Goal: Task Accomplishment & Management: Use online tool/utility

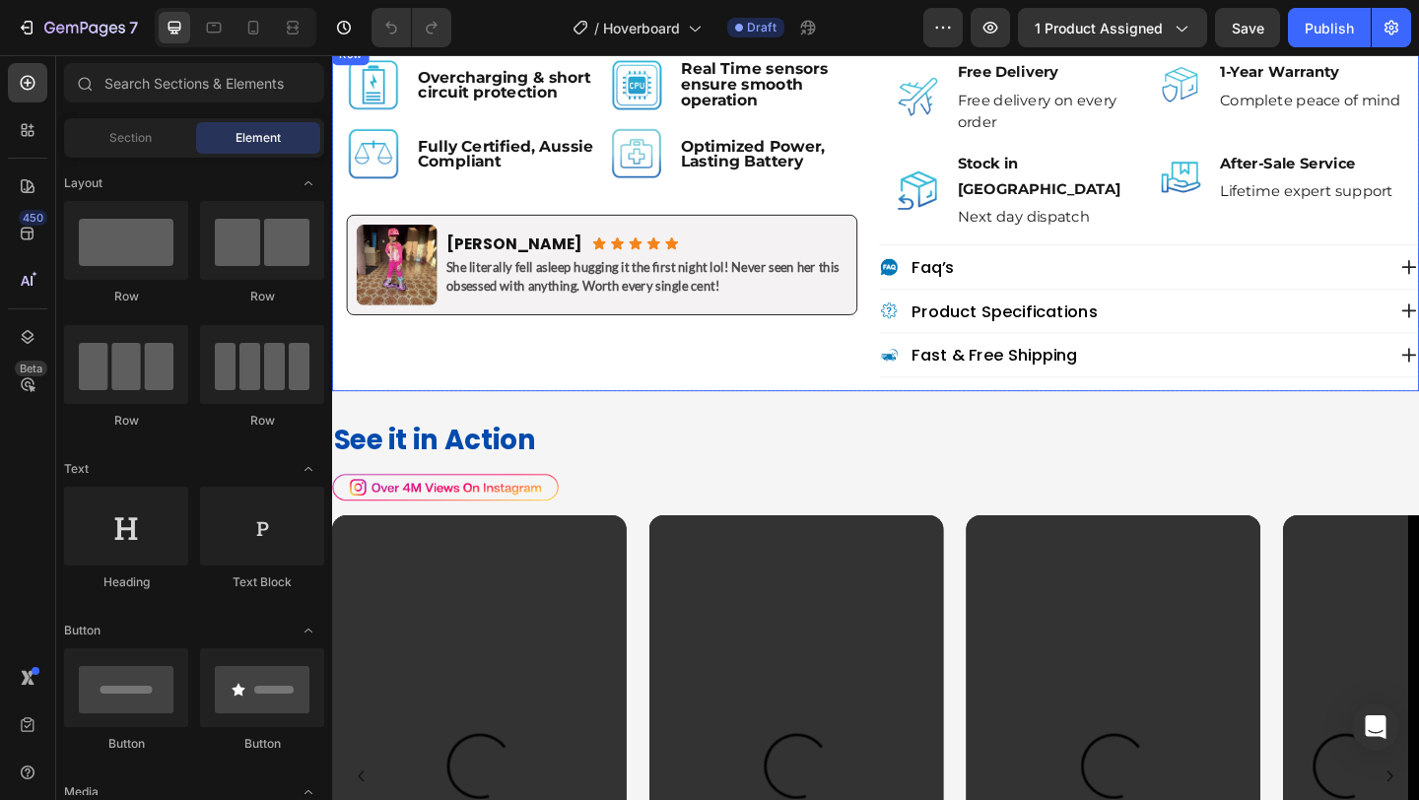
scroll to position [1111, 0]
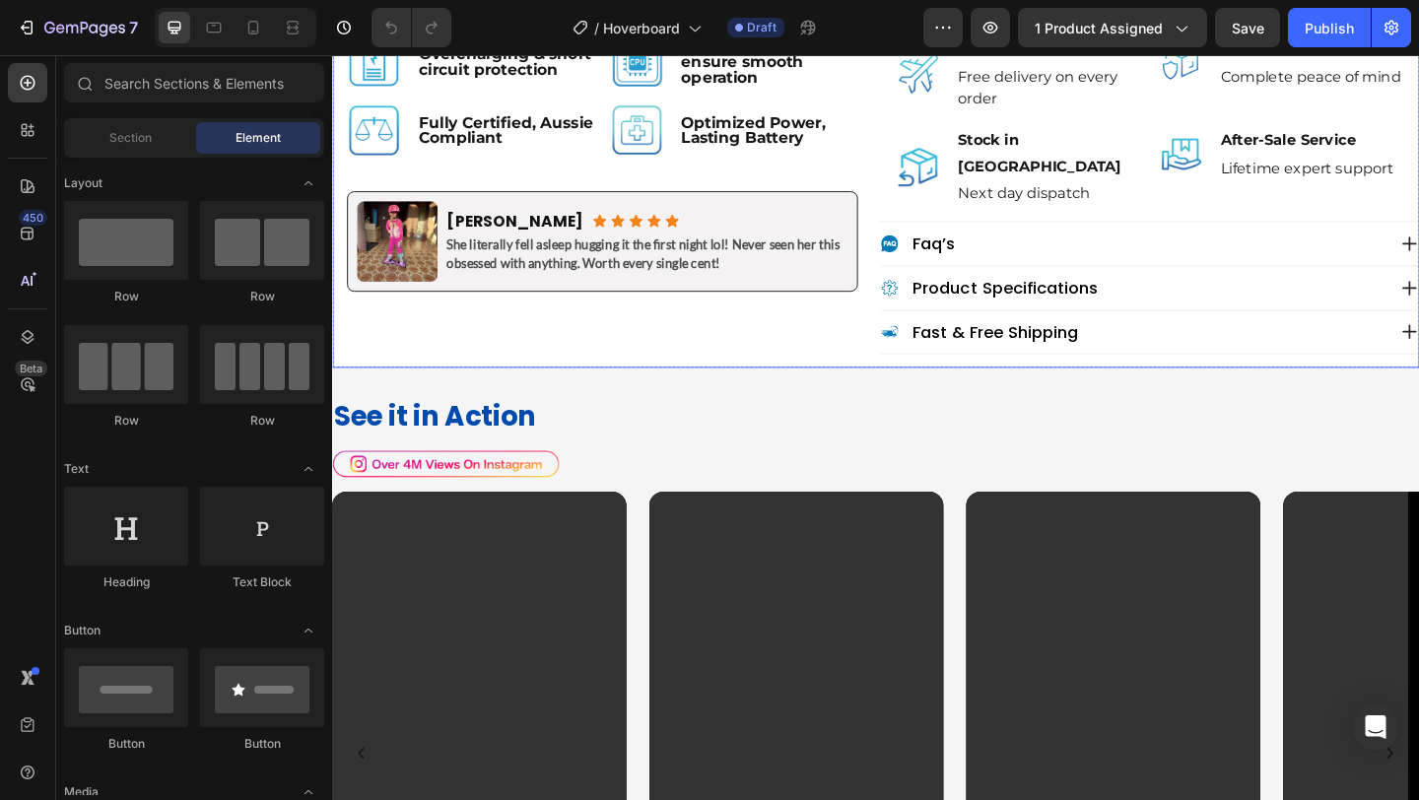
click at [903, 338] on div "Image Overcharging & short circuit protection Text Block Row Image Real Time se…" at bounding box center [625, 206] width 587 height 378
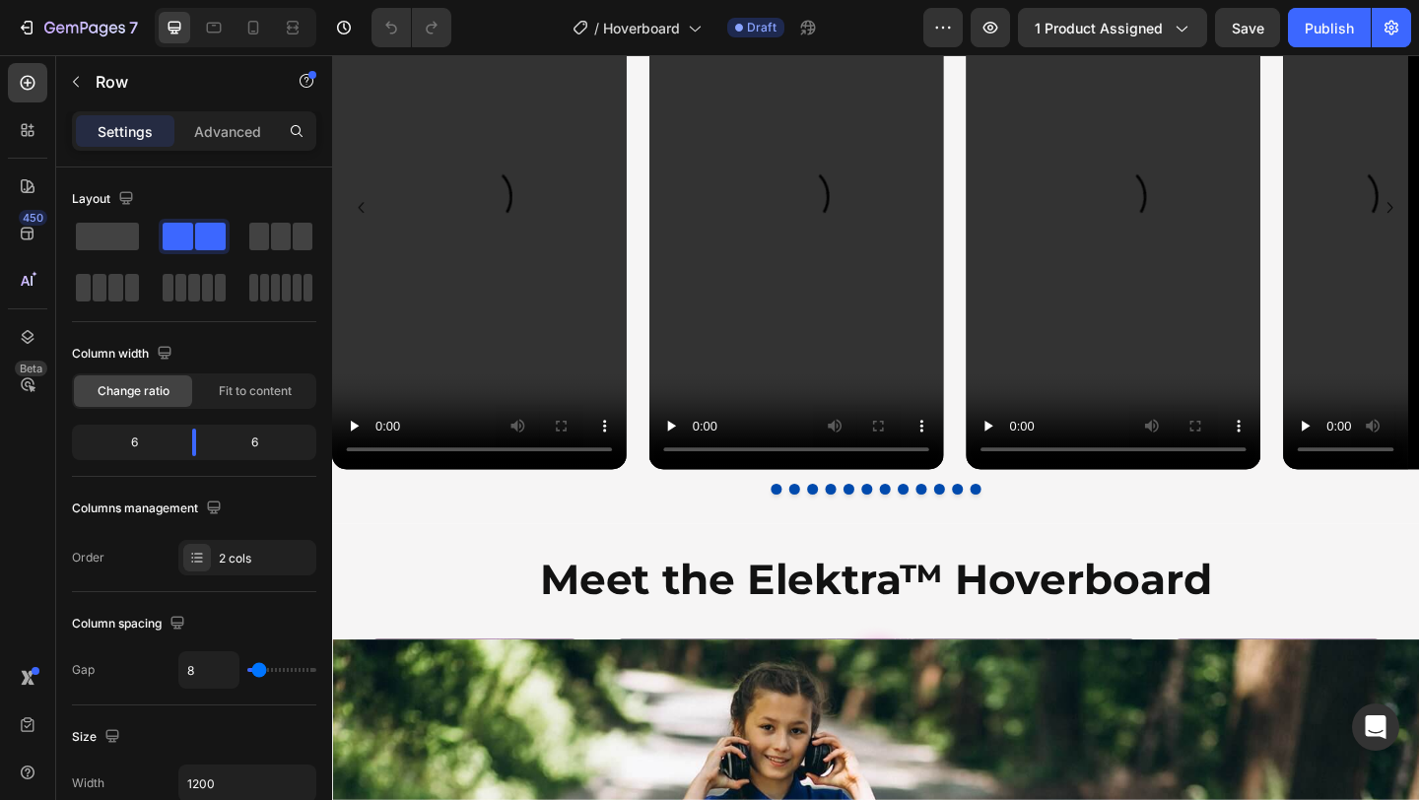
scroll to position [1717, 0]
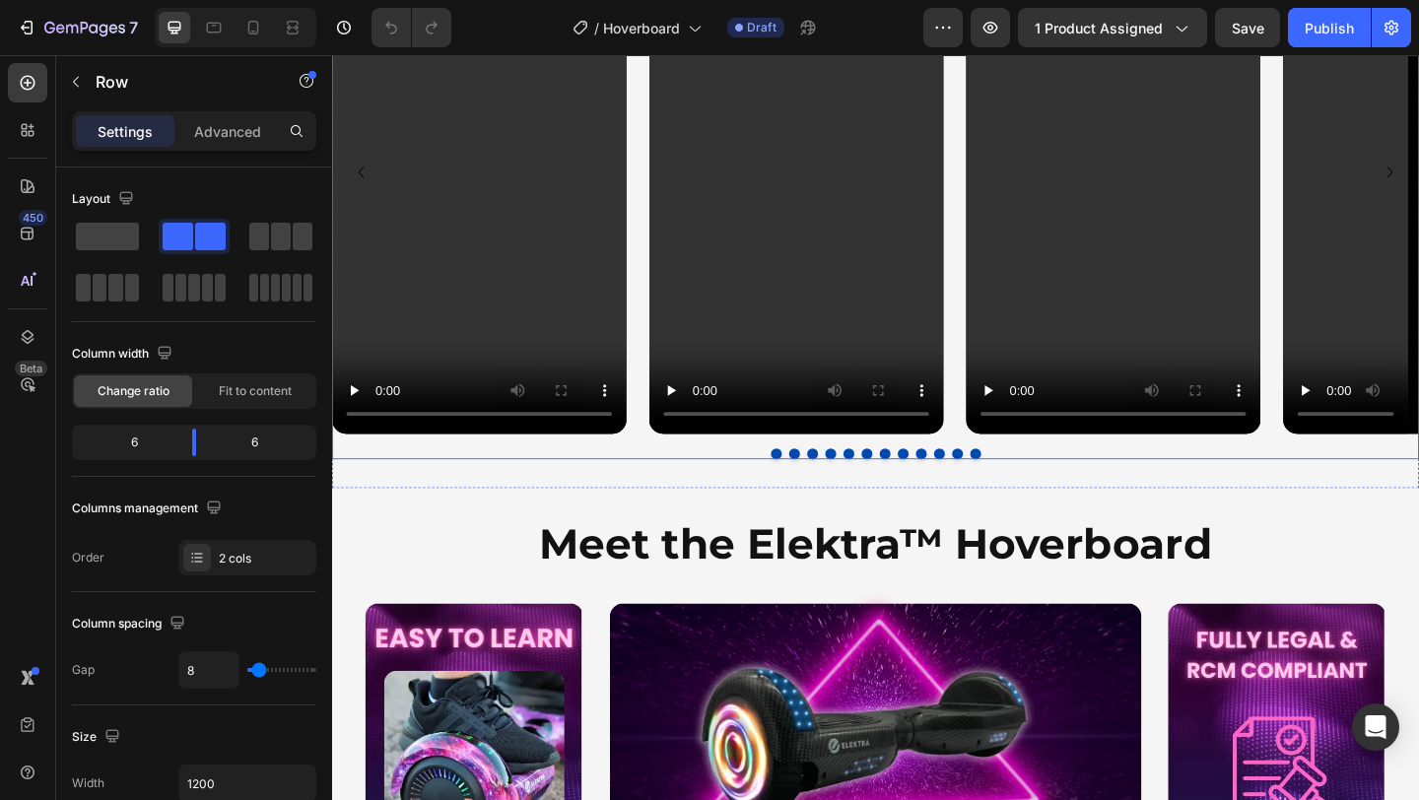
click at [659, 366] on div "Video Video Video Video Video Video Video Video Video Video Video Video" at bounding box center [923, 183] width 1183 height 570
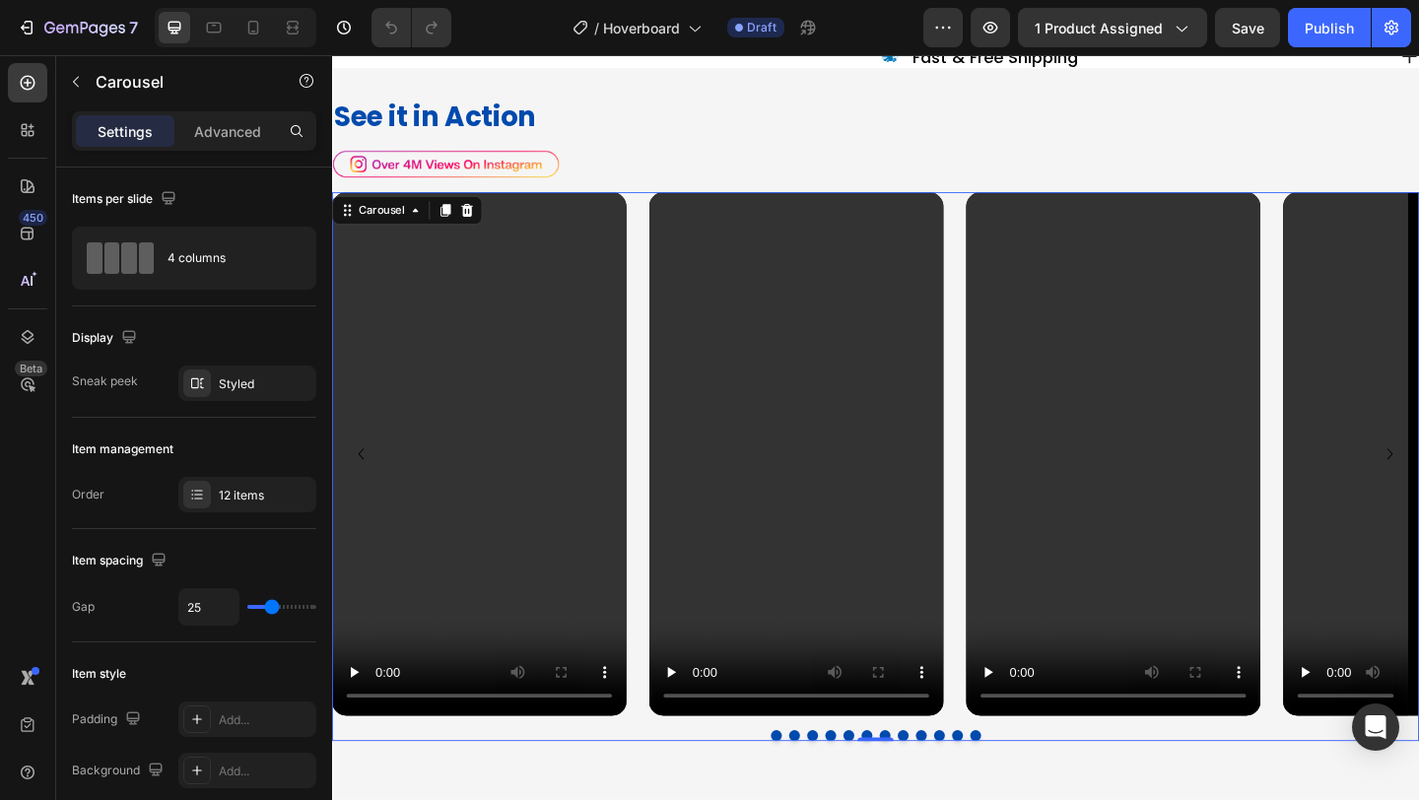
scroll to position [1478, 0]
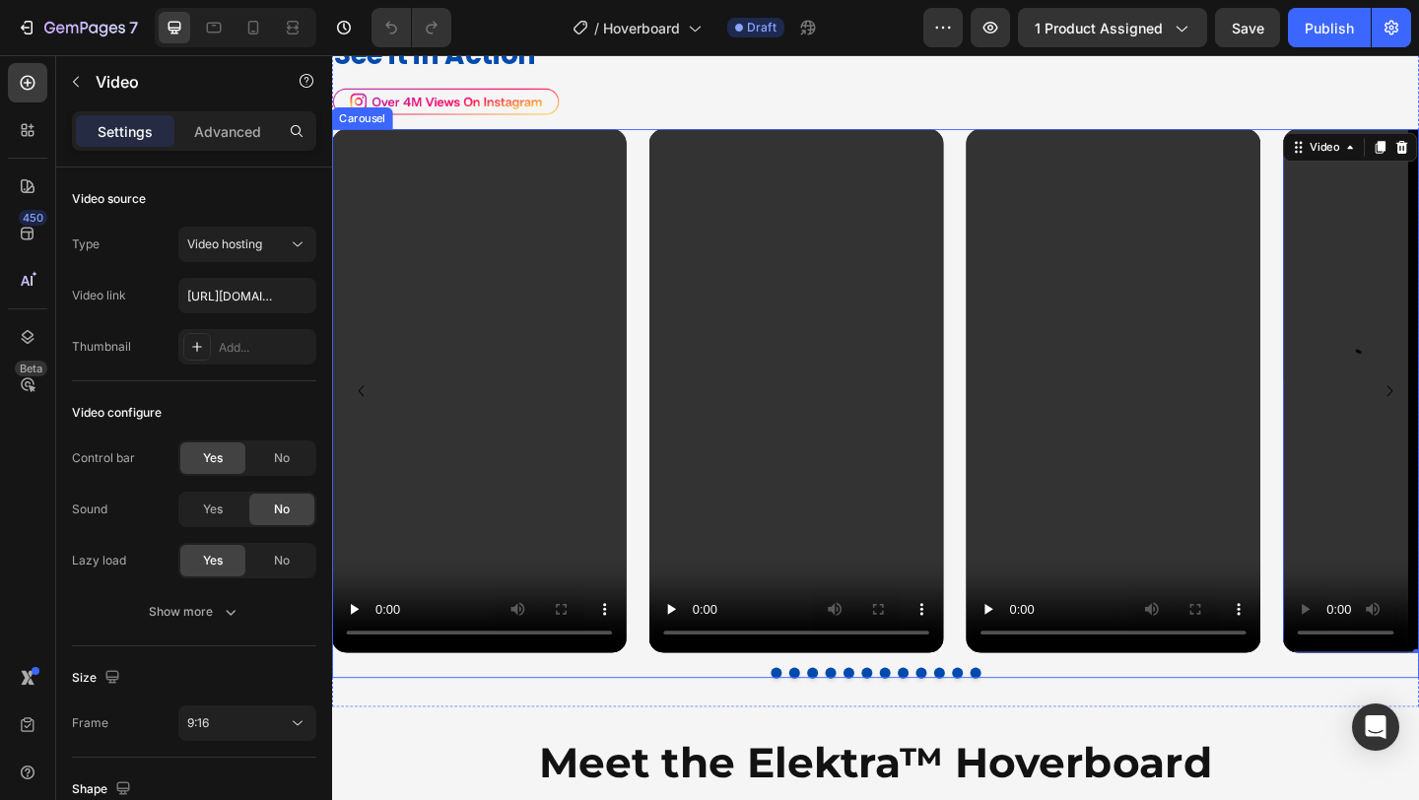
click at [665, 152] on div "Video Video Video Video 0 Video Video Video Video Video Video Video Video" at bounding box center [923, 421] width 1183 height 570
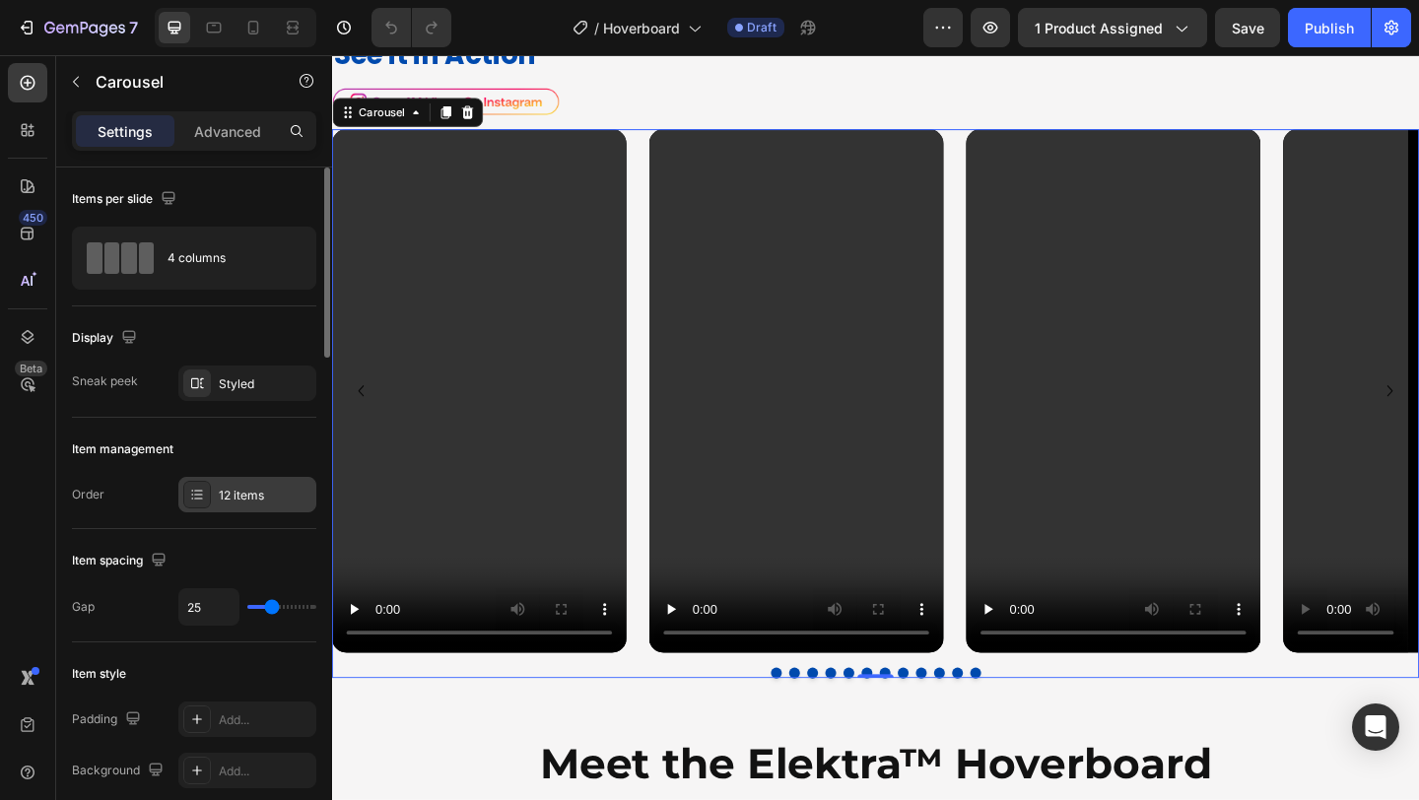
click at [238, 506] on div "12 items" at bounding box center [247, 494] width 138 height 35
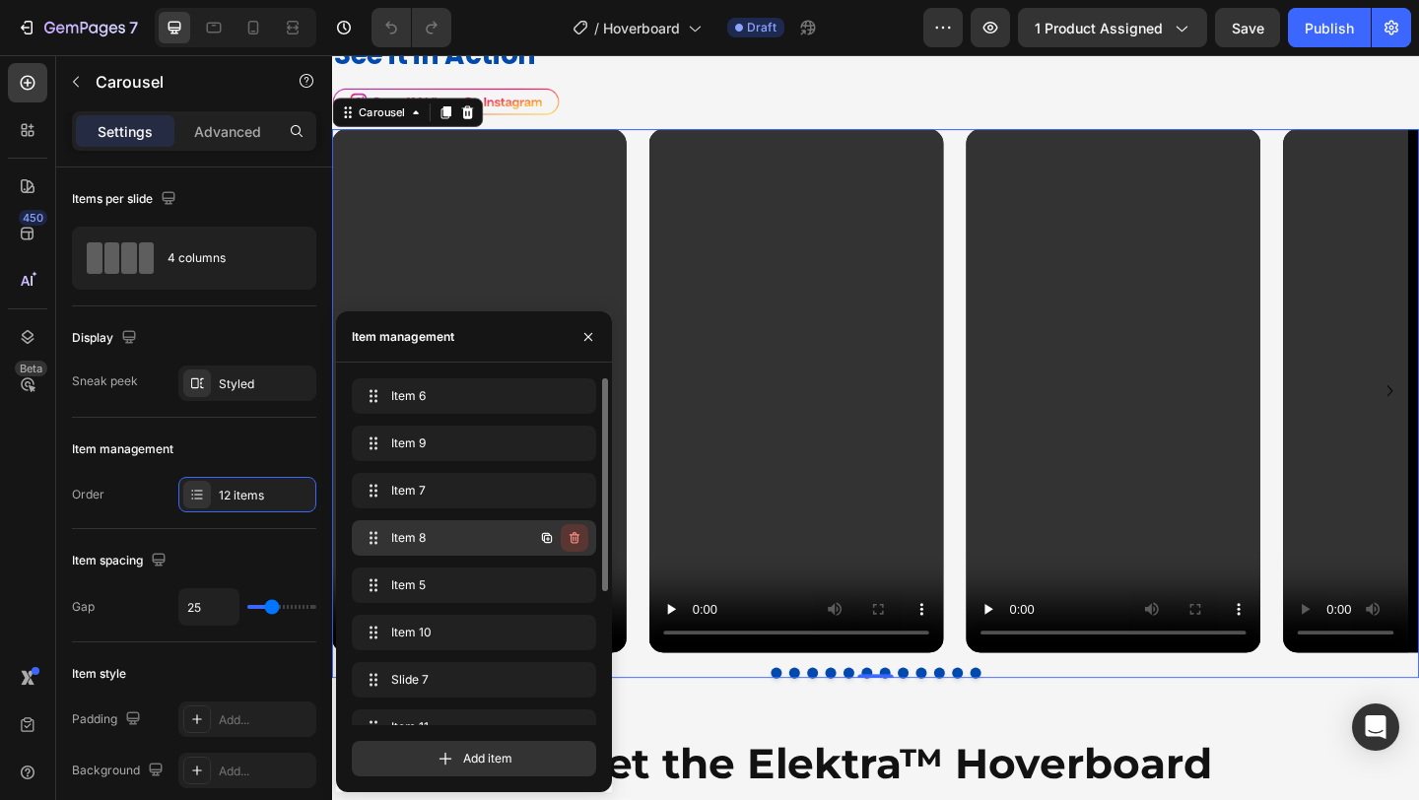
click at [579, 533] on icon "button" at bounding box center [575, 538] width 16 height 16
click at [579, 533] on button "Delete" at bounding box center [561, 538] width 54 height 28
click at [450, 537] on span "Item 5" at bounding box center [446, 538] width 111 height 18
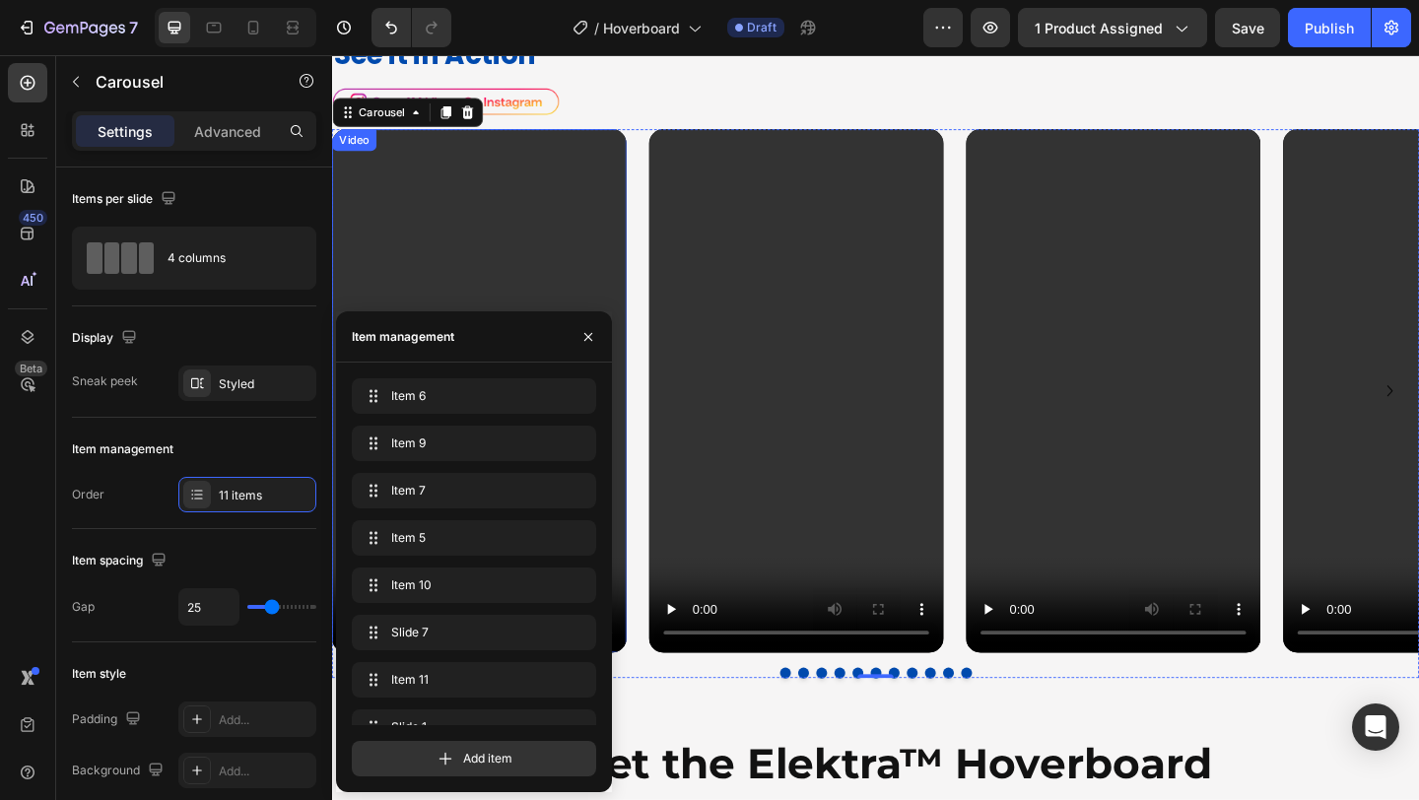
click at [442, 200] on video at bounding box center [492, 421] width 320 height 570
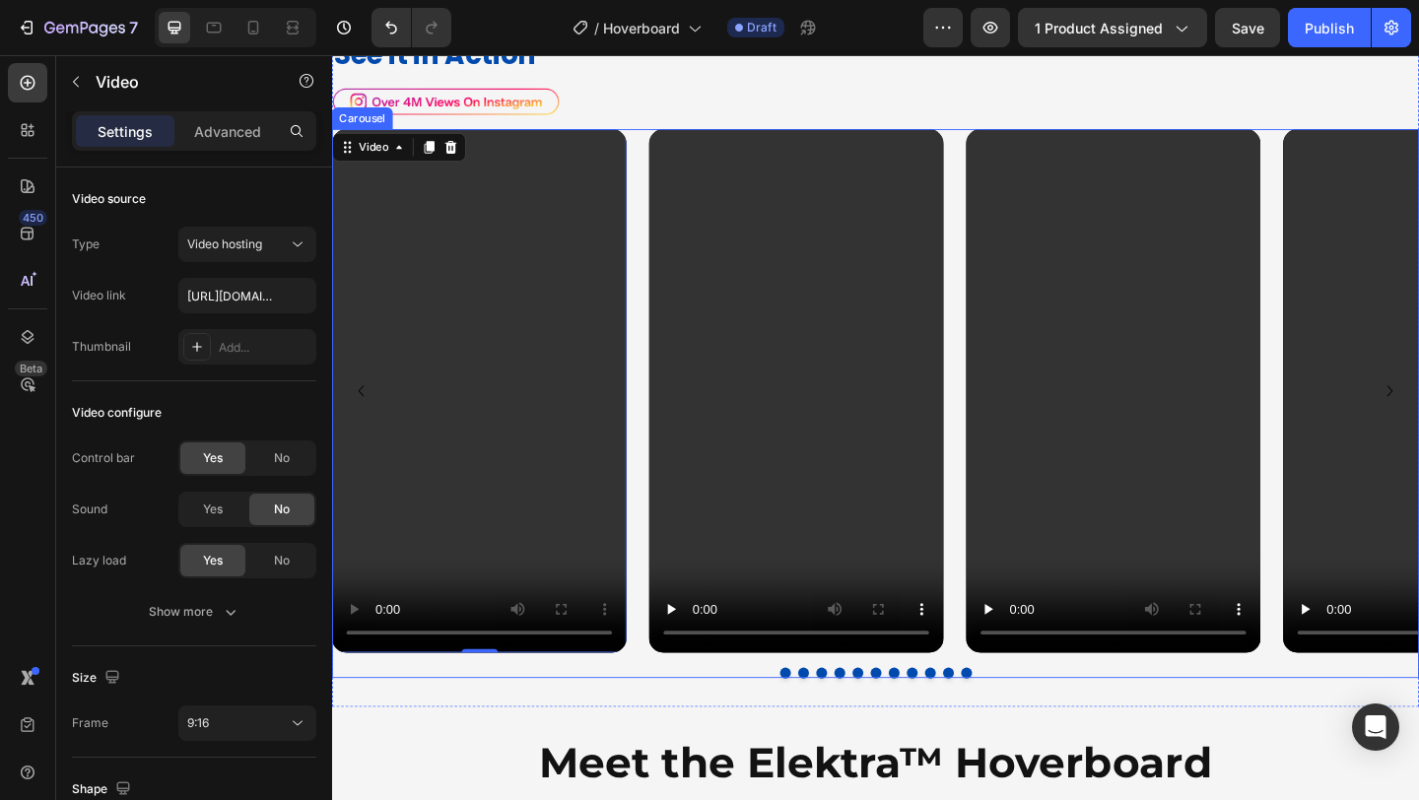
click at [667, 148] on div "Video Video Video Video 0 Video Video Video Video Video Video Video" at bounding box center [923, 421] width 1183 height 570
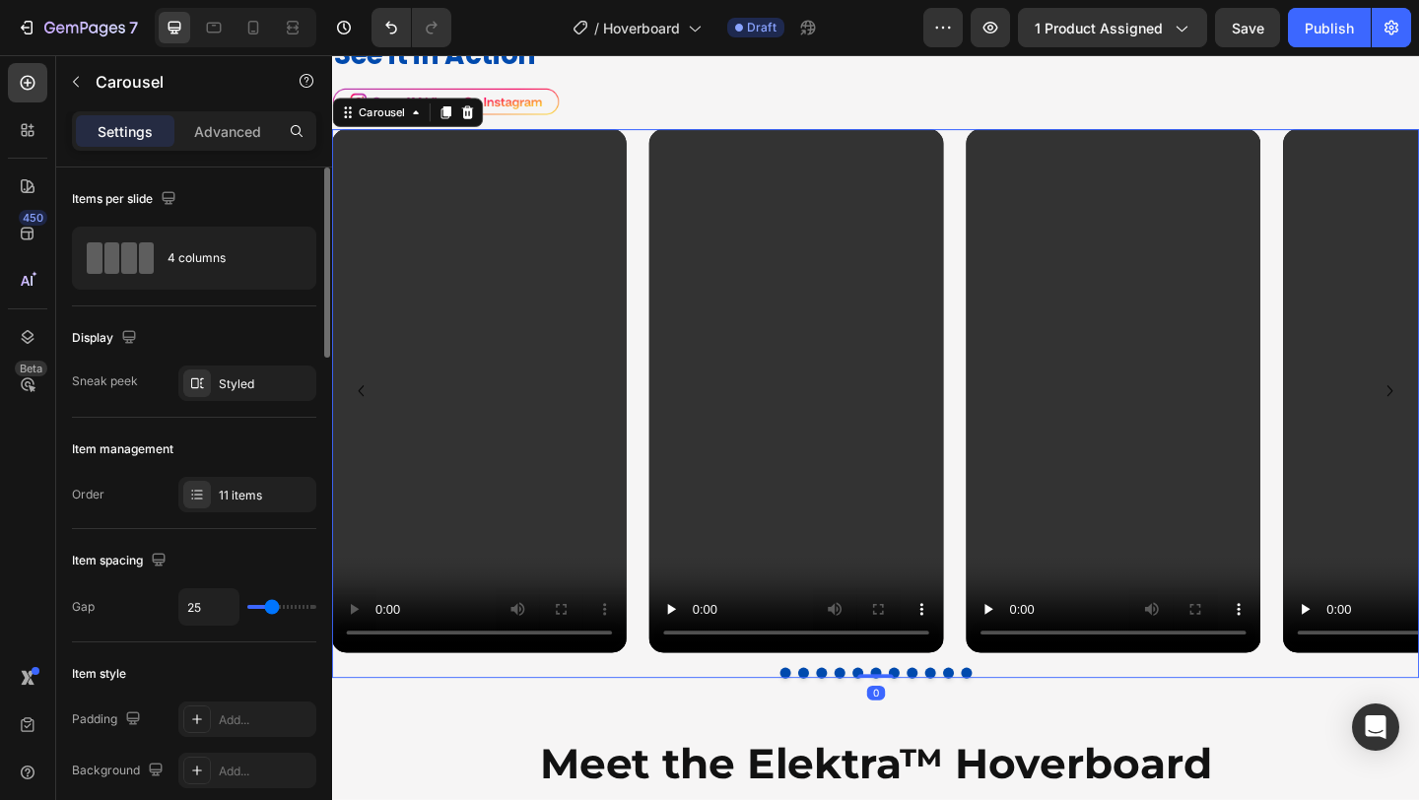
click at [251, 515] on div "Item management Order 11 items" at bounding box center [194, 473] width 244 height 111
click at [251, 480] on div "11 items" at bounding box center [247, 494] width 138 height 35
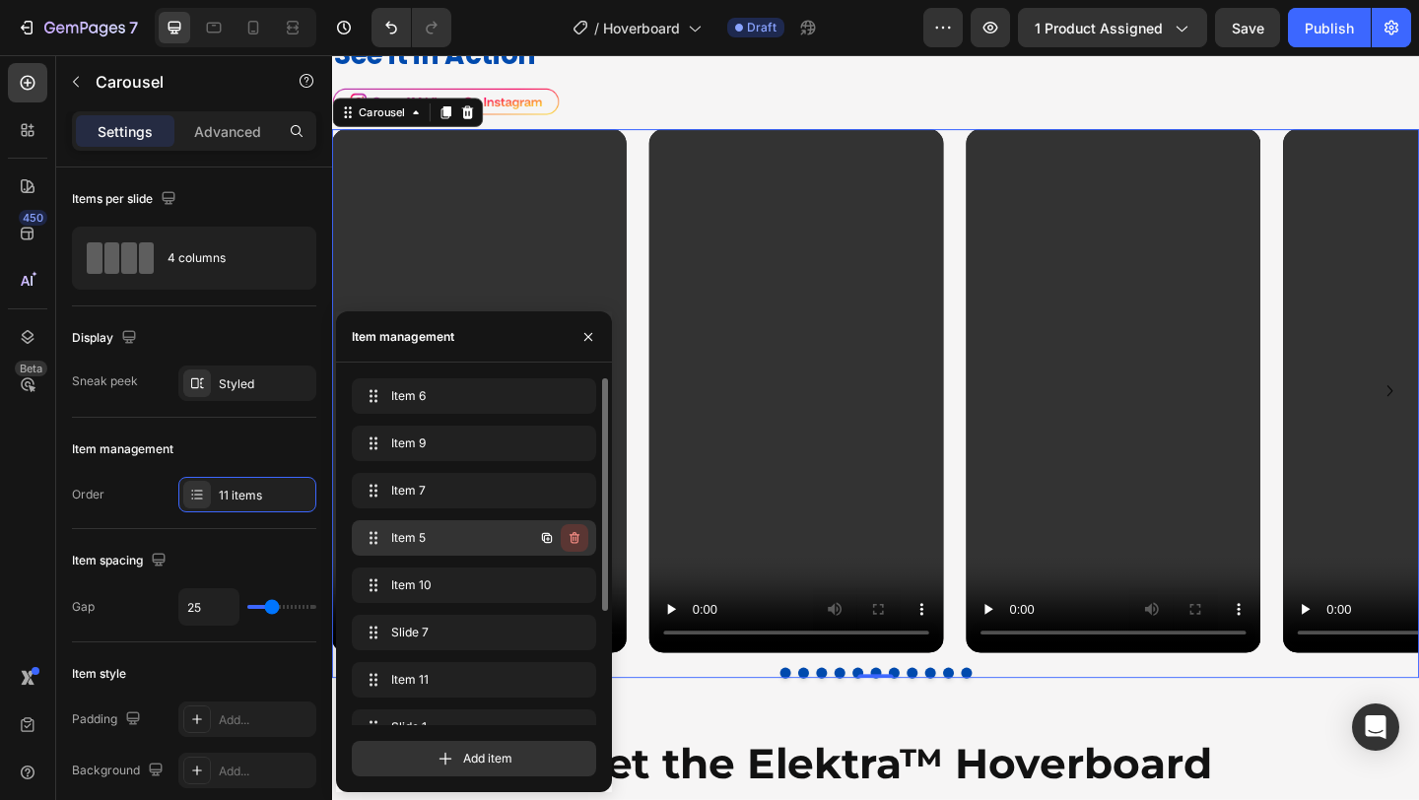
click at [576, 532] on icon "button" at bounding box center [575, 538] width 10 height 12
click at [576, 532] on div "Delete" at bounding box center [561, 538] width 36 height 18
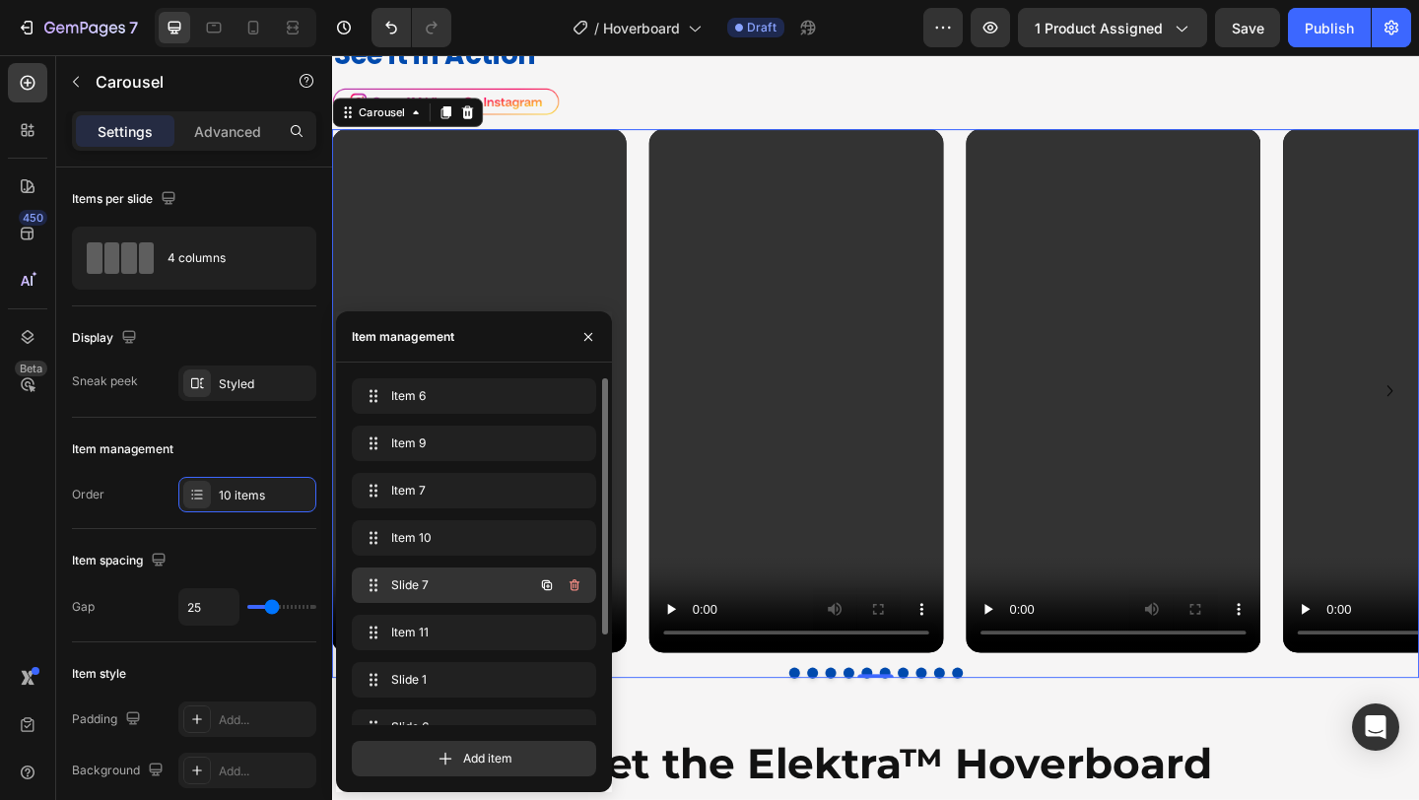
click at [456, 575] on div "Slide 7 Slide 7" at bounding box center [446, 586] width 173 height 28
click at [579, 582] on icon "button" at bounding box center [575, 586] width 16 height 16
click at [579, 582] on button "Delete" at bounding box center [561, 586] width 54 height 28
click at [497, 586] on span "Item 11" at bounding box center [446, 586] width 111 height 18
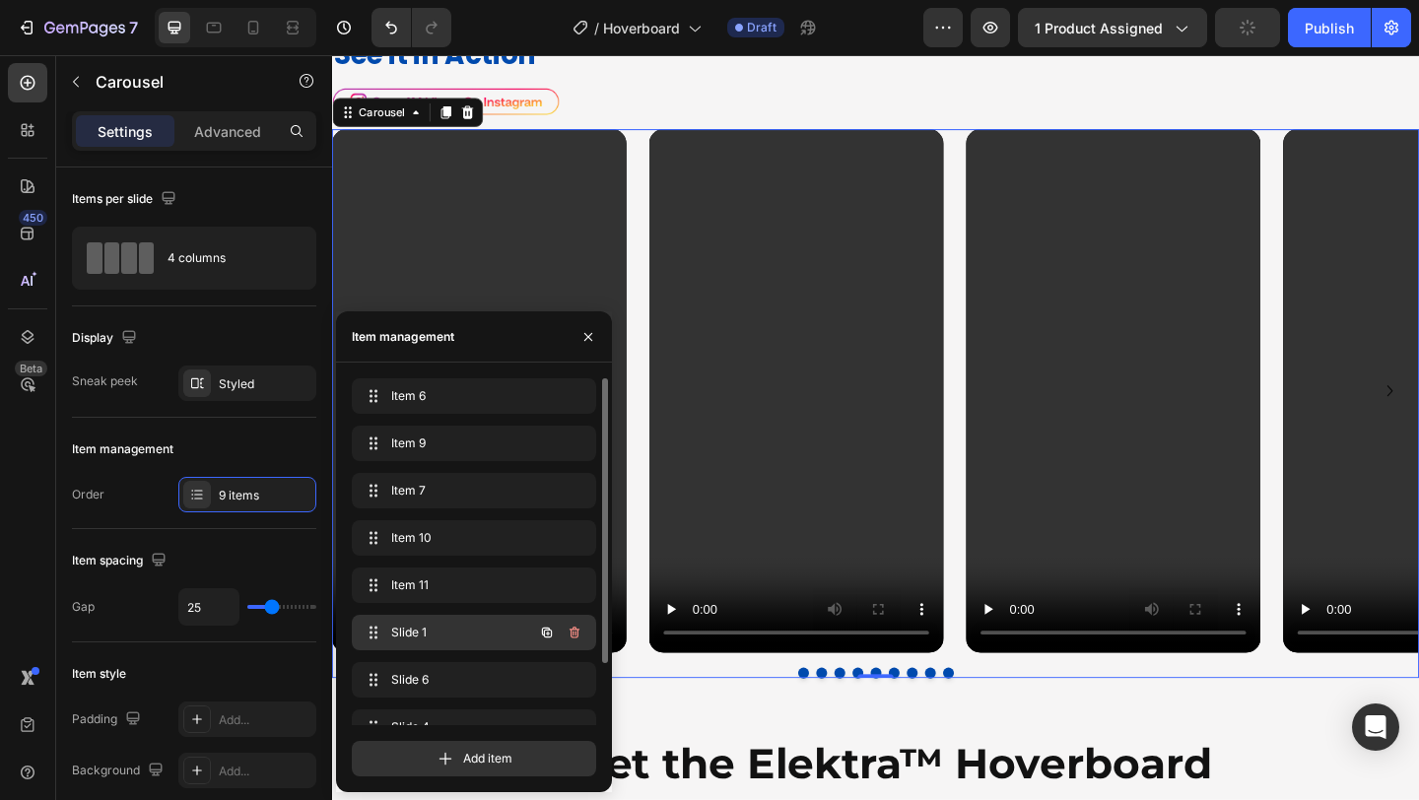
click at [499, 621] on div "Slide 1 Slide 1" at bounding box center [446, 633] width 173 height 28
click at [579, 634] on icon "button" at bounding box center [575, 633] width 16 height 16
click at [579, 634] on button "Delete" at bounding box center [561, 633] width 54 height 28
click at [579, 634] on icon "button" at bounding box center [575, 633] width 16 height 16
click at [579, 634] on button "Delete" at bounding box center [561, 633] width 54 height 28
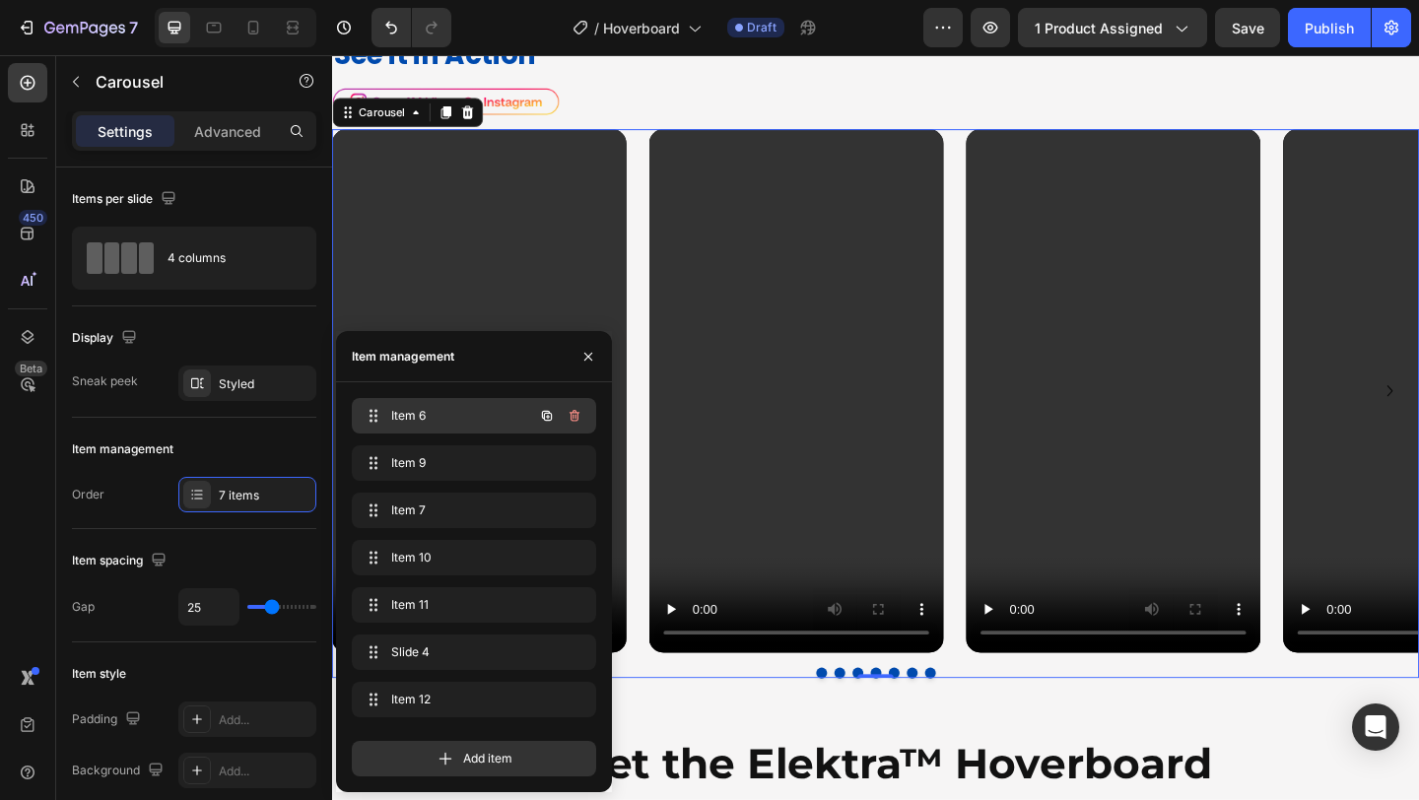
click at [492, 414] on span "Item 6" at bounding box center [446, 416] width 111 height 18
drag, startPoint x: 395, startPoint y: 609, endPoint x: 397, endPoint y: 503, distance: 106.5
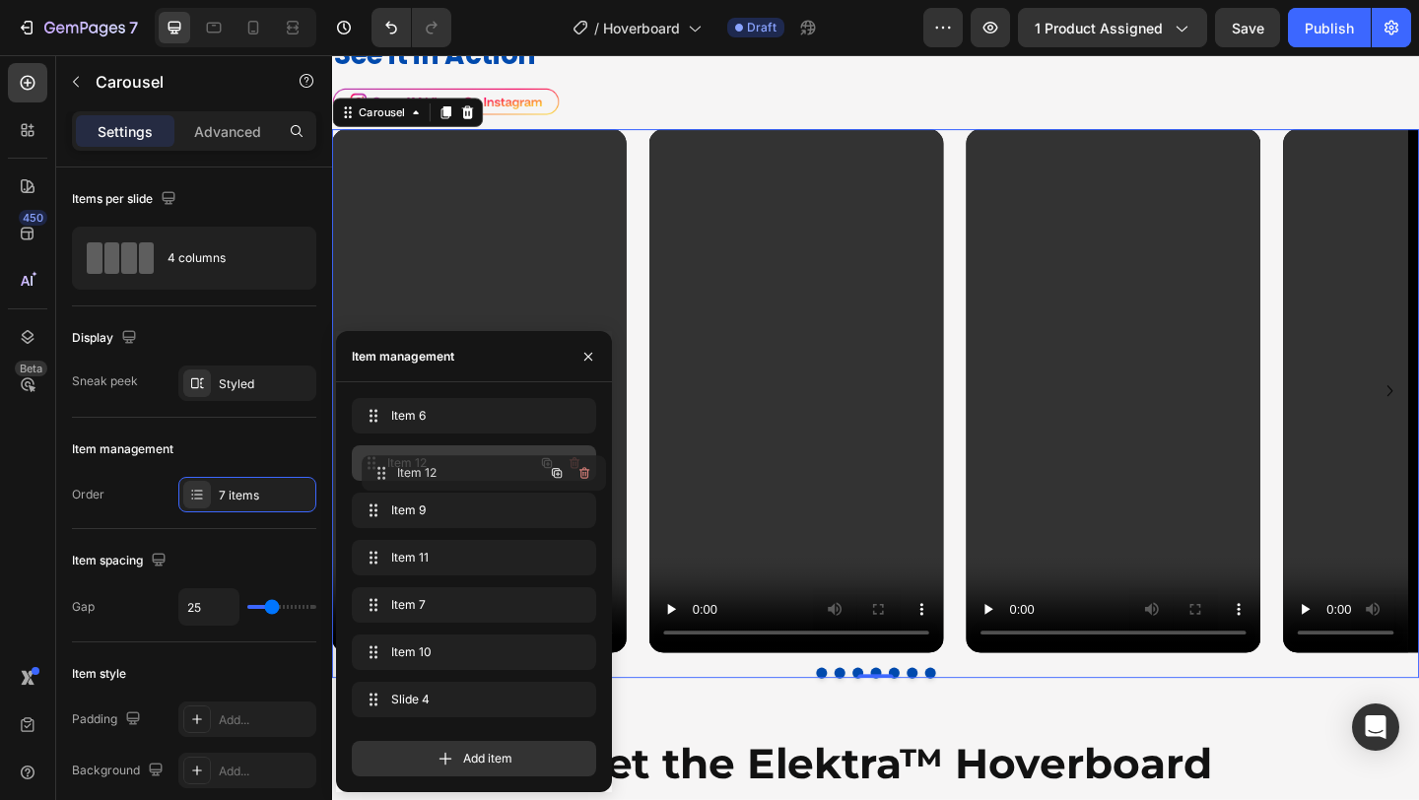
drag, startPoint x: 417, startPoint y: 689, endPoint x: 427, endPoint y: 462, distance: 226.9
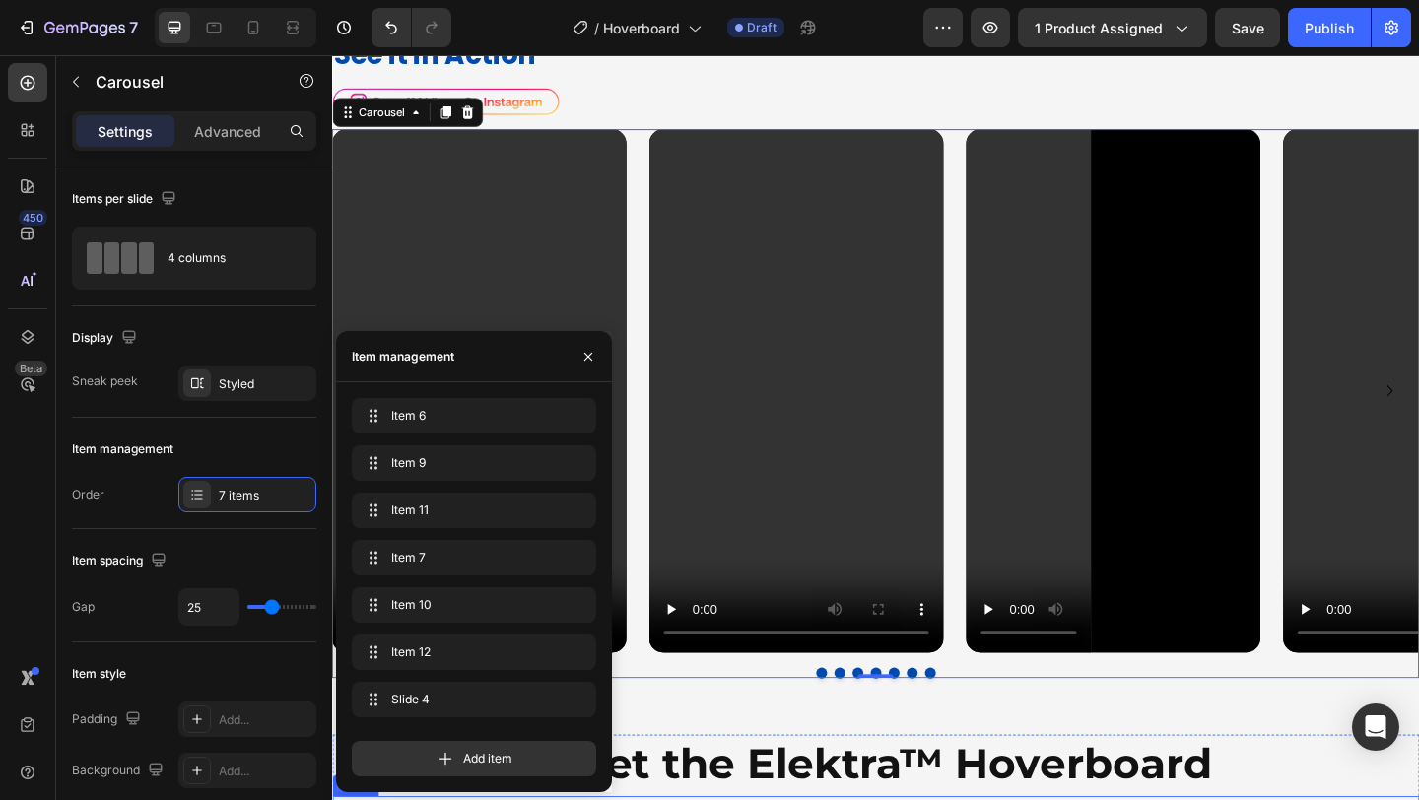
drag, startPoint x: 422, startPoint y: 452, endPoint x: 442, endPoint y: 788, distance: 336.7
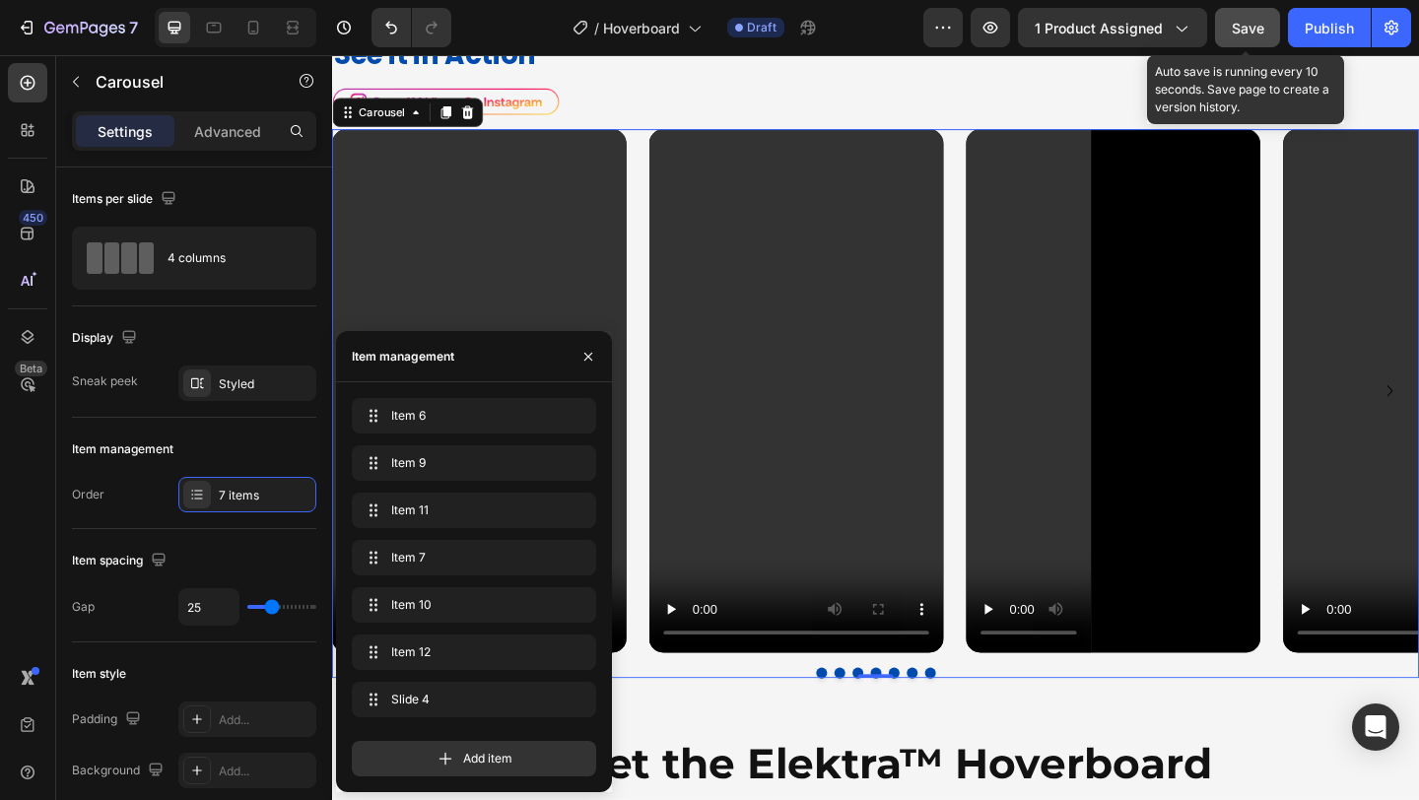
click at [1262, 10] on button "Save" at bounding box center [1247, 27] width 65 height 39
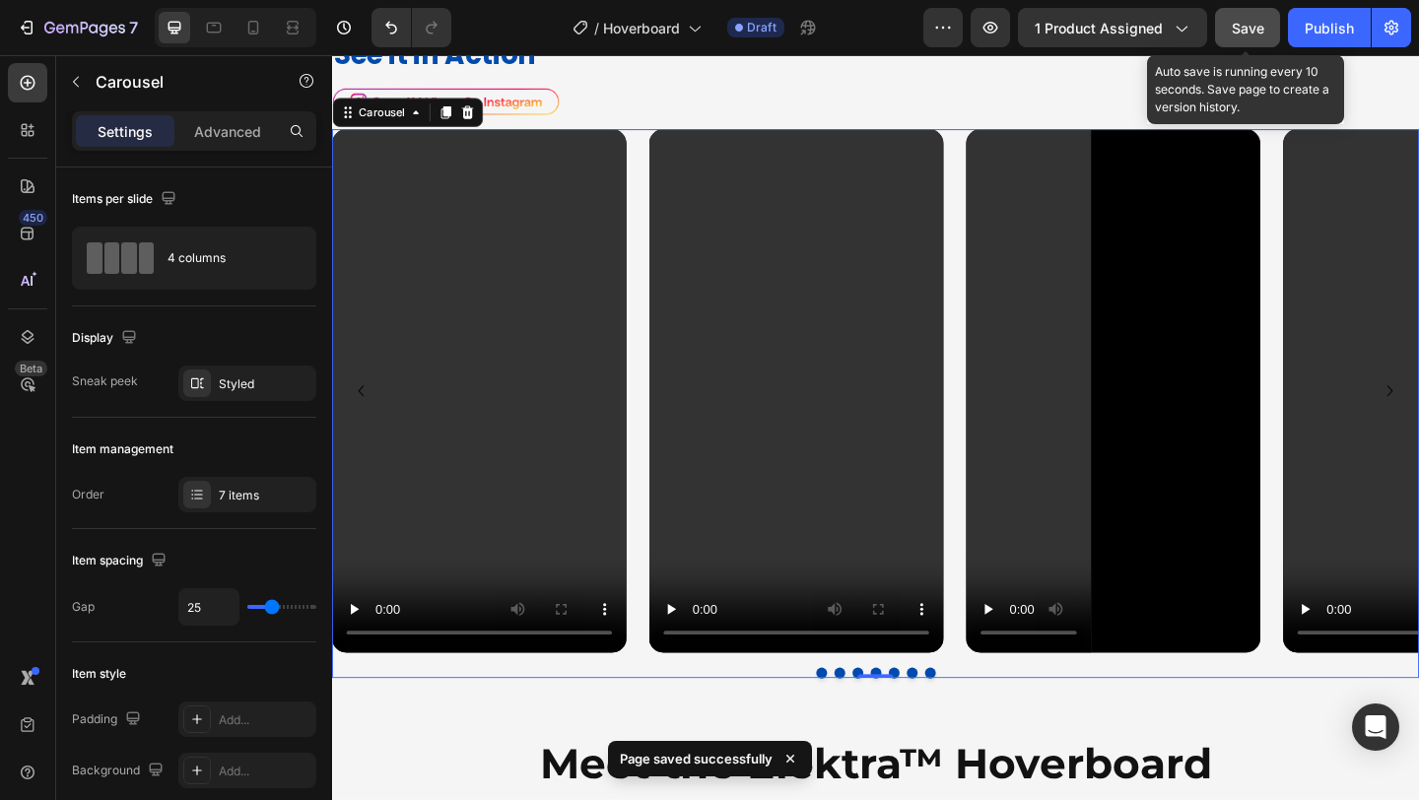
click at [1249, 27] on span "Save" at bounding box center [1248, 28] width 33 height 17
click at [1249, 27] on icon "button" at bounding box center [1248, 28] width 20 height 20
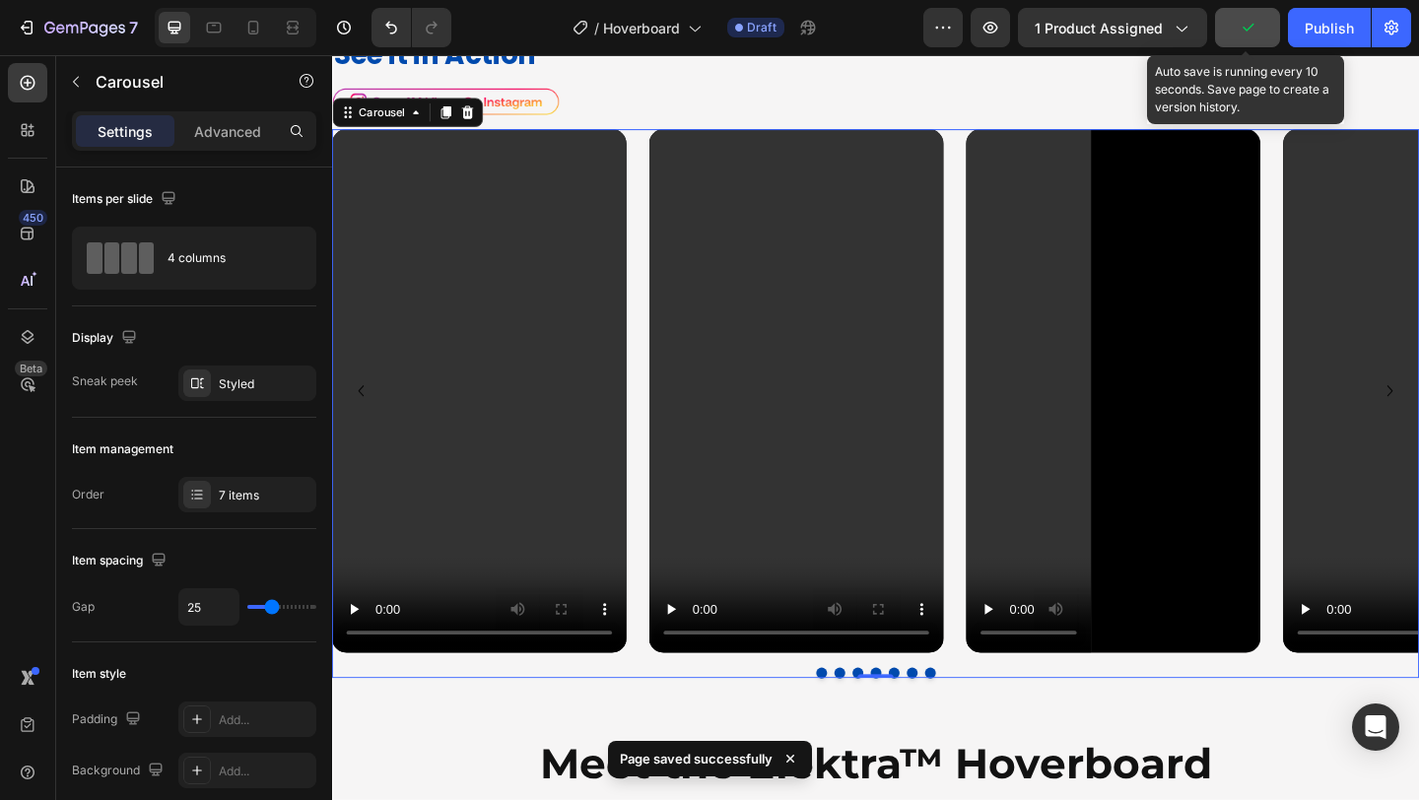
click at [1249, 27] on icon "button" at bounding box center [1248, 28] width 20 height 20
click at [1249, 27] on span "Save" at bounding box center [1248, 28] width 33 height 17
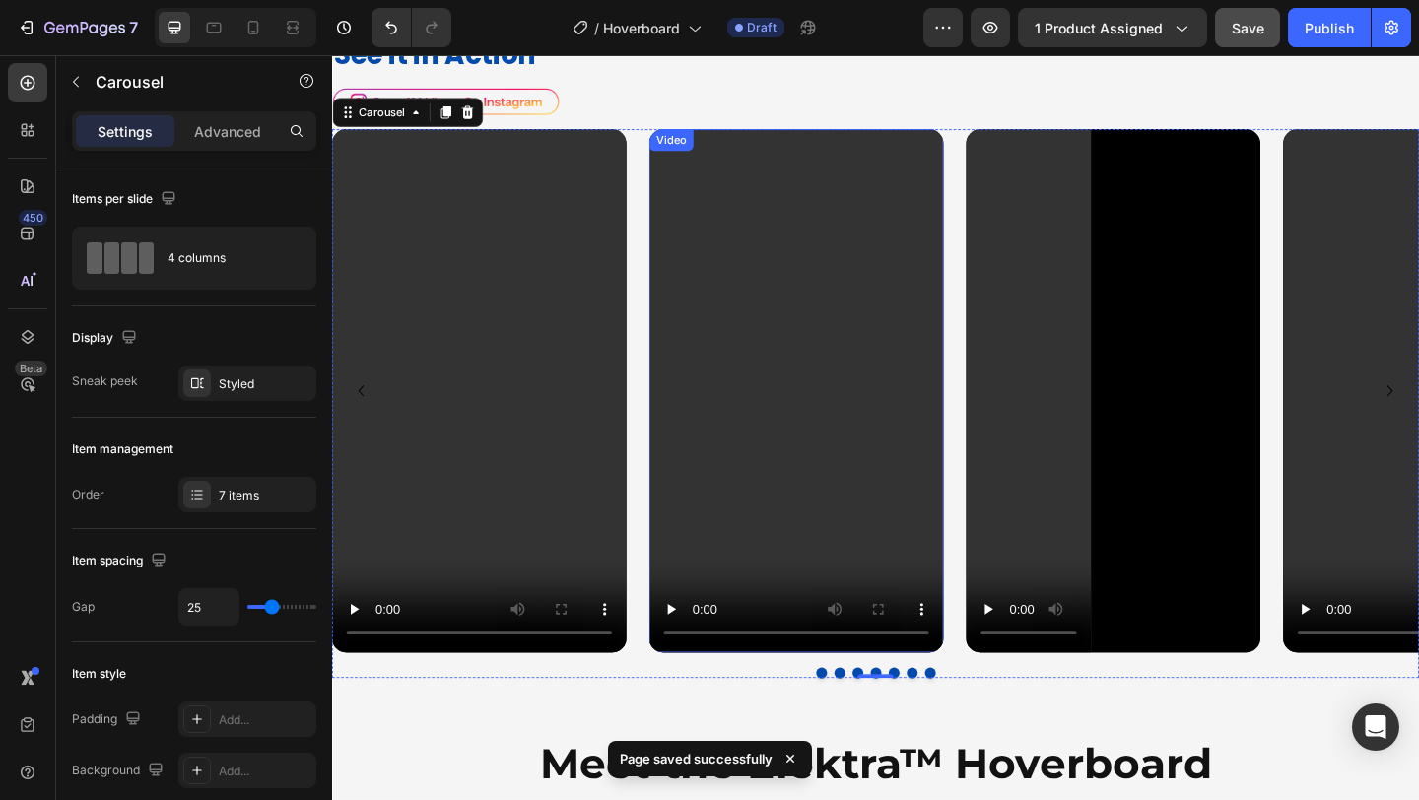
scroll to position [1350, 0]
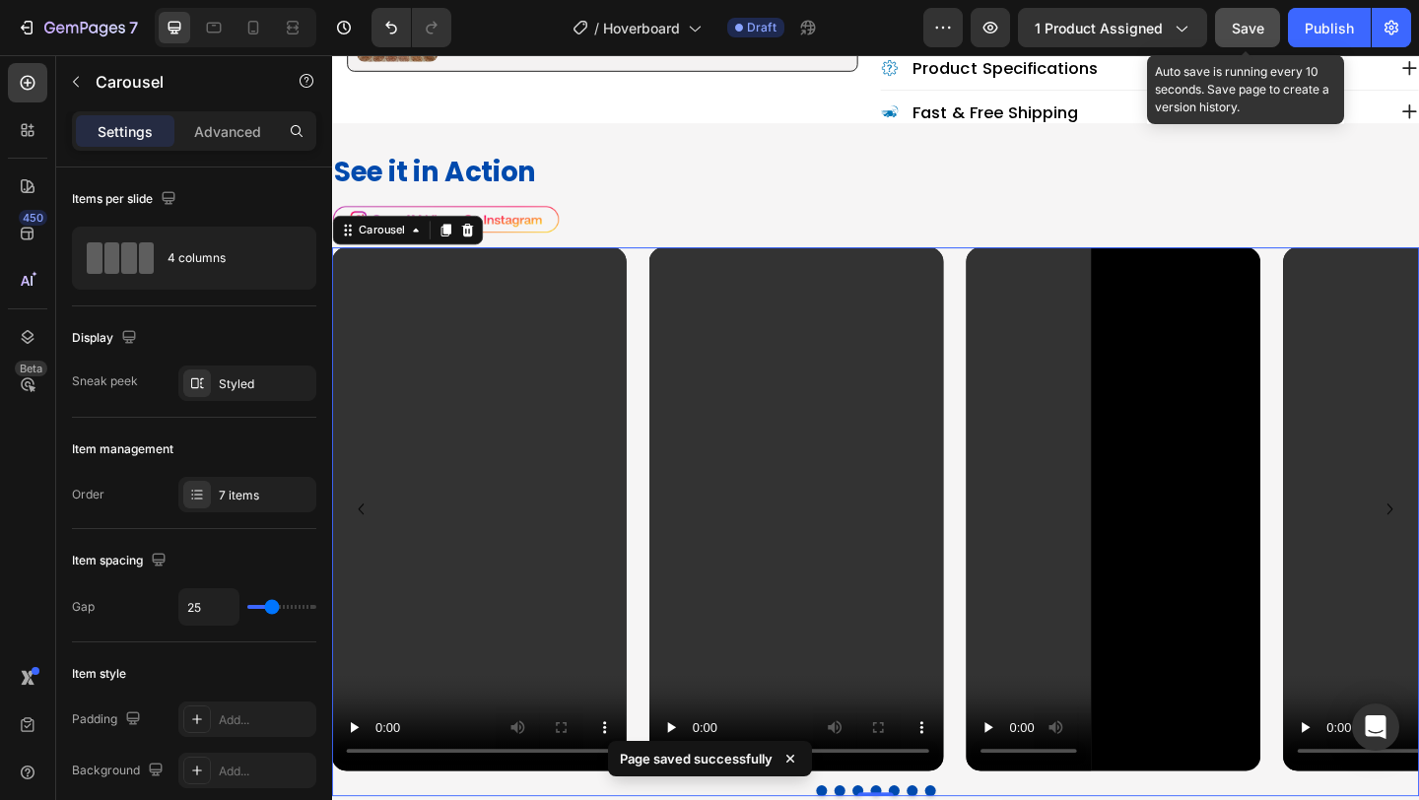
click at [1234, 28] on span "Save" at bounding box center [1248, 28] width 33 height 17
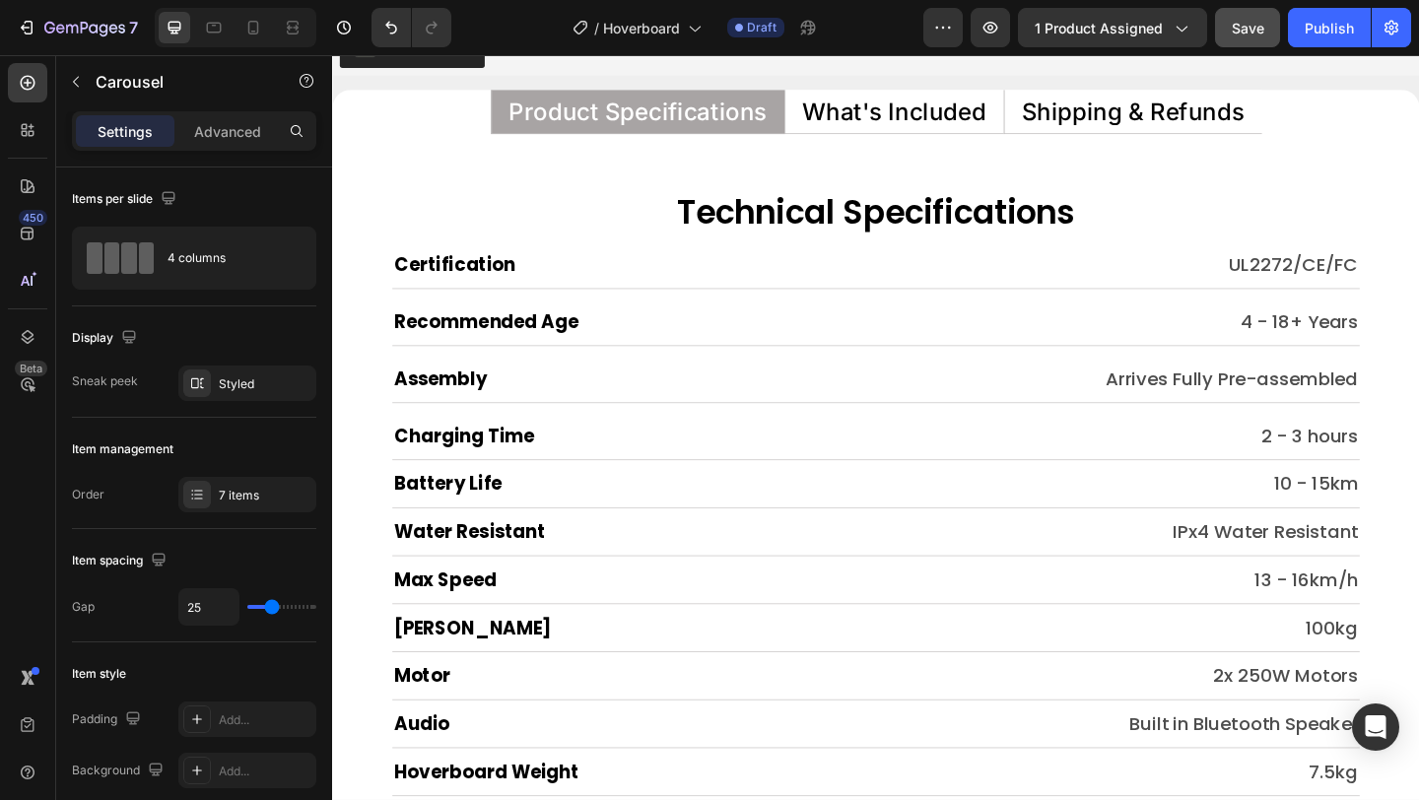
scroll to position [10724, 0]
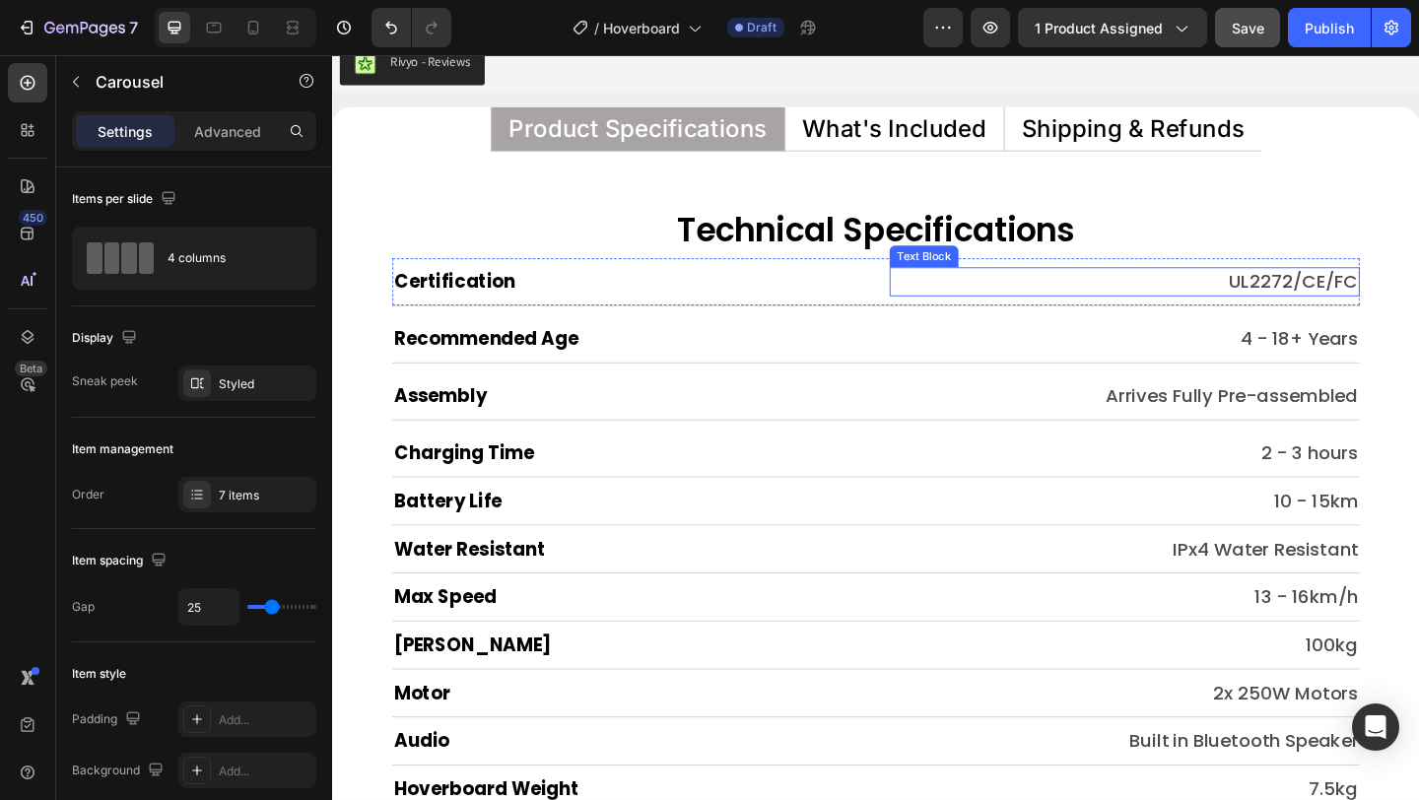
click at [1418, 297] on p "UL2272/CE/FC" at bounding box center [1194, 302] width 508 height 28
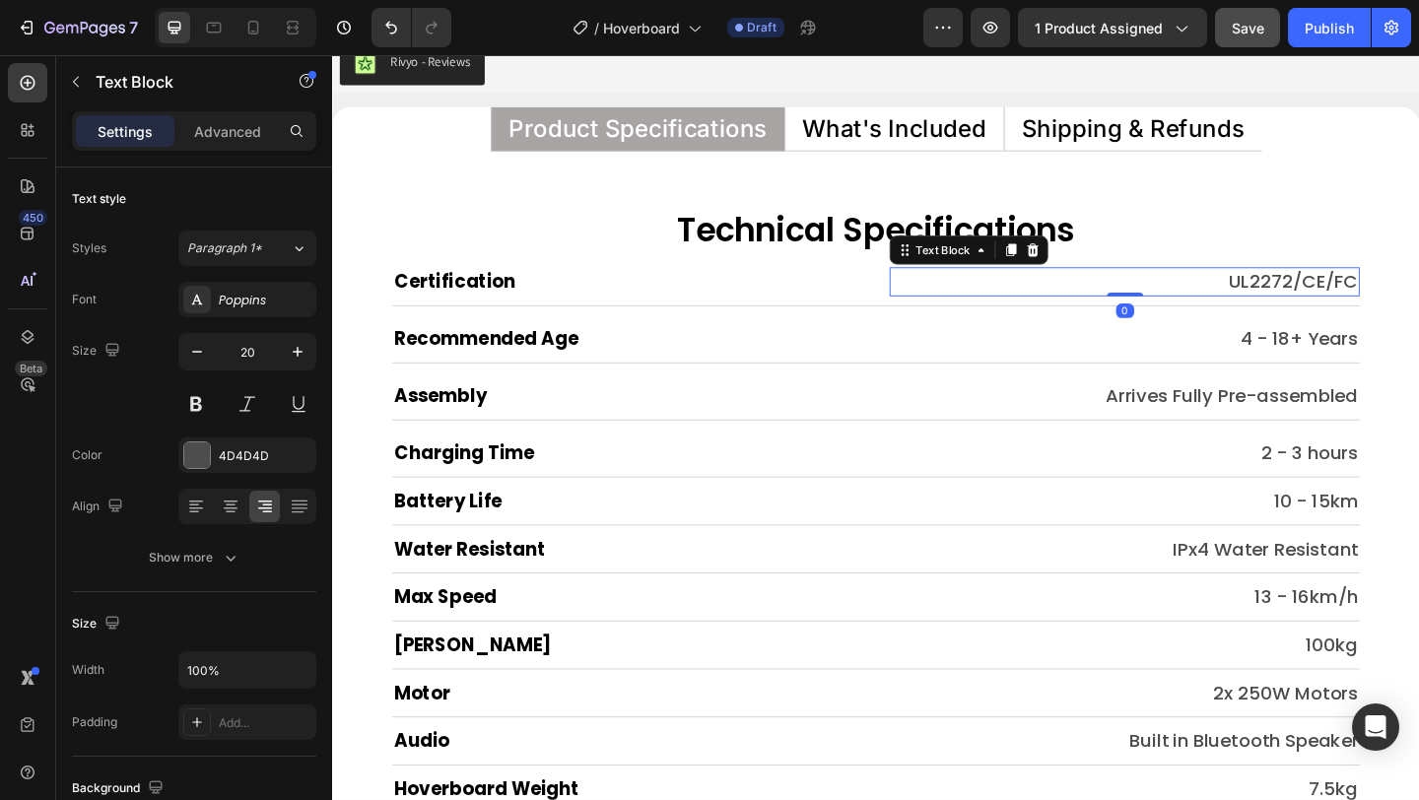
click at [1418, 299] on p "UL2272/CE/FC" at bounding box center [1194, 302] width 508 height 28
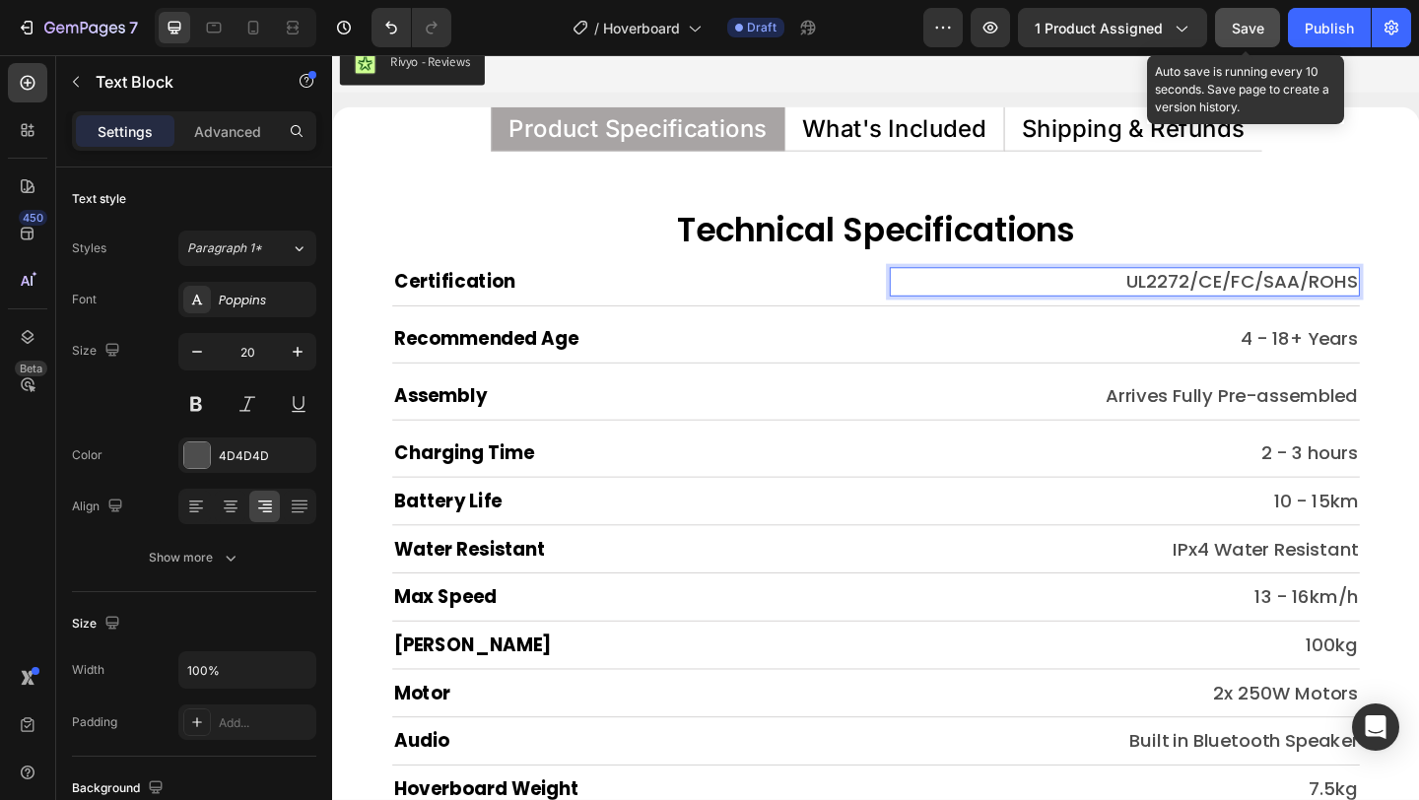
click at [1224, 33] on button "Save" at bounding box center [1247, 27] width 65 height 39
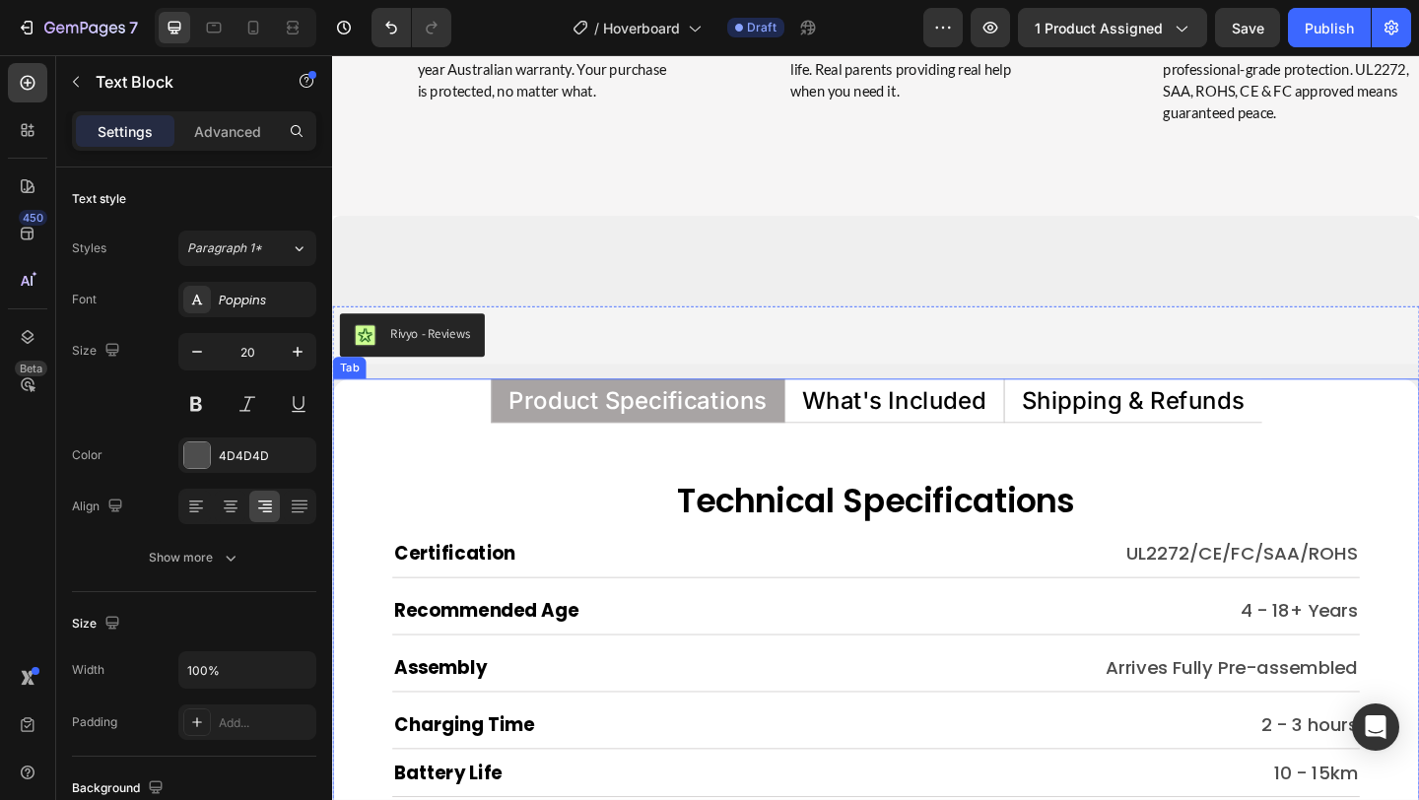
scroll to position [10385, 0]
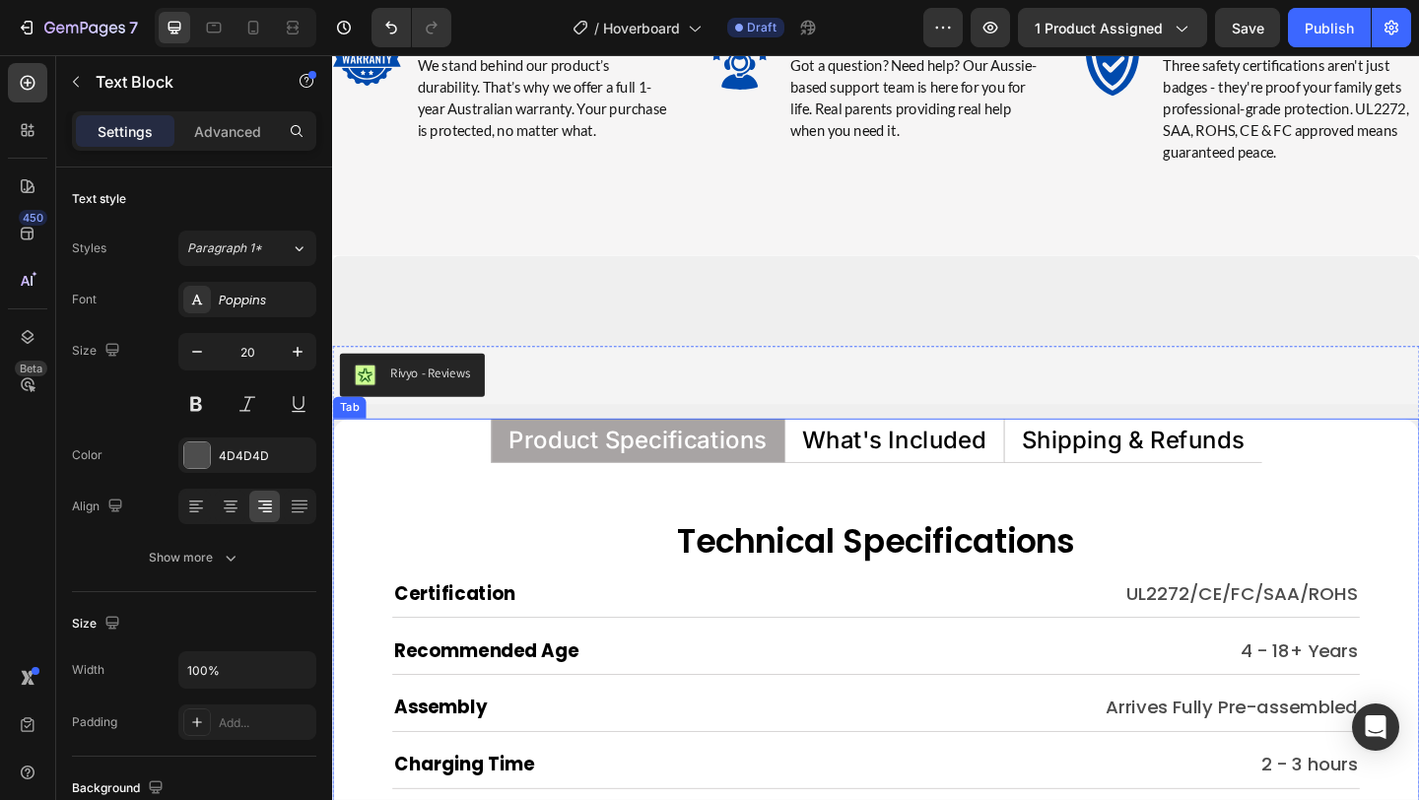
click at [969, 476] on p "What's Included" at bounding box center [944, 474] width 200 height 26
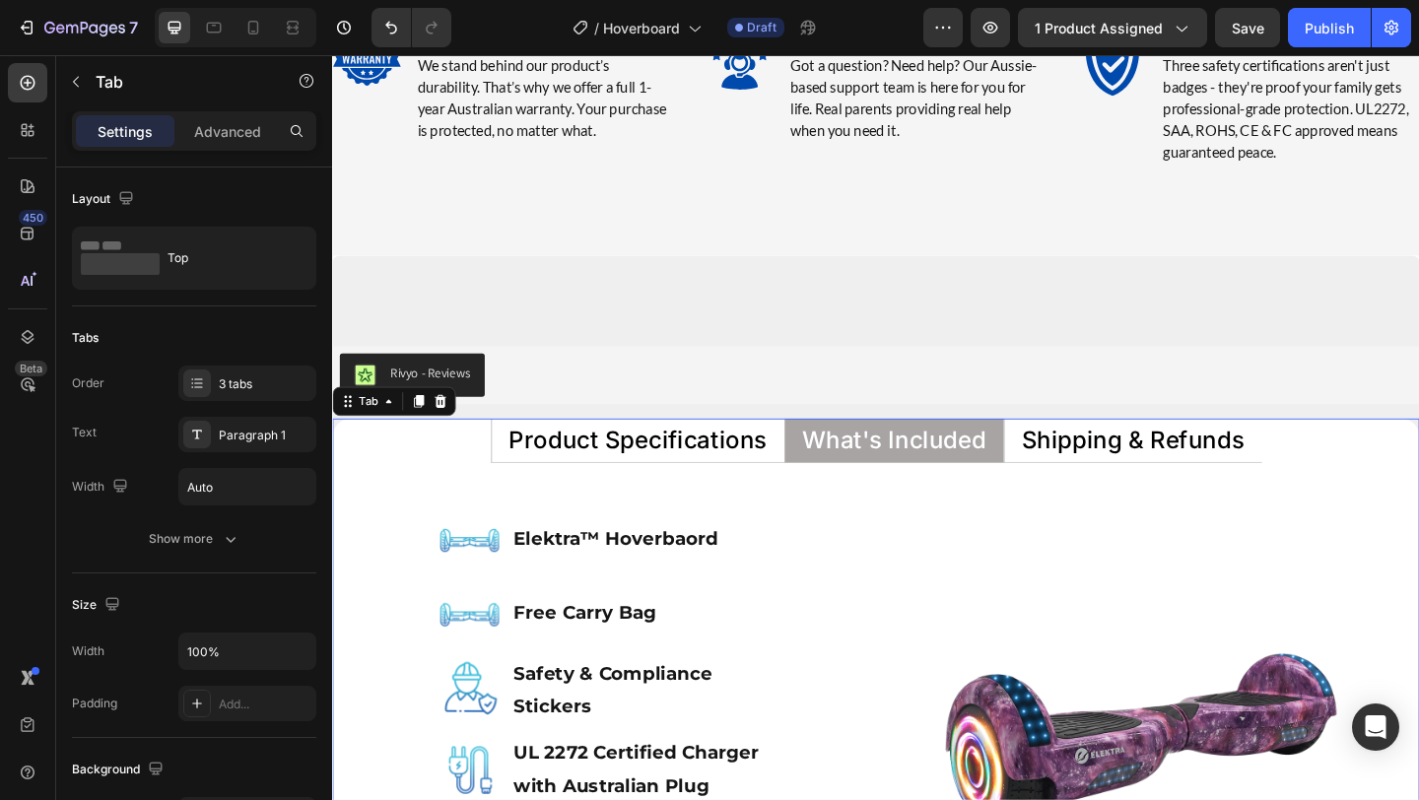
click at [1146, 482] on p "Shipping & Refunds" at bounding box center [1203, 474] width 242 height 26
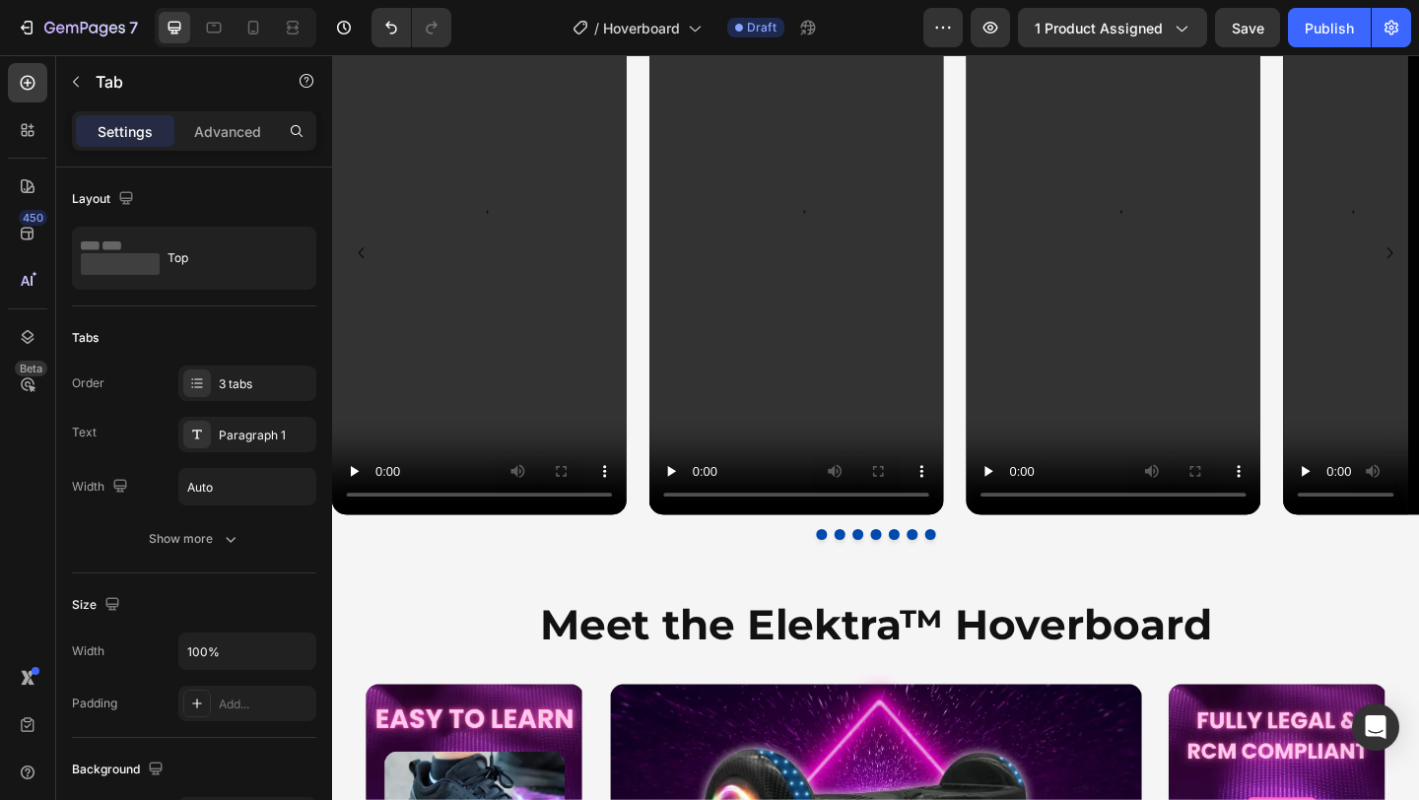
scroll to position [1651, 0]
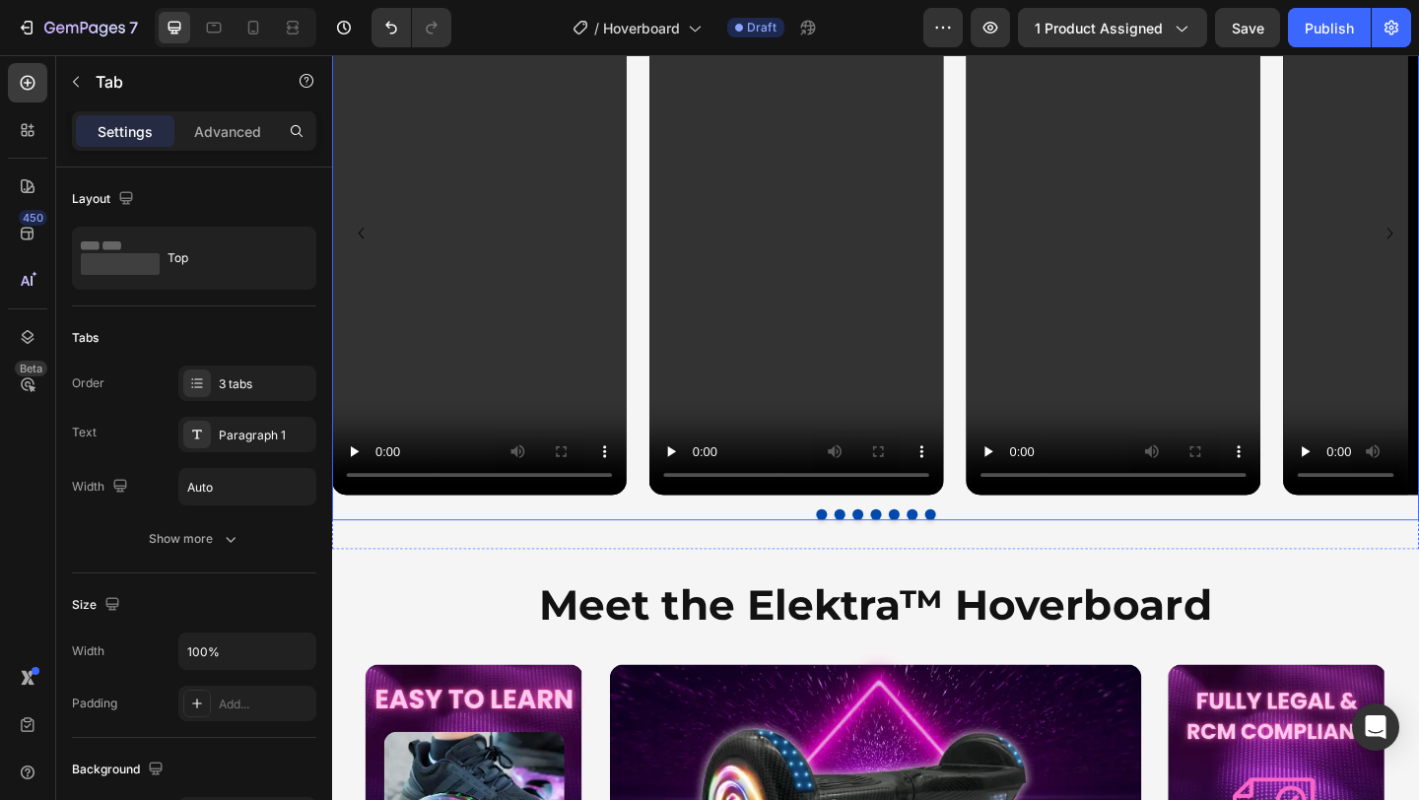
click at [658, 395] on div "Video Video Video Video Video Video Video" at bounding box center [923, 249] width 1183 height 570
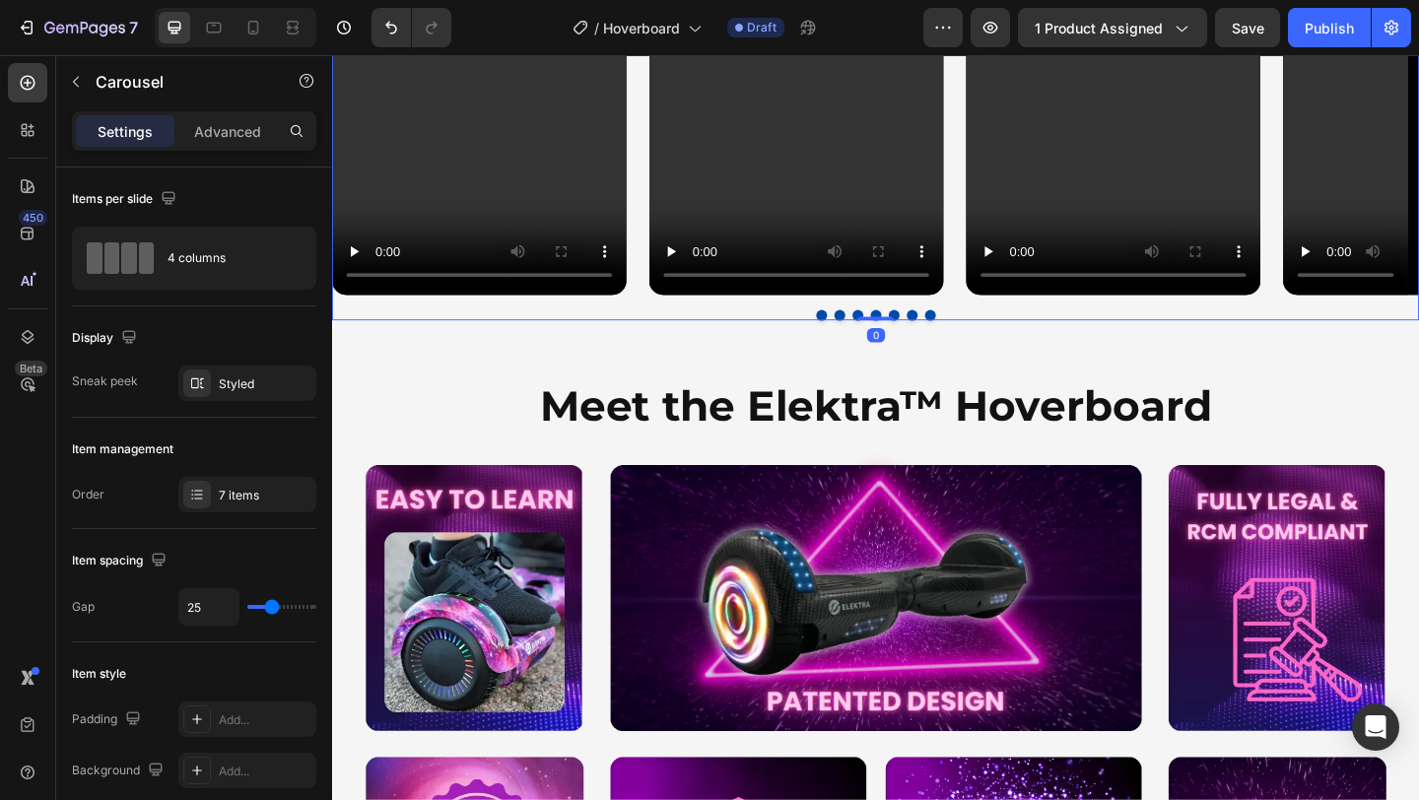
scroll to position [1871, 0]
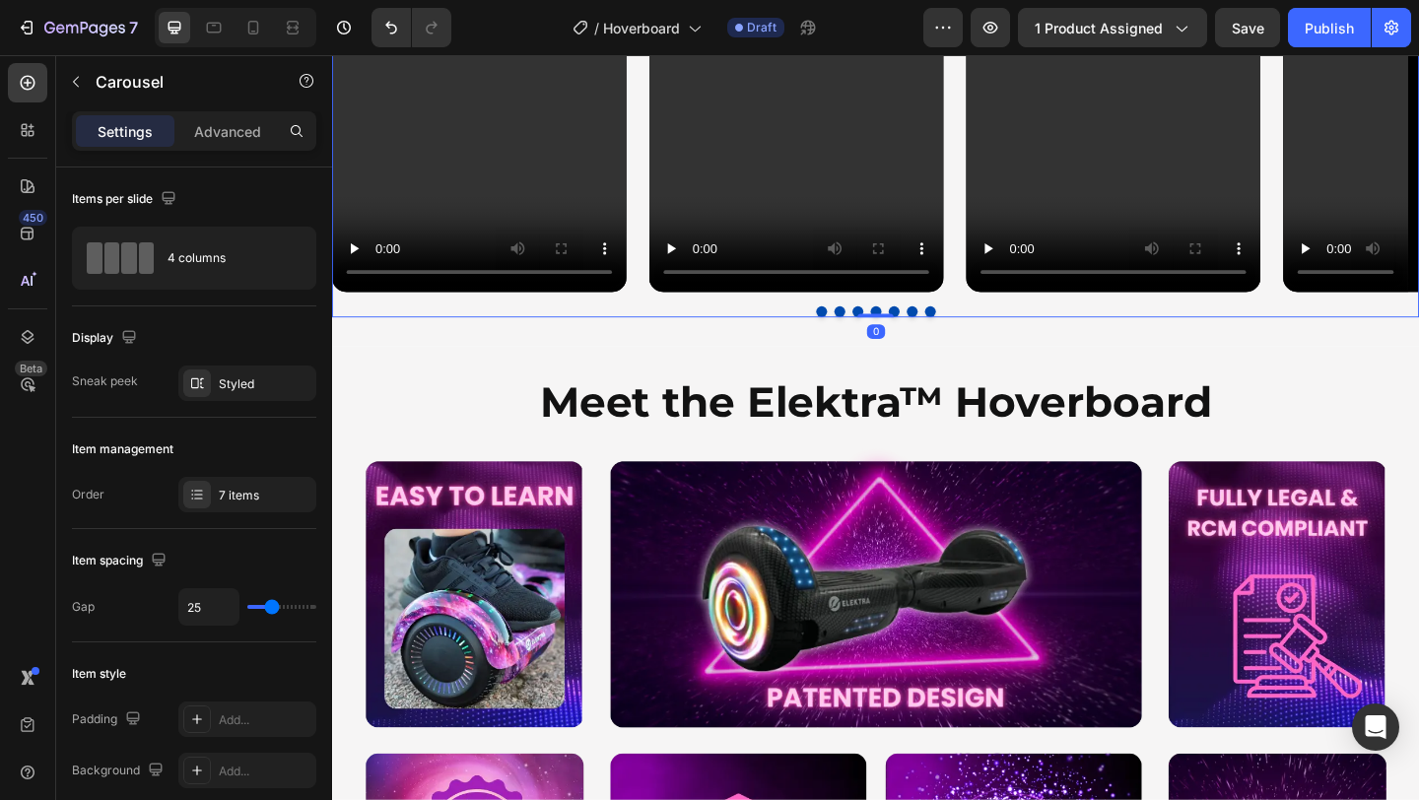
click at [658, 395] on div "Meet the Elektra™ Hoverboard Heading Image Row Section 4/25" at bounding box center [923, 767] width 1183 height 791
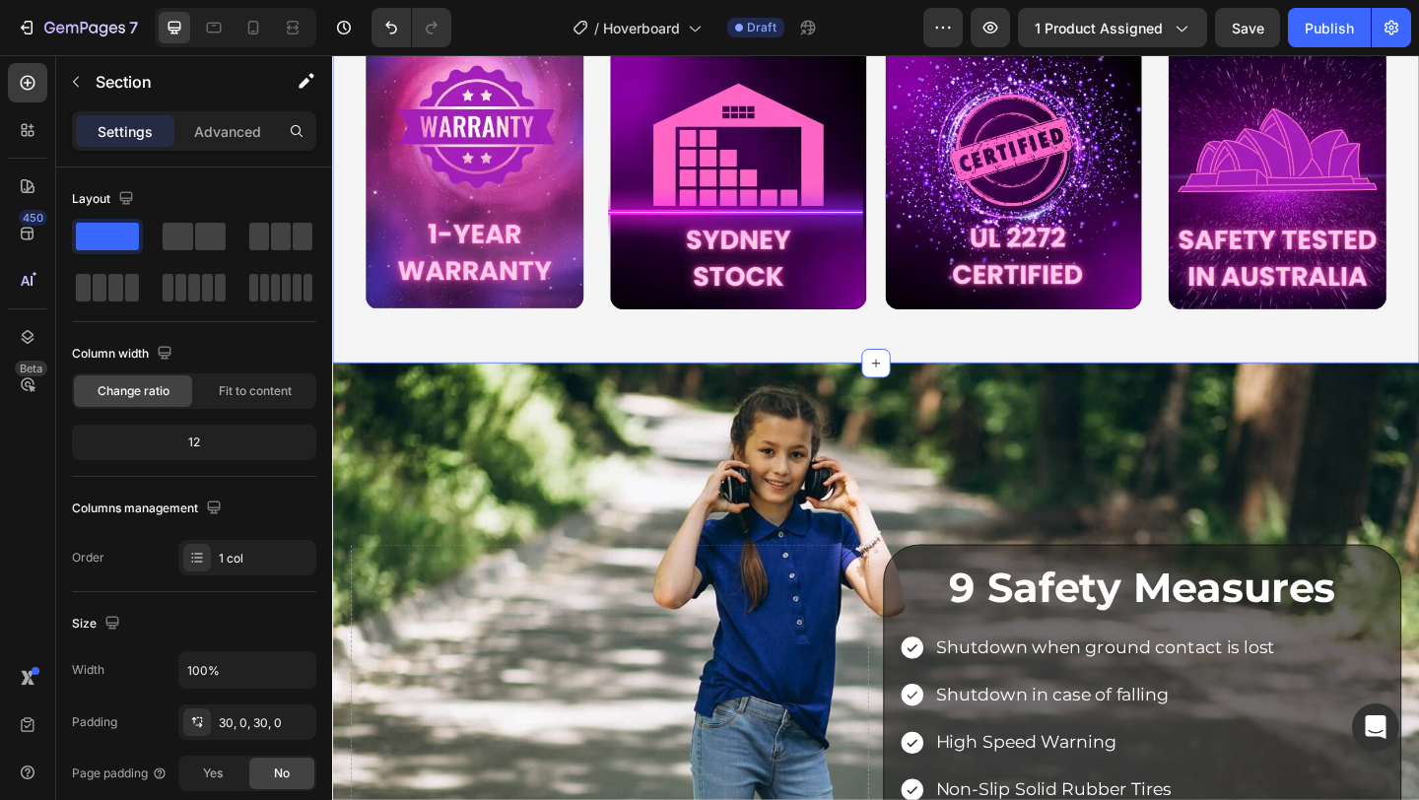
scroll to position [2652, 0]
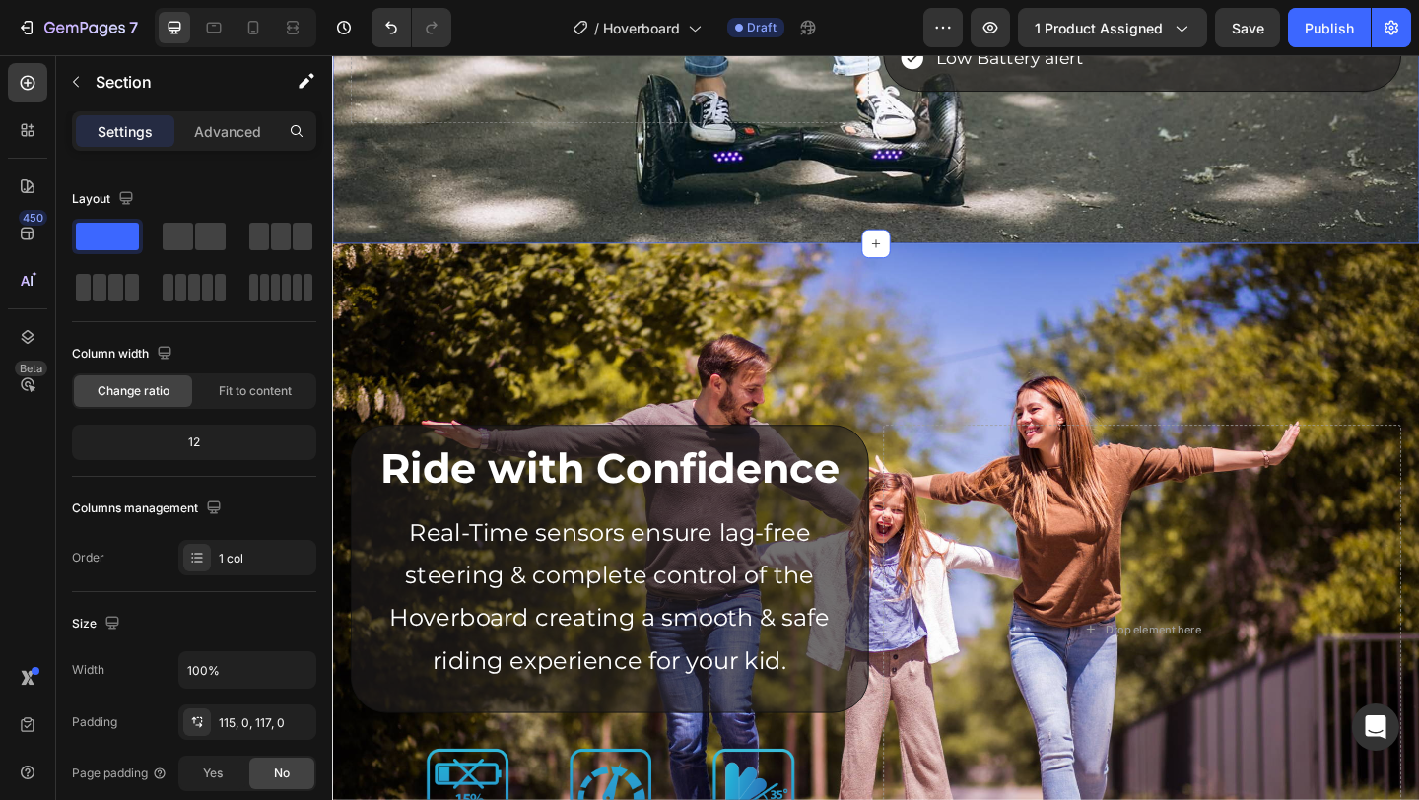
scroll to position [3699, 0]
click at [658, 383] on div "Drop element here Ride with Confidence Heading Real-Time sensors ensure lag-fre…" at bounding box center [923, 637] width 1183 height 529
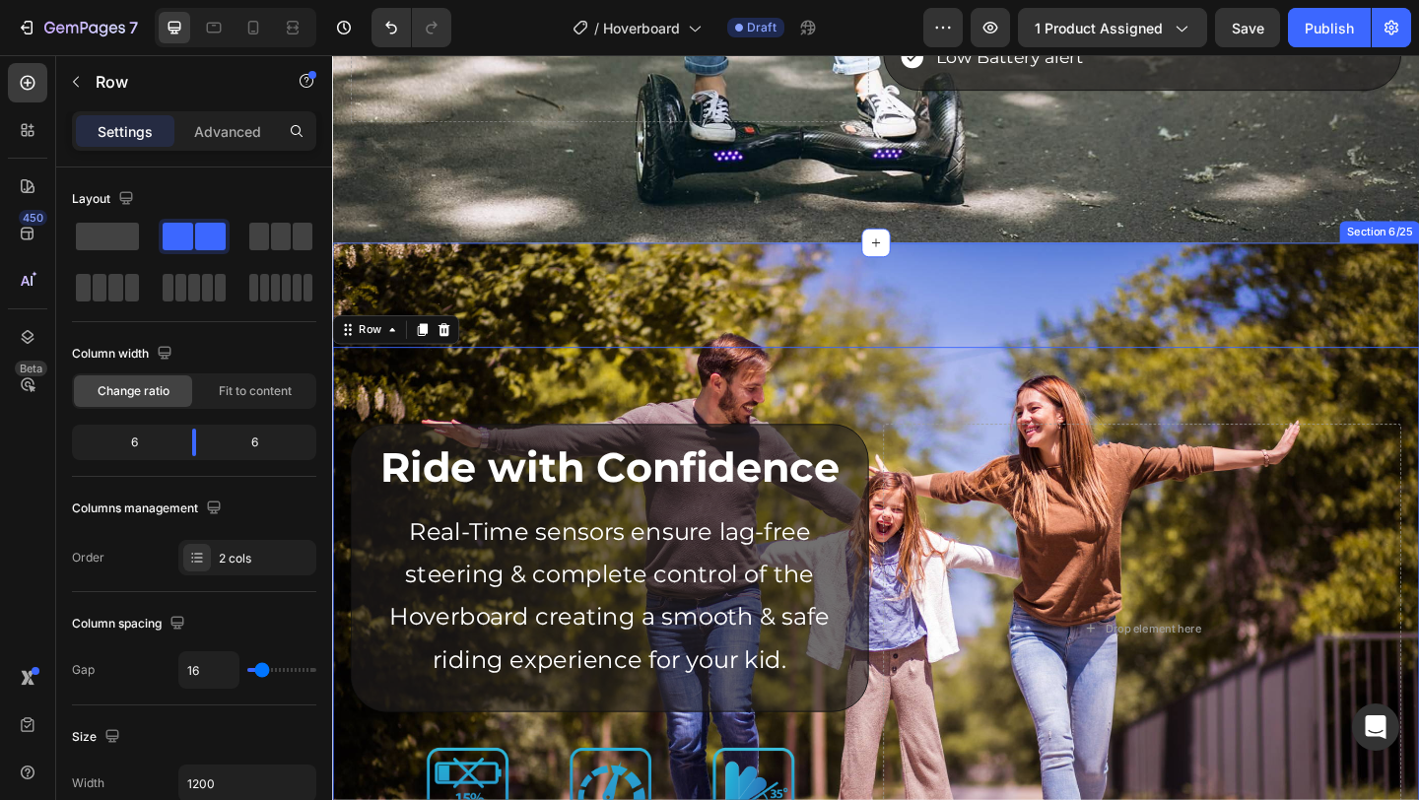
click at [668, 266] on div "Drop element here Ride with Confidence Heading Real-Time sensors ensure lag-fre…" at bounding box center [923, 646] width 1183 height 774
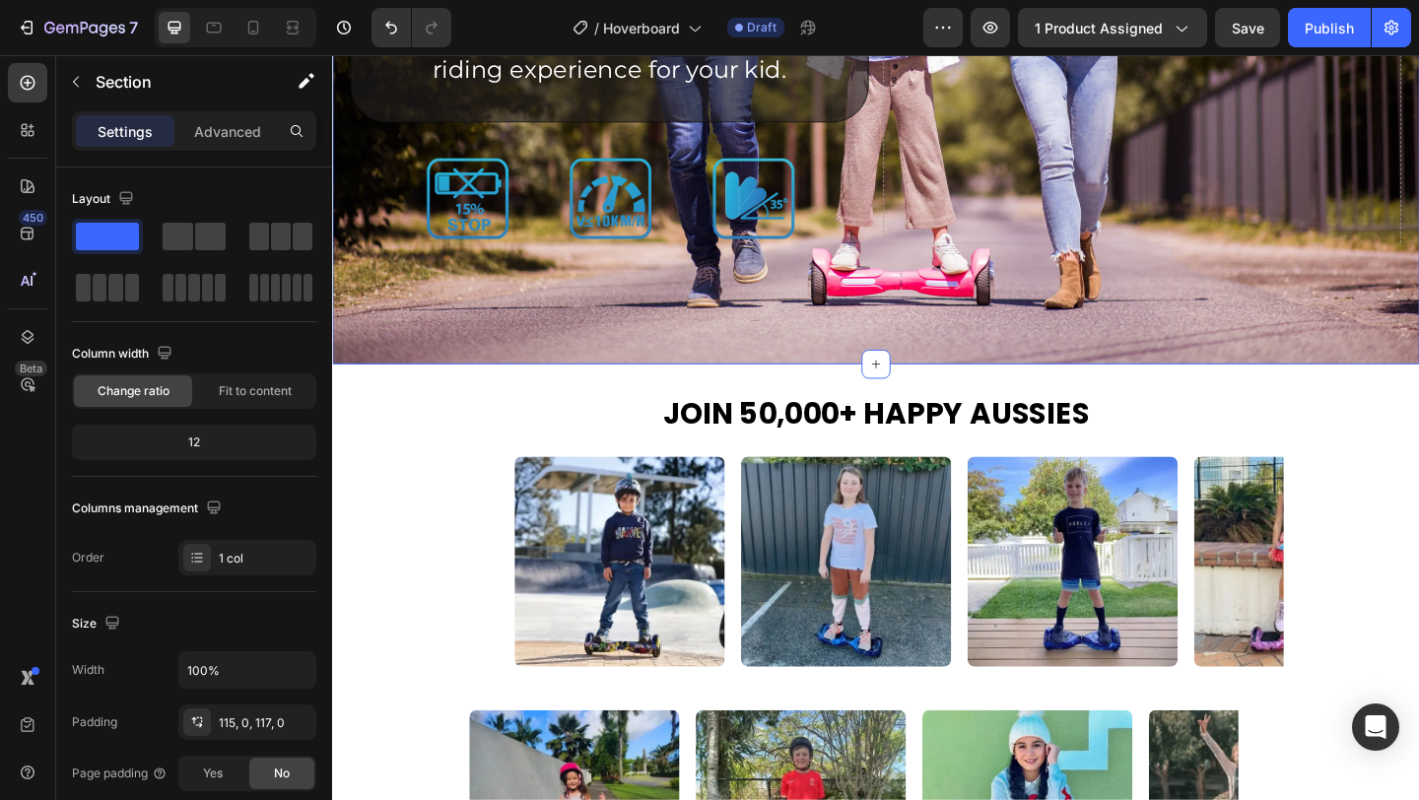
scroll to position [4359, 0]
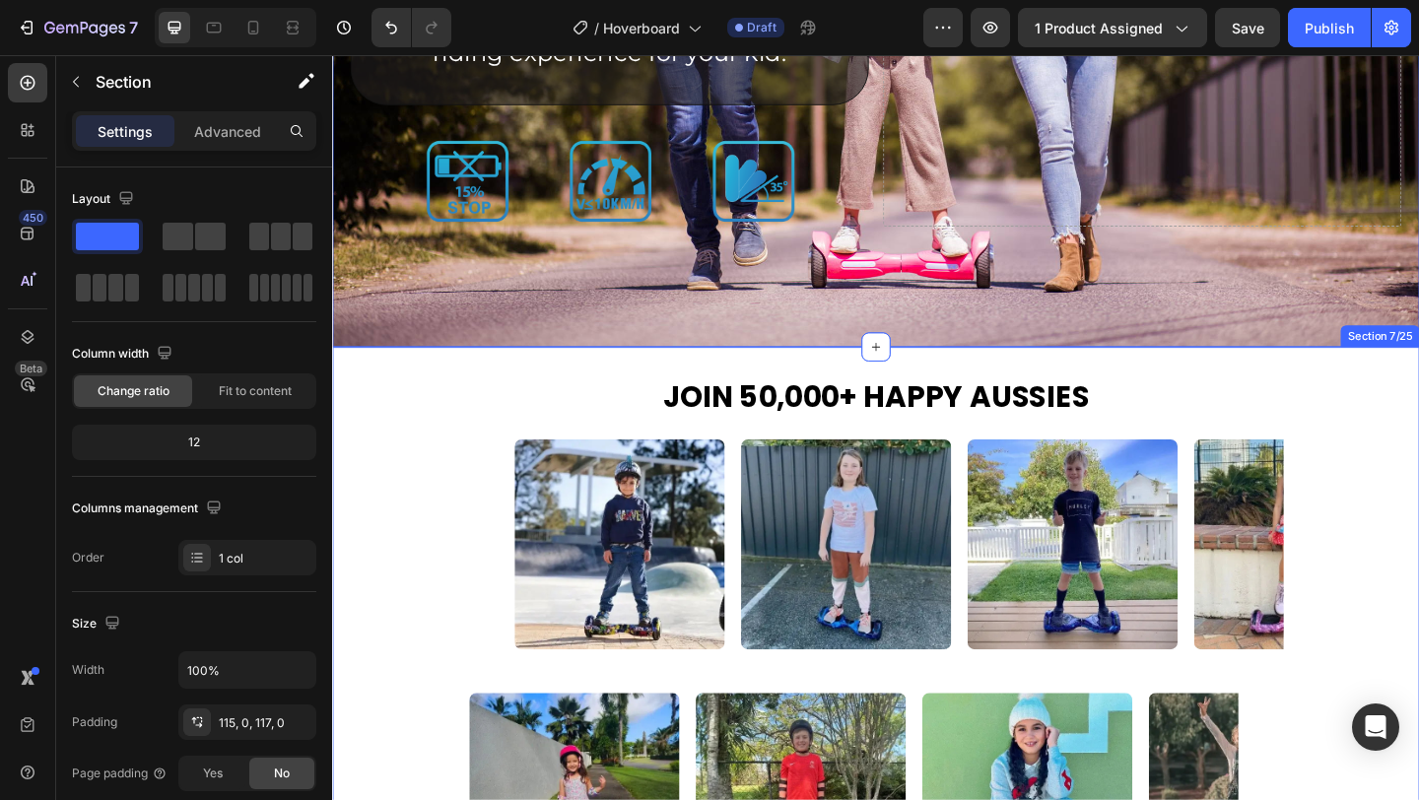
click at [661, 391] on div "Join 50,000+ happy Aussies Heading Image Image Image Image Image Image Image Im…" at bounding box center [923, 703] width 1183 height 660
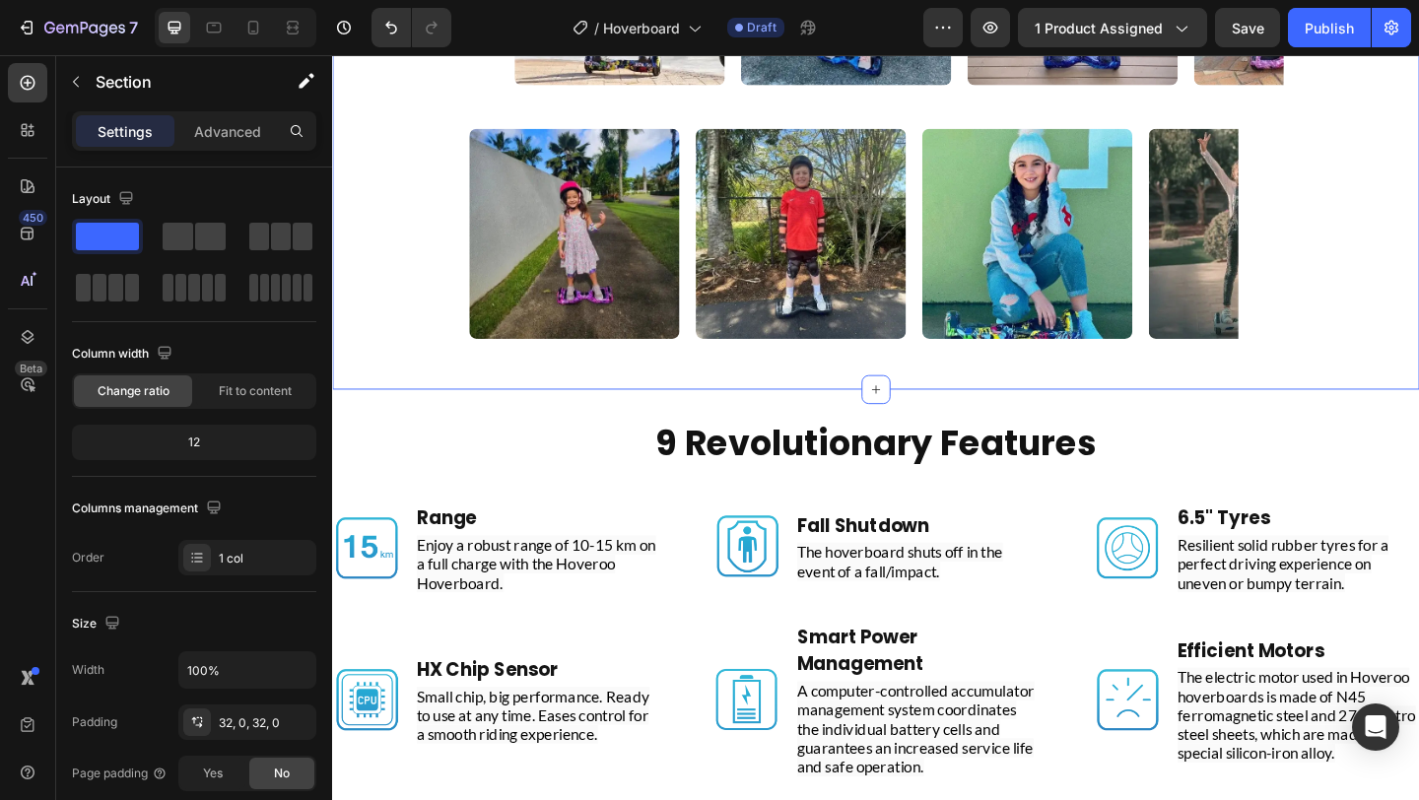
scroll to position [4986, 0]
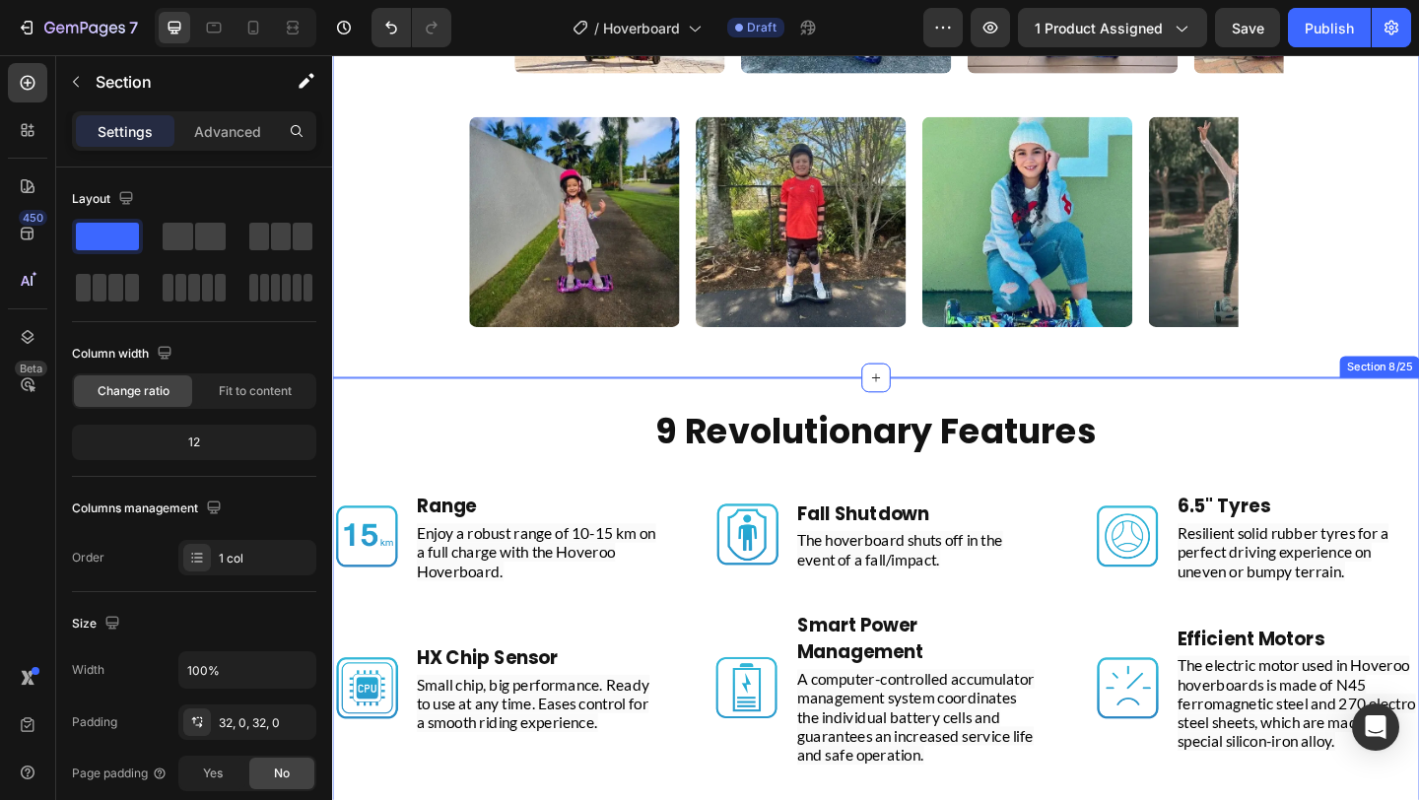
click at [663, 428] on div "9 Revolutionary Features Heading Image Range Text Block Enjoy a robust range of…" at bounding box center [923, 743] width 1183 height 675
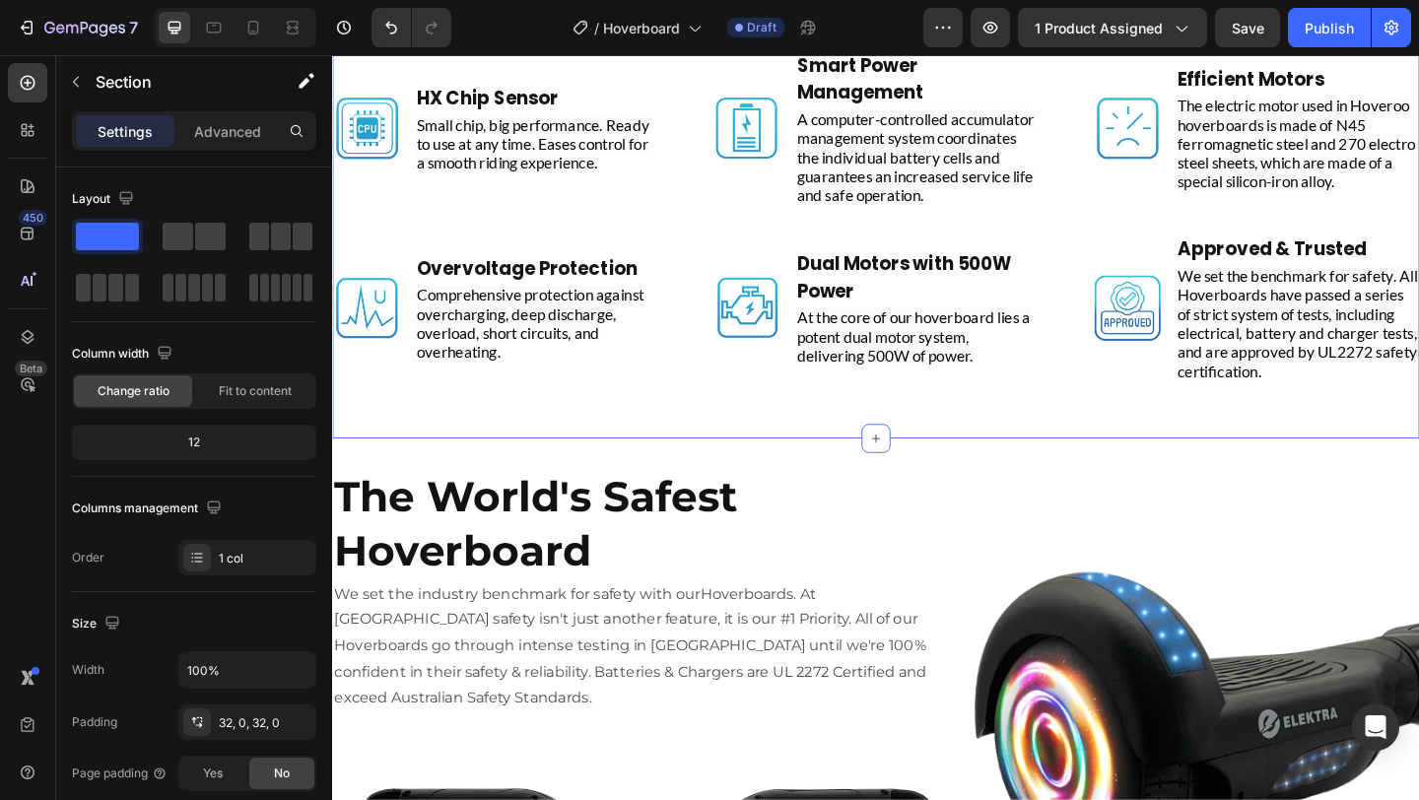
scroll to position [5613, 0]
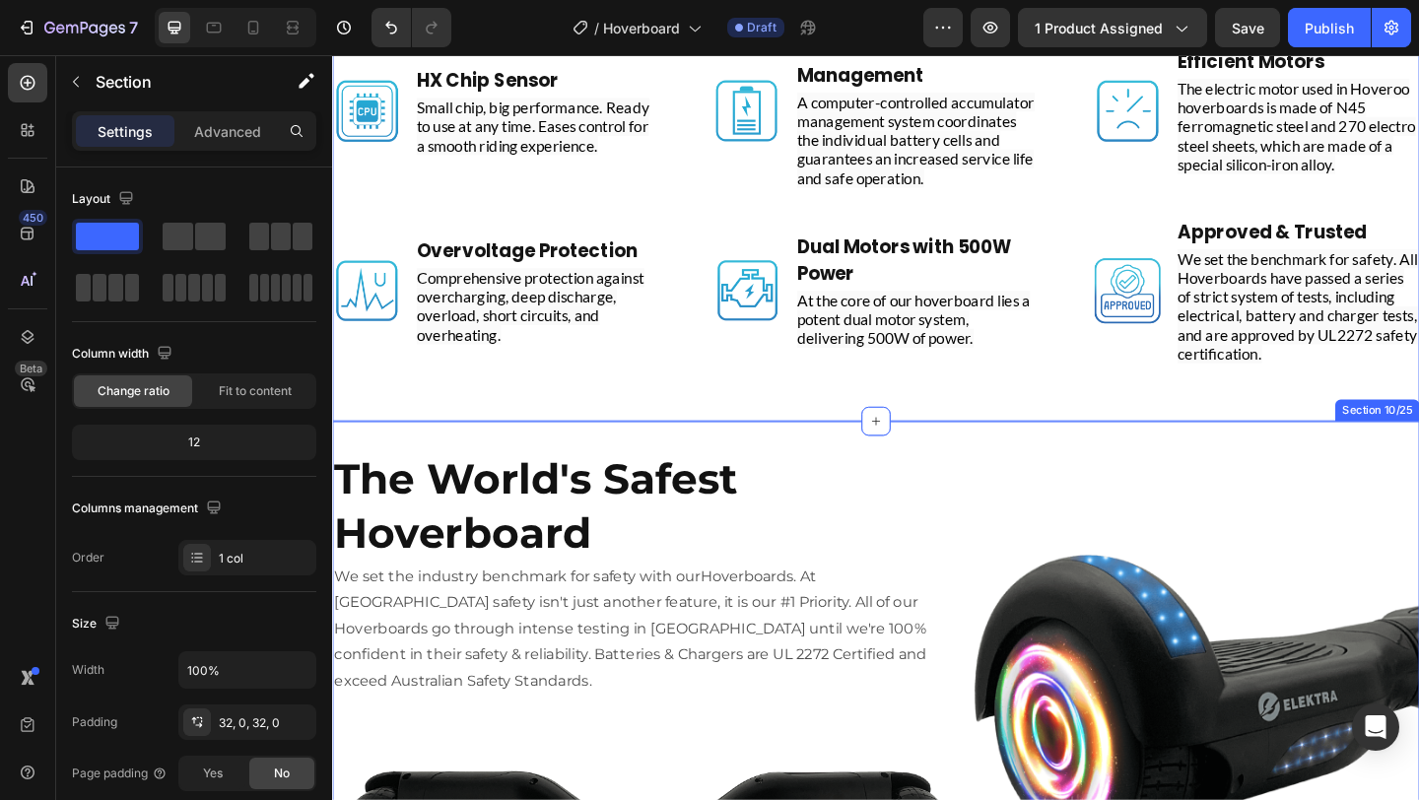
click at [694, 458] on div "The World's Safest Hoverboard Heading We set the industry benchmark for safety …" at bounding box center [923, 788] width 1183 height 671
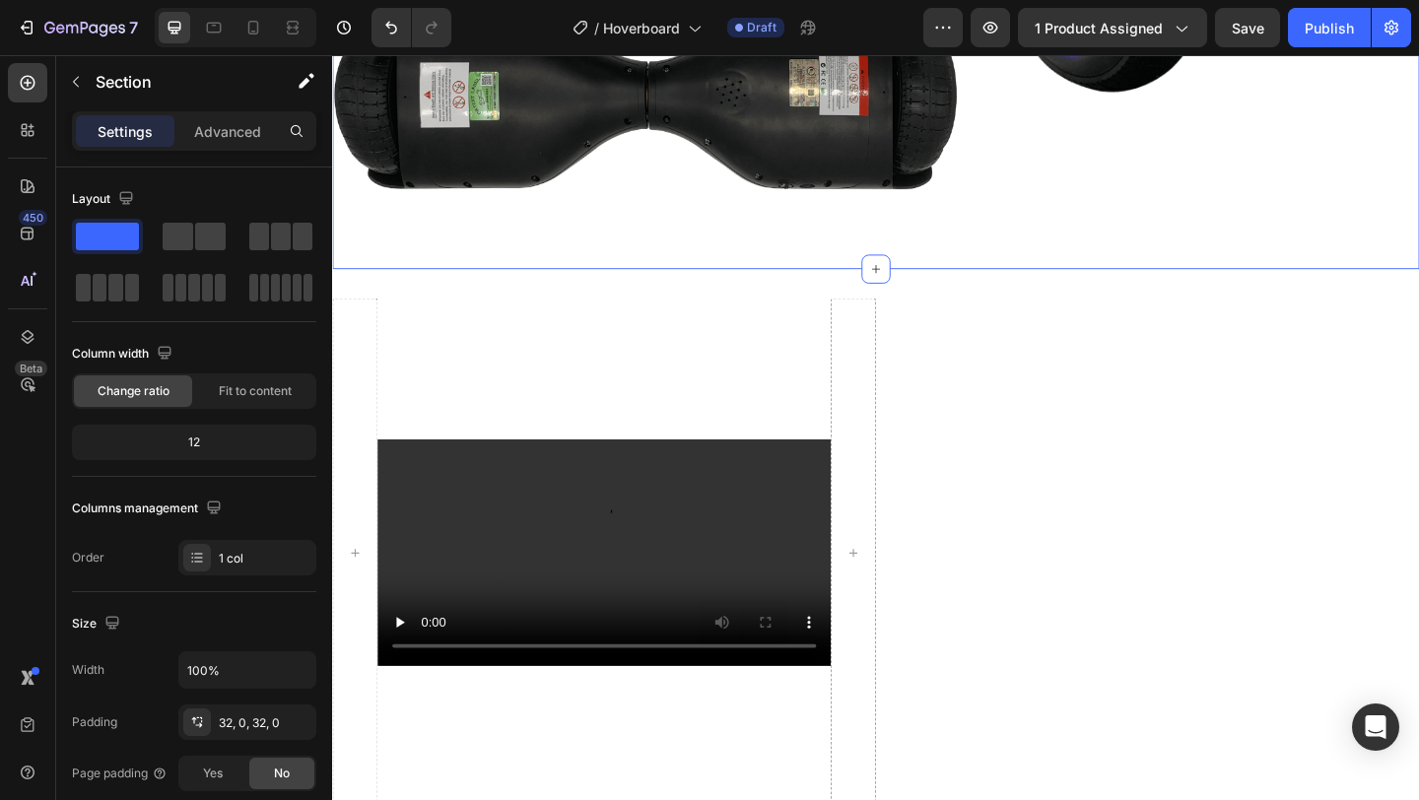
scroll to position [6444, 0]
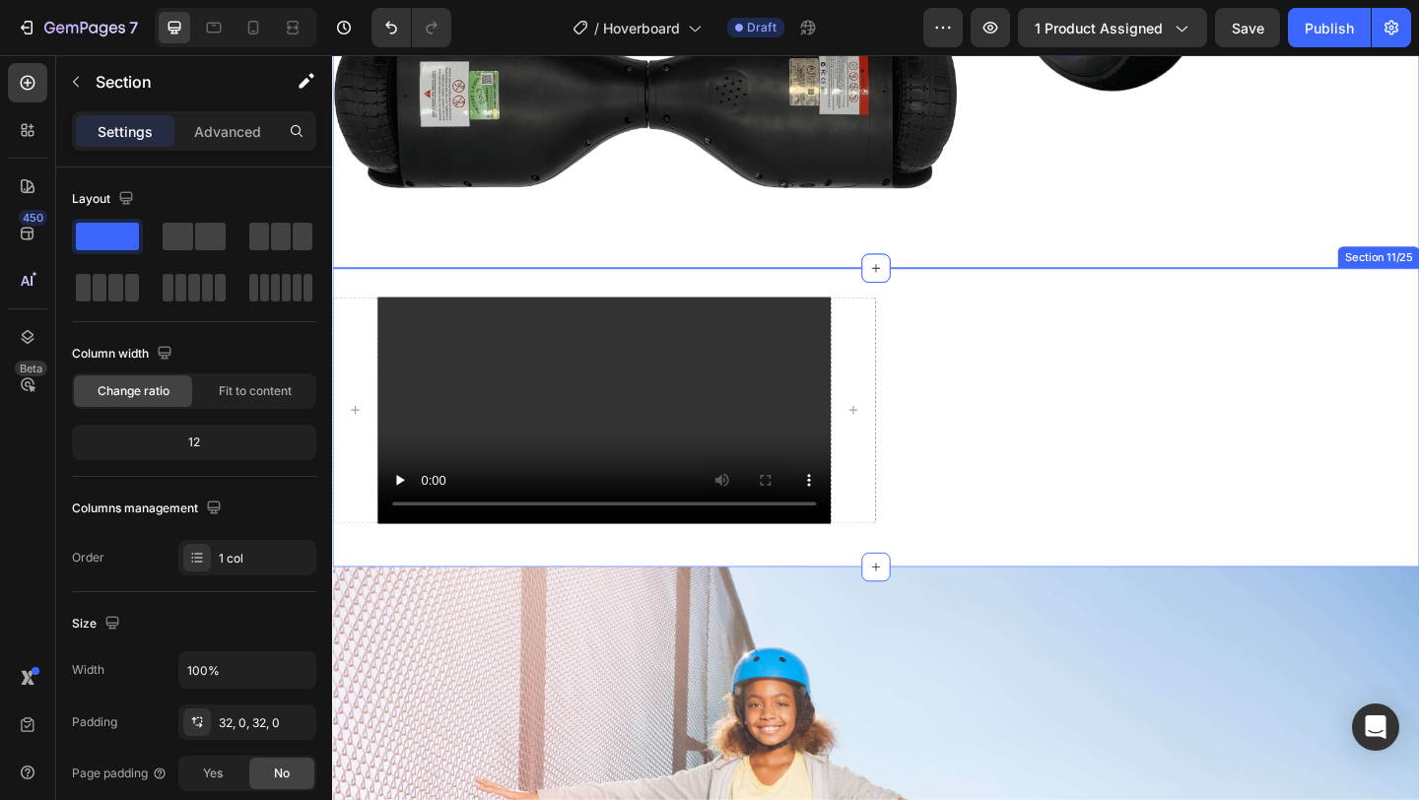
click at [394, 287] on div "Video Row Section 11/25" at bounding box center [923, 449] width 1183 height 325
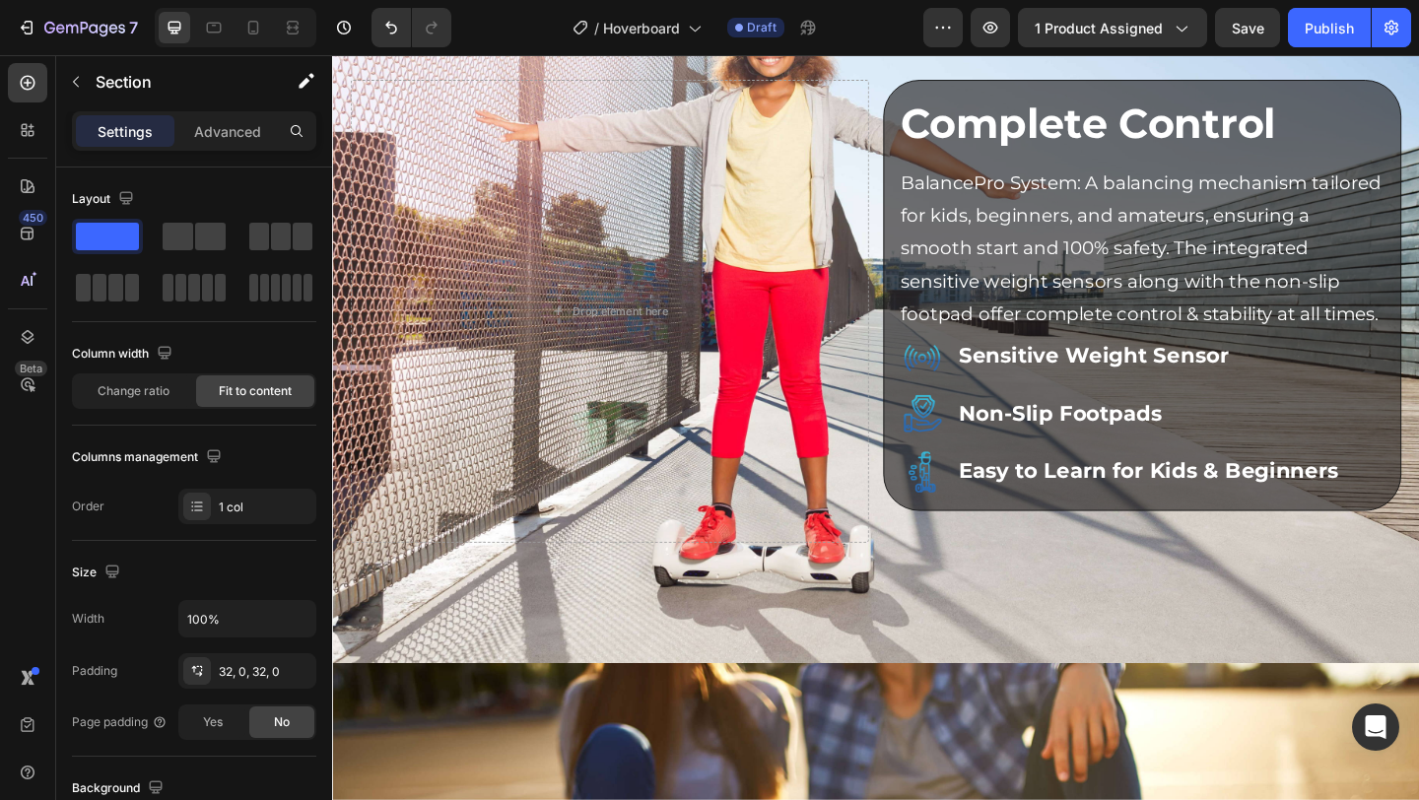
scroll to position [7150, 0]
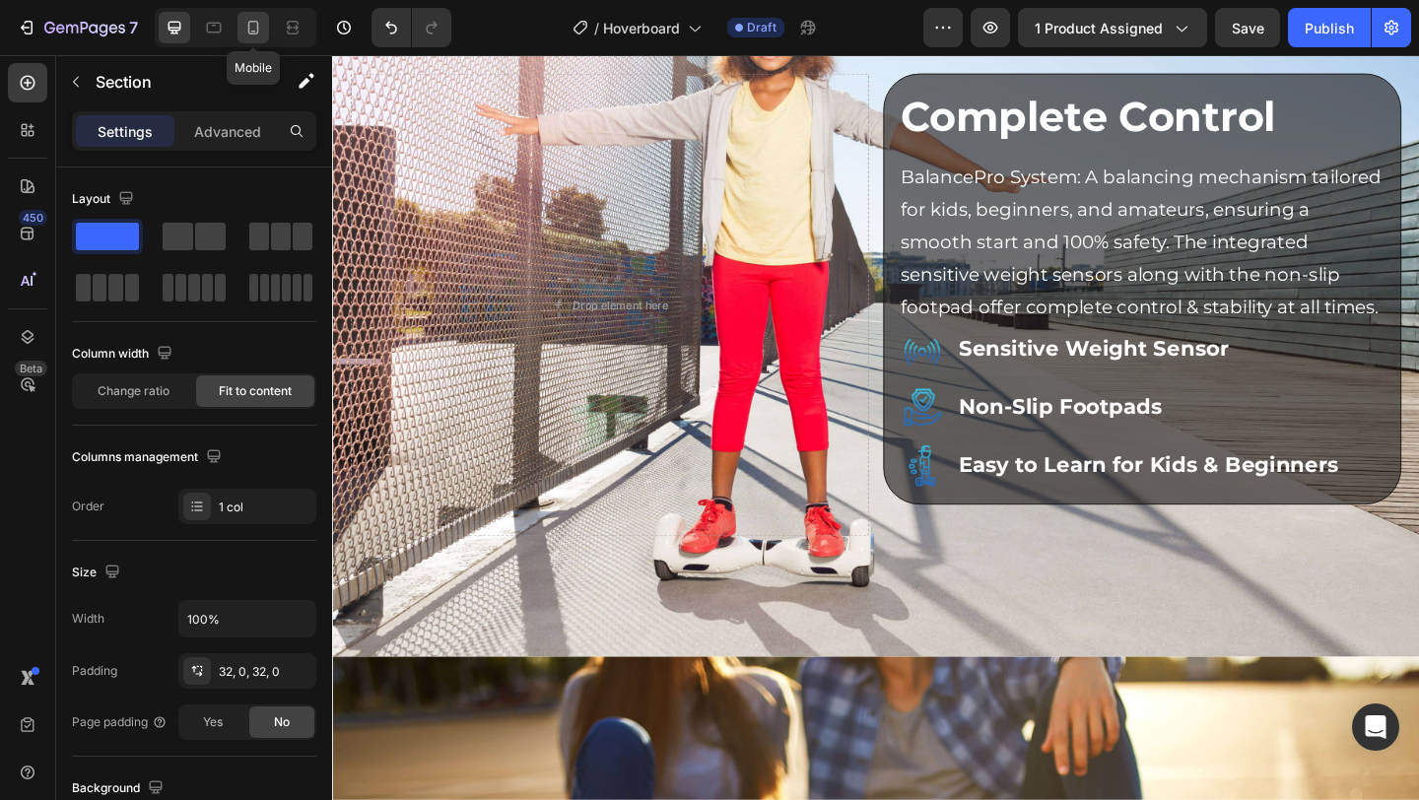
click at [246, 18] on icon at bounding box center [253, 28] width 20 height 20
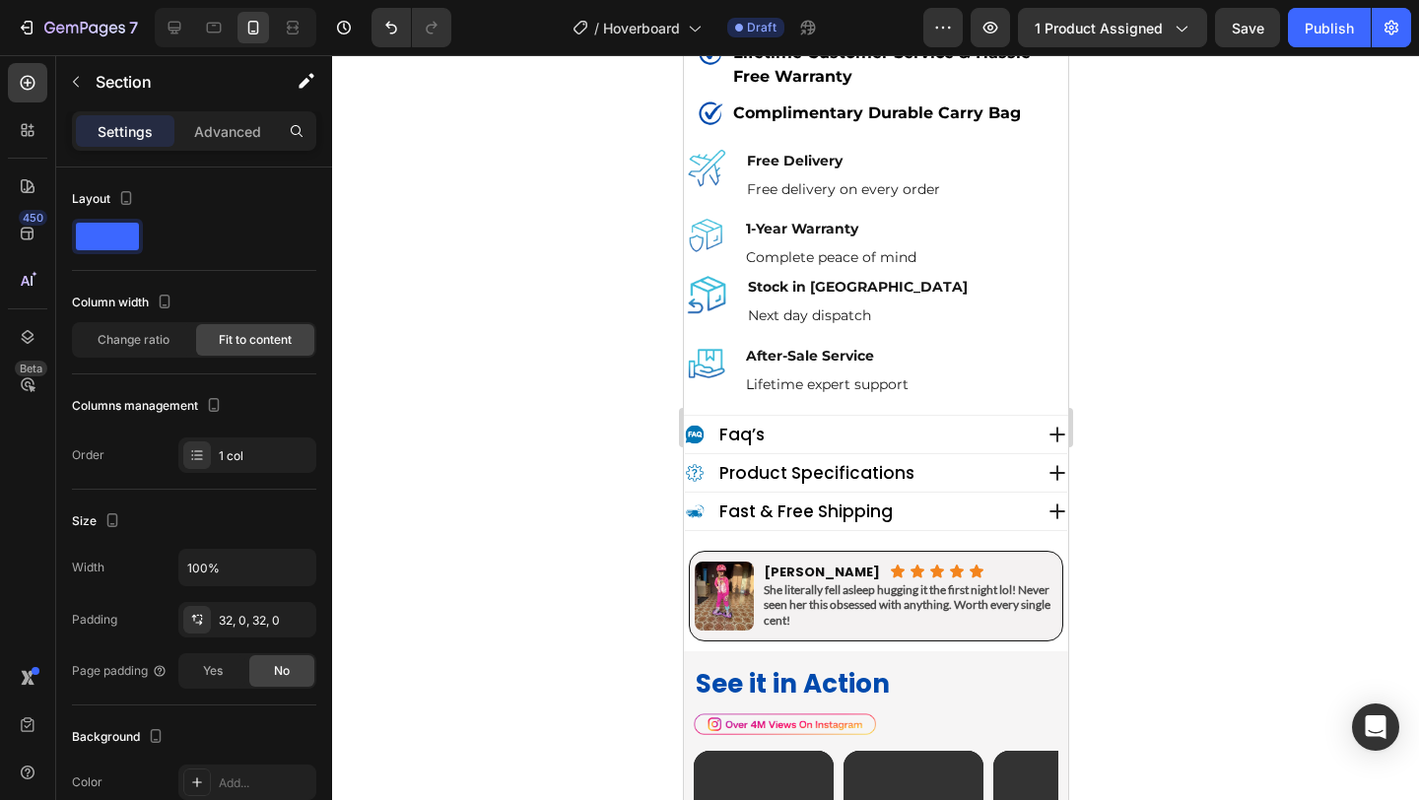
scroll to position [1462, 0]
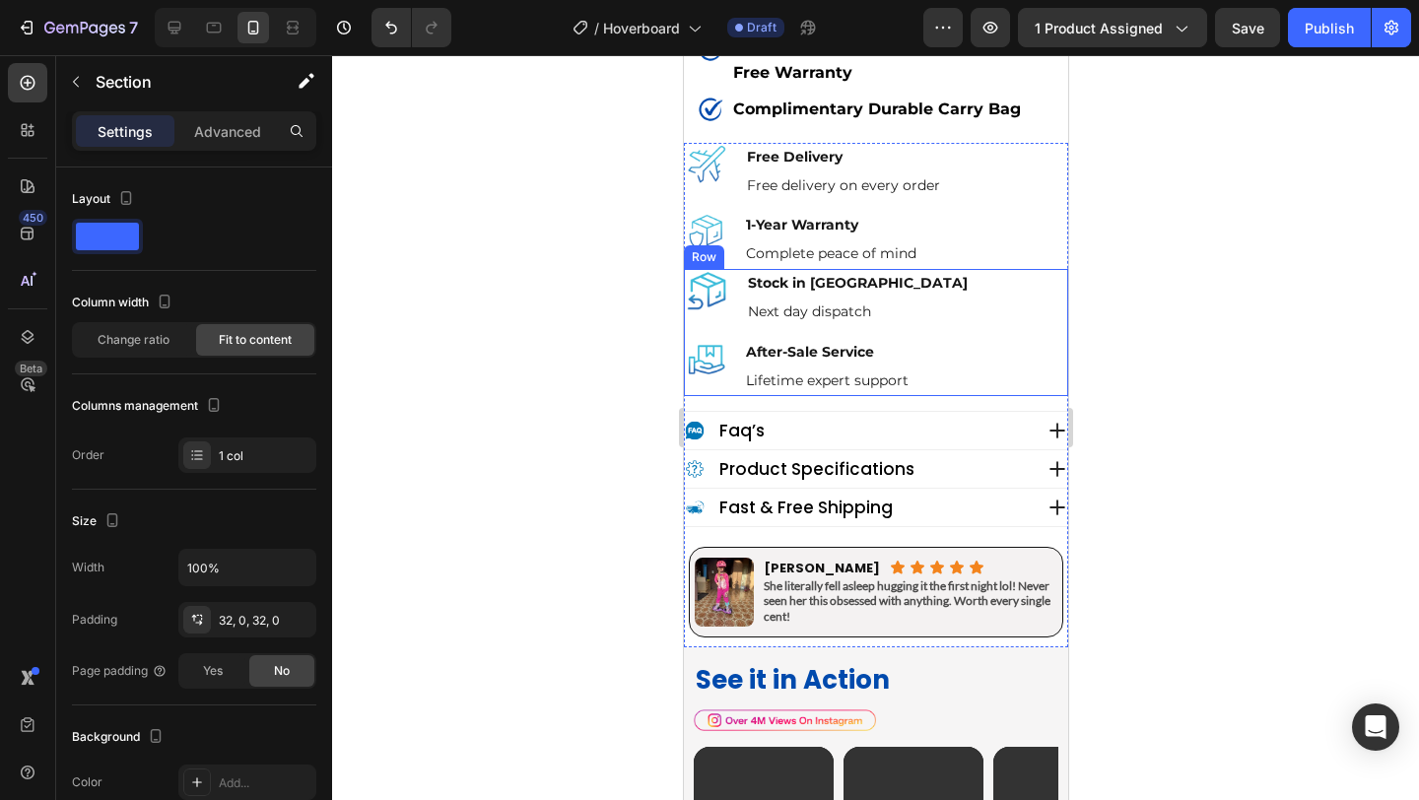
click at [1054, 341] on div "Image Stock in Sydney Text Block Next day dispatch Text Block Advanced List Ima…" at bounding box center [875, 332] width 384 height 127
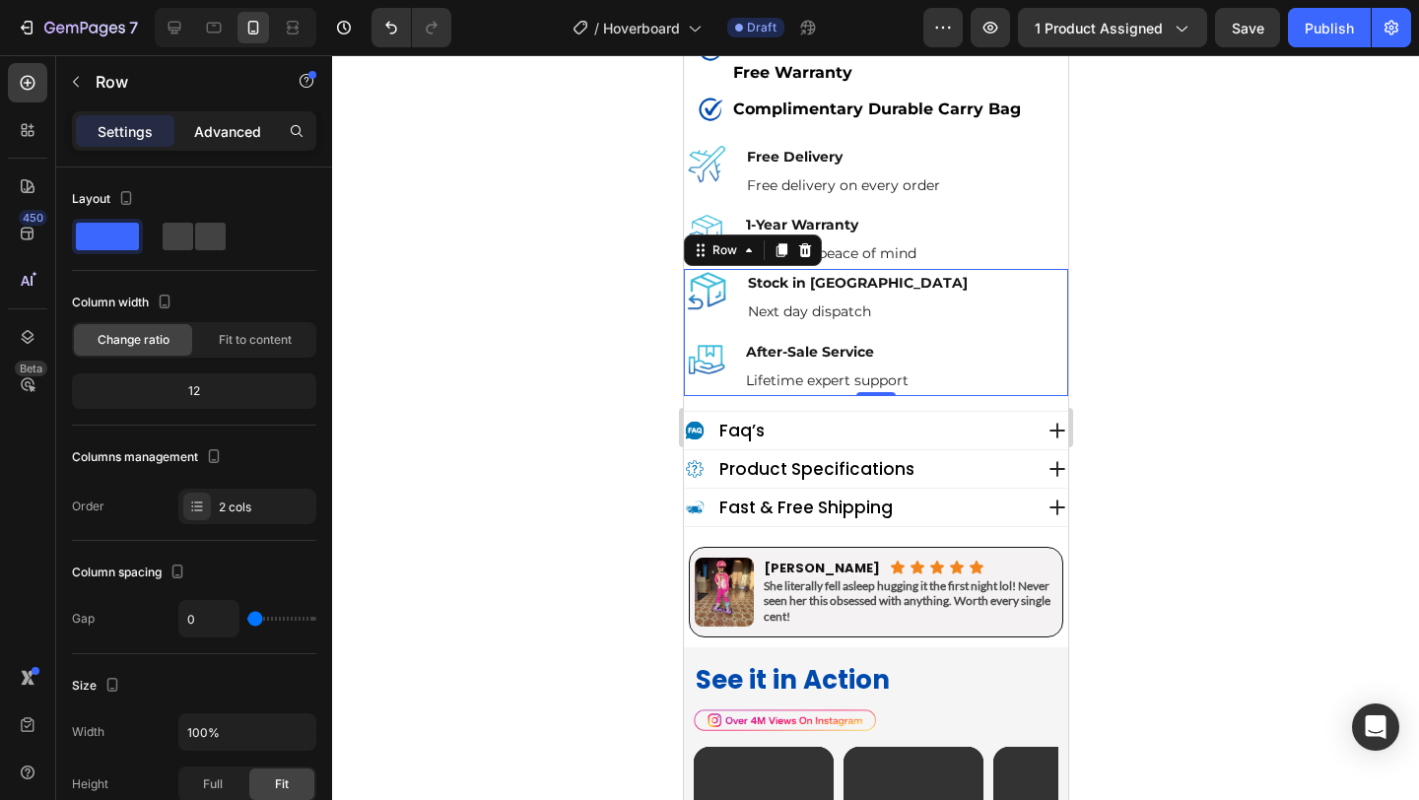
click at [218, 123] on p "Advanced" at bounding box center [227, 131] width 67 height 21
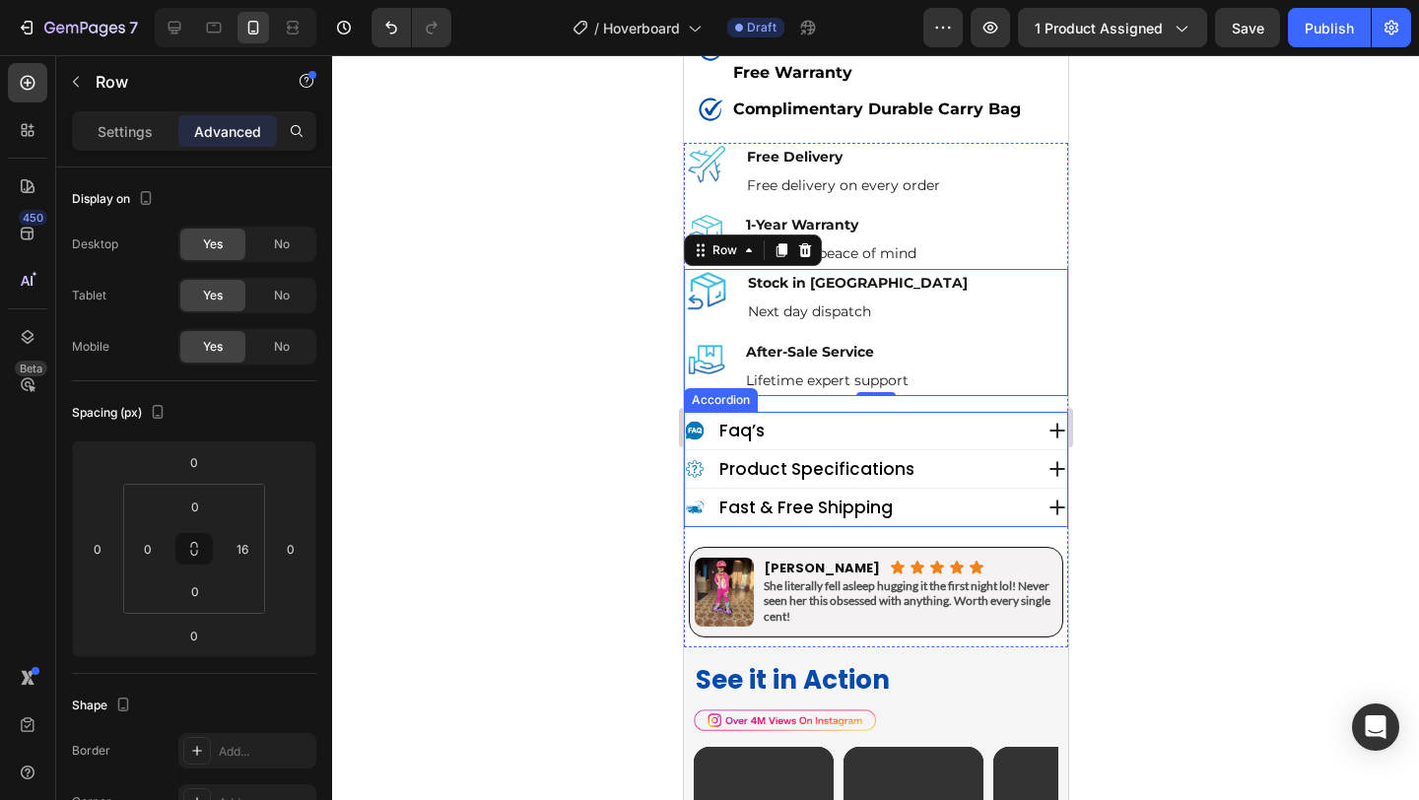
click at [799, 420] on div "faq’s" at bounding box center [875, 430] width 382 height 37
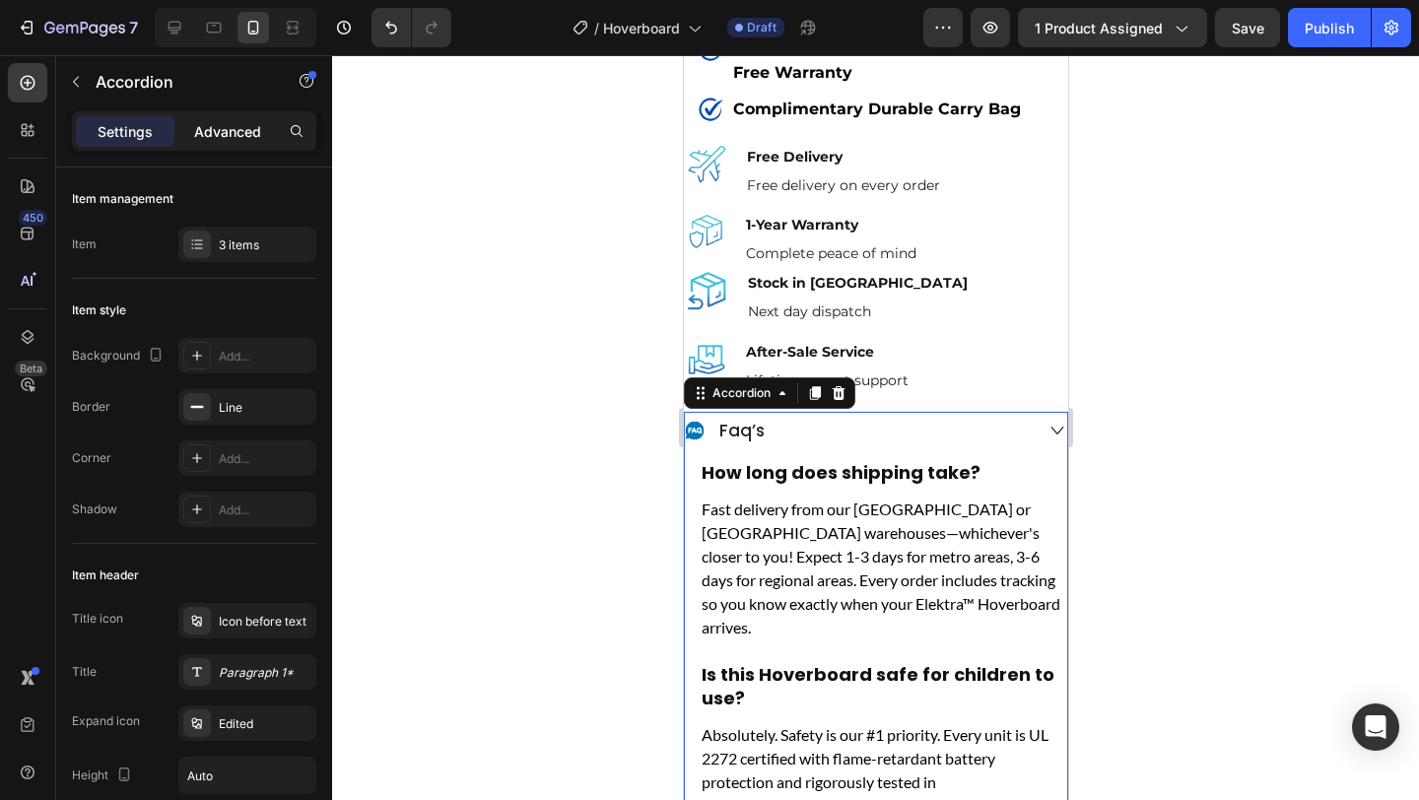
click at [228, 123] on p "Advanced" at bounding box center [227, 131] width 67 height 21
type input "100%"
type input "100"
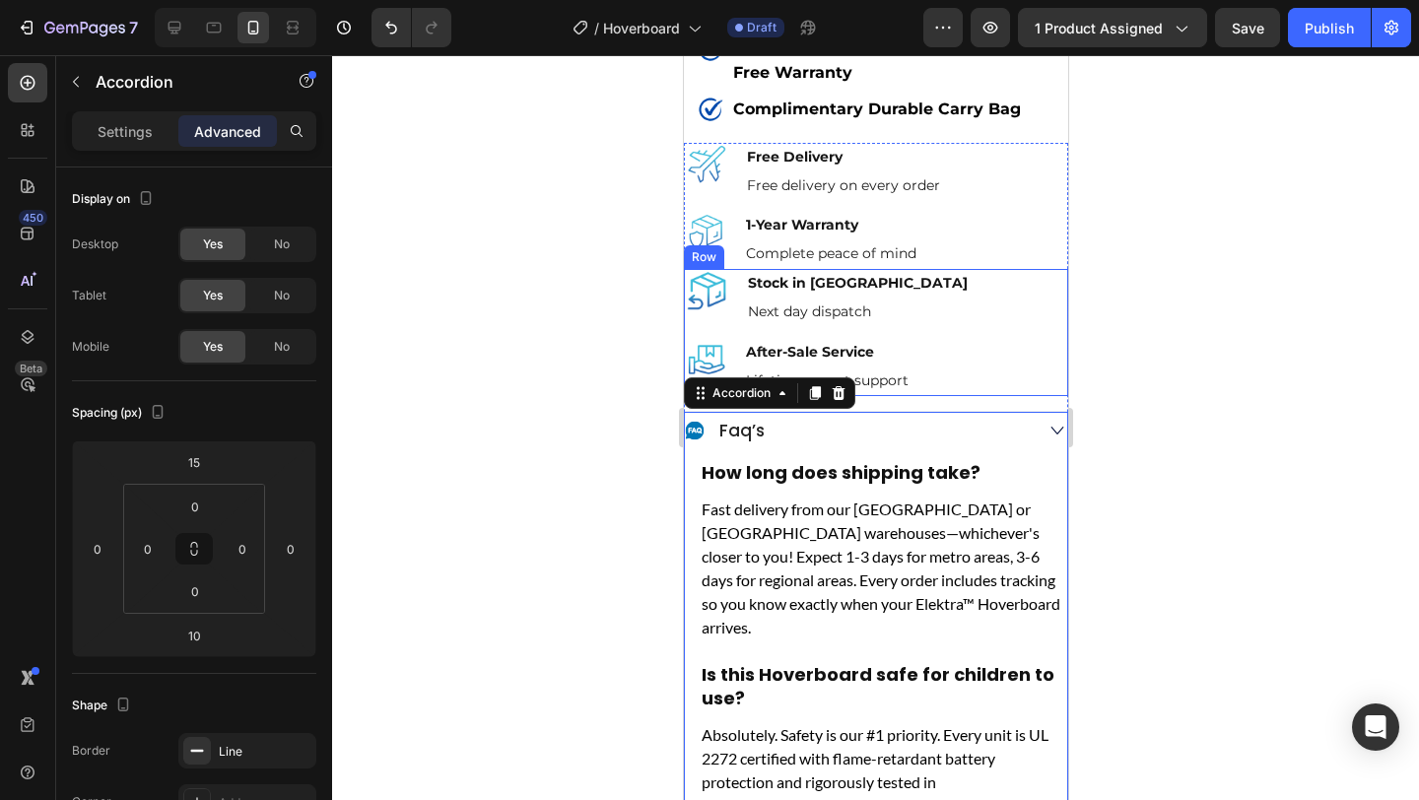
click at [1056, 346] on div "Image Stock in Sydney Text Block Next day dispatch Text Block Advanced List Ima…" at bounding box center [875, 332] width 384 height 127
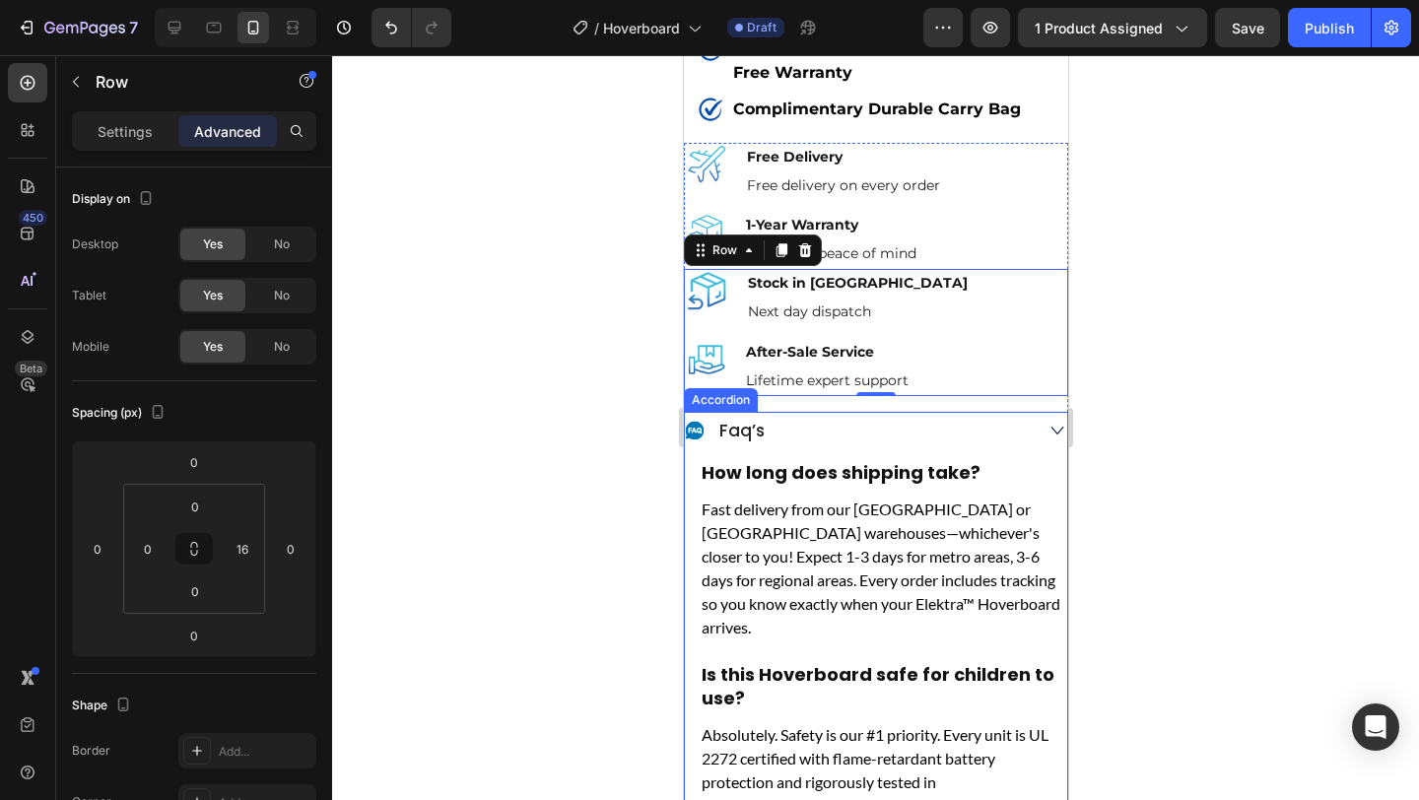
click at [862, 427] on div "faq’s" at bounding box center [857, 431] width 347 height 28
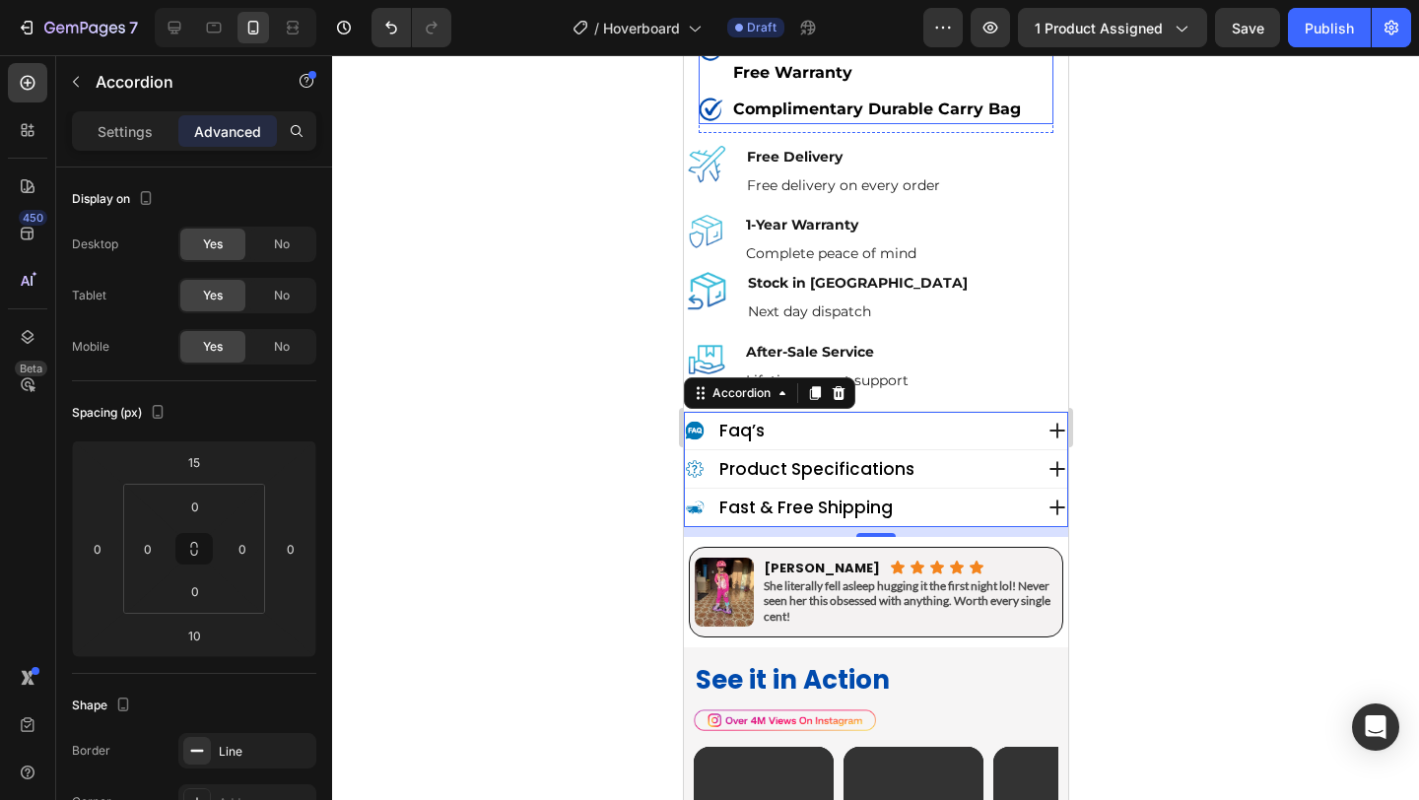
click at [719, 88] on div "Lifetime Customer Service & Hassle-Free Warranty" at bounding box center [875, 60] width 355 height 53
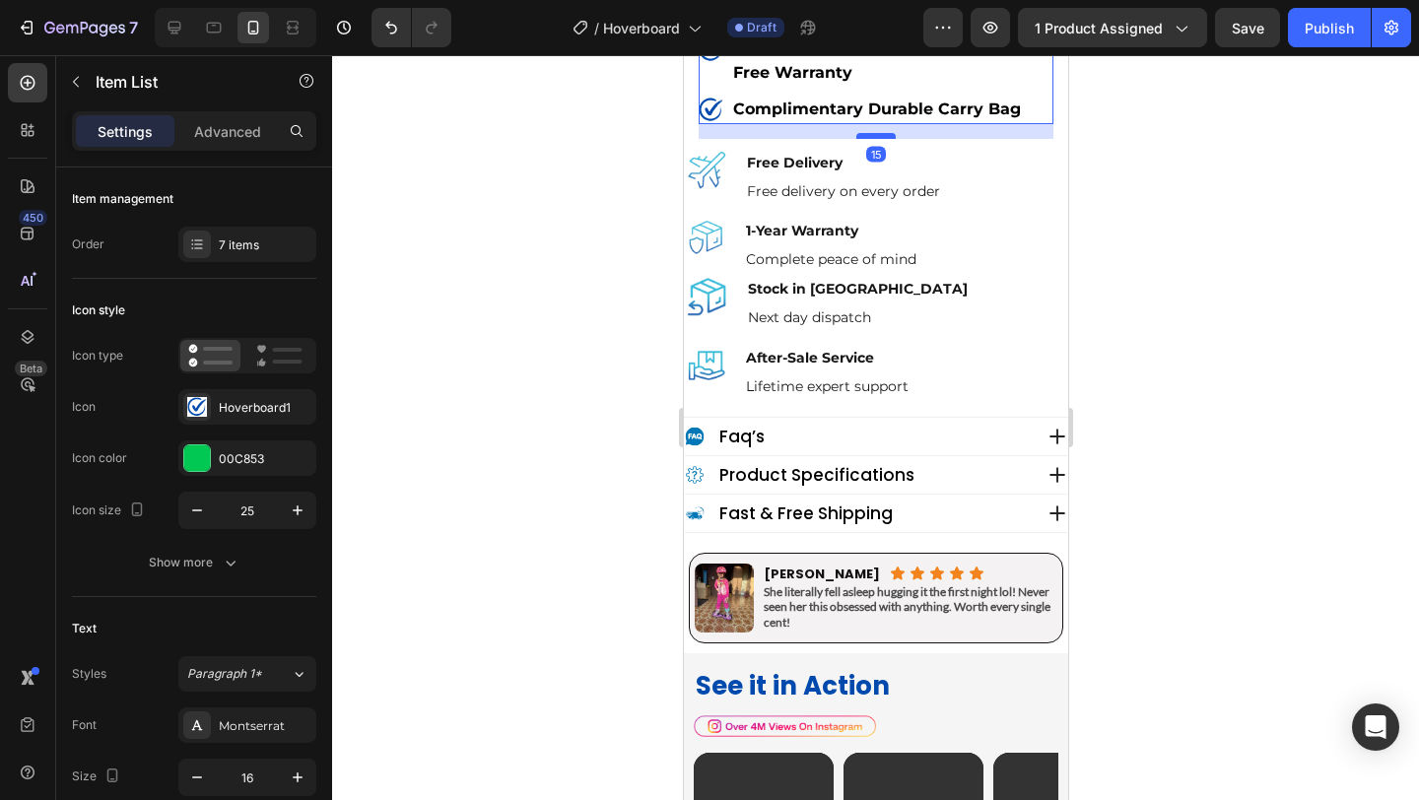
click at [883, 139] on div at bounding box center [874, 136] width 39 height 6
type input "100%"
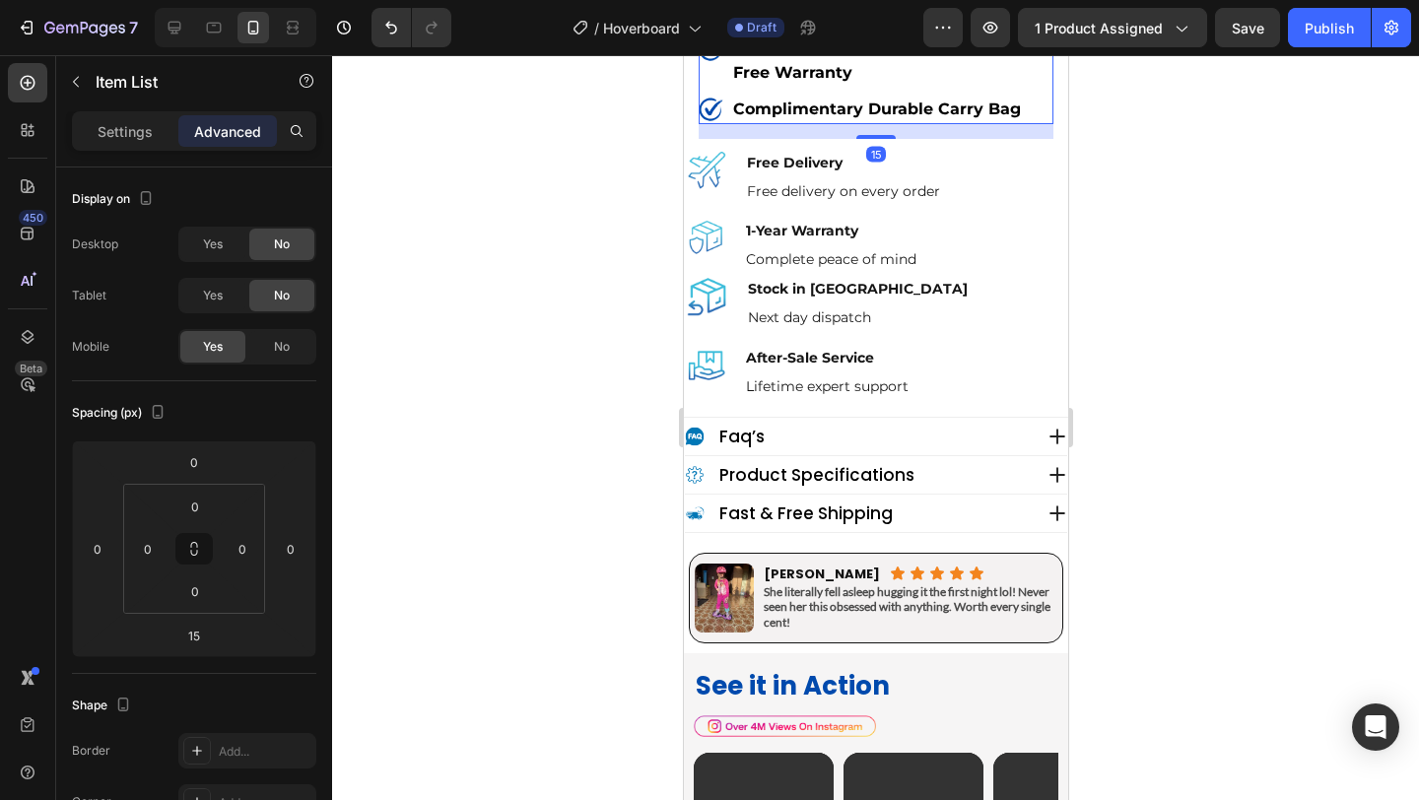
click at [644, 159] on div at bounding box center [875, 427] width 1087 height 745
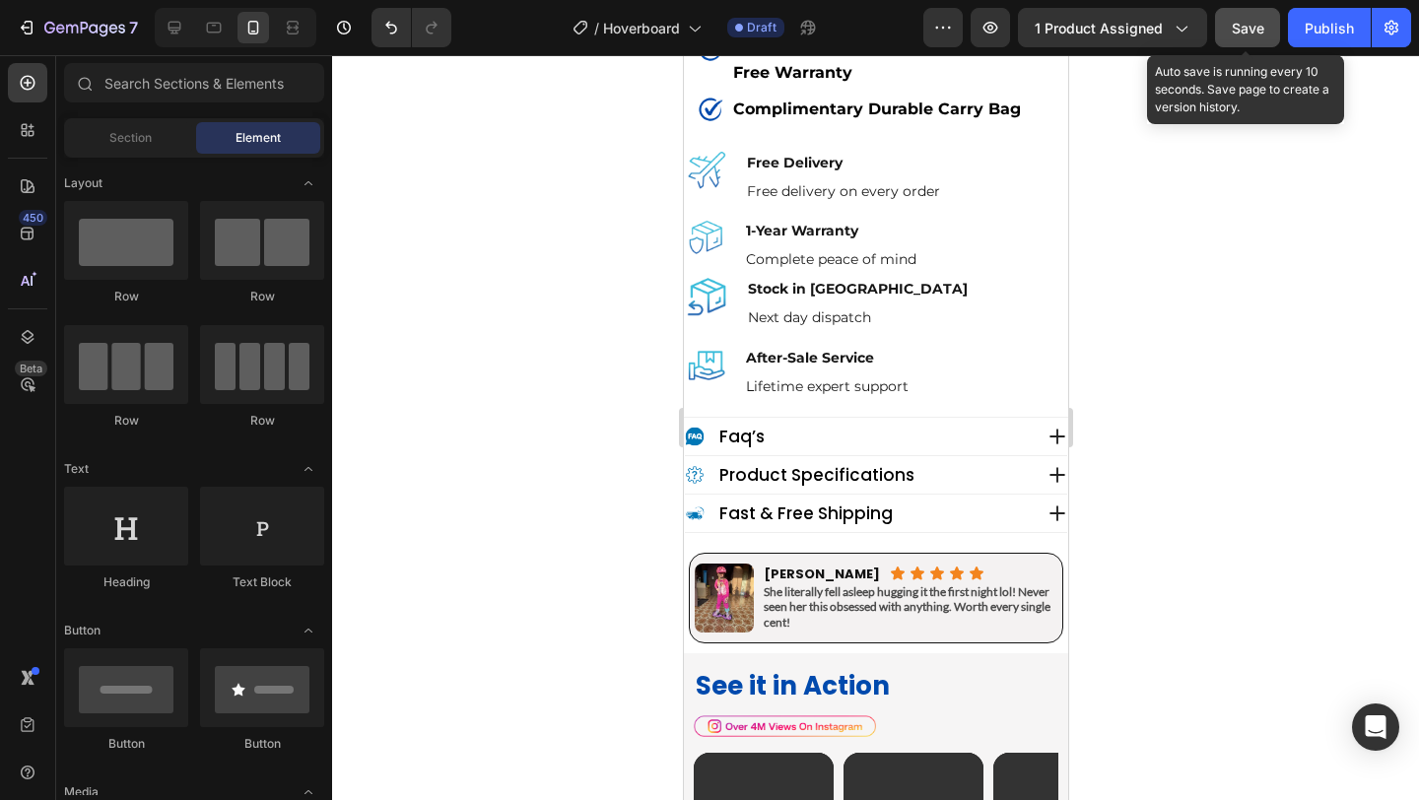
click at [1248, 40] on button "Save" at bounding box center [1247, 27] width 65 height 39
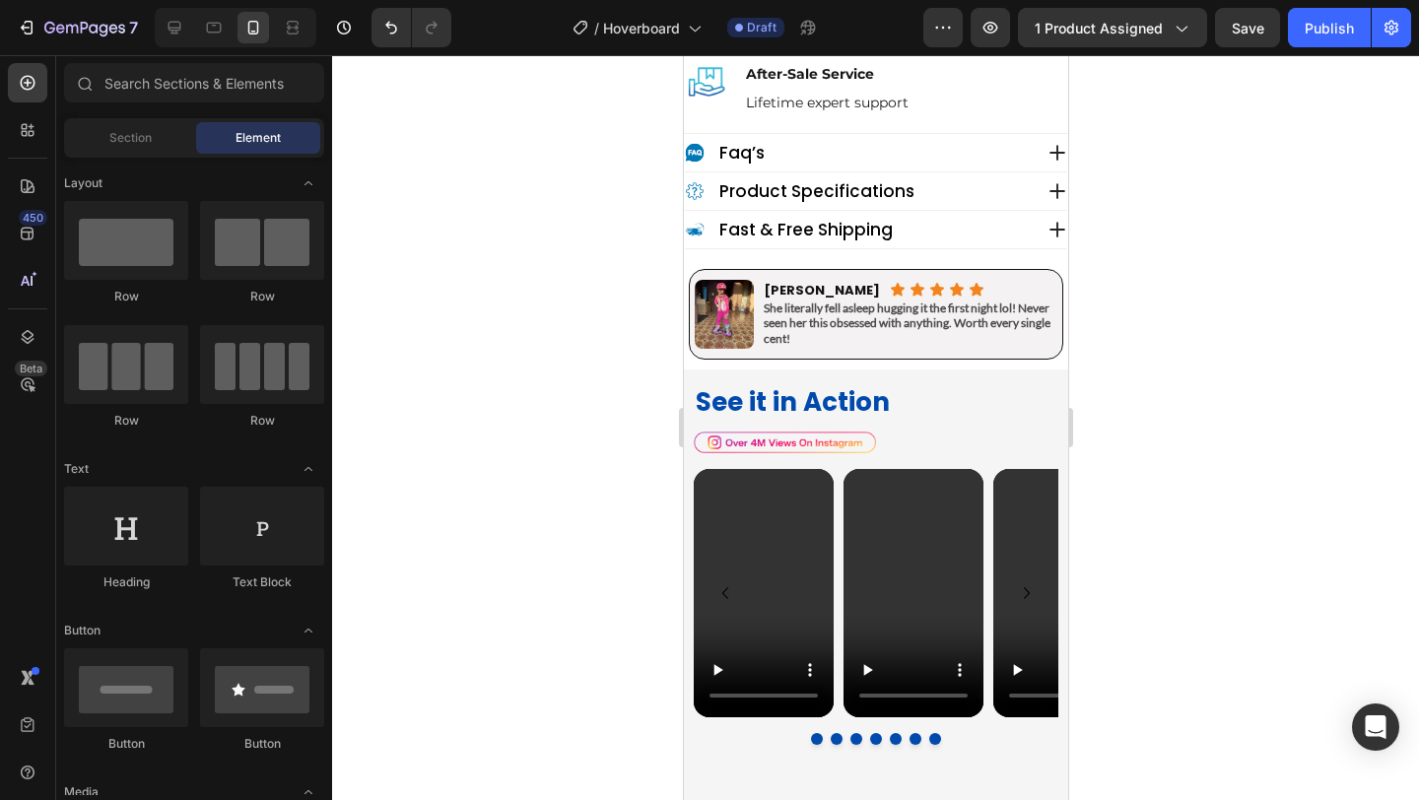
scroll to position [1676, 0]
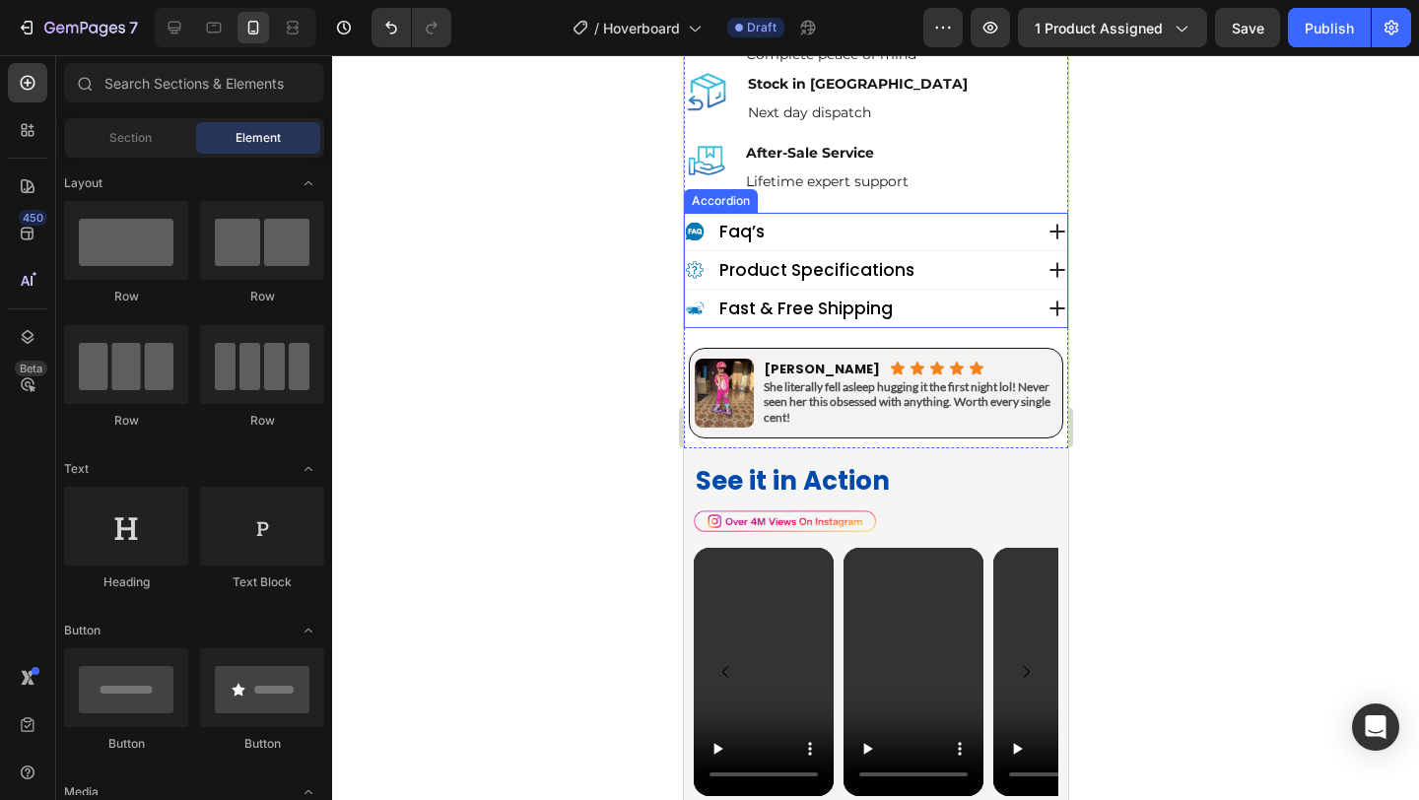
click at [687, 290] on div "fast & free shipping" at bounding box center [875, 308] width 382 height 37
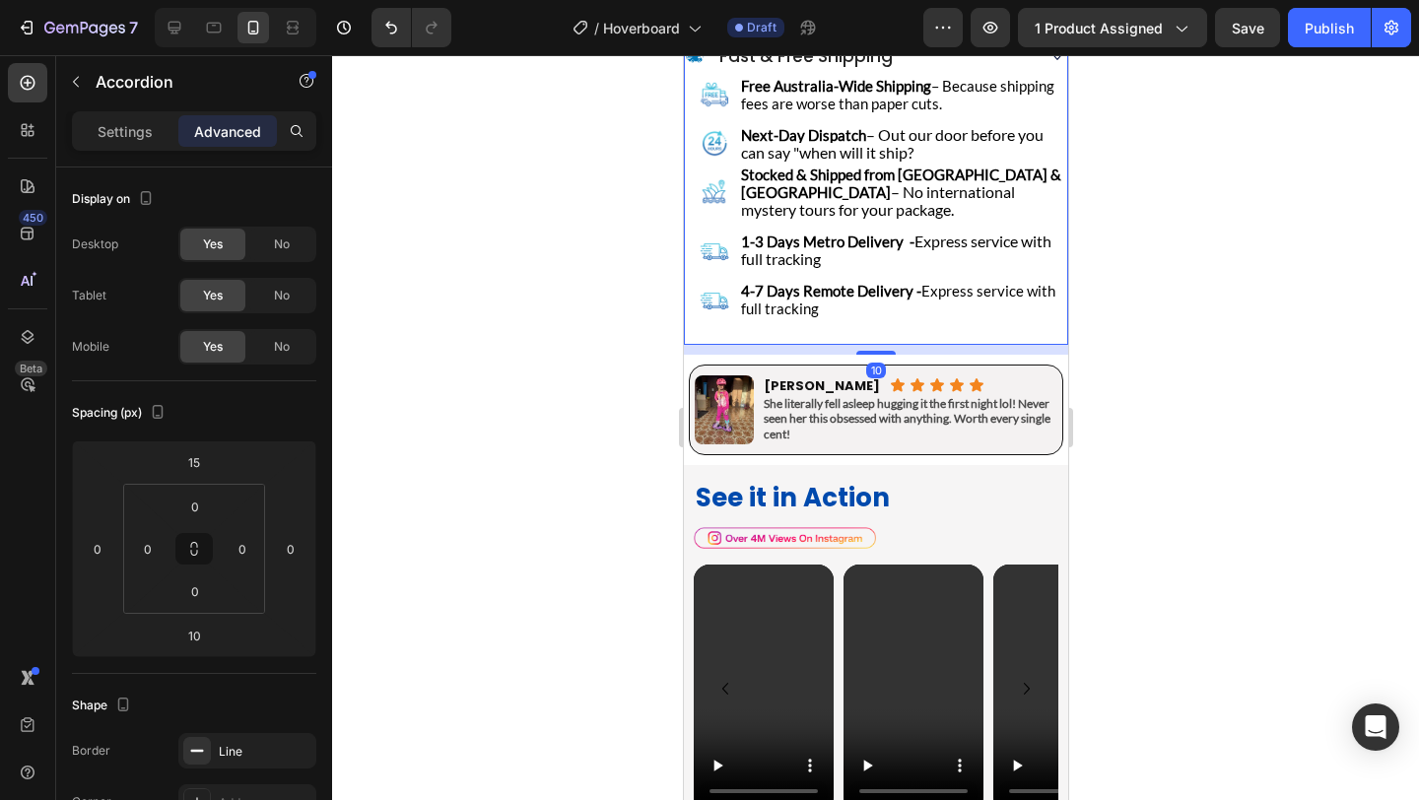
scroll to position [1945, 0]
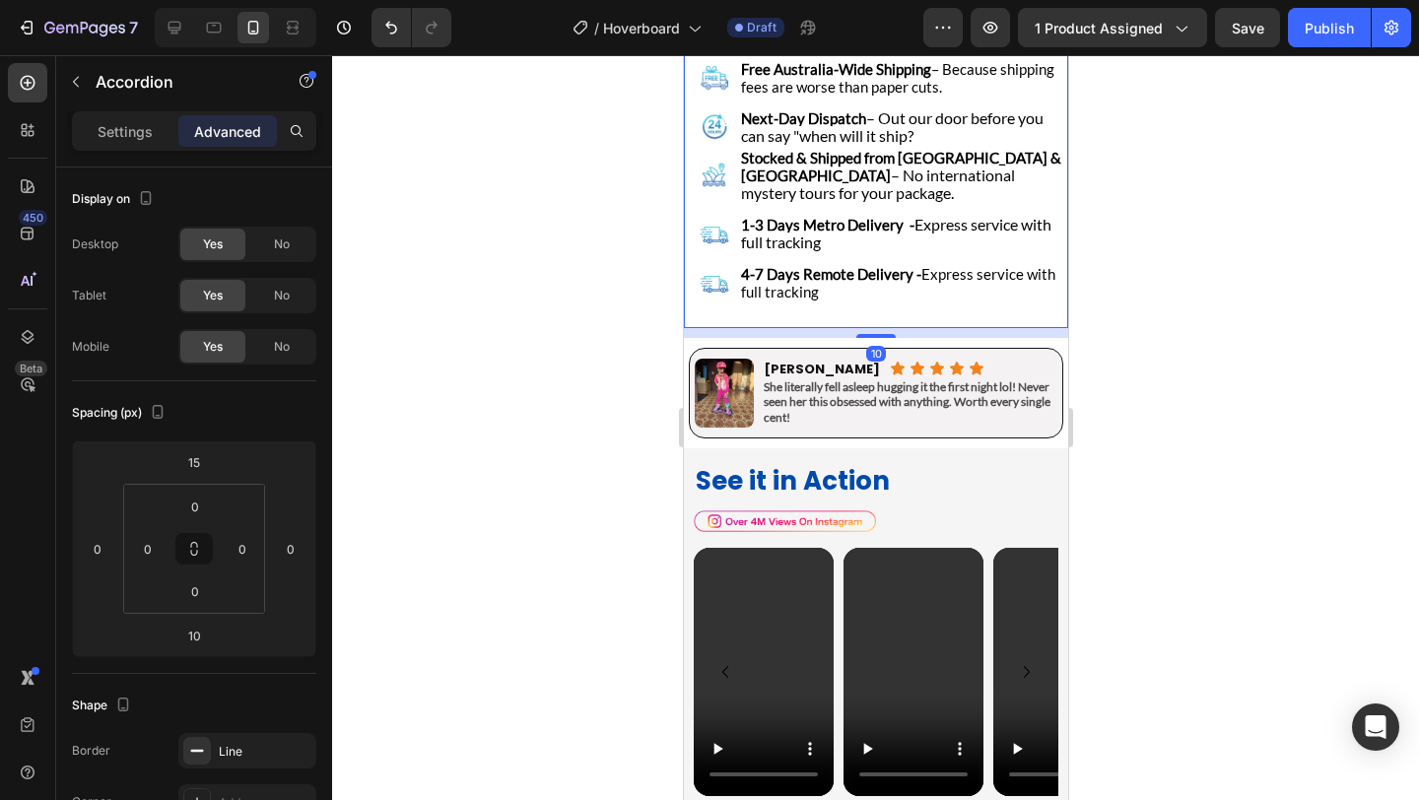
click at [687, 286] on div "Image Free Australia-Wide Shipping – Because shipping fees are worse than paper…" at bounding box center [875, 192] width 382 height 269
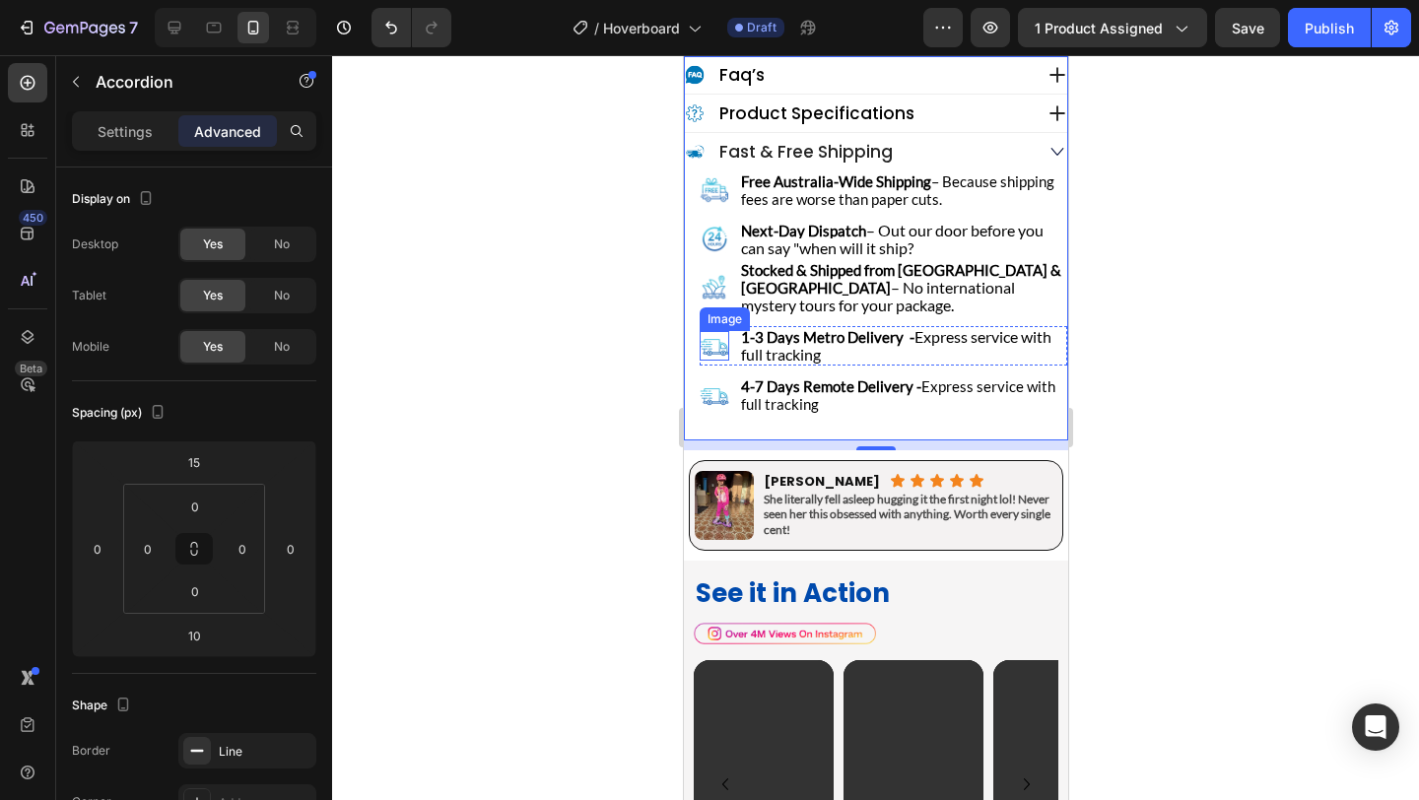
scroll to position [1731, 0]
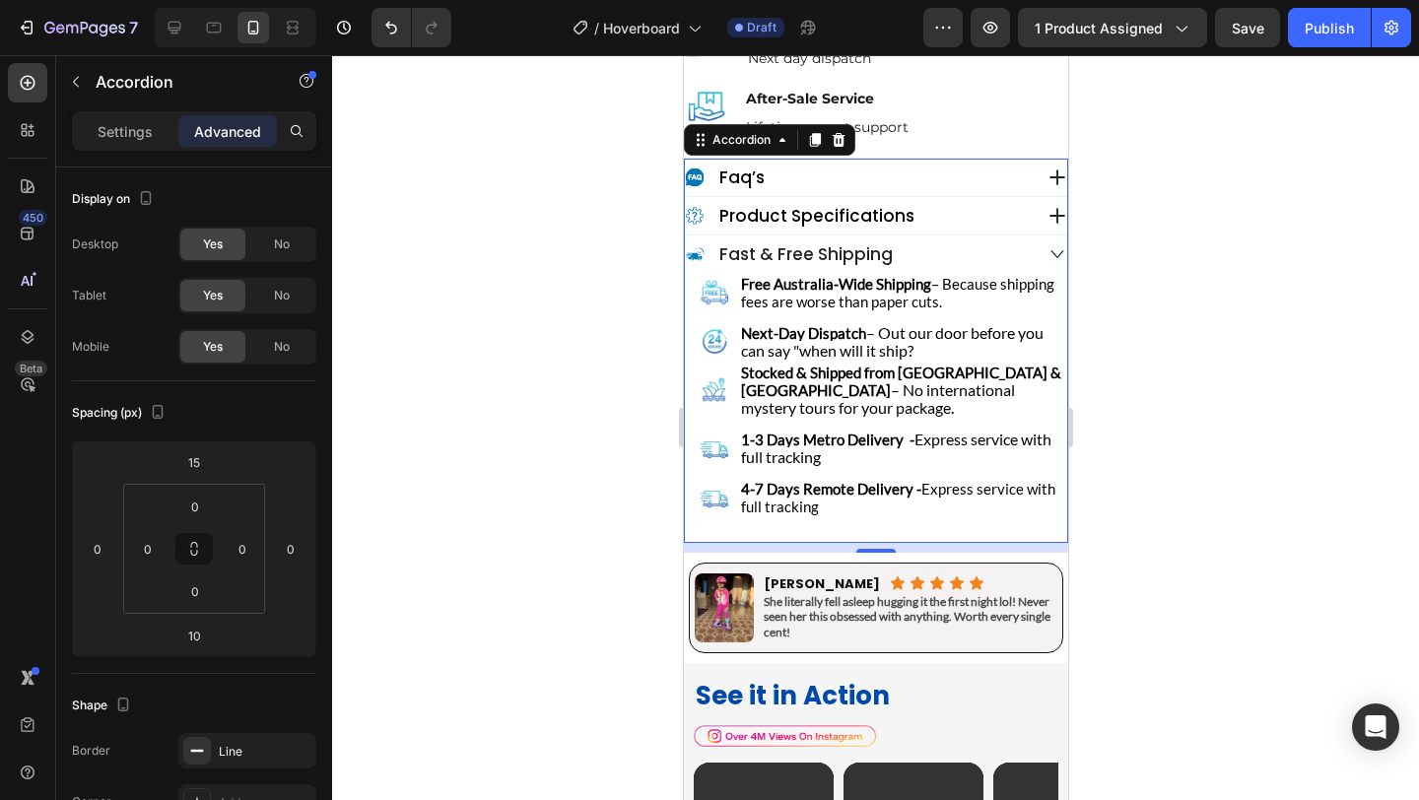
click at [792, 166] on div "faq’s" at bounding box center [857, 178] width 347 height 28
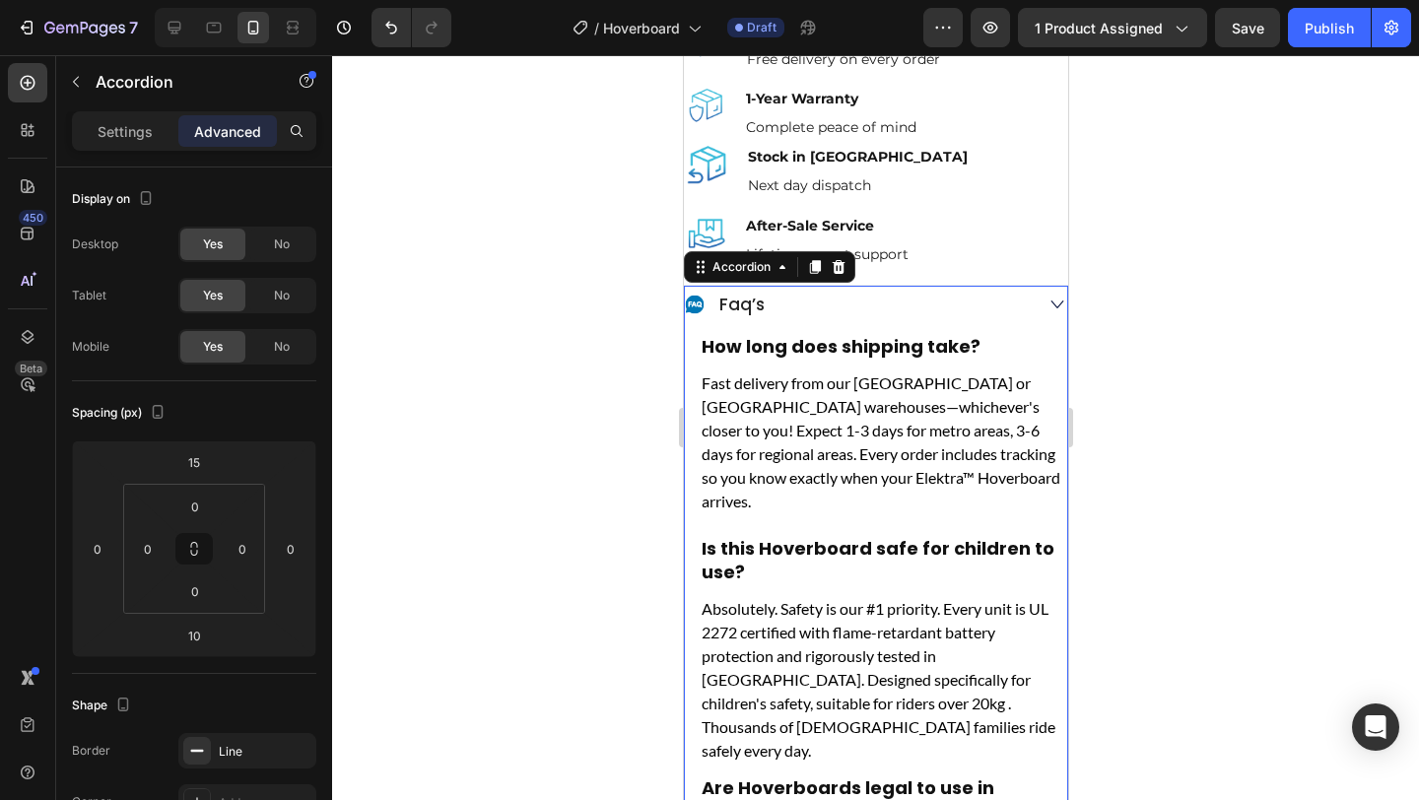
scroll to position [1611, 0]
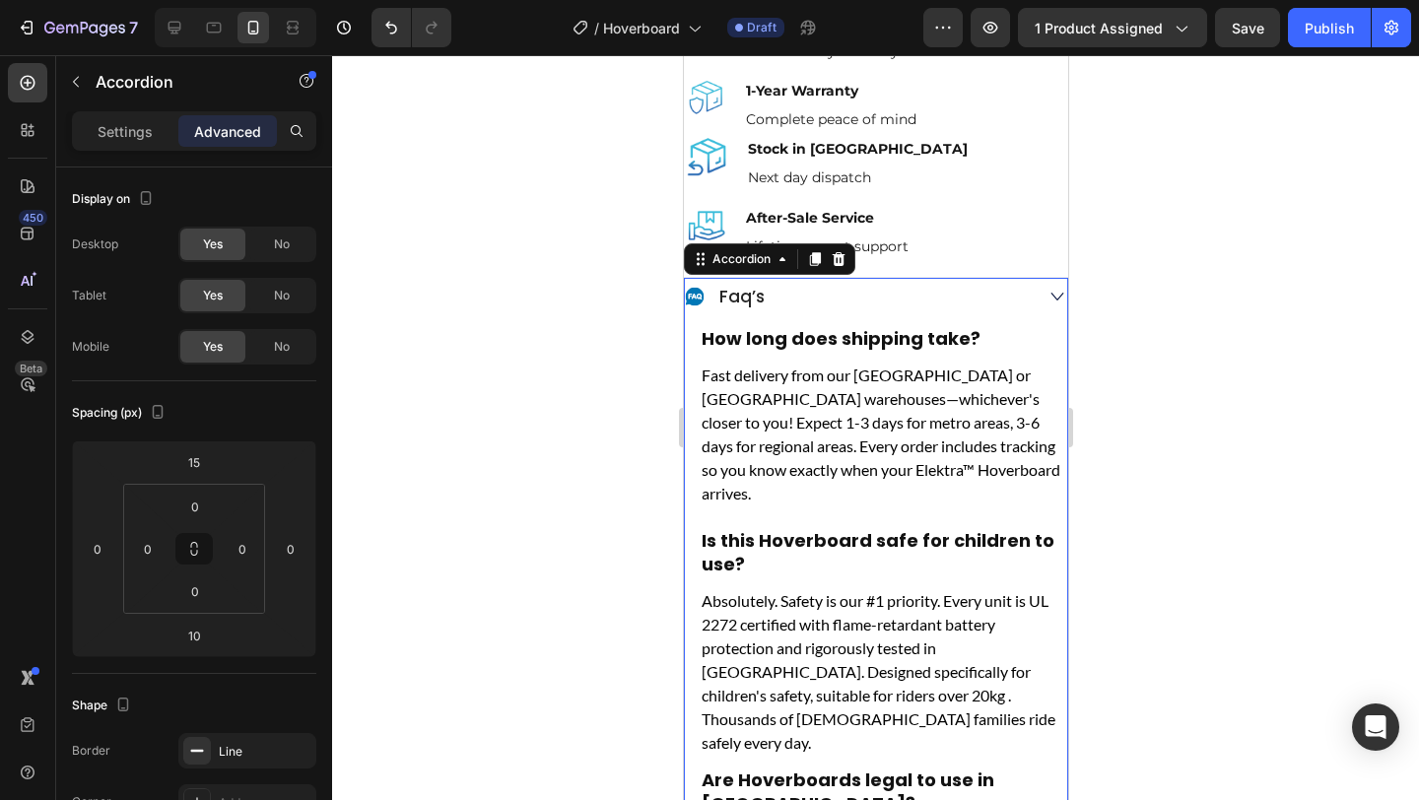
click at [1048, 291] on icon at bounding box center [1057, 297] width 20 height 20
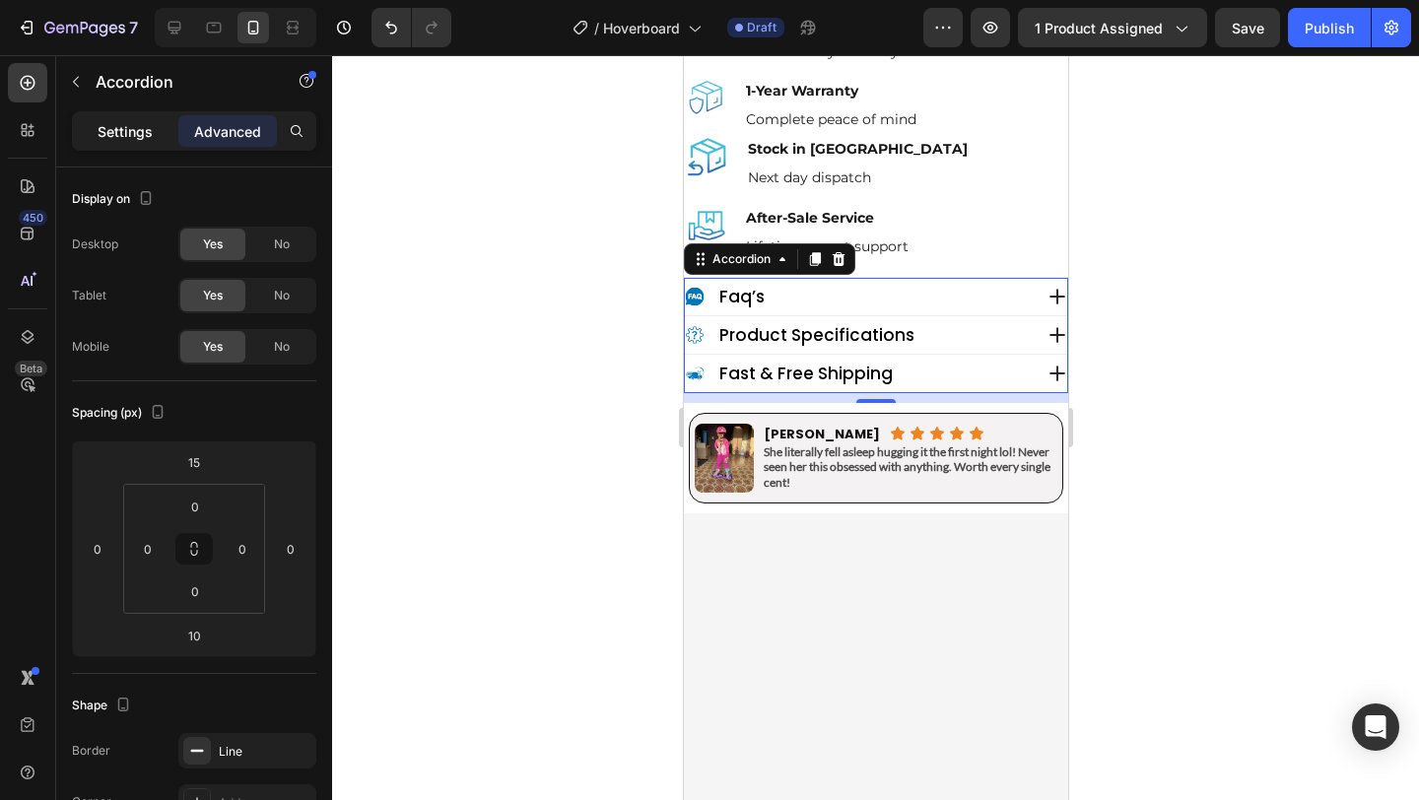
click at [115, 130] on p "Settings" at bounding box center [125, 131] width 55 height 21
type input "0"
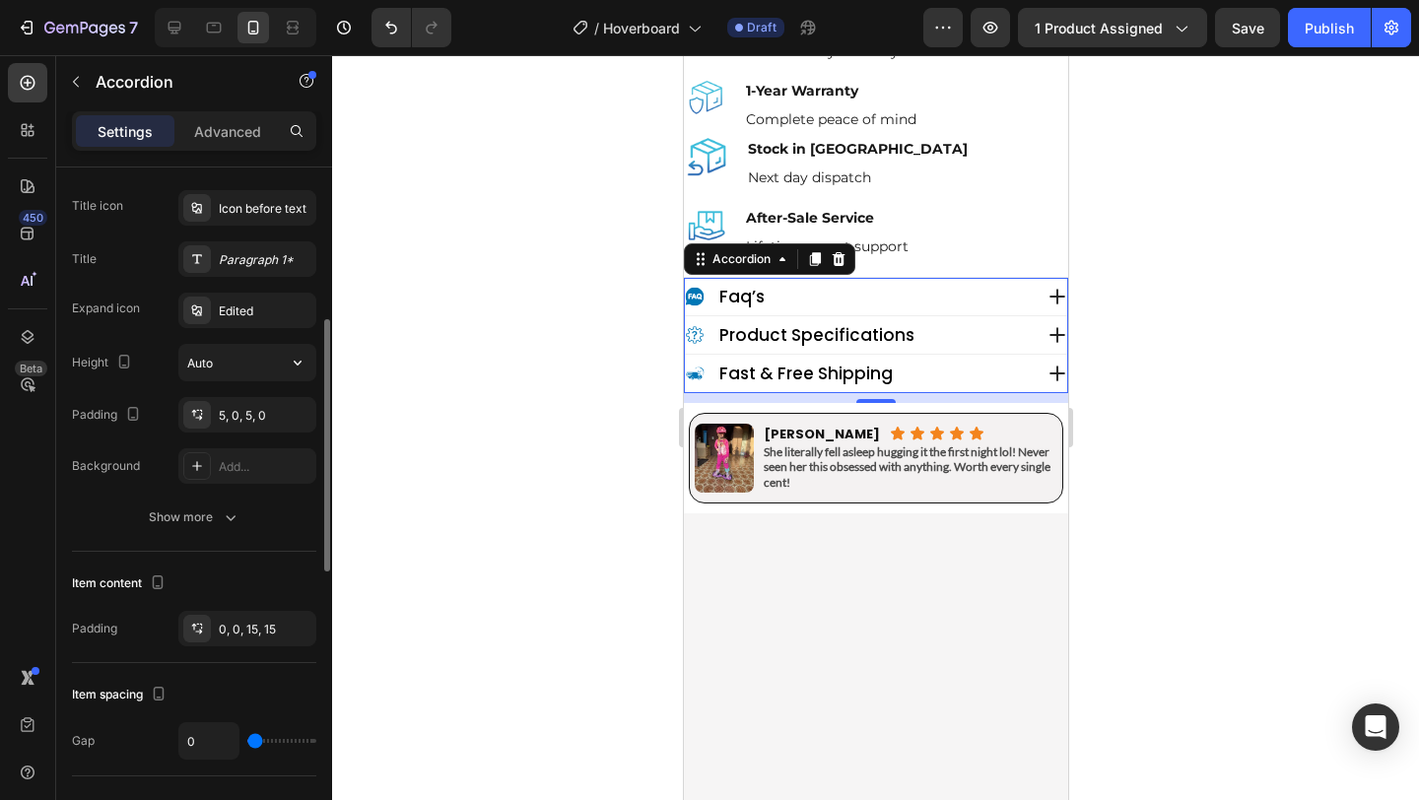
scroll to position [433, 0]
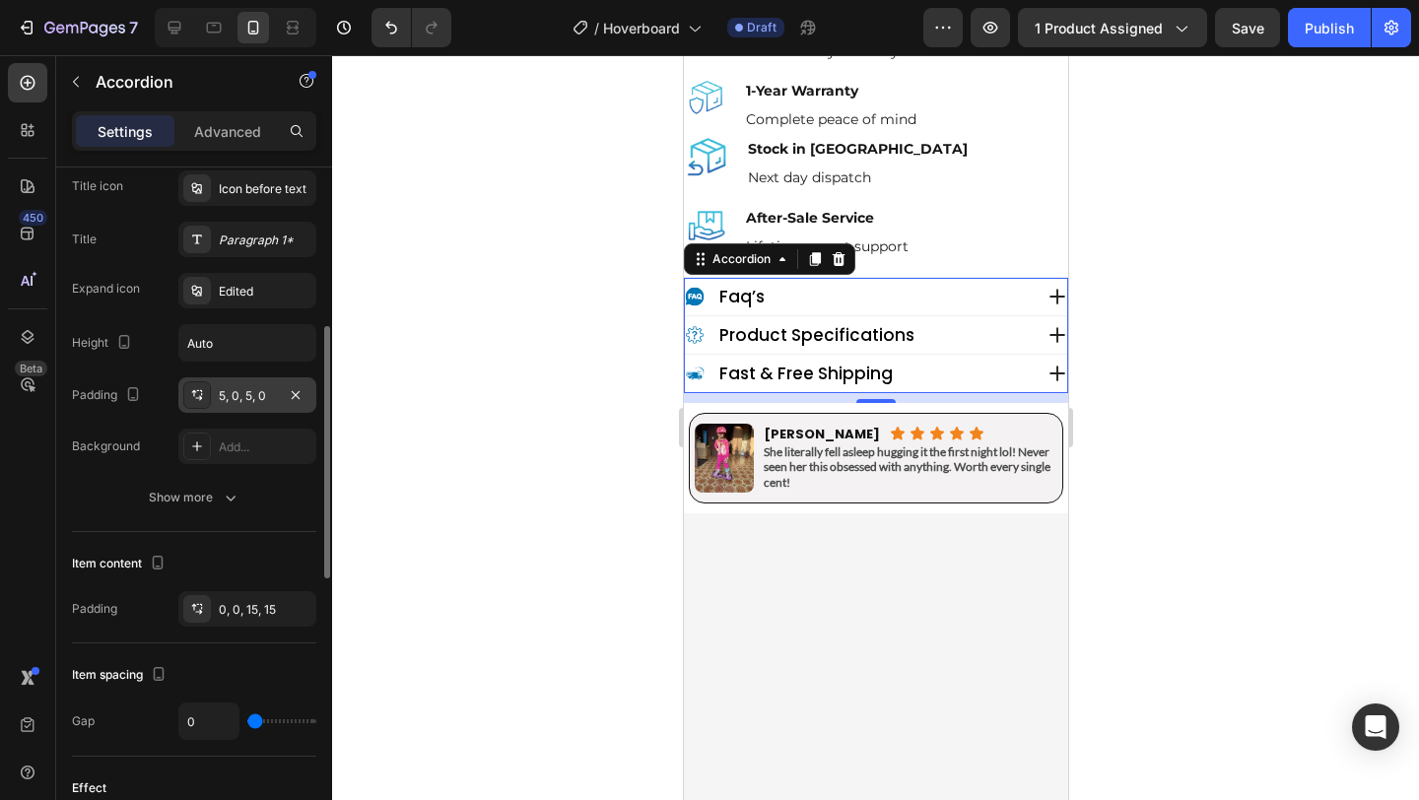
click at [255, 391] on div "5, 0, 5, 0" at bounding box center [247, 396] width 57 height 18
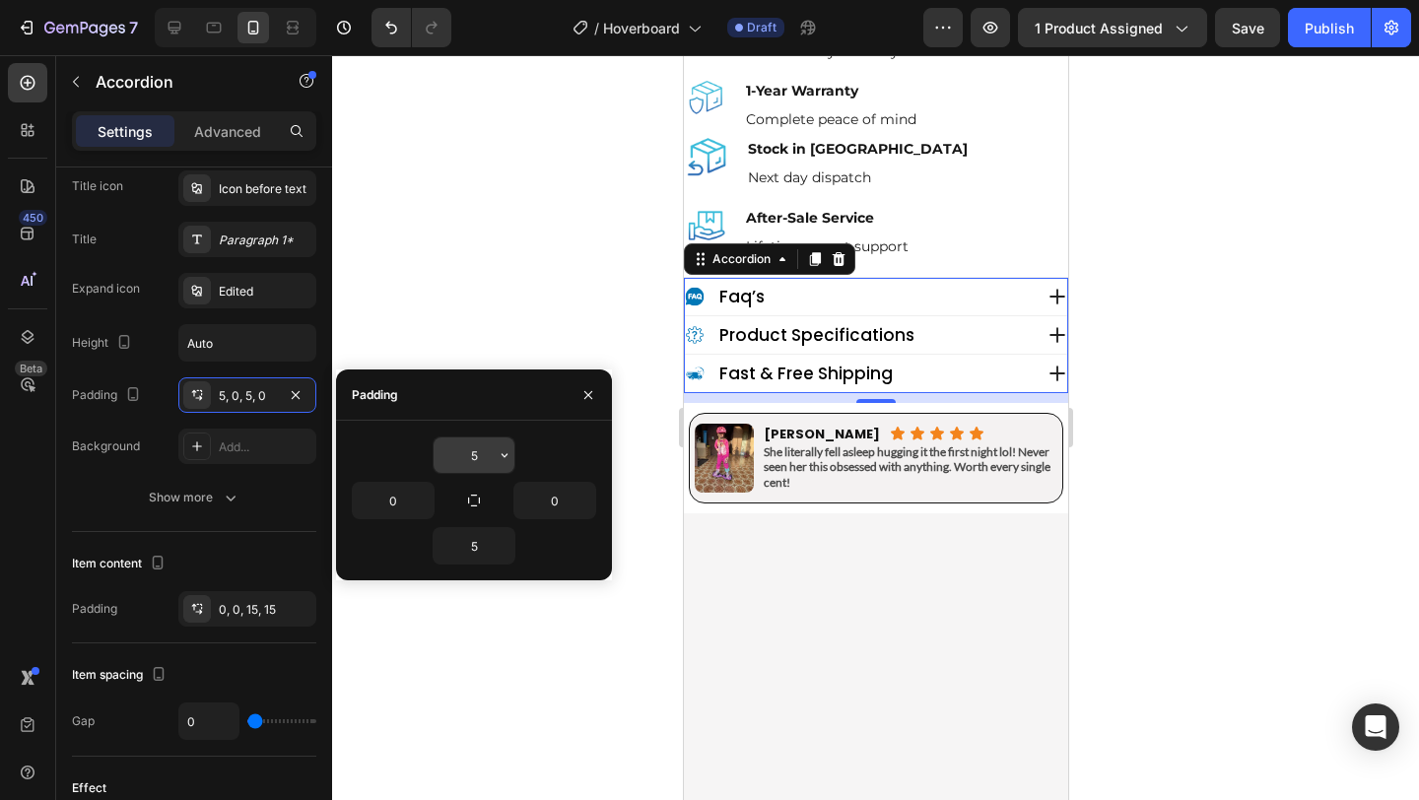
click at [465, 454] on input "5" at bounding box center [474, 455] width 81 height 35
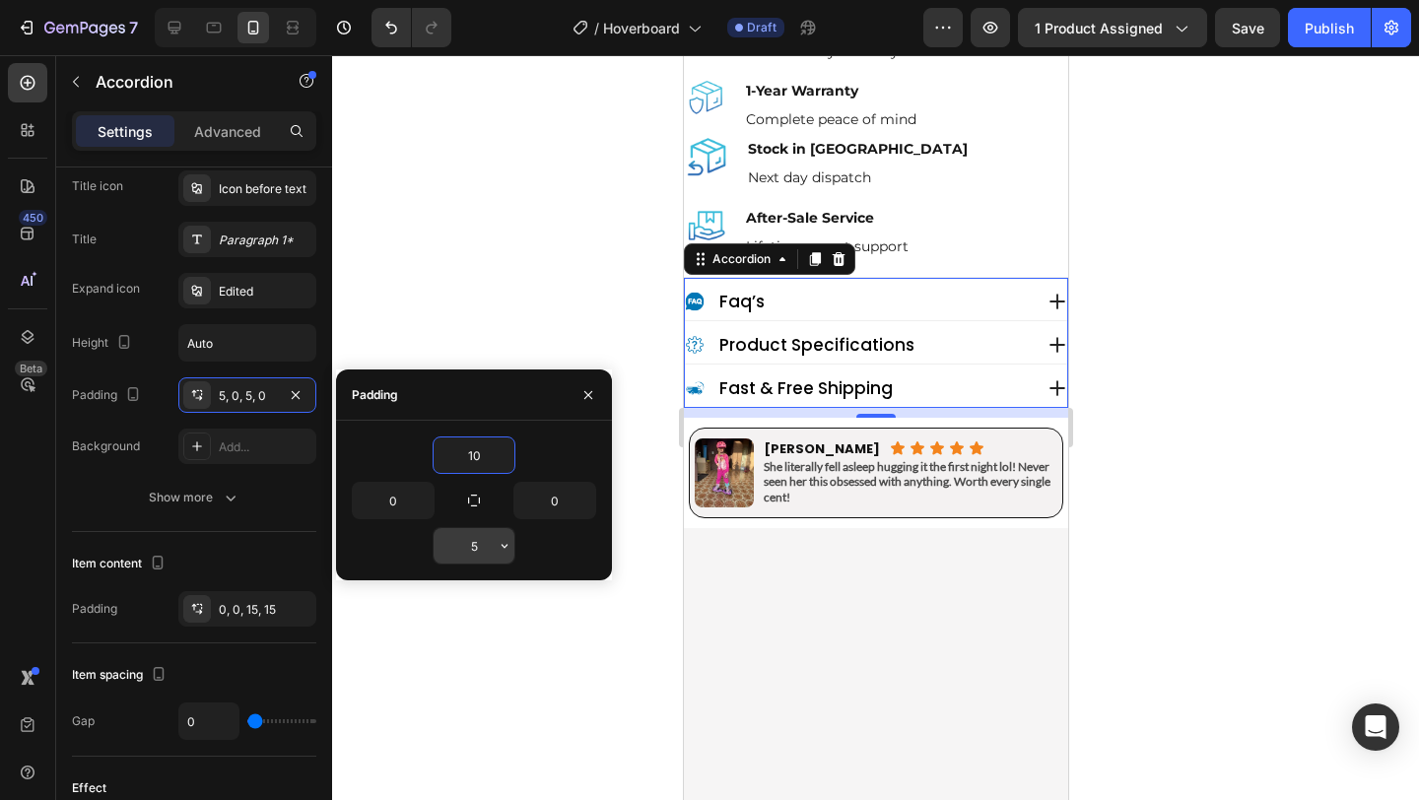
type input "10"
click at [486, 533] on input "5" at bounding box center [474, 545] width 81 height 35
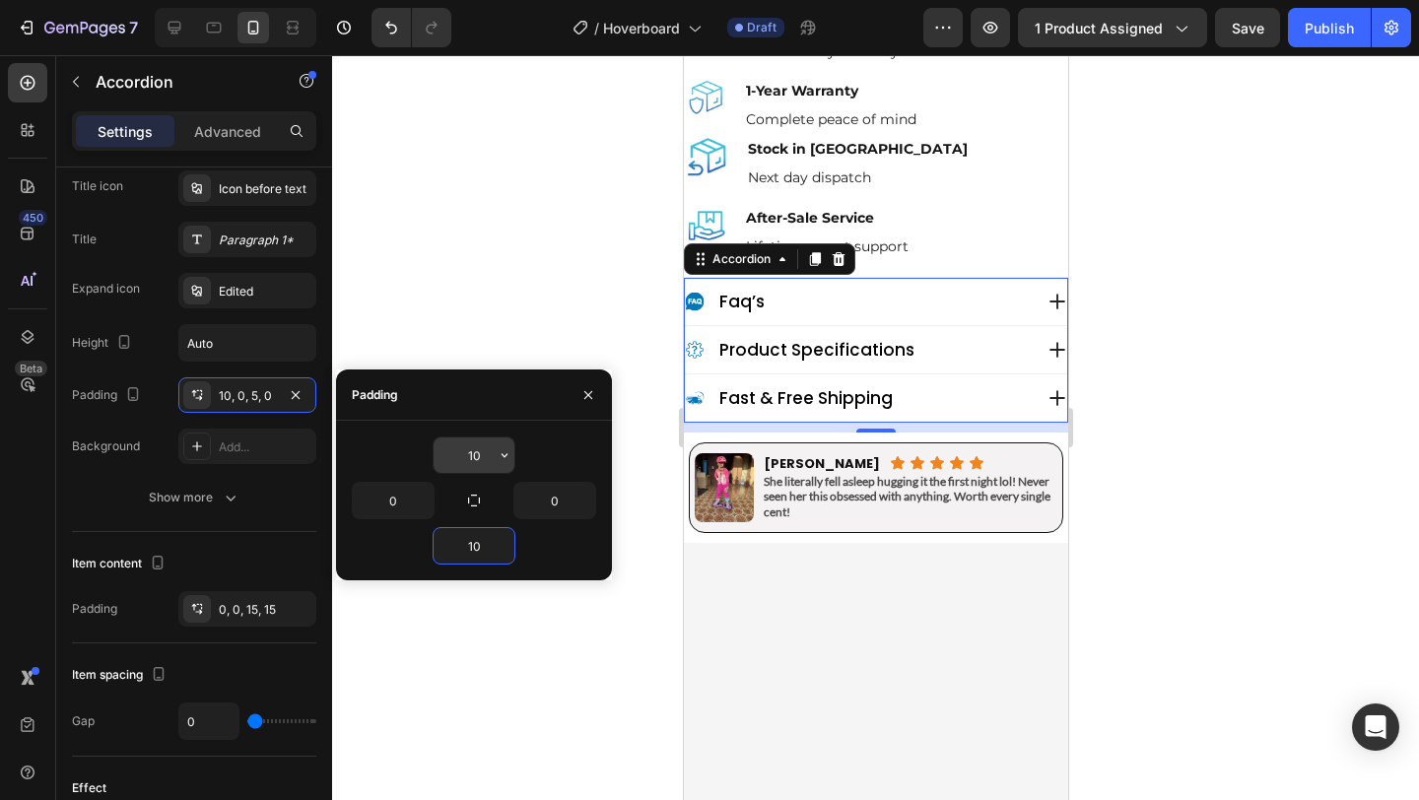
type input "10"
click at [472, 448] on input "10" at bounding box center [474, 455] width 81 height 35
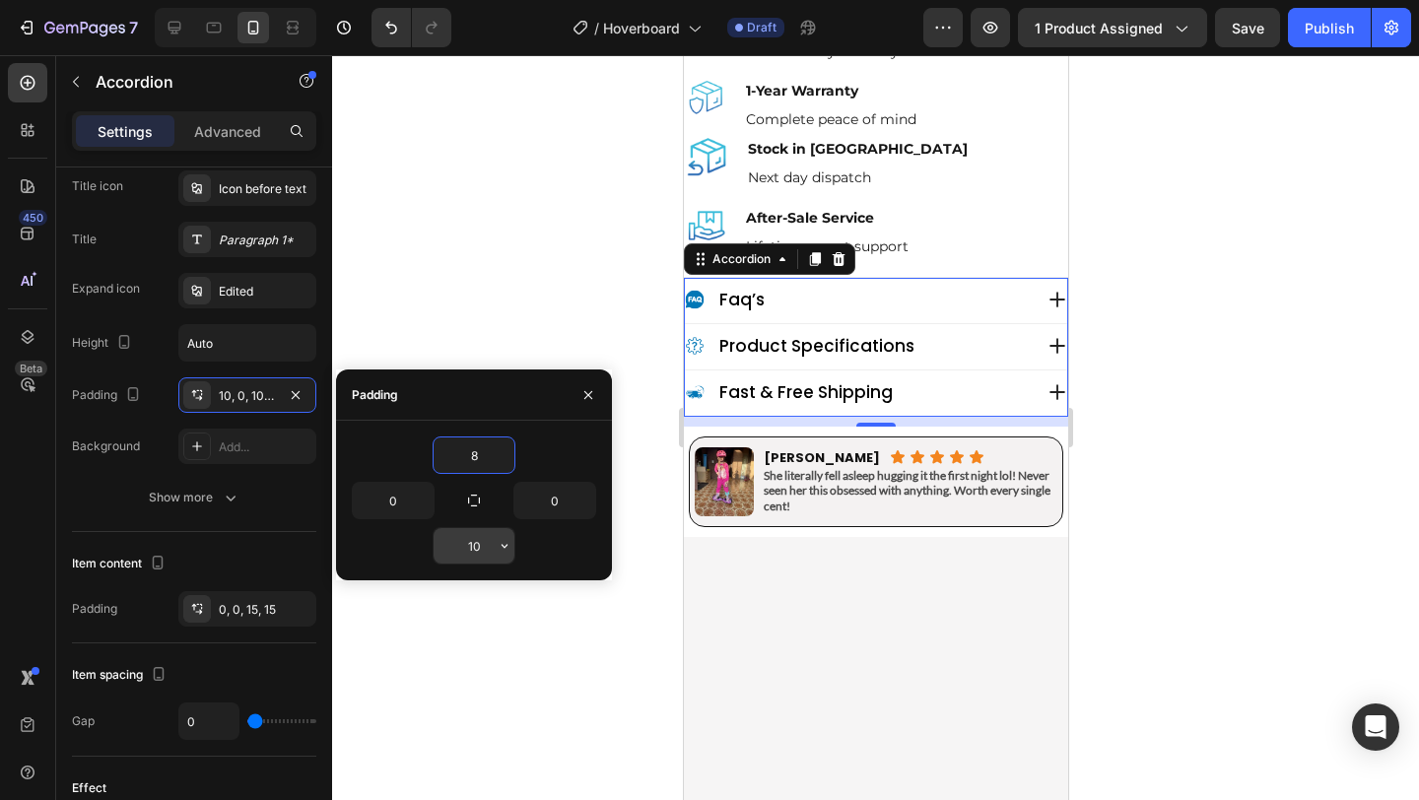
type input "8"
click at [472, 542] on input "10" at bounding box center [474, 545] width 81 height 35
type input "8"
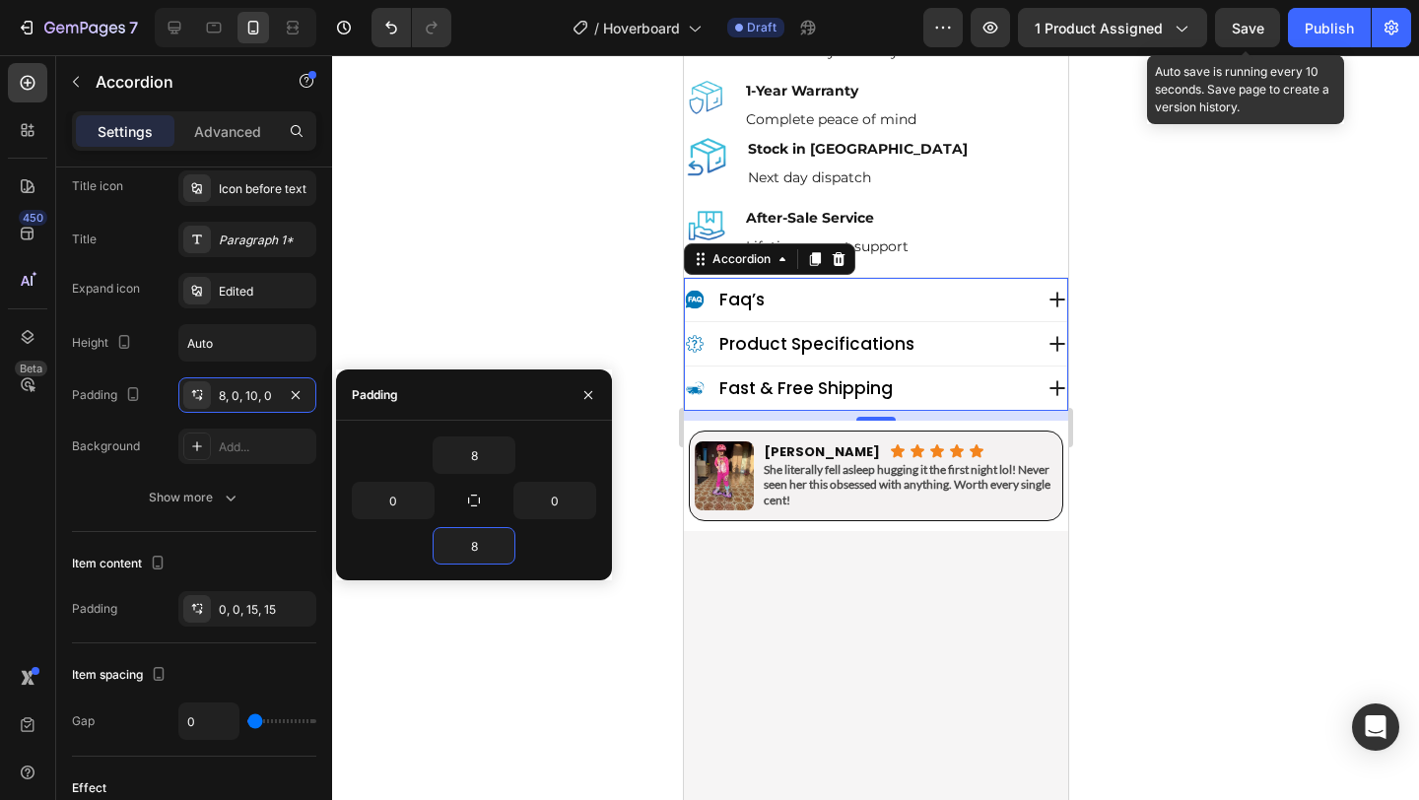
click at [1235, 28] on button "Save" at bounding box center [1247, 27] width 65 height 39
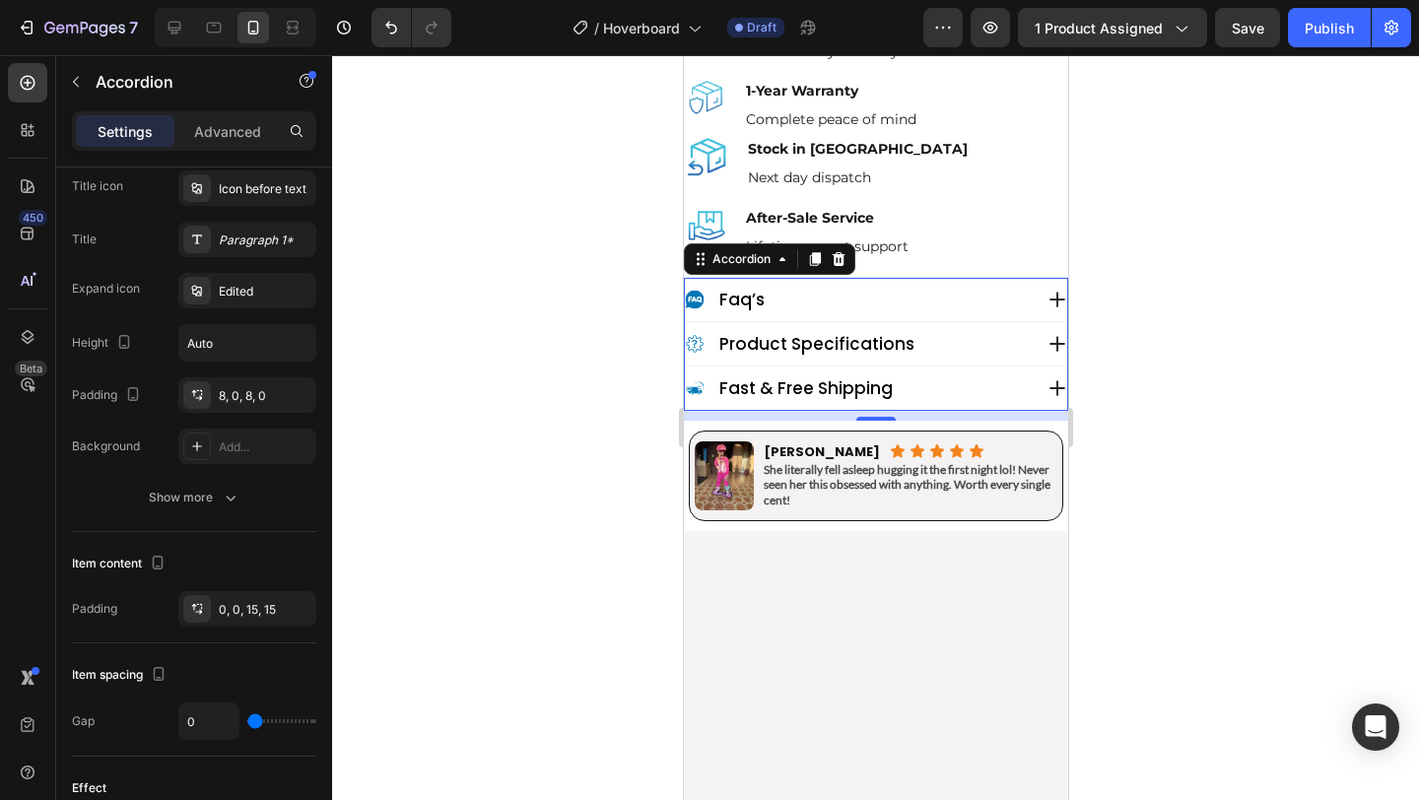
click at [612, 274] on div at bounding box center [875, 427] width 1087 height 745
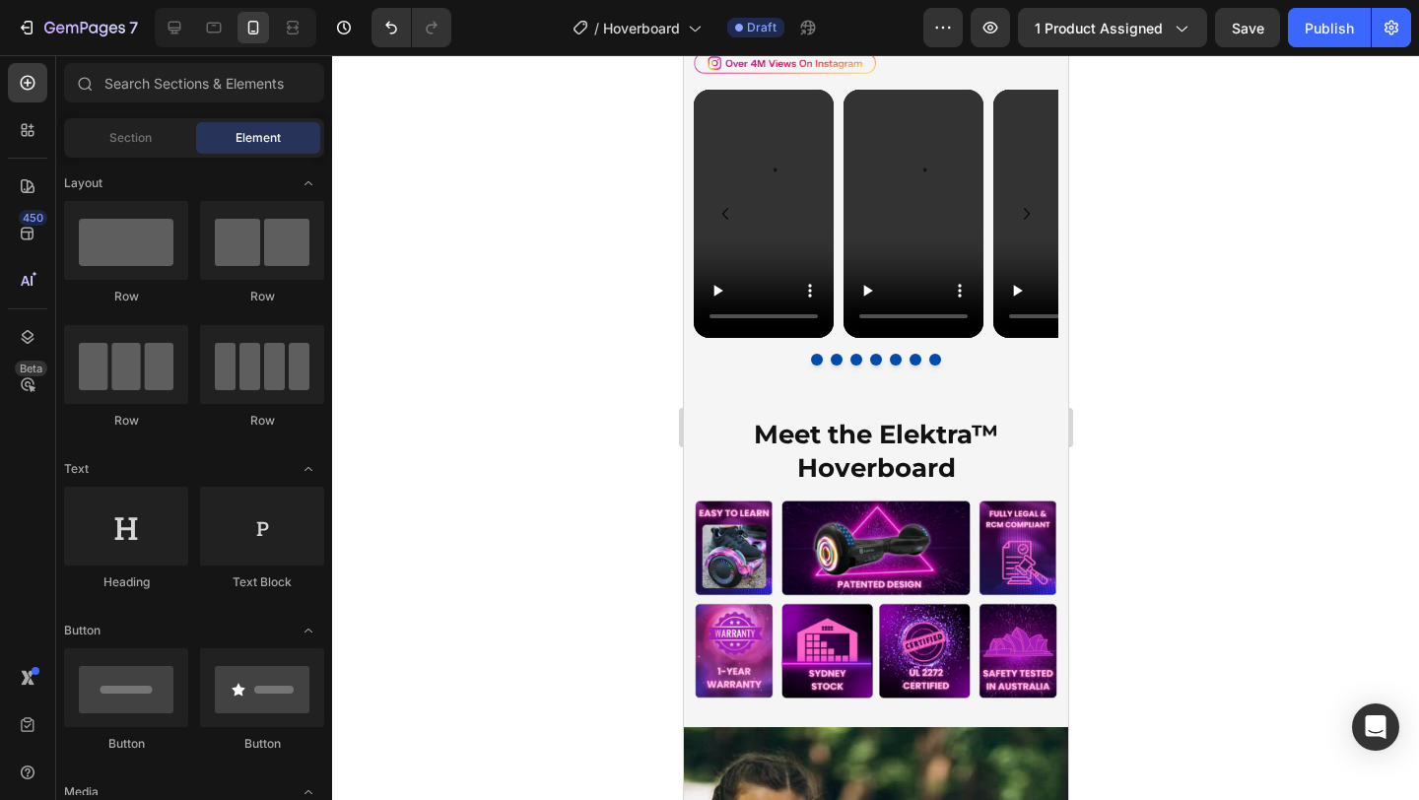
scroll to position [2150, 0]
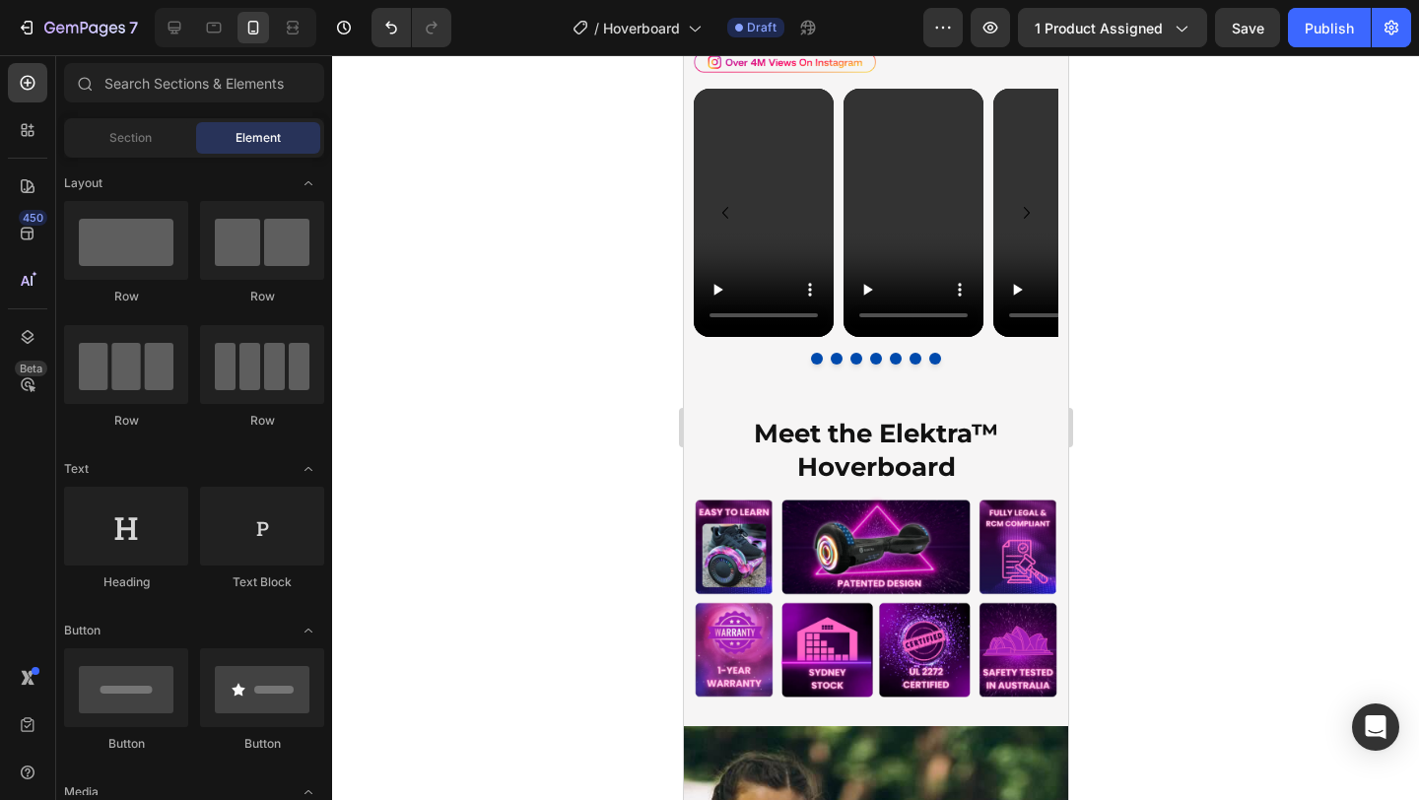
click at [561, 347] on div at bounding box center [875, 427] width 1087 height 745
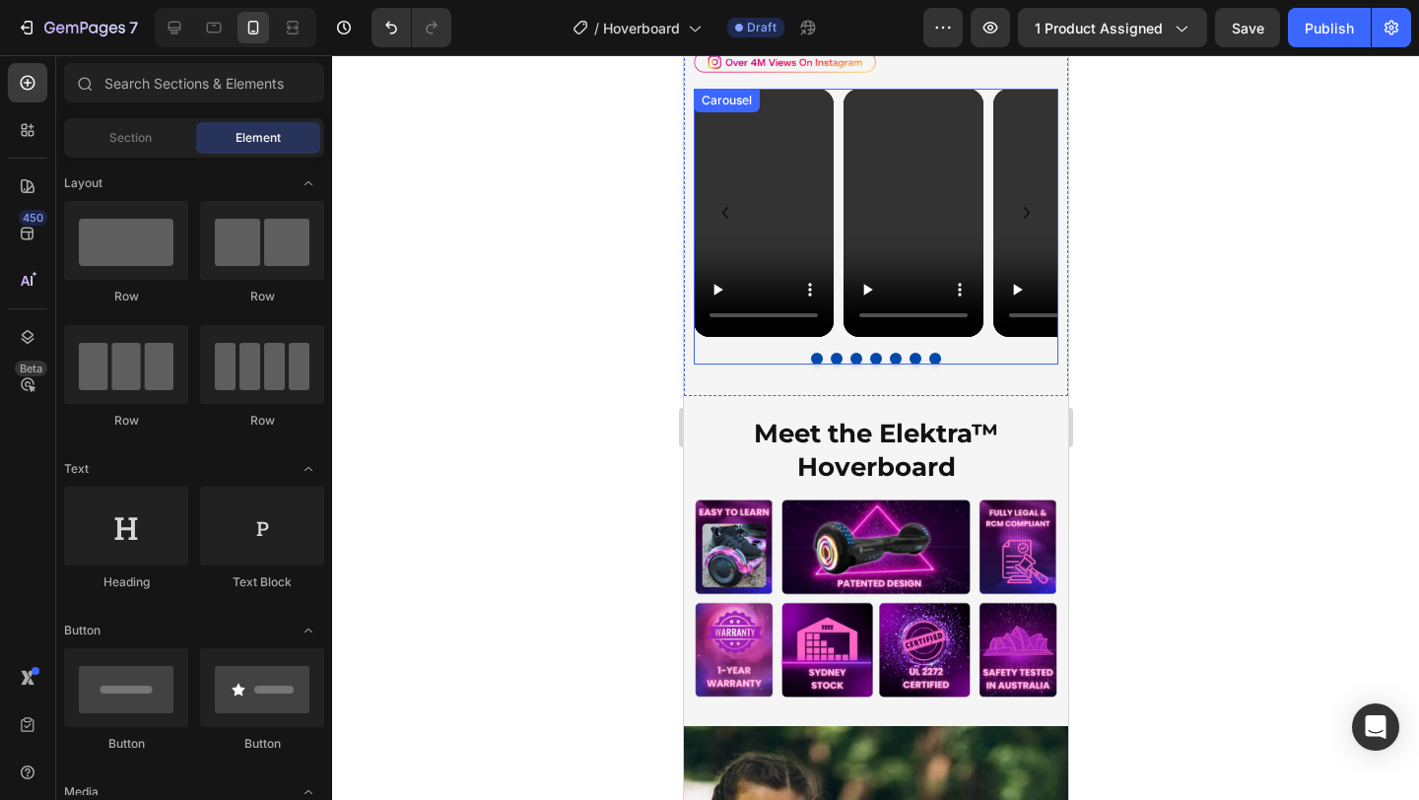
click at [747, 348] on div "Video Video Video Video Video Video Video Carousel" at bounding box center [875, 227] width 365 height 276
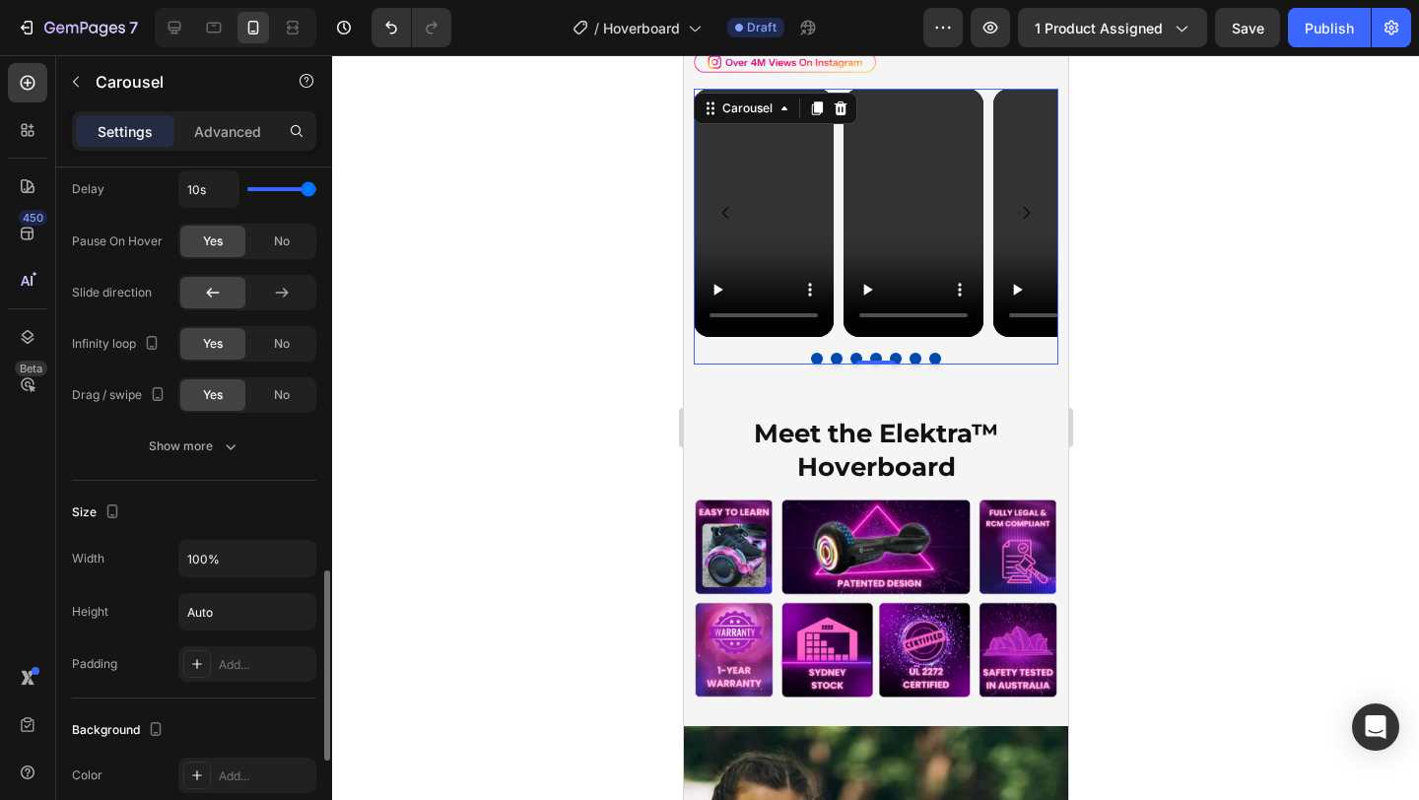
scroll to position [1400, 0]
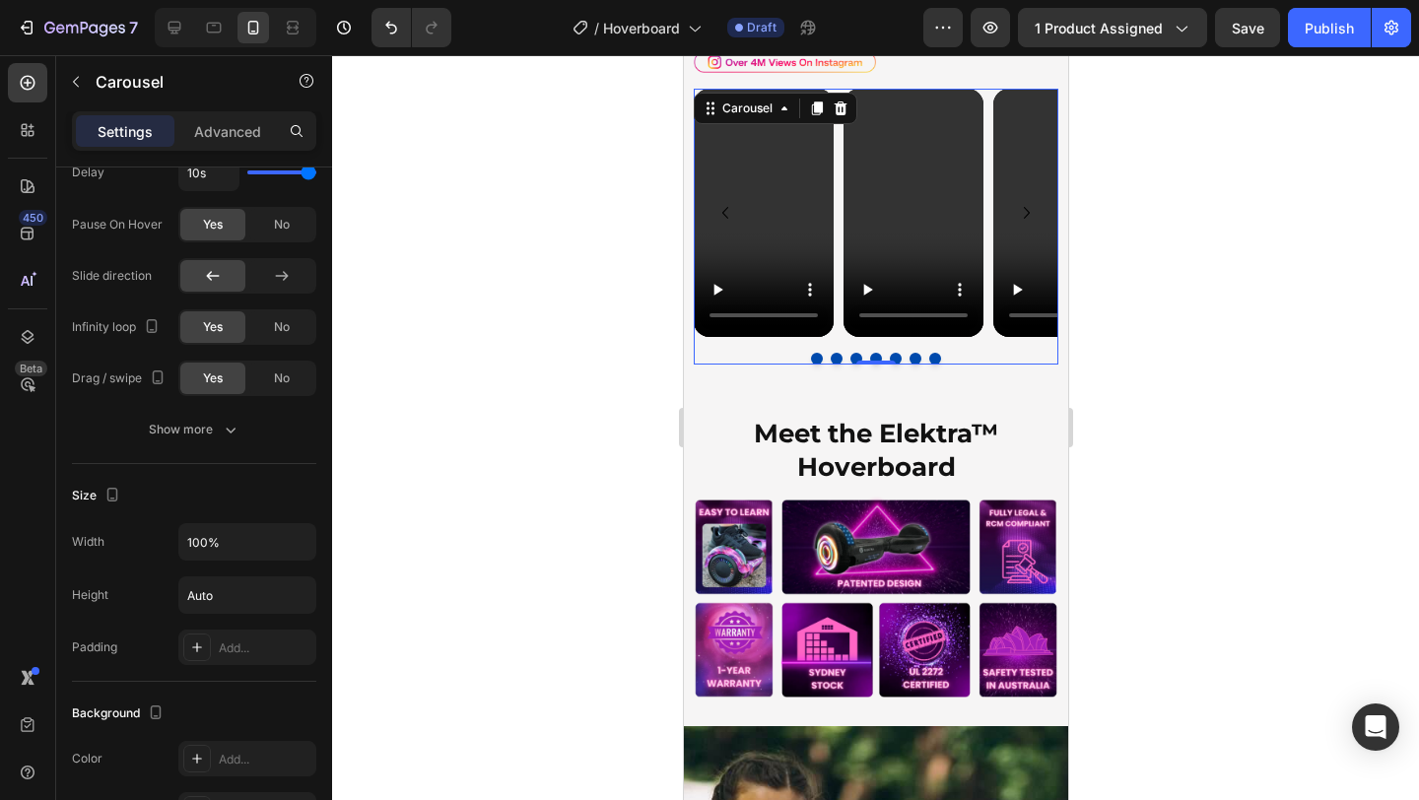
click at [602, 172] on div at bounding box center [875, 427] width 1087 height 745
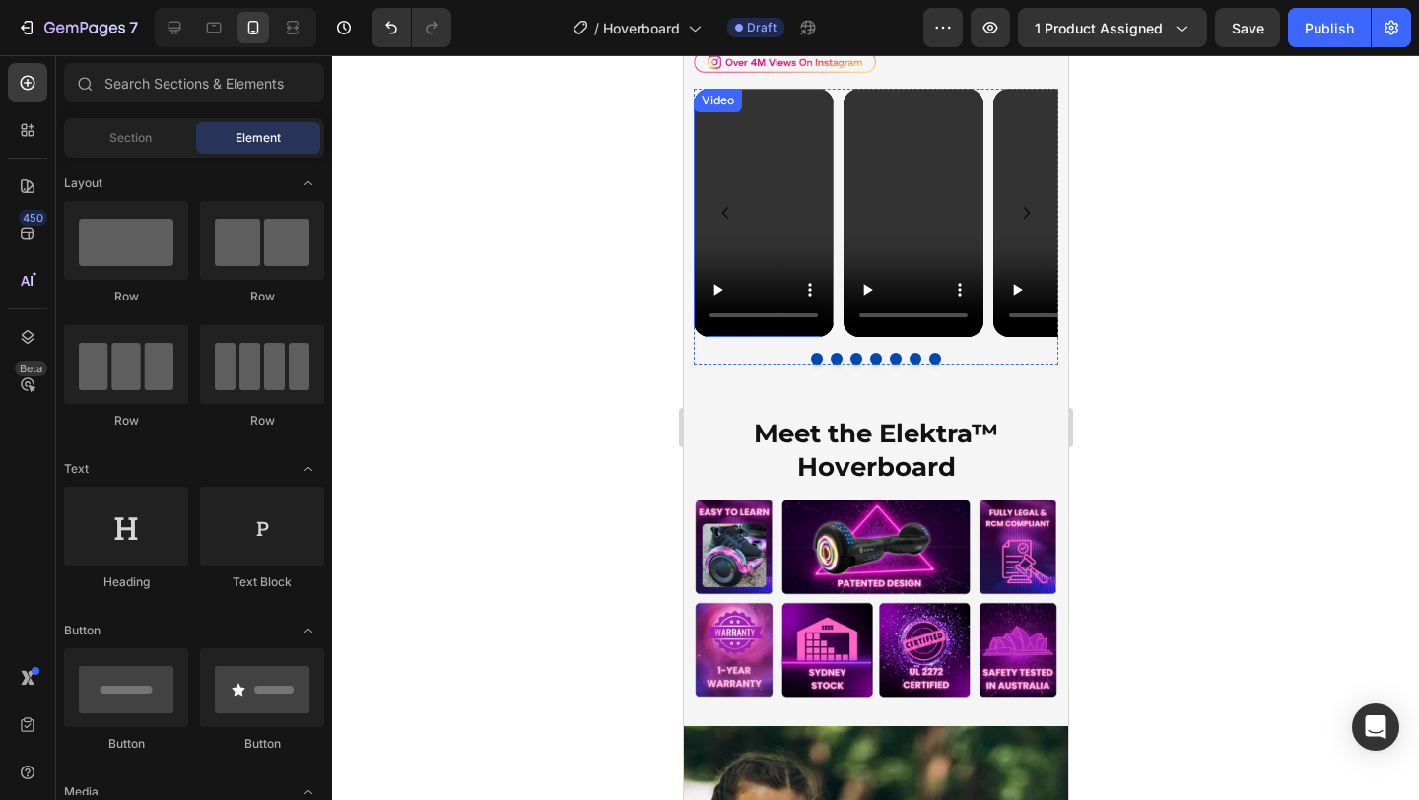
click at [718, 184] on video at bounding box center [763, 213] width 140 height 248
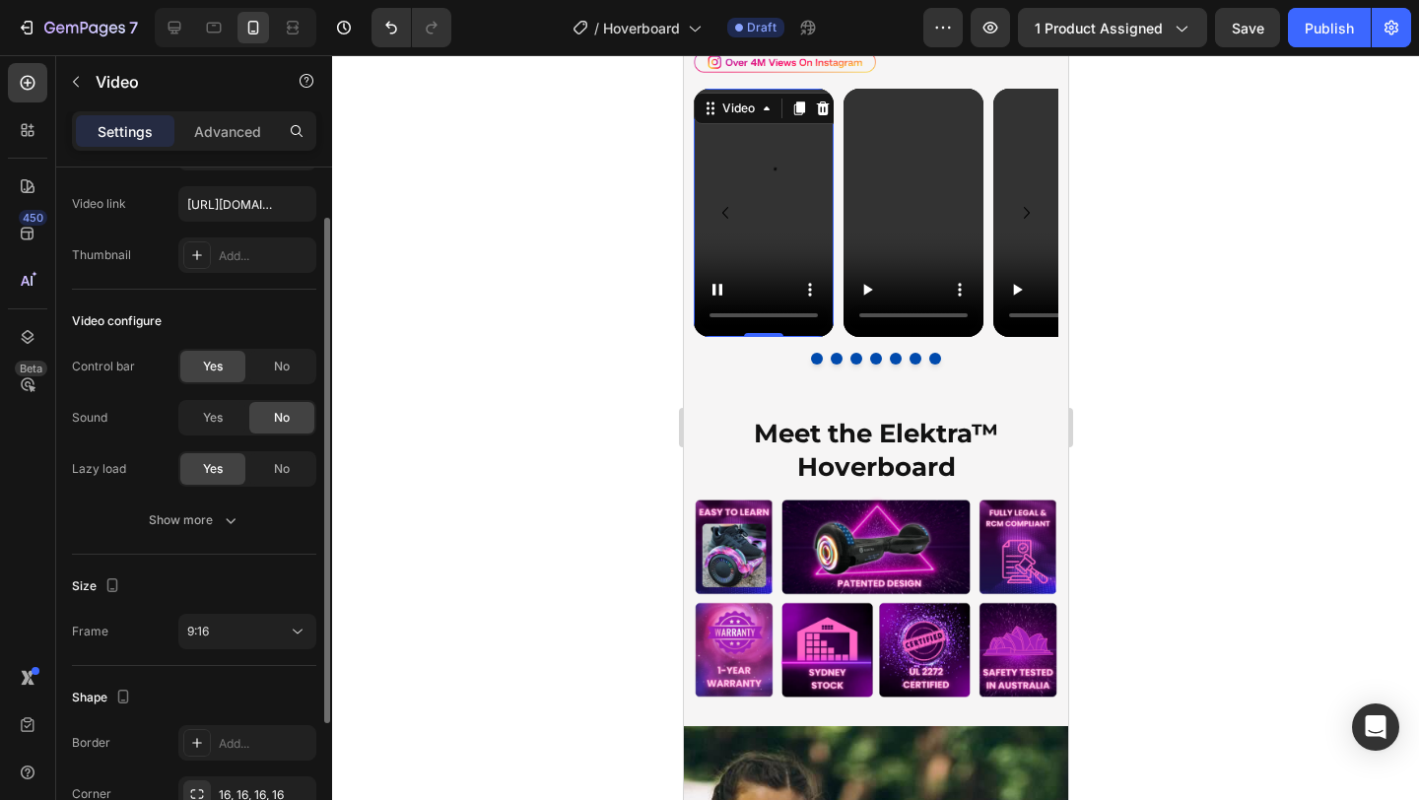
scroll to position [93, 0]
click at [209, 412] on span "Yes" at bounding box center [213, 417] width 20 height 18
click at [268, 423] on div "No" at bounding box center [281, 417] width 65 height 32
click at [223, 409] on div "Yes" at bounding box center [212, 417] width 65 height 32
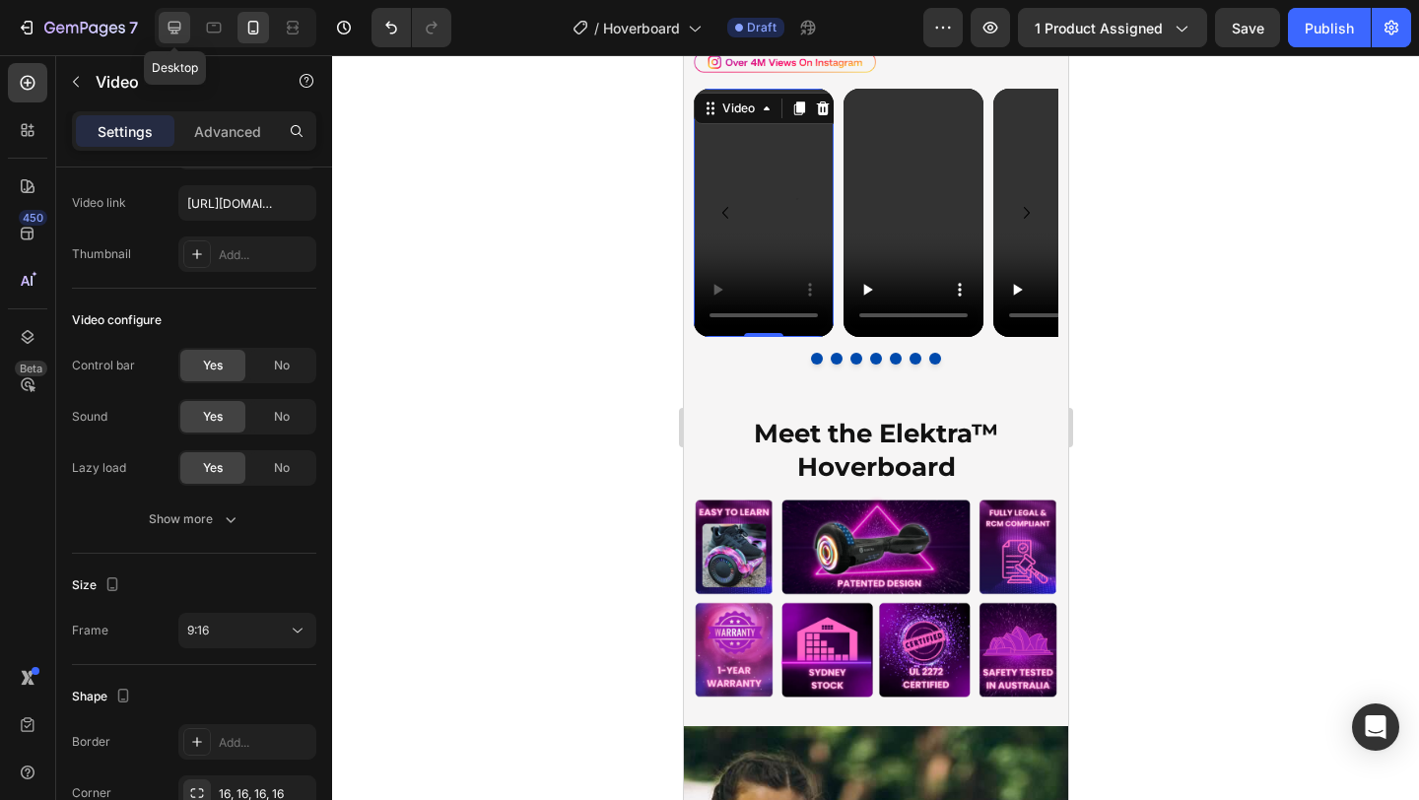
click at [174, 20] on icon at bounding box center [175, 28] width 20 height 20
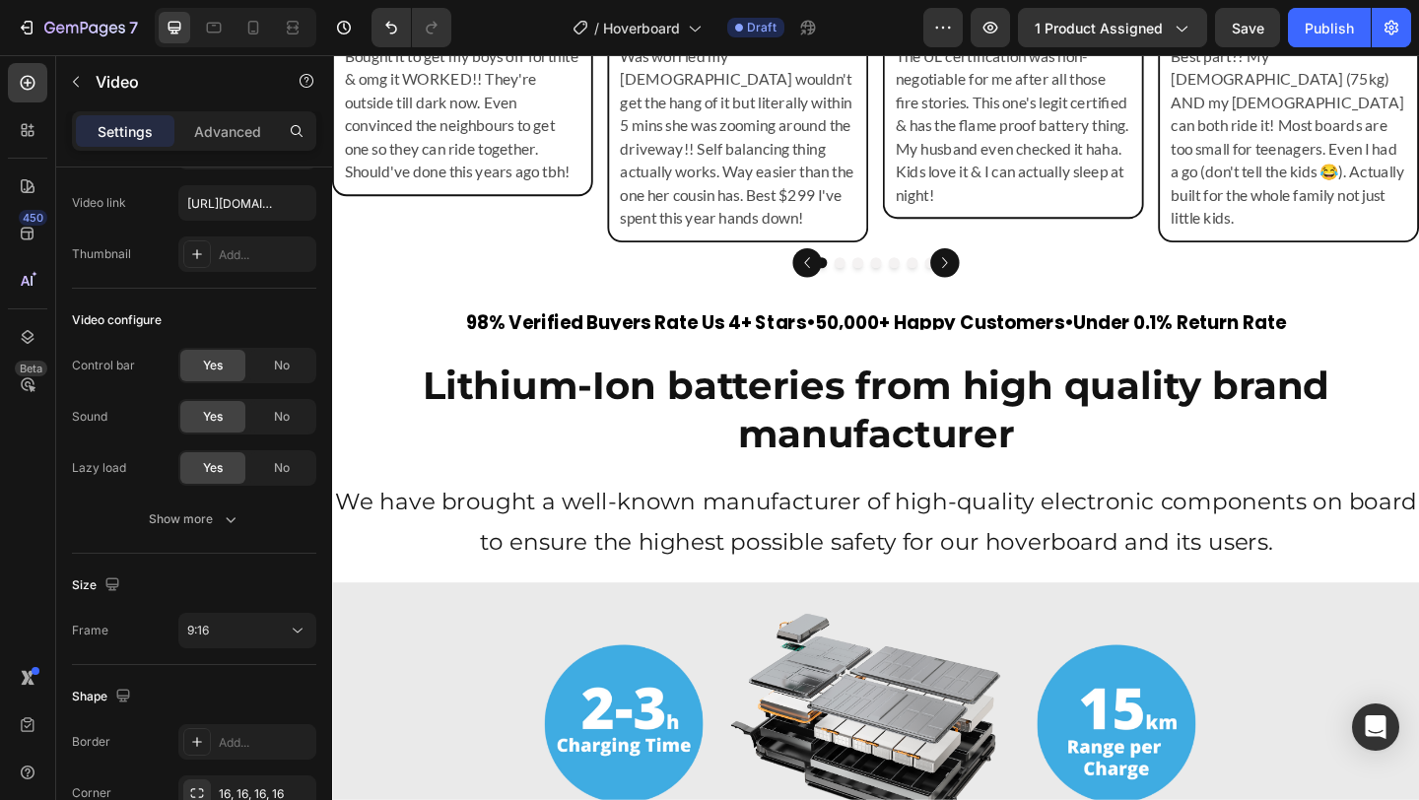
scroll to position [9966, 0]
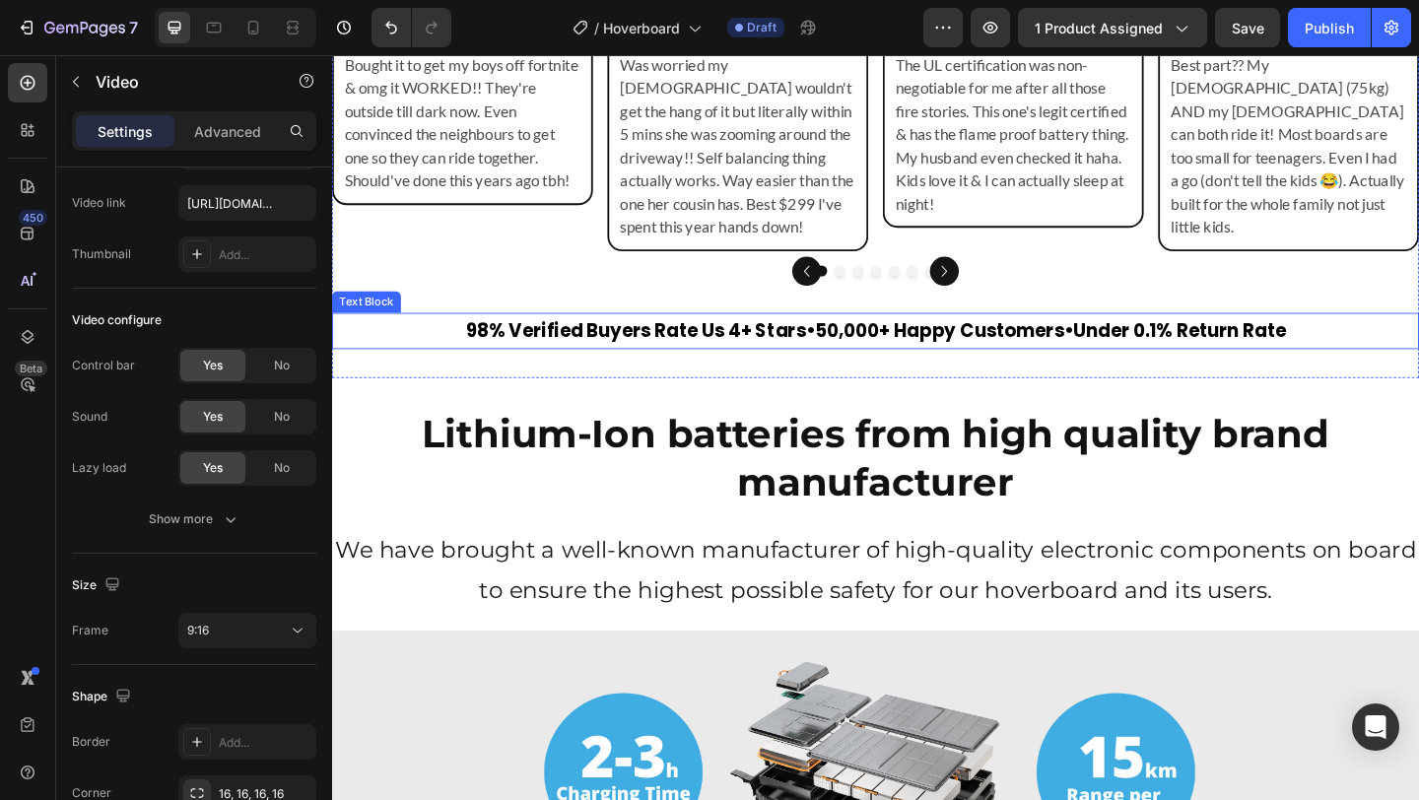
click at [842, 337] on p "98% Verified Buyers Rate Us 4+ Stars • 50,000+ Happy Customers • Under 0.1% Ret…" at bounding box center [923, 354] width 1179 height 35
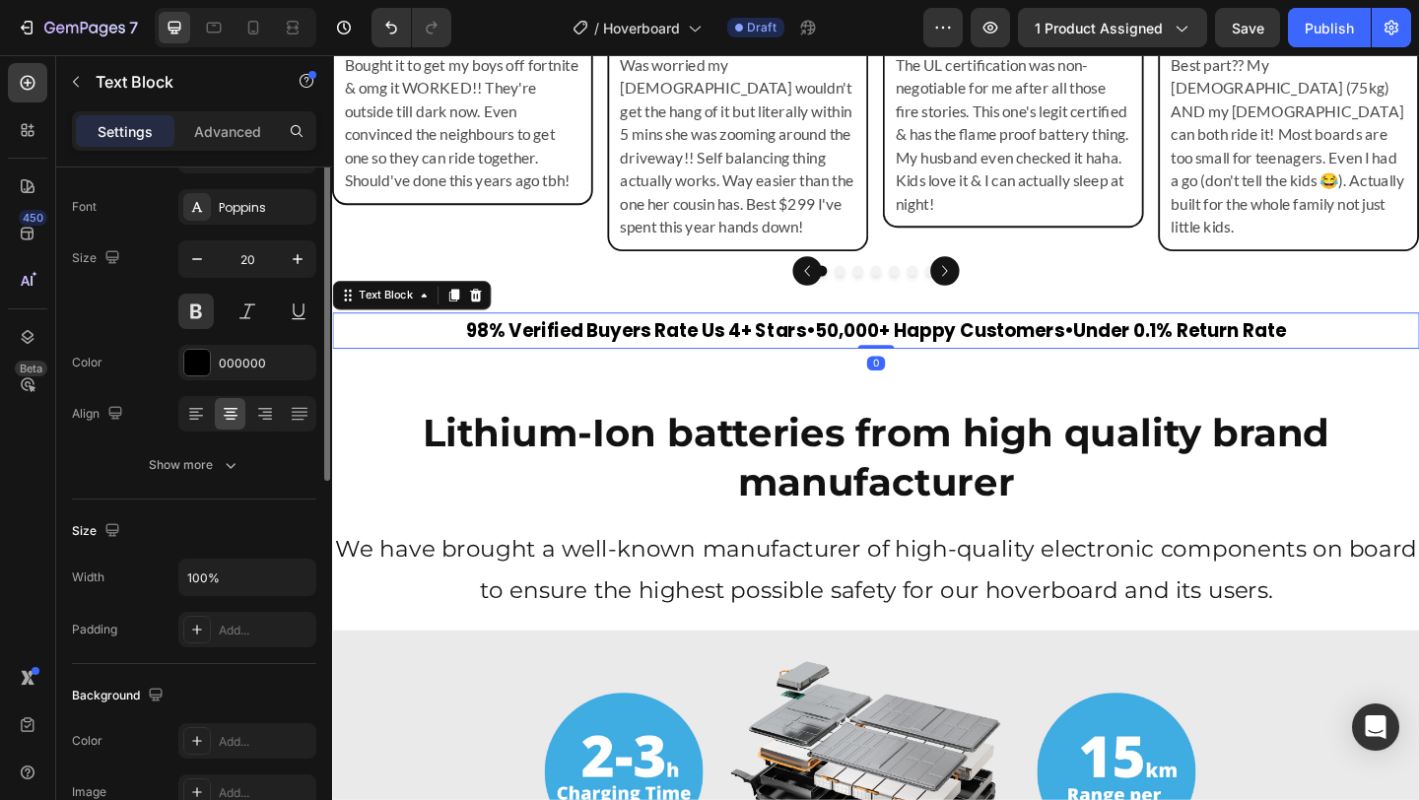
scroll to position [0, 0]
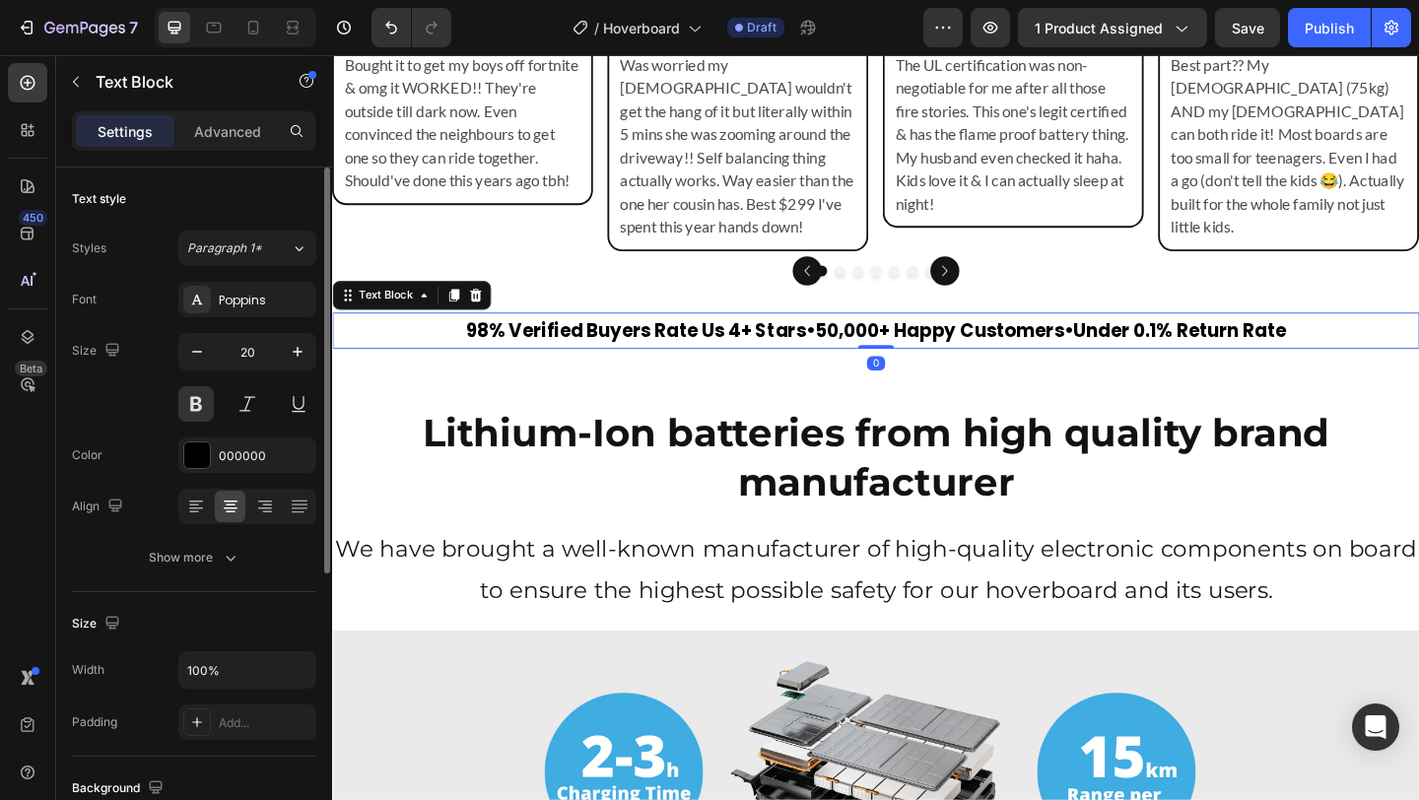
click at [842, 337] on p "98% Verified Buyers Rate Us 4+ Stars • 50,000+ Happy Customers • Under 0.1% Ret…" at bounding box center [923, 354] width 1179 height 35
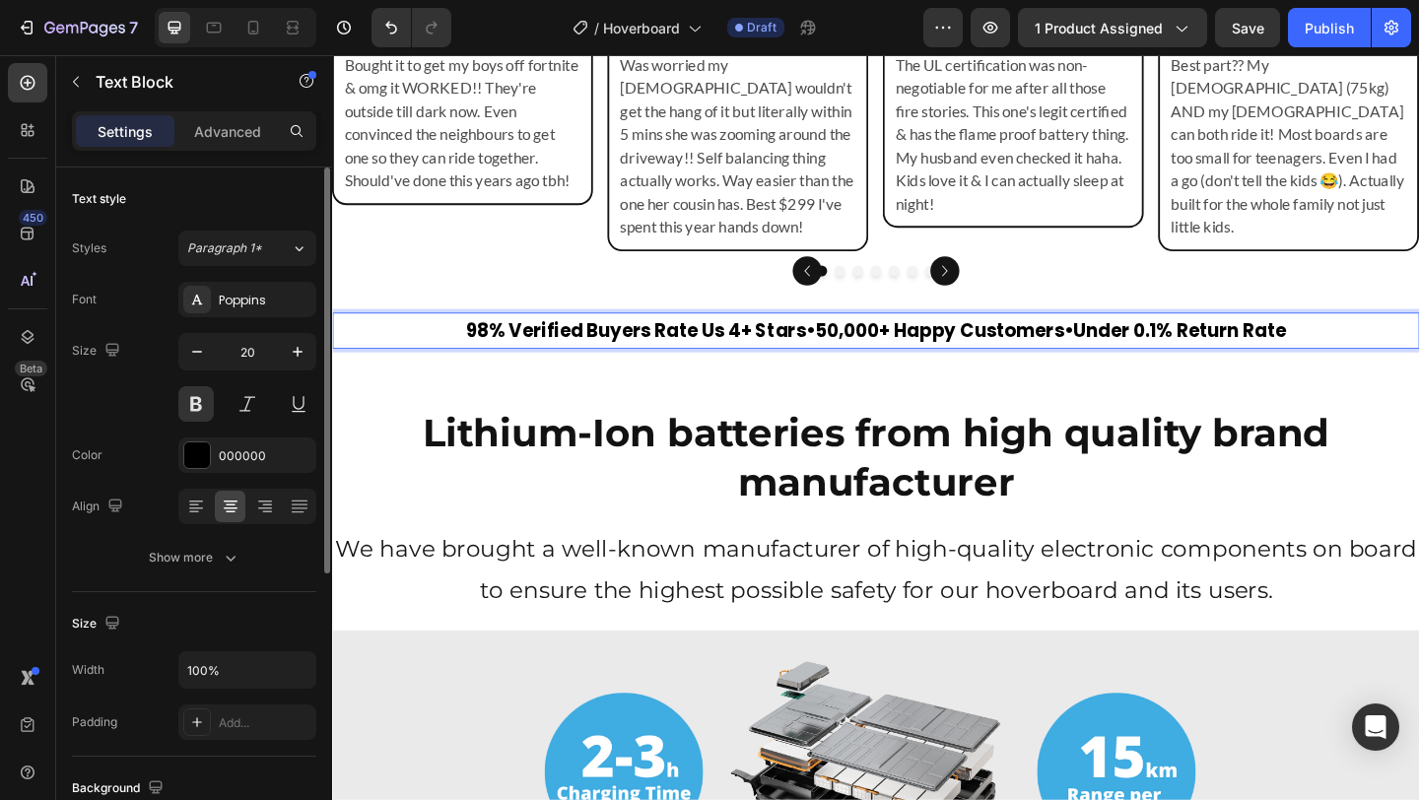
click at [842, 337] on p "98% Verified Buyers Rate Us 4+ Stars • 50,000+ Happy Customers • Under 0.1% Ret…" at bounding box center [923, 354] width 1179 height 35
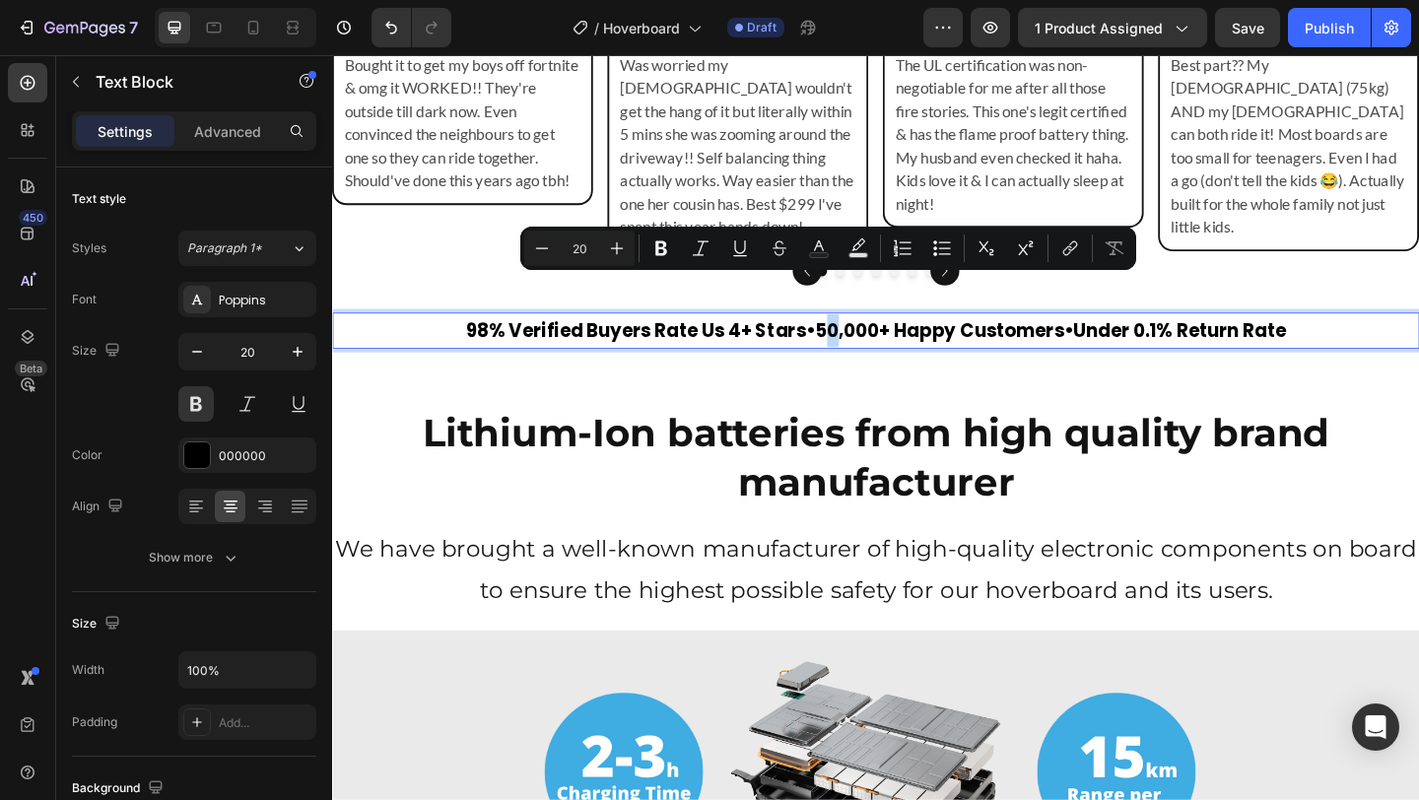
click at [842, 337] on p "98% Verified Buyers Rate Us 4+ Stars • 50,000+ Happy Customers • Under 0.1% Ret…" at bounding box center [923, 354] width 1179 height 35
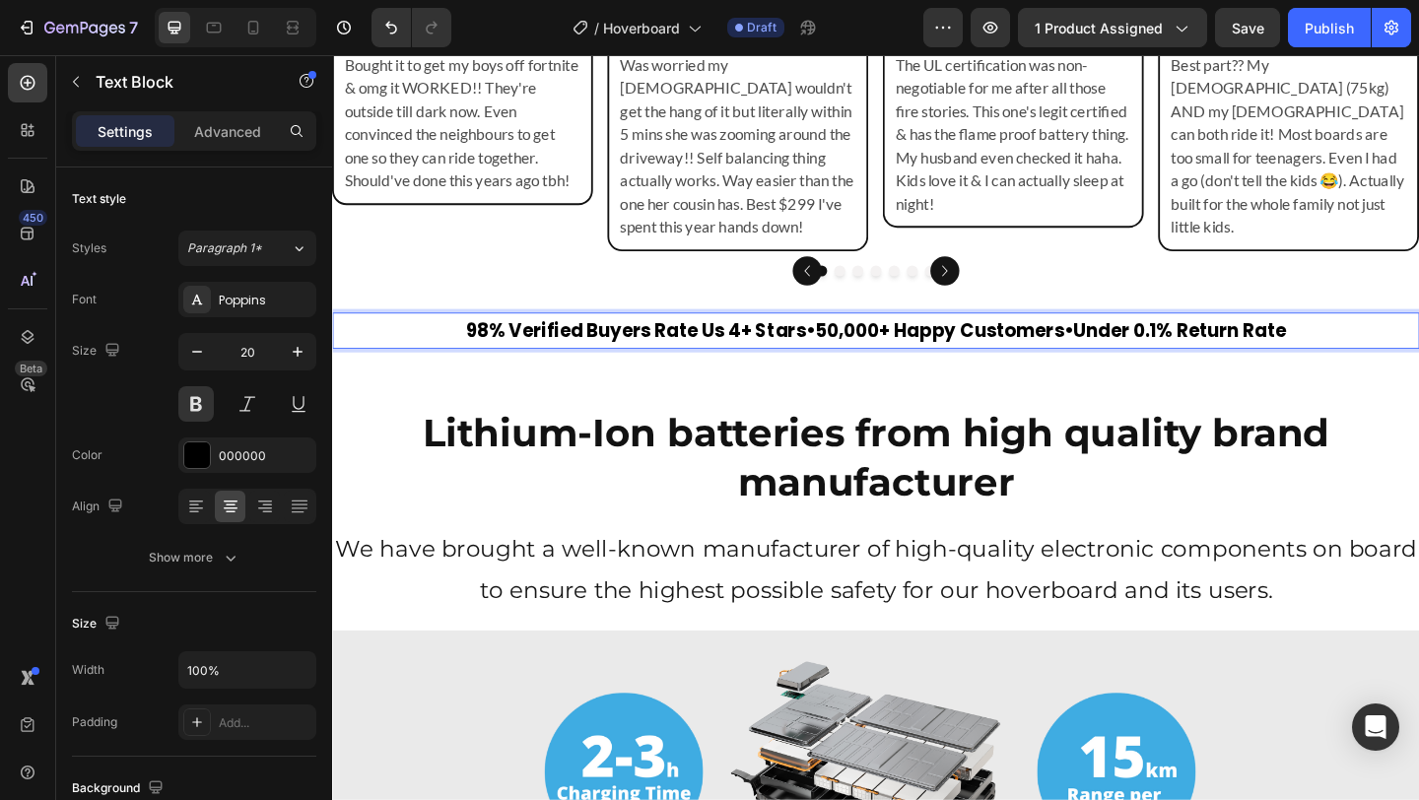
click at [848, 341] on strong "•" at bounding box center [853, 355] width 10 height 28
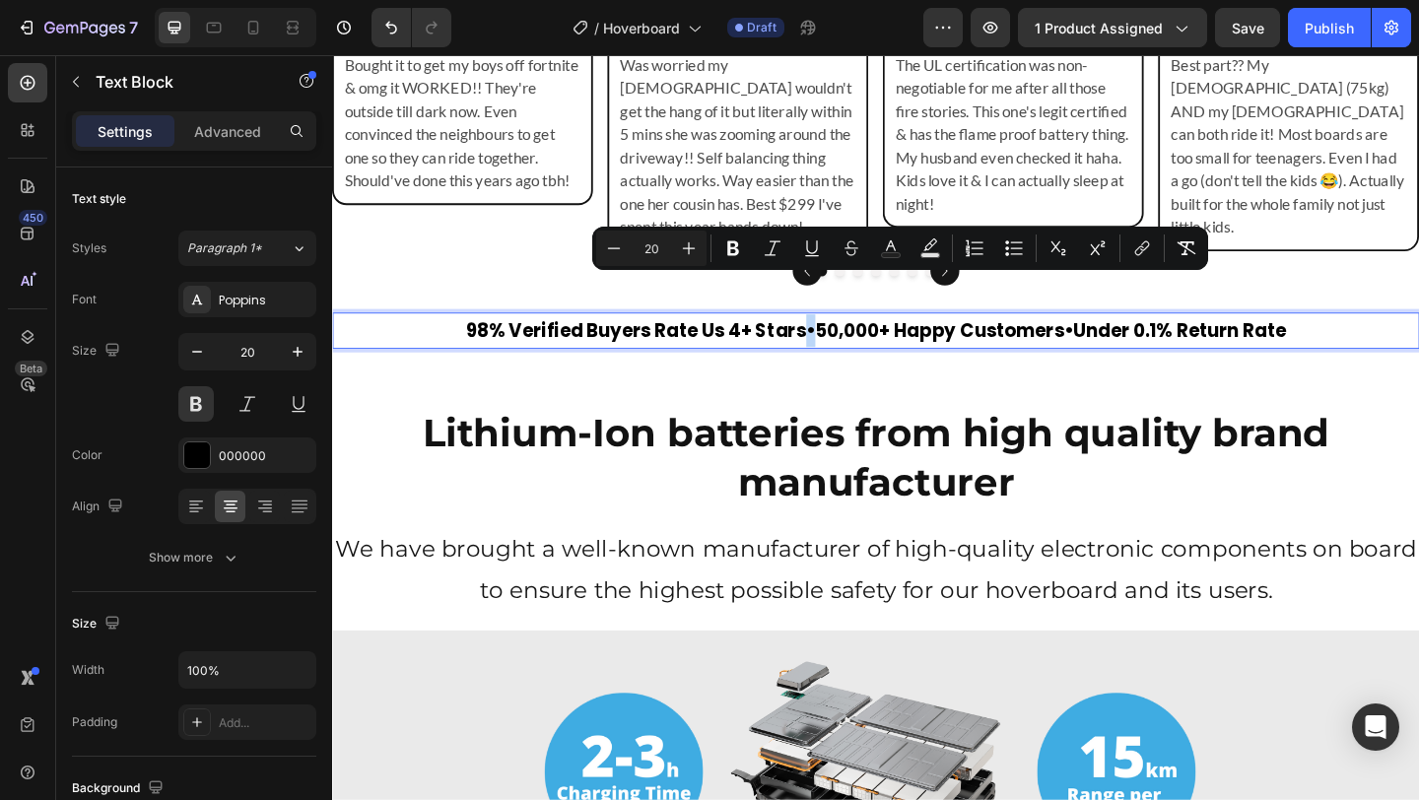
click at [848, 341] on strong "•" at bounding box center [853, 355] width 10 height 28
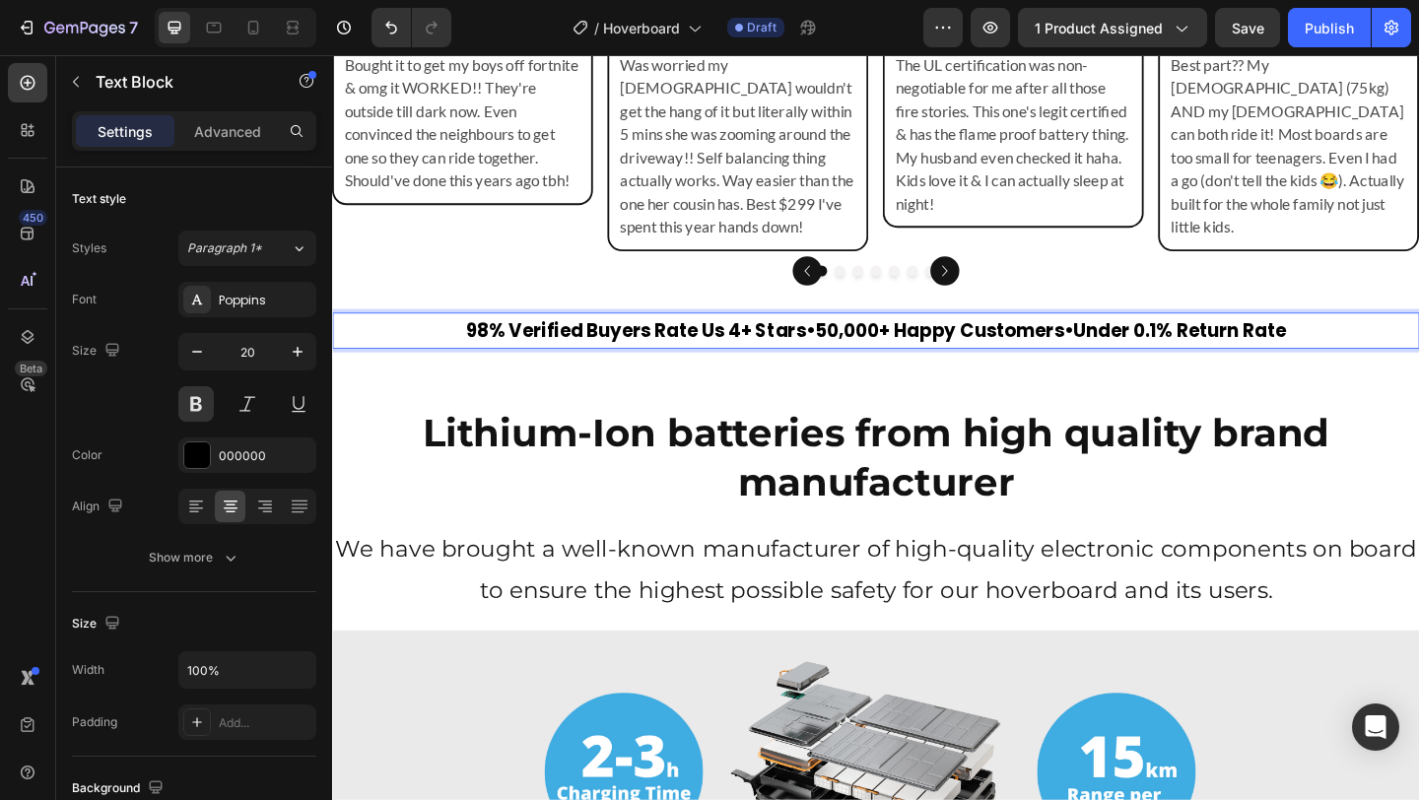
click at [848, 341] on strong "•" at bounding box center [853, 355] width 10 height 28
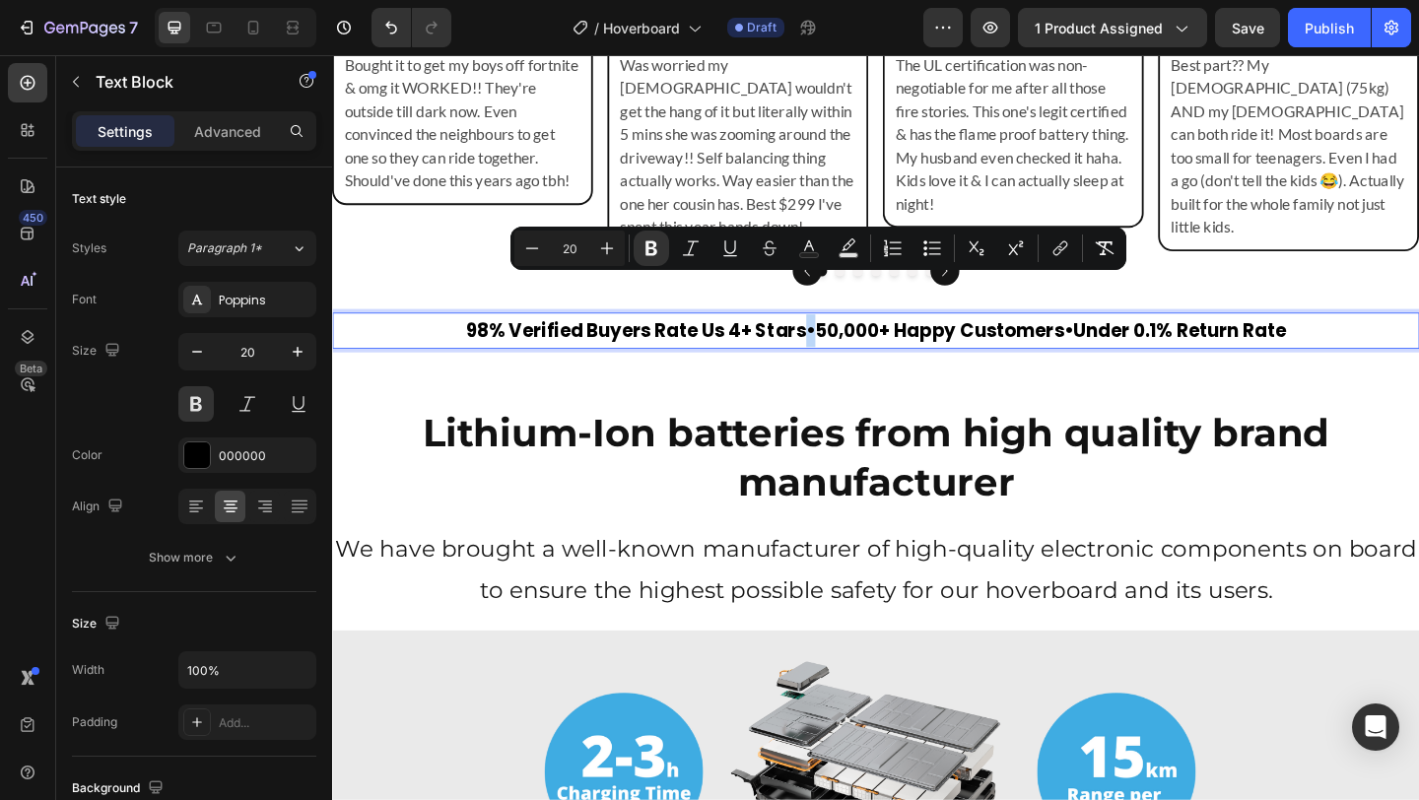
copy strong "•"
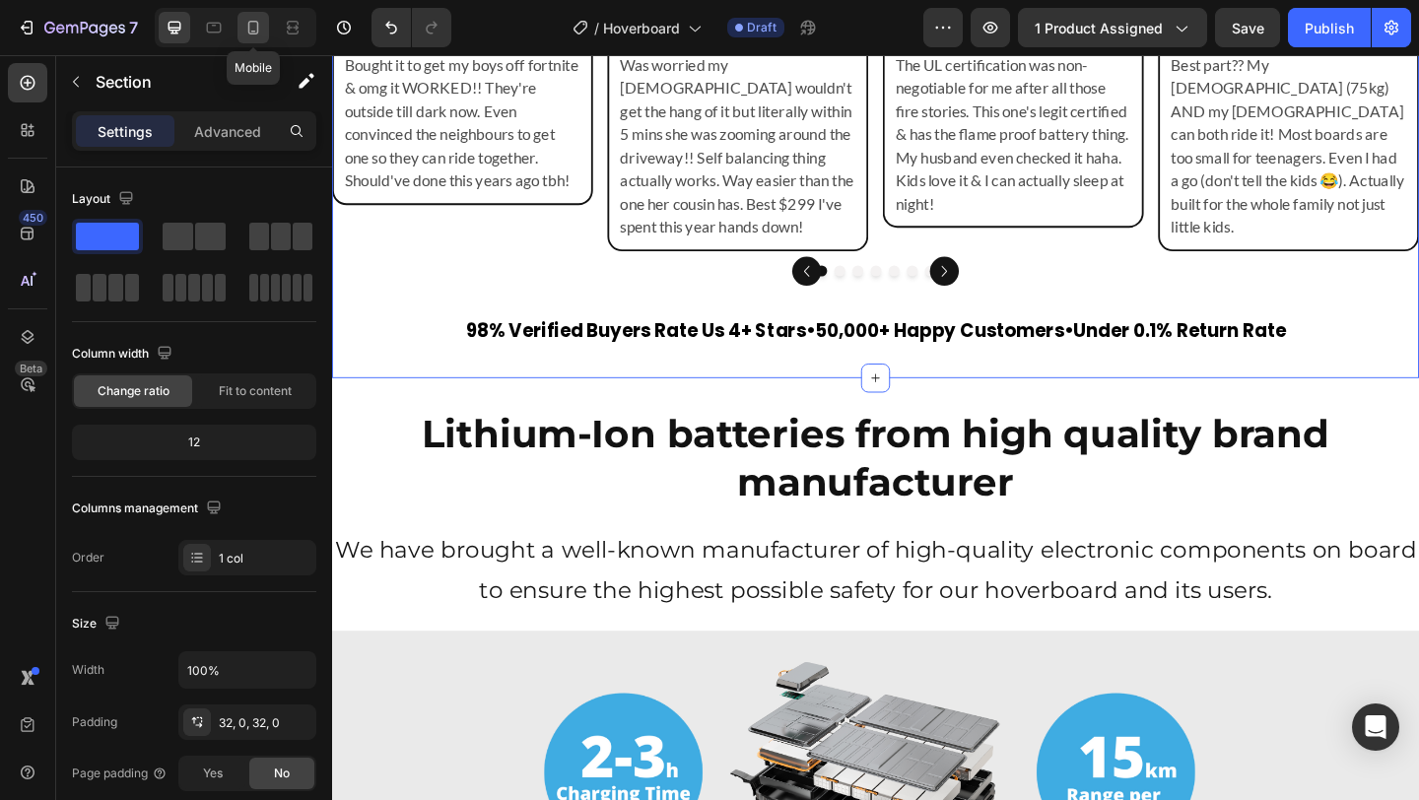
click at [256, 17] on div at bounding box center [254, 28] width 32 height 32
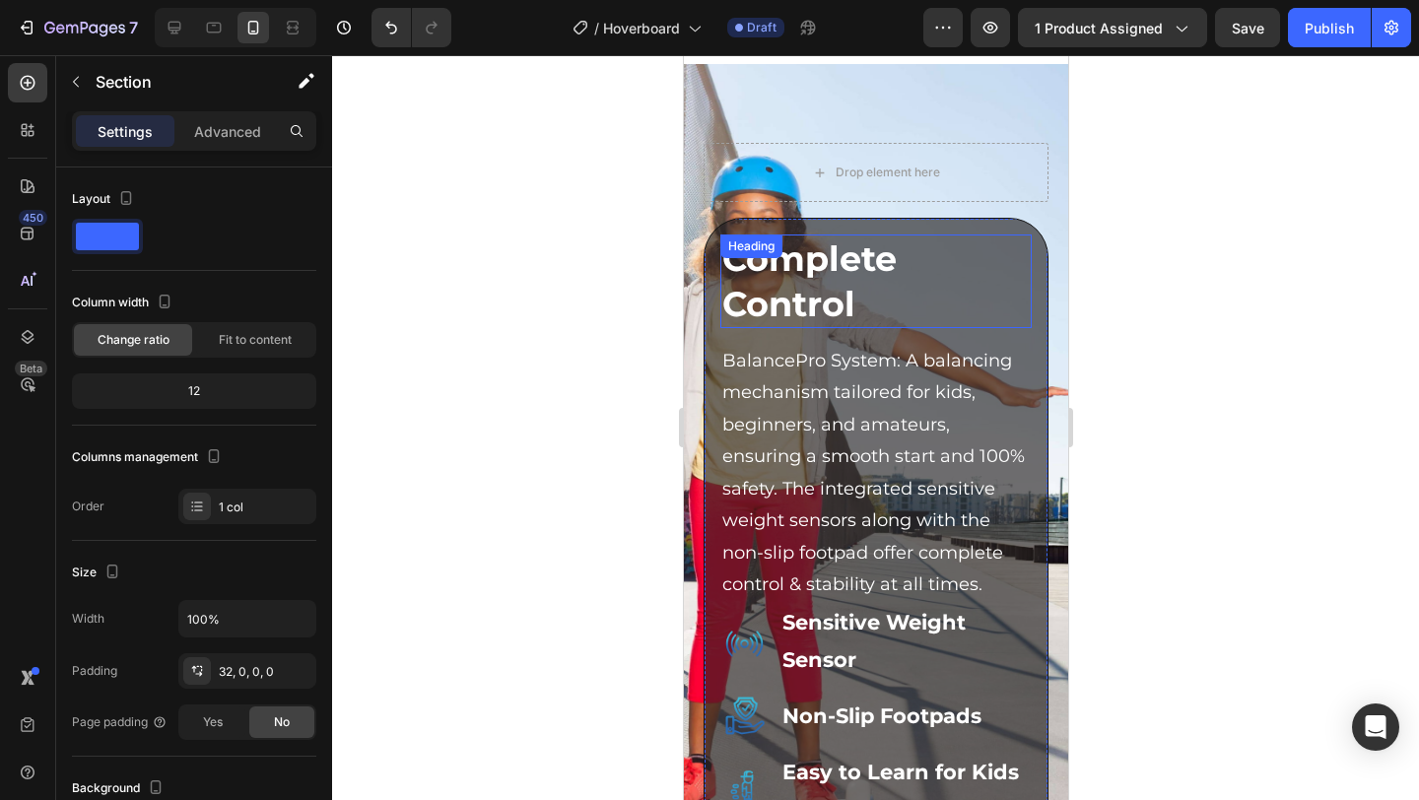
scroll to position [7965, 0]
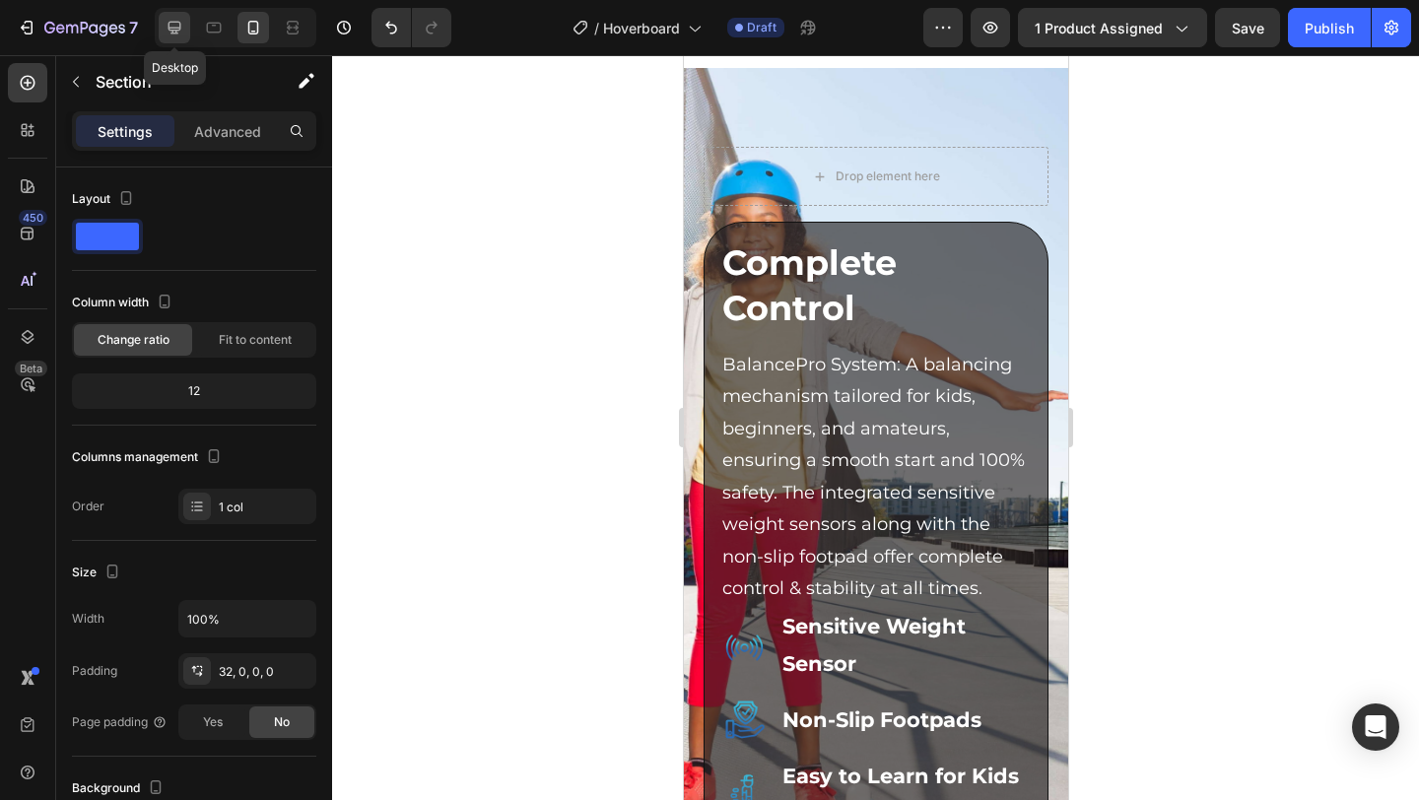
click at [176, 26] on icon at bounding box center [175, 28] width 20 height 20
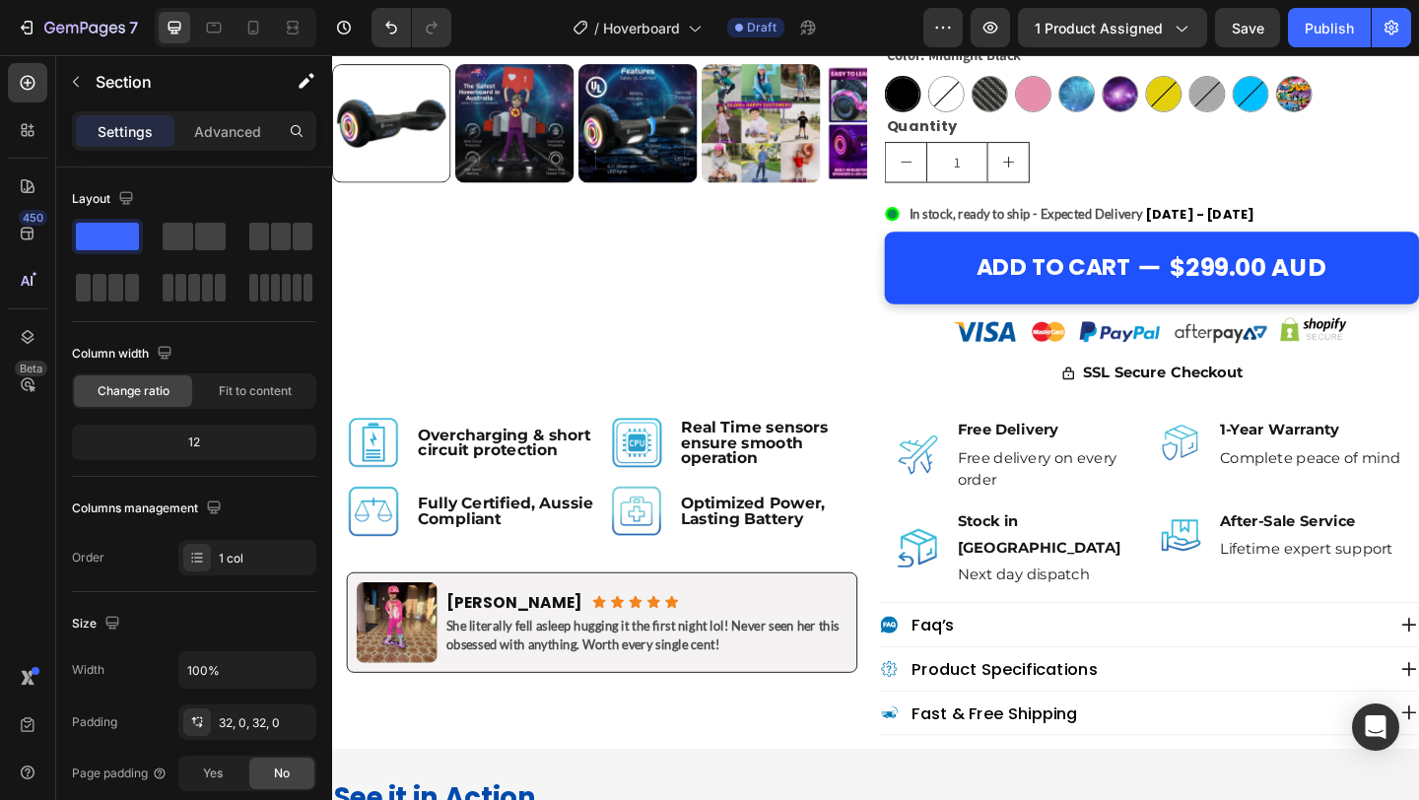
scroll to position [699, 0]
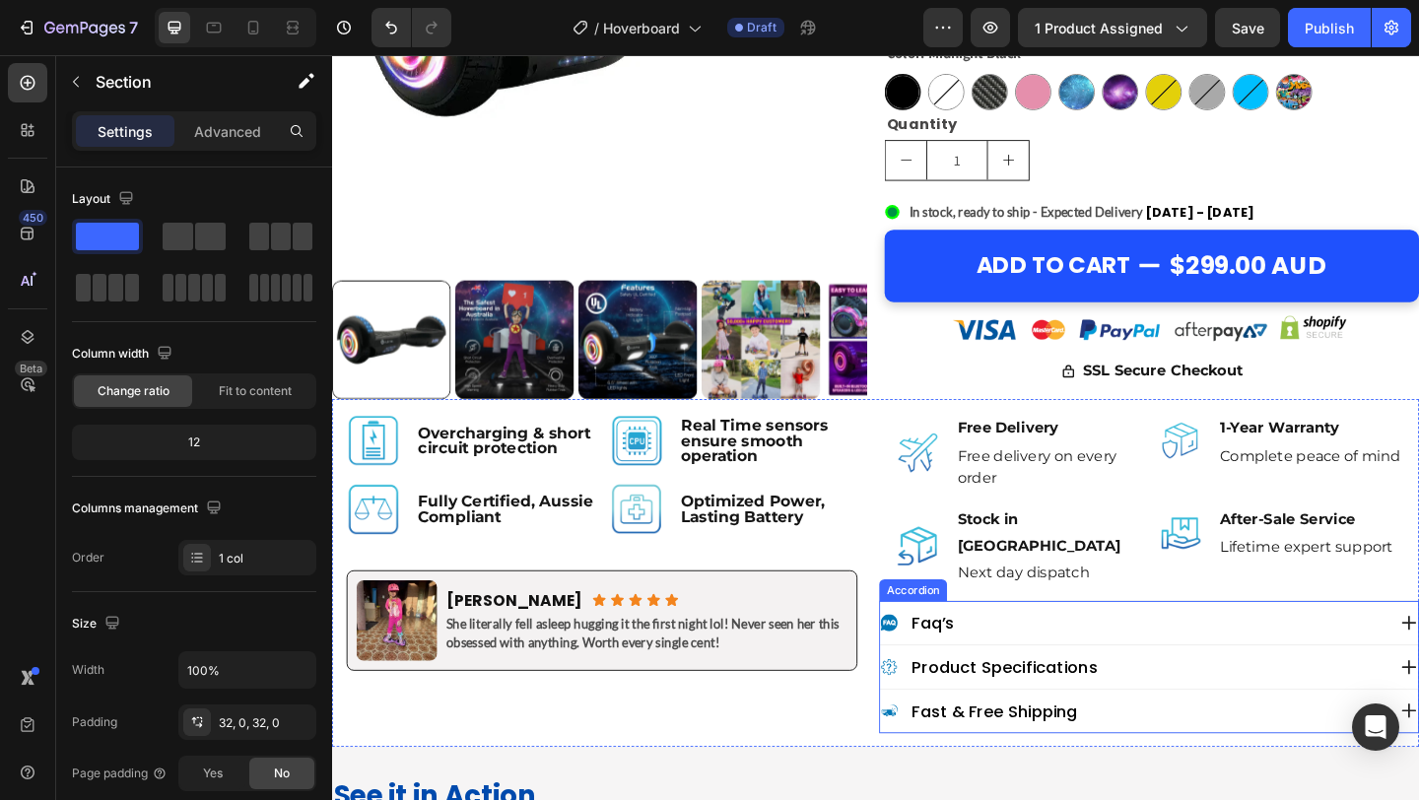
click at [996, 661] on p "faq’s" at bounding box center [986, 672] width 46 height 22
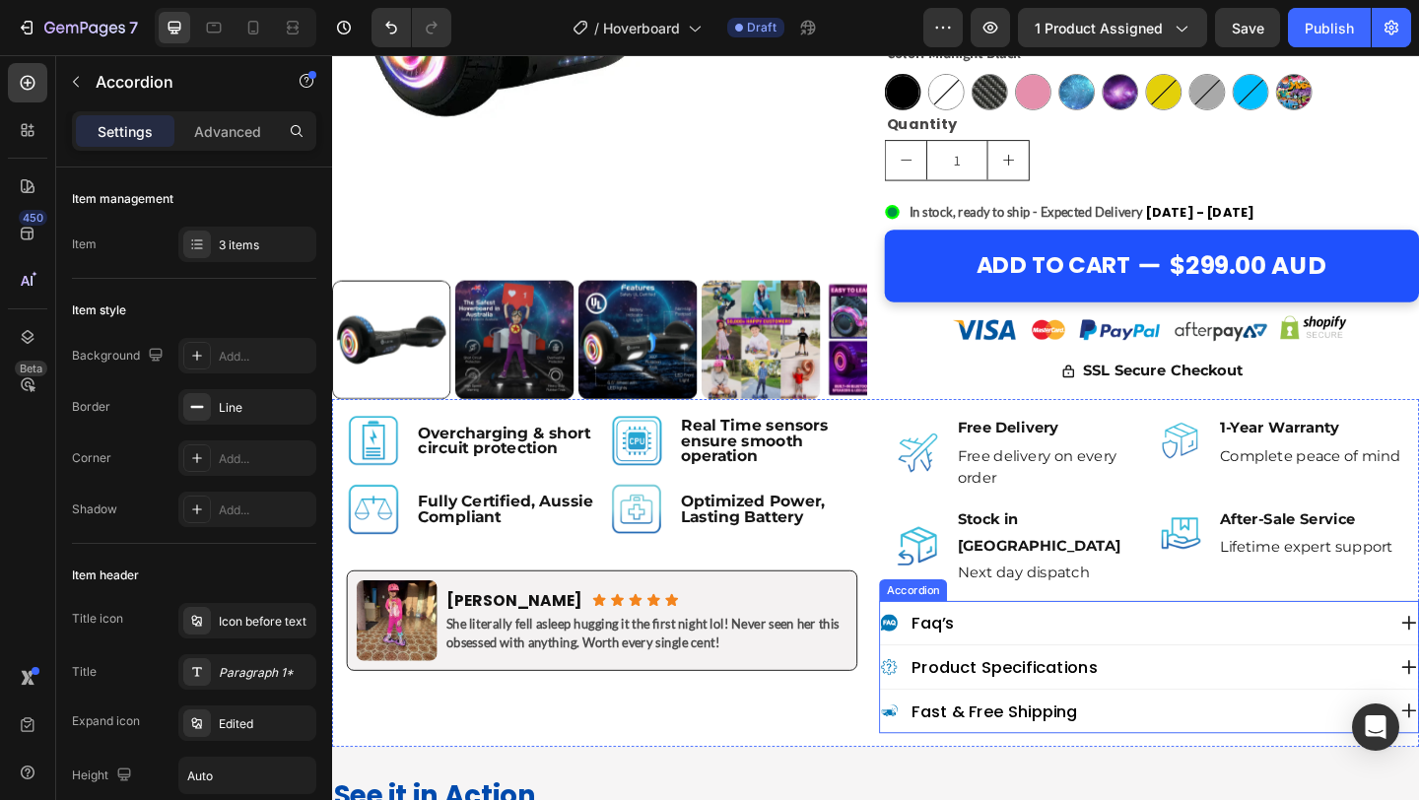
click at [996, 661] on p "faq’s" at bounding box center [986, 672] width 46 height 22
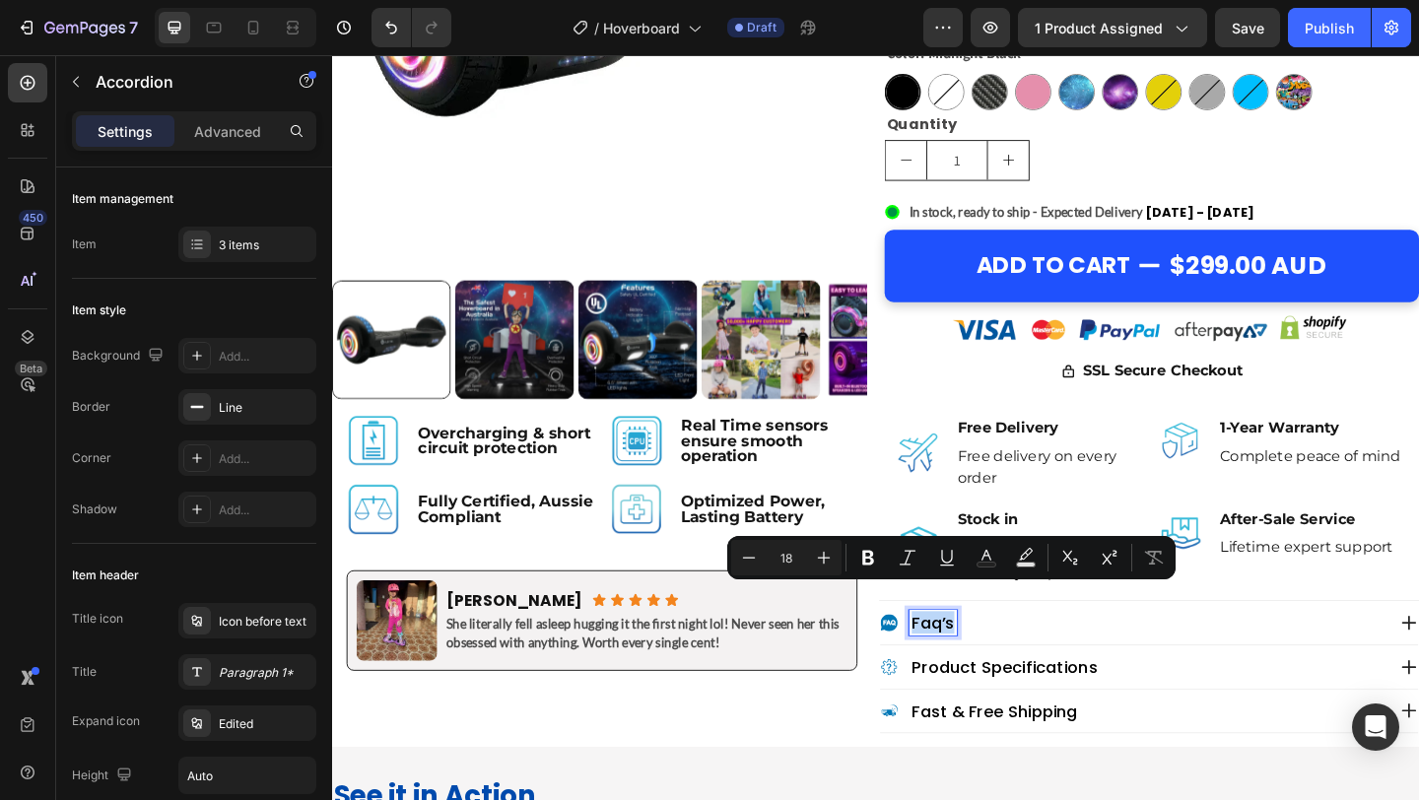
click at [994, 661] on p "faq’s" at bounding box center [986, 672] width 46 height 22
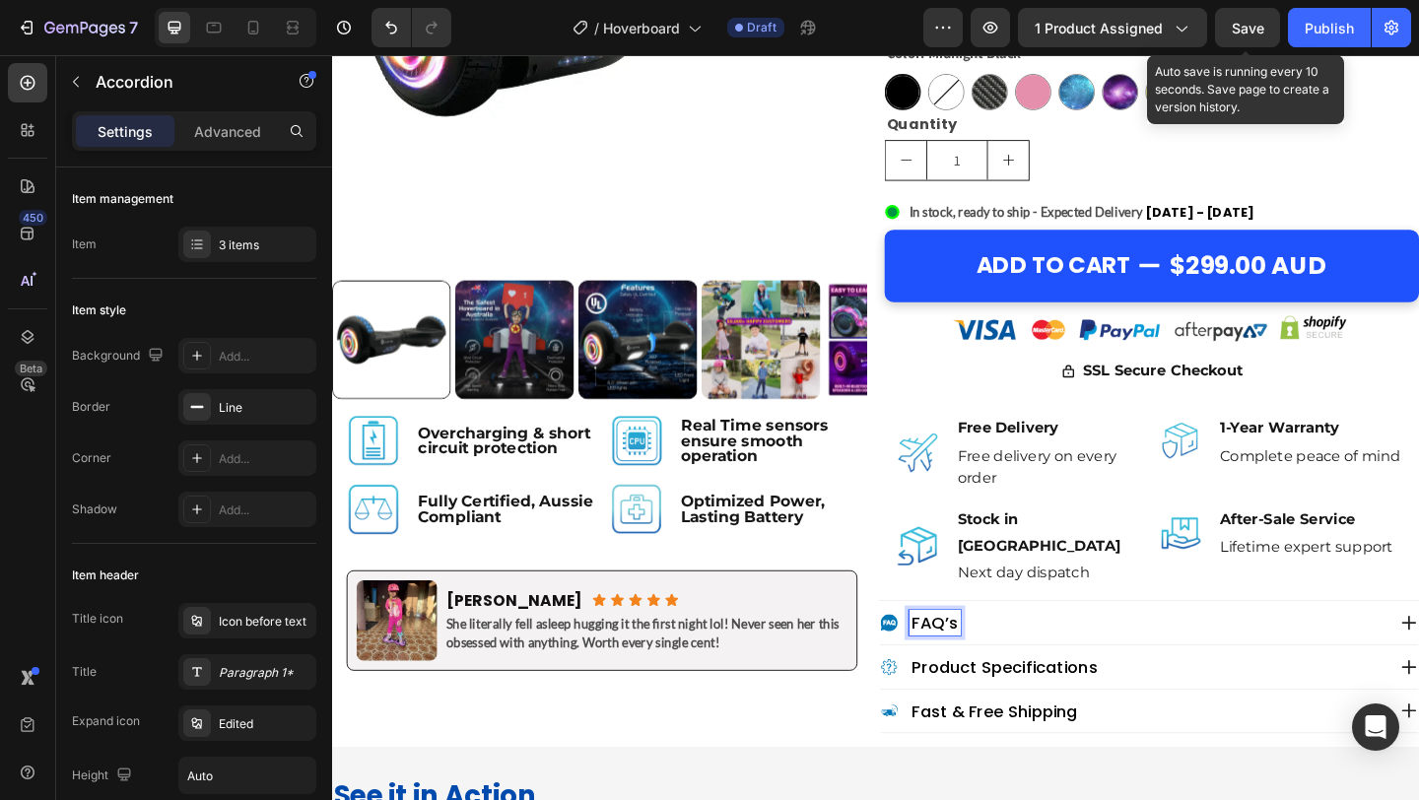
click at [1243, 32] on span "Save" at bounding box center [1248, 28] width 33 height 17
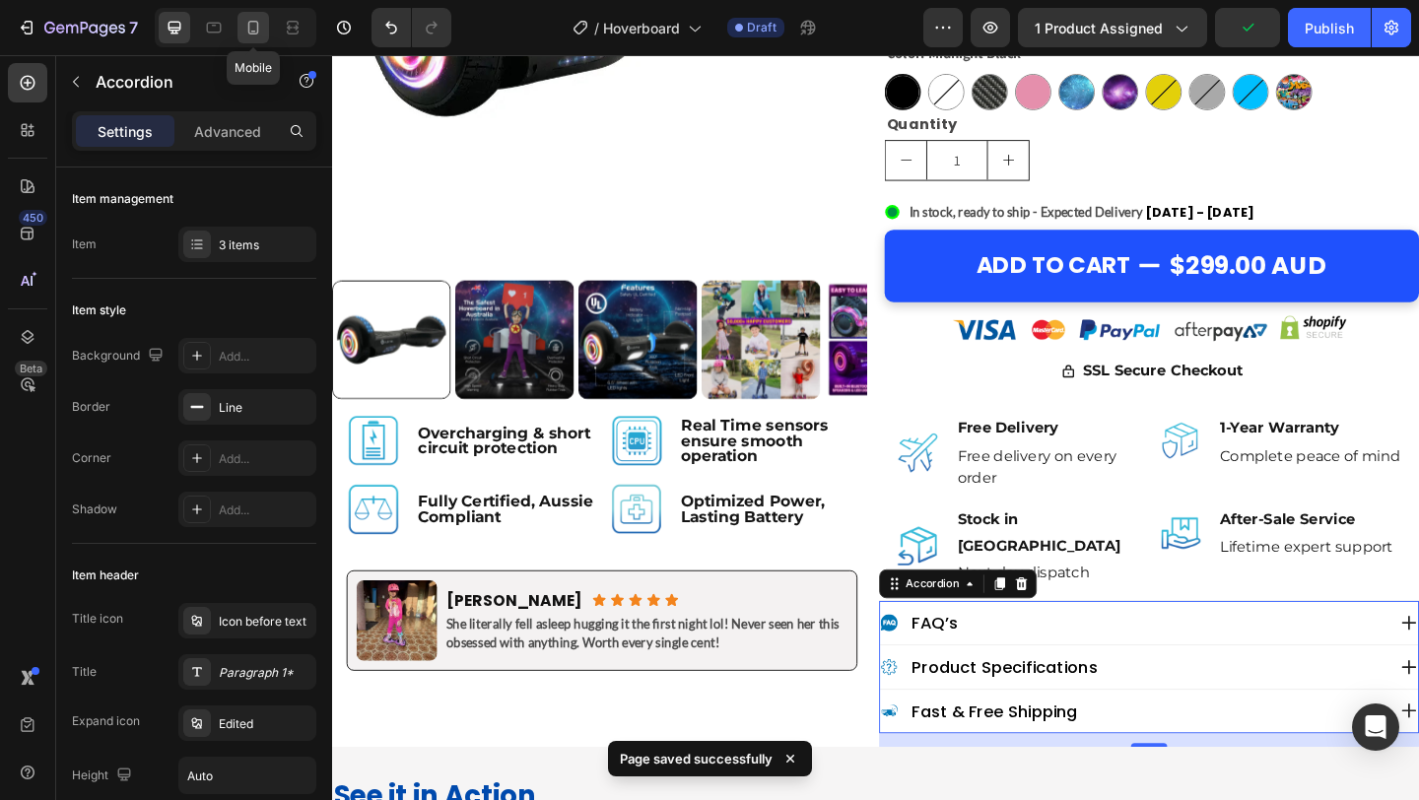
click at [258, 24] on icon at bounding box center [253, 28] width 11 height 14
type input "100%"
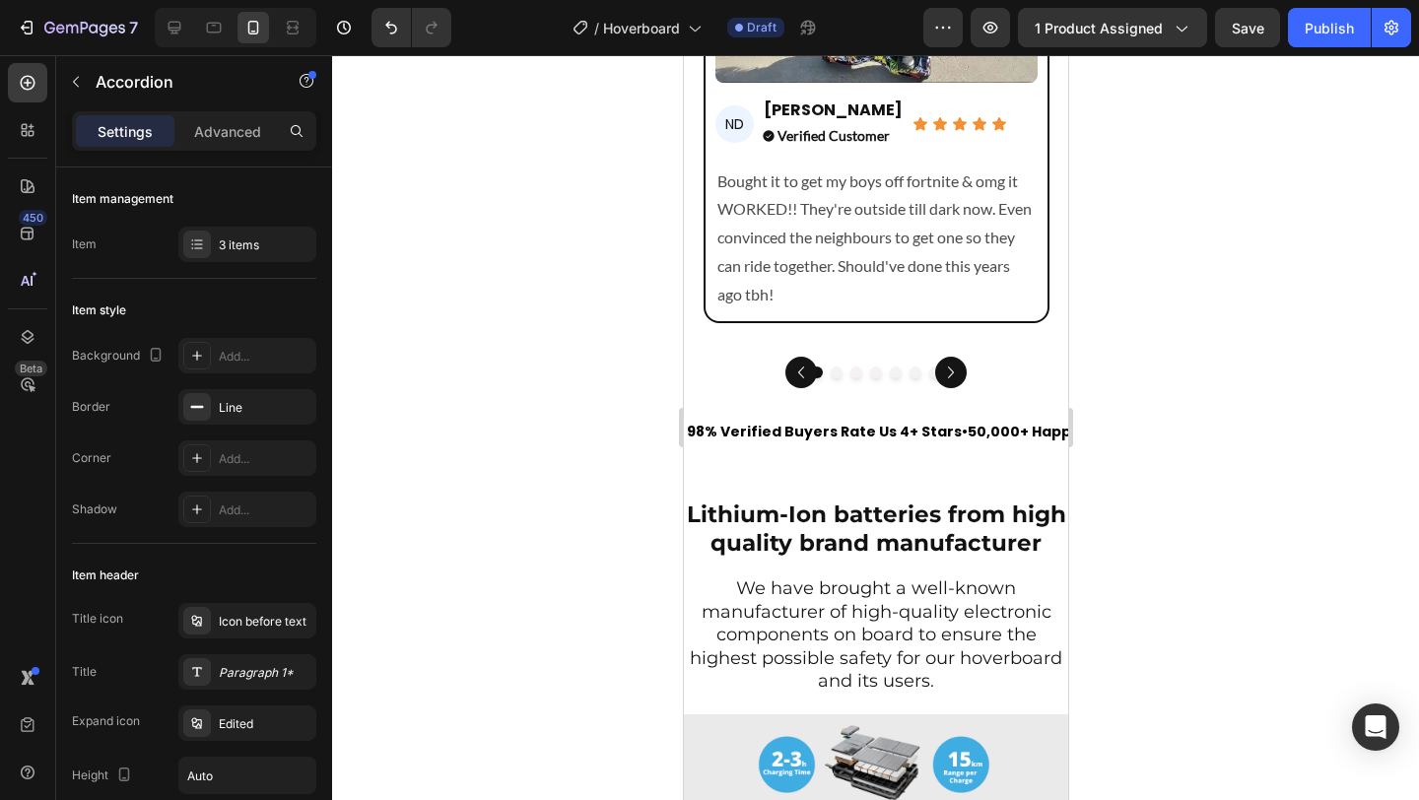
scroll to position [9934, 0]
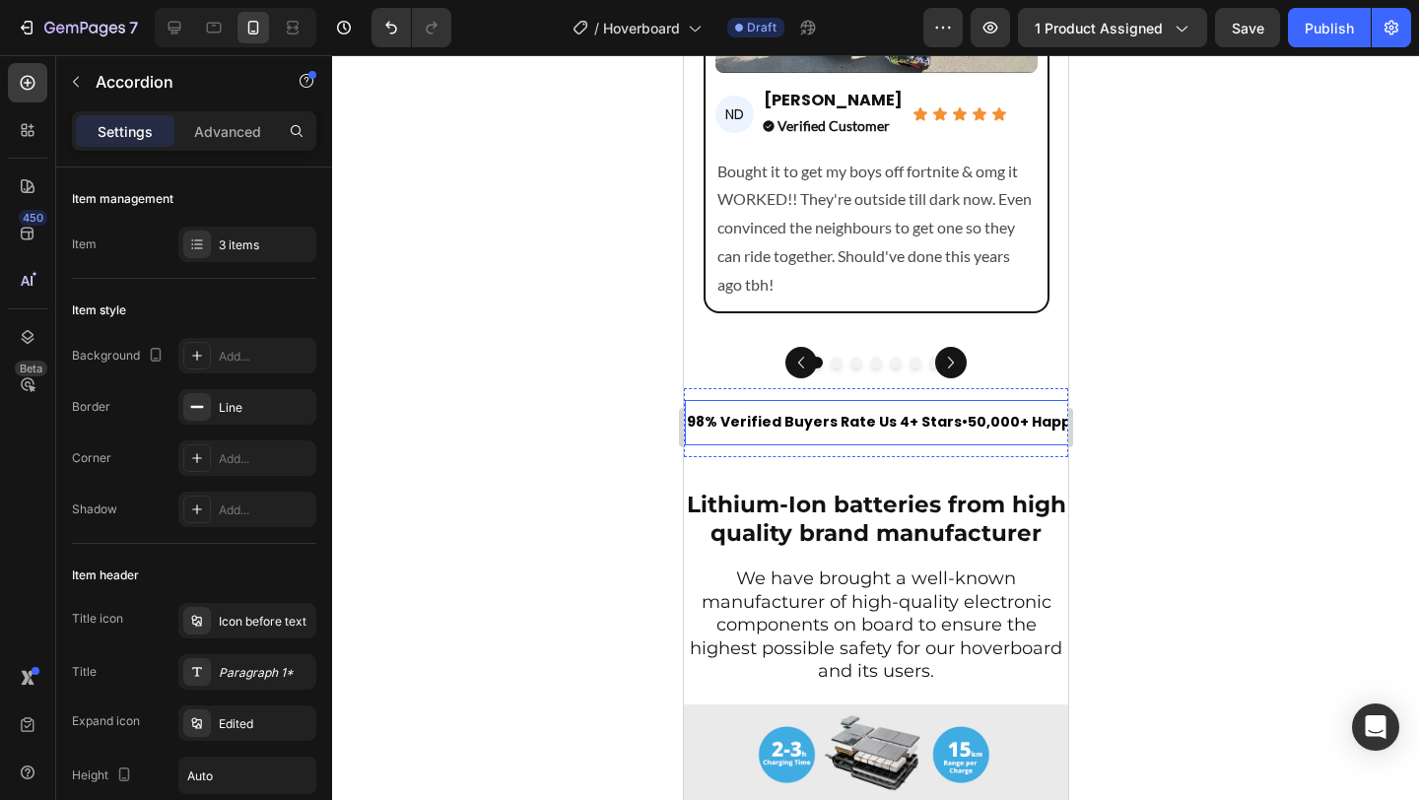
click at [690, 410] on p "98% Verified Buyers Rate Us 4+ Stars • 50,000+ Happy Customers • Under 0.1% Ret…" at bounding box center [1016, 422] width 661 height 25
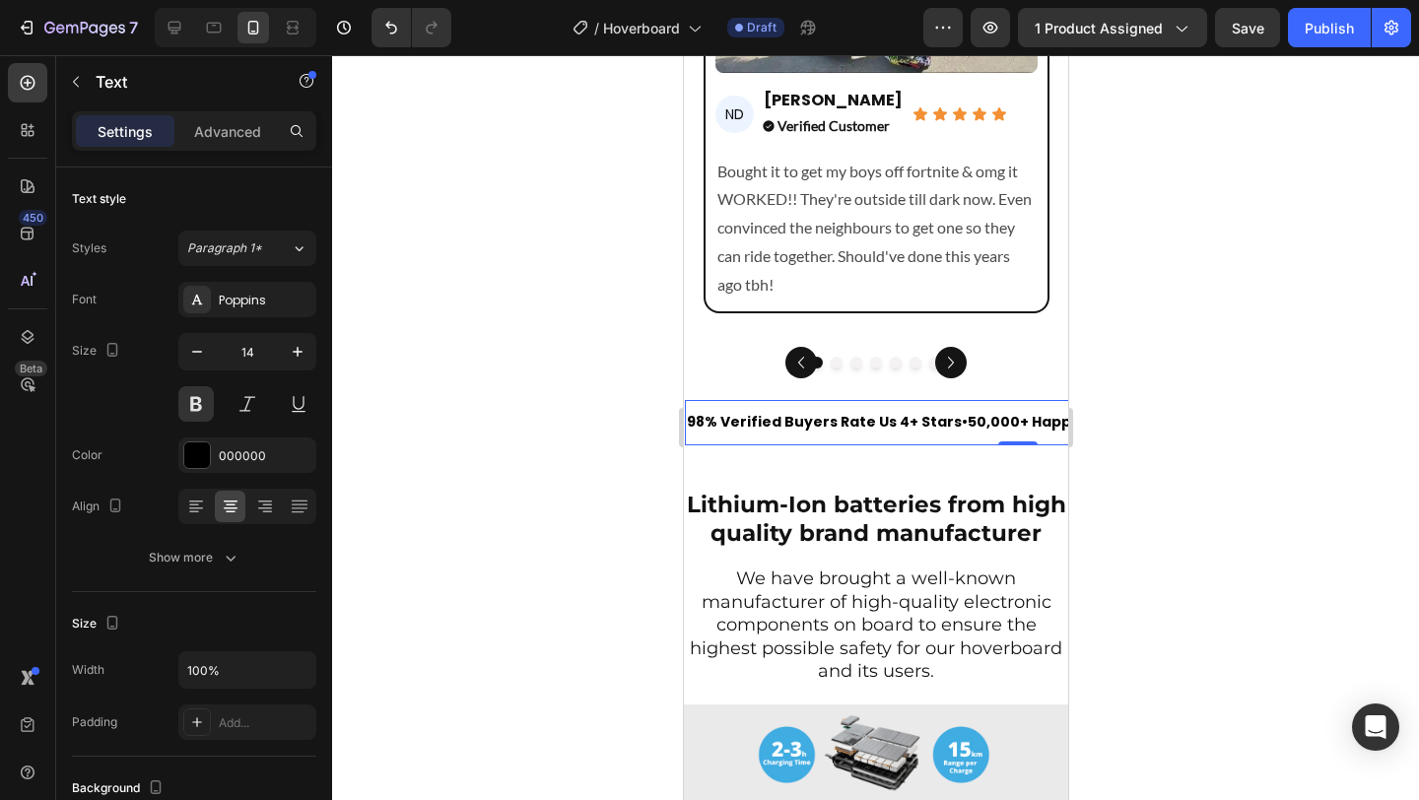
click at [687, 410] on p "98% Verified Buyers Rate Us 4+ Stars • 50,000+ Happy Customers • Under 0.1% Ret…" at bounding box center [1016, 422] width 661 height 25
click at [967, 410] on p "• 98% Verified Buyers Rate Us 4+ Stars • 50,000+ Happy Customers • Under 0.1% R…" at bounding box center [1019, 422] width 667 height 25
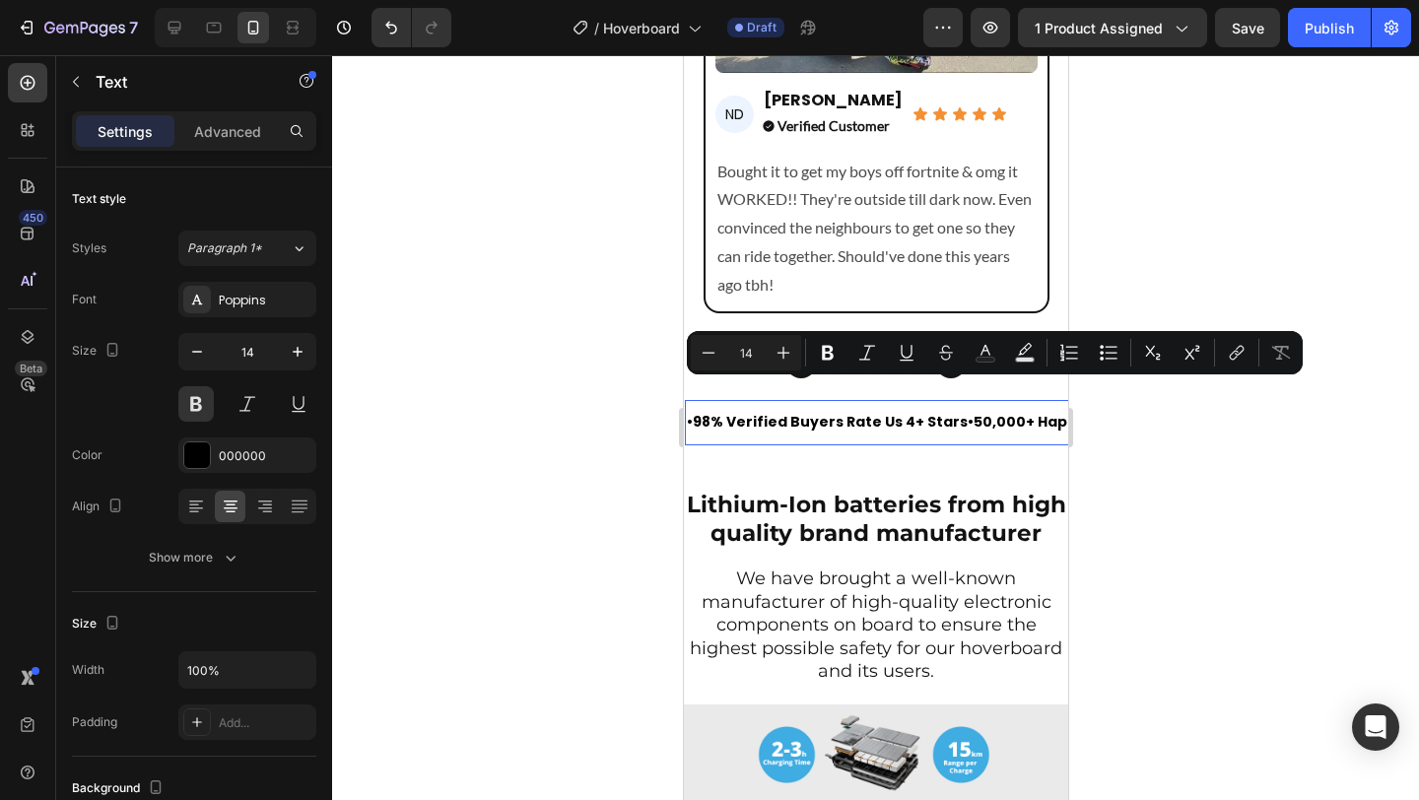
drag, startPoint x: 967, startPoint y: 395, endPoint x: 955, endPoint y: 394, distance: 11.9
click at [955, 410] on p "• 98% Verified Buyers Rate Us 4+ Stars • 50,000+ Happy Customers • Under 0.1% R…" at bounding box center [1019, 422] width 667 height 25
copy p "Rich Text Editor. Editing area: main"
click at [701, 410] on p "• 98% Verified Buyers Rate Us 4+ Stars • 50,000+ Happy Customers • Under 0.1% R…" at bounding box center [1019, 422] width 667 height 25
click at [694, 410] on p "• 98% Verified Buyers Rate Us 4+ Stars • 50,000+ Happy Customers • Under 0.1% R…" at bounding box center [1019, 422] width 667 height 25
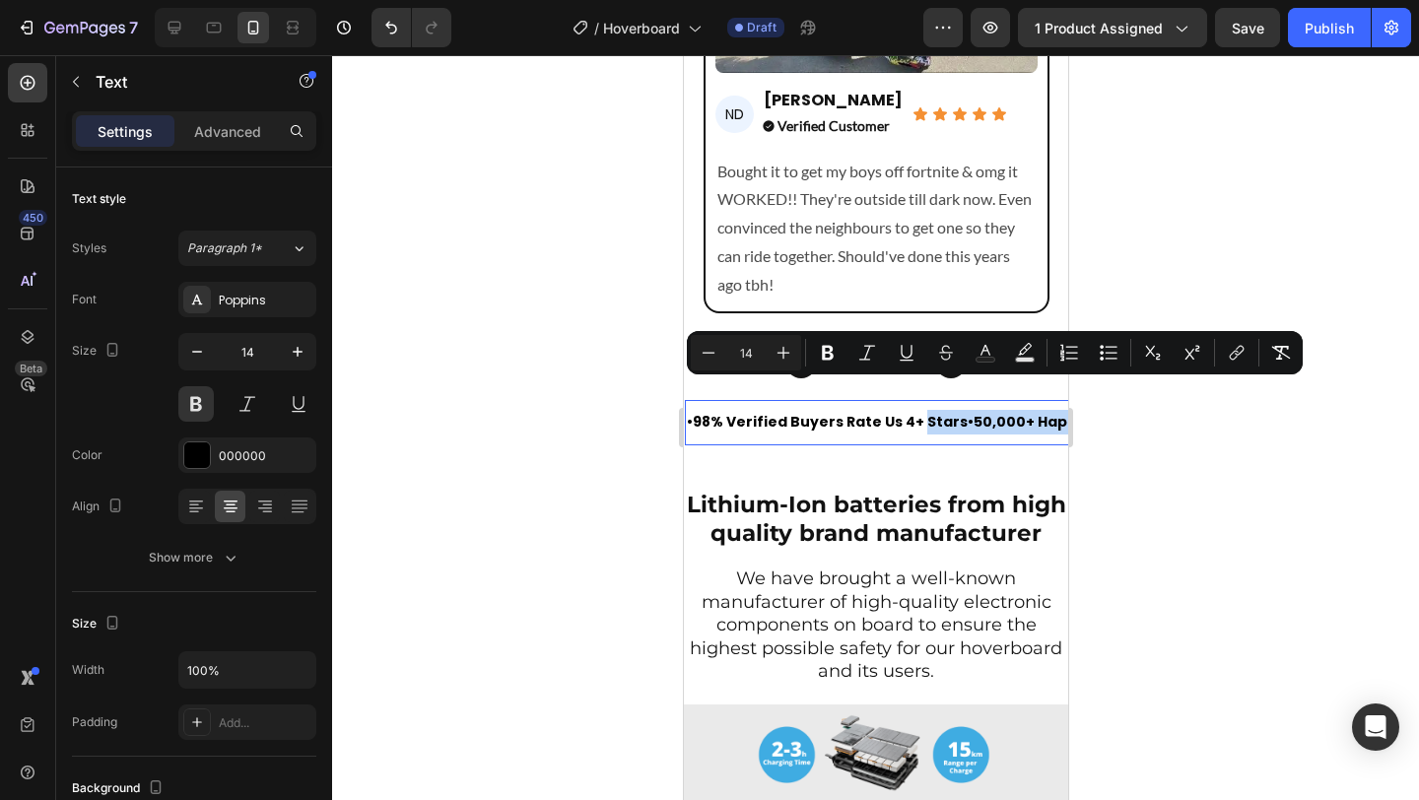
drag, startPoint x: 926, startPoint y: 395, endPoint x: 1090, endPoint y: 394, distance: 163.6
click at [962, 410] on p "• 98% Verified Buyers Rate Us 4+ Stars • 50,000+ Happy Customers • Under 0.1% R…" at bounding box center [1019, 422] width 667 height 25
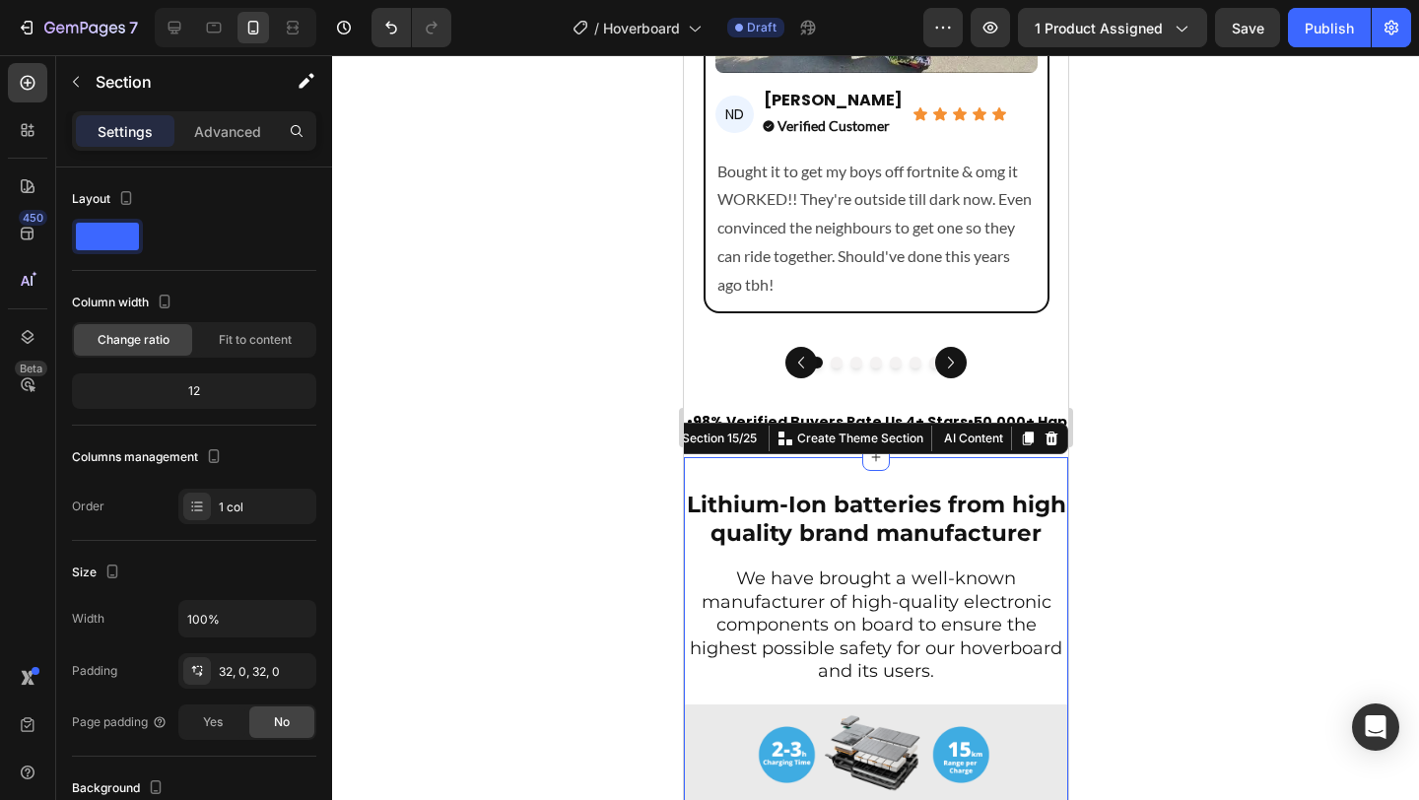
click at [947, 503] on strong "Lithium-Ion batteries from high quality brand manufacturer" at bounding box center [875, 519] width 379 height 57
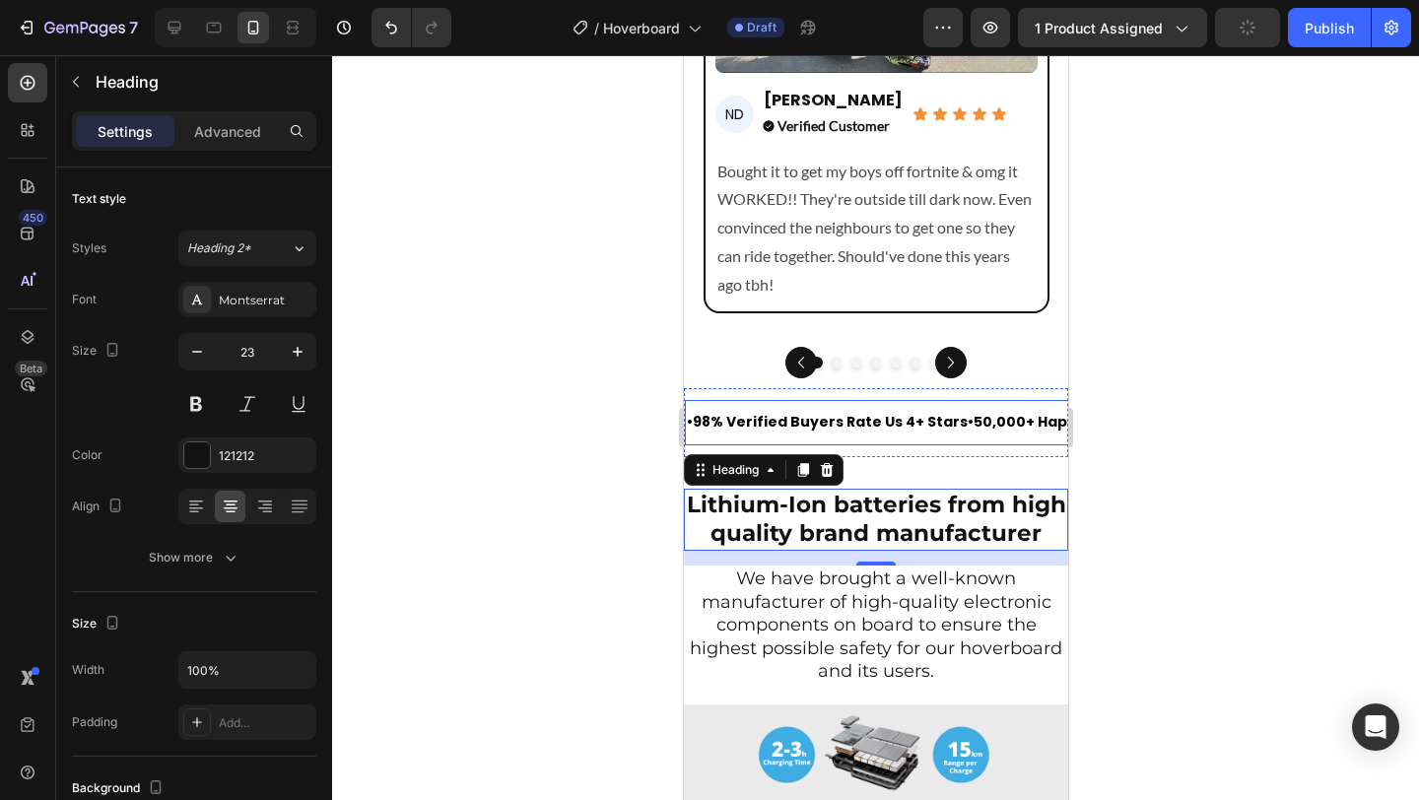
click at [1014, 400] on div "• 98% Verified Buyers Rate Us 4+ Stars • 50,000+ Happy Customers • Under 0.1% R…" at bounding box center [1019, 422] width 671 height 44
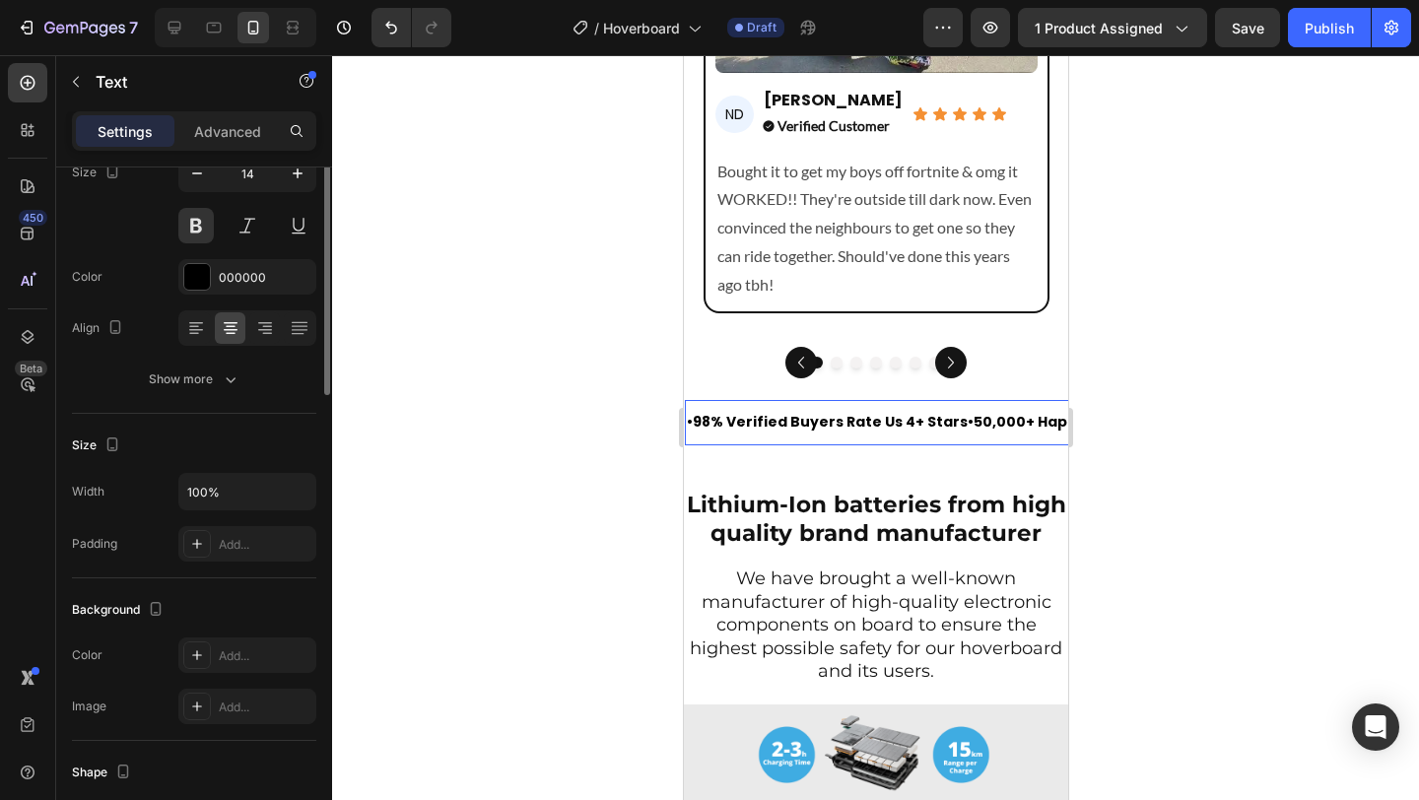
scroll to position [0, 0]
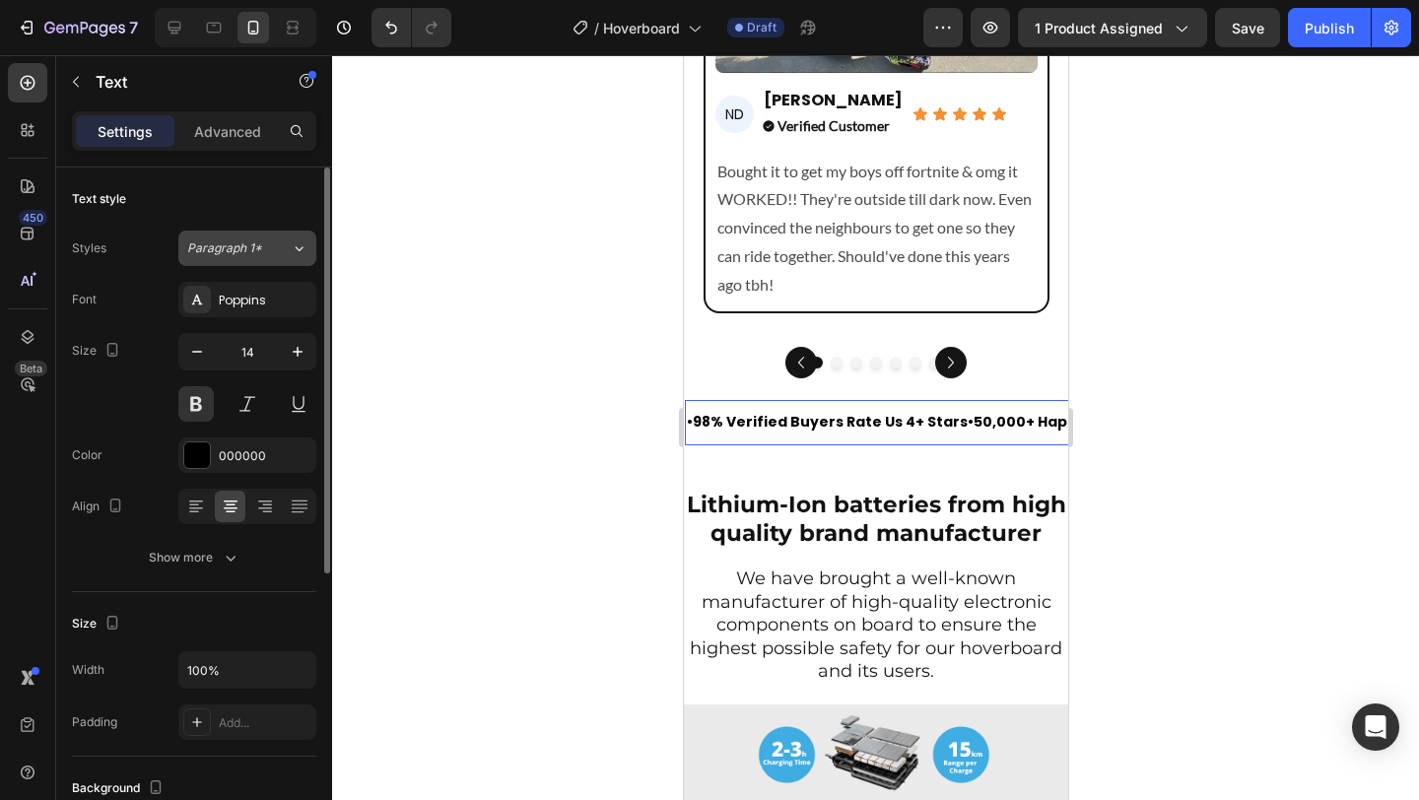
click at [252, 250] on span "Paragraph 1*" at bounding box center [224, 248] width 75 height 18
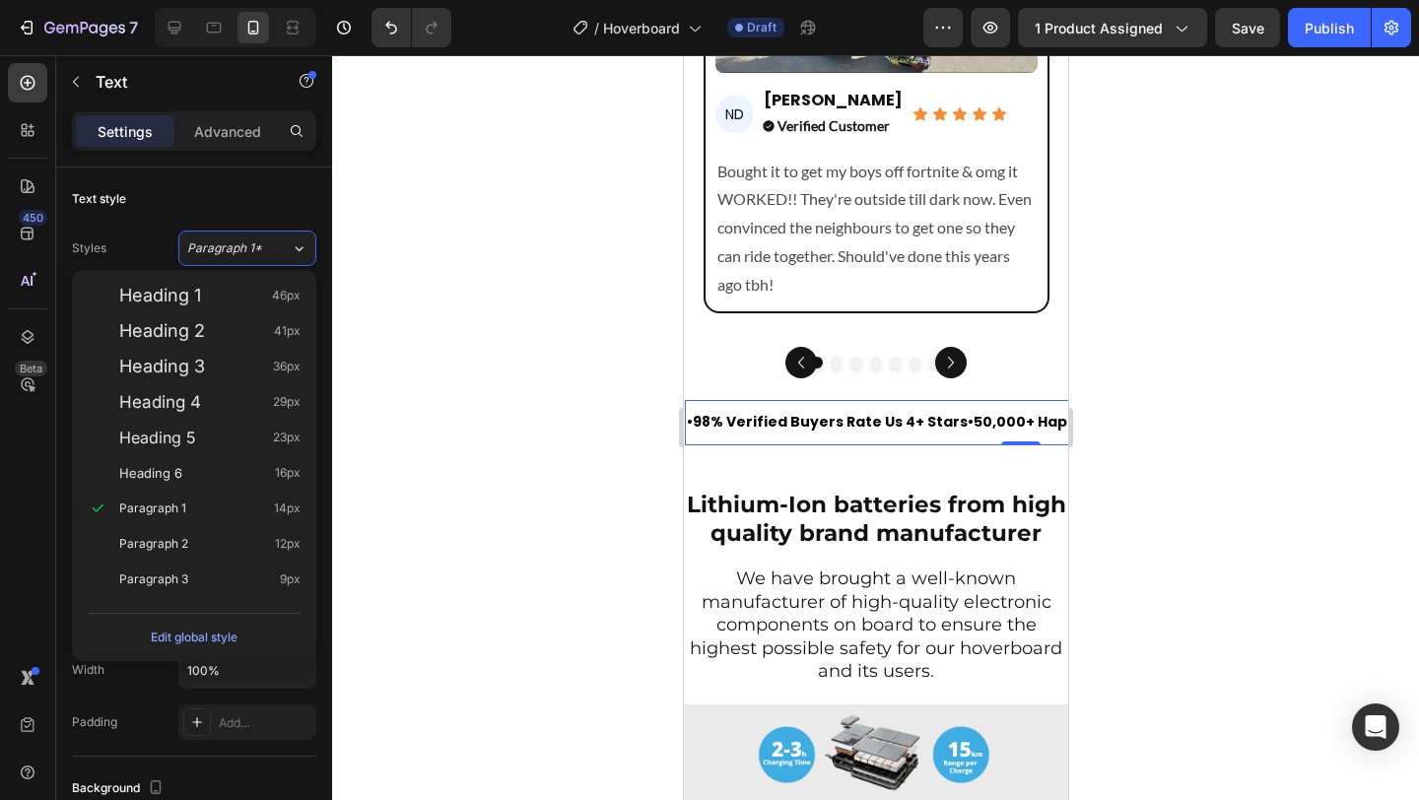
click at [459, 290] on div at bounding box center [875, 427] width 1087 height 745
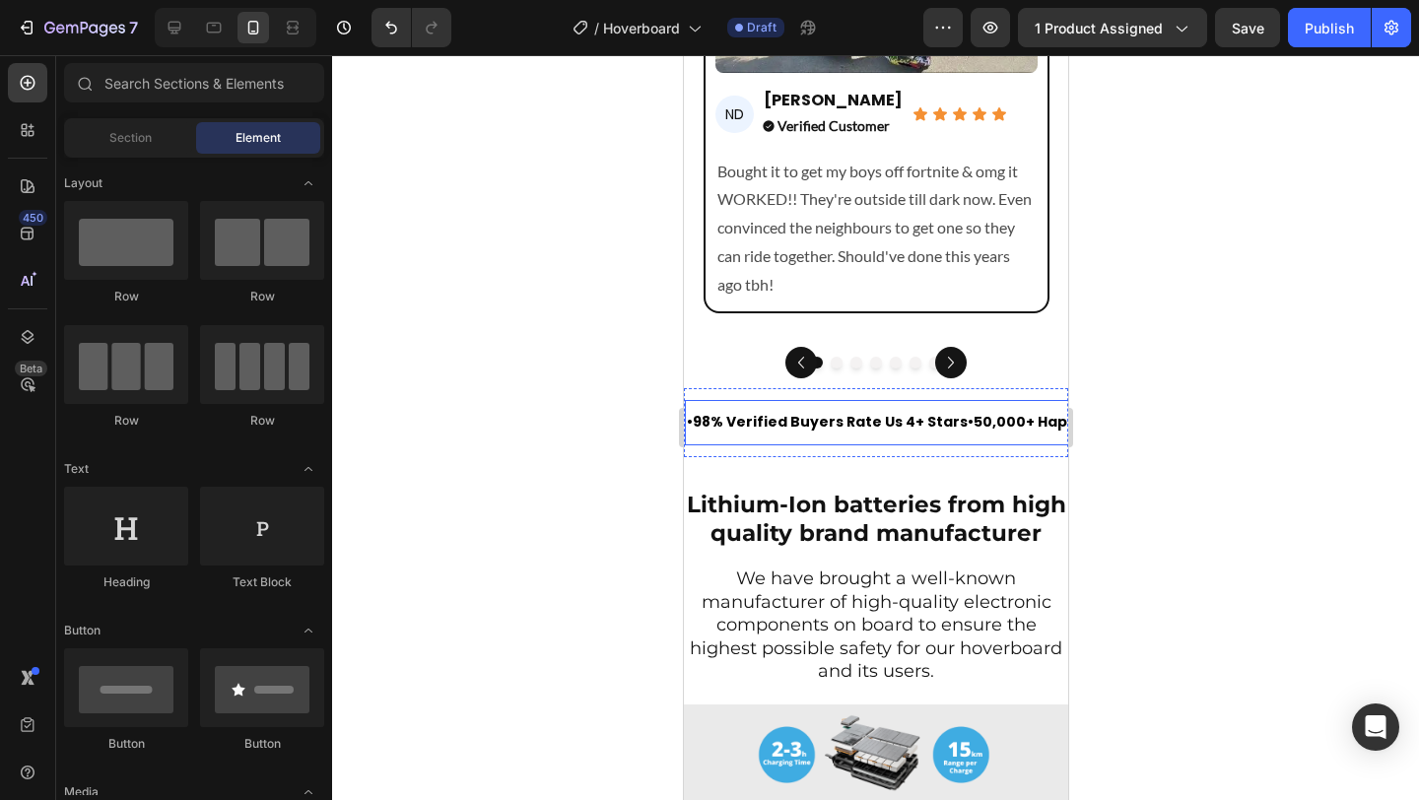
click at [735, 410] on p "• 98% Verified Buyers Rate Us 4+ Stars • 50,000+ Happy Customers • Under 0.1% R…" at bounding box center [1019, 422] width 667 height 25
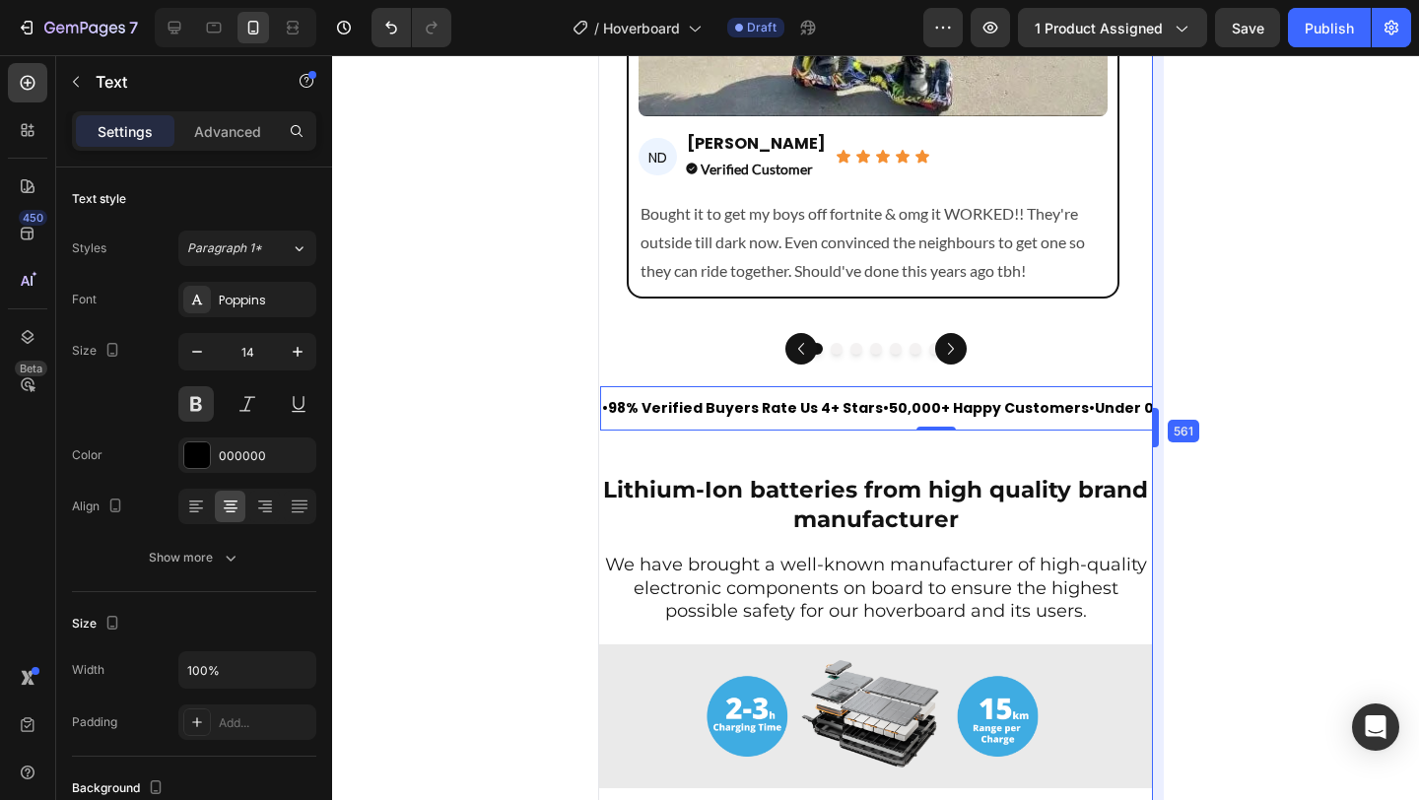
scroll to position [10029, 0]
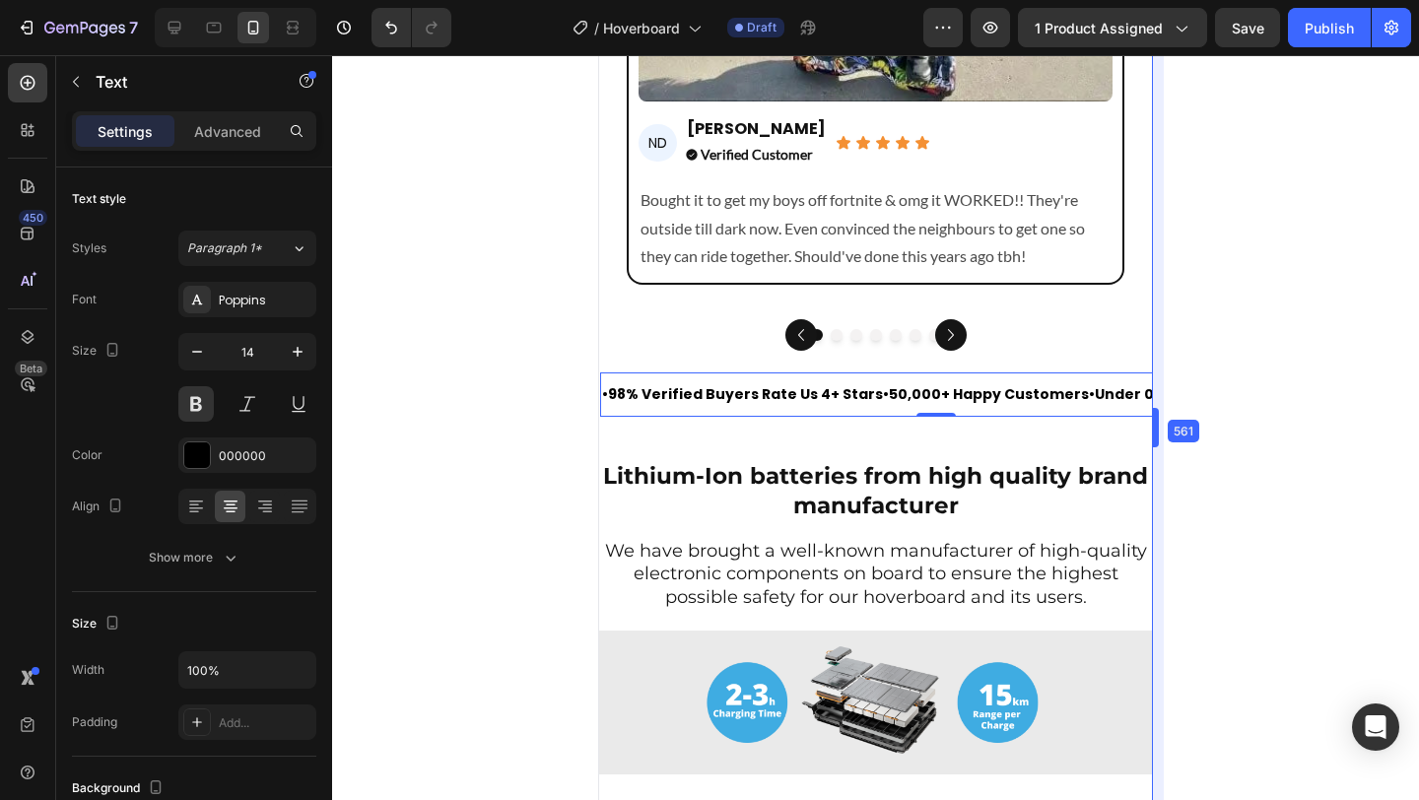
drag, startPoint x: 1070, startPoint y: 337, endPoint x: 1241, endPoint y: 319, distance: 171.4
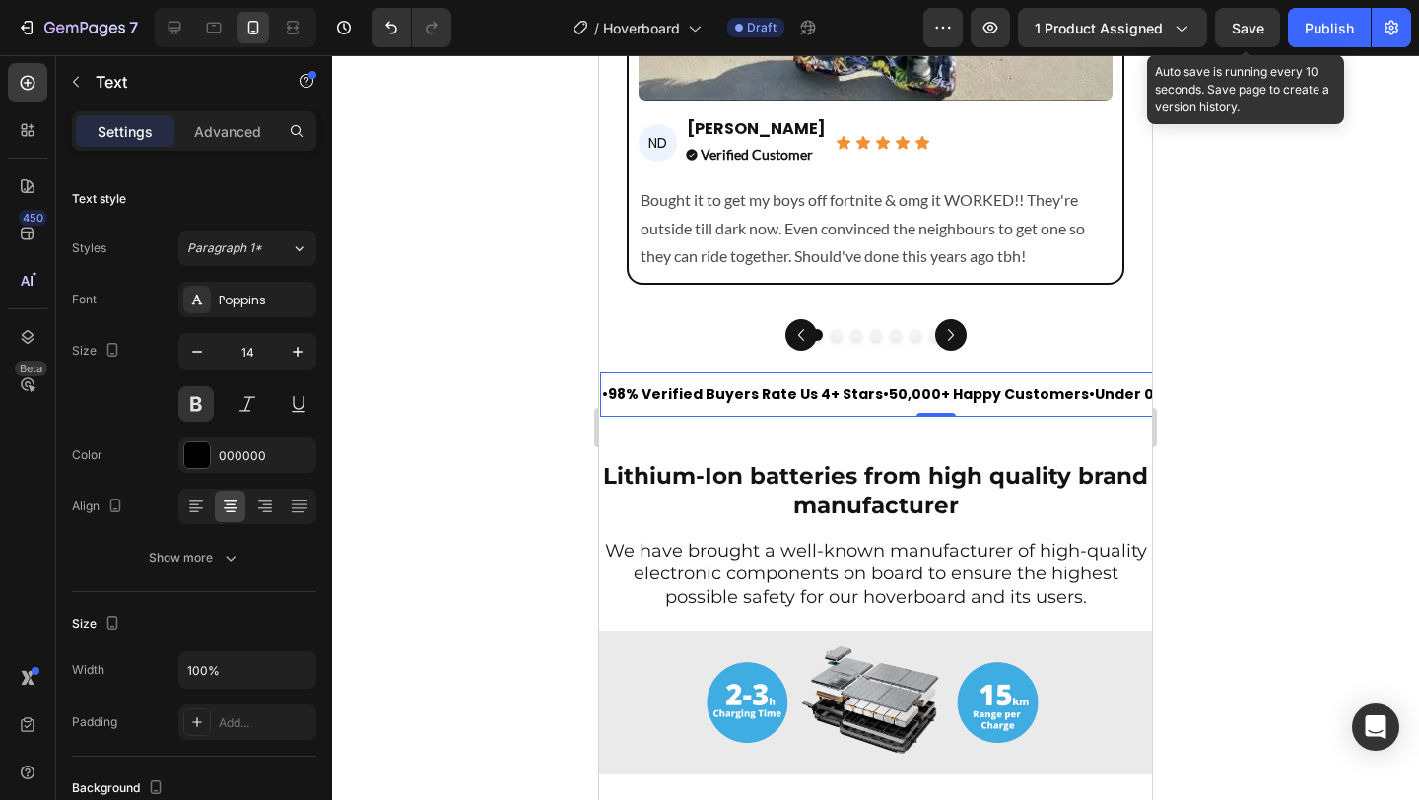
click at [1247, 18] on div "Save" at bounding box center [1248, 28] width 33 height 21
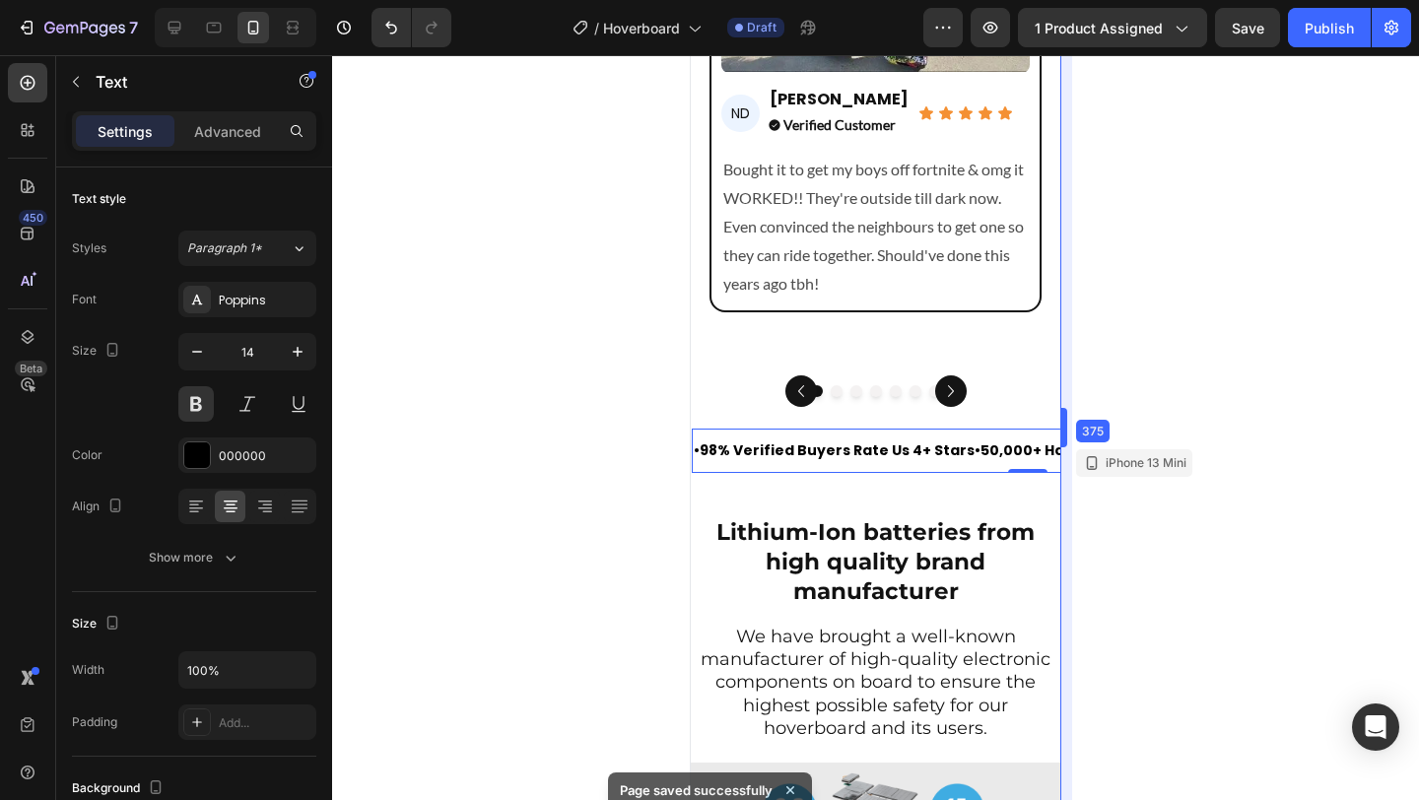
scroll to position [9921, 0]
drag, startPoint x: 1153, startPoint y: 336, endPoint x: 972, endPoint y: 335, distance: 181.3
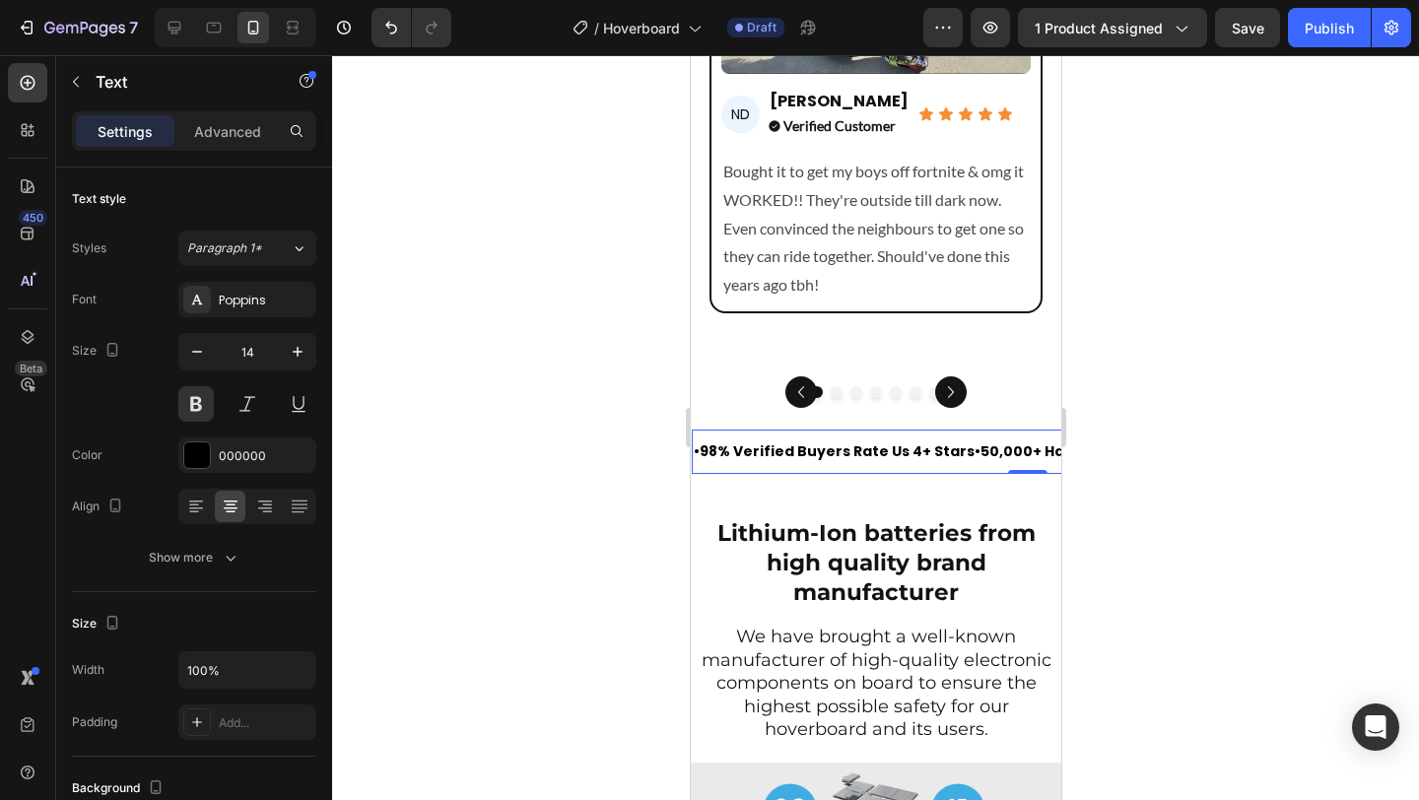
click at [606, 409] on div at bounding box center [875, 427] width 1087 height 745
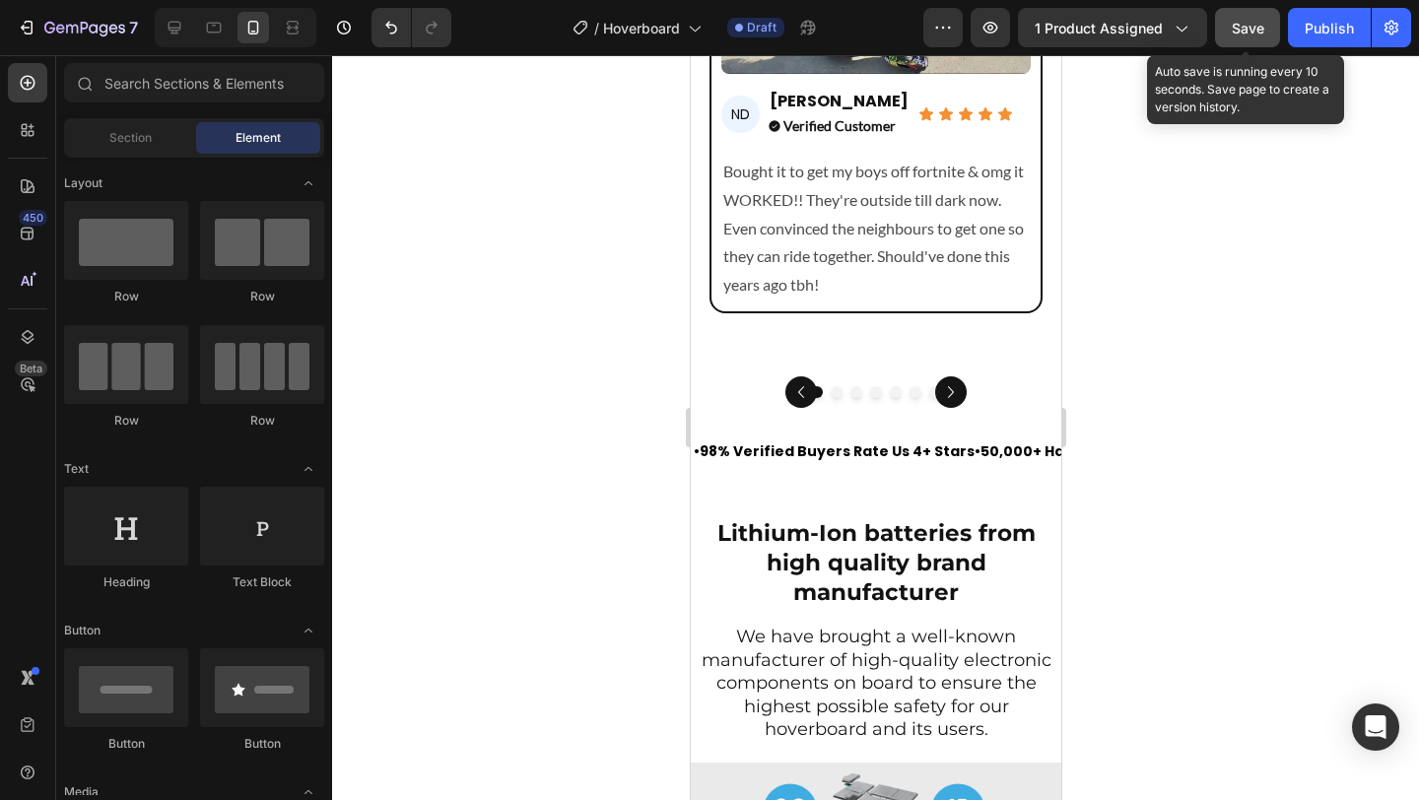
click at [1243, 29] on span "Save" at bounding box center [1248, 28] width 33 height 17
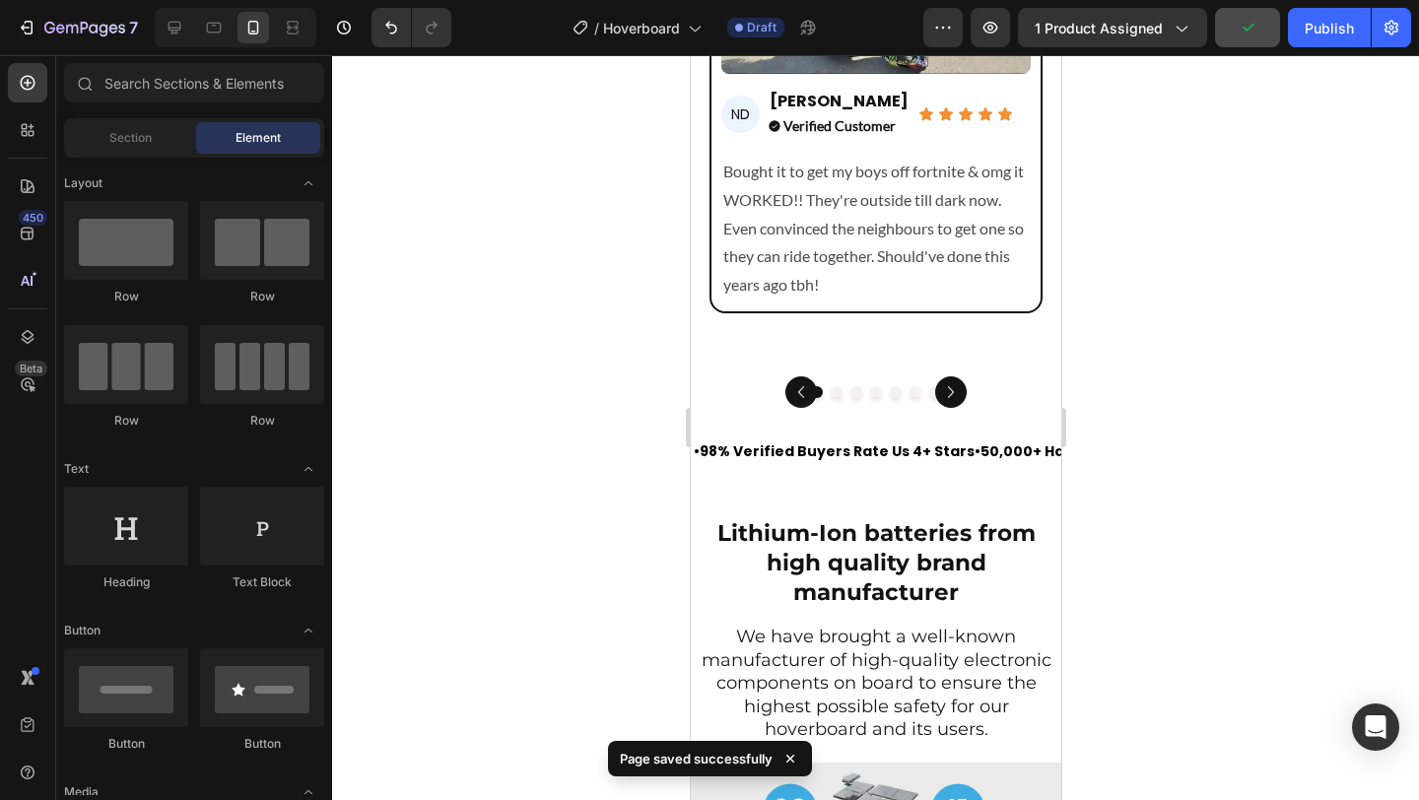
click at [577, 316] on div at bounding box center [875, 427] width 1087 height 745
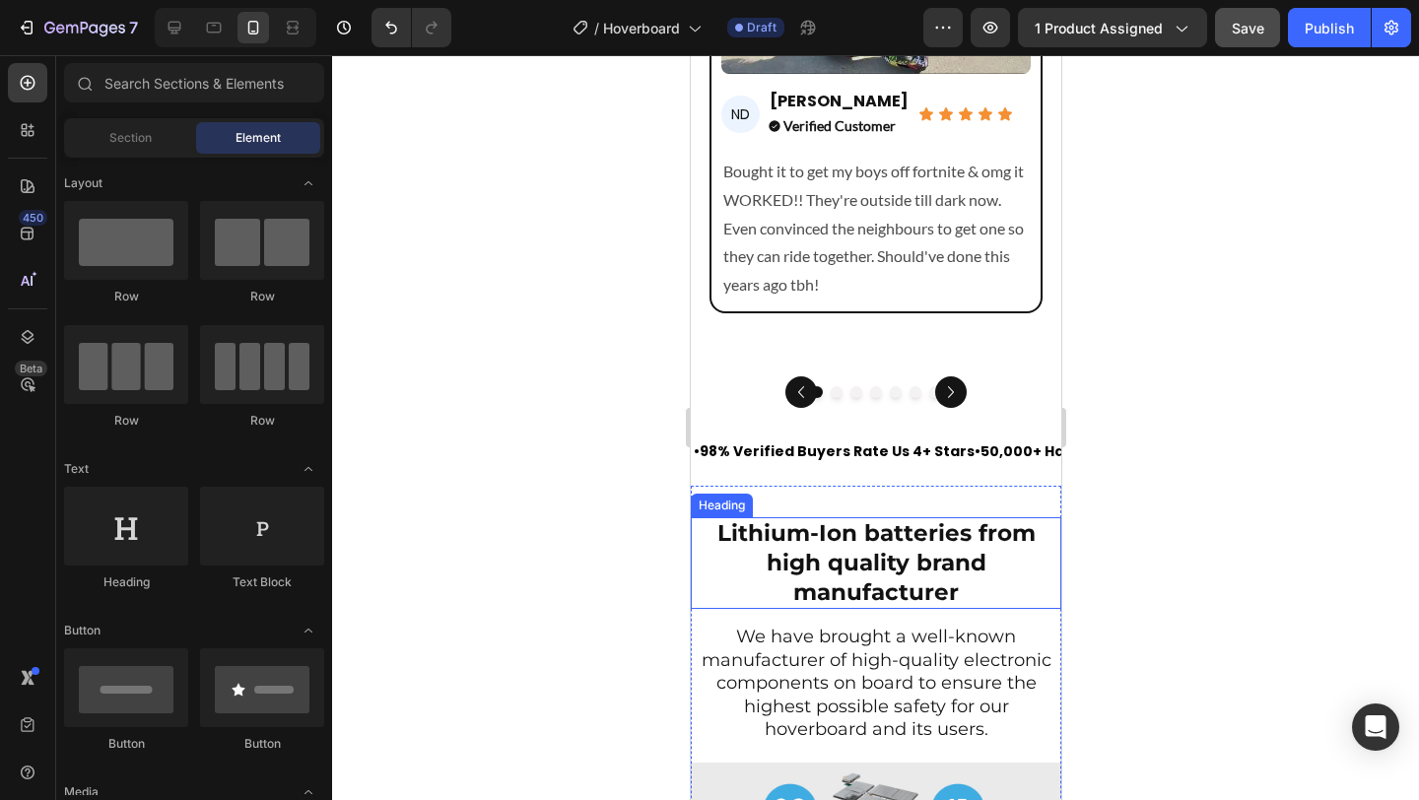
click at [848, 519] on strong "Lithium-Ion batteries from high quality brand manufacturer" at bounding box center [875, 562] width 318 height 87
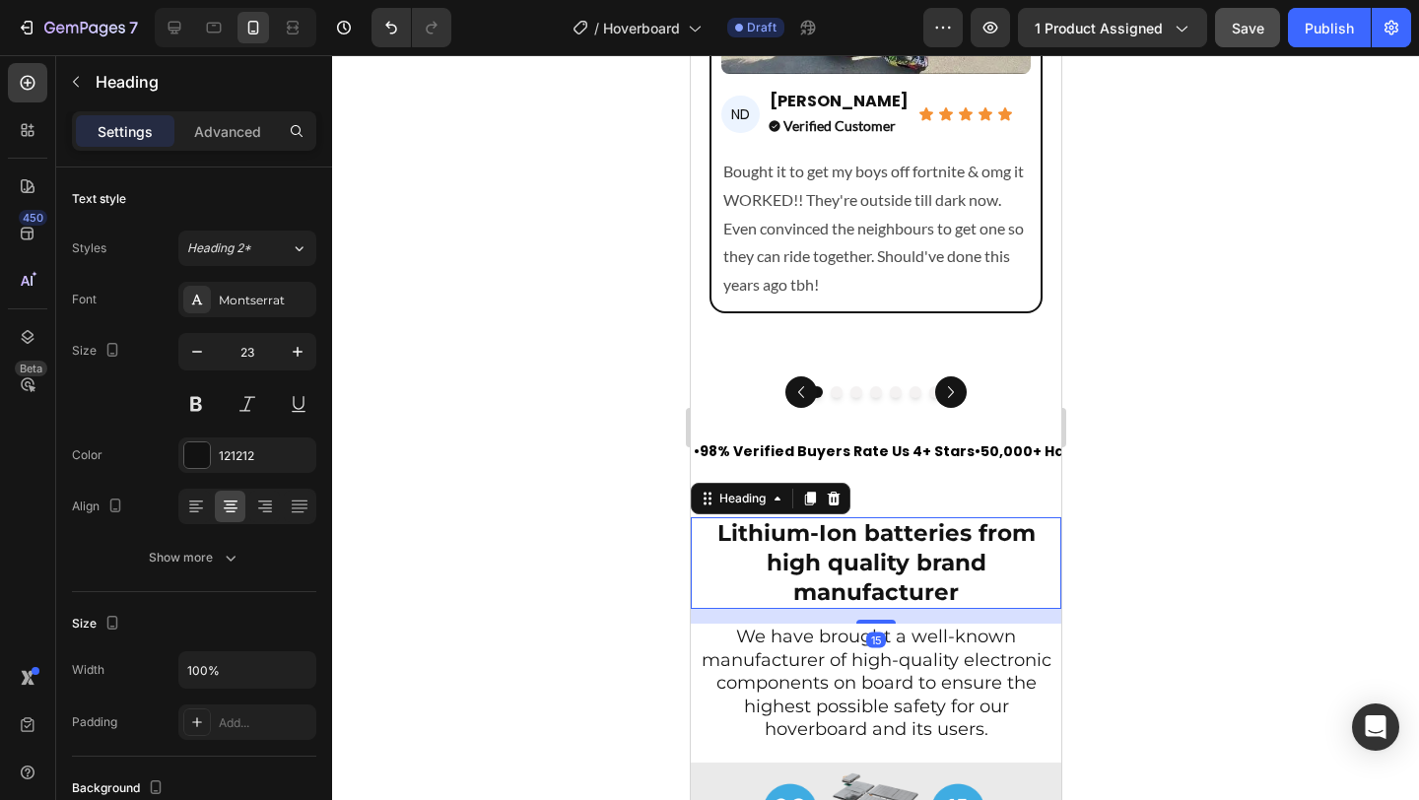
click at [616, 451] on div at bounding box center [875, 427] width 1087 height 745
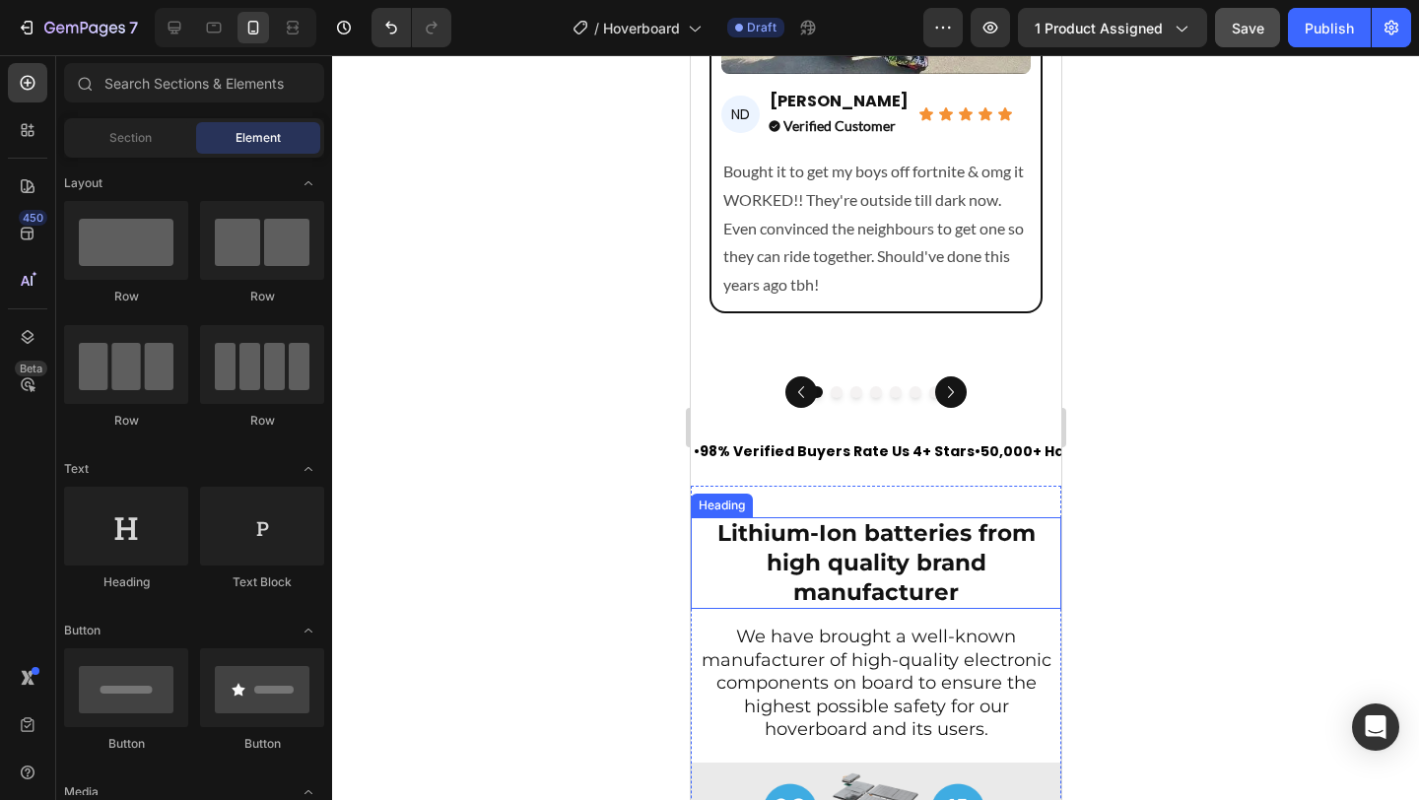
click at [492, 427] on div at bounding box center [875, 427] width 1087 height 745
click at [536, 328] on div at bounding box center [875, 427] width 1087 height 745
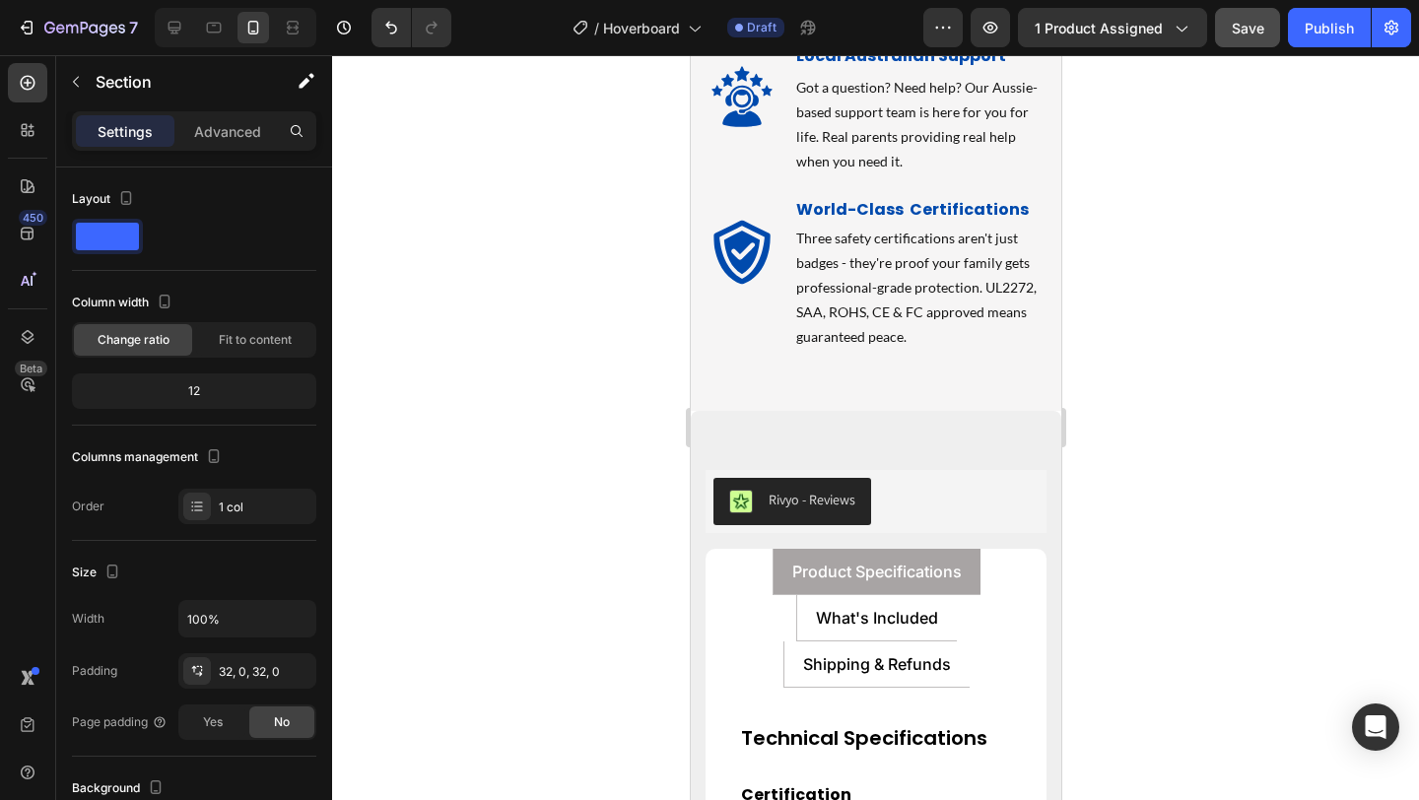
scroll to position [12433, 0]
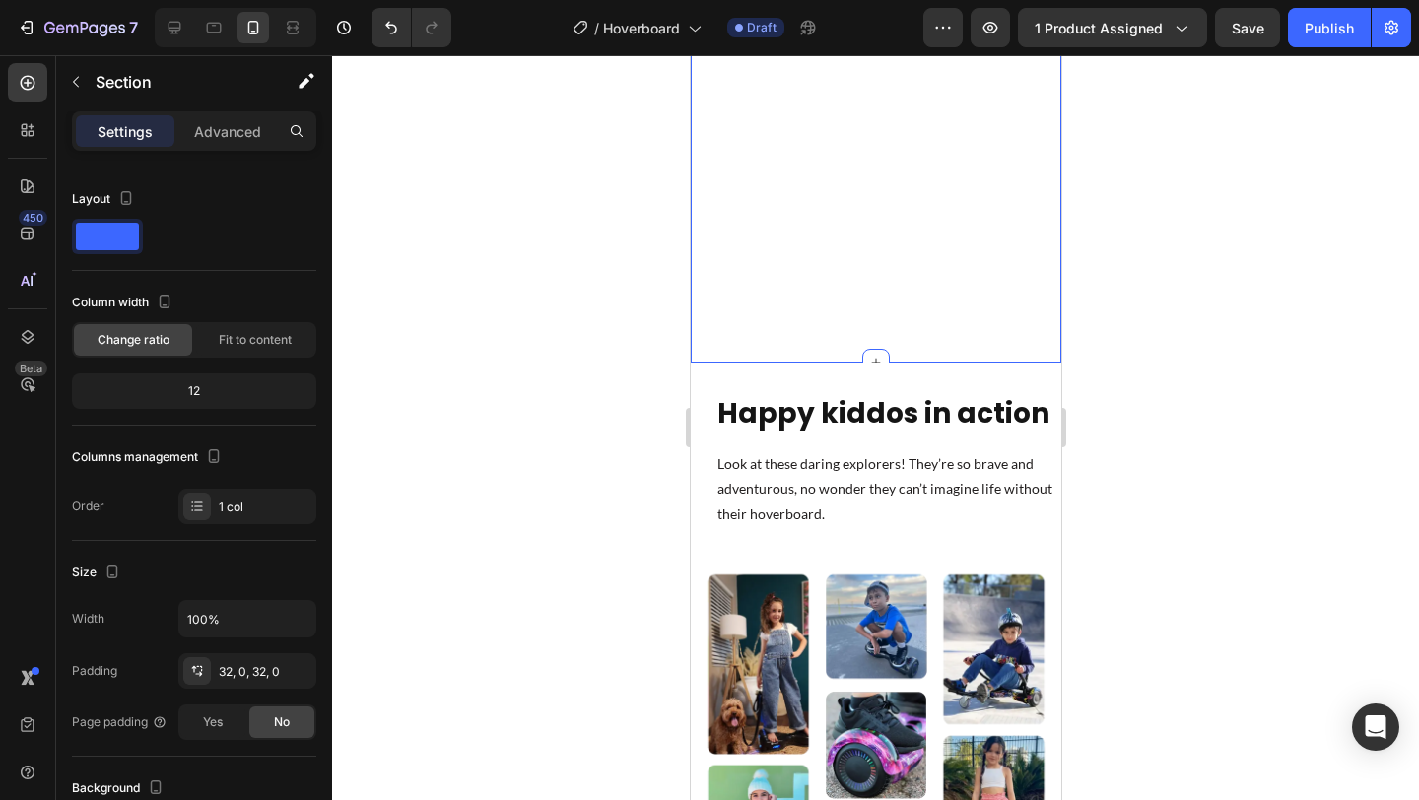
scroll to position [15706, 0]
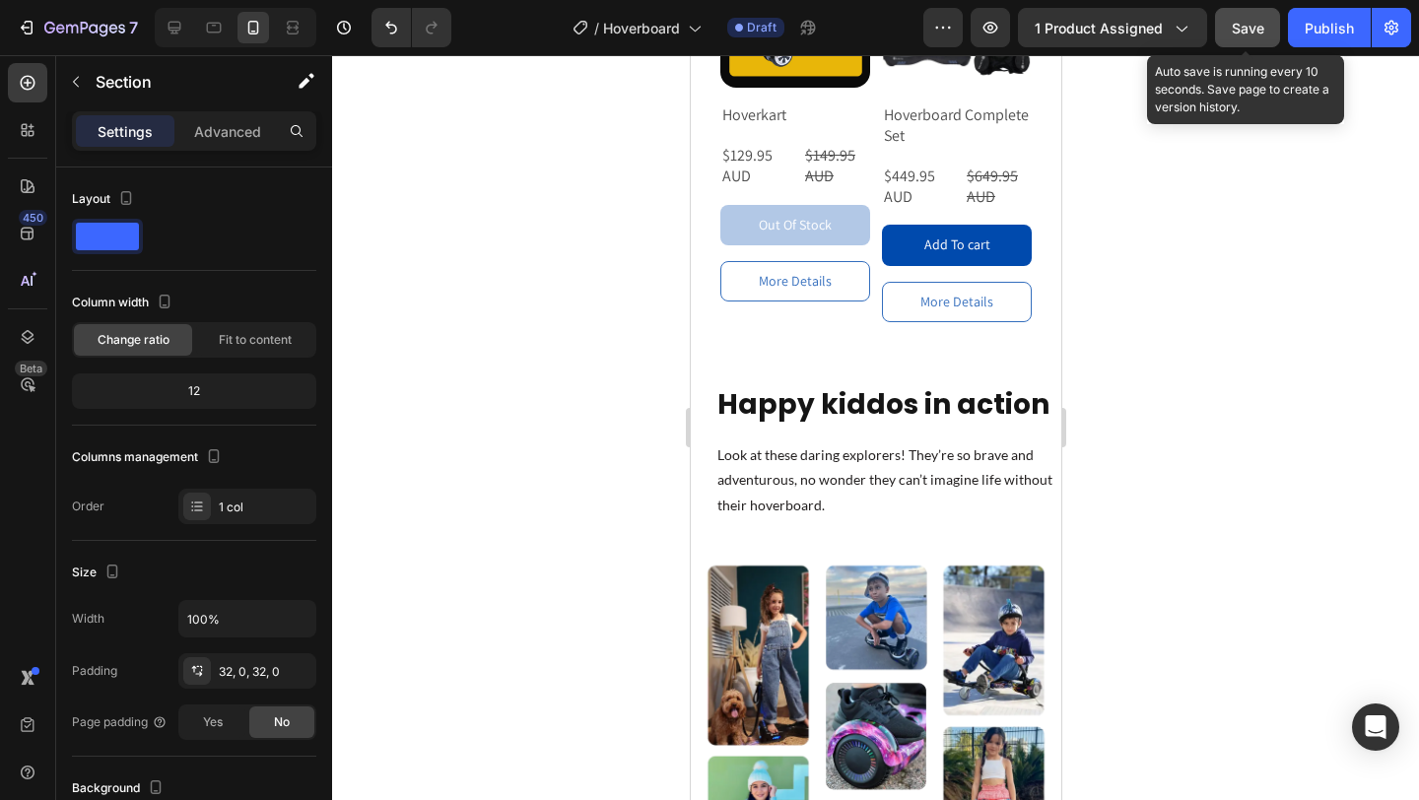
click at [1257, 26] on span "Save" at bounding box center [1248, 28] width 33 height 17
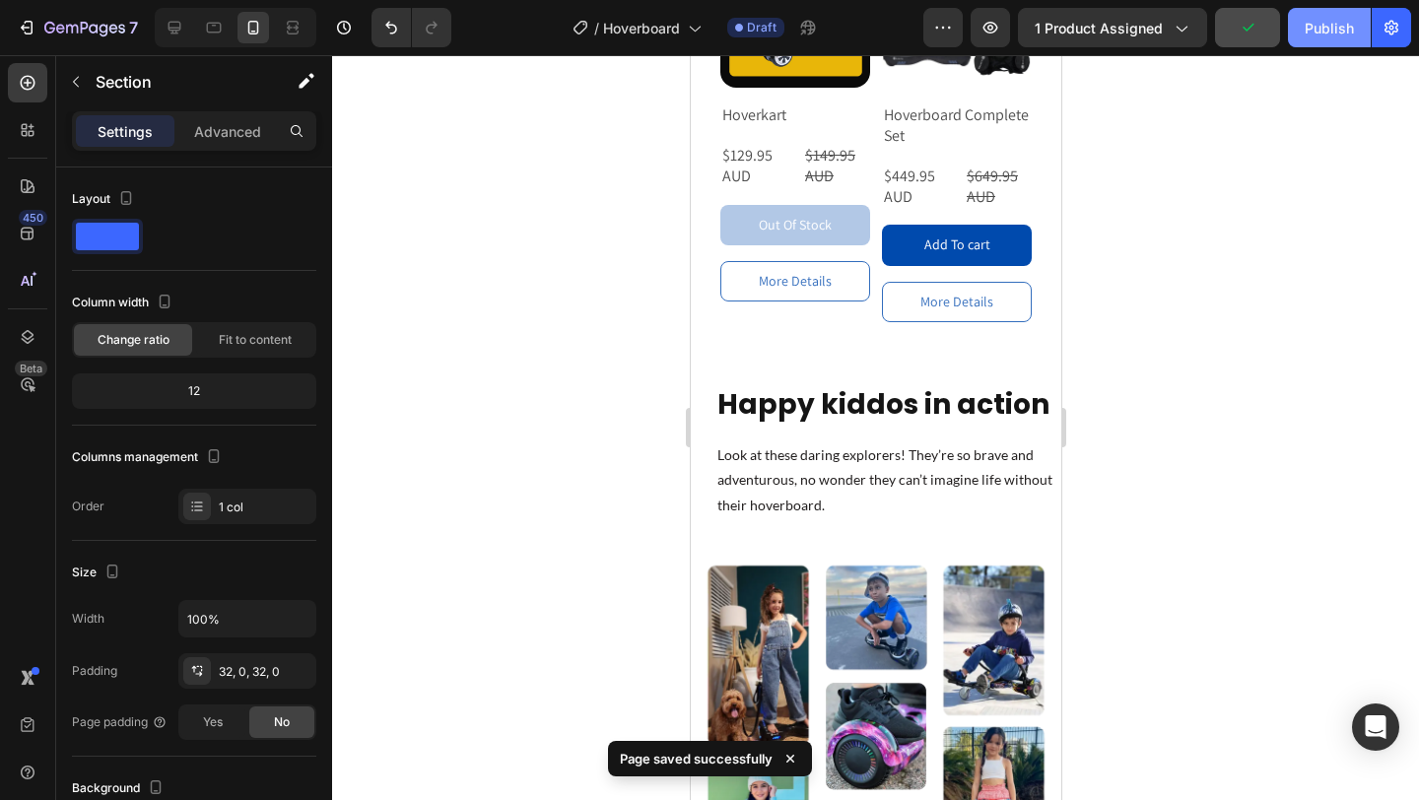
click at [1317, 35] on div "Publish" at bounding box center [1329, 28] width 49 height 21
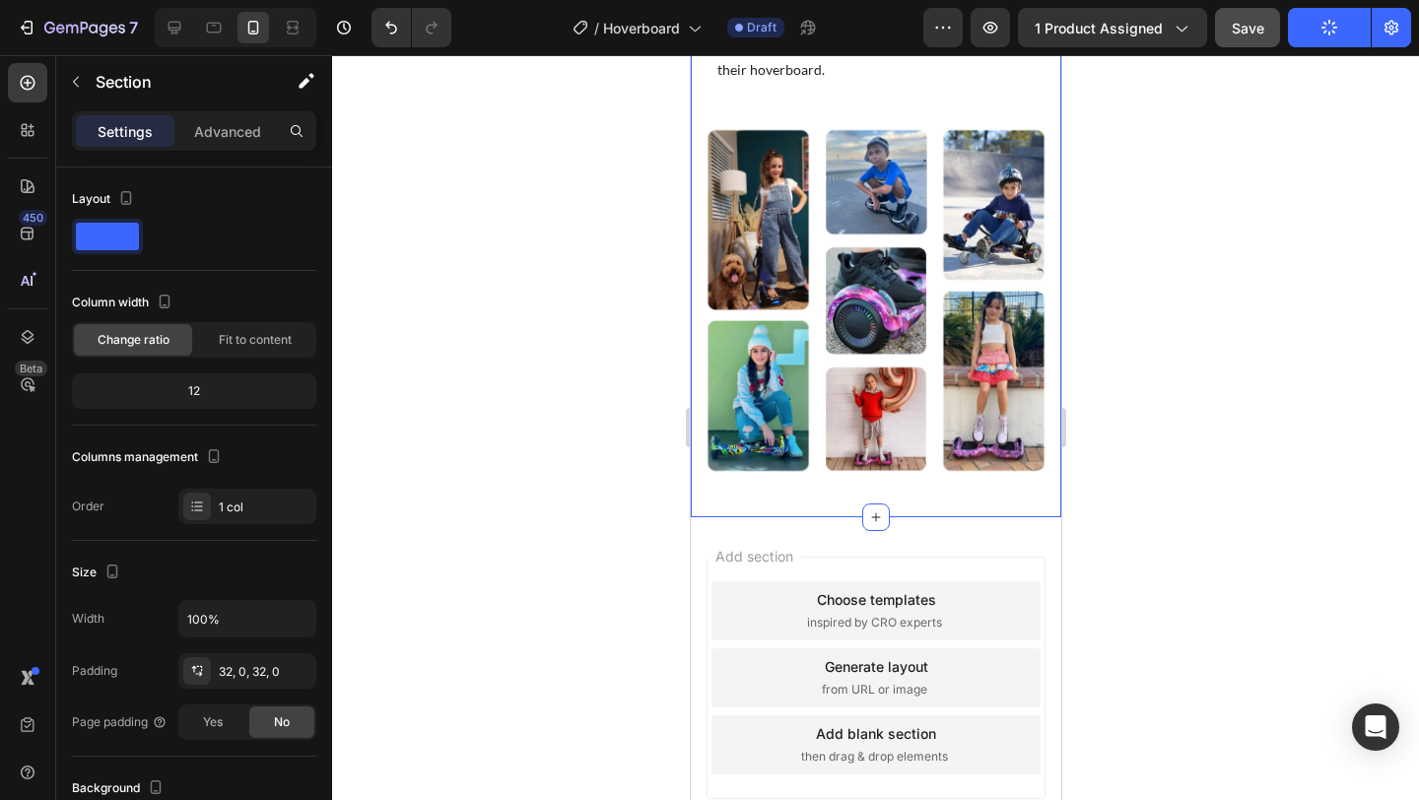
scroll to position [16229, 0]
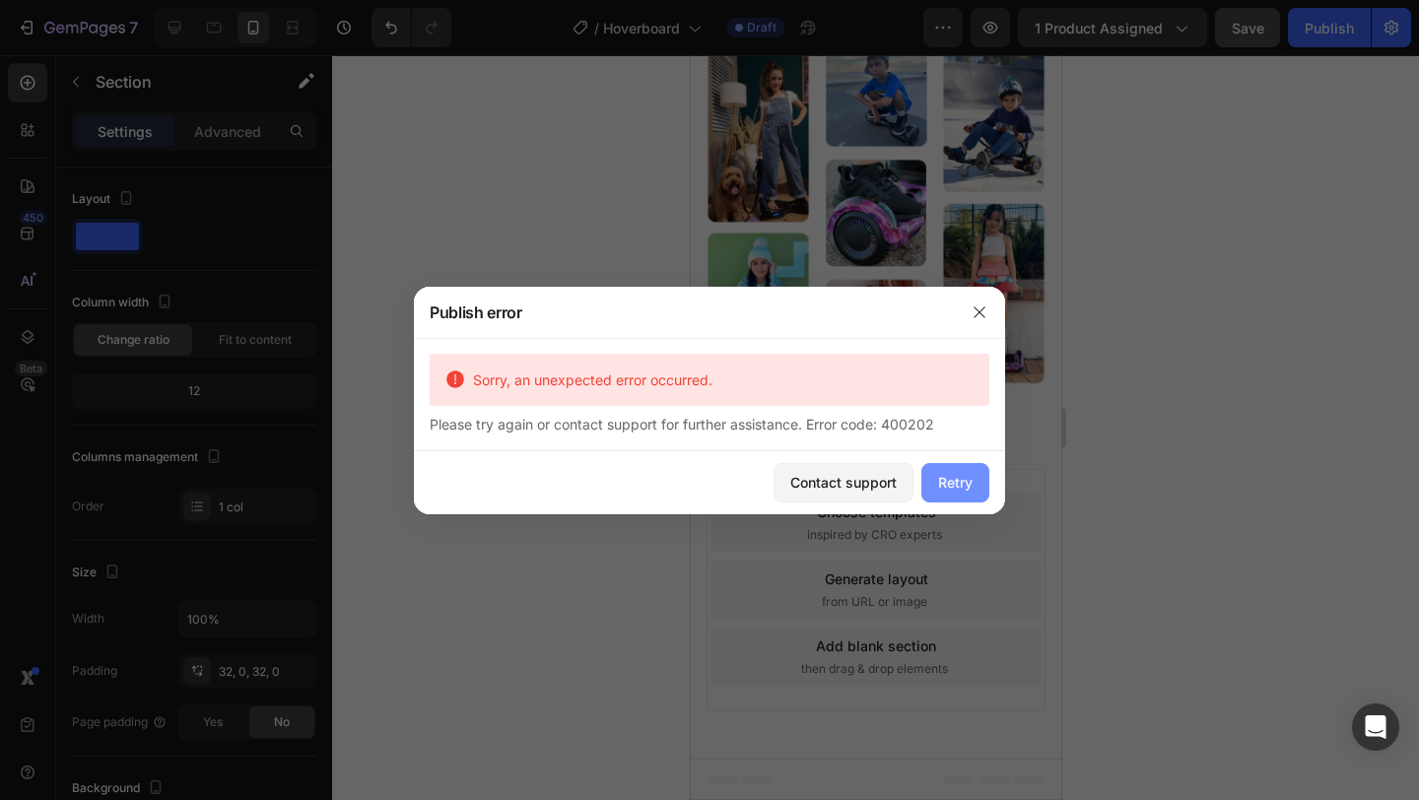
click at [961, 479] on div "Retry" at bounding box center [955, 482] width 34 height 21
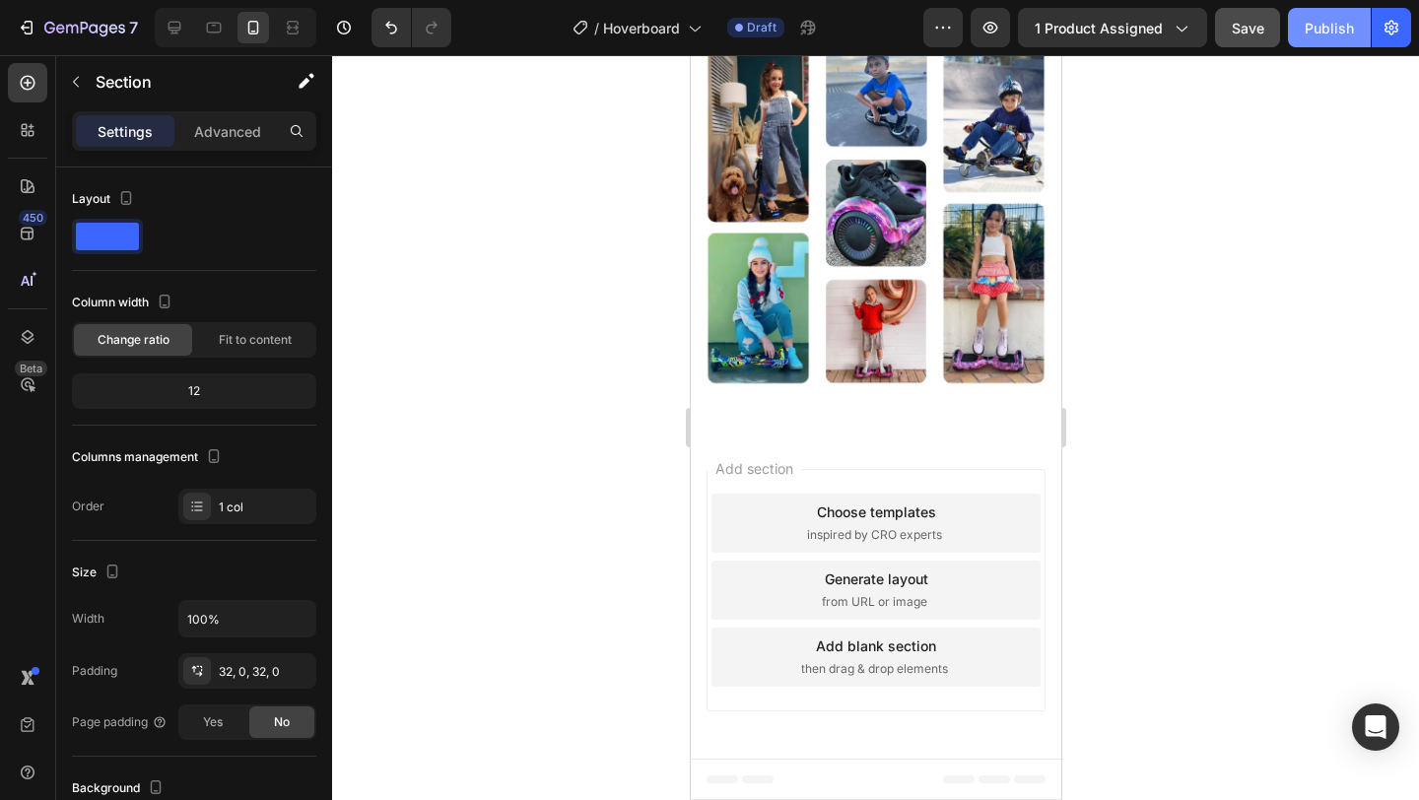
click at [1334, 21] on div "Publish" at bounding box center [1329, 28] width 49 height 21
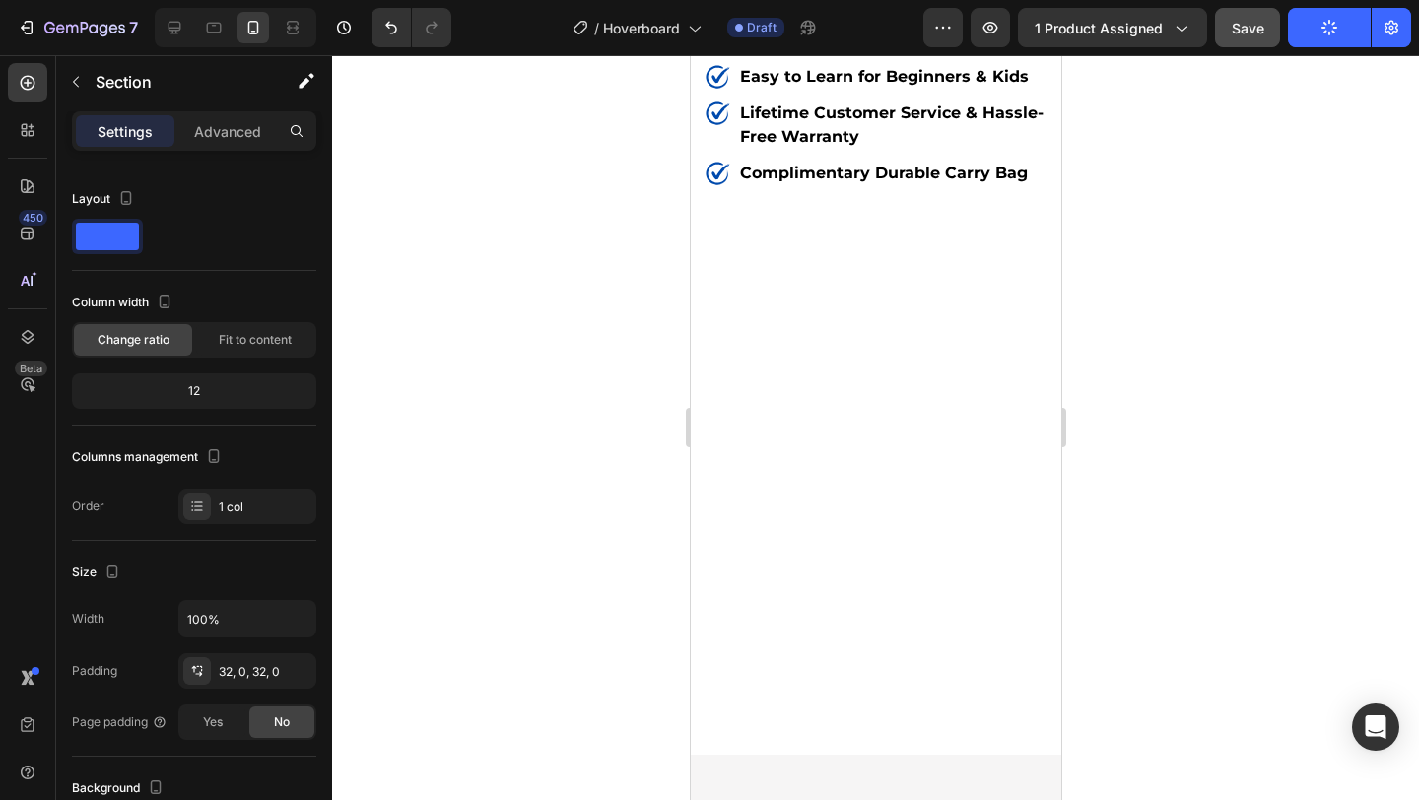
scroll to position [0, 0]
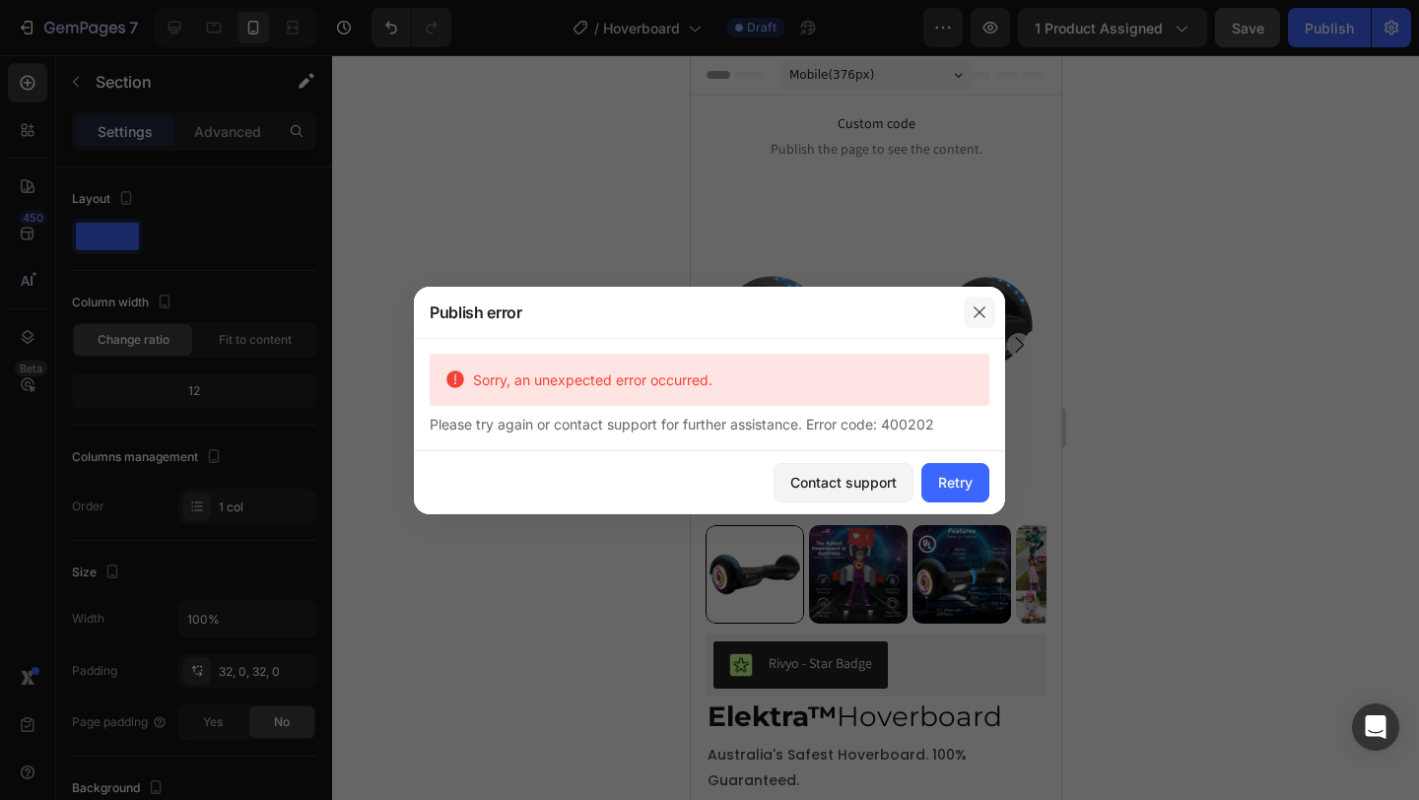
click at [983, 305] on icon "button" at bounding box center [980, 313] width 16 height 16
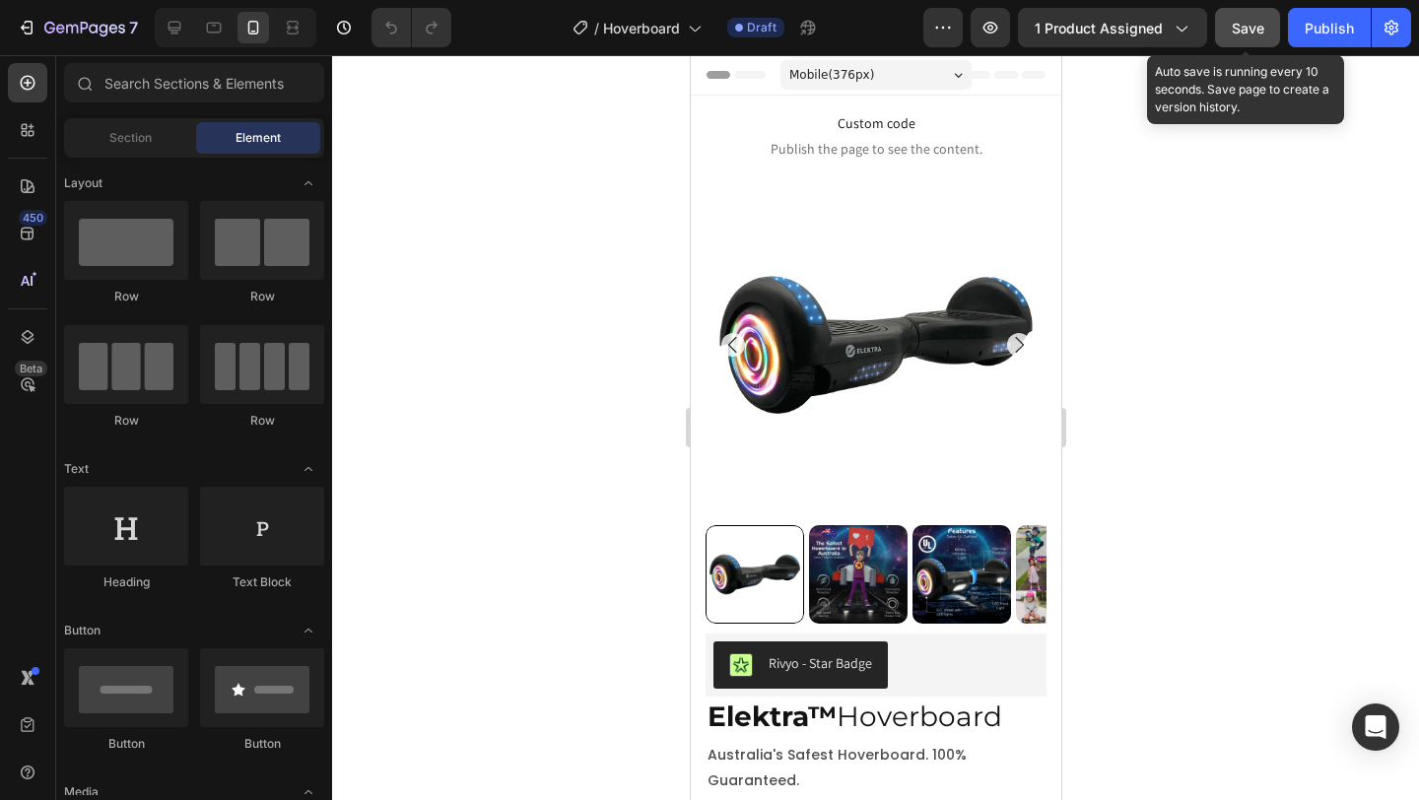
click at [1241, 21] on span "Save" at bounding box center [1248, 28] width 33 height 17
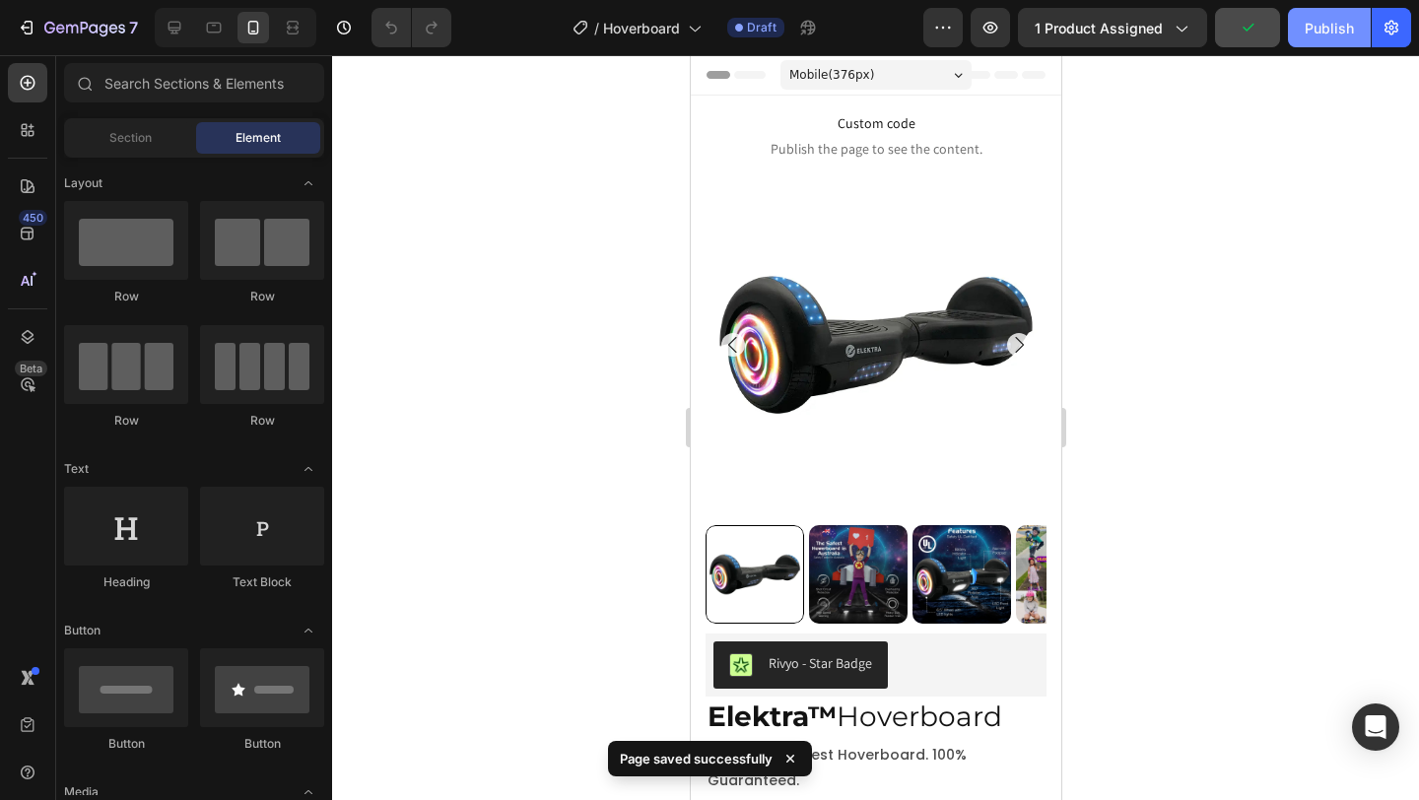
click at [1319, 26] on div "Publish" at bounding box center [1329, 28] width 49 height 21
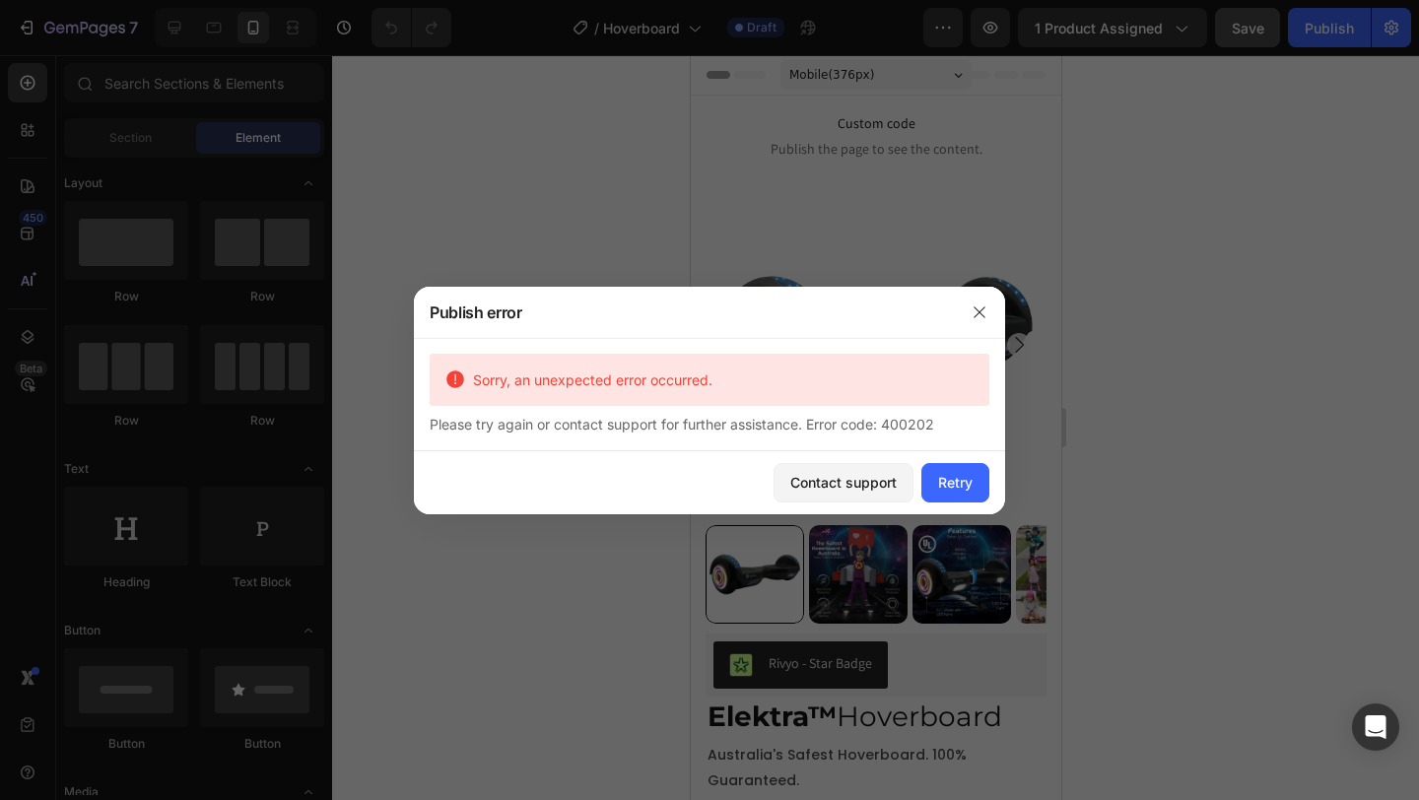
click at [523, 130] on div at bounding box center [709, 400] width 1419 height 800
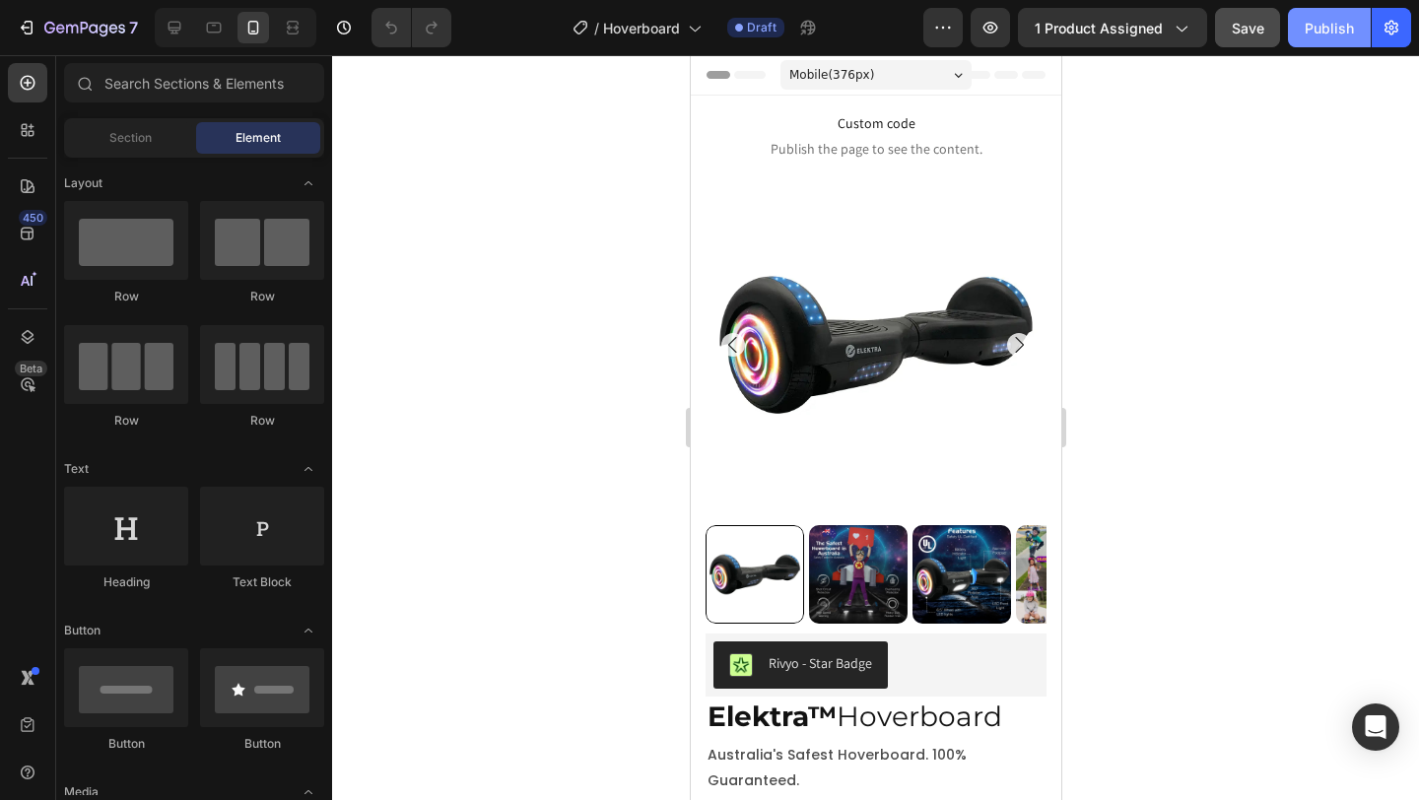
click at [1321, 23] on div "Publish" at bounding box center [1329, 28] width 49 height 21
click at [181, 33] on icon at bounding box center [175, 28] width 20 height 20
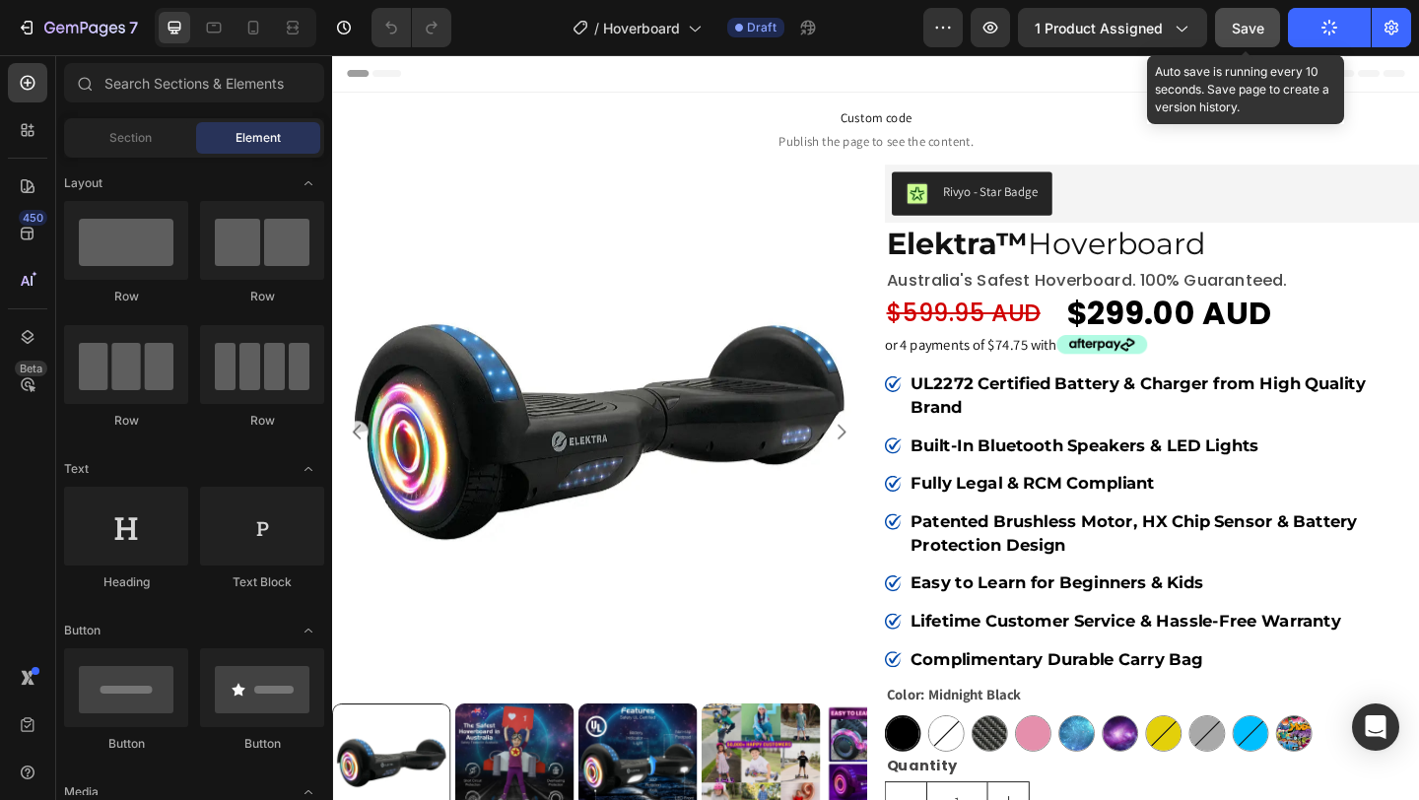
click at [1243, 31] on span "Save" at bounding box center [1248, 28] width 33 height 17
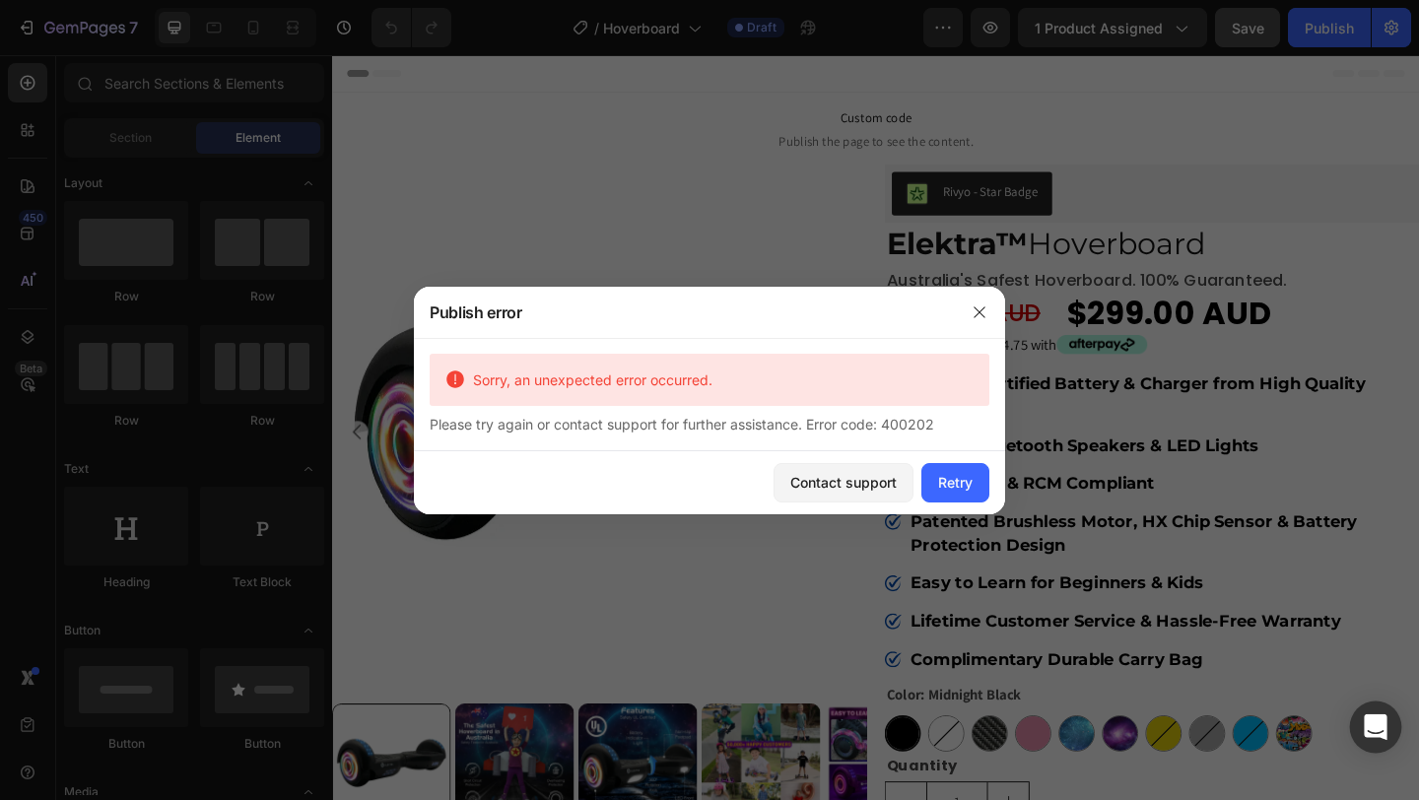
click at [1365, 743] on div "Open Intercom Messenger" at bounding box center [1376, 728] width 52 height 52
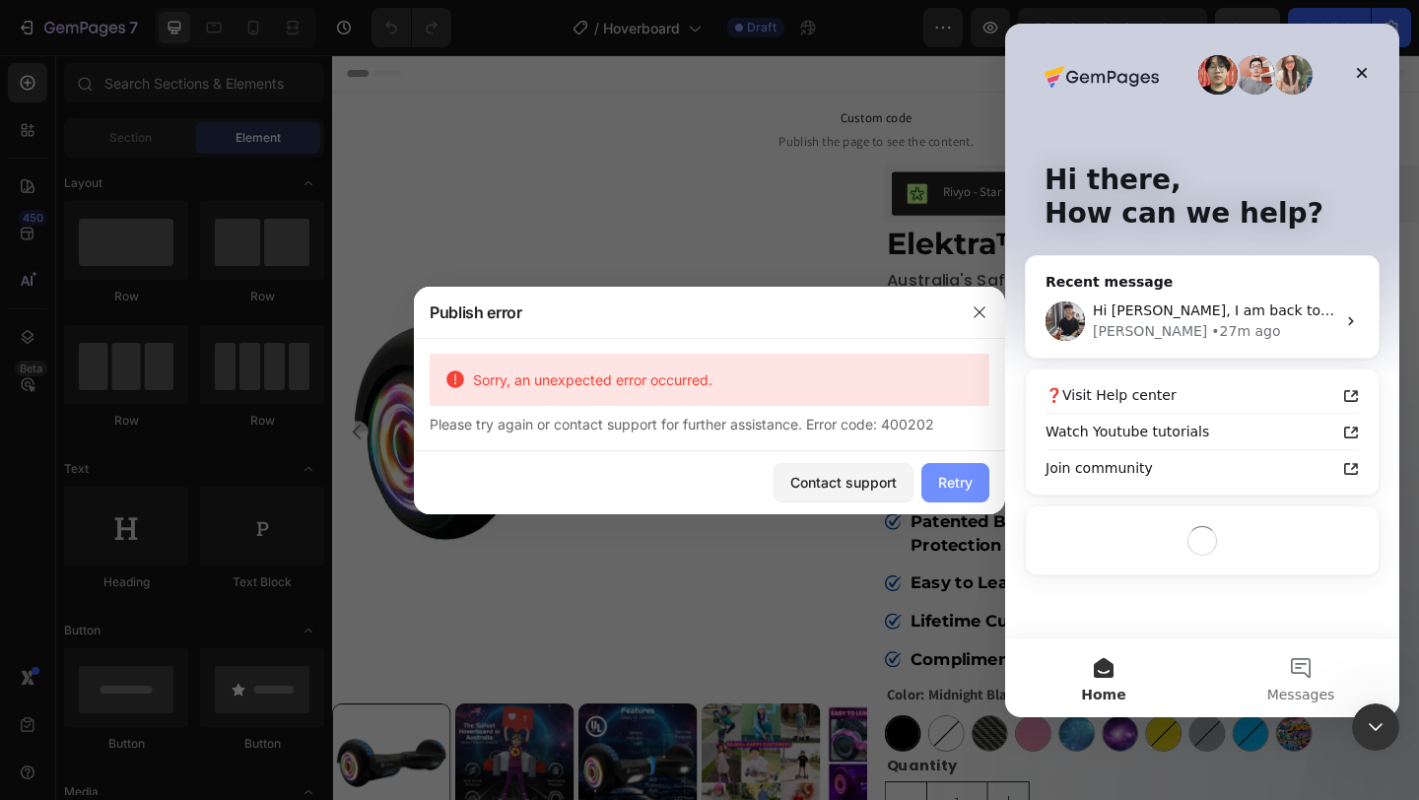
click at [924, 476] on button "Retry" at bounding box center [955, 482] width 68 height 39
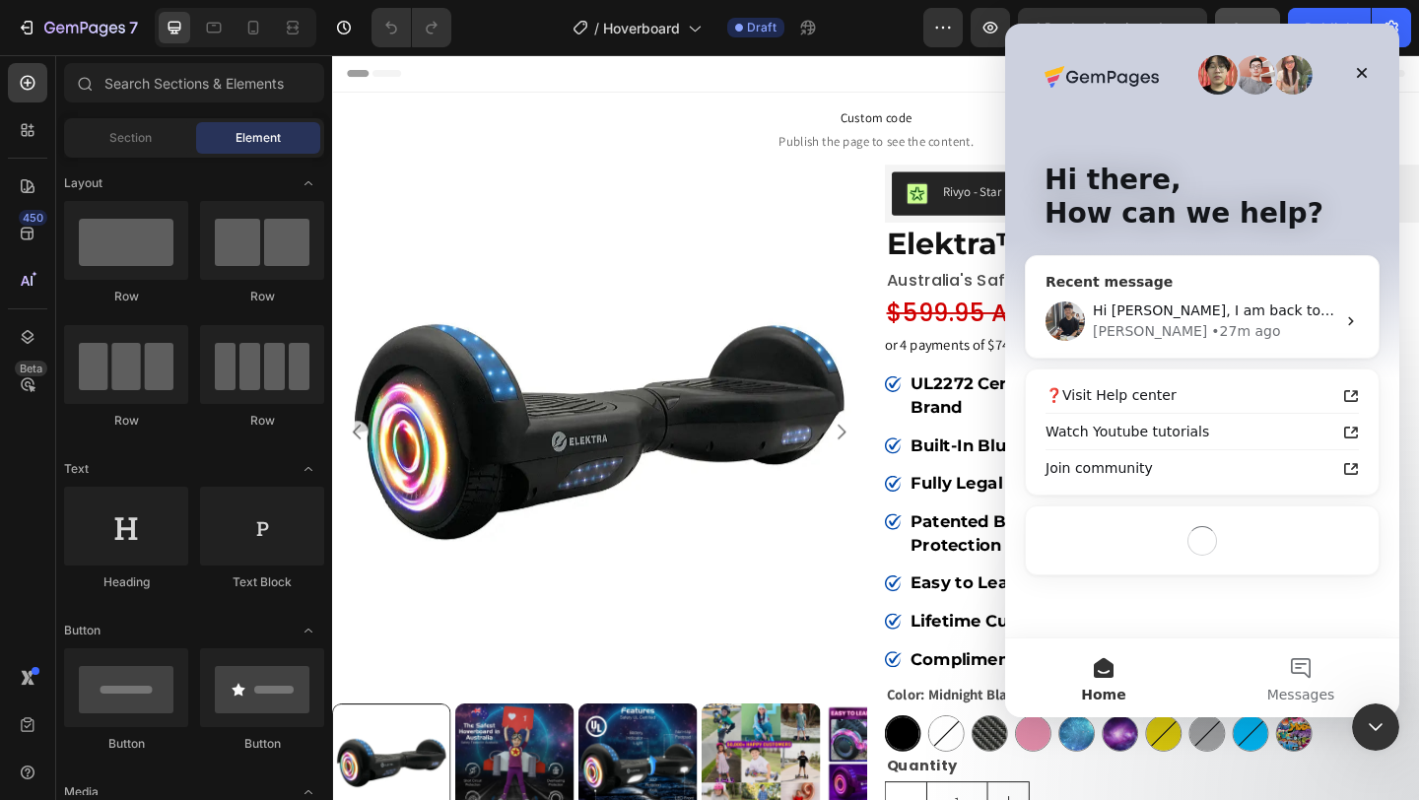
click at [1211, 322] on div "• 27m ago" at bounding box center [1245, 331] width 69 height 21
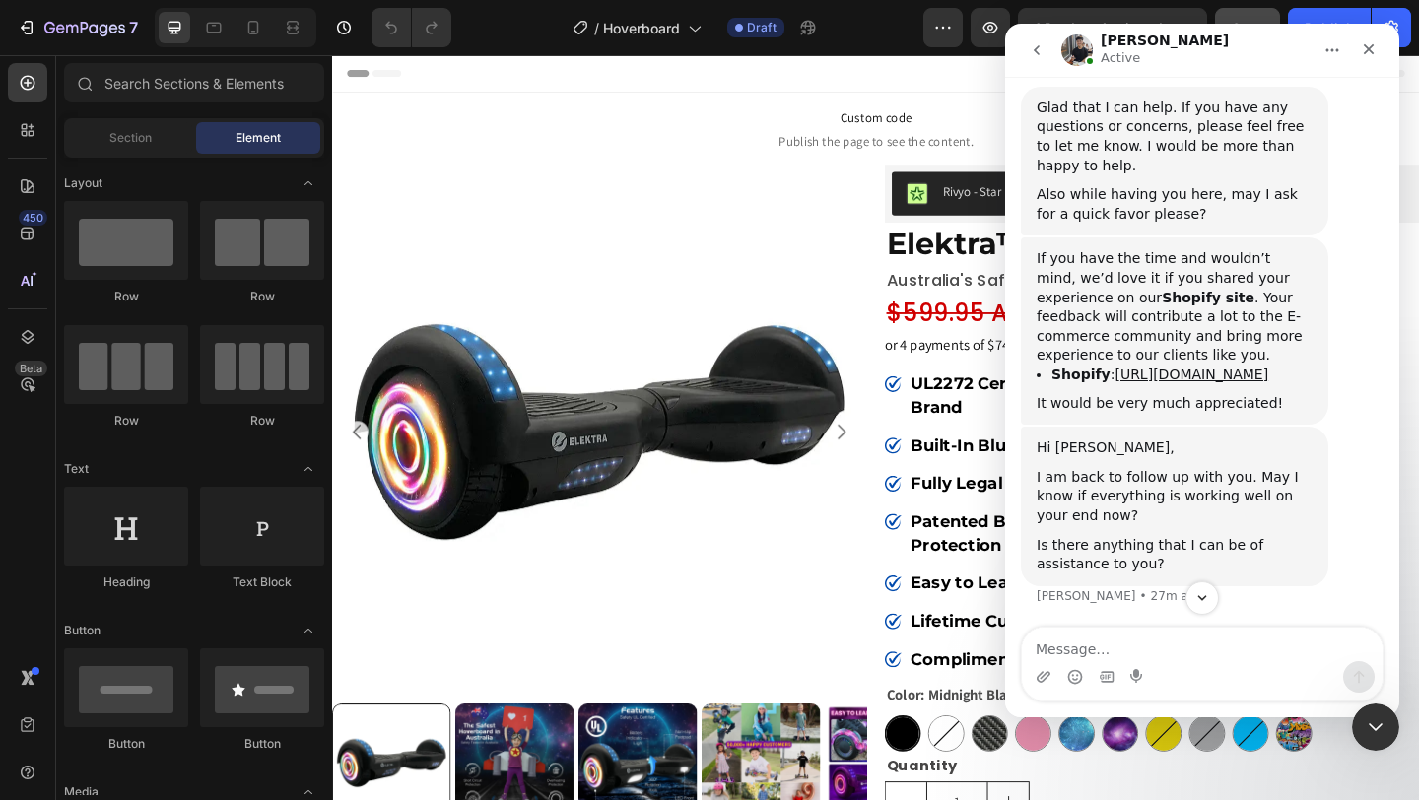
scroll to position [5774, 0]
type textarea "h"
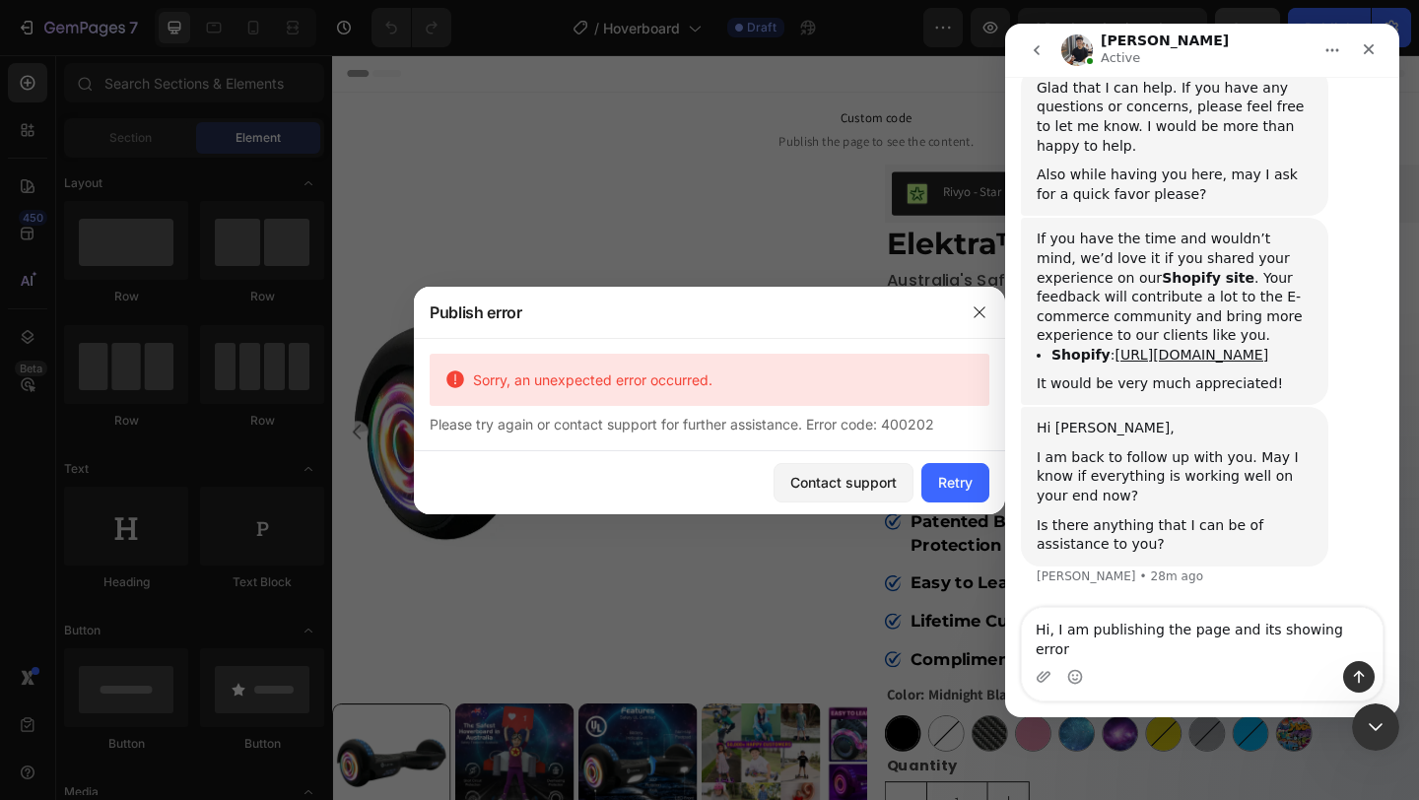
type textarea "Hi, I am publishing the page and its showing error"
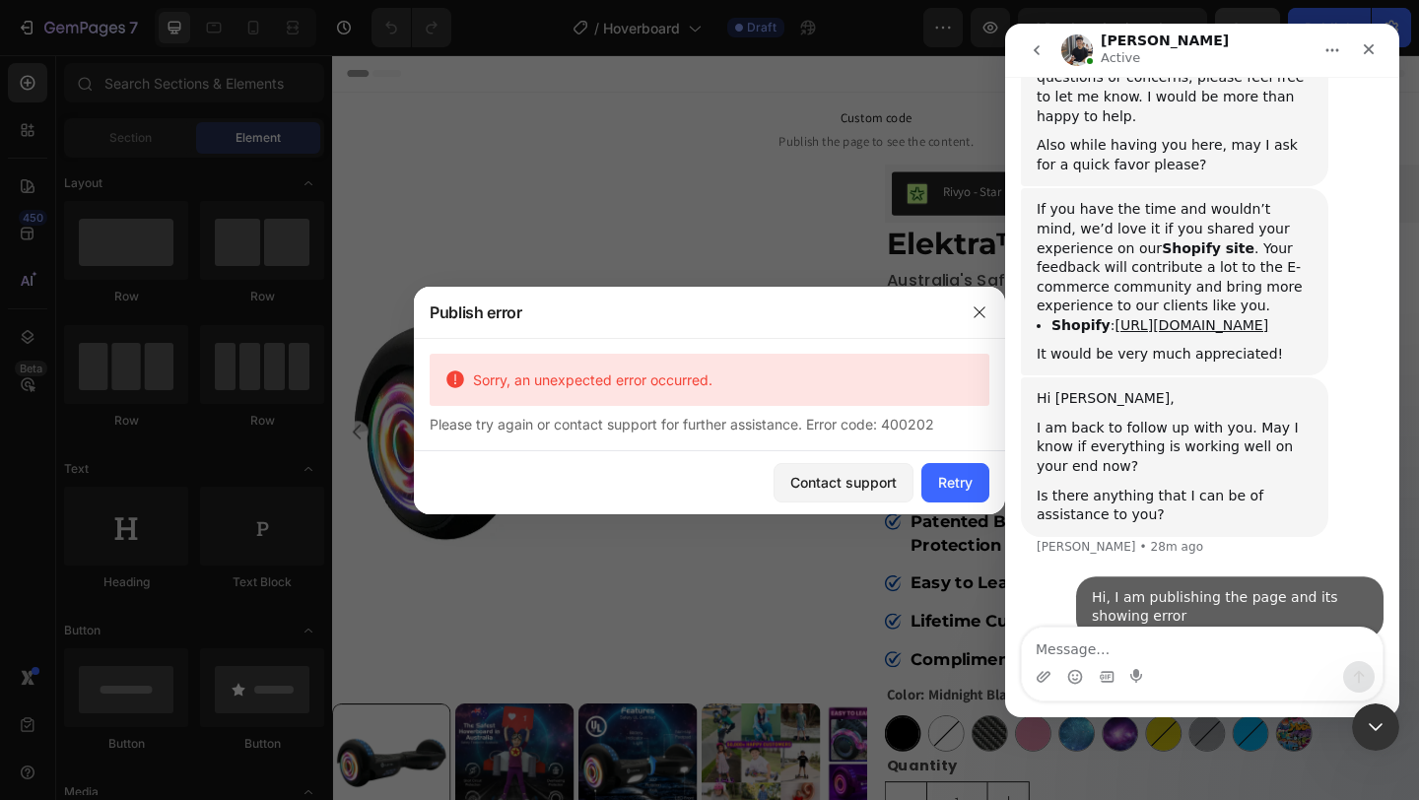
scroll to position [5852, 0]
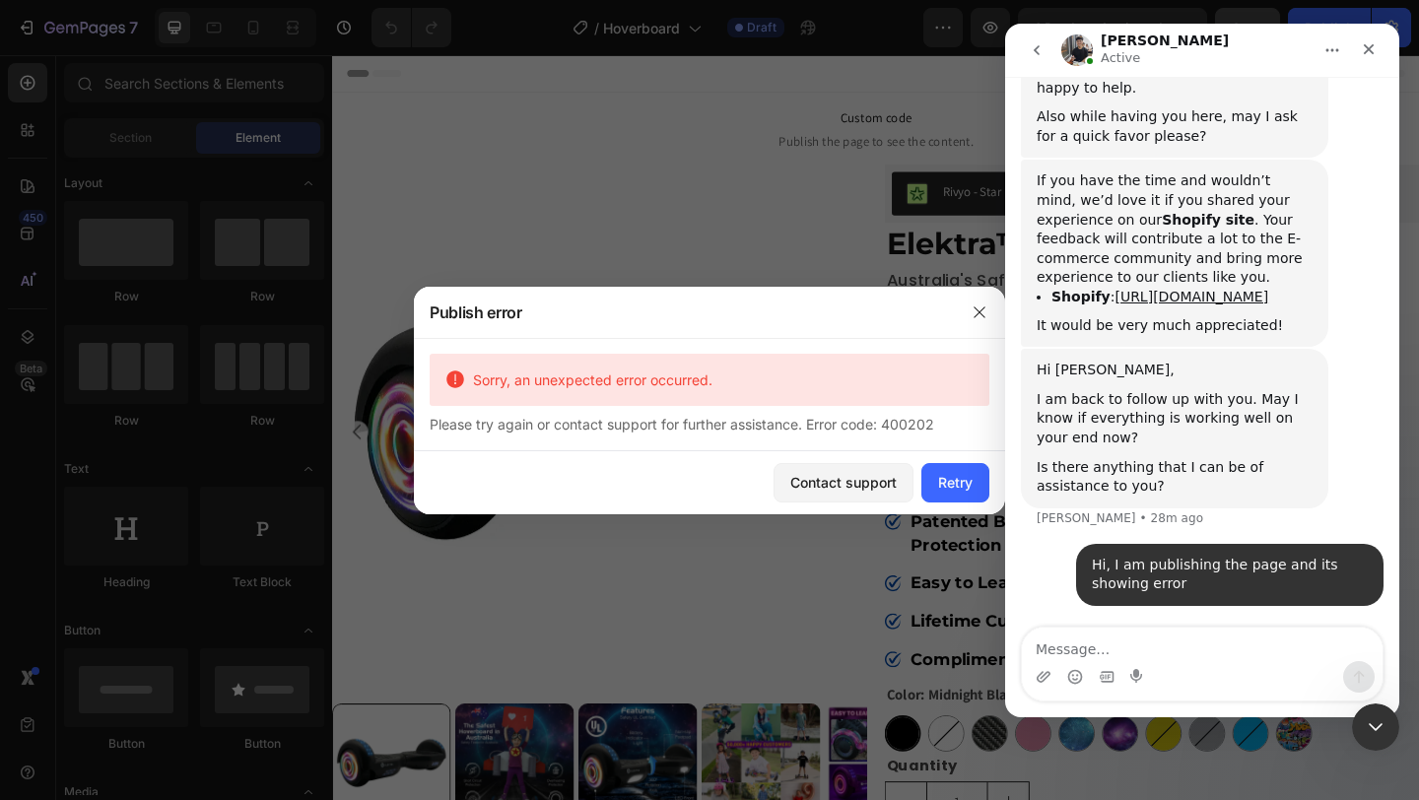
click at [1053, 675] on div "Intercom messenger" at bounding box center [1202, 677] width 361 height 32
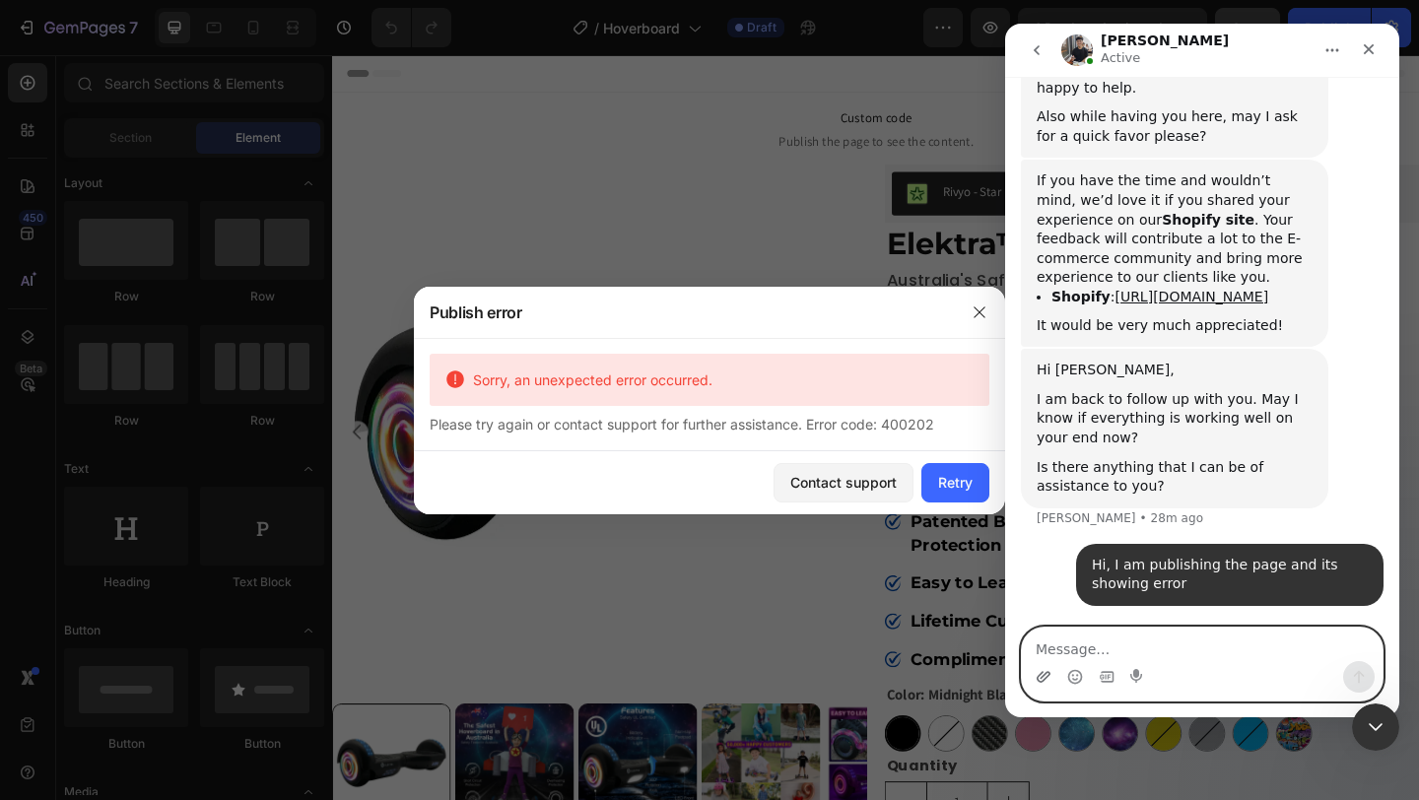
click at [1044, 675] on icon "Upload attachment" at bounding box center [1044, 676] width 14 height 11
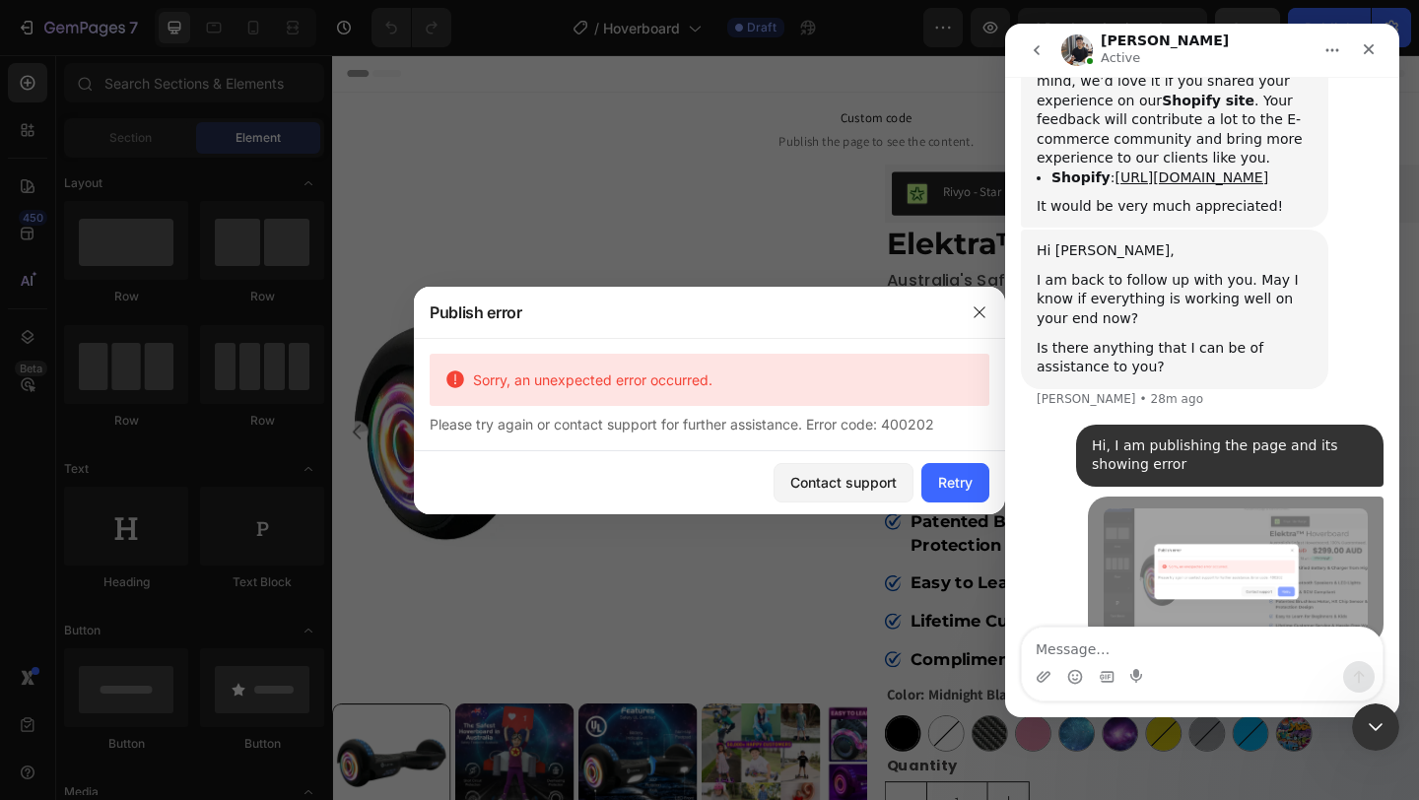
scroll to position [6003, 0]
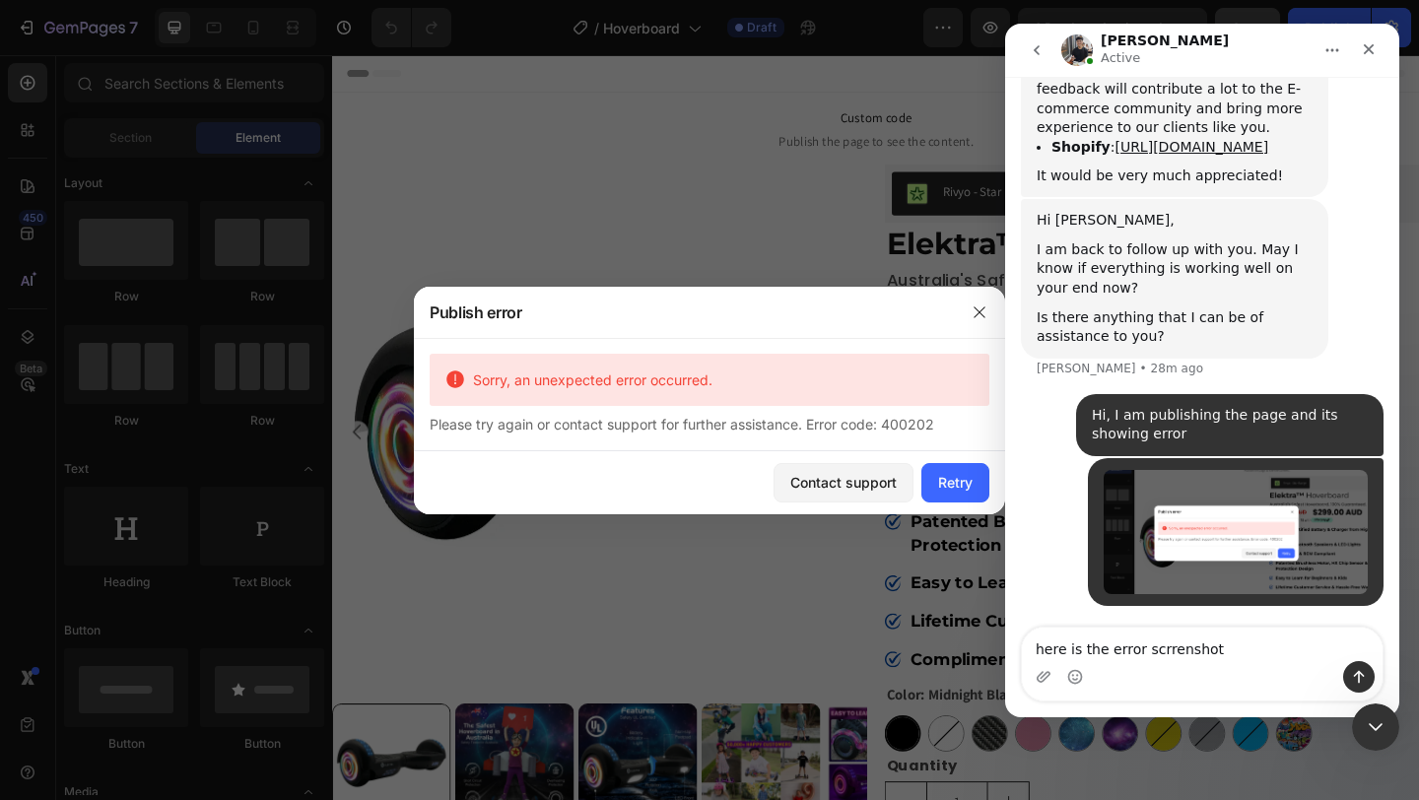
type textarea "here is the error scrrenshot"
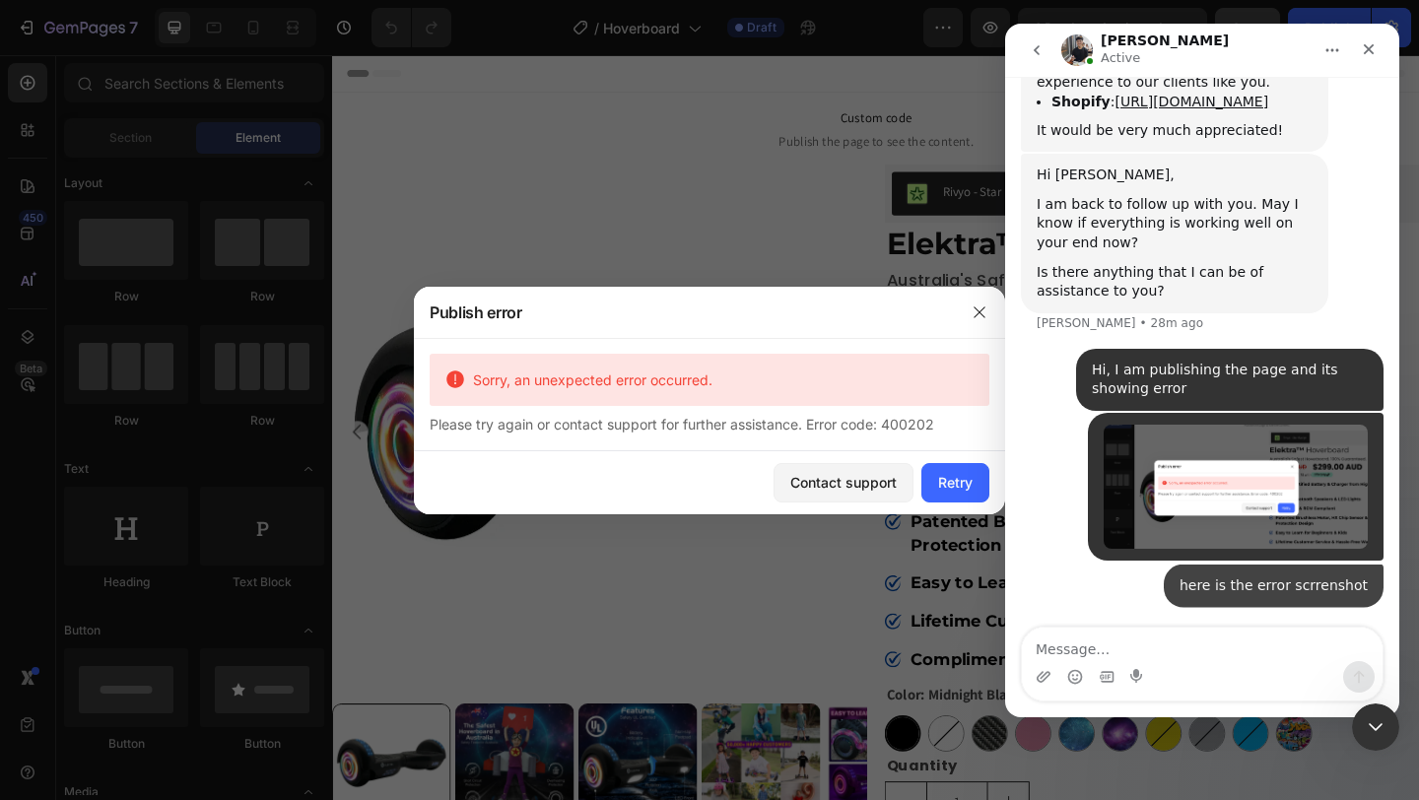
scroll to position [6047, 0]
type textarea "please check"
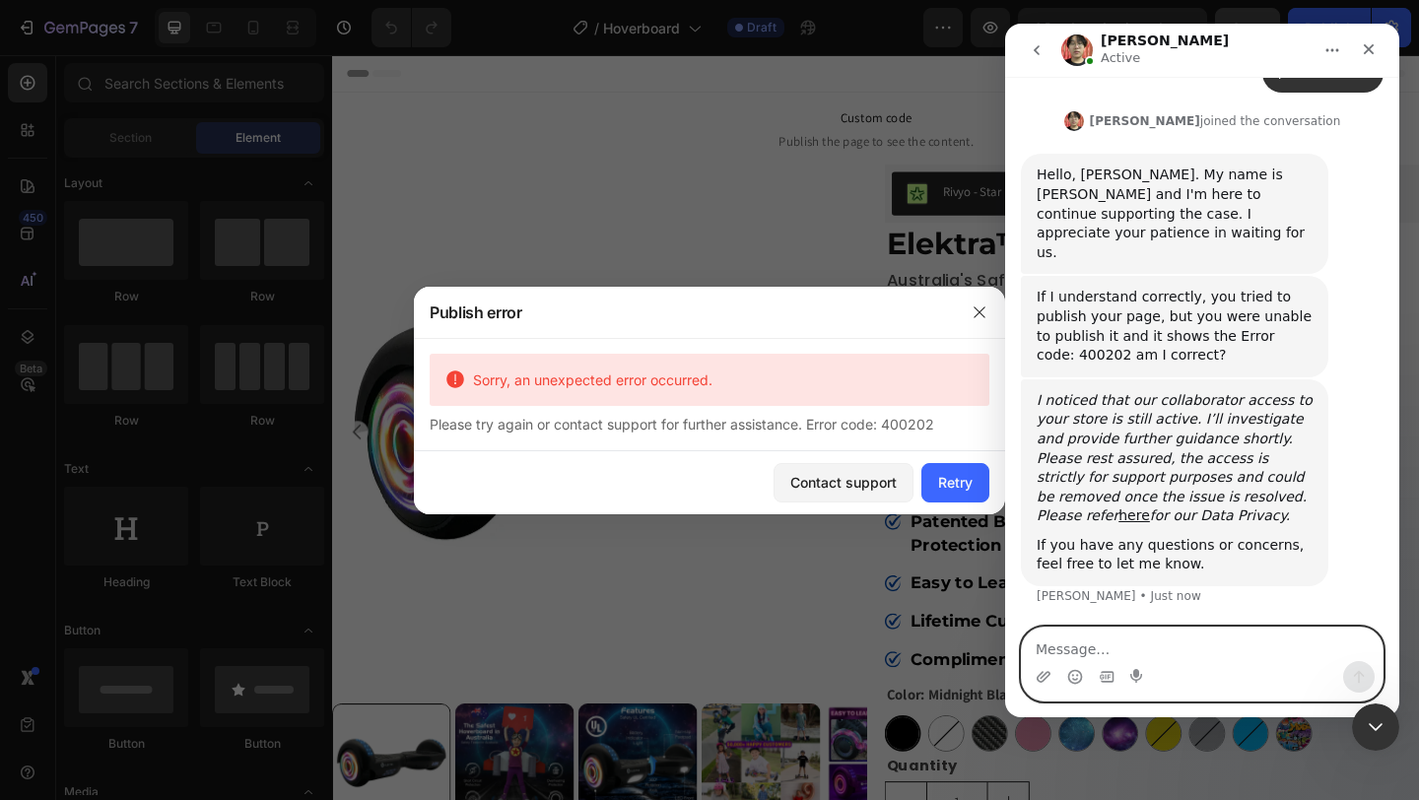
scroll to position [6547, 0]
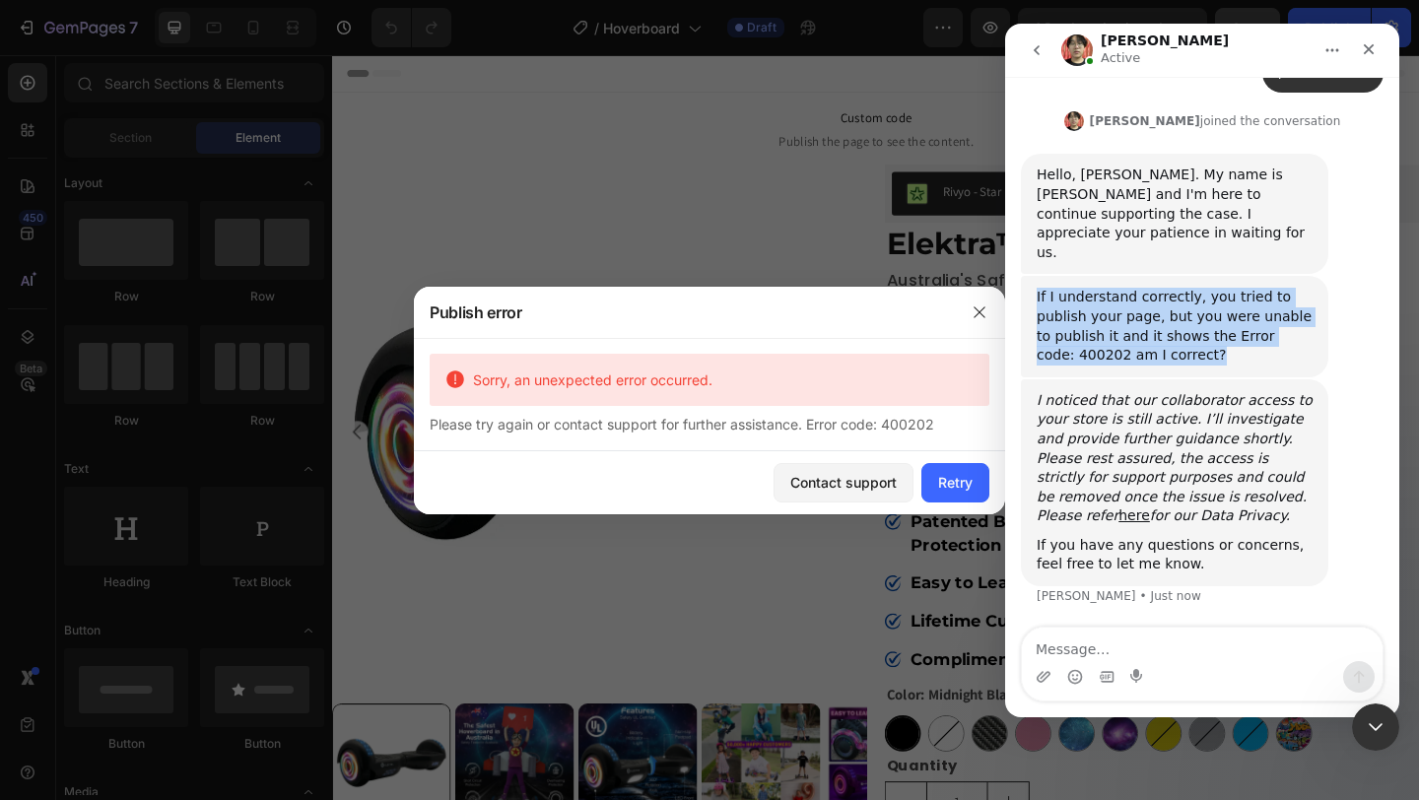
drag, startPoint x: 1033, startPoint y: 300, endPoint x: 1198, endPoint y: 366, distance: 178.2
click at [1198, 366] on div "If I understand correctly, you tried to publish your page, but you were unable …" at bounding box center [1174, 326] width 307 height 101
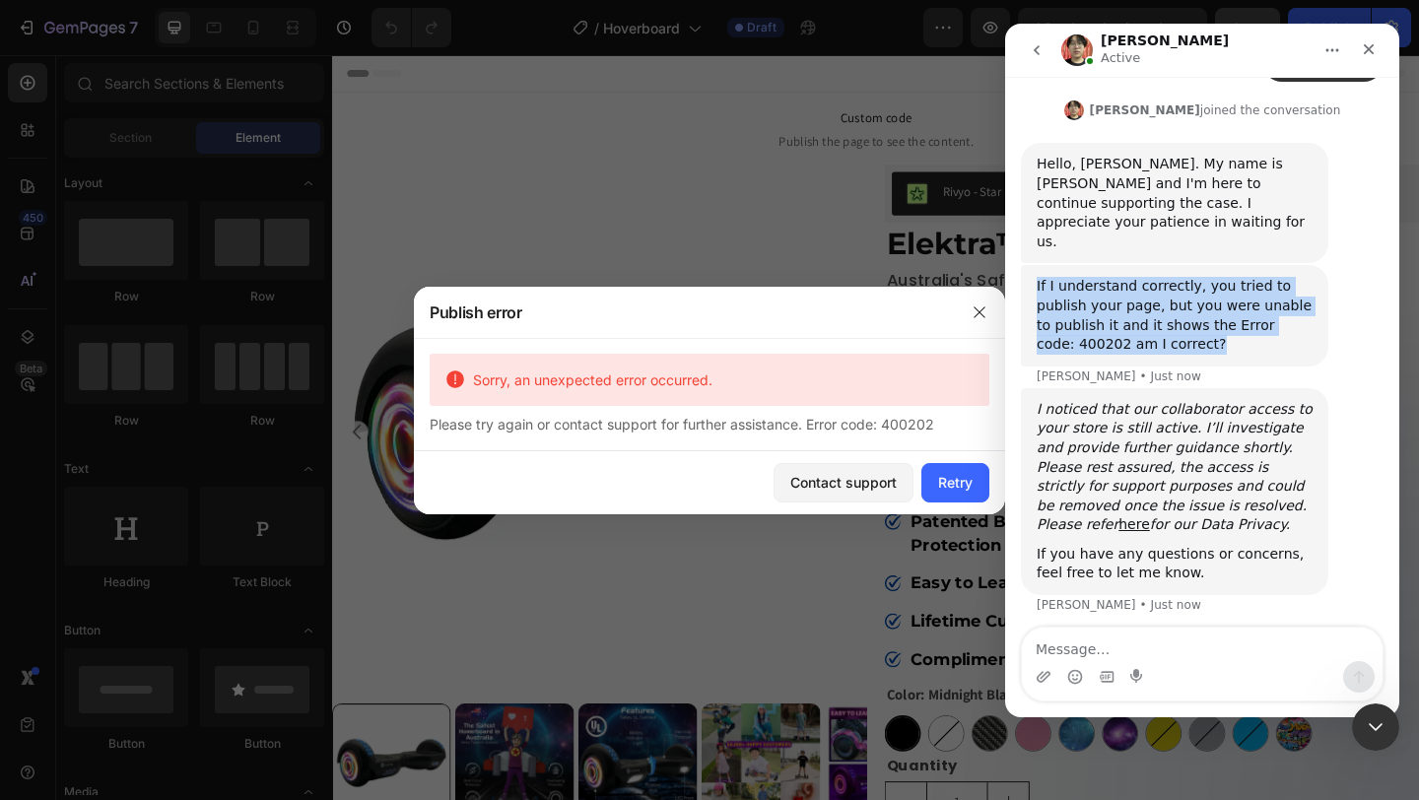
scroll to position [6566, 0]
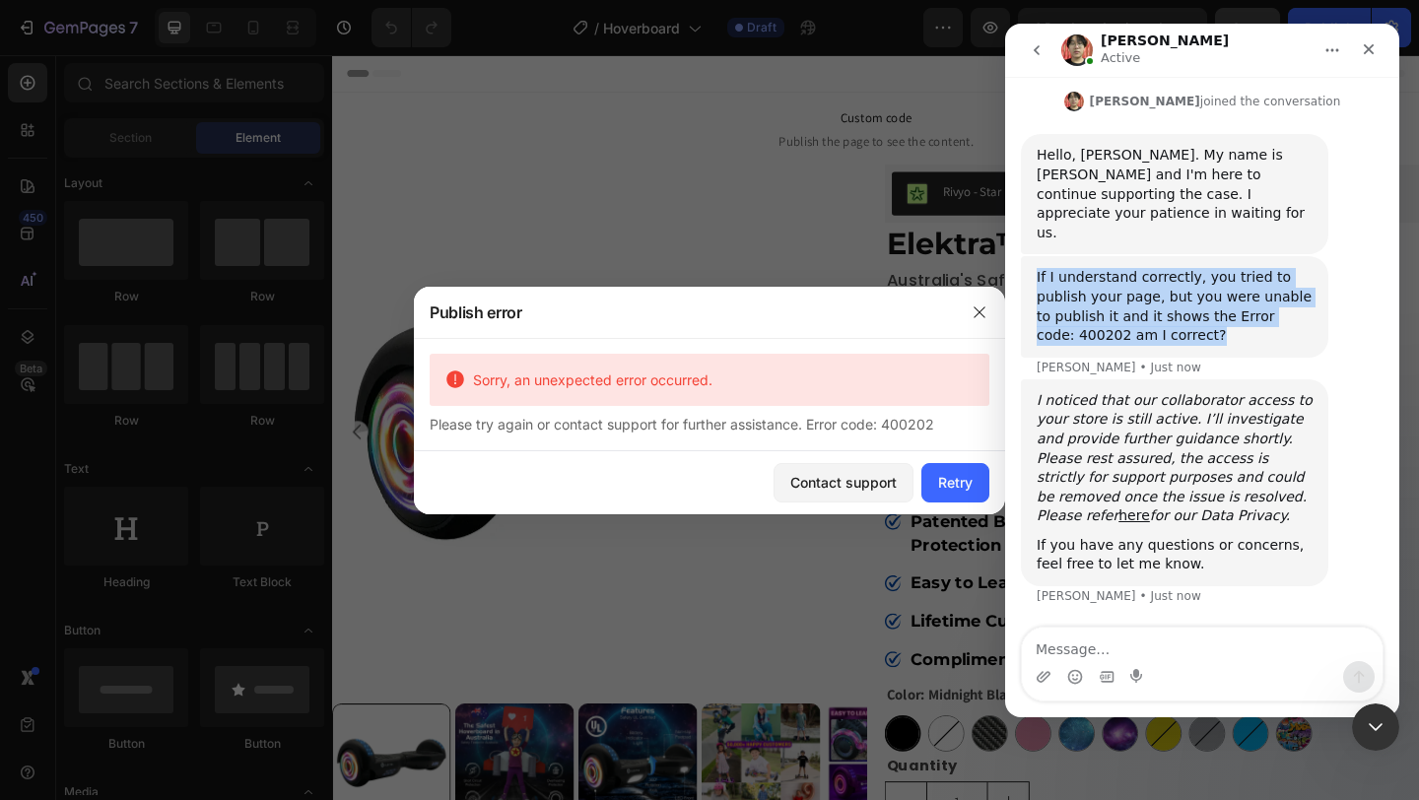
copy div "If I understand correctly, you tried to publish your page, but you were unable …"
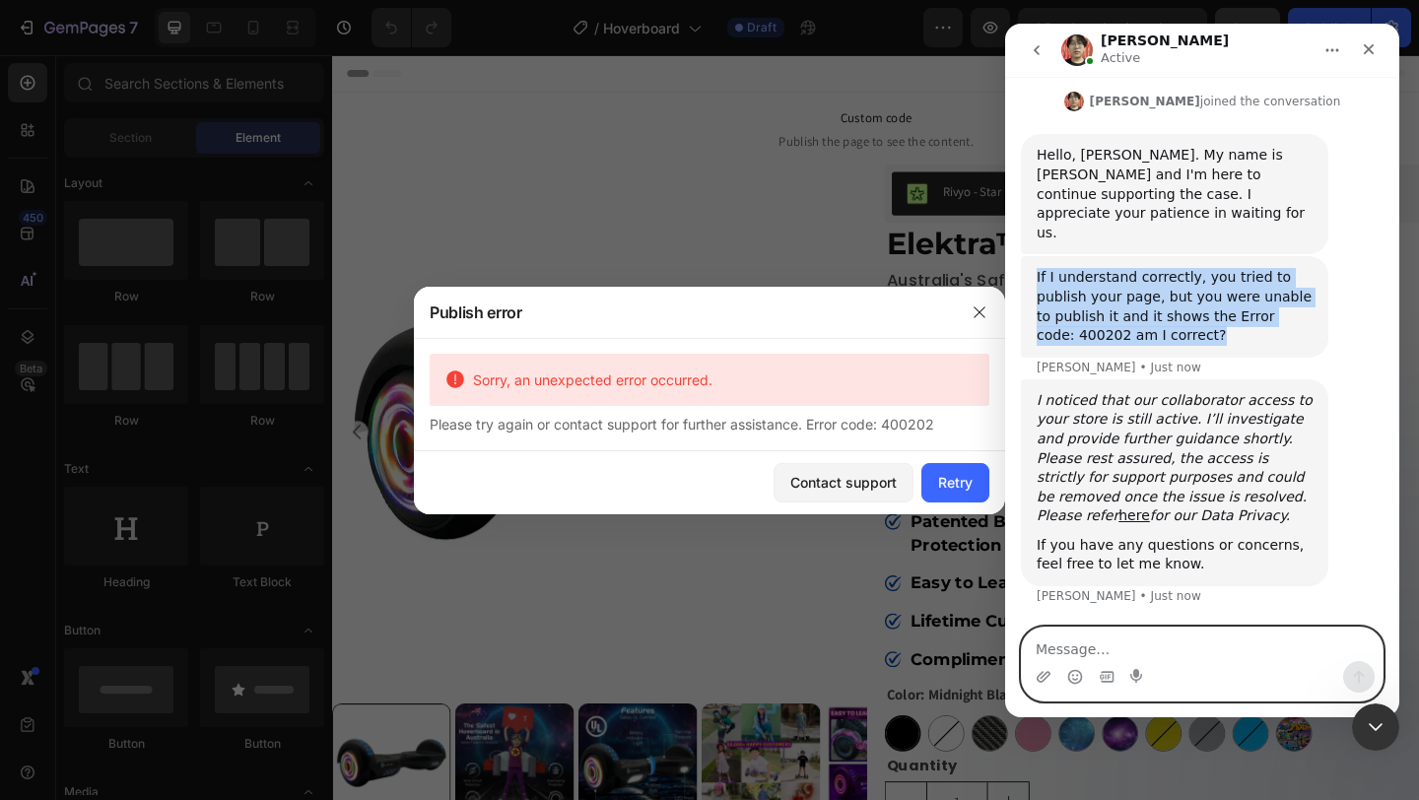
click at [1074, 640] on textarea "Message…" at bounding box center [1202, 645] width 361 height 34
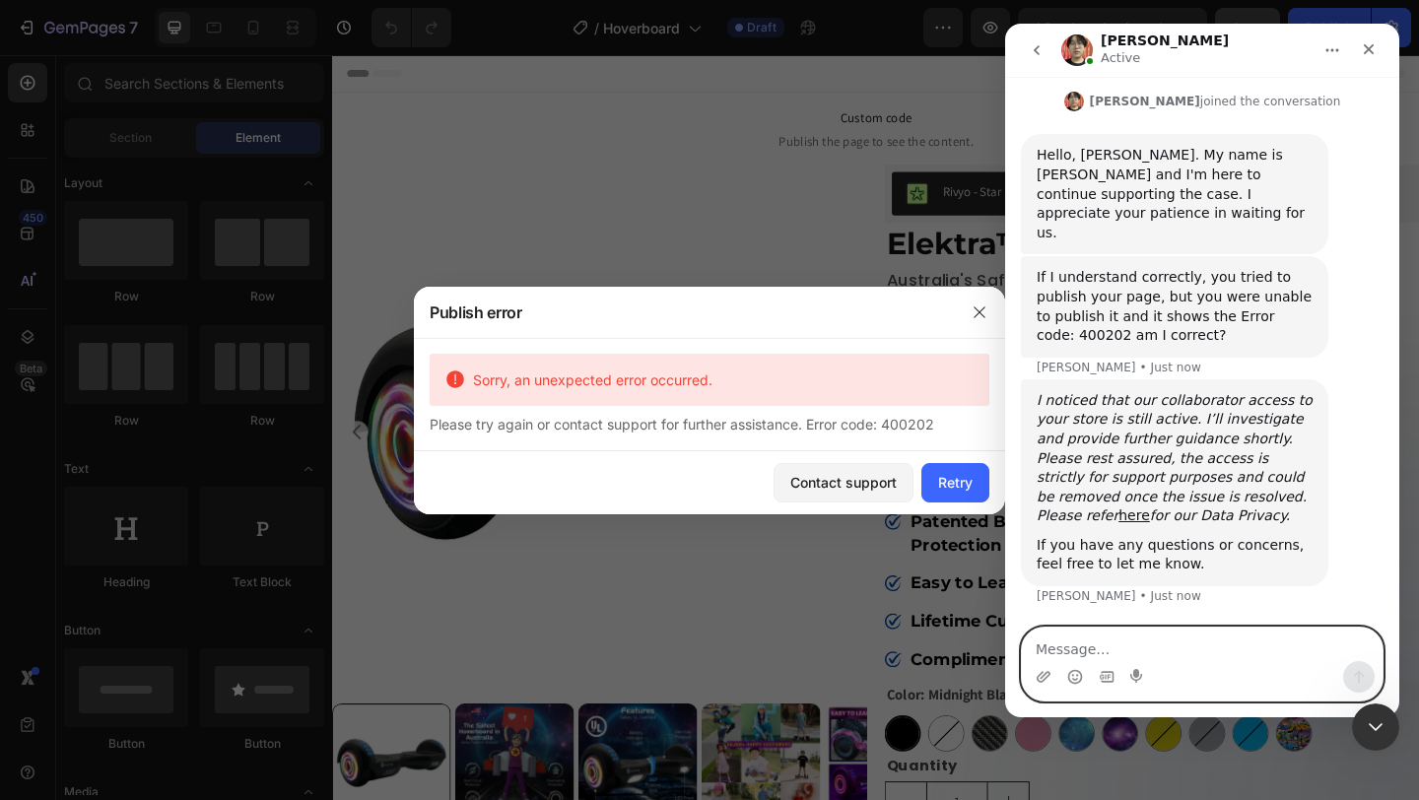
paste textarea "If I understand correctly, you tried to publish your page, but you were unable …"
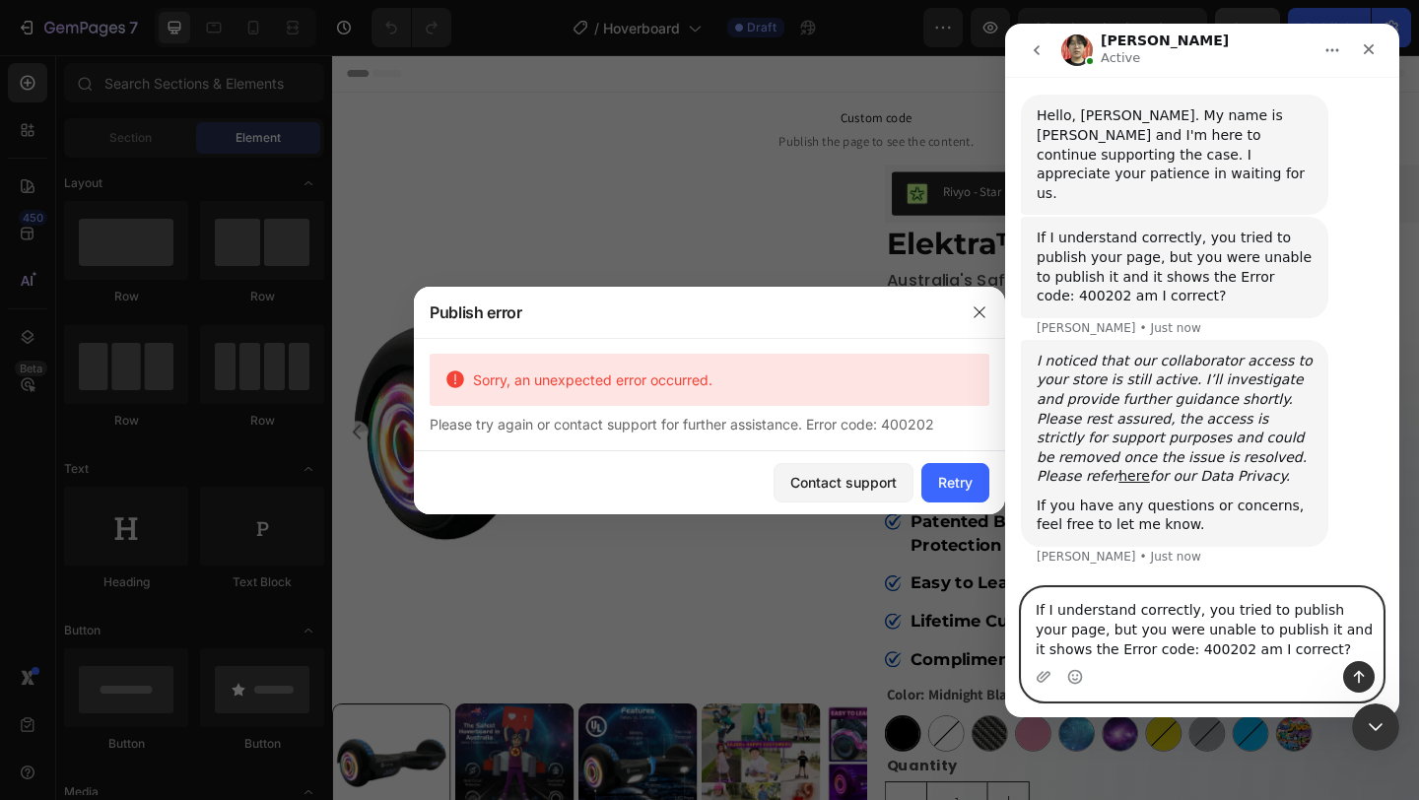
scroll to position [6626, 0]
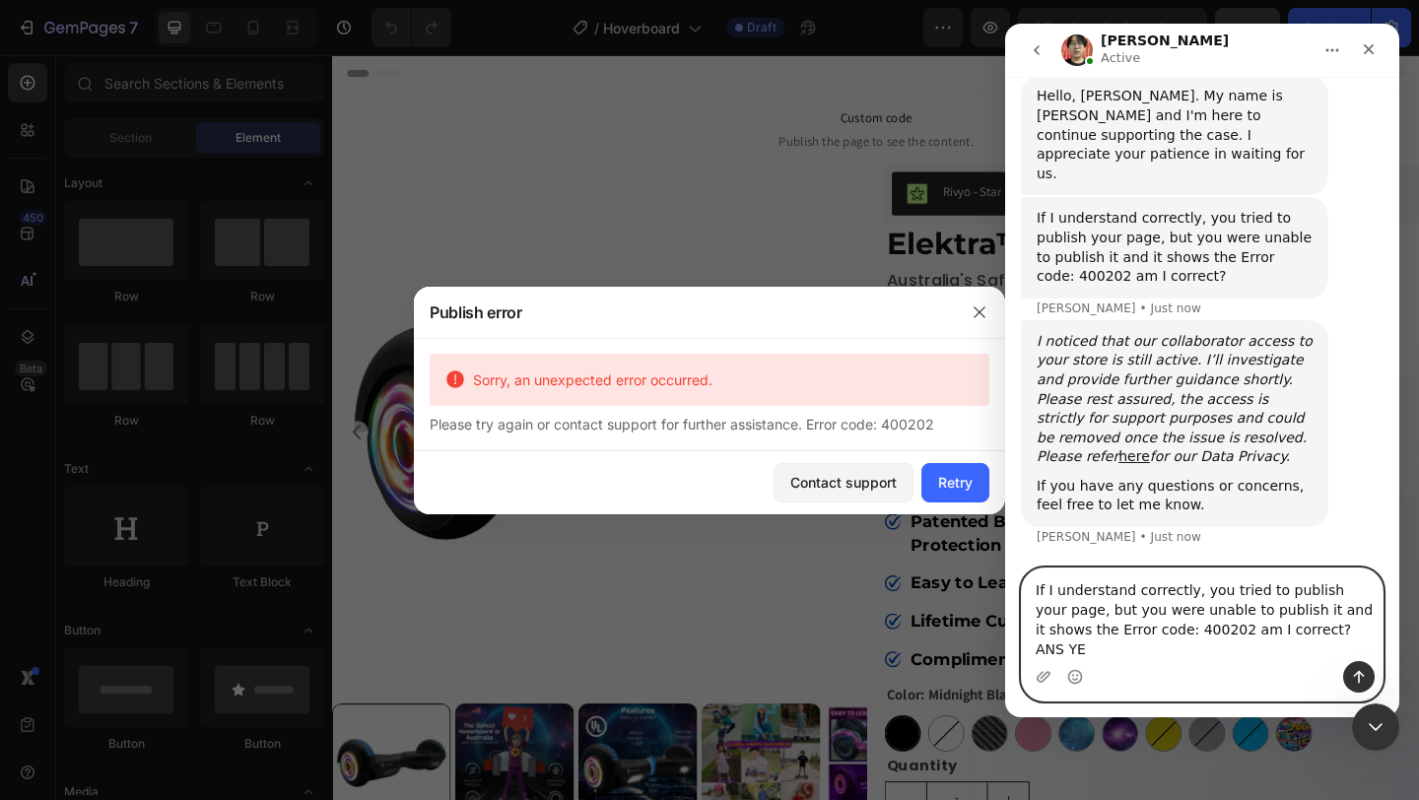
type textarea "If I understand correctly, you tried to publish your page, but you were unable …"
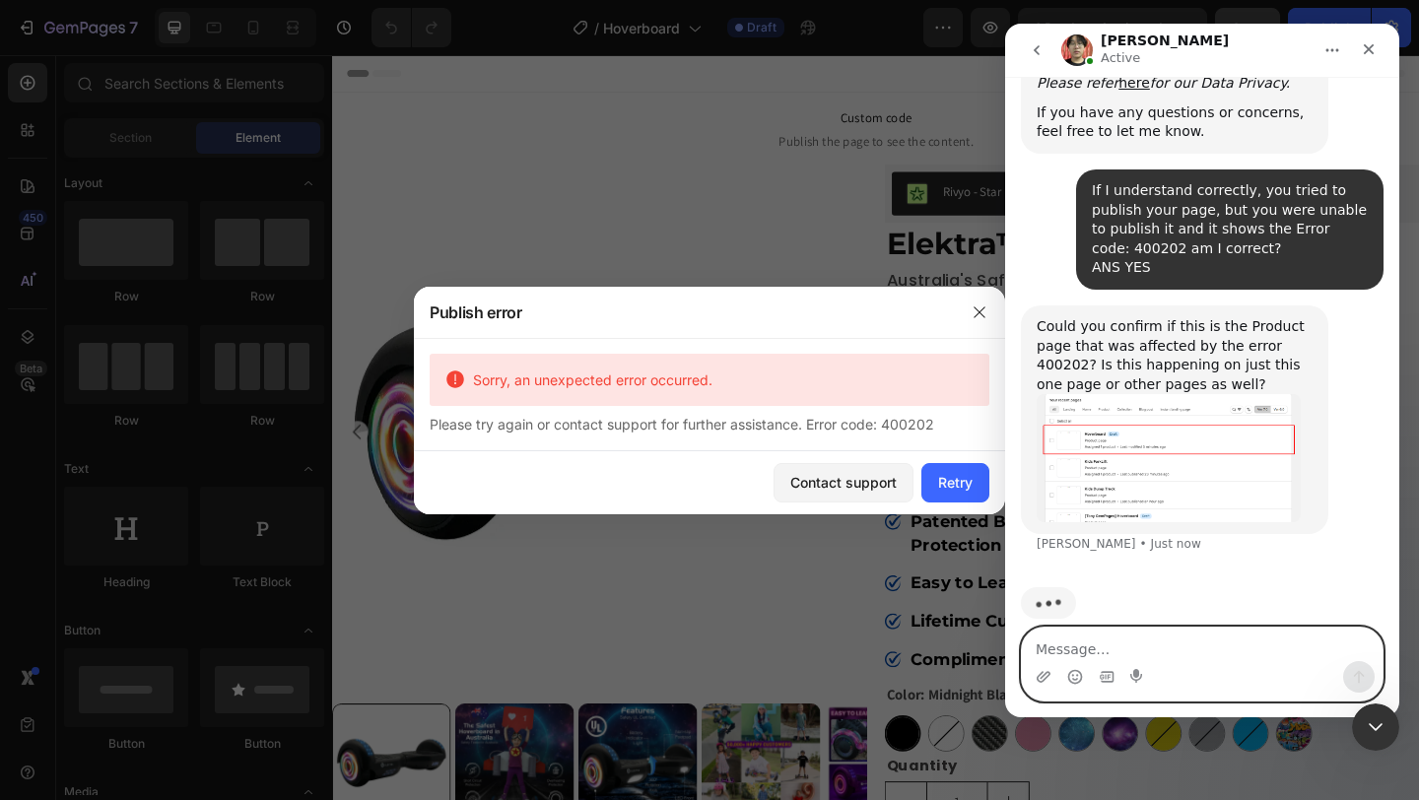
scroll to position [7023, 0]
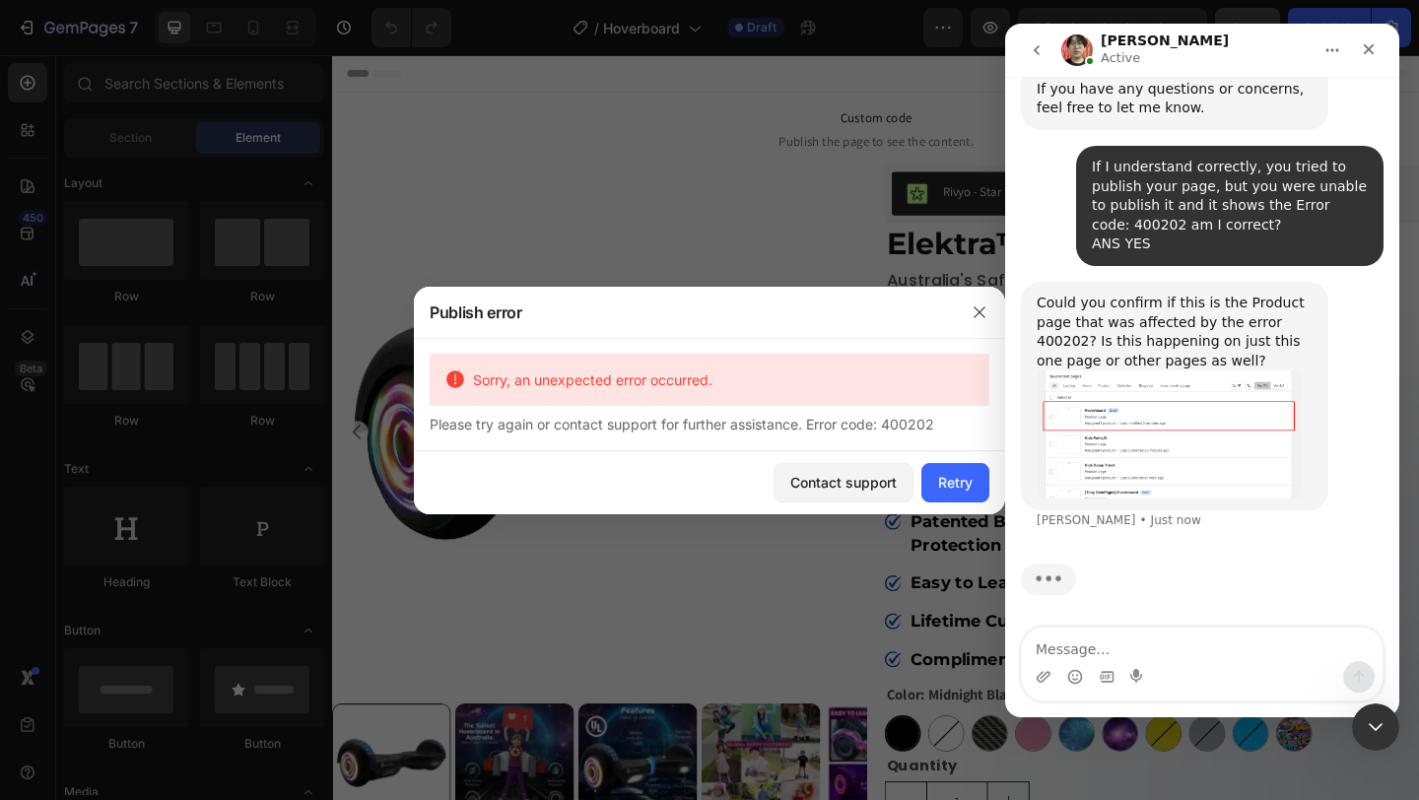
click at [1153, 438] on img "Ethan says…" at bounding box center [1169, 435] width 264 height 128
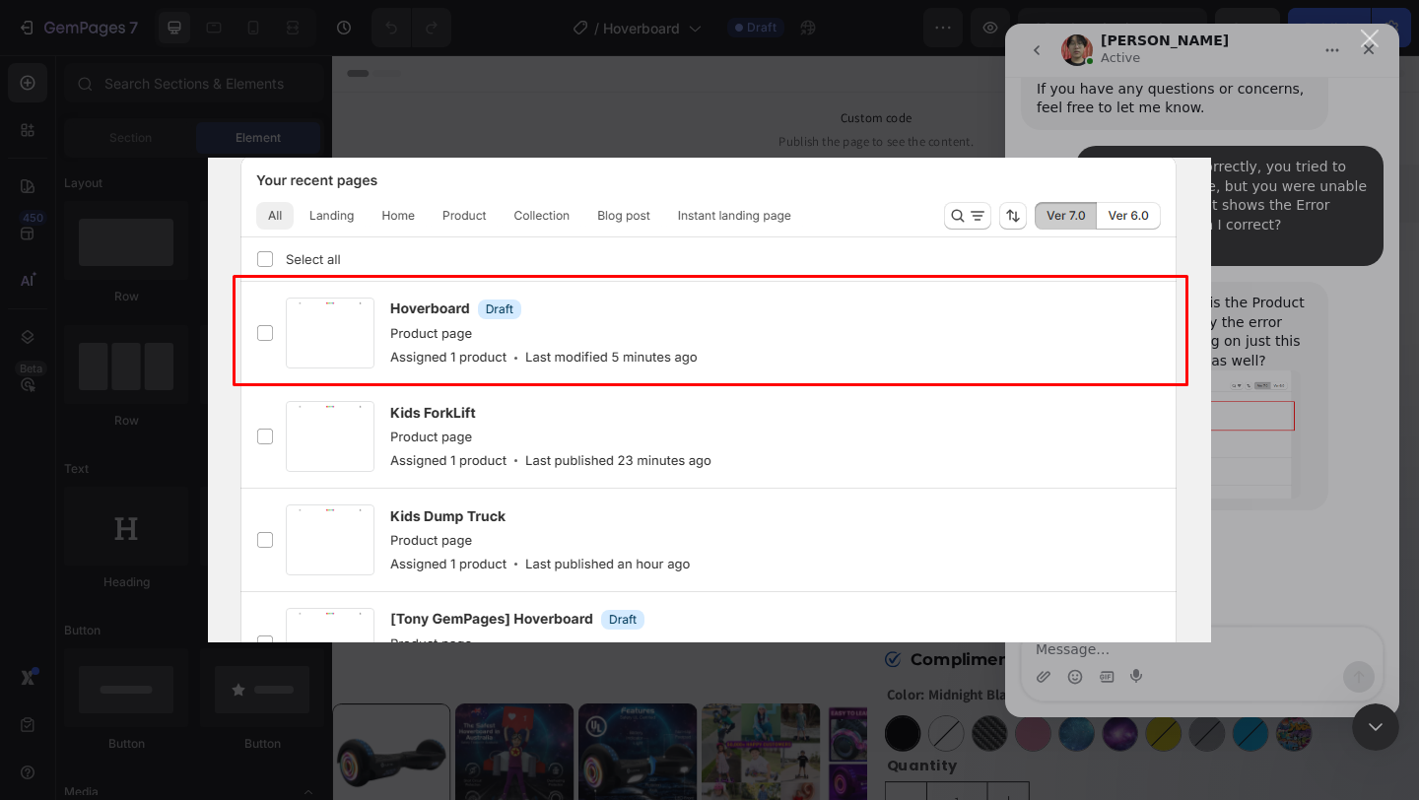
scroll to position [0, 0]
click at [1311, 509] on div "Intercom messenger" at bounding box center [709, 400] width 1419 height 800
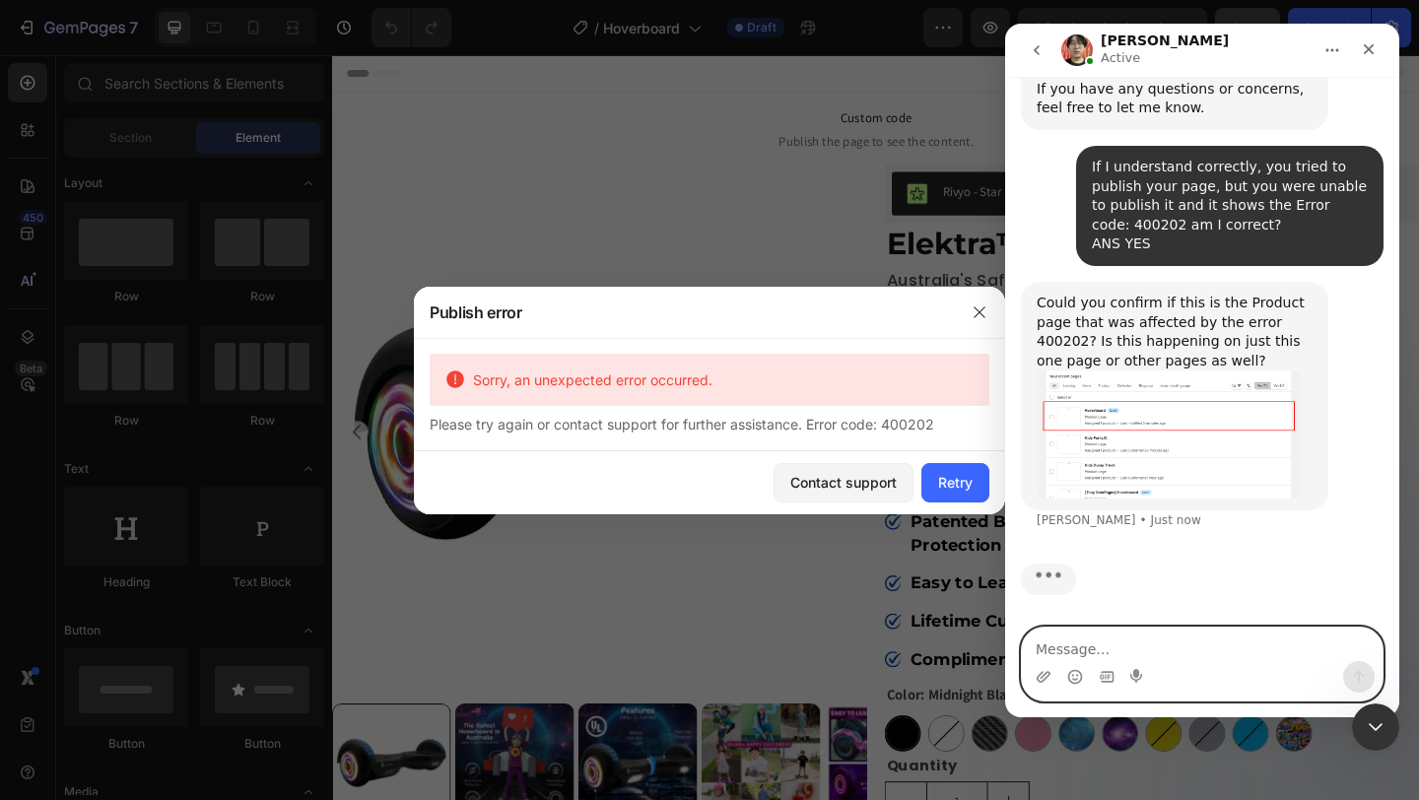
click at [1091, 634] on textarea "Message…" at bounding box center [1202, 645] width 361 height 34
type textarea "yes only this page"
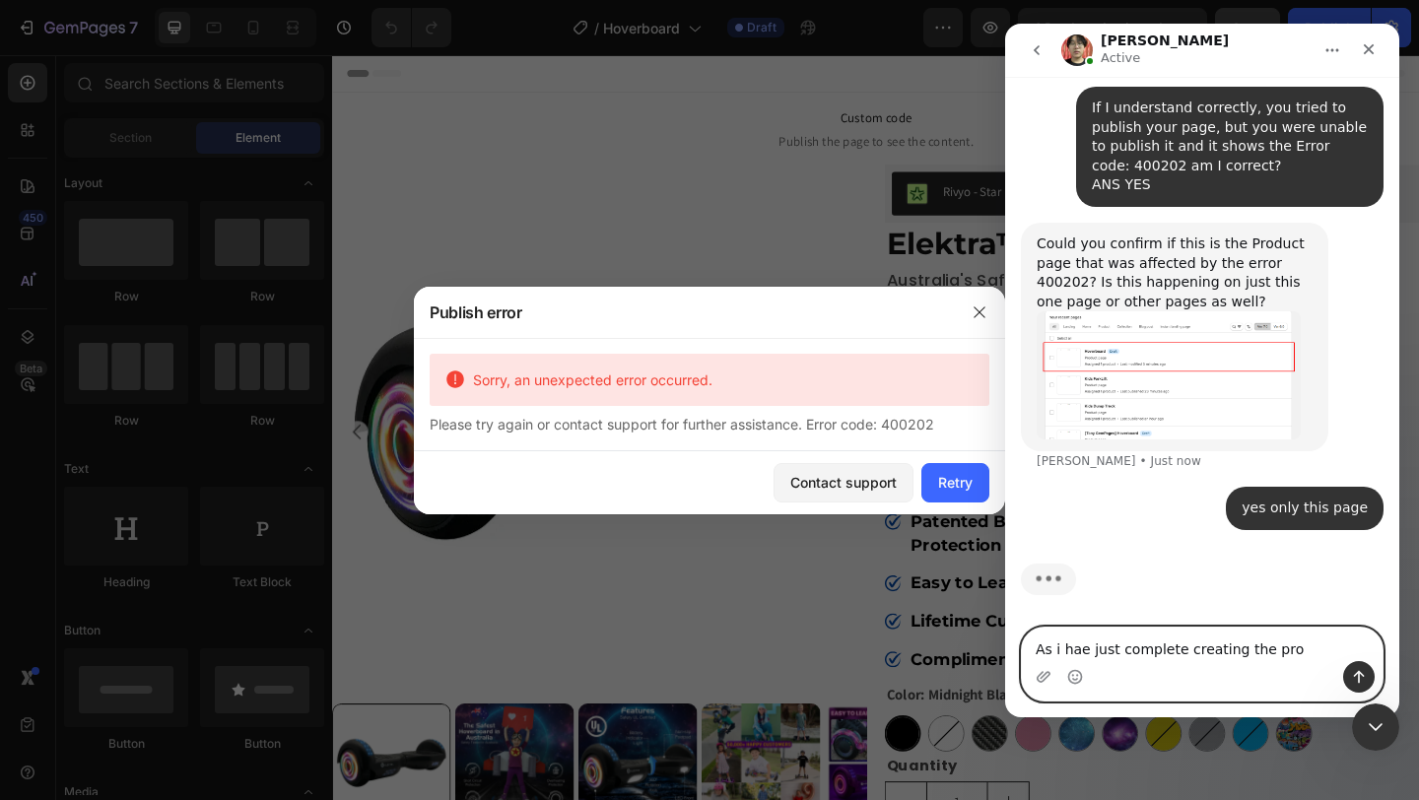
scroll to position [7082, 0]
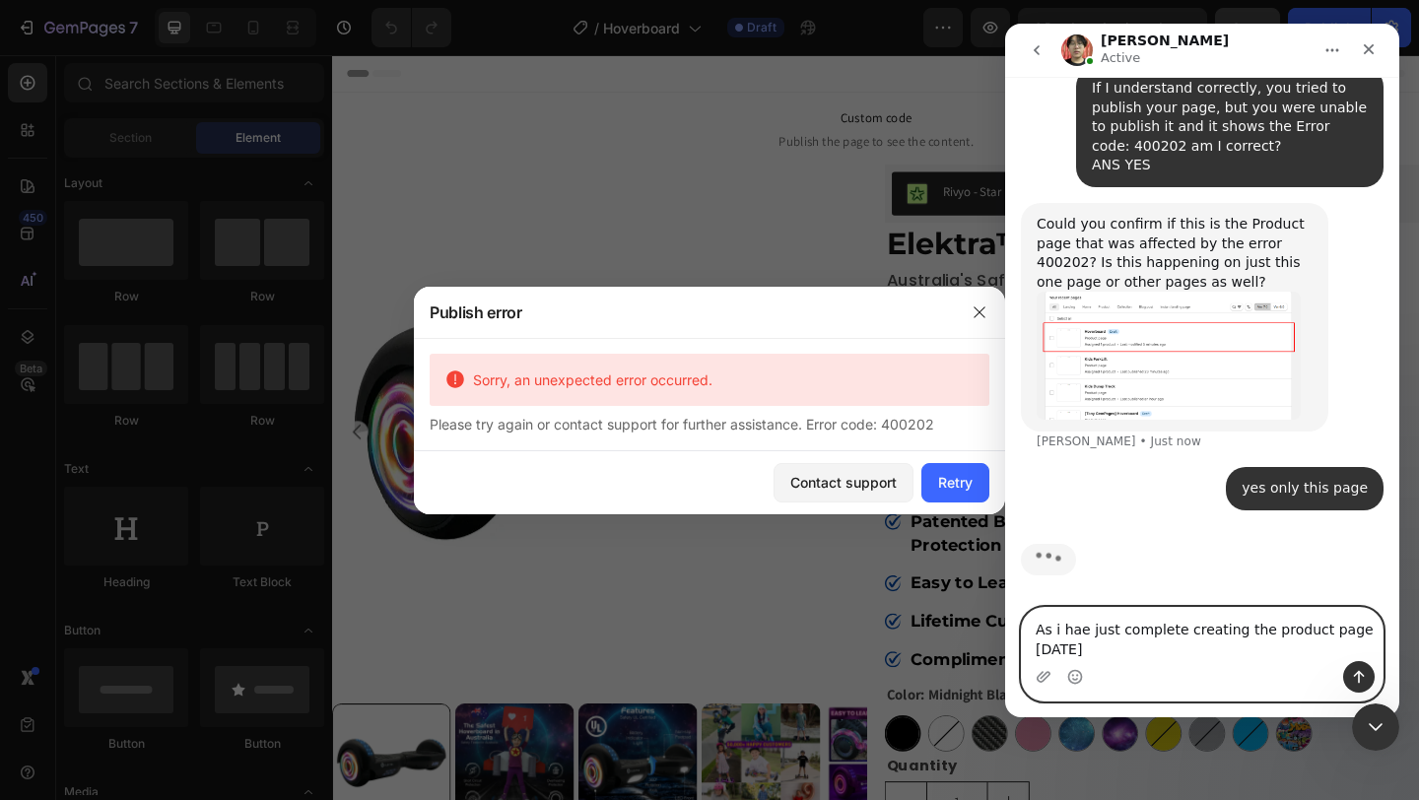
type textarea "As i hae just complete creating the product page [DATE]"
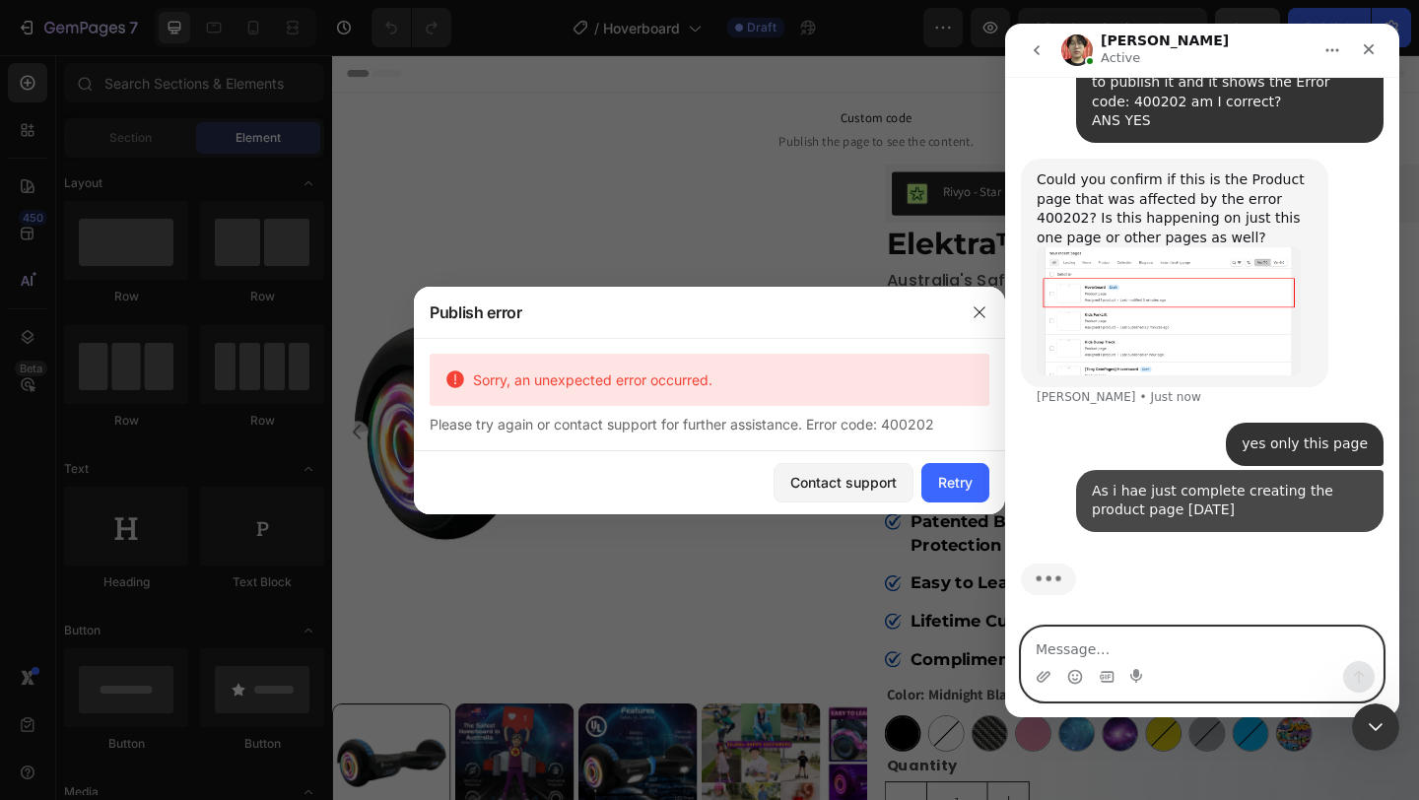
scroll to position [7146, 0]
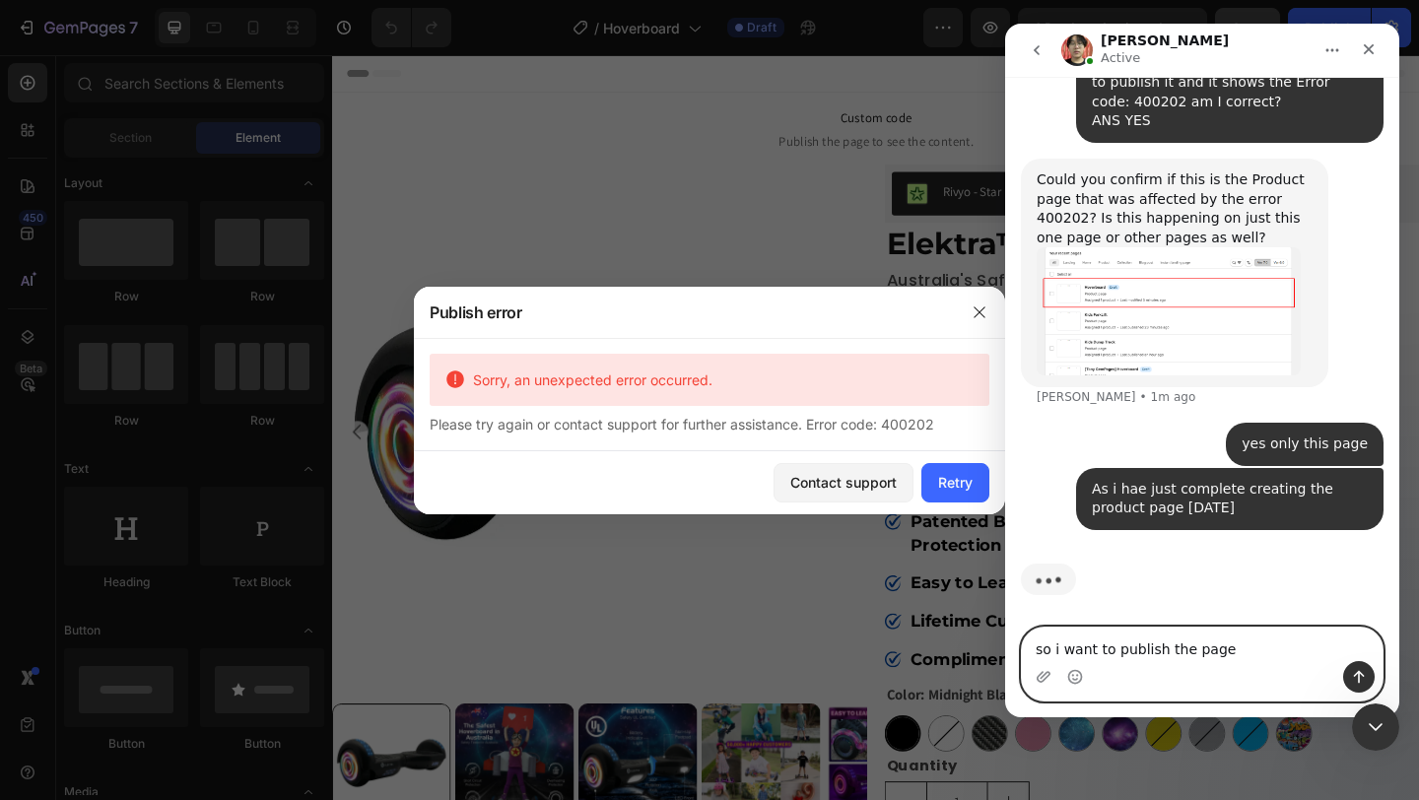
type textarea "so i want to publish the page"
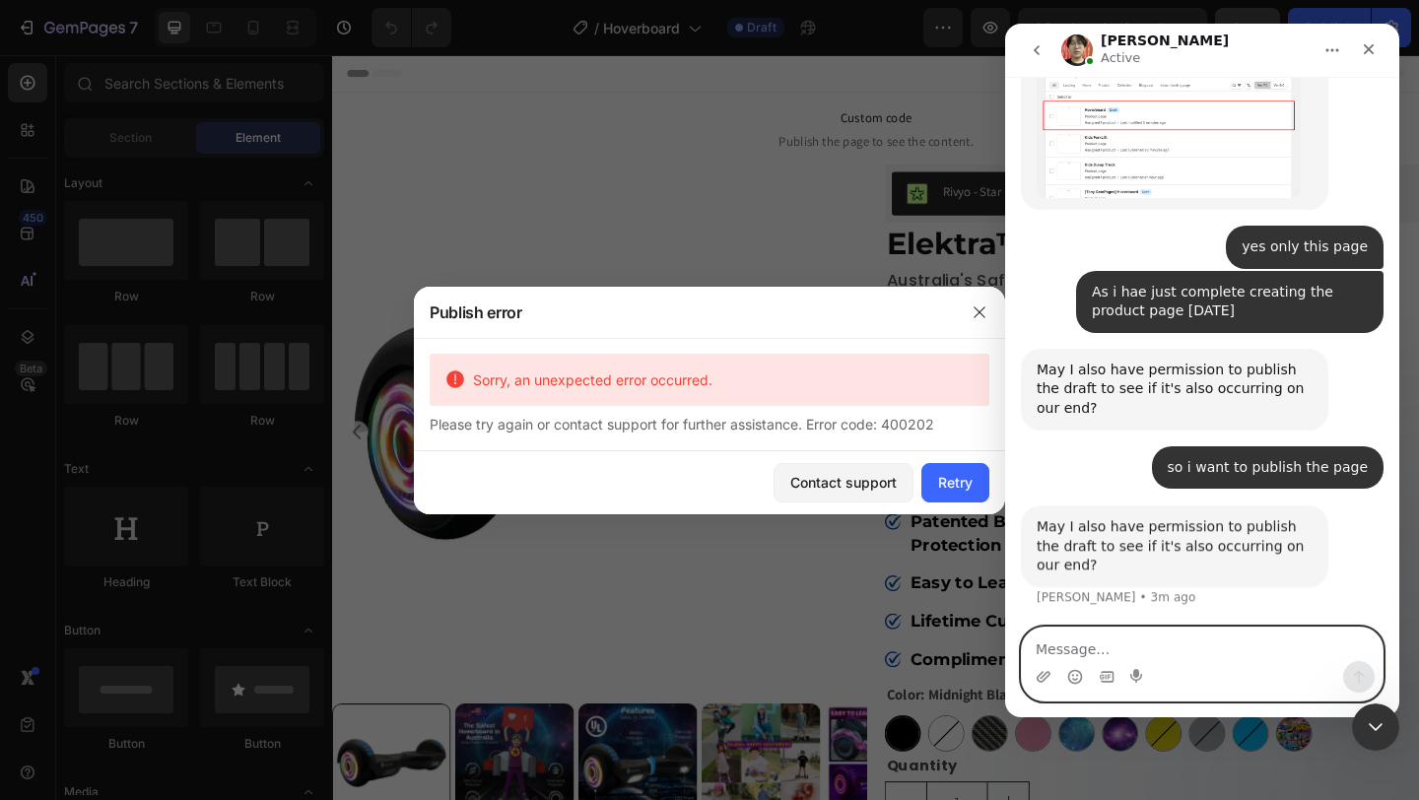
scroll to position [7323, 0]
click at [1107, 645] on textarea "Message…" at bounding box center [1202, 645] width 361 height 34
type textarea "sure"
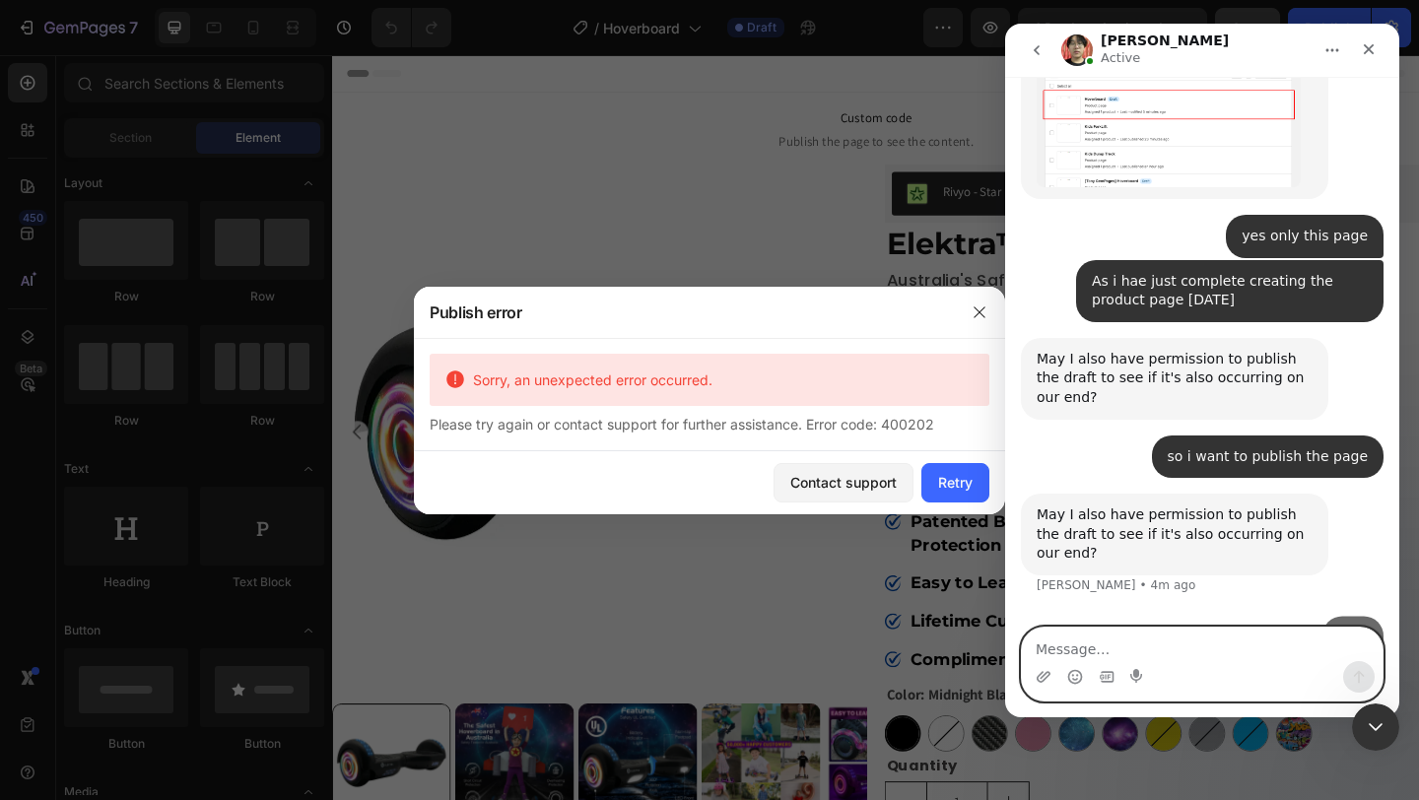
scroll to position [7382, 0]
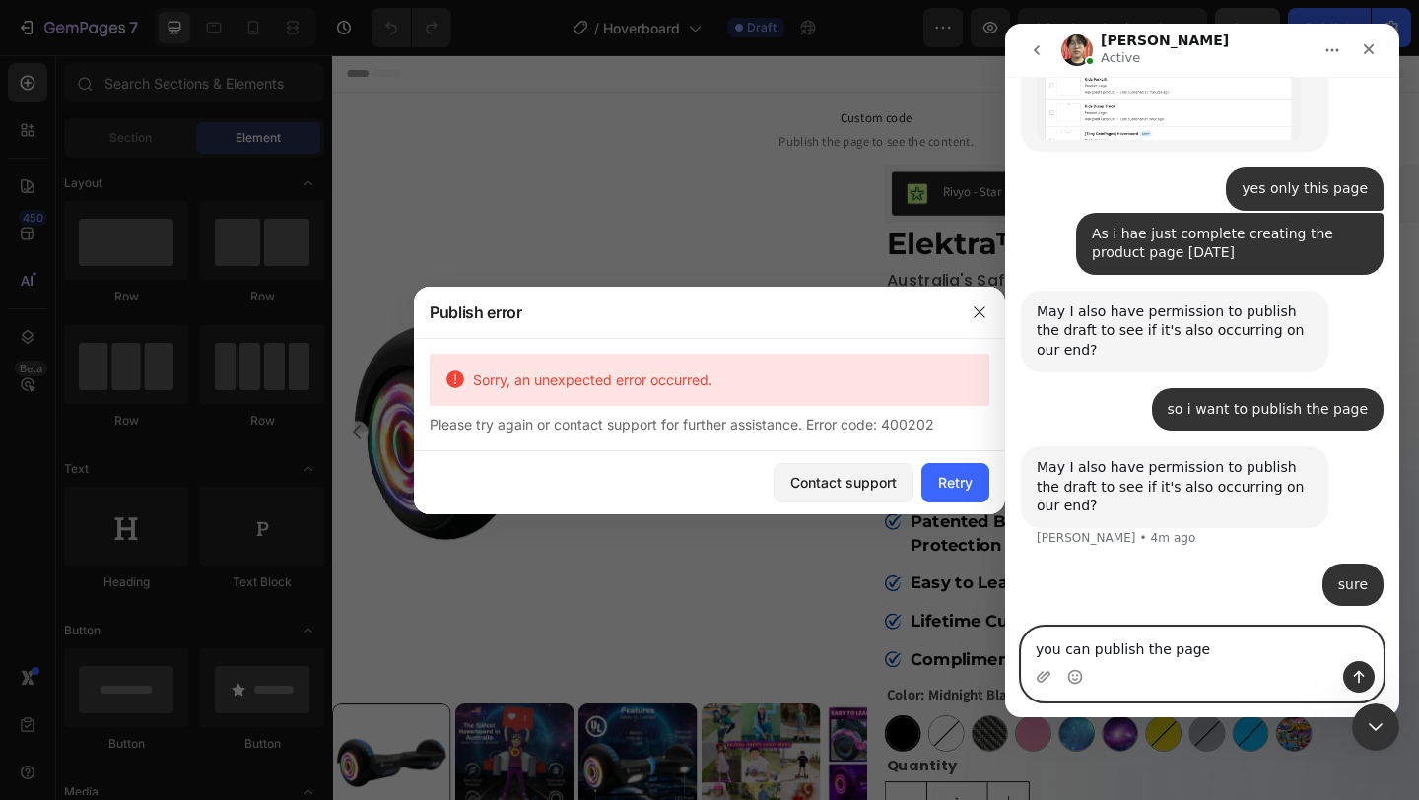
type textarea "you can publish the page"
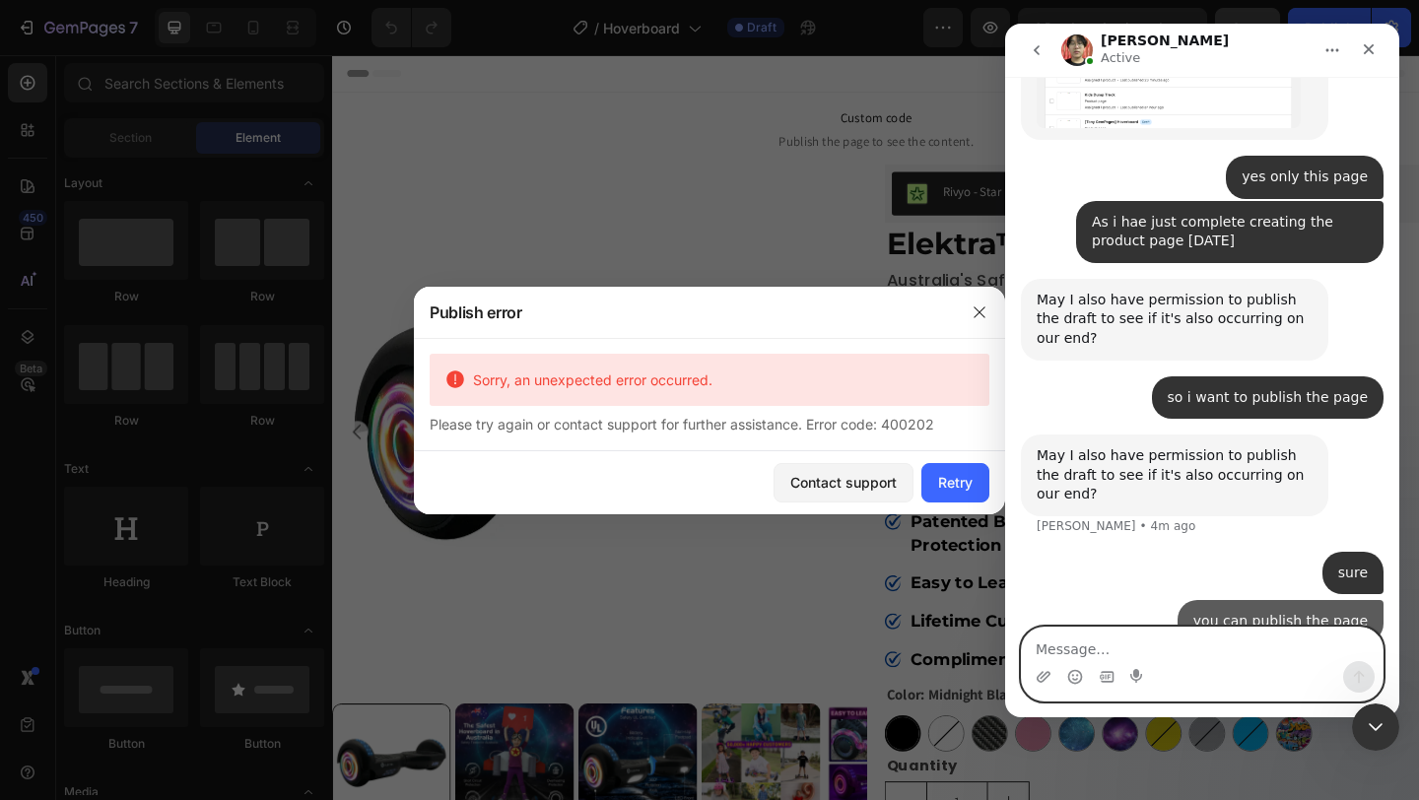
scroll to position [7427, 0]
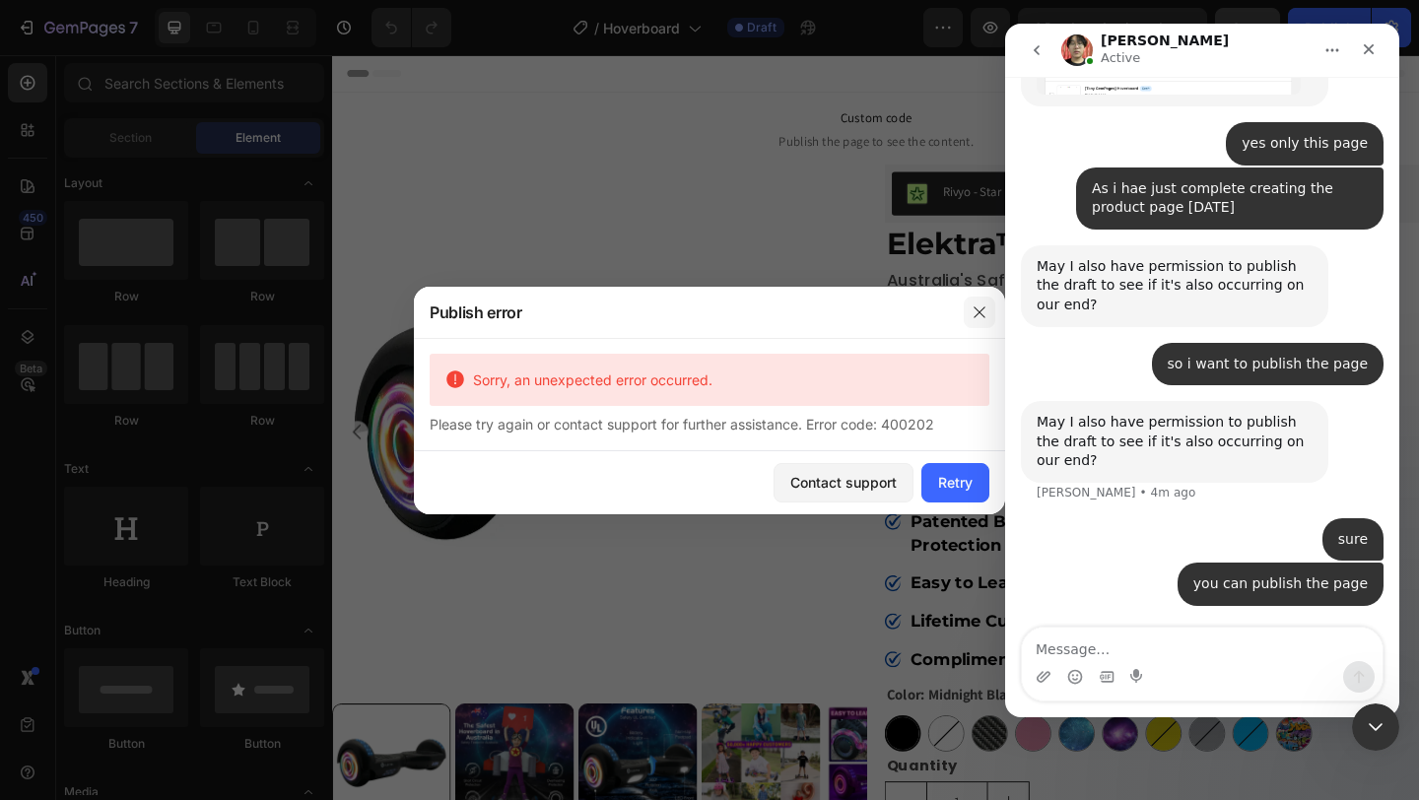
click at [980, 307] on icon "button" at bounding box center [980, 313] width 16 height 16
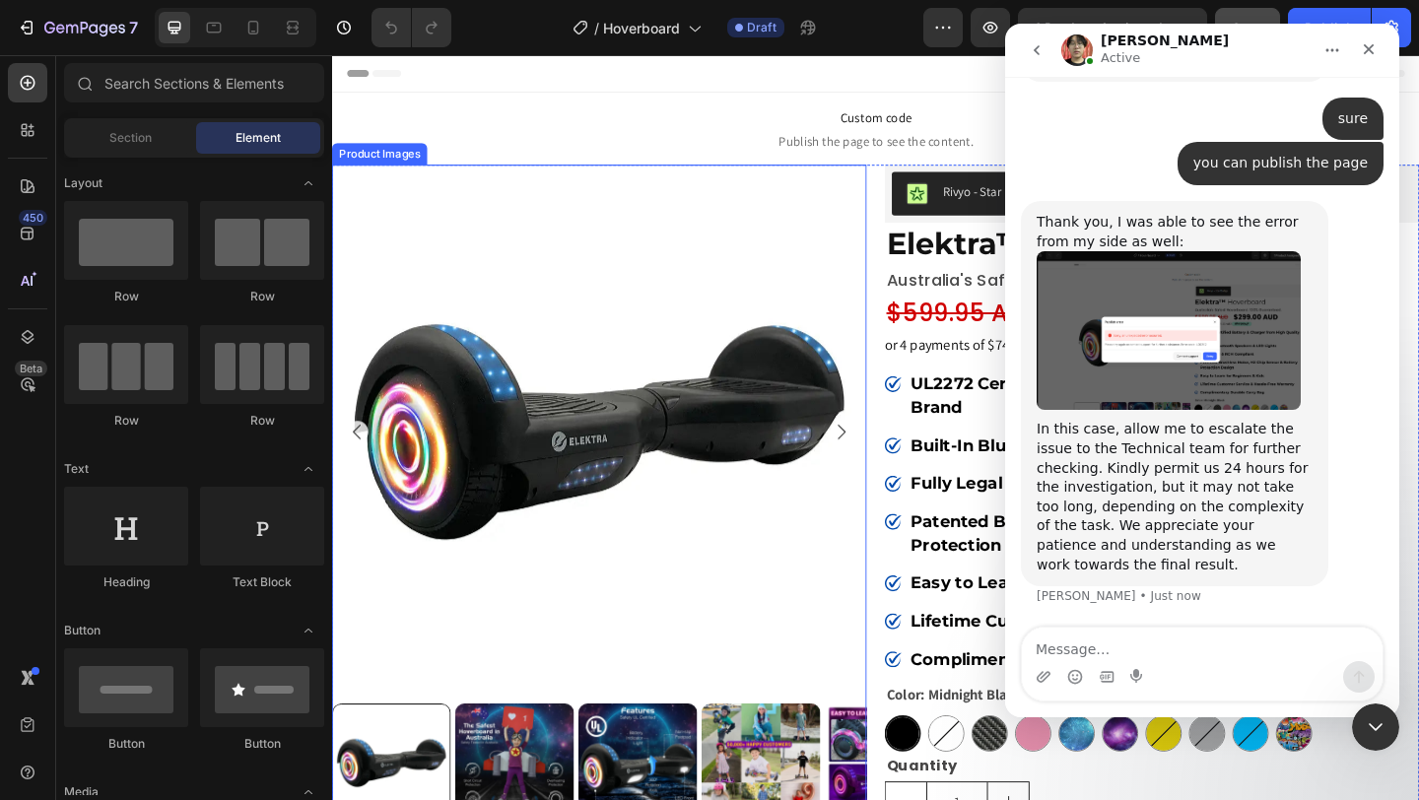
scroll to position [7828, 0]
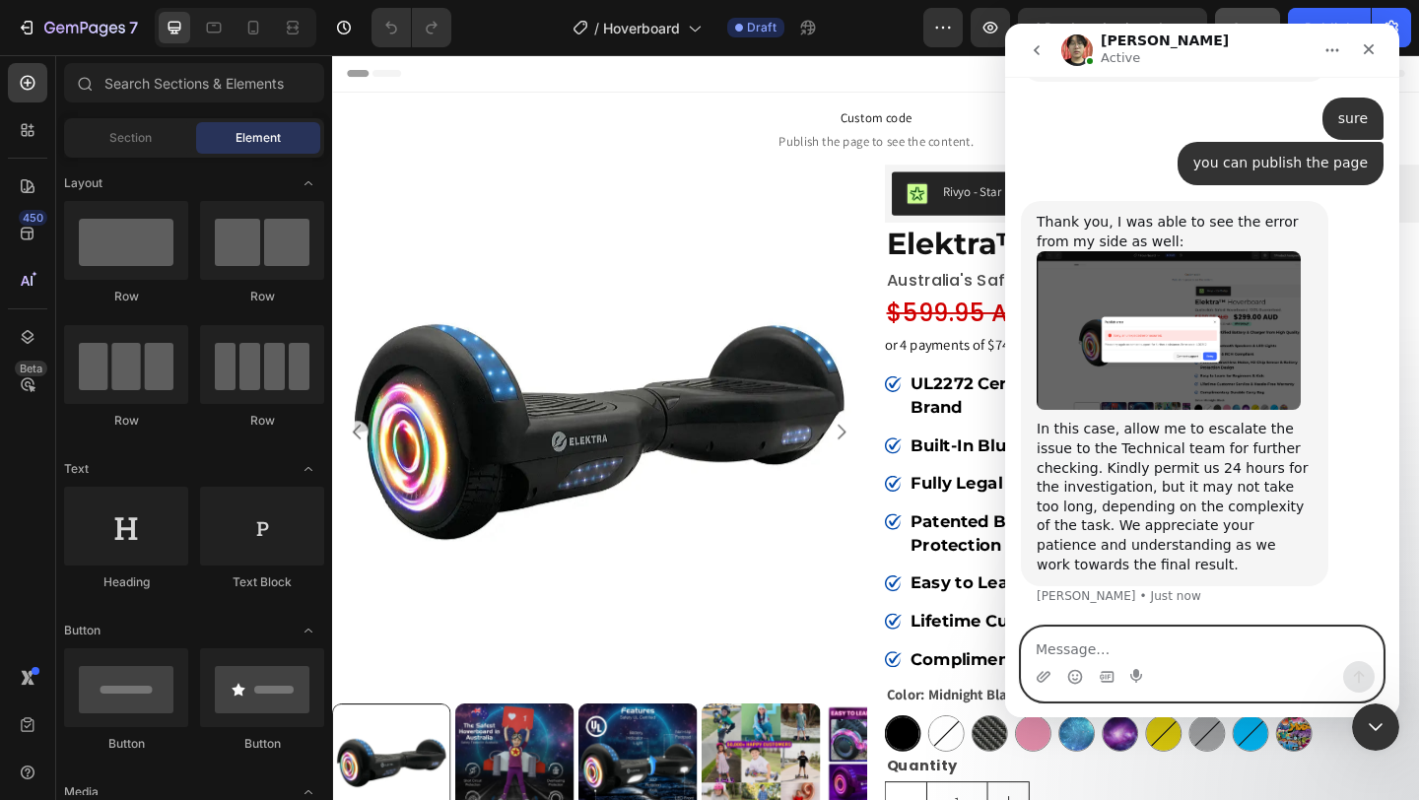
click at [1117, 637] on textarea "Message…" at bounding box center [1202, 645] width 361 height 34
type textarea "Okay thank you"
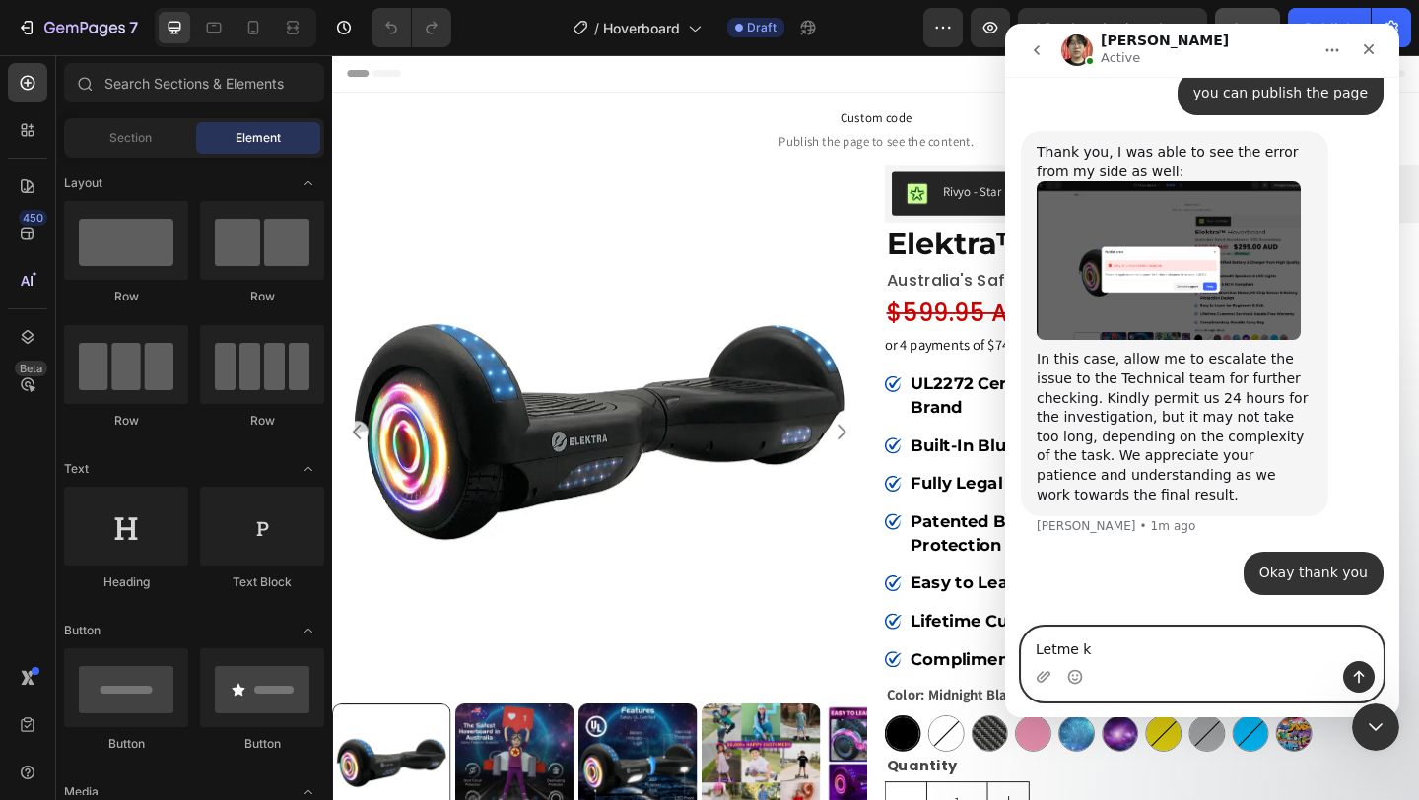
scroll to position [7963, 0]
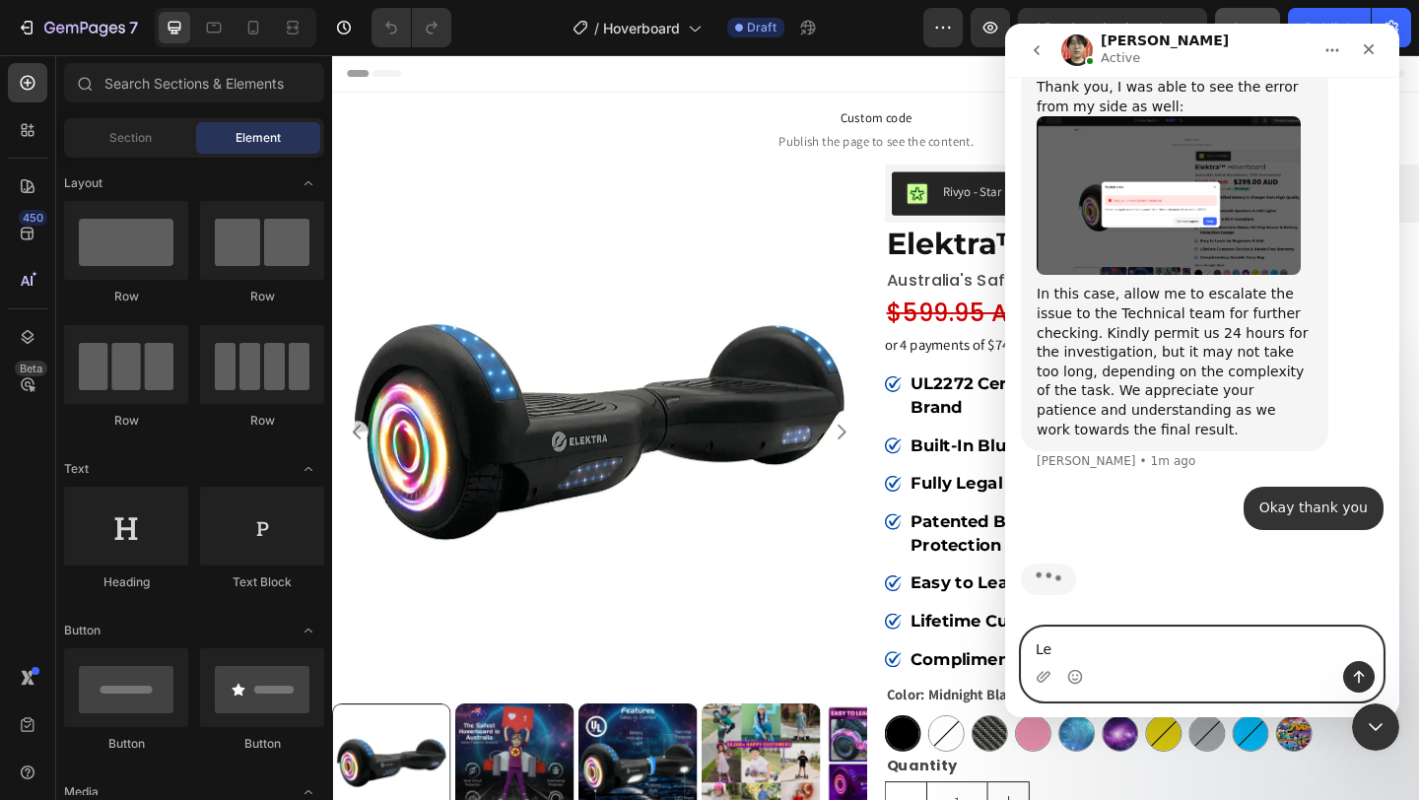
type textarea "L"
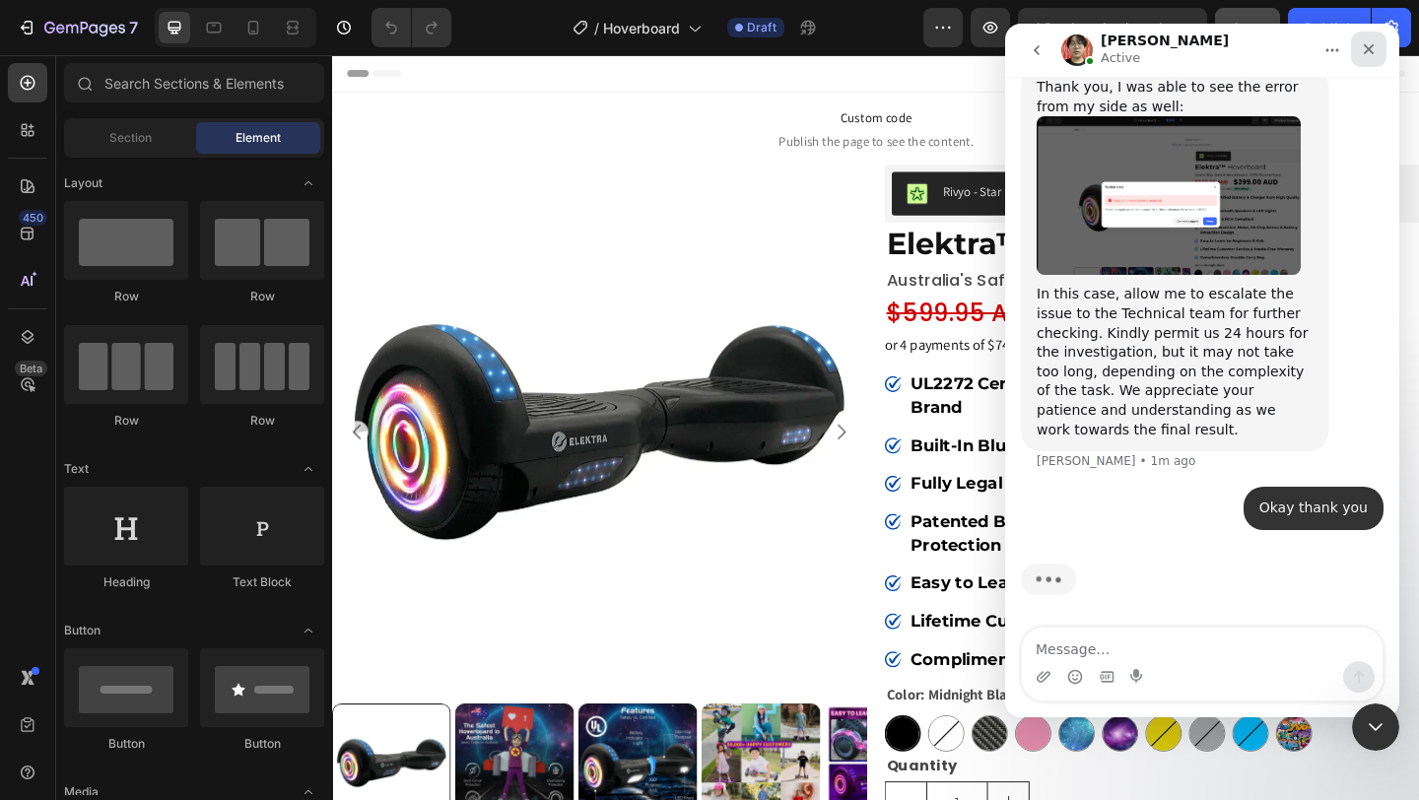
click at [1363, 50] on icon "Close" at bounding box center [1369, 49] width 16 height 16
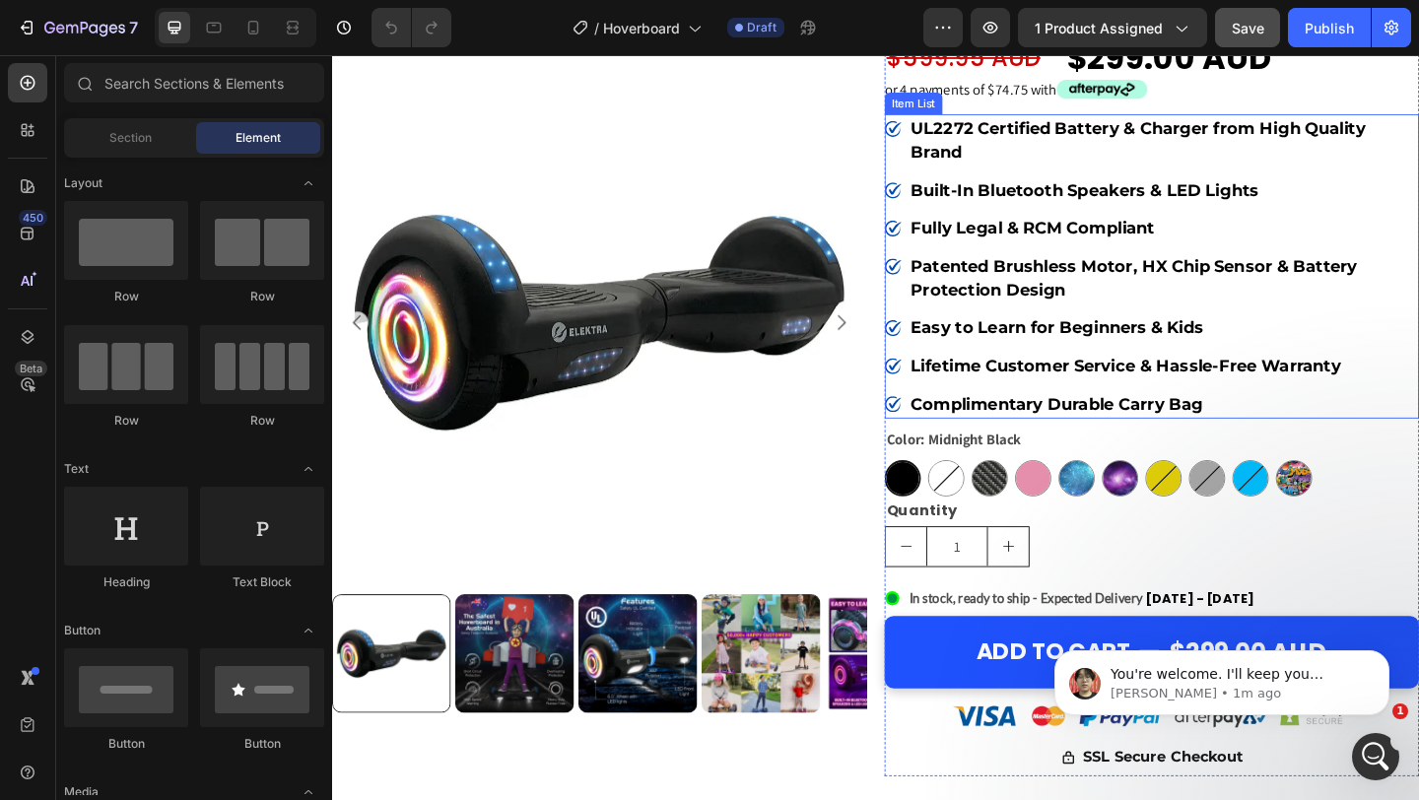
scroll to position [281, 0]
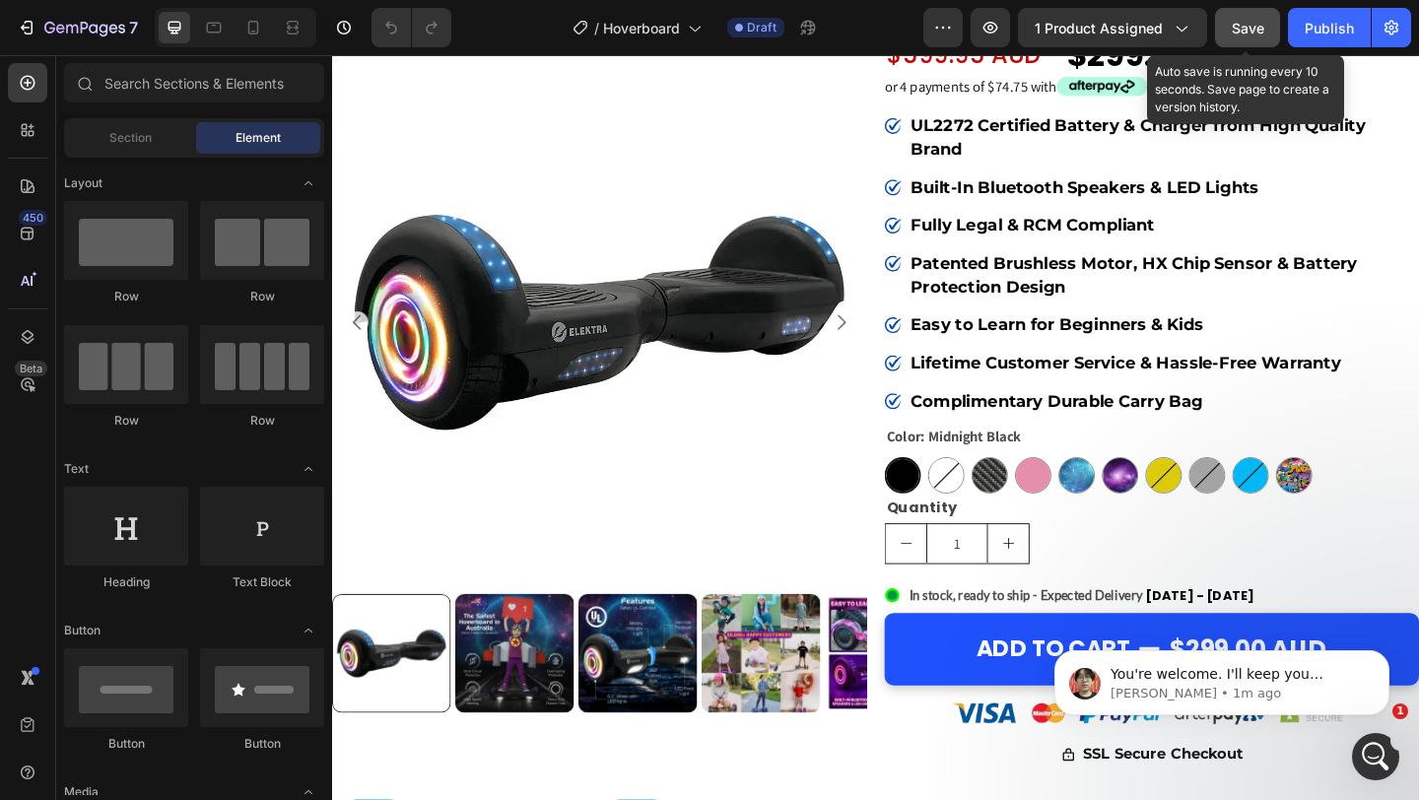
click at [1254, 40] on button "Save" at bounding box center [1247, 27] width 65 height 39
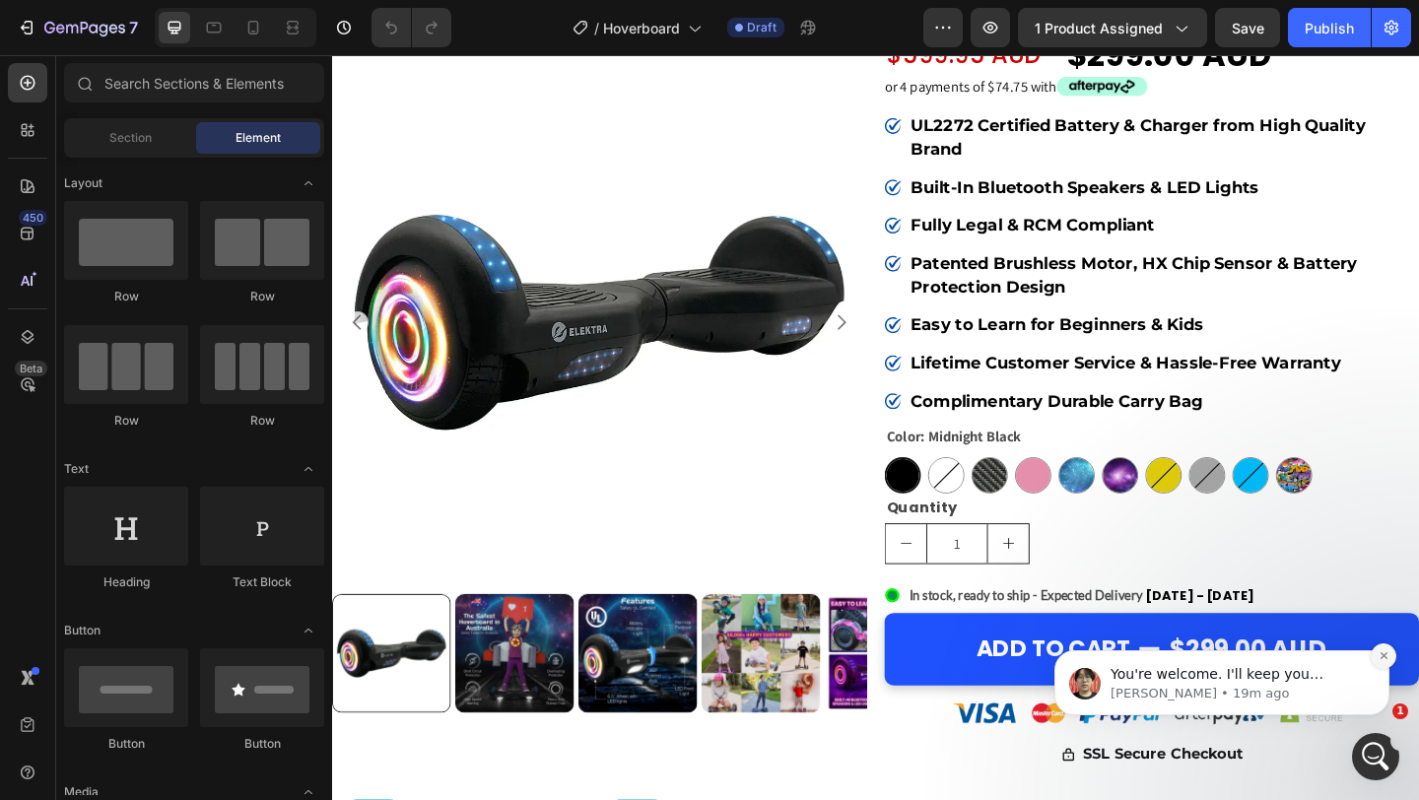
click at [1386, 652] on icon "Dismiss notification" at bounding box center [1384, 655] width 11 height 11
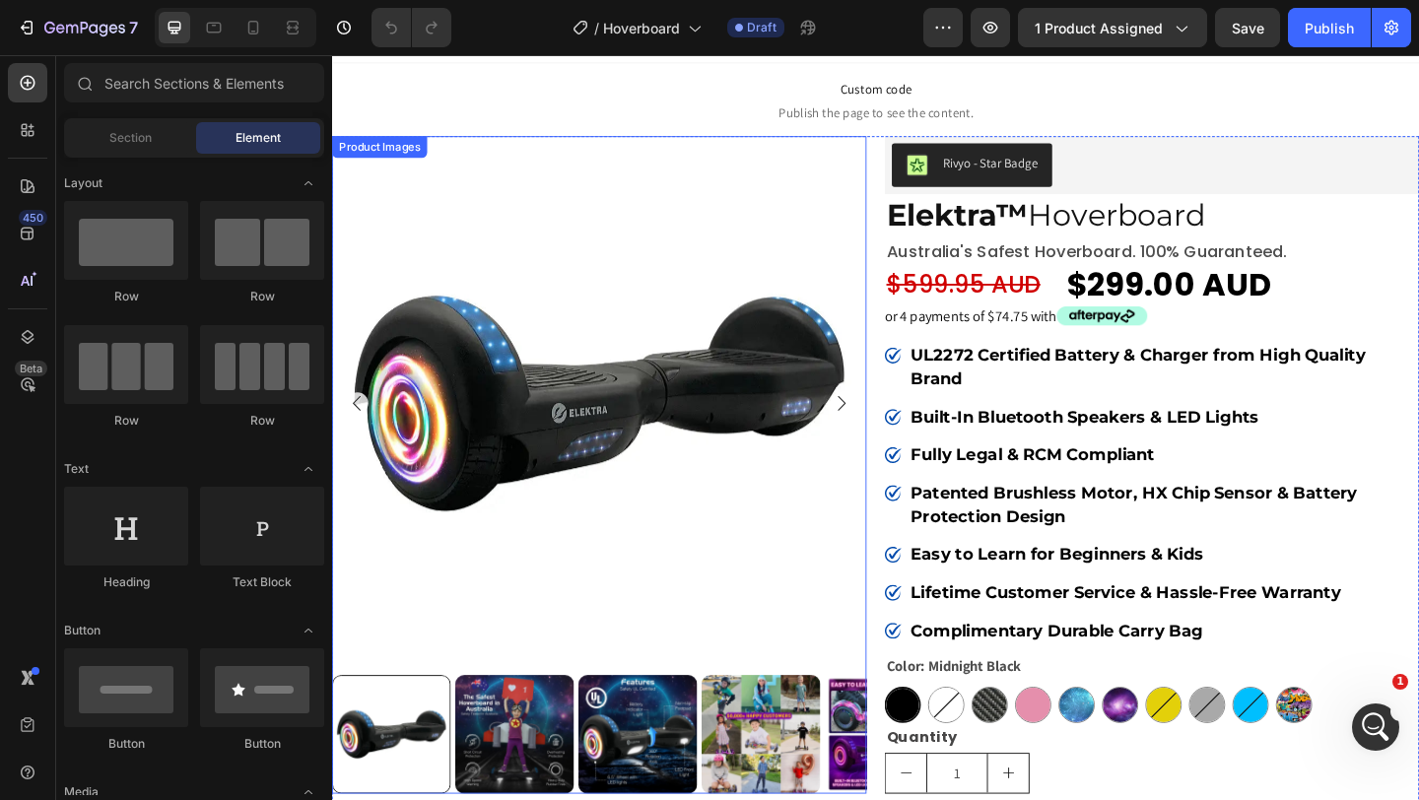
scroll to position [0, 0]
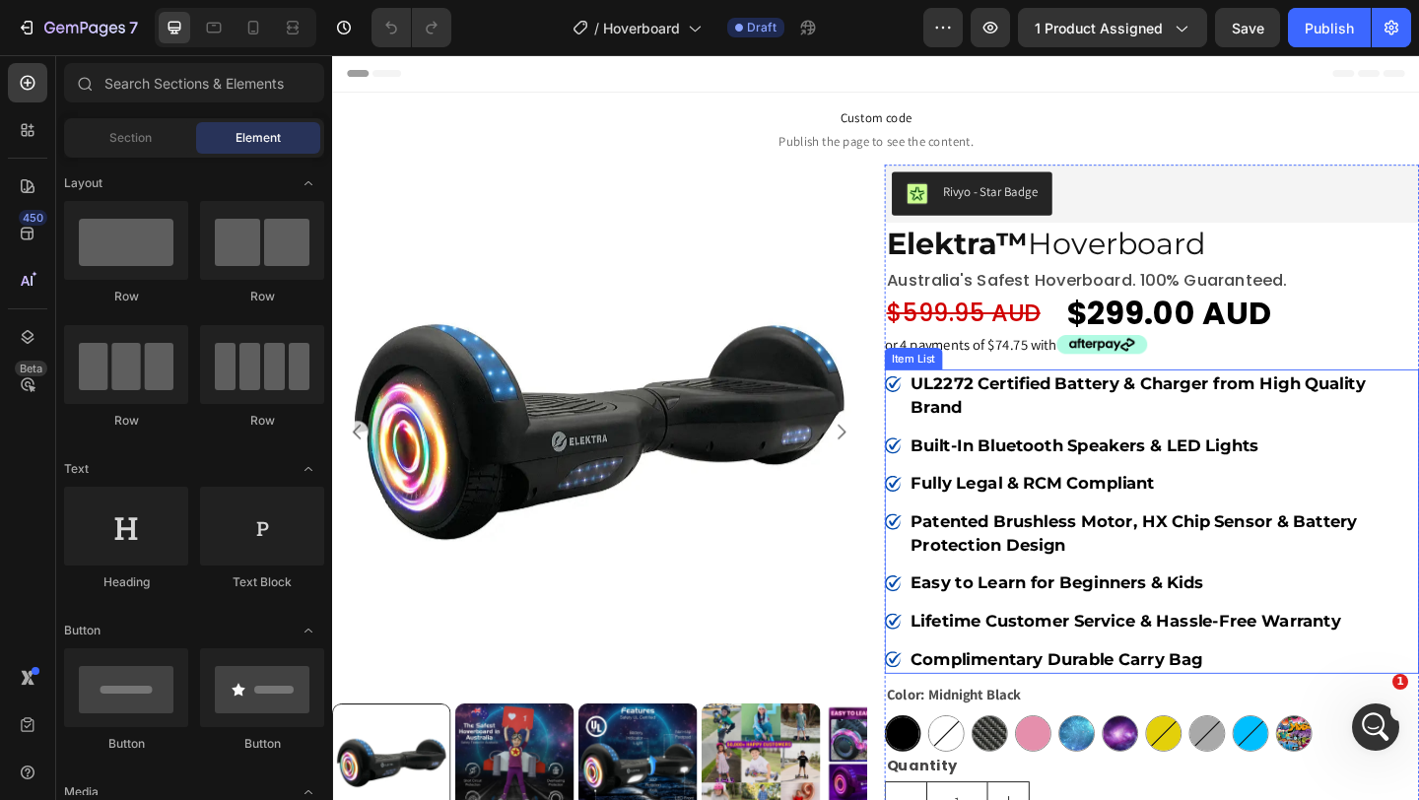
click at [1019, 432] on p "UL2272 Certified Battery & Charger from High Quality Brand" at bounding box center [1237, 425] width 550 height 51
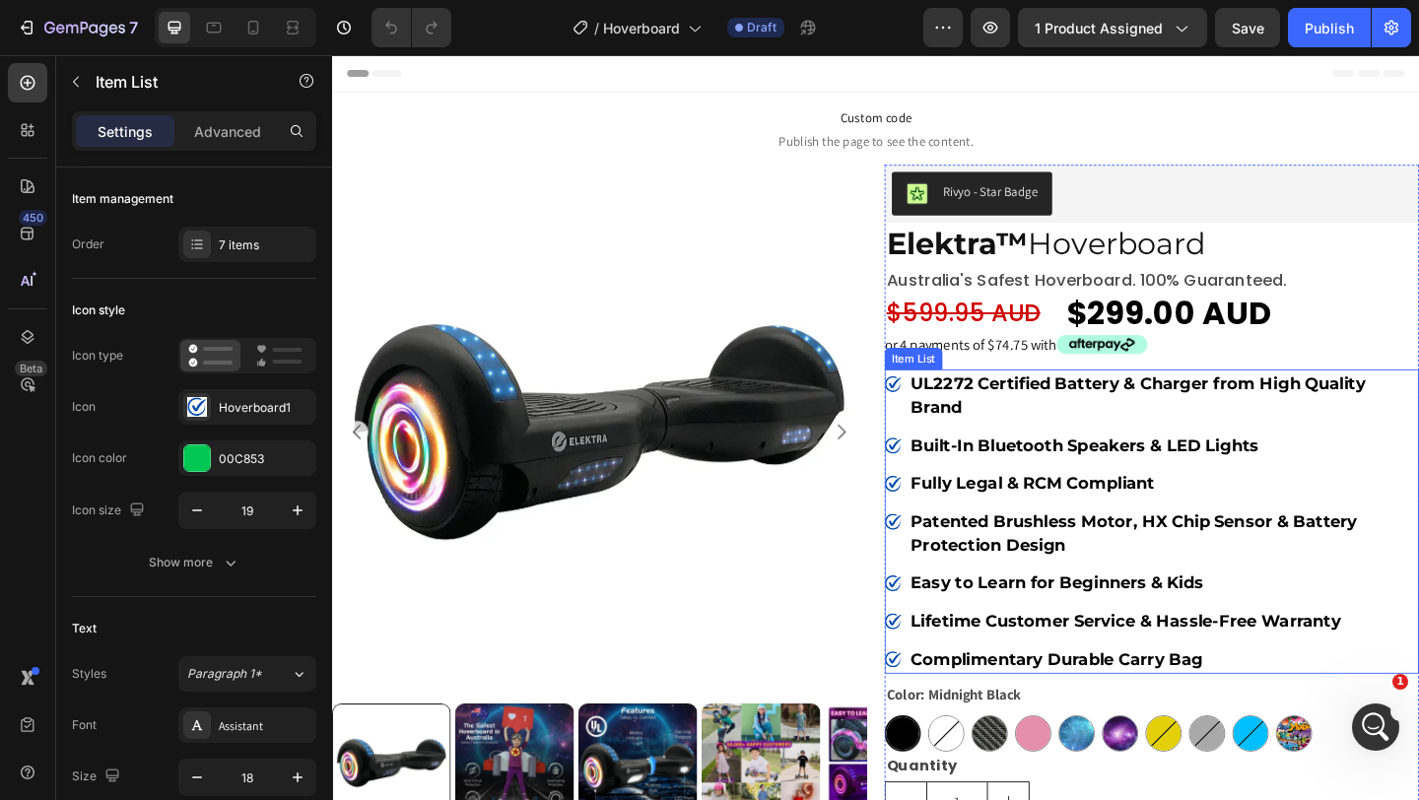
click at [1019, 432] on p "UL2272 Certified Battery & Charger from High Quality Brand" at bounding box center [1237, 425] width 550 height 51
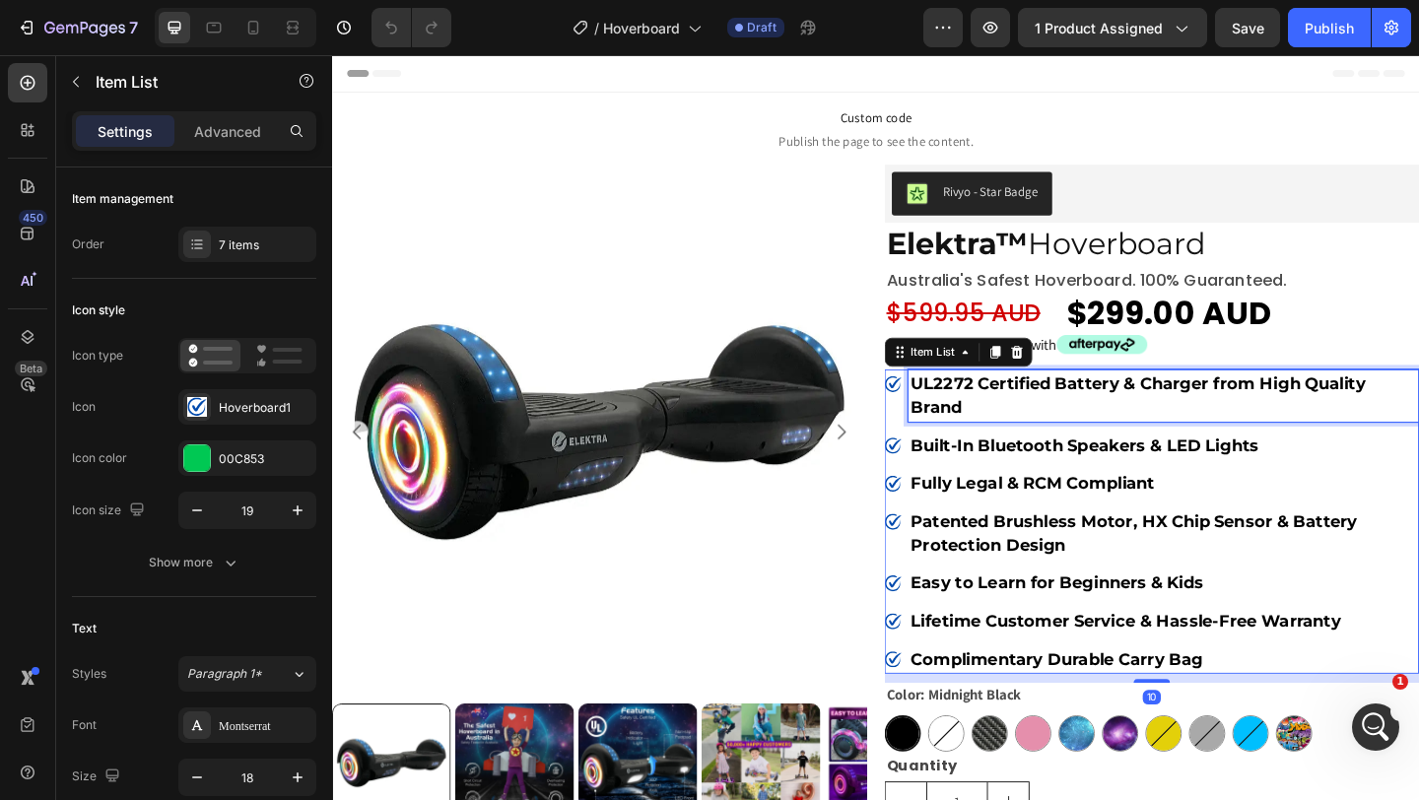
click at [1019, 432] on p "UL2272 Certified Battery & Charger from High Quality Brand" at bounding box center [1237, 425] width 550 height 51
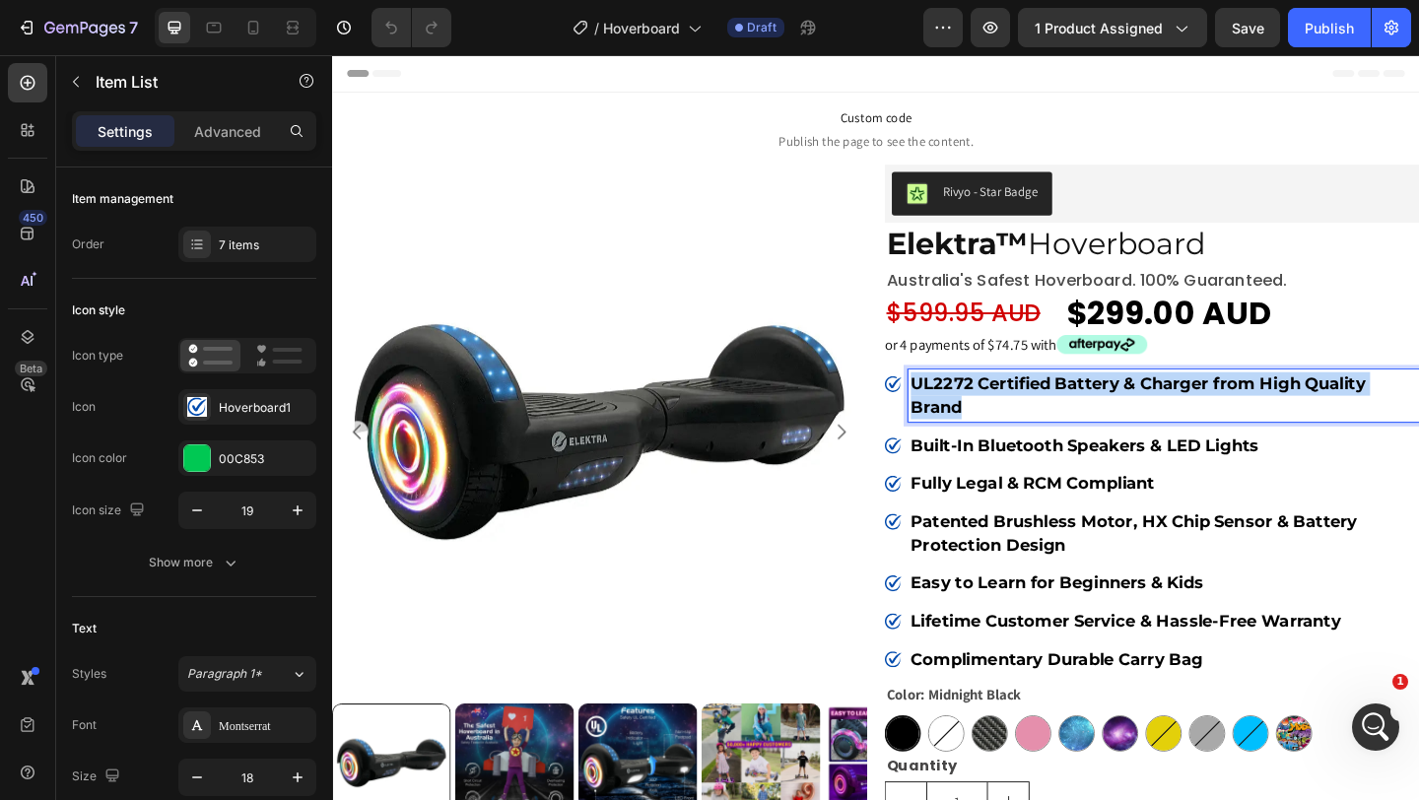
click at [1019, 432] on p "UL2272 Certified Battery & Charger from High Quality Brand" at bounding box center [1237, 425] width 550 height 51
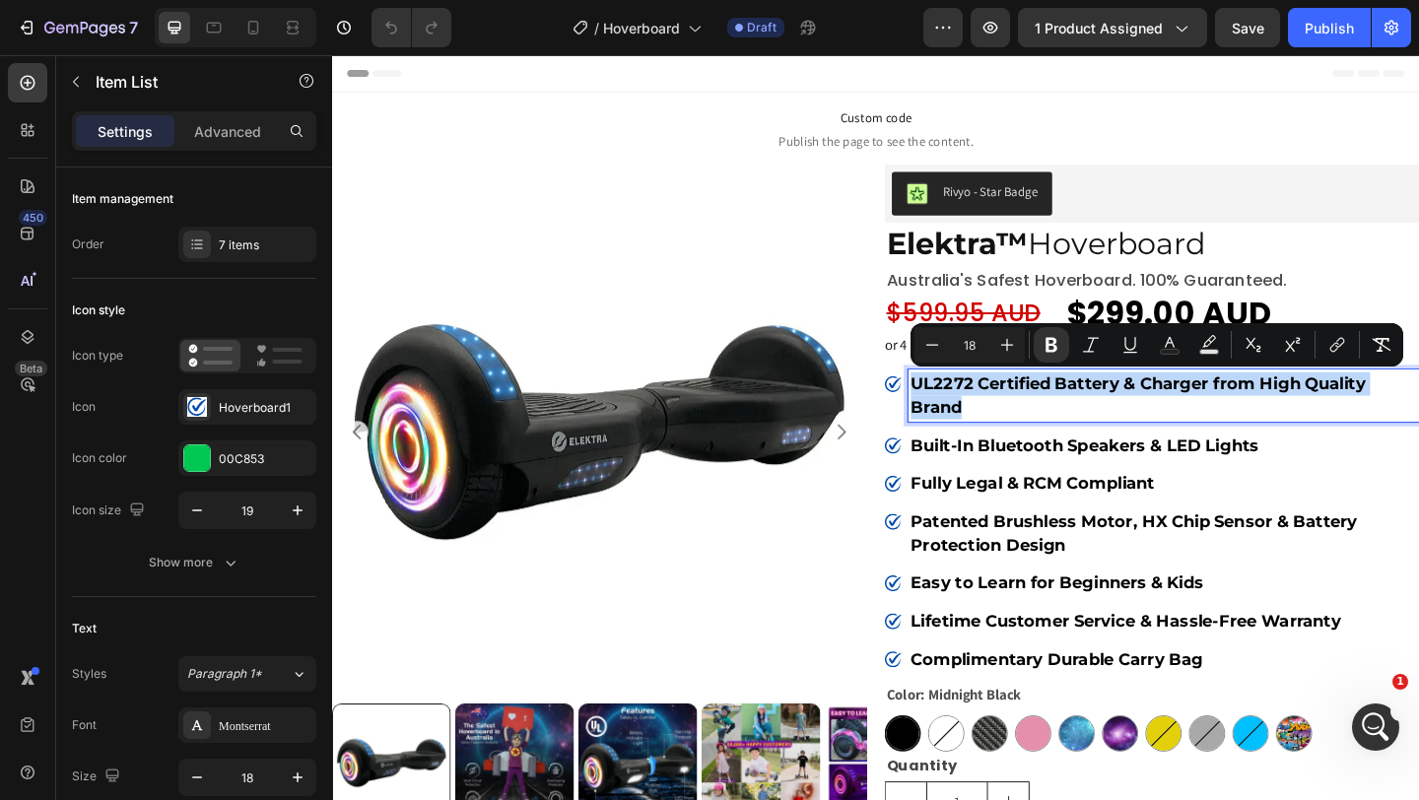
copy strong "UL2272 Certified Battery & Charger from High Quality Brand"
click at [1090, 638] on strong "Easy to Learn for Beginners & Kids" at bounding box center [1121, 630] width 318 height 22
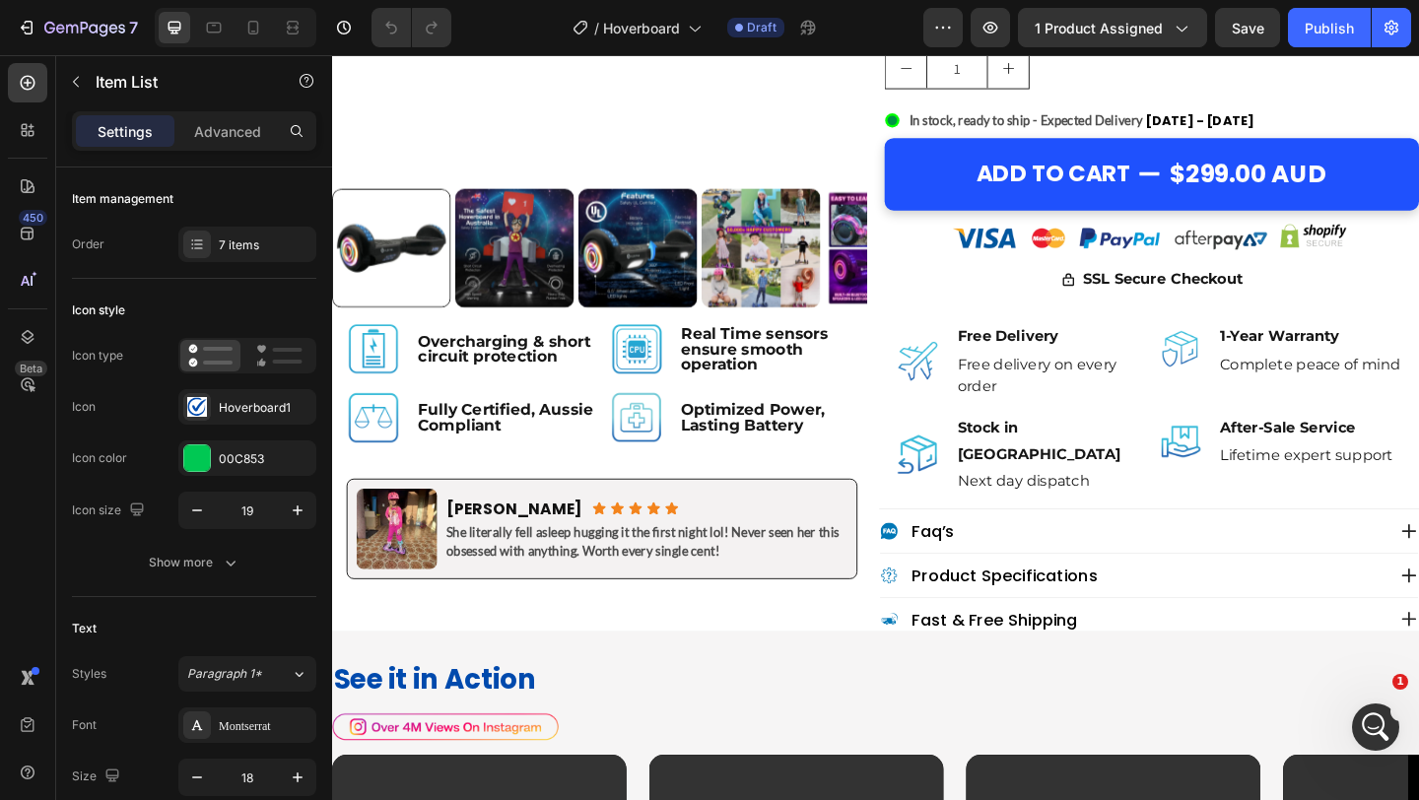
scroll to position [813, 0]
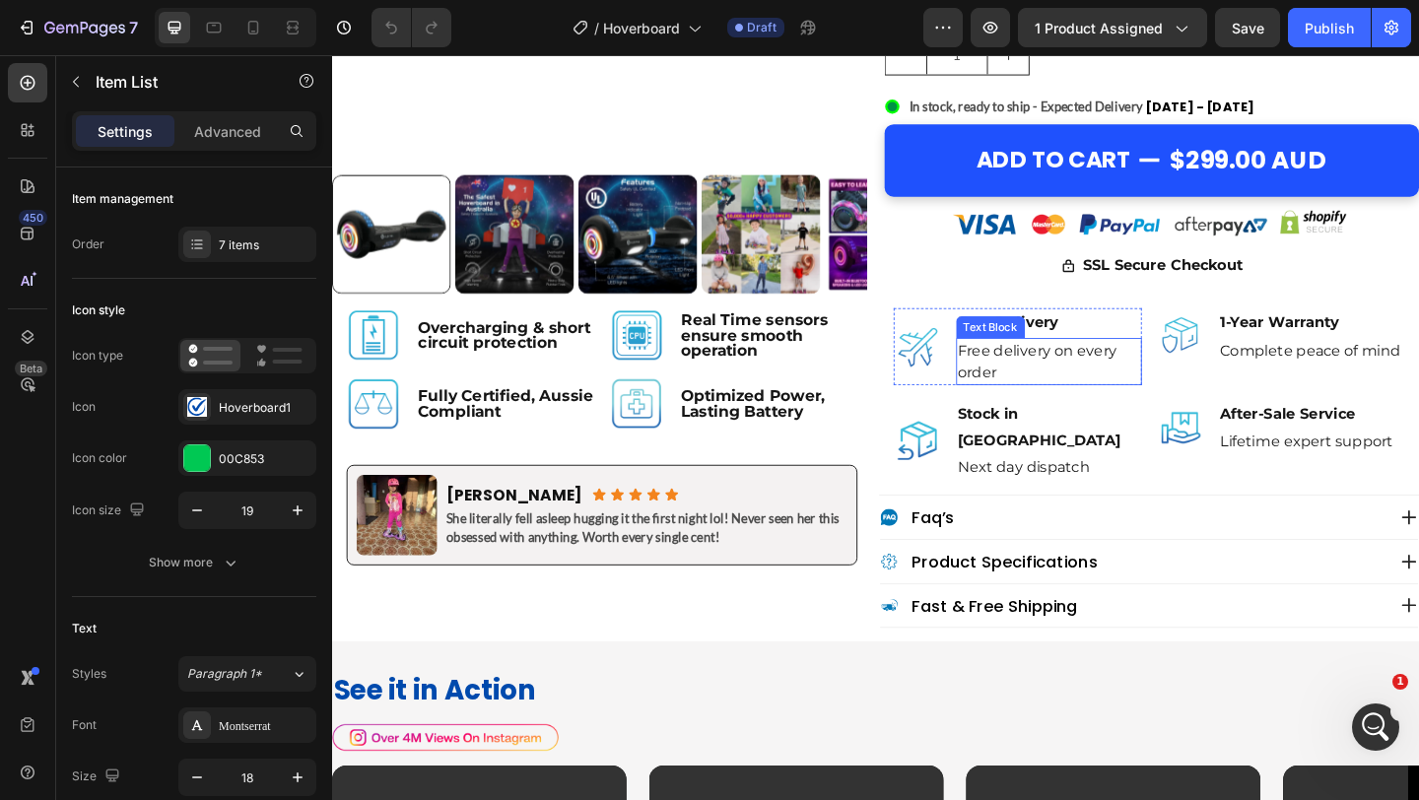
click at [1086, 405] on p "Free delivery on every order" at bounding box center [1112, 388] width 199 height 47
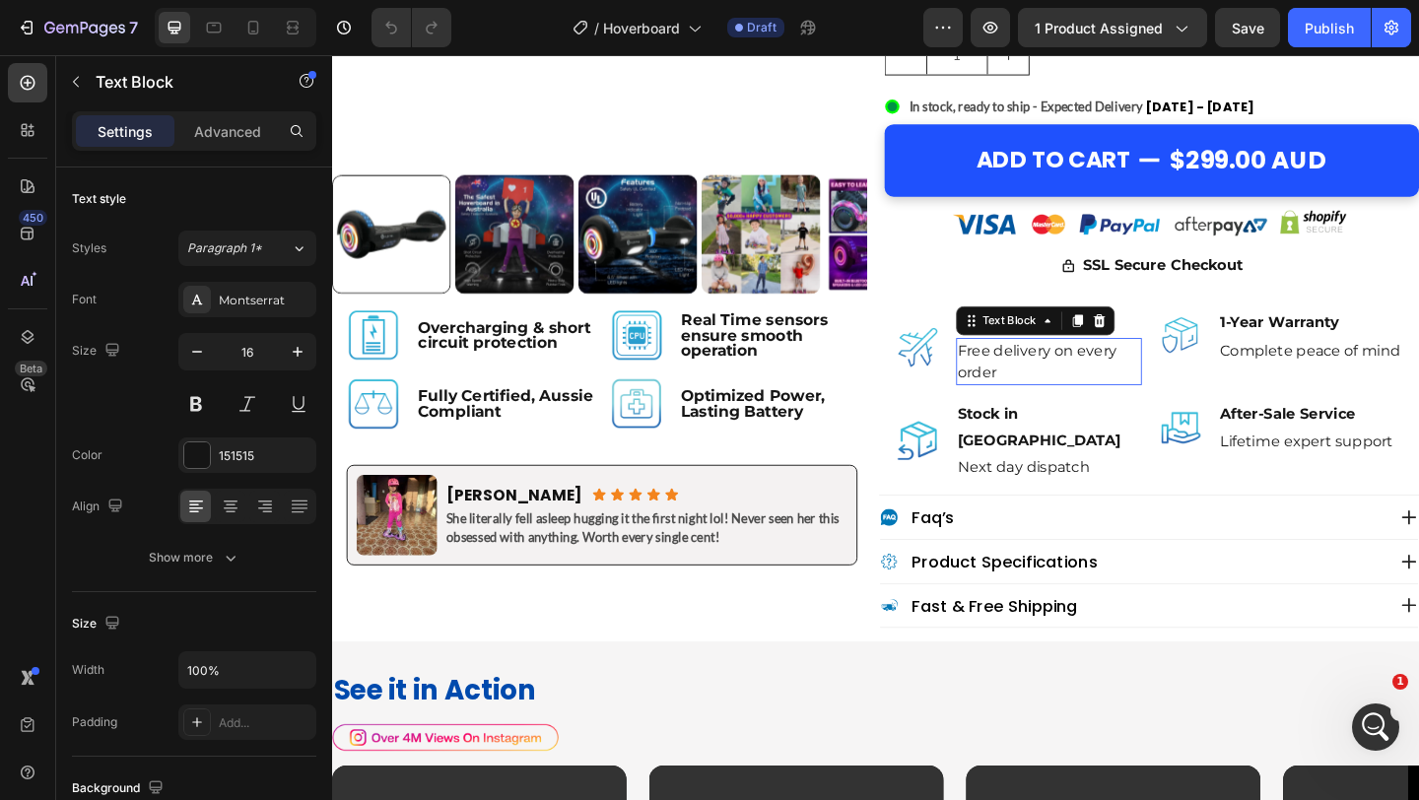
click at [1086, 405] on p "Free delivery on every order" at bounding box center [1112, 388] width 199 height 47
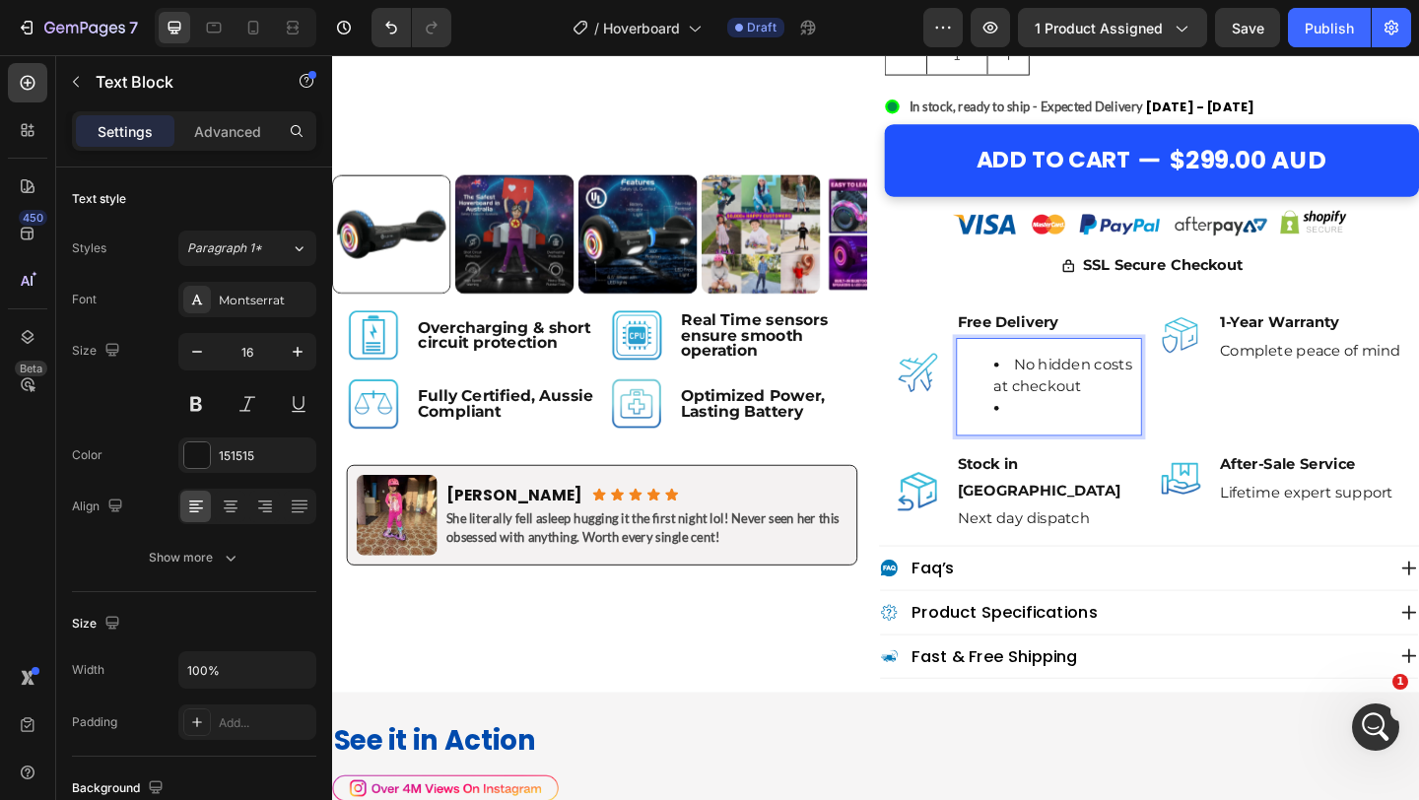
click at [1086, 405] on li "No hidden costs at checkout" at bounding box center [1133, 403] width 160 height 47
click at [1076, 440] on li "Rich Text Editor. Editing area: main" at bounding box center [1133, 440] width 160 height 24
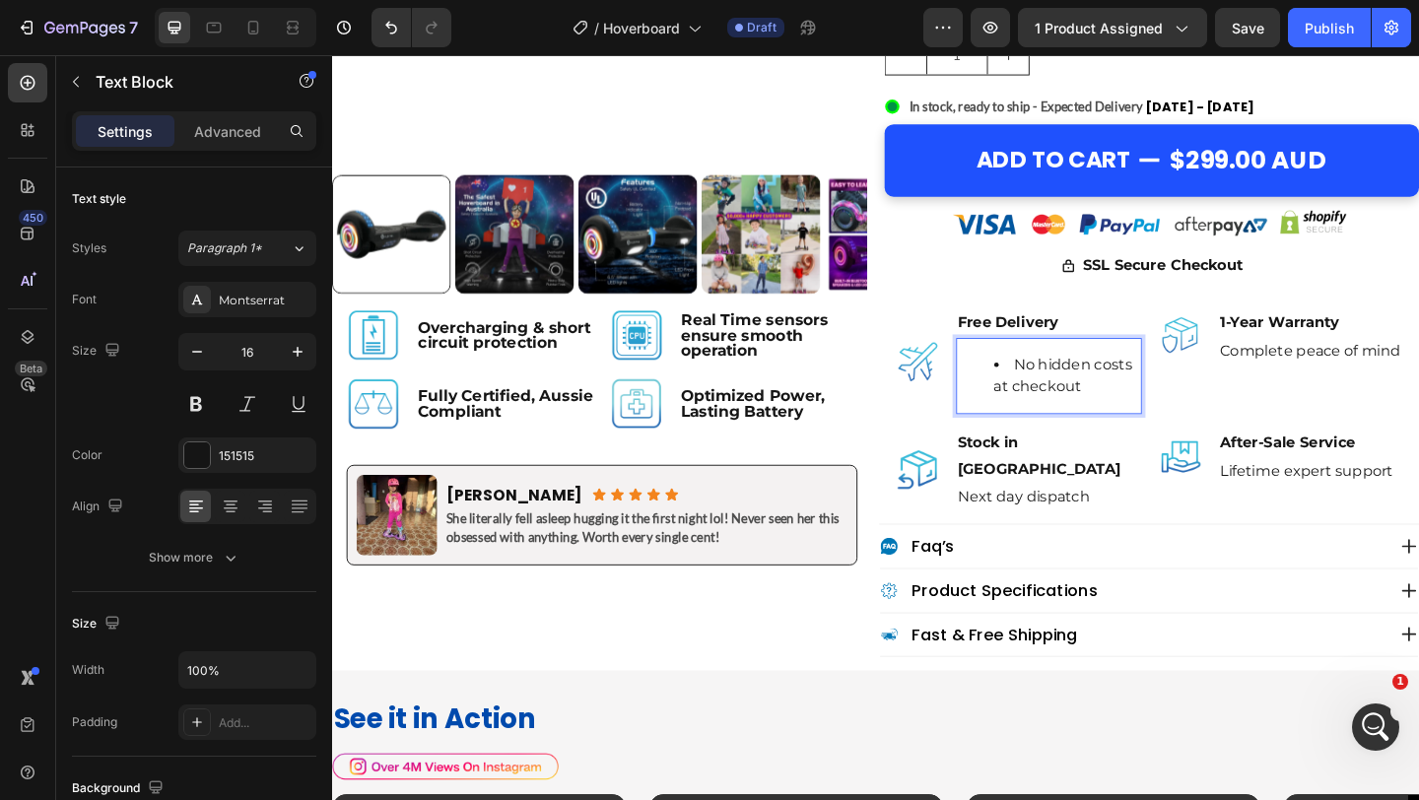
click at [1079, 395] on li "No hidden costs at checkout" at bounding box center [1133, 403] width 160 height 47
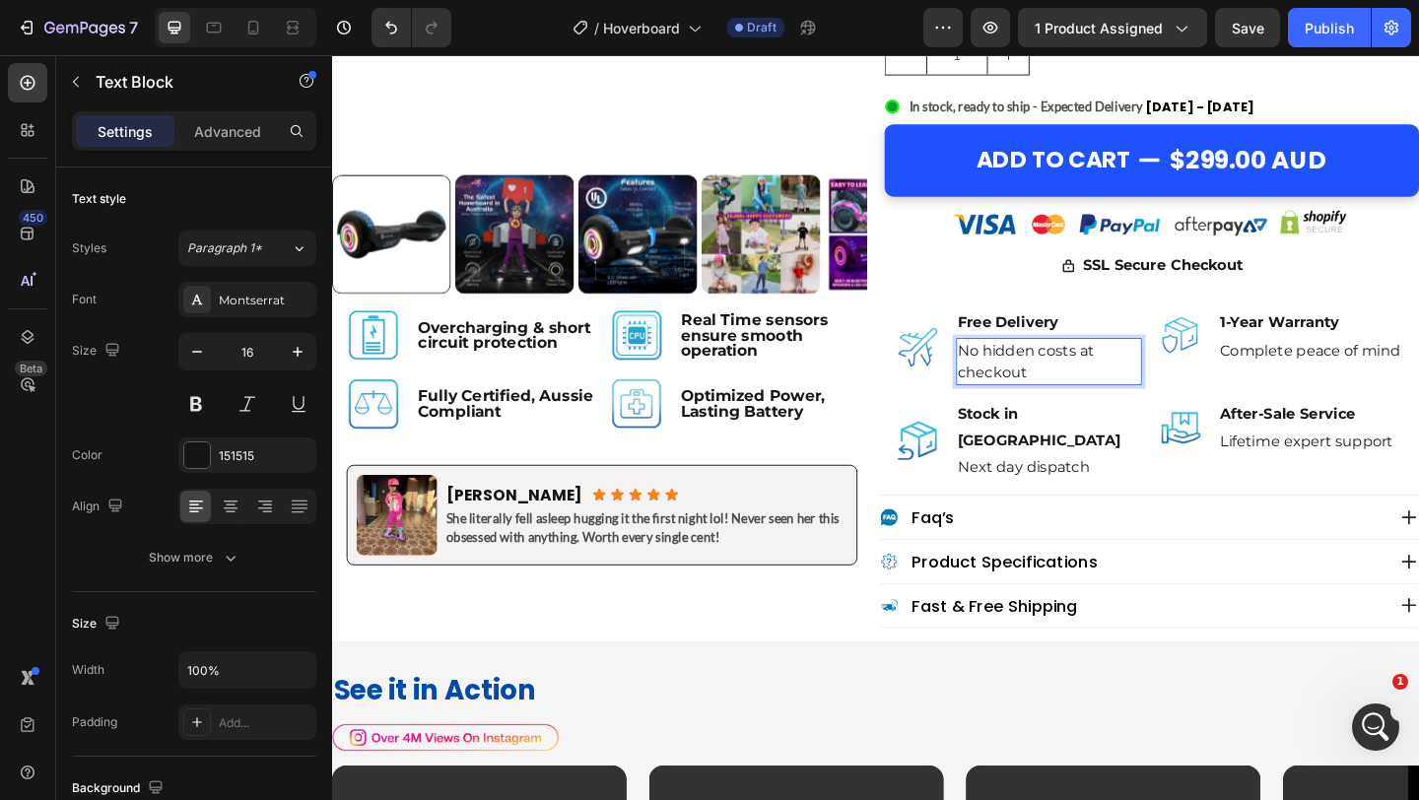
click at [1119, 385] on p "No hidden costs at checkout" at bounding box center [1112, 388] width 199 height 47
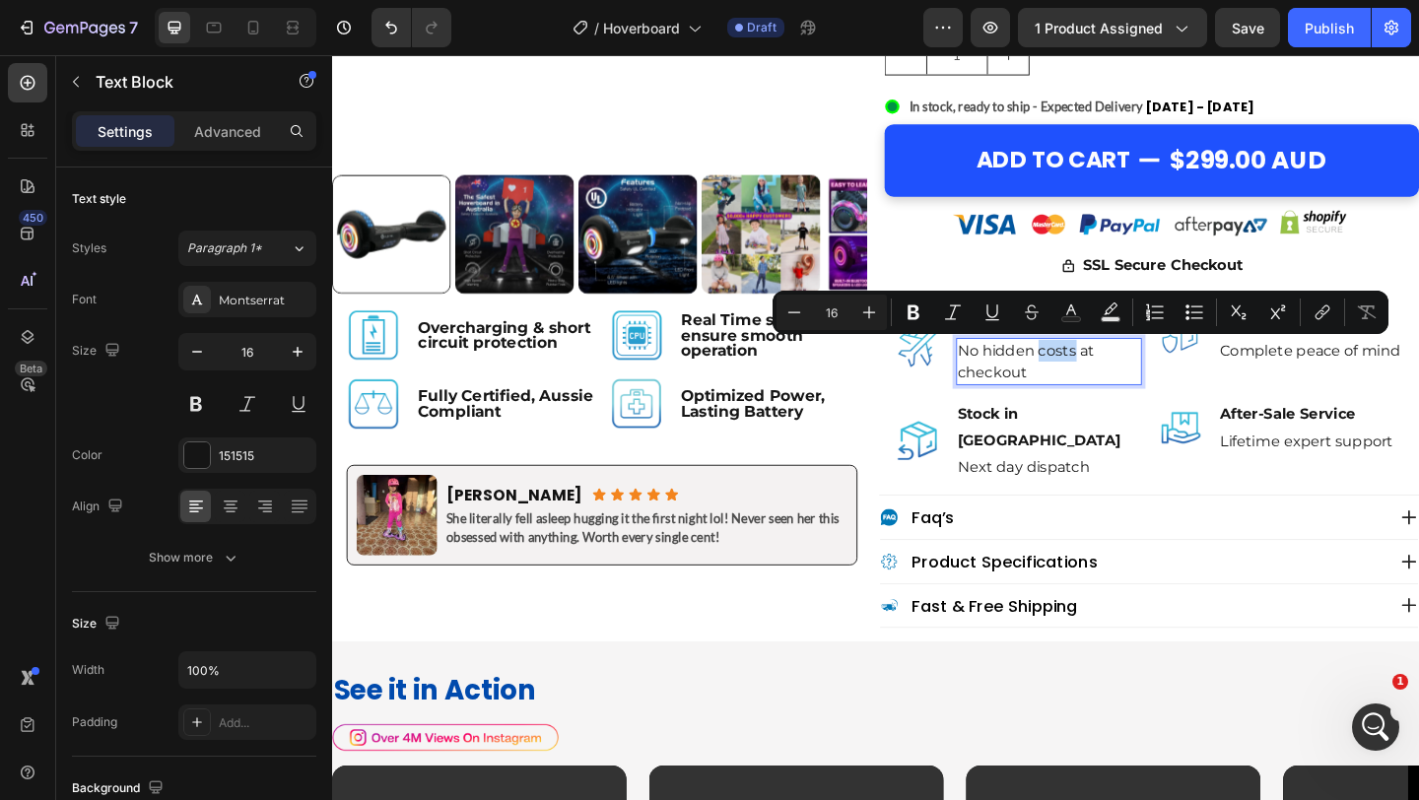
click at [1119, 385] on p "No hidden costs at checkout" at bounding box center [1112, 388] width 199 height 47
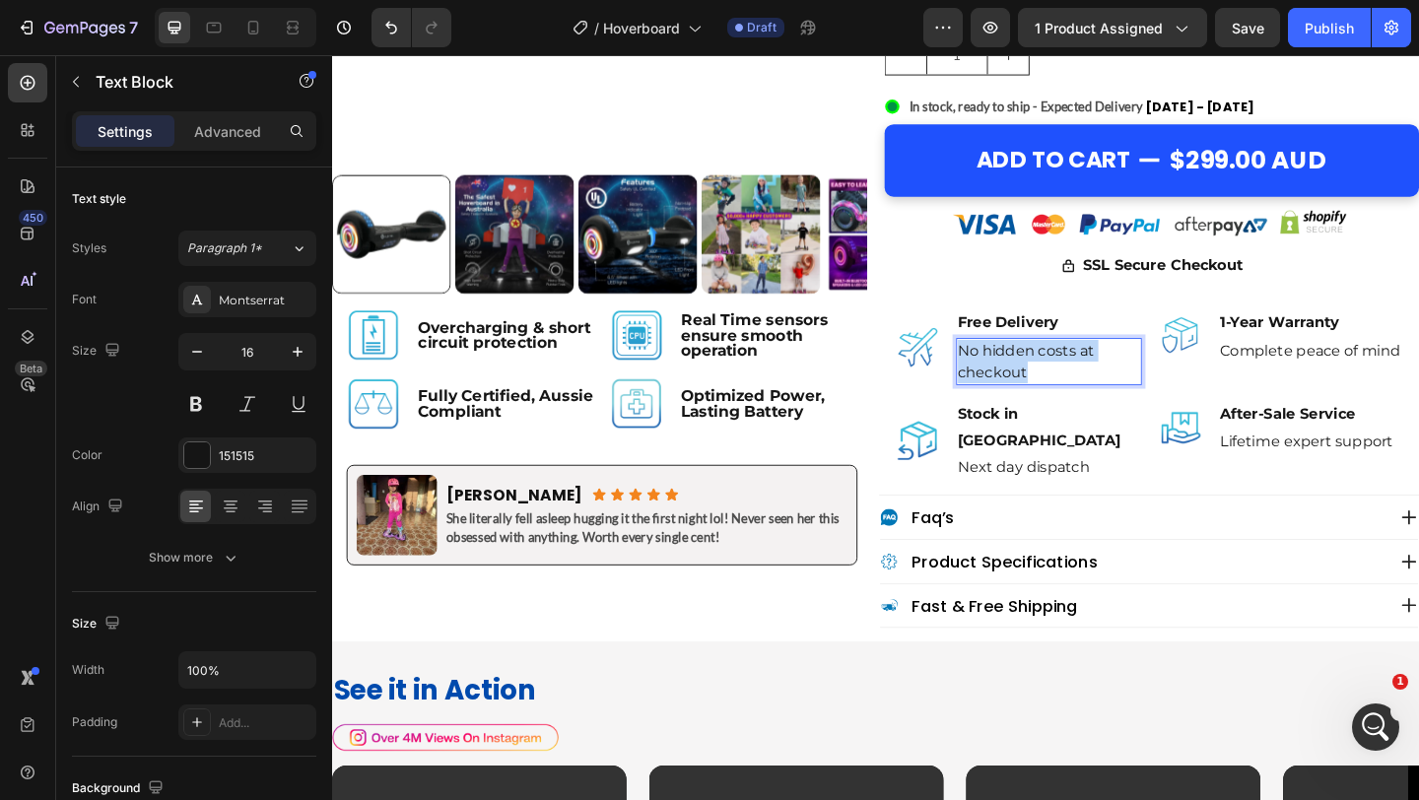
click at [1119, 385] on p "No hidden costs at checkout" at bounding box center [1112, 388] width 199 height 47
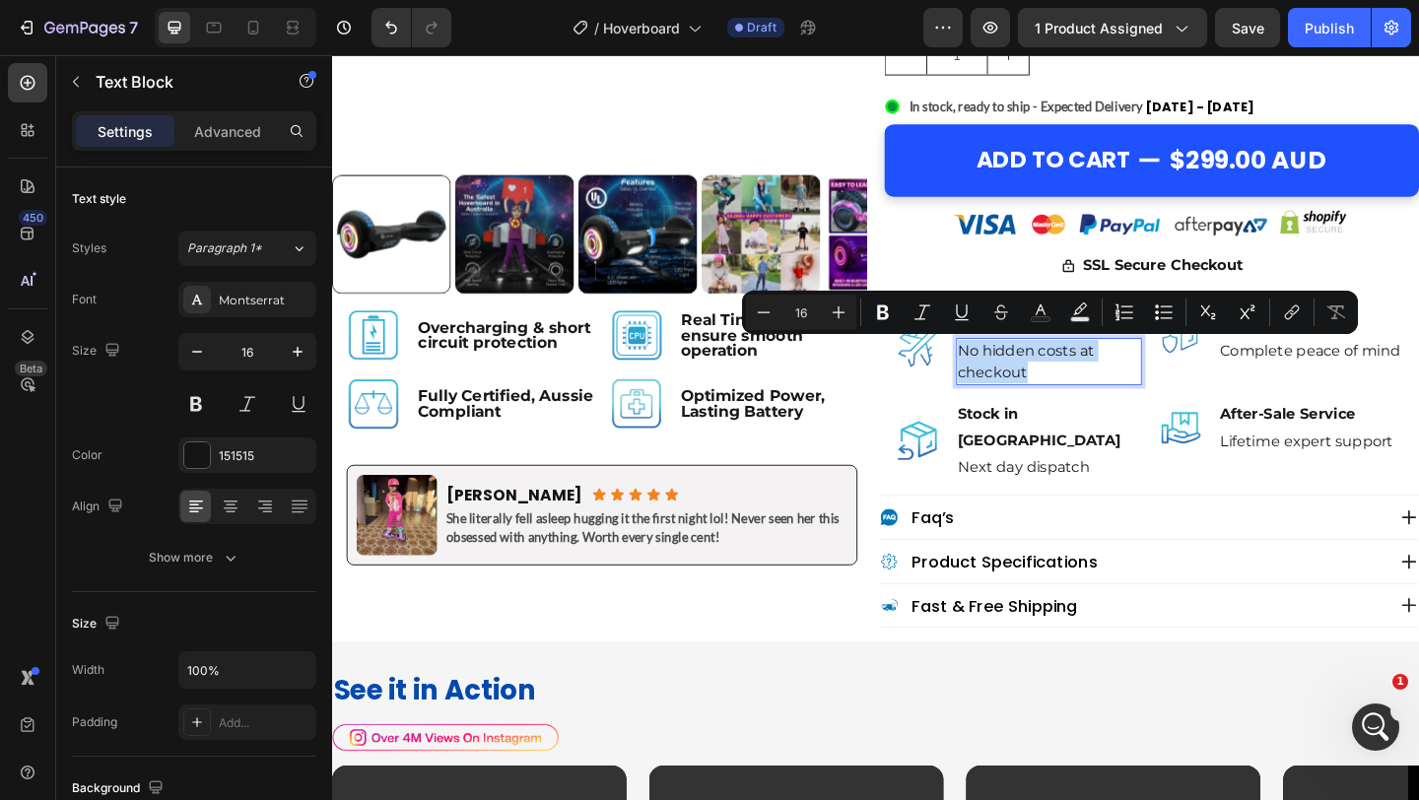
click at [1119, 385] on p "No hidden costs at checkout" at bounding box center [1112, 388] width 199 height 47
click at [1111, 426] on div "Image Stock in Sydney Text Block Next day dispatch Text Block Advanced List Ima…" at bounding box center [1220, 474] width 587 height 120
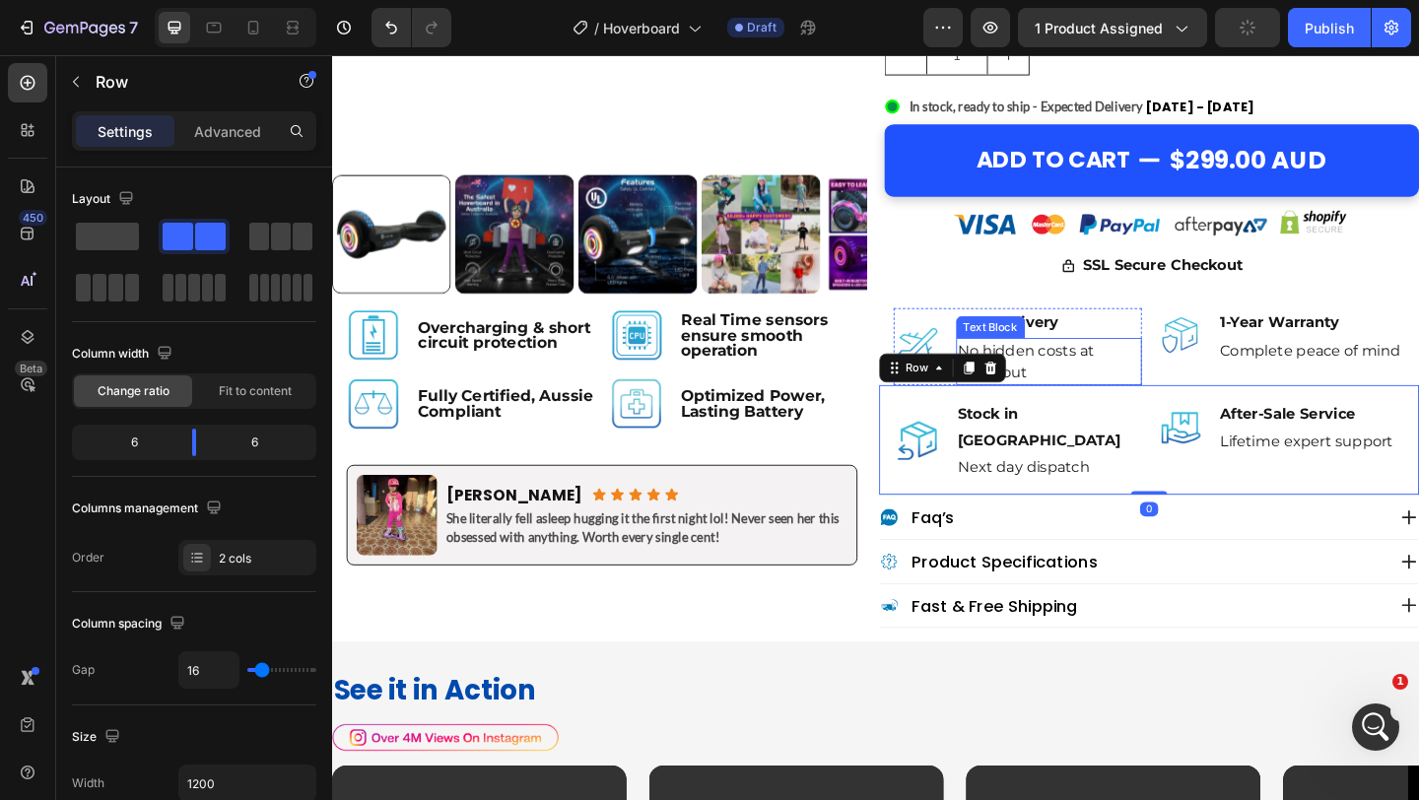
click at [1162, 396] on p "No hidden costs at checkout" at bounding box center [1112, 388] width 199 height 47
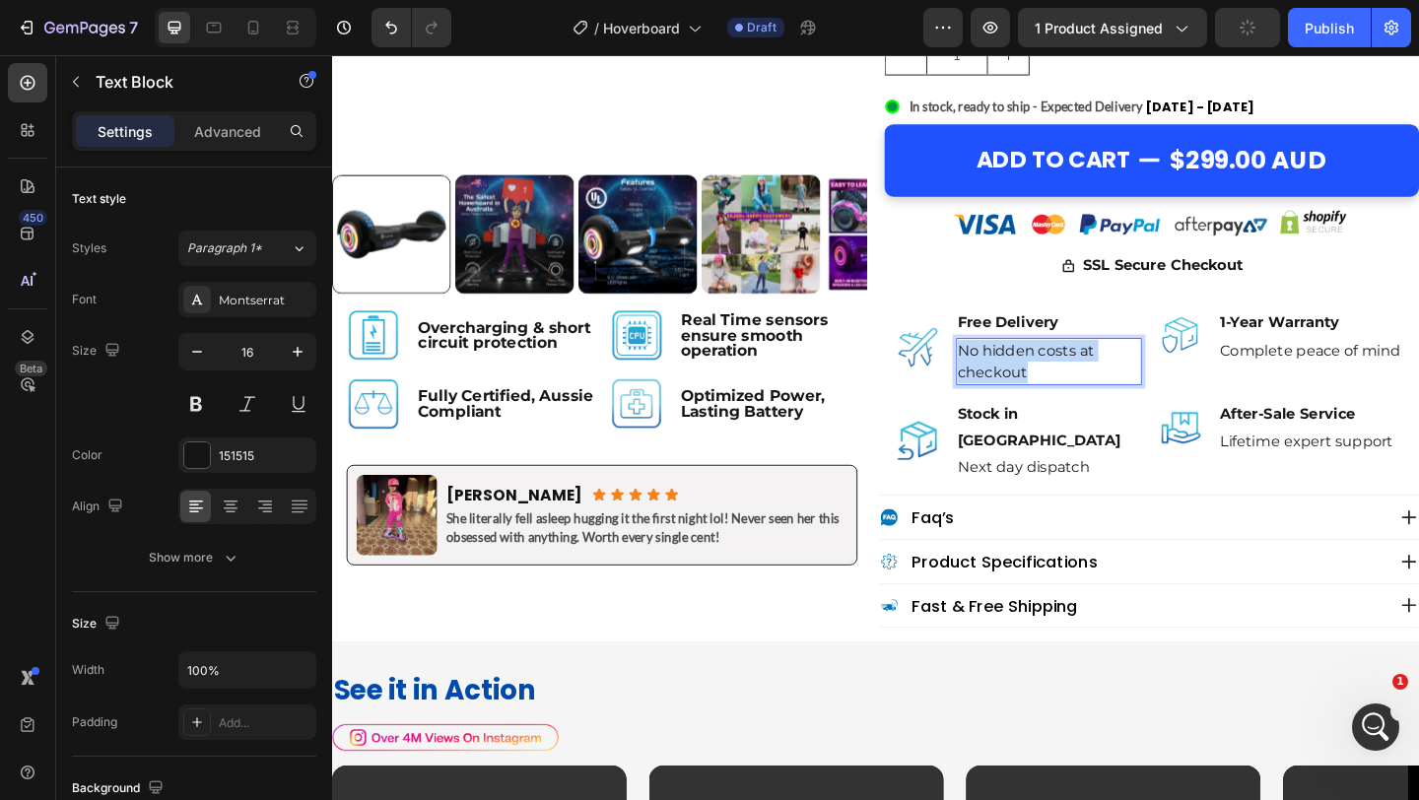
click at [1162, 396] on p "No hidden costs at checkout" at bounding box center [1112, 388] width 199 height 47
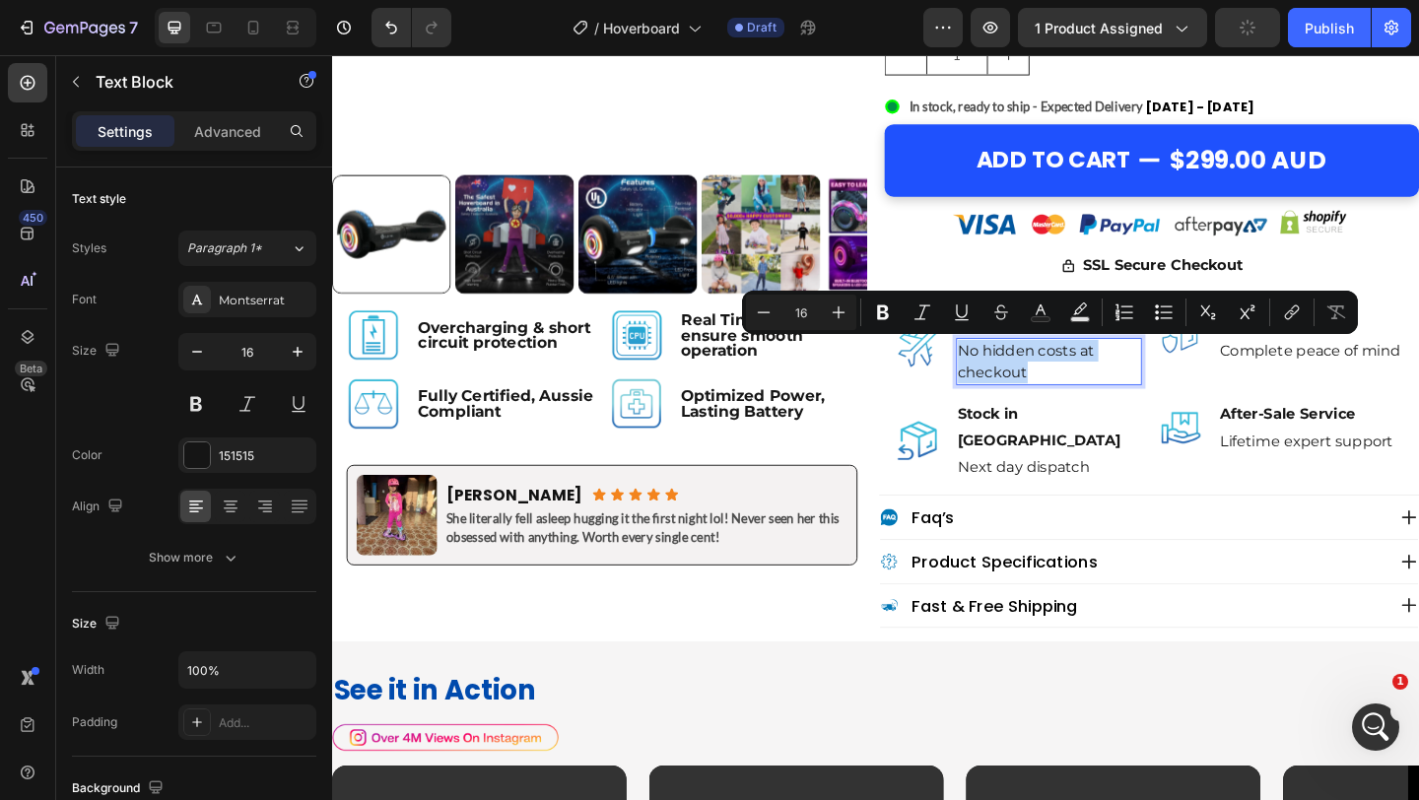
click at [1162, 396] on p "No hidden costs at checkout" at bounding box center [1112, 388] width 199 height 47
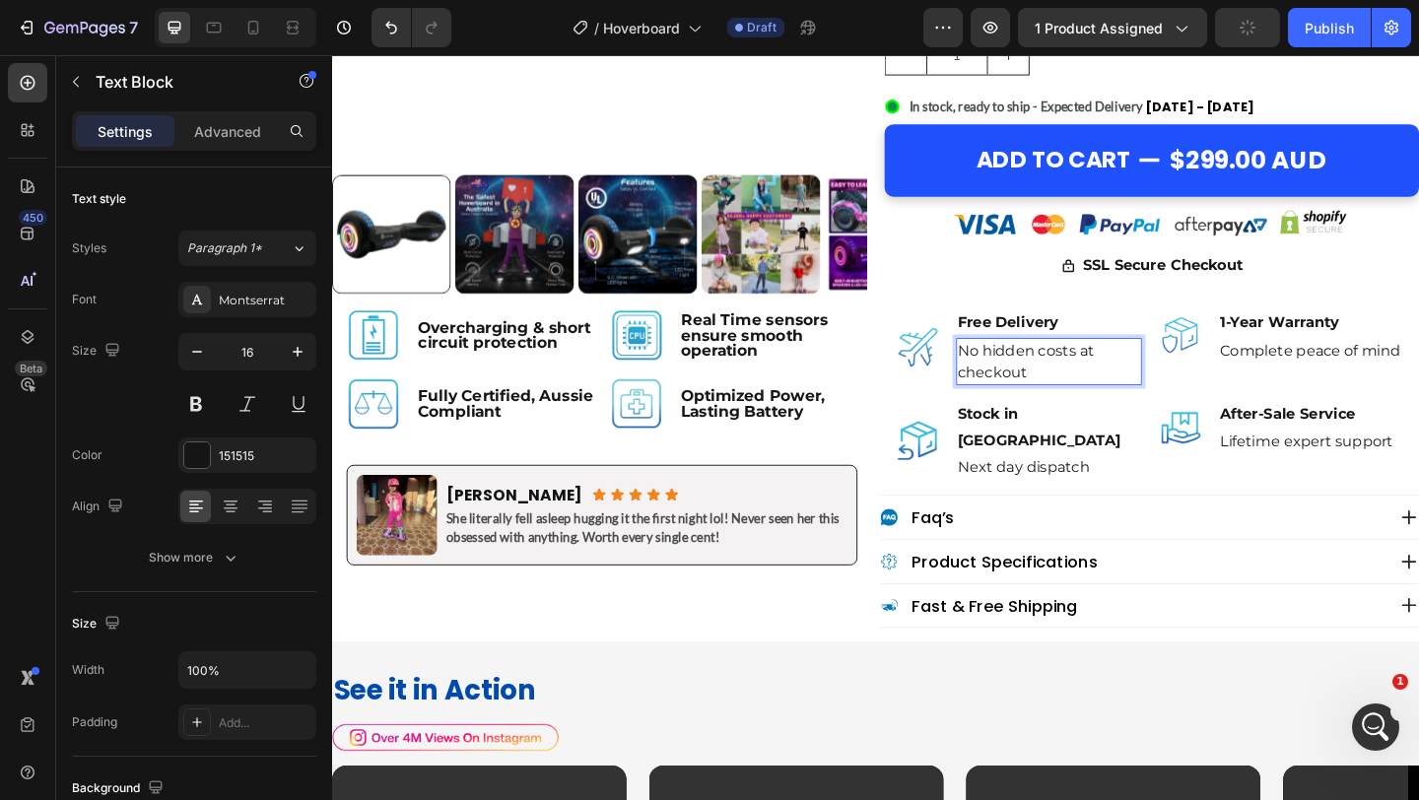
click at [1162, 396] on p "No hidden costs at checkout" at bounding box center [1112, 388] width 199 height 47
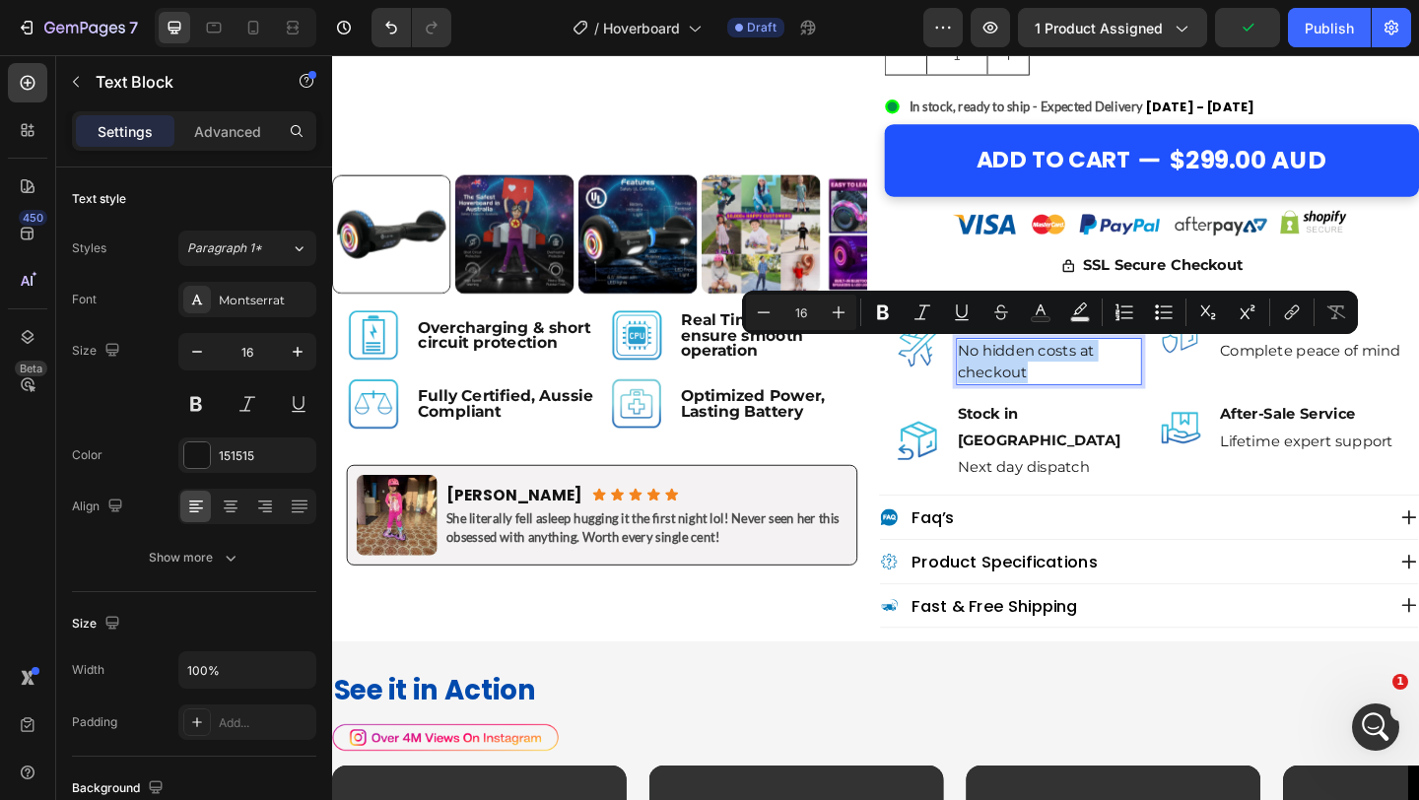
click at [1162, 396] on p "No hidden costs at checkout" at bounding box center [1112, 388] width 199 height 47
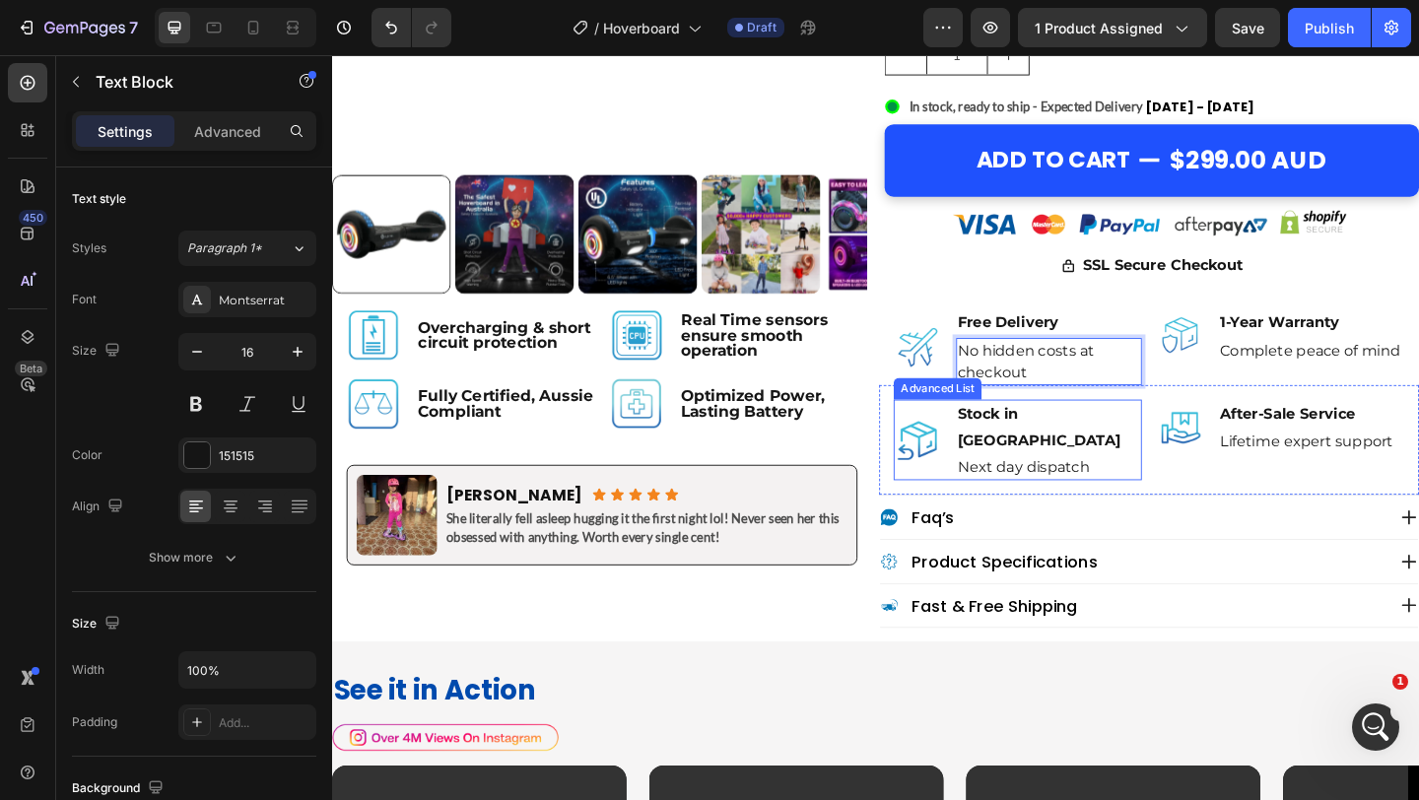
click at [1175, 442] on div "Image Stock in Sydney Text Block Next day dispatch Text Block" at bounding box center [1078, 474] width 270 height 89
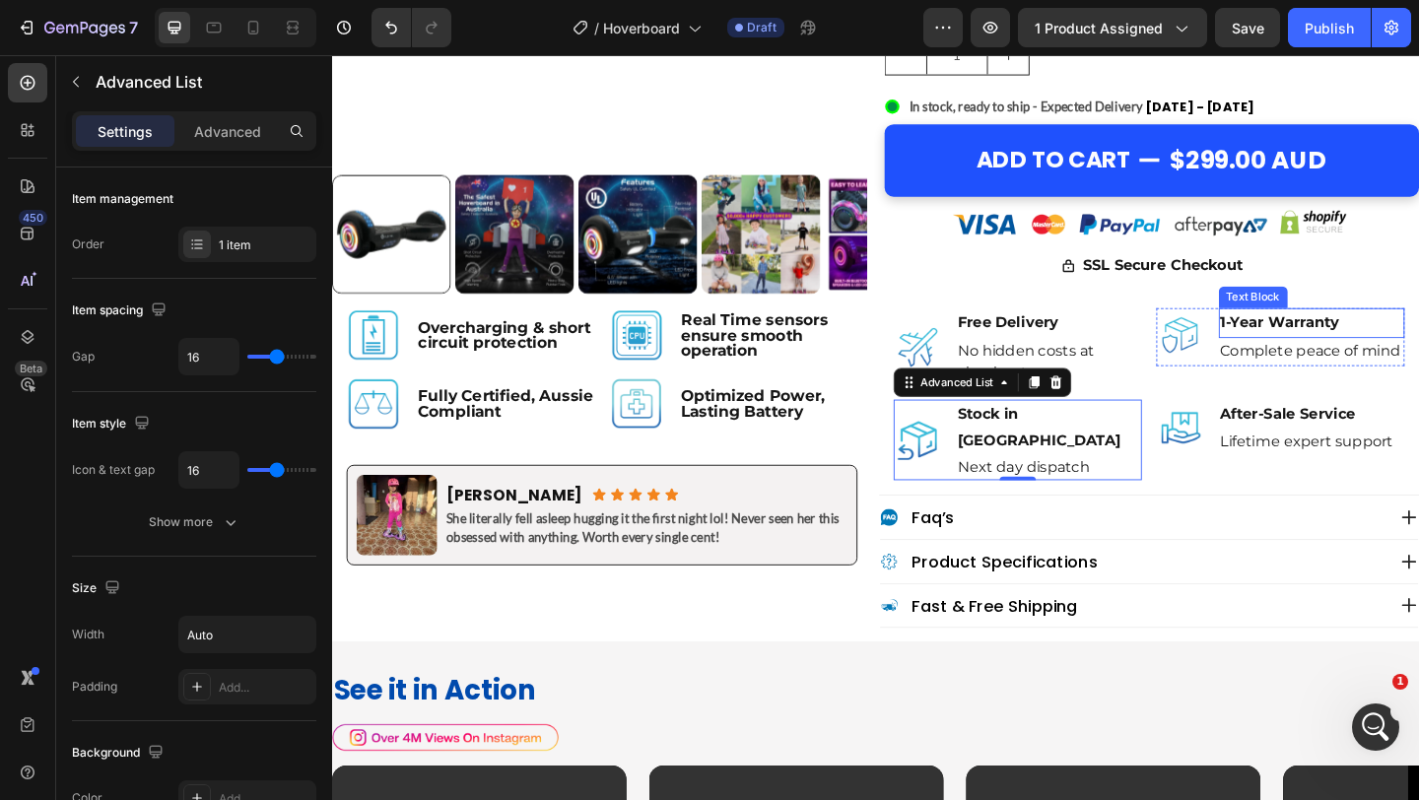
click at [1380, 346] on p "1-Year Warranty" at bounding box center [1398, 346] width 199 height 29
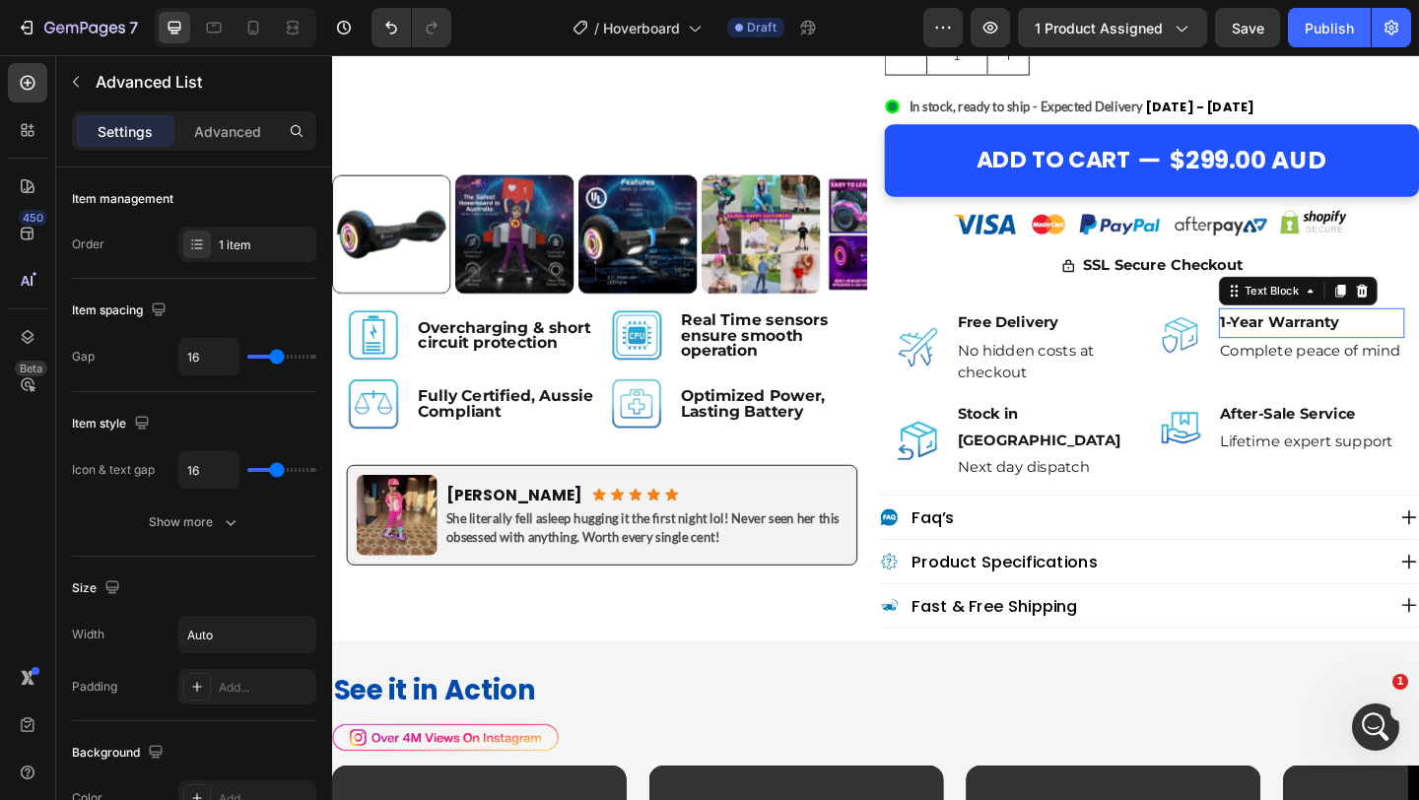
click at [1380, 346] on p "1-Year Warranty" at bounding box center [1398, 346] width 199 height 29
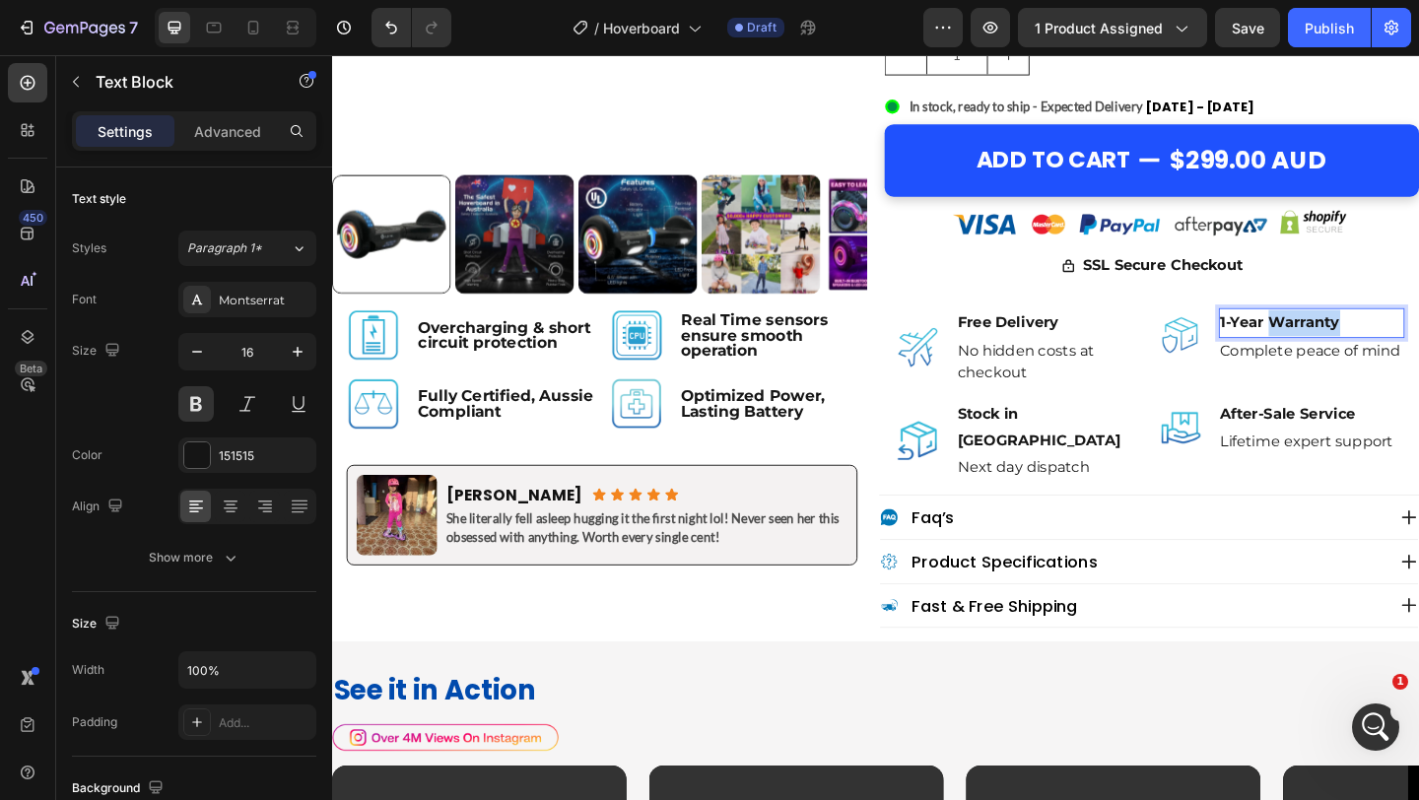
click at [1380, 346] on p "1-Year Warranty" at bounding box center [1398, 346] width 199 height 29
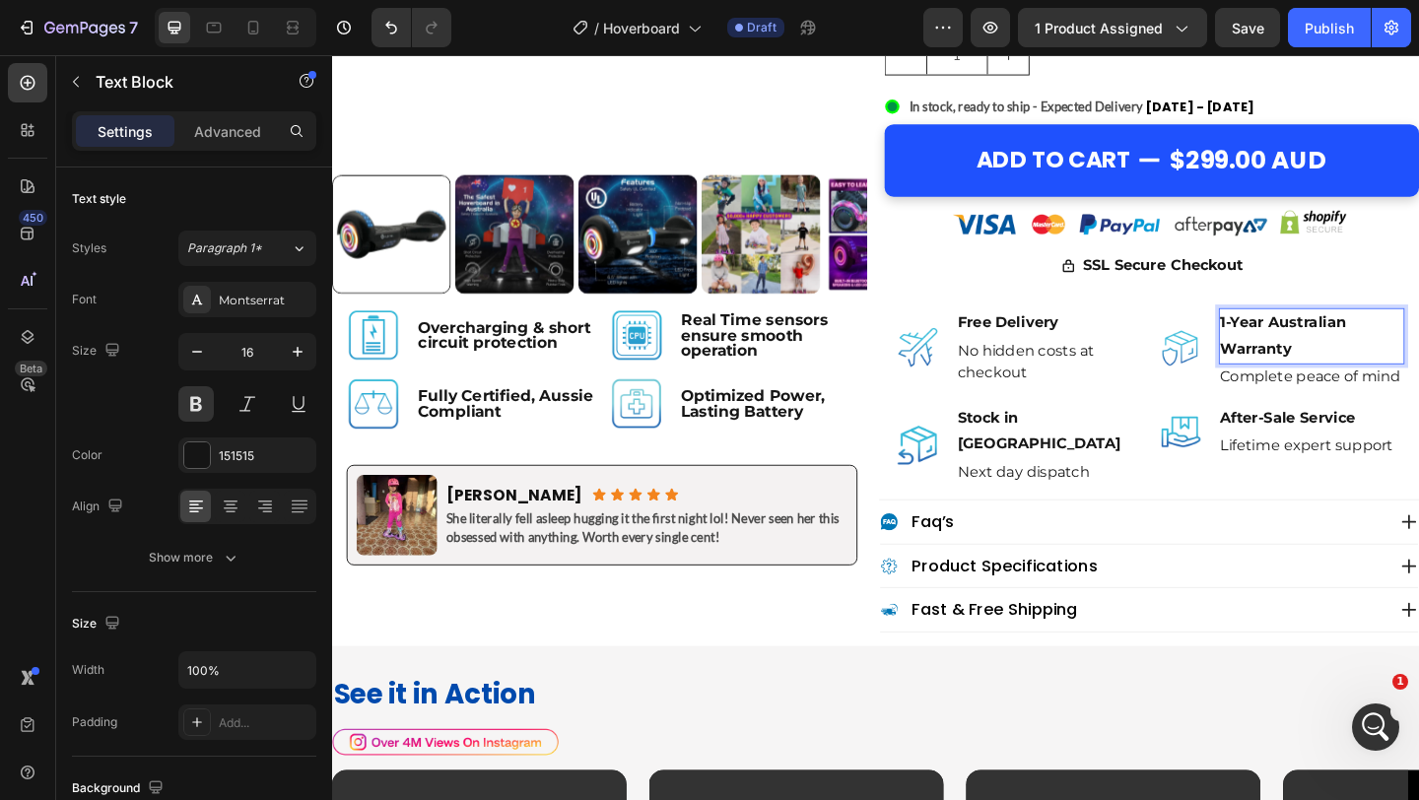
click at [1380, 346] on p "1-Year Australian Warranty" at bounding box center [1398, 360] width 199 height 57
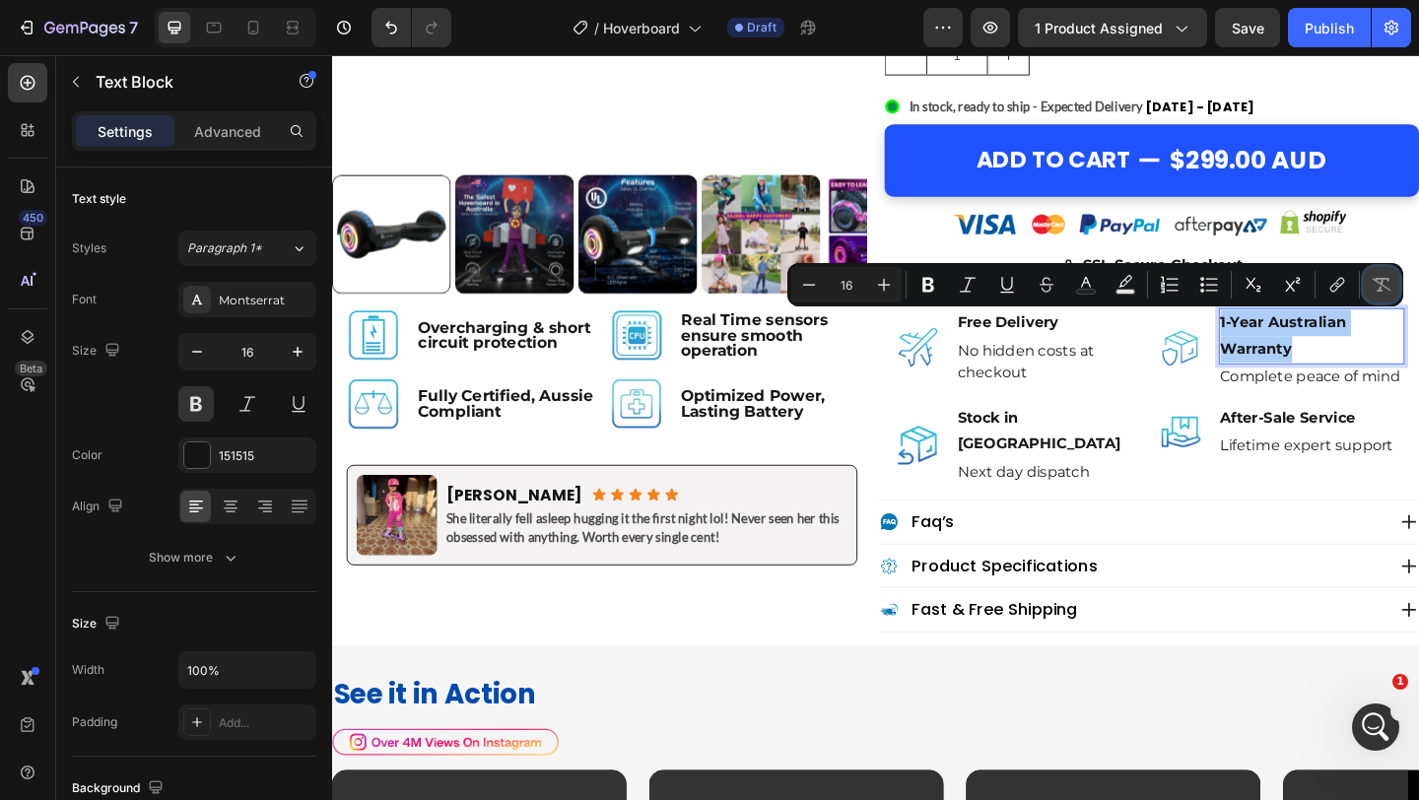
click at [1381, 279] on icon "Editor contextual toolbar" at bounding box center [1382, 285] width 19 height 14
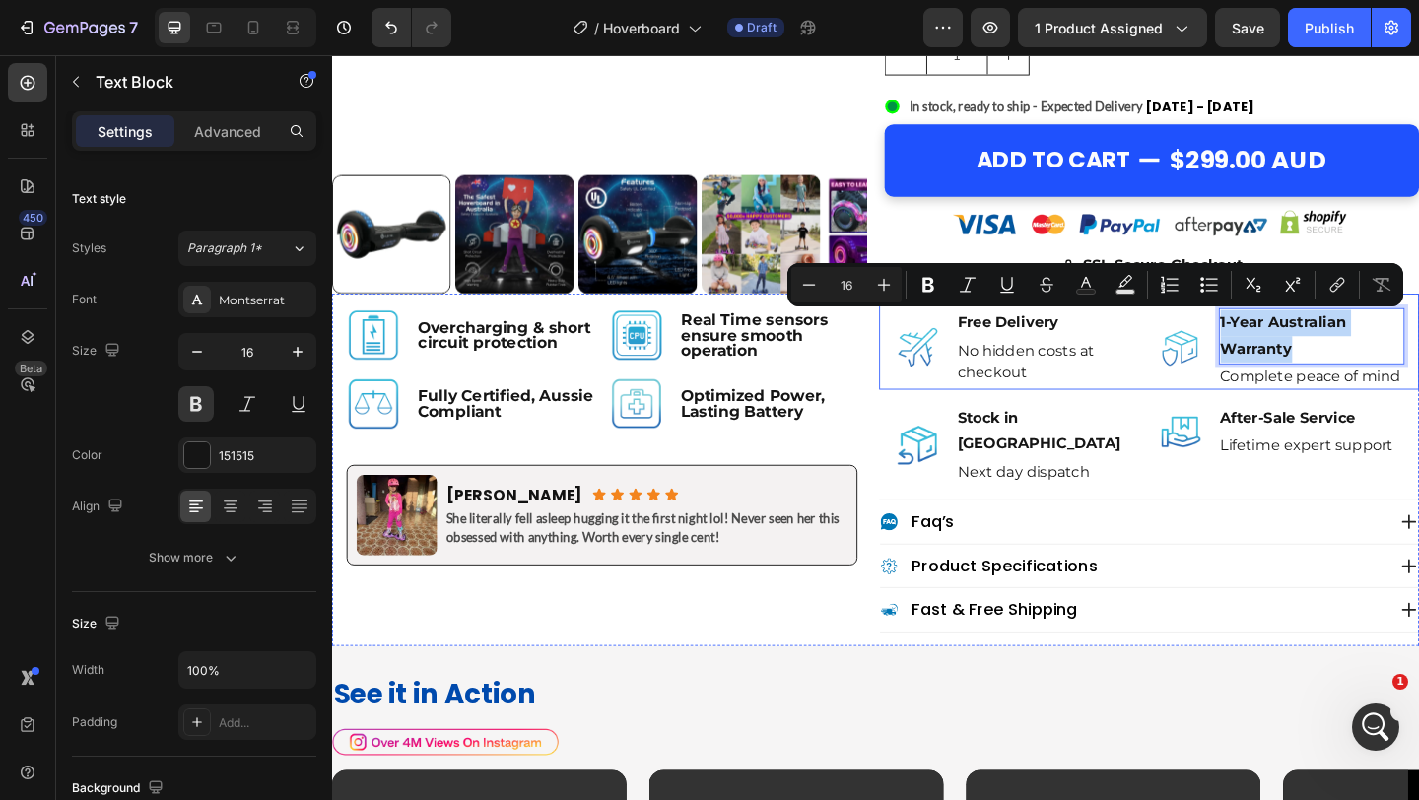
click at [1214, 402] on div "Image Free Delivery Text Block No hidden costs at checkout Text Block Advanced …" at bounding box center [1220, 366] width 587 height 104
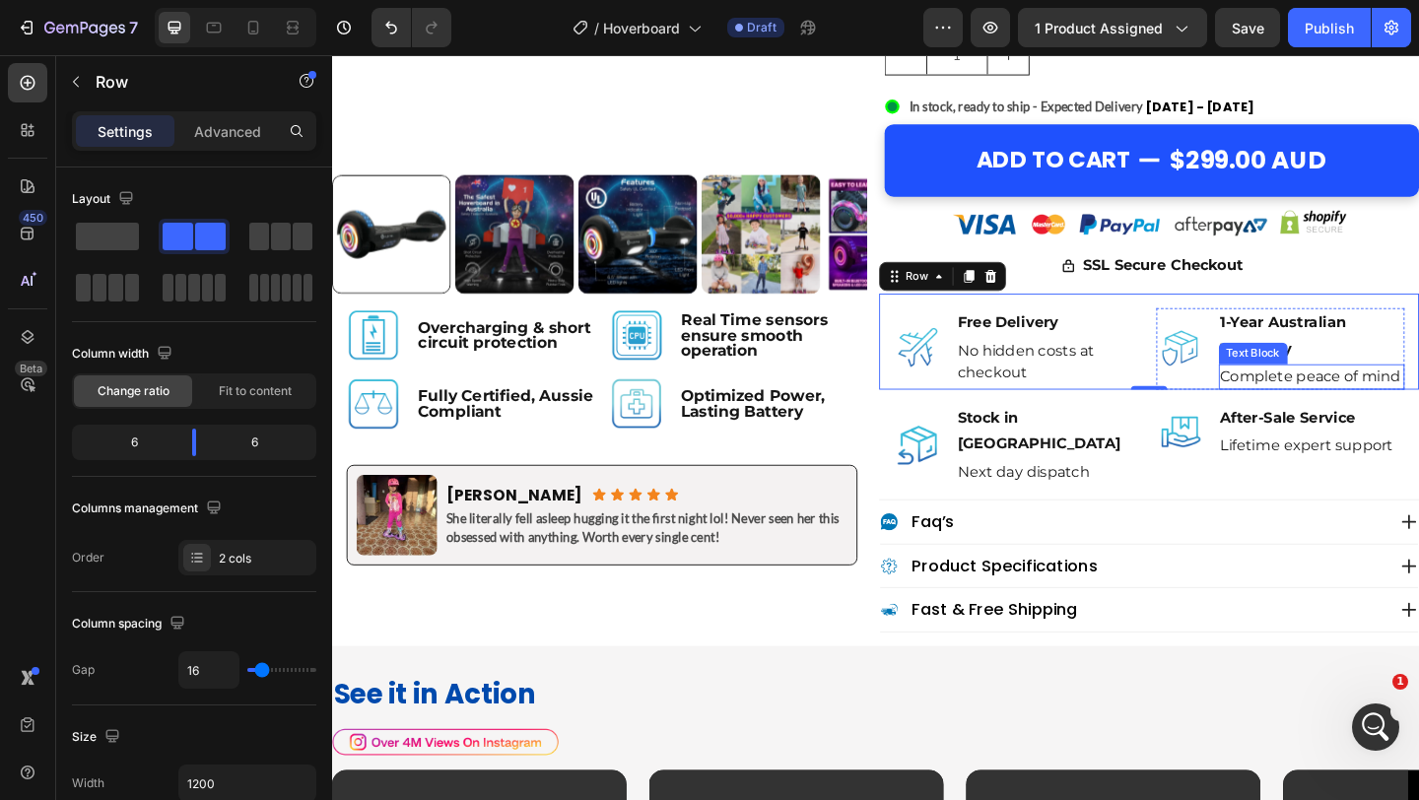
click at [1384, 414] on p "Complete peace of mind" at bounding box center [1398, 405] width 199 height 24
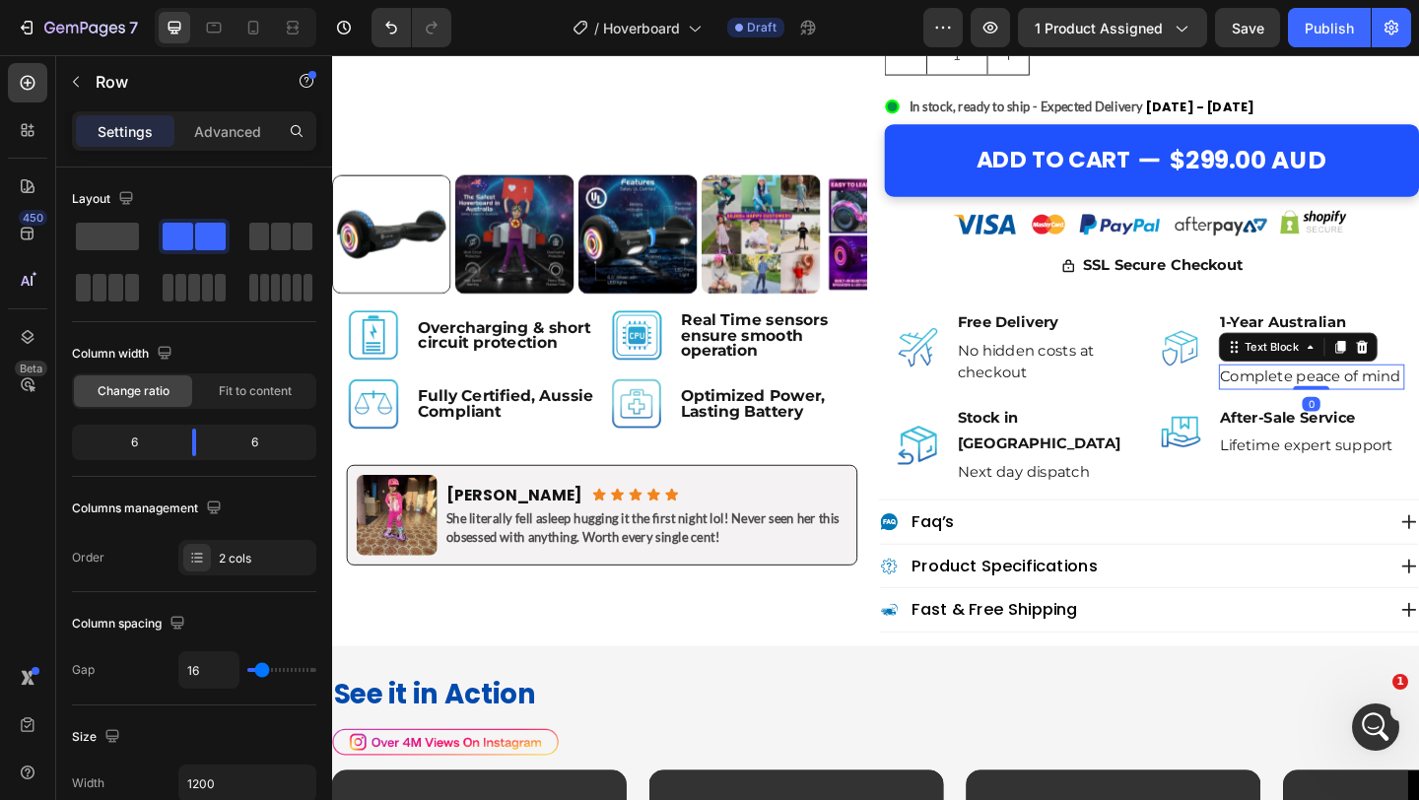
click at [1384, 415] on div at bounding box center [1397, 417] width 39 height 4
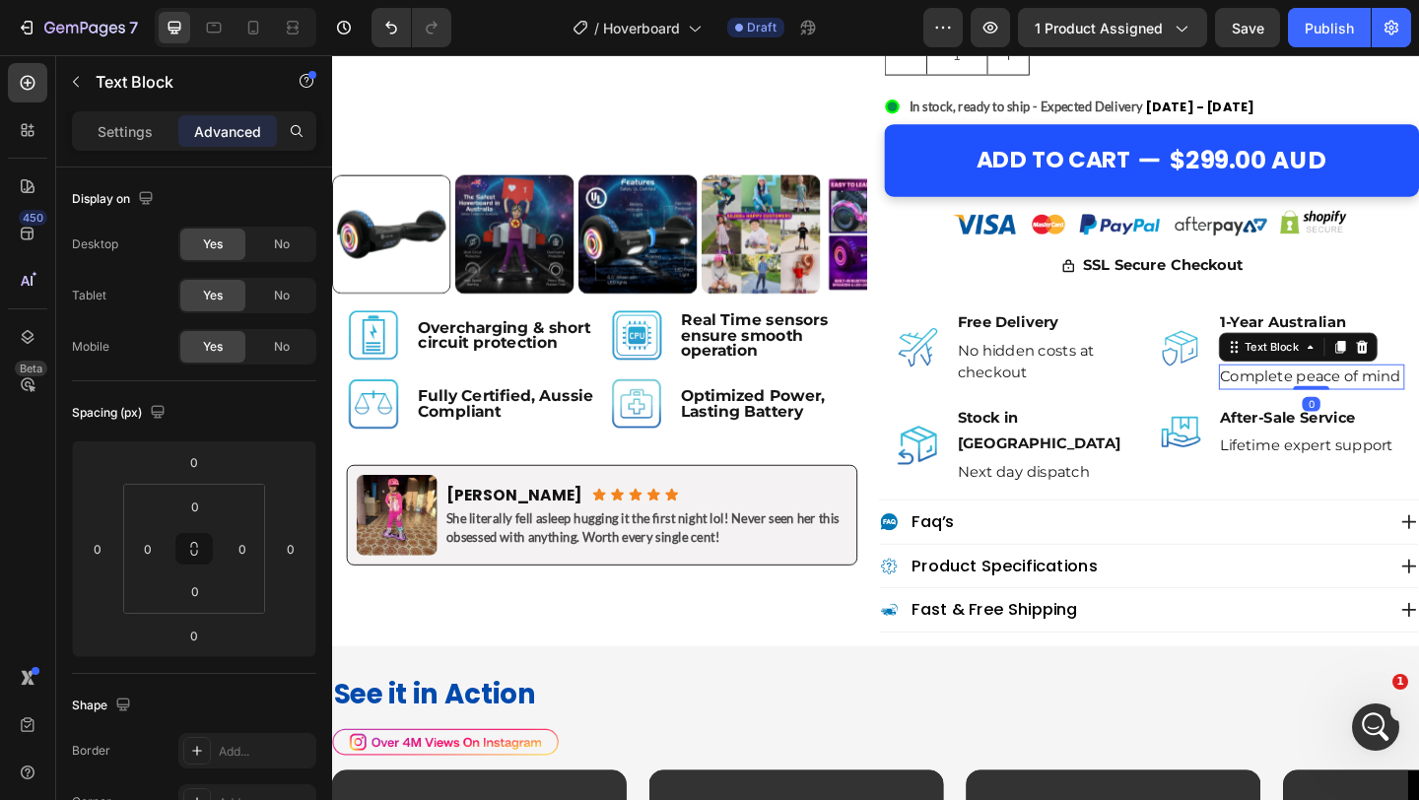
click at [1366, 401] on p "Complete peace of mind" at bounding box center [1398, 405] width 199 height 24
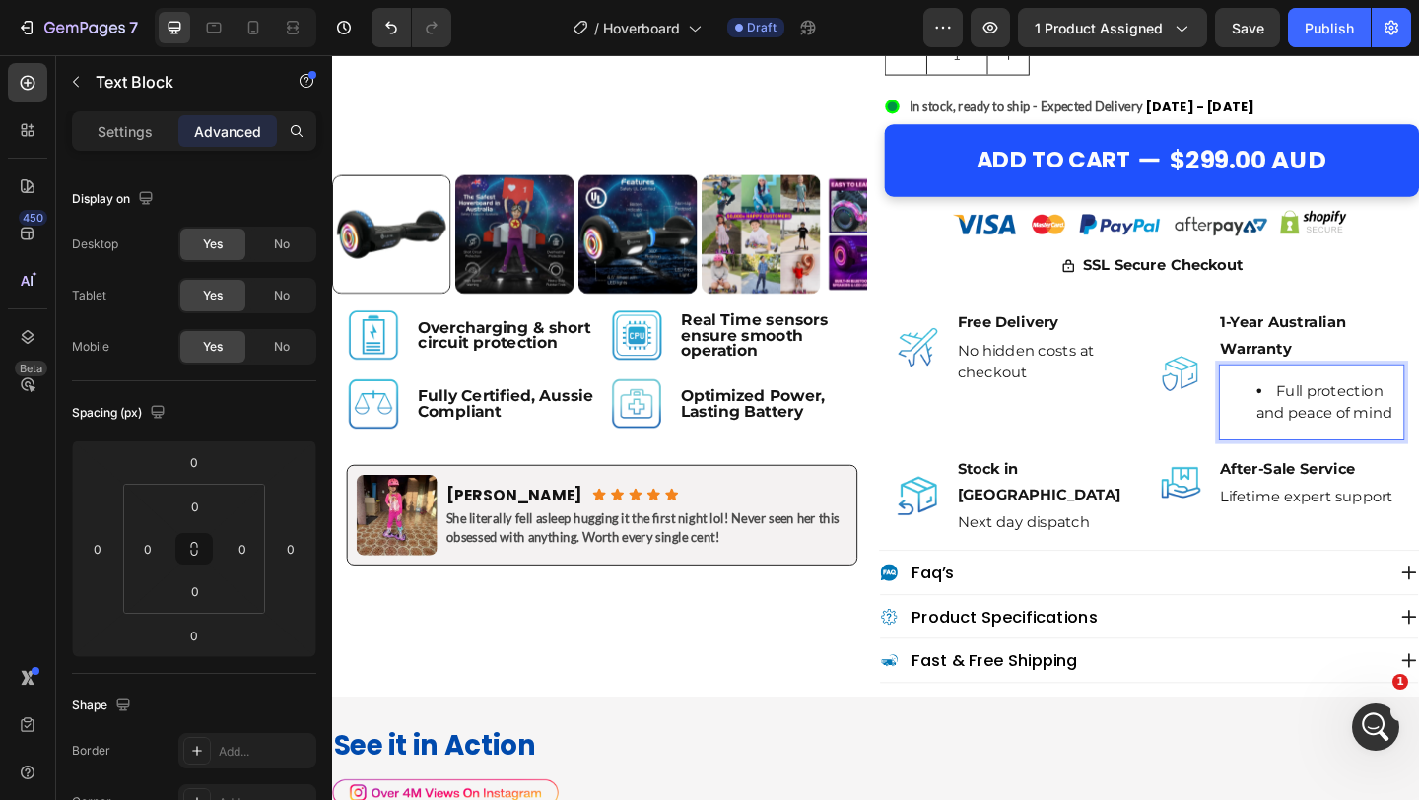
click at [1362, 425] on li "Full protection and peace of mind" at bounding box center [1418, 432] width 160 height 47
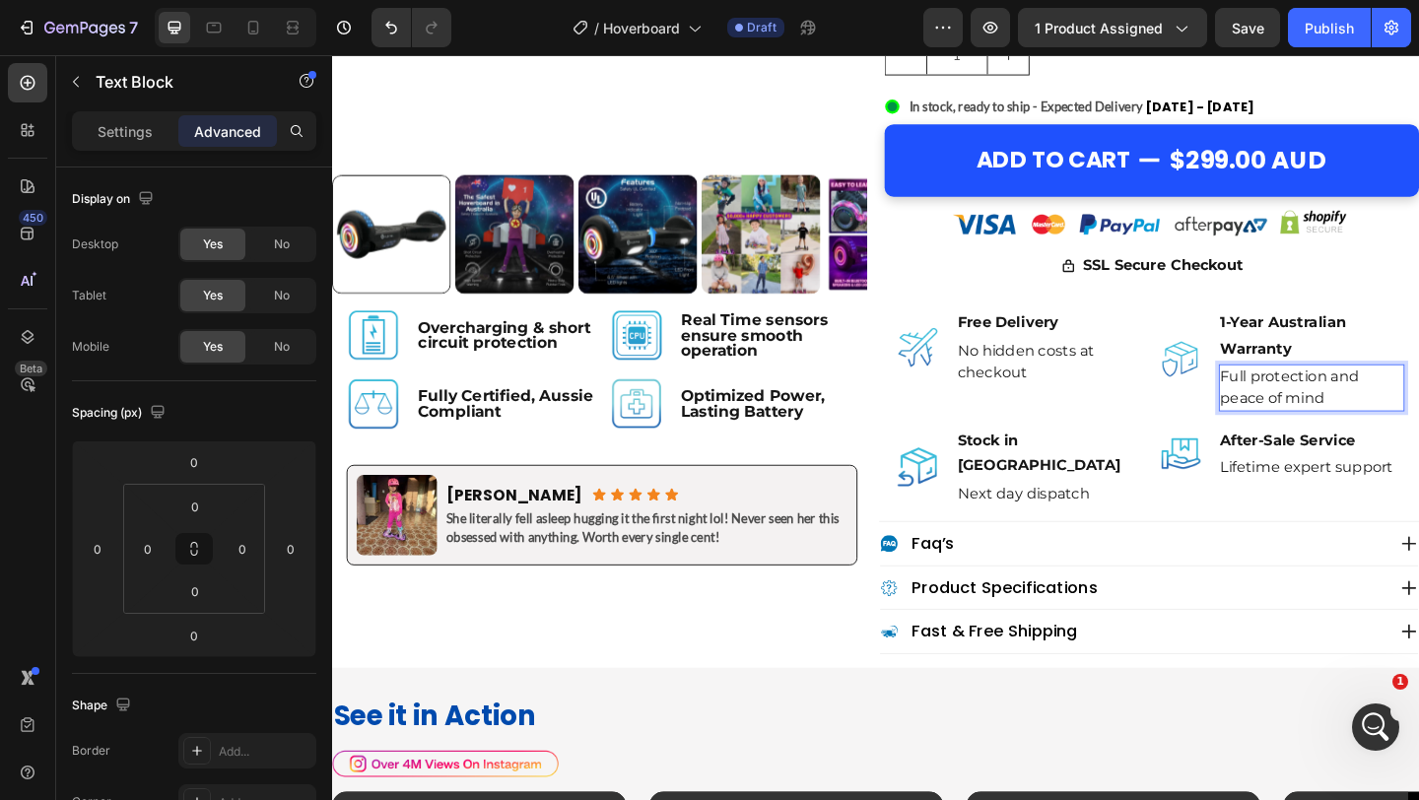
click at [1418, 407] on p "Full protection and peace of mind" at bounding box center [1398, 416] width 199 height 47
click at [1334, 412] on p "Full protection & peace of mind" at bounding box center [1398, 416] width 199 height 47
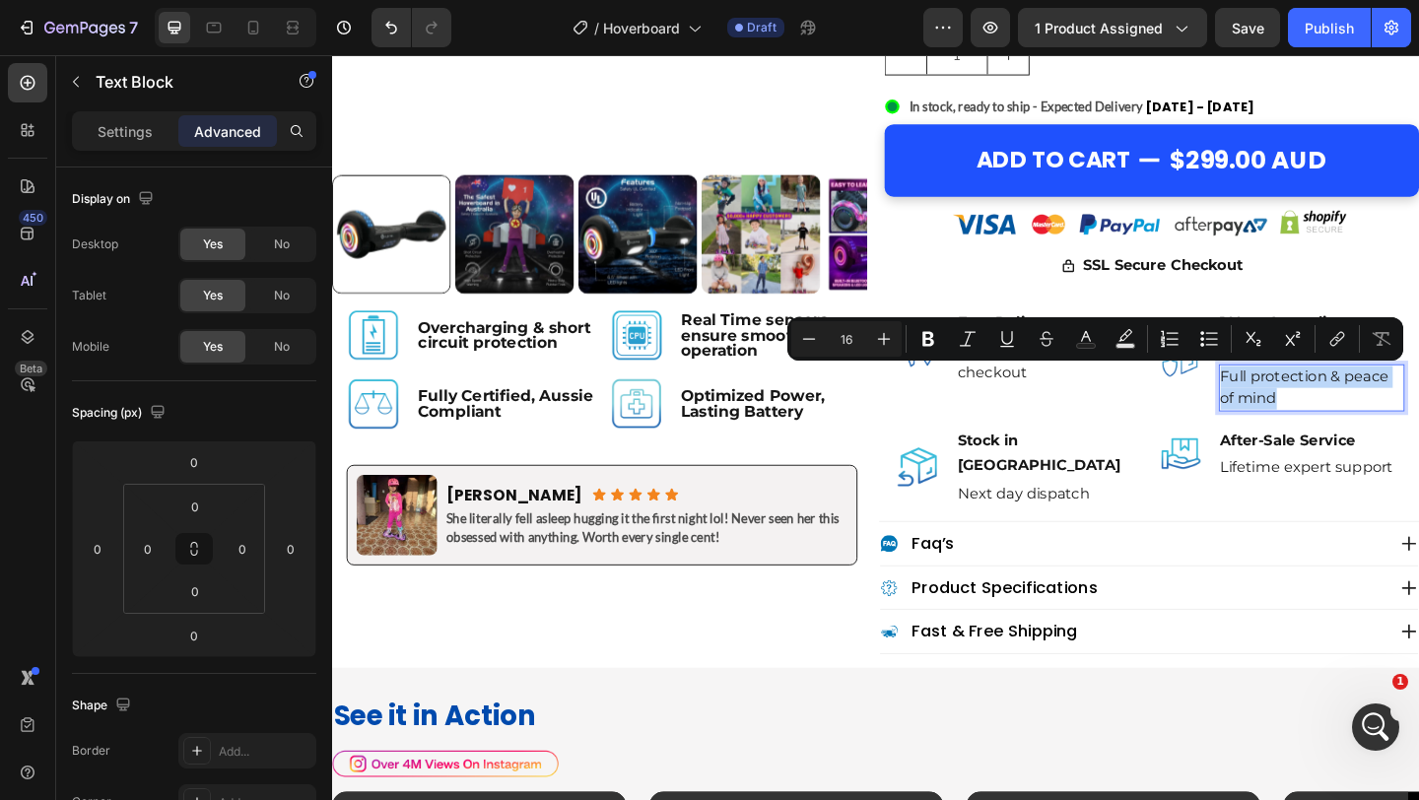
click at [1334, 412] on p "Full protection & peace of mind" at bounding box center [1398, 416] width 199 height 47
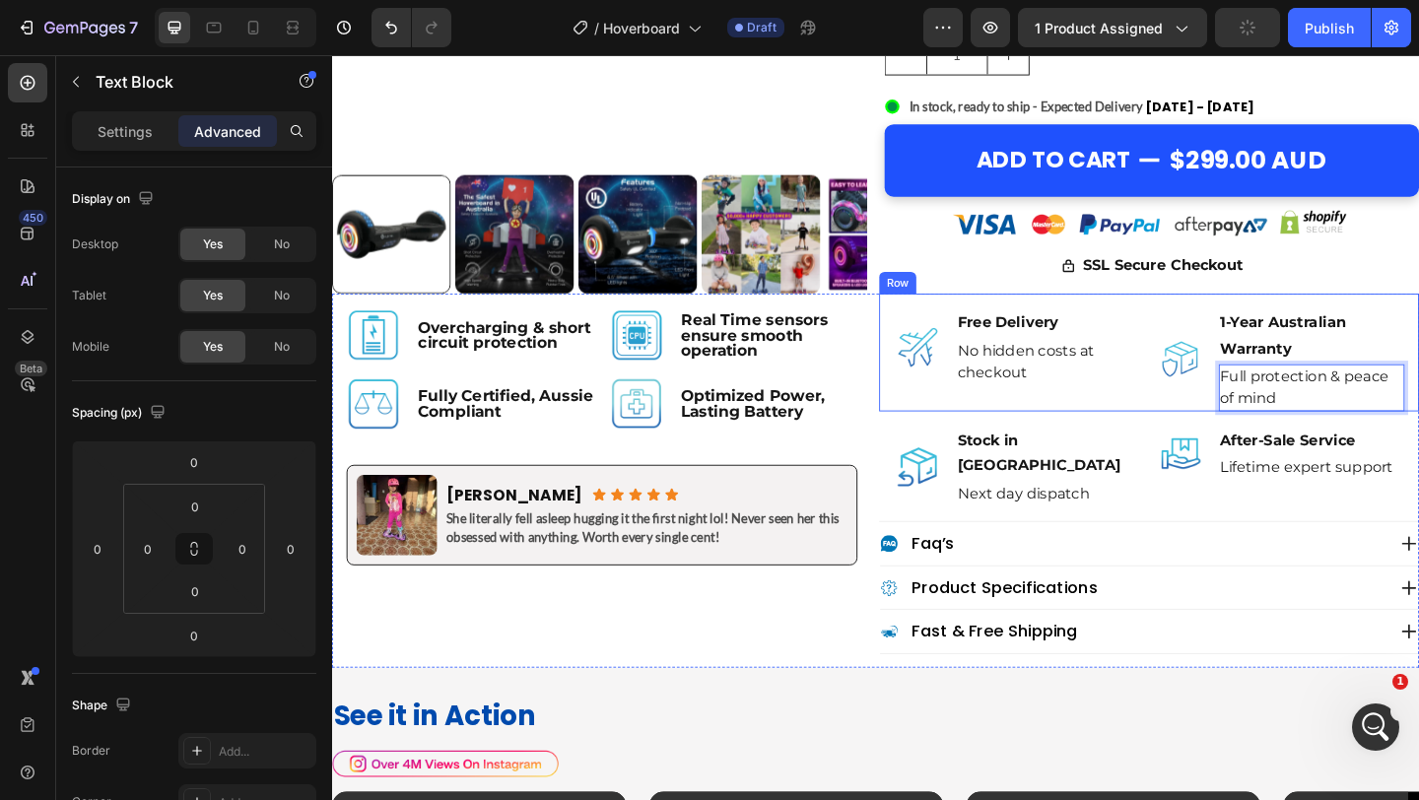
click at [1205, 418] on div "Image Free Delivery Text Block No hidden costs at checkout Text Block Advanced …" at bounding box center [1078, 386] width 270 height 112
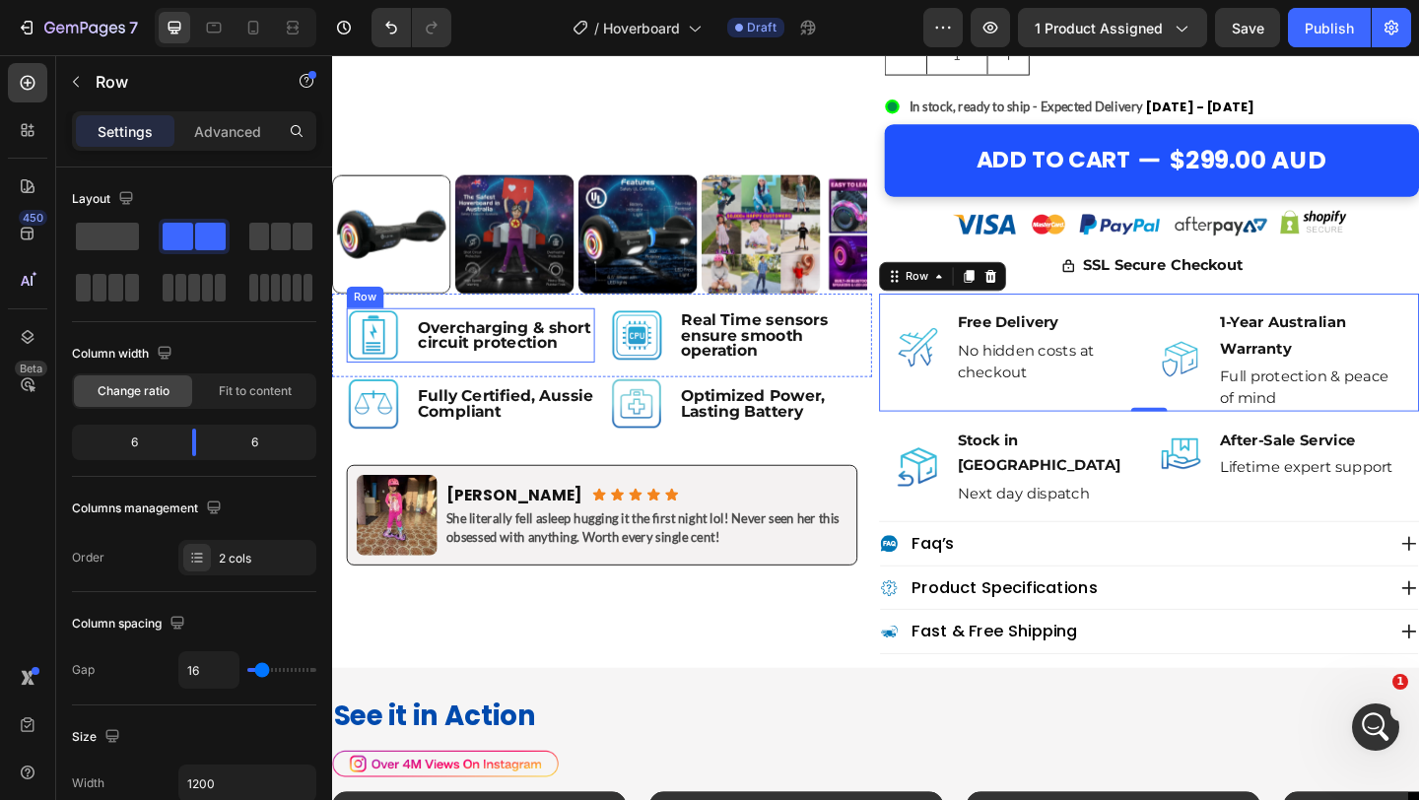
scroll to position [7996, 0]
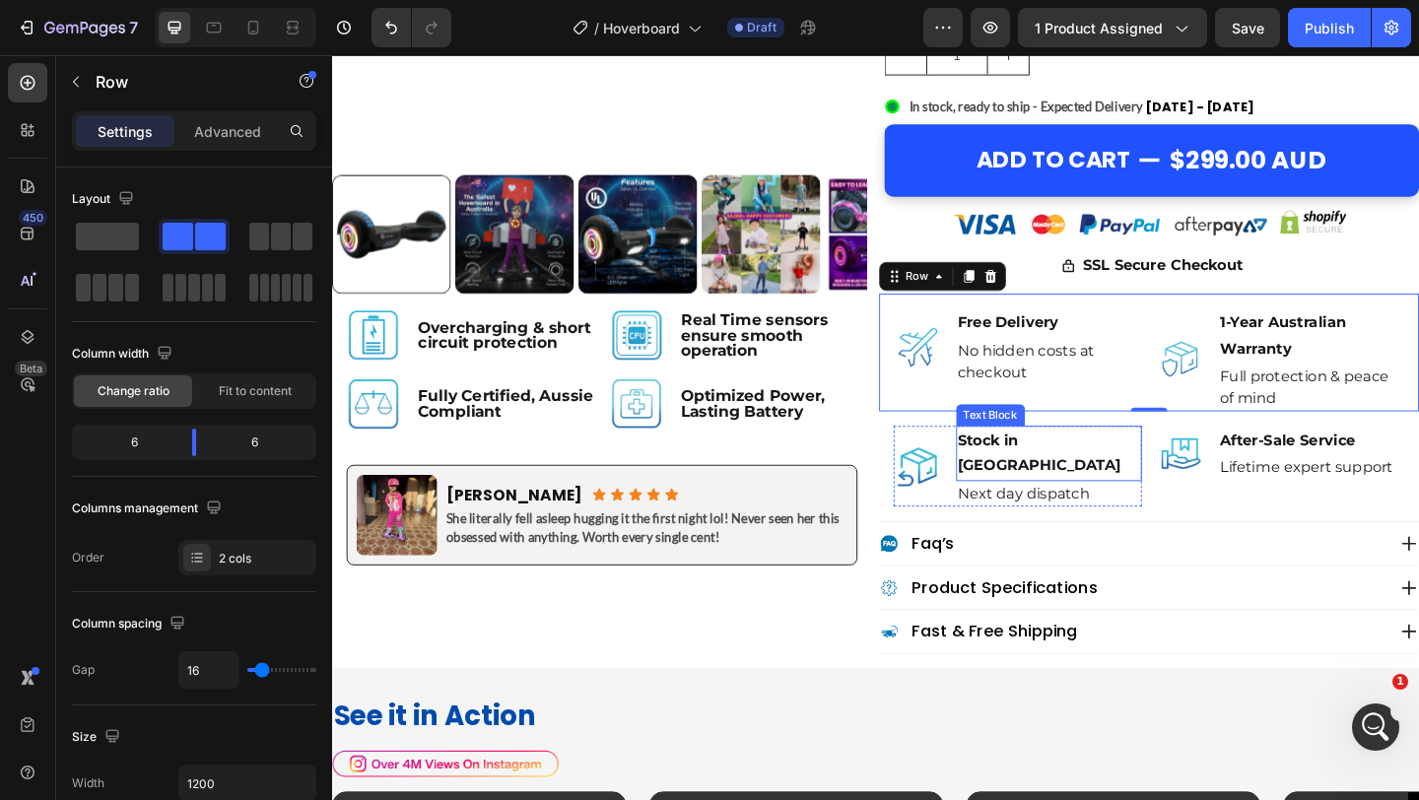
click at [1149, 474] on p "Stock in Sydney" at bounding box center [1112, 488] width 199 height 57
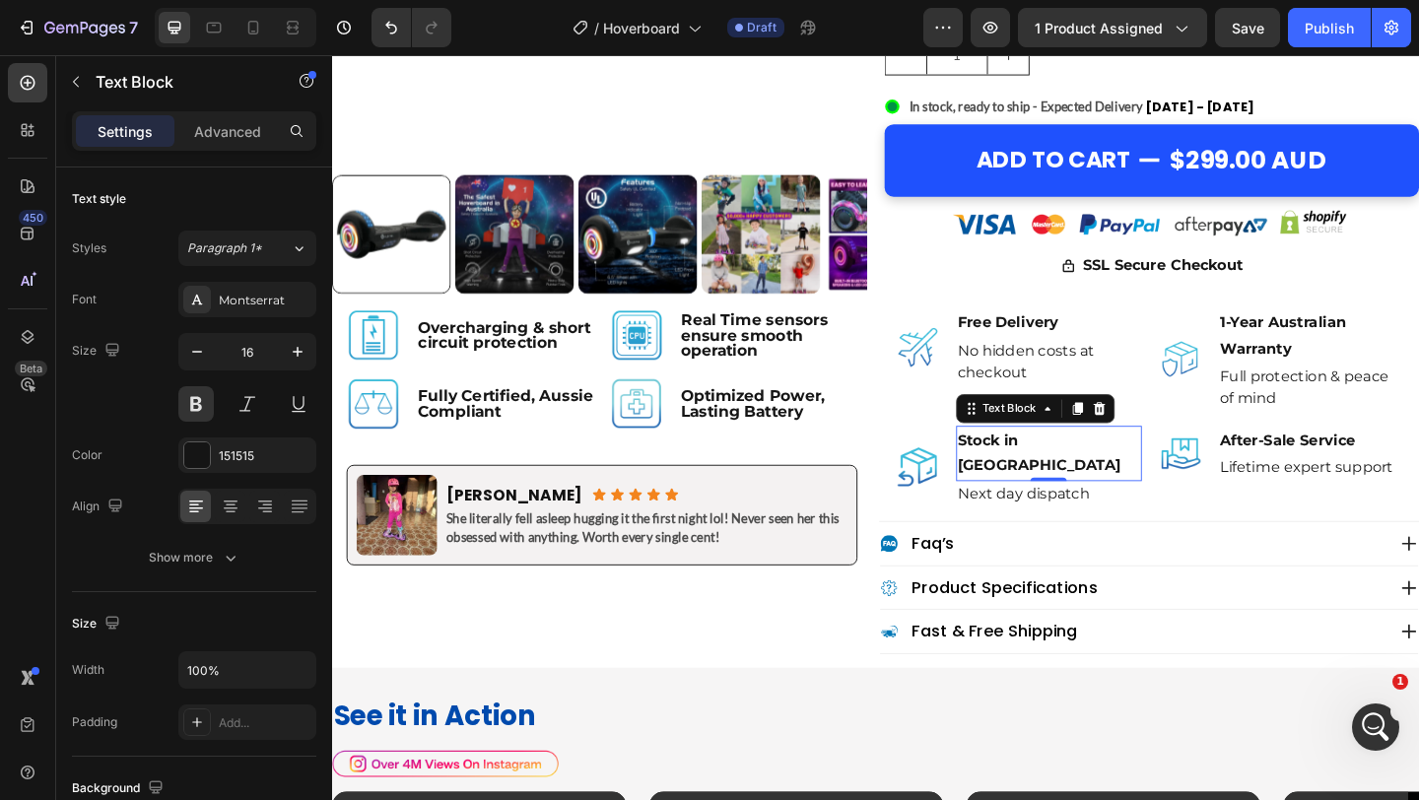
scroll to position [7945, 0]
click at [1138, 475] on p "Stock in Sydney" at bounding box center [1112, 488] width 199 height 57
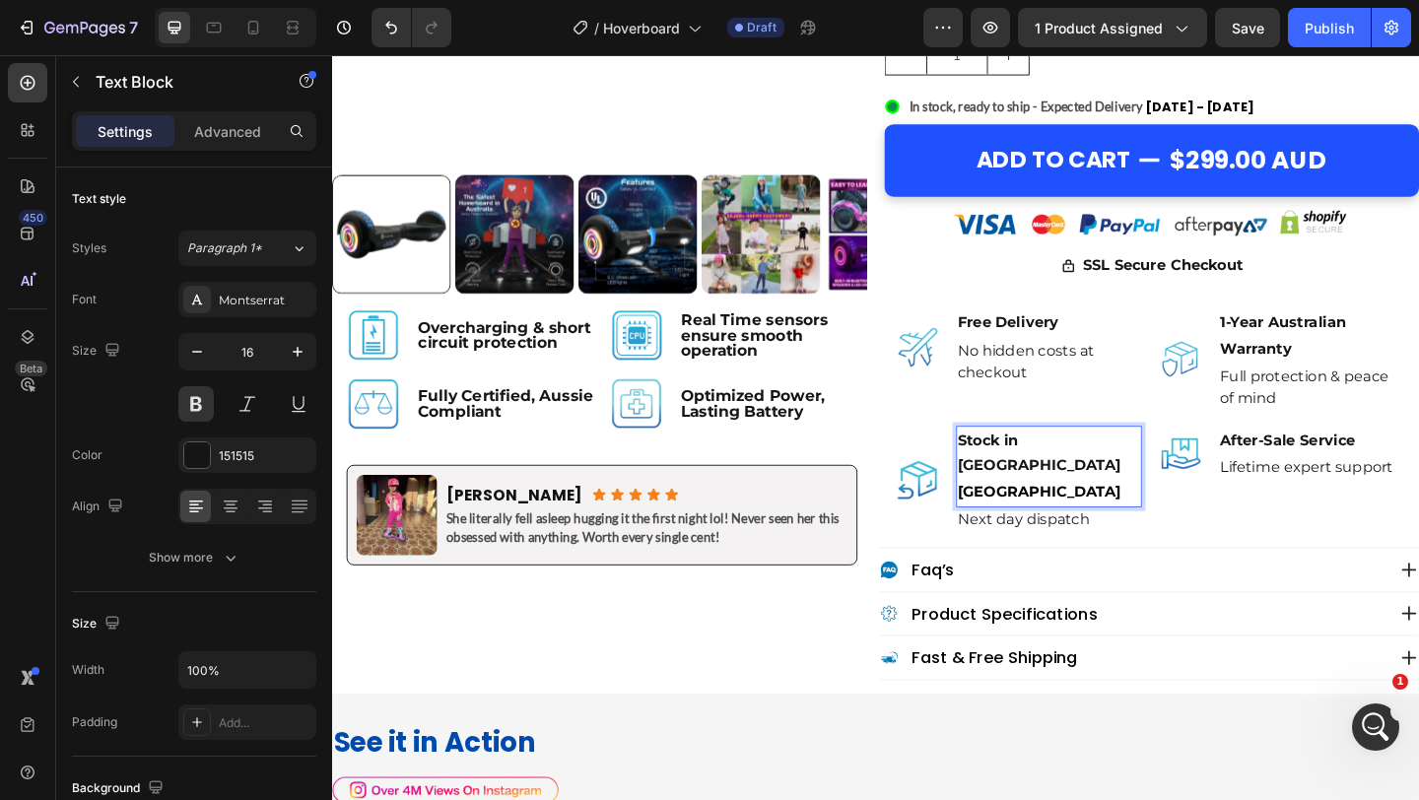
click at [1070, 507] on p "Stock in Sydney Melbourne" at bounding box center [1112, 502] width 199 height 85
click at [1053, 520] on span "Melbourne" at bounding box center [1101, 529] width 177 height 19
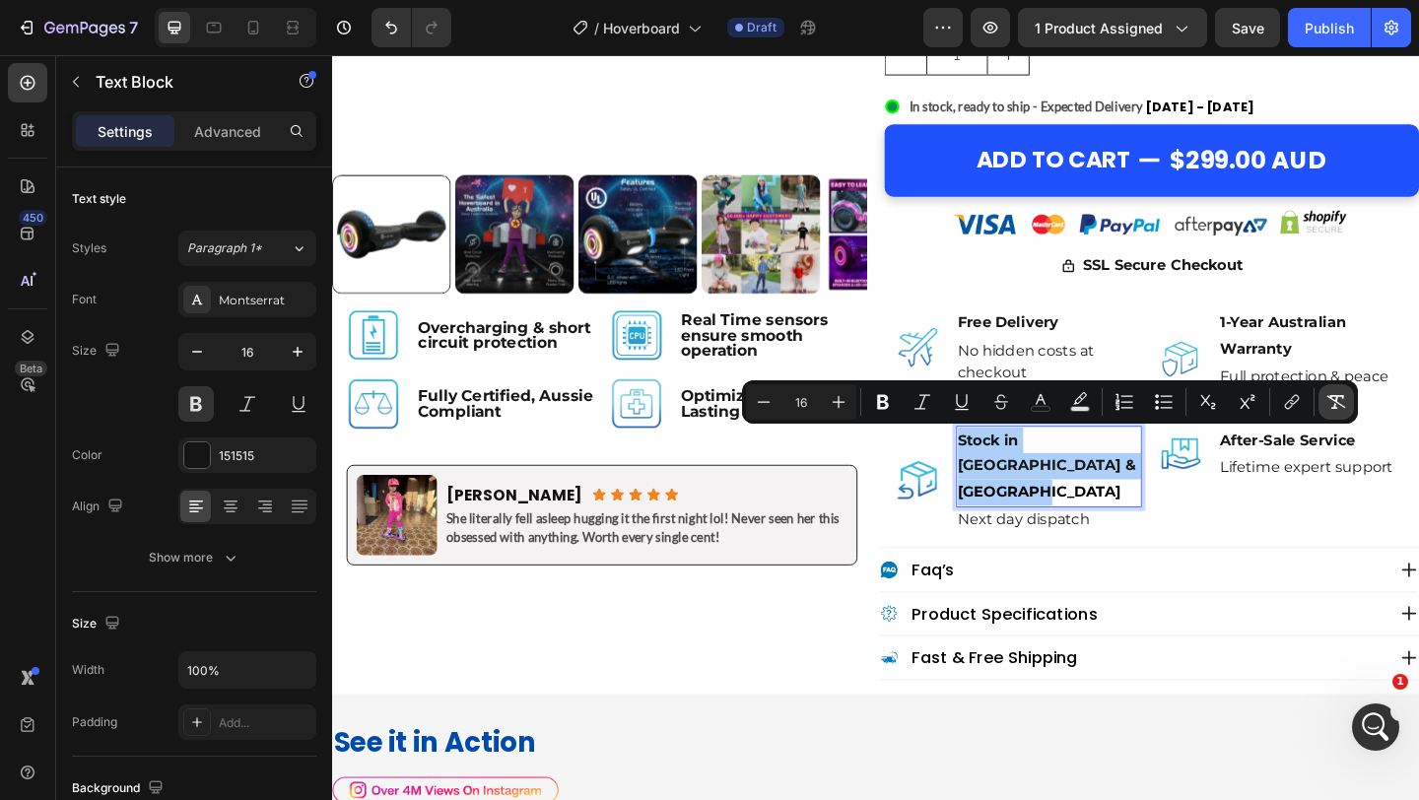
click at [1343, 396] on icon "Editor contextual toolbar" at bounding box center [1336, 402] width 20 height 20
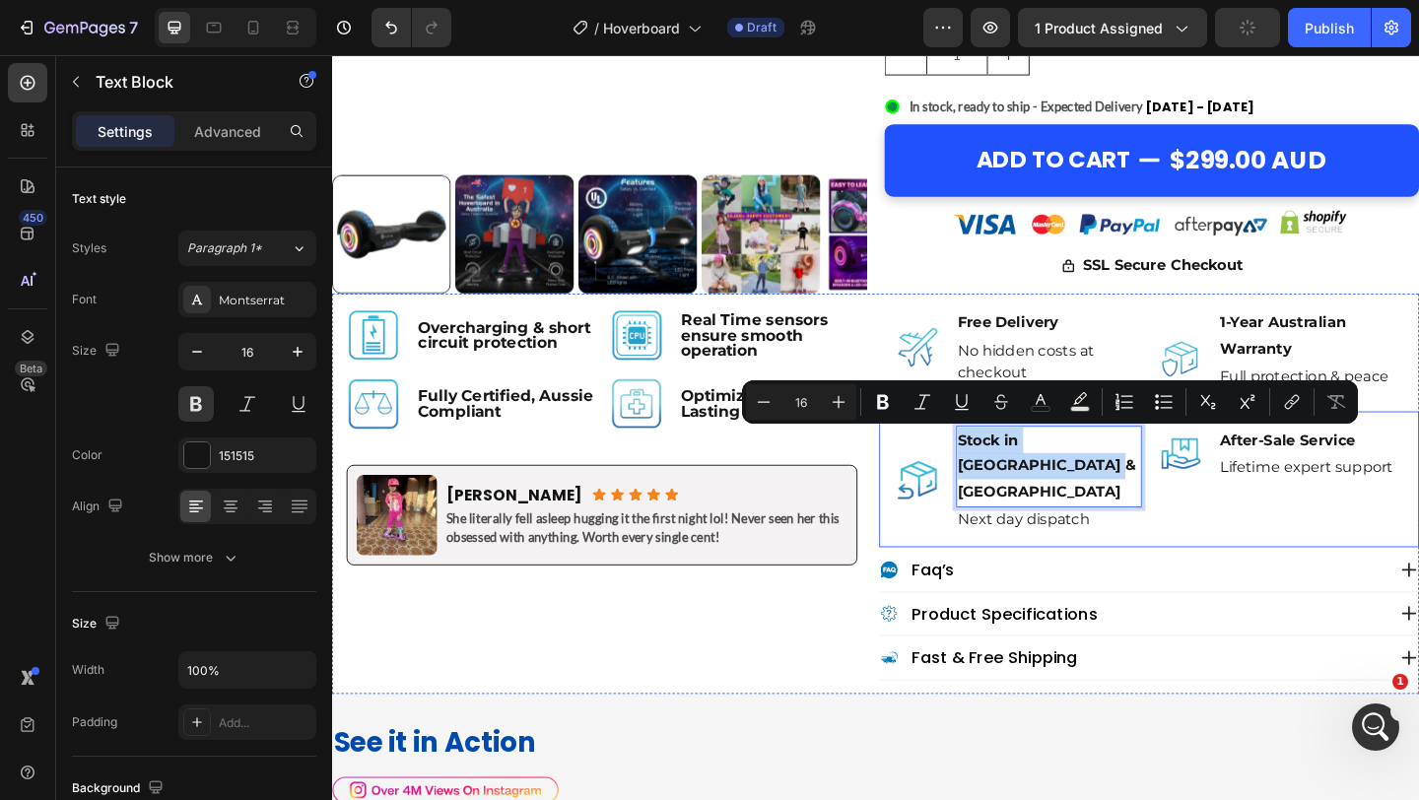
click at [941, 470] on div "Image Stock in Sydney & Melbourne Text Block 0 Next day dispatch Text Block Adv…" at bounding box center [1220, 516] width 587 height 148
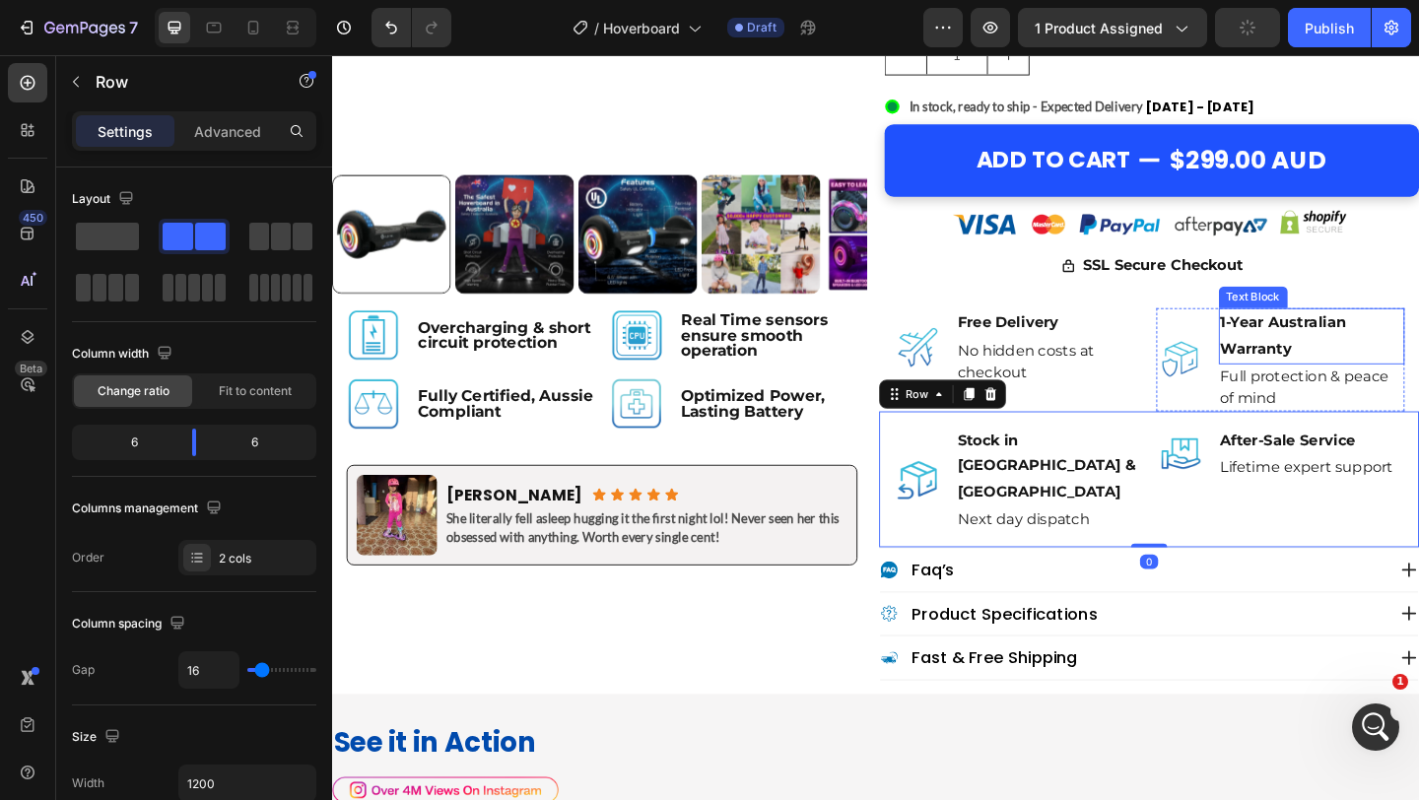
click at [1327, 369] on p "1-Year Australian Warranty" at bounding box center [1398, 360] width 199 height 57
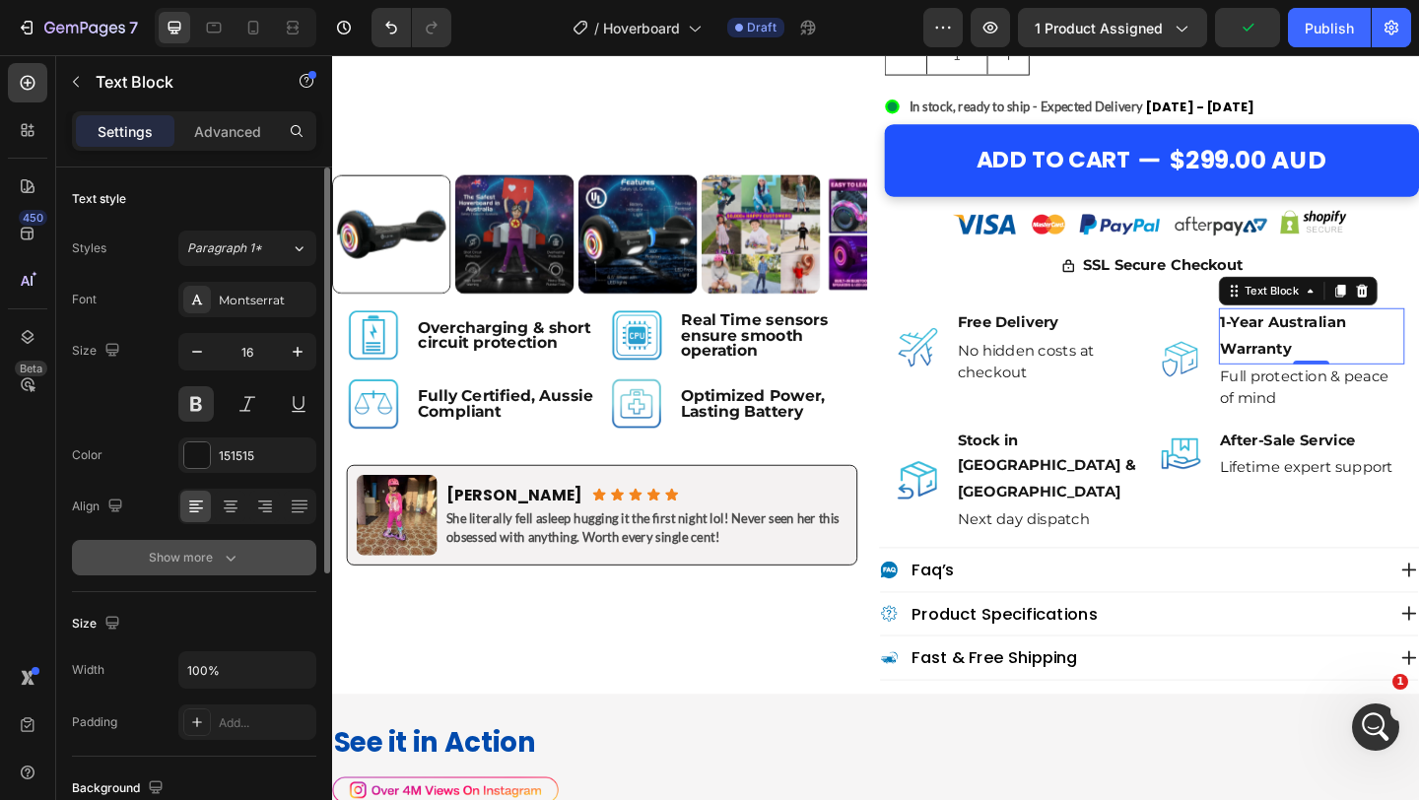
click at [221, 555] on icon "button" at bounding box center [231, 558] width 20 height 20
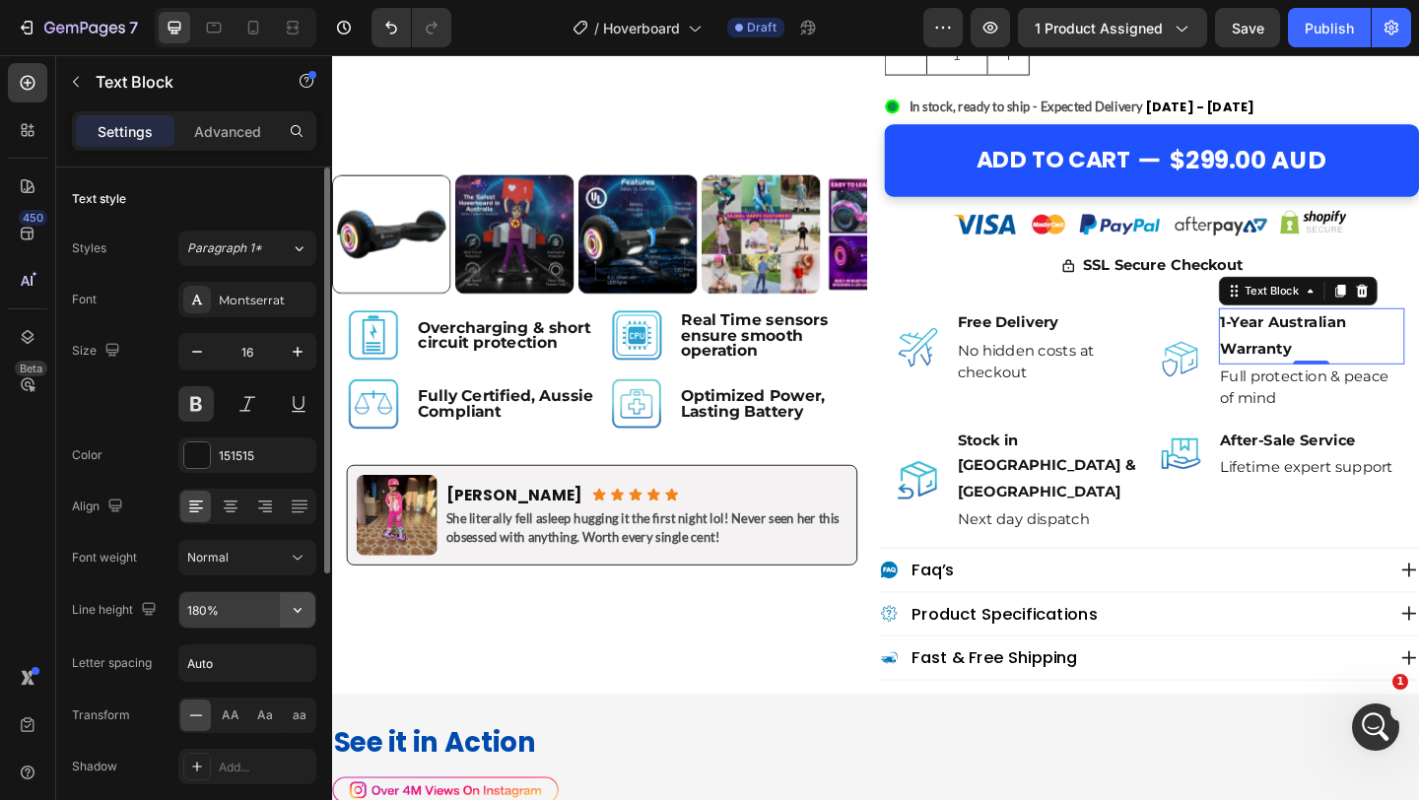
click at [294, 610] on icon "button" at bounding box center [298, 610] width 20 height 20
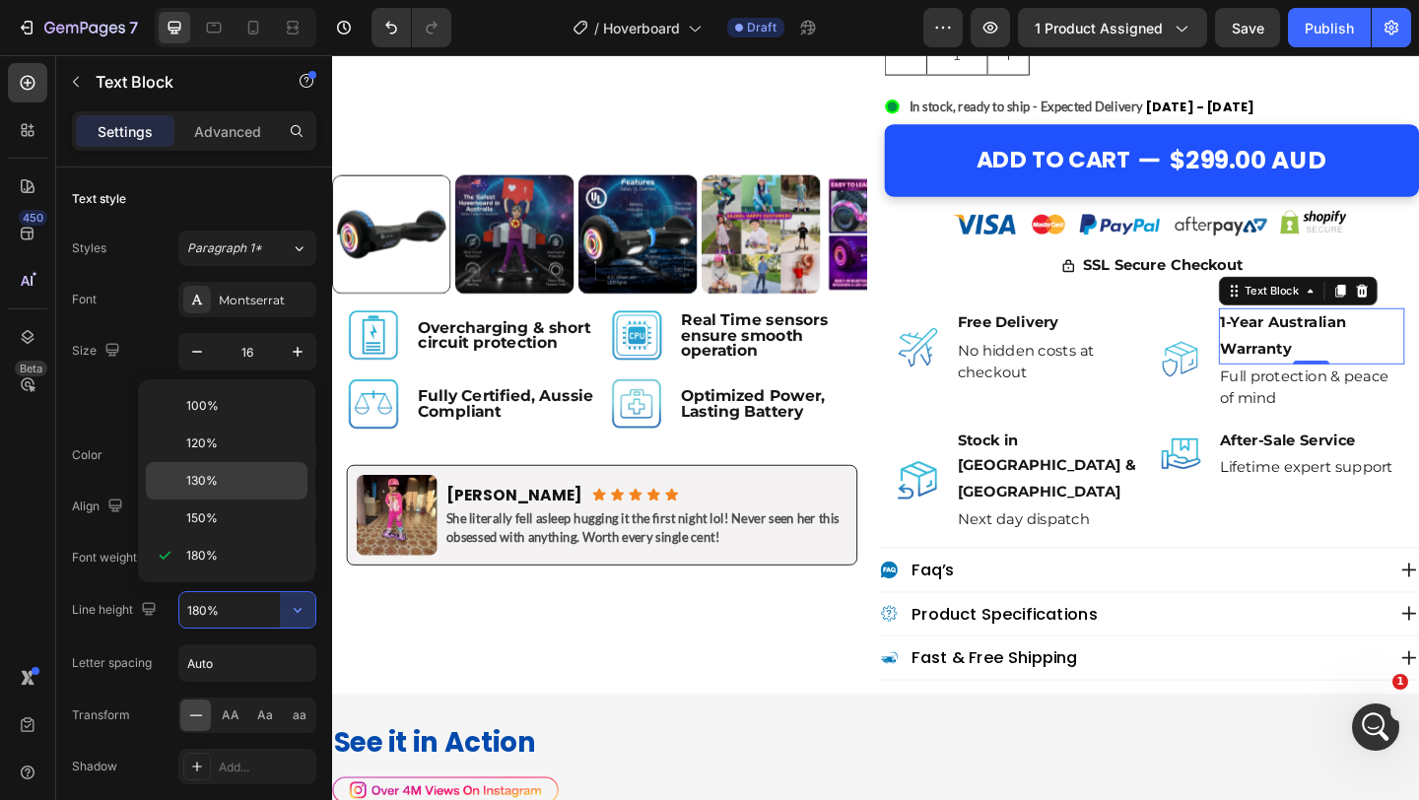
click at [244, 488] on p "130%" at bounding box center [242, 481] width 112 height 18
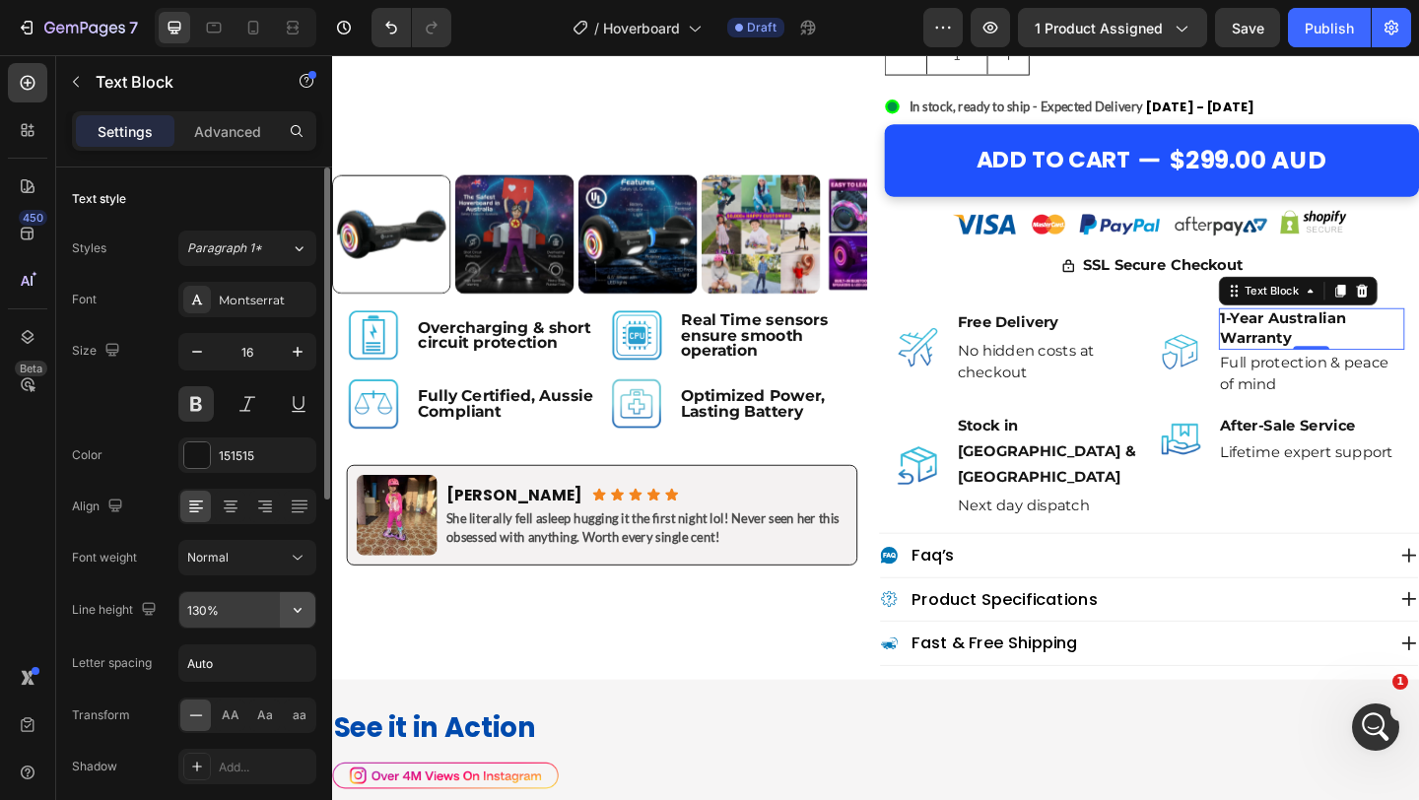
click at [292, 610] on icon "button" at bounding box center [298, 610] width 20 height 20
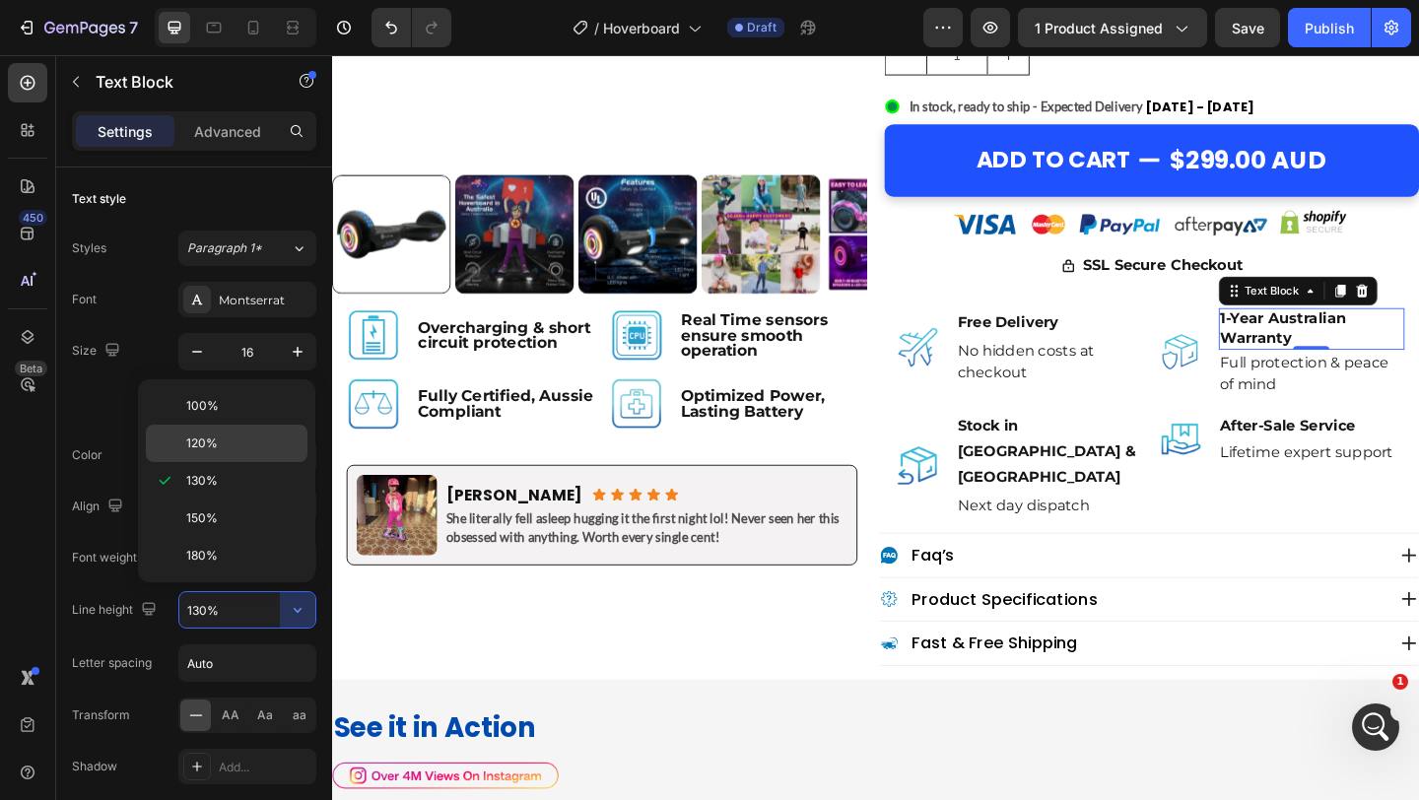
click at [228, 446] on p "120%" at bounding box center [242, 444] width 112 height 18
type input "120%"
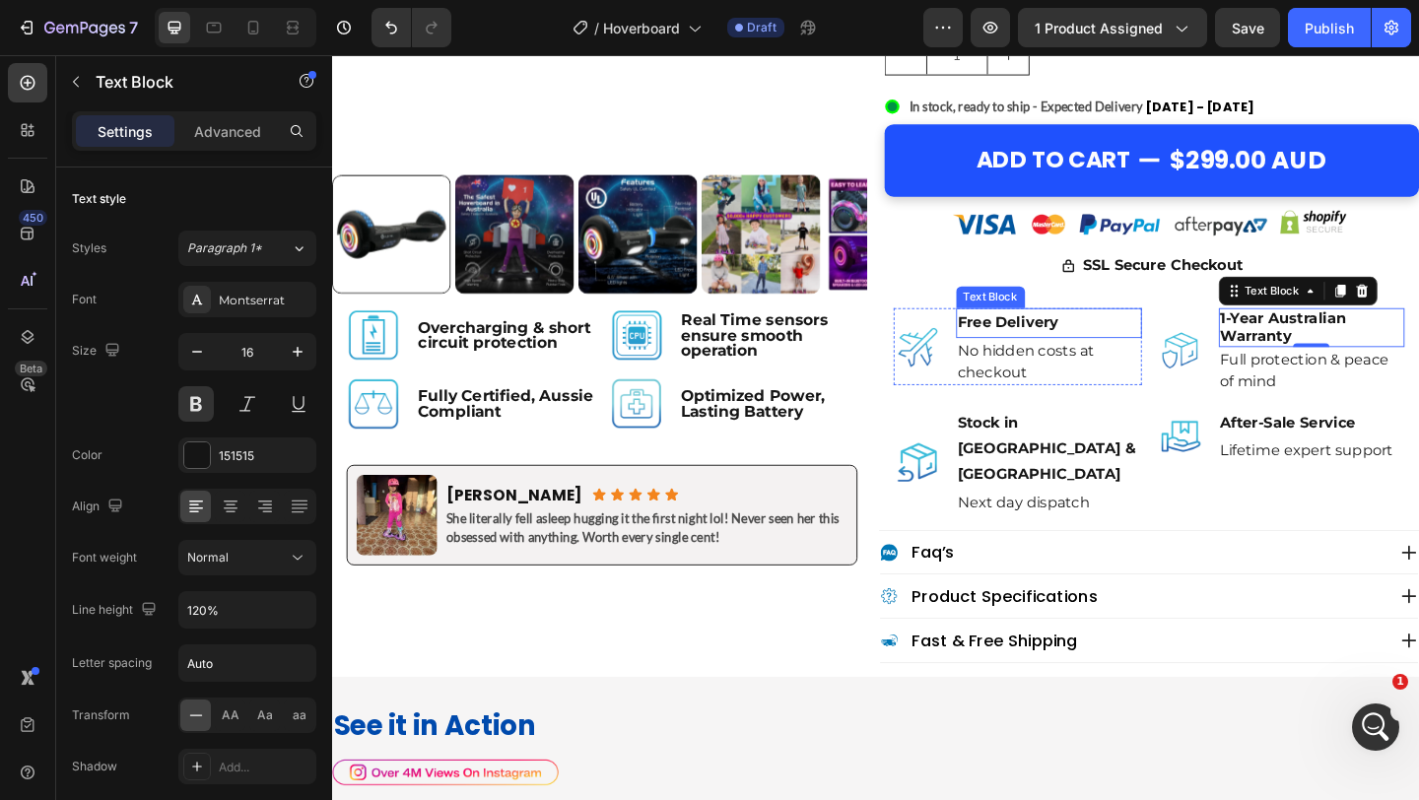
click at [1099, 343] on p "Free Delivery" at bounding box center [1112, 346] width 199 height 29
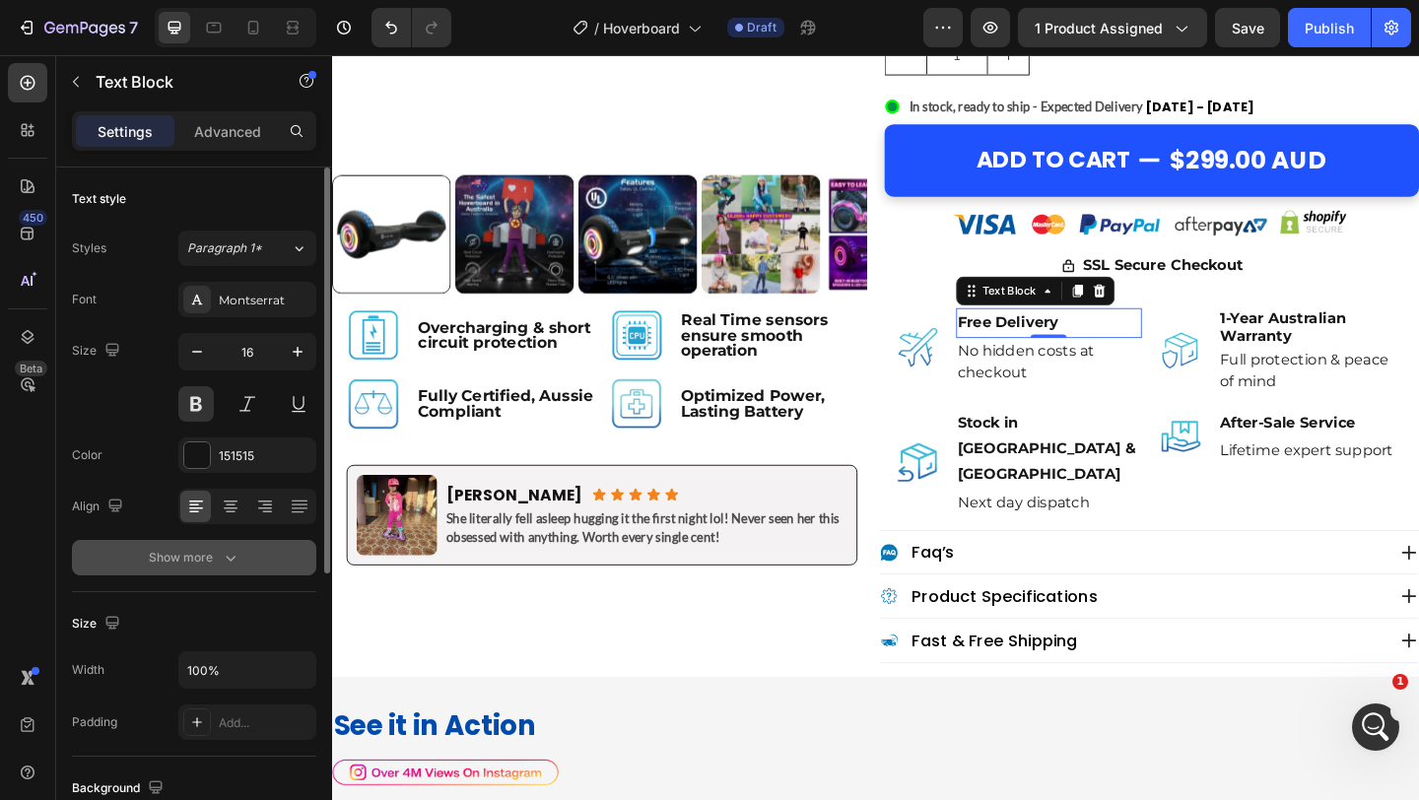
click at [228, 568] on button "Show more" at bounding box center [194, 557] width 244 height 35
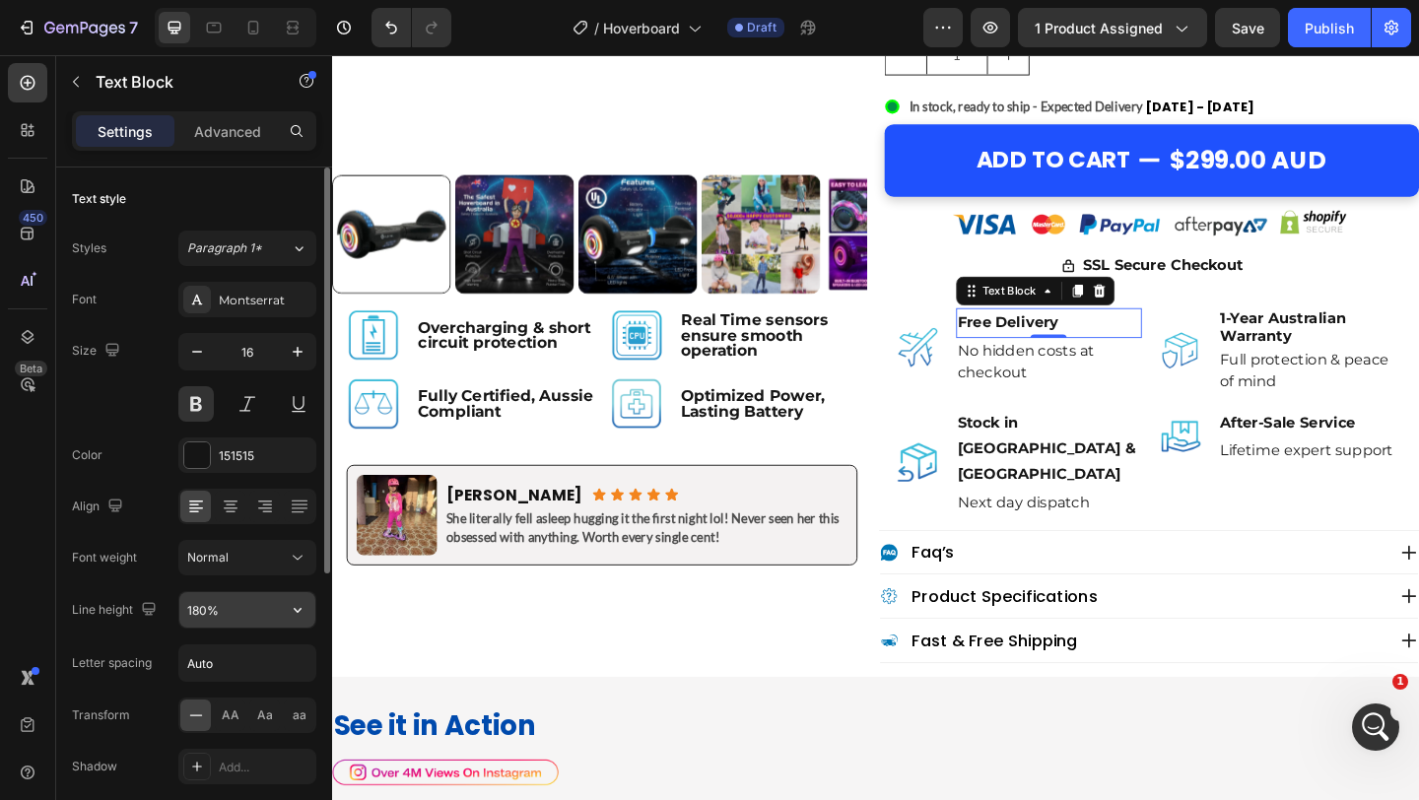
click at [227, 610] on input "180%" at bounding box center [247, 609] width 136 height 35
click at [298, 612] on icon "button" at bounding box center [298, 610] width 20 height 20
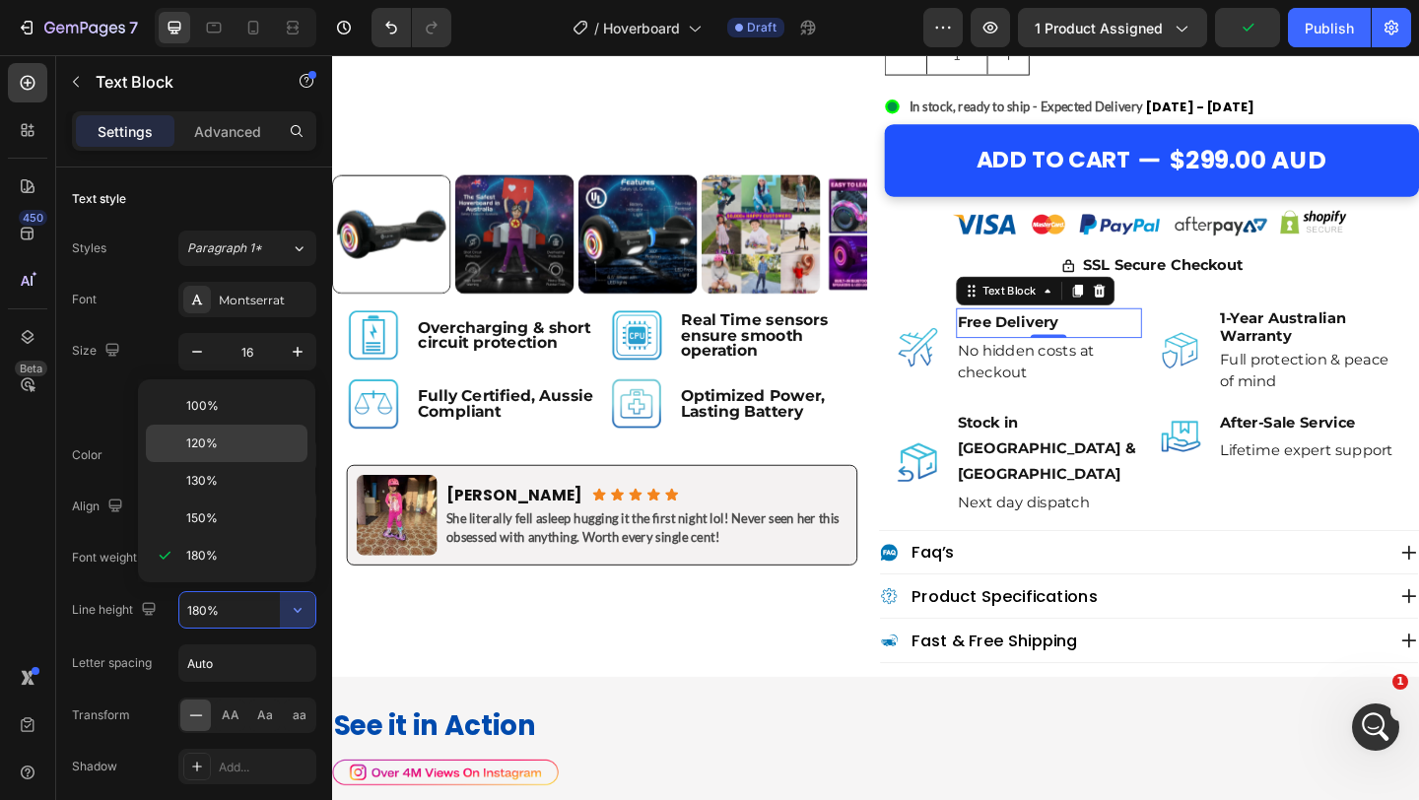
click at [232, 440] on p "120%" at bounding box center [242, 444] width 112 height 18
type input "120%"
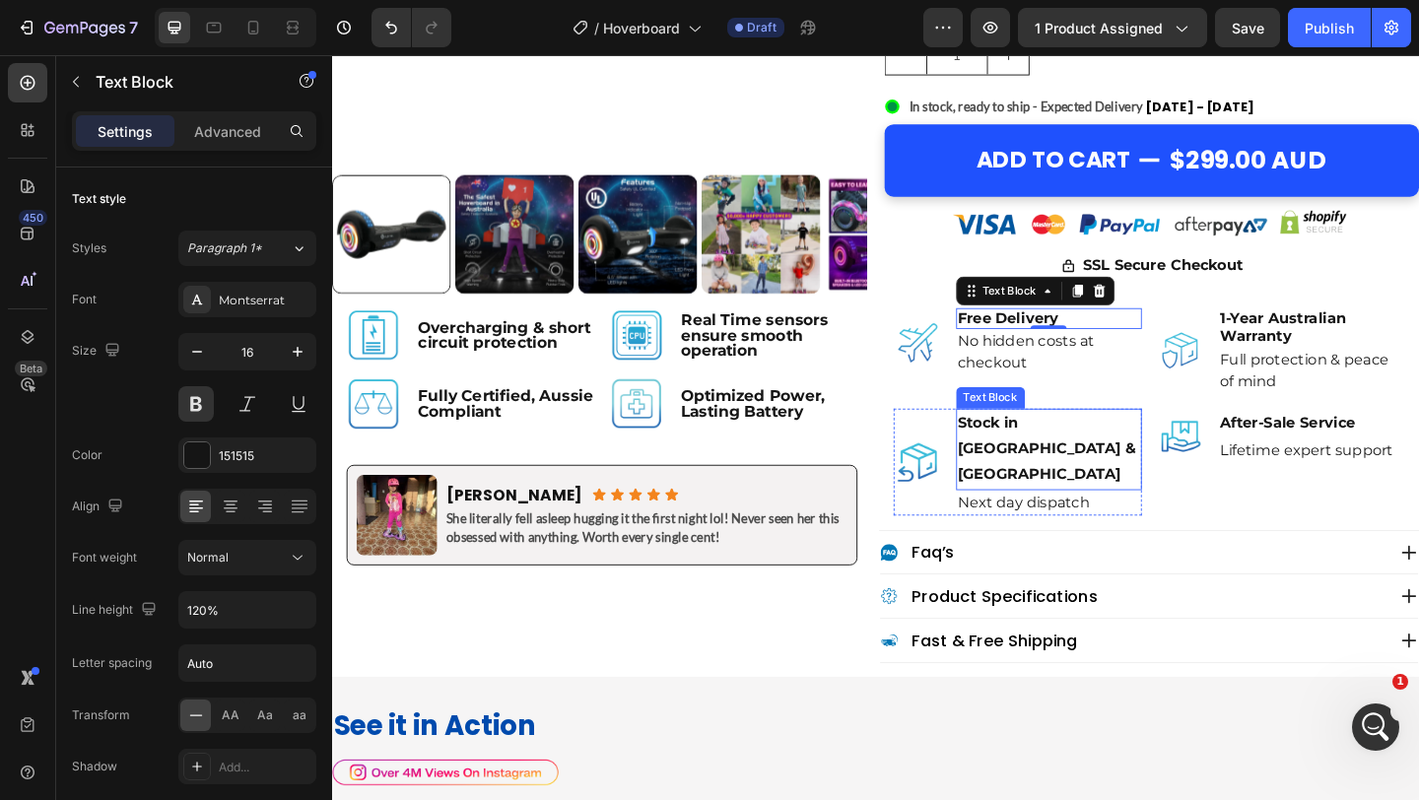
click at [1116, 460] on p "Stock in [GEOGRAPHIC_DATA] & [GEOGRAPHIC_DATA]" at bounding box center [1112, 484] width 199 height 85
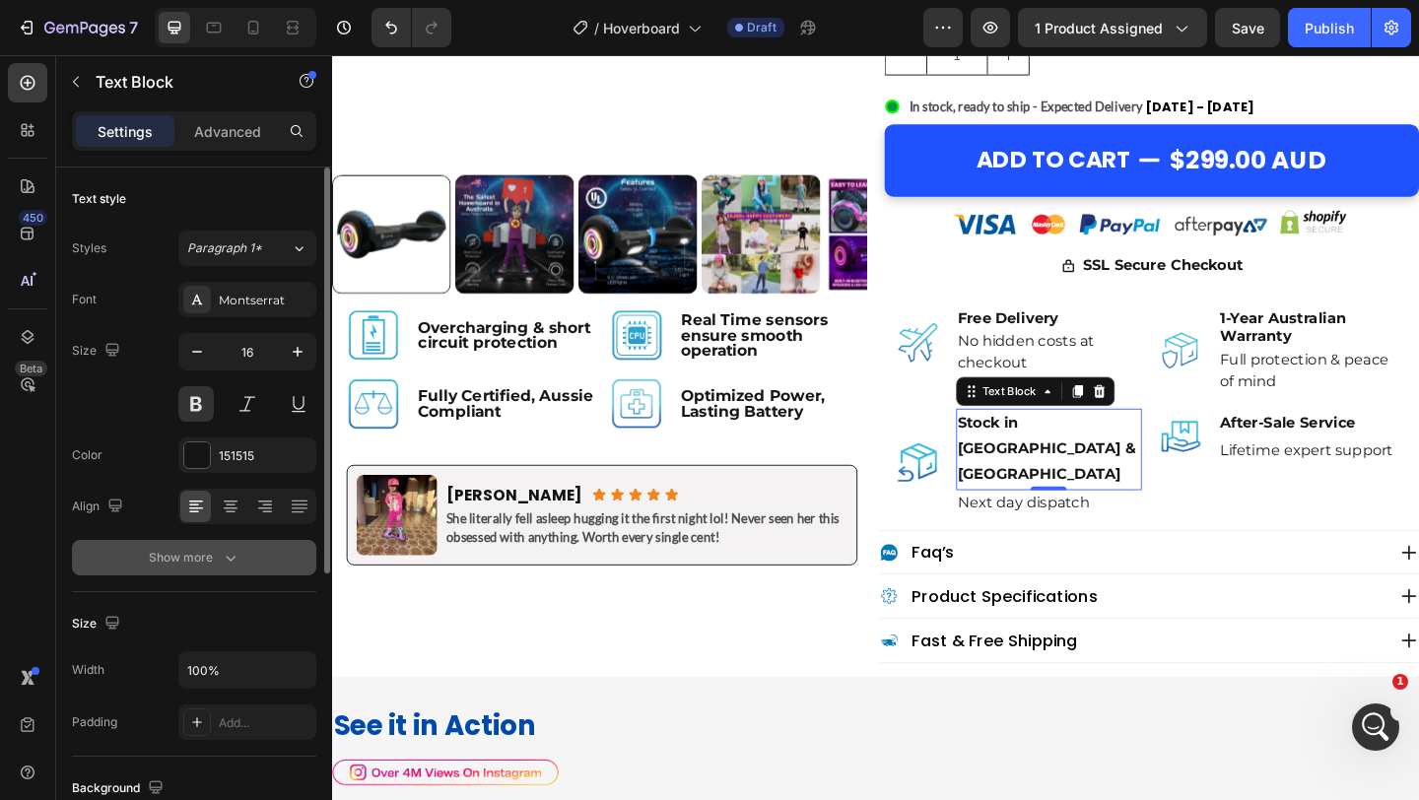
click at [222, 557] on icon "button" at bounding box center [231, 558] width 20 height 20
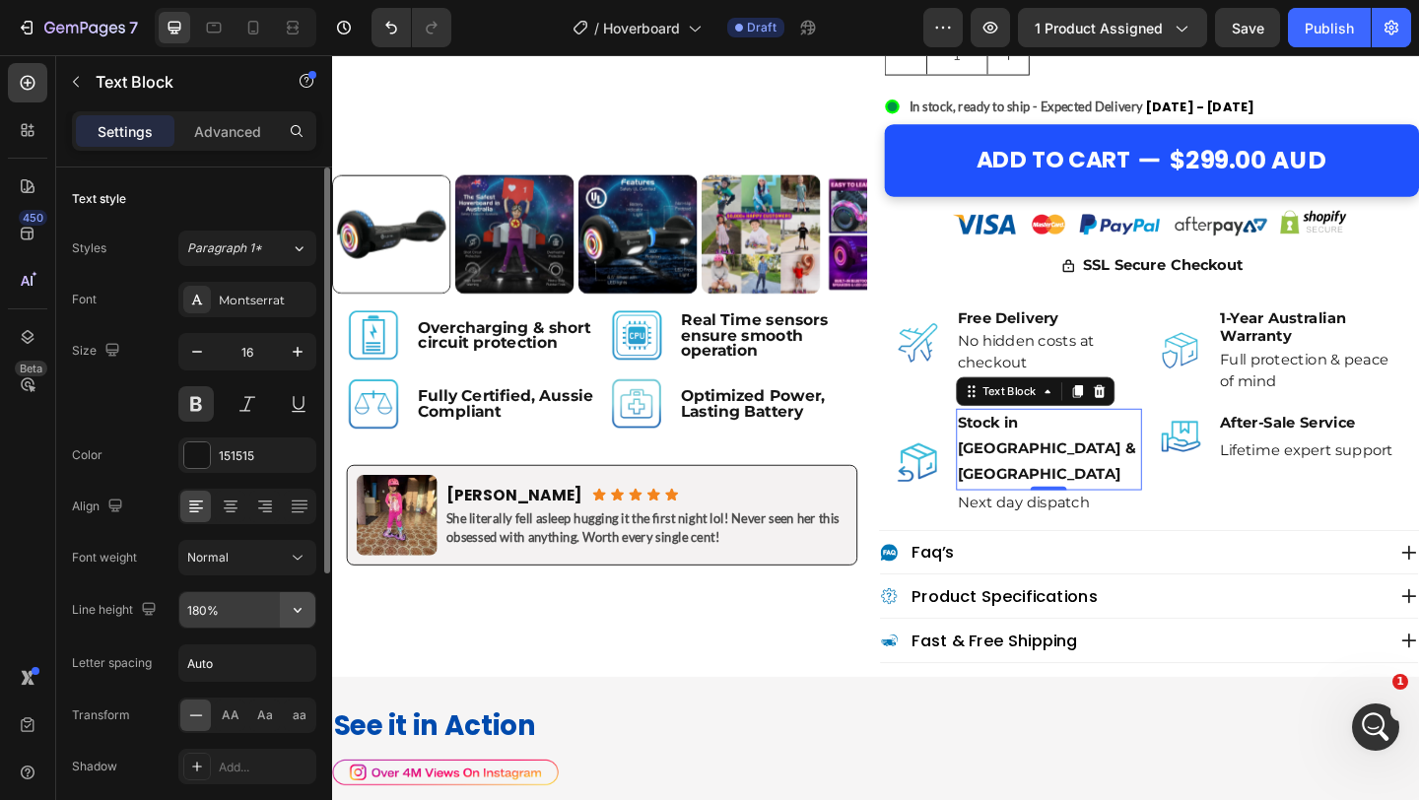
click at [292, 601] on icon "button" at bounding box center [298, 610] width 20 height 20
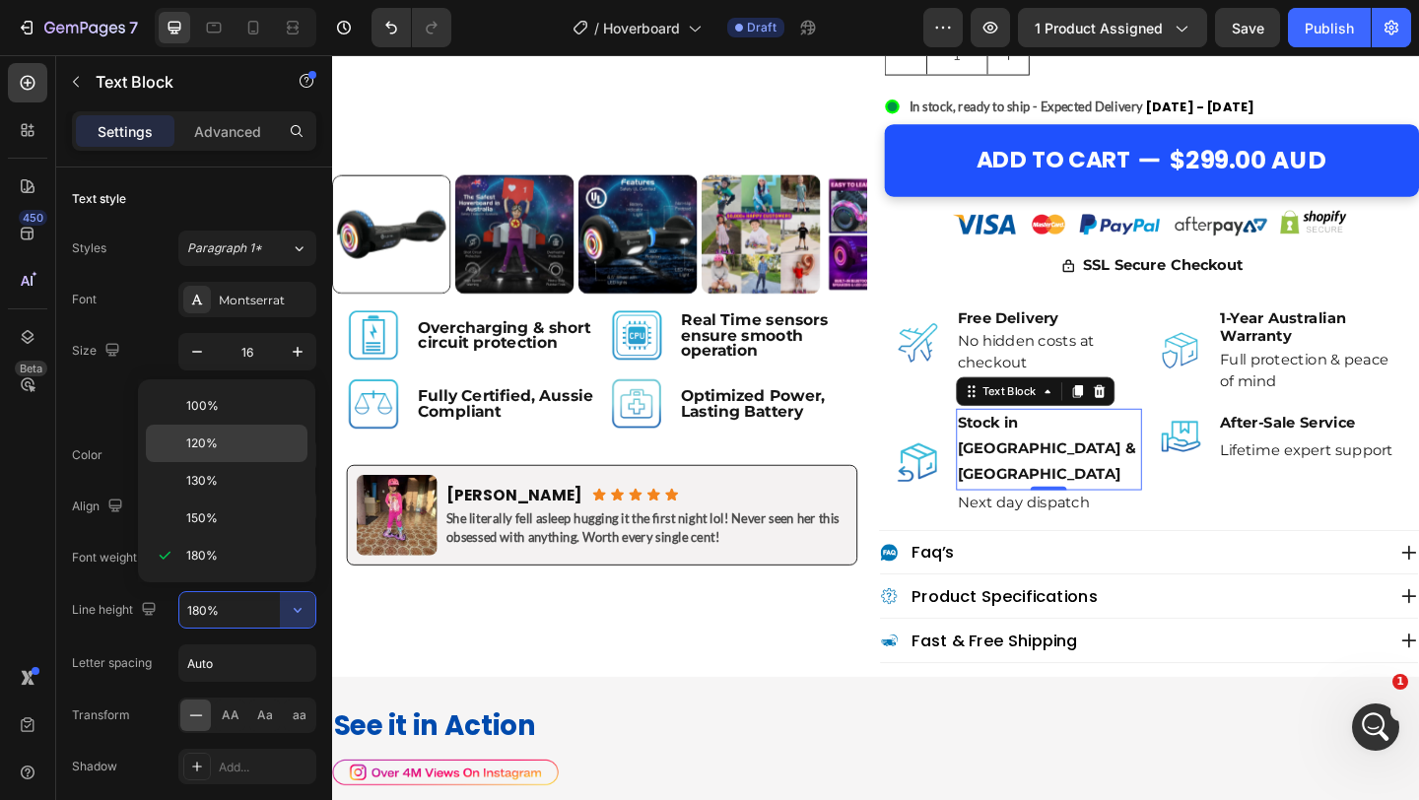
click at [247, 435] on p "120%" at bounding box center [242, 444] width 112 height 18
type input "120%"
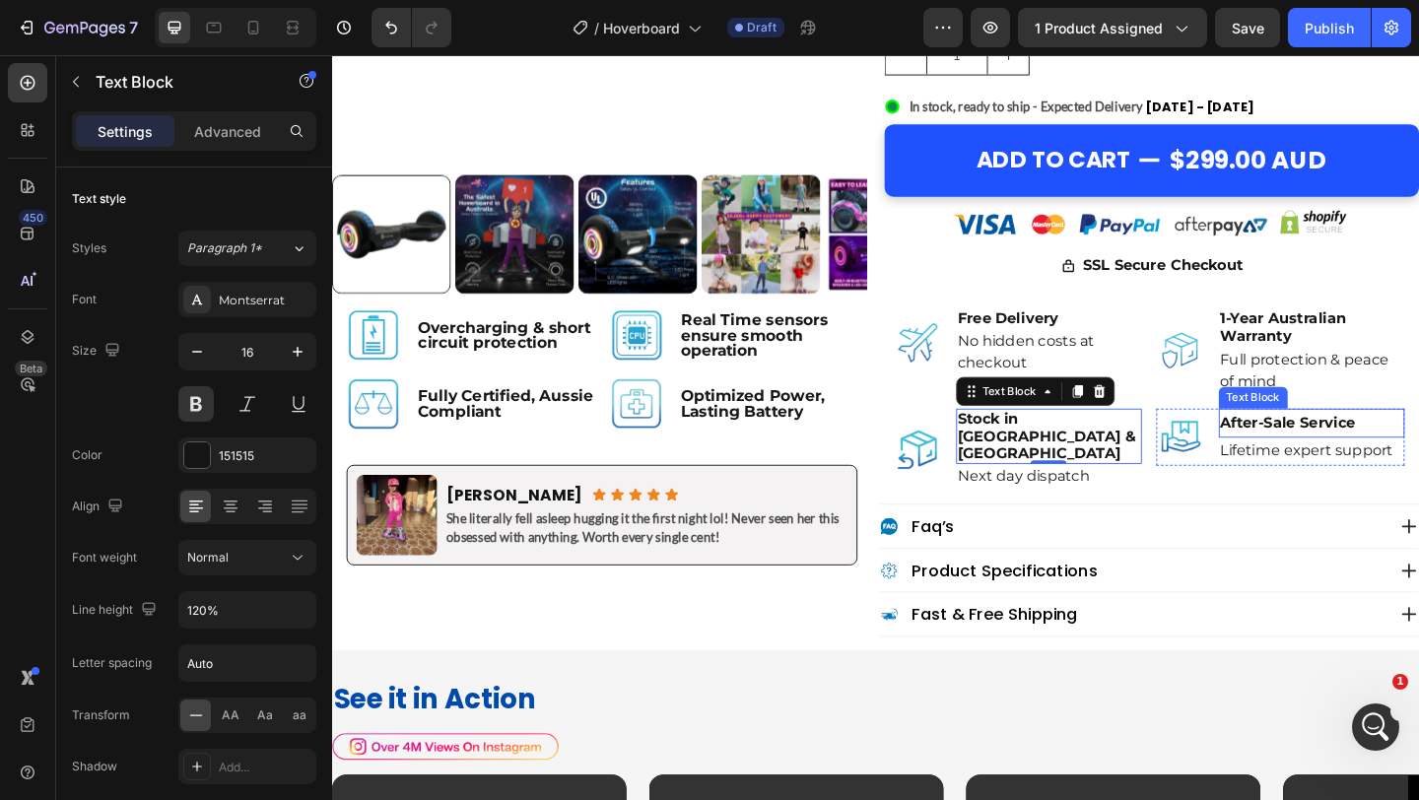
click at [1418, 454] on p "After-Sale Service" at bounding box center [1398, 456] width 199 height 29
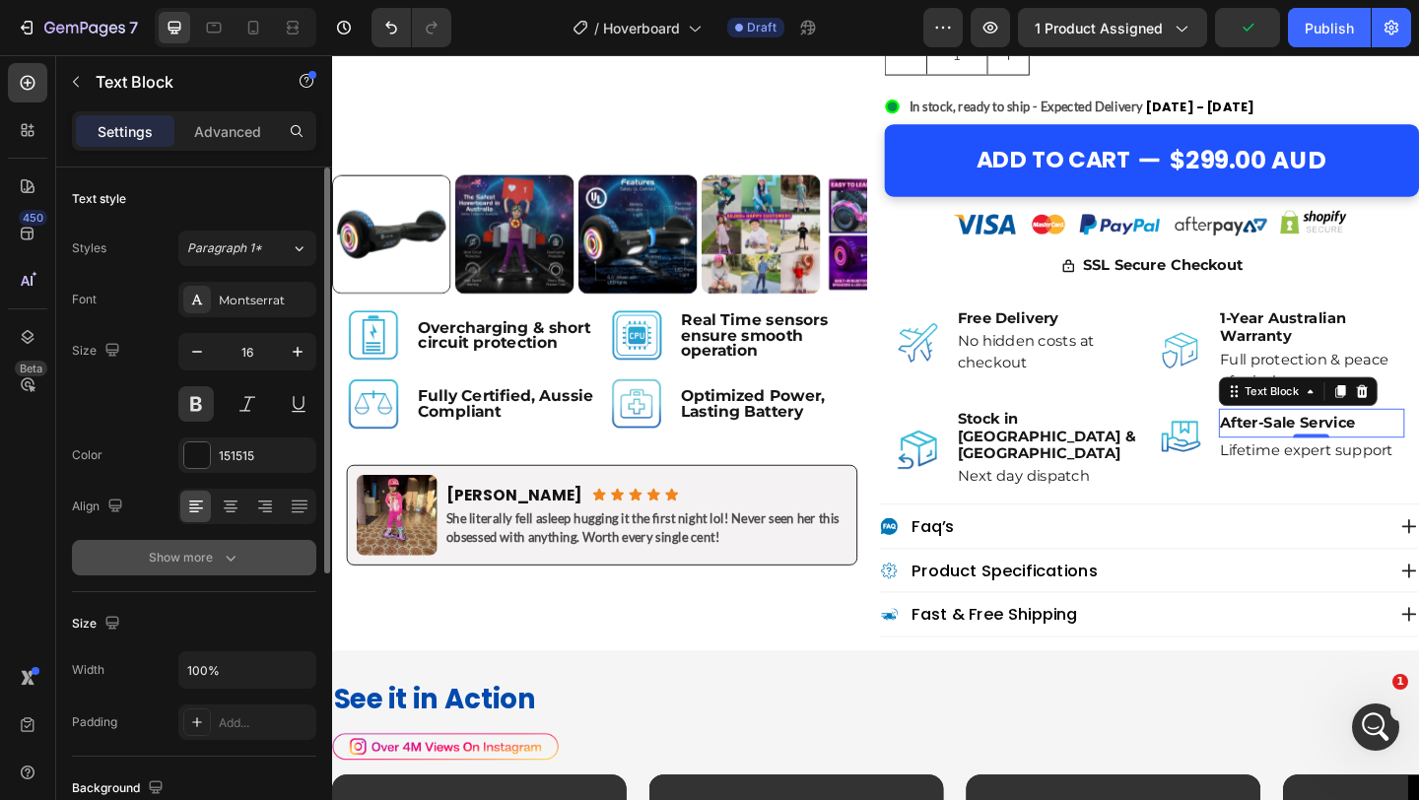
click at [229, 559] on icon "button" at bounding box center [231, 558] width 20 height 20
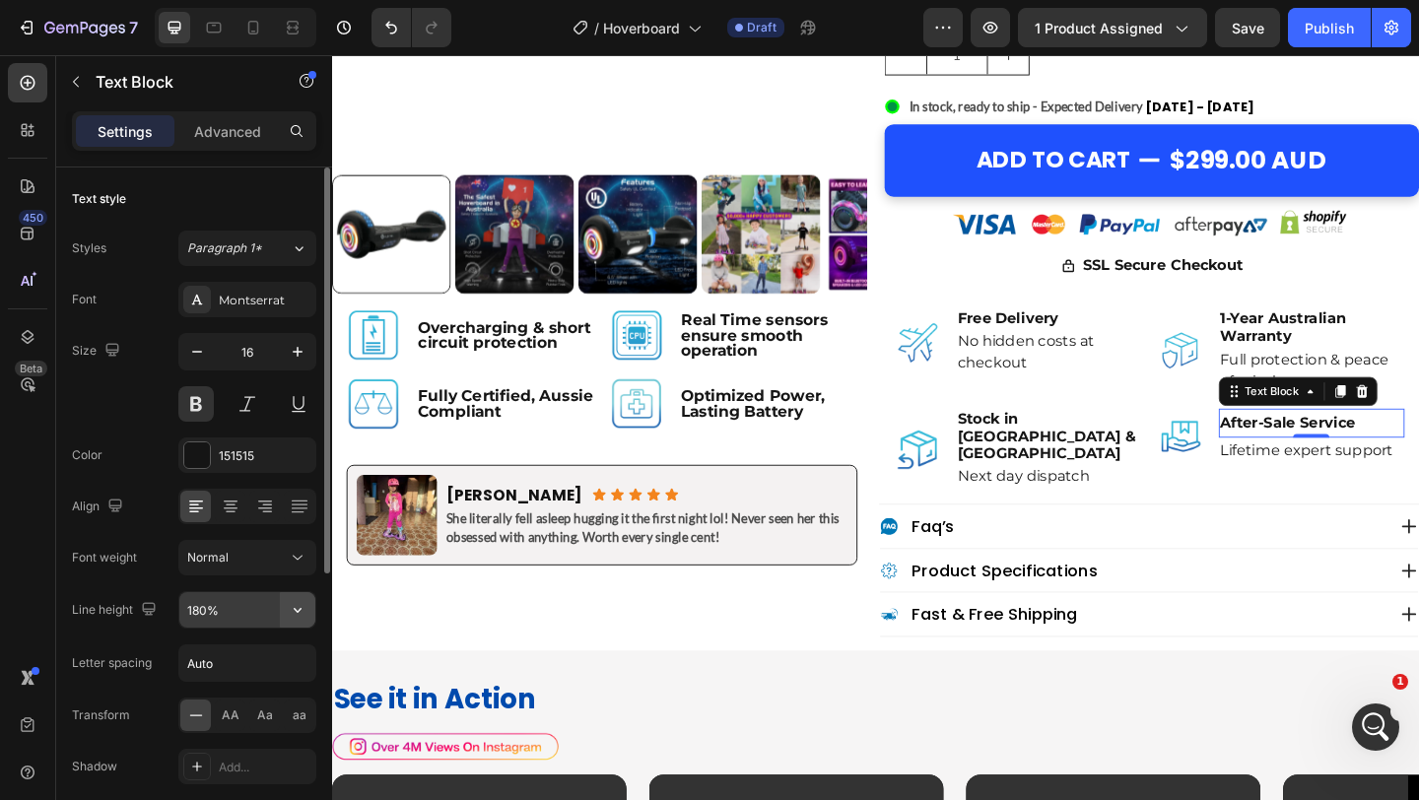
click at [294, 603] on icon "button" at bounding box center [298, 610] width 20 height 20
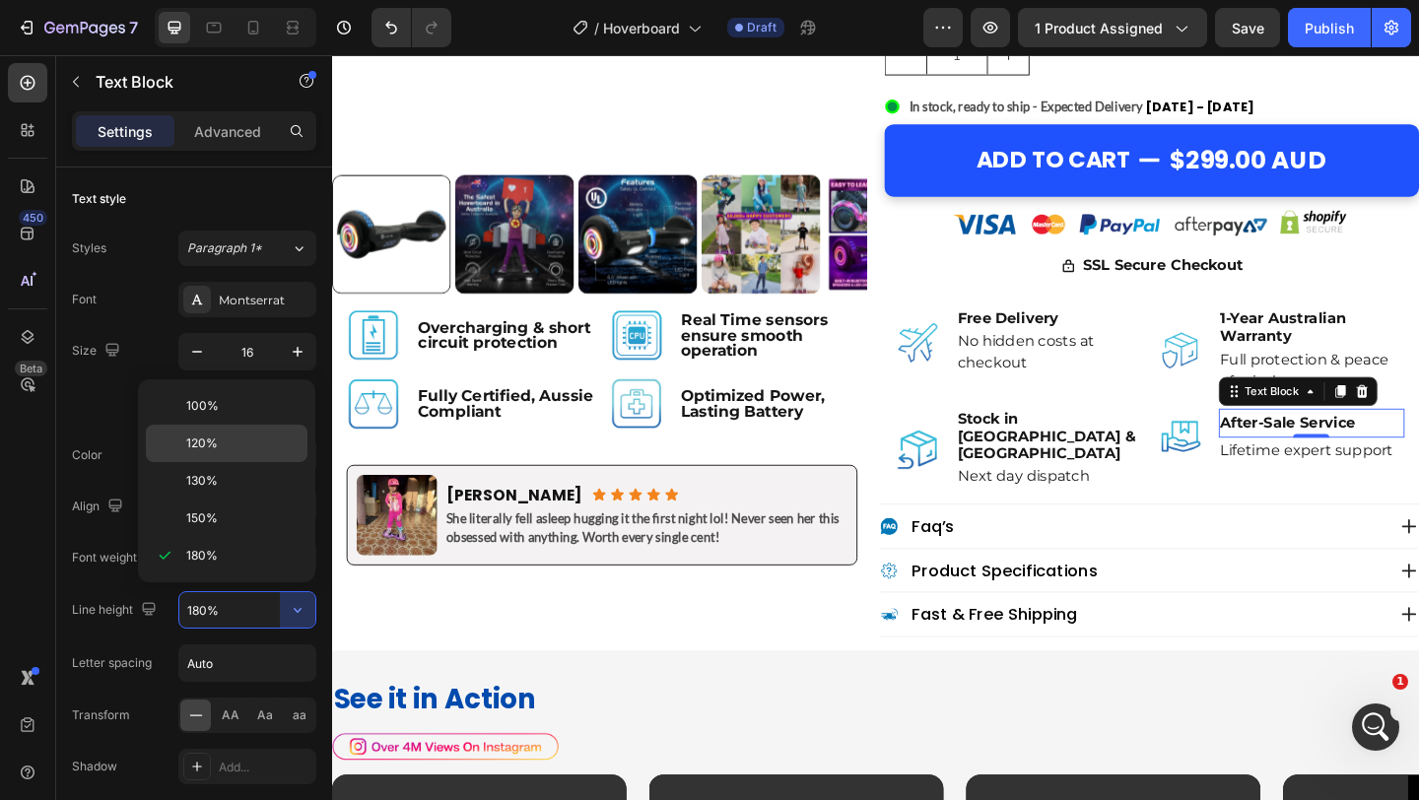
click at [254, 447] on p "120%" at bounding box center [242, 444] width 112 height 18
type input "120%"
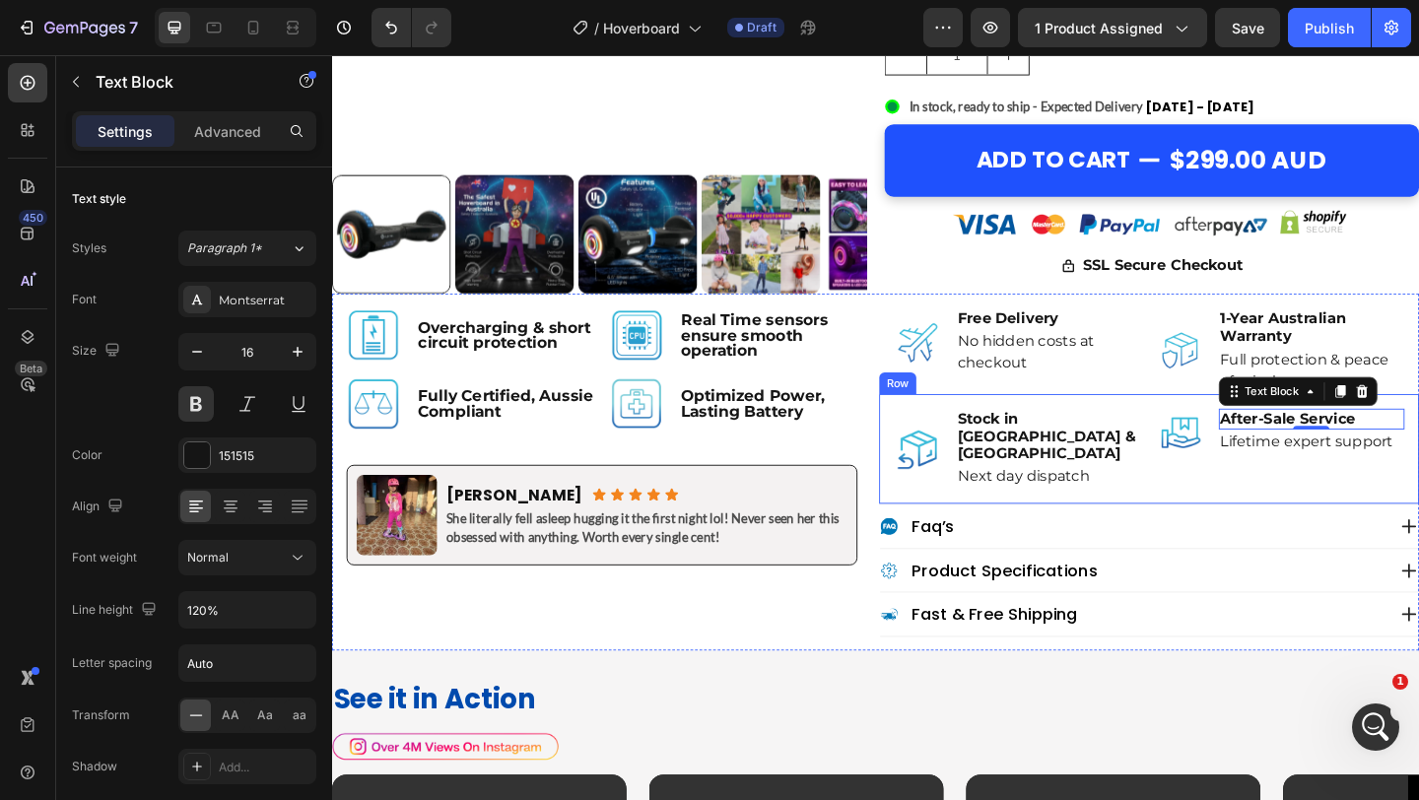
click at [1224, 502] on div "Image Stock in Sydney & Melbourne Text Block Next day dispatch Text Block Advan…" at bounding box center [1220, 484] width 587 height 120
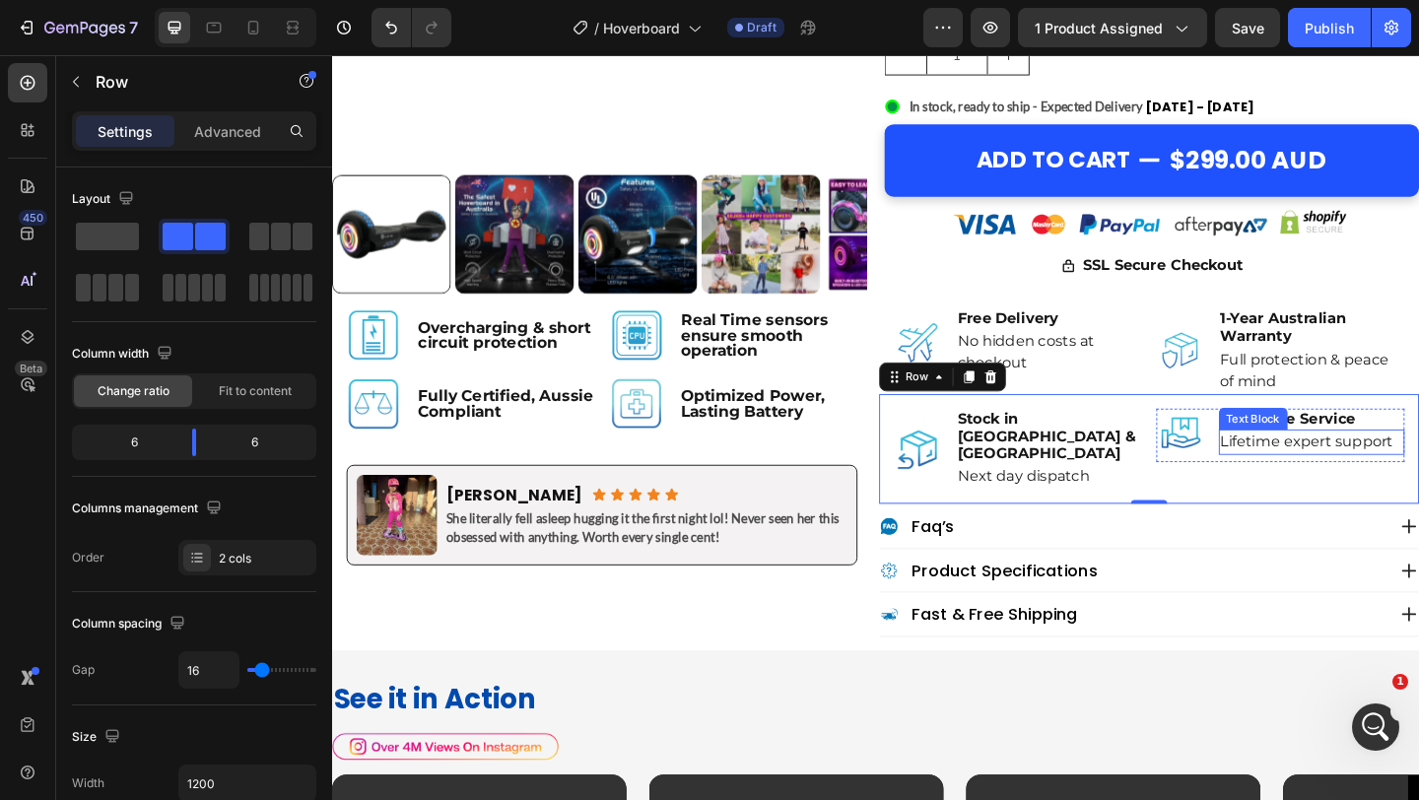
click at [1363, 477] on p "Lifetime expert support" at bounding box center [1398, 476] width 199 height 24
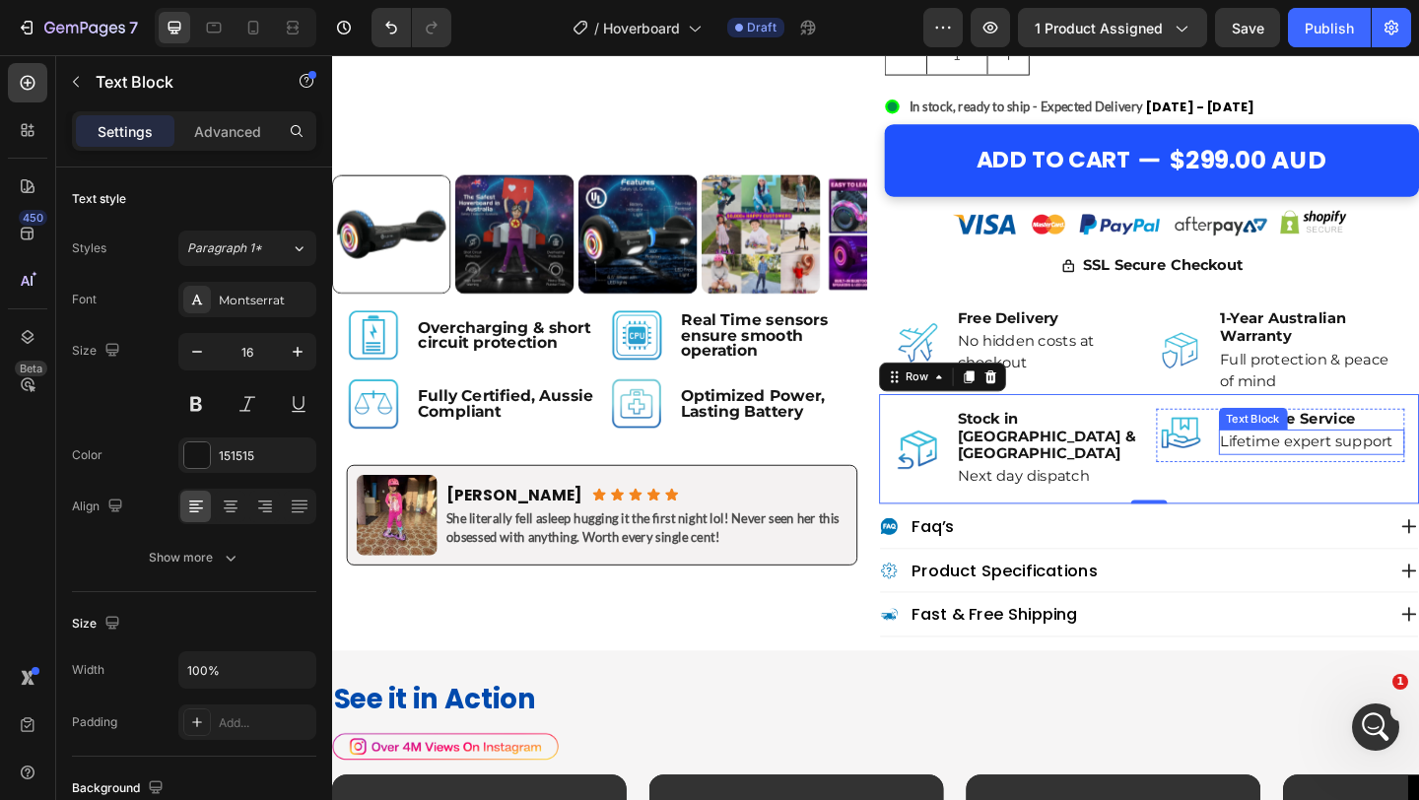
click at [1363, 477] on p "Lifetime expert support" at bounding box center [1398, 476] width 199 height 24
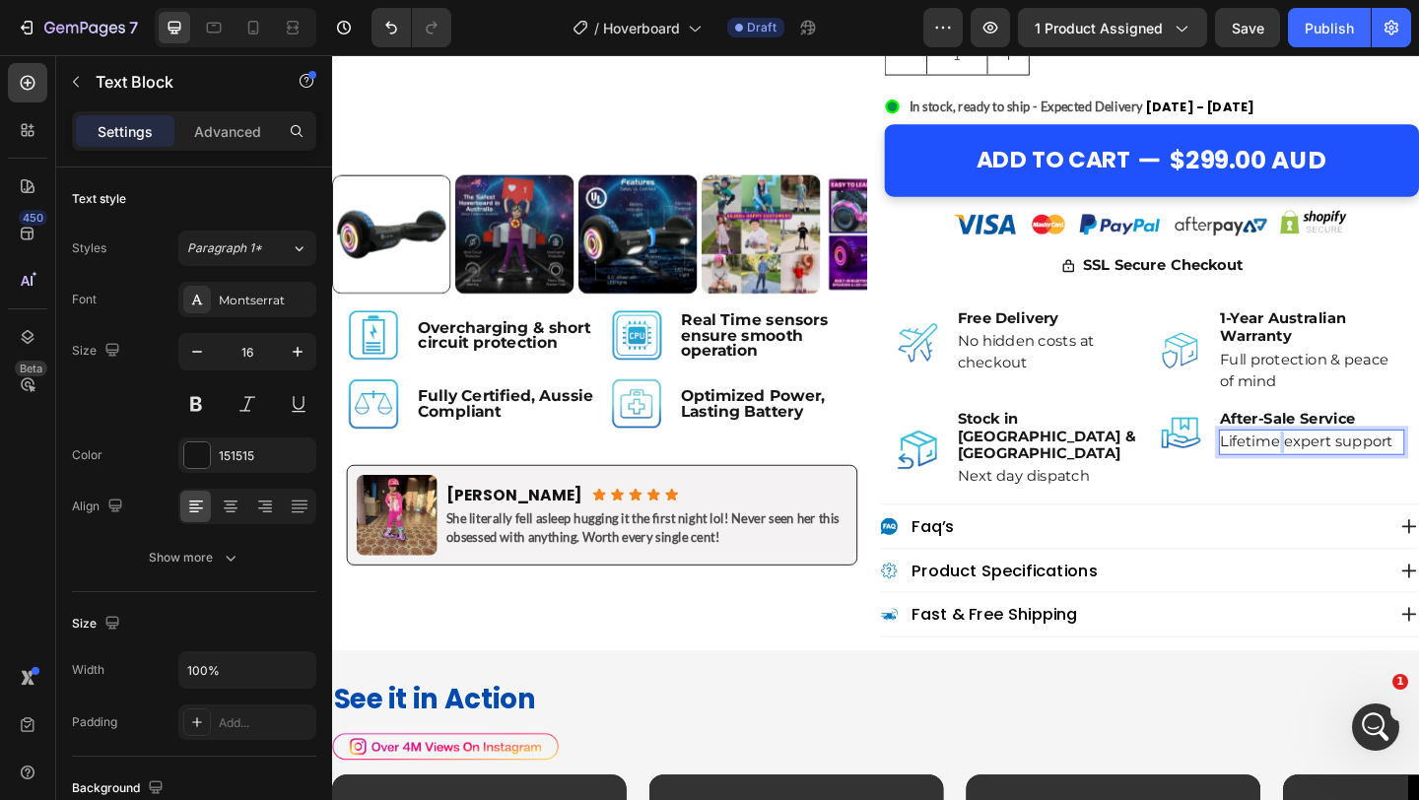
click at [1363, 477] on p "Lifetime expert support" at bounding box center [1398, 476] width 199 height 24
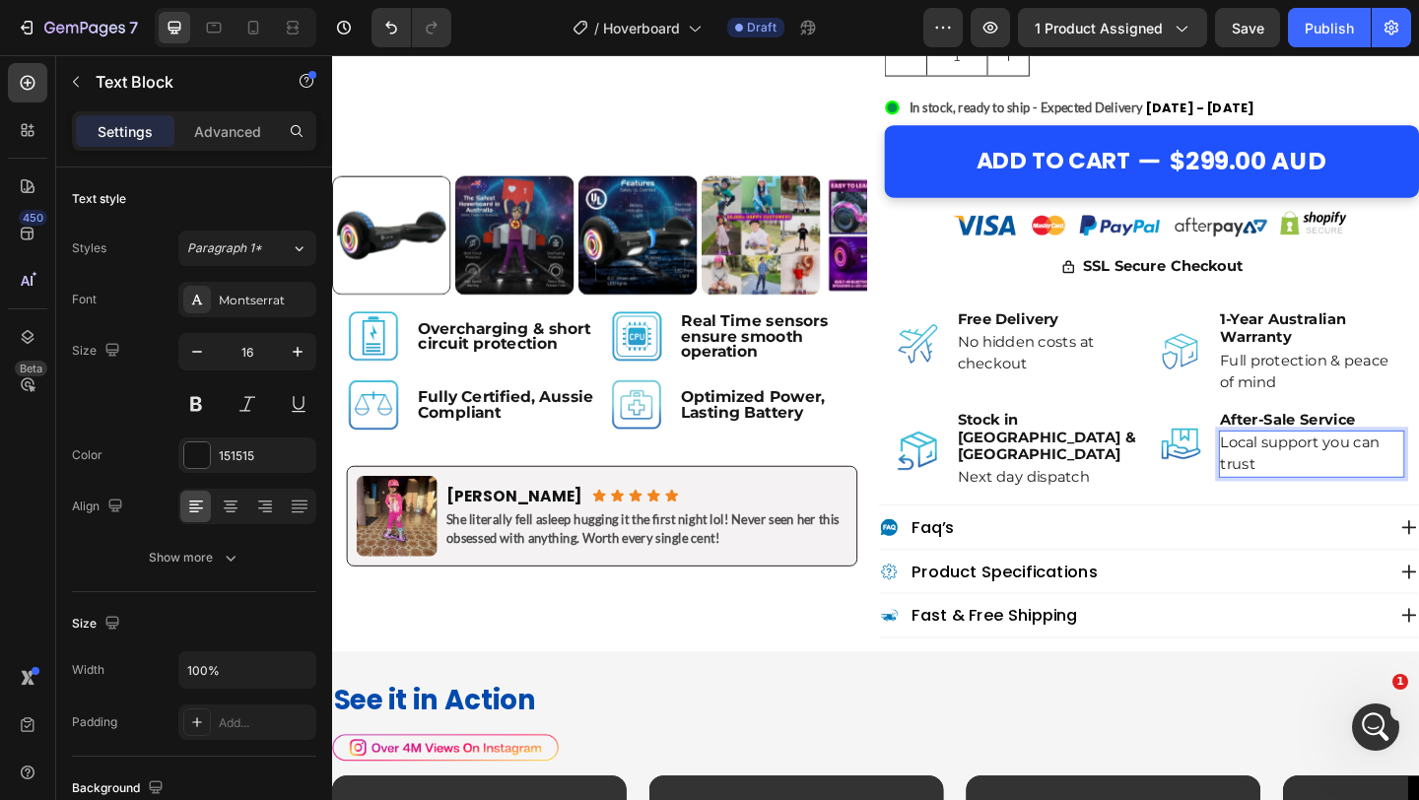
drag, startPoint x: 1414, startPoint y: 480, endPoint x: 1428, endPoint y: 500, distance: 24.1
click at [1418, 500] on p "Local support you can trust" at bounding box center [1398, 488] width 199 height 47
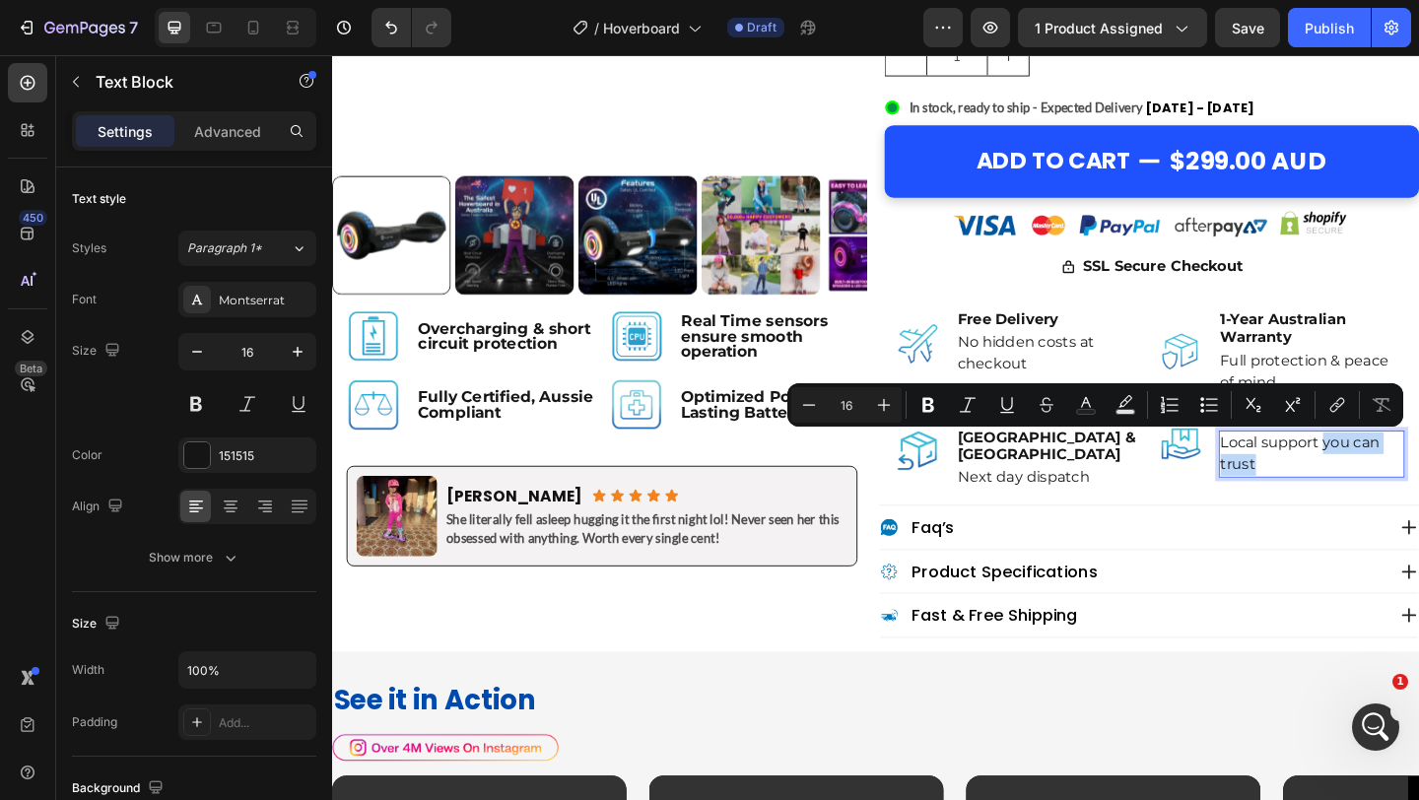
drag, startPoint x: 1422, startPoint y: 501, endPoint x: 1408, endPoint y: 478, distance: 26.5
click at [1408, 478] on p "Local support you can trust" at bounding box center [1398, 488] width 199 height 47
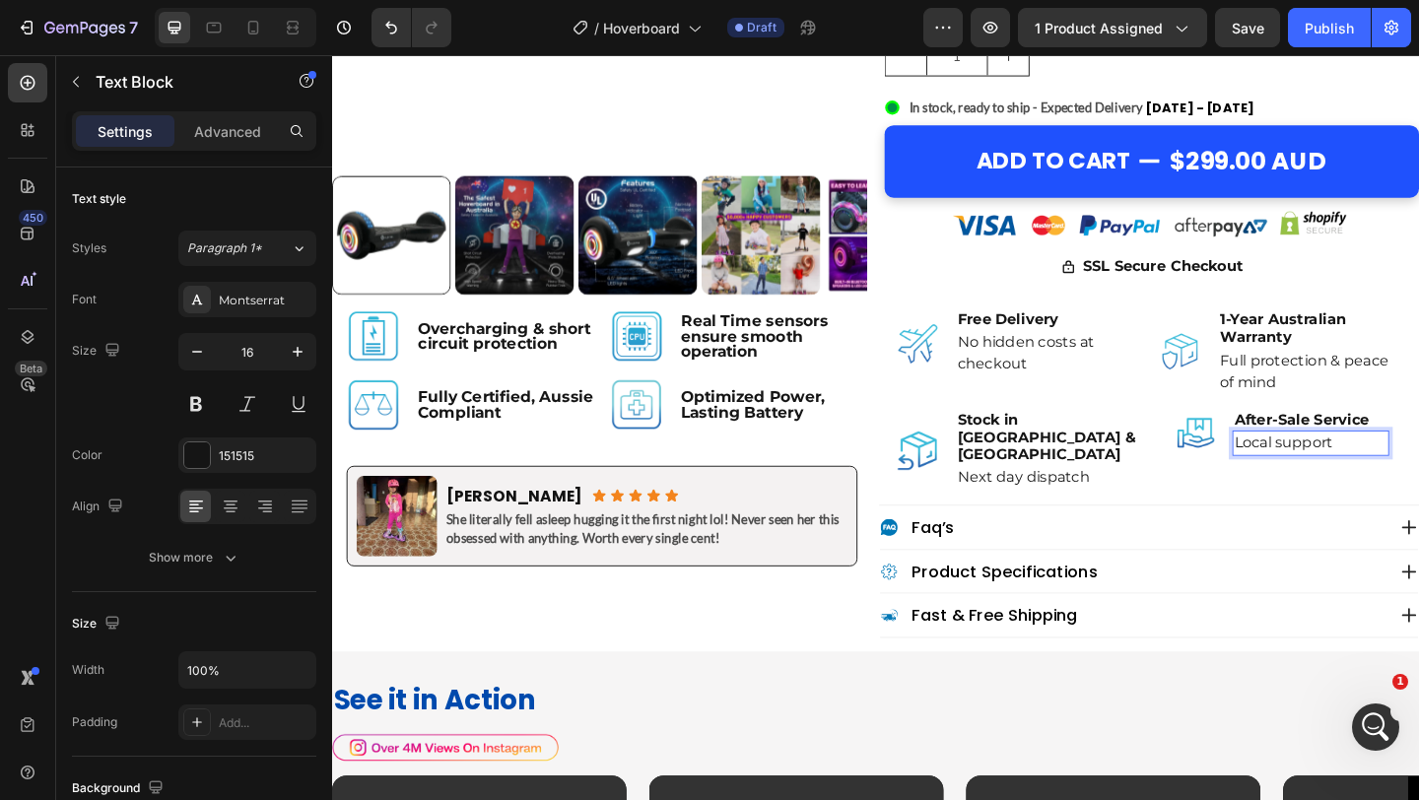
click at [1363, 482] on p "Local support" at bounding box center [1397, 477] width 166 height 24
click at [1357, 478] on p "Local support" at bounding box center [1397, 477] width 166 height 24
click at [1362, 482] on p "Local support" at bounding box center [1397, 477] width 166 height 24
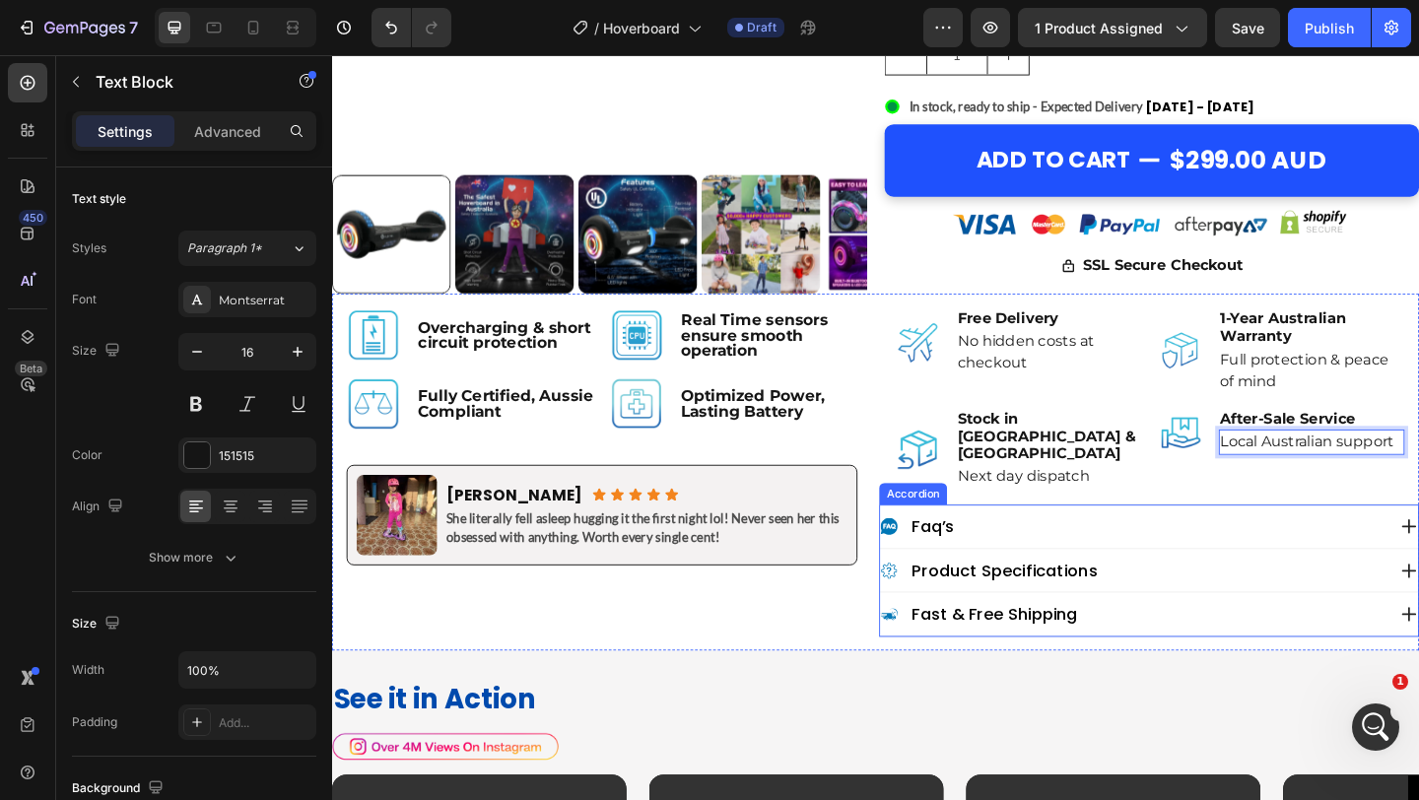
click at [1373, 544] on div "faq’s" at bounding box center [1220, 567] width 585 height 47
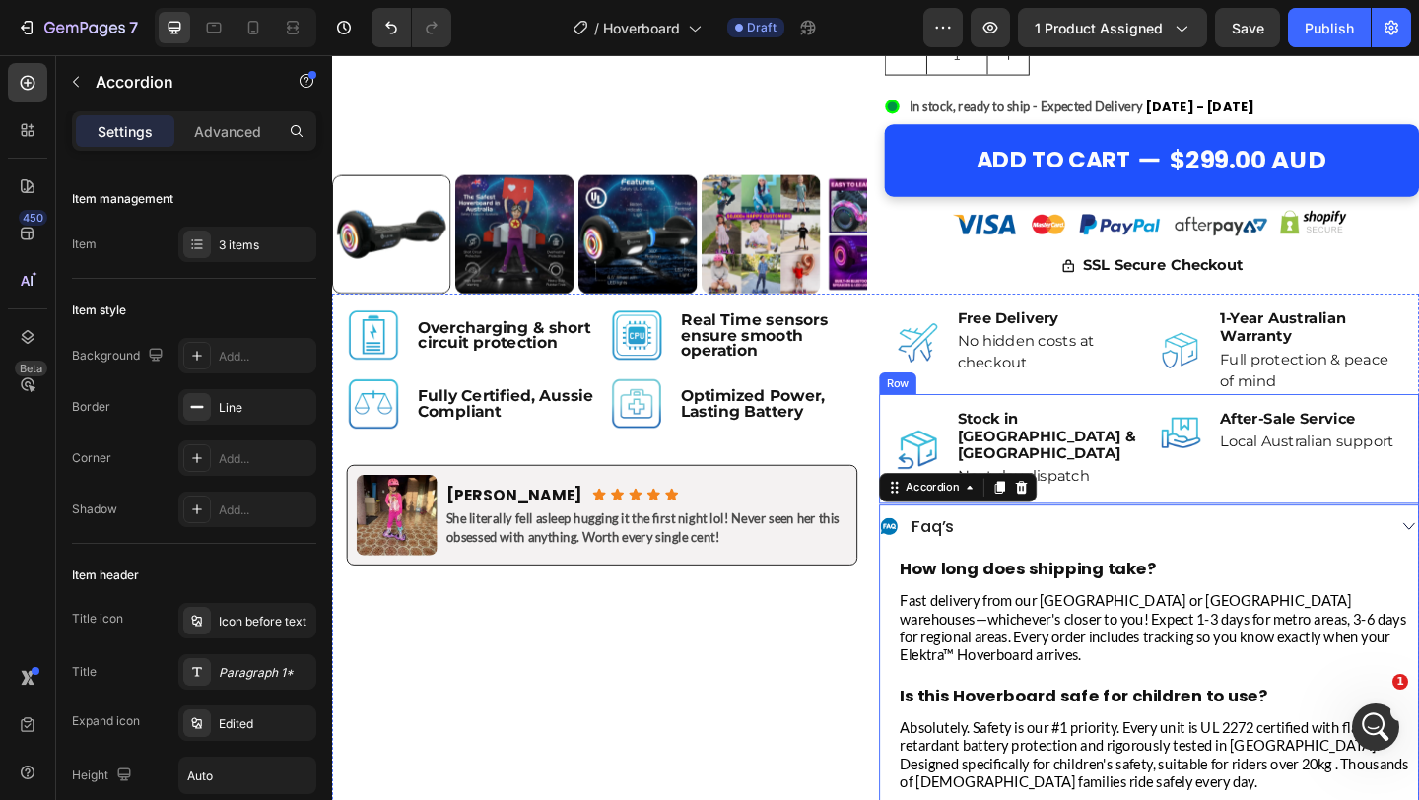
click at [1279, 500] on div "Image After-Sale Service Text Block Local Australian support Text Block Advance…" at bounding box center [1364, 484] width 270 height 89
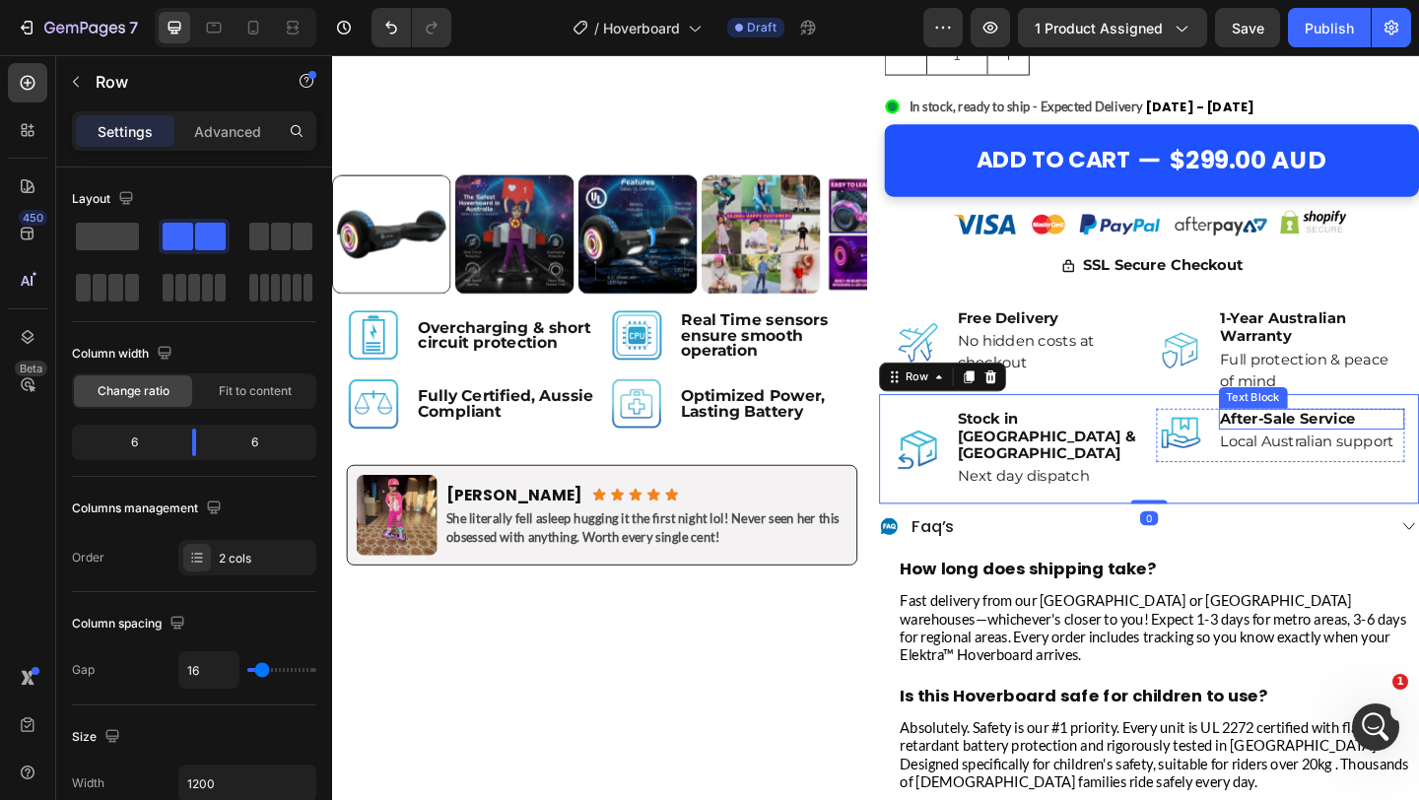
click at [1398, 449] on p "After-Sale Service" at bounding box center [1398, 451] width 199 height 19
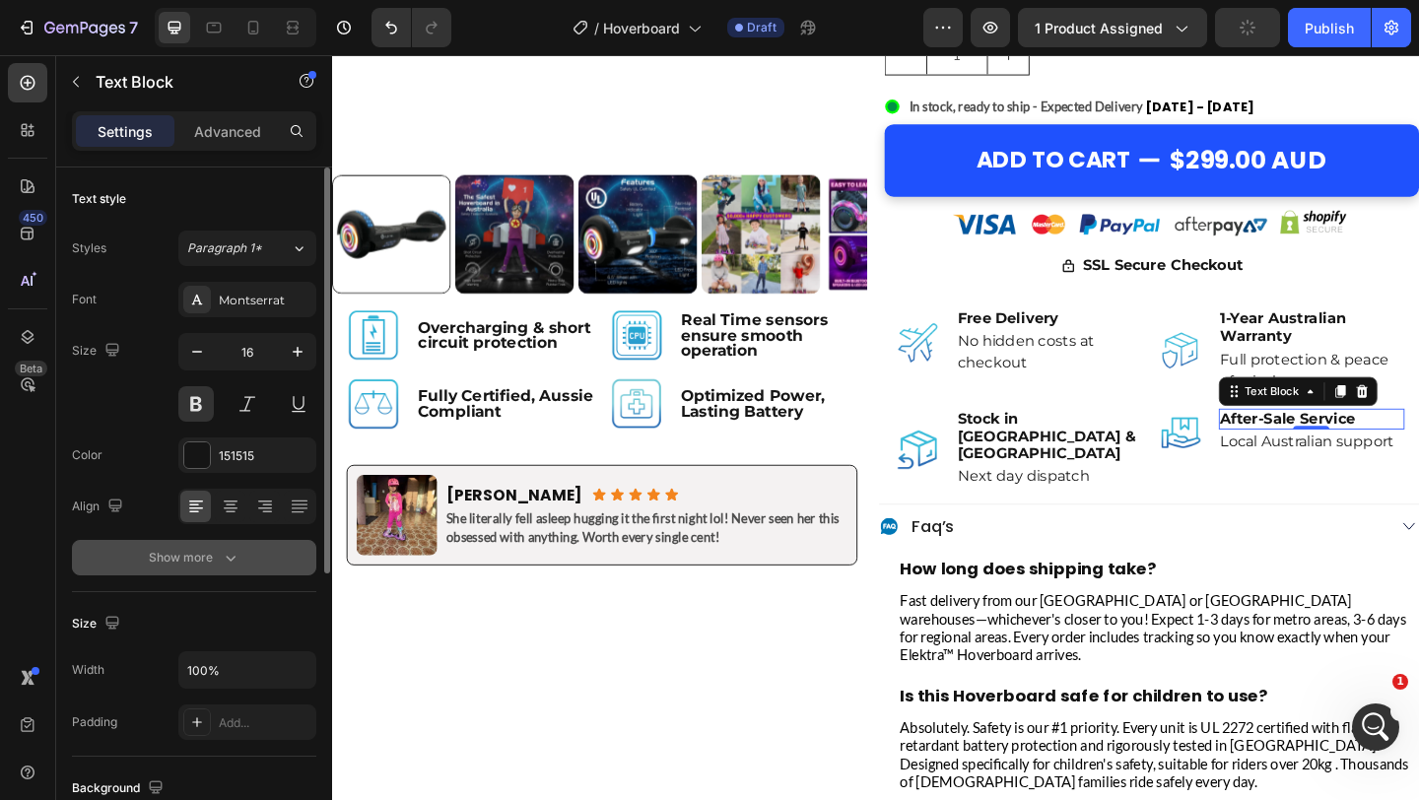
click at [210, 566] on div "Show more" at bounding box center [195, 558] width 92 height 20
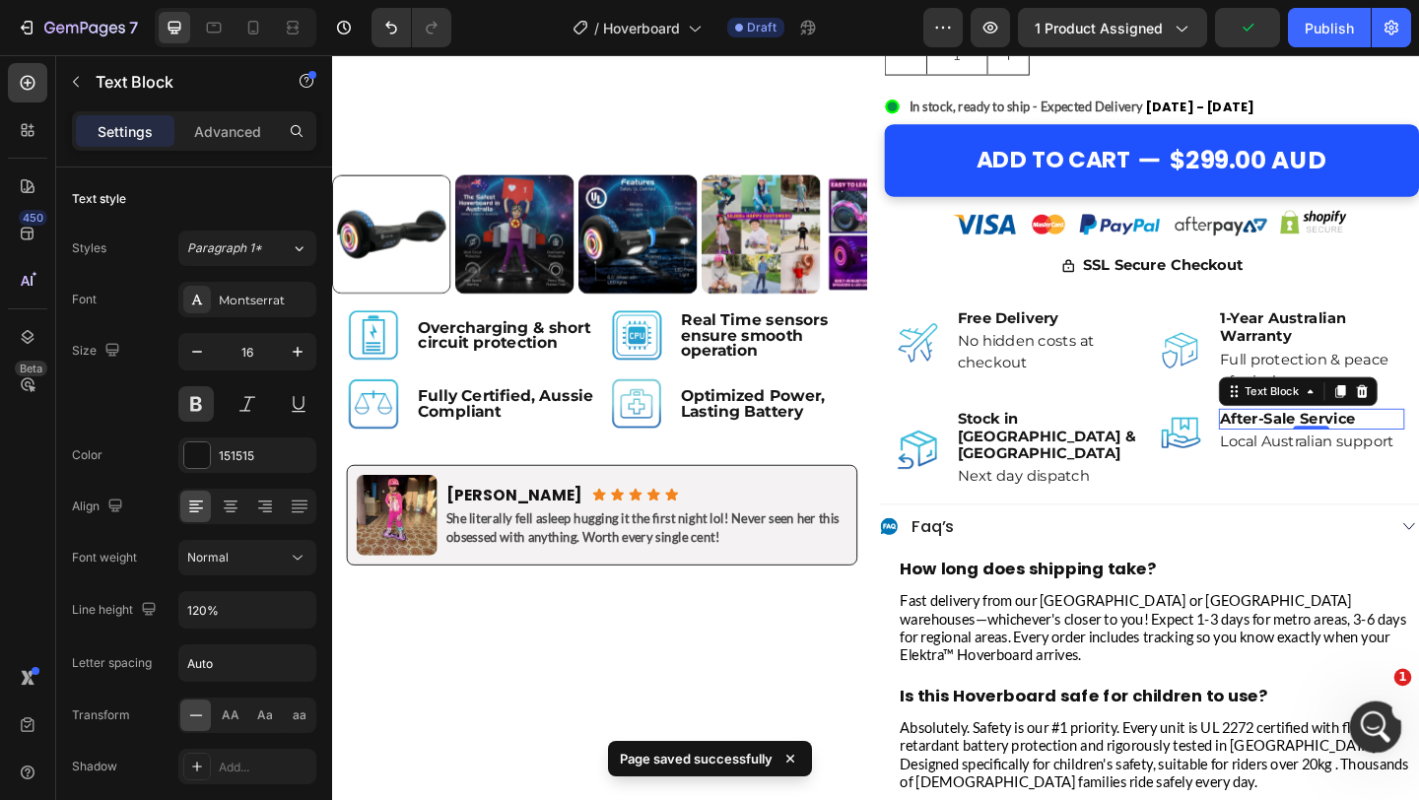
click at [1364, 714] on icon "Open Intercom Messenger" at bounding box center [1373, 725] width 33 height 33
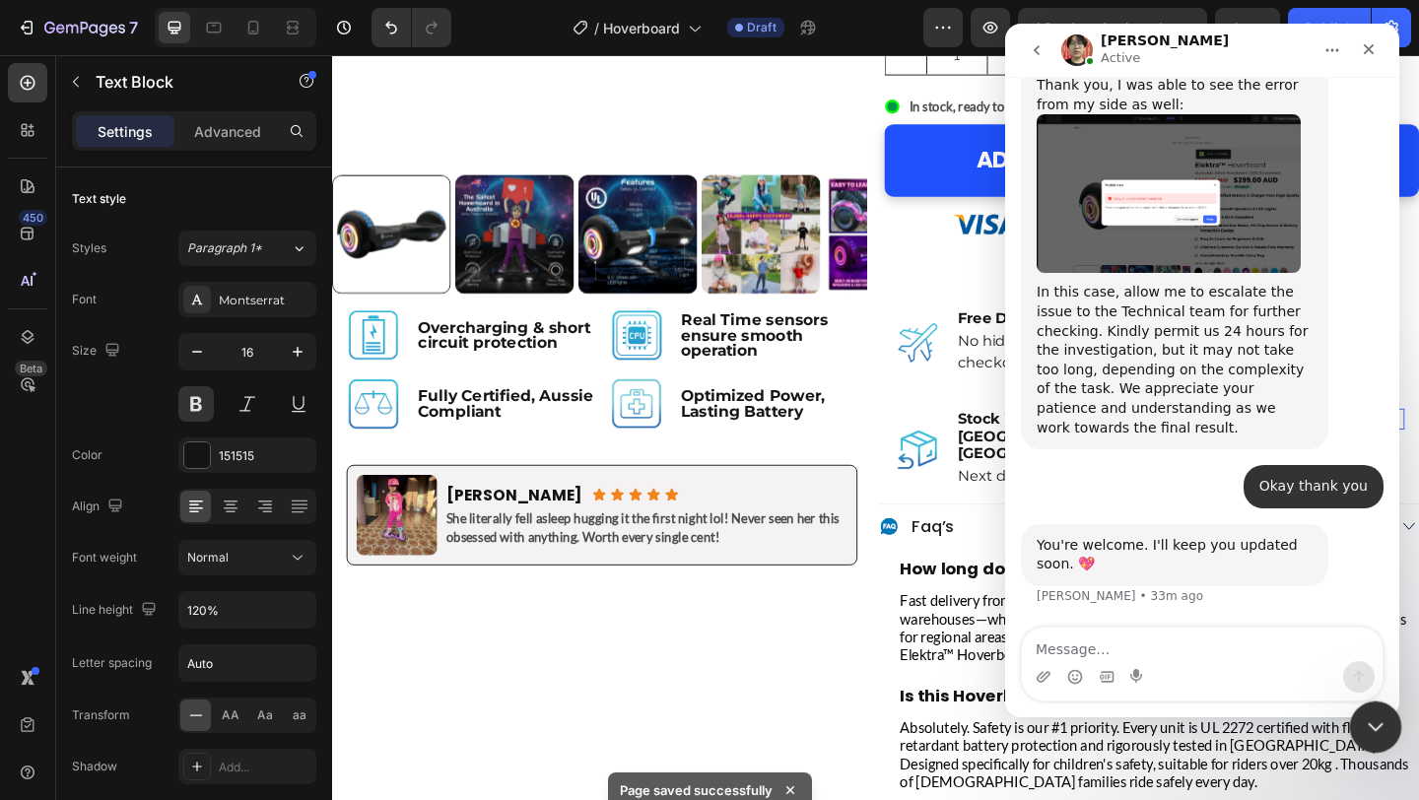
scroll to position [7945, 0]
click at [1362, 57] on div "Close" at bounding box center [1368, 49] width 35 height 35
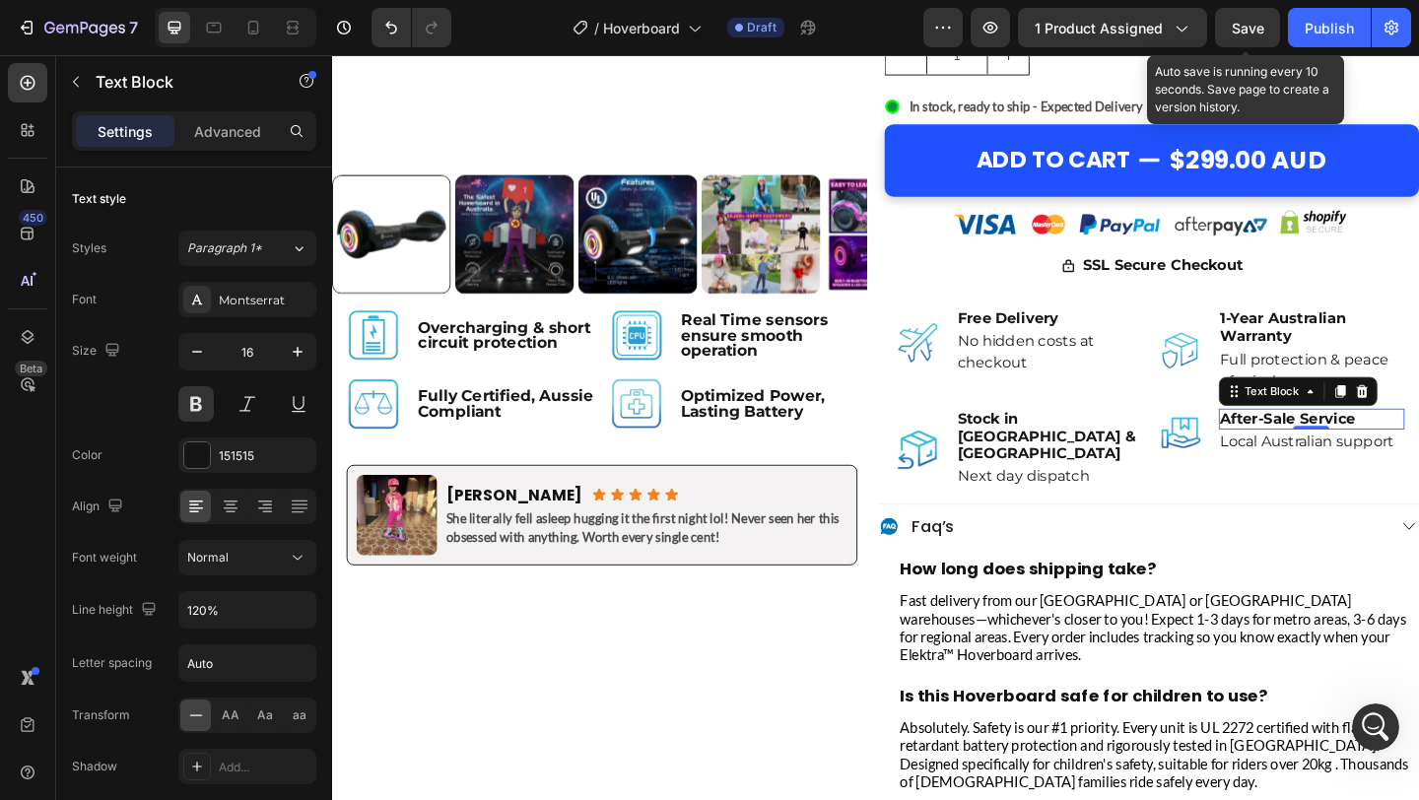
click at [1259, 18] on div "Save" at bounding box center [1248, 28] width 33 height 21
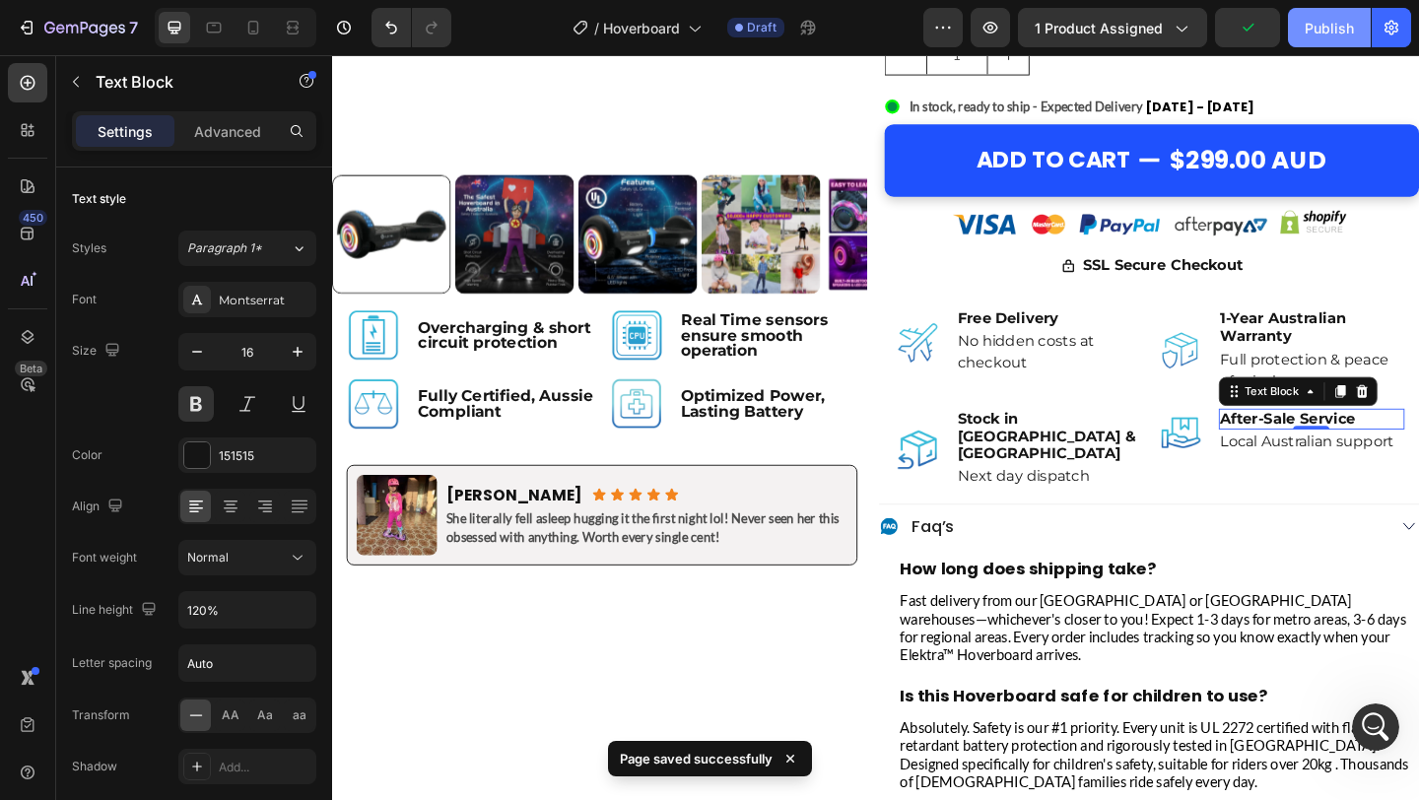
click at [1362, 22] on button "Publish" at bounding box center [1329, 27] width 83 height 39
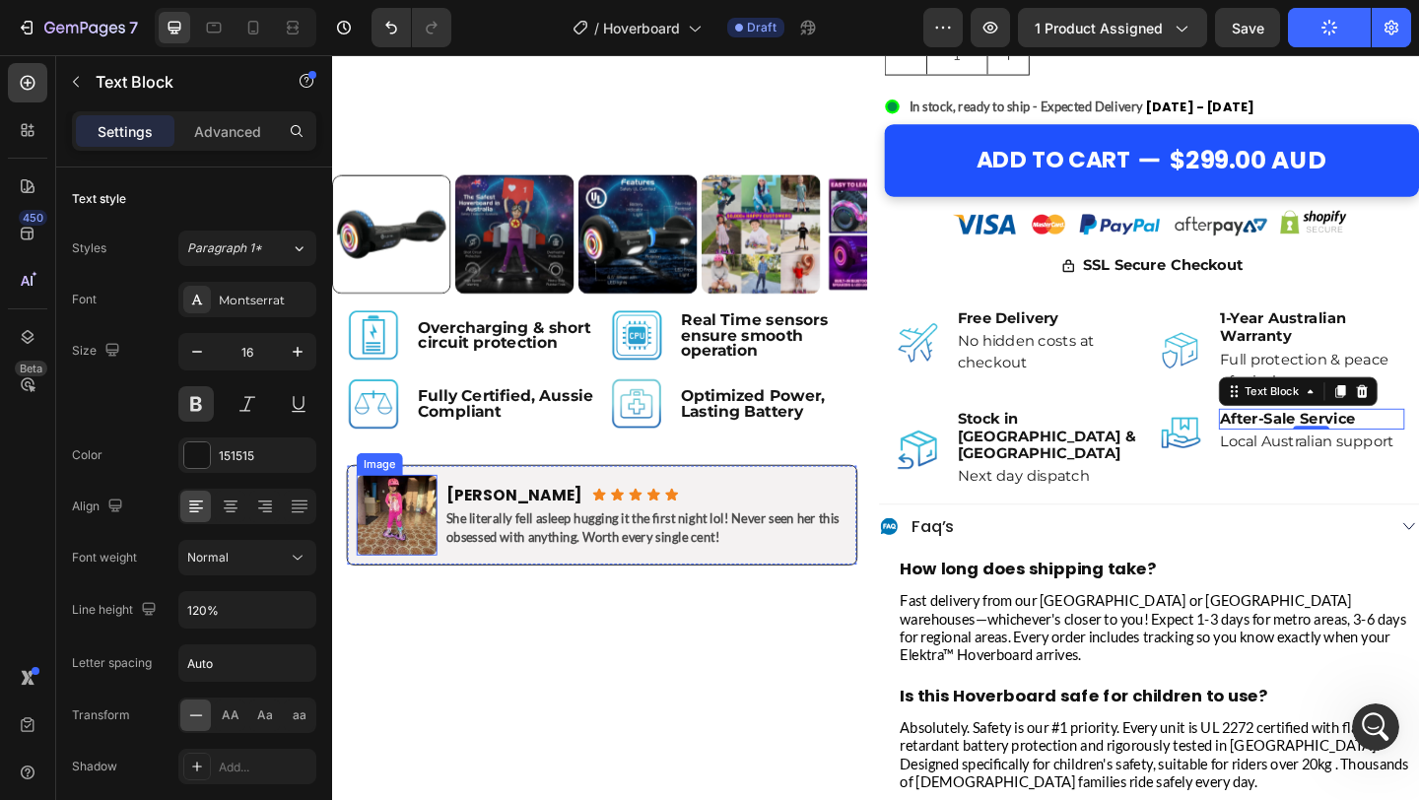
click at [379, 534] on img at bounding box center [403, 555] width 88 height 88
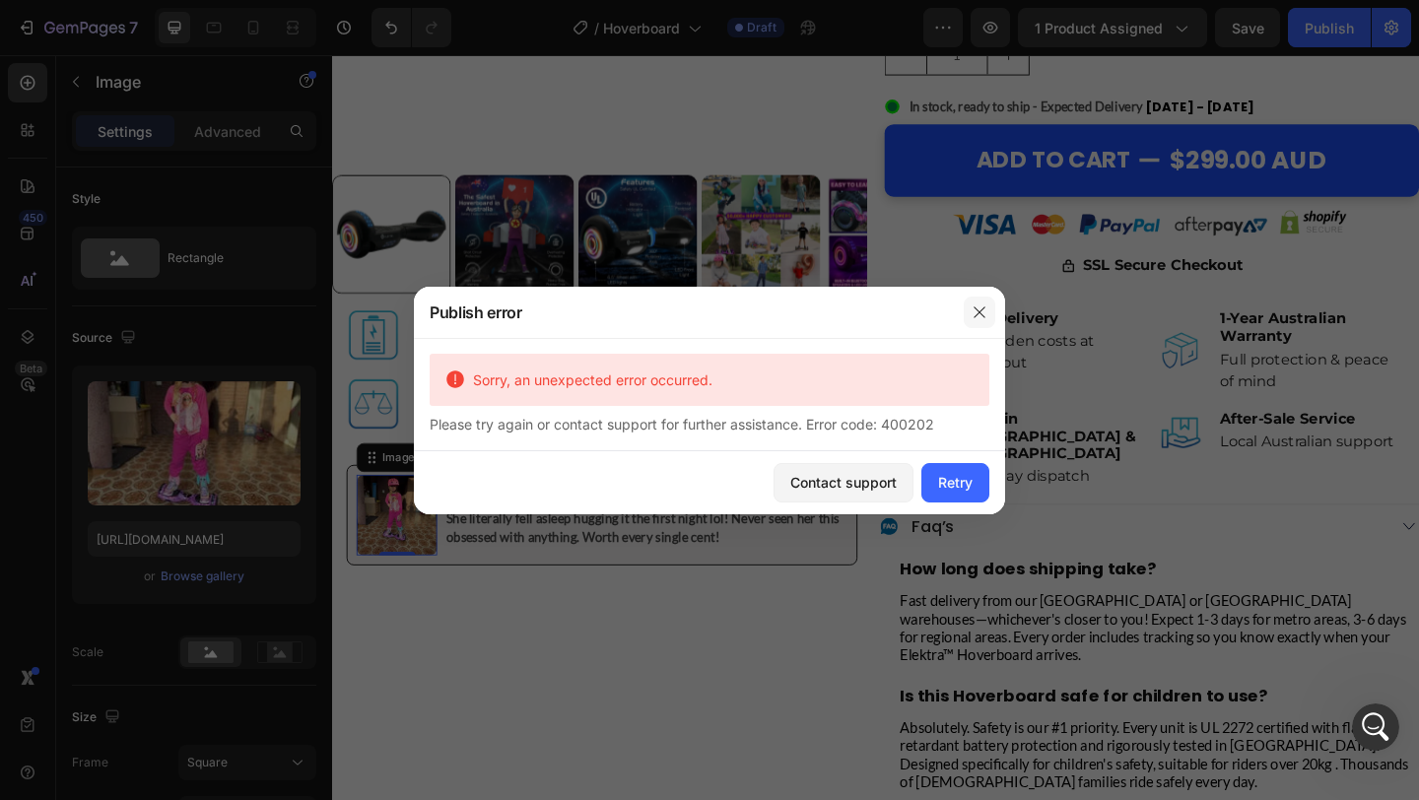
click at [975, 313] on icon "button" at bounding box center [980, 313] width 16 height 16
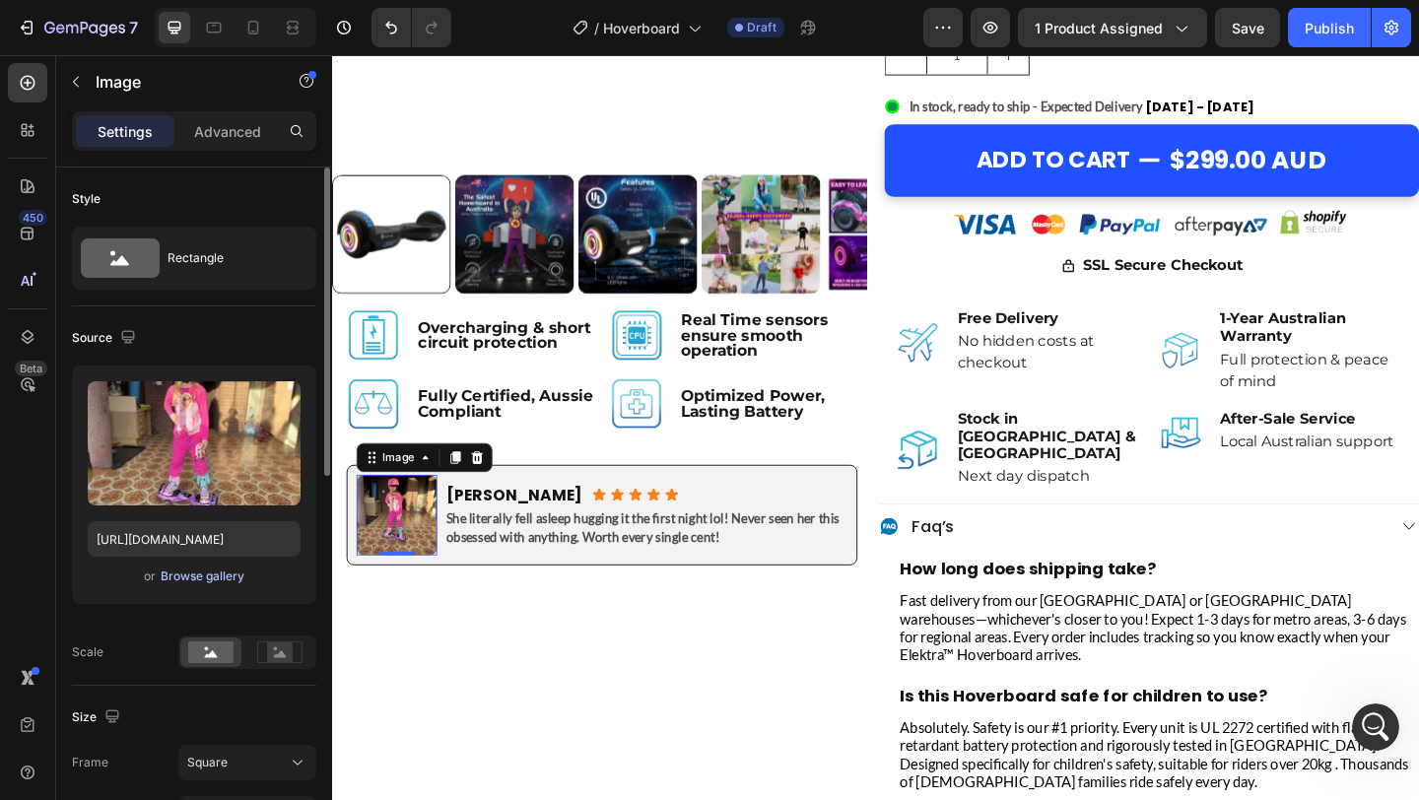
click at [197, 574] on div "Browse gallery" at bounding box center [203, 577] width 84 height 18
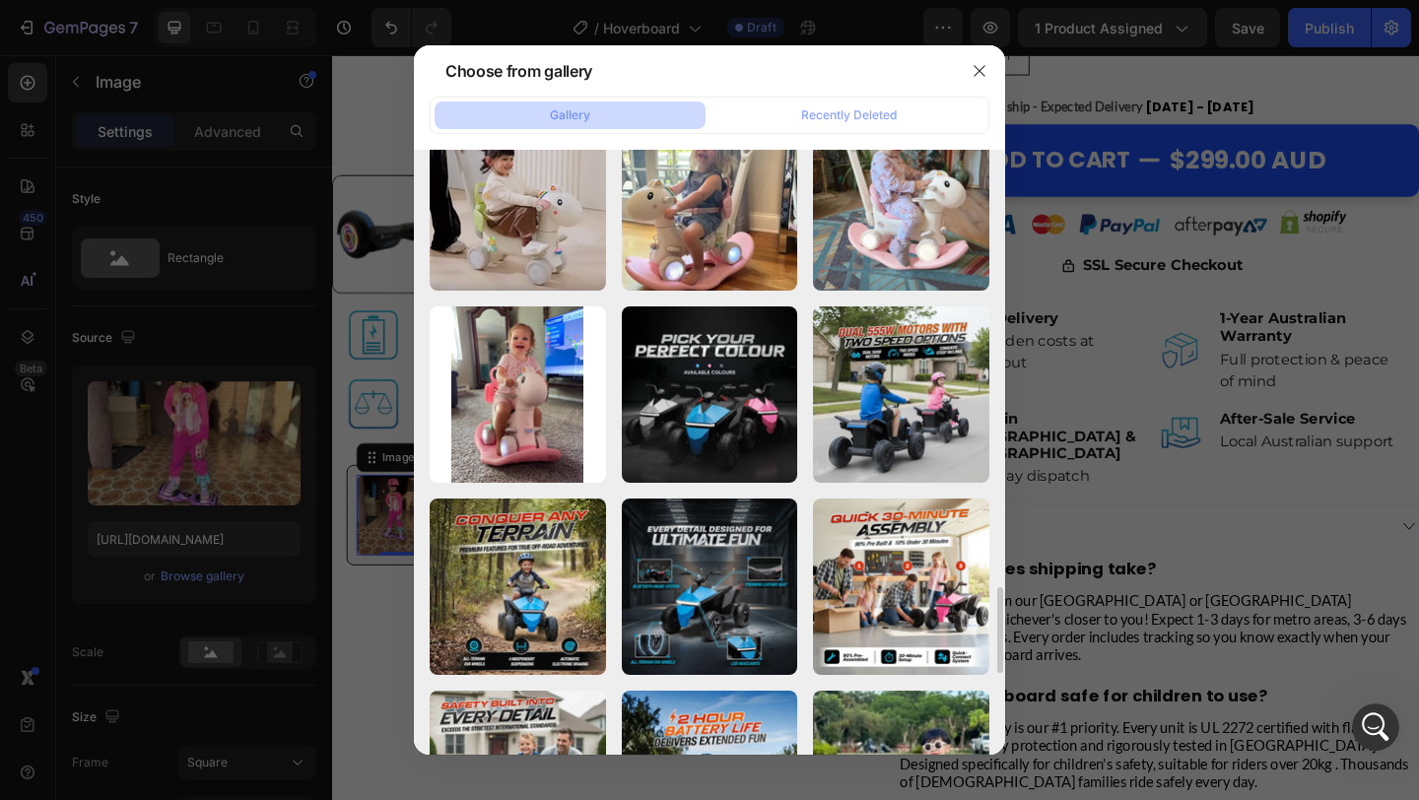
scroll to position [3137, 0]
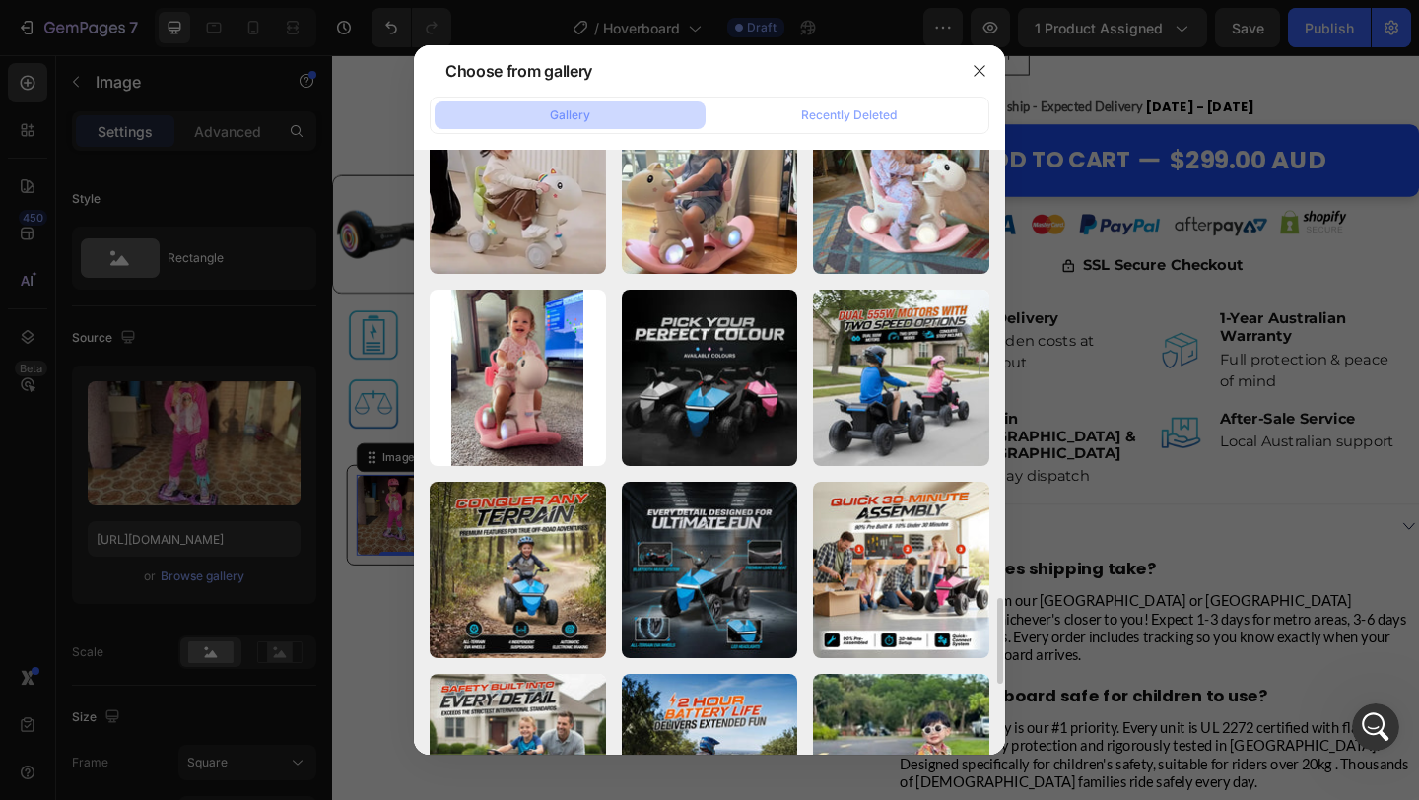
click at [1214, 489] on div at bounding box center [709, 400] width 1419 height 800
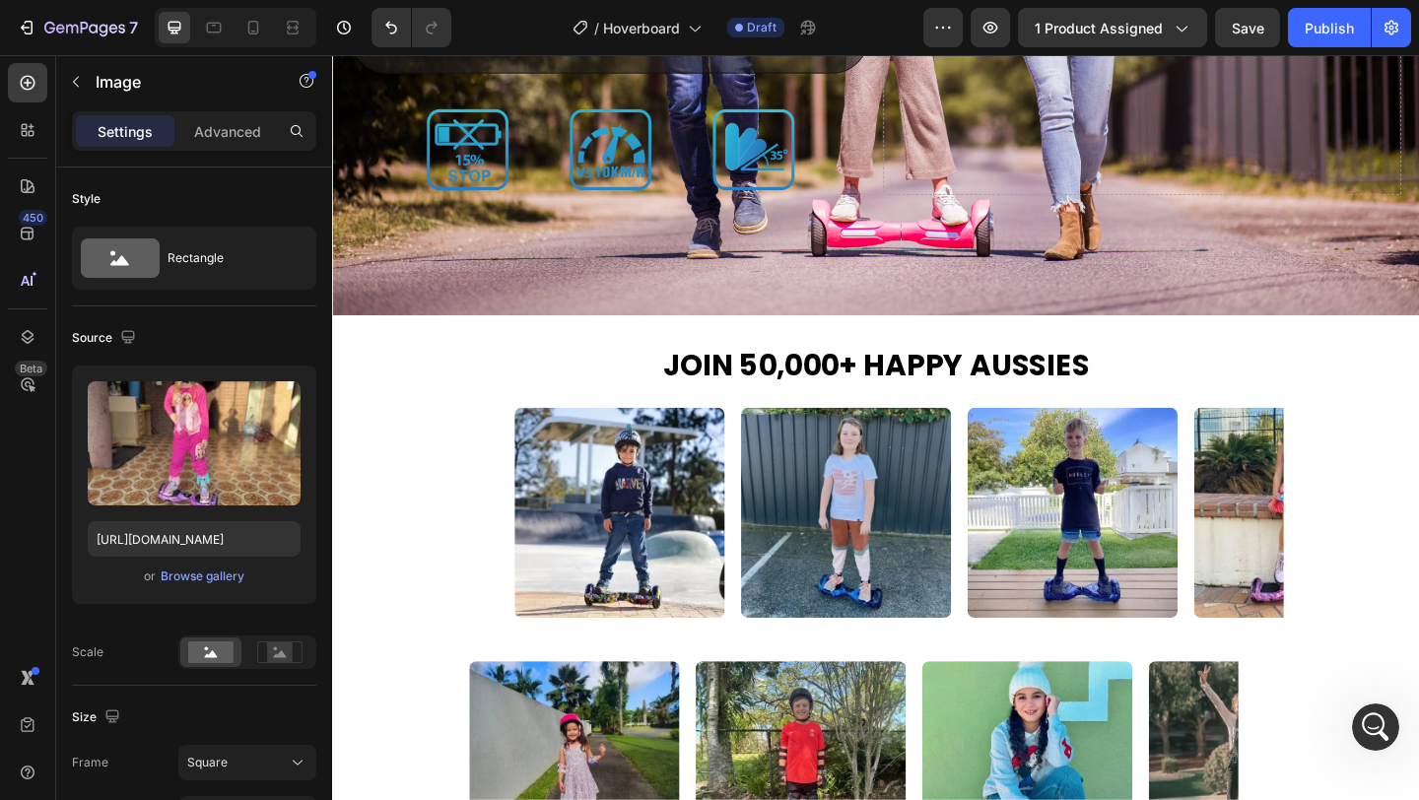
scroll to position [4315, 0]
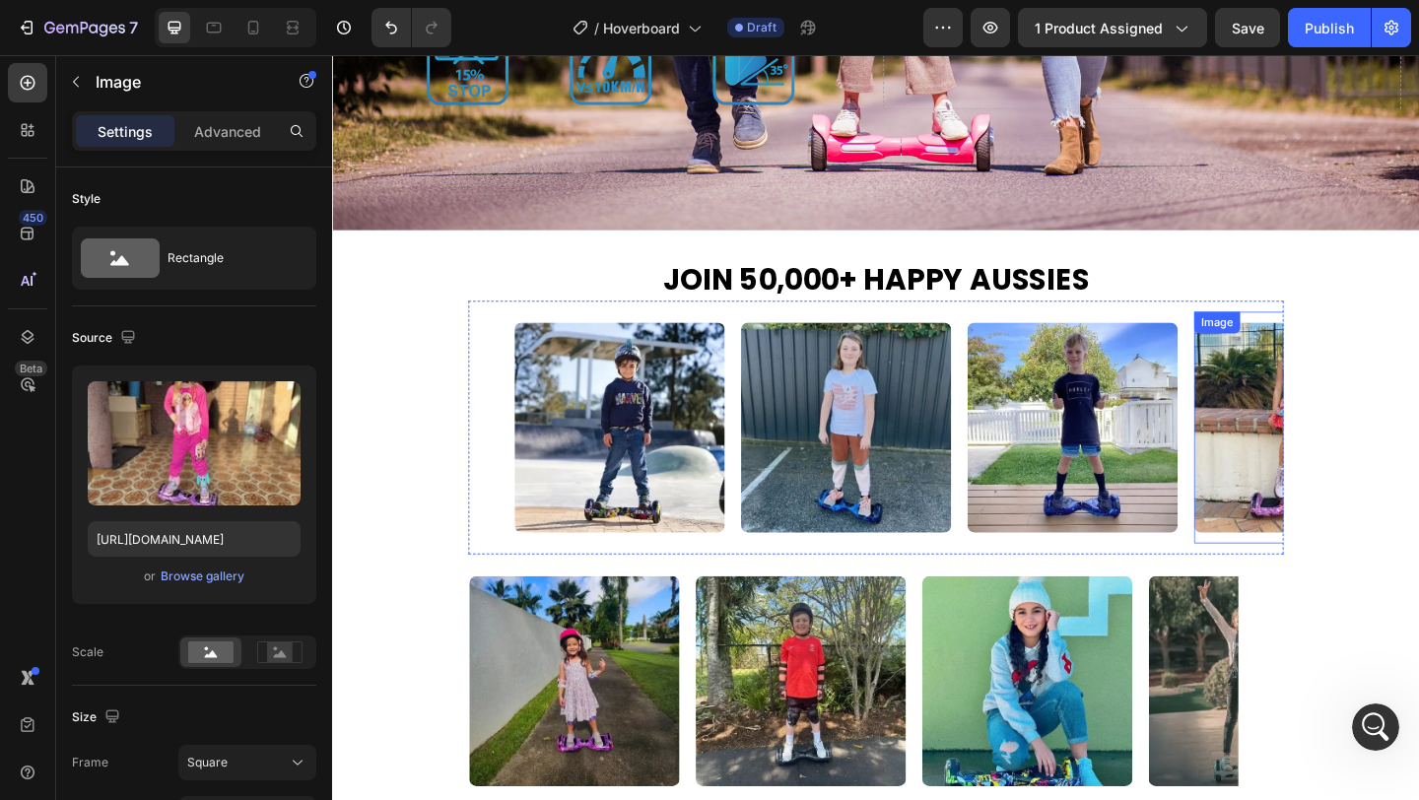
click at [1326, 460] on img at bounding box center [1383, 460] width 229 height 229
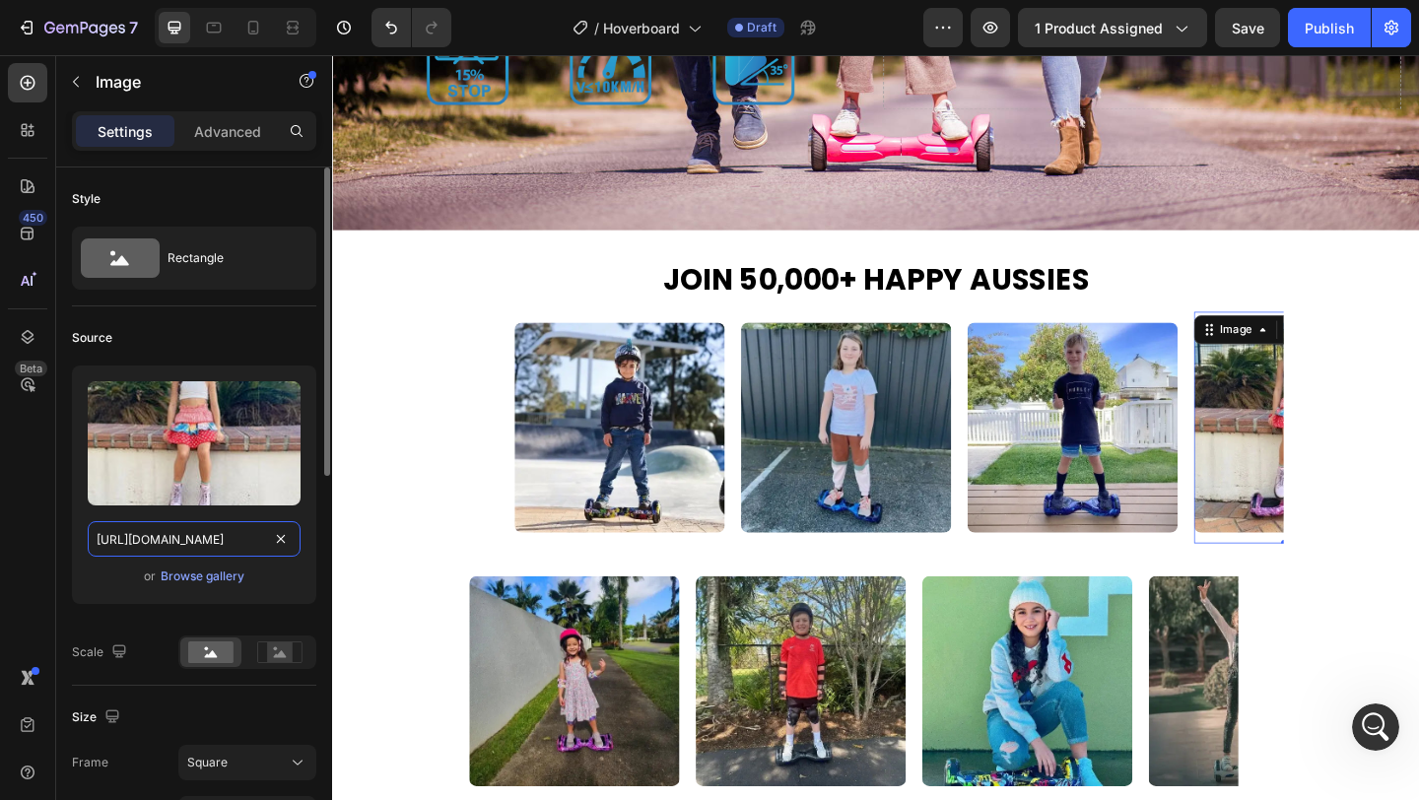
click at [215, 529] on input "https://cdn.shopify.com/s/files/1/0550/3100/5374/files/gempages_492219557428069…" at bounding box center [194, 538] width 213 height 35
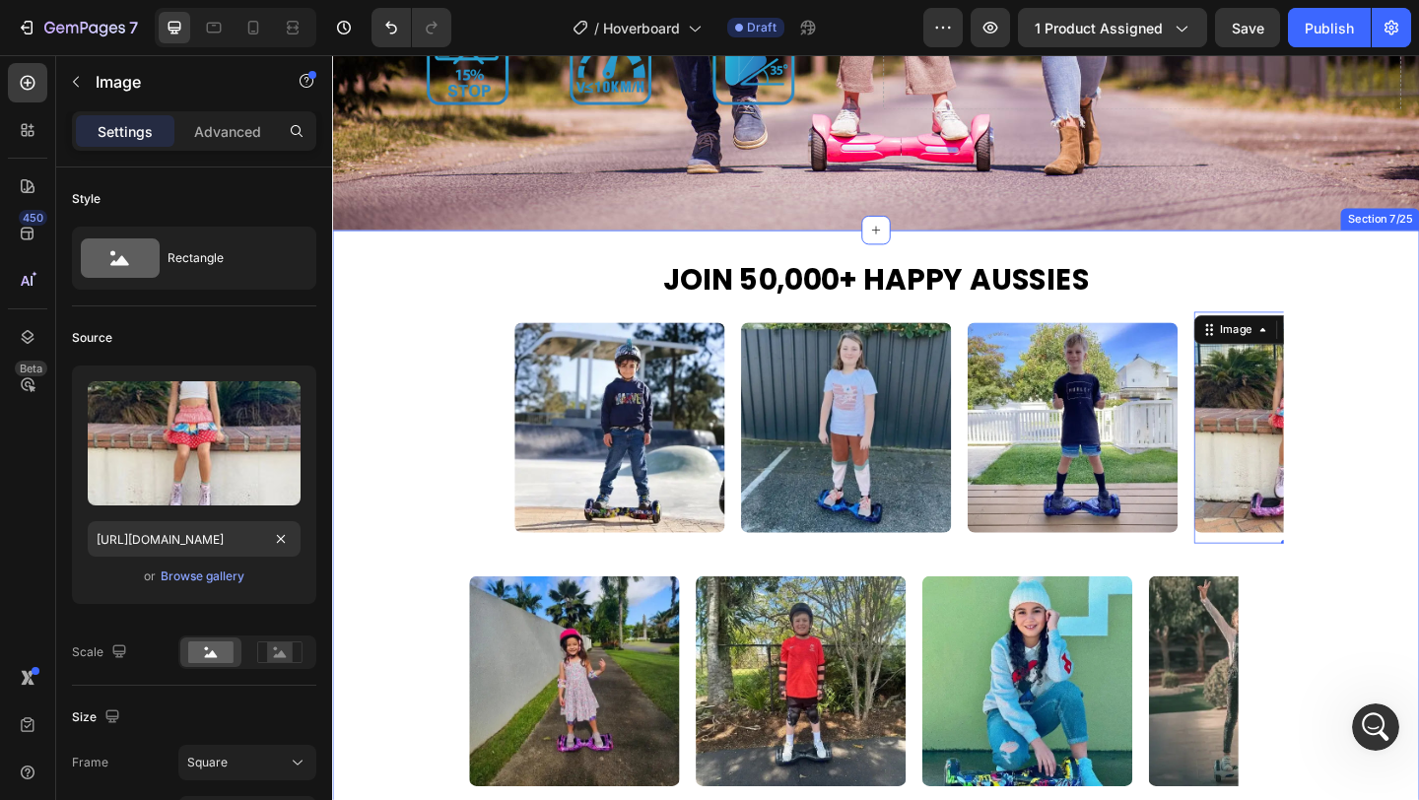
click at [403, 616] on div "Image Image Image Image Image Image Image Image Image Image Image Image Marquee" at bounding box center [923, 736] width 1183 height 276
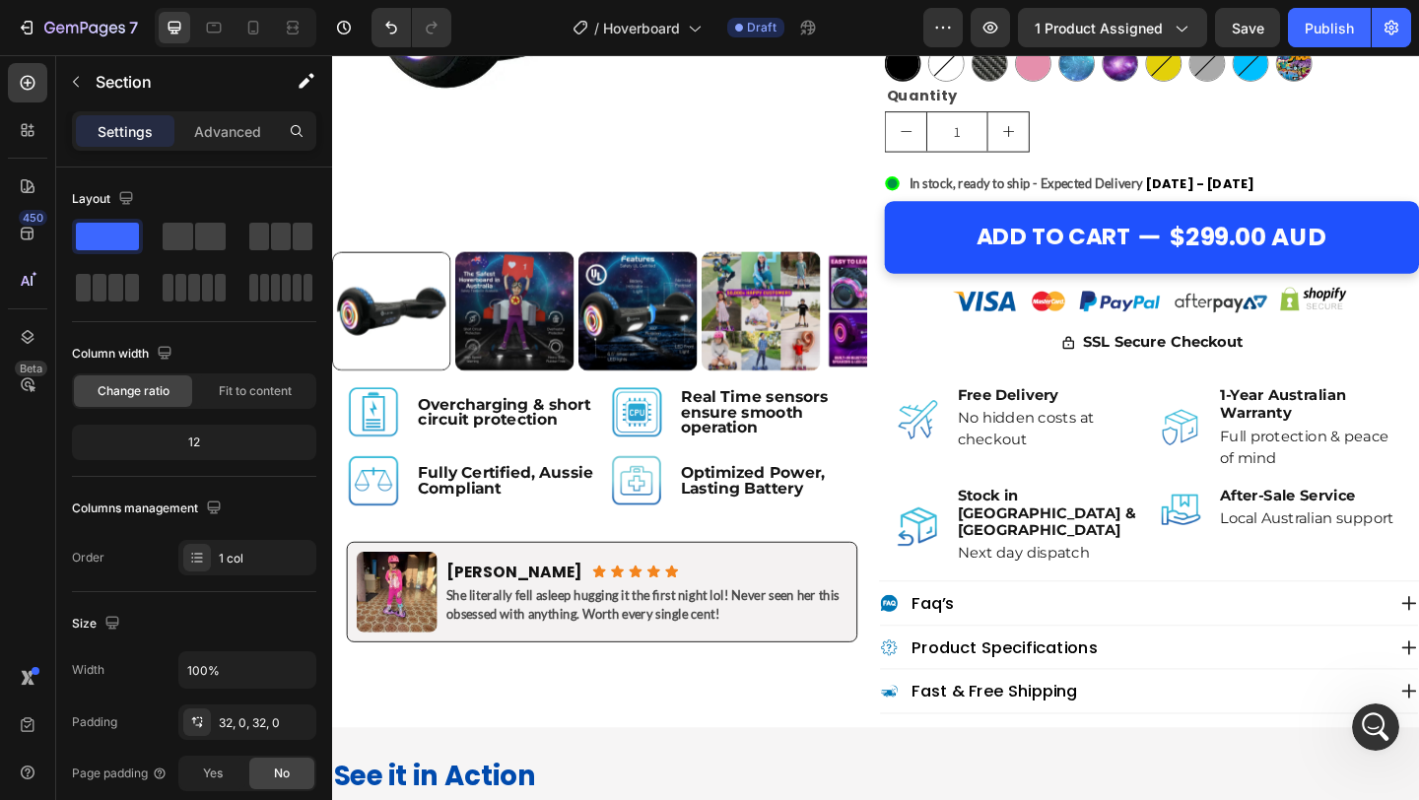
scroll to position [739, 0]
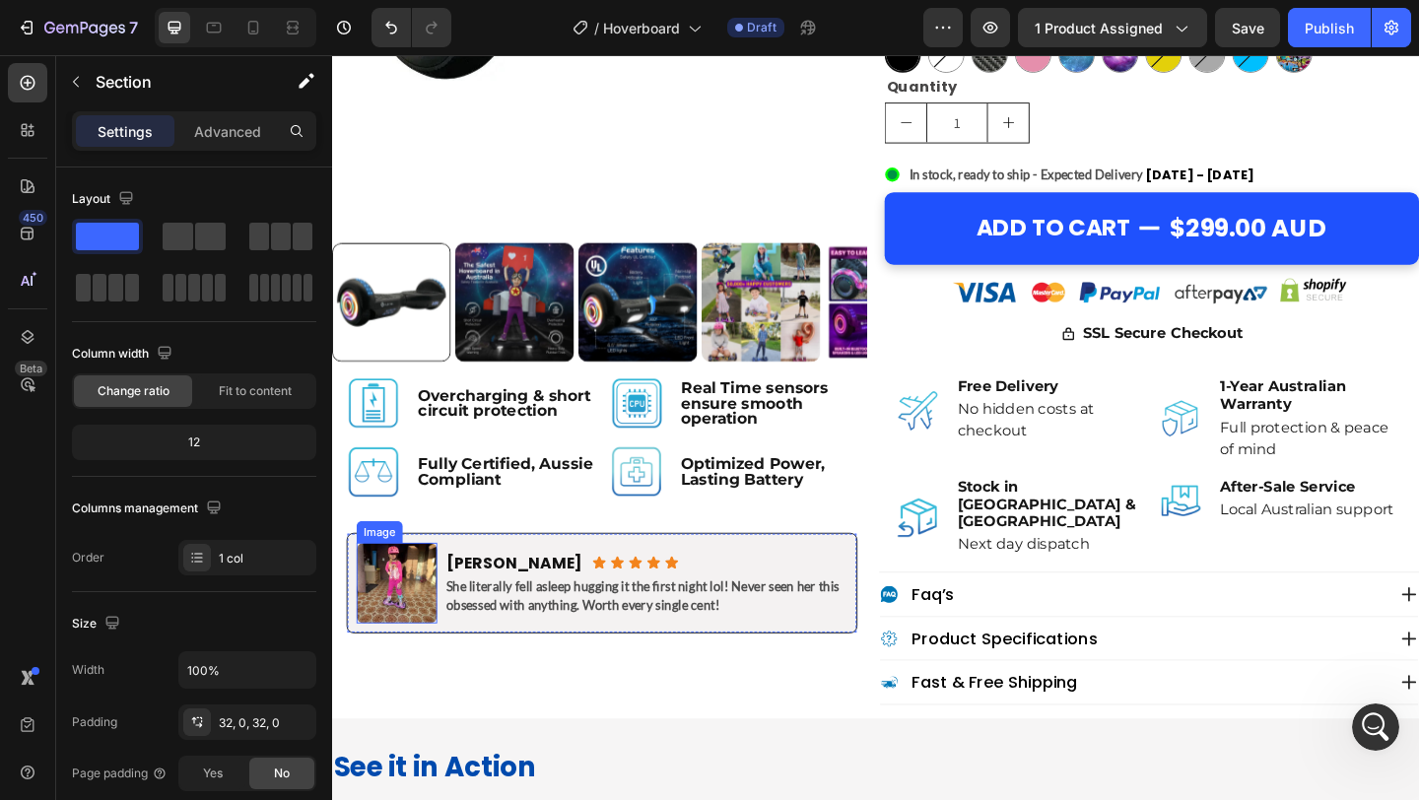
click at [427, 630] on img at bounding box center [403, 629] width 88 height 88
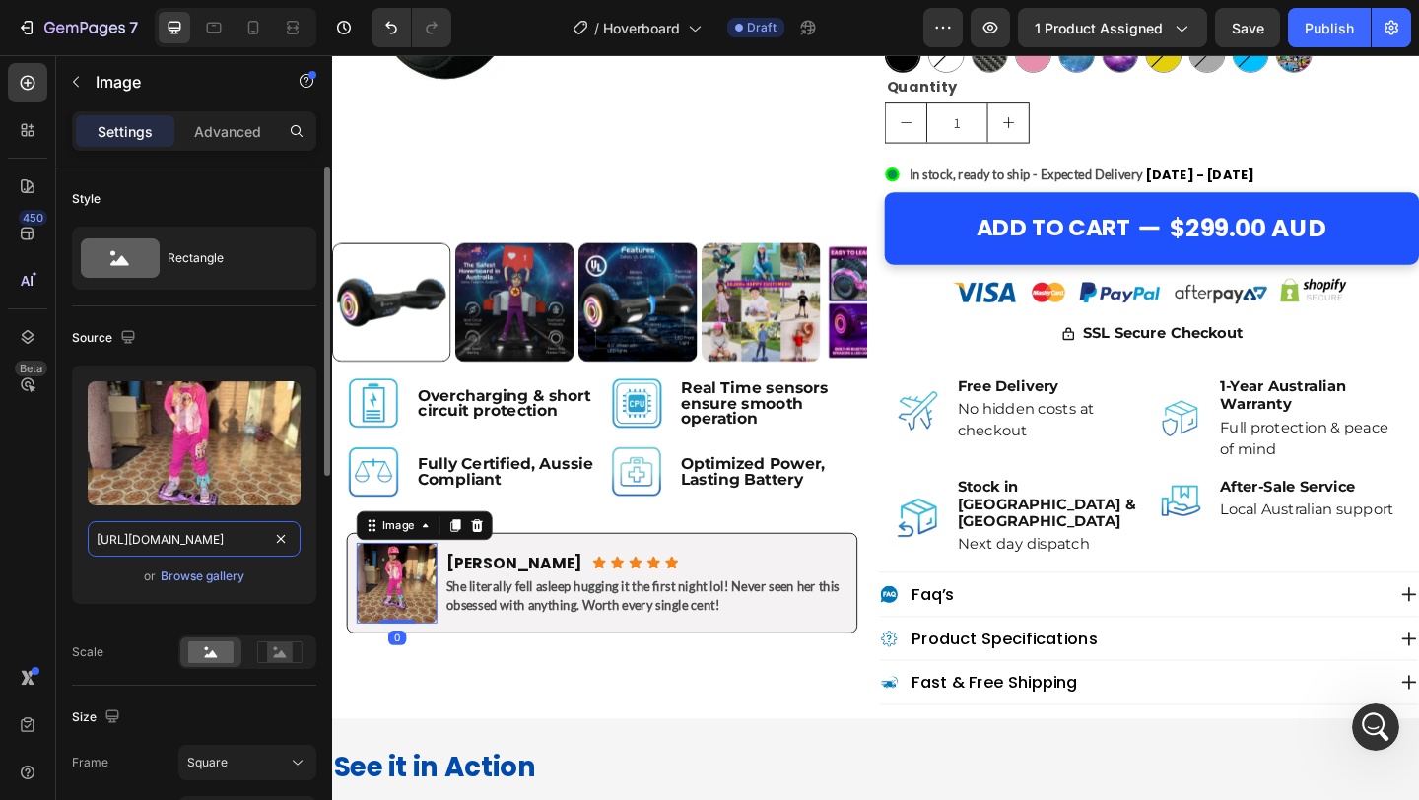
click at [191, 532] on input "https://cdn.shopify.com/s/files/1/0550/3100/5374/files/gempages_492219557428069…" at bounding box center [194, 538] width 213 height 35
paste input "ef46512d-1e09-4d54-8b97-011b15211c24"
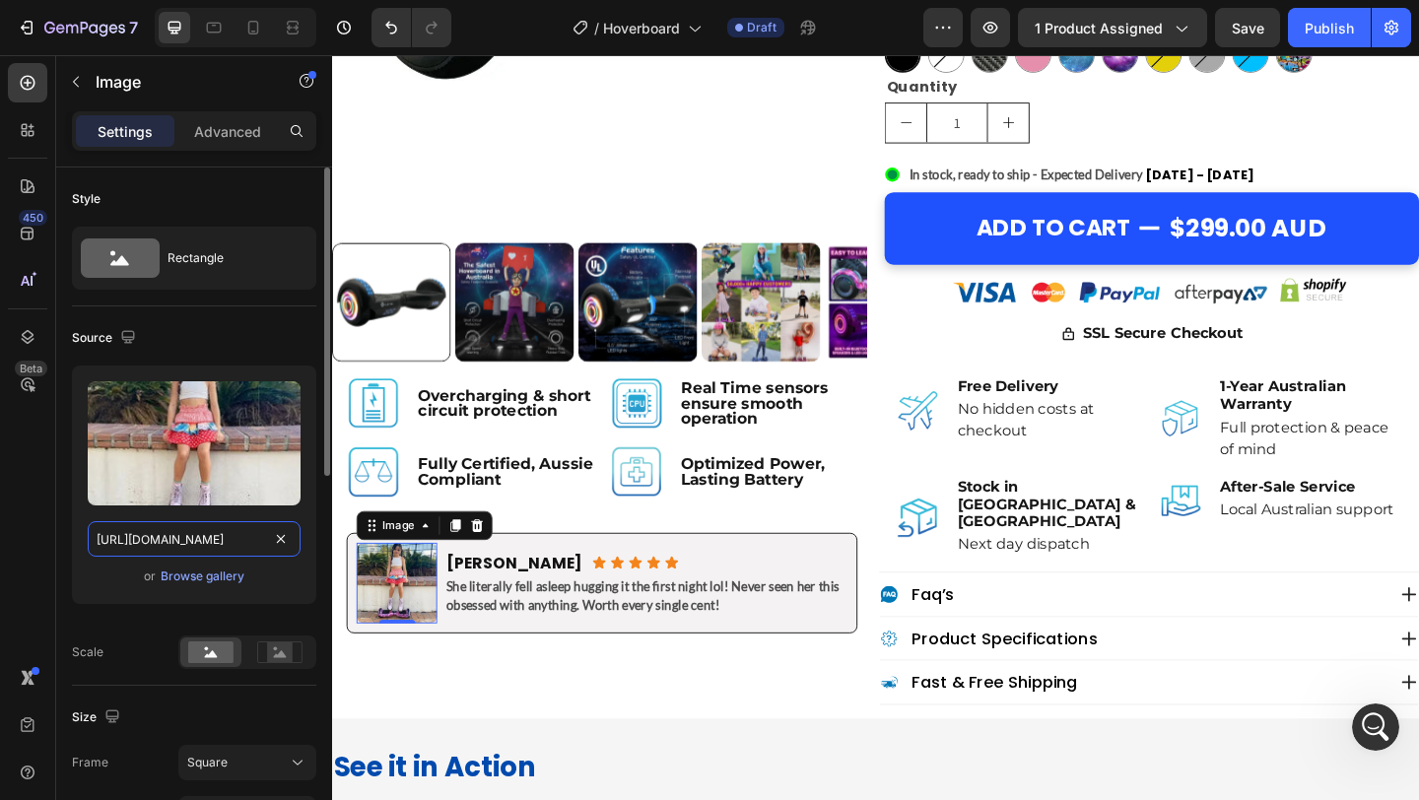
scroll to position [0, 608]
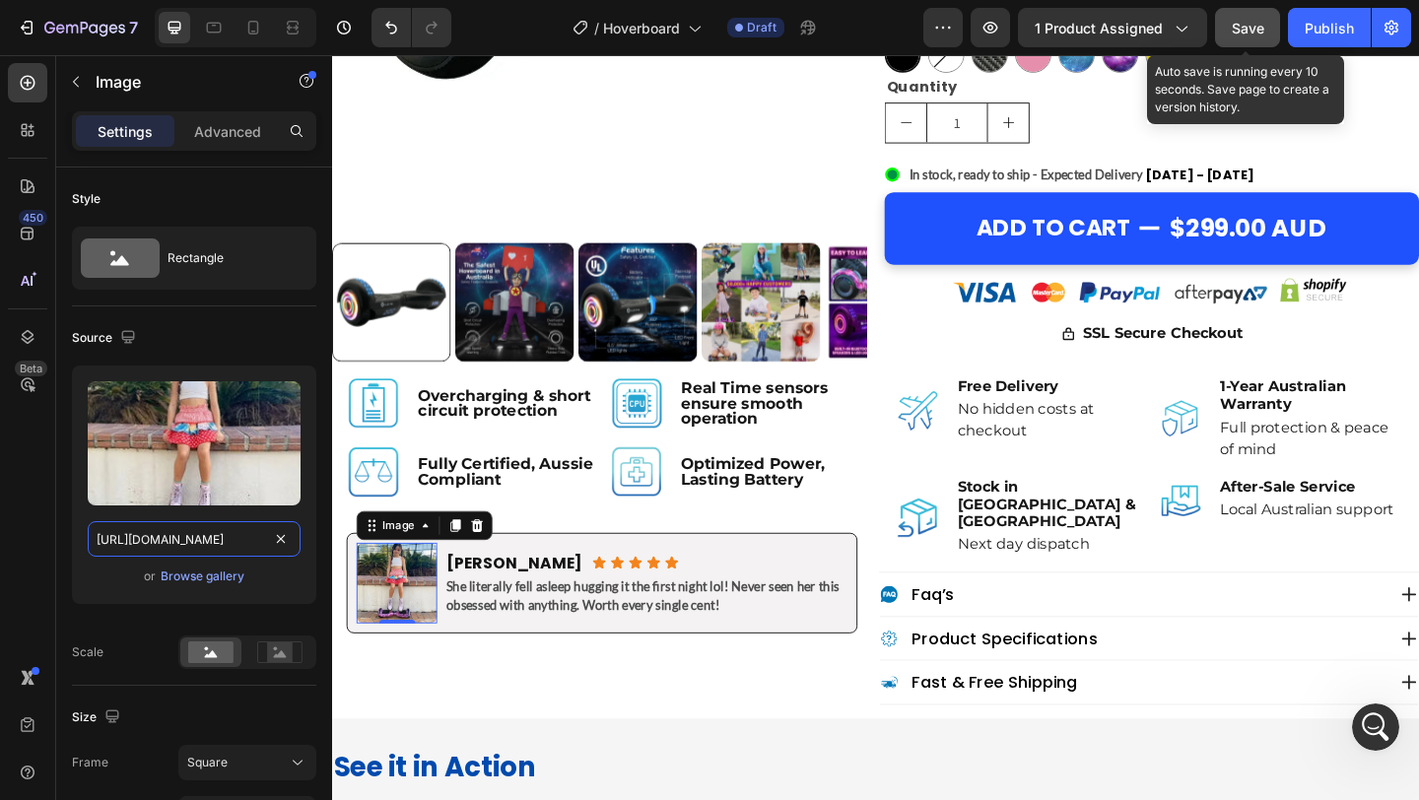
type input "https://cdn.shopify.com/s/files/1/0550/3100/5374/files/gempages_492219557428069…"
click at [1249, 14] on button "Save" at bounding box center [1247, 27] width 65 height 39
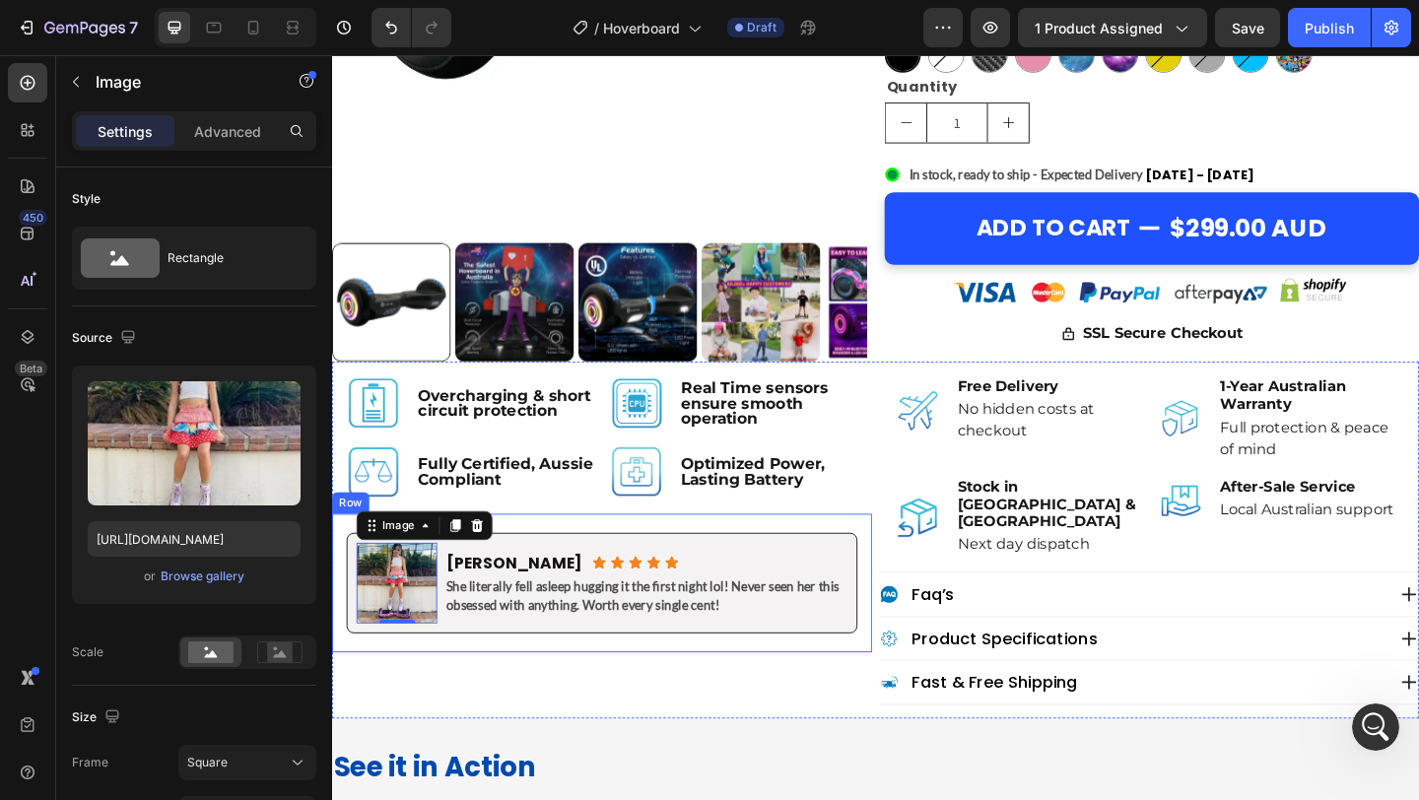
click at [756, 699] on div "Image 0 Mary S. Heading Icon Icon Icon Icon Icon Icon List Row She literally fe…" at bounding box center [625, 629] width 587 height 151
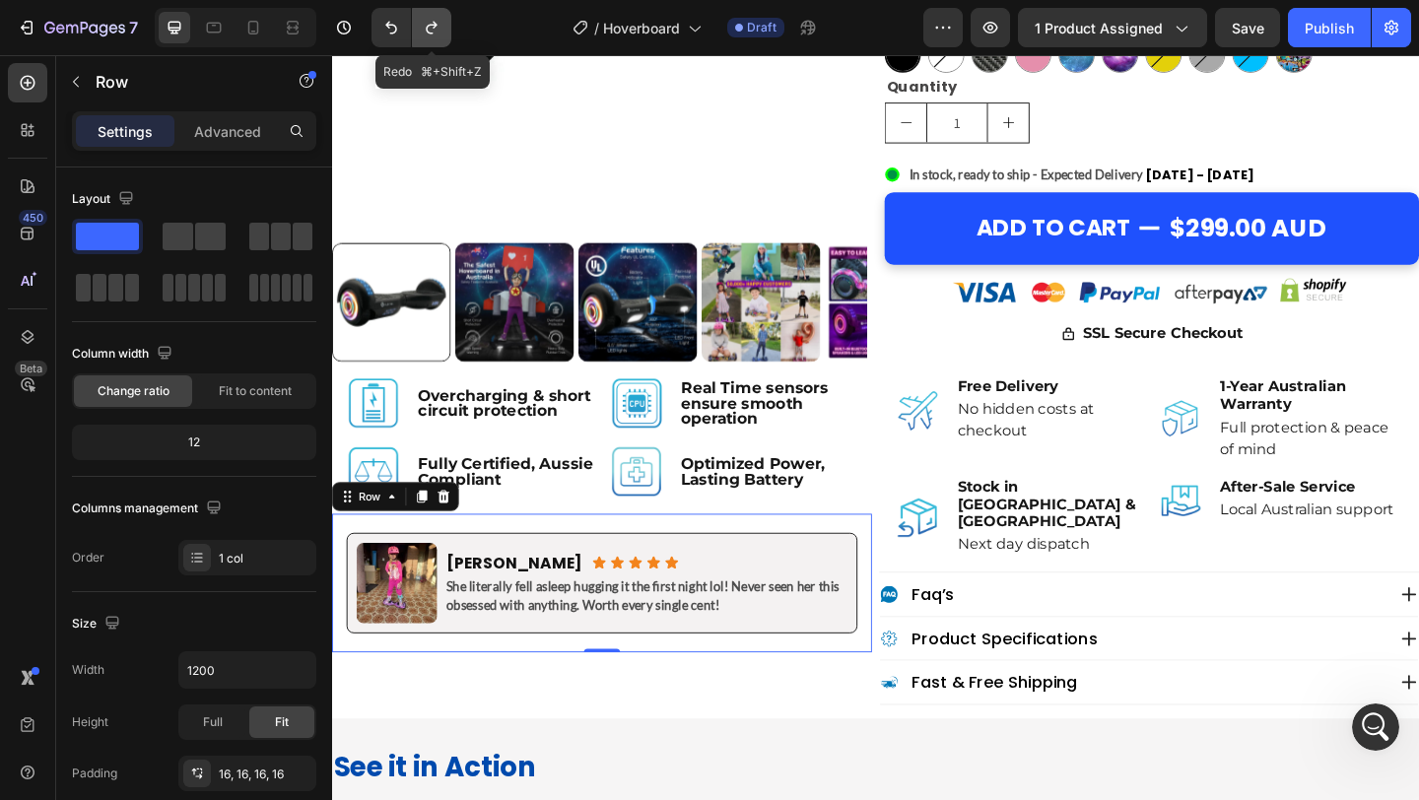
click at [437, 33] on icon "Undo/Redo" at bounding box center [432, 28] width 20 height 20
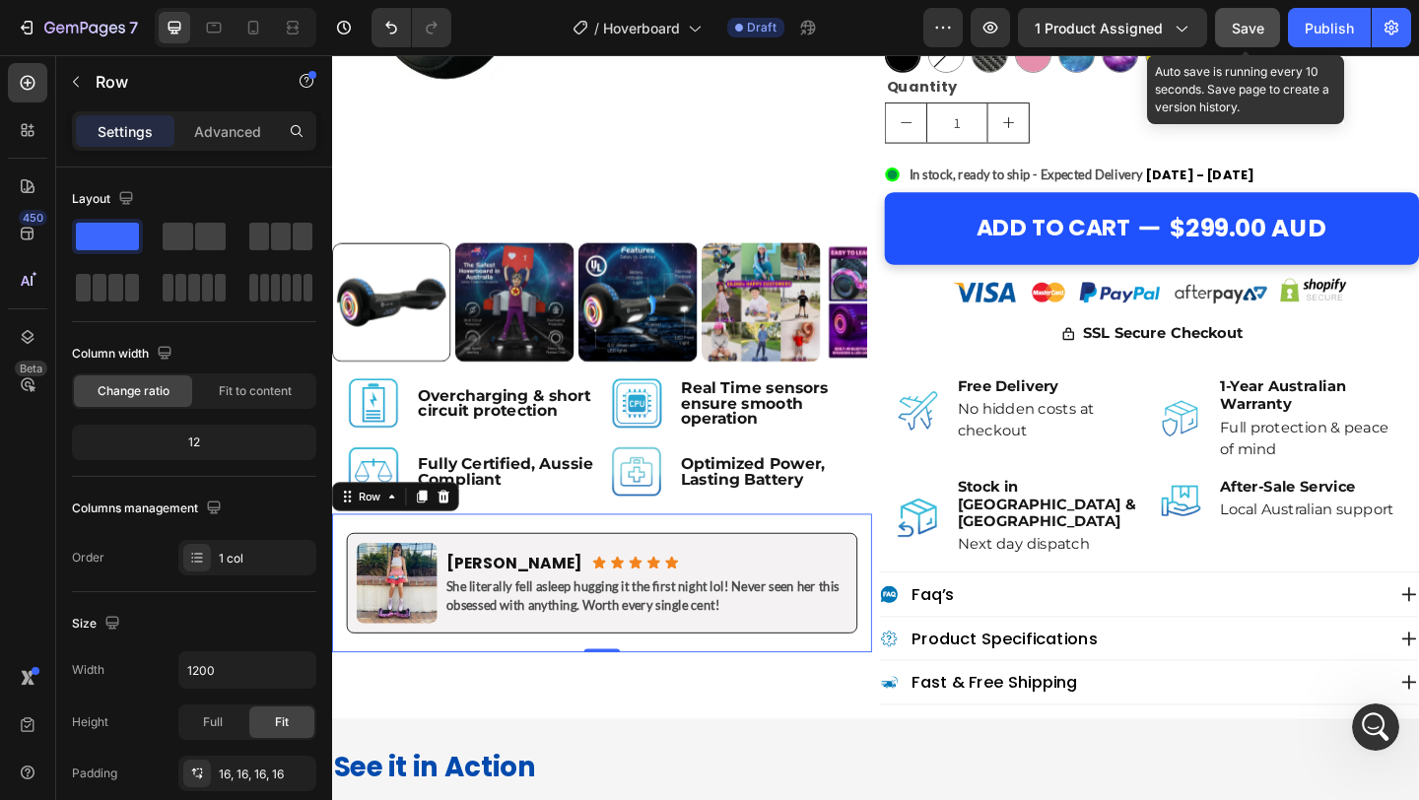
click at [1252, 30] on span "Save" at bounding box center [1248, 28] width 33 height 17
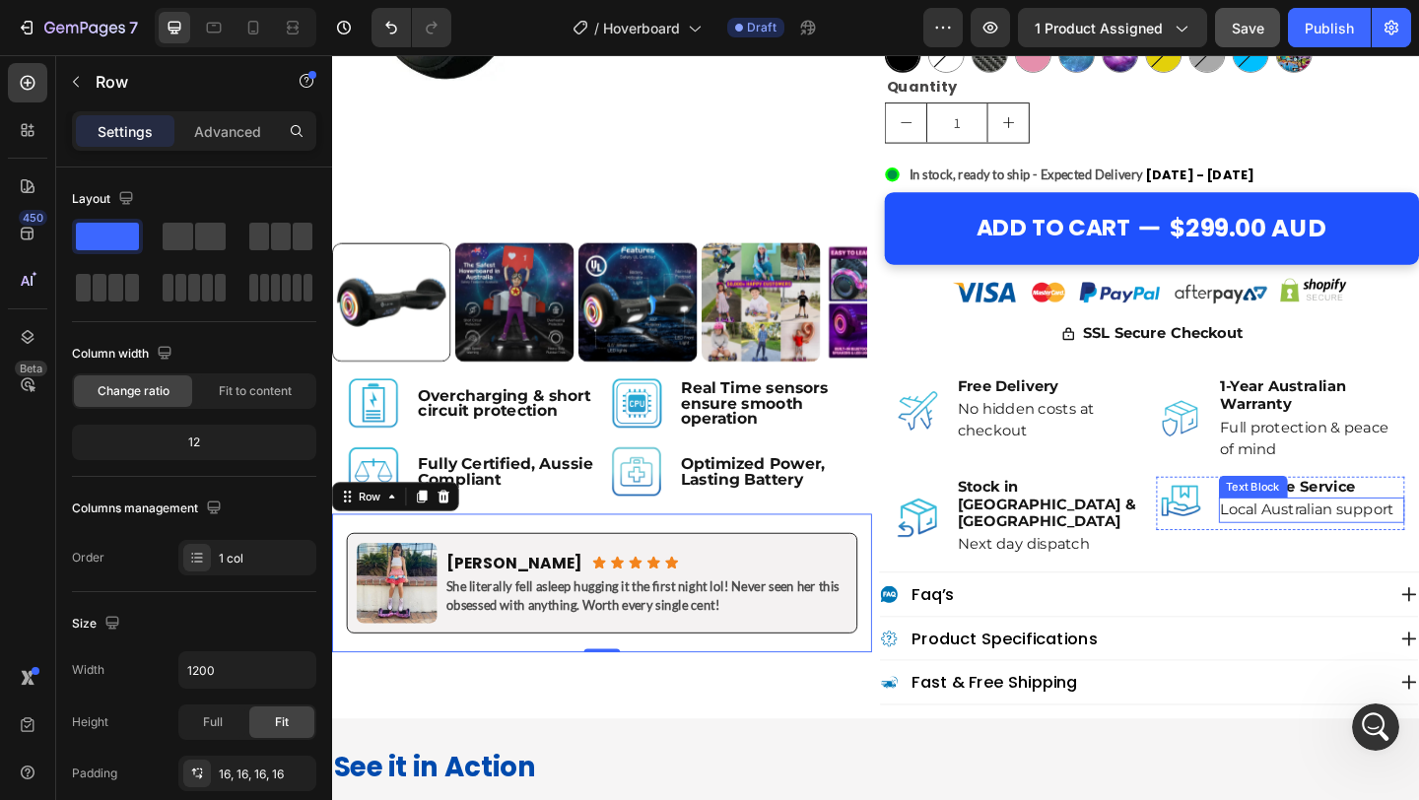
click at [1377, 554] on p "Local Australian support" at bounding box center [1398, 550] width 199 height 24
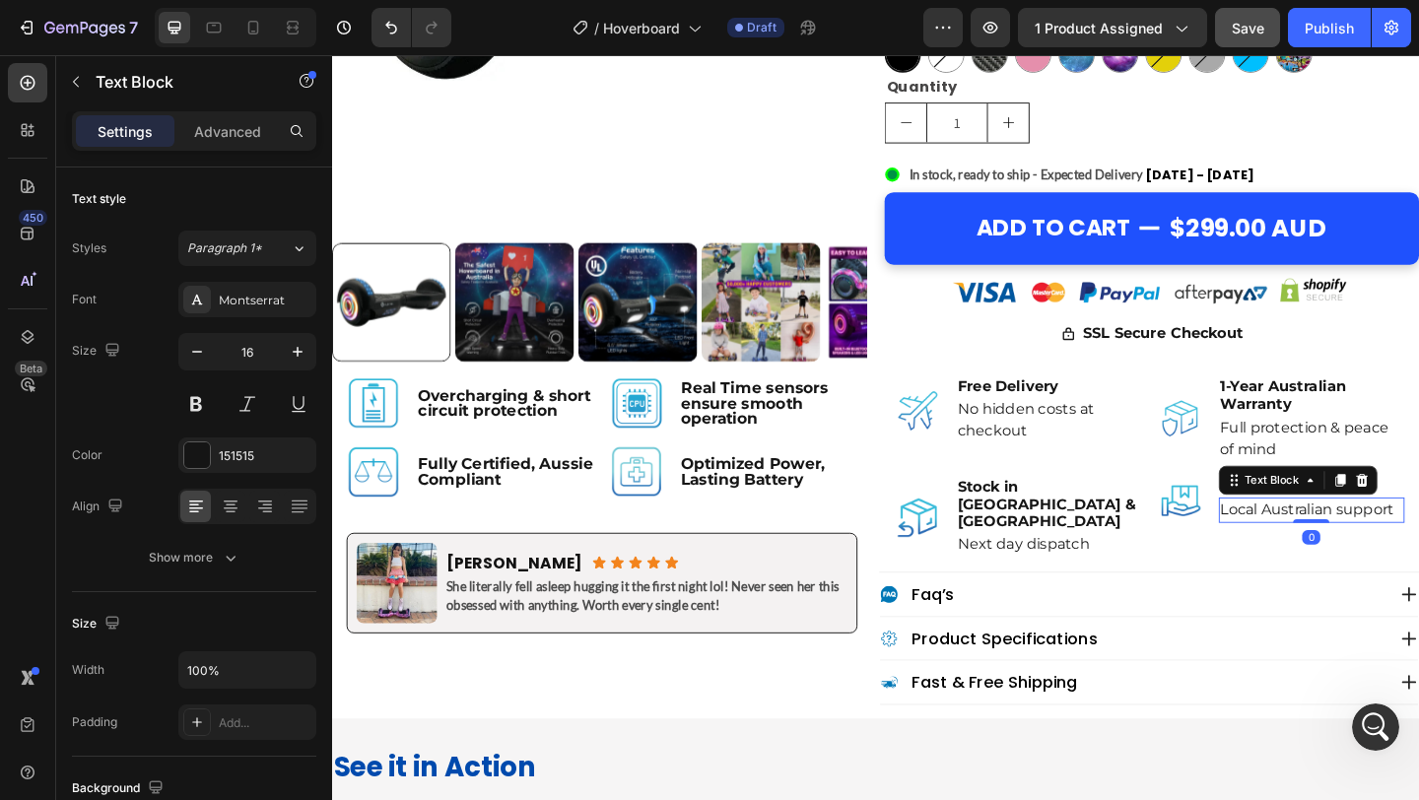
click at [1377, 554] on p "Local Australian support" at bounding box center [1398, 550] width 199 height 24
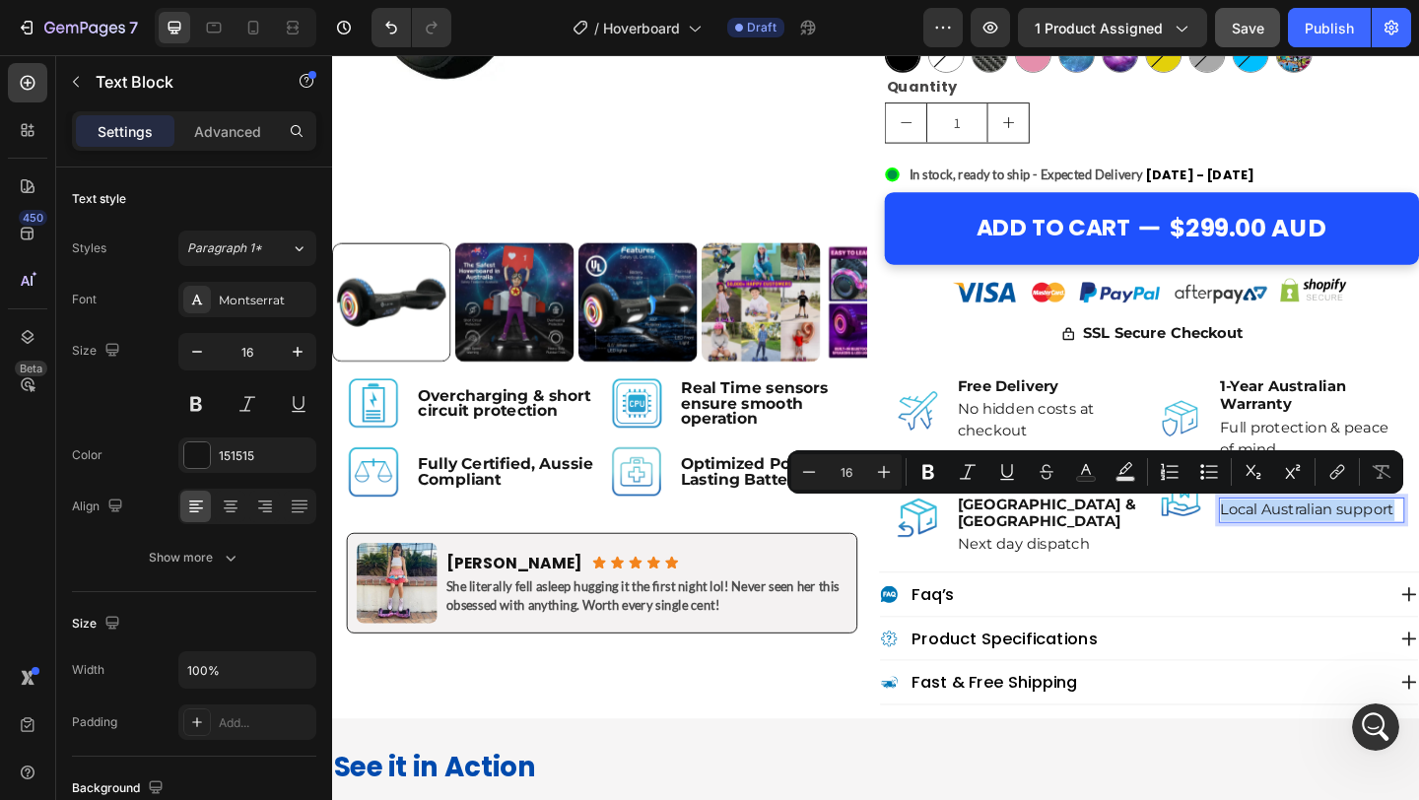
copy p "Local Australian support"
click at [1407, 580] on div "Image After-Sale Service Text Block Local Australian support Text Block 0 Advan…" at bounding box center [1364, 557] width 270 height 89
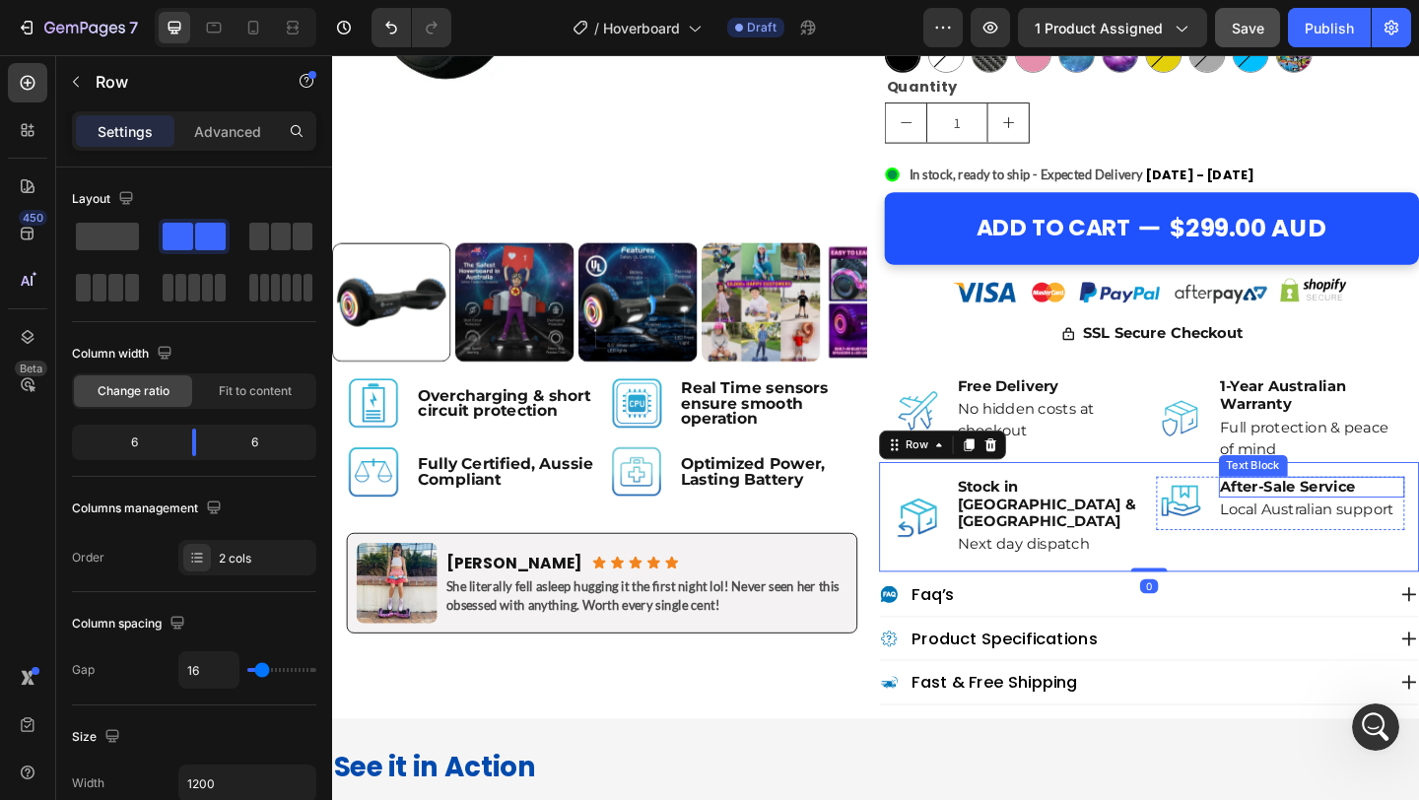
click at [1416, 520] on p "After-Sale Service" at bounding box center [1398, 524] width 199 height 19
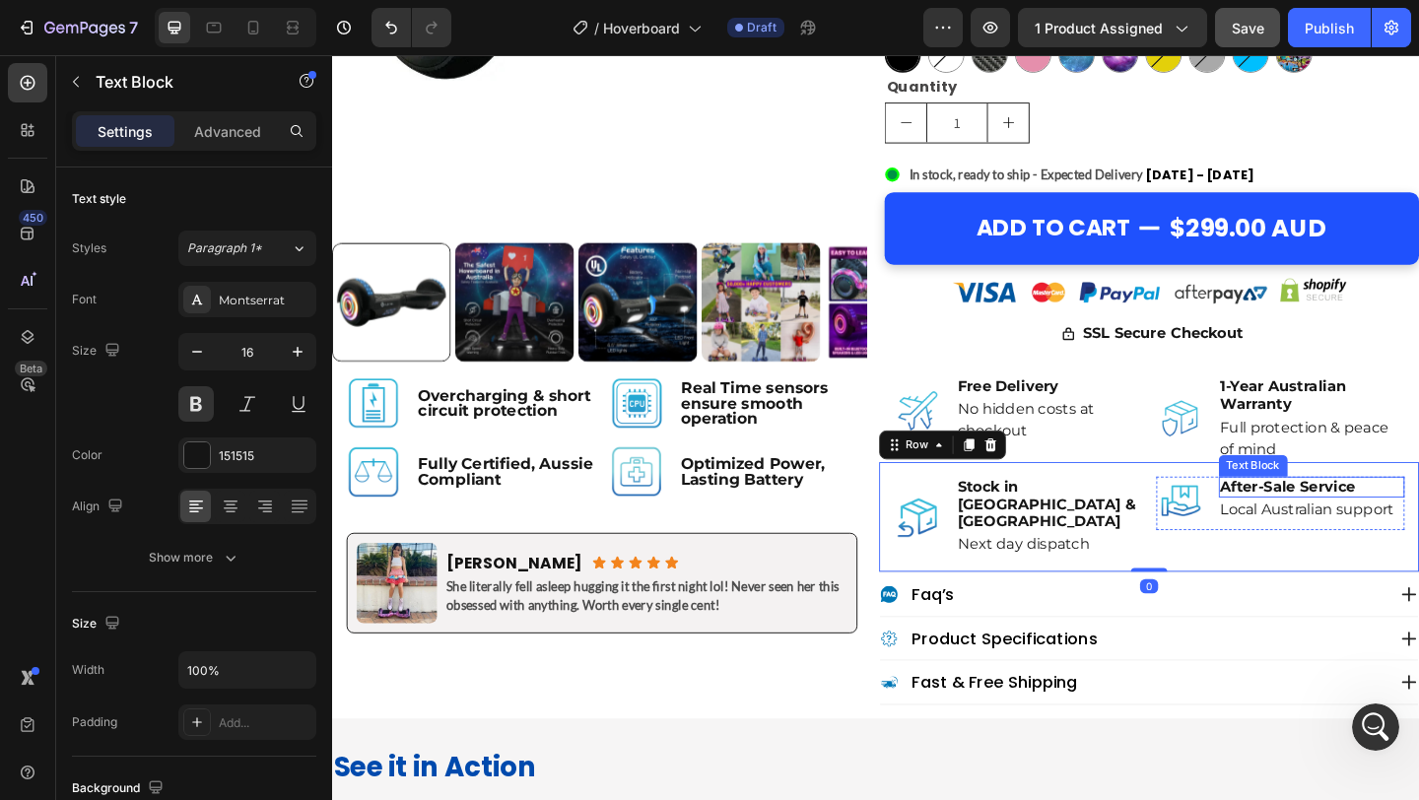
click at [1416, 520] on p "After-Sale Service" at bounding box center [1398, 524] width 199 height 19
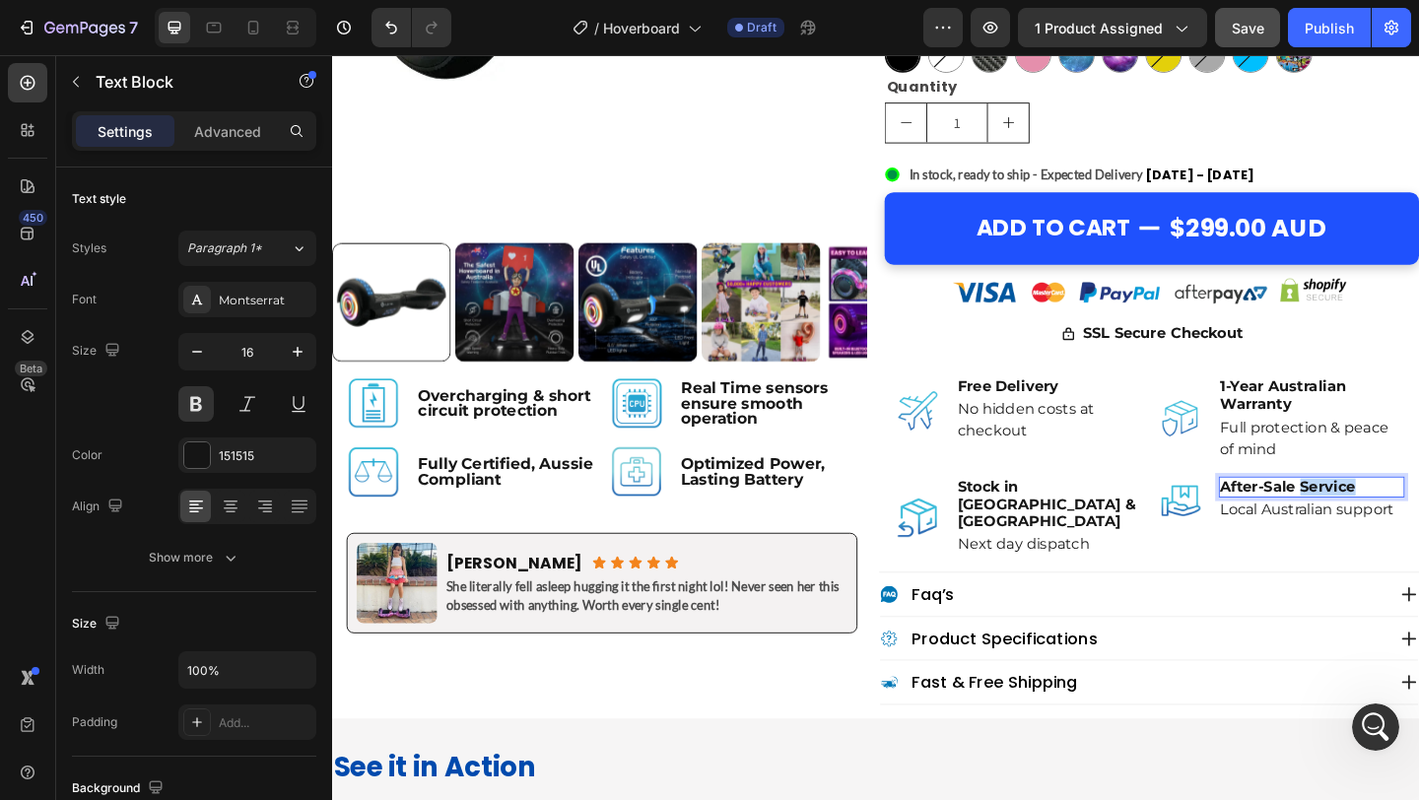
click at [1416, 520] on p "After-Sale Service" at bounding box center [1398, 524] width 199 height 19
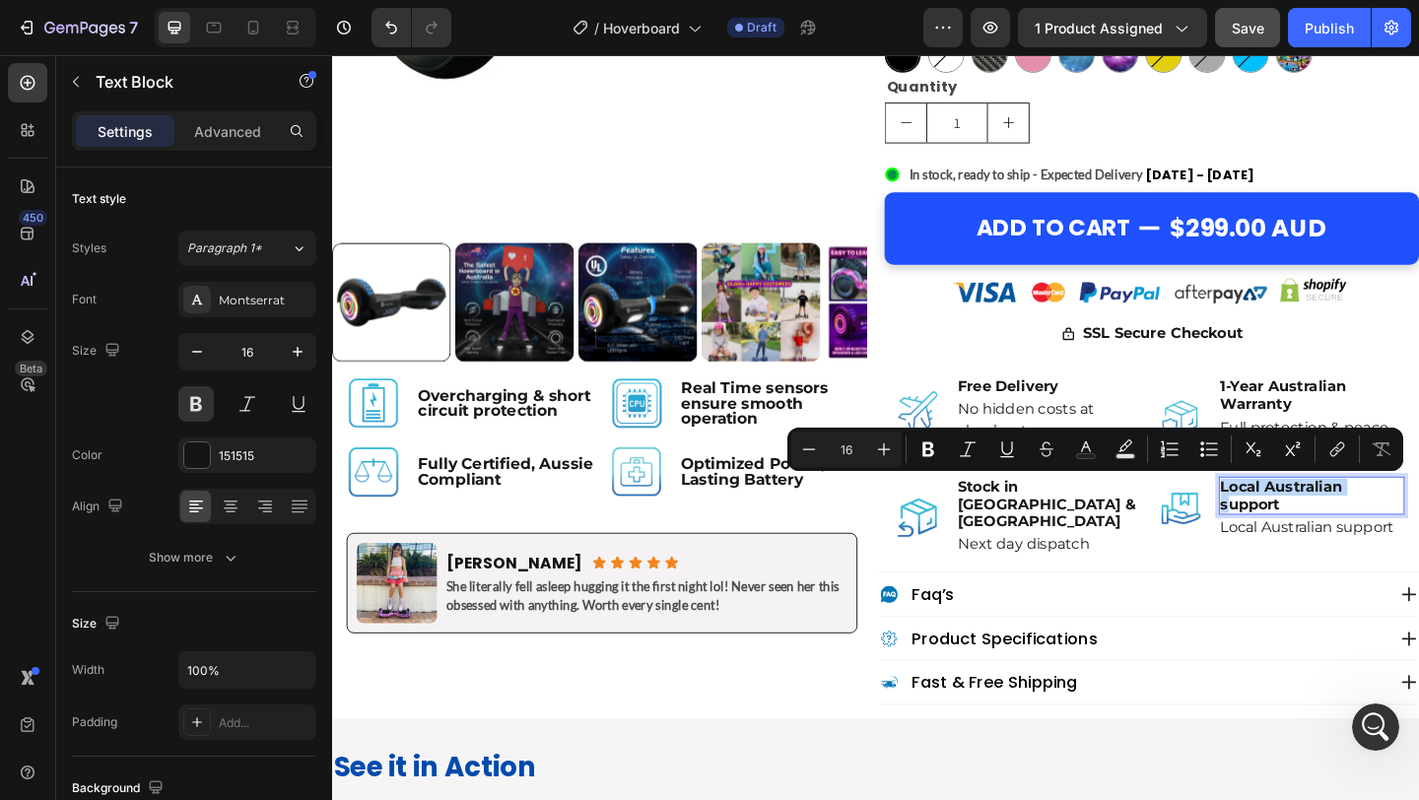
scroll to position [738, 0]
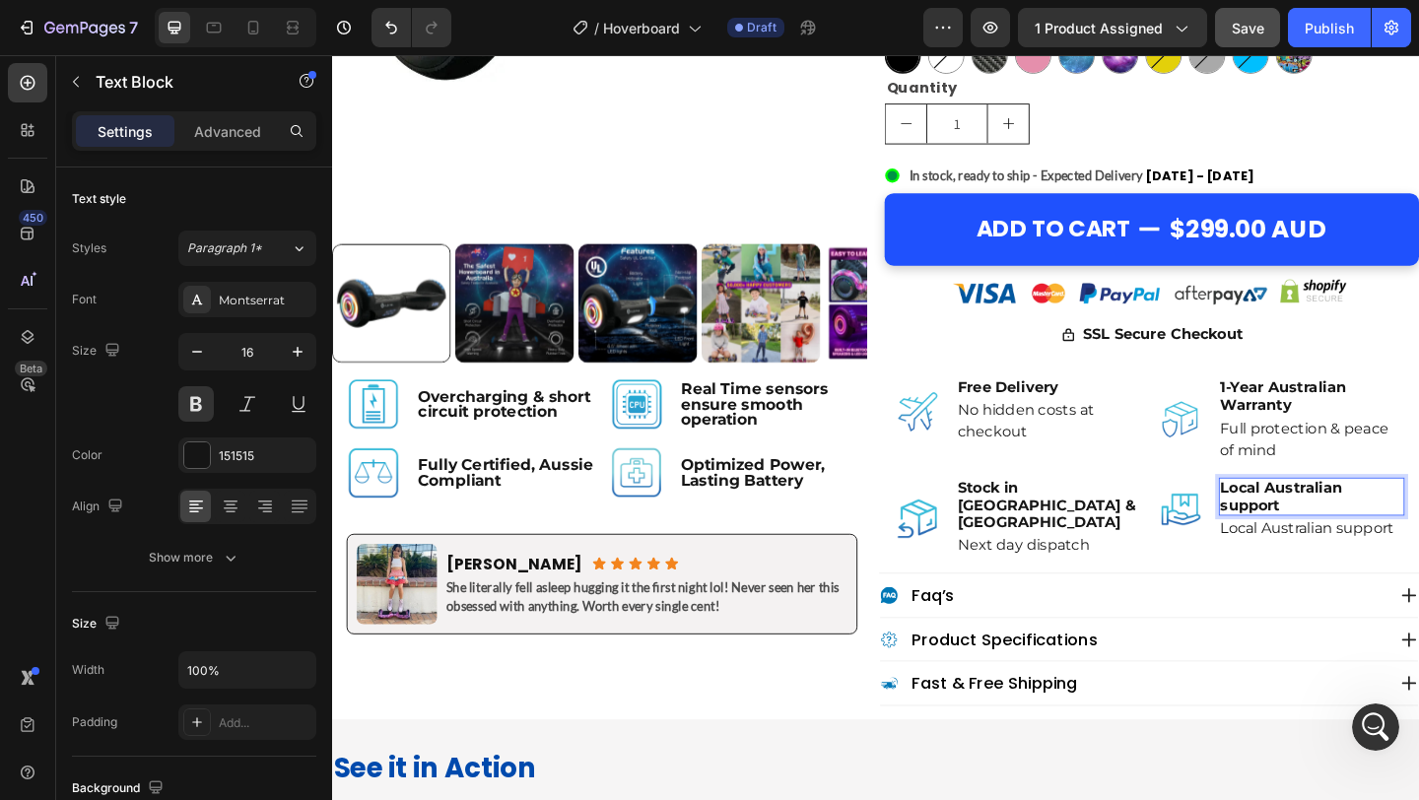
click at [1416, 520] on p "Local Australian support" at bounding box center [1398, 534] width 199 height 37
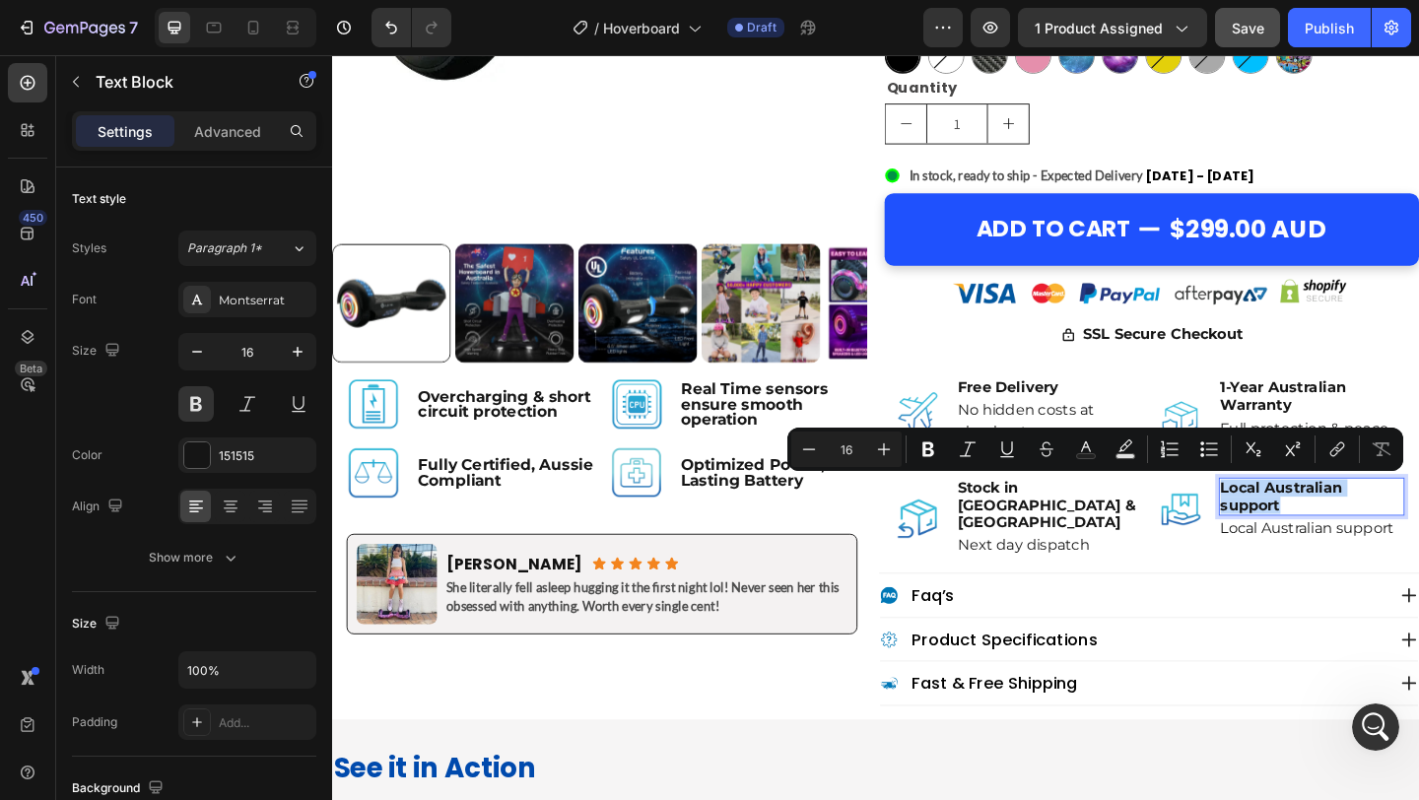
click at [1416, 520] on p "Local Australian support" at bounding box center [1398, 534] width 199 height 37
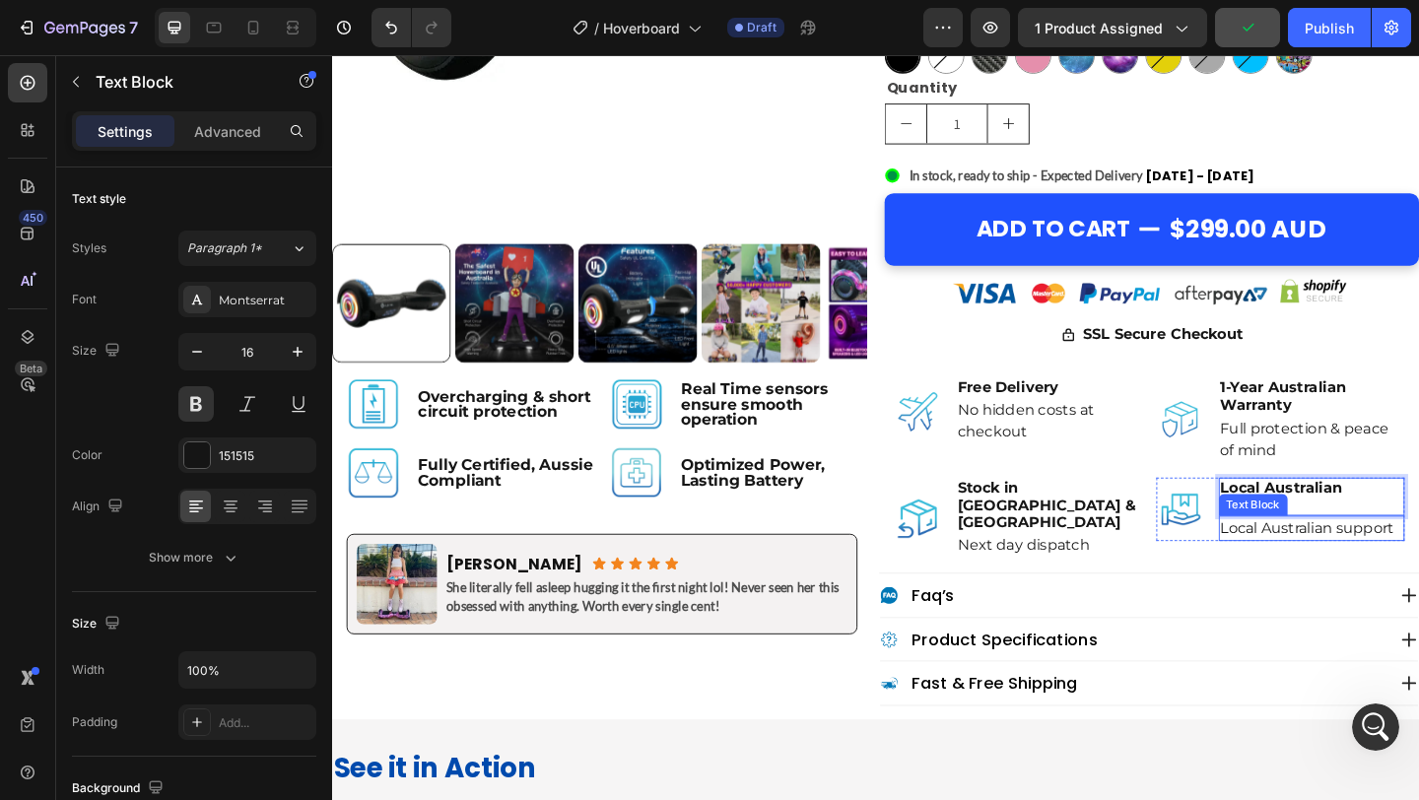
click at [1394, 569] on p "Local Australian support" at bounding box center [1398, 570] width 199 height 24
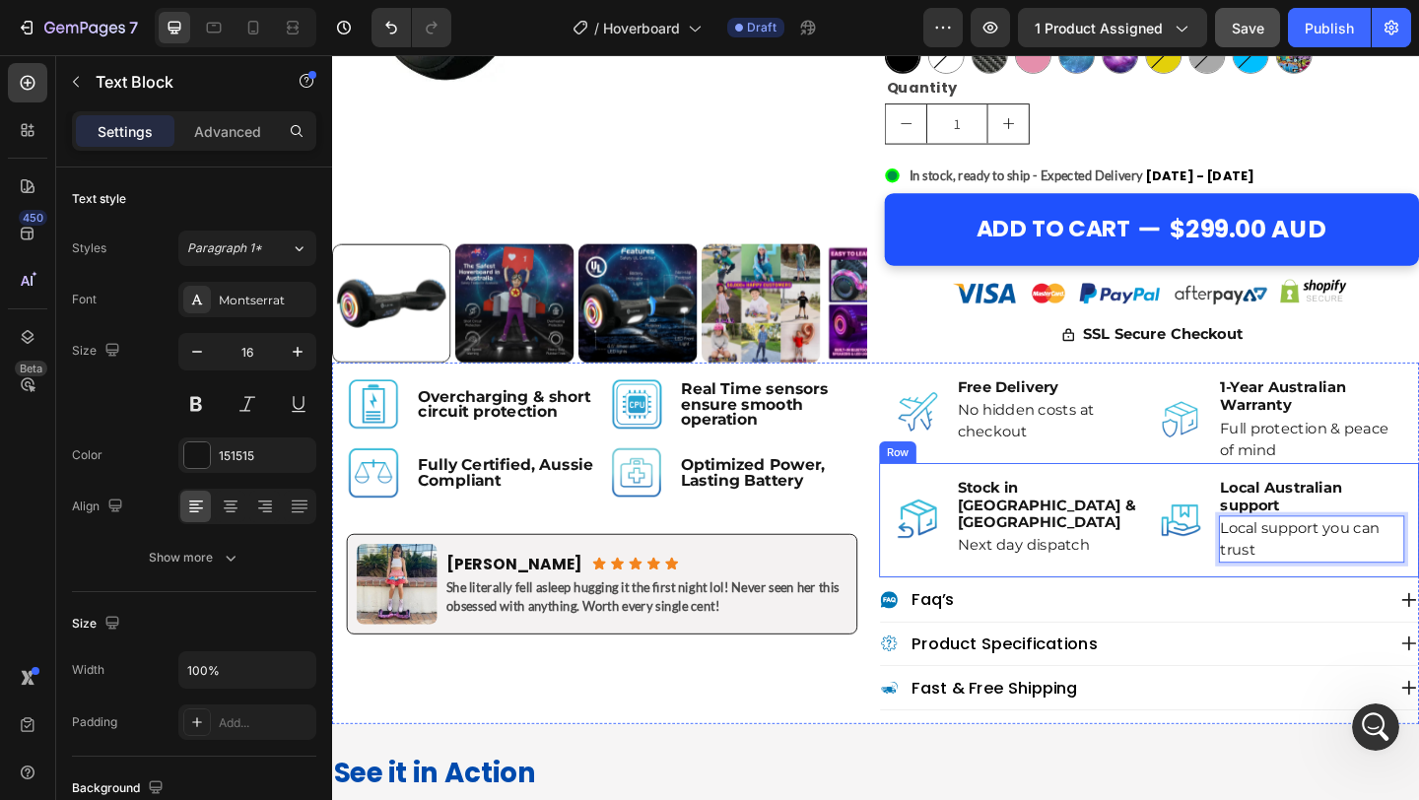
click at [1216, 600] on div "Image Stock in Sydney & Melbourne Text Block Next day dispatch Text Block Advan…" at bounding box center [1220, 561] width 587 height 124
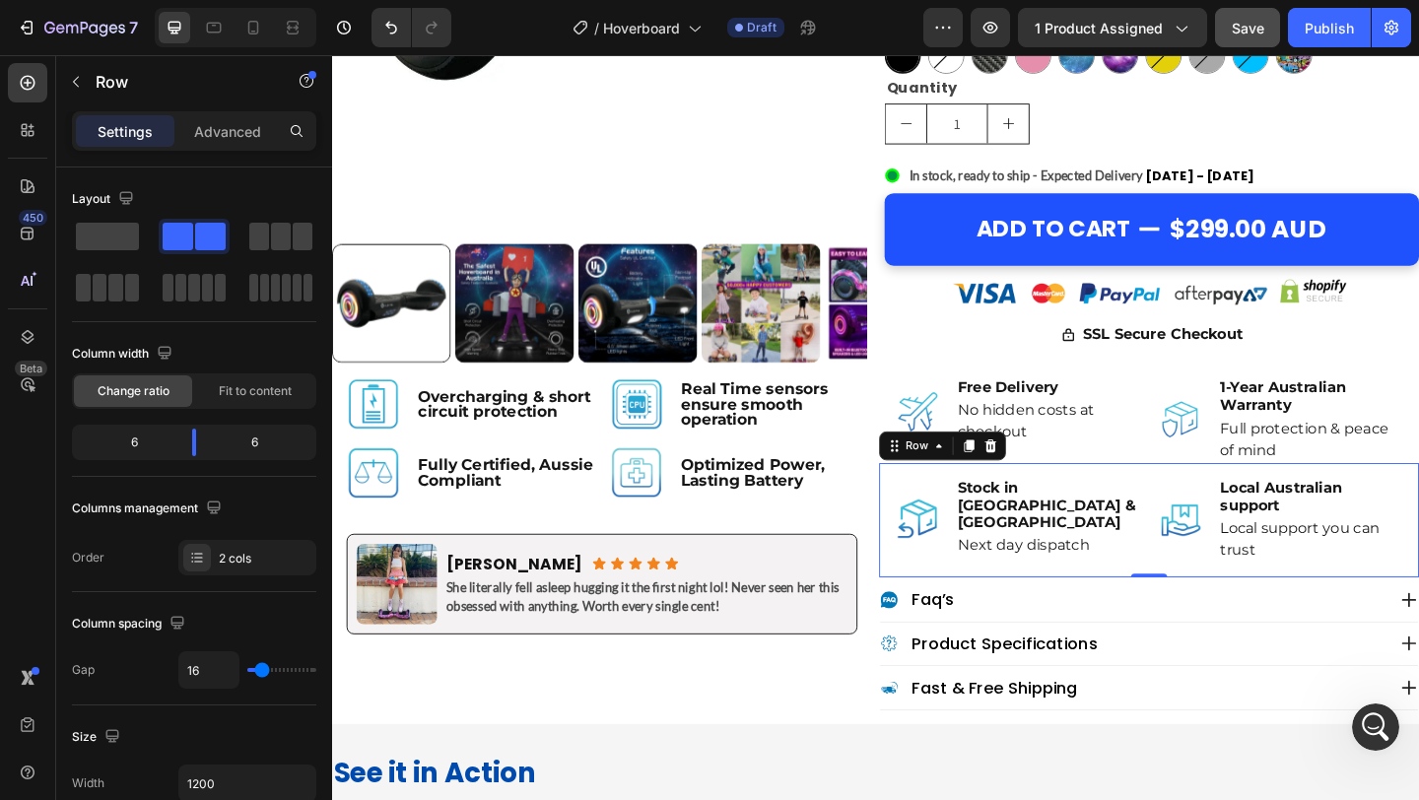
click at [1216, 571] on div "Image Stock in Sydney & Melbourne Text Block Next day dispatch Text Block Advan…" at bounding box center [1220, 561] width 587 height 124
click at [1248, 591] on li "Image Local Australian support Text Block Local support you can trust Text Block" at bounding box center [1364, 560] width 270 height 93
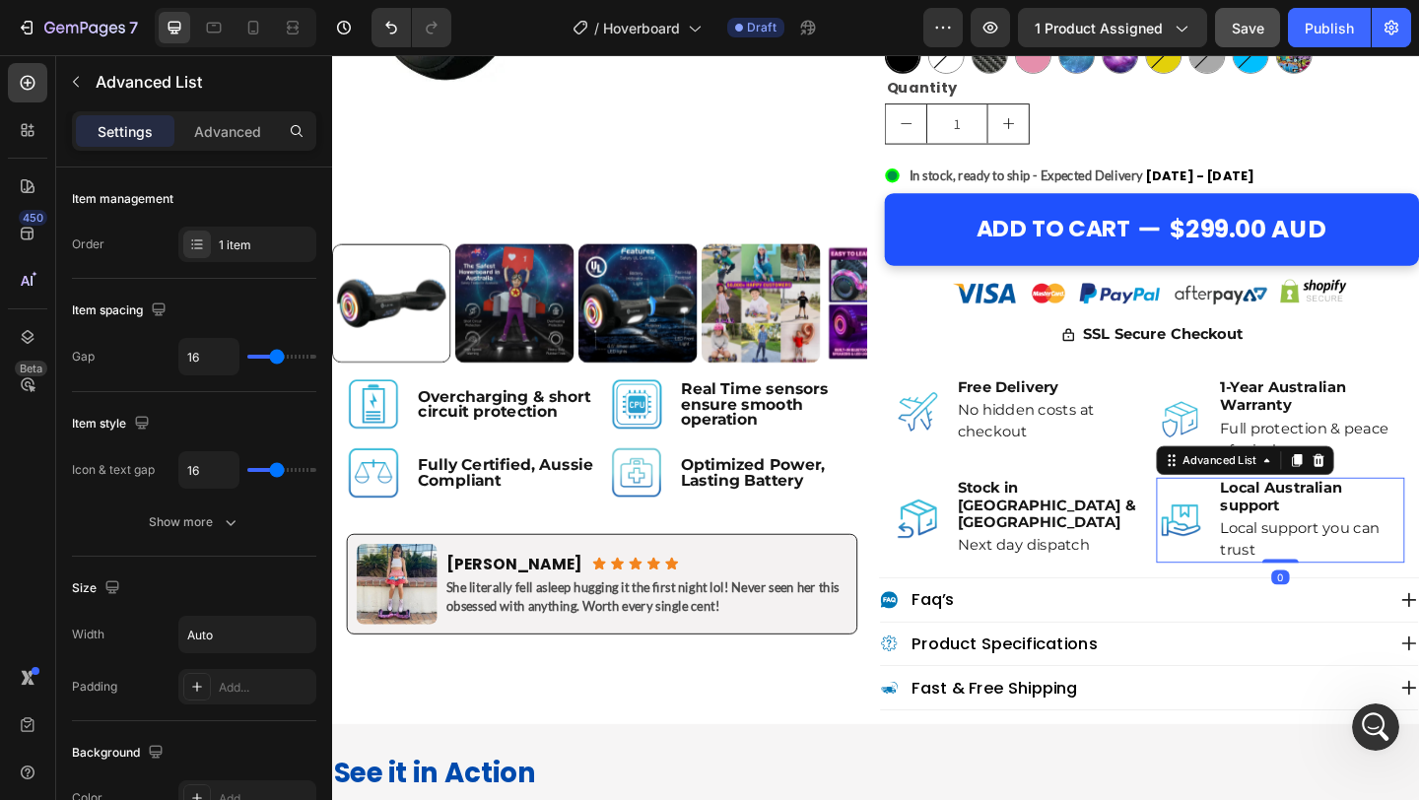
click at [1287, 576] on li "Image Local Australian support Text Block Local support you can trust Text Block" at bounding box center [1364, 560] width 270 height 93
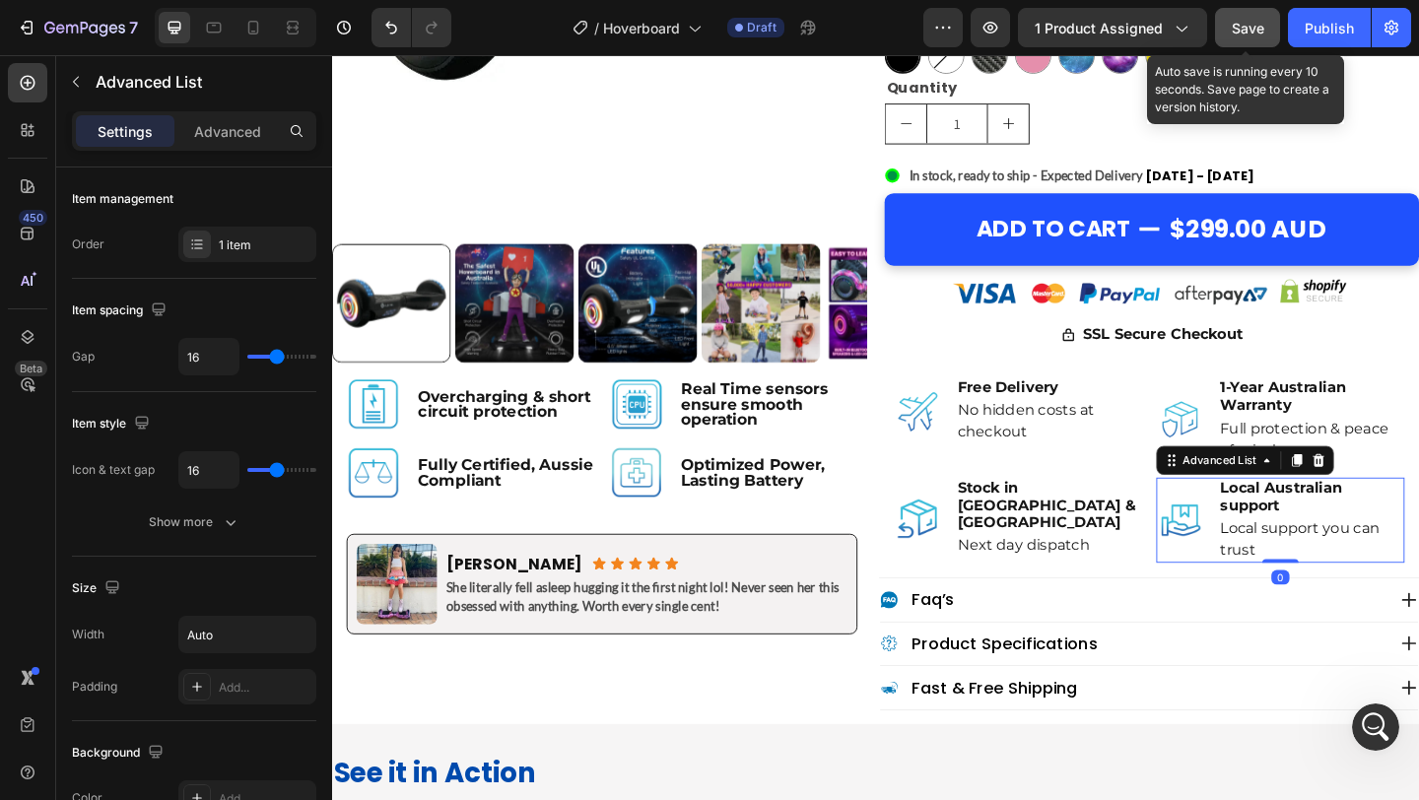
click at [1251, 12] on button "Save" at bounding box center [1247, 27] width 65 height 39
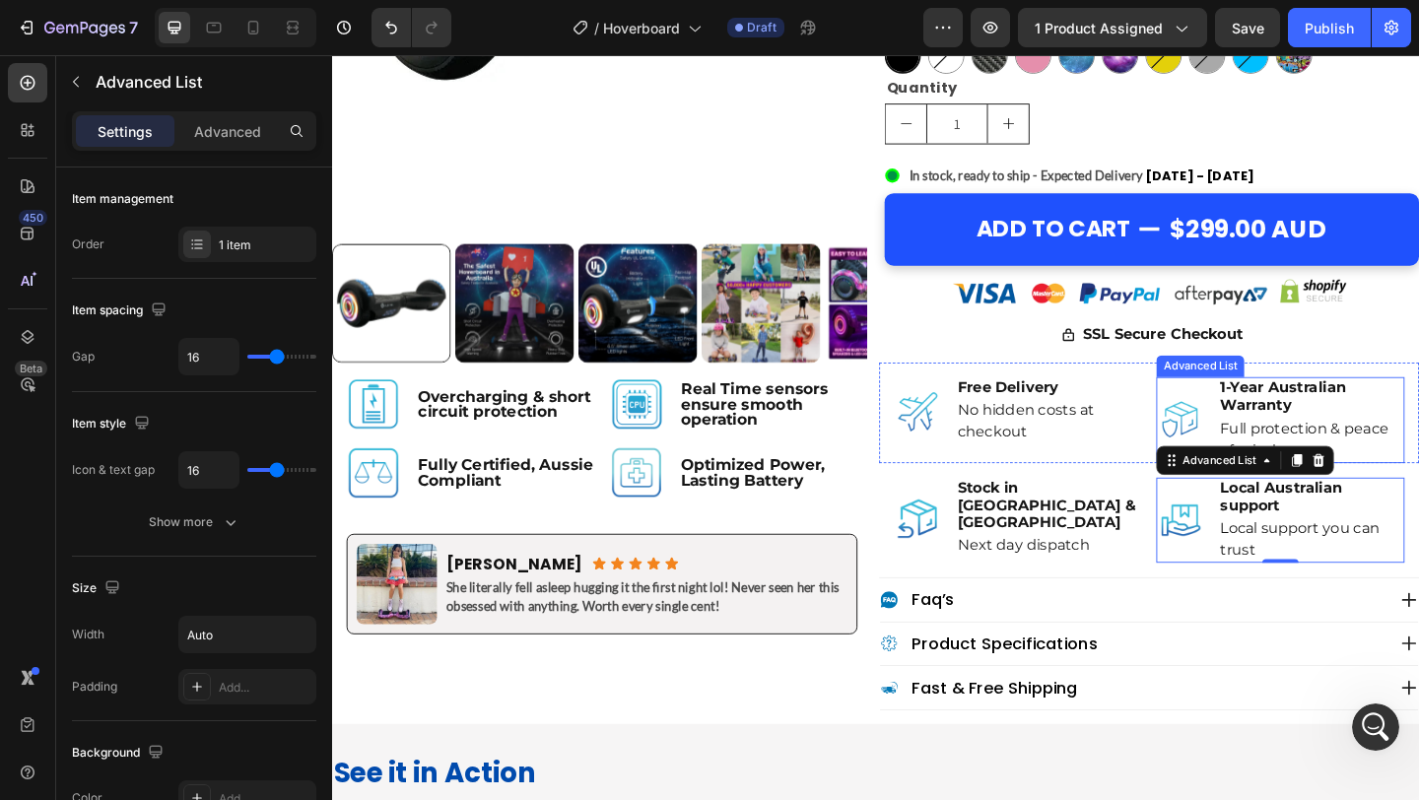
click at [1287, 450] on li "Image 1-Year Australian Warranty Text Block Full protection & peace of mind Tex…" at bounding box center [1364, 451] width 270 height 93
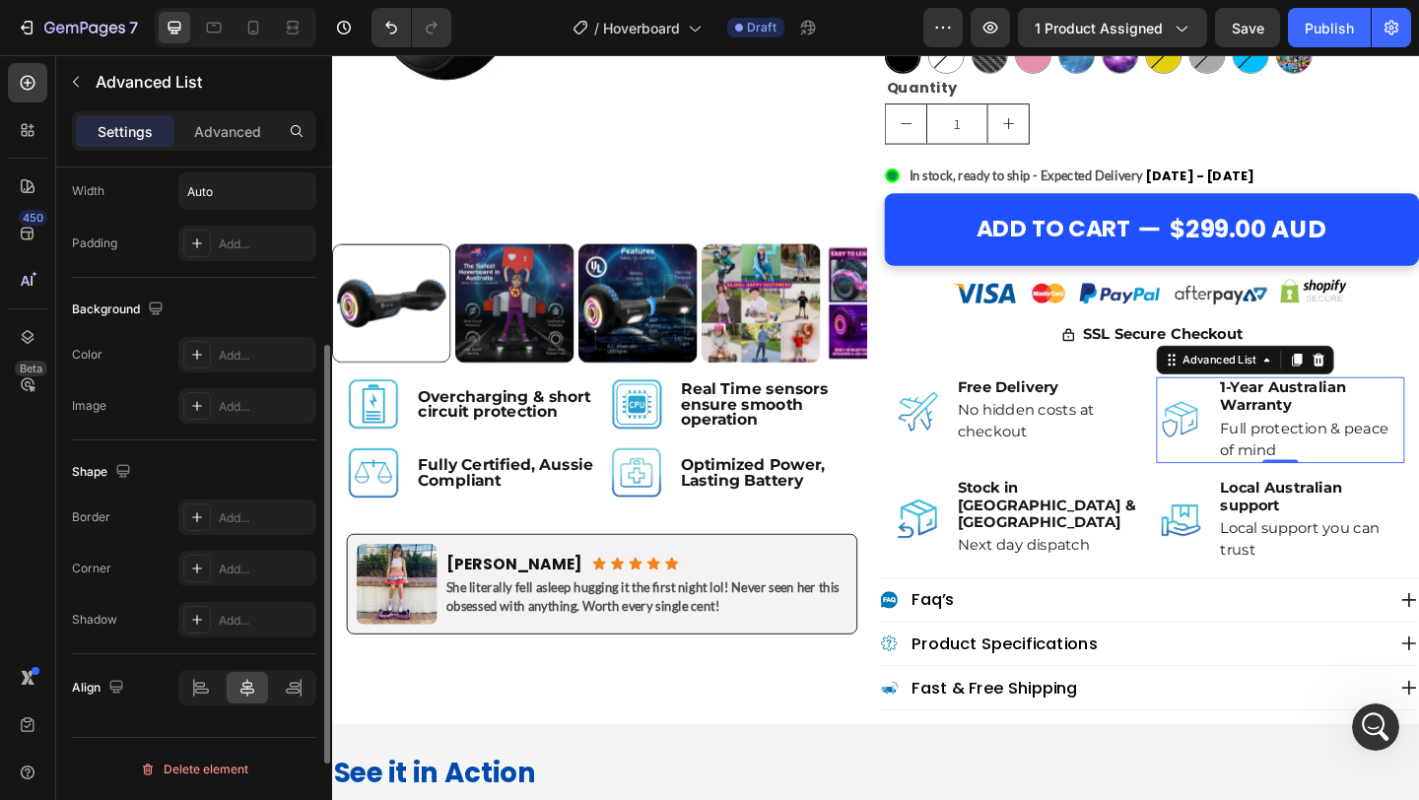
scroll to position [341, 0]
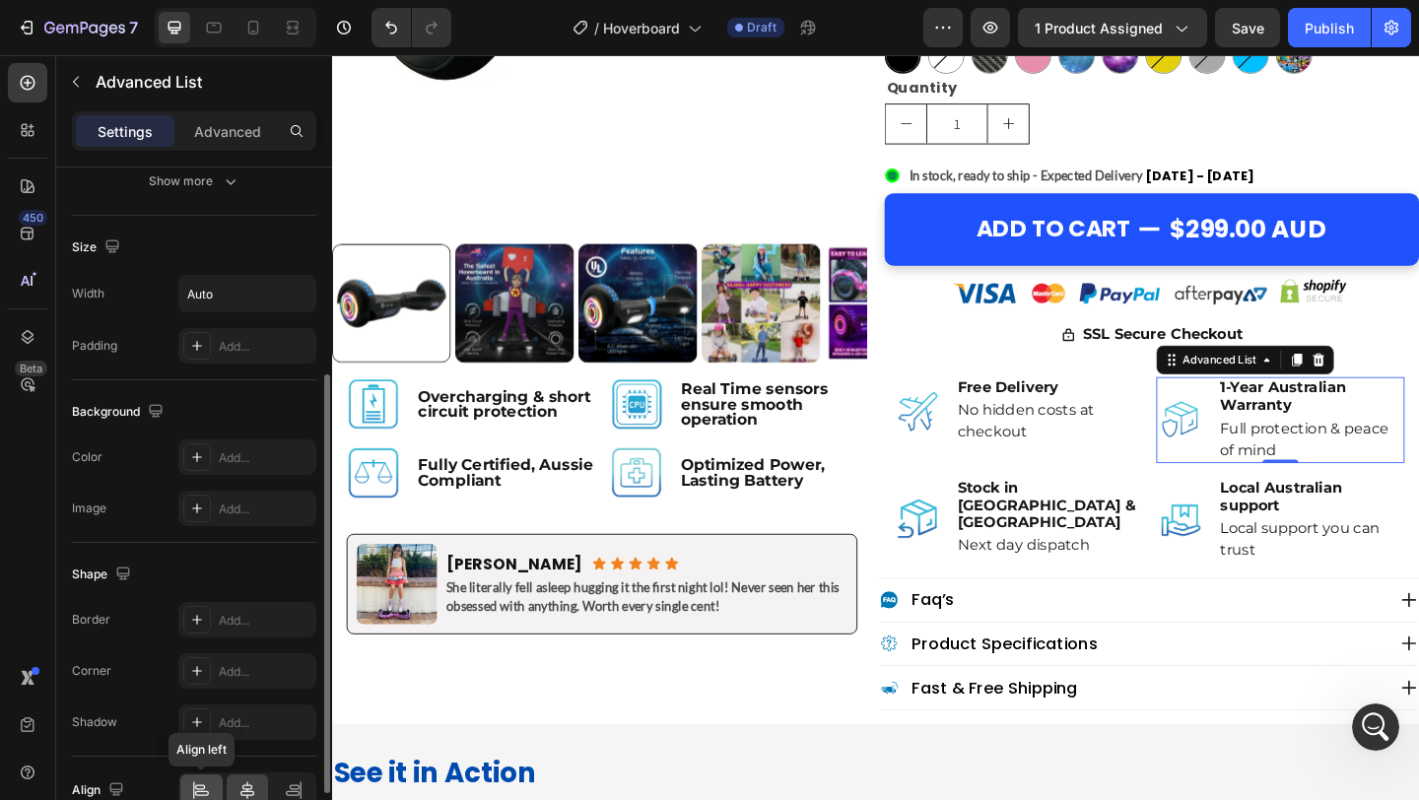
click at [205, 797] on icon at bounding box center [201, 791] width 20 height 20
click at [262, 796] on div at bounding box center [248, 791] width 42 height 32
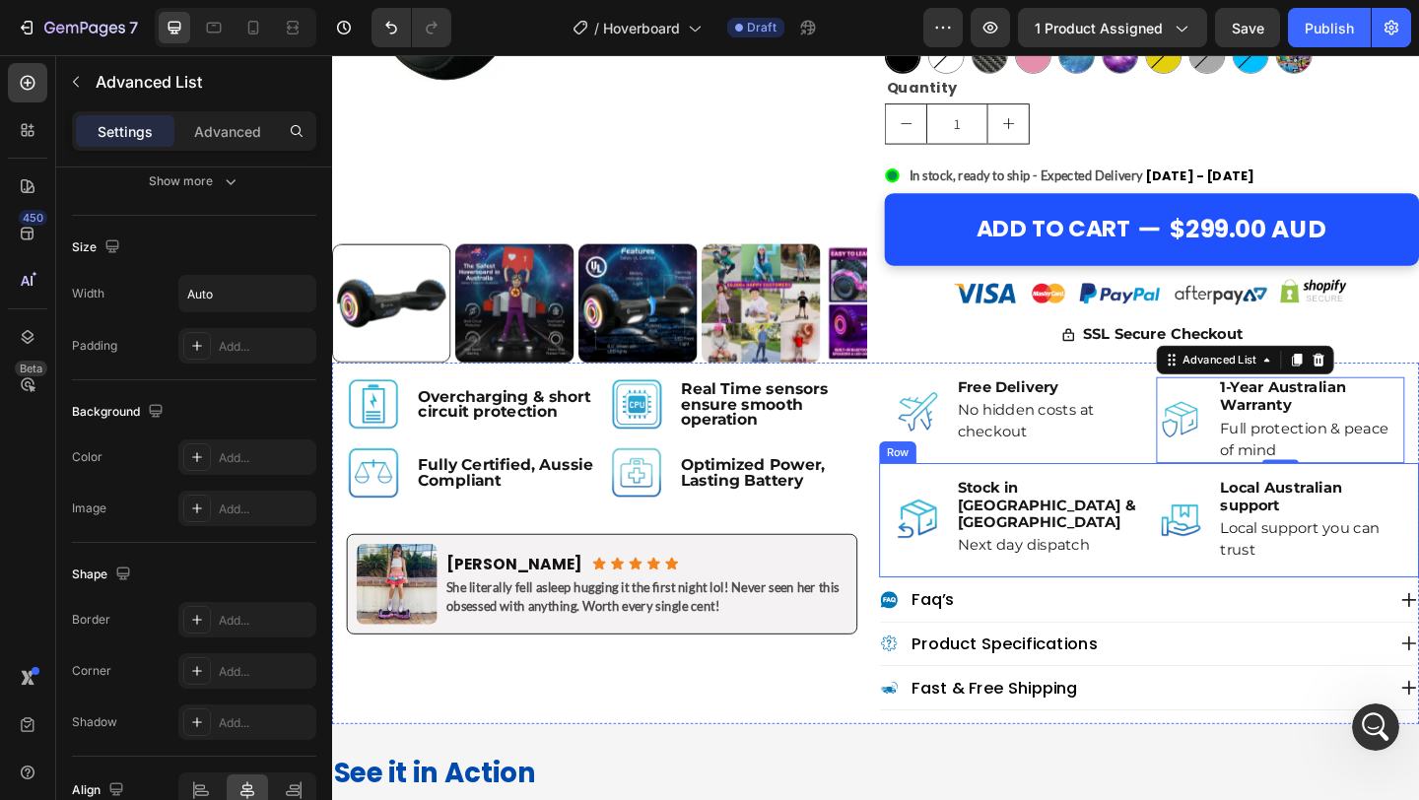
click at [970, 604] on div "Image Stock in Sydney & Melbourne Text Block Next day dispatch Text Block Advan…" at bounding box center [1078, 560] width 270 height 93
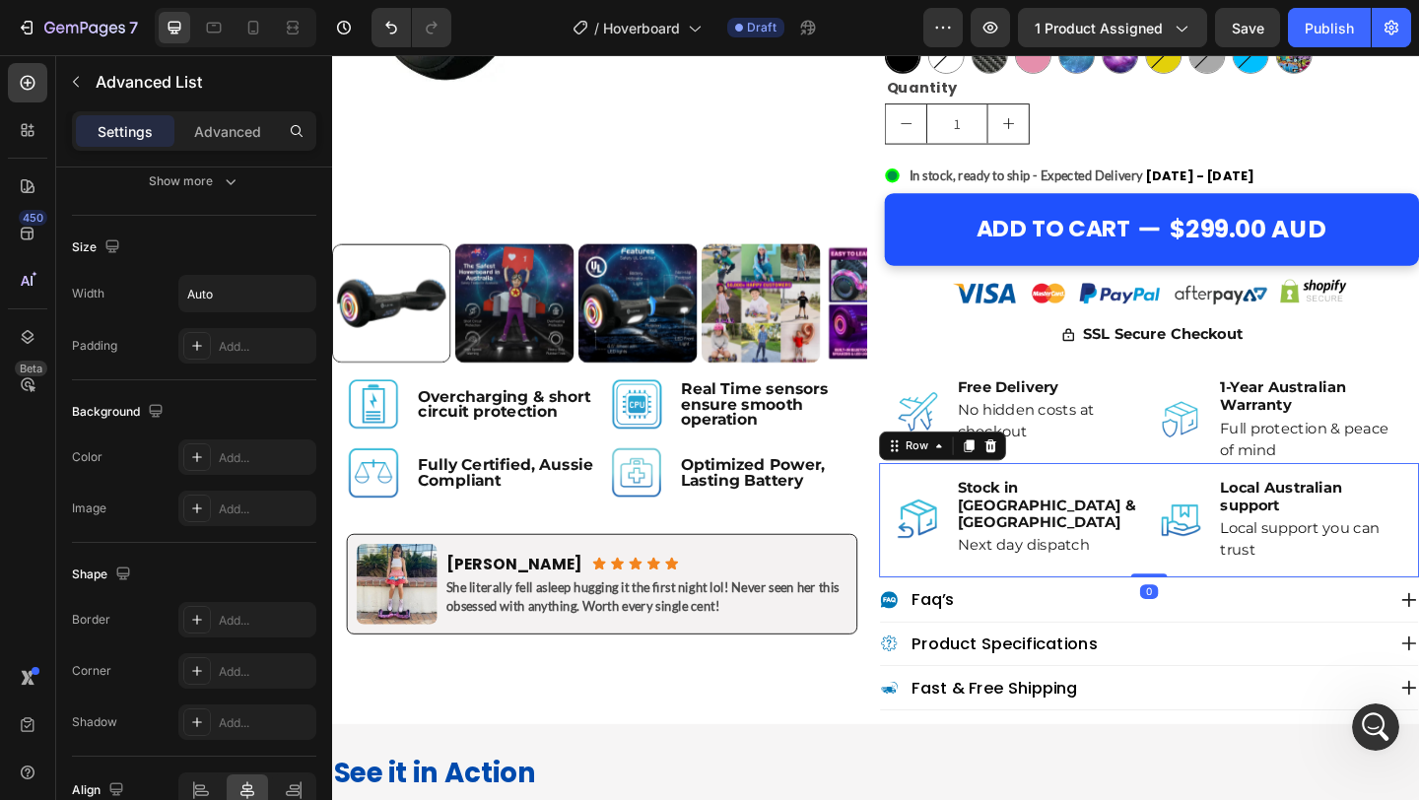
scroll to position [0, 0]
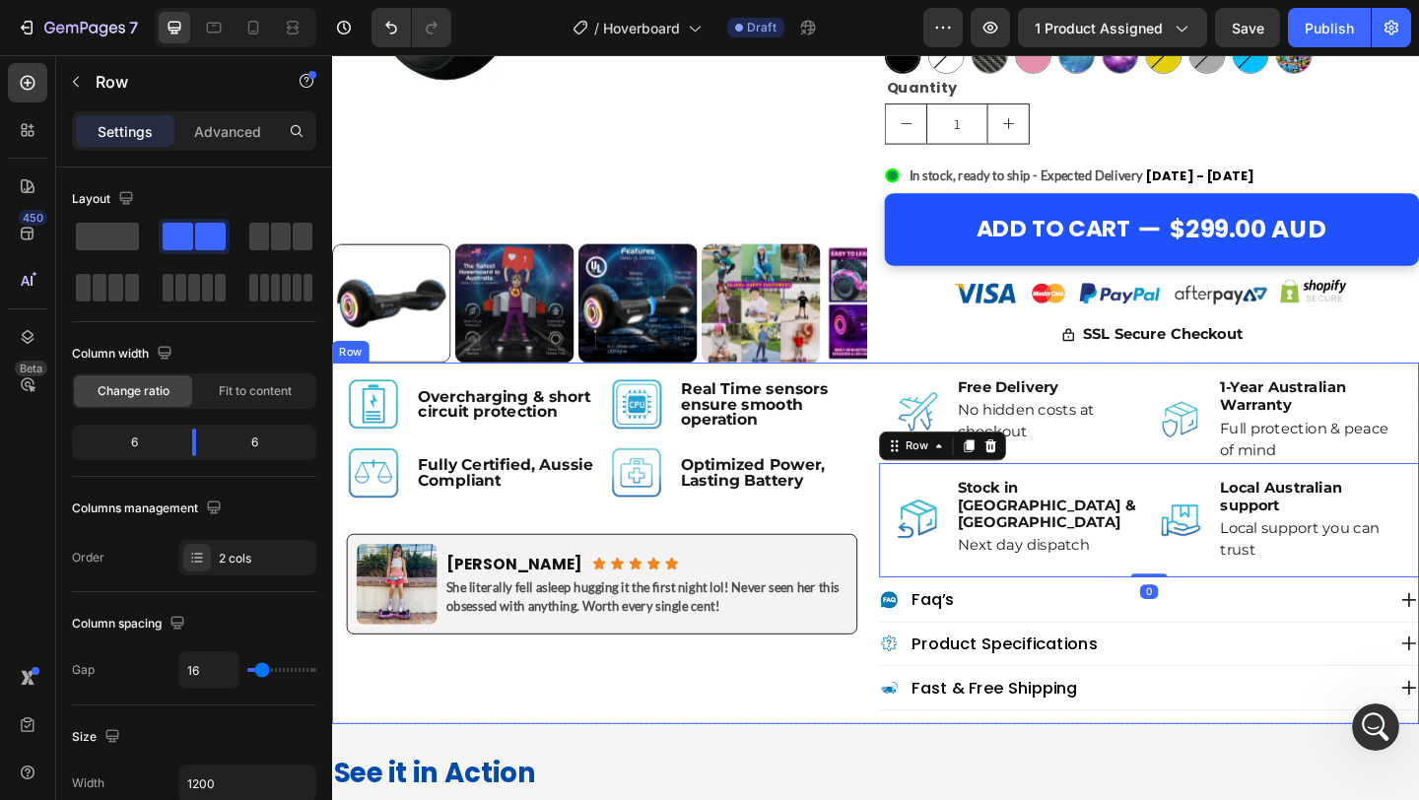
click at [921, 610] on div "Image Overcharging & short circuit protection Text Block Row Image Real Time se…" at bounding box center [923, 585] width 1183 height 393
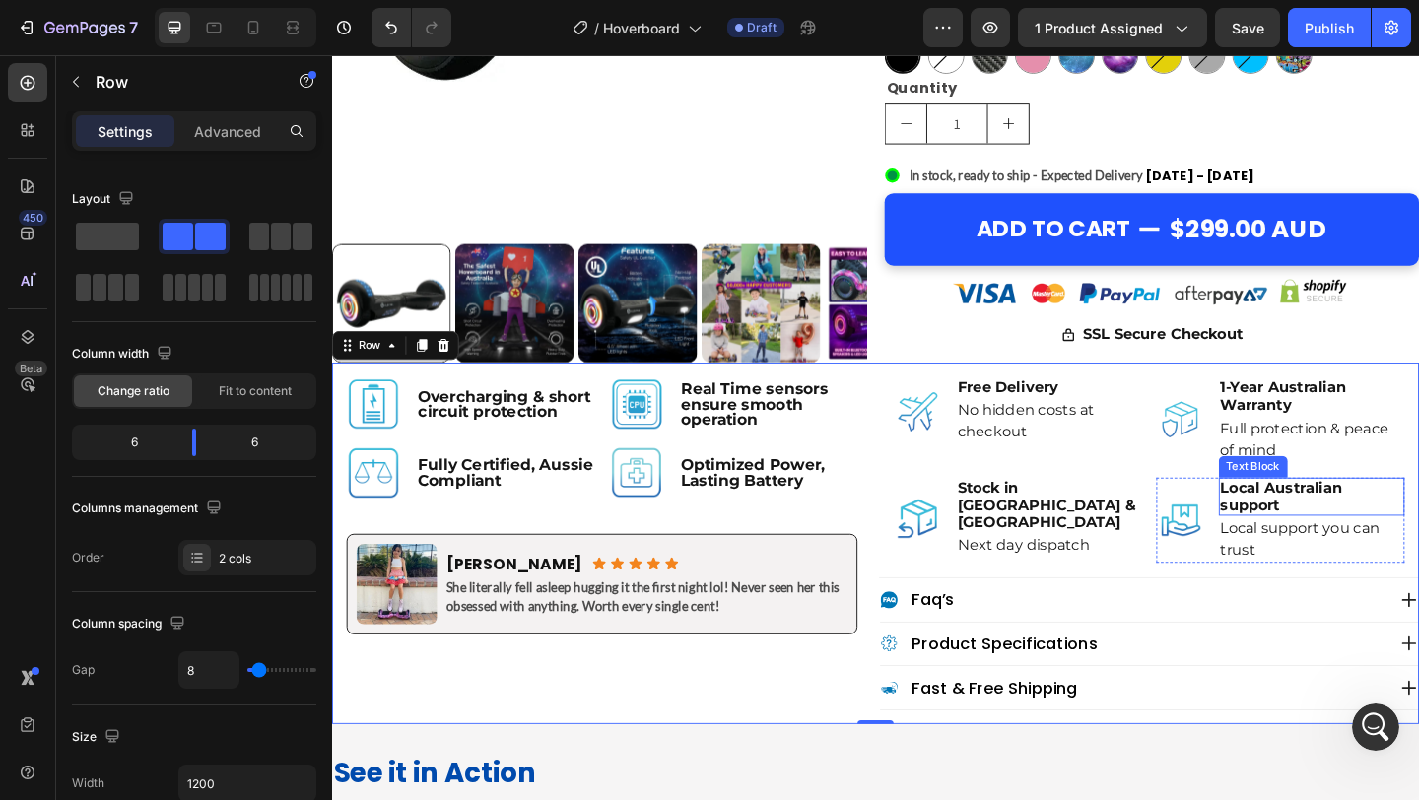
click at [1304, 545] on p "Local Australian support" at bounding box center [1398, 534] width 199 height 37
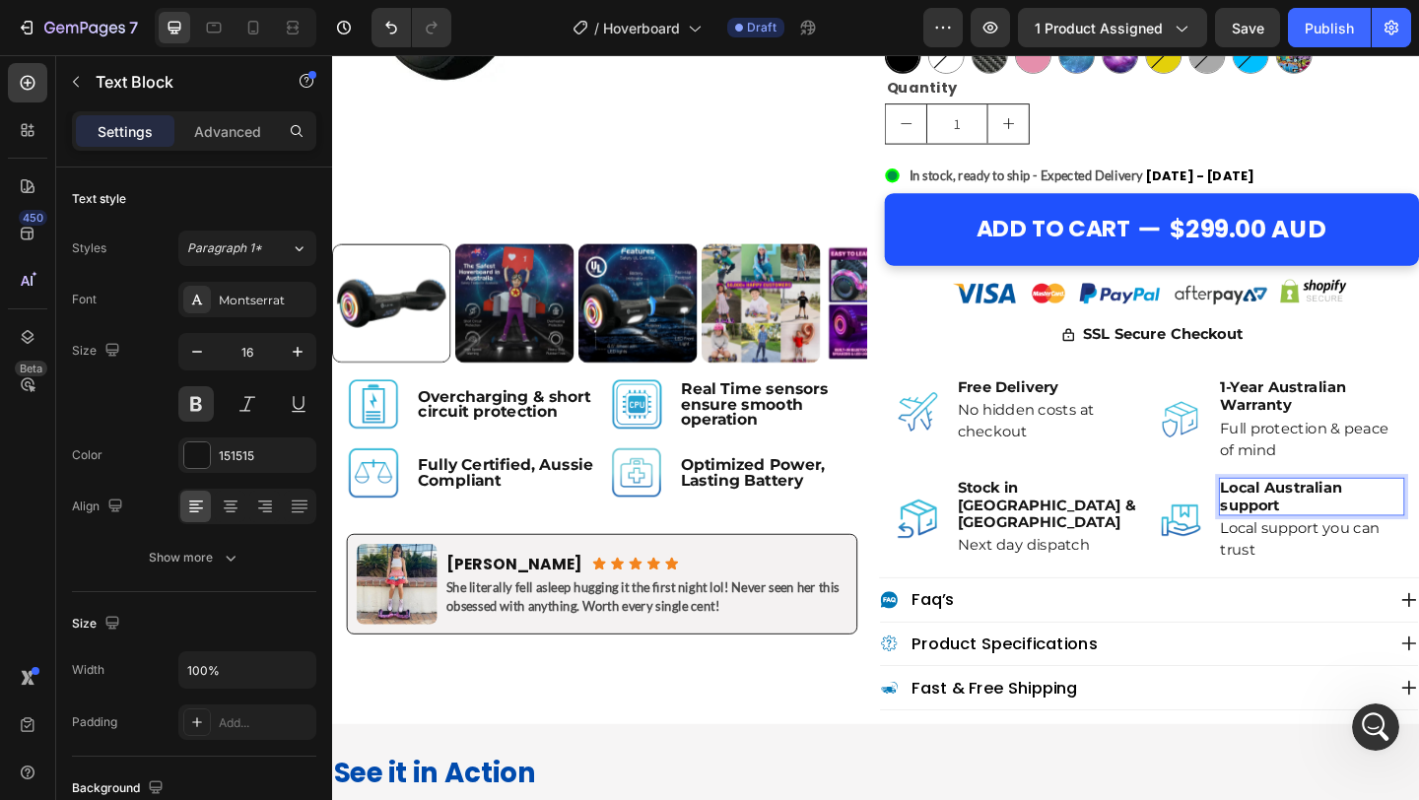
click at [1308, 552] on p "Local Australian support" at bounding box center [1398, 534] width 199 height 37
click at [1236, 496] on li "Image 1-Year Australian Warranty Text Block Full protection & peace of mind Tex…" at bounding box center [1364, 451] width 270 height 93
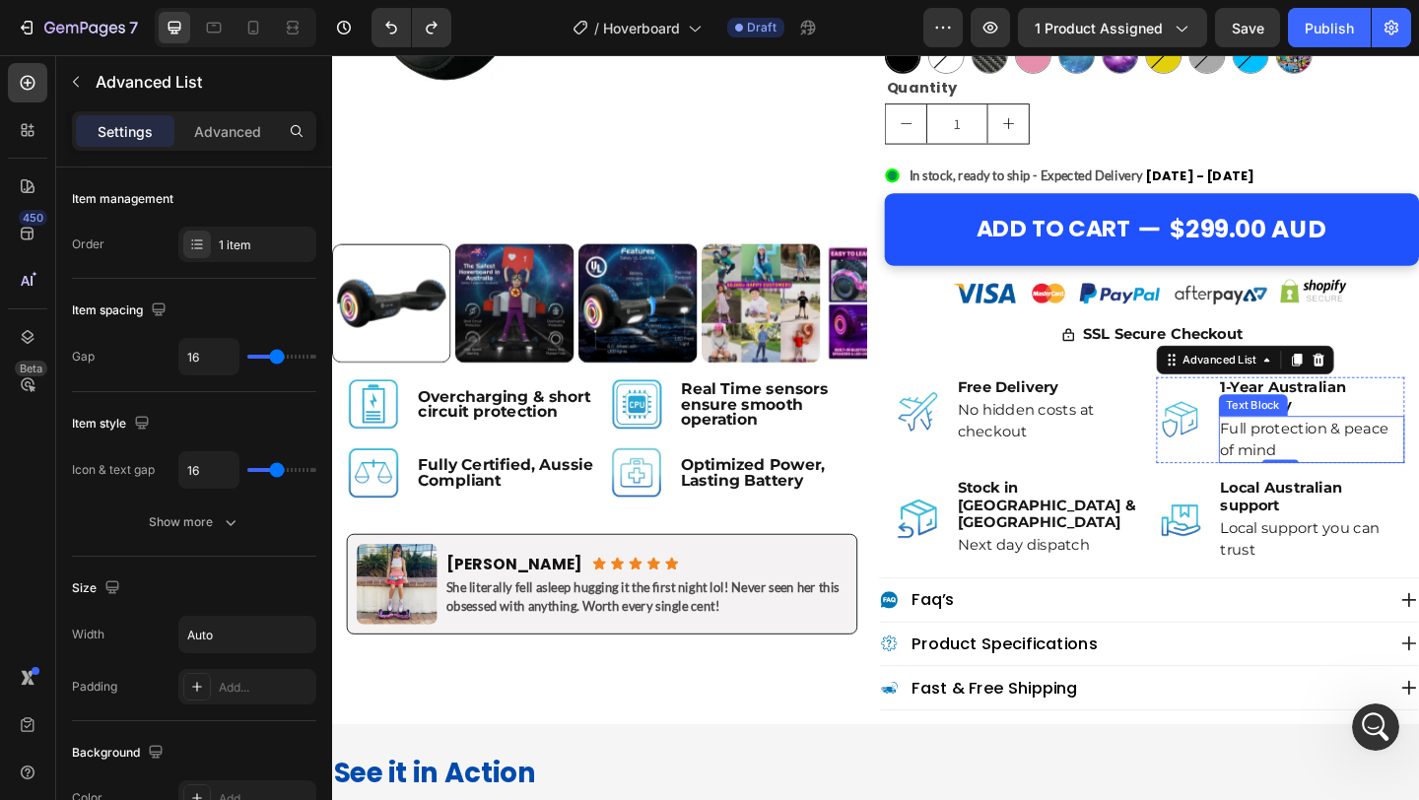
click at [1418, 465] on p "Full protection & peace of mind" at bounding box center [1398, 472] width 199 height 47
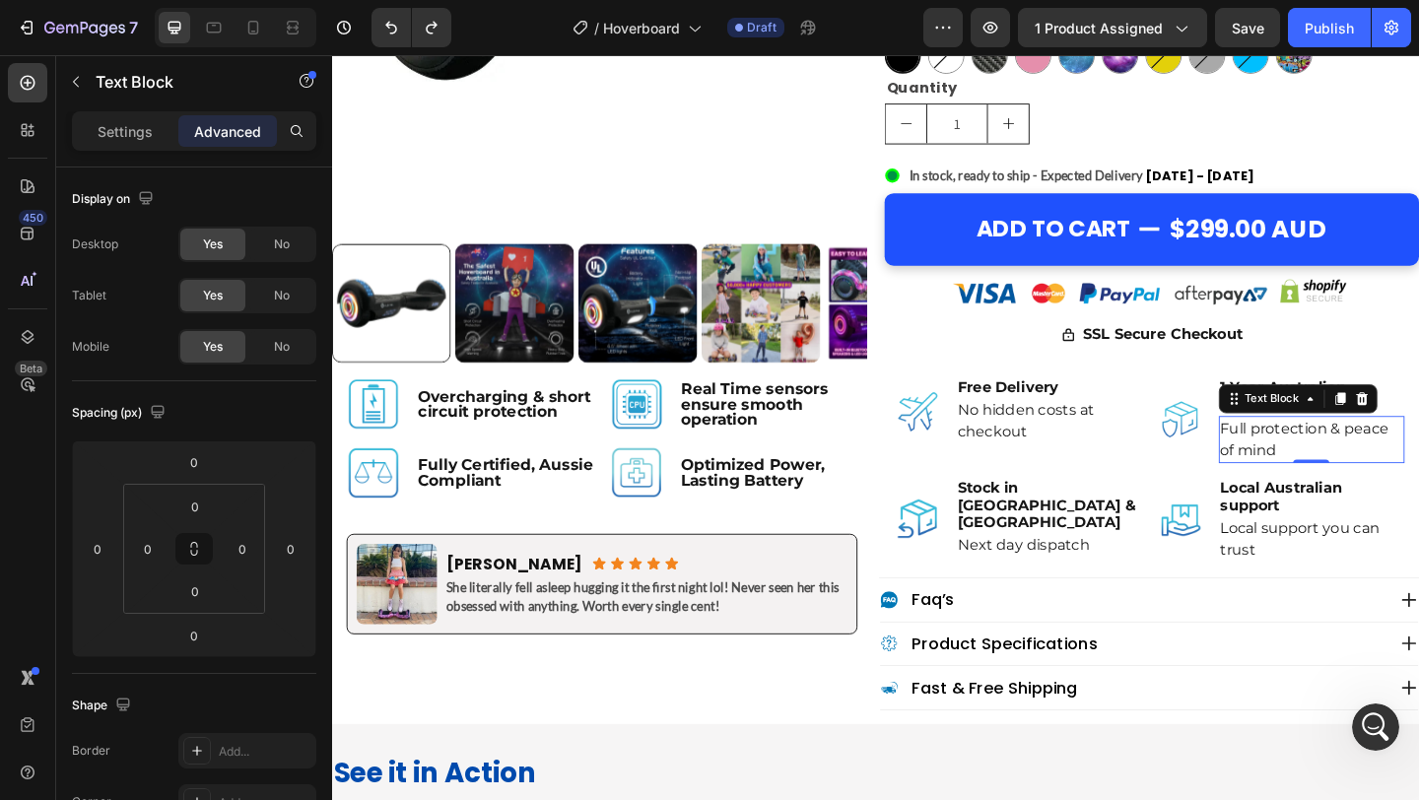
click at [1418, 464] on p "Full protection & peace of mind" at bounding box center [1398, 472] width 199 height 47
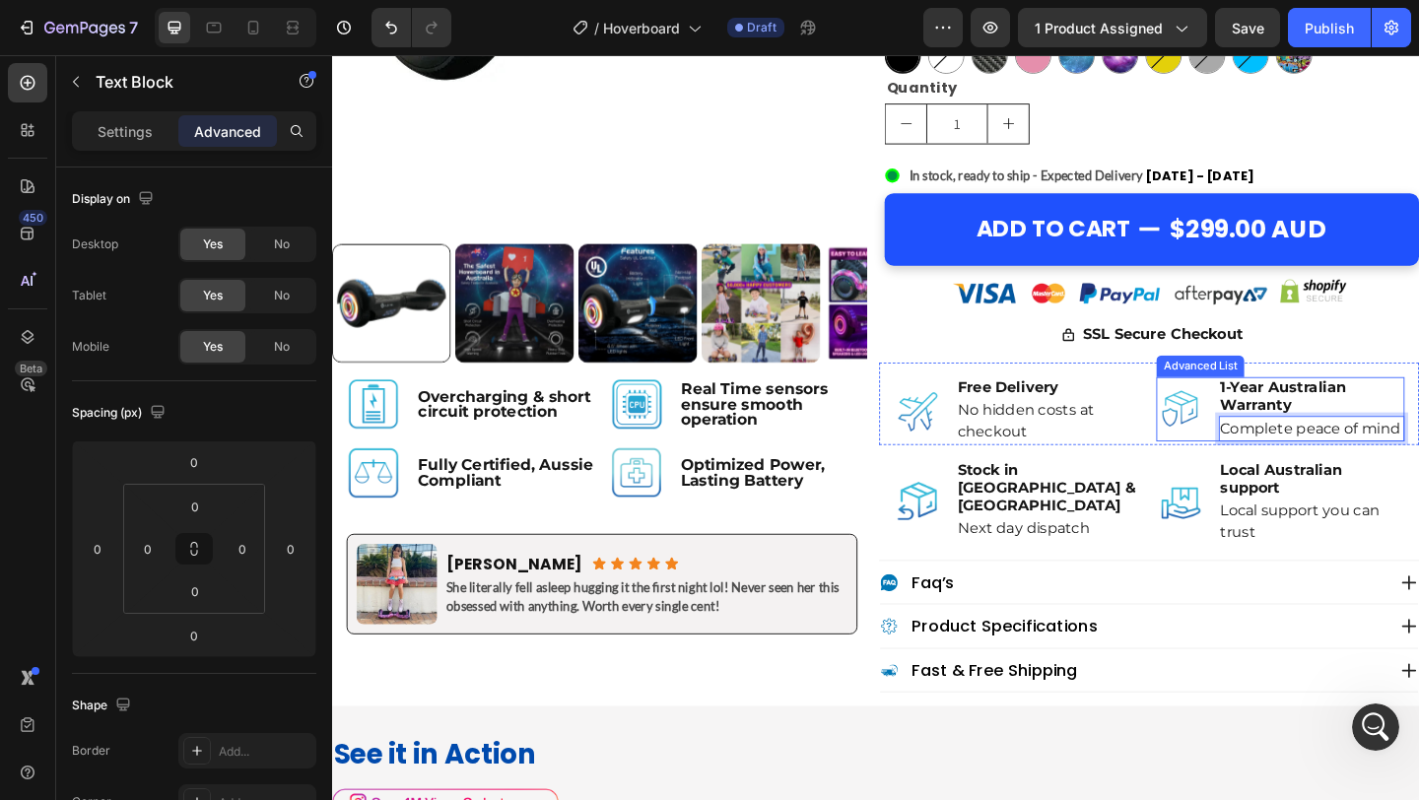
click at [1257, 470] on li "Image 1-Year Australian Warranty Text Block Complete peace of mind Text Block 0" at bounding box center [1364, 439] width 270 height 69
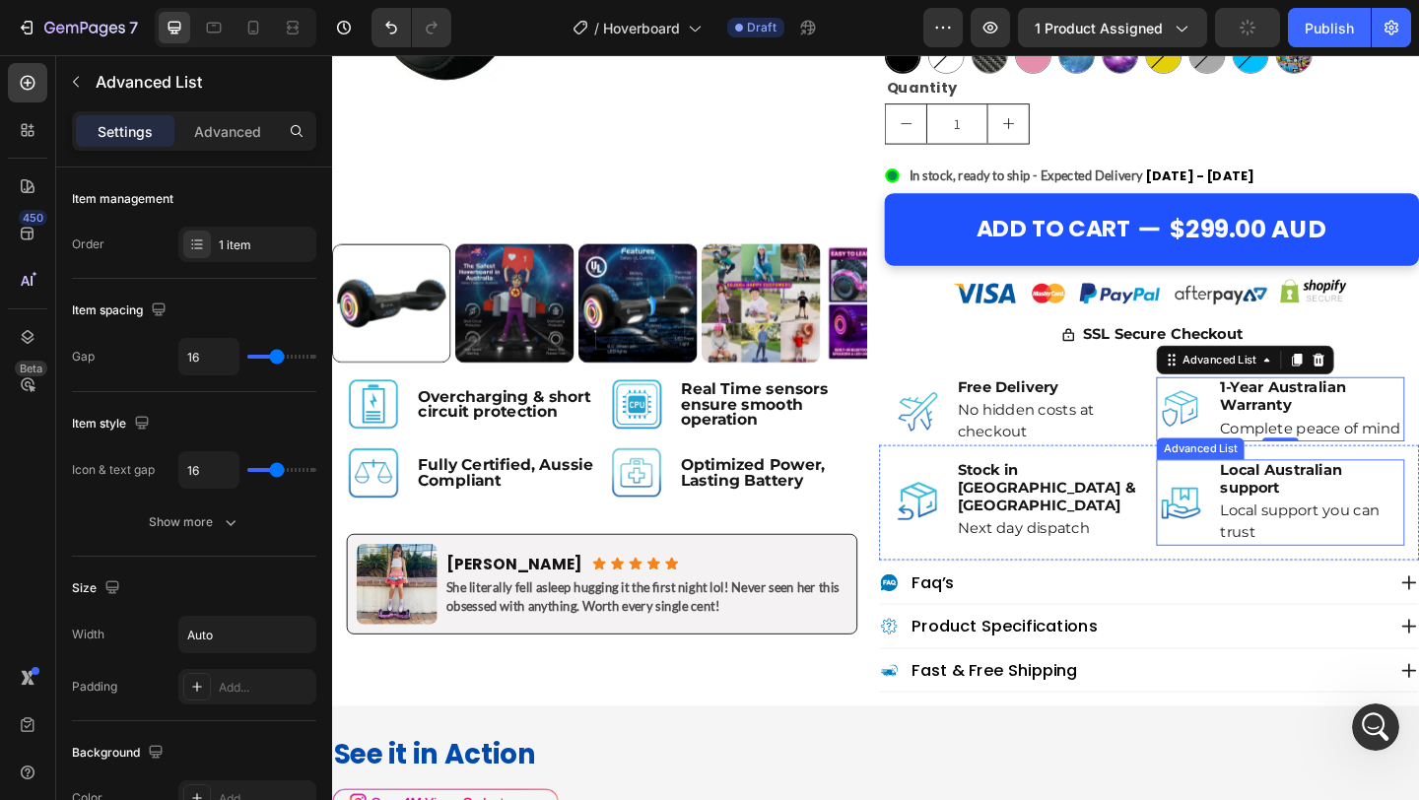
click at [1281, 582] on li "Image Local Australian support Text Block Local support you can trust Text Block" at bounding box center [1364, 541] width 270 height 93
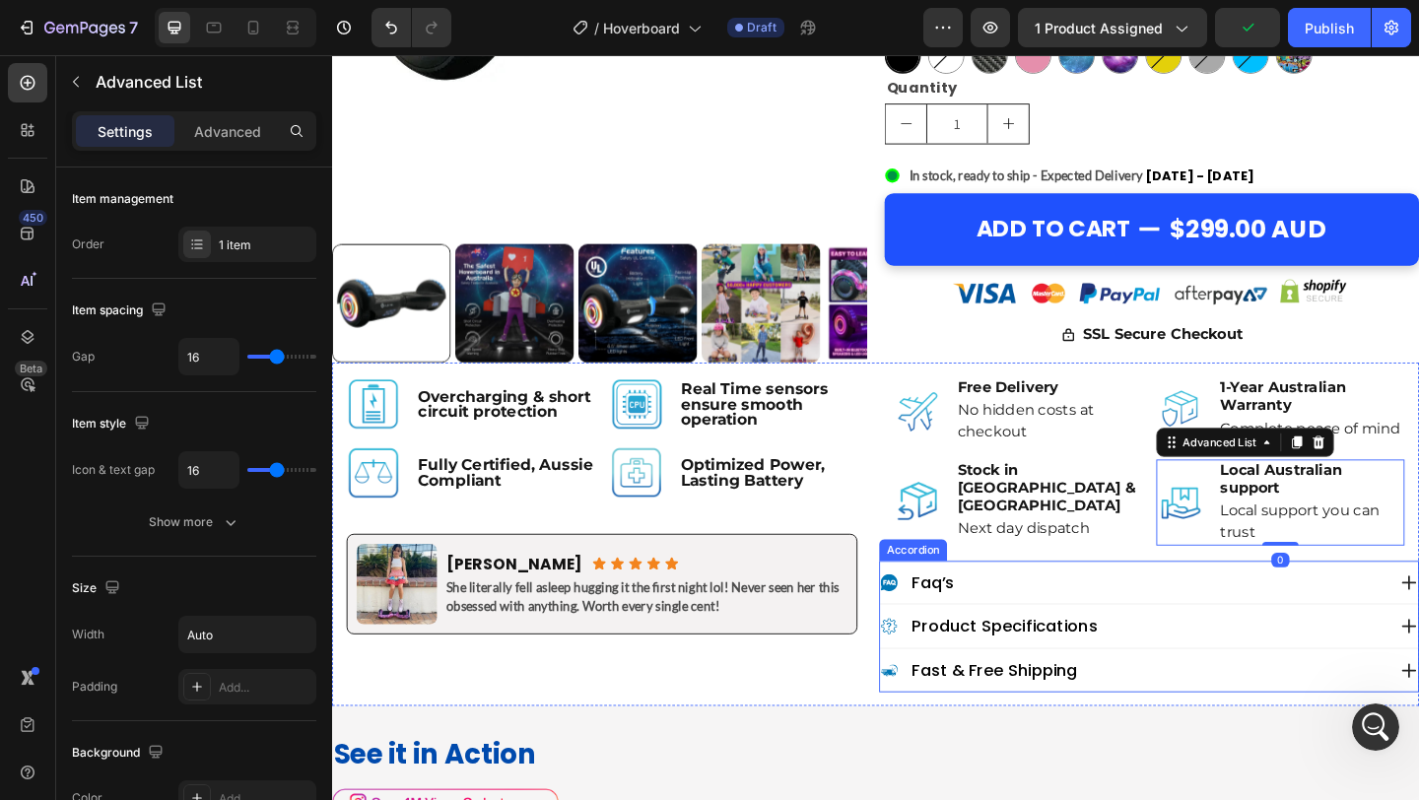
click at [1207, 618] on div "faq’s" at bounding box center [1203, 629] width 550 height 28
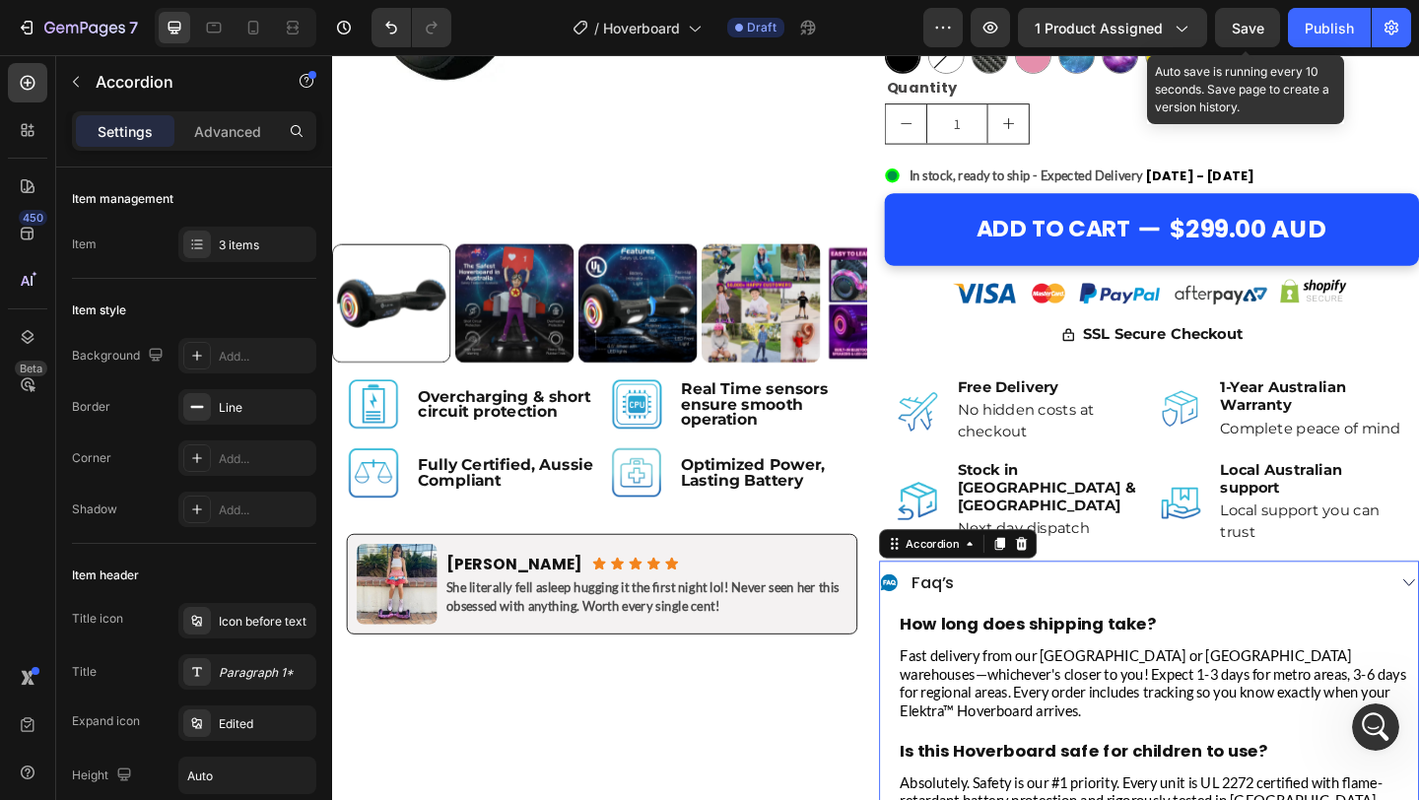
click at [1258, 34] on span "Save" at bounding box center [1248, 28] width 33 height 17
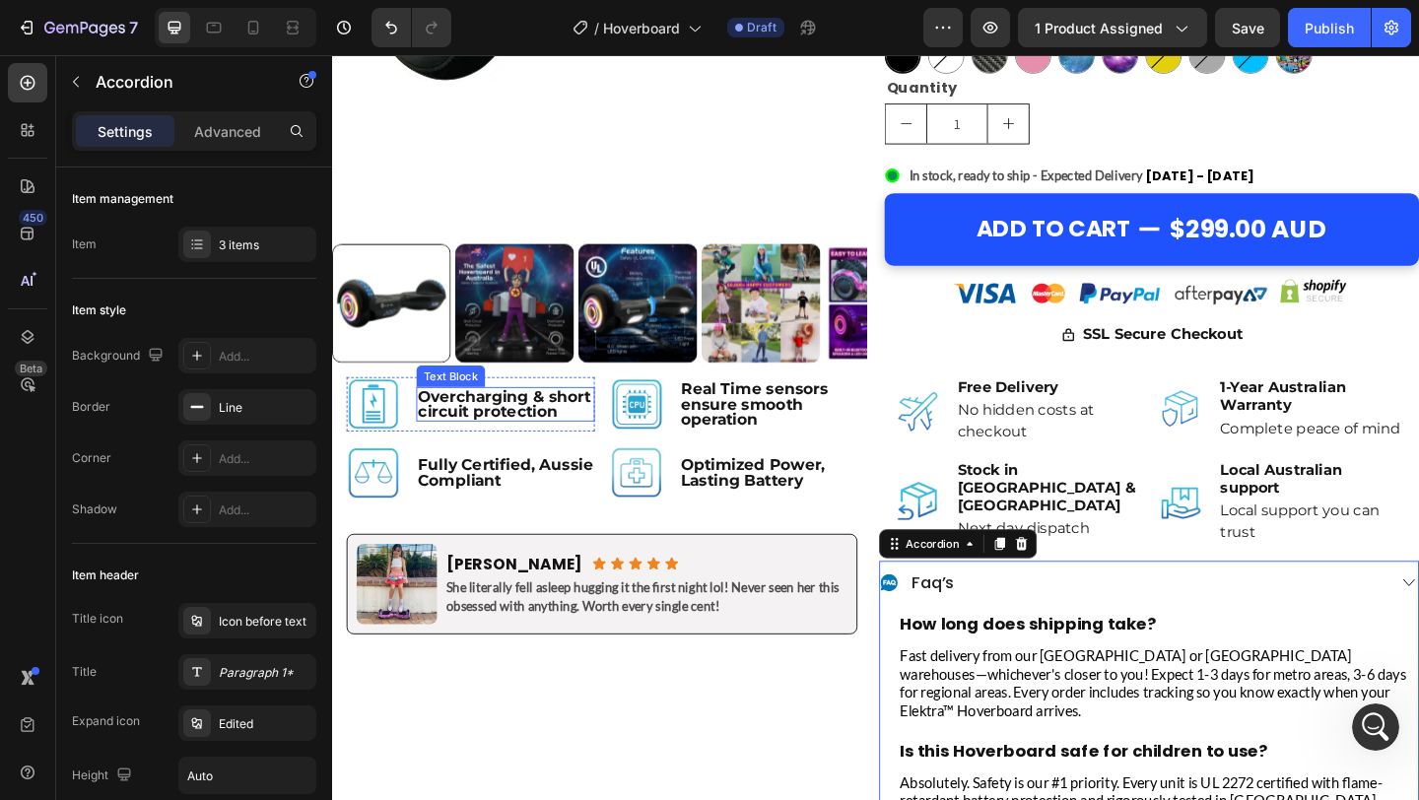
click at [461, 438] on p "Overcharging & short circuit protection" at bounding box center [521, 435] width 190 height 34
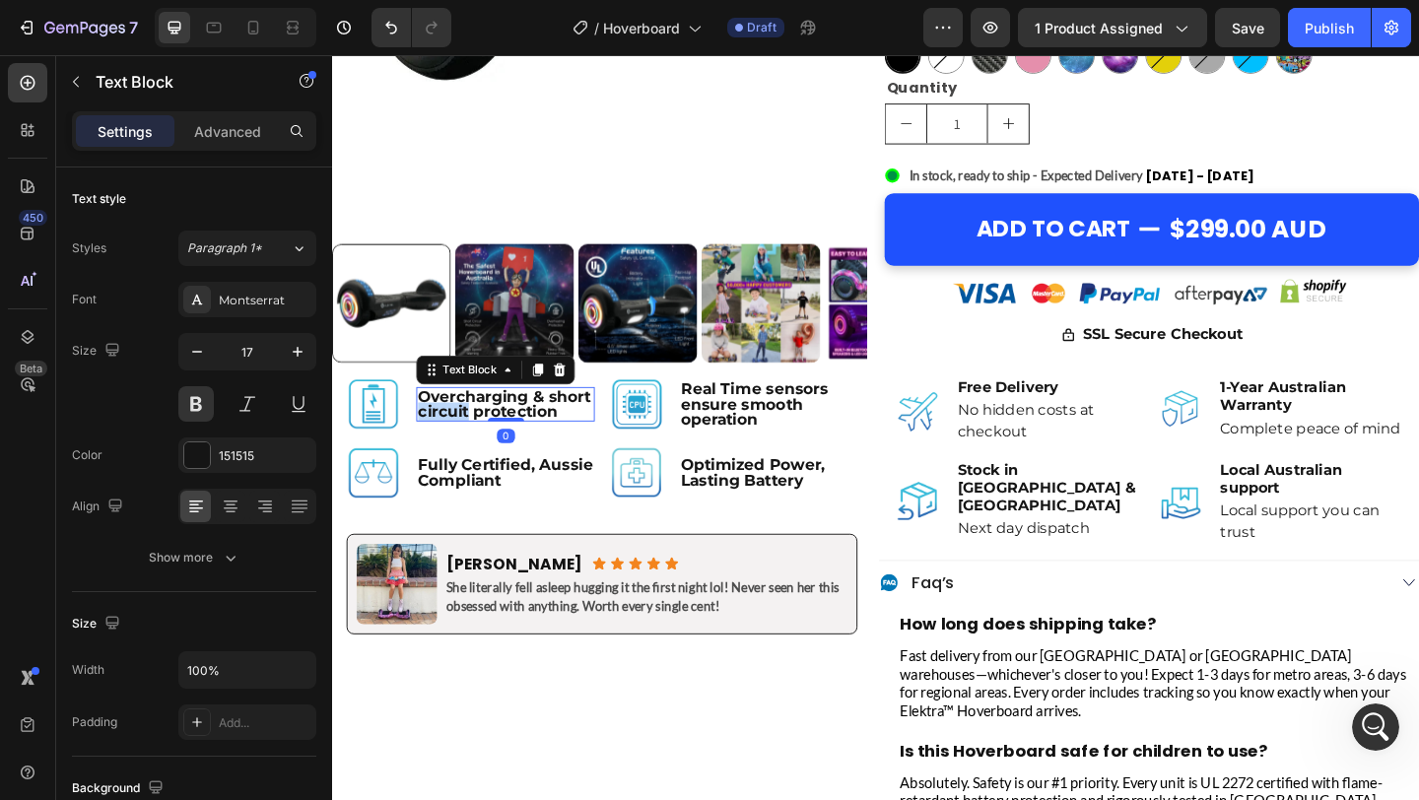
click at [461, 438] on p "Overcharging & short circuit protection" at bounding box center [521, 435] width 190 height 34
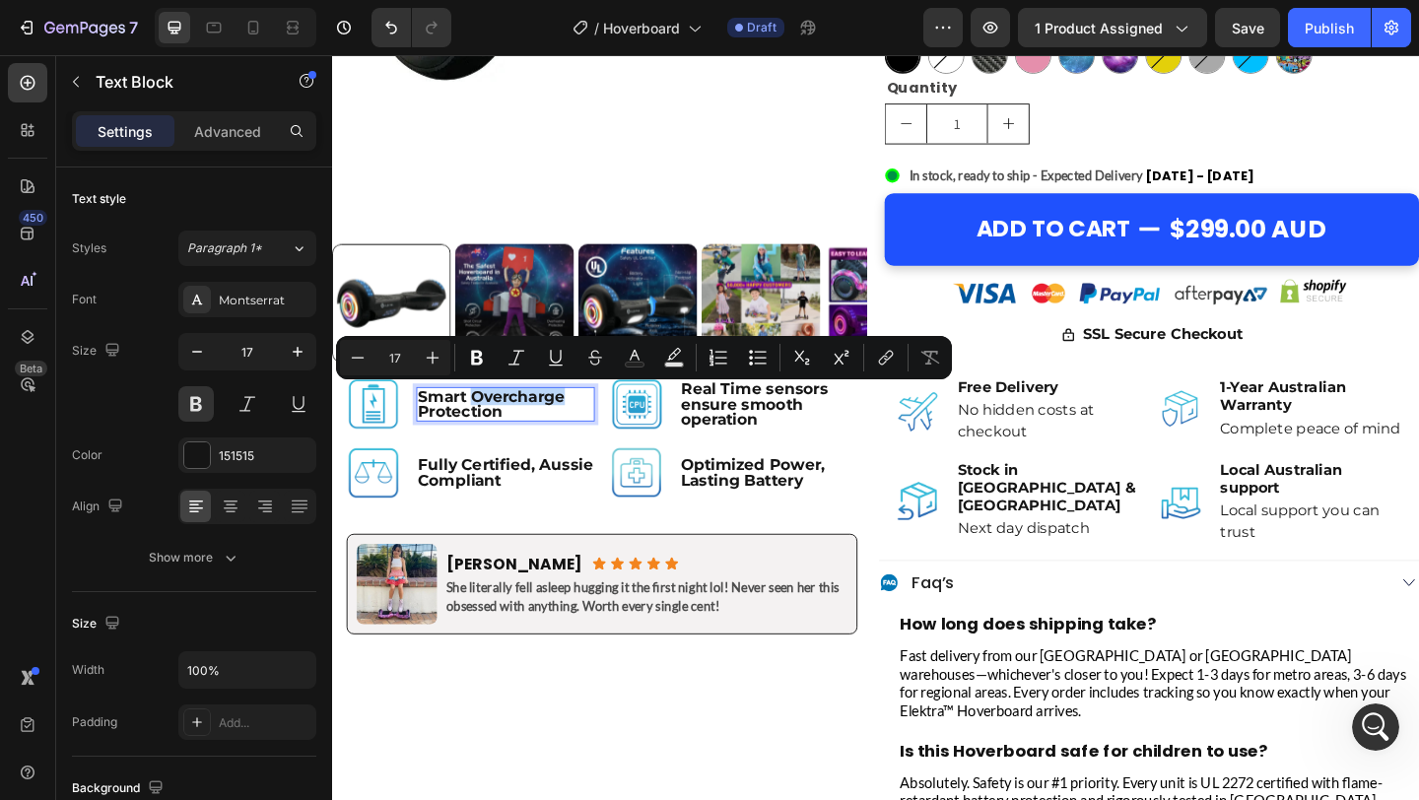
drag, startPoint x: 483, startPoint y: 431, endPoint x: 585, endPoint y: 430, distance: 102.5
click at [585, 430] on p "Smart Overcharge Protection" at bounding box center [521, 435] width 190 height 34
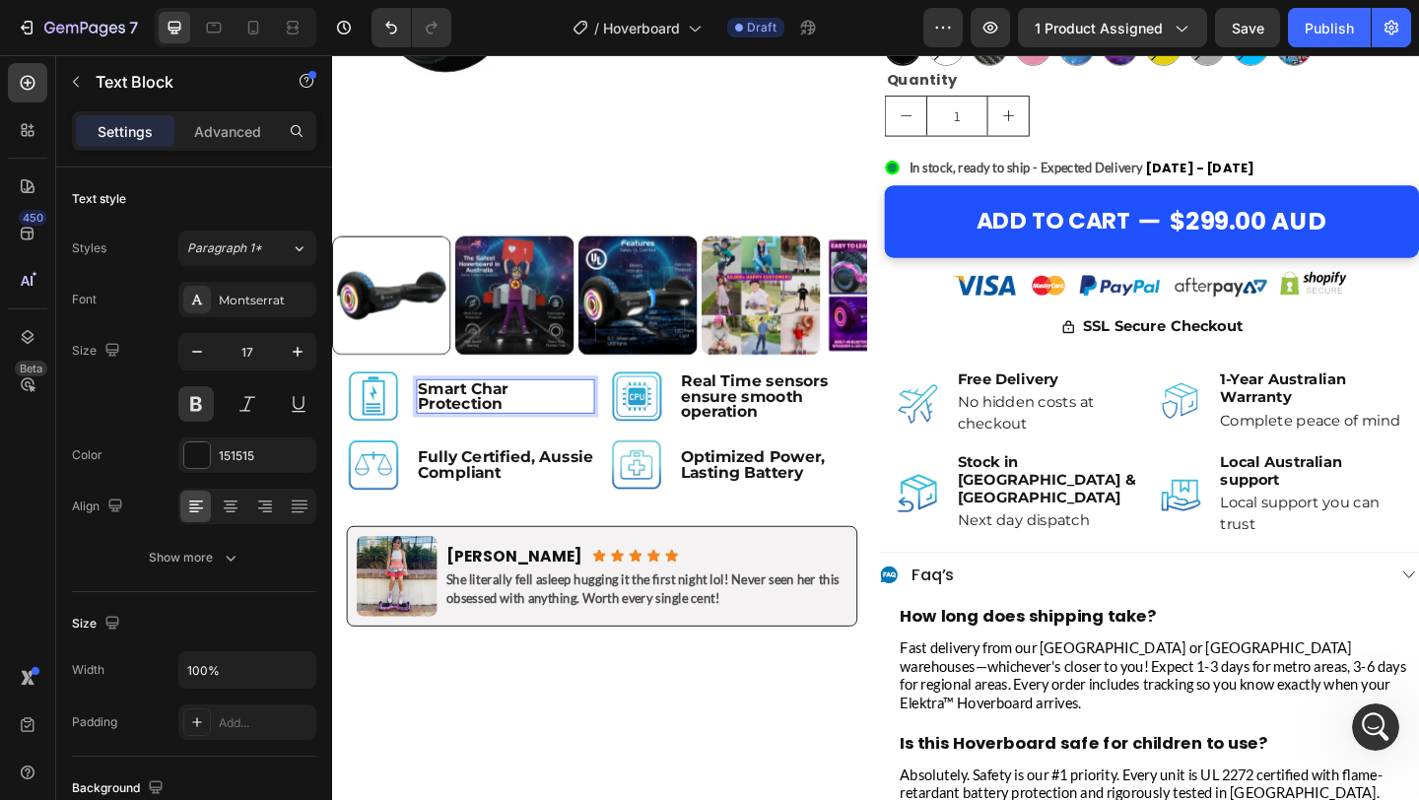
scroll to position [738, 0]
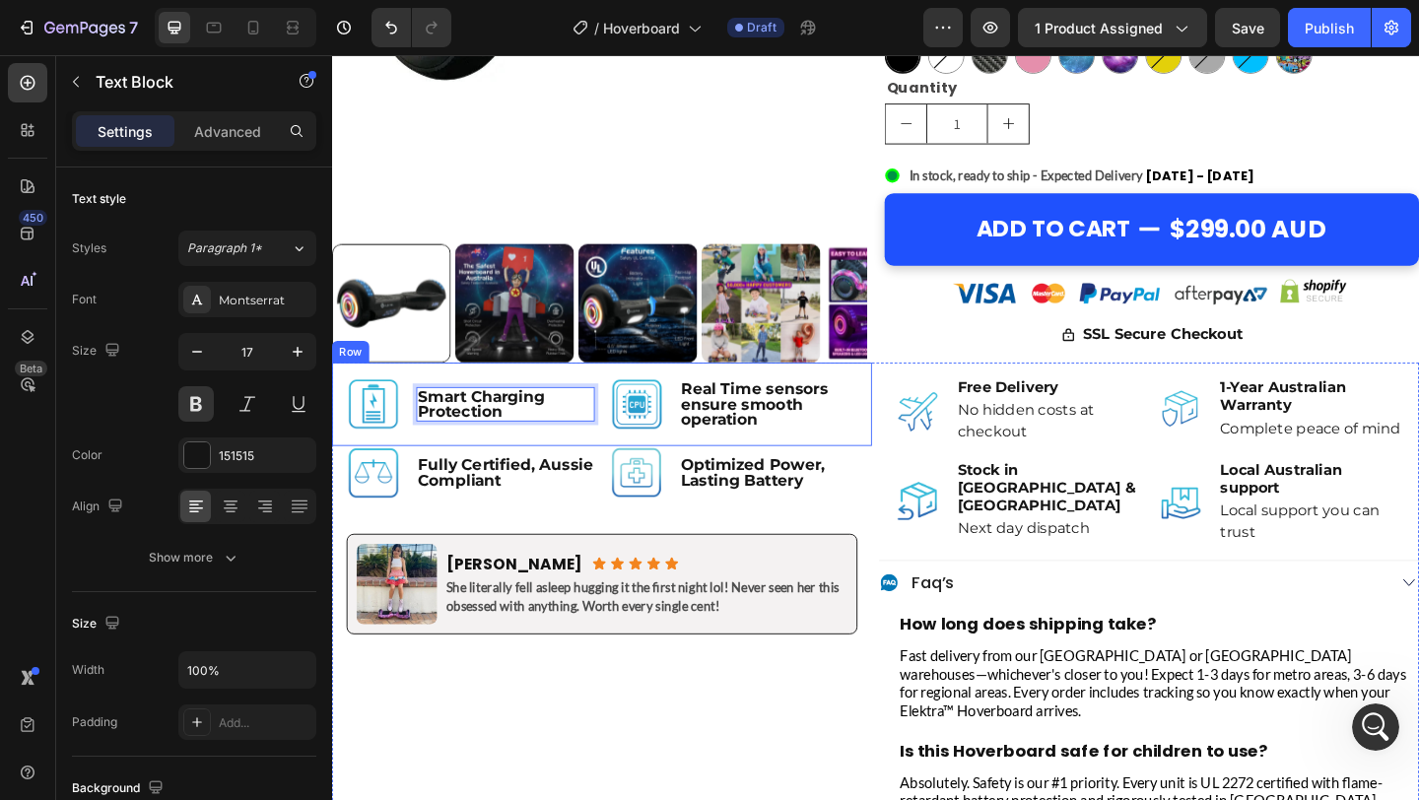
click at [604, 470] on div "Image Smart Charging Protection Text Block 0 Row Image Real Time sensors ensure…" at bounding box center [625, 434] width 587 height 91
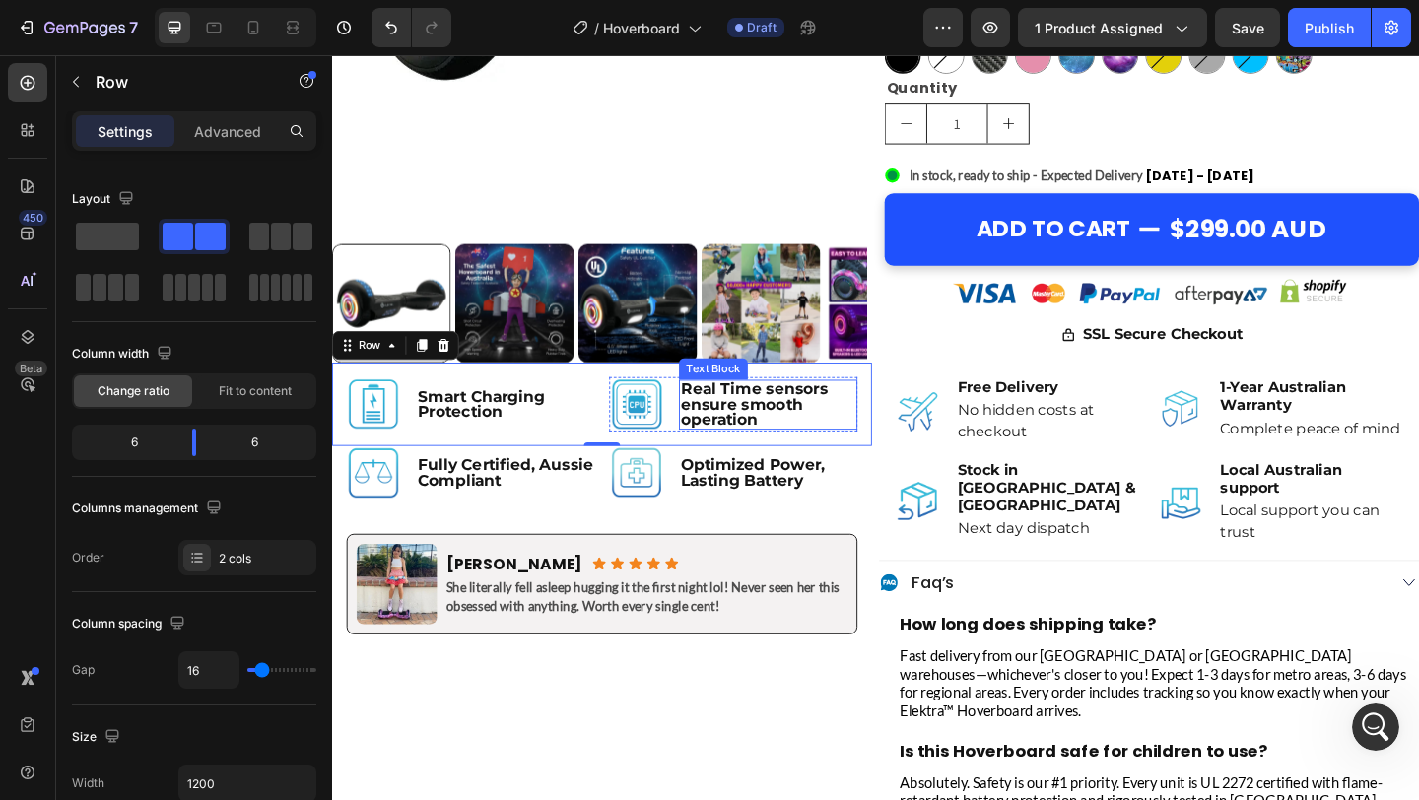
click at [747, 434] on p "Real Time sensors ensure smooth operation" at bounding box center [807, 435] width 190 height 50
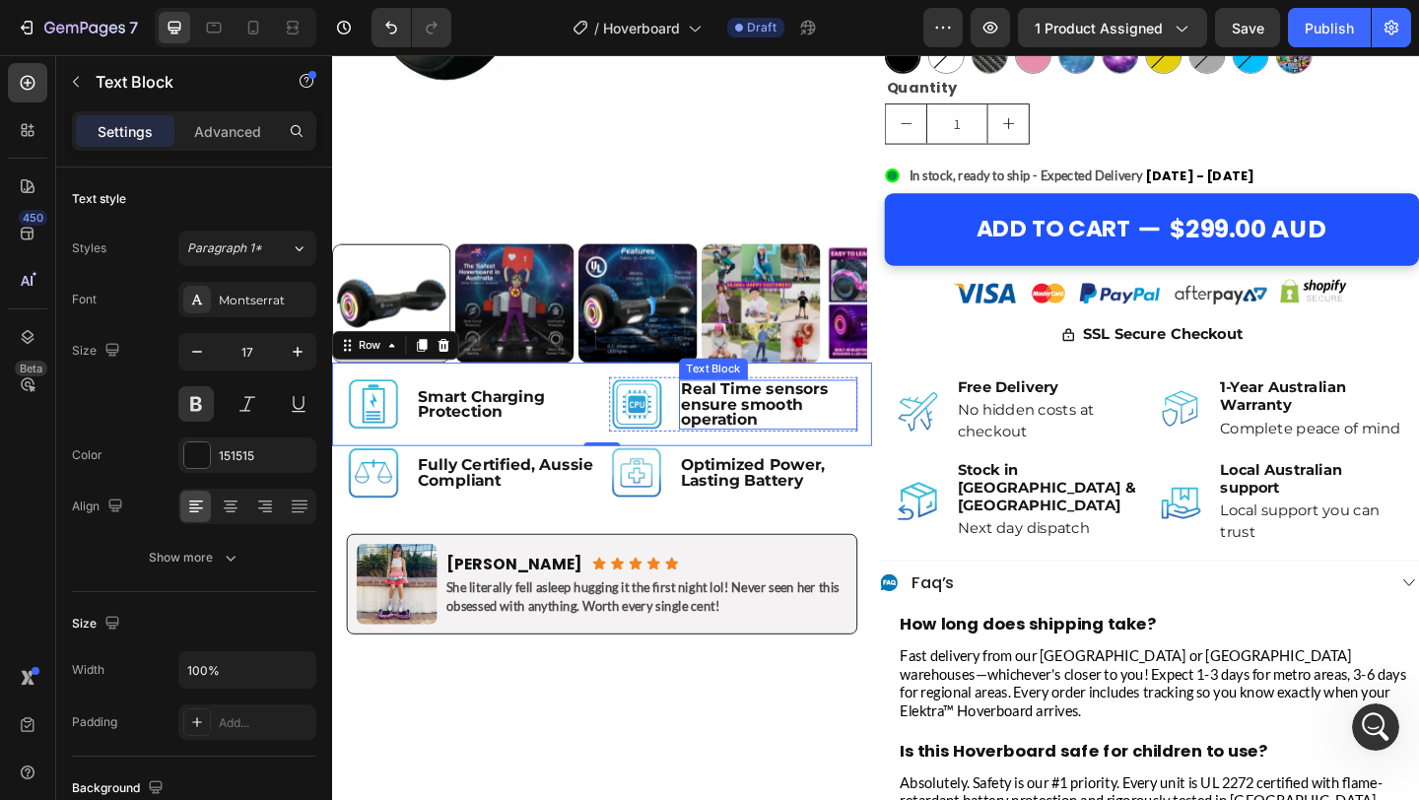
click at [747, 434] on p "Real Time sensors ensure smooth operation" at bounding box center [807, 435] width 190 height 50
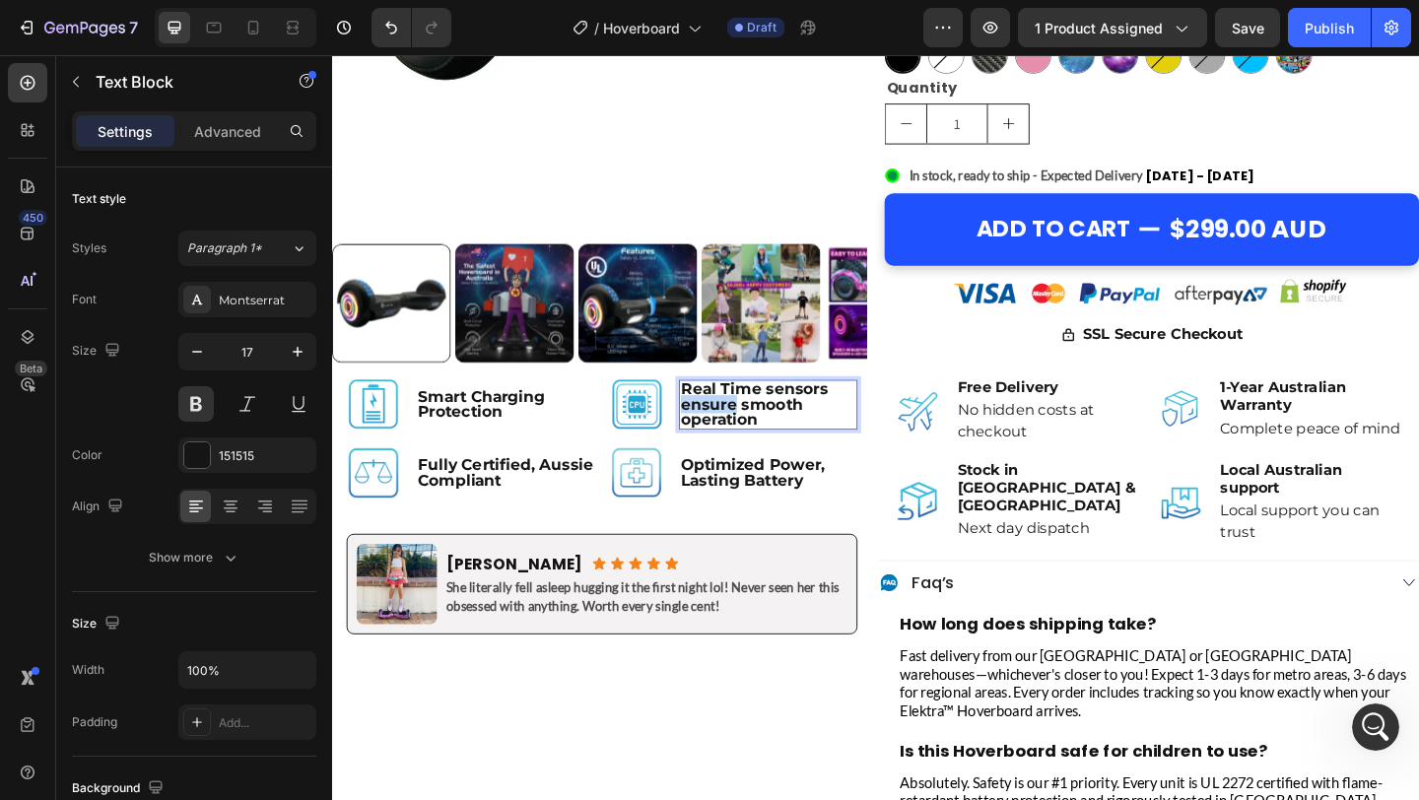
click at [747, 434] on p "Real Time sensors ensure smooth operation" at bounding box center [807, 435] width 190 height 50
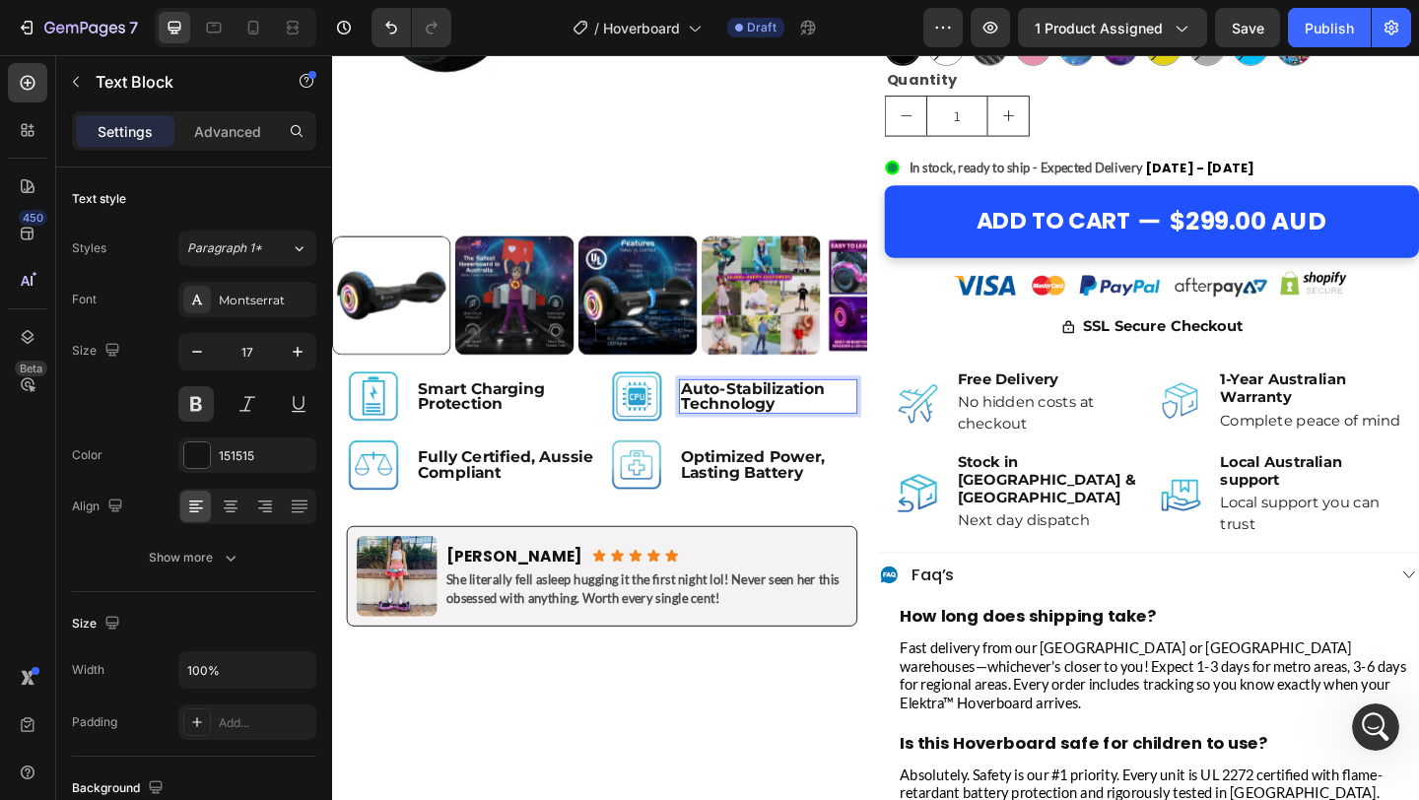
click at [760, 431] on strong "Auto-Stabilization Technology" at bounding box center [790, 425] width 157 height 36
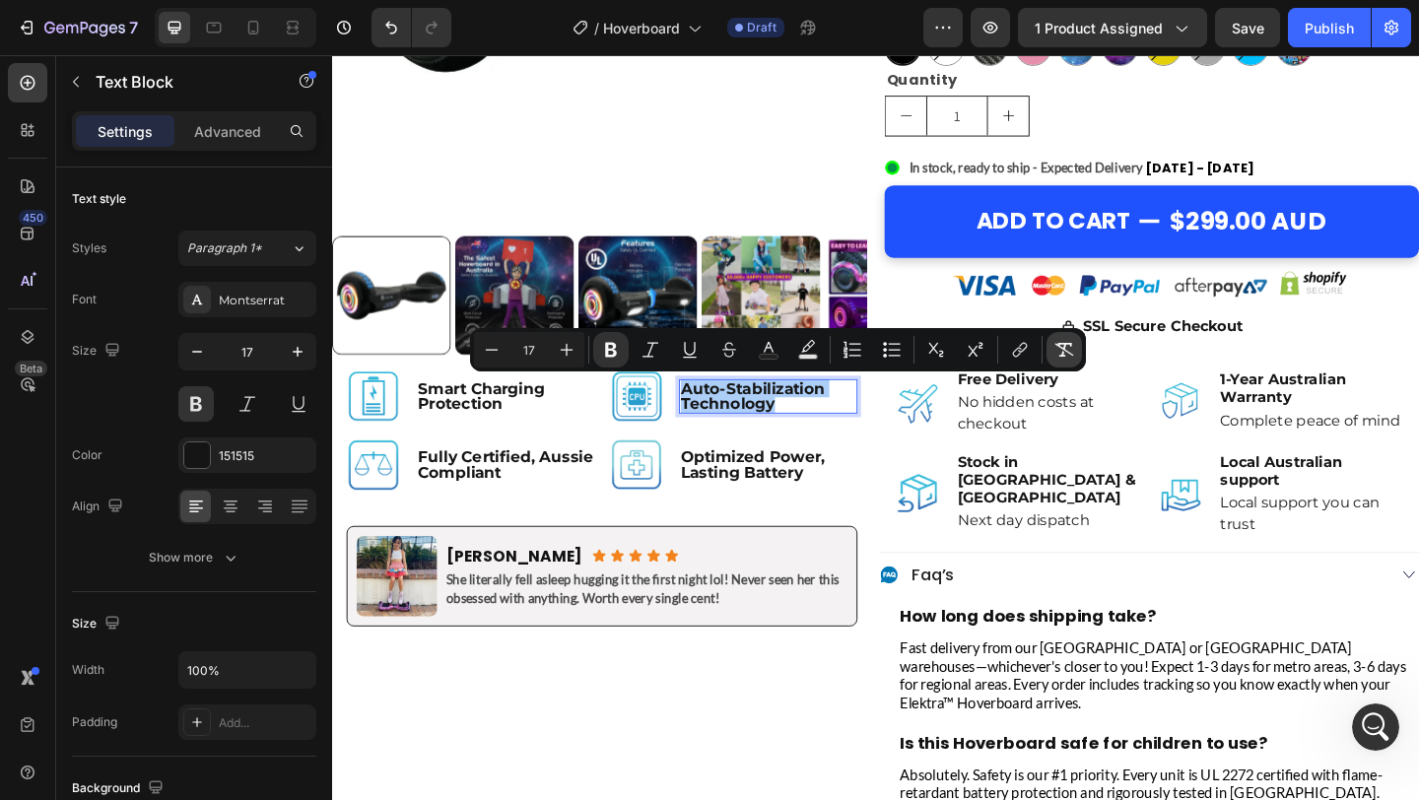
click at [1065, 346] on icon "Editor contextual toolbar" at bounding box center [1064, 350] width 20 height 20
click at [618, 460] on div "Image Smart Charging Protection Text Block Row Image Auto-Stabilization Technol…" at bounding box center [625, 425] width 587 height 91
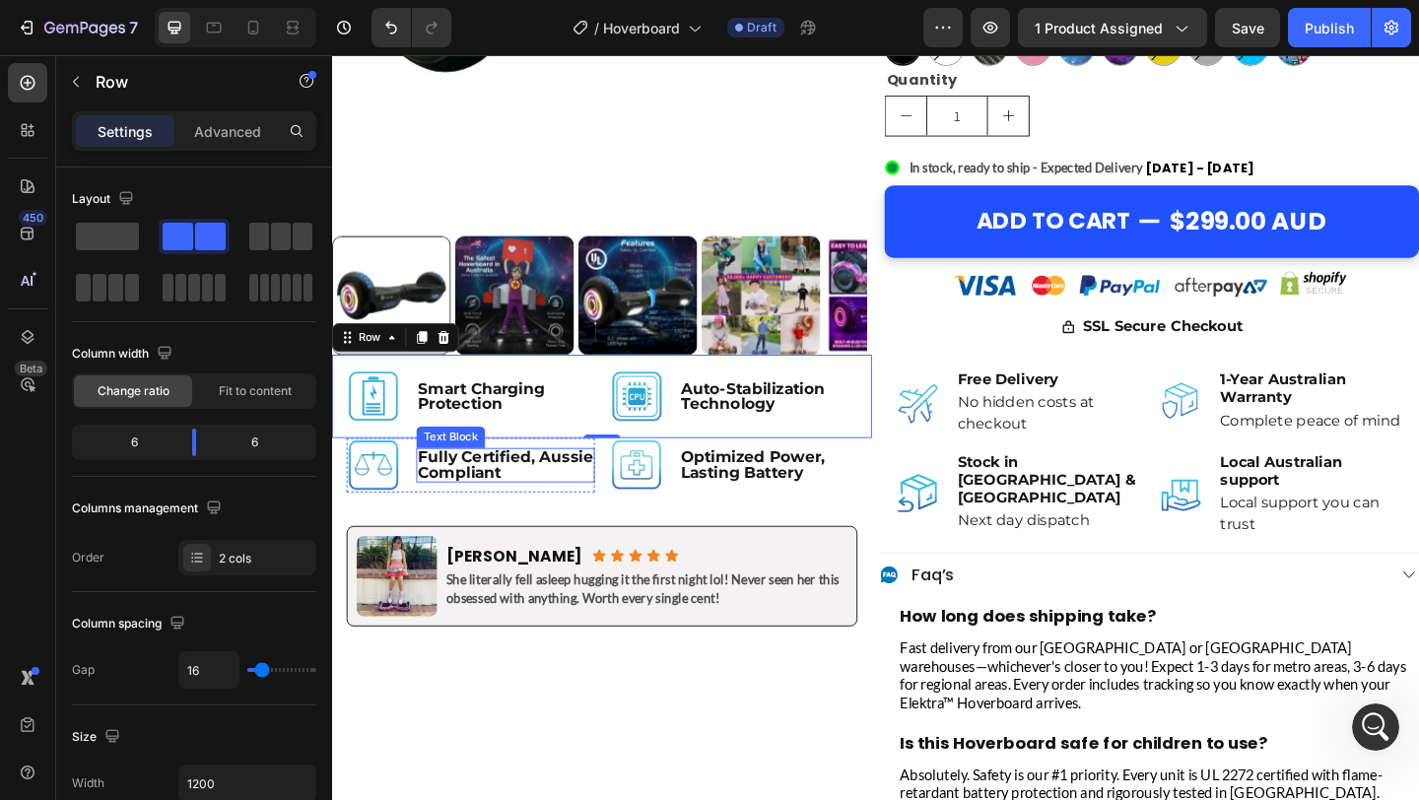
click at [497, 496] on p "Fully Certified, Aussie Compliant" at bounding box center [521, 501] width 190 height 34
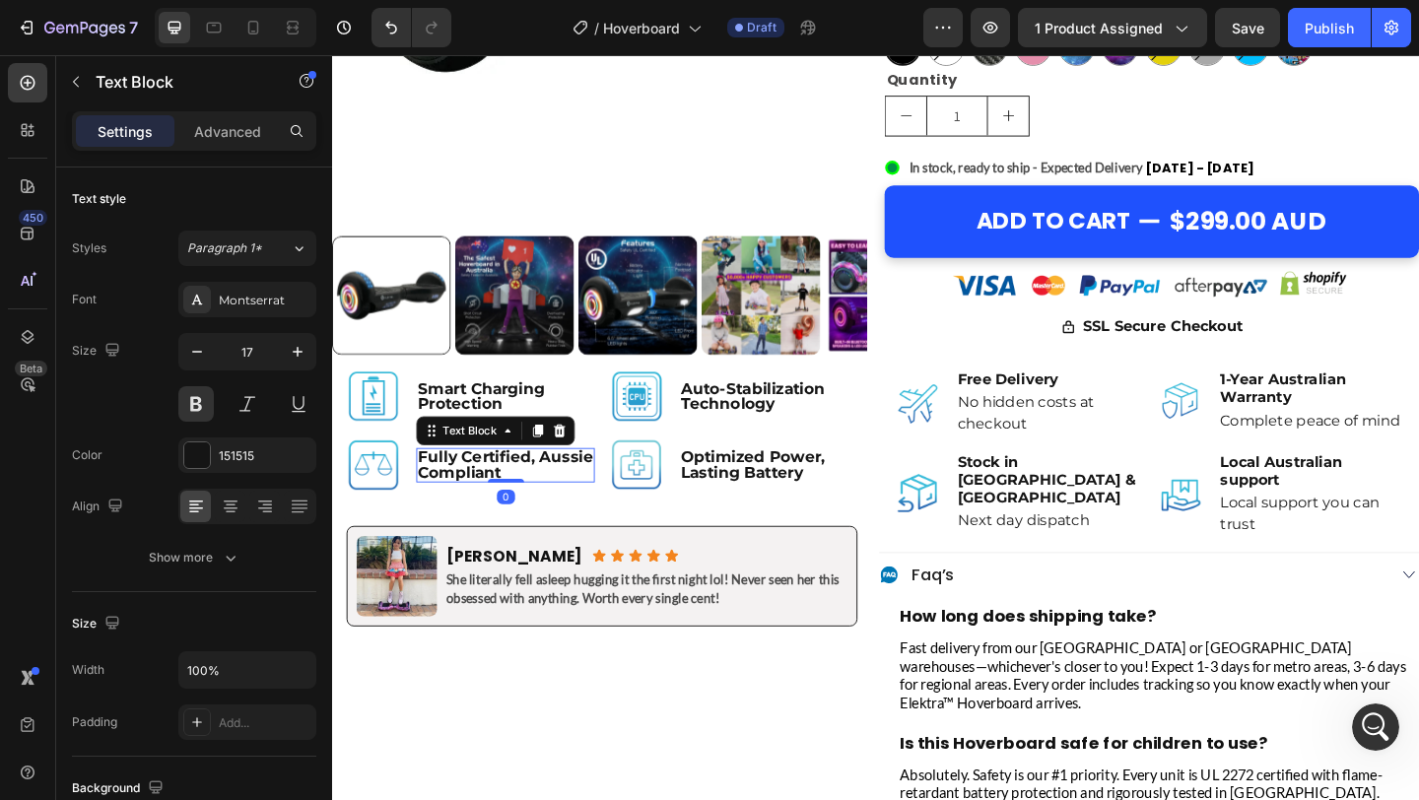
click at [497, 496] on p "Fully Certified, Aussie Compliant" at bounding box center [521, 501] width 190 height 34
click at [497, 496] on p "Australian Safety Certified" at bounding box center [521, 501] width 190 height 34
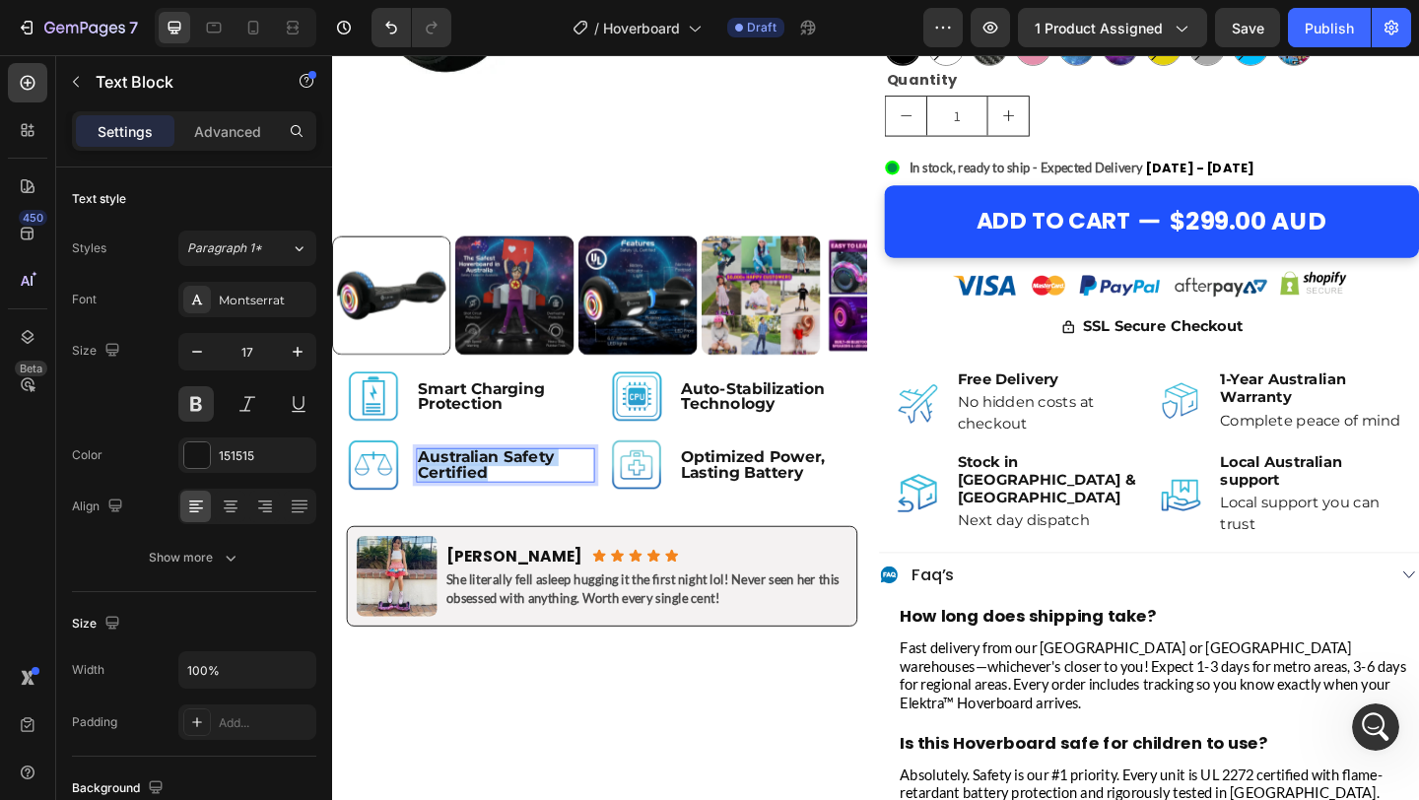
click at [497, 496] on p "Australian Safety Certified" at bounding box center [521, 501] width 190 height 34
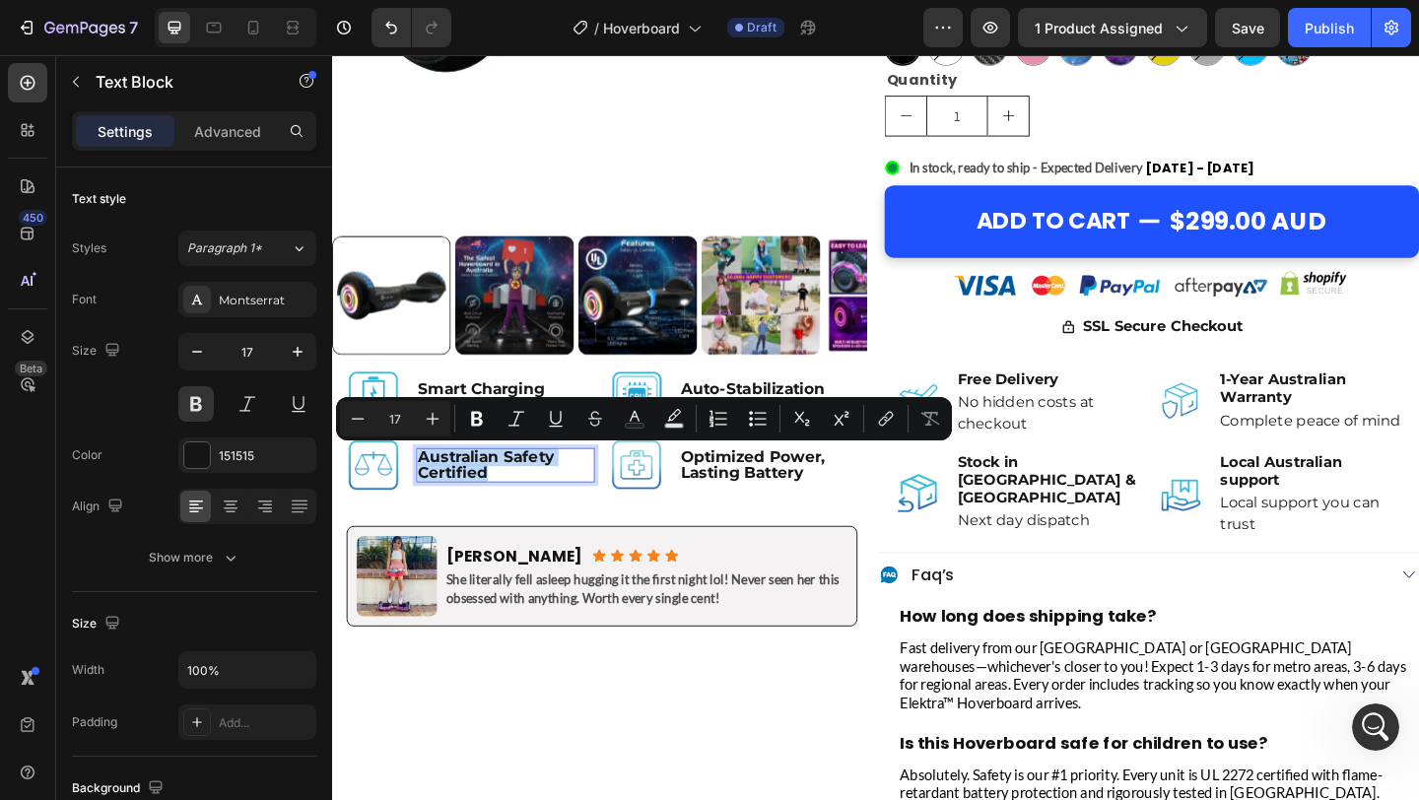
click at [607, 510] on p "Australian Safety Certified" at bounding box center [521, 501] width 190 height 34
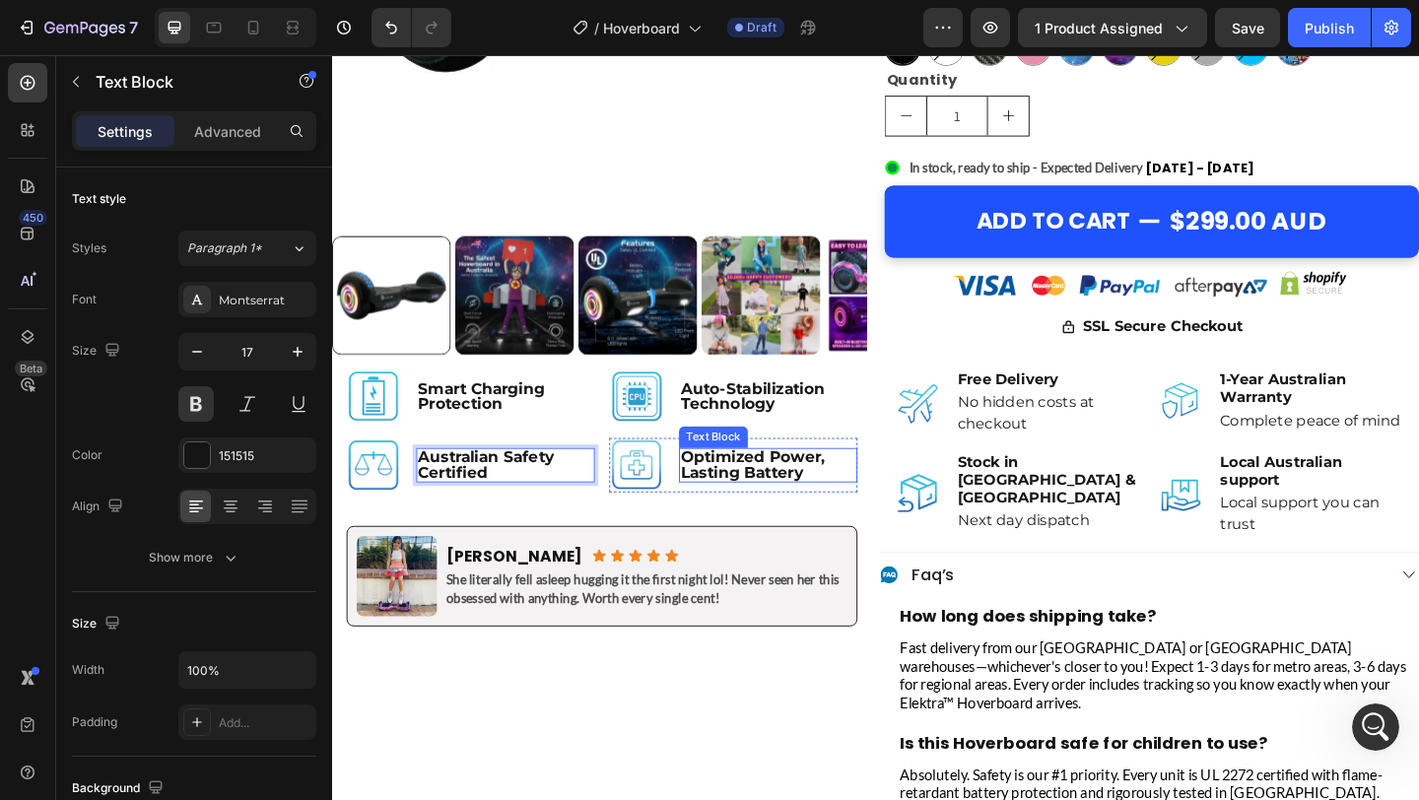
click at [788, 497] on p "Optimized Power, Lasting Battery" at bounding box center [807, 501] width 190 height 34
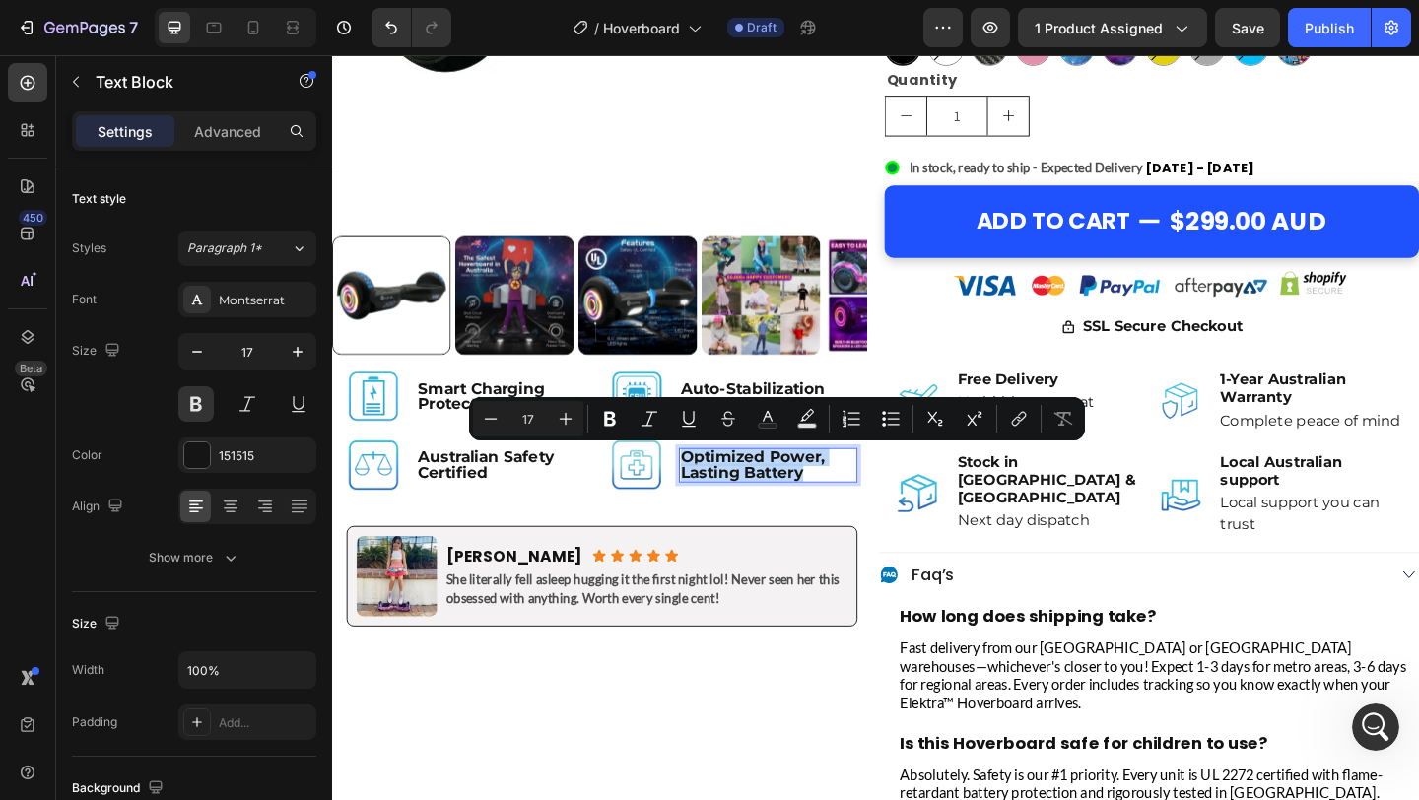
copy p "Optimized Power, Lasting Battery"
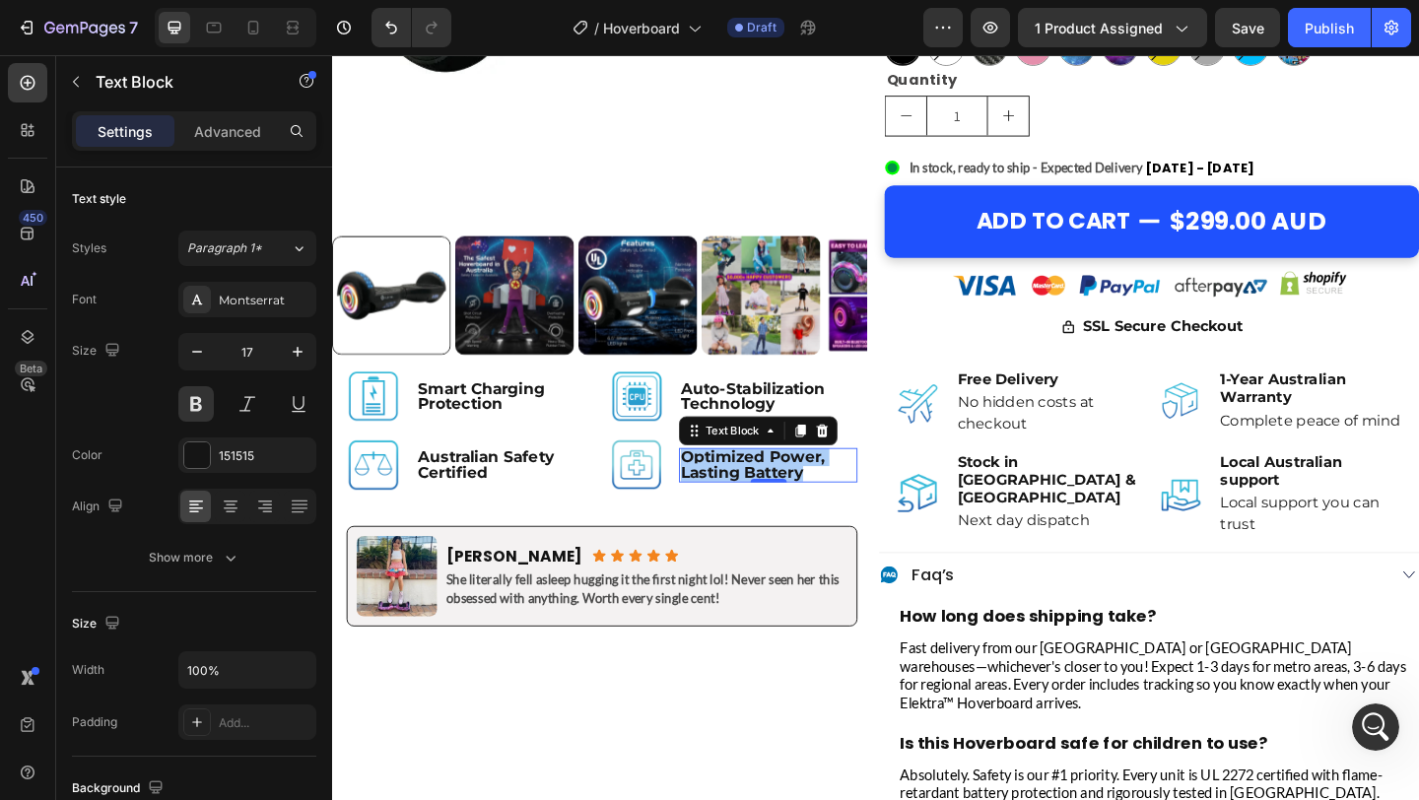
click at [775, 249] on div at bounding box center [622, 22] width 581 height 715
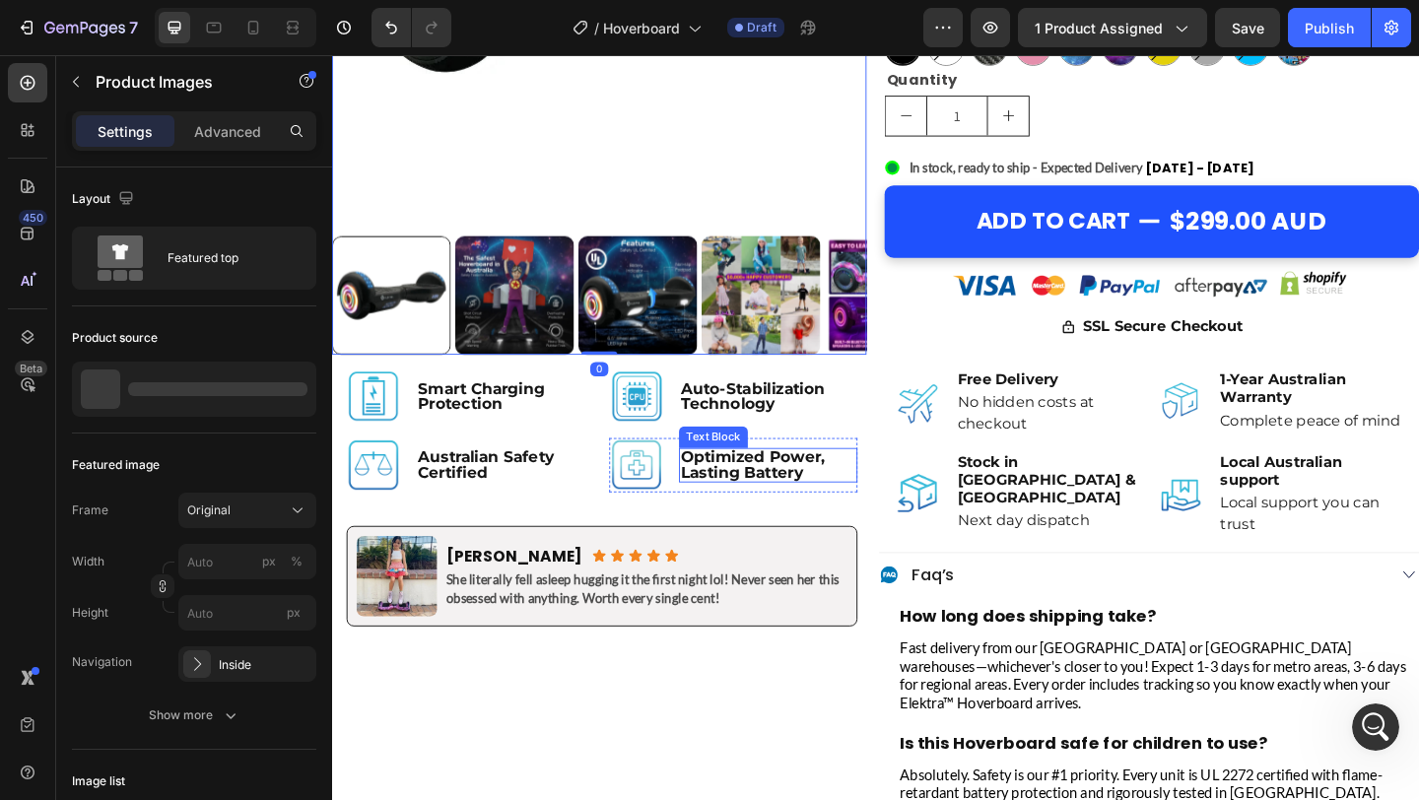
click at [782, 508] on p "Optimized Power, Lasting Battery" at bounding box center [807, 501] width 190 height 34
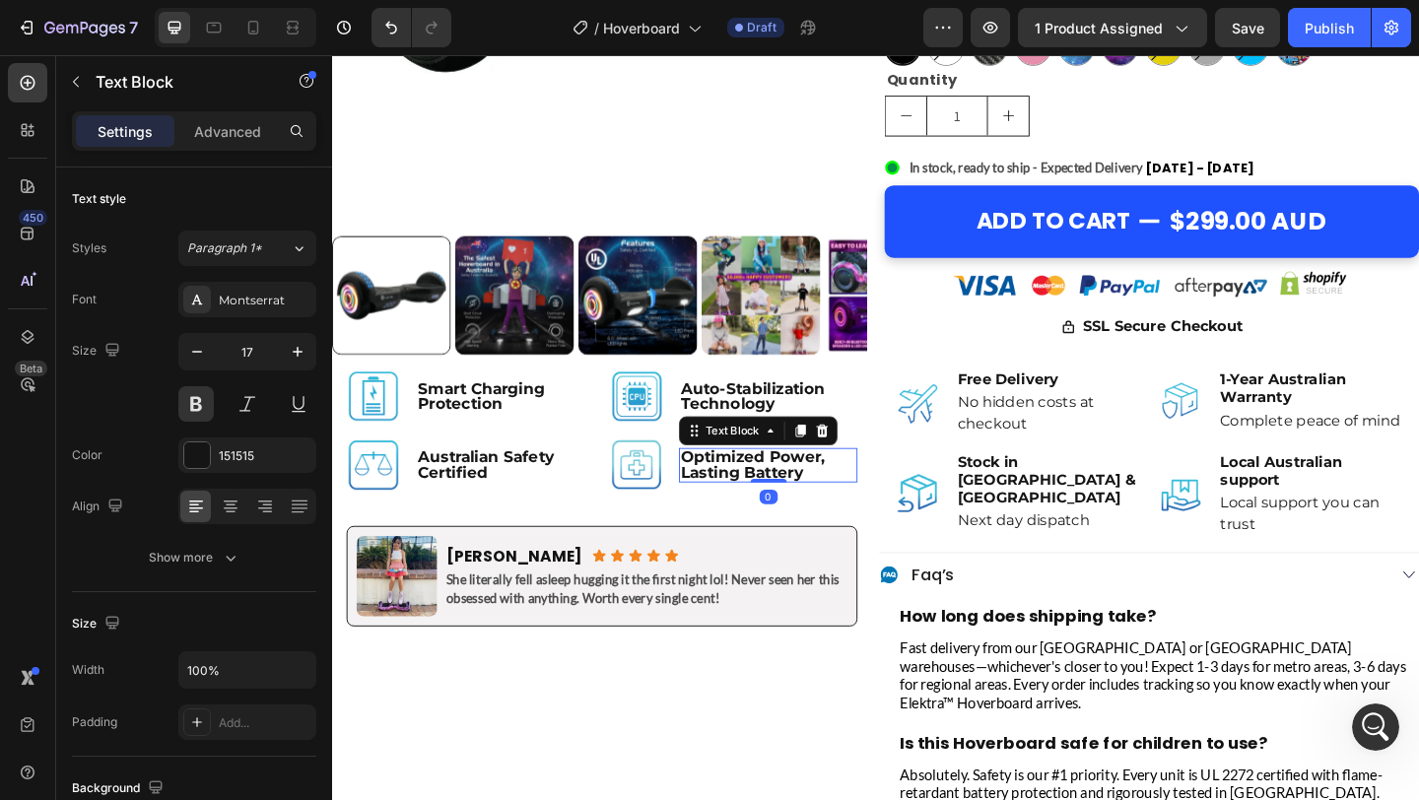
click at [782, 508] on p "Optimized Power, Lasting Battery" at bounding box center [807, 501] width 190 height 34
click at [791, 500] on strong "Long-Lasting Battery Performance" at bounding box center [804, 500] width 184 height 36
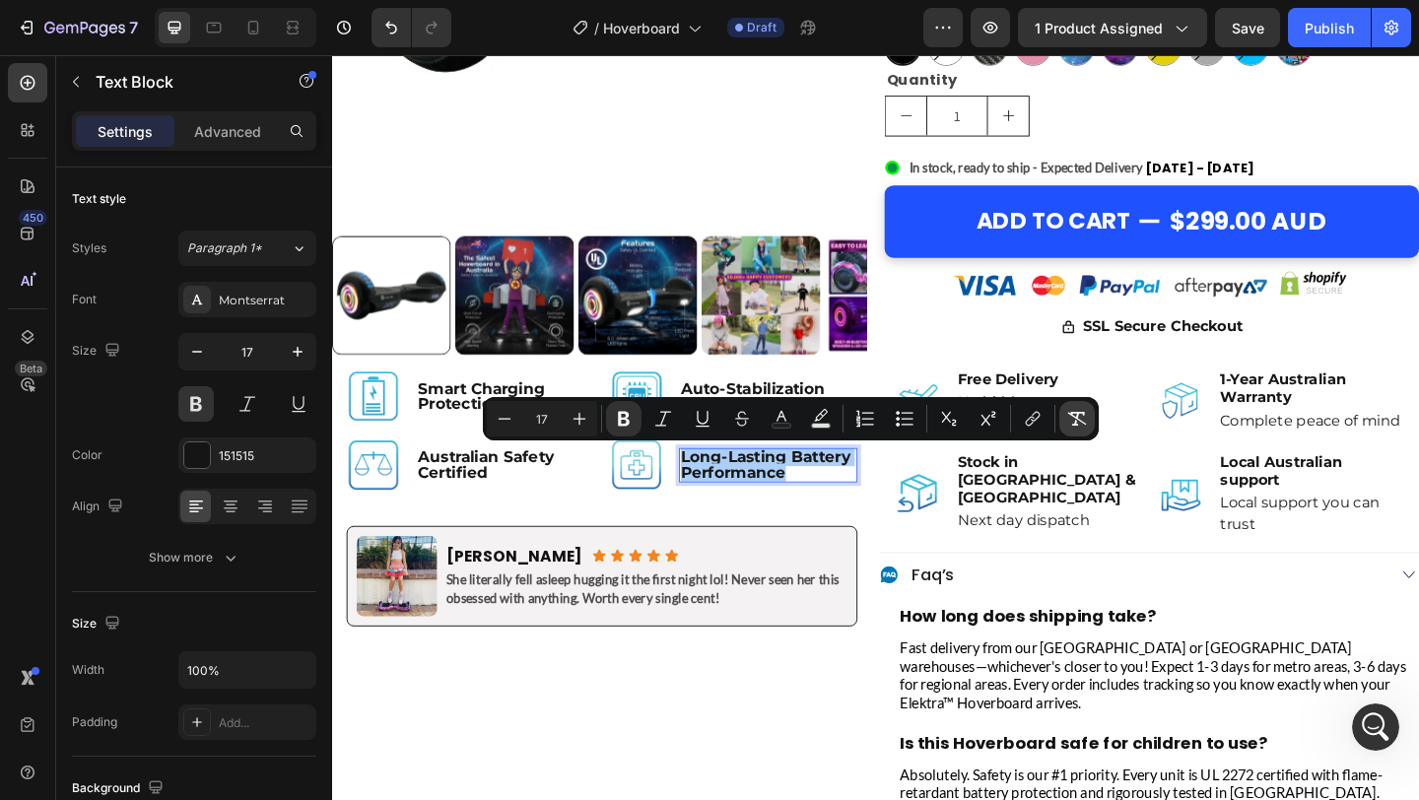
click at [1081, 415] on icon "Editor contextual toolbar" at bounding box center [1077, 419] width 20 height 20
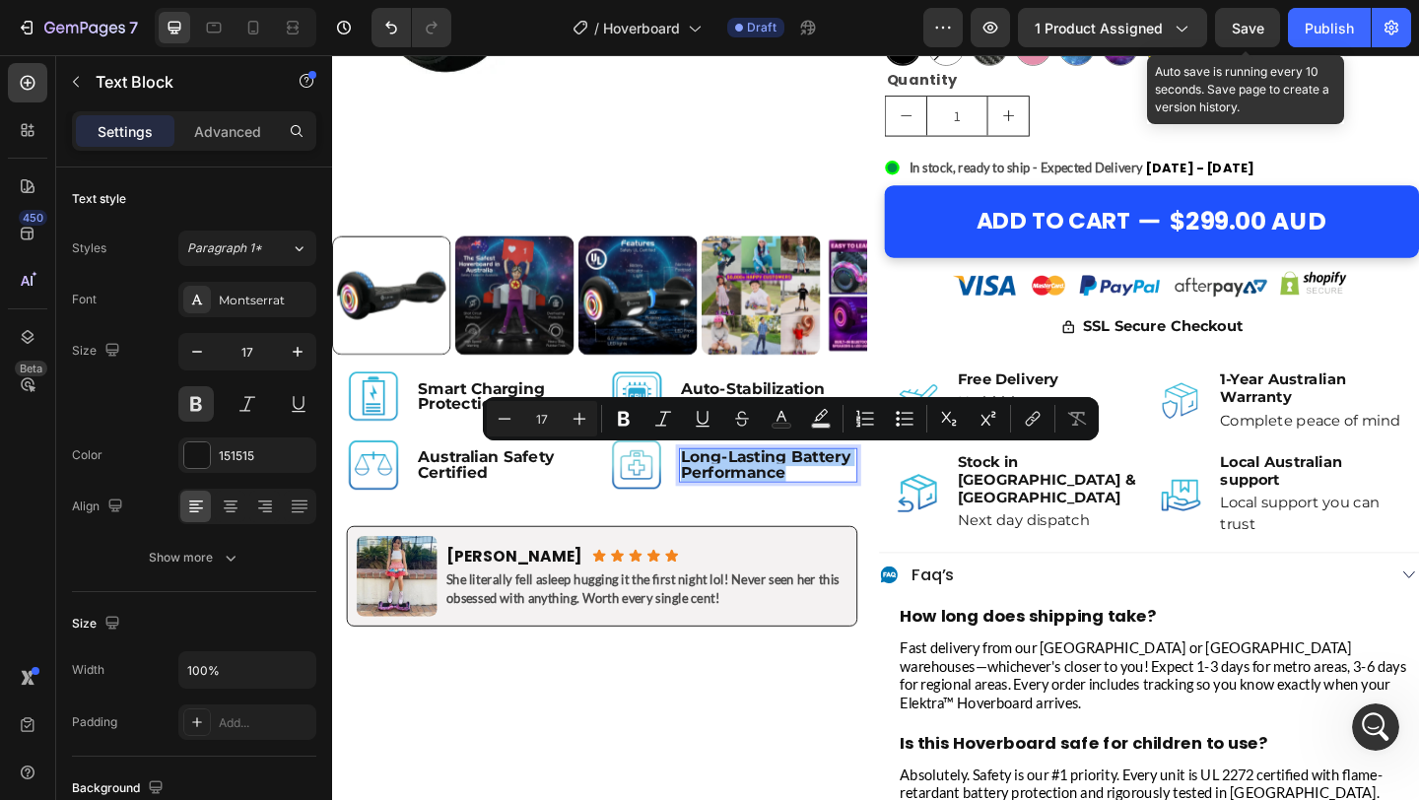
click at [1253, 28] on span "Save" at bounding box center [1248, 28] width 33 height 17
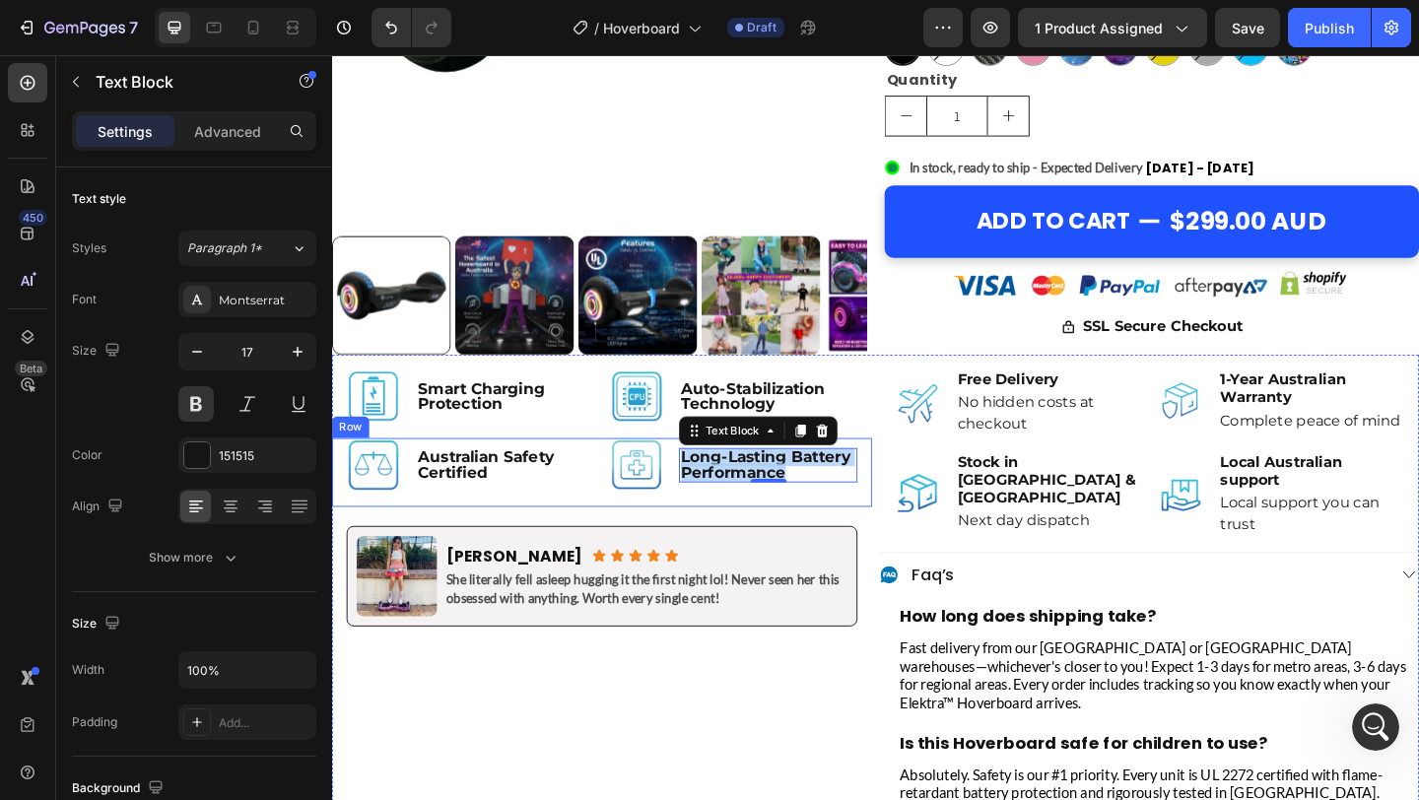
click at [610, 530] on div "Image Australian Safety Certified Text Block Row Image Long-Lasting Battery Per…" at bounding box center [625, 508] width 587 height 75
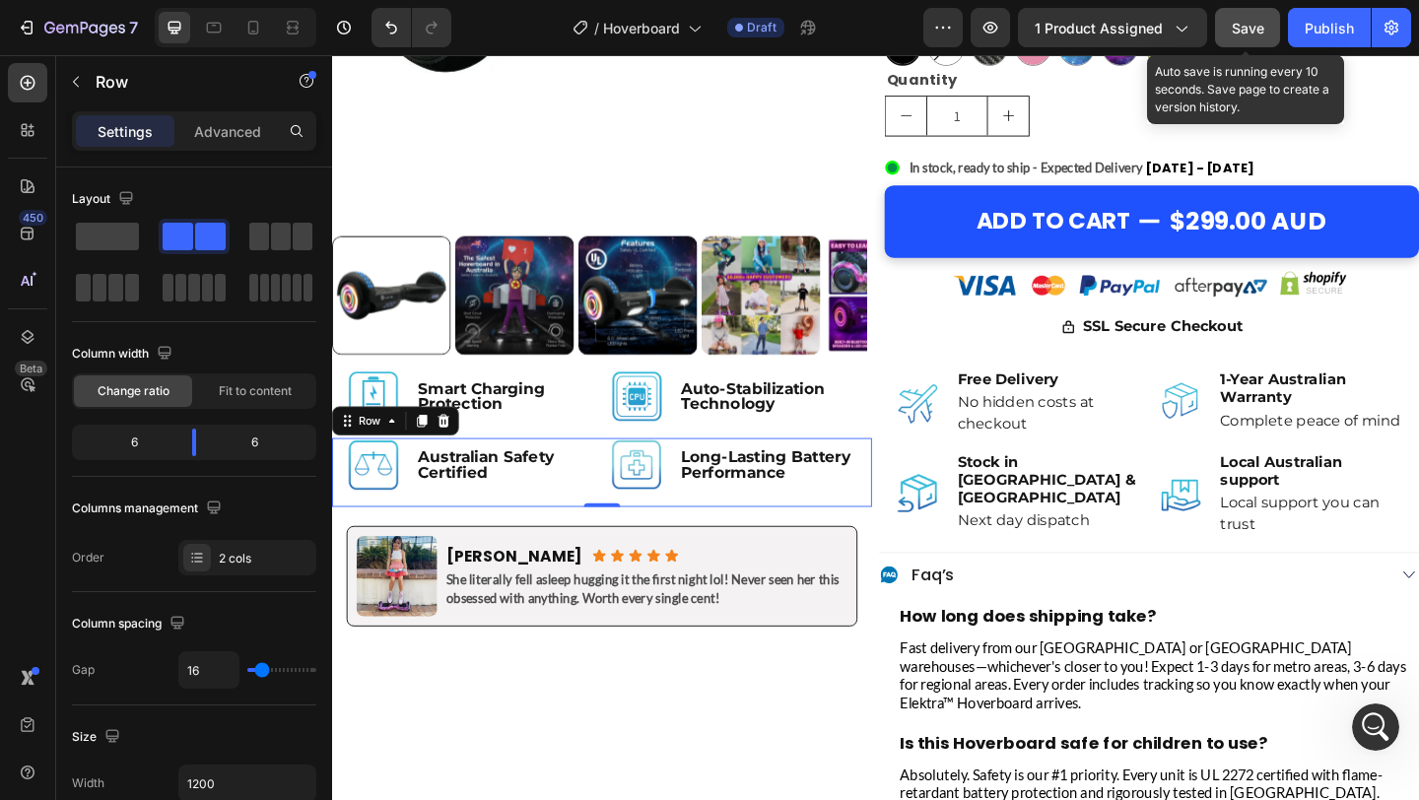
click at [1251, 15] on button "Save" at bounding box center [1247, 27] width 65 height 39
click at [1234, 32] on span "Save" at bounding box center [1248, 28] width 33 height 17
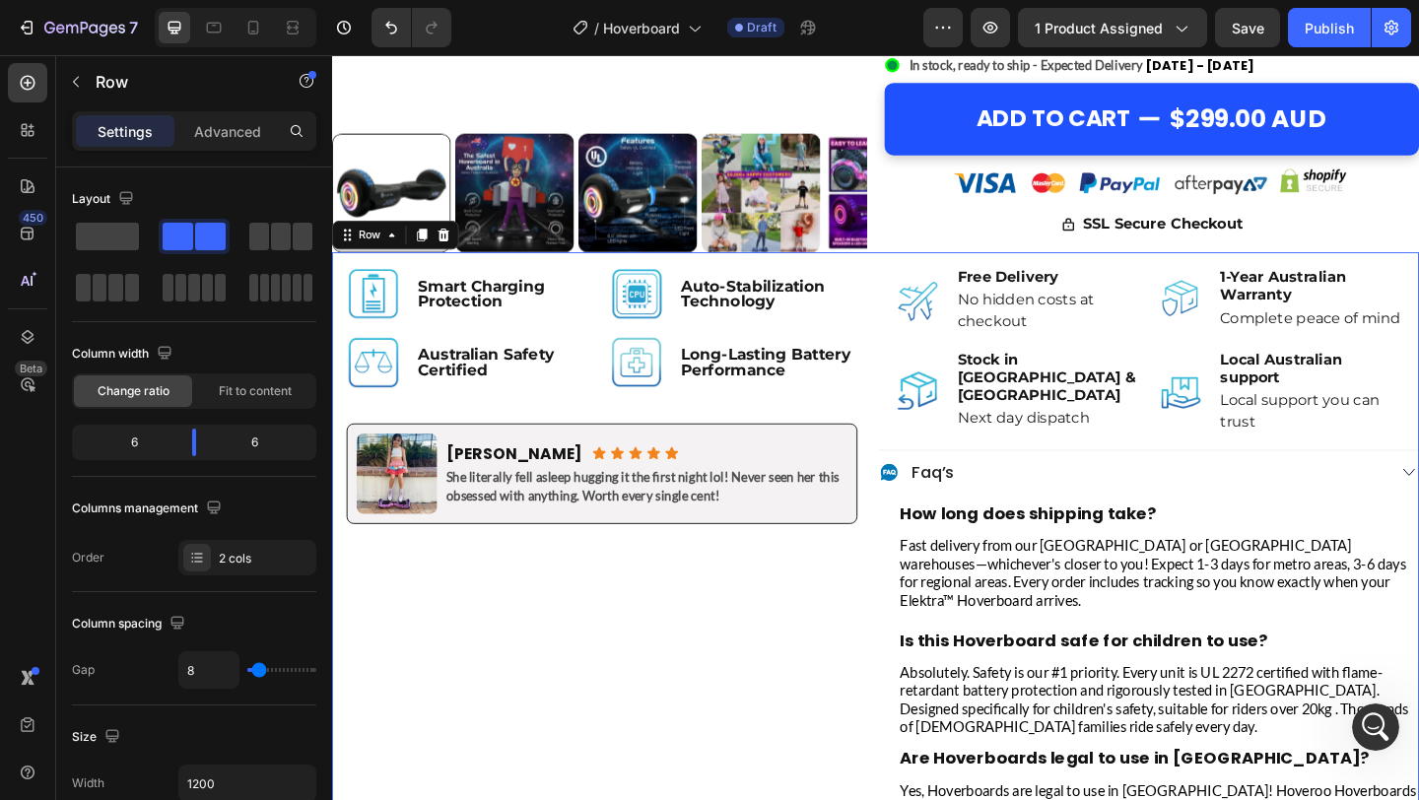
scroll to position [879, 0]
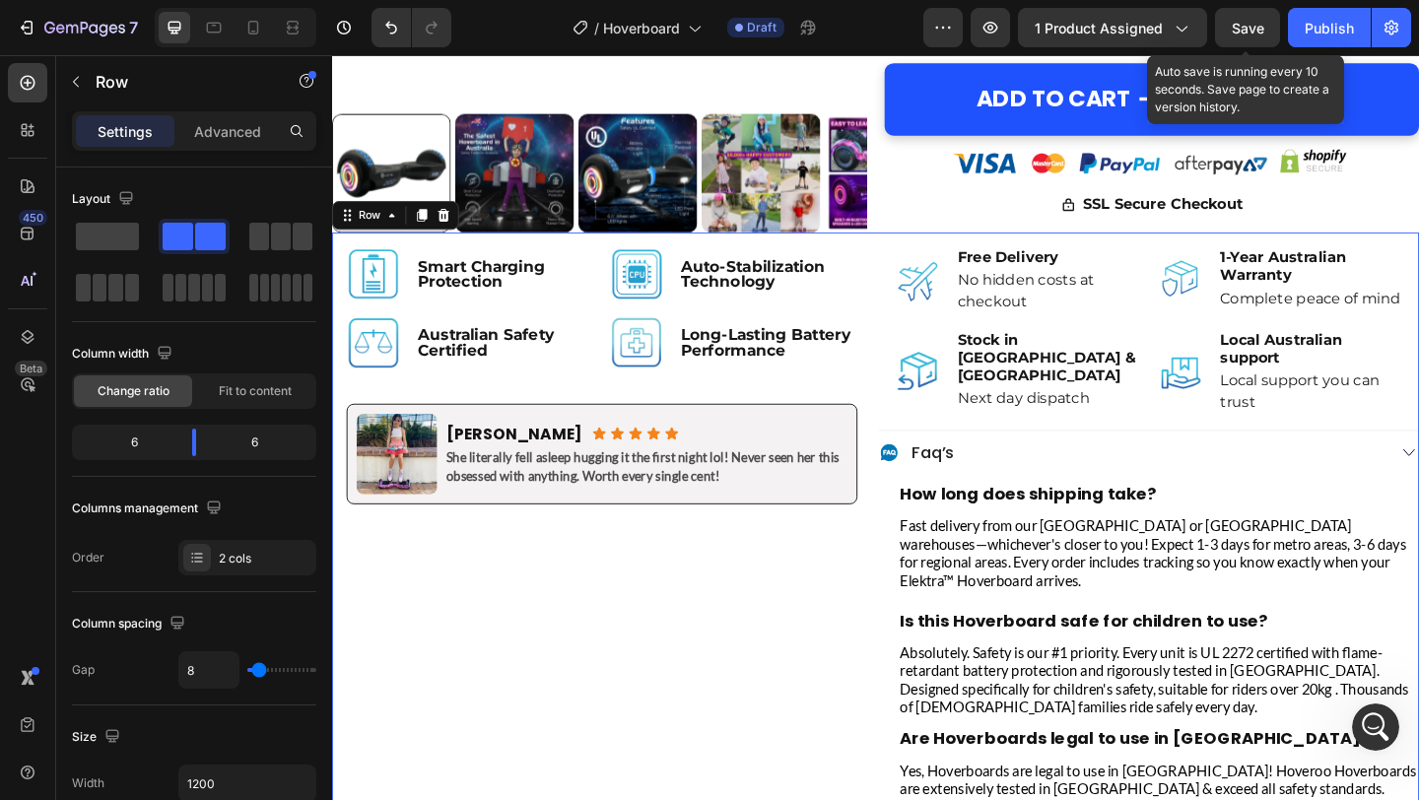
click at [1238, 34] on span "Save" at bounding box center [1248, 28] width 33 height 17
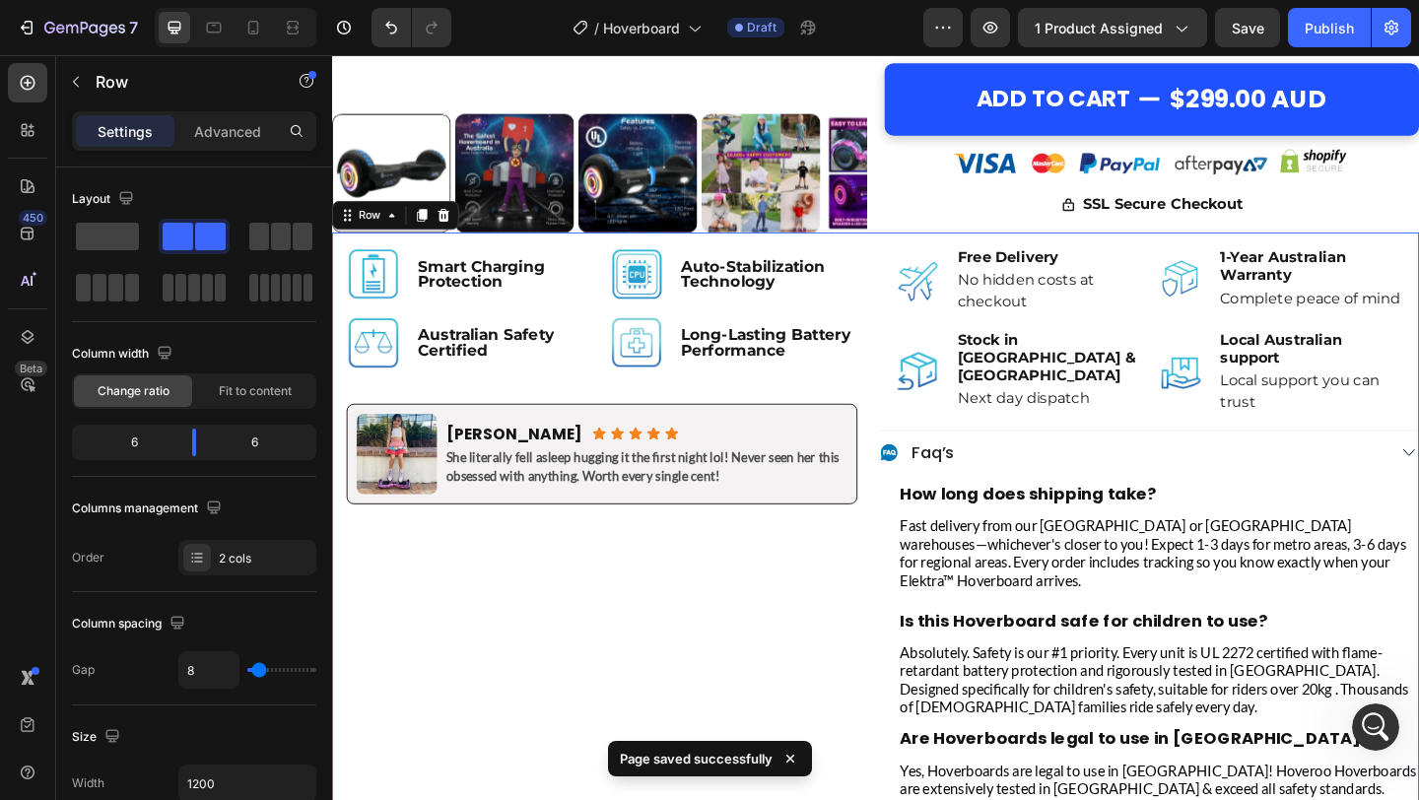
click at [805, 577] on div "Image Smart Charging Protection Text Block Row Image Auto-Stabilization Technol…" at bounding box center [625, 706] width 587 height 916
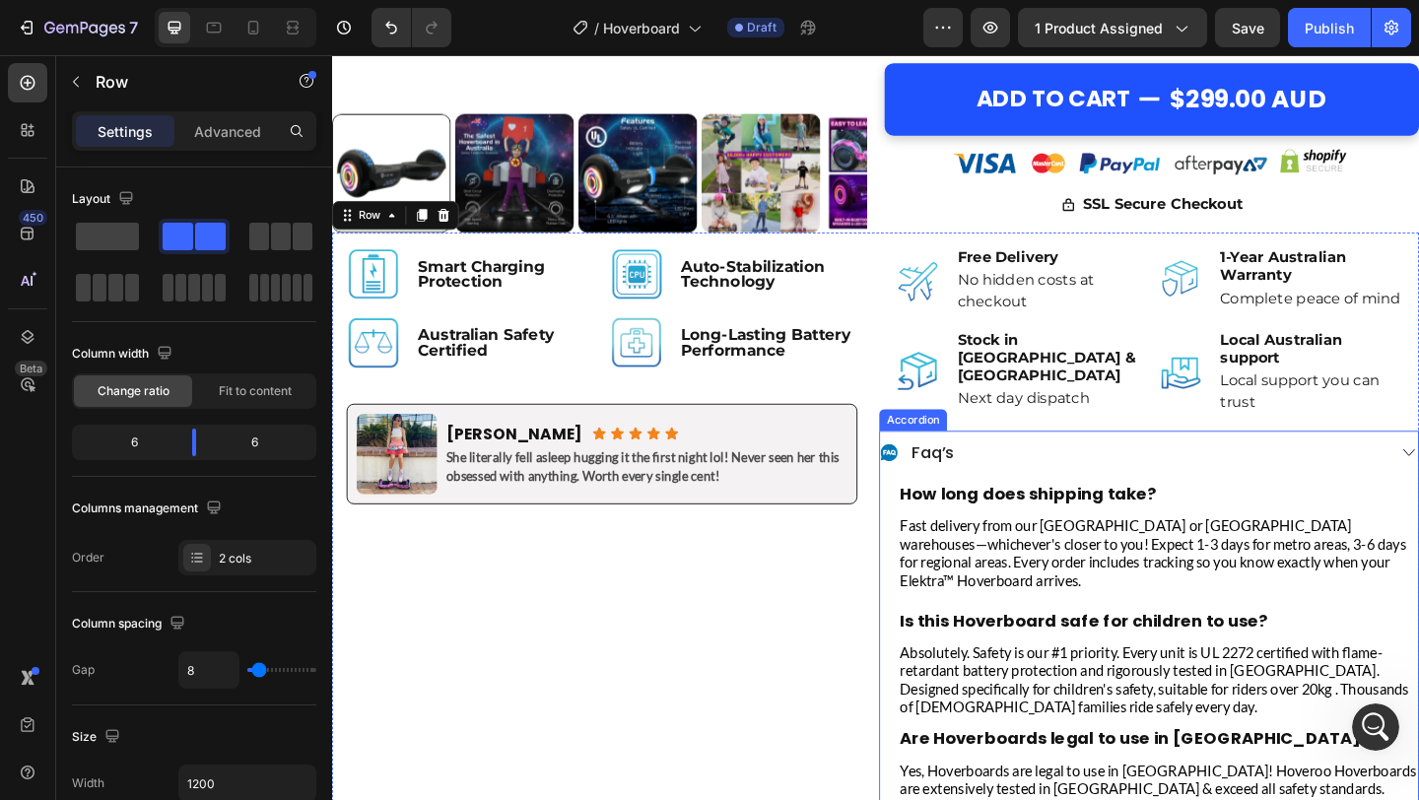
click at [1418, 486] on div "faq’s How long does shipping take? Heading Fast delivery from our Sydney or Mel…" at bounding box center [1220, 807] width 587 height 686
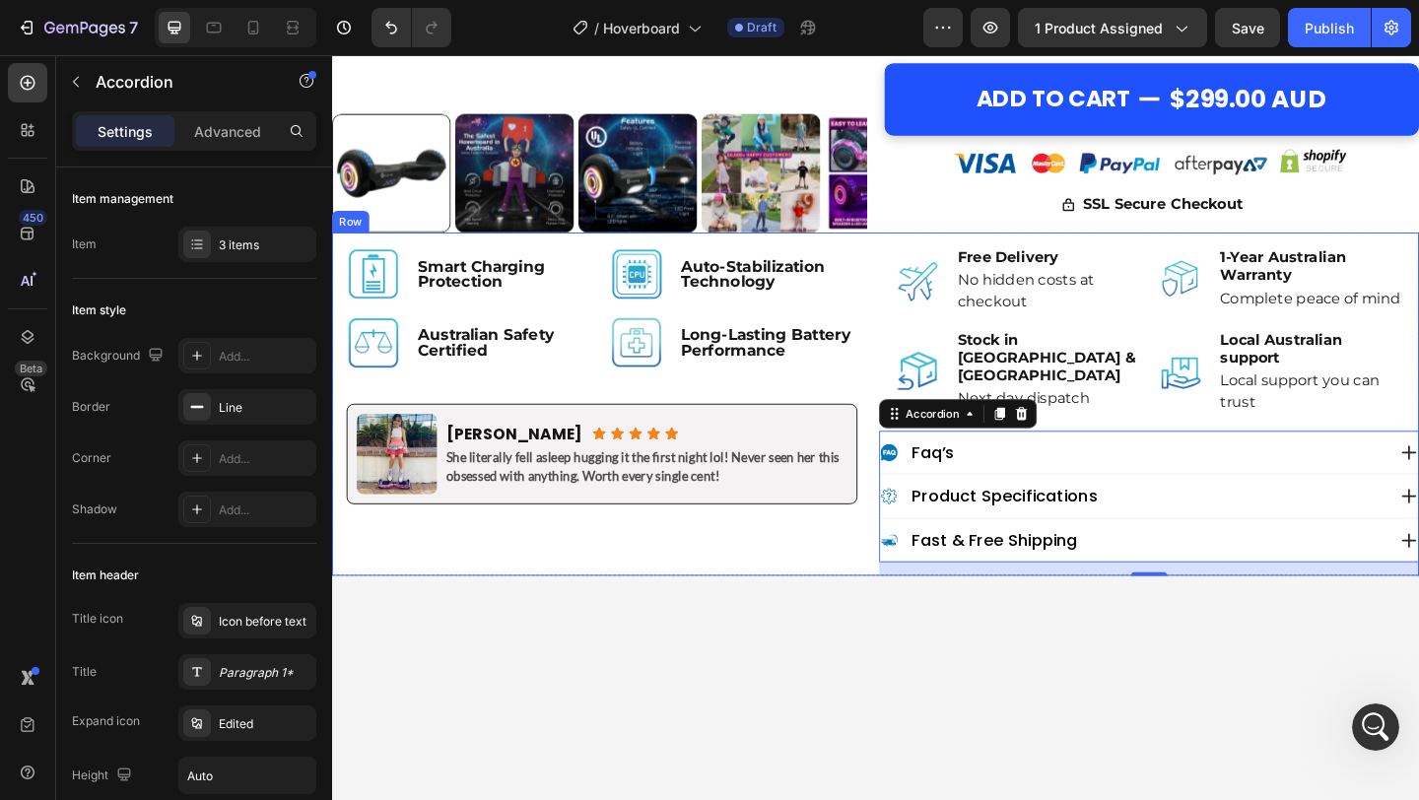
click at [695, 612] on div "Image Smart Charging Protection Text Block Row Image Auto-Stabilization Technol…" at bounding box center [625, 435] width 587 height 374
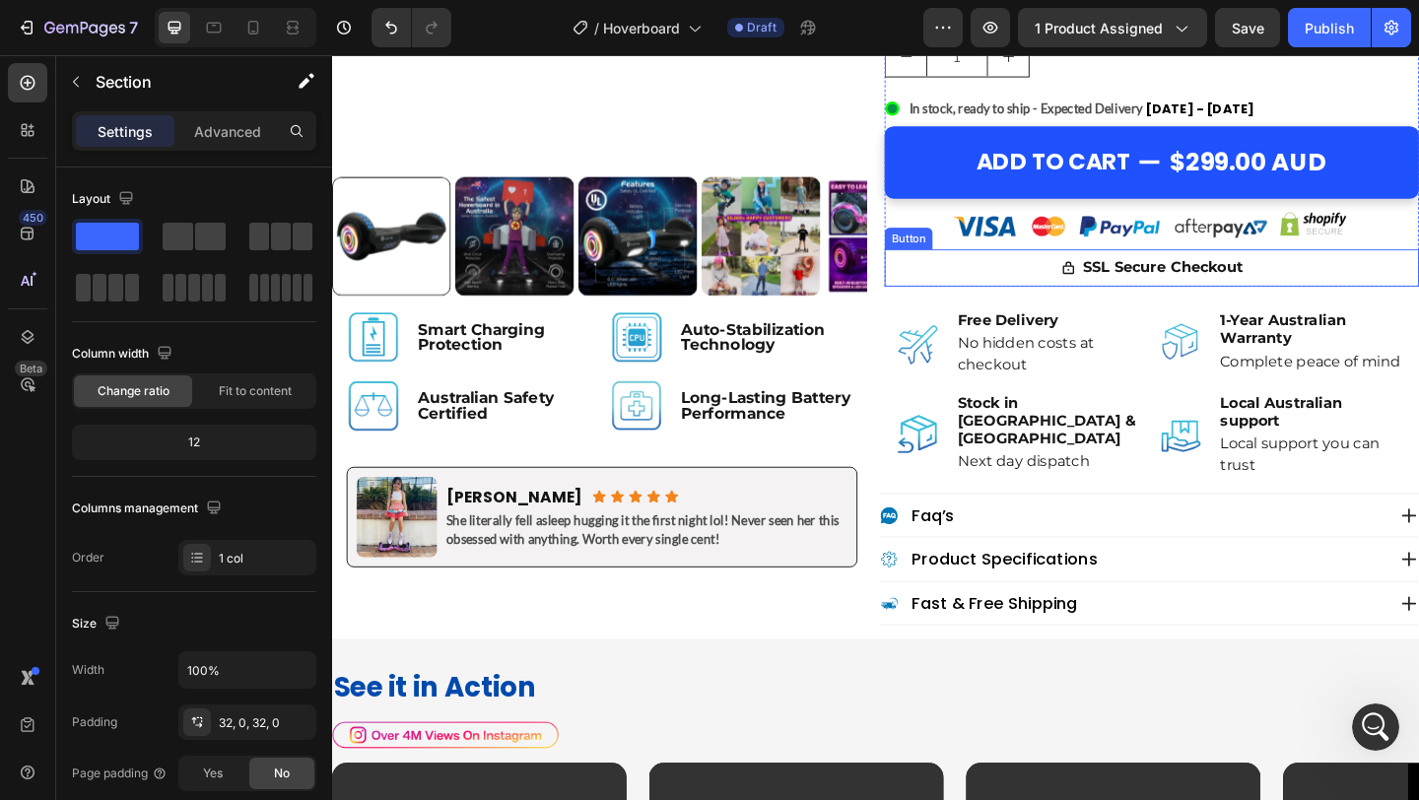
scroll to position [819, 0]
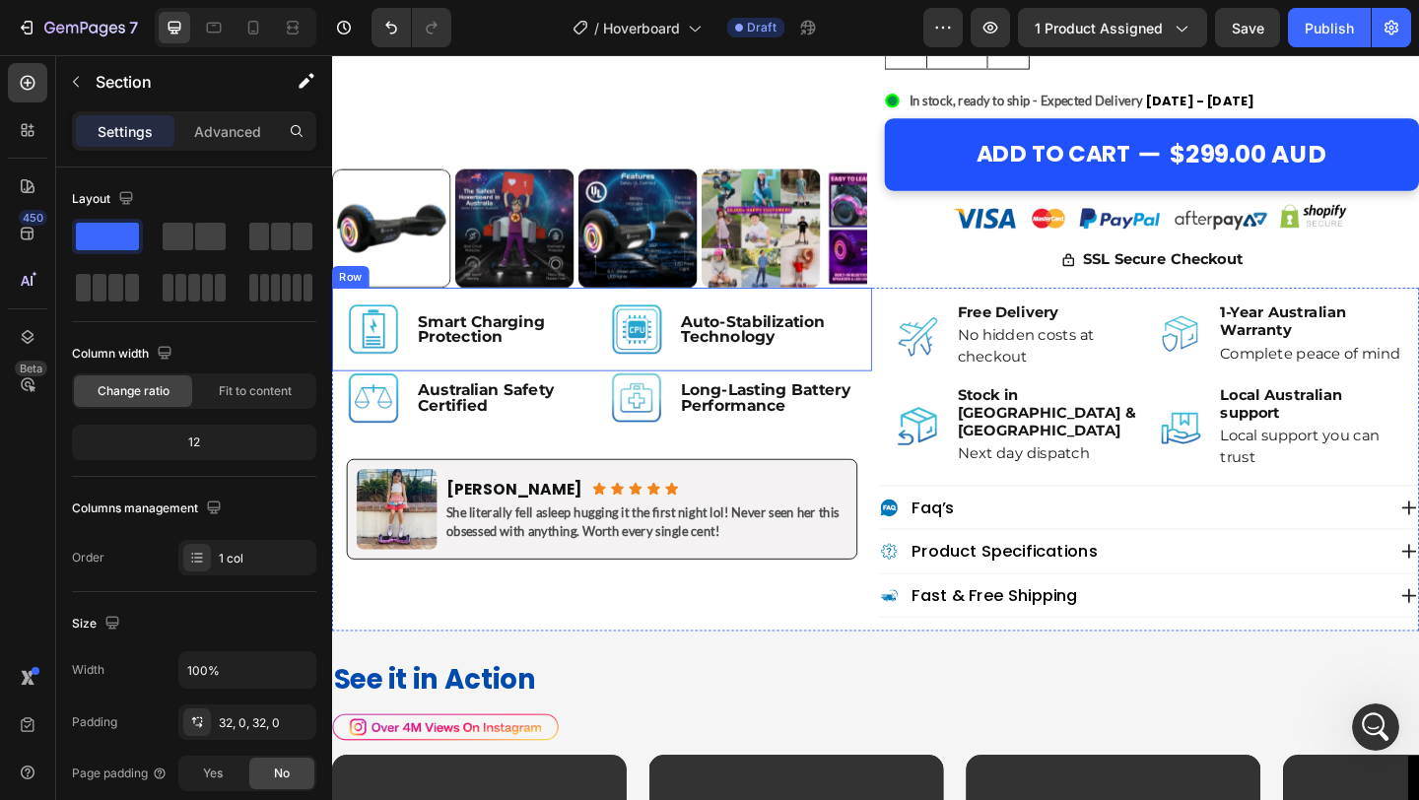
click at [614, 388] on div "Image Smart Charging Protection Text Block Row Image Auto-Stabilization Technol…" at bounding box center [625, 353] width 587 height 91
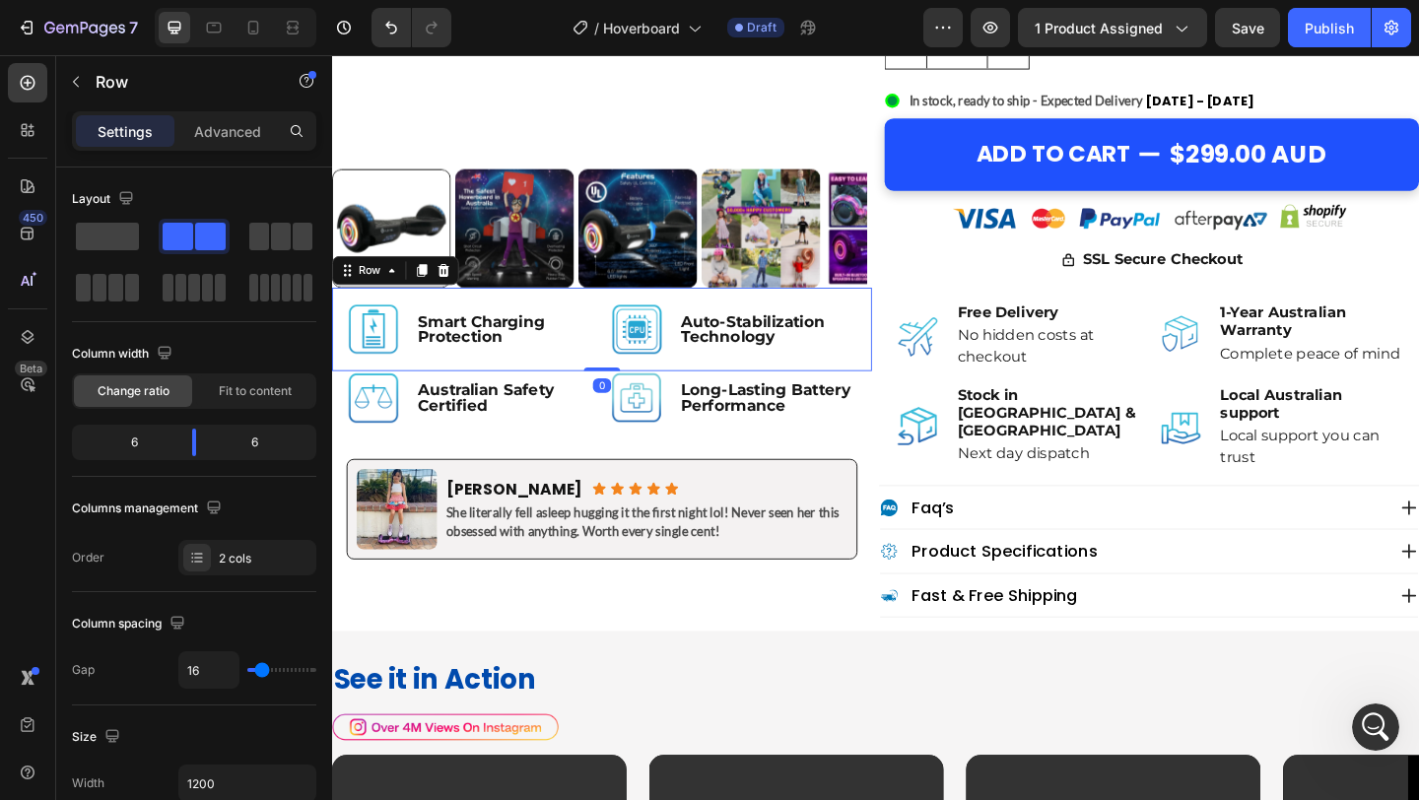
click at [618, 391] on div "Image Smart Charging Protection Text Block Row Image Auto-Stabilization Technol…" at bounding box center [625, 353] width 587 height 91
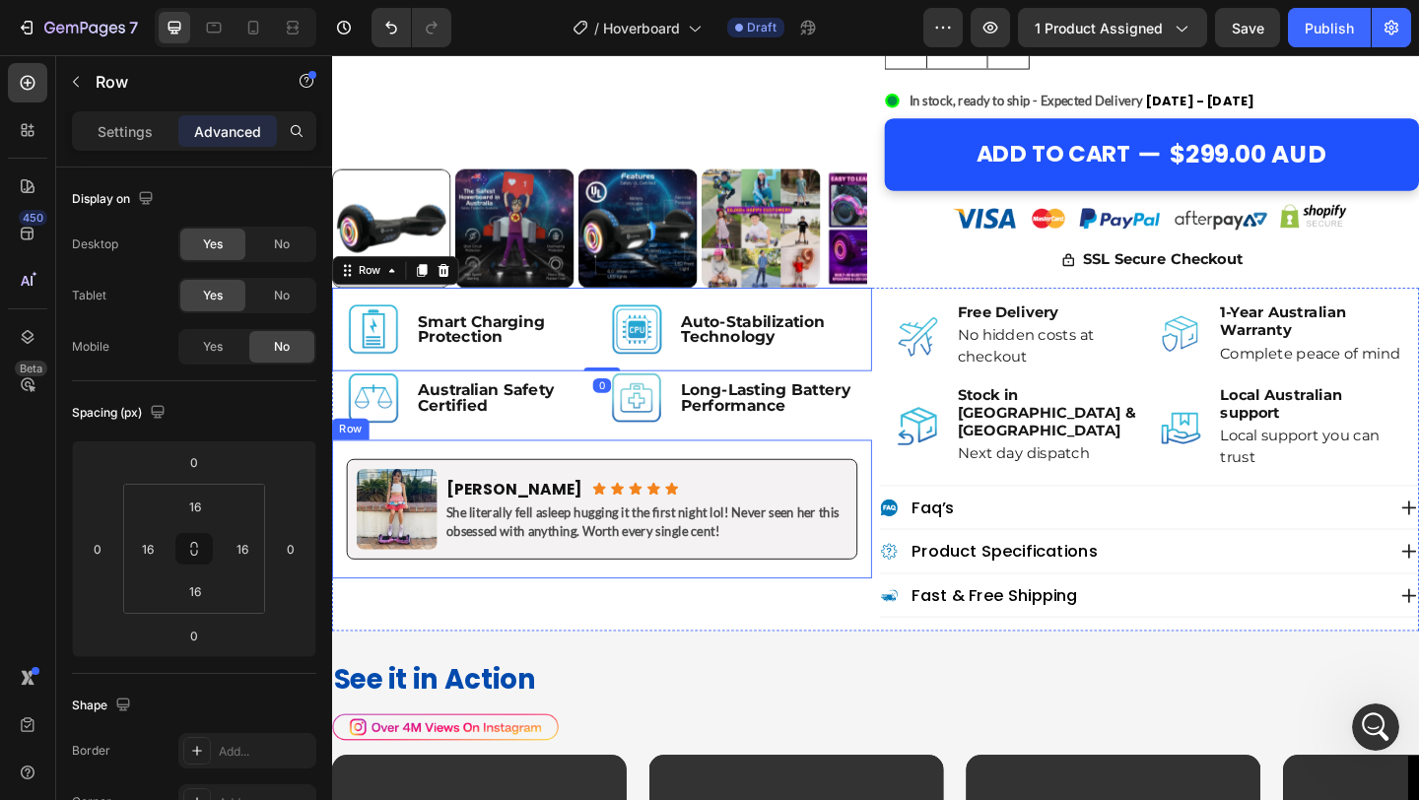
click at [683, 621] on div "Image Mary S. Heading Icon Icon Icon Icon Icon Icon List Row She literally fell…" at bounding box center [625, 549] width 587 height 151
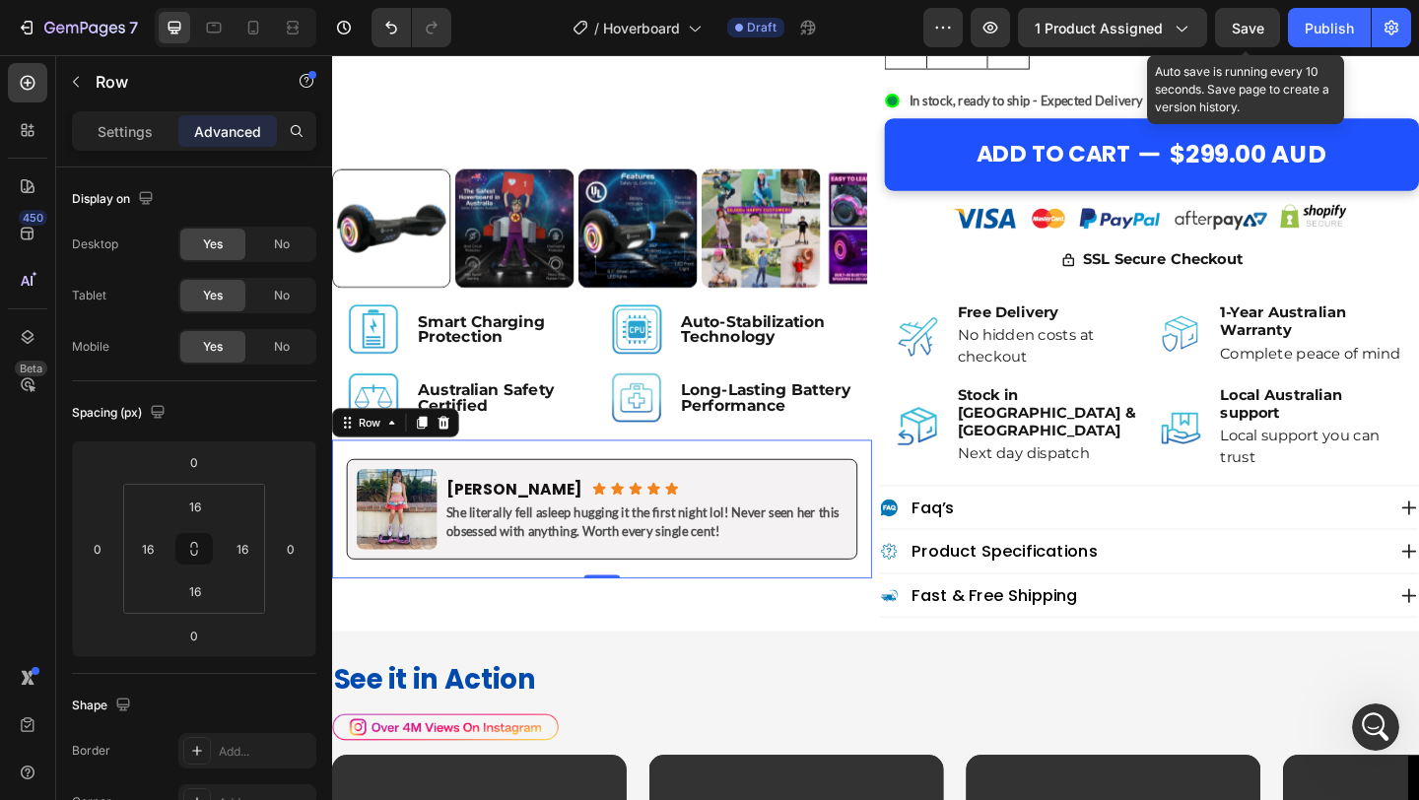
click at [1242, 33] on span "Save" at bounding box center [1248, 28] width 33 height 17
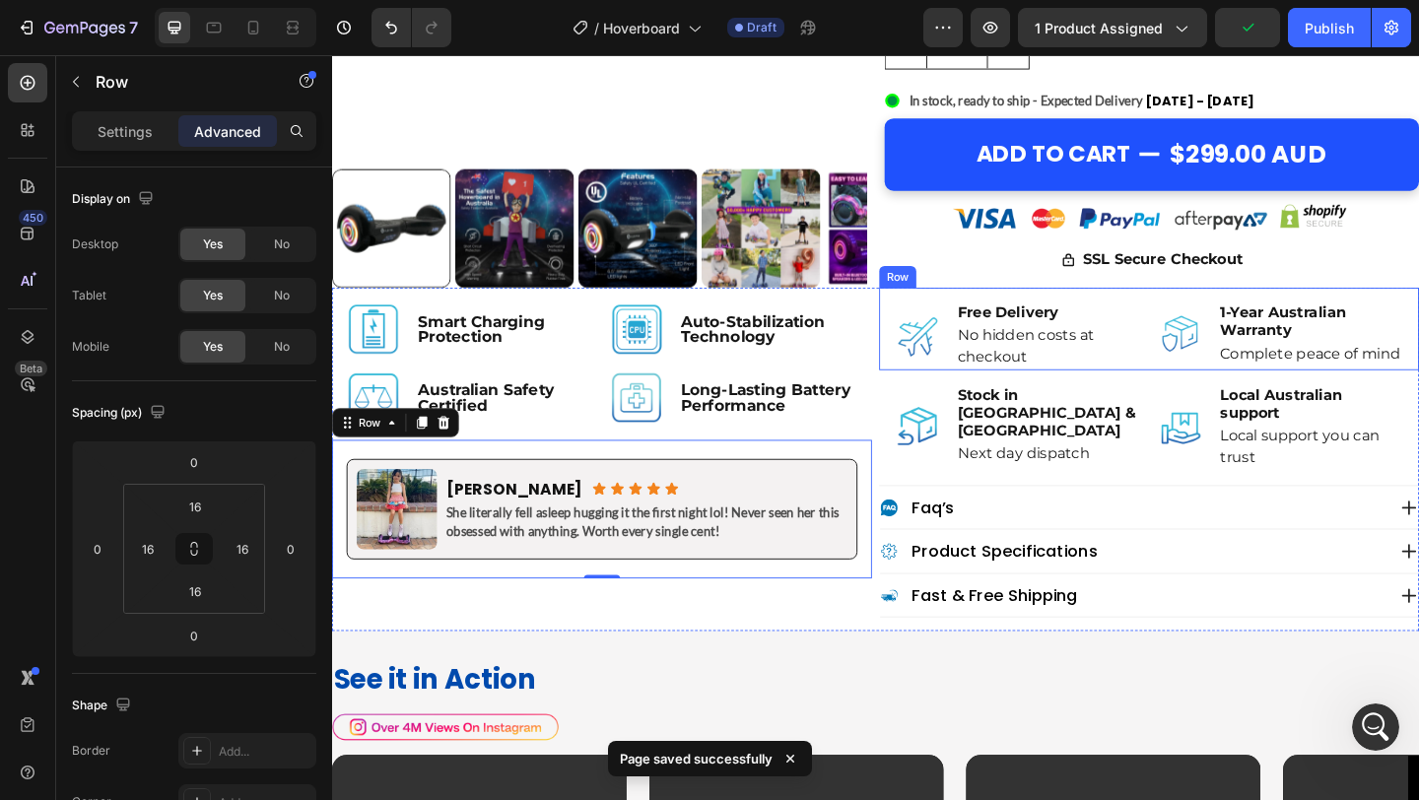
scroll to position [7945, 0]
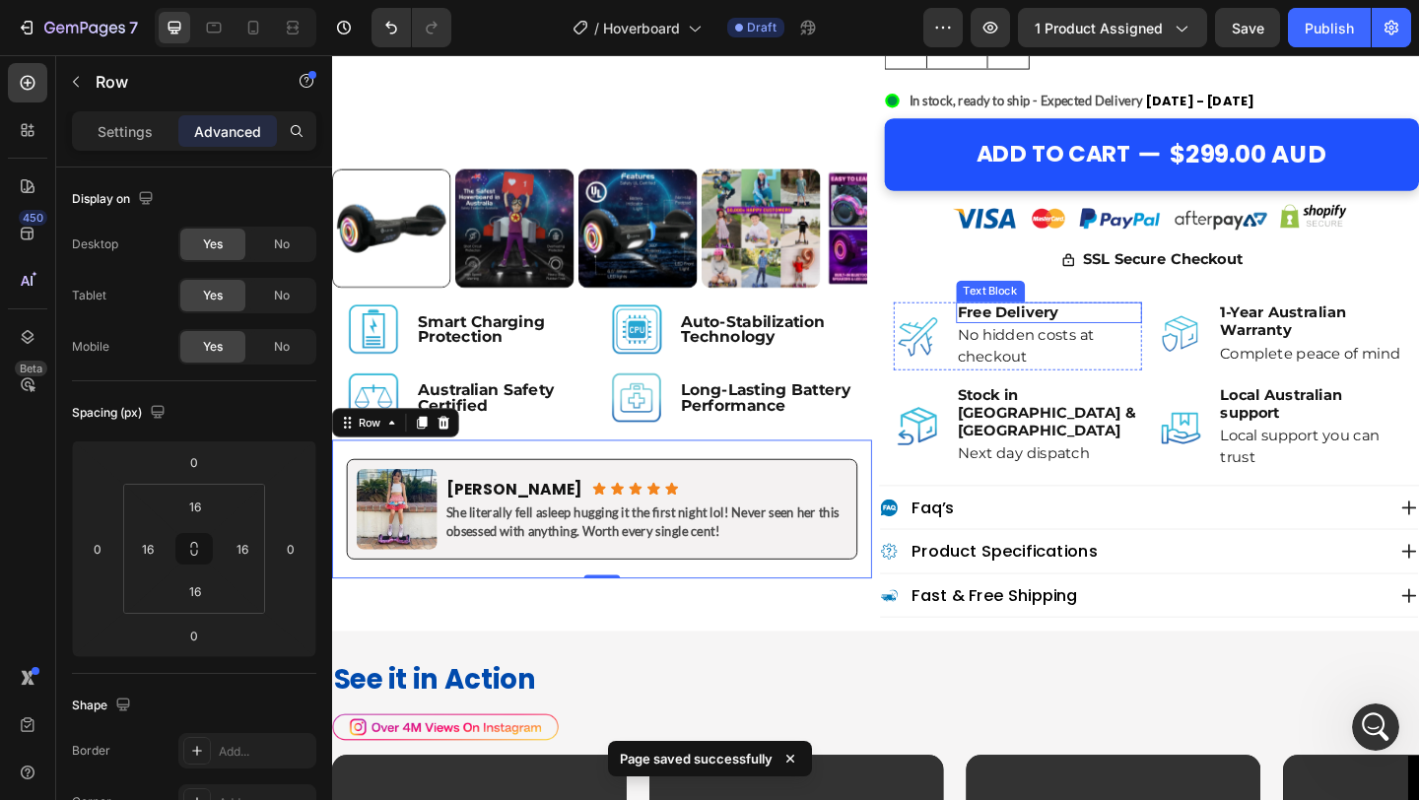
click at [1104, 335] on p "Free Delivery" at bounding box center [1112, 335] width 199 height 19
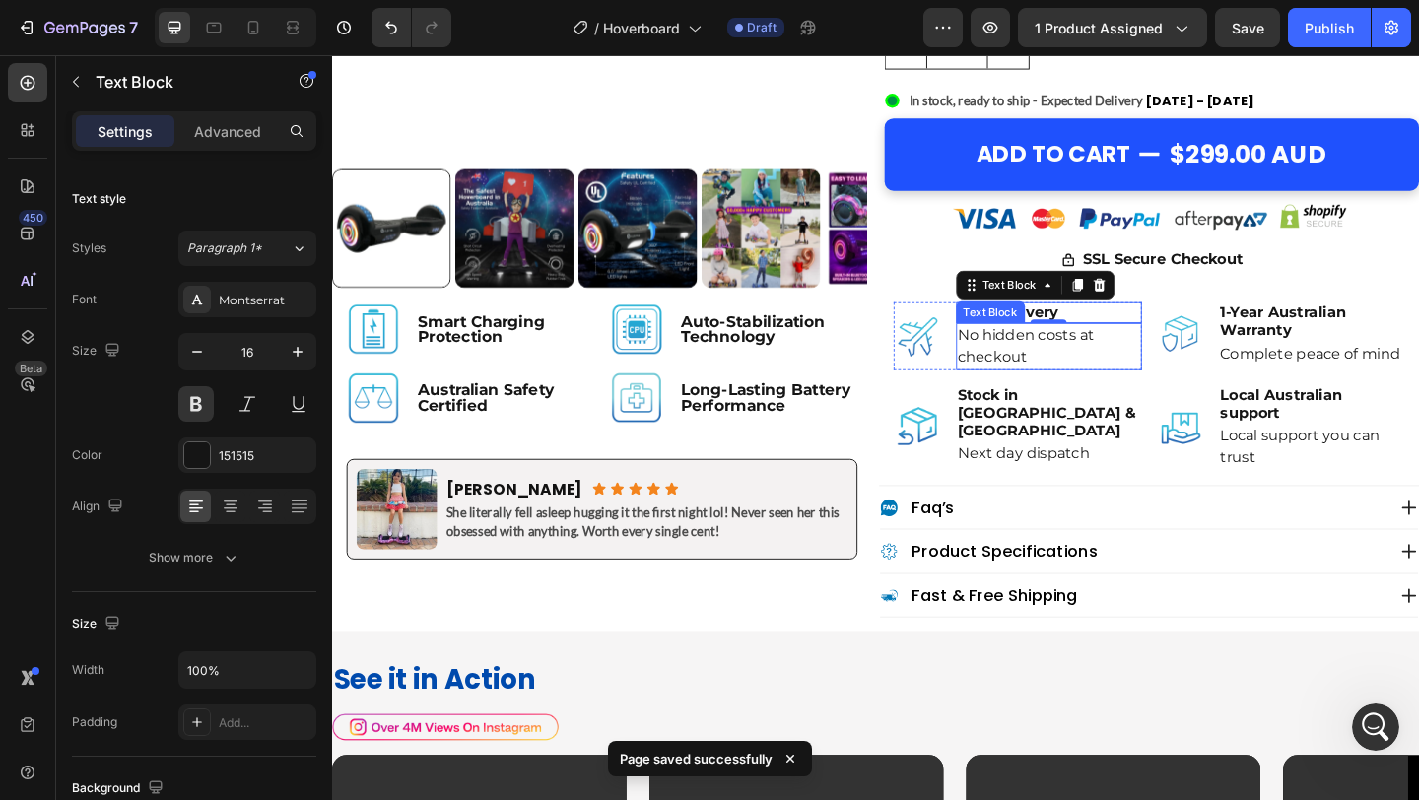
click at [1117, 365] on p "No hidden costs at checkout" at bounding box center [1112, 372] width 199 height 47
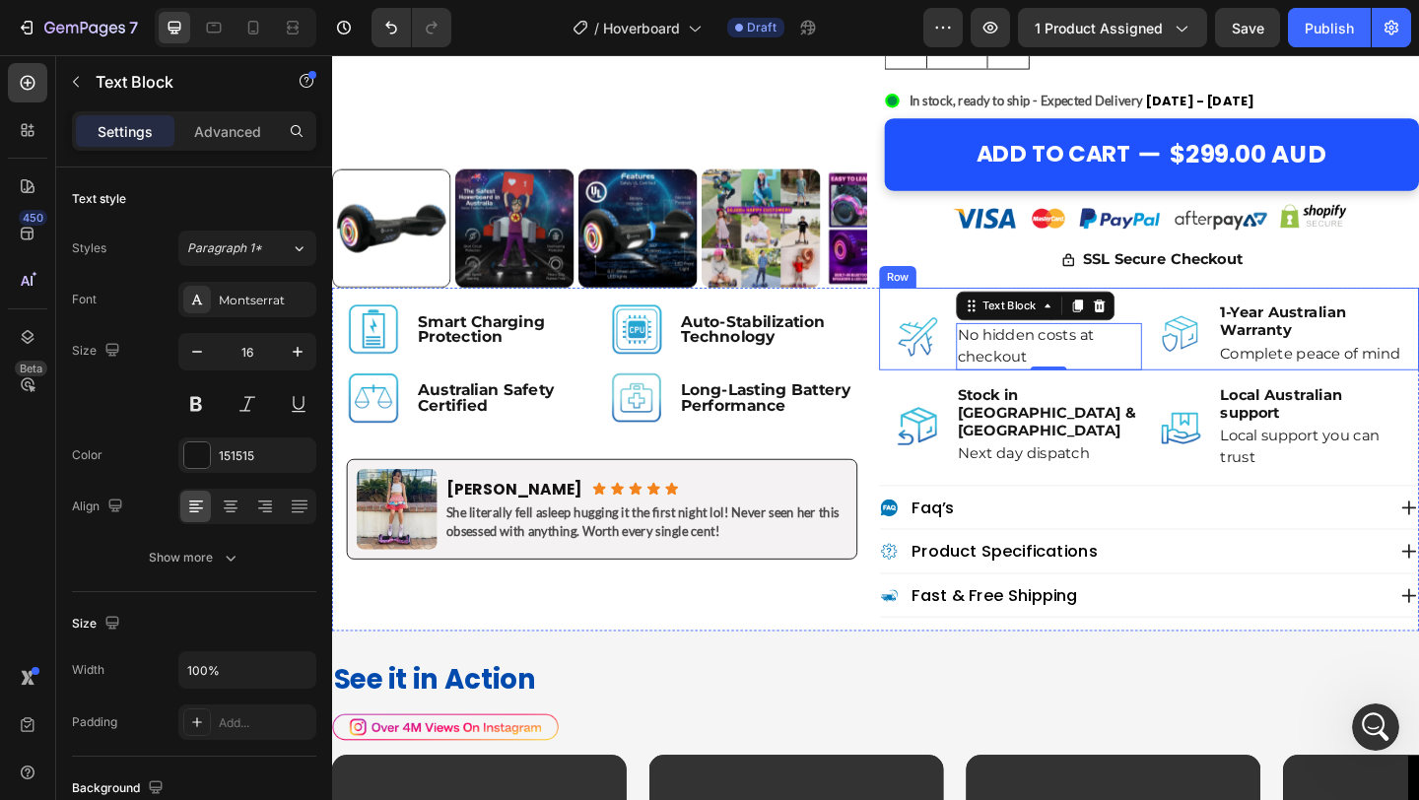
click at [930, 357] on div "Image Free Delivery Text Block No hidden costs at checkout Text Block 0 Advance…" at bounding box center [1220, 353] width 587 height 90
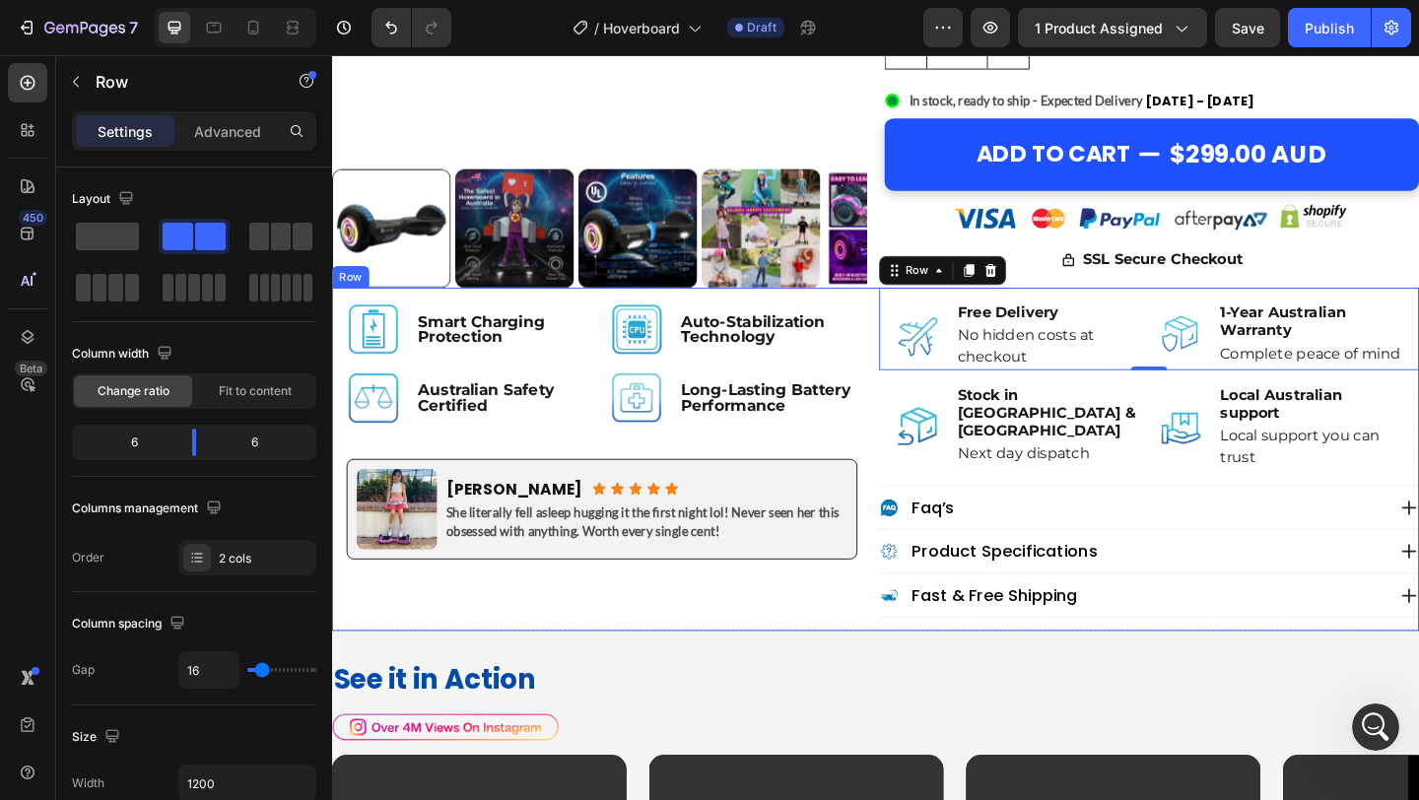
click at [920, 353] on div "Image Smart Charging Protection Text Block Row Image Auto-Stabilization Technol…" at bounding box center [923, 495] width 1183 height 374
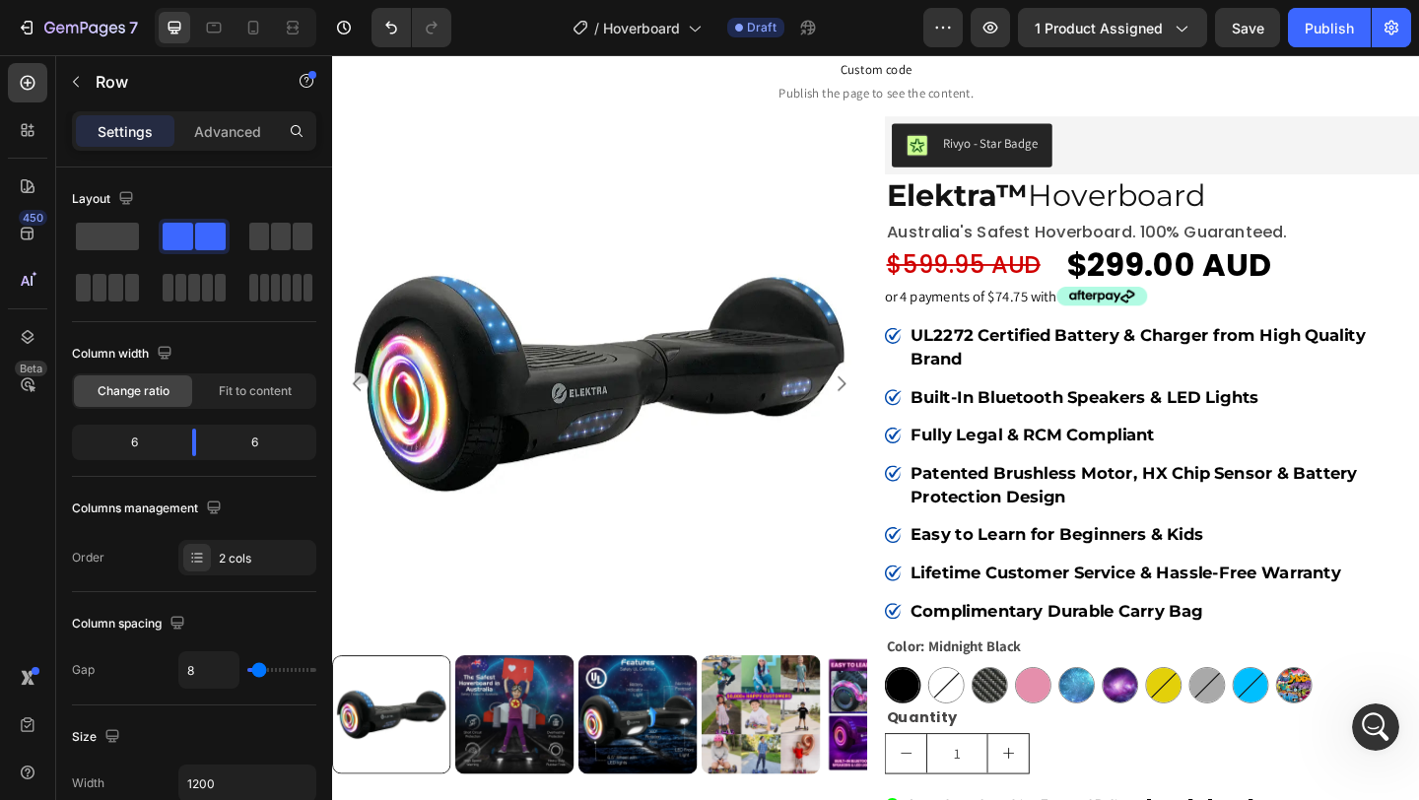
scroll to position [0, 0]
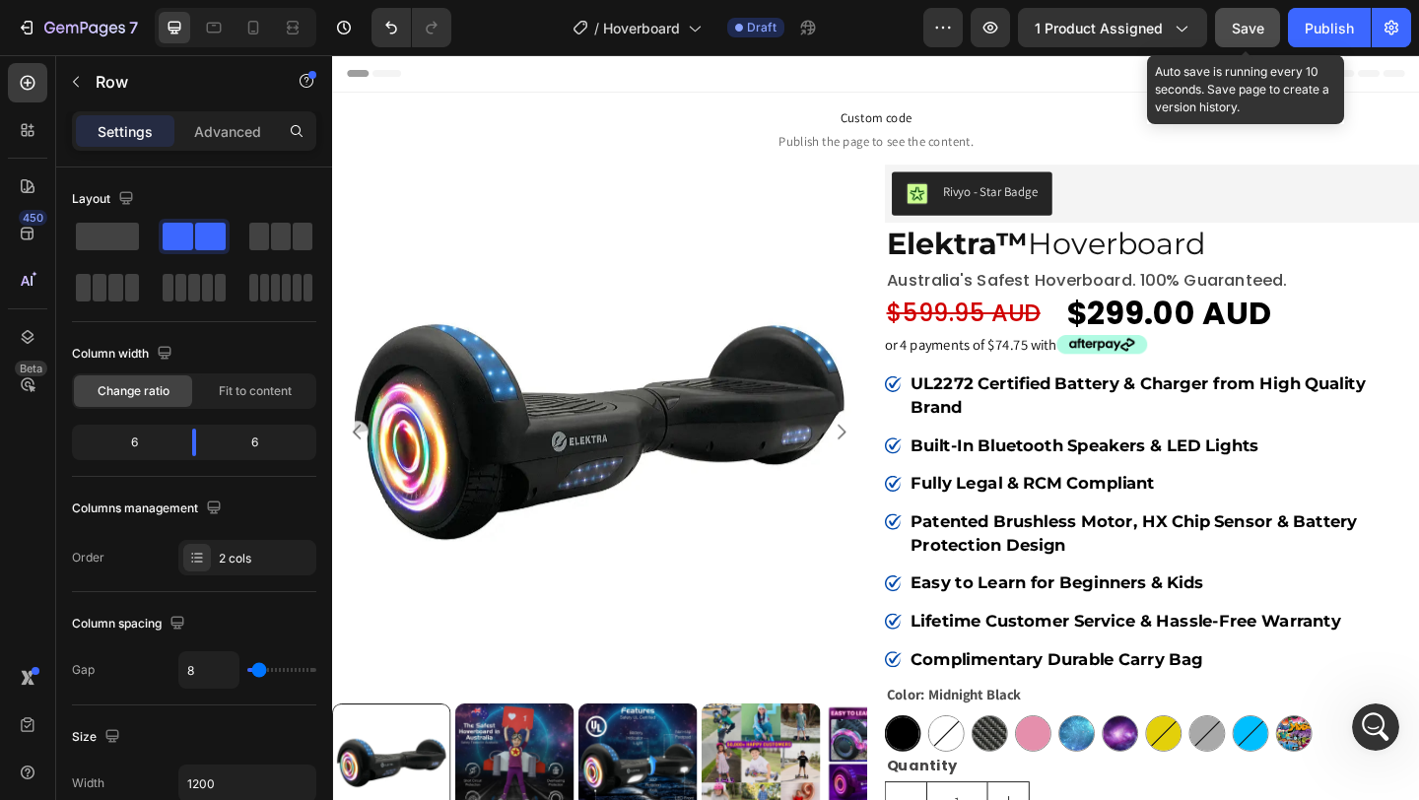
click at [1251, 32] on span "Save" at bounding box center [1248, 28] width 33 height 17
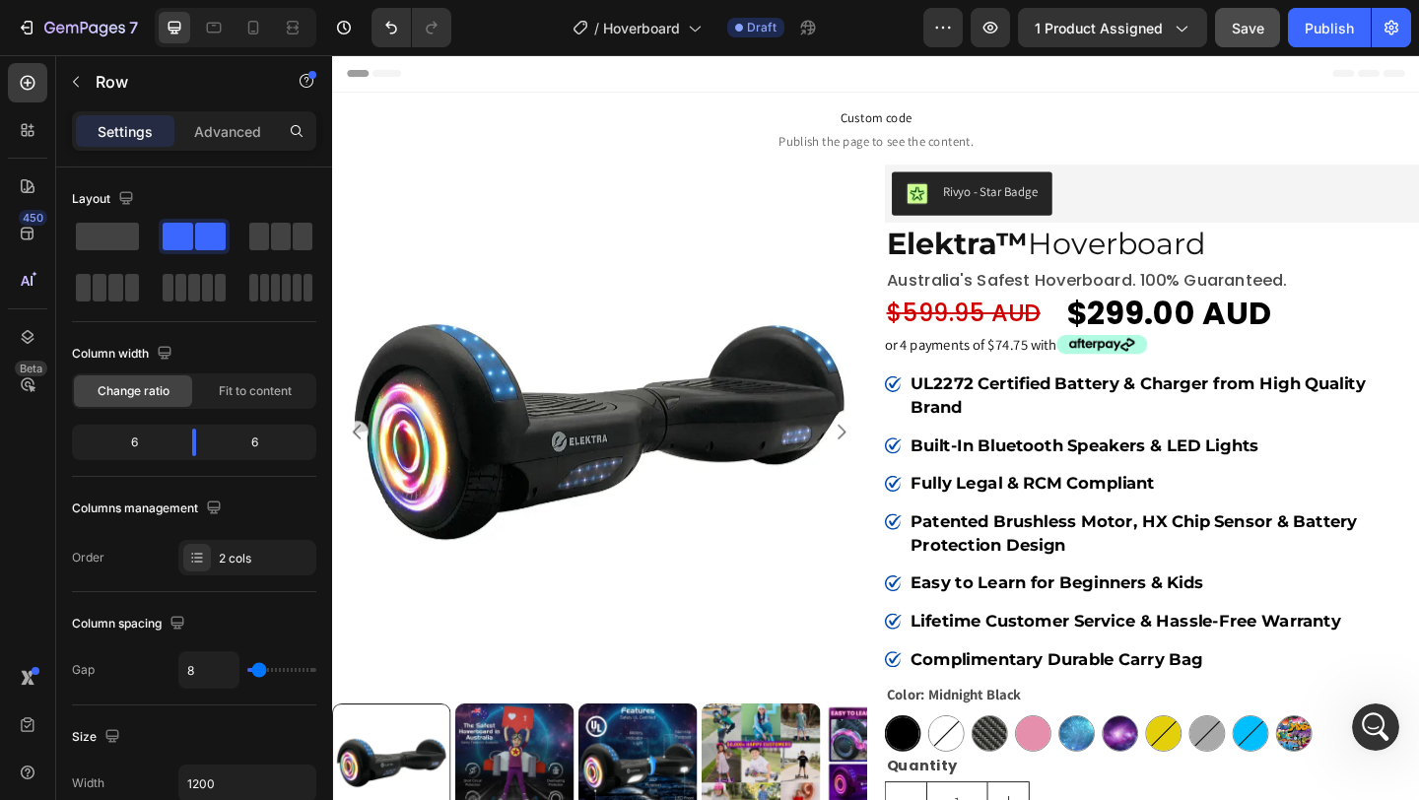
click at [1243, 7] on div "7 Version history / Hoverboard Draft Preview 1 product assigned Save Publish" at bounding box center [709, 28] width 1419 height 56
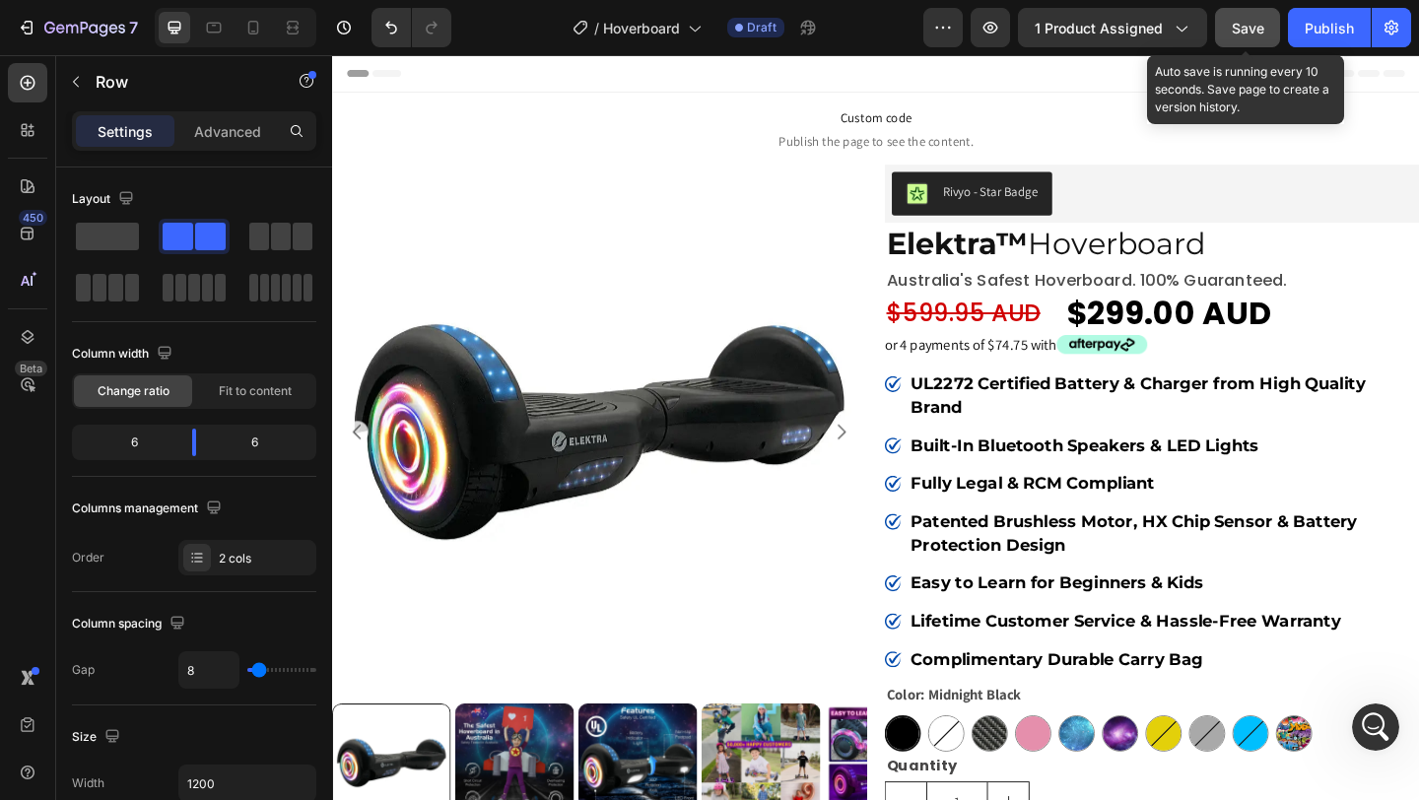
click at [1239, 38] on button "Save" at bounding box center [1247, 27] width 65 height 39
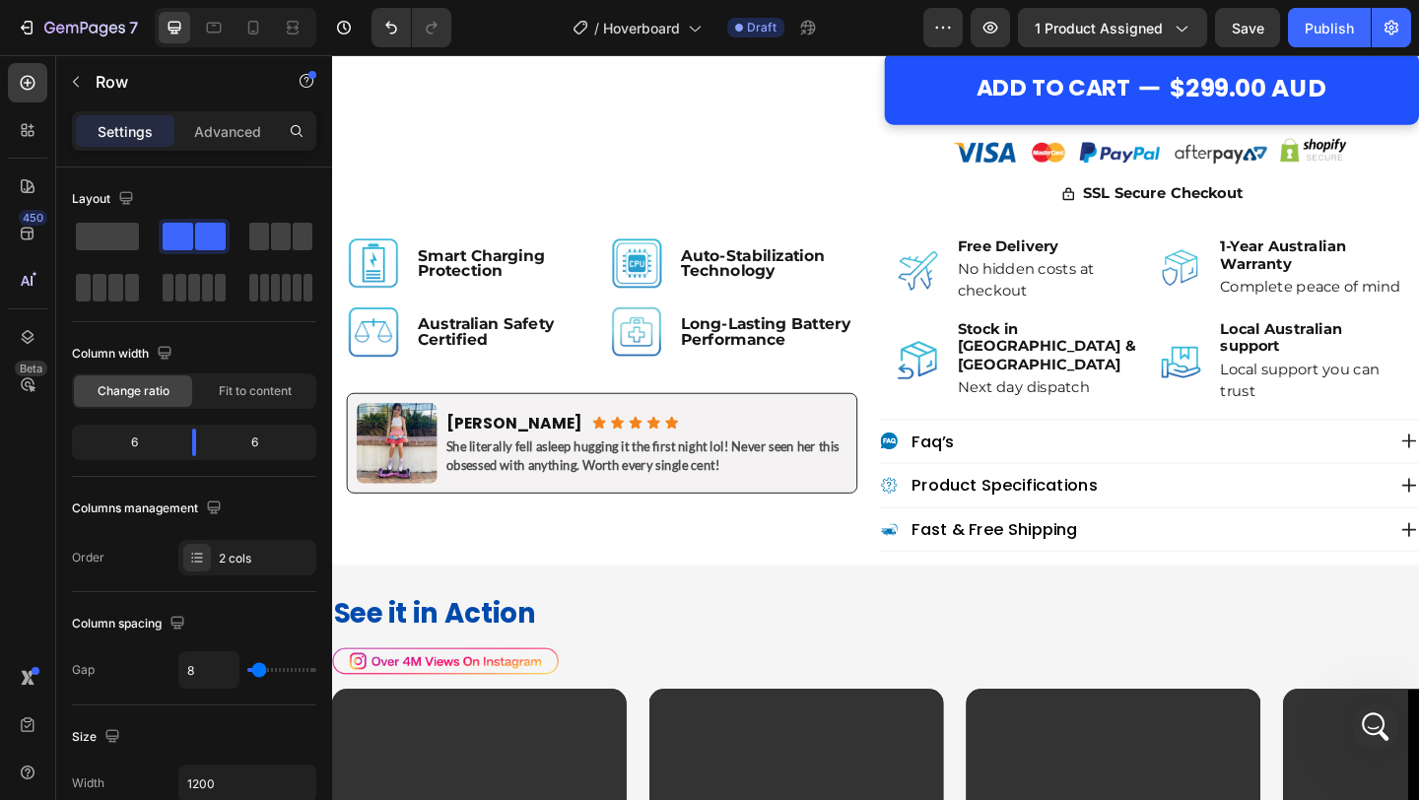
scroll to position [885, 0]
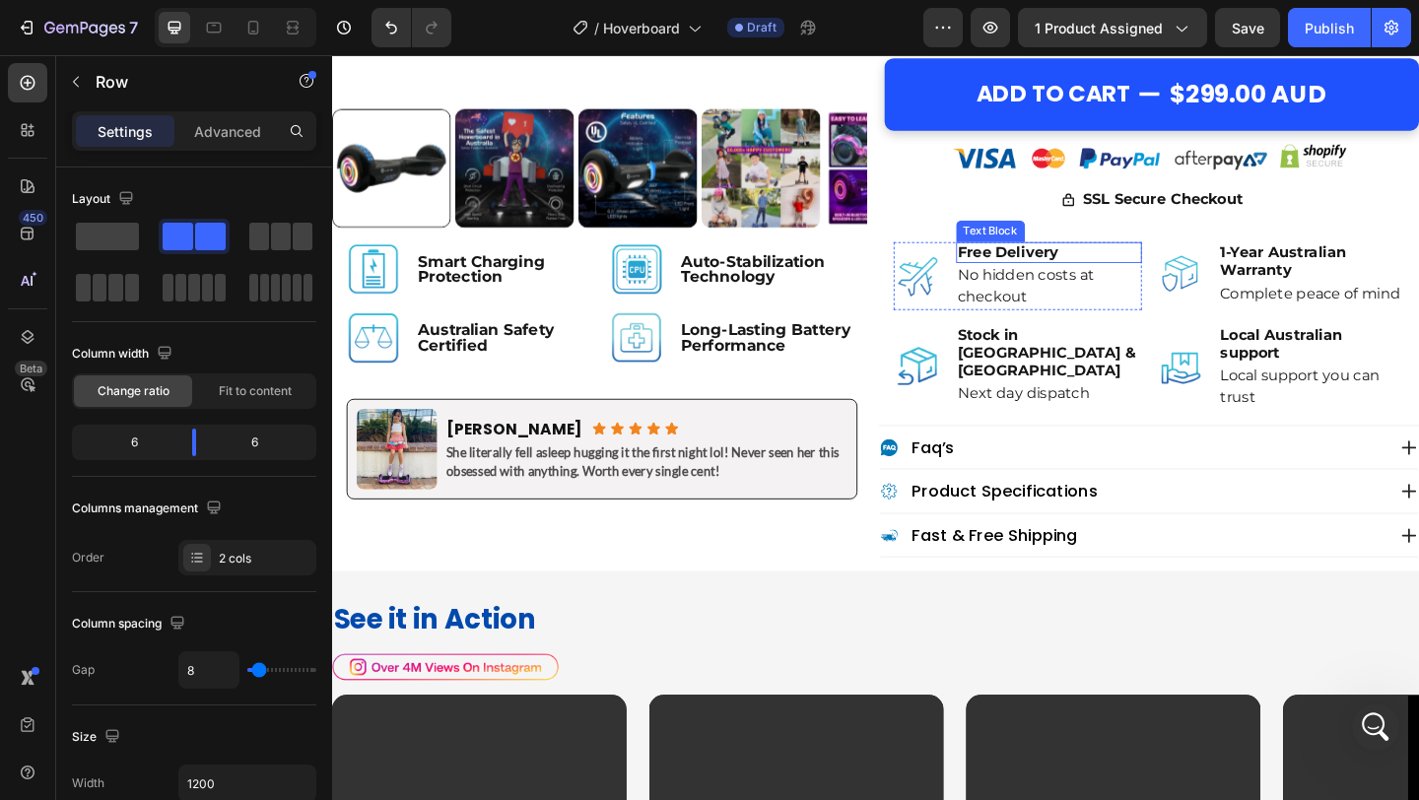
click at [1051, 273] on p "Free Delivery" at bounding box center [1112, 269] width 199 height 19
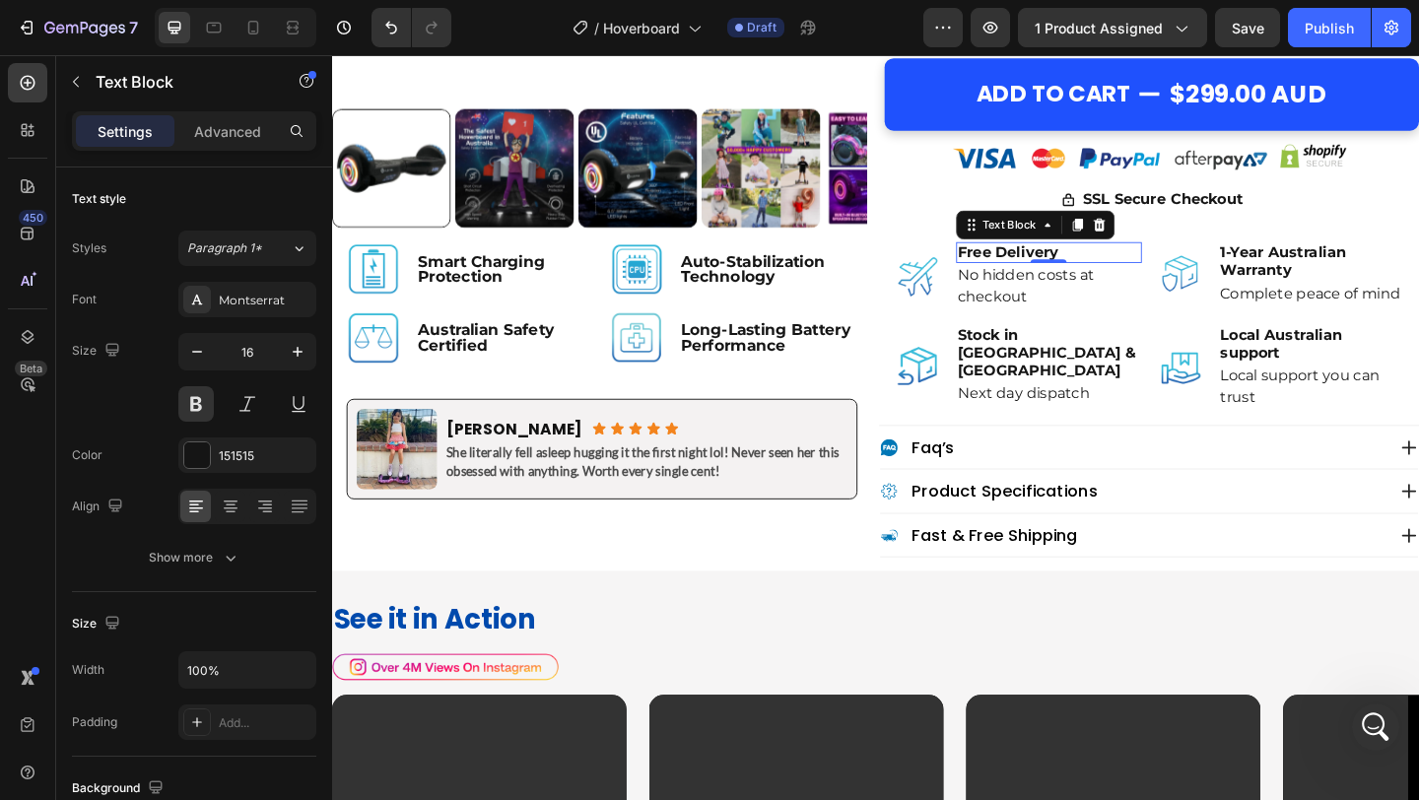
click at [1051, 273] on p "Free Delivery" at bounding box center [1112, 269] width 199 height 19
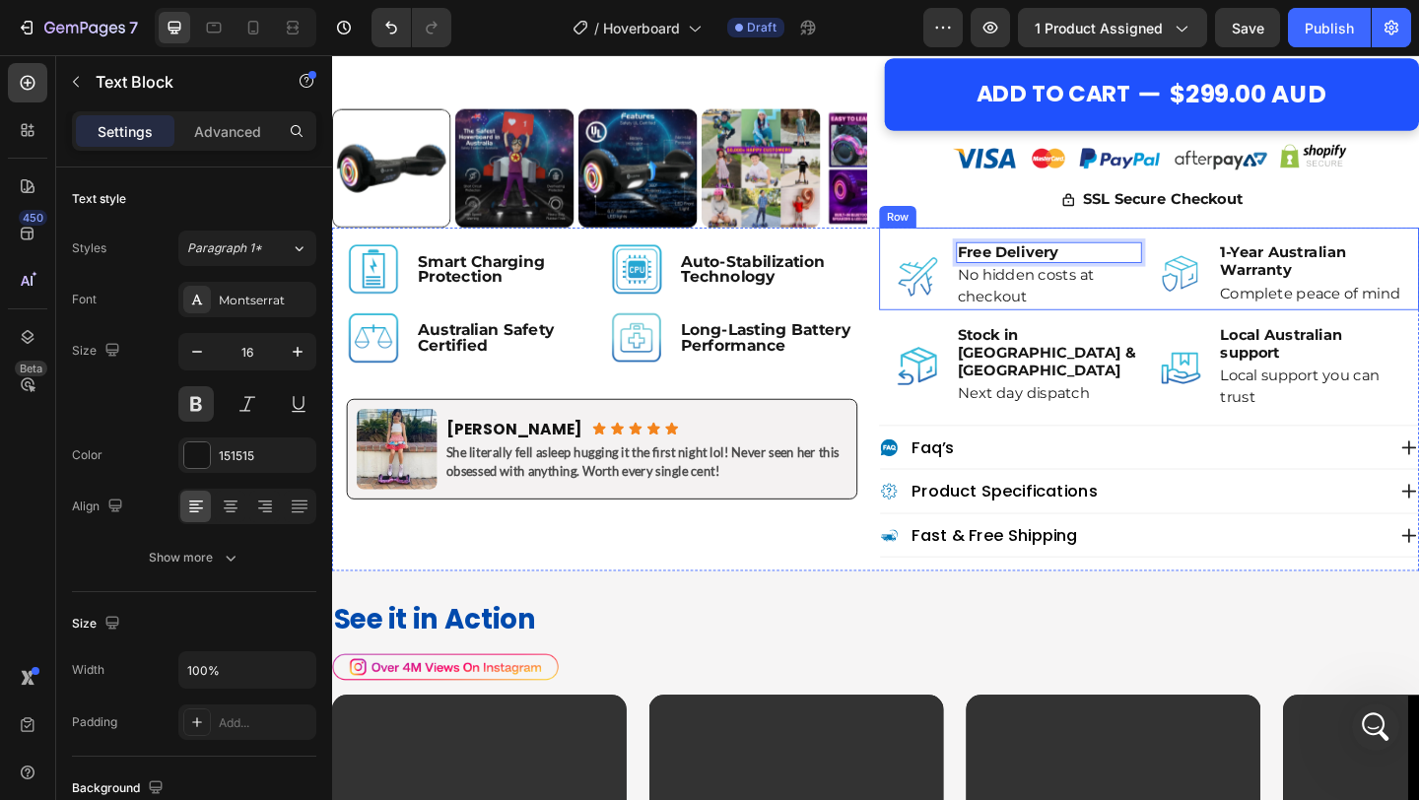
click at [1031, 243] on div "Image Free Delivery Text Block 0 No hidden costs at checkout Text Block Advance…" at bounding box center [1220, 287] width 587 height 90
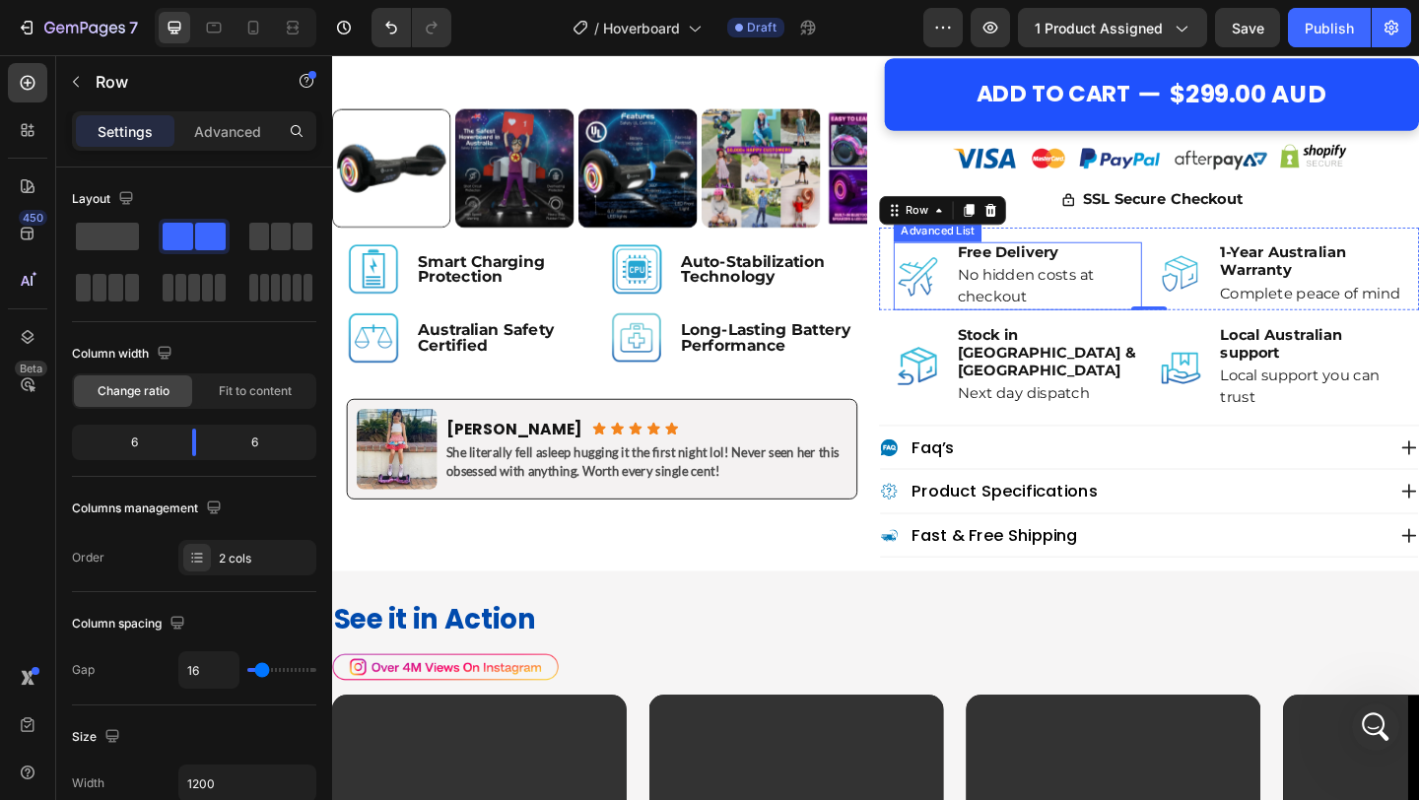
click at [1003, 280] on li "Image Free Delivery Text Block No hidden costs at checkout Text Block" at bounding box center [1078, 295] width 270 height 74
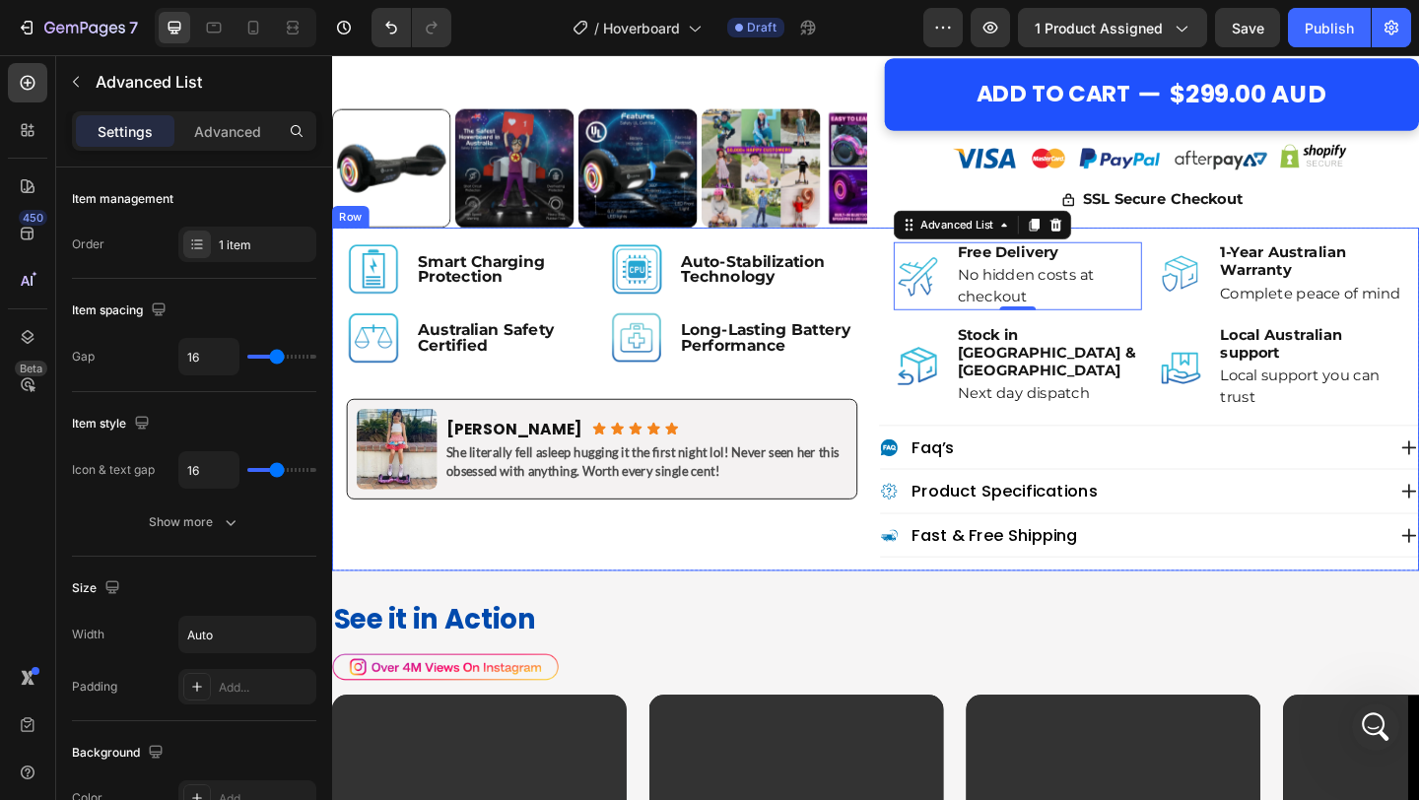
click at [923, 401] on div "Image Smart Charging Protection Text Block Row Image Auto-Stabilization Technol…" at bounding box center [923, 429] width 1183 height 374
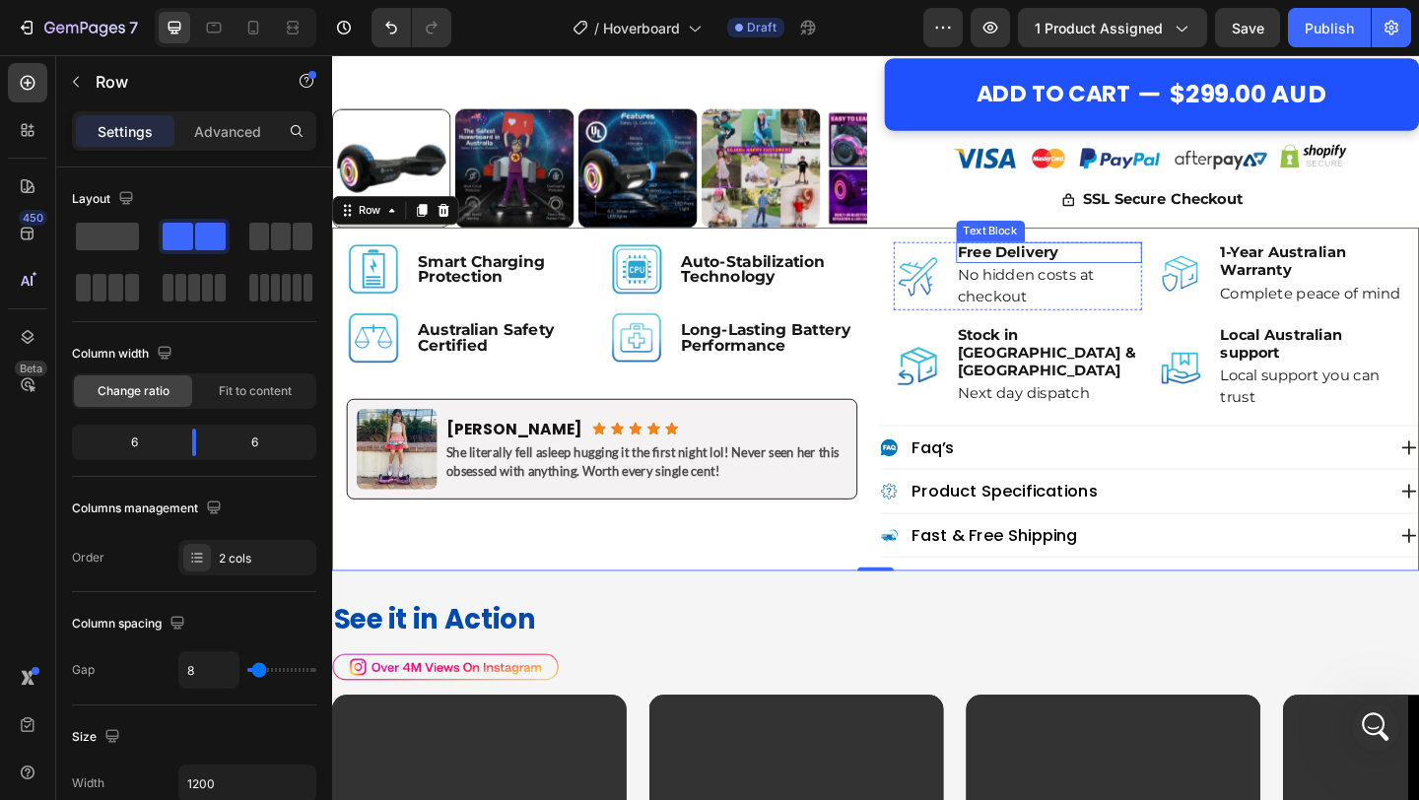
click at [1057, 276] on p "Free Delivery" at bounding box center [1112, 269] width 199 height 19
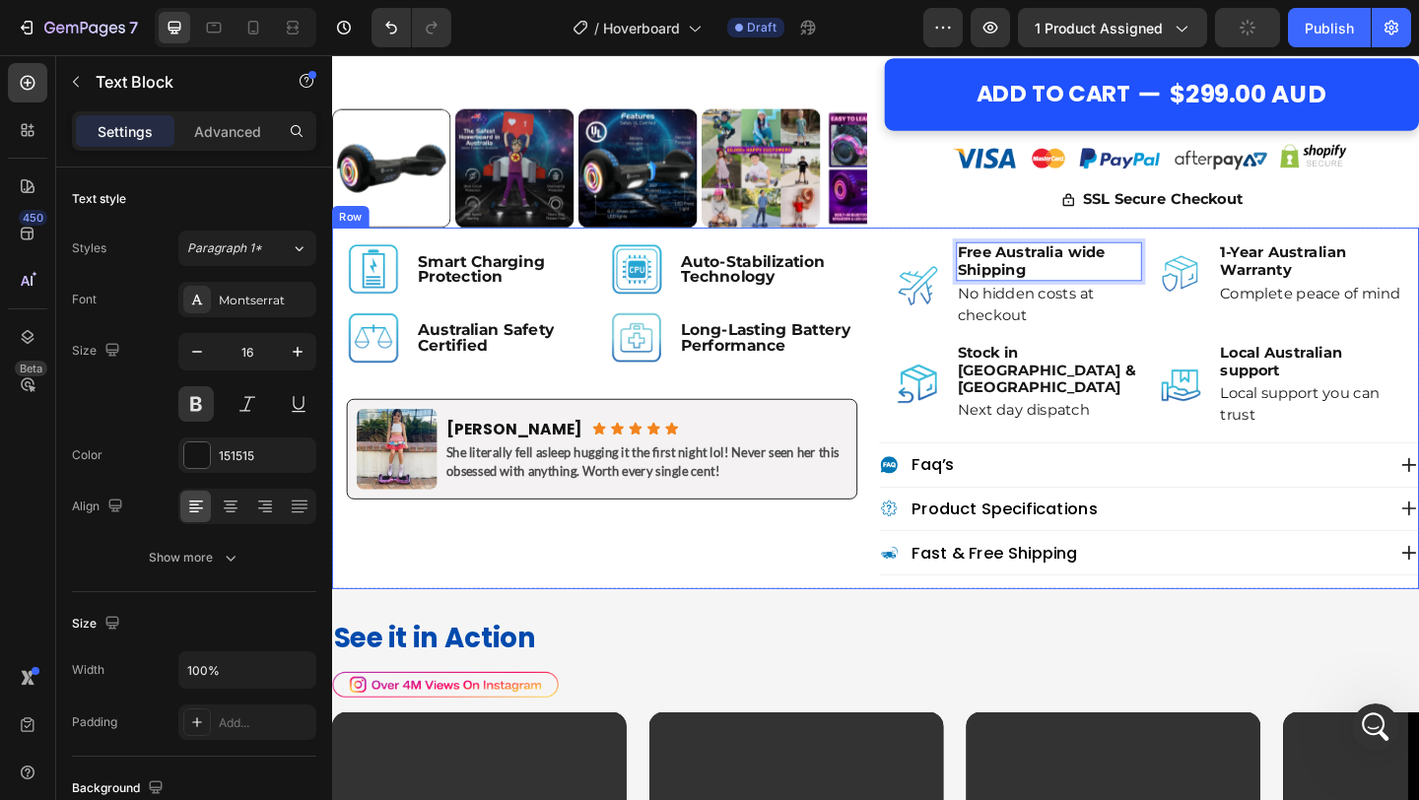
click at [923, 270] on div "Image Smart Charging Protection Text Block Row Image Auto-Stabilization Technol…" at bounding box center [923, 438] width 1183 height 393
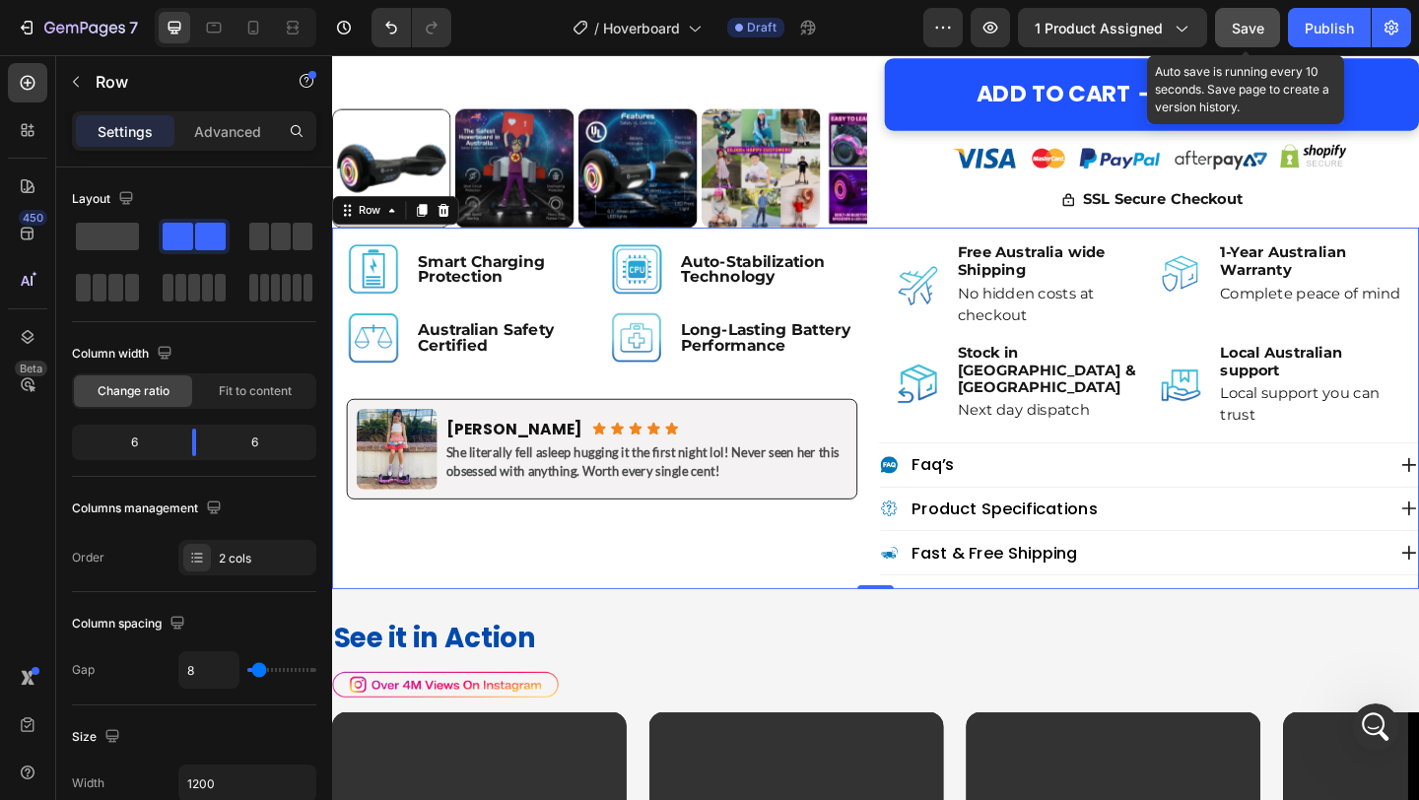
click at [1250, 11] on button "Save" at bounding box center [1247, 27] width 65 height 39
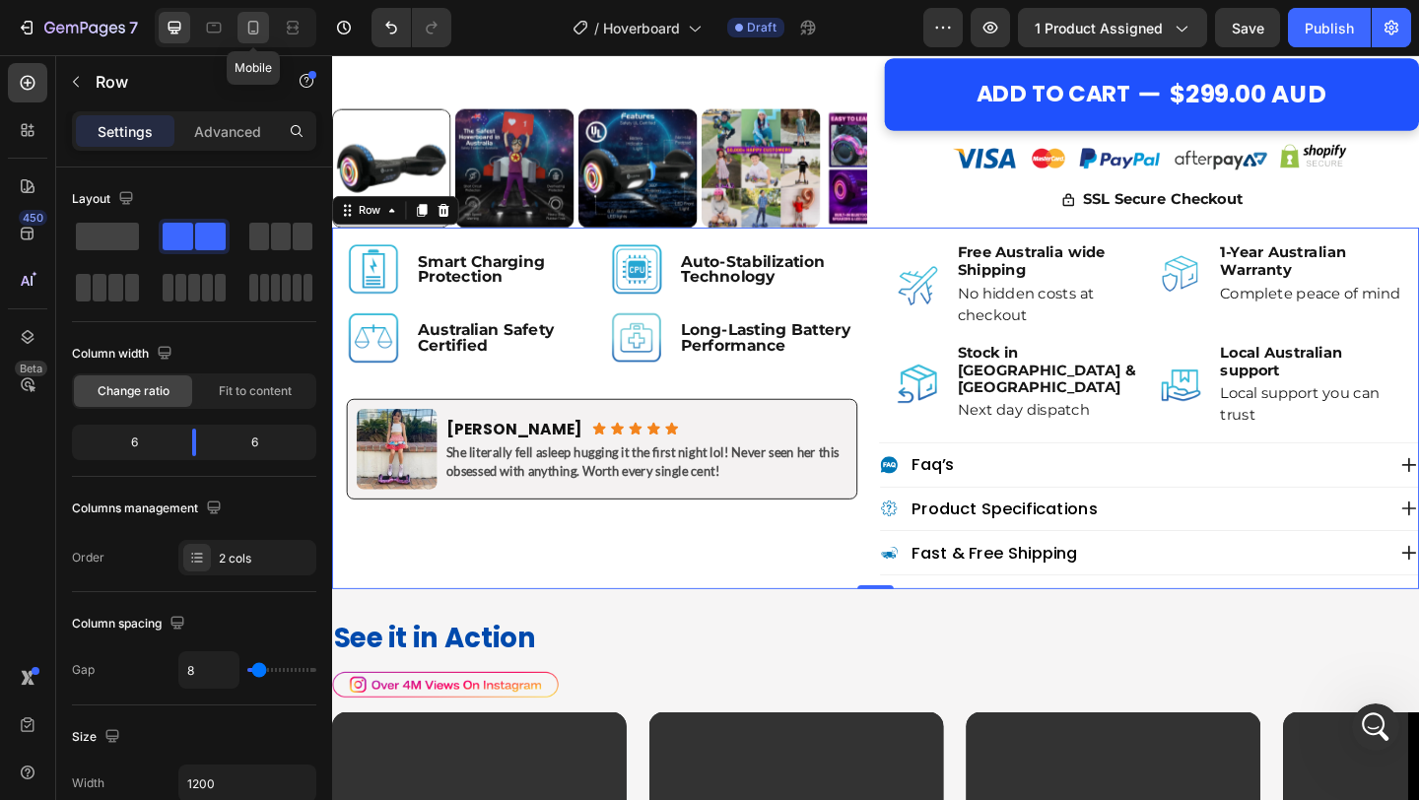
click at [252, 39] on div at bounding box center [254, 28] width 32 height 32
type input "0"
type input "100%"
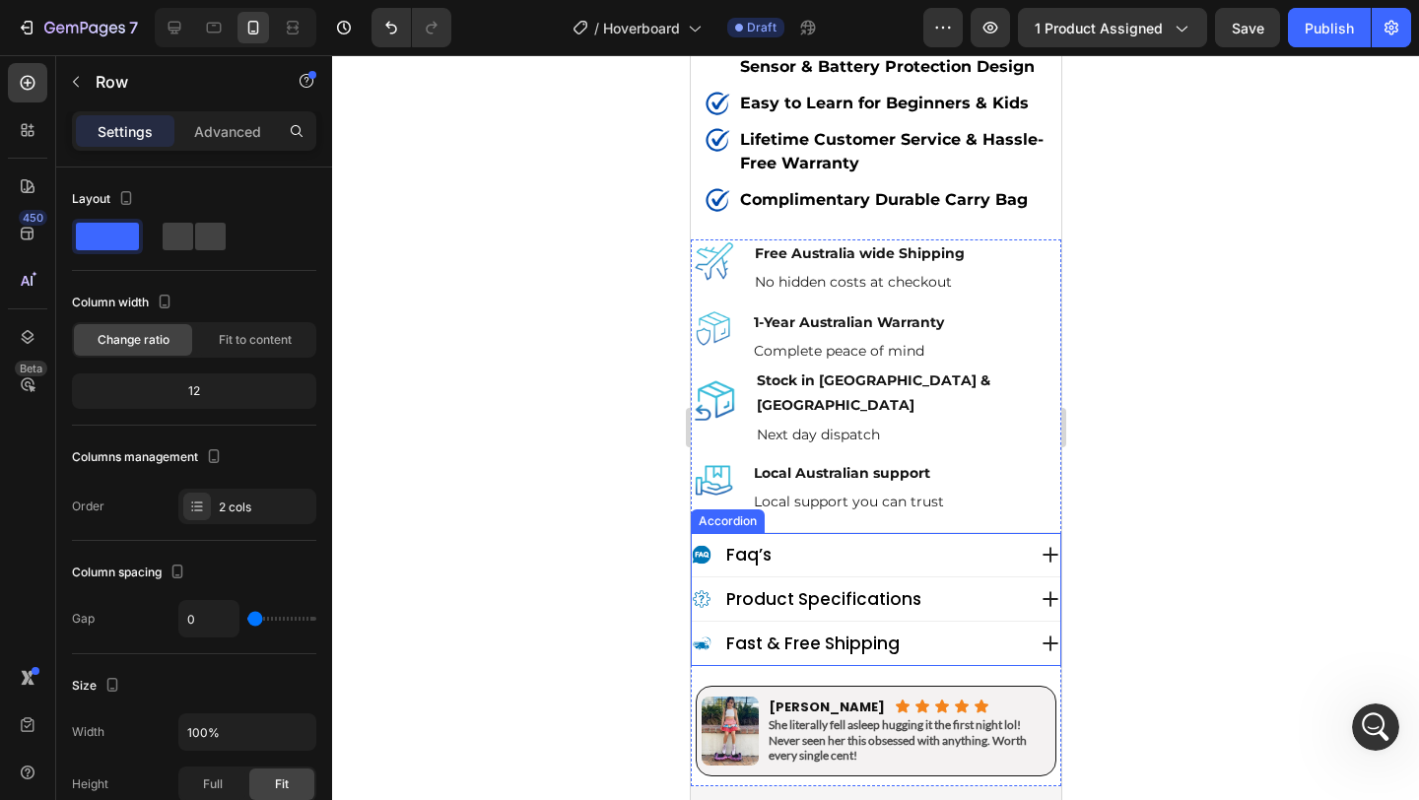
scroll to position [1391, 0]
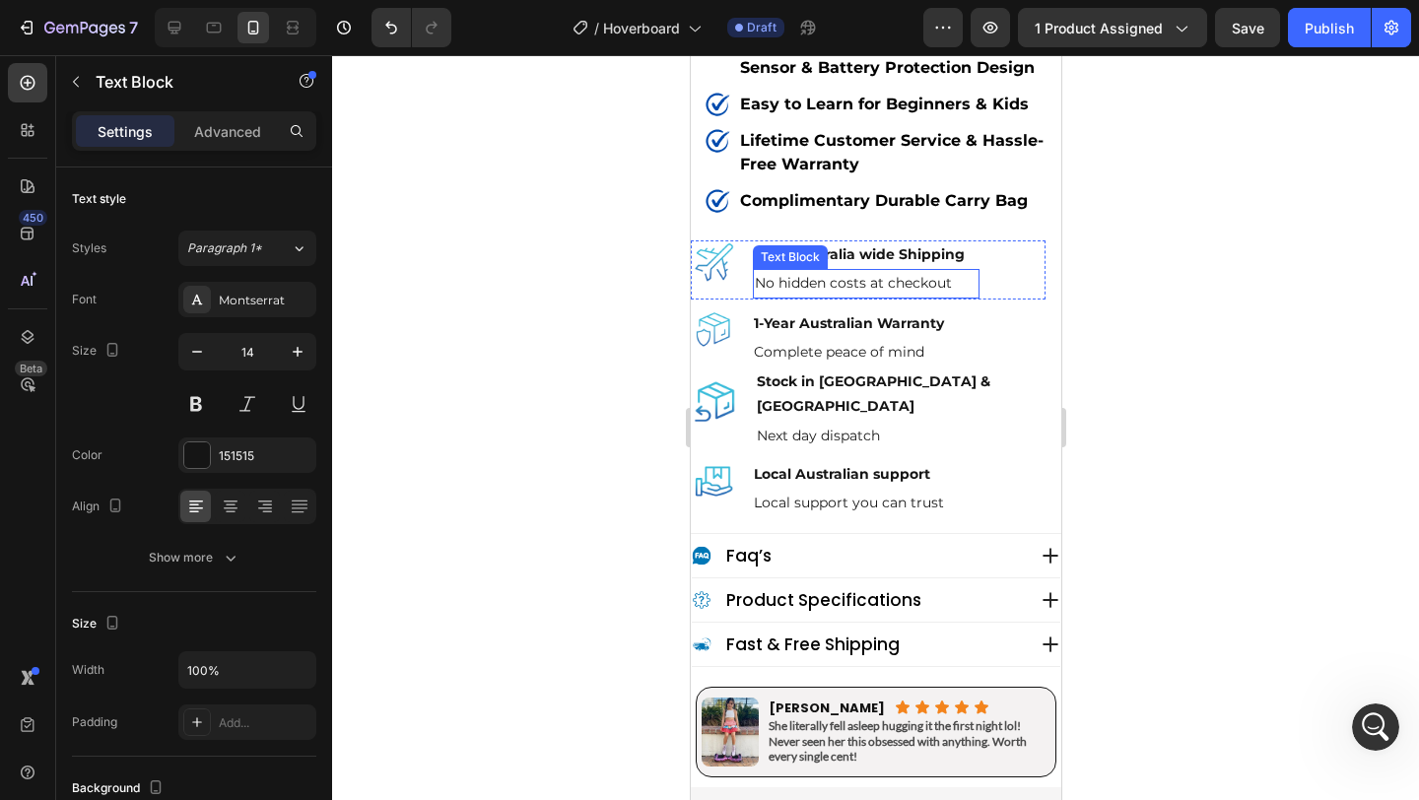
click at [850, 271] on p "No hidden costs at checkout" at bounding box center [865, 283] width 223 height 25
click at [233, 133] on p "Advanced" at bounding box center [227, 131] width 67 height 21
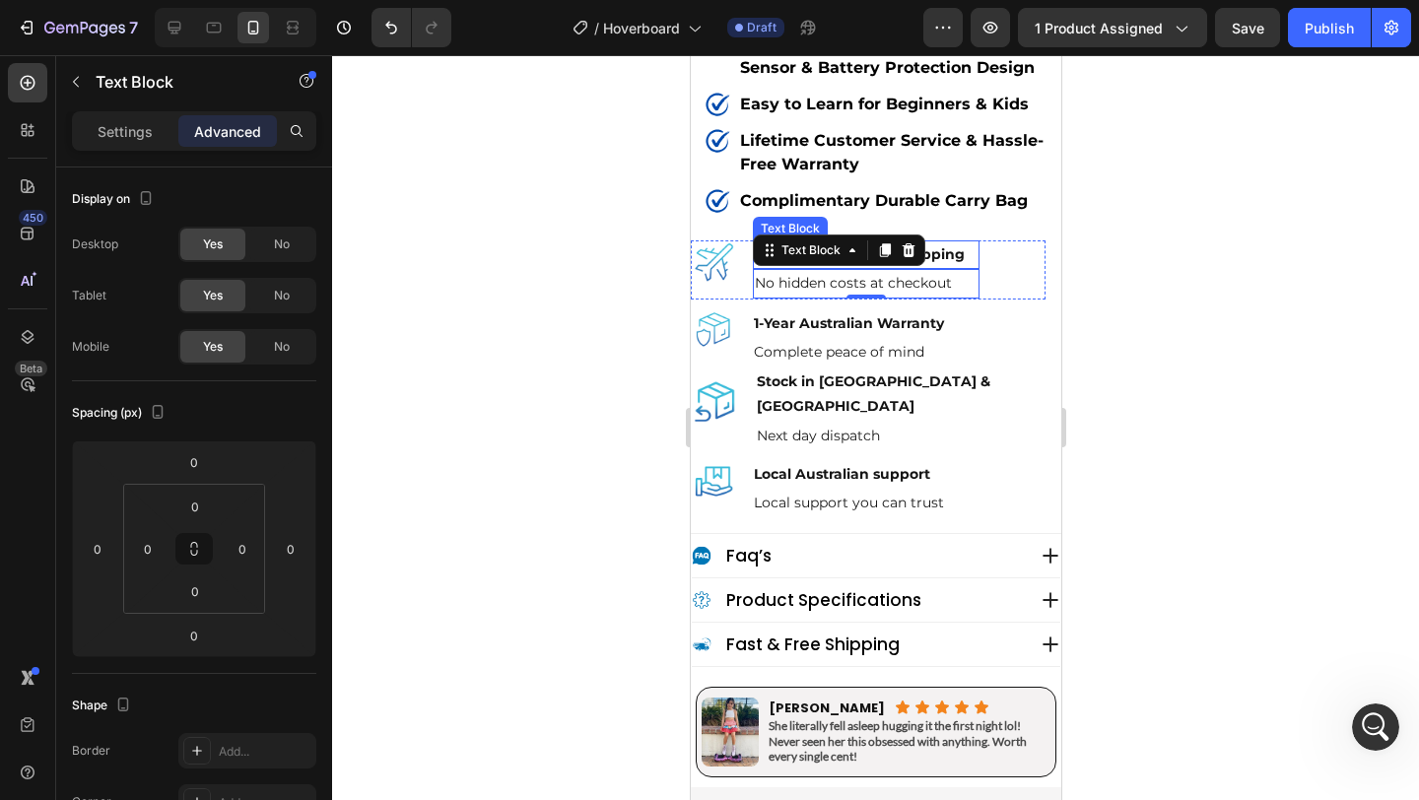
click at [961, 242] on p "Free Australia wide Shipping" at bounding box center [865, 254] width 223 height 25
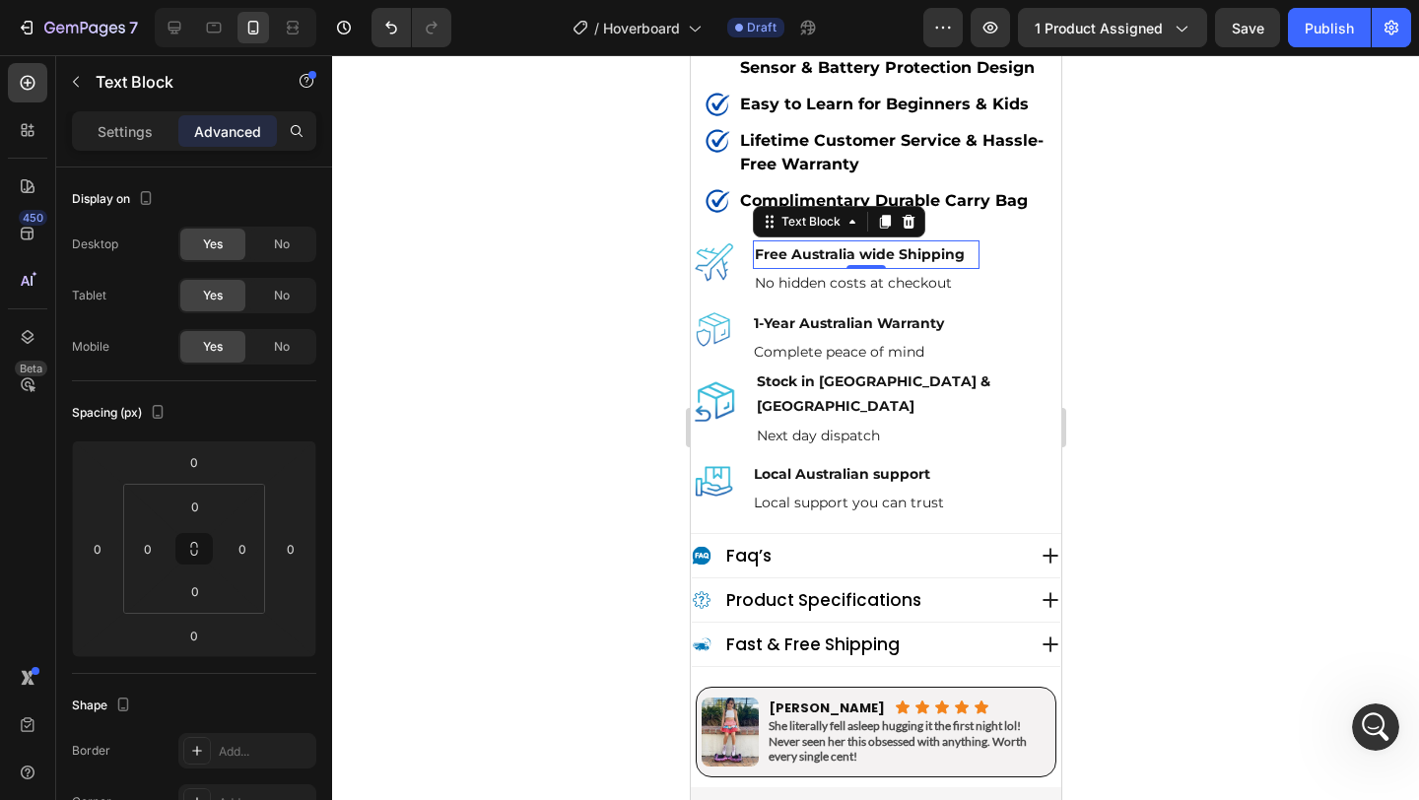
click at [955, 242] on p "Free Australia wide Shipping" at bounding box center [865, 254] width 223 height 25
click at [957, 242] on p "Free Australia wide Shipping" at bounding box center [865, 254] width 223 height 25
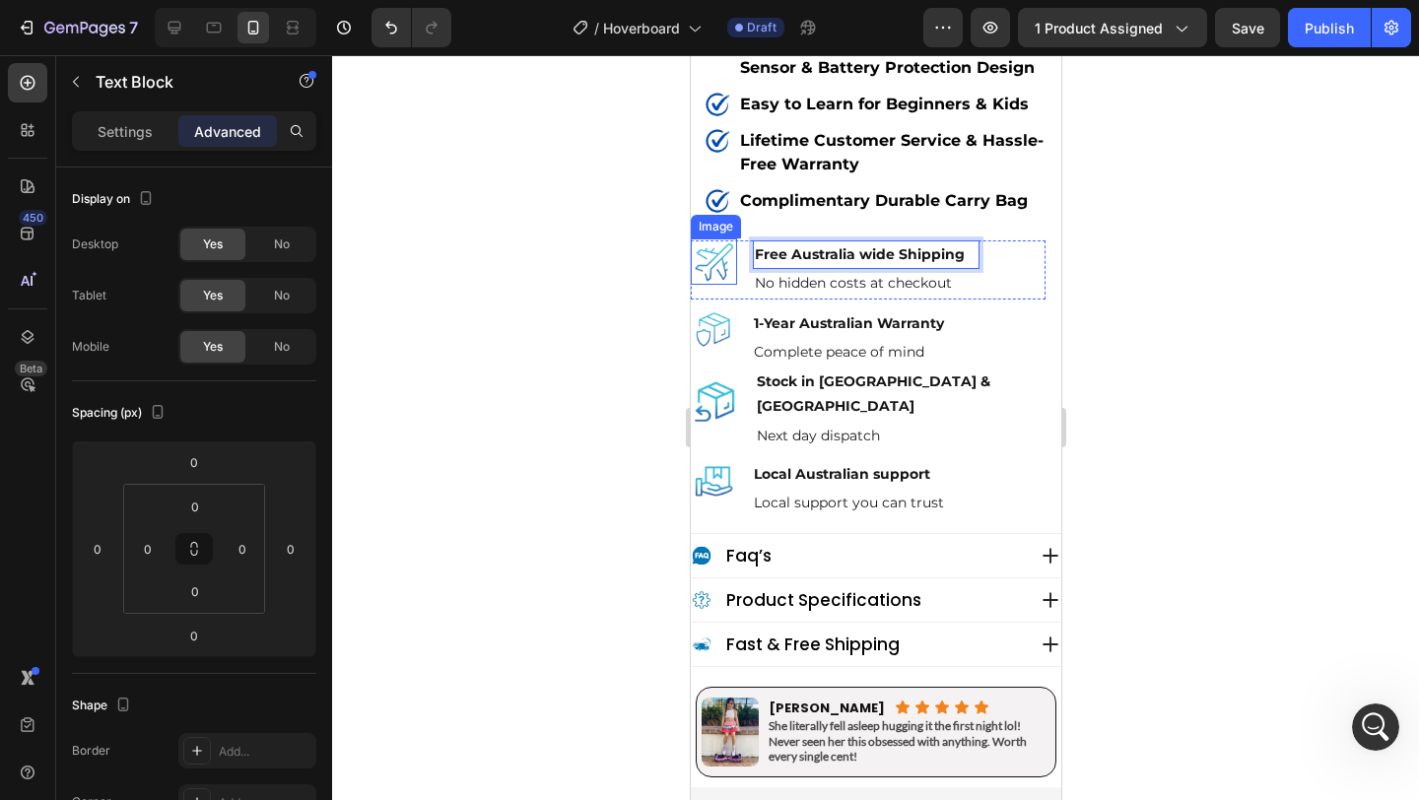
click at [623, 193] on div at bounding box center [875, 427] width 1087 height 745
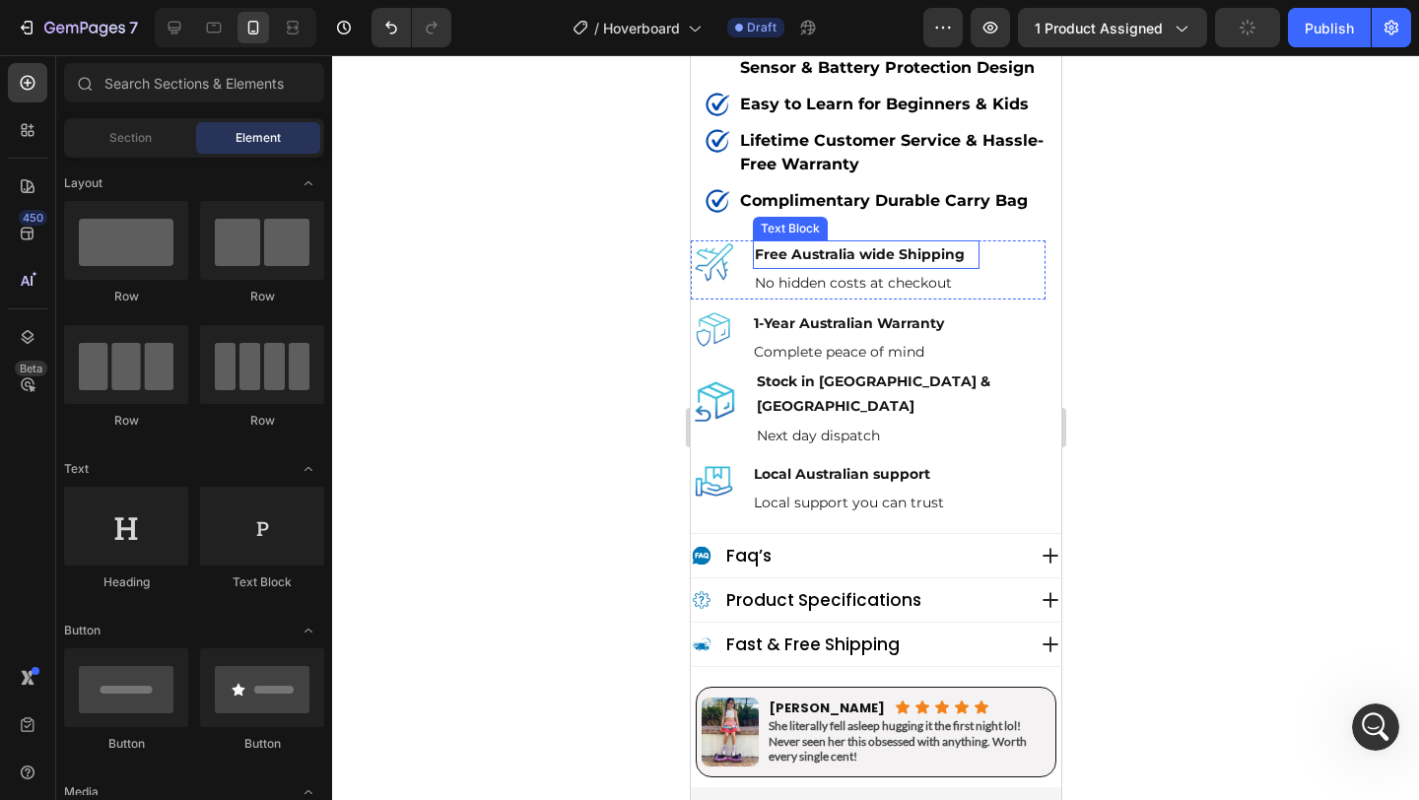
click at [900, 242] on p "Free Australia wide Shipping" at bounding box center [865, 254] width 223 height 25
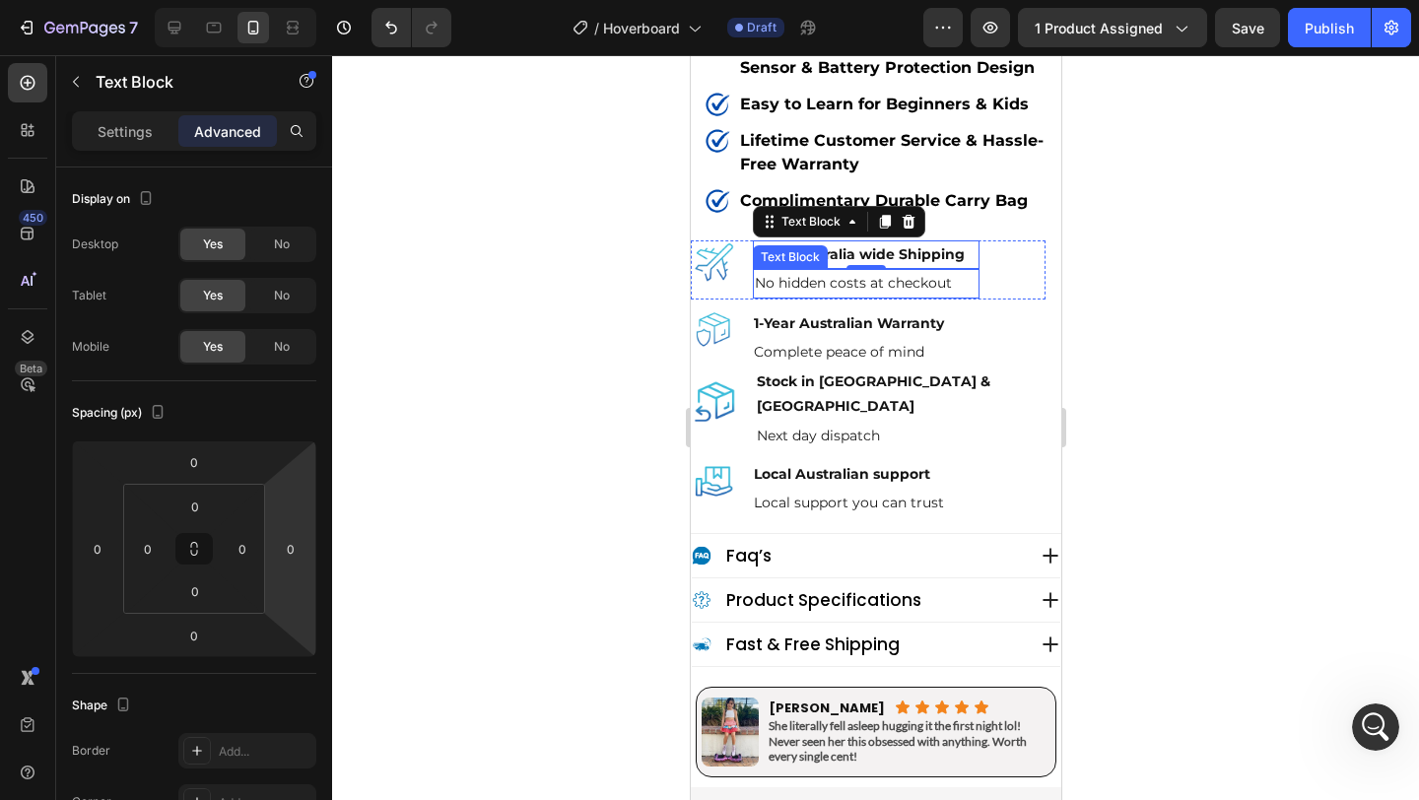
click at [858, 271] on p "No hidden costs at checkout" at bounding box center [865, 283] width 223 height 25
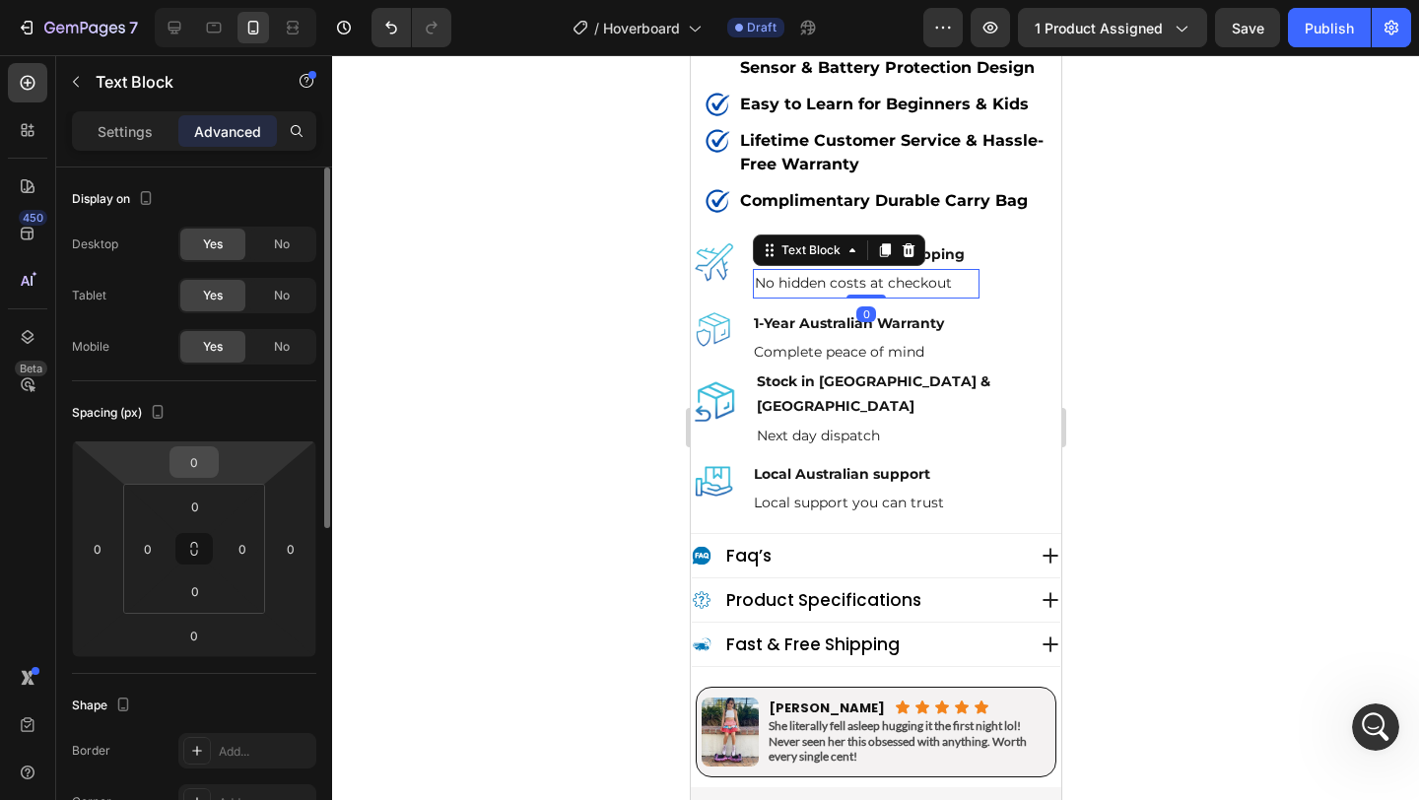
click at [205, 463] on input "0" at bounding box center [193, 462] width 39 height 30
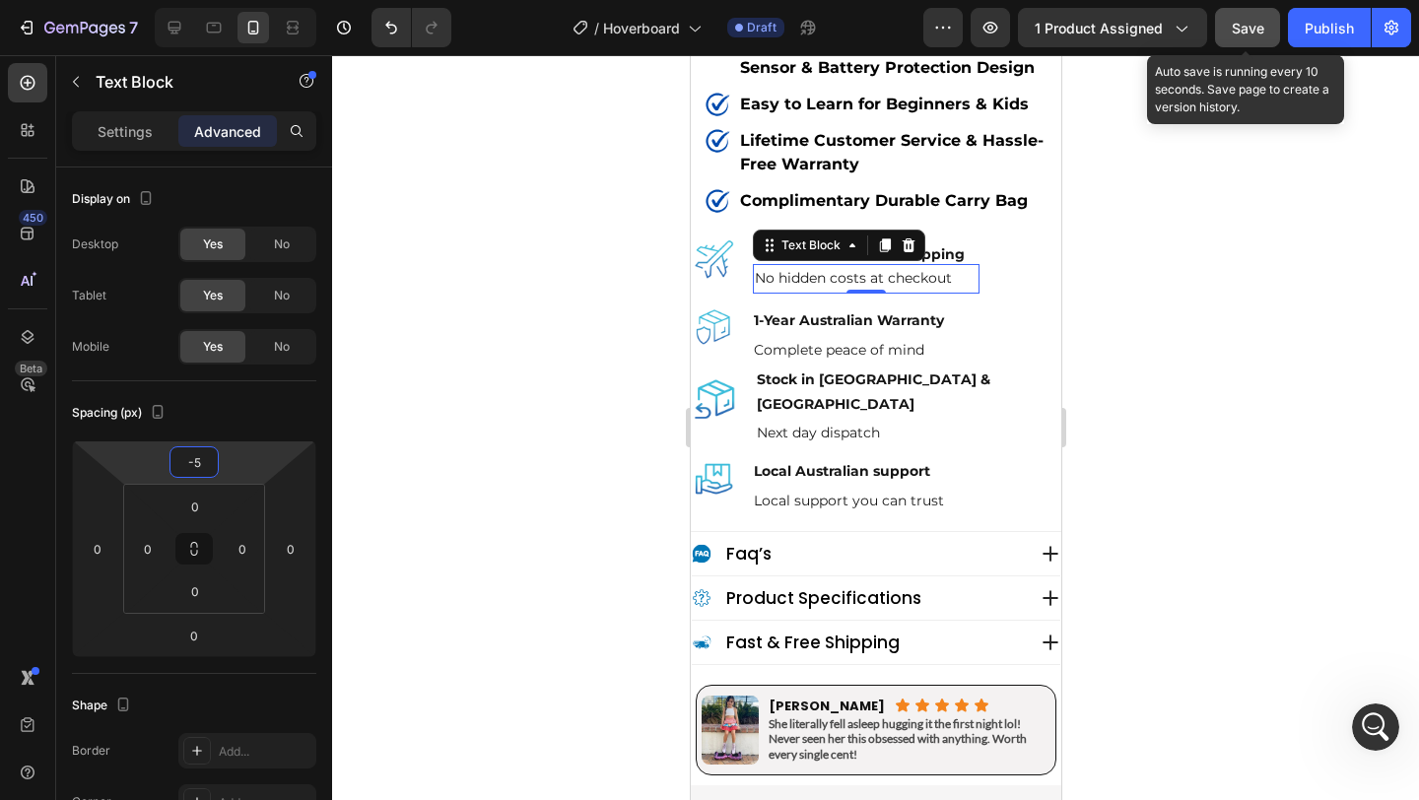
type input "-5"
click at [1237, 38] on button "Save" at bounding box center [1247, 27] width 65 height 39
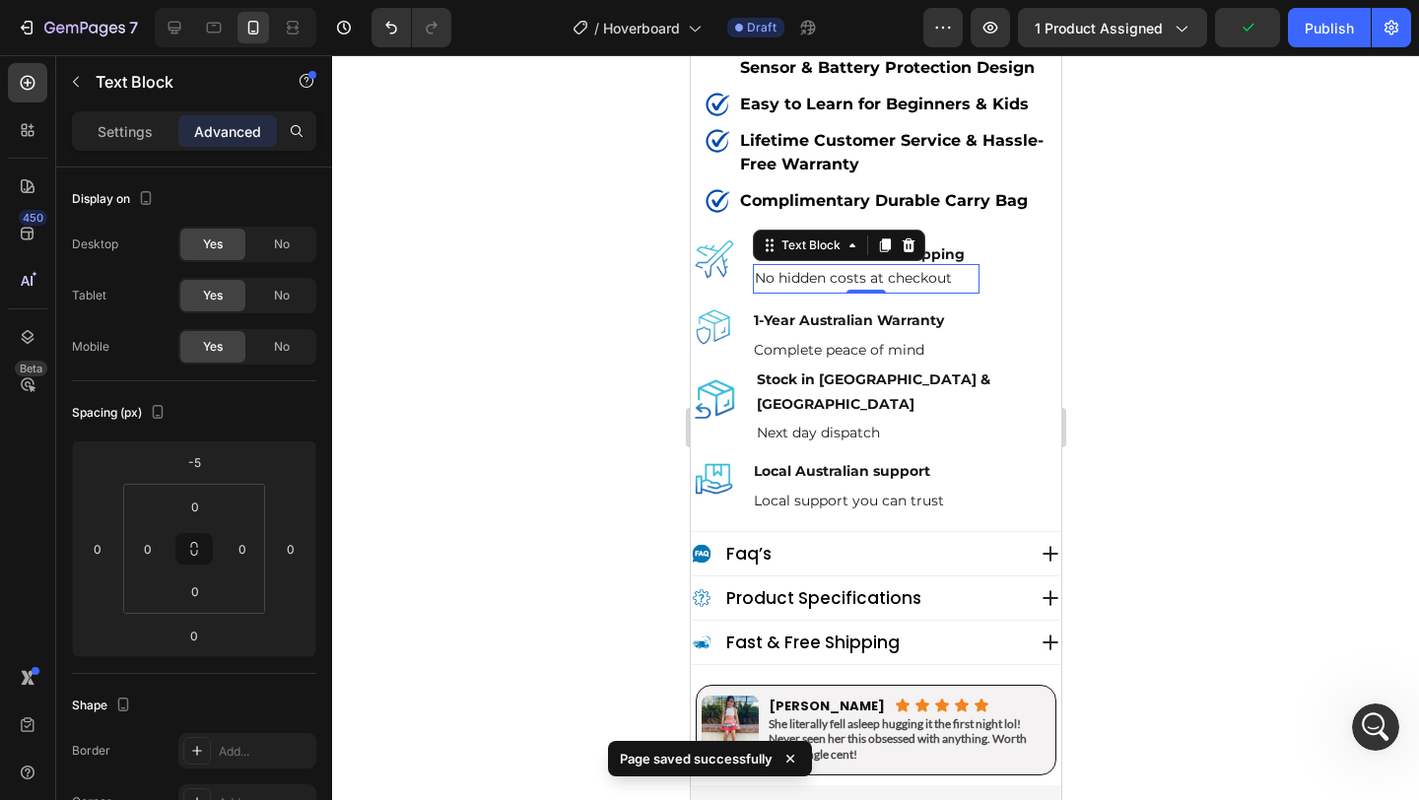
click at [536, 341] on div at bounding box center [875, 427] width 1087 height 745
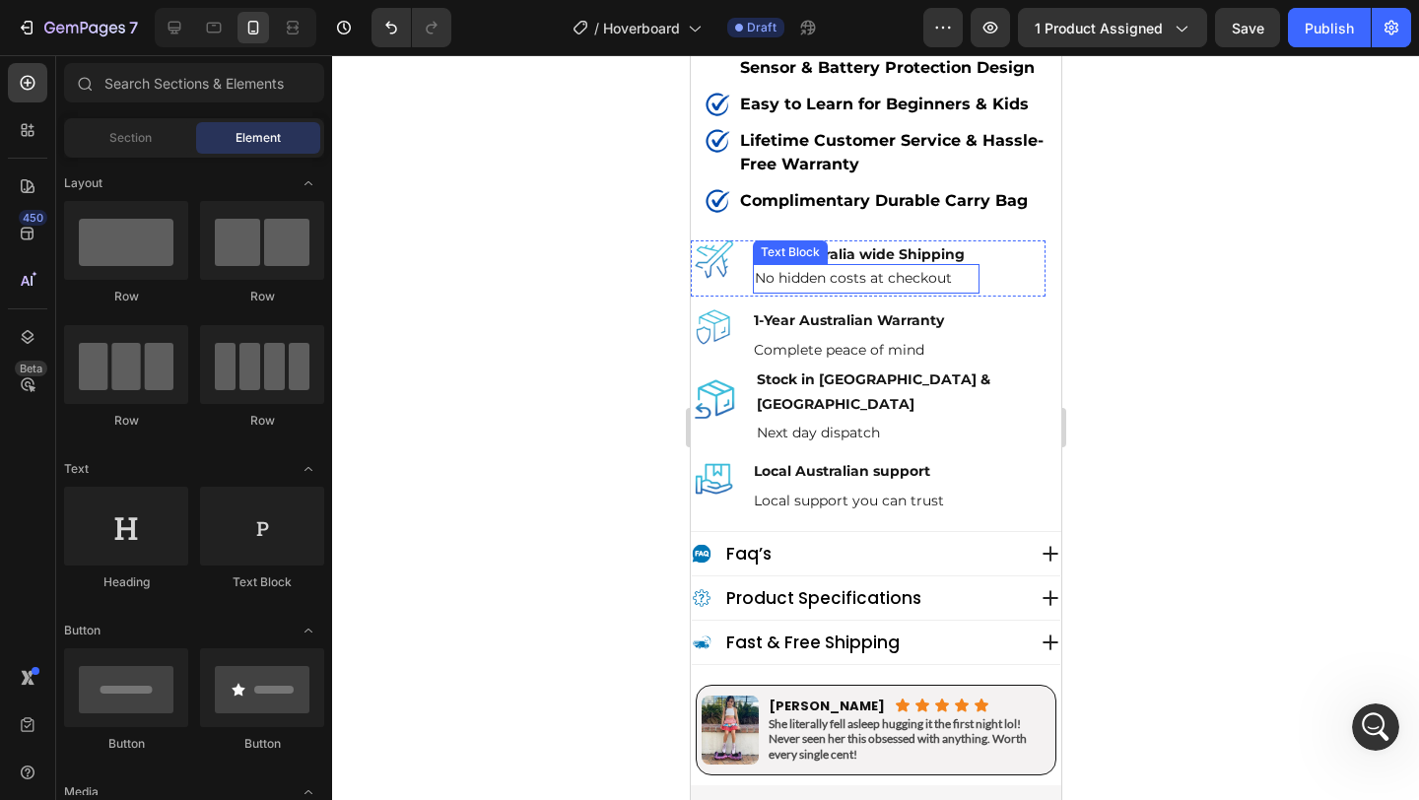
click at [840, 266] on p "No hidden costs at checkout" at bounding box center [865, 278] width 223 height 25
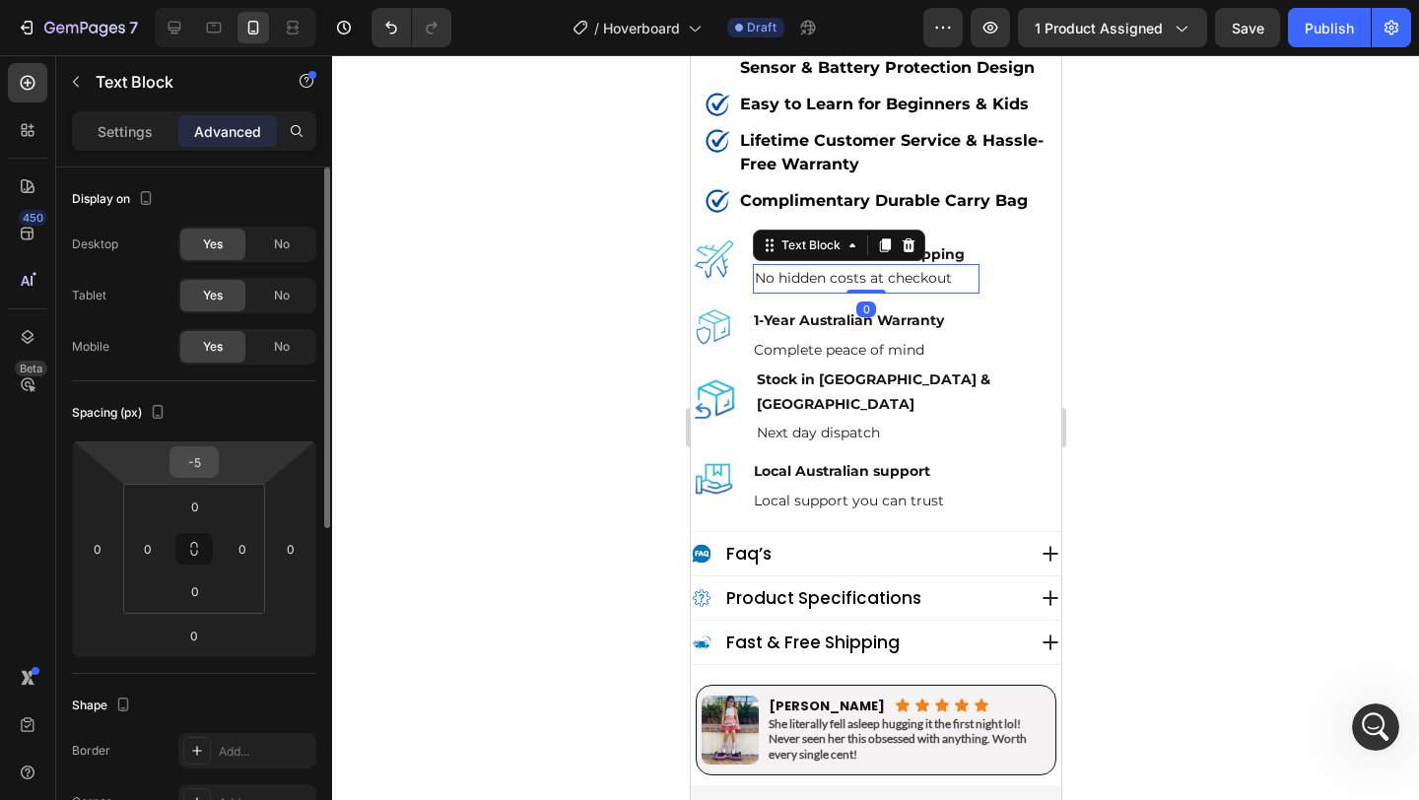
click at [210, 465] on input "-5" at bounding box center [193, 462] width 39 height 30
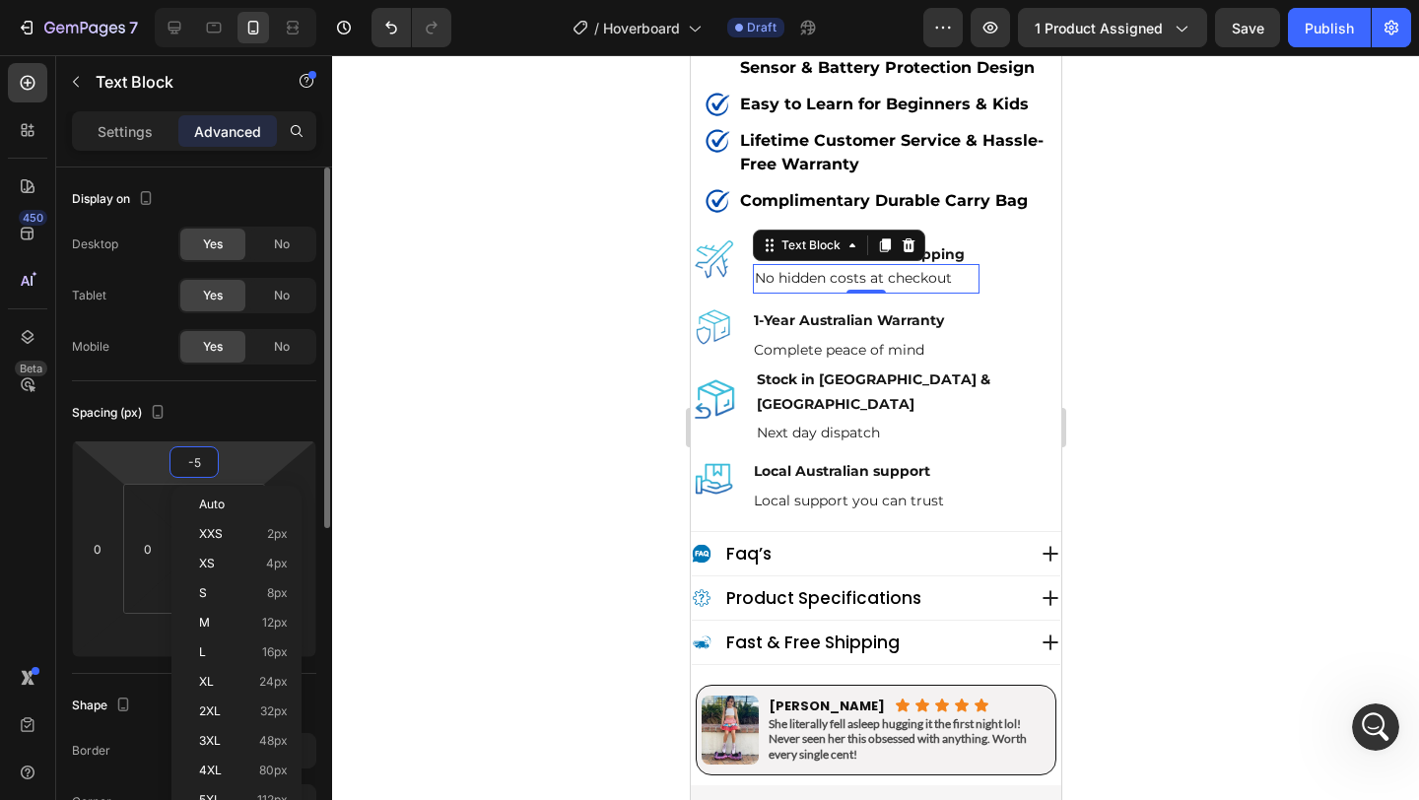
click at [210, 465] on input "-5" at bounding box center [193, 462] width 39 height 30
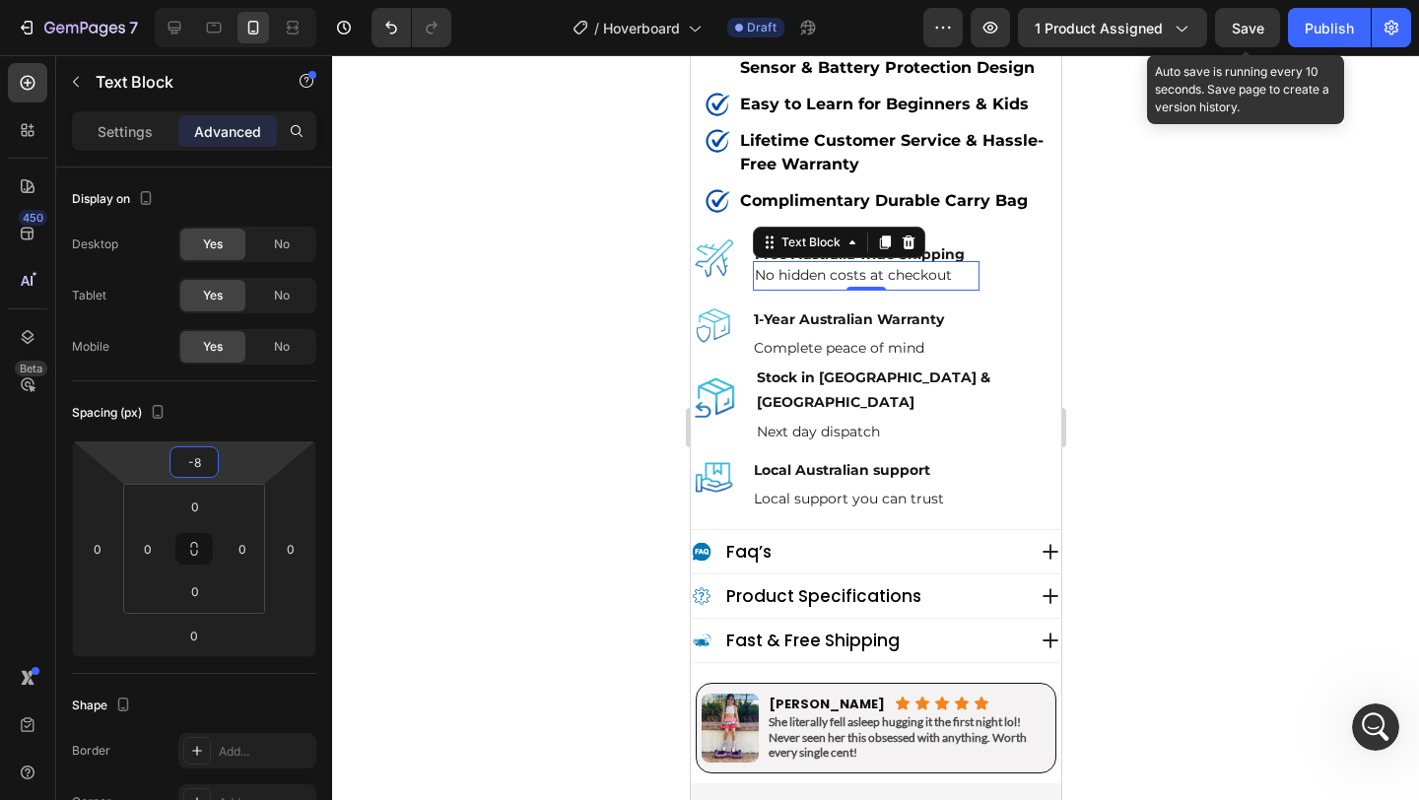
type input "-8"
click at [1260, 30] on span "Save" at bounding box center [1248, 28] width 33 height 17
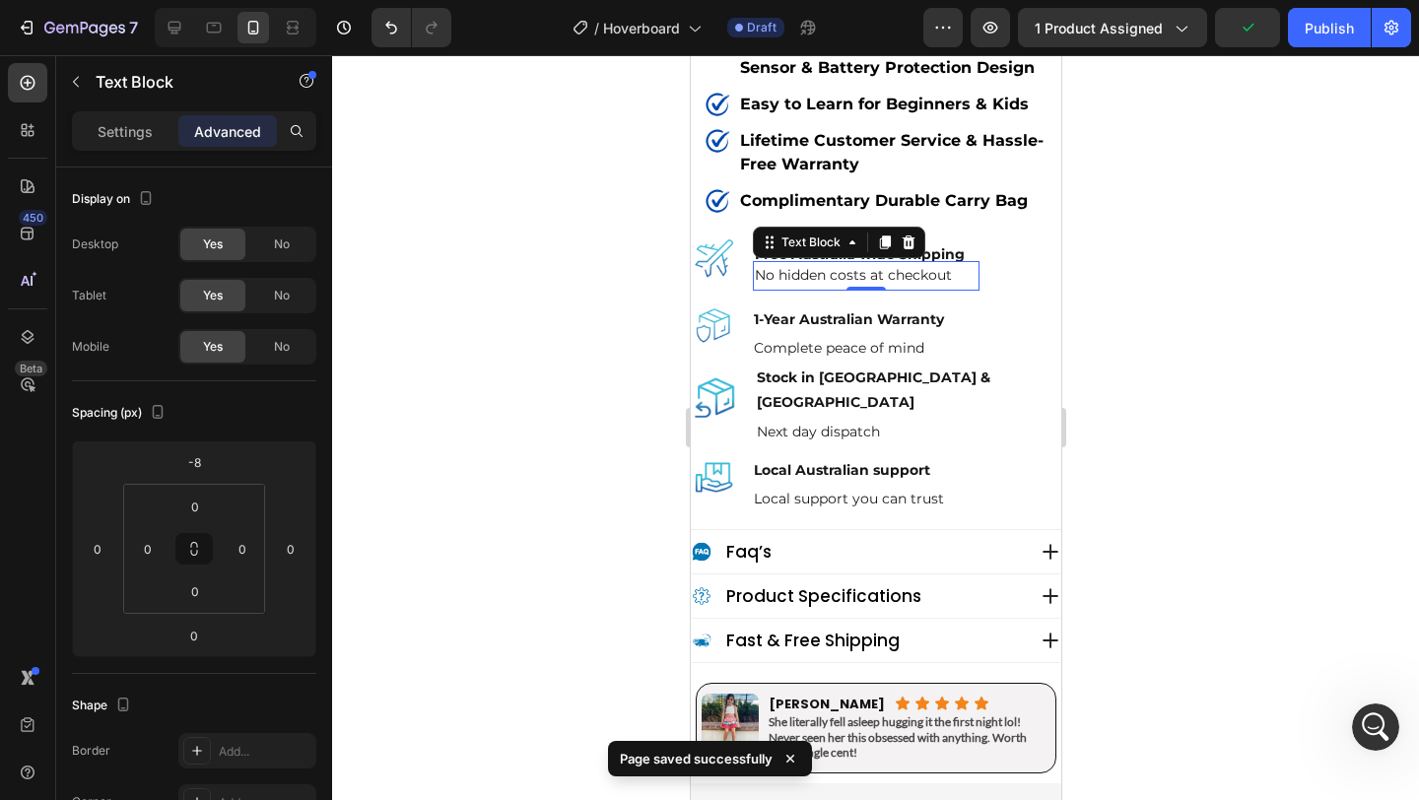
click at [1133, 247] on div at bounding box center [875, 427] width 1087 height 745
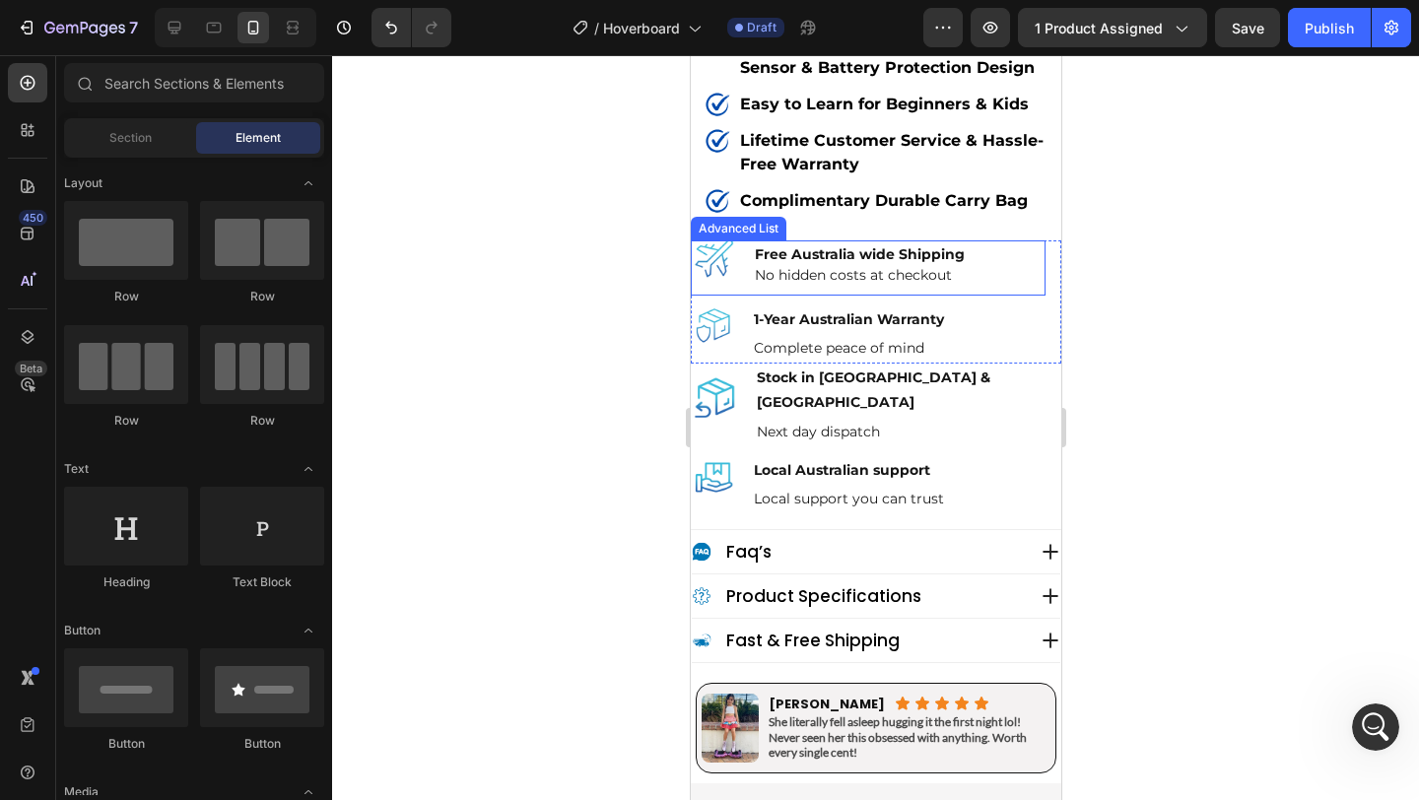
click at [740, 240] on li "Image Free Australia wide Shipping Text Block No hidden costs at checkout Text …" at bounding box center [834, 264] width 289 height 49
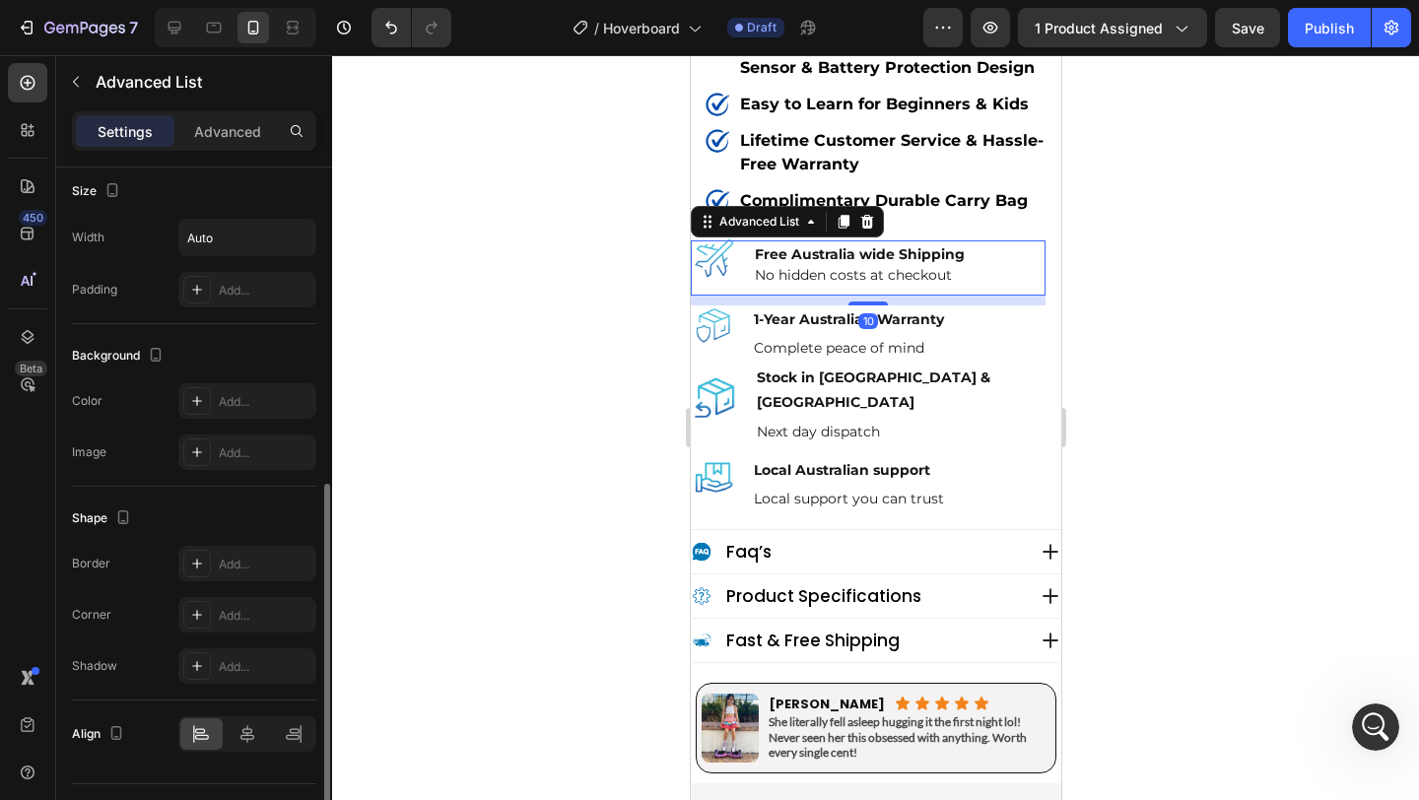
scroll to position [443, 0]
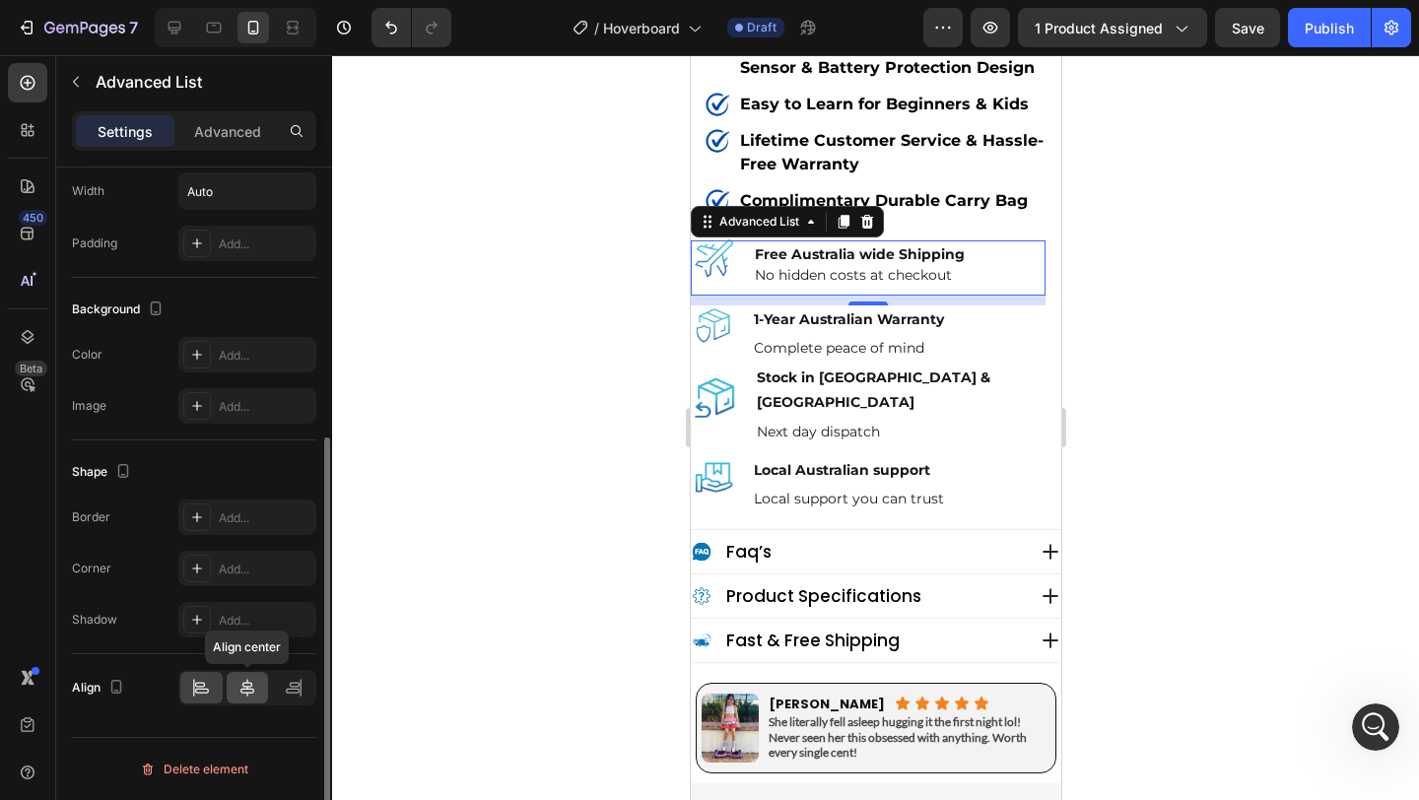
click at [253, 681] on icon at bounding box center [248, 688] width 20 height 20
click at [209, 689] on icon at bounding box center [201, 688] width 20 height 20
click at [727, 235] on img at bounding box center [713, 258] width 46 height 46
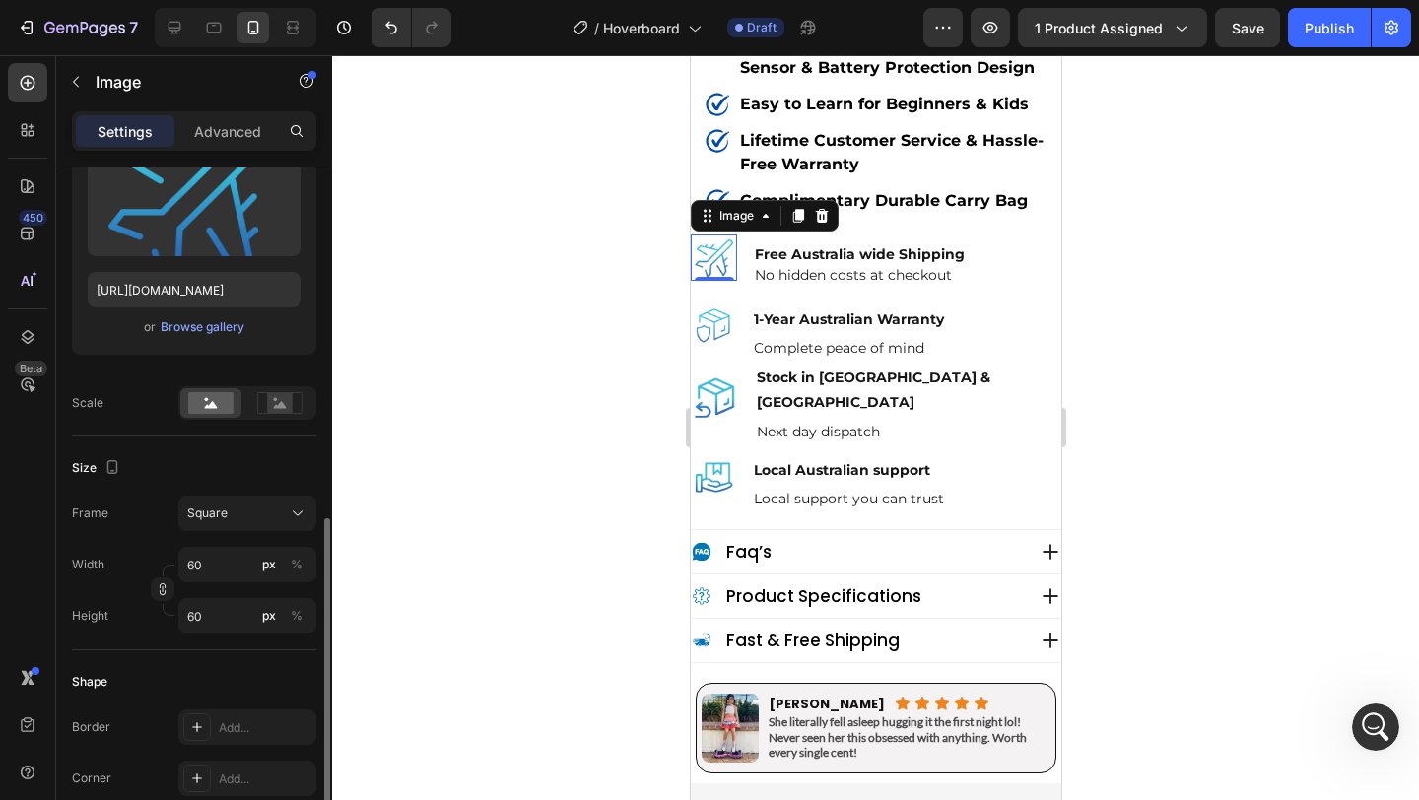
scroll to position [0, 0]
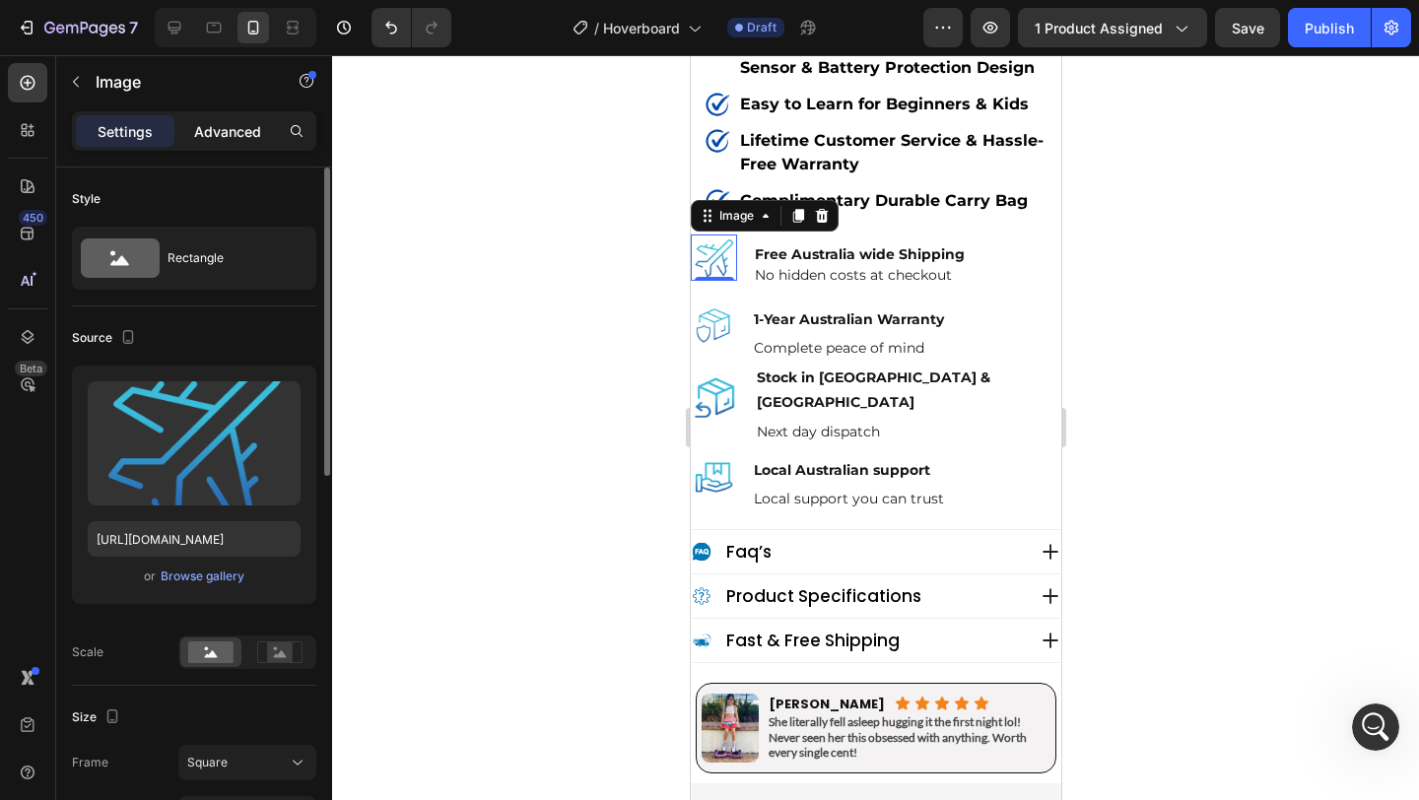
click at [235, 123] on p "Advanced" at bounding box center [227, 131] width 67 height 21
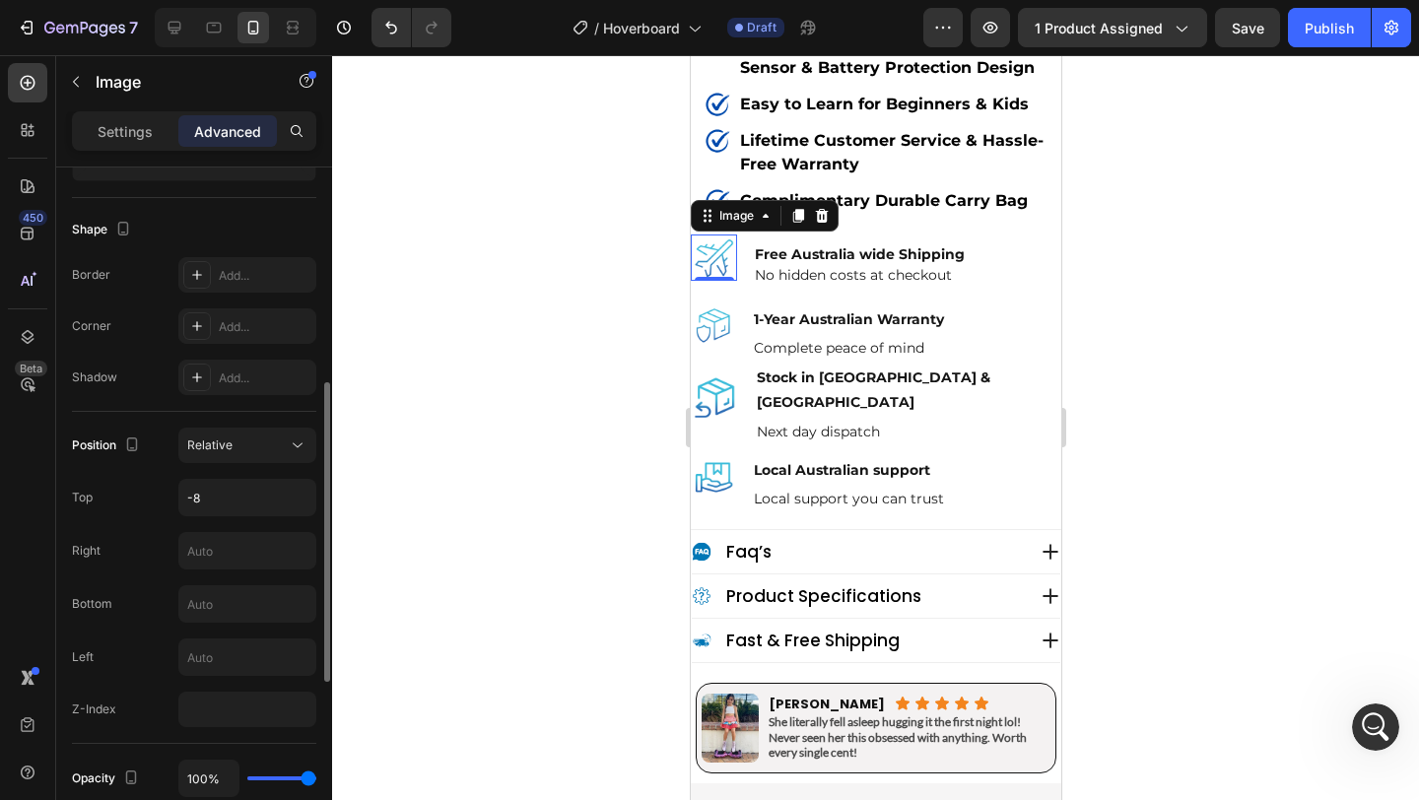
scroll to position [482, 0]
click at [210, 497] on input "-8" at bounding box center [247, 491] width 136 height 35
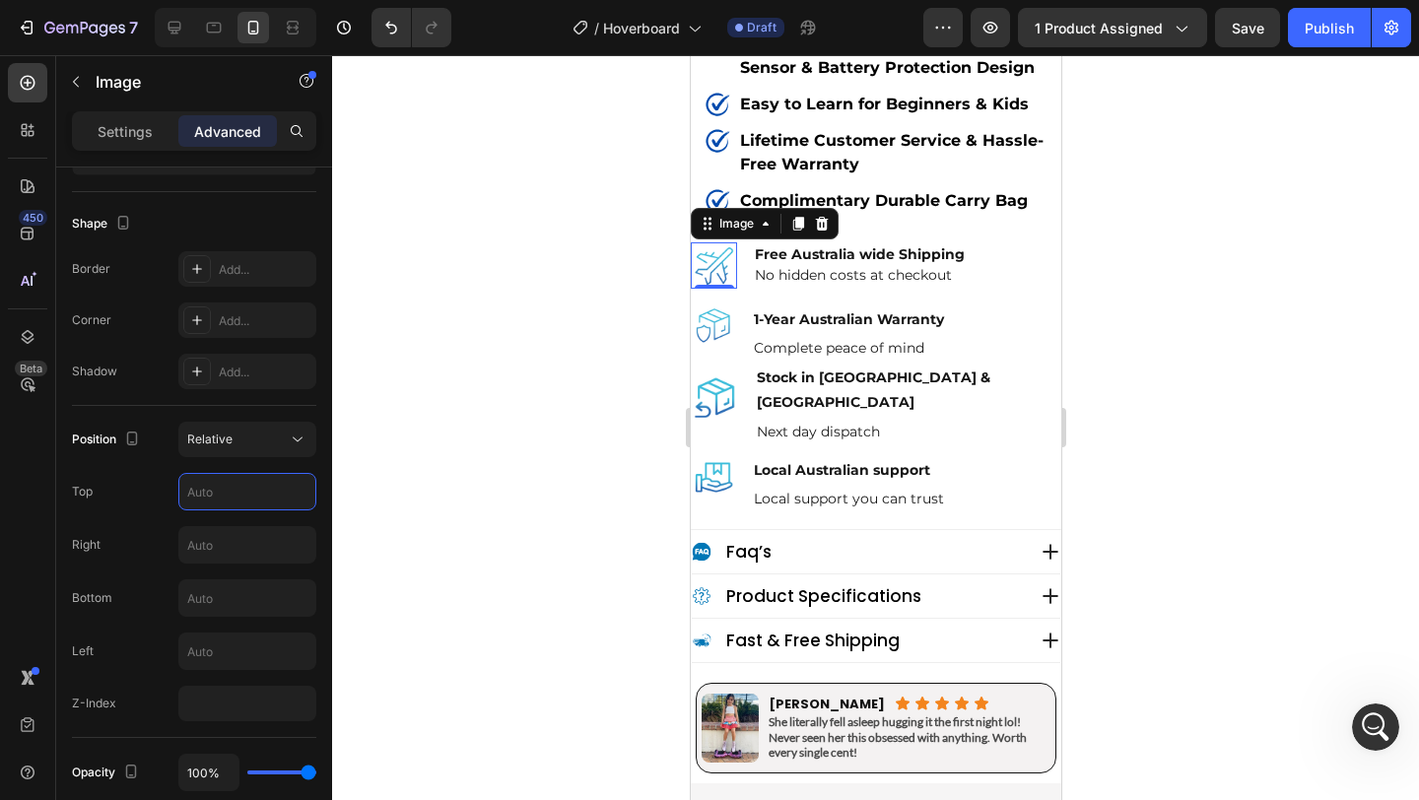
click at [614, 488] on div at bounding box center [875, 427] width 1087 height 745
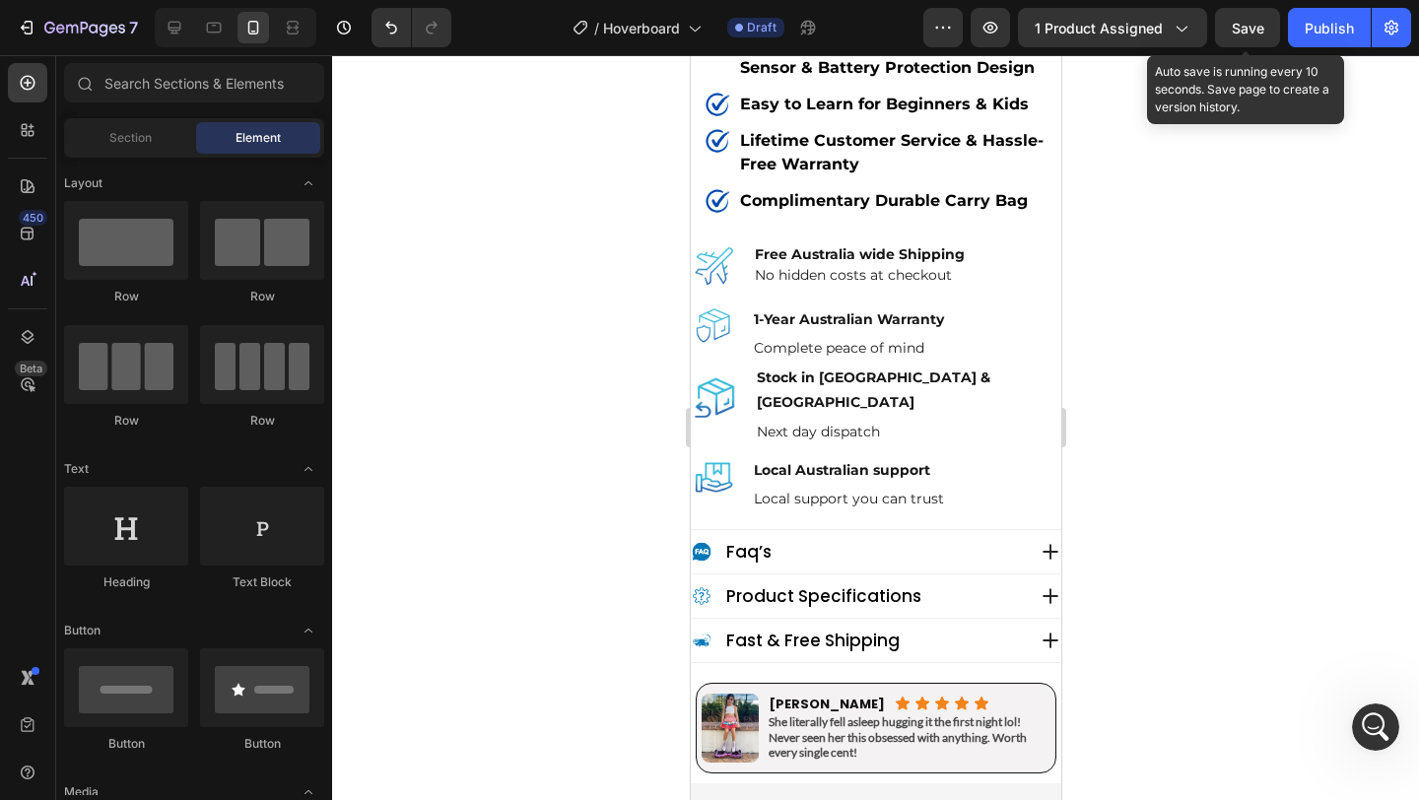
click at [1258, 20] on span "Save" at bounding box center [1248, 28] width 33 height 17
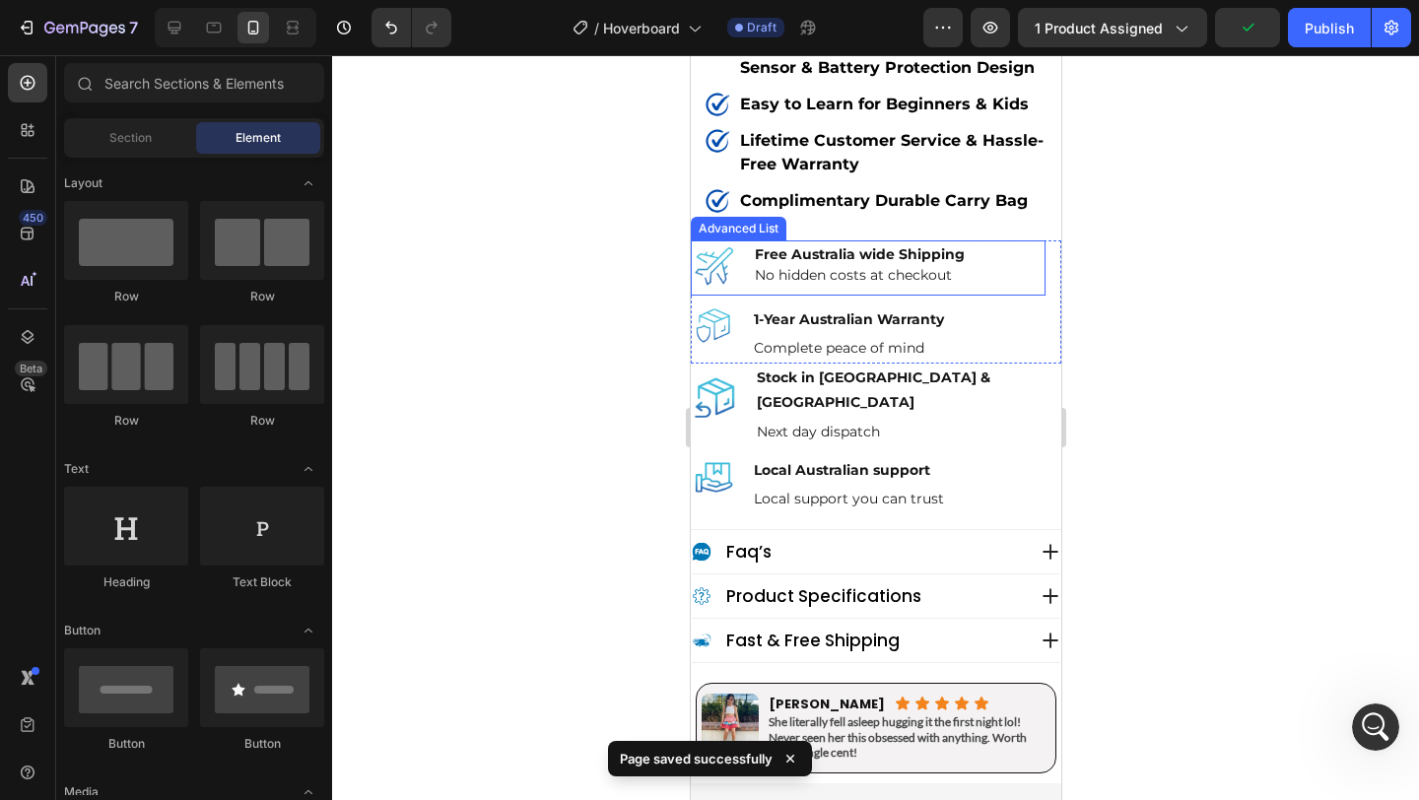
click at [996, 241] on div "Image Free Australia wide Shipping Text Block No hidden costs at checkout Text …" at bounding box center [867, 267] width 355 height 55
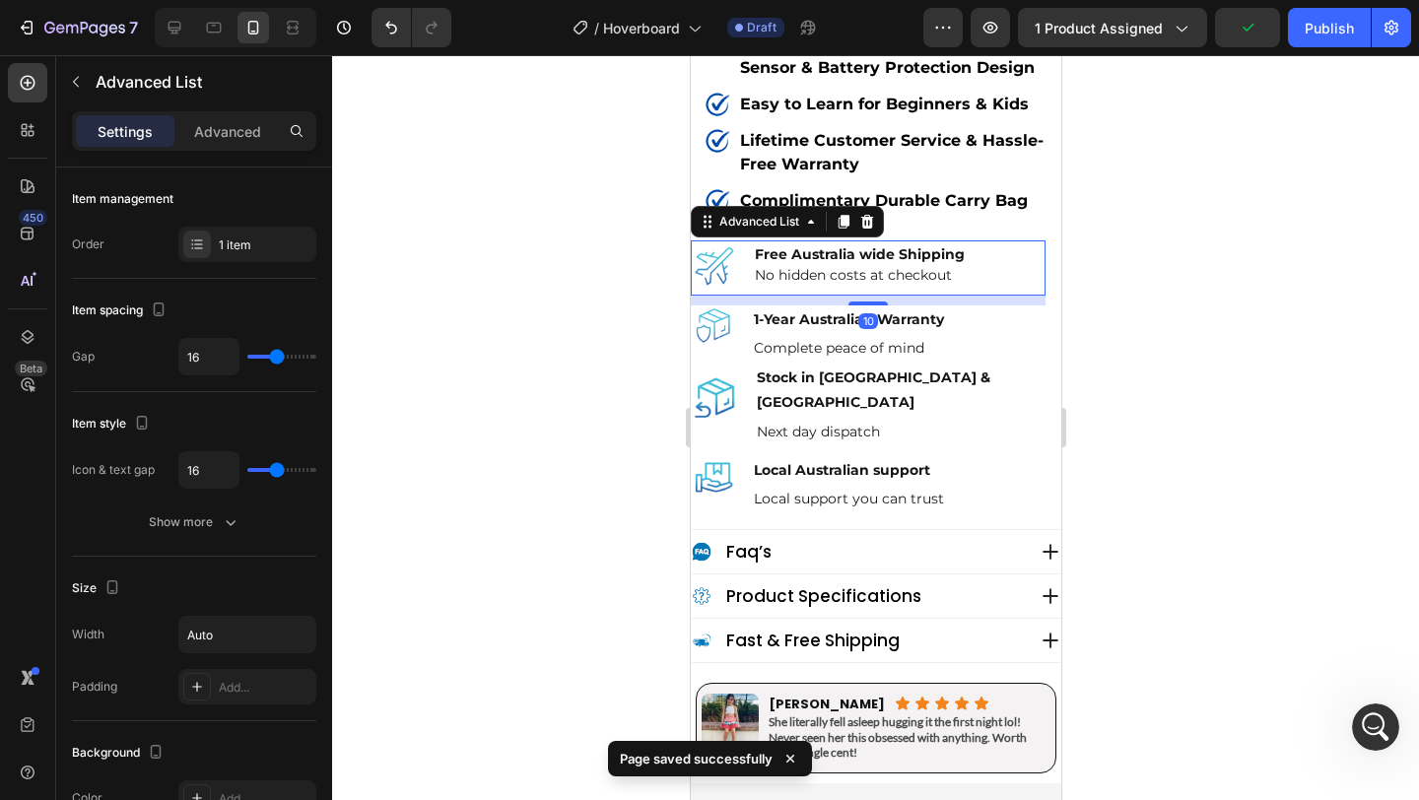
click at [996, 241] on div "Image Free Australia wide Shipping Text Block No hidden costs at checkout Text …" at bounding box center [867, 267] width 355 height 55
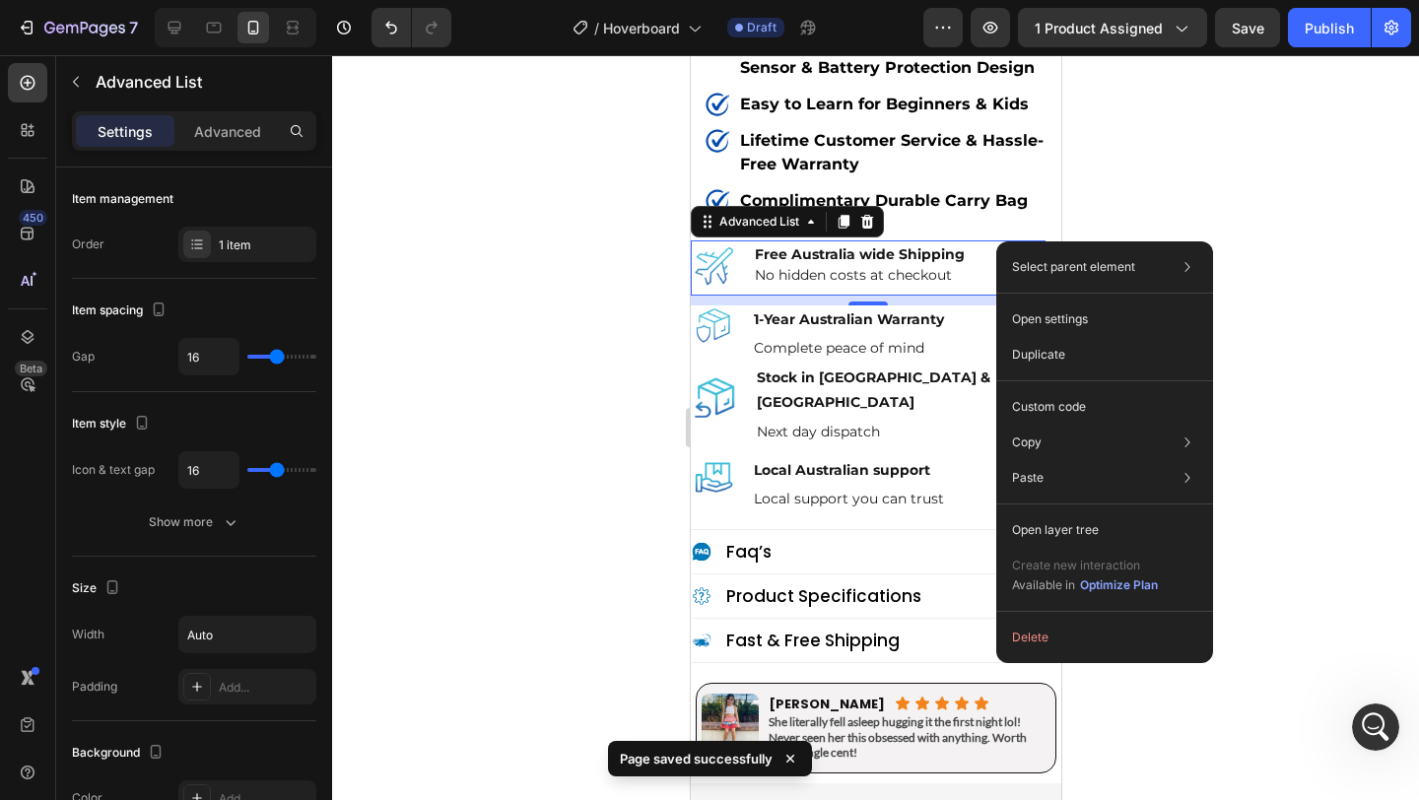
click at [576, 268] on div at bounding box center [875, 427] width 1087 height 745
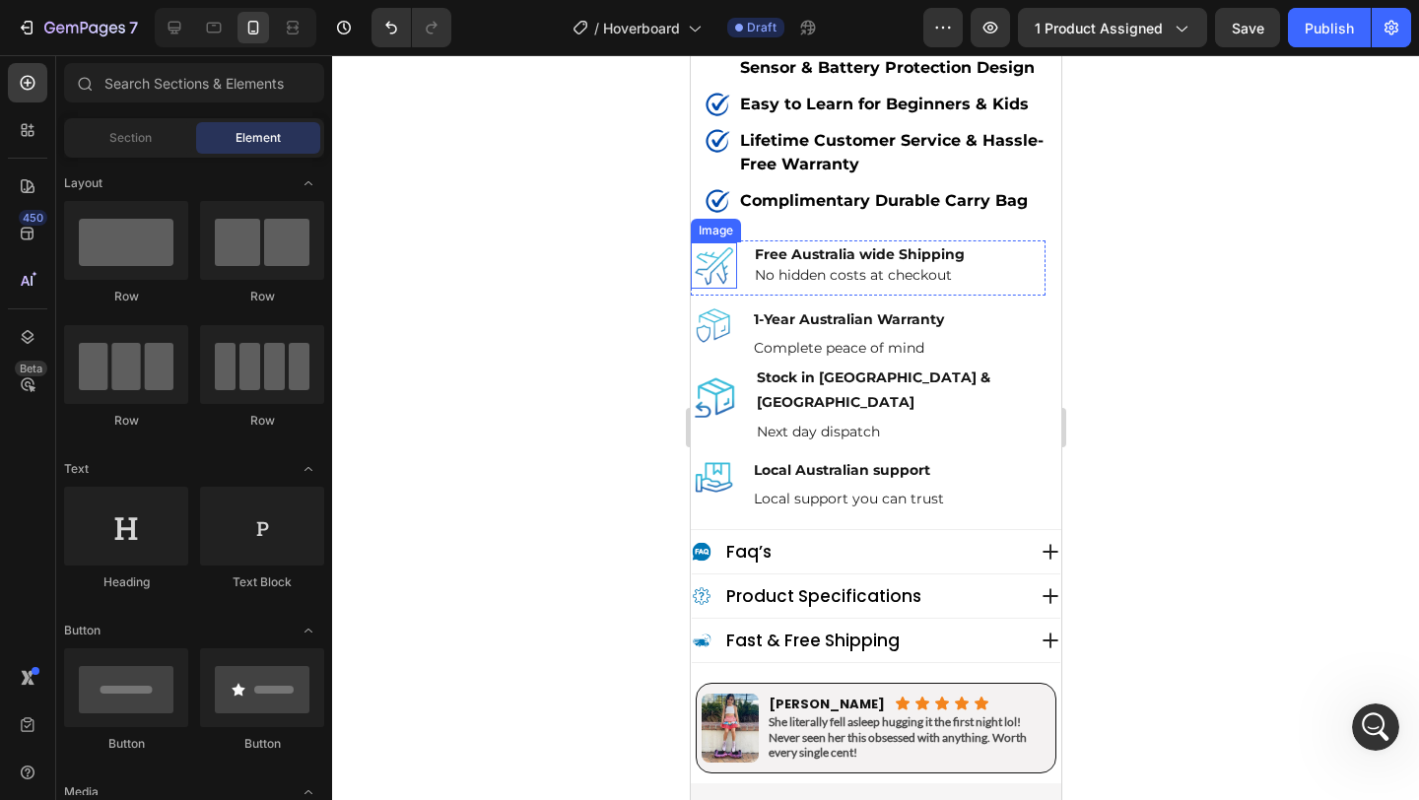
click at [722, 243] on img at bounding box center [713, 265] width 46 height 46
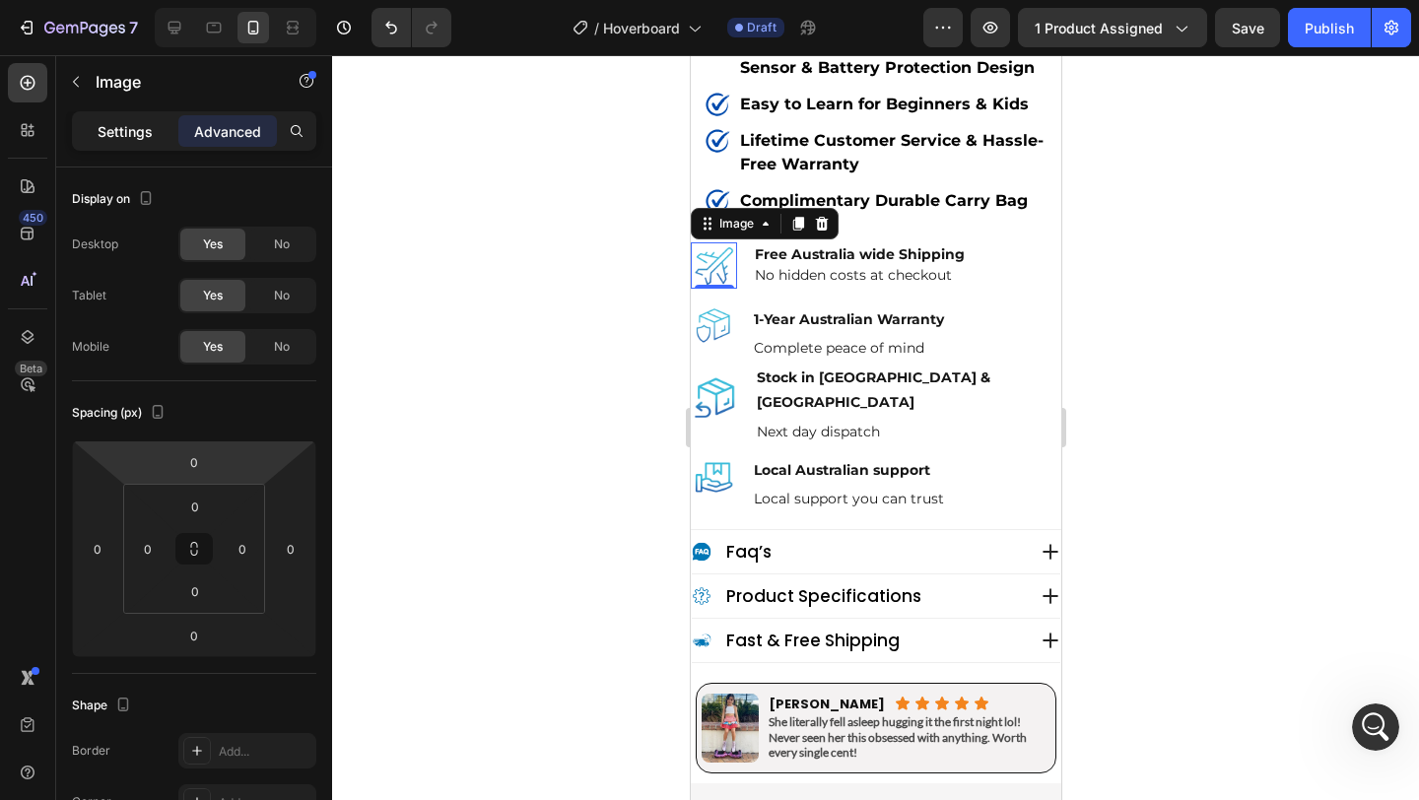
click at [125, 131] on p "Settings" at bounding box center [125, 131] width 55 height 21
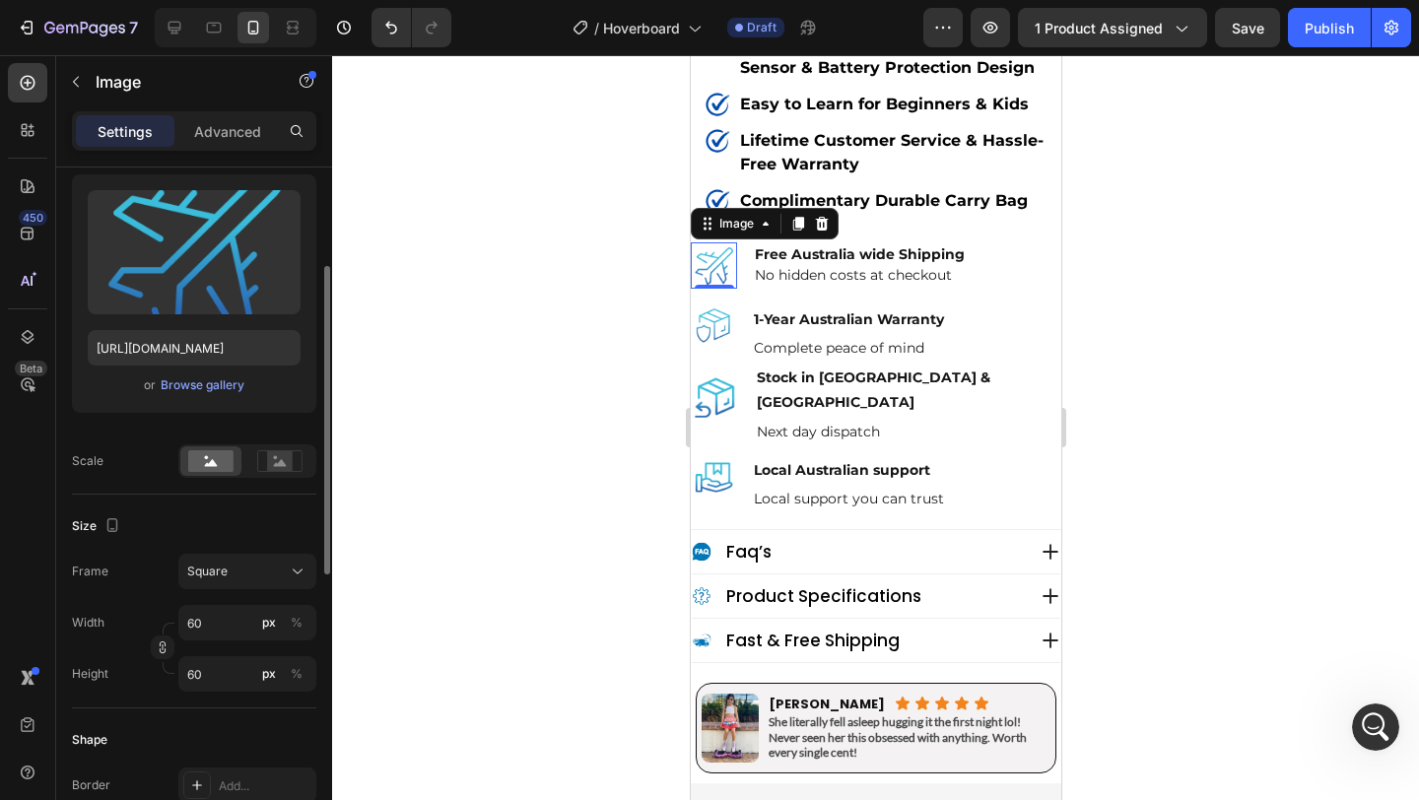
scroll to position [207, 0]
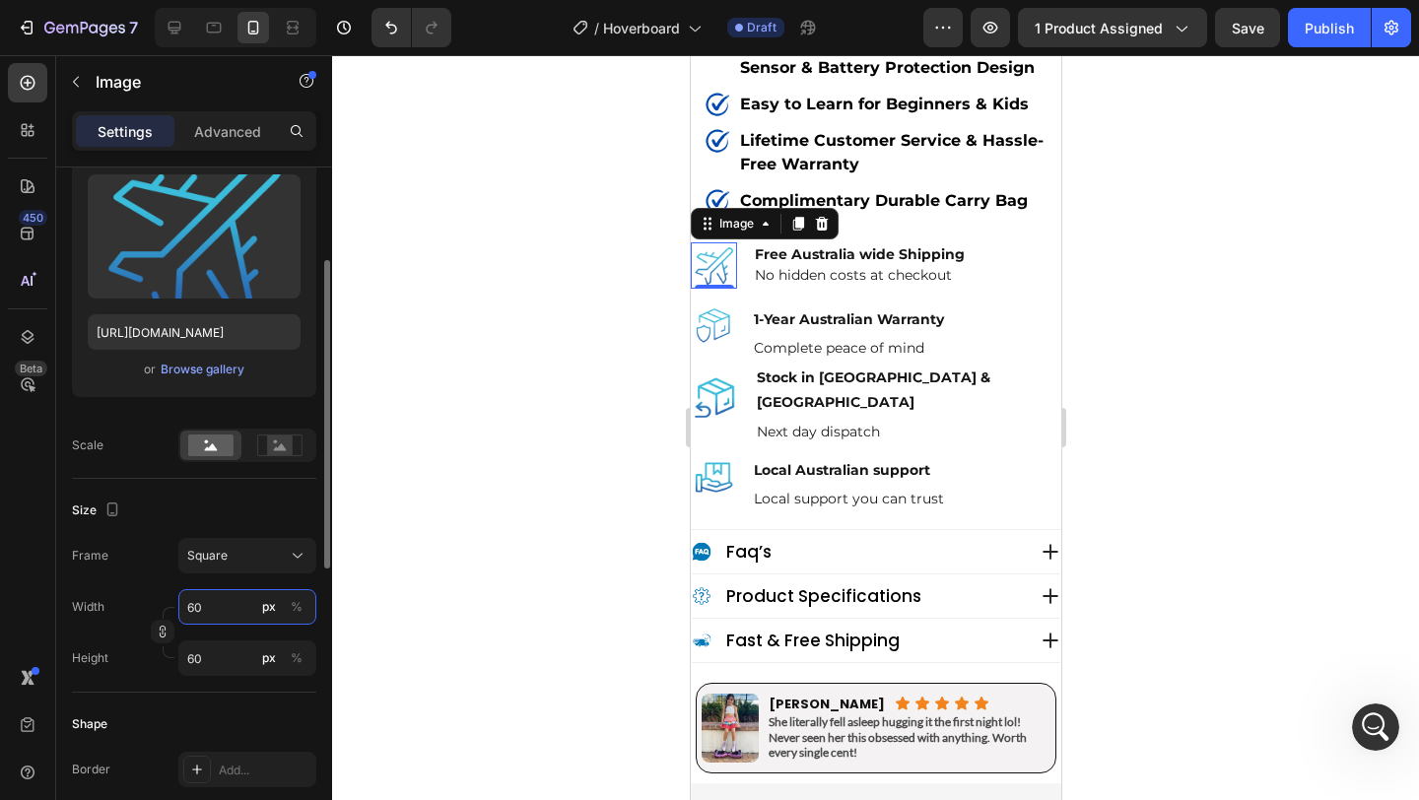
click at [218, 615] on input "60" at bounding box center [247, 606] width 138 height 35
type input "5"
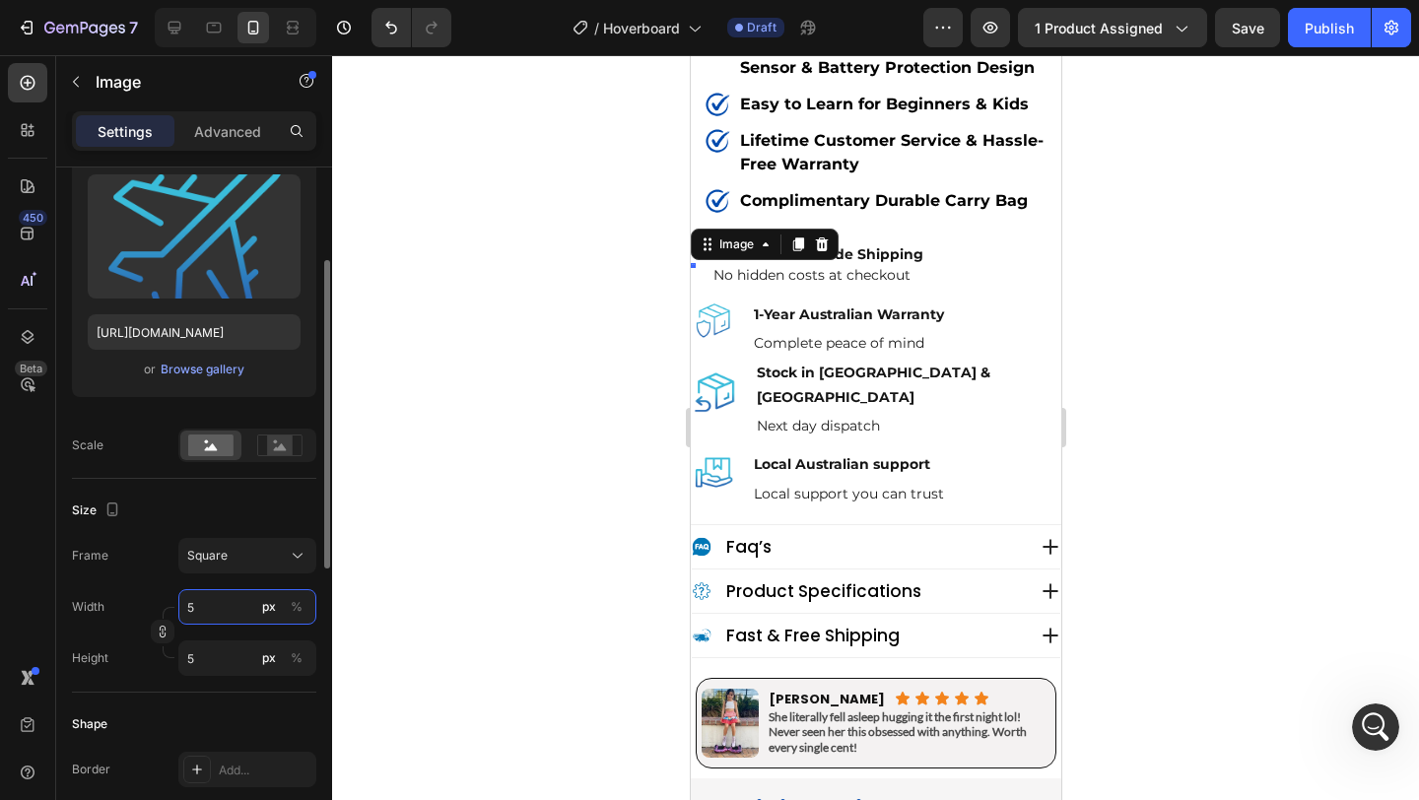
type input "55"
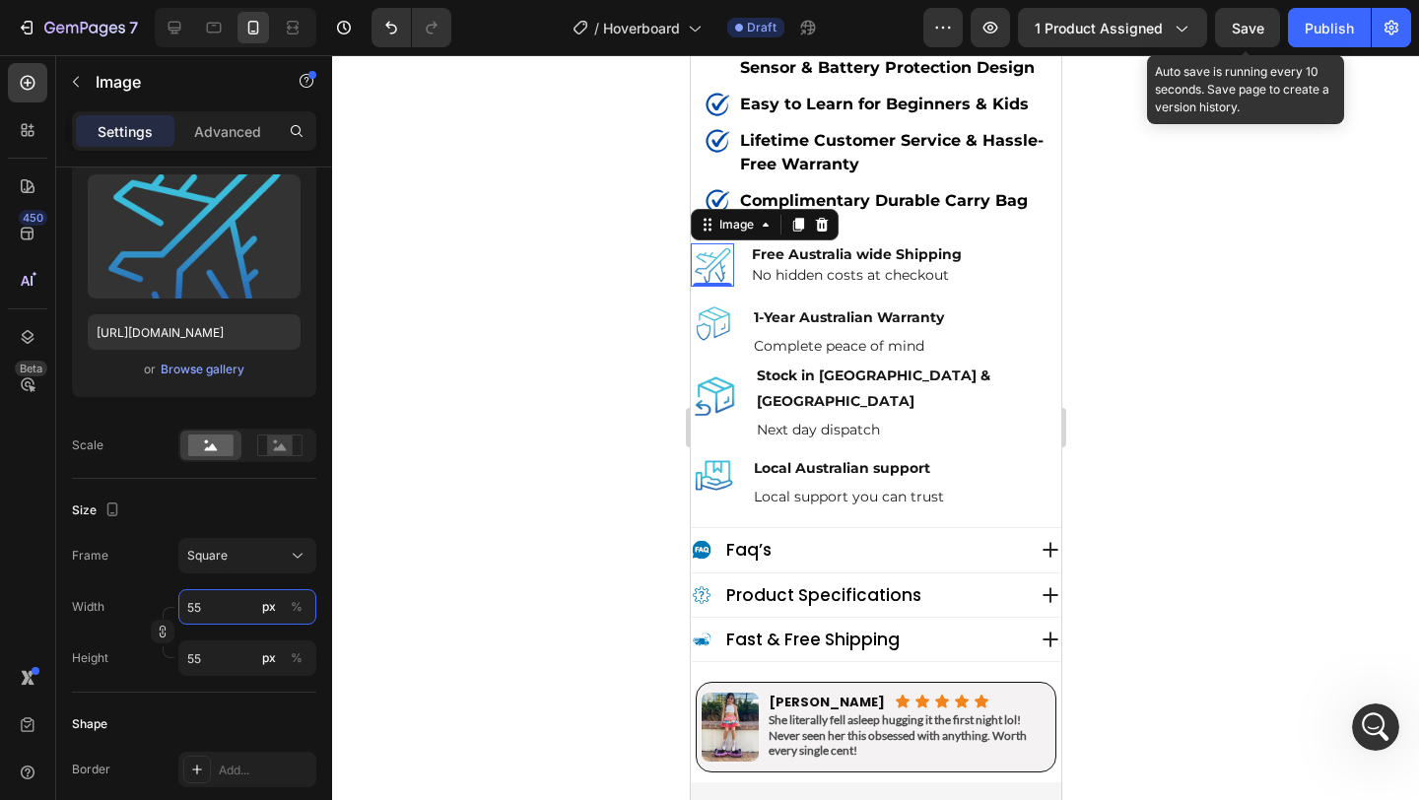
type input "55"
click at [1247, 28] on span "Save" at bounding box center [1248, 28] width 33 height 17
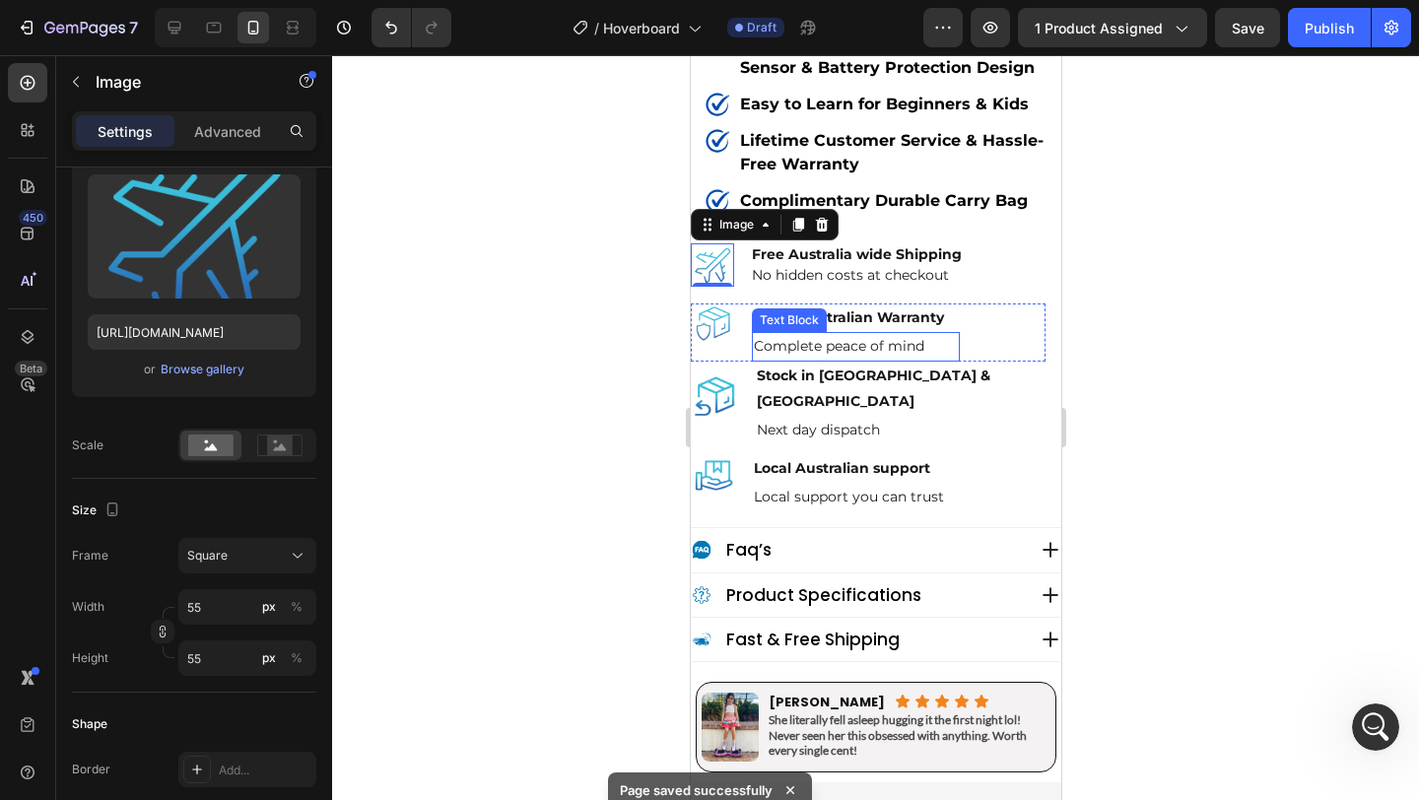
click at [844, 334] on p "Complete peace of mind" at bounding box center [855, 346] width 204 height 25
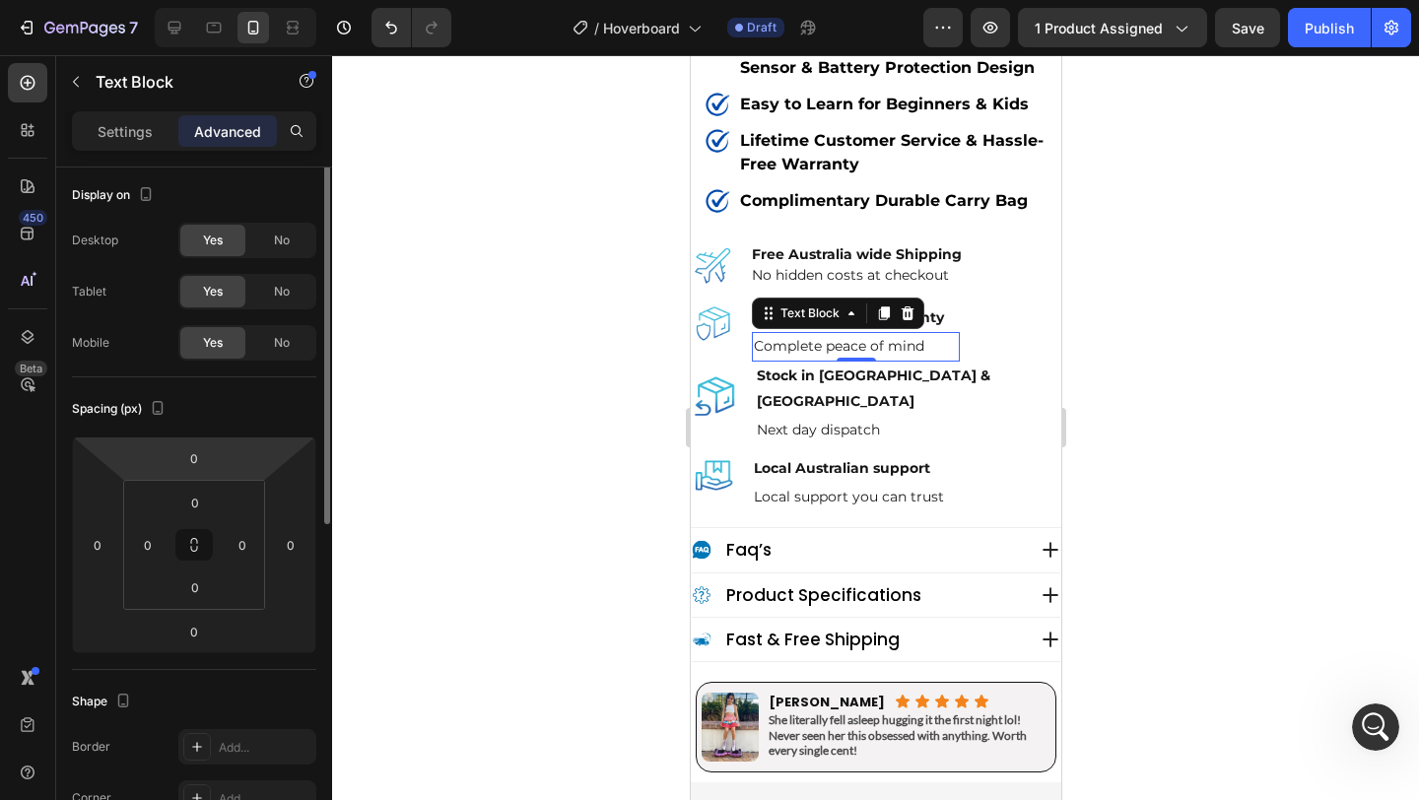
scroll to position [0, 0]
click at [206, 0] on html "7 Version history / Hoverboard Draft Preview 1 product assigned Save Publish 45…" at bounding box center [709, 0] width 1419 height 0
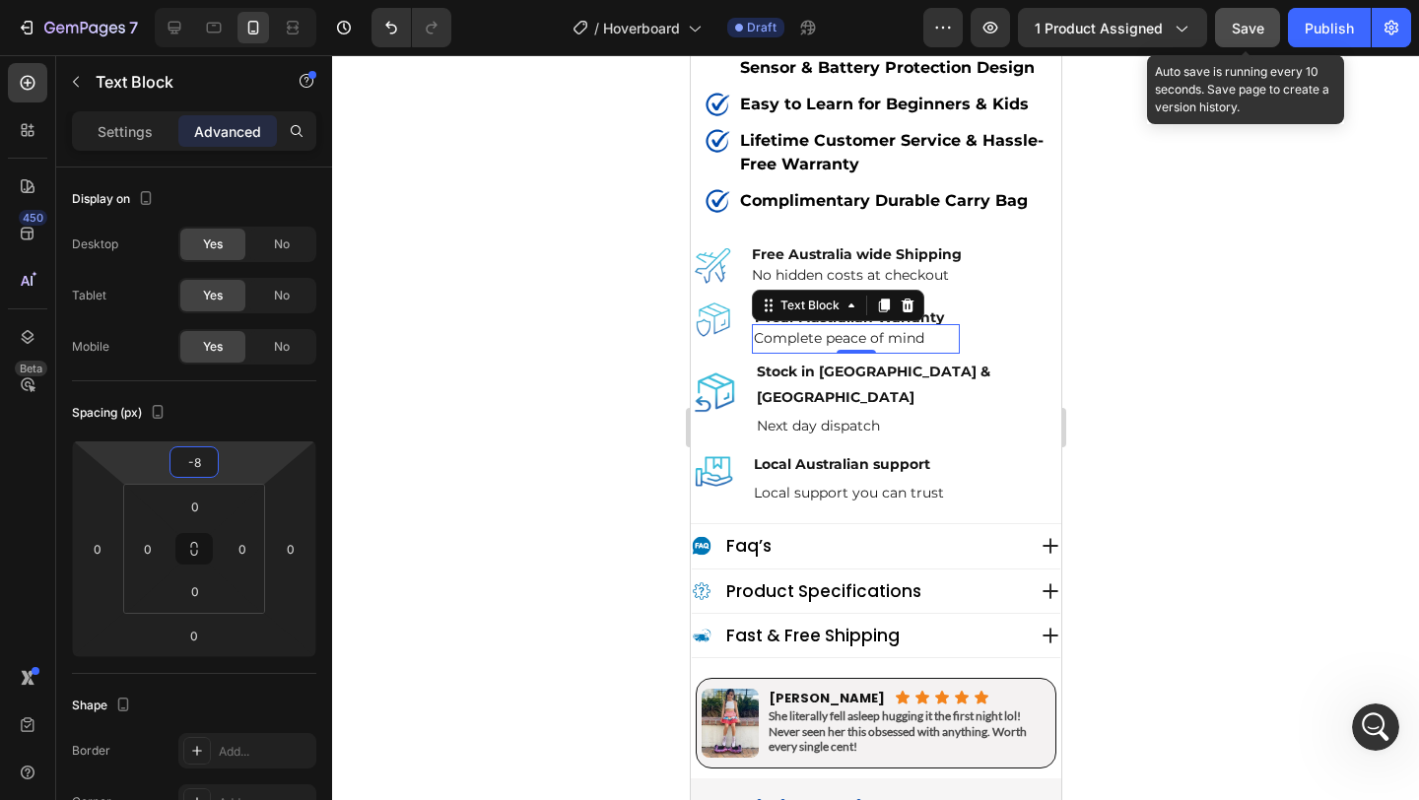
type input "-8"
click at [1243, 15] on button "Save" at bounding box center [1247, 27] width 65 height 39
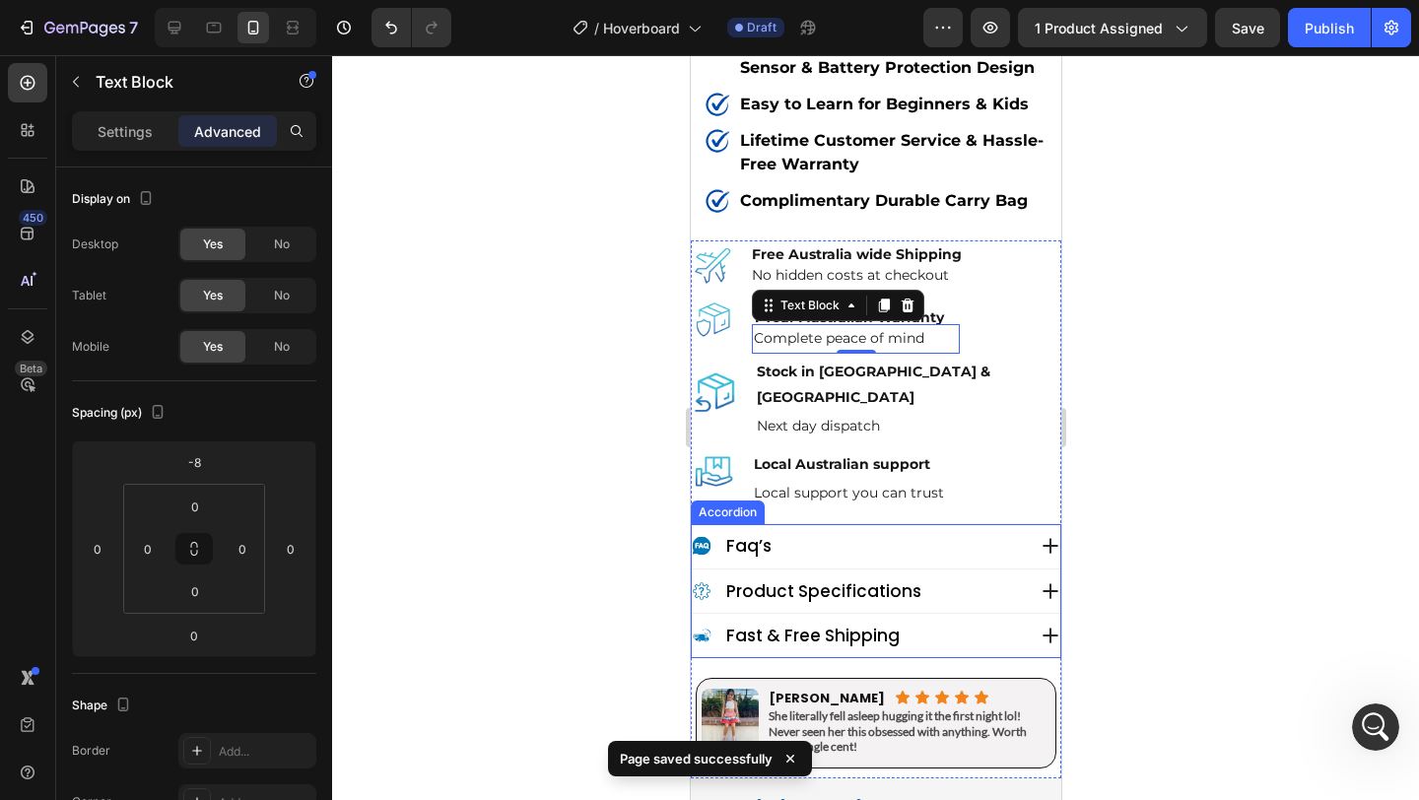
click at [744, 535] on p "faq’s" at bounding box center [747, 546] width 45 height 22
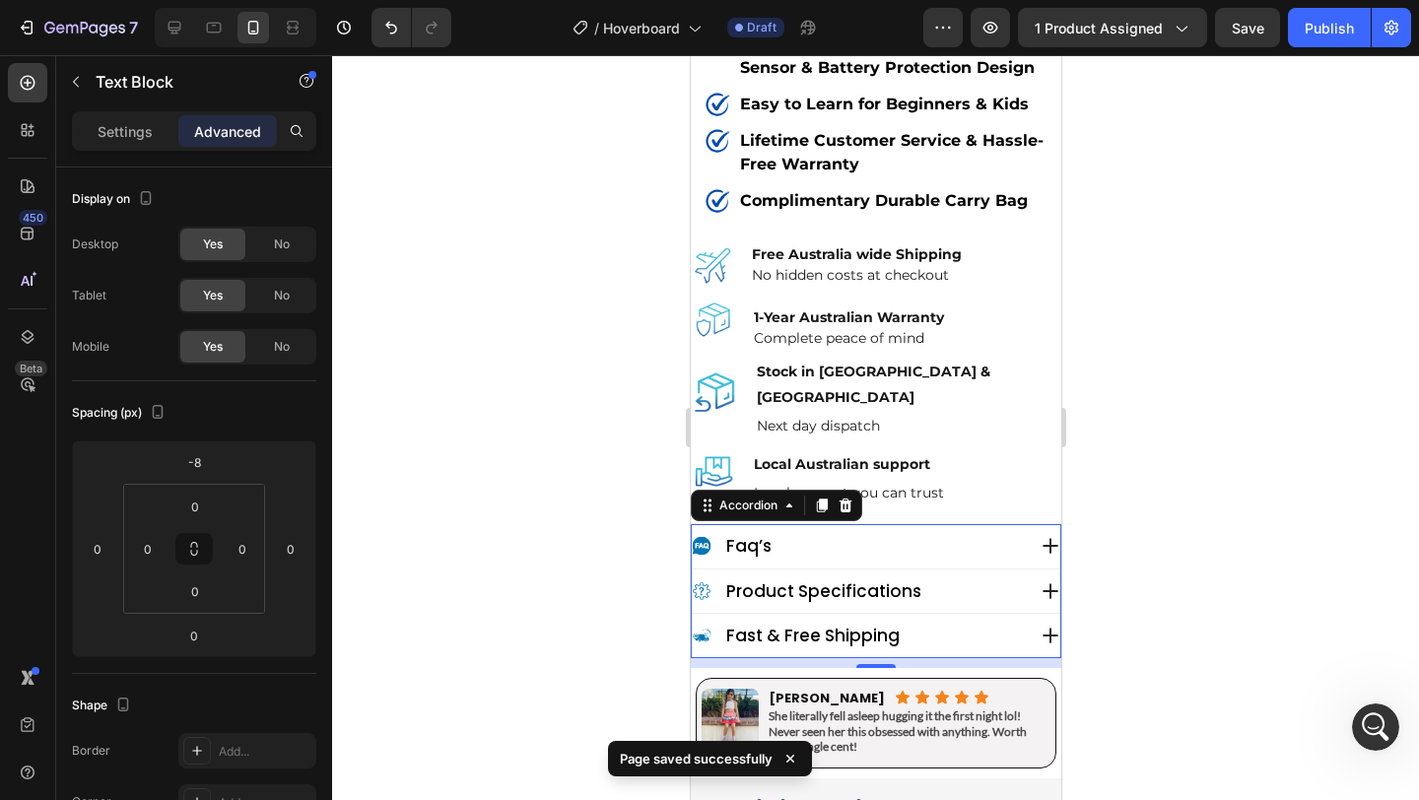
click at [744, 535] on p "faq’s" at bounding box center [747, 546] width 45 height 22
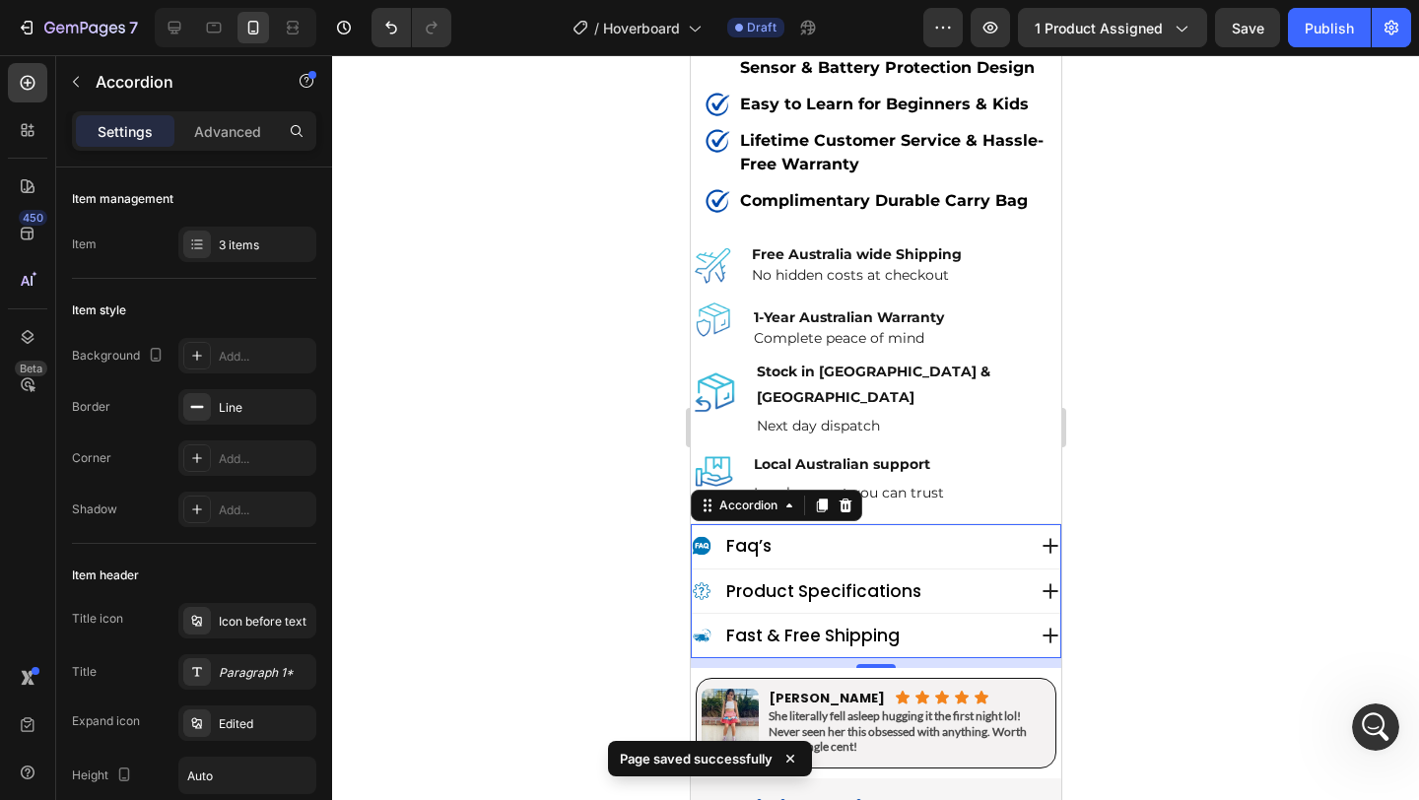
click at [744, 535] on p "faq’s" at bounding box center [747, 546] width 45 height 22
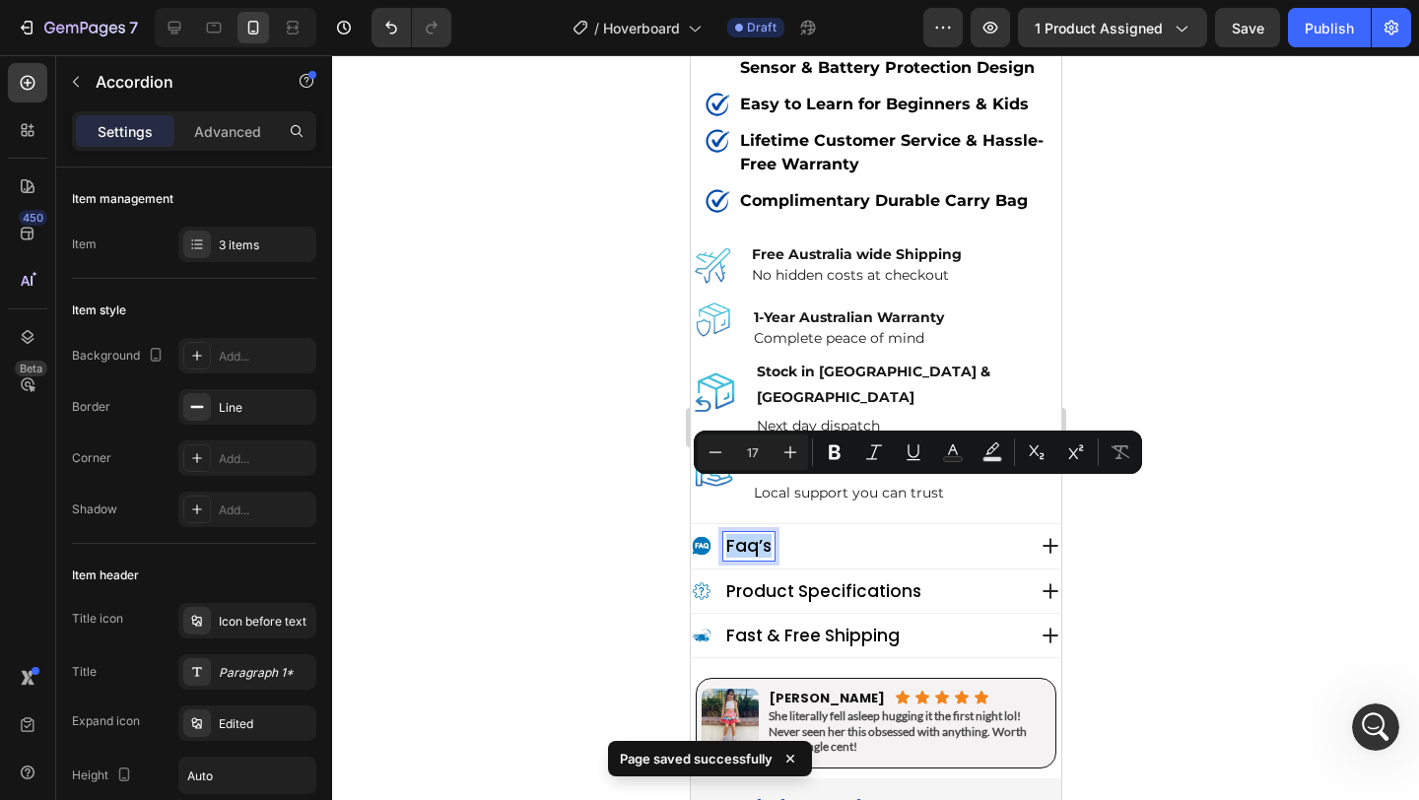
click at [749, 532] on div "faq’s" at bounding box center [747, 546] width 51 height 28
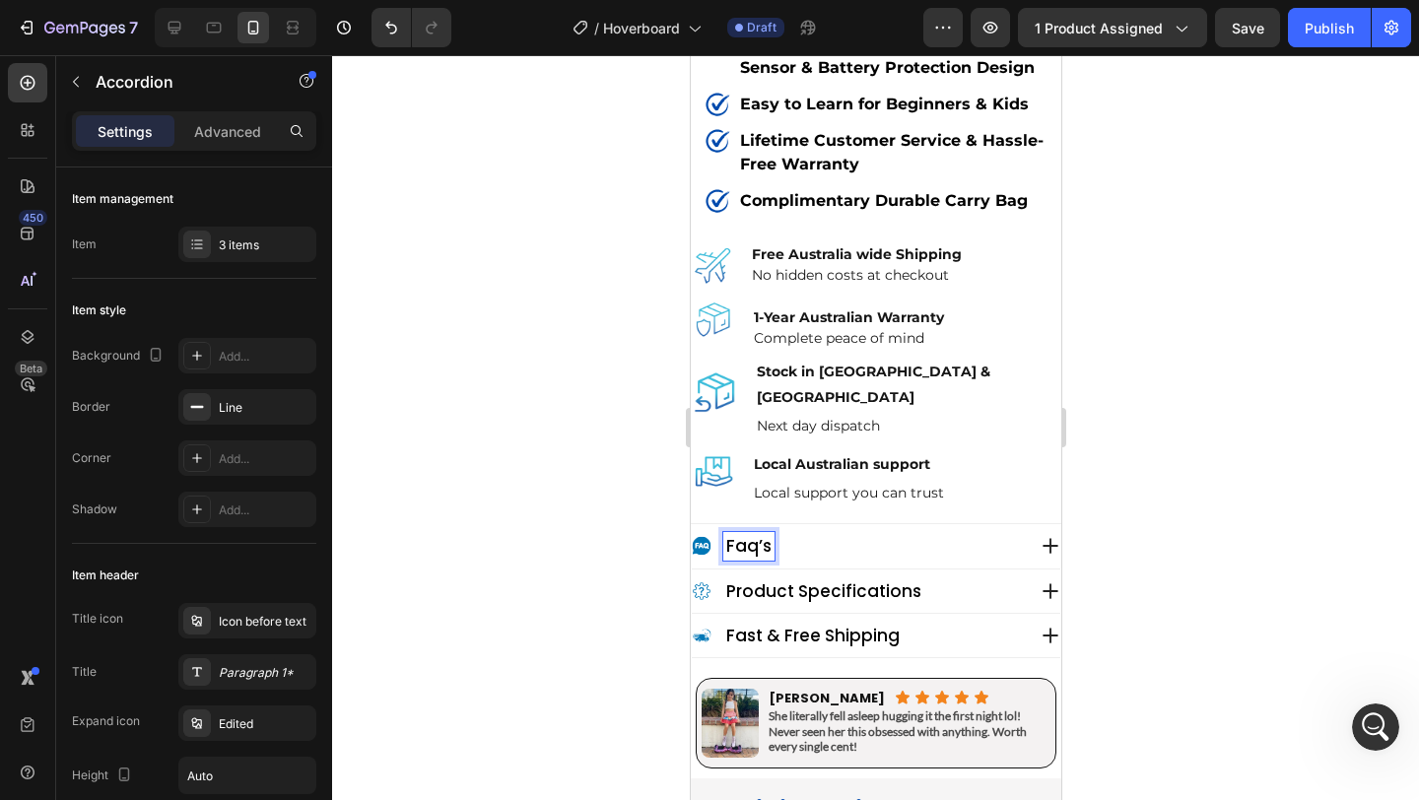
click at [758, 535] on p "faq’s" at bounding box center [747, 546] width 45 height 22
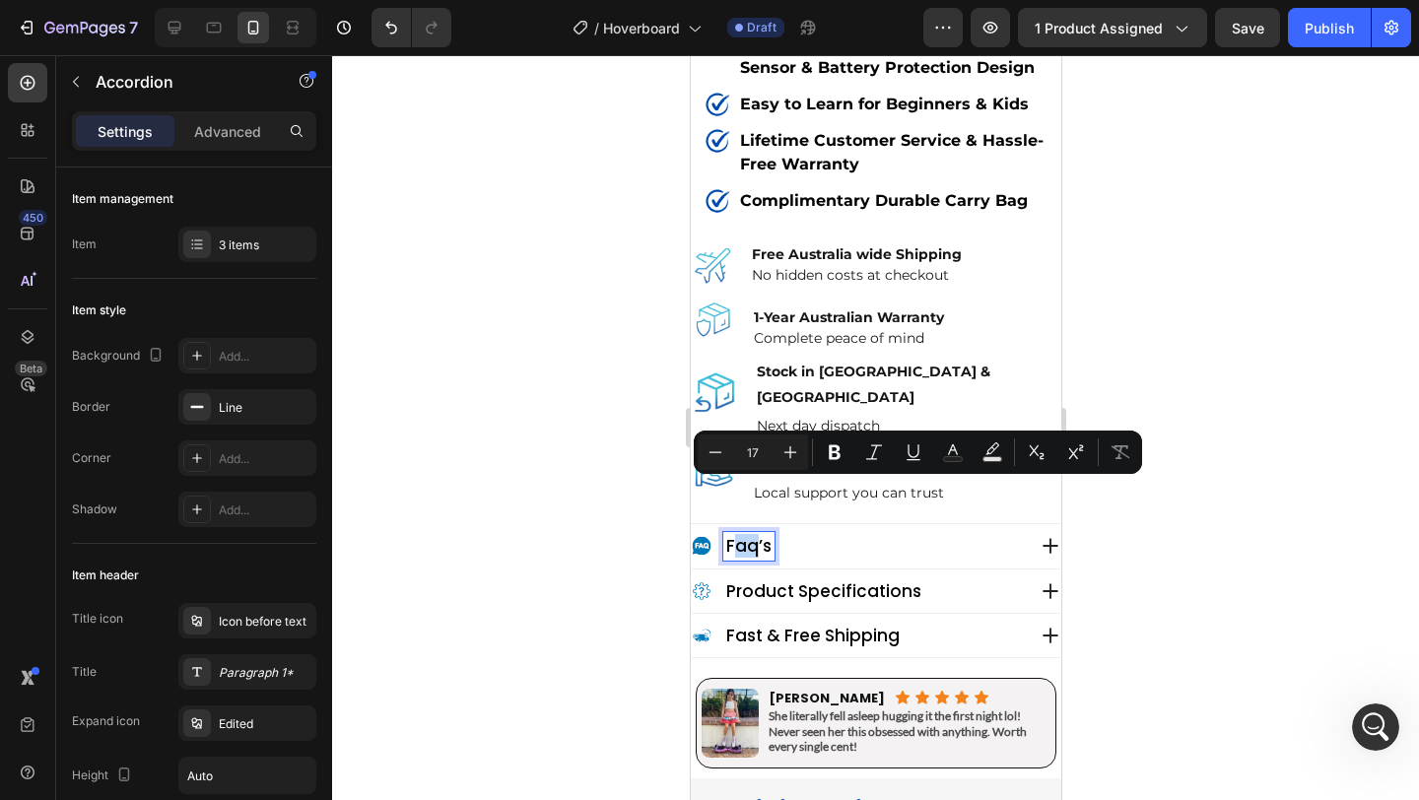
drag, startPoint x: 758, startPoint y: 501, endPoint x: 732, endPoint y: 499, distance: 25.7
click at [732, 535] on p "faq’s" at bounding box center [747, 546] width 45 height 22
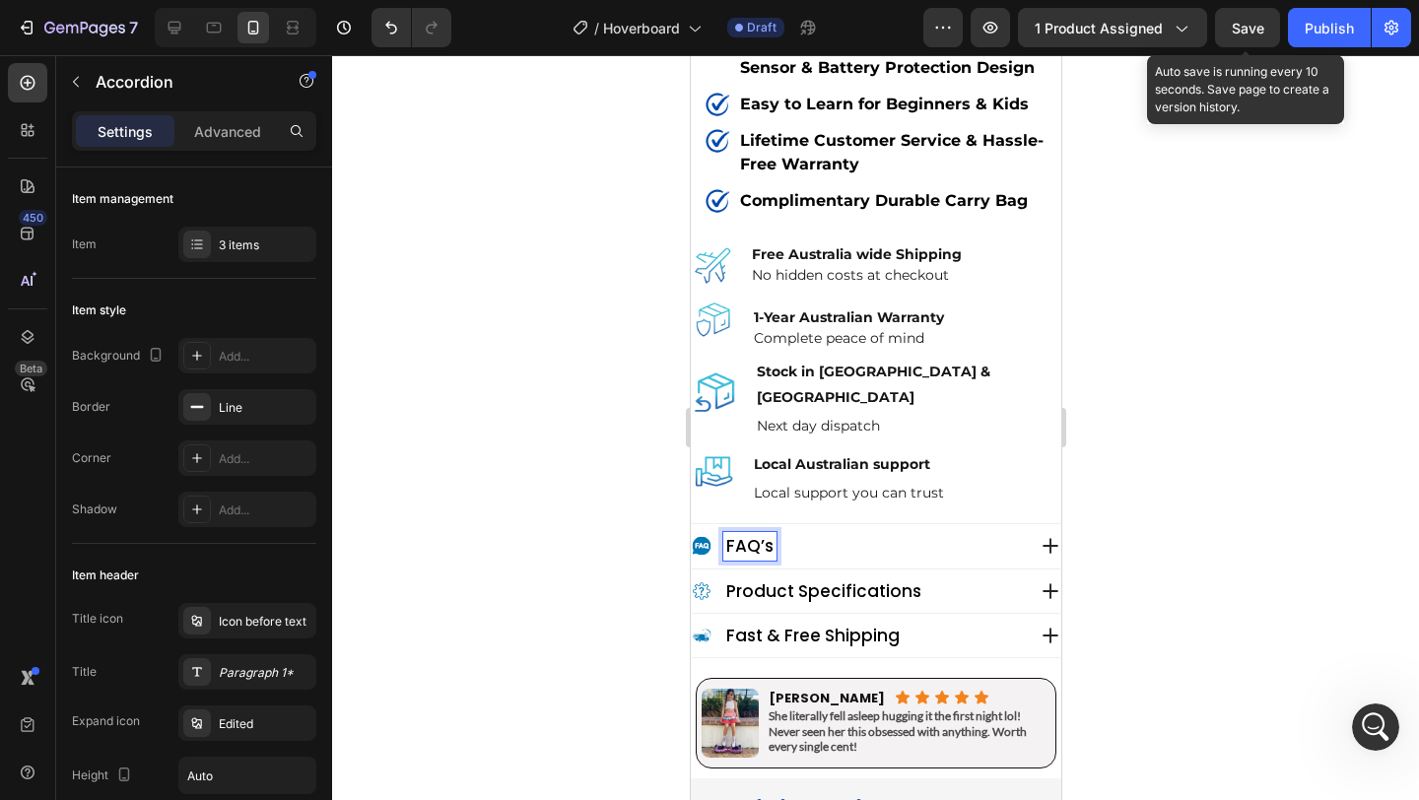
click at [1258, 30] on span "Save" at bounding box center [1248, 28] width 33 height 17
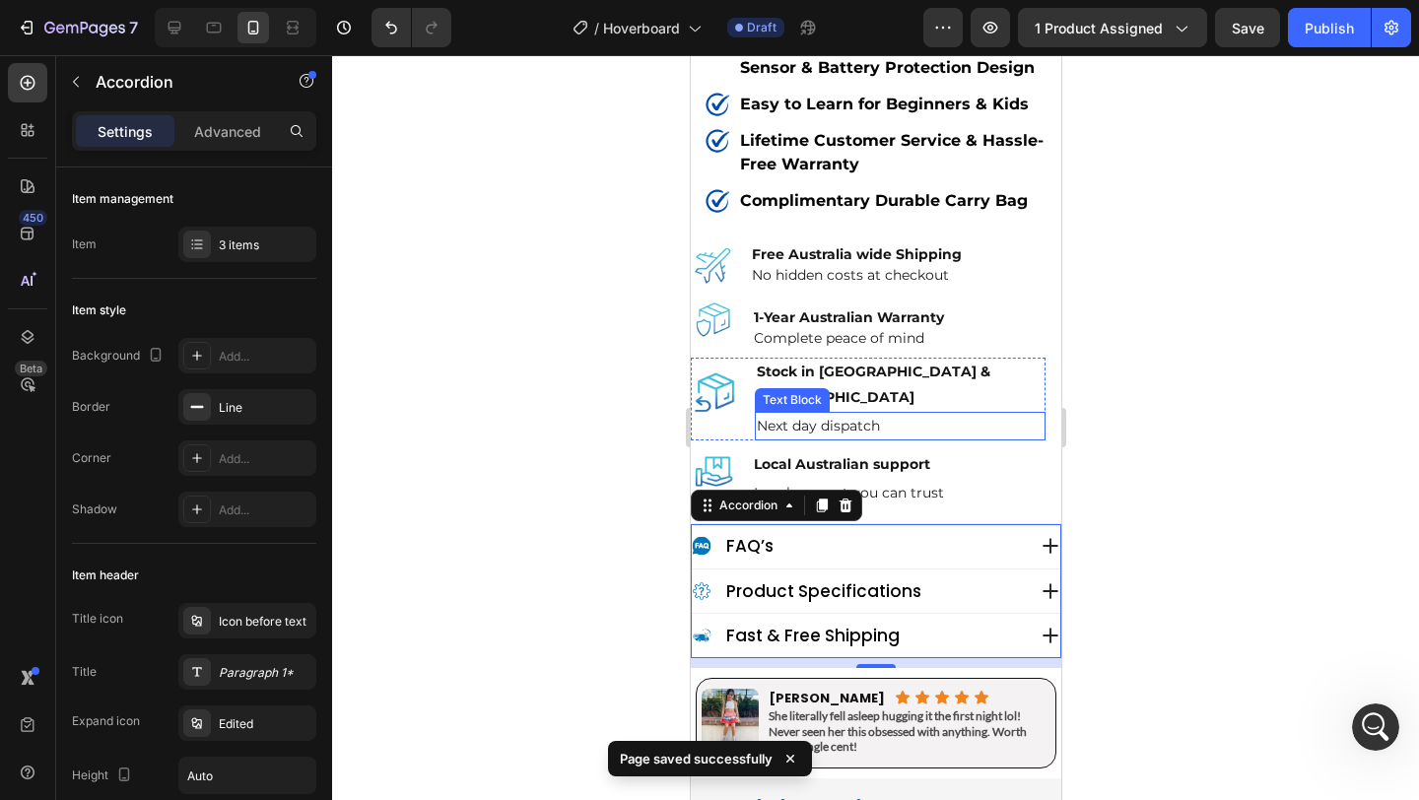
click at [913, 414] on p "Next day dispatch" at bounding box center [899, 426] width 287 height 25
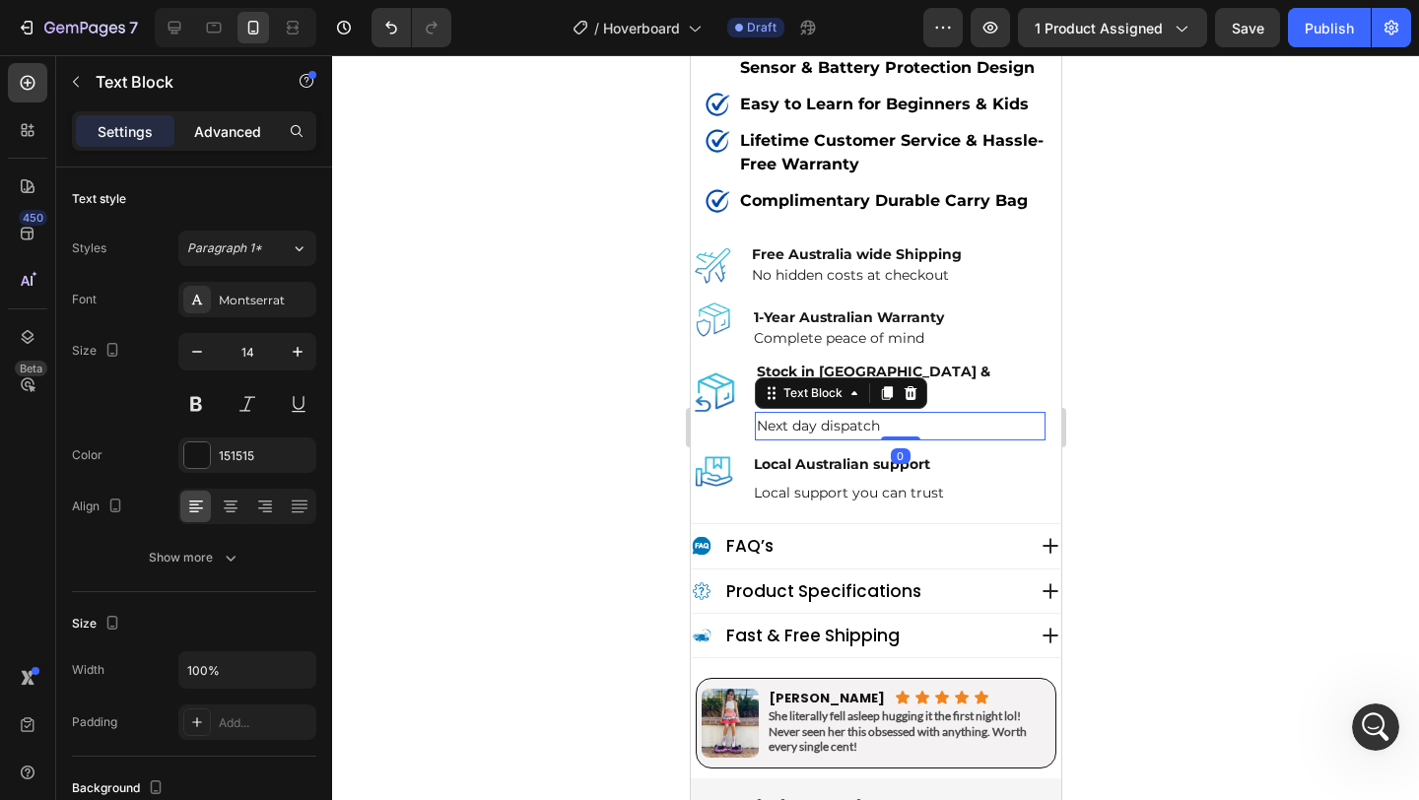
click at [230, 138] on p "Advanced" at bounding box center [227, 131] width 67 height 21
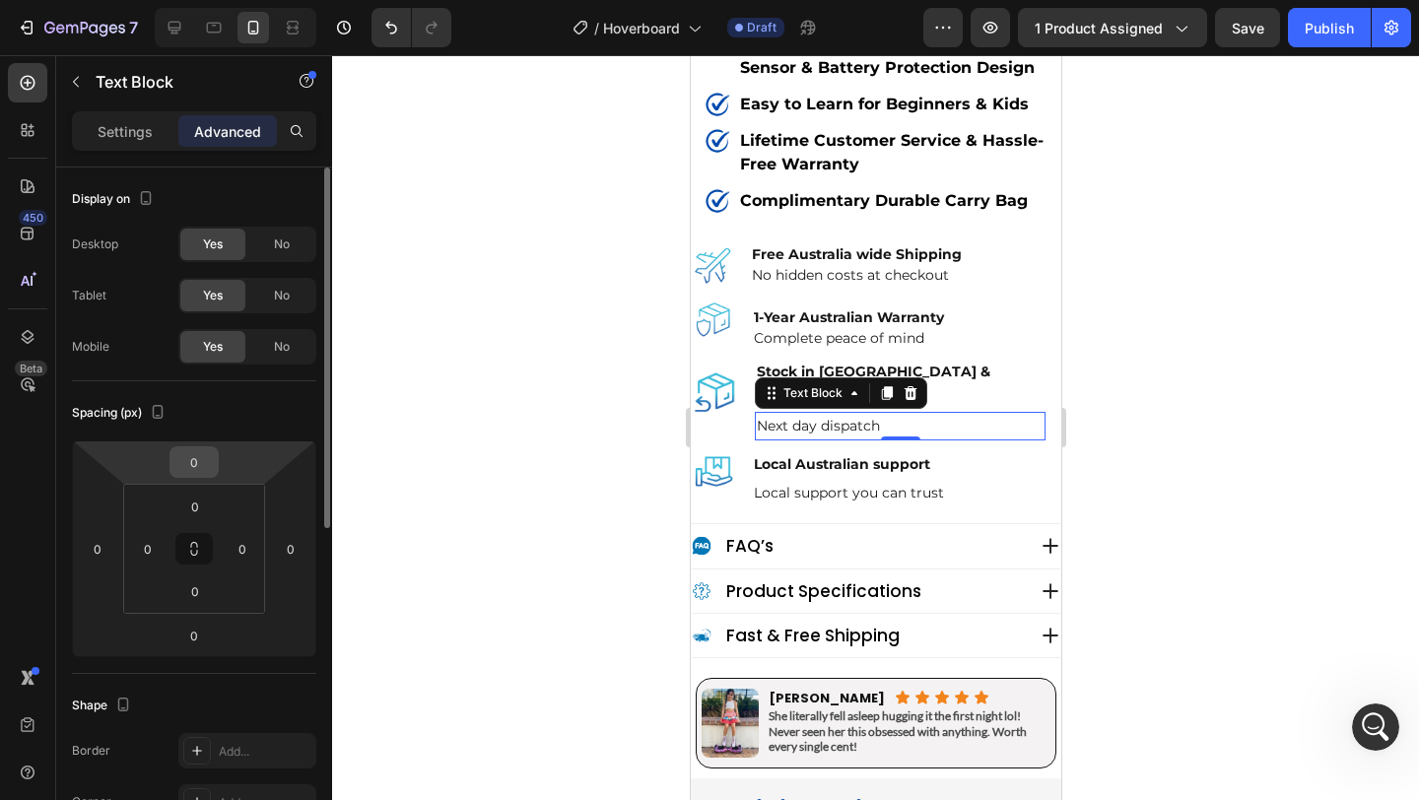
click at [212, 467] on input "0" at bounding box center [193, 462] width 39 height 30
type input "-8"
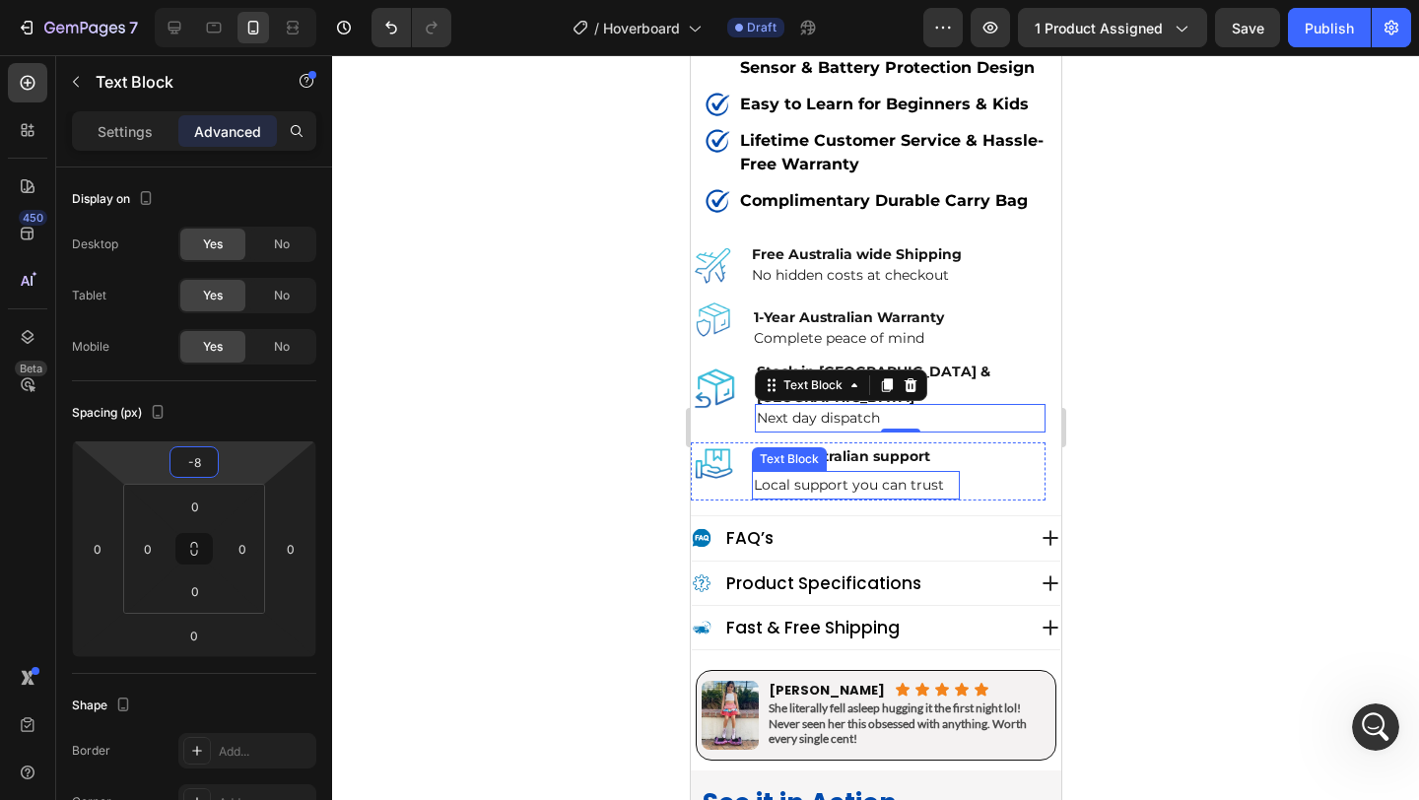
click at [846, 473] on p "Local support you can trust" at bounding box center [855, 485] width 204 height 25
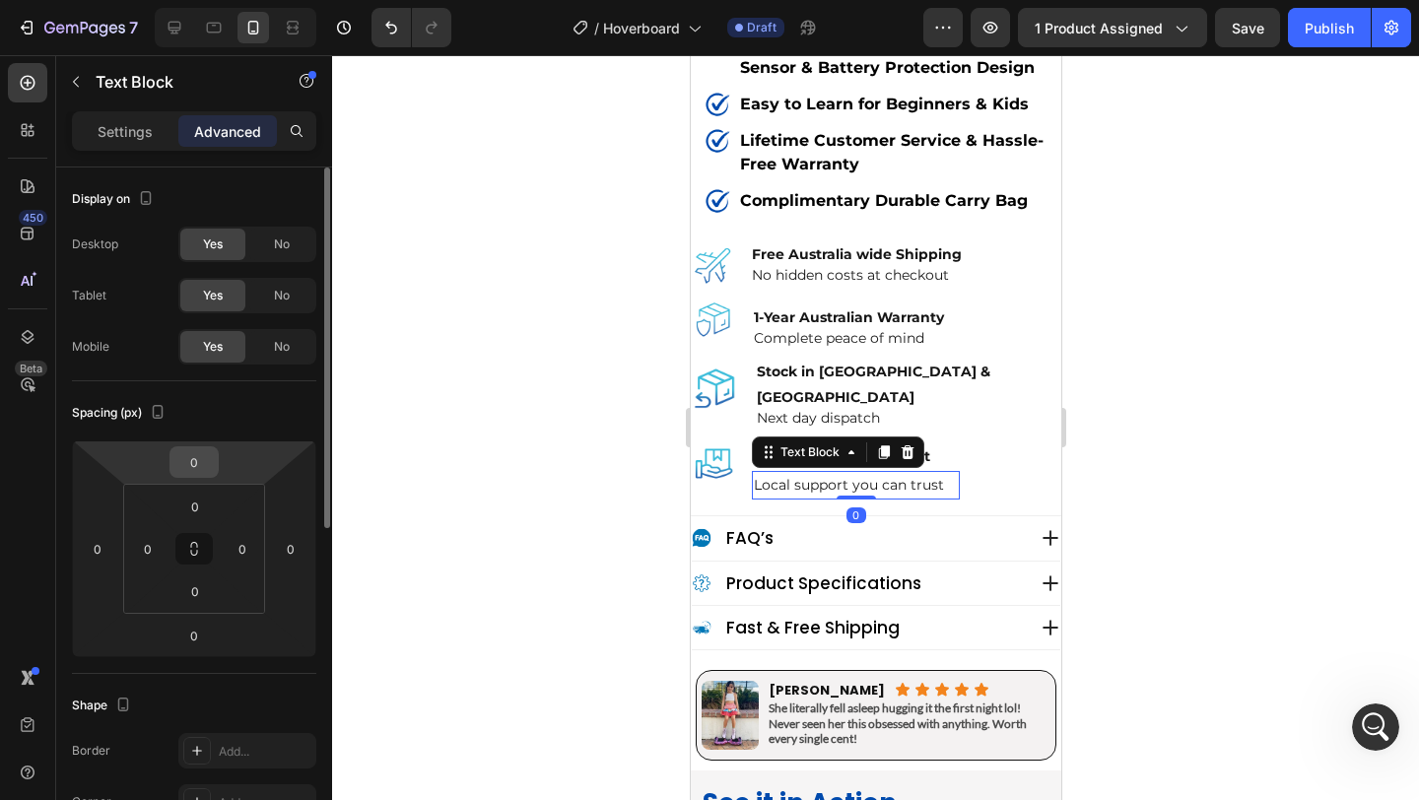
click at [202, 465] on input "0" at bounding box center [193, 462] width 39 height 30
type input "-8"
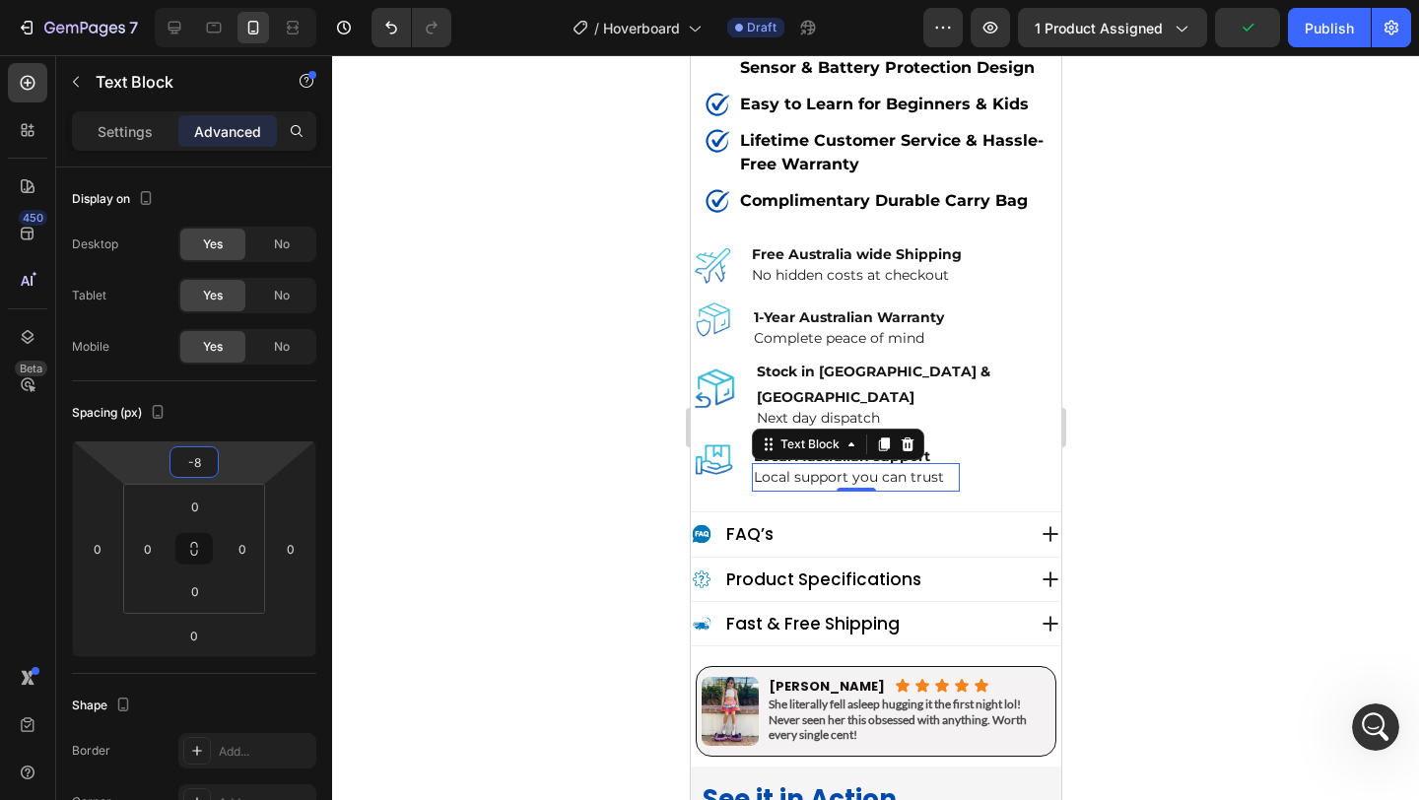
click at [567, 431] on div at bounding box center [875, 427] width 1087 height 745
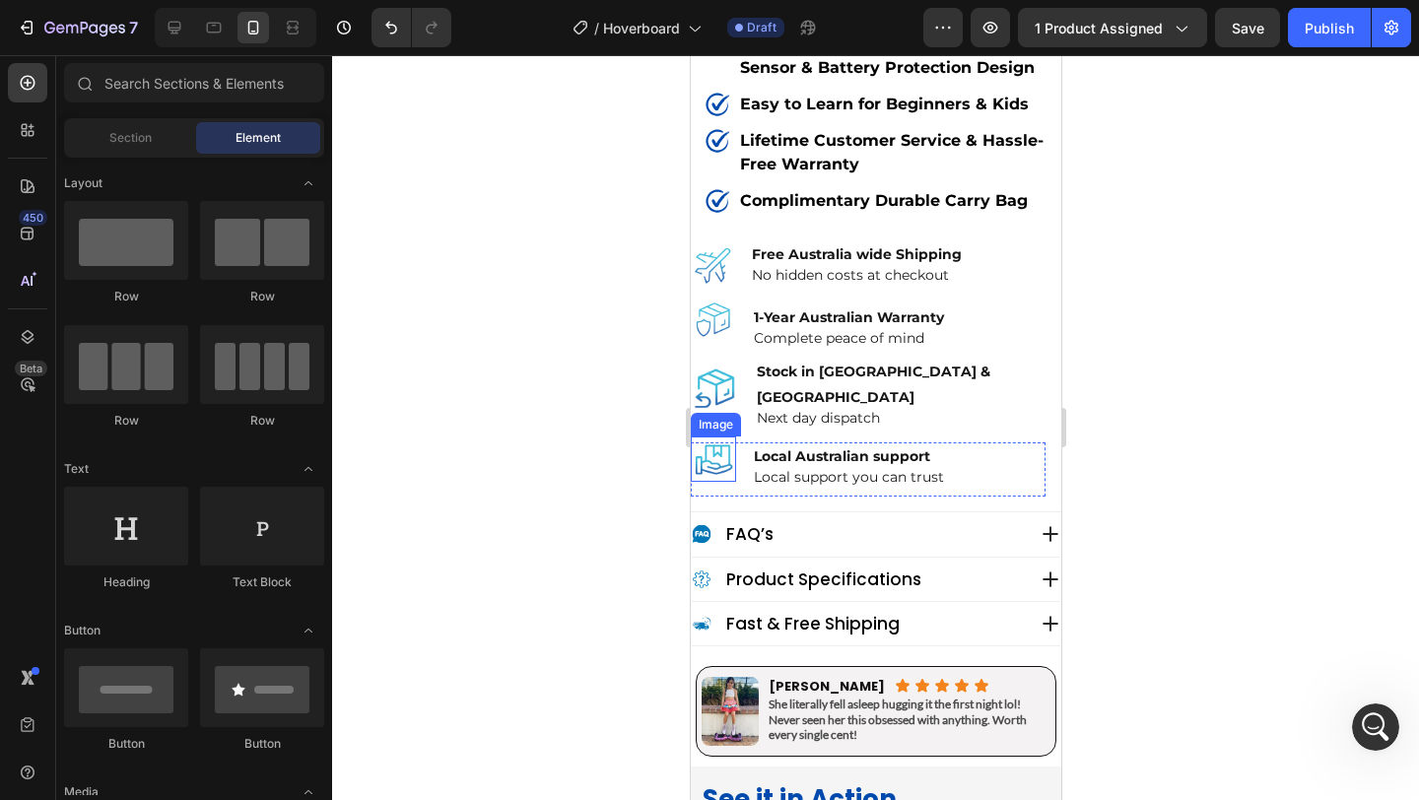
click at [708, 437] on img at bounding box center [712, 459] width 45 height 45
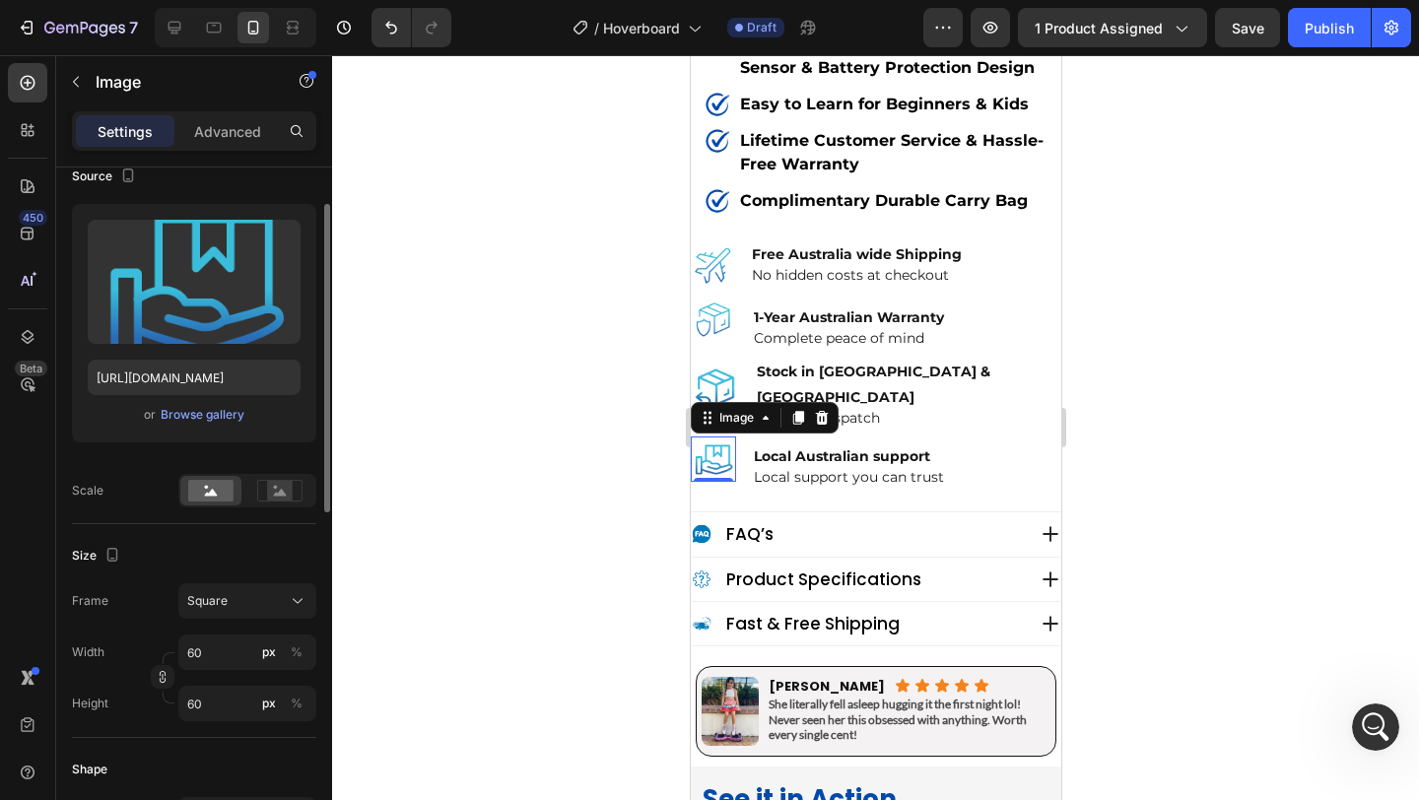
scroll to position [134, 0]
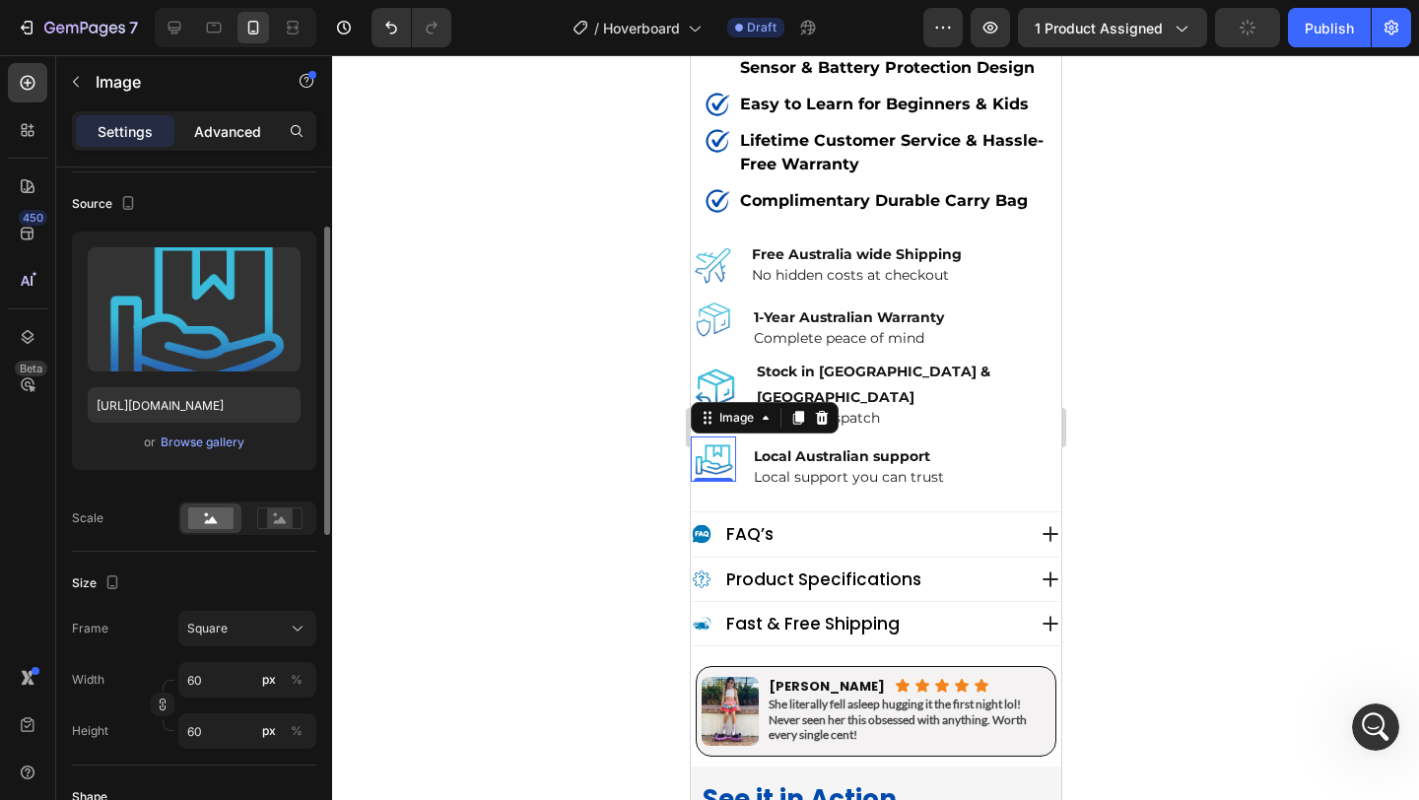
click at [230, 144] on div "Advanced" at bounding box center [227, 131] width 99 height 32
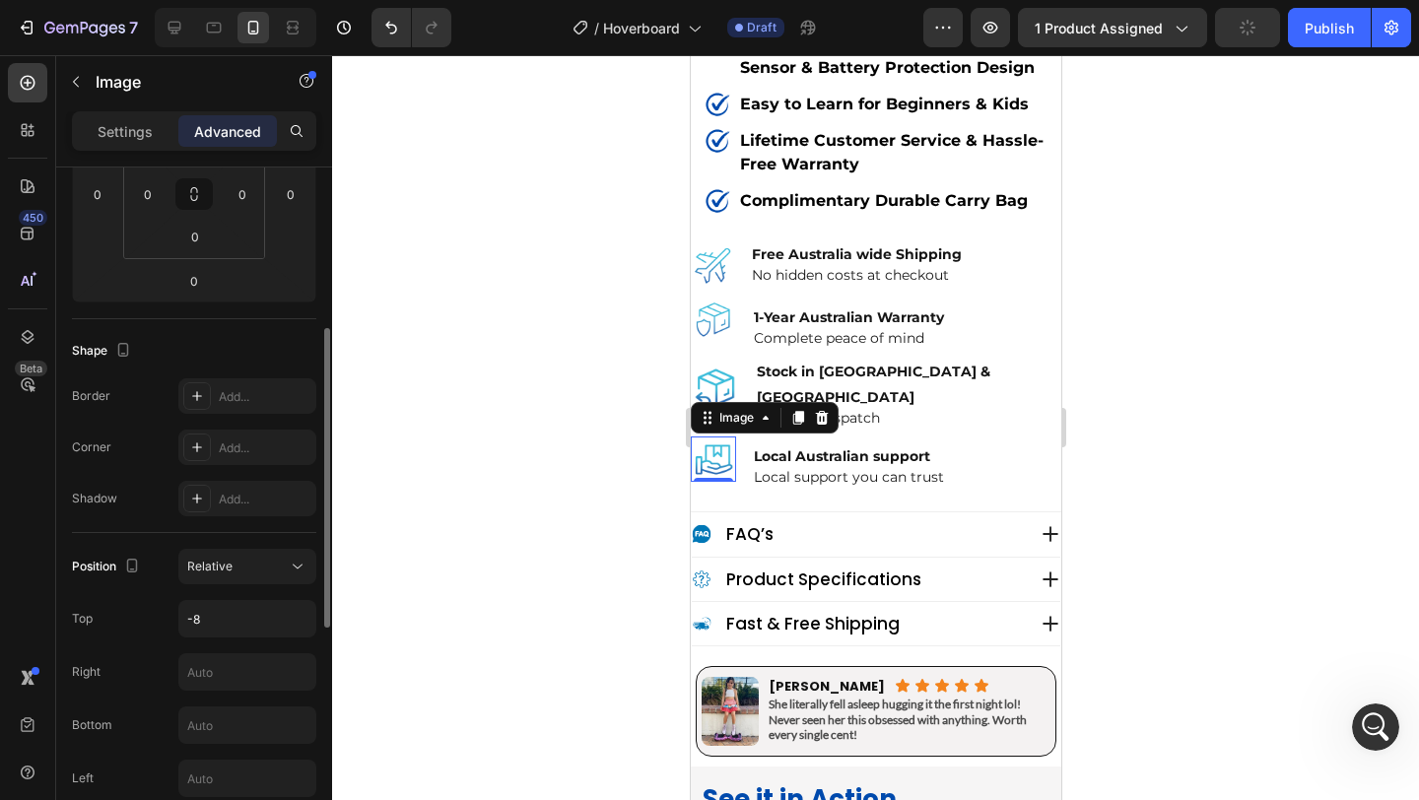
scroll to position [362, 0]
click at [211, 614] on input "-8" at bounding box center [247, 611] width 136 height 35
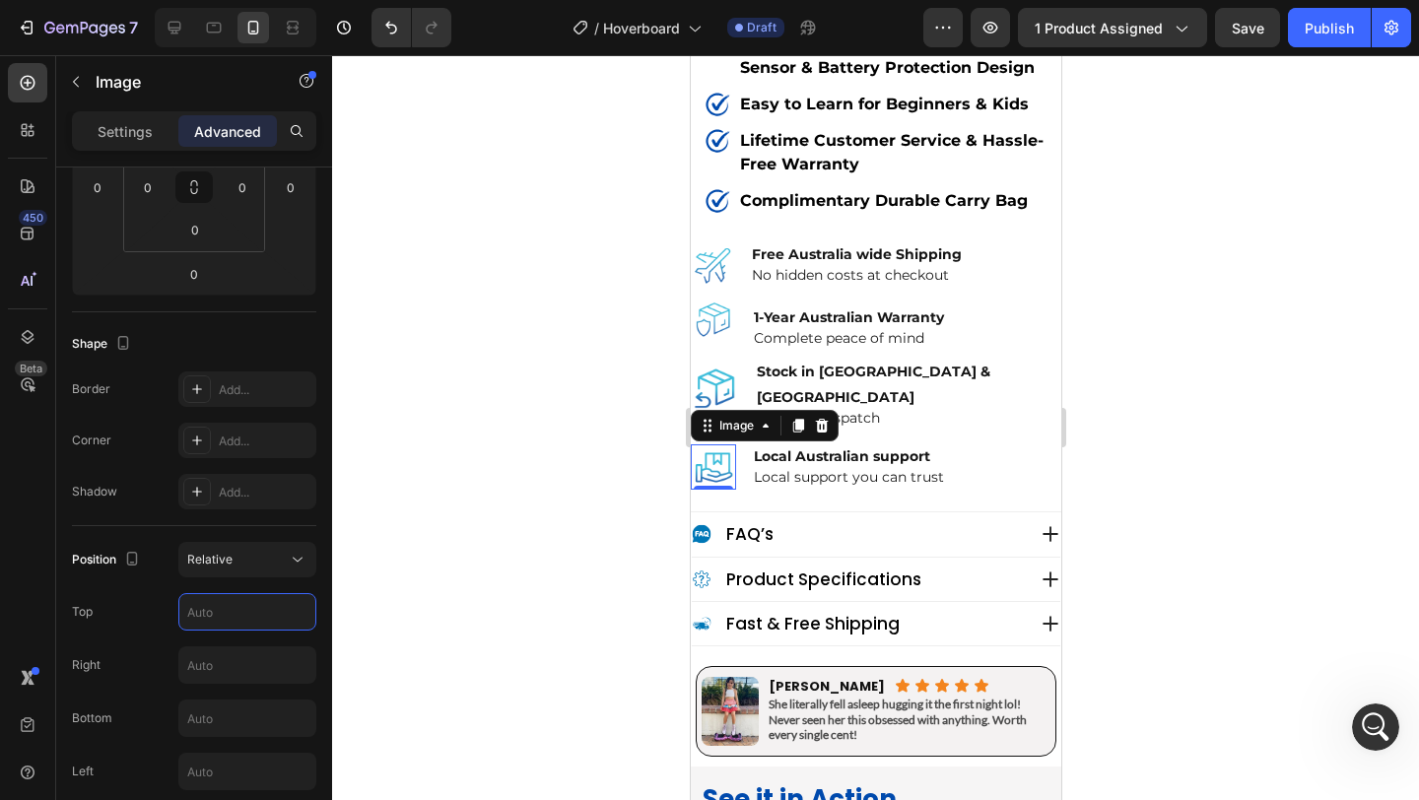
click at [460, 560] on div at bounding box center [875, 427] width 1087 height 745
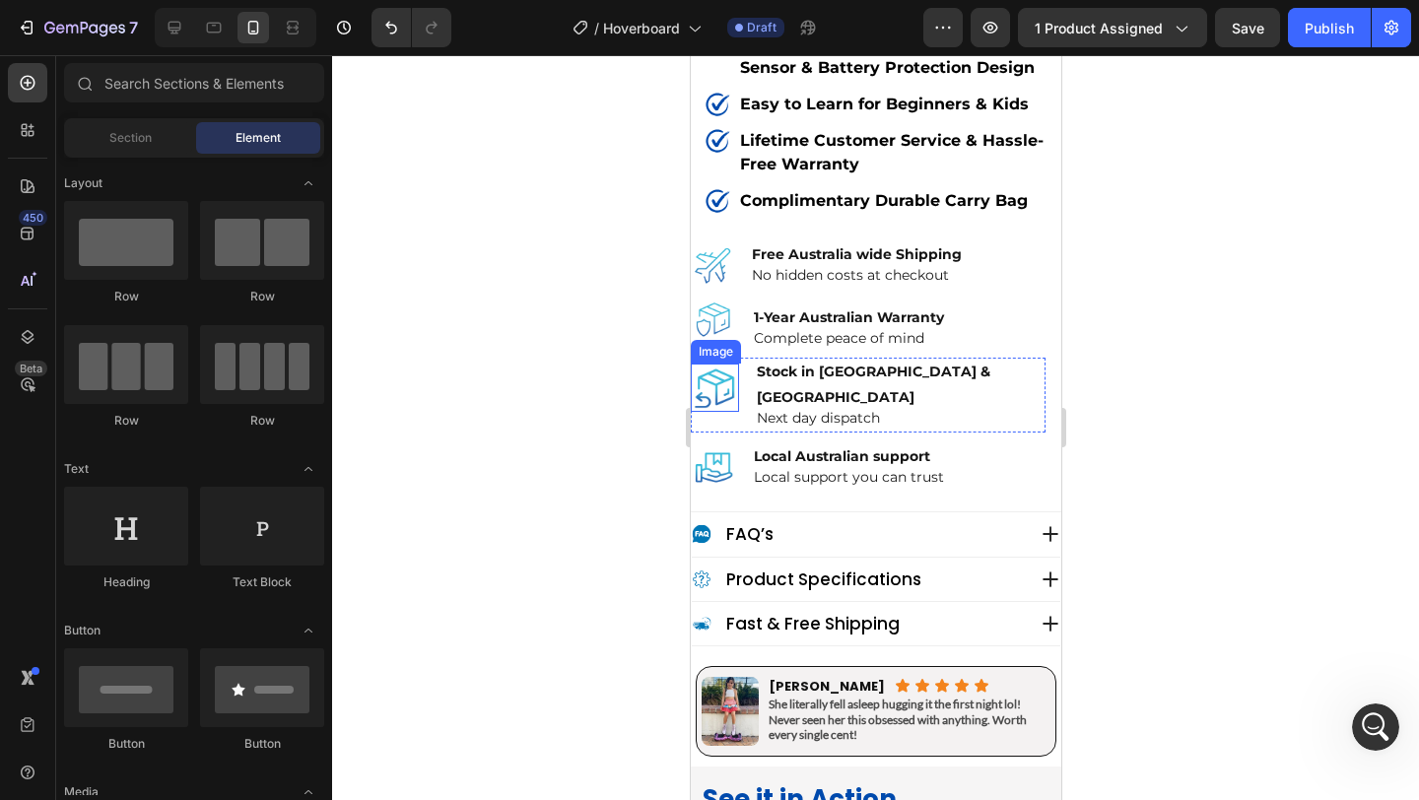
click at [717, 364] on img at bounding box center [714, 388] width 48 height 48
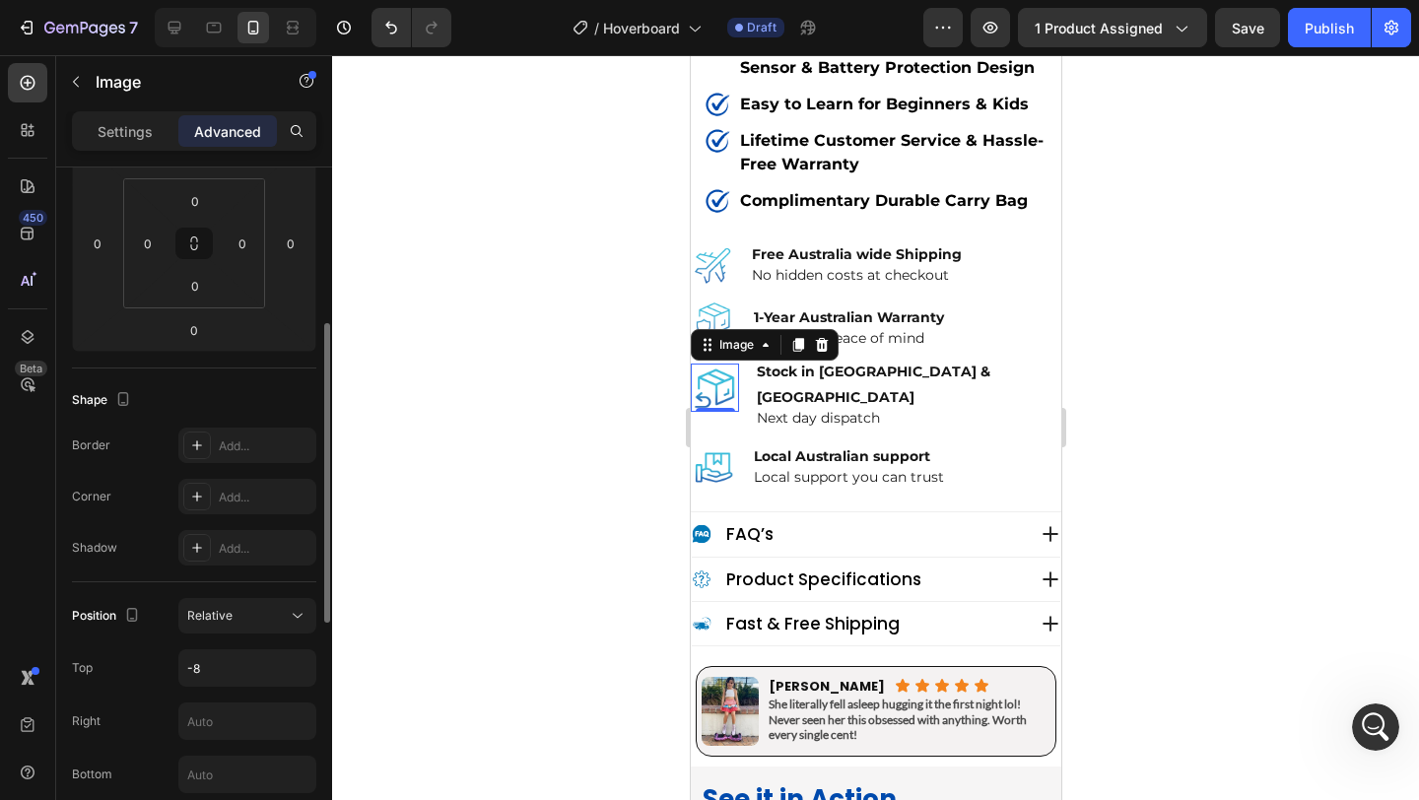
scroll to position [427, 0]
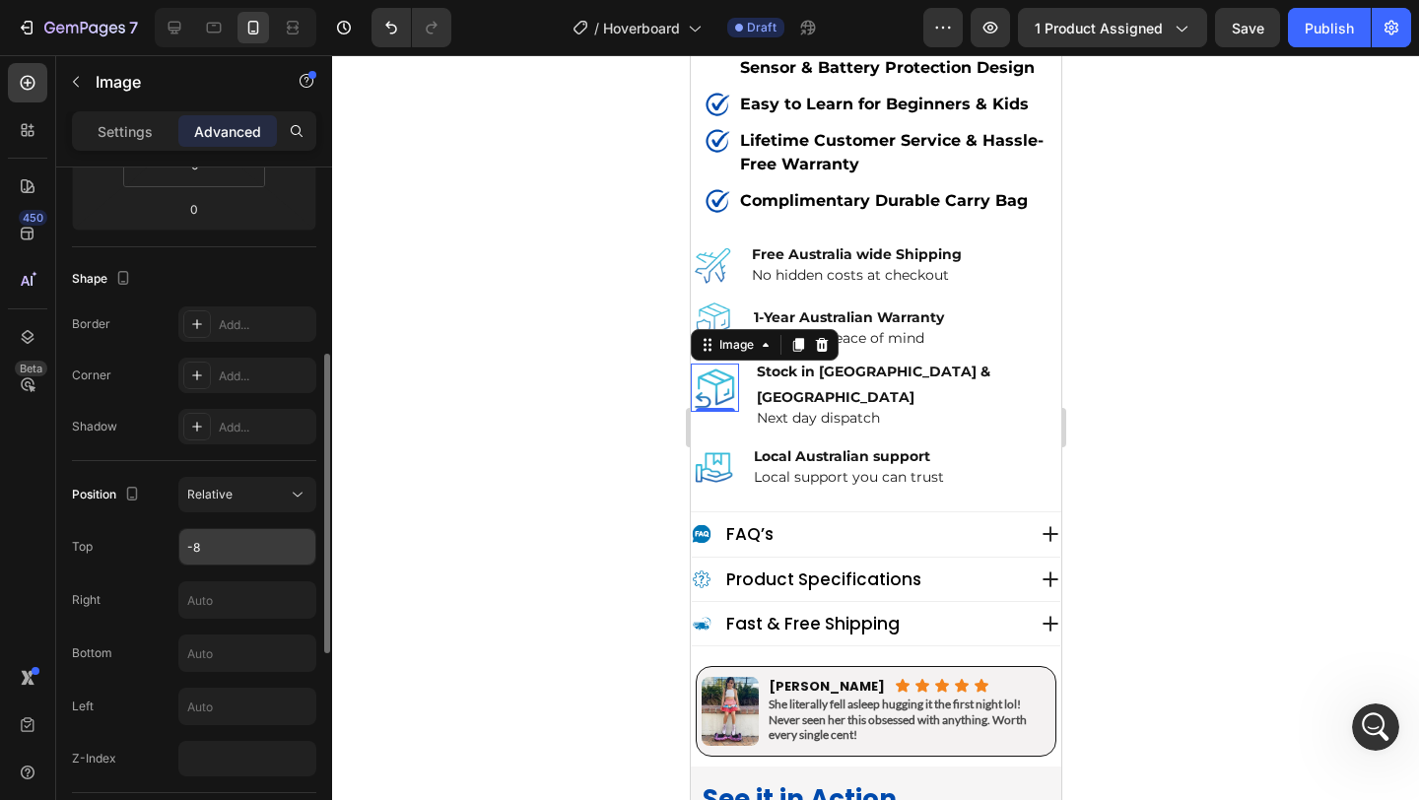
click at [215, 548] on input "-8" at bounding box center [247, 546] width 136 height 35
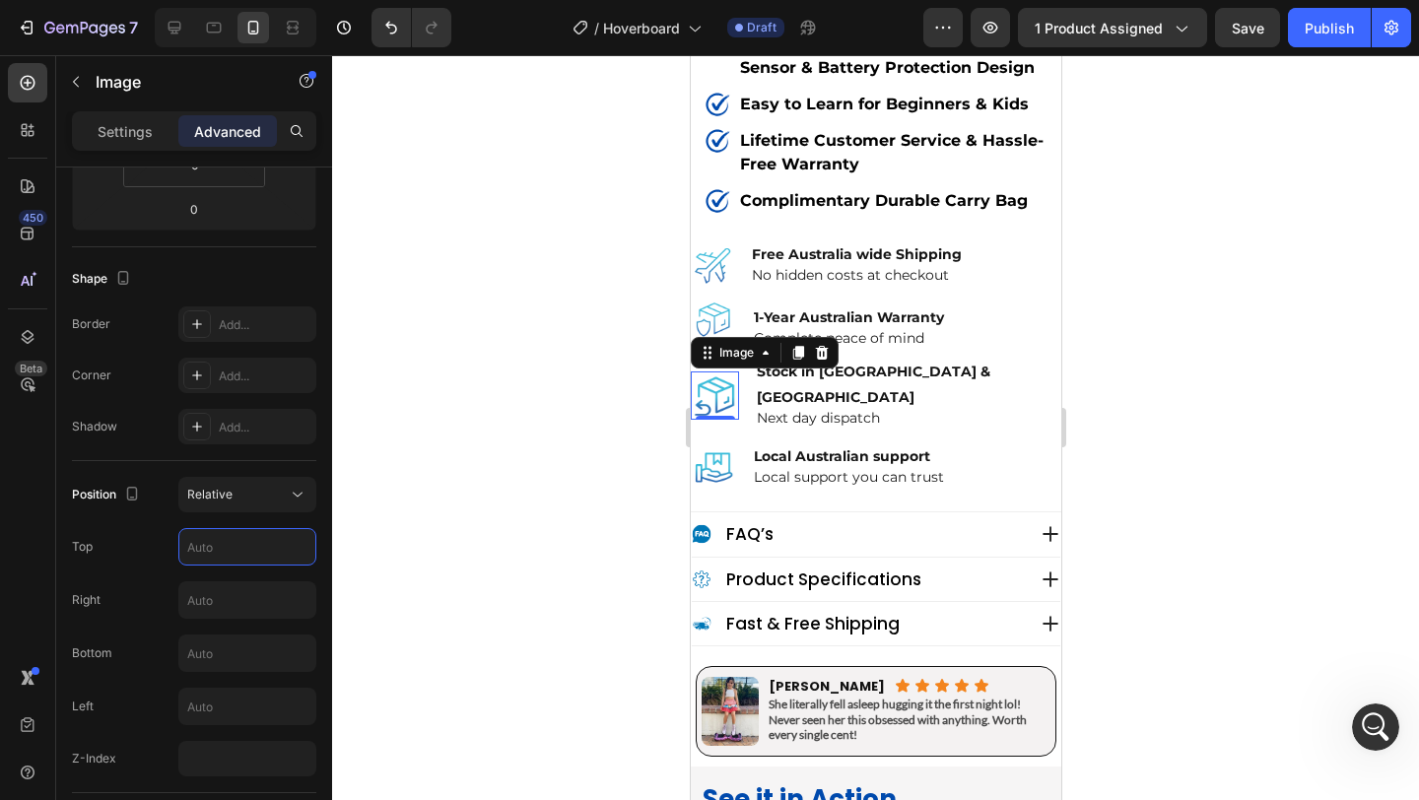
click at [486, 434] on div at bounding box center [875, 427] width 1087 height 745
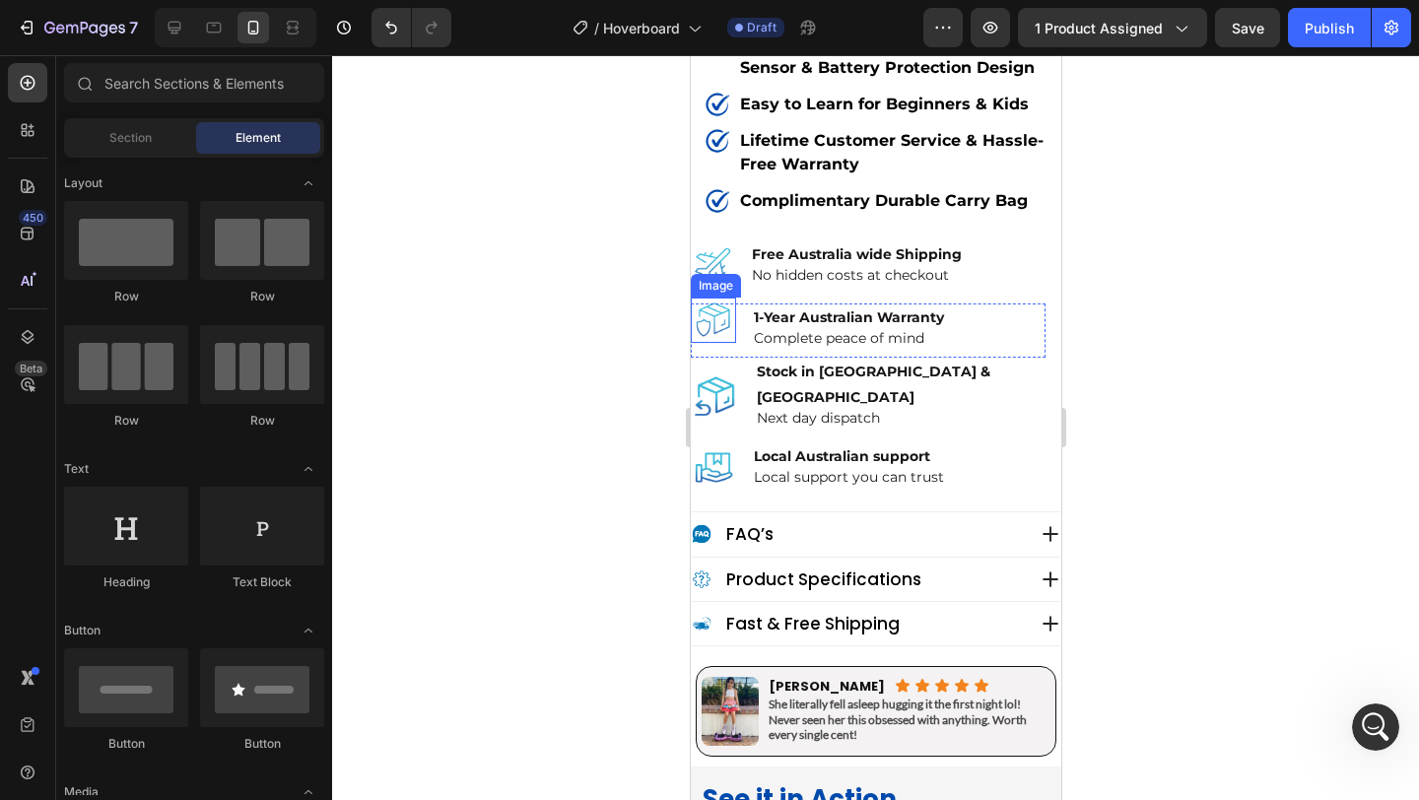
click at [709, 298] on img at bounding box center [712, 320] width 45 height 45
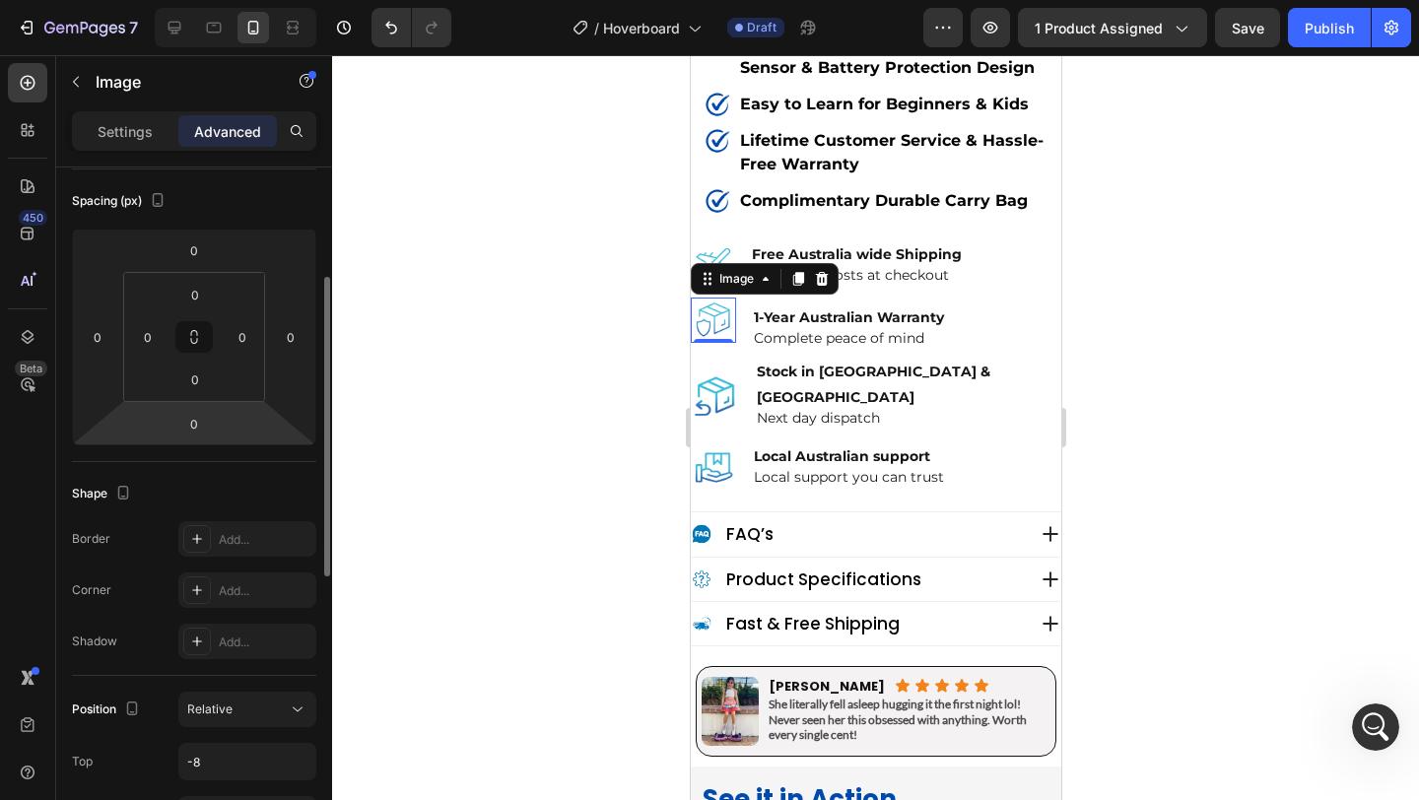
scroll to position [381, 0]
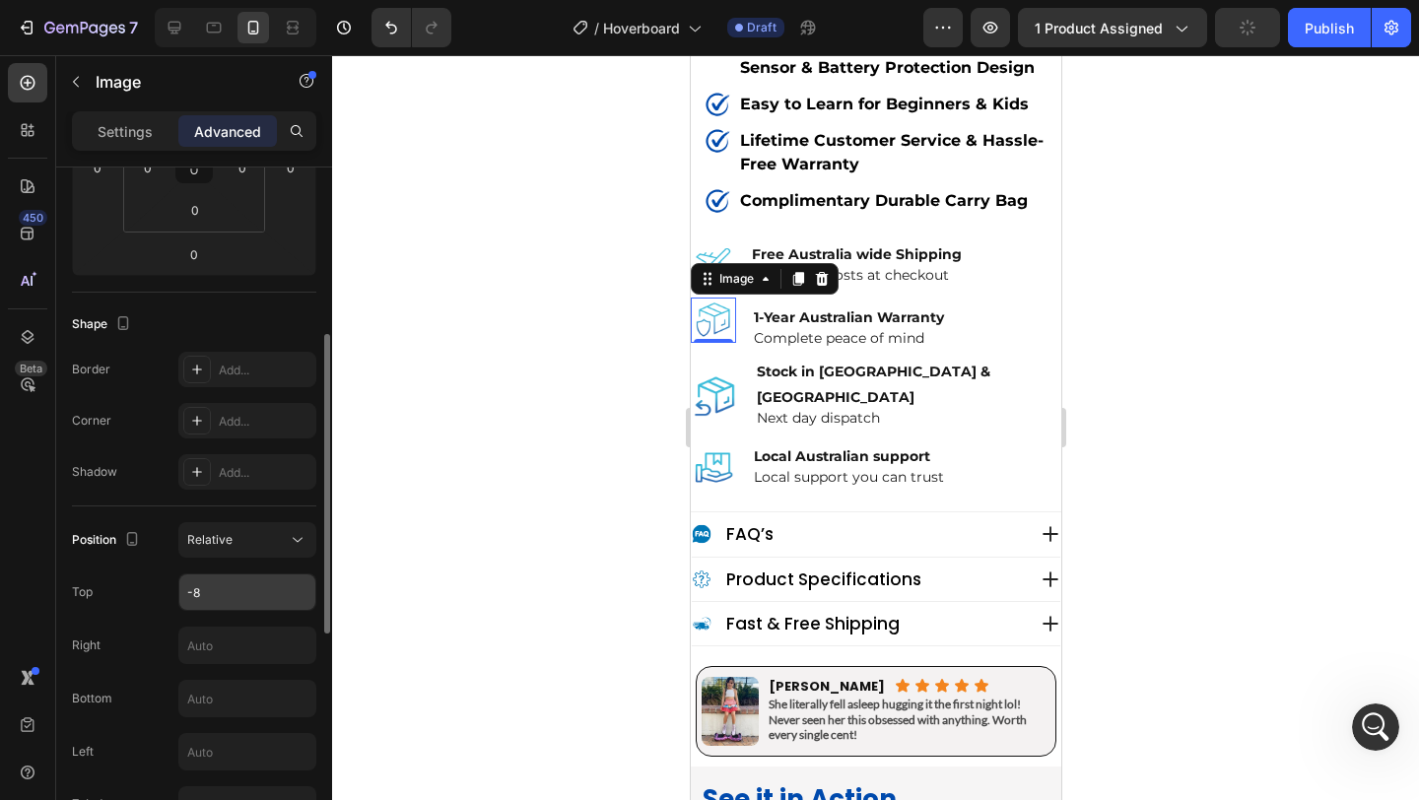
click at [216, 591] on input "-8" at bounding box center [247, 592] width 136 height 35
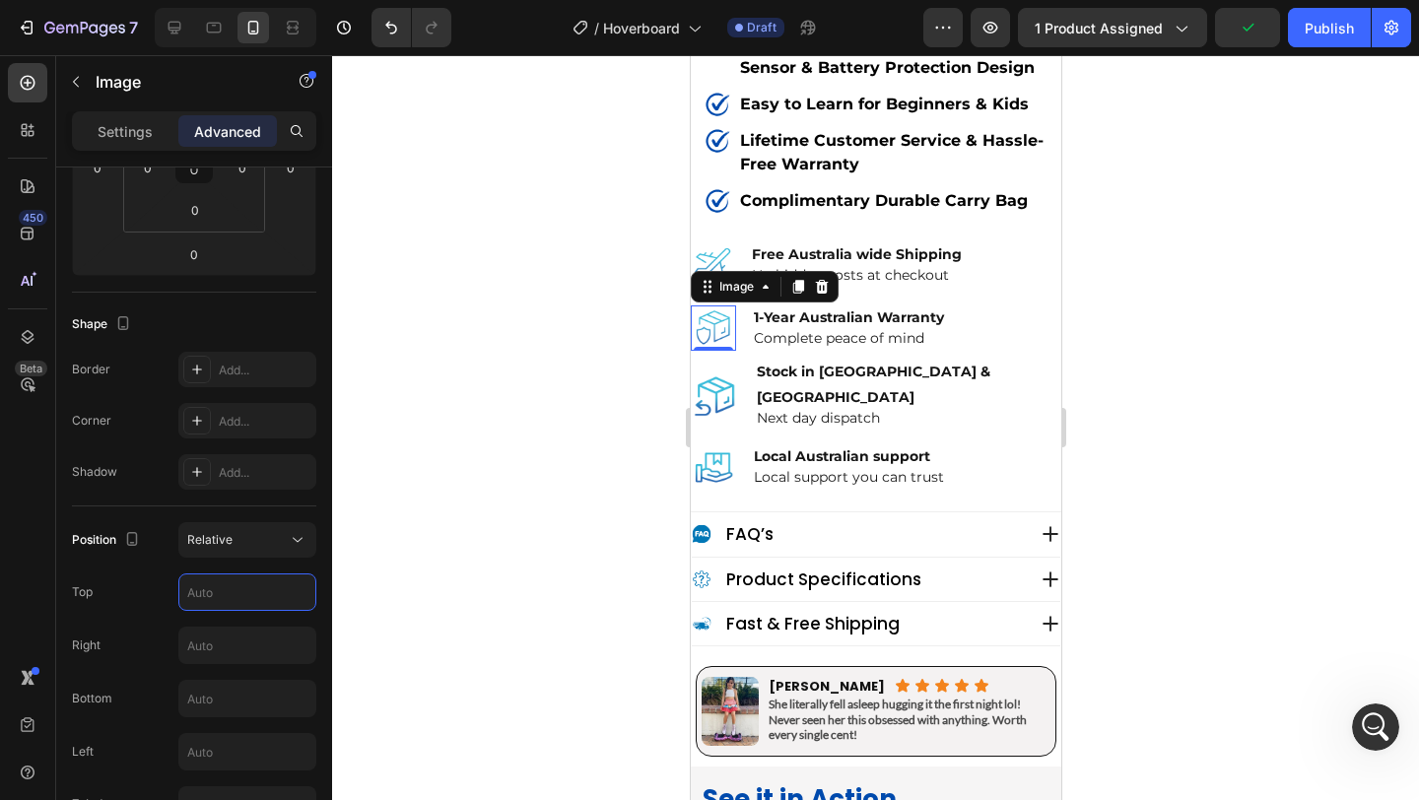
click at [444, 458] on div at bounding box center [875, 427] width 1087 height 745
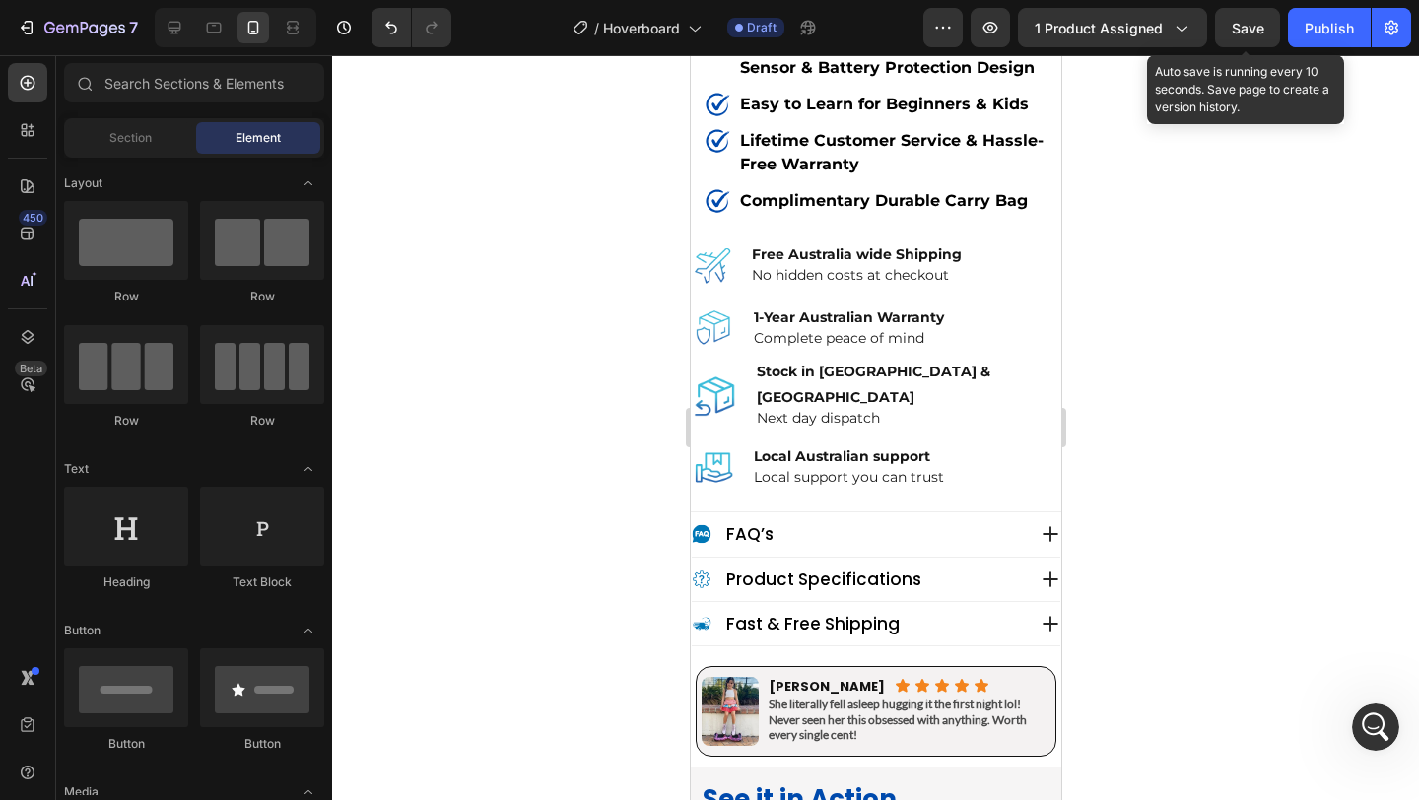
click at [1250, 30] on span "Save" at bounding box center [1248, 28] width 33 height 17
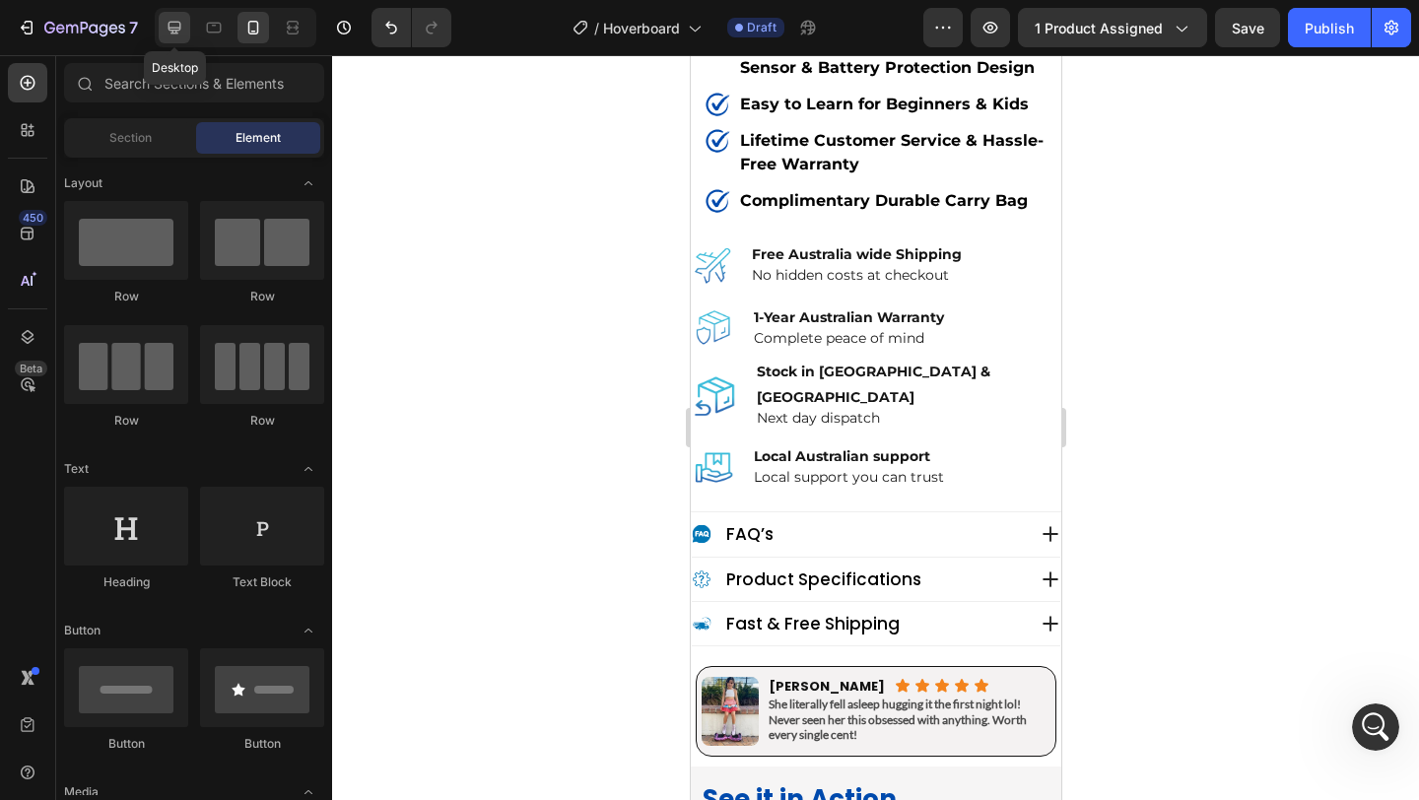
click at [173, 36] on icon at bounding box center [175, 28] width 20 height 20
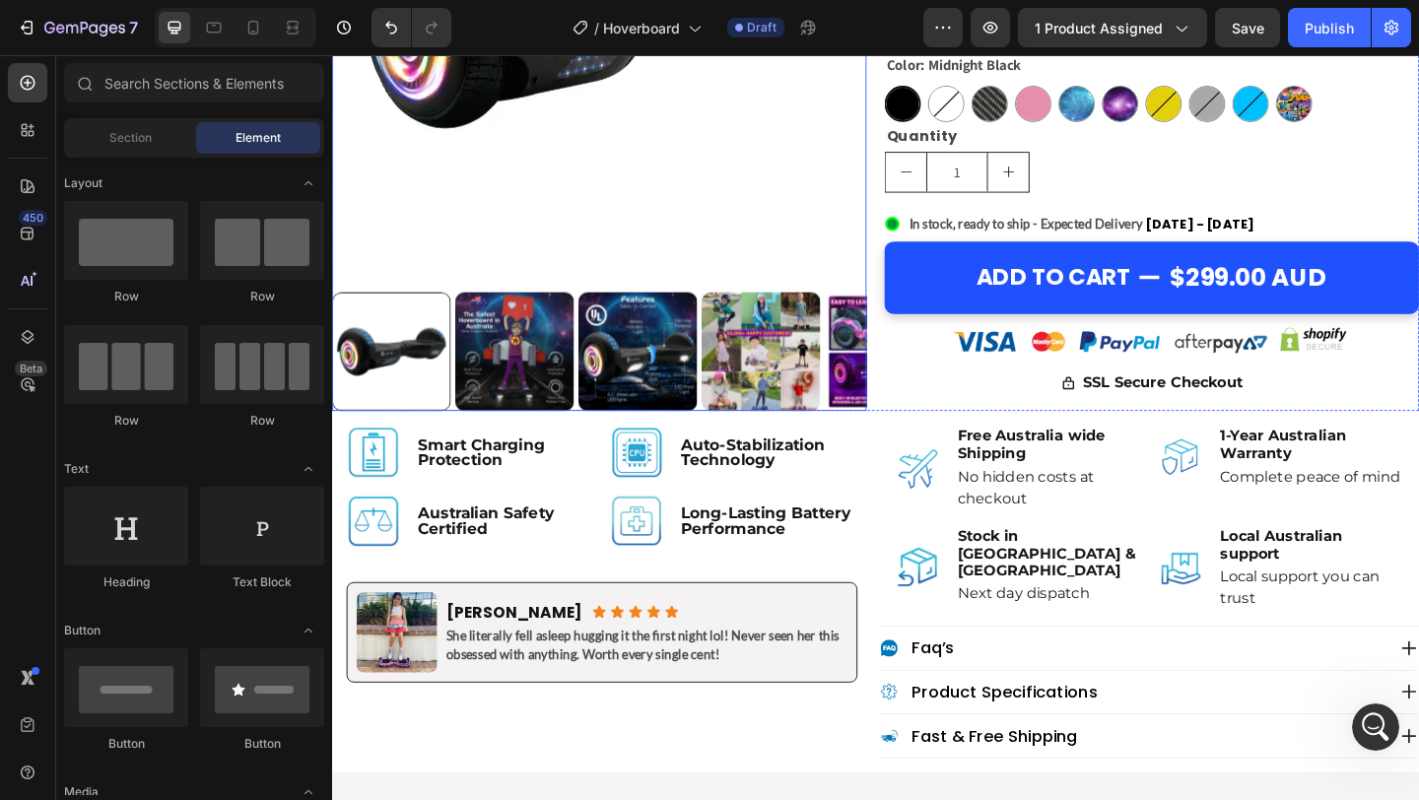
scroll to position [733, 0]
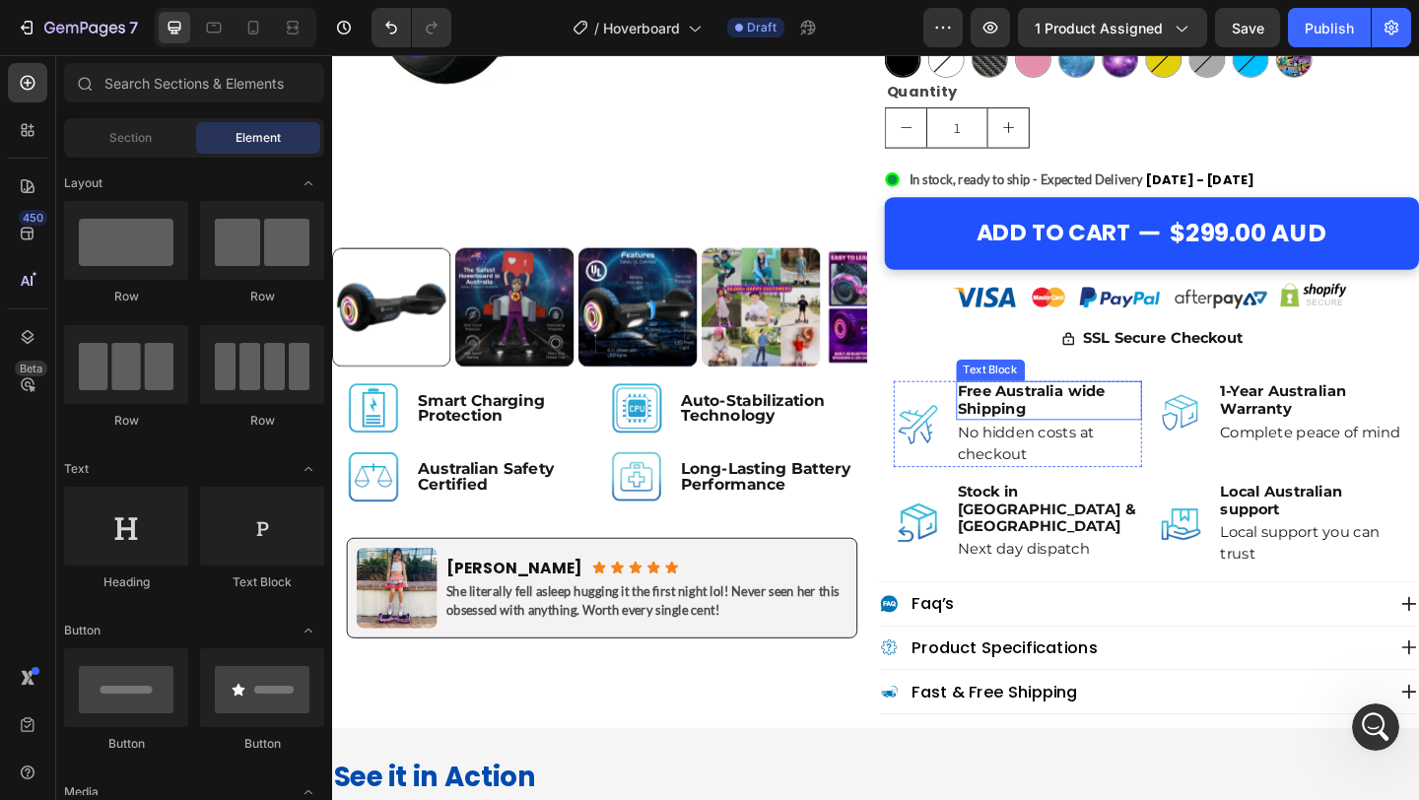
click at [1110, 434] on p "Free Australia wide Shipping" at bounding box center [1112, 430] width 199 height 37
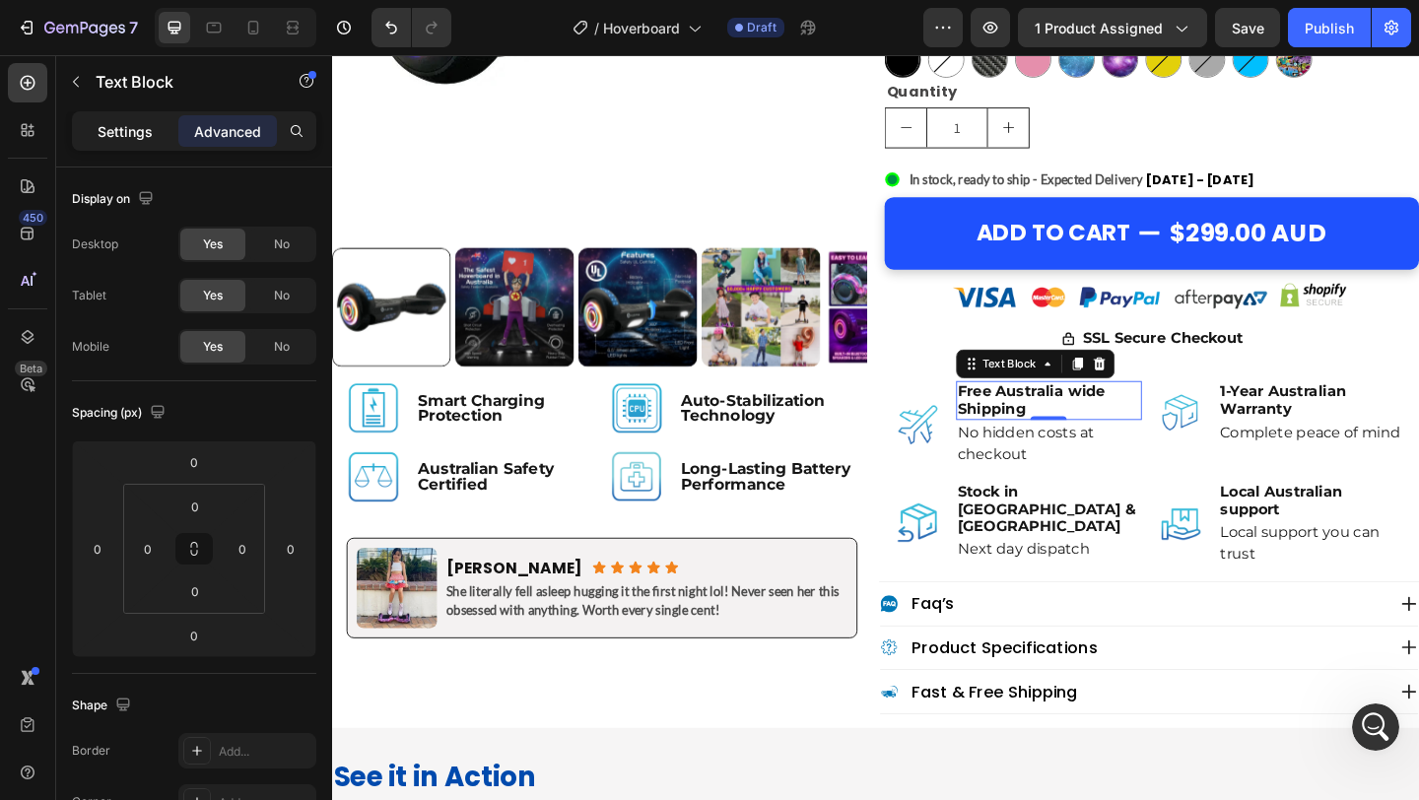
click at [125, 142] on div "Settings" at bounding box center [125, 131] width 99 height 32
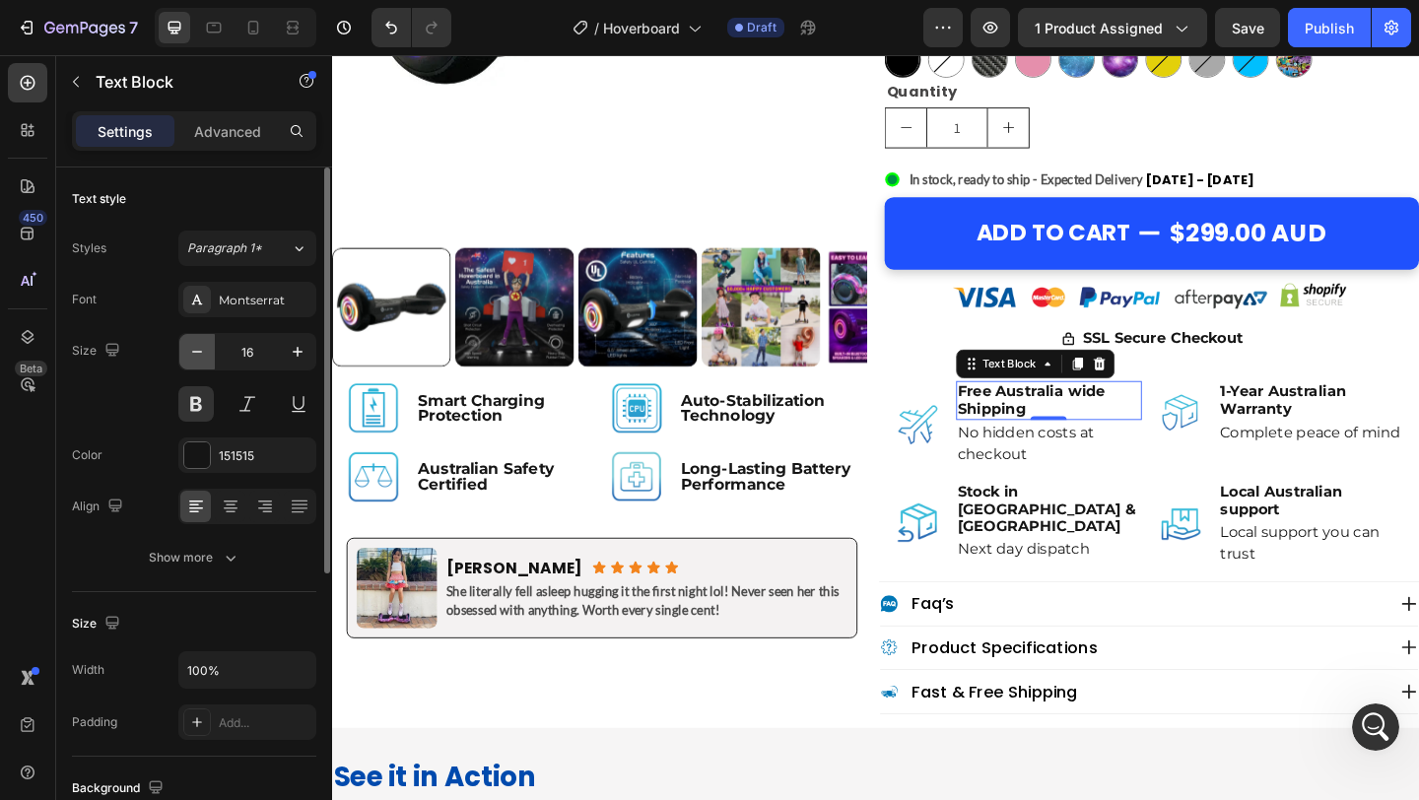
click at [191, 339] on button "button" at bounding box center [196, 351] width 35 height 35
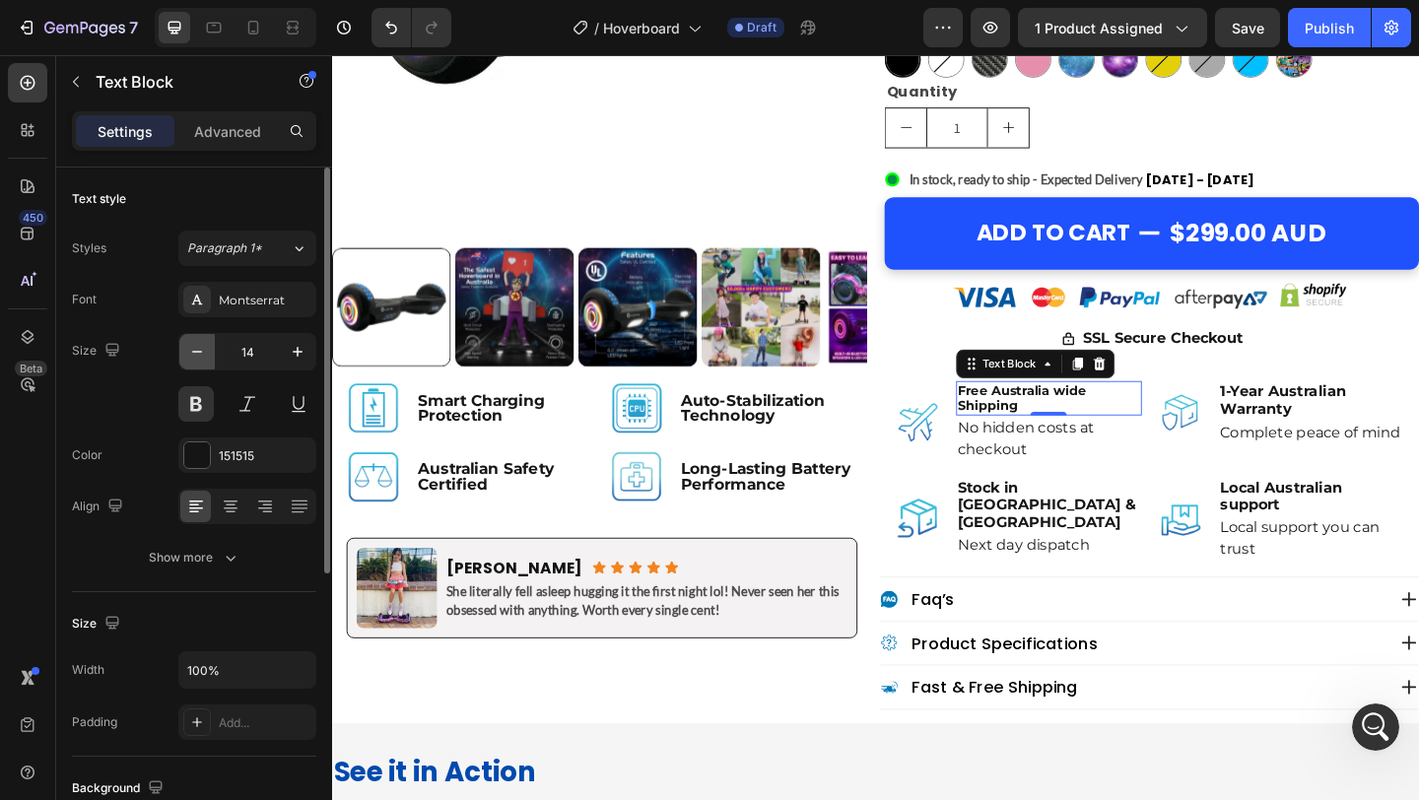
click at [191, 339] on button "button" at bounding box center [196, 351] width 35 height 35
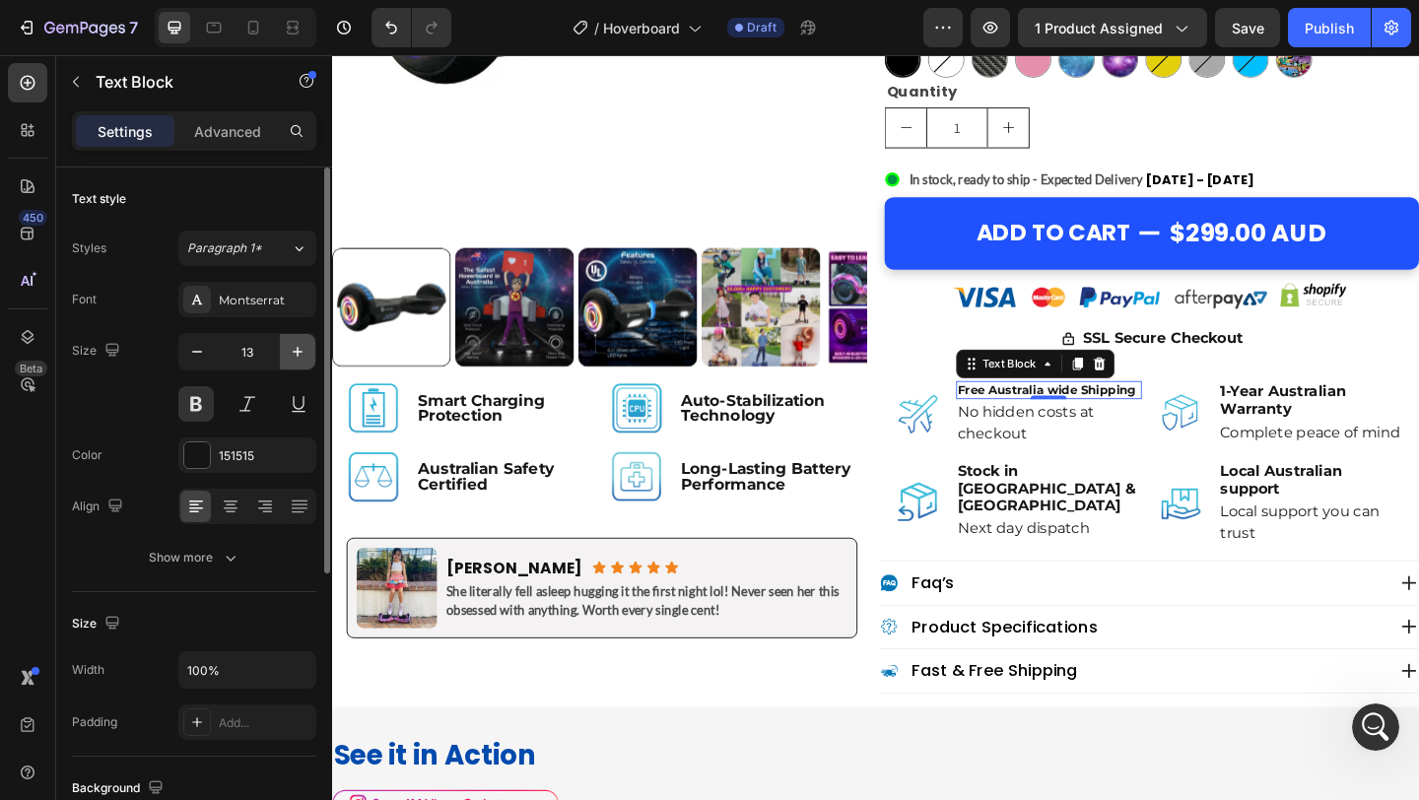
click at [303, 348] on icon "button" at bounding box center [298, 352] width 20 height 20
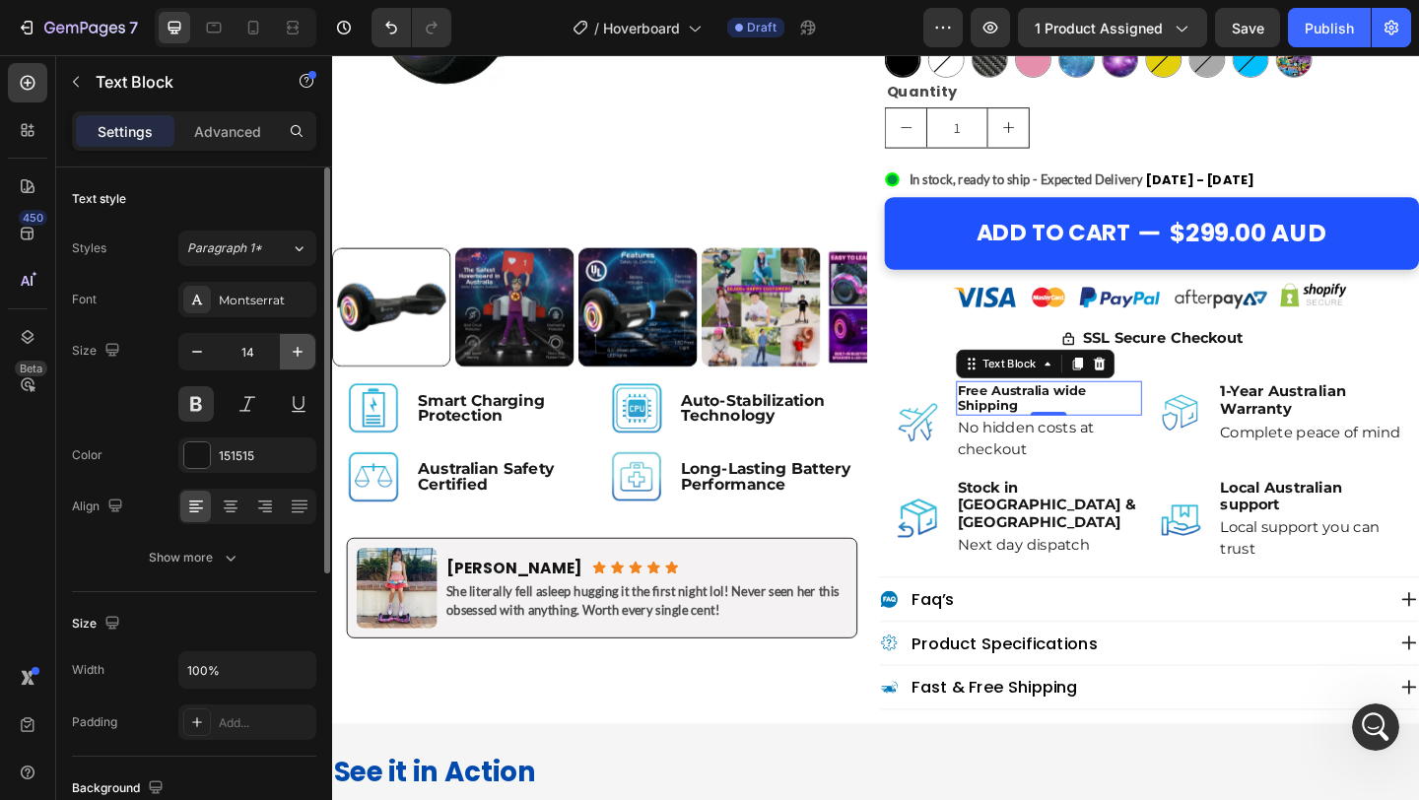
click at [303, 348] on icon "button" at bounding box center [298, 352] width 20 height 20
type input "16"
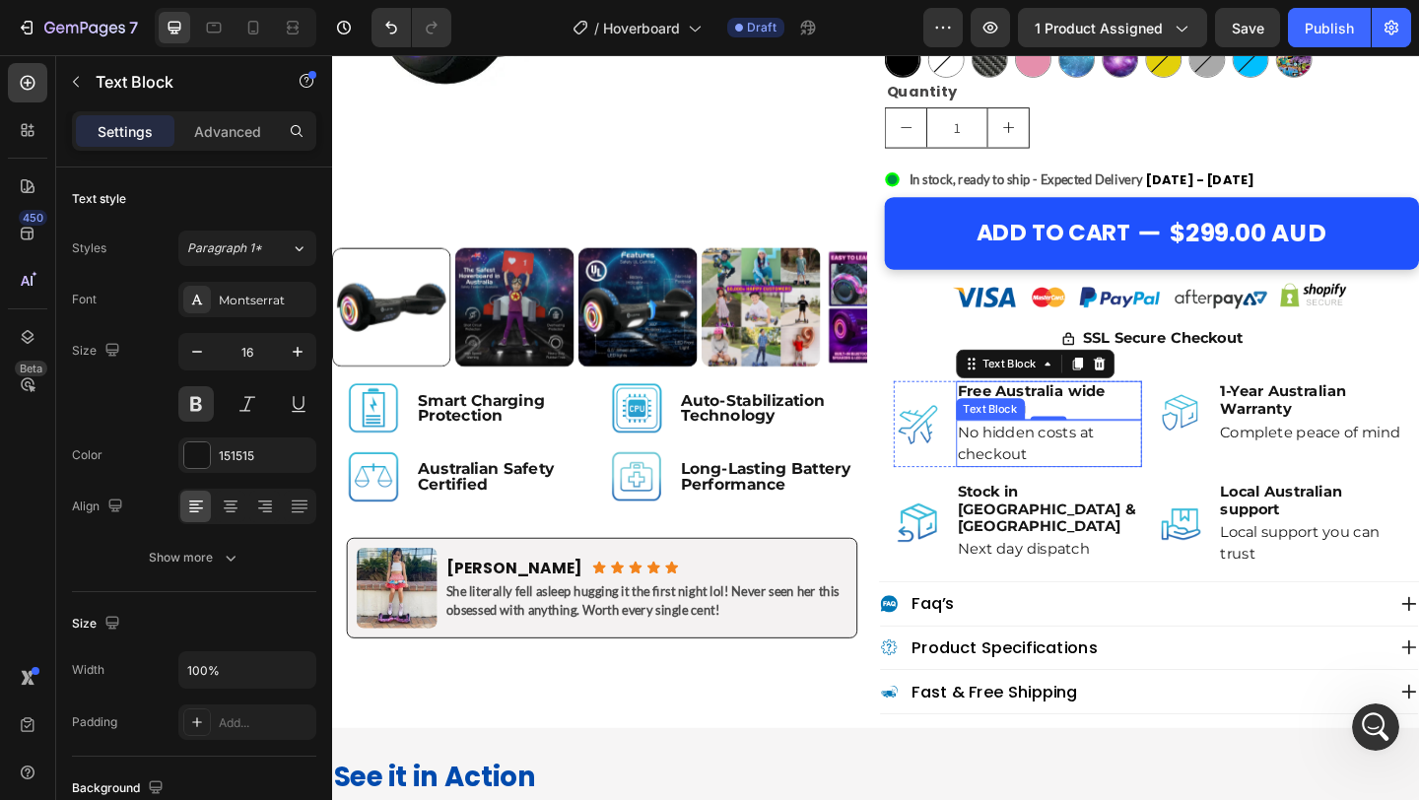
click at [1054, 482] on p "No hidden costs at checkout" at bounding box center [1112, 477] width 199 height 47
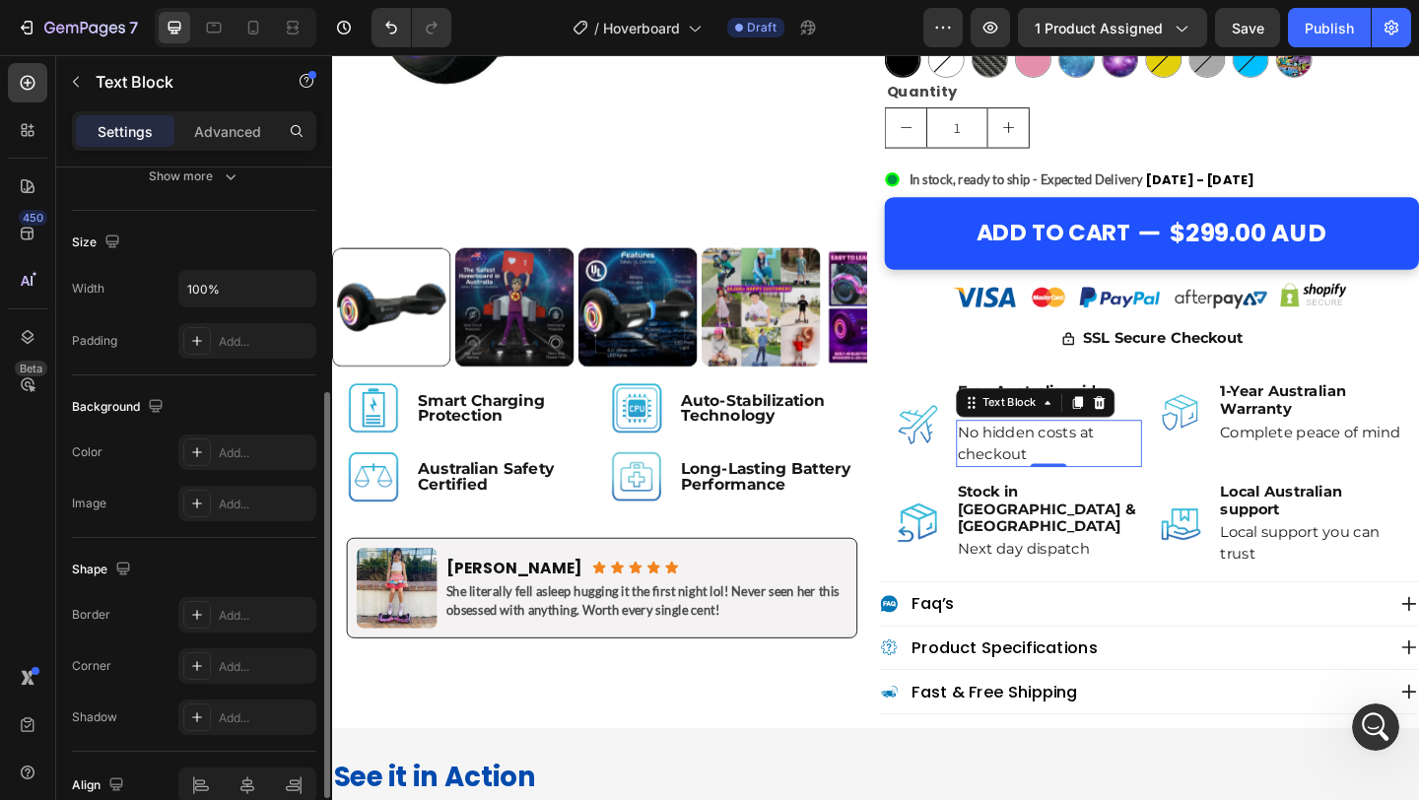
scroll to position [0, 0]
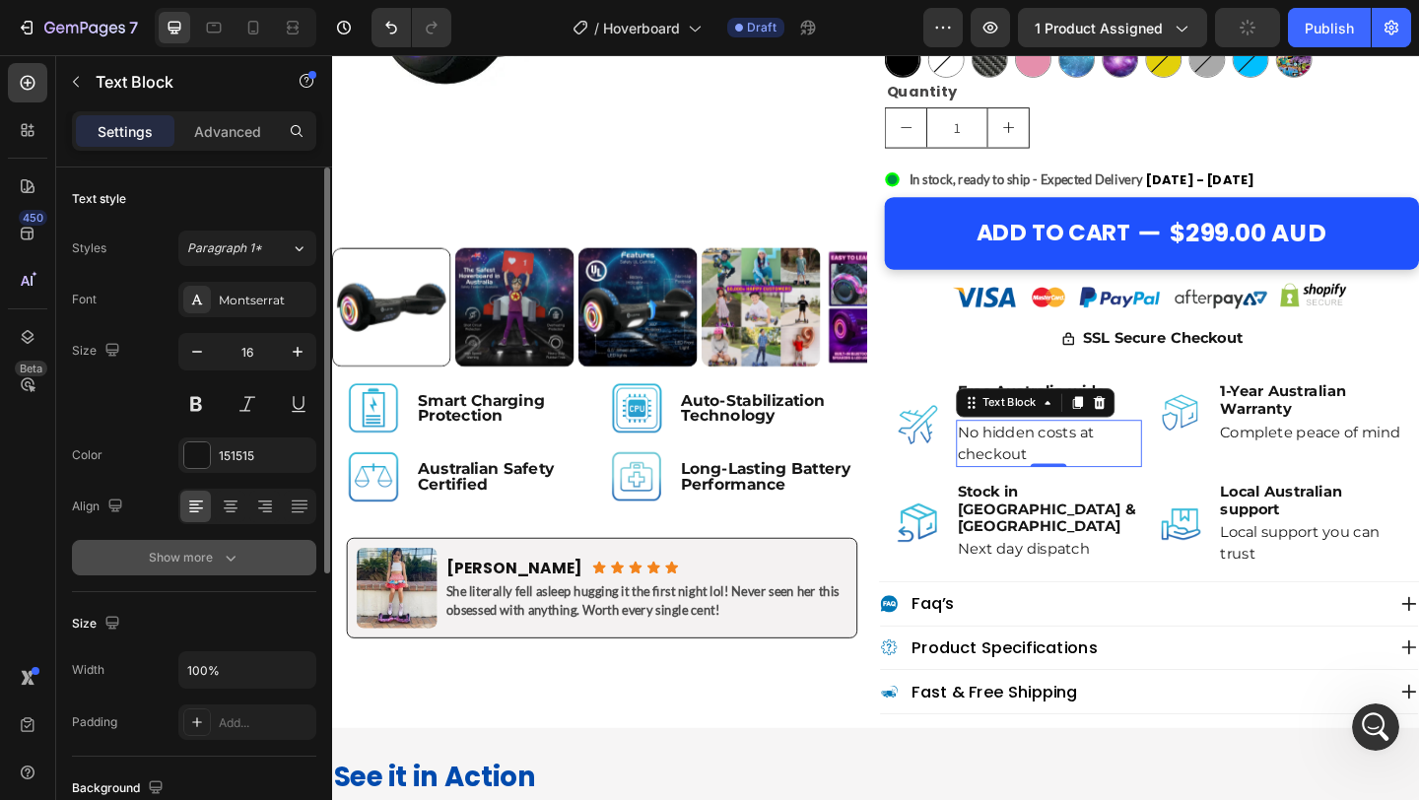
click at [183, 571] on button "Show more" at bounding box center [194, 557] width 244 height 35
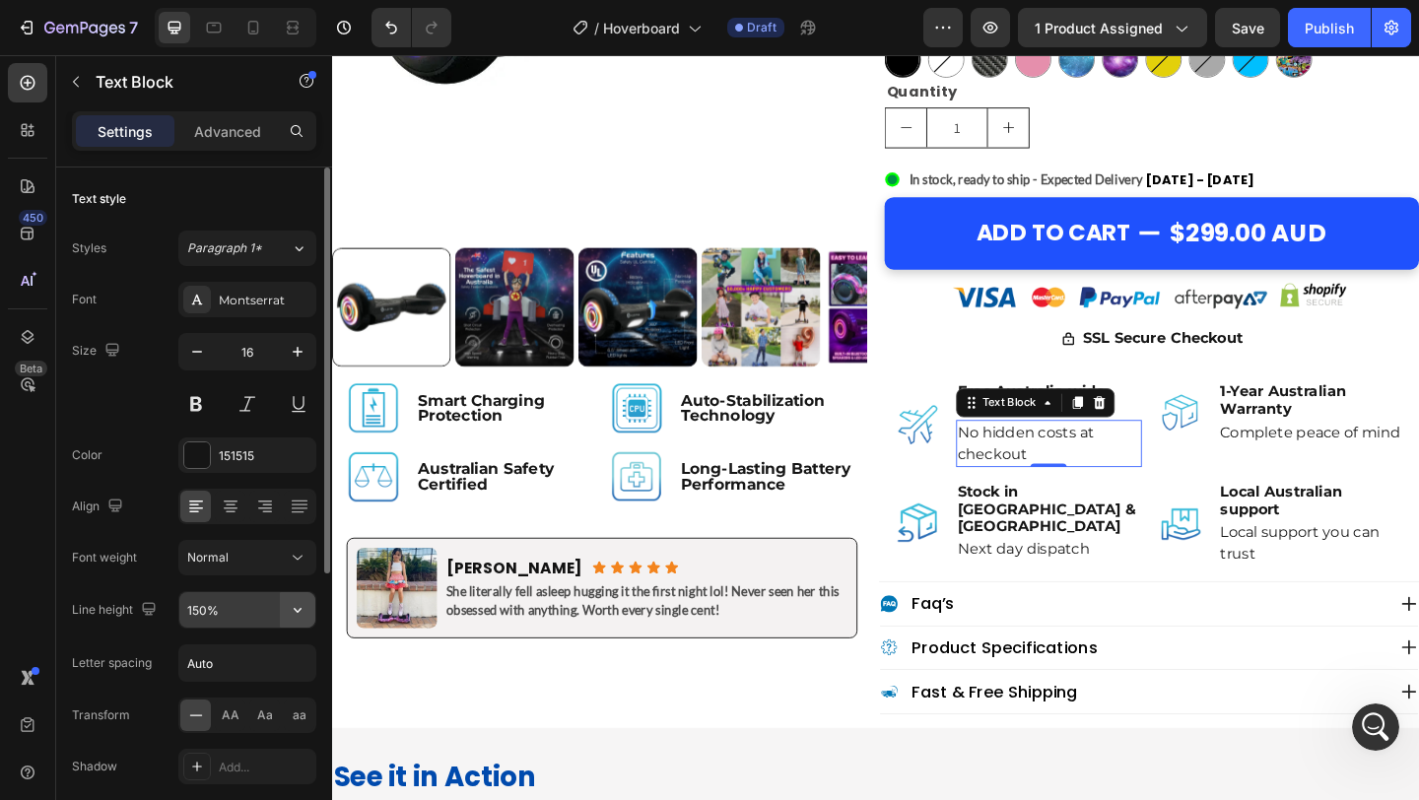
click at [295, 606] on icon "button" at bounding box center [298, 610] width 20 height 20
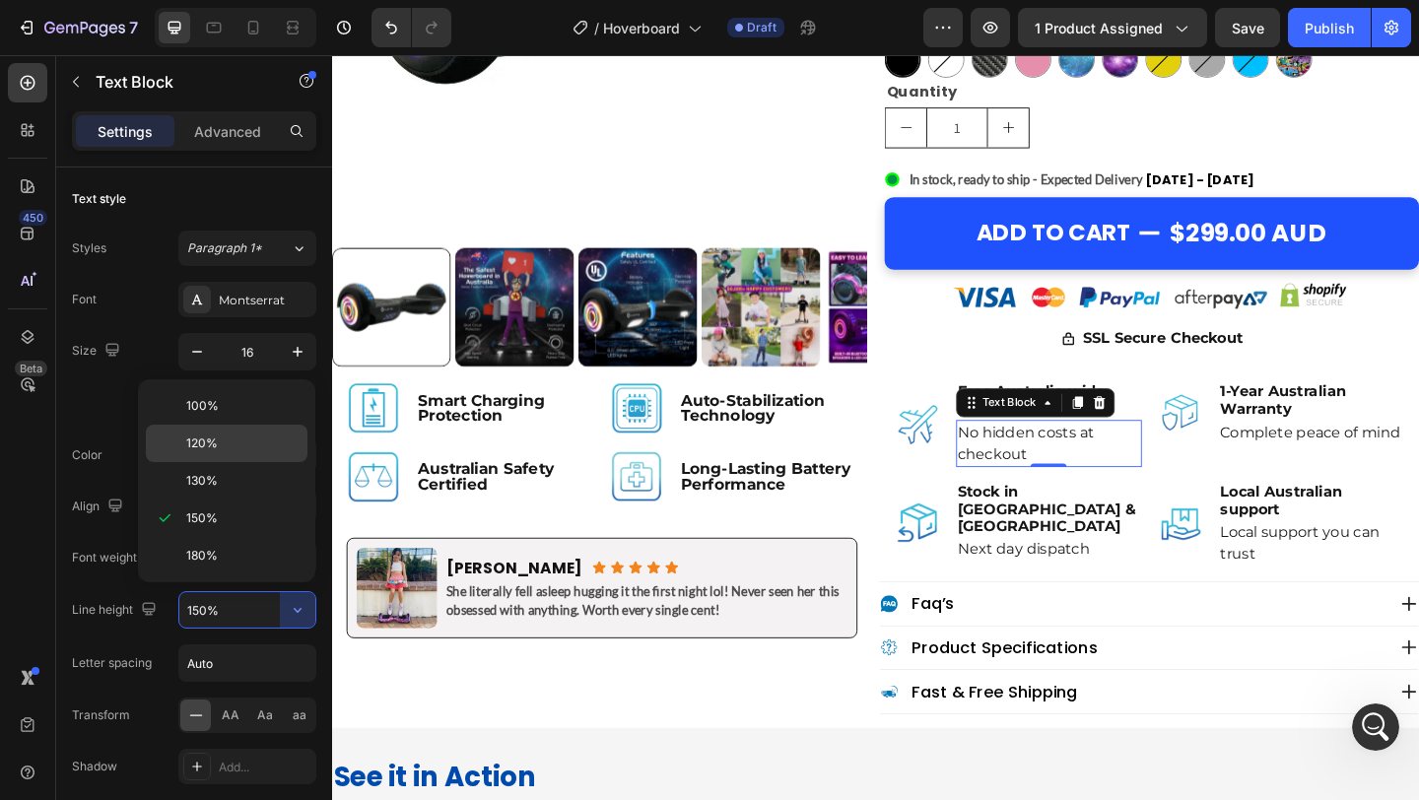
click at [229, 448] on p "120%" at bounding box center [242, 444] width 112 height 18
type input "120%"
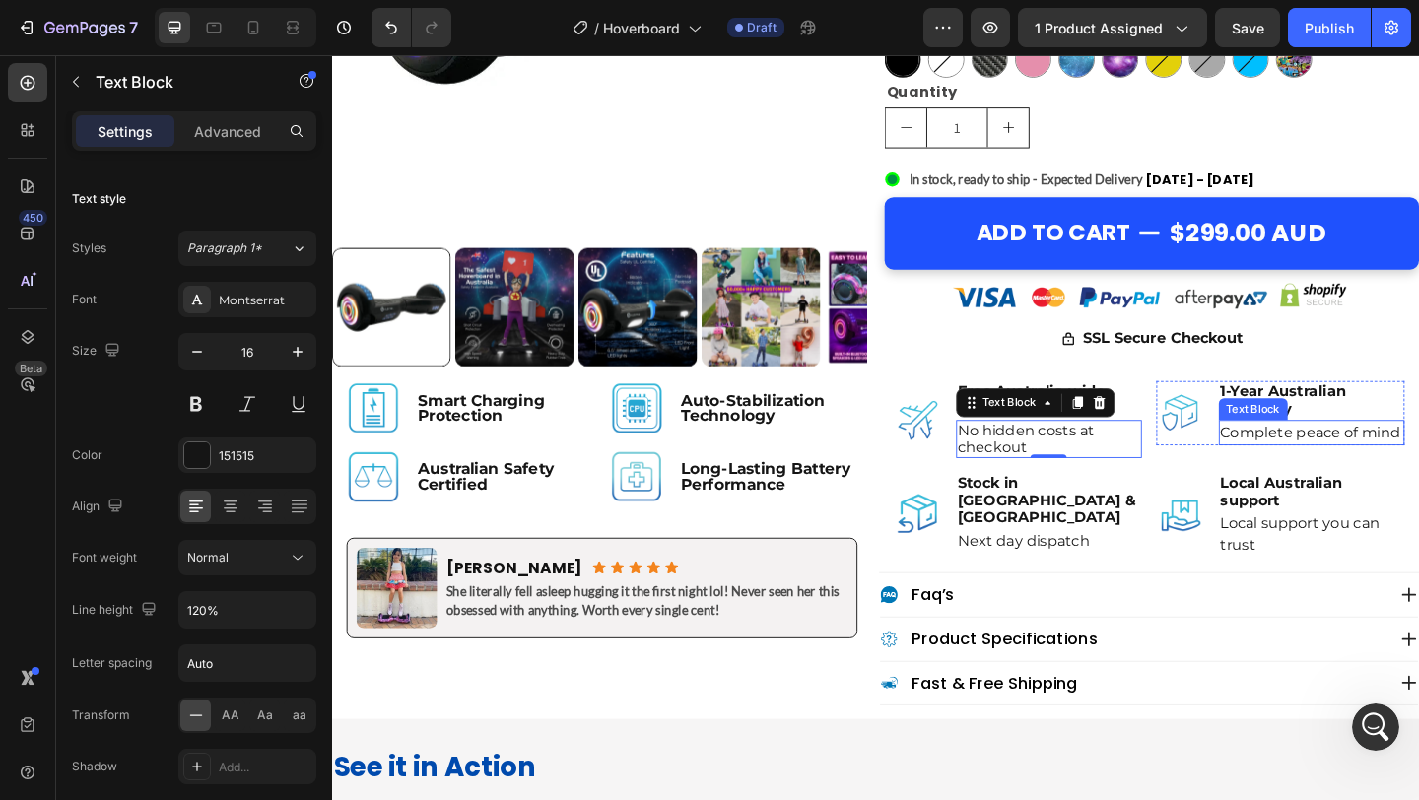
click at [1365, 469] on p "Complete peace of mind" at bounding box center [1398, 466] width 199 height 24
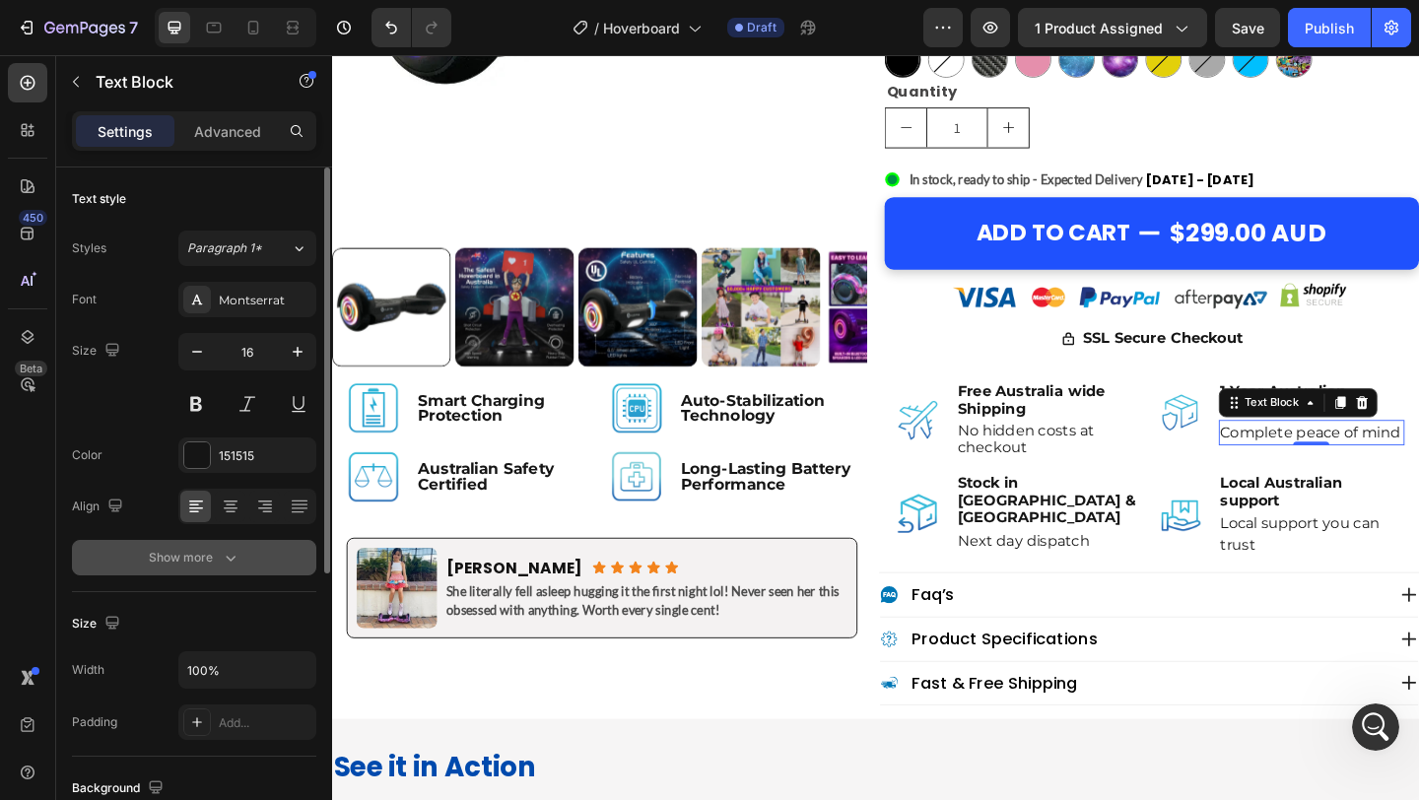
click at [175, 554] on div "Show more" at bounding box center [195, 558] width 92 height 20
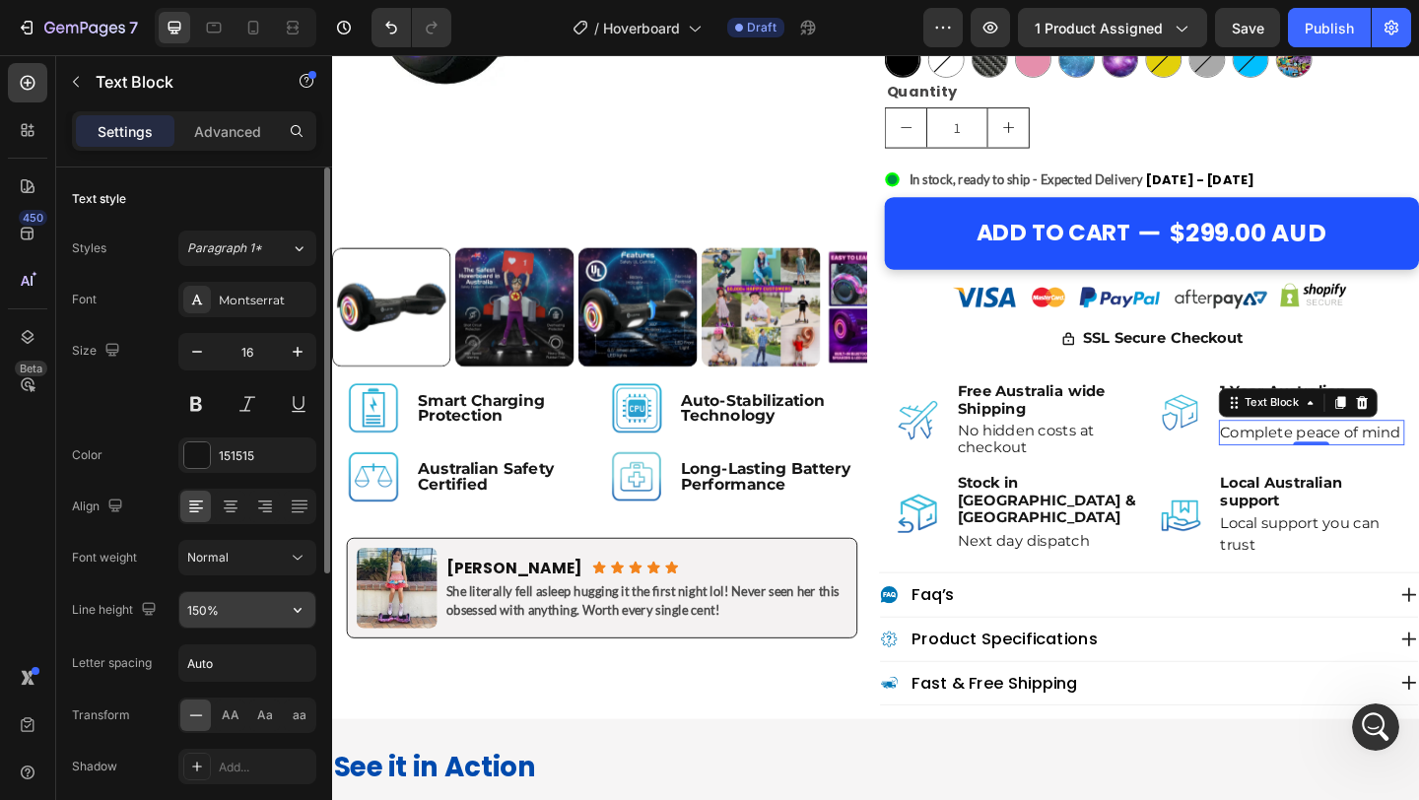
click at [235, 618] on input "150%" at bounding box center [247, 609] width 136 height 35
click at [296, 607] on icon "button" at bounding box center [298, 610] width 20 height 20
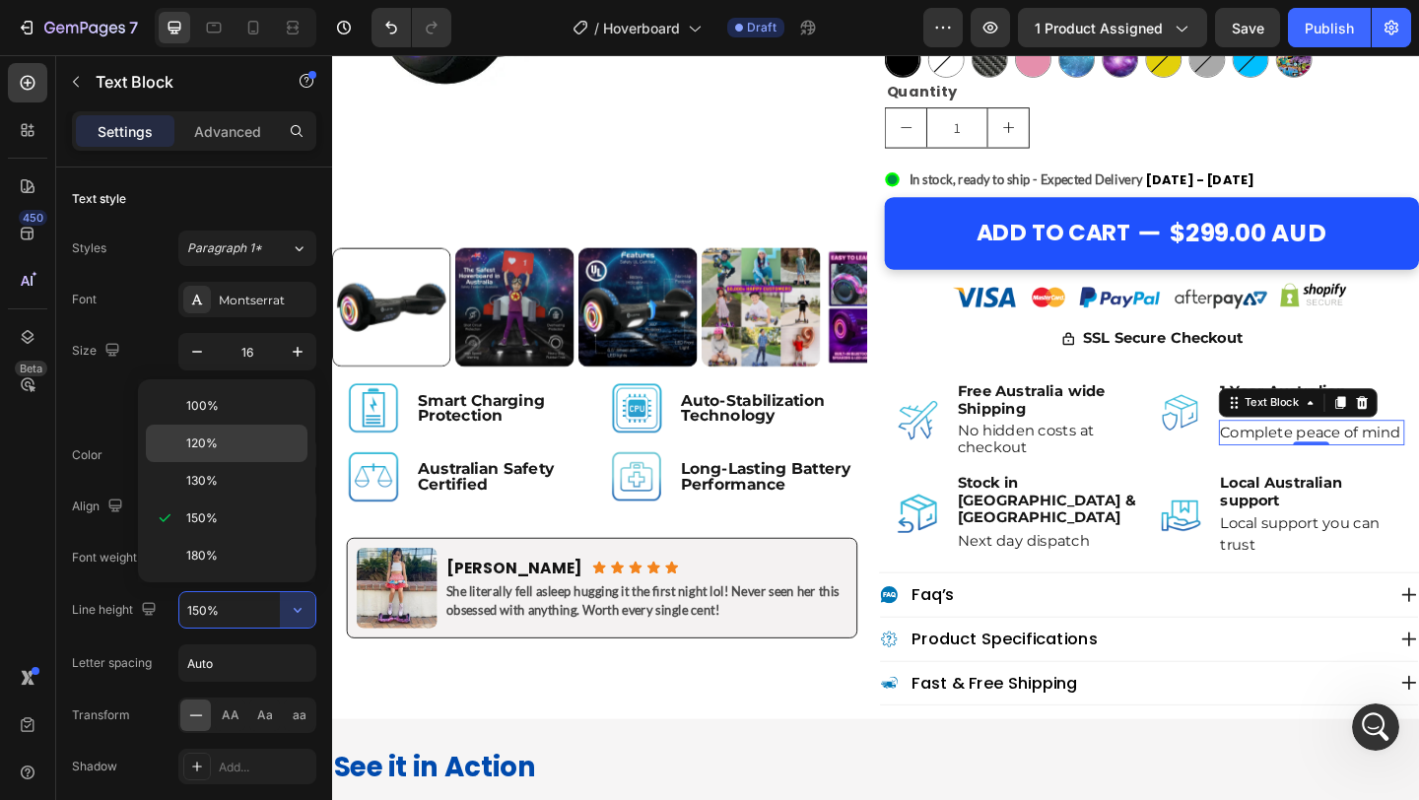
click at [229, 434] on div "120%" at bounding box center [227, 443] width 162 height 37
type input "120%"
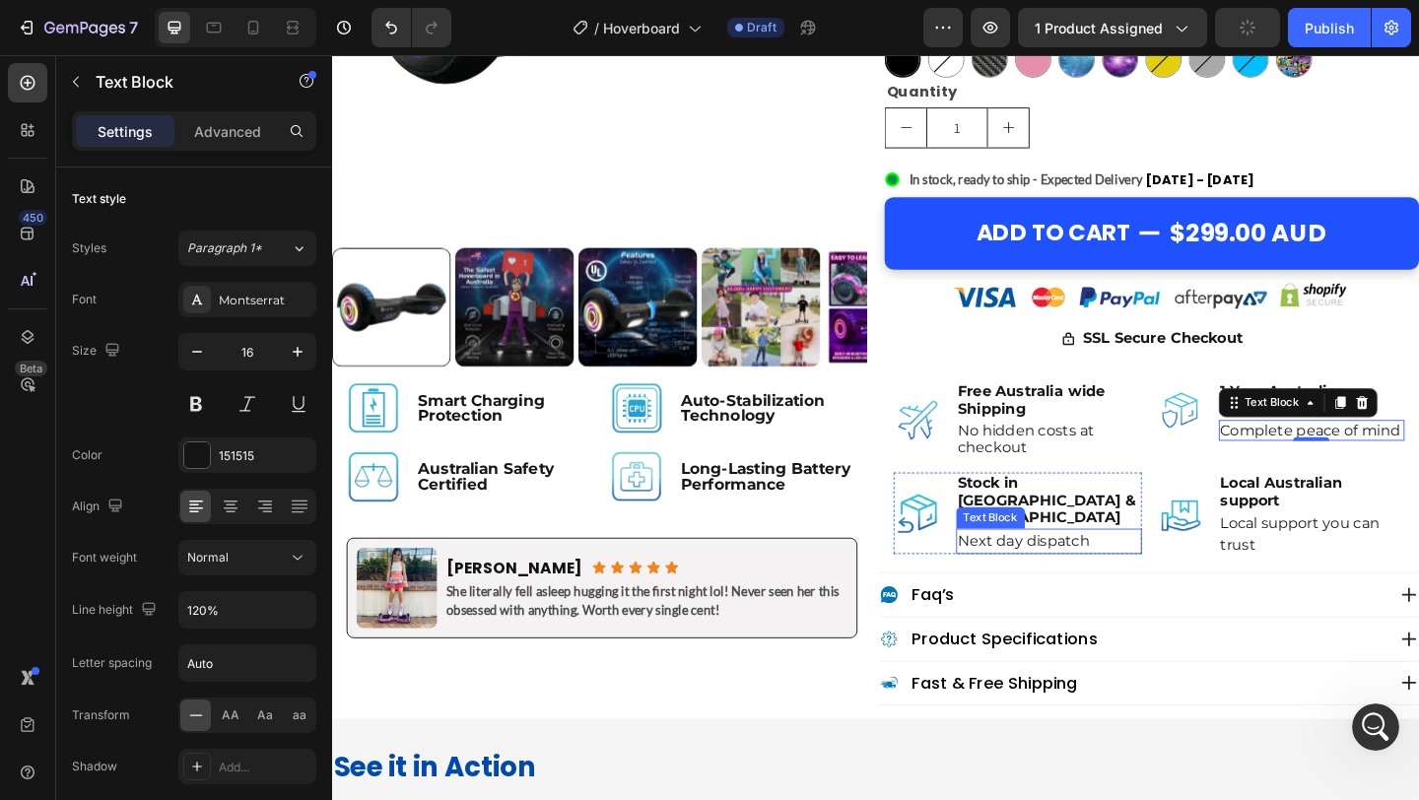
click at [1098, 573] on p "Next day dispatch" at bounding box center [1112, 585] width 199 height 24
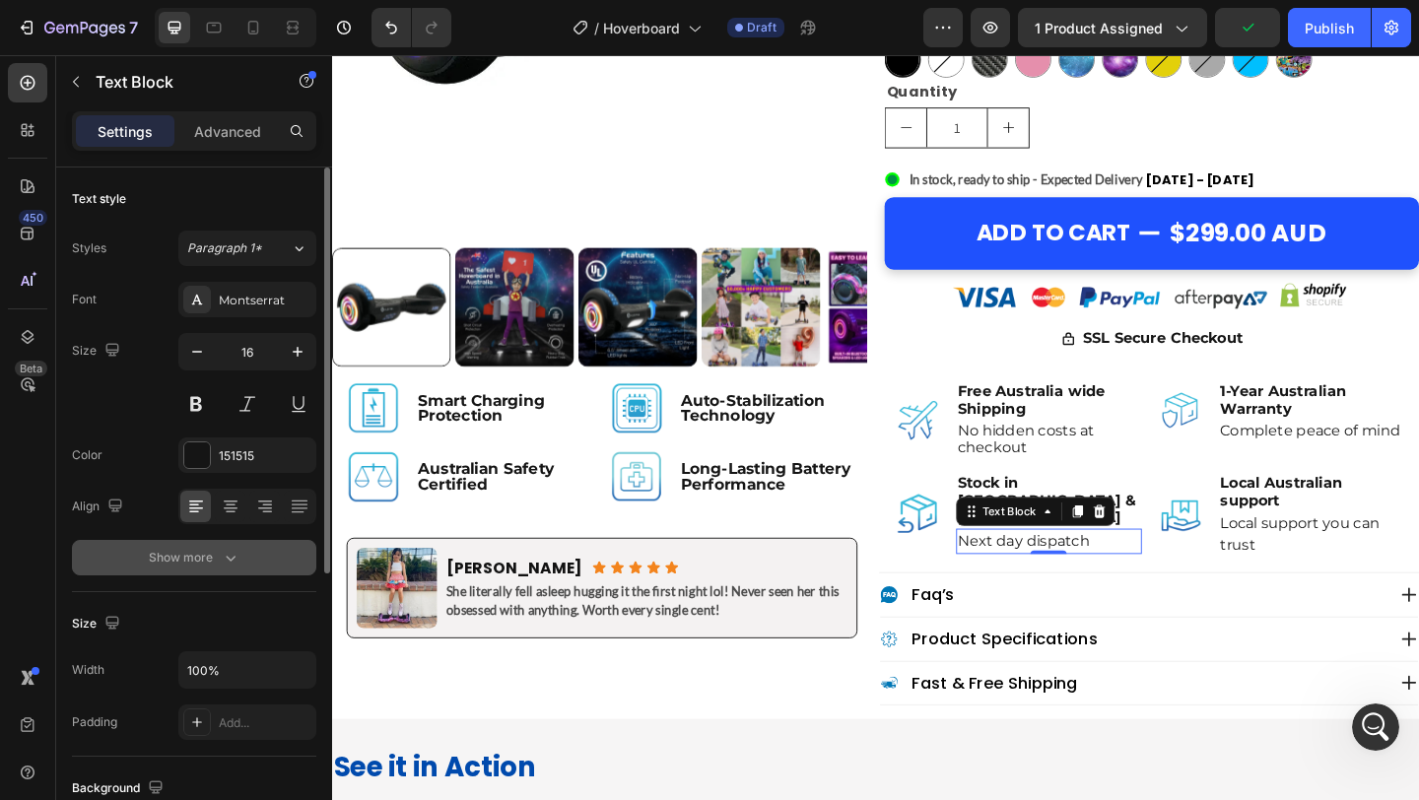
click at [194, 566] on div "Show more" at bounding box center [195, 558] width 92 height 20
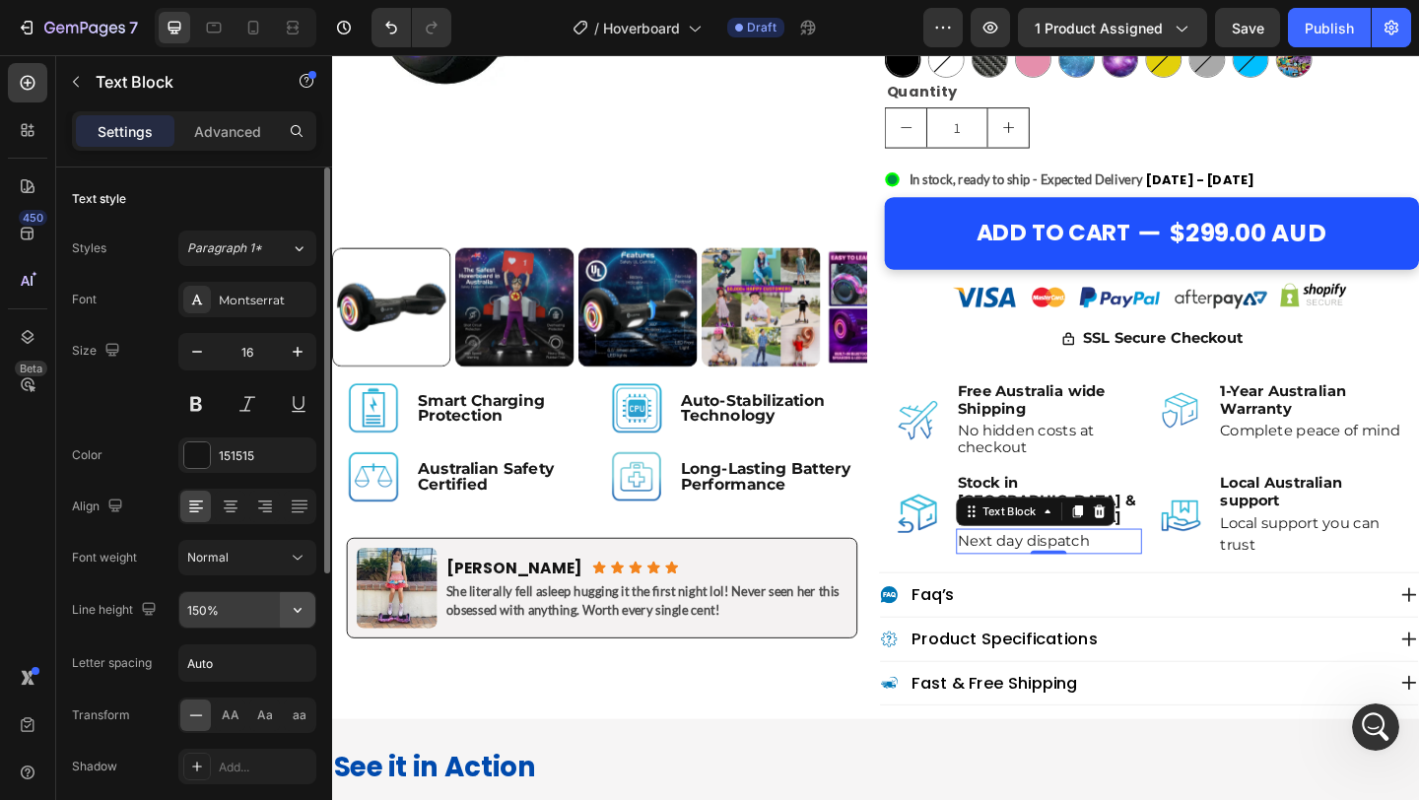
click at [299, 604] on icon "button" at bounding box center [298, 610] width 20 height 20
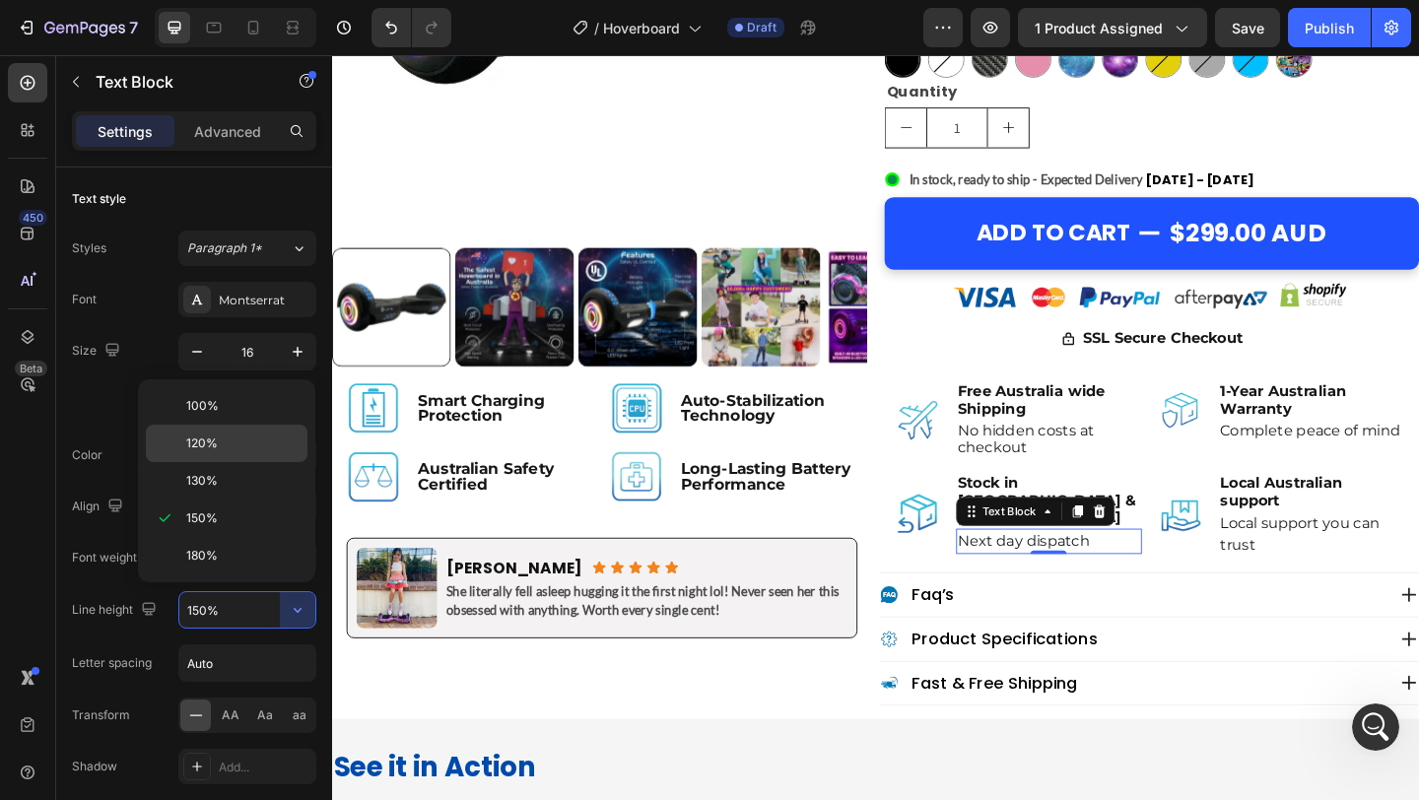
click at [243, 443] on p "120%" at bounding box center [242, 444] width 112 height 18
type input "120%"
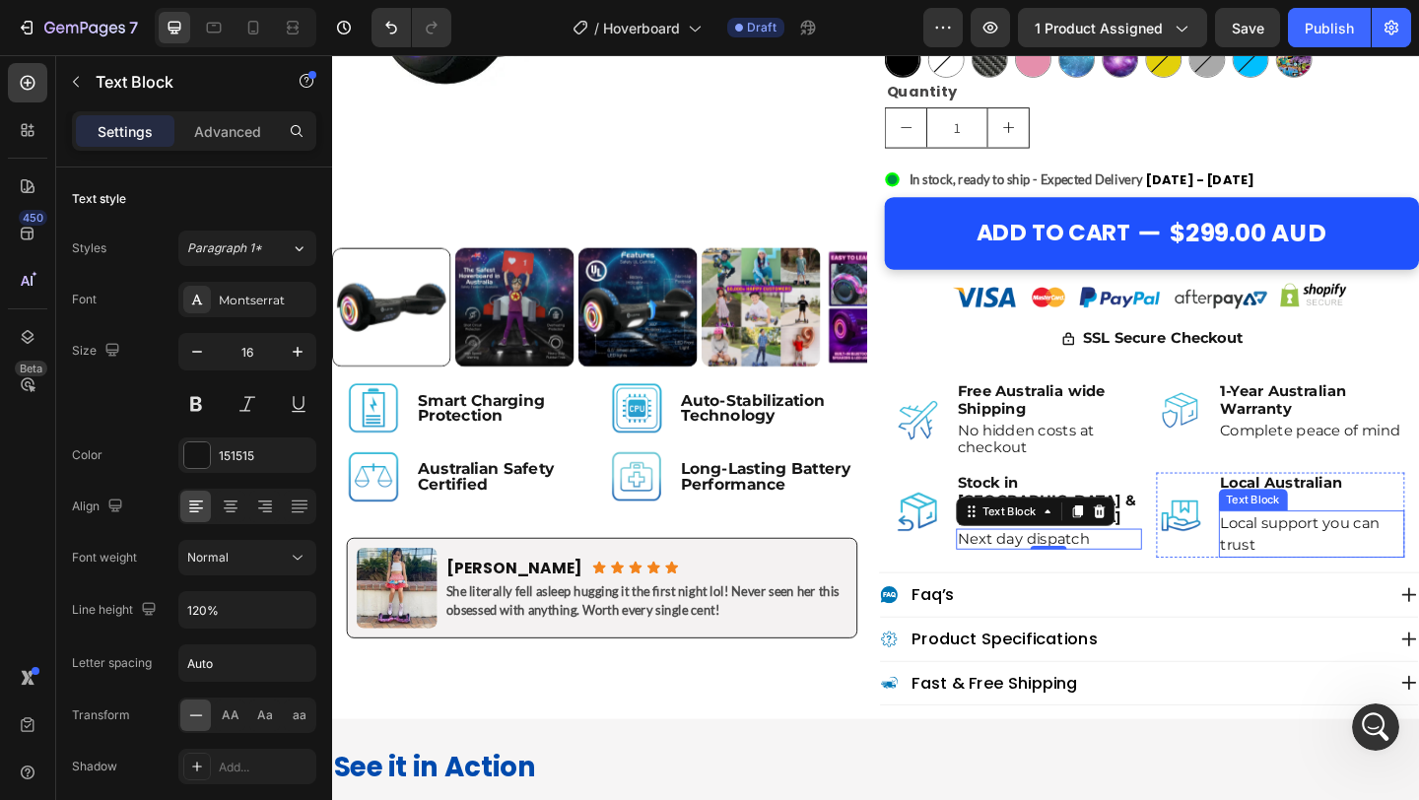
click at [1334, 585] on p "Local support you can trust" at bounding box center [1398, 576] width 199 height 47
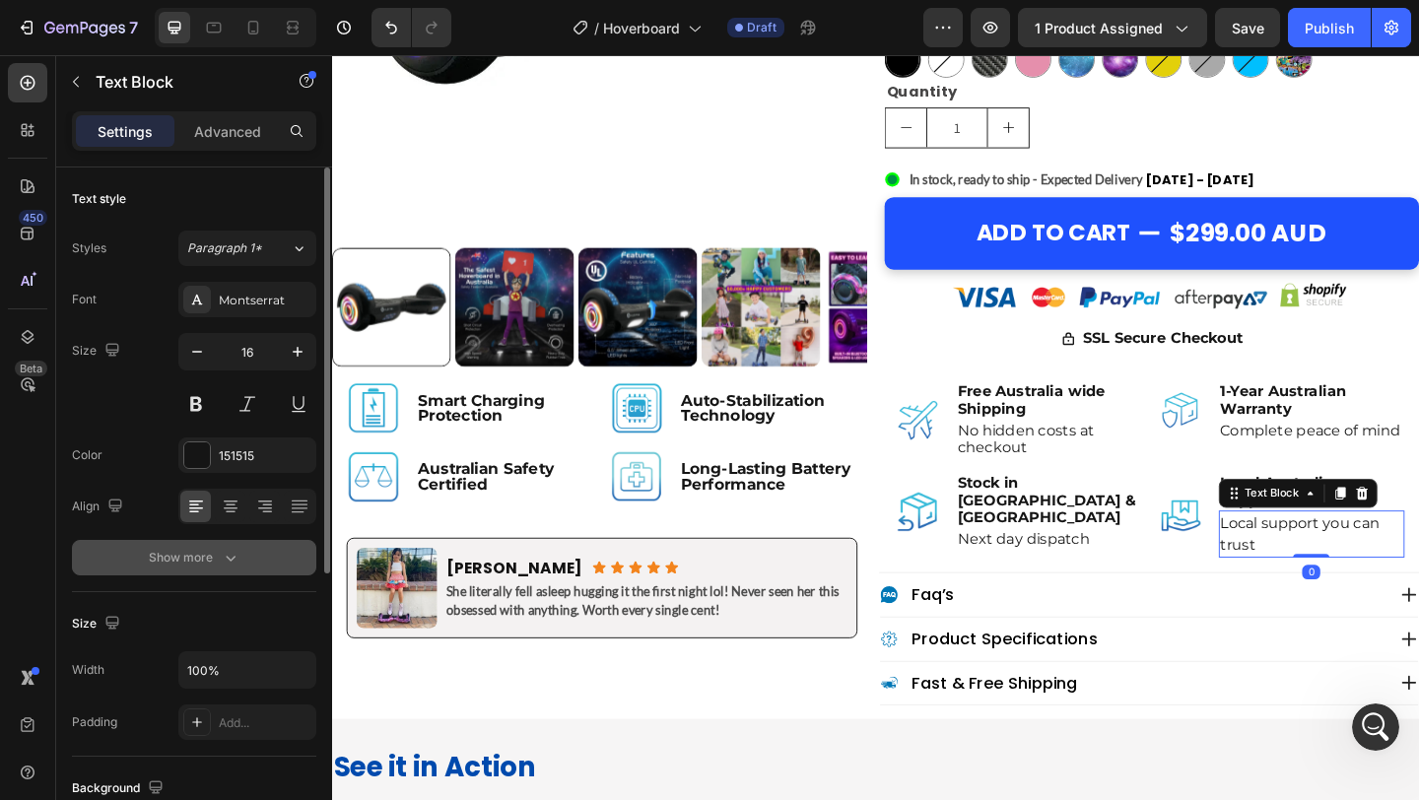
click at [231, 563] on icon "button" at bounding box center [231, 558] width 20 height 20
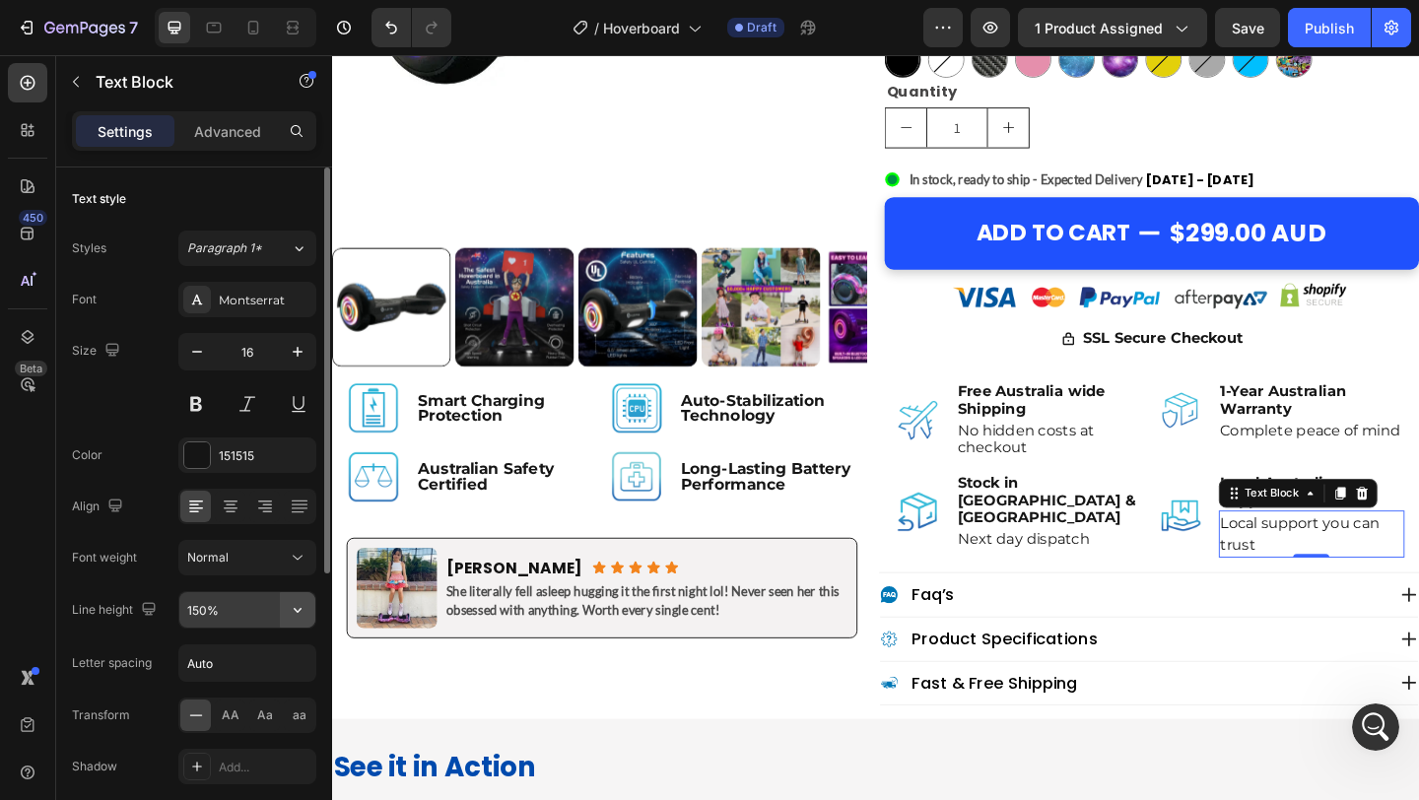
click at [296, 607] on icon "button" at bounding box center [298, 610] width 20 height 20
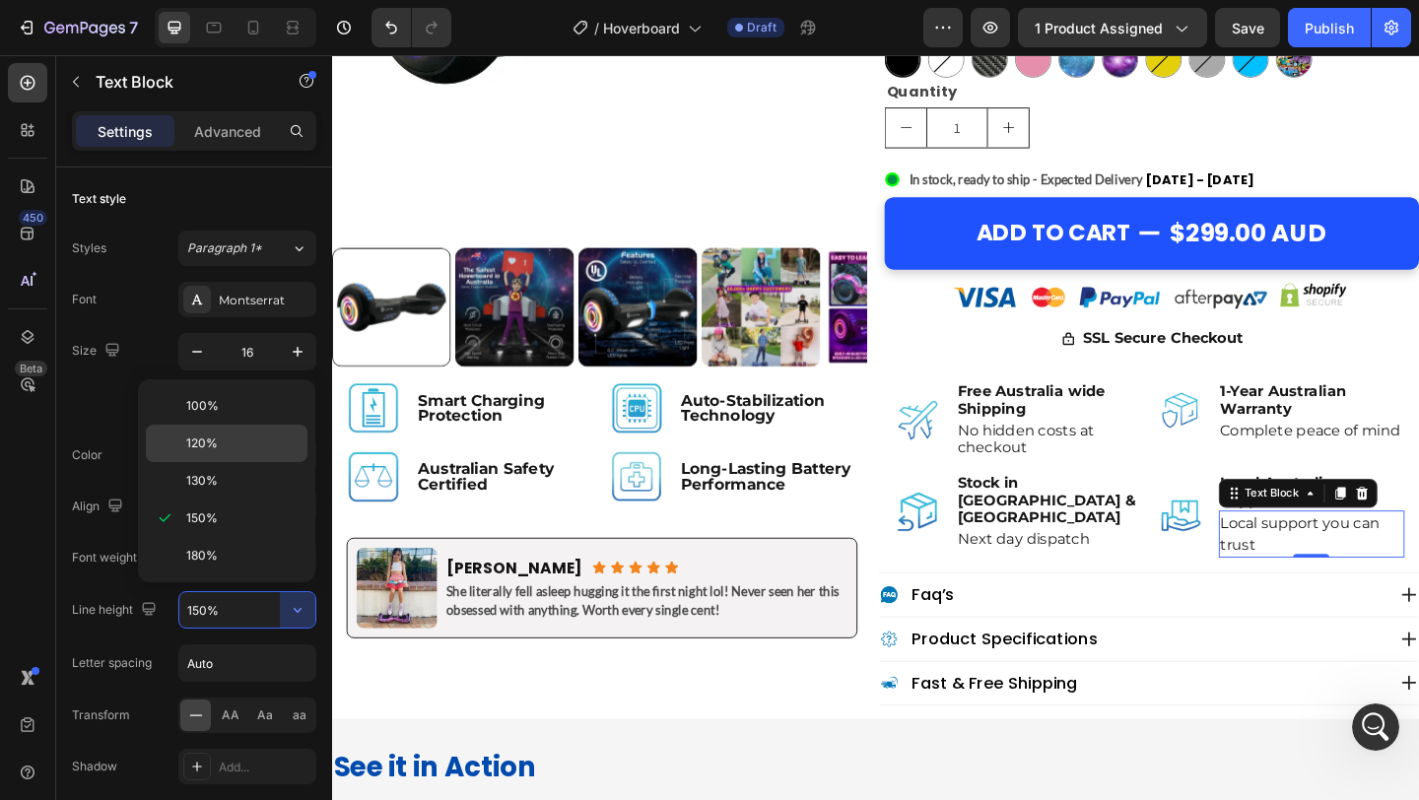
click at [250, 442] on p "120%" at bounding box center [242, 444] width 112 height 18
type input "120%"
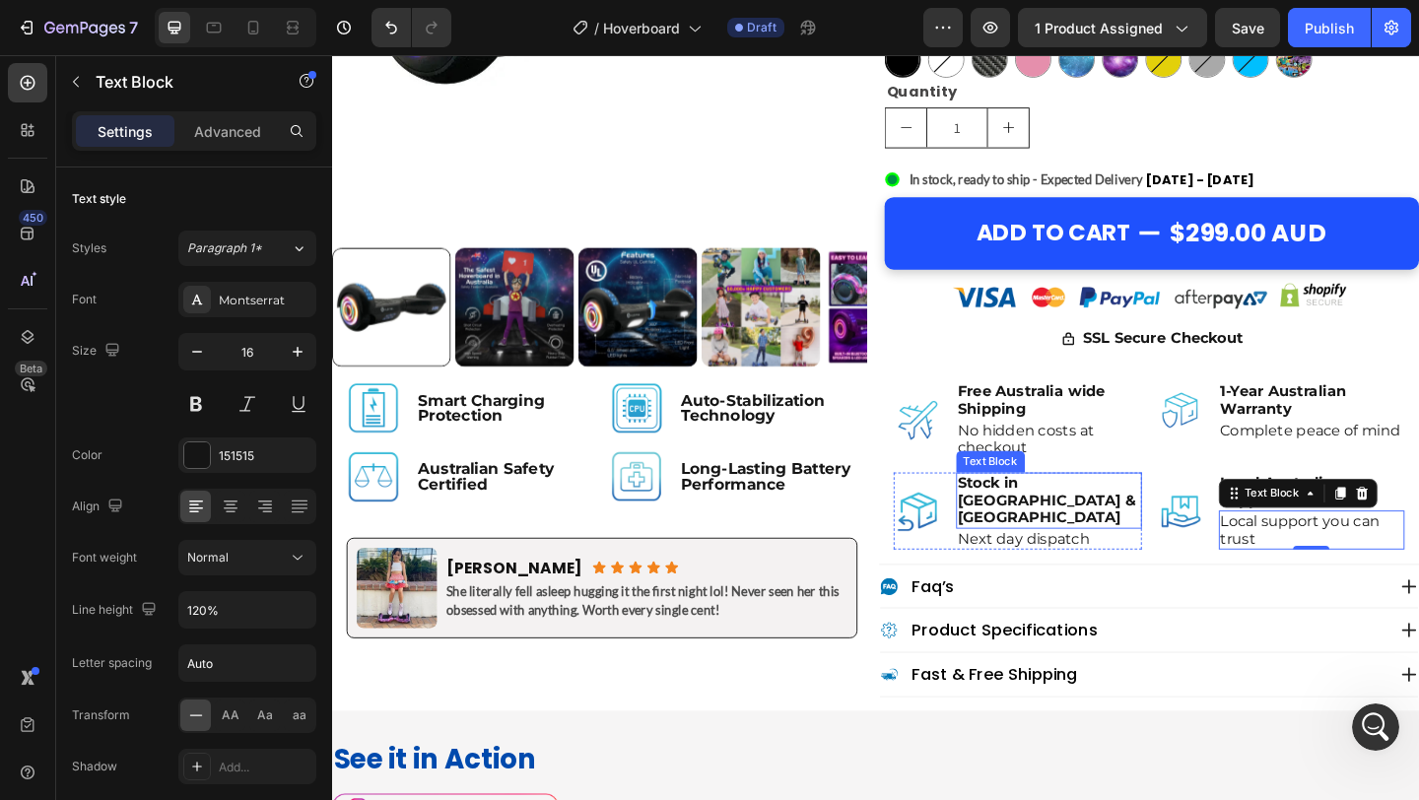
click at [1125, 521] on p "Stock in [GEOGRAPHIC_DATA] & [GEOGRAPHIC_DATA]" at bounding box center [1112, 539] width 199 height 57
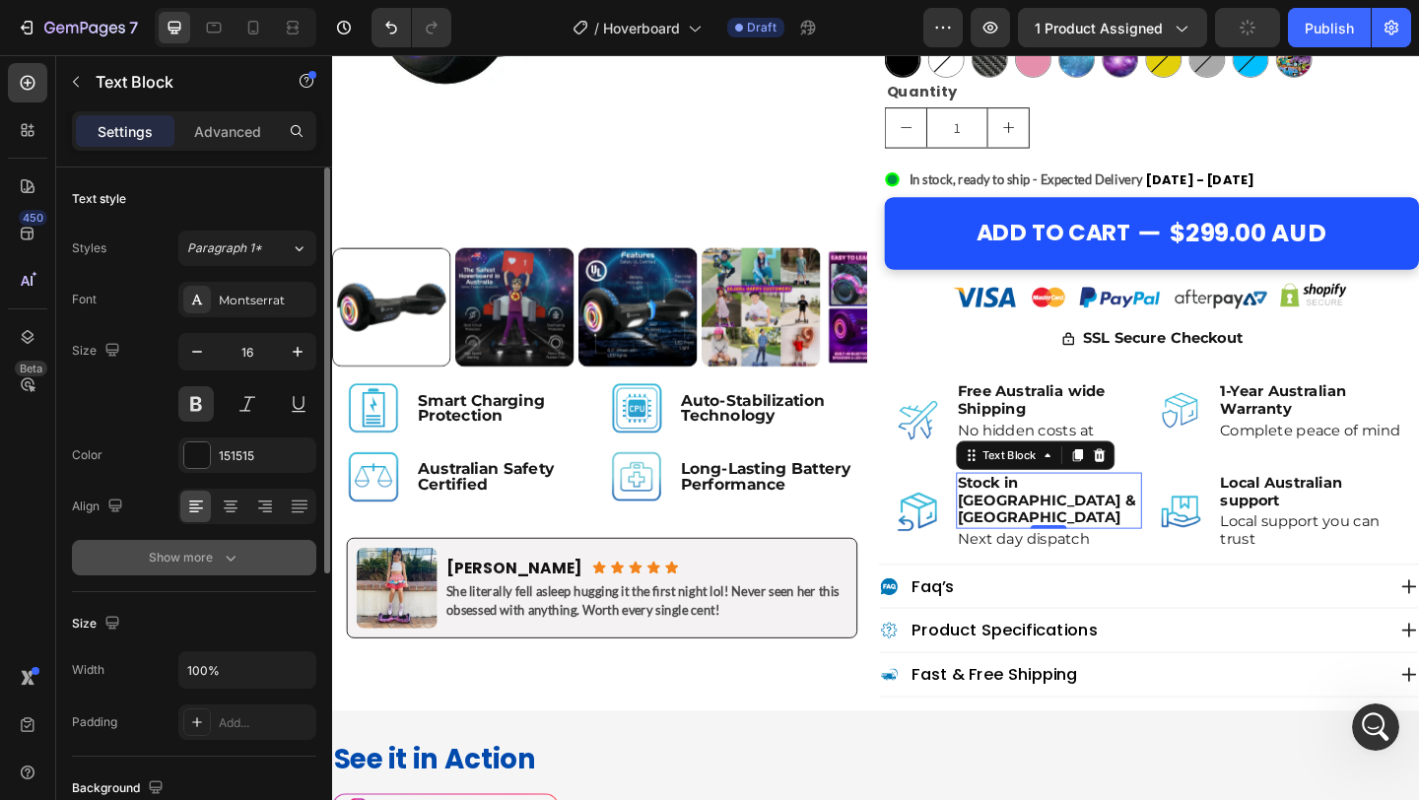
click at [209, 557] on div "Show more" at bounding box center [195, 558] width 92 height 20
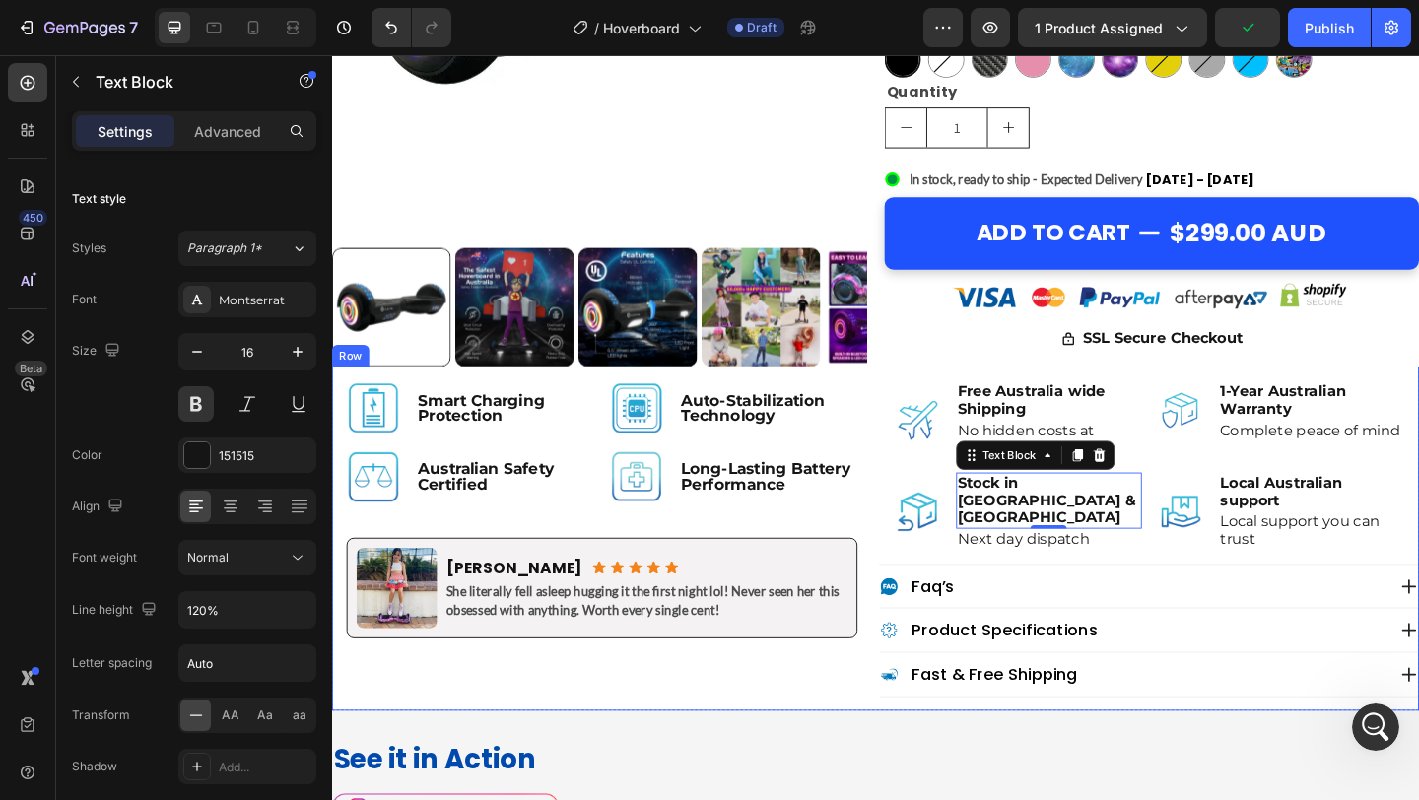
click at [850, 740] on div "Image Smart Charging Protection Text Block Row Image Auto-Stabilization Technol…" at bounding box center [625, 581] width 587 height 374
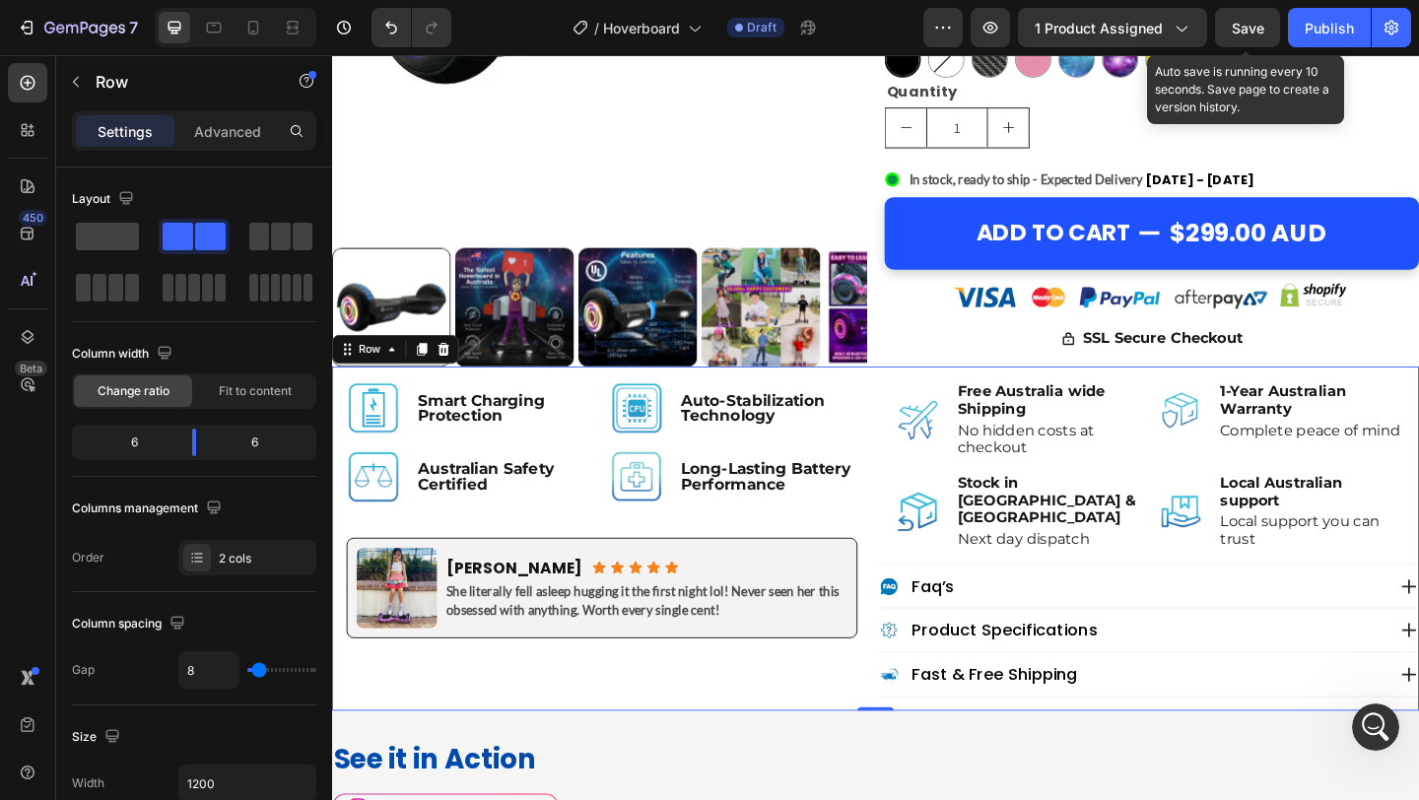
click at [1244, 28] on span "Save" at bounding box center [1248, 28] width 33 height 17
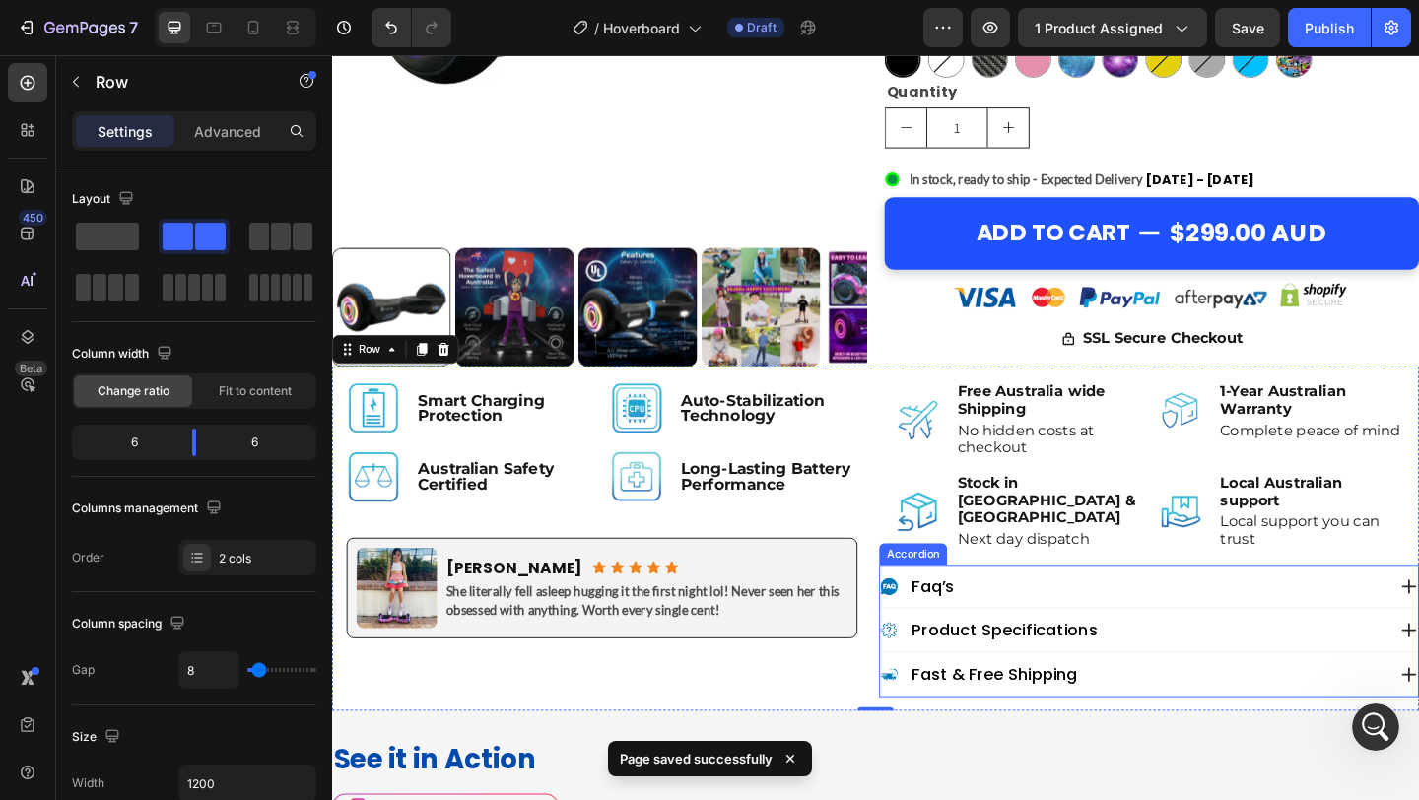
click at [973, 639] on p "faq’s" at bounding box center [986, 634] width 46 height 22
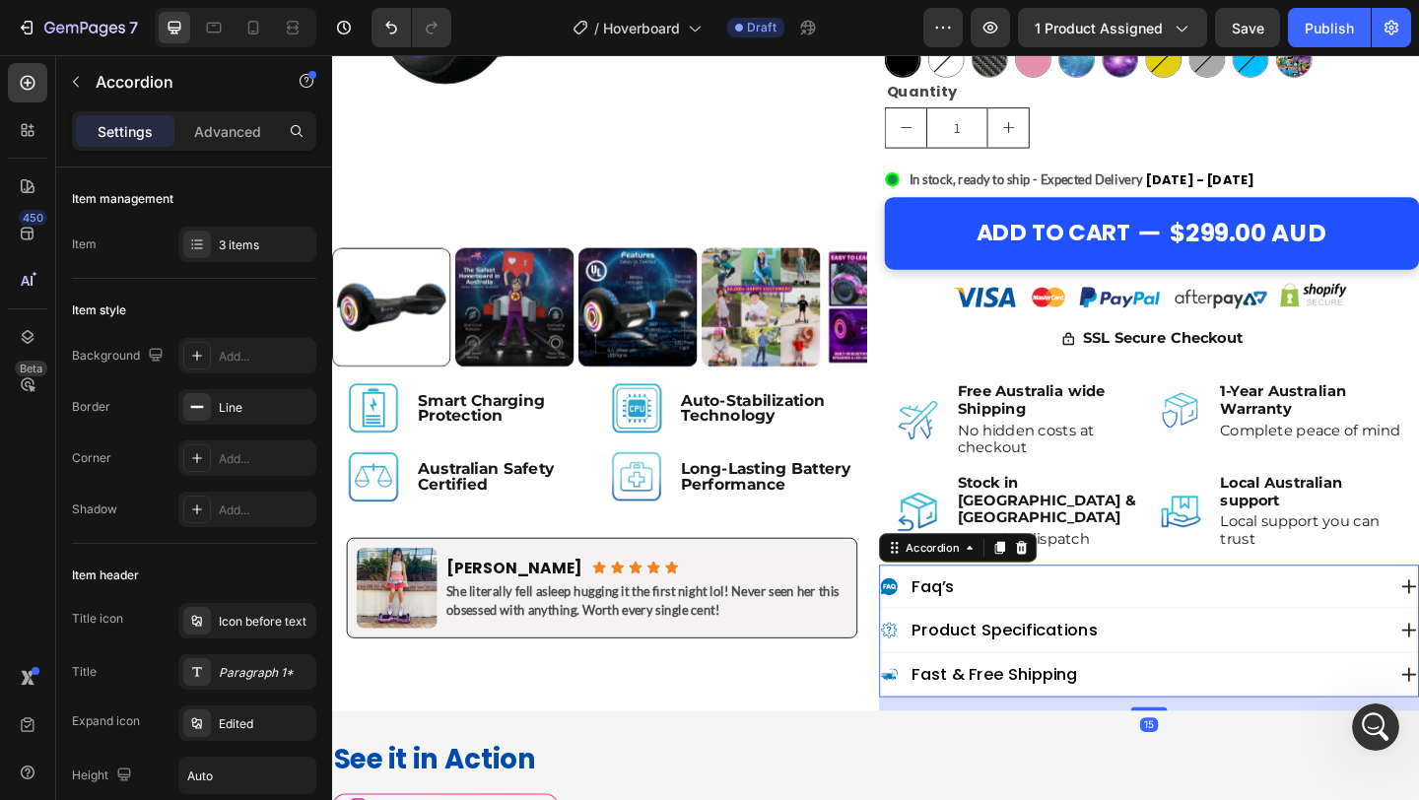
click at [994, 640] on p "faq’s" at bounding box center [986, 634] width 46 height 22
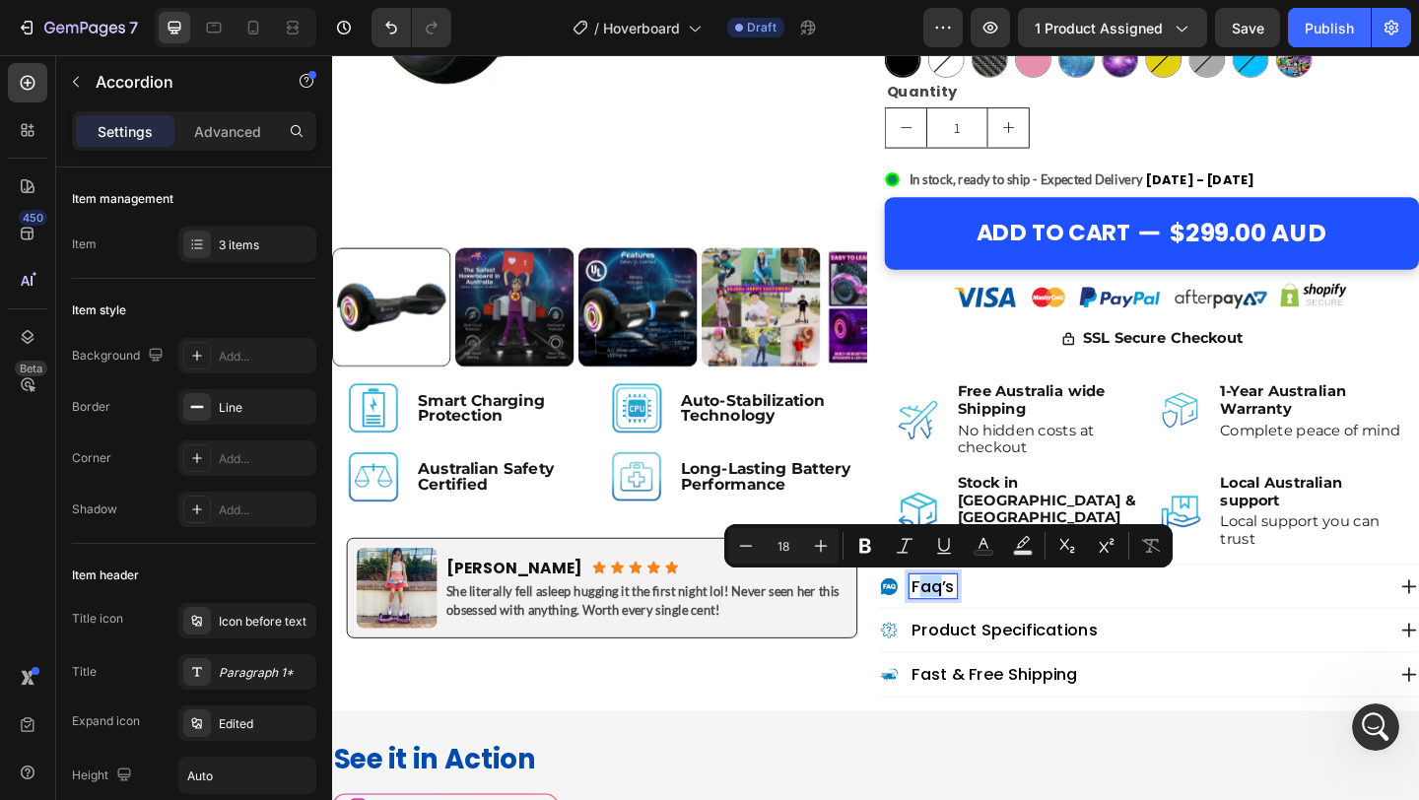
drag, startPoint x: 994, startPoint y: 640, endPoint x: 973, endPoint y: 640, distance: 21.7
click at [973, 640] on p "faq’s" at bounding box center [986, 634] width 46 height 22
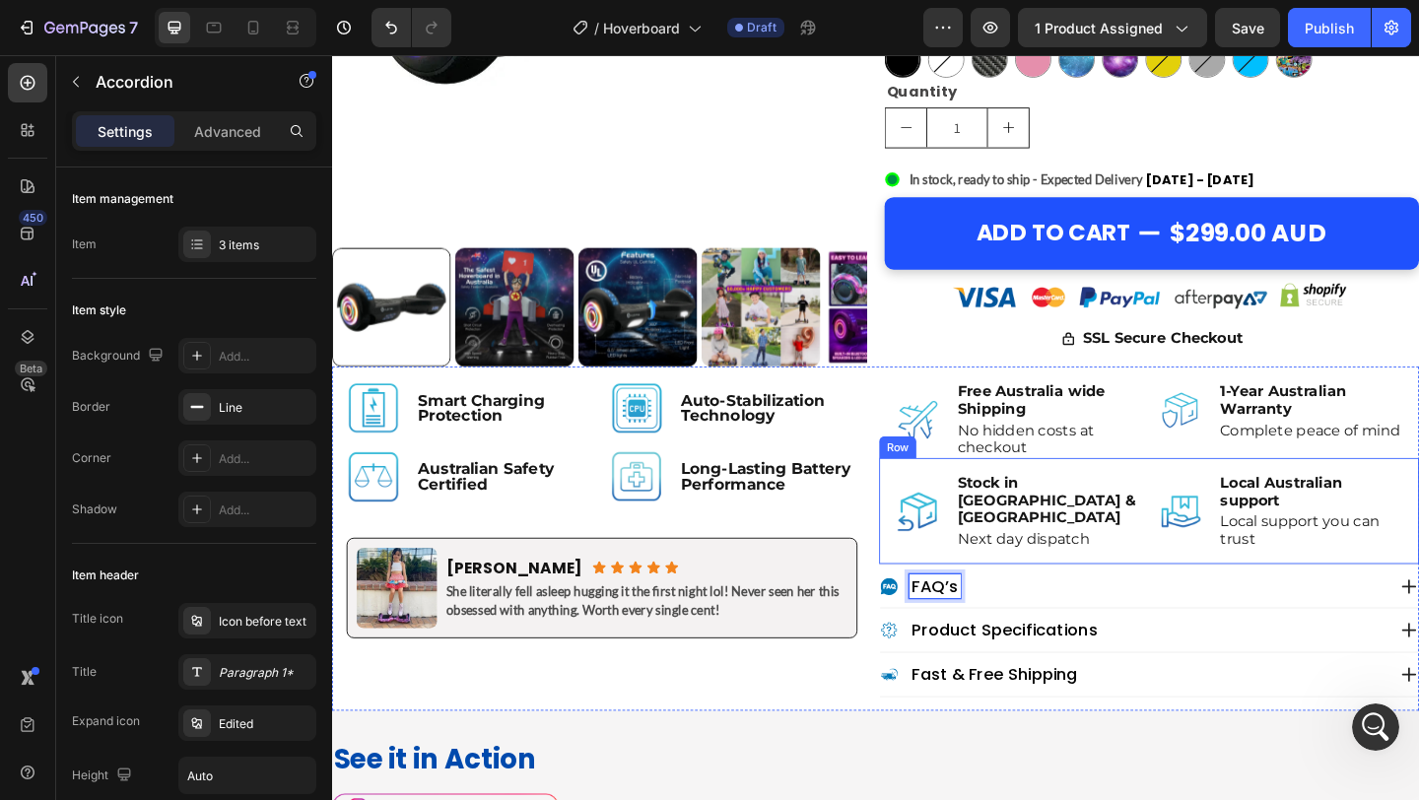
click at [1113, 587] on div "Image Stock in Sydney & Melbourne Text Block Next day dispatch Text Block Advan…" at bounding box center [1078, 552] width 270 height 84
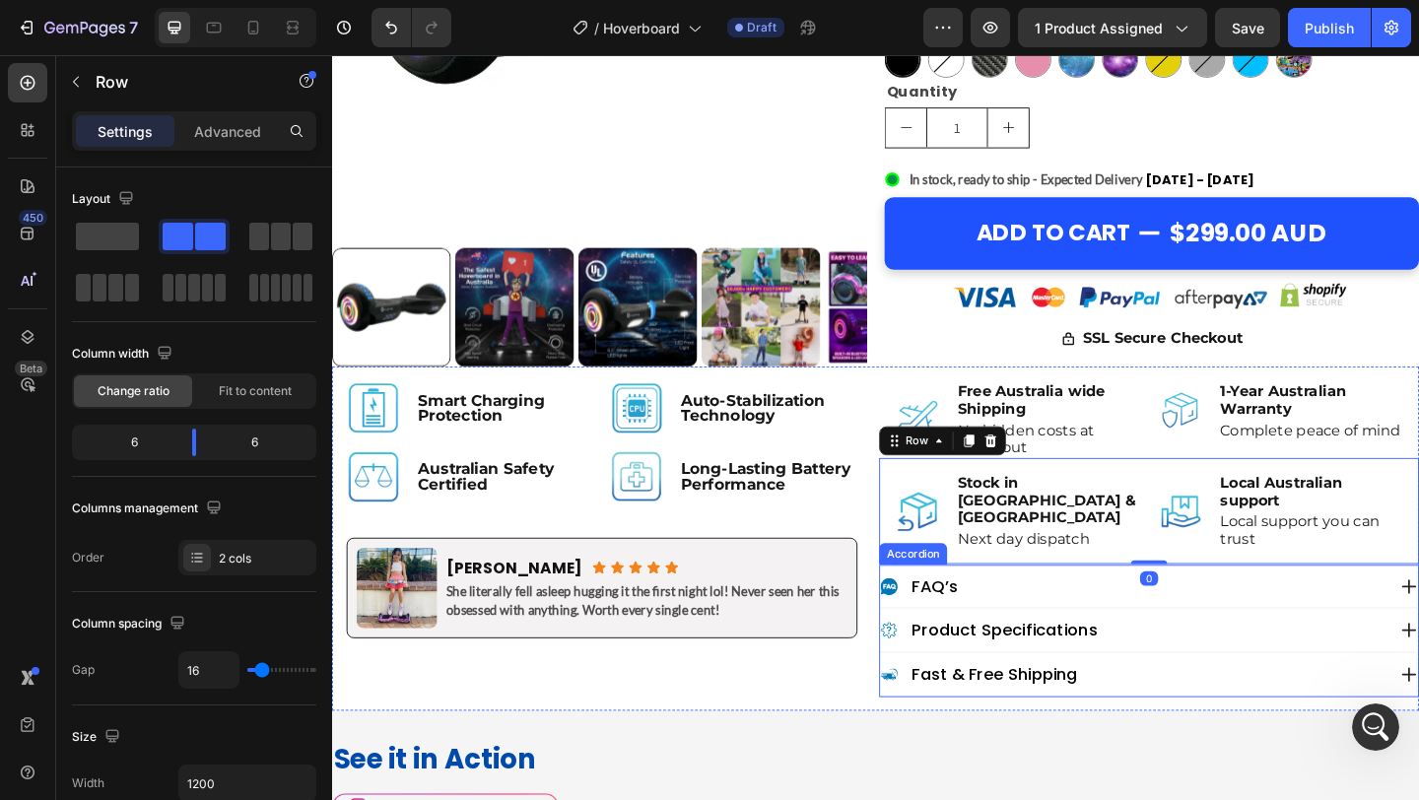
click at [982, 628] on p "fAQ’s" at bounding box center [988, 634] width 50 height 22
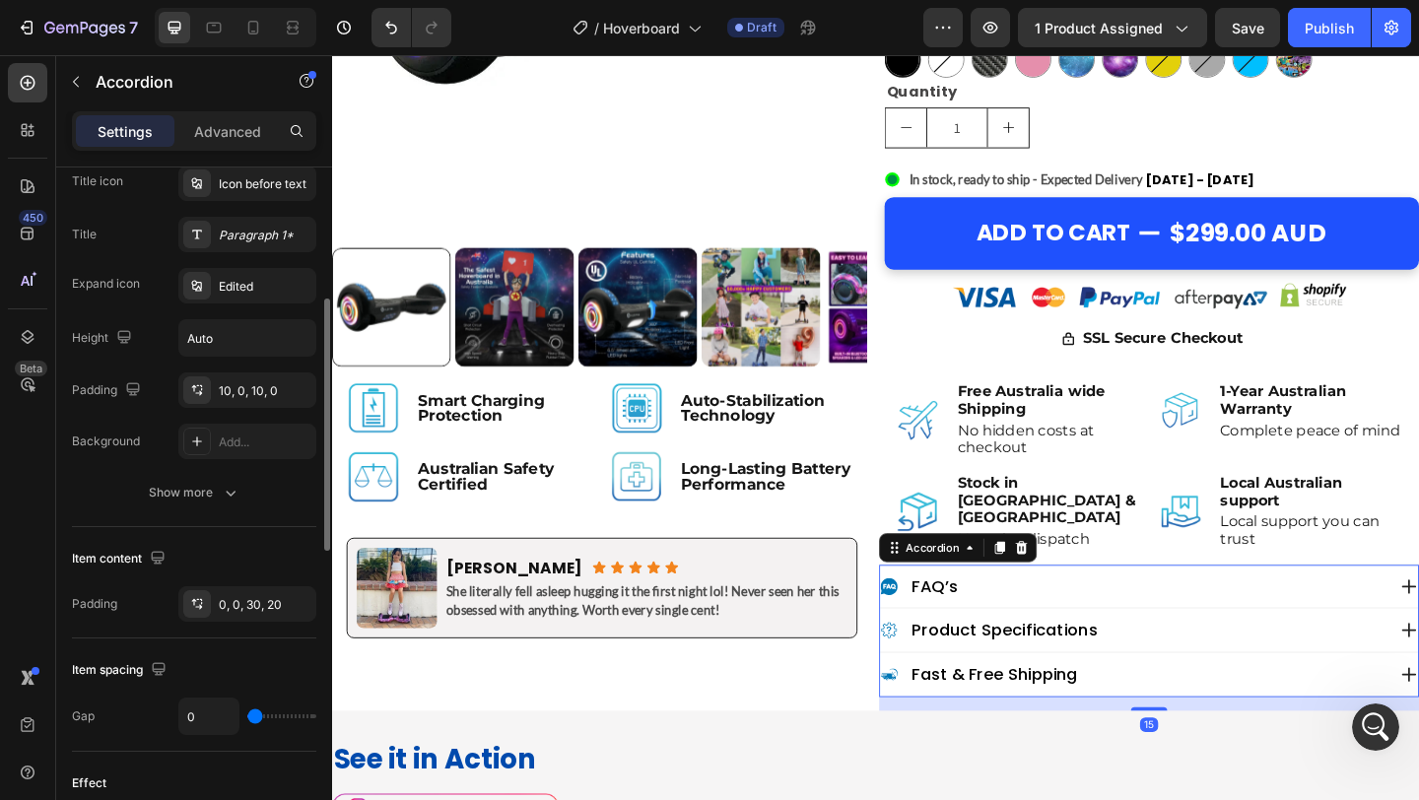
scroll to position [441, 0]
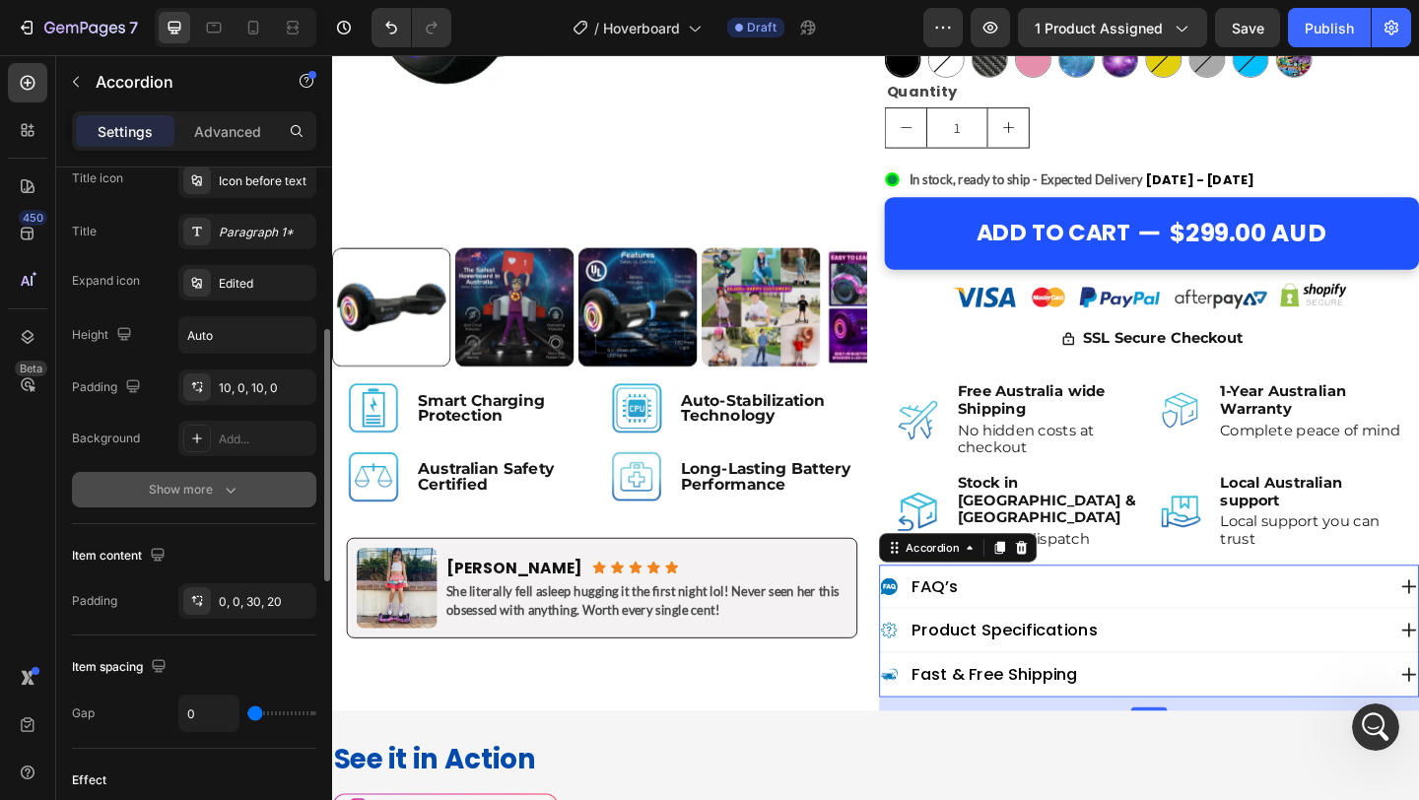
click at [188, 485] on div "Show more" at bounding box center [195, 490] width 92 height 20
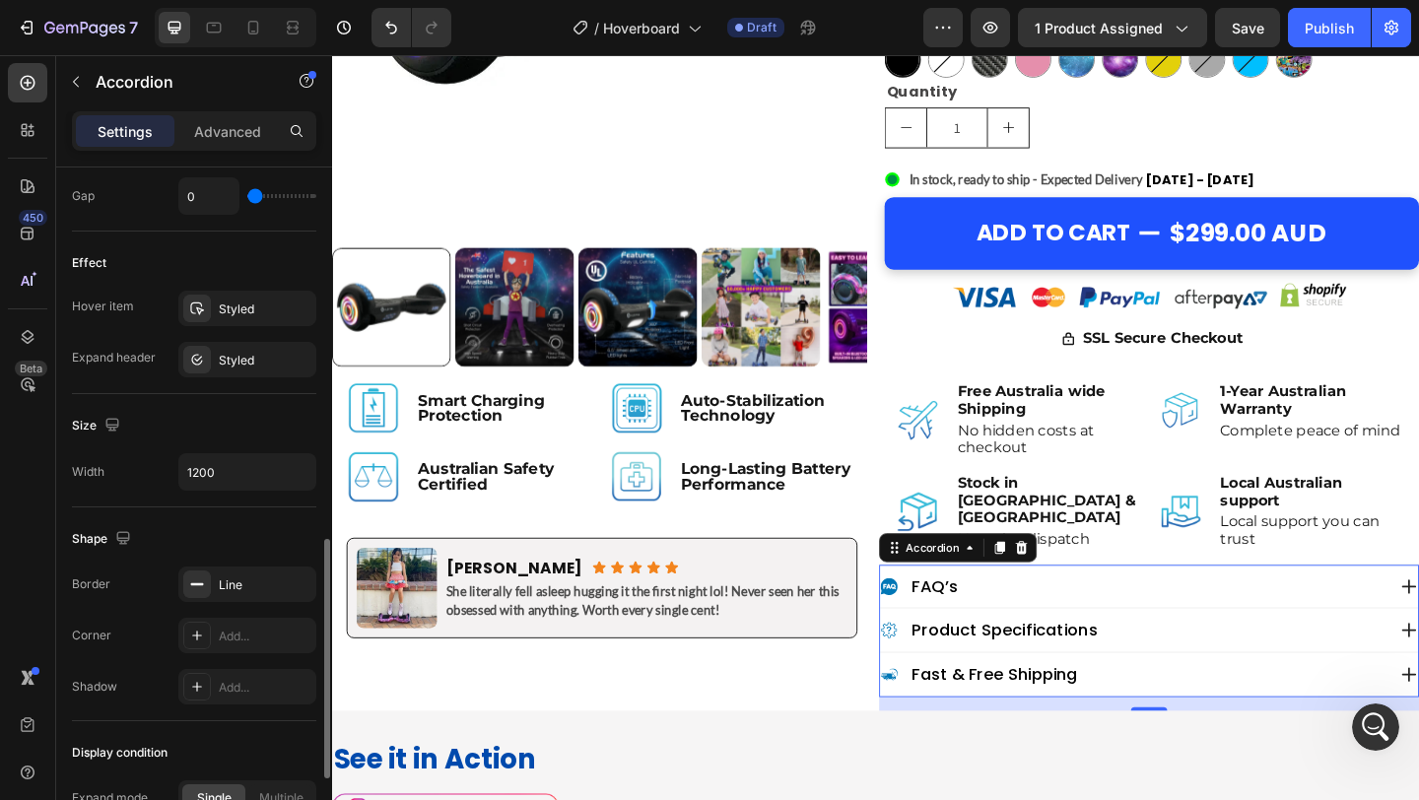
scroll to position [1063, 0]
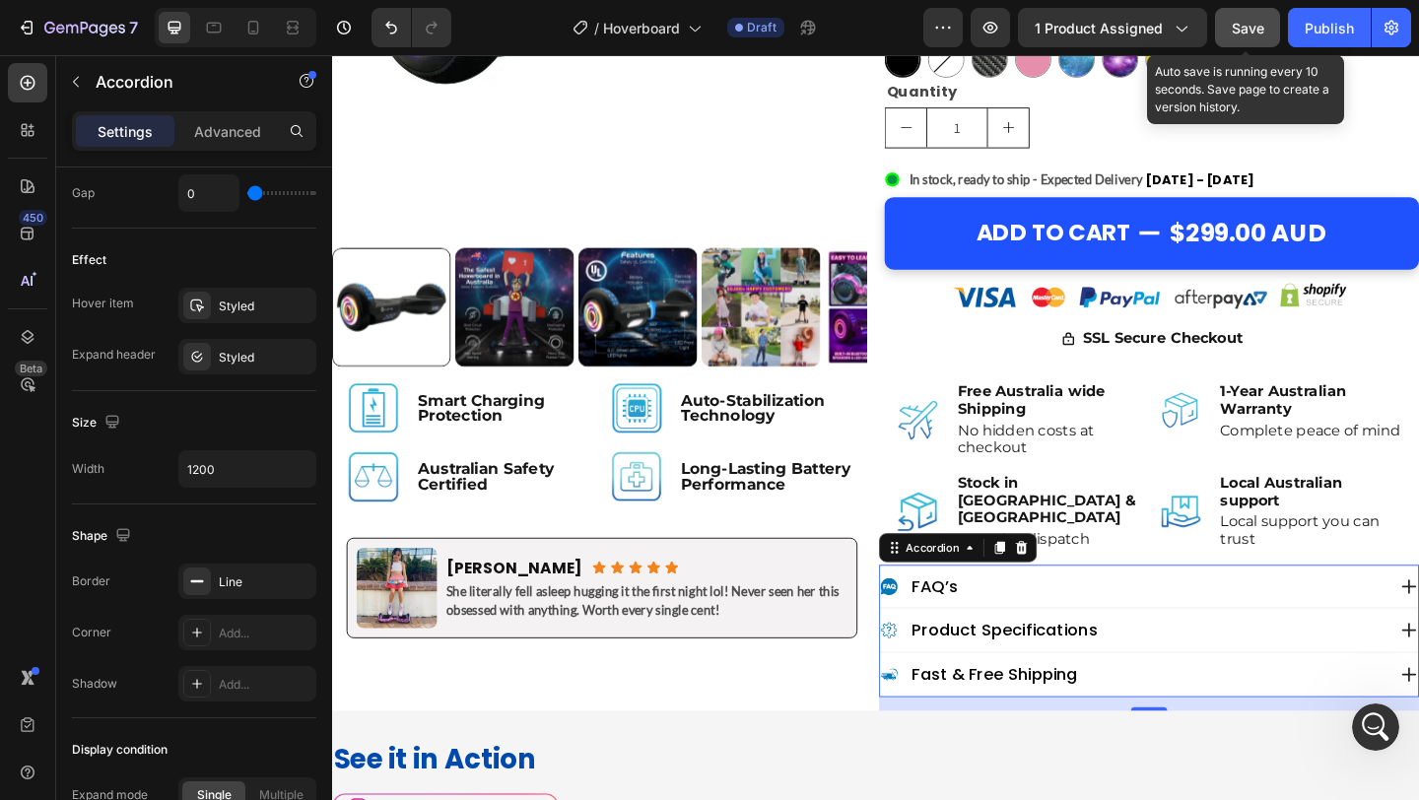
click at [1264, 22] on button "Save" at bounding box center [1247, 27] width 65 height 39
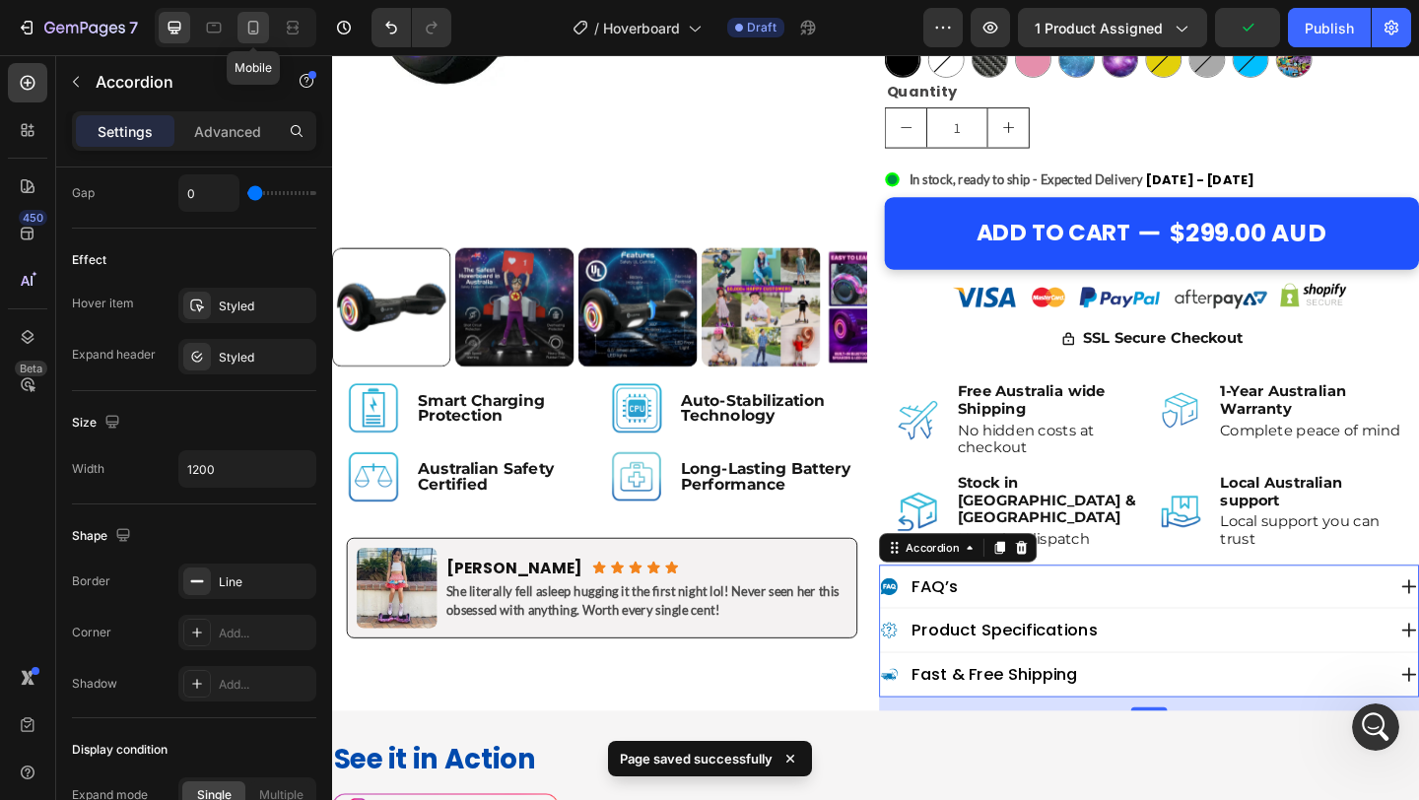
click at [250, 26] on icon at bounding box center [253, 28] width 20 height 20
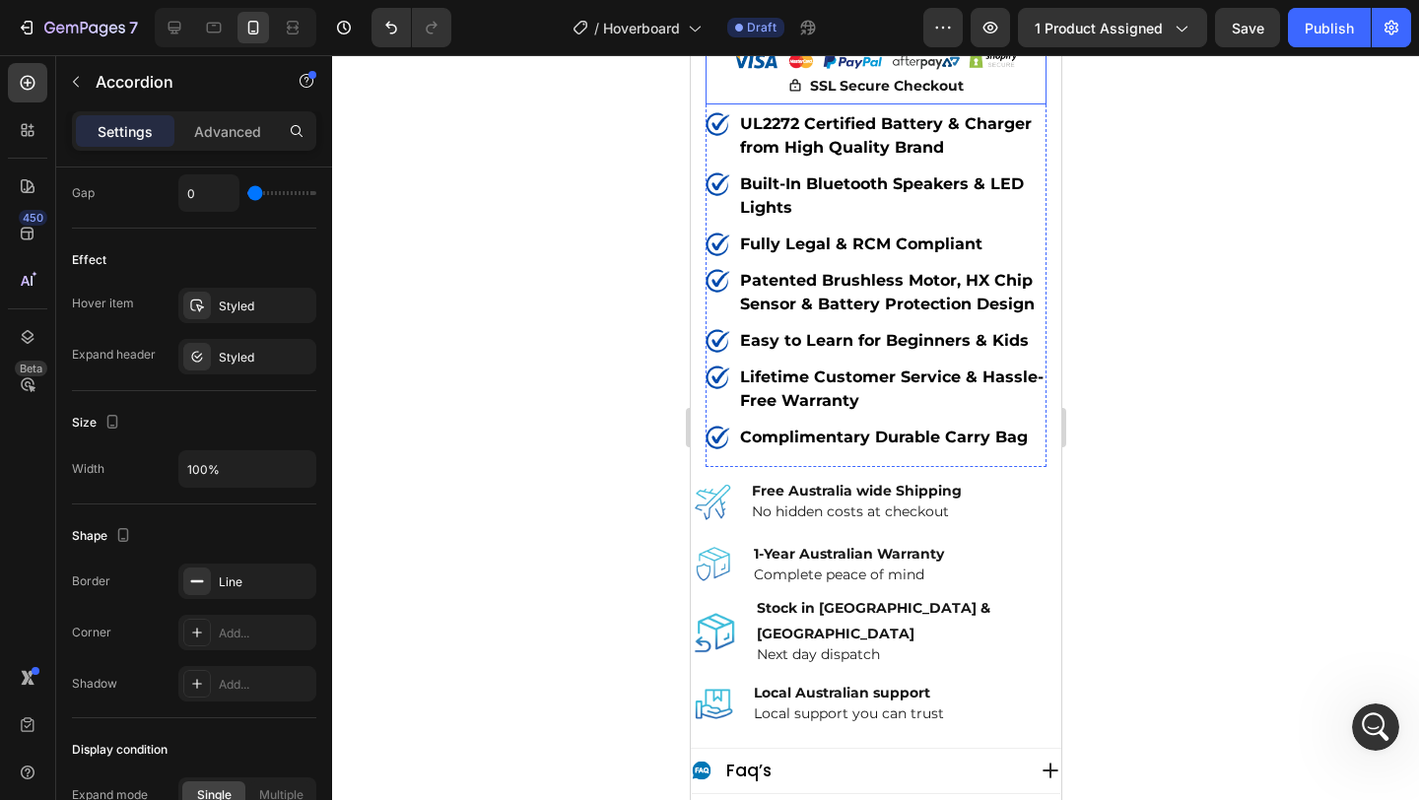
scroll to position [1149, 0]
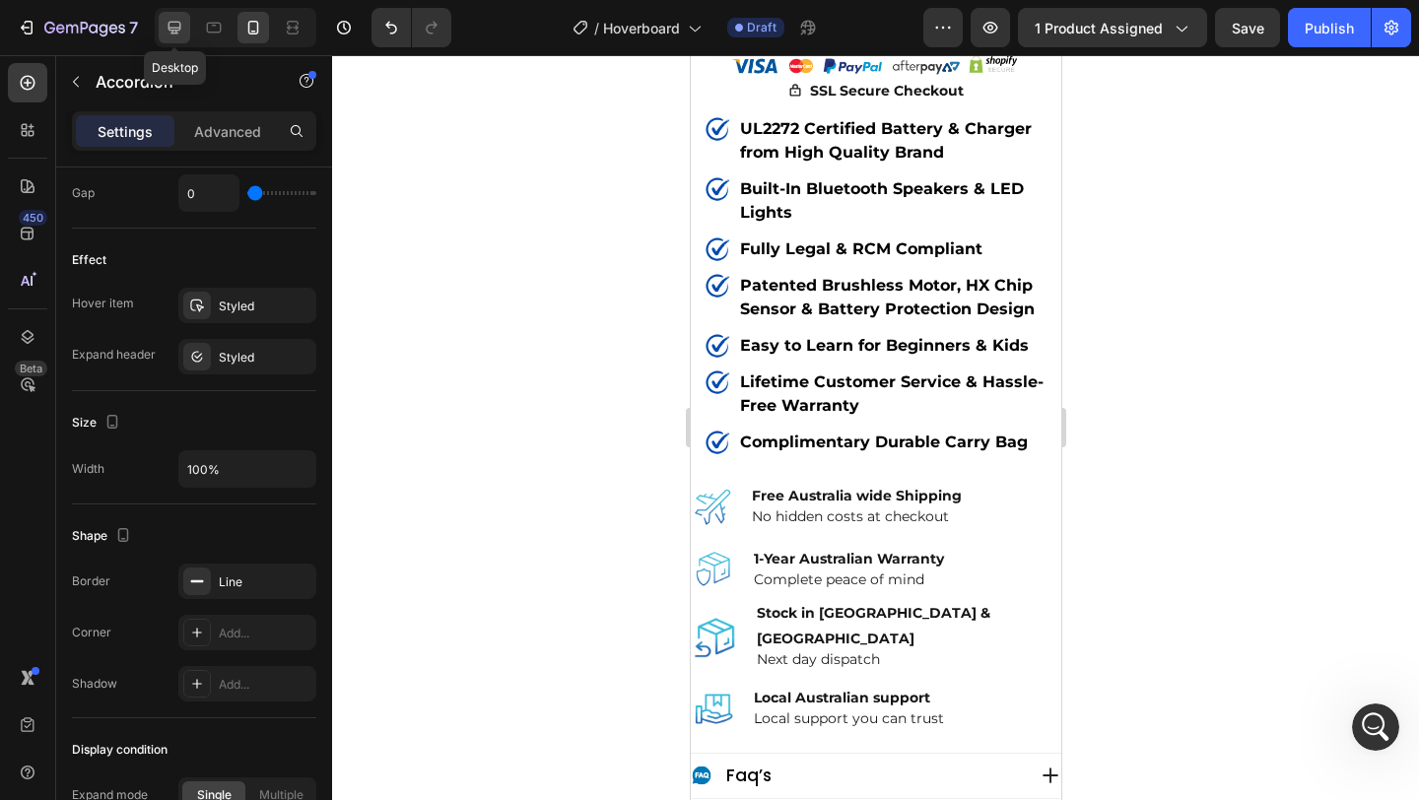
click at [177, 31] on icon at bounding box center [175, 28] width 20 height 20
type input "1200"
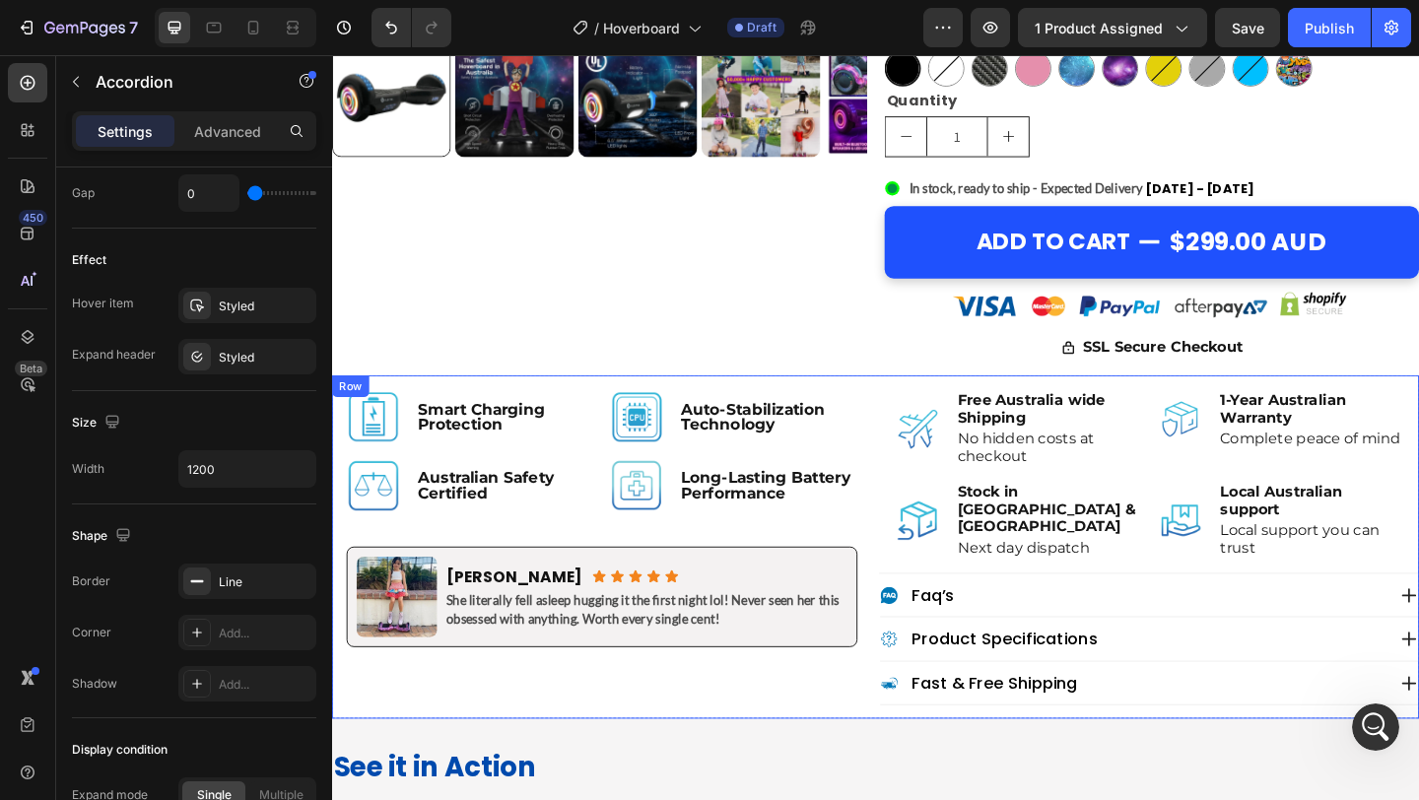
scroll to position [710, 0]
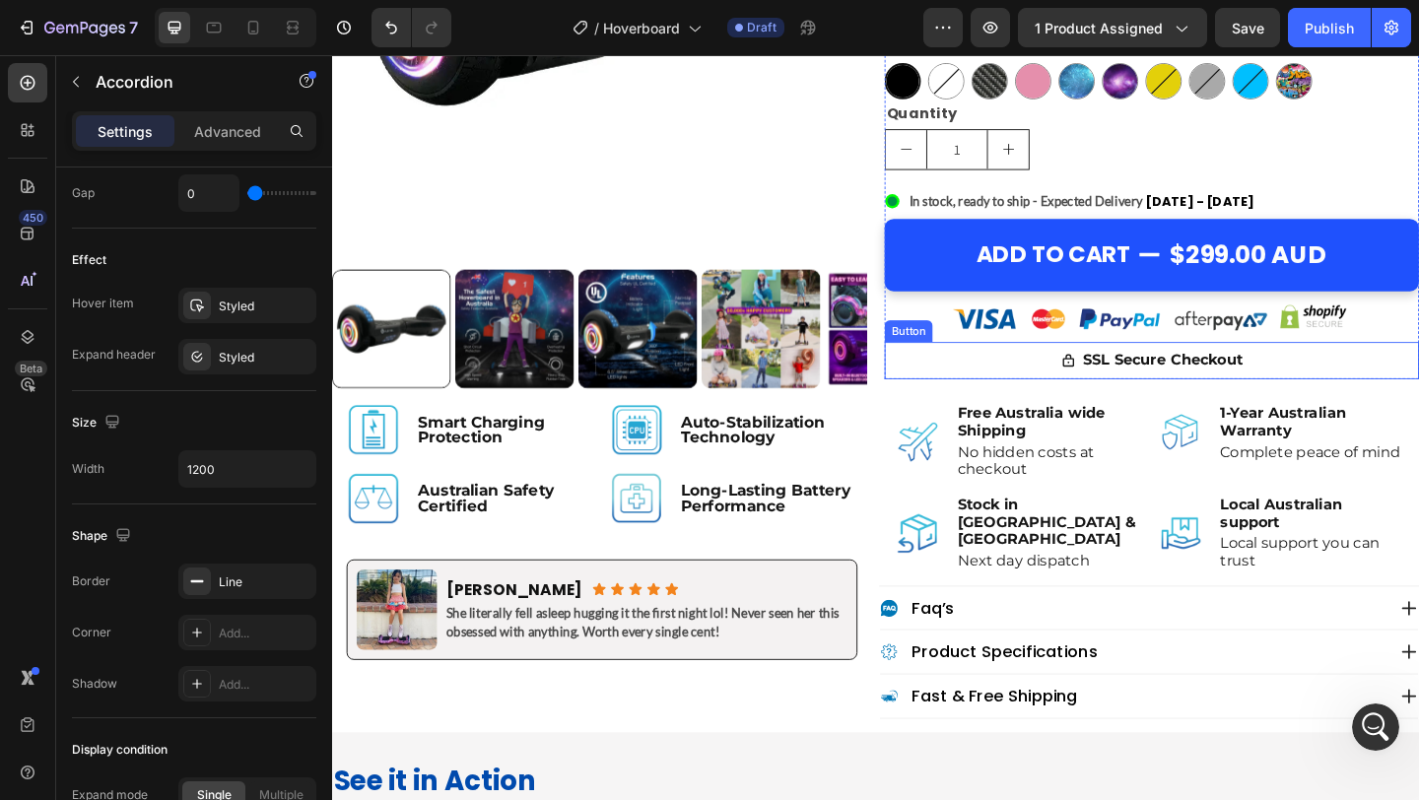
click at [1108, 388] on button "SSL Secure Checkout" at bounding box center [1224, 388] width 245 height 40
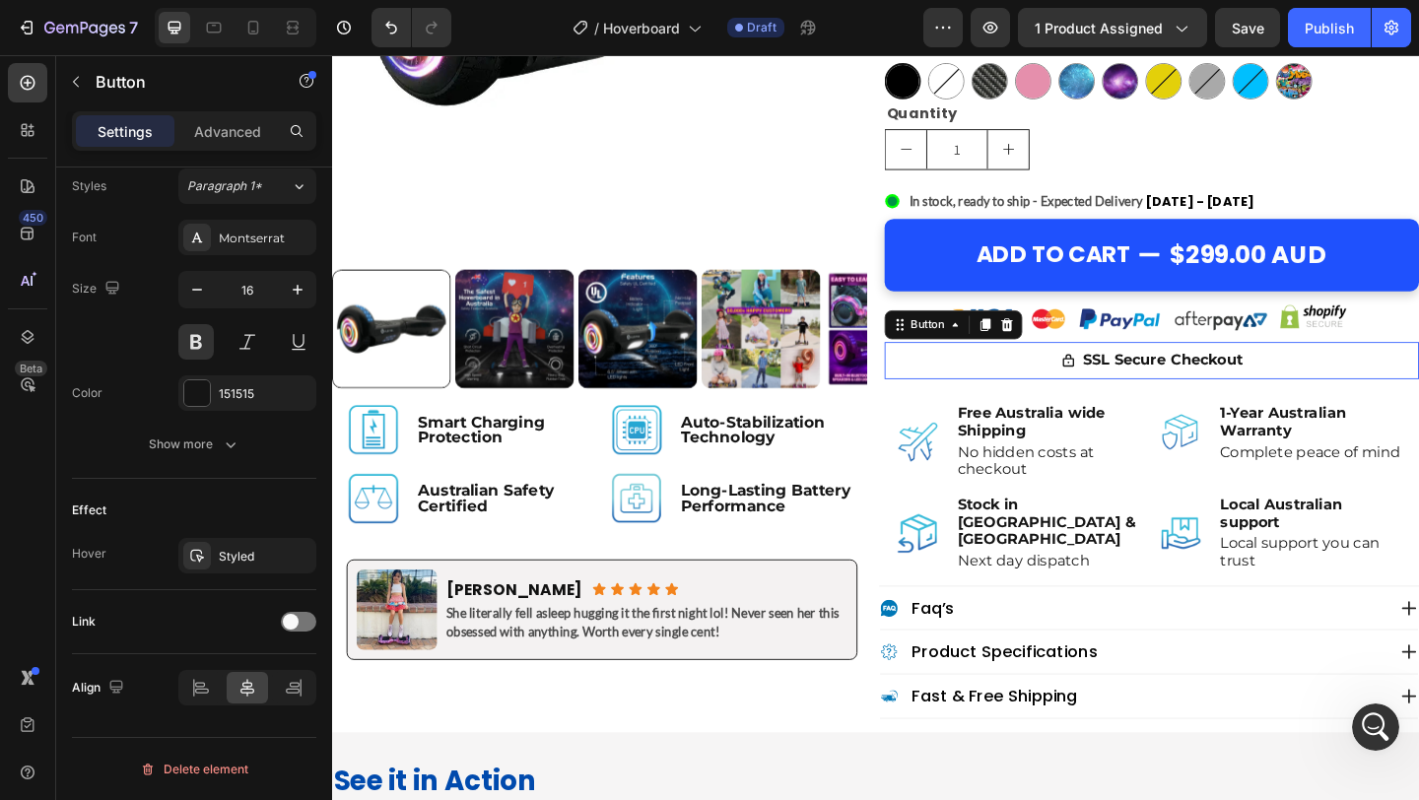
scroll to position [0, 0]
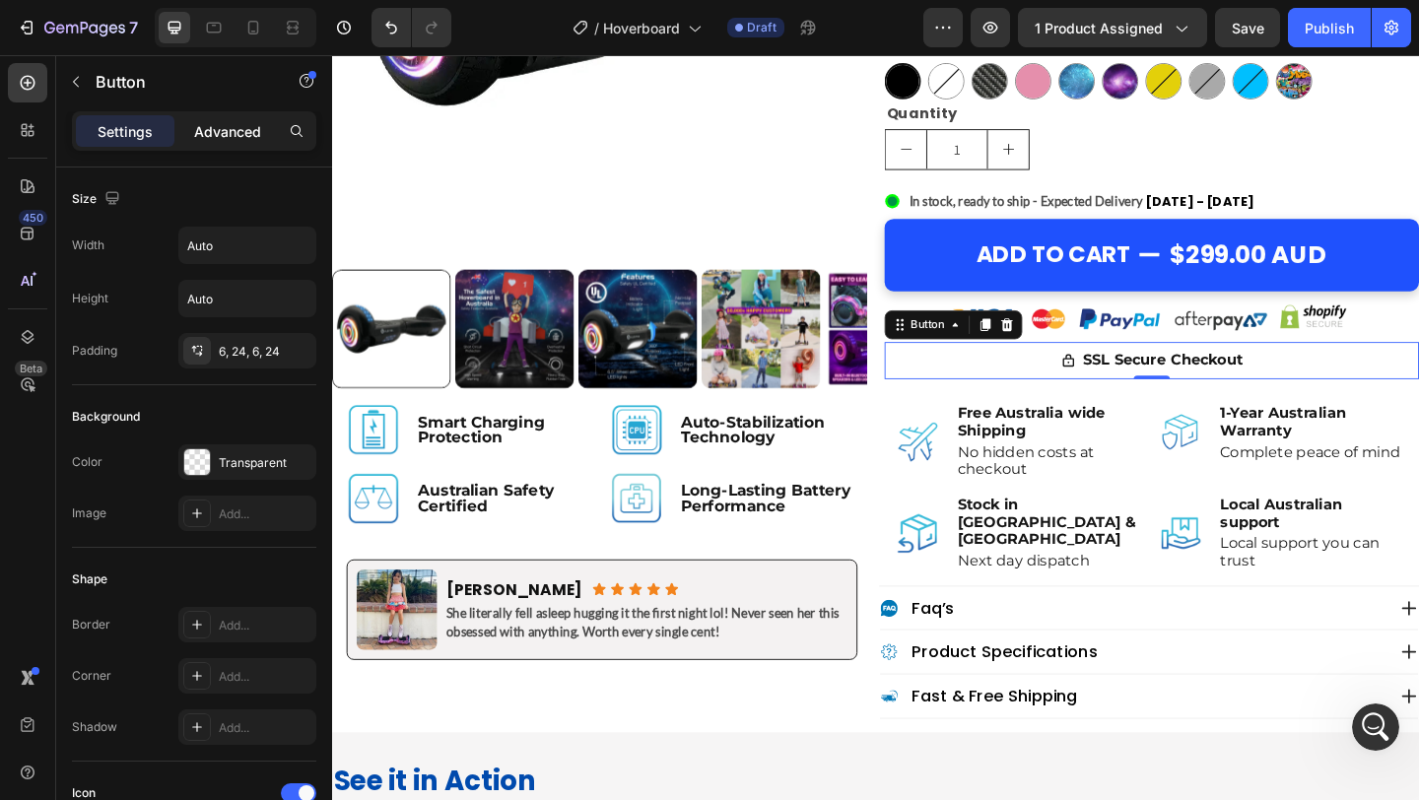
click at [218, 123] on p "Advanced" at bounding box center [227, 131] width 67 height 21
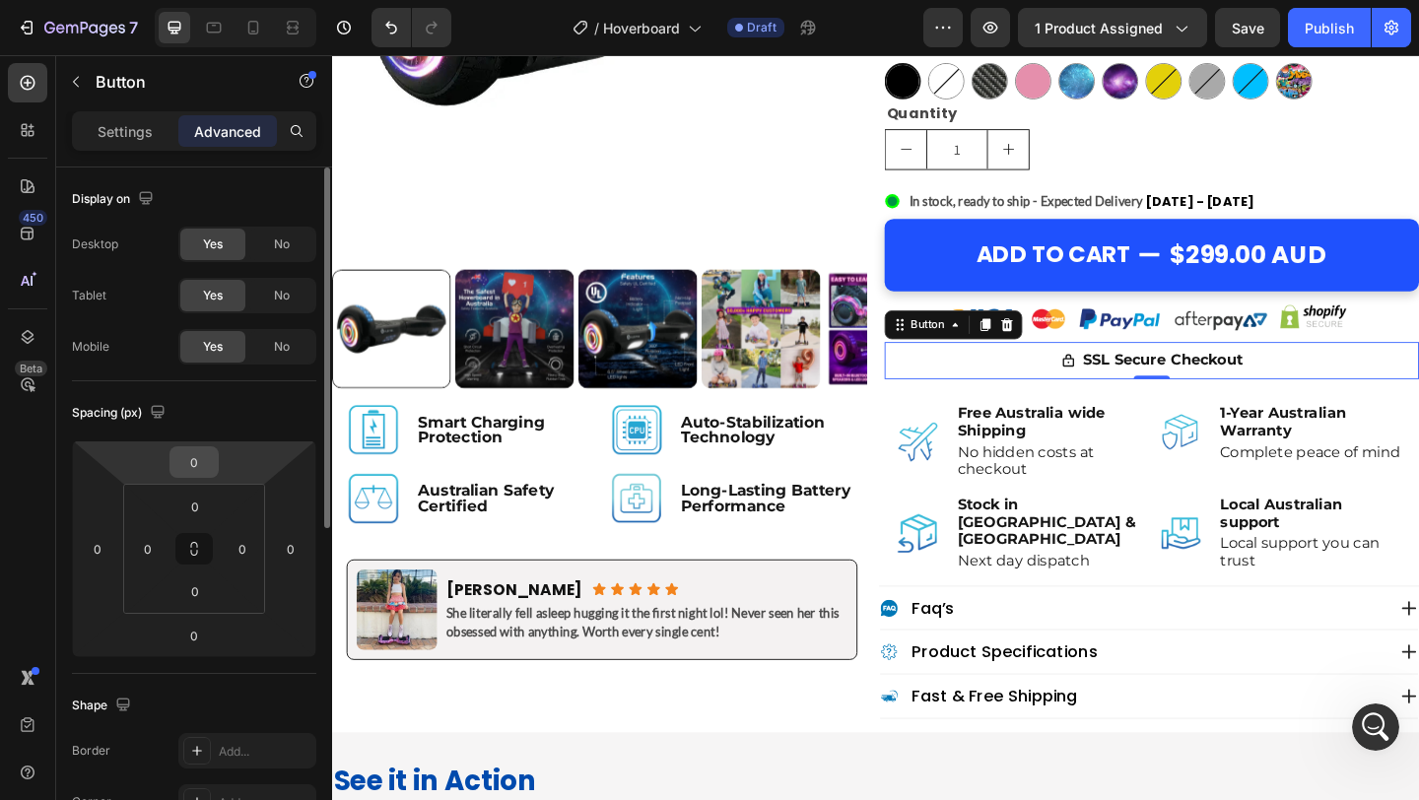
click at [191, 466] on input "0" at bounding box center [193, 462] width 39 height 30
type input "-5"
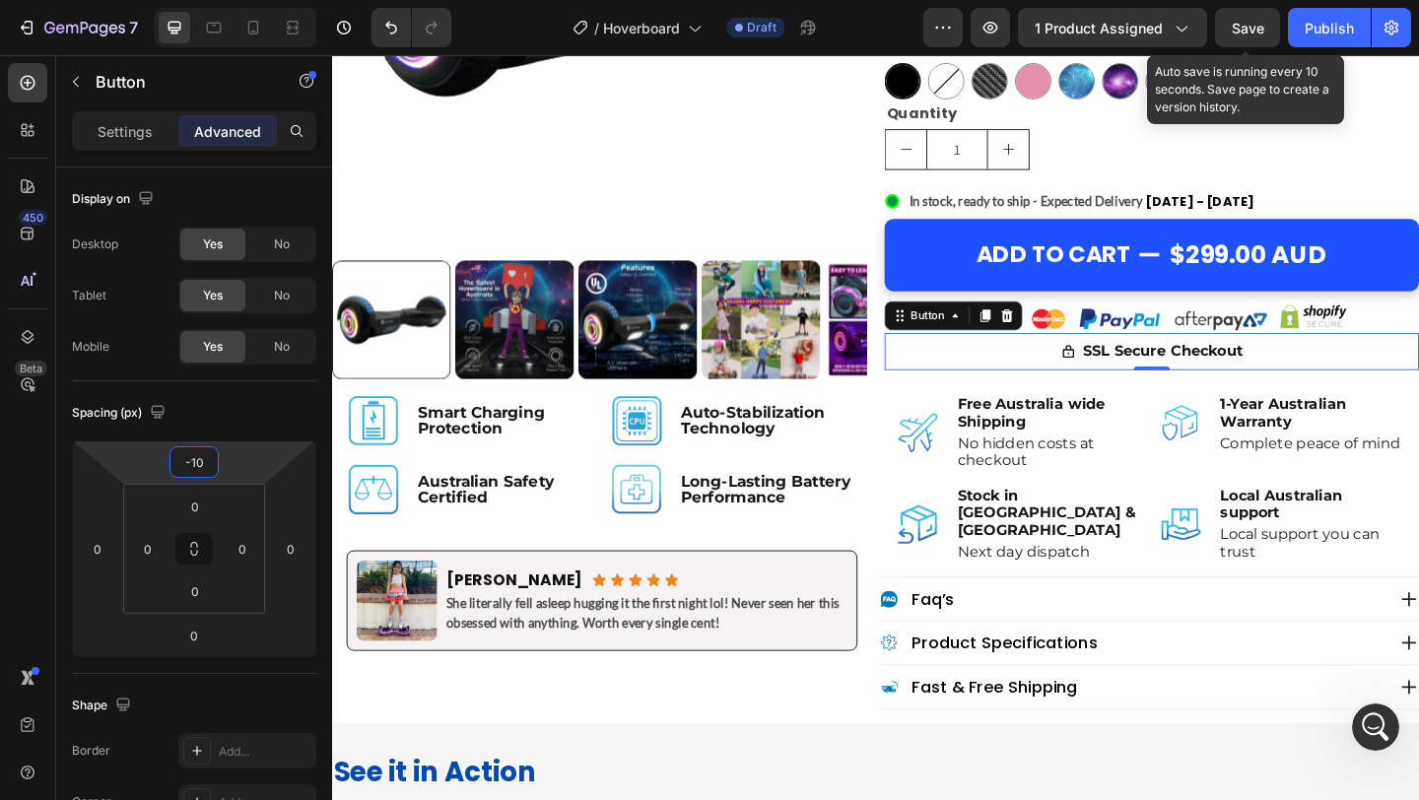
type input "-10"
click at [1235, 29] on span "Save" at bounding box center [1248, 28] width 33 height 17
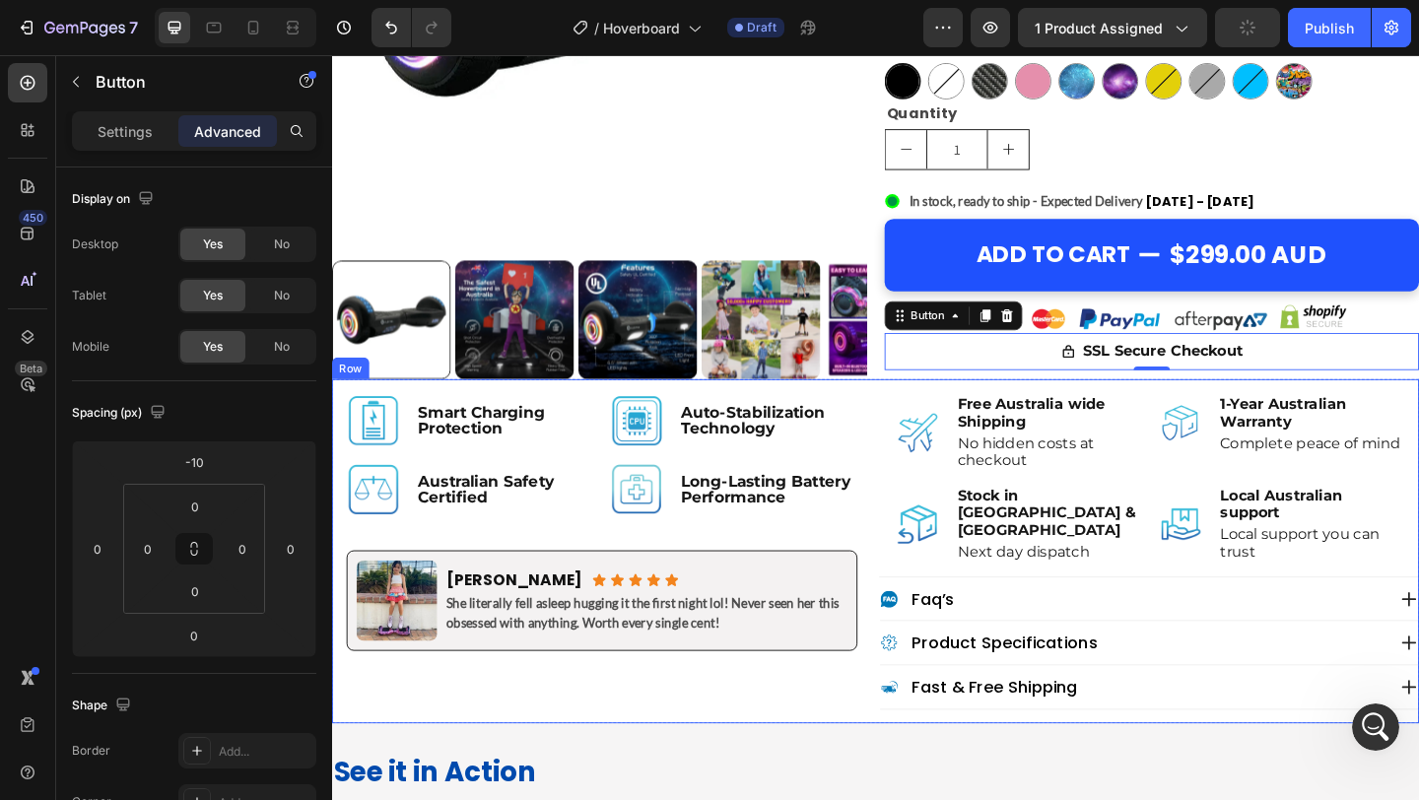
click at [922, 443] on div "Image Smart Charging Protection Text Block Row Image Auto-Stabilization Technol…" at bounding box center [923, 595] width 1183 height 374
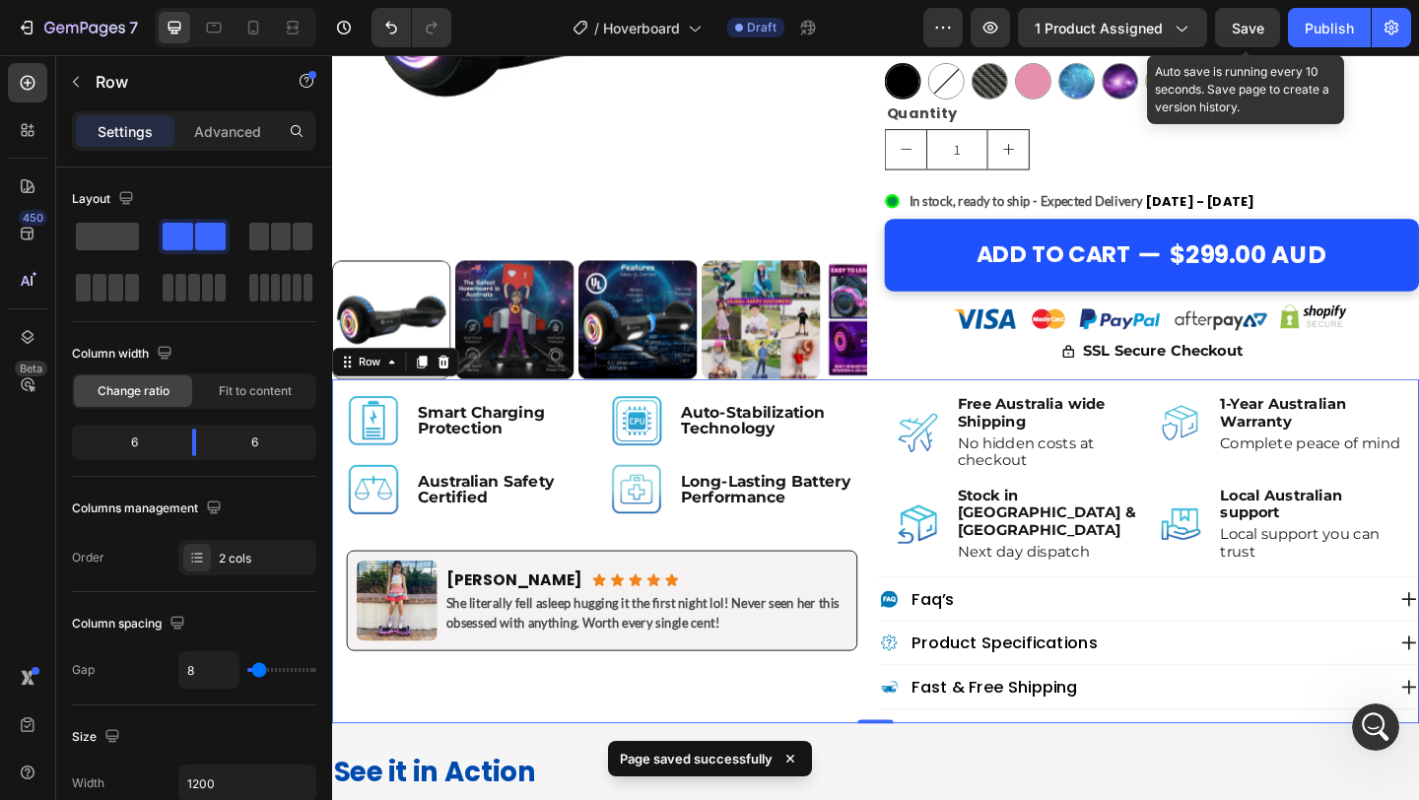
click at [1252, 23] on span "Save" at bounding box center [1248, 28] width 33 height 17
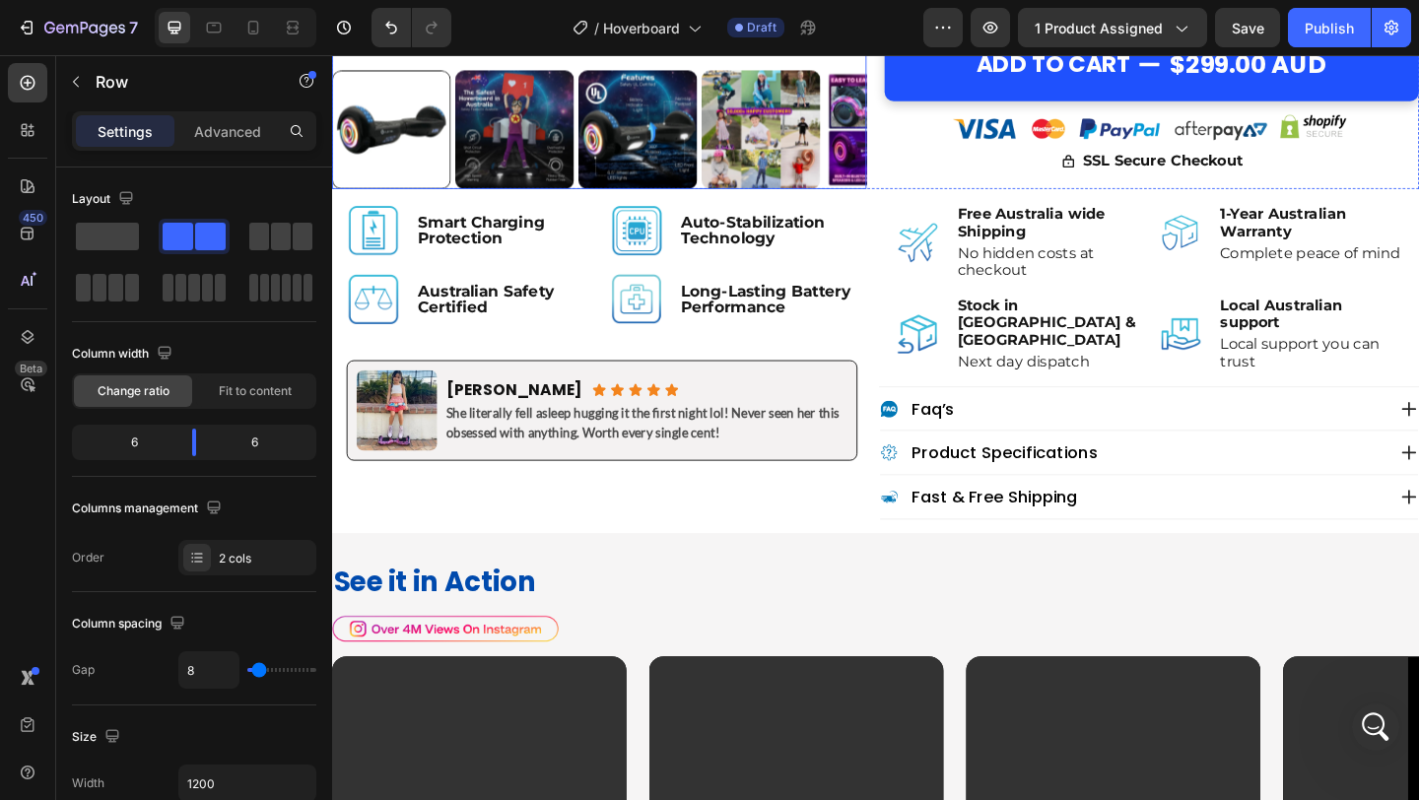
scroll to position [930, 0]
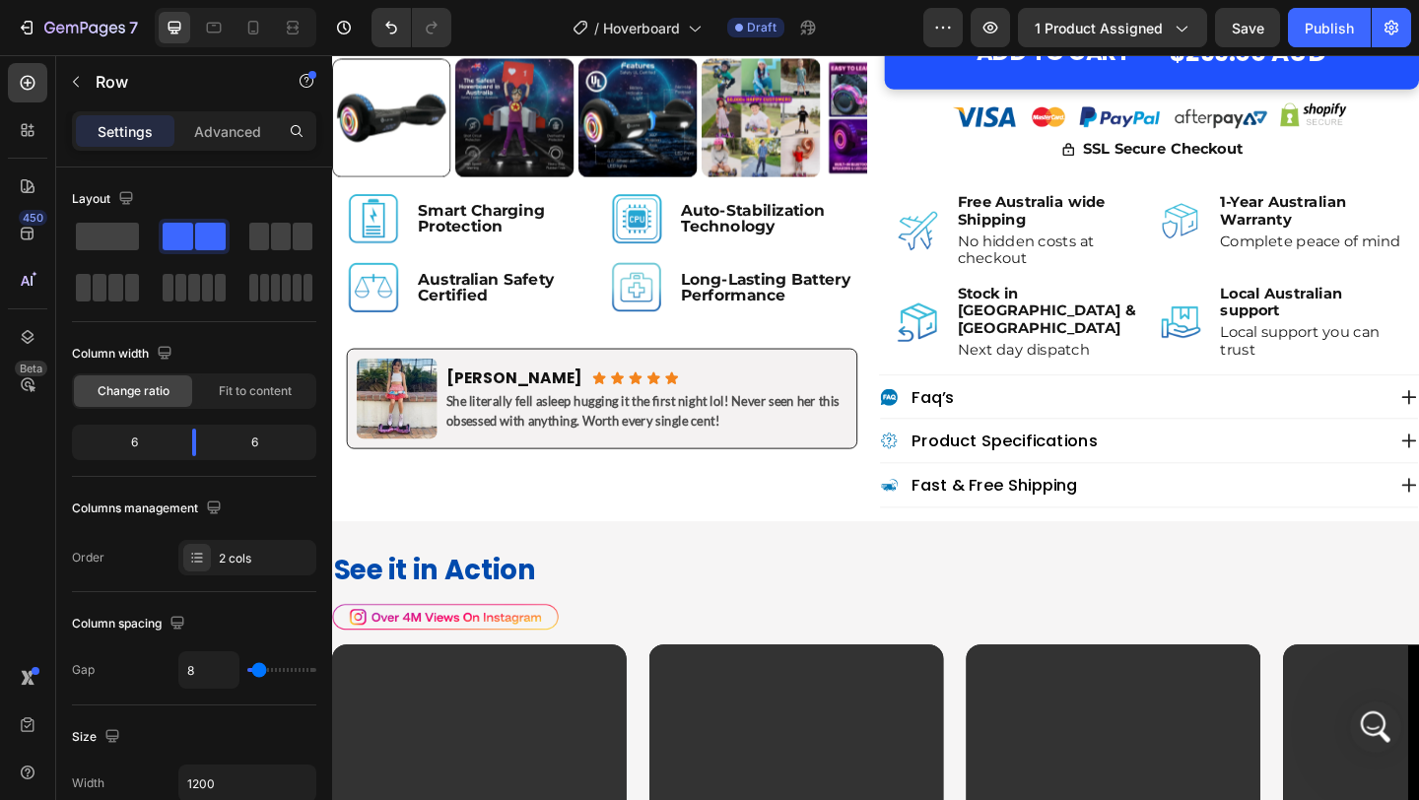
click at [1374, 724] on icon "Open Intercom Messenger" at bounding box center [1373, 724] width 14 height 16
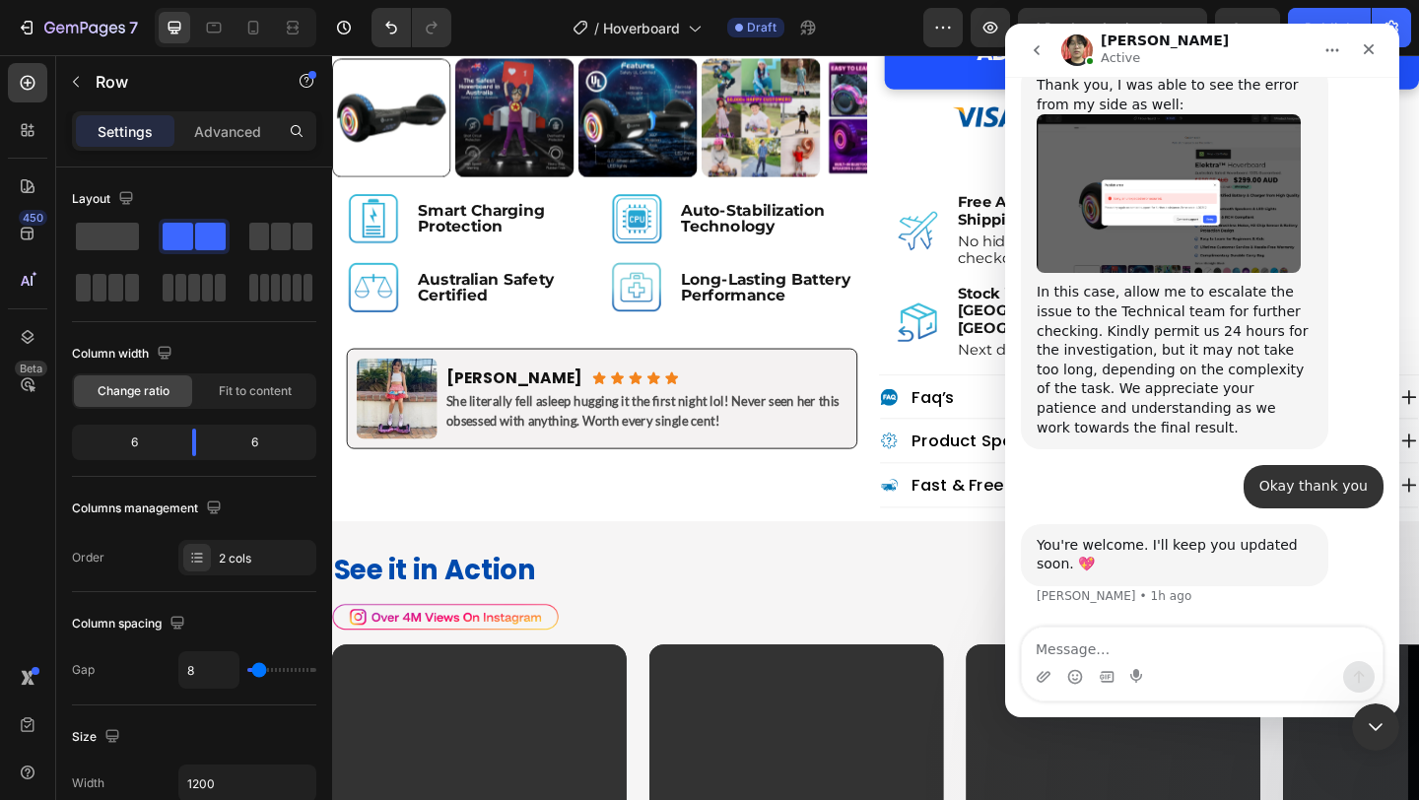
scroll to position [7945, 0]
click at [1373, 55] on icon "Close" at bounding box center [1369, 49] width 16 height 16
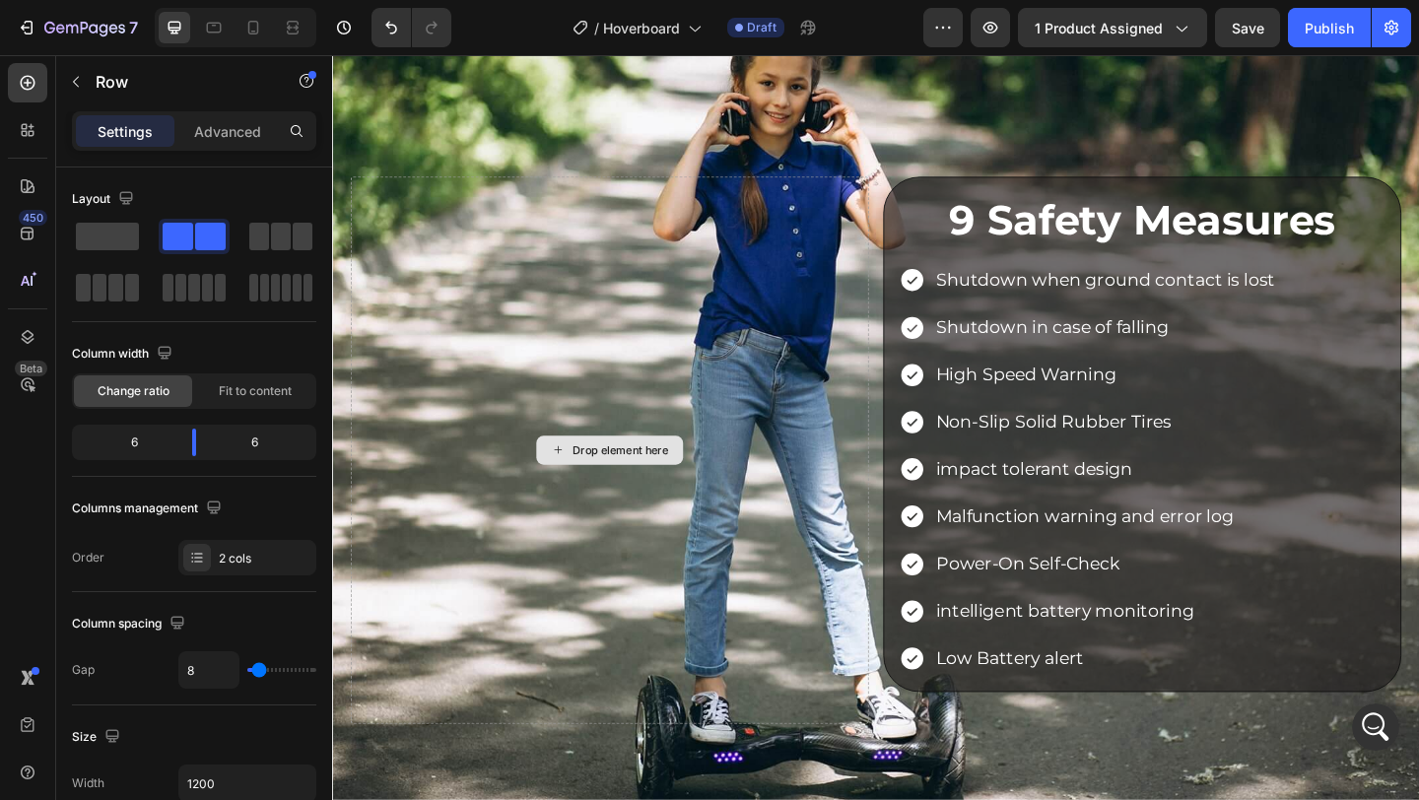
scroll to position [3067, 0]
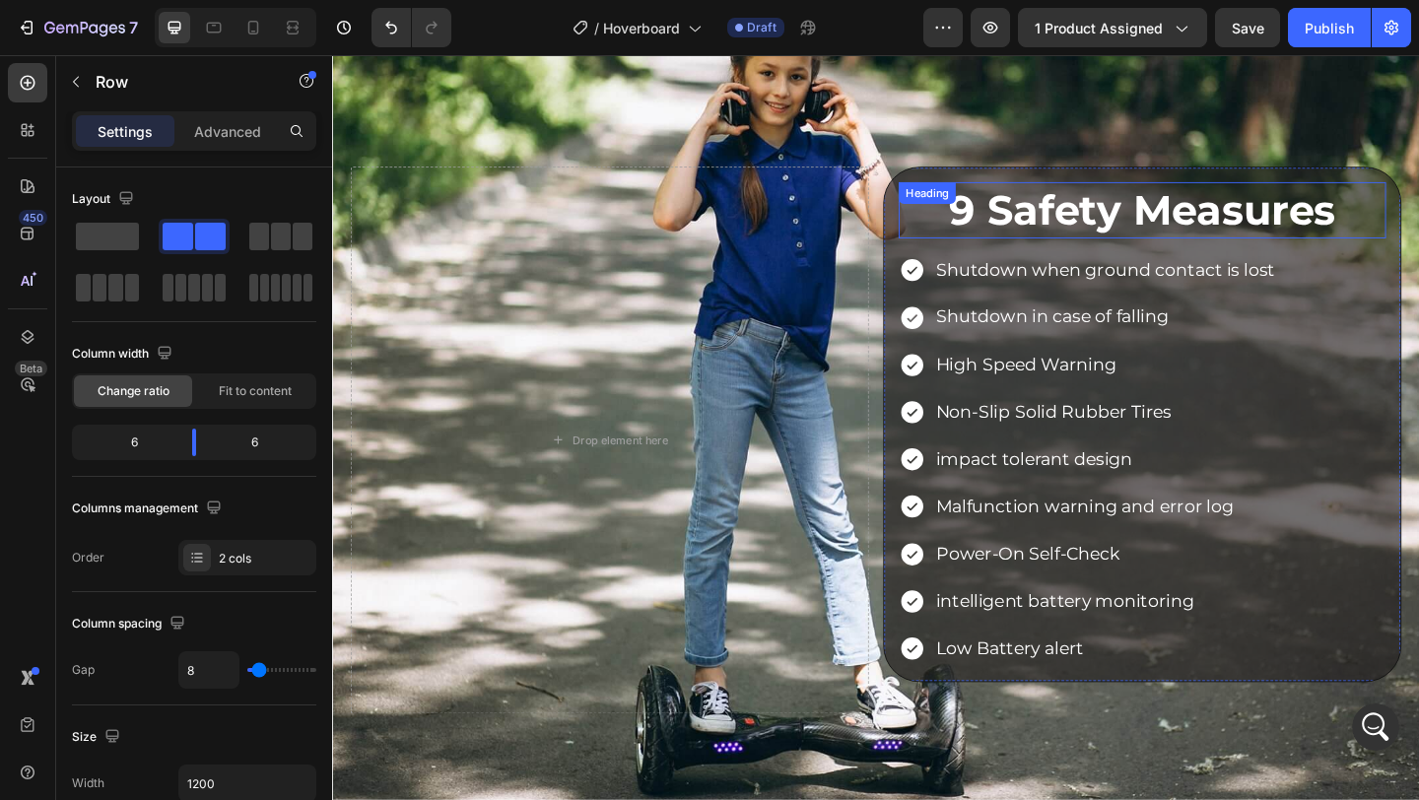
click at [1002, 237] on h2 "9 Safety Measures" at bounding box center [1213, 224] width 530 height 62
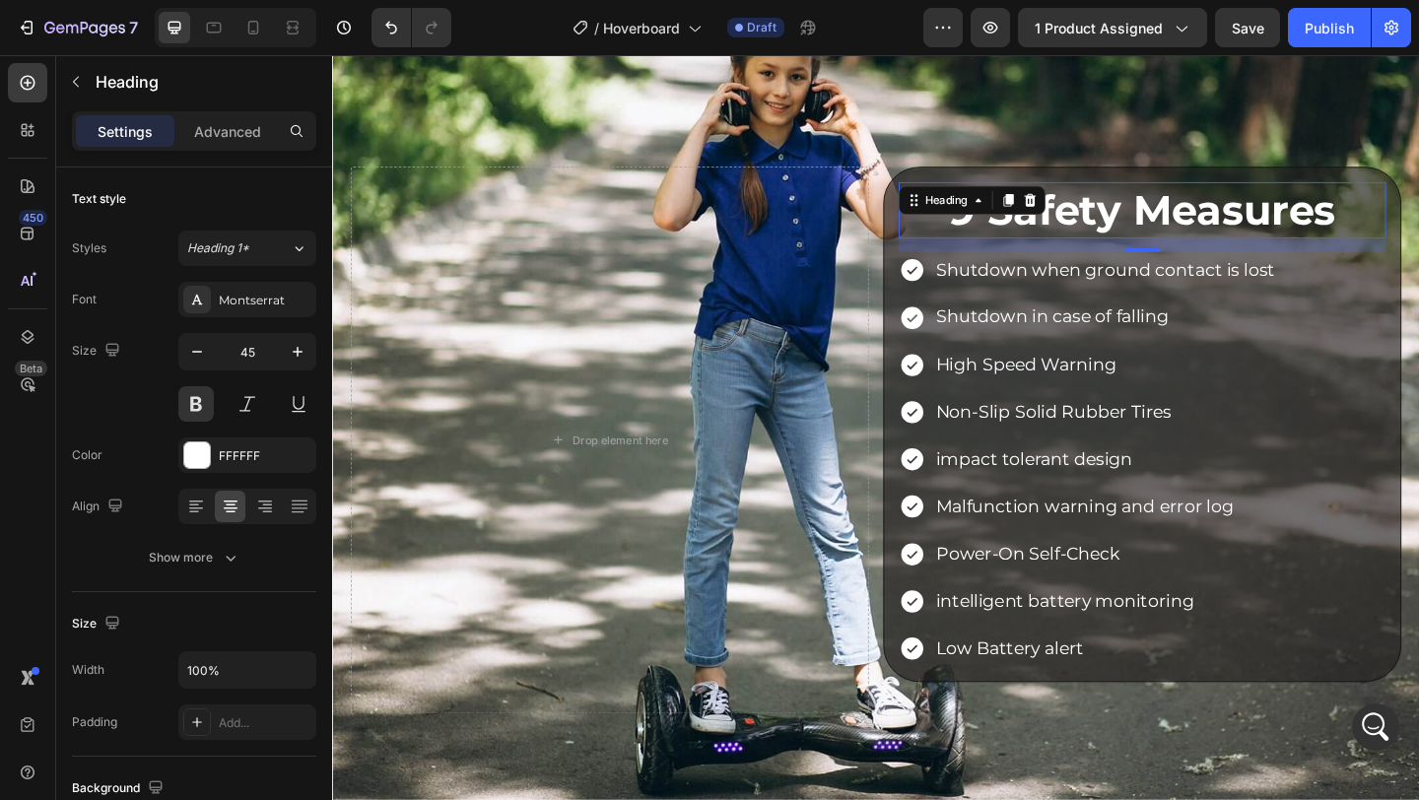
click at [1182, 220] on h2 "9 Safety Measures" at bounding box center [1213, 224] width 530 height 62
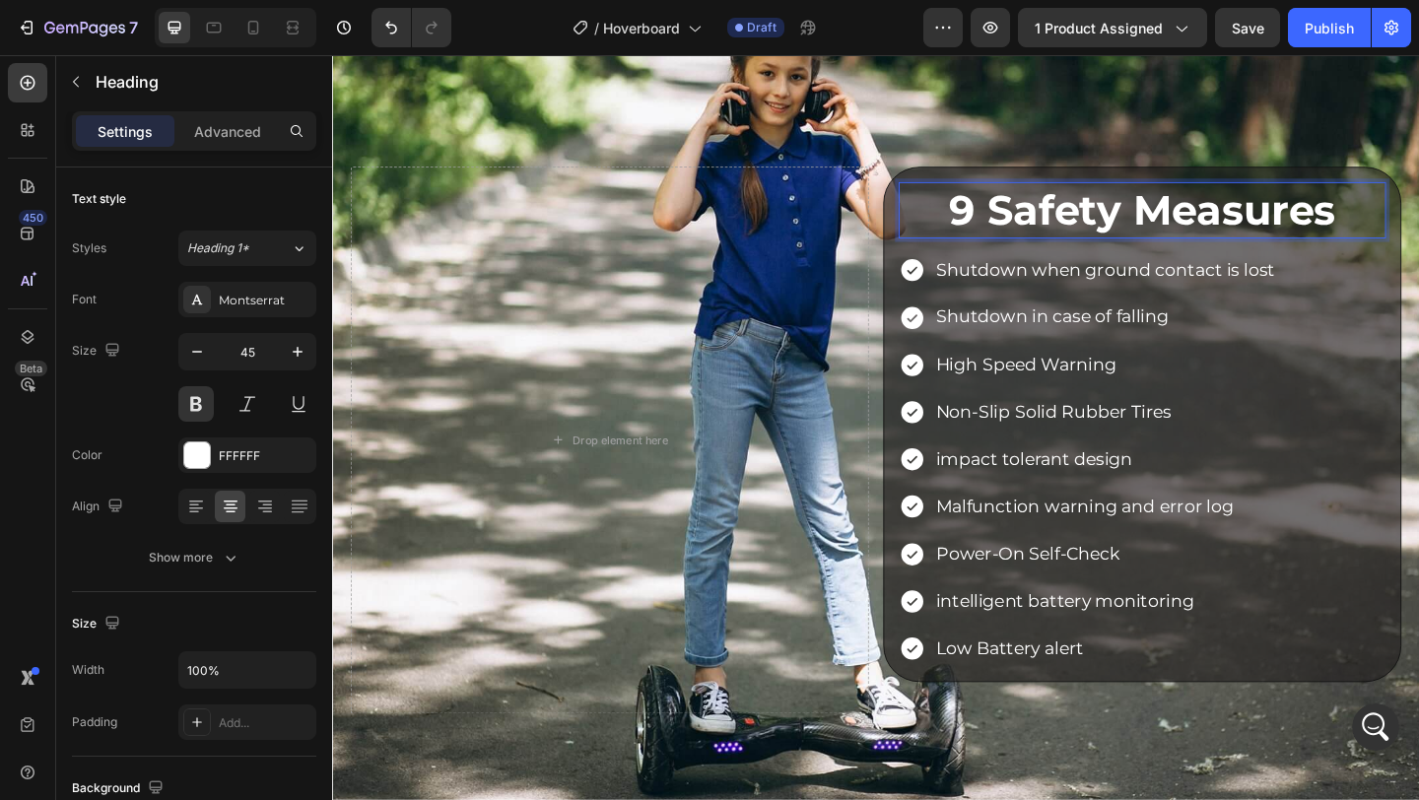
click at [1182, 220] on p "9 Safety Measures" at bounding box center [1213, 224] width 526 height 58
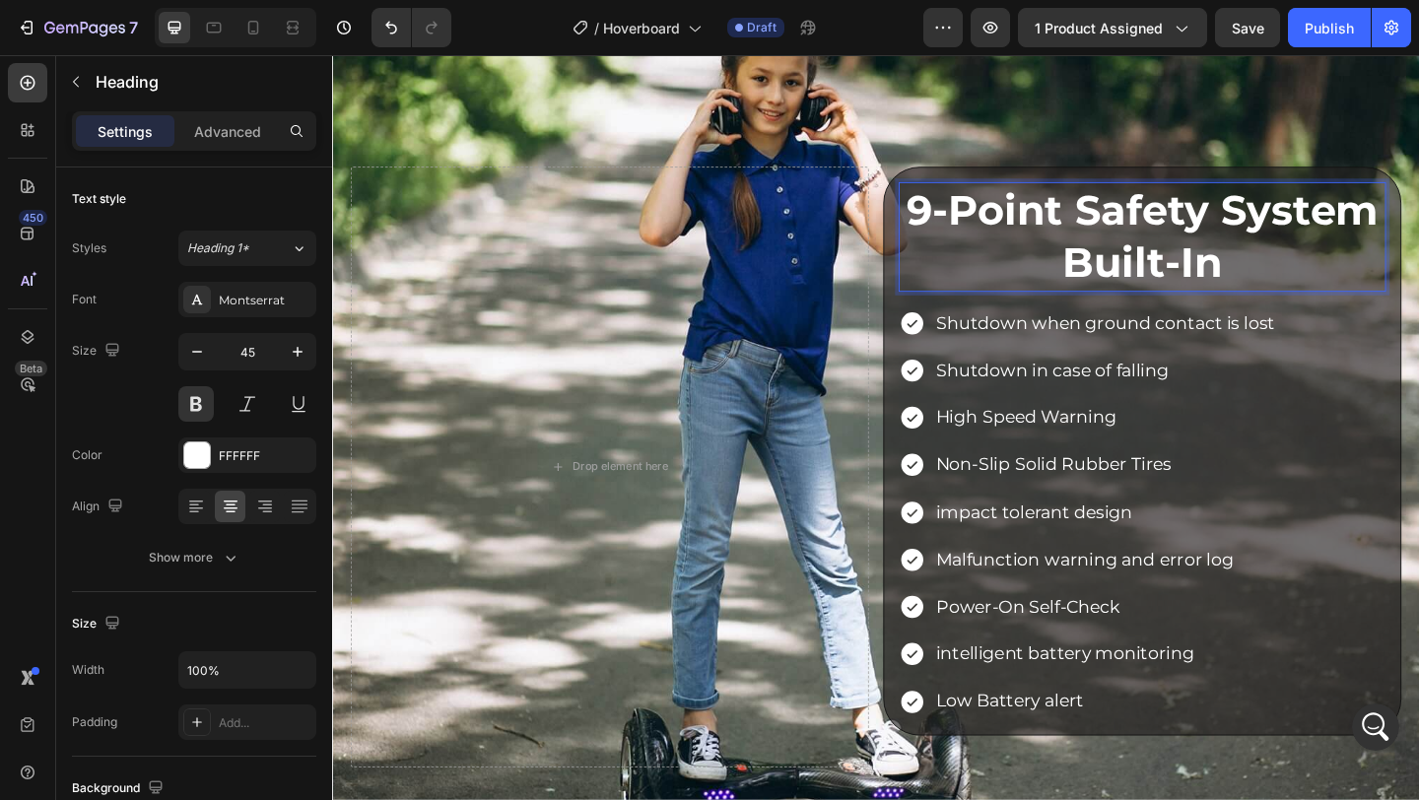
click at [1211, 238] on strong "9-Point Safety System Built-In" at bounding box center [1213, 252] width 513 height 112
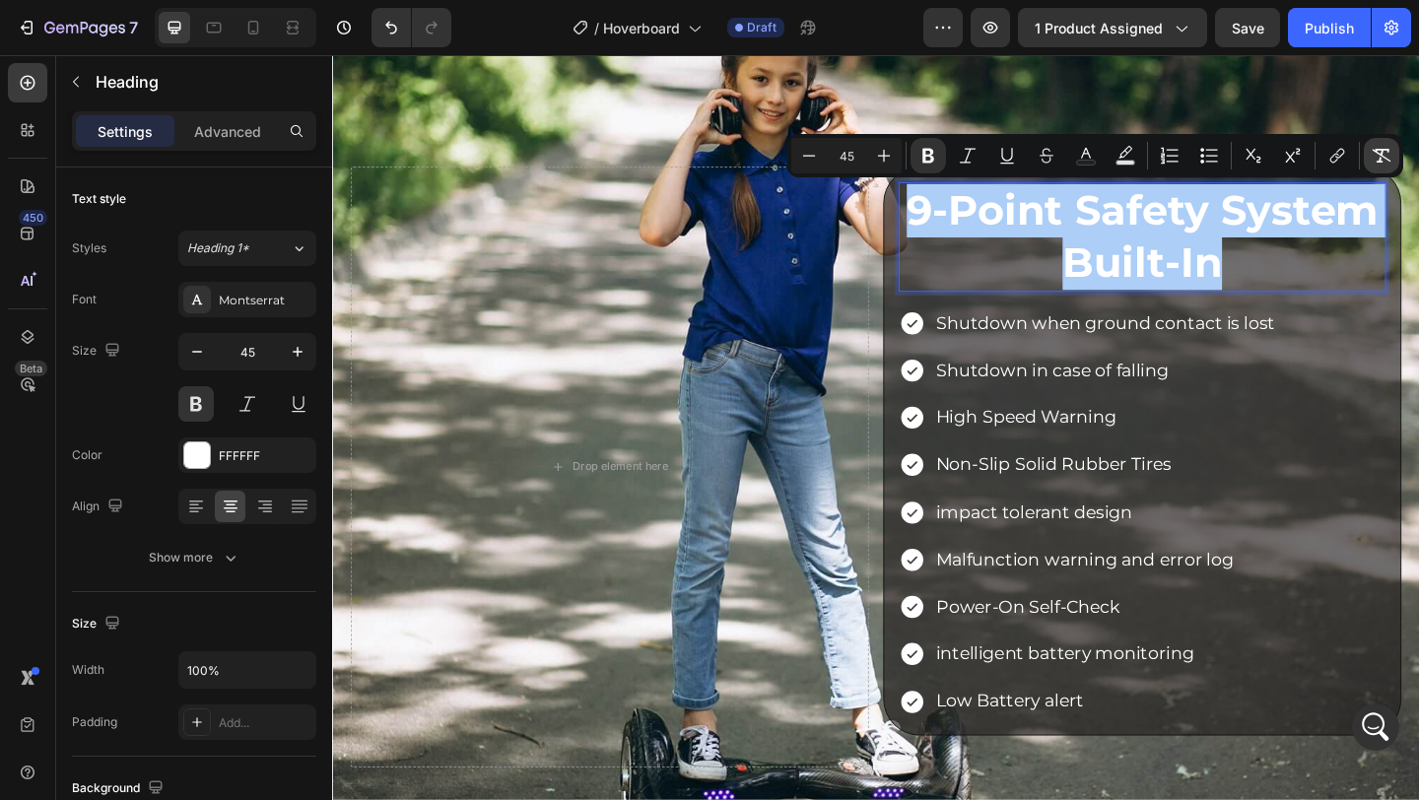
click at [1371, 142] on button "Remove Format" at bounding box center [1381, 155] width 35 height 35
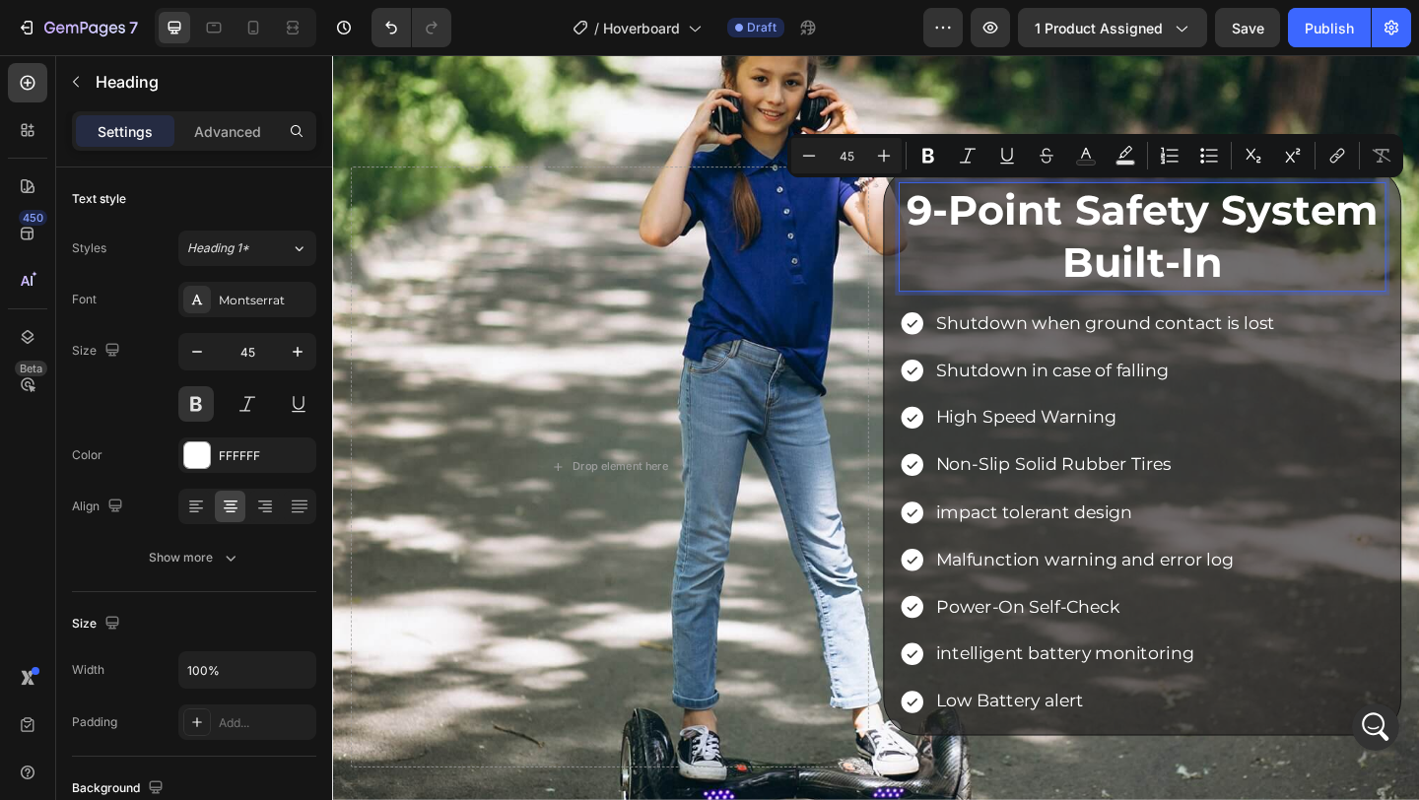
click at [1102, 267] on p "9-Point Safety System Built-In" at bounding box center [1213, 252] width 526 height 115
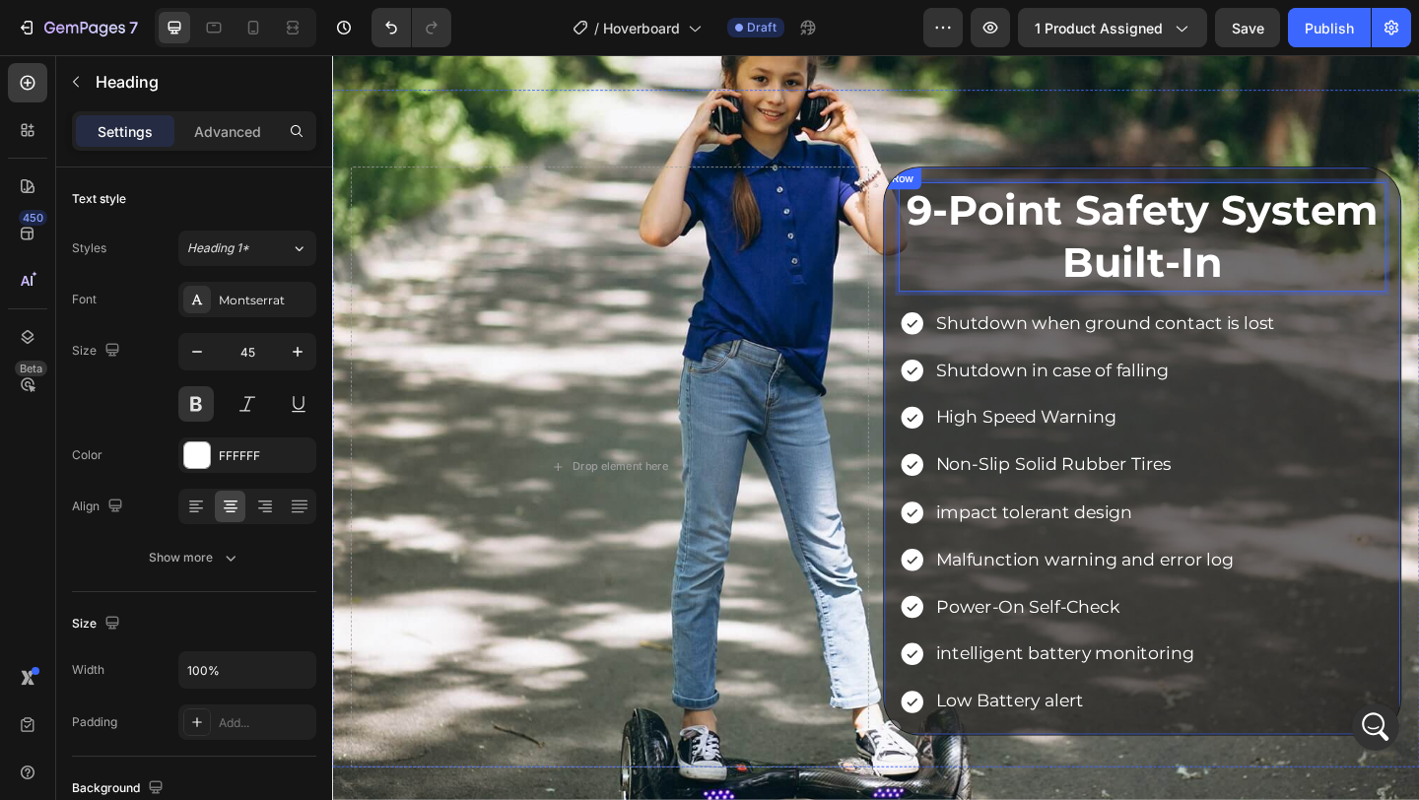
click at [958, 316] on div "9-Point Safety System Built-In Heading 15 Shutdown when ground contact is lost …" at bounding box center [1213, 485] width 530 height 585
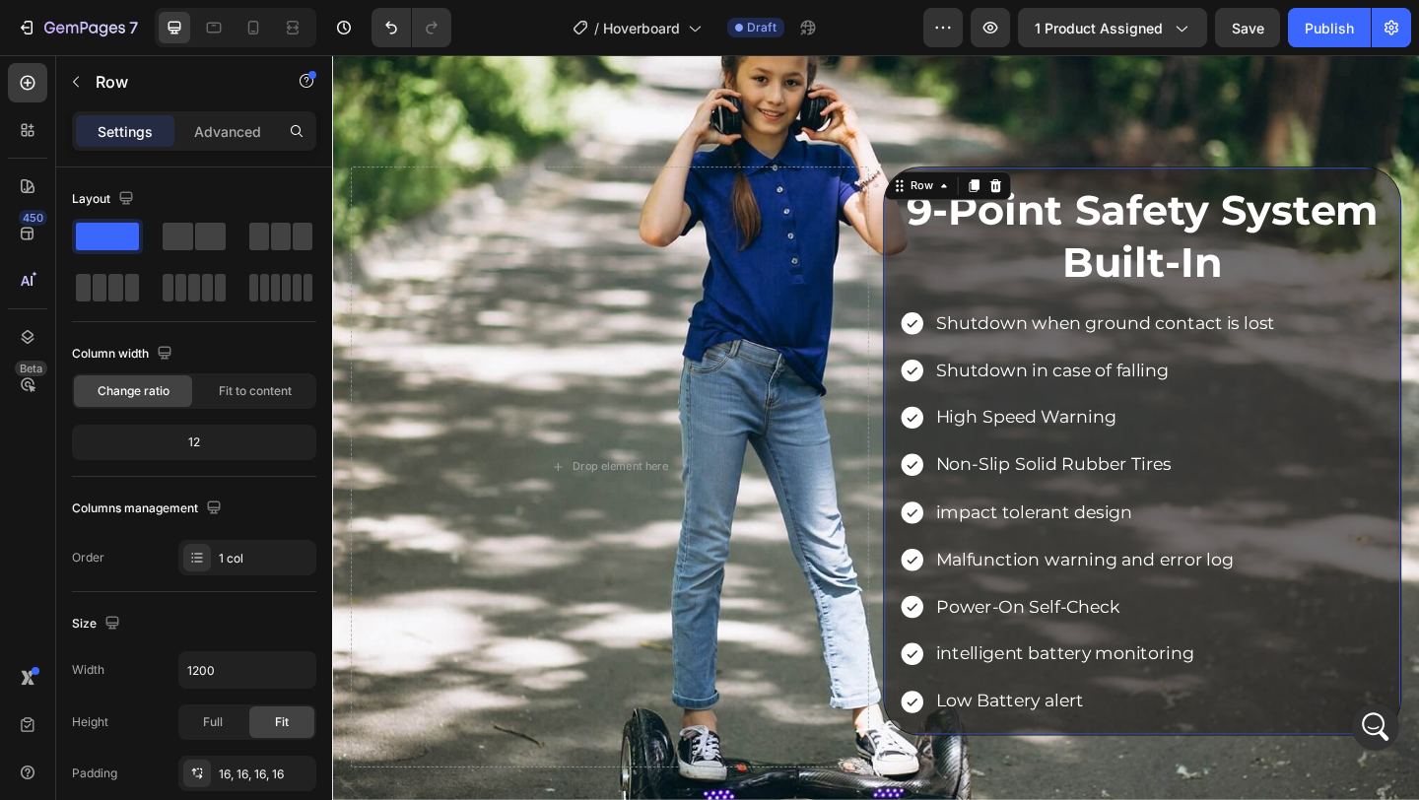
click at [958, 316] on div "9-Point Safety System Built-In Heading Shutdown when ground contact is lost Shu…" at bounding box center [1213, 485] width 530 height 585
click at [1006, 295] on p "9-Point Safety System Built-In" at bounding box center [1213, 252] width 526 height 115
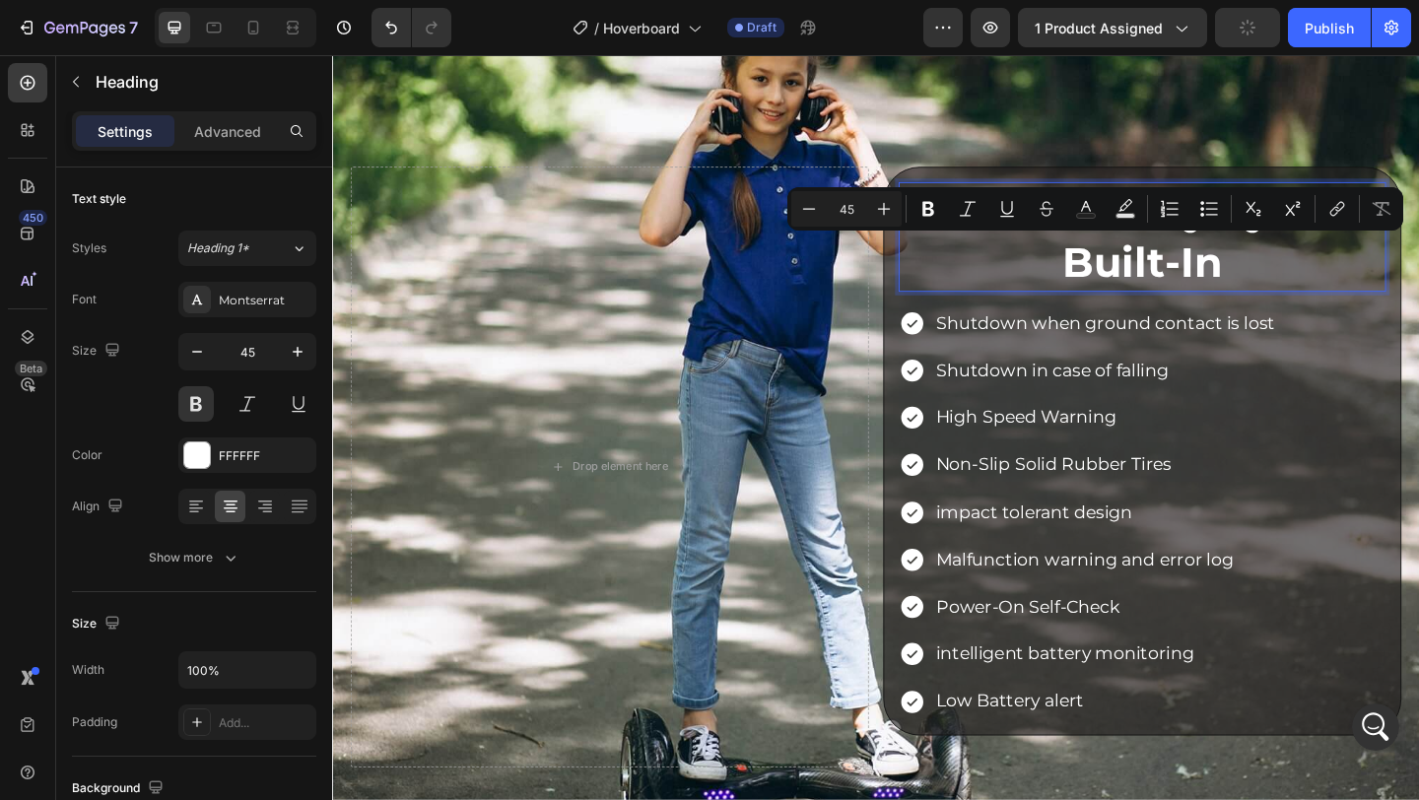
click at [1006, 295] on p "9-Point Safety System Built-In" at bounding box center [1213, 252] width 526 height 115
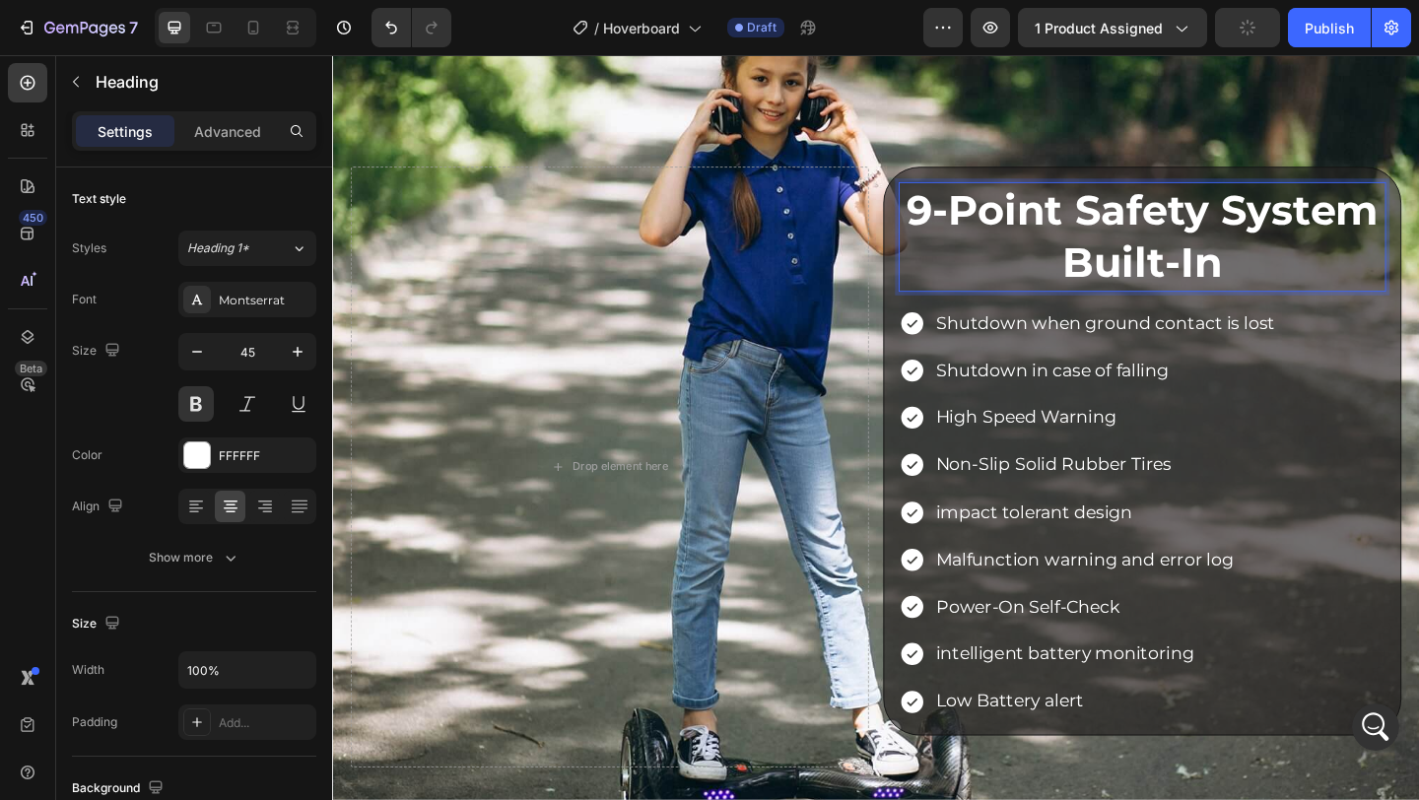
click at [1006, 295] on p "9-Point Safety System Built-In" at bounding box center [1213, 252] width 526 height 115
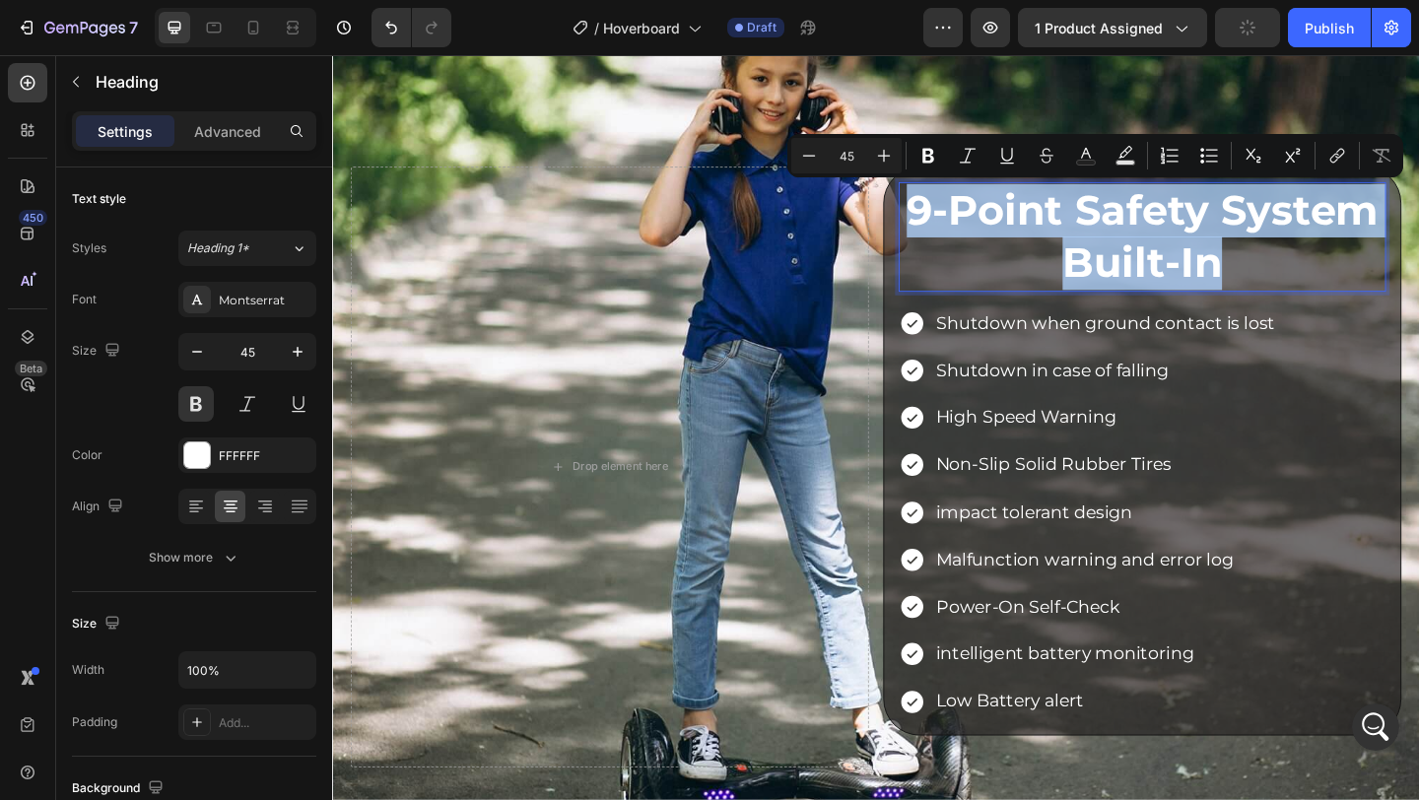
click at [1006, 295] on p "9-Point Safety System Built-In" at bounding box center [1213, 252] width 526 height 115
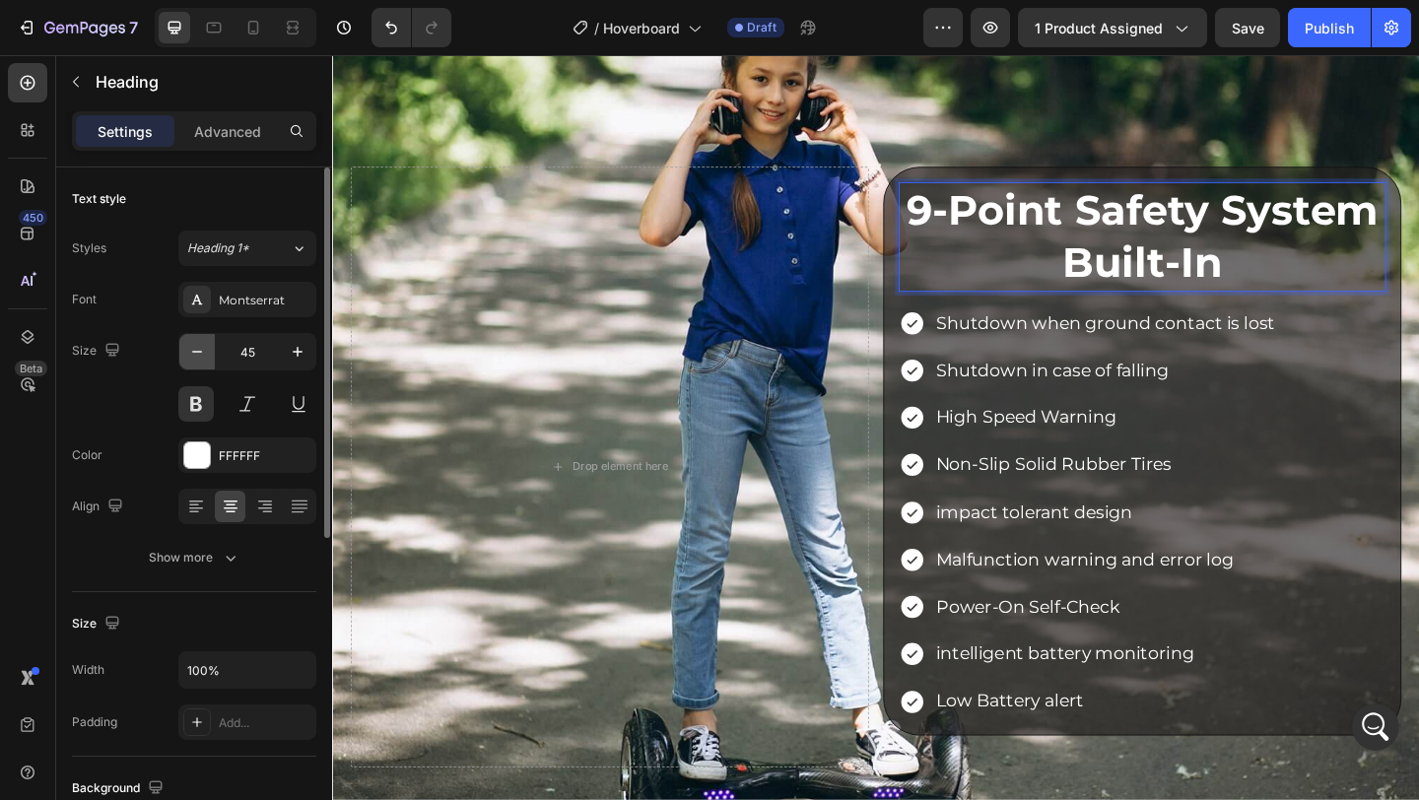
click at [206, 359] on icon "button" at bounding box center [197, 352] width 20 height 20
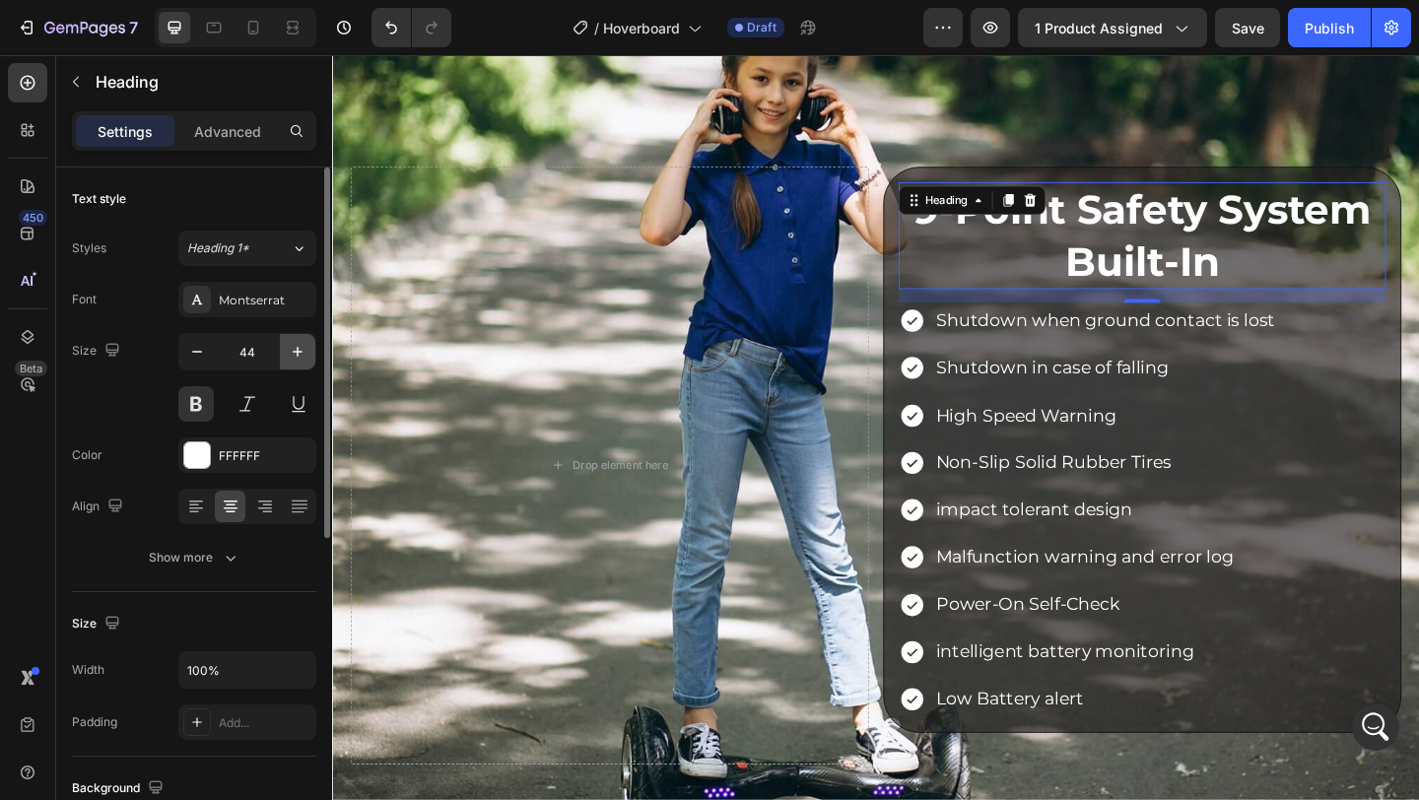
click at [302, 359] on icon "button" at bounding box center [298, 352] width 20 height 20
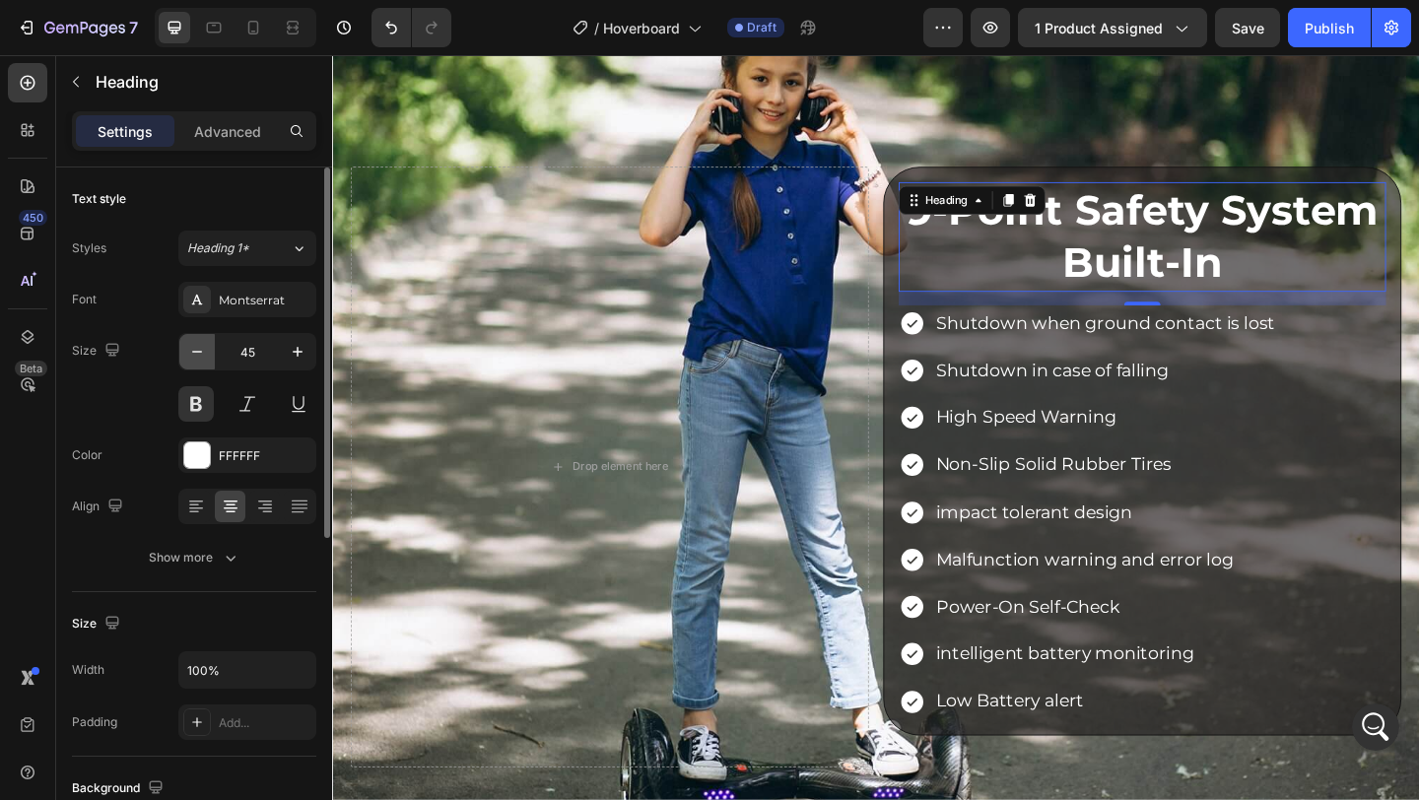
click at [201, 345] on icon "button" at bounding box center [197, 352] width 20 height 20
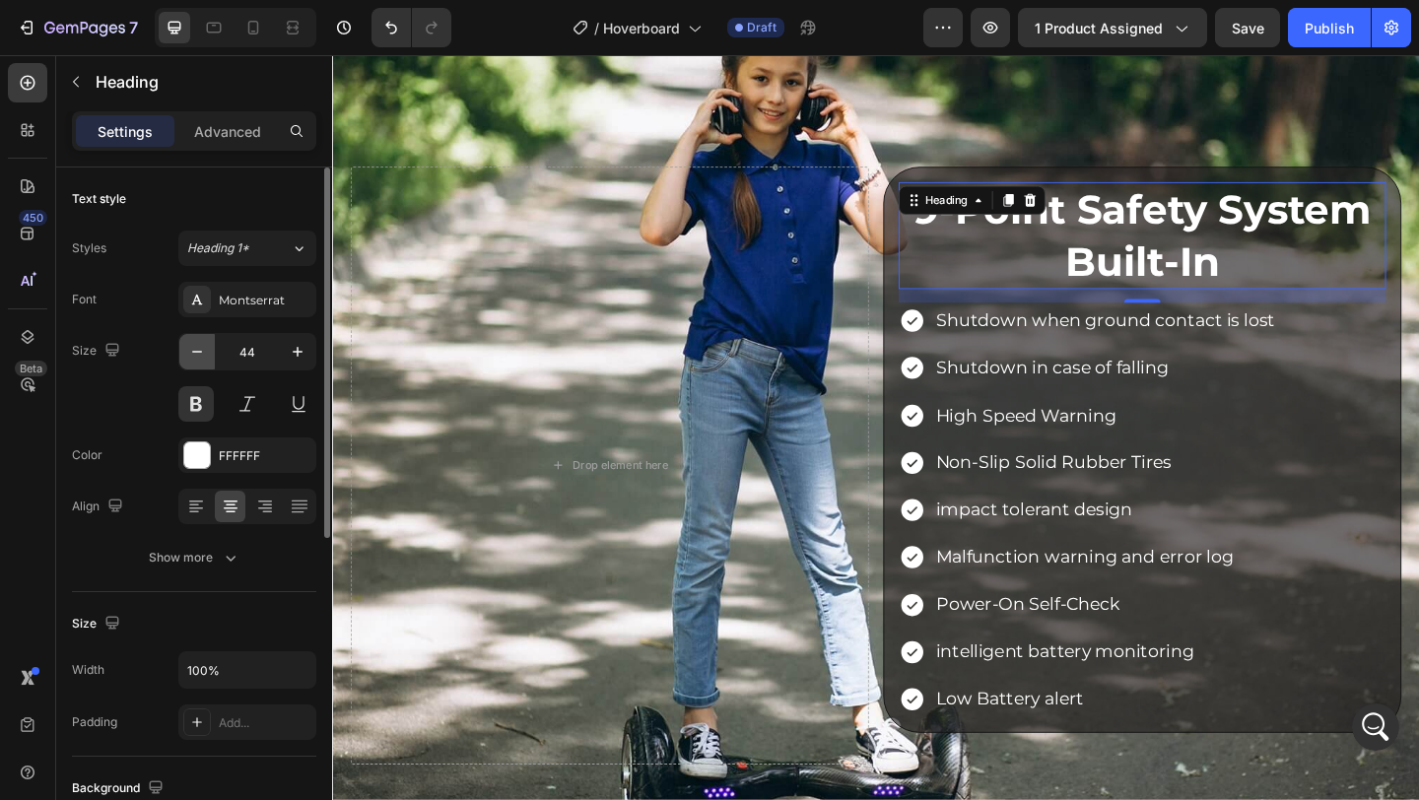
click at [201, 345] on icon "button" at bounding box center [197, 352] width 20 height 20
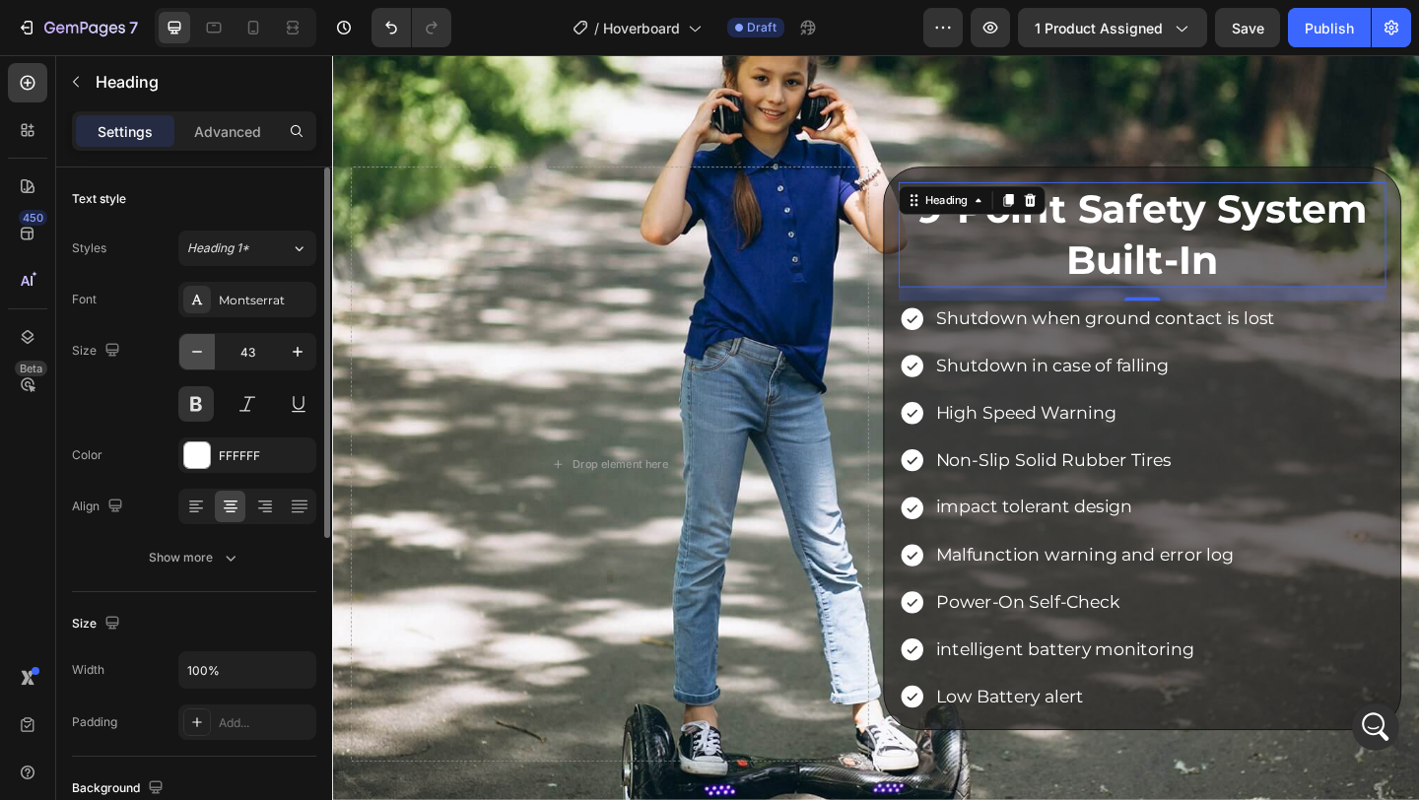
click at [201, 345] on icon "button" at bounding box center [197, 352] width 20 height 20
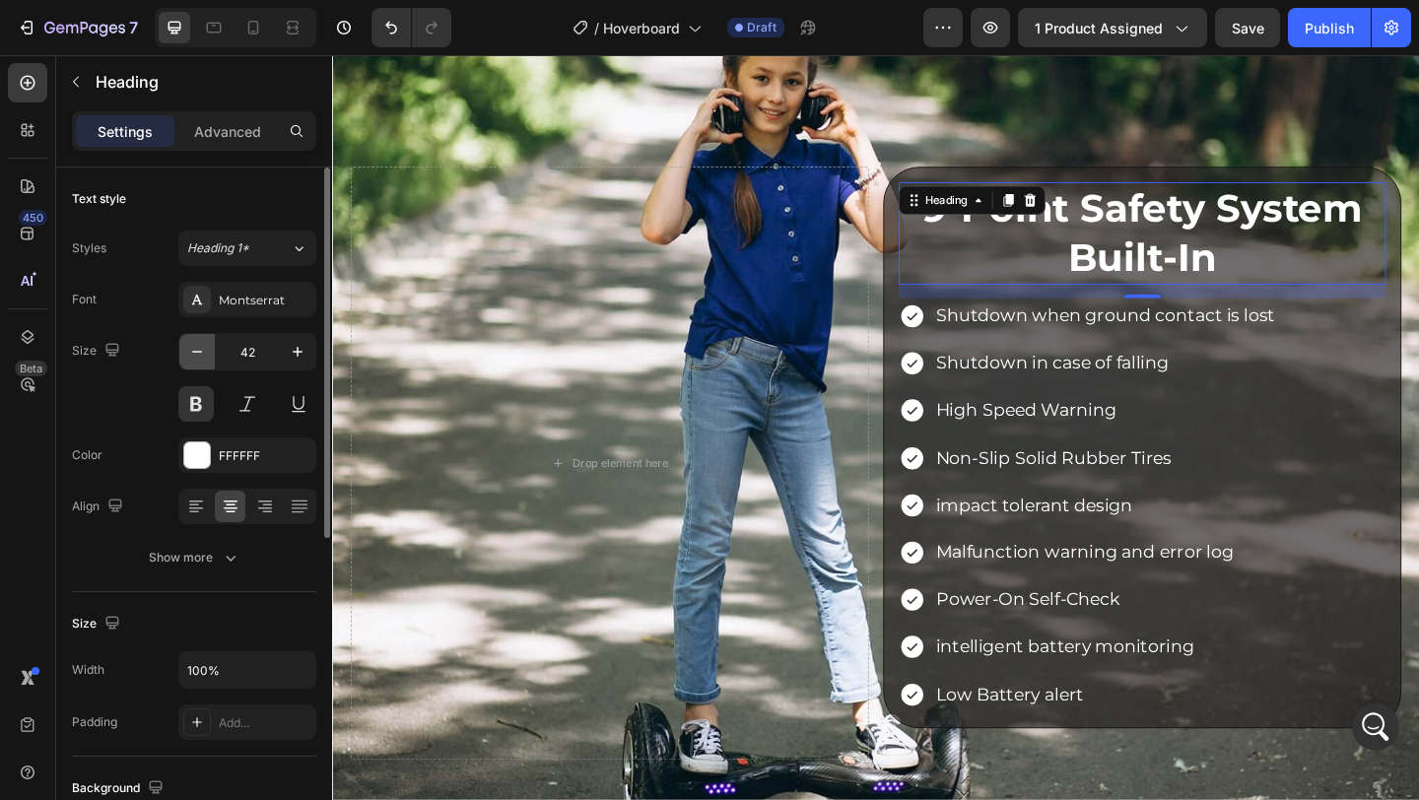
click at [201, 345] on icon "button" at bounding box center [197, 352] width 20 height 20
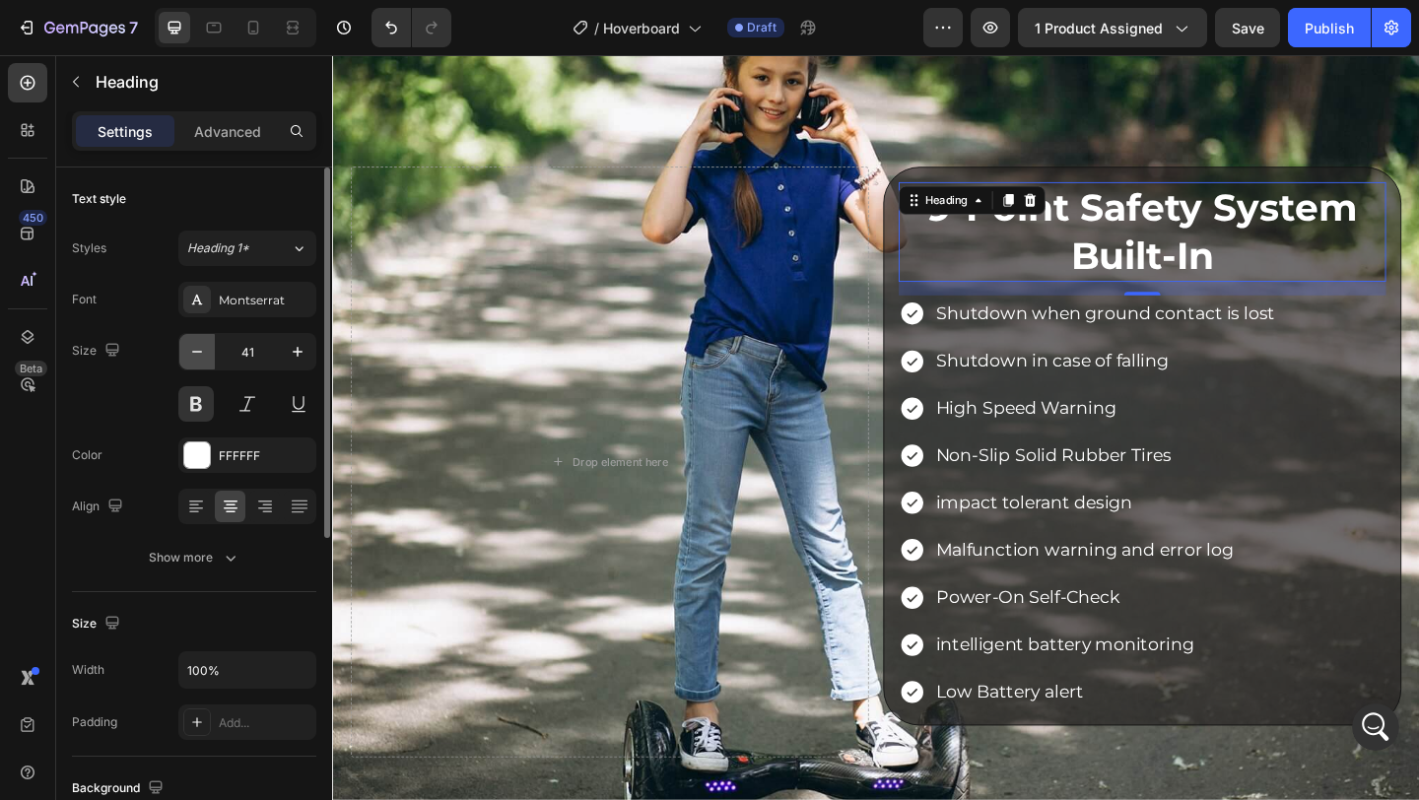
click at [201, 345] on icon "button" at bounding box center [197, 352] width 20 height 20
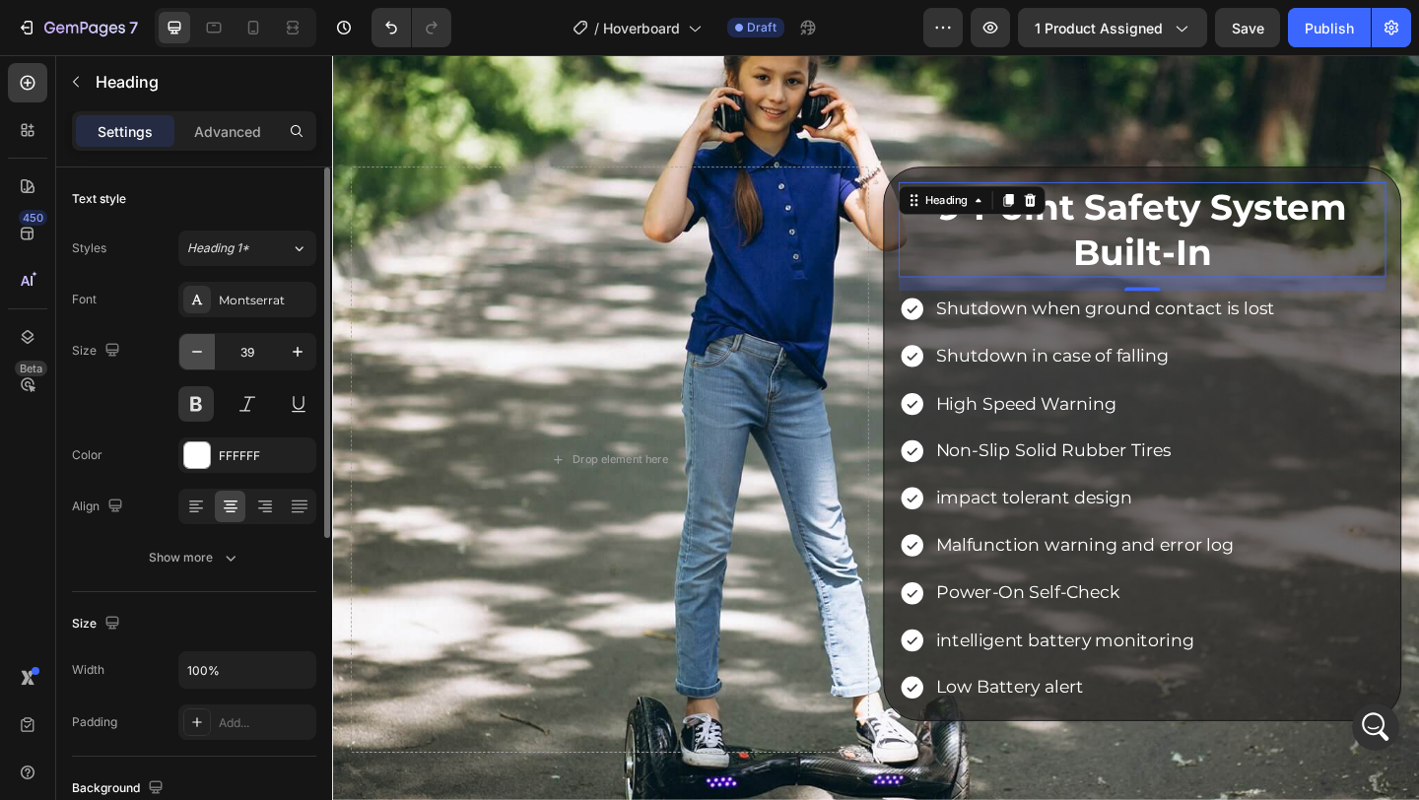
click at [201, 345] on icon "button" at bounding box center [197, 352] width 20 height 20
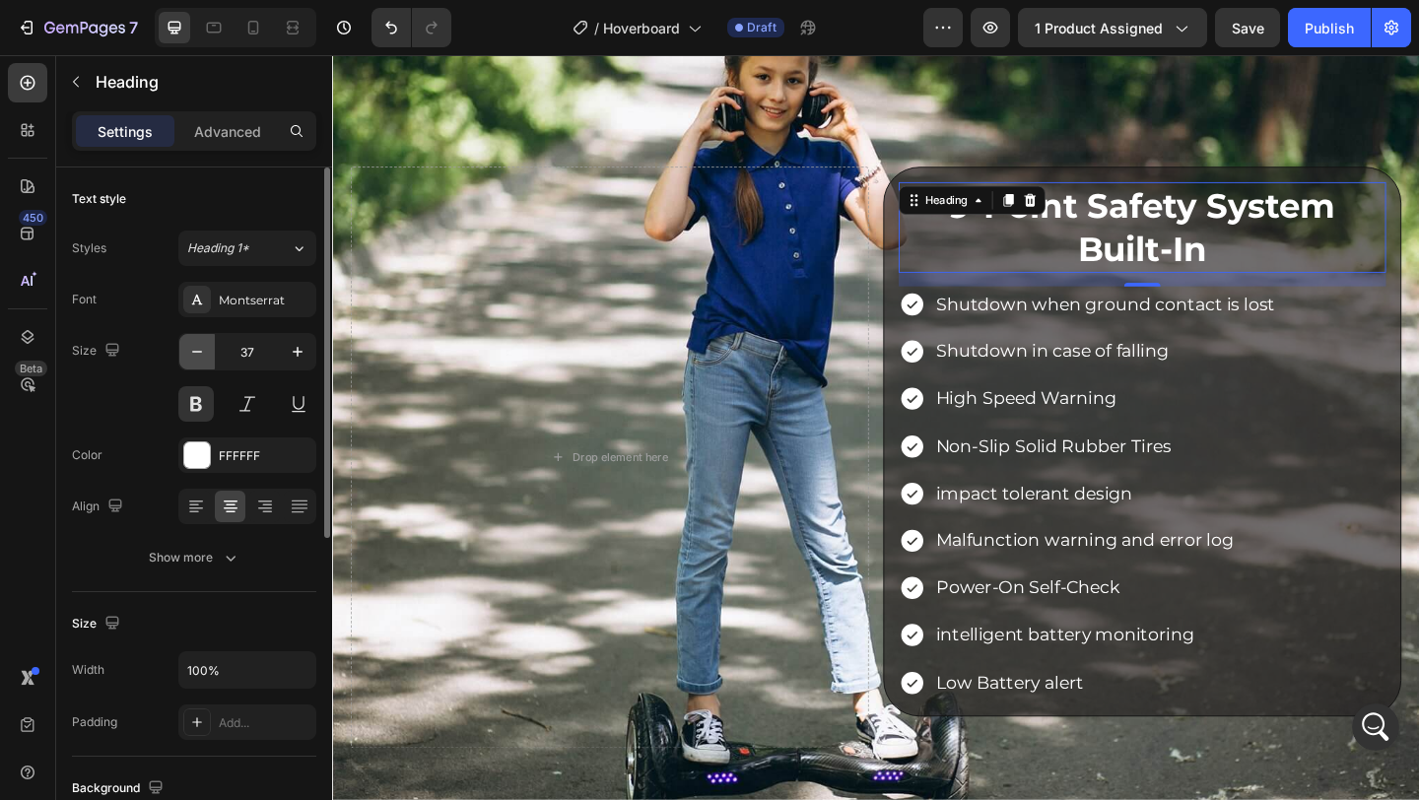
click at [201, 345] on icon "button" at bounding box center [197, 352] width 20 height 20
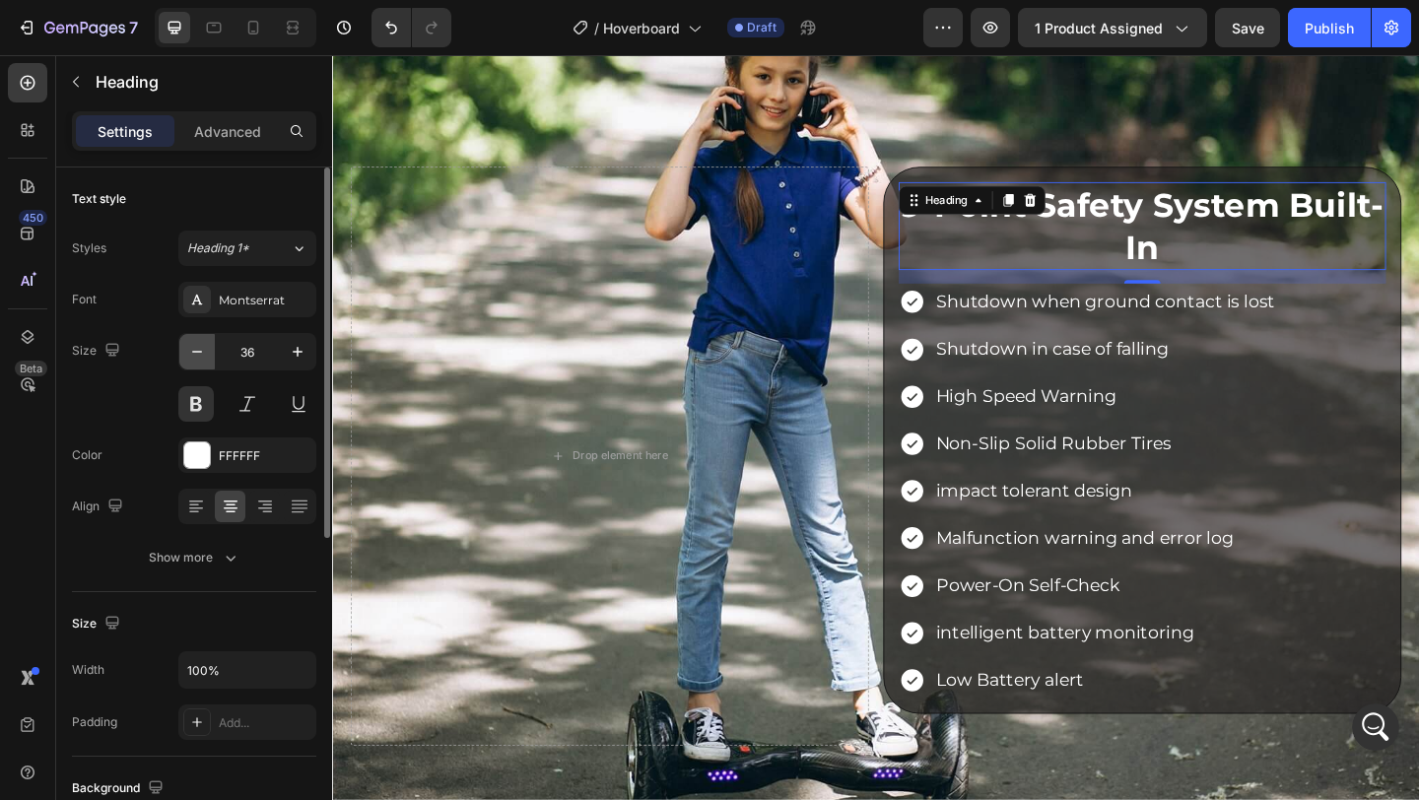
click at [201, 345] on icon "button" at bounding box center [197, 352] width 20 height 20
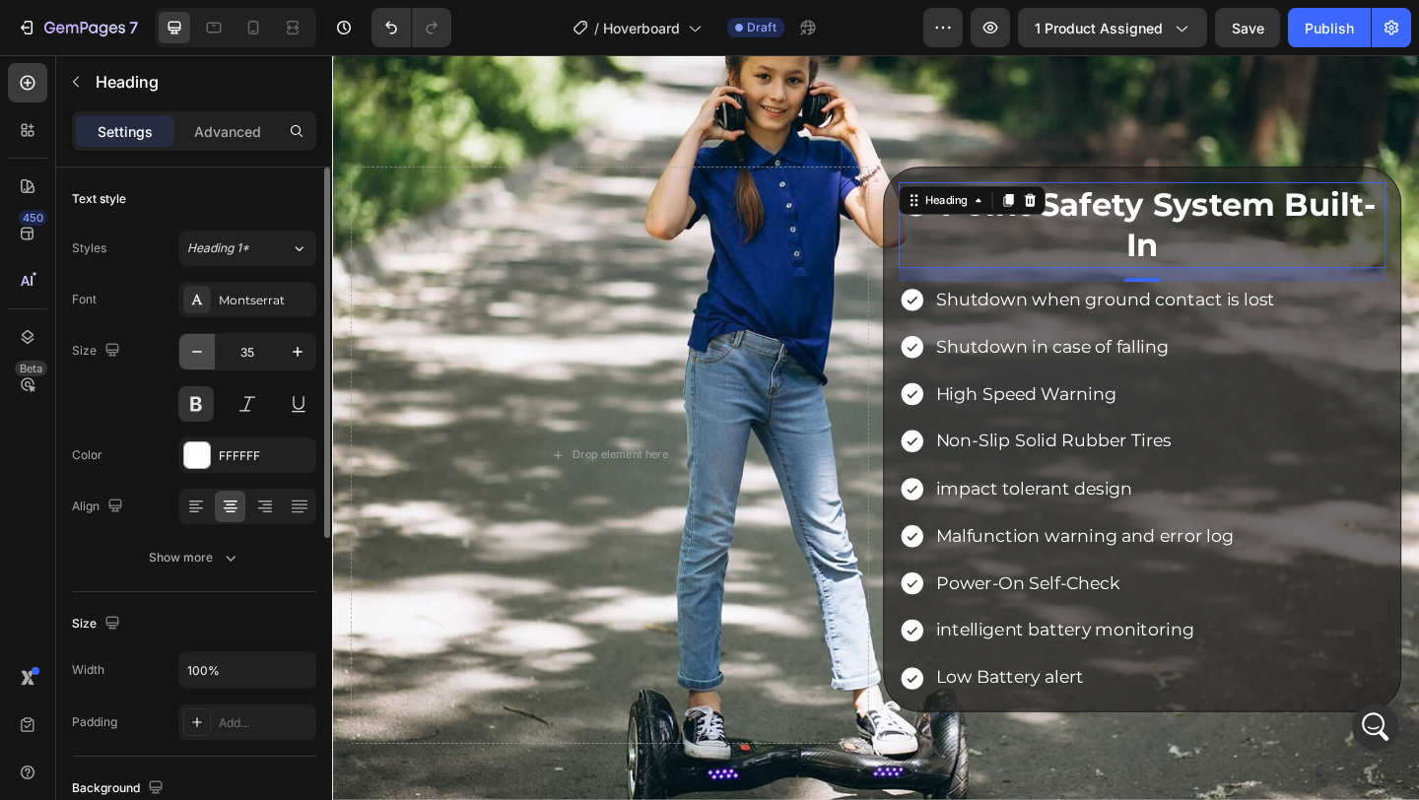
click at [201, 345] on icon "button" at bounding box center [197, 352] width 20 height 20
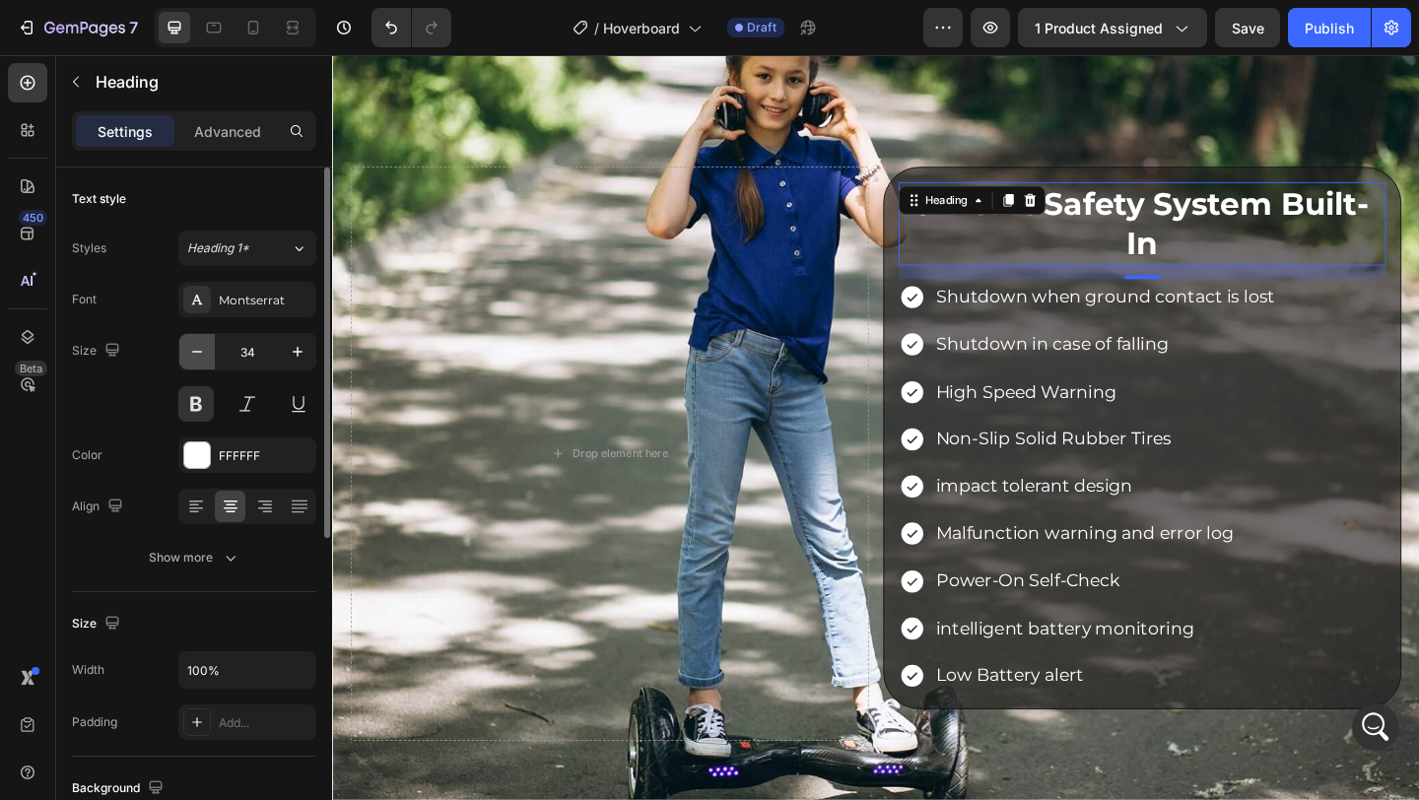
click at [201, 345] on icon "button" at bounding box center [197, 352] width 20 height 20
type input "33"
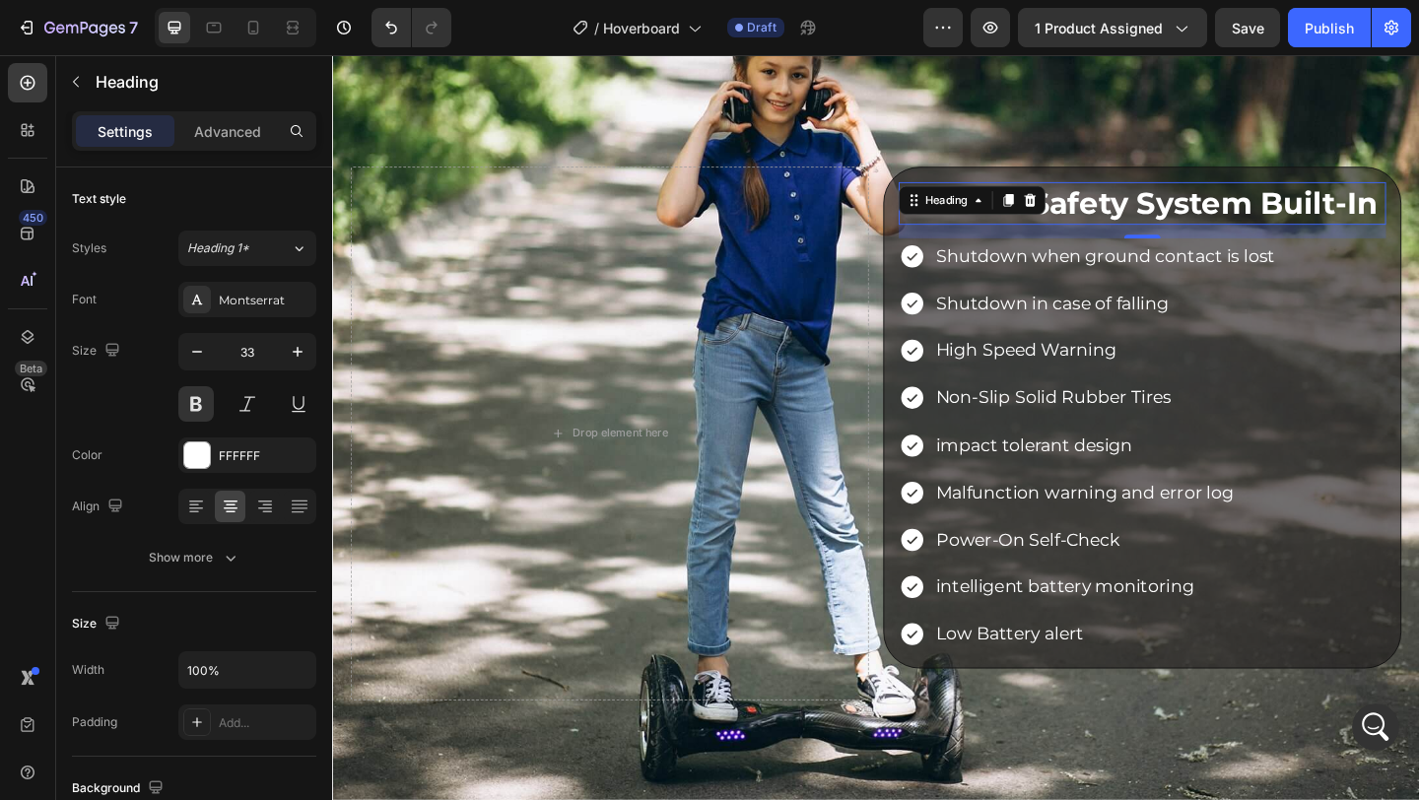
click at [1171, 214] on p "9-Point Safety System Built-In" at bounding box center [1213, 216] width 526 height 42
click at [1170, 218] on p "9-Point Safety System Built-In" at bounding box center [1213, 216] width 526 height 42
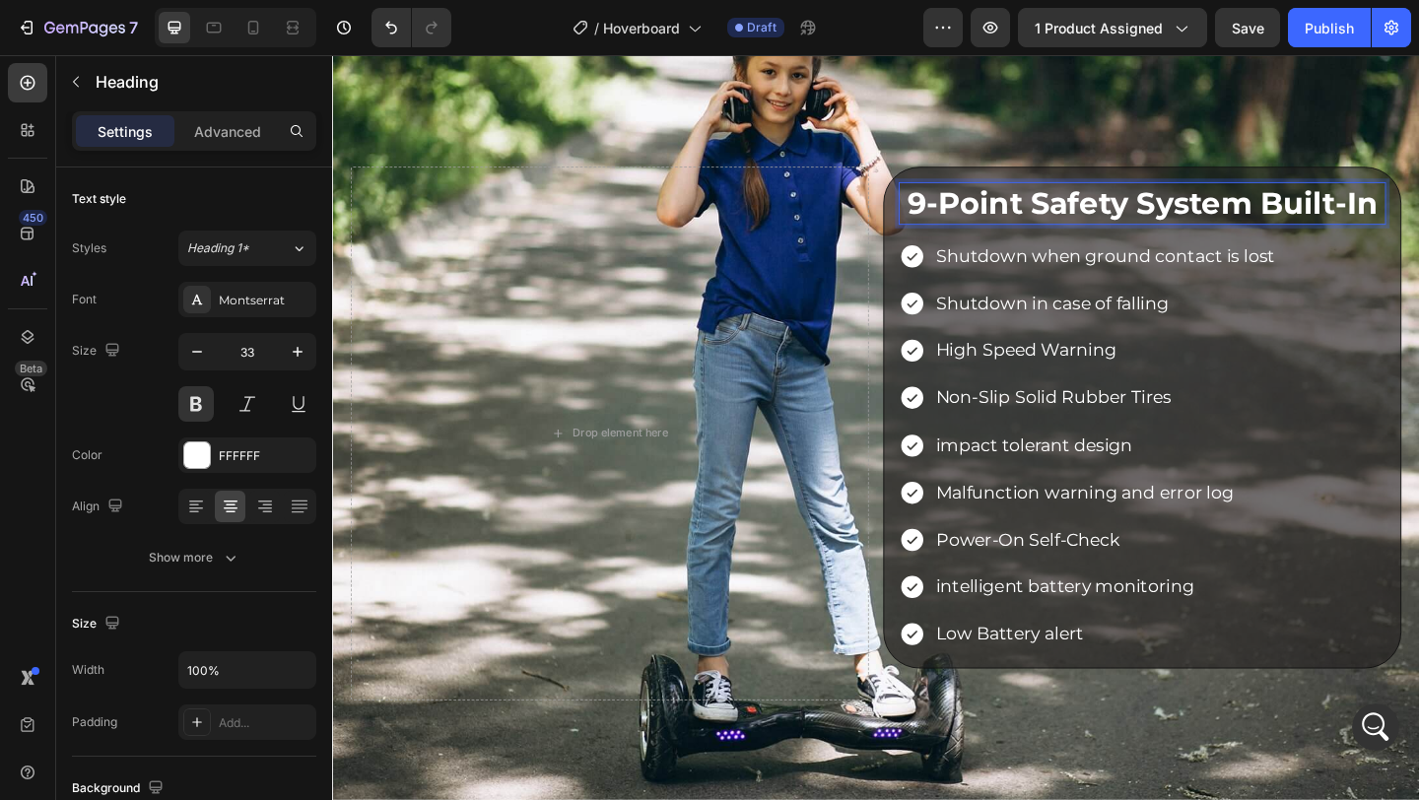
click at [1170, 218] on p "9-Point Safety System Built-In" at bounding box center [1213, 216] width 526 height 42
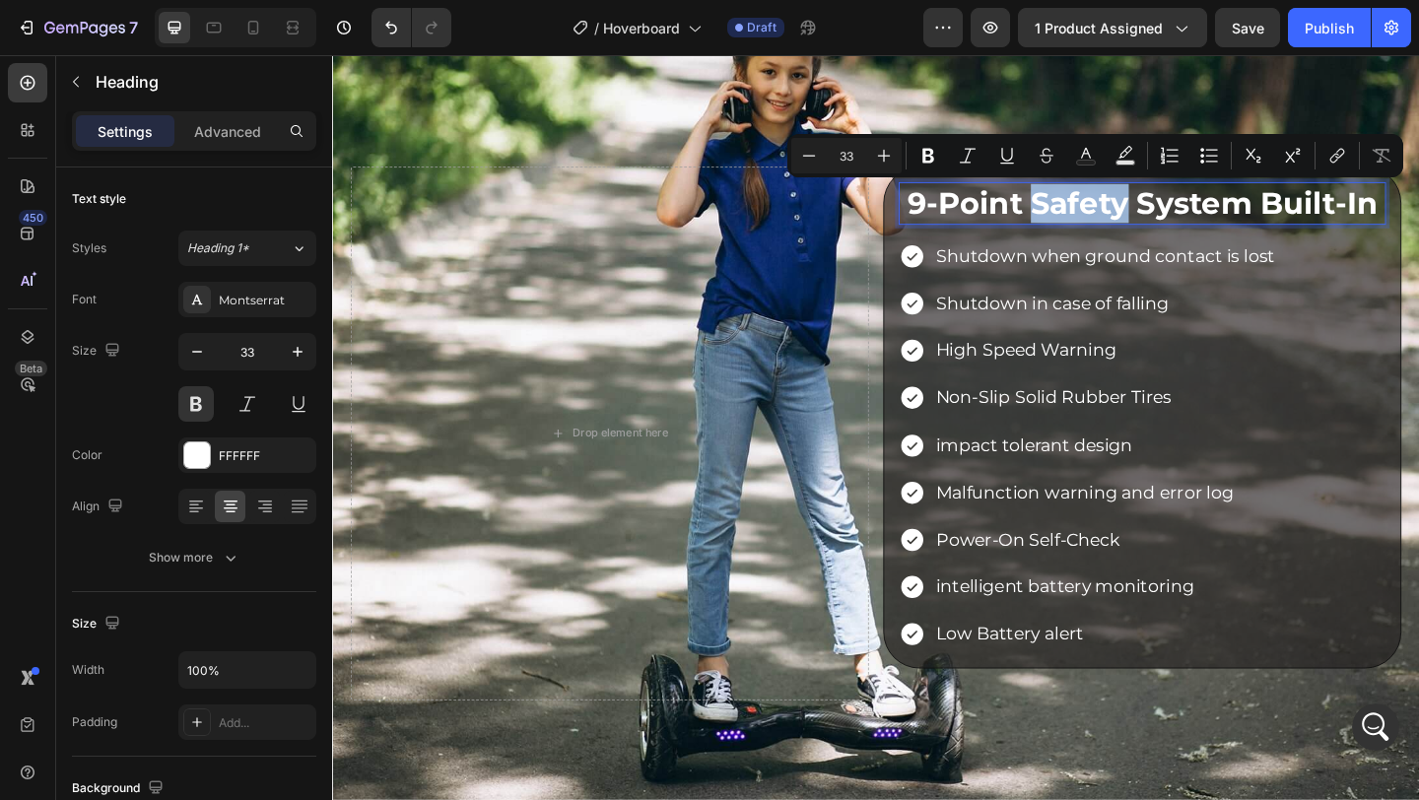
click at [1170, 218] on p "9-Point Safety System Built-In" at bounding box center [1213, 216] width 526 height 42
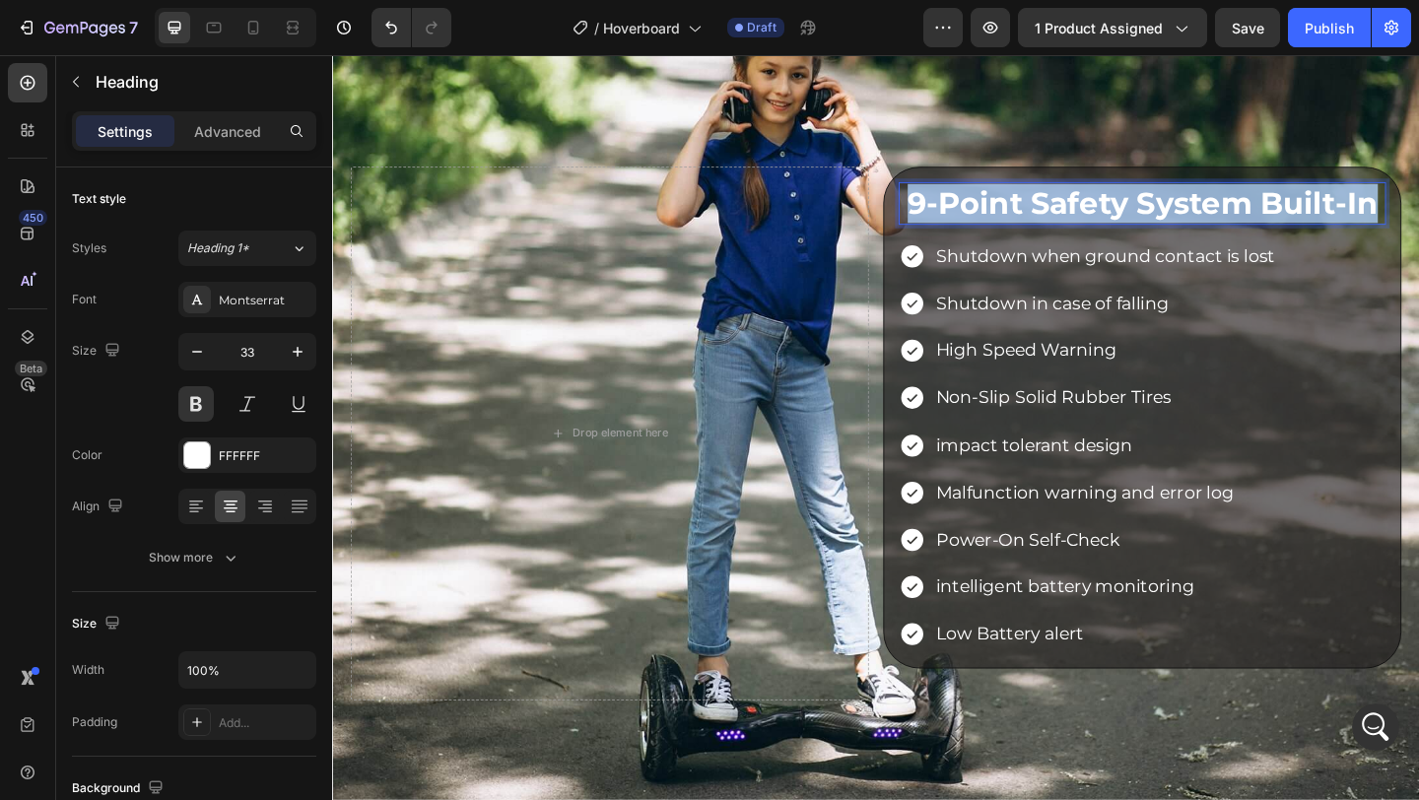
click at [1170, 218] on p "9-Point Safety System Built-In" at bounding box center [1213, 216] width 526 height 42
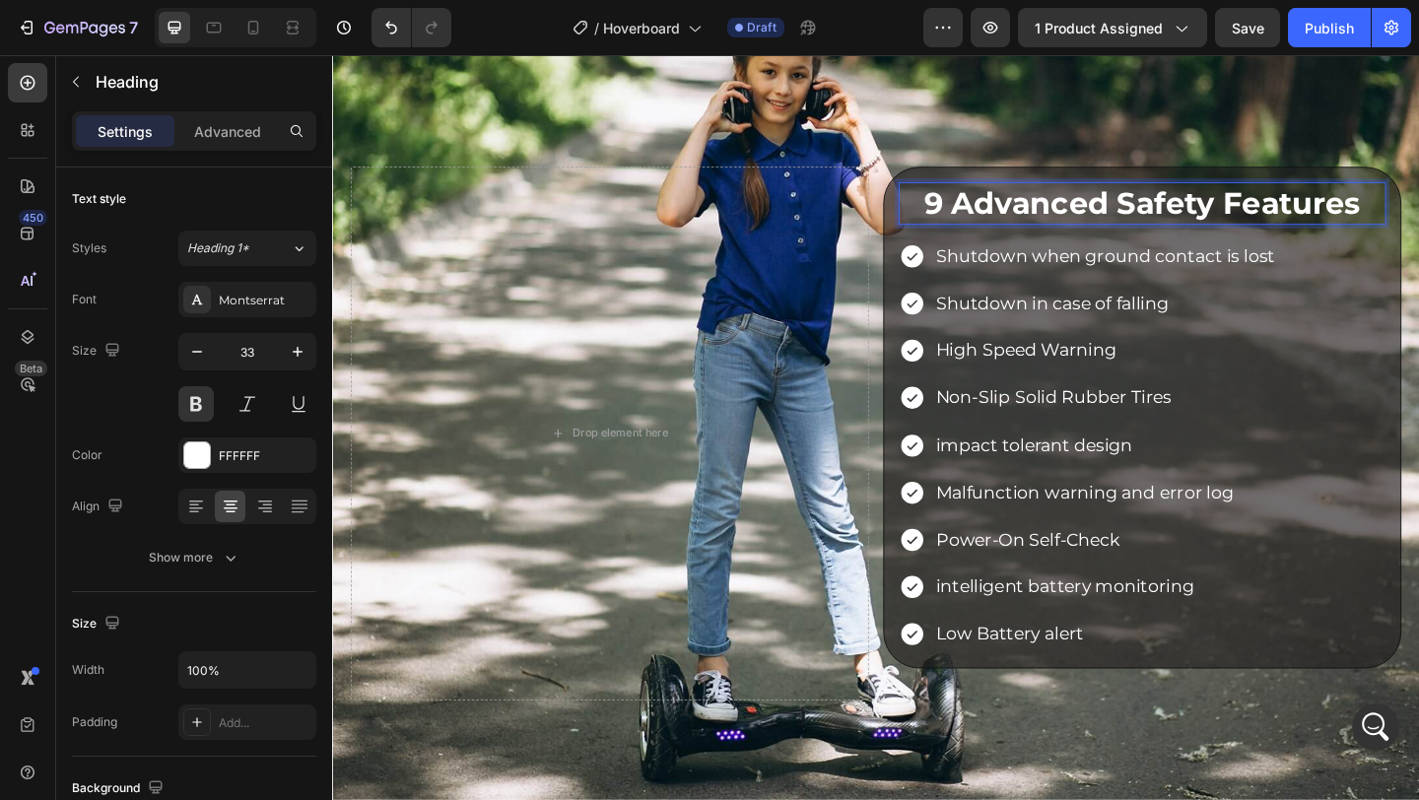
click at [1234, 203] on strong "9 Advanced Safety Features" at bounding box center [1213, 215] width 475 height 39
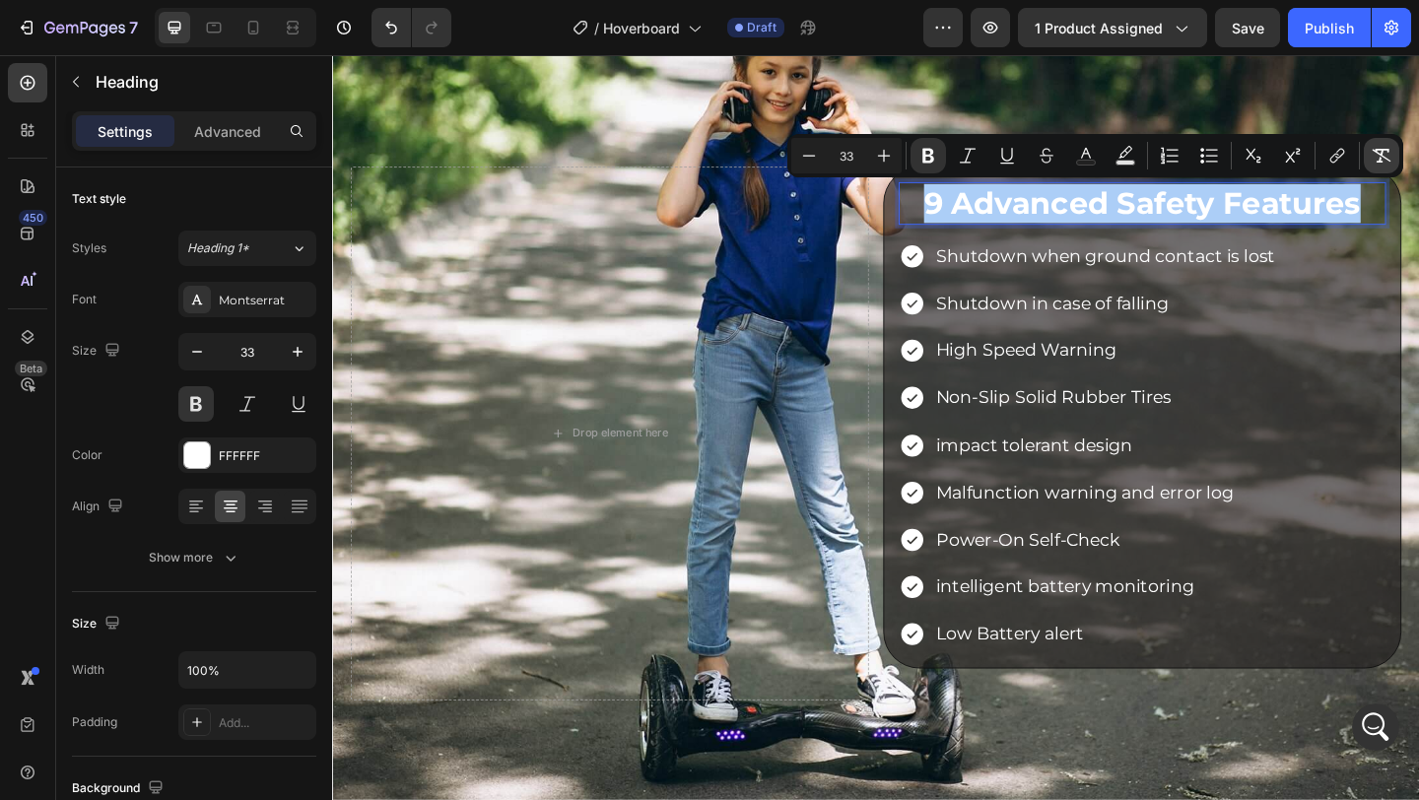
click at [1374, 151] on icon "Editor contextual toolbar" at bounding box center [1382, 156] width 19 height 14
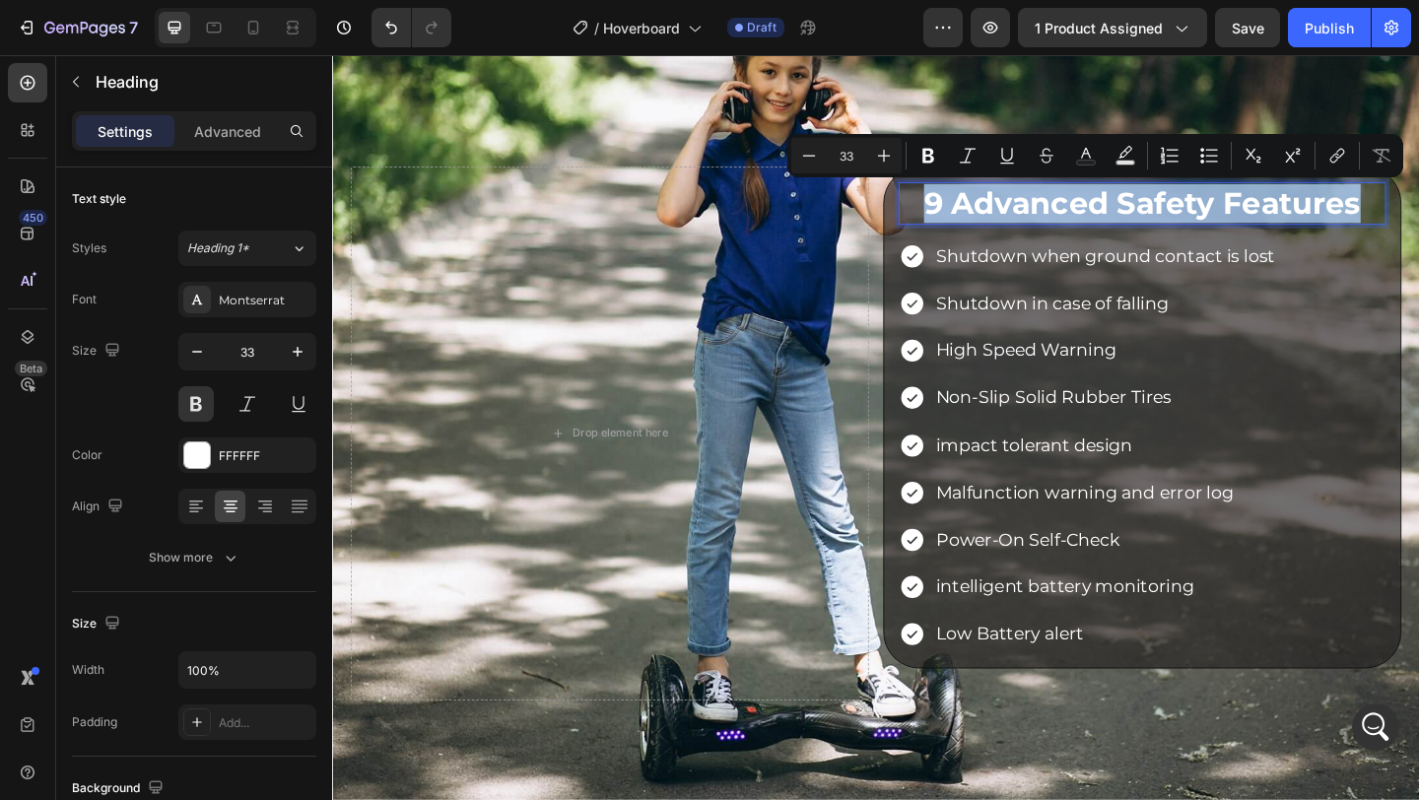
click at [951, 215] on p "9 Advanced Safety Features" at bounding box center [1213, 216] width 526 height 42
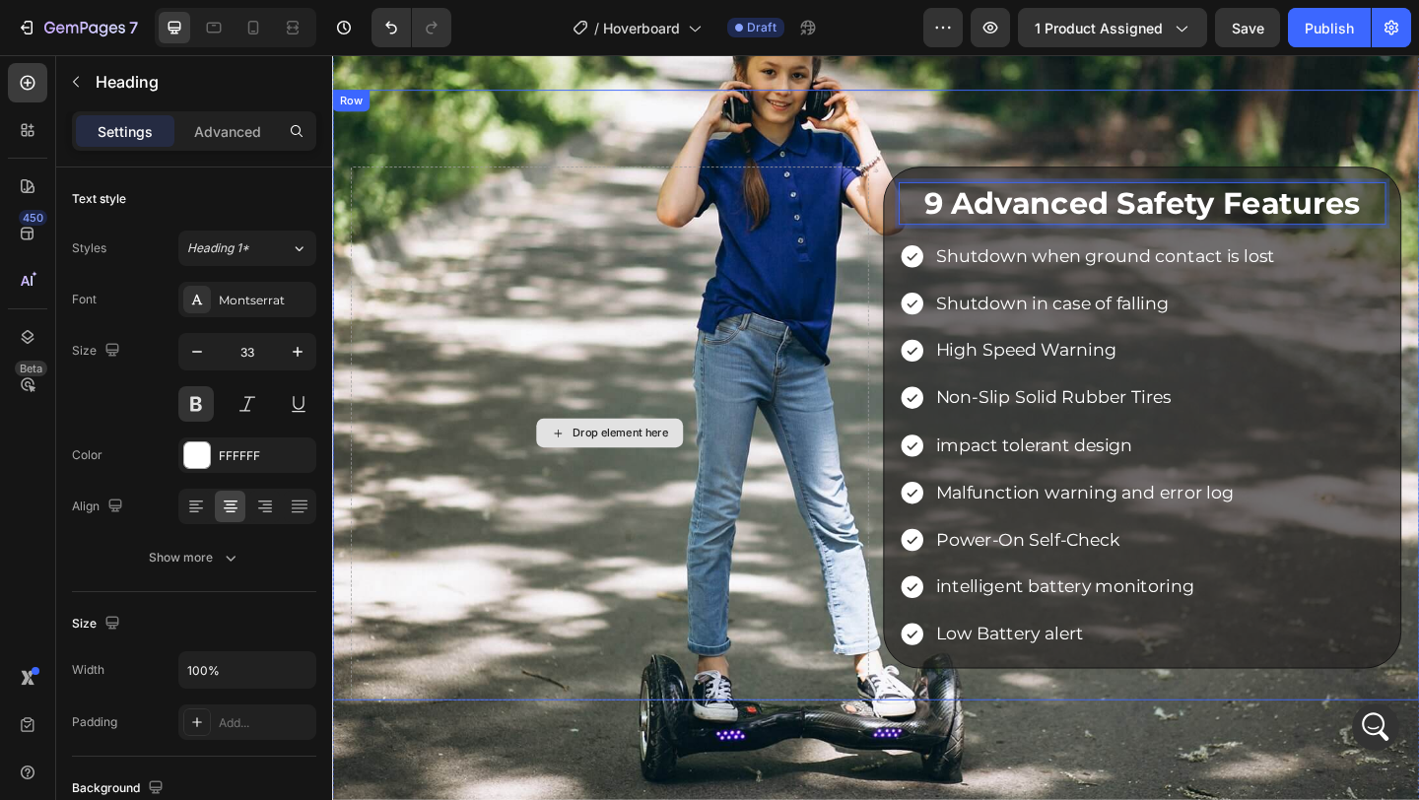
click at [850, 220] on div "Drop element here" at bounding box center [634, 466] width 564 height 580
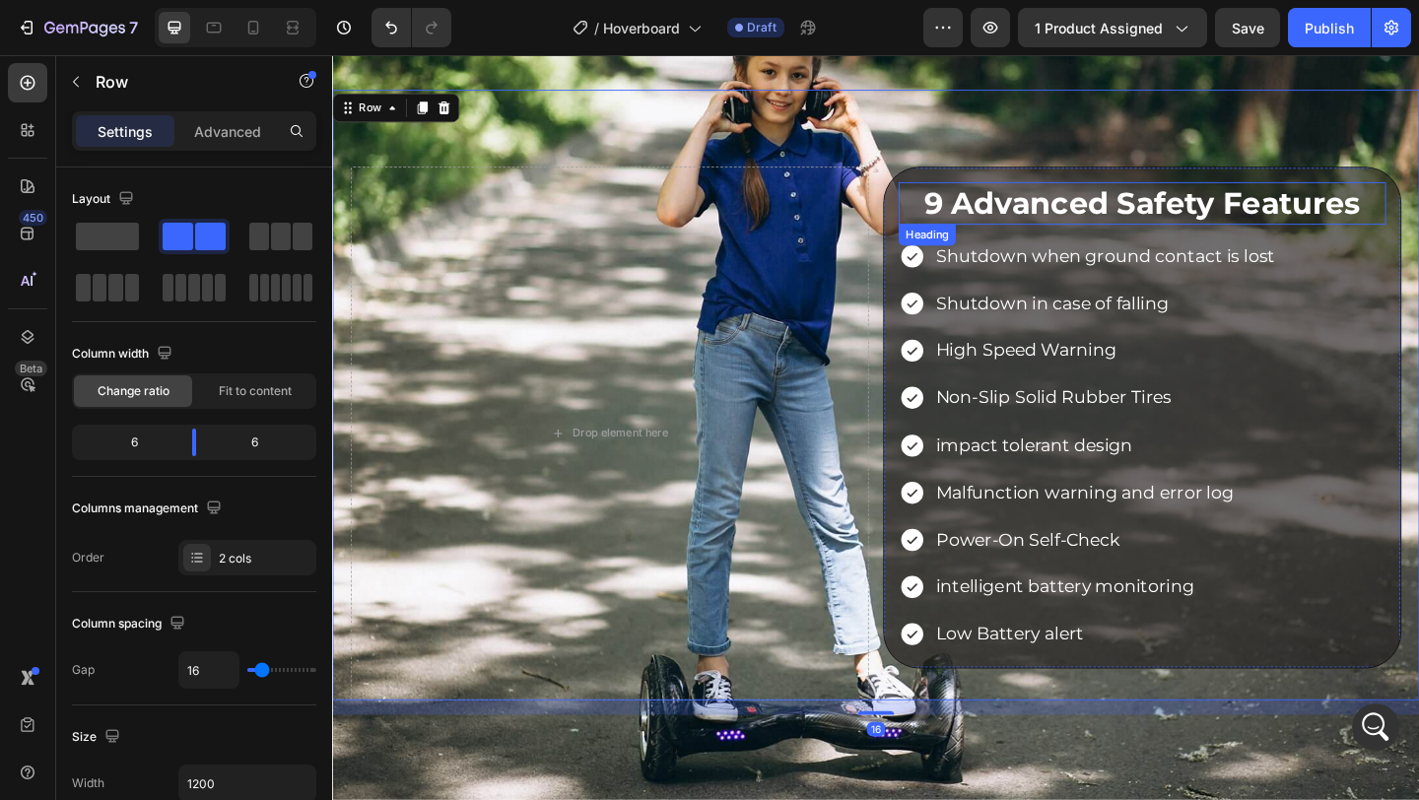
click at [1122, 227] on p "9 Advanced Safety Features" at bounding box center [1213, 216] width 526 height 42
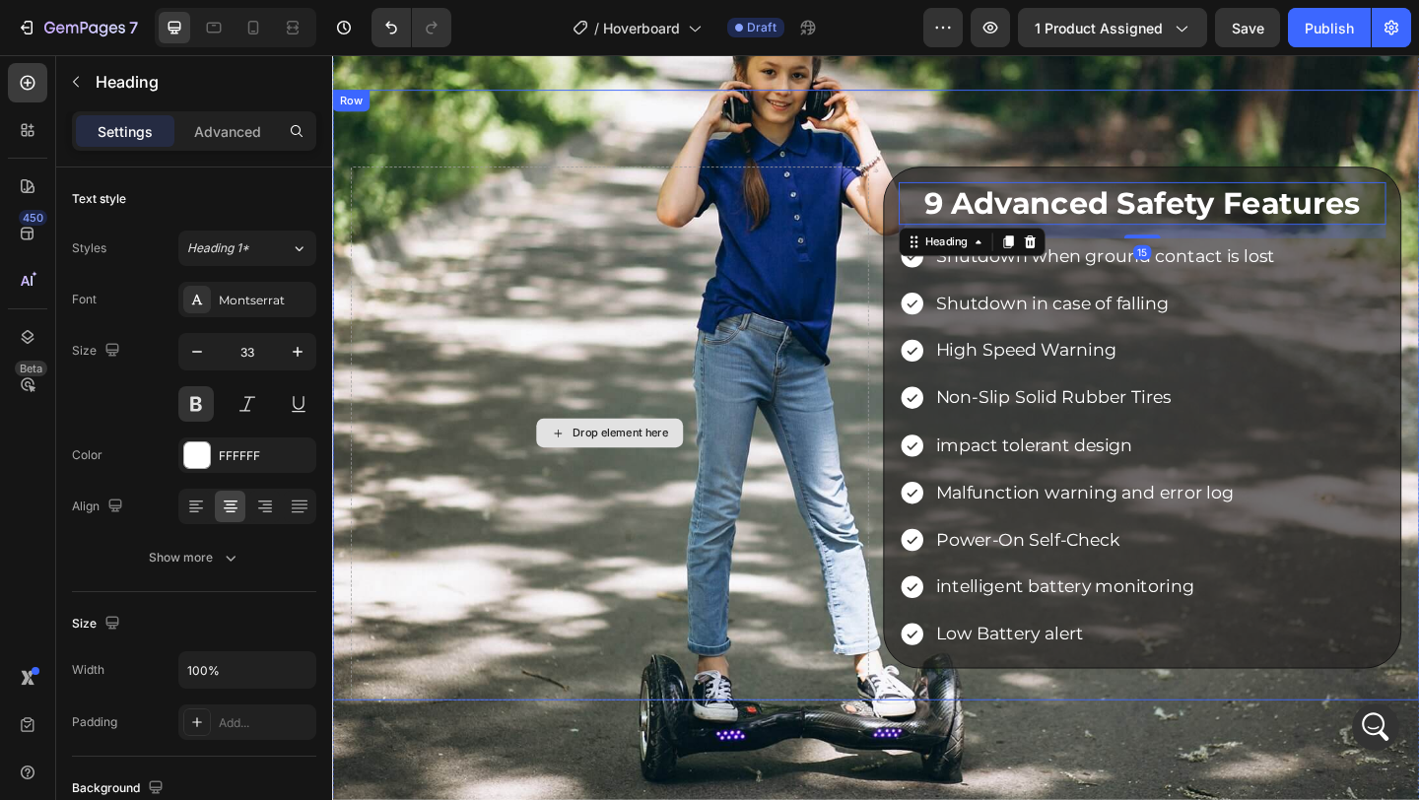
click at [859, 220] on div "Drop element here" at bounding box center [634, 466] width 564 height 580
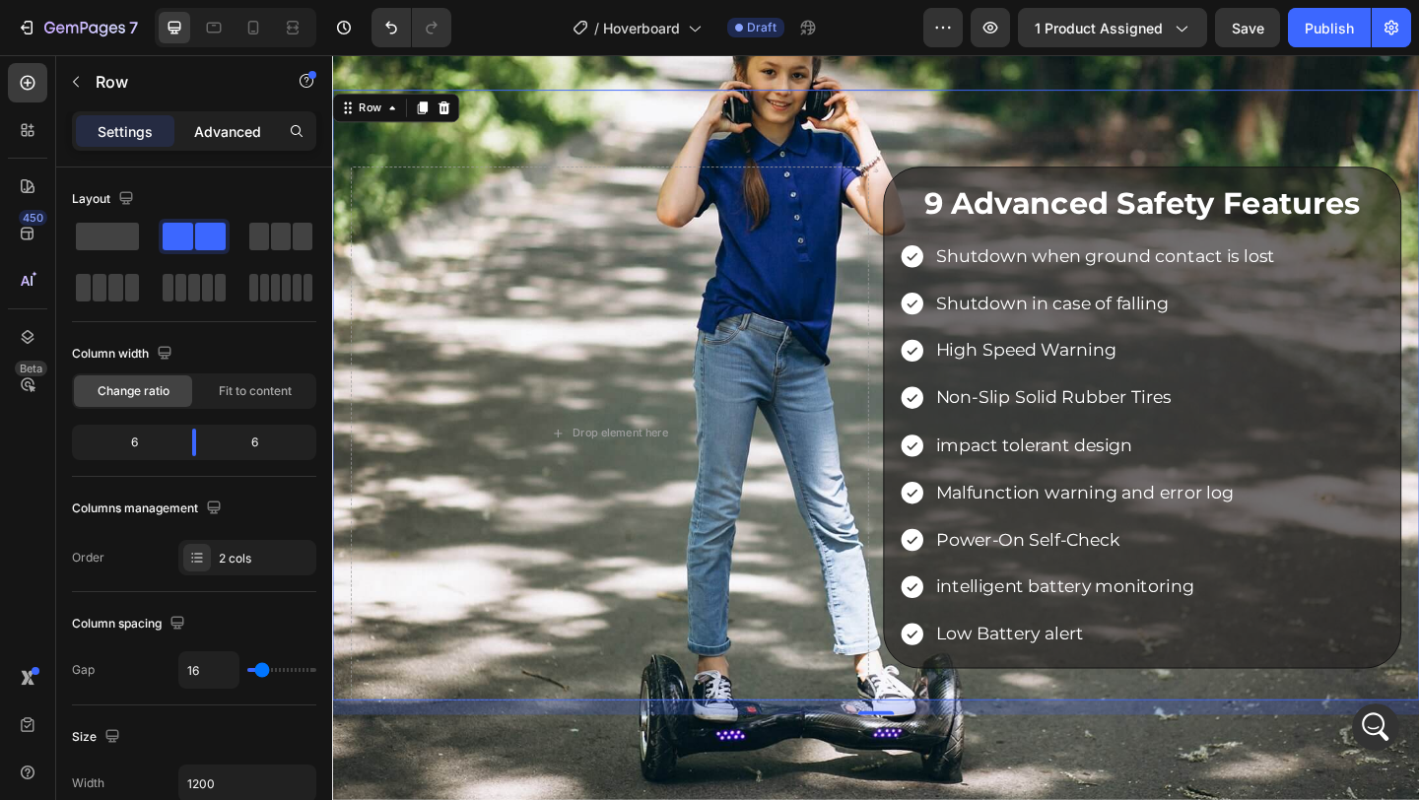
click at [248, 129] on p "Advanced" at bounding box center [227, 131] width 67 height 21
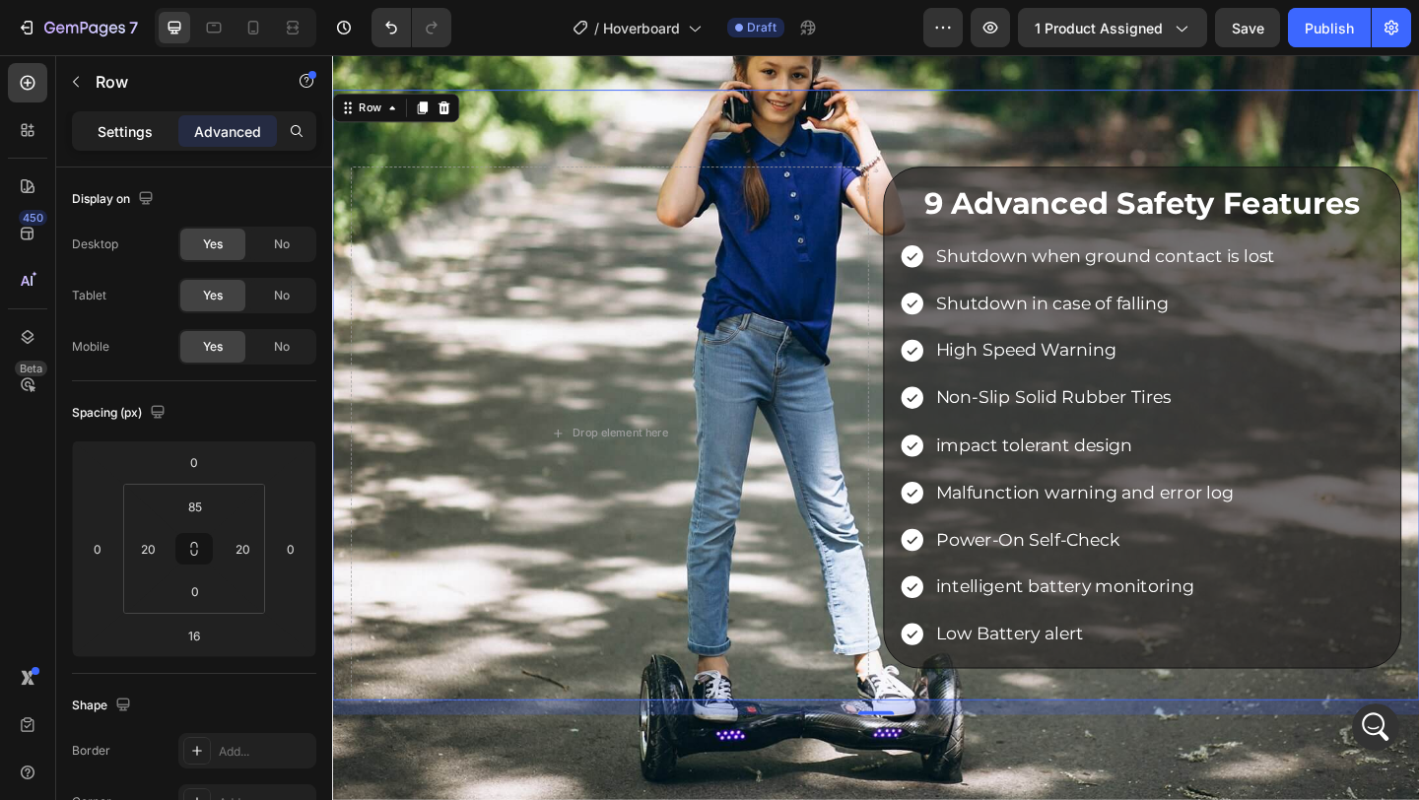
click at [104, 133] on p "Settings" at bounding box center [125, 131] width 55 height 21
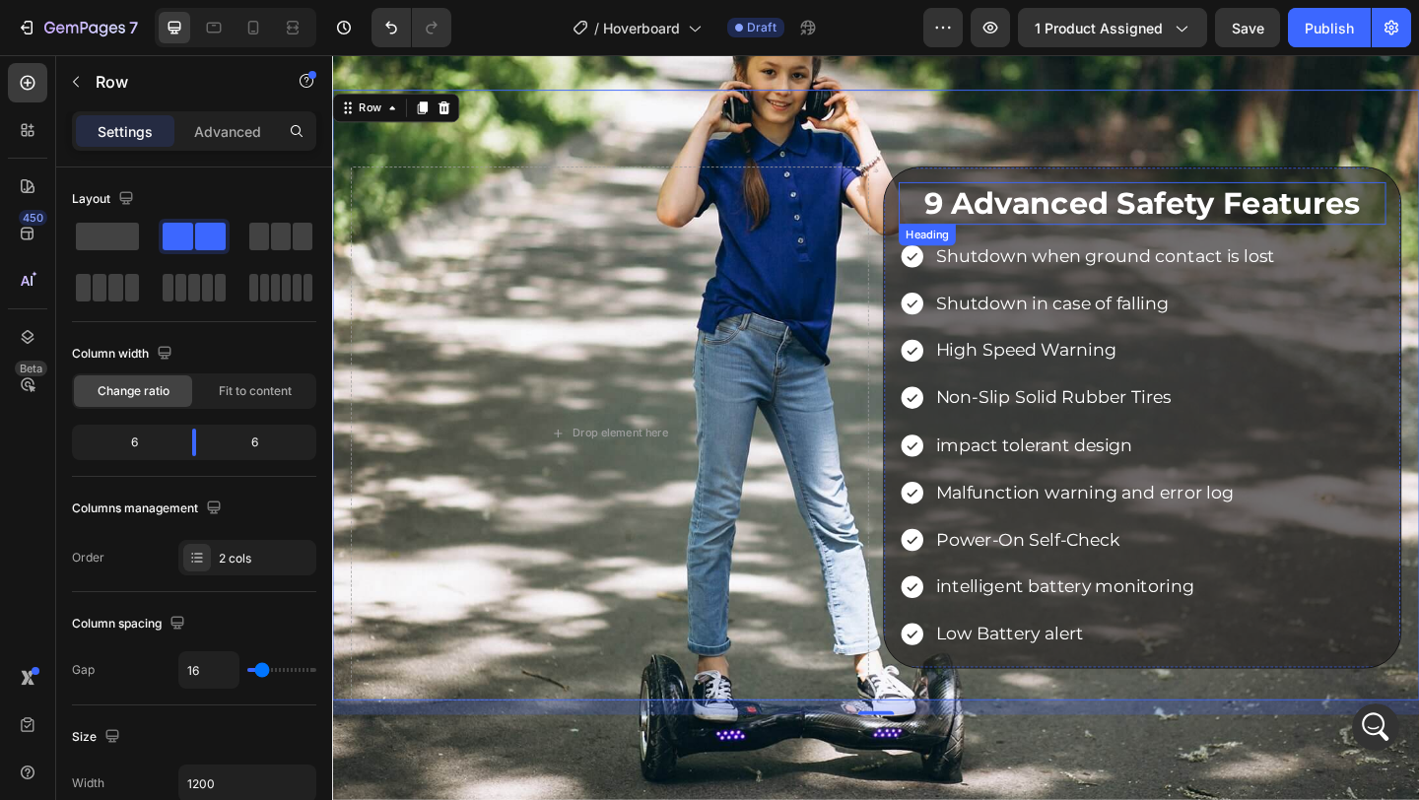
click at [1093, 205] on p "9 Advanced Safety Features" at bounding box center [1213, 216] width 526 height 42
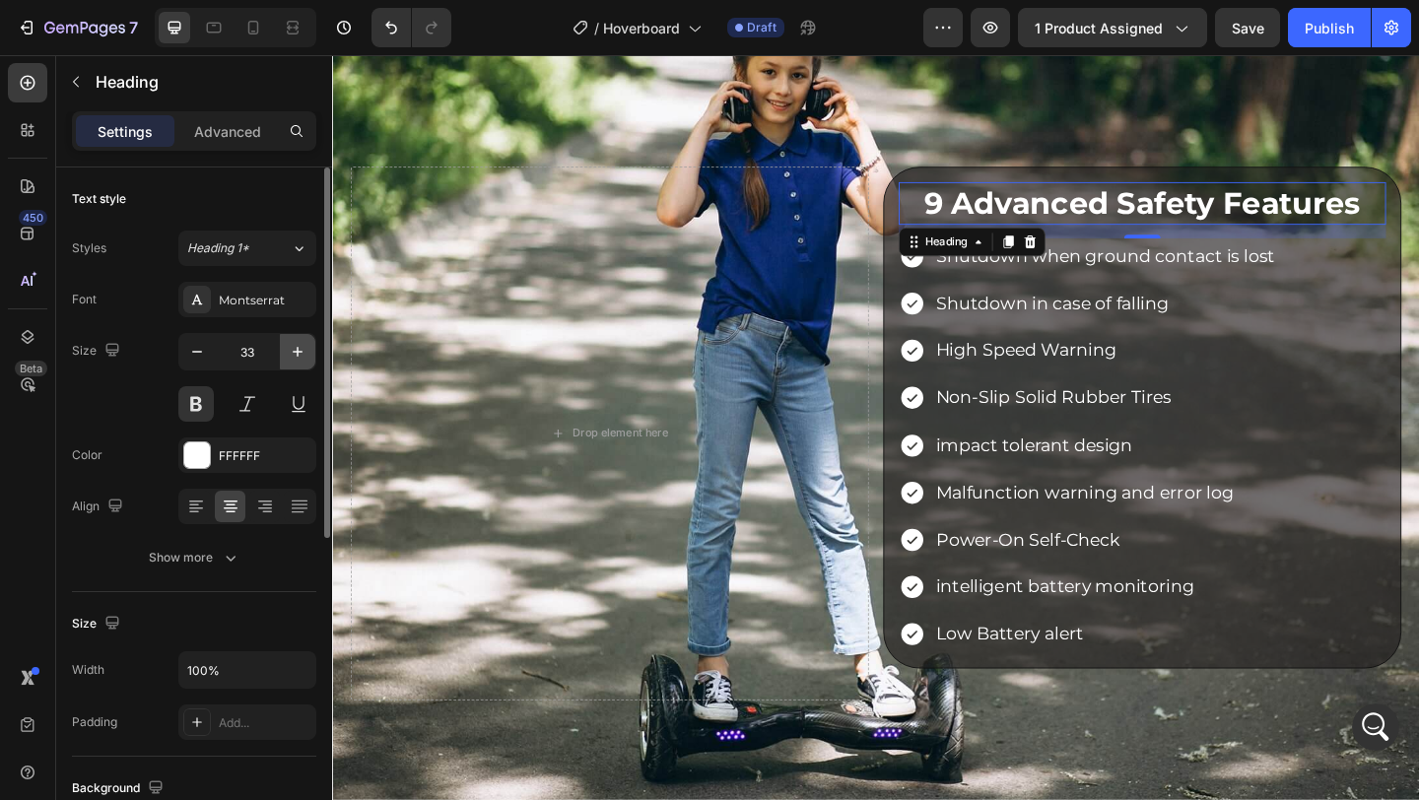
click at [304, 360] on icon "button" at bounding box center [298, 352] width 20 height 20
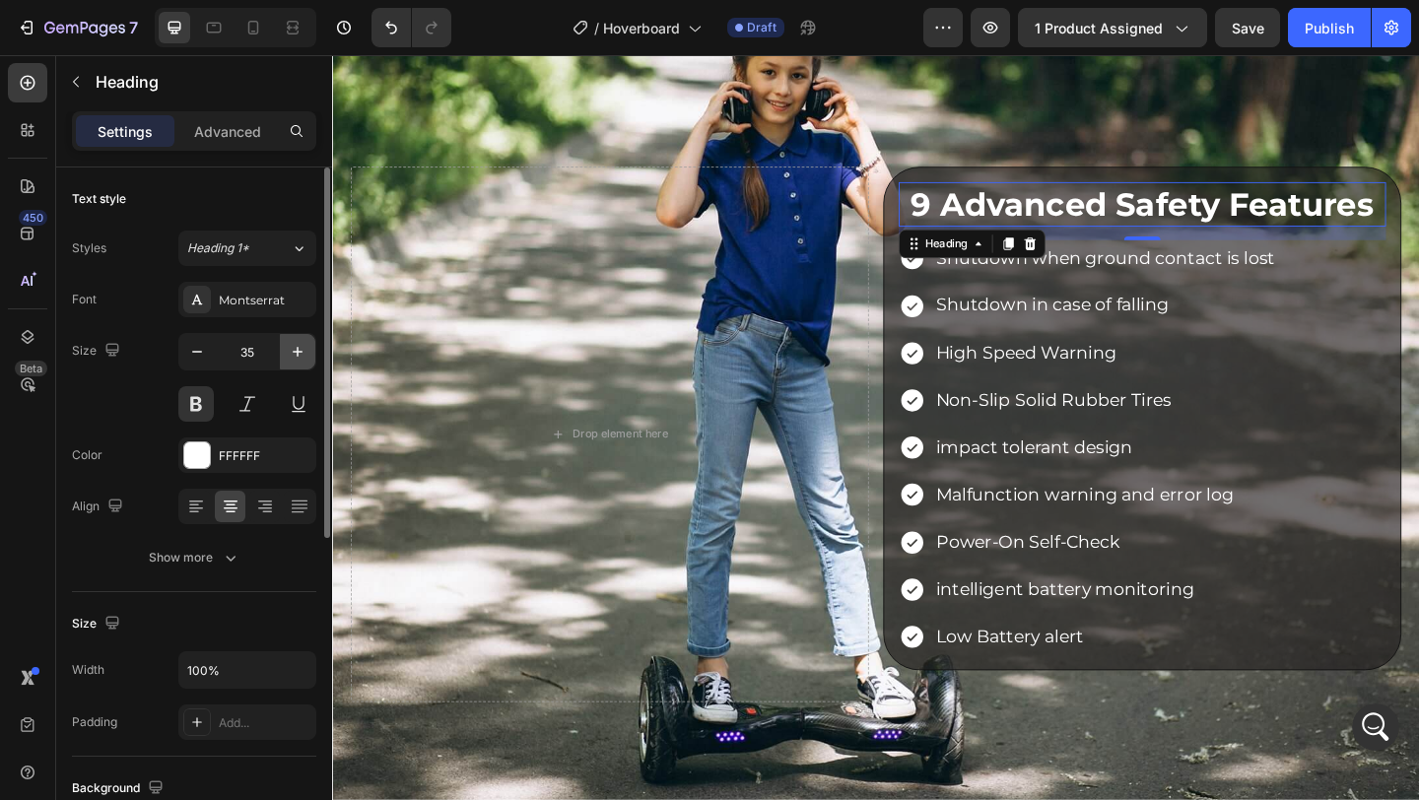
click at [304, 360] on icon "button" at bounding box center [298, 352] width 20 height 20
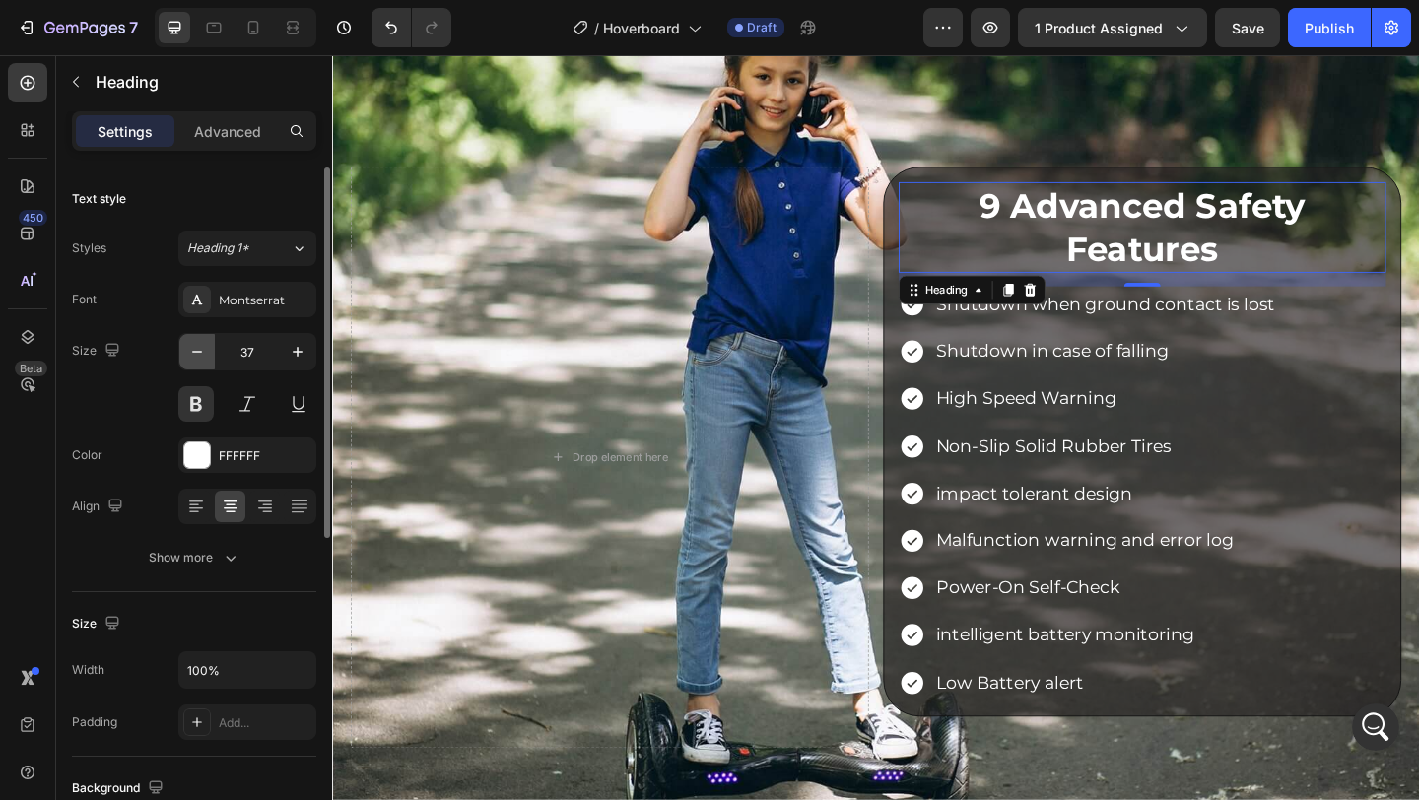
click at [189, 353] on icon "button" at bounding box center [197, 352] width 20 height 20
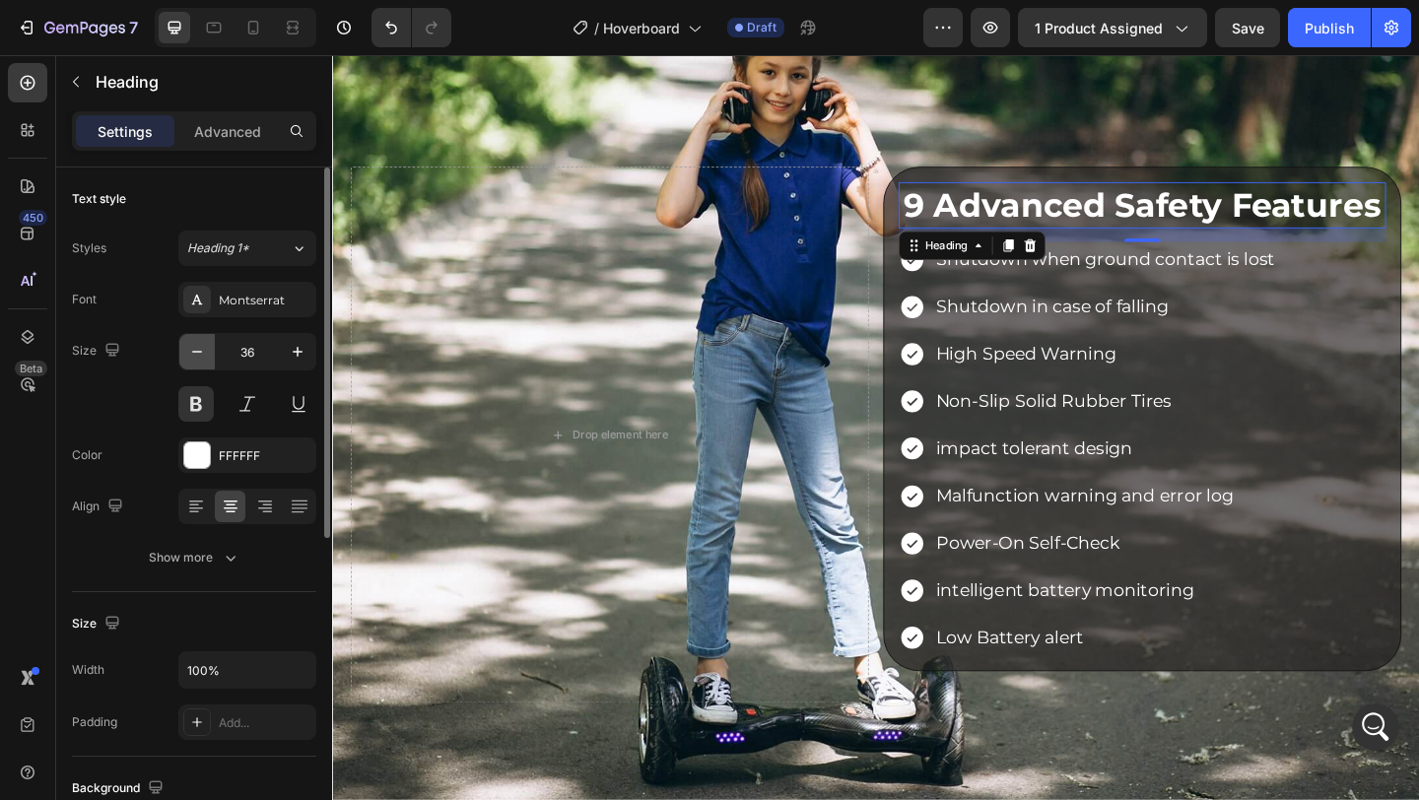
click at [200, 346] on icon "button" at bounding box center [197, 352] width 20 height 20
type input "35"
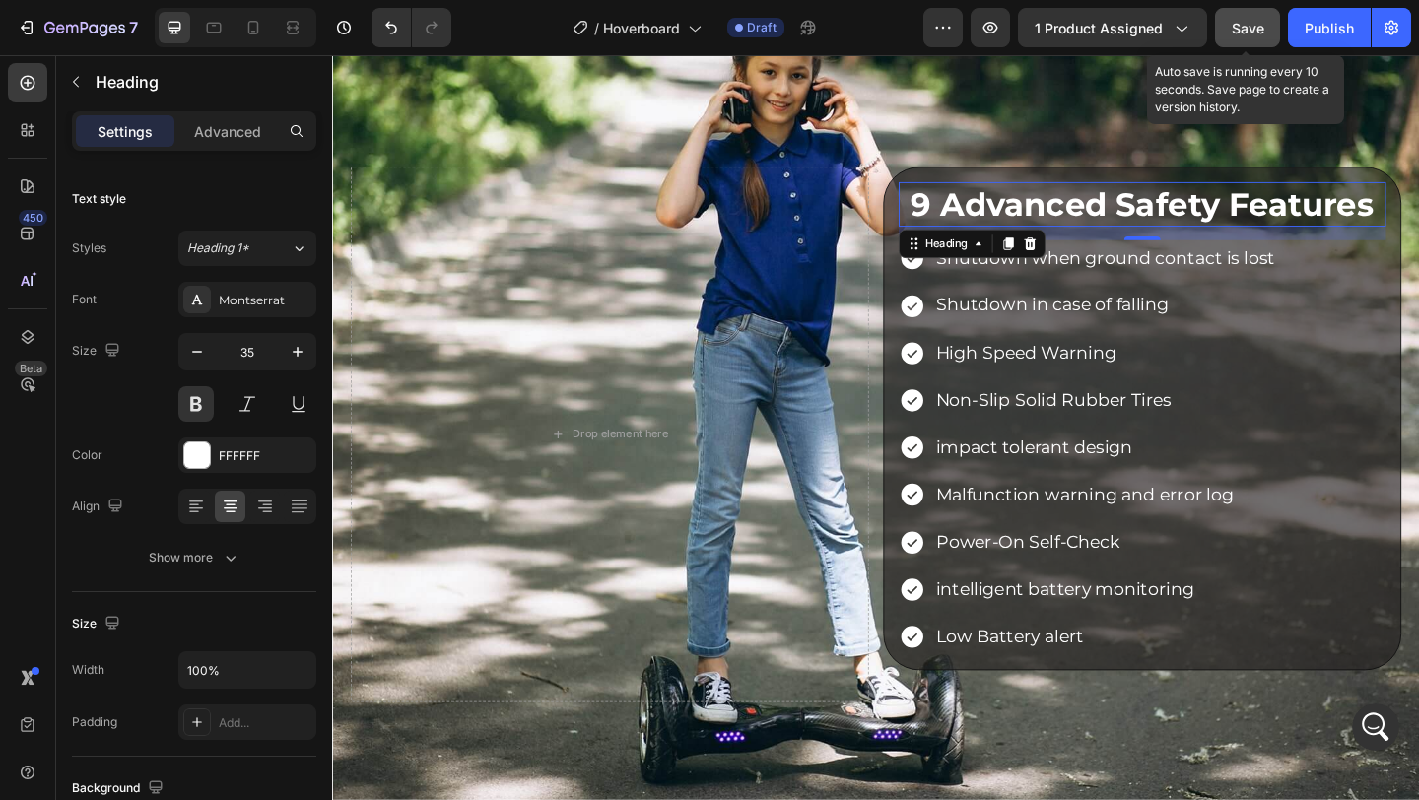
click at [1258, 16] on button "Save" at bounding box center [1247, 27] width 65 height 39
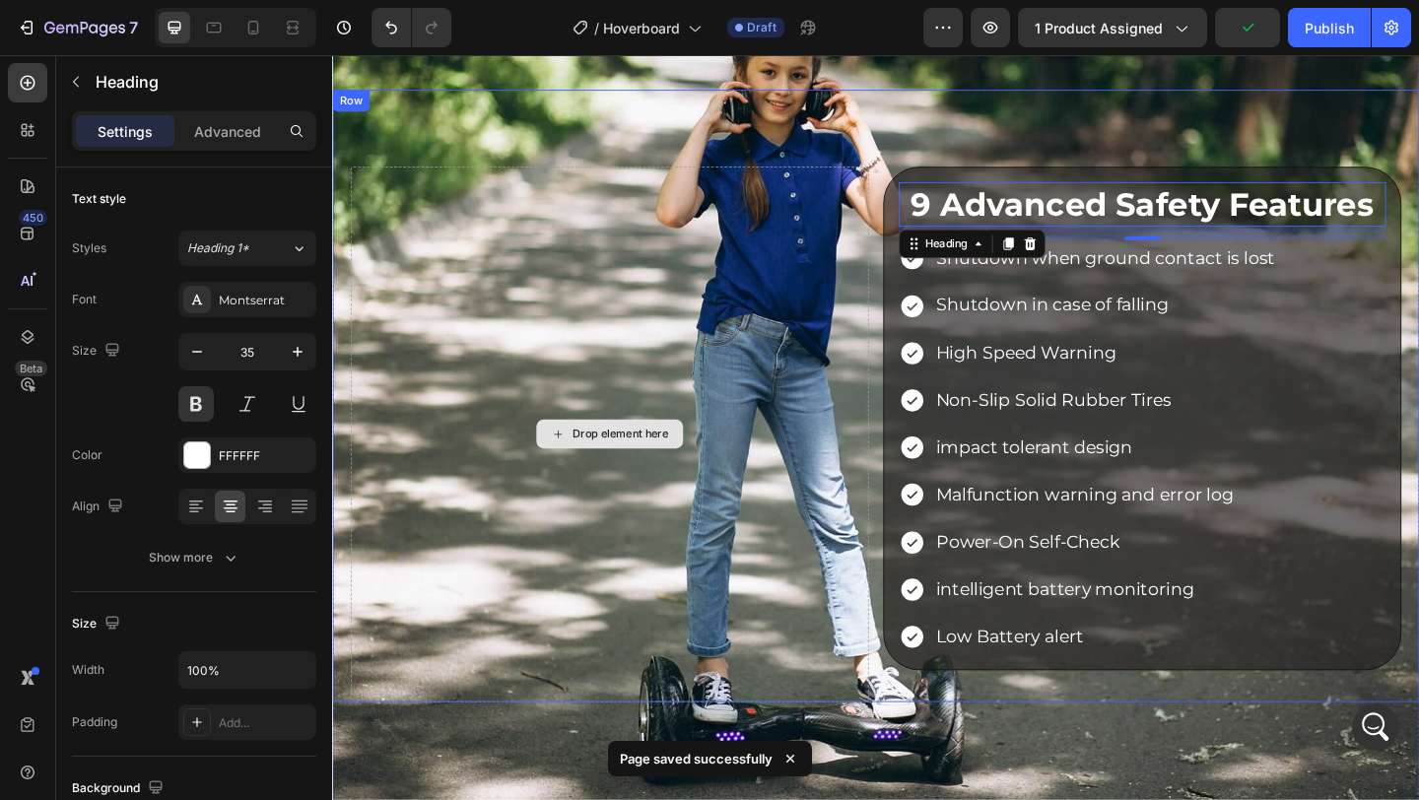
click at [720, 282] on div "Drop element here" at bounding box center [634, 467] width 564 height 582
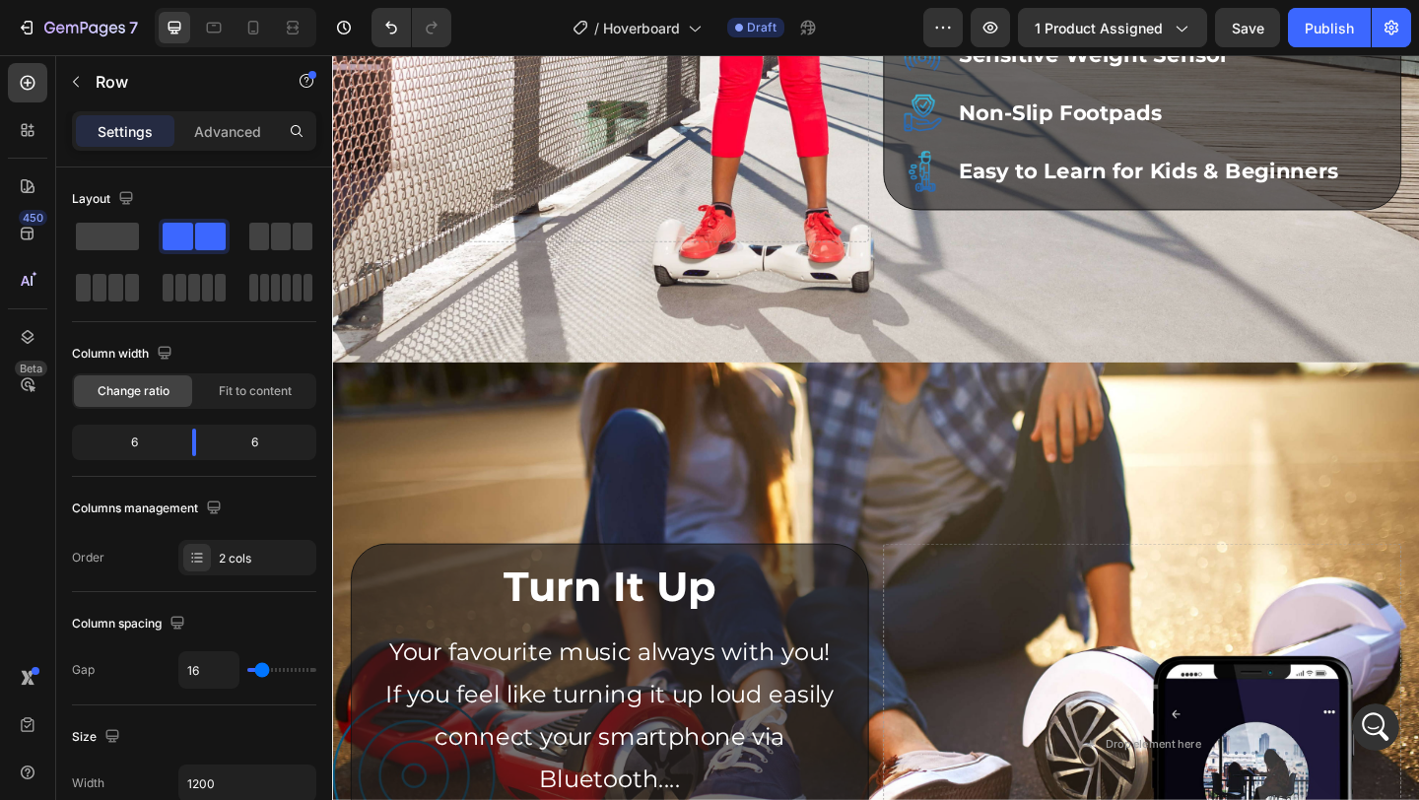
scroll to position [7509, 0]
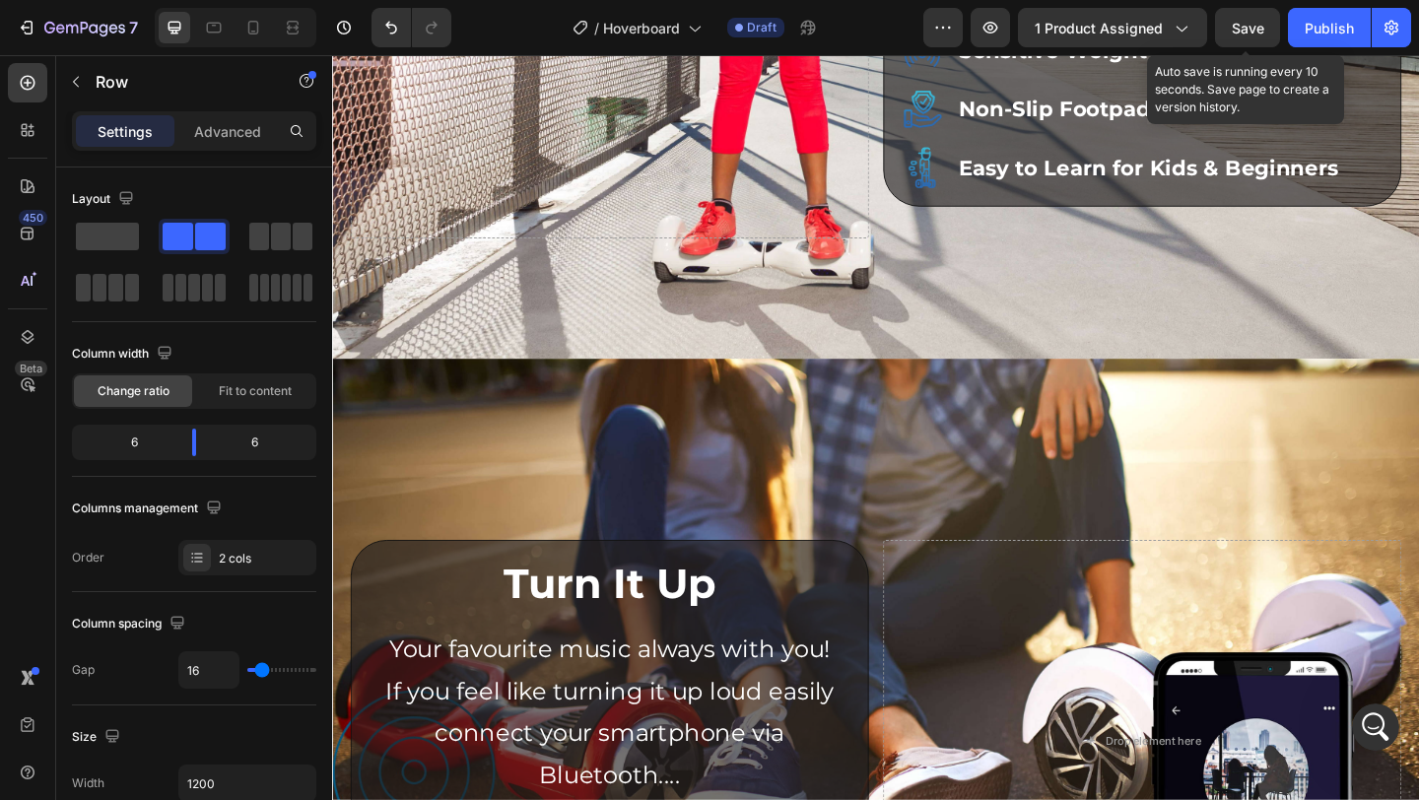
click at [1256, 31] on span "Save" at bounding box center [1248, 28] width 33 height 17
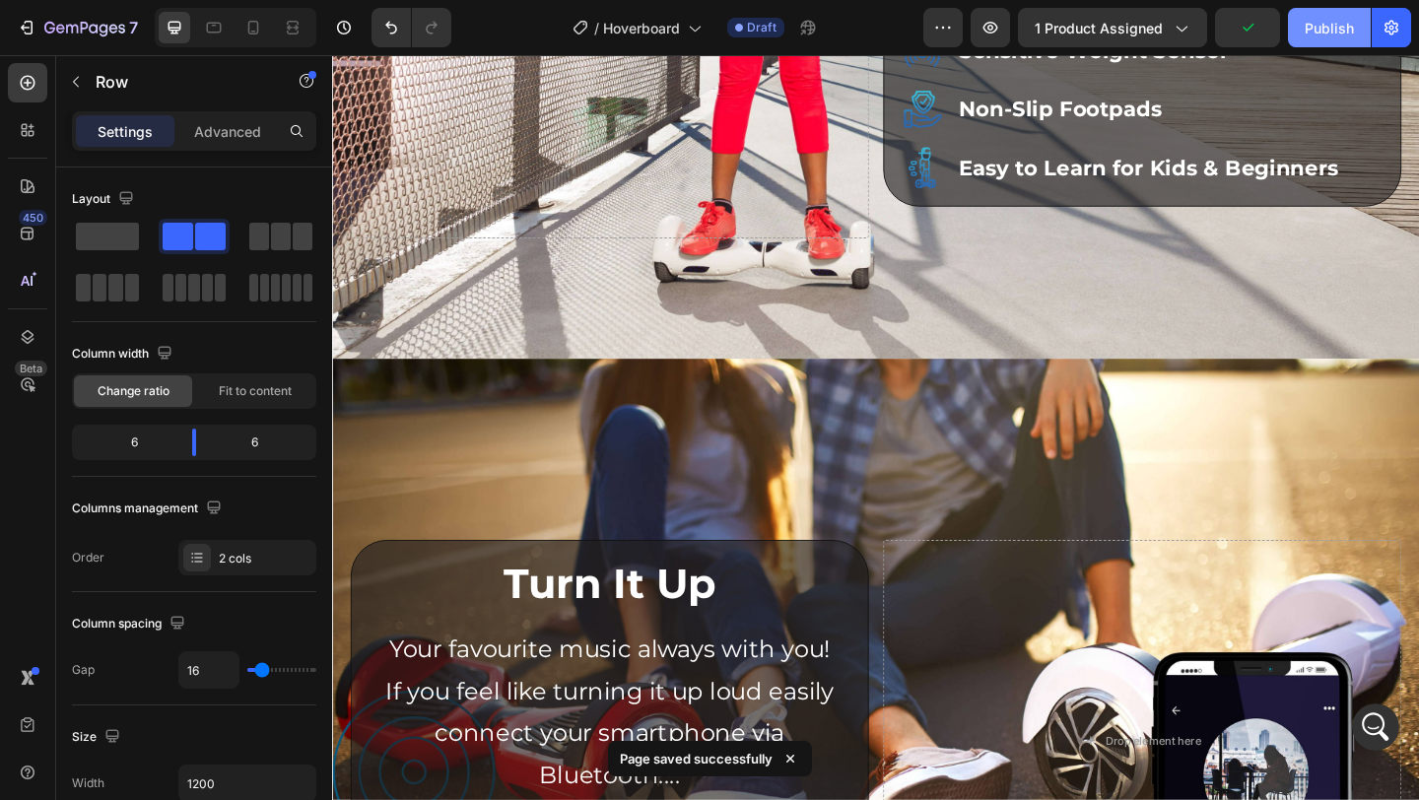
click at [1343, 39] on button "Publish" at bounding box center [1329, 27] width 83 height 39
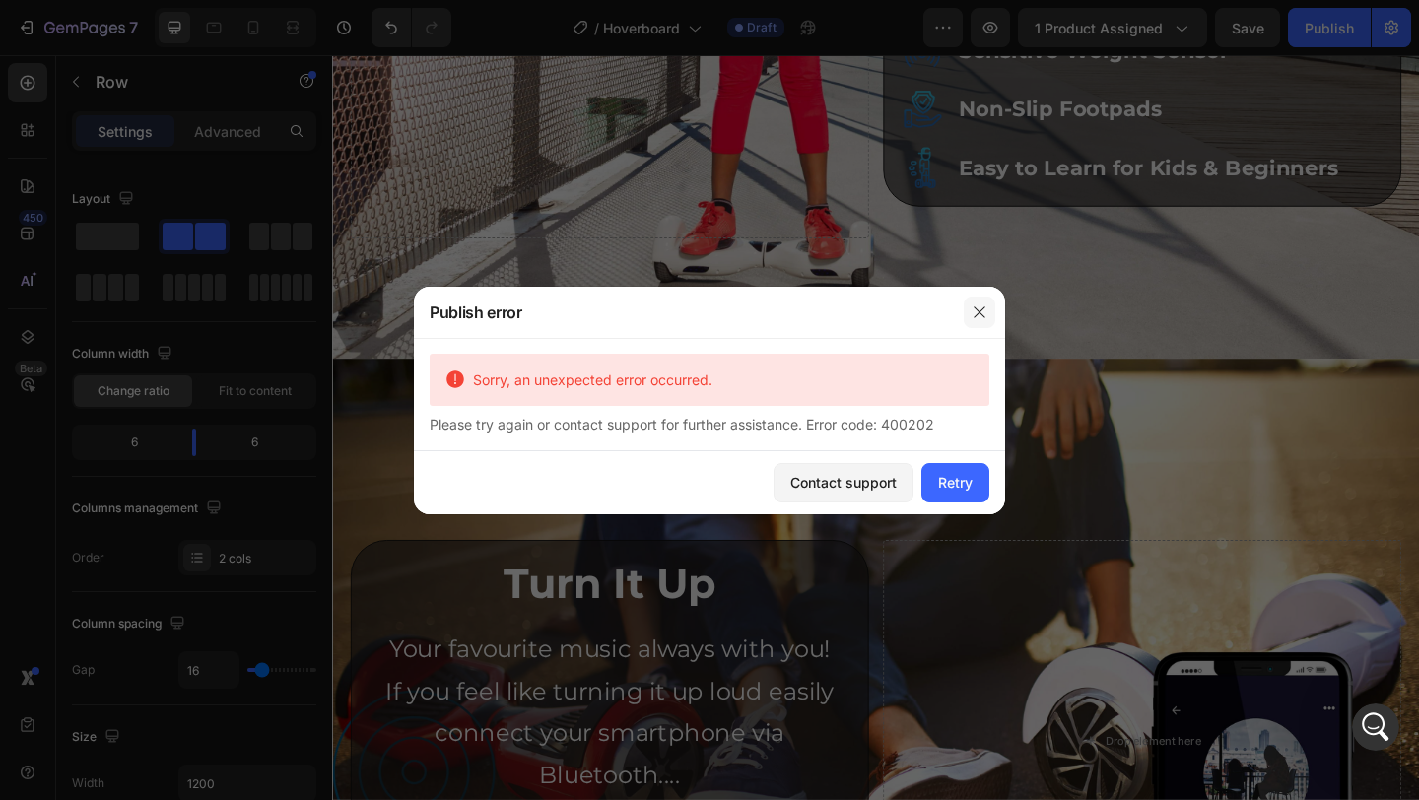
click at [979, 309] on icon "button" at bounding box center [980, 313] width 16 height 16
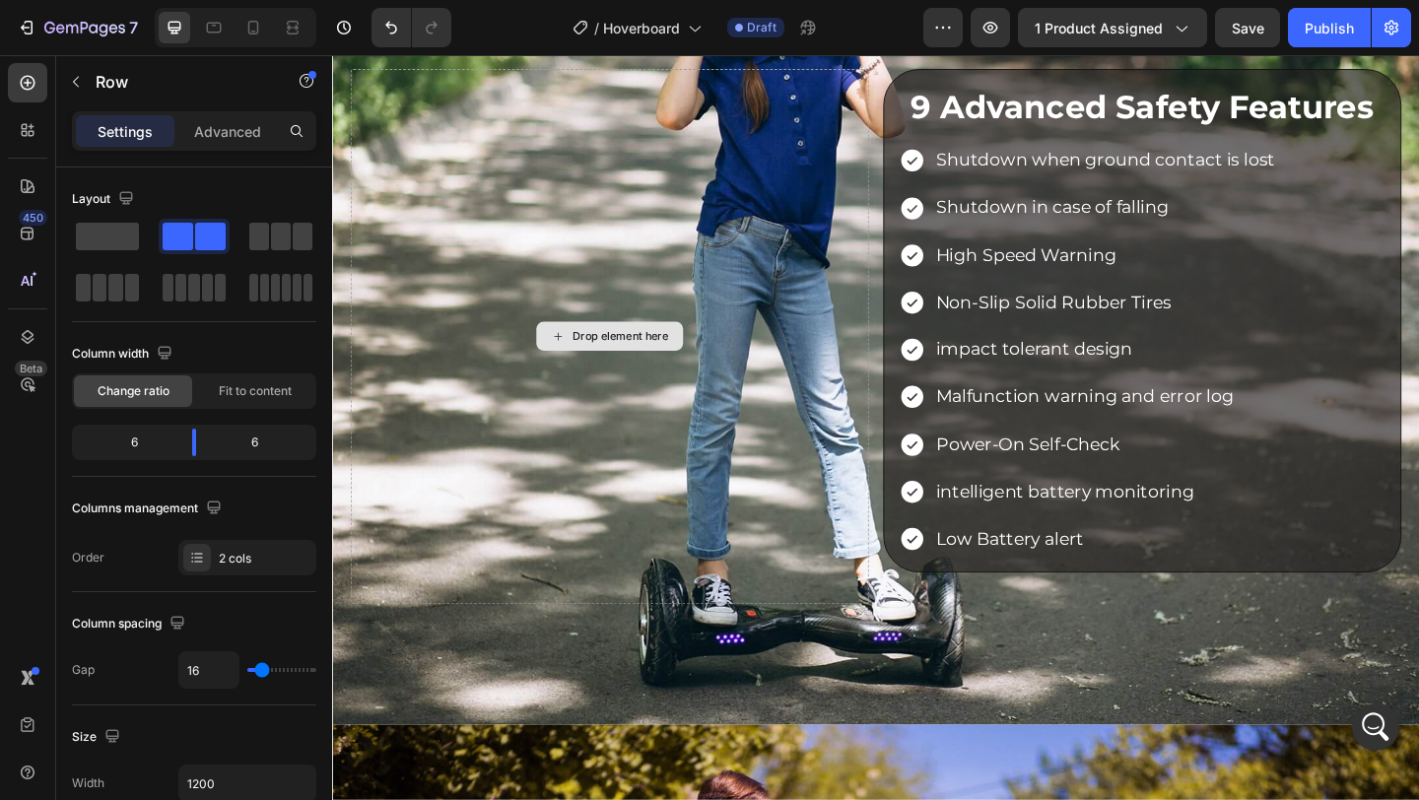
scroll to position [3172, 0]
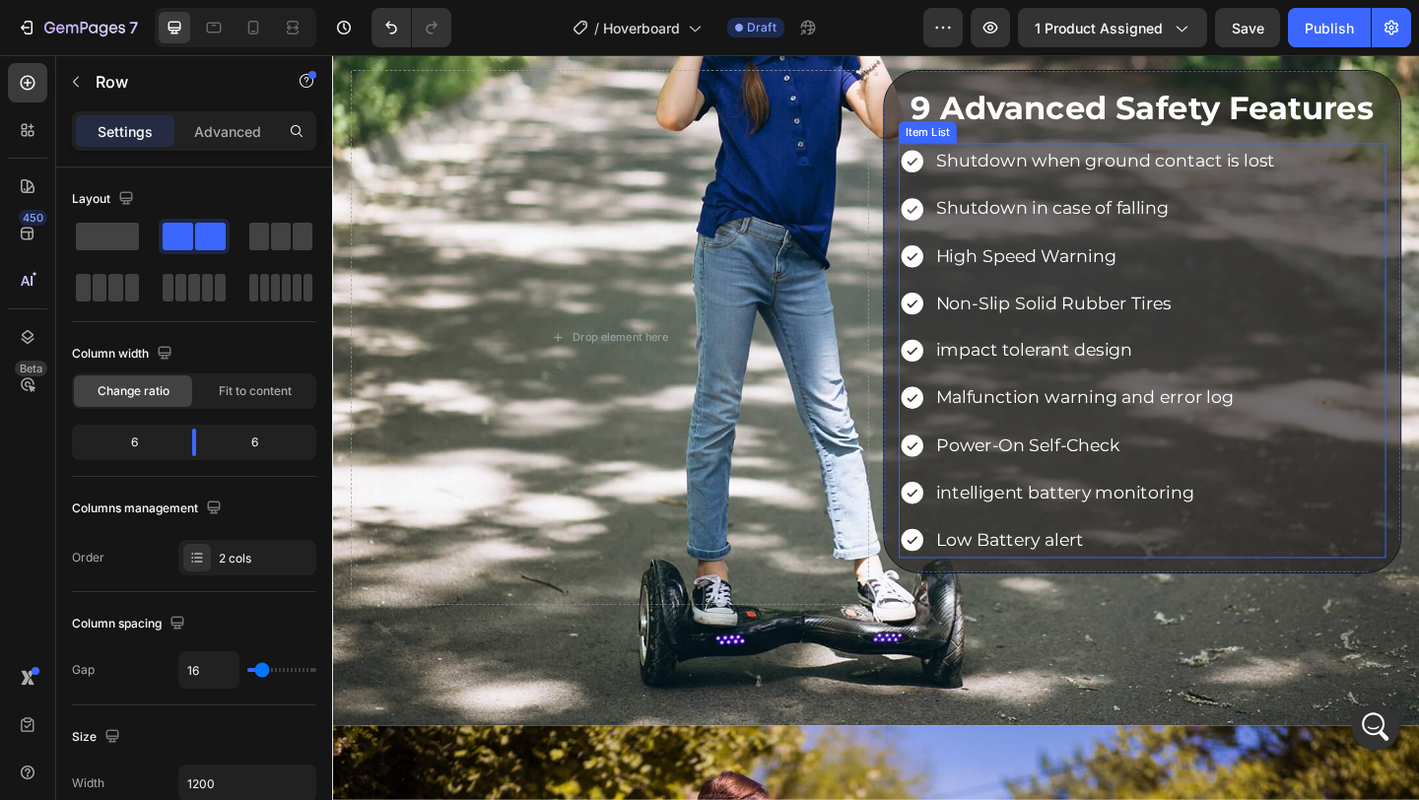
click at [1129, 223] on p "Shutdown in case of falling" at bounding box center [1172, 222] width 369 height 34
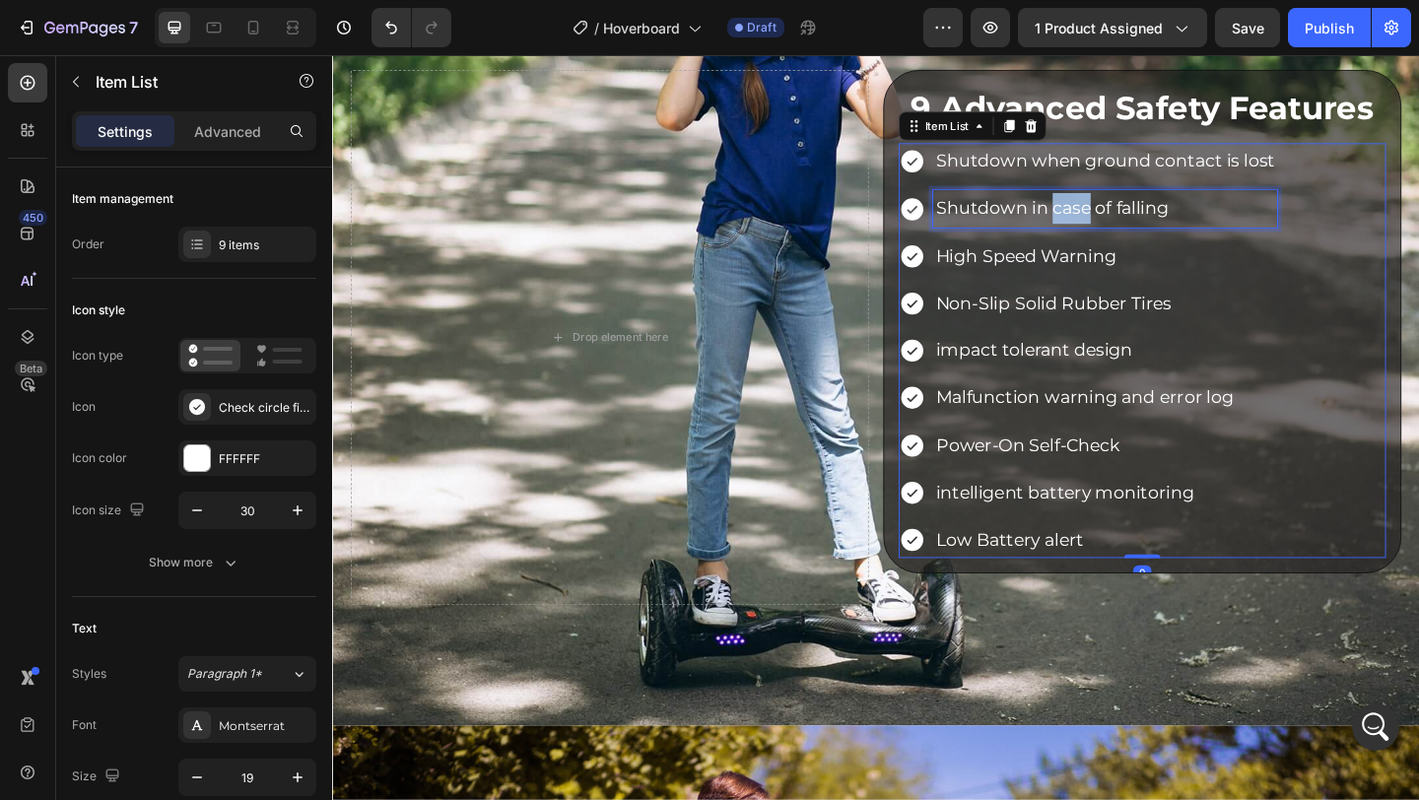
click at [1129, 223] on p "Shutdown in case of falling" at bounding box center [1172, 222] width 369 height 34
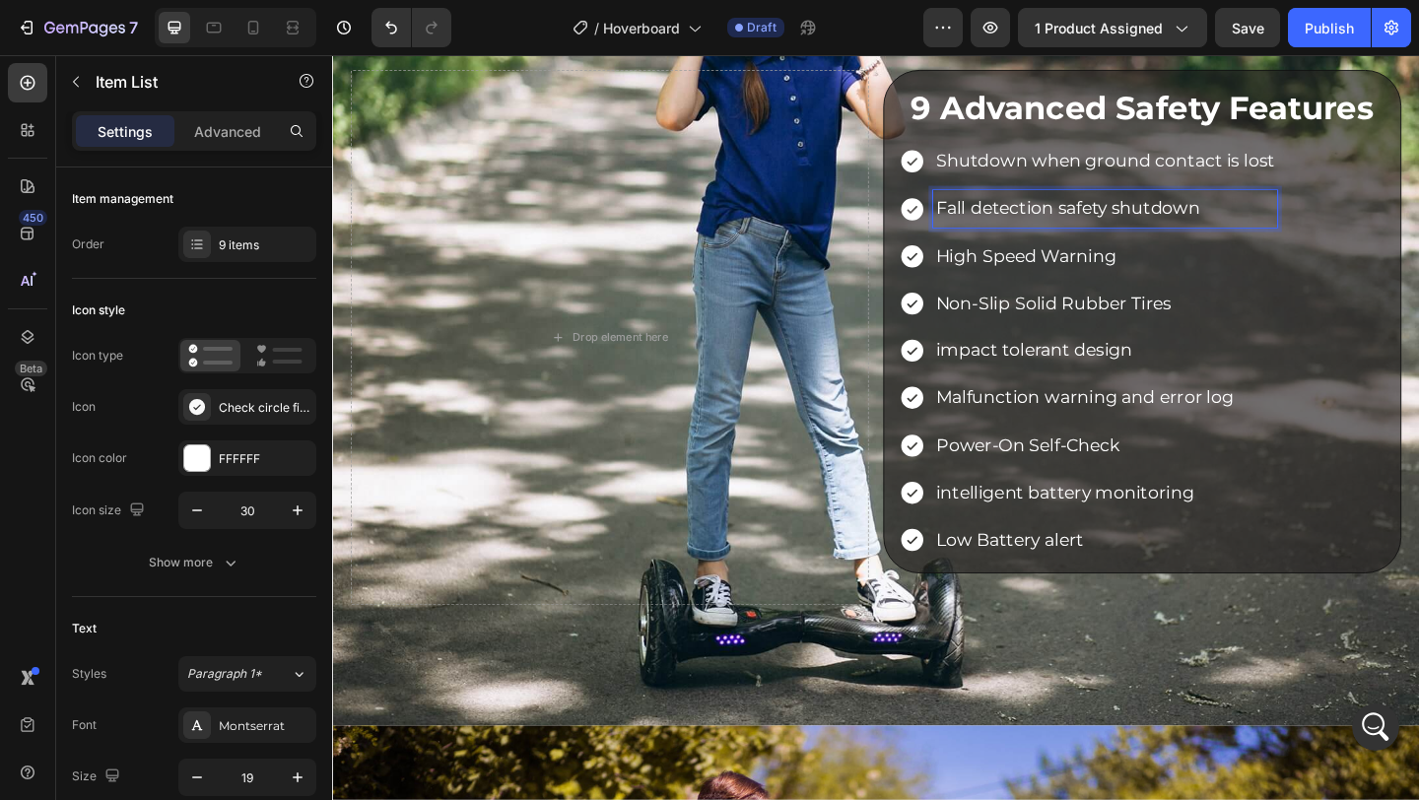
click at [1129, 223] on p "Fall detection safety shutdown" at bounding box center [1172, 222] width 369 height 34
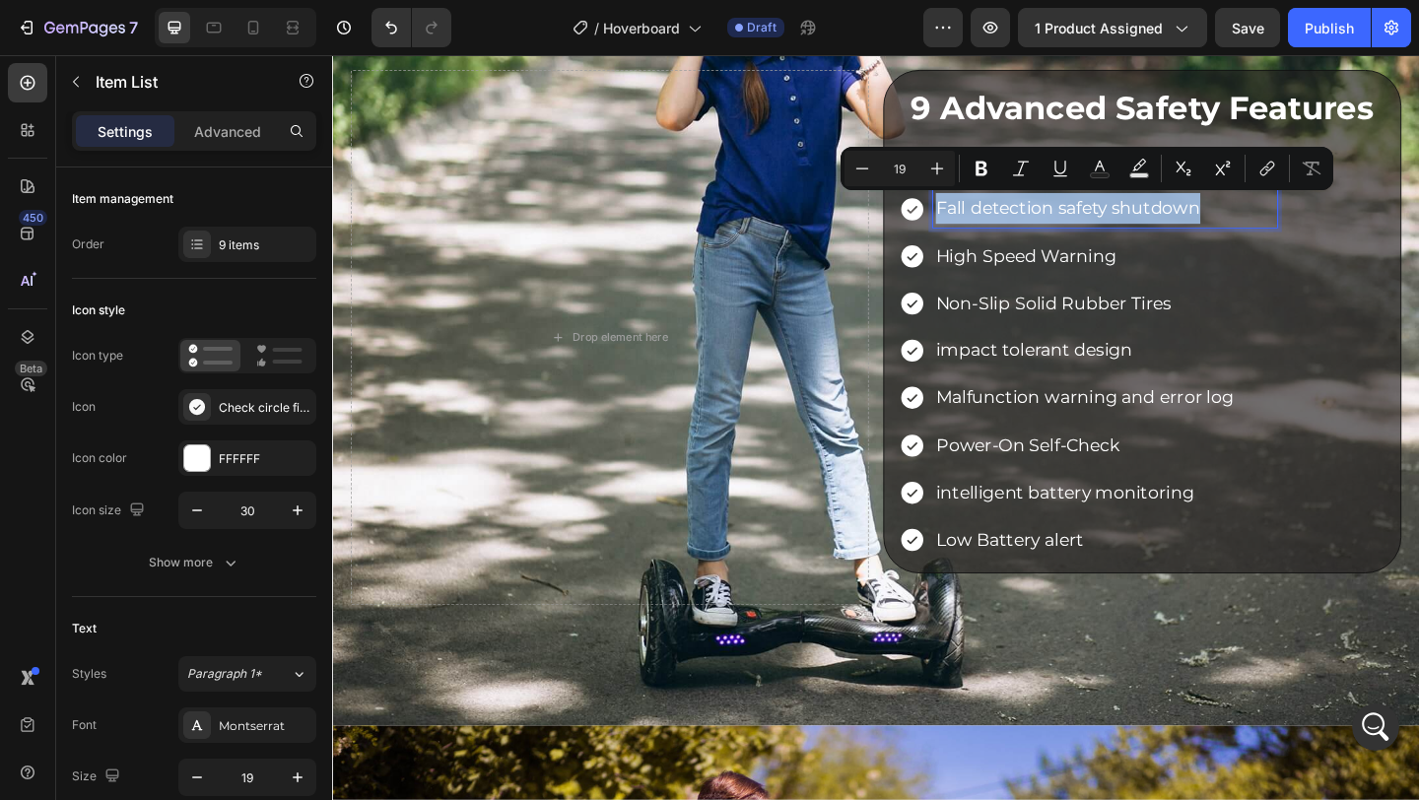
click at [1180, 285] on p "High Speed Warning" at bounding box center [1172, 274] width 369 height 34
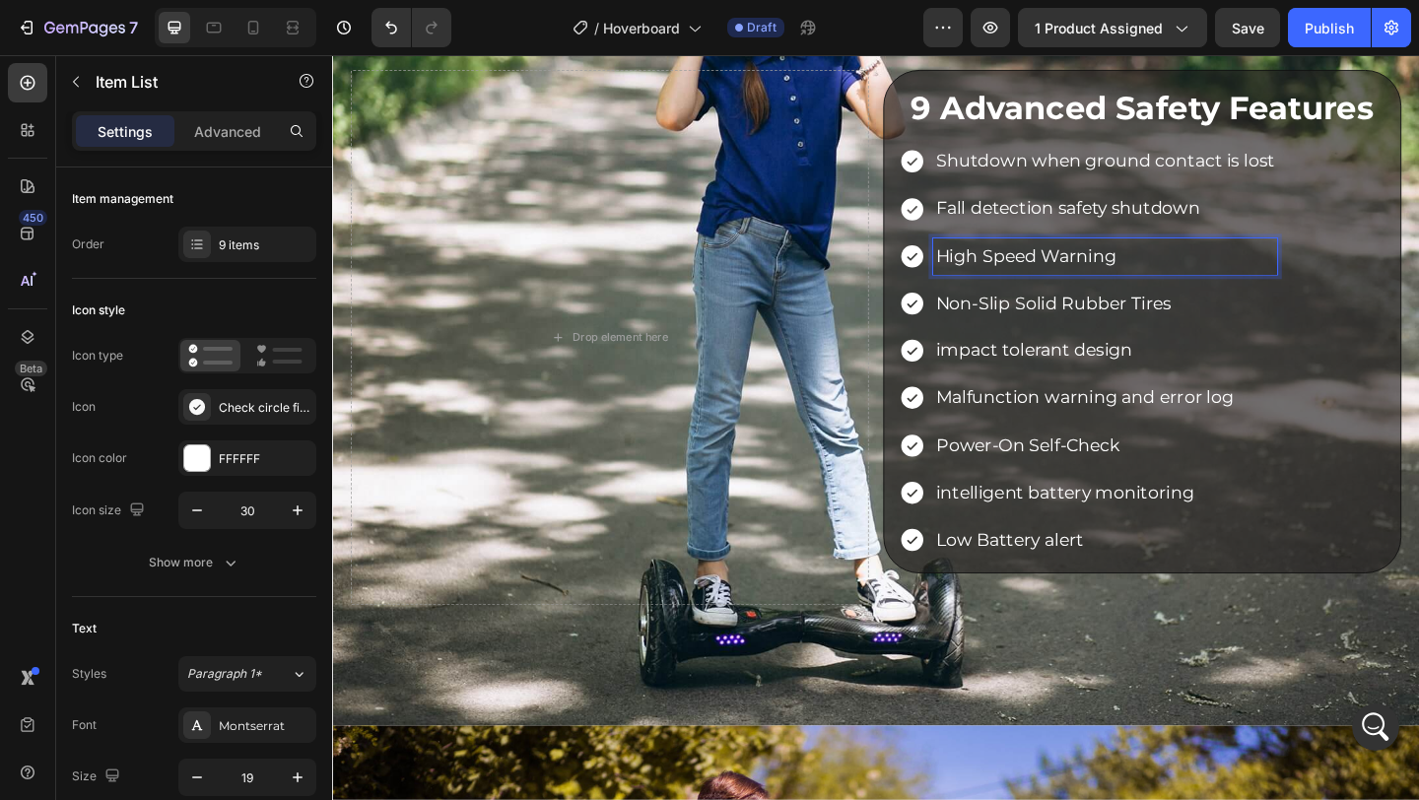
click at [1069, 272] on p "High Speed Warning" at bounding box center [1172, 274] width 369 height 34
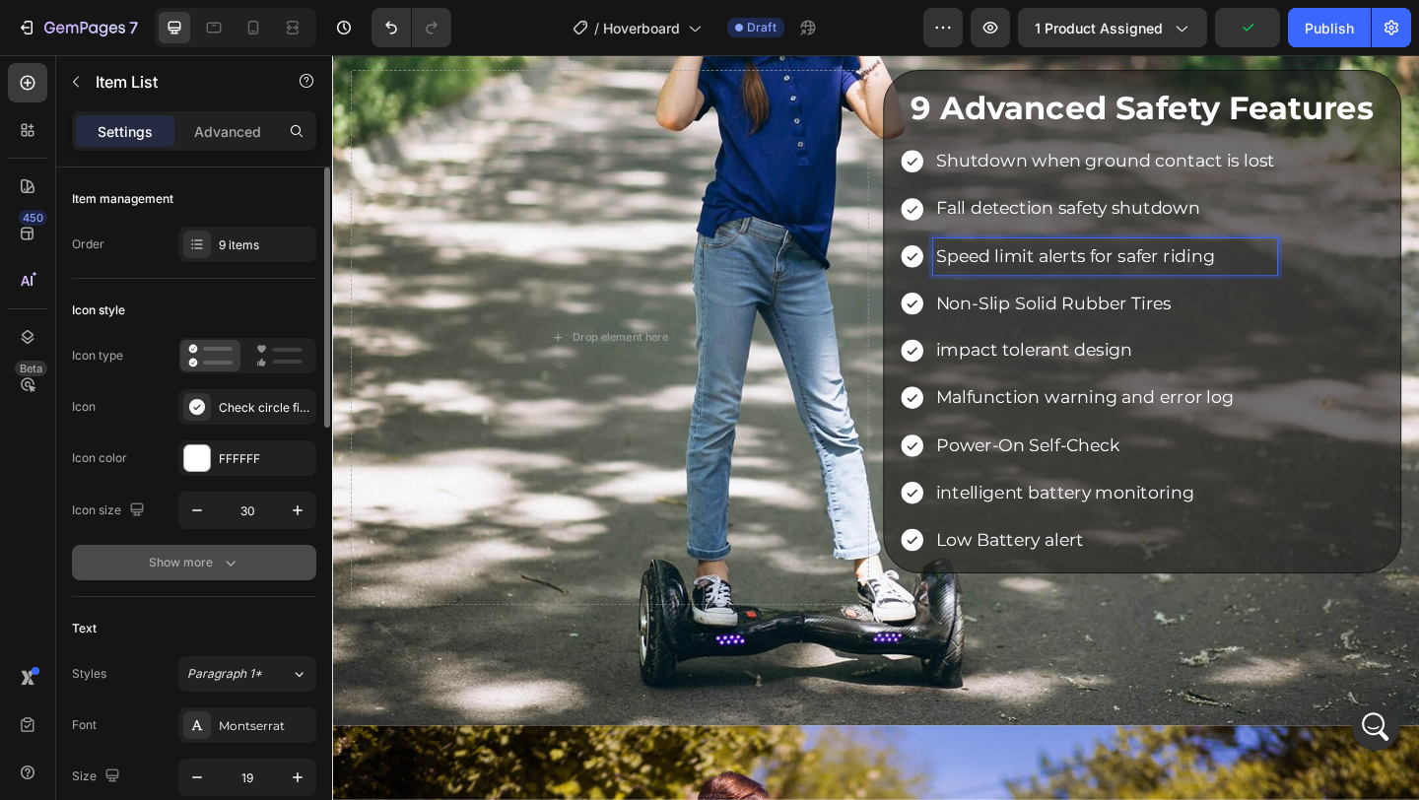
click at [201, 568] on div "Show more" at bounding box center [195, 563] width 92 height 20
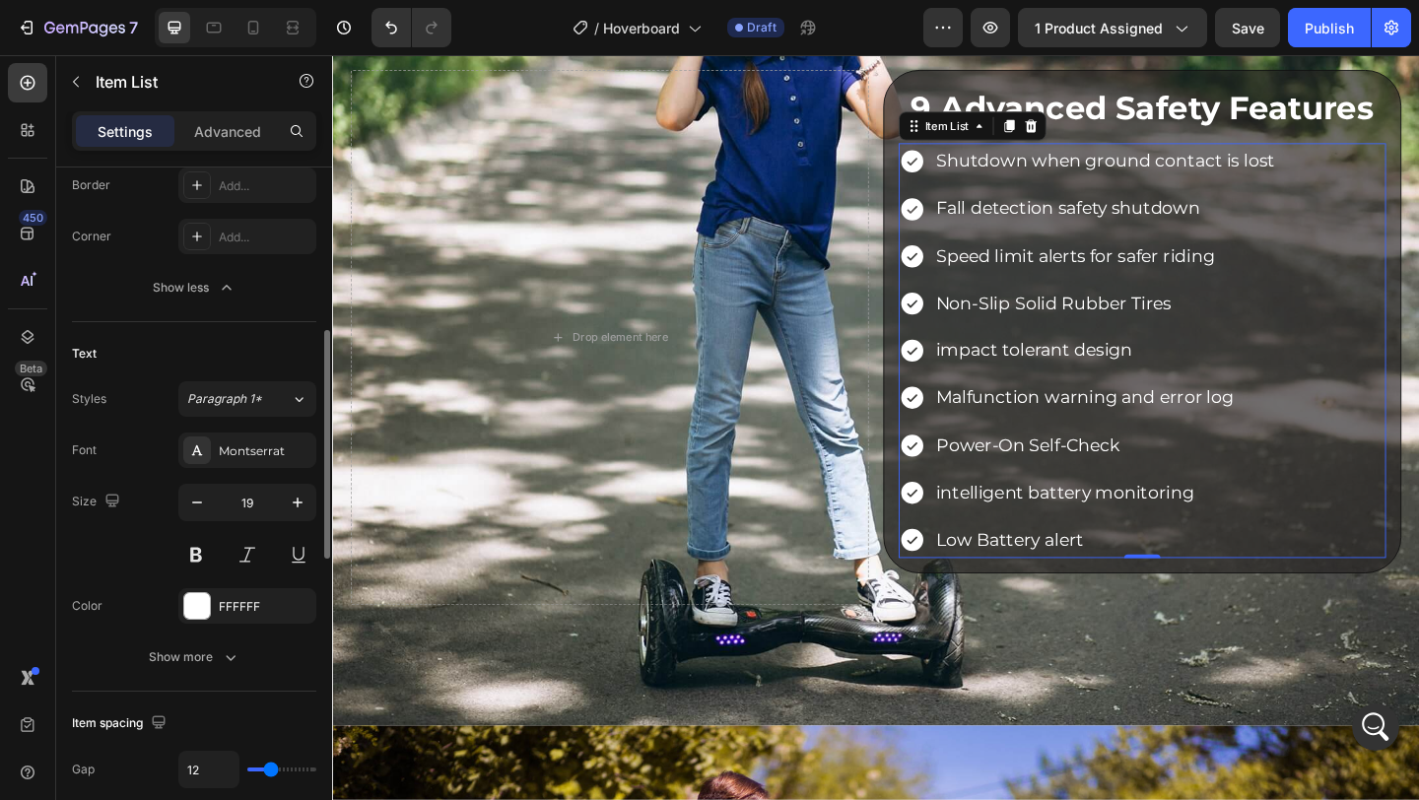
scroll to position [550, 0]
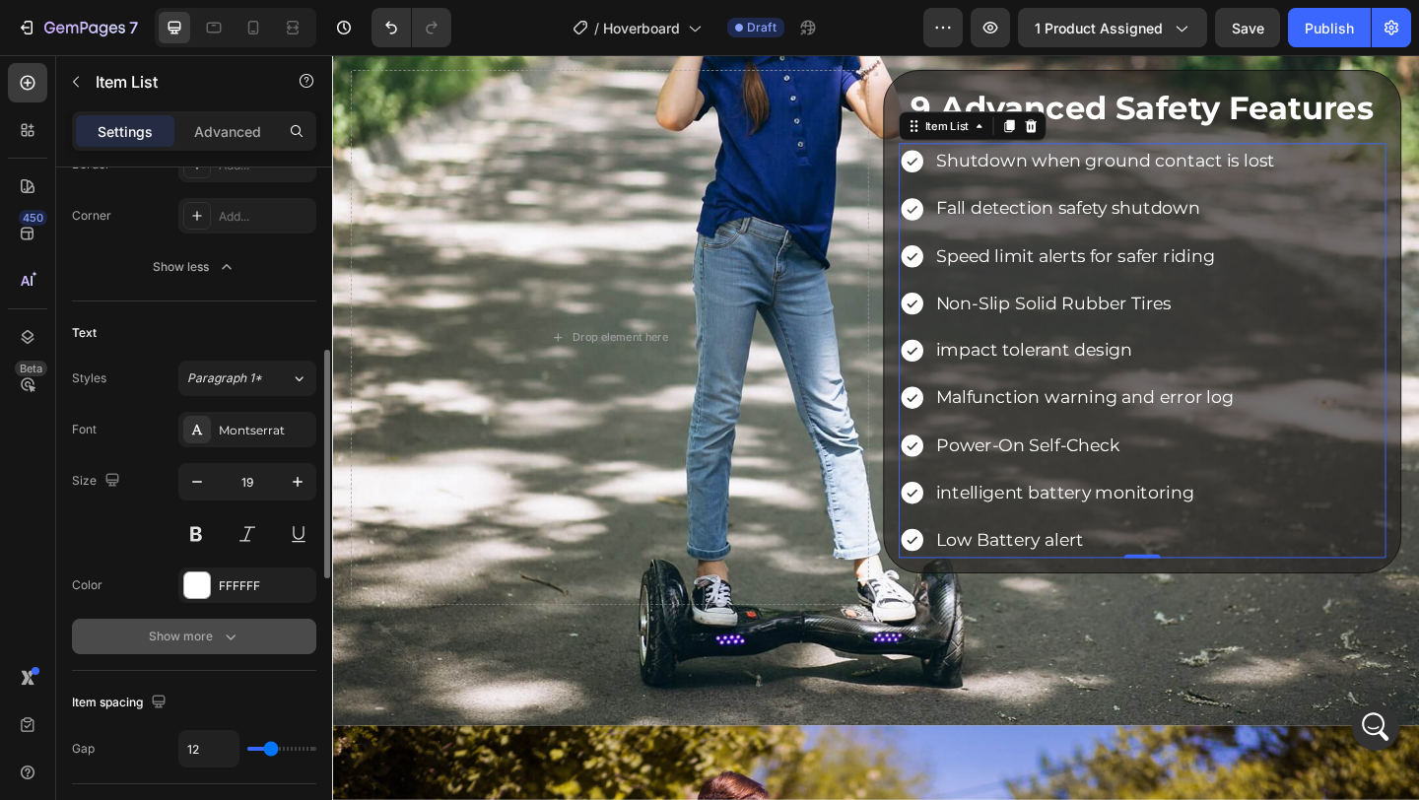
click at [215, 639] on div "Show more" at bounding box center [195, 637] width 92 height 20
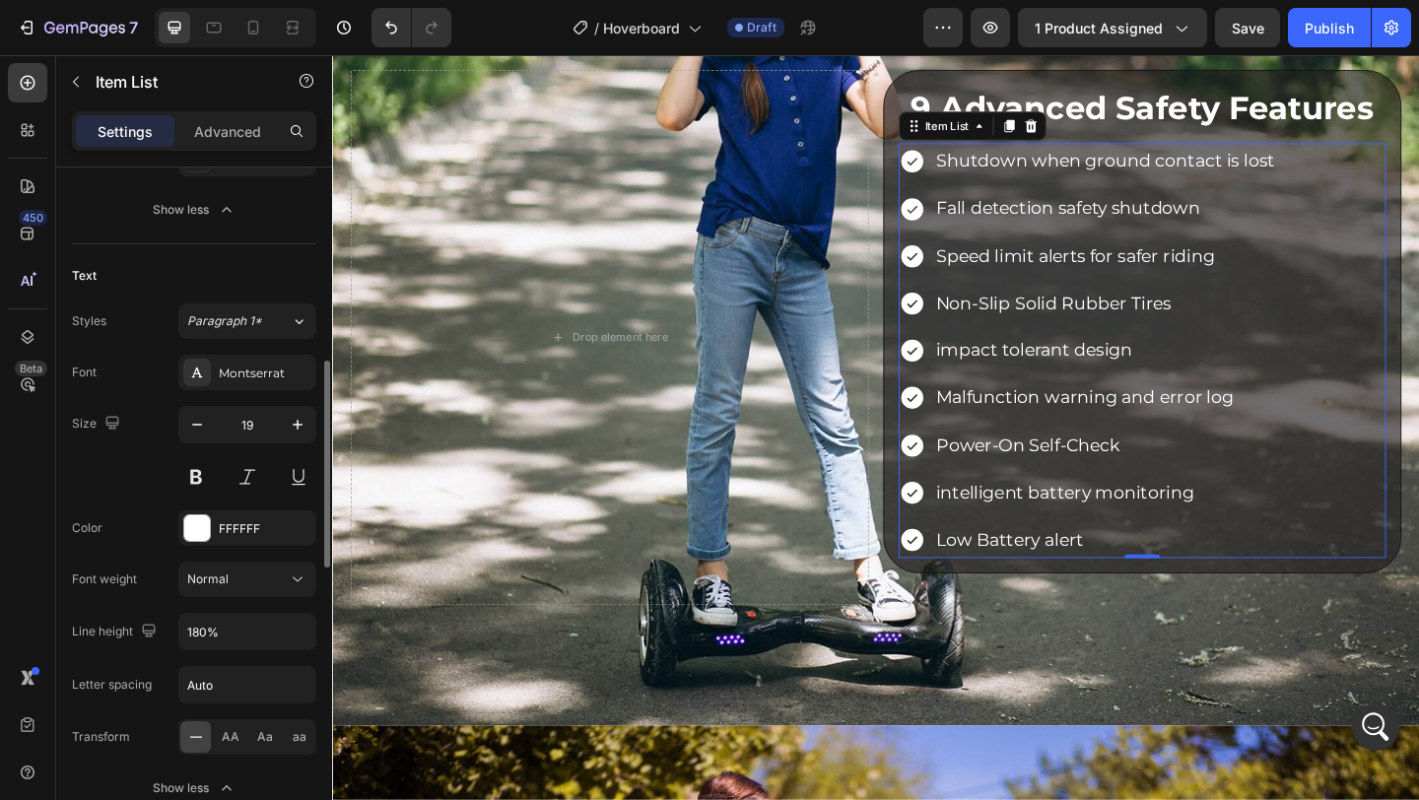
scroll to position [624, 0]
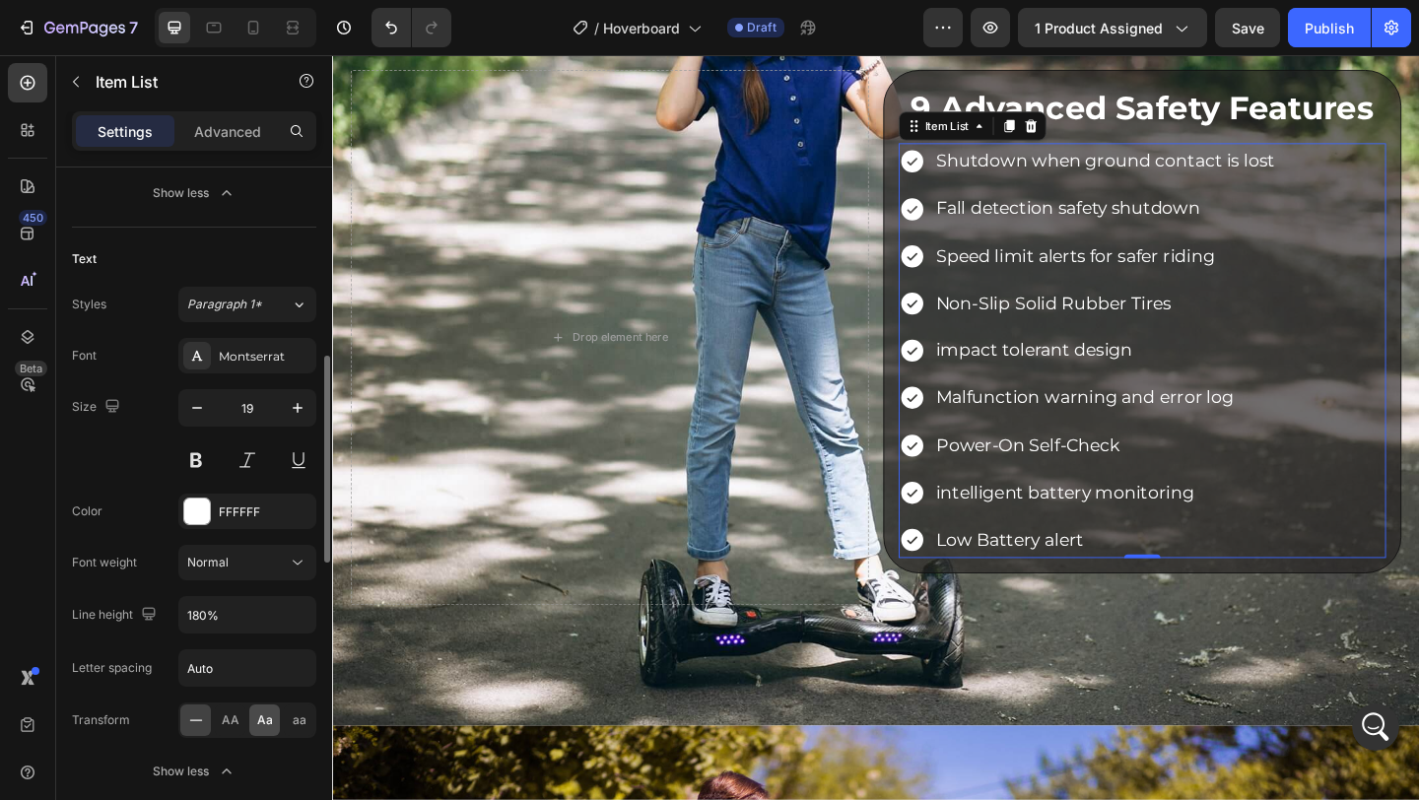
click at [259, 722] on span "Aa" at bounding box center [265, 721] width 16 height 18
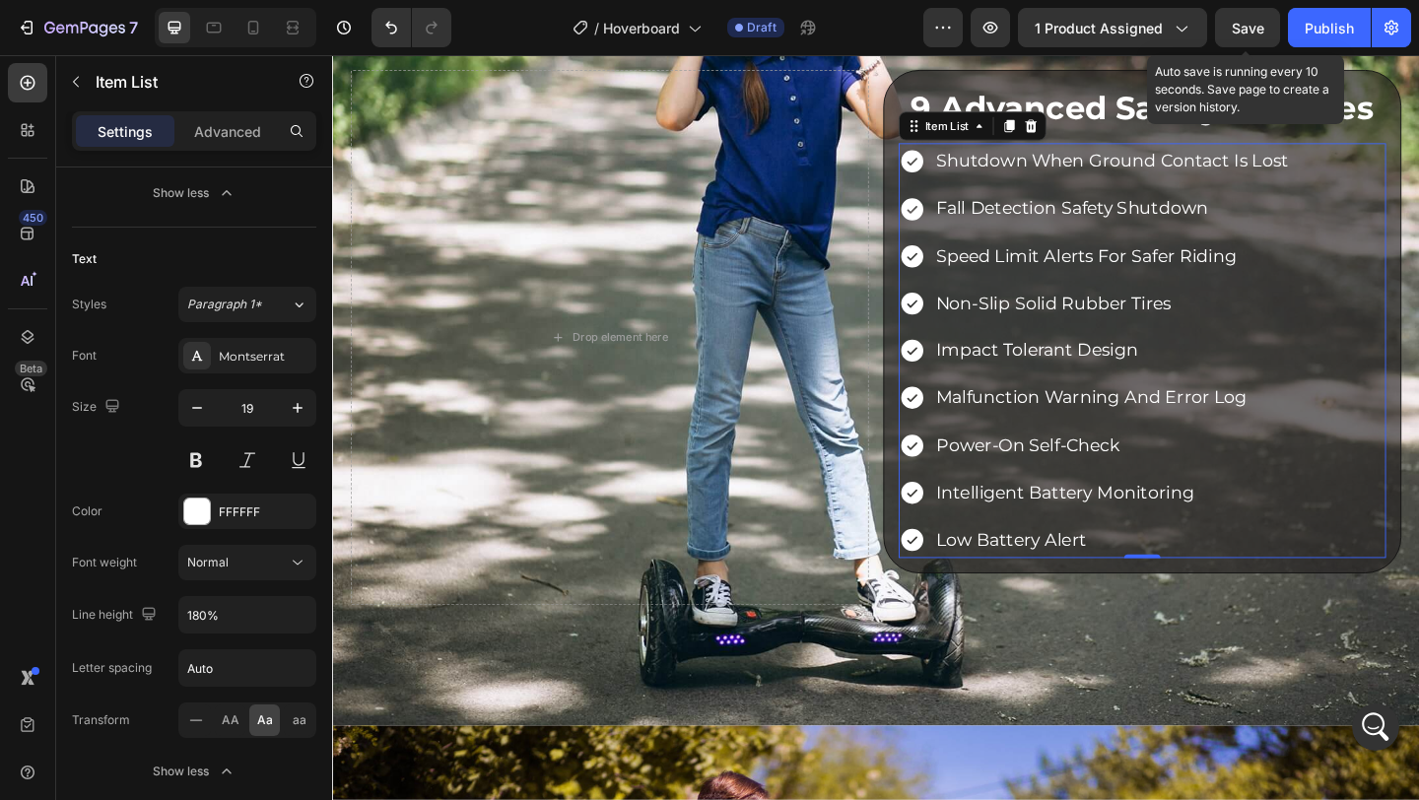
click at [1240, 28] on span "Save" at bounding box center [1248, 28] width 33 height 17
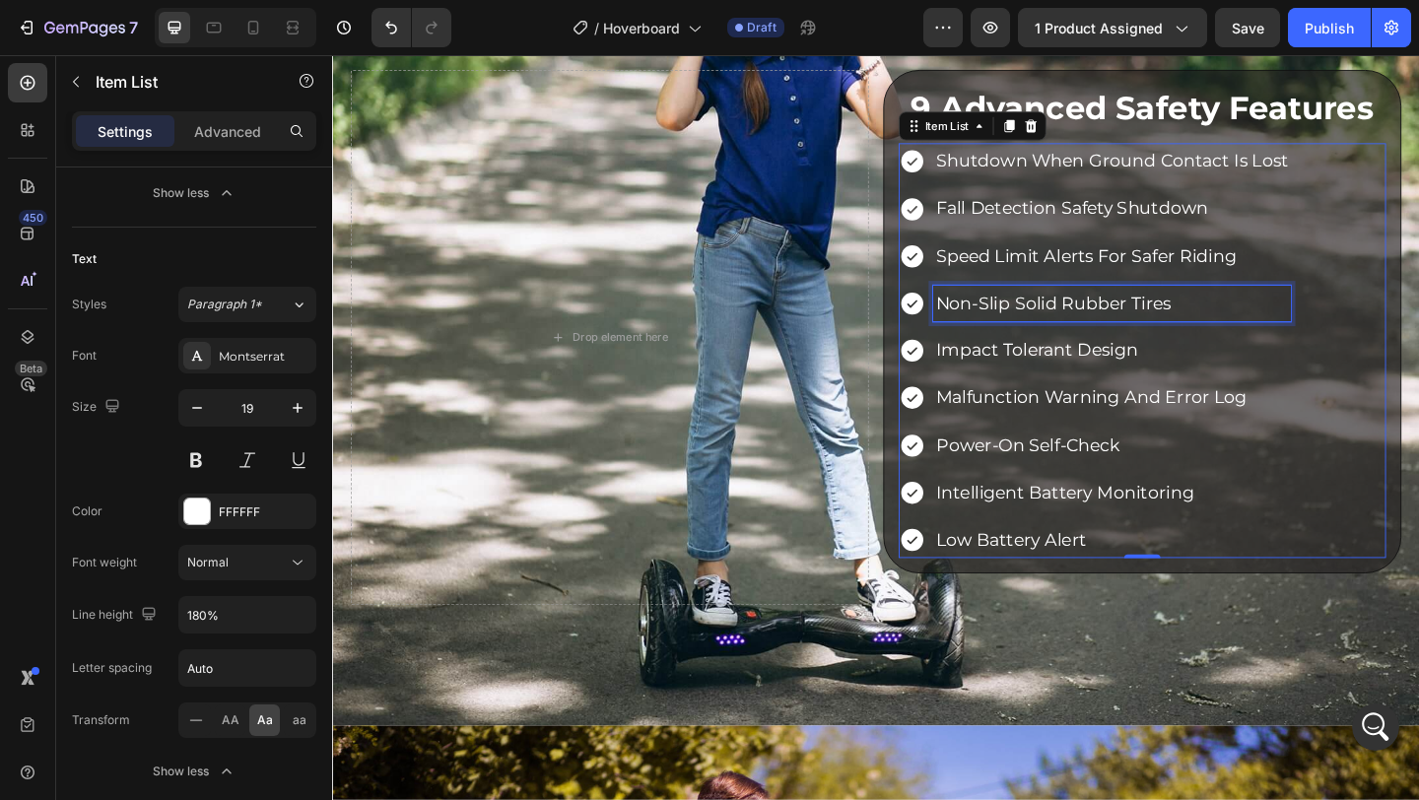
click at [1064, 323] on p "non-slip solid rubber tires" at bounding box center [1179, 325] width 383 height 34
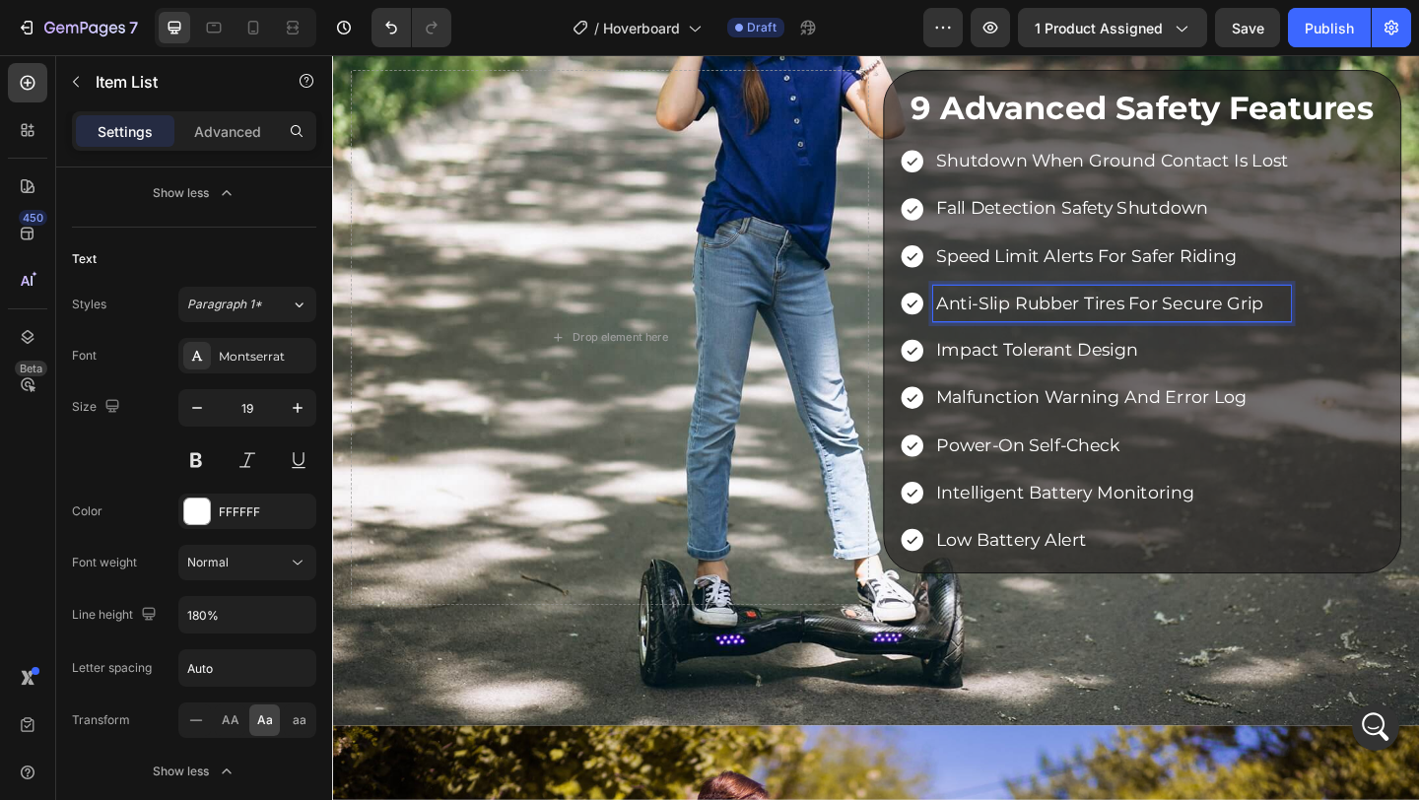
click at [1087, 335] on p "Anti-slip rubber tires for secure grip" at bounding box center [1179, 325] width 383 height 34
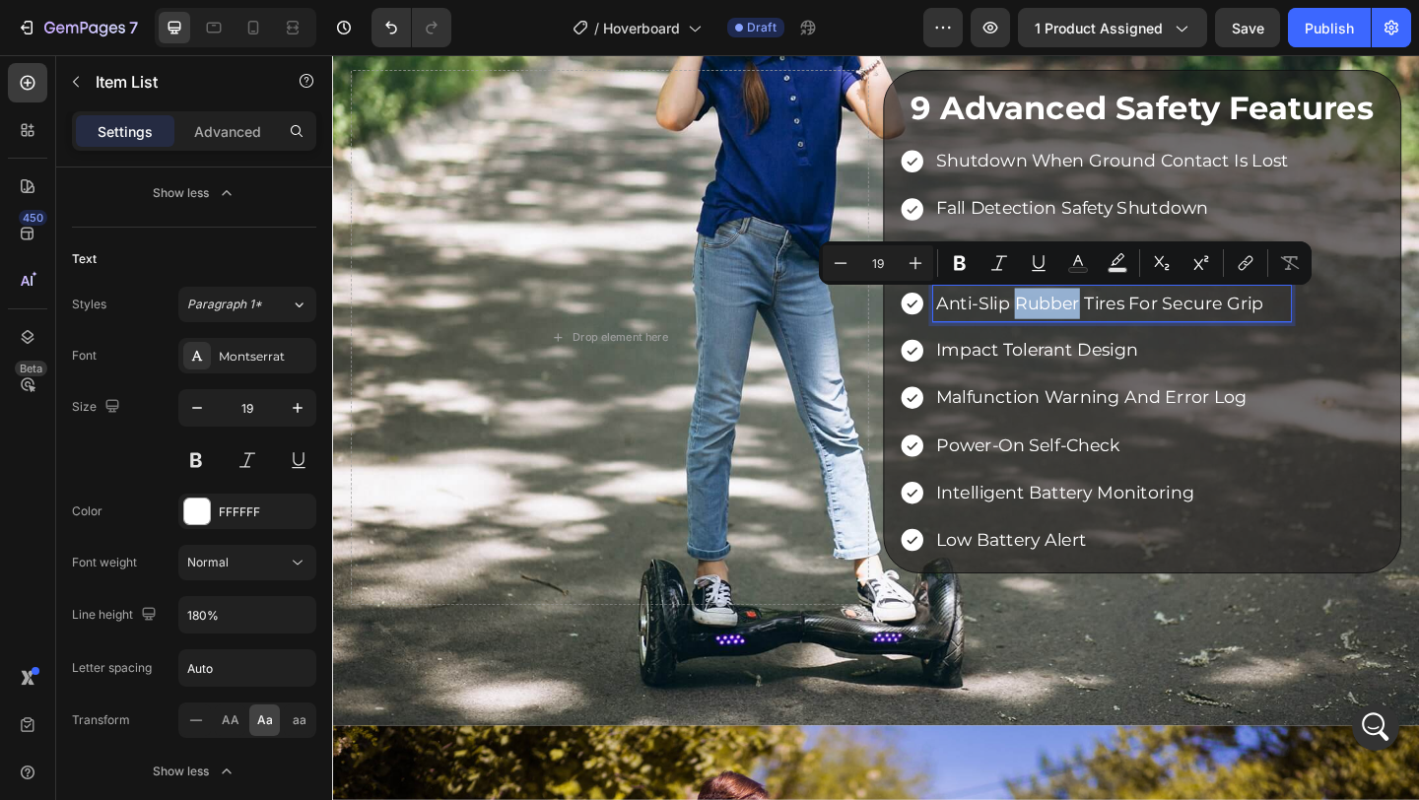
drag, startPoint x: 1075, startPoint y: 330, endPoint x: 1143, endPoint y: 335, distance: 68.2
click at [1143, 335] on p "Anti-slip rubber tires for secure grip" at bounding box center [1179, 325] width 383 height 34
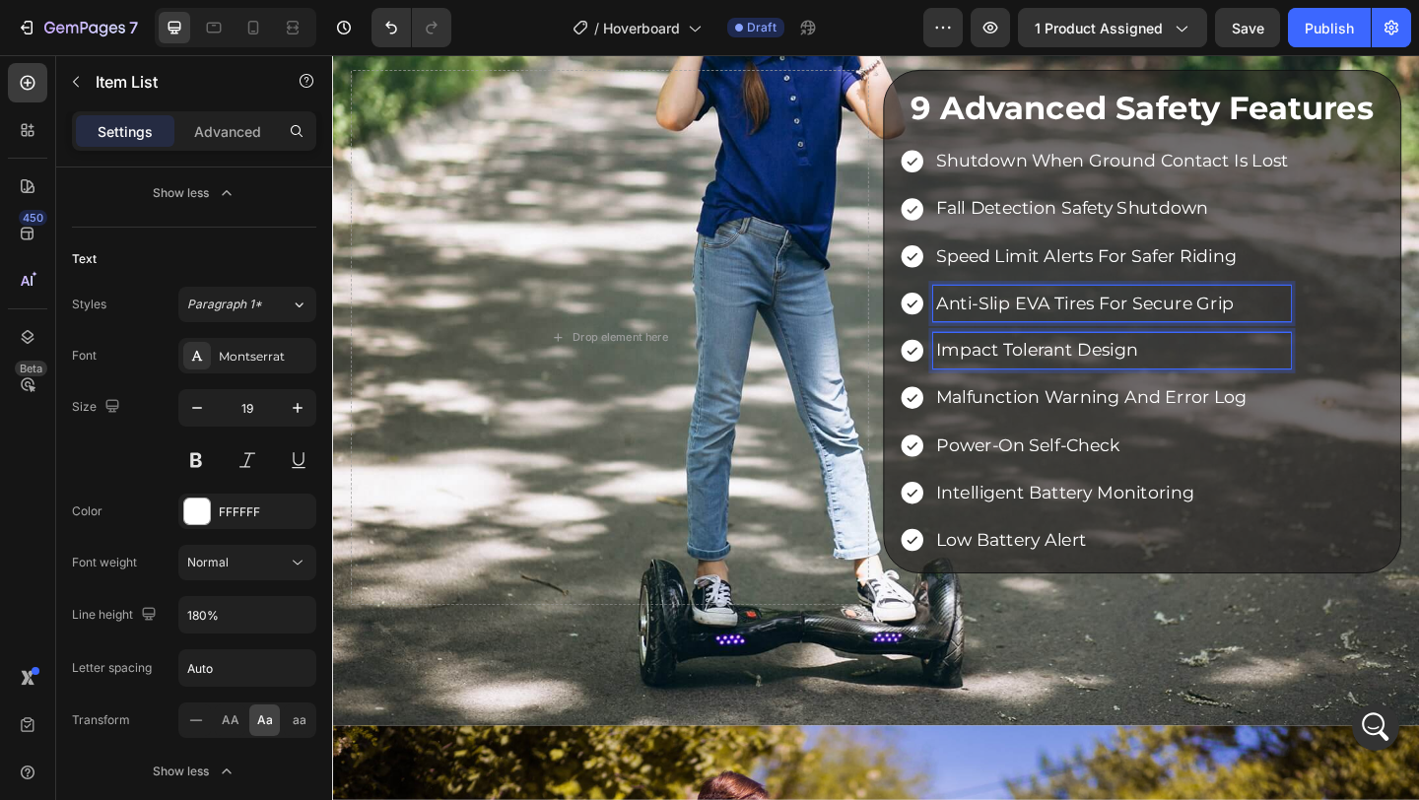
click at [1074, 382] on p "impact tolerant design" at bounding box center [1179, 377] width 383 height 34
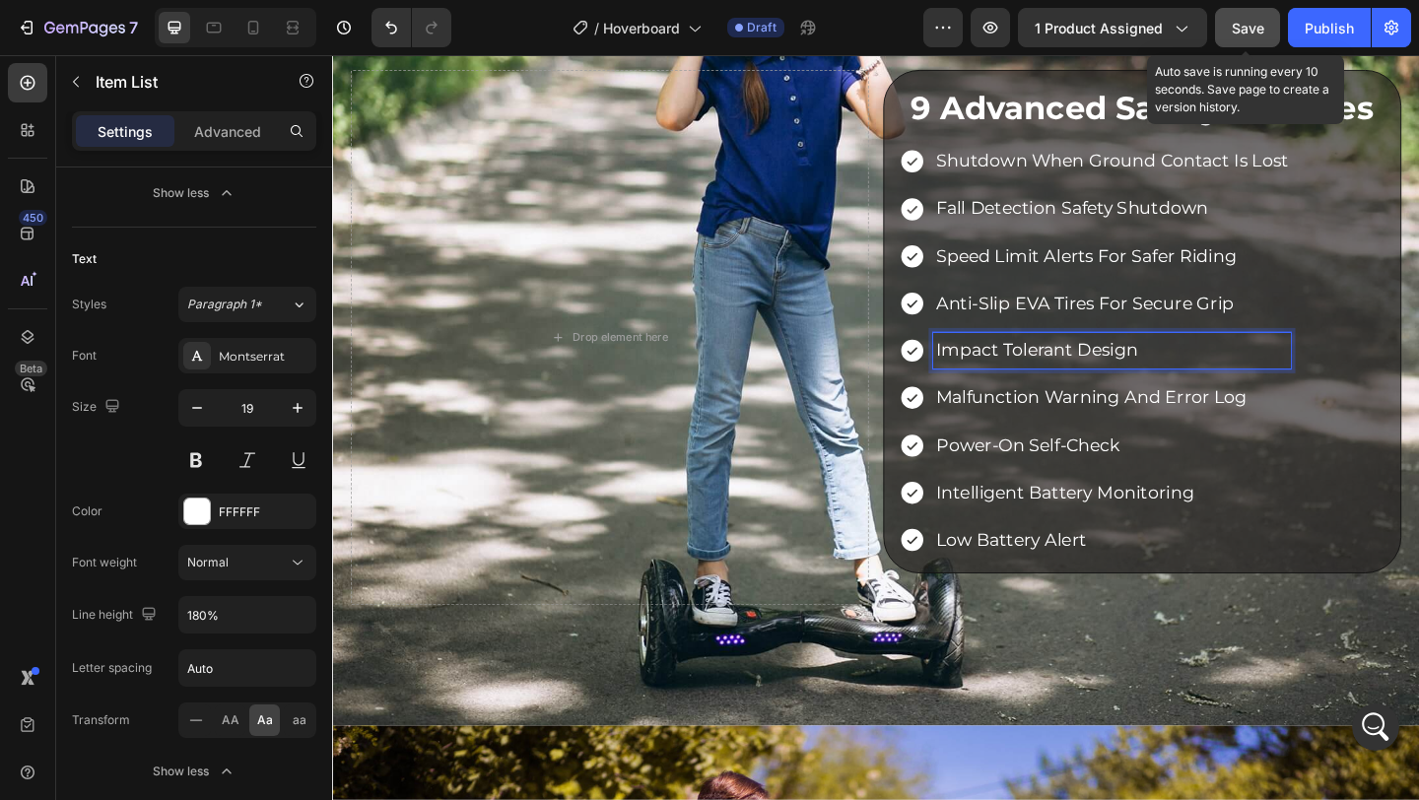
click at [1249, 43] on button "Save" at bounding box center [1247, 27] width 65 height 39
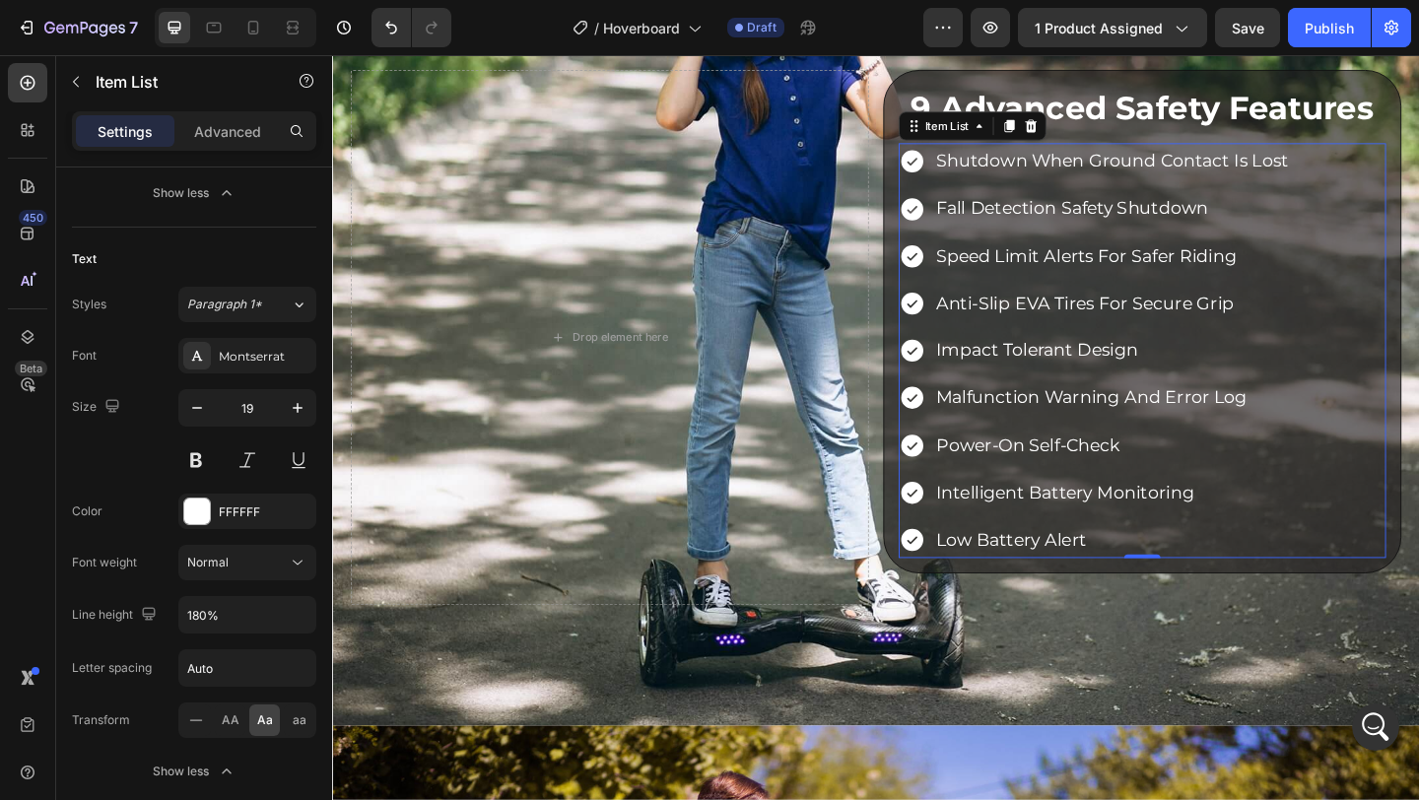
click at [1090, 371] on p "impact tolerant design" at bounding box center [1179, 377] width 383 height 34
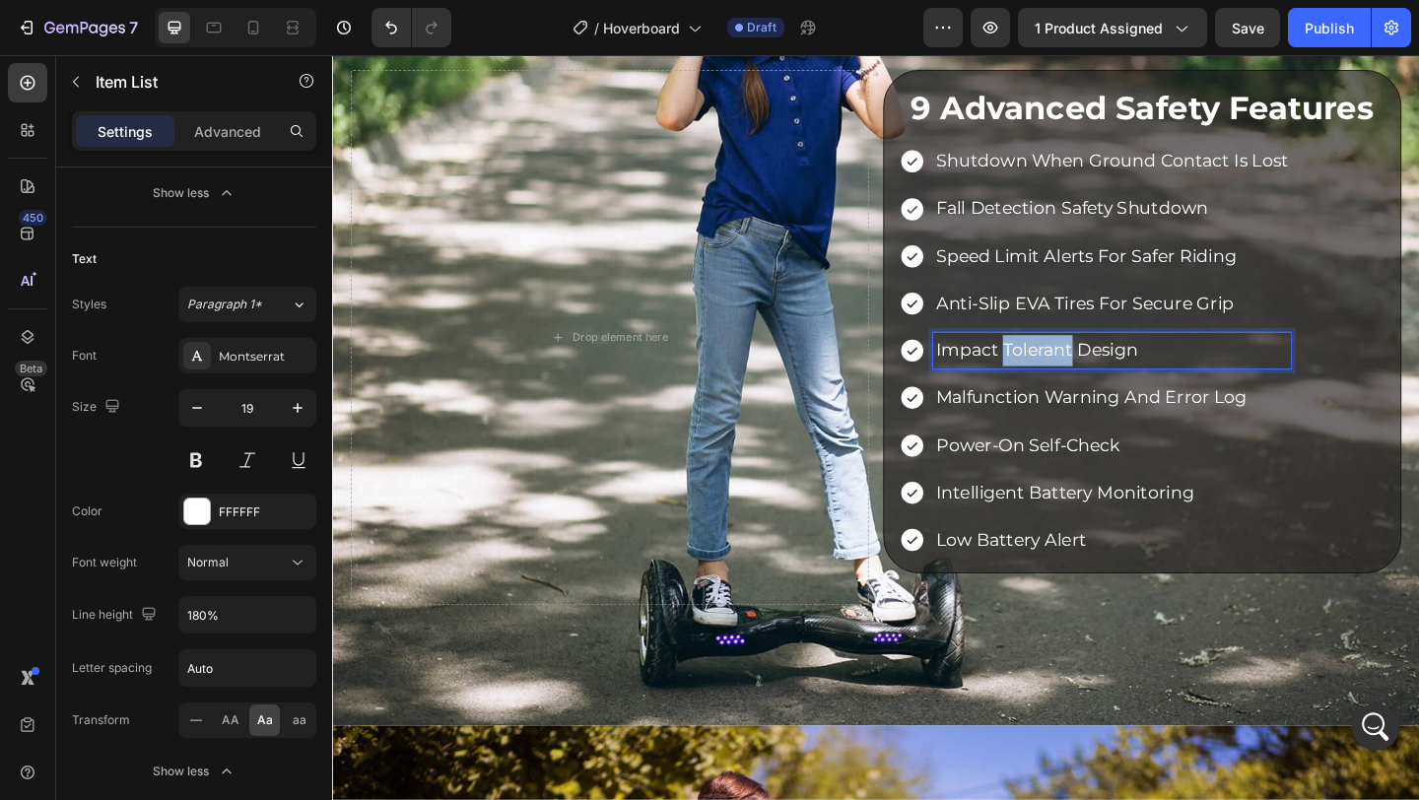
click at [1090, 371] on p "impact tolerant design" at bounding box center [1179, 377] width 383 height 34
click at [1090, 371] on p "Impact-resistant construction" at bounding box center [1179, 377] width 383 height 34
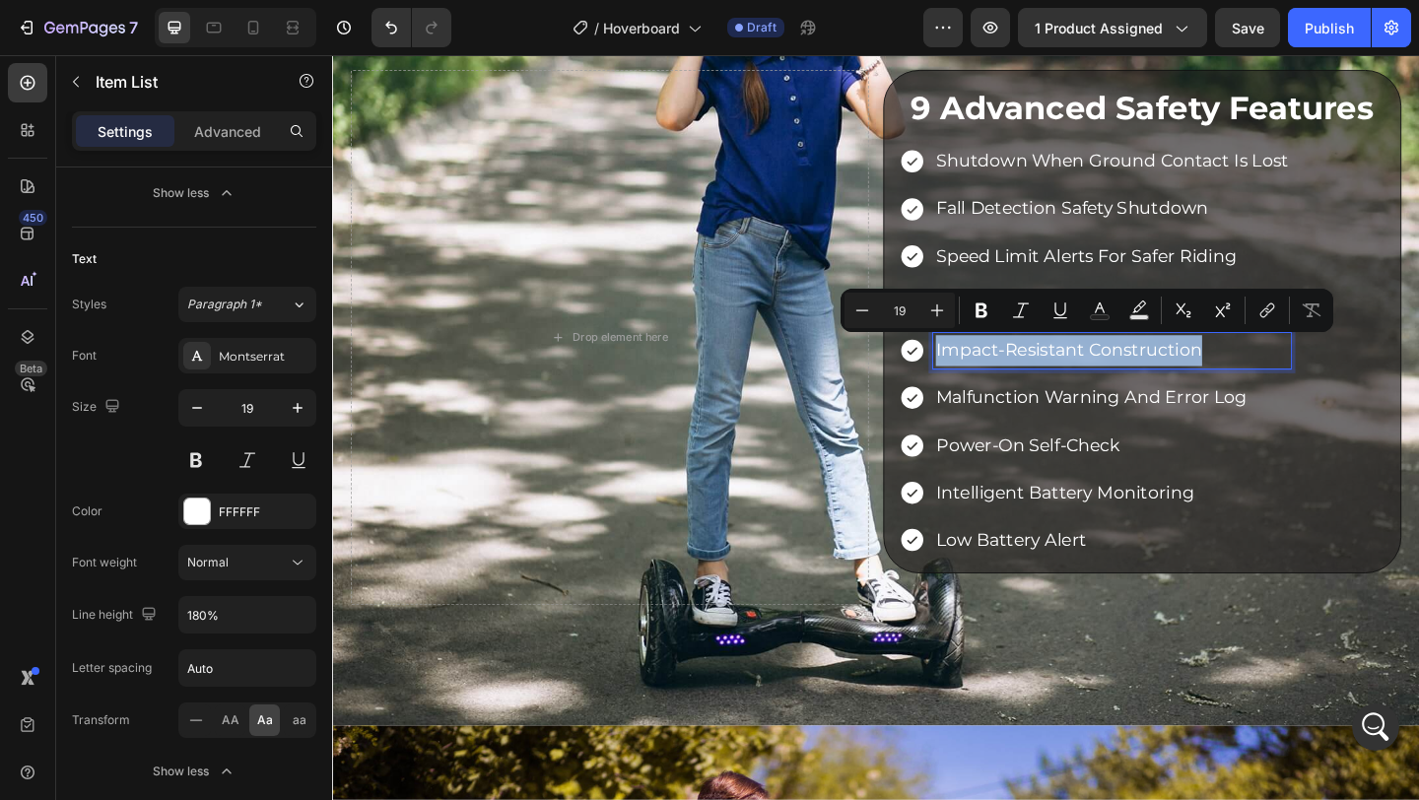
click at [1090, 371] on p "Impact-resistant construction" at bounding box center [1179, 377] width 383 height 34
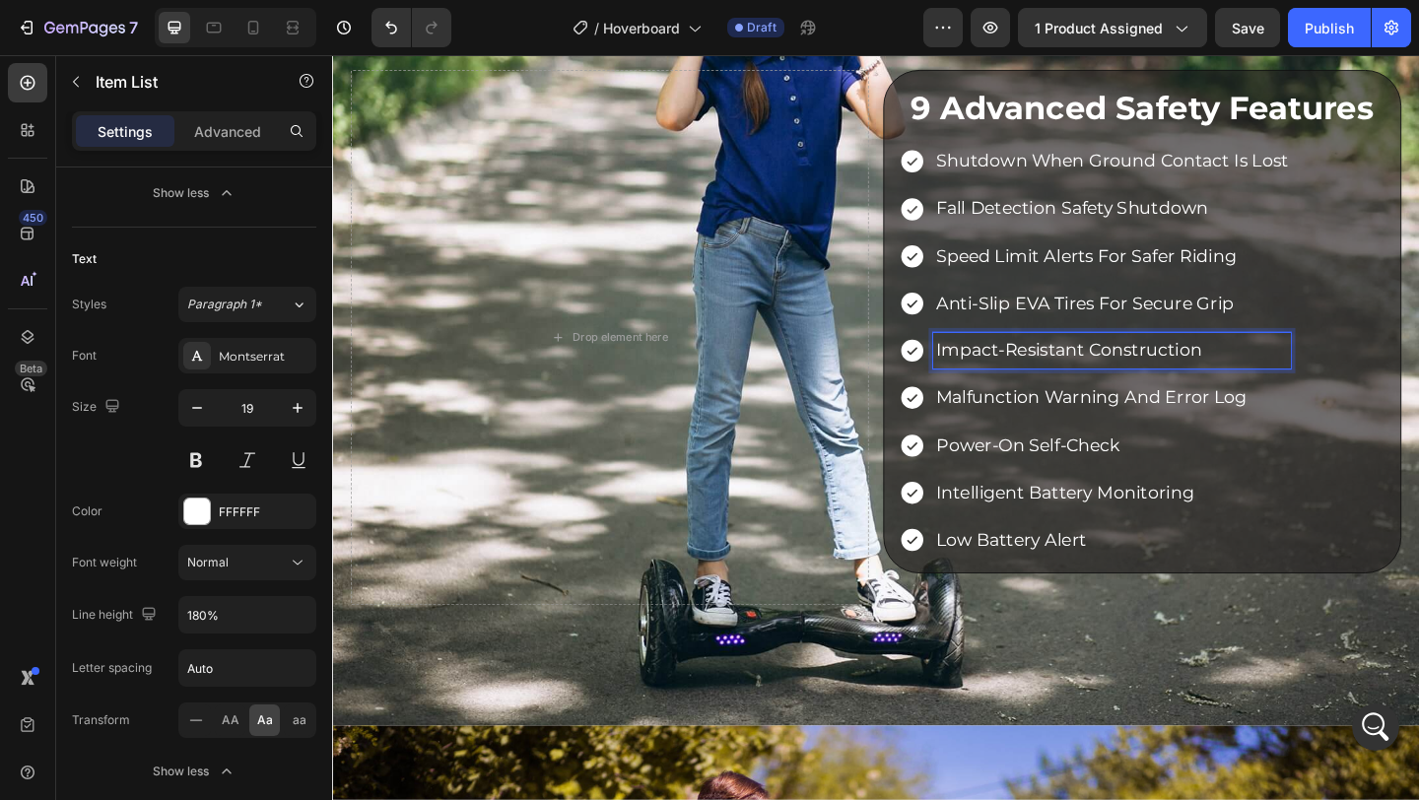
click at [1150, 430] on p "malfunction warning and error log" at bounding box center [1179, 428] width 383 height 34
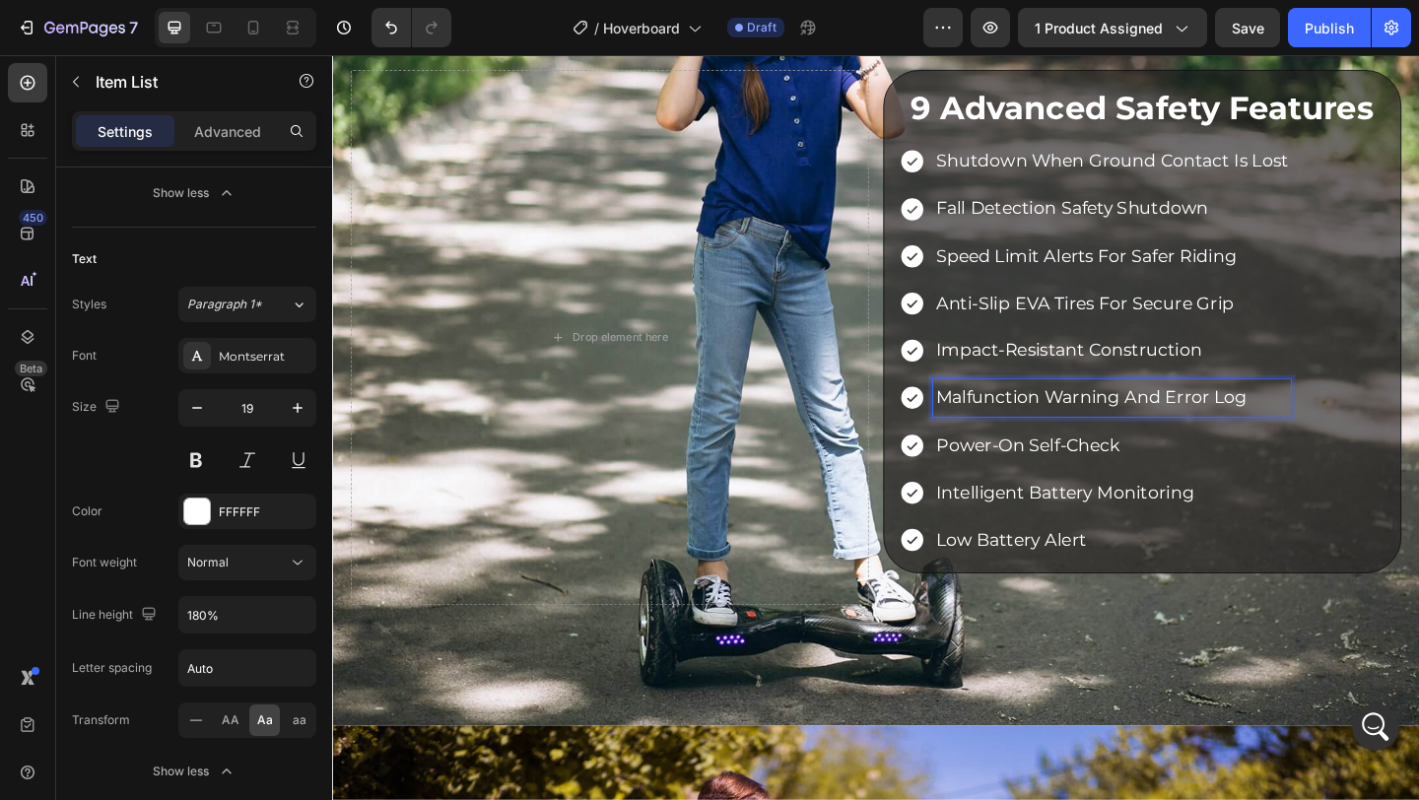
click at [1150, 430] on p "malfunction warning and error log" at bounding box center [1179, 428] width 383 height 34
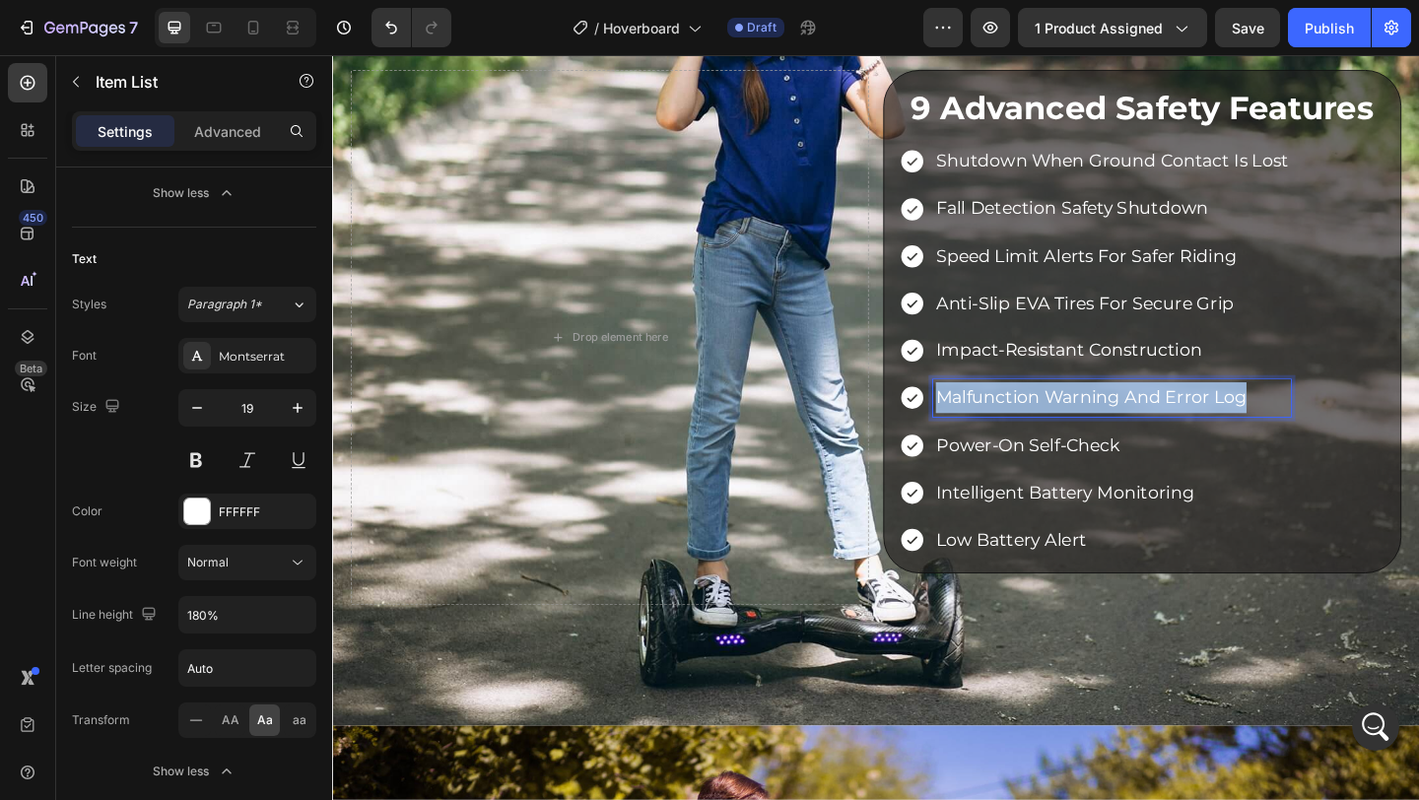
click at [1150, 430] on p "malfunction warning and error log" at bounding box center [1179, 428] width 383 height 34
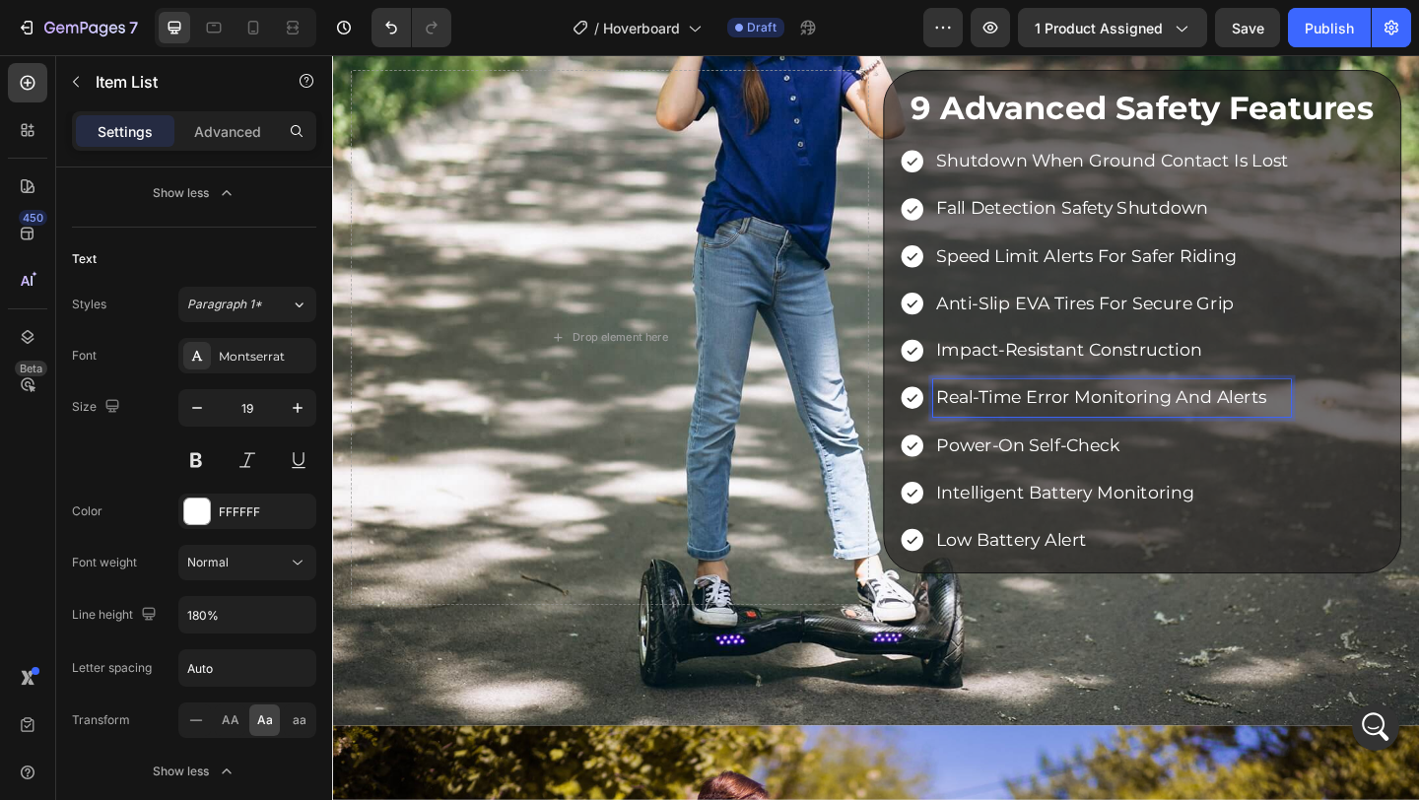
click at [1150, 430] on p "Real-time error monitoring and alerts" at bounding box center [1179, 428] width 383 height 34
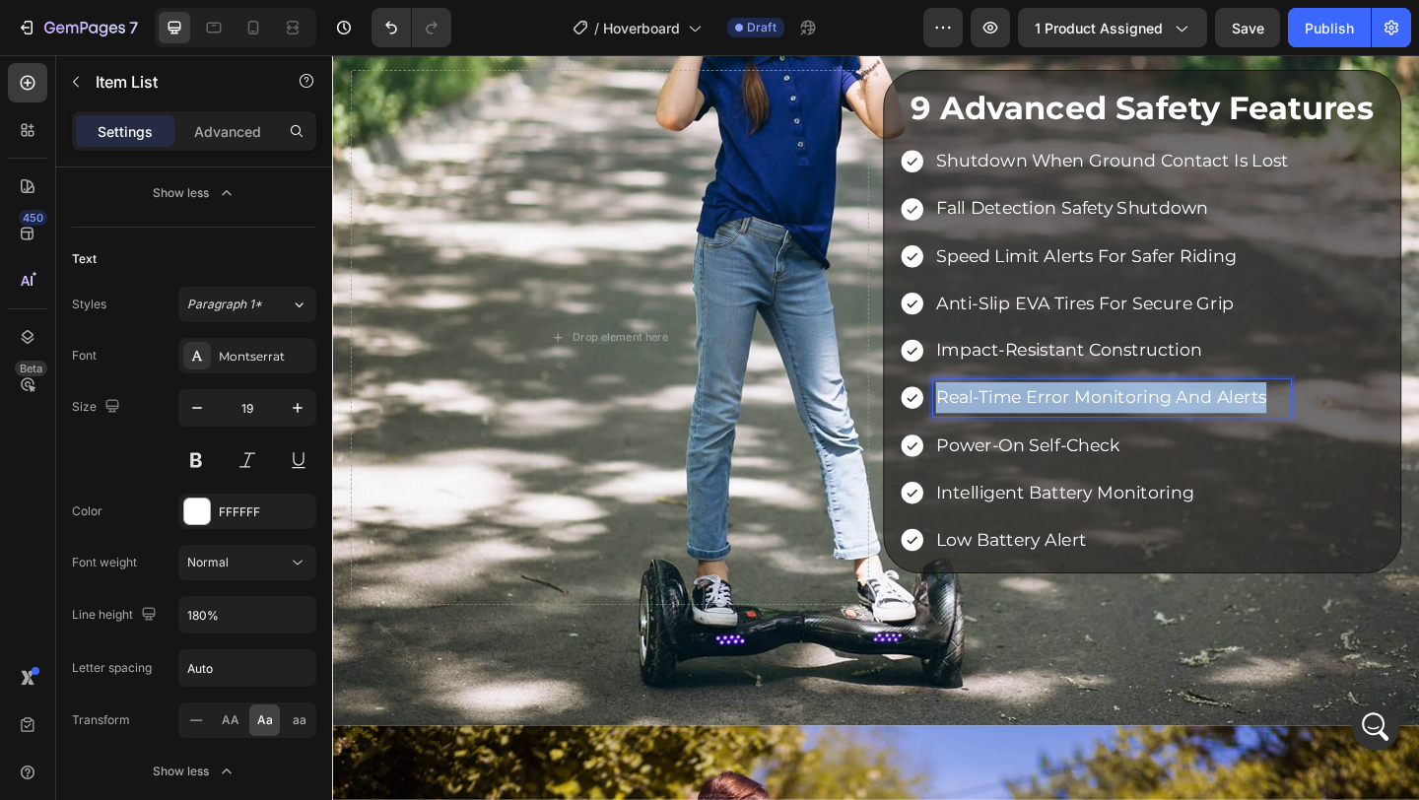
click at [1150, 430] on p "Real-time error monitoring and alerts" at bounding box center [1179, 428] width 383 height 34
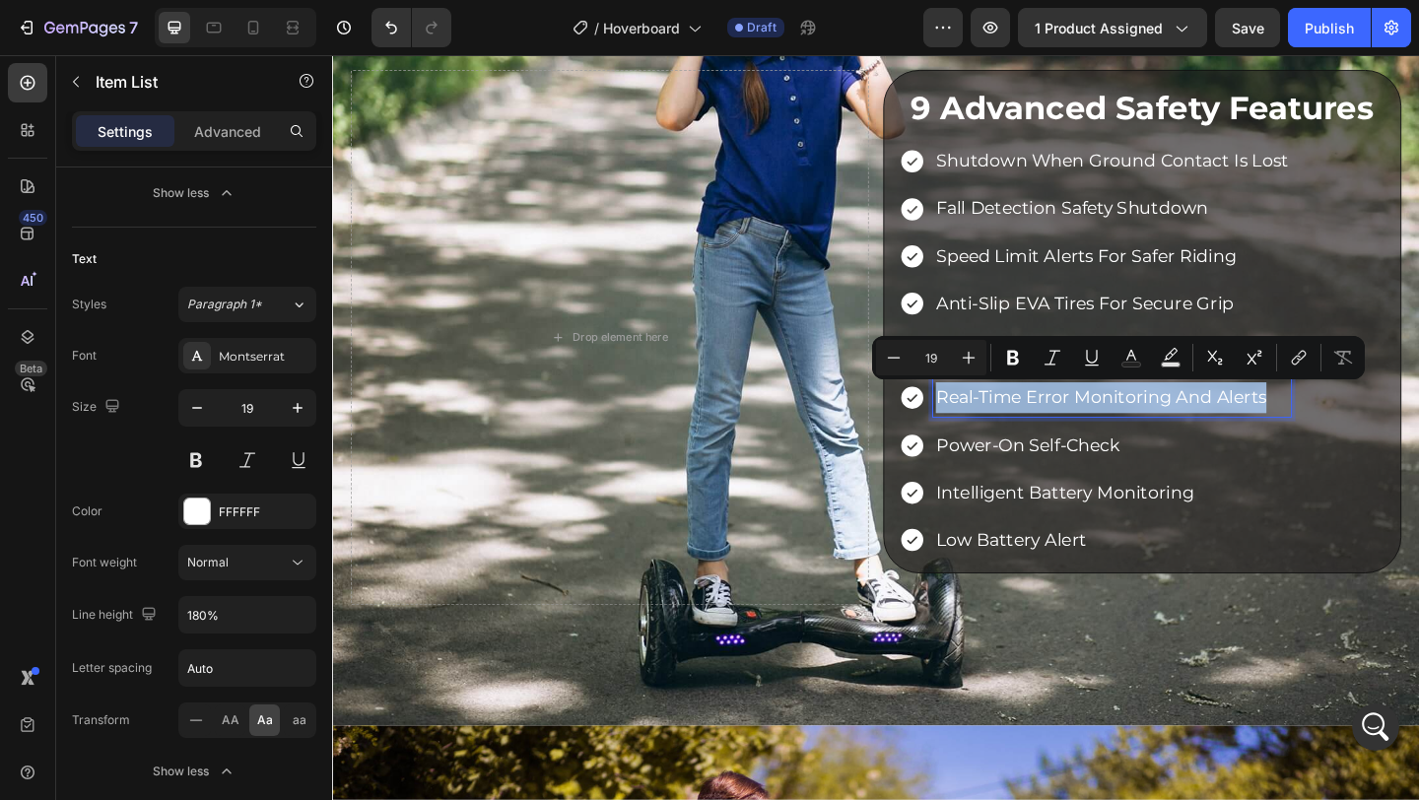
click at [1150, 430] on p "Real-time error monitoring and alerts" at bounding box center [1179, 428] width 383 height 34
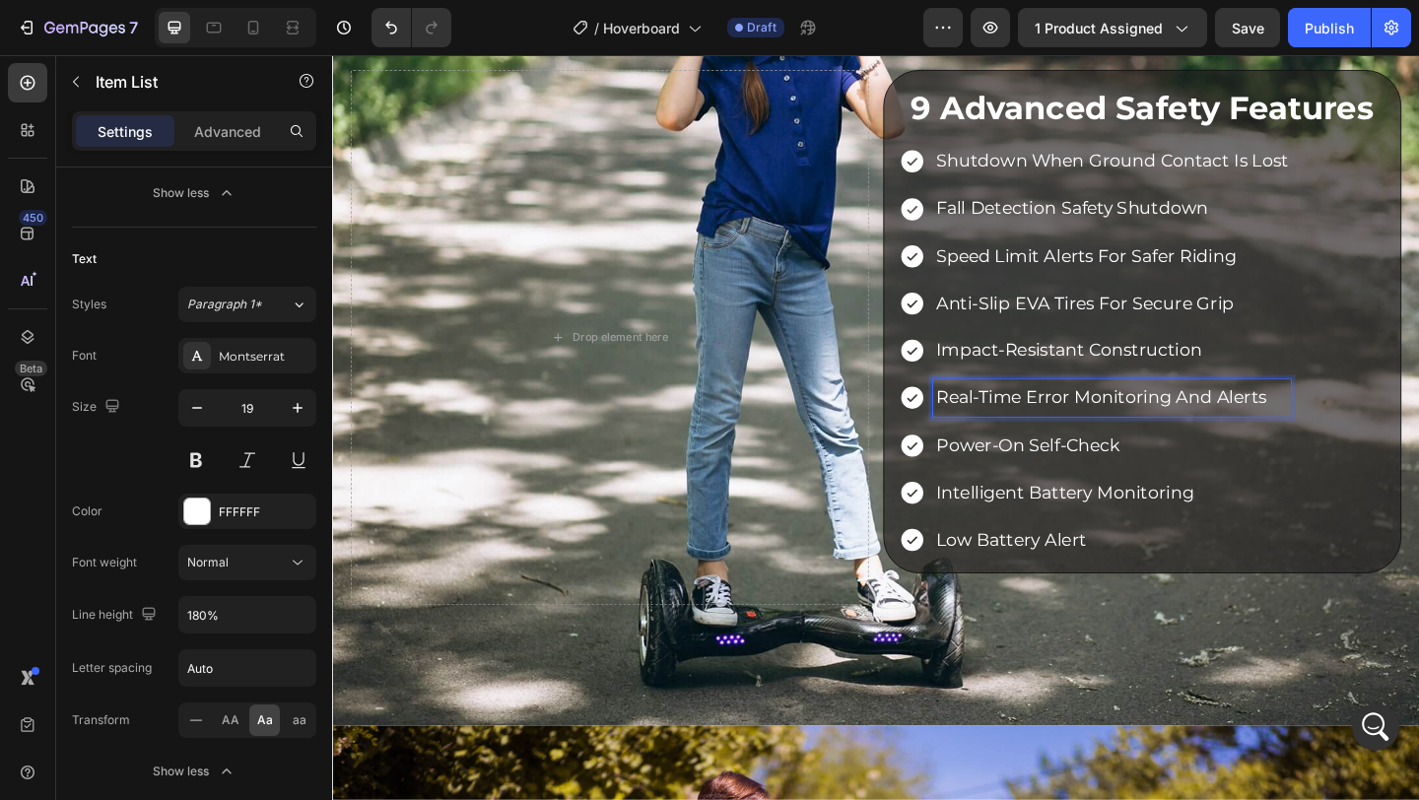
click at [1088, 481] on p "power-on self-check" at bounding box center [1179, 480] width 383 height 34
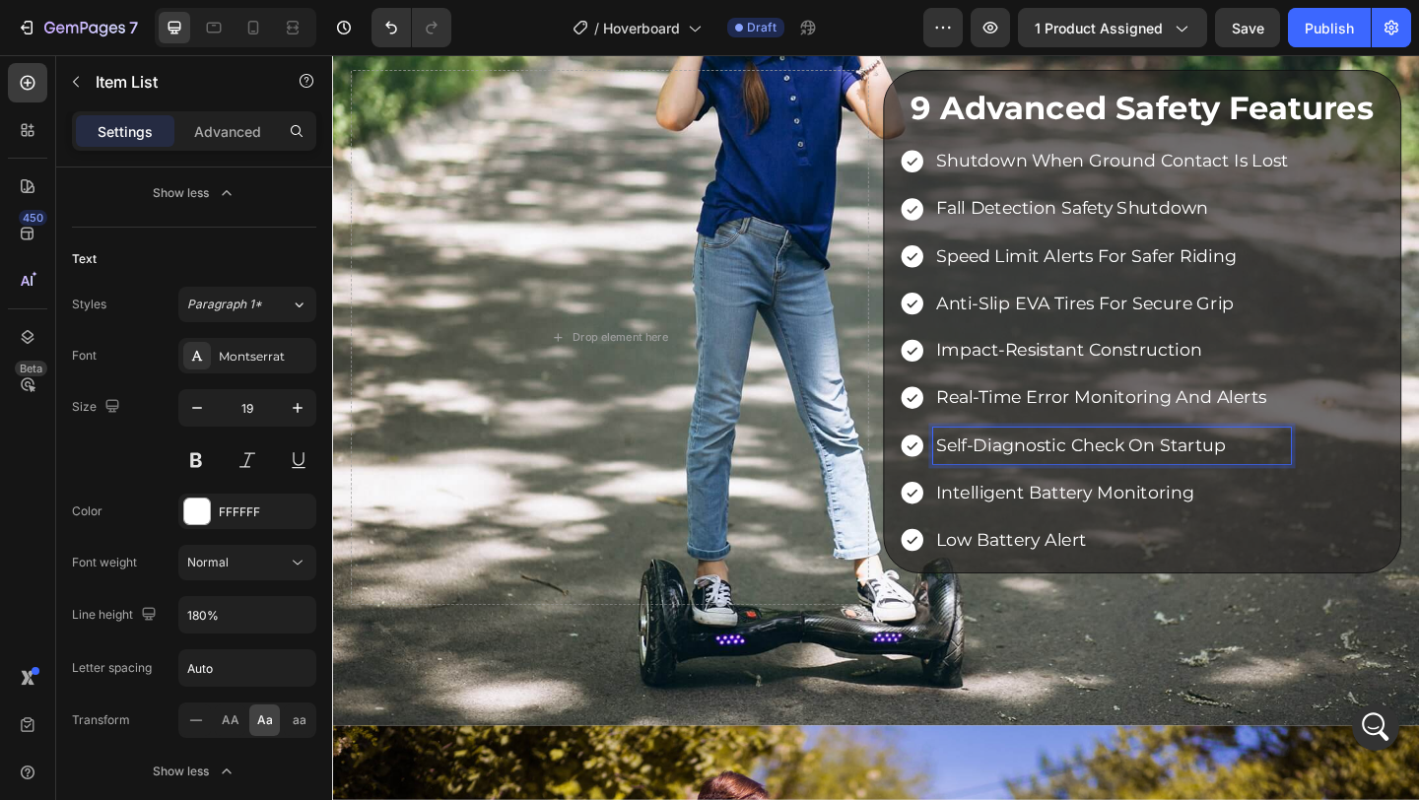
click at [1088, 481] on p "Self-diagnostic check on startup" at bounding box center [1179, 480] width 383 height 34
click at [1074, 538] on p "intelligent battery monitoring" at bounding box center [1179, 531] width 383 height 34
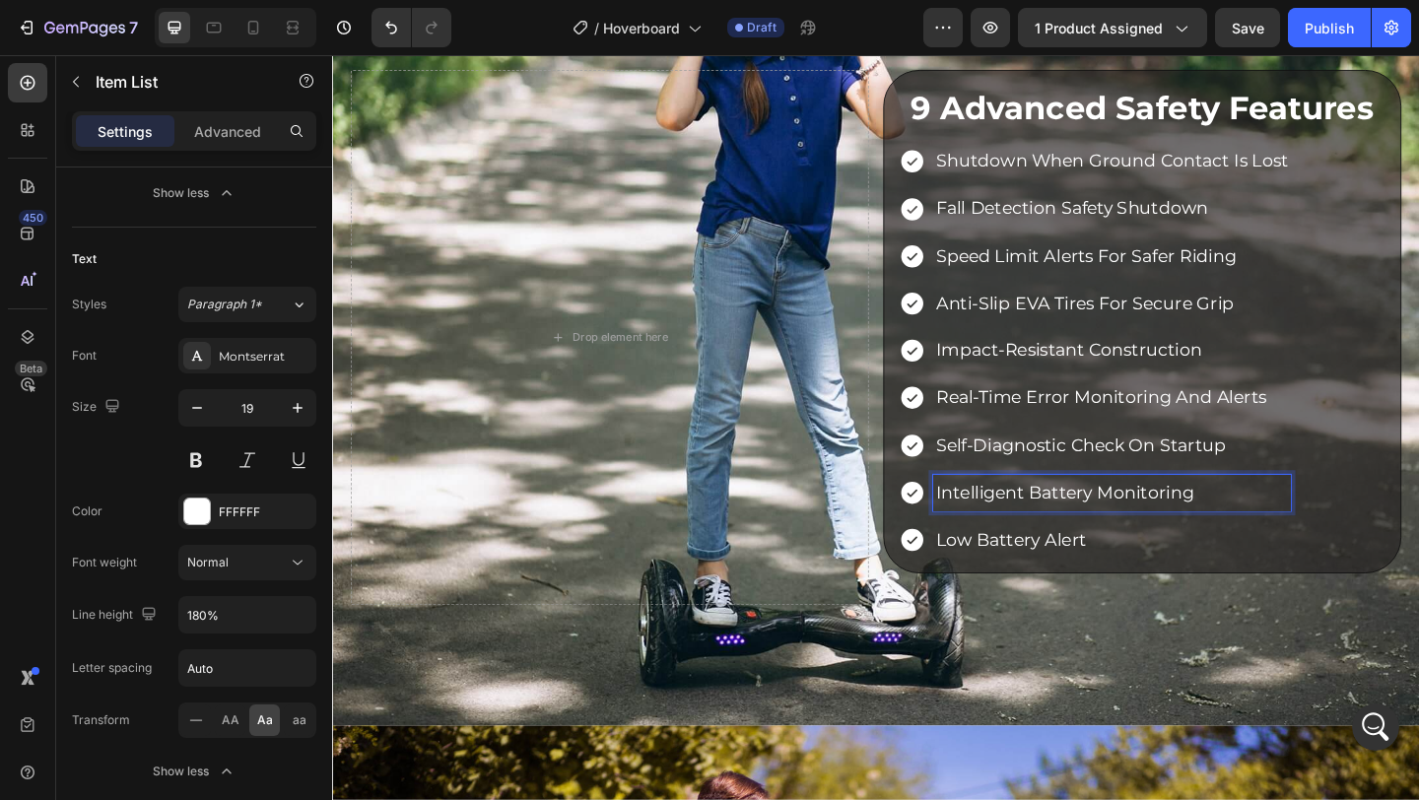
click at [1074, 538] on p "intelligent battery monitoring" at bounding box center [1179, 531] width 383 height 34
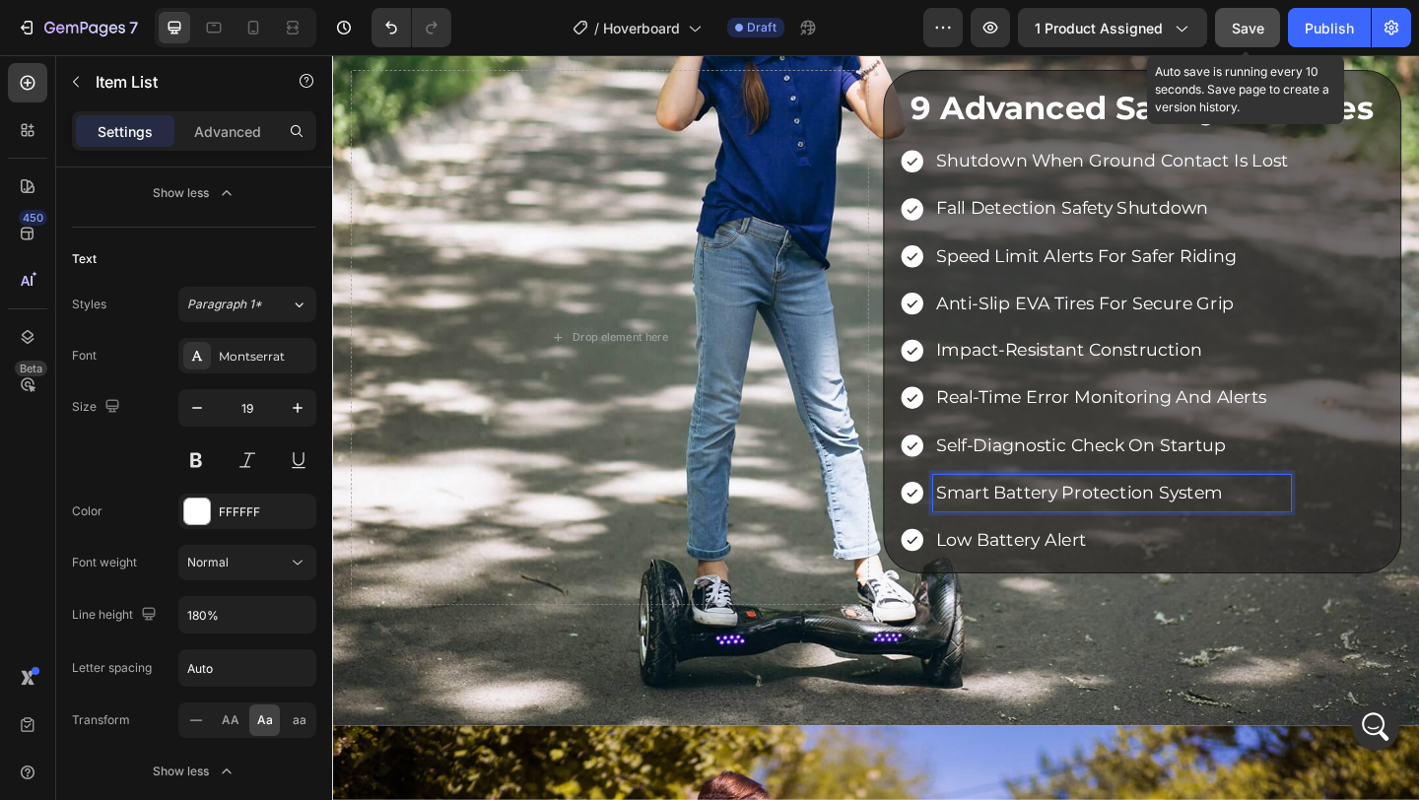
click at [1247, 15] on button "Save" at bounding box center [1247, 27] width 65 height 39
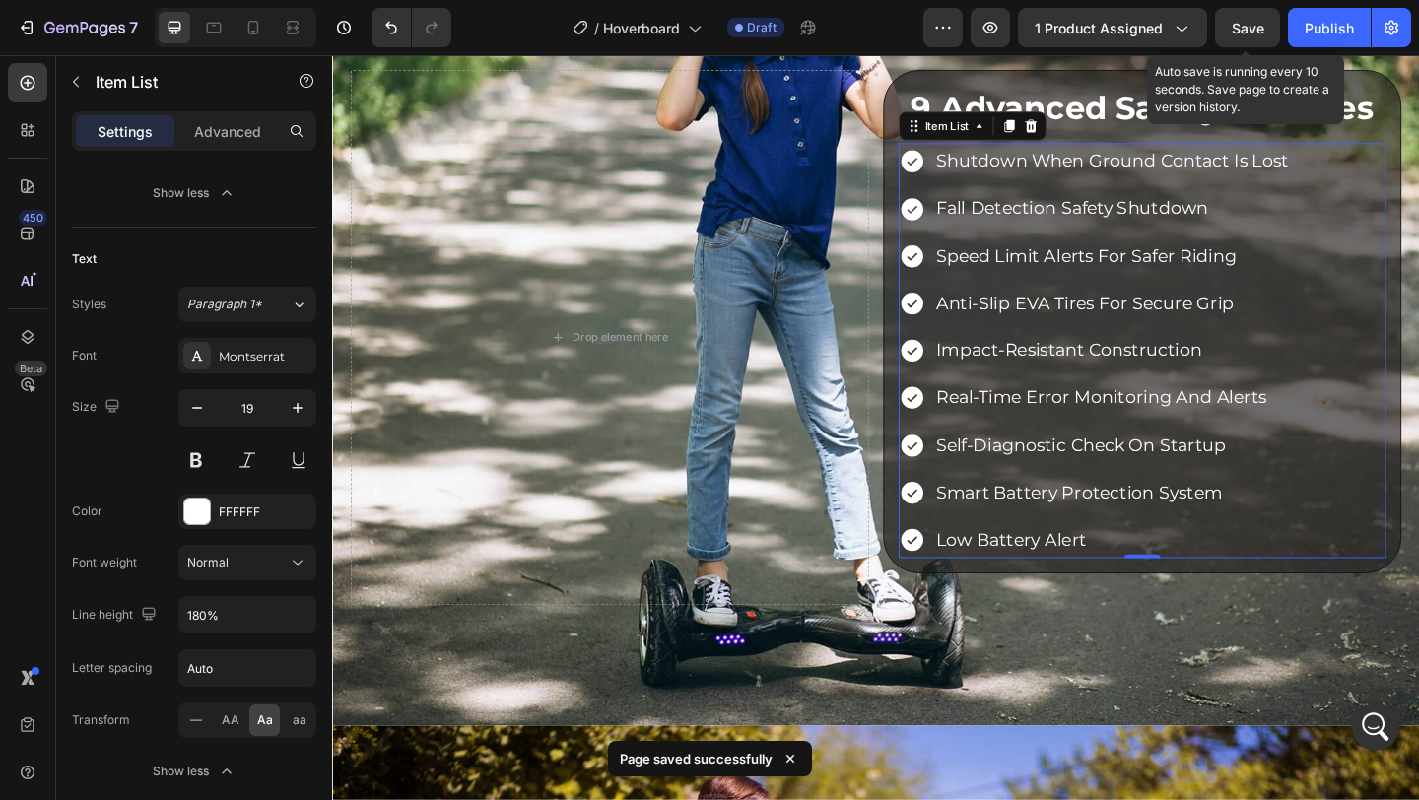
click at [1254, 31] on span "Save" at bounding box center [1248, 28] width 33 height 17
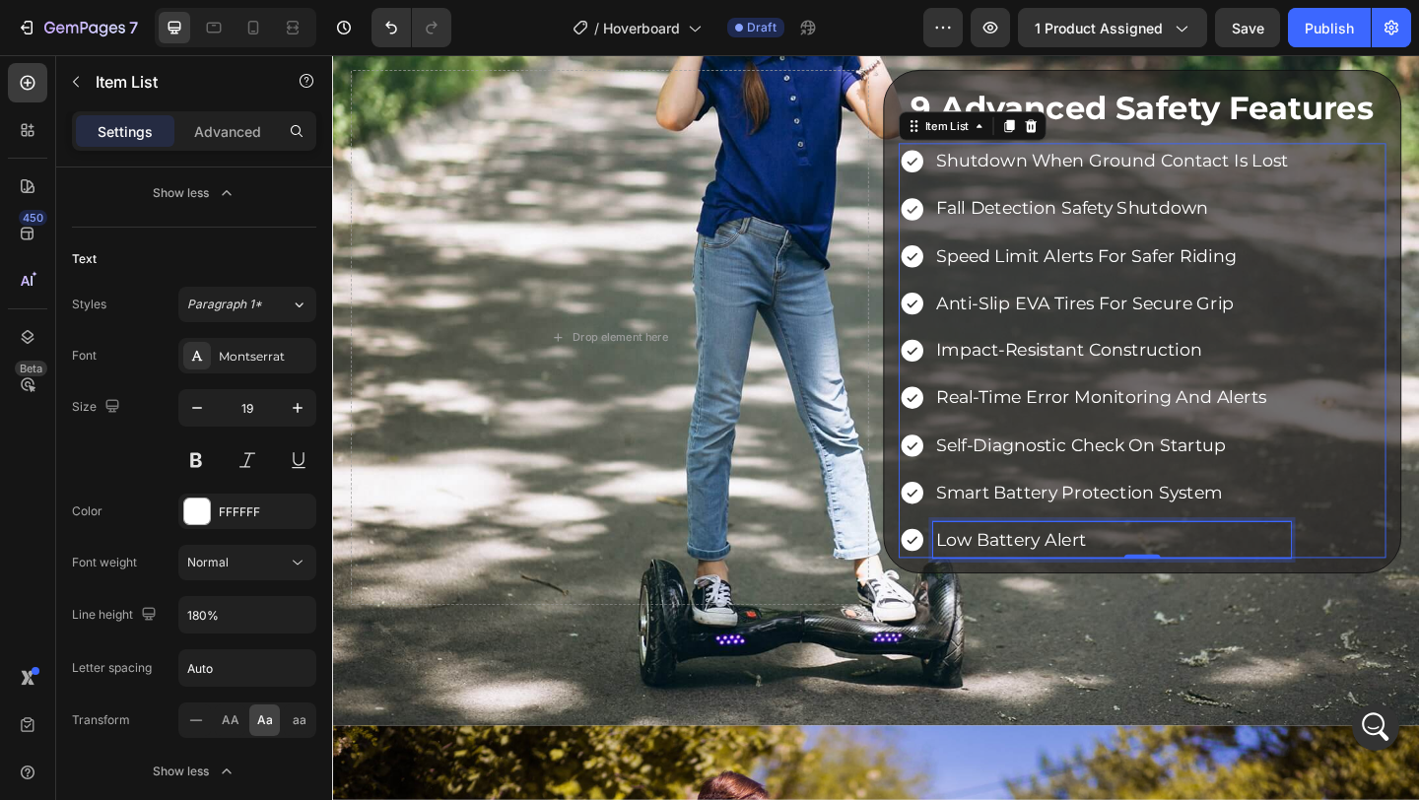
click at [1077, 588] on p "low battery alert" at bounding box center [1179, 583] width 383 height 34
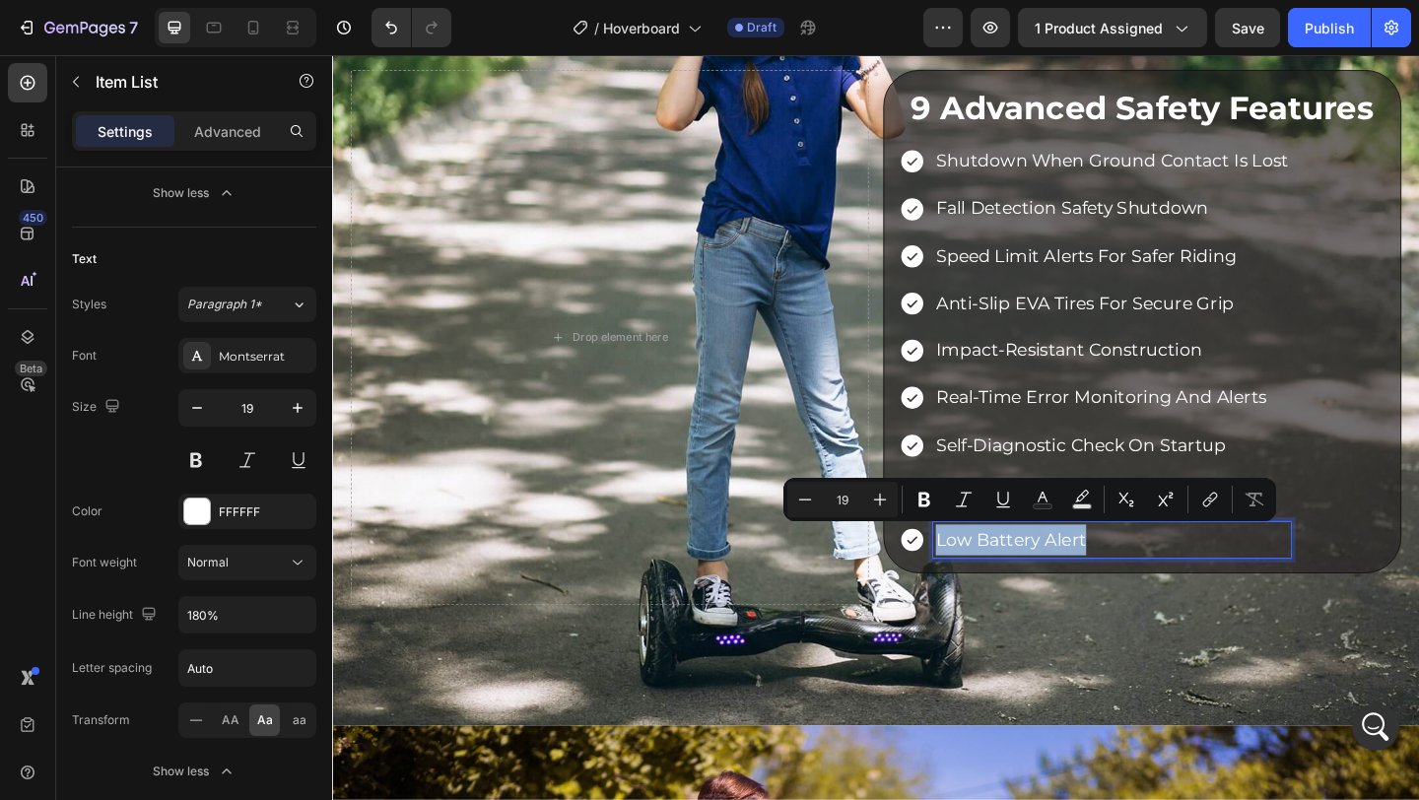
click at [1183, 577] on p "low battery alert" at bounding box center [1179, 583] width 383 height 34
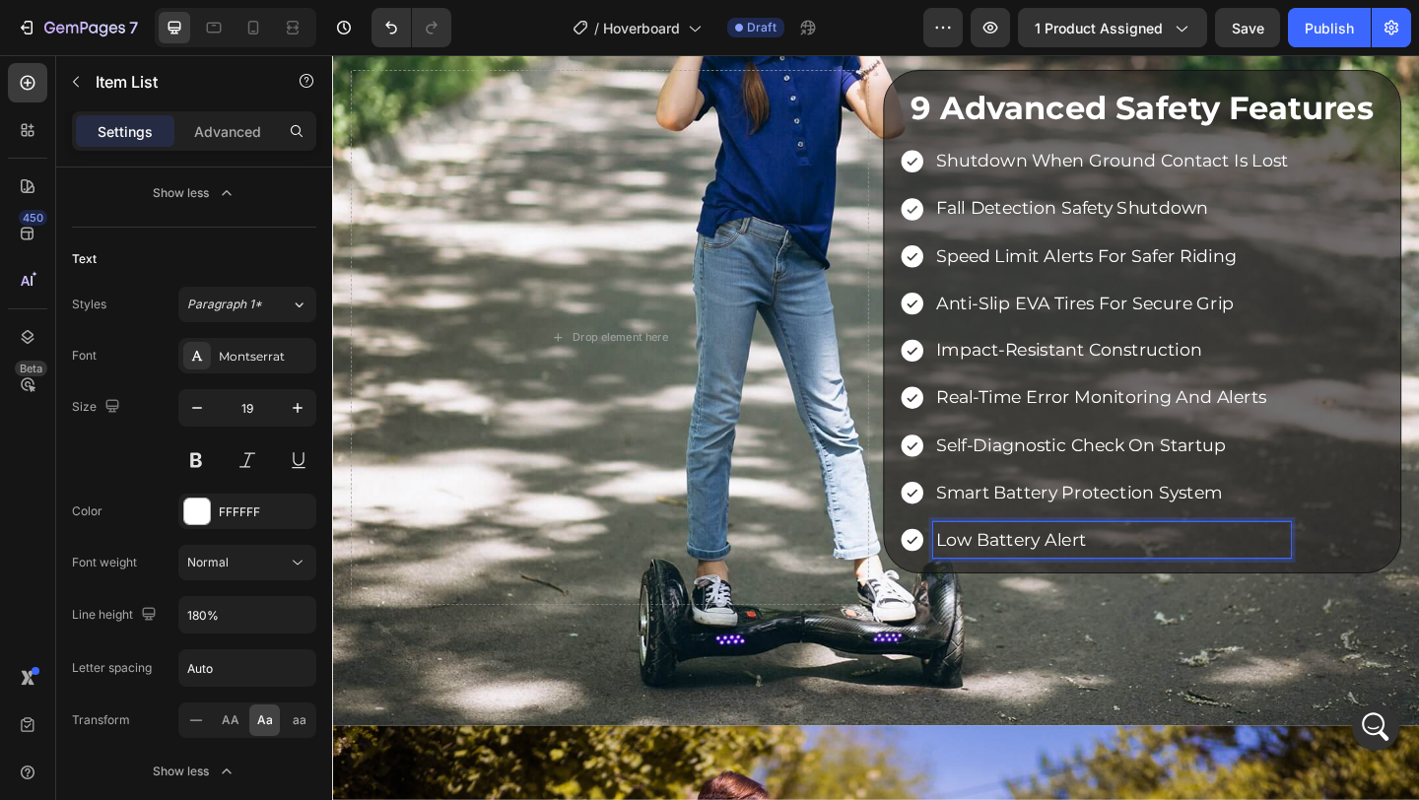
click at [1183, 577] on p "low battery alert" at bounding box center [1179, 583] width 383 height 34
click at [1418, 376] on div "shutdown when ground contact is lost fall detection safety shutdown speed limit…" at bounding box center [1213, 376] width 530 height 451
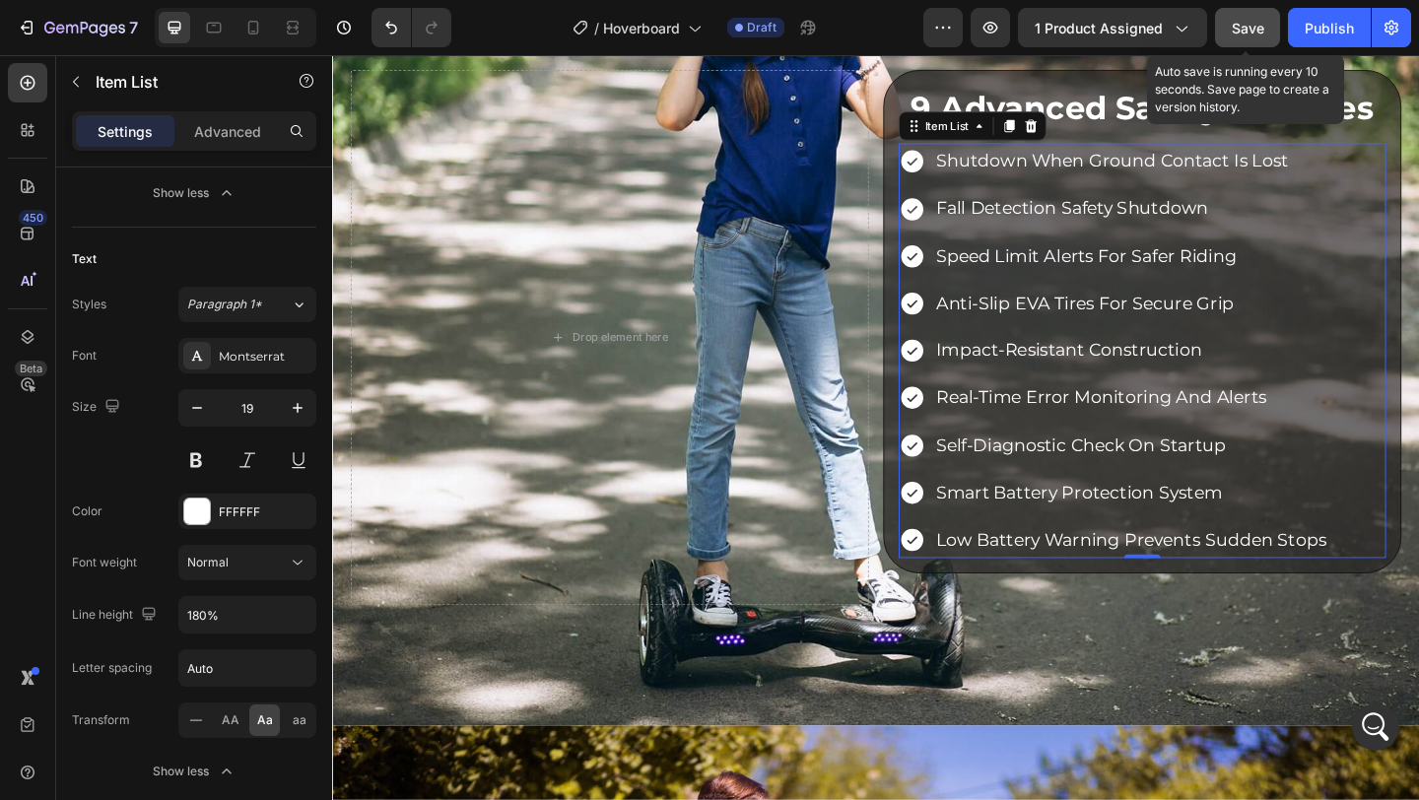
click at [1273, 31] on button "Save" at bounding box center [1247, 27] width 65 height 39
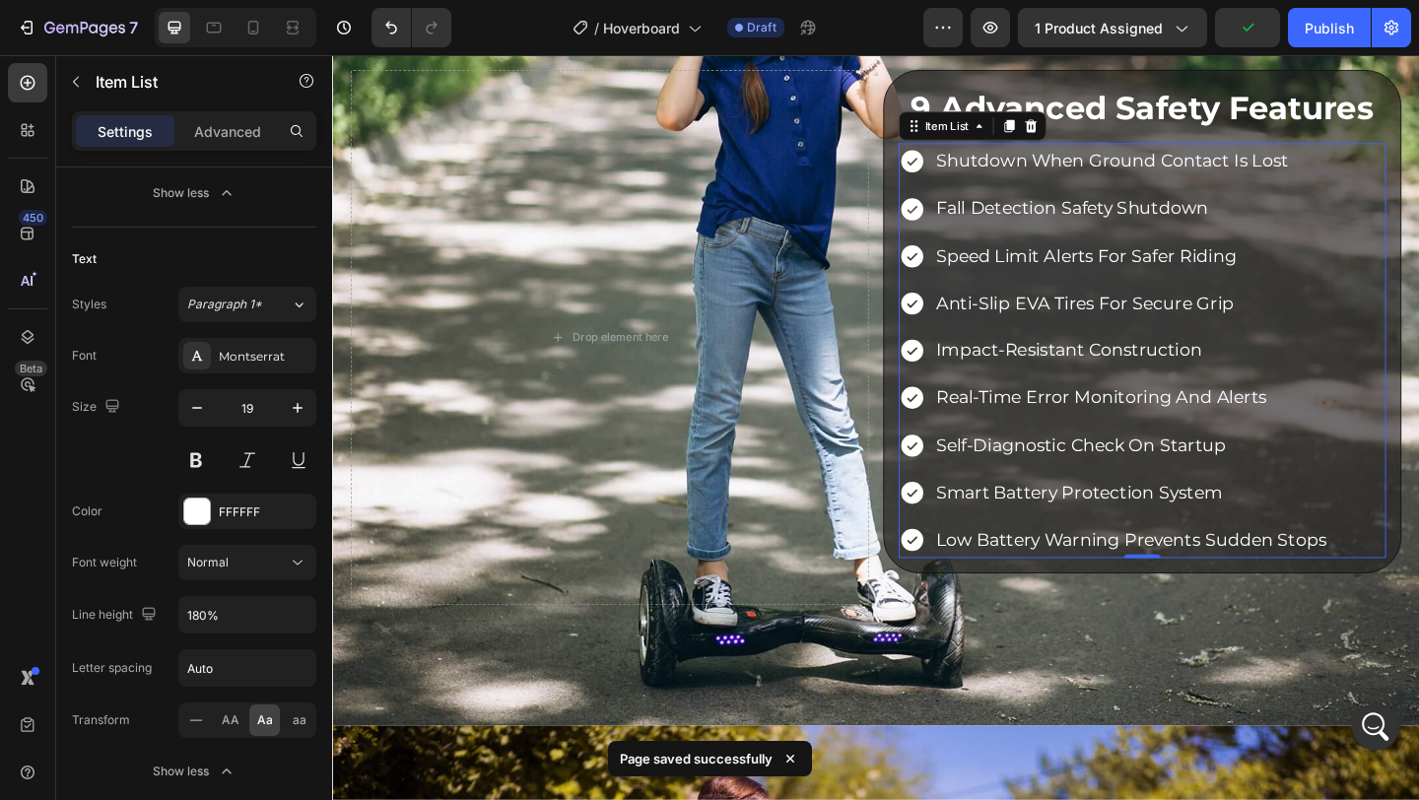
click at [1398, 446] on div "Real-time error monitoring and alerts" at bounding box center [1201, 427] width 431 height 39
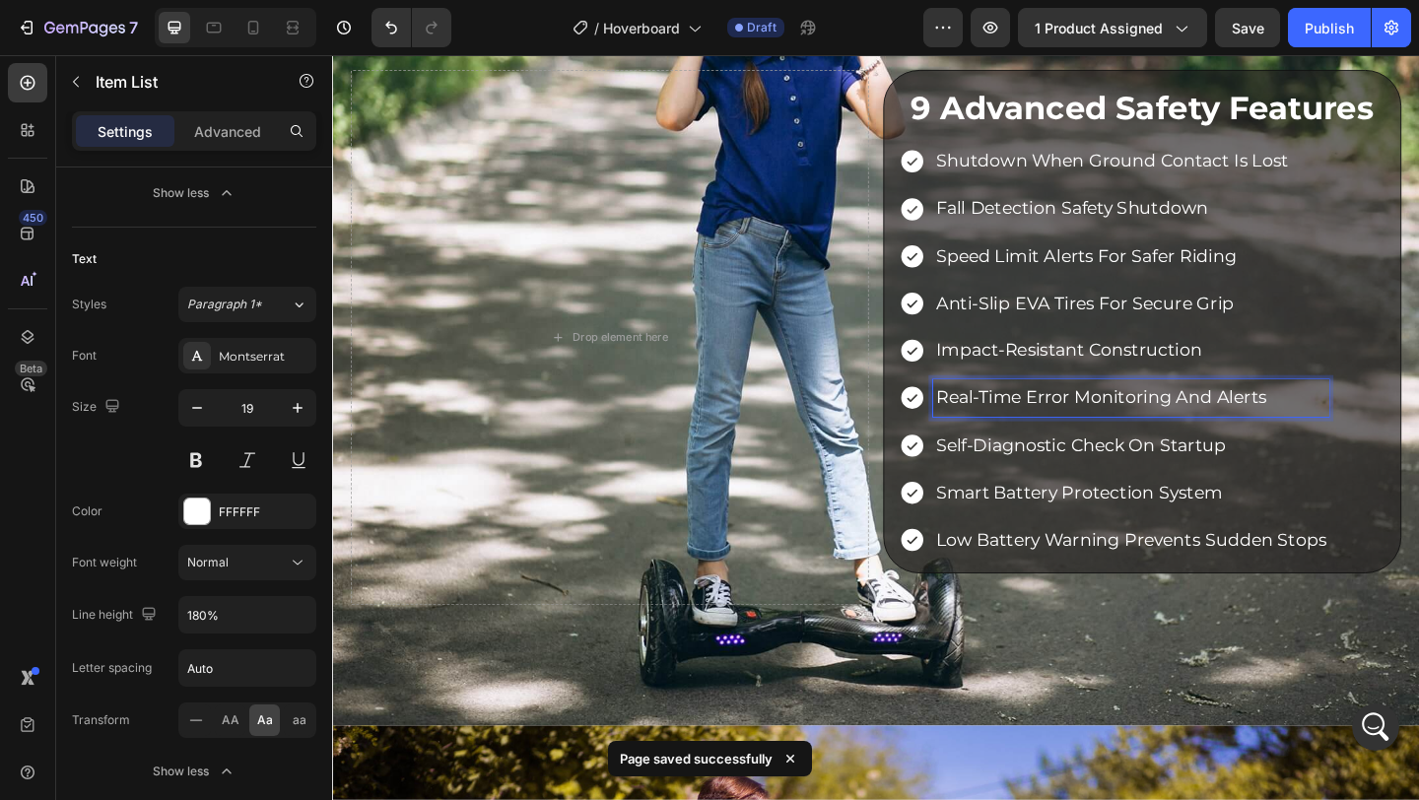
click at [1418, 443] on div "shutdown when ground contact is lost fall detection safety shutdown speed limit…" at bounding box center [1213, 376] width 530 height 451
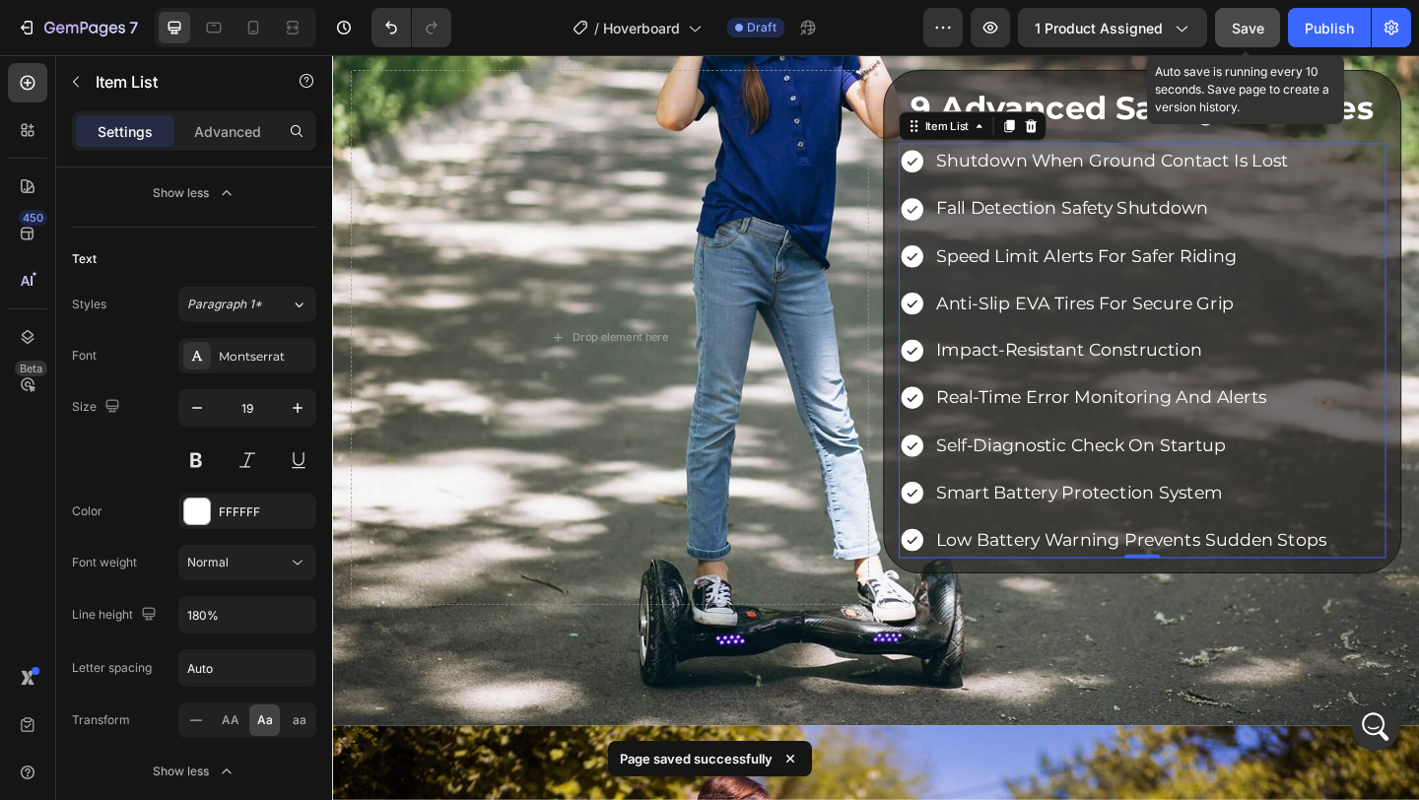
click at [1245, 16] on button "Save" at bounding box center [1247, 27] width 65 height 39
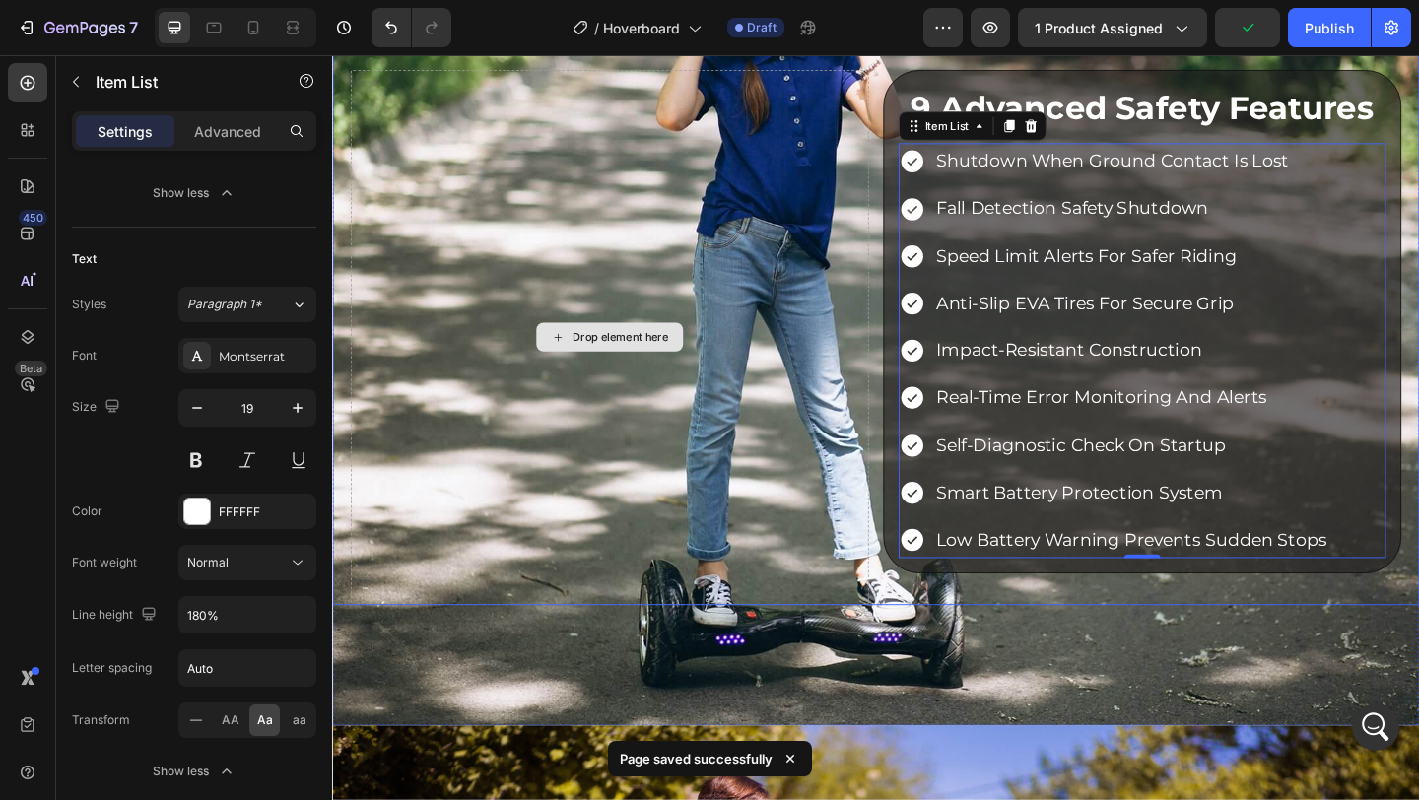
click at [676, 240] on div "Drop element here" at bounding box center [634, 362] width 564 height 582
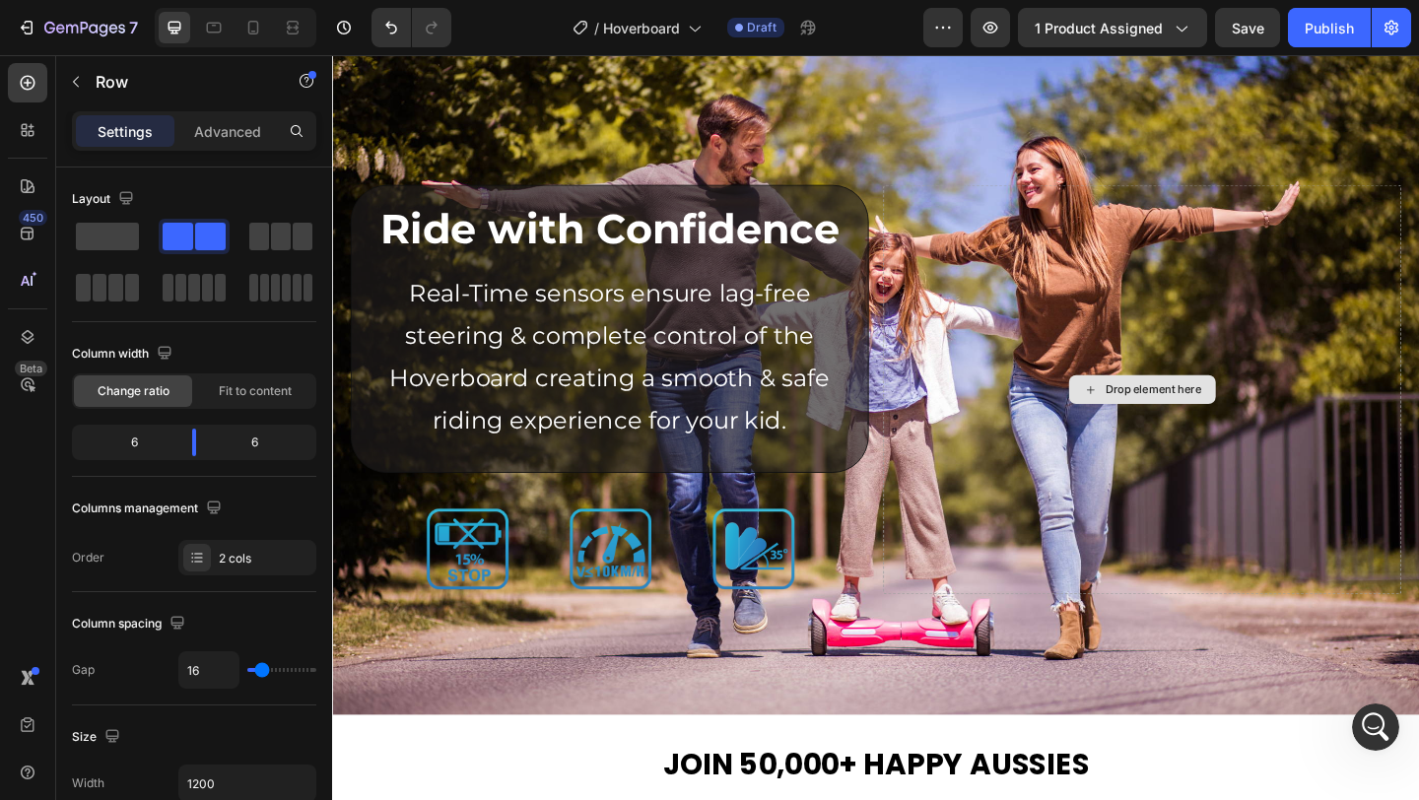
scroll to position [3960, 0]
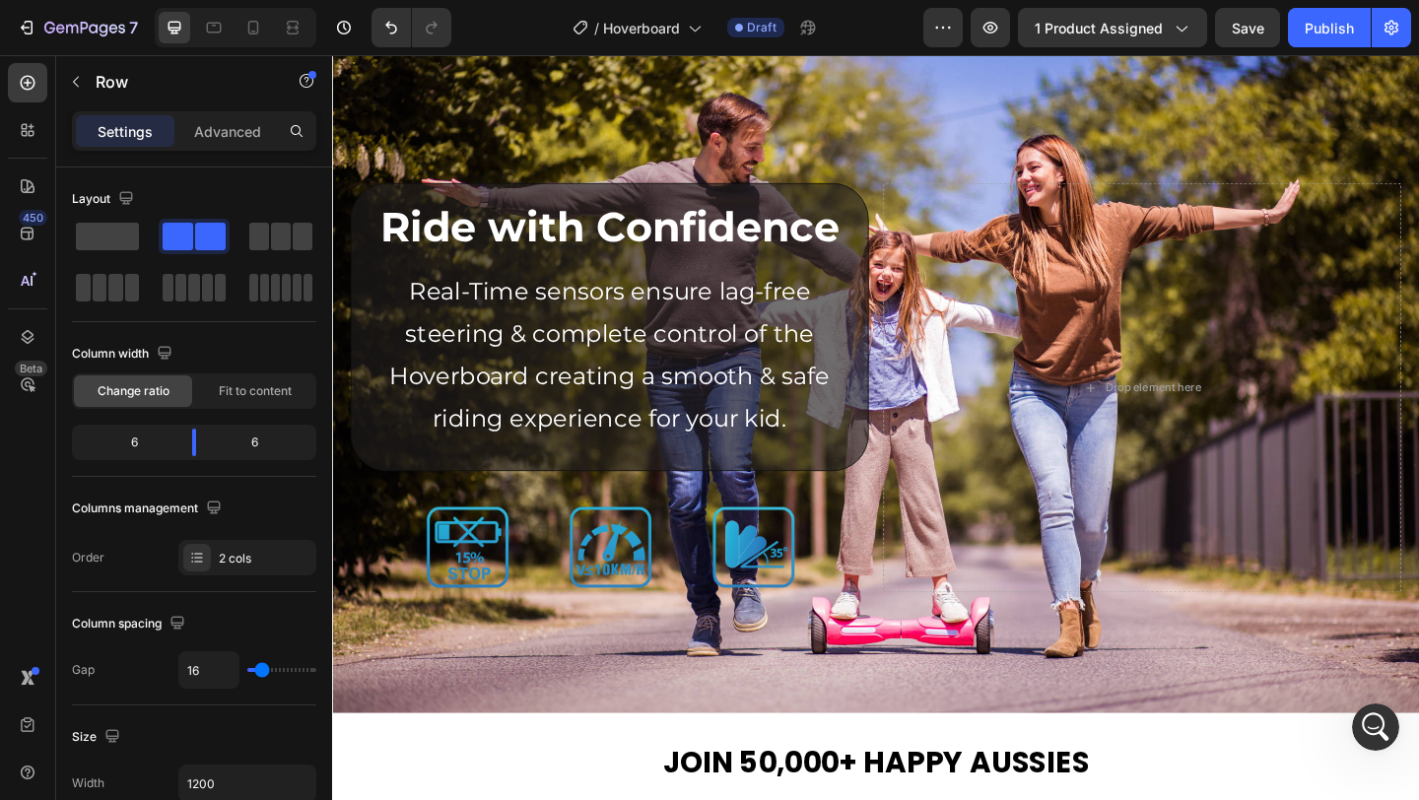
scroll to position [7945, 0]
click at [686, 376] on p "Real-Time sensors ensure lag-free steering & complete control of the Hoverboard…" at bounding box center [634, 382] width 526 height 184
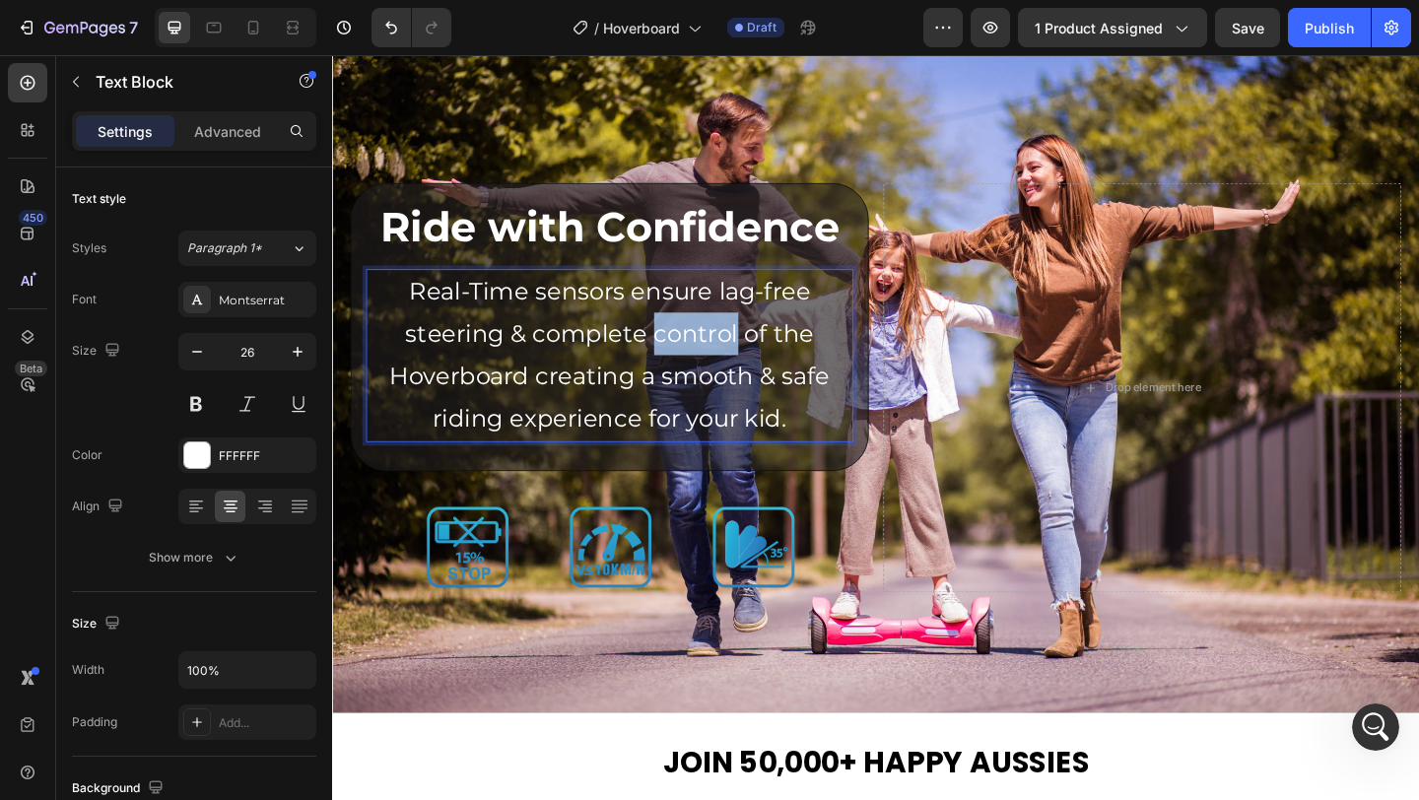
click at [686, 376] on p "Real-Time sensors ensure lag-free steering & complete control of the Hoverboard…" at bounding box center [634, 382] width 526 height 184
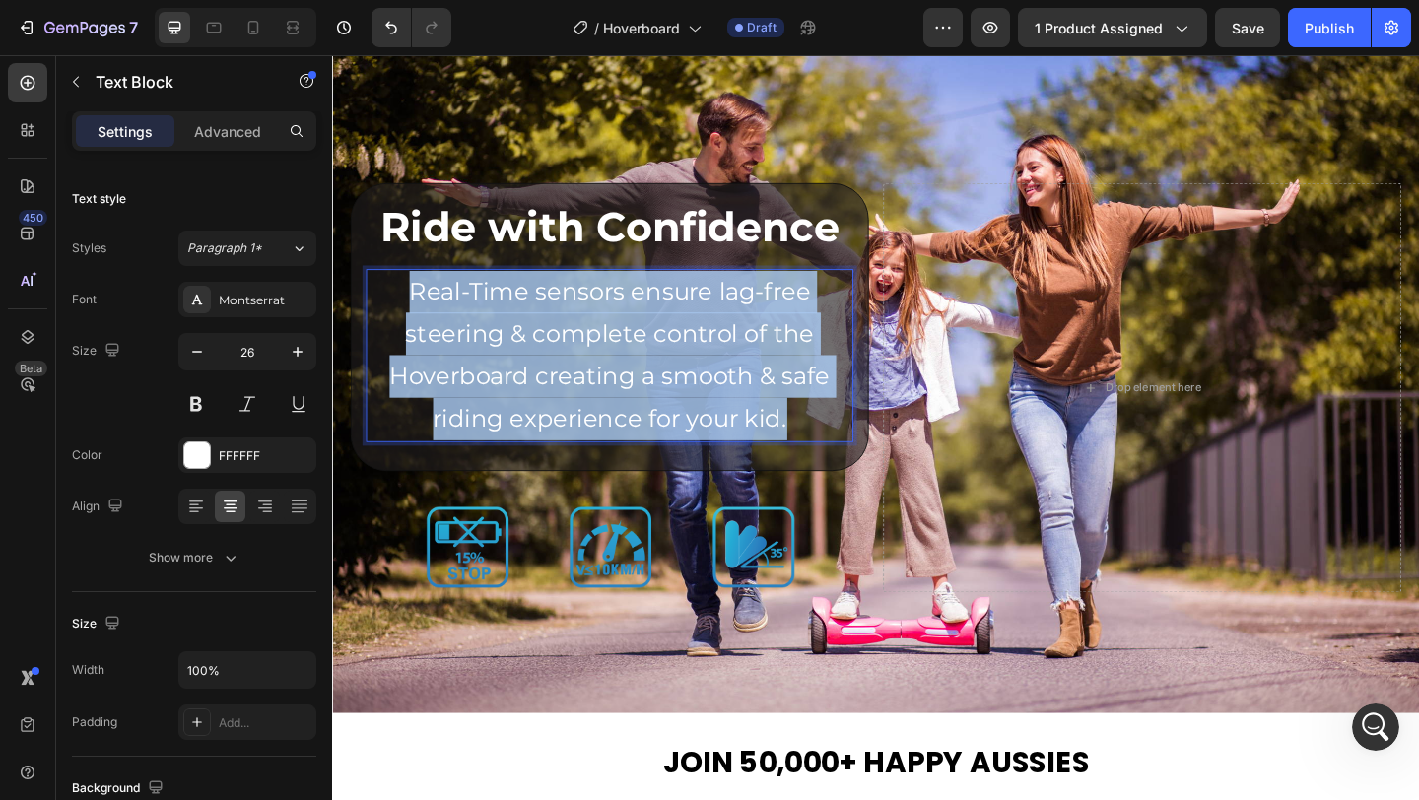
click at [686, 376] on p "Real-Time sensors ensure lag-free steering & complete control of the Hoverboard…" at bounding box center [634, 382] width 526 height 184
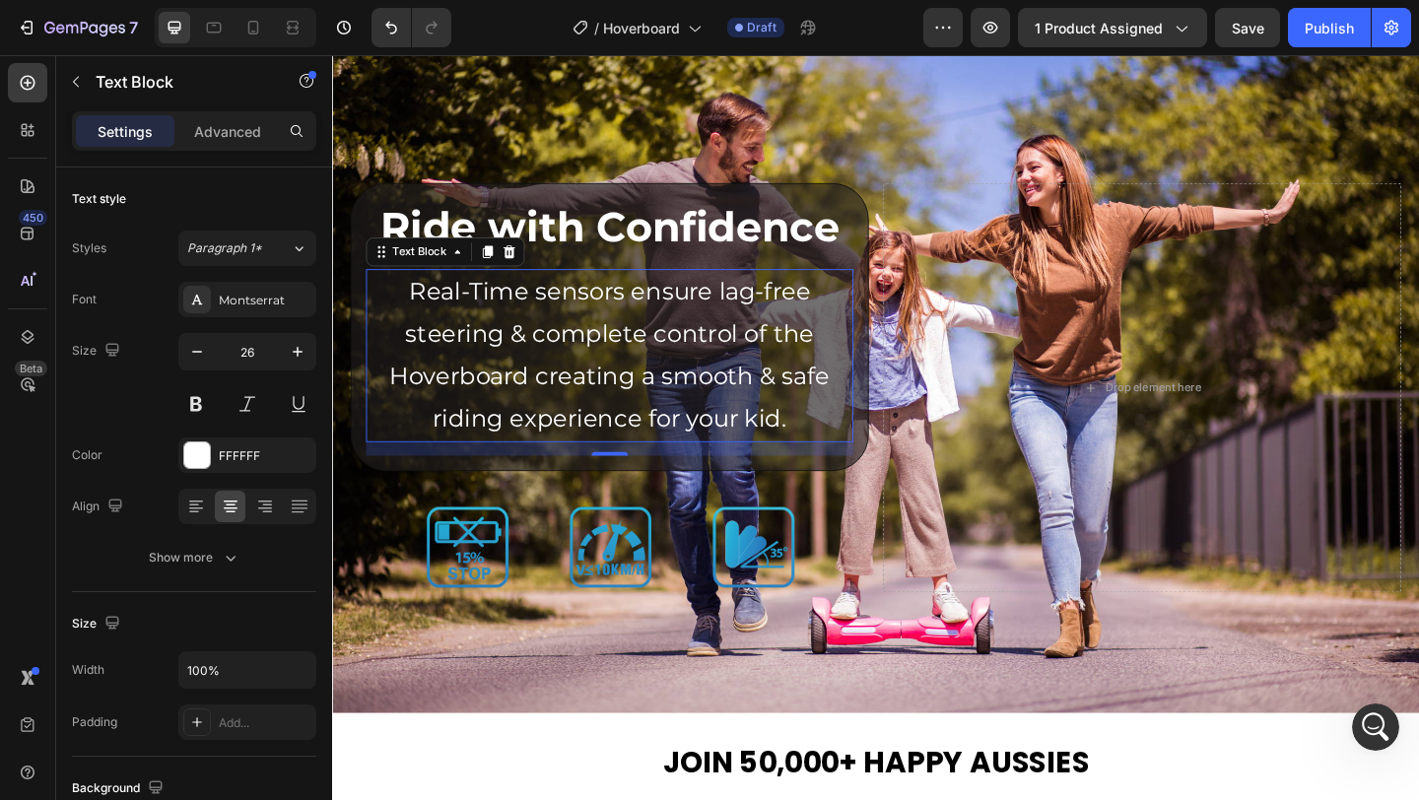
click at [612, 389] on p "Real-Time sensors ensure lag-free steering & complete control of the Hoverboard…" at bounding box center [634, 382] width 526 height 184
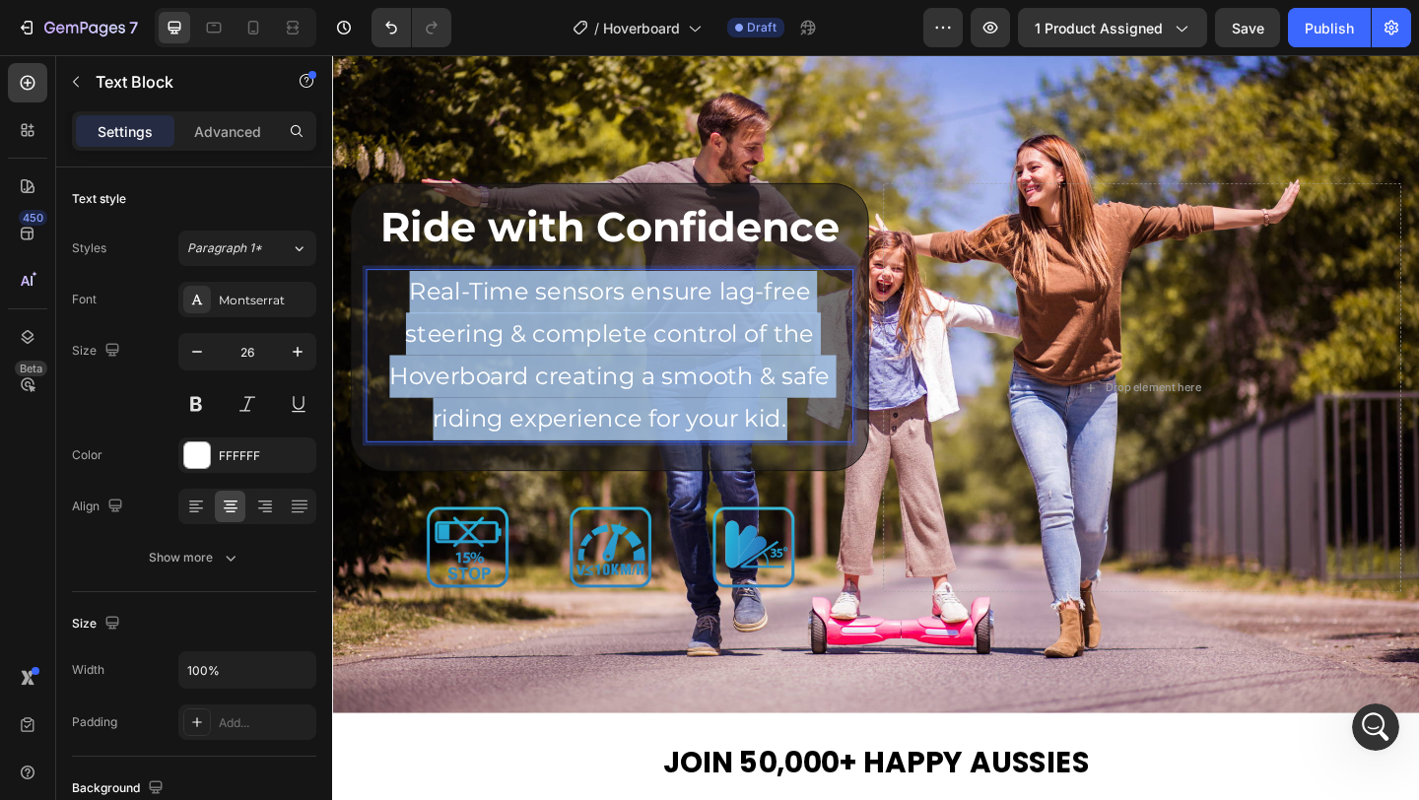
click at [612, 389] on p "Real-Time sensors ensure lag-free steering & complete control of the Hoverboard…" at bounding box center [634, 382] width 526 height 184
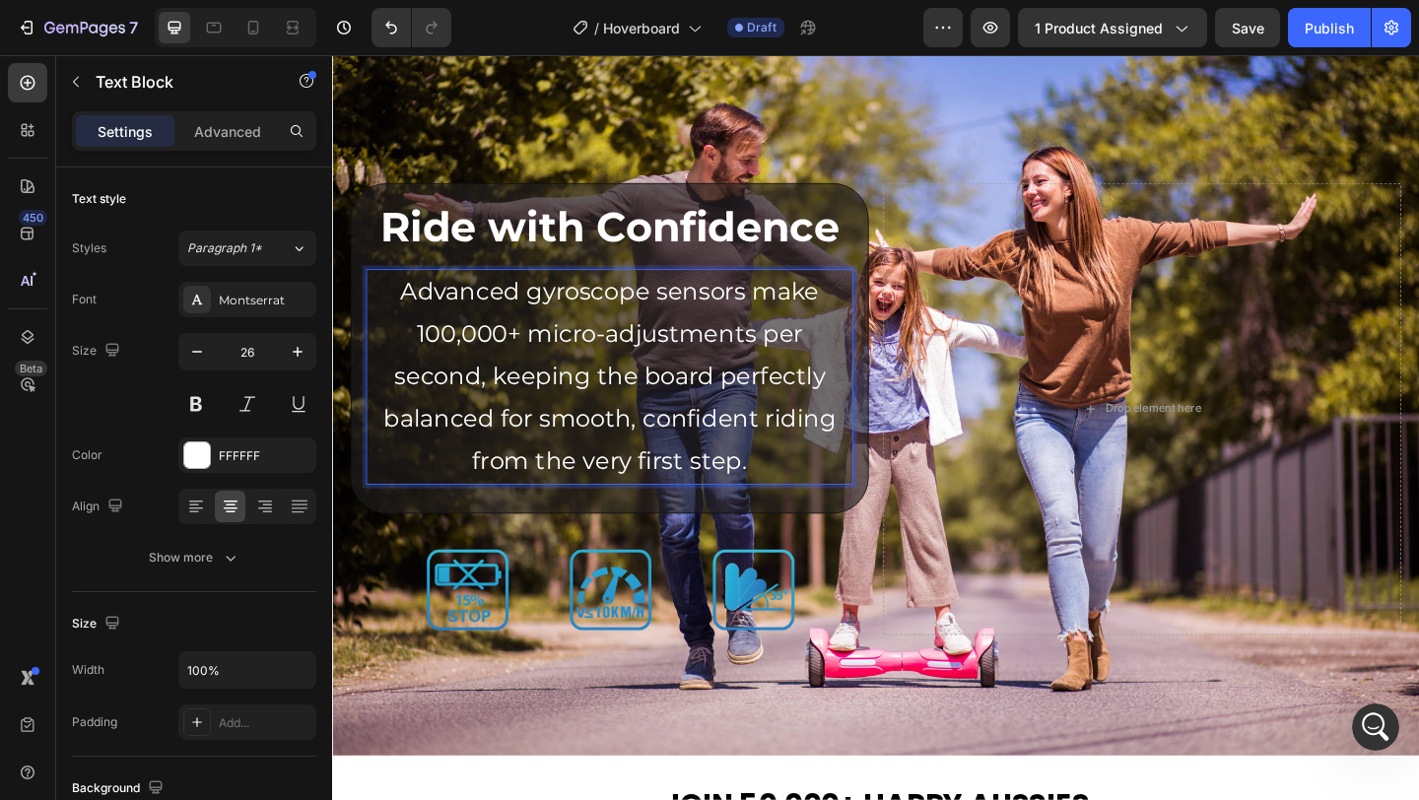
click at [521, 492] on p "Advanced gyroscope sensors make 100,000+ micro-adjustments per second, keeping …" at bounding box center [634, 405] width 526 height 231
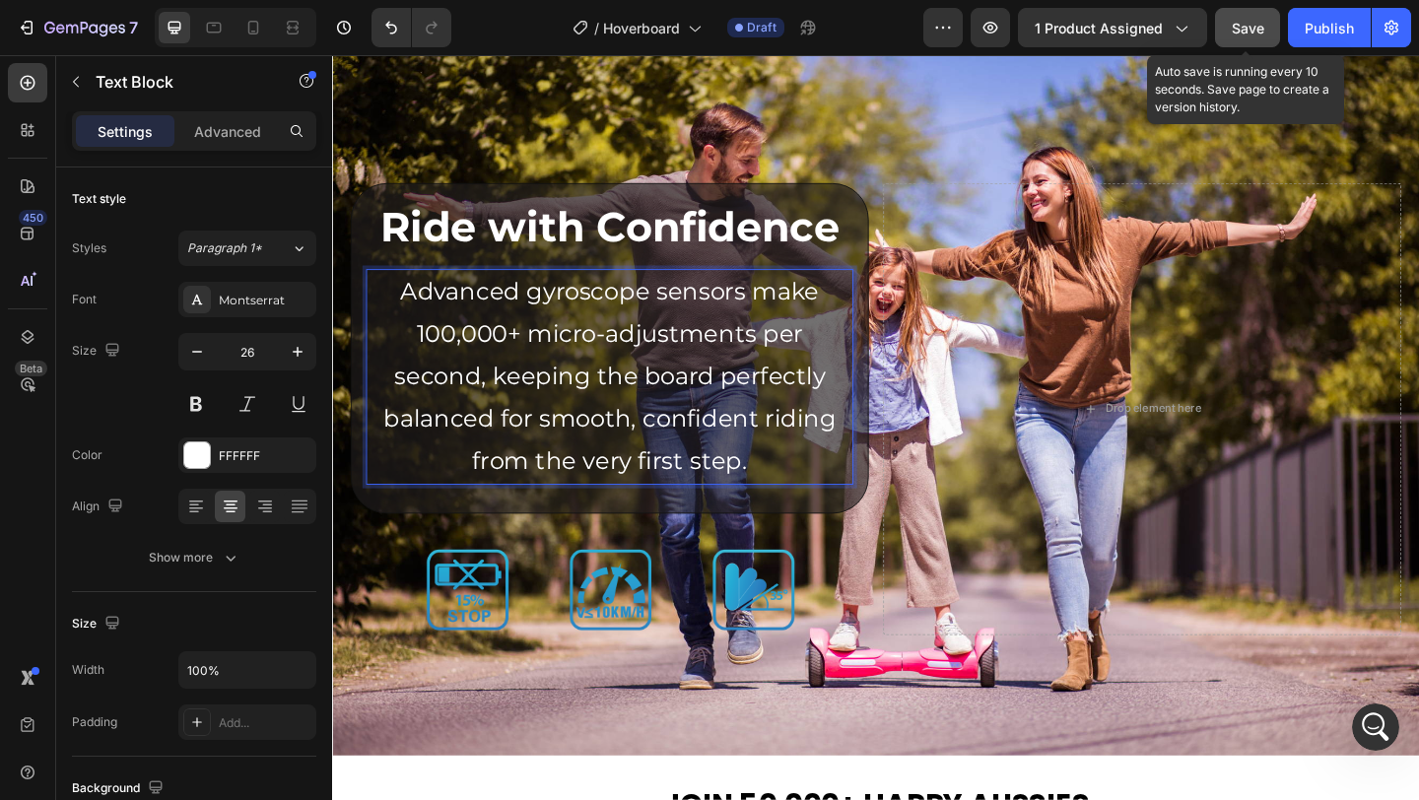
click at [1258, 32] on span "Save" at bounding box center [1248, 28] width 33 height 17
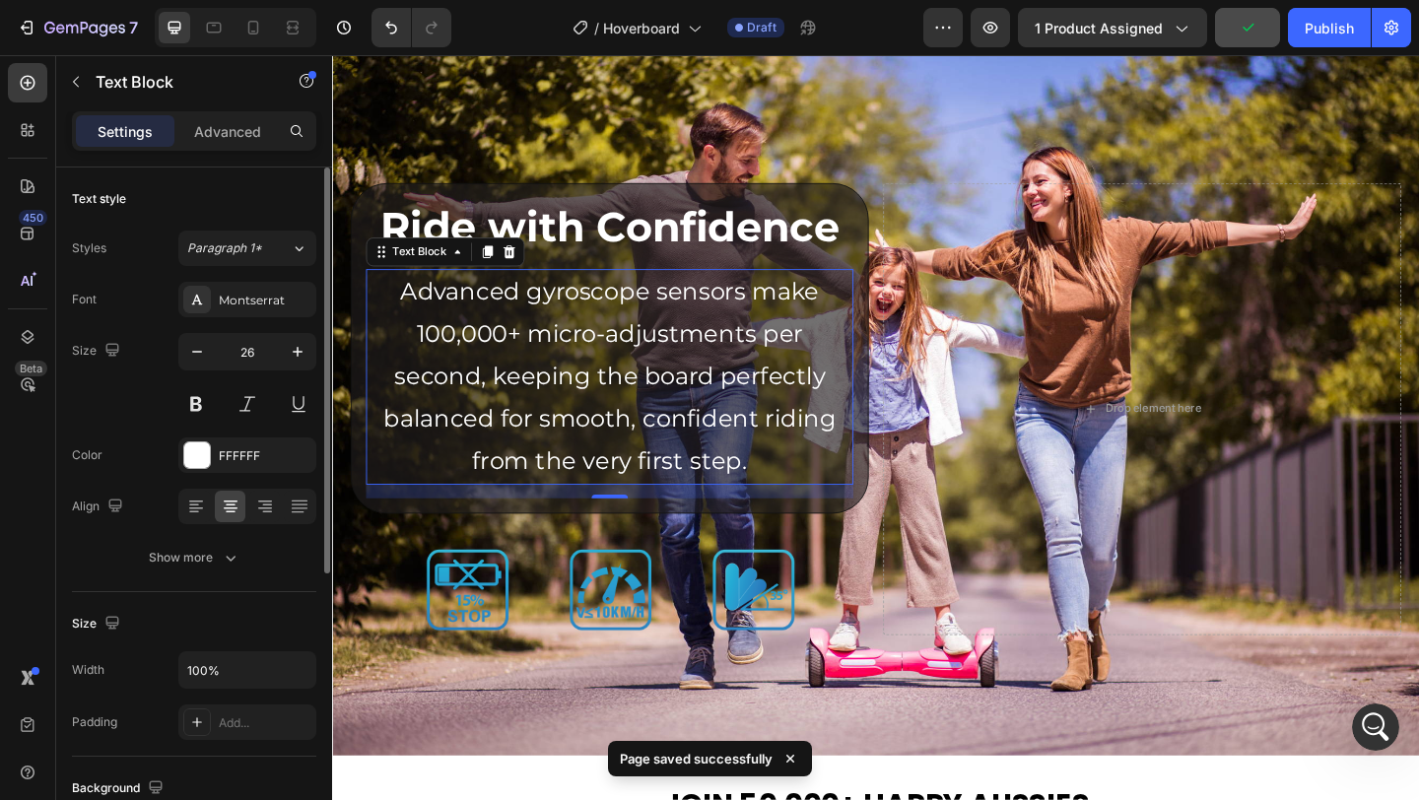
click at [201, 578] on div "Text style Styles Paragraph 1* Font Montserrat Size 26 Color FFFFFF Align Show …" at bounding box center [194, 380] width 244 height 425
click at [209, 565] on div "Show more" at bounding box center [195, 558] width 92 height 20
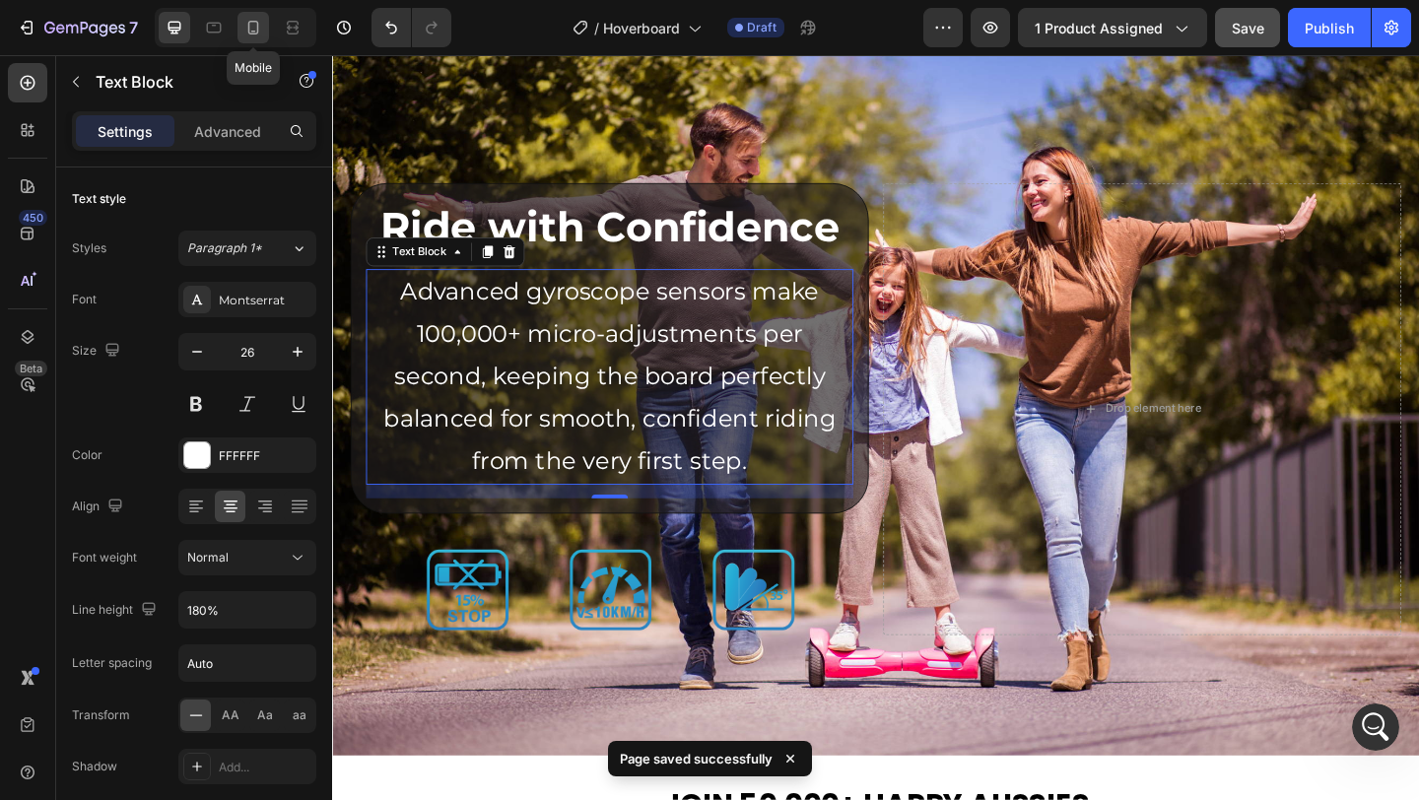
click at [246, 33] on icon at bounding box center [253, 28] width 20 height 20
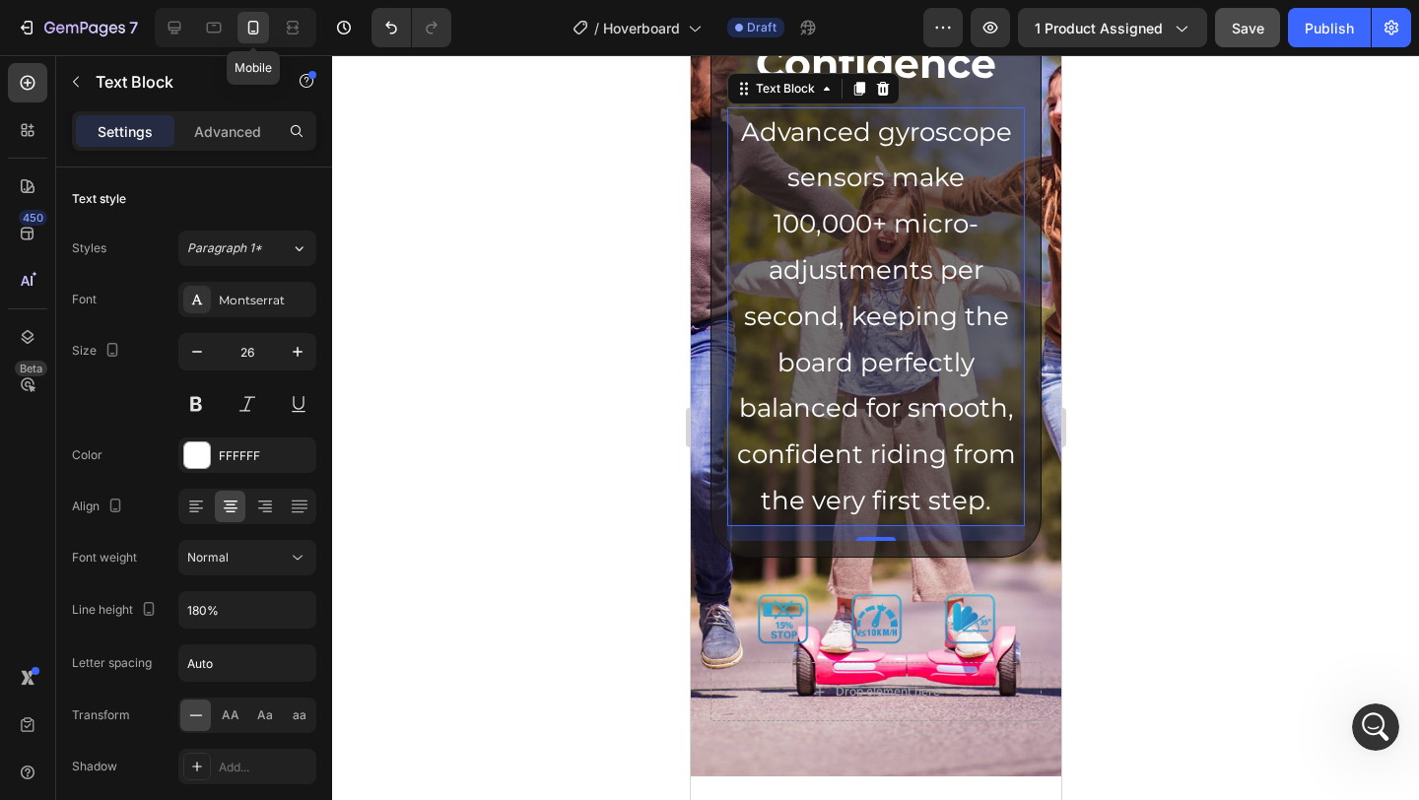
scroll to position [4051, 0]
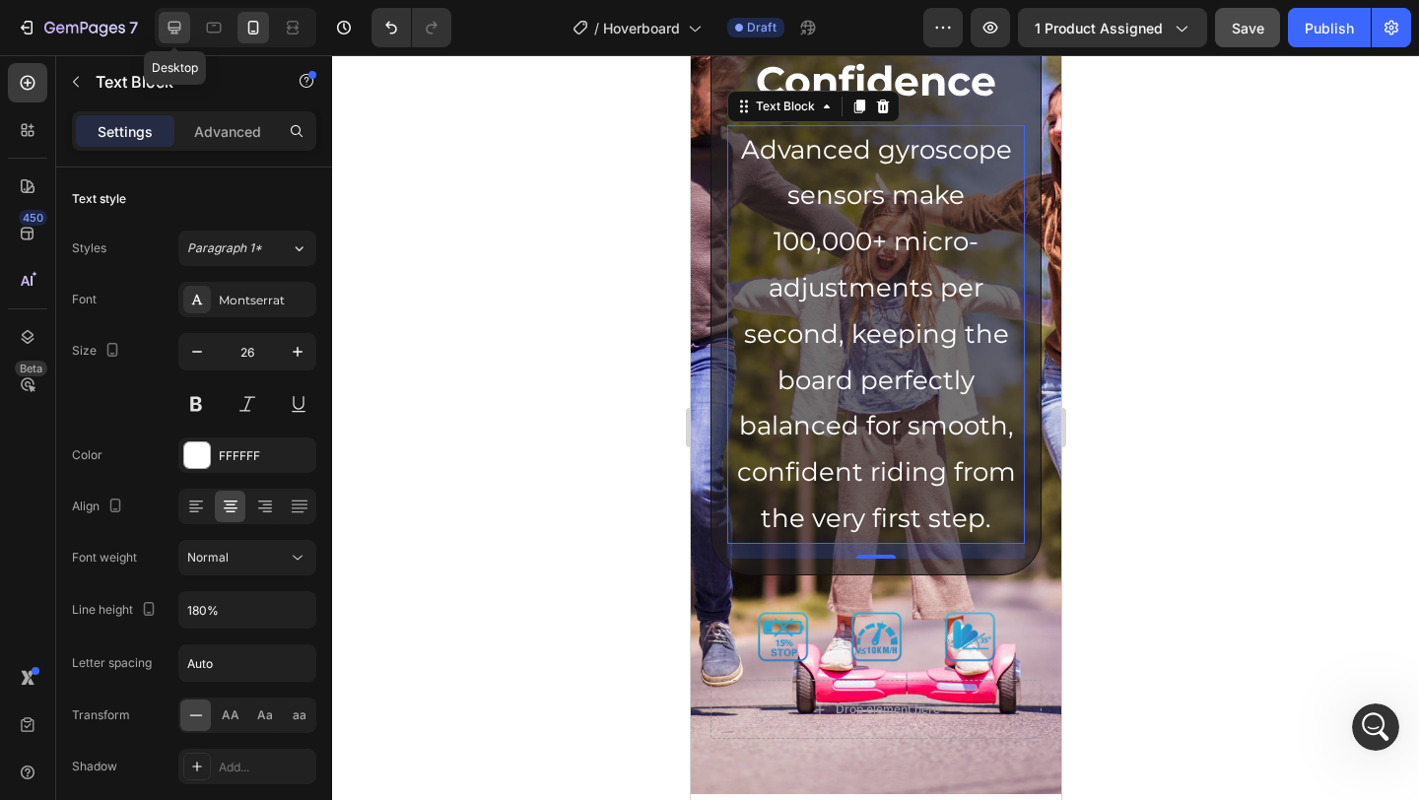
click at [177, 26] on icon at bounding box center [175, 28] width 20 height 20
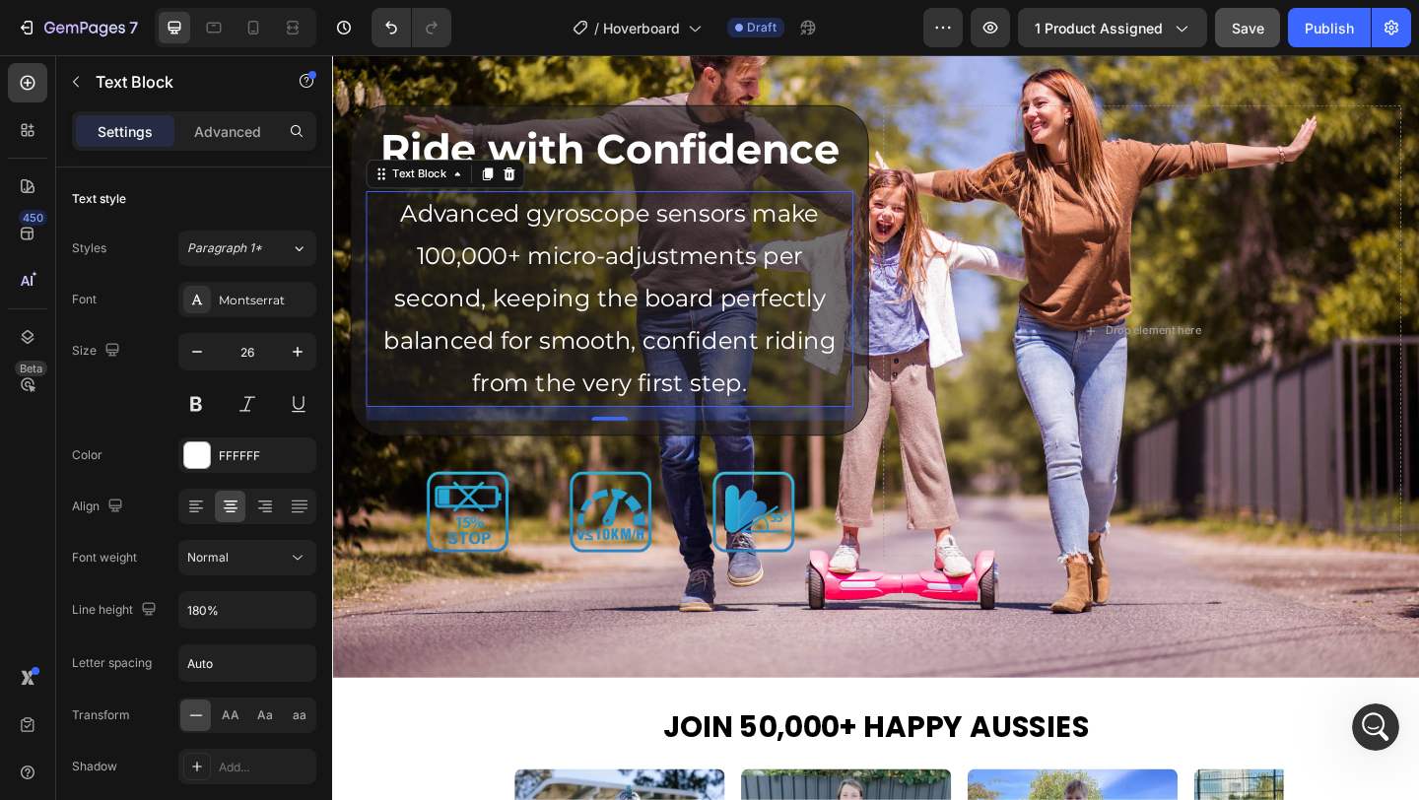
scroll to position [4043, 0]
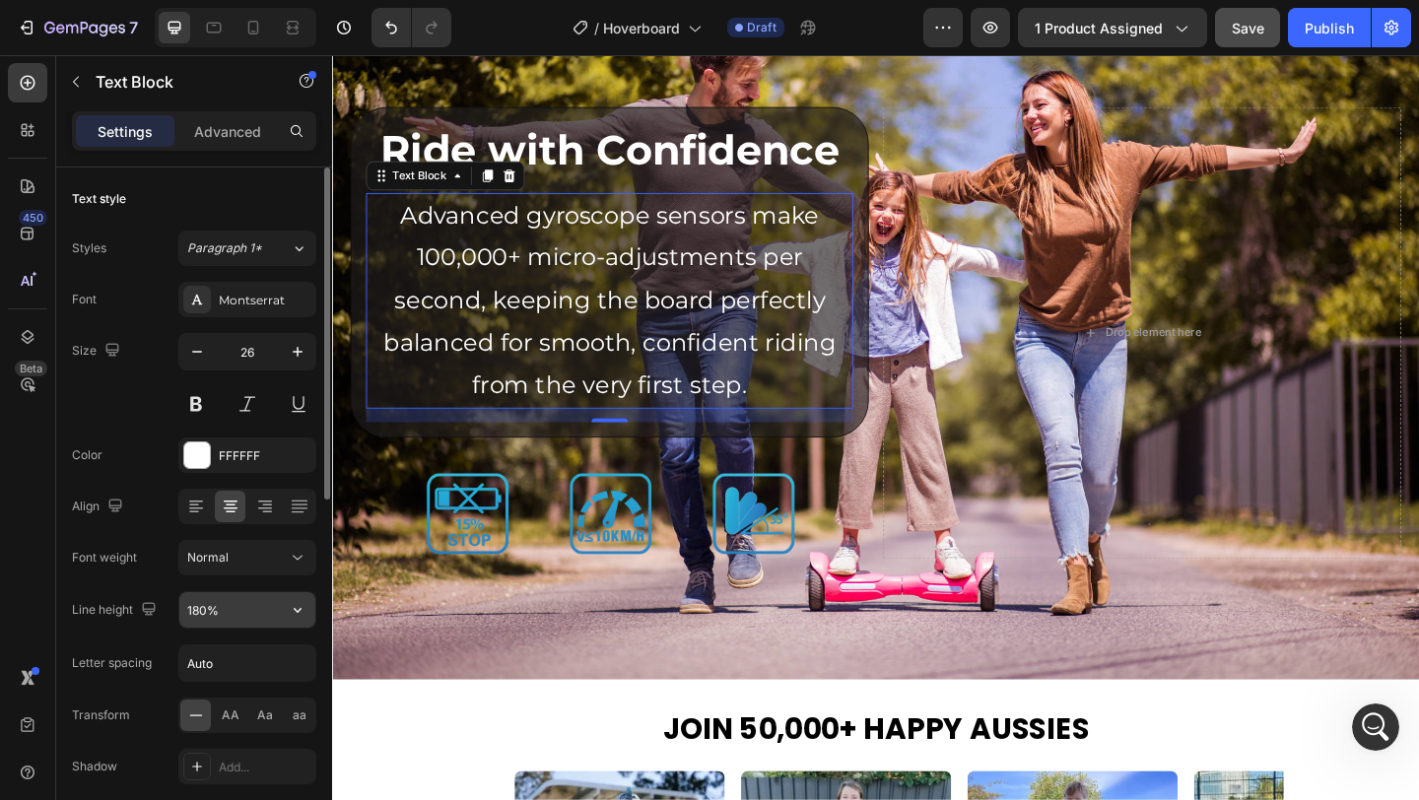
click at [234, 612] on input "180%" at bounding box center [247, 609] width 136 height 35
click at [300, 612] on icon "button" at bounding box center [298, 610] width 20 height 20
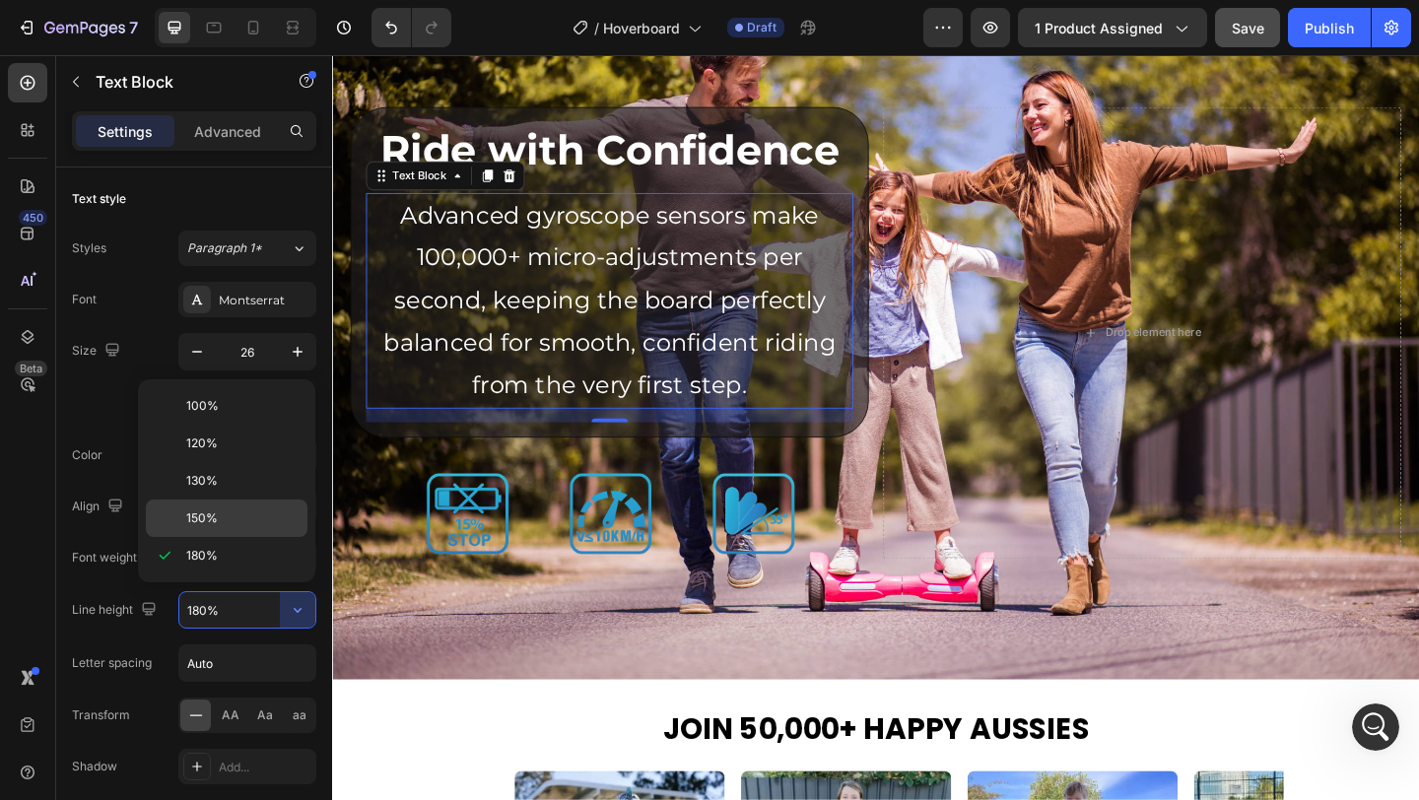
click at [240, 519] on p "150%" at bounding box center [242, 519] width 112 height 18
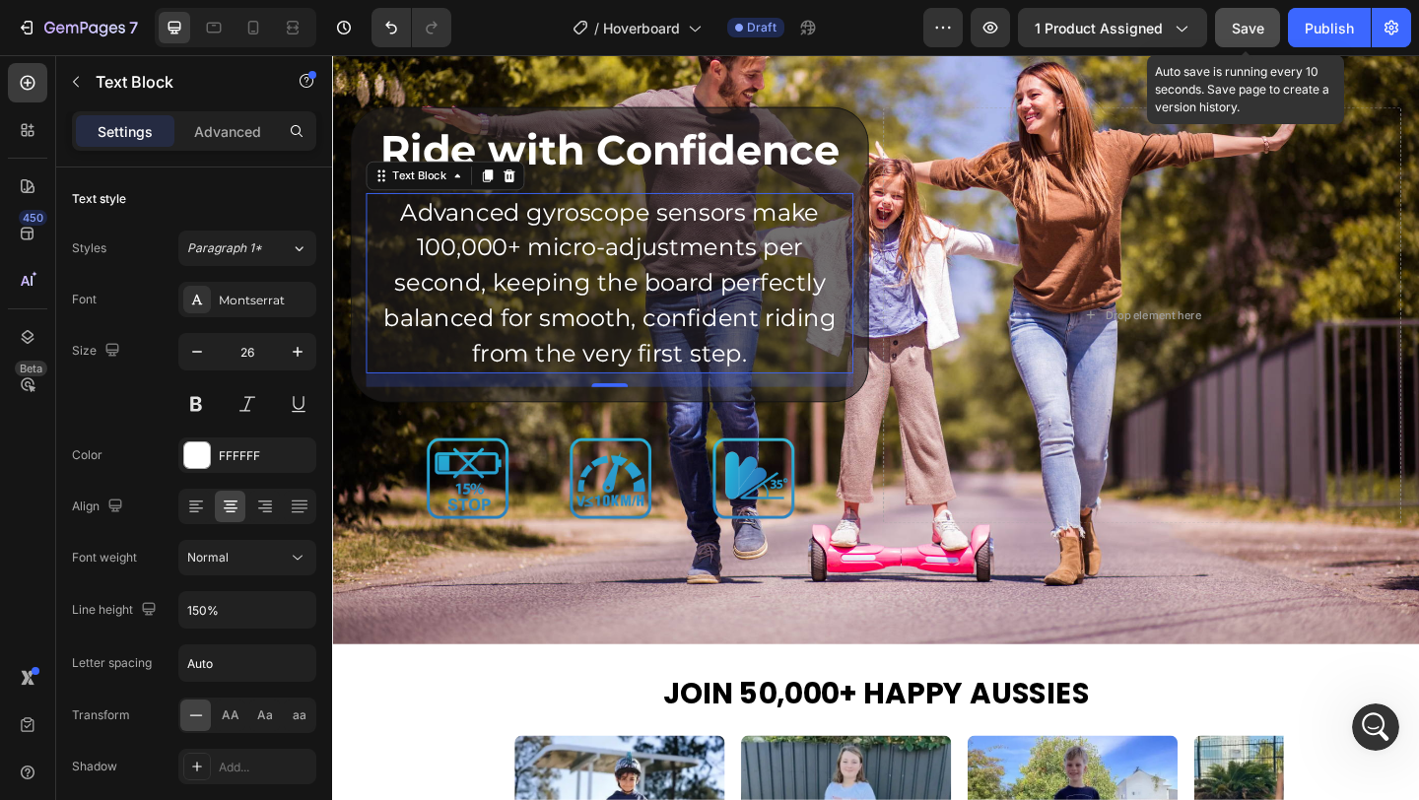
click at [1243, 29] on span "Save" at bounding box center [1248, 28] width 33 height 17
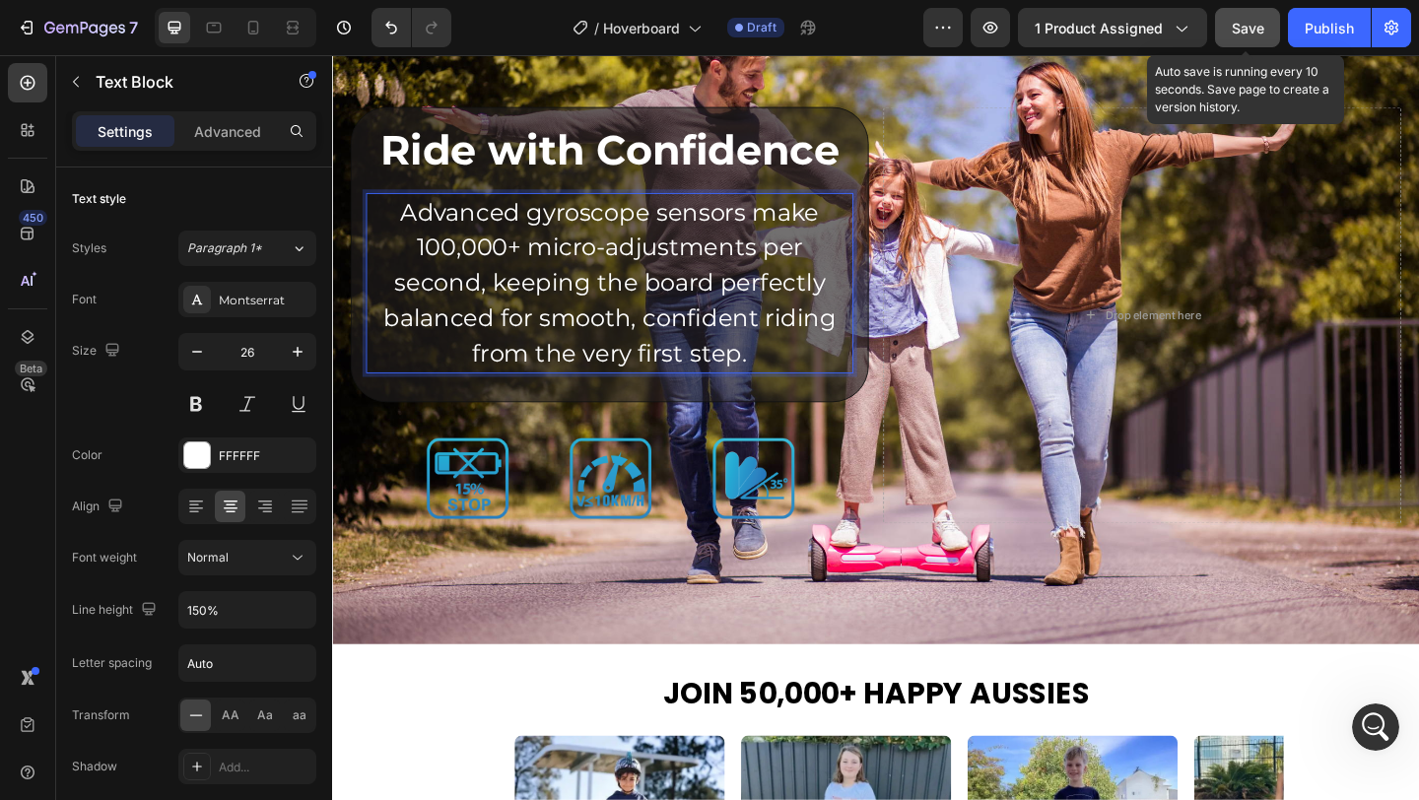
click at [703, 352] on p "Advanced gyroscope sensors make 100,000+ micro-adjustments per second, keeping …" at bounding box center [634, 303] width 526 height 192
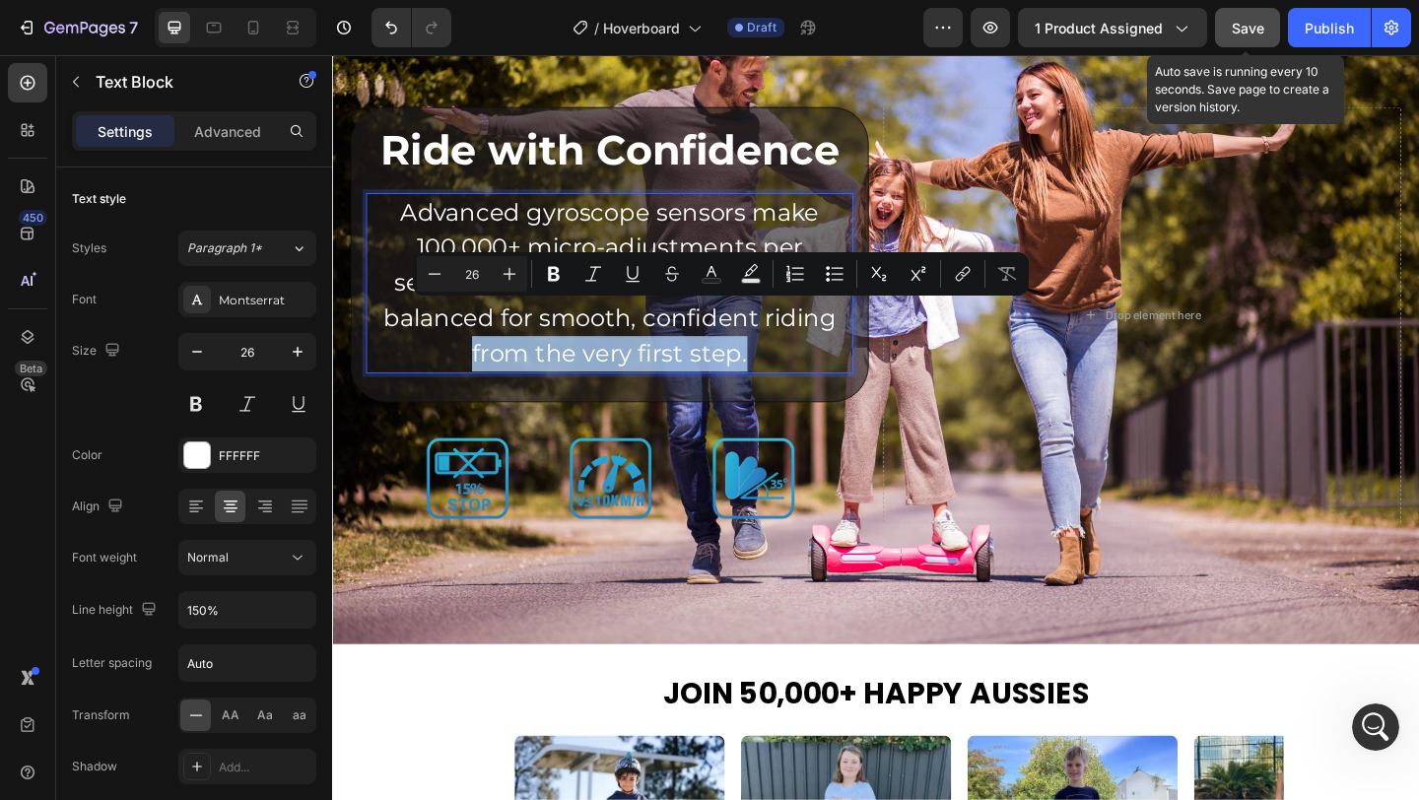
drag, startPoint x: 703, startPoint y: 352, endPoint x: 730, endPoint y: 399, distance: 54.8
click at [730, 399] on div "Advanced gyroscope sensors make 100,000+ micro-adjustments per second, keeping …" at bounding box center [634, 303] width 530 height 196
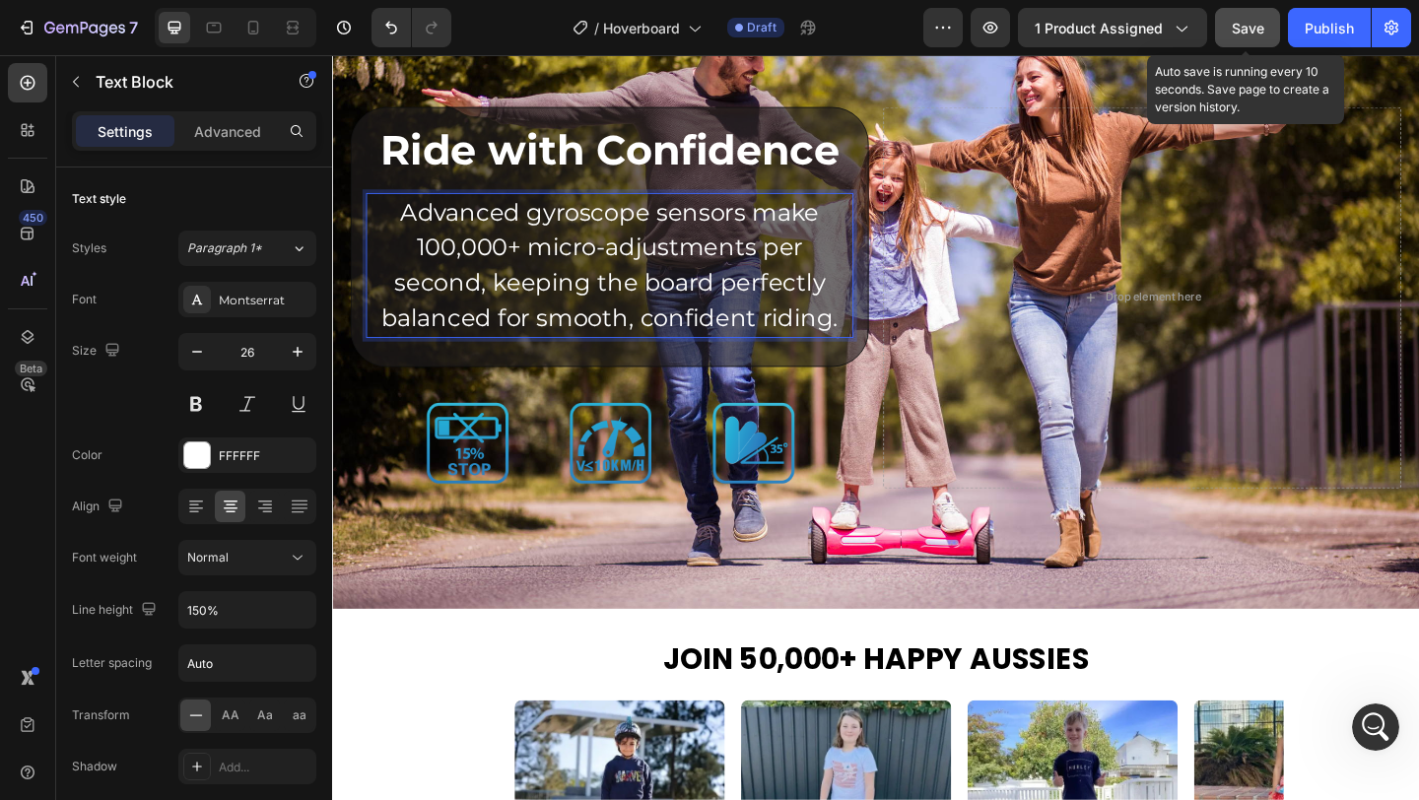
click at [1236, 29] on span "Save" at bounding box center [1248, 28] width 33 height 17
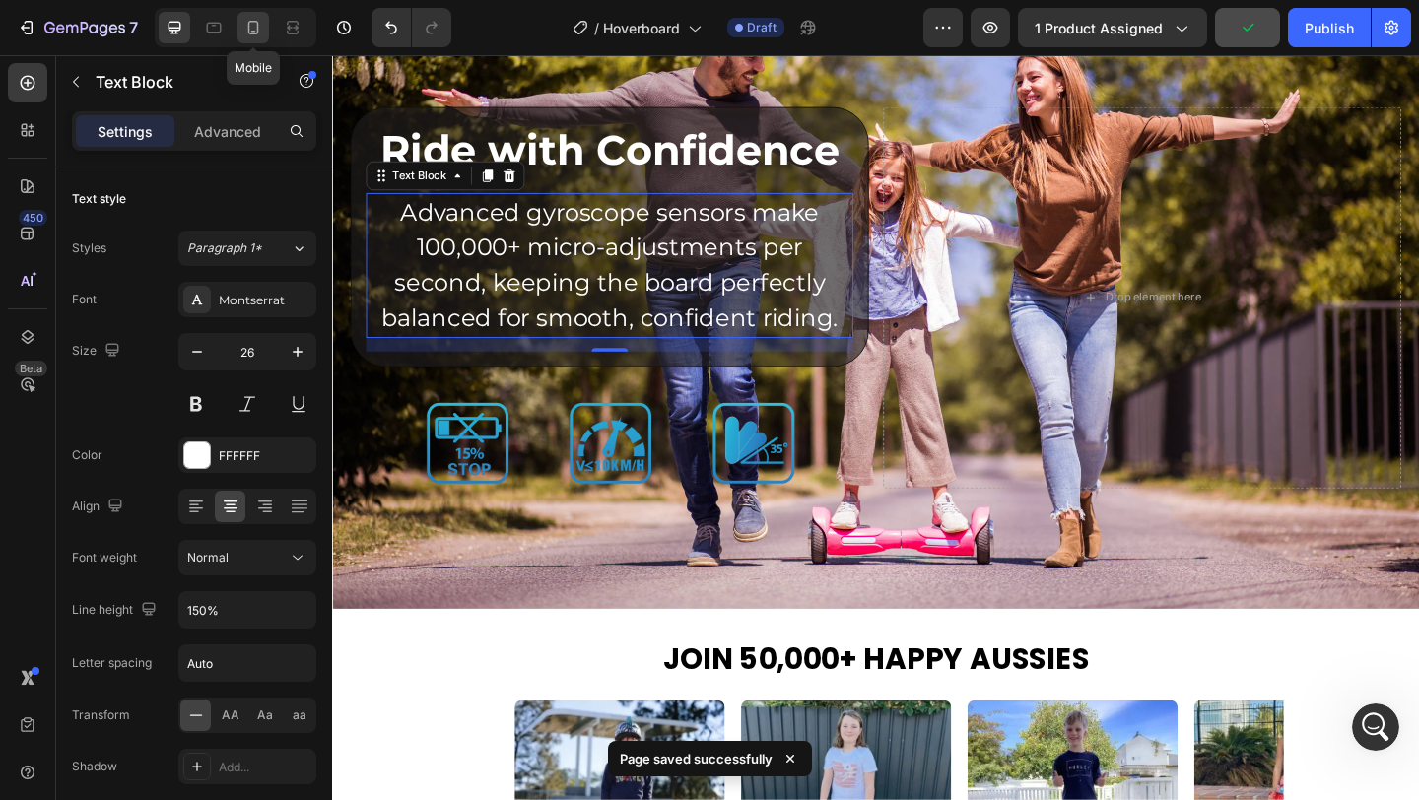
click at [245, 24] on icon at bounding box center [253, 28] width 20 height 20
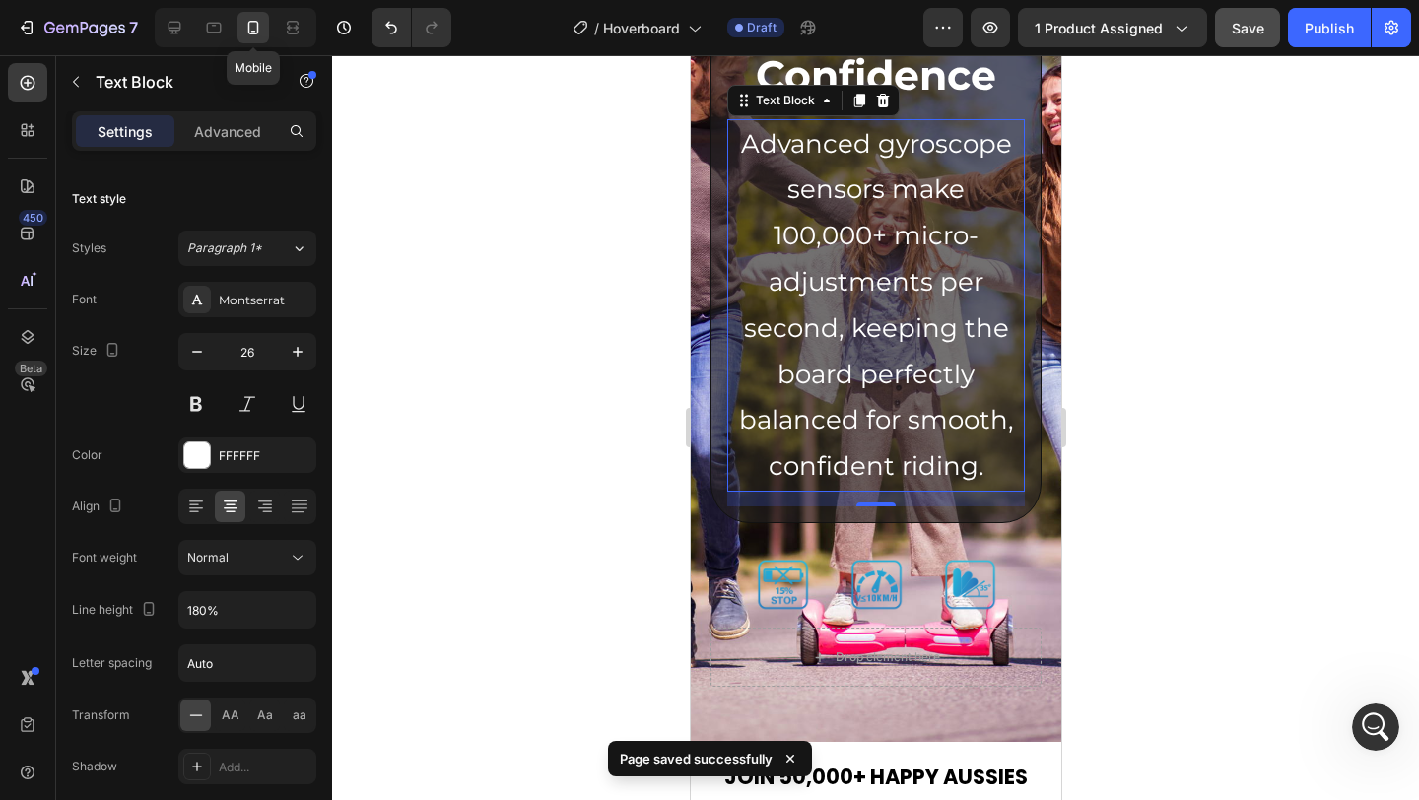
scroll to position [4051, 0]
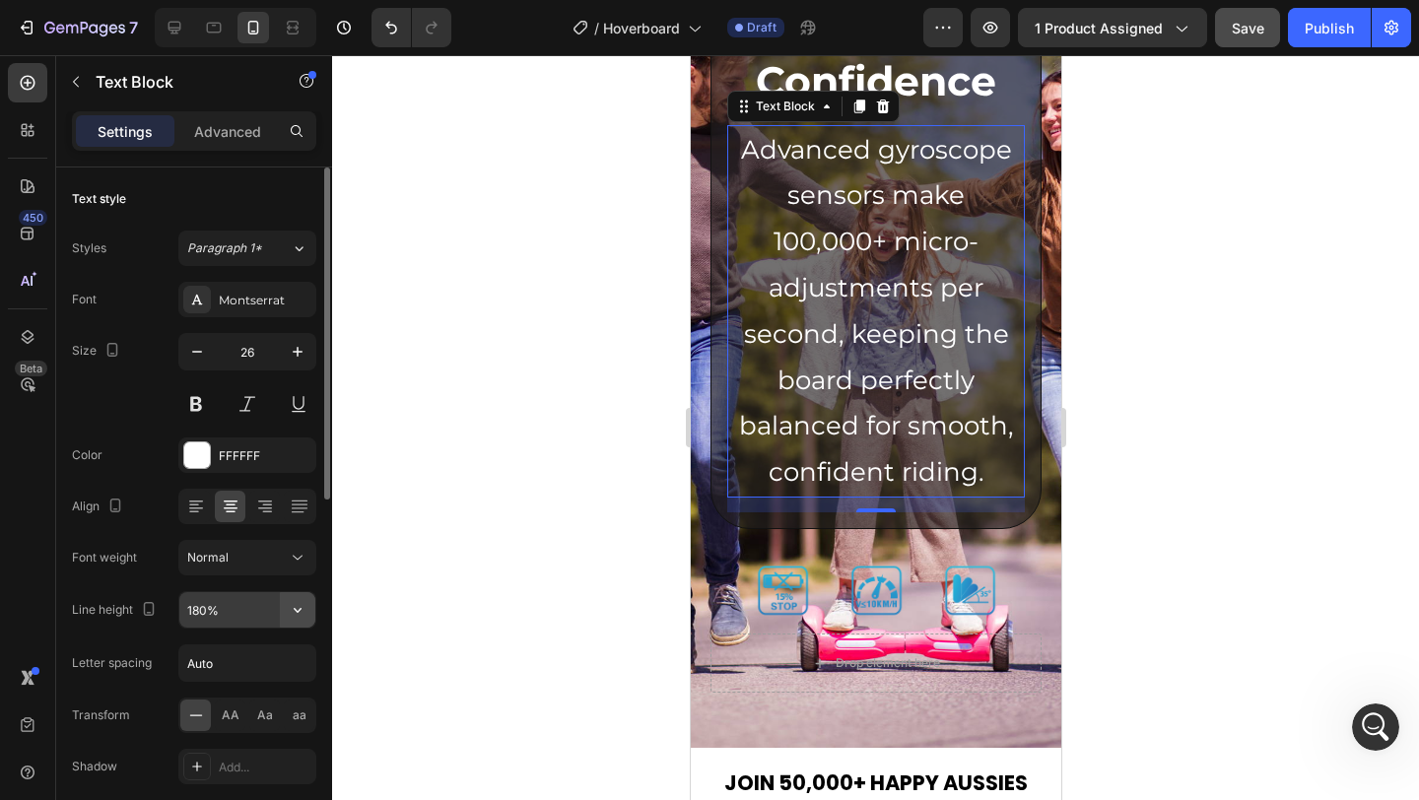
click at [300, 615] on icon "button" at bounding box center [298, 610] width 20 height 20
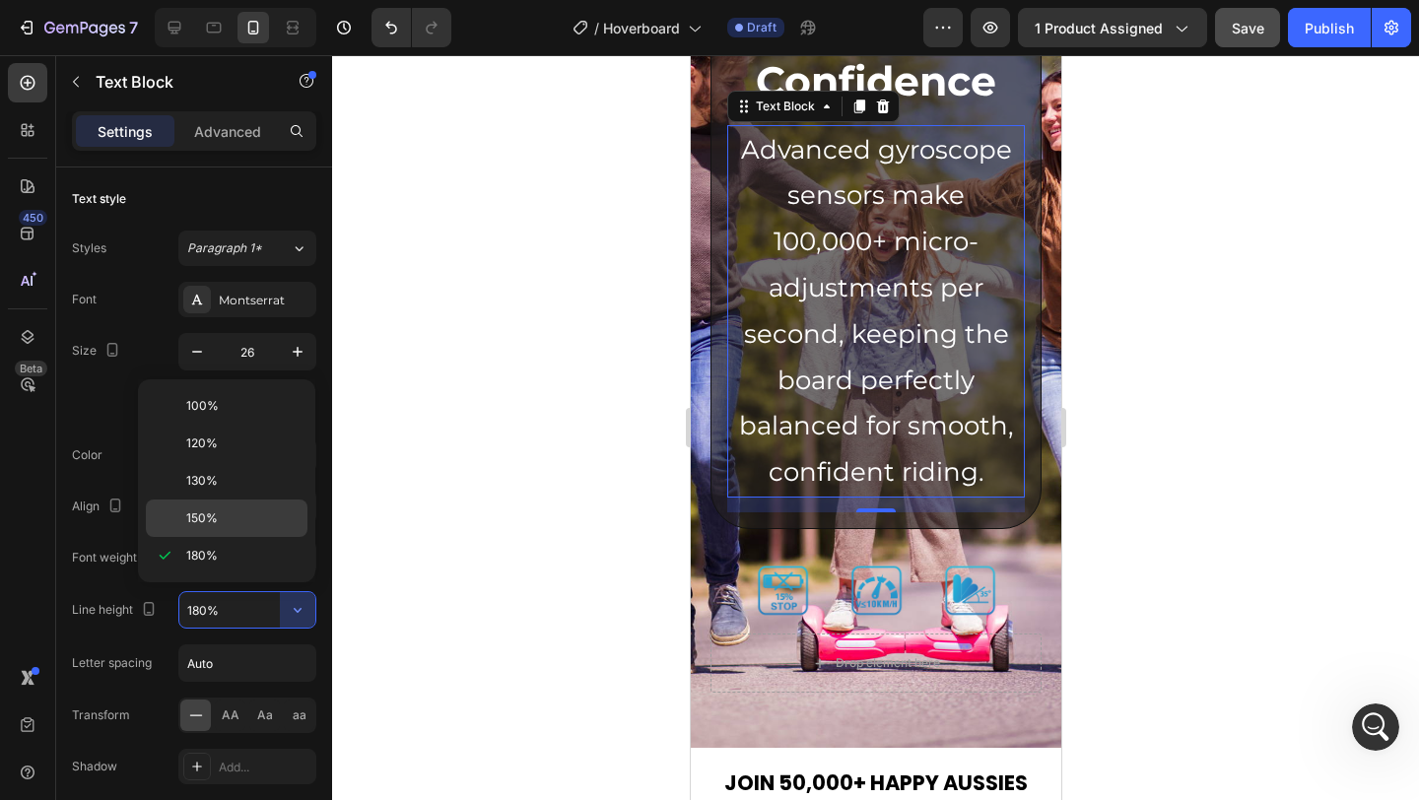
click at [238, 520] on p "150%" at bounding box center [242, 519] width 112 height 18
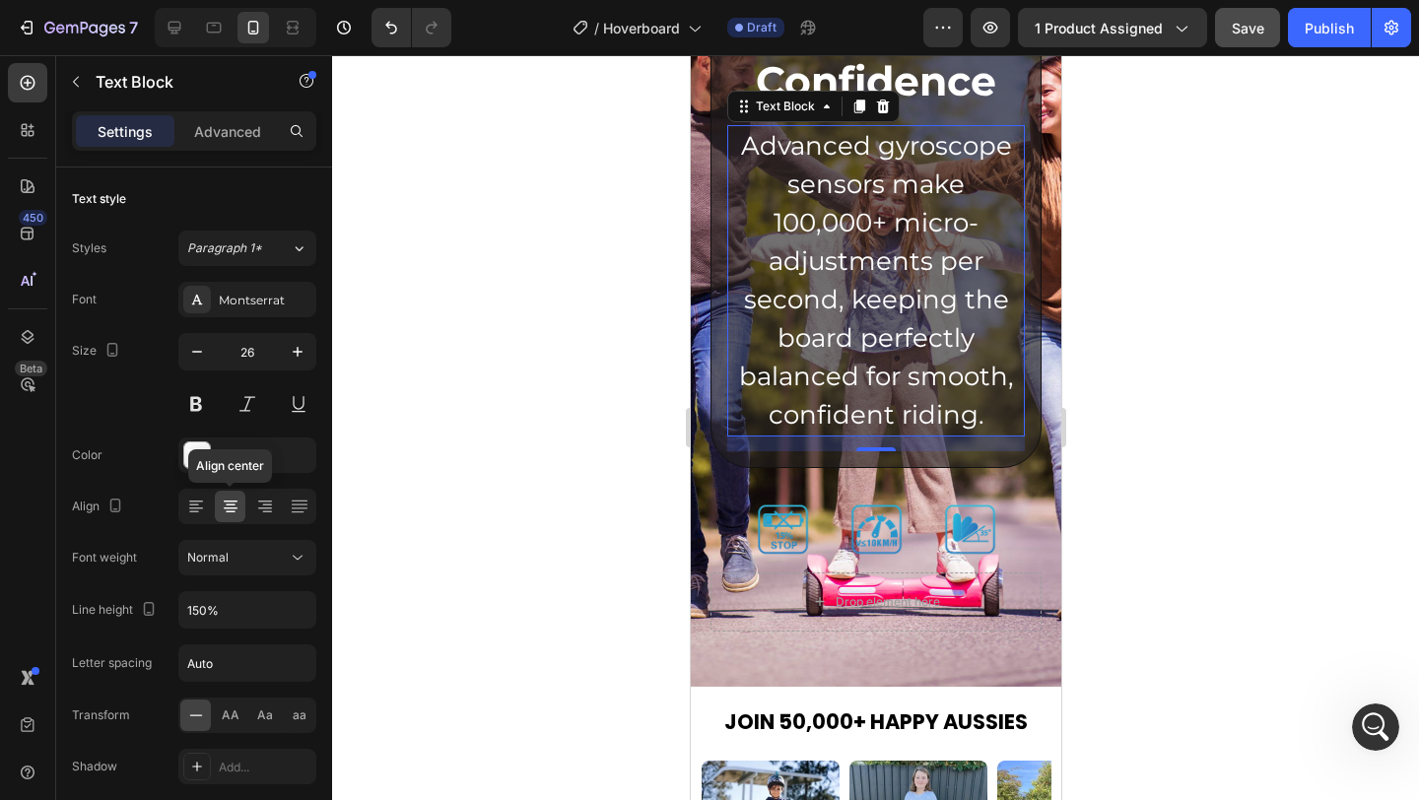
scroll to position [3990, 0]
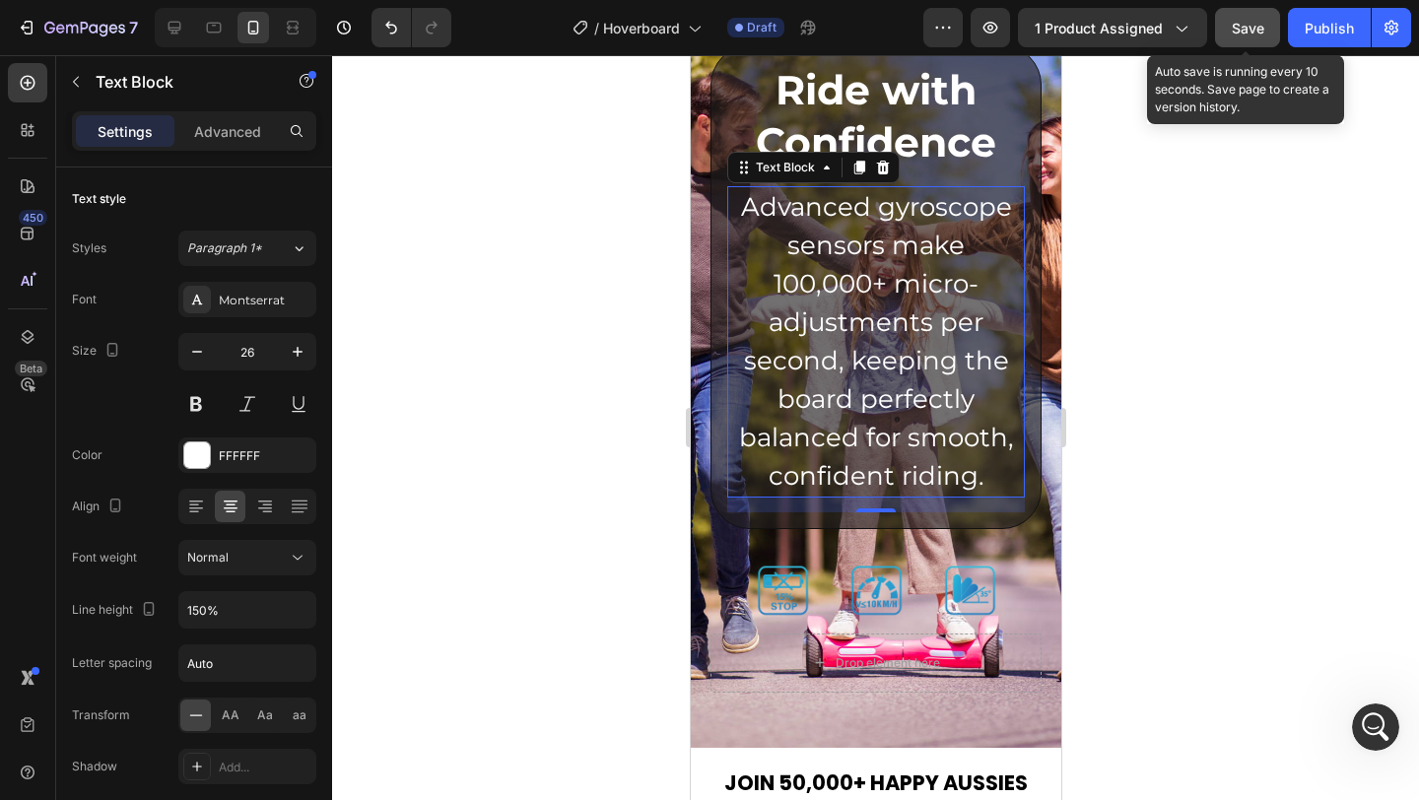
click at [1262, 20] on span "Save" at bounding box center [1248, 28] width 33 height 17
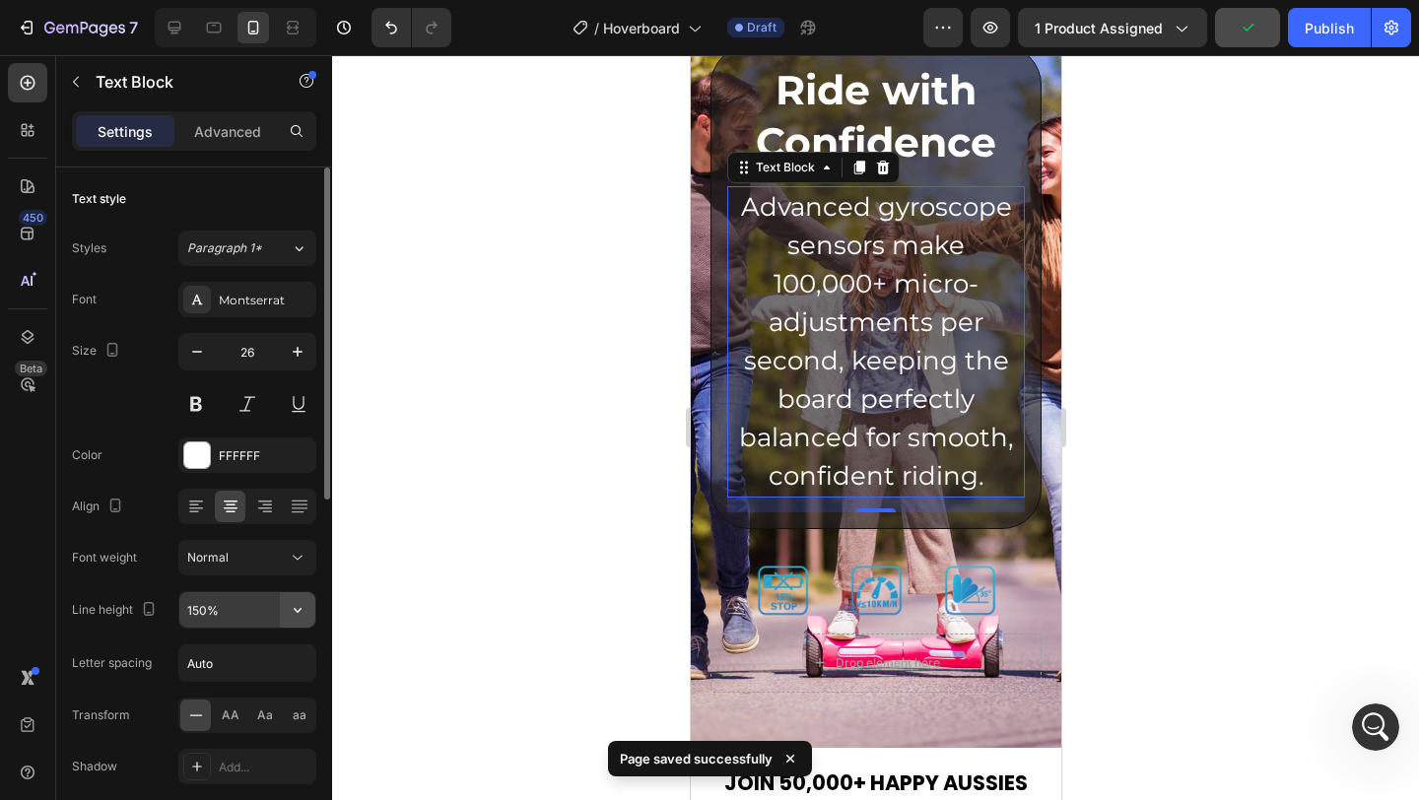
click at [298, 608] on icon "button" at bounding box center [298, 610] width 20 height 20
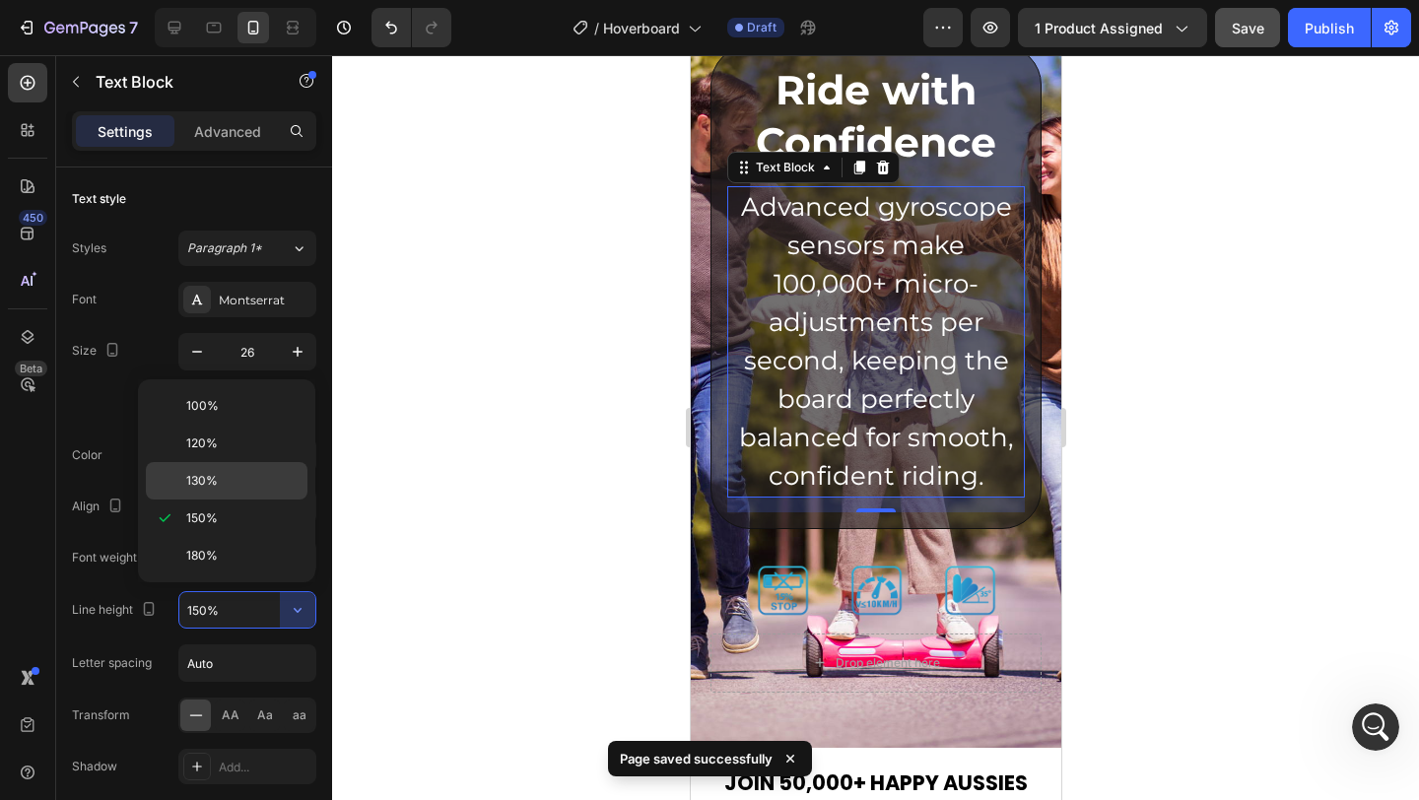
click at [259, 478] on p "130%" at bounding box center [242, 481] width 112 height 18
type input "130%"
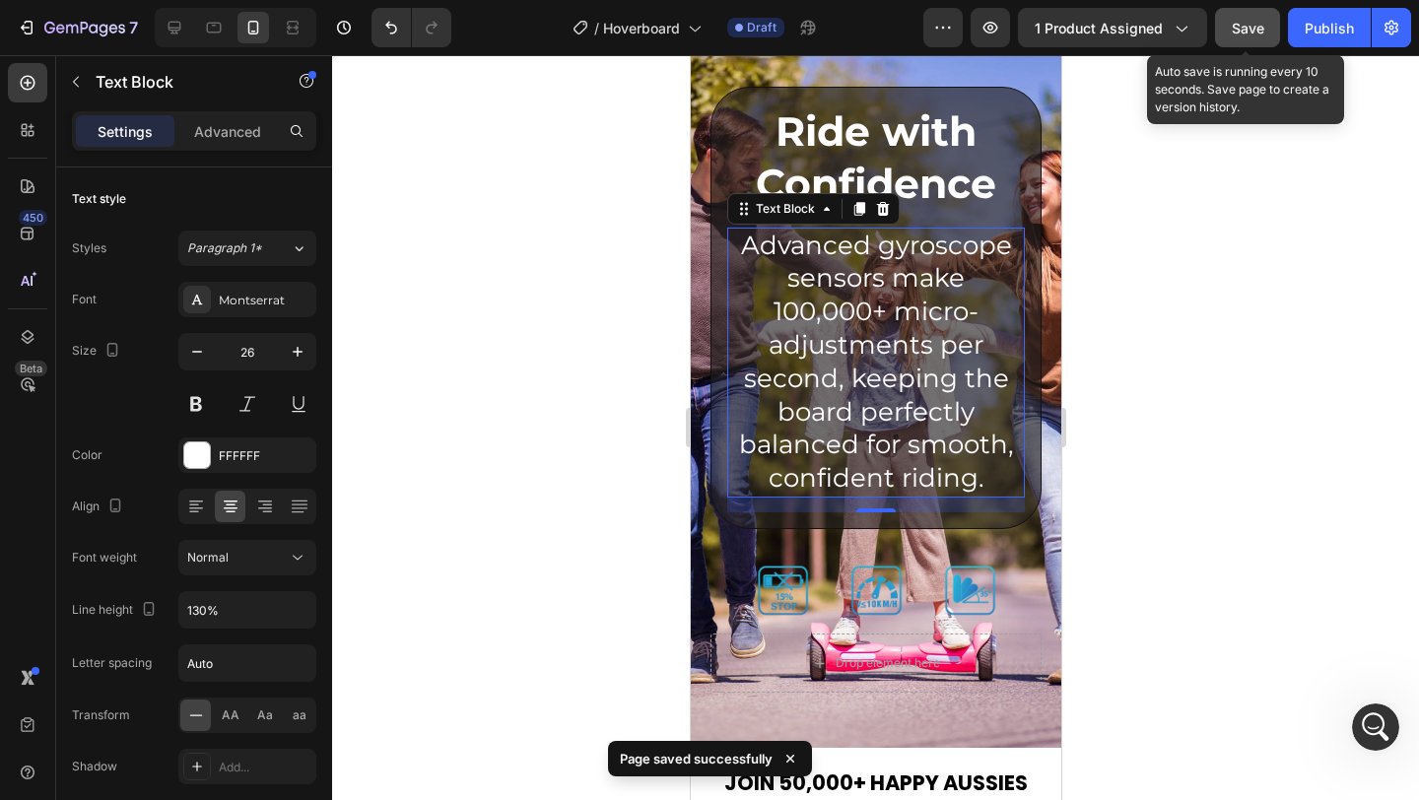
click at [1263, 31] on span "Save" at bounding box center [1248, 28] width 33 height 17
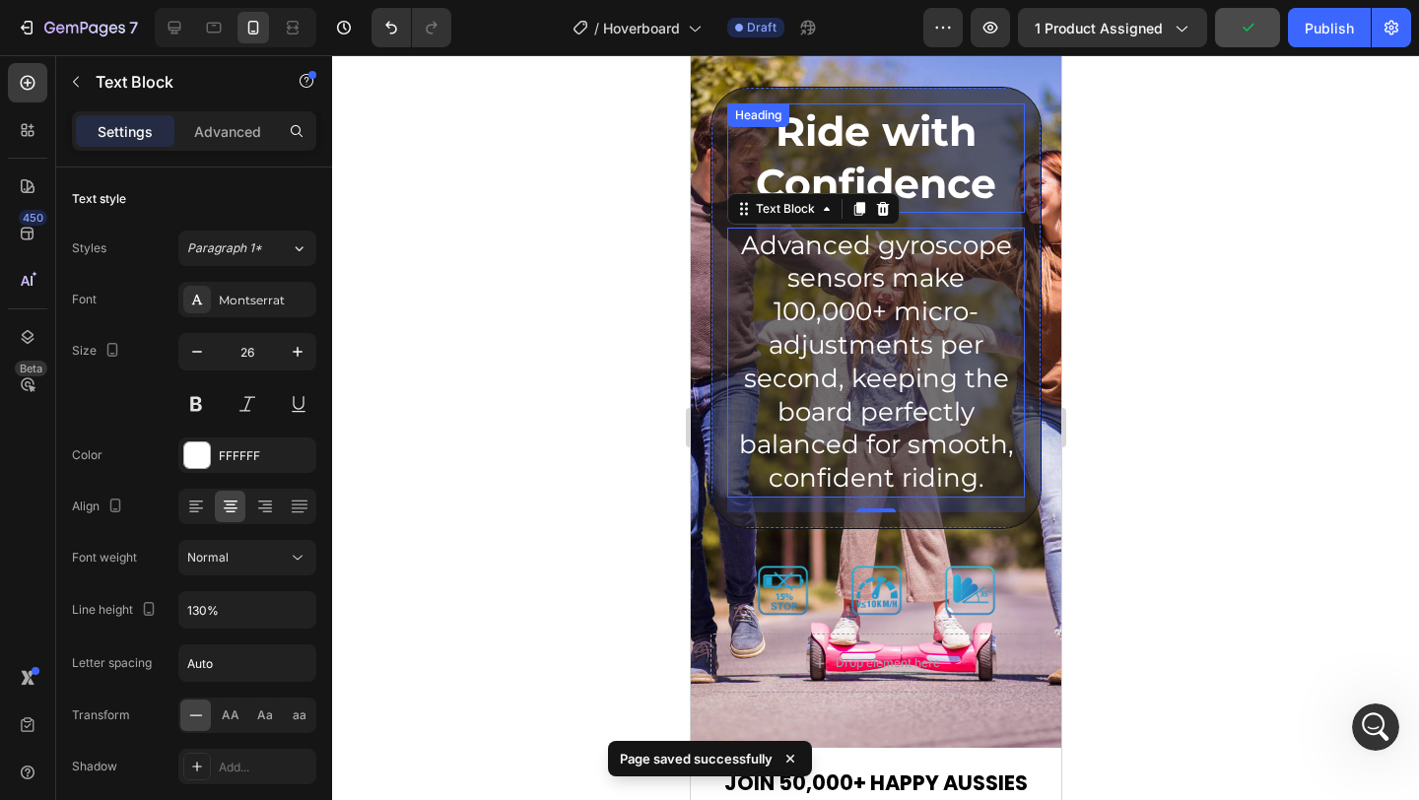
click at [943, 153] on strong "Ride with Confidence" at bounding box center [875, 157] width 240 height 102
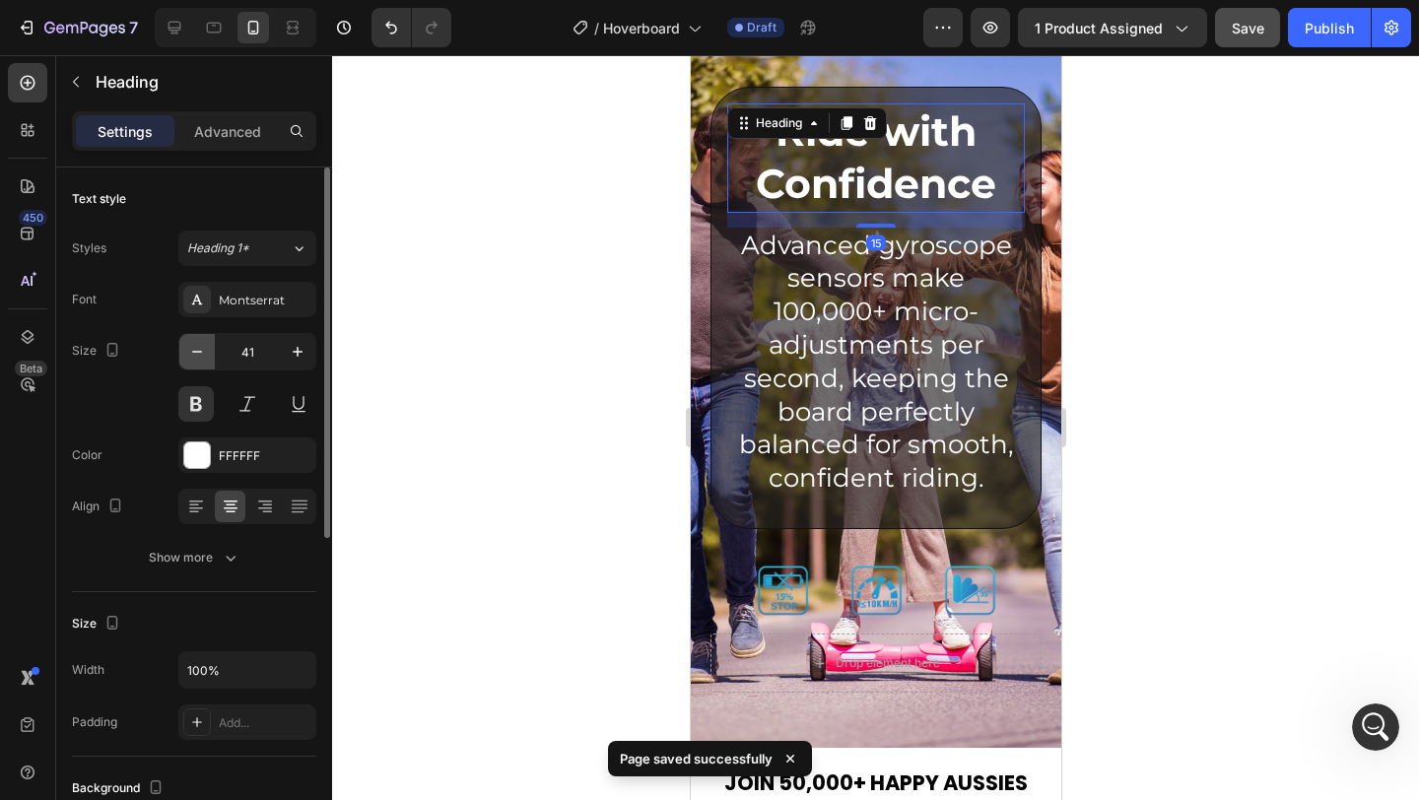
click at [190, 349] on icon "button" at bounding box center [197, 352] width 20 height 20
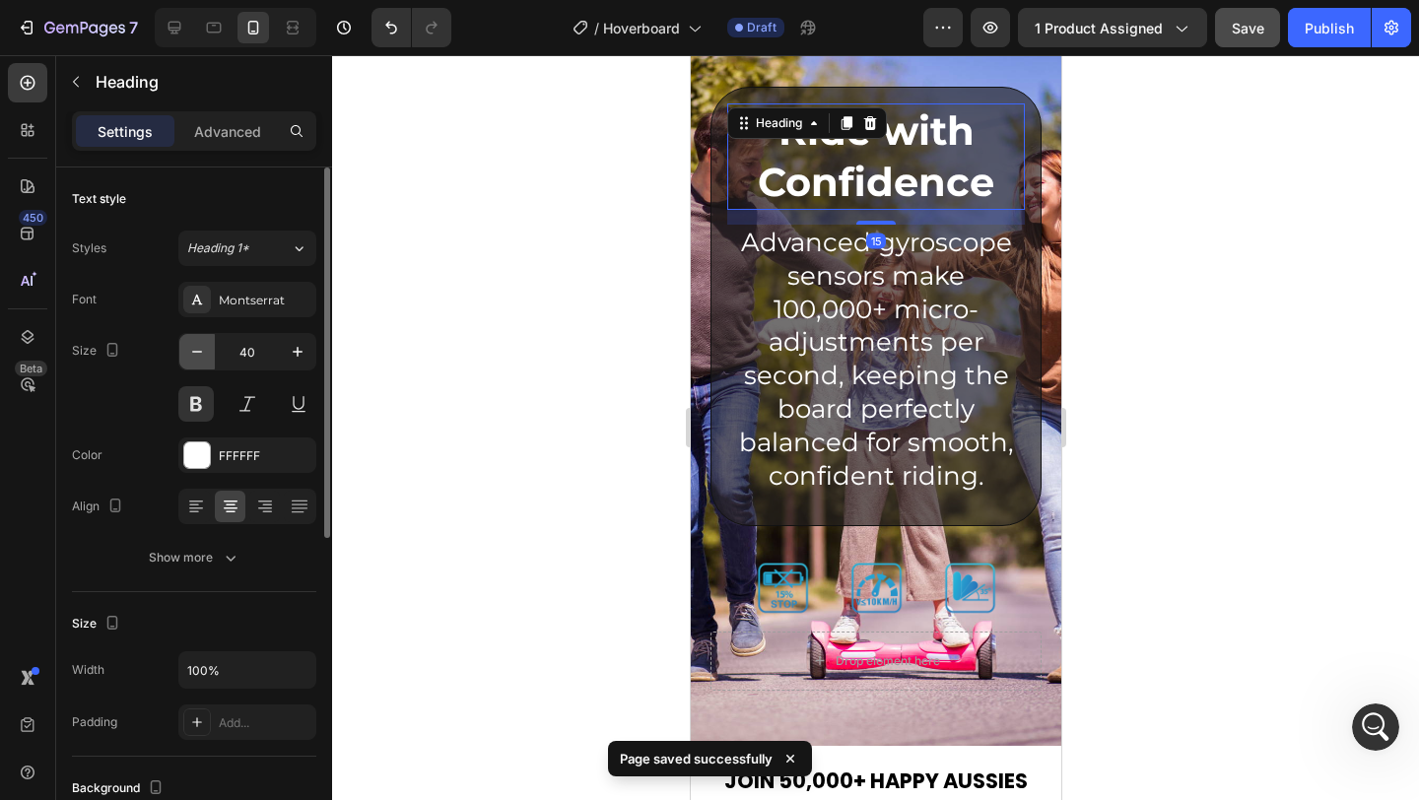
click at [190, 349] on icon "button" at bounding box center [197, 352] width 20 height 20
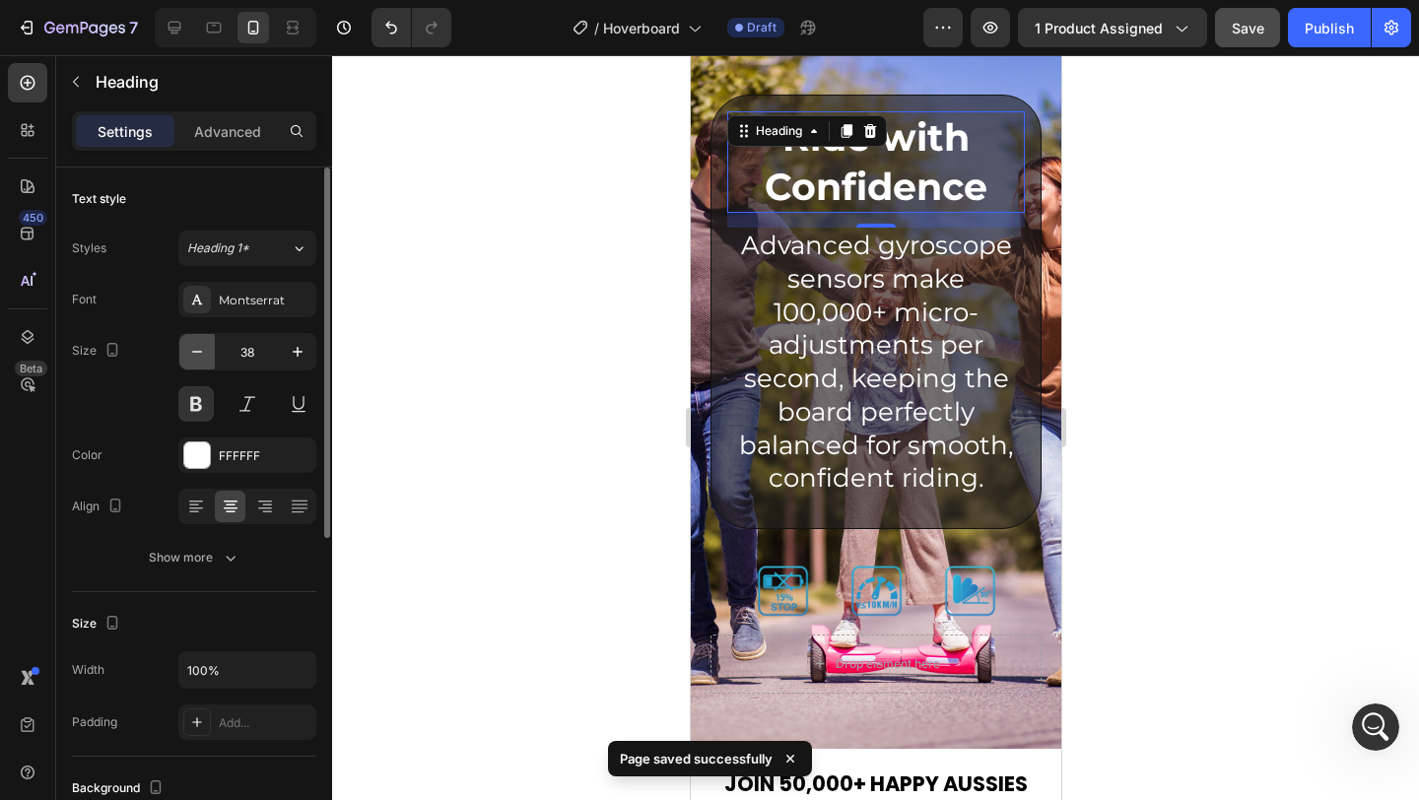
click at [190, 349] on icon "button" at bounding box center [197, 352] width 20 height 20
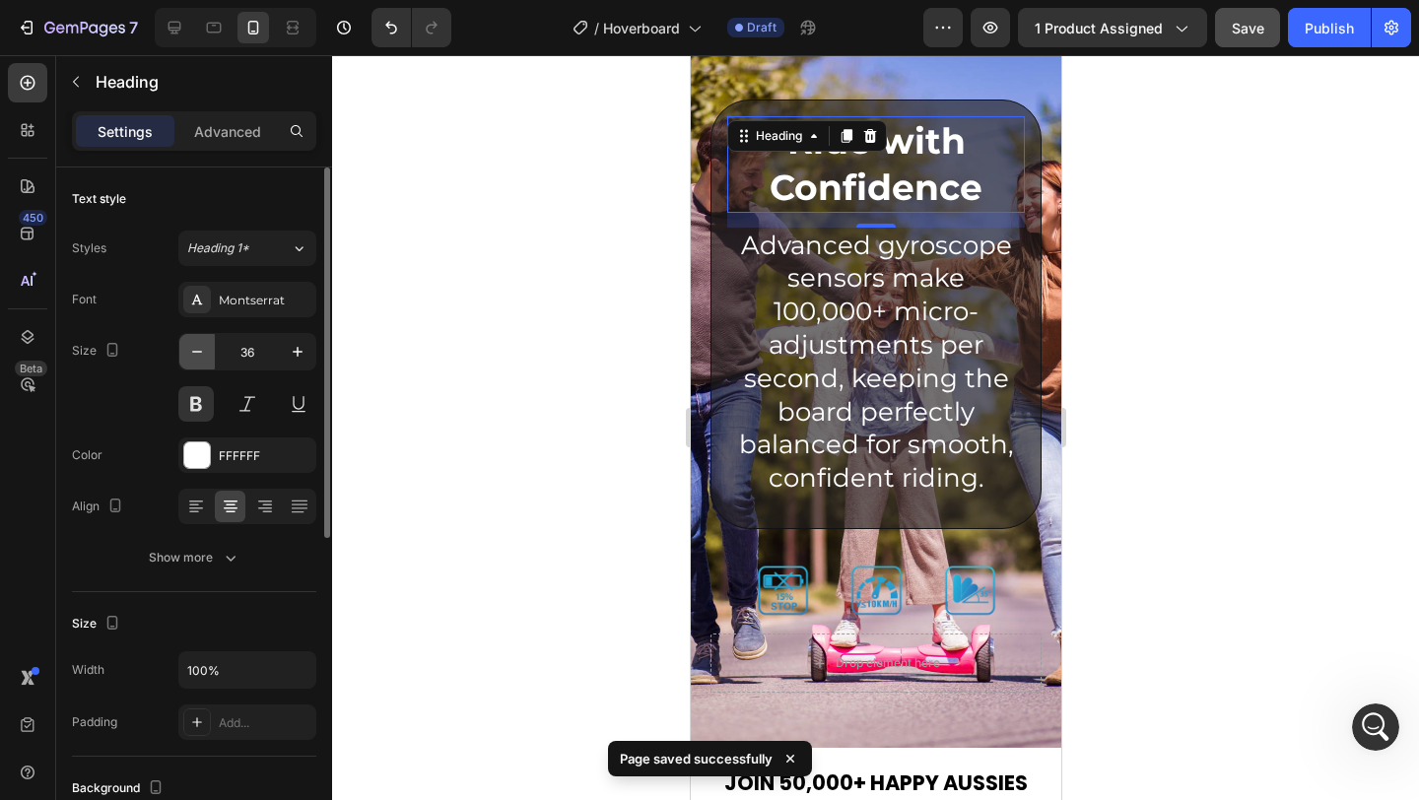
click at [190, 349] on icon "button" at bounding box center [197, 352] width 20 height 20
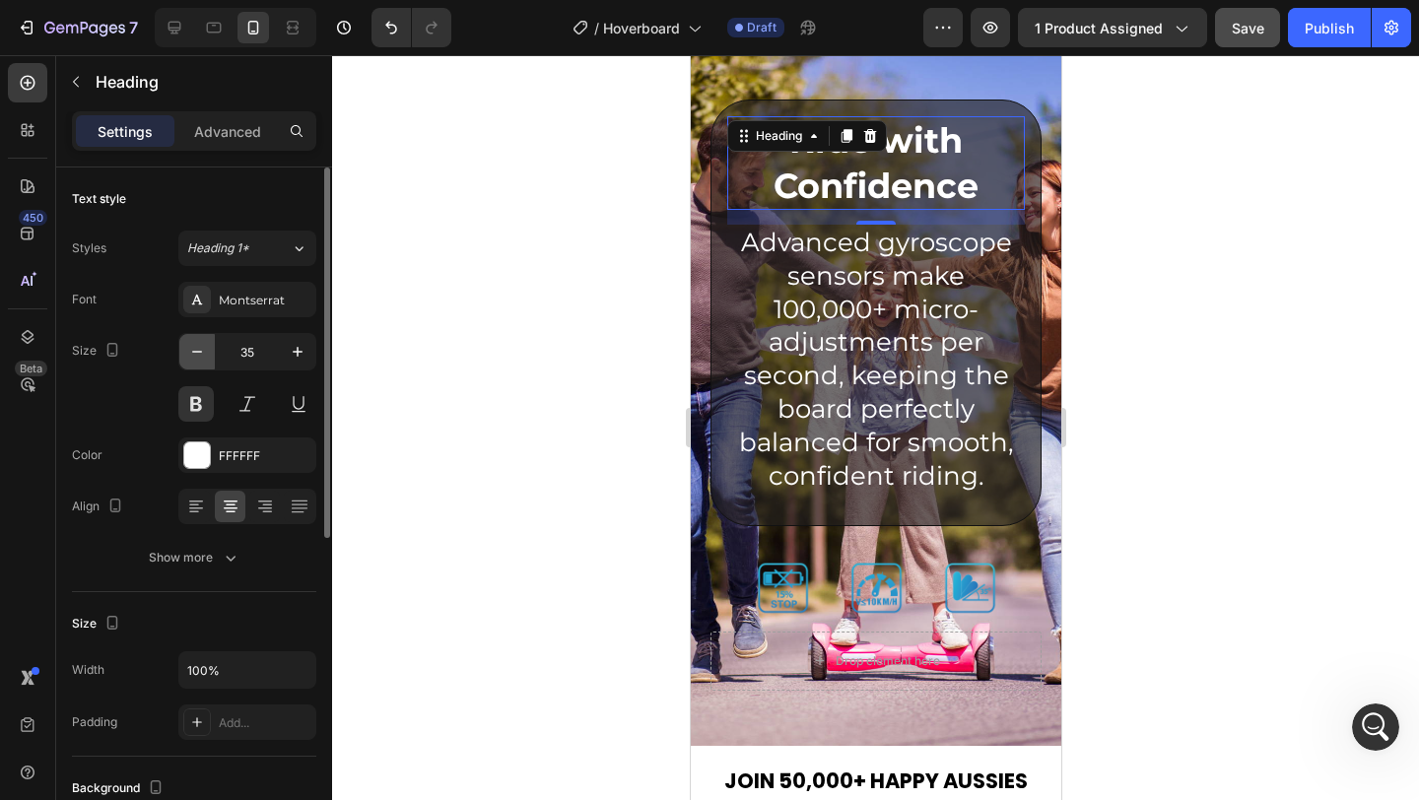
scroll to position [3934, 0]
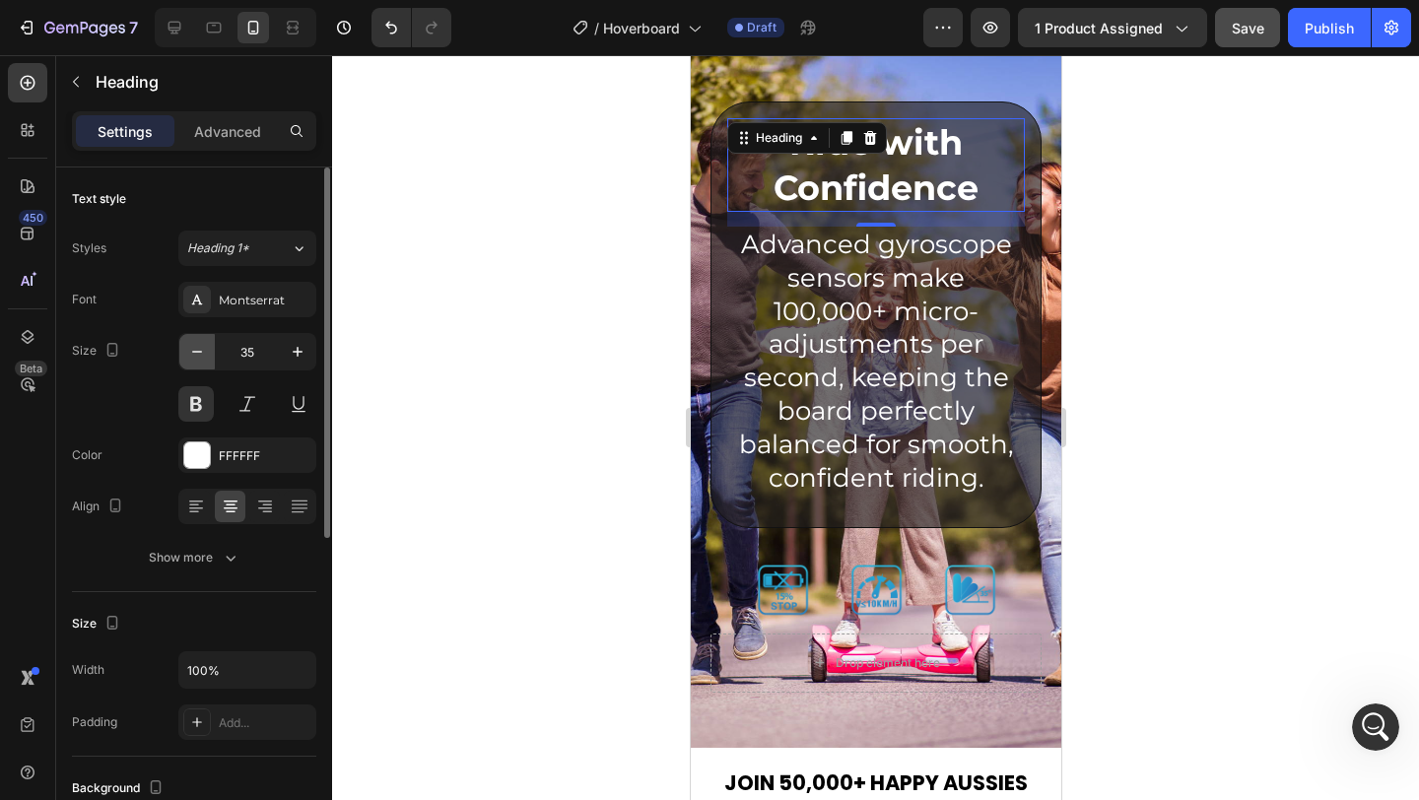
click at [190, 349] on icon "button" at bounding box center [197, 352] width 20 height 20
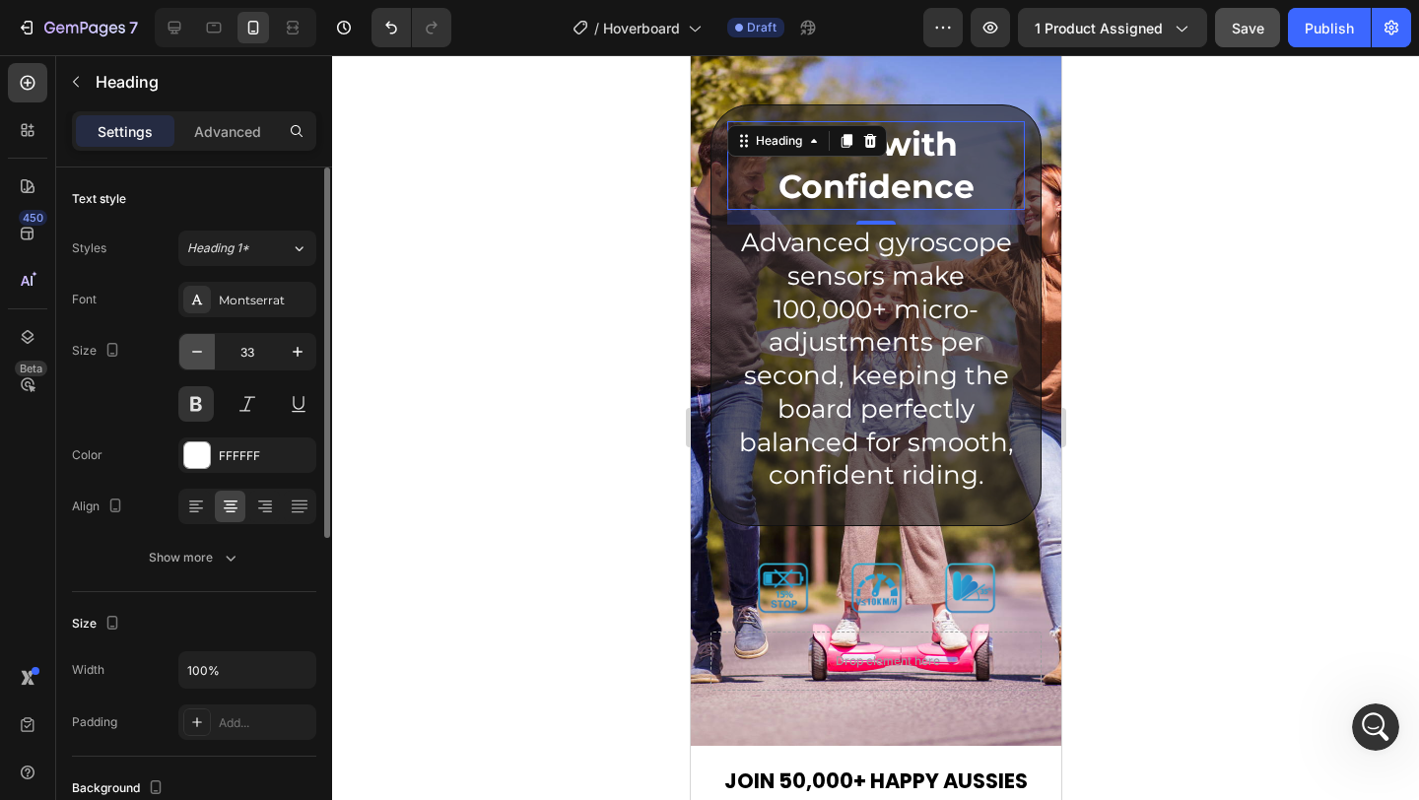
scroll to position [3928, 0]
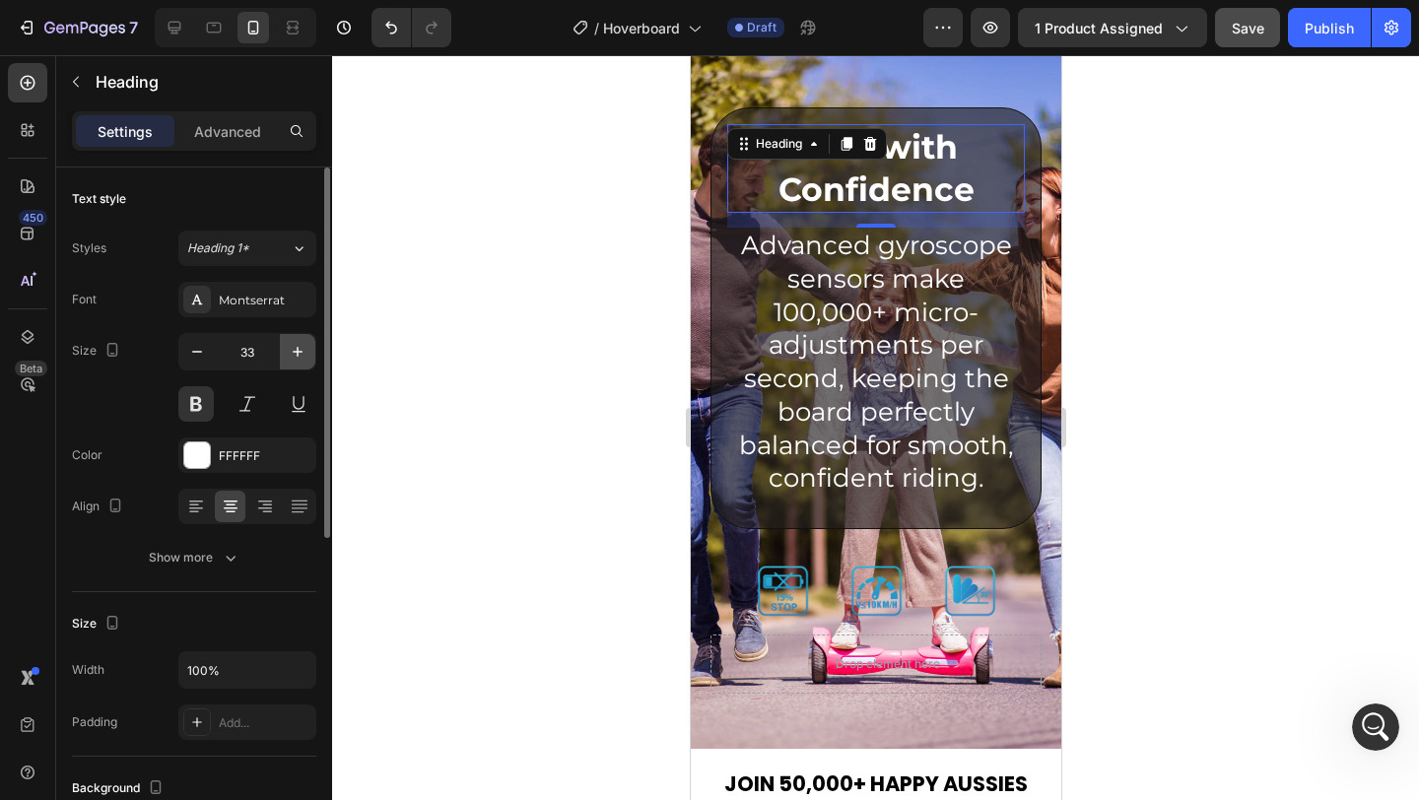
click at [296, 352] on icon "button" at bounding box center [298, 352] width 10 height 10
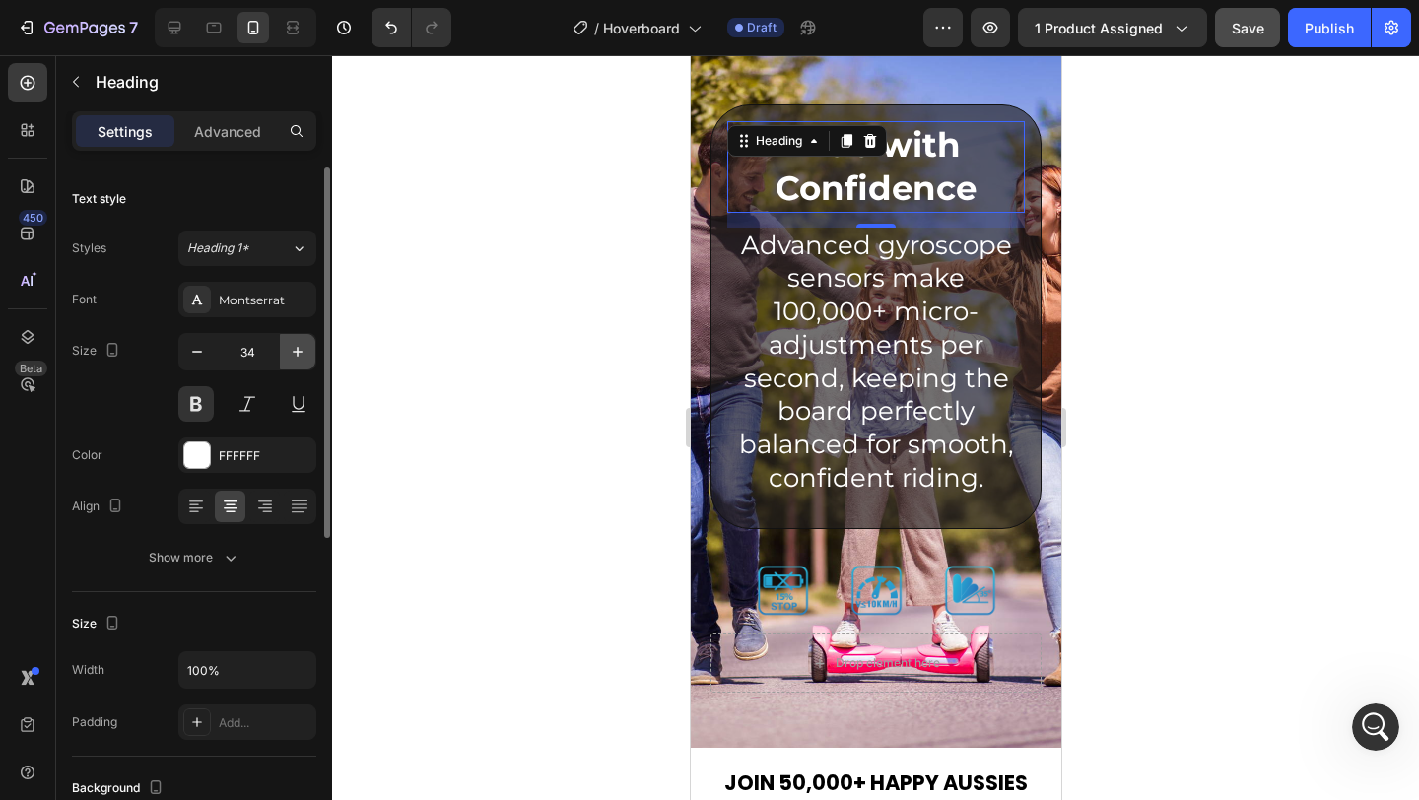
click at [296, 352] on icon "button" at bounding box center [298, 352] width 10 height 10
type input "35"
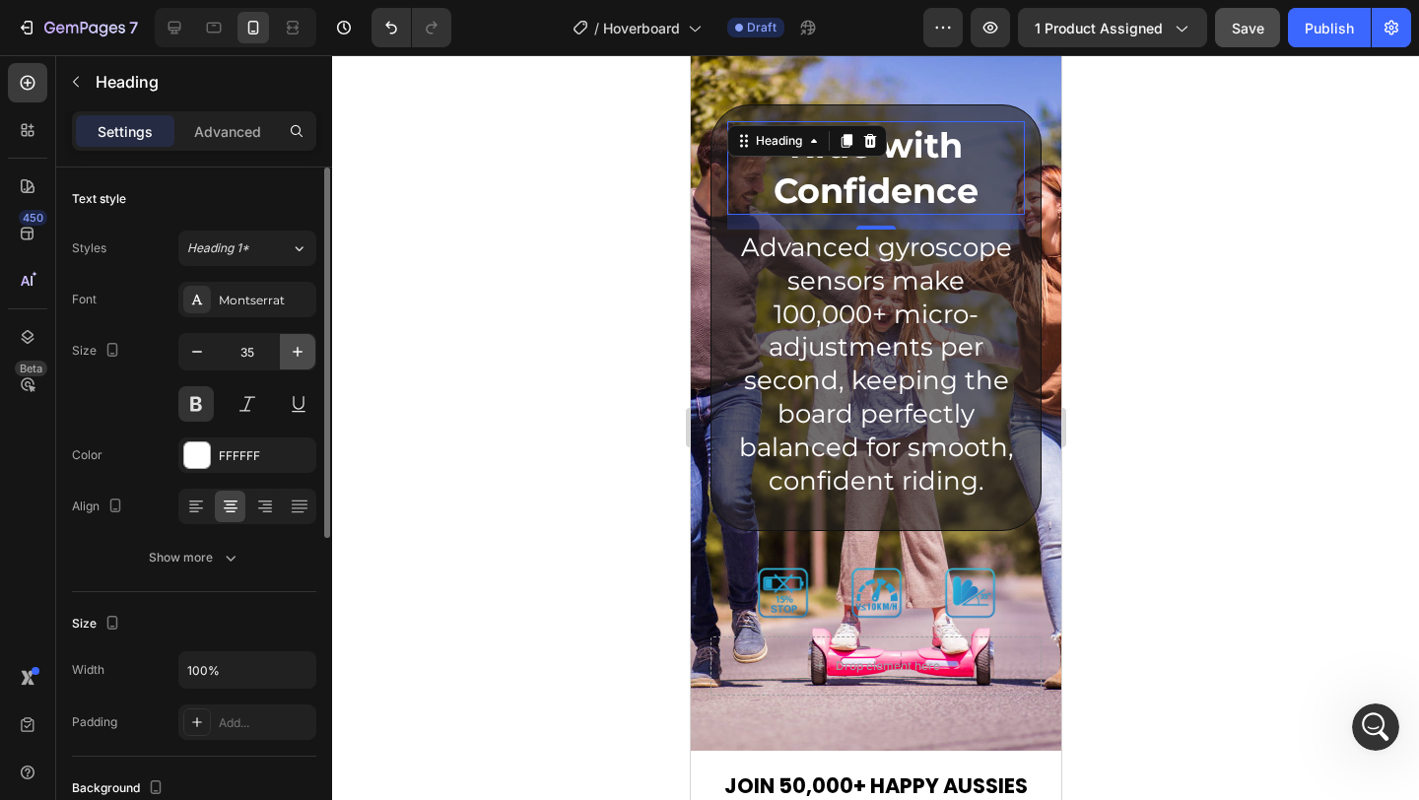
scroll to position [3934, 0]
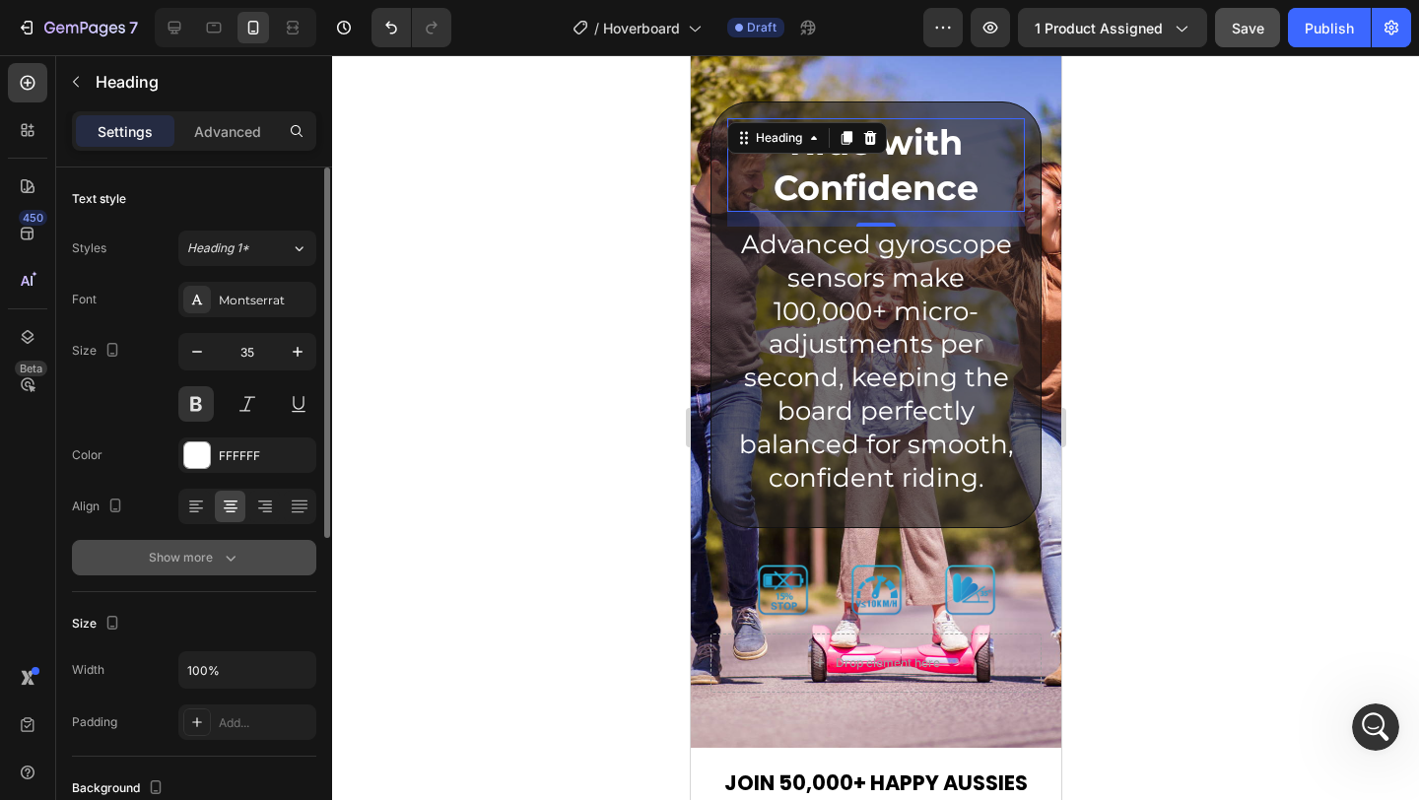
click at [223, 560] on icon "button" at bounding box center [231, 558] width 20 height 20
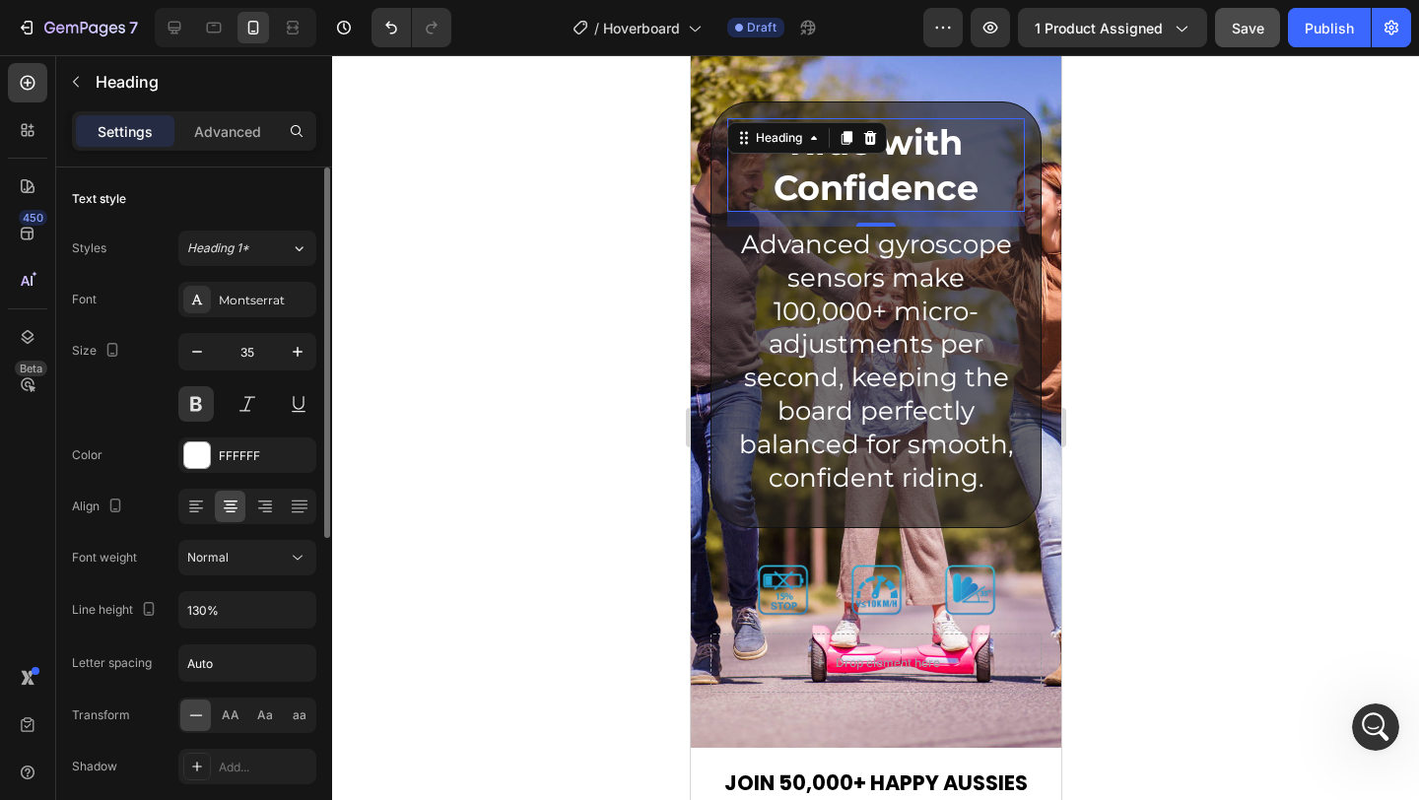
click at [501, 495] on div at bounding box center [875, 427] width 1087 height 745
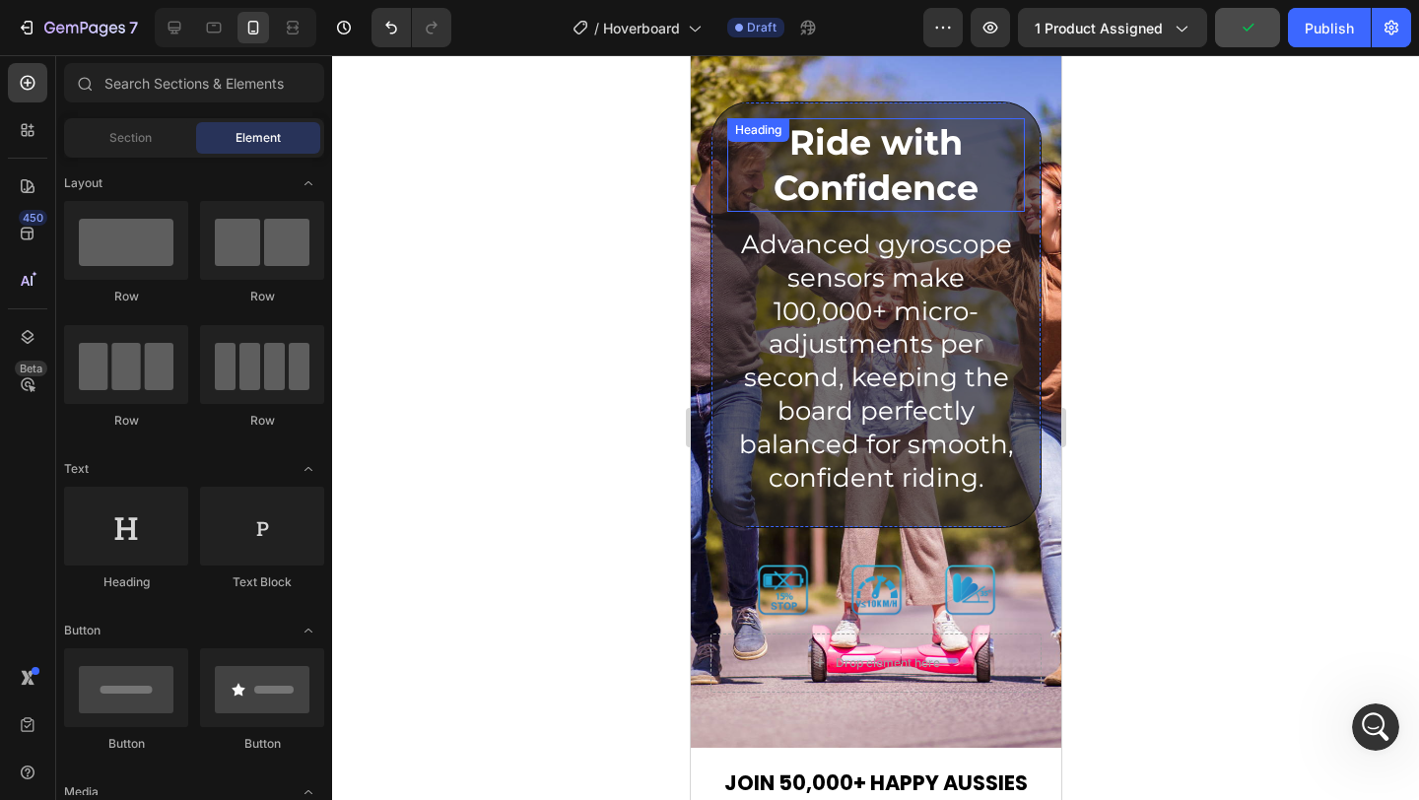
click at [925, 138] on strong "Ride with Confidence" at bounding box center [875, 165] width 205 height 88
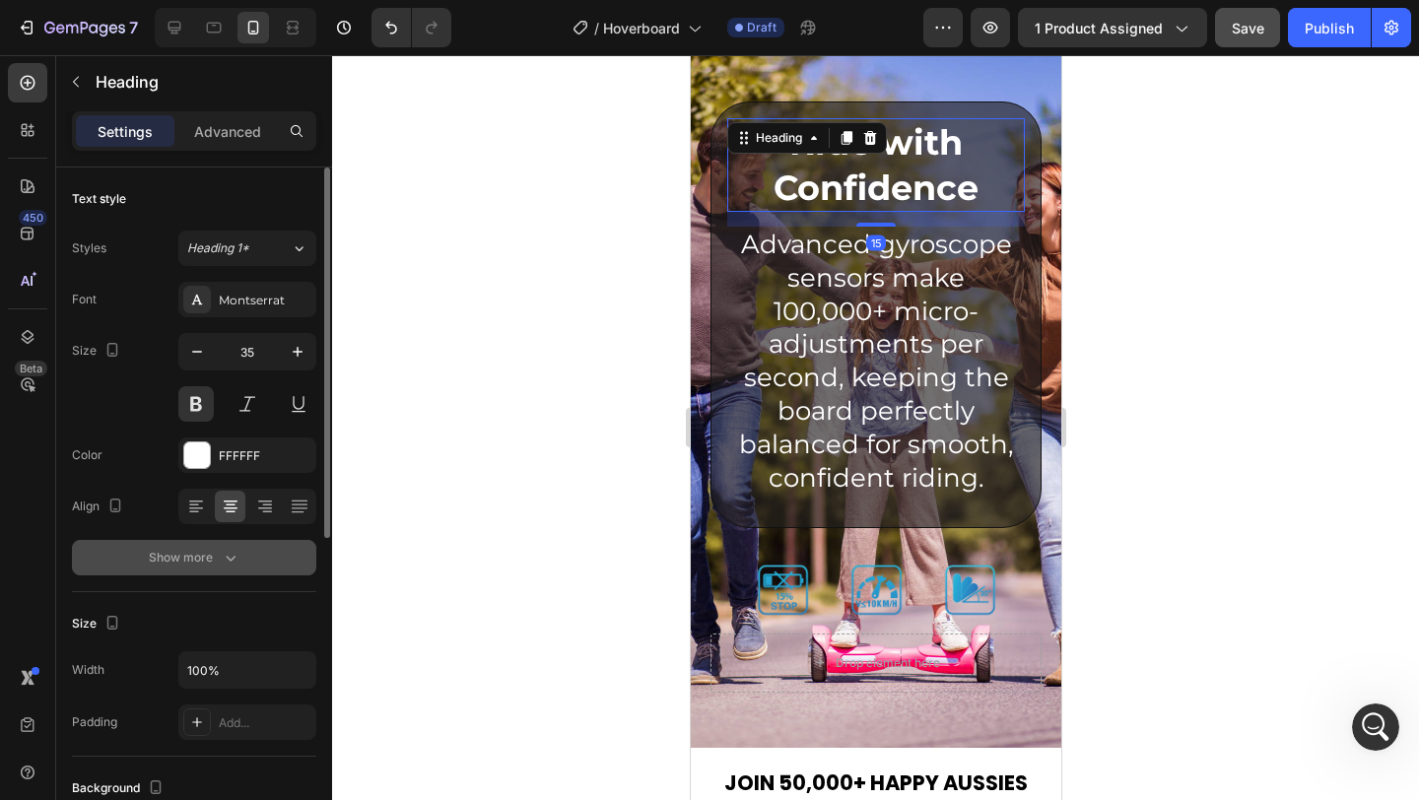
click at [233, 555] on icon "button" at bounding box center [231, 558] width 20 height 20
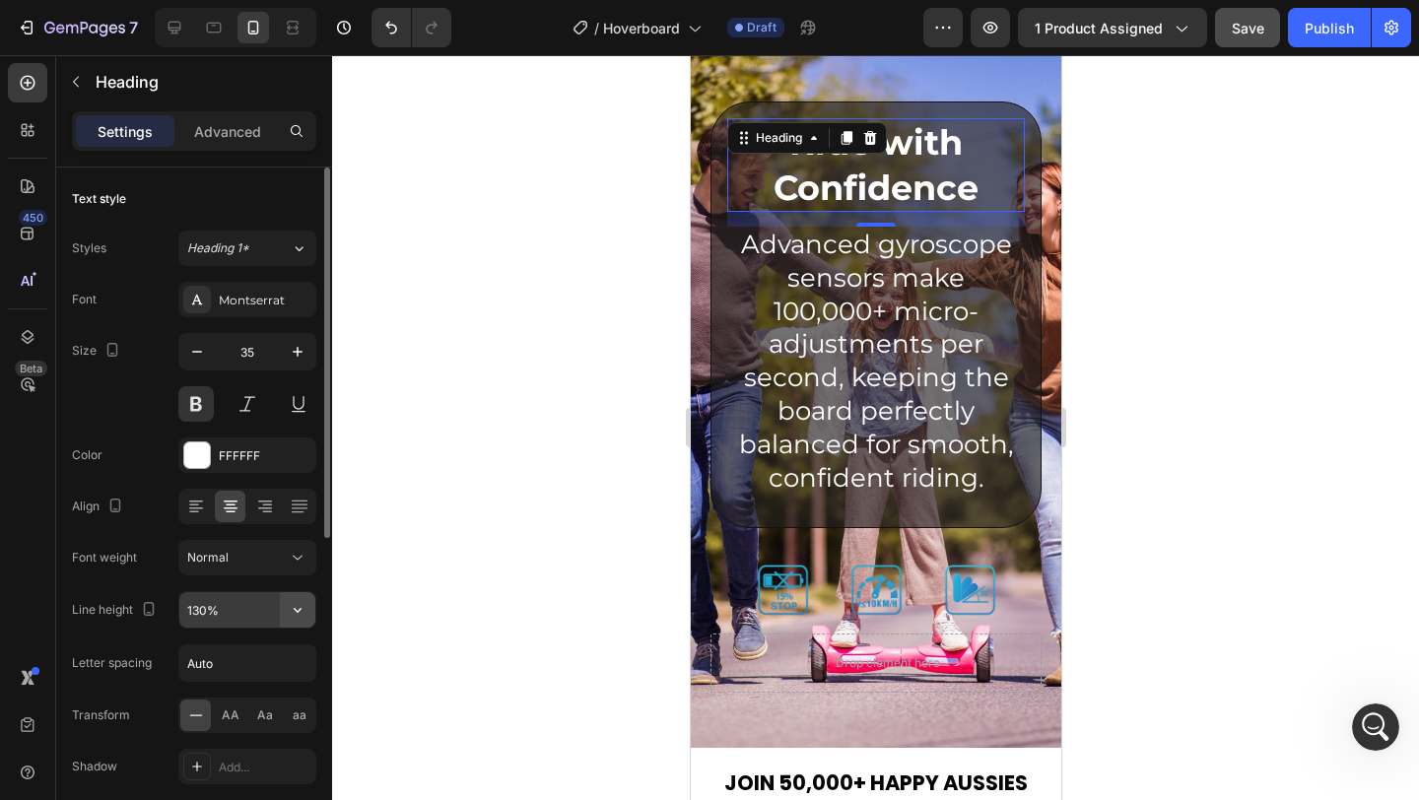
click at [294, 605] on icon "button" at bounding box center [298, 610] width 20 height 20
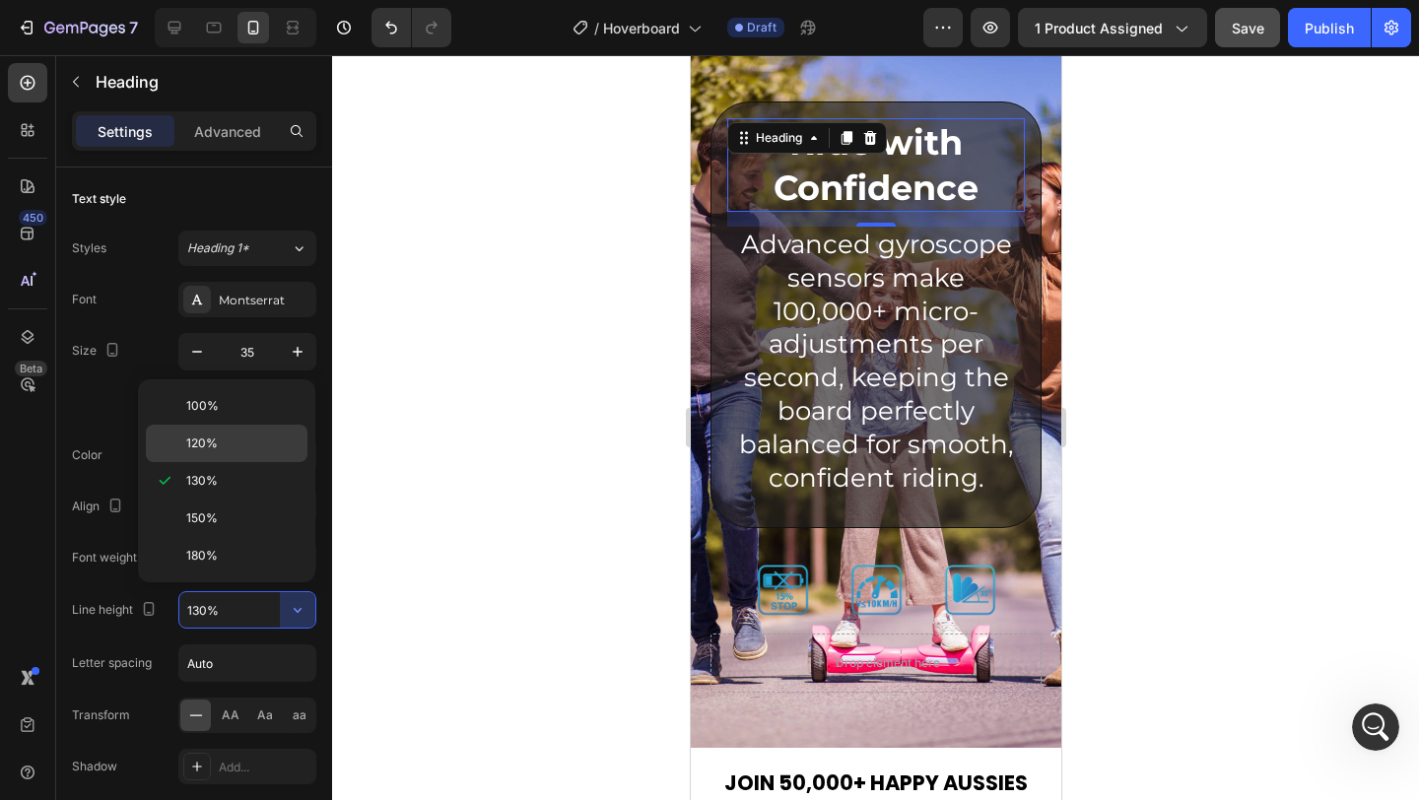
click at [241, 446] on p "120%" at bounding box center [242, 444] width 112 height 18
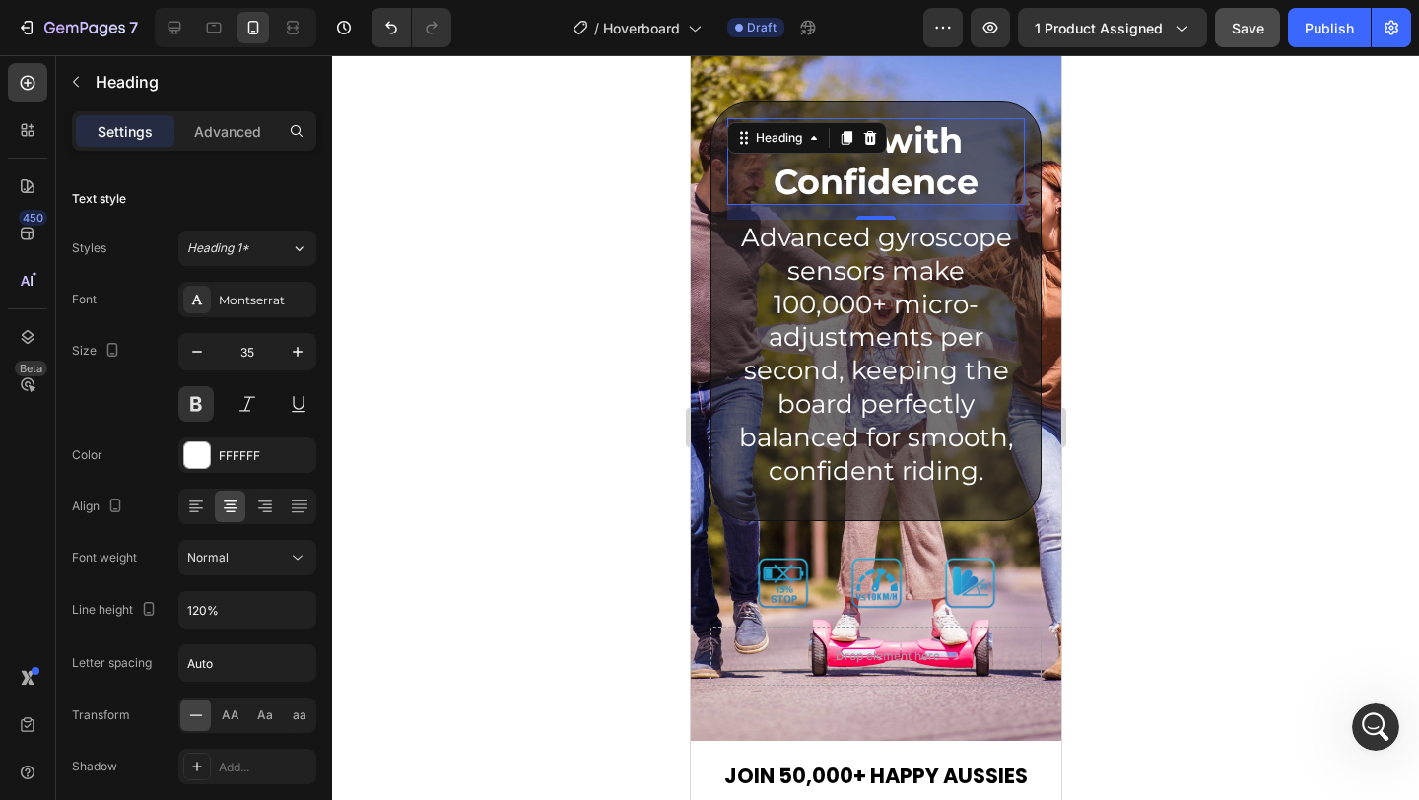
scroll to position [3927, 0]
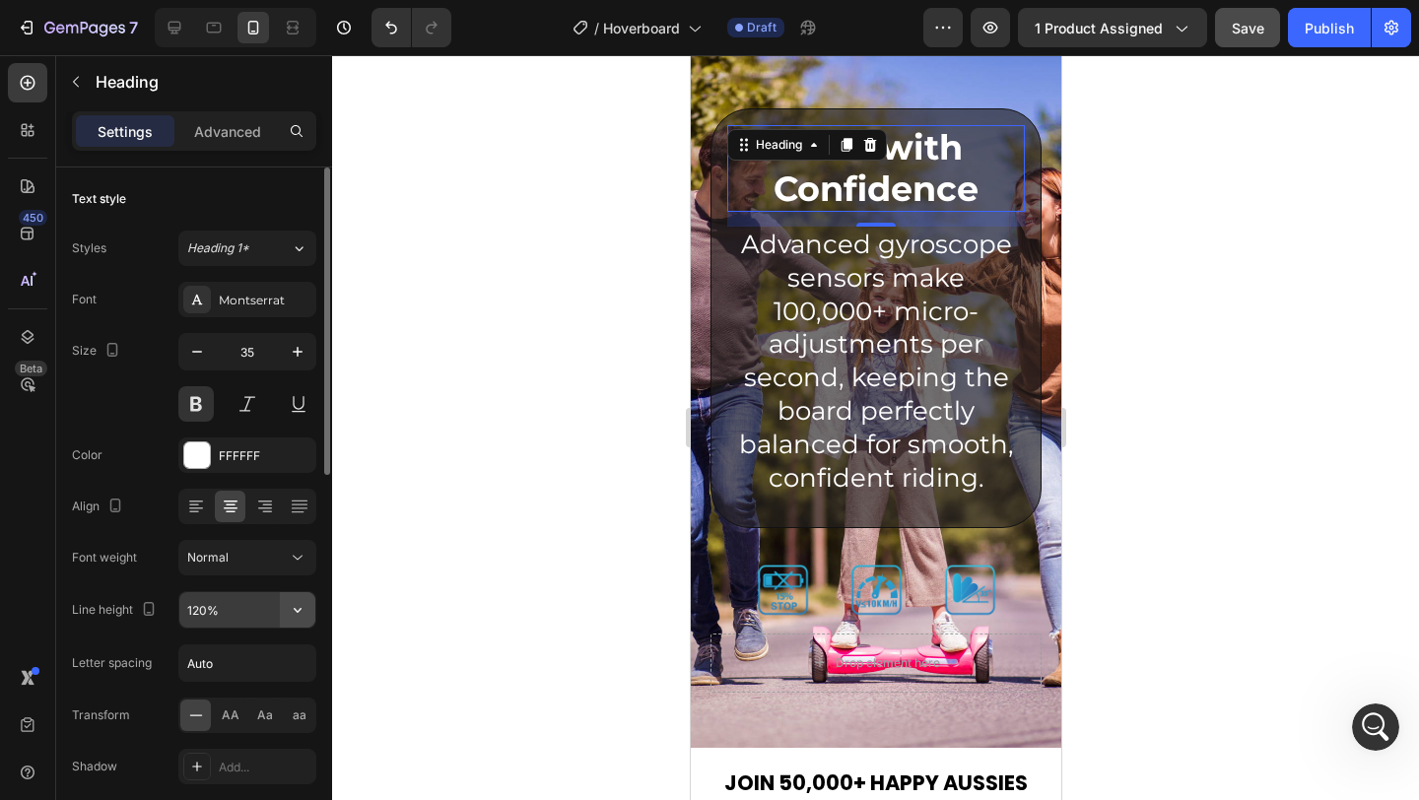
click at [300, 606] on icon "button" at bounding box center [298, 610] width 20 height 20
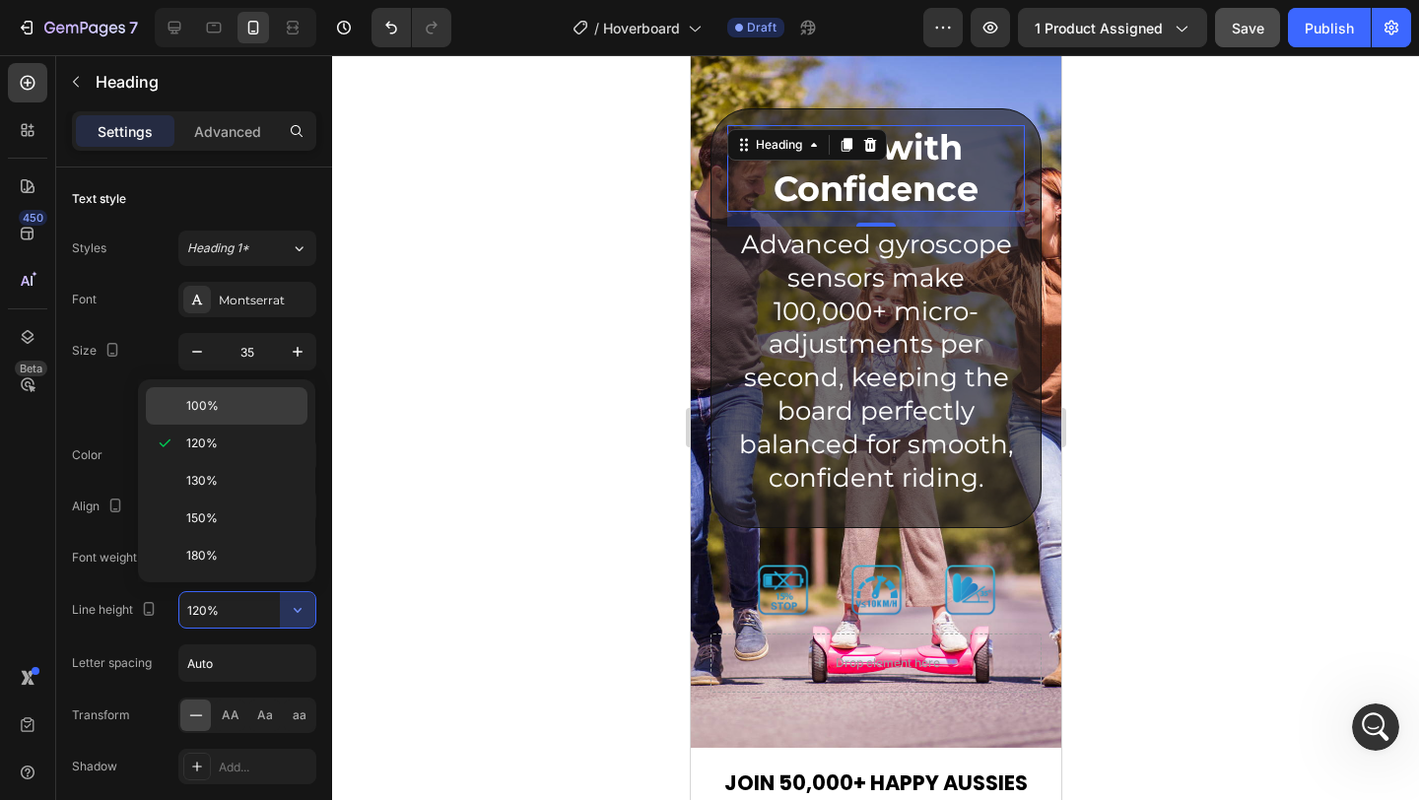
click at [222, 411] on p "100%" at bounding box center [242, 406] width 112 height 18
type input "100%"
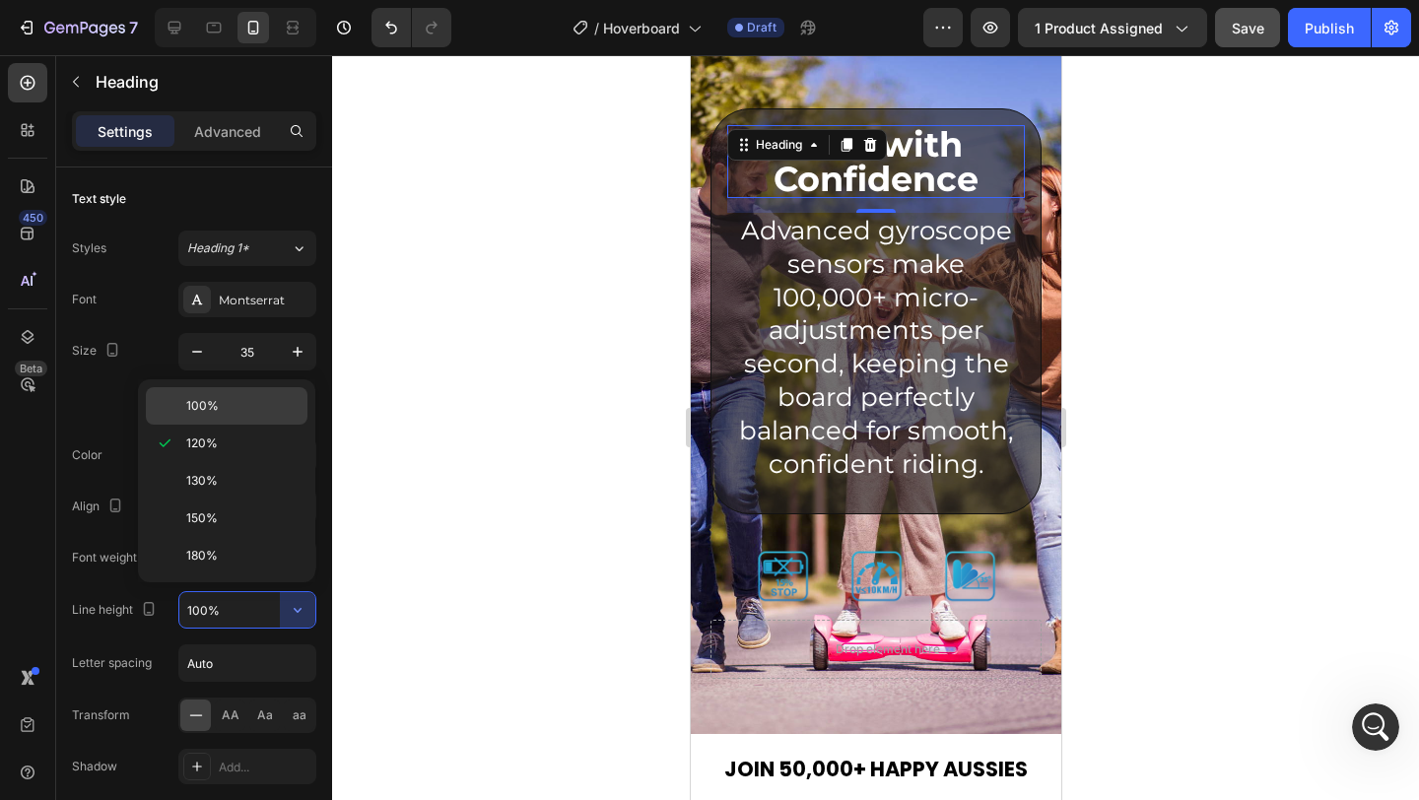
scroll to position [3913, 0]
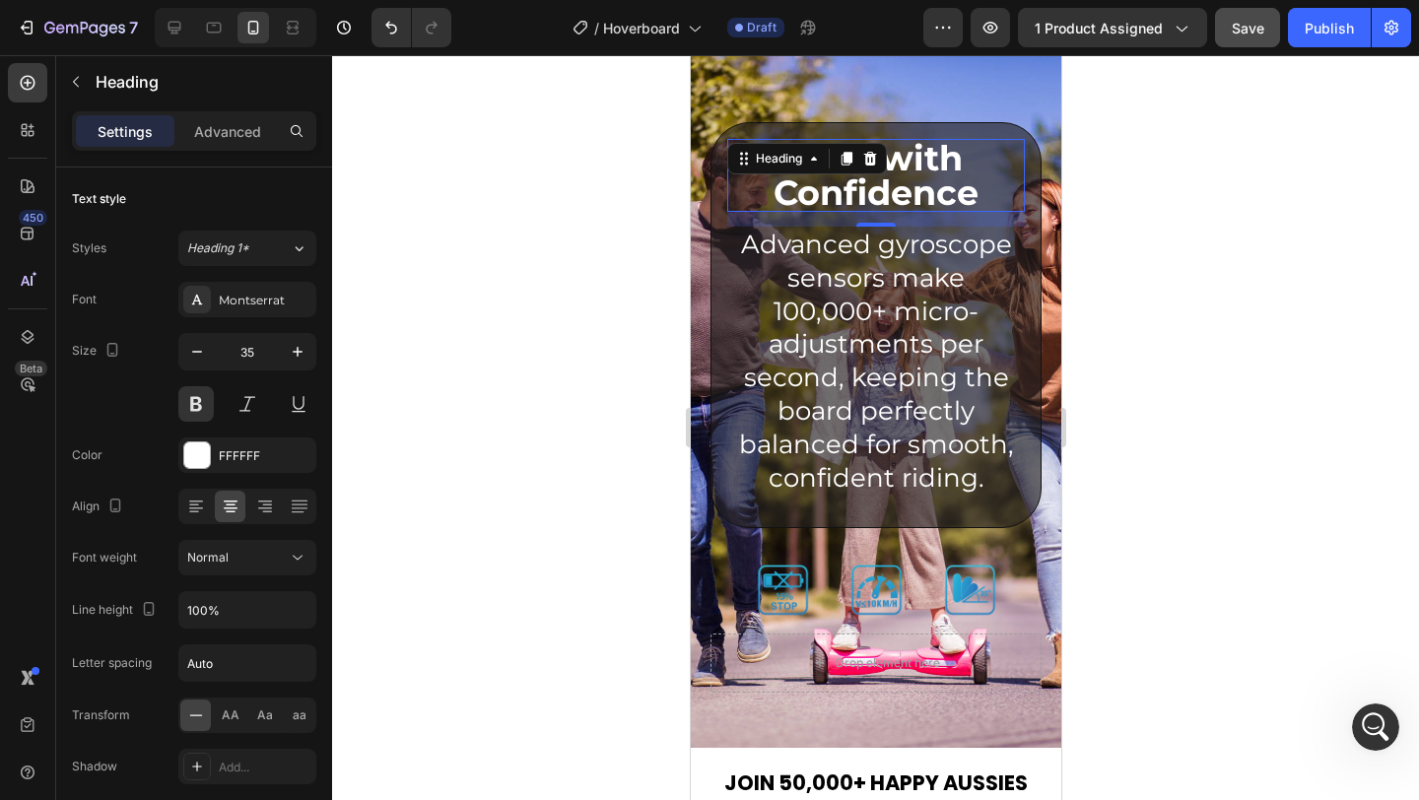
click at [583, 310] on div at bounding box center [875, 427] width 1087 height 745
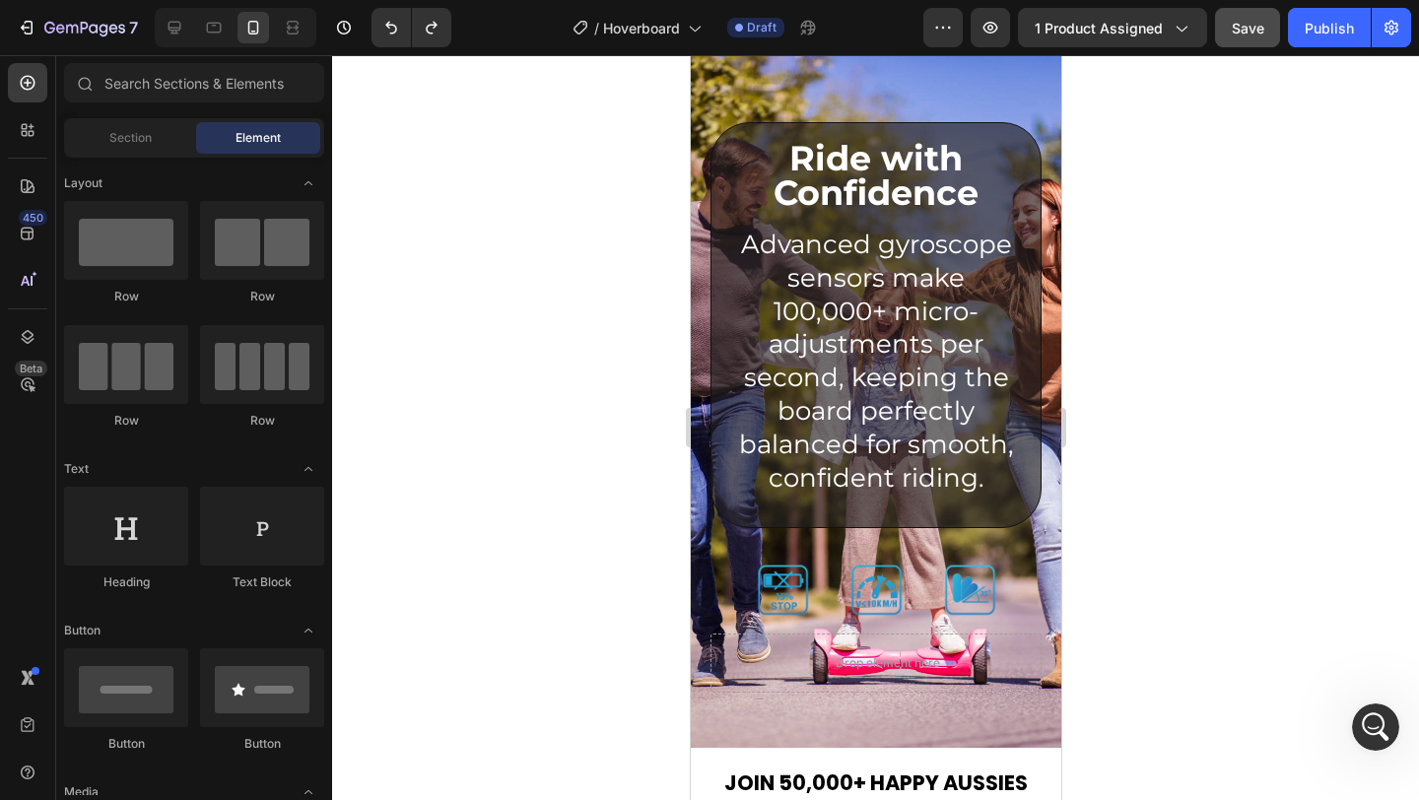
scroll to position [3927, 0]
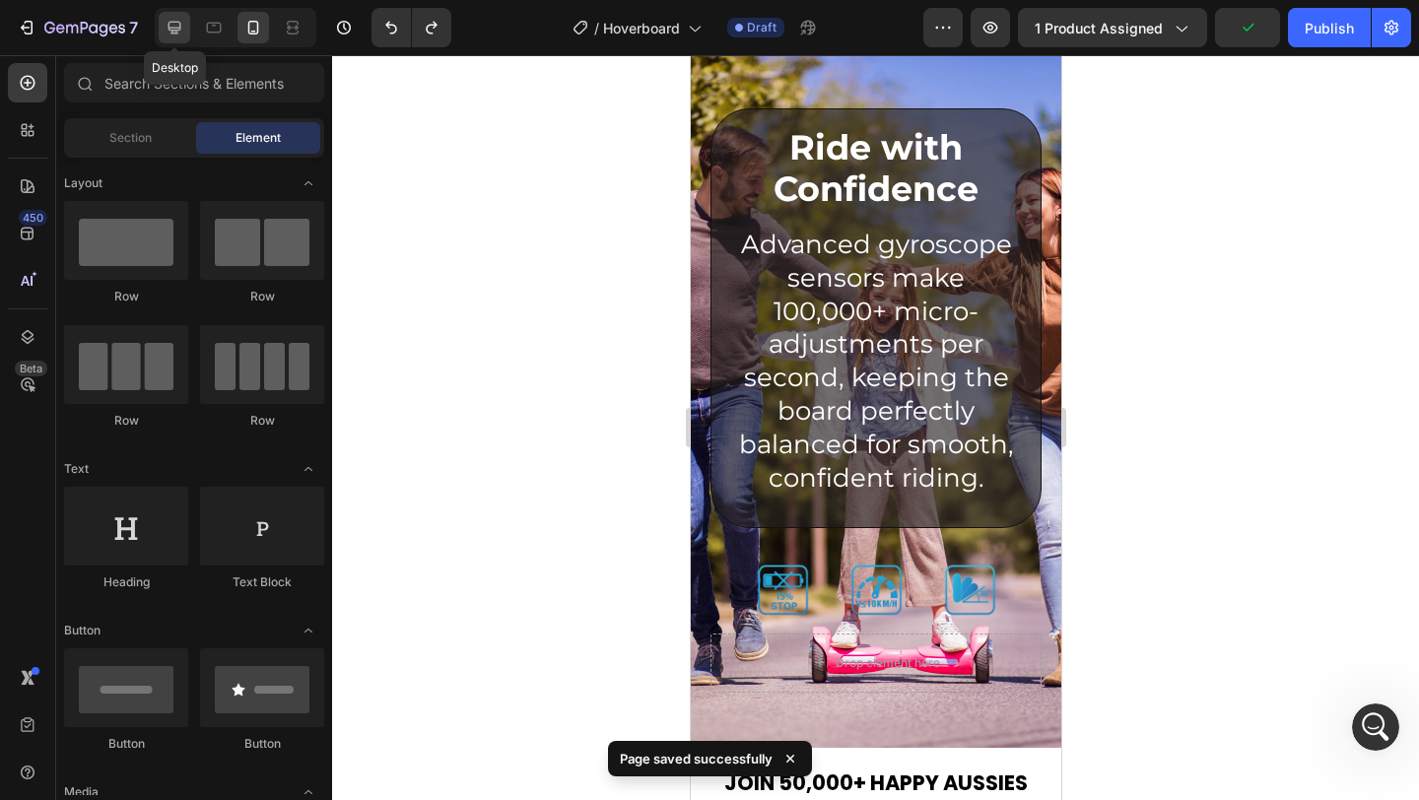
click at [159, 30] on div at bounding box center [175, 28] width 32 height 32
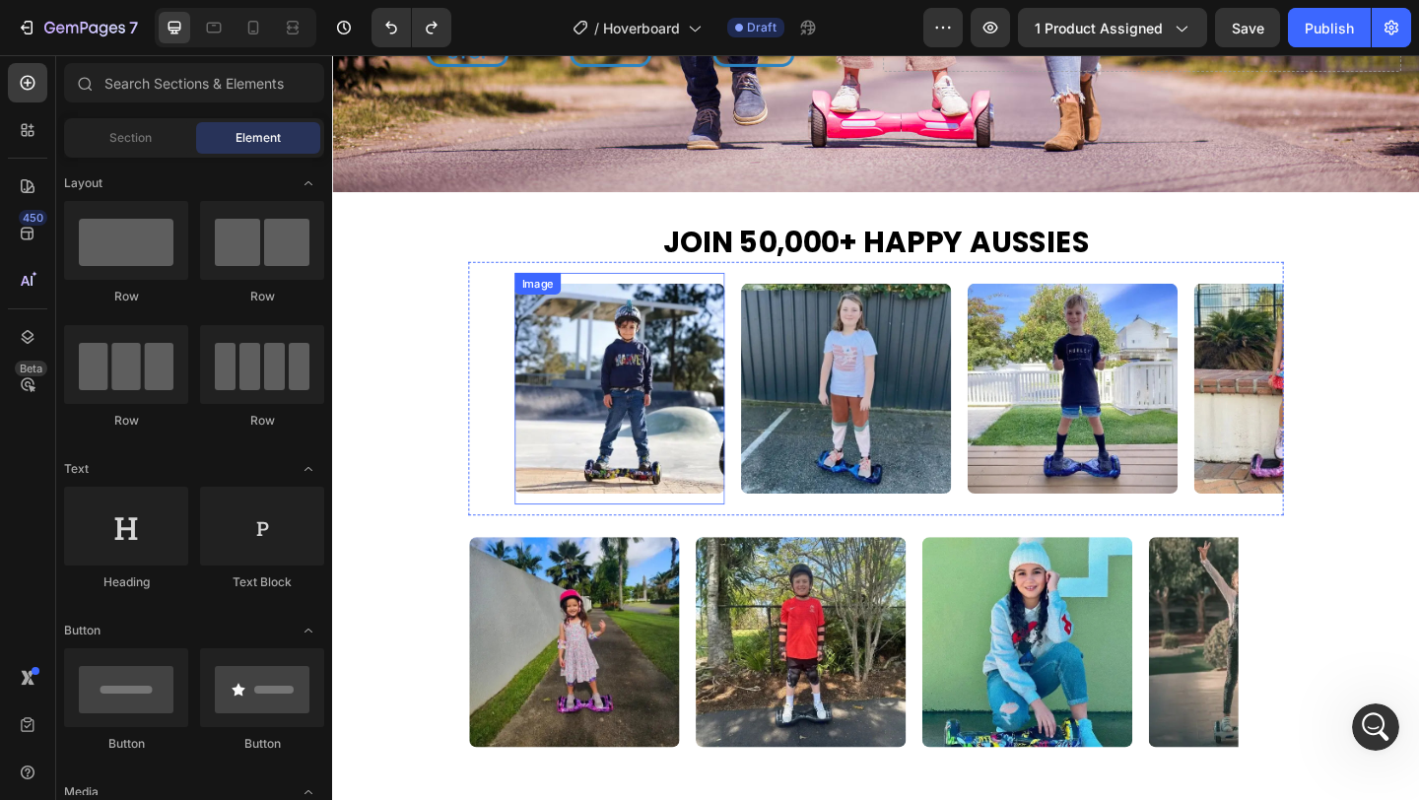
scroll to position [4469, 0]
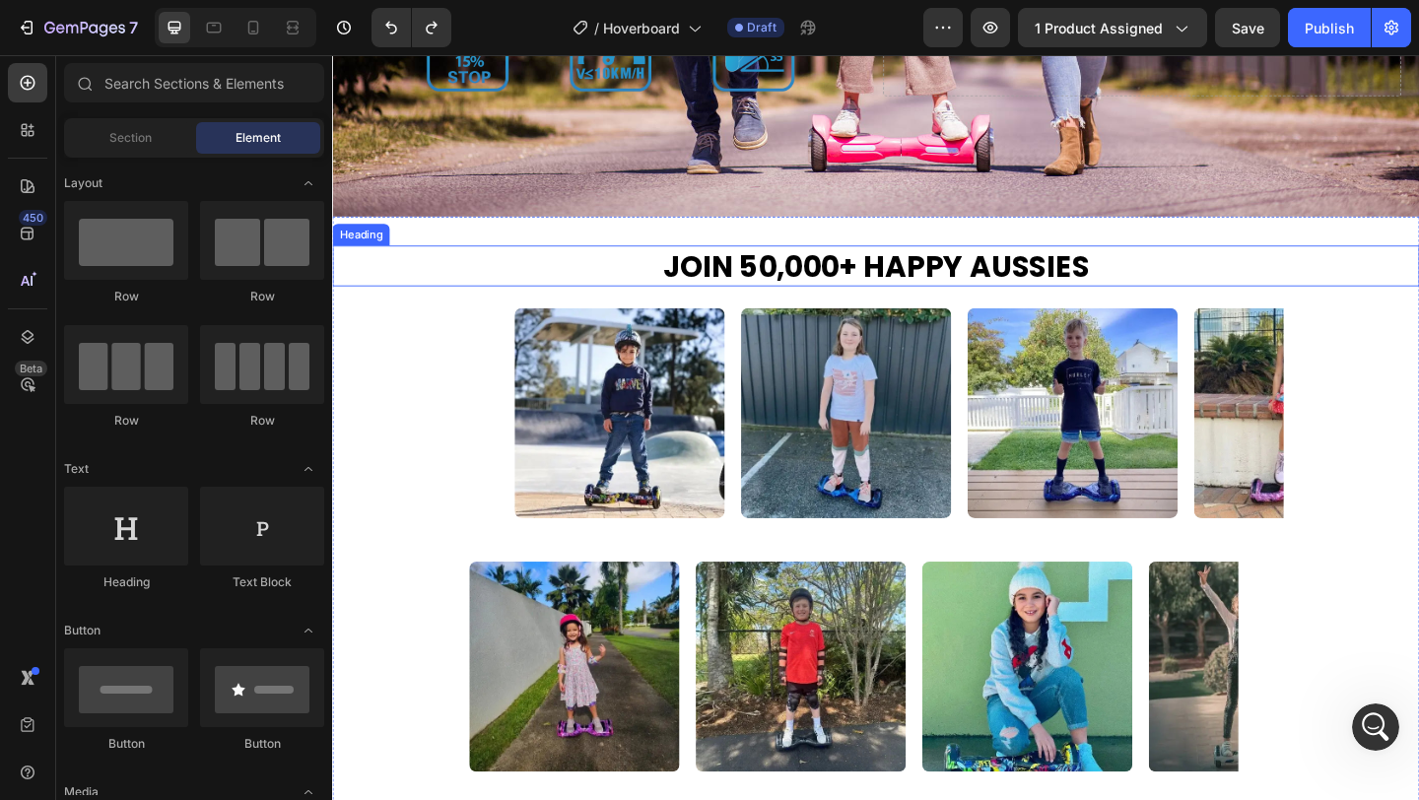
click at [1186, 281] on h2 "Join 50,000+ happy Aussies" at bounding box center [923, 284] width 1183 height 45
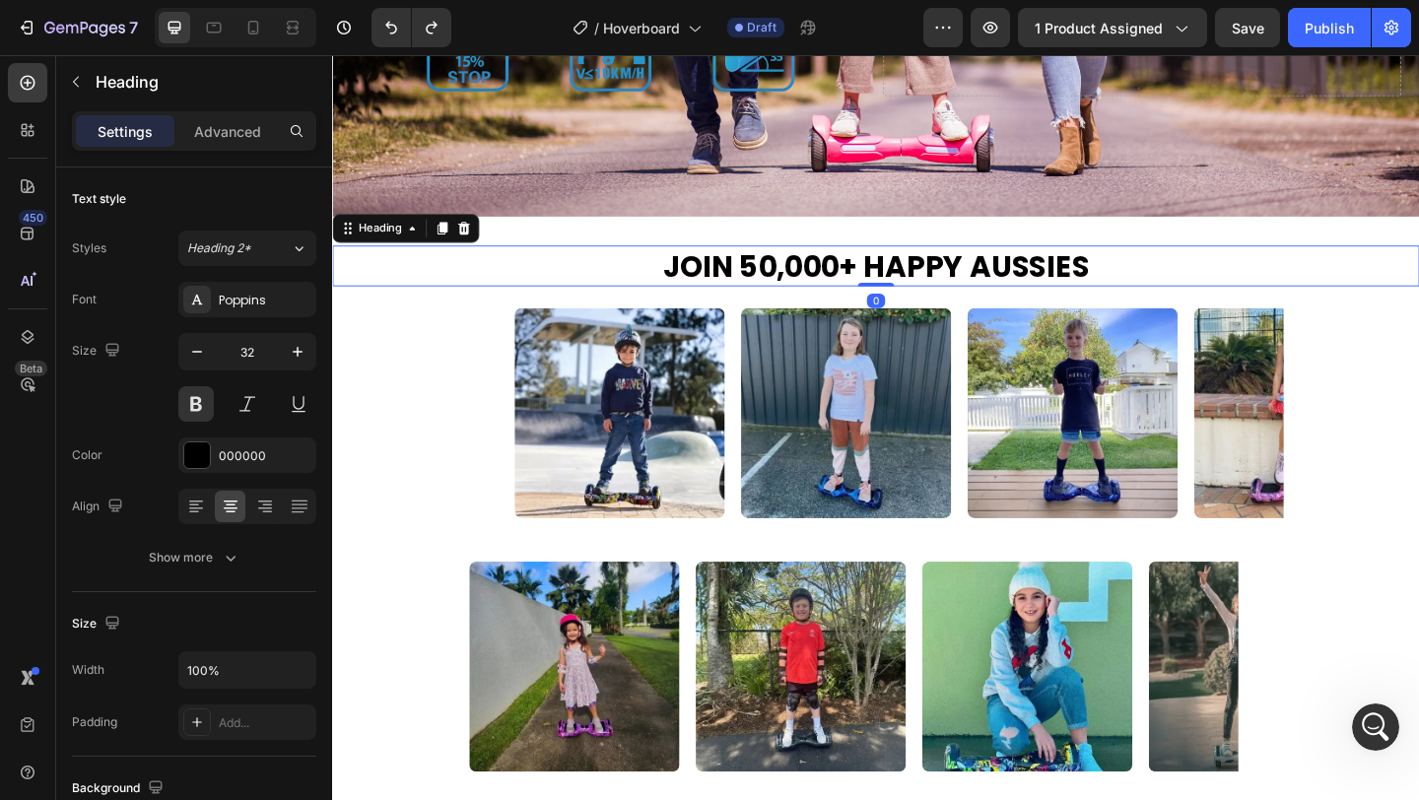
click at [1147, 273] on h2 "Join 50,000+ happy Aussies" at bounding box center [923, 284] width 1183 height 45
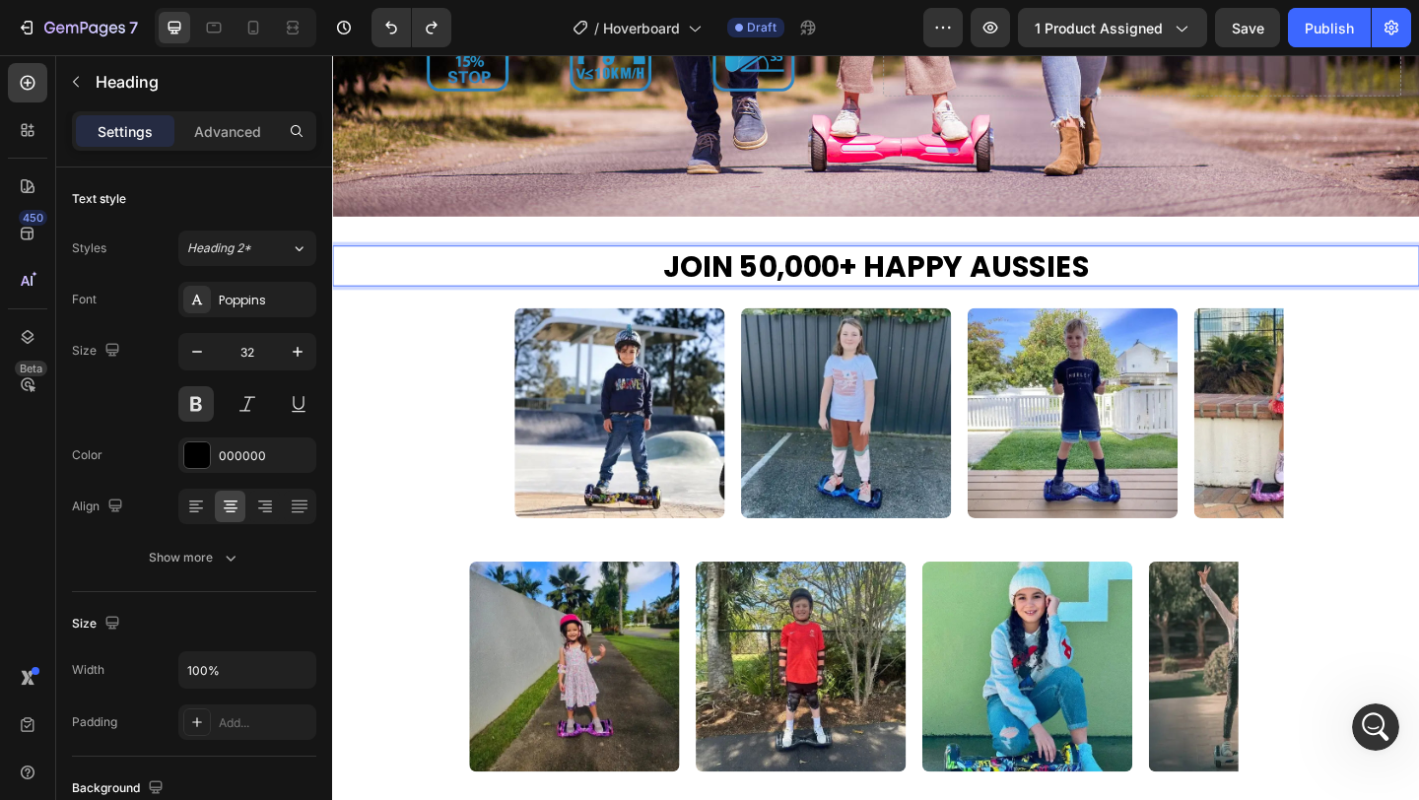
click at [912, 295] on p "Join 50,000+ happy Aussies" at bounding box center [923, 284] width 1179 height 41
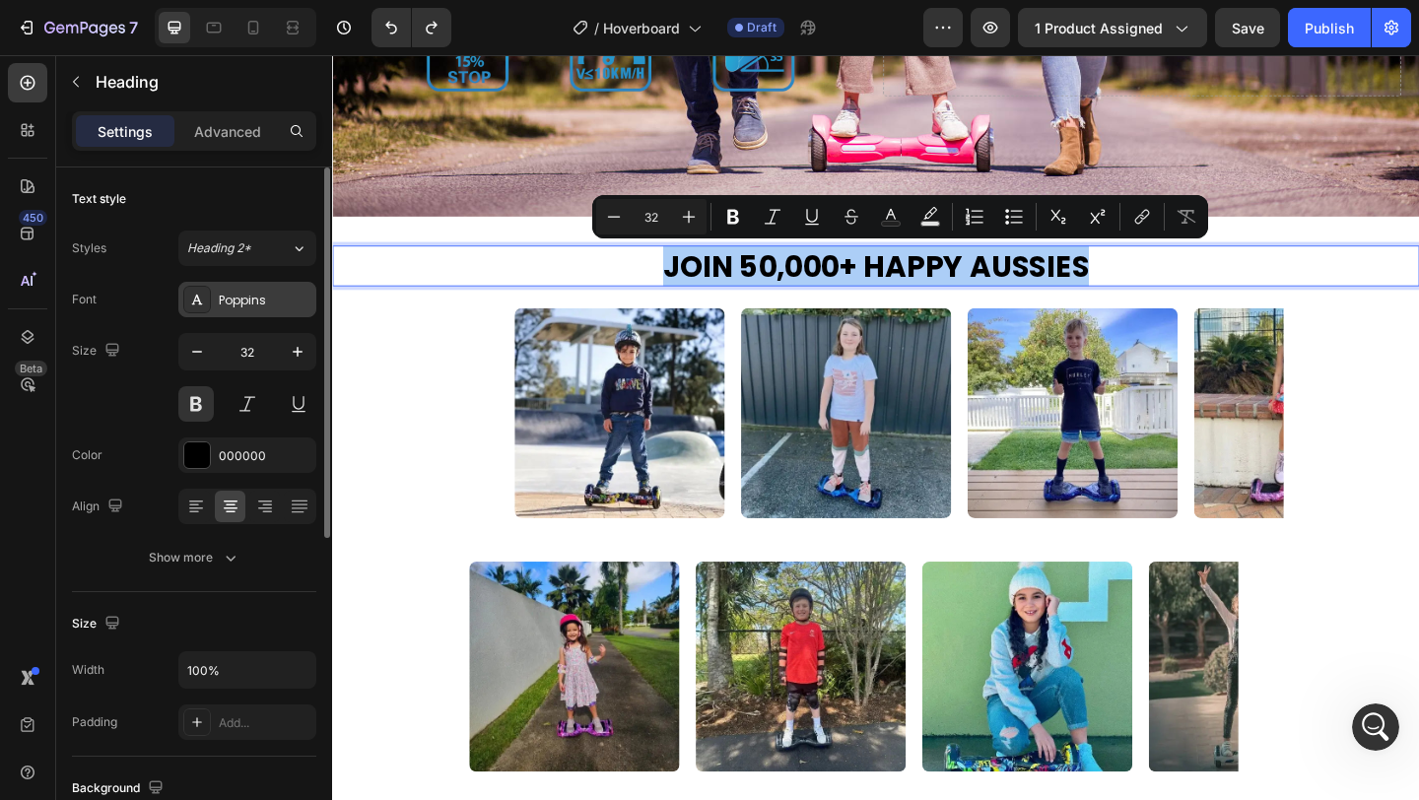
click at [258, 304] on div "Poppins" at bounding box center [265, 301] width 93 height 18
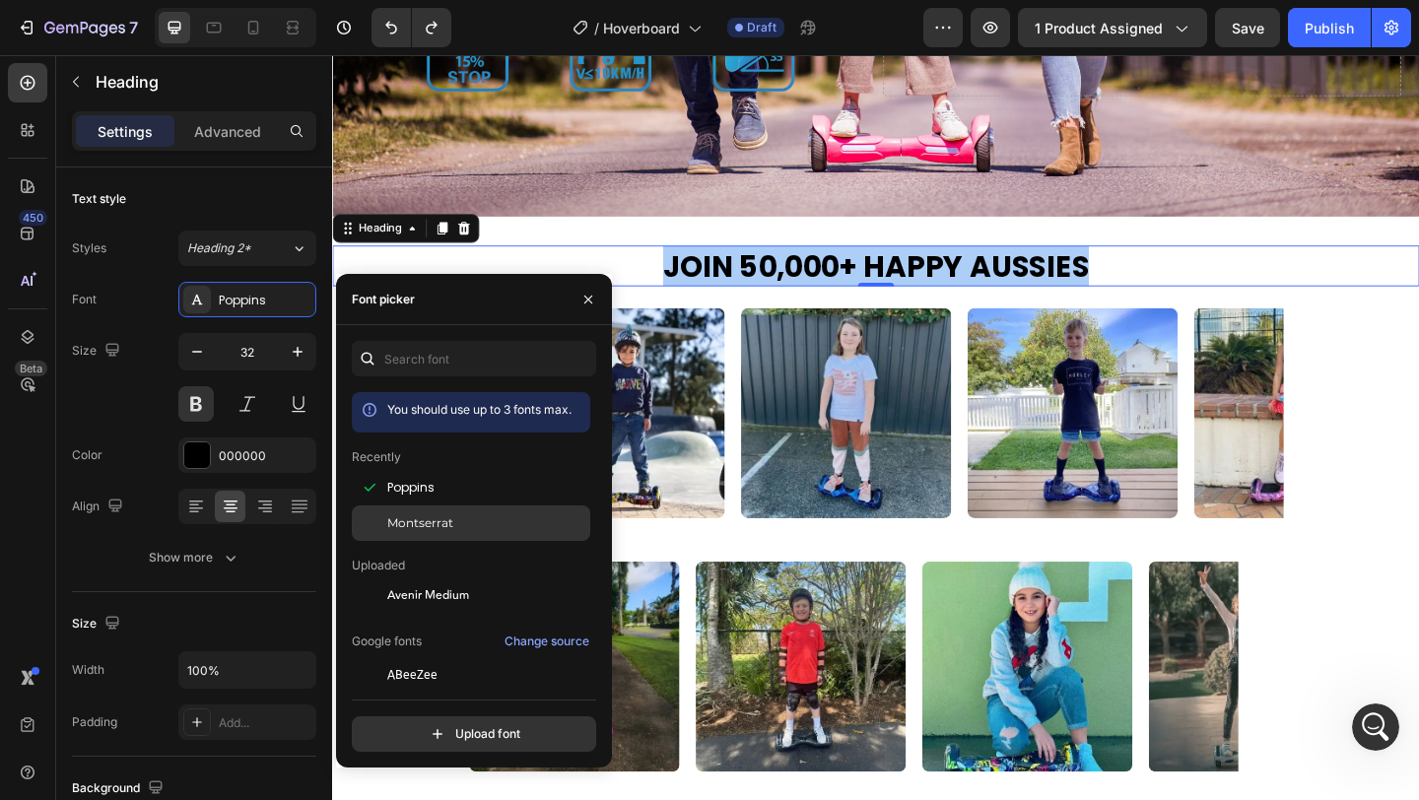
click at [442, 515] on span "Montserrat" at bounding box center [420, 523] width 66 height 18
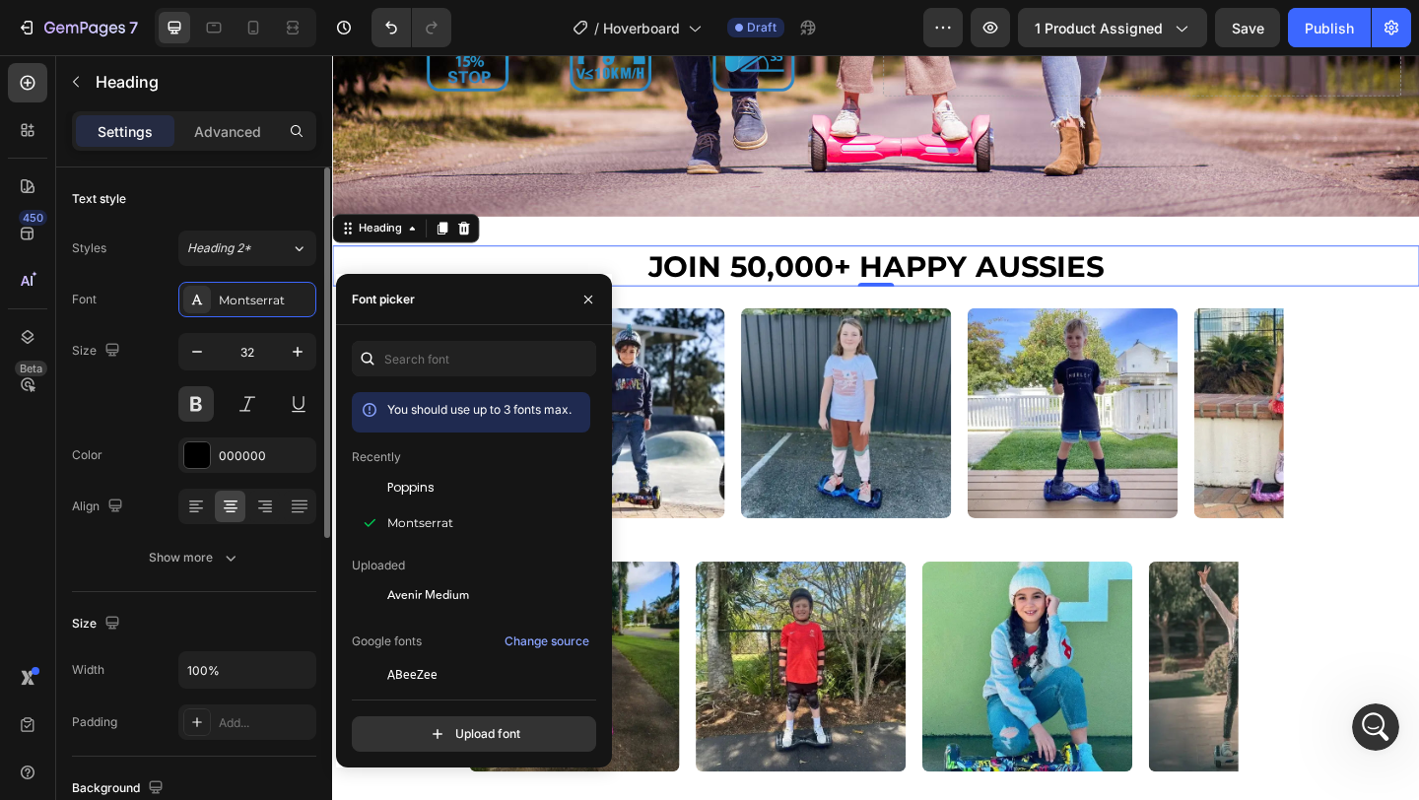
click at [108, 402] on div "Size 32" at bounding box center [194, 377] width 244 height 89
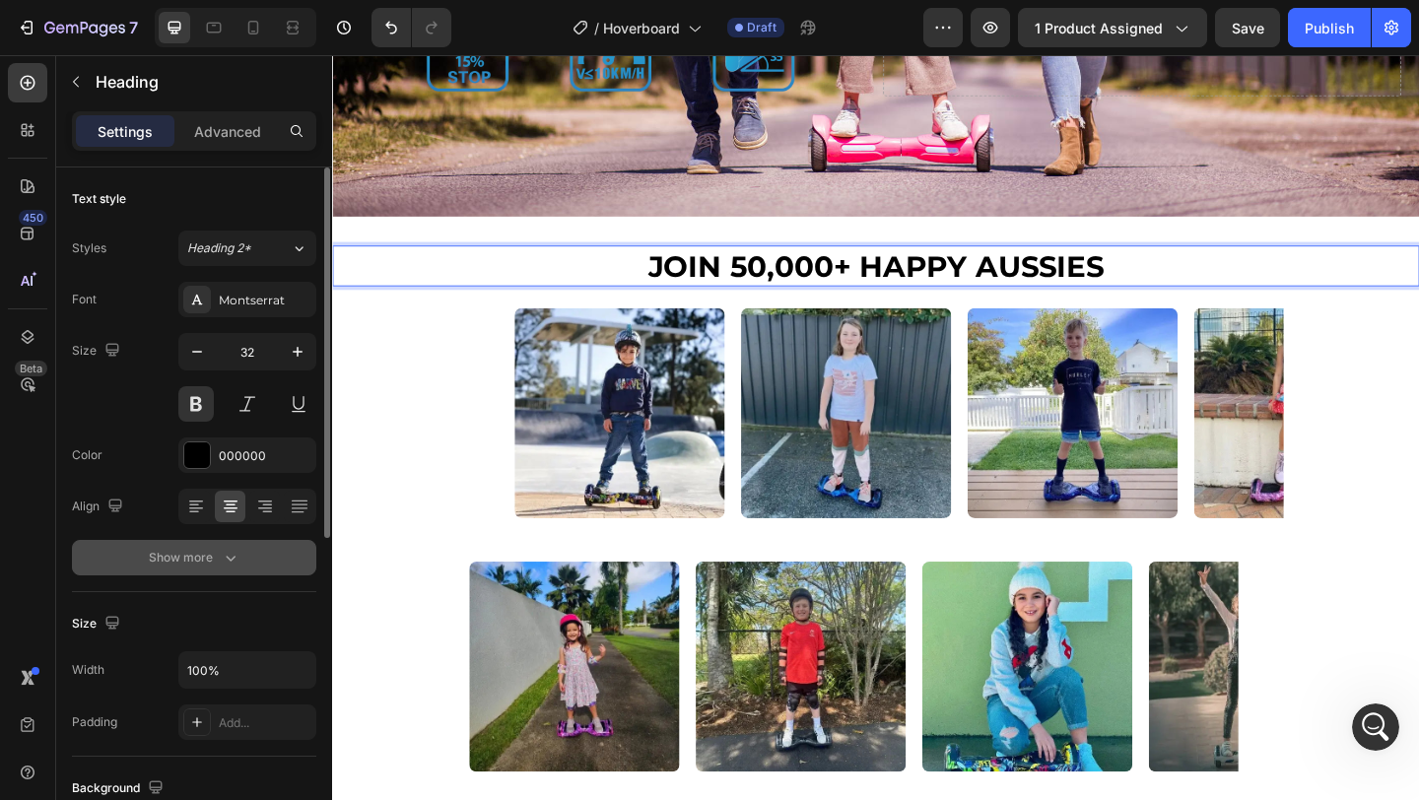
click at [210, 546] on button "Show more" at bounding box center [194, 557] width 244 height 35
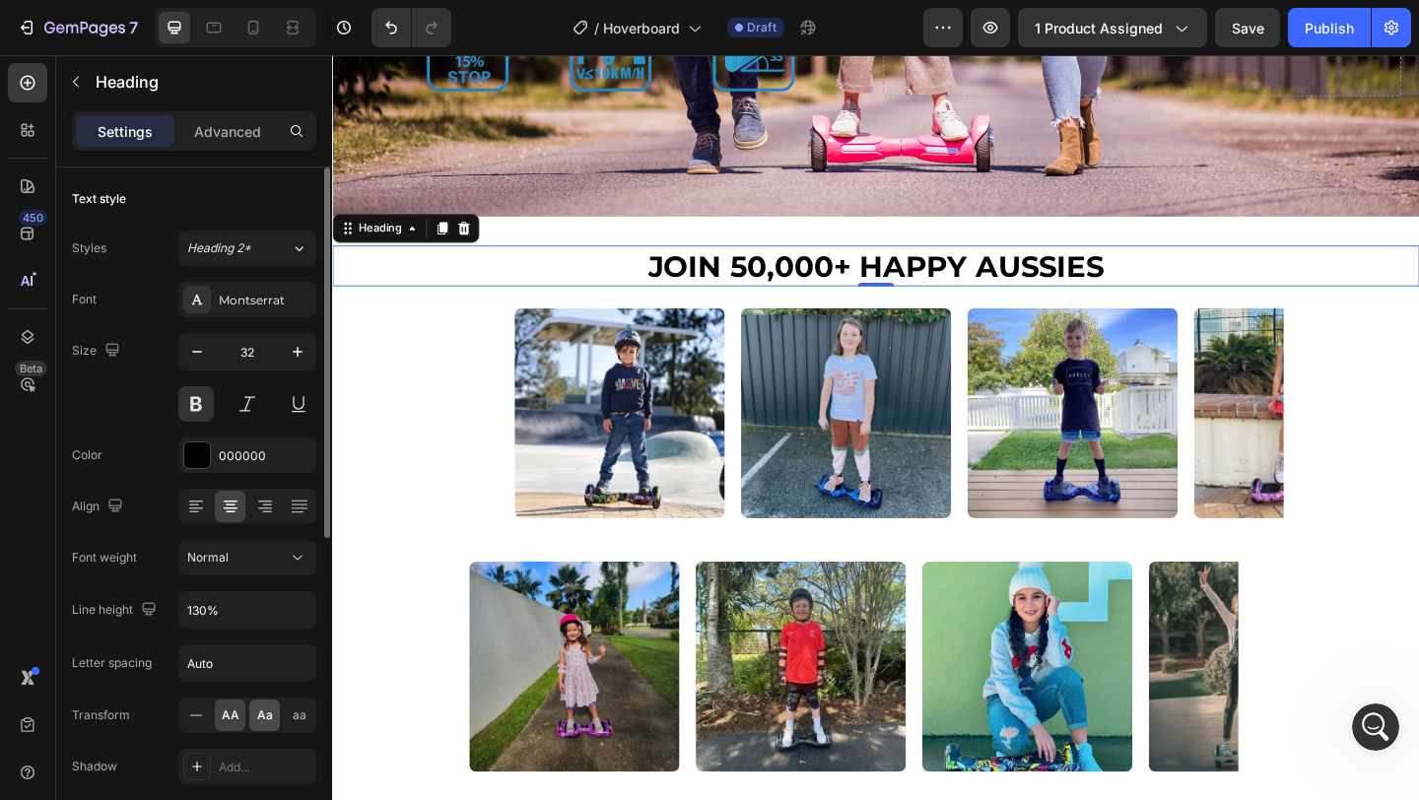
click at [258, 715] on span "Aa" at bounding box center [265, 716] width 16 height 18
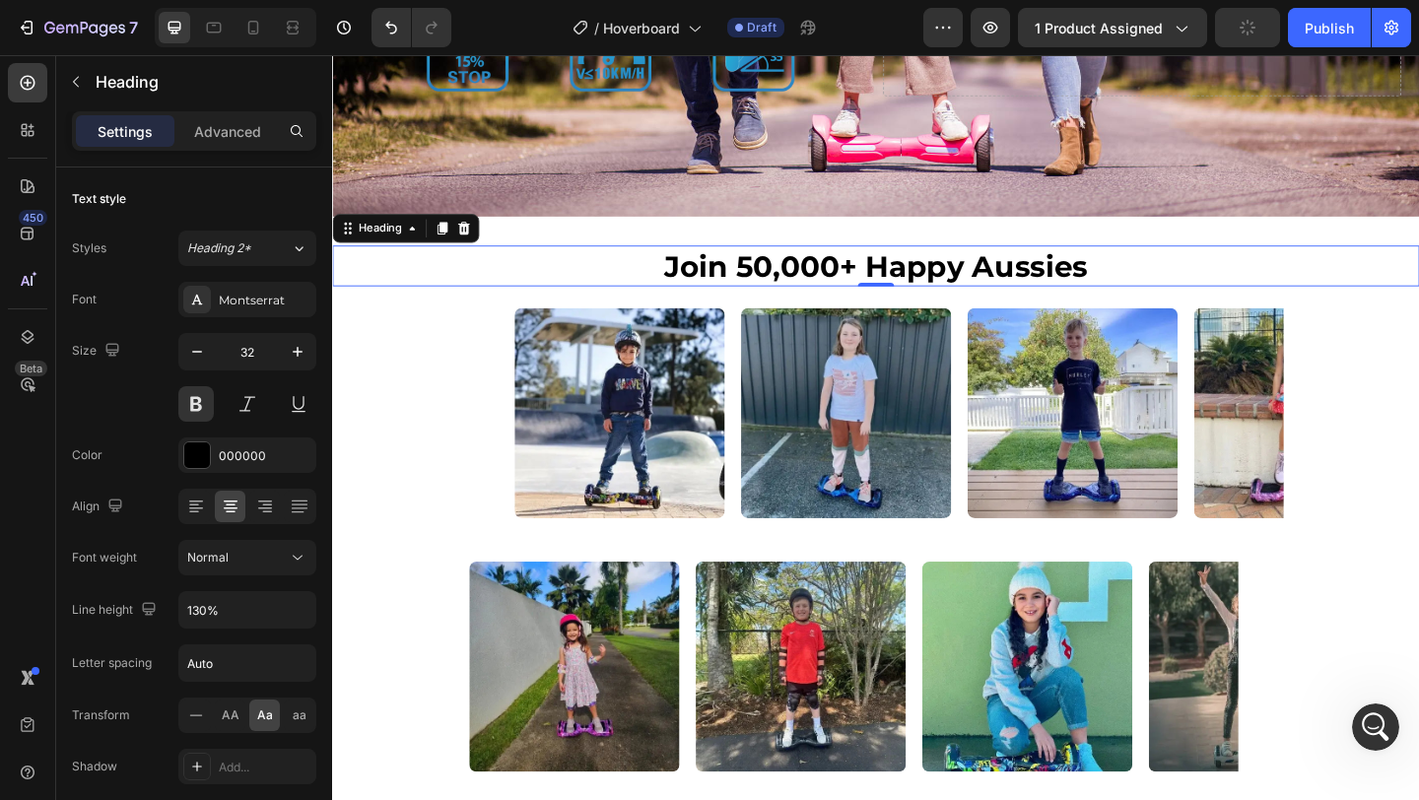
click at [611, 285] on p "Join 50,000+ happy Aussies" at bounding box center [923, 284] width 1179 height 41
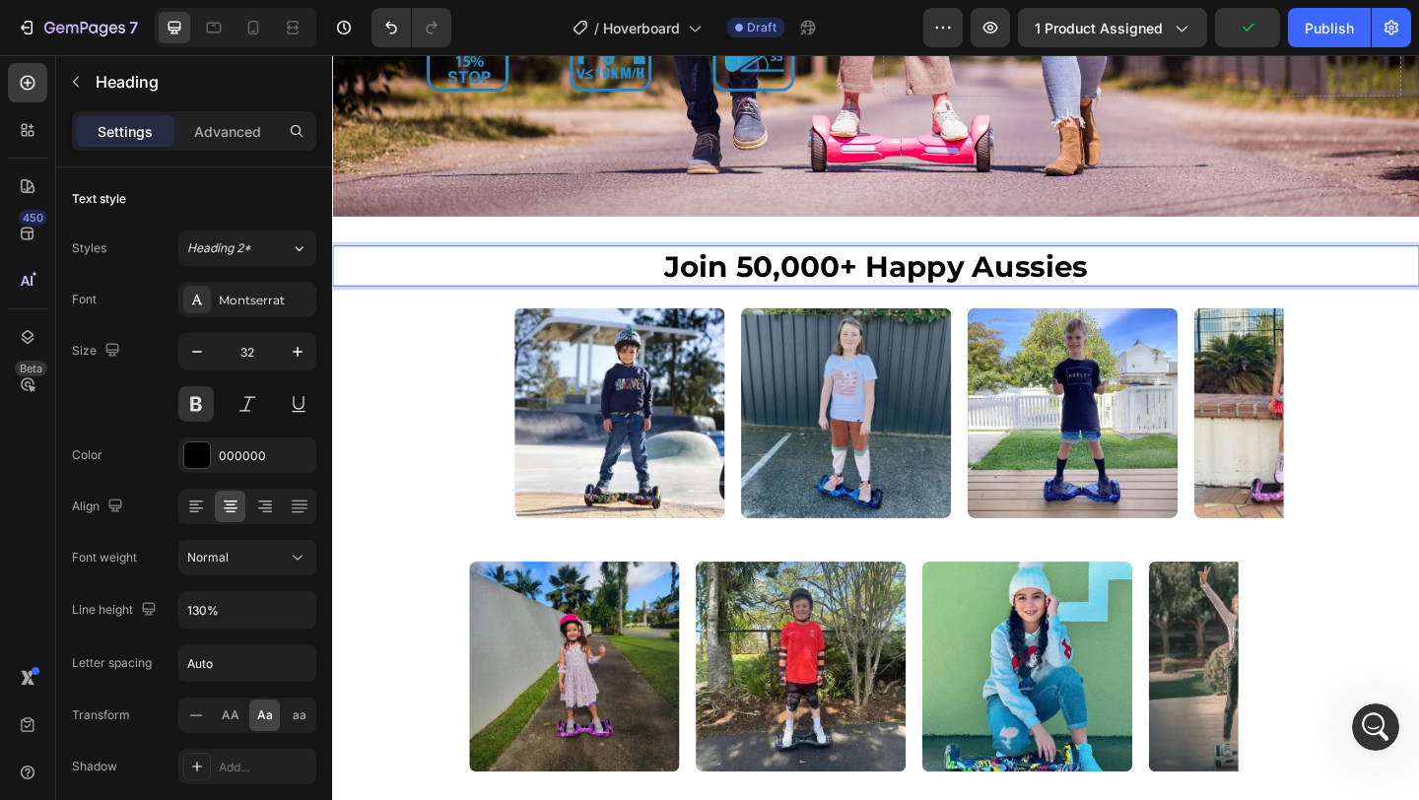
click at [1195, 273] on p "Join 50,000+ happy Aussies" at bounding box center [923, 284] width 1179 height 41
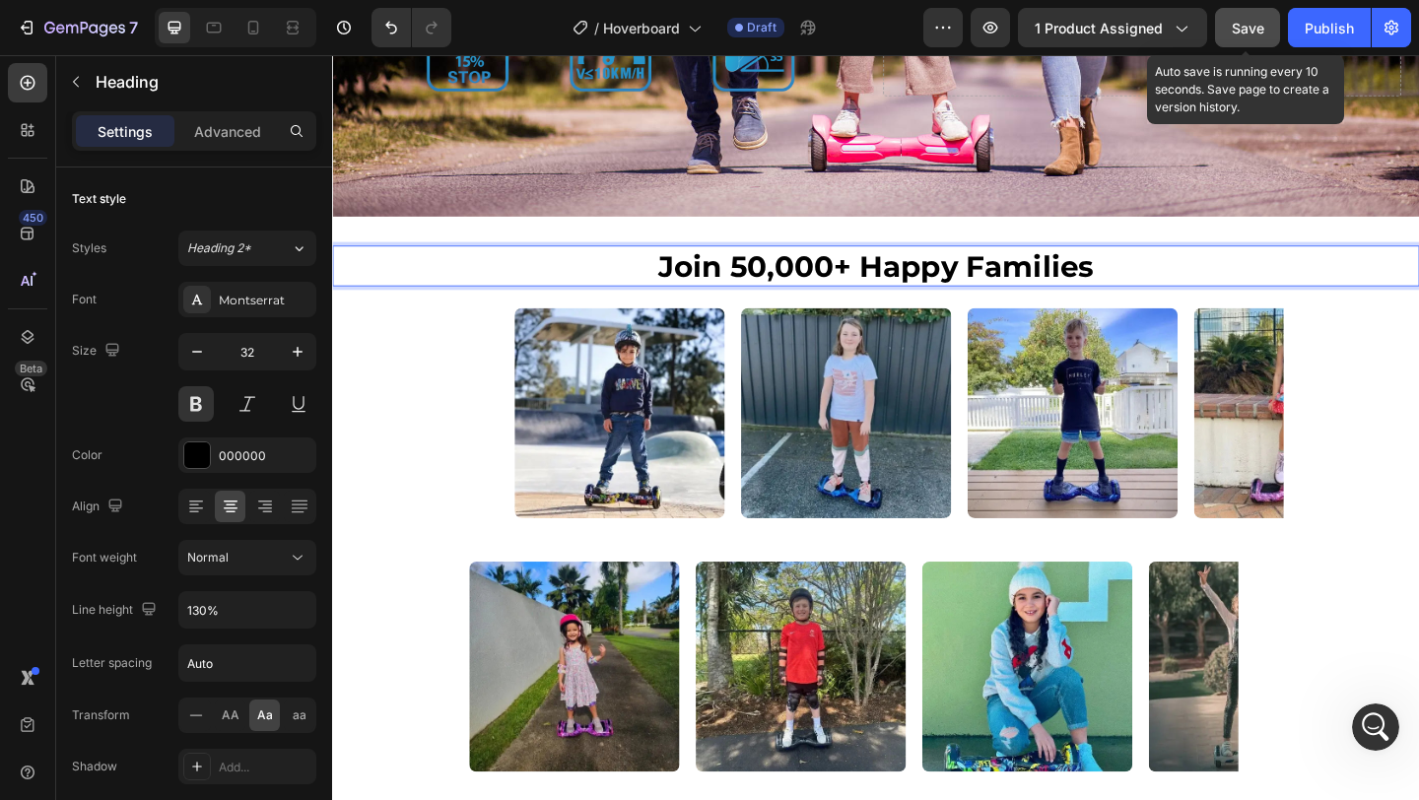
click at [1251, 38] on button "Save" at bounding box center [1247, 27] width 65 height 39
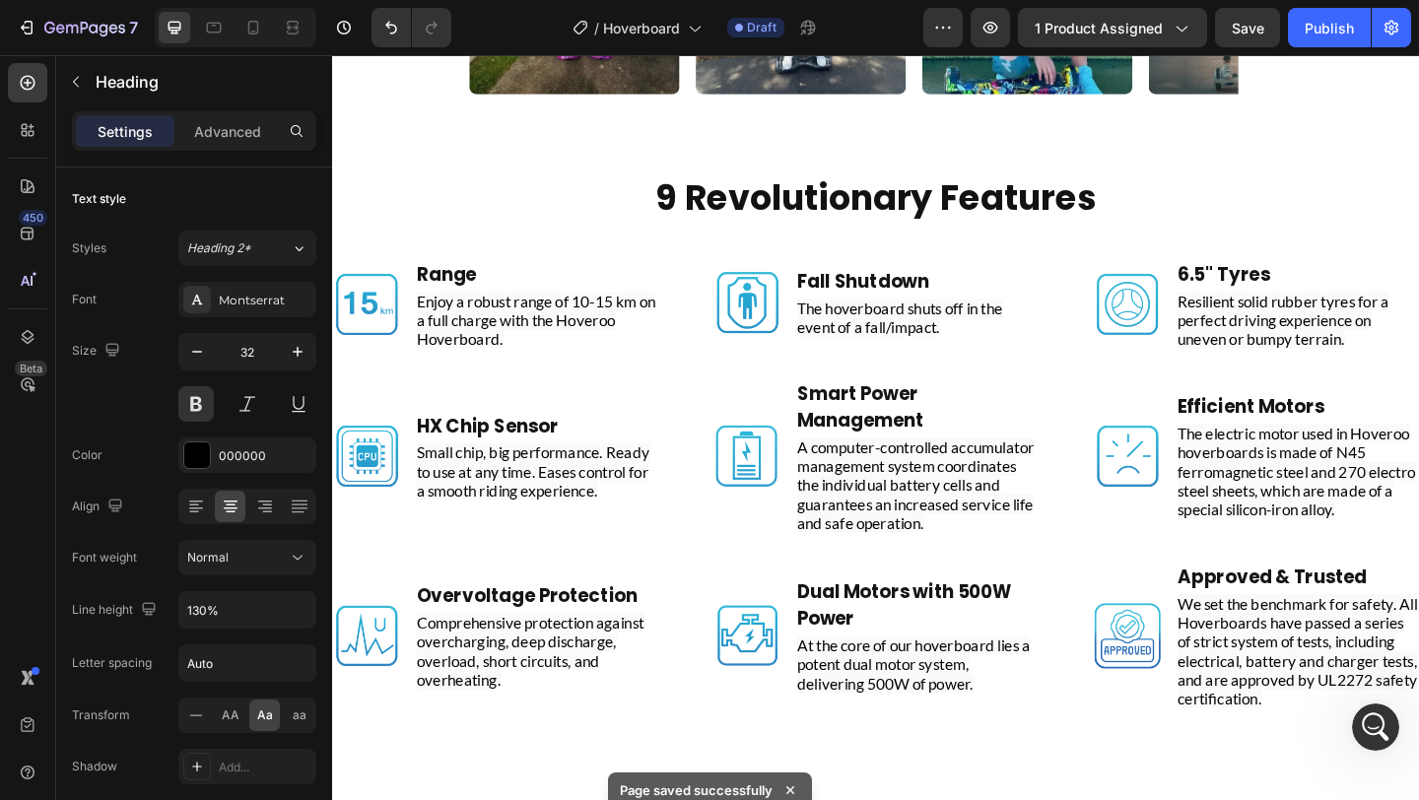
scroll to position [5203, 0]
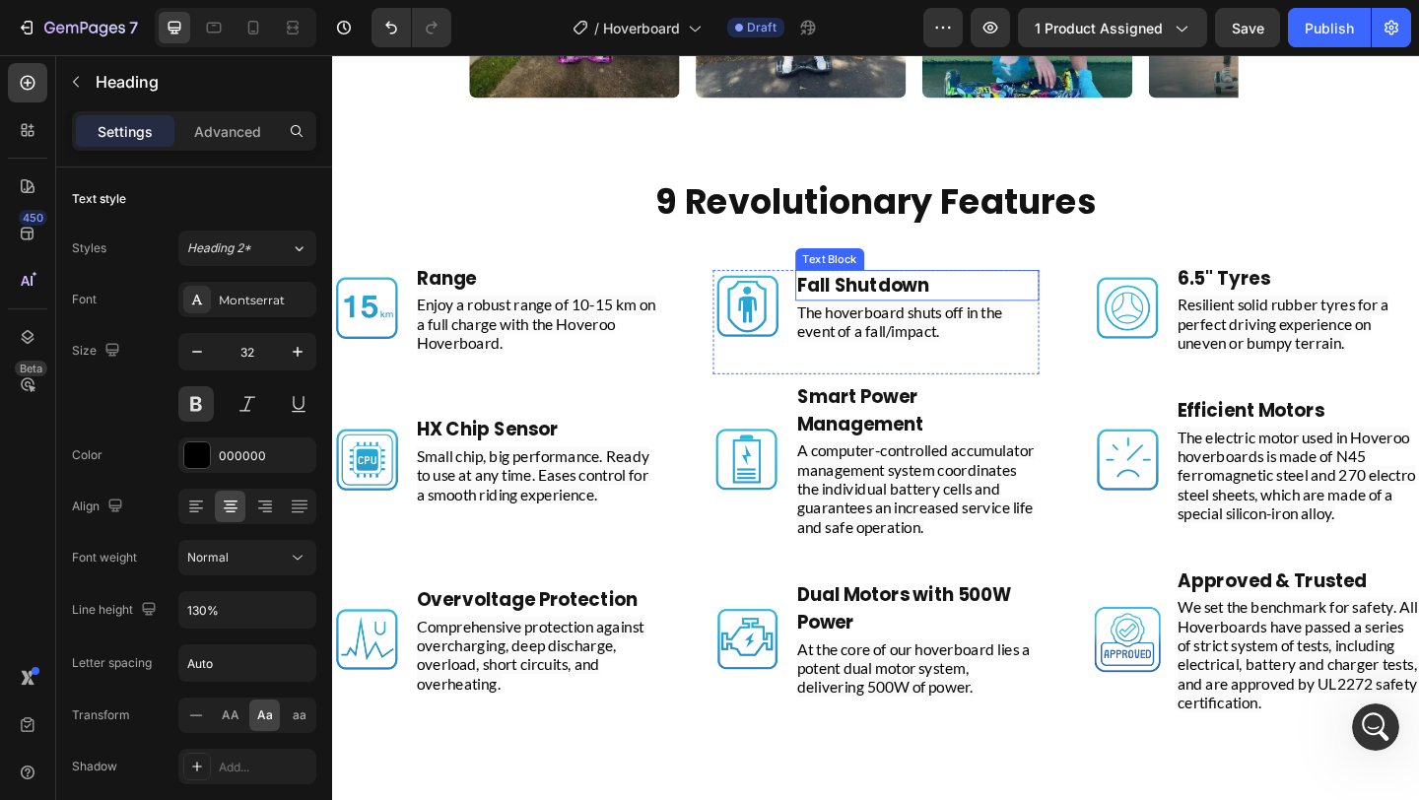
click at [978, 298] on strong "Fall Shutdown" at bounding box center [910, 306] width 144 height 28
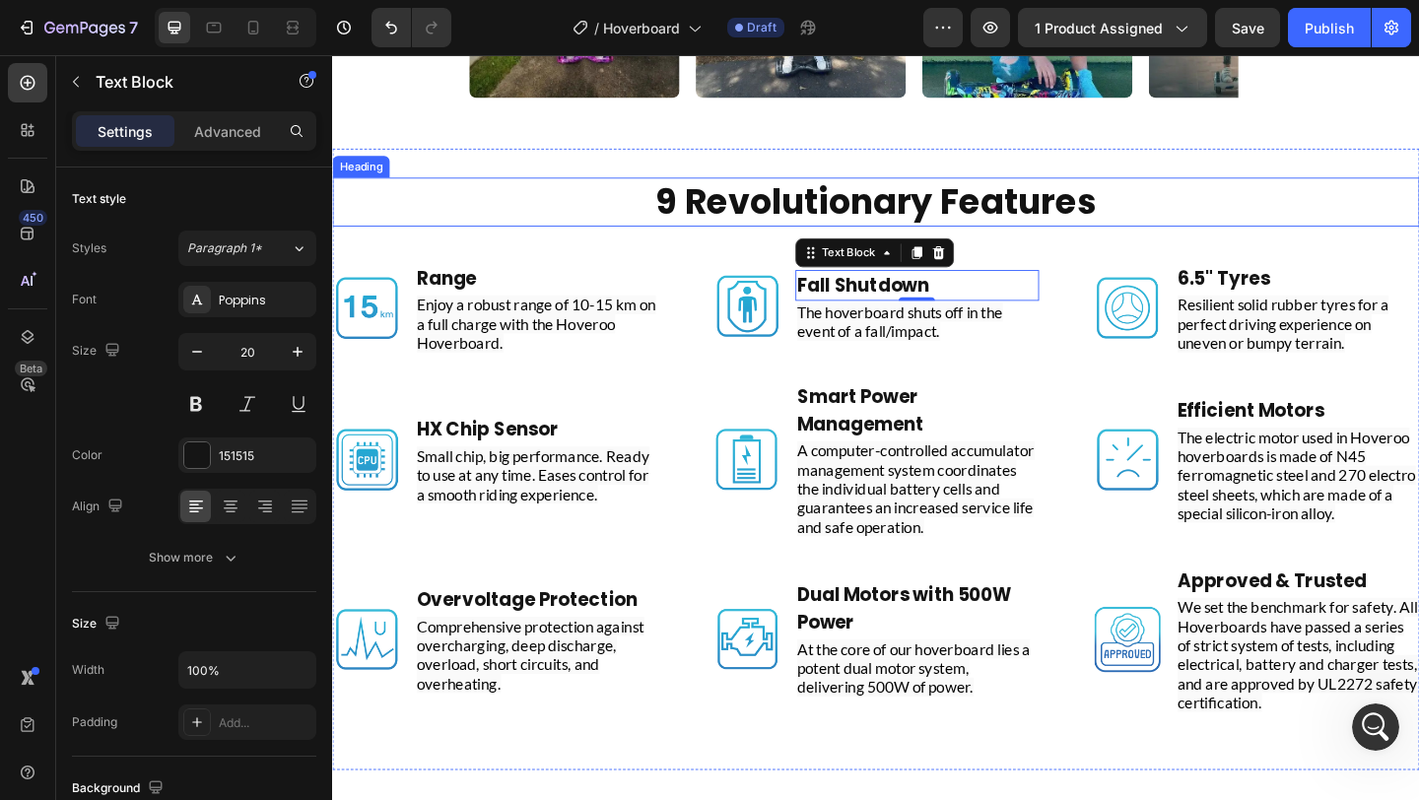
click at [798, 203] on strong "9 Revolutionary Features" at bounding box center [924, 214] width 480 height 52
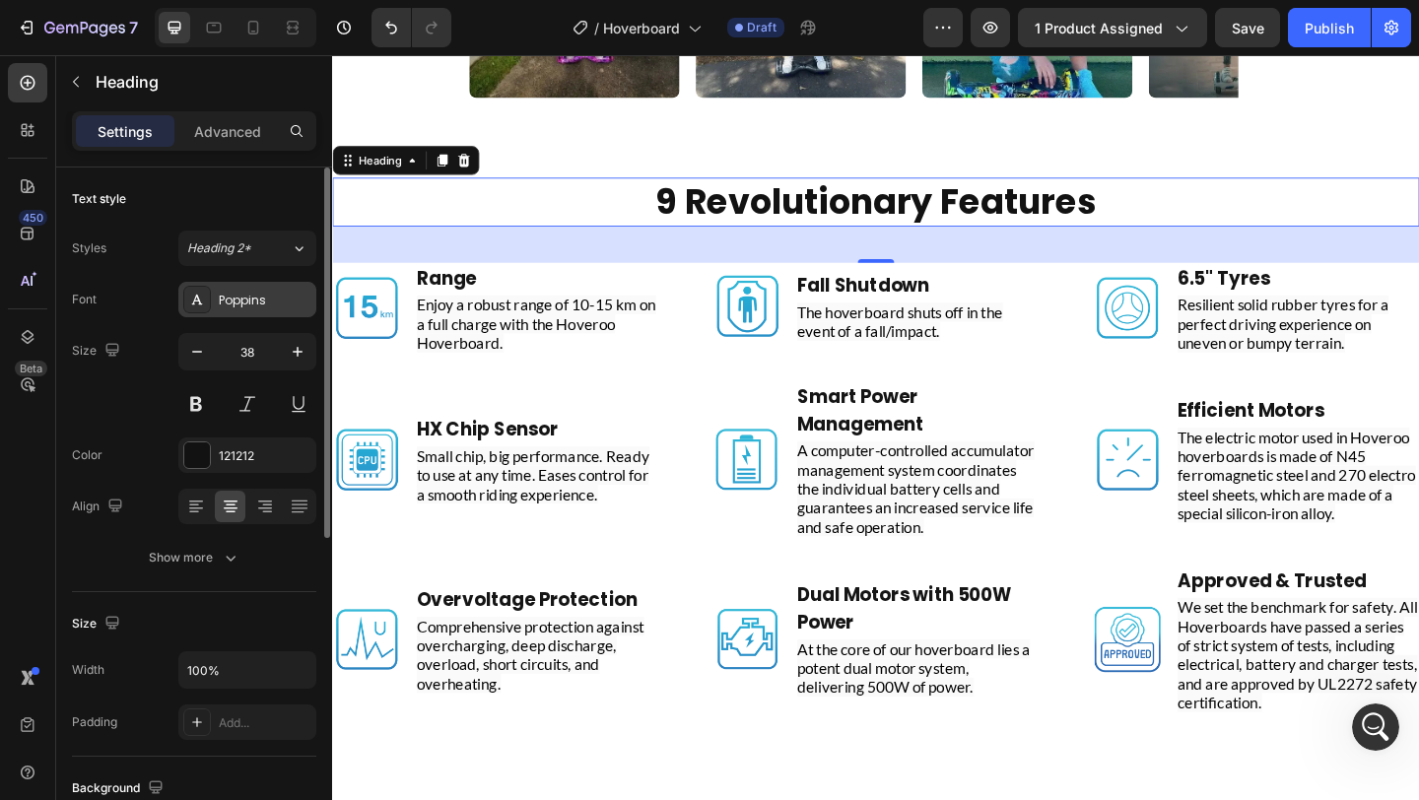
click at [269, 300] on div "Poppins" at bounding box center [265, 301] width 93 height 18
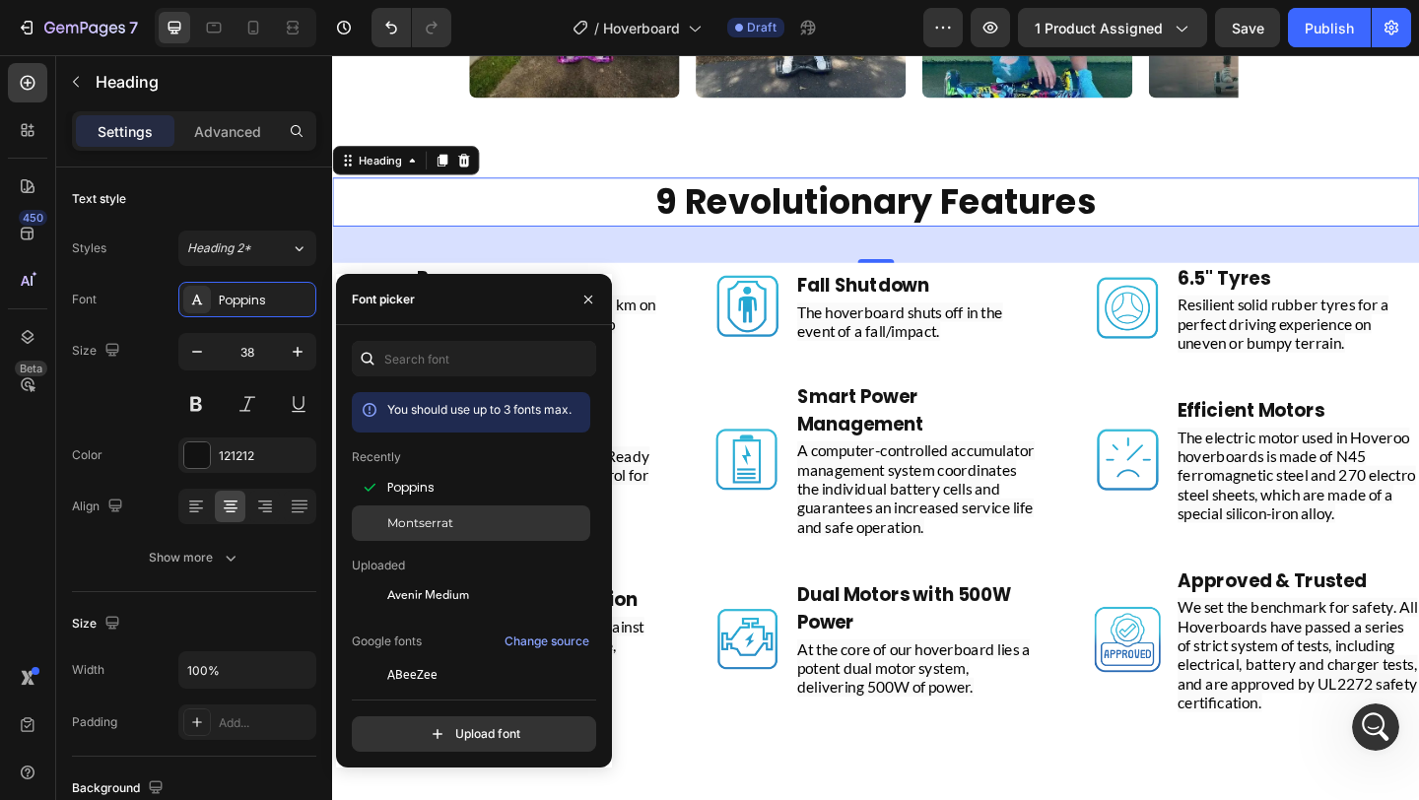
click at [444, 520] on span "Montserrat" at bounding box center [420, 523] width 66 height 18
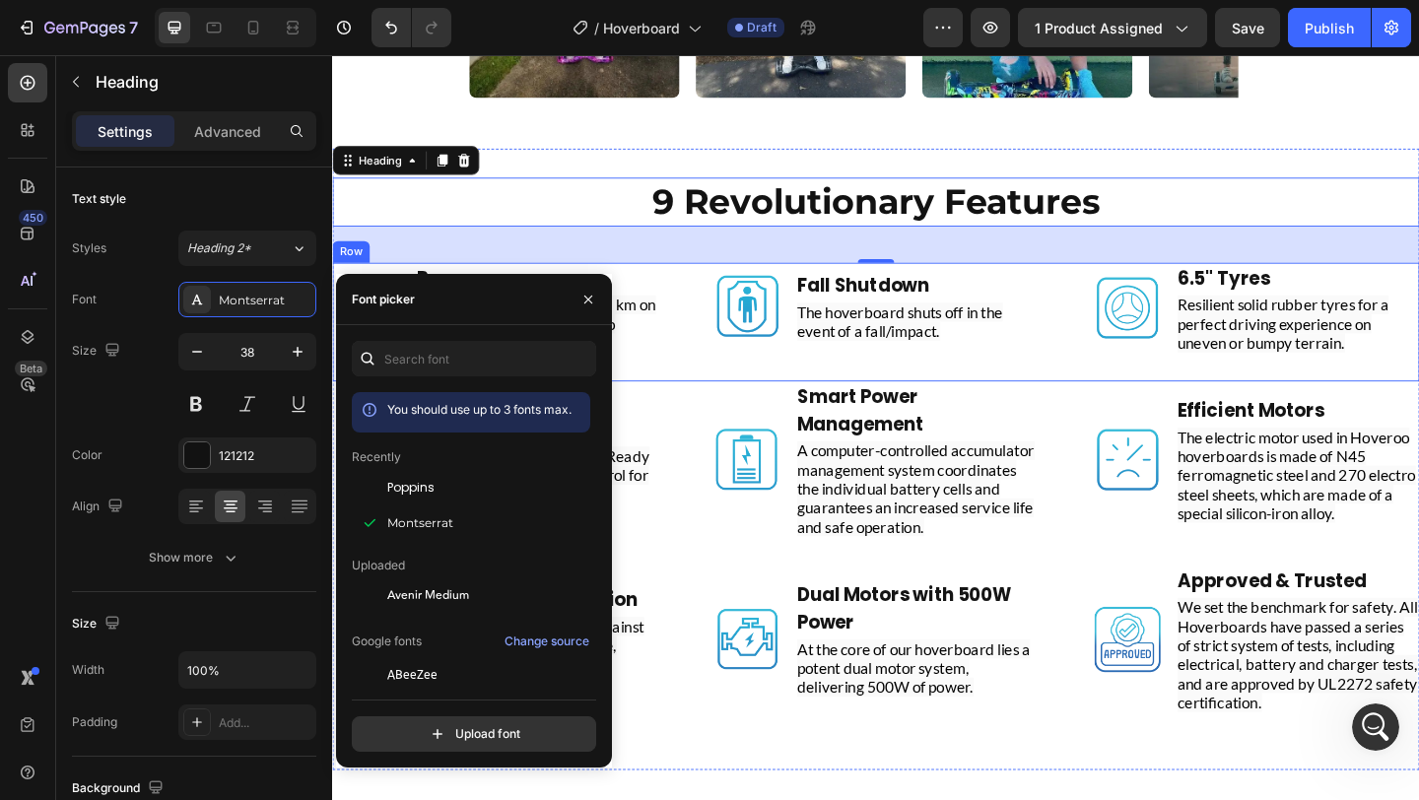
click at [713, 304] on div "Image Range Text Block Enjoy a robust range of 10-15 km on a full charge with t…" at bounding box center [923, 345] width 1183 height 129
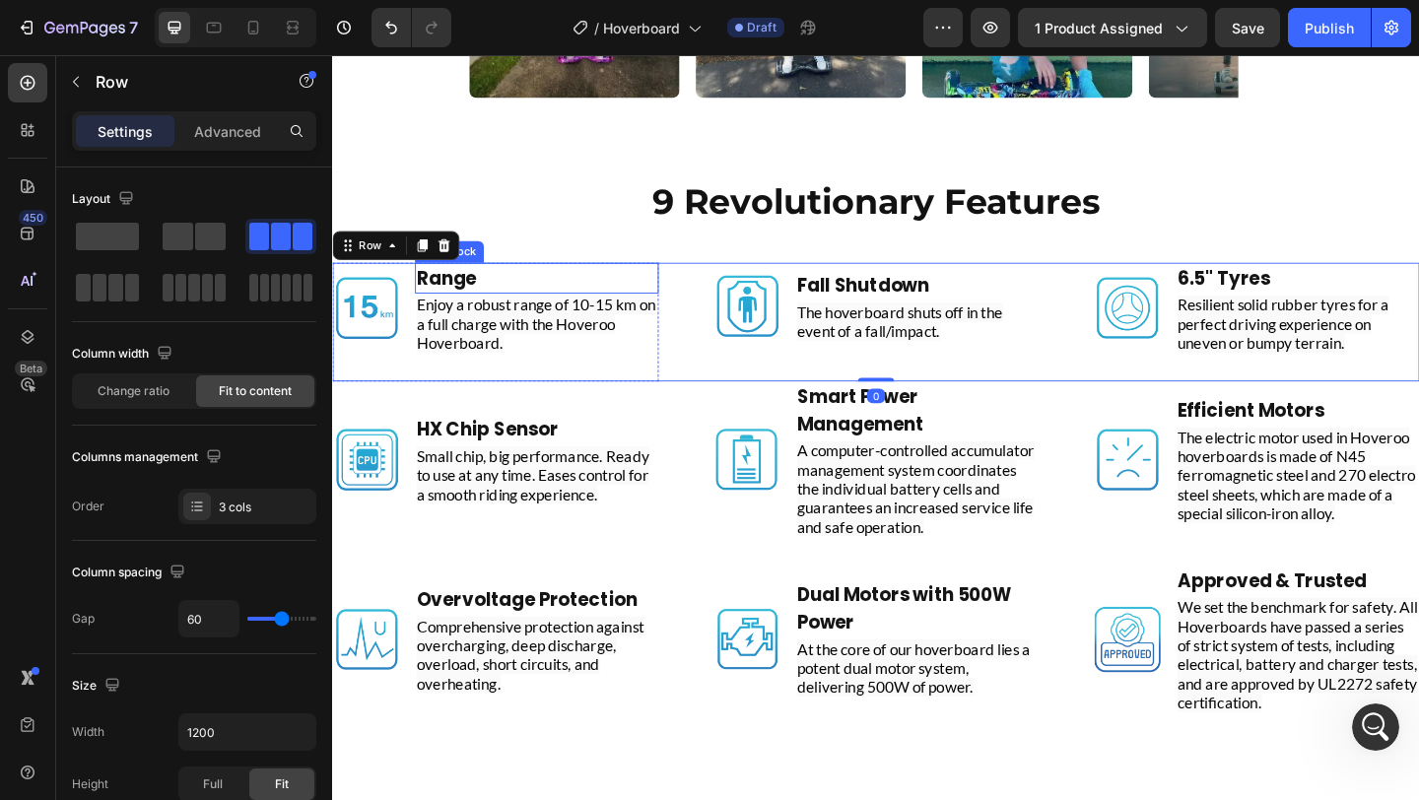
click at [477, 298] on strong "Range" at bounding box center [456, 298] width 65 height 28
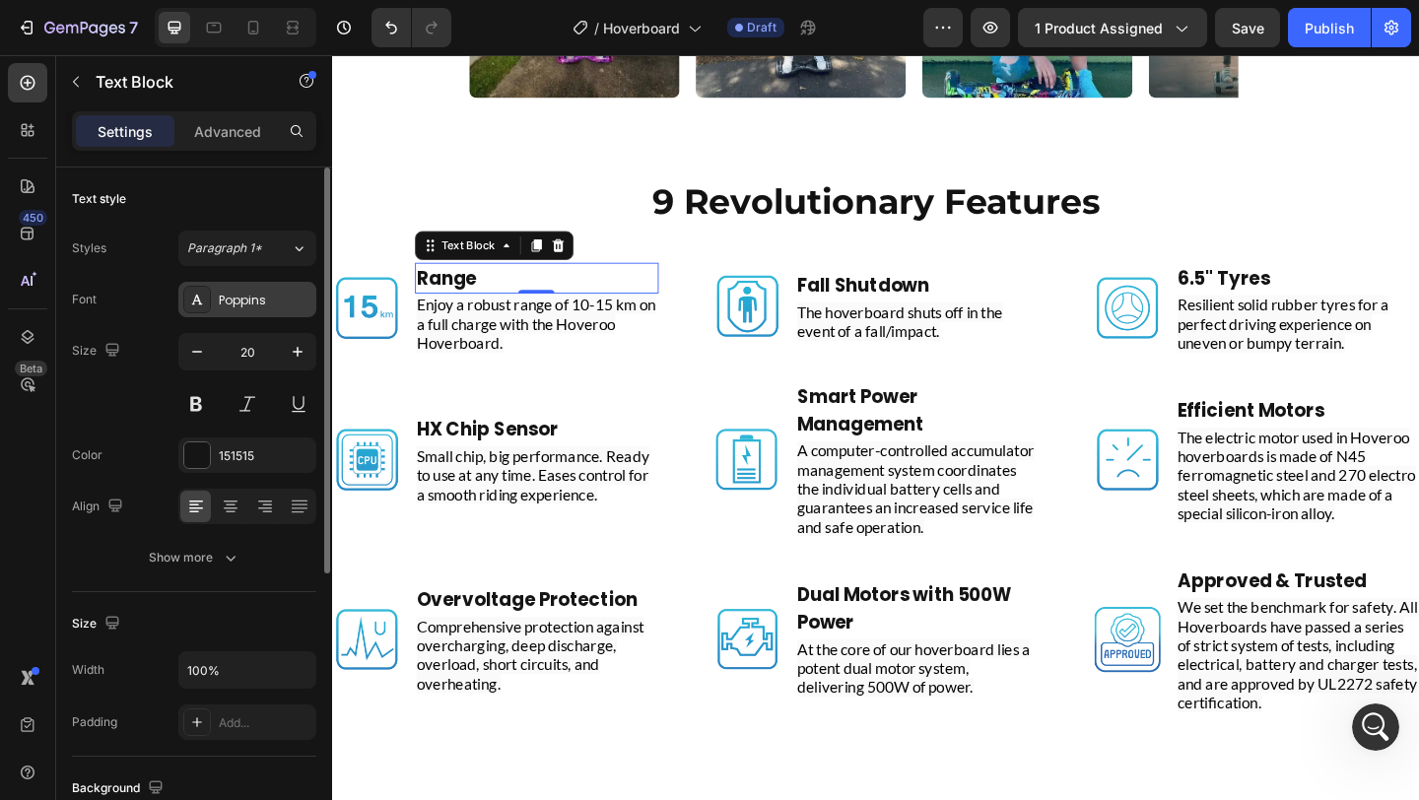
click at [255, 305] on div "Poppins" at bounding box center [265, 301] width 93 height 18
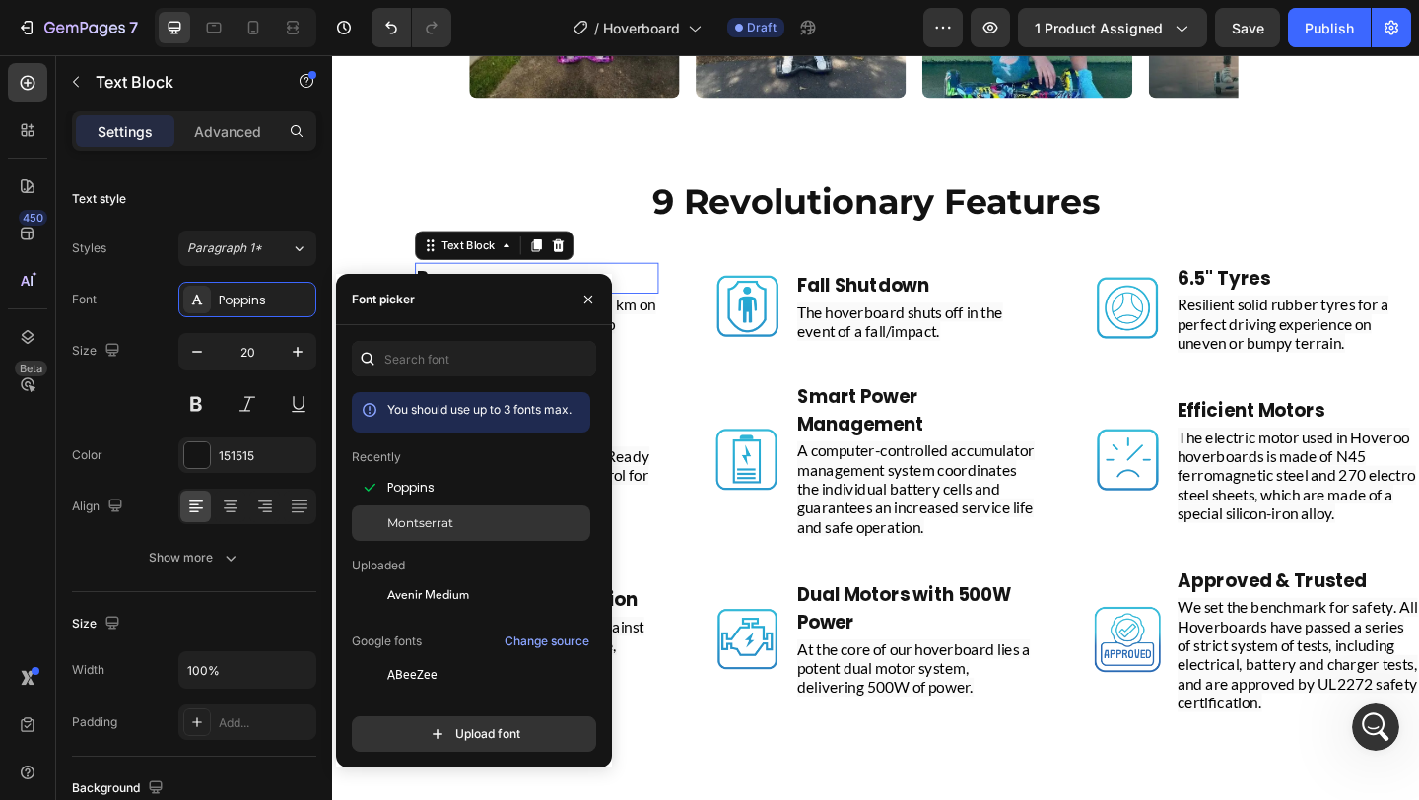
click at [440, 519] on span "Montserrat" at bounding box center [420, 523] width 66 height 18
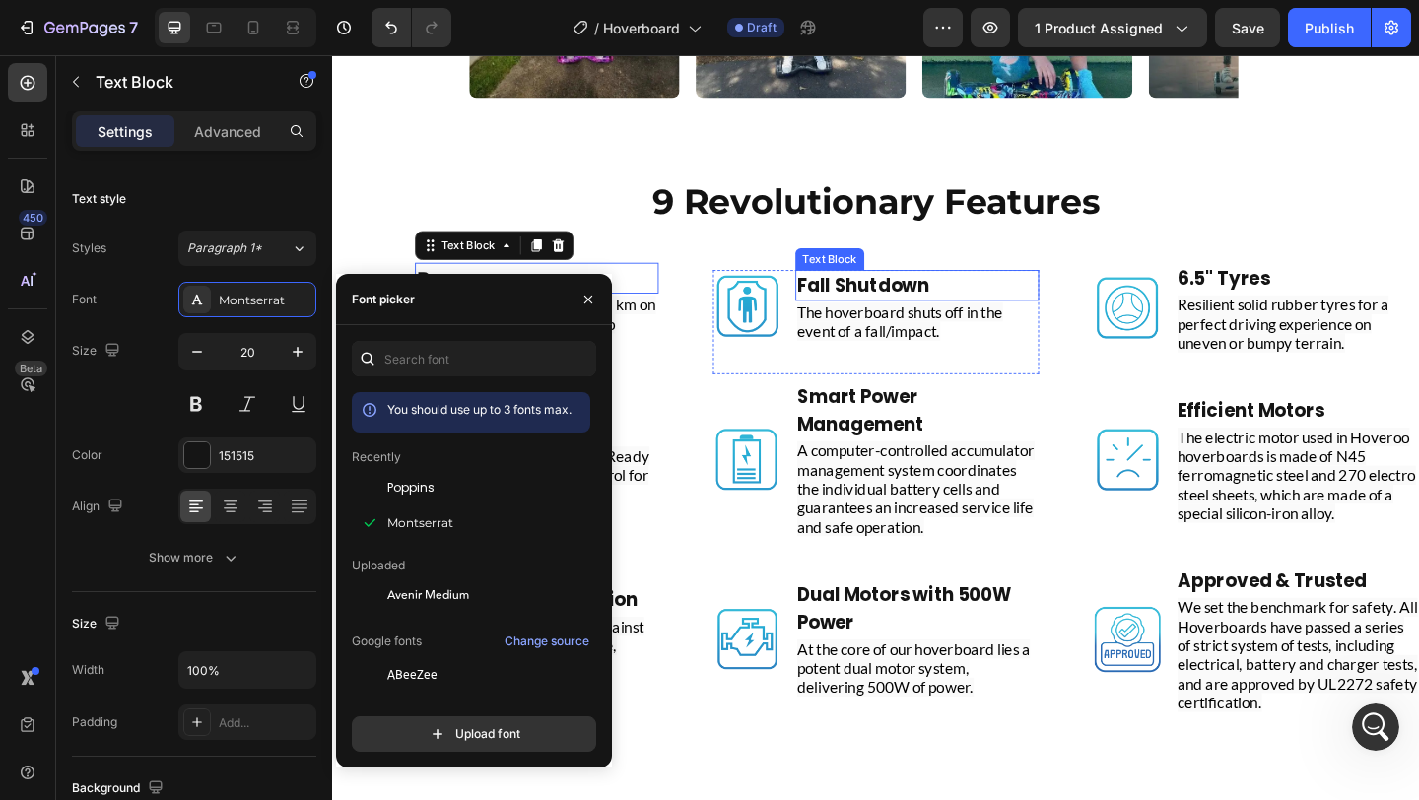
click at [952, 305] on strong "Fall Shutdown" at bounding box center [910, 306] width 144 height 28
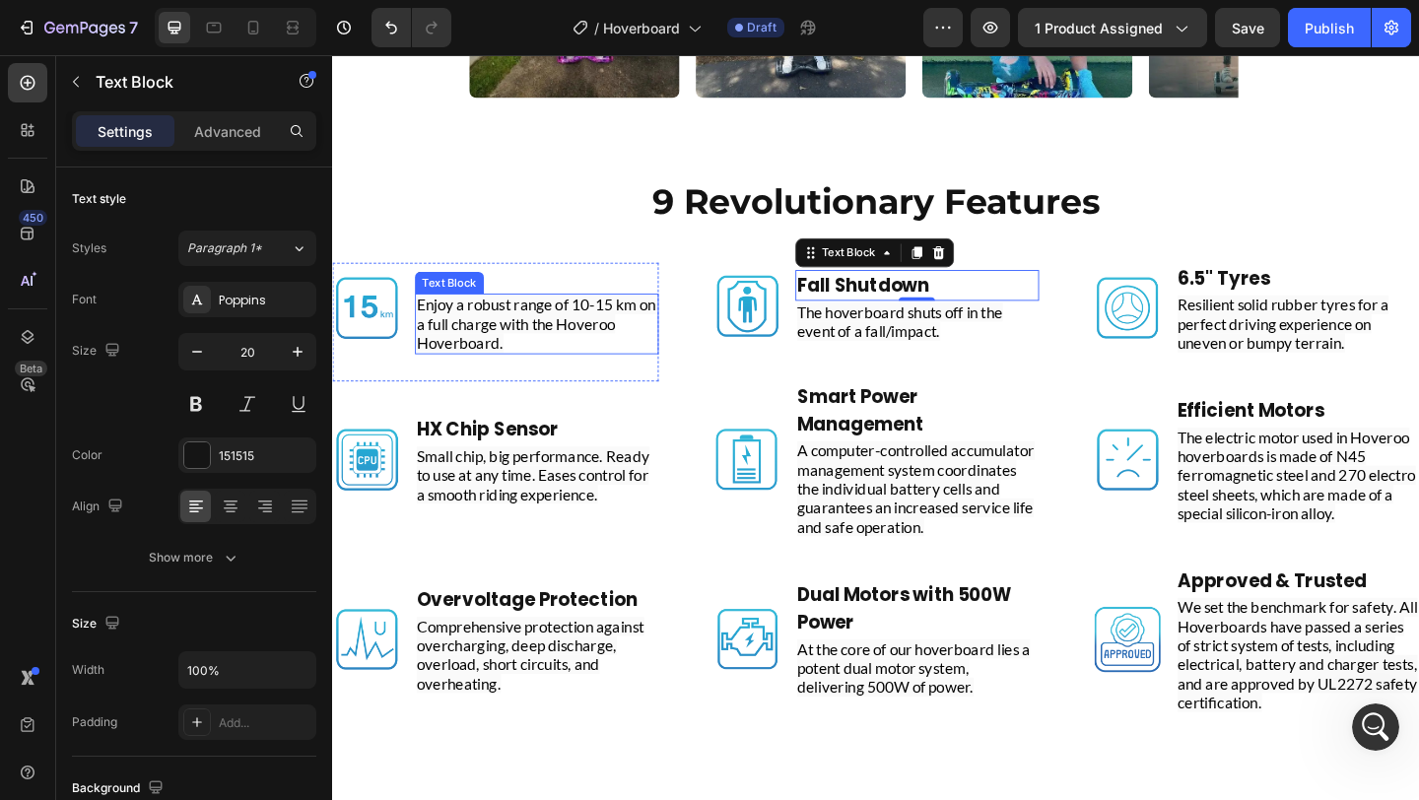
click at [473, 370] on span "Enjoy a robust range of 10-15 km on a full charge with the Hoveroo Hoverboard." at bounding box center [554, 347] width 260 height 62
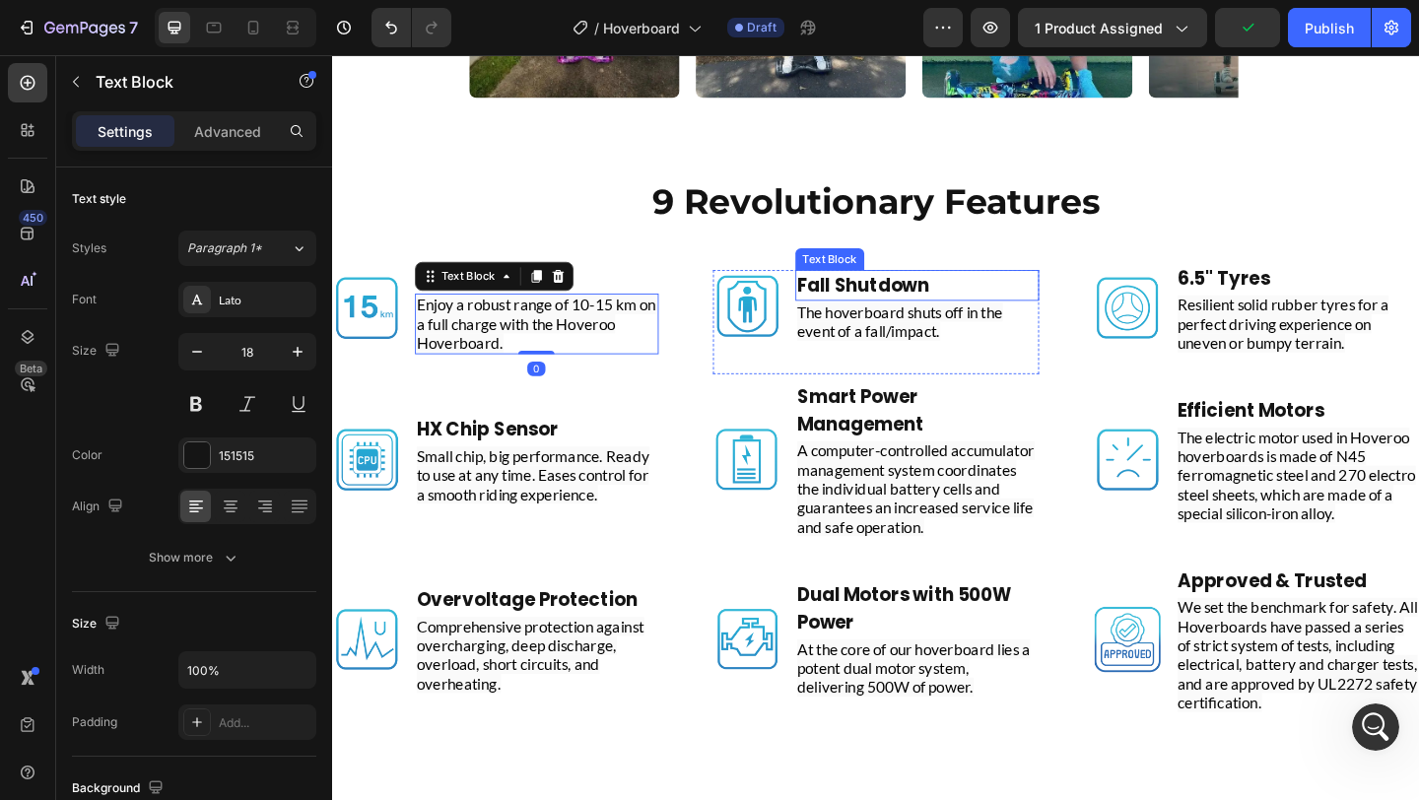
click at [931, 297] on strong "Fall Shutdown" at bounding box center [910, 306] width 144 height 28
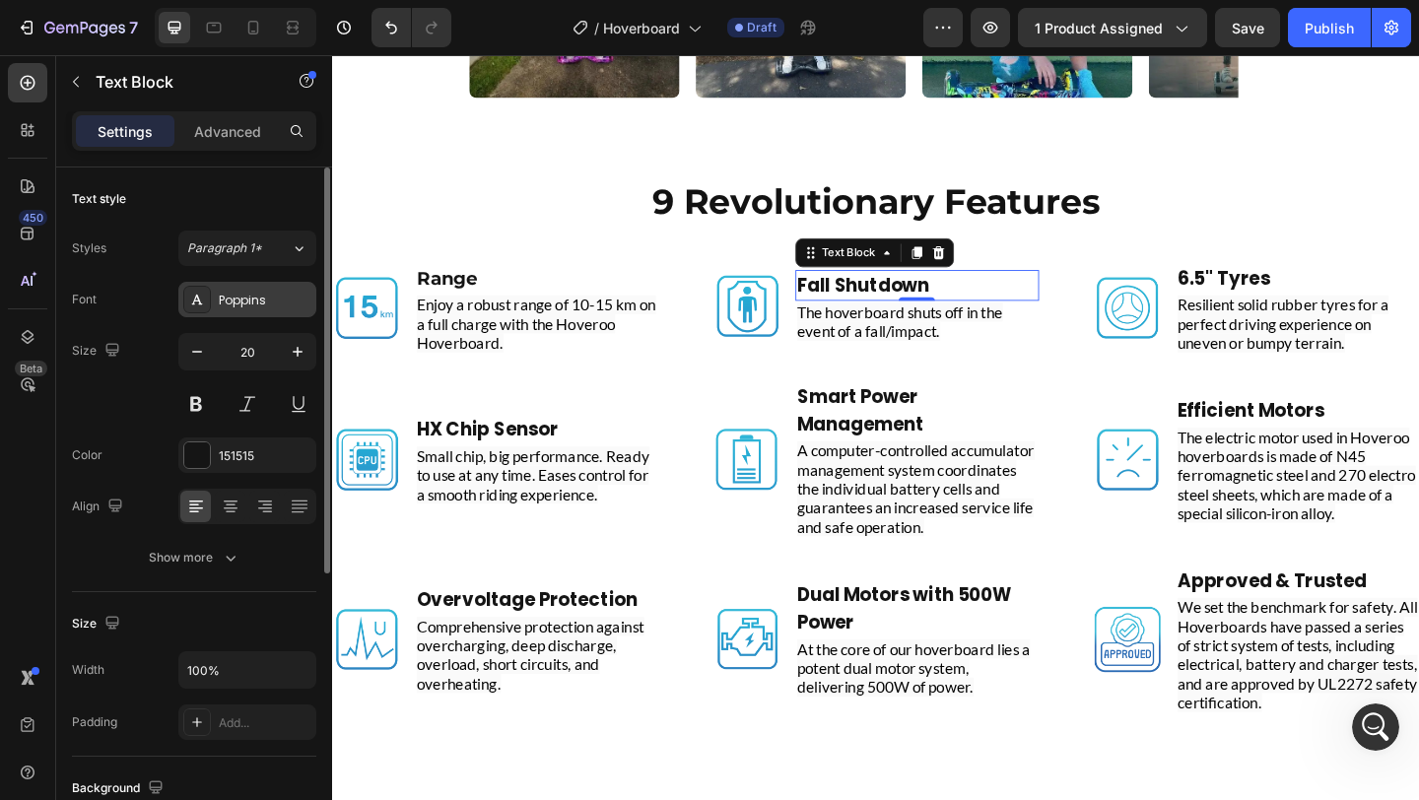
click at [257, 309] on div "Poppins" at bounding box center [247, 299] width 138 height 35
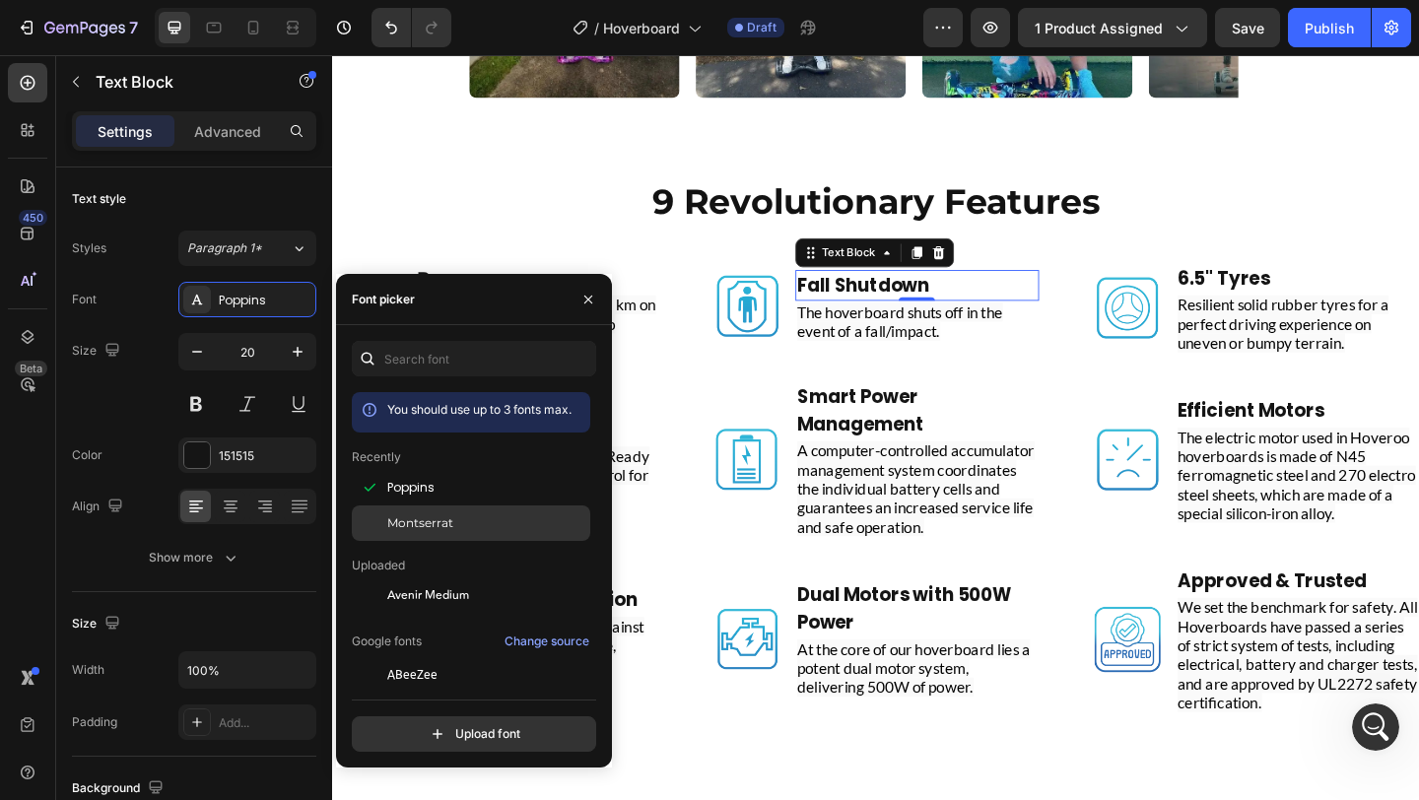
click at [473, 532] on div "Montserrat" at bounding box center [471, 523] width 238 height 35
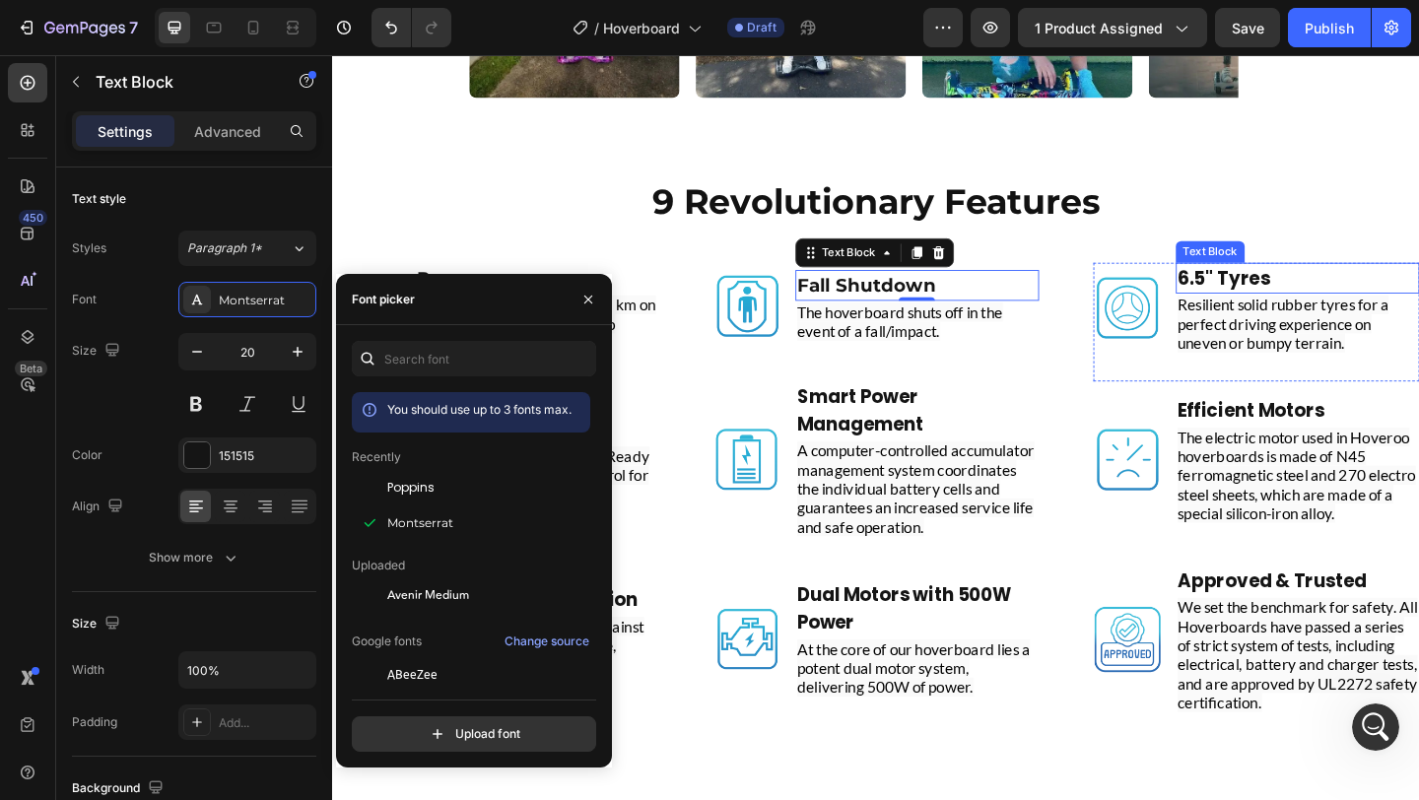
click at [1394, 298] on p "6.5" Tyres" at bounding box center [1382, 298] width 261 height 30
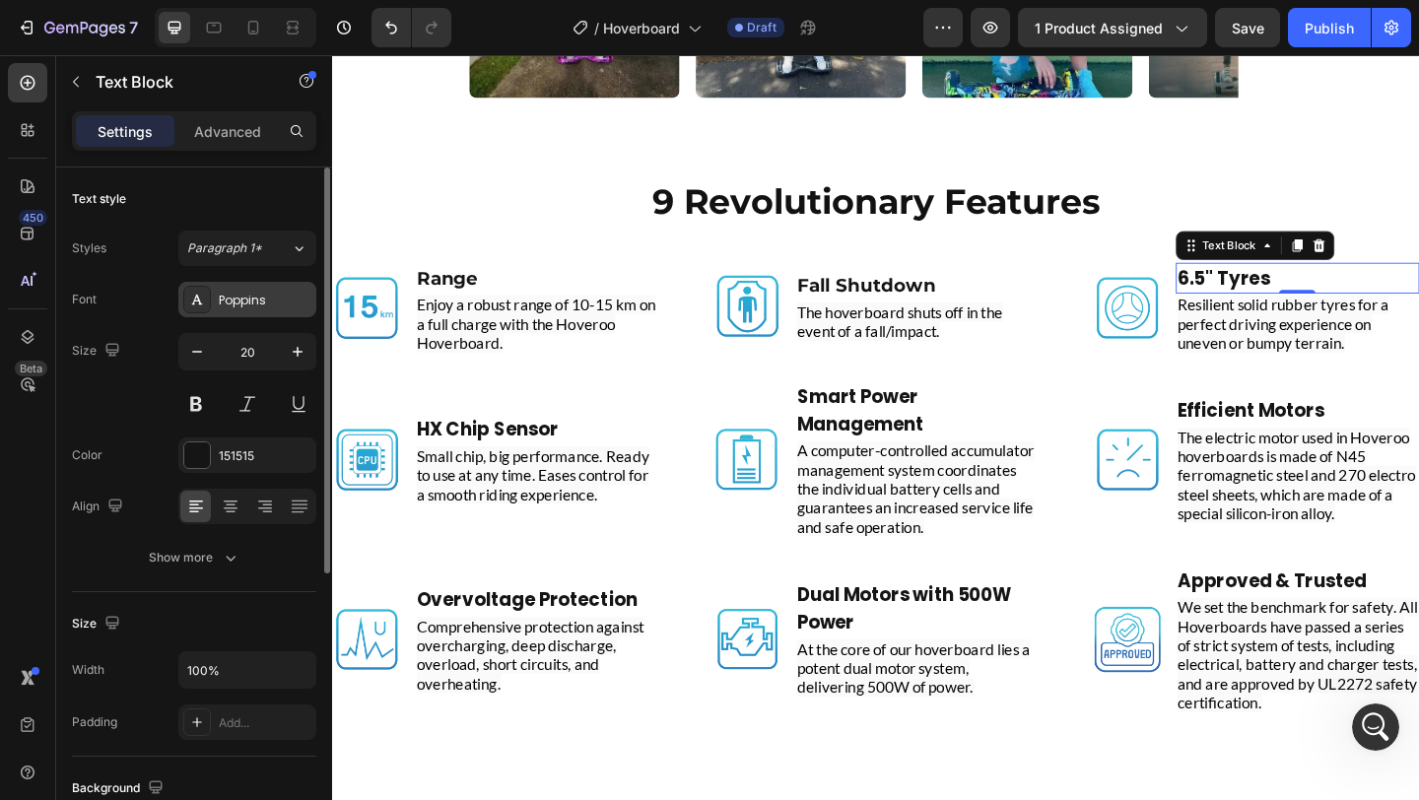
click at [244, 294] on div "Poppins" at bounding box center [265, 301] width 93 height 18
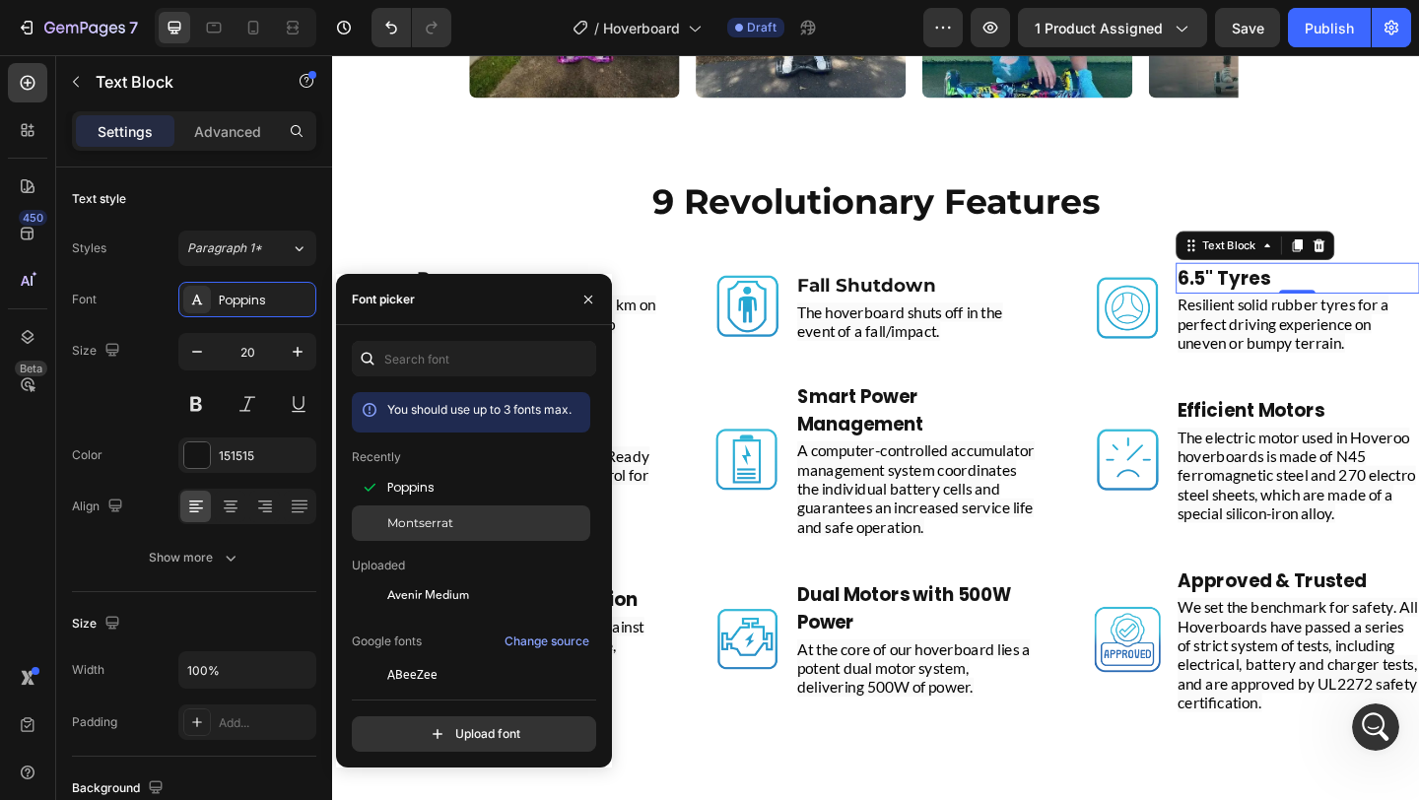
click at [442, 521] on span "Montserrat" at bounding box center [420, 523] width 66 height 18
click at [648, 429] on div "Image HX Chip Sensor Text Block Small chip, big performance. Ready to use at an…" at bounding box center [509, 510] width 355 height 200
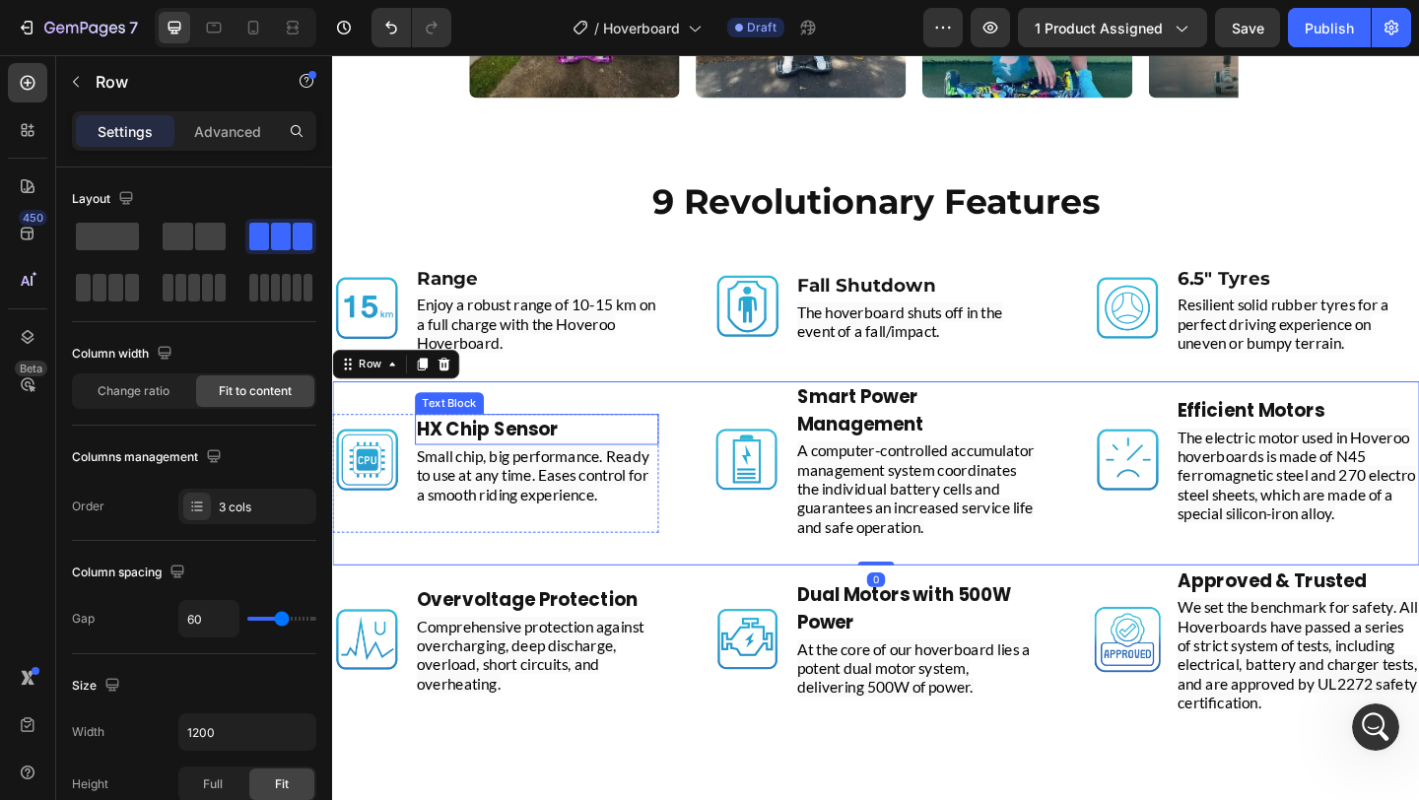
click at [552, 458] on strong "HX Chip Sensor" at bounding box center [501, 462] width 154 height 28
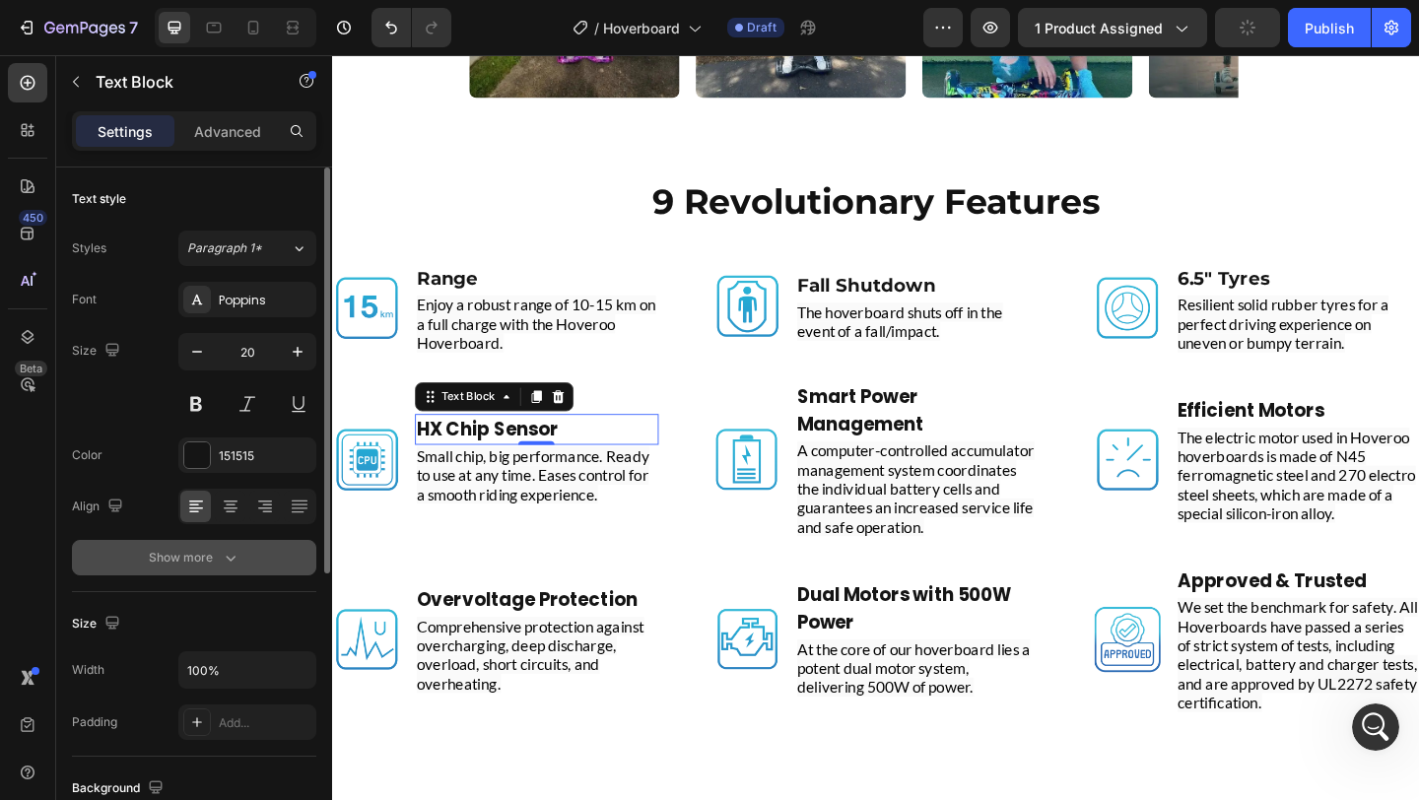
click at [229, 553] on icon "button" at bounding box center [231, 558] width 20 height 20
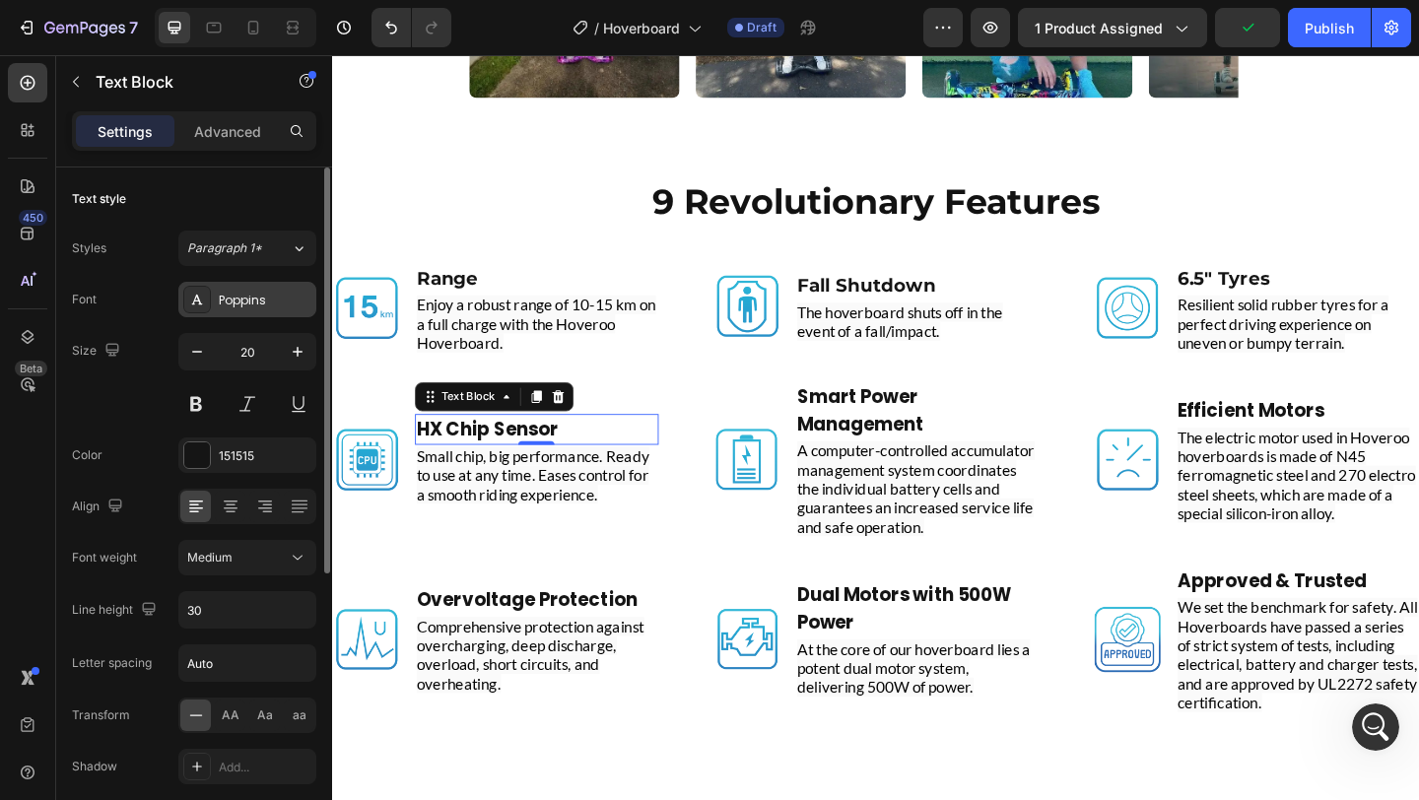
click at [254, 308] on div "Poppins" at bounding box center [247, 299] width 138 height 35
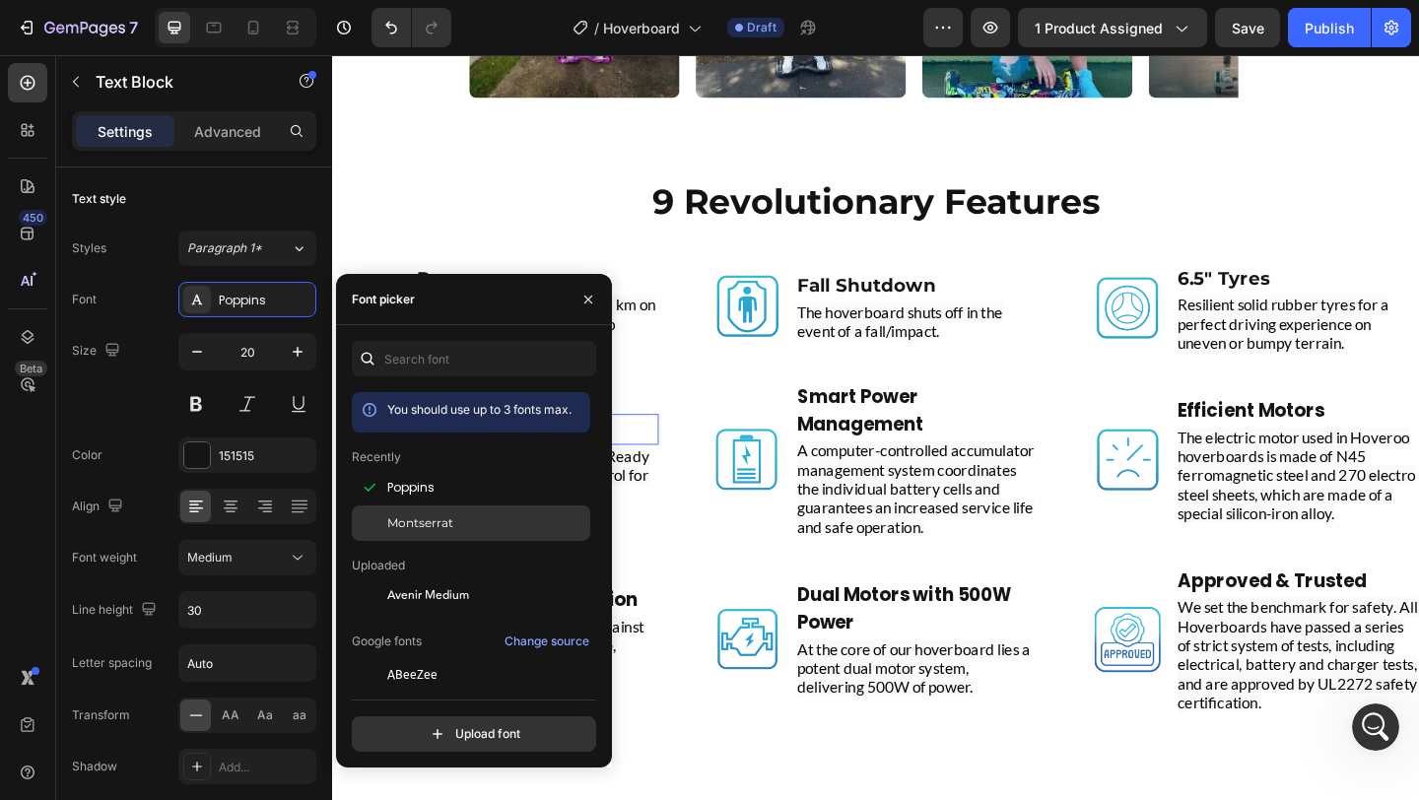
click at [444, 527] on span "Montserrat" at bounding box center [420, 523] width 66 height 18
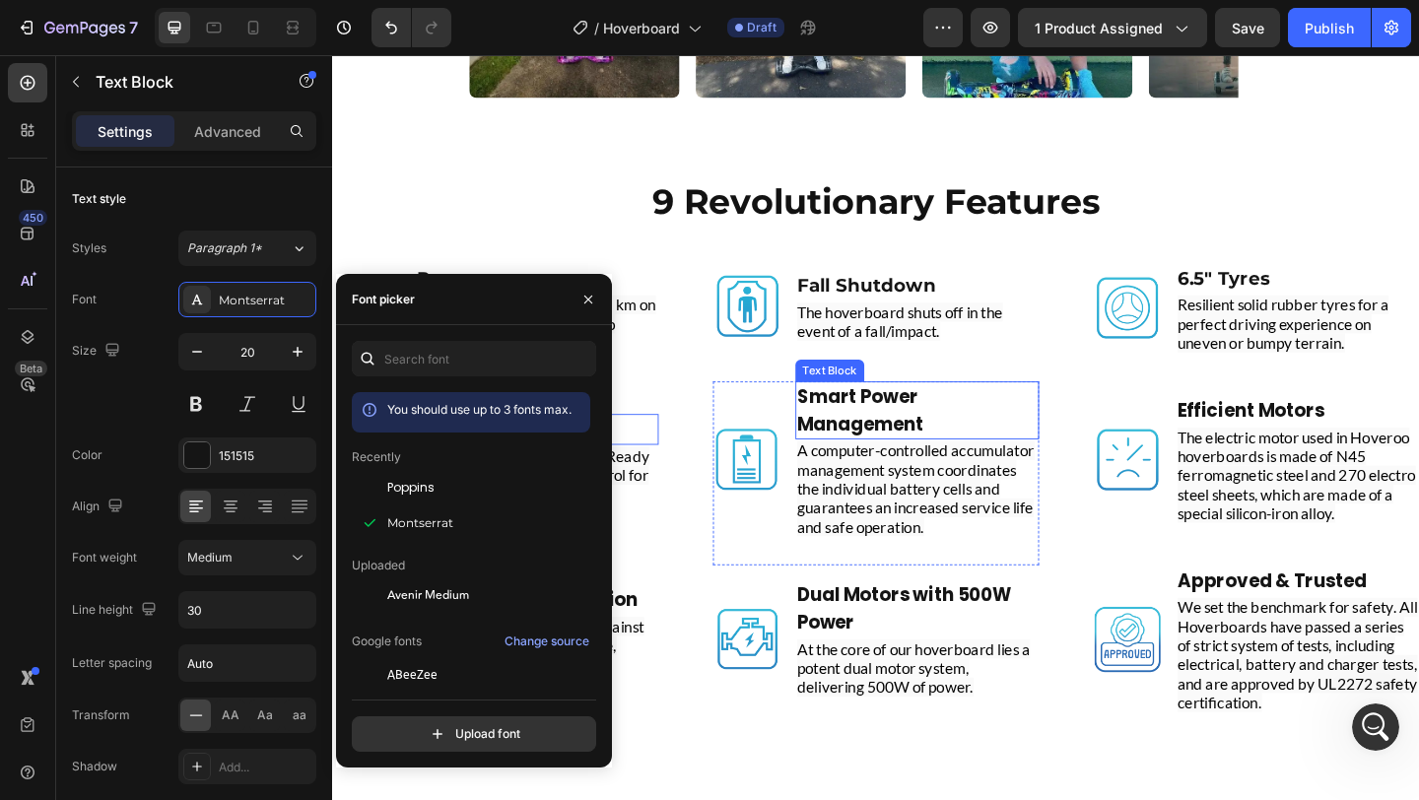
click at [947, 437] on strong "Smart Power Management" at bounding box center [907, 441] width 138 height 57
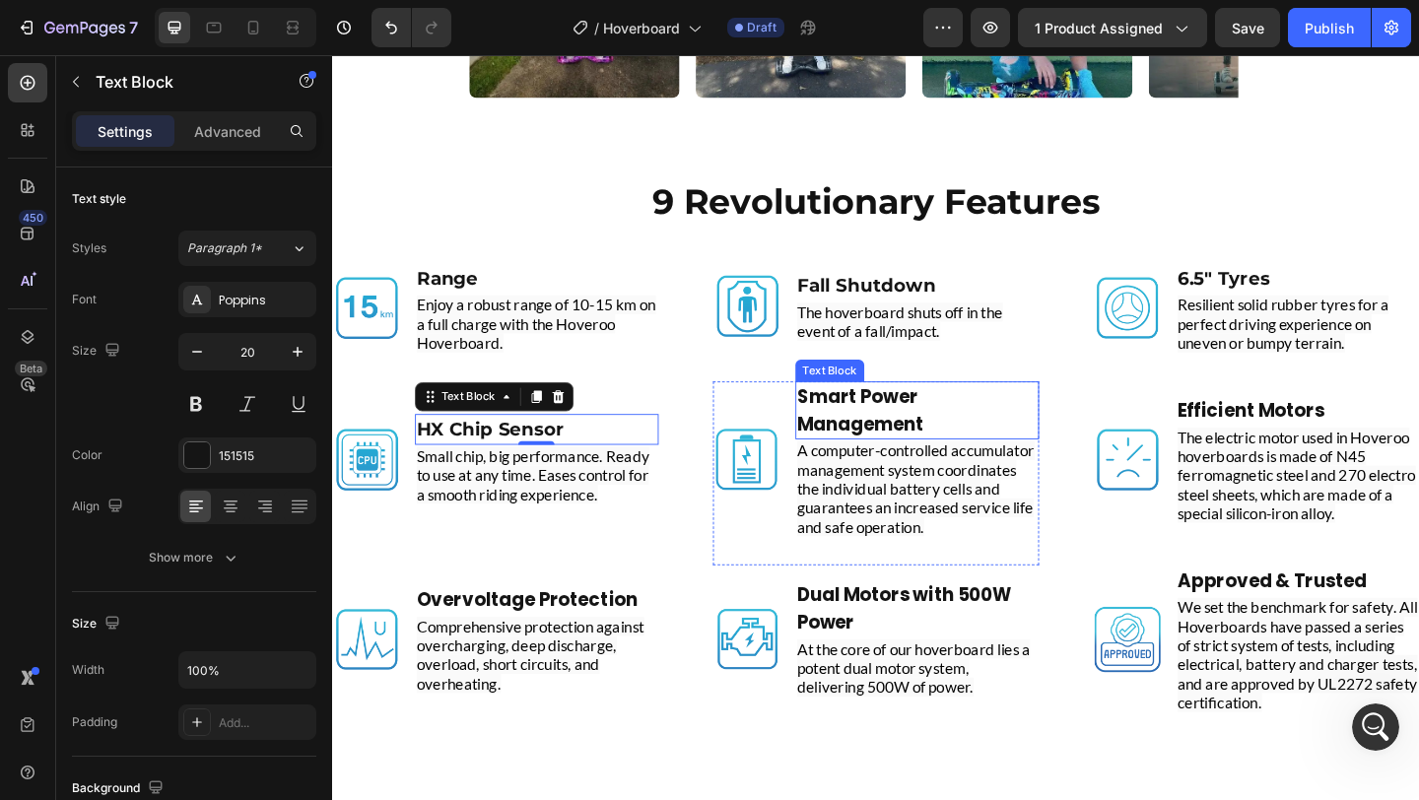
click at [947, 437] on strong "Smart Power Management" at bounding box center [907, 441] width 138 height 57
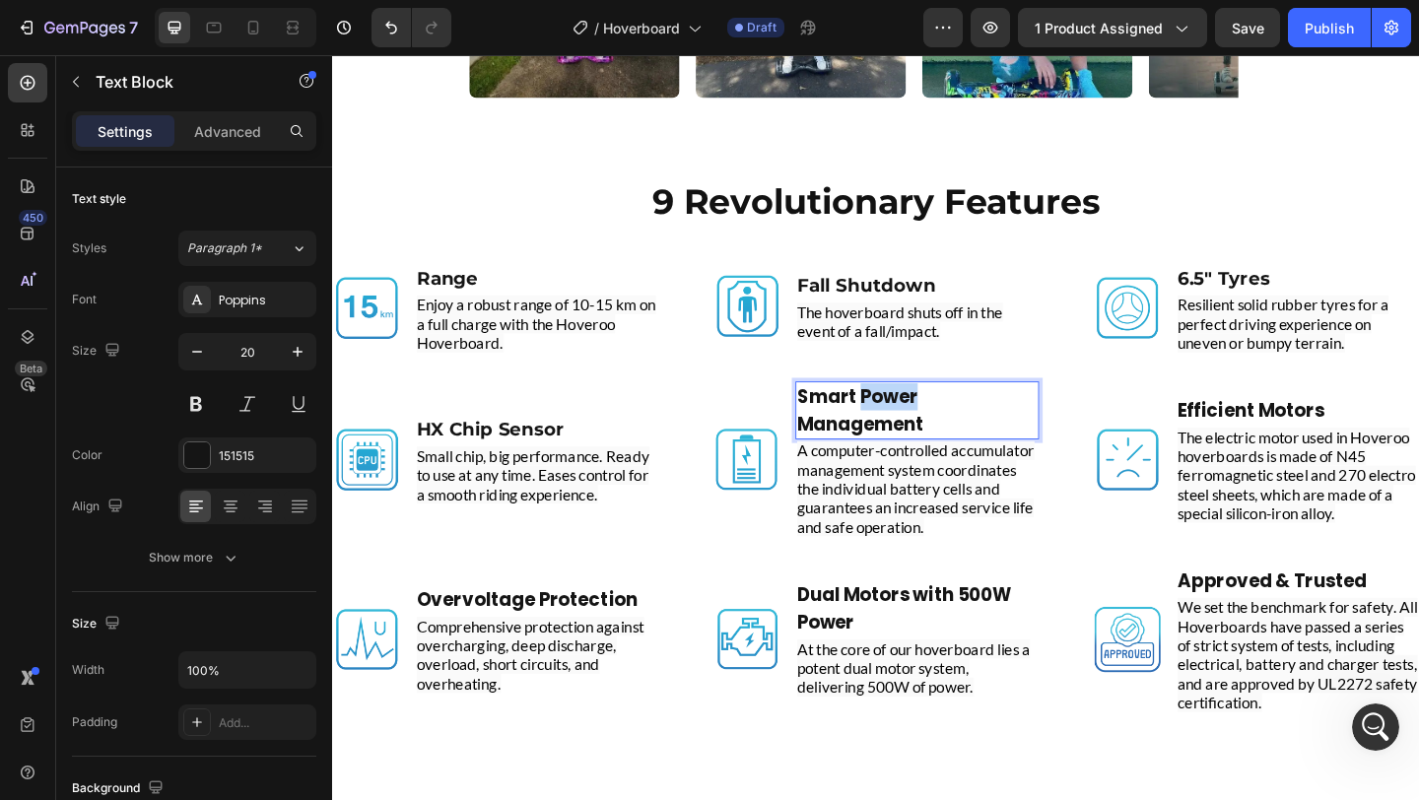
click at [1005, 446] on p "Smart Power Management" at bounding box center [968, 441] width 261 height 59
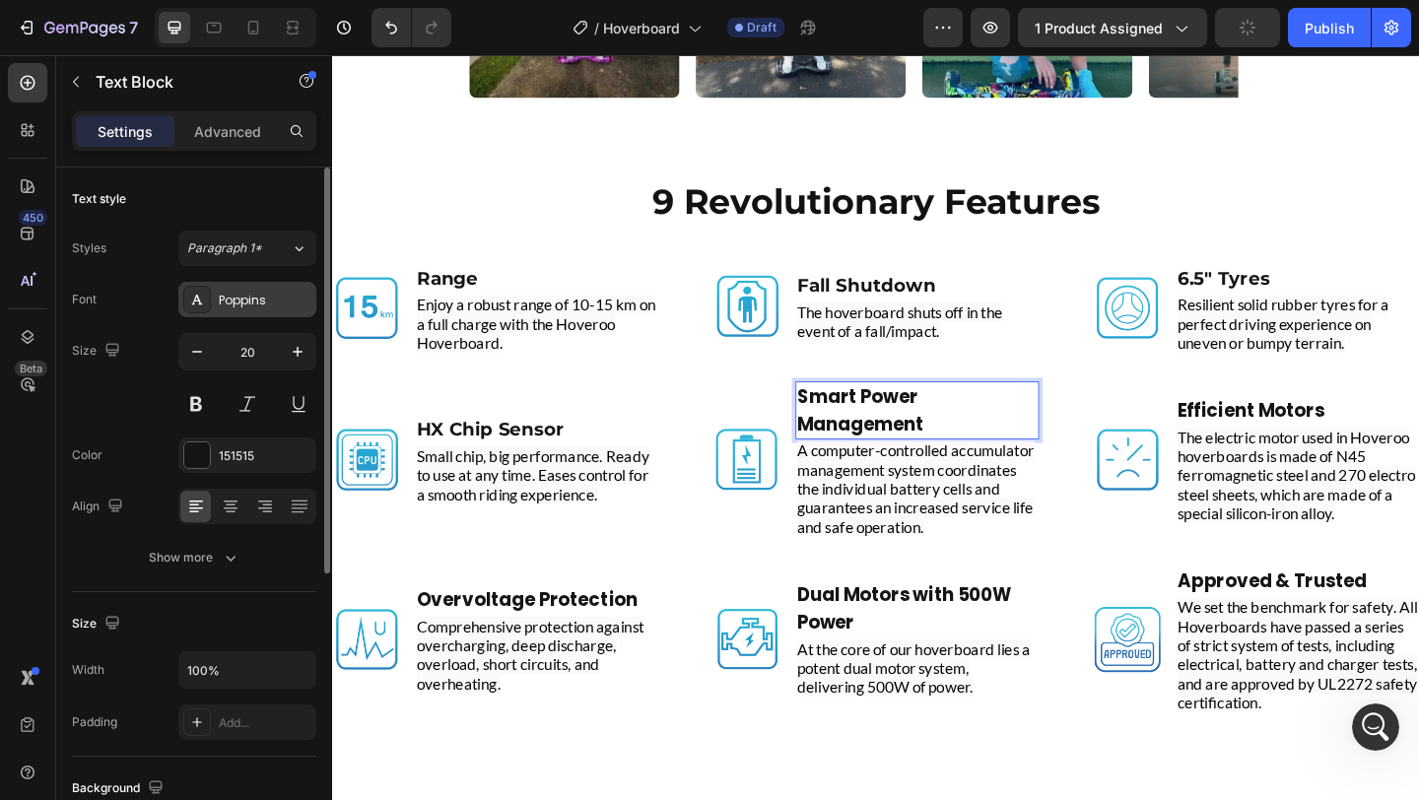
click at [248, 312] on div "Poppins" at bounding box center [247, 299] width 138 height 35
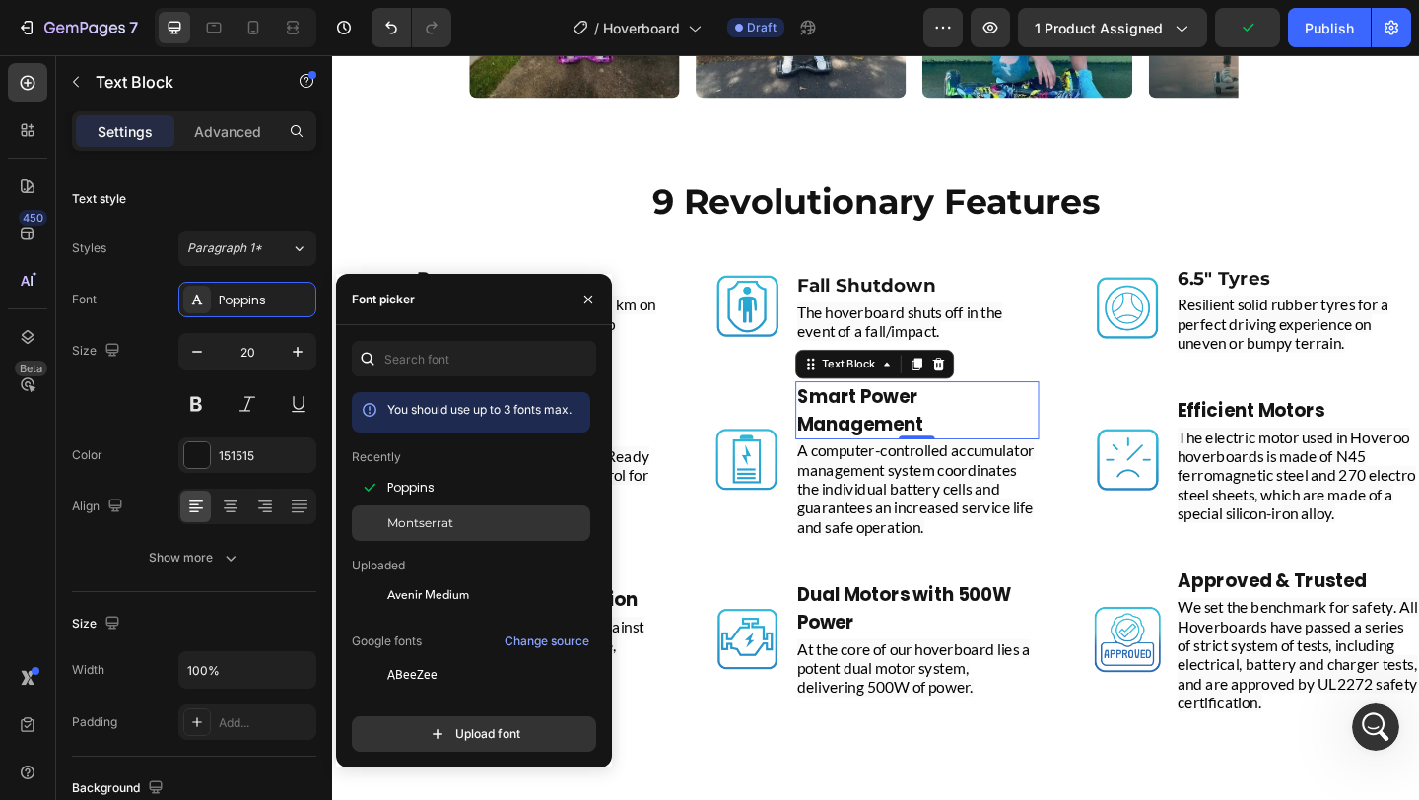
click at [407, 510] on div "Montserrat" at bounding box center [471, 523] width 238 height 35
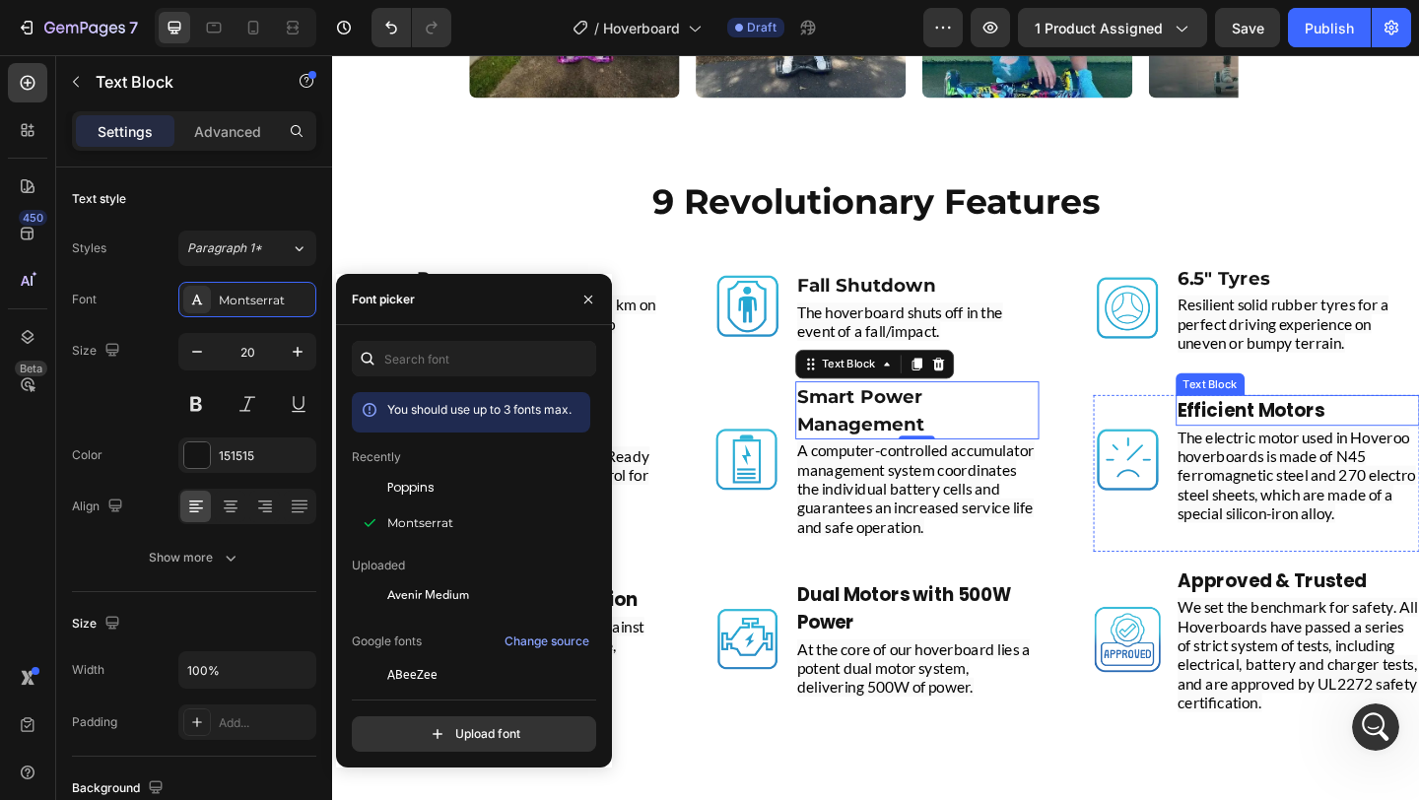
click at [1300, 436] on strong "Efficient Motors" at bounding box center [1332, 442] width 160 height 28
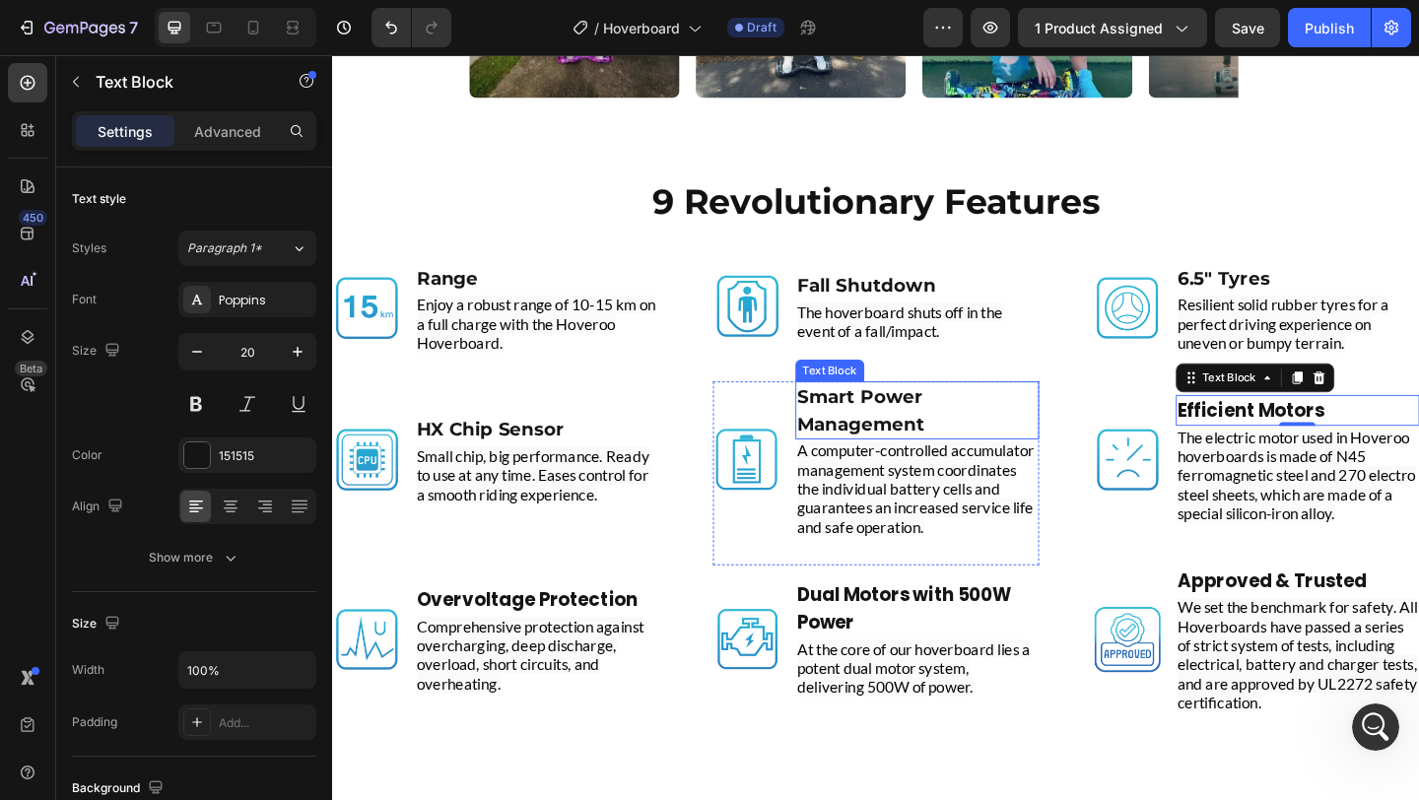
click at [906, 442] on strong "Smart Power Management" at bounding box center [907, 441] width 139 height 53
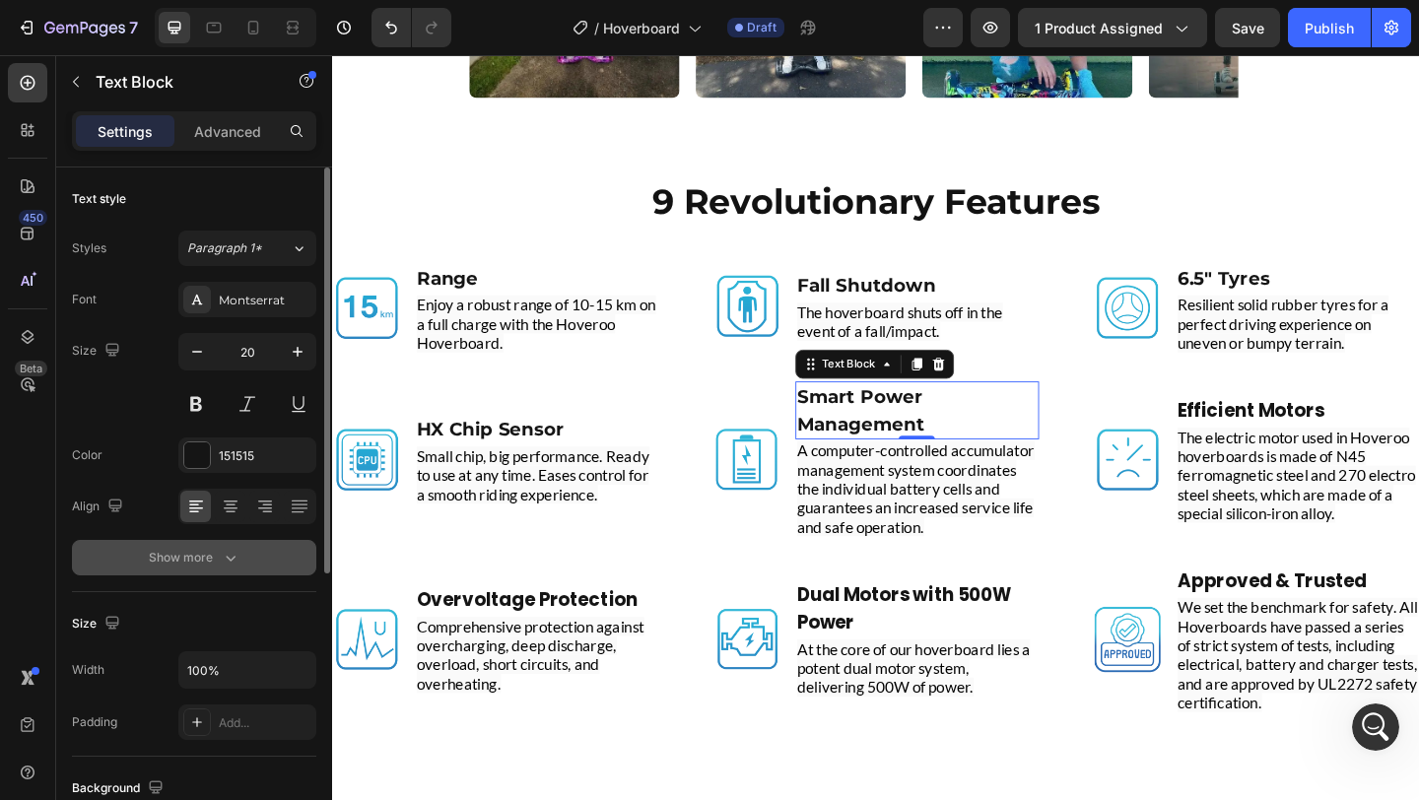
click at [221, 554] on icon "button" at bounding box center [231, 558] width 20 height 20
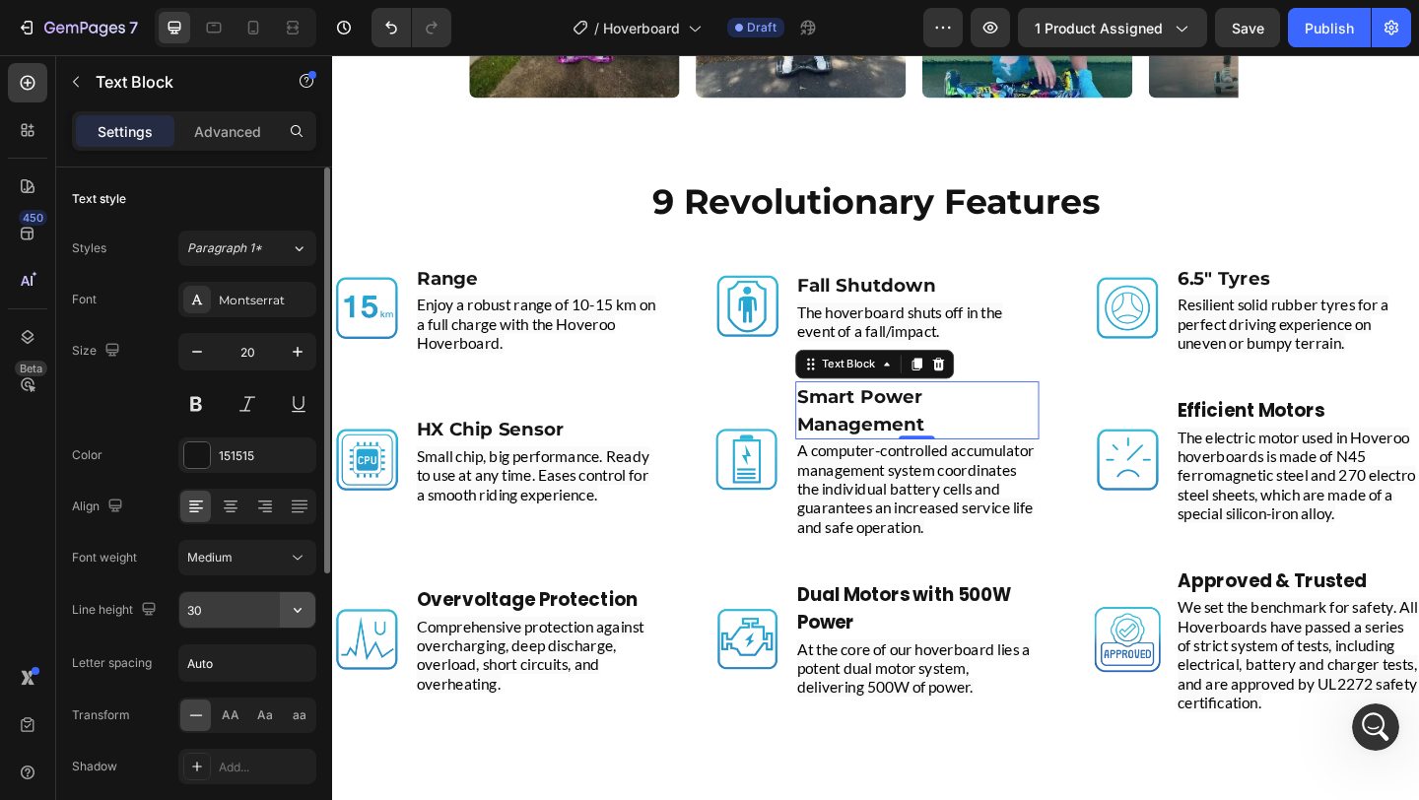
click at [297, 612] on icon "button" at bounding box center [298, 610] width 8 height 5
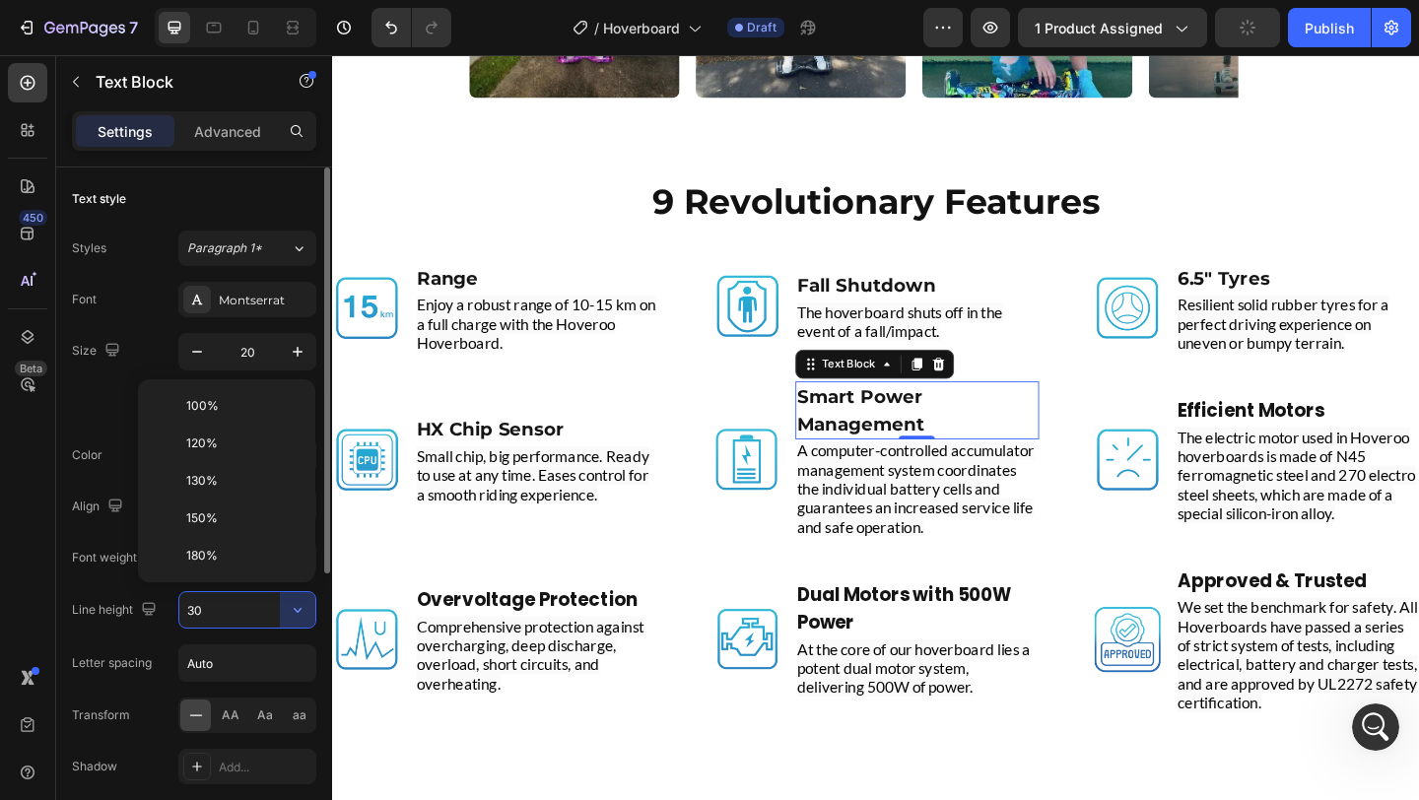
click at [261, 614] on input "30" at bounding box center [247, 609] width 136 height 35
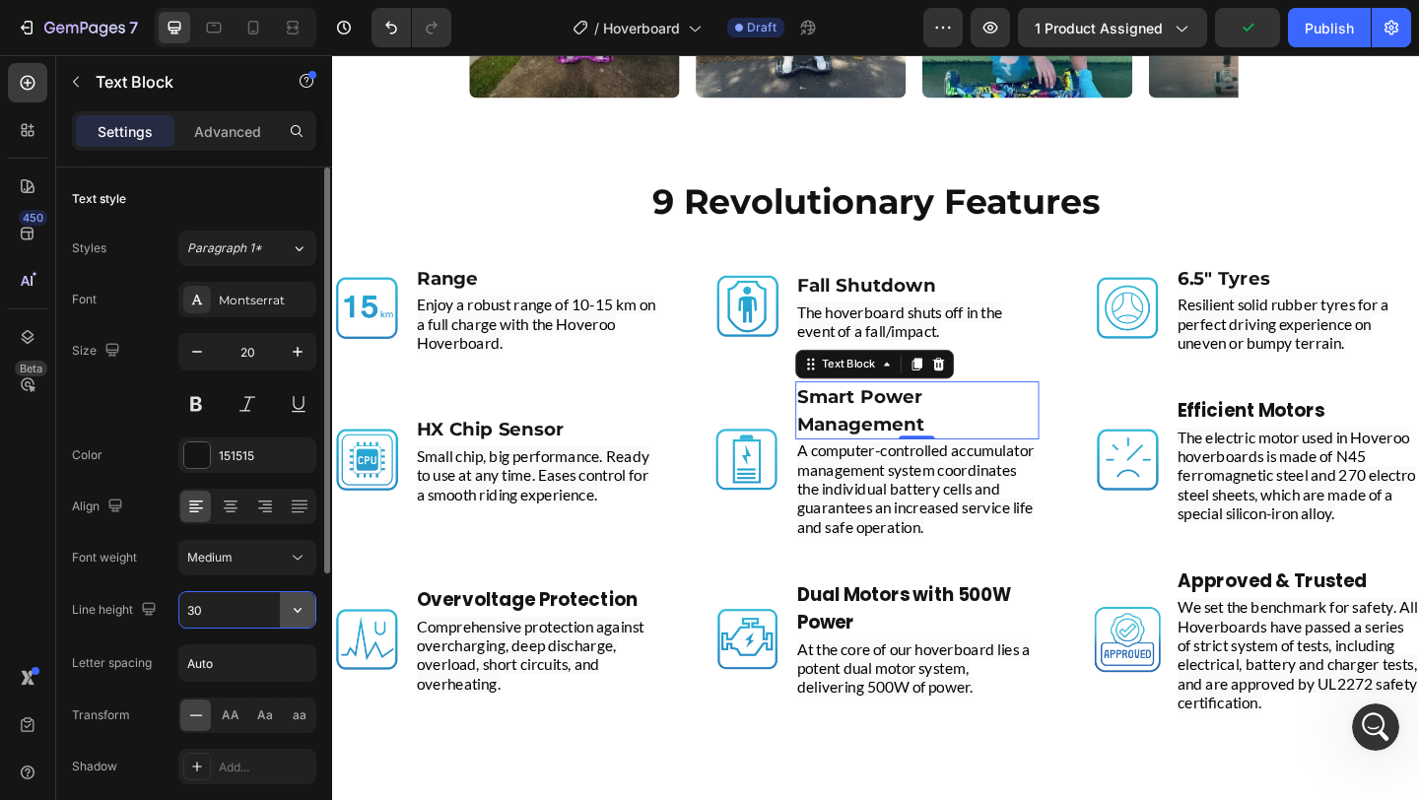
click at [282, 607] on button "button" at bounding box center [297, 609] width 35 height 35
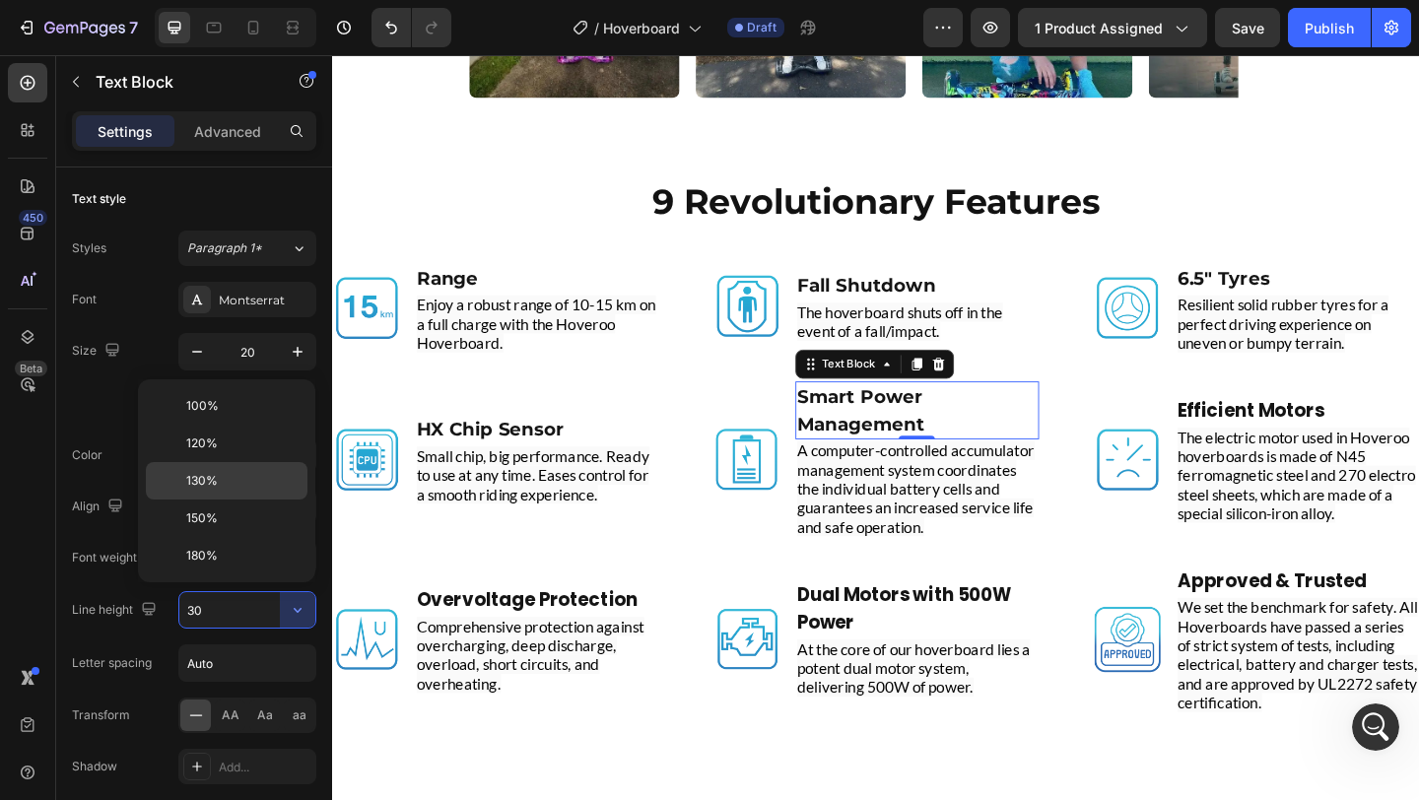
click at [263, 474] on p "130%" at bounding box center [242, 481] width 112 height 18
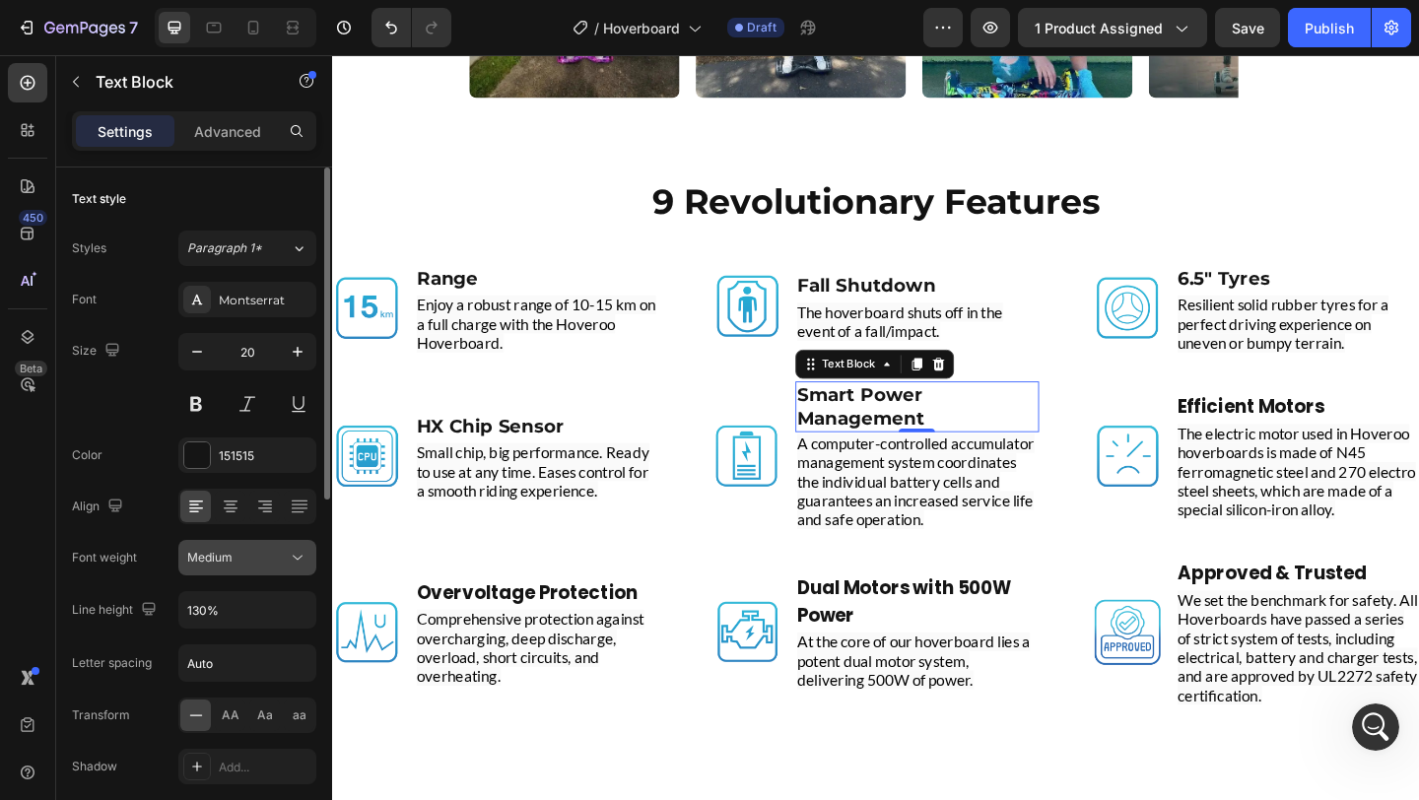
click at [294, 565] on icon at bounding box center [298, 558] width 20 height 20
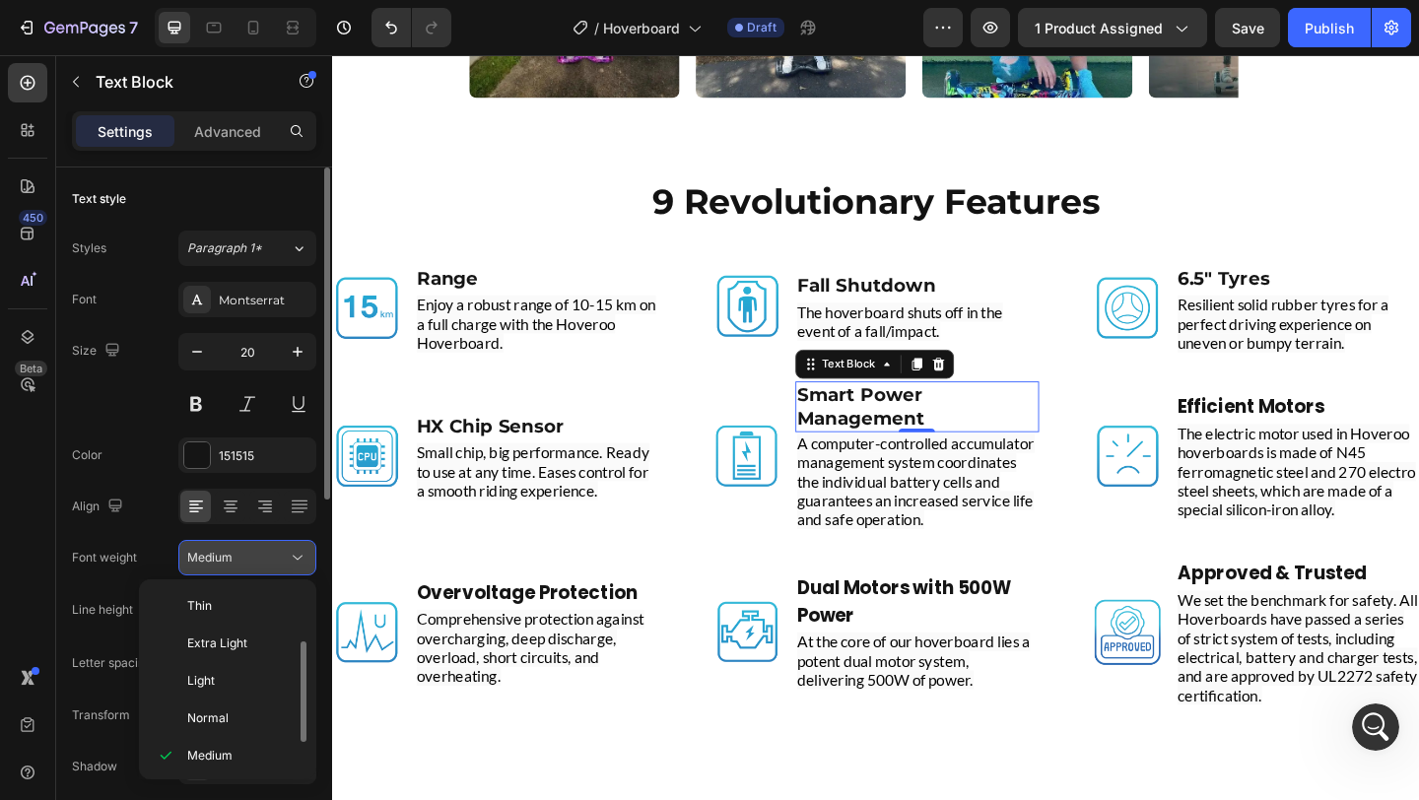
scroll to position [35, 0]
click at [154, 535] on div "Font Montserrat Size 20 Color 151515 Align Font weight Medium Line height 130% …" at bounding box center [194, 559] width 244 height 554
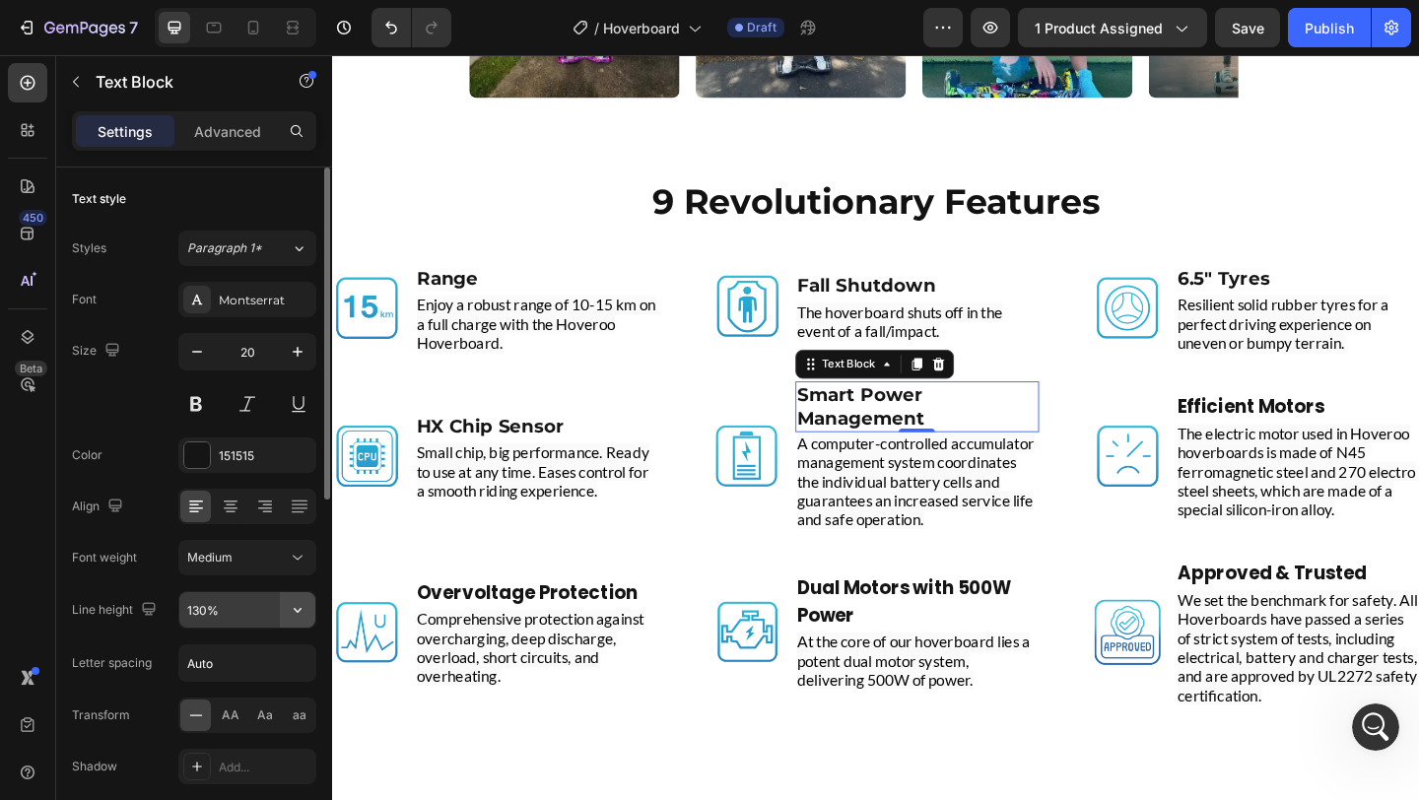
click at [301, 611] on icon "button" at bounding box center [298, 610] width 20 height 20
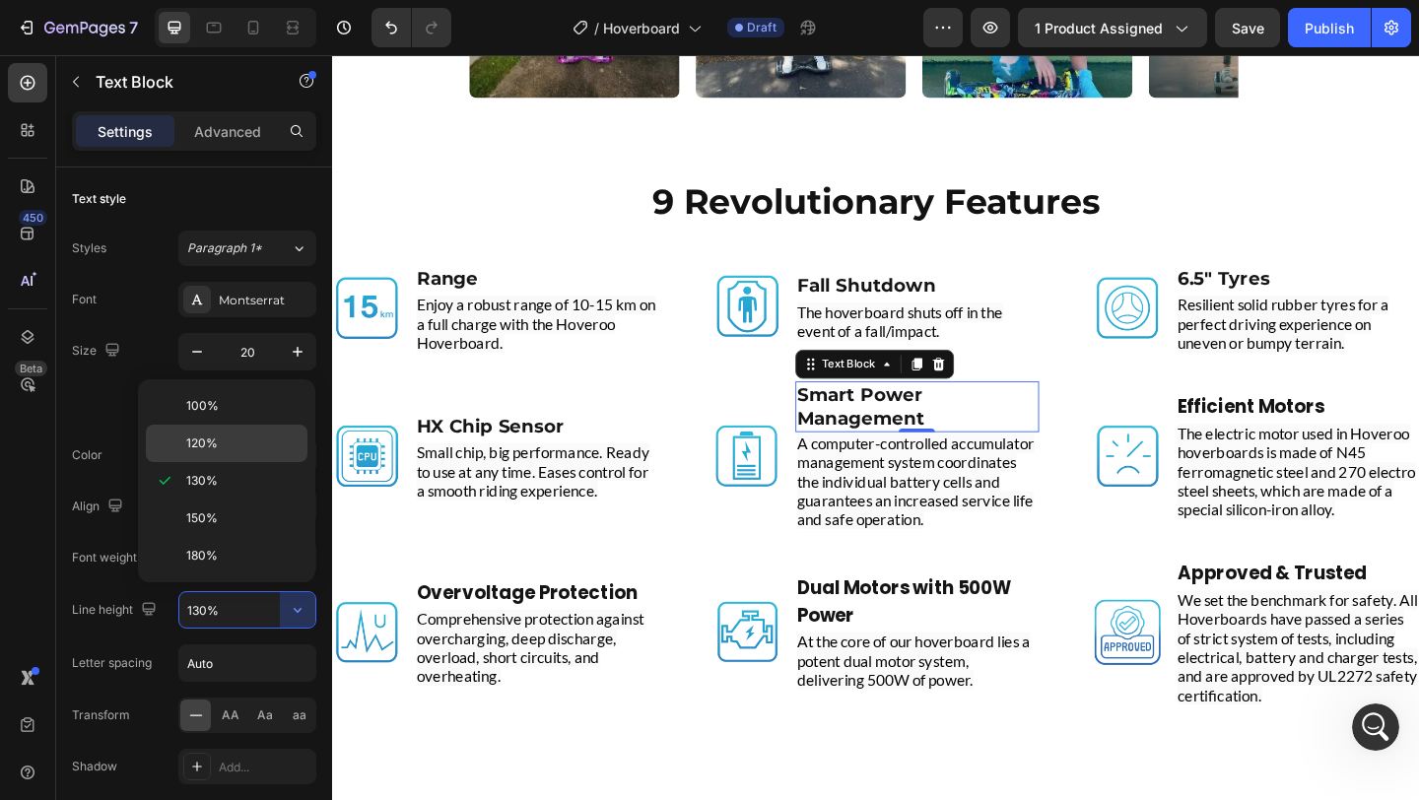
click at [232, 431] on div "120%" at bounding box center [227, 443] width 162 height 37
type input "120%"
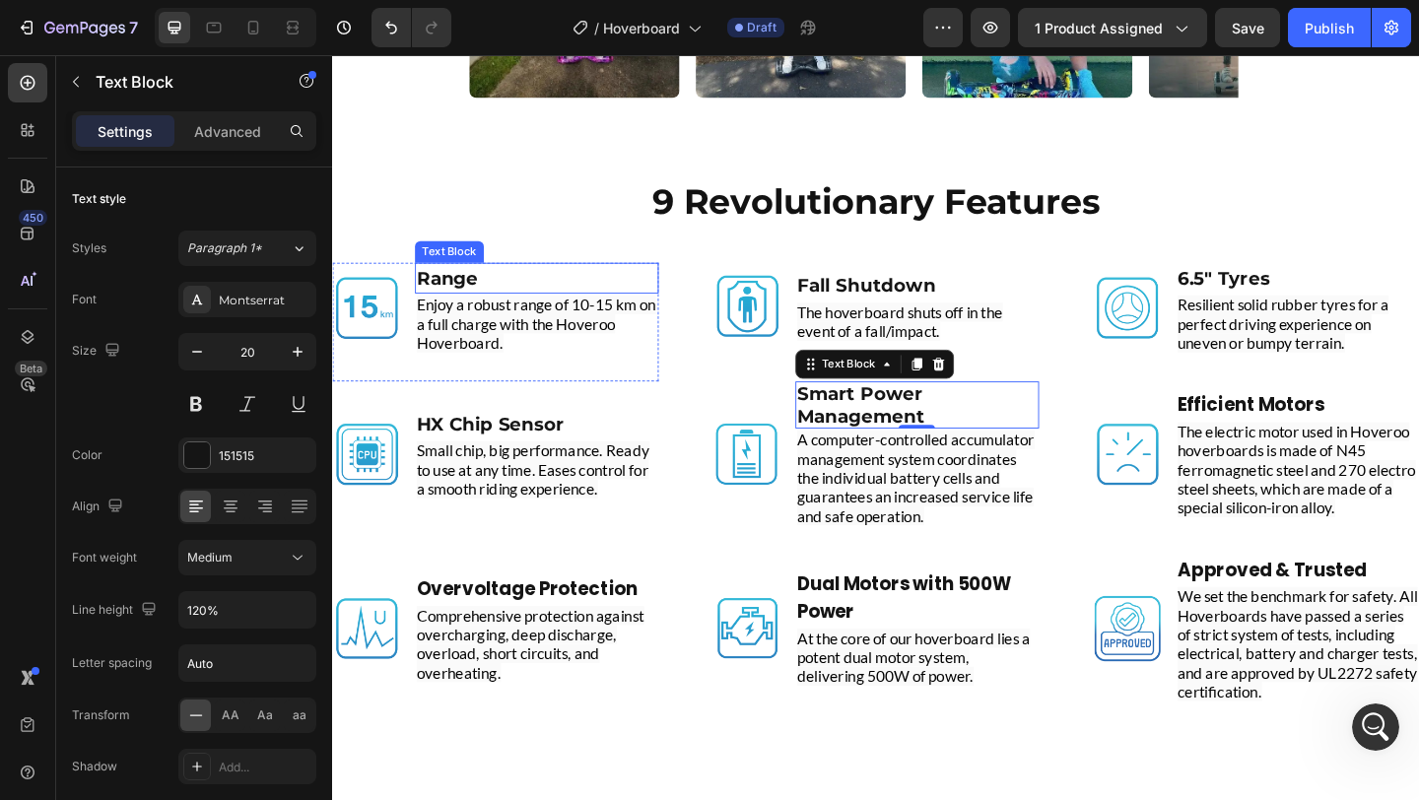
click at [507, 305] on p "Range" at bounding box center [554, 298] width 261 height 30
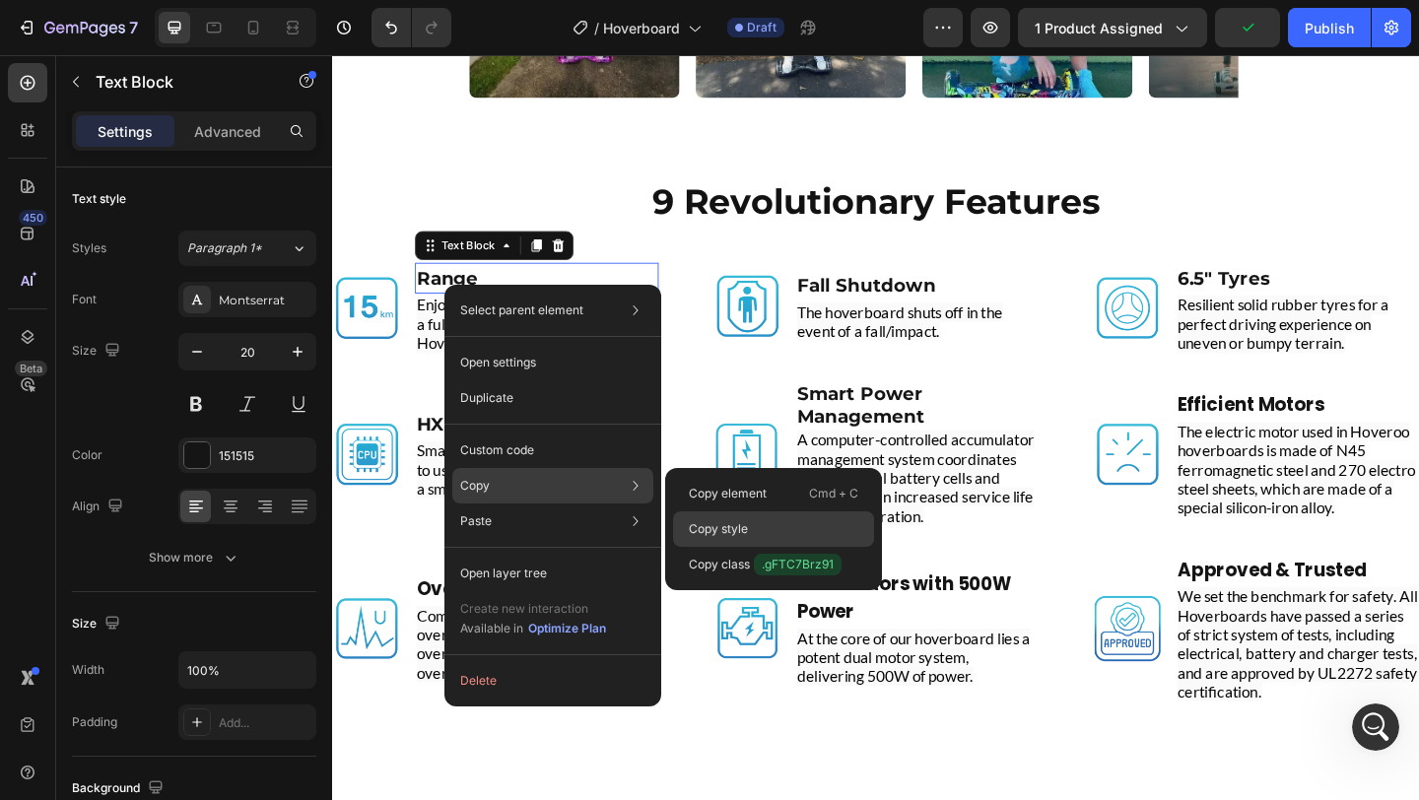
click at [722, 533] on p "Copy style" at bounding box center [718, 529] width 59 height 18
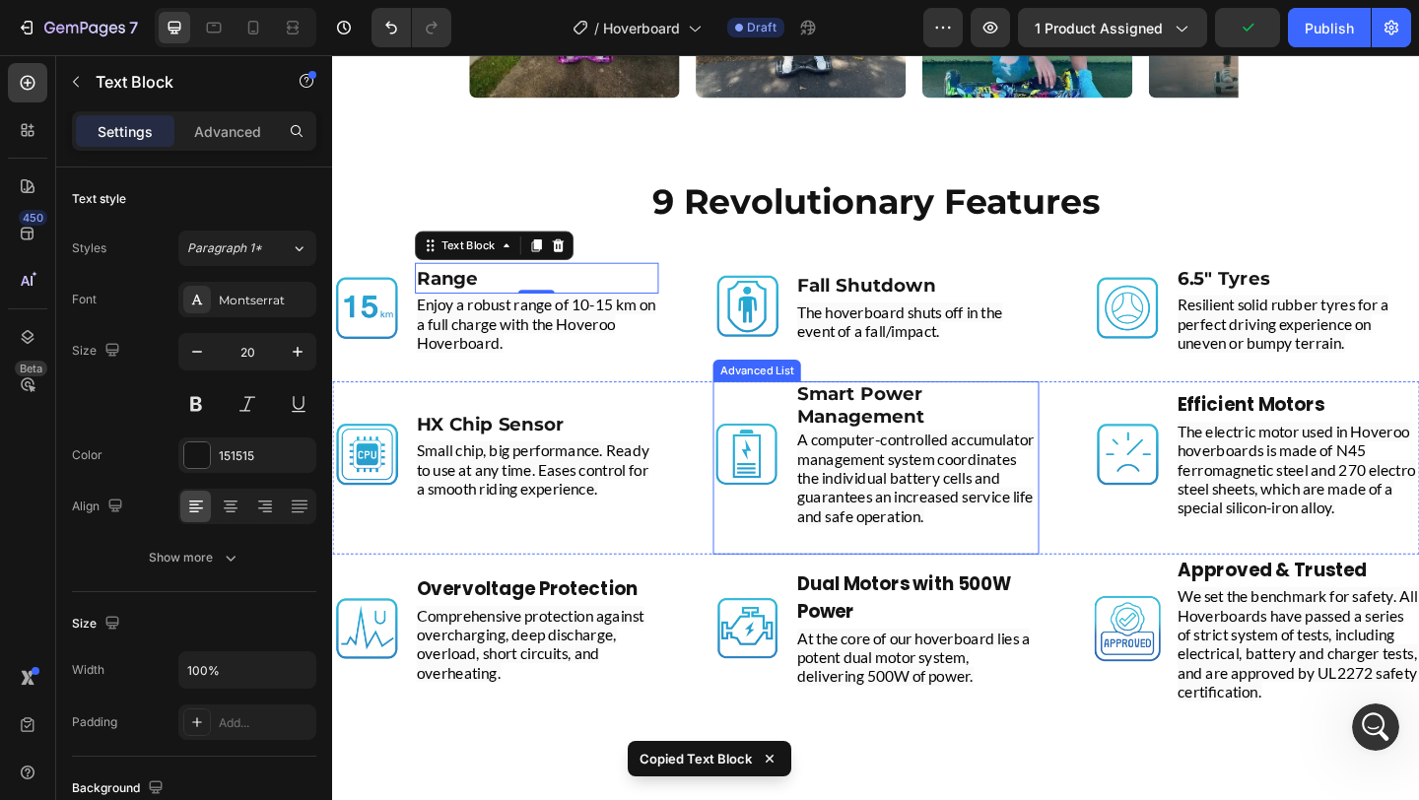
scroll to position [8021, 0]
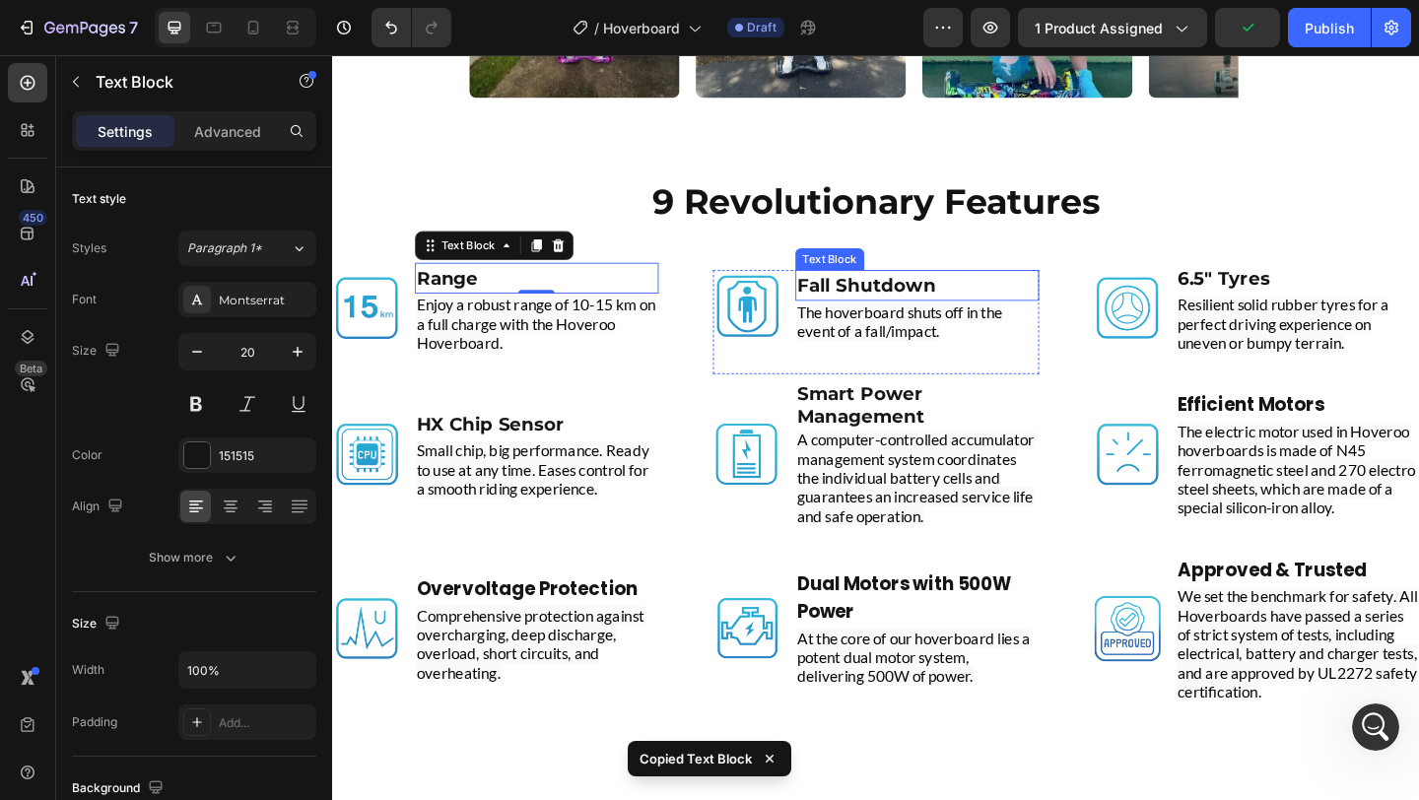
click at [1026, 305] on p "Fall Shutdown" at bounding box center [968, 306] width 261 height 30
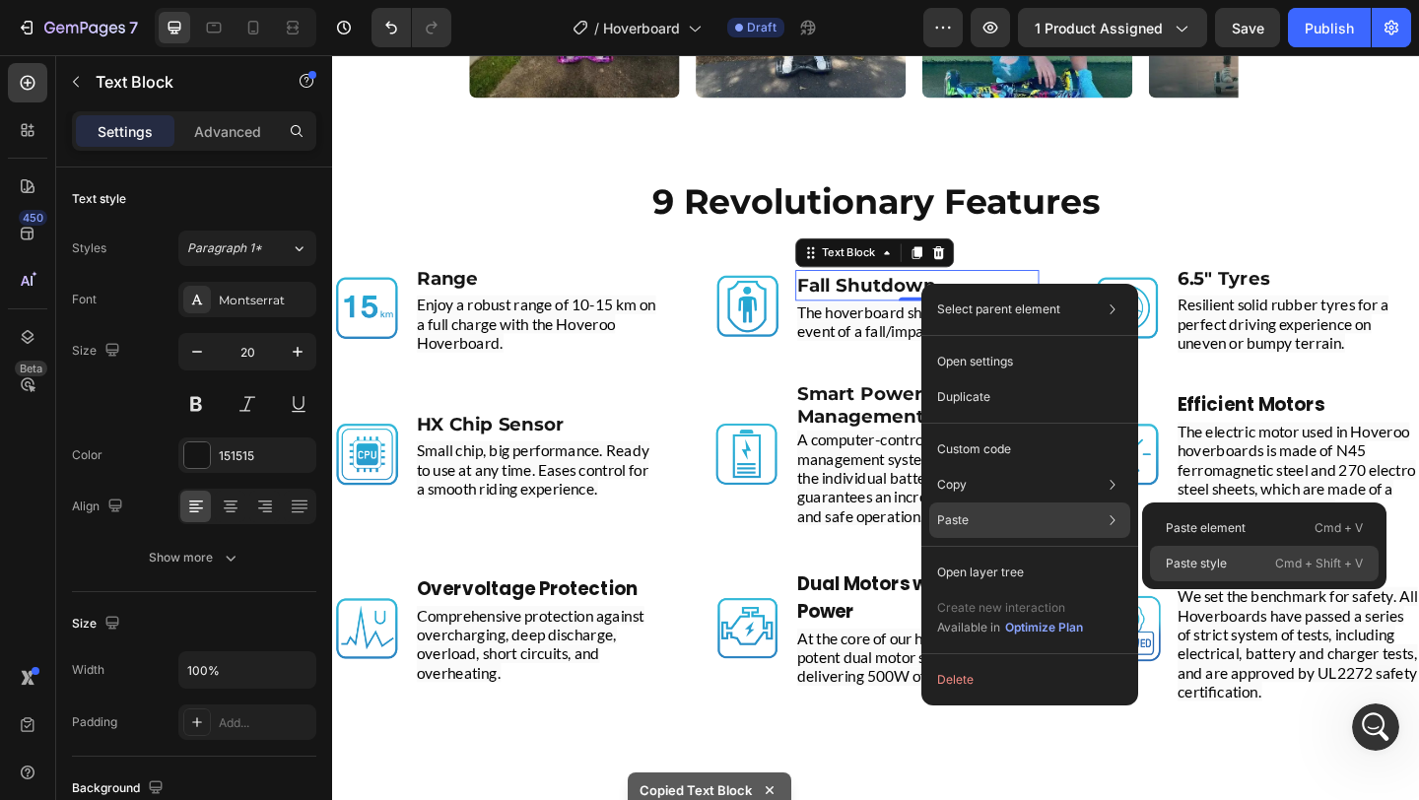
click at [1227, 571] on div "Paste style Cmd + Shift + V" at bounding box center [1264, 563] width 229 height 35
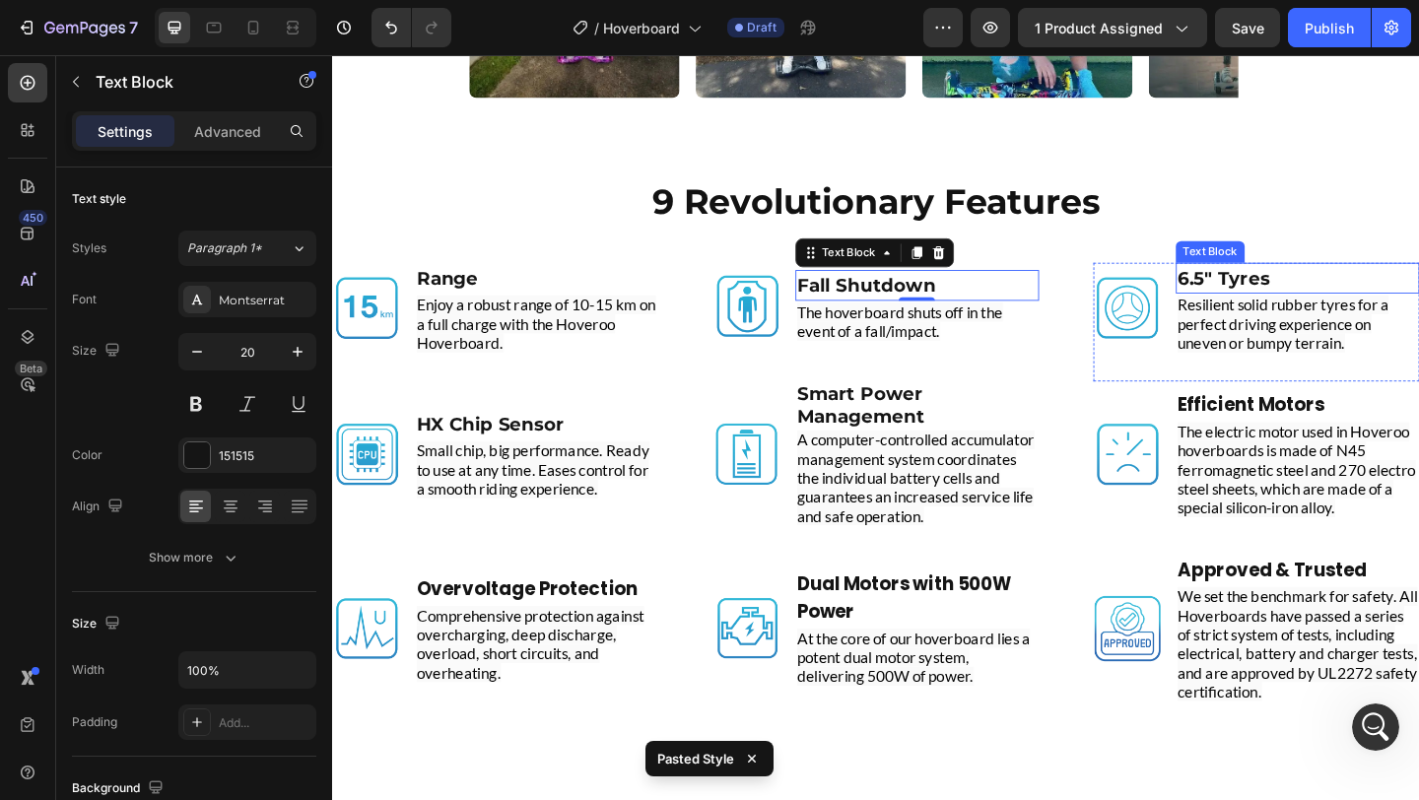
click at [1368, 292] on p "6.5" Tyres" at bounding box center [1382, 298] width 261 height 30
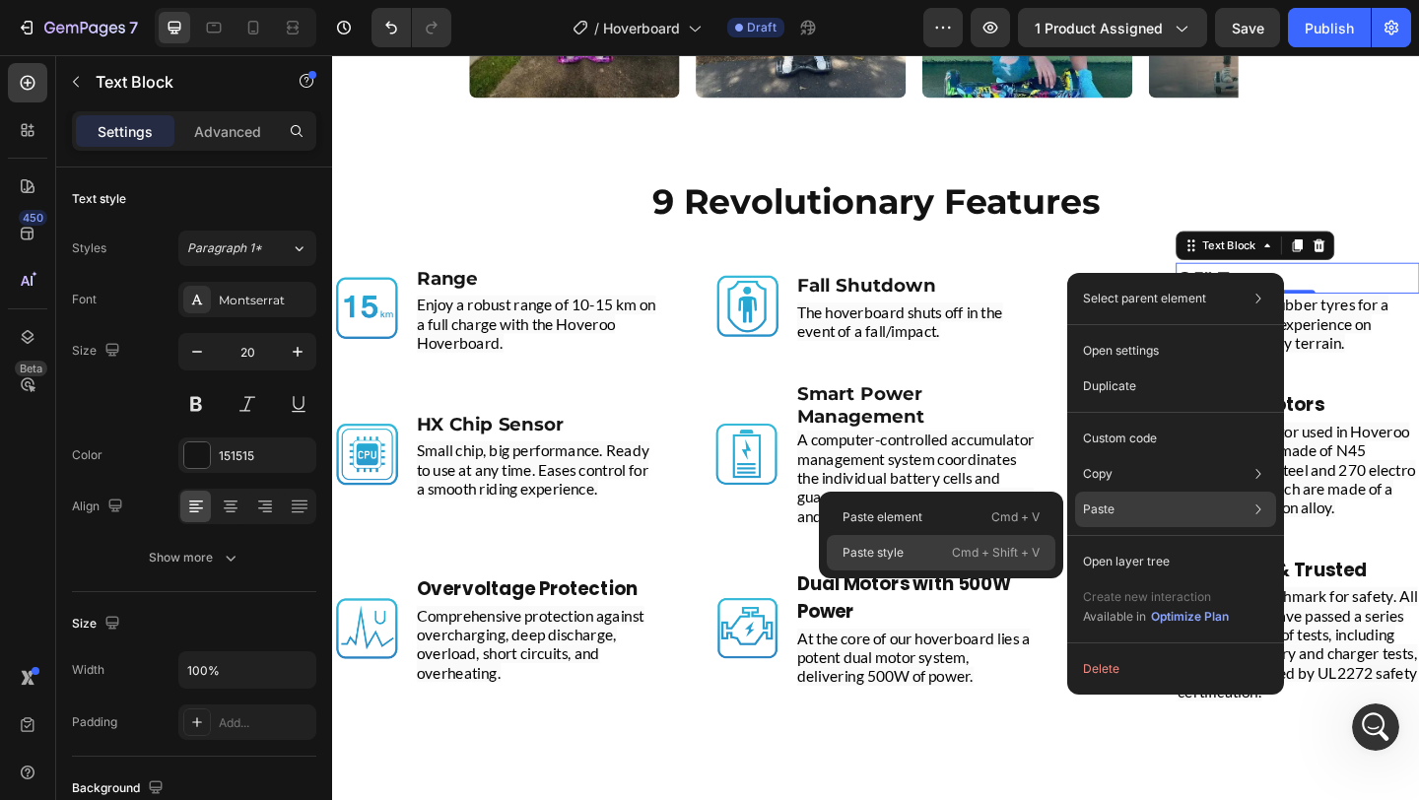
click at [959, 555] on p "Cmd + Shift + V" at bounding box center [996, 553] width 88 height 20
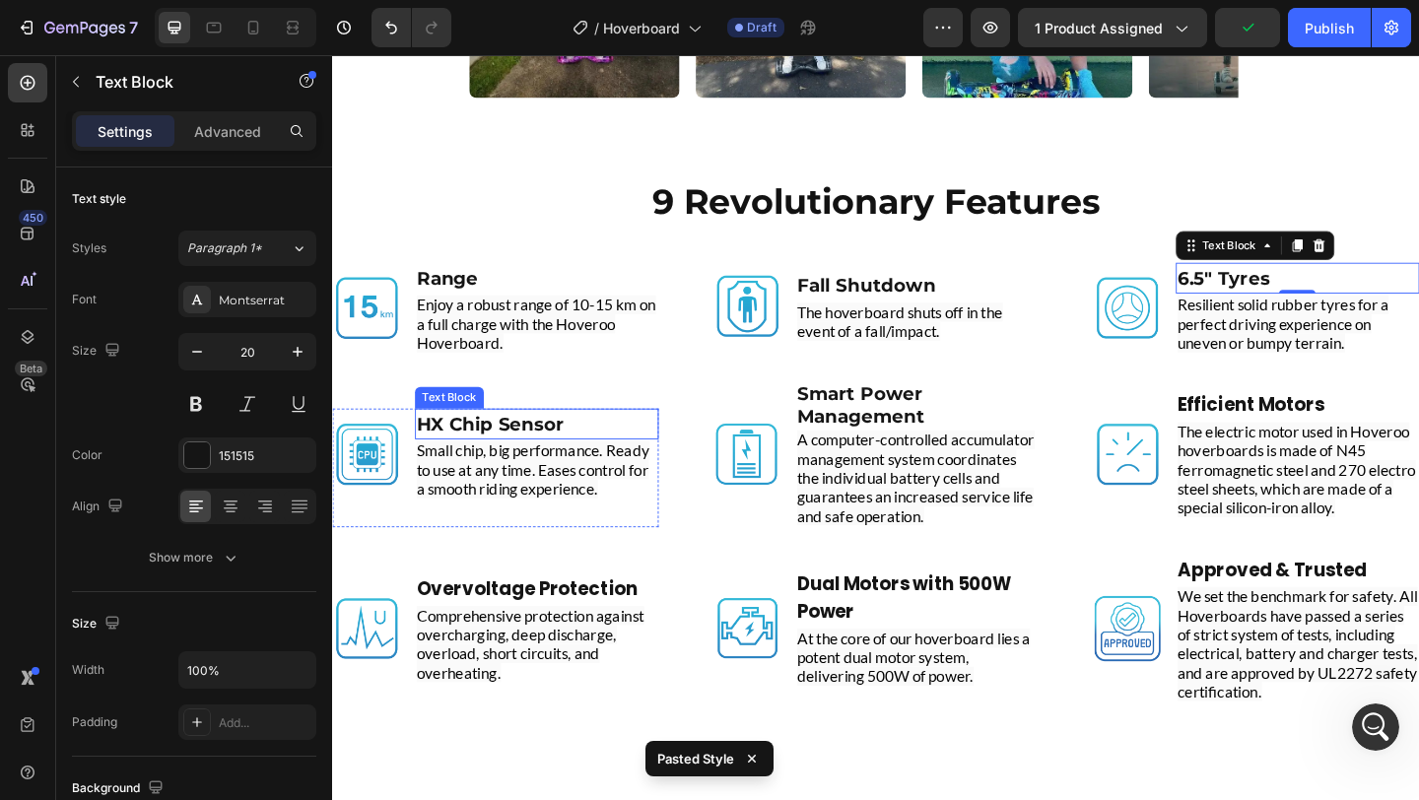
click at [590, 454] on p "HX Chip Sensor" at bounding box center [554, 457] width 261 height 30
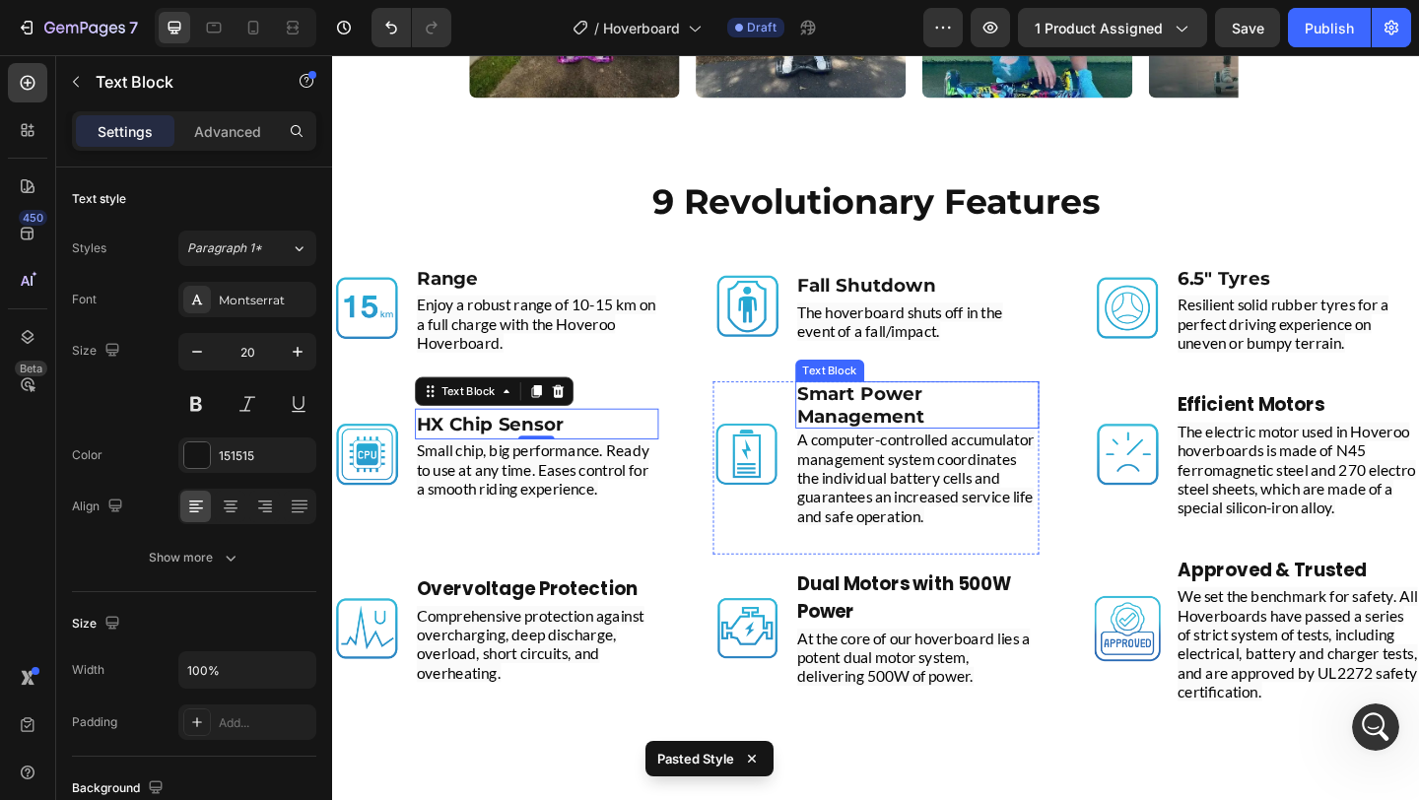
click at [940, 418] on strong "Smart Power Management" at bounding box center [907, 435] width 139 height 47
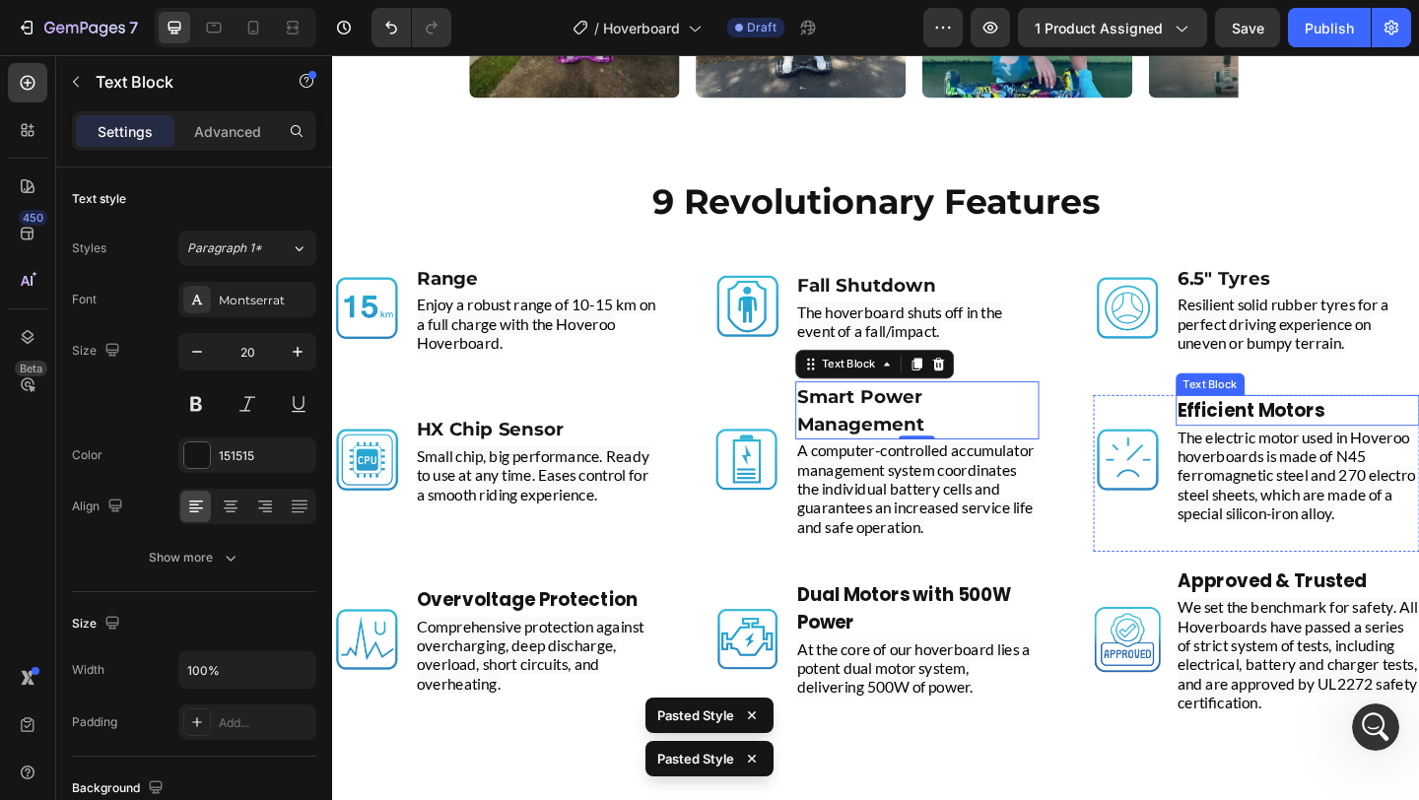
click at [1401, 441] on strong "Efficient Motors" at bounding box center [1332, 442] width 160 height 28
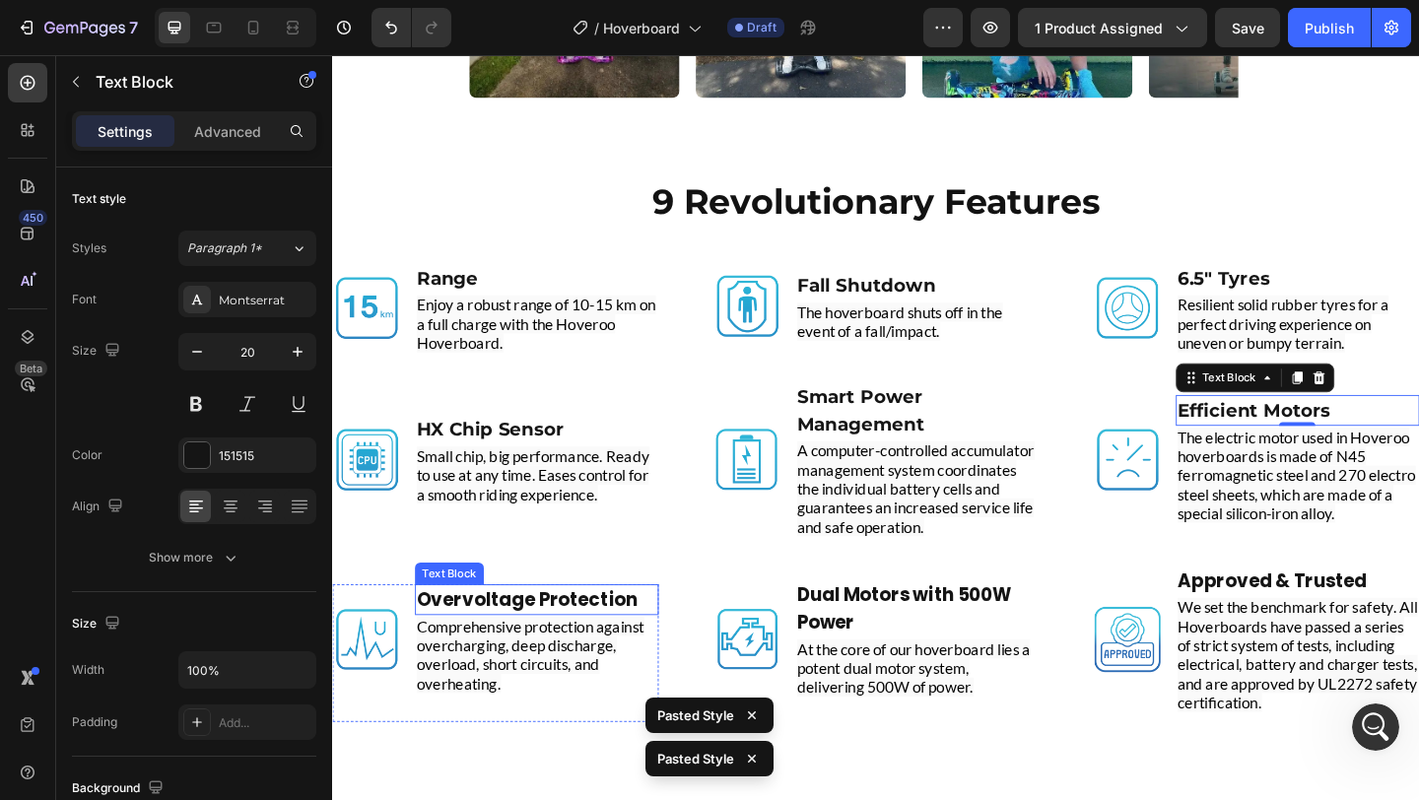
click at [575, 647] on strong "Overvoltage Protection" at bounding box center [544, 648] width 240 height 28
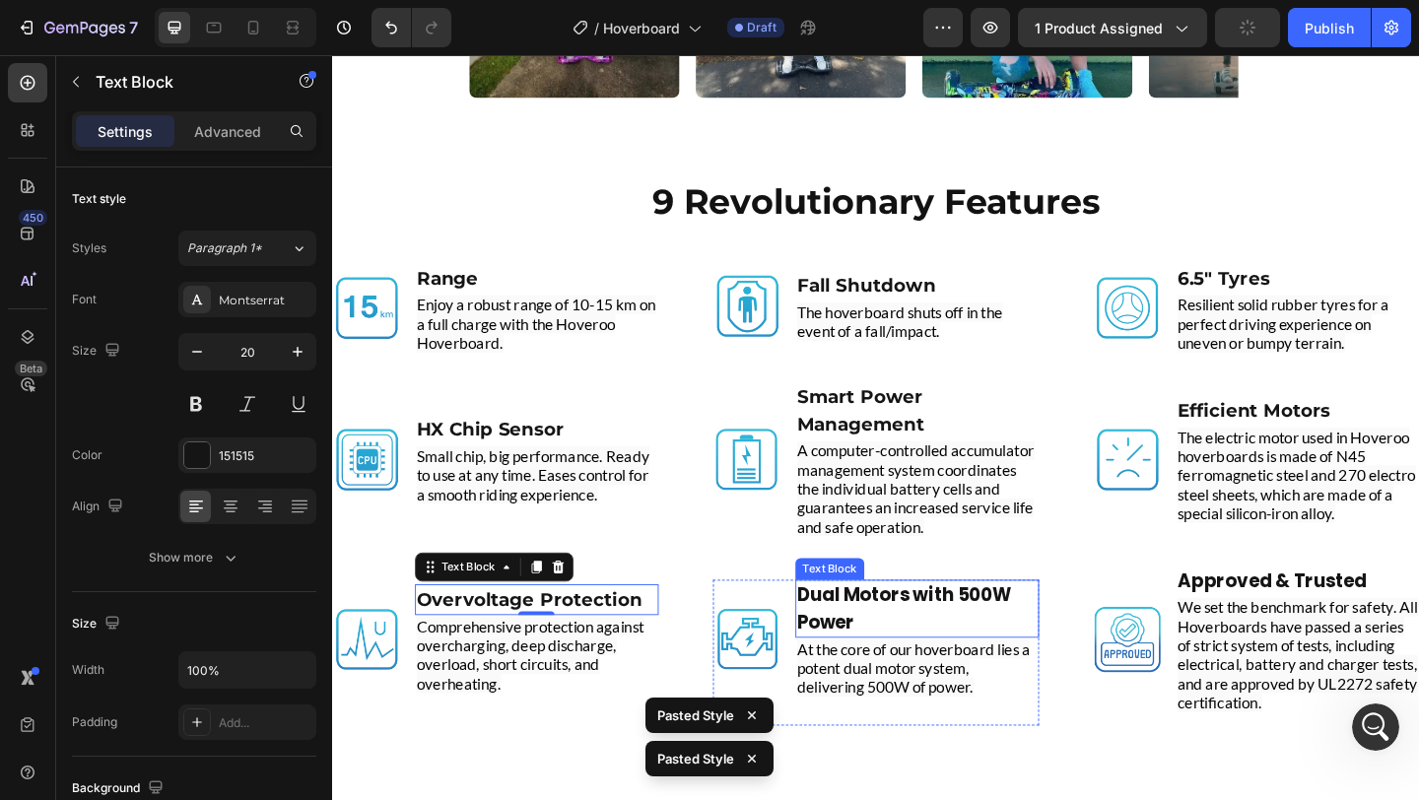
click at [985, 653] on p "Dual Motors with 500W Power" at bounding box center [968, 657] width 261 height 59
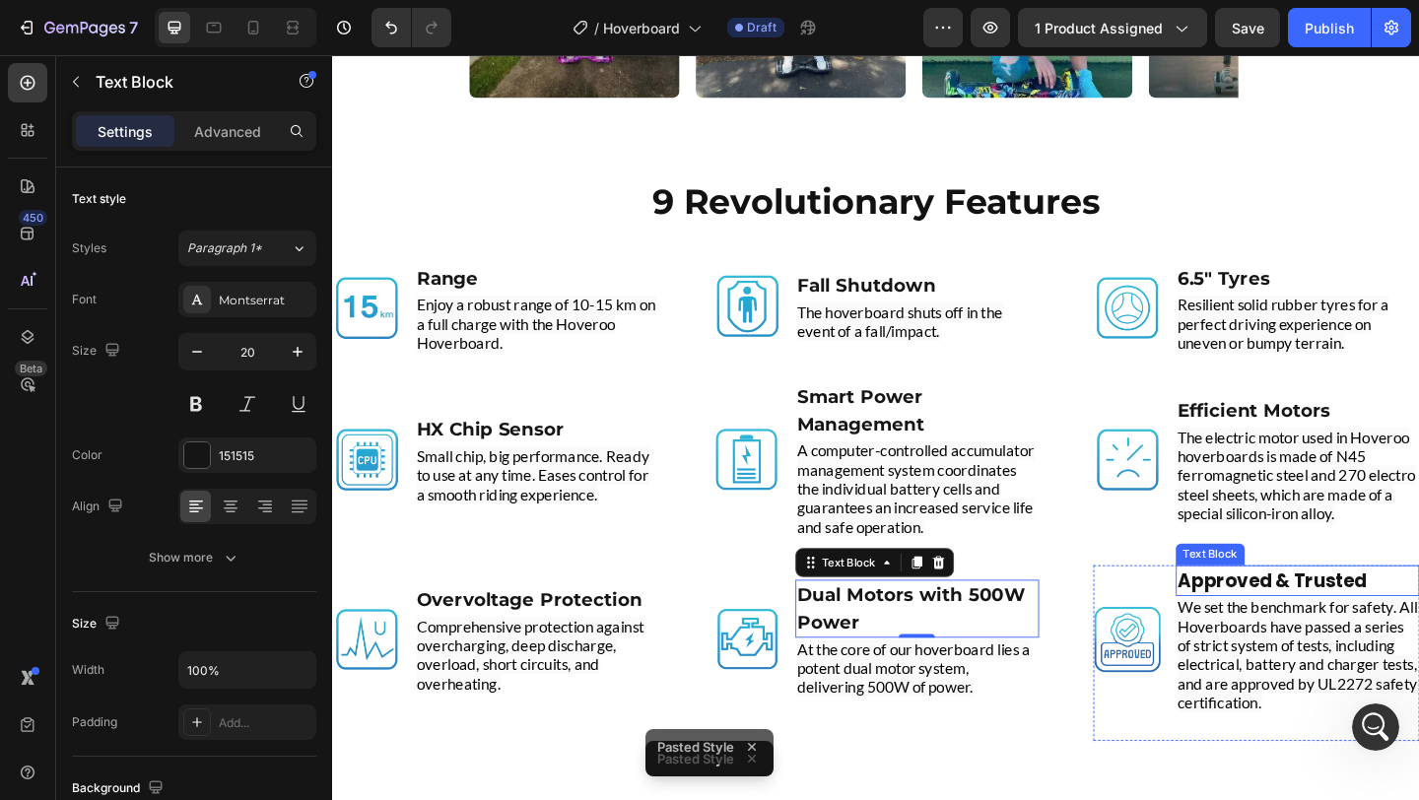
click at [1418, 617] on strong "Approved & Trusted" at bounding box center [1355, 627] width 206 height 28
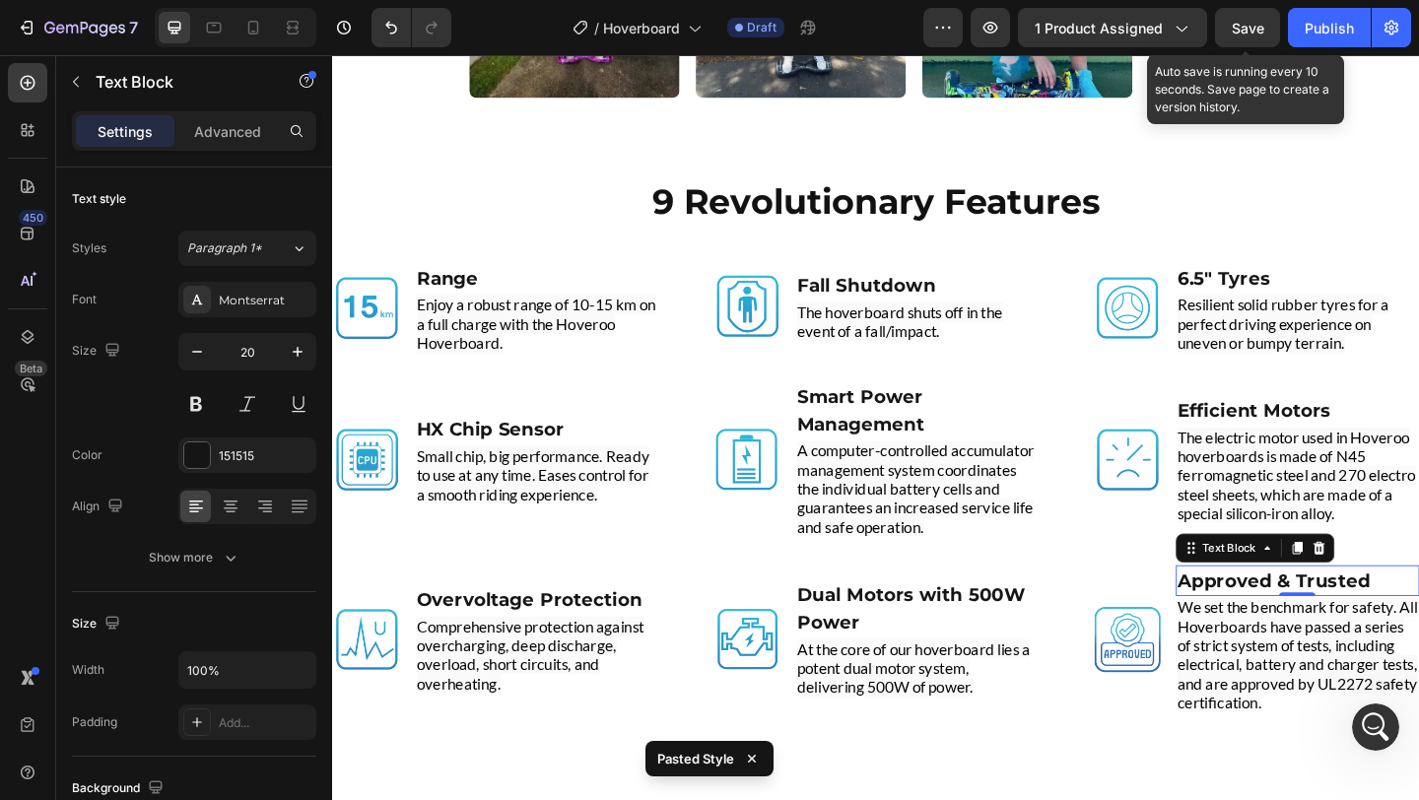
click at [1247, 20] on span "Save" at bounding box center [1248, 28] width 33 height 17
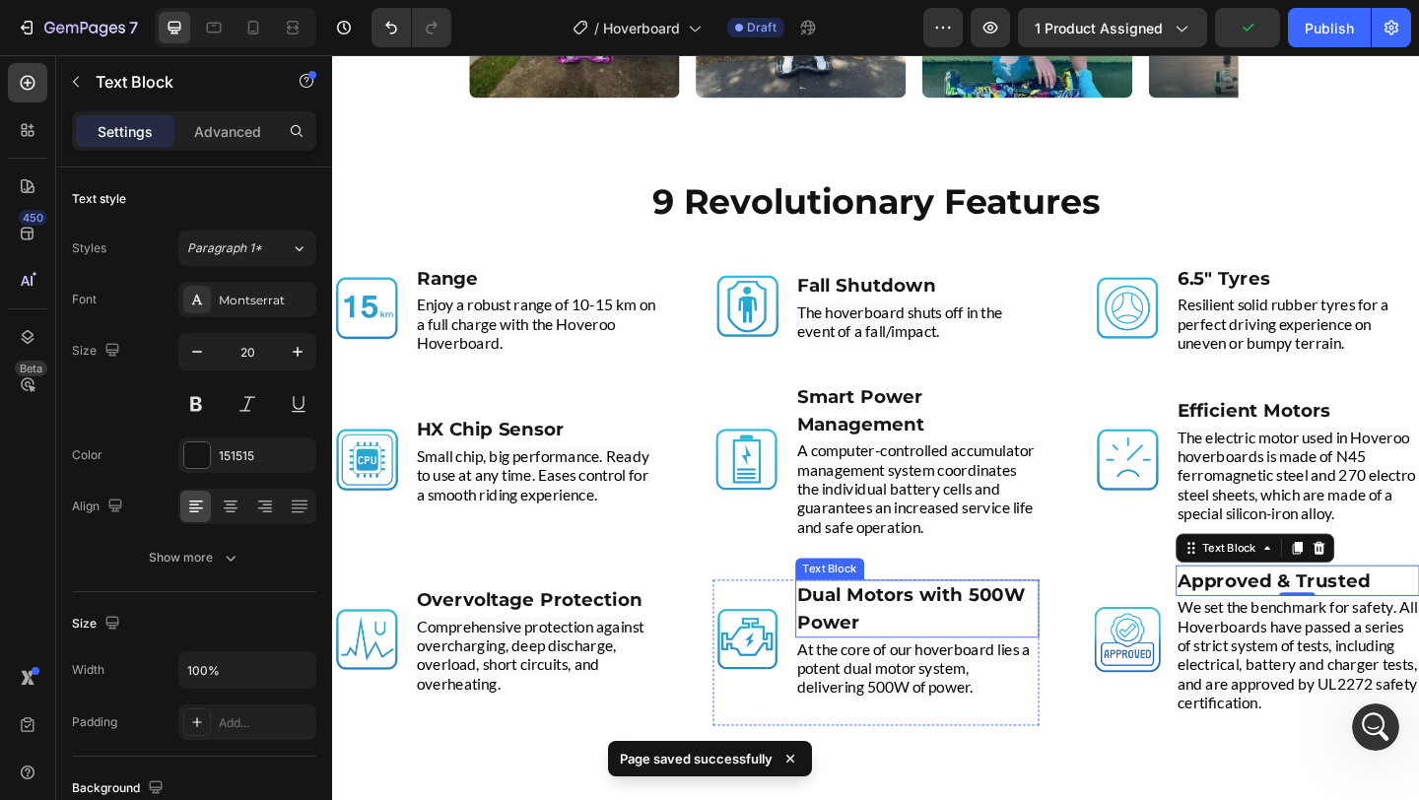
click at [915, 665] on p "Dual Motors with 500W Power" at bounding box center [968, 657] width 261 height 59
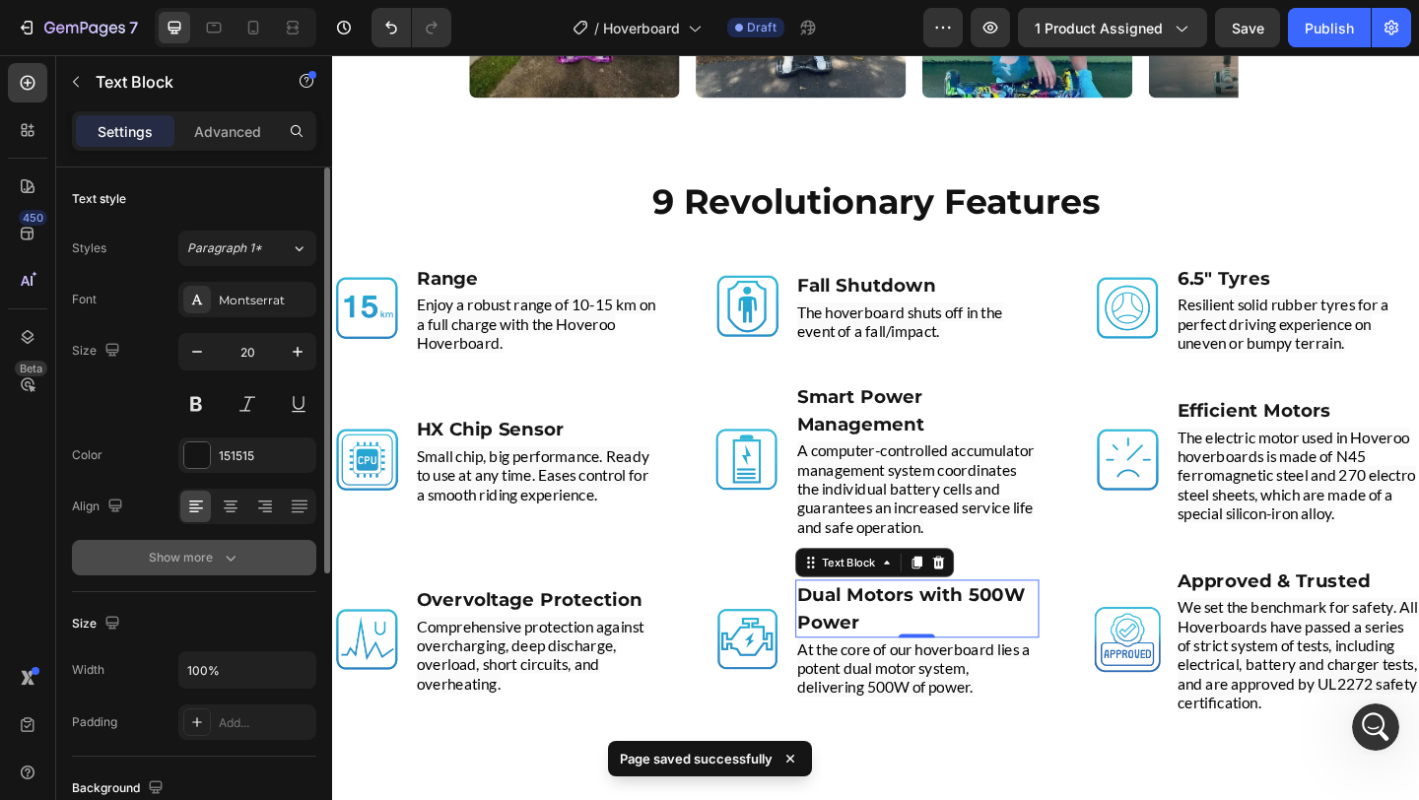
click at [236, 554] on icon "button" at bounding box center [231, 558] width 20 height 20
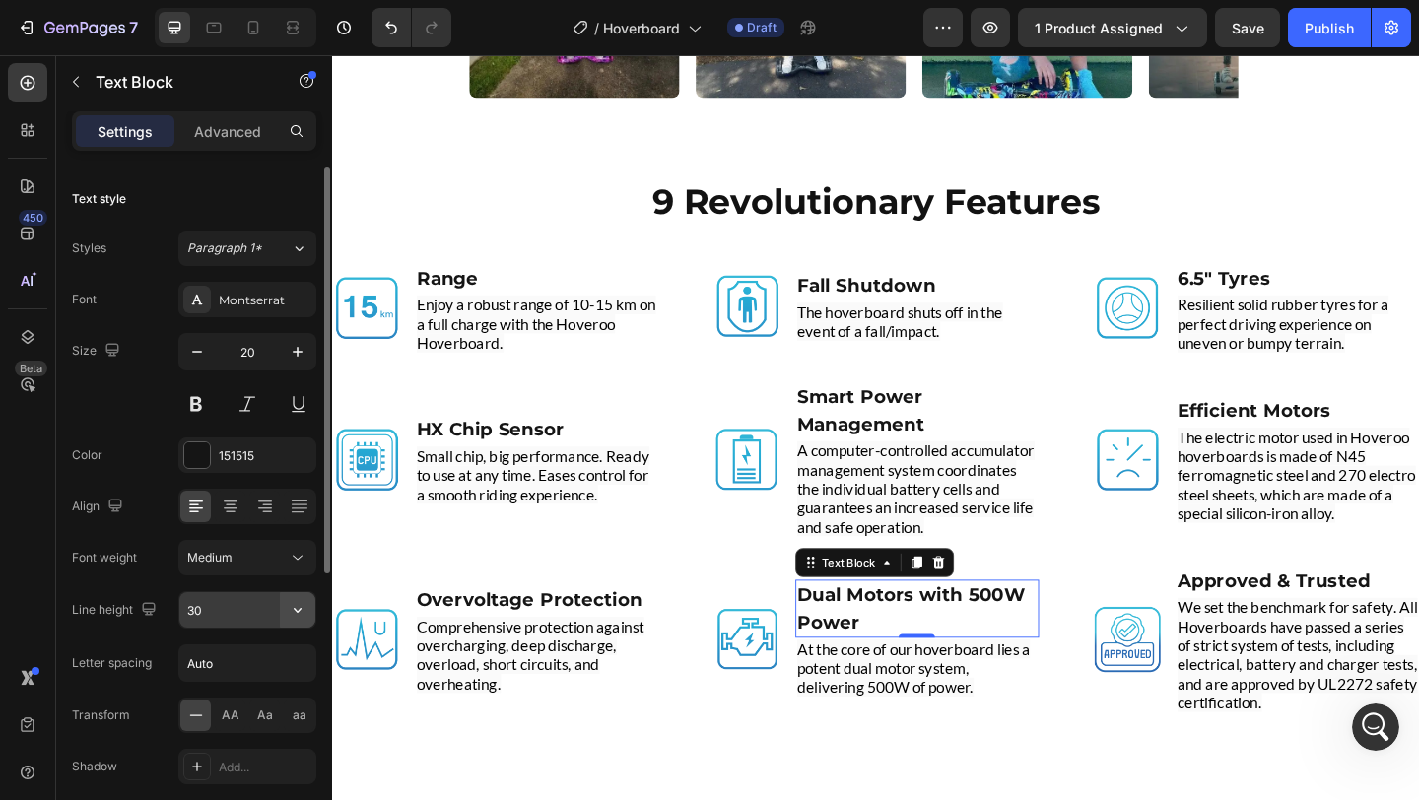
click at [299, 612] on icon "button" at bounding box center [298, 610] width 20 height 20
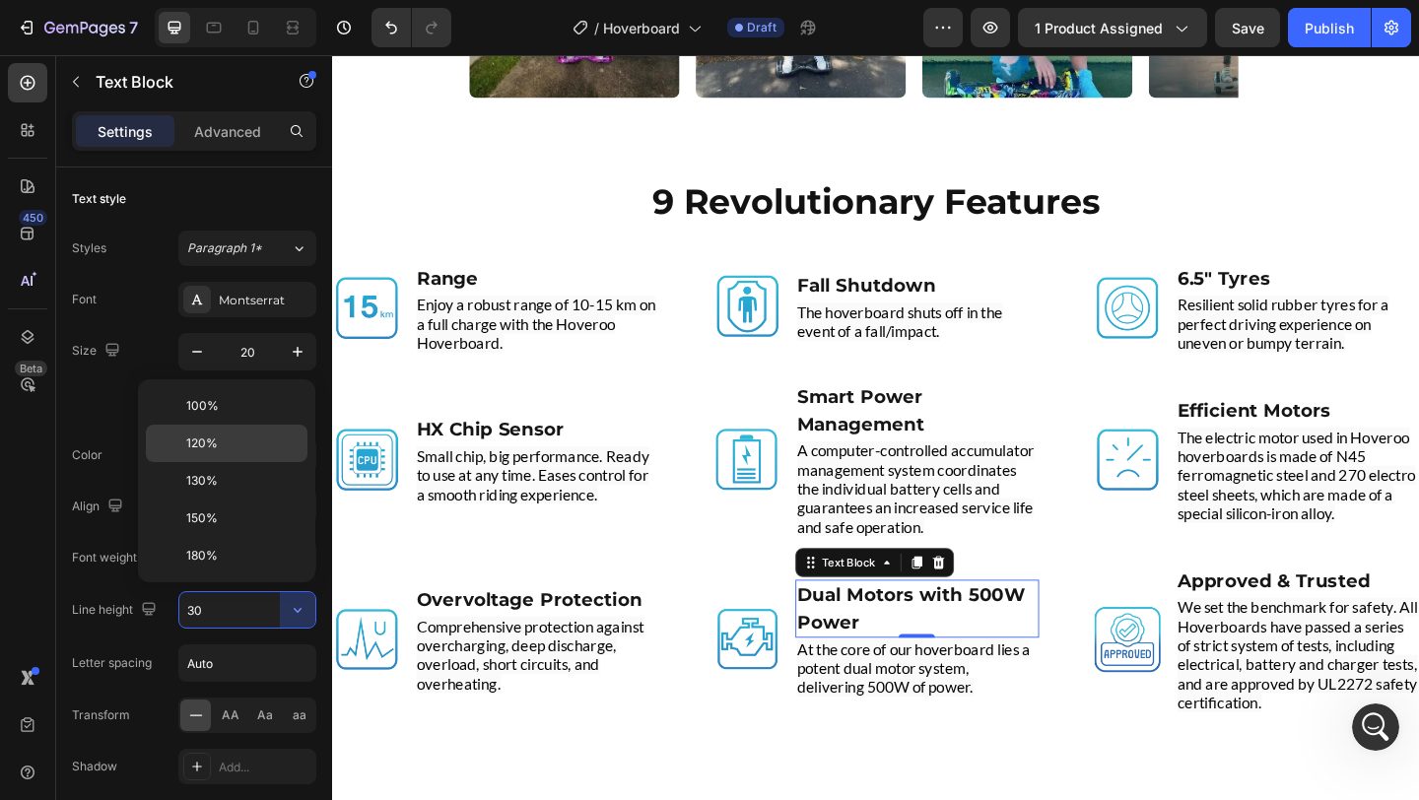
click at [259, 446] on p "120%" at bounding box center [242, 444] width 112 height 18
type input "120%"
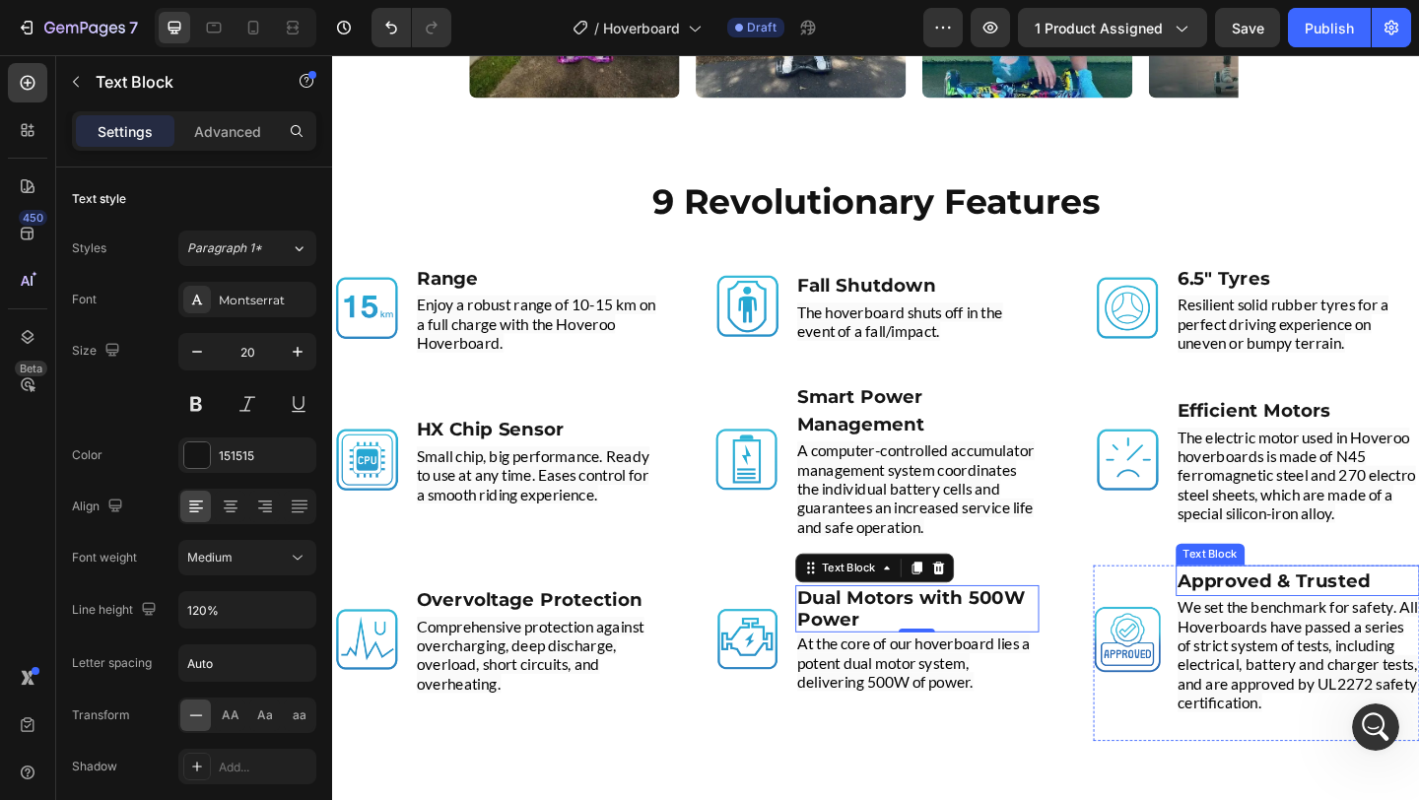
click at [1324, 624] on strong "Approved & Trusted" at bounding box center [1357, 627] width 210 height 24
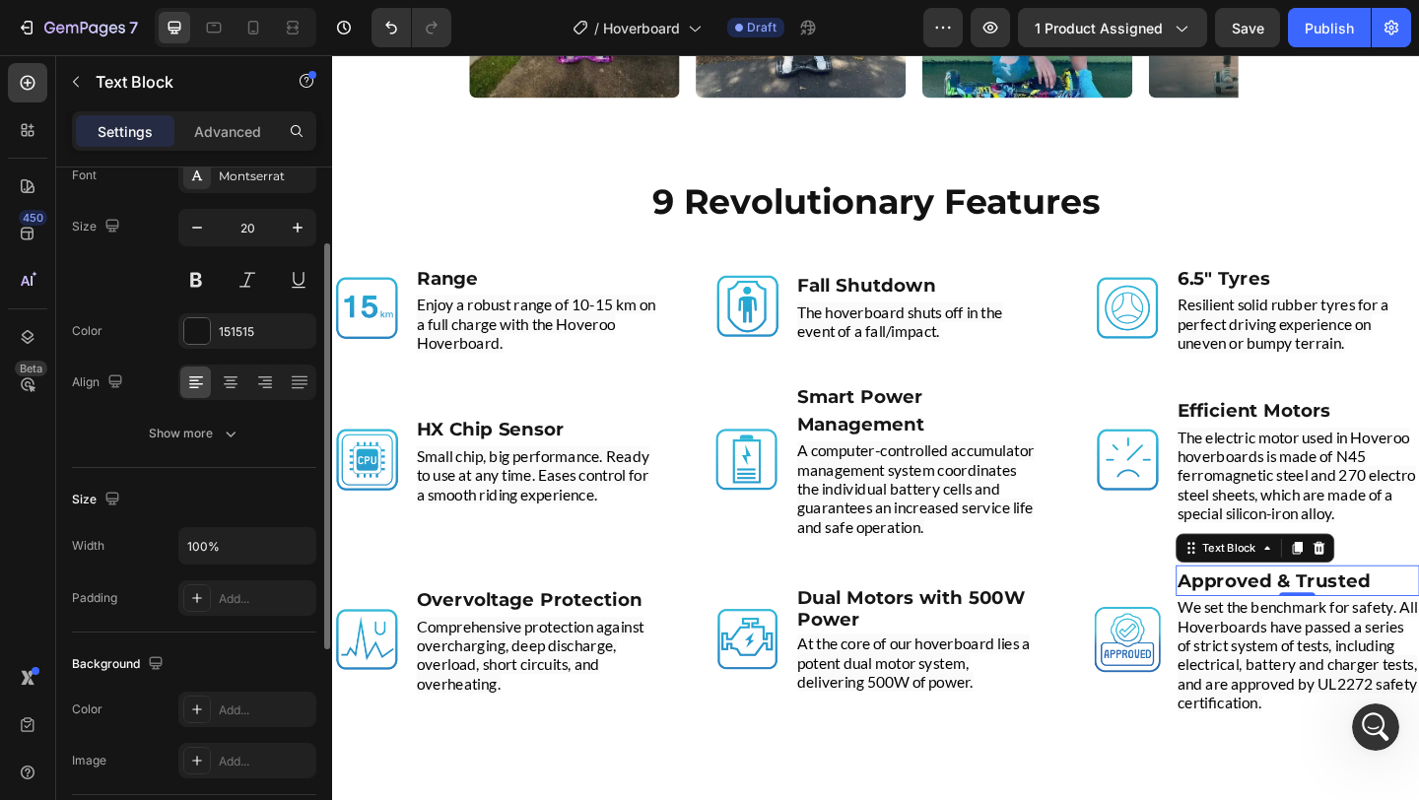
scroll to position [126, 0]
click at [227, 440] on icon "button" at bounding box center [231, 432] width 20 height 20
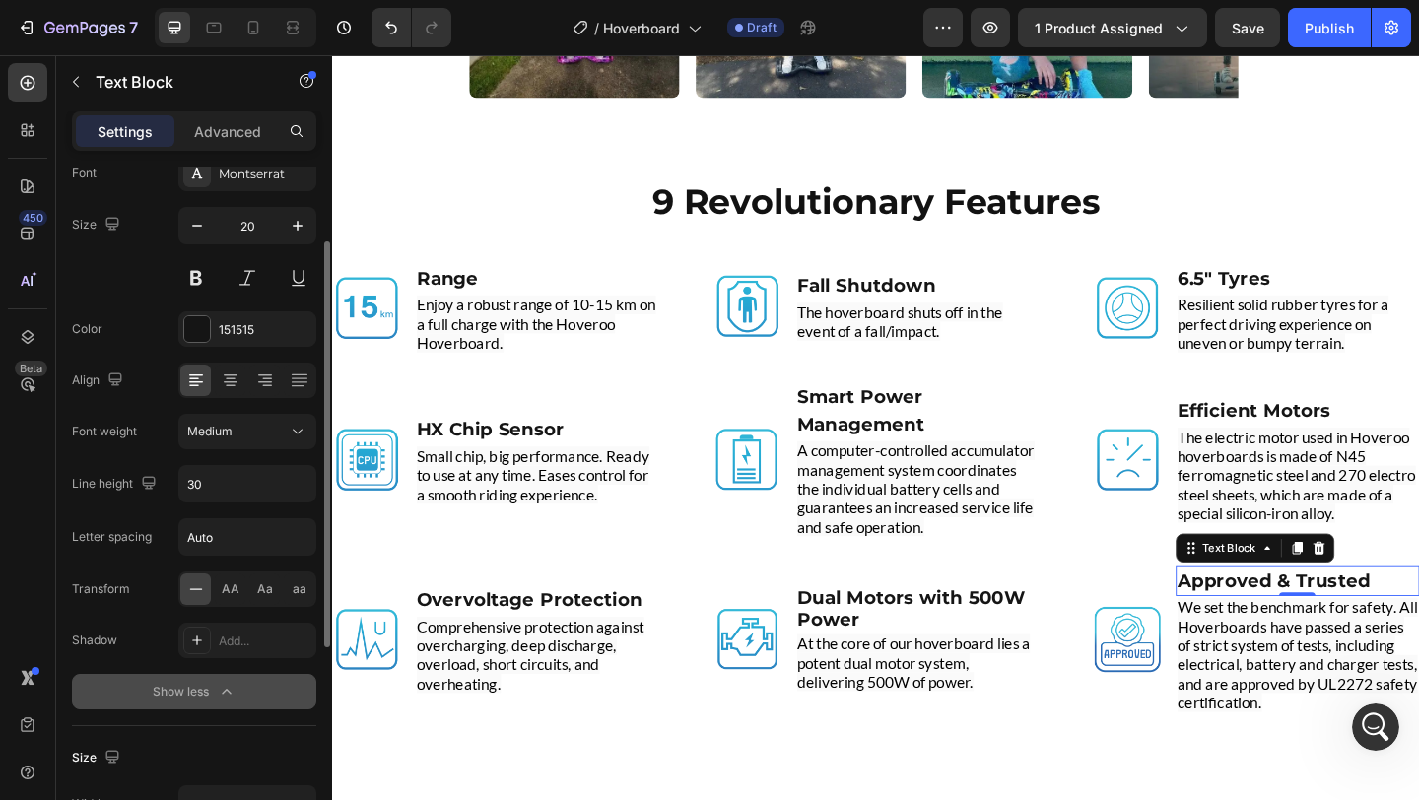
scroll to position [7945, 0]
click at [300, 482] on icon "button" at bounding box center [298, 484] width 8 height 5
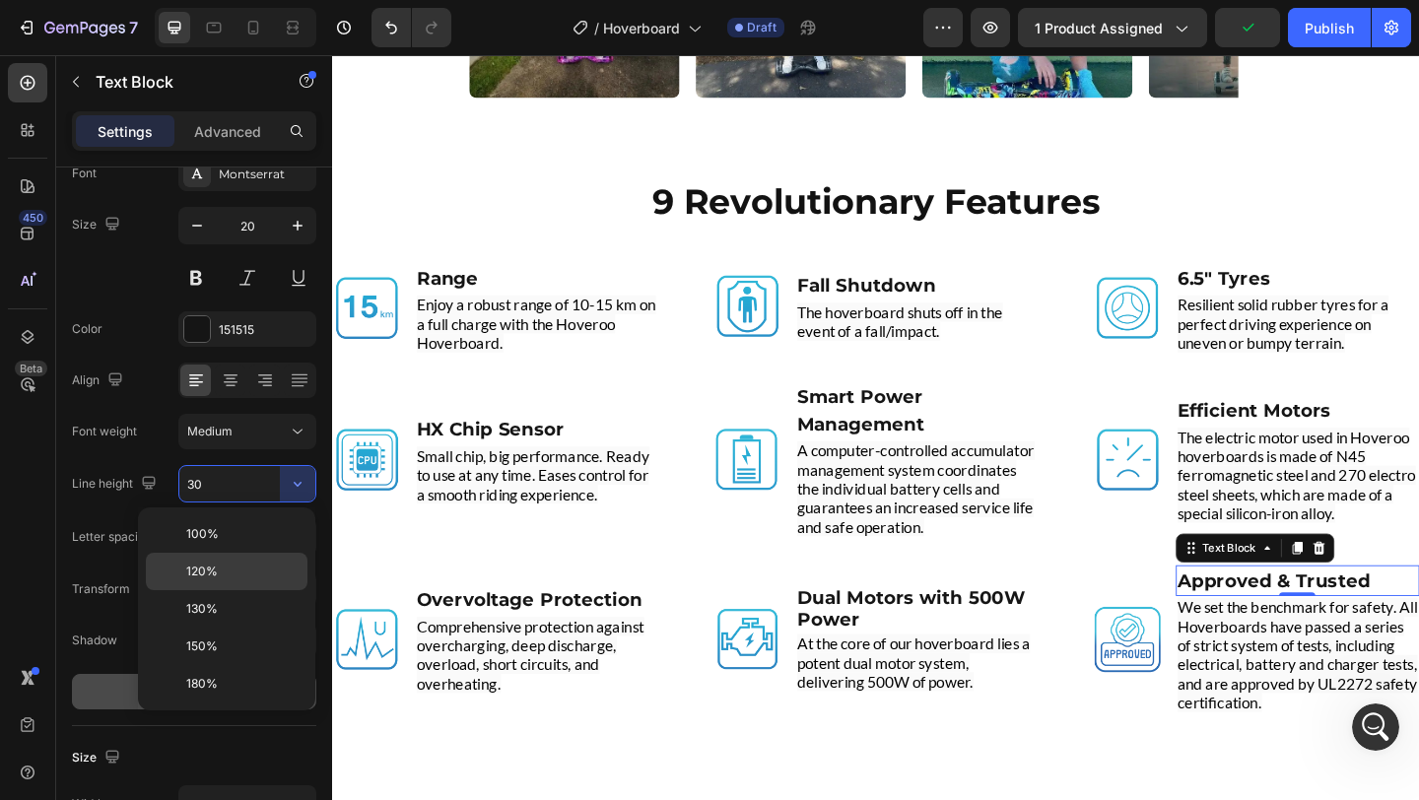
click at [248, 578] on p "120%" at bounding box center [242, 572] width 112 height 18
type input "120%"
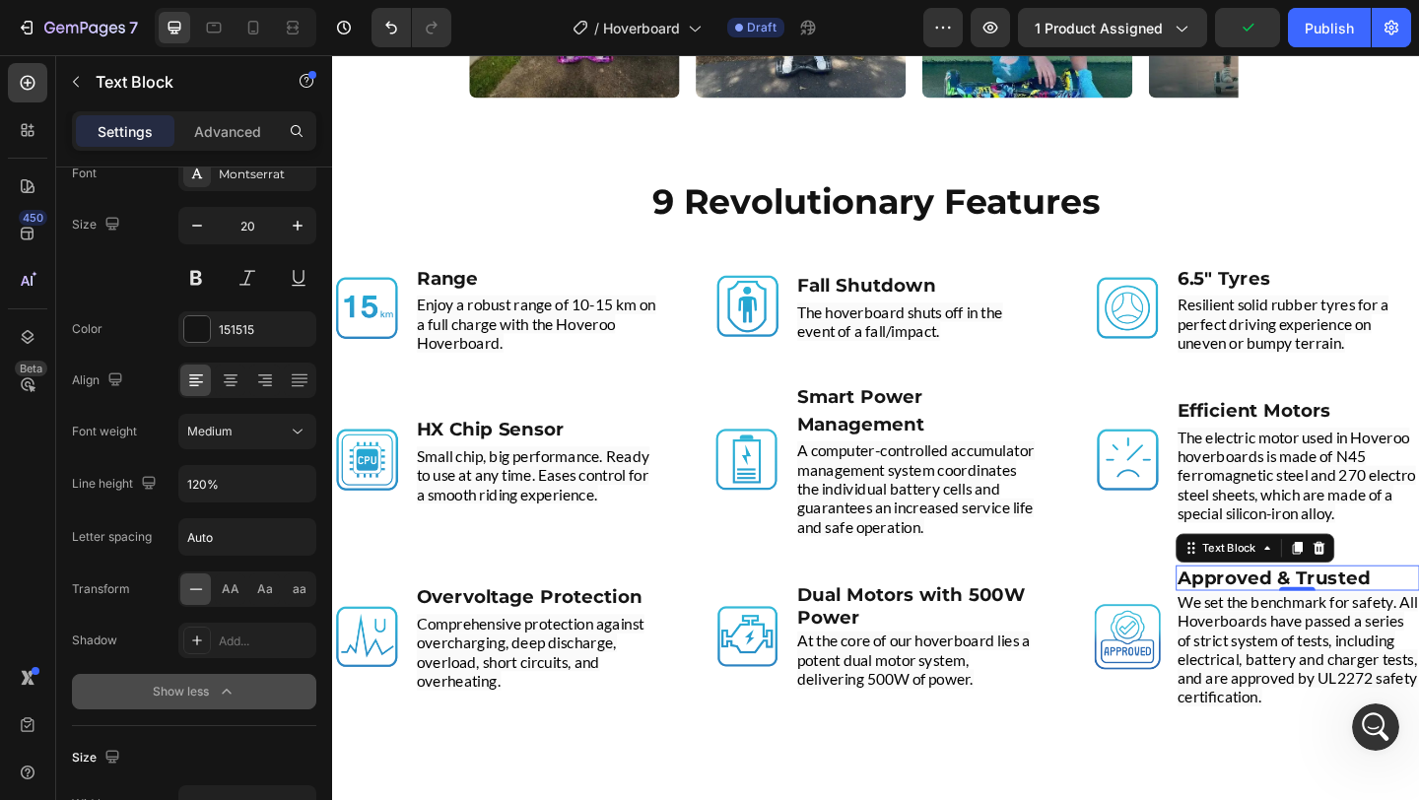
scroll to position [8021, 0]
click at [587, 637] on strong "Overvoltage Protection" at bounding box center [546, 645] width 245 height 24
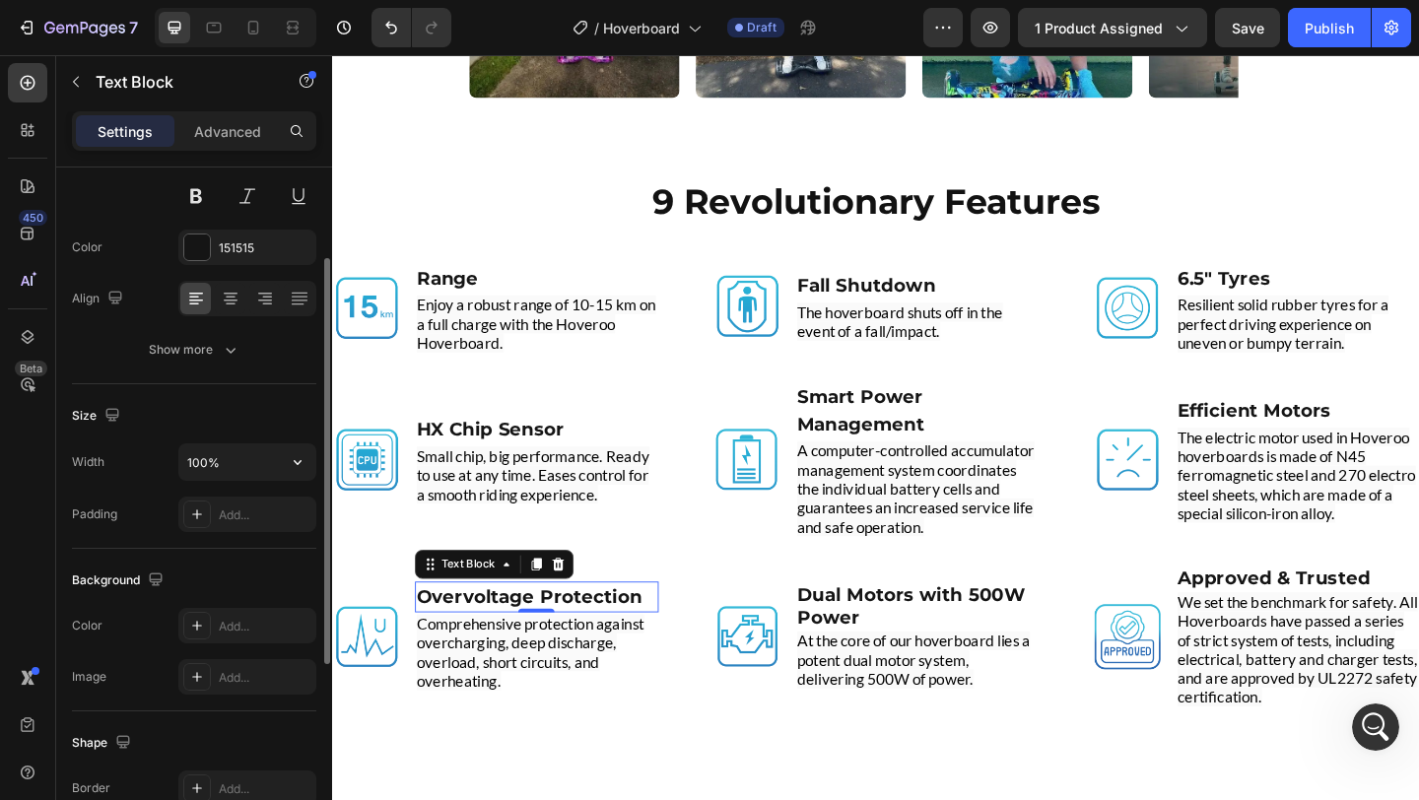
scroll to position [170, 0]
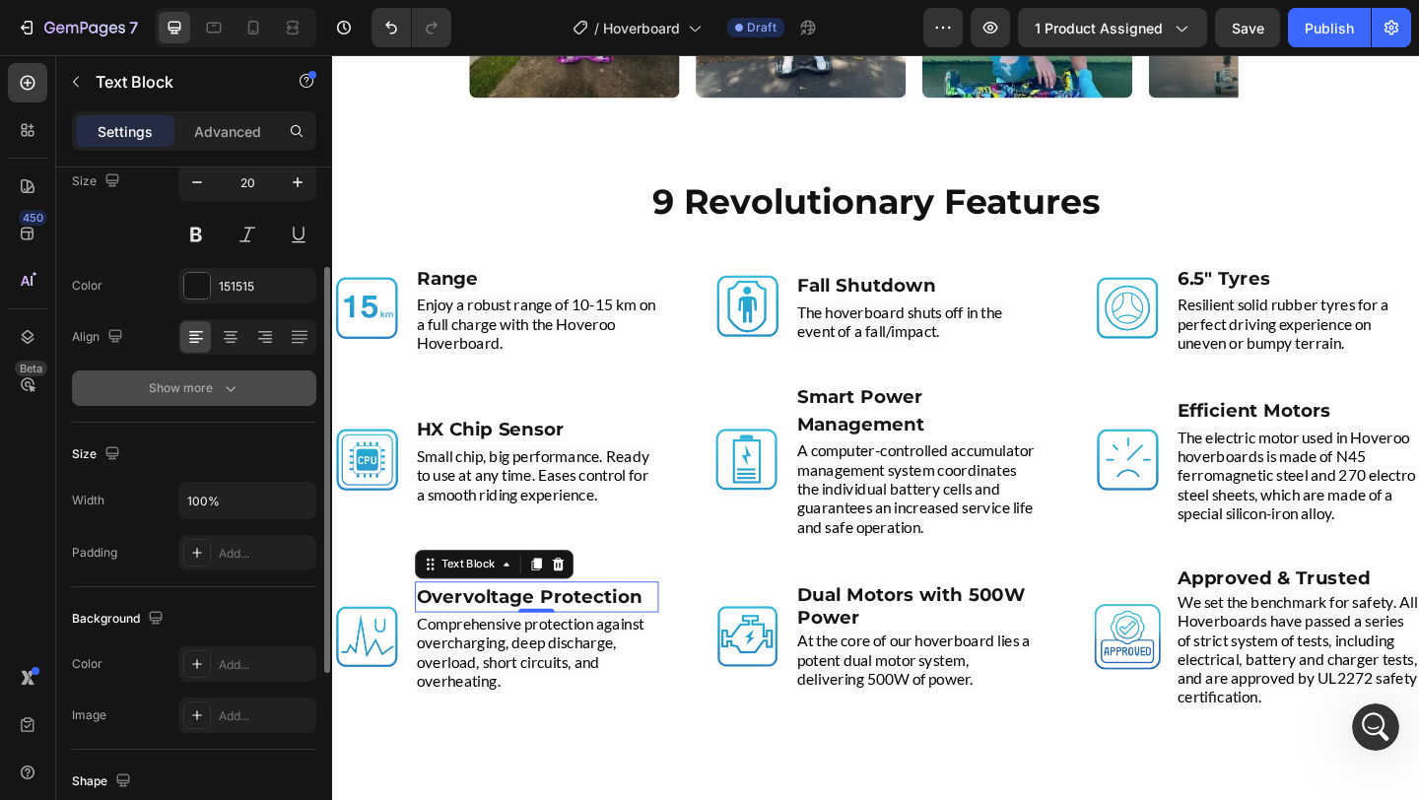
click at [222, 397] on icon "button" at bounding box center [231, 388] width 20 height 20
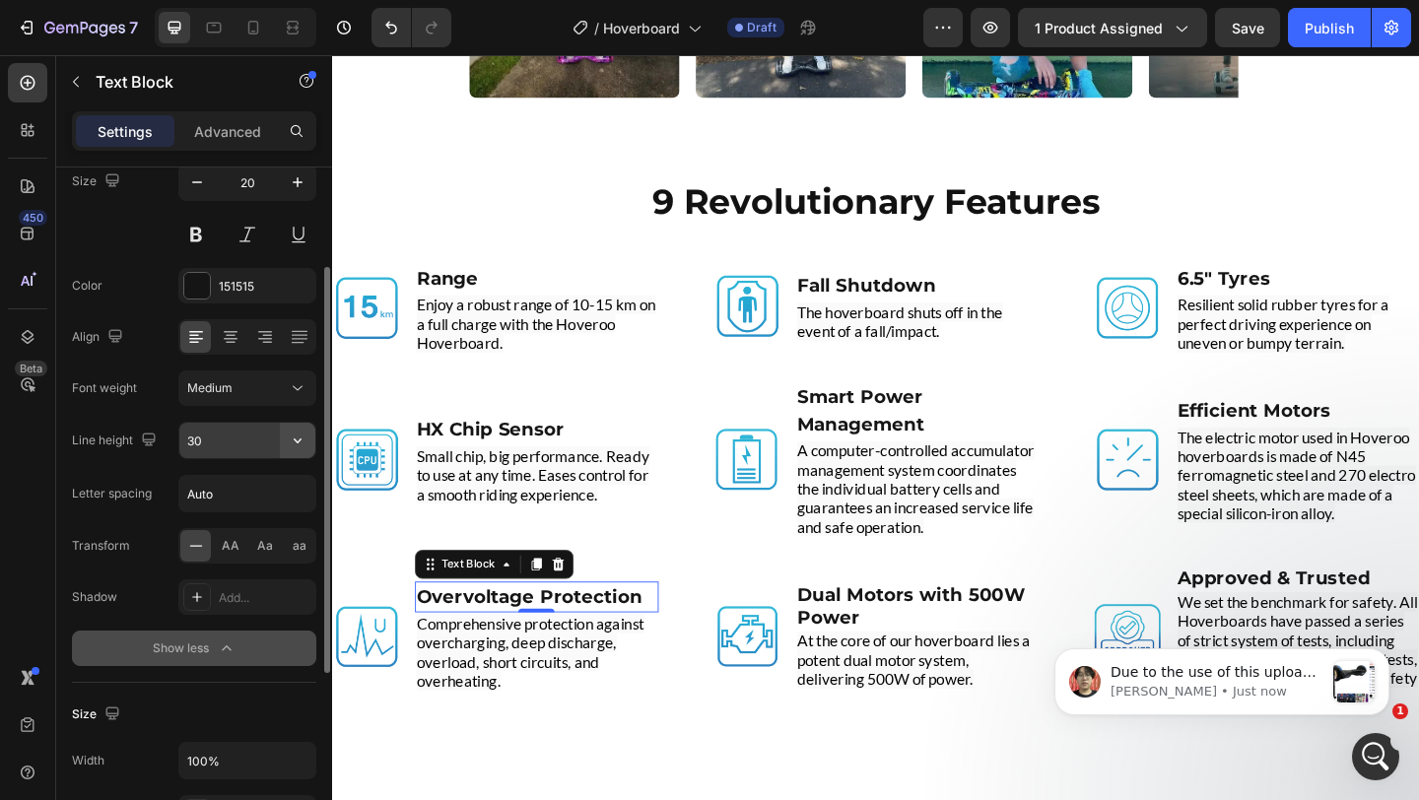
scroll to position [8292, 0]
click at [294, 444] on icon "button" at bounding box center [298, 441] width 20 height 20
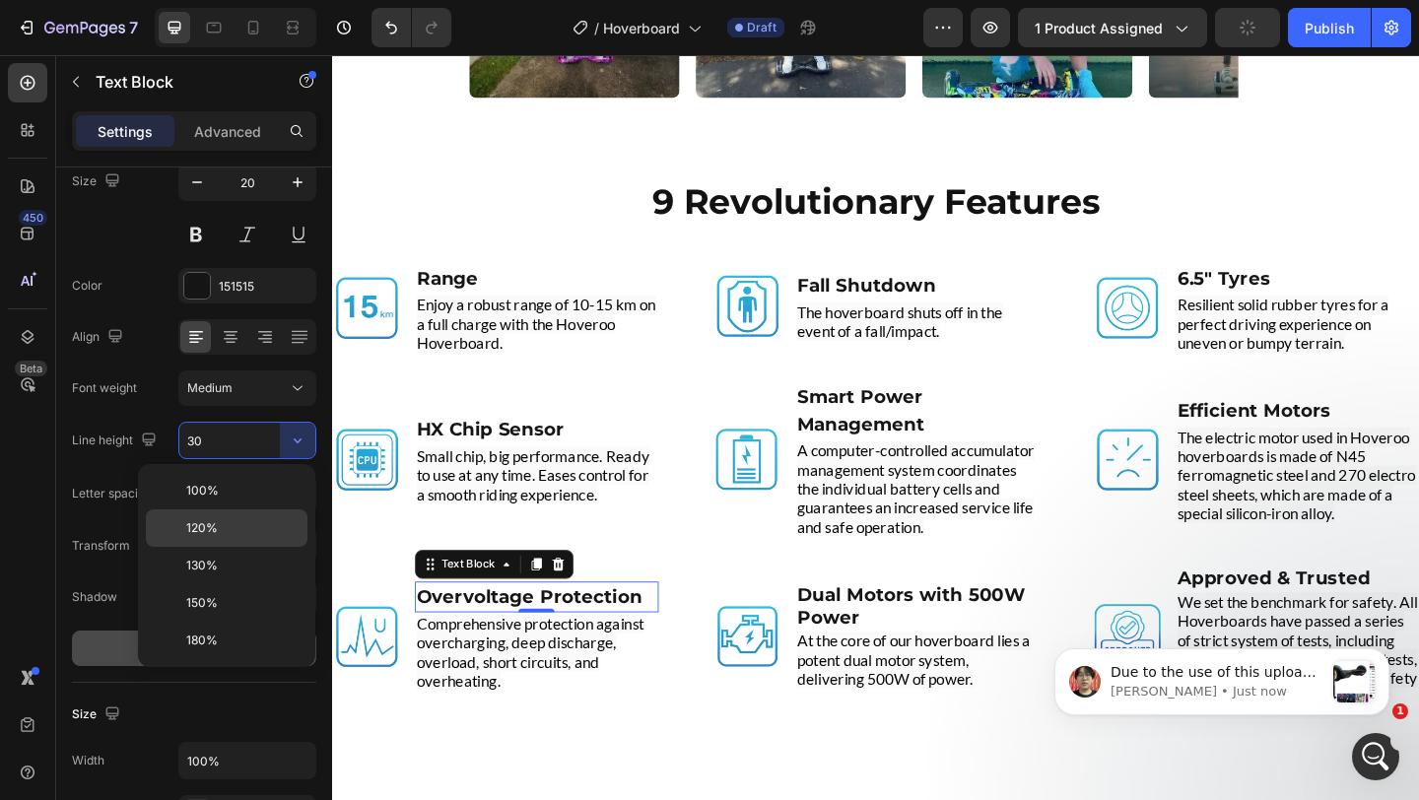
click at [233, 518] on div "120%" at bounding box center [227, 528] width 162 height 37
type input "120%"
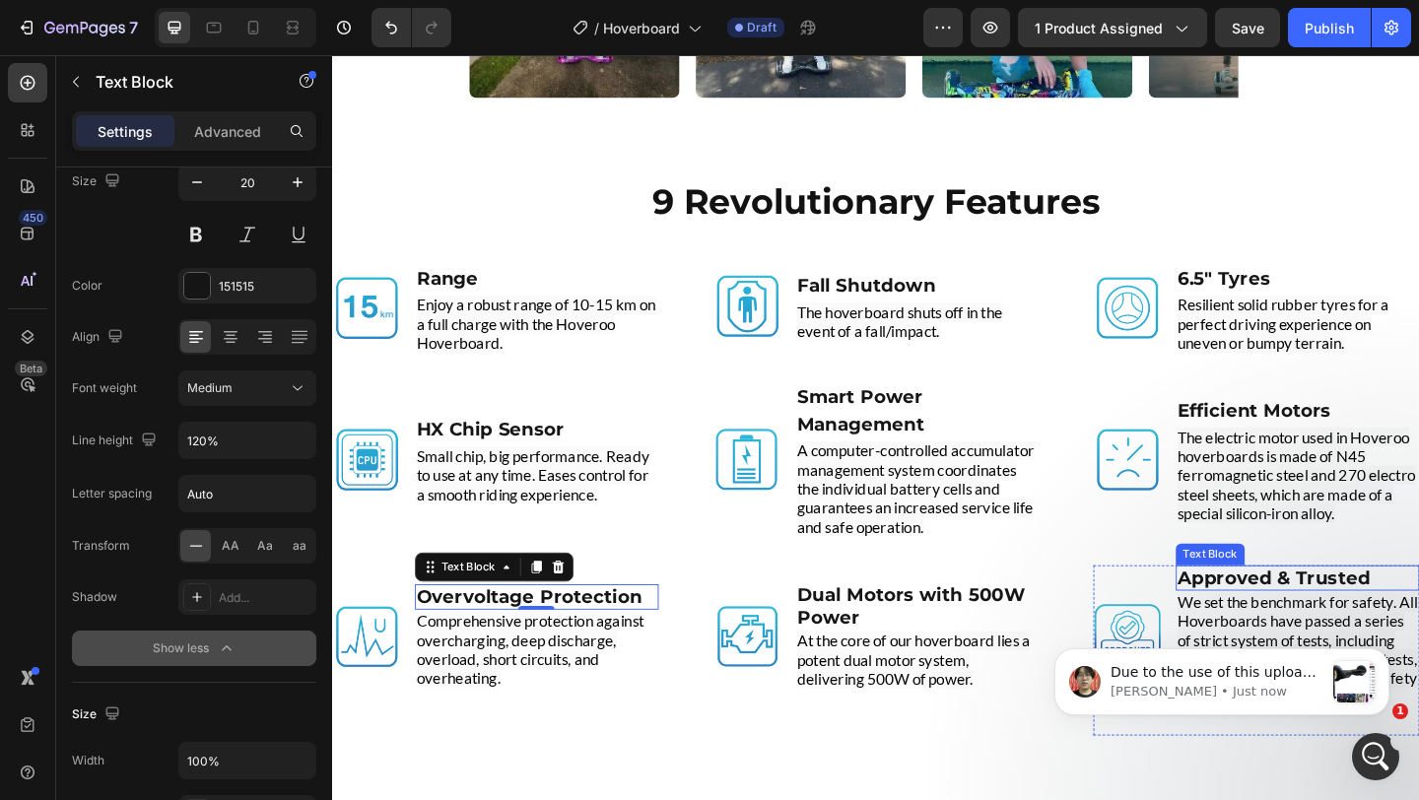
click at [1329, 627] on strong "Approved & Trusted" at bounding box center [1357, 624] width 210 height 24
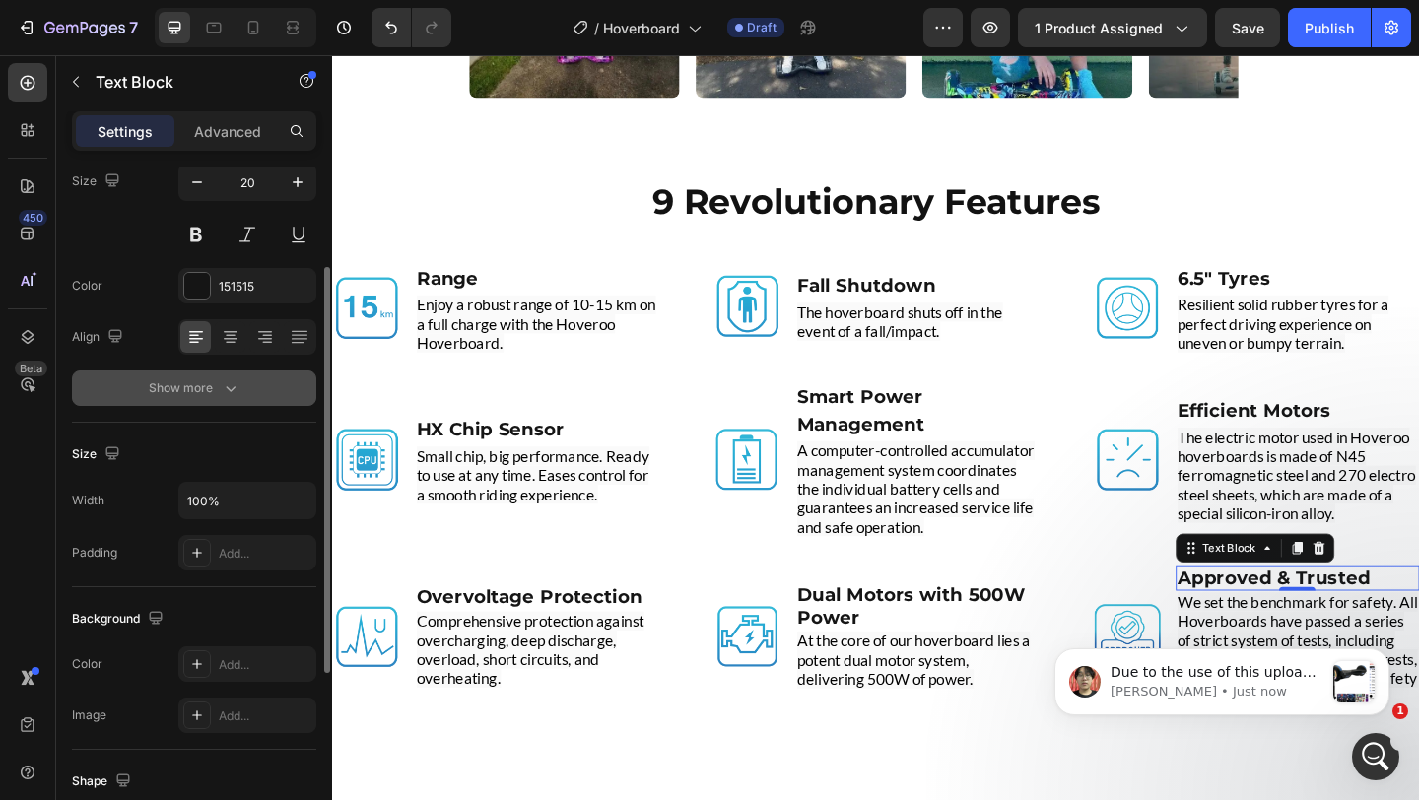
click at [211, 382] on div "Show more" at bounding box center [195, 388] width 92 height 20
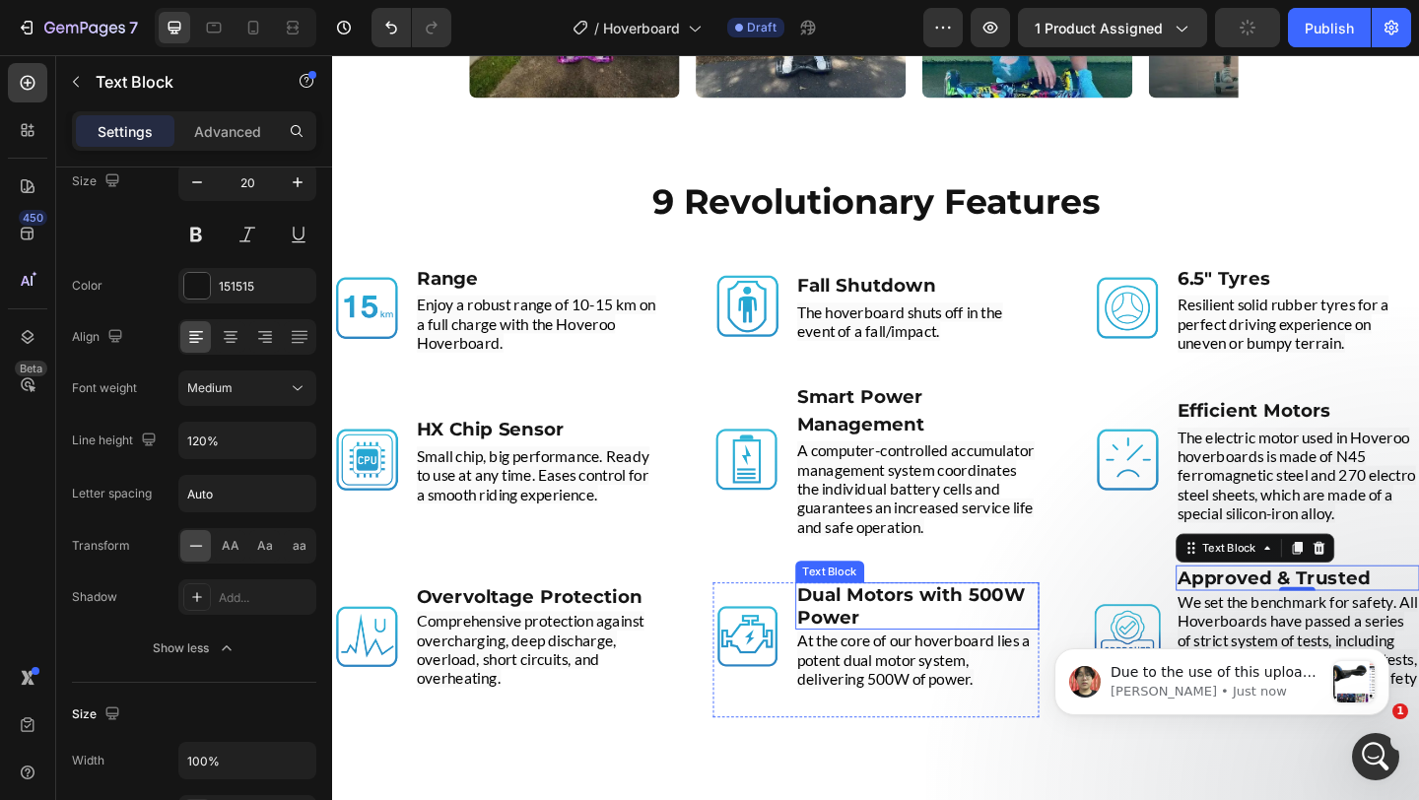
click at [958, 647] on strong "Dual Motors with 500W Power" at bounding box center [962, 654] width 248 height 47
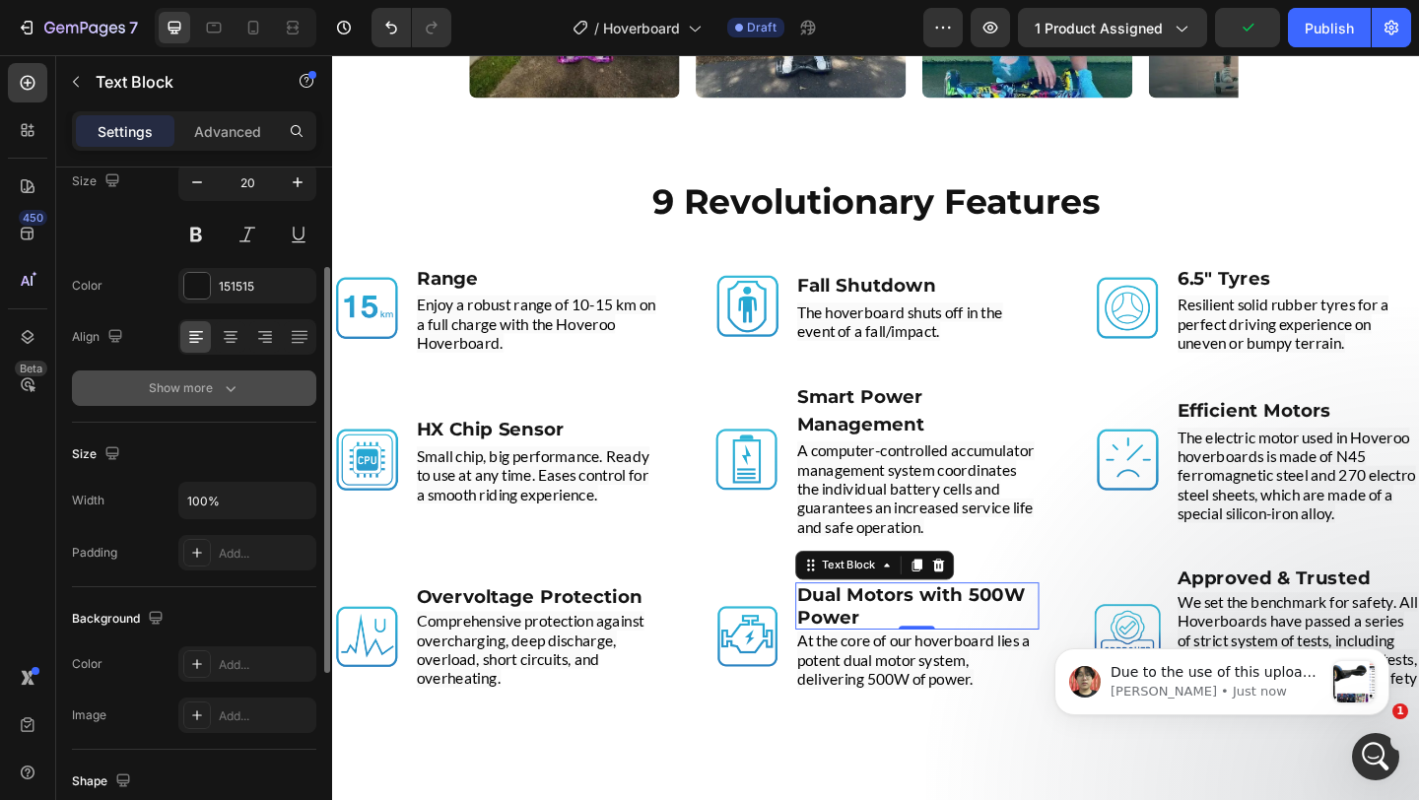
click at [212, 384] on div "Show more" at bounding box center [195, 388] width 92 height 20
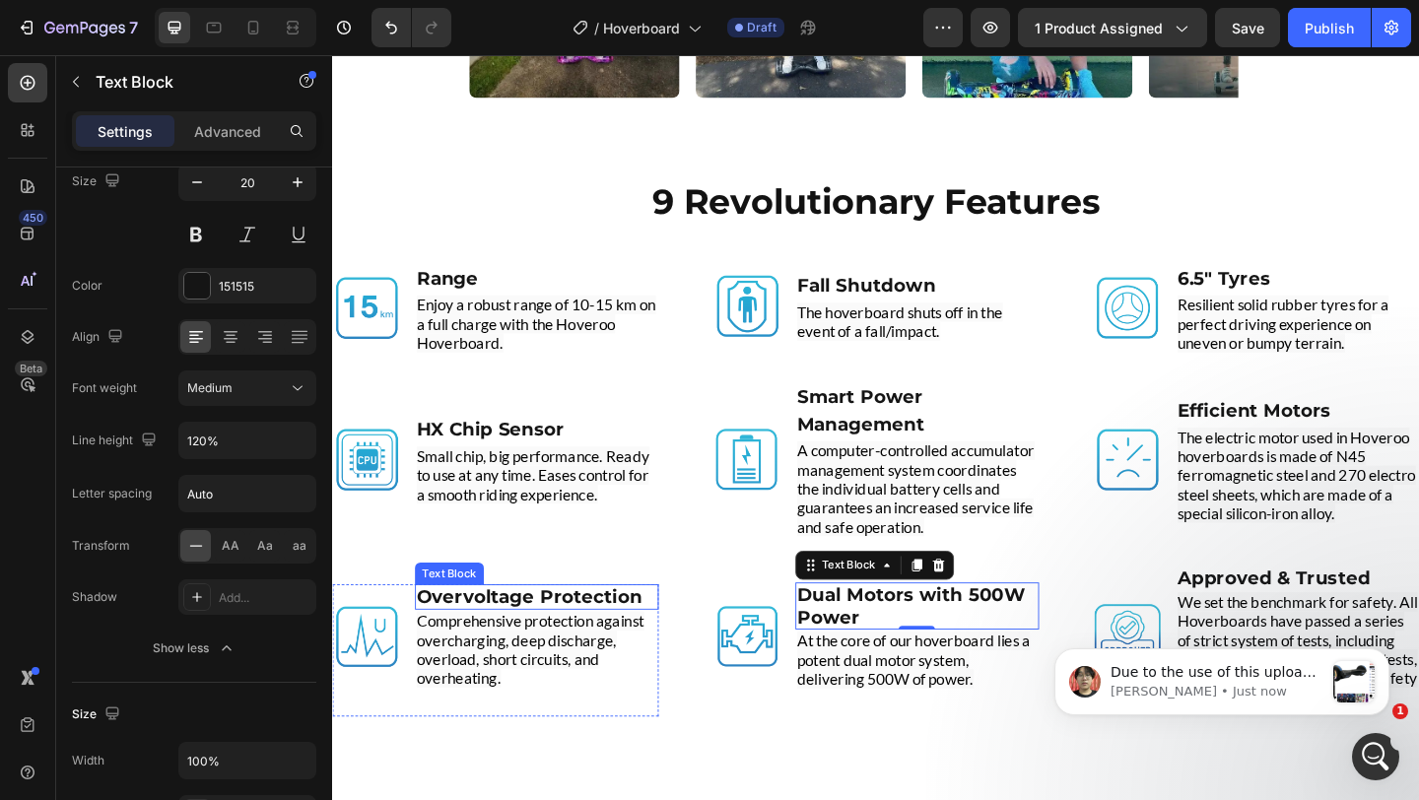
click at [644, 633] on strong "Overvoltage Protection" at bounding box center [546, 645] width 245 height 24
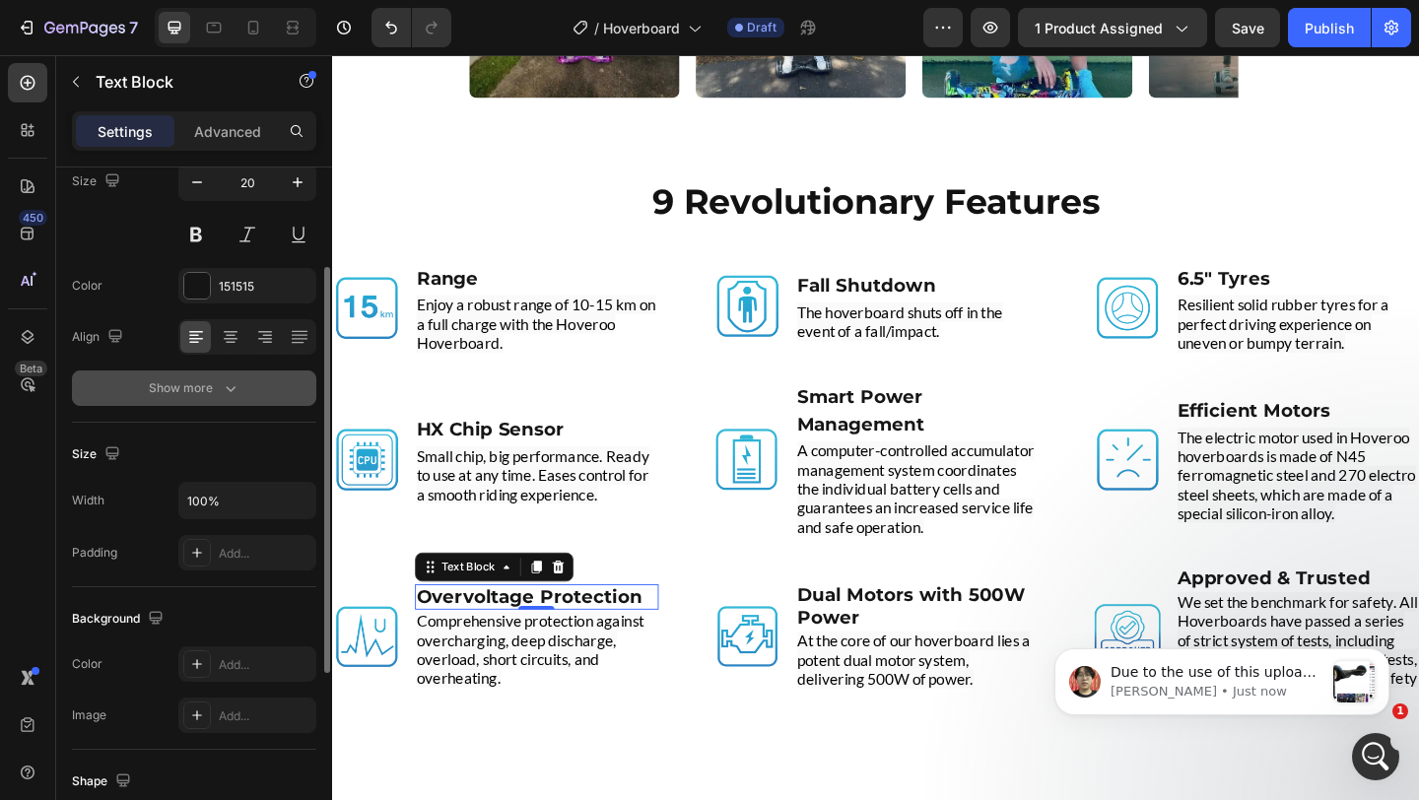
click at [227, 385] on icon "button" at bounding box center [231, 388] width 20 height 20
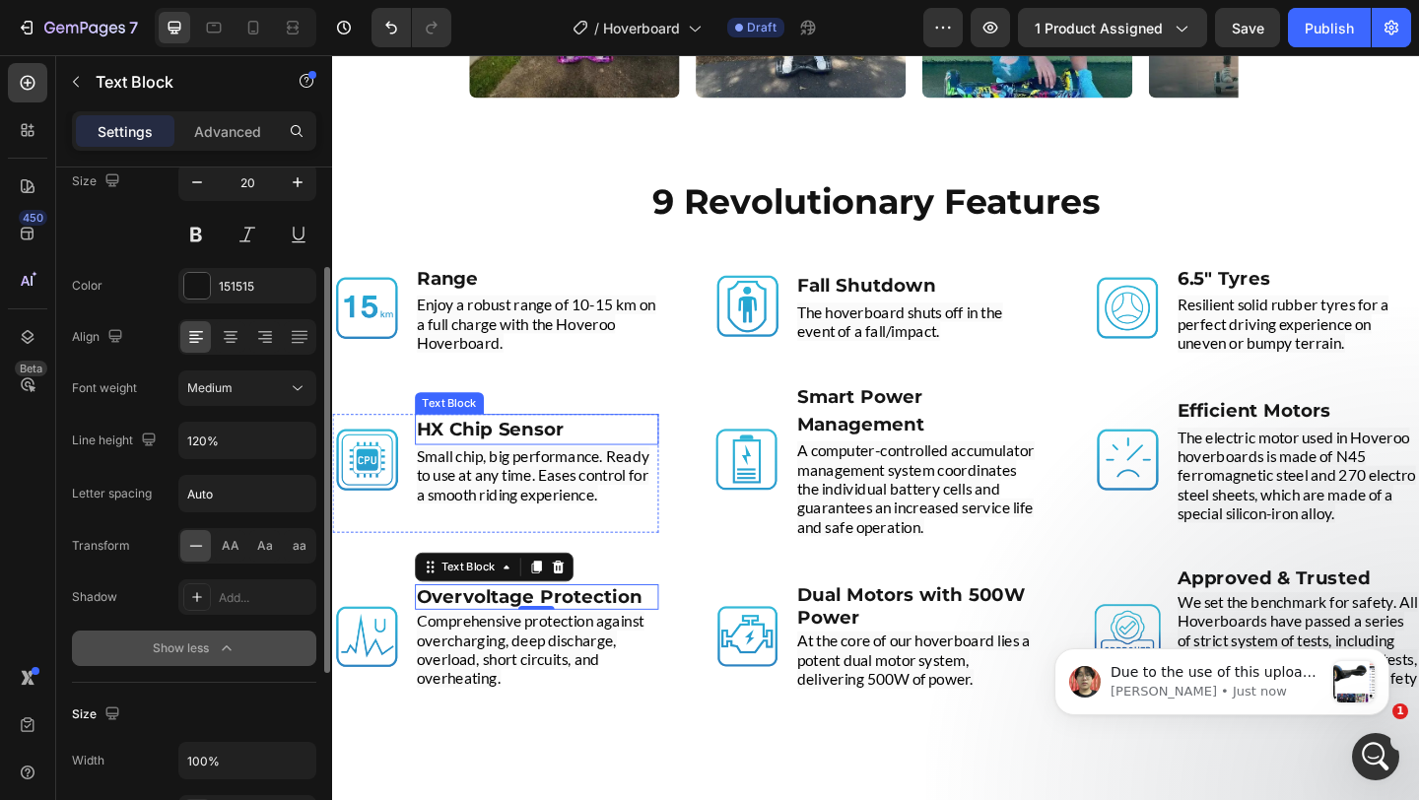
click at [633, 455] on p "HX Chip Sensor" at bounding box center [554, 462] width 261 height 30
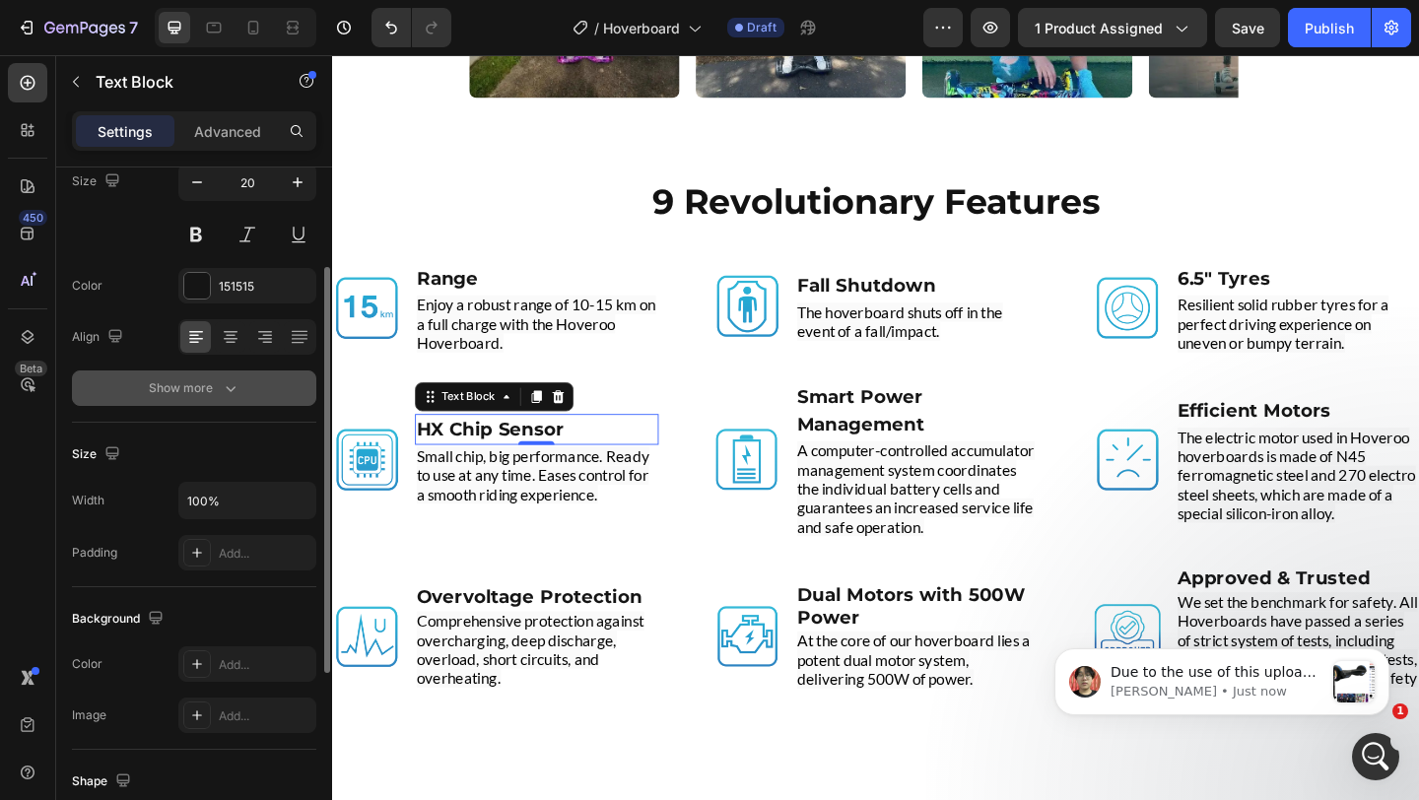
click at [222, 396] on icon "button" at bounding box center [231, 388] width 20 height 20
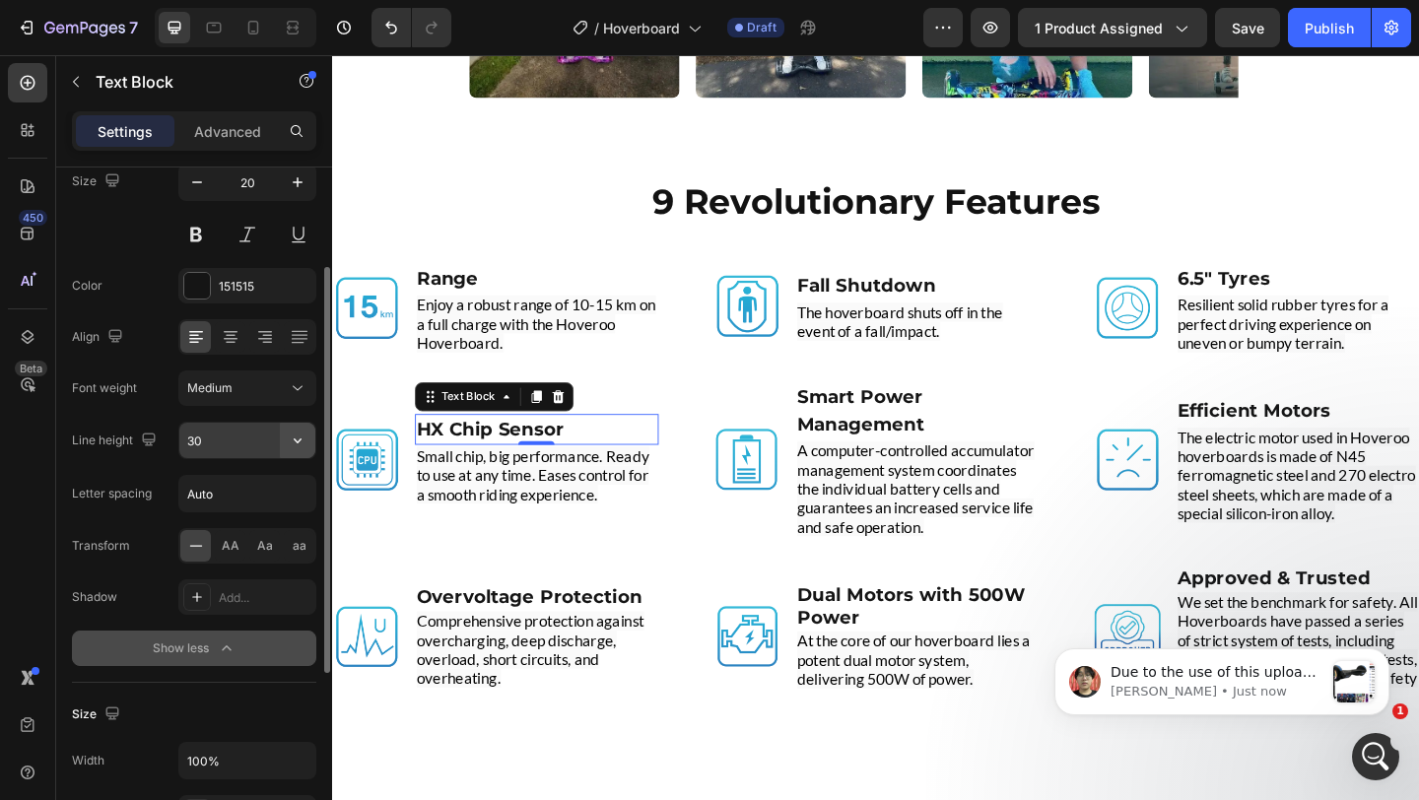
click at [301, 435] on icon "button" at bounding box center [298, 441] width 20 height 20
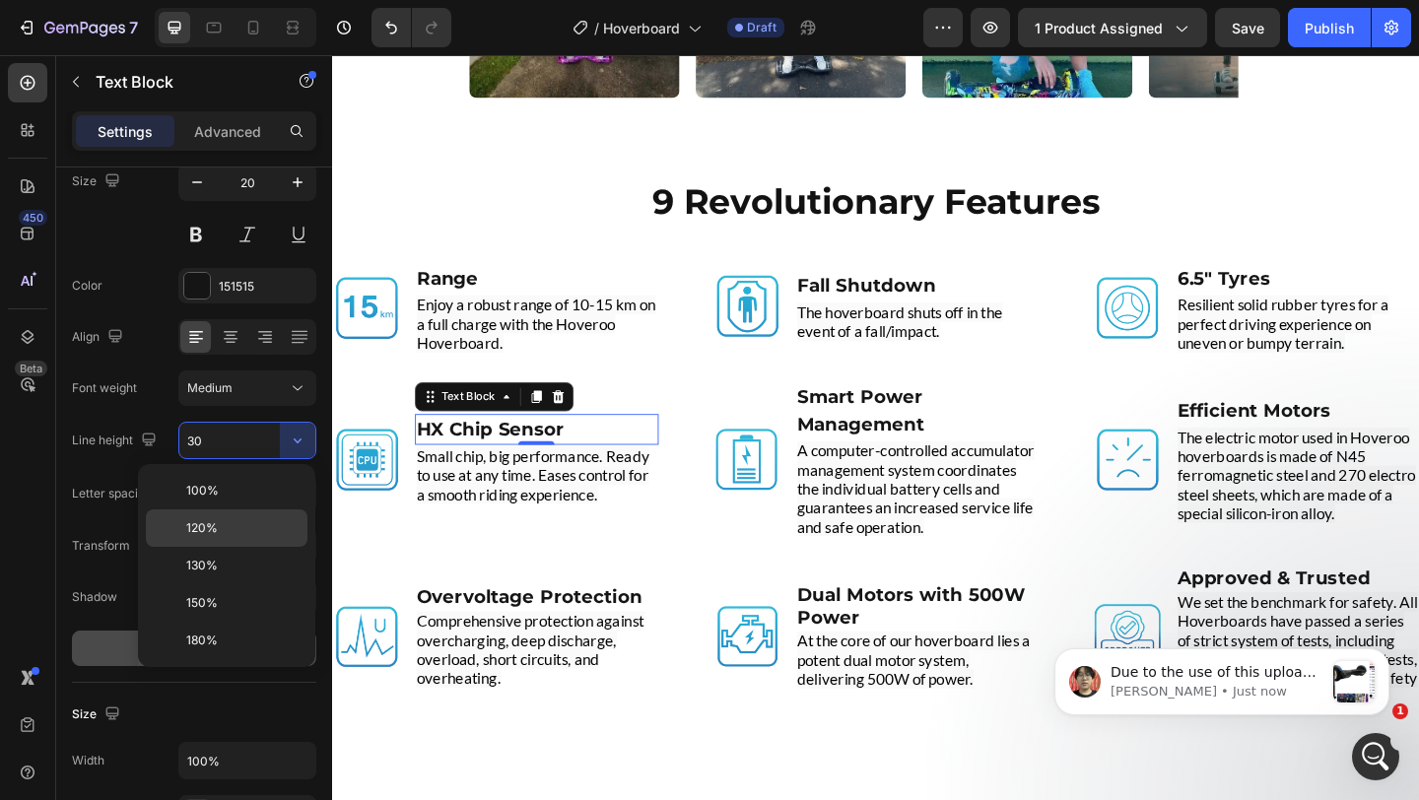
click at [265, 520] on p "120%" at bounding box center [242, 528] width 112 height 18
type input "120%"
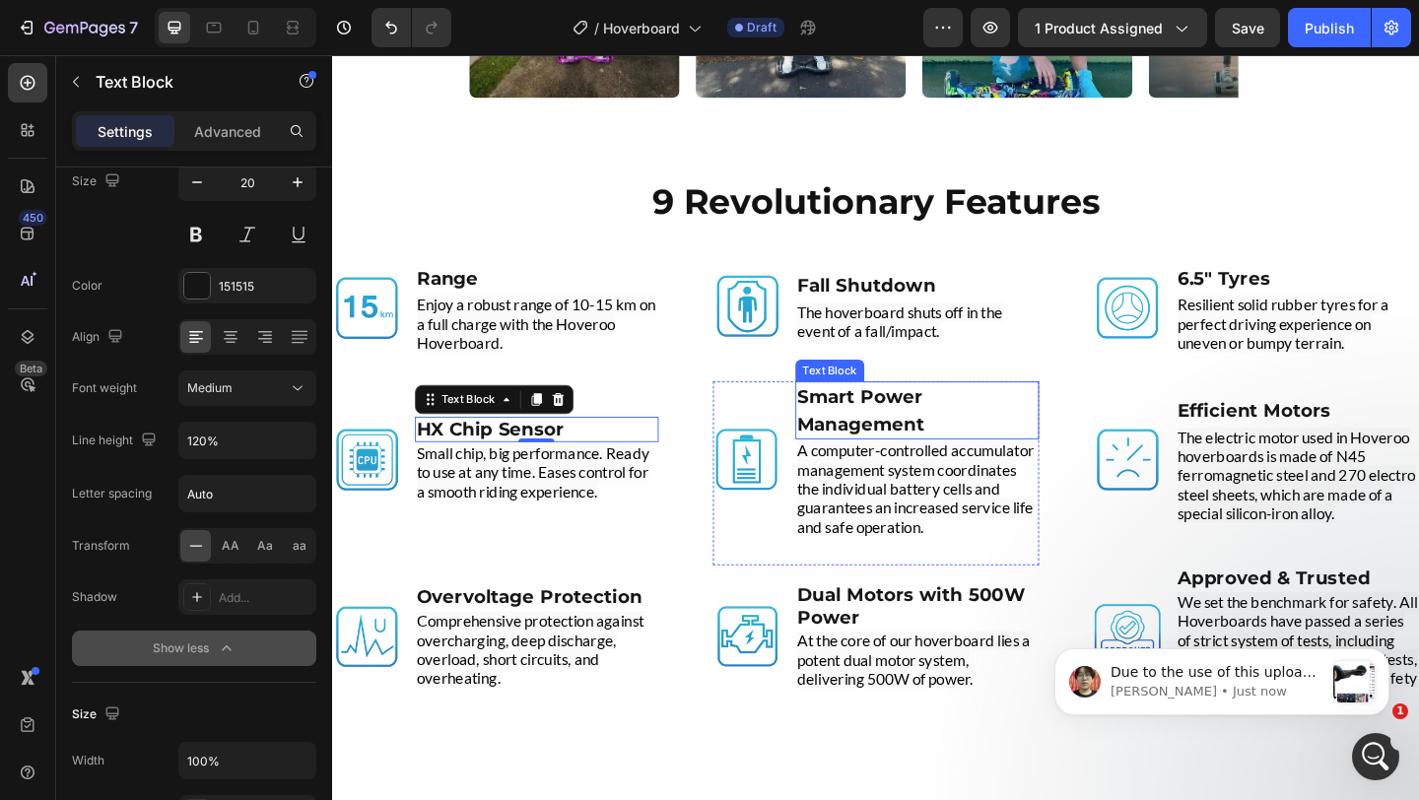
click at [935, 436] on strong "Smart Power Management" at bounding box center [907, 441] width 139 height 53
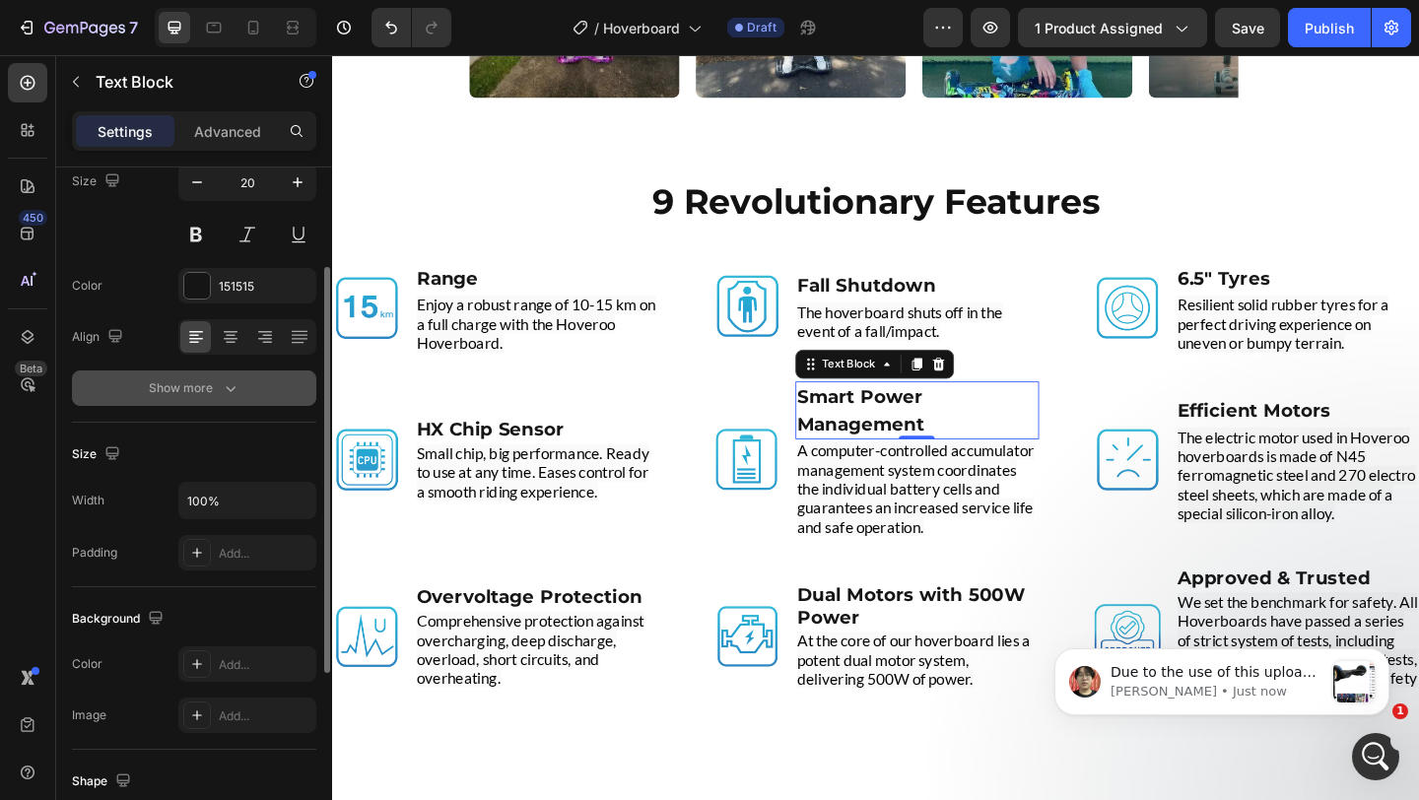
click at [226, 392] on icon "button" at bounding box center [231, 388] width 20 height 20
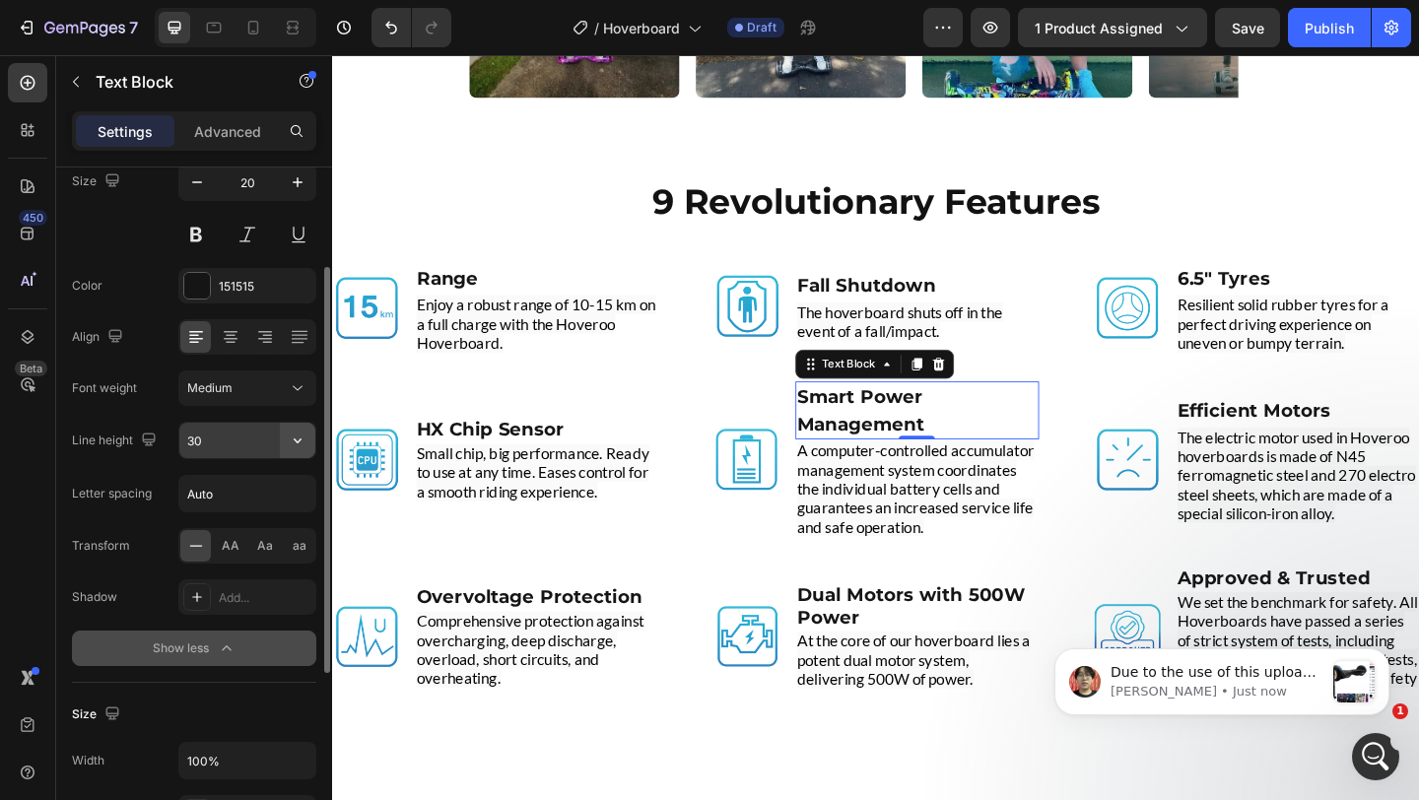
click at [306, 436] on icon "button" at bounding box center [298, 441] width 20 height 20
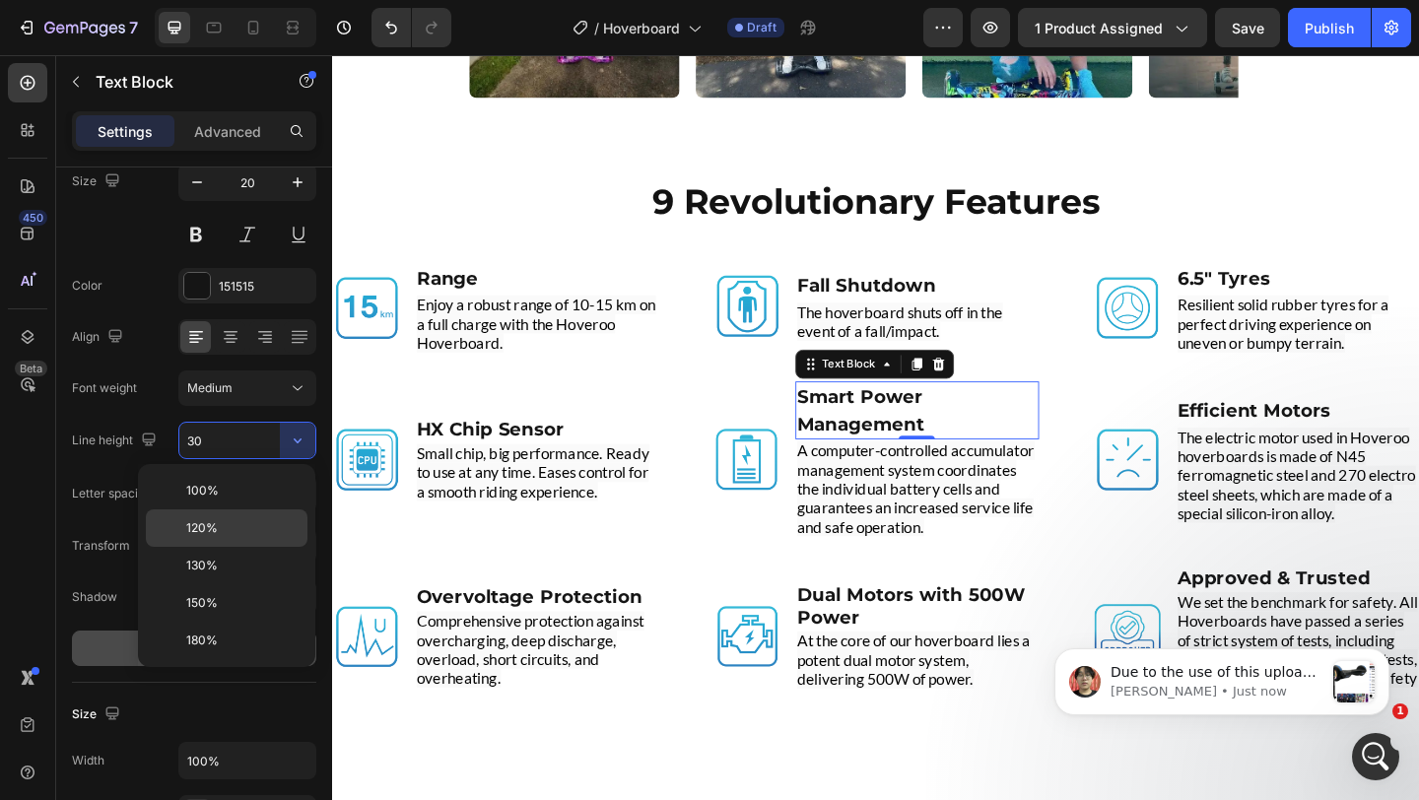
click at [257, 524] on p "120%" at bounding box center [242, 528] width 112 height 18
type input "120%"
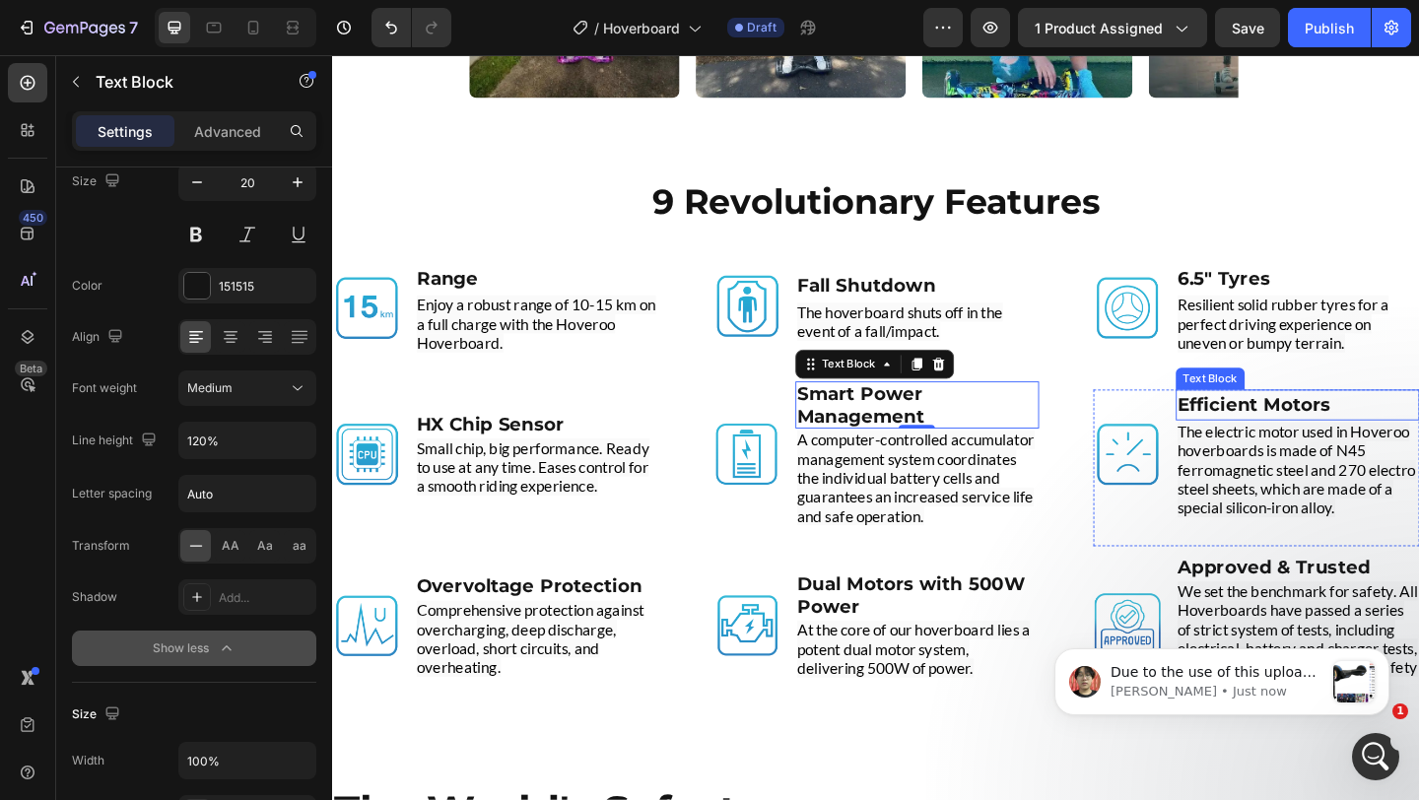
click at [1300, 429] on strong "Efficient Motors" at bounding box center [1335, 436] width 167 height 24
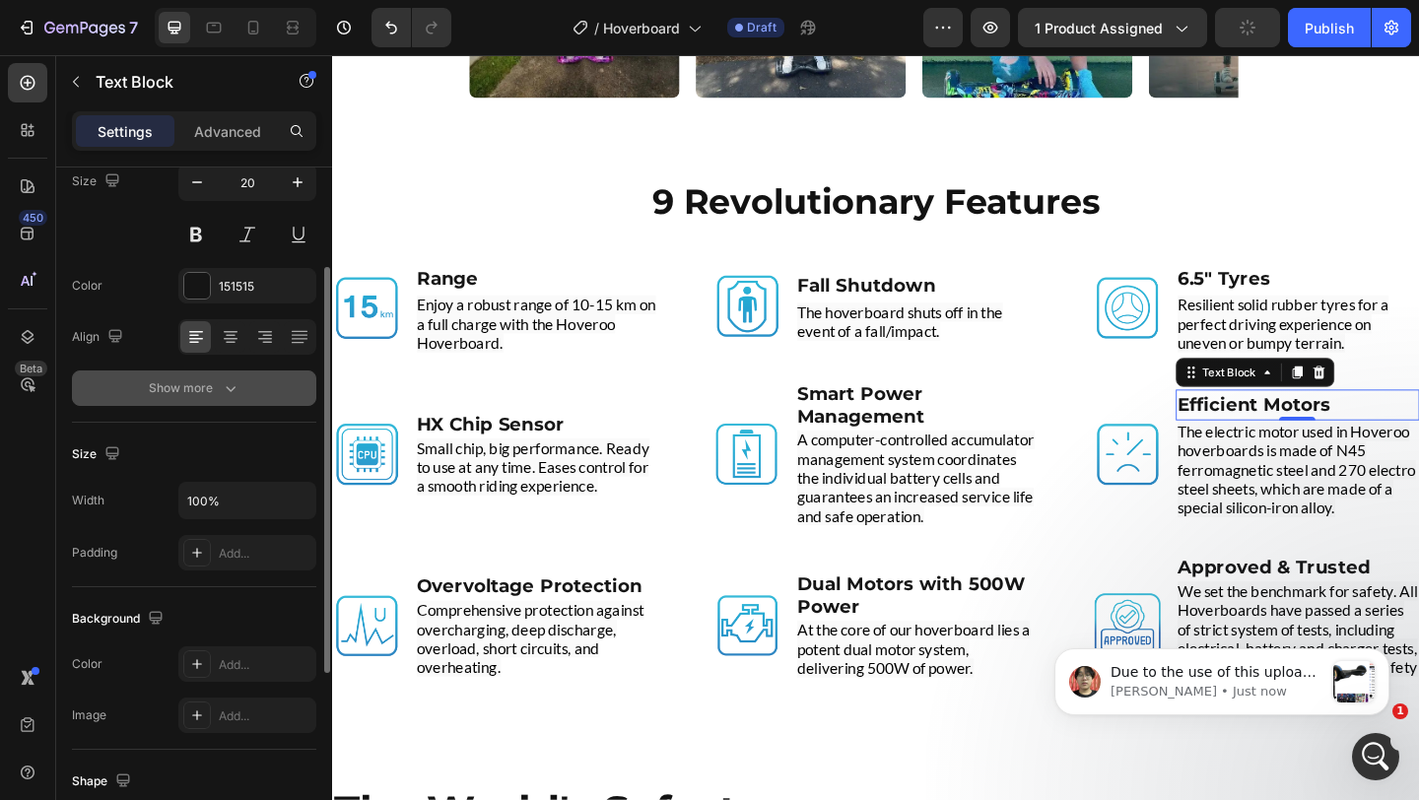
click at [195, 392] on div "Show more" at bounding box center [195, 388] width 92 height 20
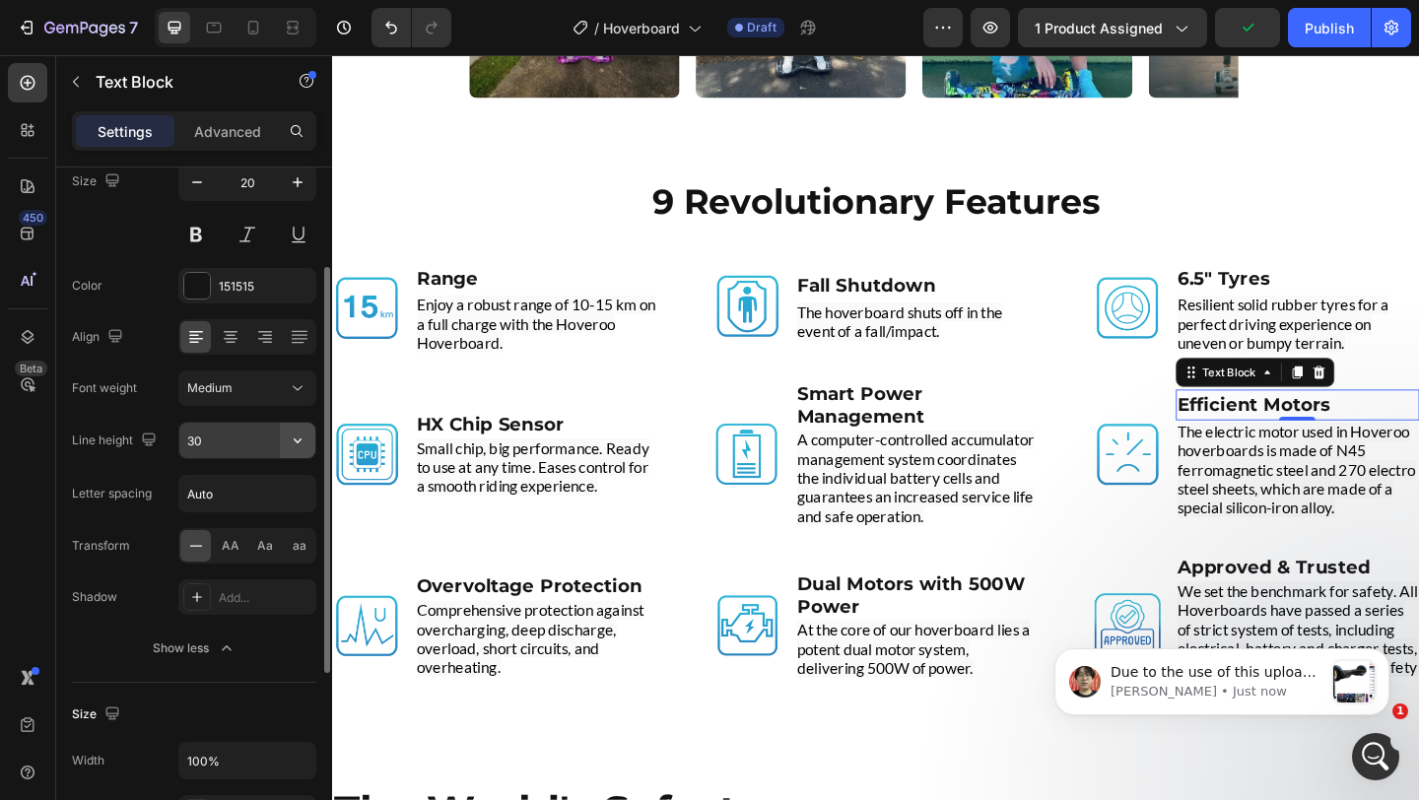
click at [296, 434] on icon "button" at bounding box center [298, 441] width 20 height 20
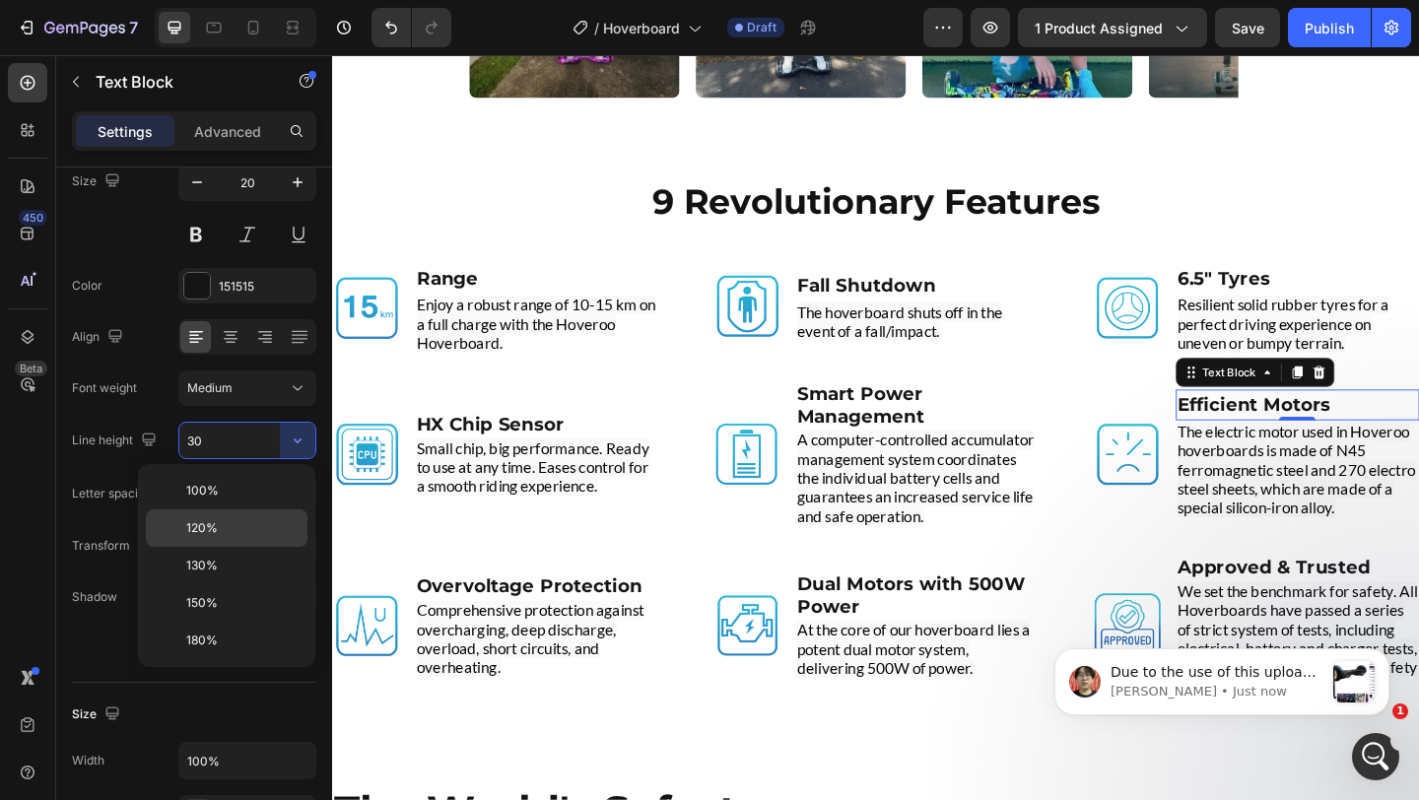
click at [242, 521] on p "120%" at bounding box center [242, 528] width 112 height 18
type input "120%"
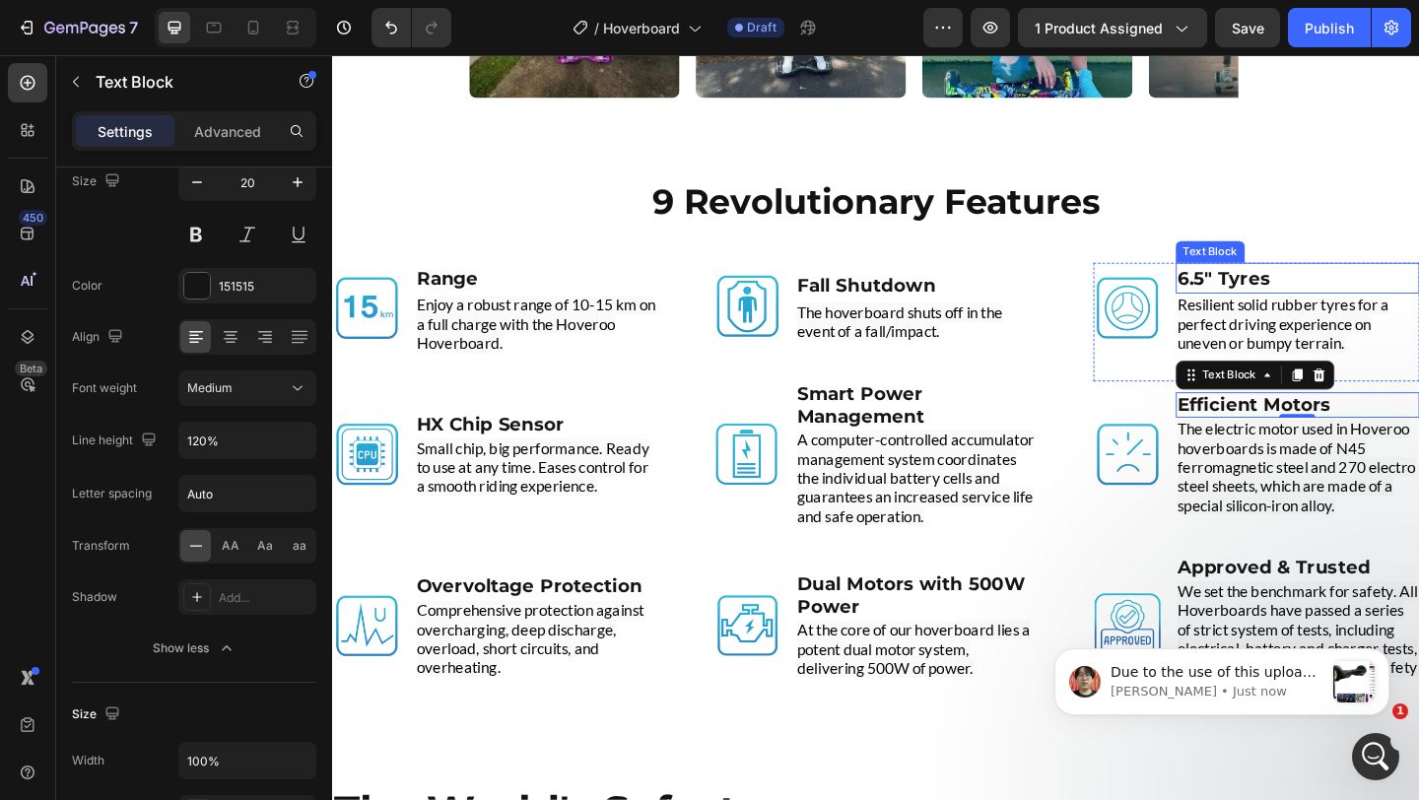
click at [1363, 289] on p "6.5" Tyres" at bounding box center [1382, 298] width 261 height 30
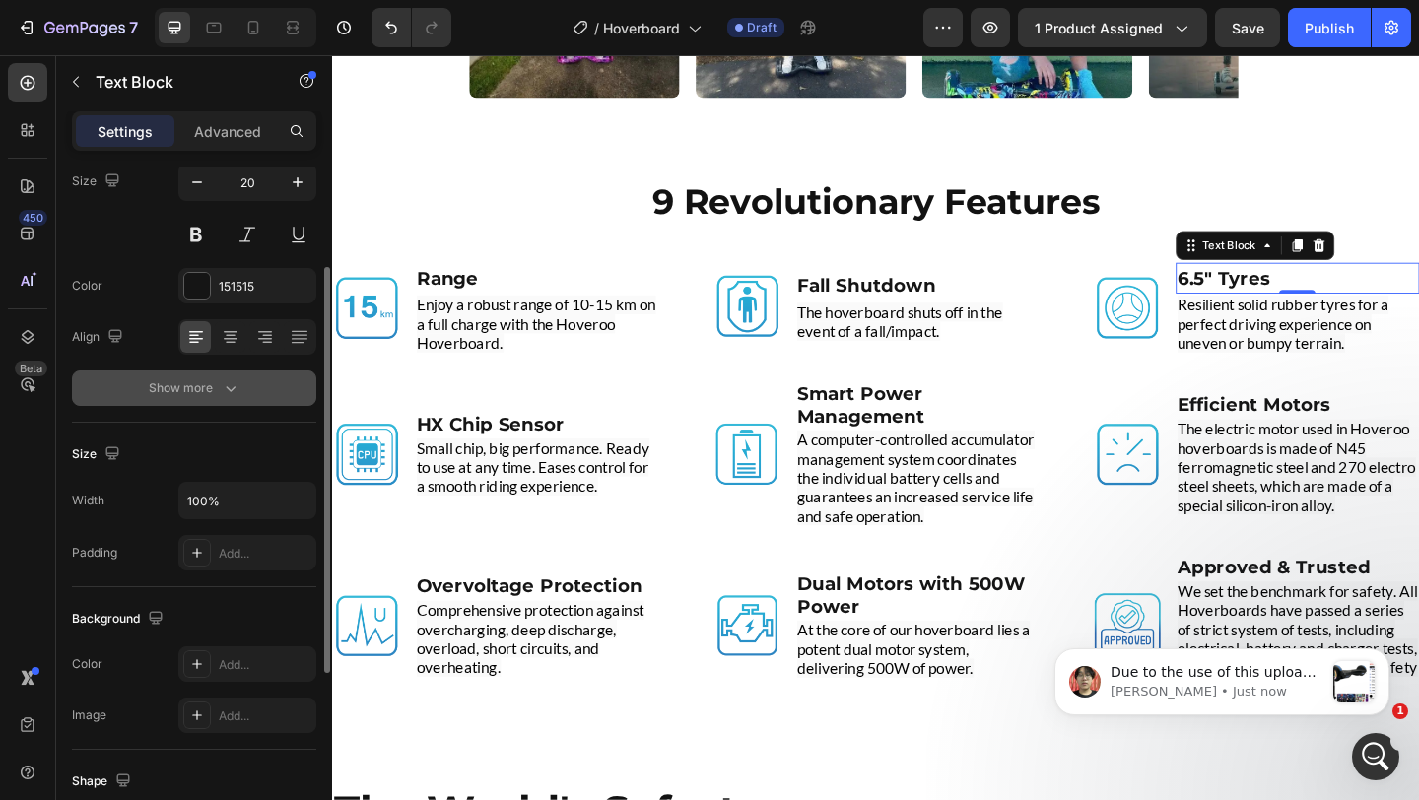
click at [229, 388] on icon "button" at bounding box center [231, 388] width 20 height 20
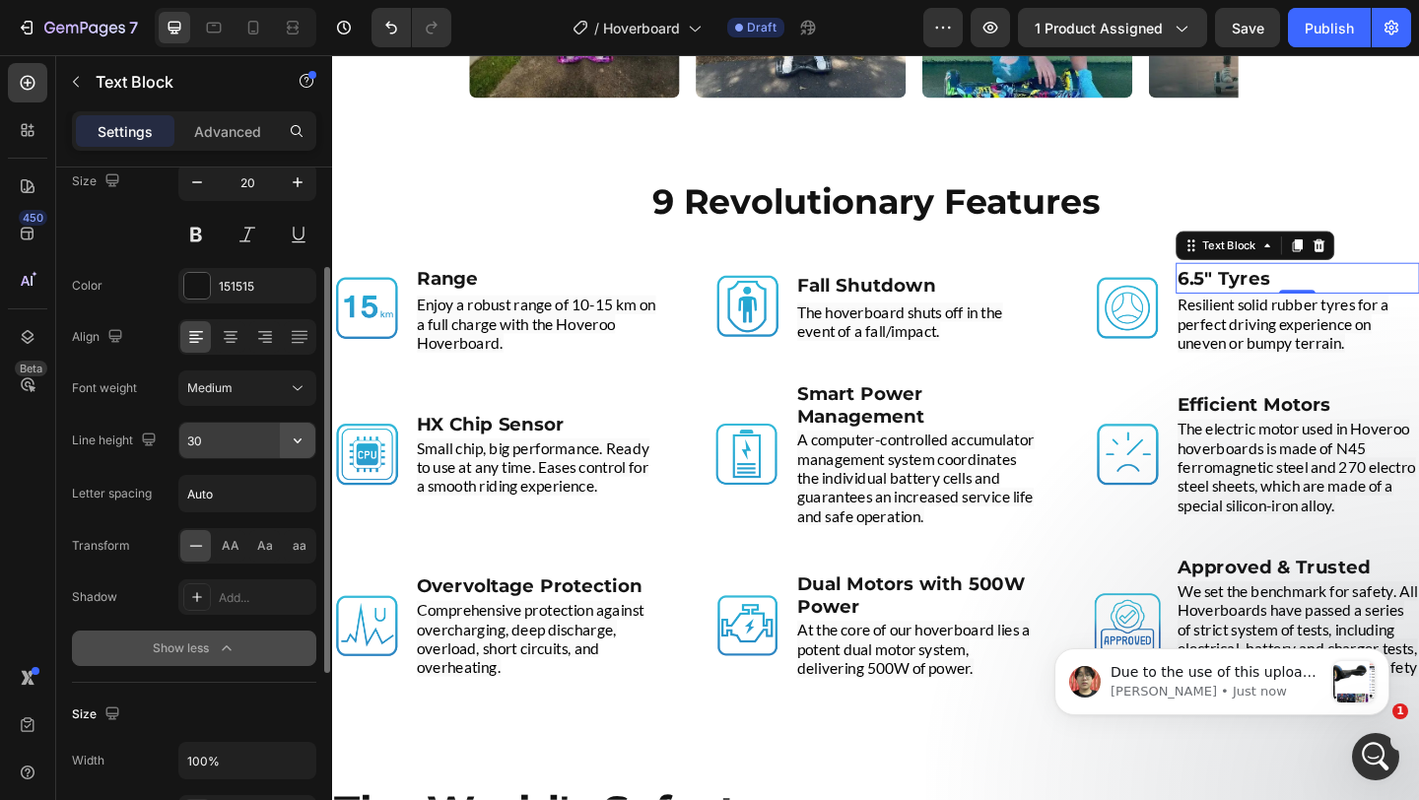
click at [297, 442] on icon "button" at bounding box center [298, 441] width 8 height 5
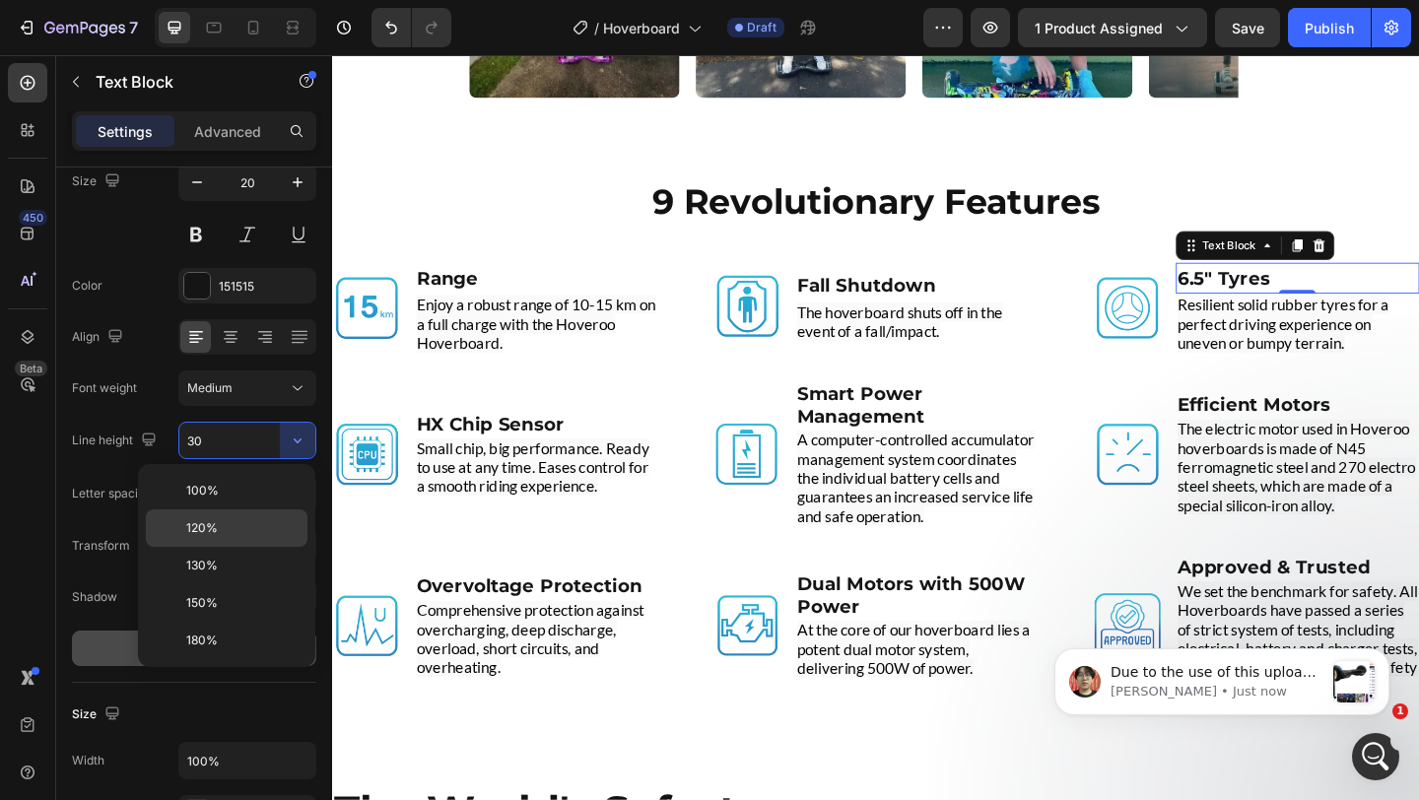
click at [277, 519] on p "120%" at bounding box center [242, 528] width 112 height 18
type input "120%"
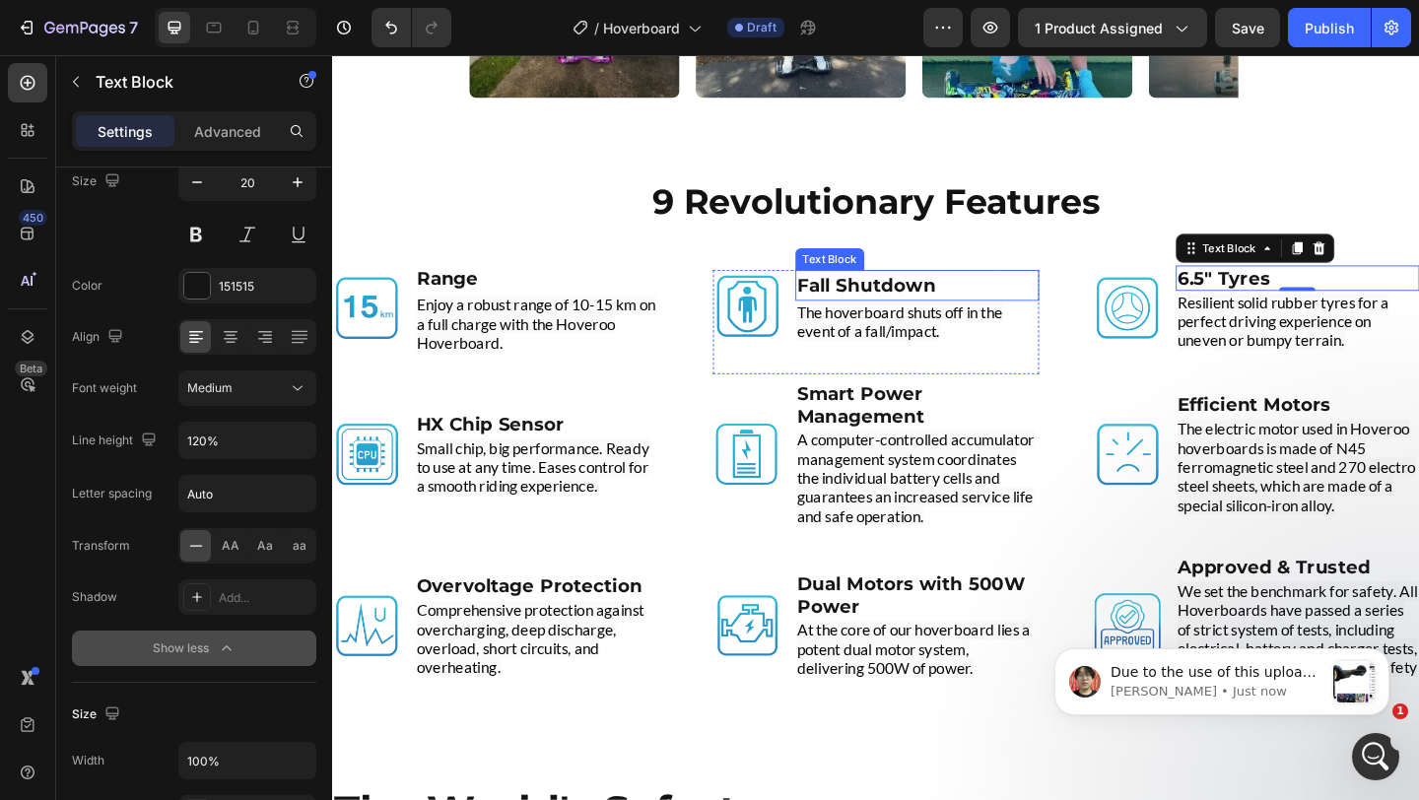
click at [901, 308] on strong "Fall Shutdown" at bounding box center [913, 306] width 151 height 24
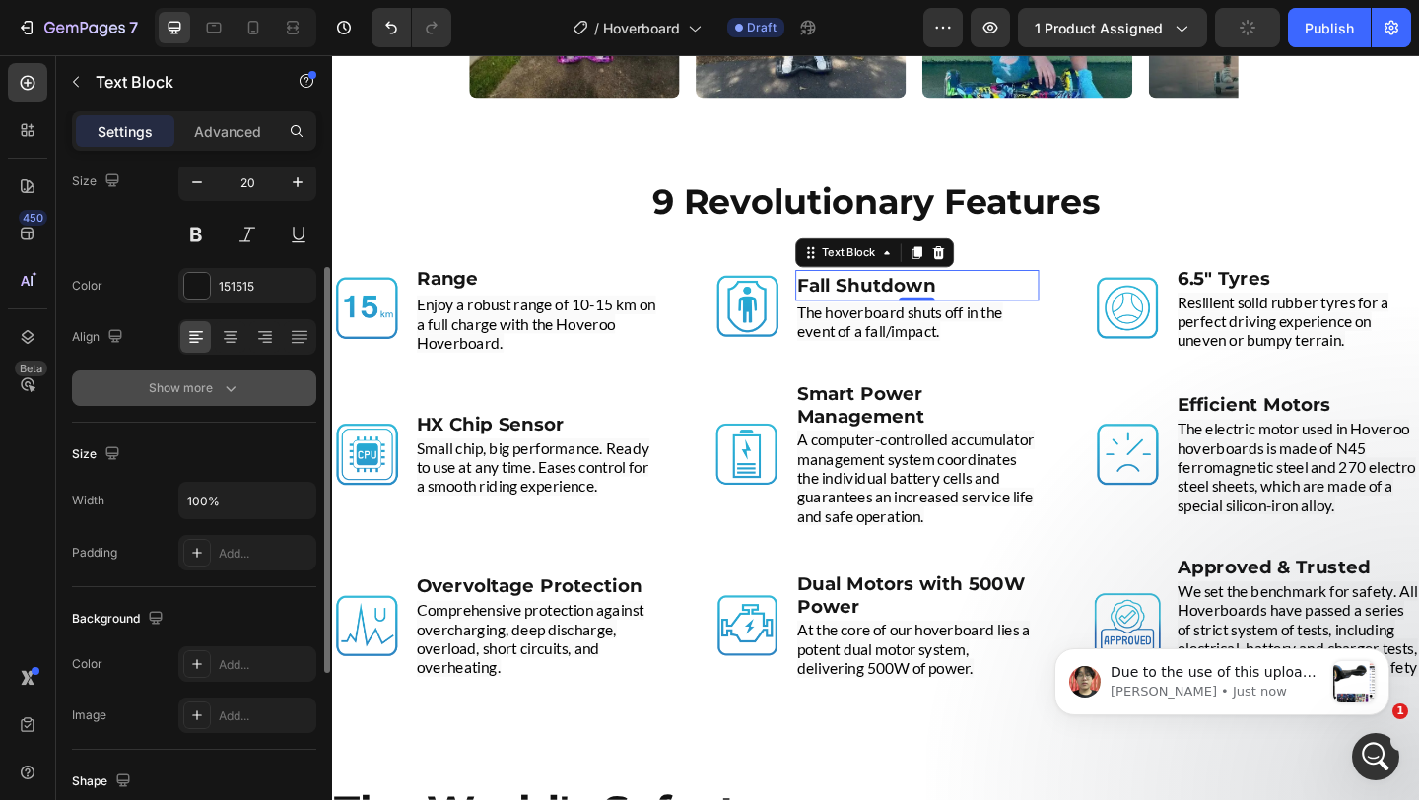
click at [222, 396] on icon "button" at bounding box center [231, 388] width 20 height 20
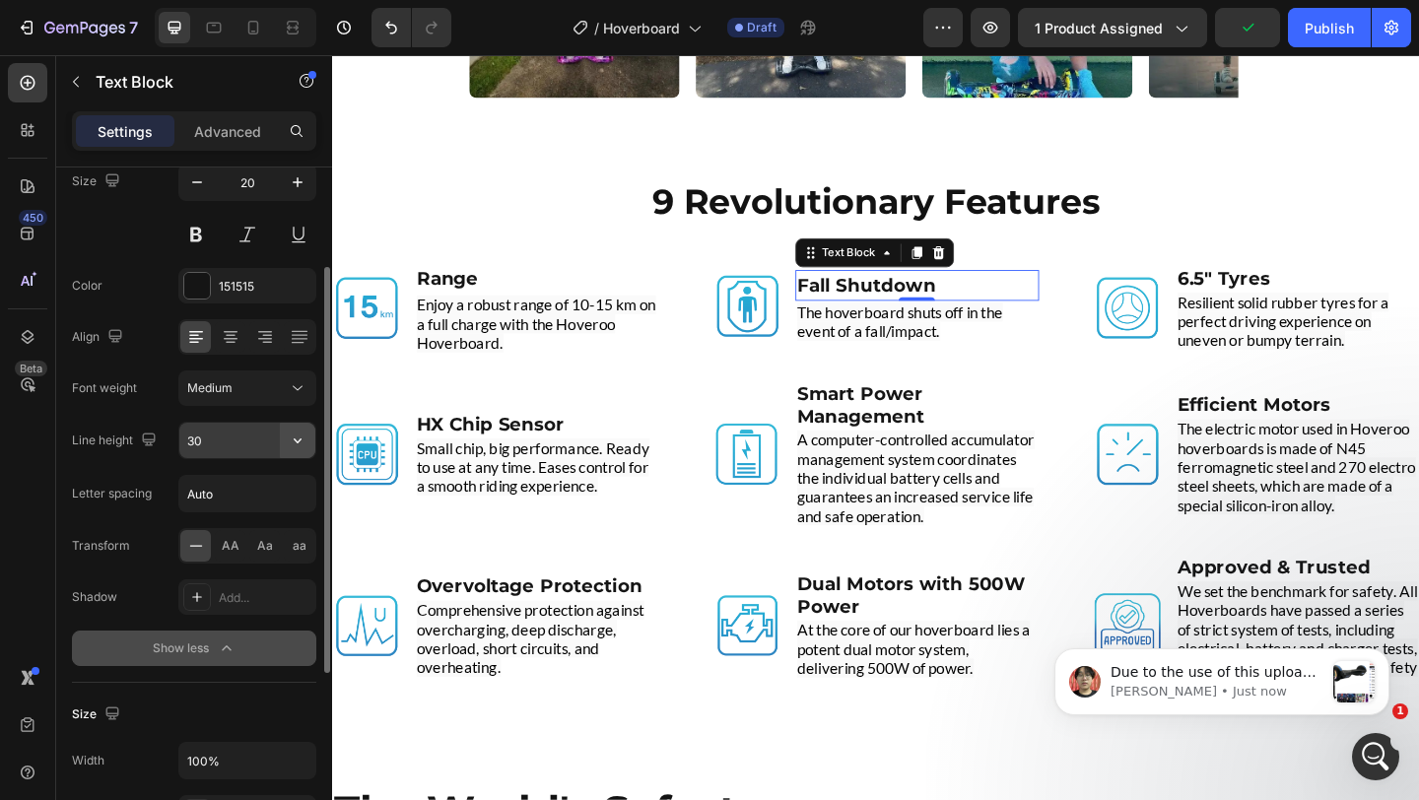
click at [300, 441] on icon "button" at bounding box center [298, 441] width 8 height 5
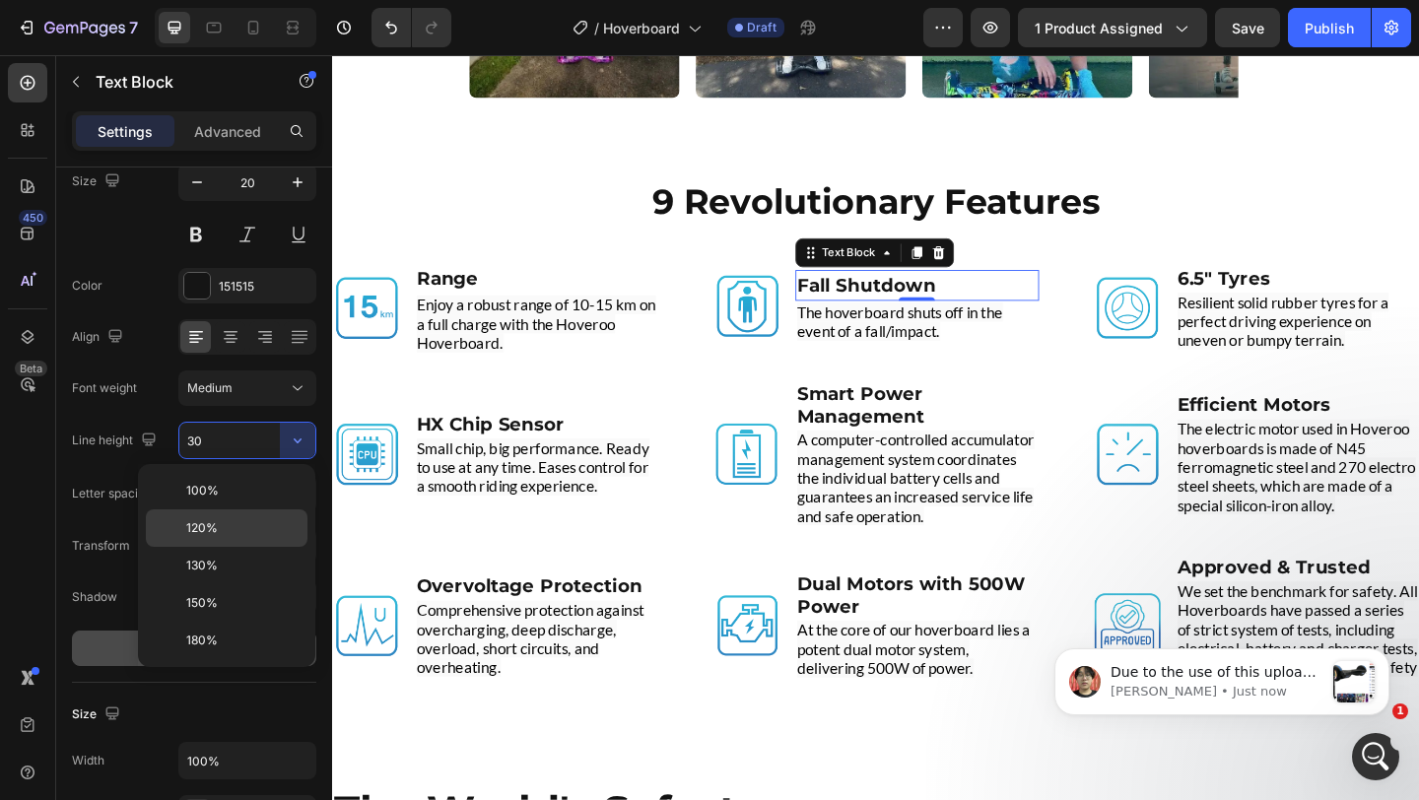
click at [270, 520] on p "120%" at bounding box center [242, 528] width 112 height 18
type input "120%"
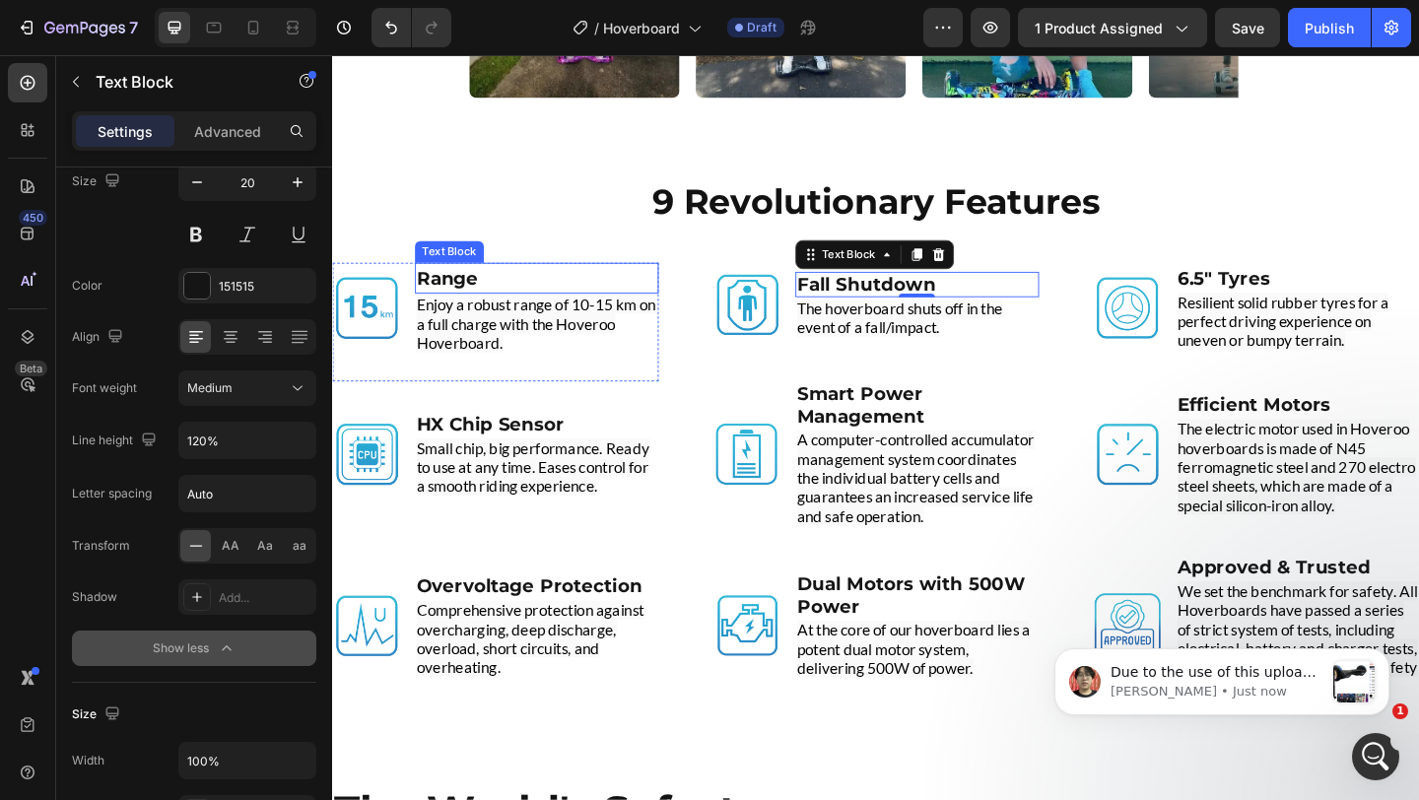
click at [563, 288] on p "Range" at bounding box center [554, 298] width 261 height 30
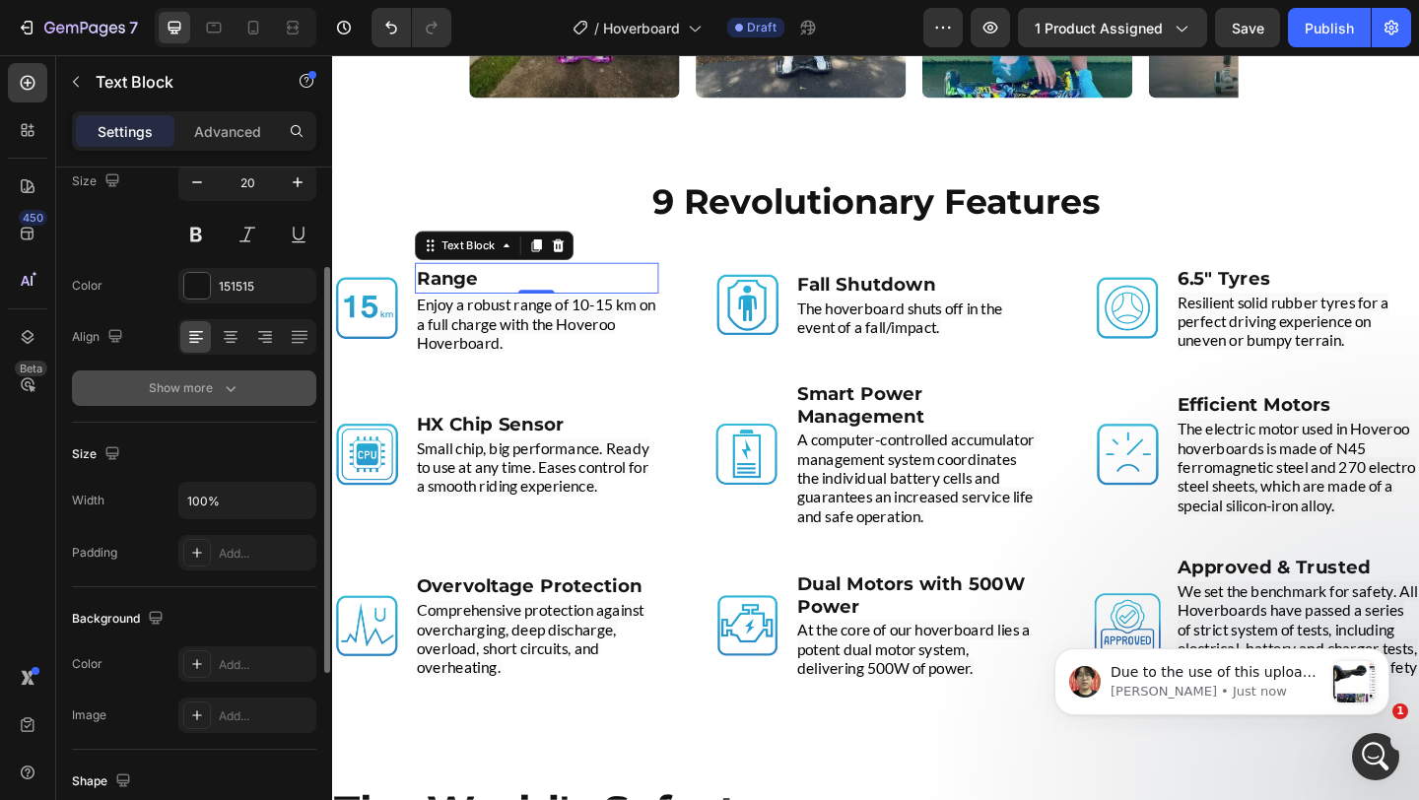
click at [243, 389] on button "Show more" at bounding box center [194, 388] width 244 height 35
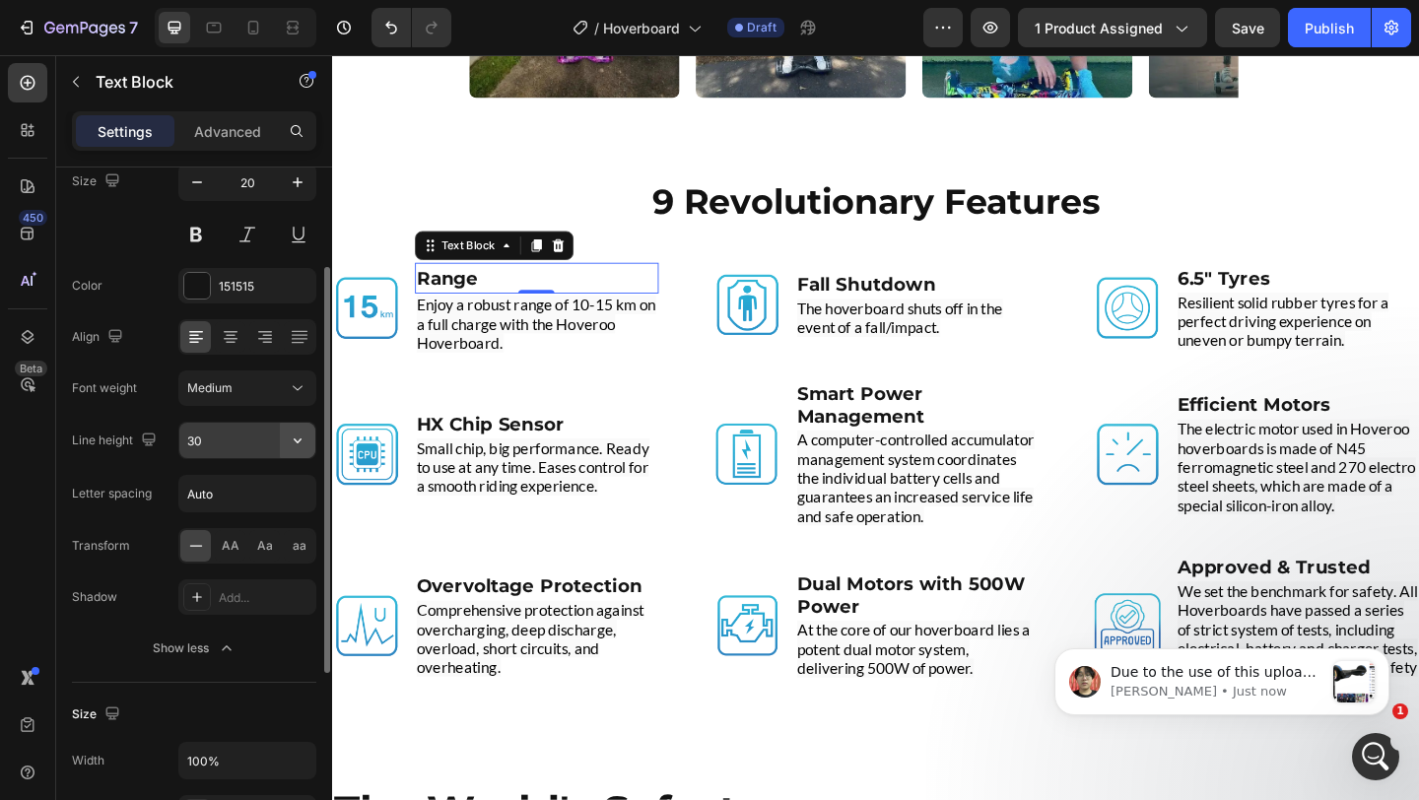
click at [296, 441] on icon "button" at bounding box center [298, 441] width 8 height 5
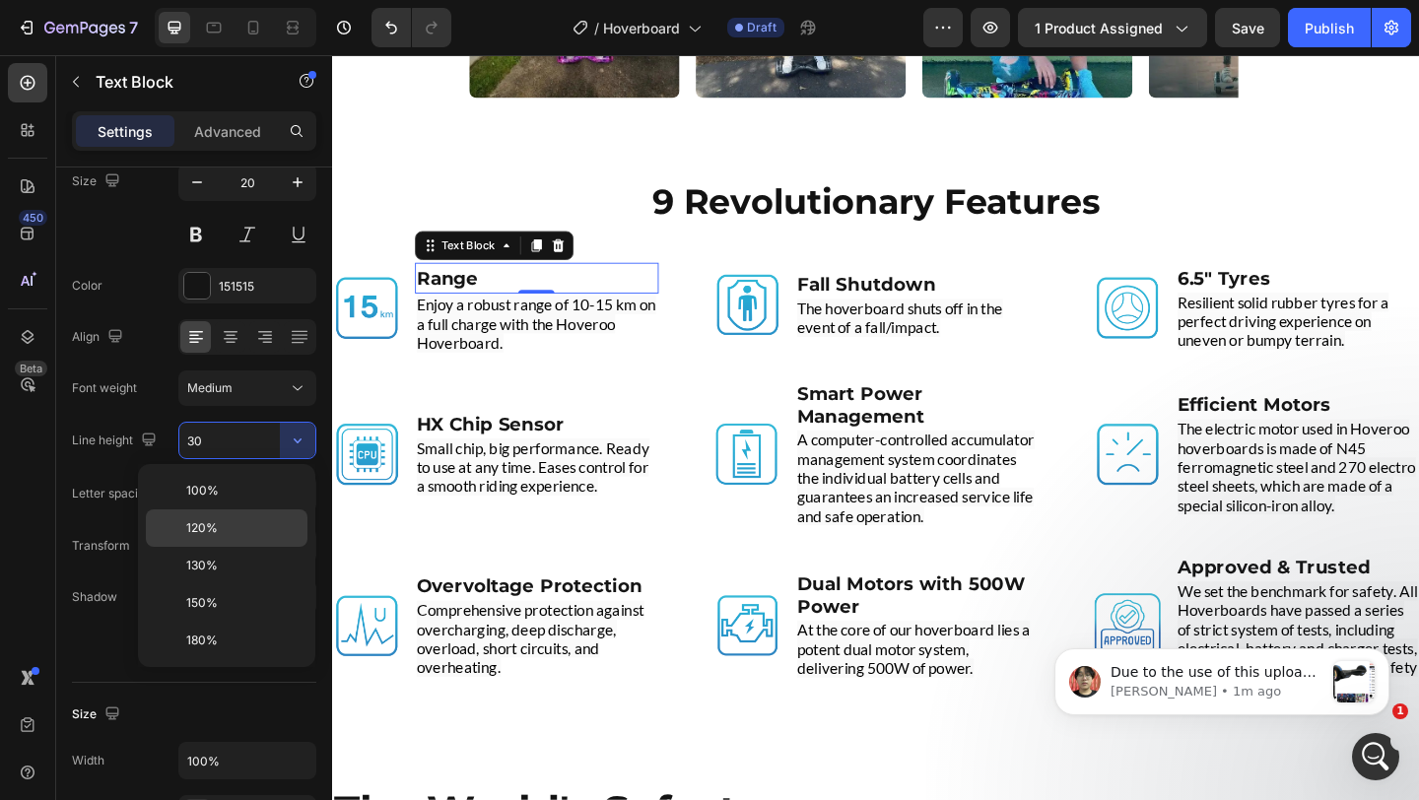
click at [261, 512] on div "120%" at bounding box center [227, 528] width 162 height 37
type input "120%"
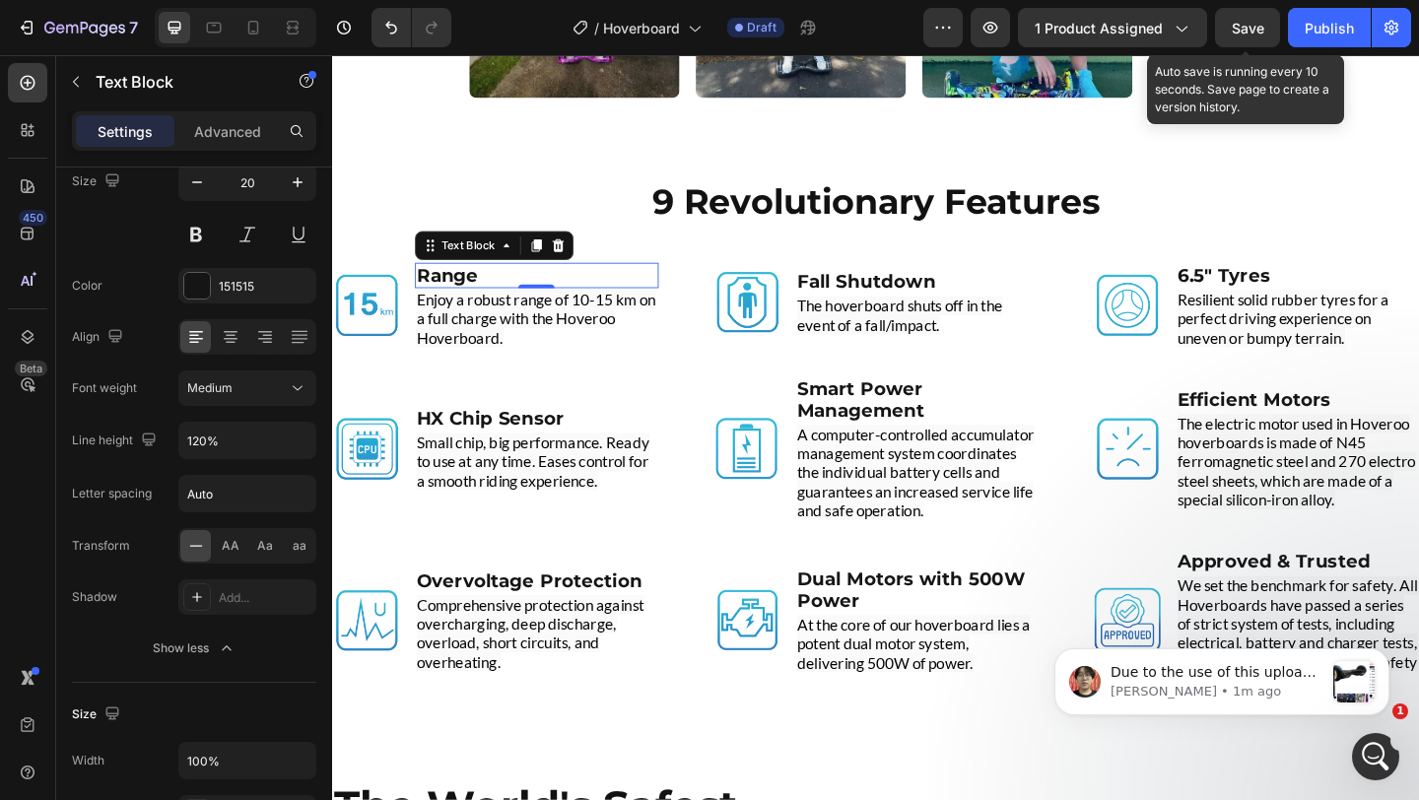
click at [1259, 24] on span "Save" at bounding box center [1248, 28] width 33 height 17
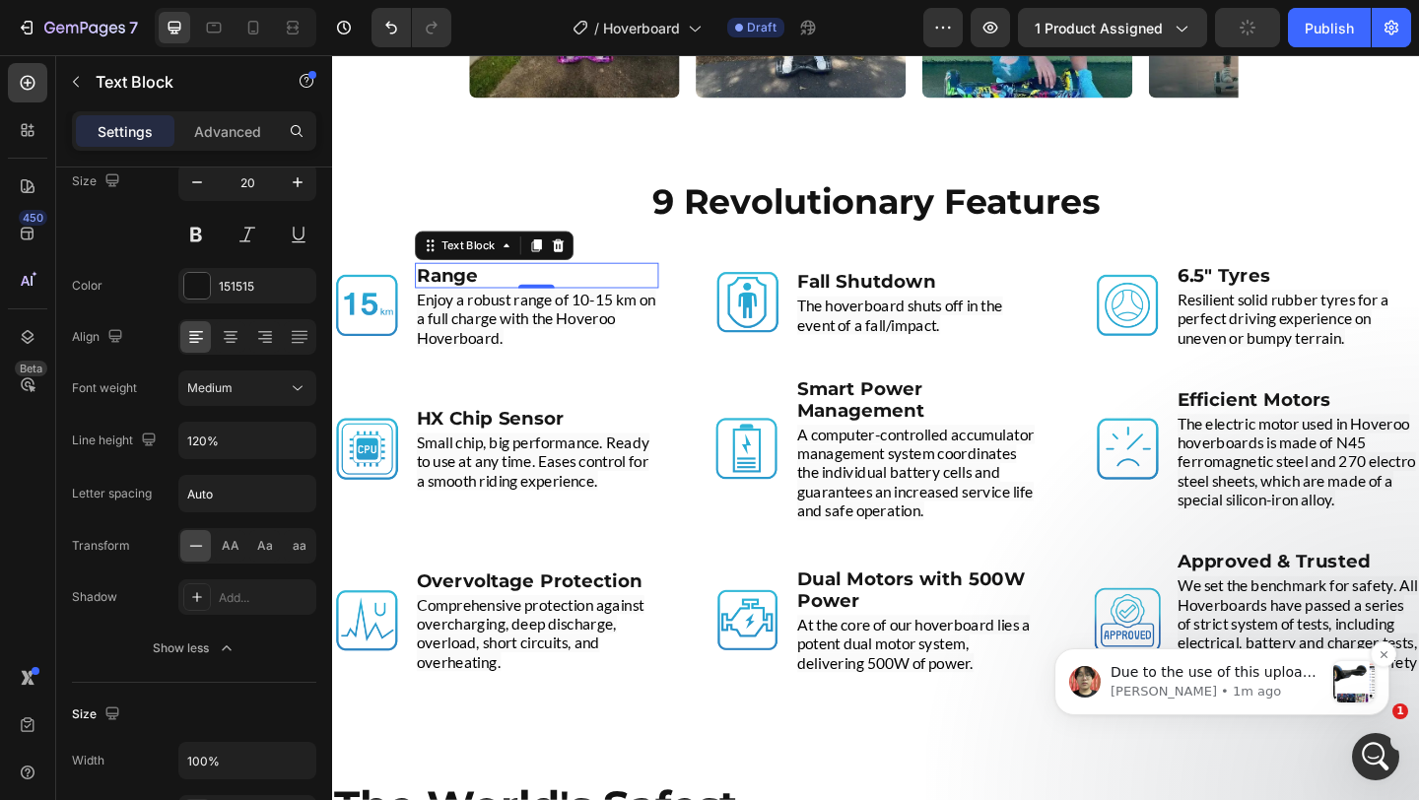
click at [1361, 692] on div "message notification from Ethan, 1m ago. Due to the use of this upload icon her…" at bounding box center [1353, 681] width 41 height 41
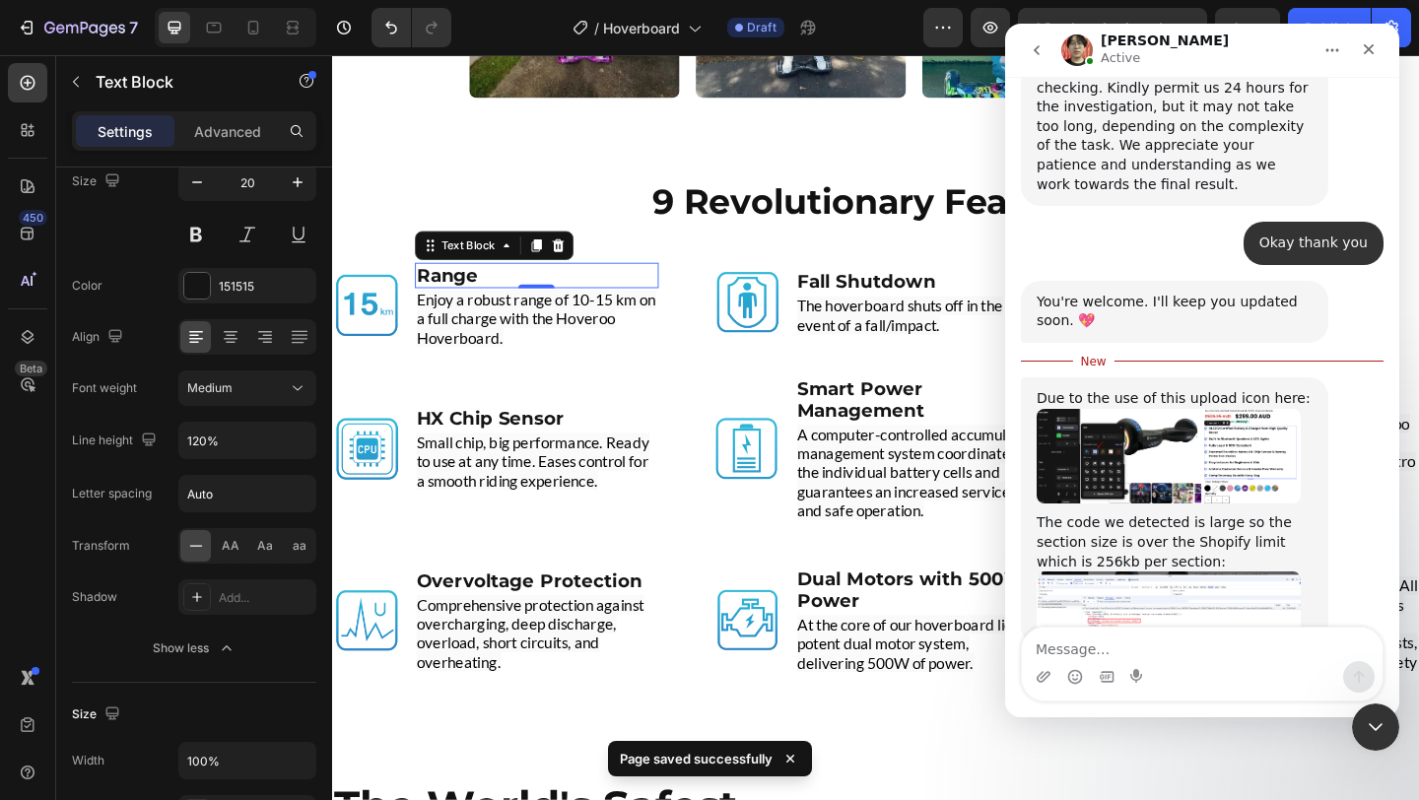
scroll to position [8249, 0]
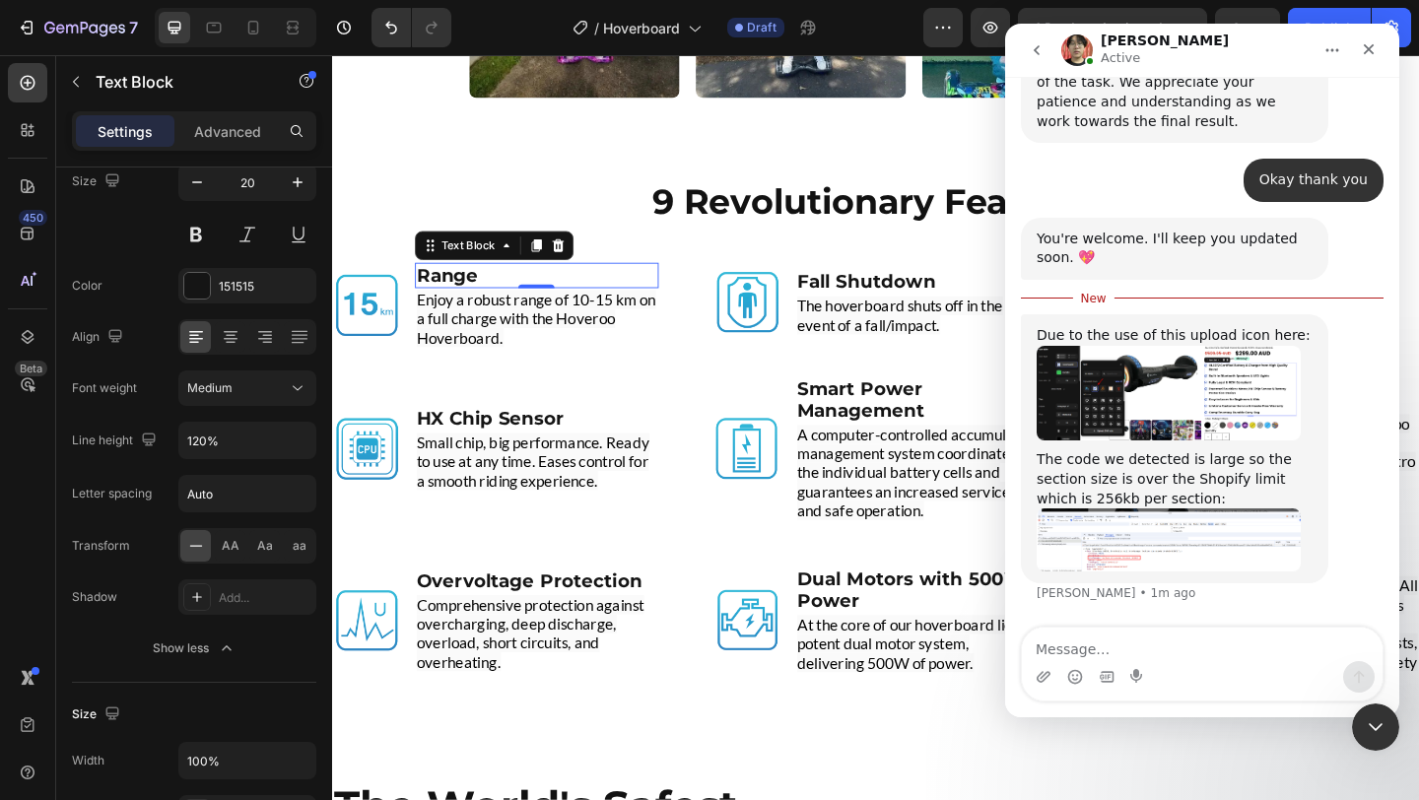
click at [1197, 389] on img "Ethan says…" at bounding box center [1169, 394] width 264 height 96
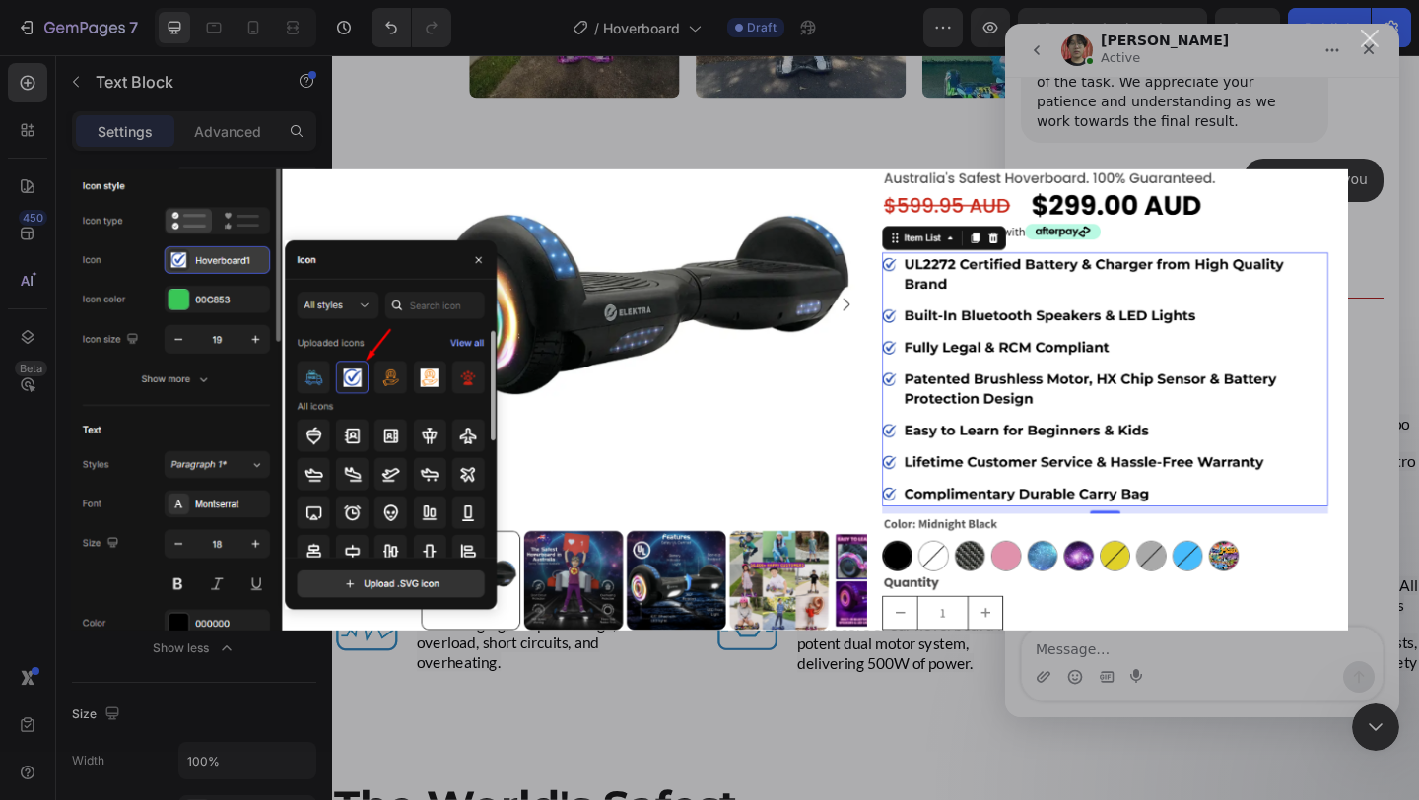
scroll to position [0, 0]
click at [1357, 240] on div "Intercom messenger" at bounding box center [709, 400] width 1419 height 800
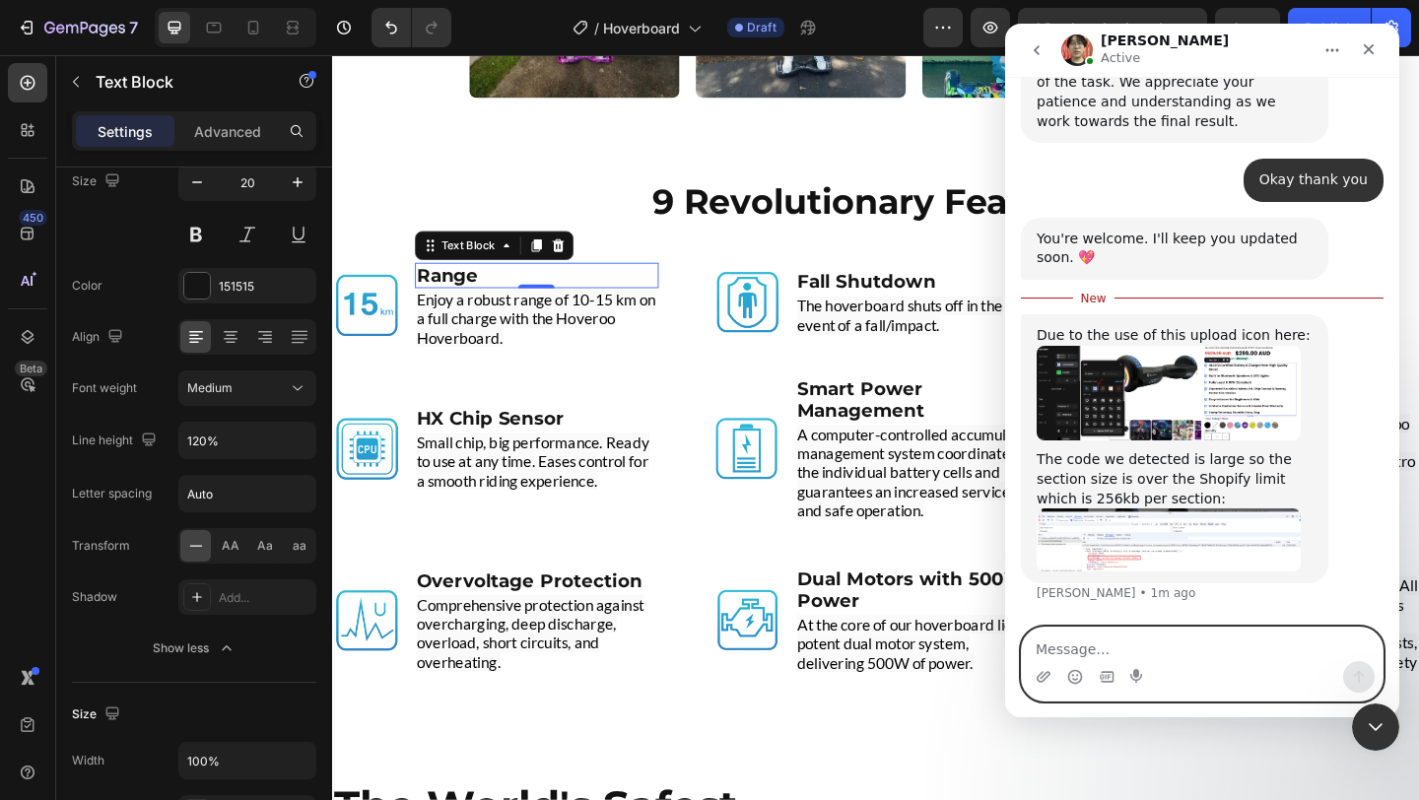
click at [1082, 645] on textarea "Message…" at bounding box center [1202, 645] width 361 height 34
click at [1082, 645] on textarea "Okay sure i will update" at bounding box center [1202, 645] width 361 height 34
click at [1231, 659] on textarea "Okay sure i will update" at bounding box center [1202, 645] width 361 height 34
type textarea "Okay sure i will update the icon"
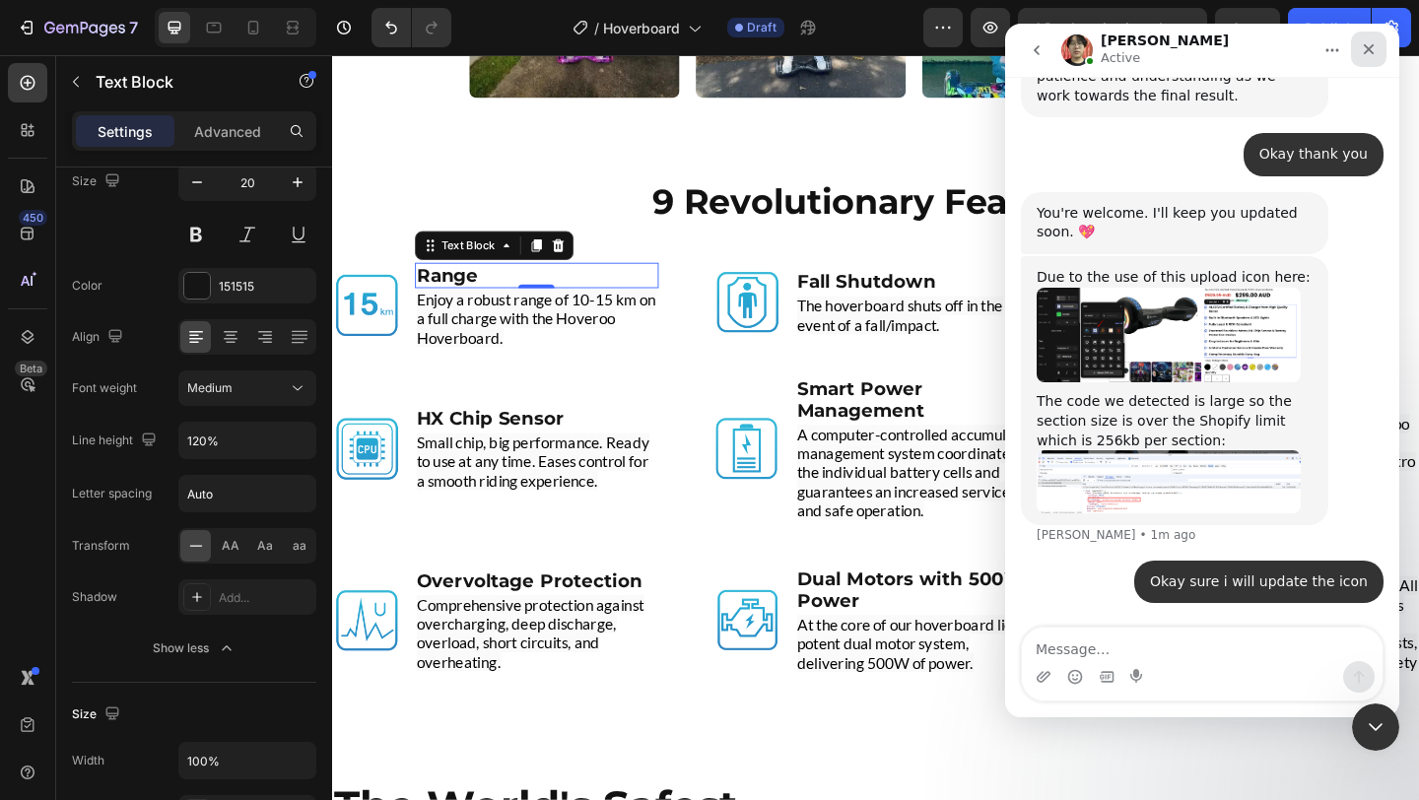
click at [1368, 43] on icon "Close" at bounding box center [1369, 49] width 16 height 16
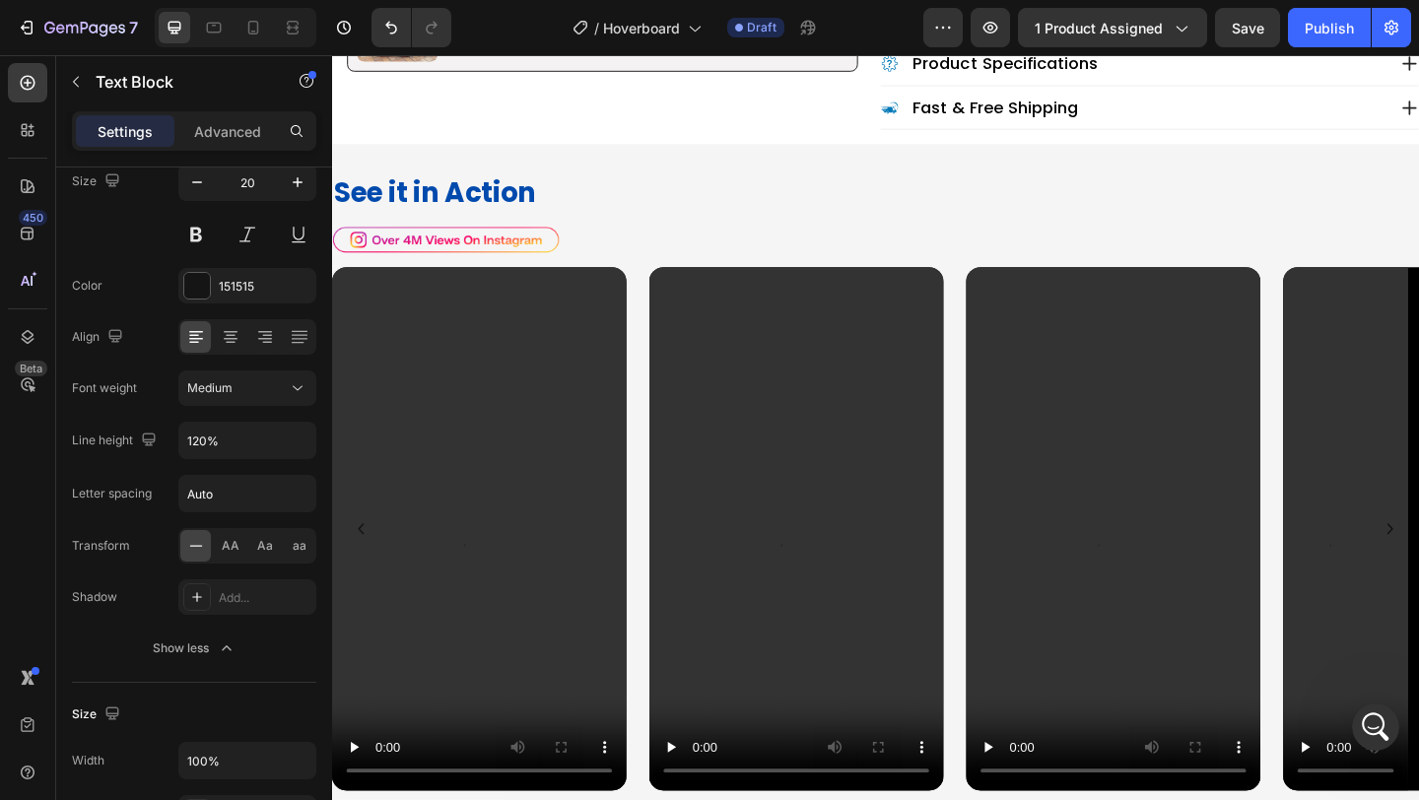
scroll to position [1395, 0]
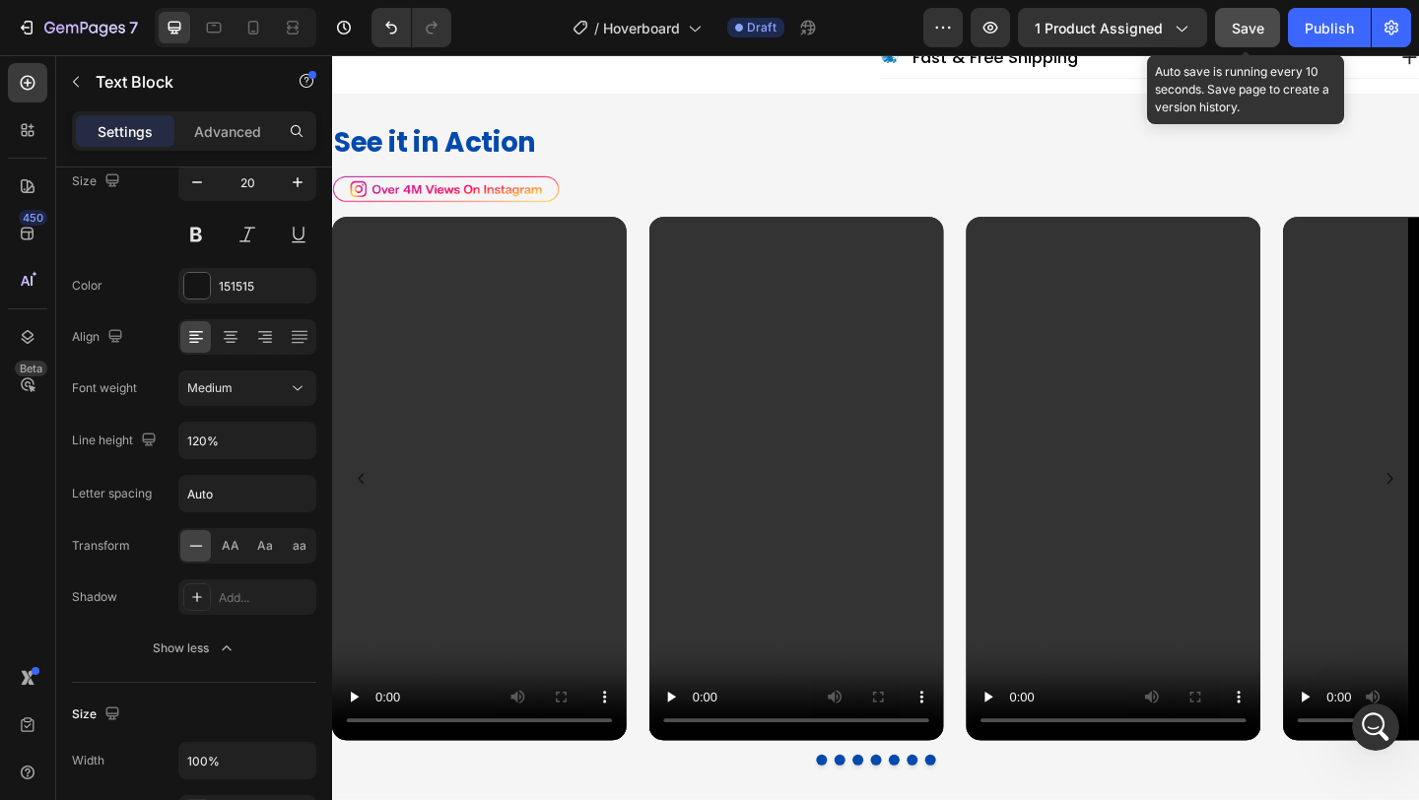
click at [1246, 12] on button "Save" at bounding box center [1247, 27] width 65 height 39
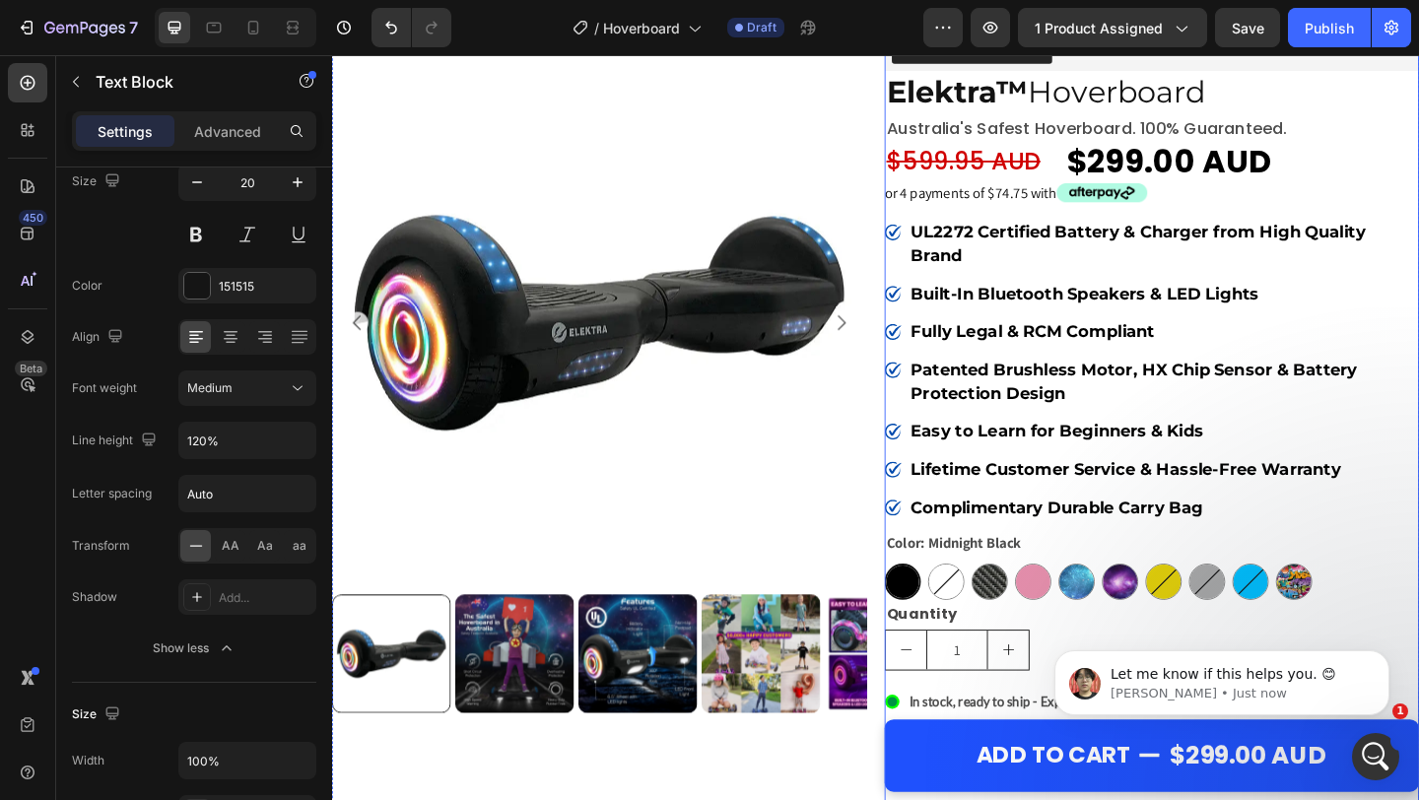
scroll to position [9155, 0]
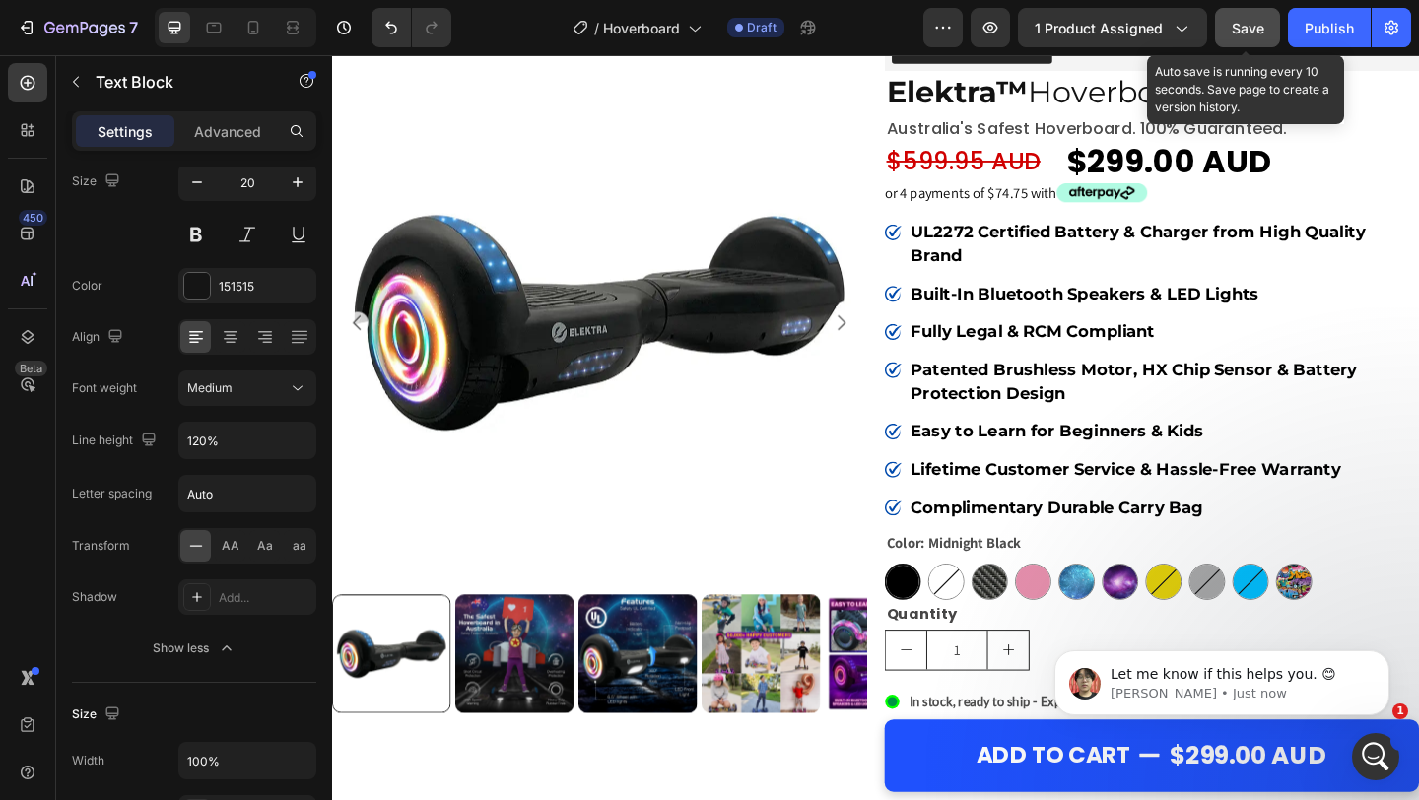
click at [1239, 37] on button "Save" at bounding box center [1247, 27] width 65 height 39
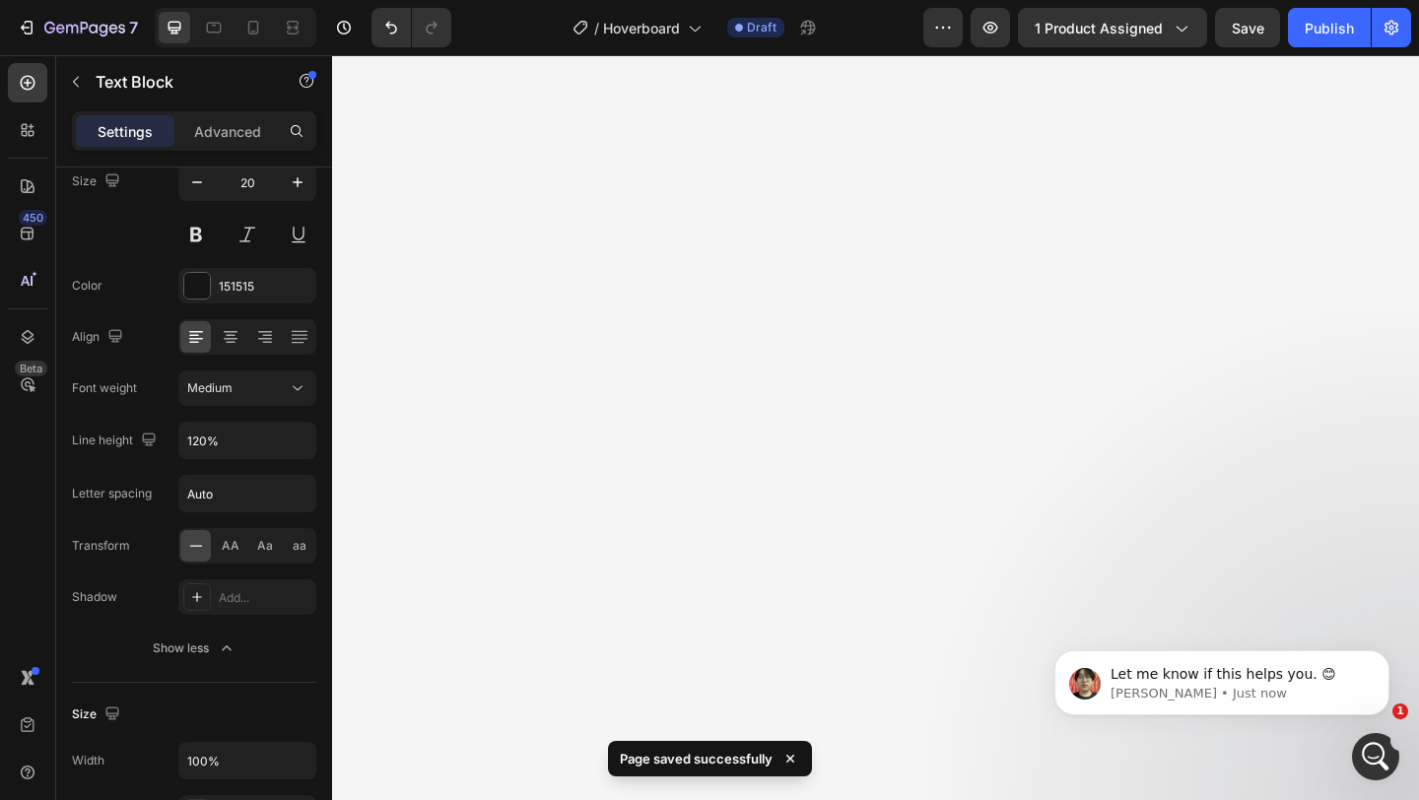
scroll to position [4712, 0]
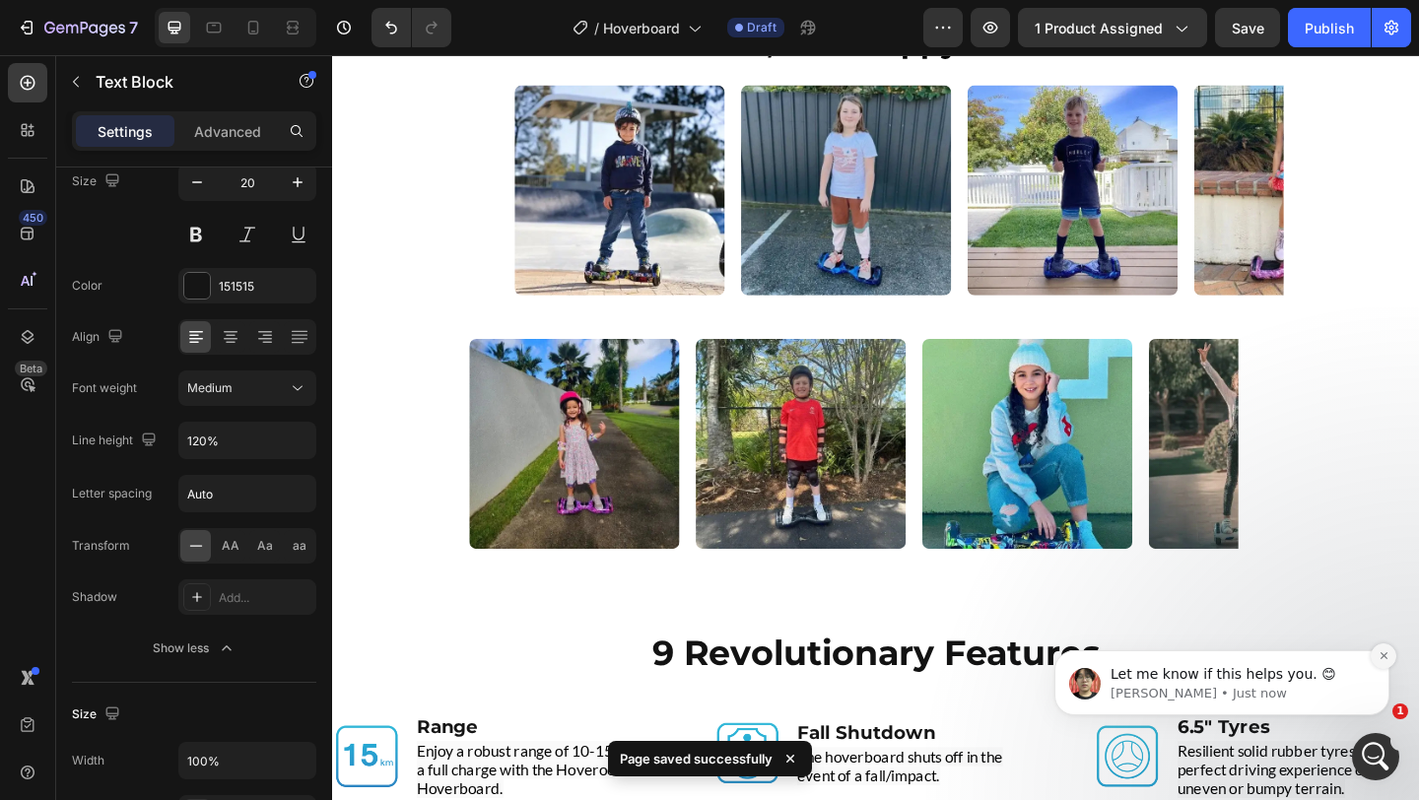
click at [1390, 659] on button "Dismiss notification" at bounding box center [1384, 657] width 26 height 26
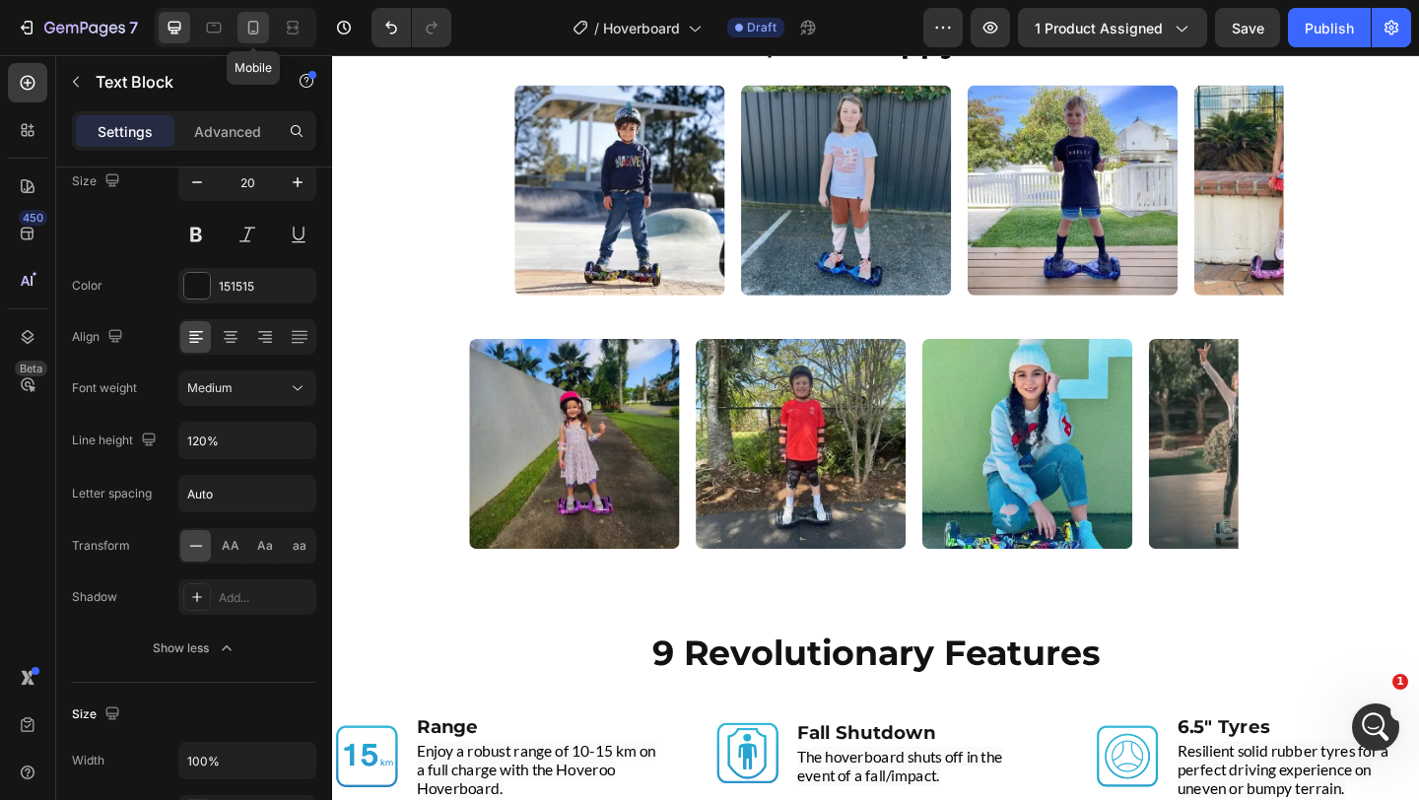
click at [248, 31] on icon at bounding box center [253, 28] width 11 height 14
type input "18"
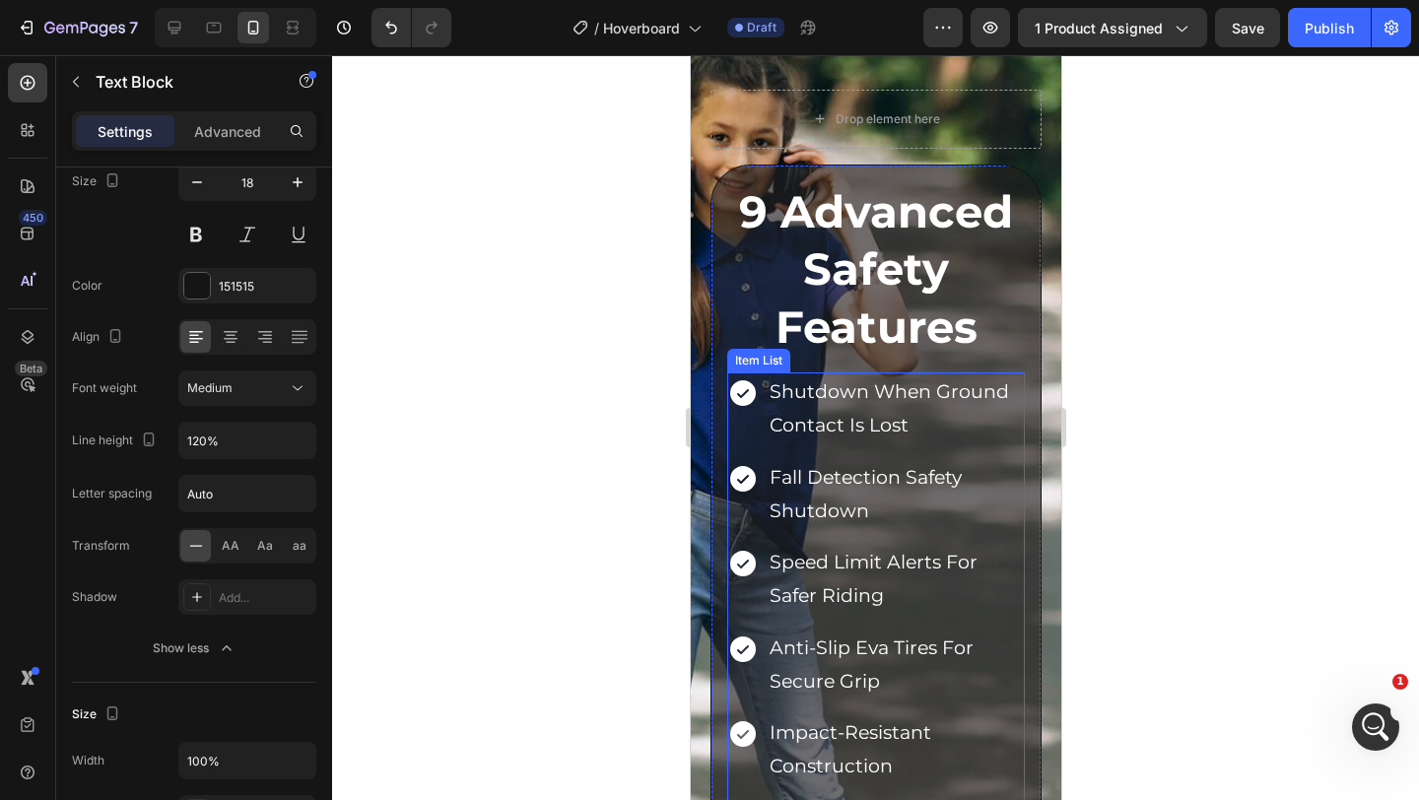
scroll to position [3010, 0]
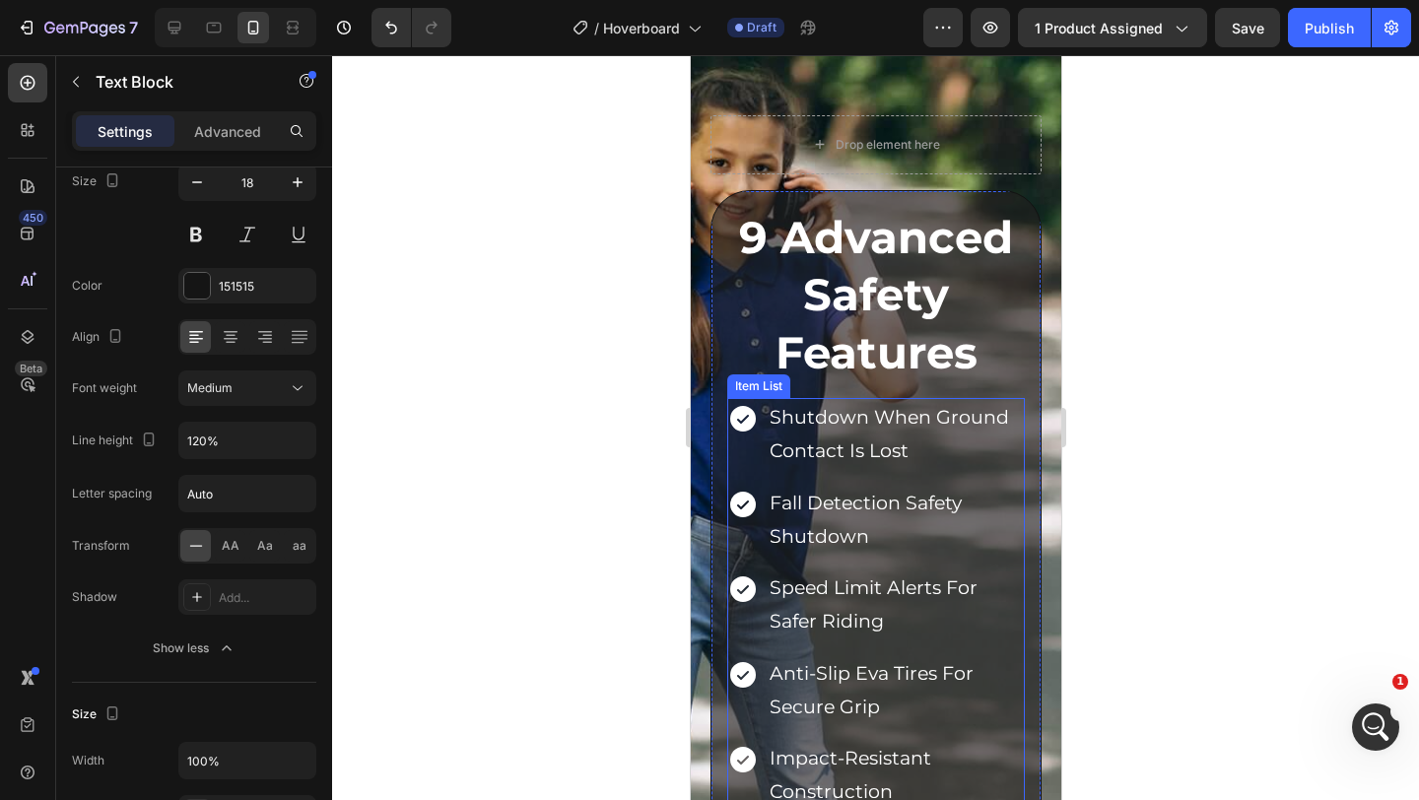
click at [899, 284] on h2 "9 Advanced Safety Features" at bounding box center [875, 295] width 298 height 177
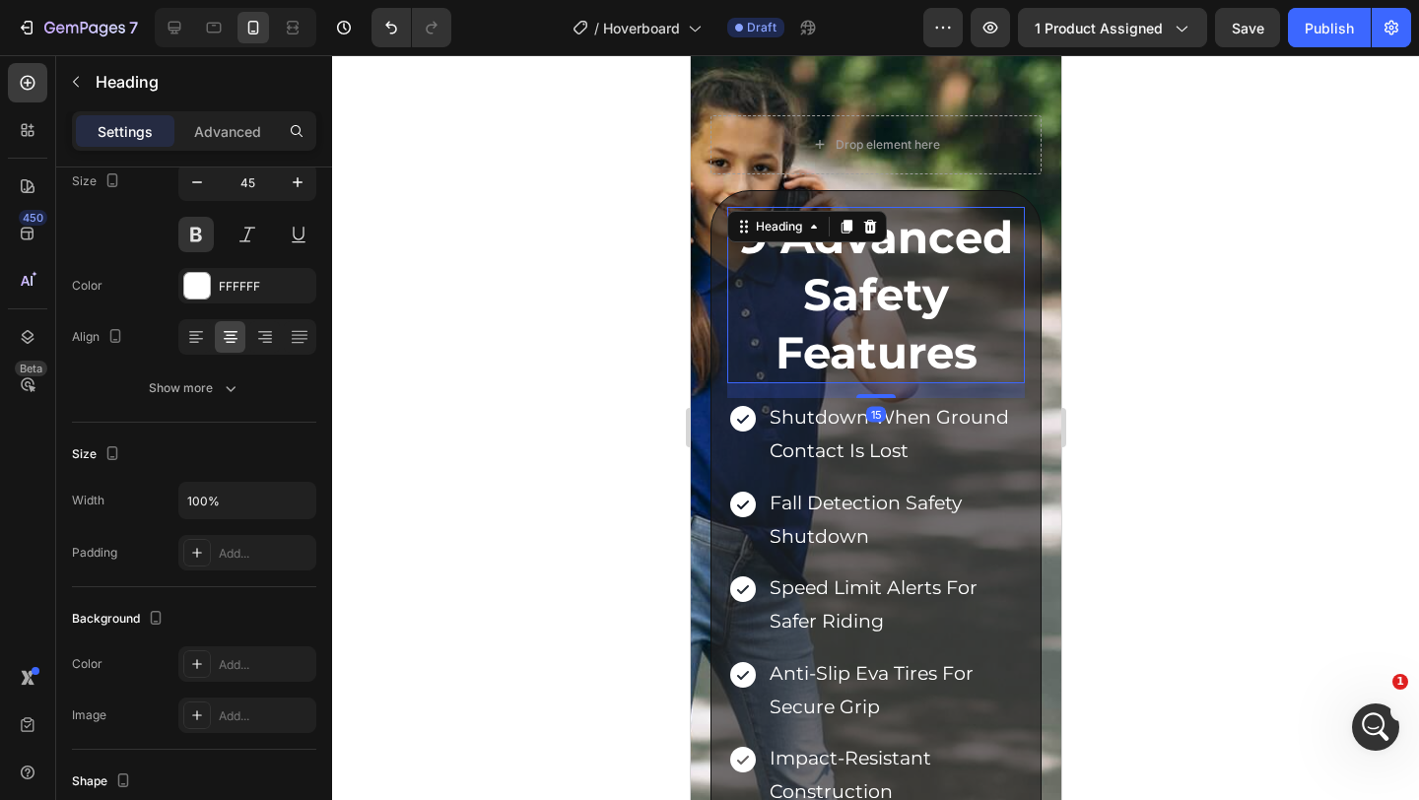
scroll to position [0, 0]
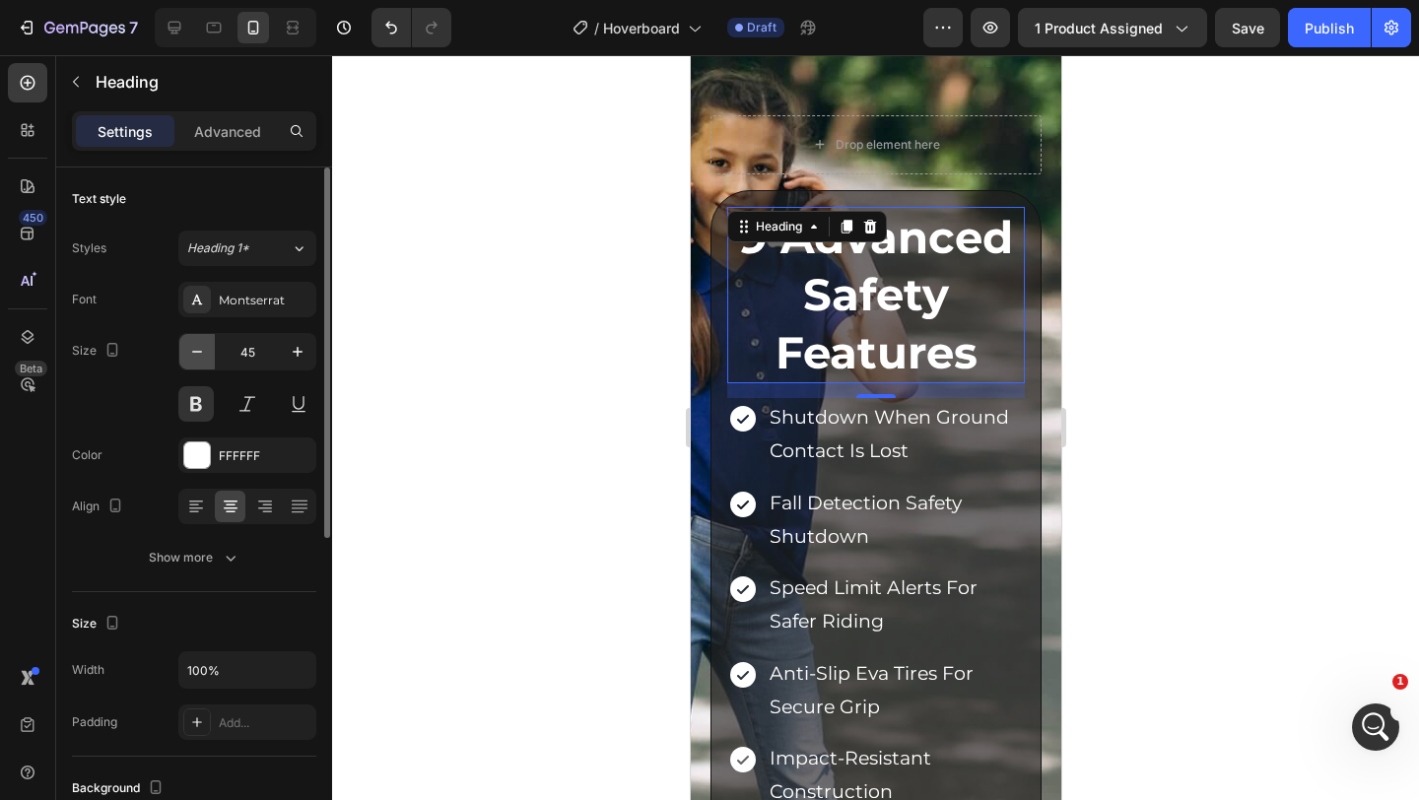
click at [194, 359] on icon "button" at bounding box center [197, 352] width 20 height 20
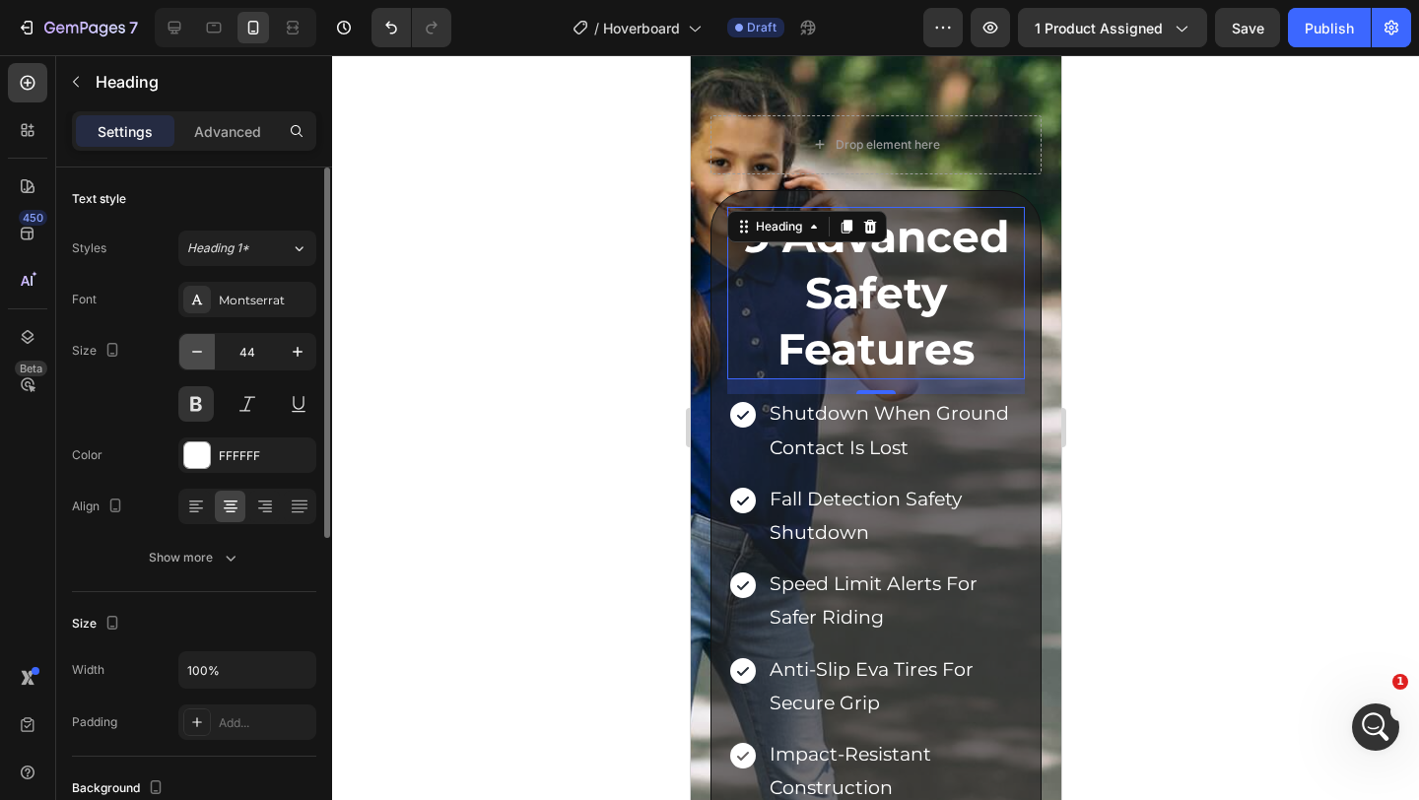
click at [194, 359] on icon "button" at bounding box center [197, 352] width 20 height 20
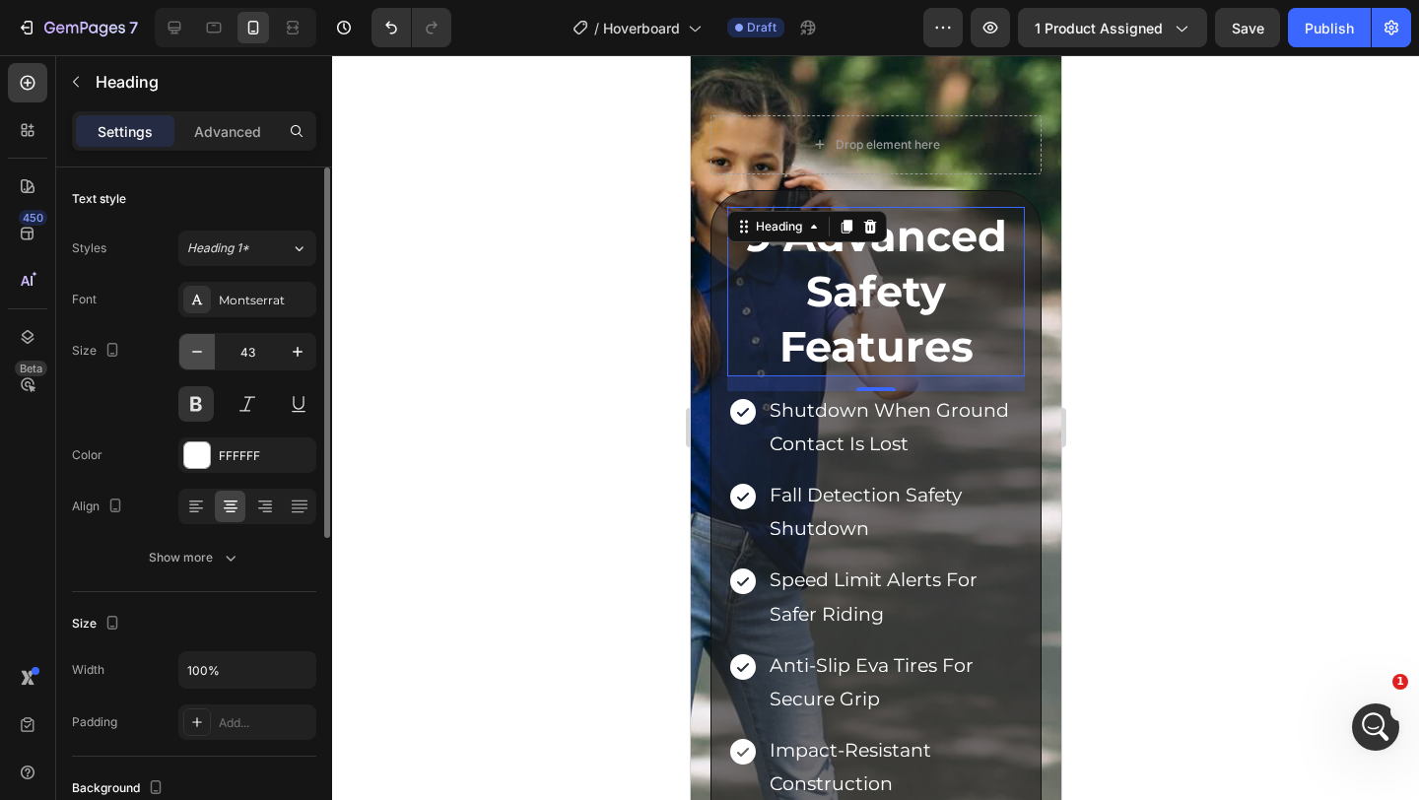
click at [194, 359] on icon "button" at bounding box center [197, 352] width 20 height 20
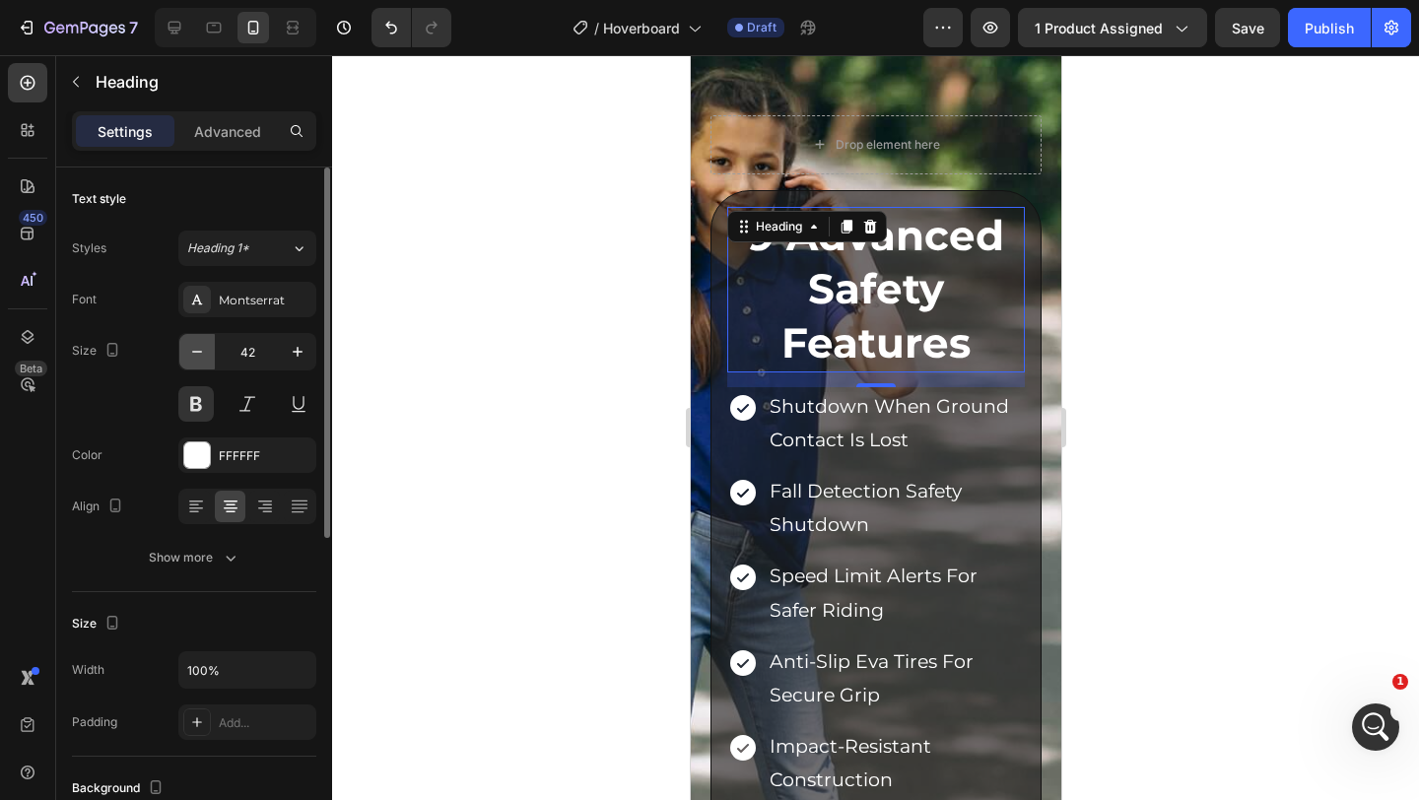
click at [194, 359] on icon "button" at bounding box center [197, 352] width 20 height 20
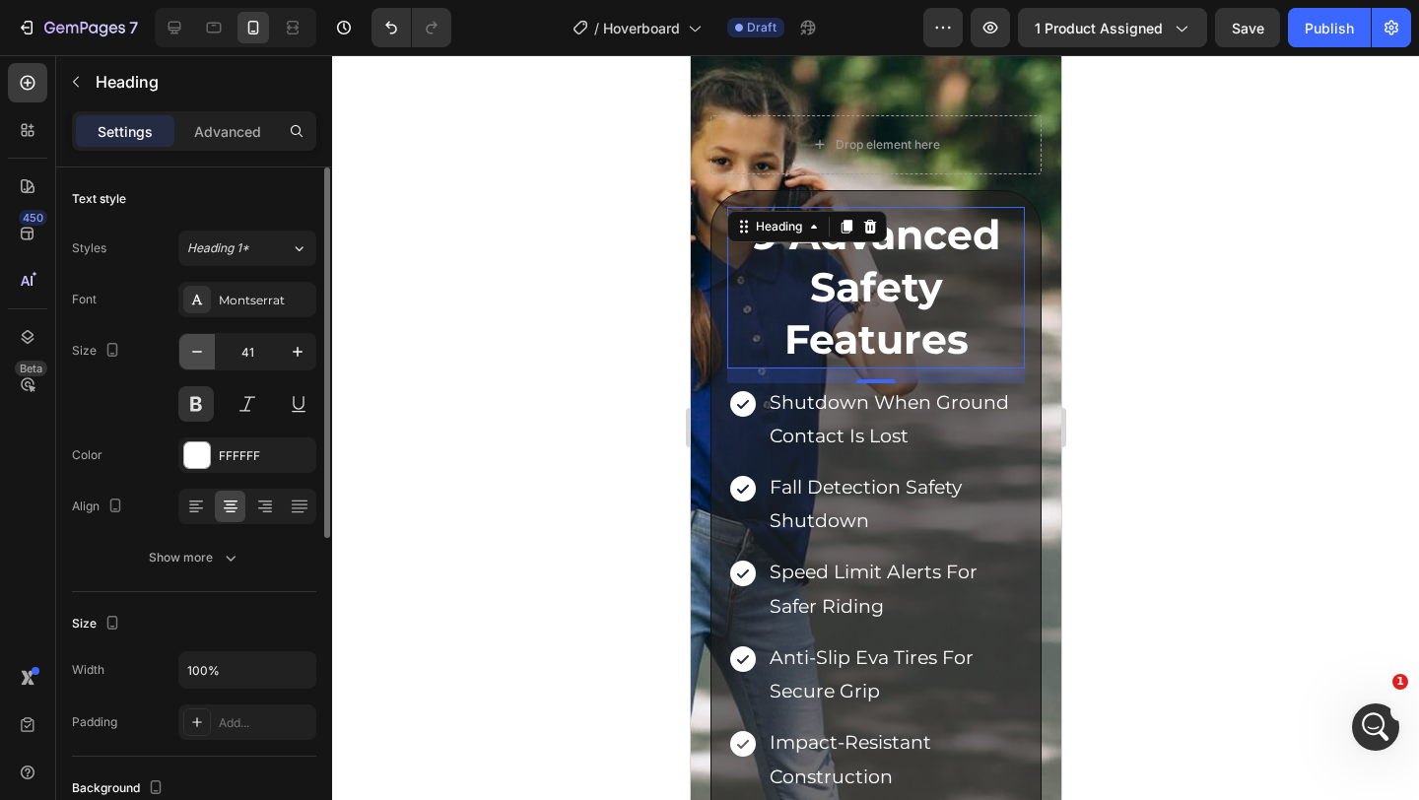
click at [194, 359] on icon "button" at bounding box center [197, 352] width 20 height 20
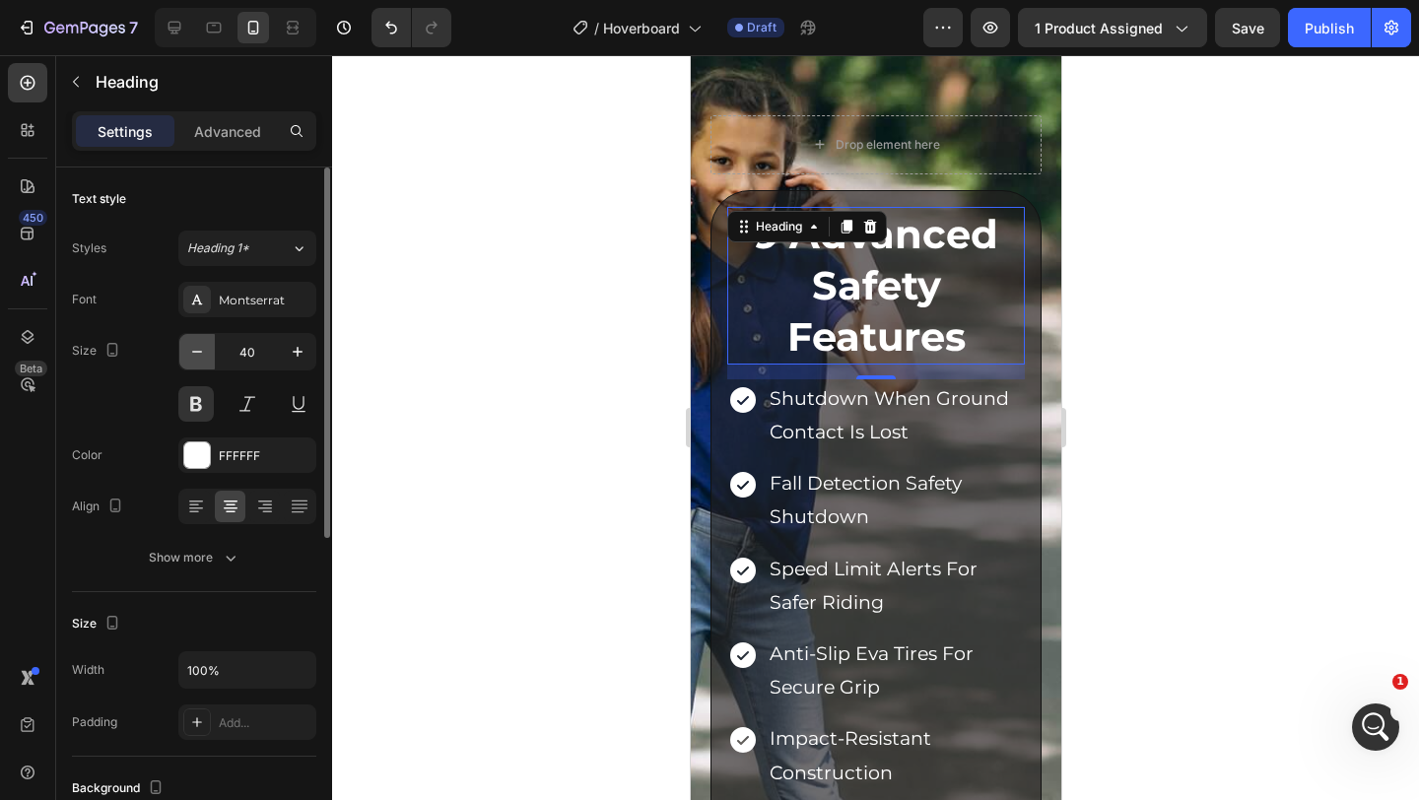
click at [194, 359] on icon "button" at bounding box center [197, 352] width 20 height 20
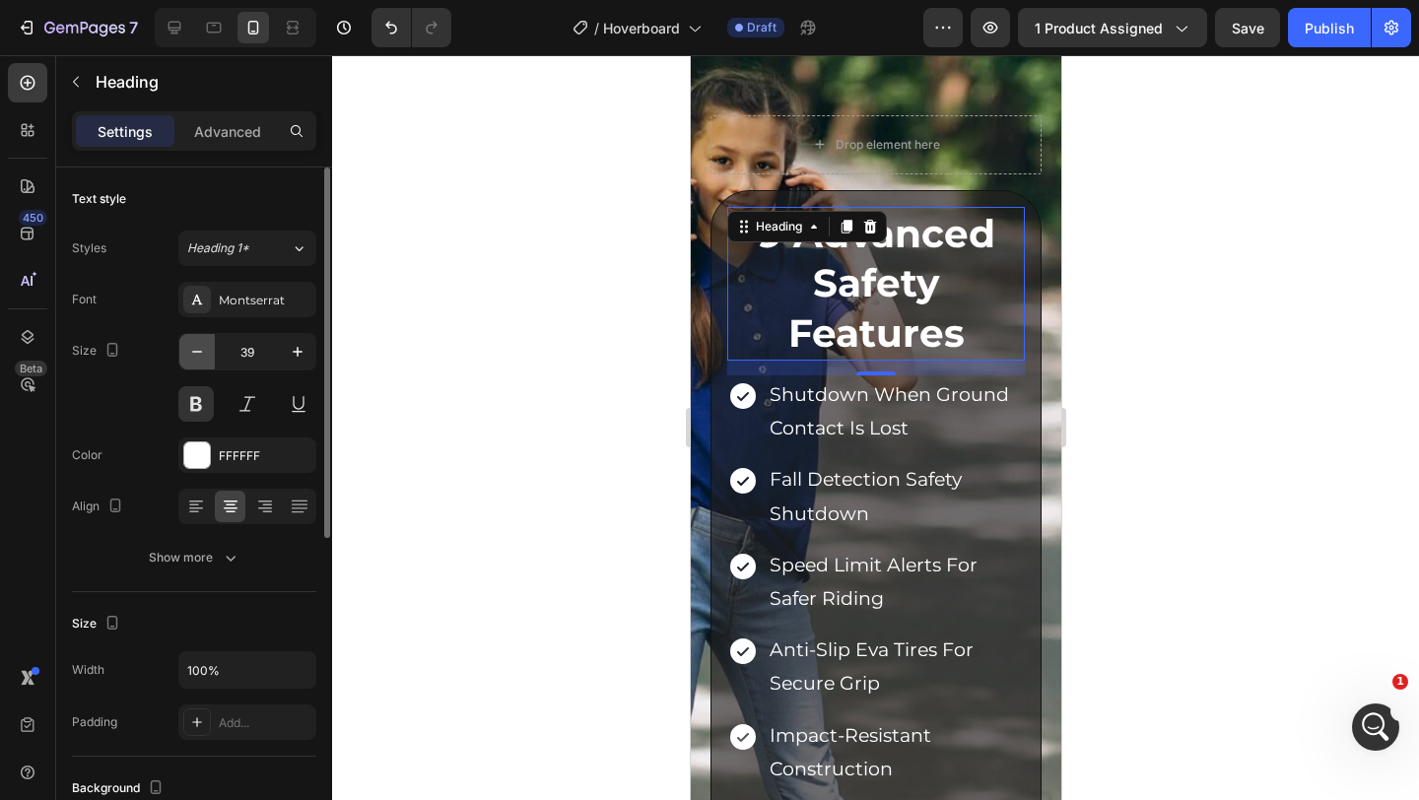
click at [194, 359] on icon "button" at bounding box center [197, 352] width 20 height 20
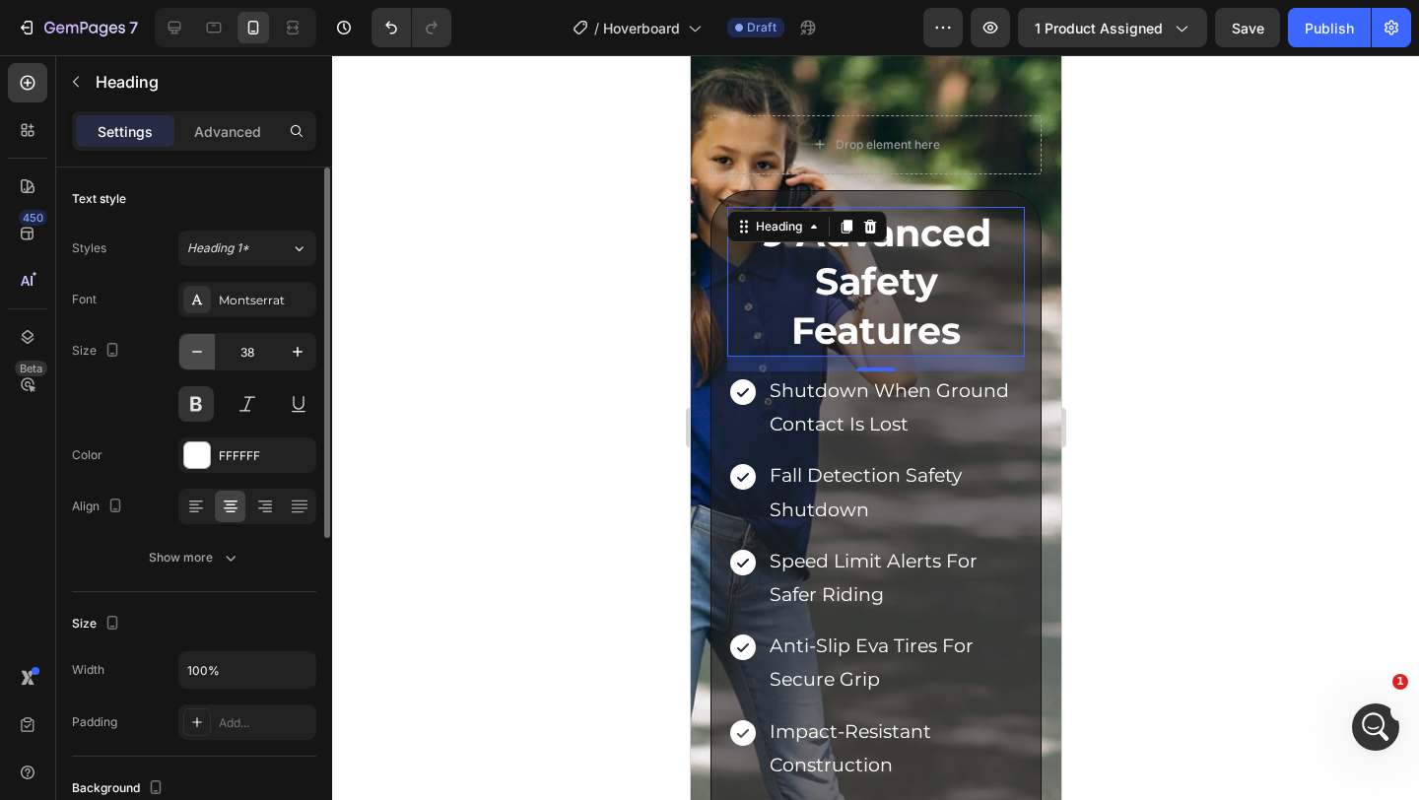
click at [194, 359] on icon "button" at bounding box center [197, 352] width 20 height 20
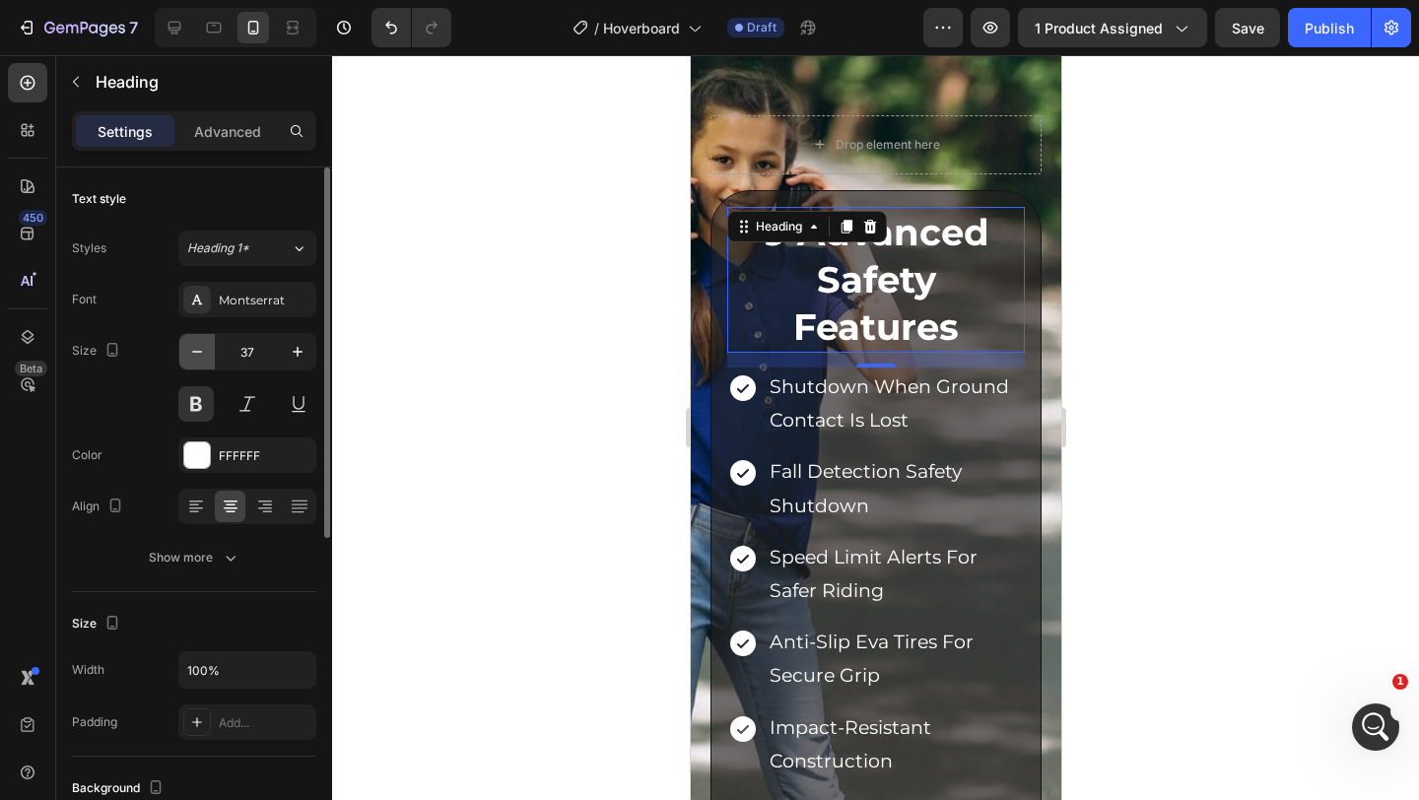
click at [194, 359] on icon "button" at bounding box center [197, 352] width 20 height 20
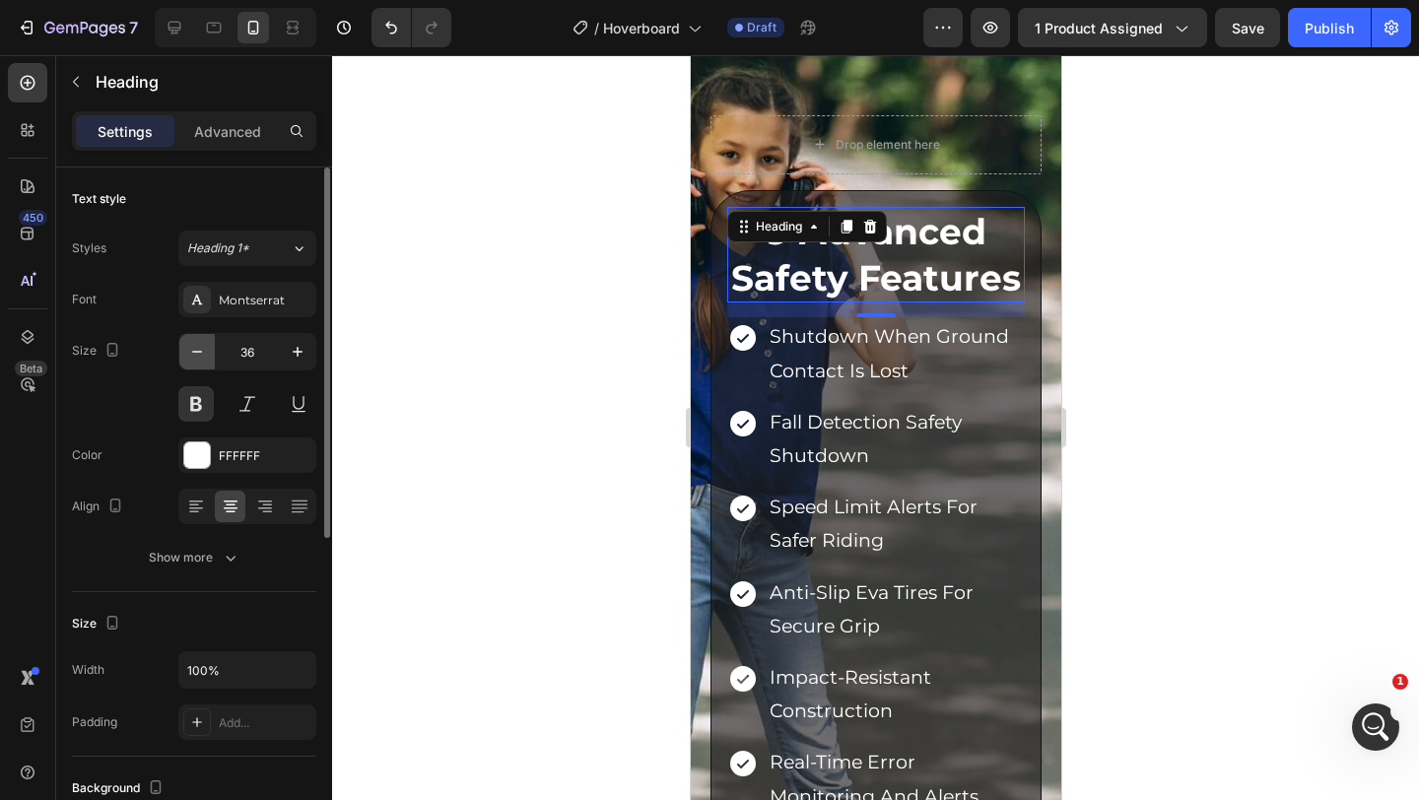
click at [194, 359] on icon "button" at bounding box center [197, 352] width 20 height 20
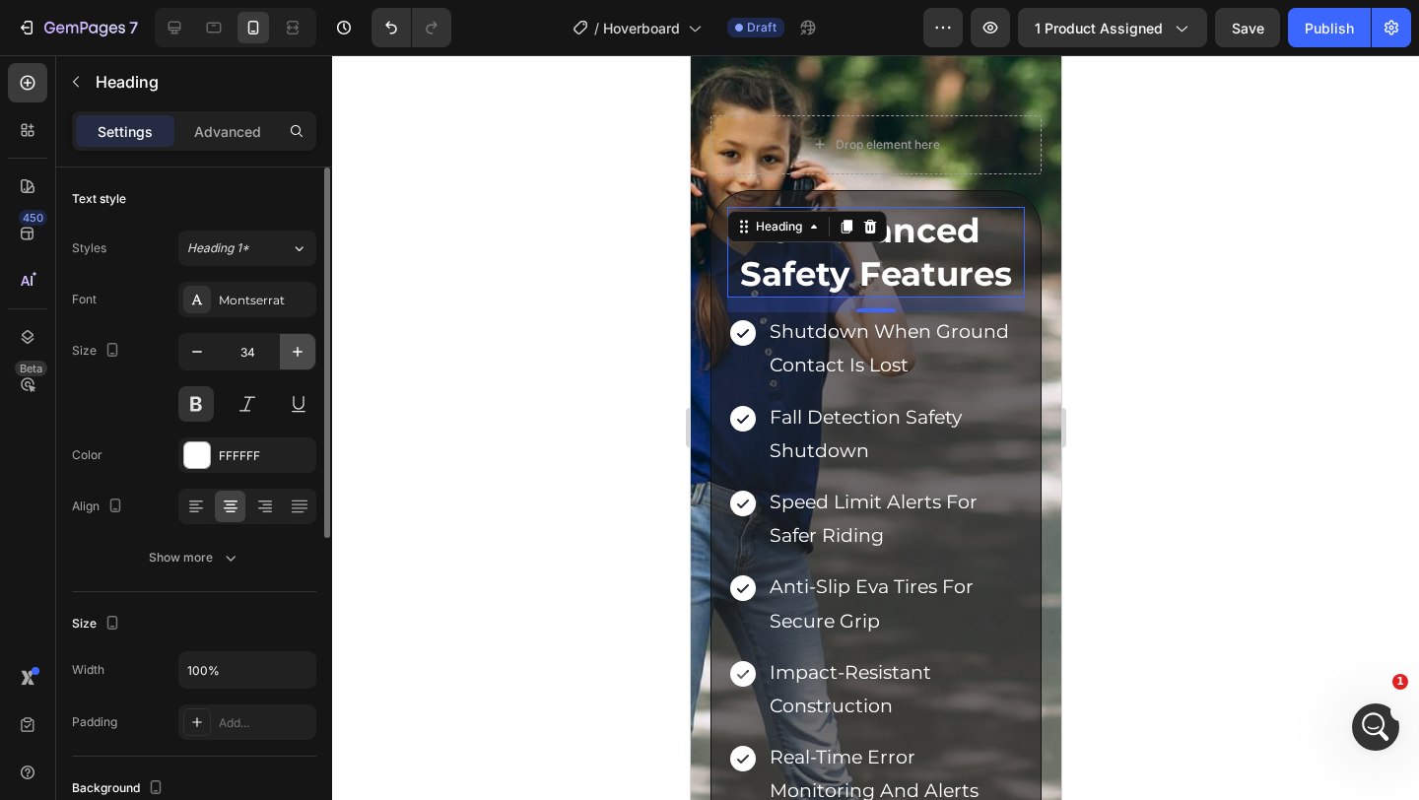
click at [293, 357] on icon "button" at bounding box center [298, 352] width 20 height 20
type input "35"
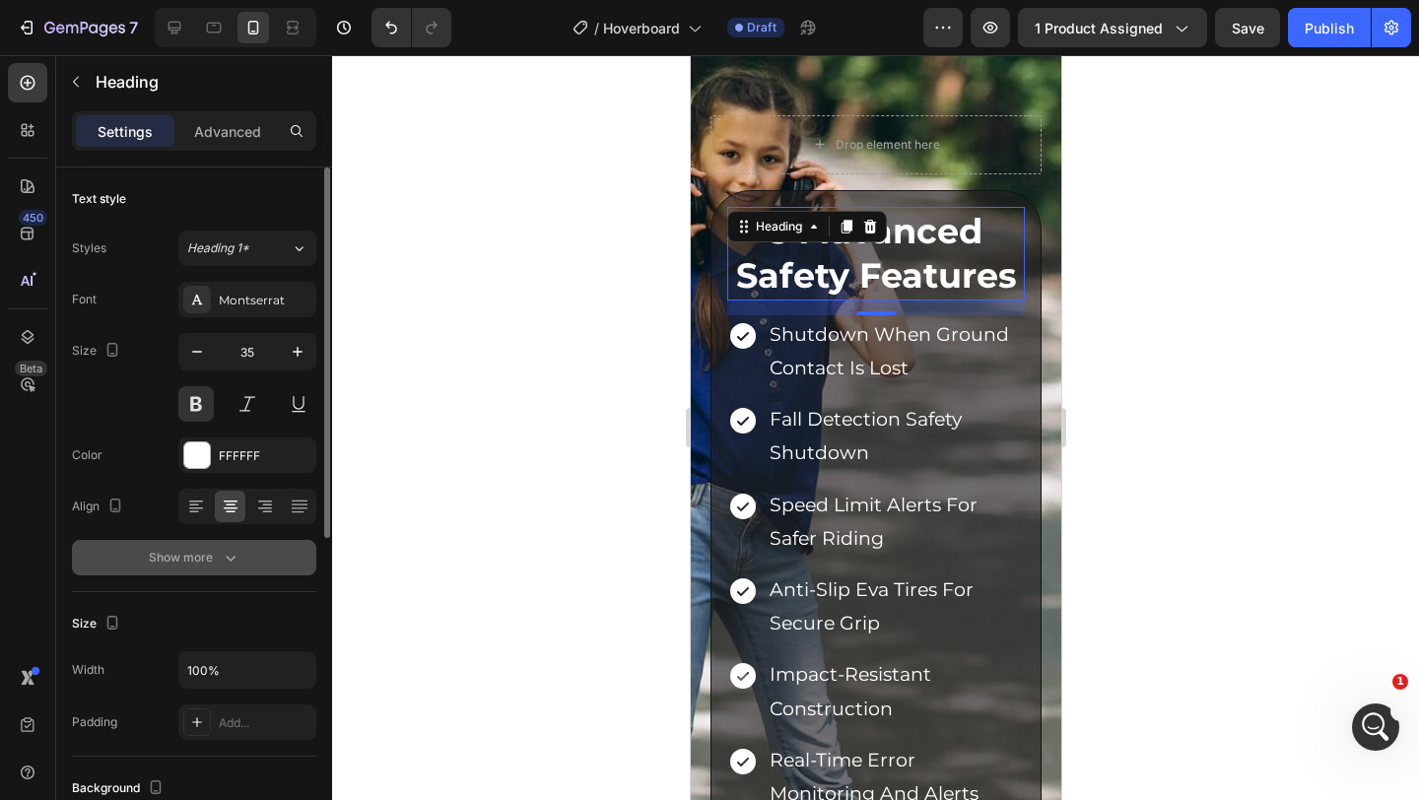
click at [231, 547] on button "Show more" at bounding box center [194, 557] width 244 height 35
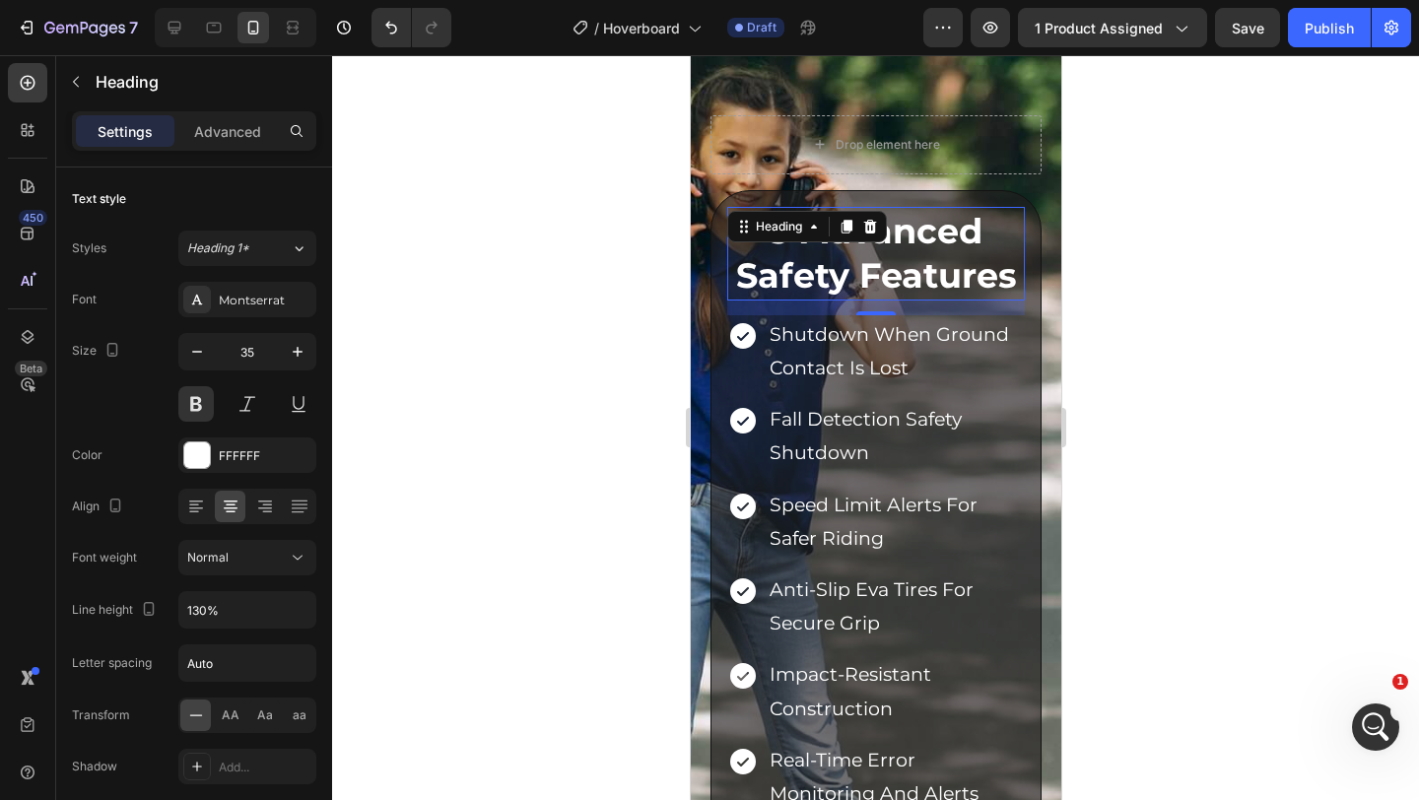
click at [477, 446] on div at bounding box center [875, 427] width 1087 height 745
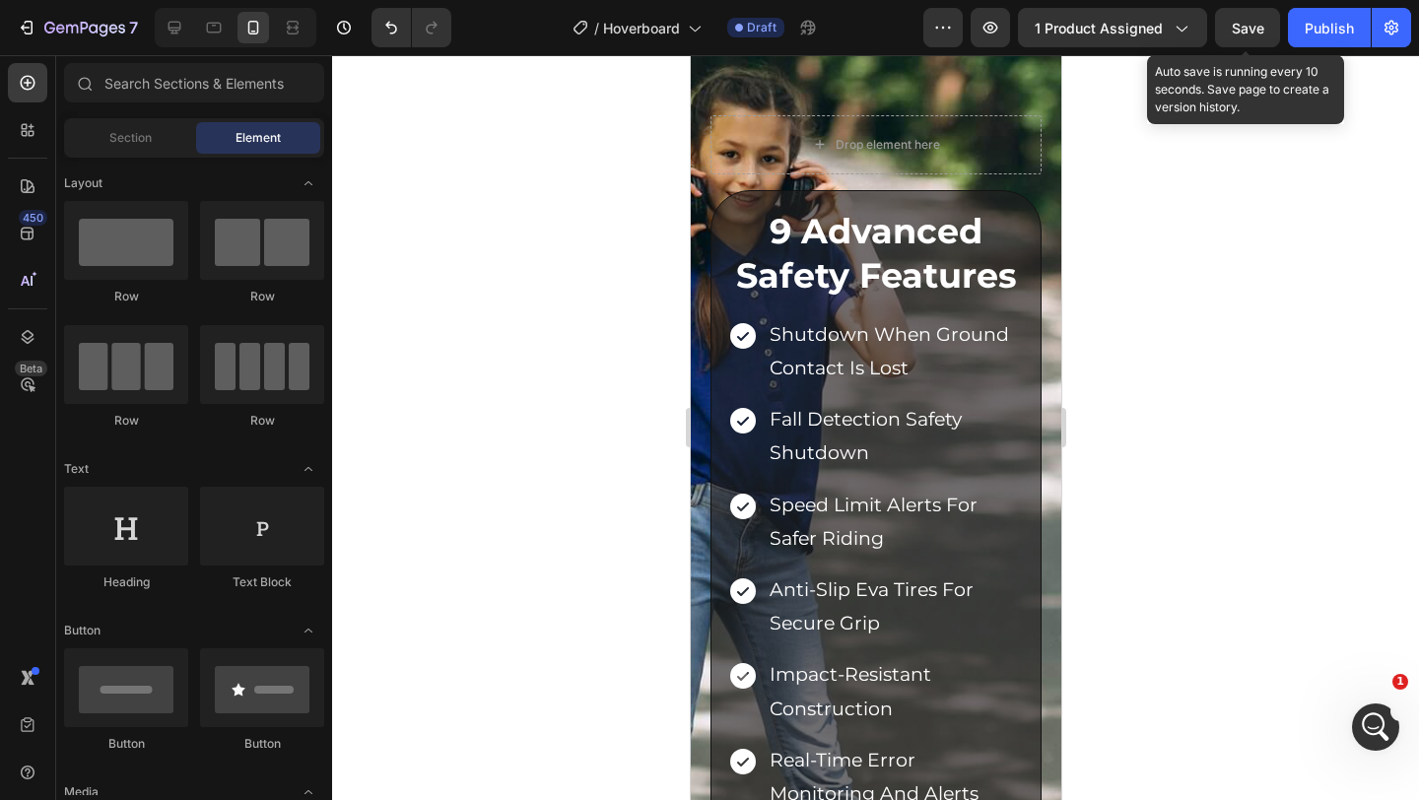
click at [1245, 33] on span "Save" at bounding box center [1248, 28] width 33 height 17
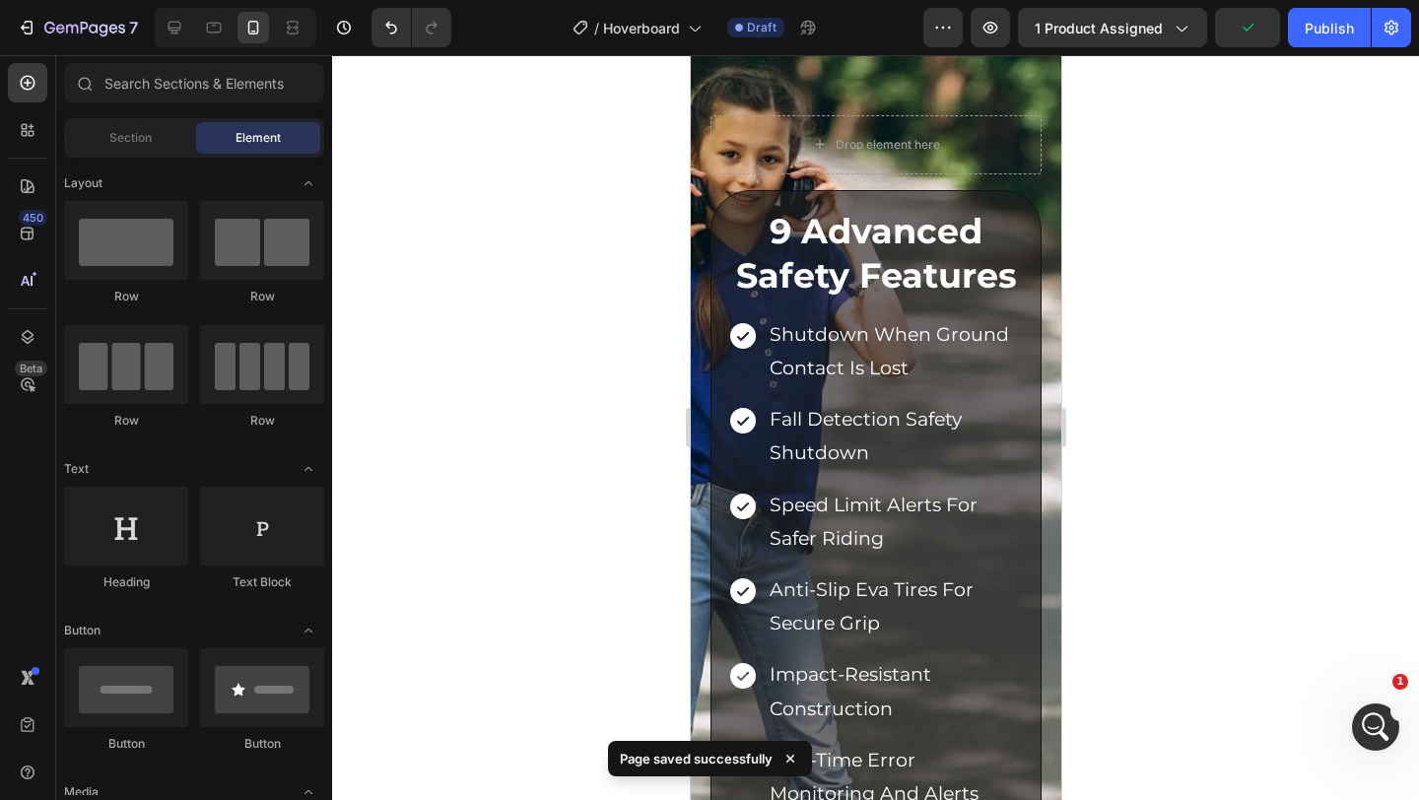
click at [554, 483] on div at bounding box center [875, 427] width 1087 height 745
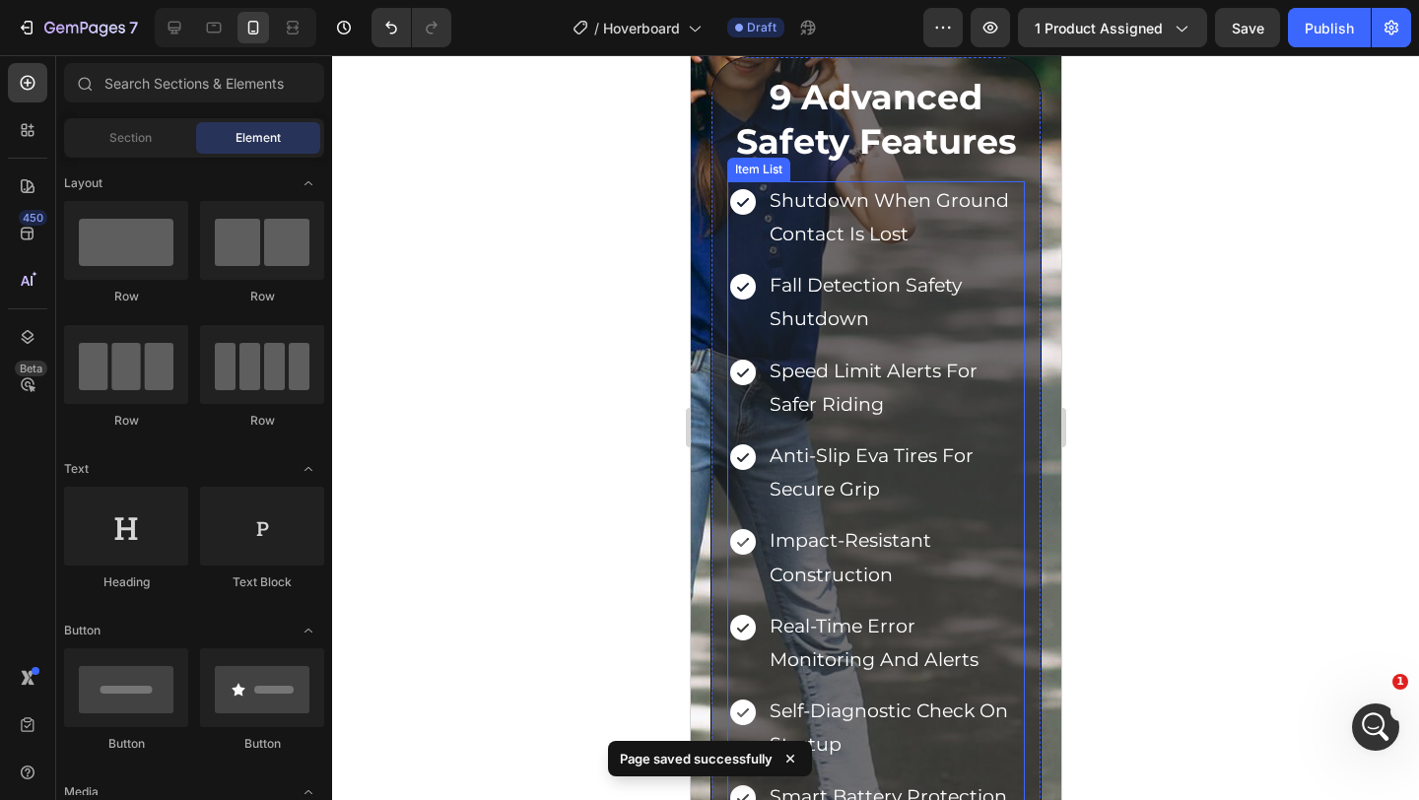
scroll to position [3131, 0]
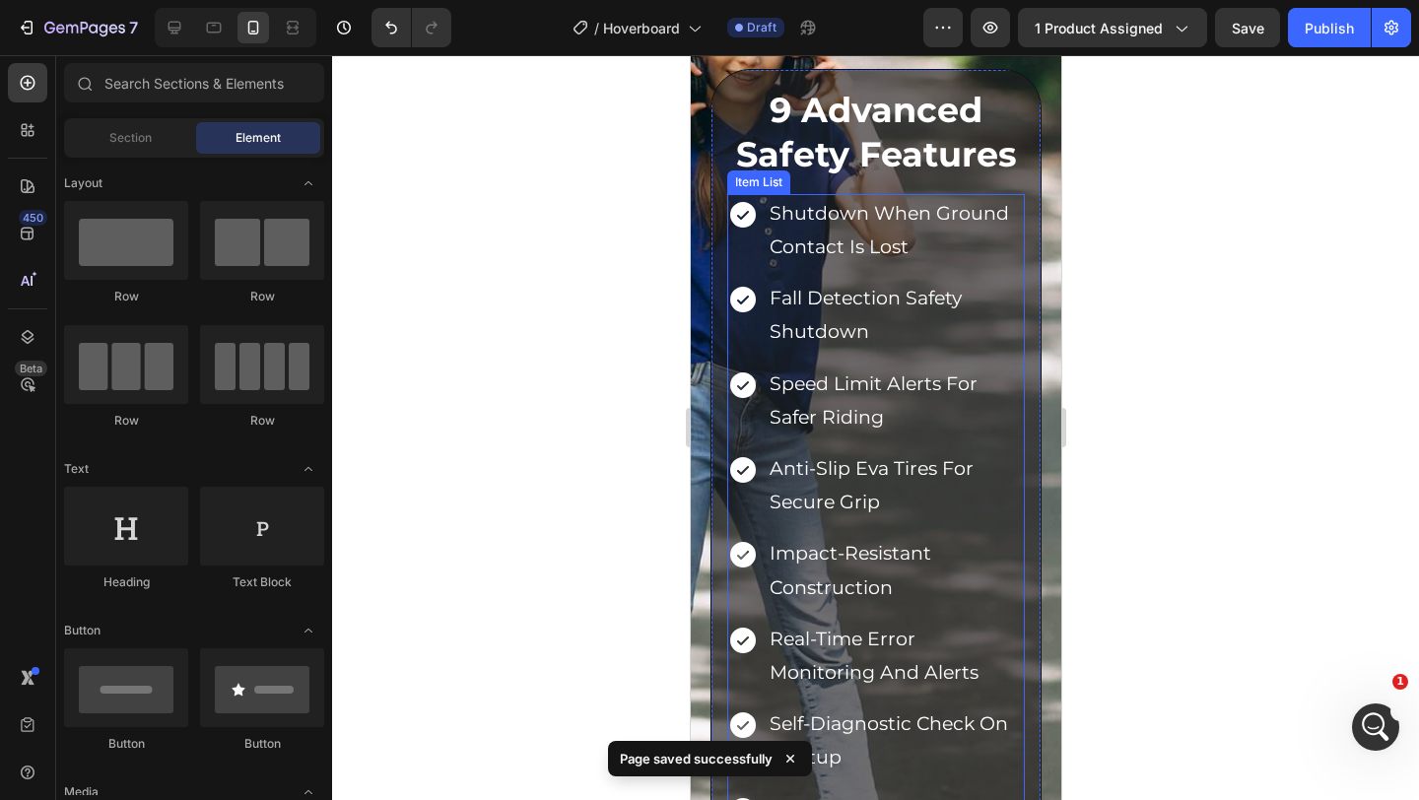
click at [532, 429] on div at bounding box center [875, 427] width 1087 height 745
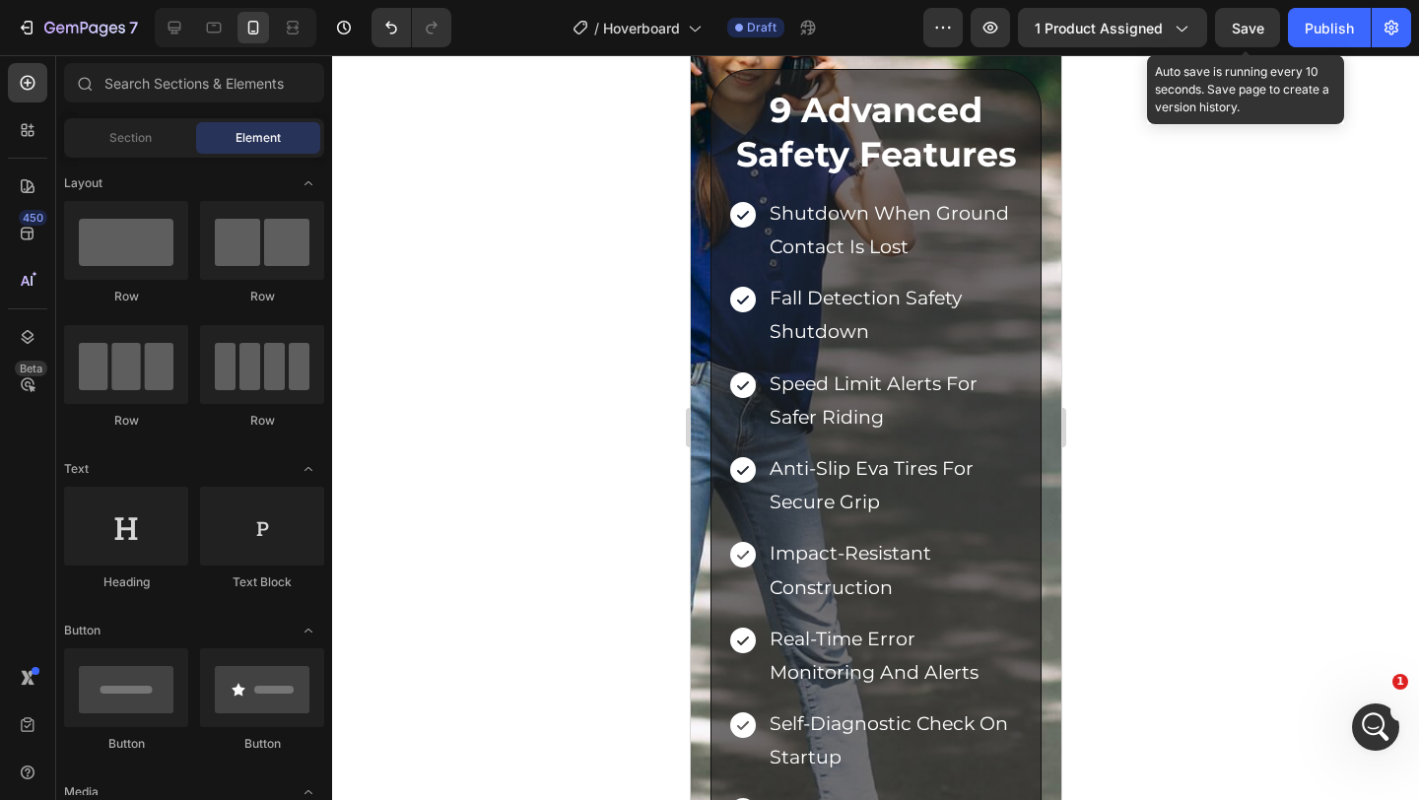
click at [1235, 31] on span "Save" at bounding box center [1248, 28] width 33 height 17
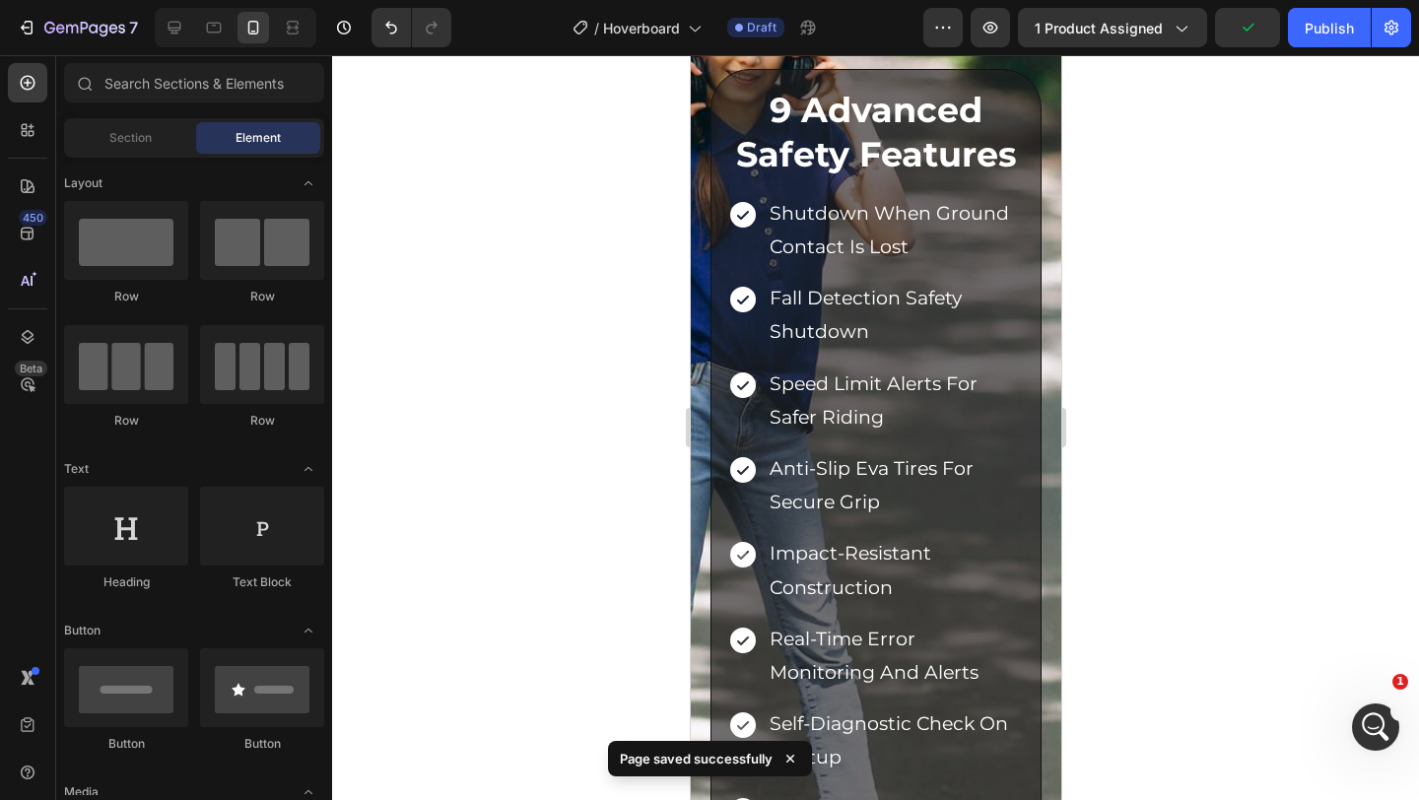
click at [646, 395] on div at bounding box center [875, 427] width 1087 height 745
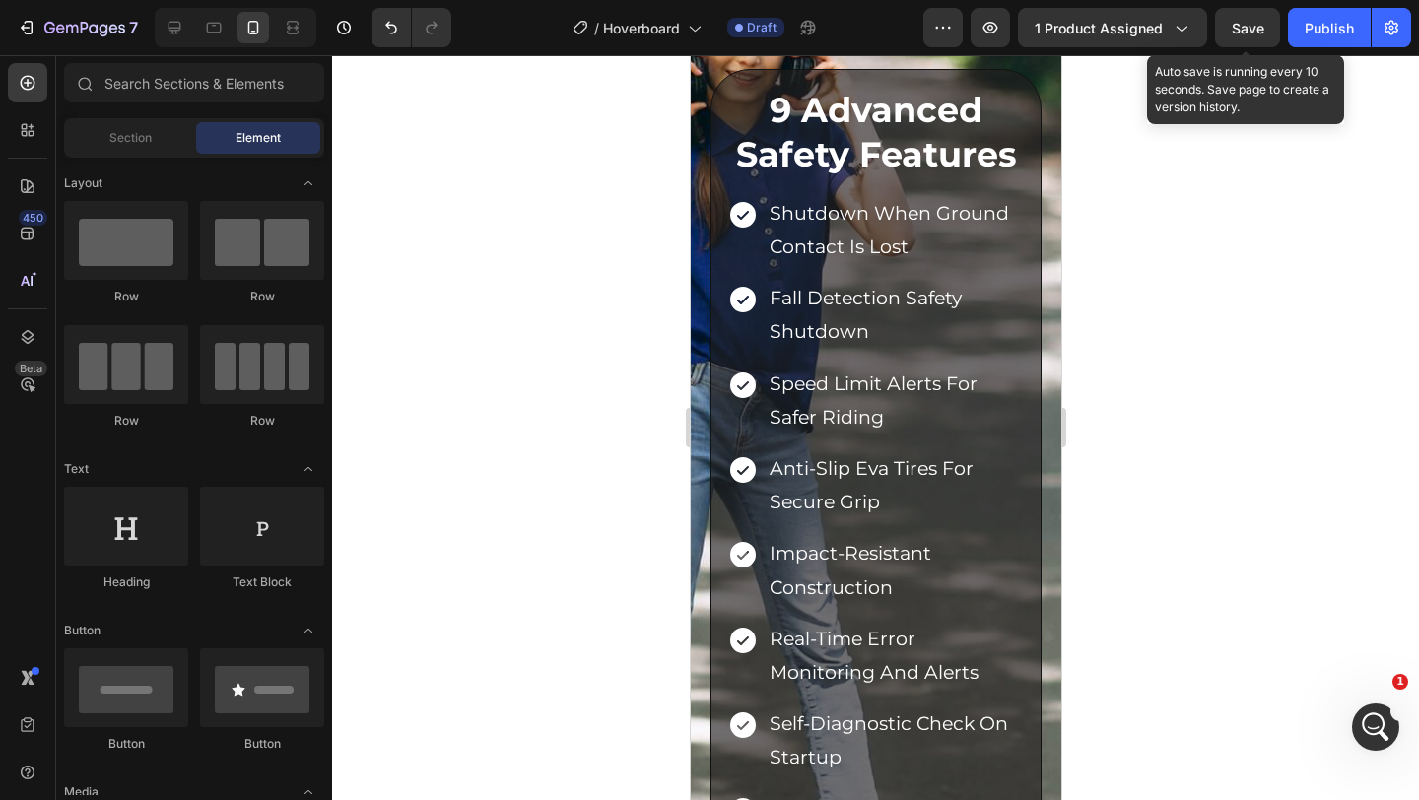
click at [1248, 20] on span "Save" at bounding box center [1248, 28] width 33 height 17
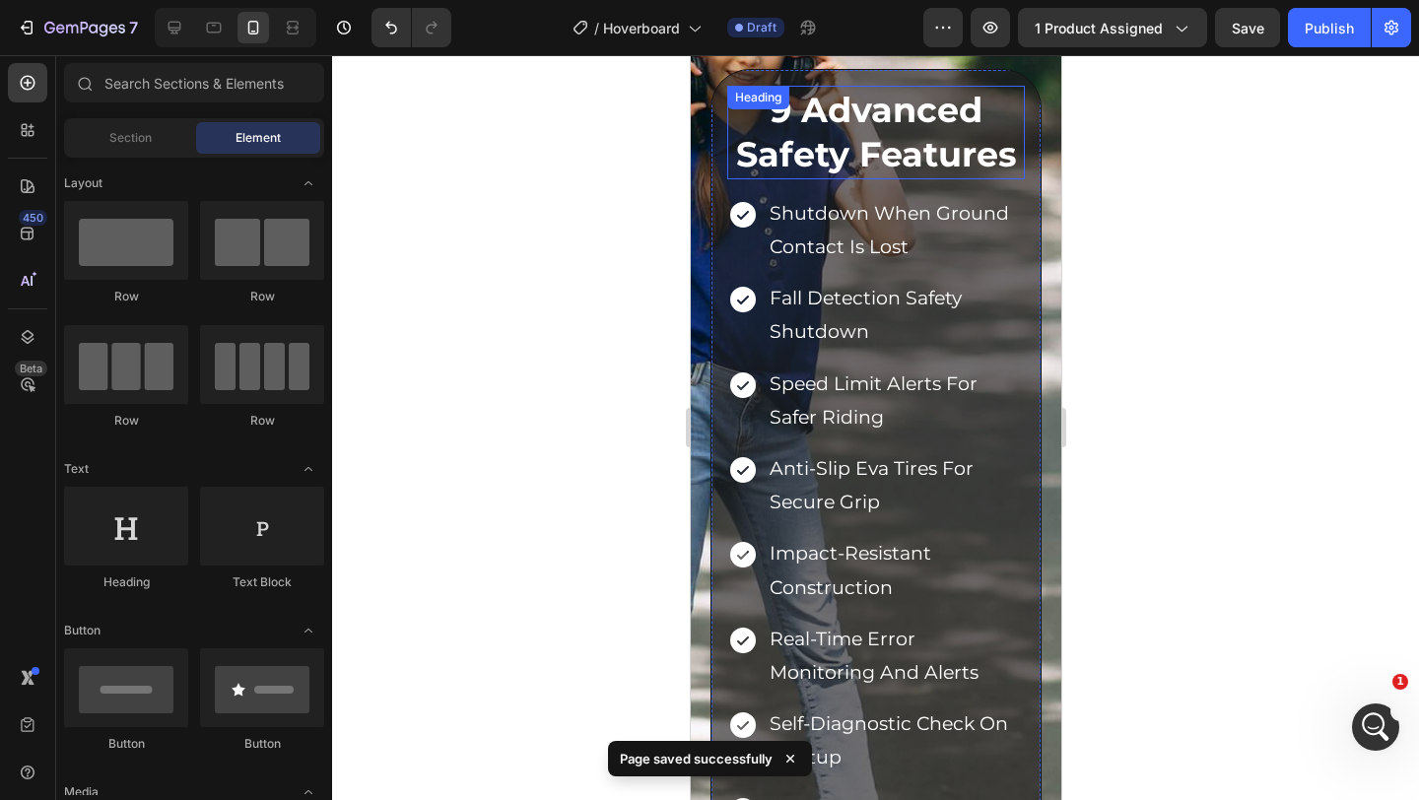
click at [800, 128] on h2 "9 Advanced Safety Features" at bounding box center [875, 133] width 298 height 94
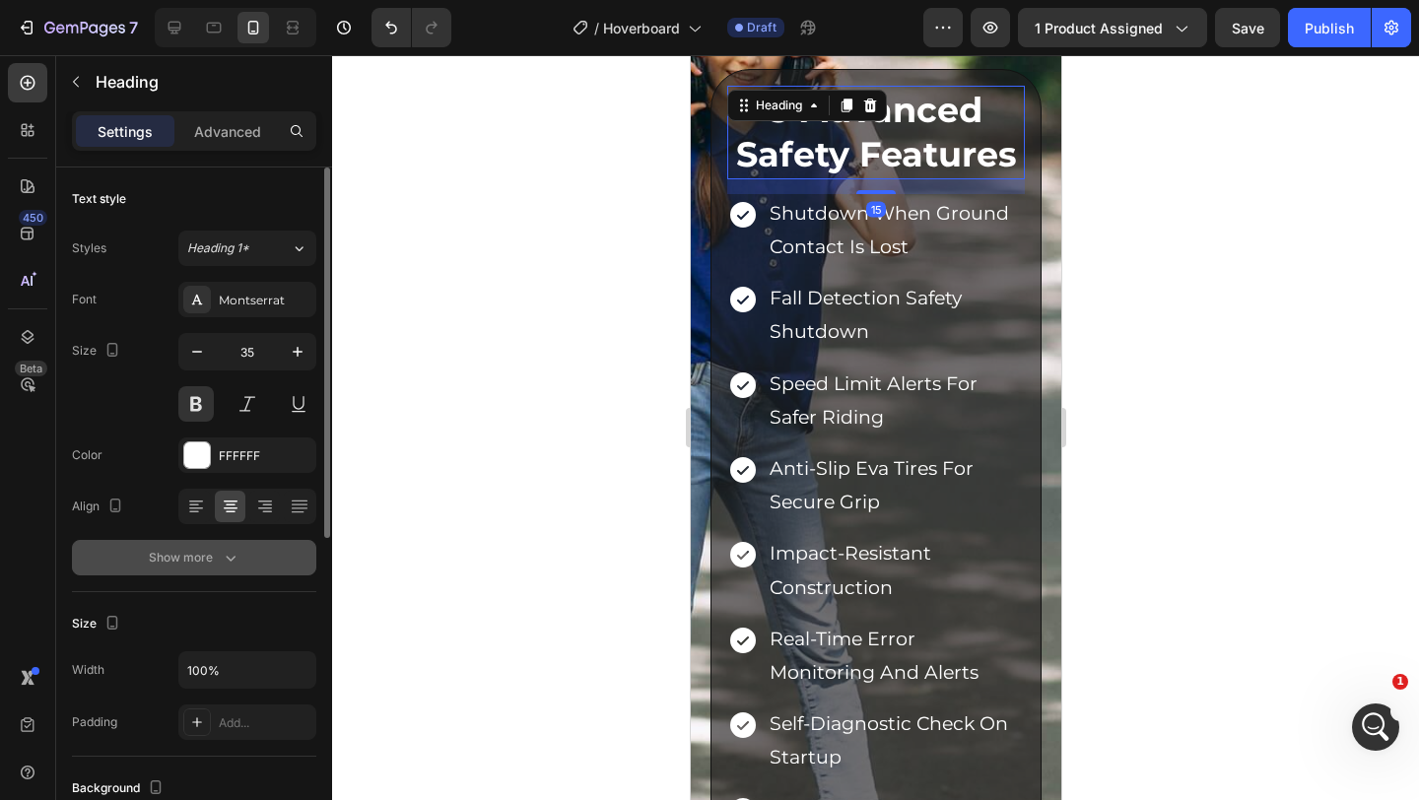
click at [191, 546] on button "Show more" at bounding box center [194, 557] width 244 height 35
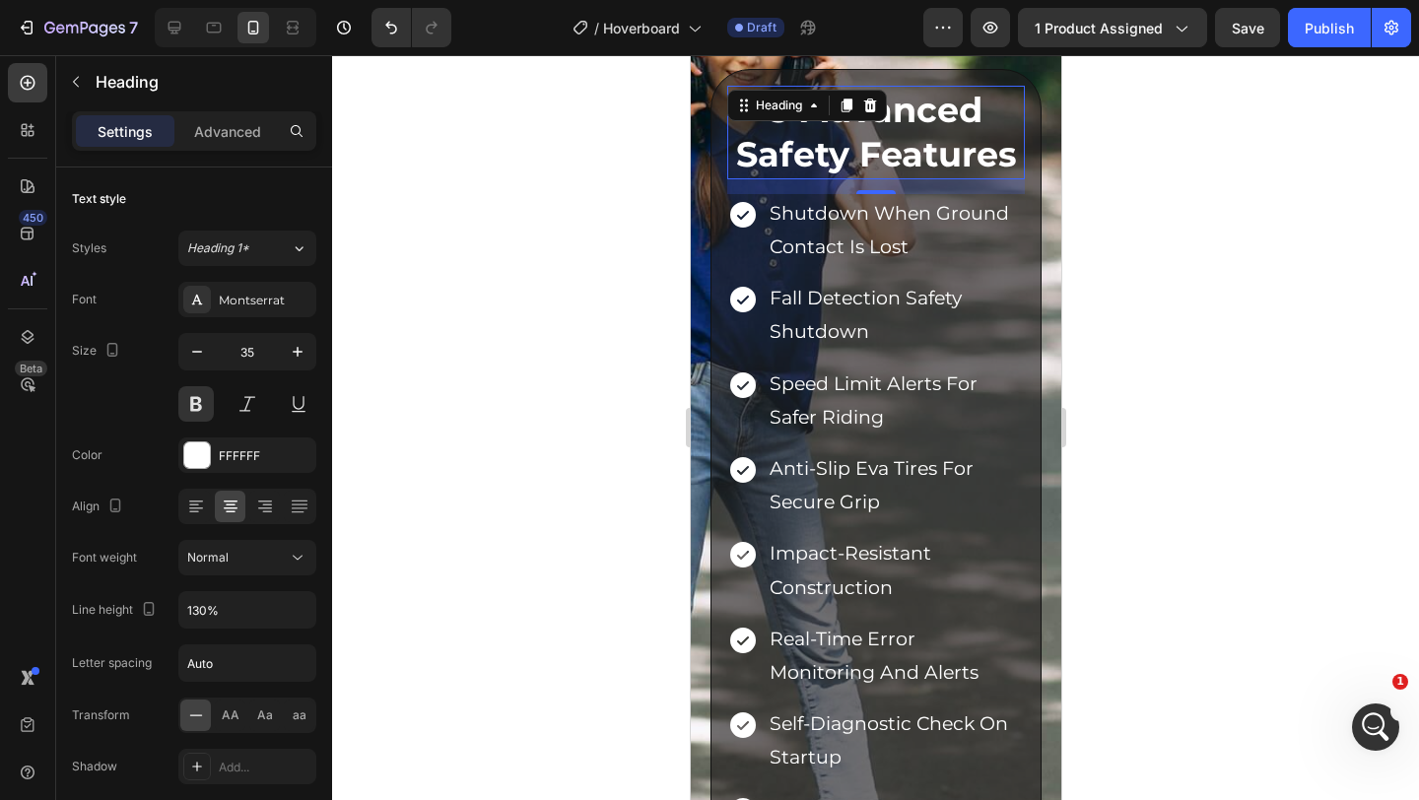
click at [574, 342] on div at bounding box center [875, 427] width 1087 height 745
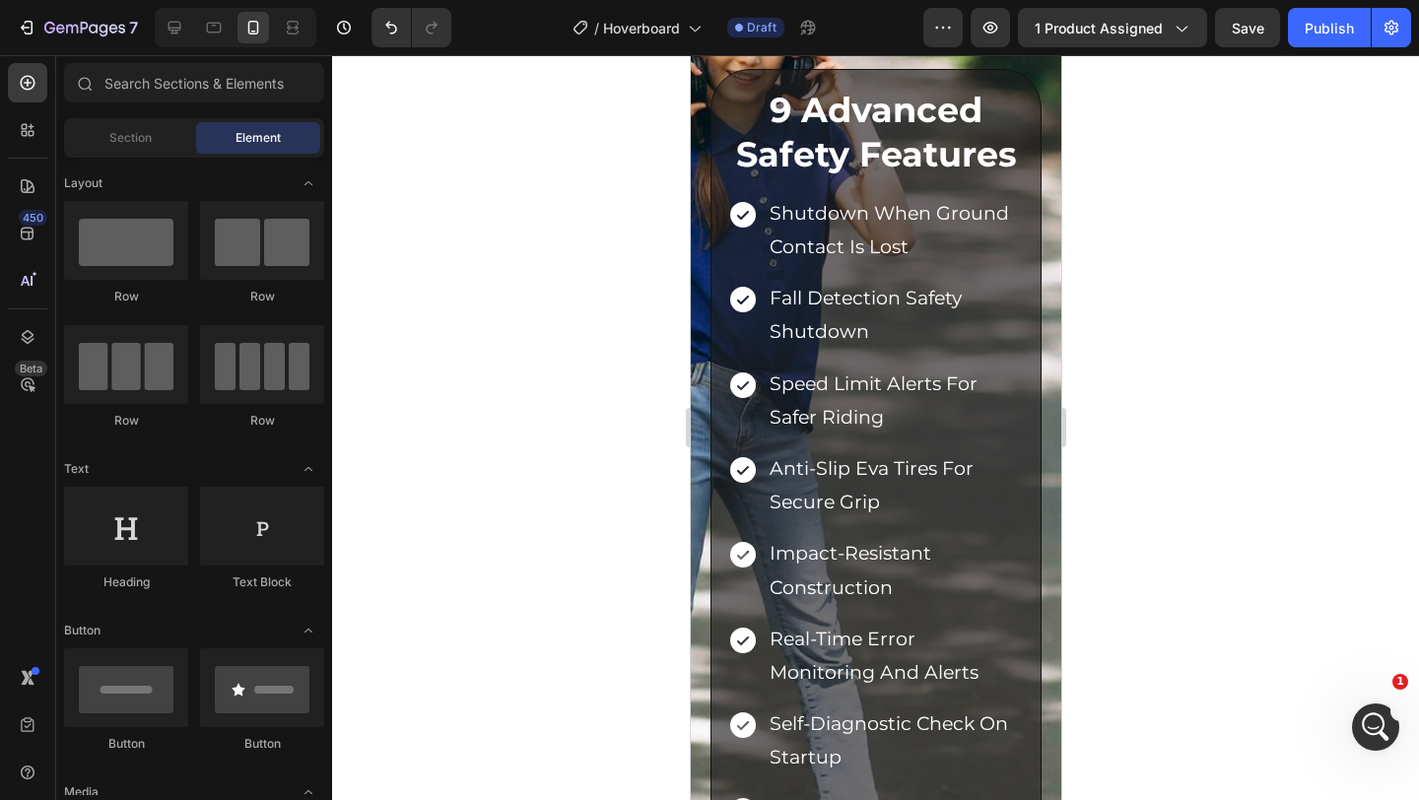
click at [193, 33] on div at bounding box center [236, 27] width 162 height 39
click at [163, 25] on div at bounding box center [175, 28] width 32 height 32
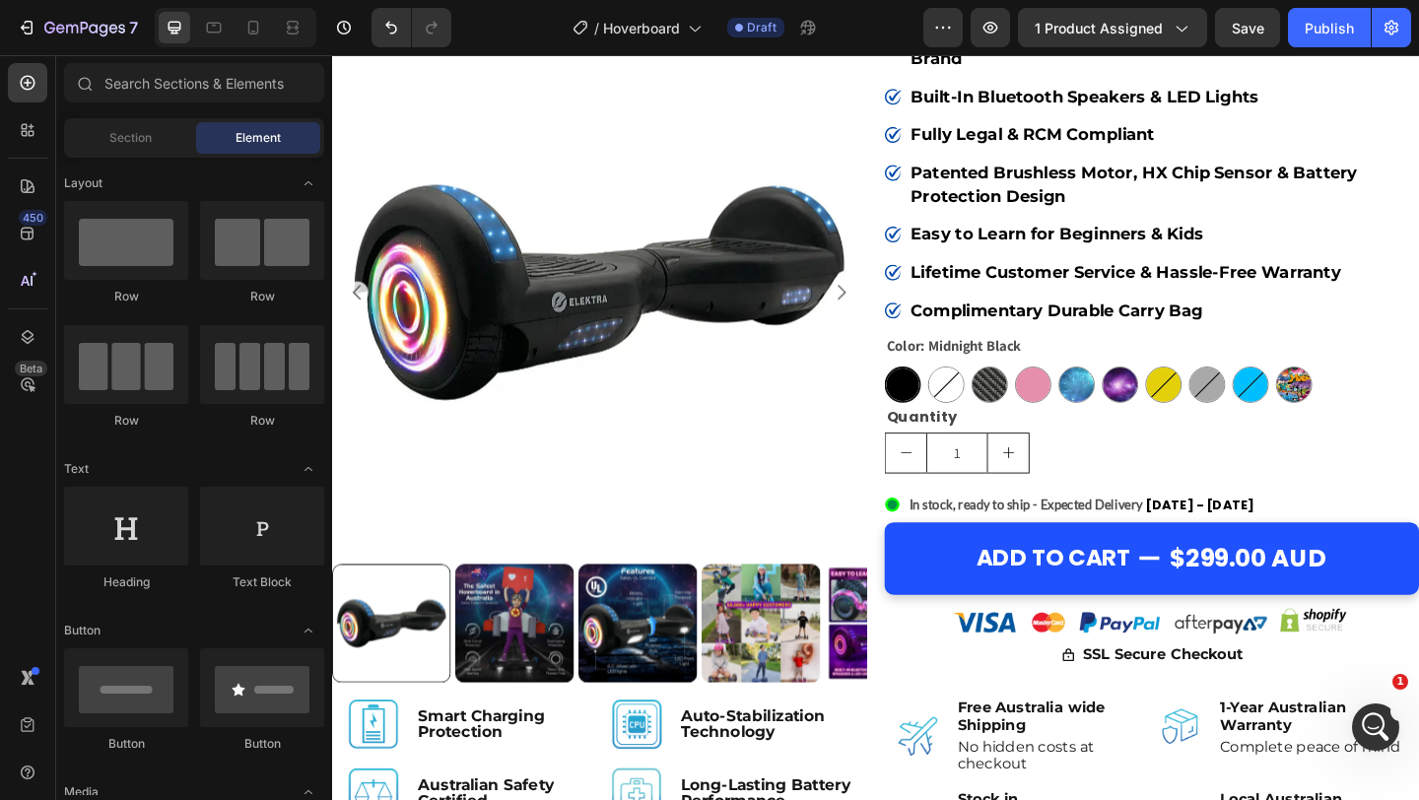
scroll to position [403, 0]
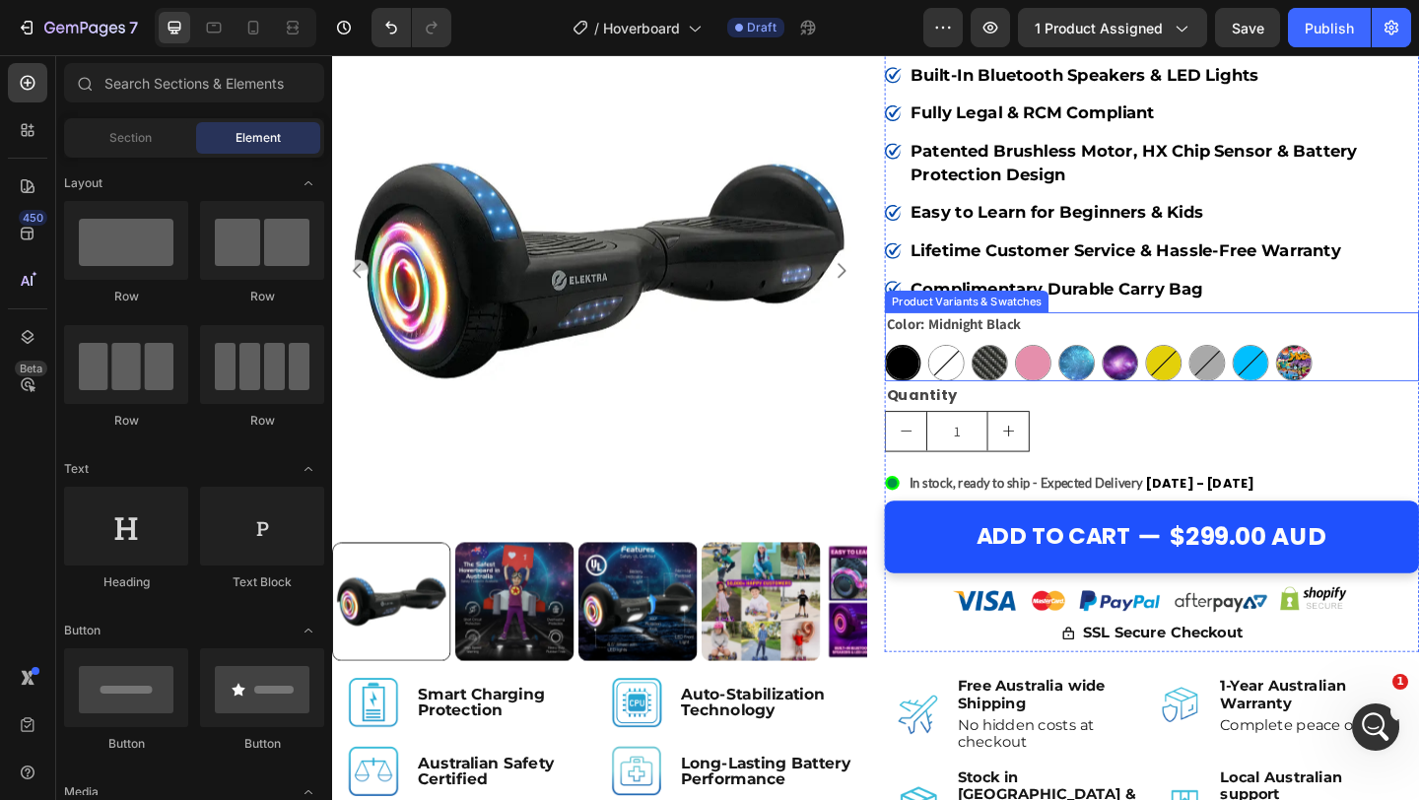
click at [1418, 365] on div "Color: Midnight Black Midnight Black Midnight Black White White Carbon Black Ca…" at bounding box center [1223, 372] width 581 height 75
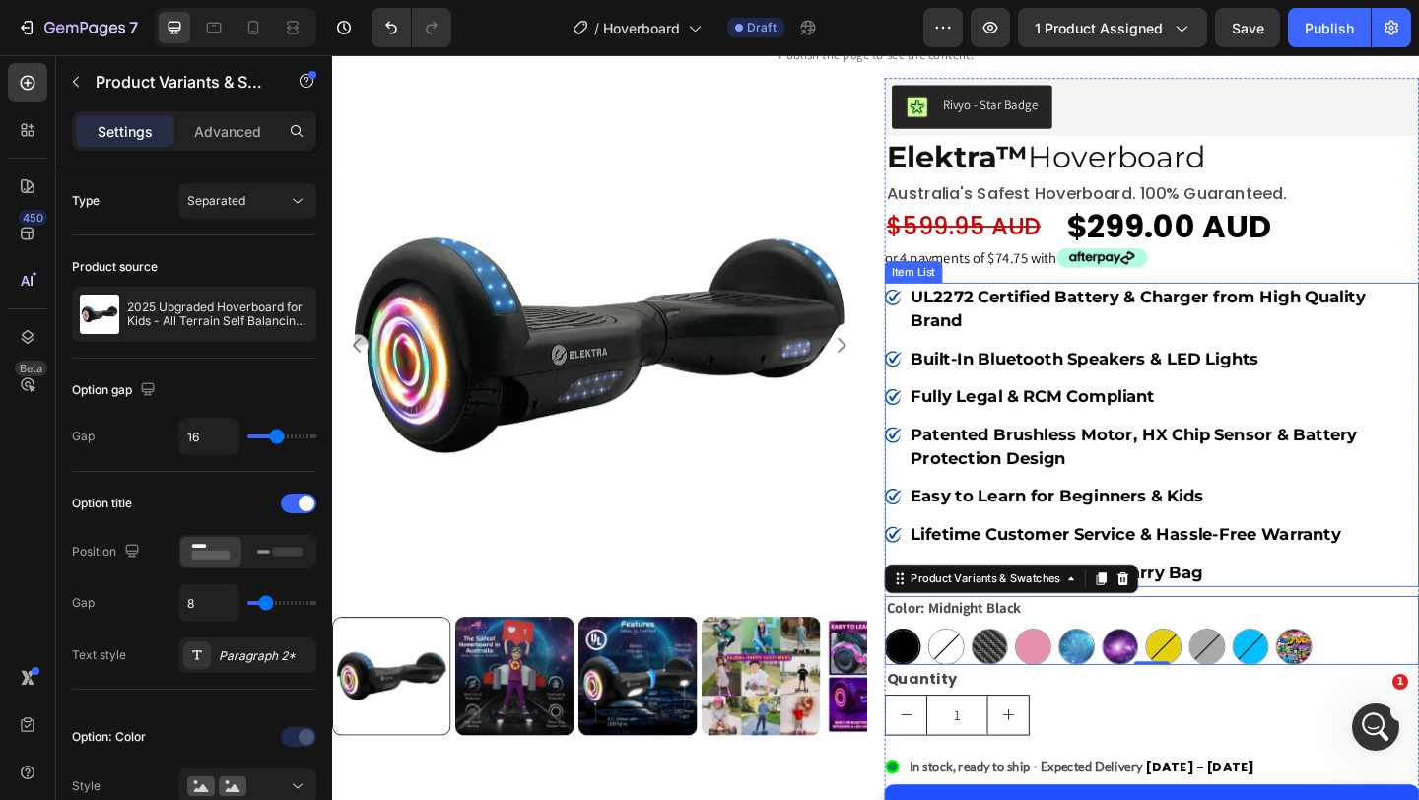
scroll to position [89, 0]
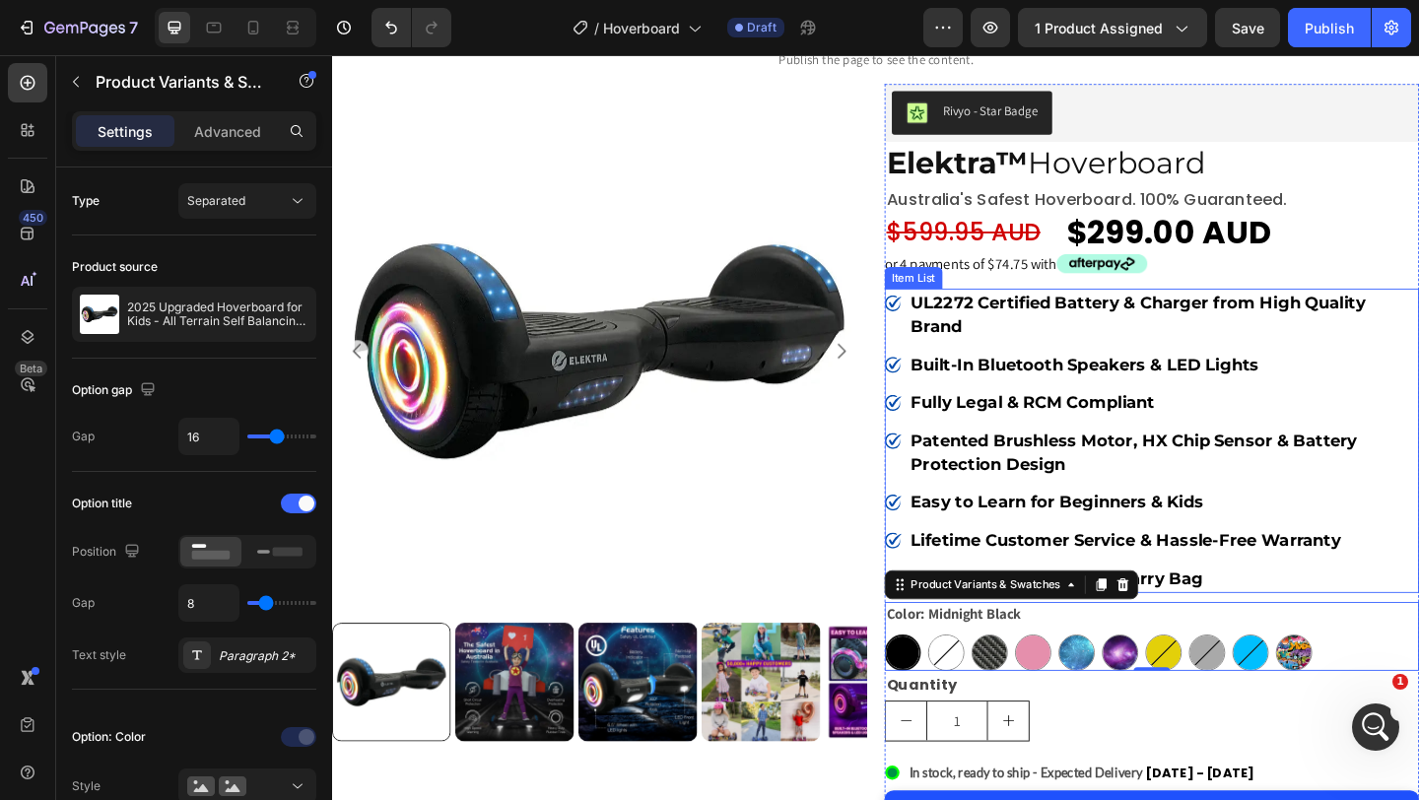
click at [936, 322] on rect at bounding box center [942, 324] width 23 height 23
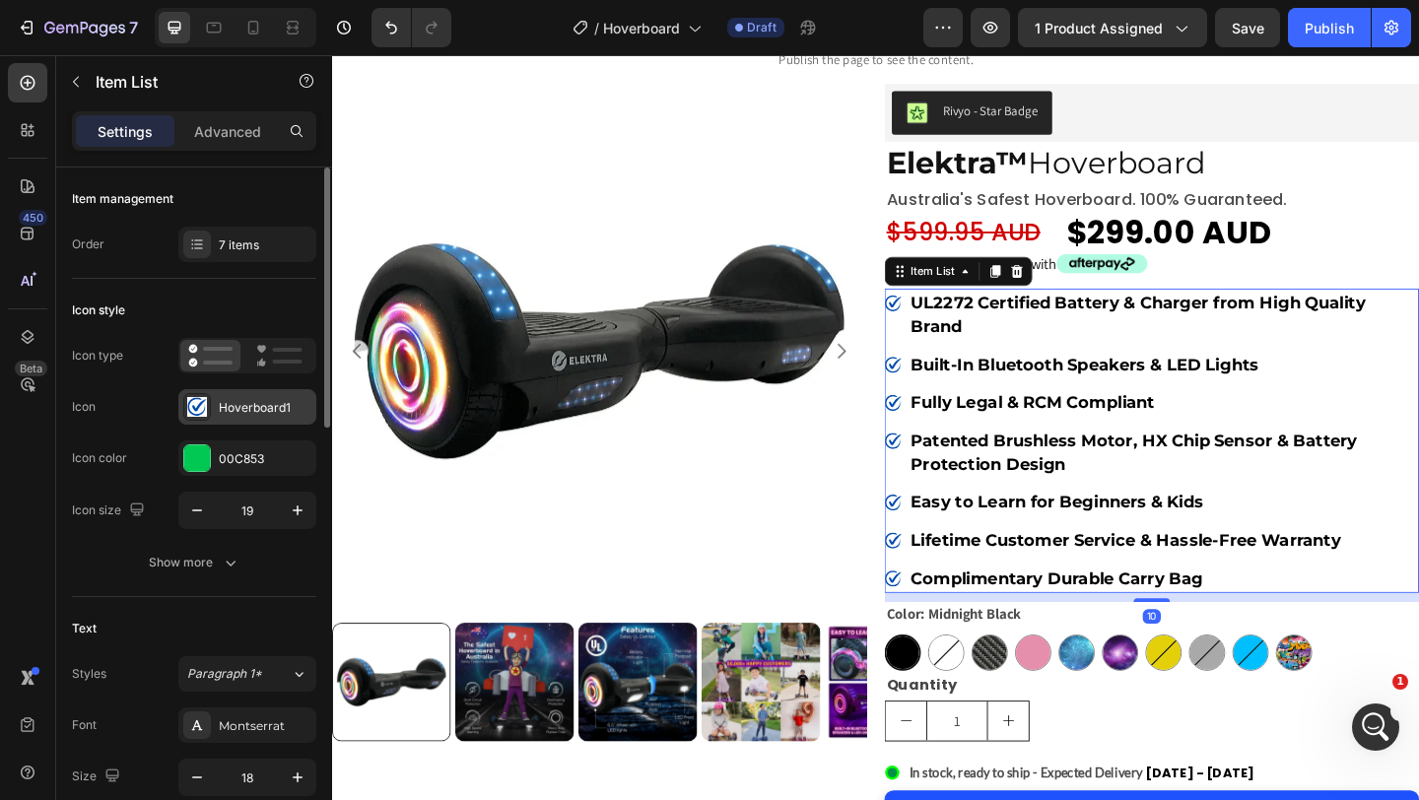
click at [217, 399] on div "Hoverboard1" at bounding box center [247, 406] width 138 height 35
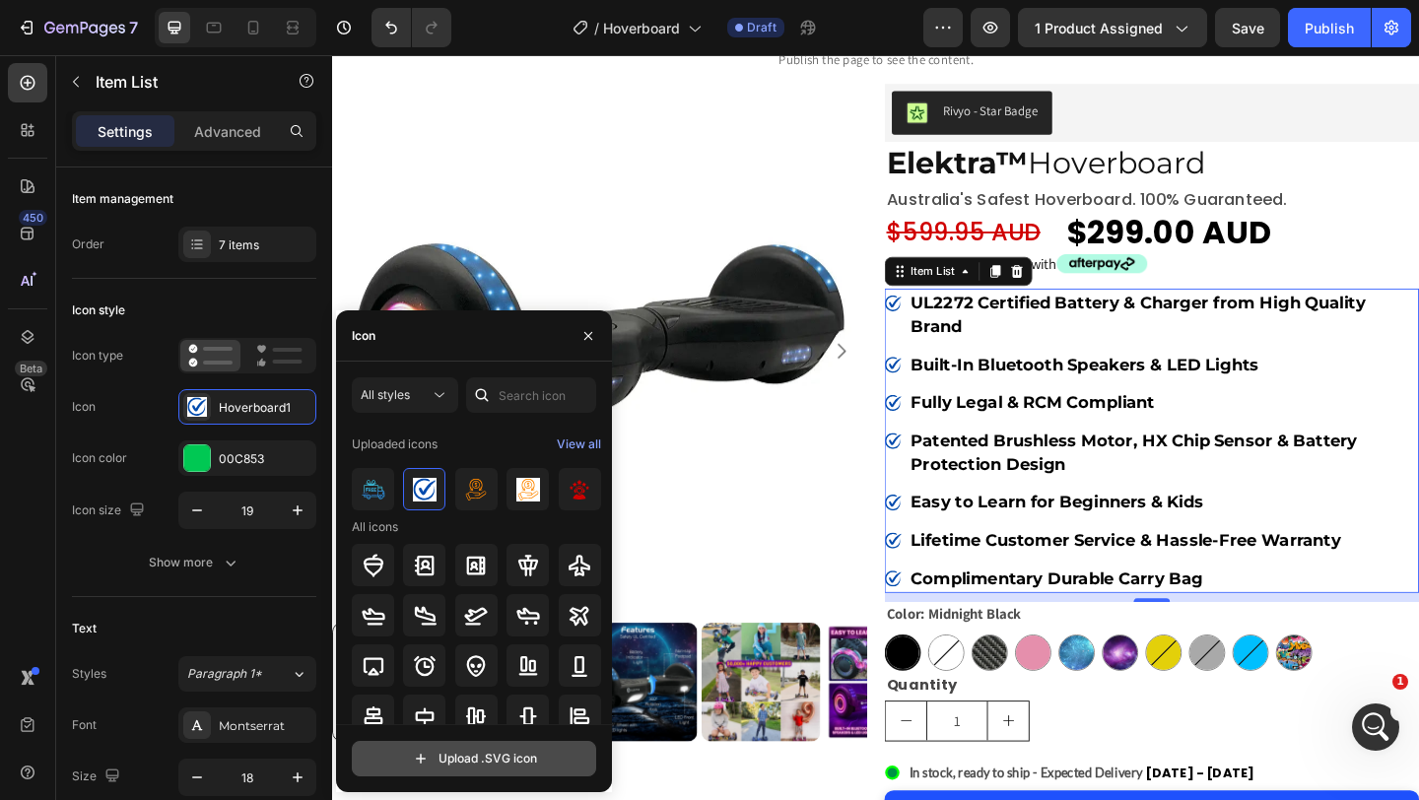
click at [460, 759] on input "file" at bounding box center [474, 759] width 242 height 34
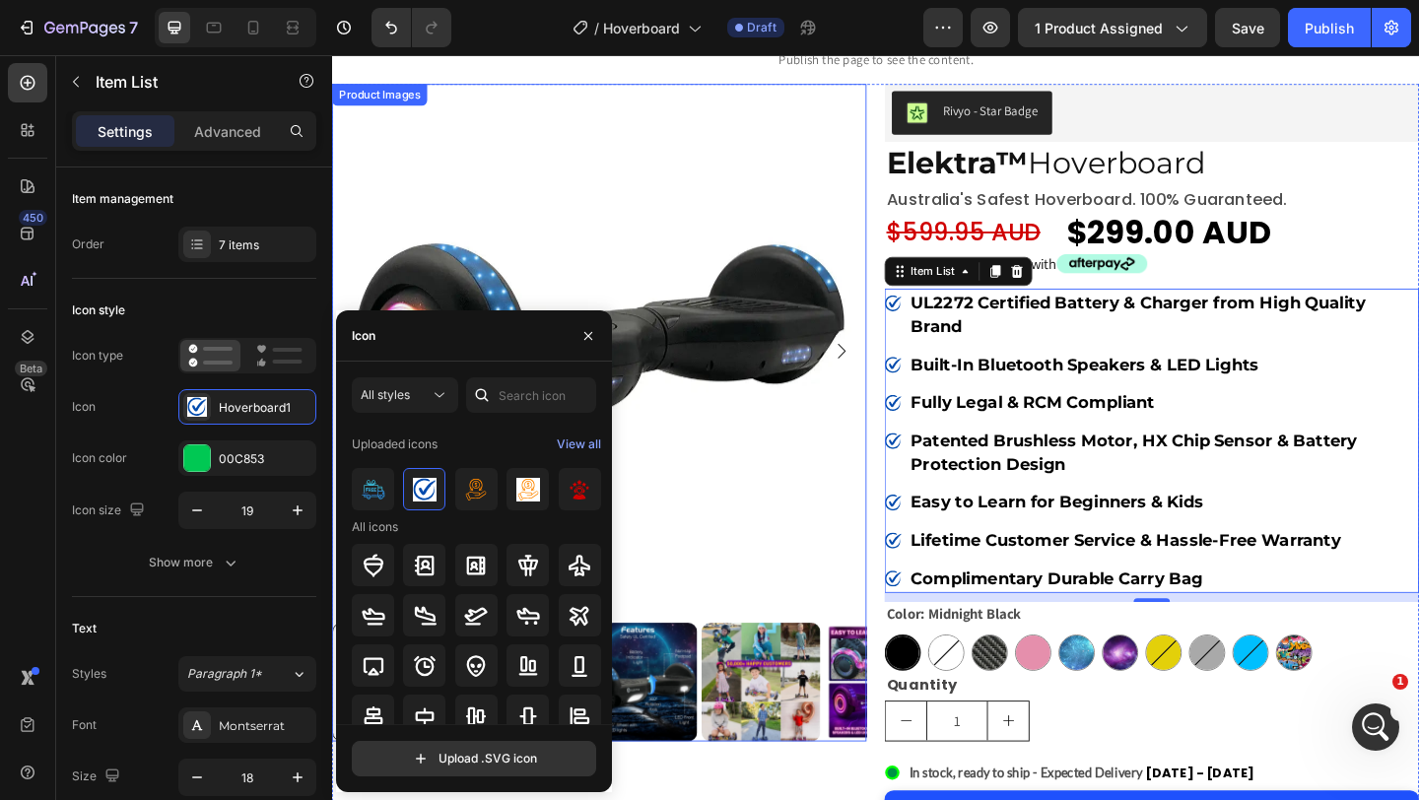
click at [784, 145] on img at bounding box center [622, 376] width 581 height 581
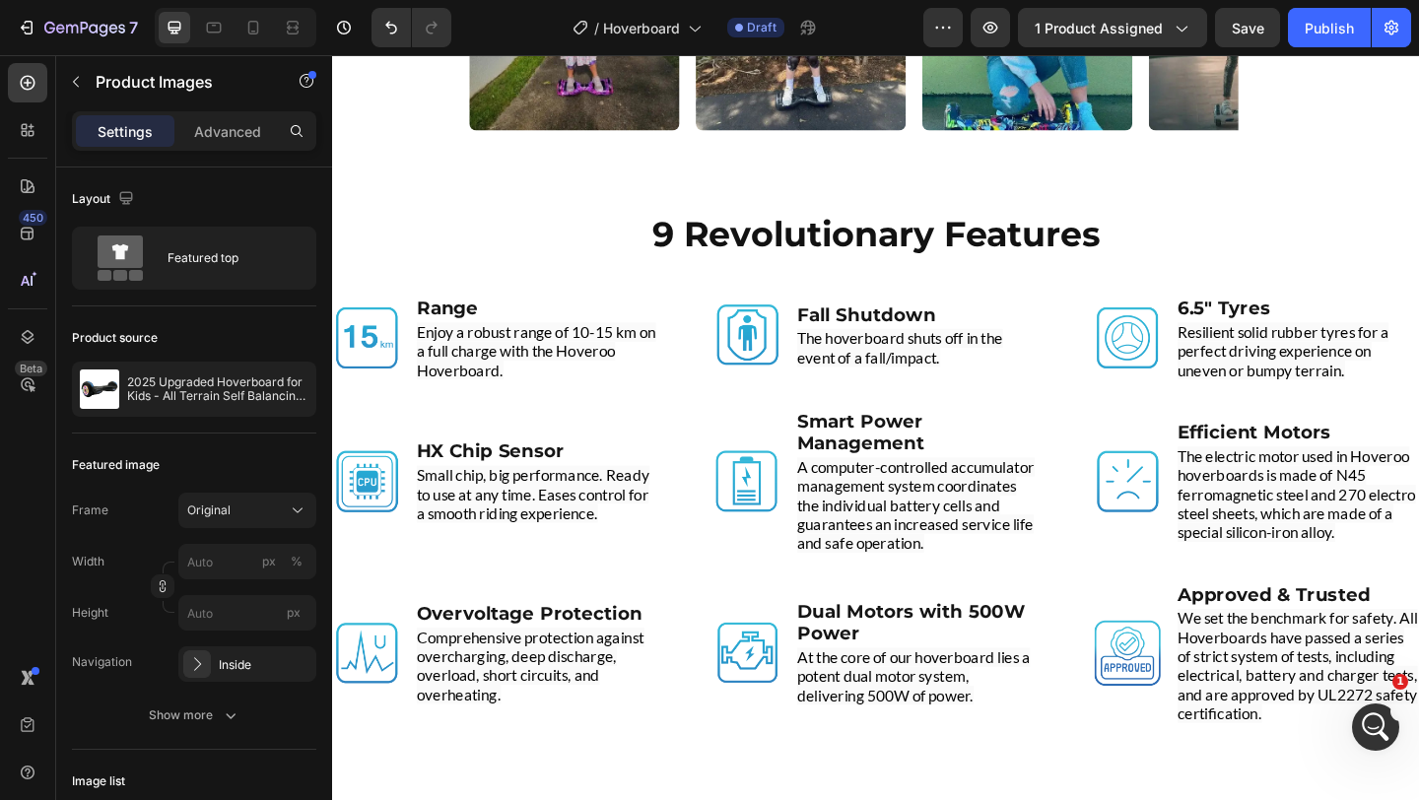
scroll to position [5159, 0]
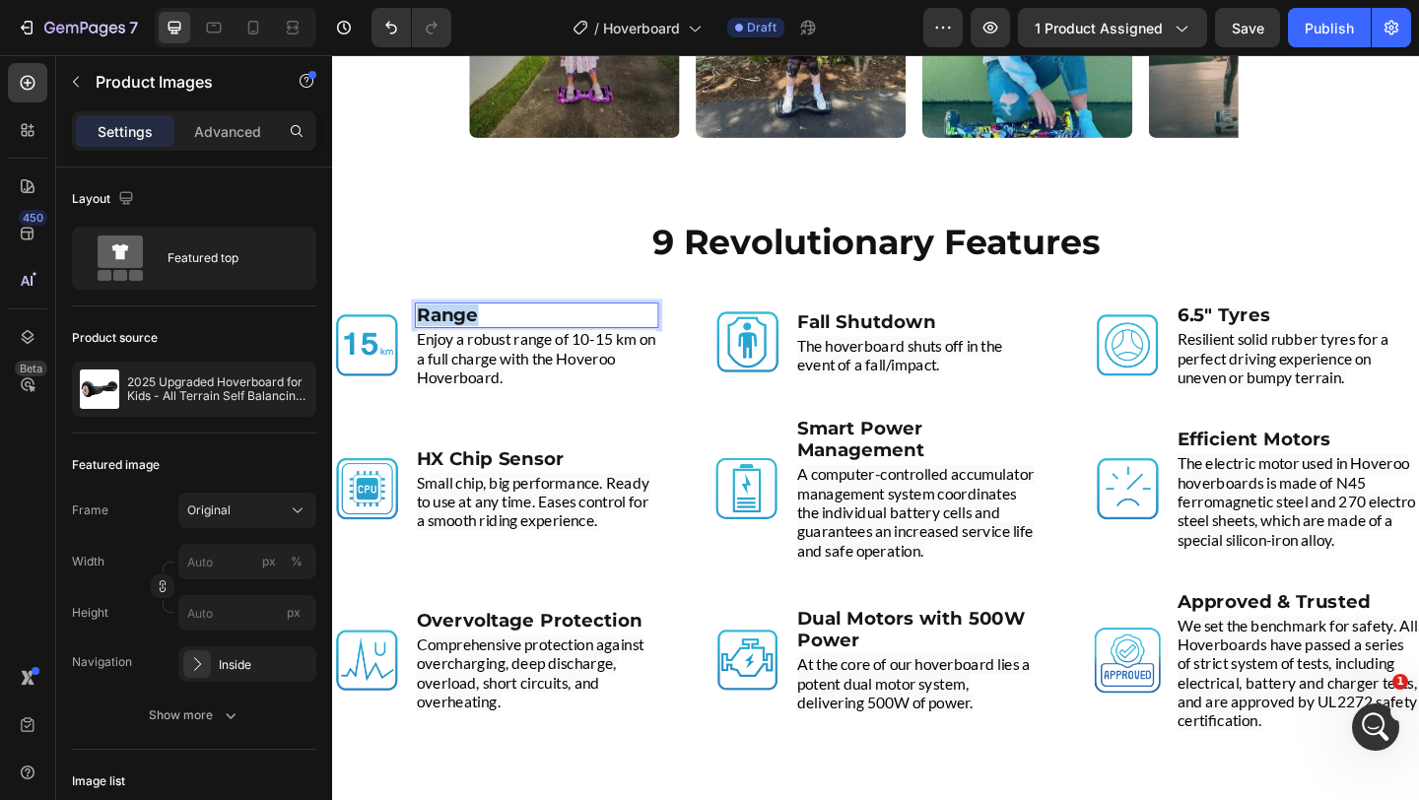
click at [472, 345] on strong "Range" at bounding box center [457, 338] width 67 height 24
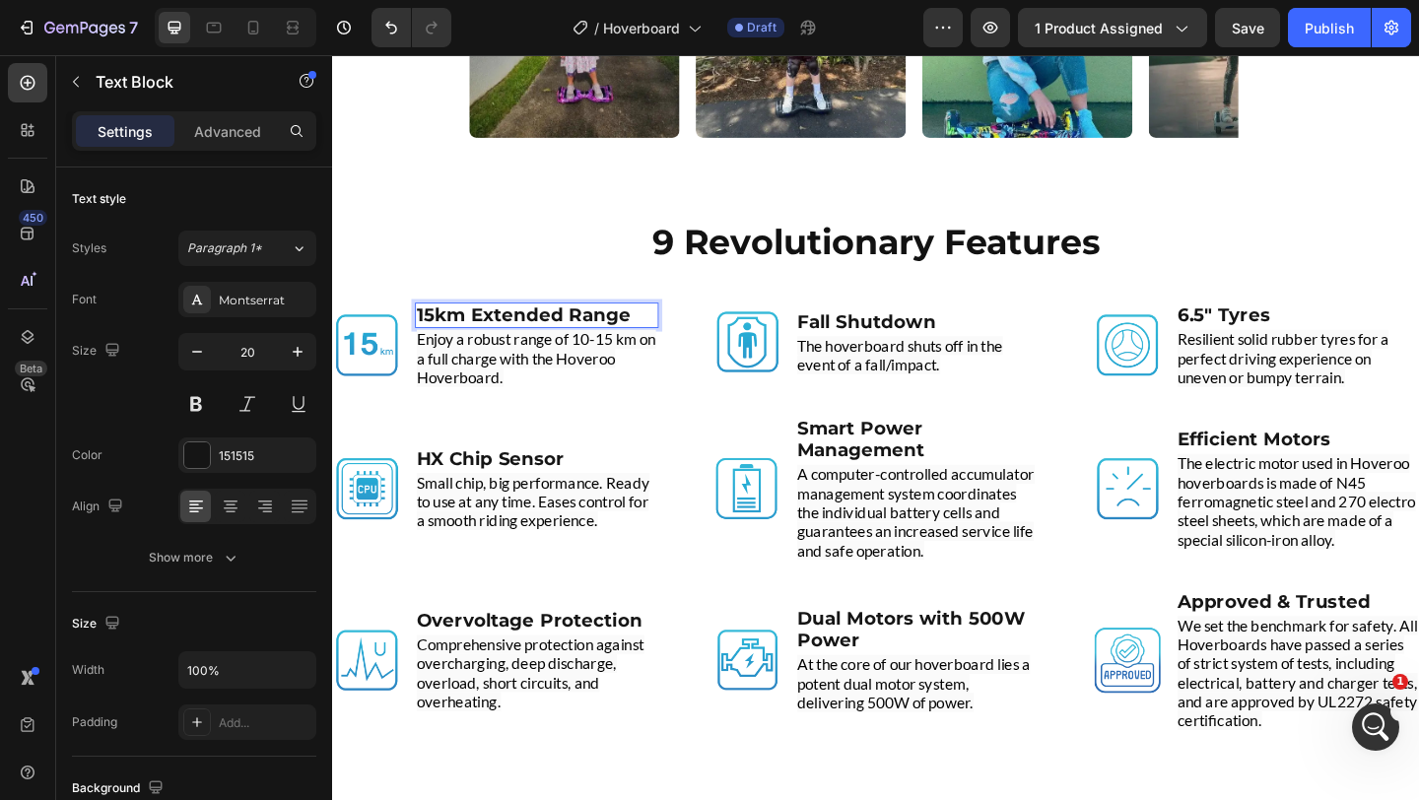
click at [472, 345] on strong "15km Extended Range" at bounding box center [540, 338] width 233 height 24
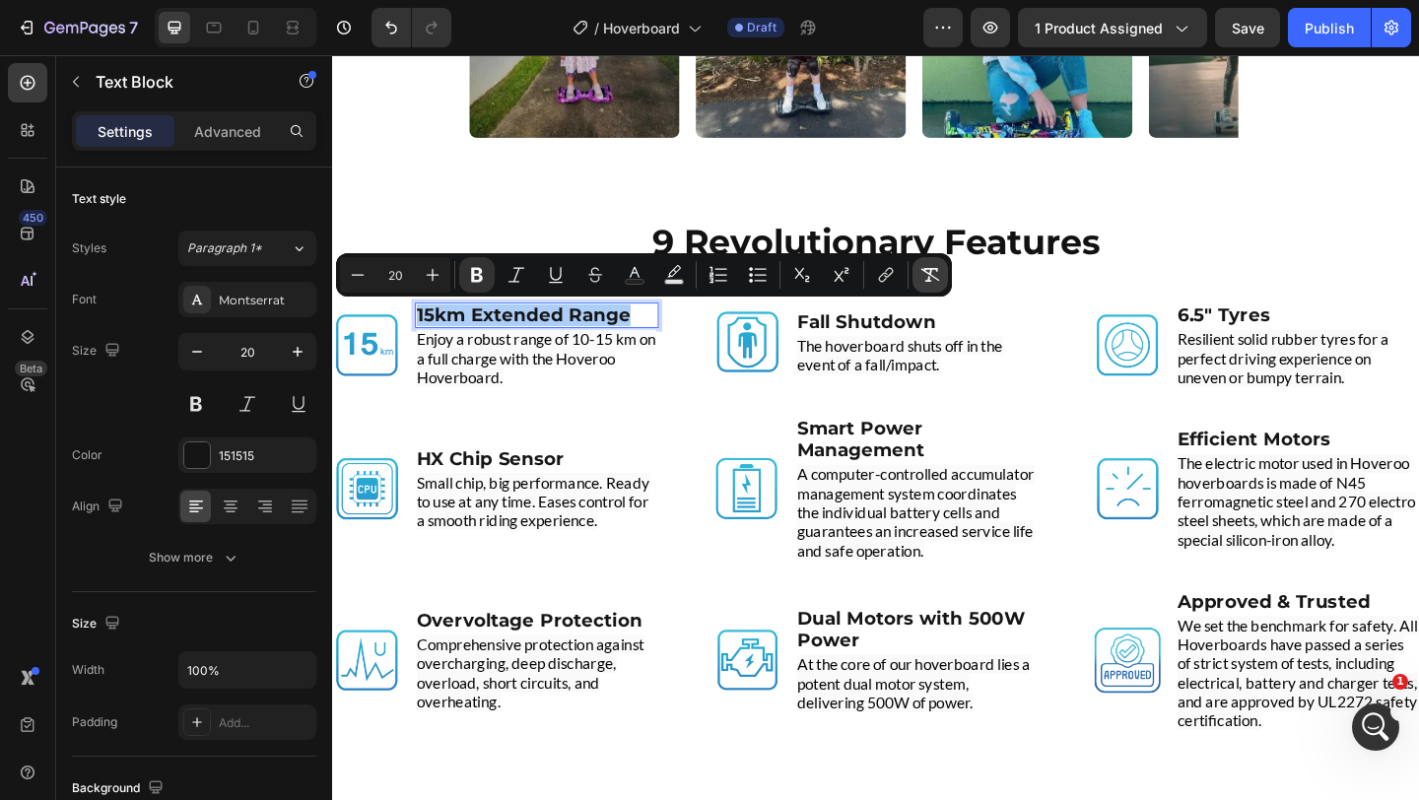
click at [933, 274] on icon "Editor contextual toolbar" at bounding box center [930, 275] width 20 height 20
click at [484, 269] on icon "Editor contextual toolbar" at bounding box center [477, 275] width 20 height 20
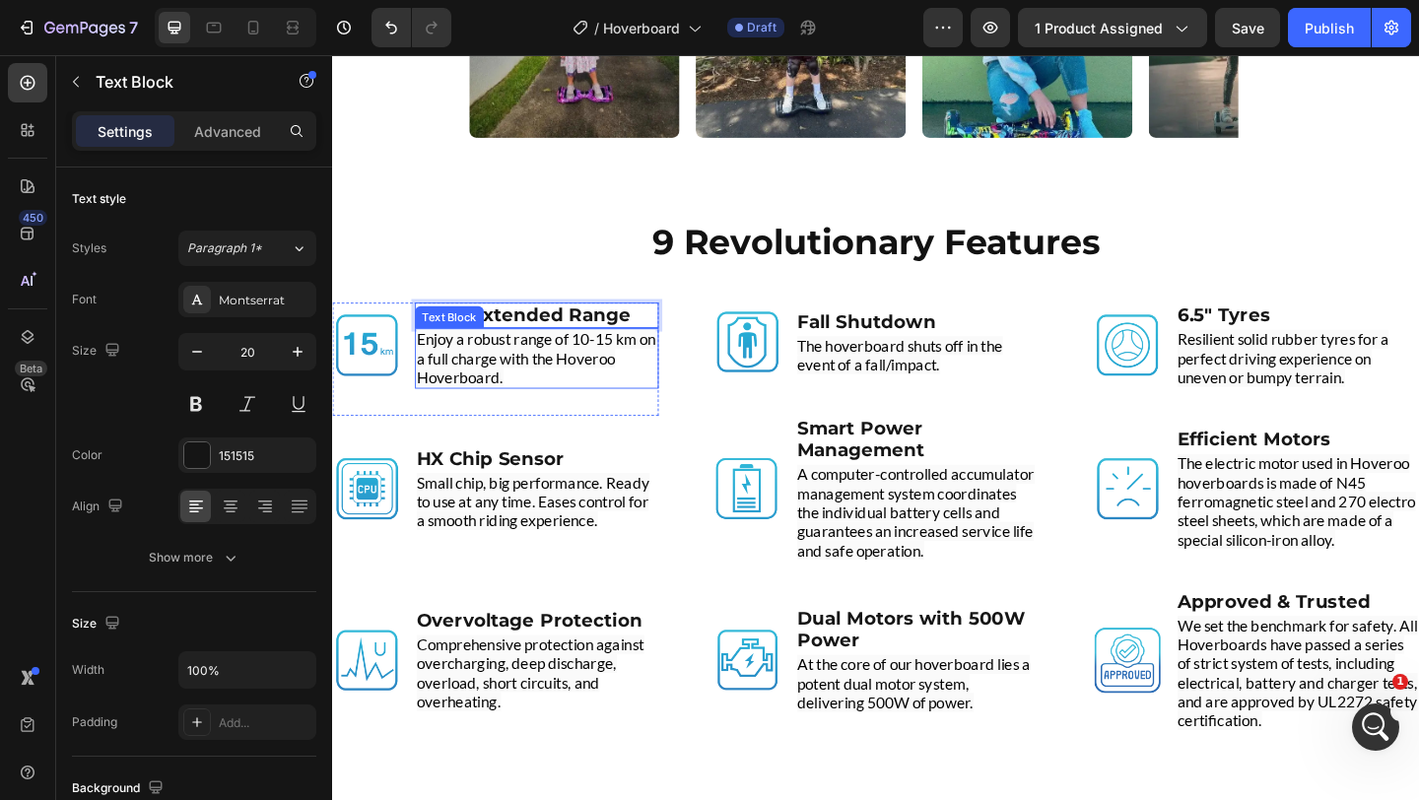
click at [589, 379] on span "Enjoy a robust range of 10-15 km on a full charge with the Hoveroo Hoverboard." at bounding box center [554, 385] width 260 height 62
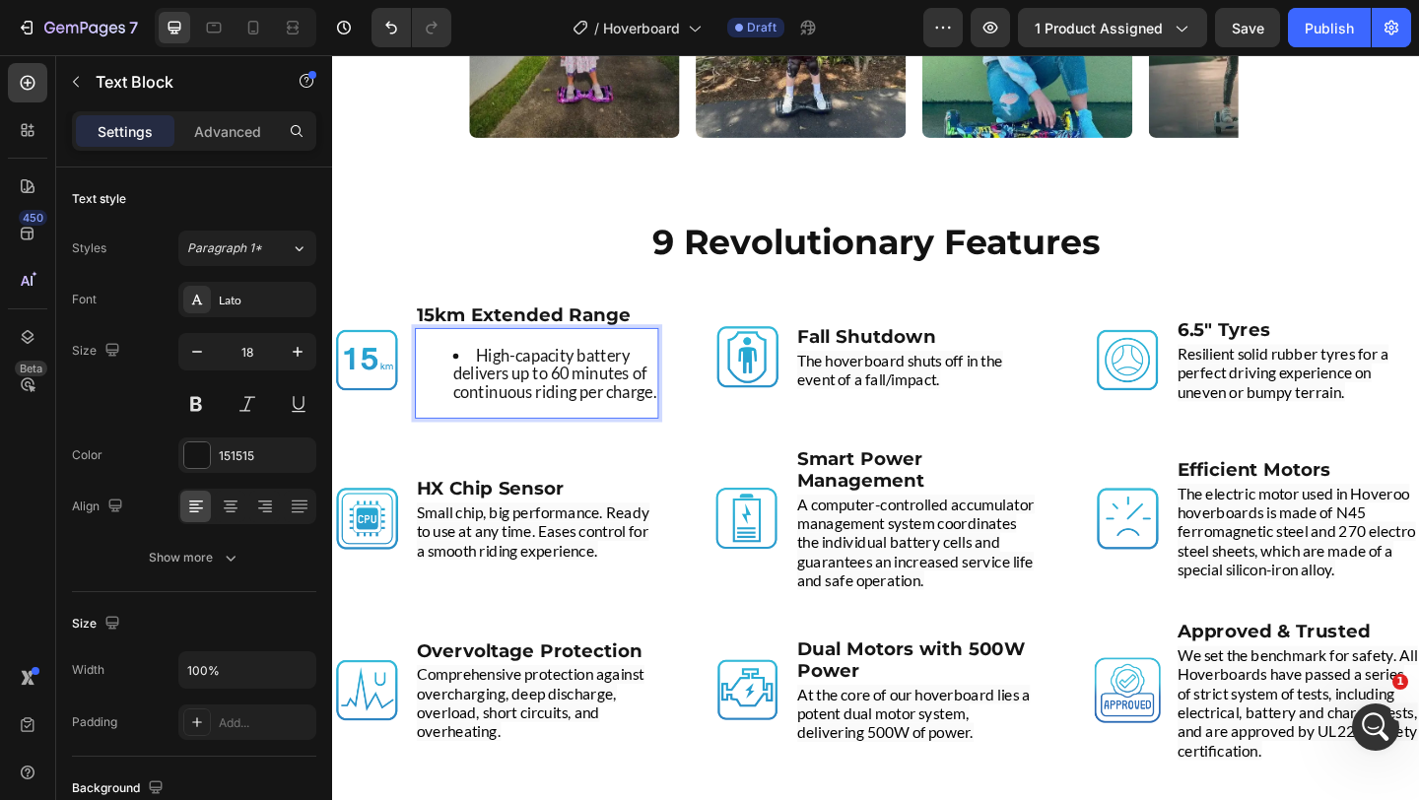
click at [491, 382] on li "High-capacity battery delivers up to 60 minutes of continuous riding per charge." at bounding box center [574, 401] width 222 height 59
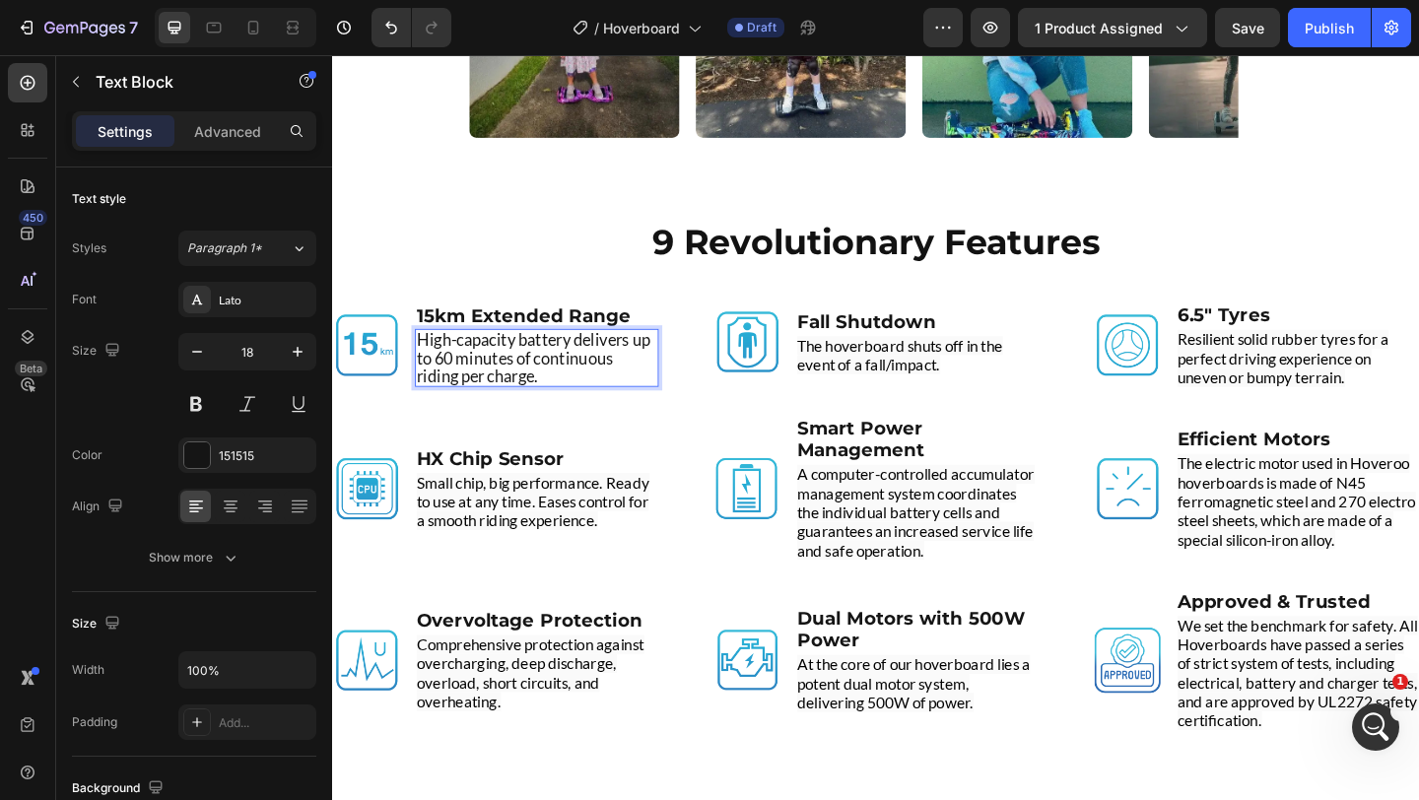
click at [573, 374] on p "High-capacity battery delivers up to 60 minutes of continuous riding per charge." at bounding box center [554, 384] width 261 height 59
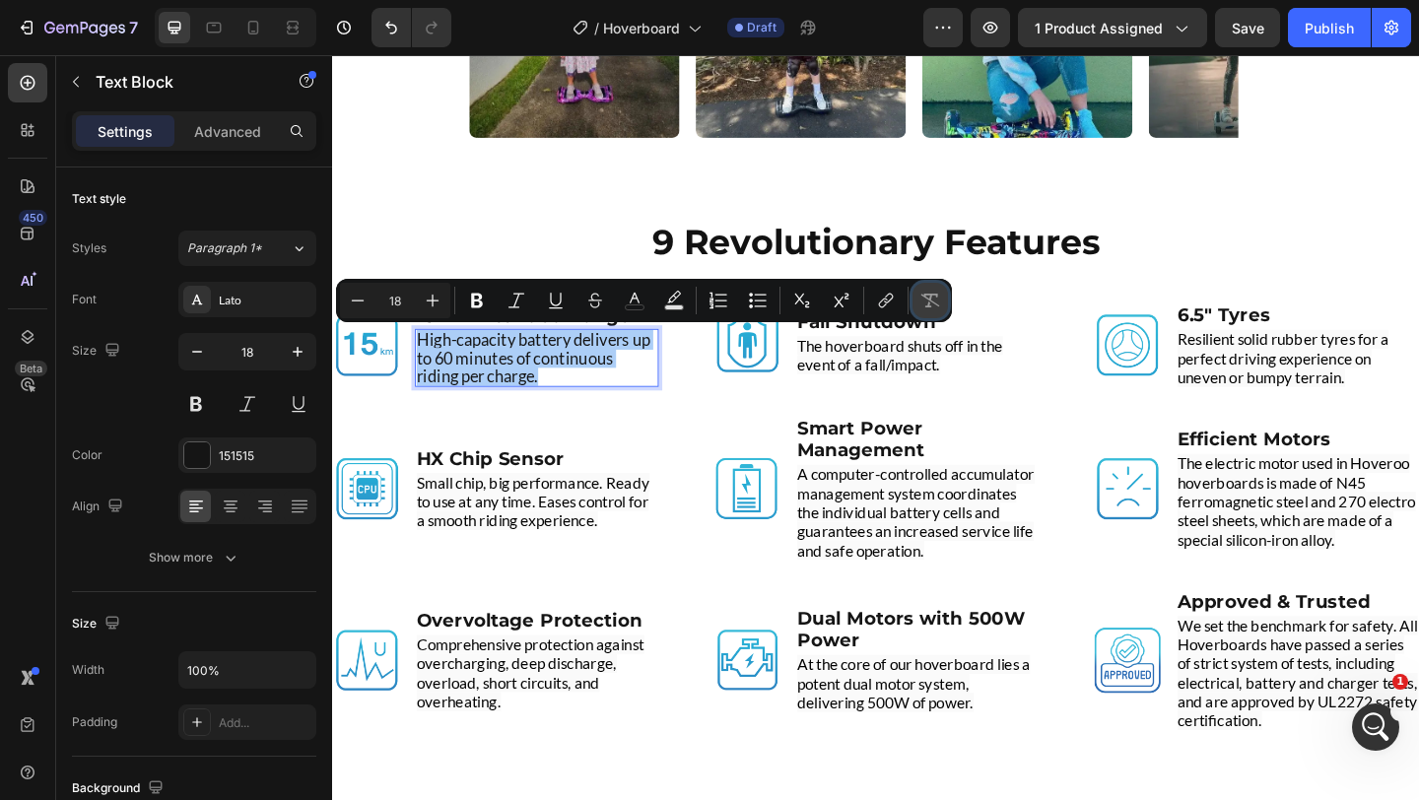
click at [923, 303] on icon "Editor contextual toolbar" at bounding box center [930, 301] width 20 height 20
click at [693, 402] on div "Image 15km Extended Range Text Block High-capacity battery delivers up to 60 mi…" at bounding box center [923, 385] width 1183 height 123
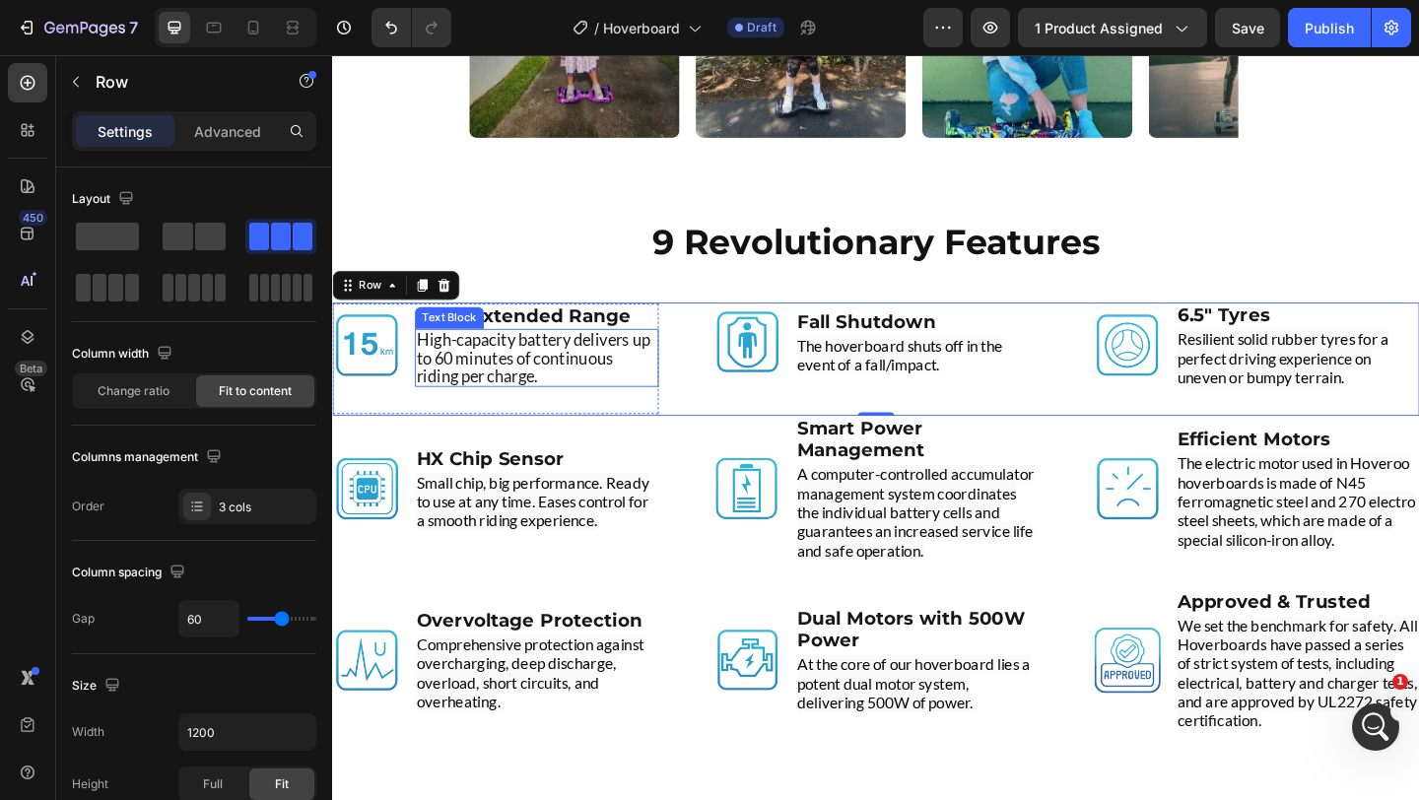
click at [562, 383] on p "High-capacity battery delivers up to 60 minutes of continuous riding per charge." at bounding box center [554, 384] width 261 height 59
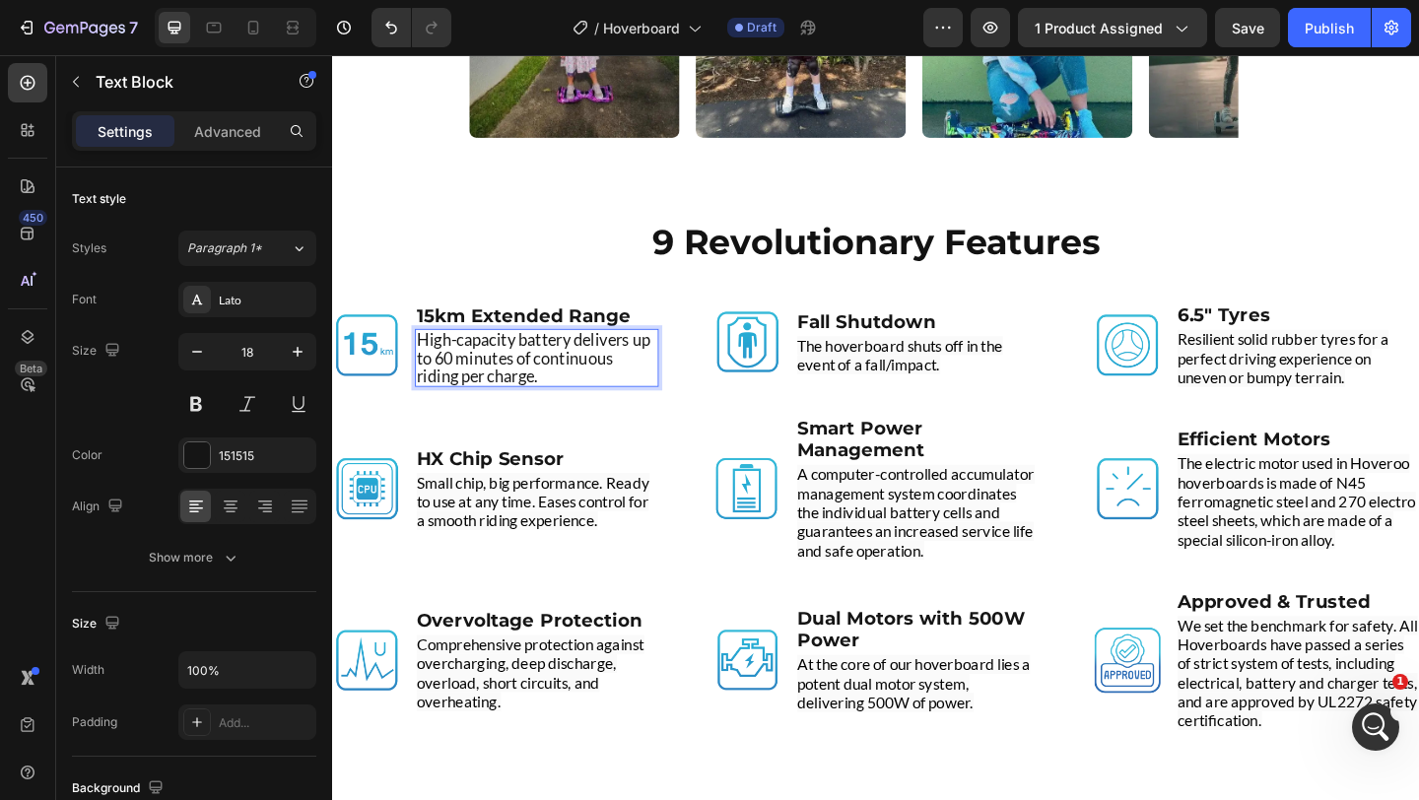
click at [562, 383] on p "High-capacity battery delivers up to 60 minutes of continuous riding per charge." at bounding box center [554, 384] width 261 height 59
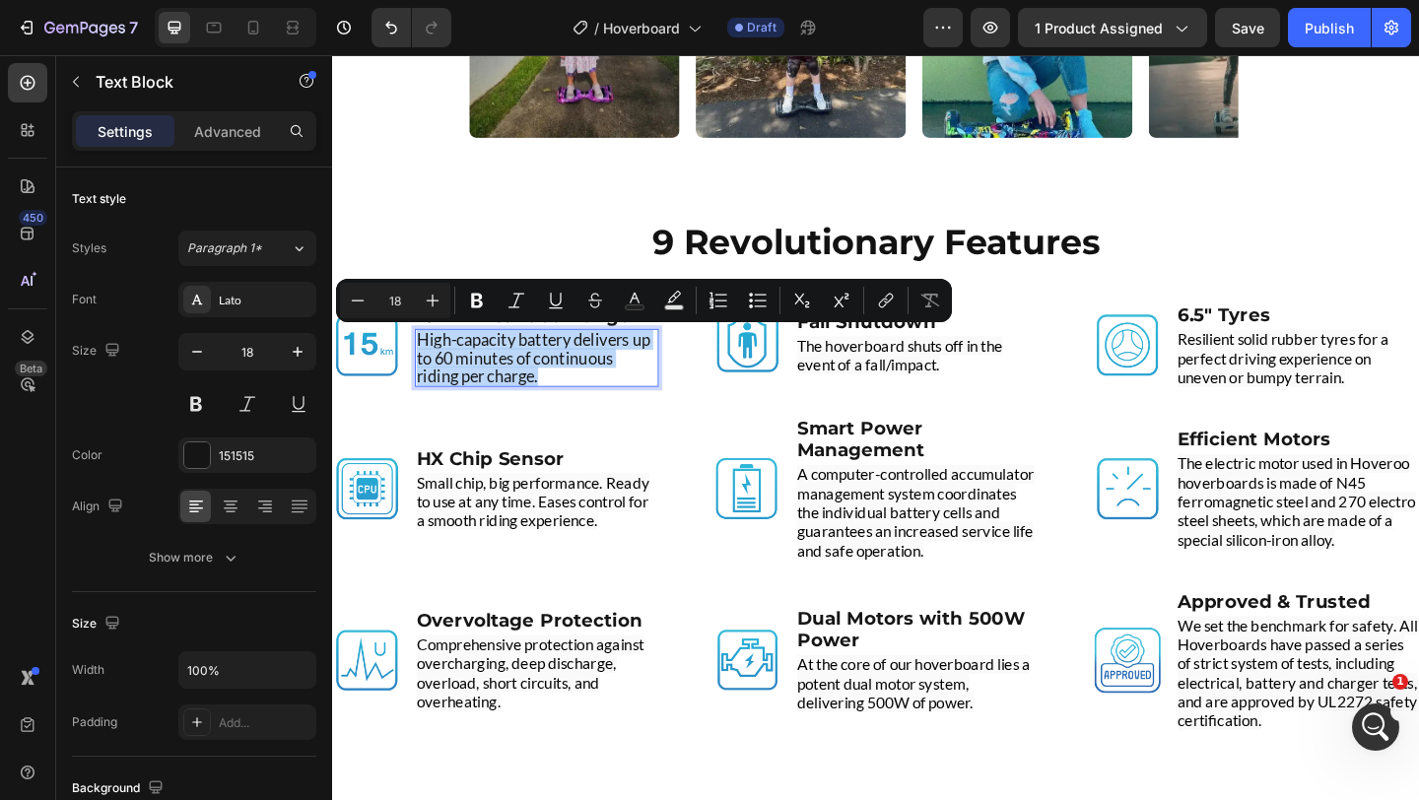
copy p "High-capacity battery delivers up to 60 minutes of continuous riding per charge."
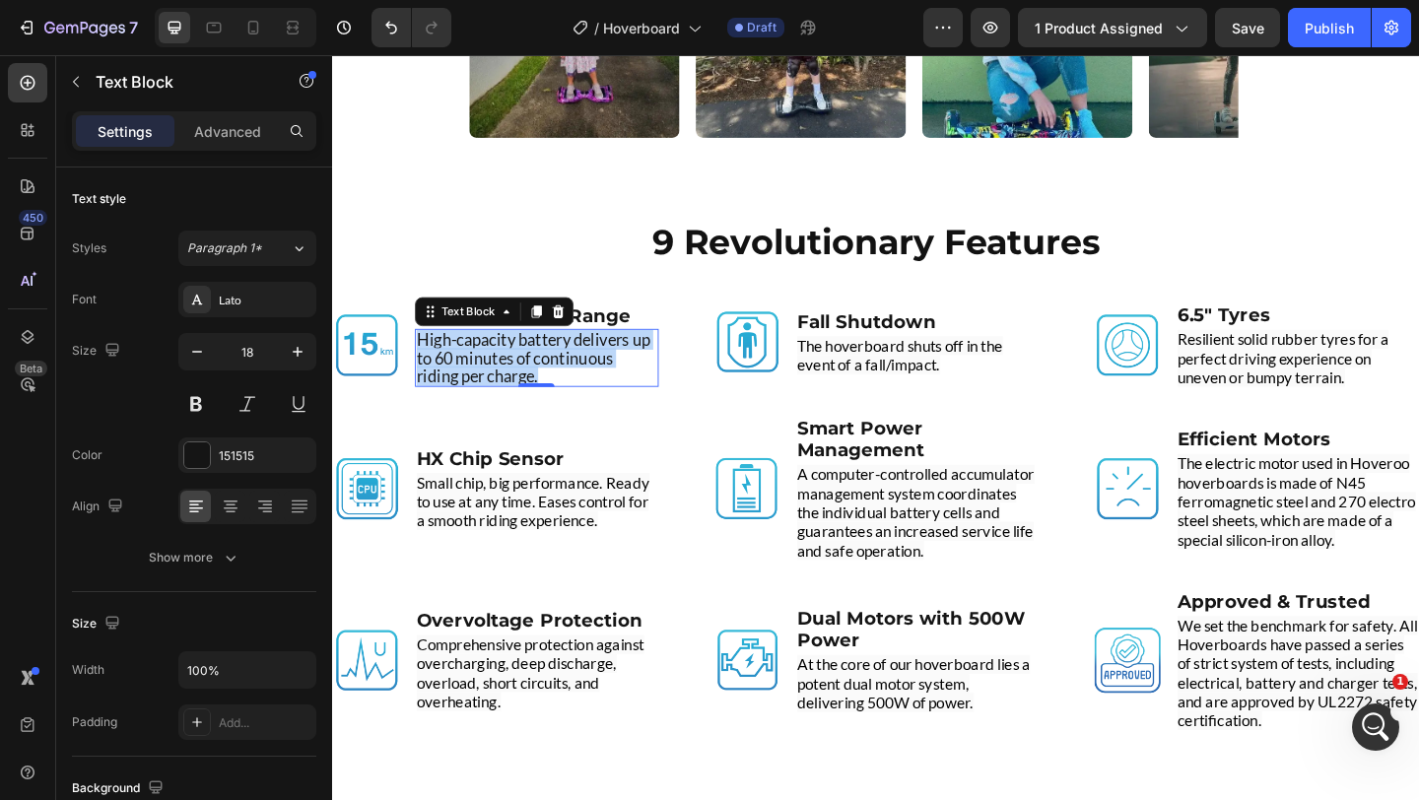
click at [596, 377] on p "High-capacity battery delivers up to 60 minutes of continuous riding per charge." at bounding box center [554, 384] width 261 height 59
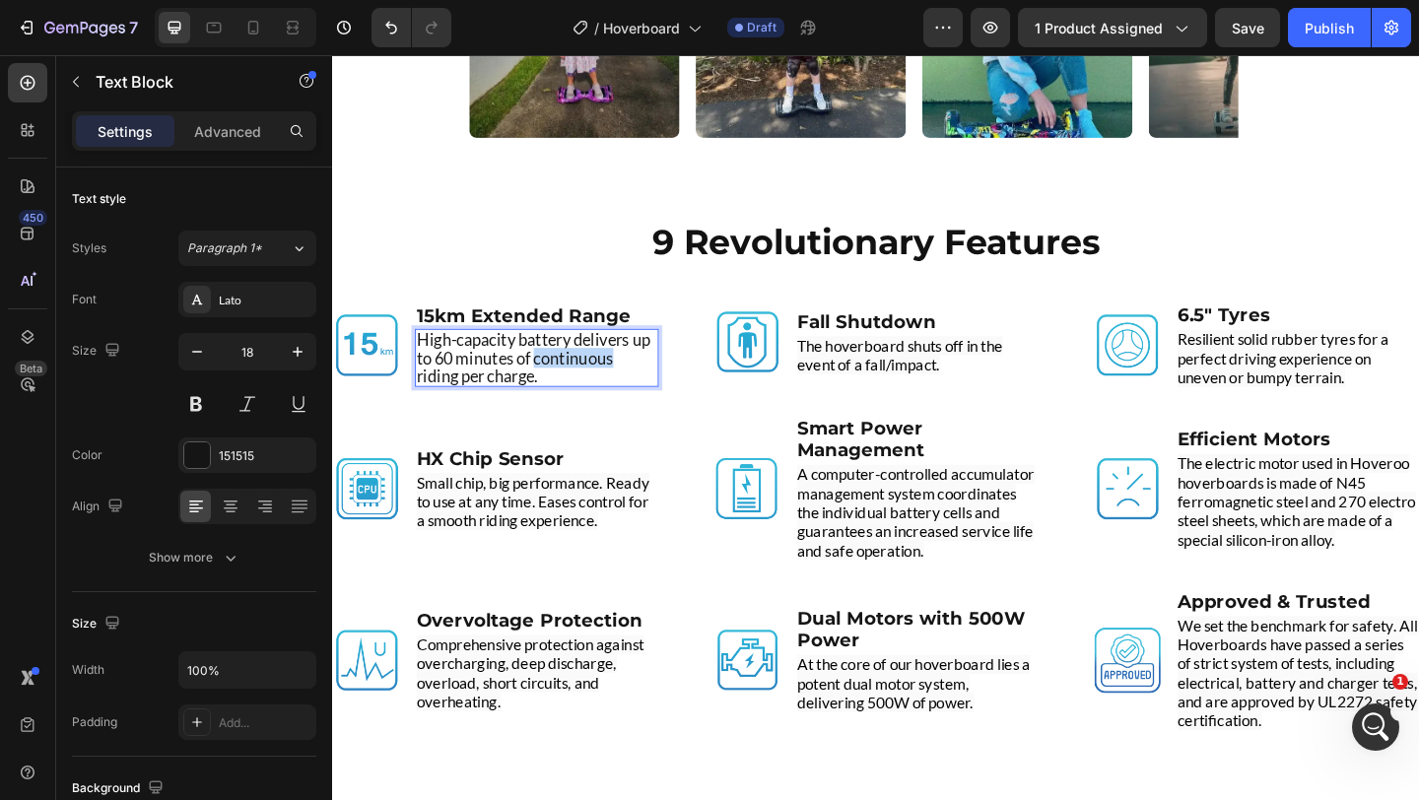
click at [596, 377] on p "High-capacity battery delivers up to 60 minutes of continuous riding per charge." at bounding box center [554, 384] width 261 height 59
click at [594, 394] on p "Powerful battery keeps kids riding longer with genuine 10-15km coverage." at bounding box center [554, 384] width 261 height 59
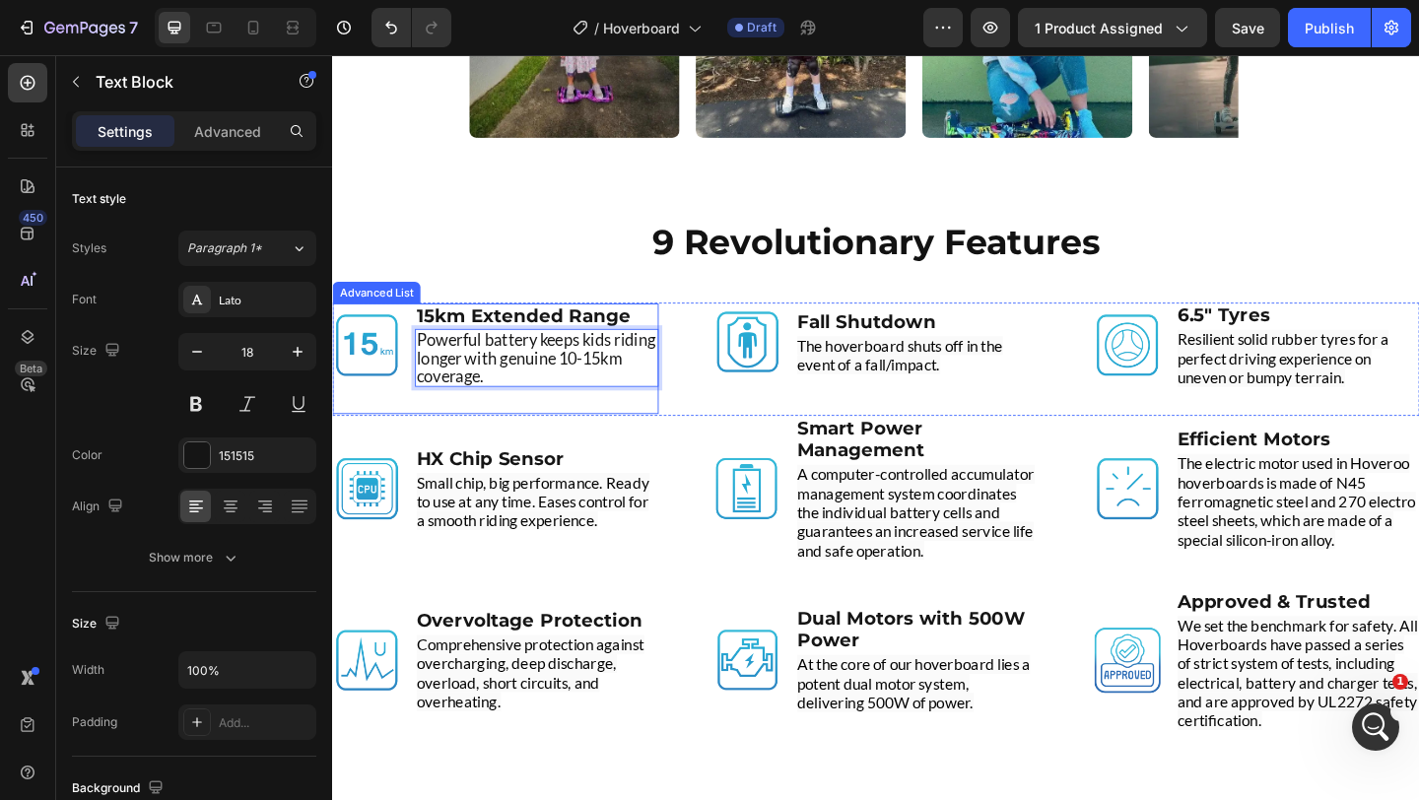
click at [428, 433] on div "Image 15km Extended Range Text Block Powerful battery keeps kids riding longer …" at bounding box center [509, 385] width 355 height 120
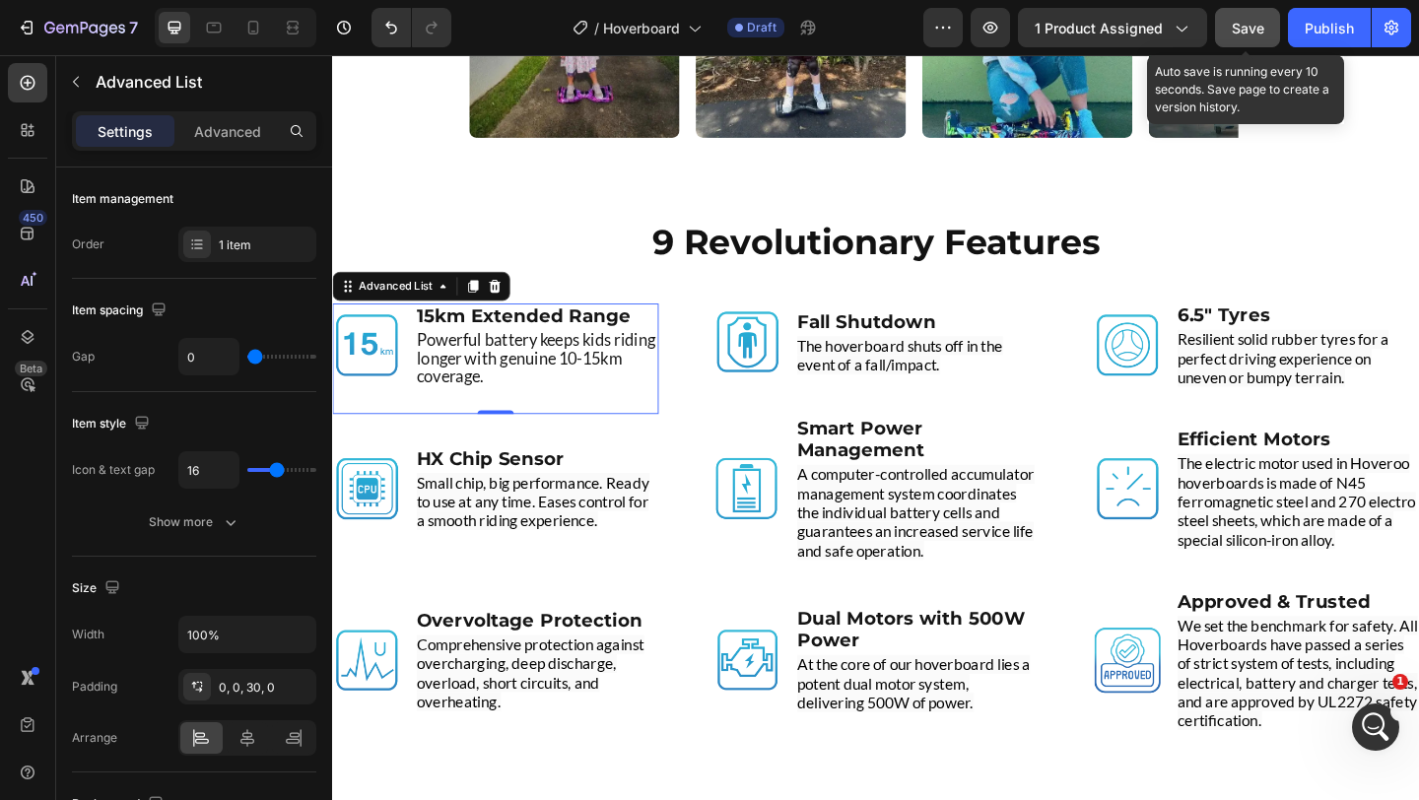
click at [1255, 23] on span "Save" at bounding box center [1248, 28] width 33 height 17
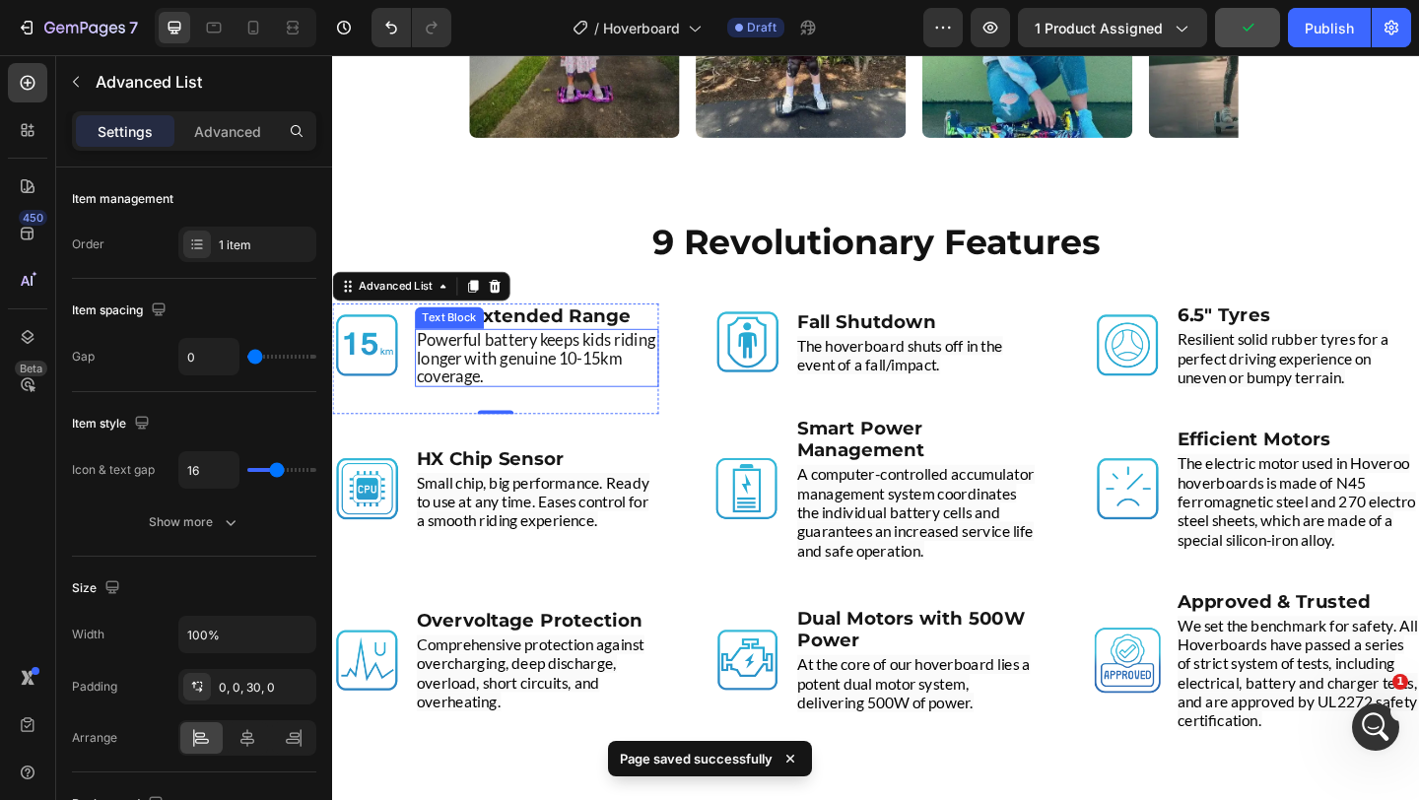
click at [630, 387] on p "Powerful battery keeps kids riding longer with genuine 10-15km coverage." at bounding box center [554, 384] width 261 height 59
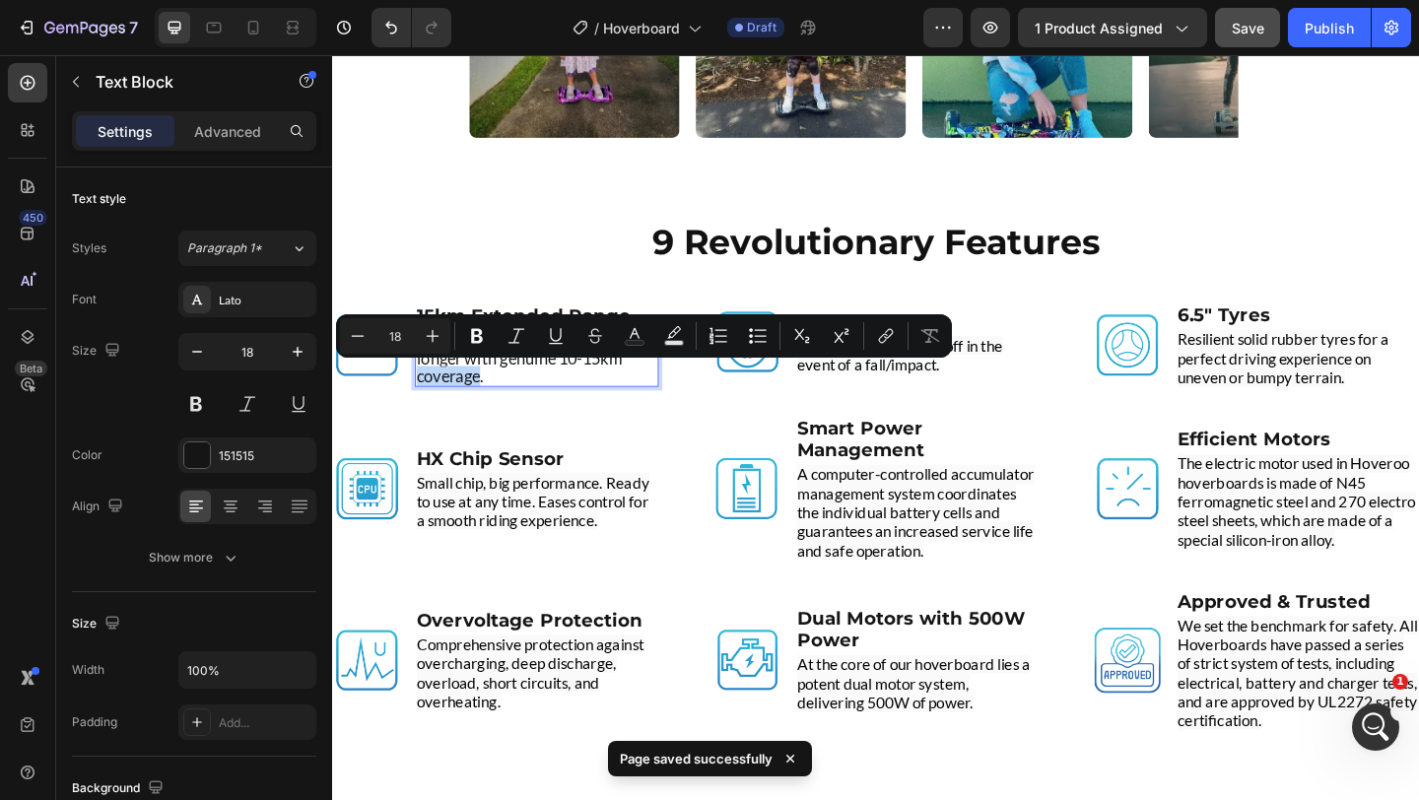
drag, startPoint x: 474, startPoint y: 408, endPoint x: 540, endPoint y: 407, distance: 66.0
click at [540, 407] on p "Powerful battery keeps kids riding longer with genuine 10-15km coverage." at bounding box center [554, 384] width 261 height 59
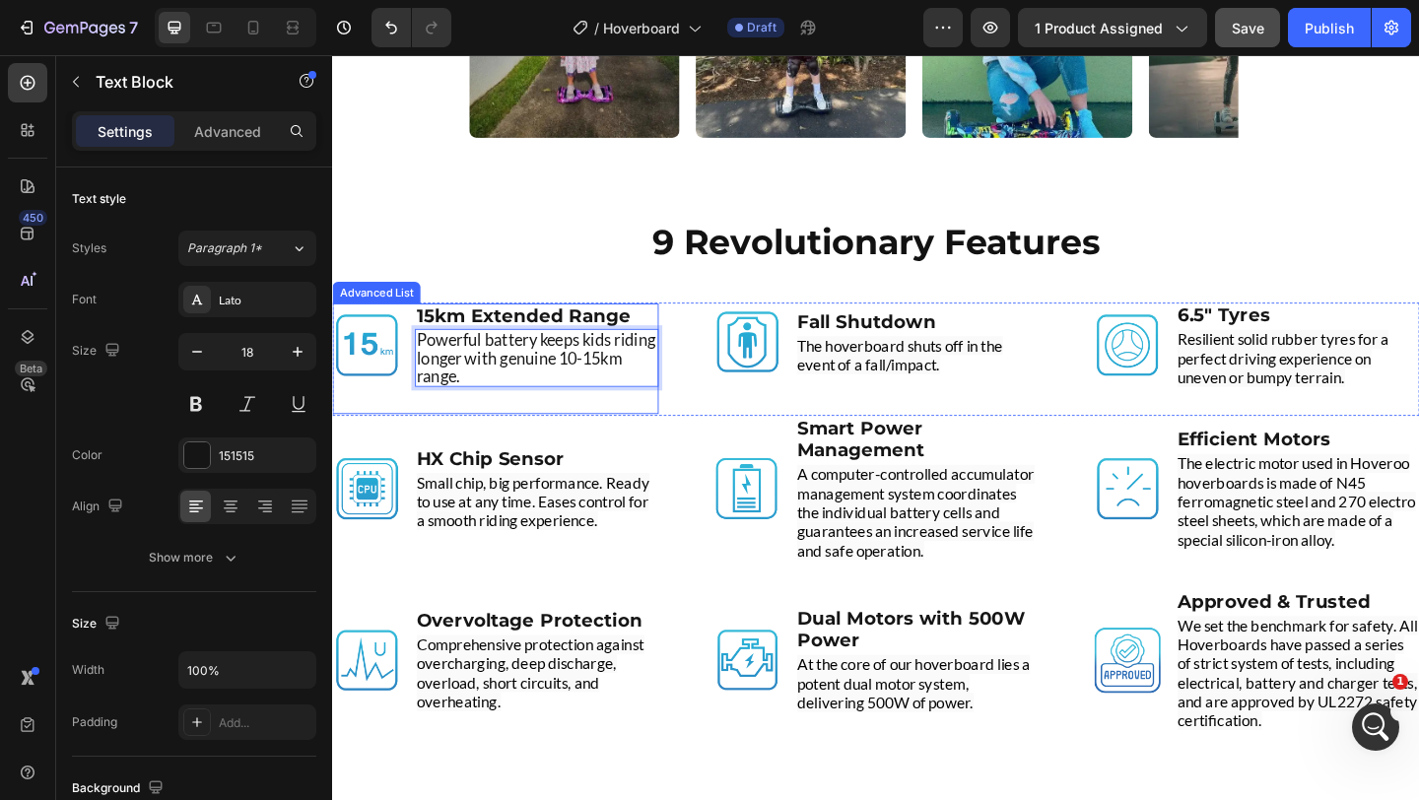
click at [611, 430] on div "Image 15km Extended Range Text Block Powerful battery keeps kids riding longer …" at bounding box center [509, 385] width 355 height 120
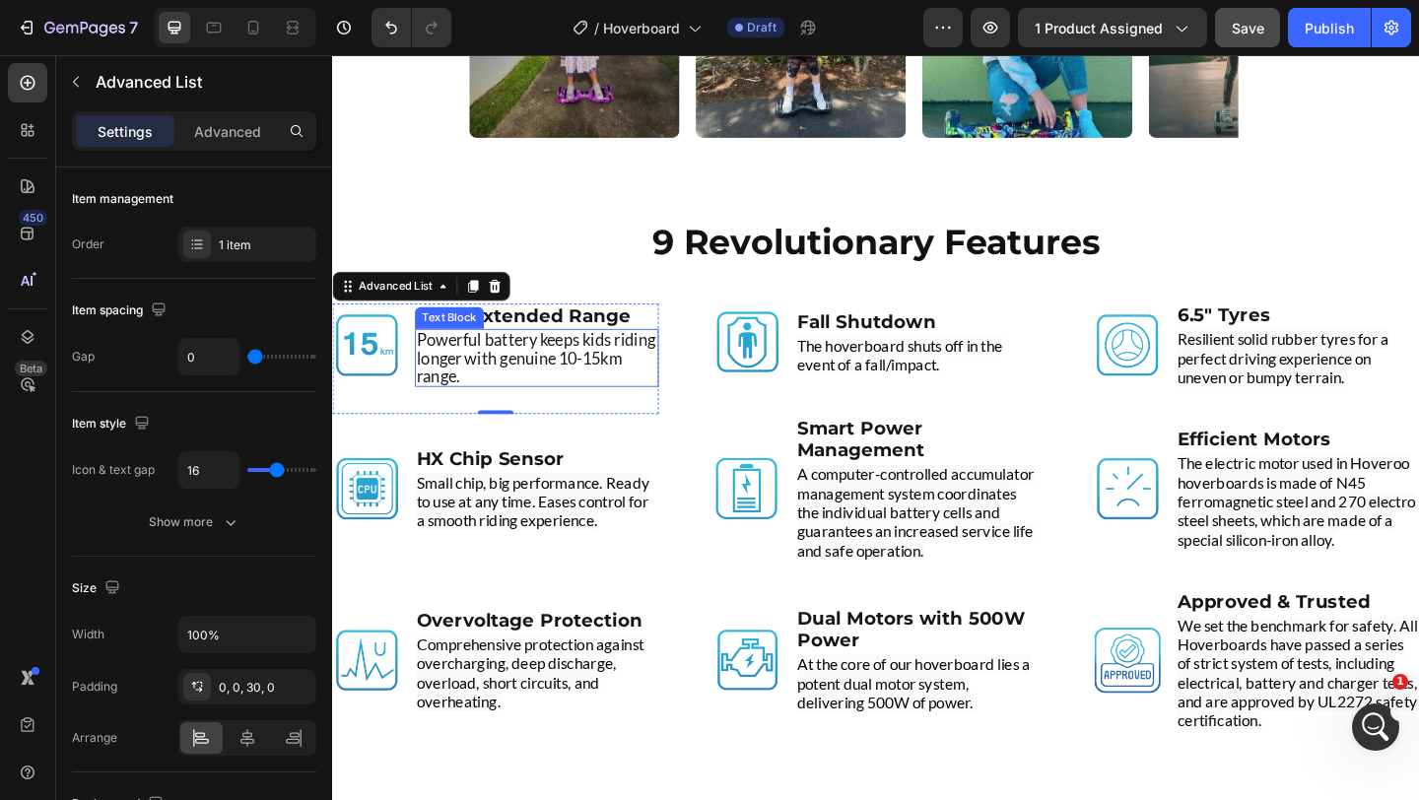
click at [494, 374] on p "Powerful battery keeps kids riding longer with genuine 10-15km range." at bounding box center [554, 384] width 261 height 59
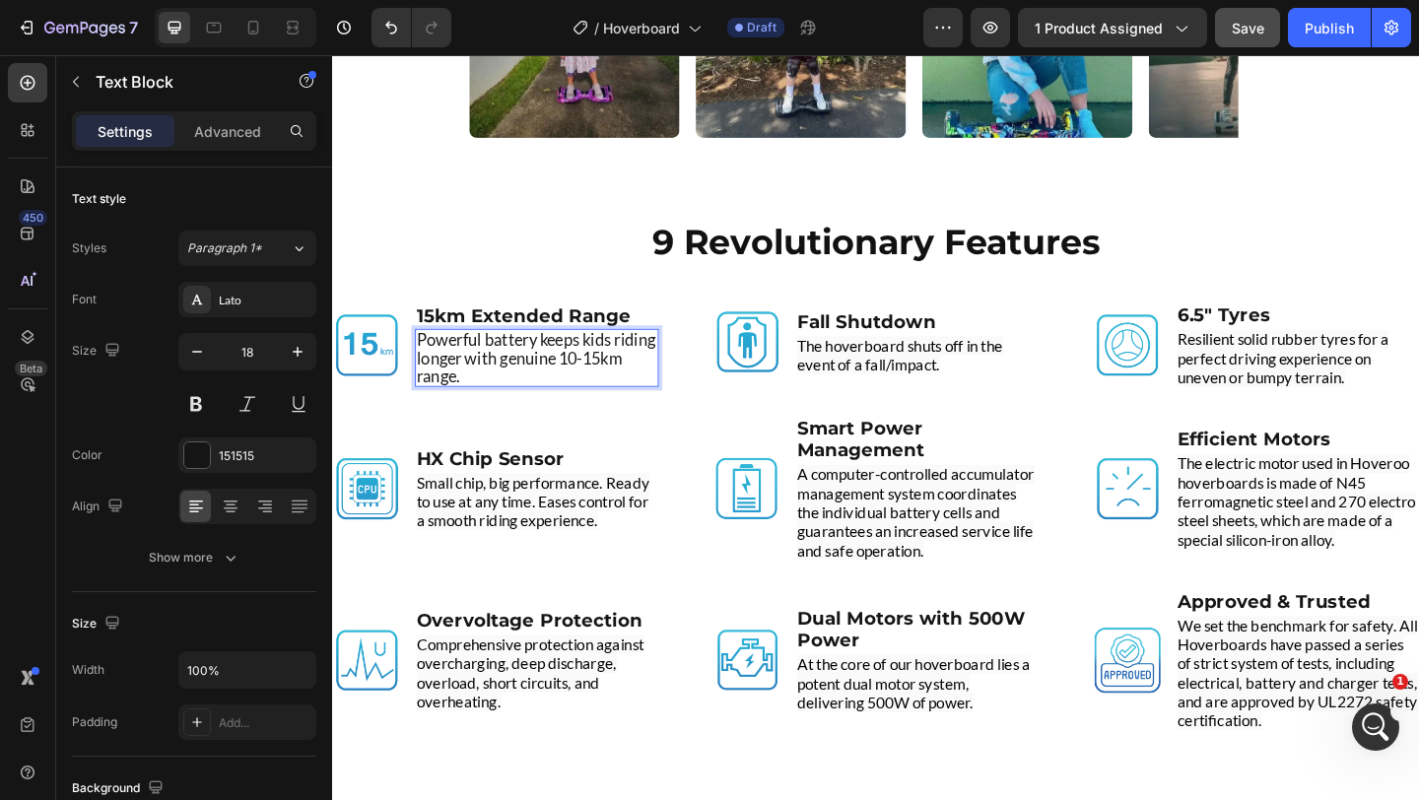
click at [494, 366] on p "Powerful battery keeps kids riding longer with genuine 10-15km range." at bounding box center [554, 384] width 261 height 59
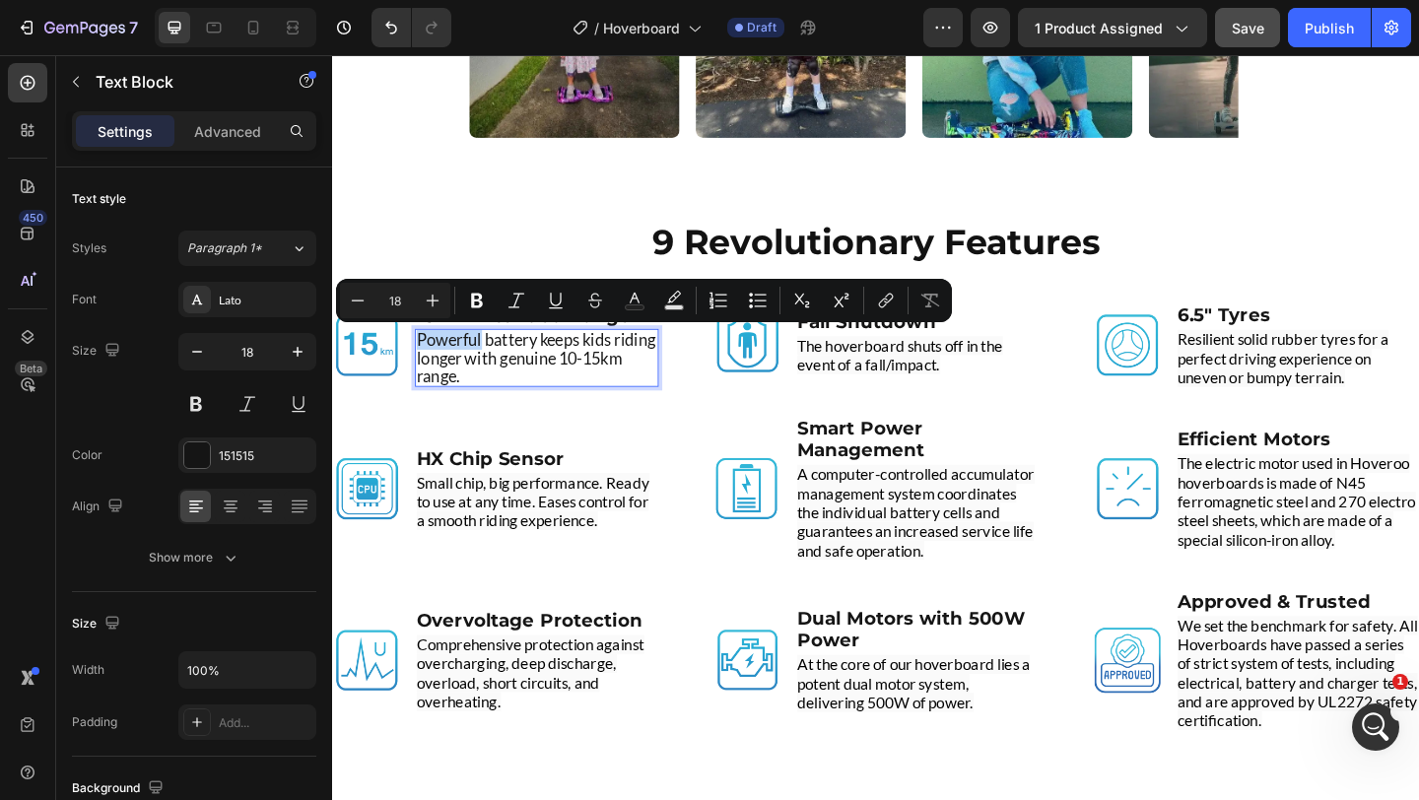
drag, startPoint x: 493, startPoint y: 373, endPoint x: 423, endPoint y: 364, distance: 70.5
click at [422, 364] on div "Powerful battery keeps kids riding longer with genuine 10-15km range." at bounding box center [554, 384] width 265 height 63
click at [536, 406] on p "Powerful battery keeps kids riding longer with genuine 10-15km range." at bounding box center [554, 384] width 261 height 59
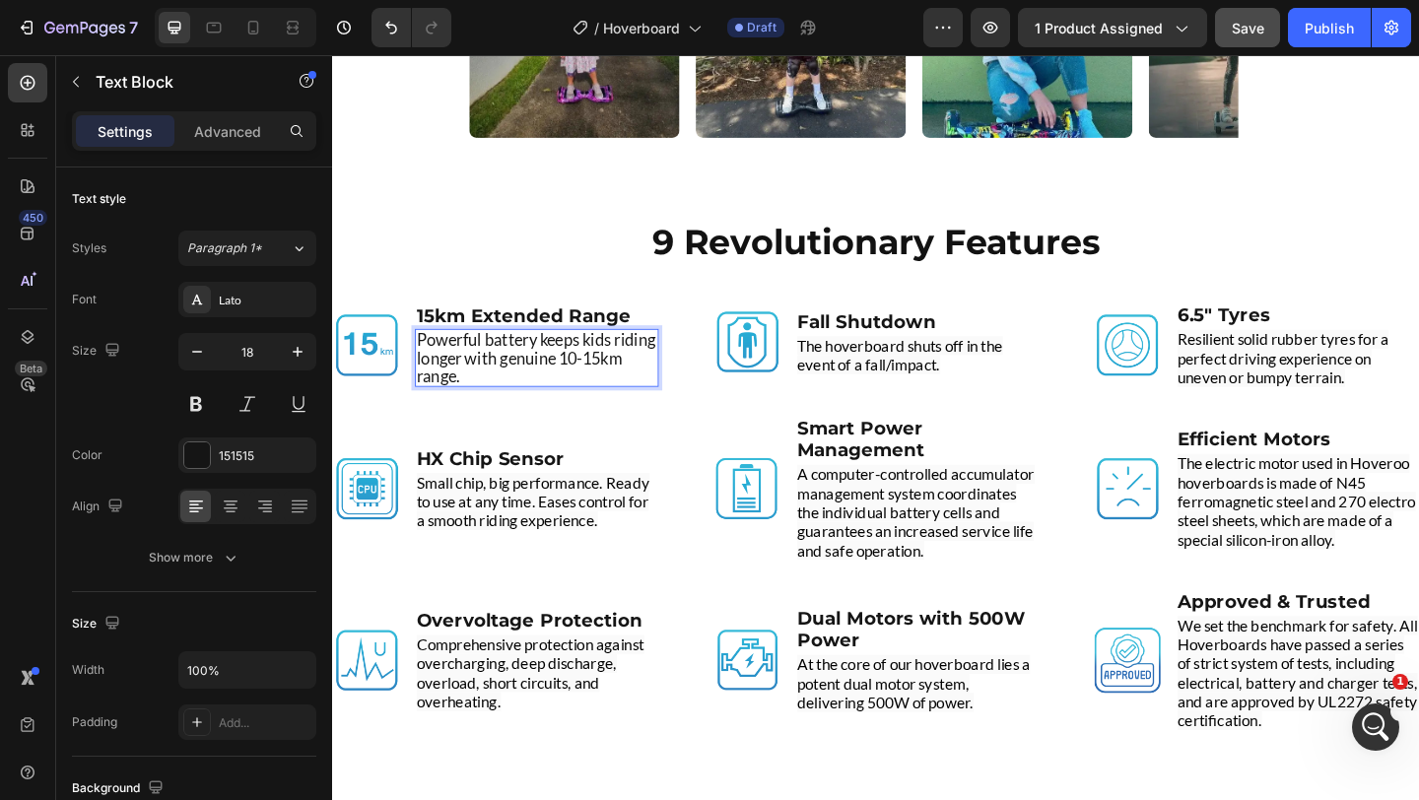
click at [561, 364] on p "Powerful battery keeps kids riding longer with genuine 10-15km range." at bounding box center [554, 384] width 261 height 59
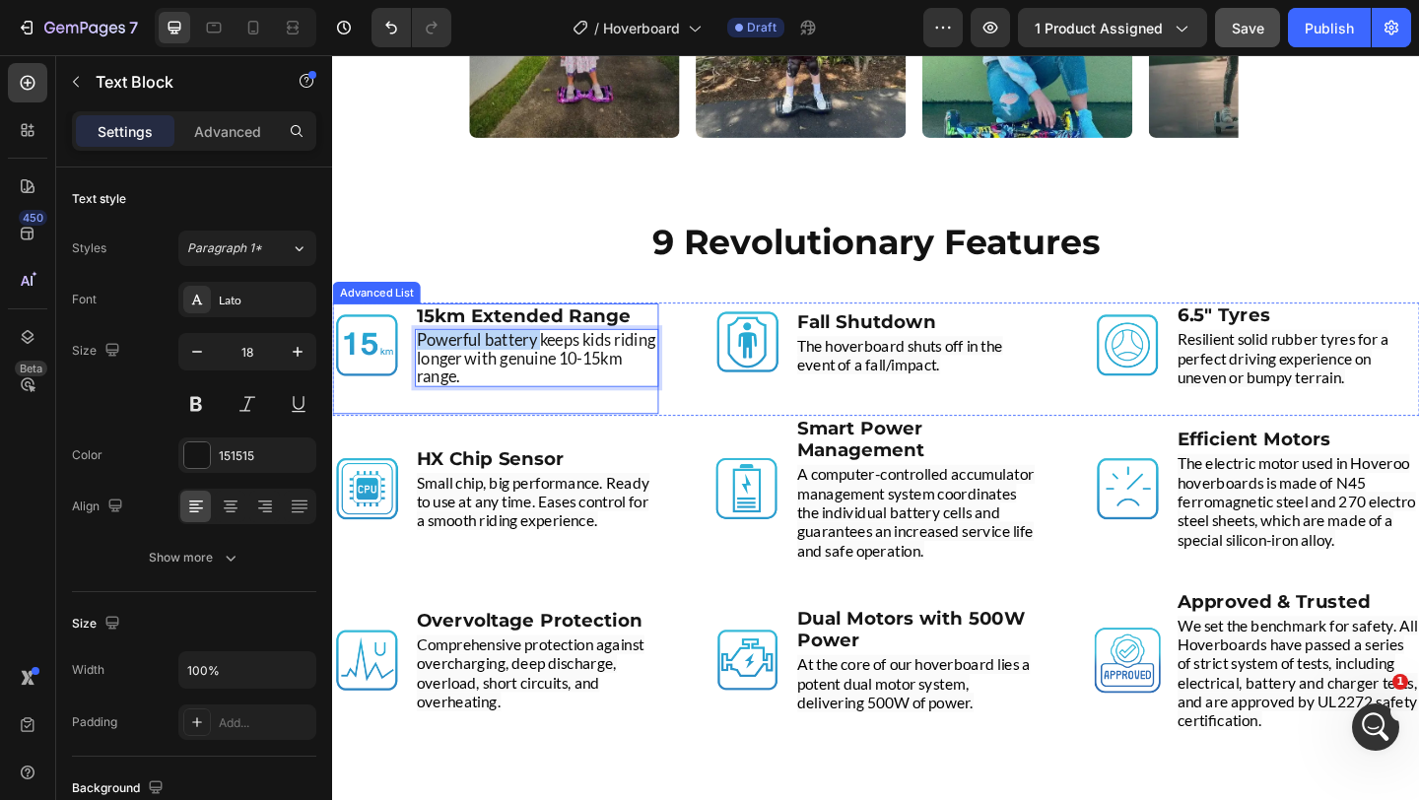
drag, startPoint x: 561, startPoint y: 364, endPoint x: 421, endPoint y: 361, distance: 140.0
click at [422, 361] on div "Powerful battery keeps kids riding longer with genuine 10-15km range." at bounding box center [554, 384] width 265 height 63
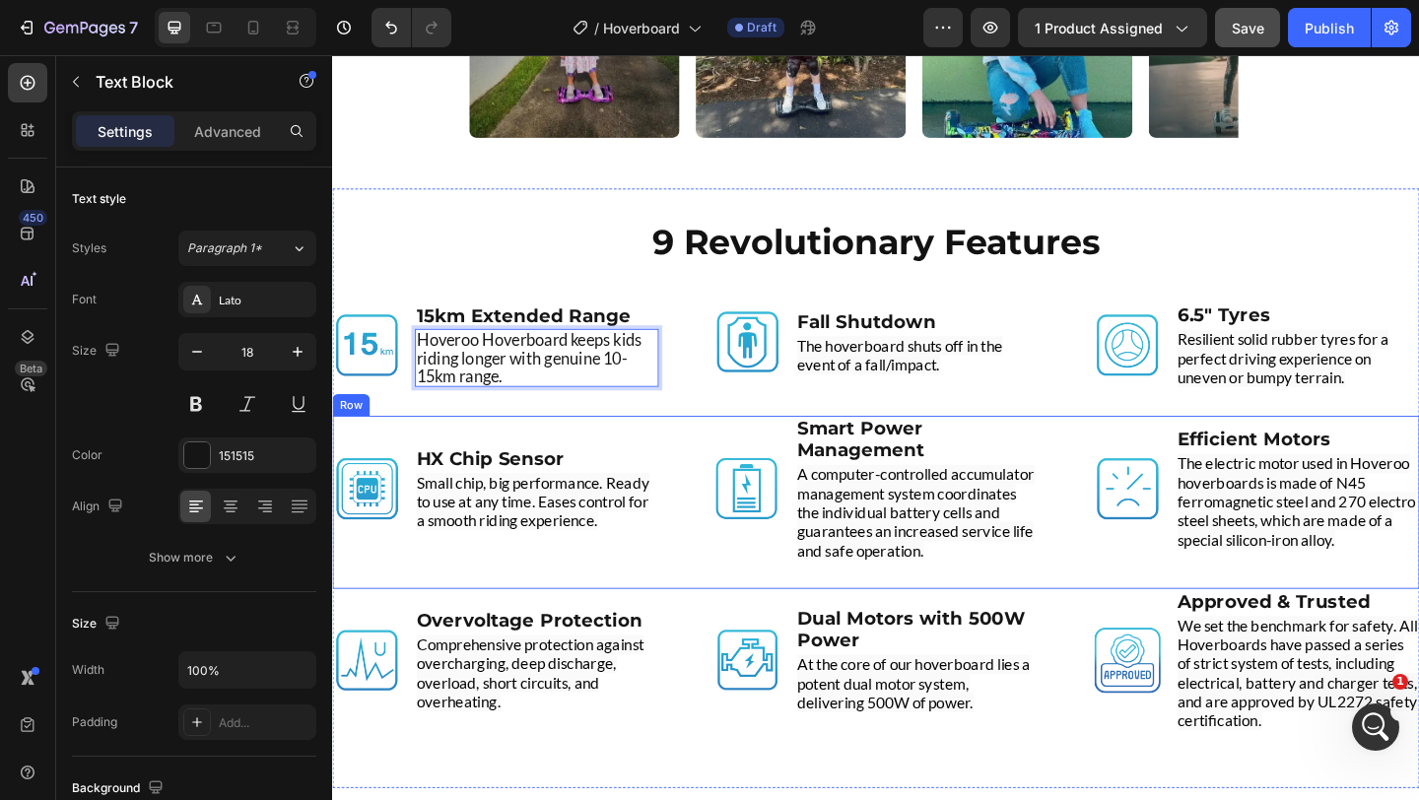
click at [570, 447] on div "Image HX Chip Sensor Text Block Small chip, big performance. Ready to use at an…" at bounding box center [509, 541] width 355 height 188
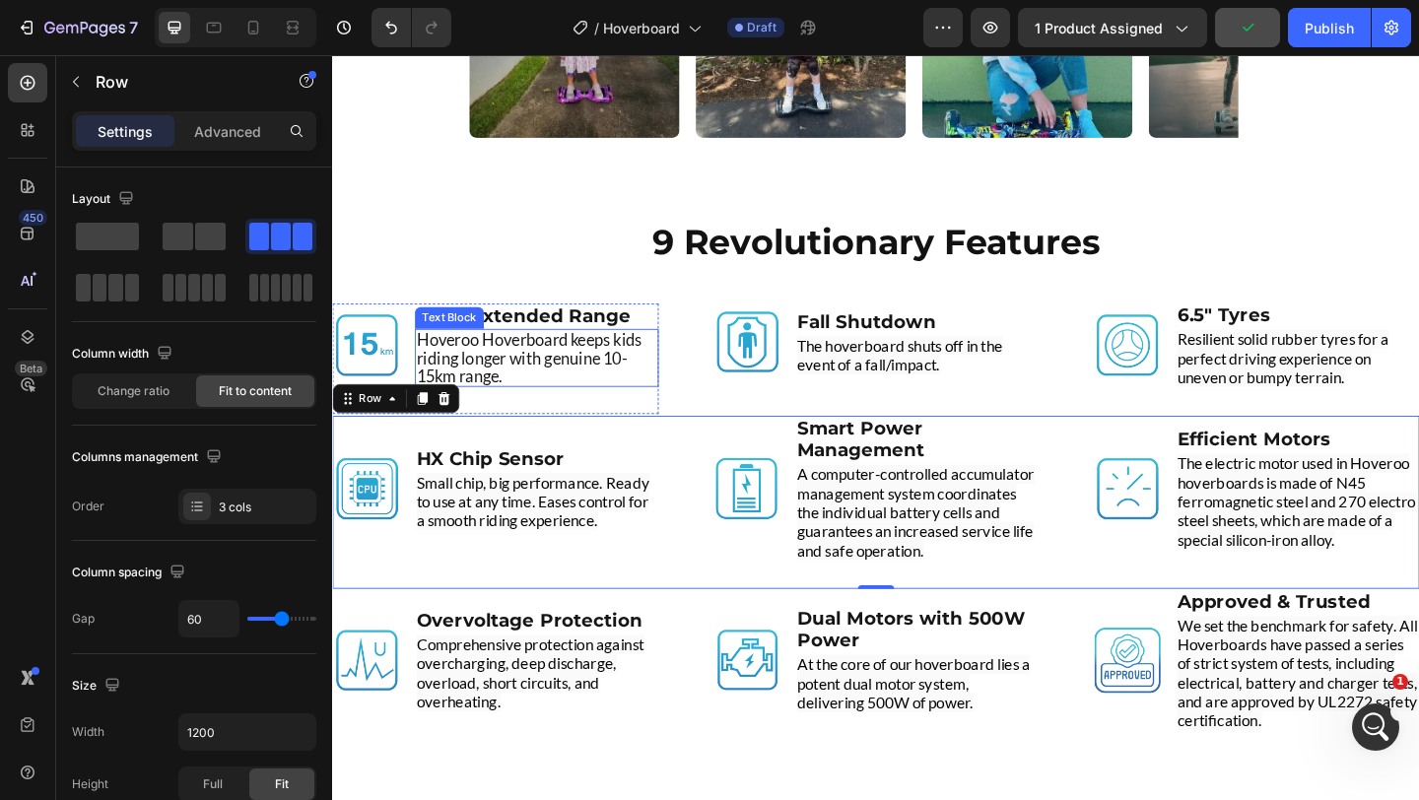
click at [428, 369] on p "Hoveroo Hoverboard keeps kids riding longer with genuine 10-15km range." at bounding box center [554, 384] width 261 height 59
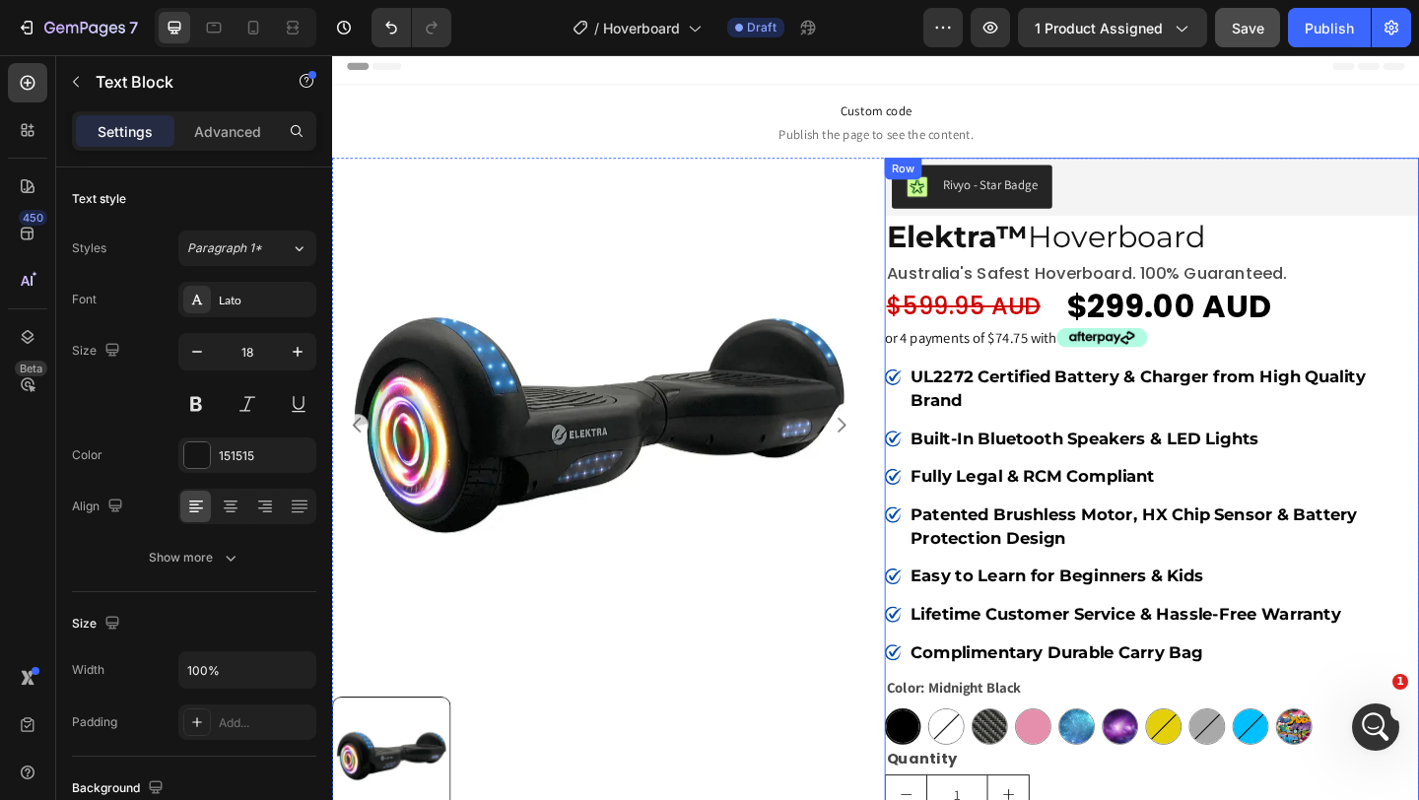
scroll to position [0, 0]
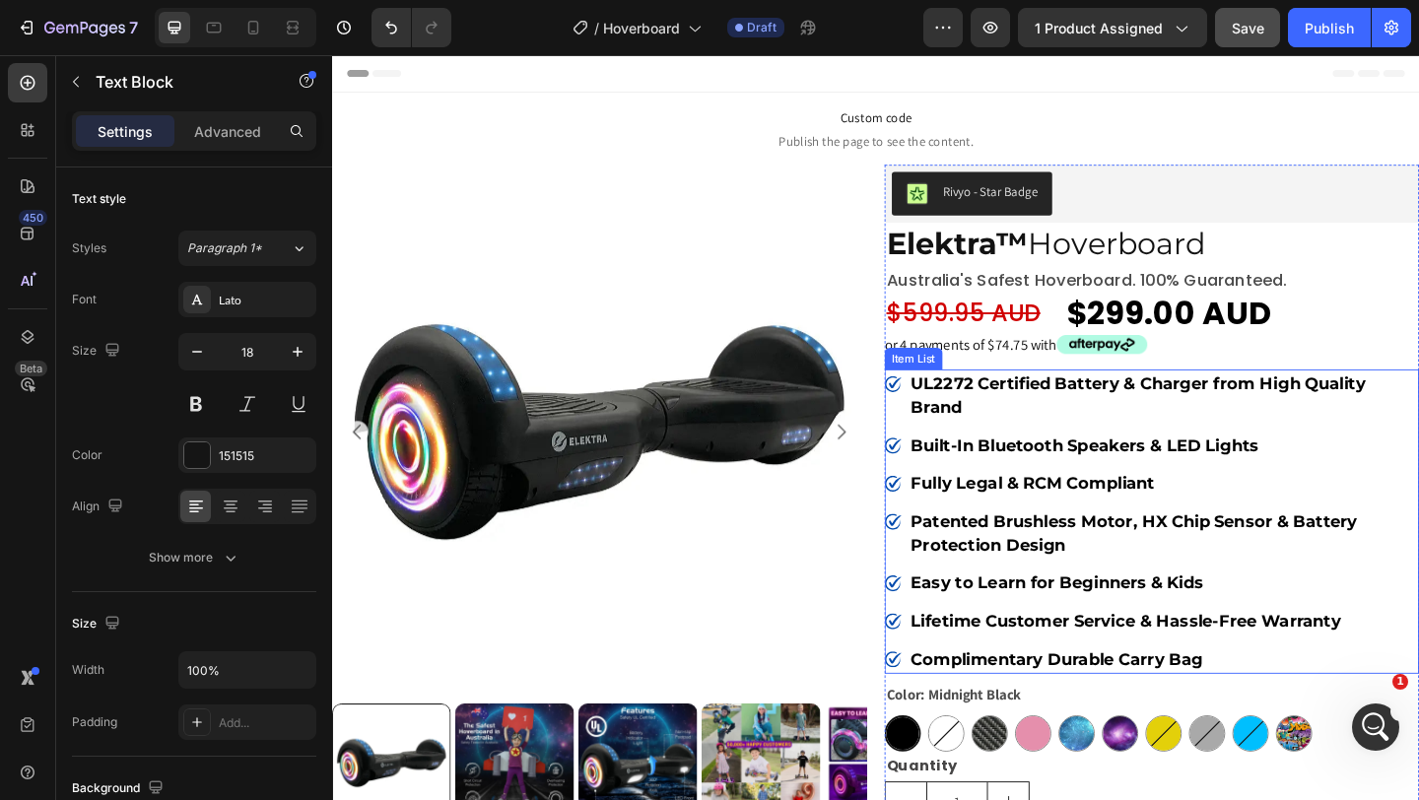
click at [944, 412] on icon at bounding box center [945, 412] width 14 height 12
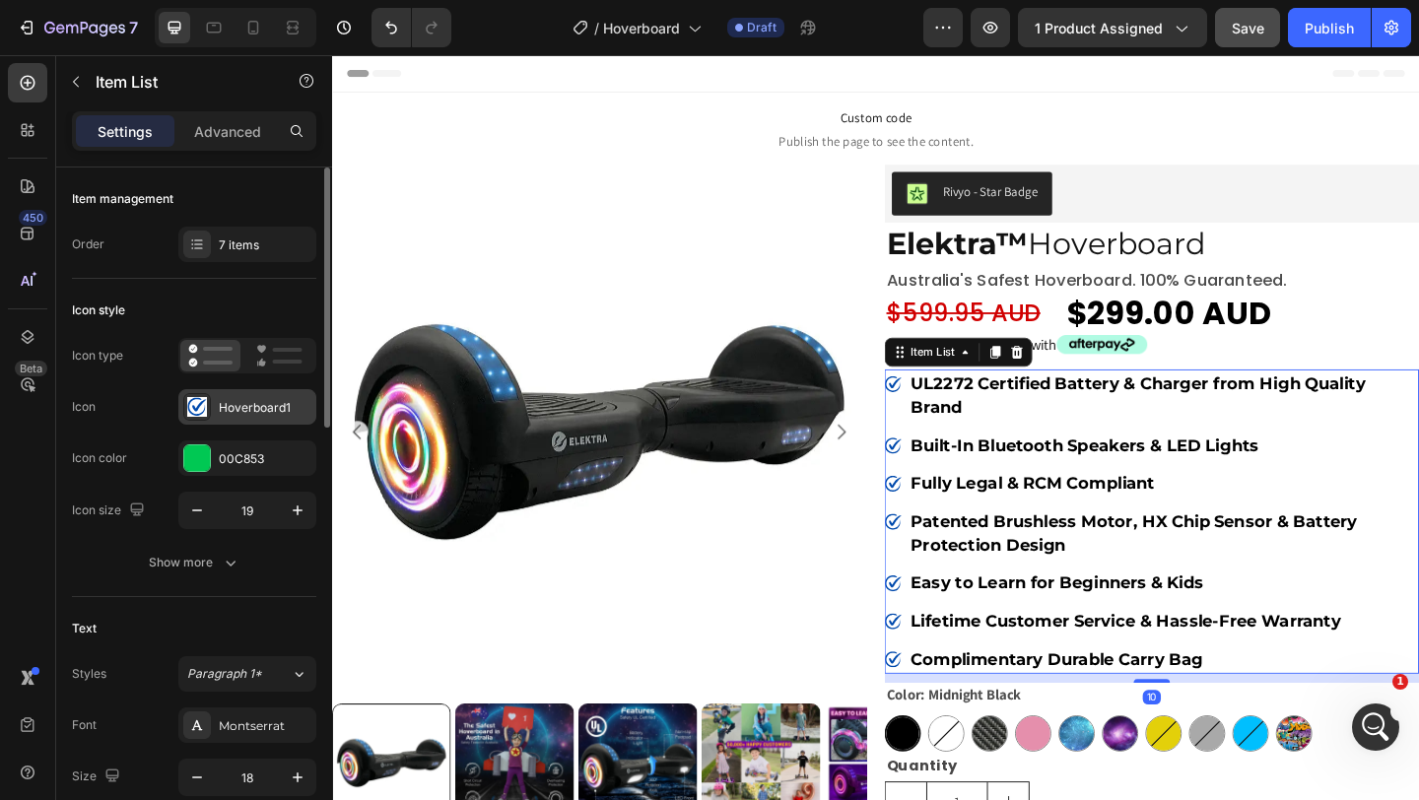
click at [242, 418] on div "Hoverboard1" at bounding box center [247, 406] width 138 height 35
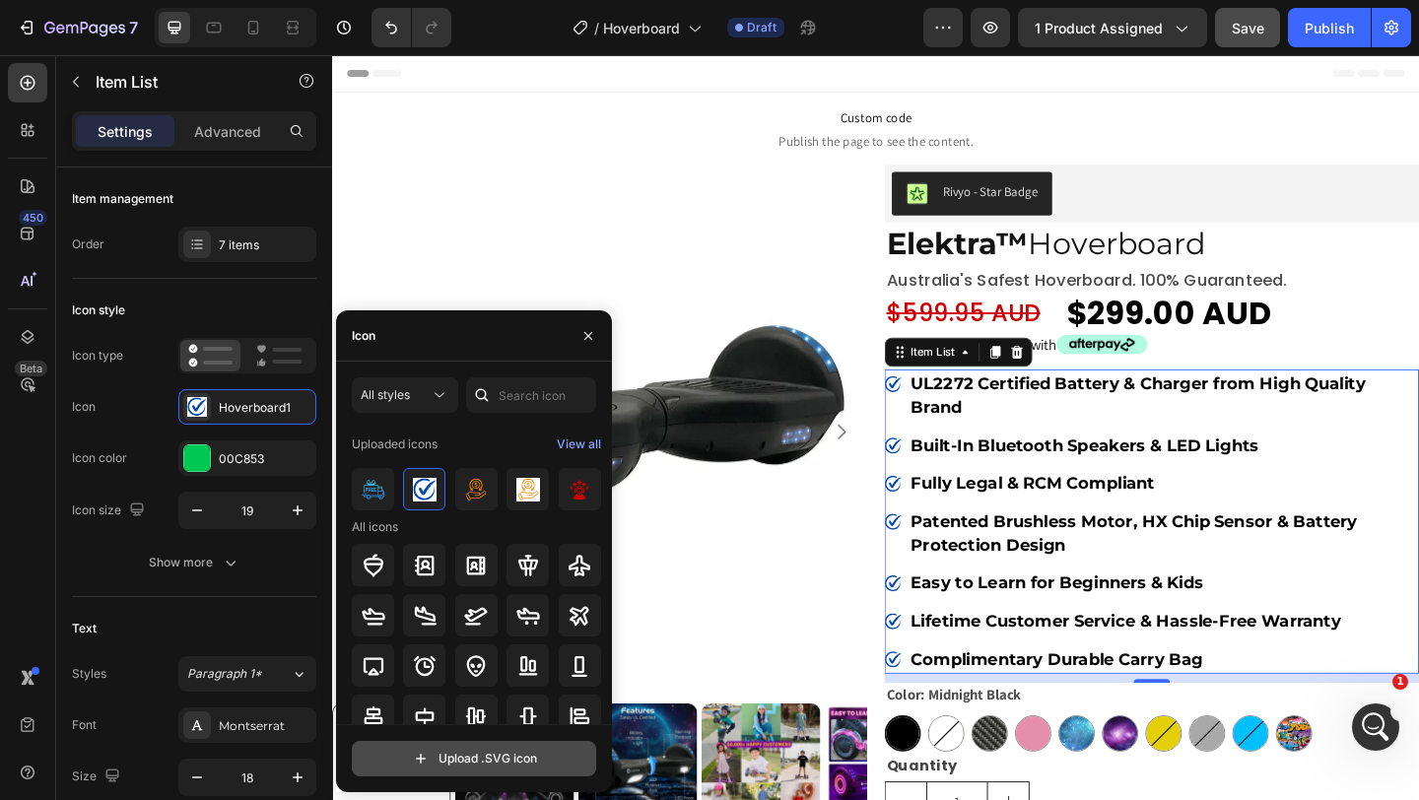
click at [432, 769] on input "file" at bounding box center [474, 759] width 242 height 34
type input "C:\fakepath\hb2(1).svg"
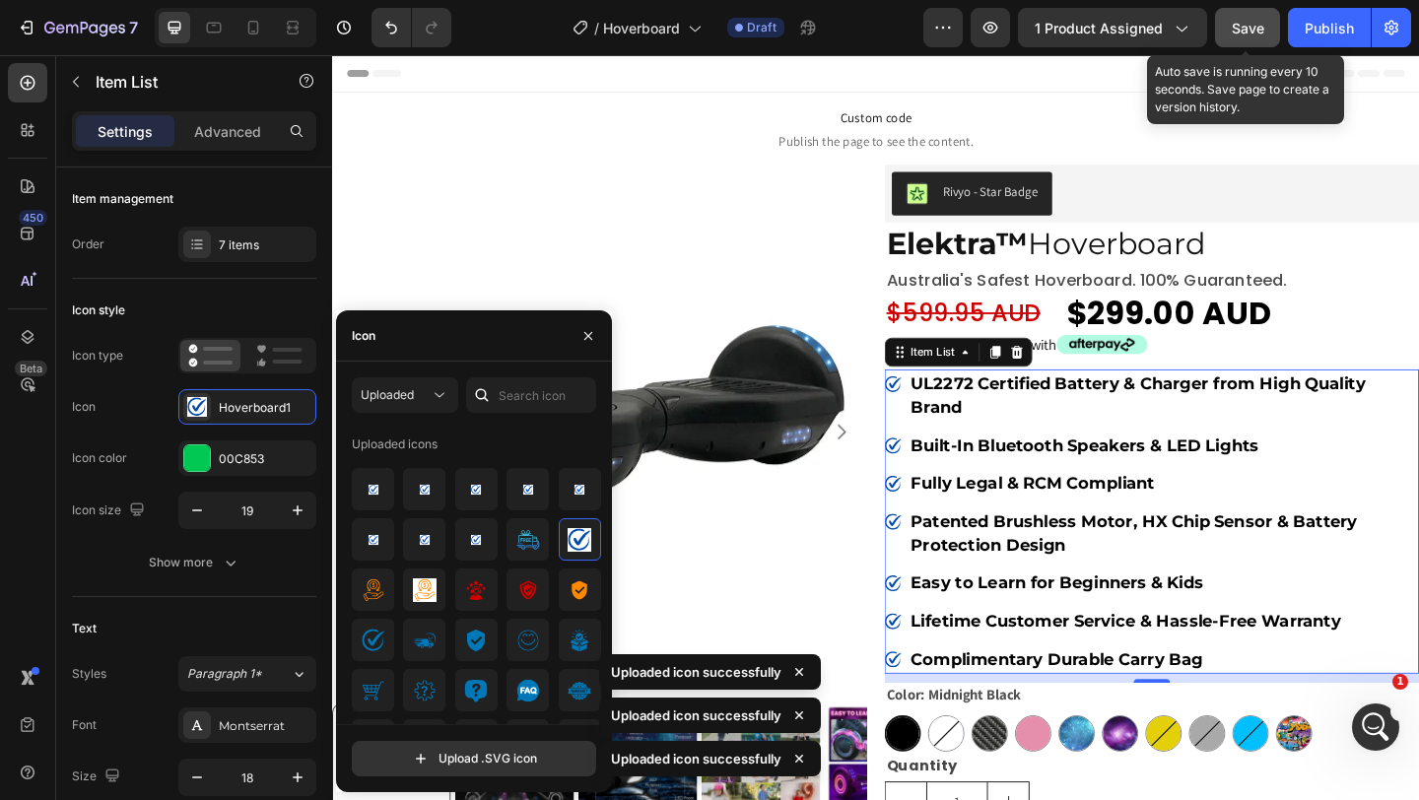
click at [1256, 13] on button "Save" at bounding box center [1247, 27] width 65 height 39
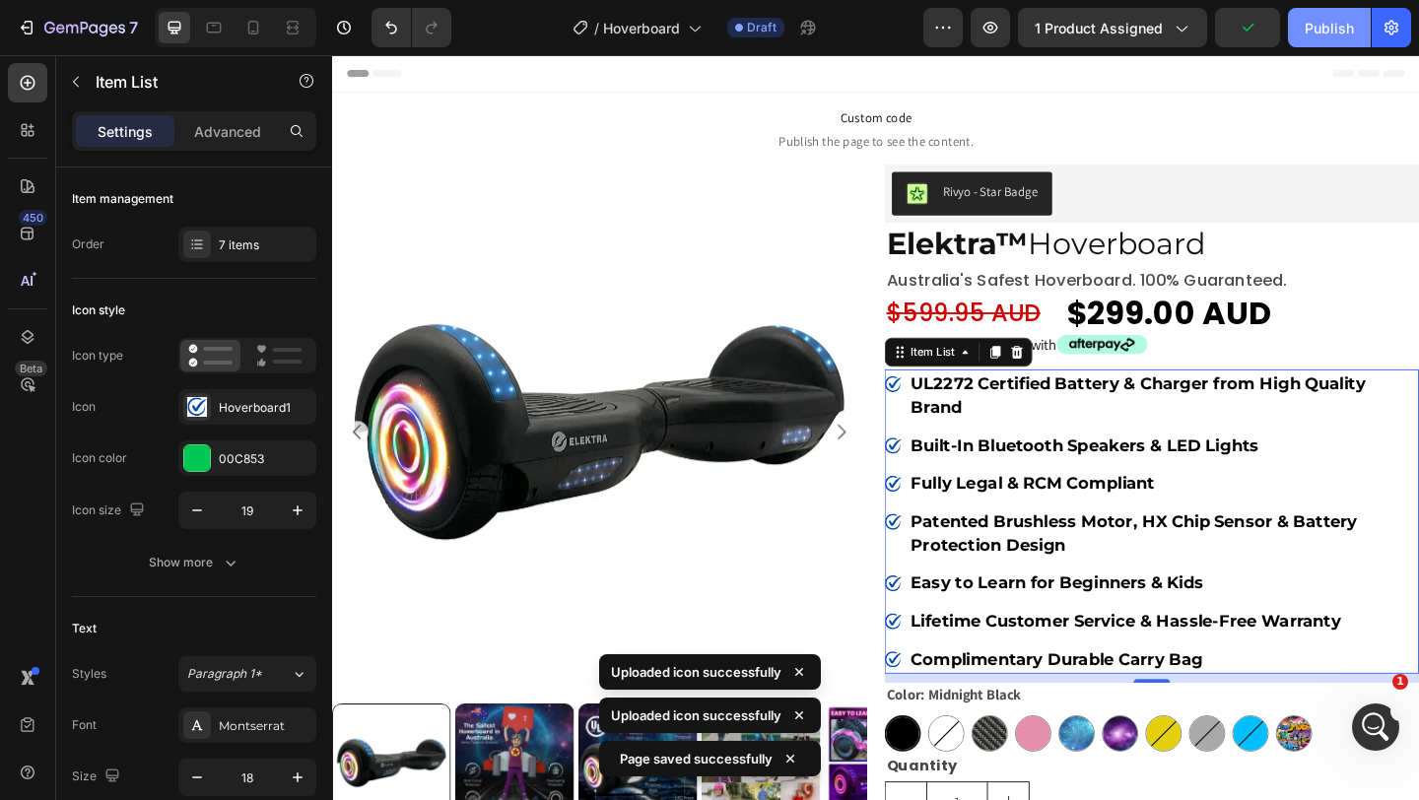
click at [1325, 22] on div "Publish" at bounding box center [1329, 28] width 49 height 21
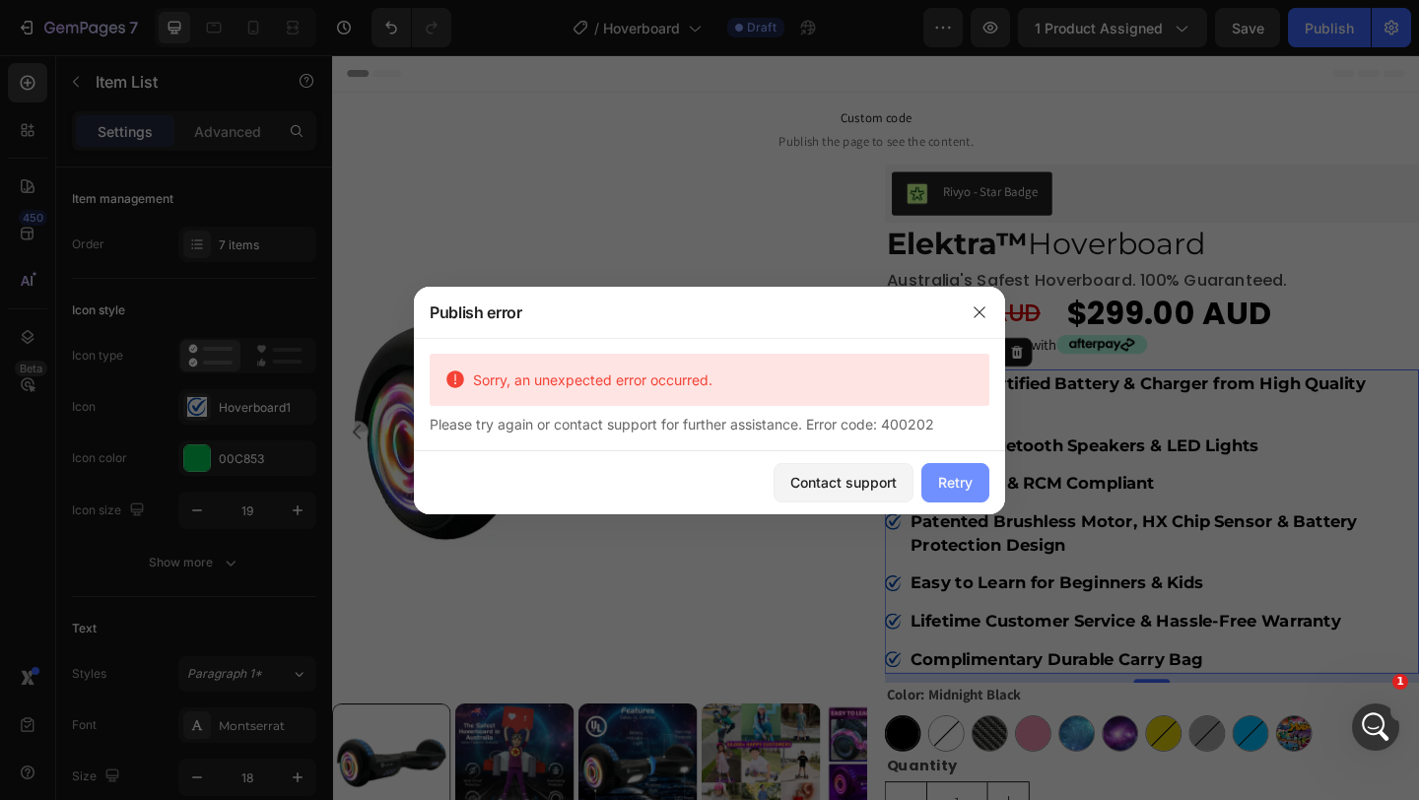
click at [955, 482] on div "Retry" at bounding box center [955, 482] width 34 height 21
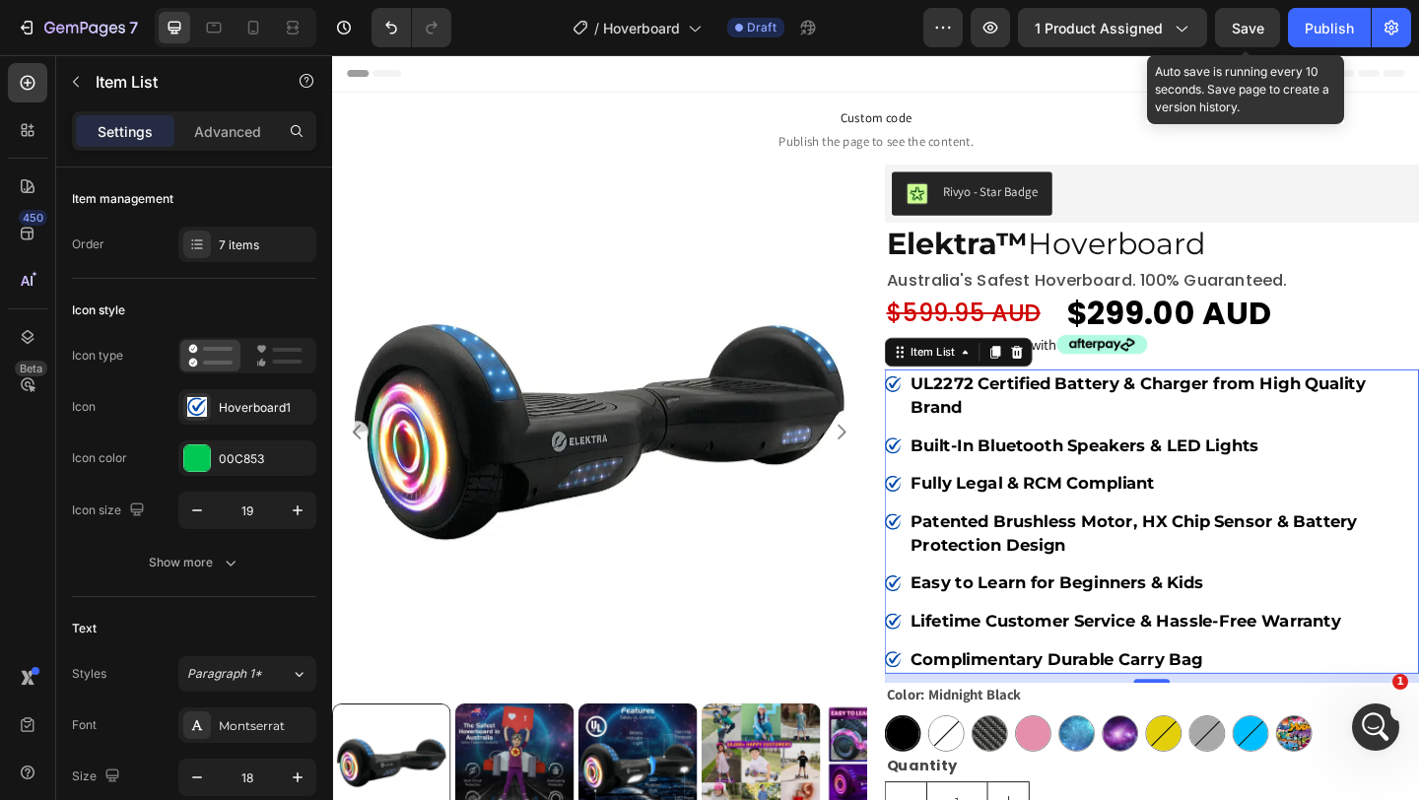
click at [1251, 20] on span "Save" at bounding box center [1248, 28] width 33 height 17
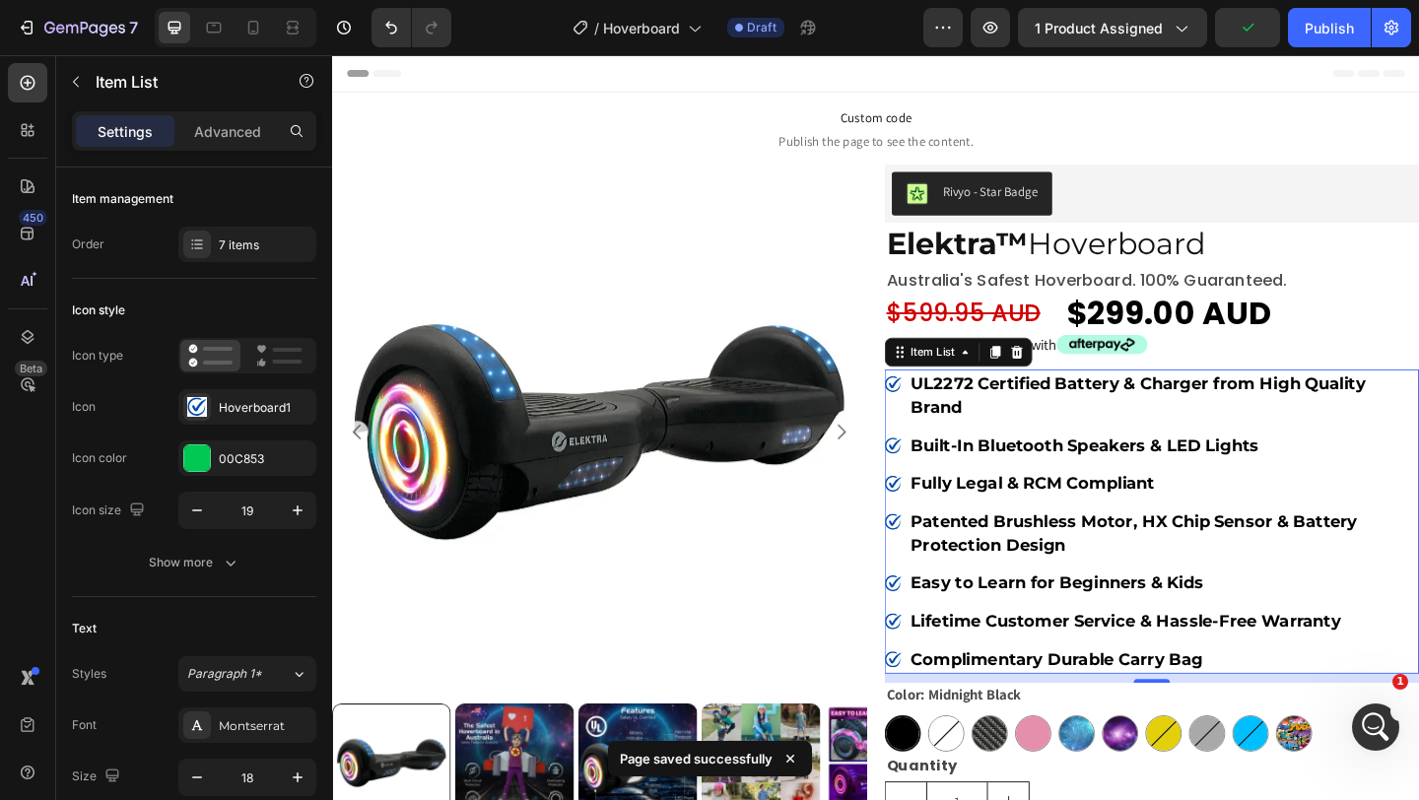
click at [943, 411] on rect at bounding box center [942, 413] width 23 height 23
click at [223, 404] on div "Hoverboard1" at bounding box center [265, 408] width 93 height 18
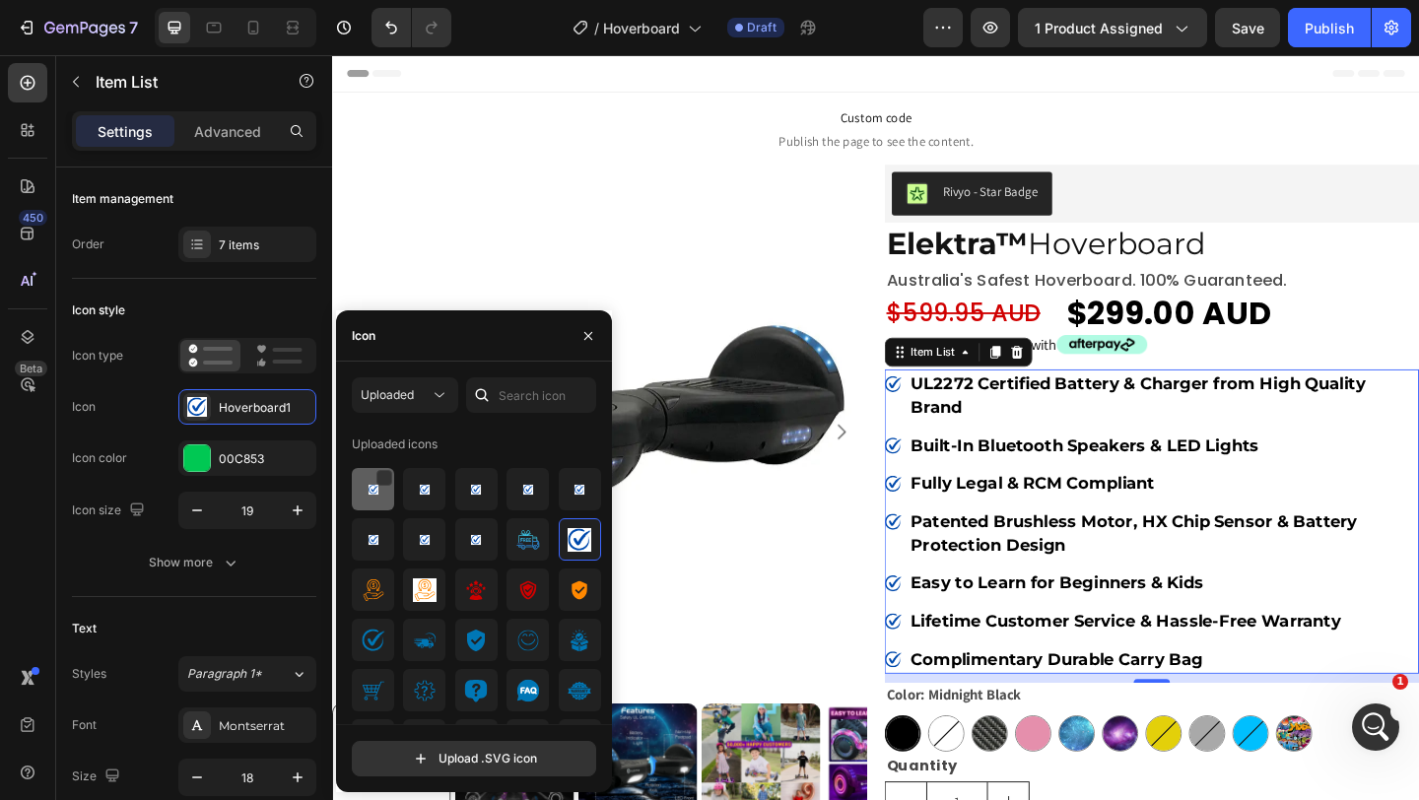
click at [369, 499] on img at bounding box center [374, 490] width 24 height 24
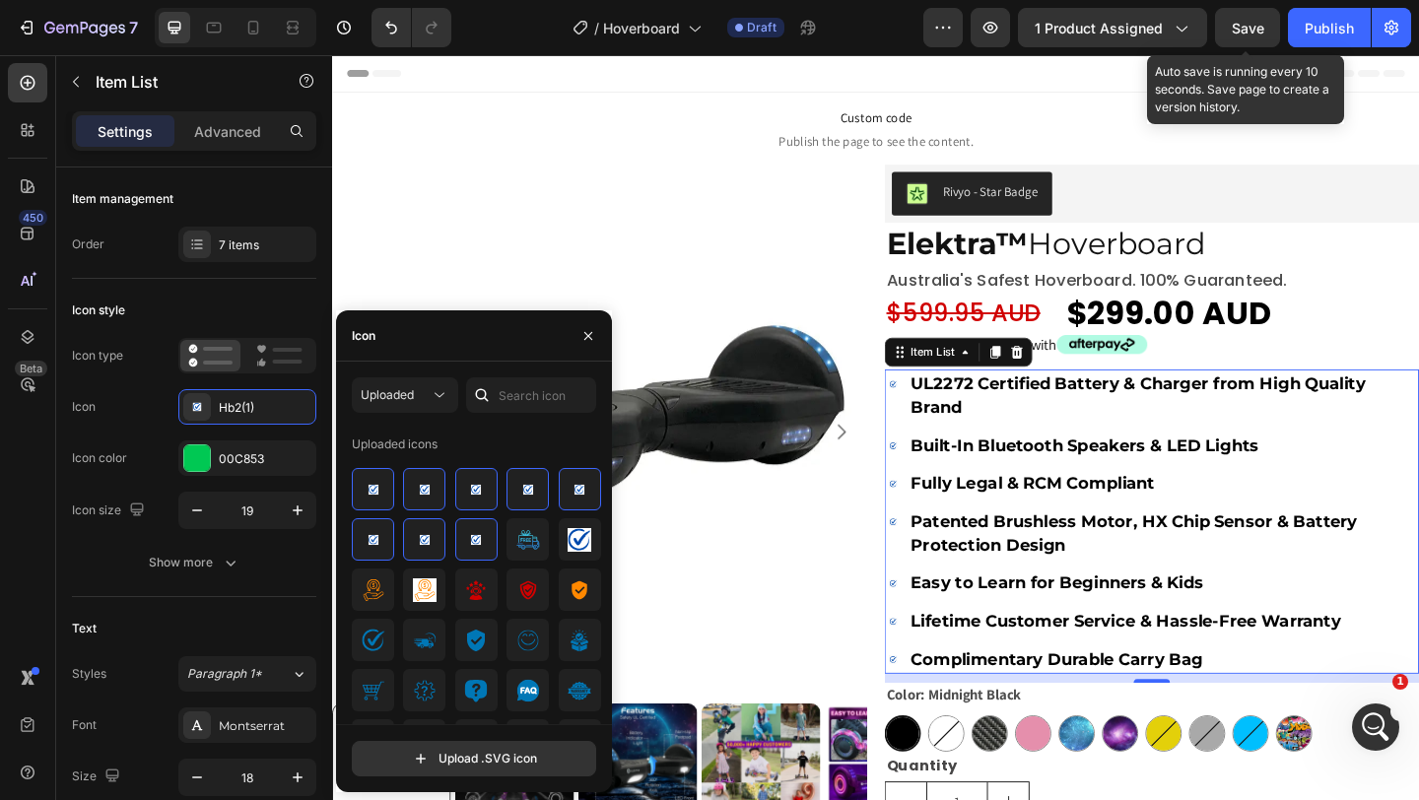
click at [1242, 27] on span "Save" at bounding box center [1248, 28] width 33 height 17
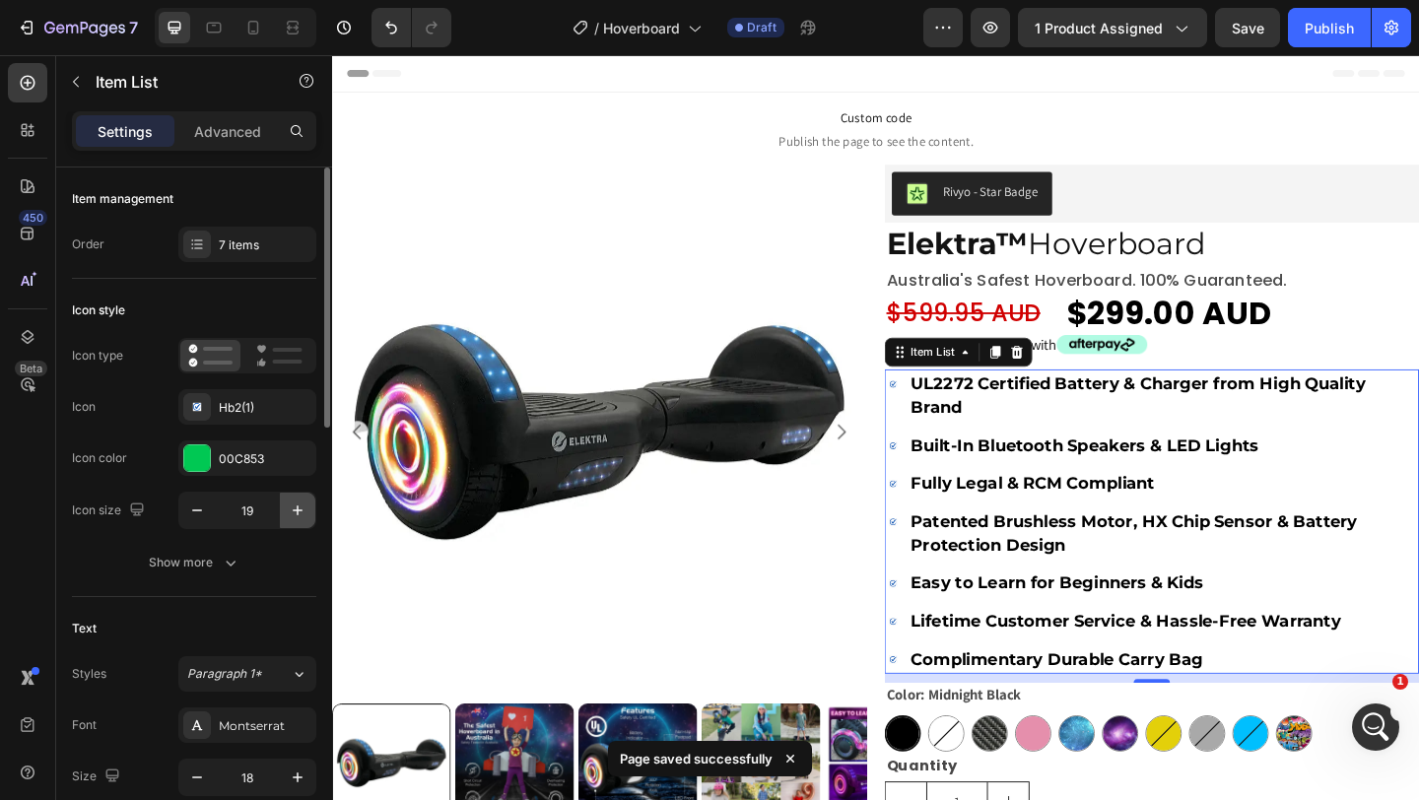
click at [298, 513] on icon "button" at bounding box center [298, 511] width 10 height 10
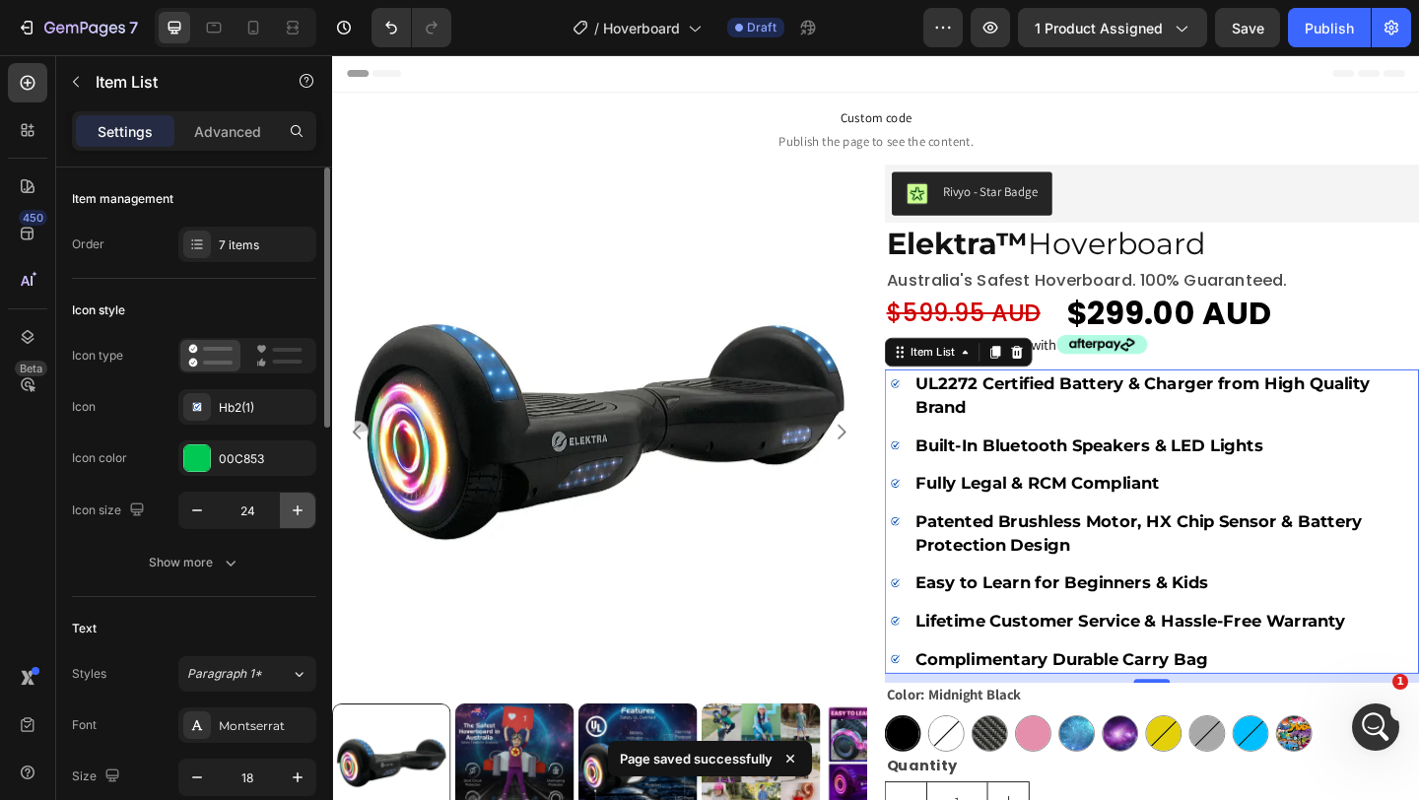
click at [298, 513] on icon "button" at bounding box center [298, 511] width 10 height 10
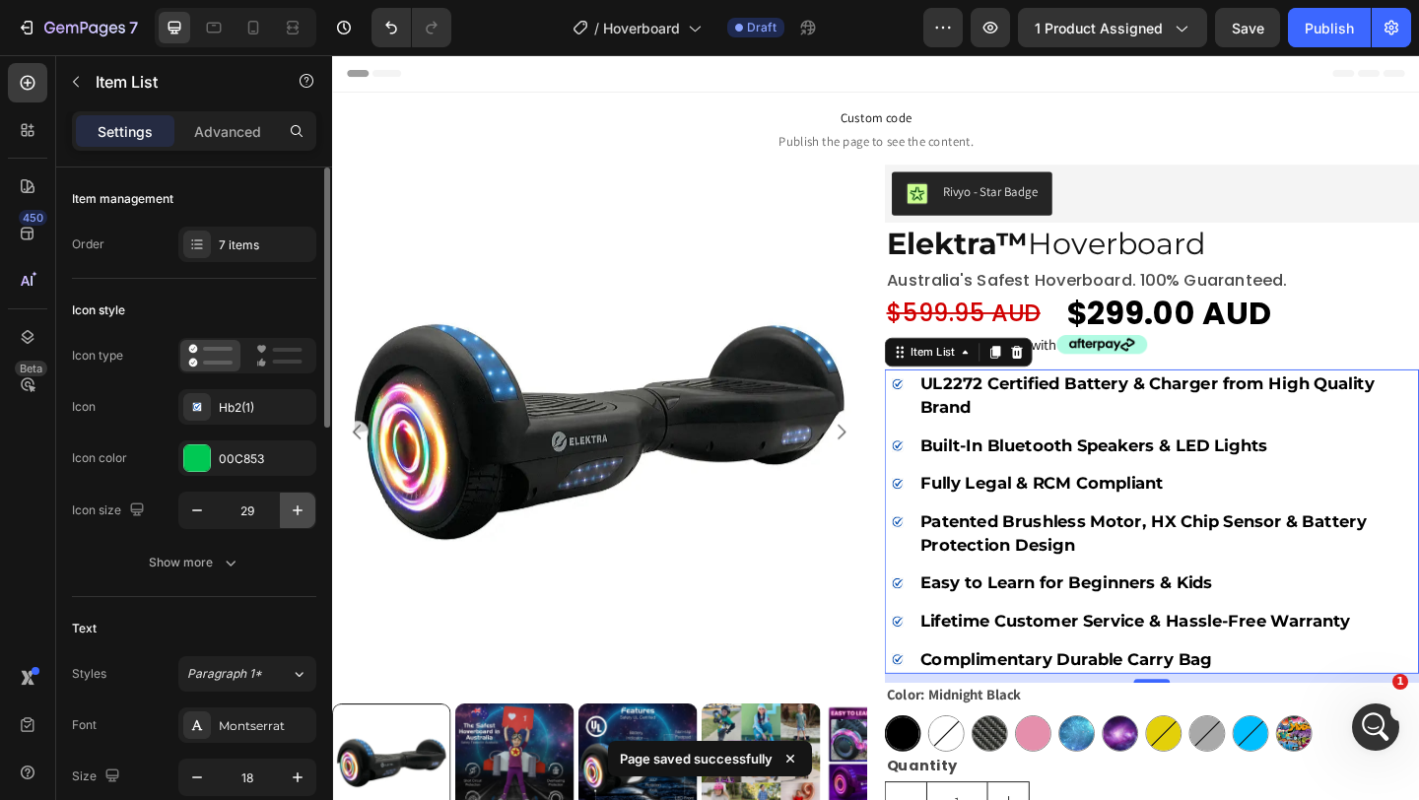
click at [298, 513] on icon "button" at bounding box center [298, 511] width 10 height 10
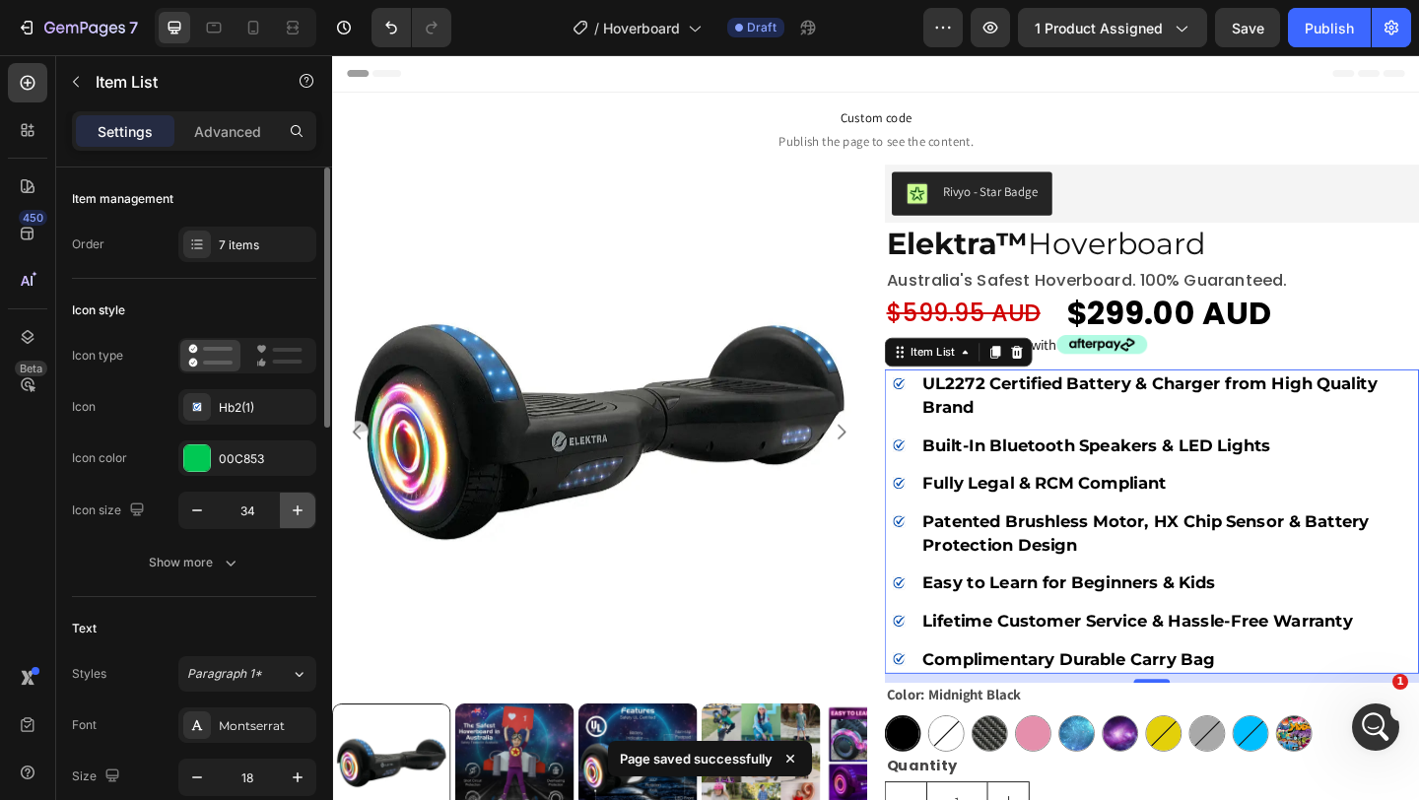
click at [298, 513] on icon "button" at bounding box center [298, 511] width 10 height 10
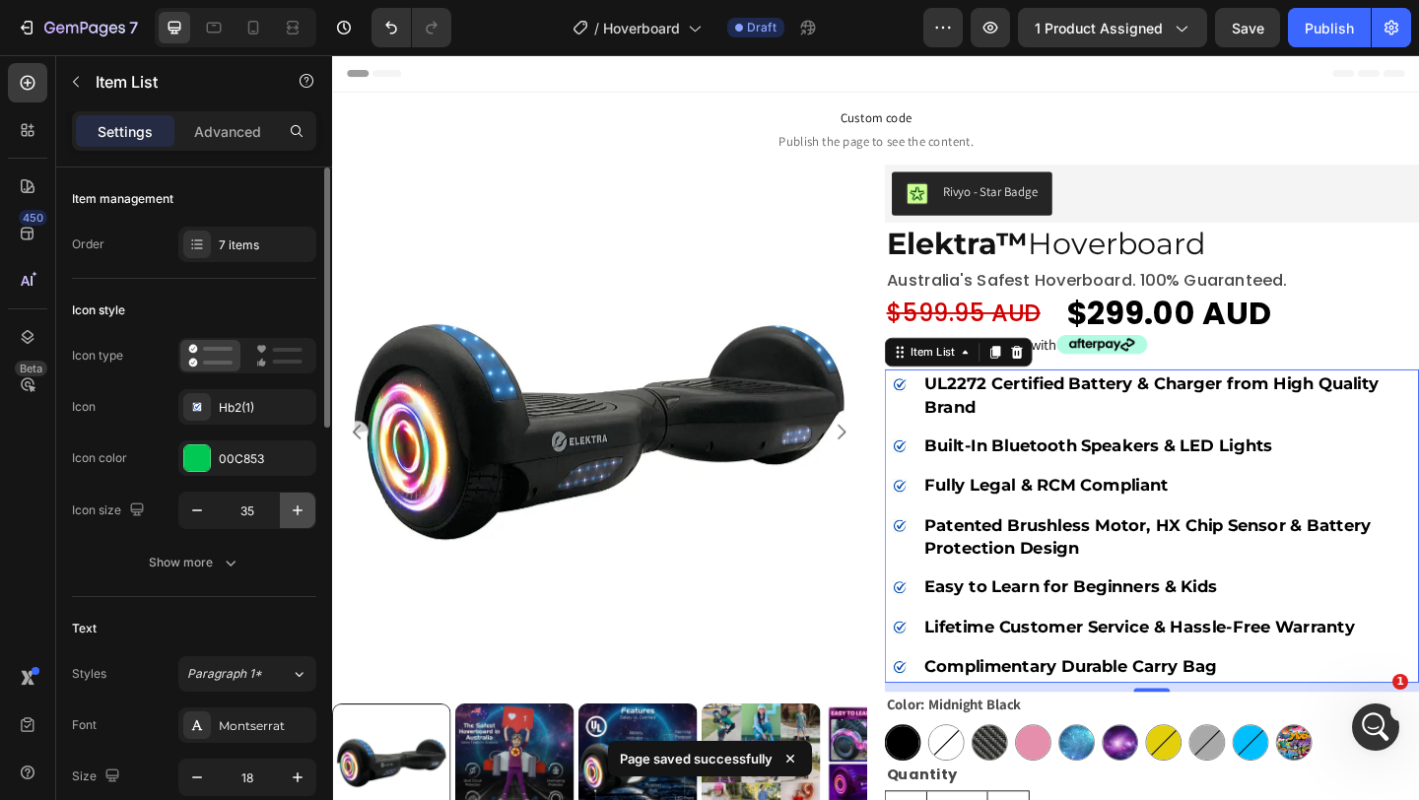
click at [298, 513] on icon "button" at bounding box center [298, 511] width 10 height 10
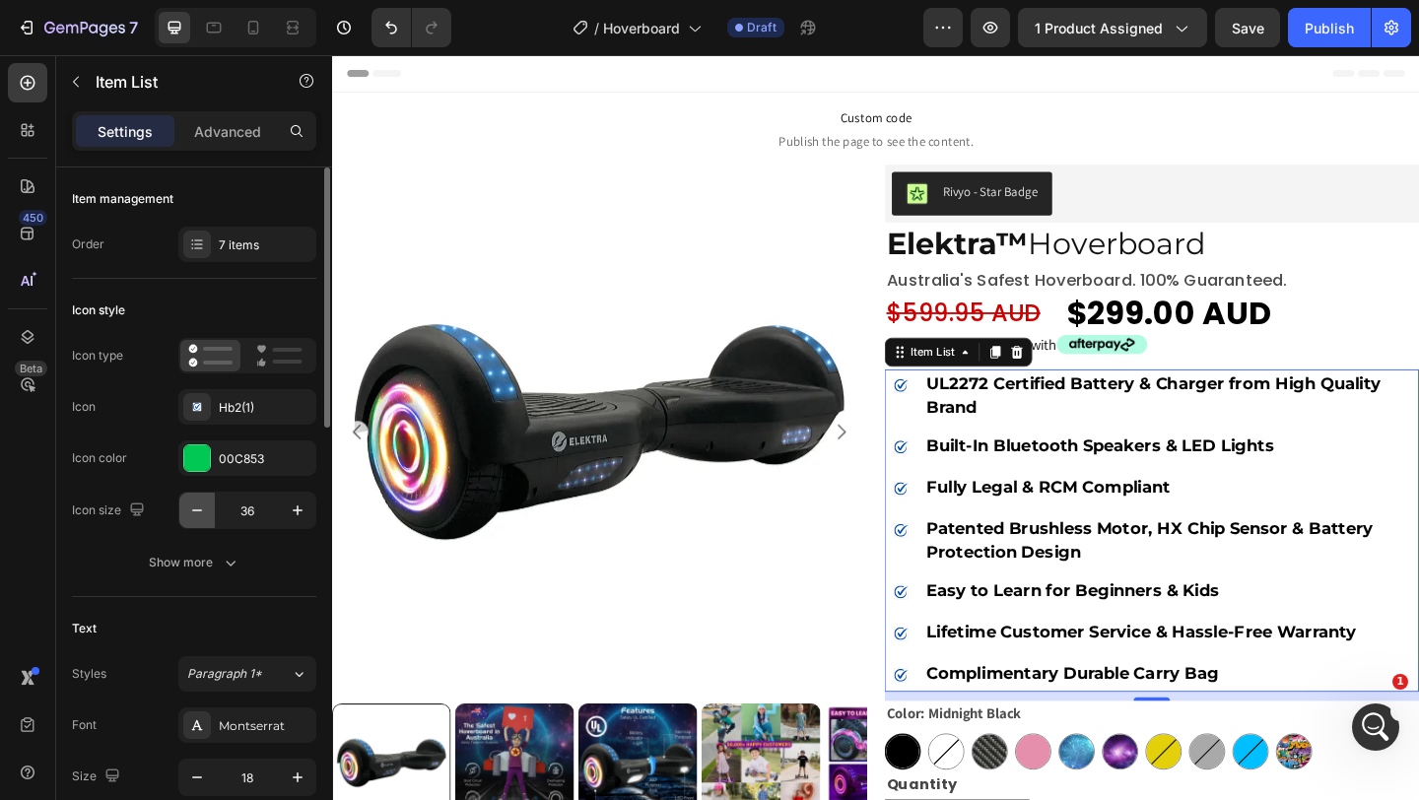
click at [193, 512] on icon "button" at bounding box center [197, 511] width 20 height 20
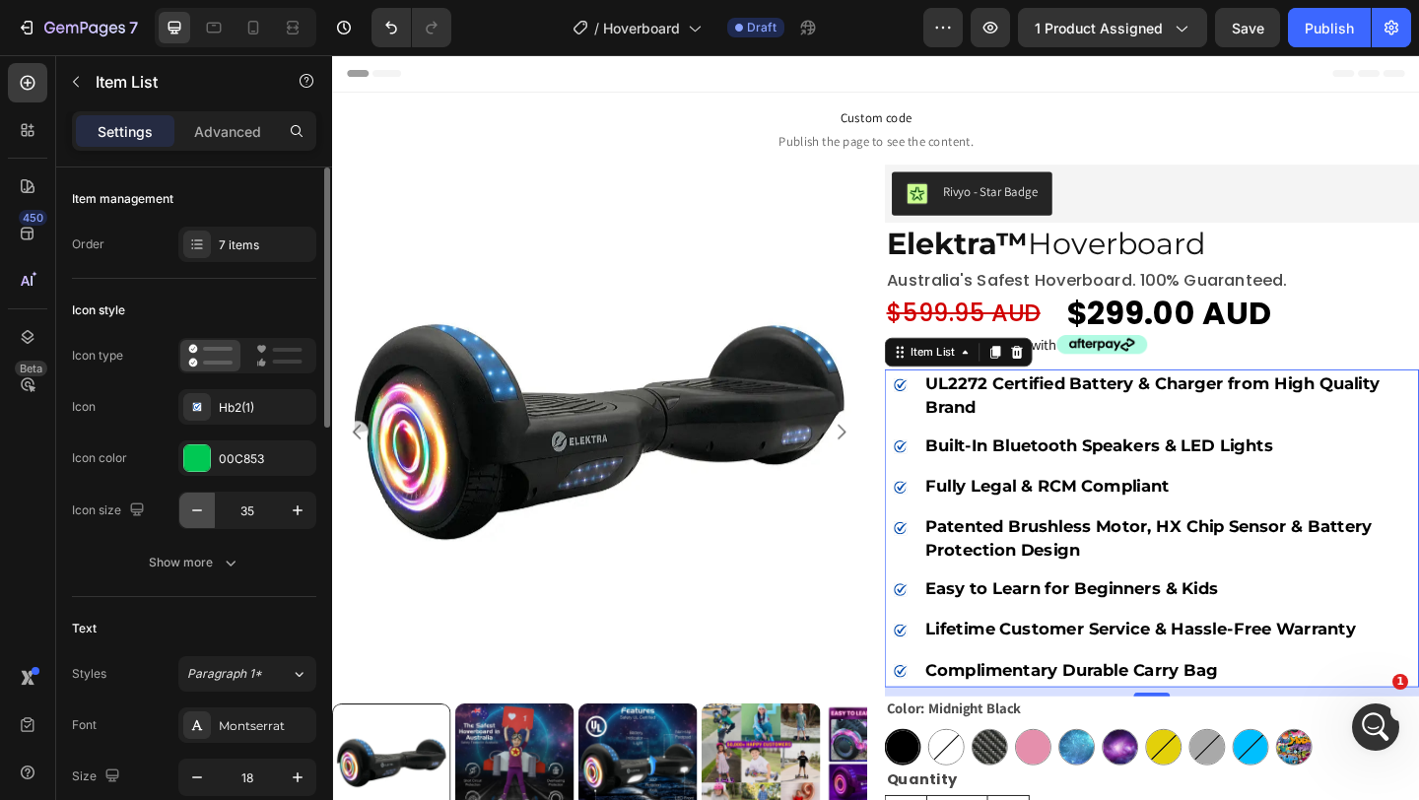
click at [193, 512] on icon "button" at bounding box center [197, 511] width 20 height 20
type input "34"
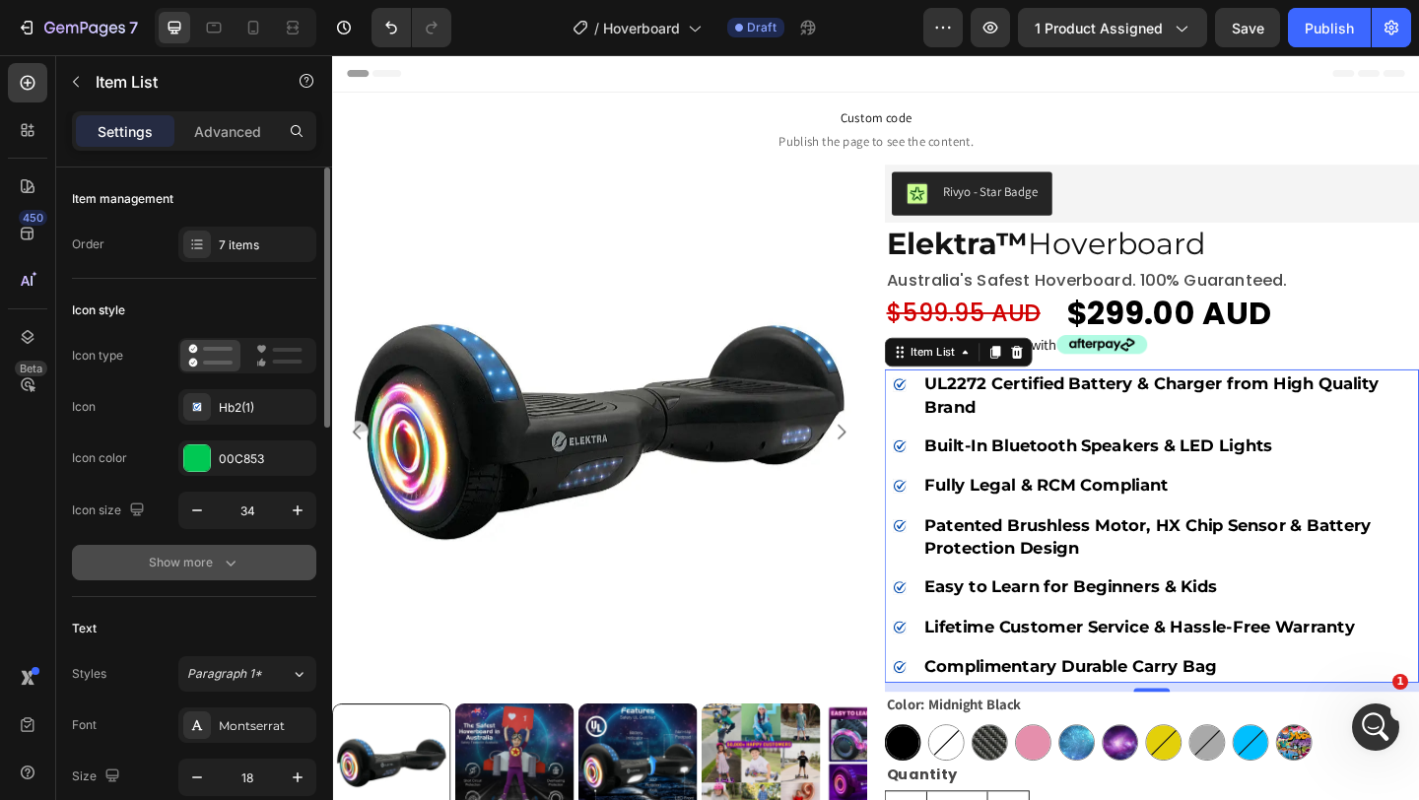
click at [197, 560] on div "Show more" at bounding box center [195, 563] width 92 height 20
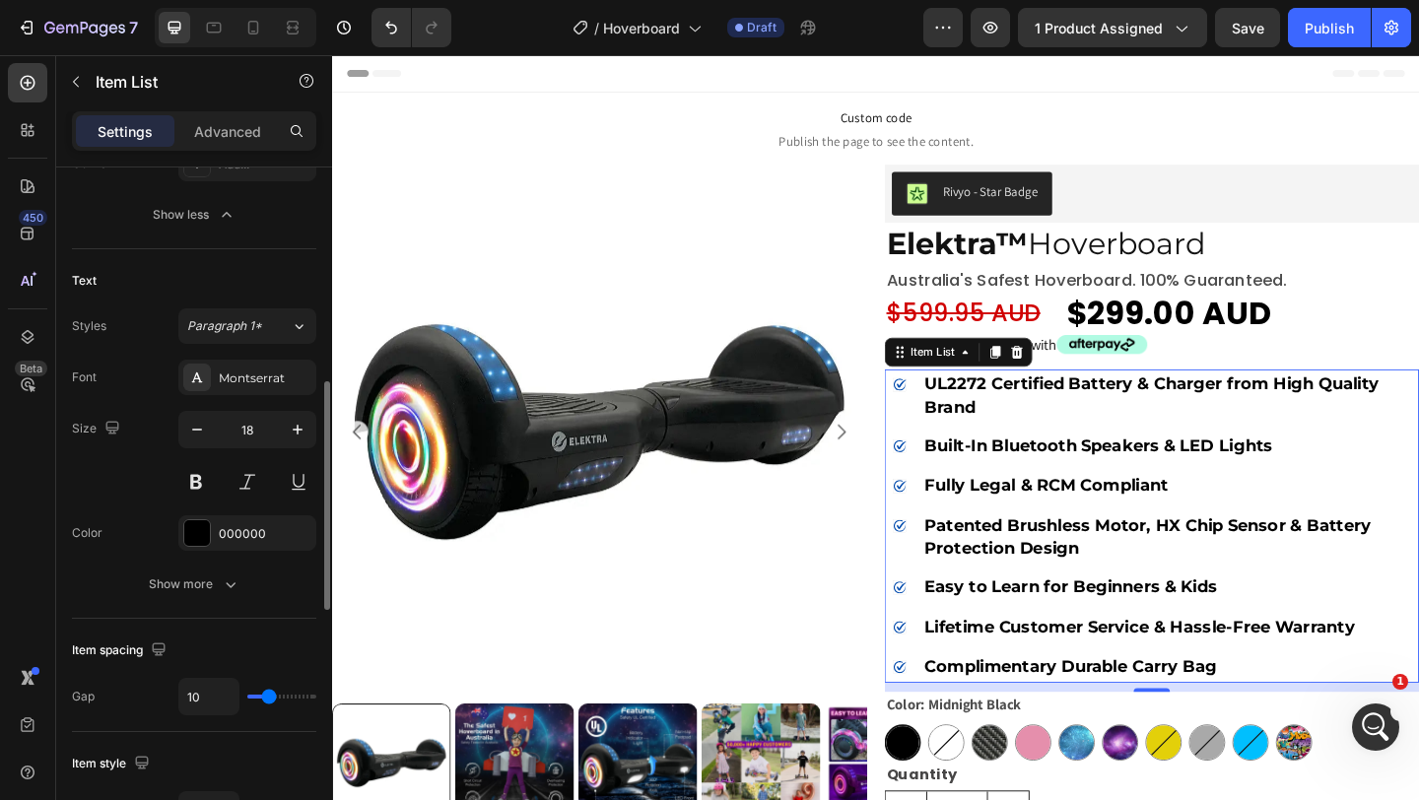
scroll to position [614, 0]
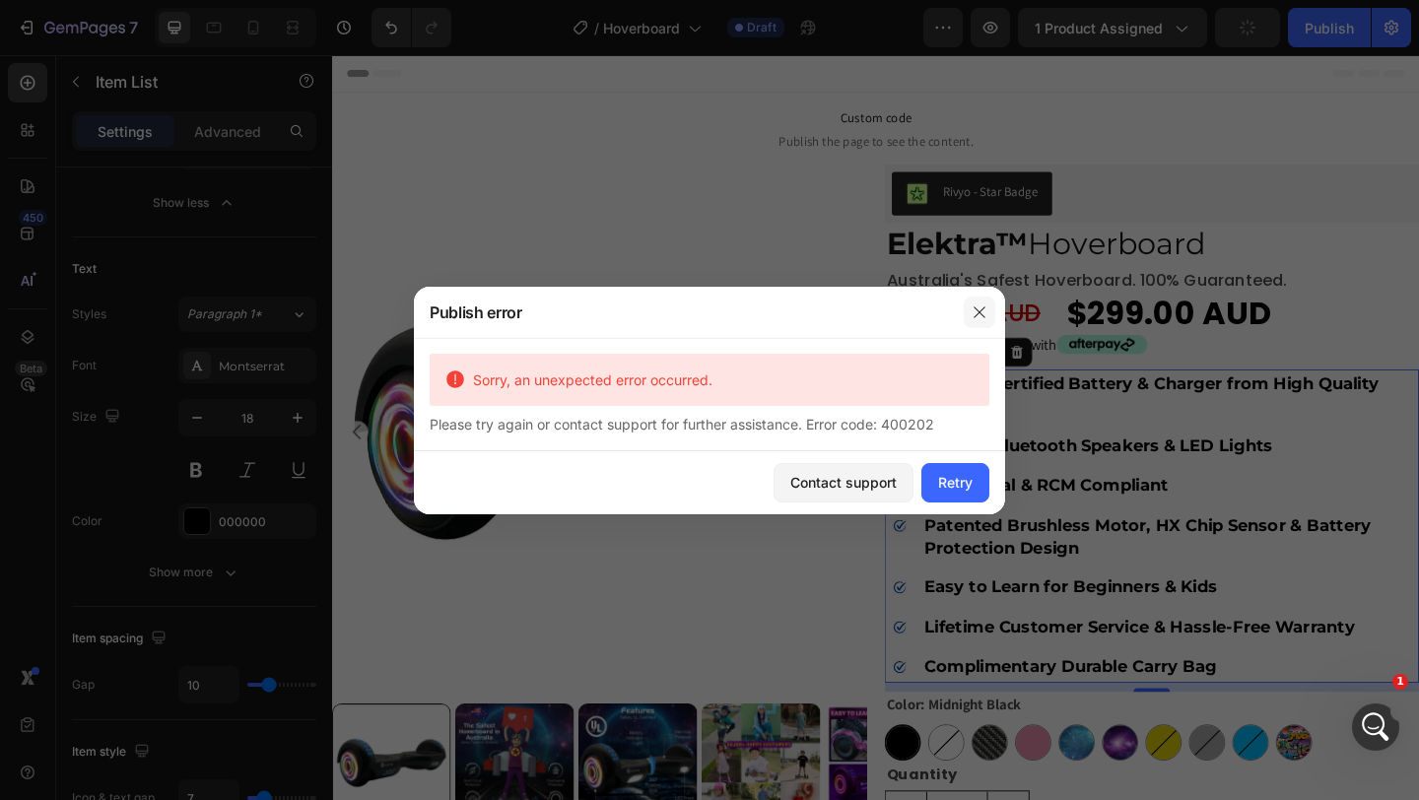
click at [981, 310] on icon "button" at bounding box center [979, 311] width 11 height 11
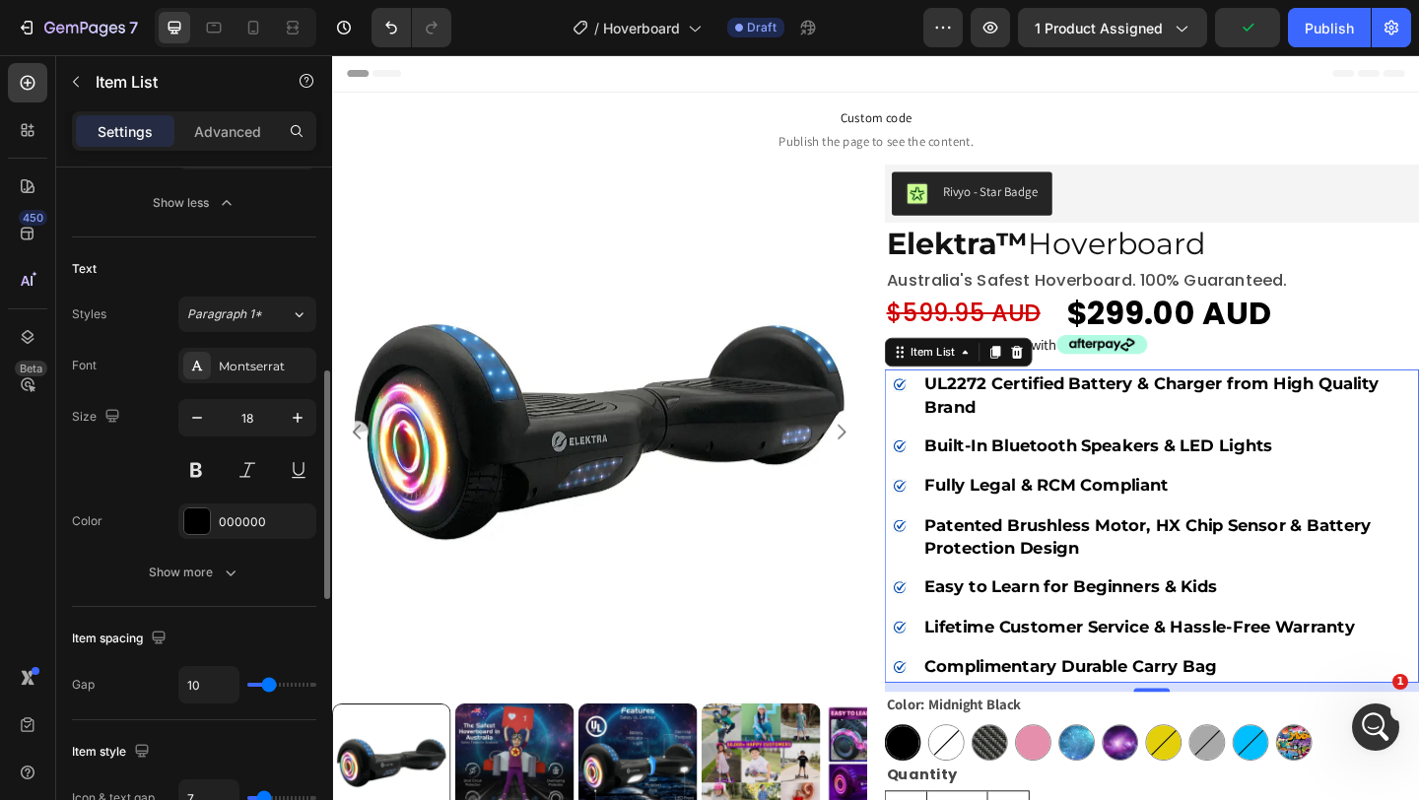
type input "7"
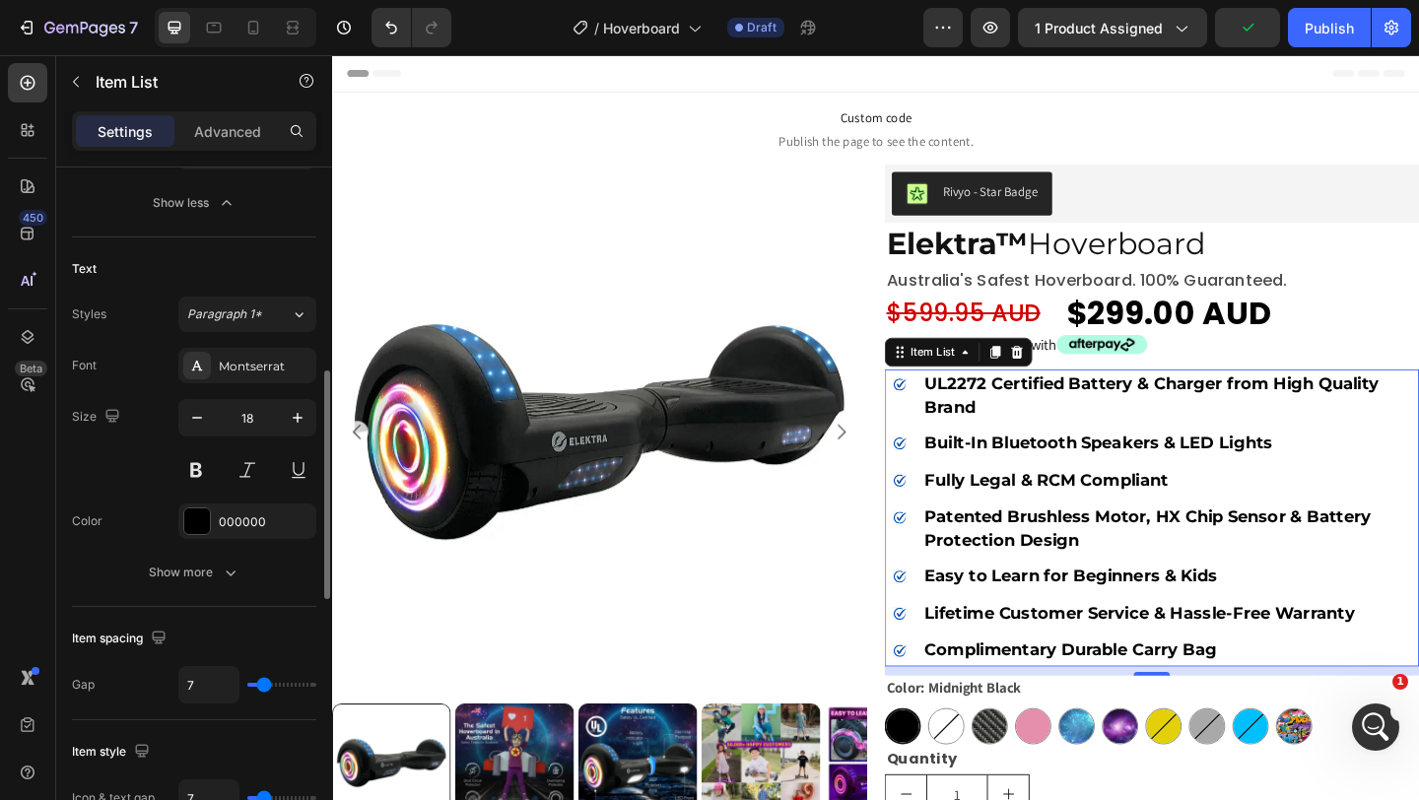
type input "6"
type input "5"
type input "4"
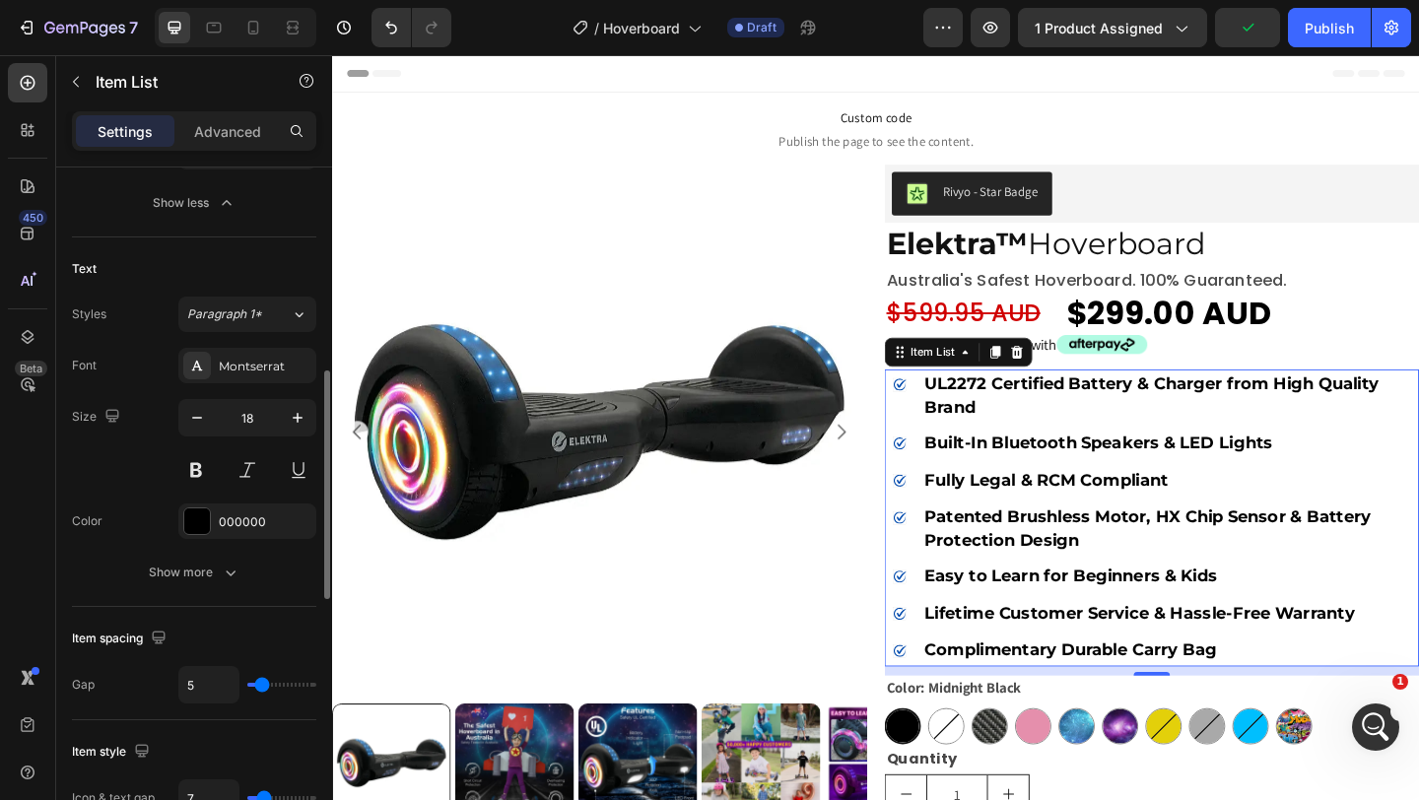
type input "4"
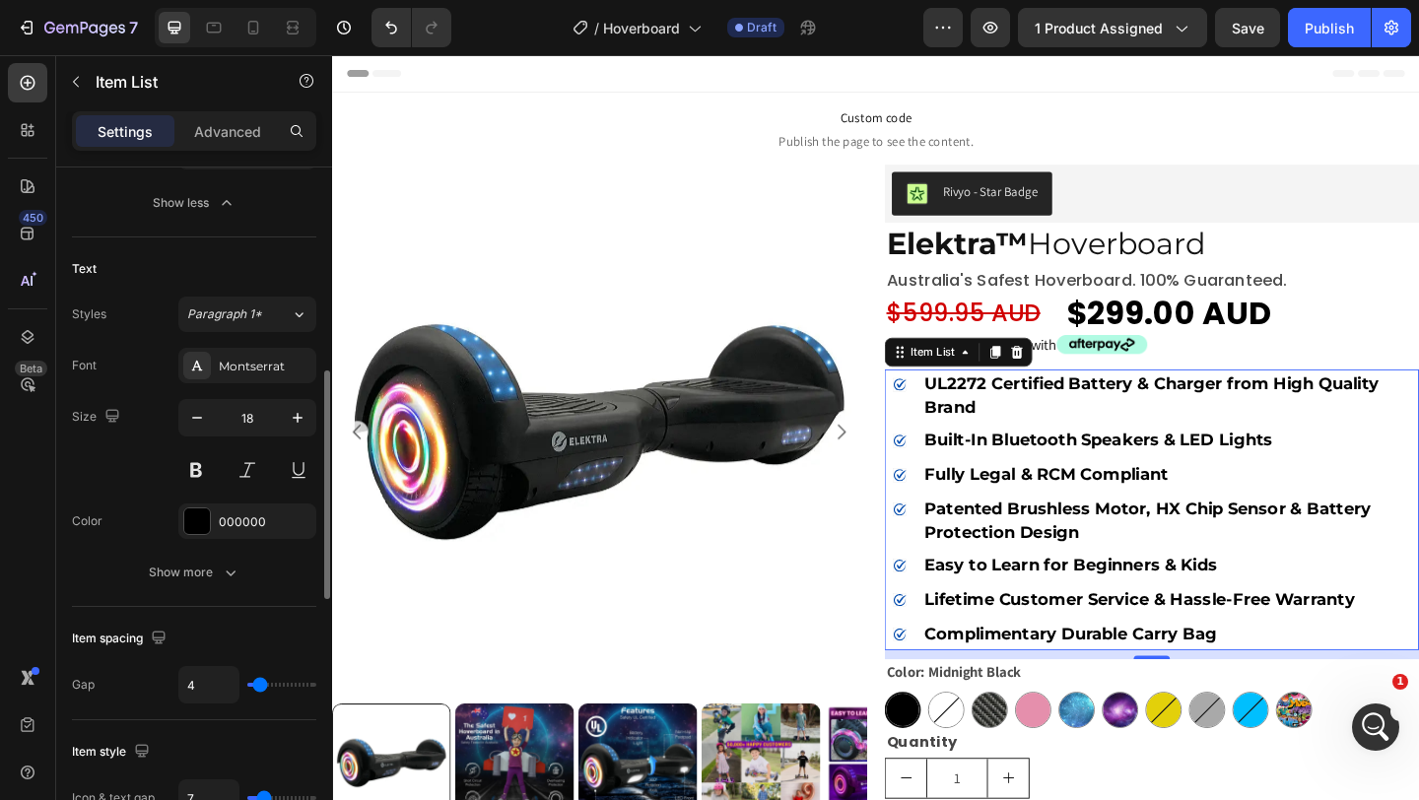
type input "5"
type input "6"
type input "7"
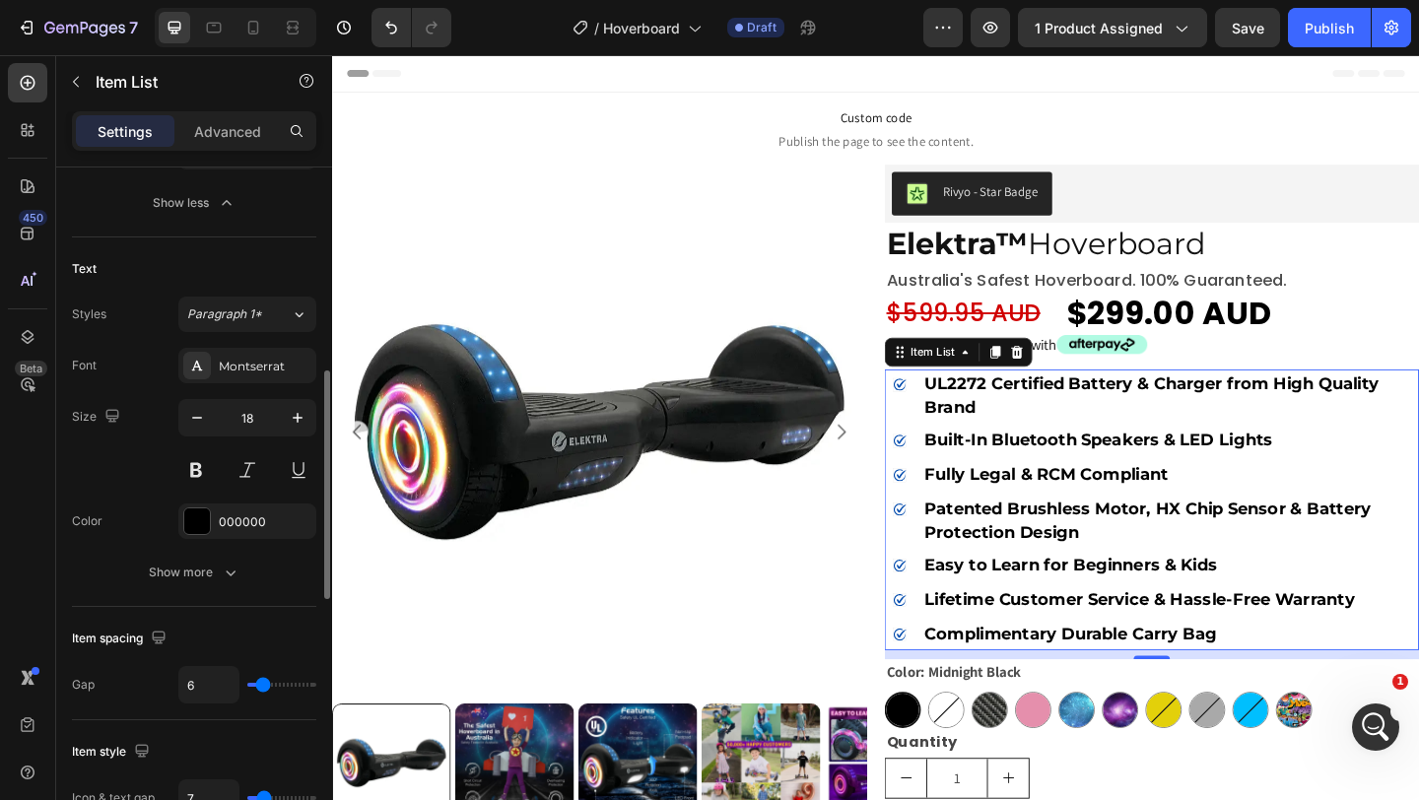
type input "7"
type input "8"
type input "9"
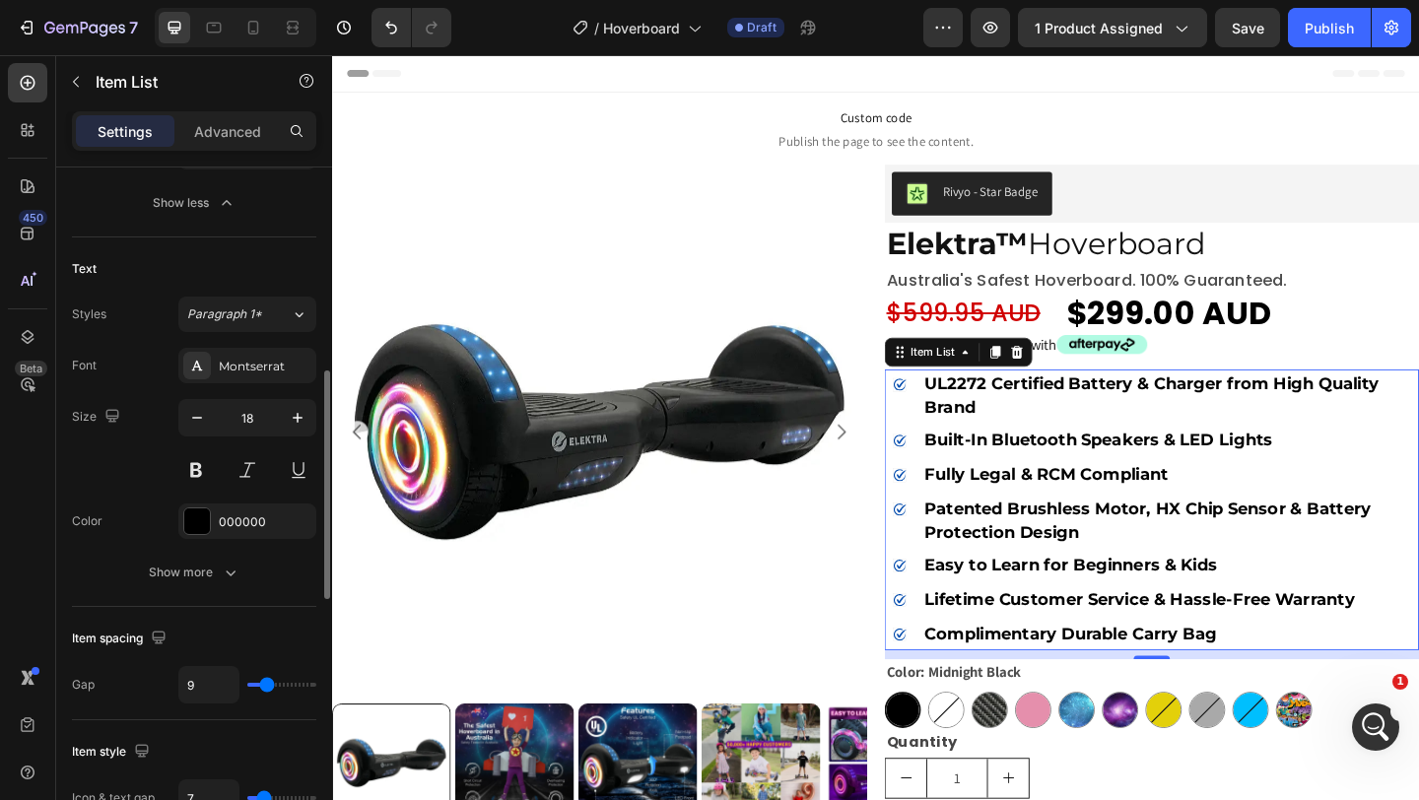
type input "10"
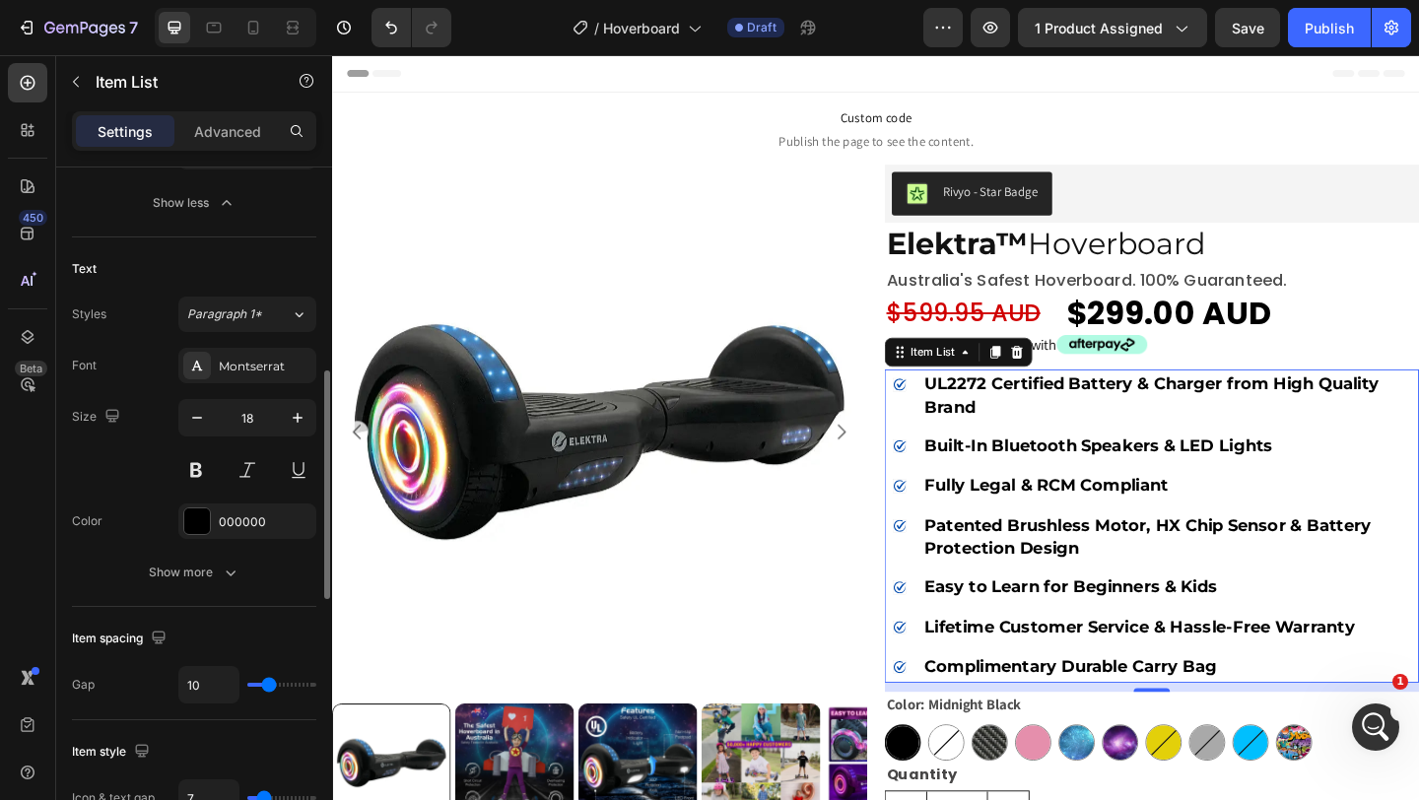
type input "11"
type input "12"
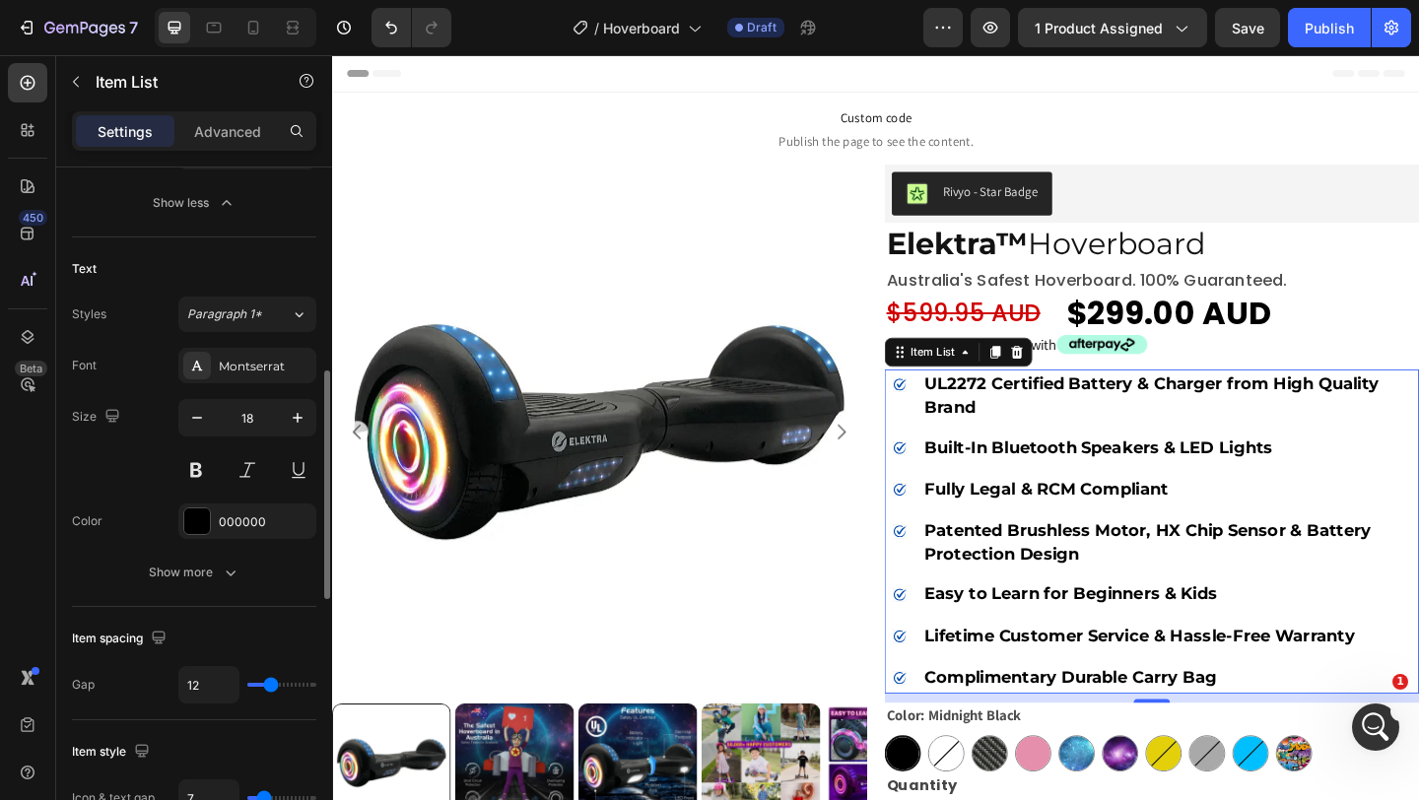
type input "11"
type input "10"
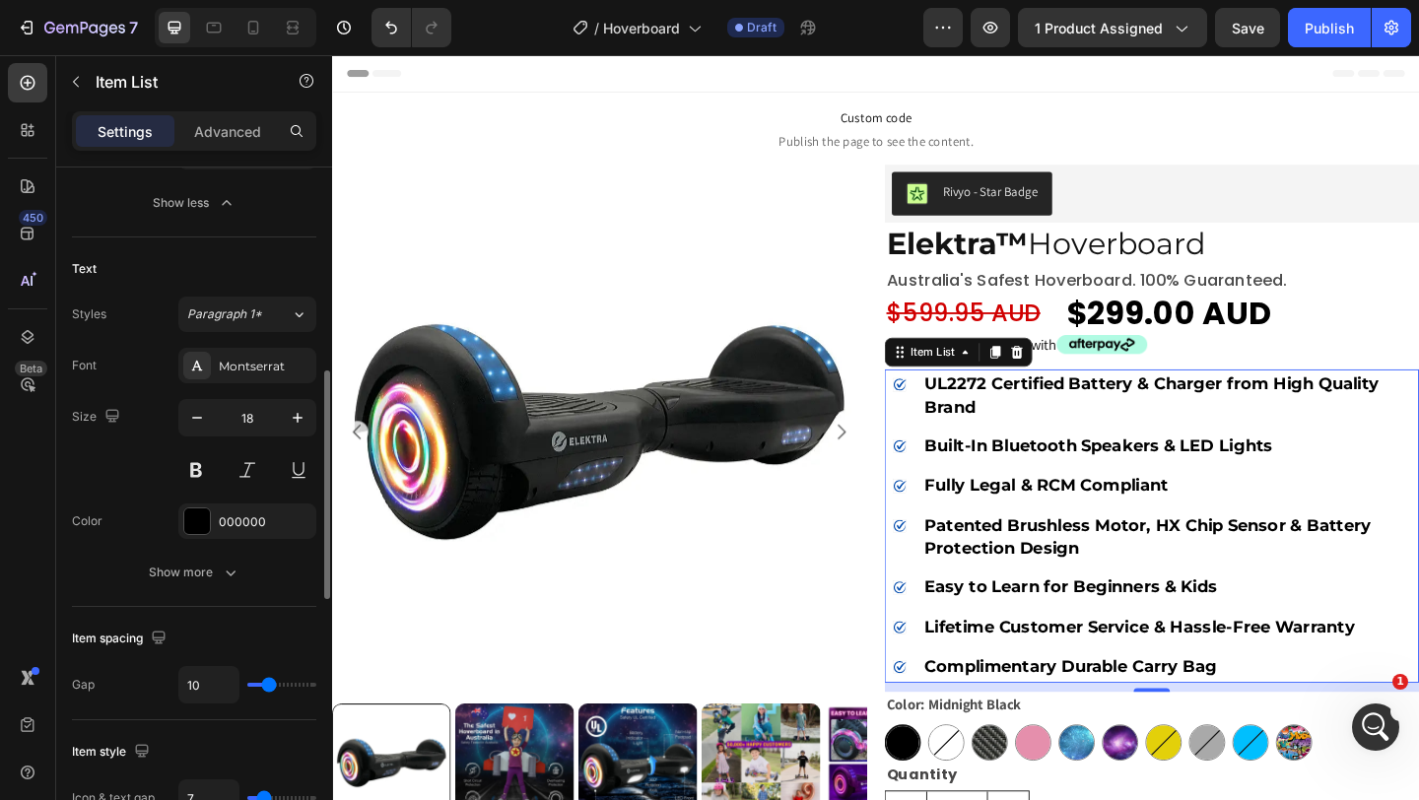
click at [268, 687] on input "range" at bounding box center [281, 685] width 69 height 4
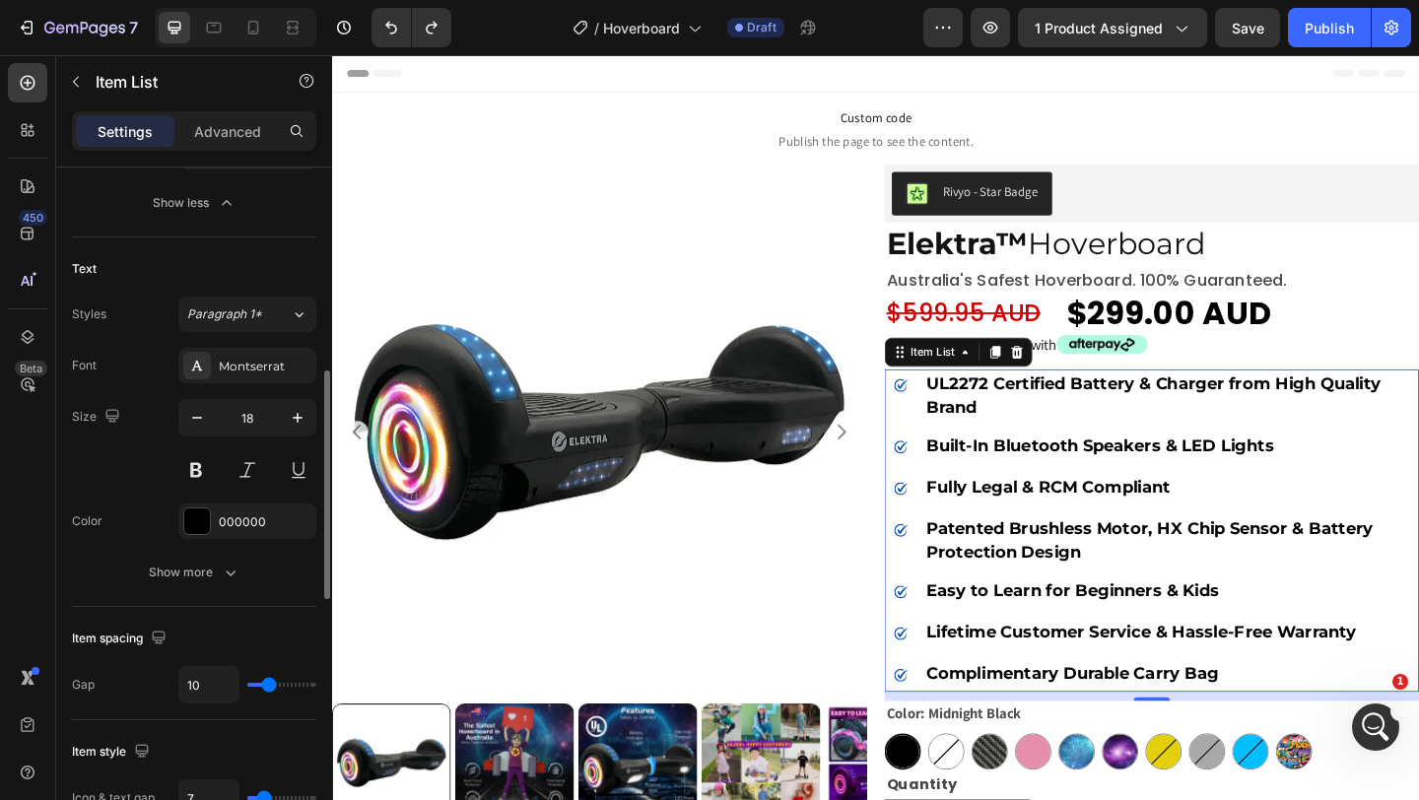
type input "19"
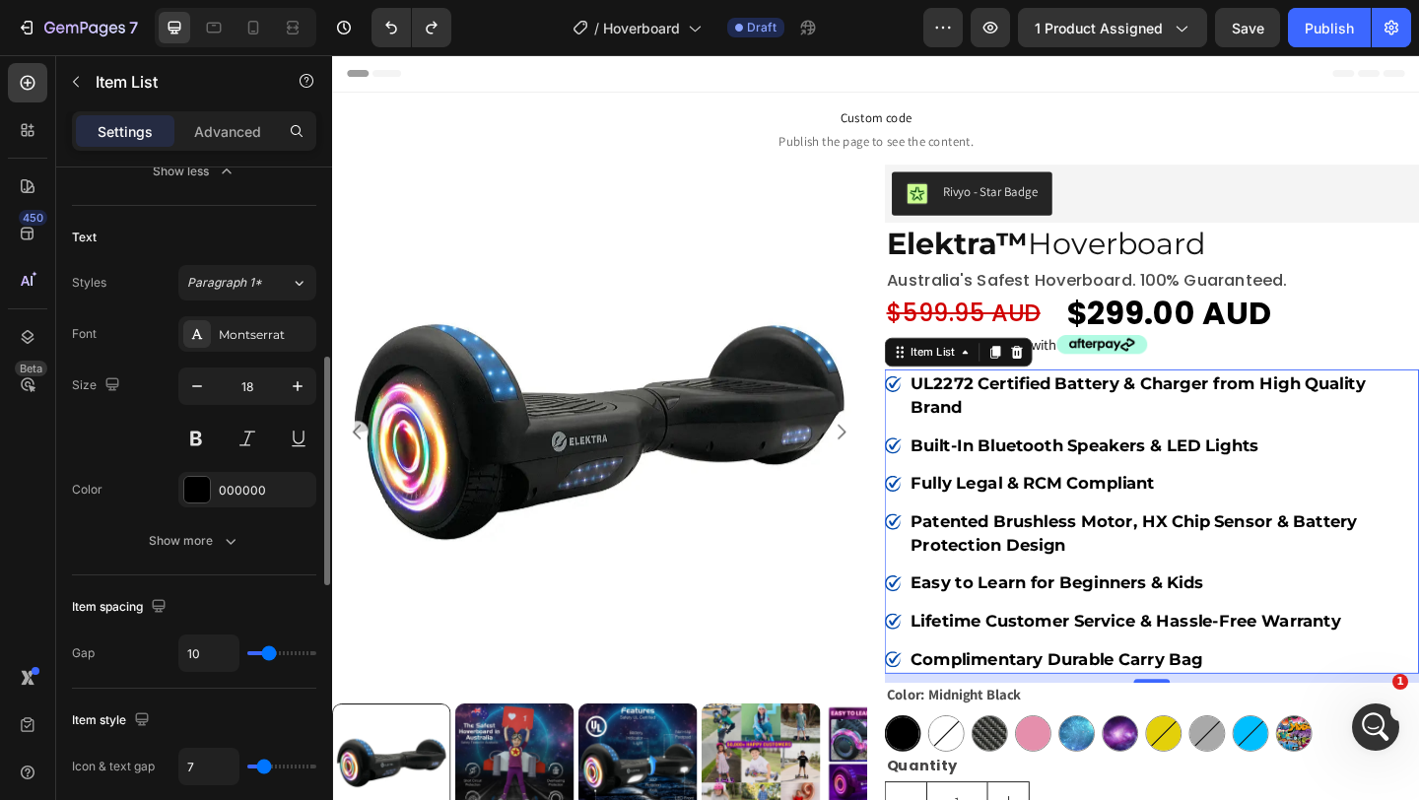
scroll to position [659, 0]
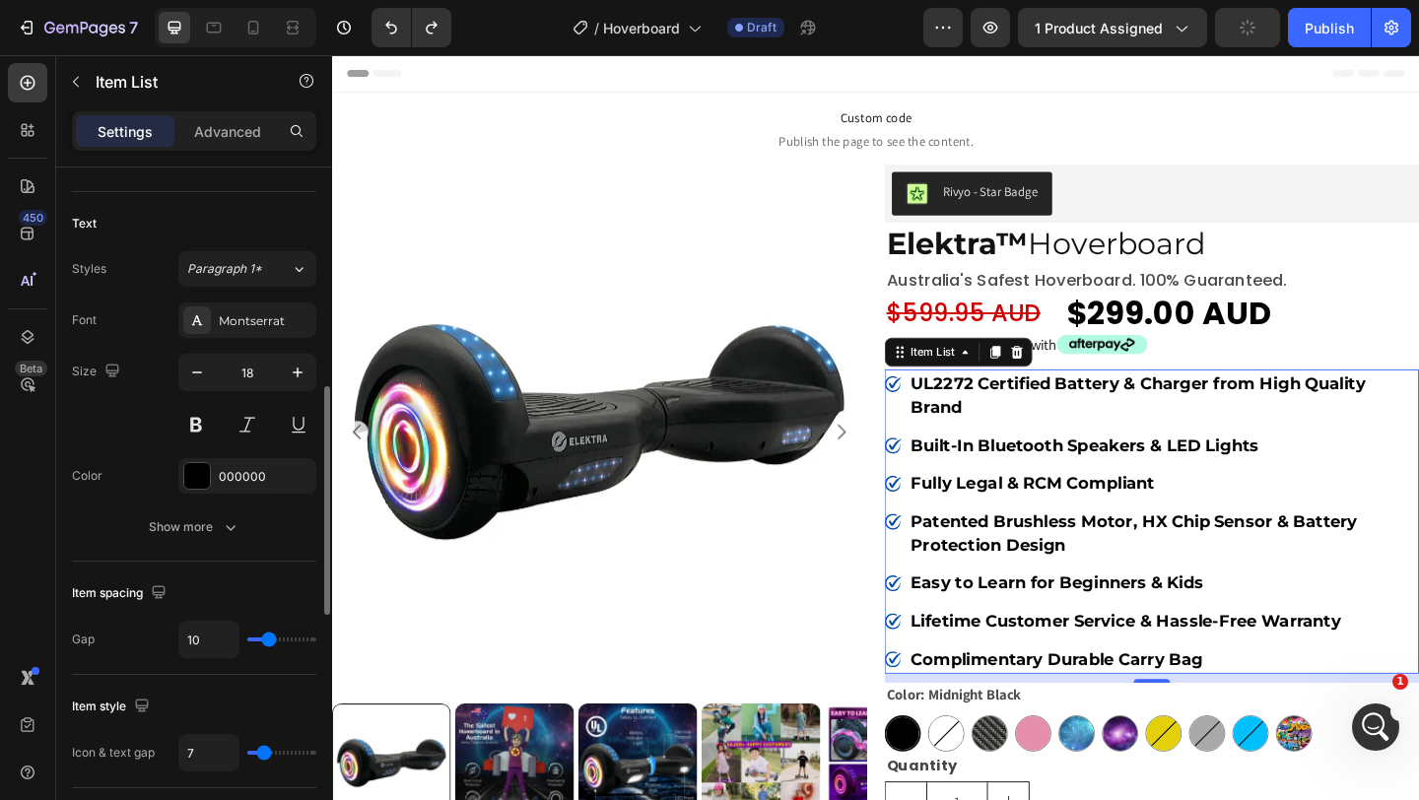
type input "0"
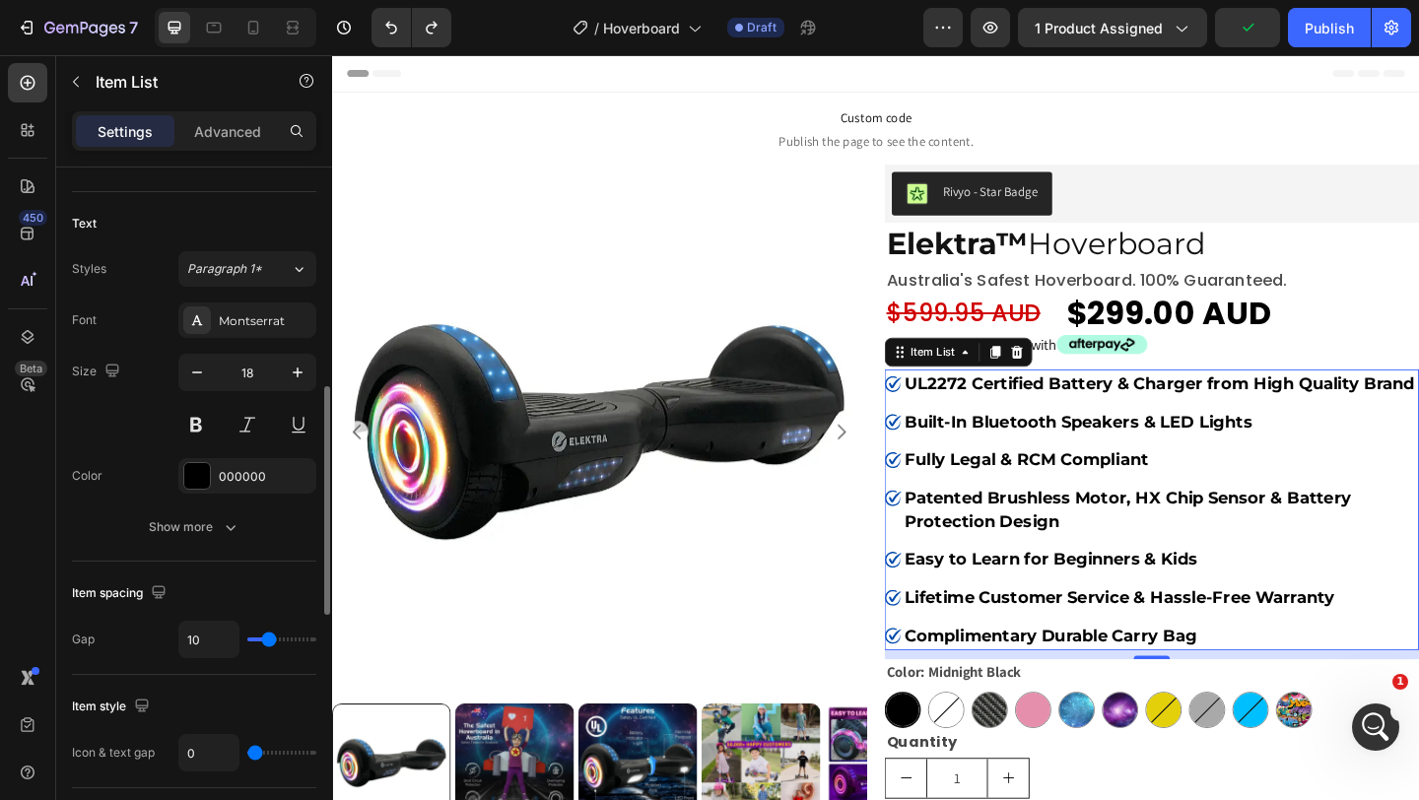
type input "0"
click at [254, 755] on input "range" at bounding box center [281, 753] width 69 height 4
type input "1"
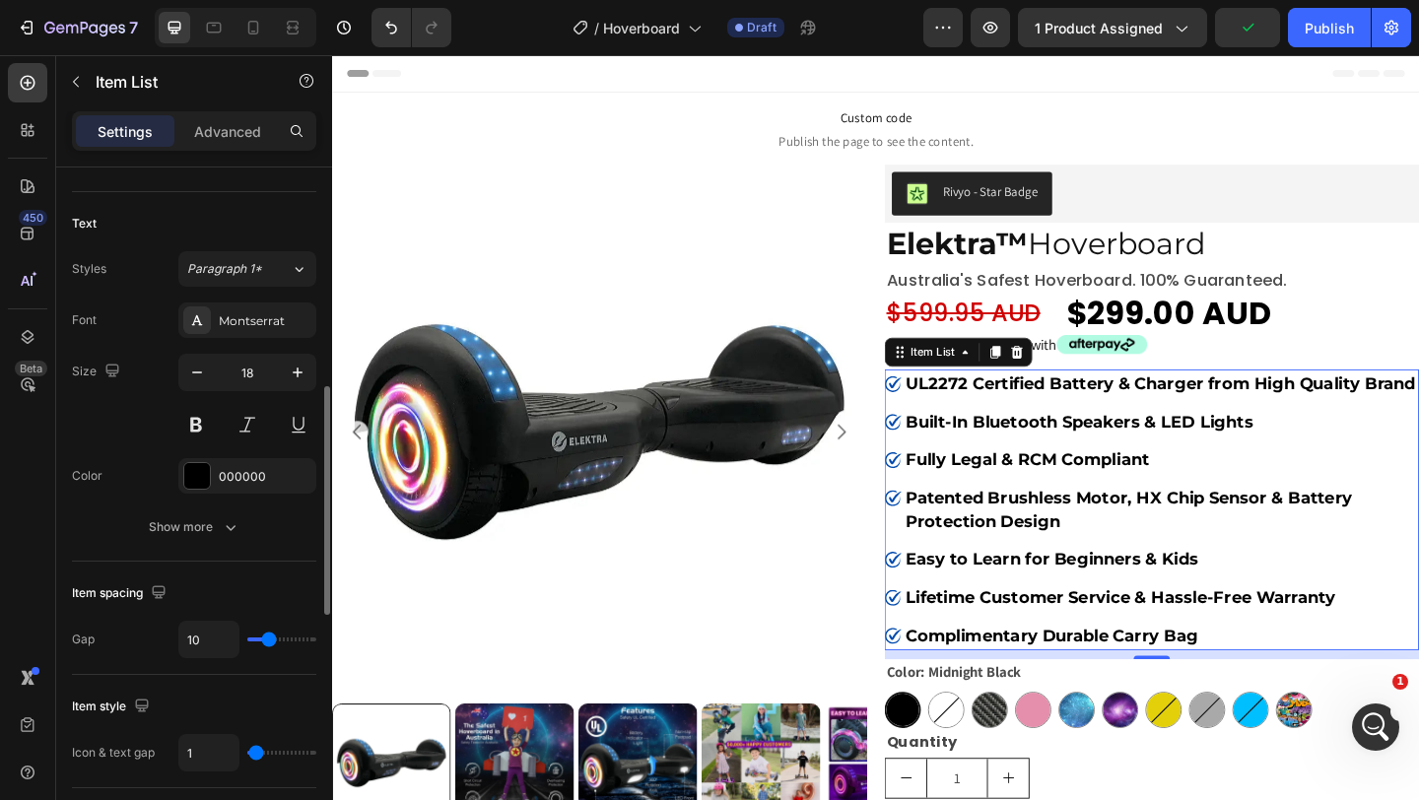
type input "2"
type input "3"
type input "4"
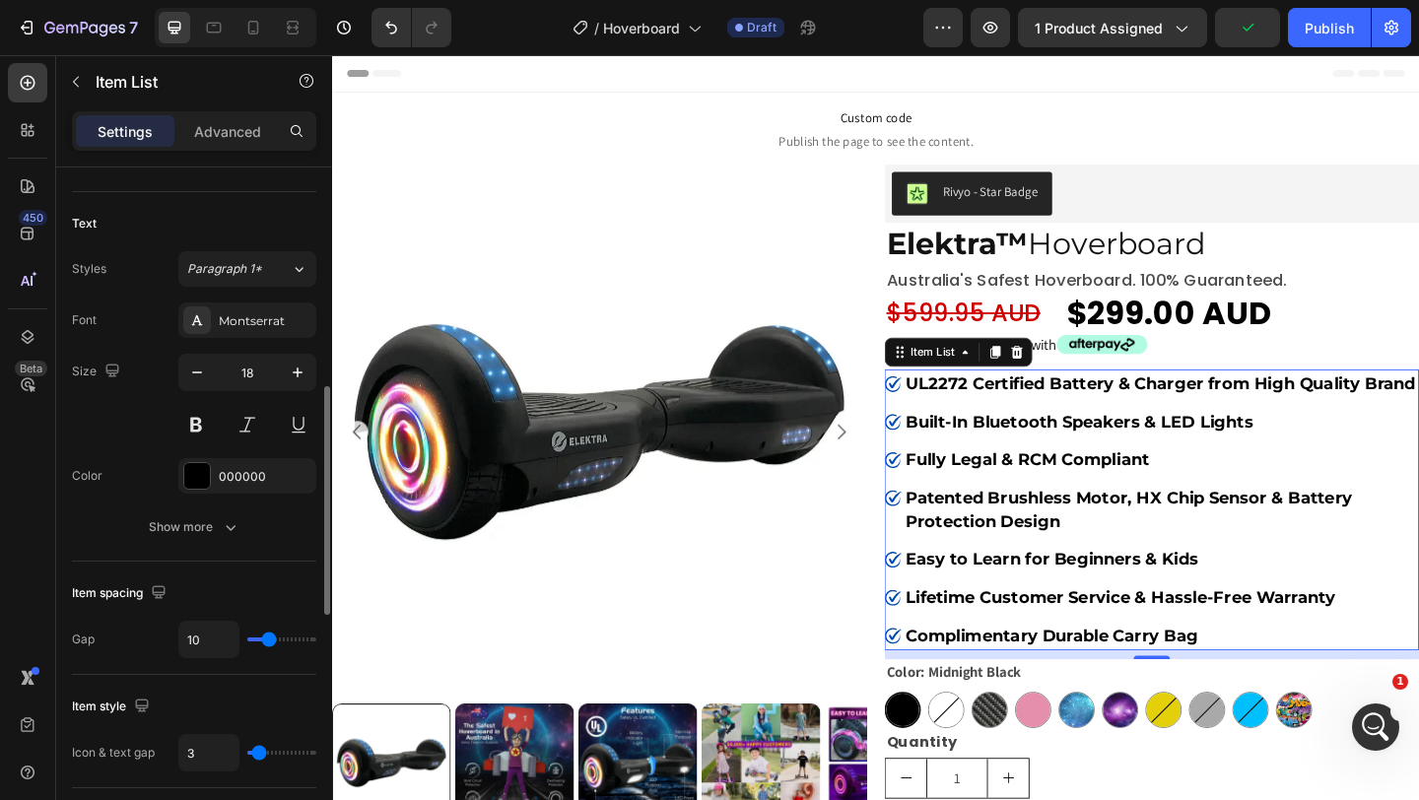
type input "4"
type input "5"
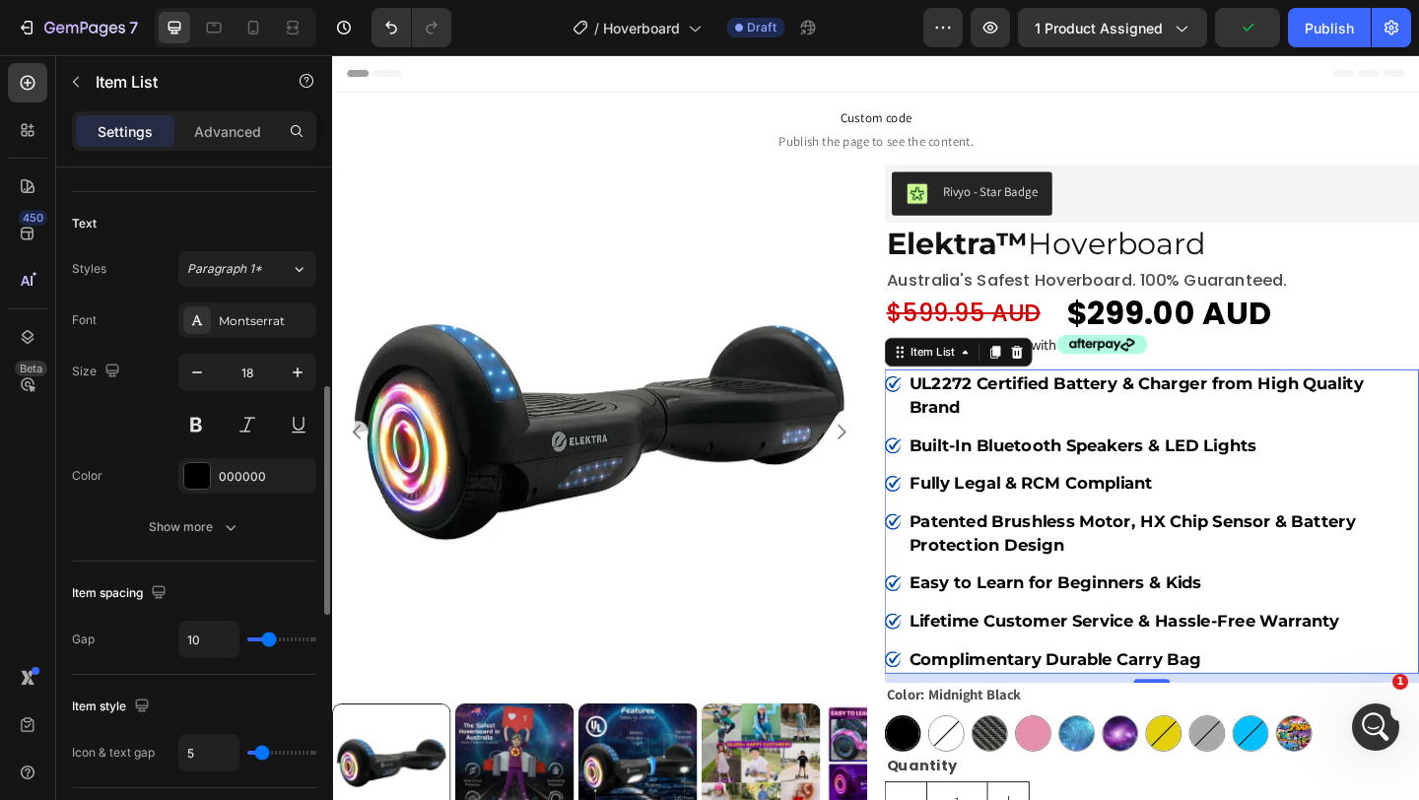
type input "6"
type input "5"
type input "4"
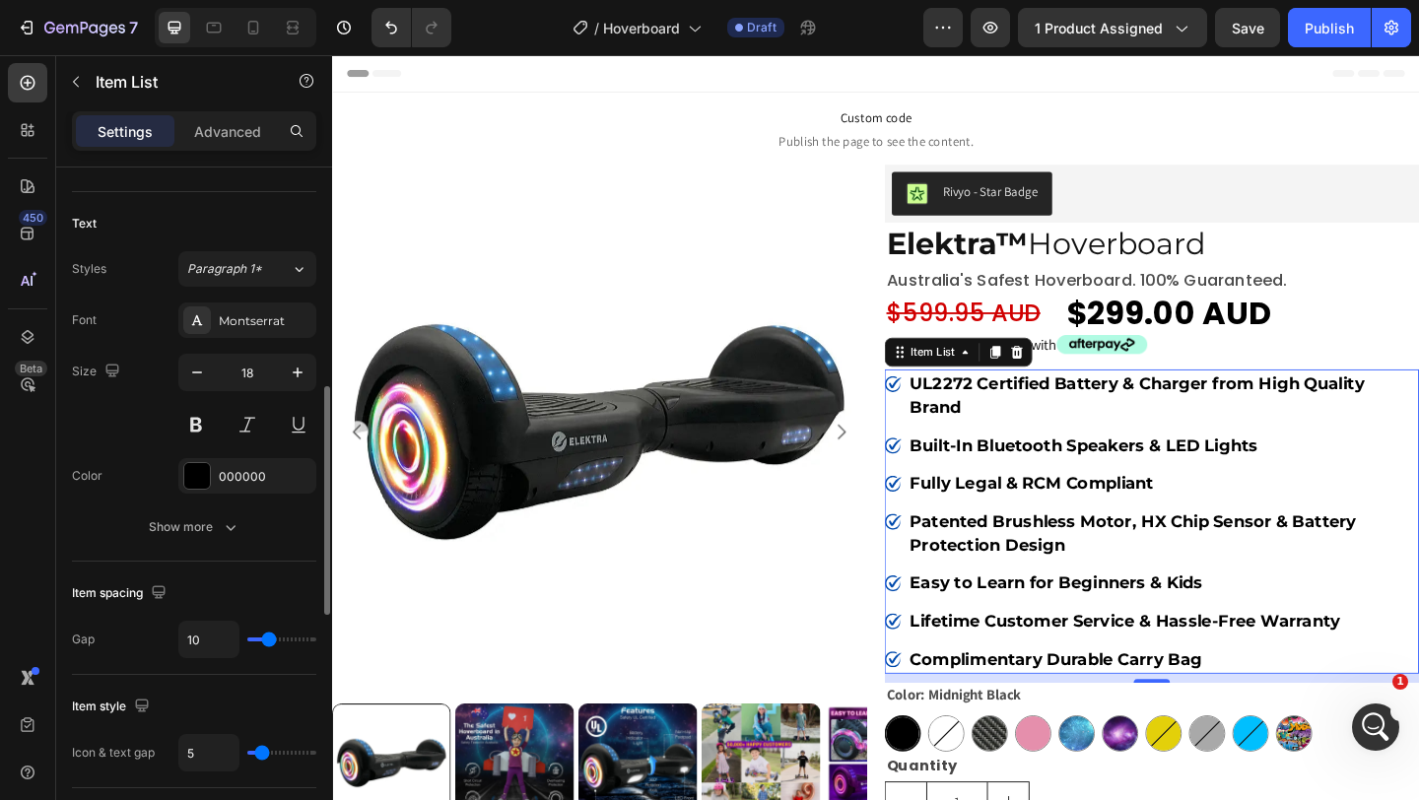
type input "4"
type input "3"
type input "4"
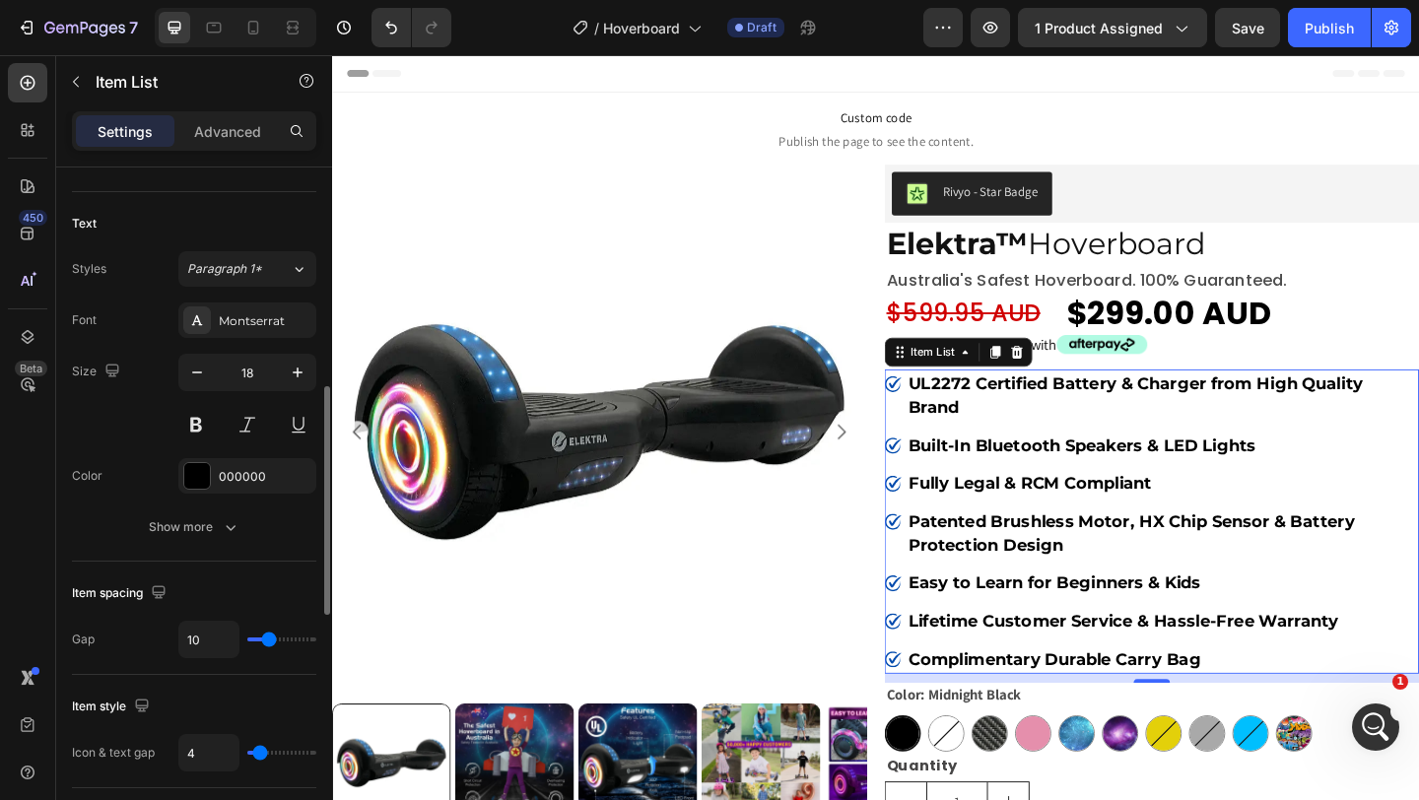
type input "5"
click at [262, 755] on input "range" at bounding box center [281, 753] width 69 height 4
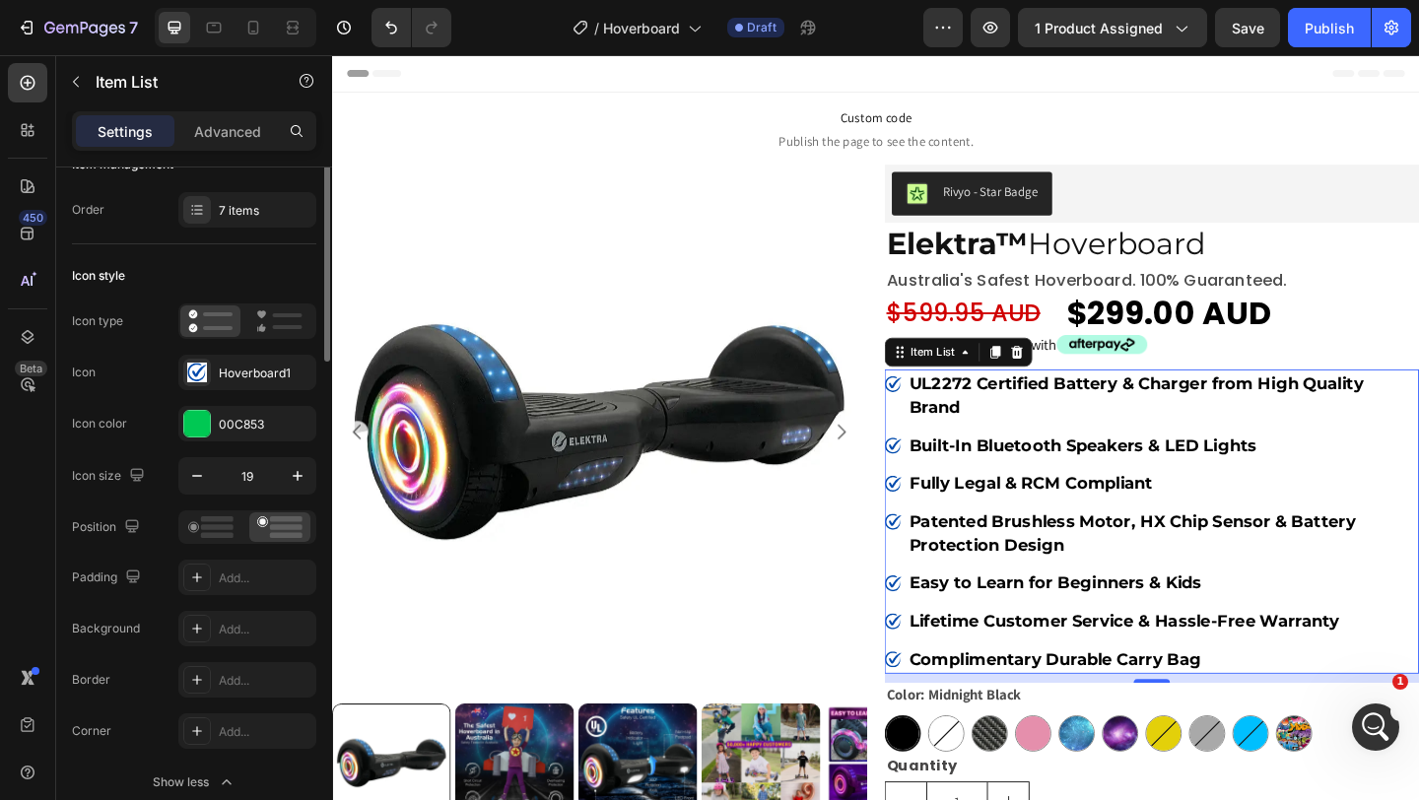
scroll to position [0, 0]
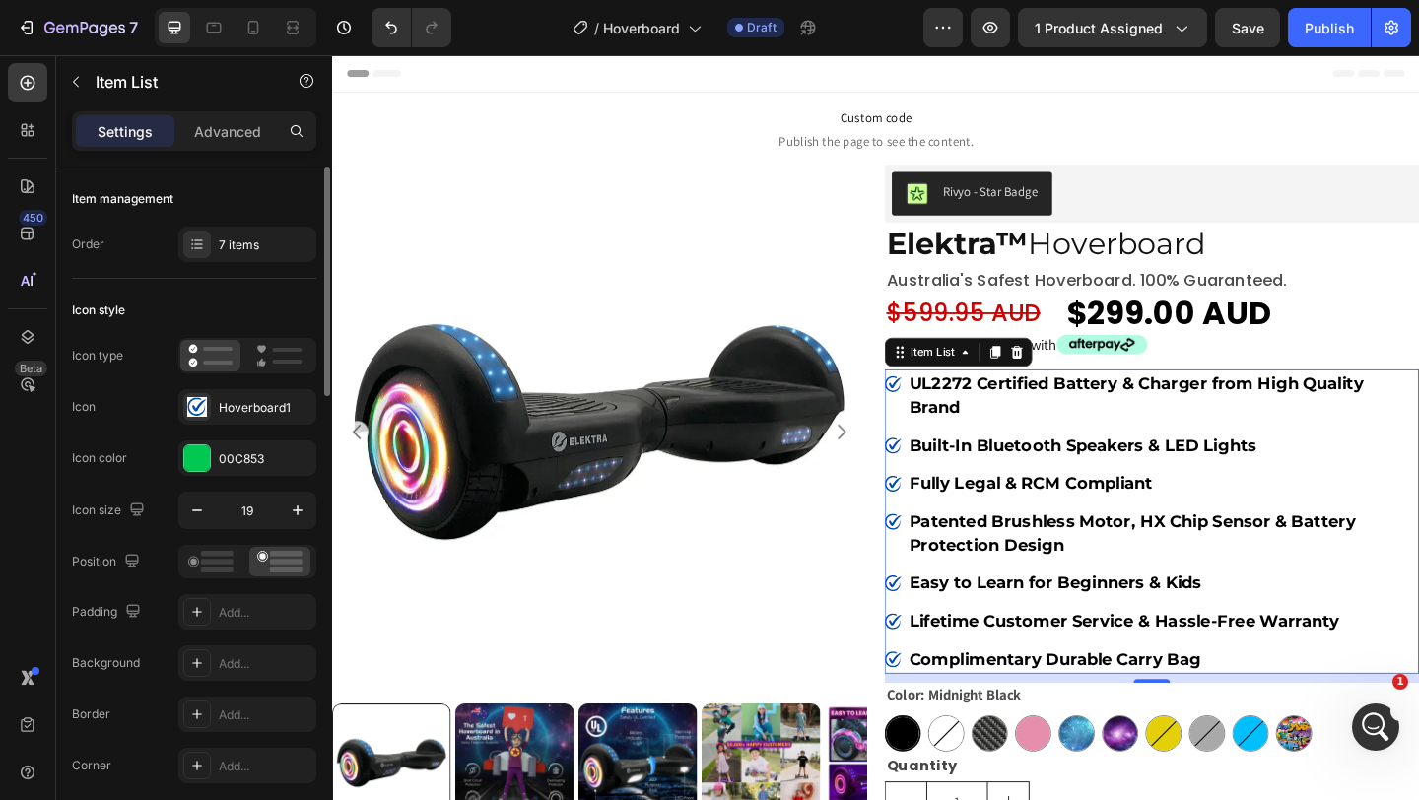
click at [219, 412] on div "Hoverboard1" at bounding box center [265, 408] width 93 height 18
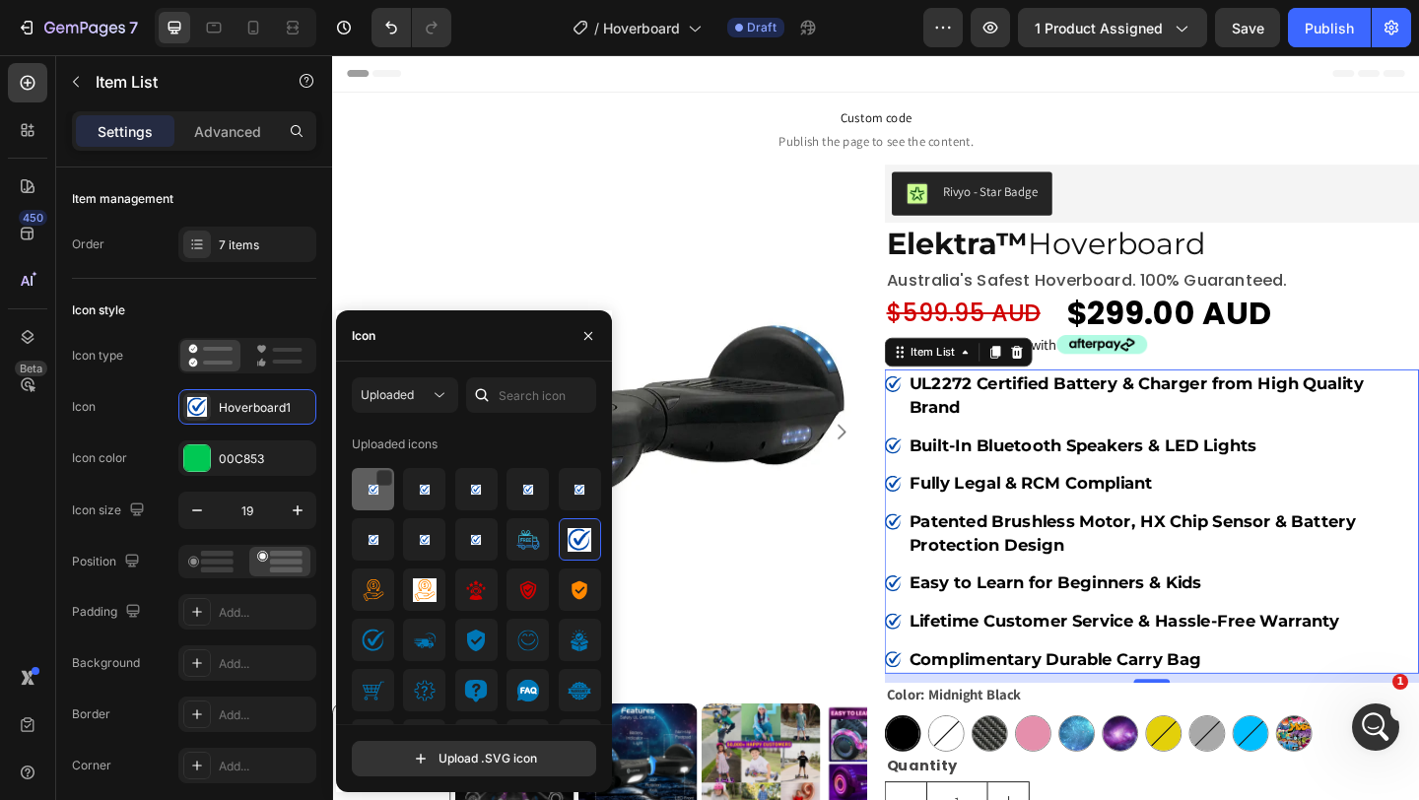
click at [369, 488] on img at bounding box center [374, 490] width 24 height 24
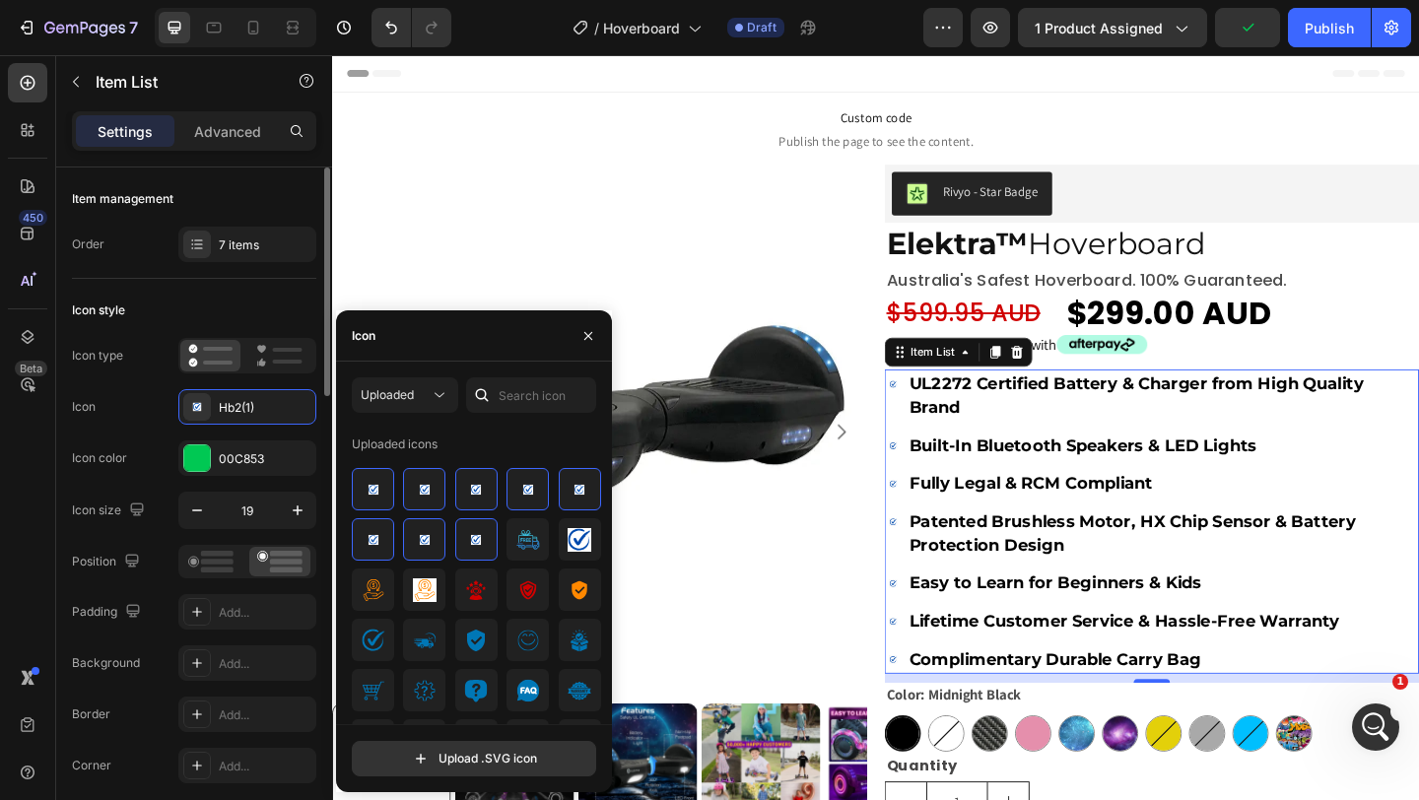
click at [165, 424] on div "Icon .id586550138948813679 .st0{fill:#FFFFFF;stroke:#000000;stroke-miterlimit:1…" at bounding box center [194, 406] width 244 height 35
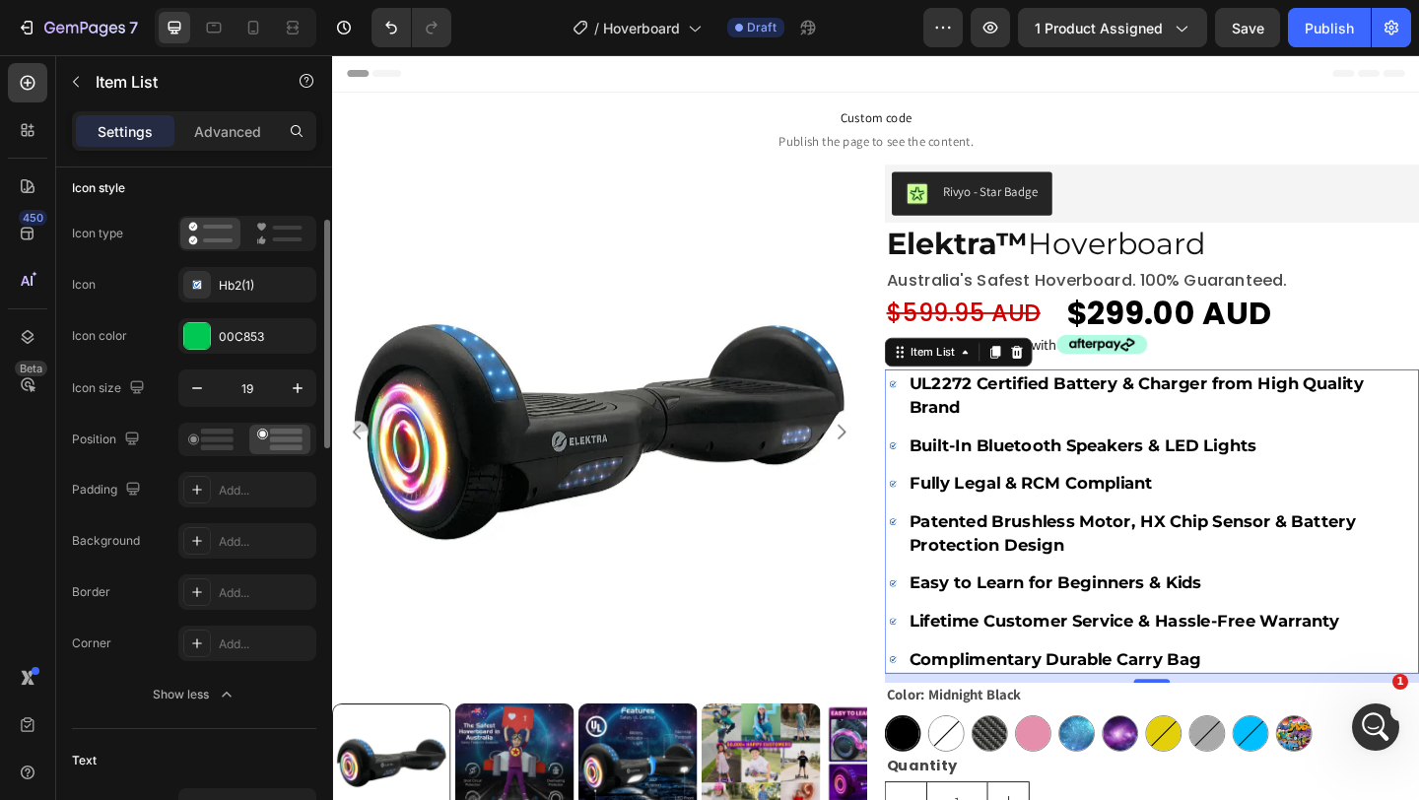
scroll to position [117, 0]
click at [296, 398] on icon "button" at bounding box center [298, 393] width 20 height 20
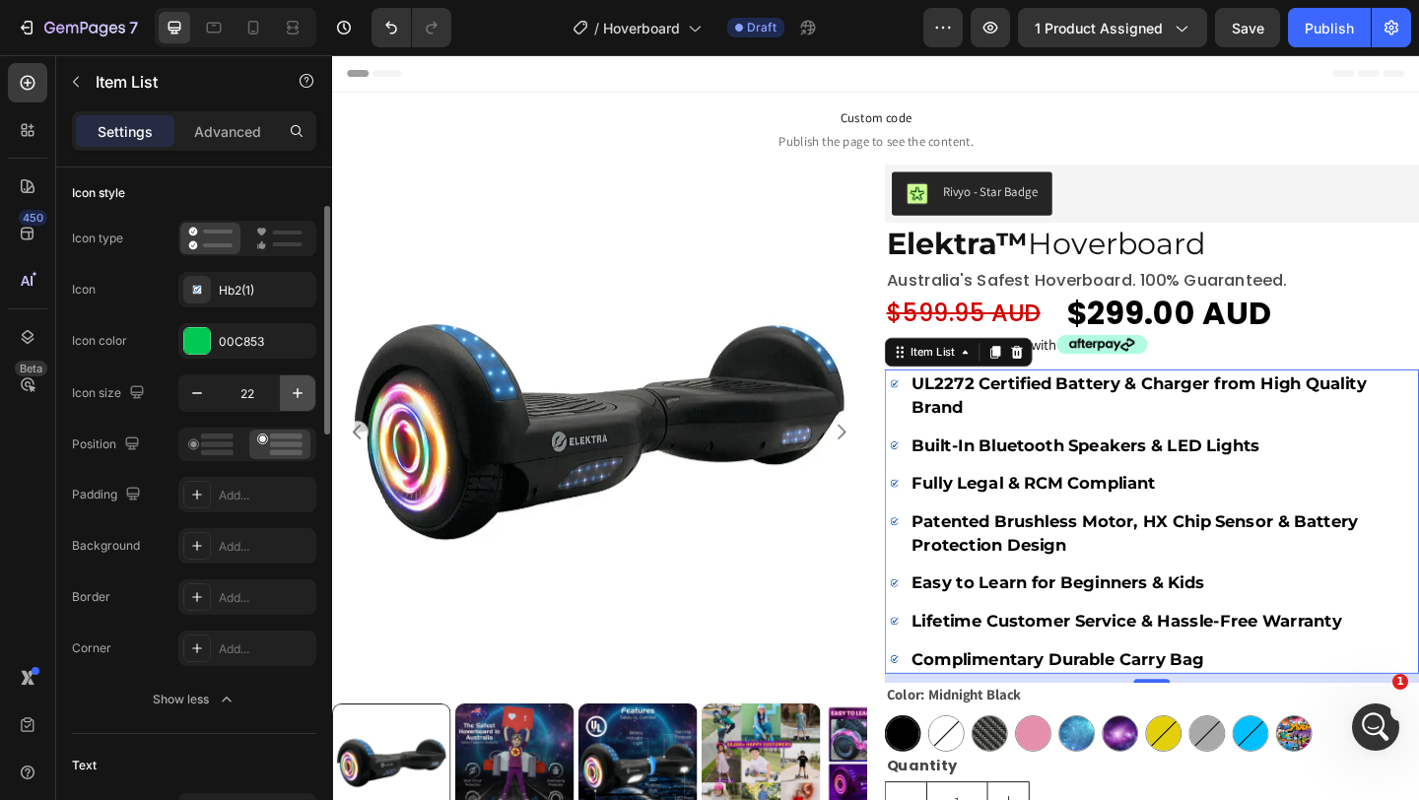
click at [296, 398] on icon "button" at bounding box center [298, 393] width 20 height 20
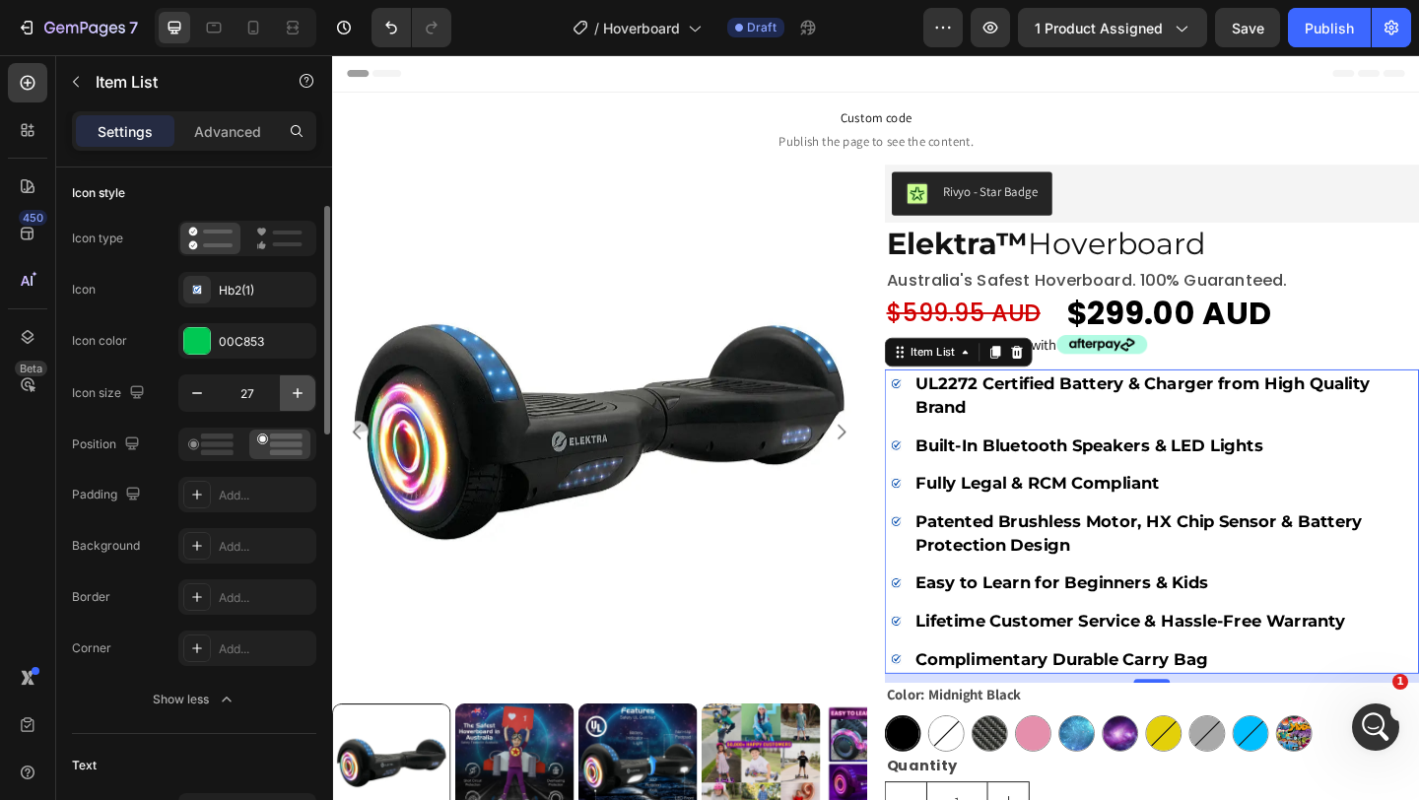
click at [296, 398] on icon "button" at bounding box center [298, 393] width 20 height 20
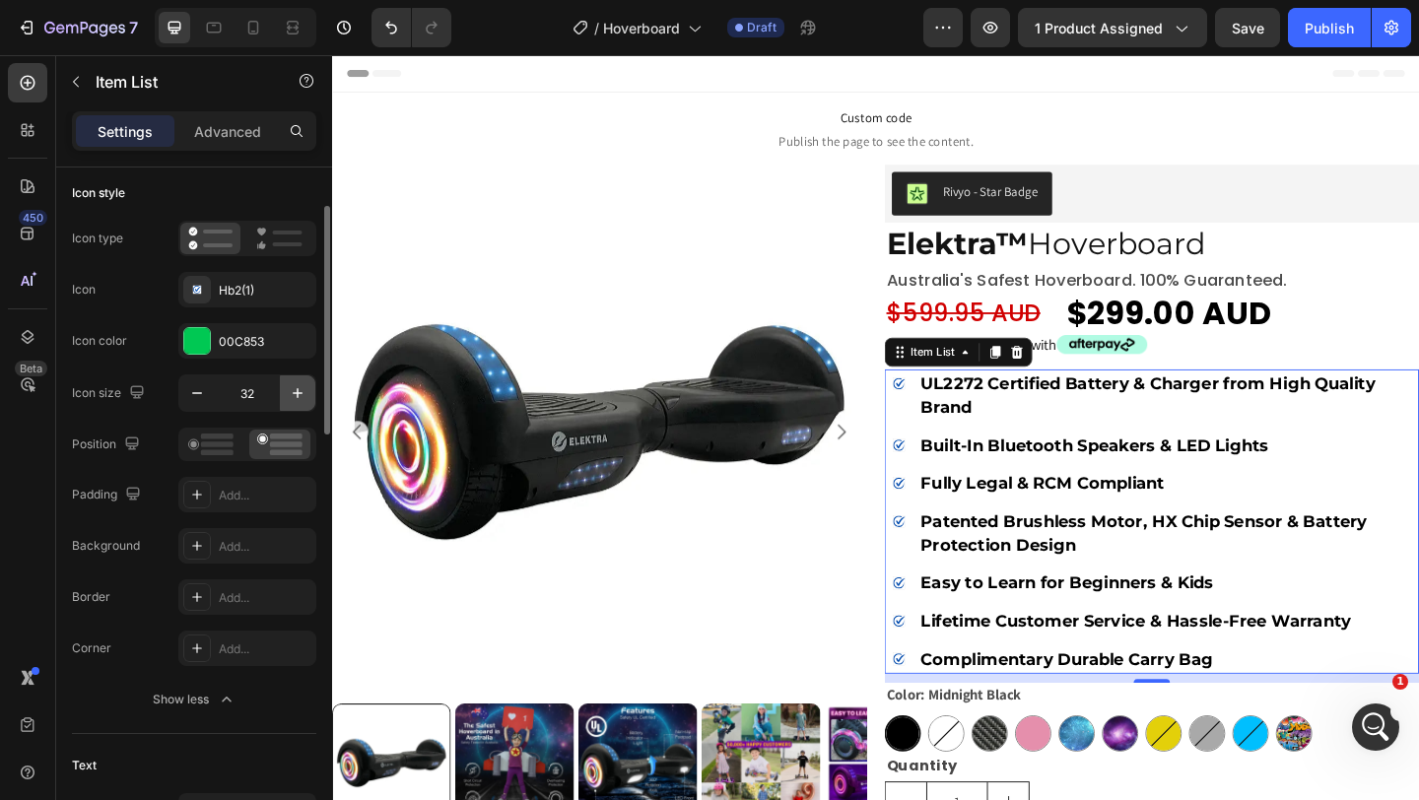
click at [296, 398] on icon "button" at bounding box center [298, 393] width 20 height 20
type input "33"
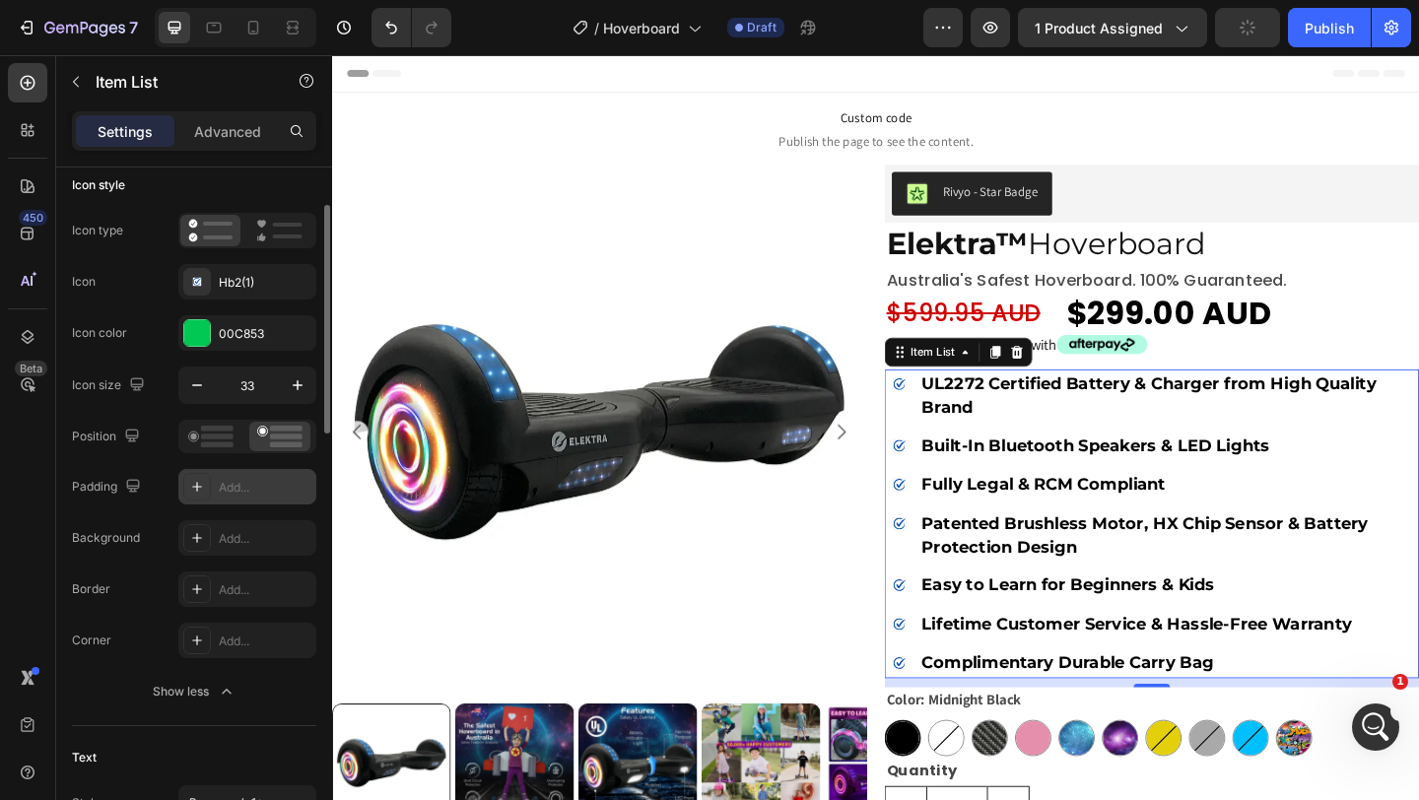
scroll to position [119, 0]
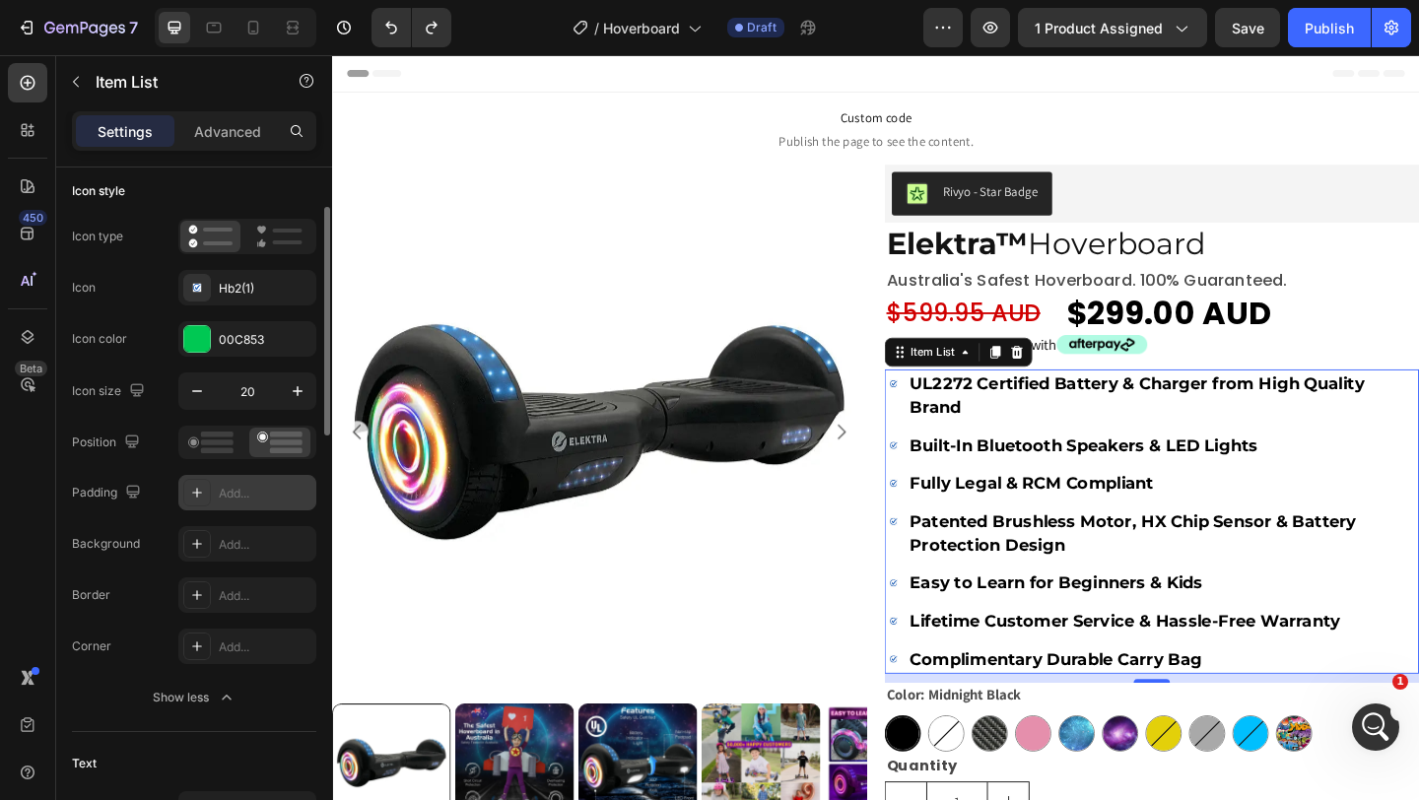
type input "19"
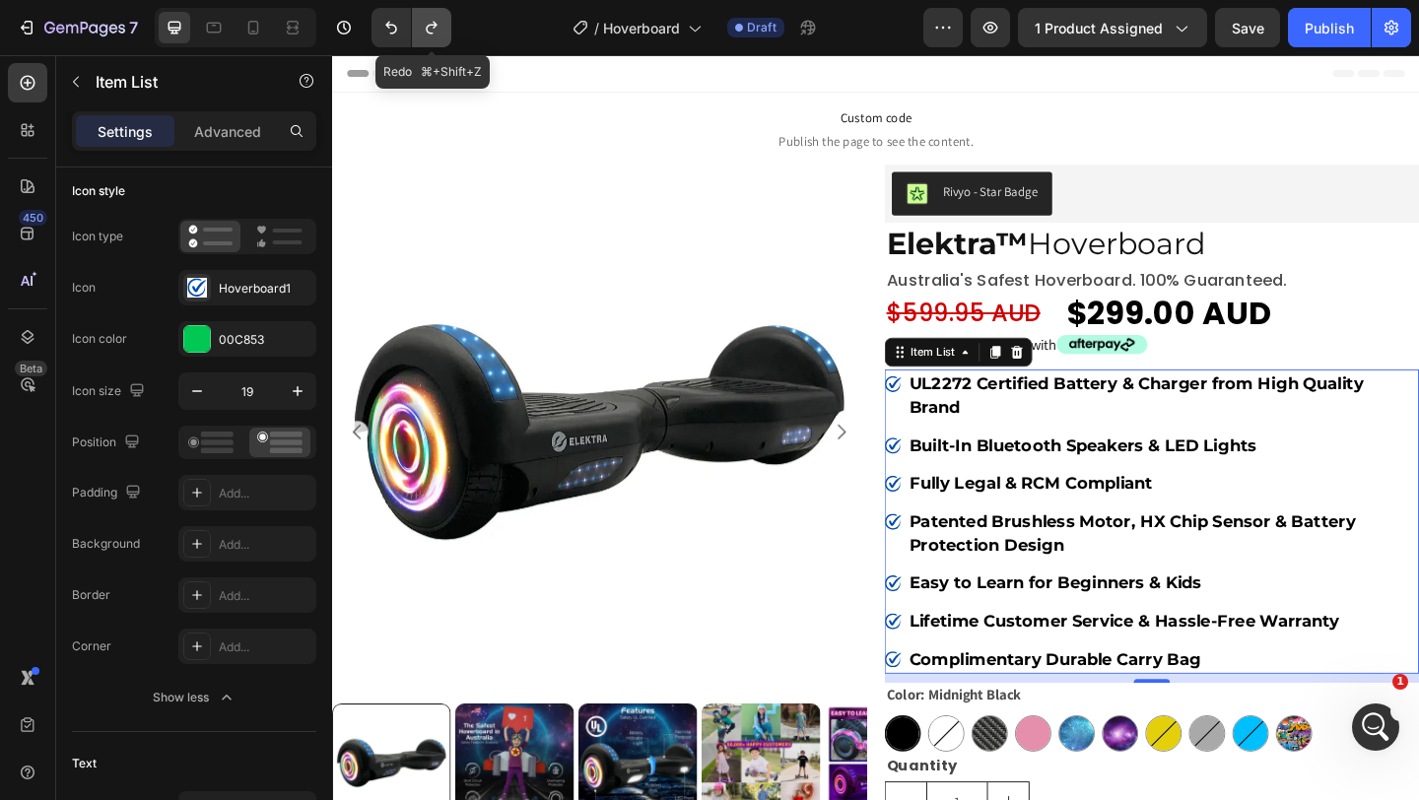
click at [442, 21] on button "Undo/Redo" at bounding box center [431, 27] width 39 height 39
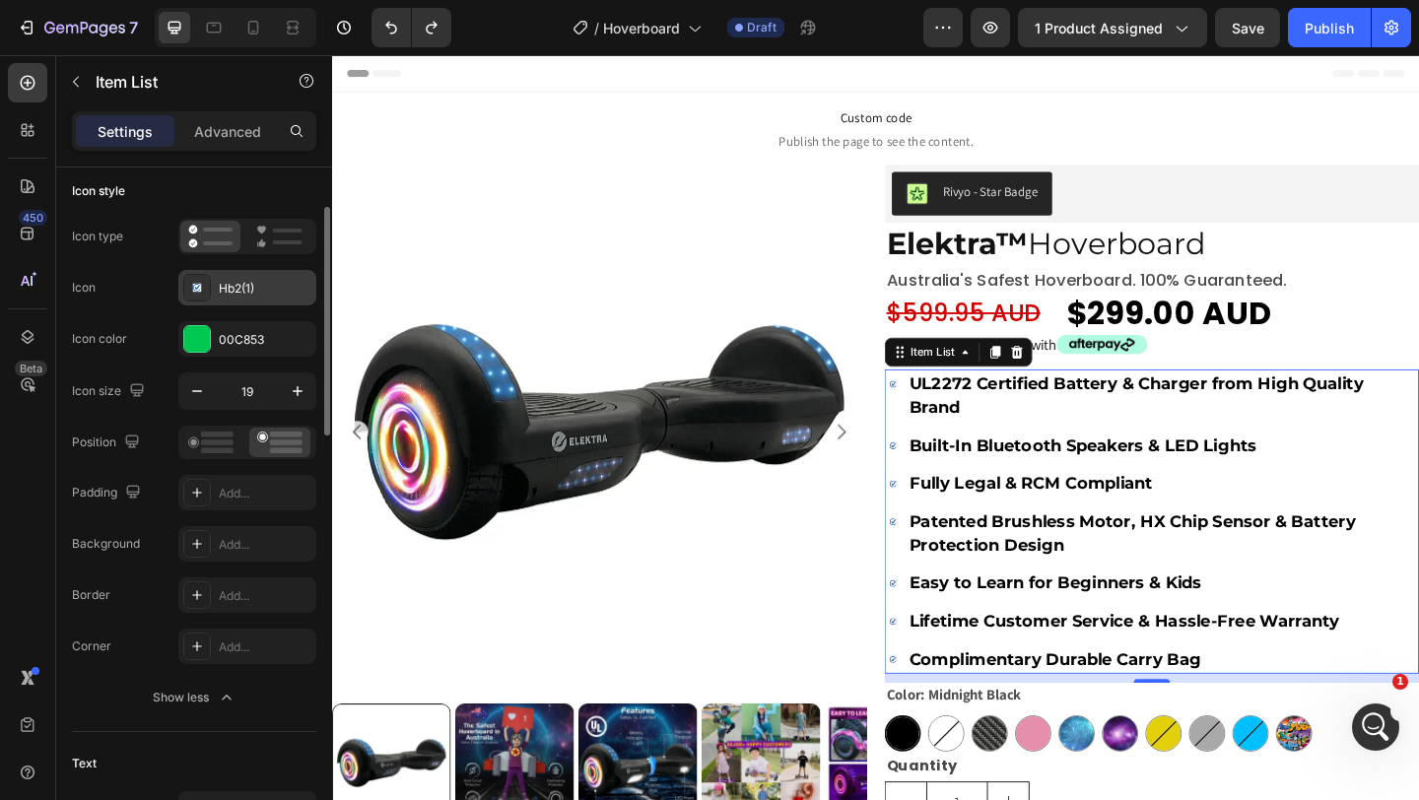
click at [233, 284] on div "Hb2(1)" at bounding box center [265, 289] width 93 height 18
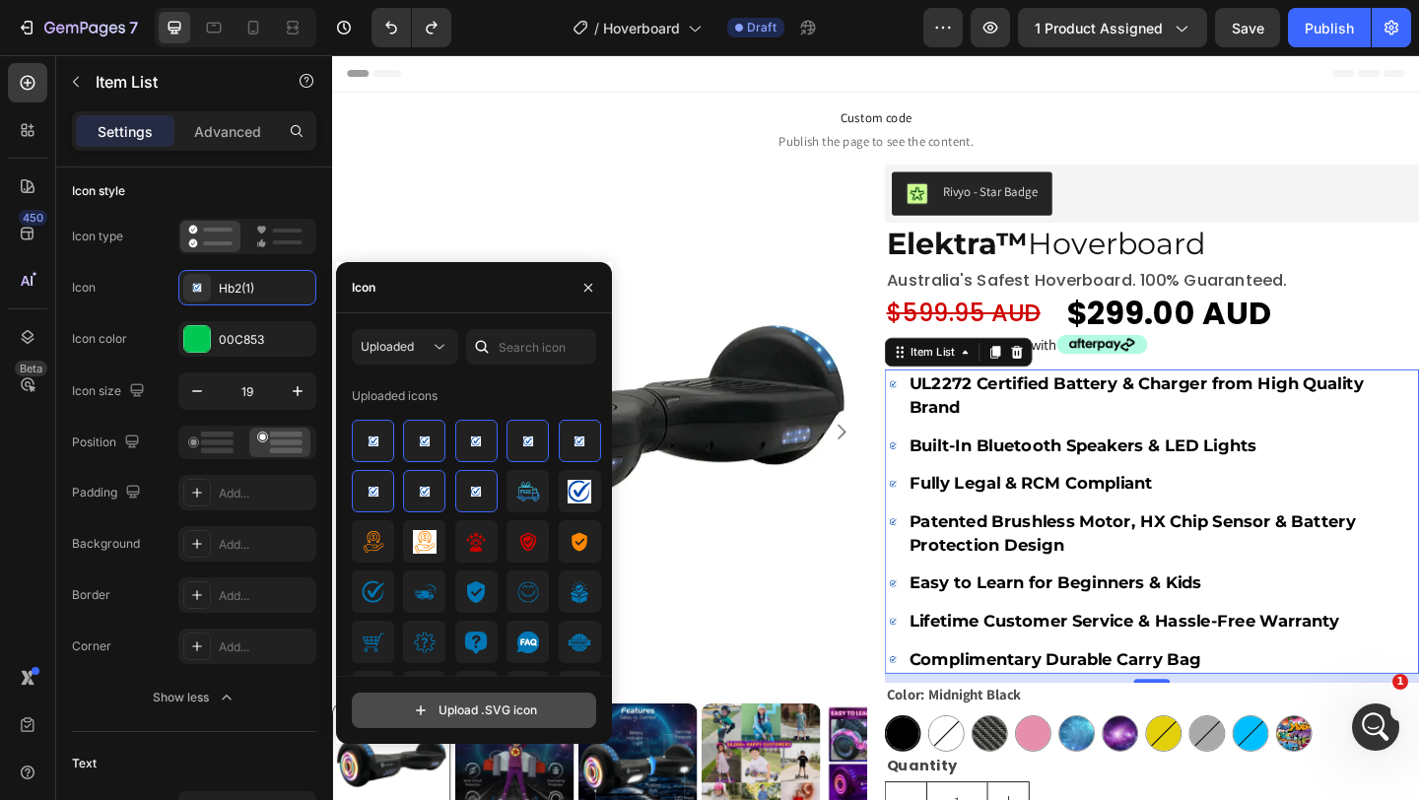
click at [459, 711] on input "file" at bounding box center [474, 711] width 242 height 34
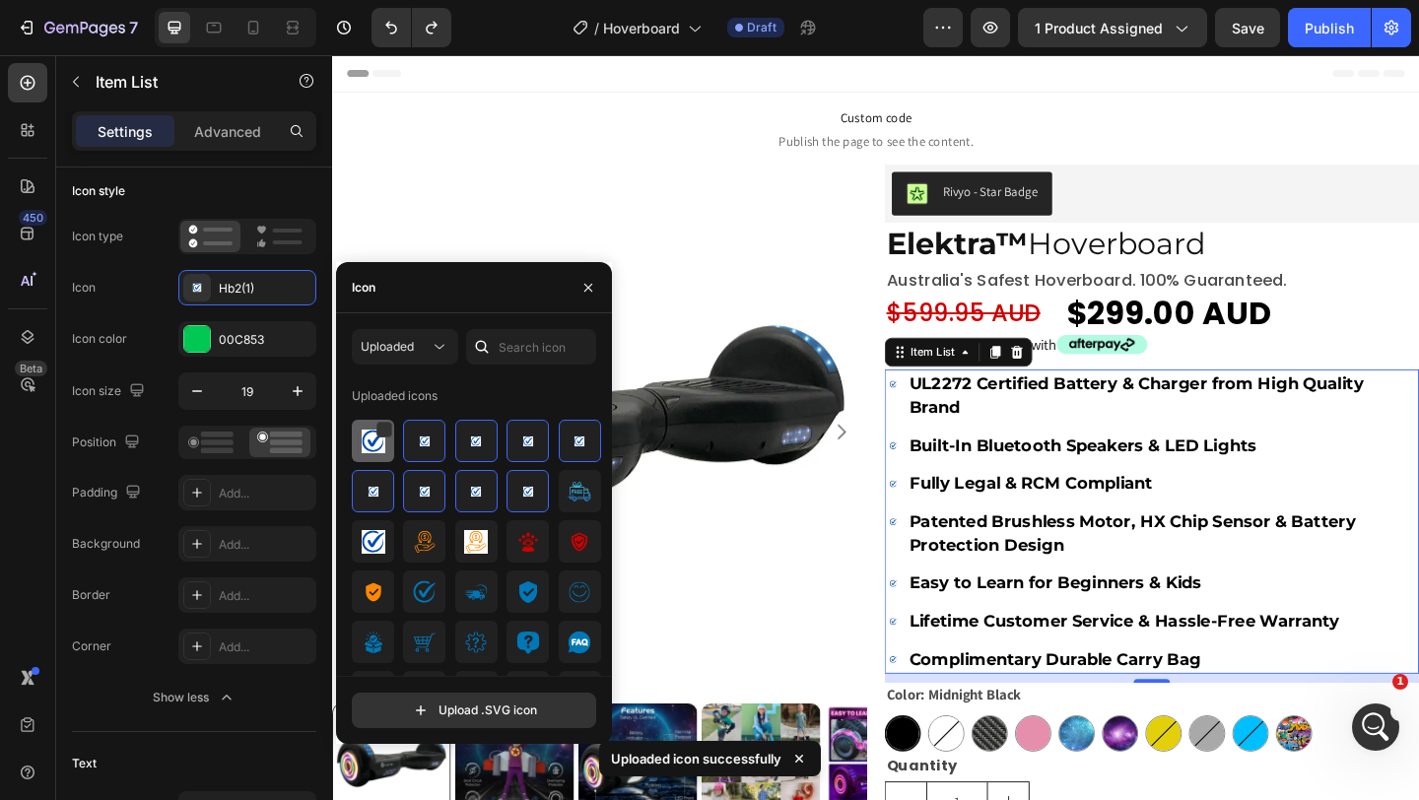
click at [373, 450] on img at bounding box center [374, 442] width 24 height 24
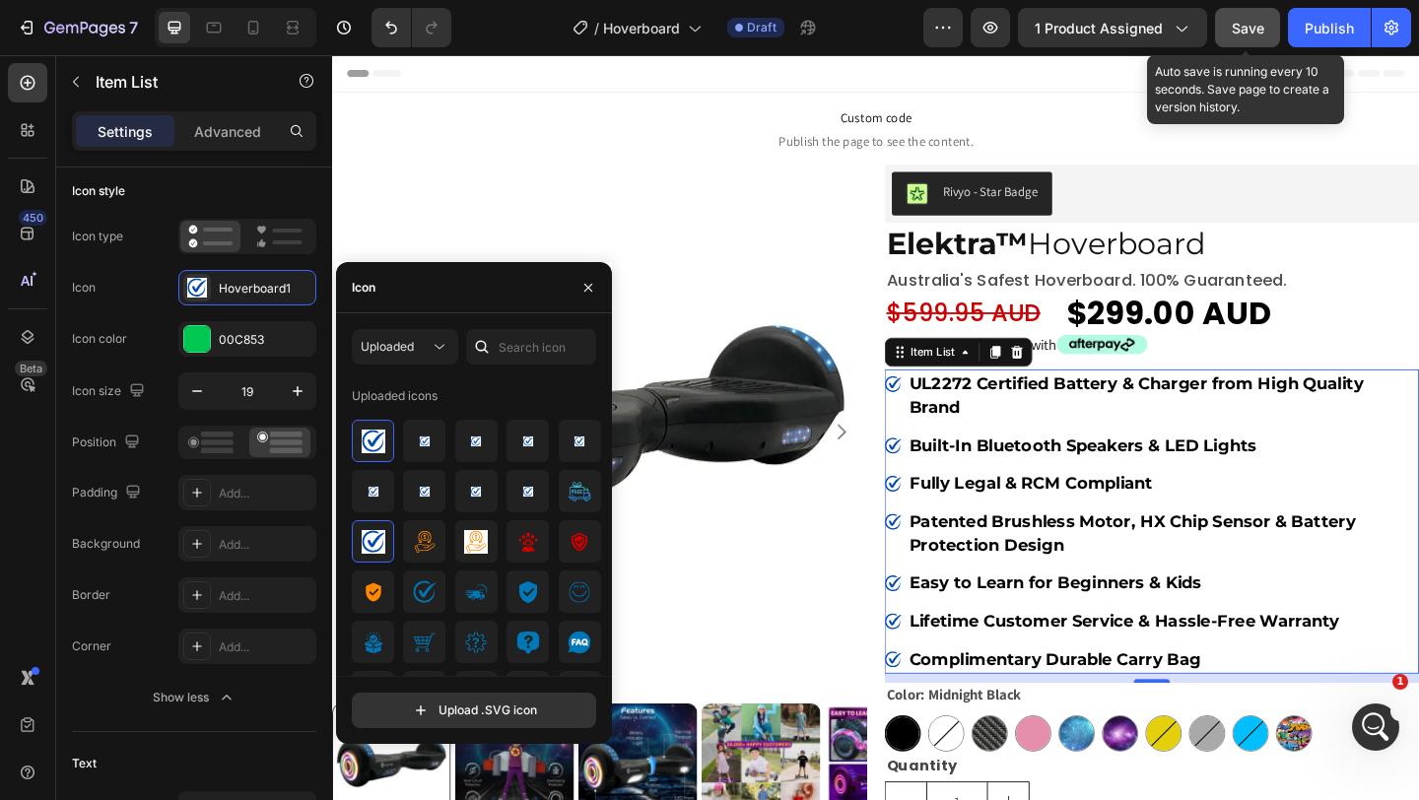
click at [1267, 30] on button "Save" at bounding box center [1247, 27] width 65 height 39
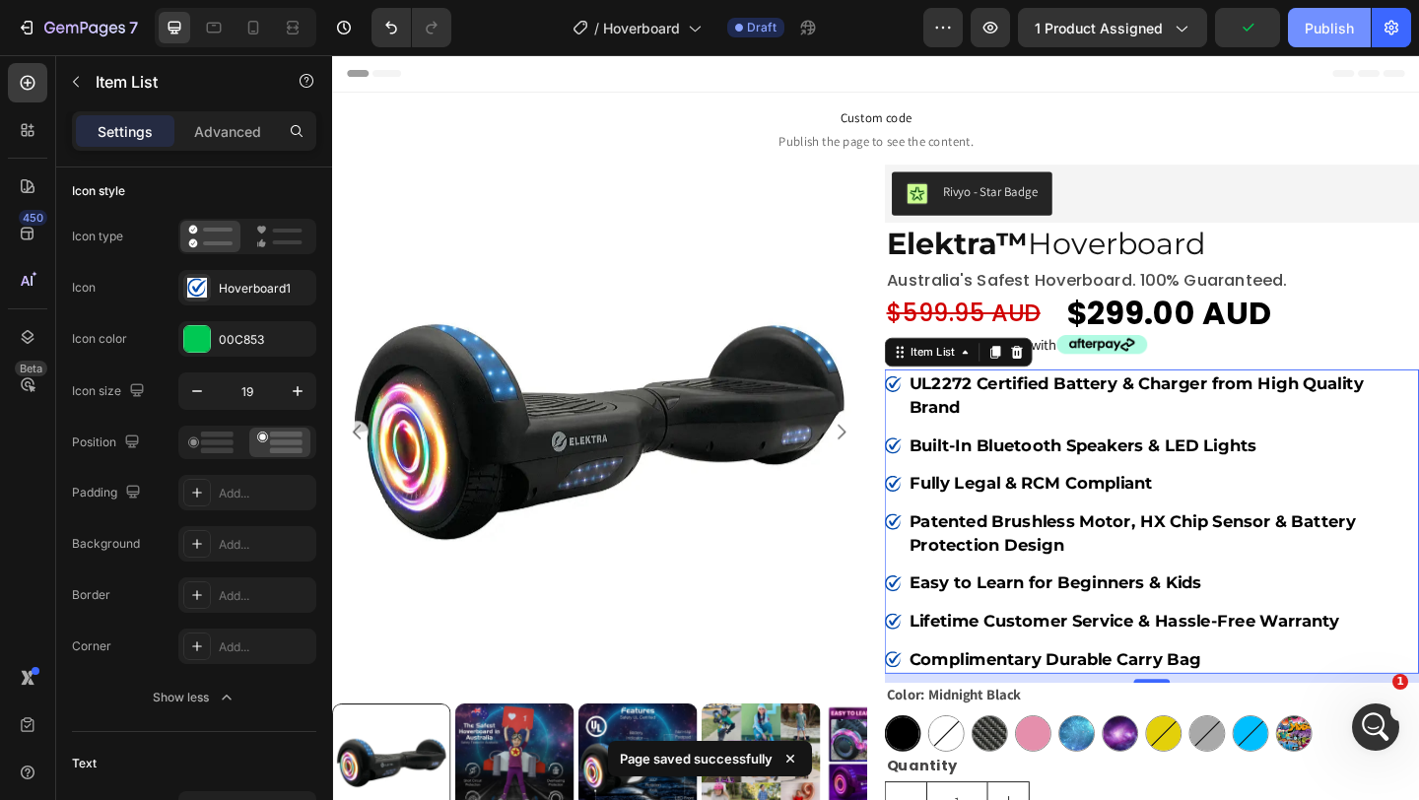
click at [1332, 22] on div "Publish" at bounding box center [1329, 28] width 49 height 21
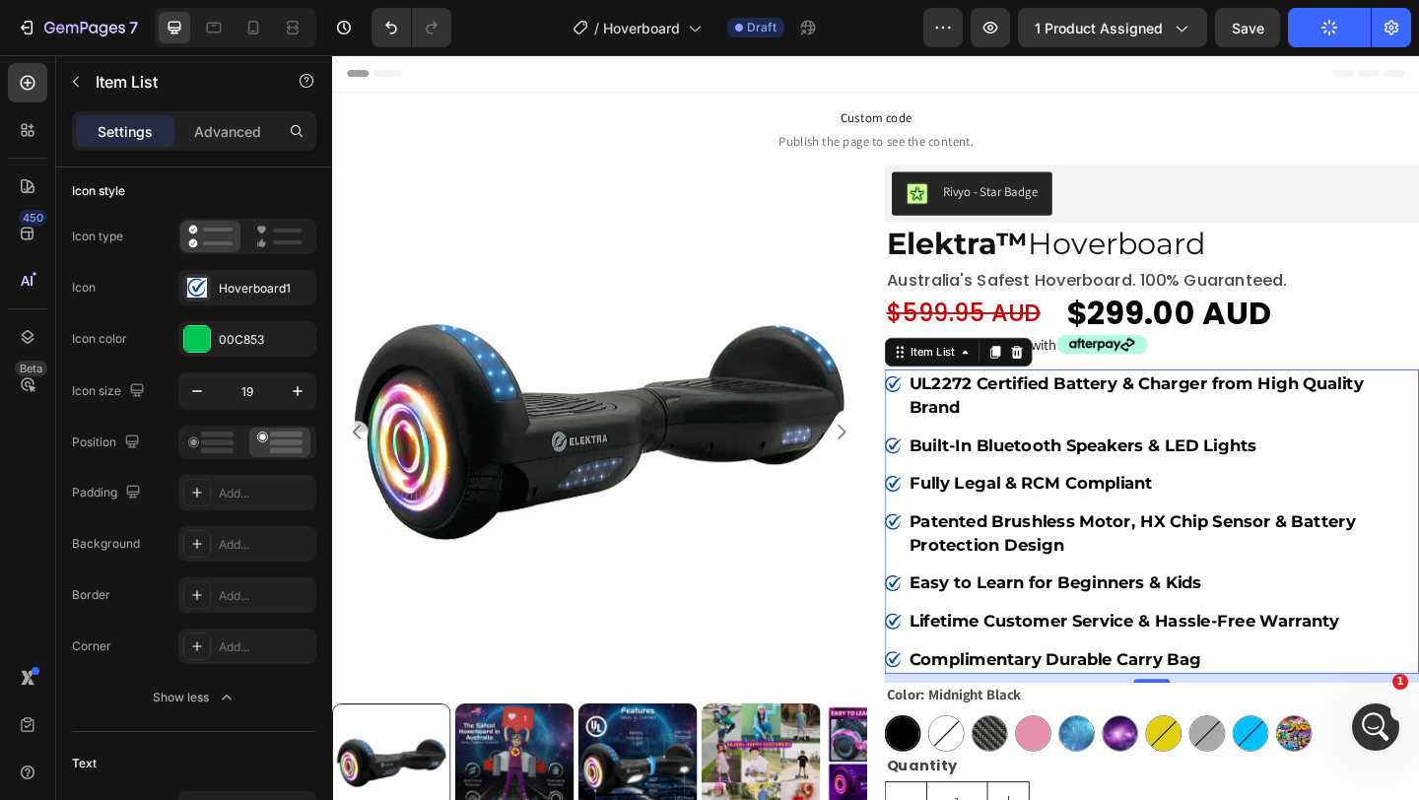
click at [937, 411] on rect at bounding box center [942, 413] width 23 height 23
click at [225, 290] on div "Hoverboard1" at bounding box center [265, 289] width 93 height 18
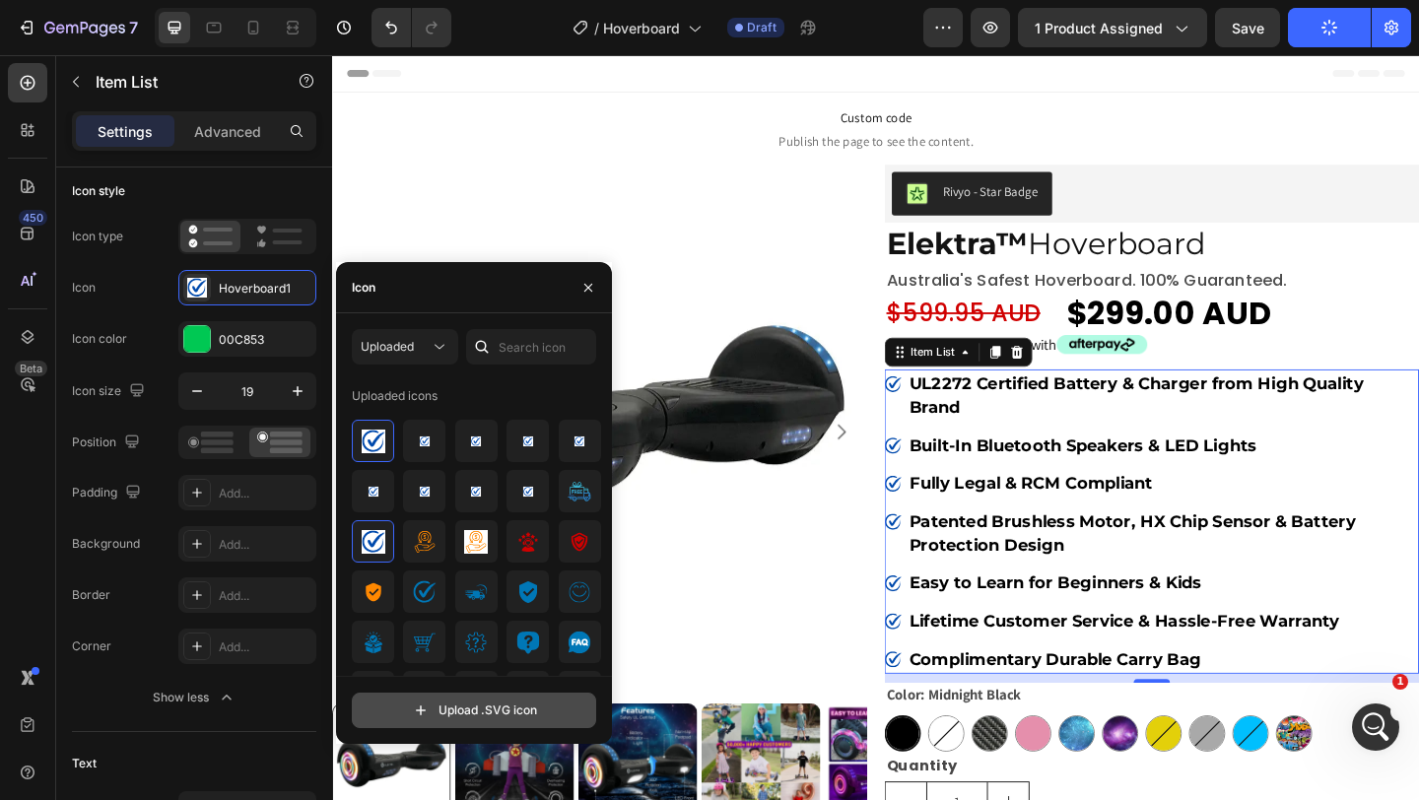
click at [442, 717] on input "file" at bounding box center [474, 711] width 242 height 34
type input "C:\fakepath\Image_2025-09-29_170425_752.svg"
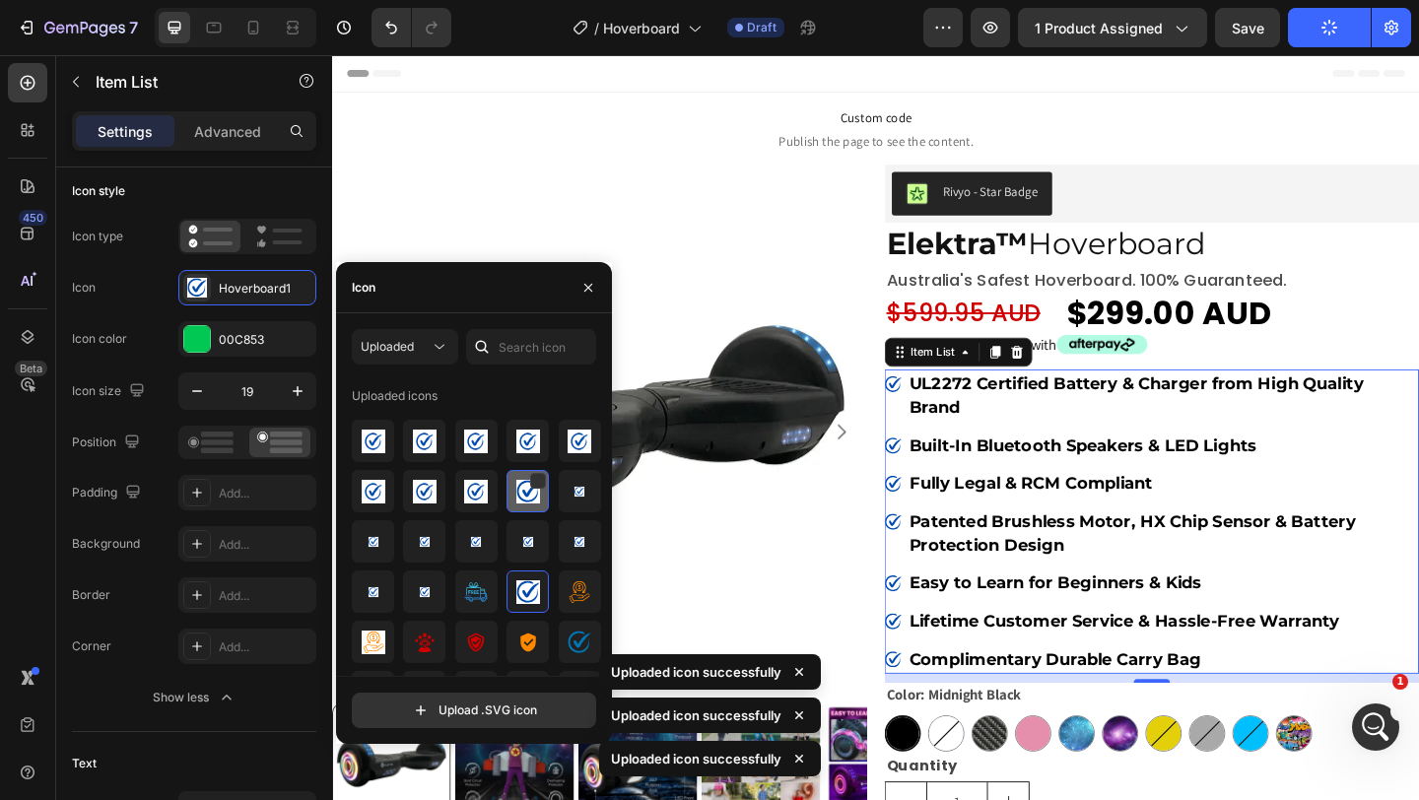
click at [365, 448] on img at bounding box center [374, 442] width 24 height 24
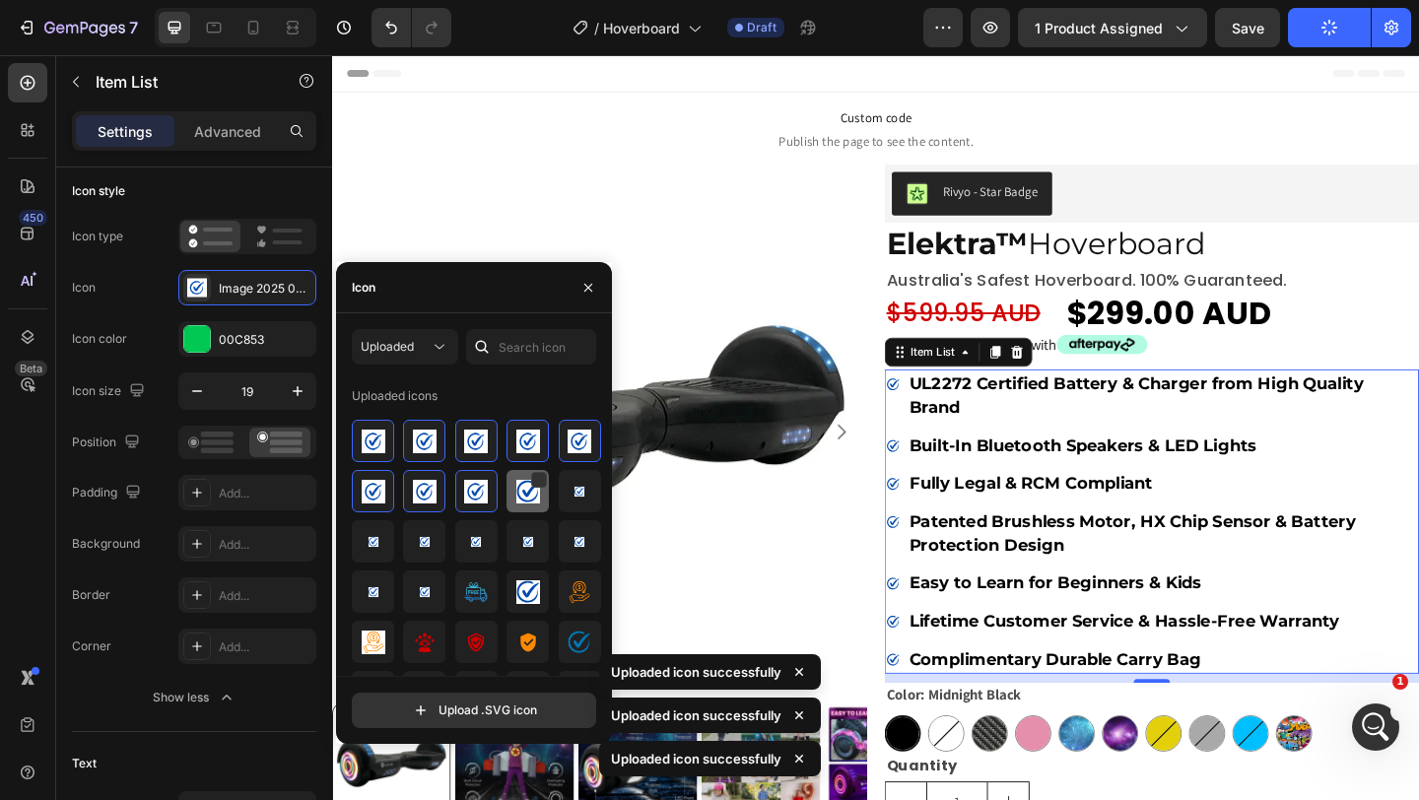
click at [365, 448] on img at bounding box center [374, 442] width 24 height 24
click at [377, 452] on img at bounding box center [374, 442] width 24 height 24
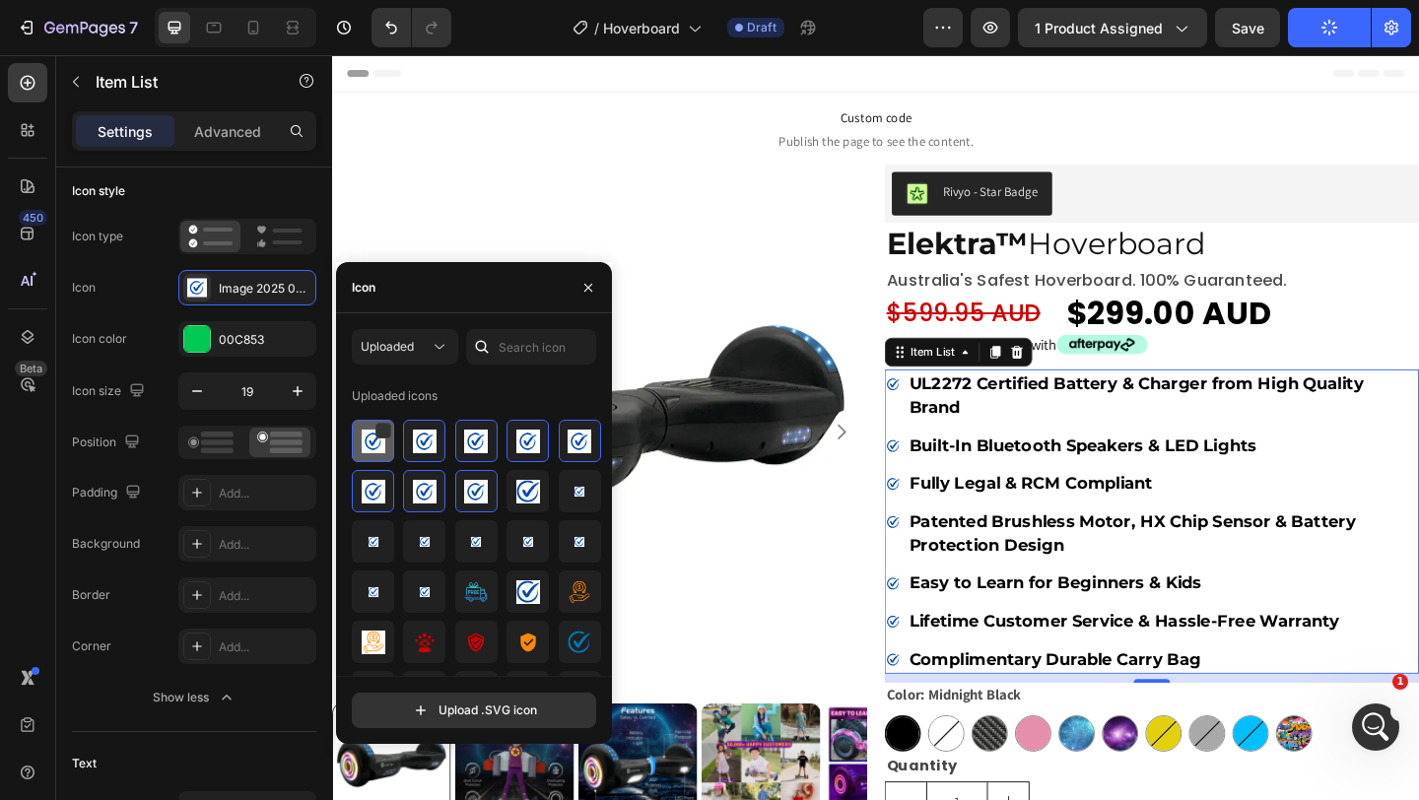
click at [377, 452] on img at bounding box center [374, 442] width 24 height 24
click at [372, 449] on img at bounding box center [374, 442] width 24 height 24
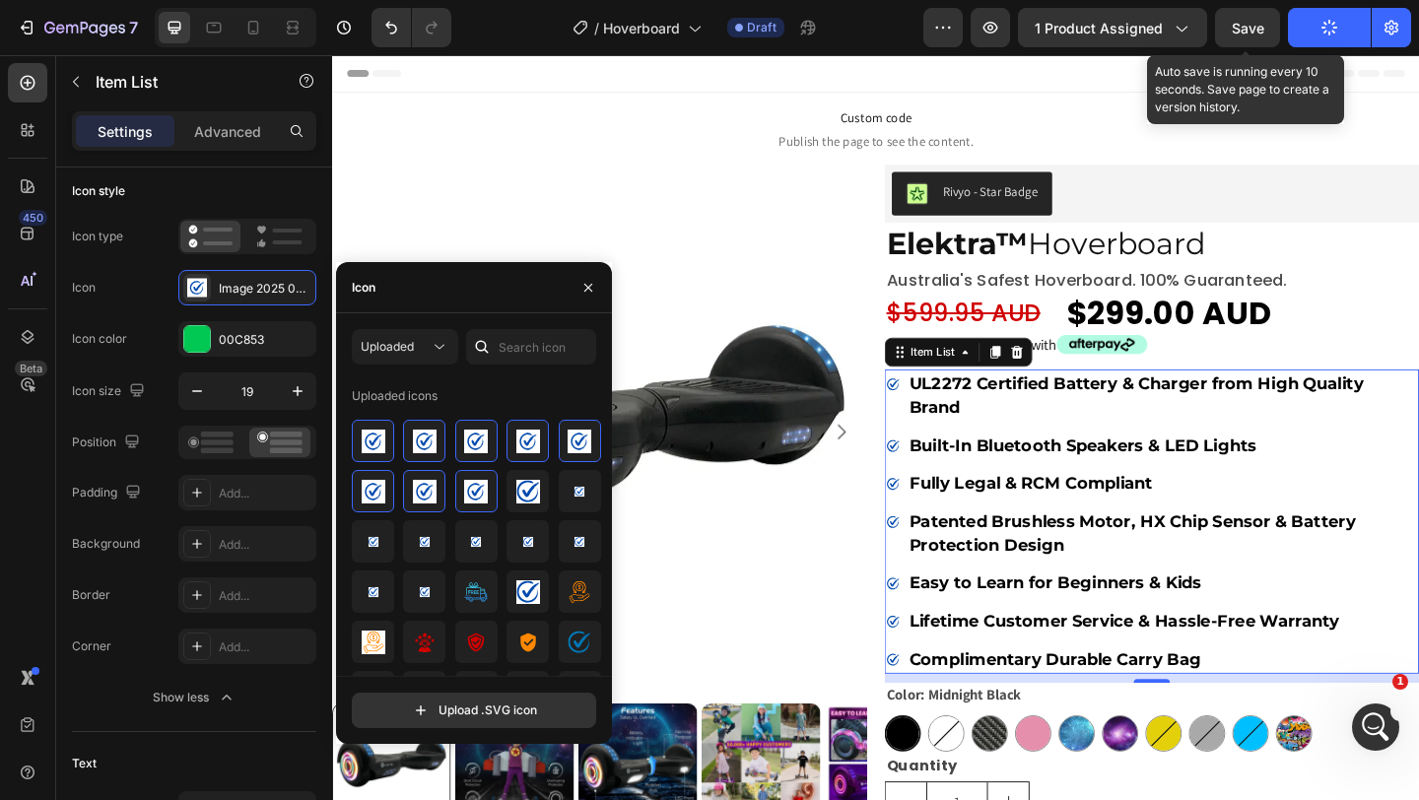
click at [1249, 25] on span "Save" at bounding box center [1248, 28] width 33 height 17
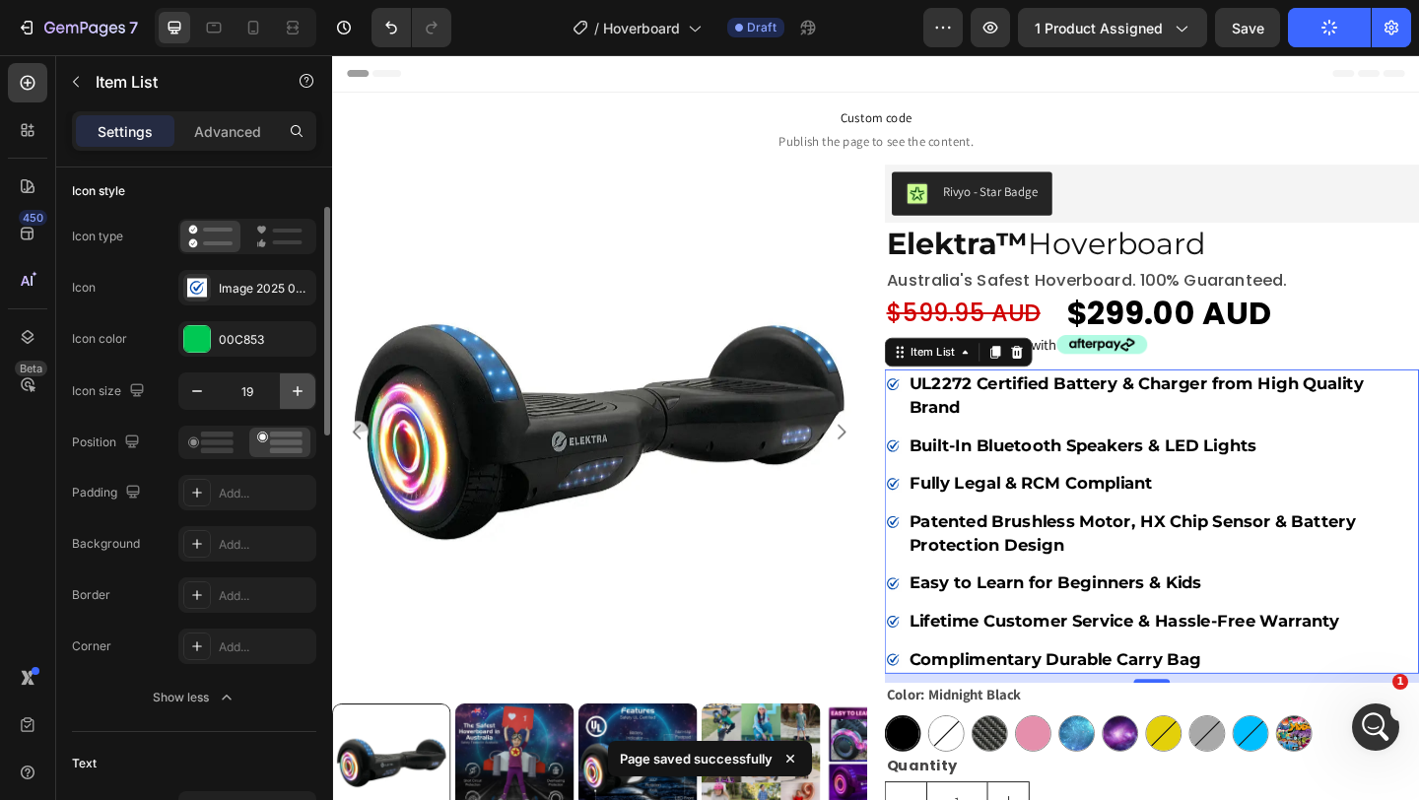
click at [291, 388] on icon "button" at bounding box center [298, 391] width 20 height 20
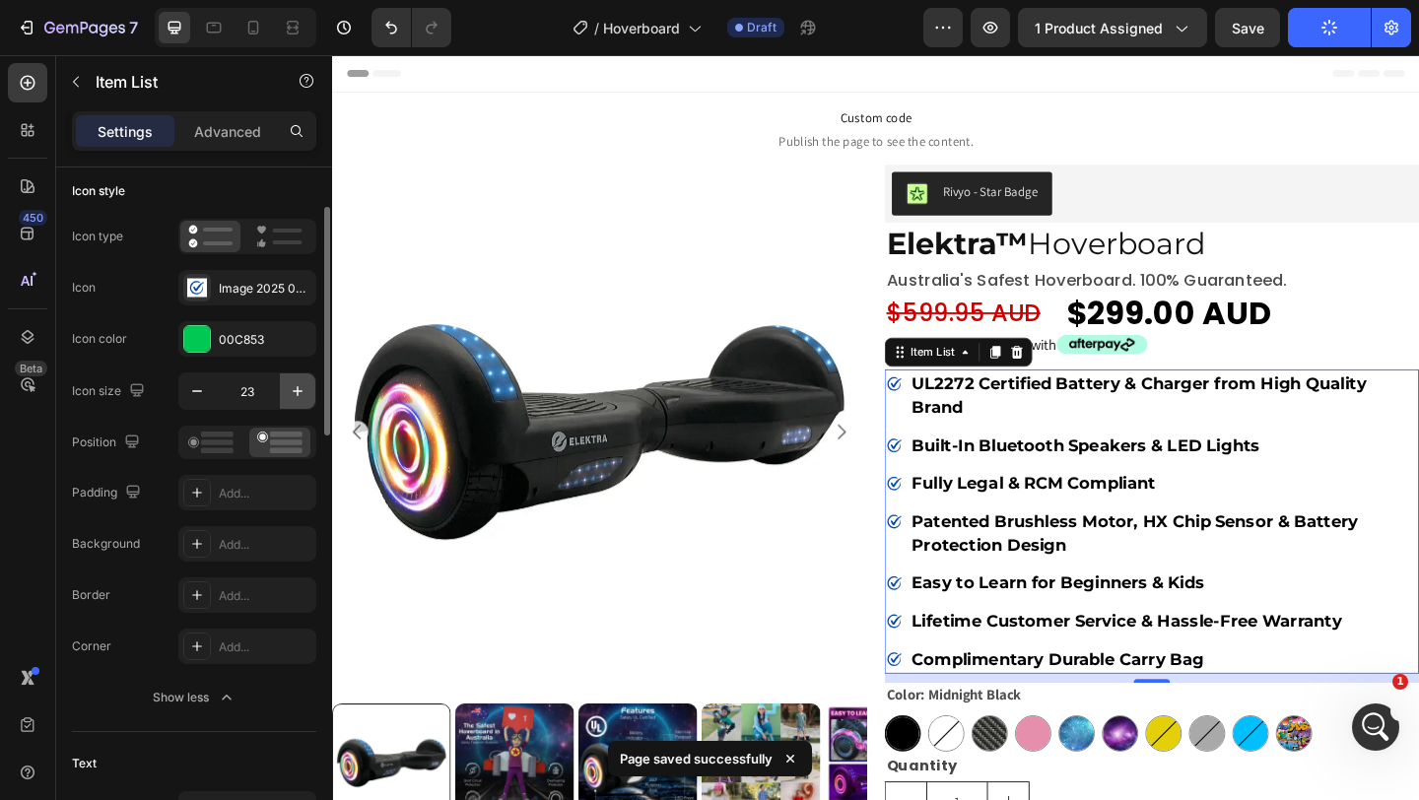
click at [291, 388] on icon "button" at bounding box center [298, 391] width 20 height 20
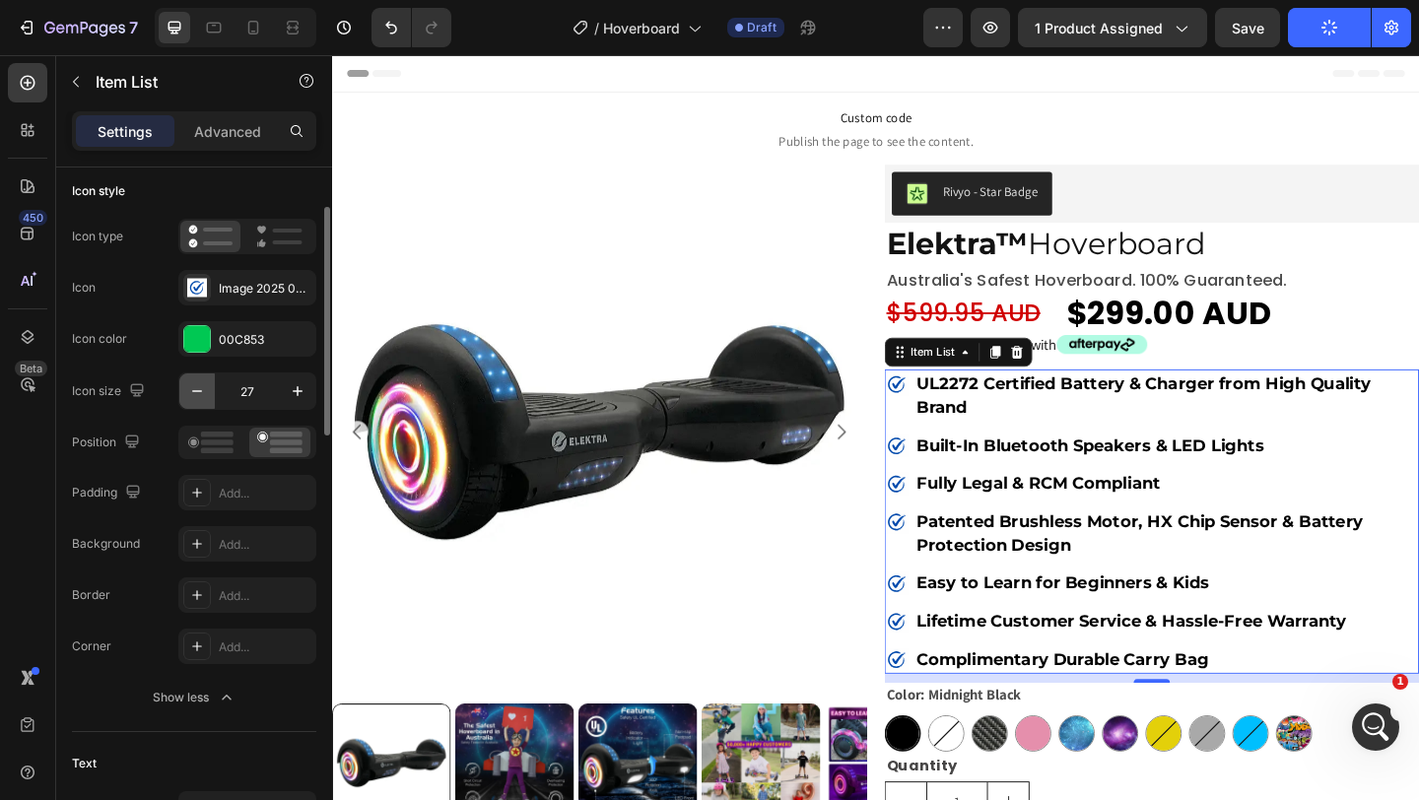
click at [205, 392] on icon "button" at bounding box center [197, 391] width 20 height 20
type input "25"
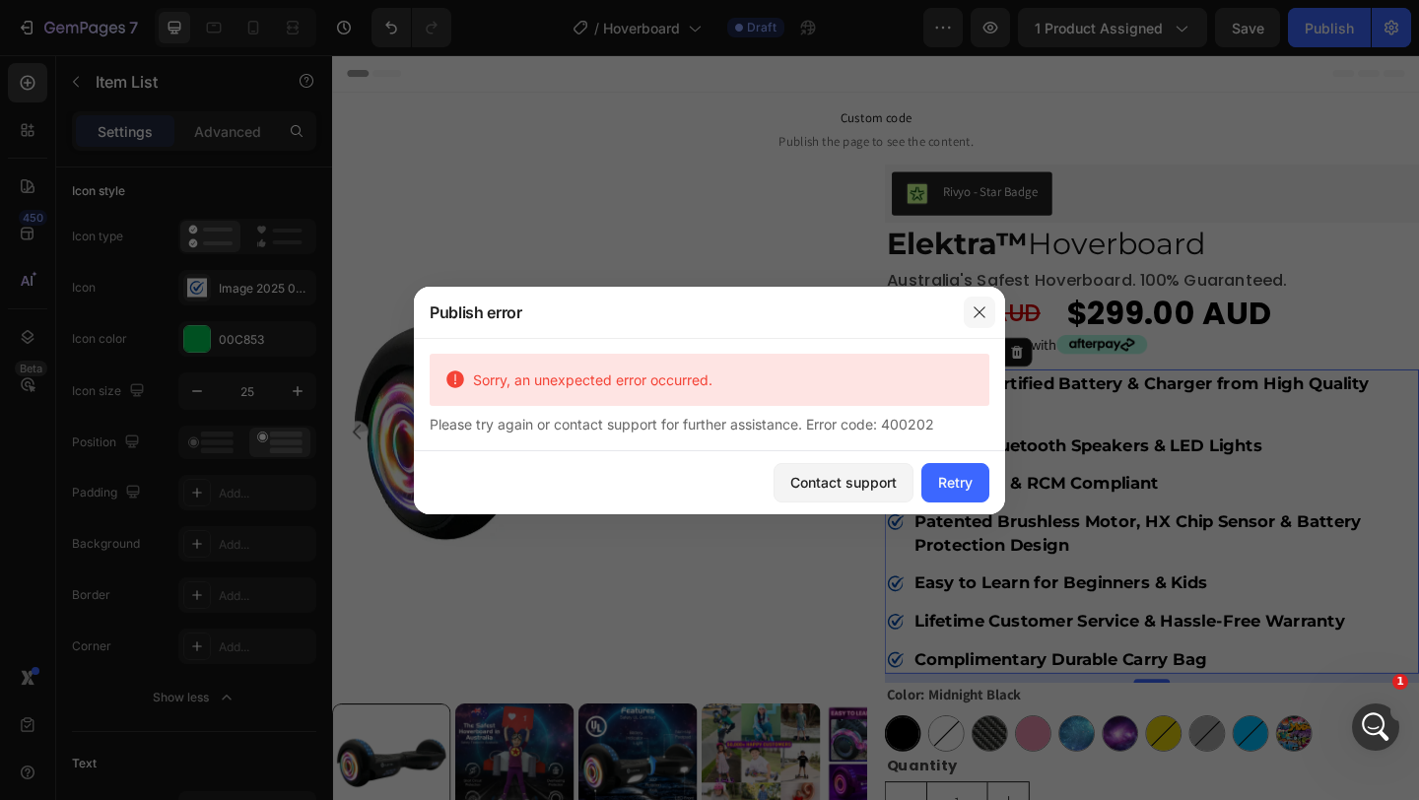
click at [985, 310] on icon "button" at bounding box center [980, 313] width 16 height 16
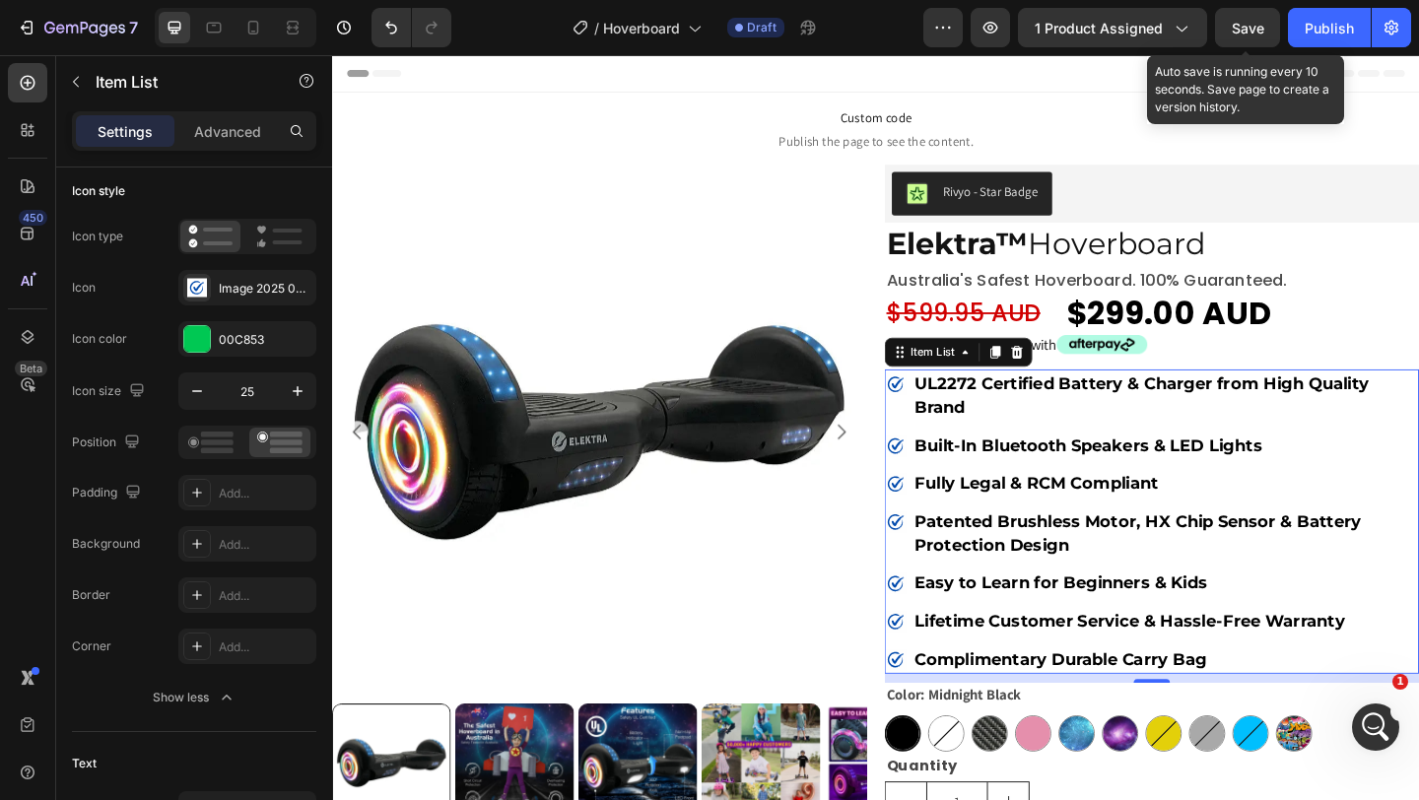
click at [1244, 34] on span "Save" at bounding box center [1248, 28] width 33 height 17
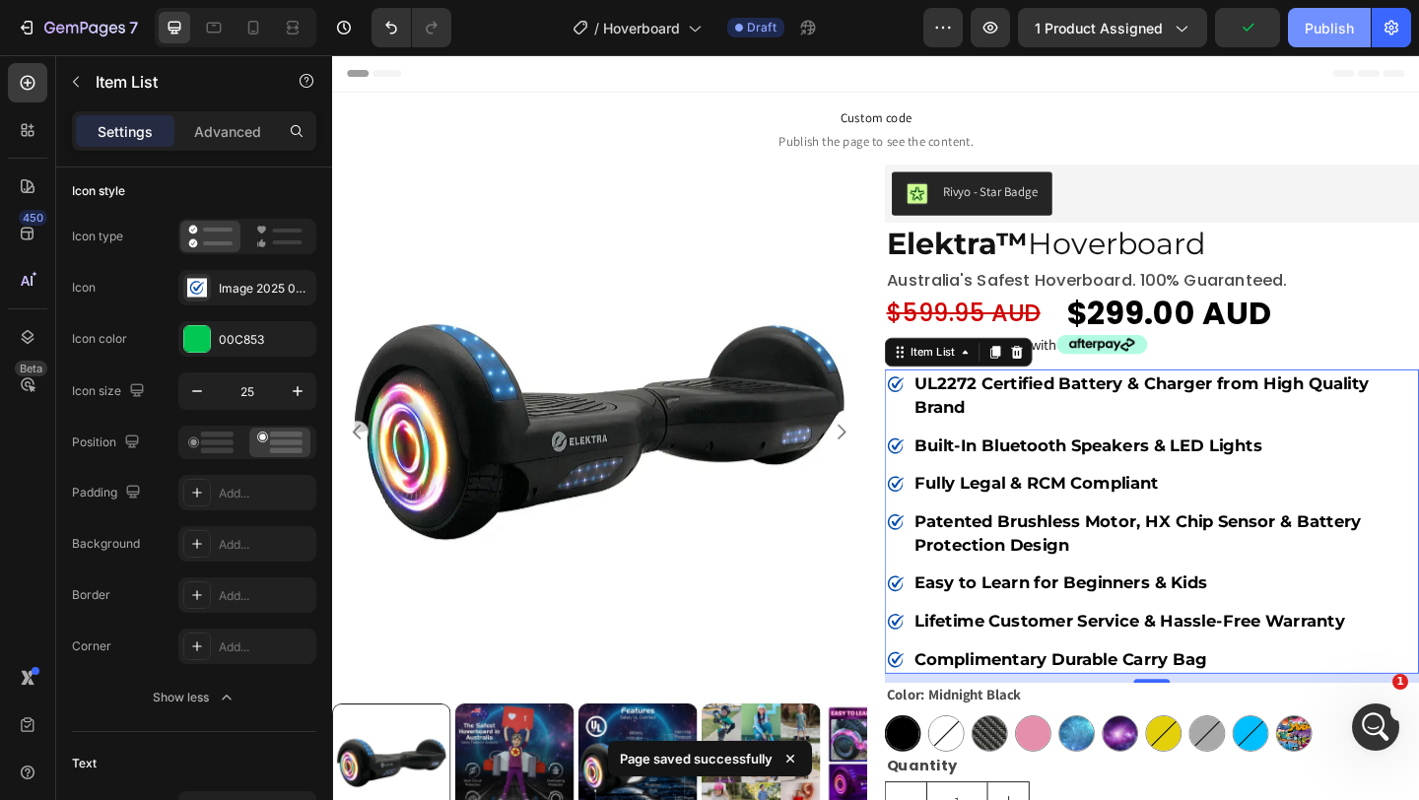
click at [1330, 39] on button "Publish" at bounding box center [1329, 27] width 83 height 39
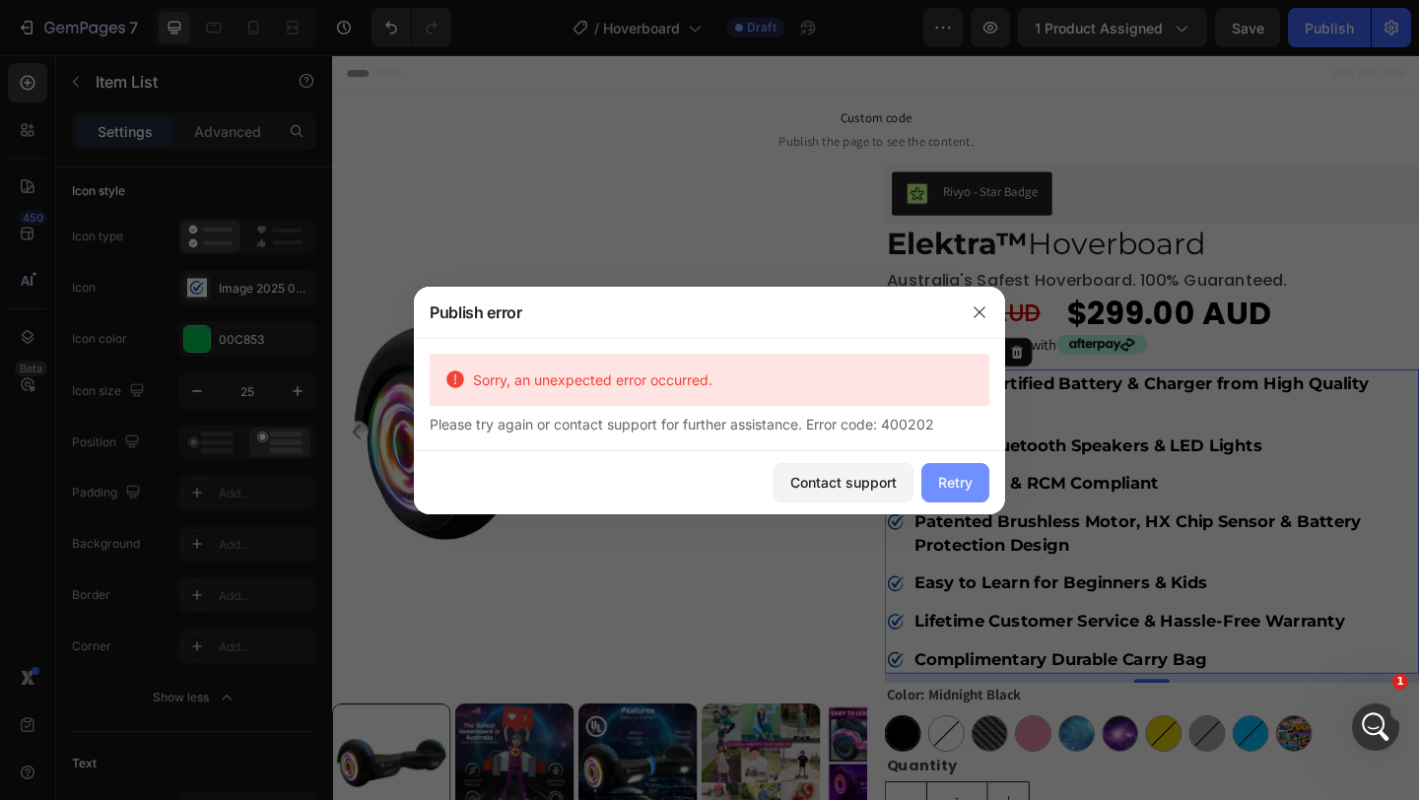
click at [932, 486] on button "Retry" at bounding box center [955, 482] width 68 height 39
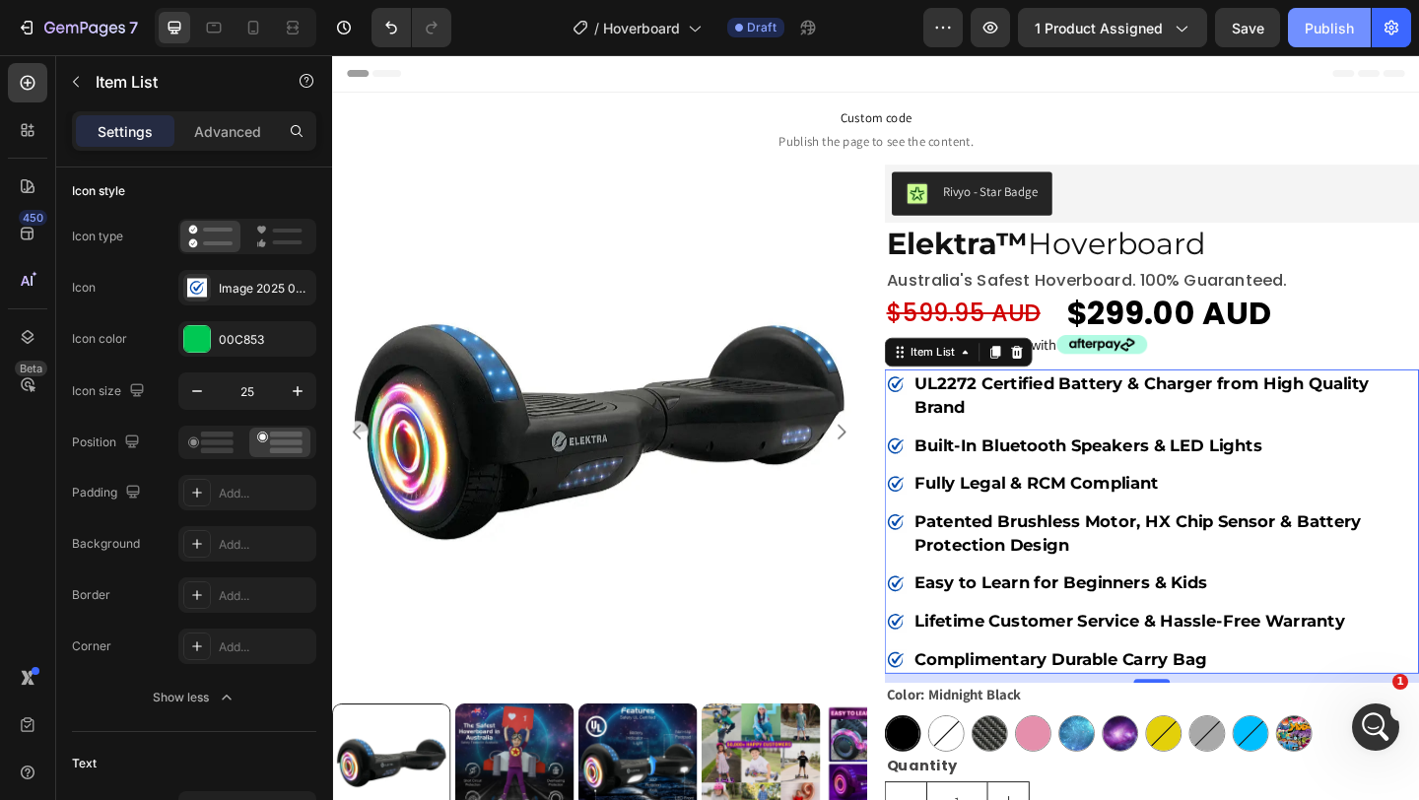
click at [1343, 29] on div "Publish" at bounding box center [1329, 28] width 49 height 21
click at [952, 447] on div "UL2272 Certified Battery & Charger from High Quality Brand" at bounding box center [1223, 425] width 581 height 57
click at [250, 290] on div "Image 2025 09 29 170425 752" at bounding box center [265, 289] width 93 height 18
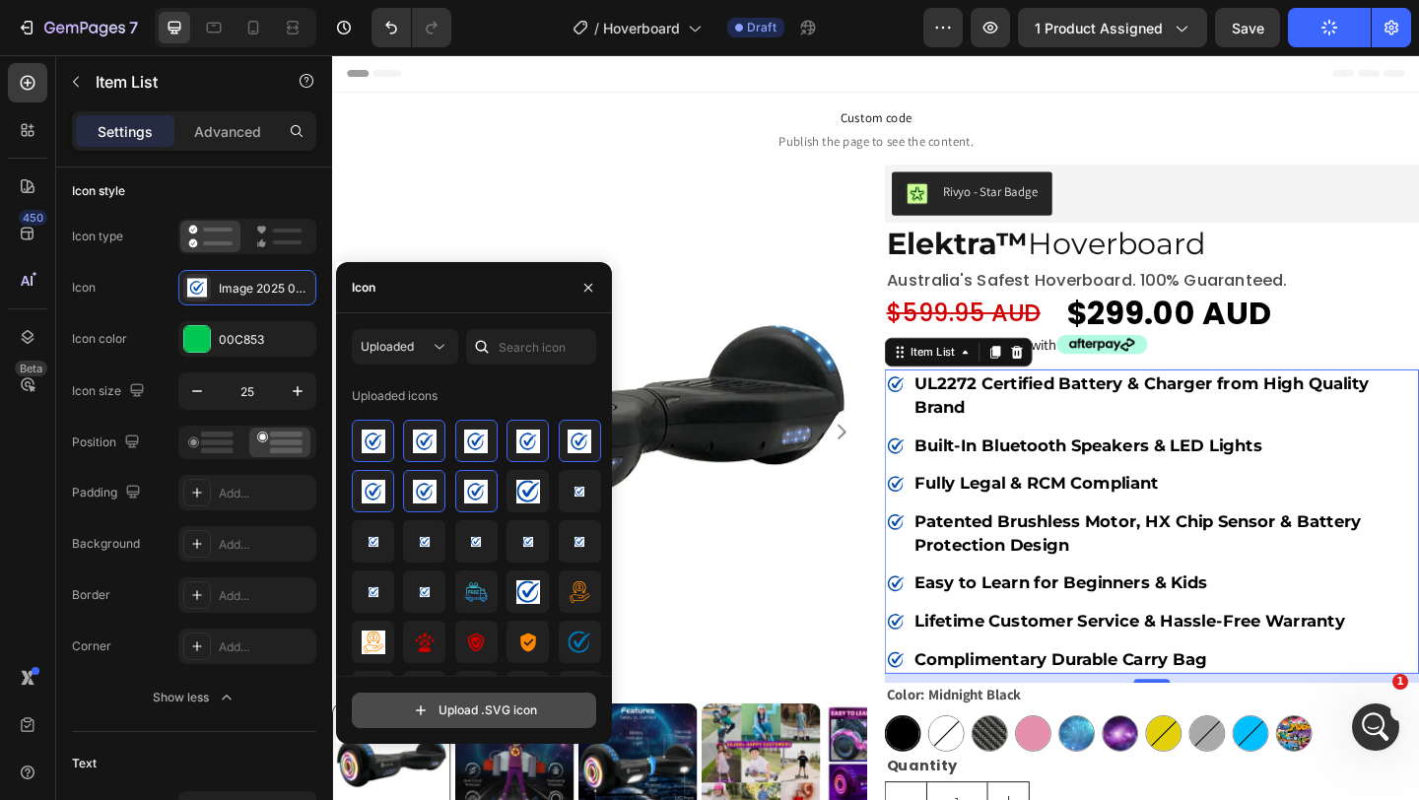
click at [463, 707] on input "file" at bounding box center [474, 711] width 242 height 34
type input "C:\fakepath\hb2.svgz"
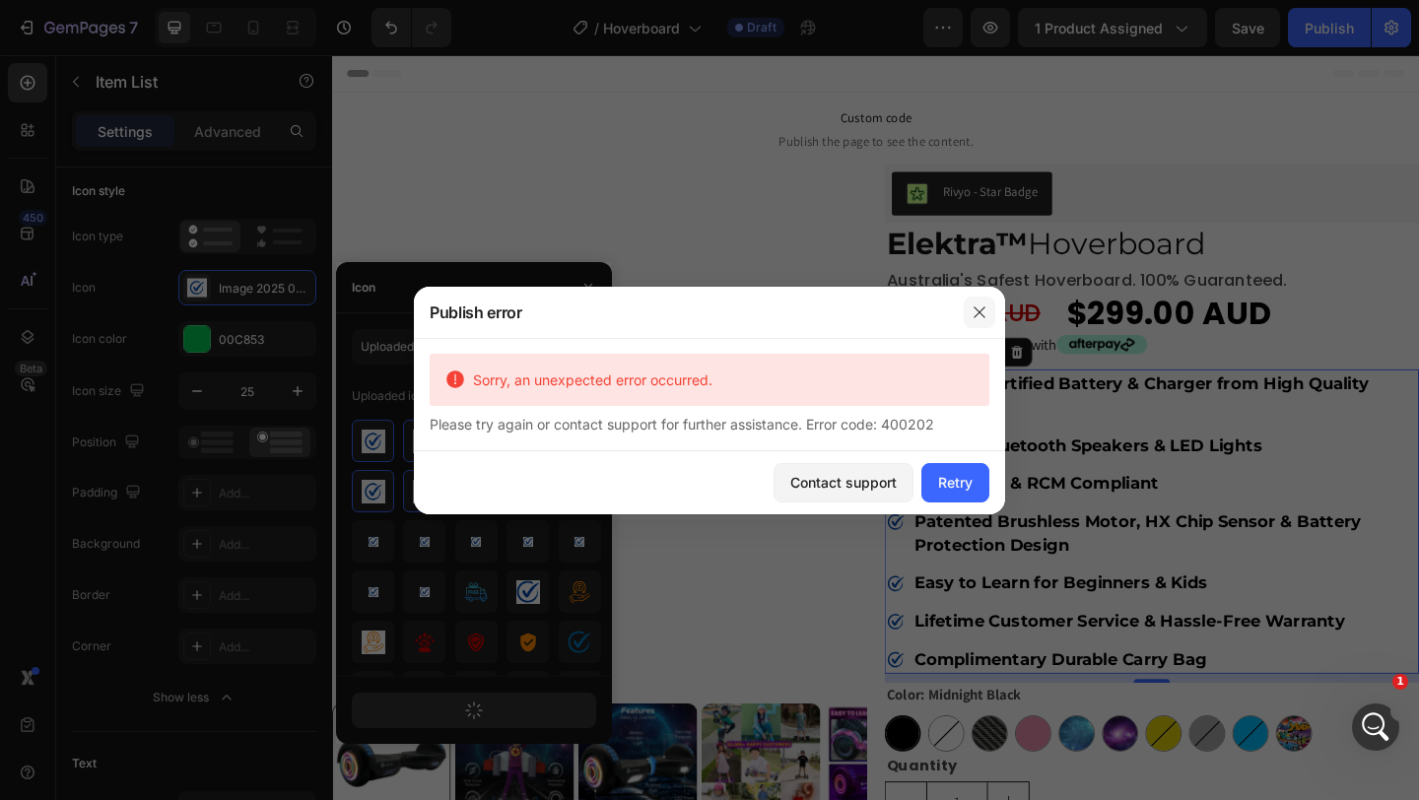
click at [987, 307] on button "button" at bounding box center [980, 313] width 32 height 32
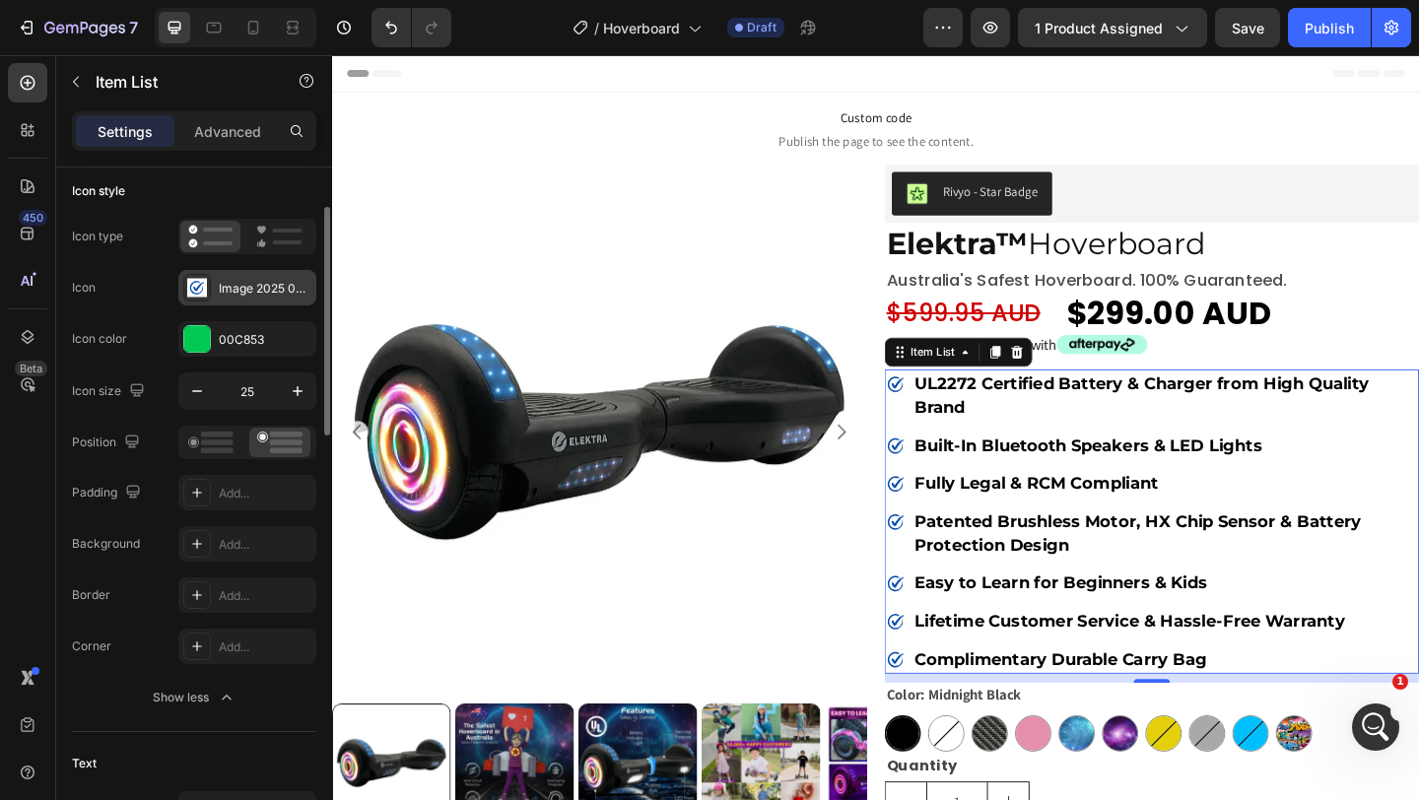
click at [262, 296] on div "Image 2025 09 29 170425 752" at bounding box center [265, 289] width 93 height 18
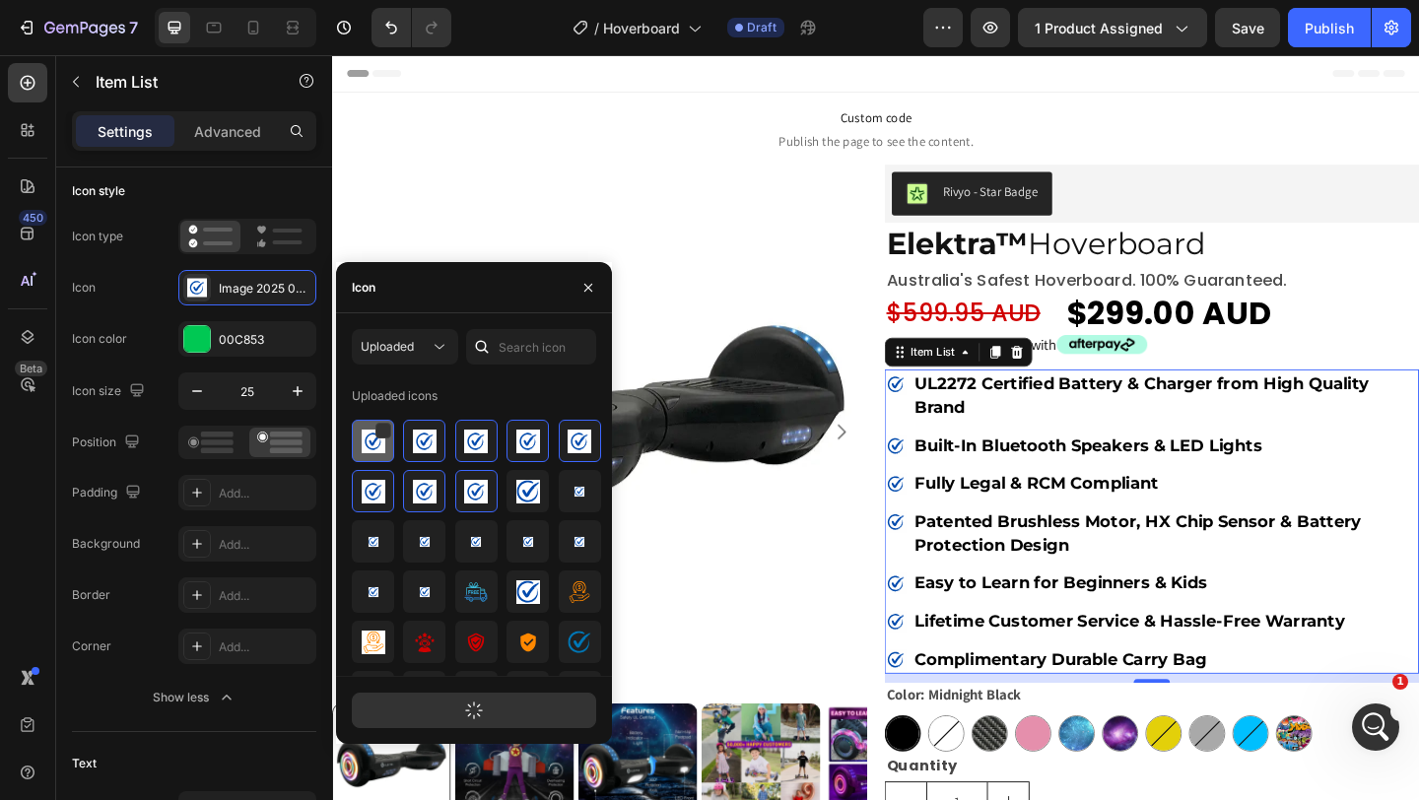
click at [381, 449] on img at bounding box center [374, 442] width 24 height 24
click at [375, 450] on img at bounding box center [374, 442] width 24 height 24
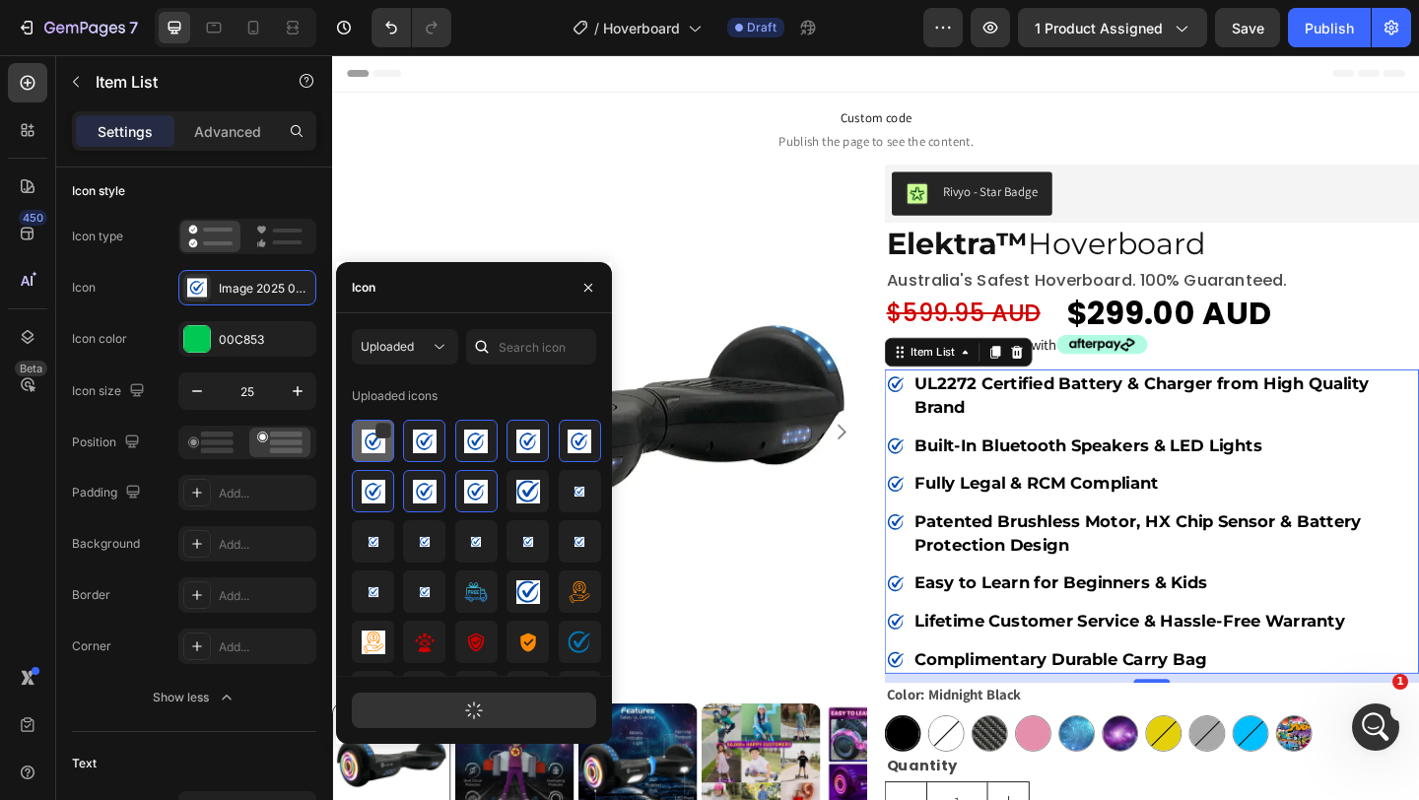
click at [375, 450] on img at bounding box center [374, 442] width 24 height 24
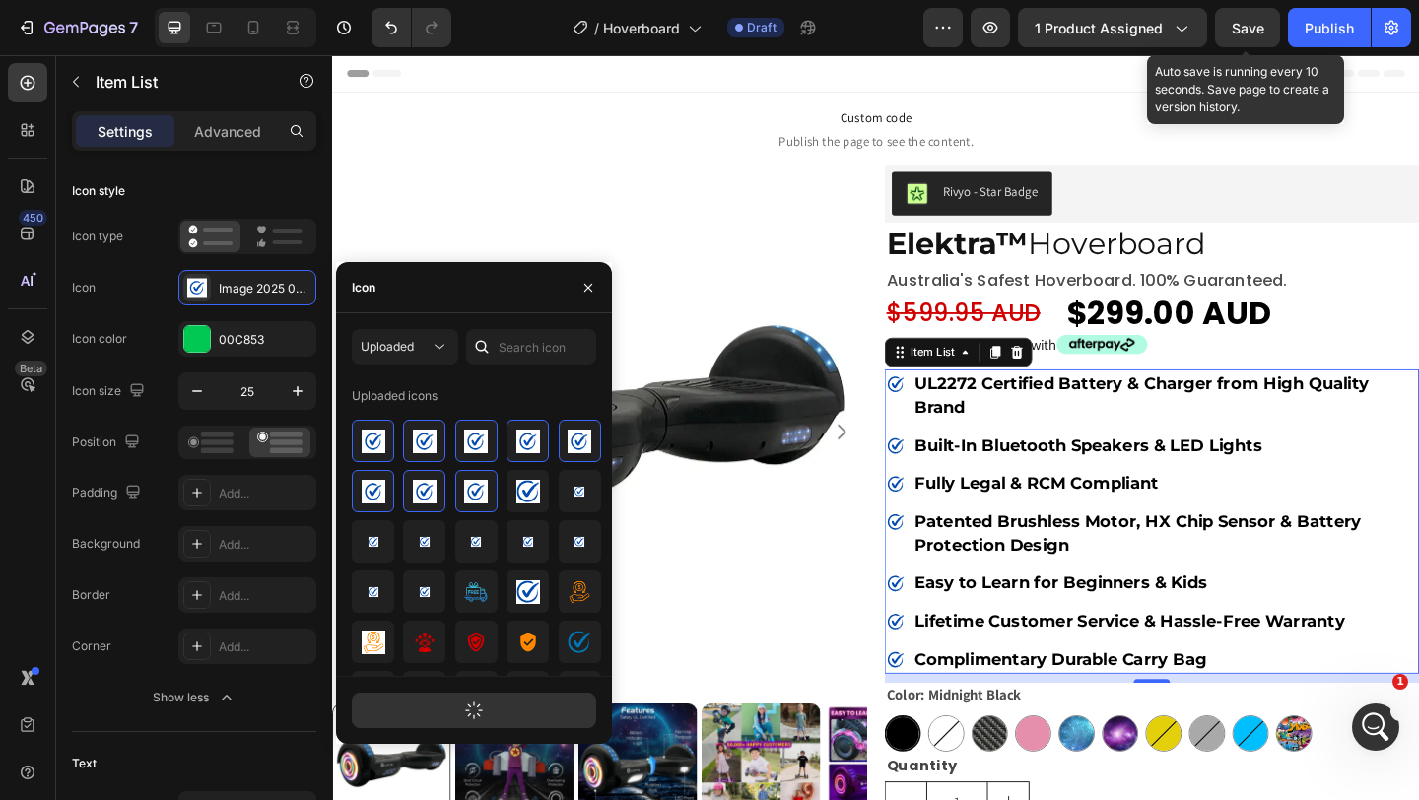
click at [1255, 21] on span "Save" at bounding box center [1248, 28] width 33 height 17
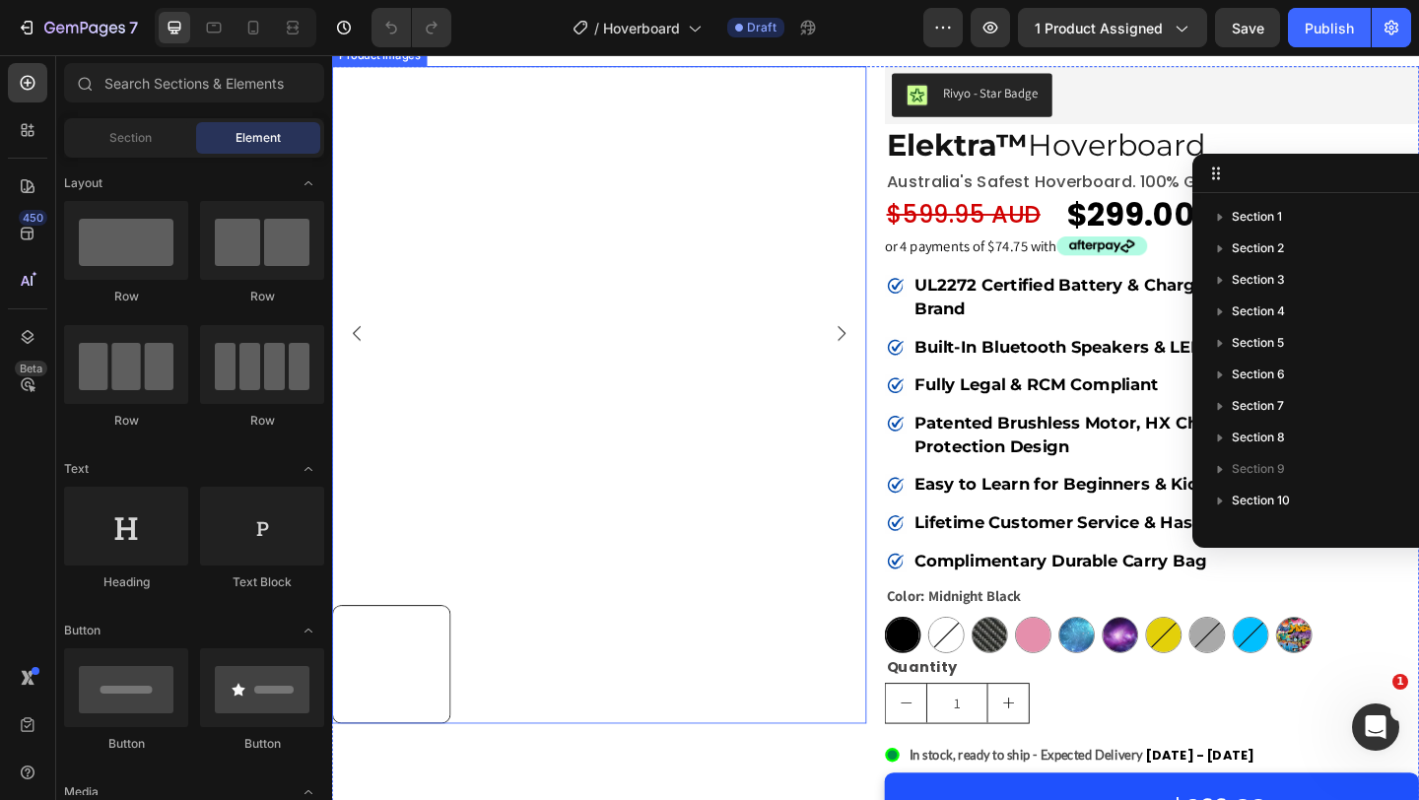
scroll to position [90, 0]
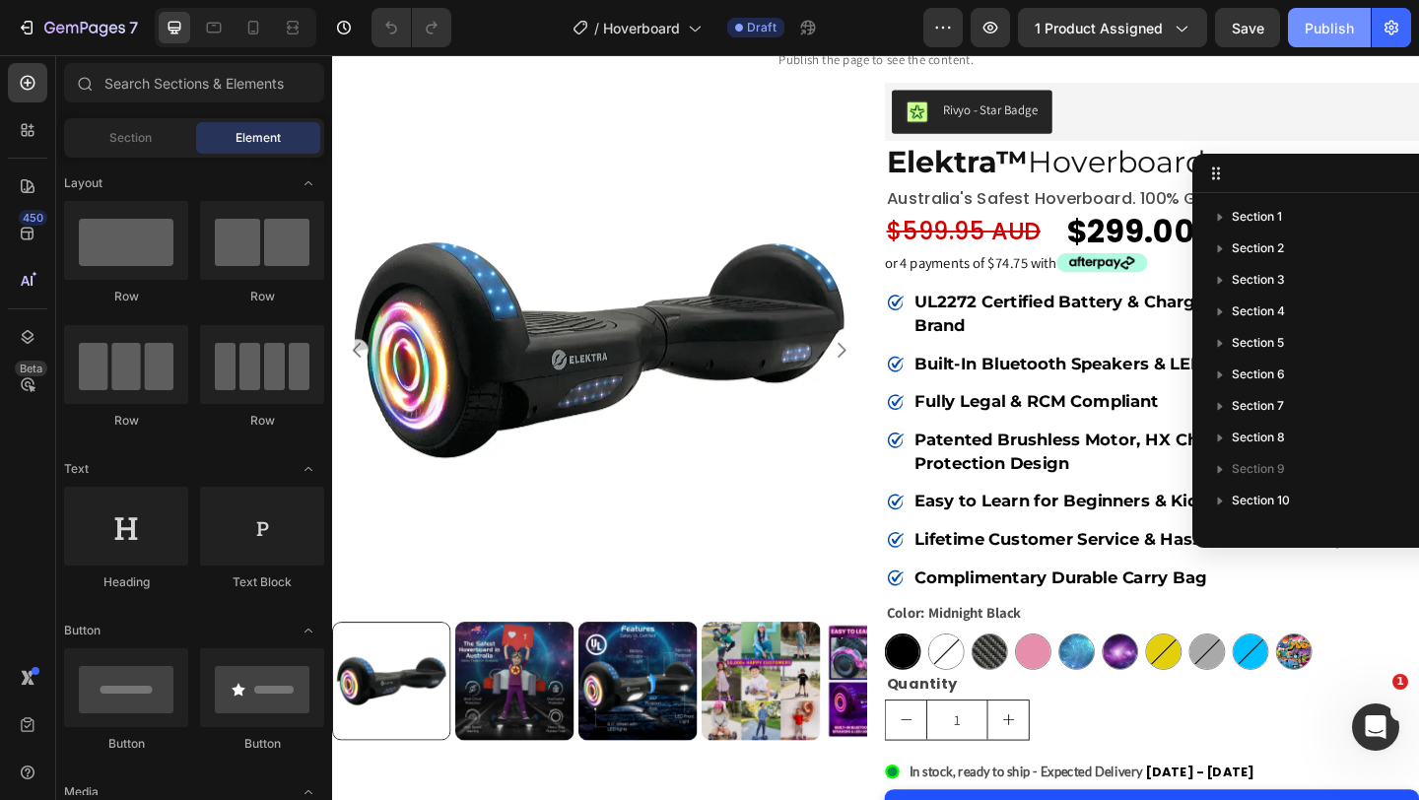
click at [1324, 37] on button "Publish" at bounding box center [1329, 27] width 83 height 39
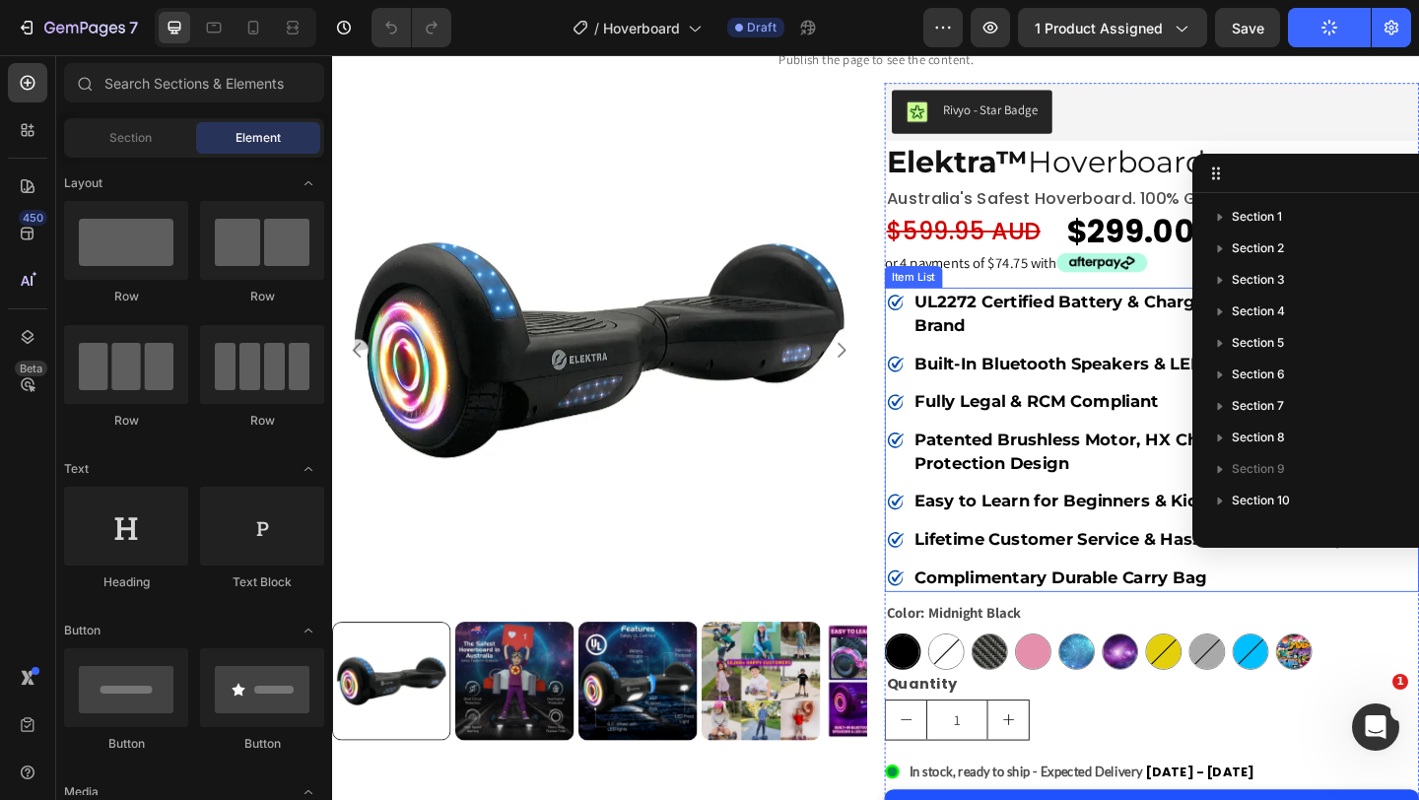
click at [954, 354] on div "UL2272 Certified Battery & Charger from High Quality Brand" at bounding box center [1223, 335] width 581 height 57
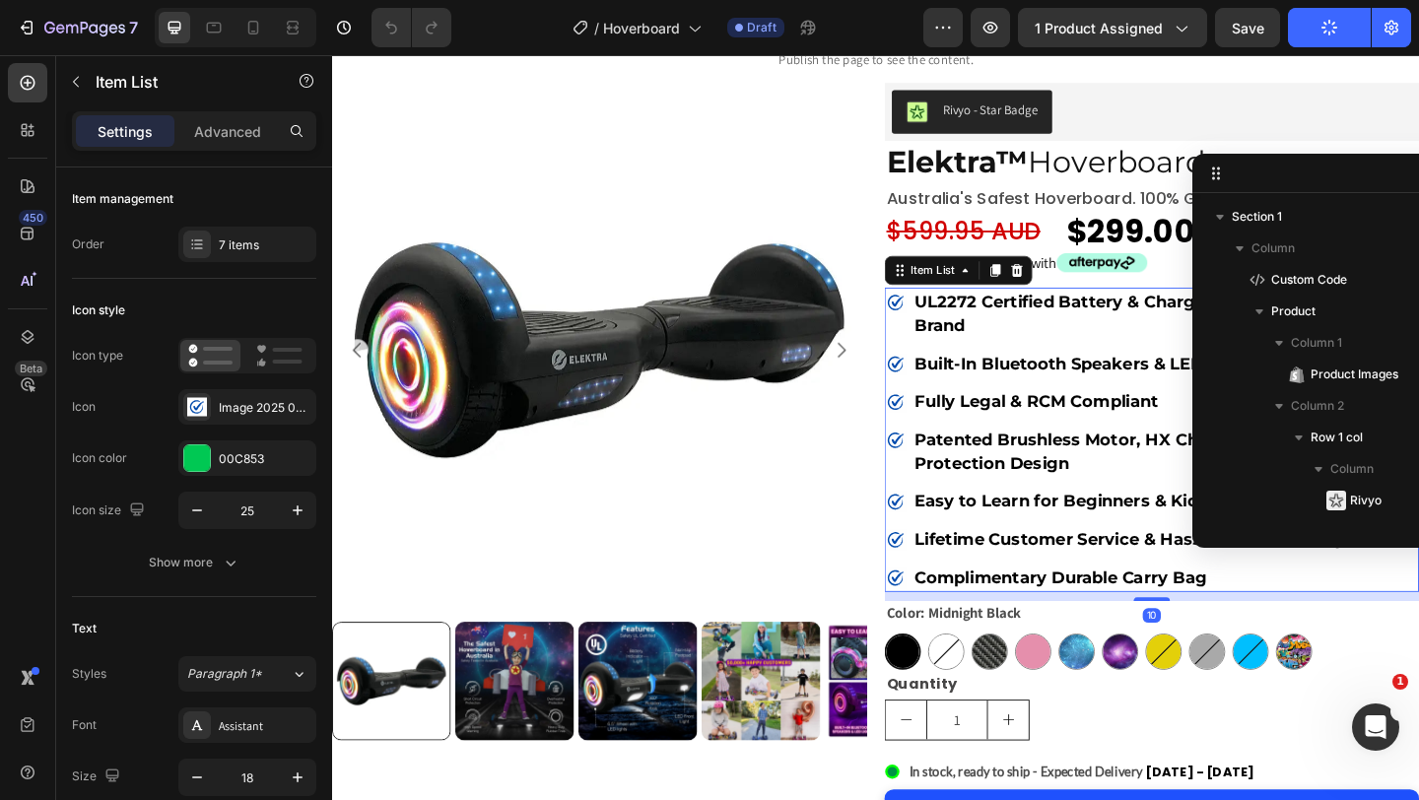
scroll to position [309, 0]
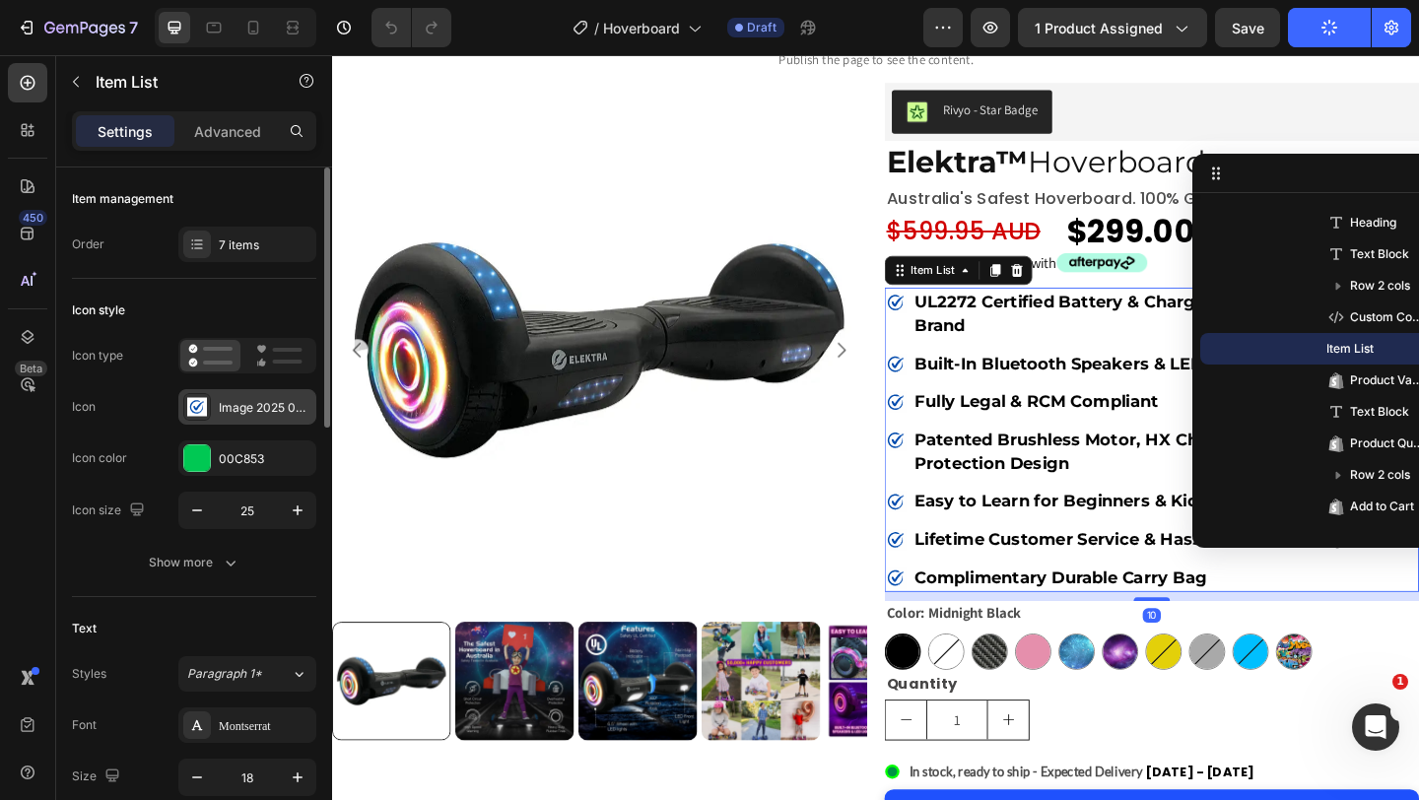
click at [231, 395] on div "Image 2025 09 29 170425 752" at bounding box center [247, 406] width 138 height 35
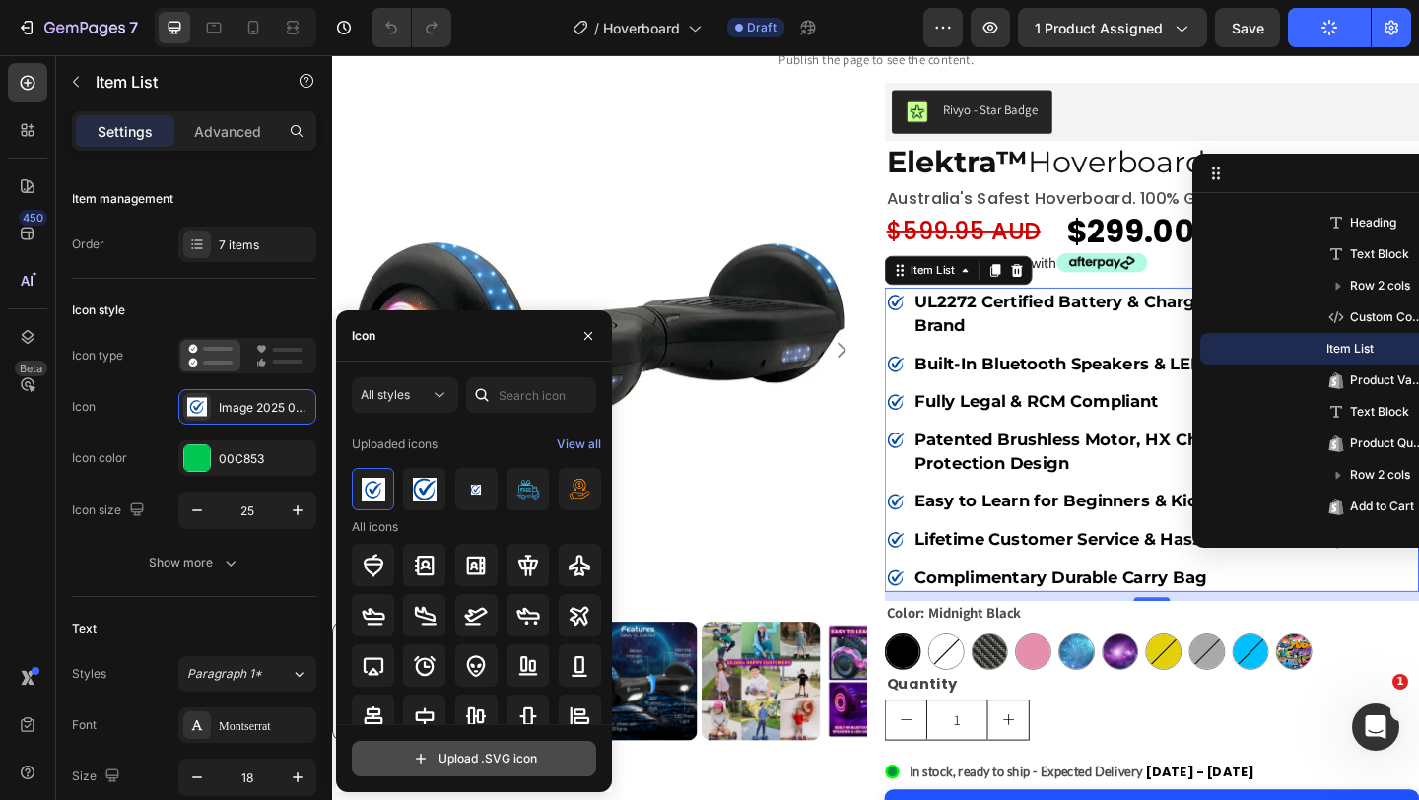
click at [455, 772] on input "file" at bounding box center [474, 759] width 242 height 34
type input "C:\fakepath\hb2.svgz"
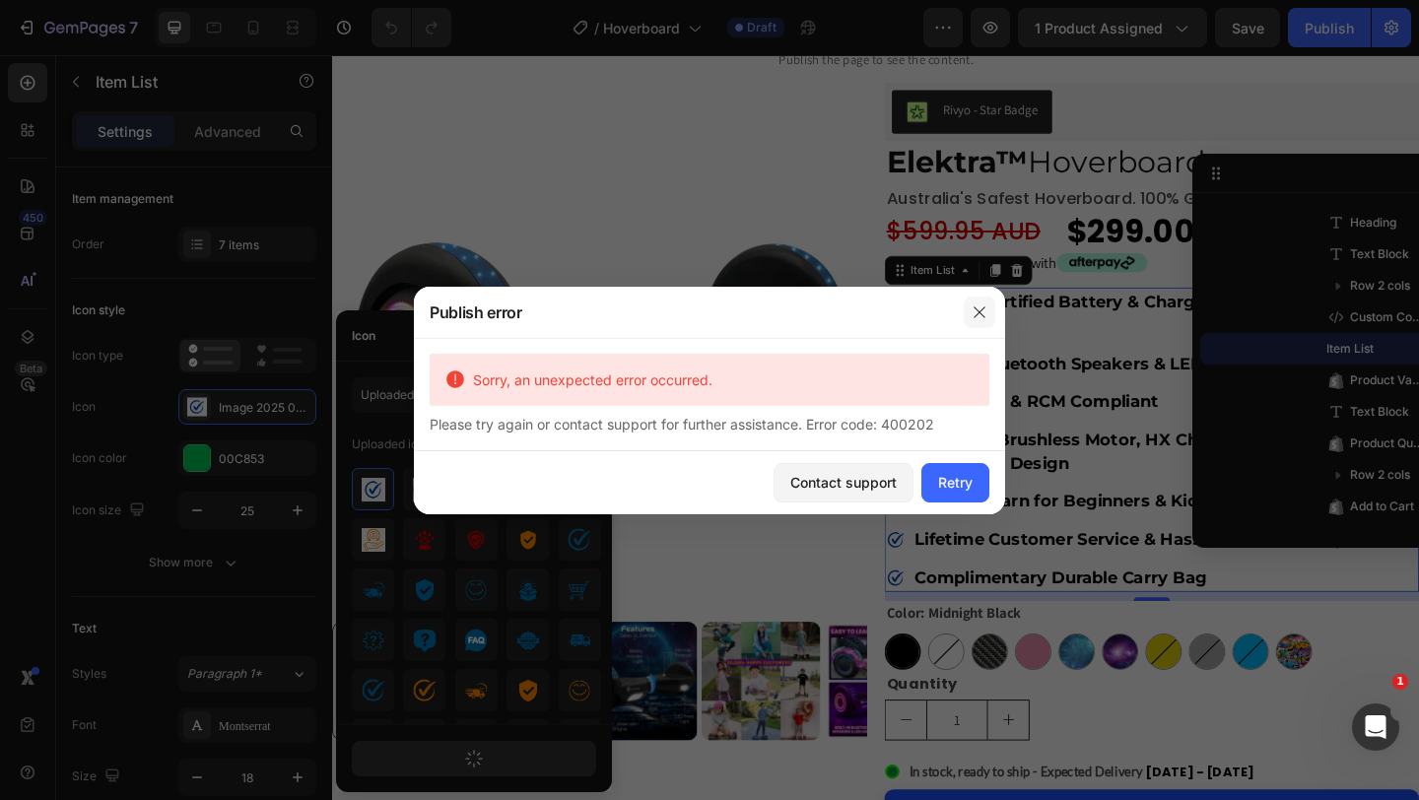
click at [979, 312] on icon "button" at bounding box center [979, 311] width 11 height 11
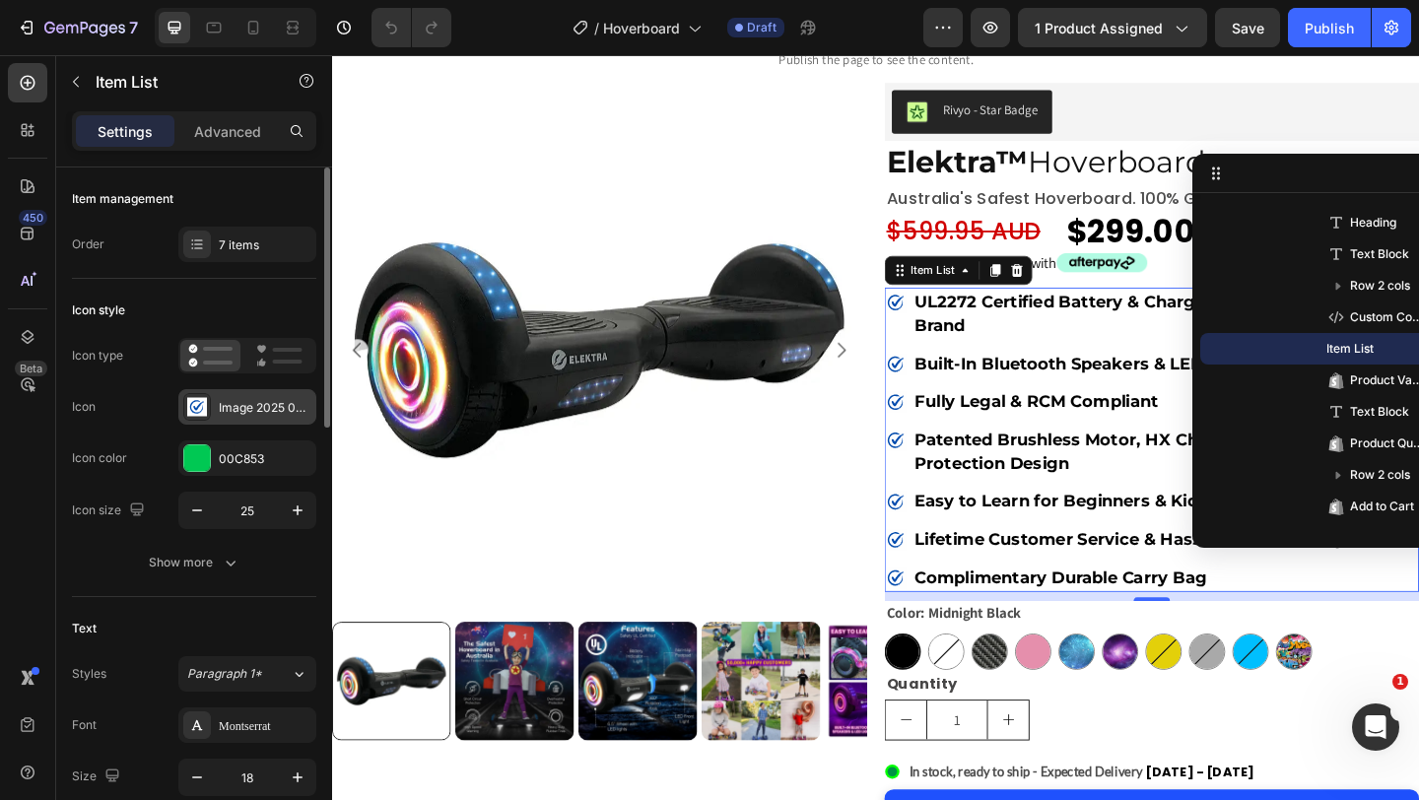
click at [232, 417] on div "Image 2025 09 29 170425 752" at bounding box center [247, 406] width 138 height 35
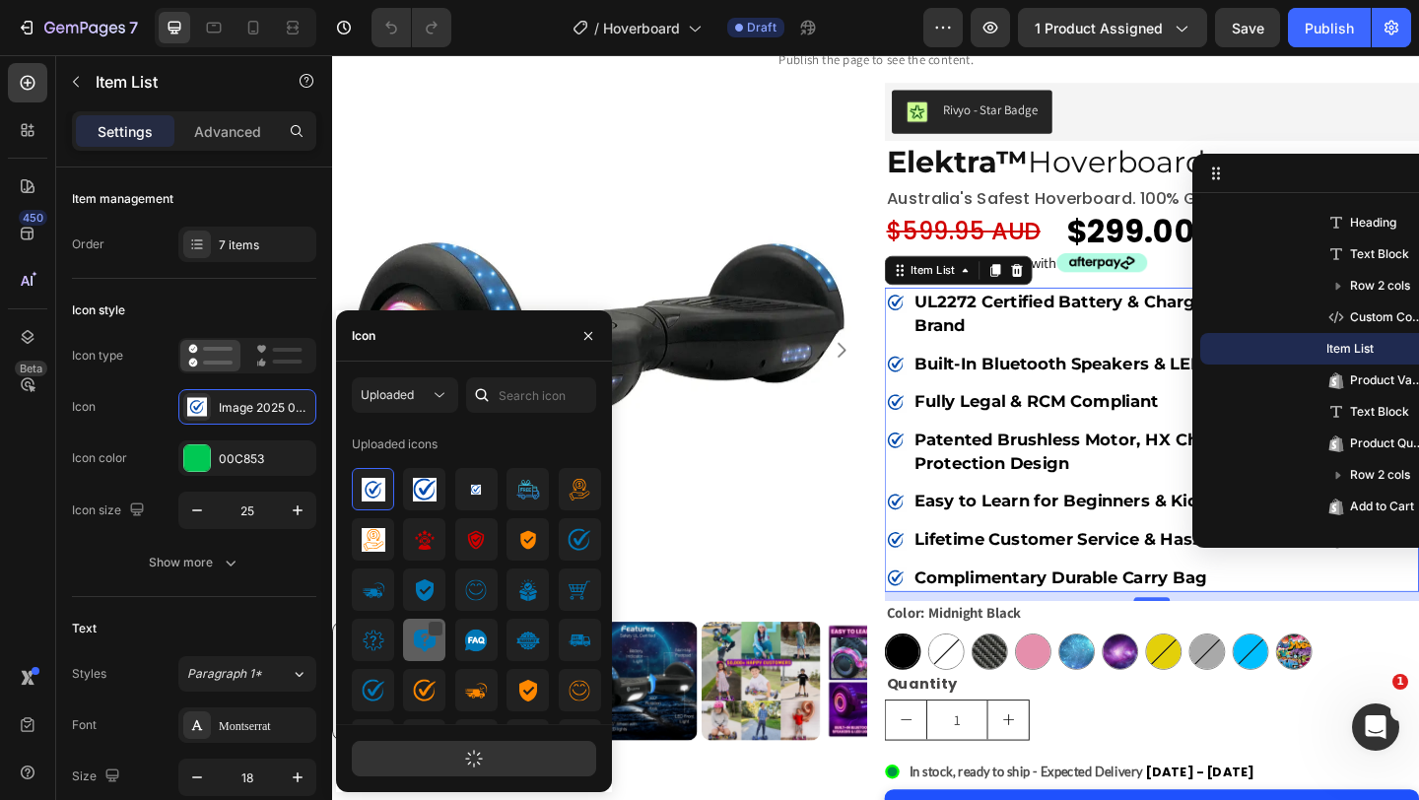
scroll to position [37, 0]
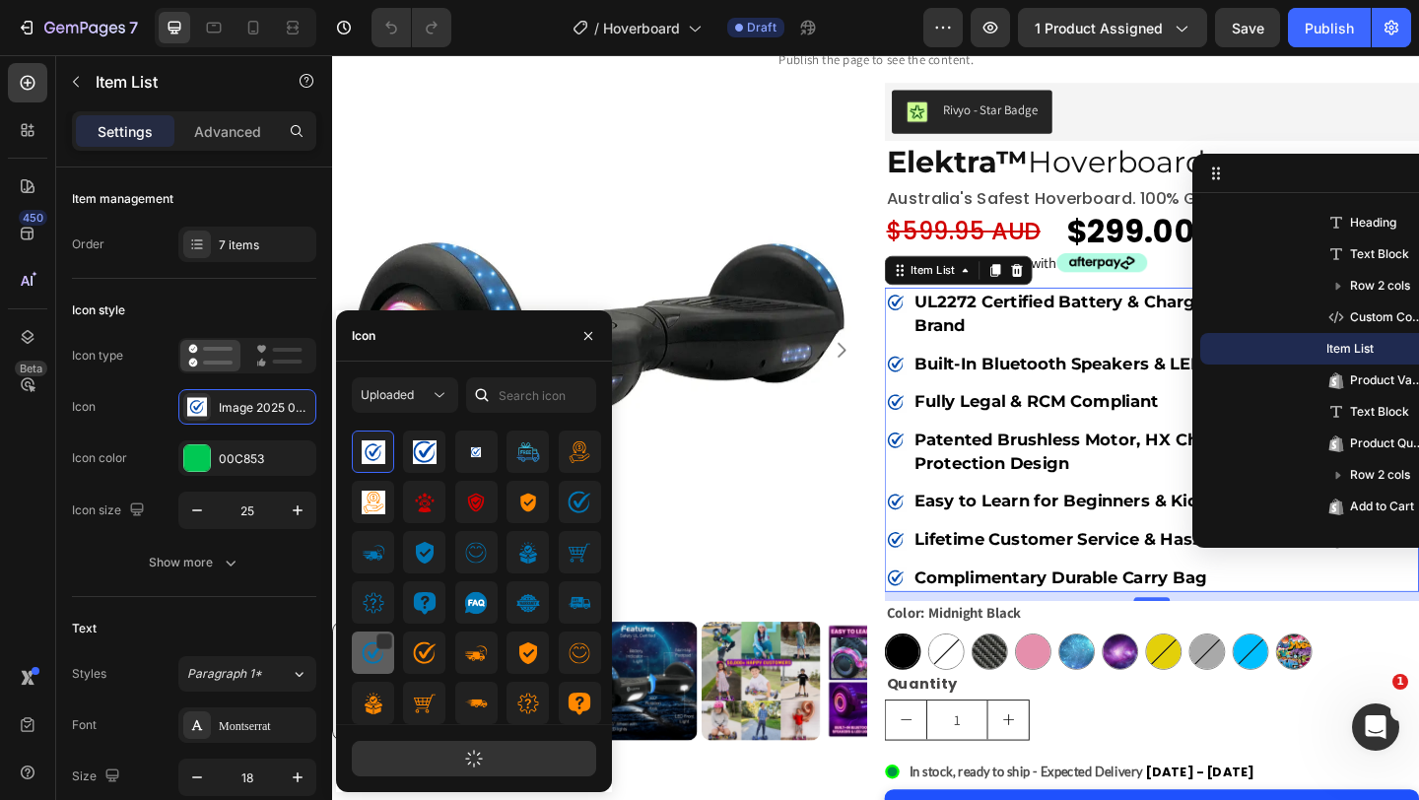
click at [373, 658] on img at bounding box center [374, 654] width 24 height 24
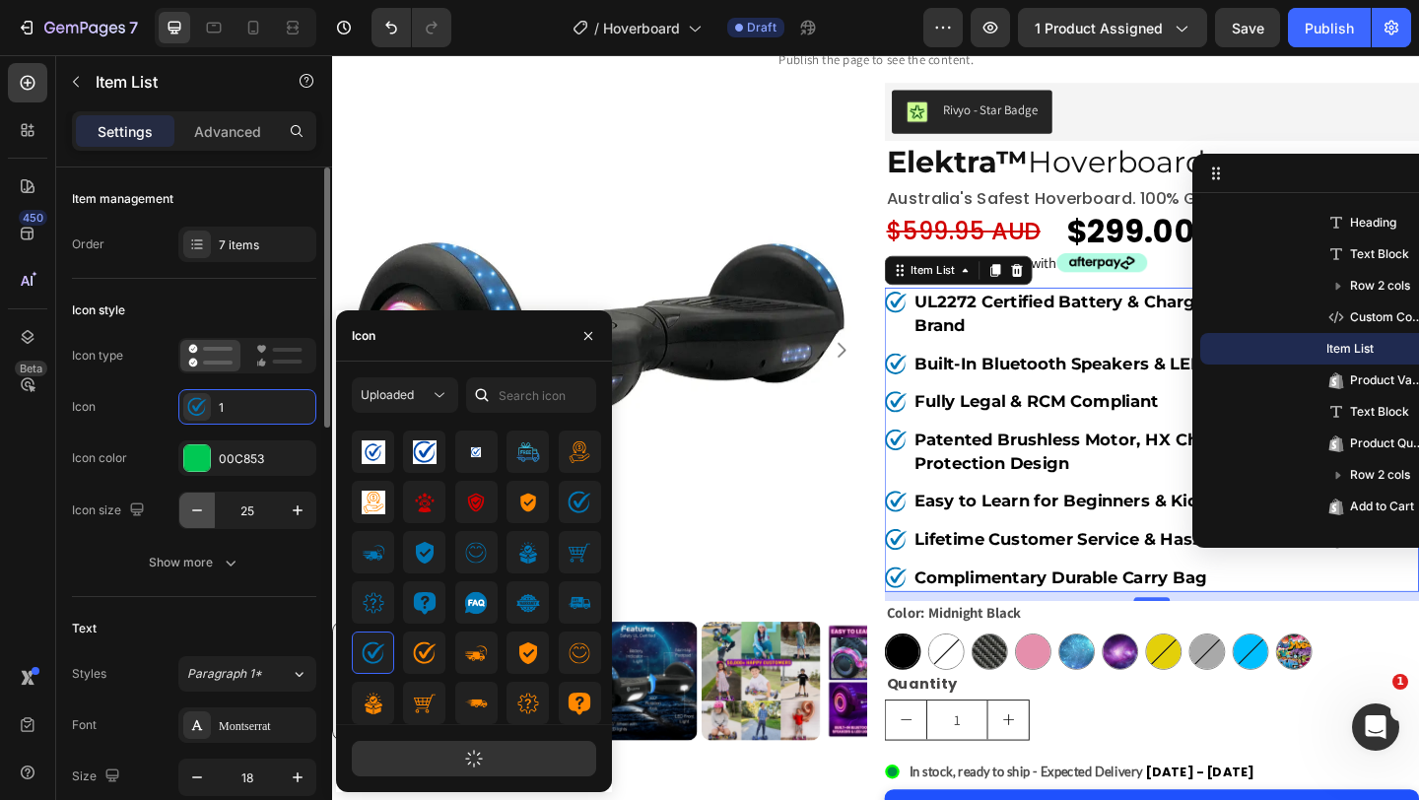
click at [192, 514] on icon "button" at bounding box center [197, 511] width 20 height 20
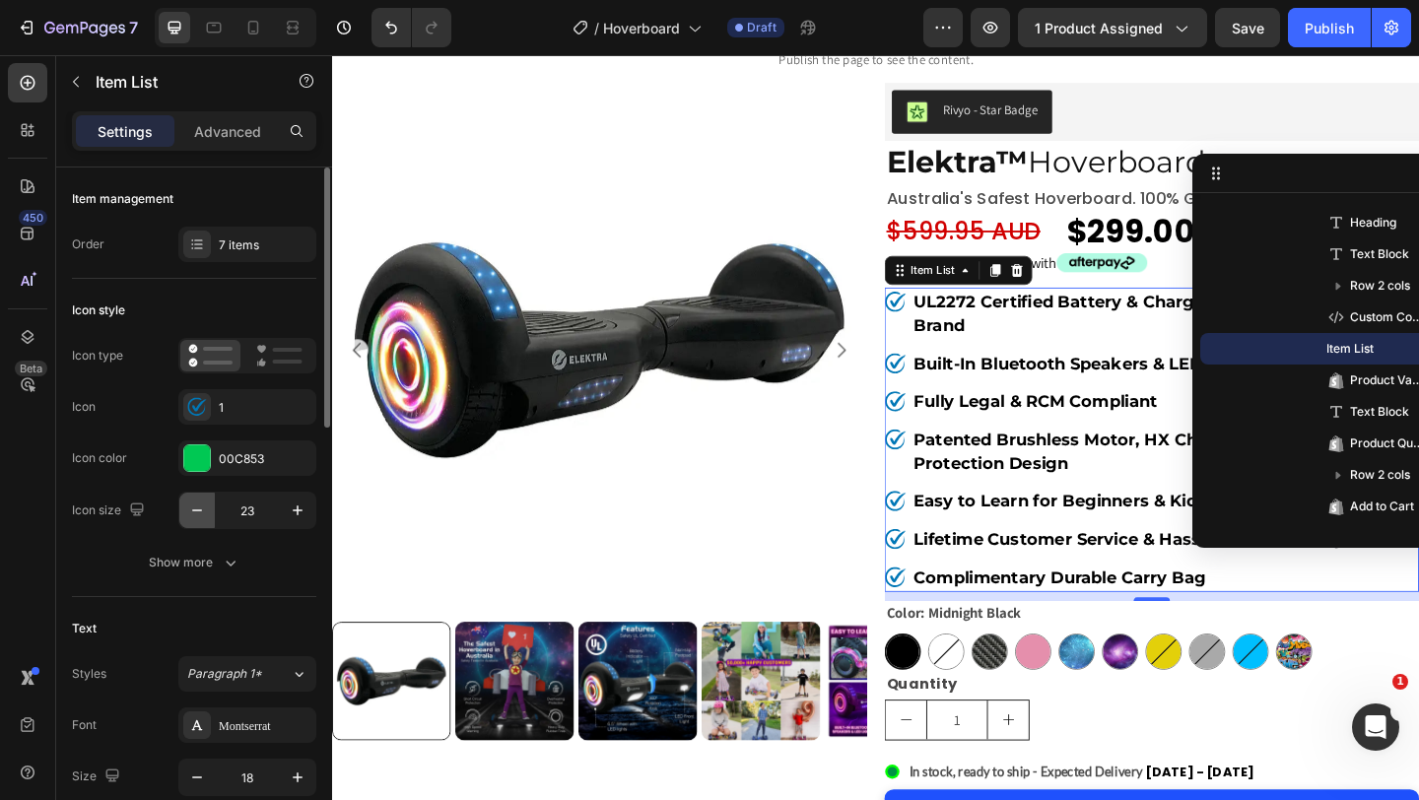
click at [192, 514] on icon "button" at bounding box center [197, 511] width 20 height 20
click at [301, 510] on icon "button" at bounding box center [298, 511] width 20 height 20
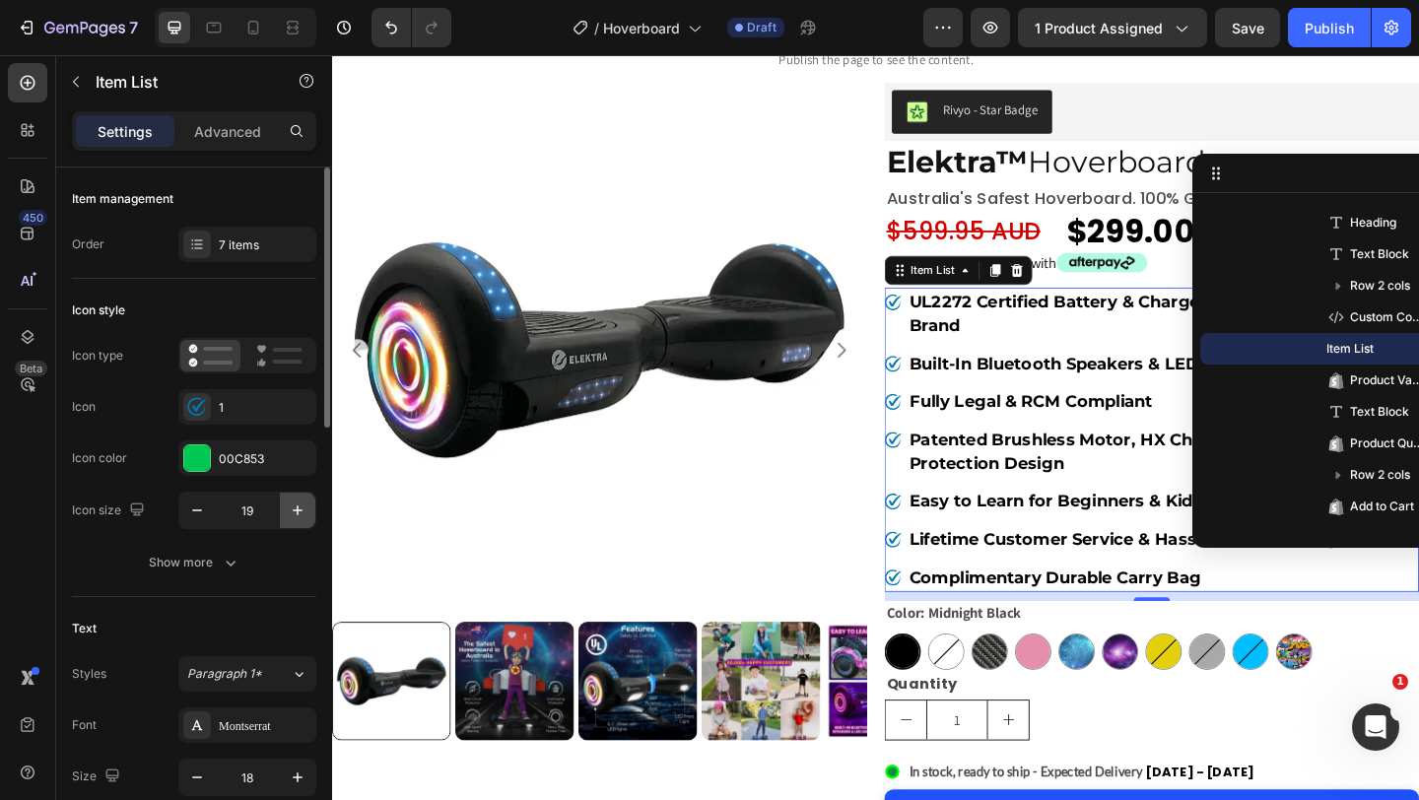
type input "20"
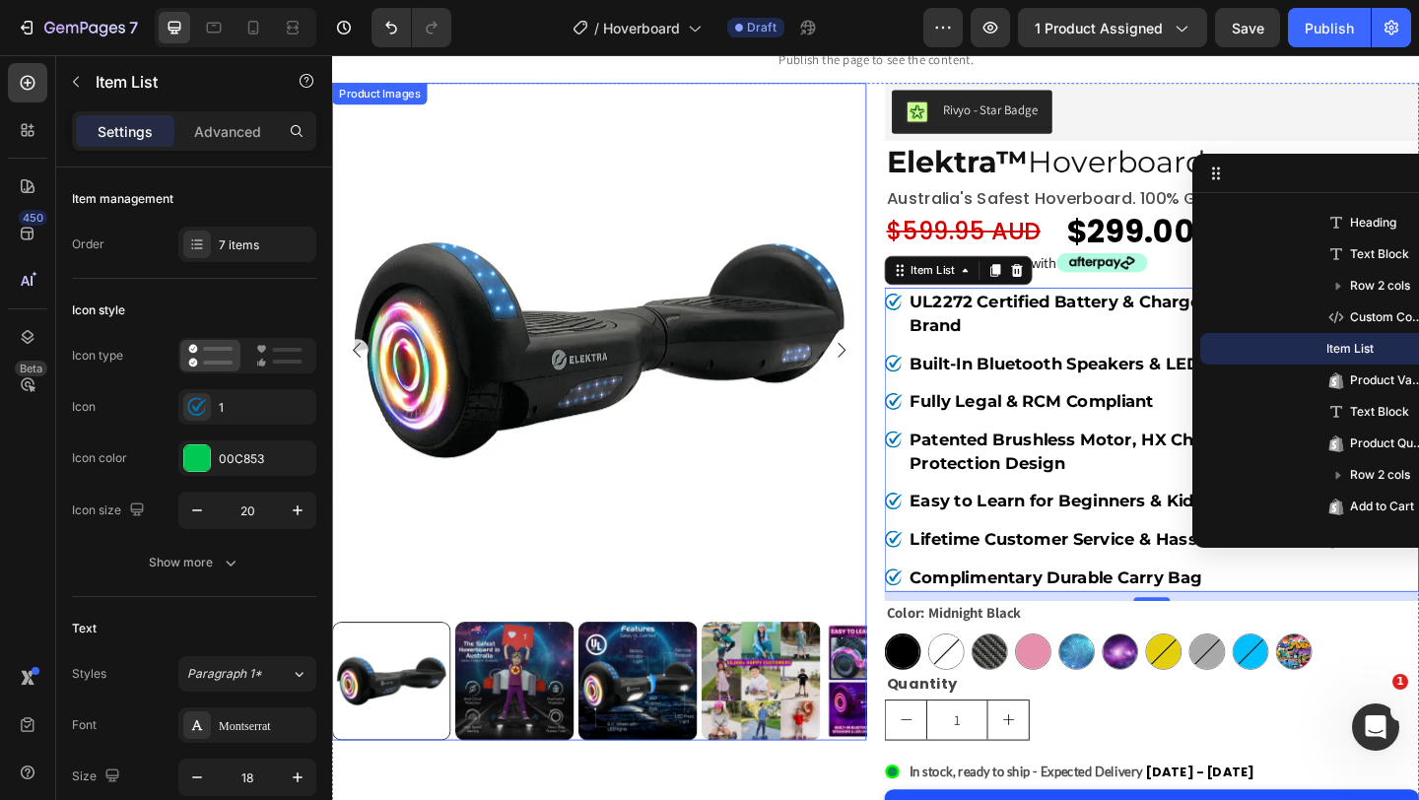
click at [913, 110] on img at bounding box center [622, 375] width 581 height 581
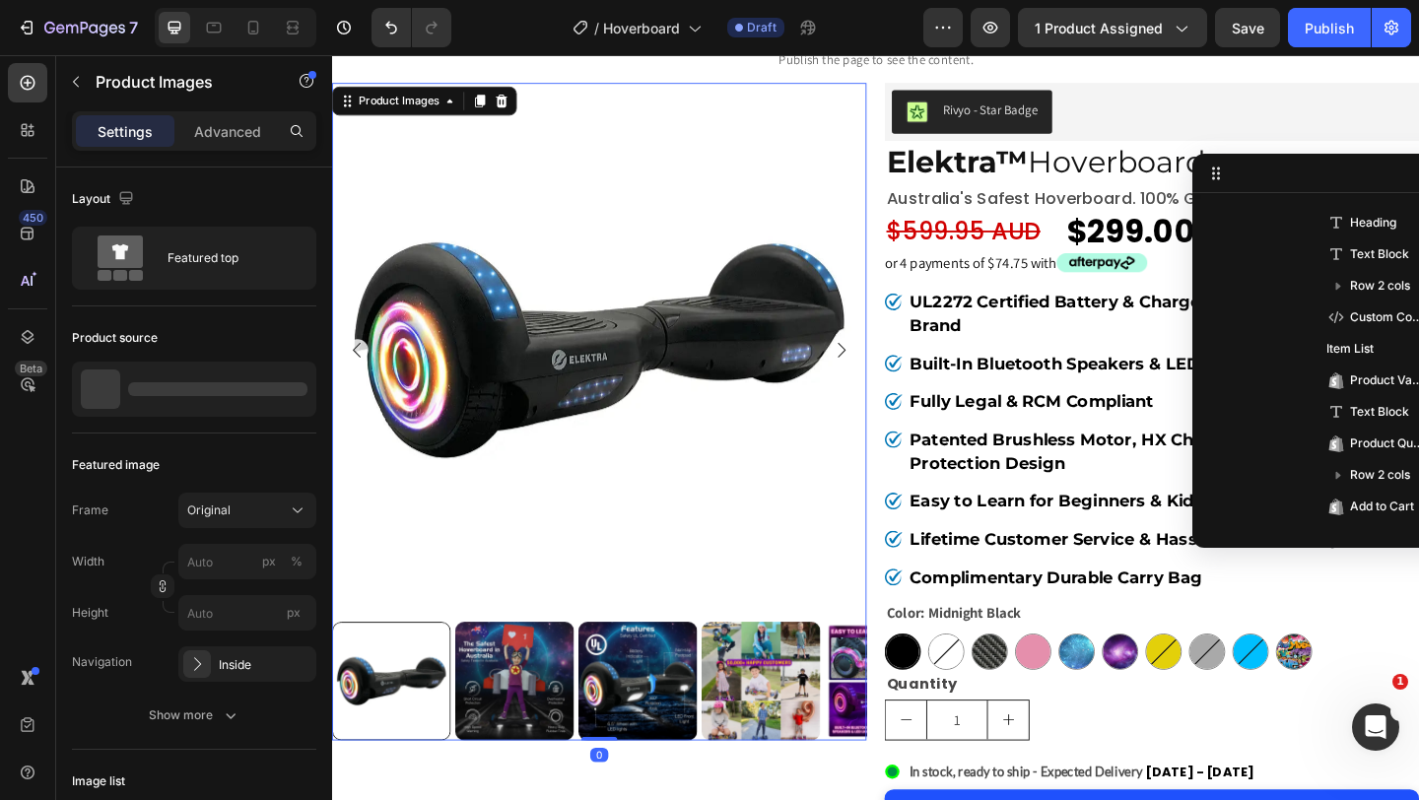
scroll to position [26, 0]
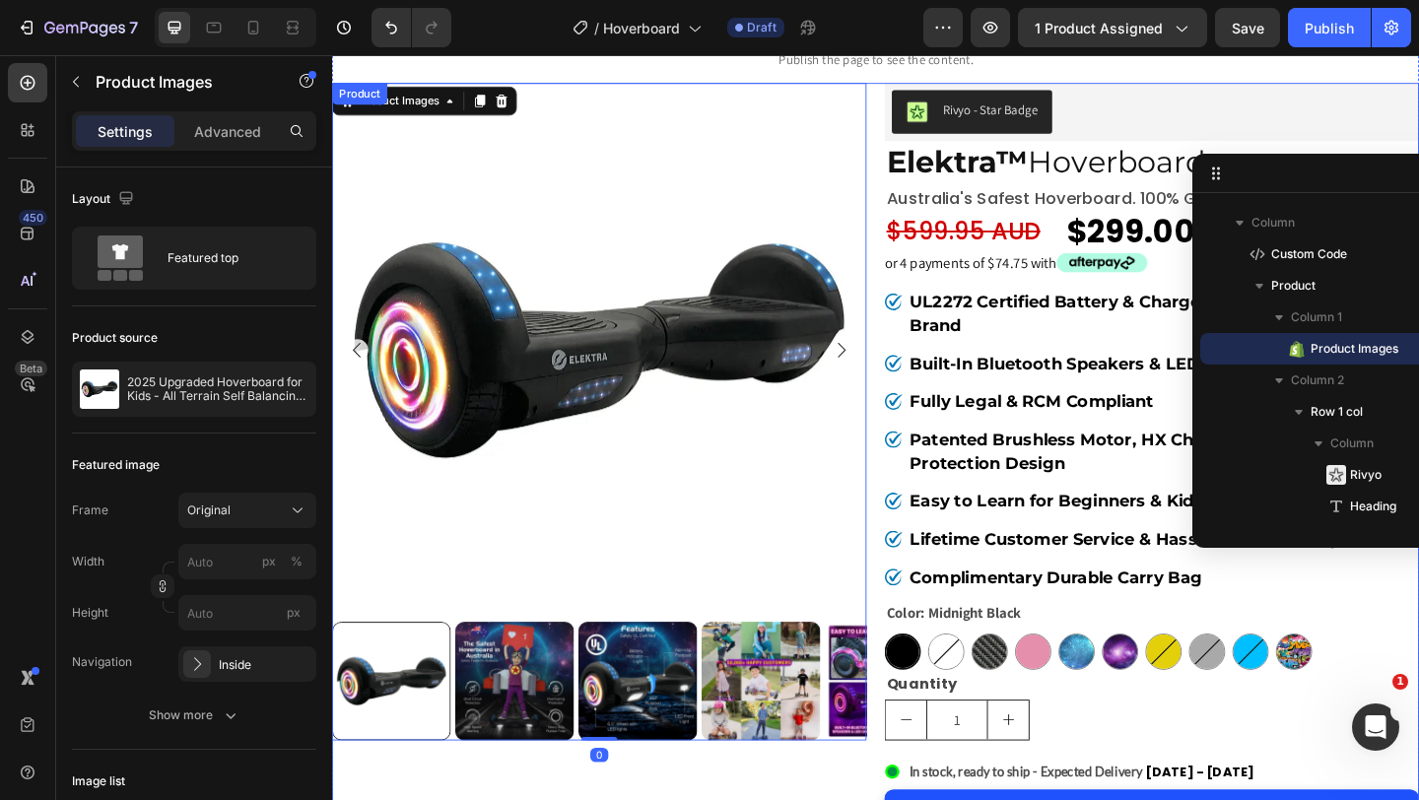
click at [921, 105] on div "Product Images 0 Rivyo - Star Badge Rivyo Elektra™ Hoverboard Heading australia…" at bounding box center [923, 531] width 1183 height 893
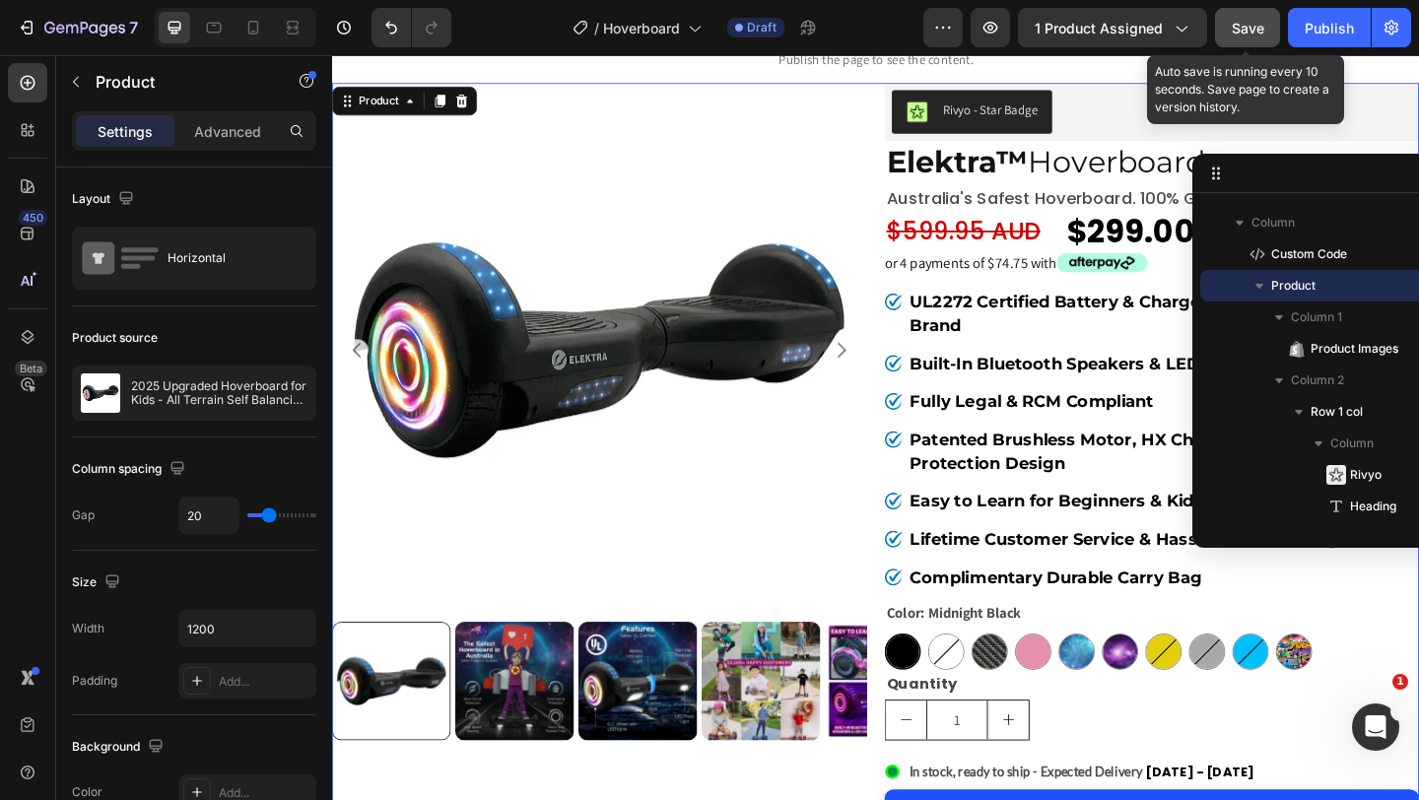
click at [1243, 35] on span "Save" at bounding box center [1248, 28] width 33 height 17
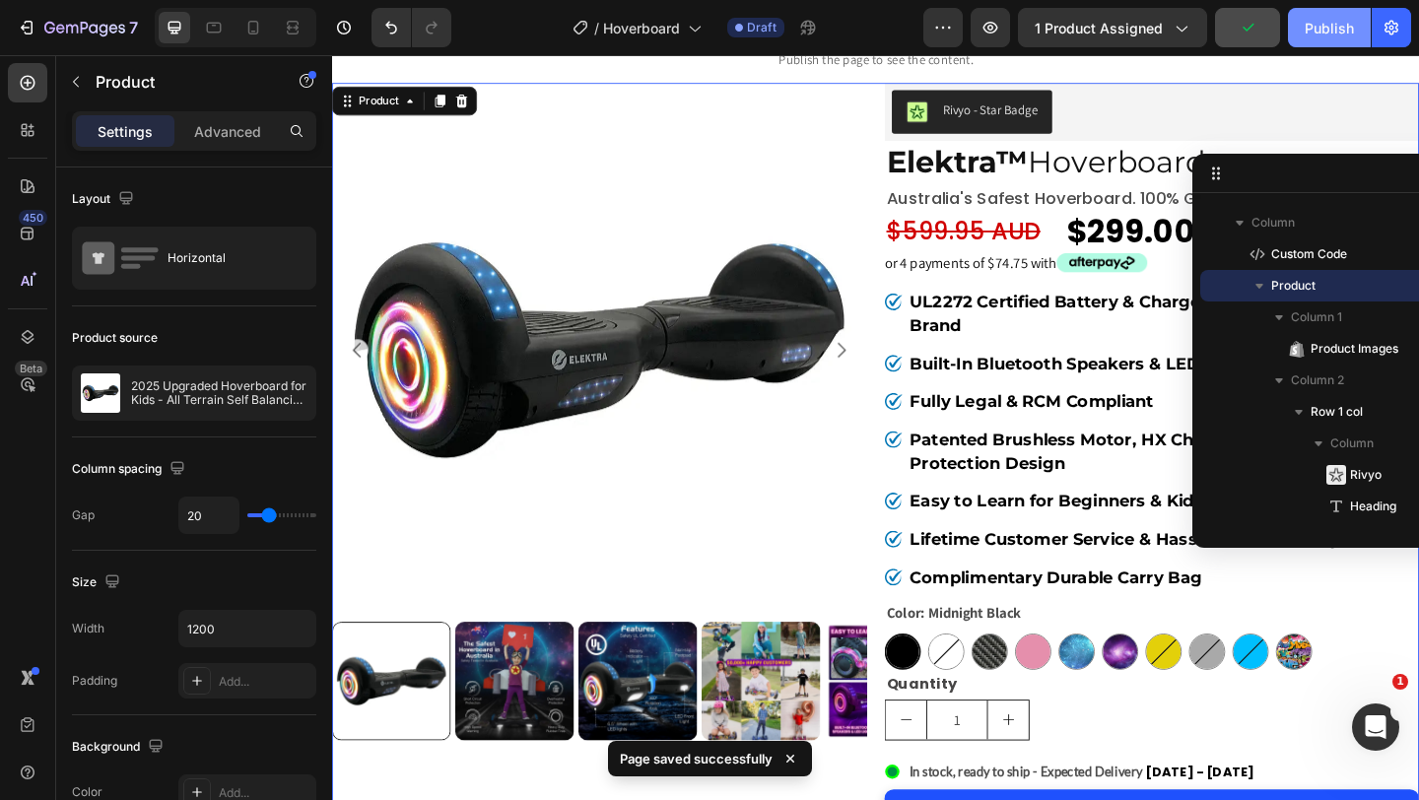
click at [1320, 18] on div "Publish" at bounding box center [1329, 28] width 49 height 21
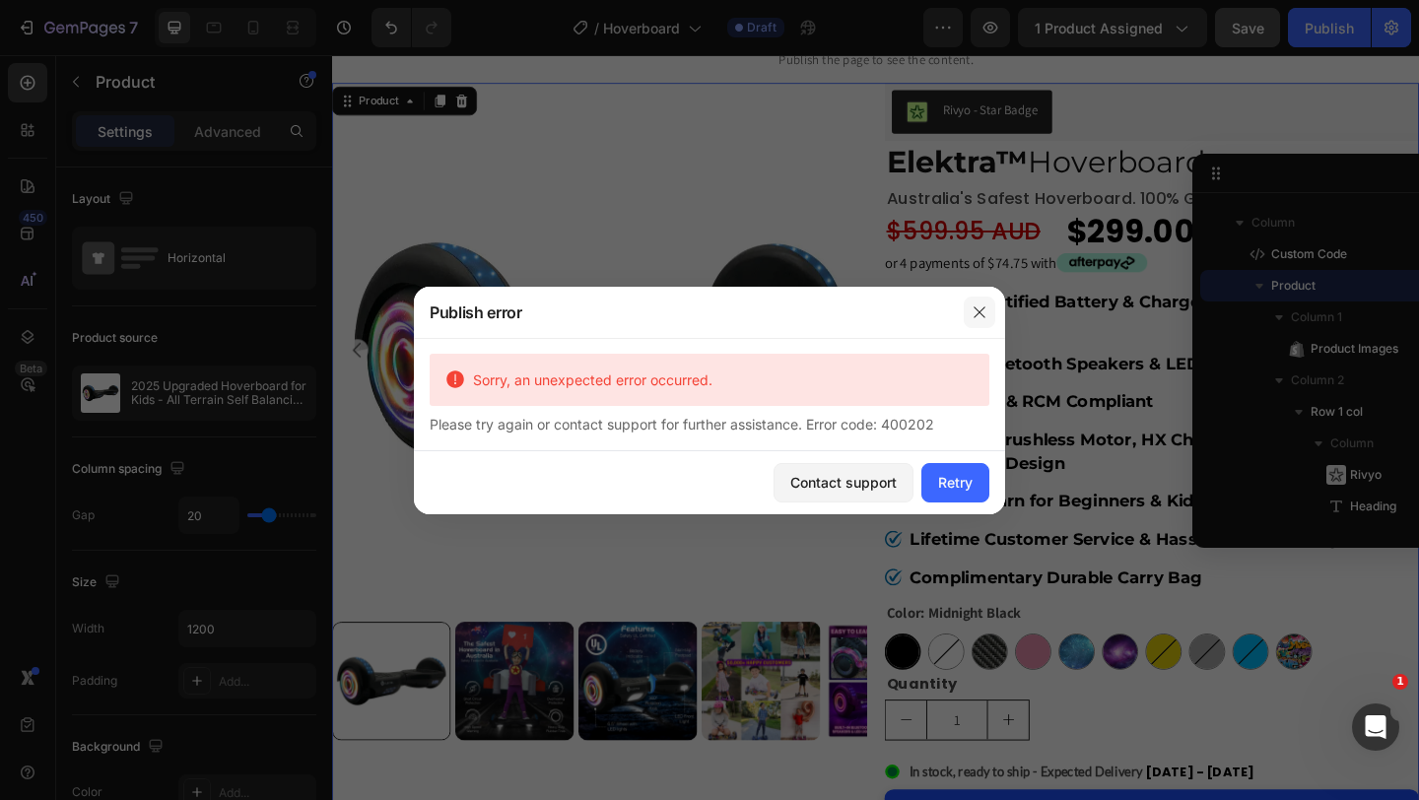
click at [983, 305] on icon "button" at bounding box center [980, 313] width 16 height 16
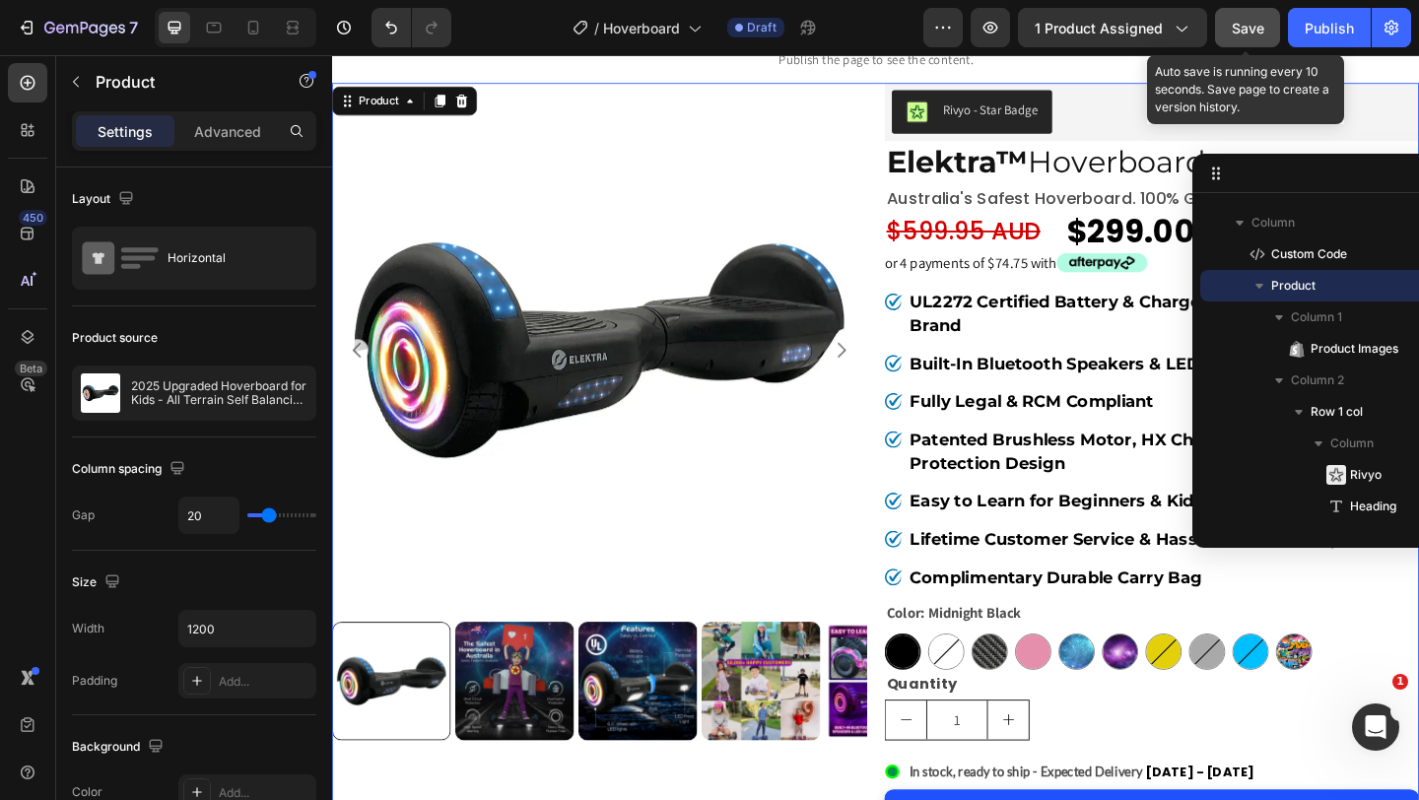
click at [1221, 26] on button "Save" at bounding box center [1247, 27] width 65 height 39
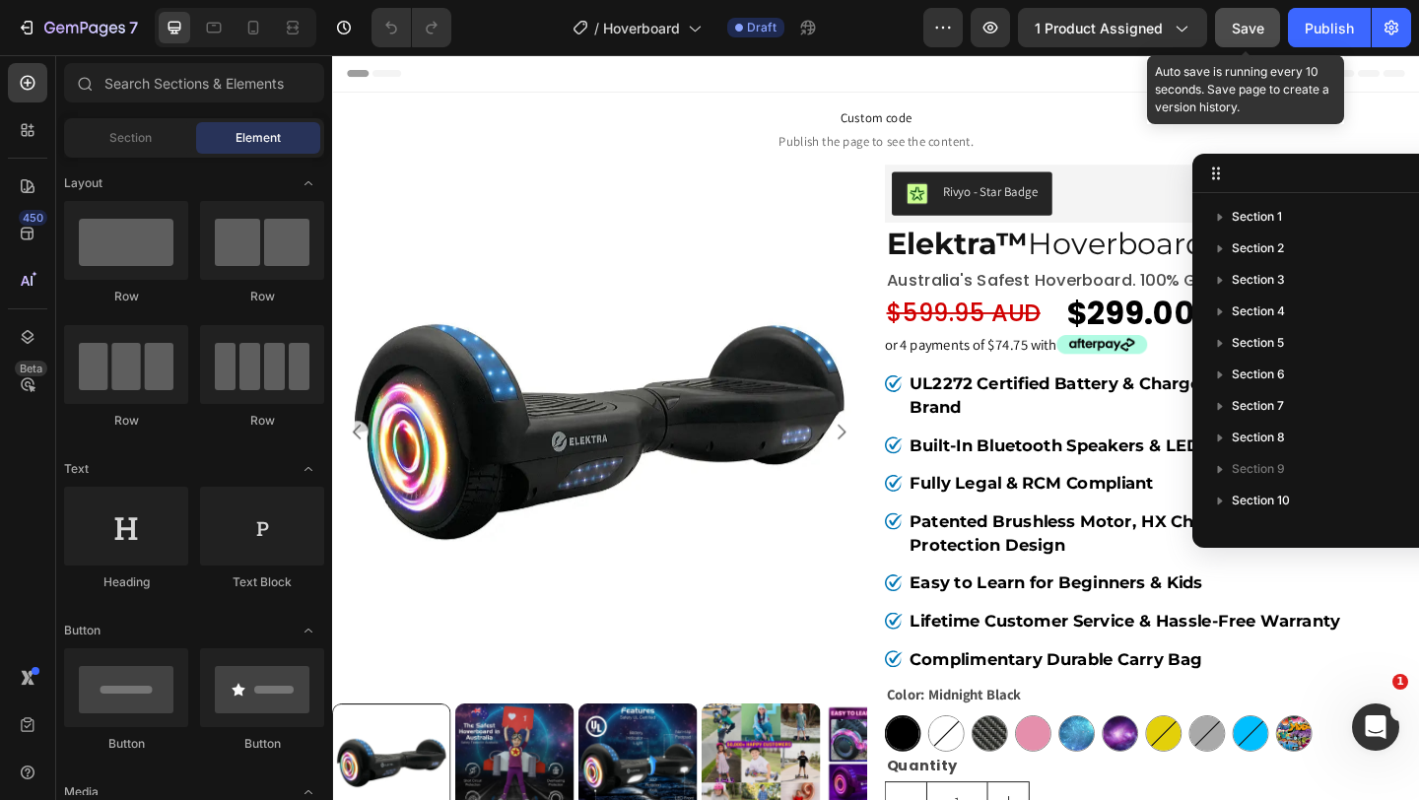
click at [1255, 29] on span "Save" at bounding box center [1248, 28] width 33 height 17
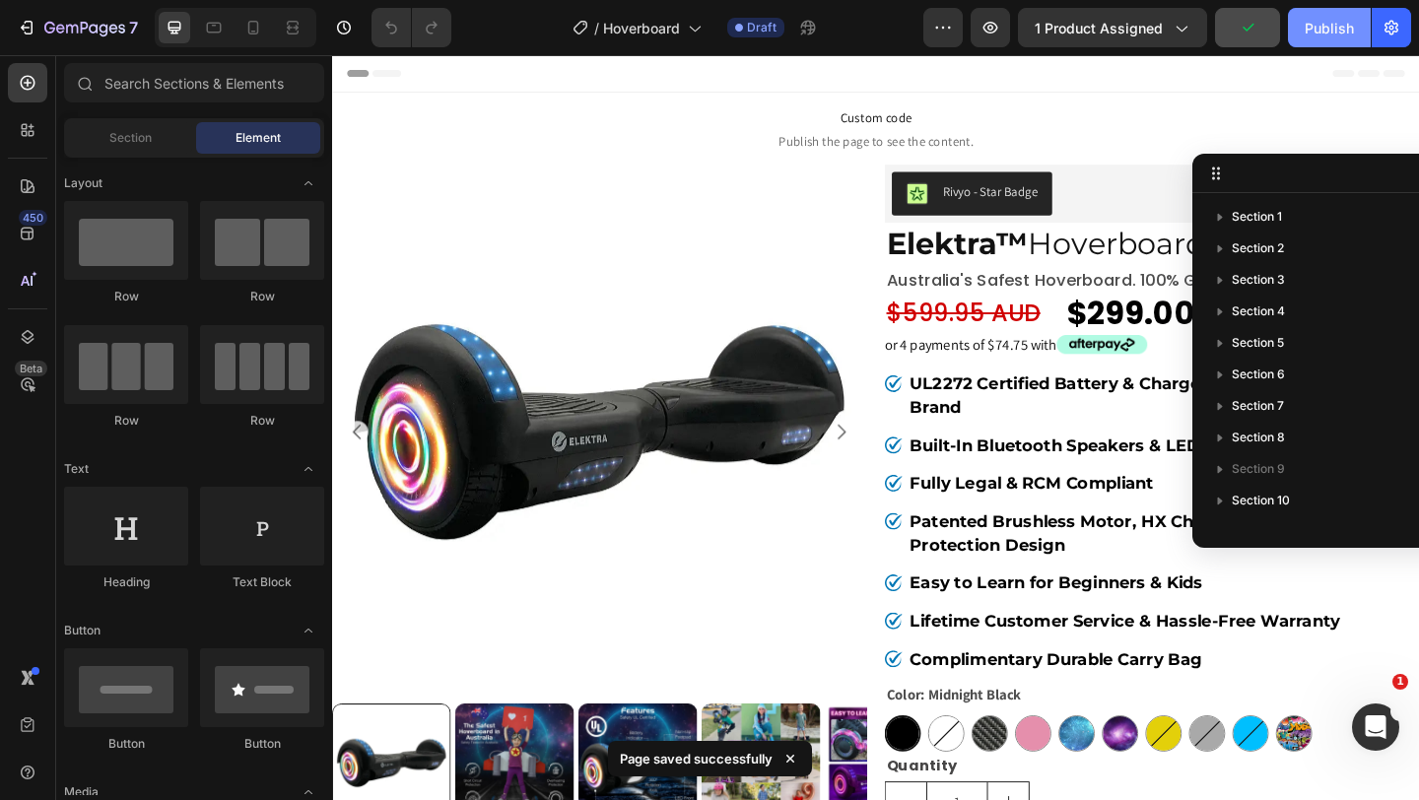
click at [1331, 21] on div "Publish" at bounding box center [1329, 28] width 49 height 21
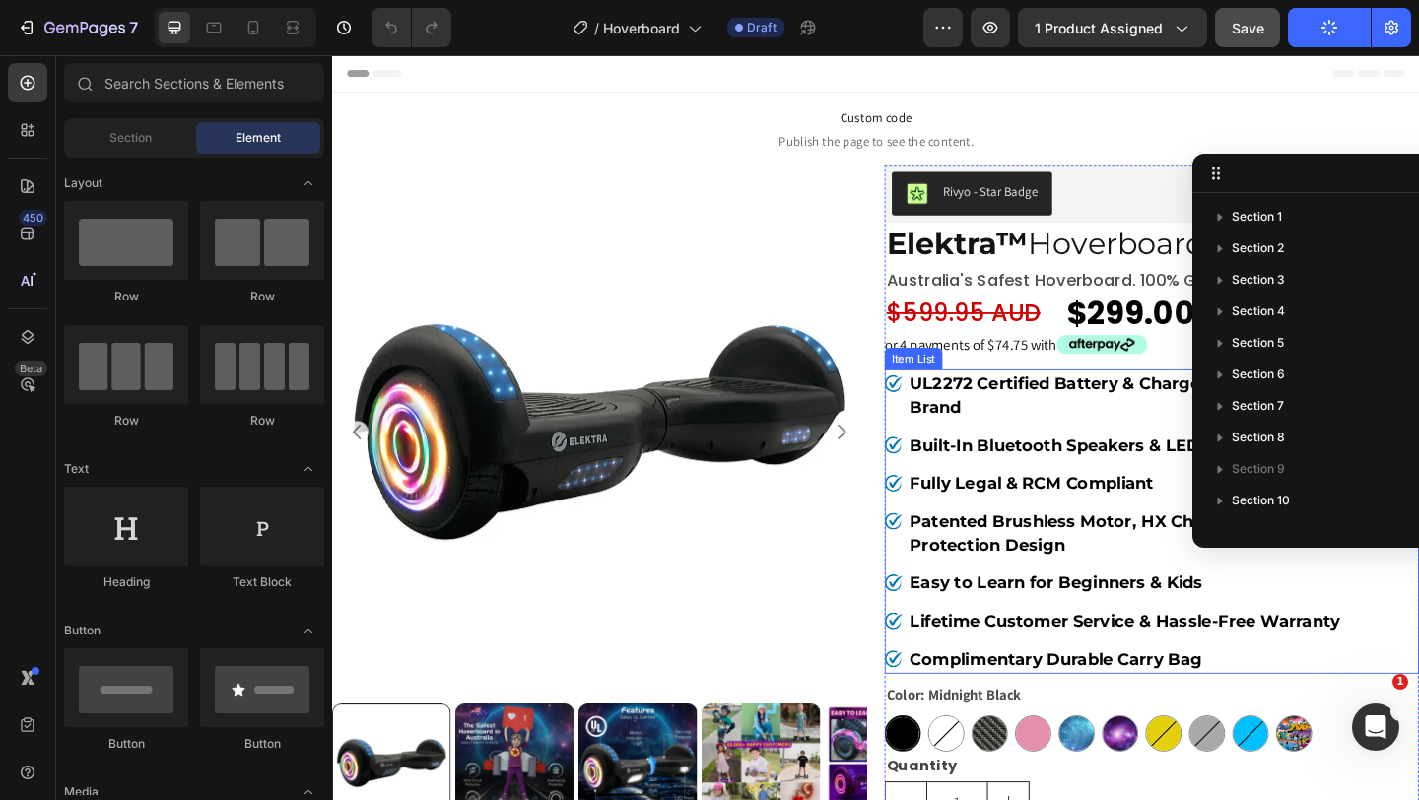
click at [943, 437] on div "UL2272 Certified Battery & Charger from High Quality Brand" at bounding box center [1223, 425] width 581 height 57
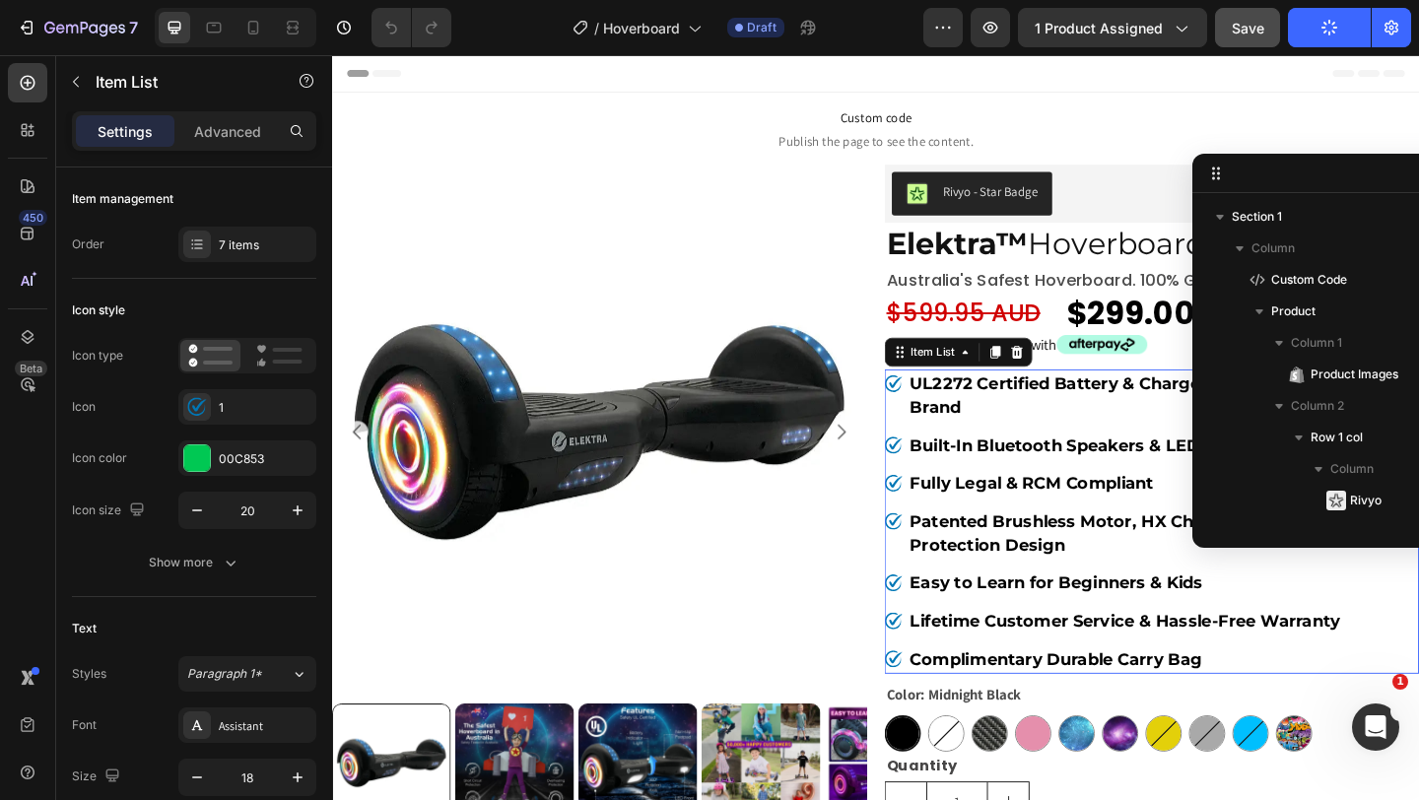
scroll to position [309, 0]
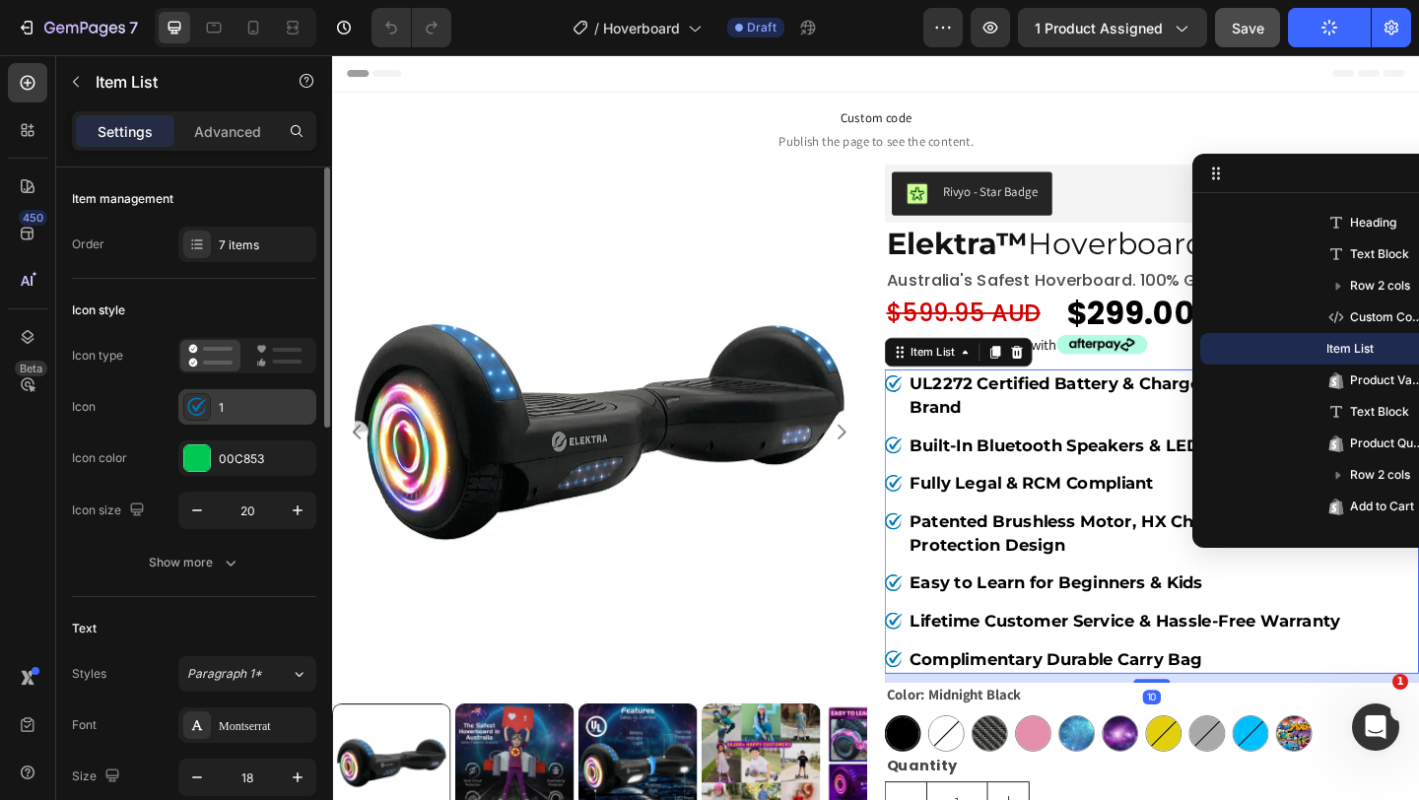
click at [244, 415] on div "1" at bounding box center [265, 408] width 93 height 18
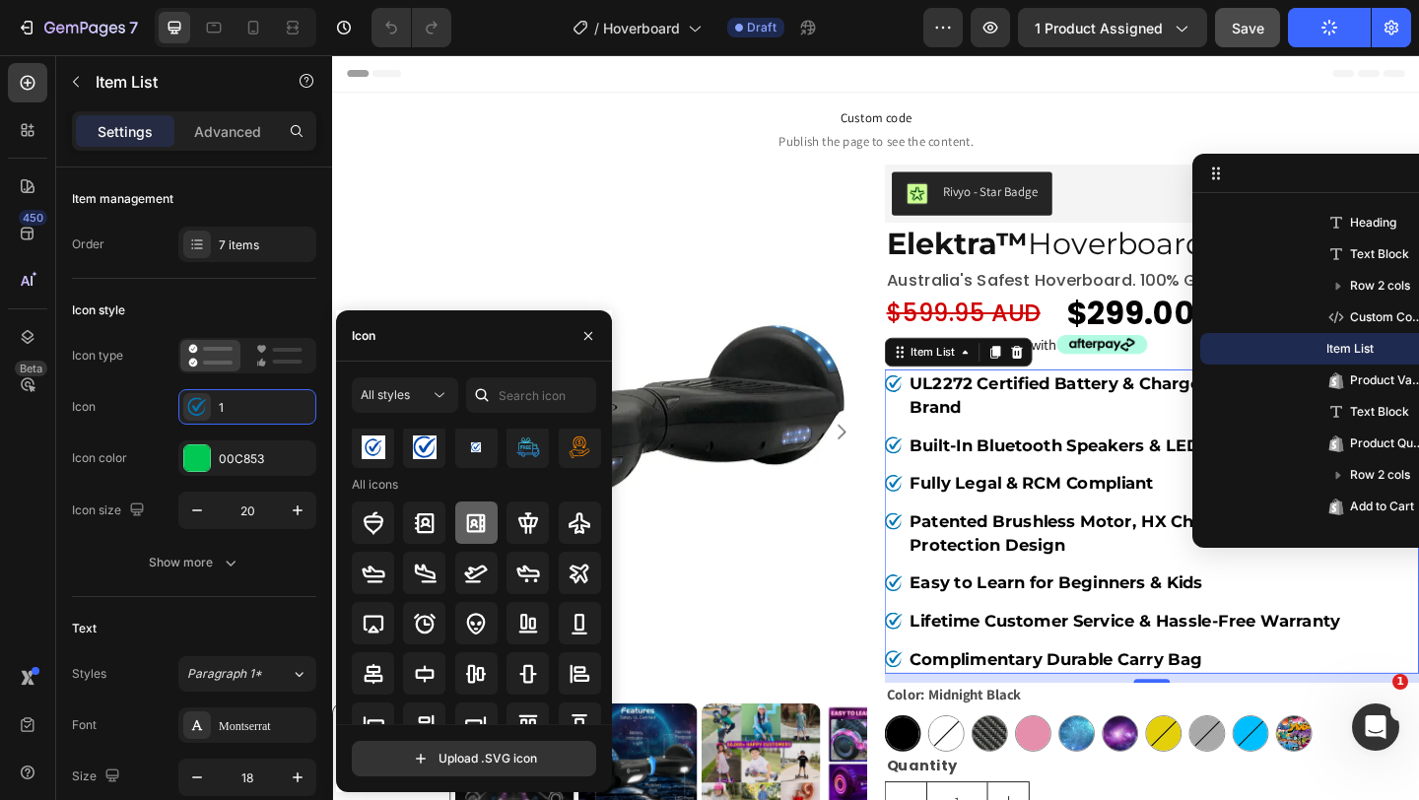
scroll to position [0, 0]
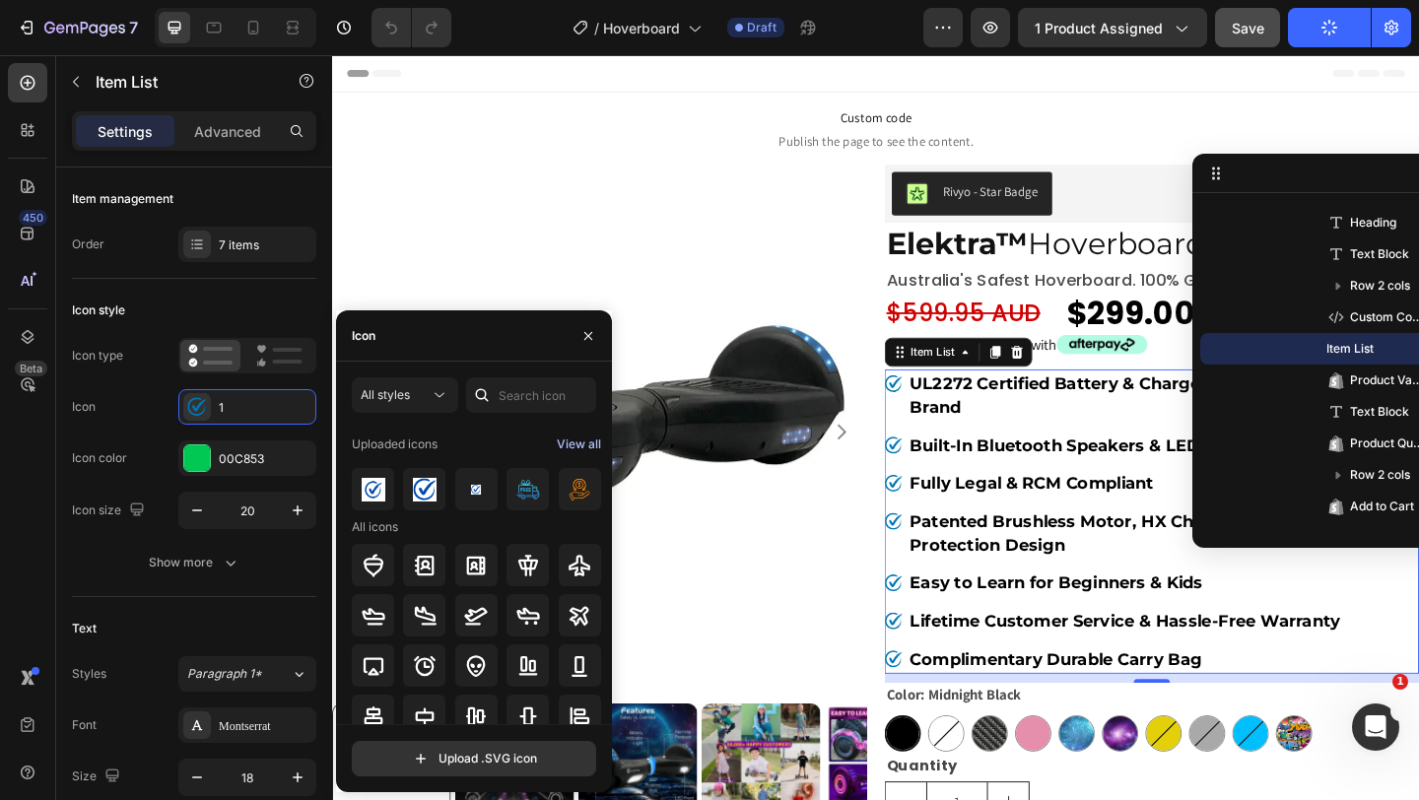
click at [590, 439] on div "View all" at bounding box center [579, 445] width 44 height 24
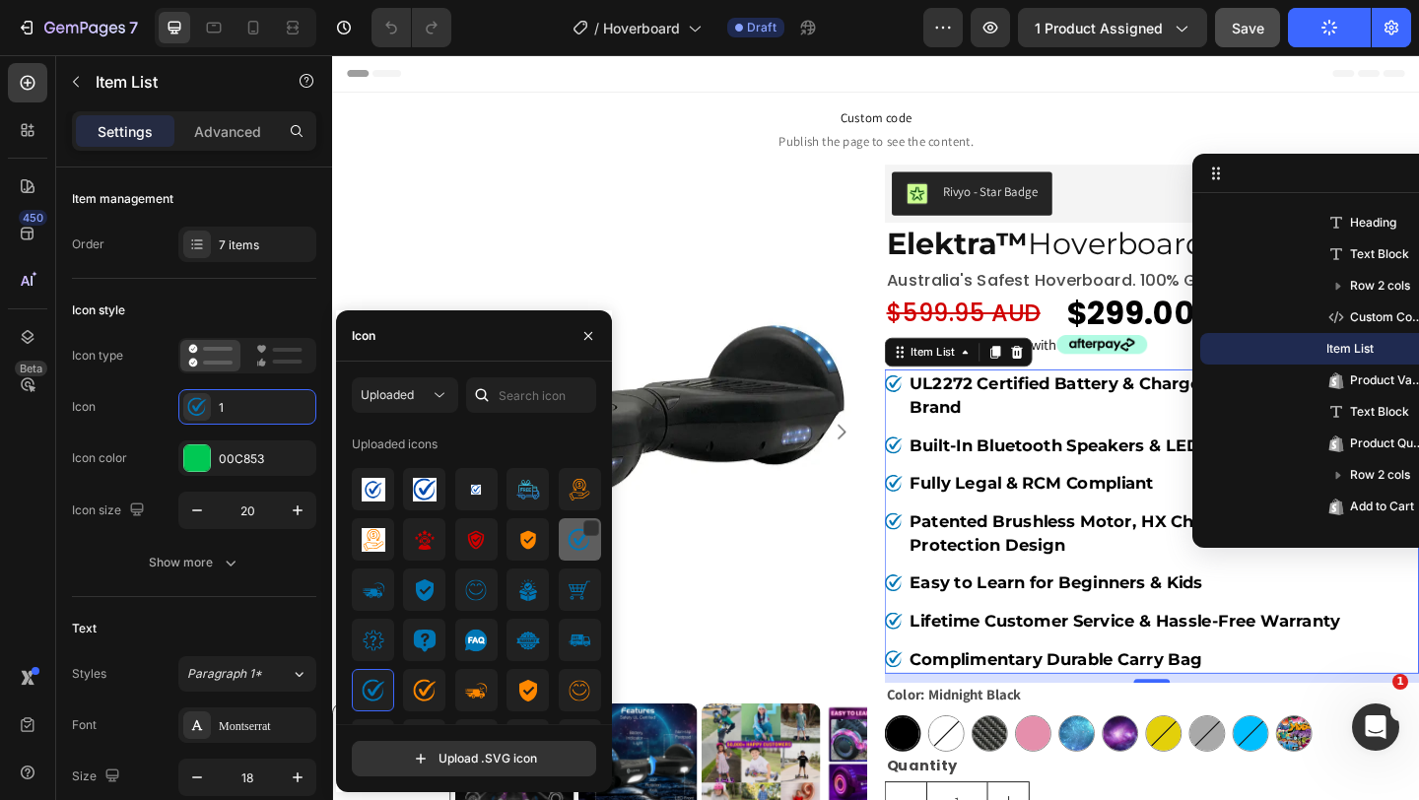
click at [569, 542] on img at bounding box center [580, 540] width 24 height 24
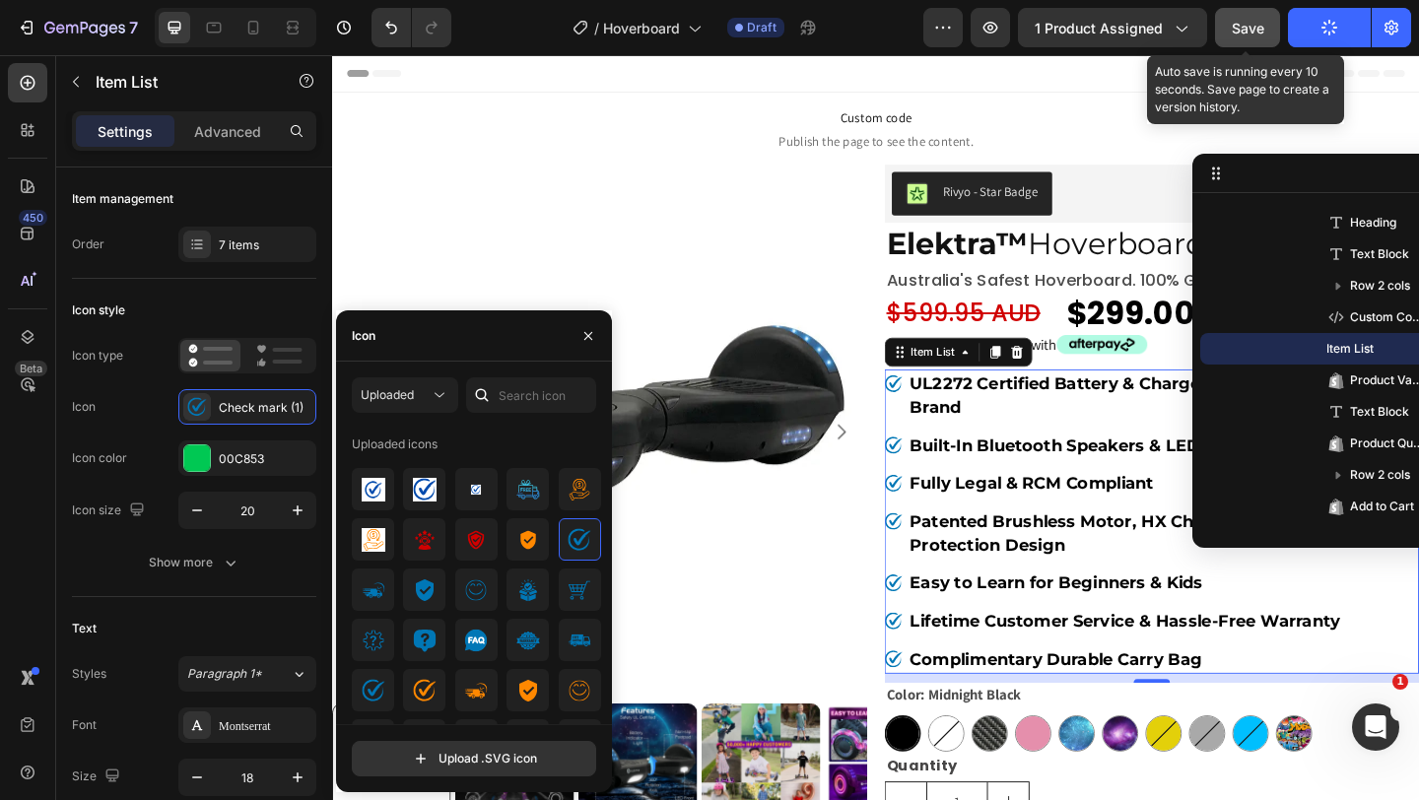
click at [1255, 21] on span "Save" at bounding box center [1248, 28] width 33 height 17
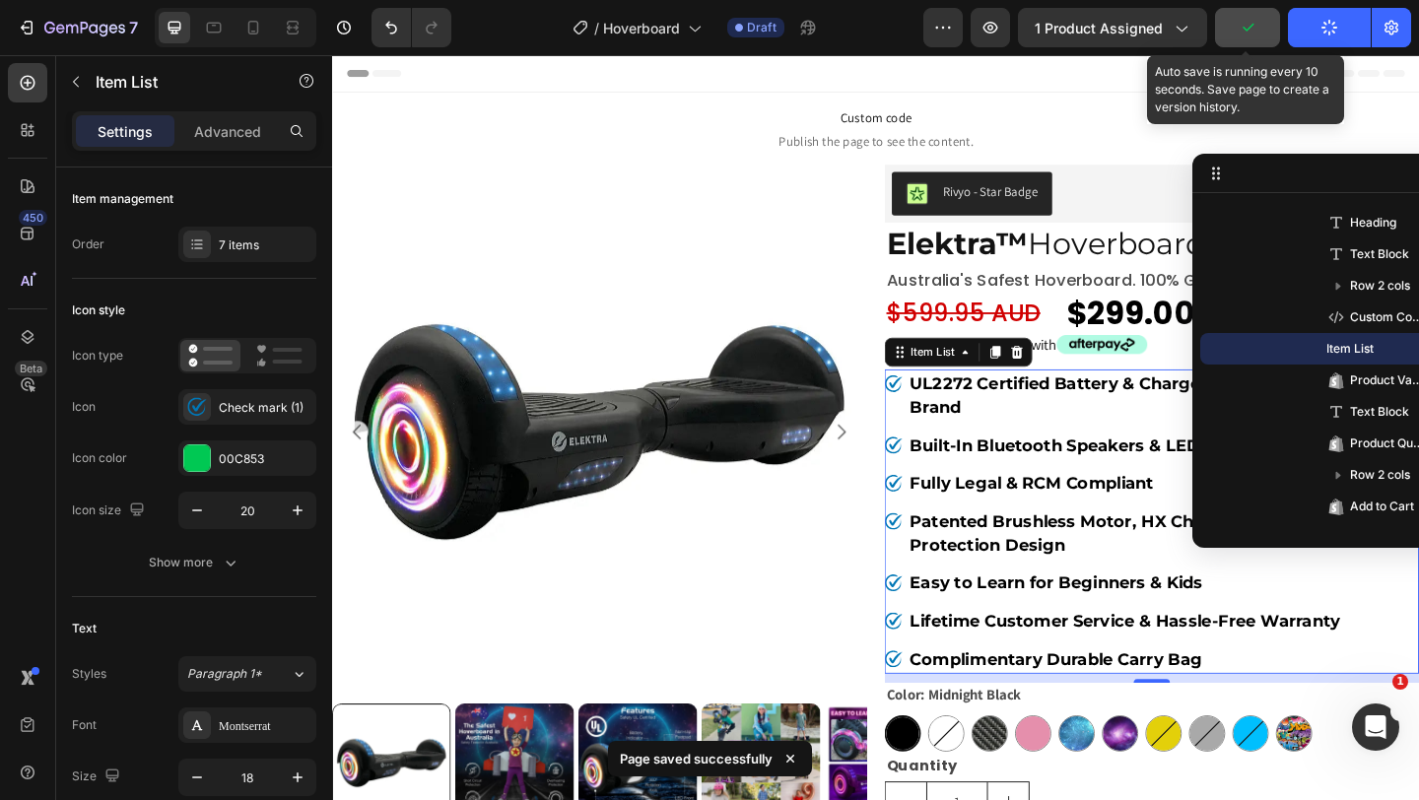
click at [1255, 21] on icon "button" at bounding box center [1248, 28] width 20 height 20
click at [1249, 31] on span "Save" at bounding box center [1248, 28] width 33 height 17
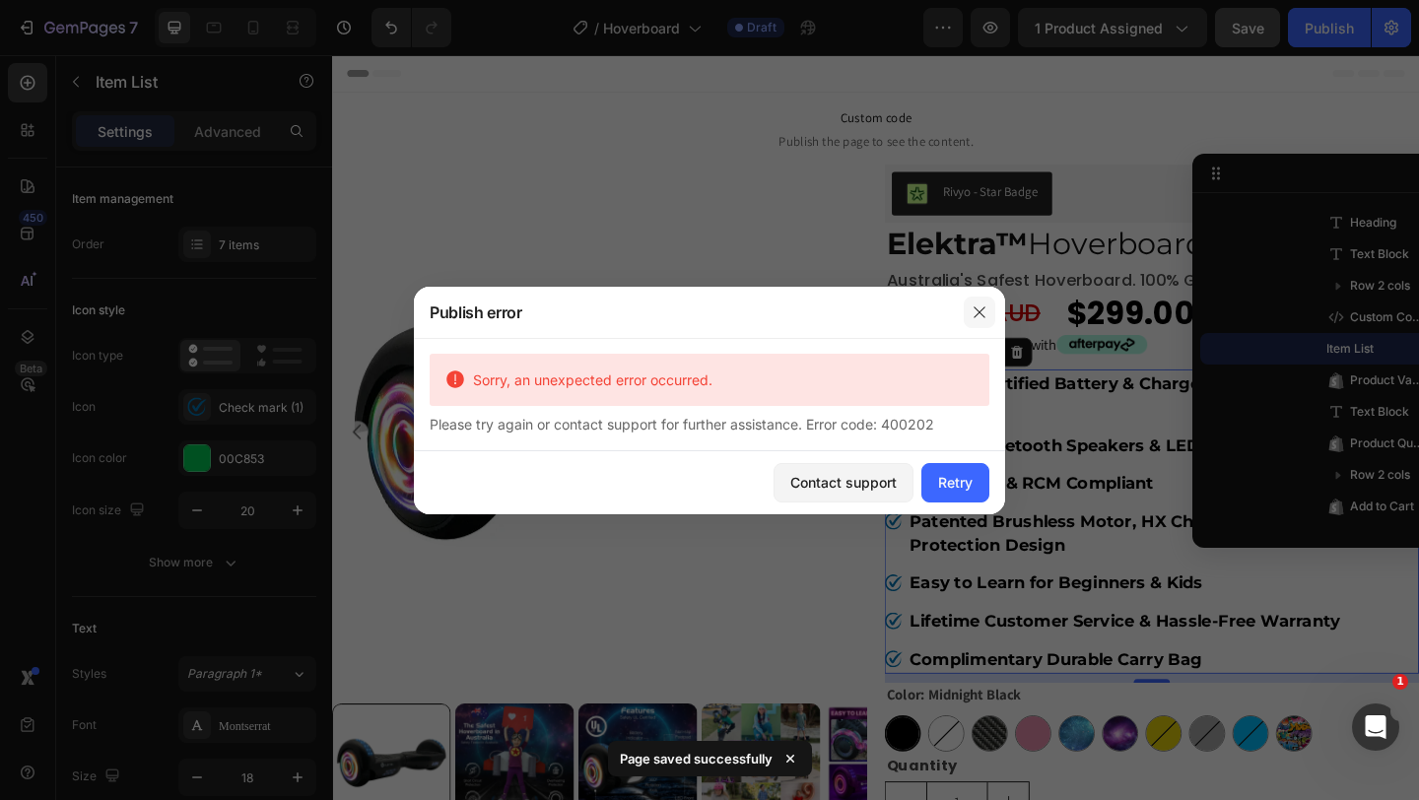
click at [973, 317] on icon "button" at bounding box center [980, 313] width 16 height 16
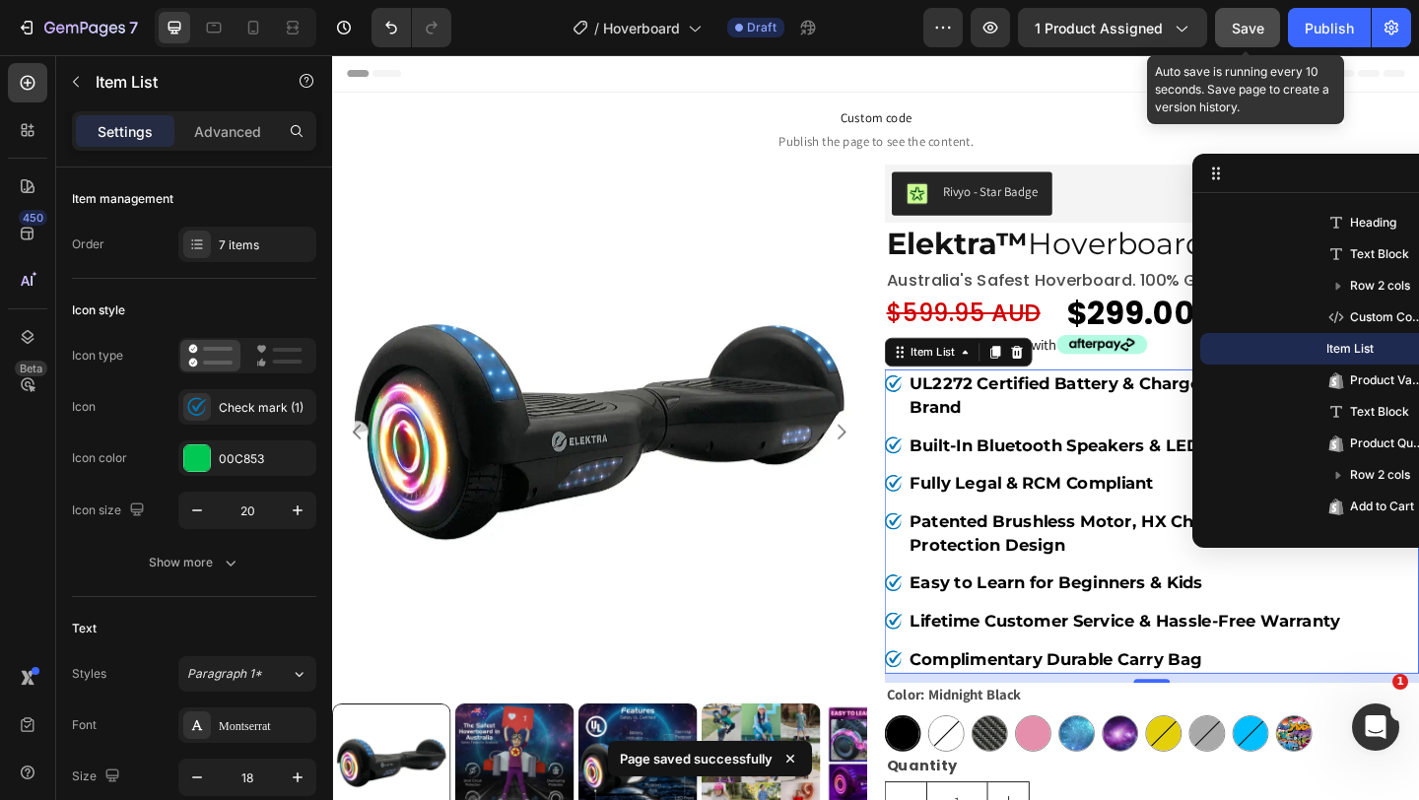
click at [1248, 23] on span "Save" at bounding box center [1248, 28] width 33 height 17
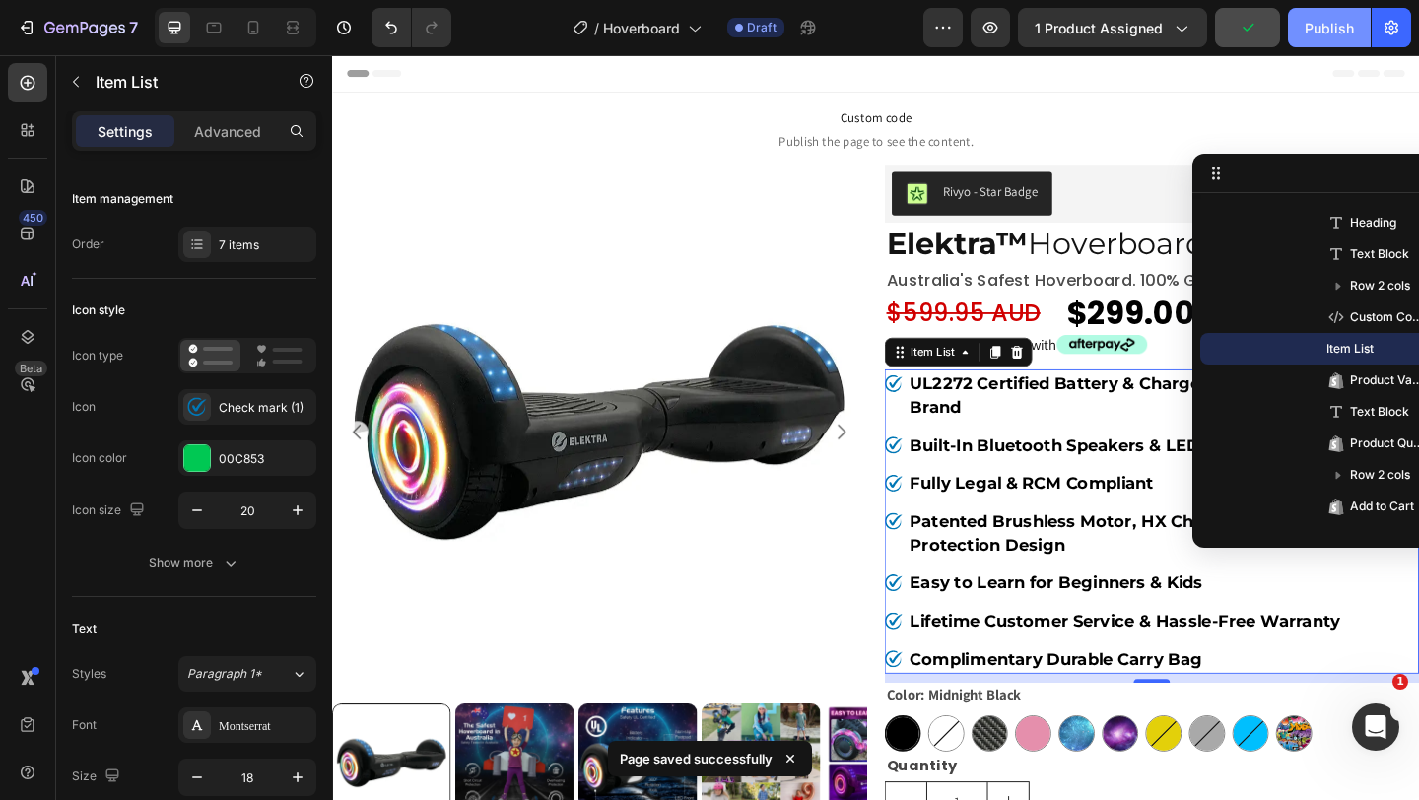
click at [1330, 34] on div "Publish" at bounding box center [1329, 28] width 49 height 21
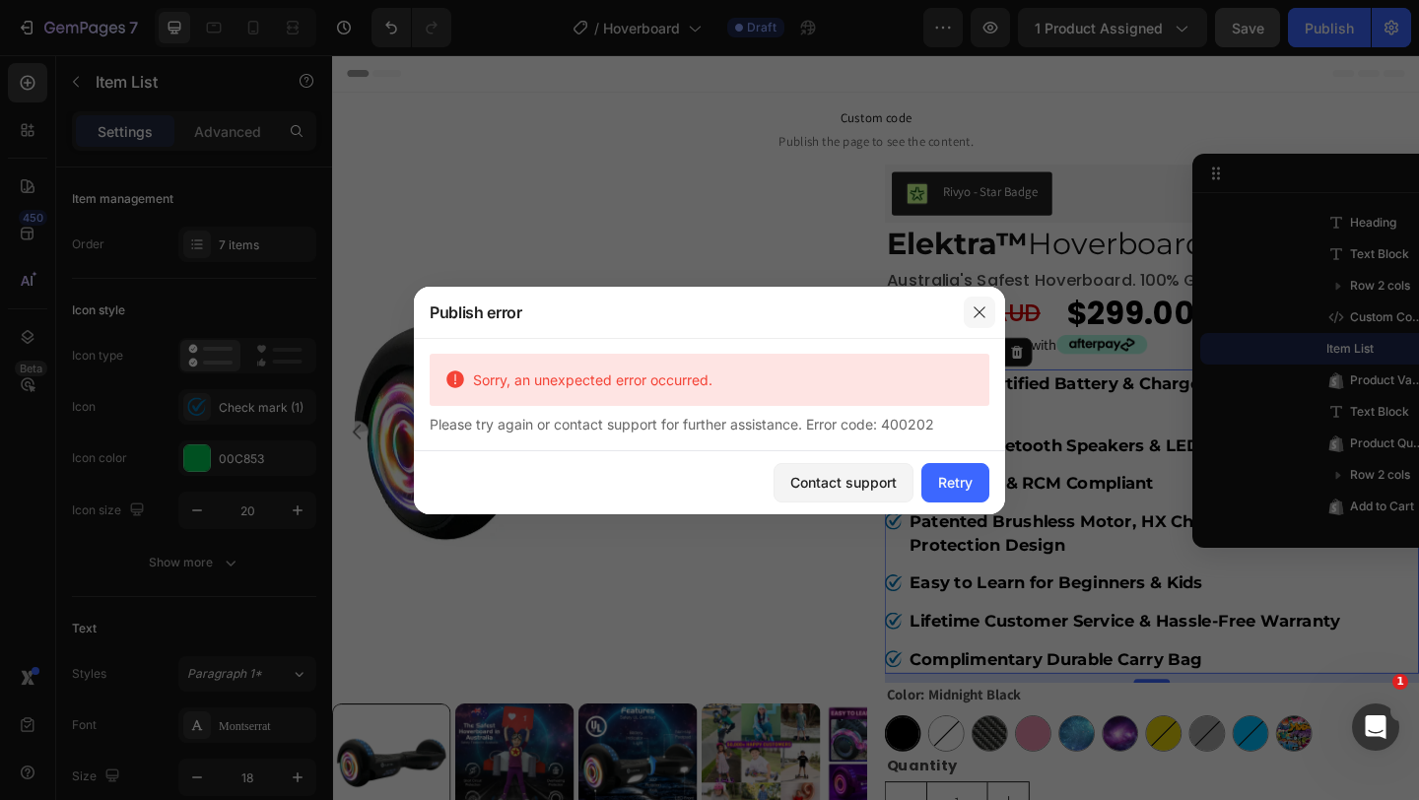
click at [980, 317] on icon "button" at bounding box center [980, 313] width 16 height 16
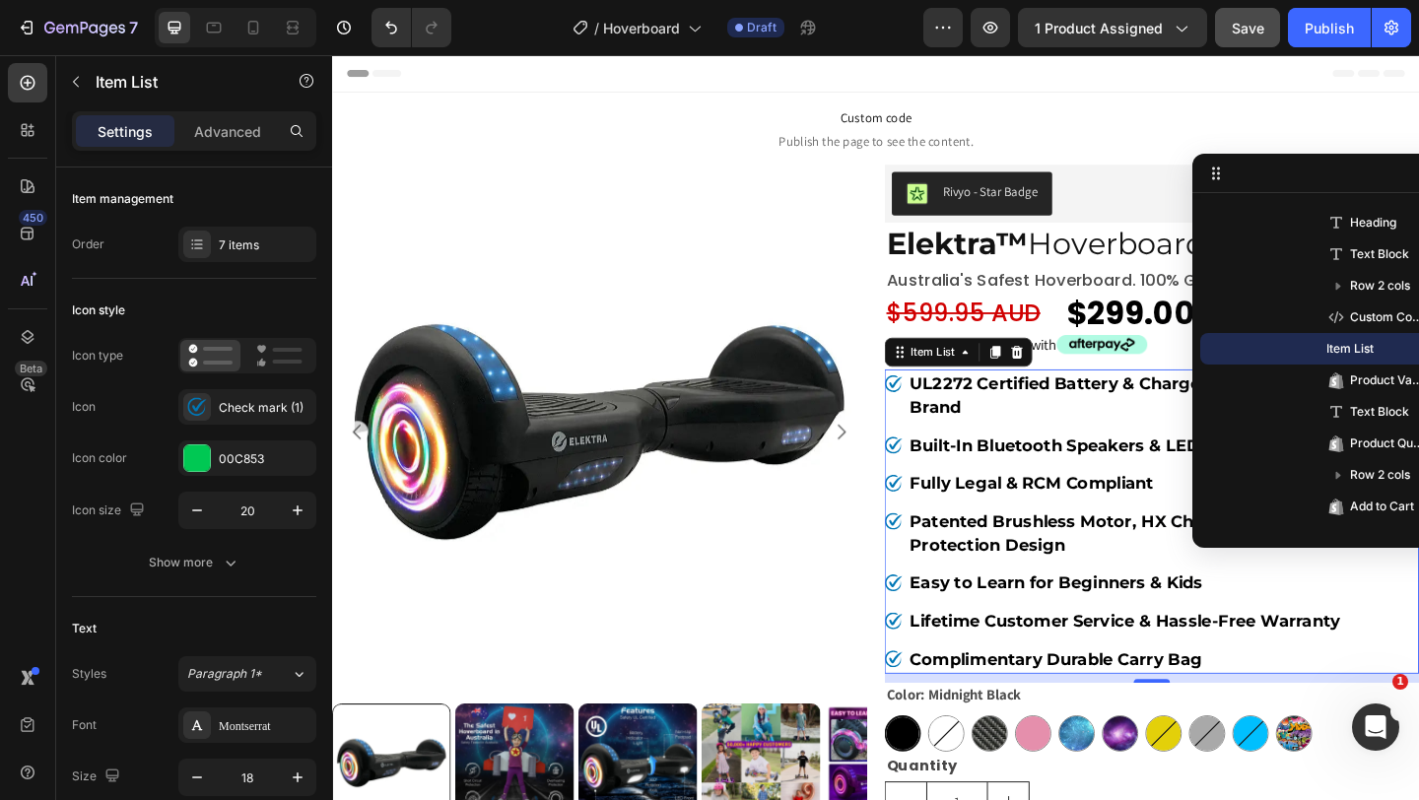
click at [954, 442] on div "UL2272 Certified Battery & Charger from High Quality Brand" at bounding box center [1223, 425] width 581 height 57
click at [251, 410] on div "Check mark (1)" at bounding box center [265, 408] width 93 height 18
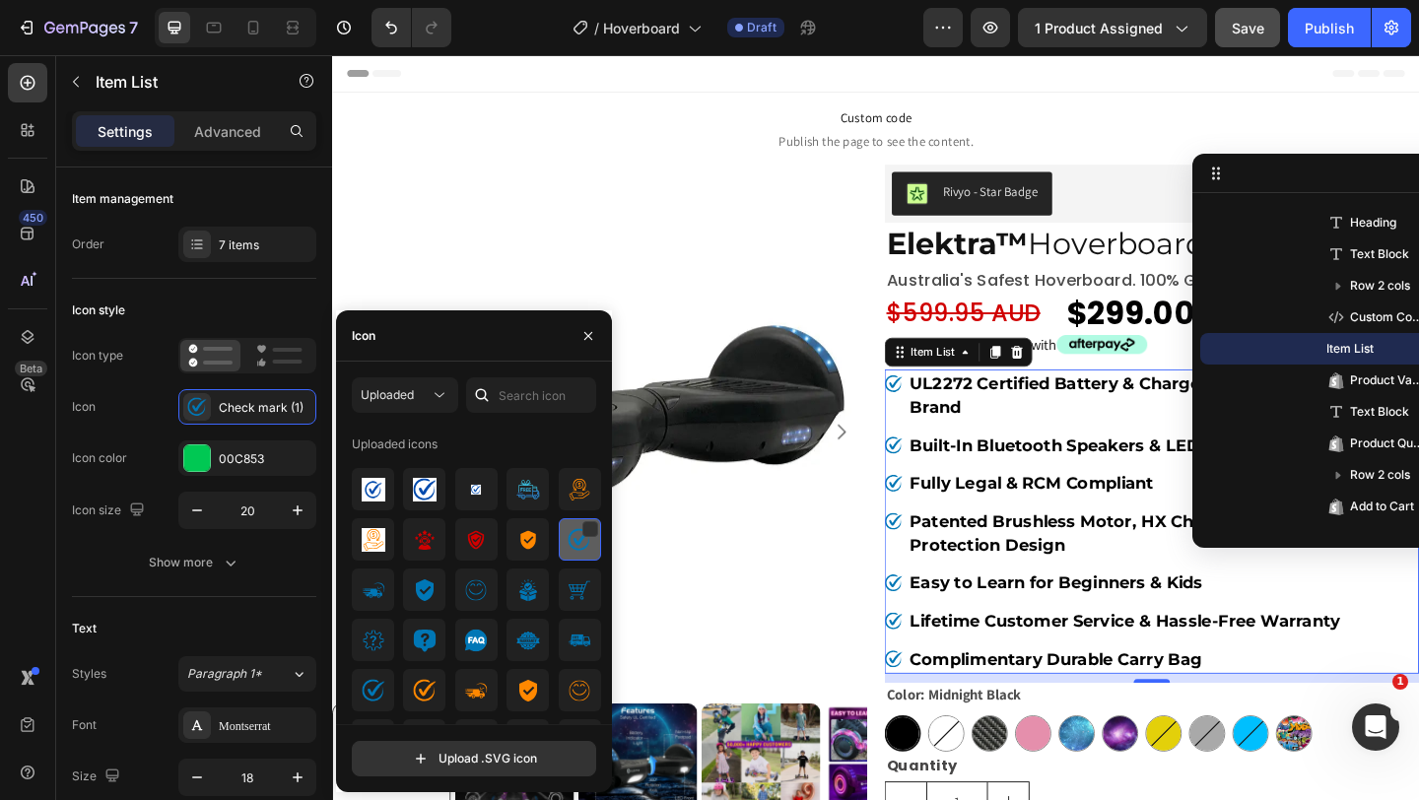
click at [571, 544] on img at bounding box center [580, 540] width 24 height 24
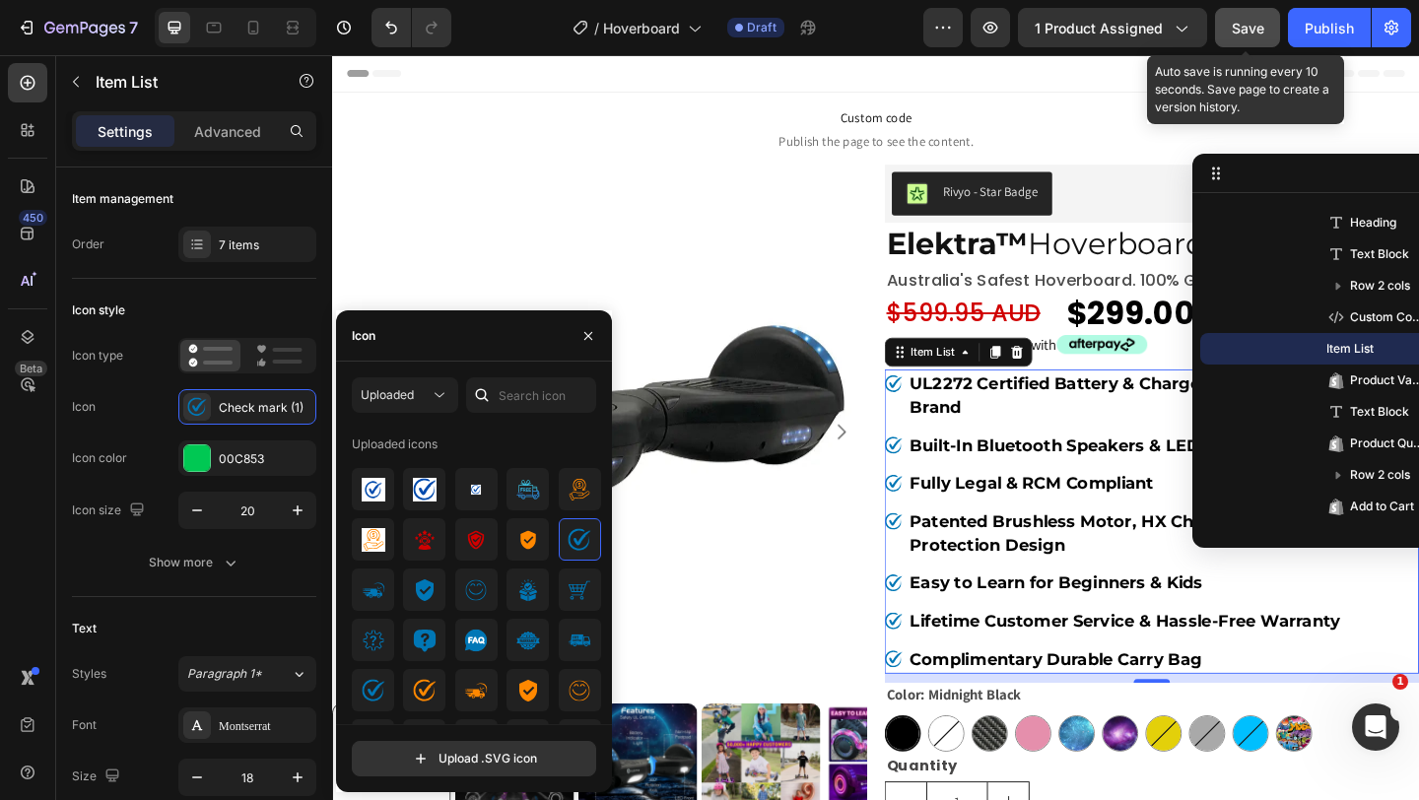
click at [1244, 32] on span "Save" at bounding box center [1248, 28] width 33 height 17
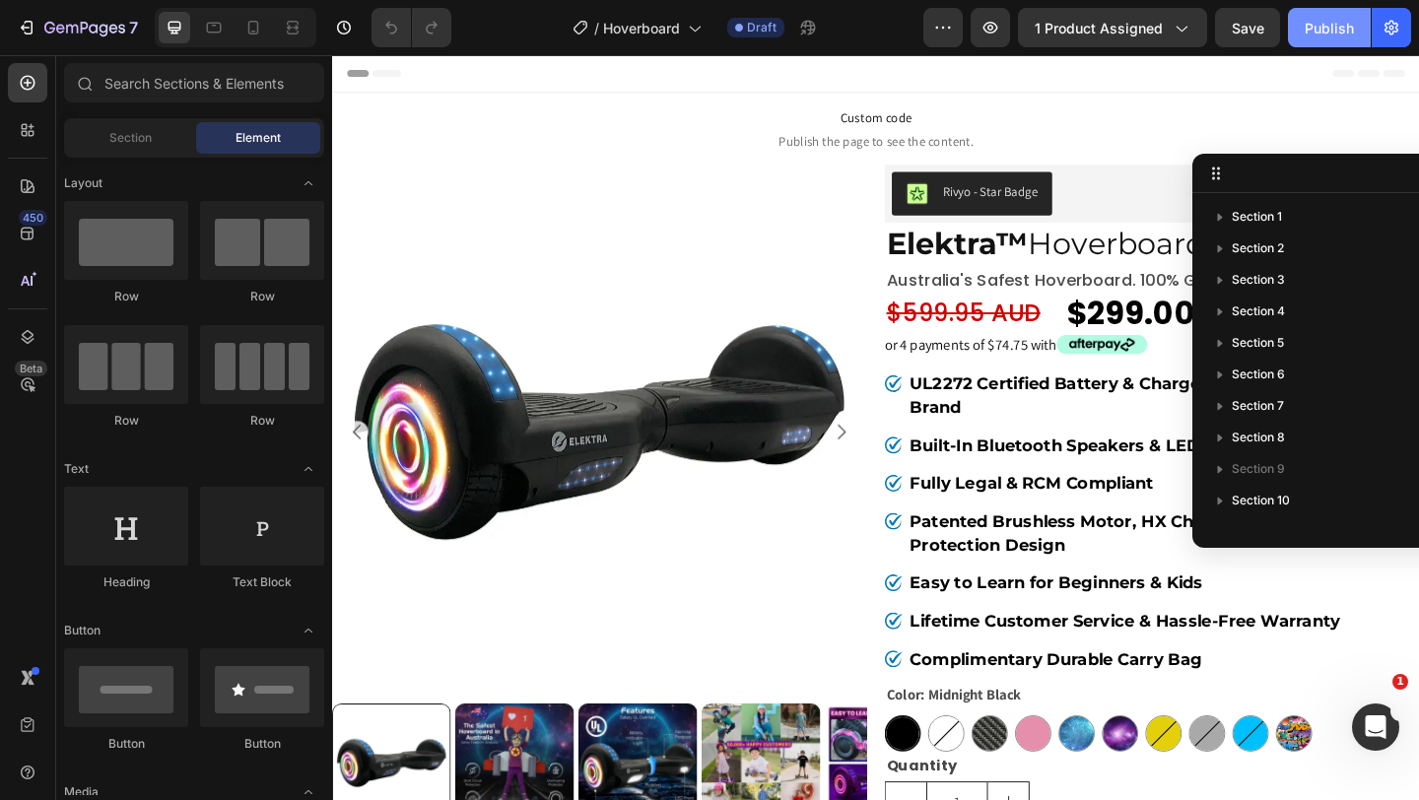
click at [1326, 33] on div "Publish" at bounding box center [1329, 28] width 49 height 21
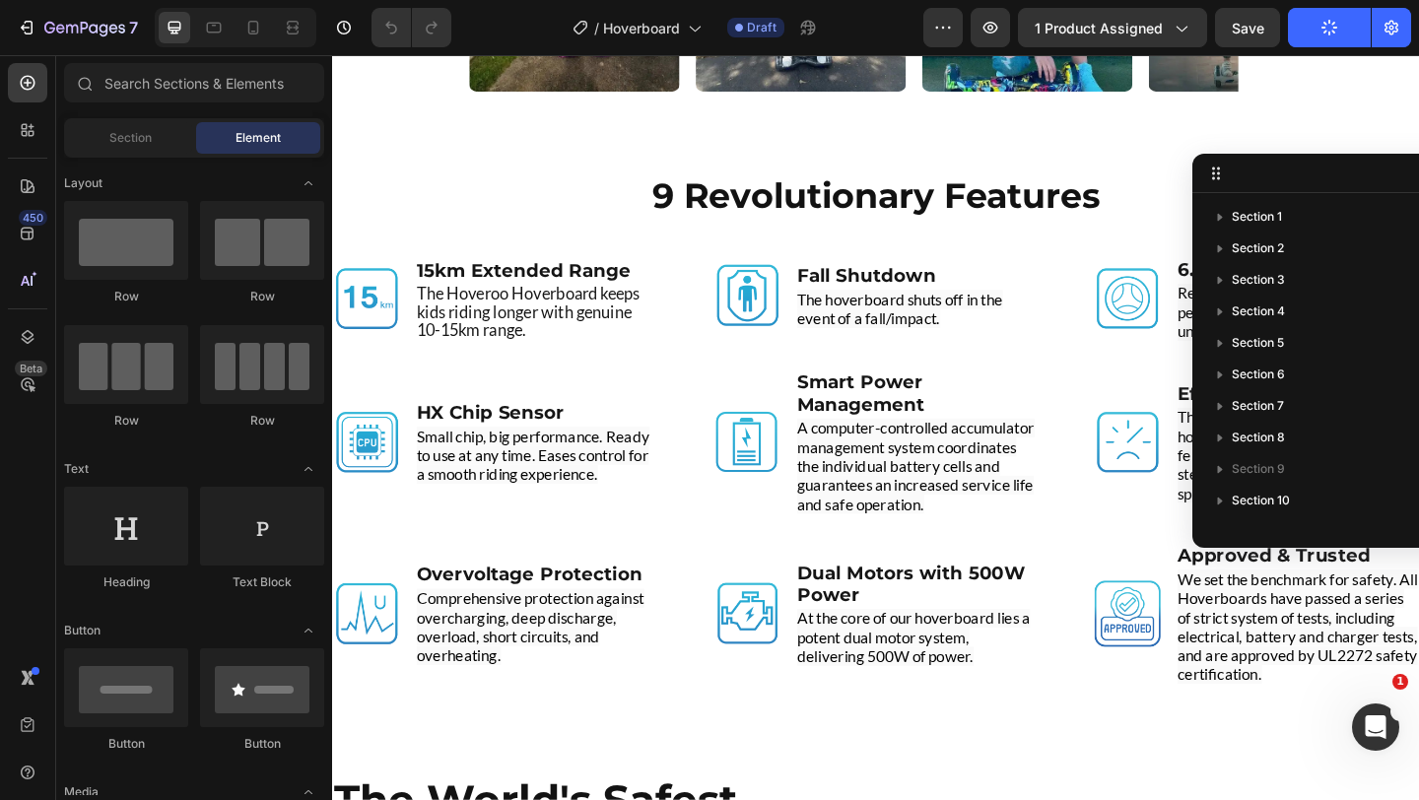
scroll to position [4486, 0]
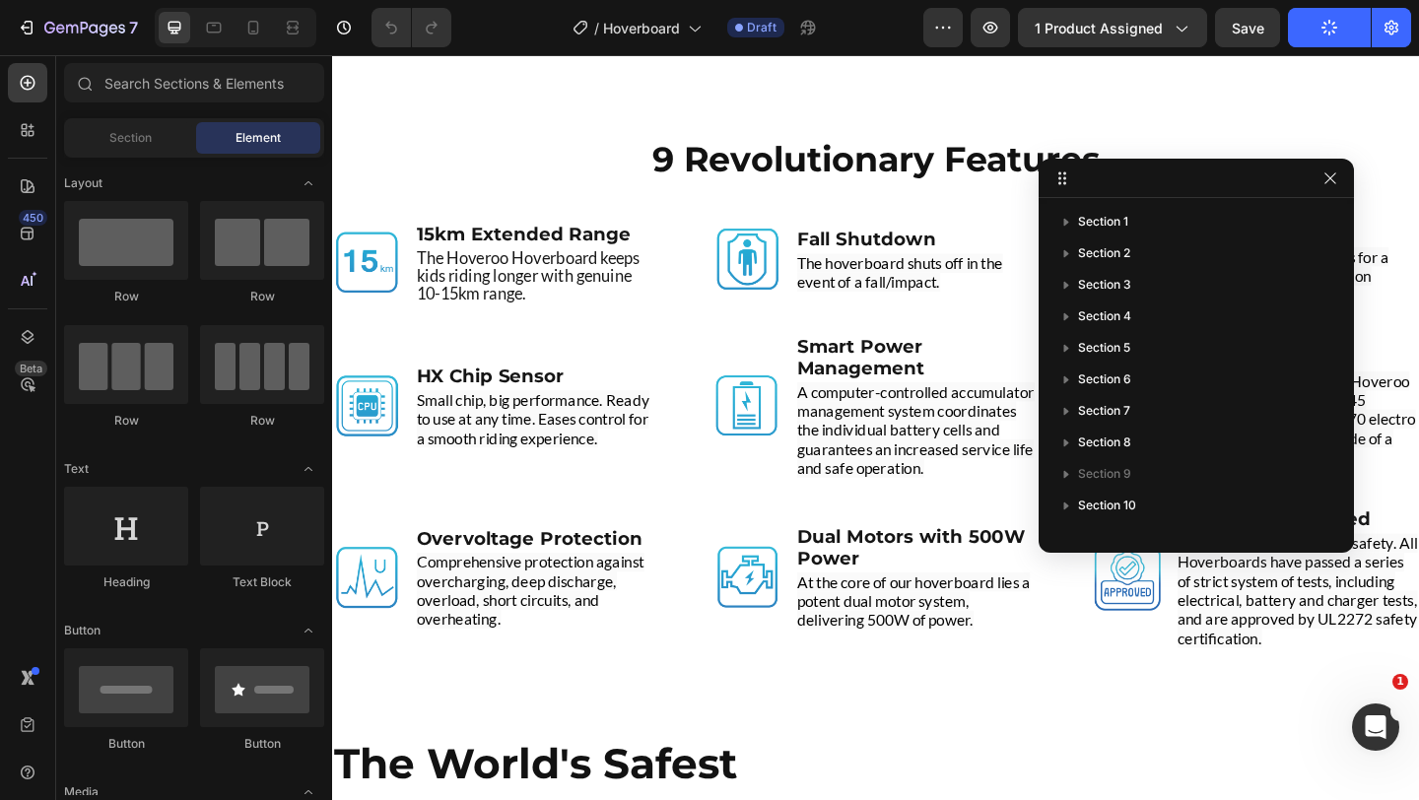
drag, startPoint x: 1385, startPoint y: 167, endPoint x: 1311, endPoint y: 170, distance: 74.0
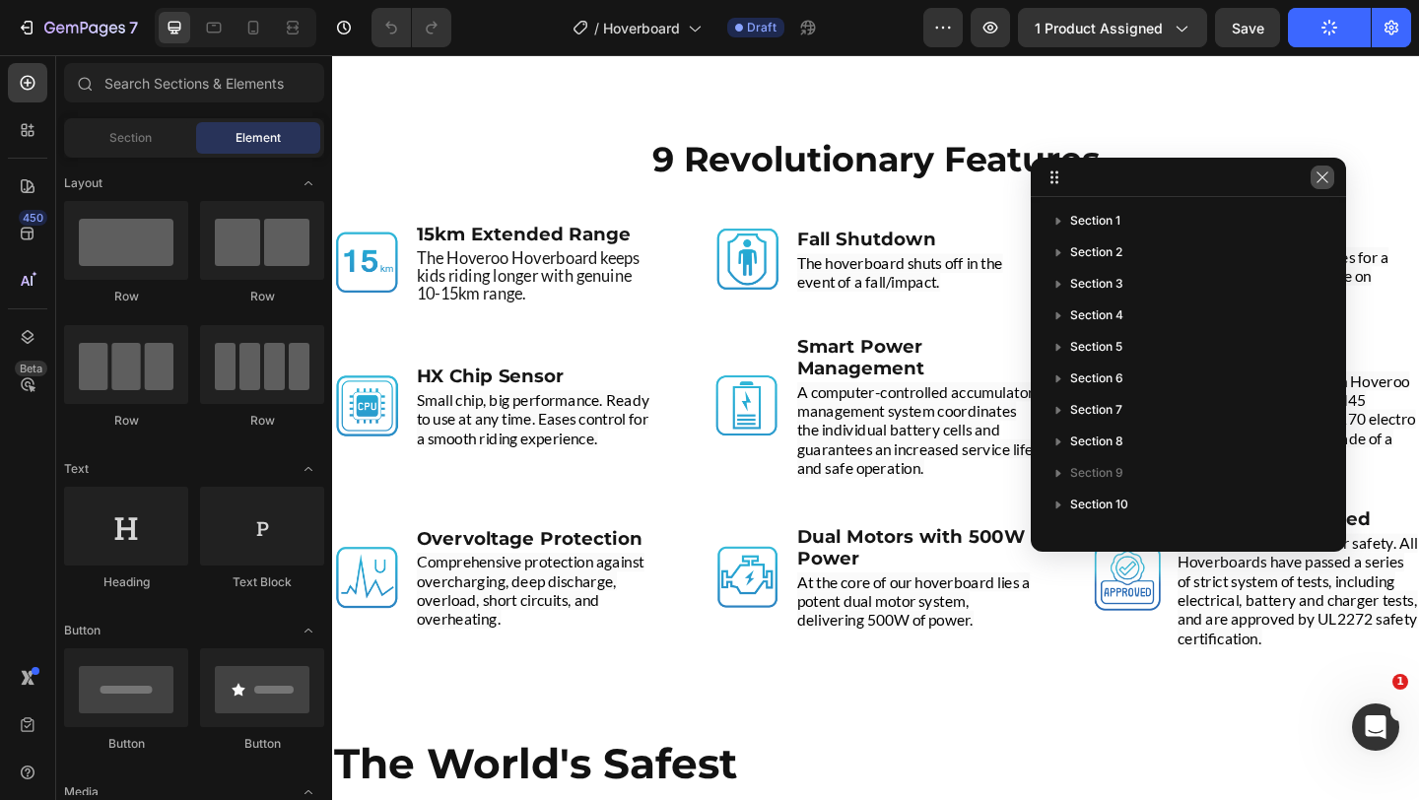
click at [1327, 177] on icon "button" at bounding box center [1323, 178] width 16 height 16
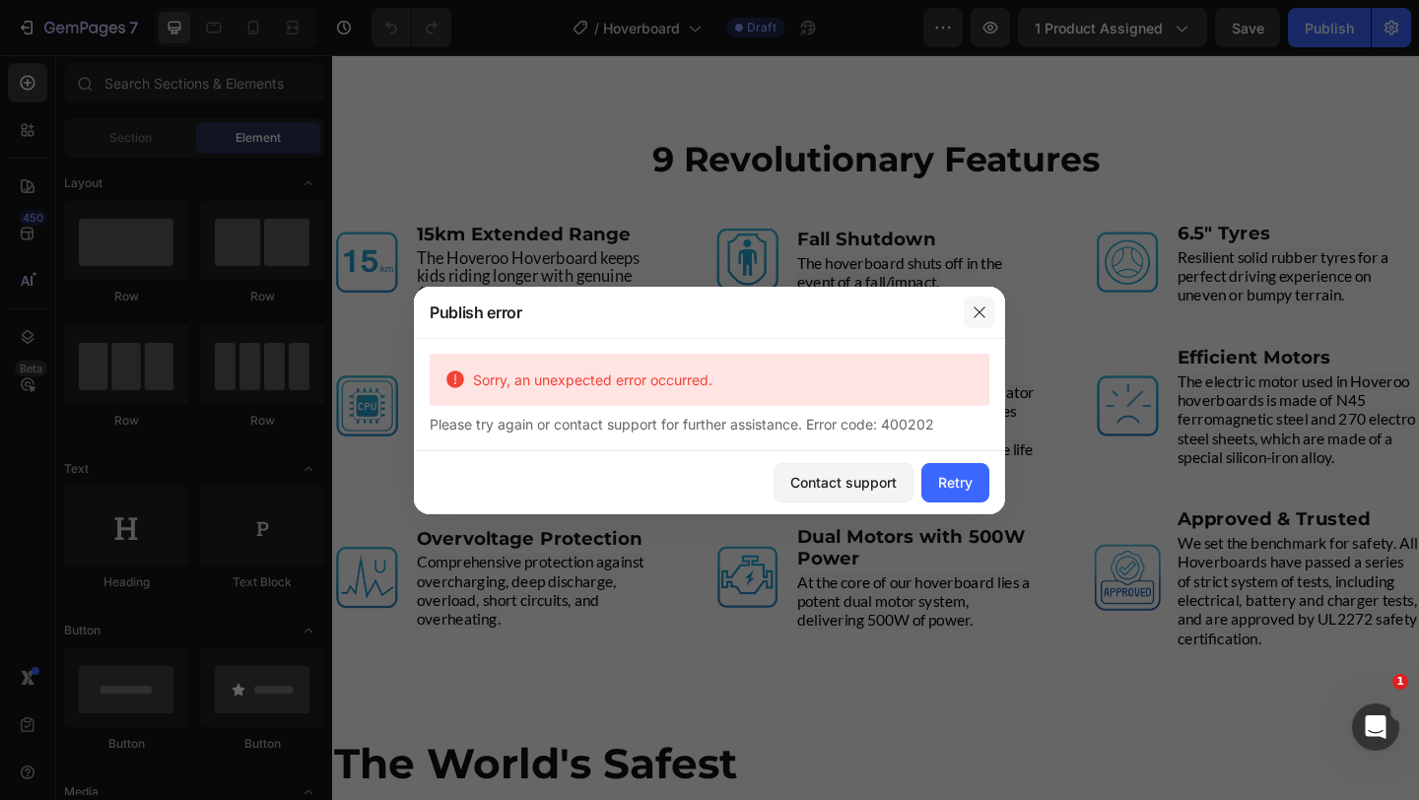
click at [977, 308] on icon "button" at bounding box center [979, 311] width 11 height 11
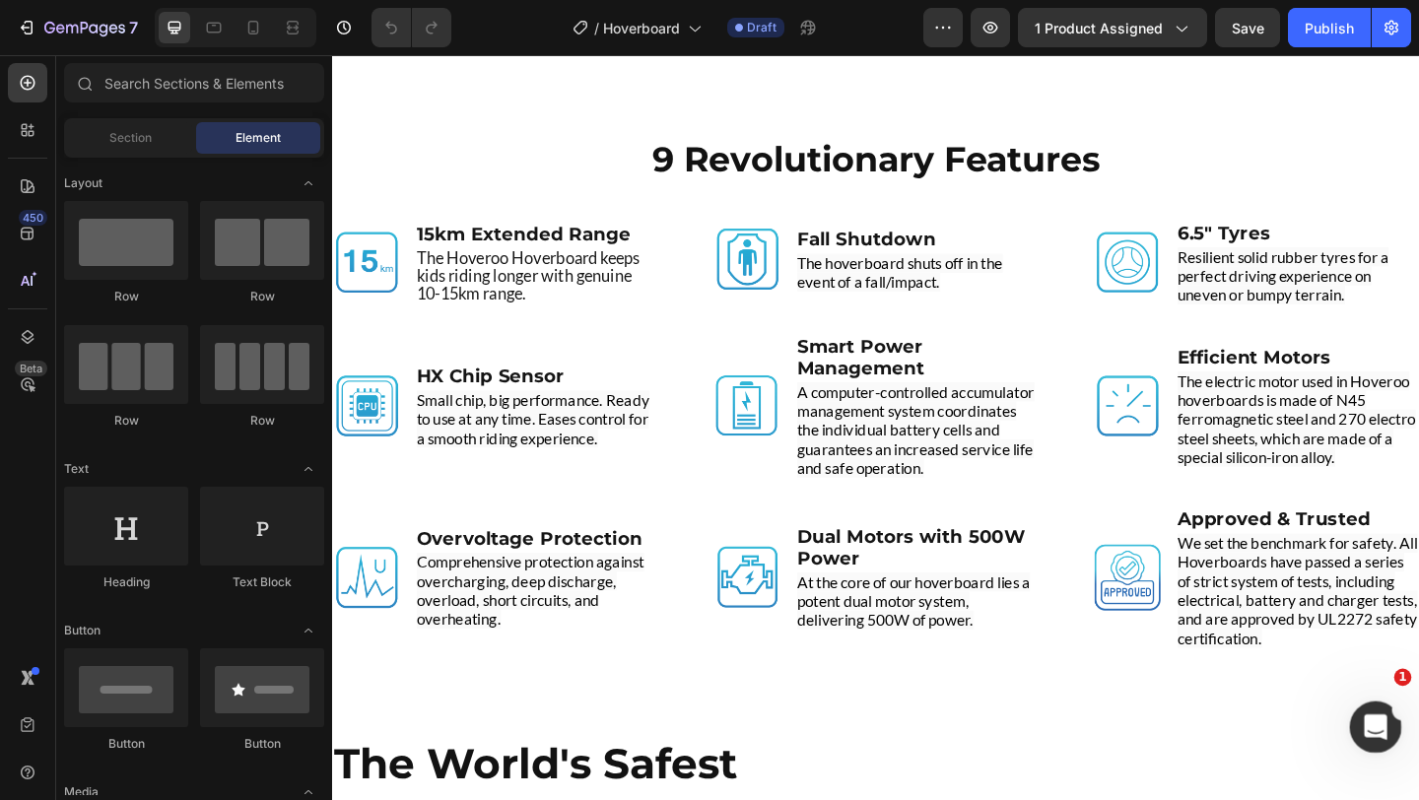
click at [1377, 723] on icon "Open Intercom Messenger" at bounding box center [1373, 725] width 33 height 33
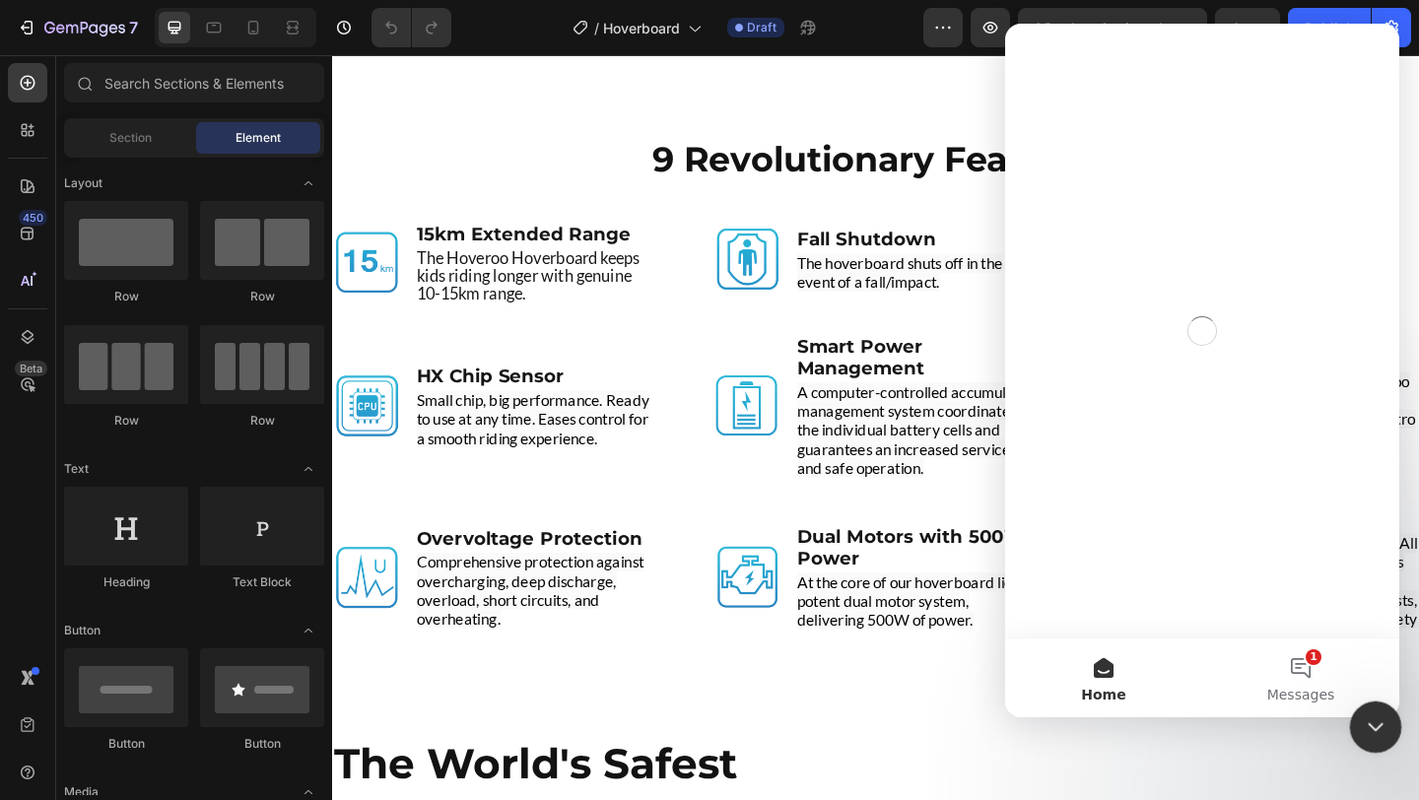
scroll to position [0, 0]
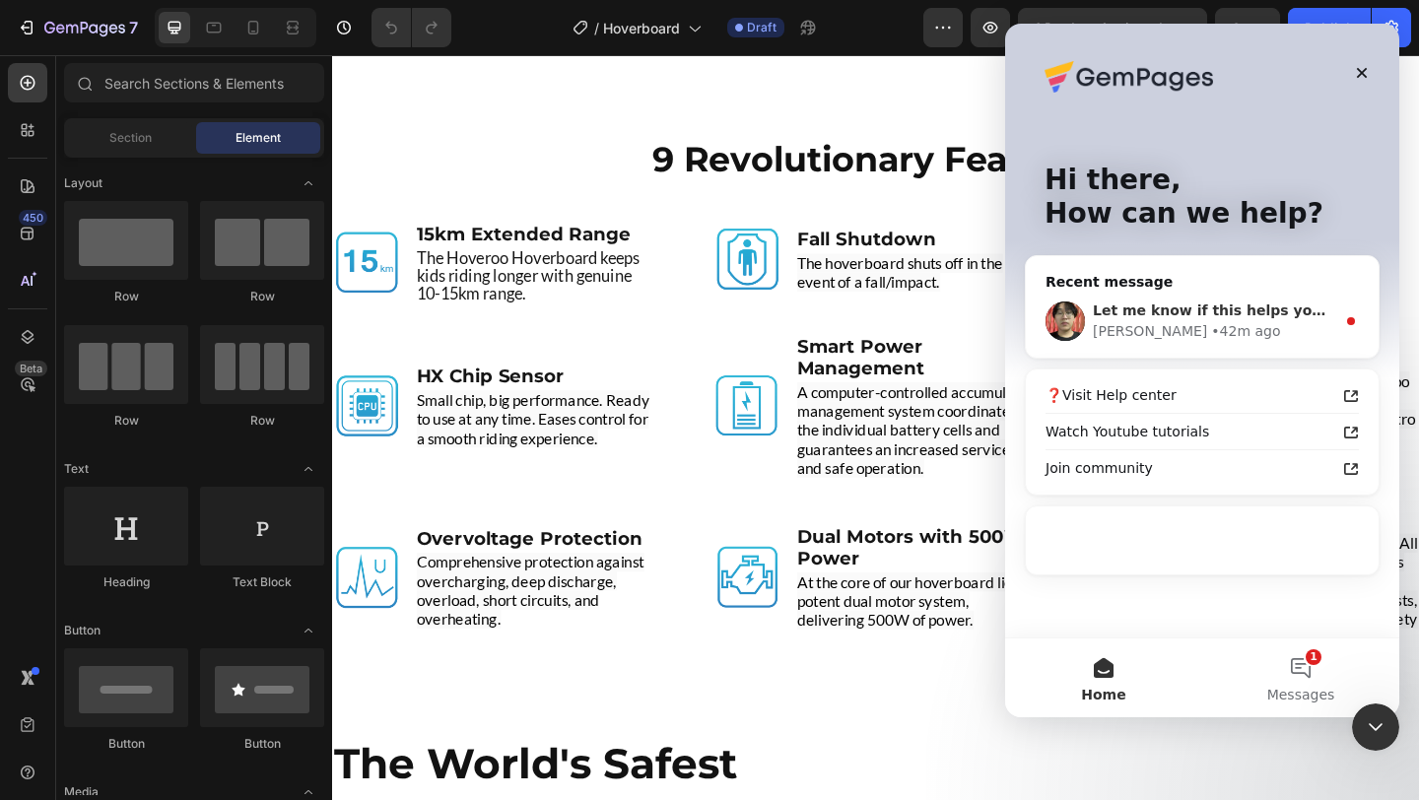
click at [1235, 289] on div "Let me know if this helps you. 😊 [PERSON_NAME] • 42m ago" at bounding box center [1202, 321] width 353 height 73
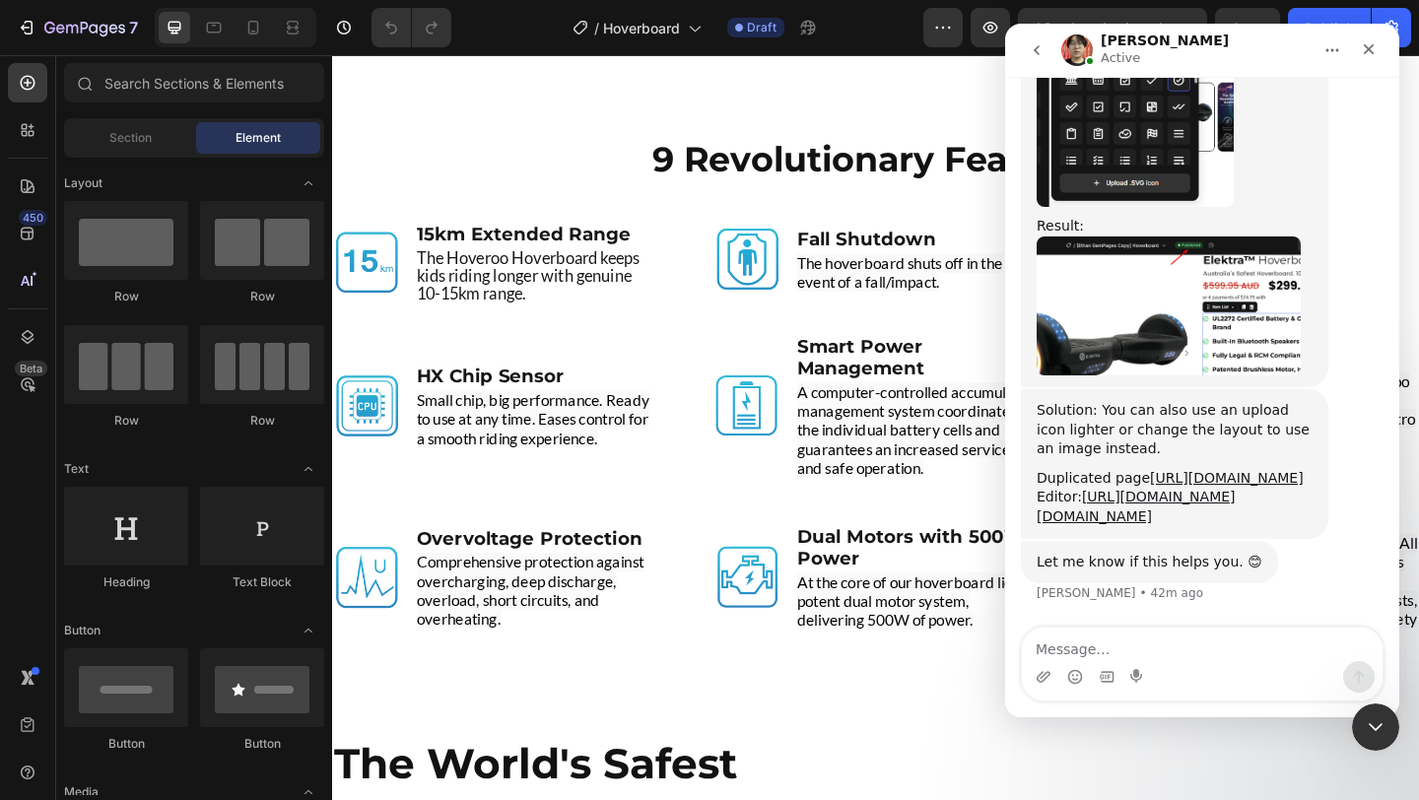
scroll to position [9106, 0]
click at [1211, 237] on img "Ethan says…" at bounding box center [1169, 306] width 264 height 139
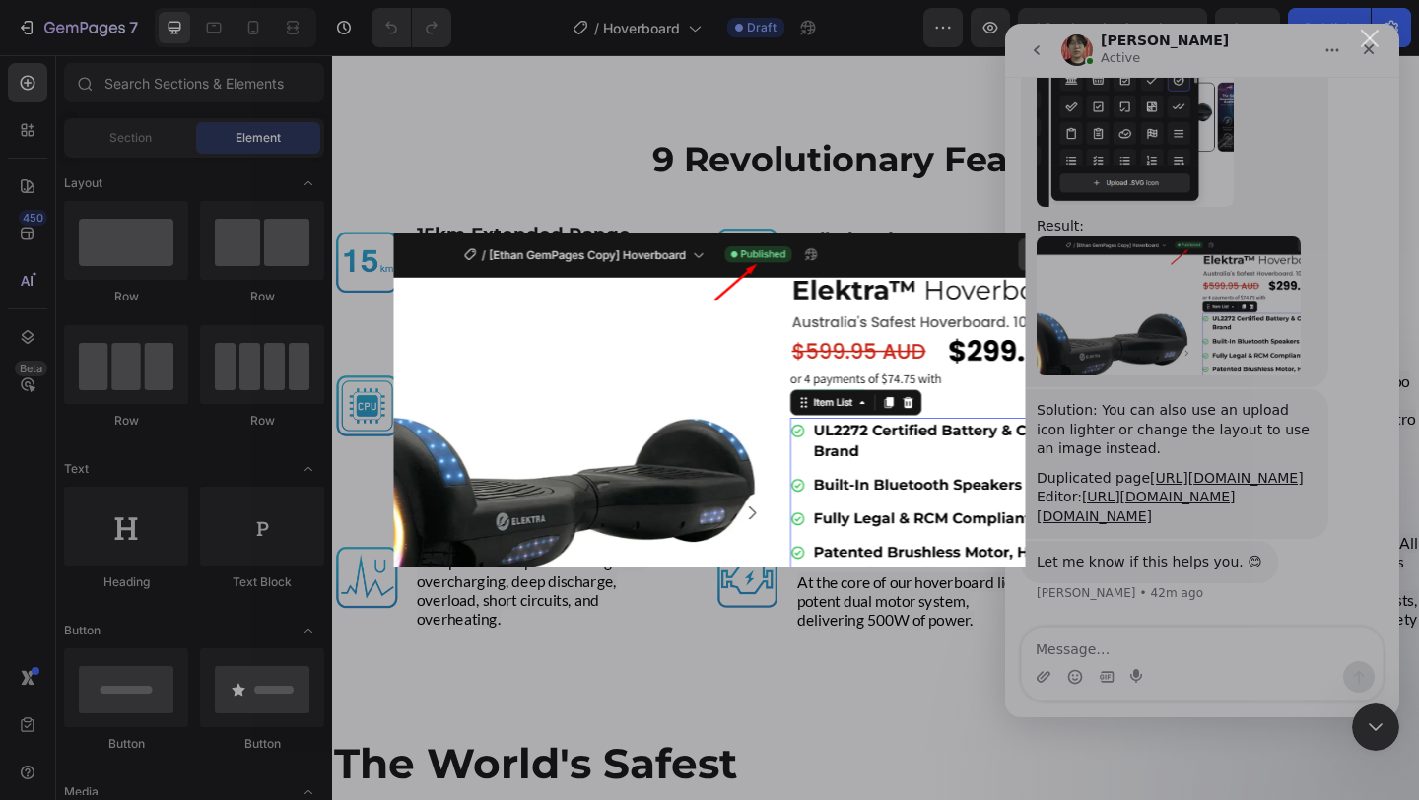
click at [1152, 371] on div "Intercom messenger" at bounding box center [709, 400] width 1419 height 800
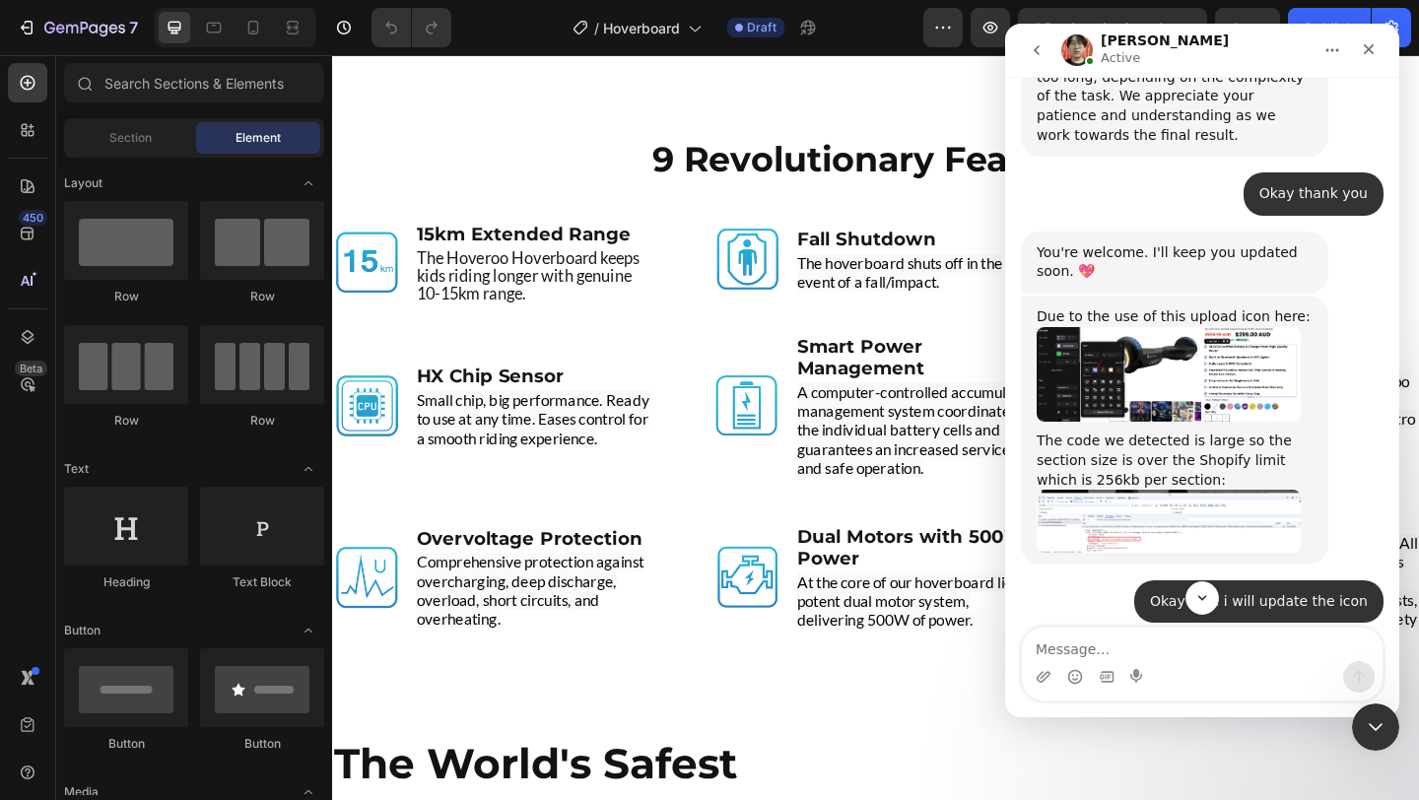
scroll to position [8220, 0]
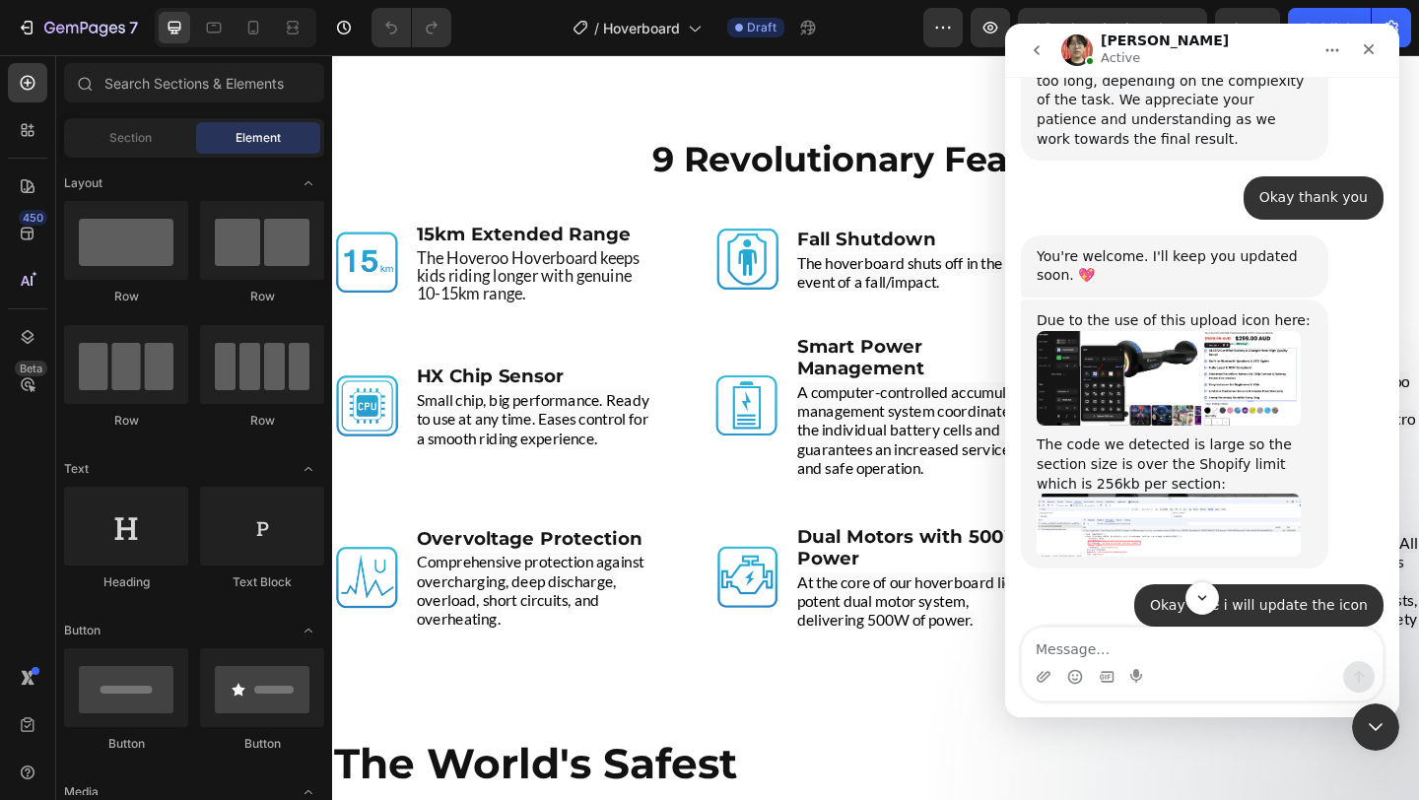
click at [1152, 371] on img "Ethan says…" at bounding box center [1169, 379] width 264 height 96
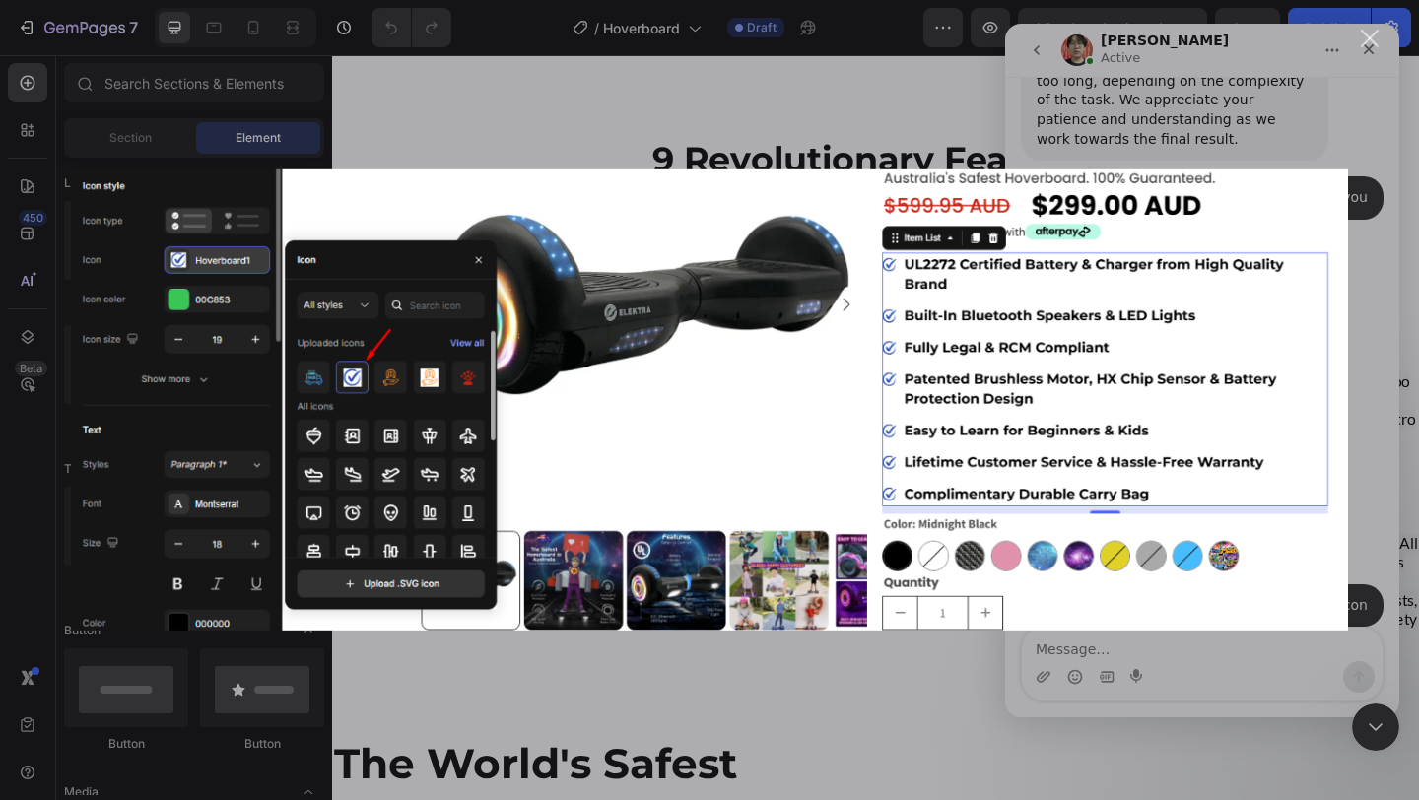
click at [1375, 38] on div "Close" at bounding box center [1370, 39] width 19 height 19
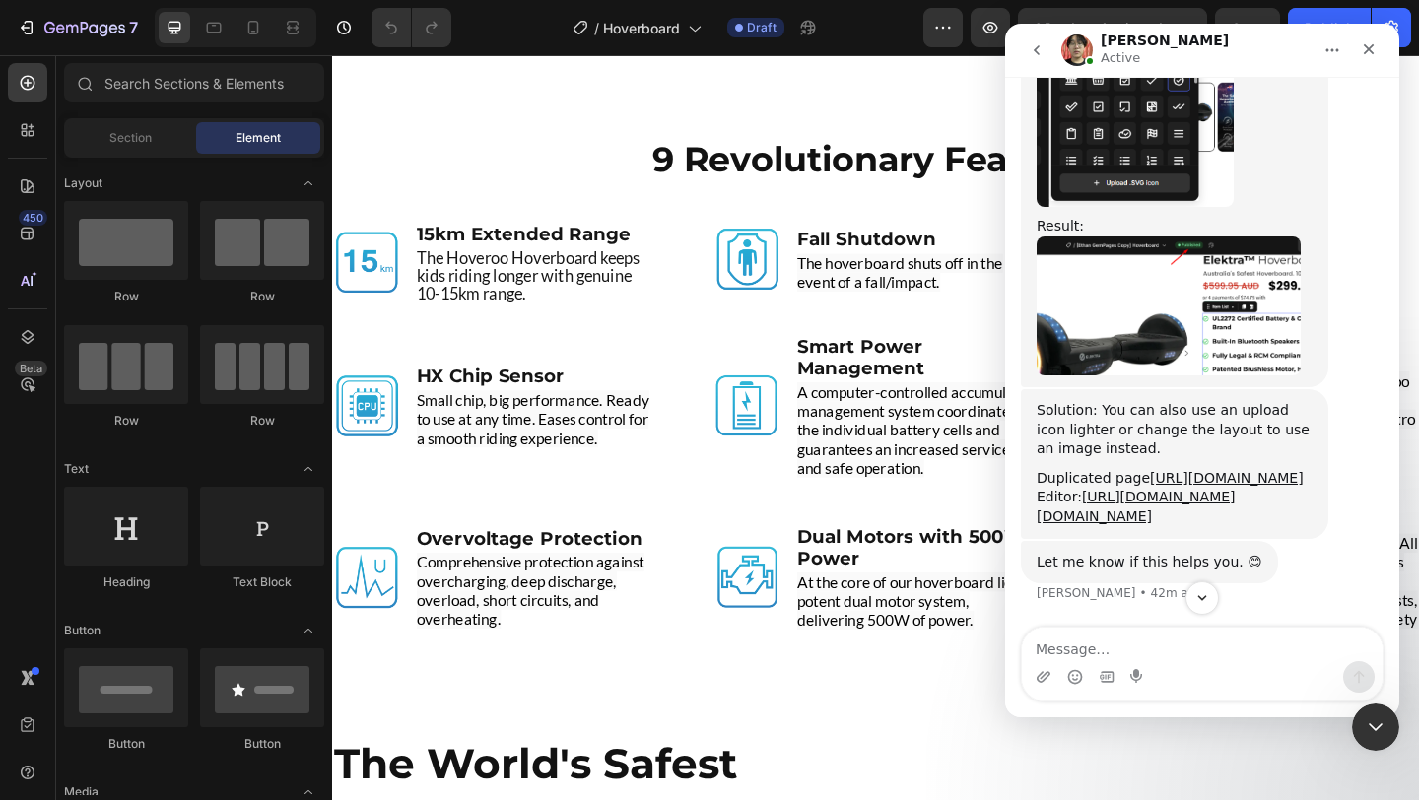
scroll to position [9125, 0]
click at [1186, 470] on link "[URL][DOMAIN_NAME]" at bounding box center [1227, 478] width 154 height 16
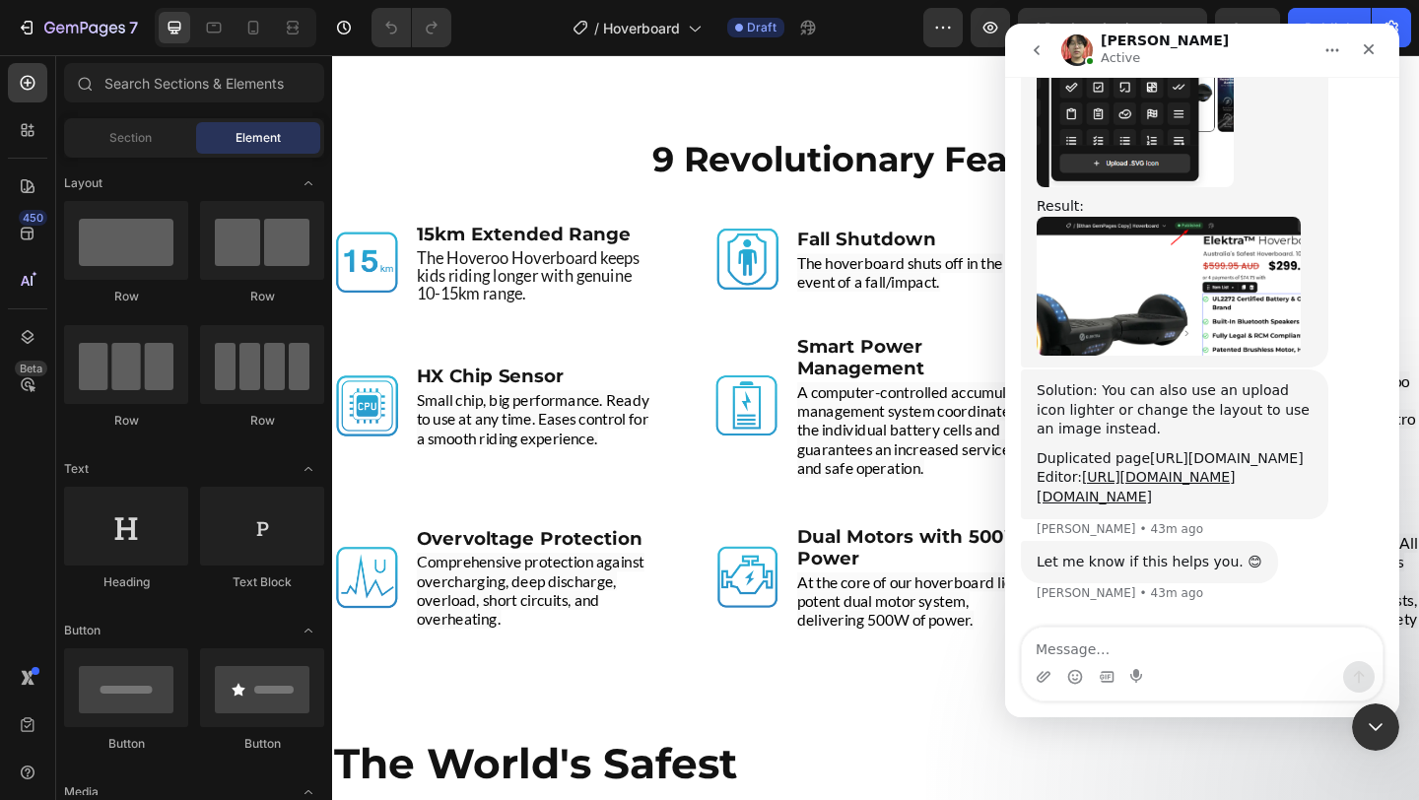
scroll to position [9175, 0]
click at [1365, 51] on icon "Close" at bounding box center [1369, 49] width 16 height 16
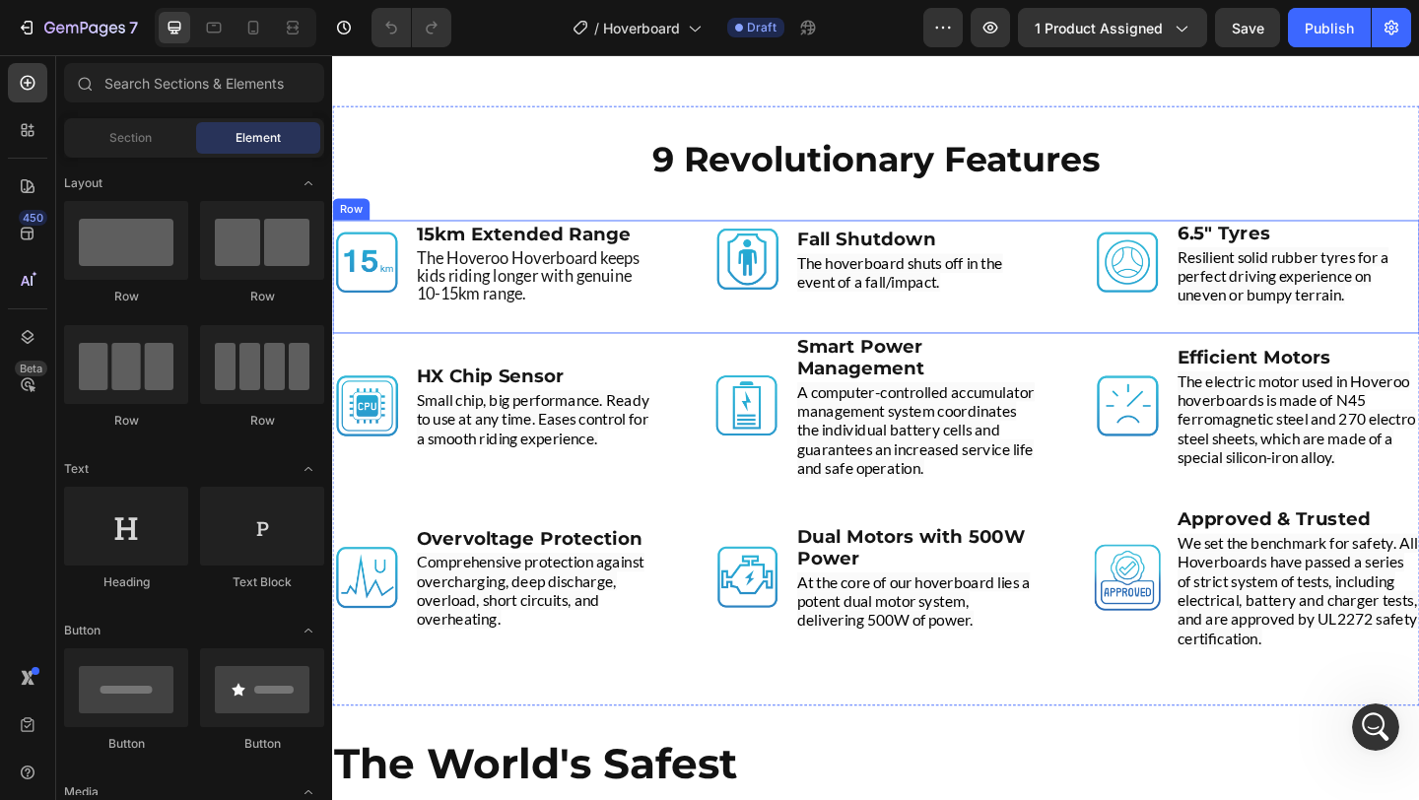
scroll to position [9155, 0]
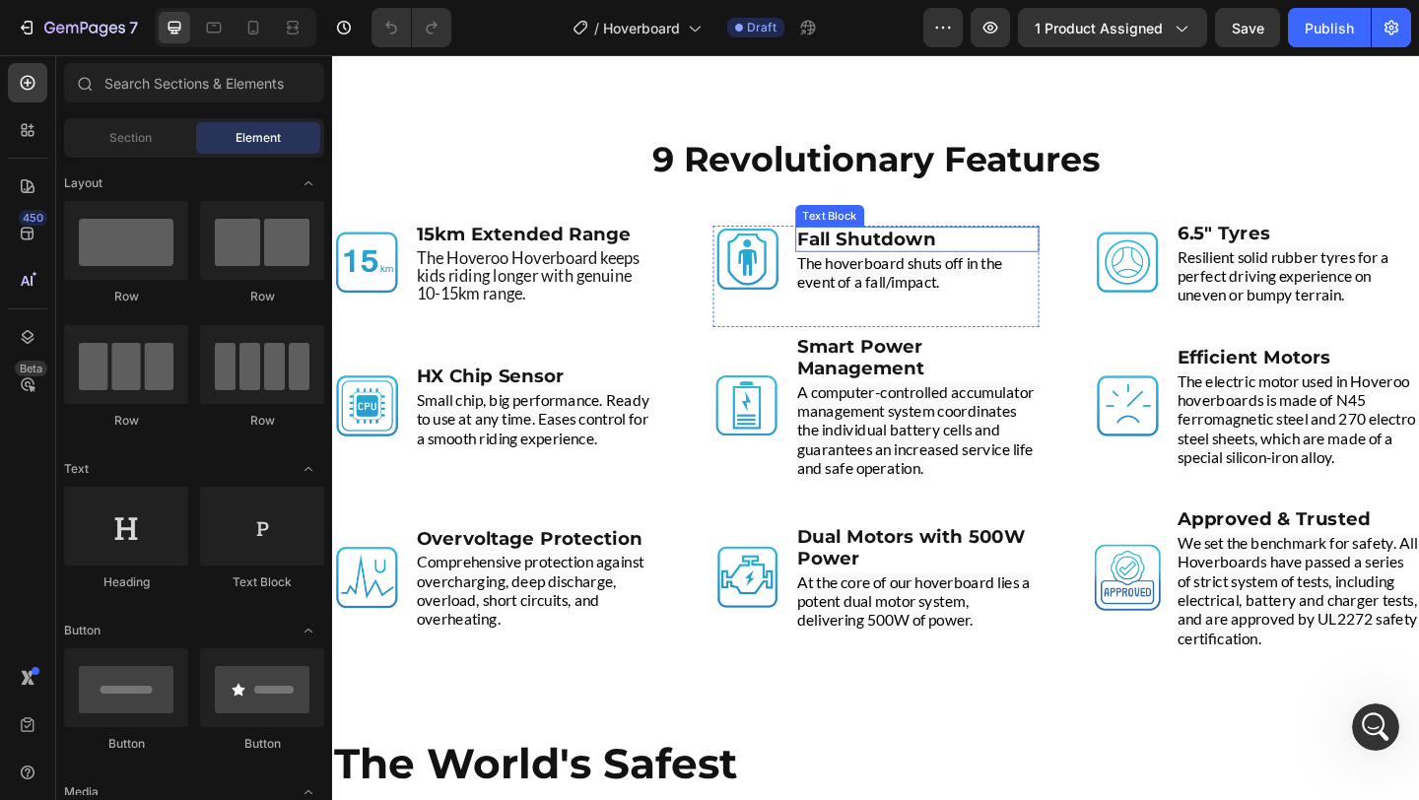
click at [954, 255] on strong "Fall Shutdown" at bounding box center [913, 255] width 151 height 24
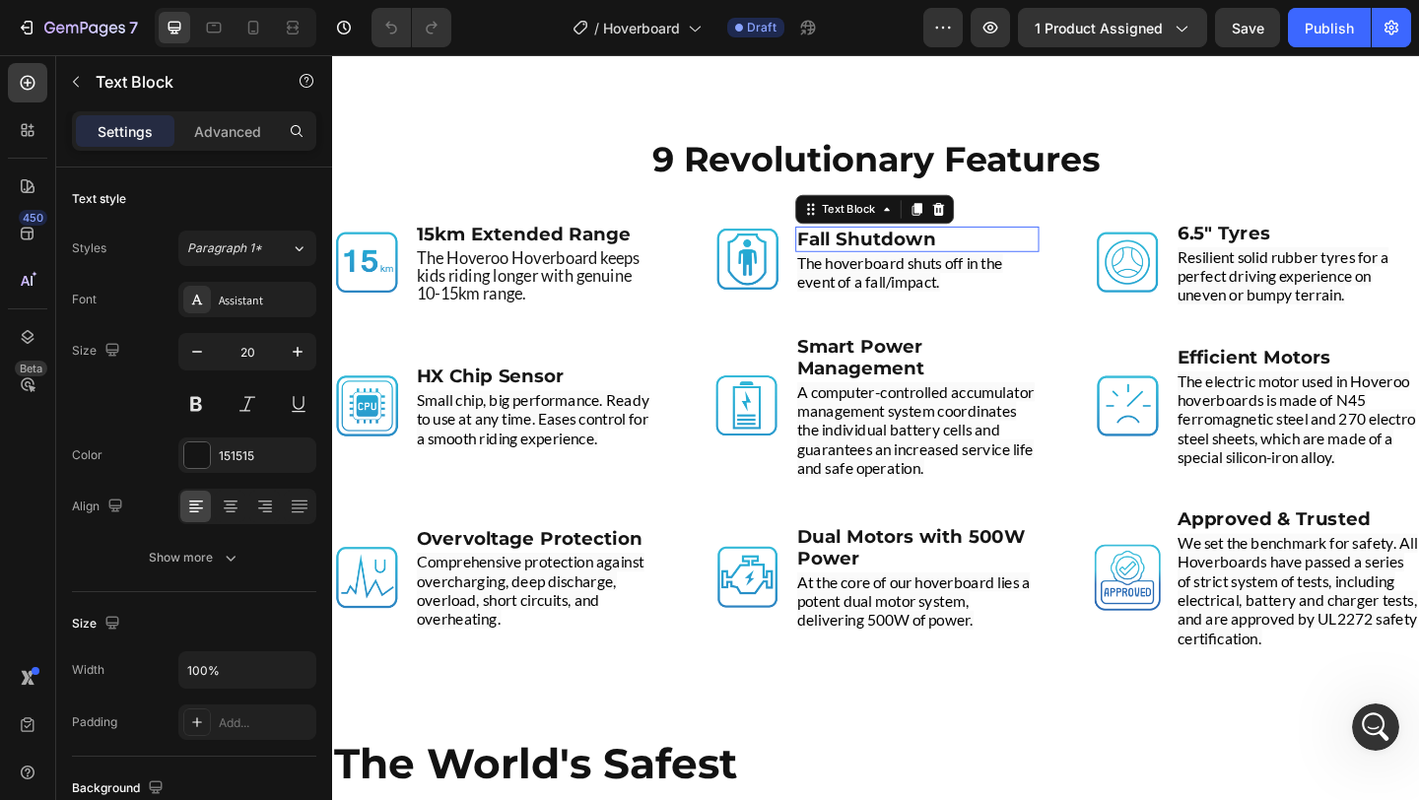
click at [954, 255] on strong "Fall Shutdown" at bounding box center [913, 255] width 151 height 24
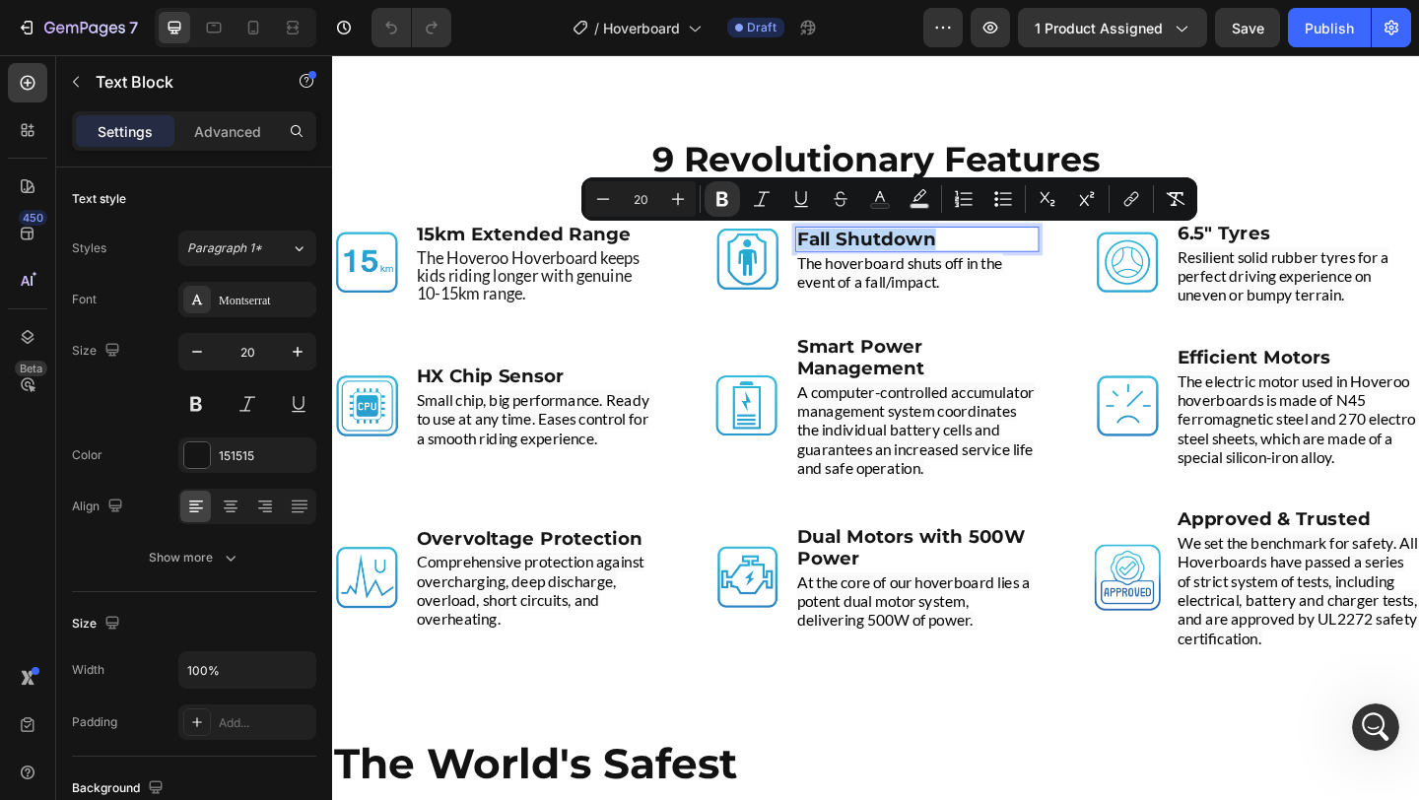
scroll to position [4478, 0]
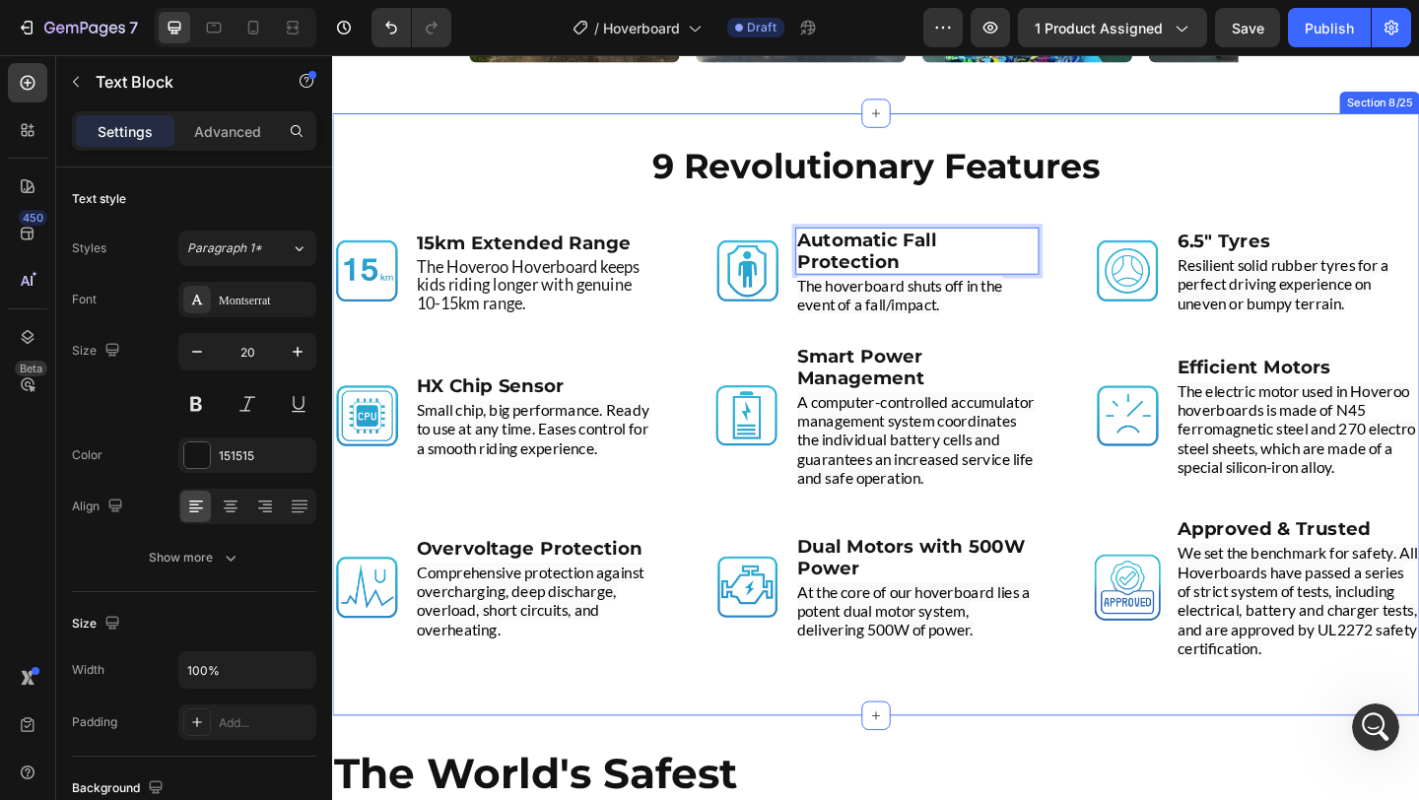
click at [722, 231] on div "9 Revolutionary Features Heading Image 15km Extended Range Text Block The Hover…" at bounding box center [923, 445] width 1183 height 591
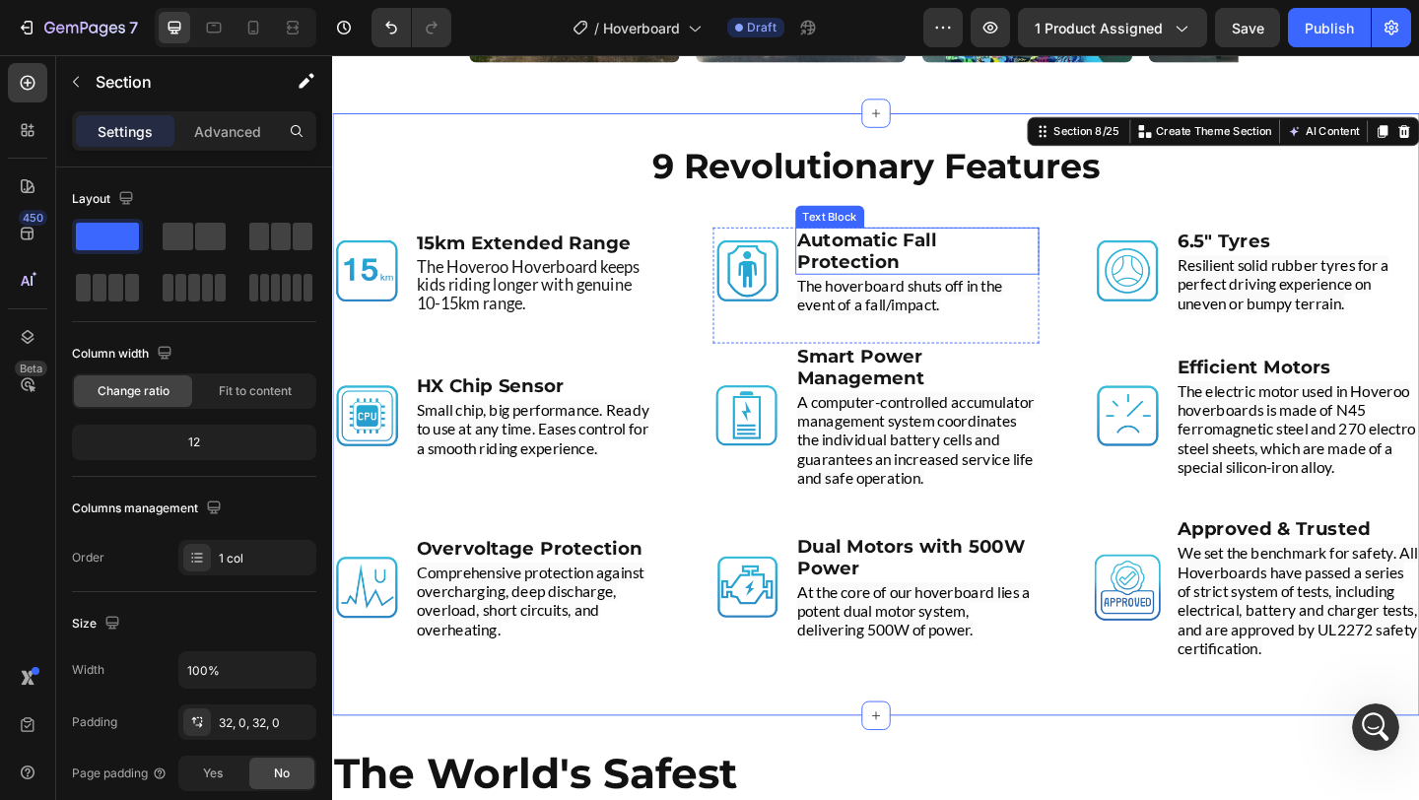
click at [917, 260] on strong "Automatic Fall Protection" at bounding box center [914, 267] width 152 height 47
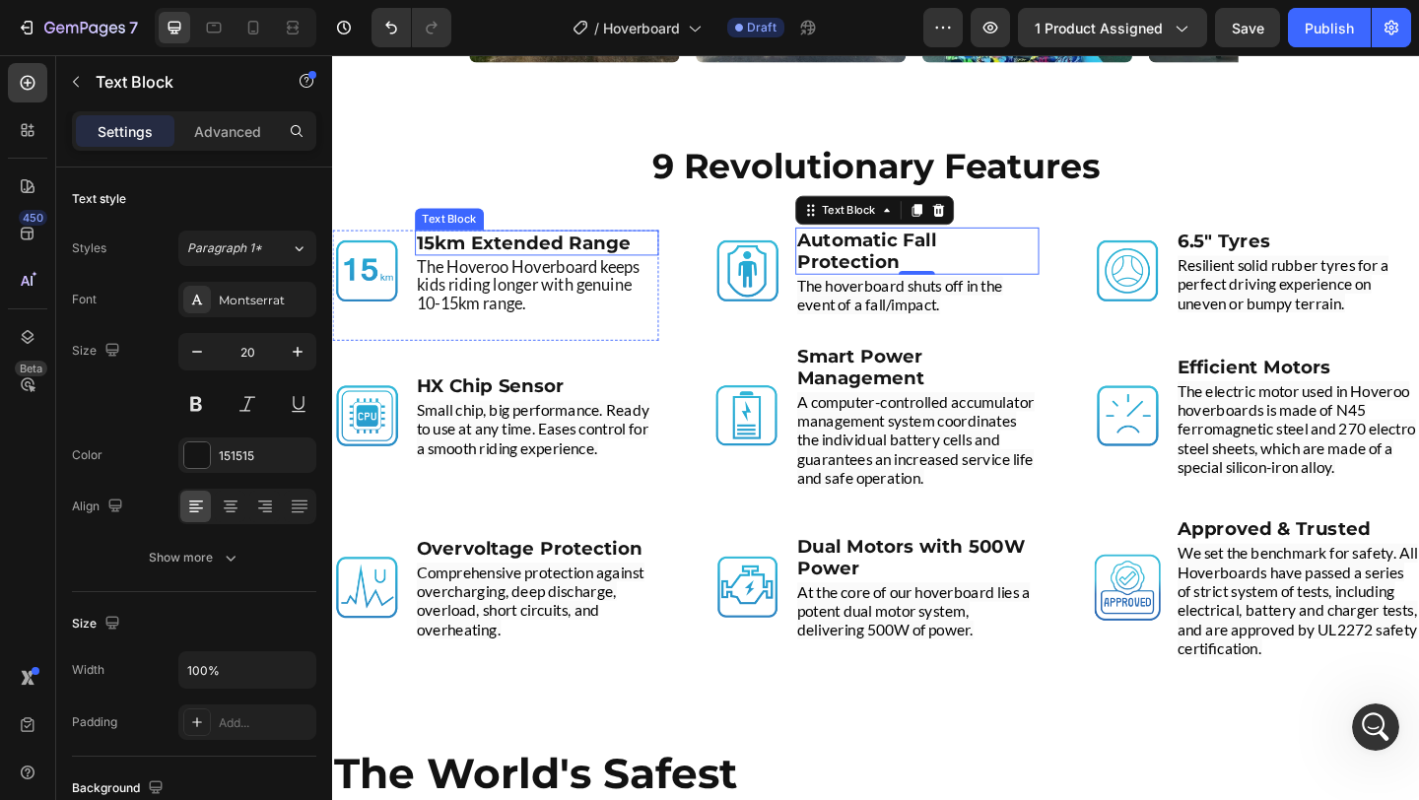
click at [606, 260] on strong "15km Extended Range" at bounding box center [540, 259] width 233 height 24
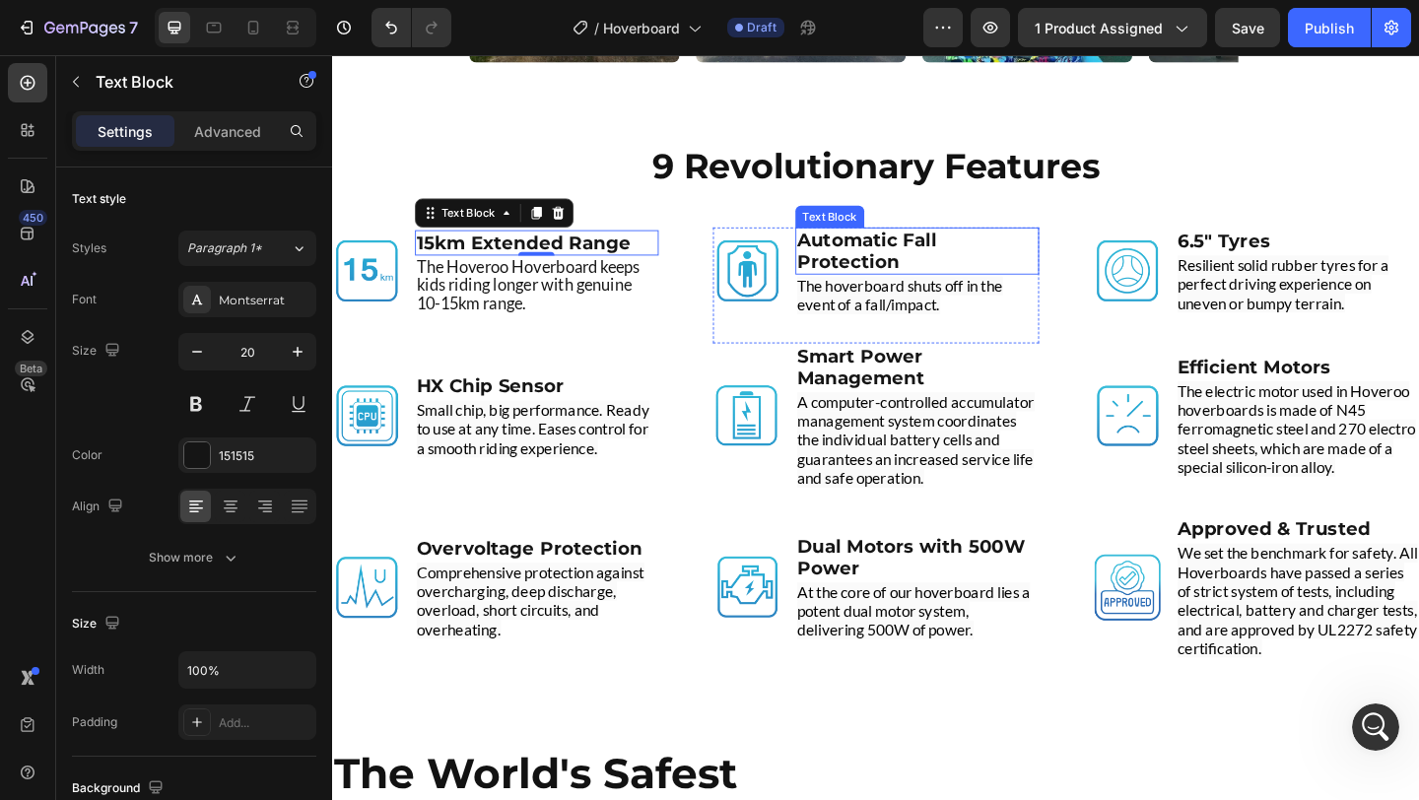
click at [895, 260] on strong "Automatic Fall Protection" at bounding box center [914, 267] width 152 height 47
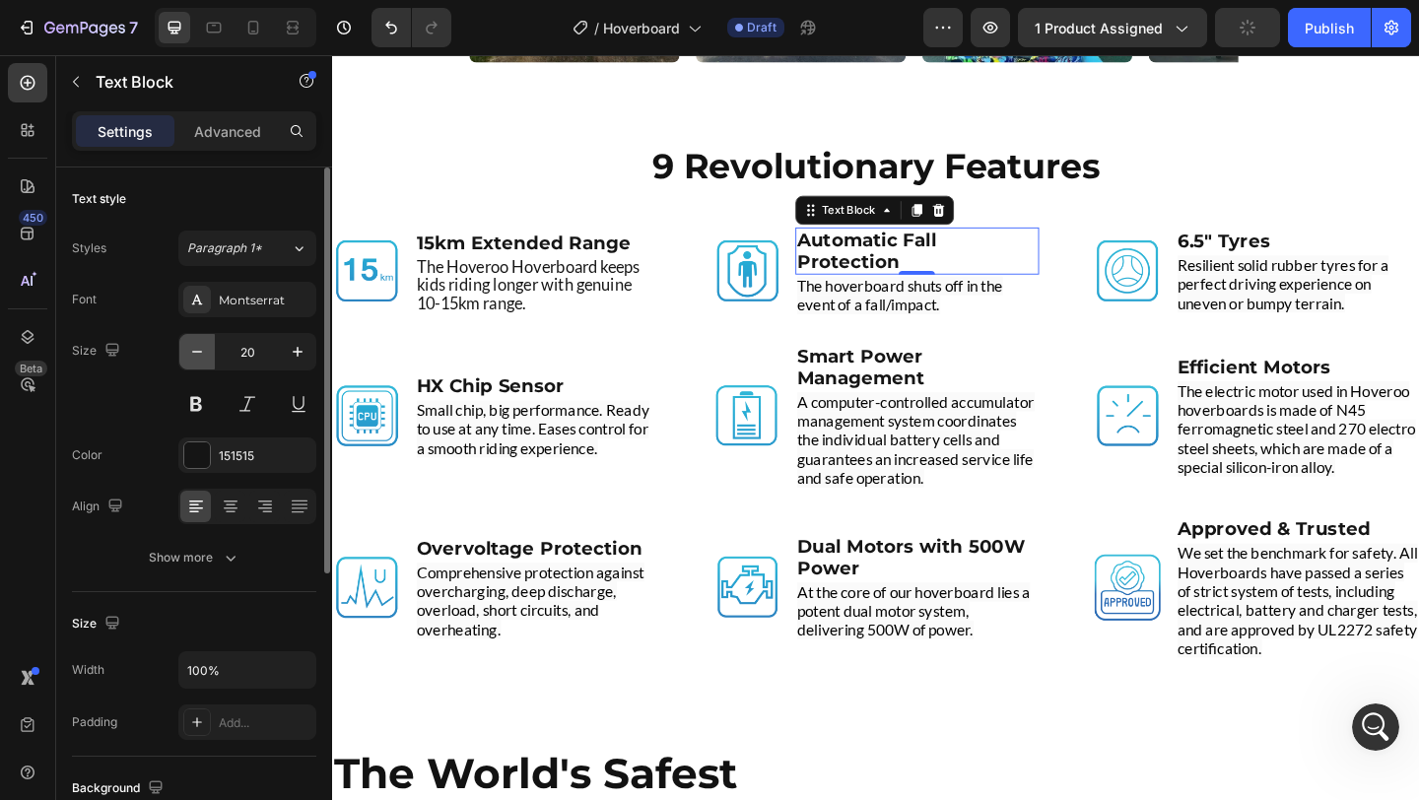
click at [198, 356] on icon "button" at bounding box center [197, 352] width 20 height 20
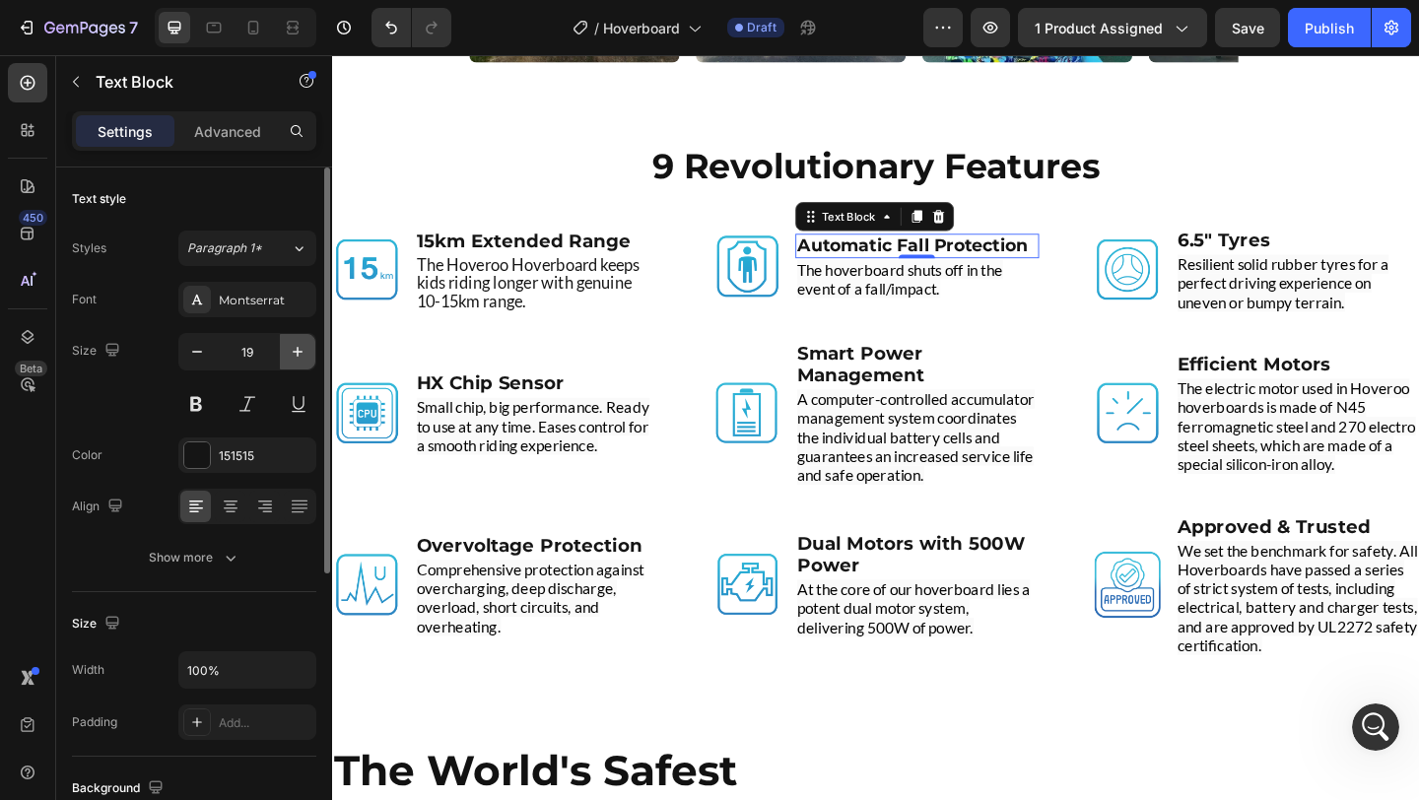
click at [301, 345] on icon "button" at bounding box center [298, 352] width 20 height 20
type input "20"
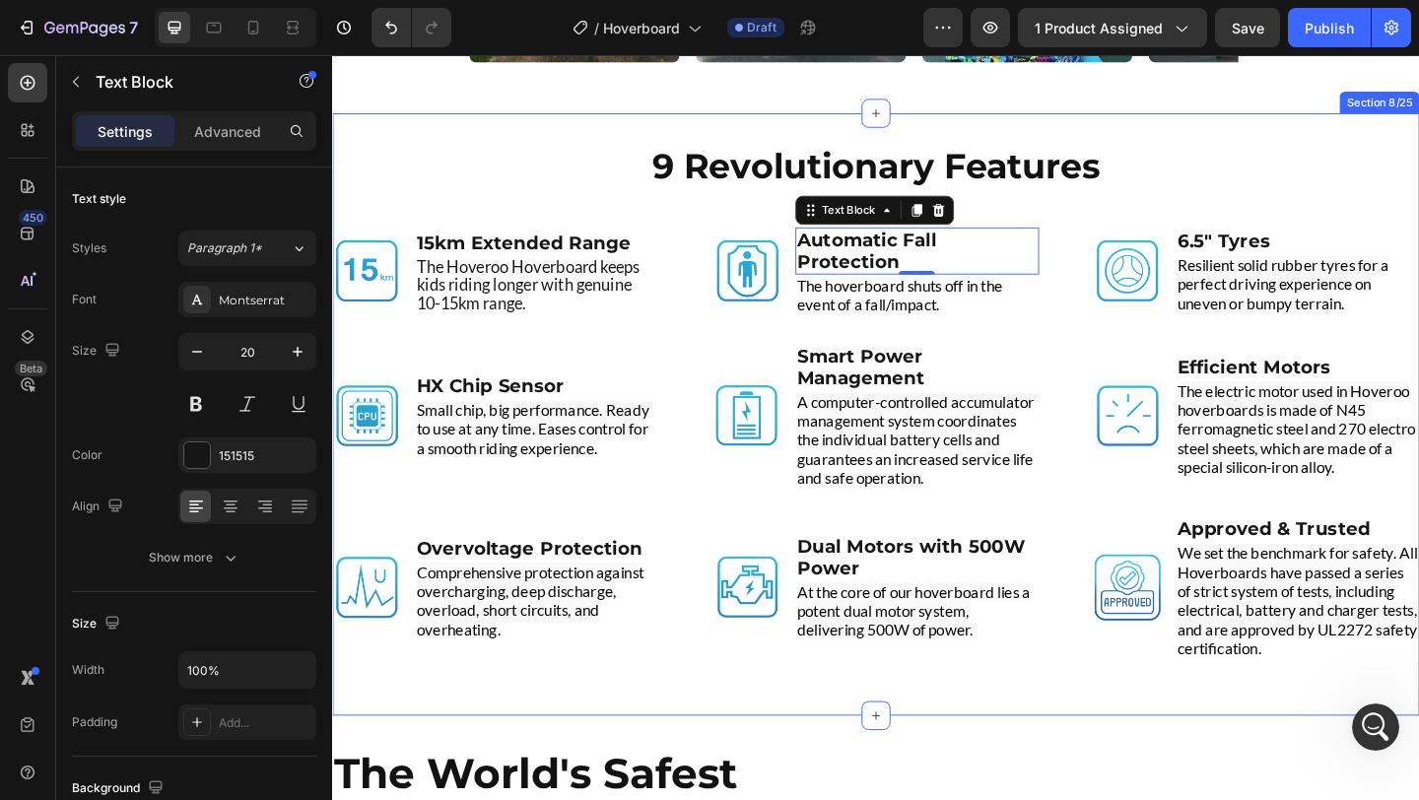
click at [717, 229] on div "9 Revolutionary Features Heading Image 15km Extended Range Text Block The Hover…" at bounding box center [923, 445] width 1183 height 591
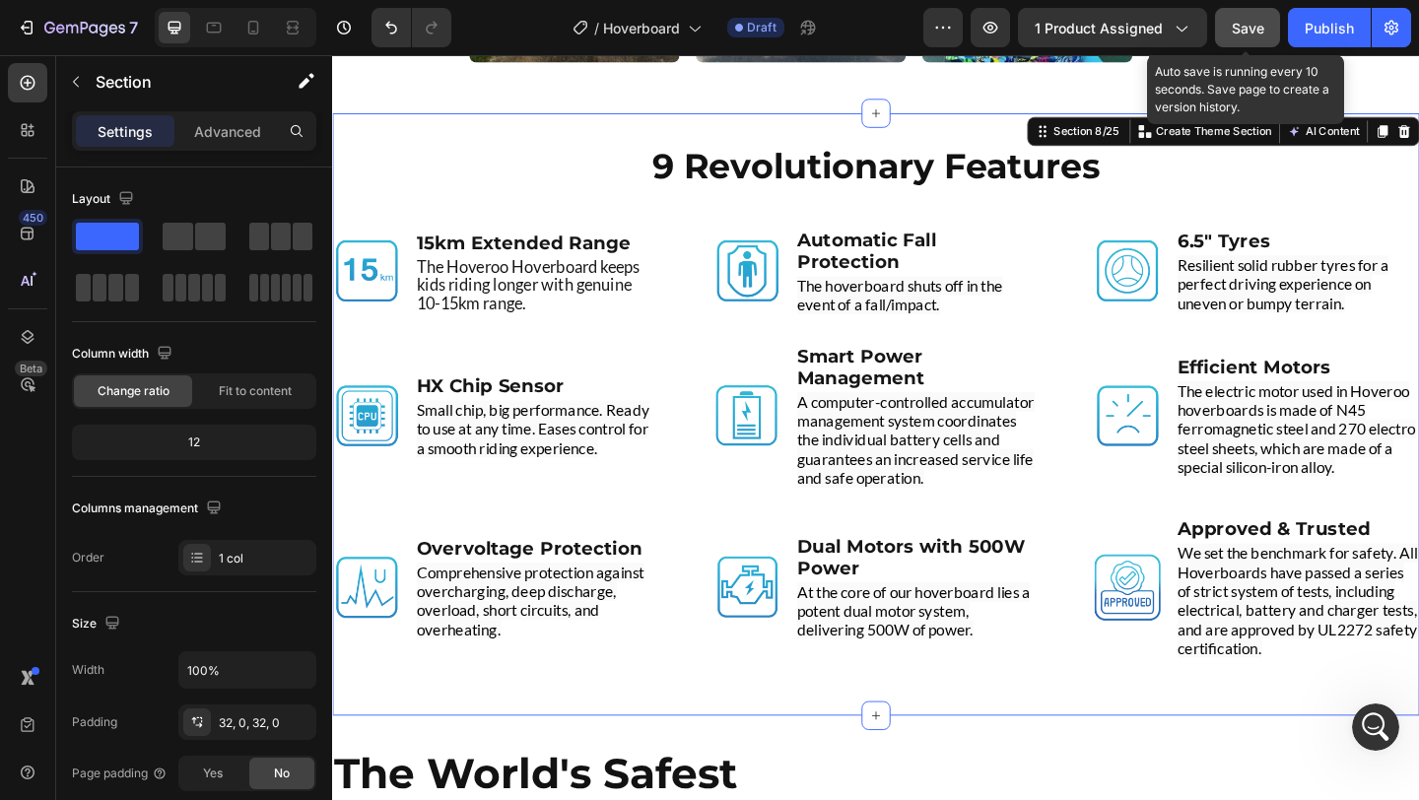
click at [1257, 38] on button "Save" at bounding box center [1247, 27] width 65 height 39
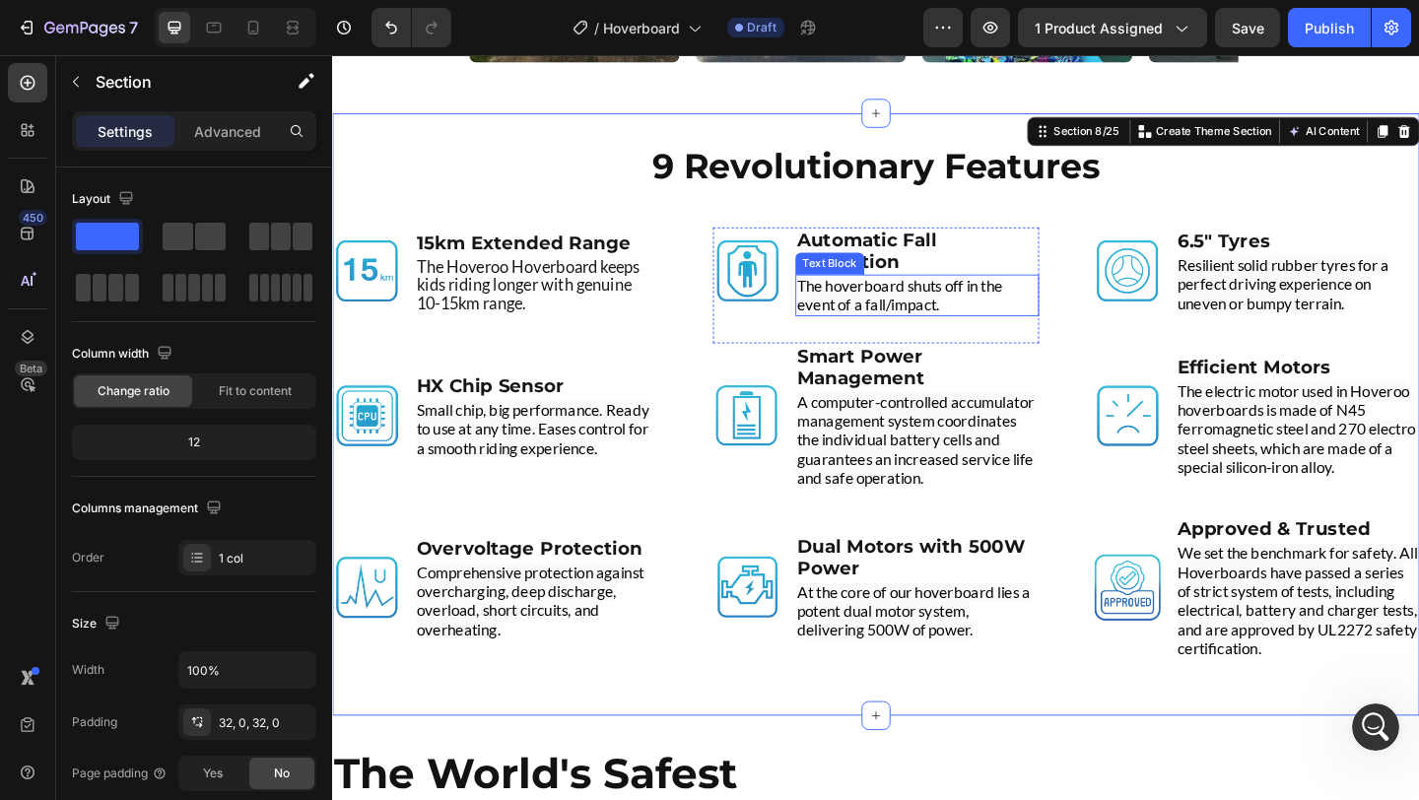
click at [917, 313] on span "The hoverboard shuts off in the event of a fall/impact." at bounding box center [950, 316] width 224 height 41
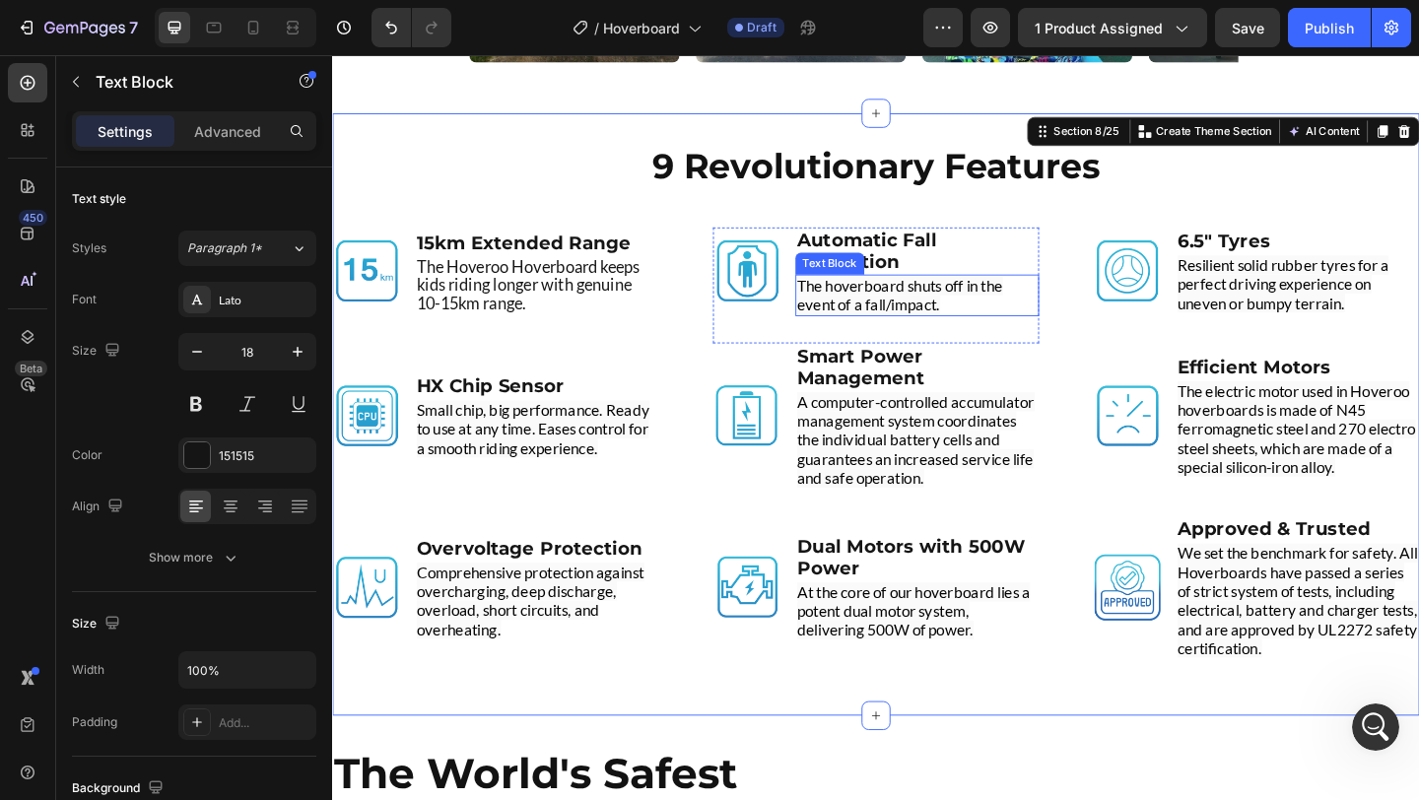
click at [917, 313] on span "The hoverboard shuts off in the event of a fall/impact." at bounding box center [950, 316] width 224 height 41
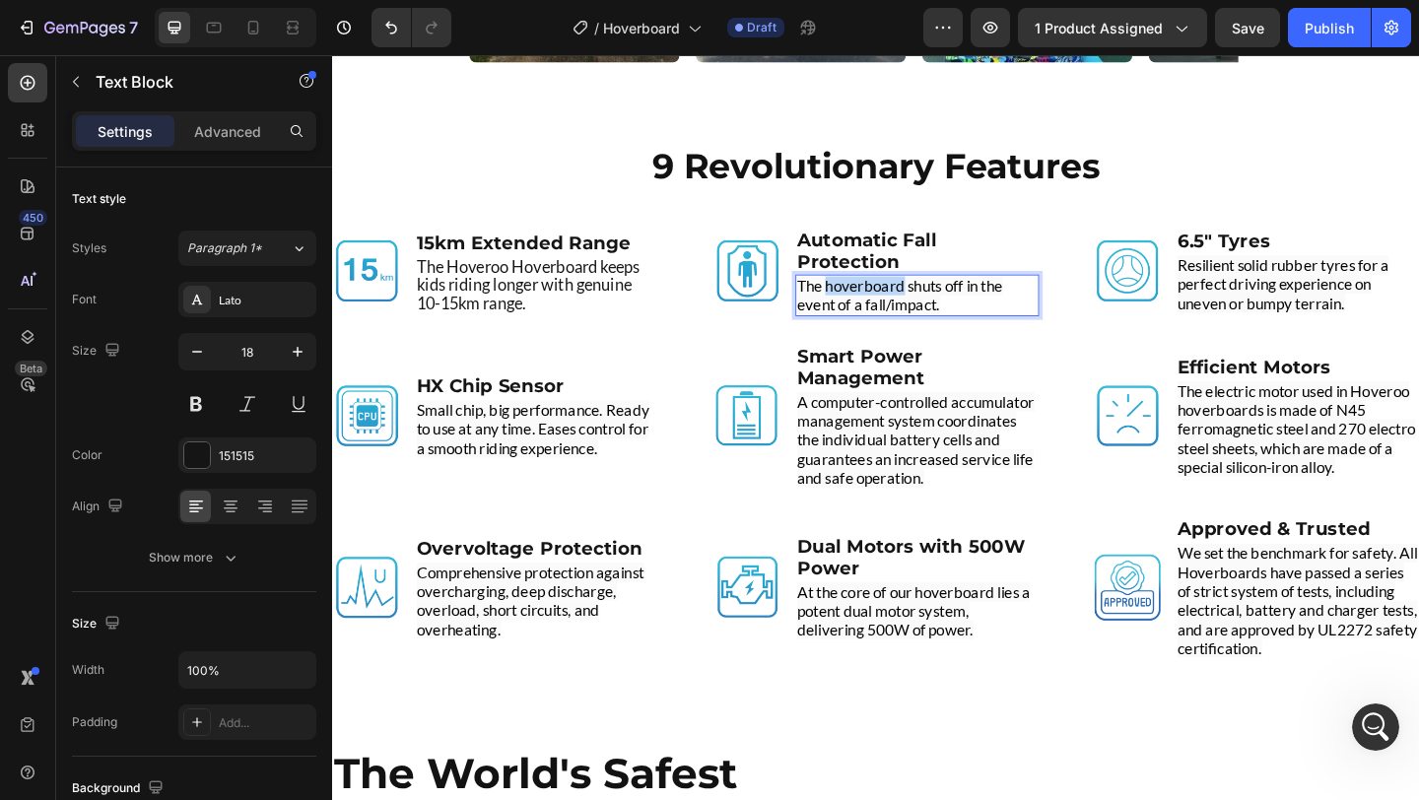
click at [917, 313] on span "The hoverboard shuts off in the event of a fall/impact." at bounding box center [950, 316] width 224 height 41
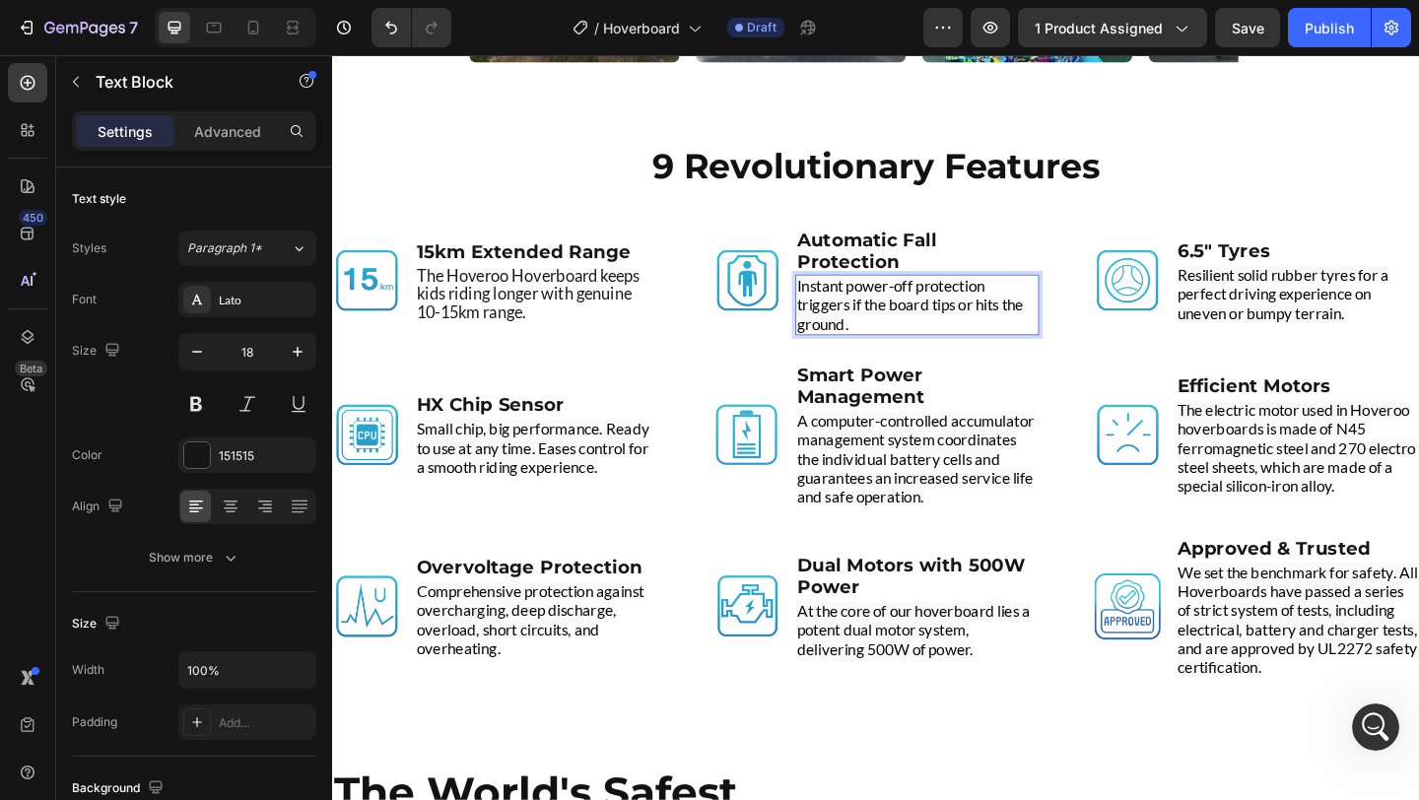
click at [940, 331] on span "Instant power-off protection triggers if the board tips or hits the ground." at bounding box center [961, 327] width 246 height 62
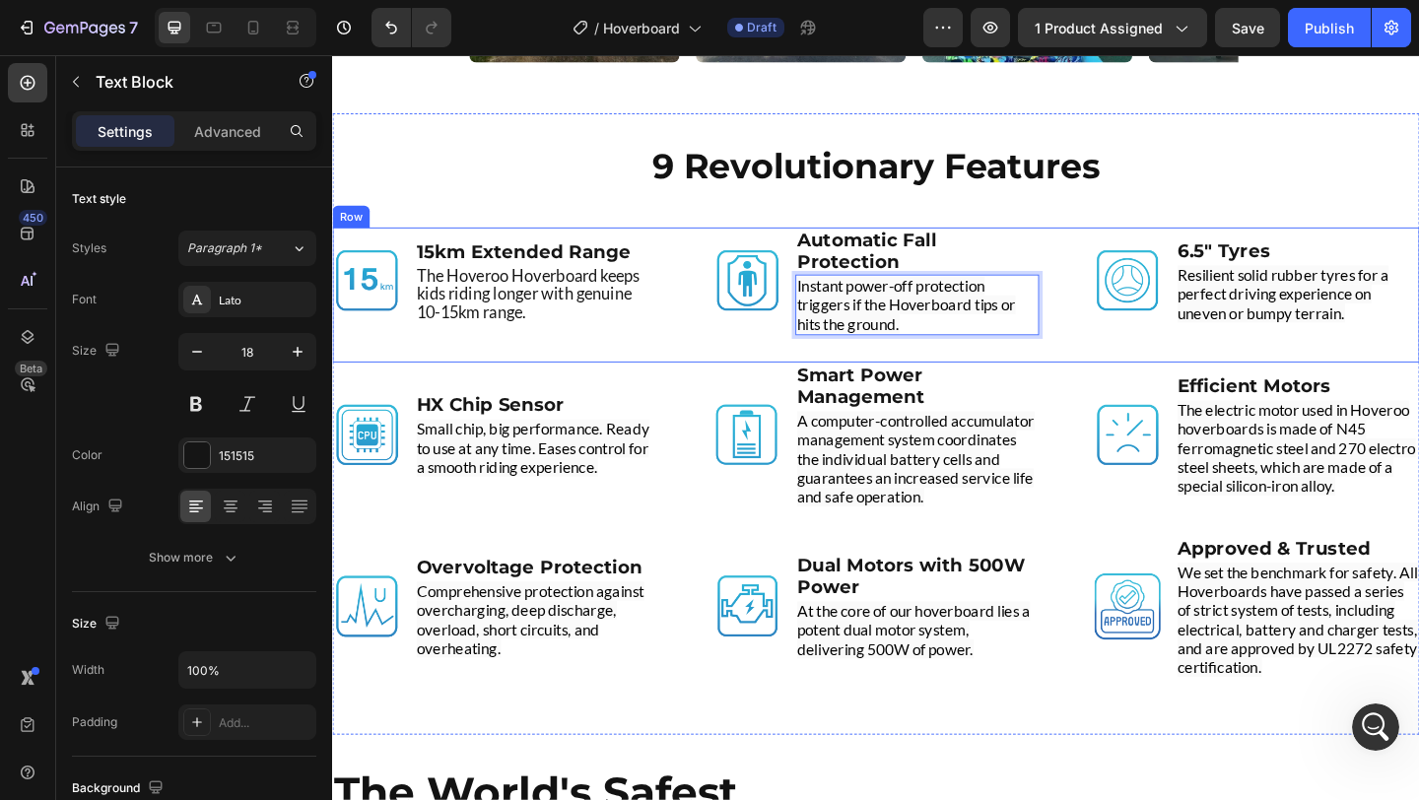
click at [707, 363] on div "Image 15km Extended Range Text Block The Hoveroo Hoverboard keeps kids riding l…" at bounding box center [923, 315] width 1183 height 147
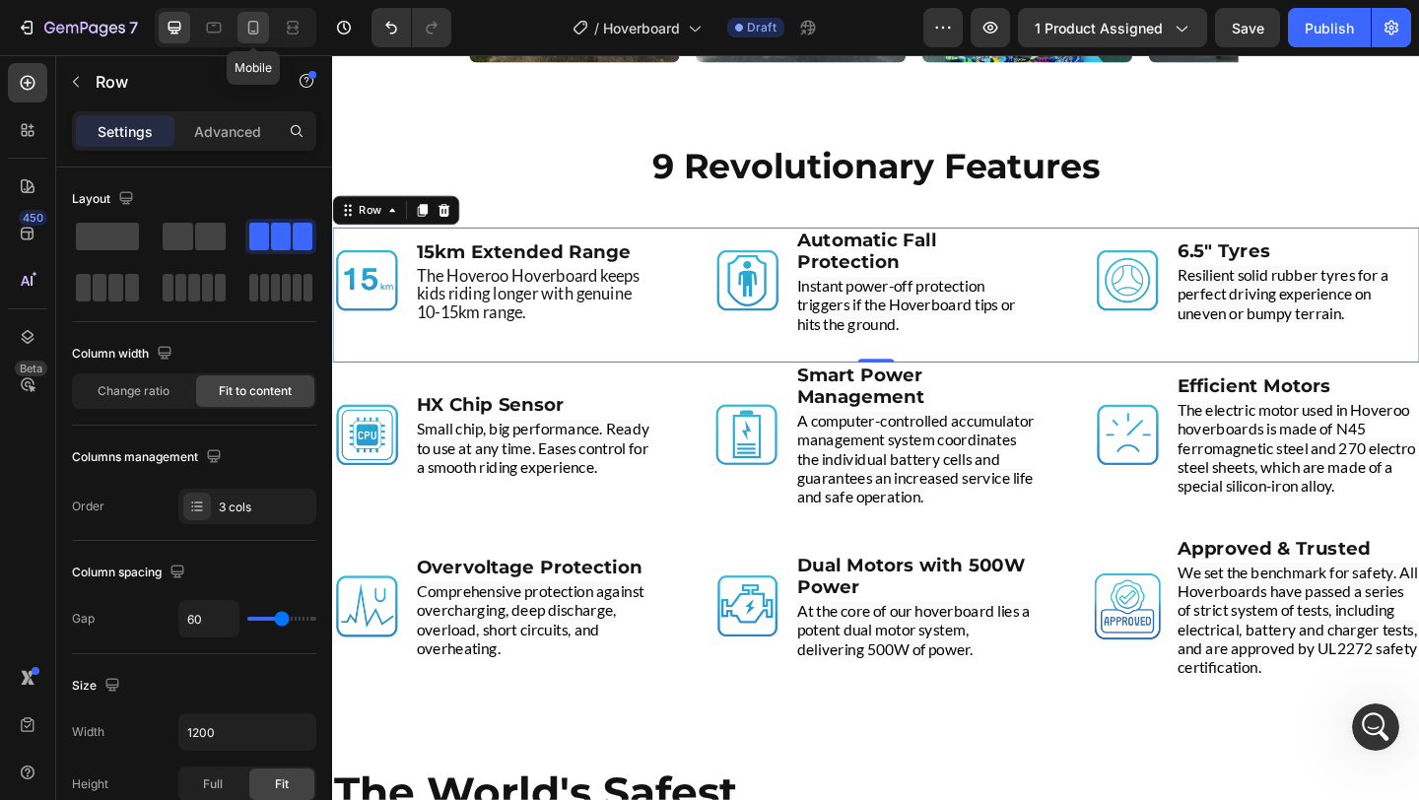
click at [253, 27] on icon at bounding box center [253, 28] width 20 height 20
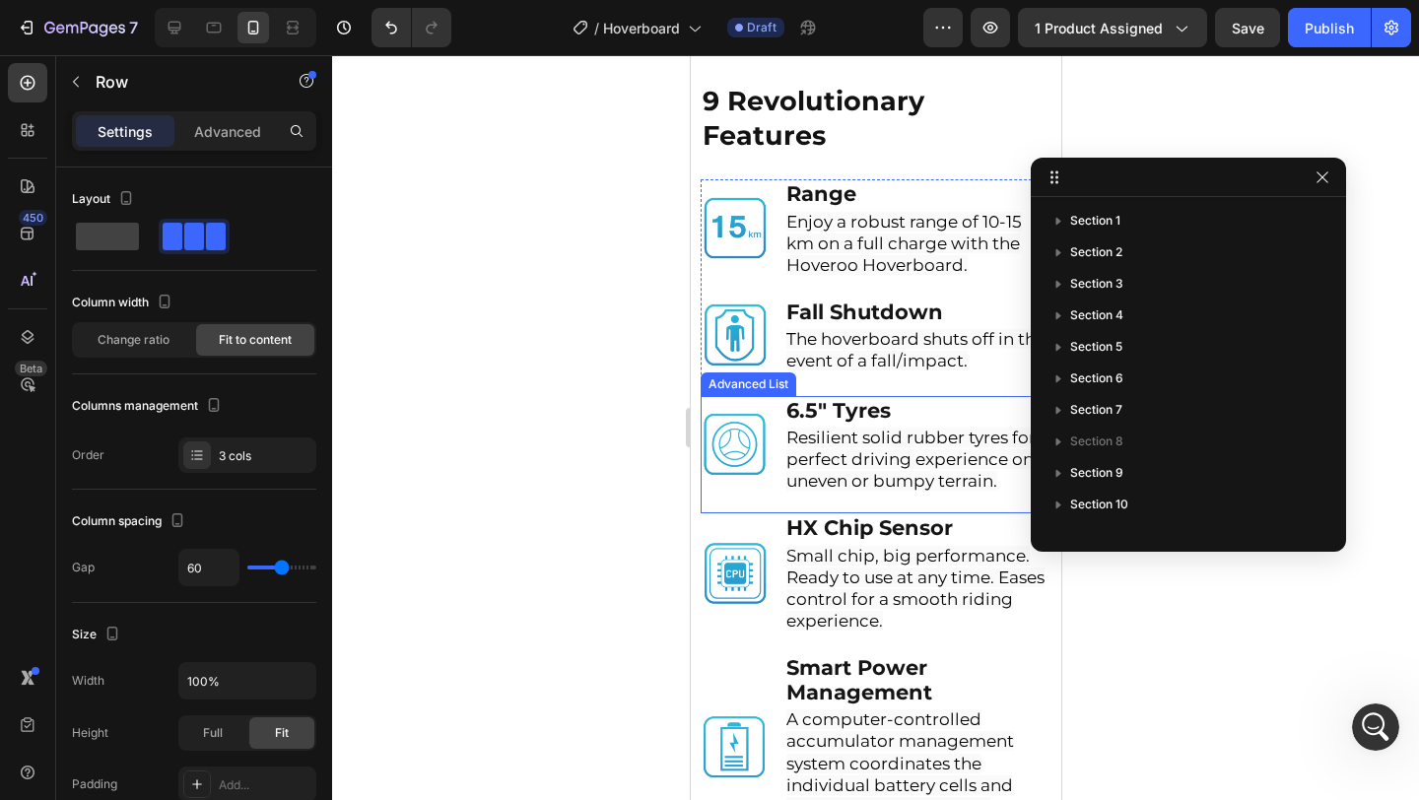
scroll to position [4300, 0]
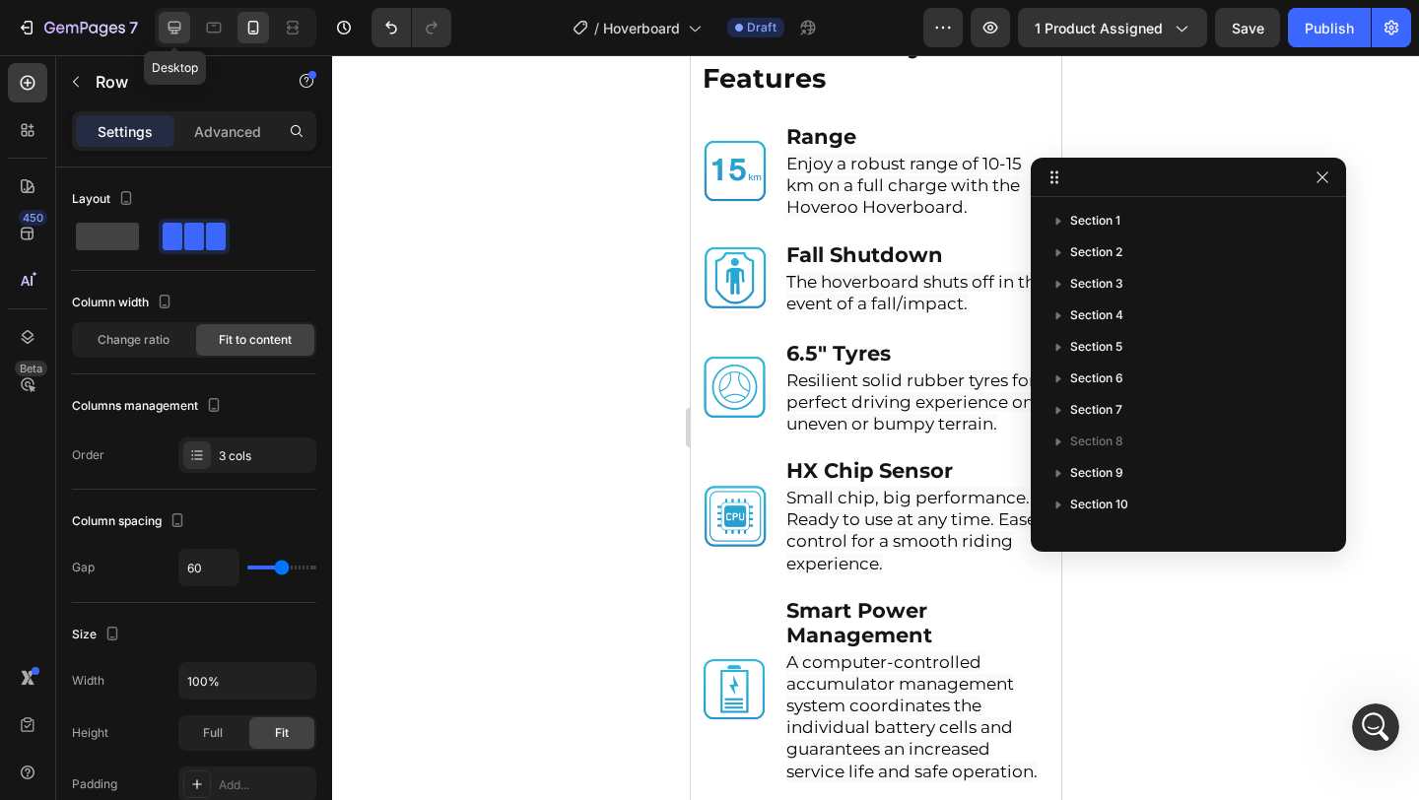
click at [168, 23] on icon at bounding box center [175, 28] width 20 height 20
type input "1200"
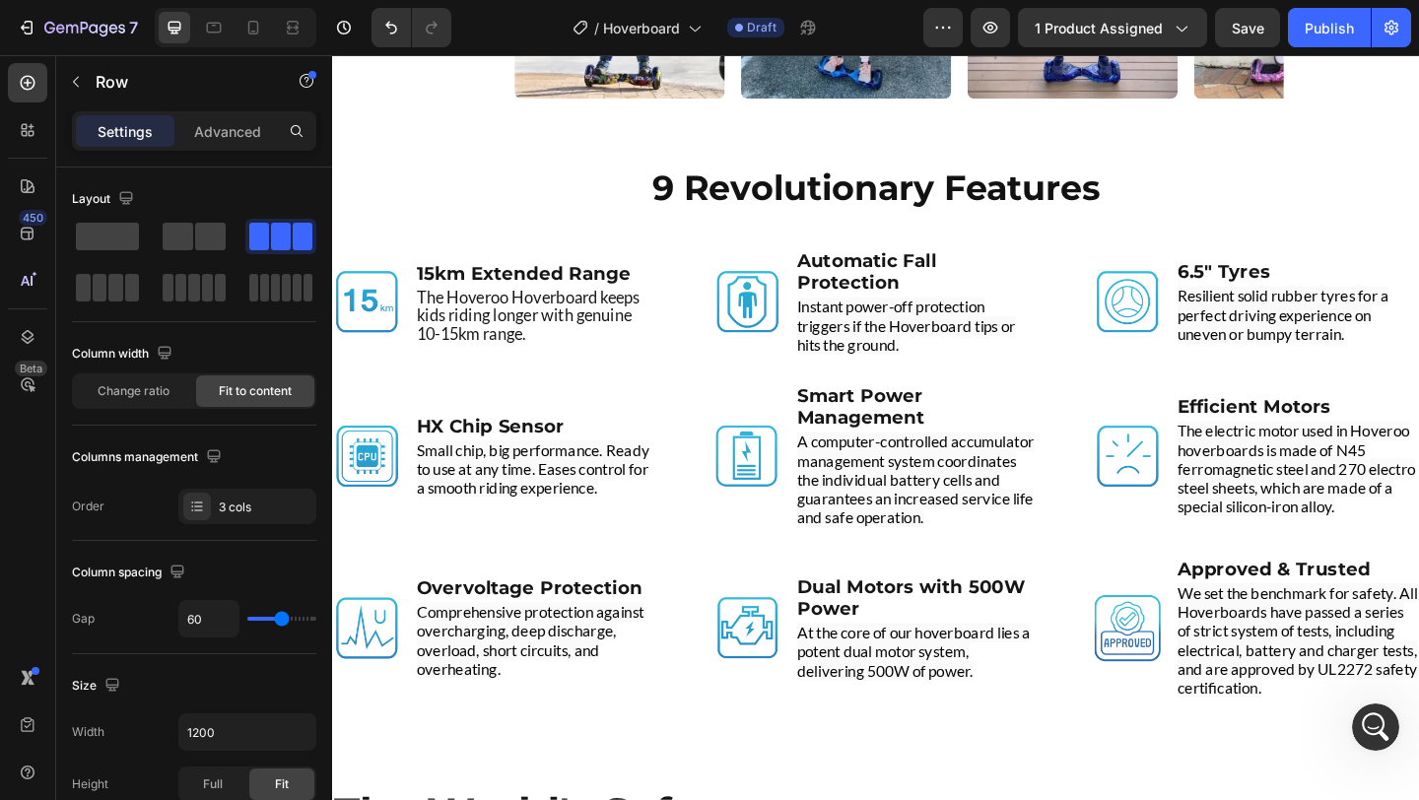
scroll to position [4162, 0]
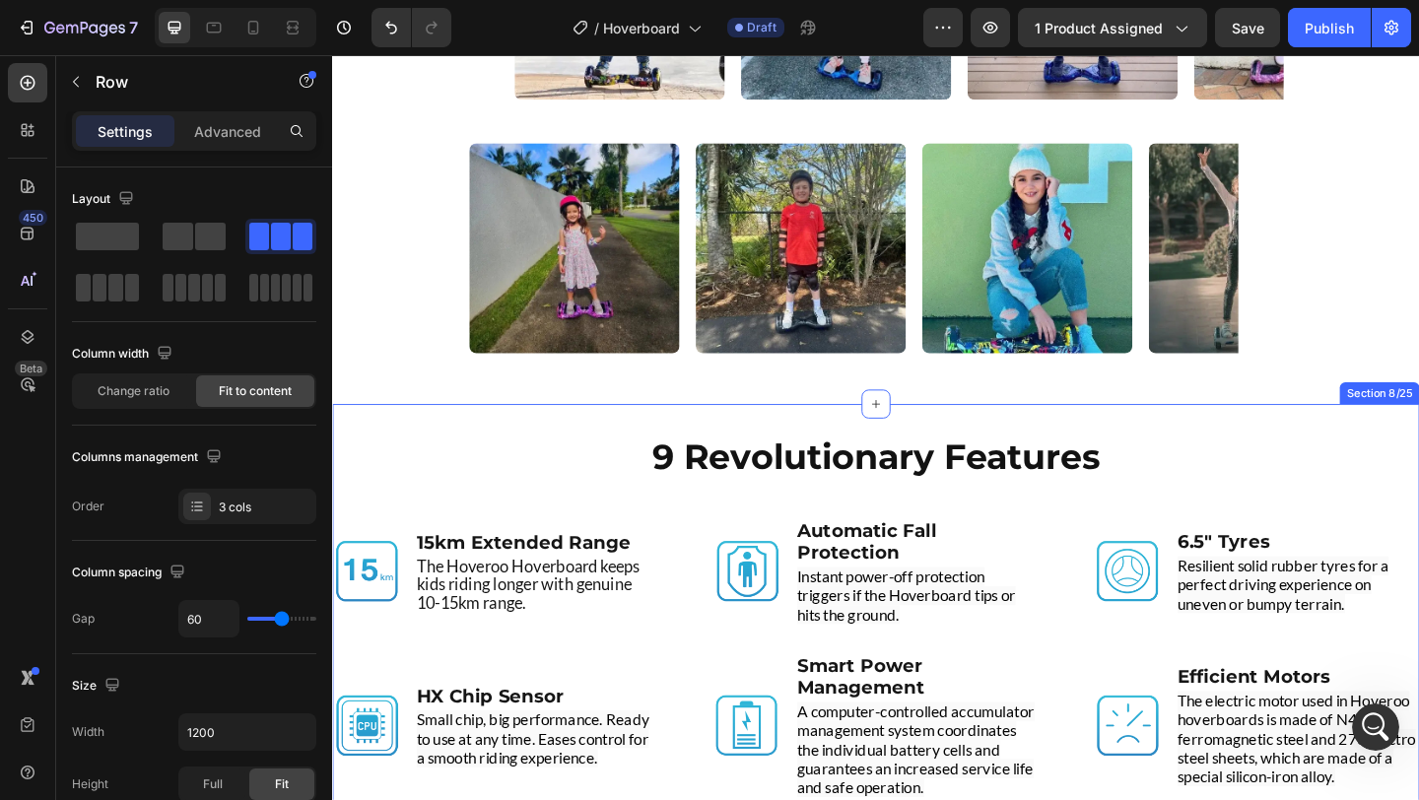
click at [654, 458] on div "9 Revolutionary Features Heading Image 15km Extended Range Text Block The Hover…" at bounding box center [923, 772] width 1183 height 675
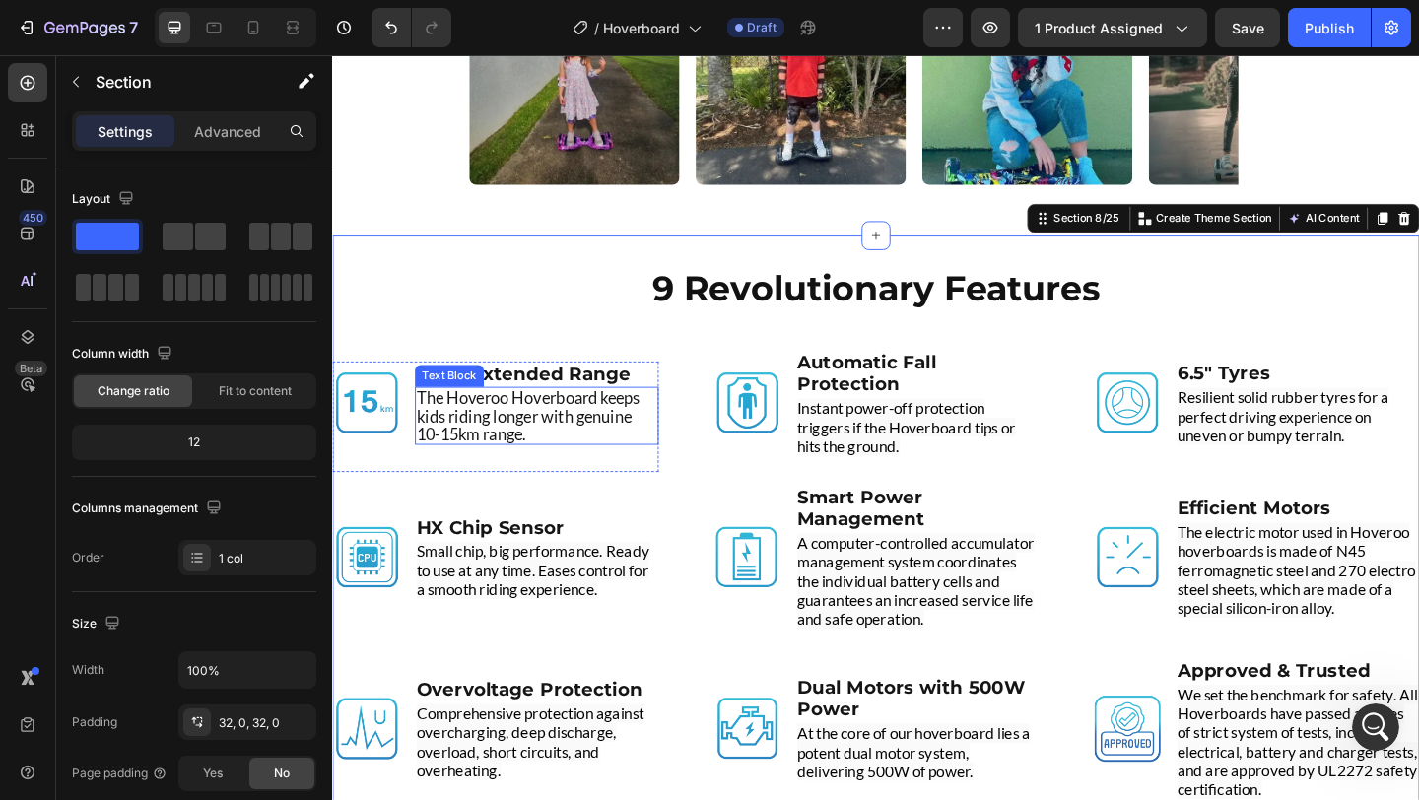
scroll to position [4353, 0]
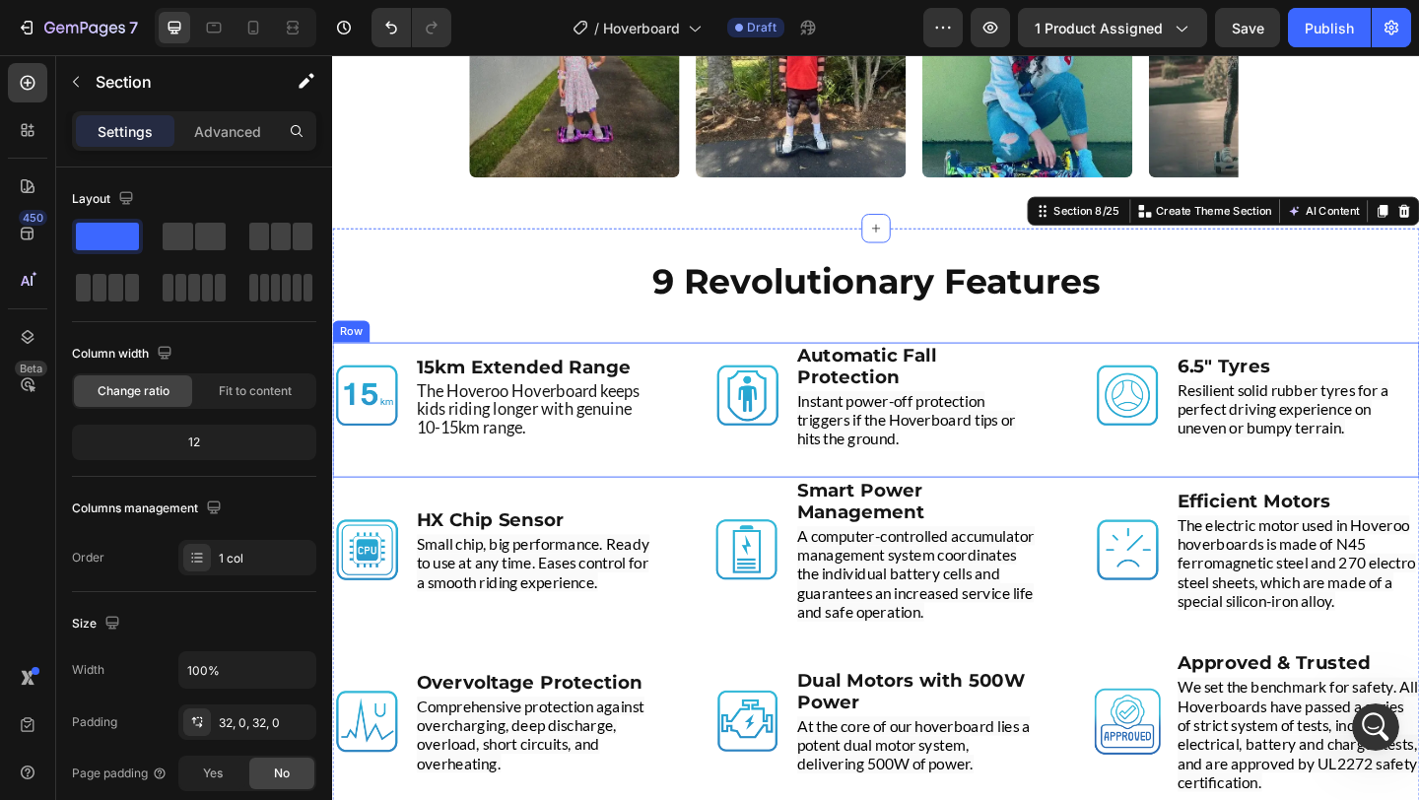
click at [730, 453] on div "Image 15km Extended Range Text Block The Hoveroo Hoverboard keeps kids riding l…" at bounding box center [923, 441] width 1183 height 147
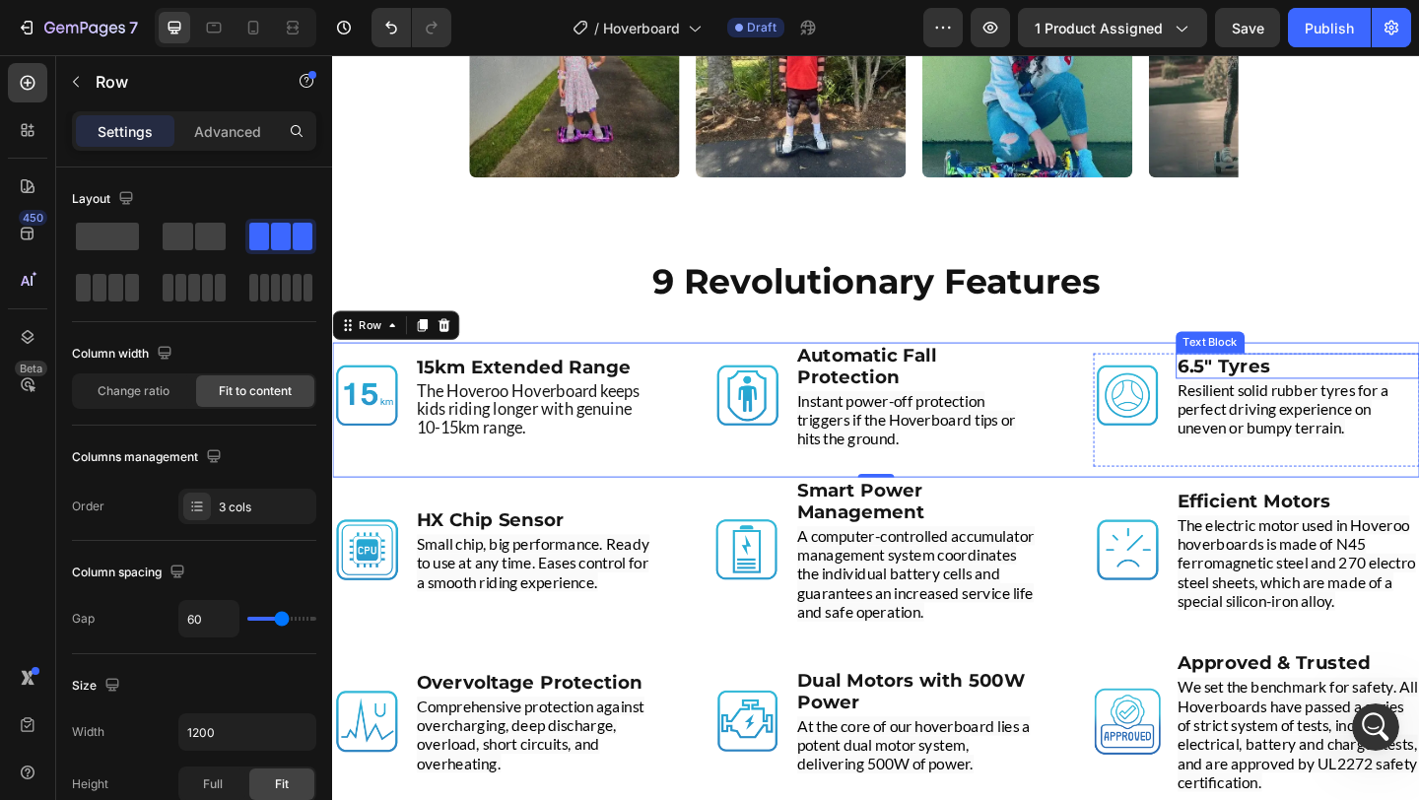
click at [1307, 385] on strong "6.5" Tyres" at bounding box center [1302, 393] width 101 height 24
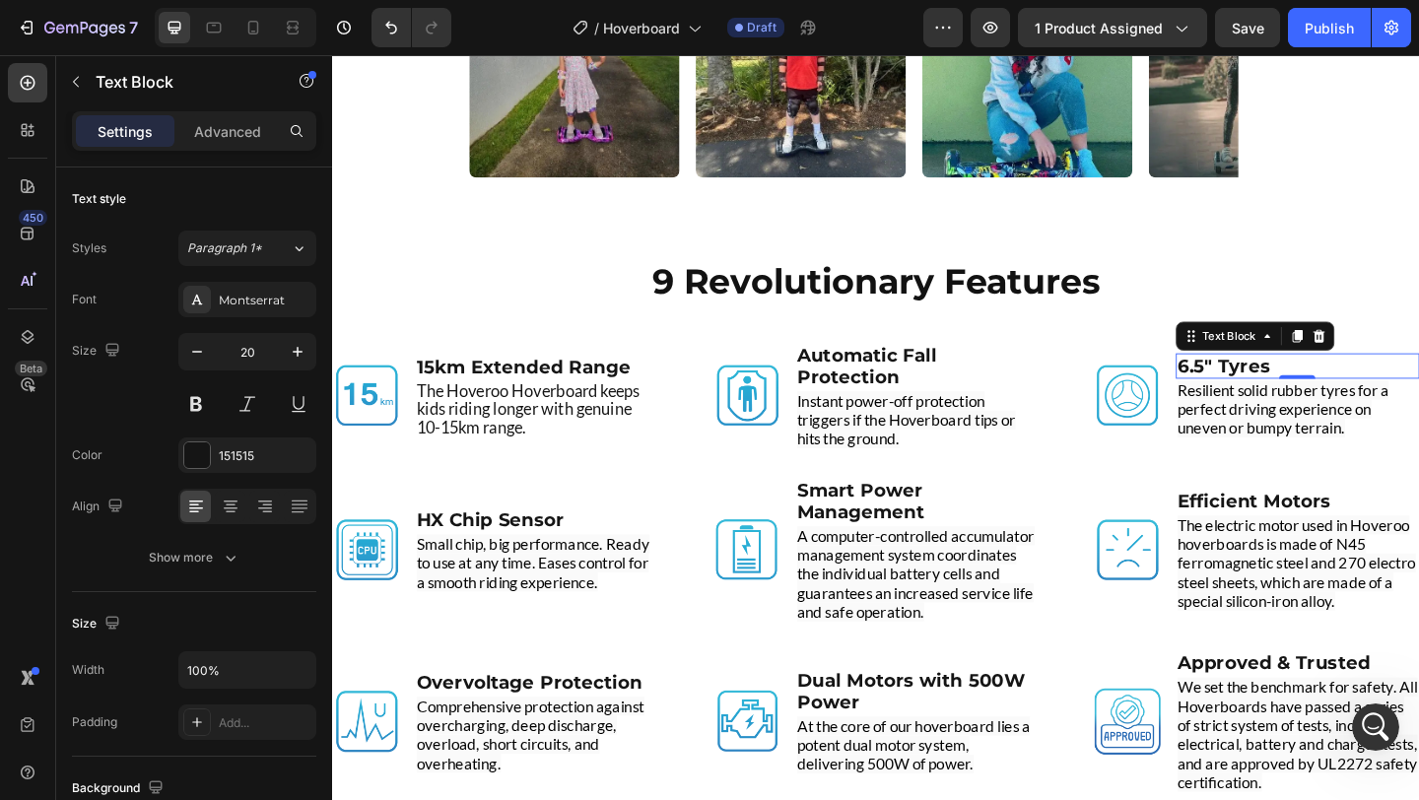
click at [1307, 385] on strong "6.5" Tyres" at bounding box center [1302, 393] width 101 height 24
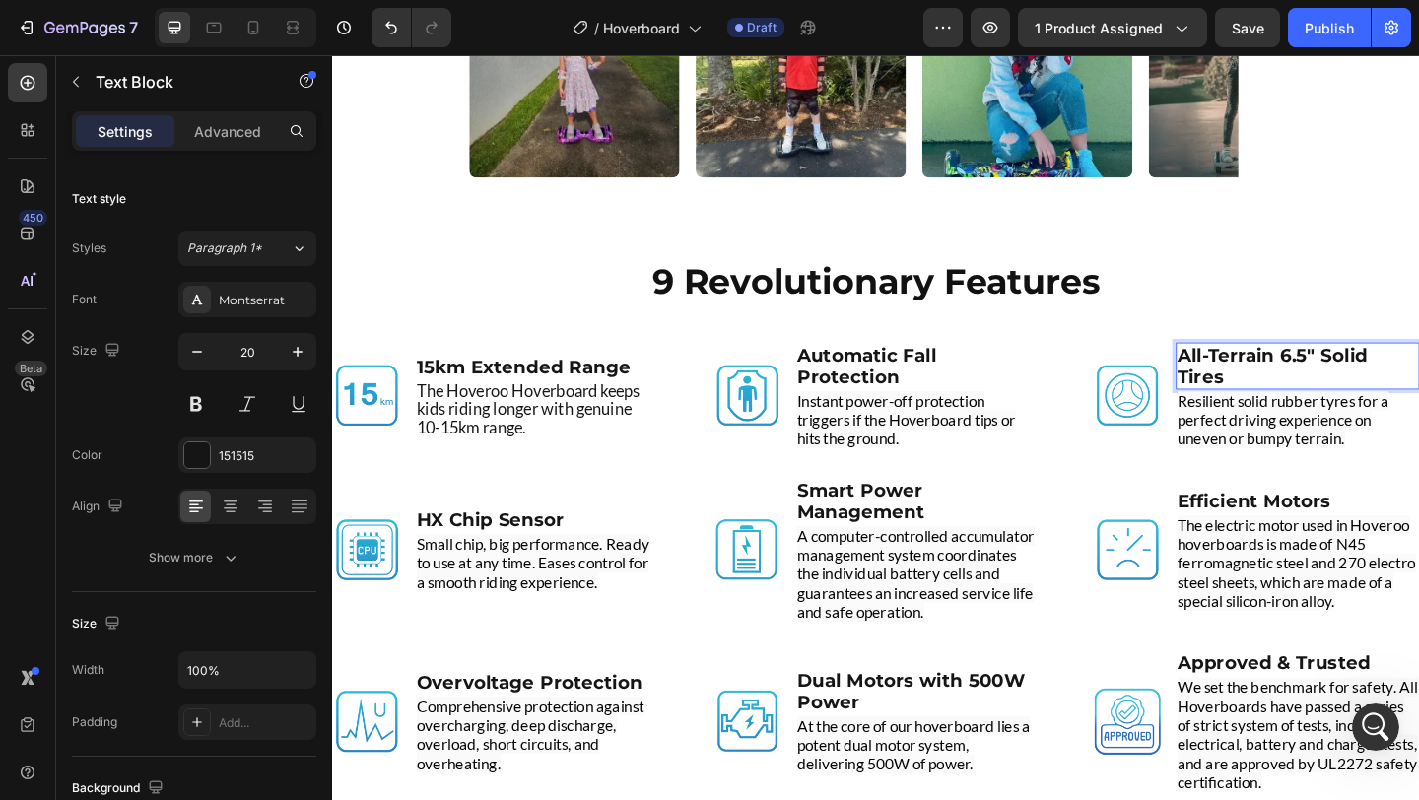
click at [1418, 394] on strong "All-Terrain 6.5" Solid Tires" at bounding box center [1355, 393] width 207 height 47
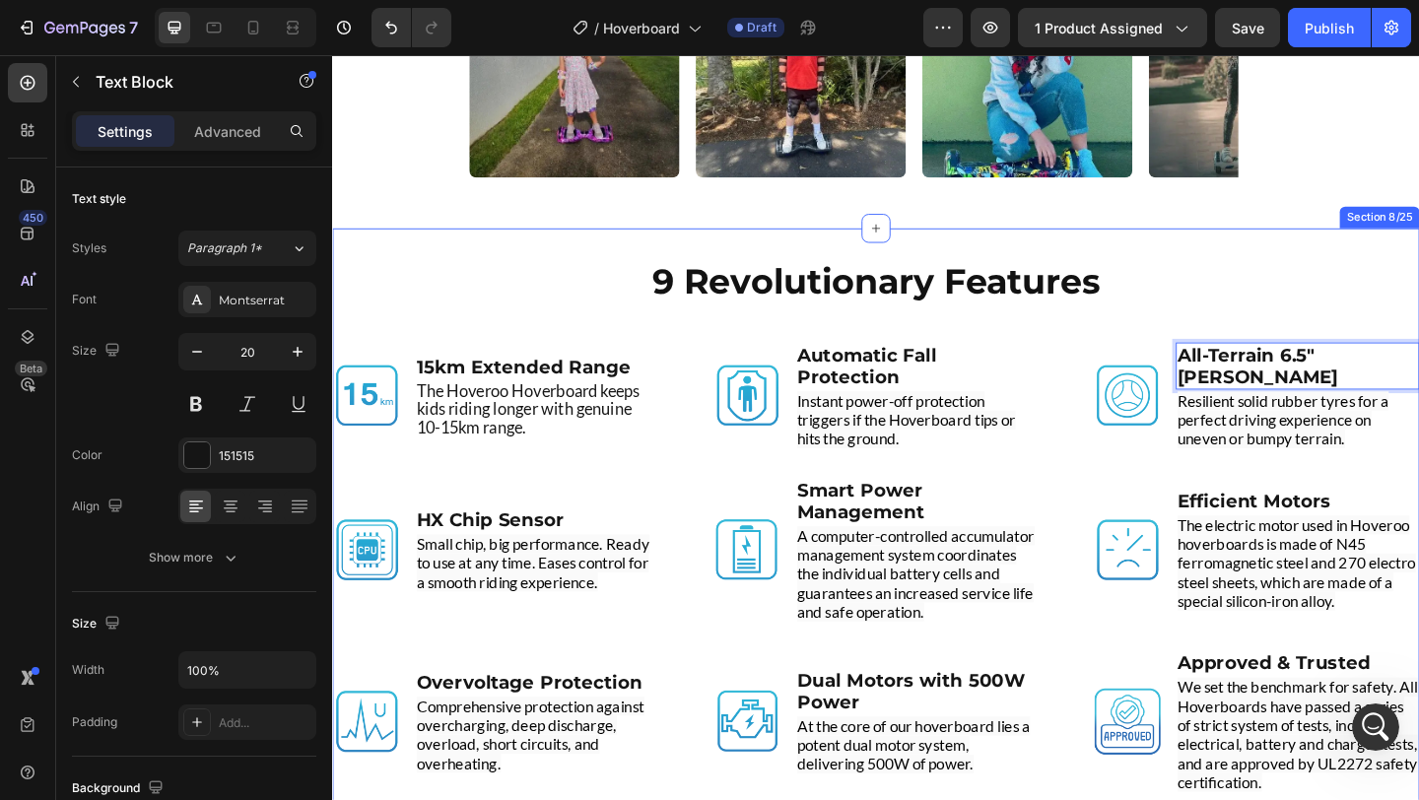
click at [1202, 334] on div "9 Revolutionary Features Heading Image 15km Extended Range Text Block The Hover…" at bounding box center [923, 581] width 1183 height 612
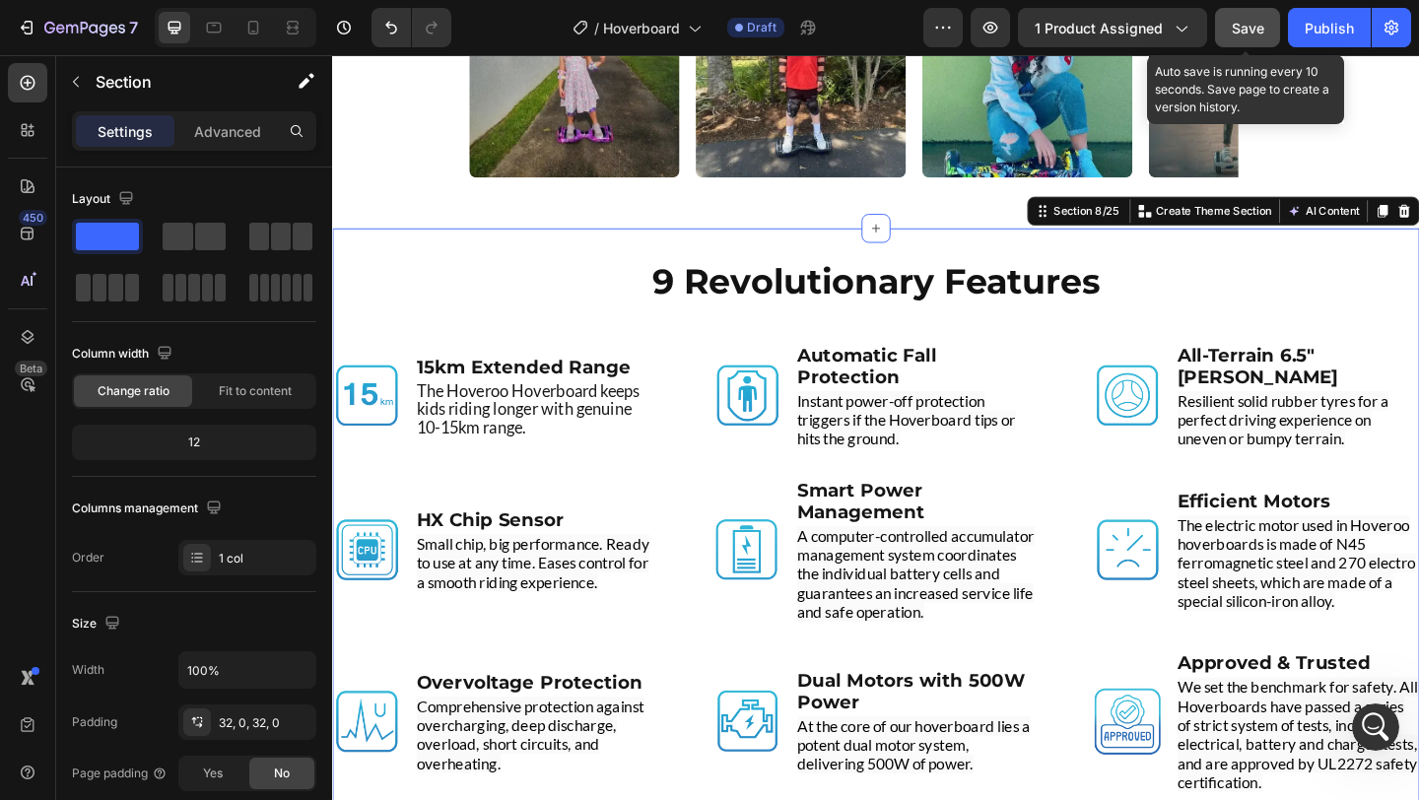
click at [1245, 21] on span "Save" at bounding box center [1248, 28] width 33 height 17
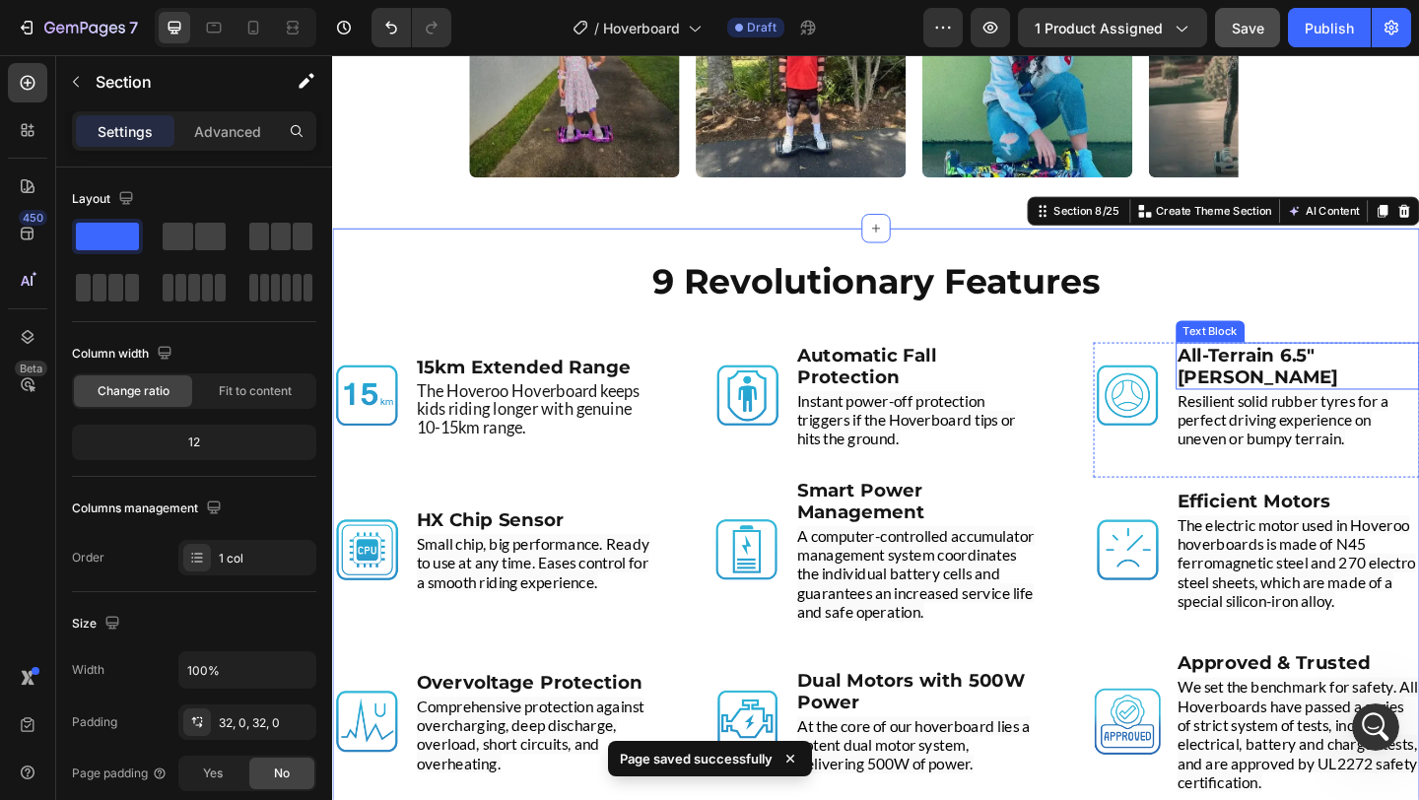
click at [1418, 395] on strong "All-Terrain 6.5" [PERSON_NAME]" at bounding box center [1339, 393] width 174 height 47
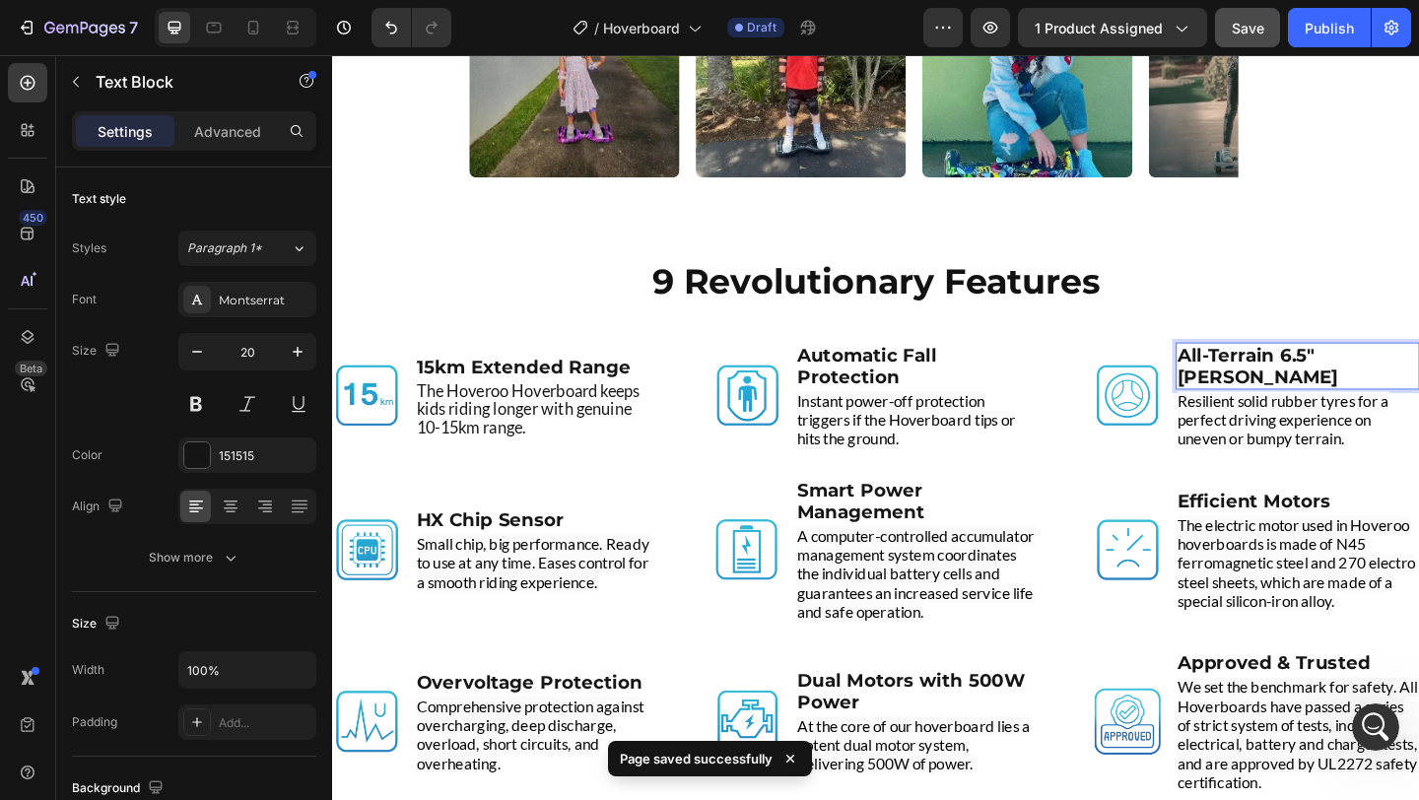
click at [1418, 395] on strong "All-Terrain 6.5" [PERSON_NAME]" at bounding box center [1339, 393] width 174 height 47
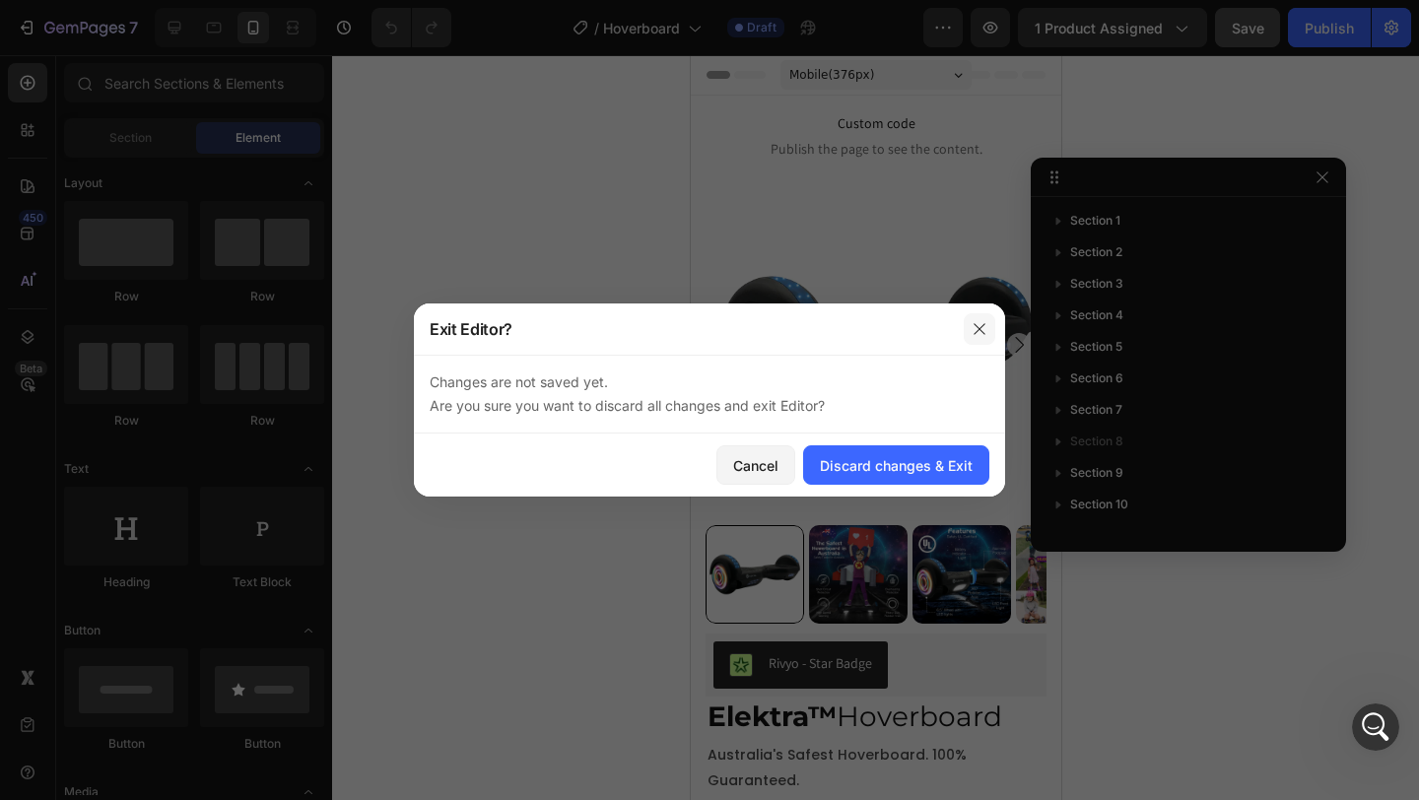
click at [977, 330] on icon "button" at bounding box center [980, 329] width 16 height 16
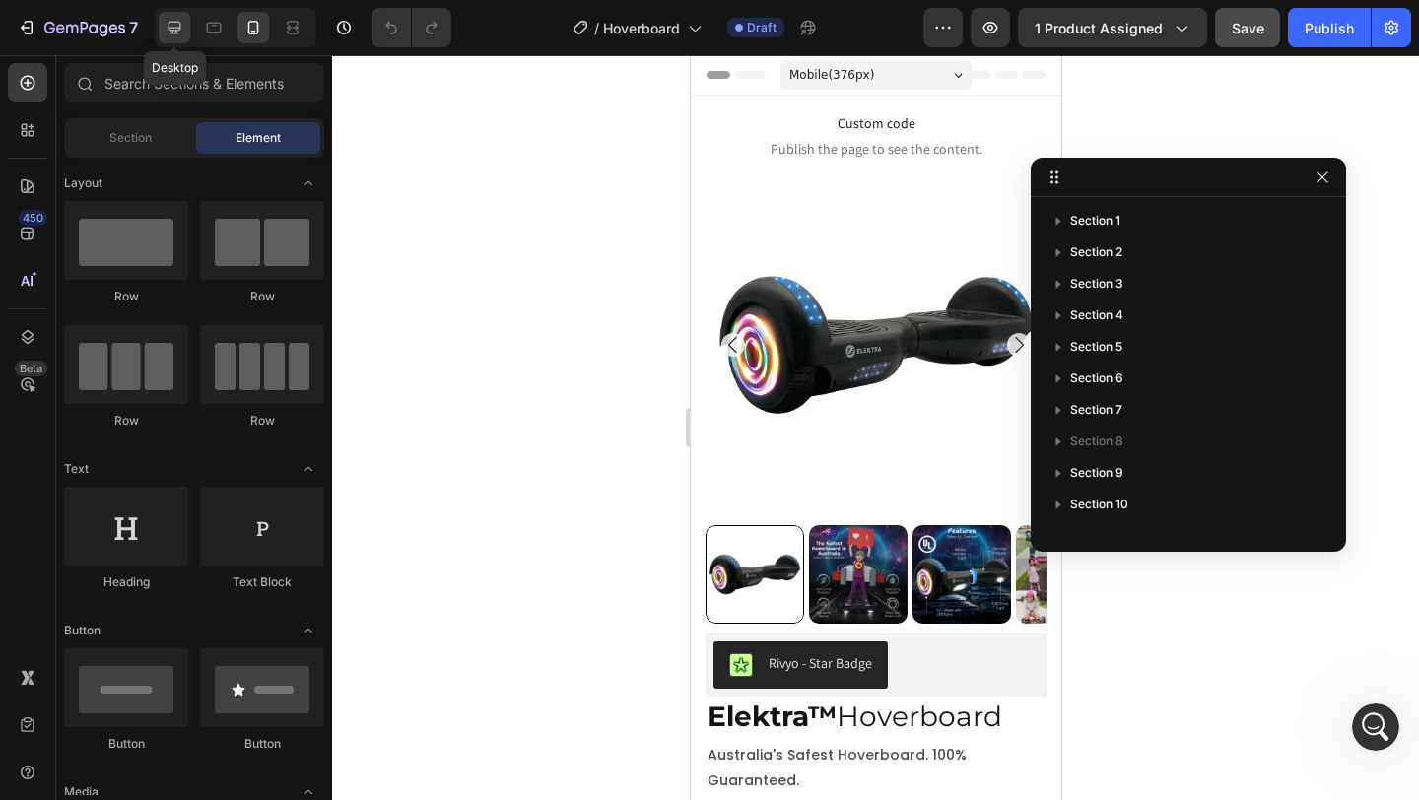
click at [174, 35] on icon at bounding box center [175, 28] width 20 height 20
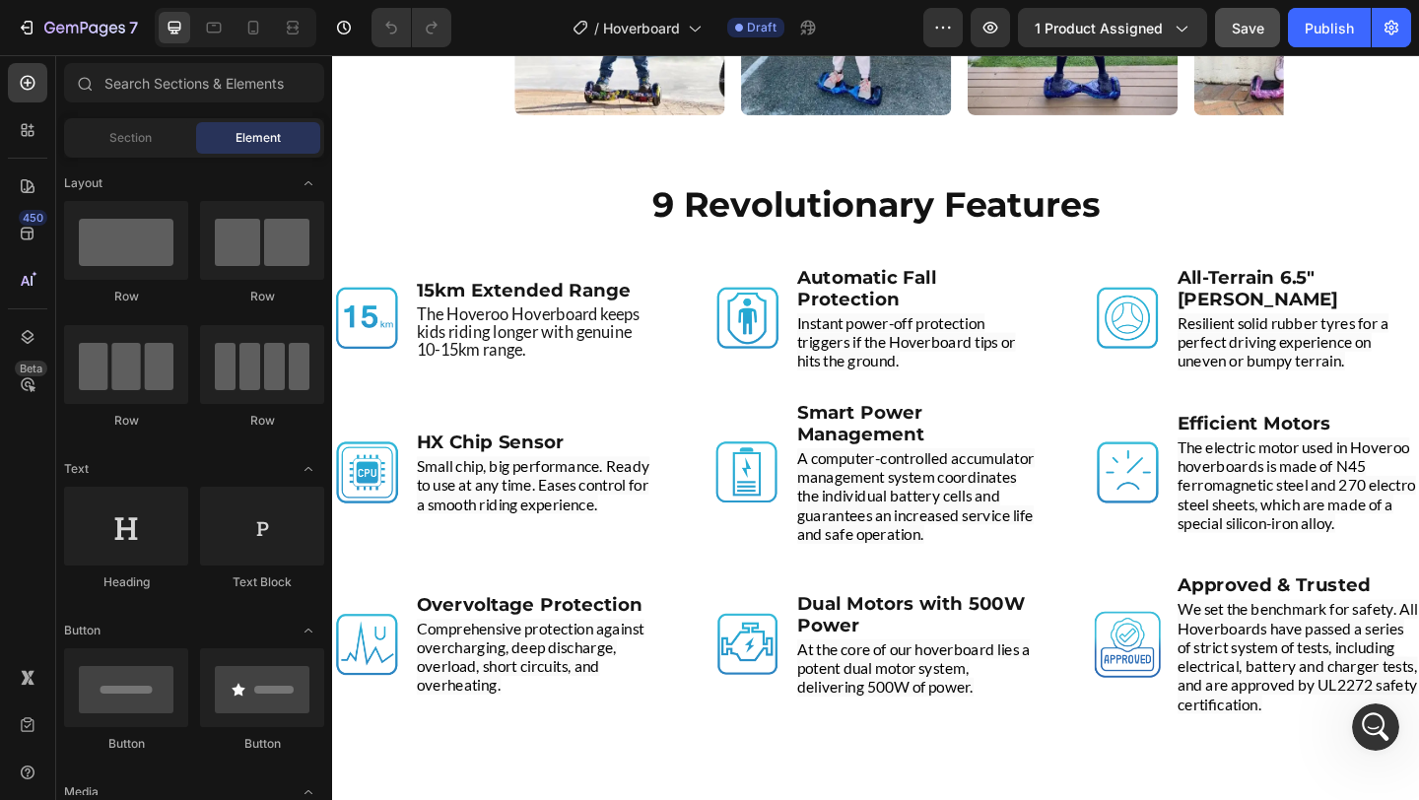
scroll to position [4402, 0]
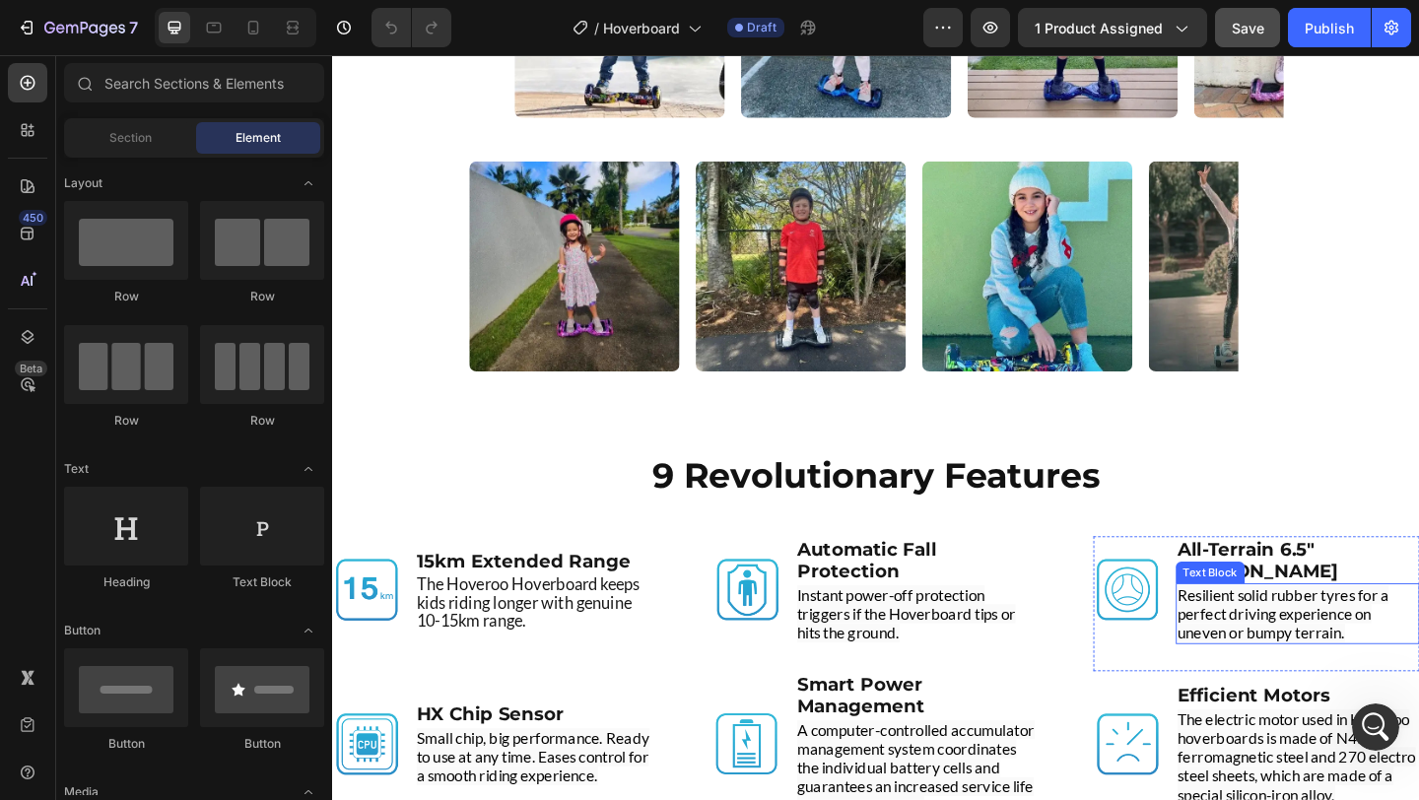
click at [1291, 660] on span "Resilient solid rubber tyres for a perfect driving experience on uneven or bump…" at bounding box center [1367, 663] width 230 height 62
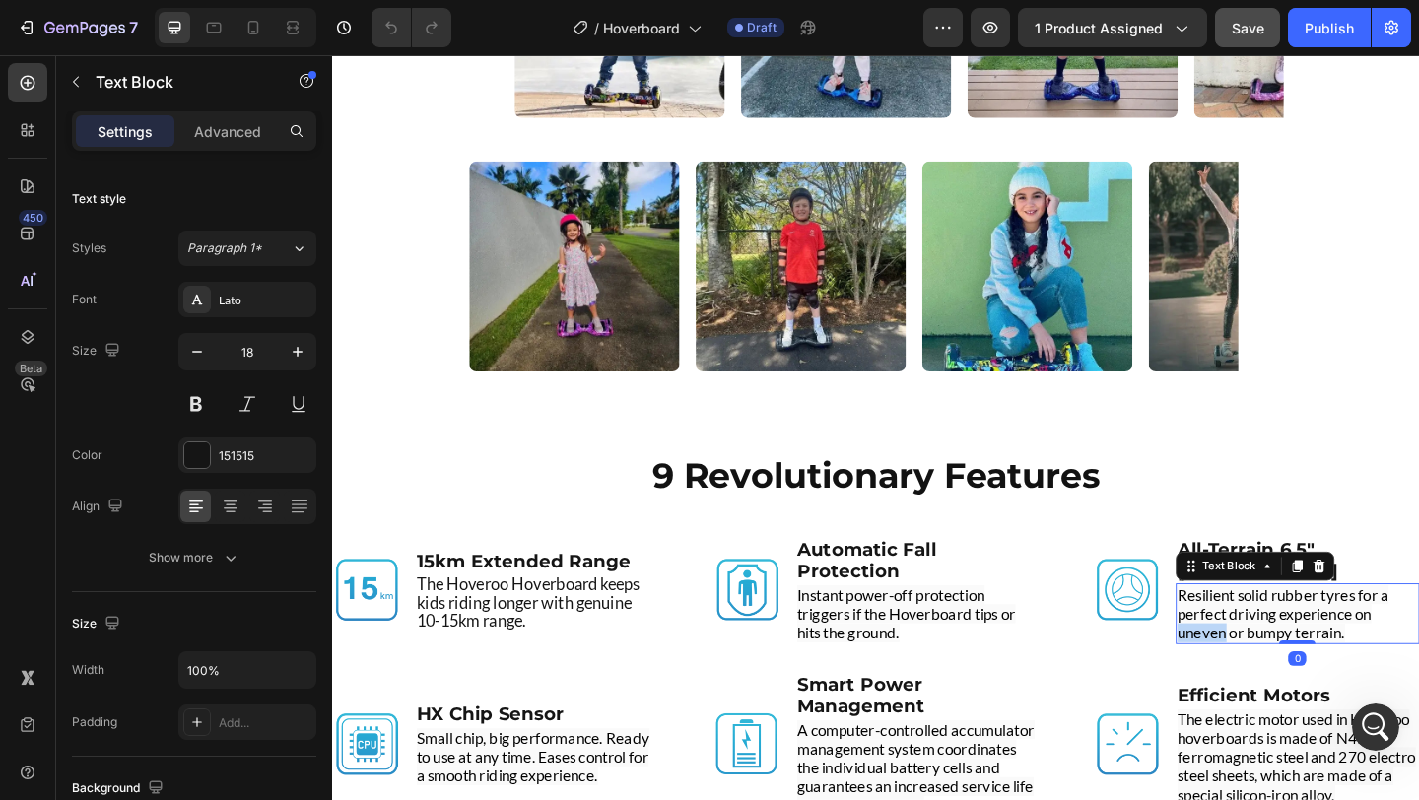
click at [1291, 660] on span "Resilient solid rubber tyres for a perfect driving experience on uneven or bump…" at bounding box center [1367, 663] width 230 height 62
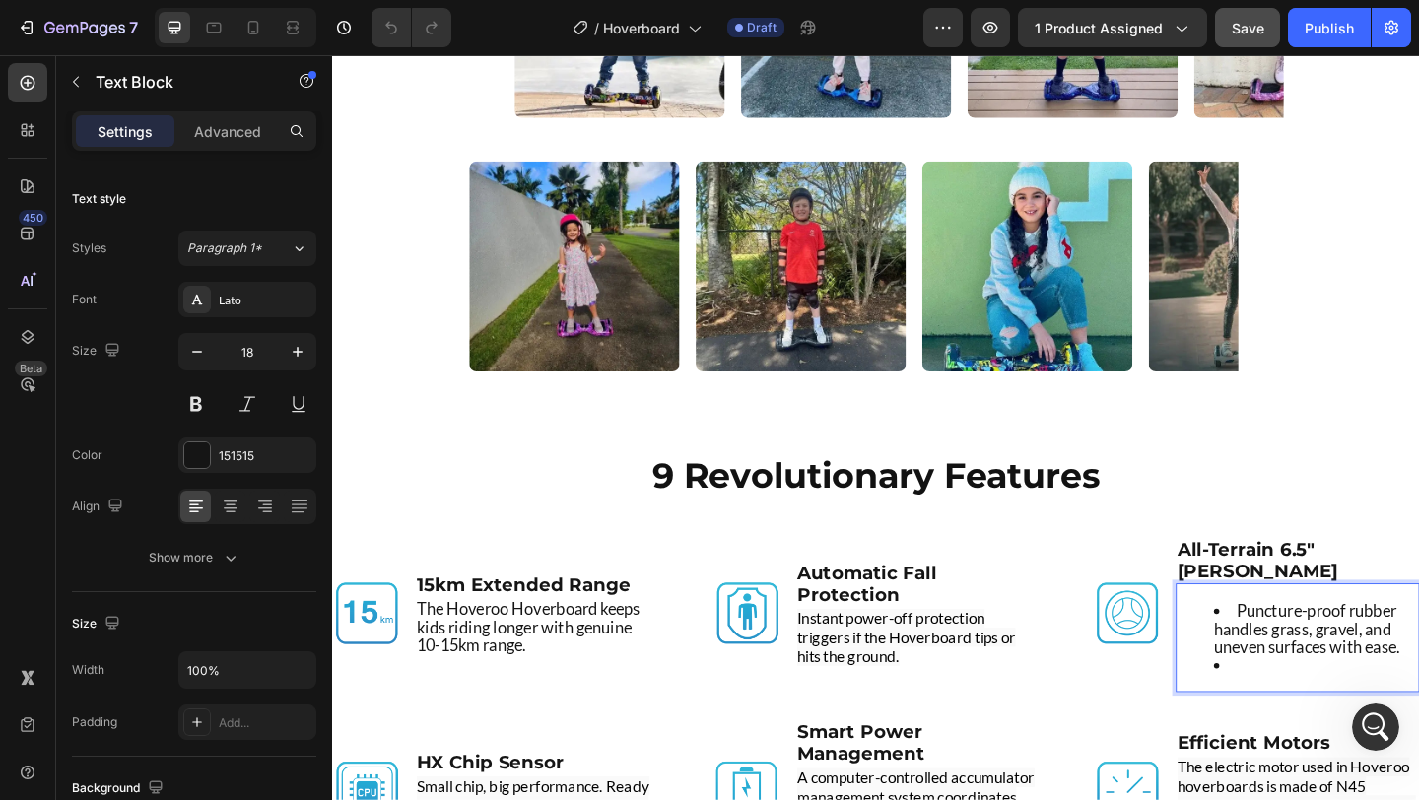
scroll to position [4390, 0]
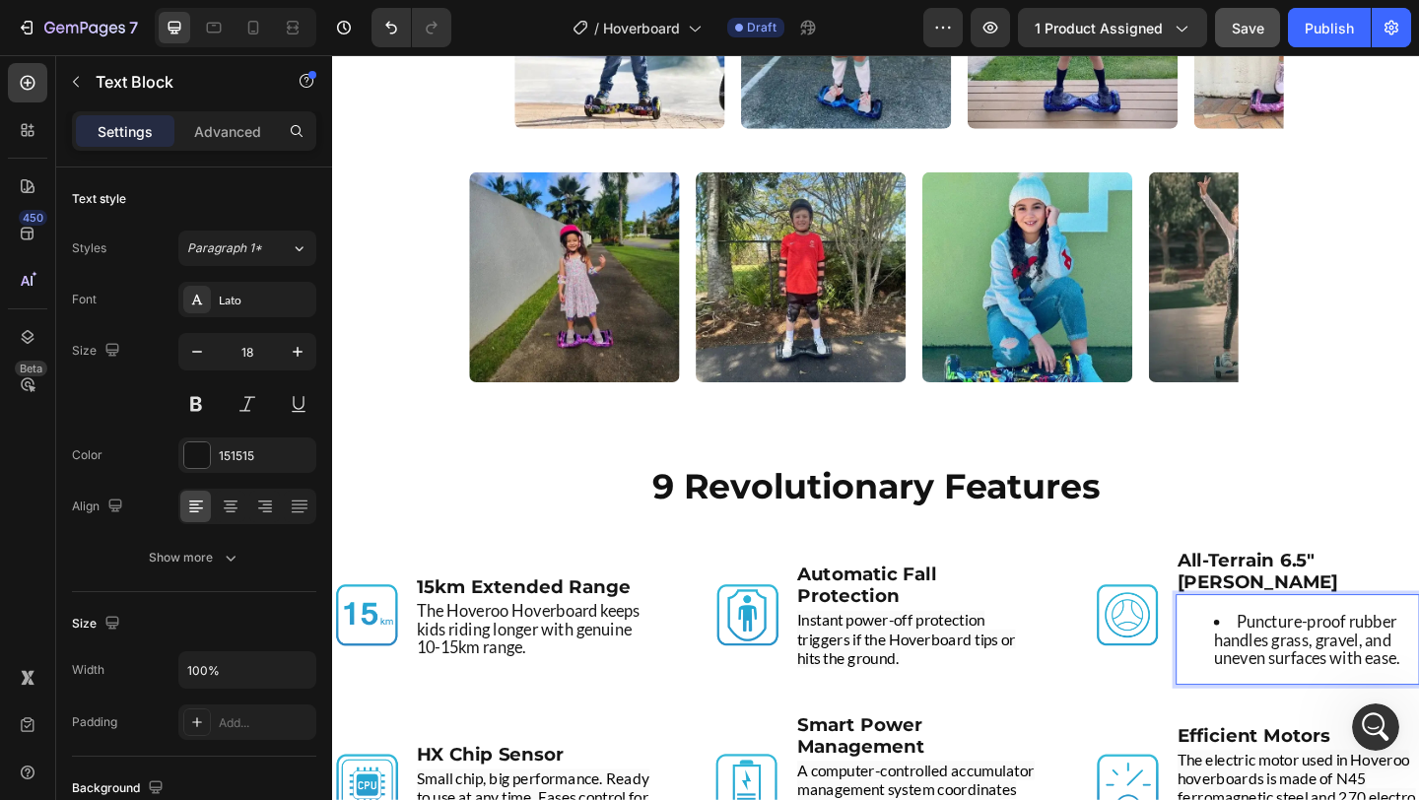
click at [1291, 661] on li "Puncture-proof rubber handles grass, gravel, and uneven surfaces with ease." at bounding box center [1402, 690] width 222 height 59
click at [1316, 661] on li "Puncture-proof rubber handles grass, gravel, and uneven surfaces with ease." at bounding box center [1402, 690] width 222 height 59
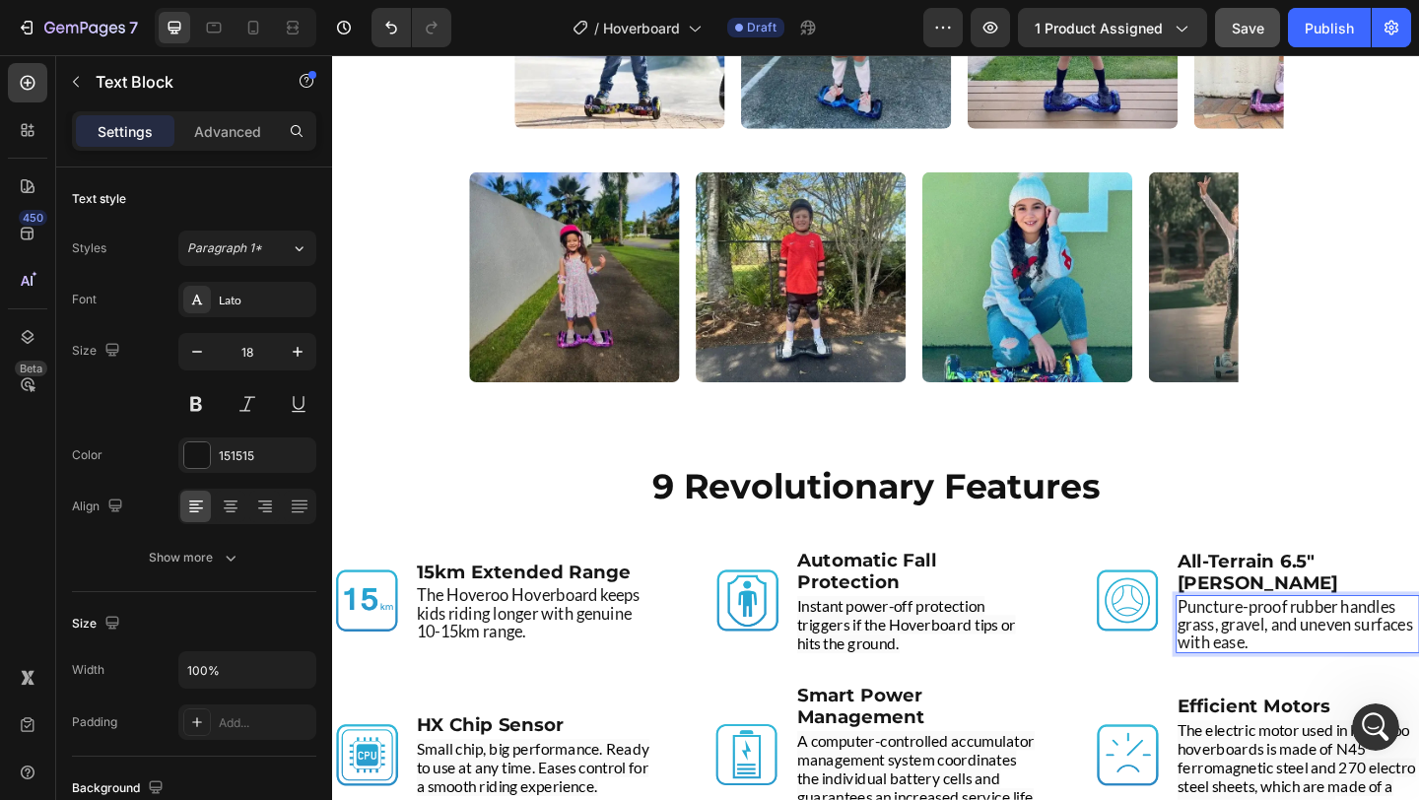
scroll to position [4403, 0]
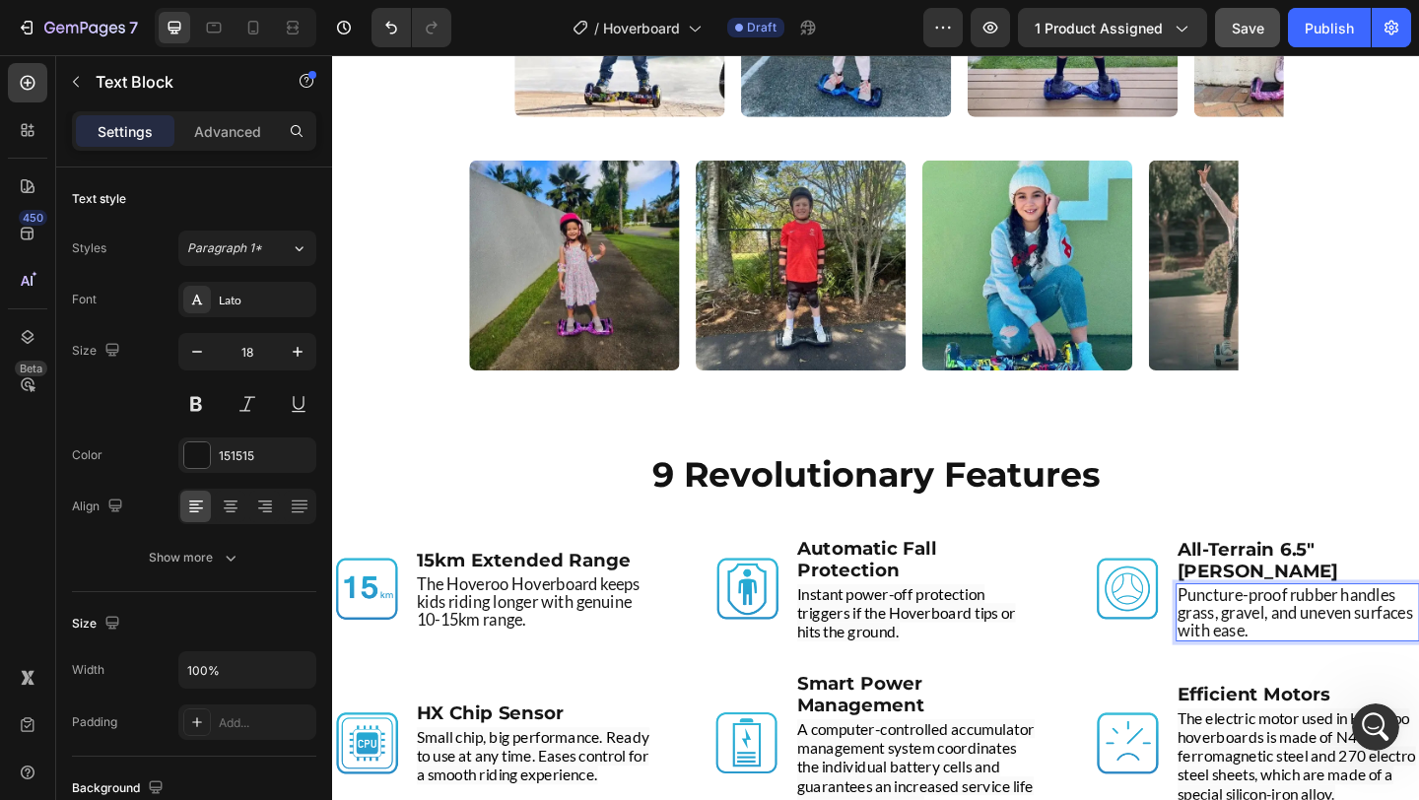
click at [1390, 662] on p "Puncture-proof rubber handles grass, gravel, and uneven surfaces with ease." at bounding box center [1382, 661] width 261 height 59
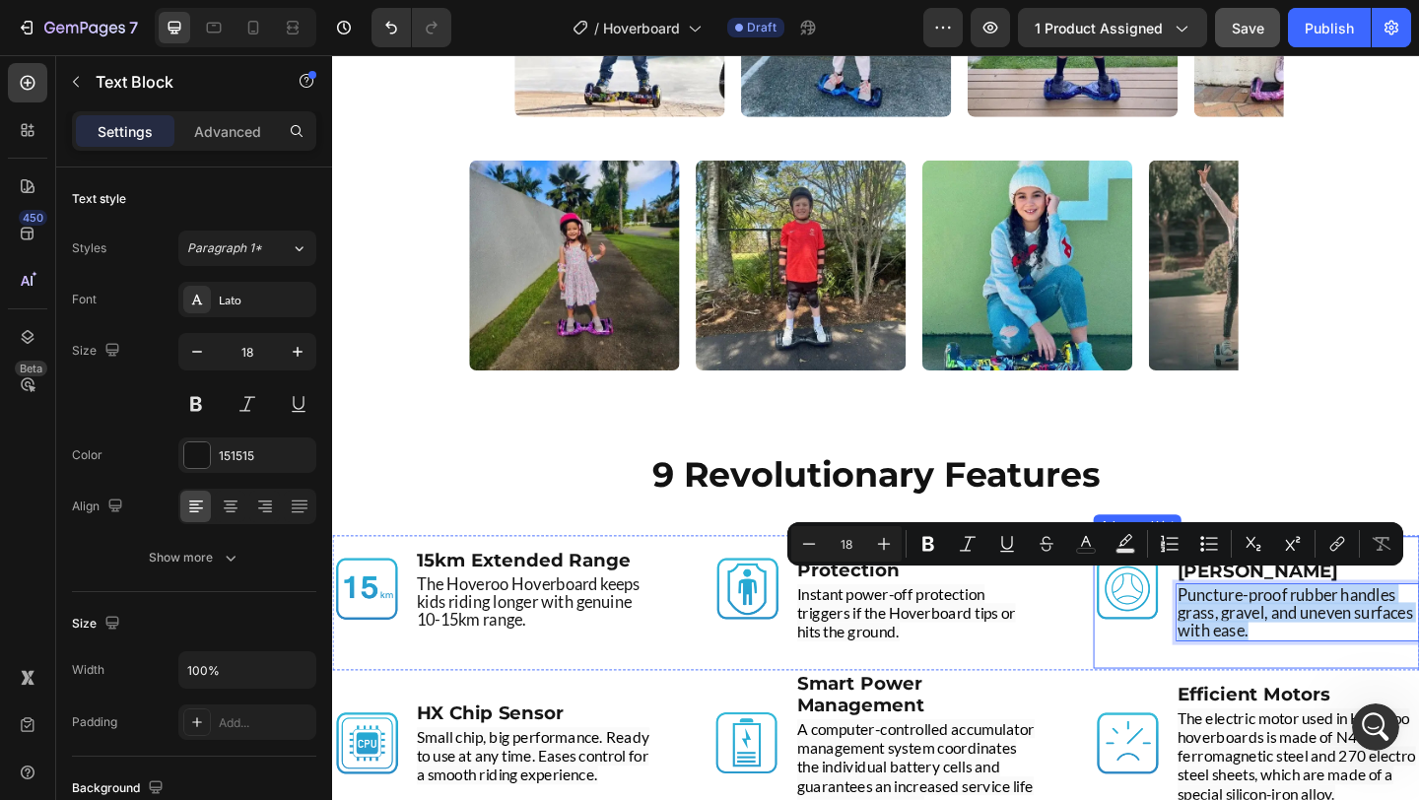
click at [1377, 706] on div "Image All-Terrain 6.5" EVA Tires Text Block Puncture-proof rubber handles grass…" at bounding box center [1337, 650] width 355 height 144
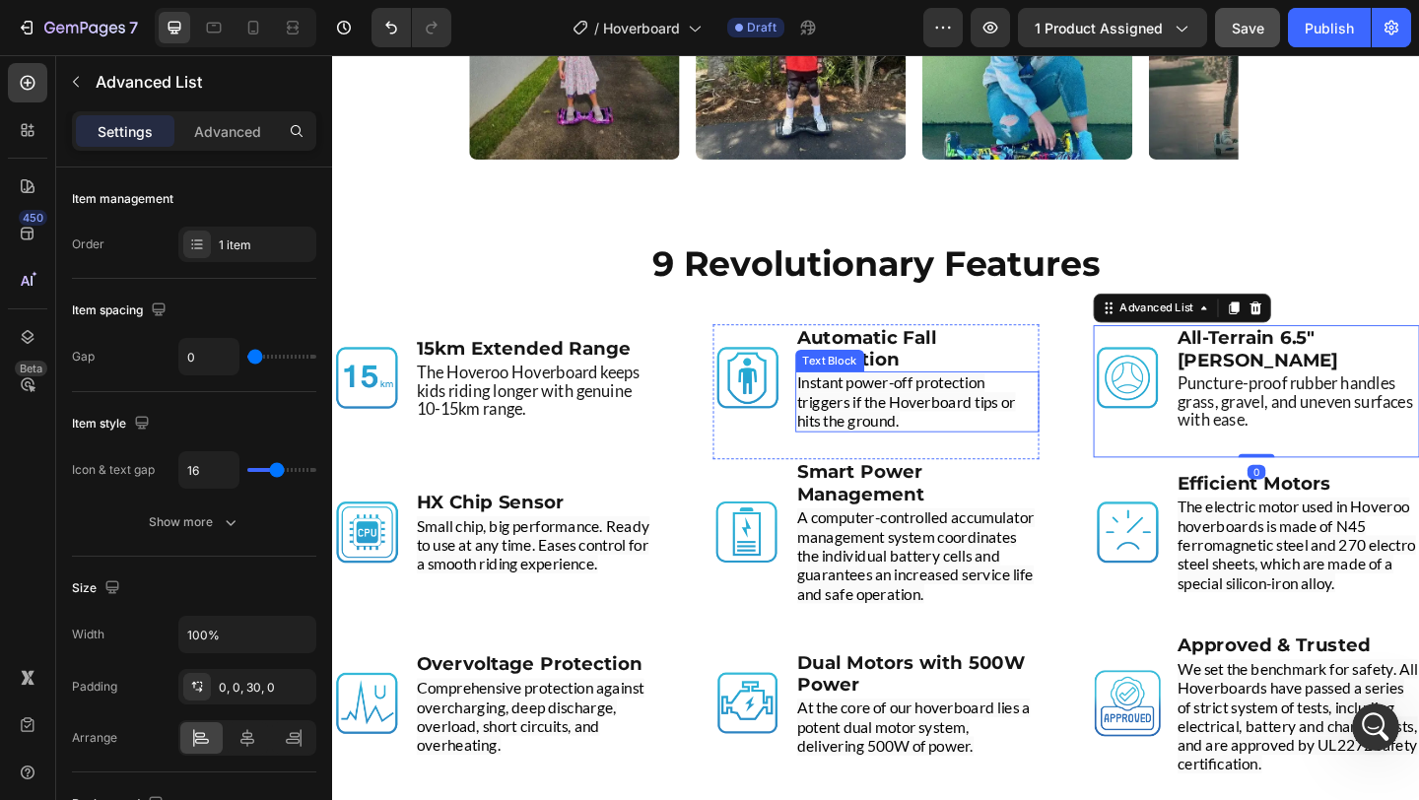
scroll to position [4649, 0]
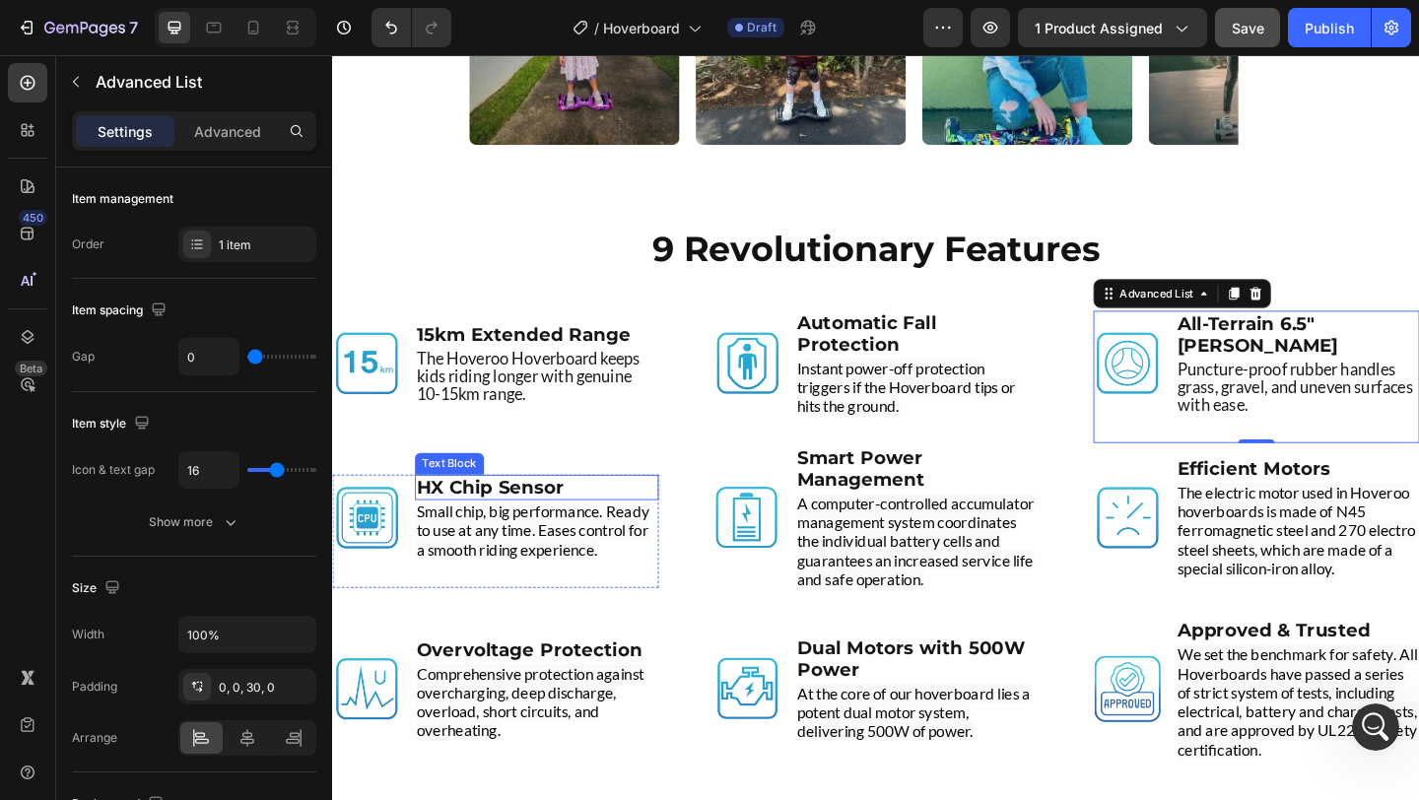
click at [509, 525] on strong "HX Chip Sensor" at bounding box center [504, 525] width 161 height 24
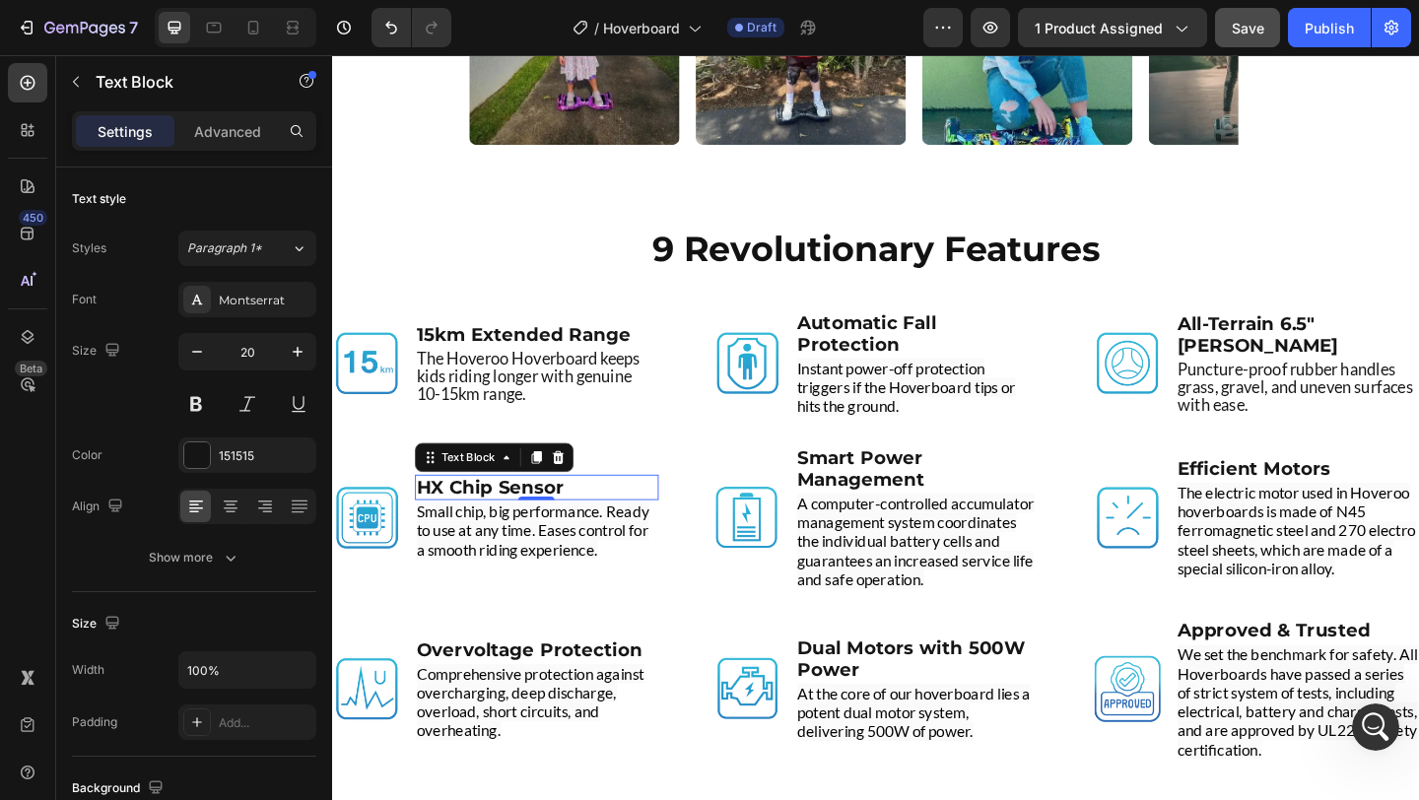
click at [509, 525] on strong "HX Chip Sensor" at bounding box center [504, 525] width 161 height 24
click at [577, 517] on strong "Self-Balancing Sensors" at bounding box center [543, 525] width 239 height 24
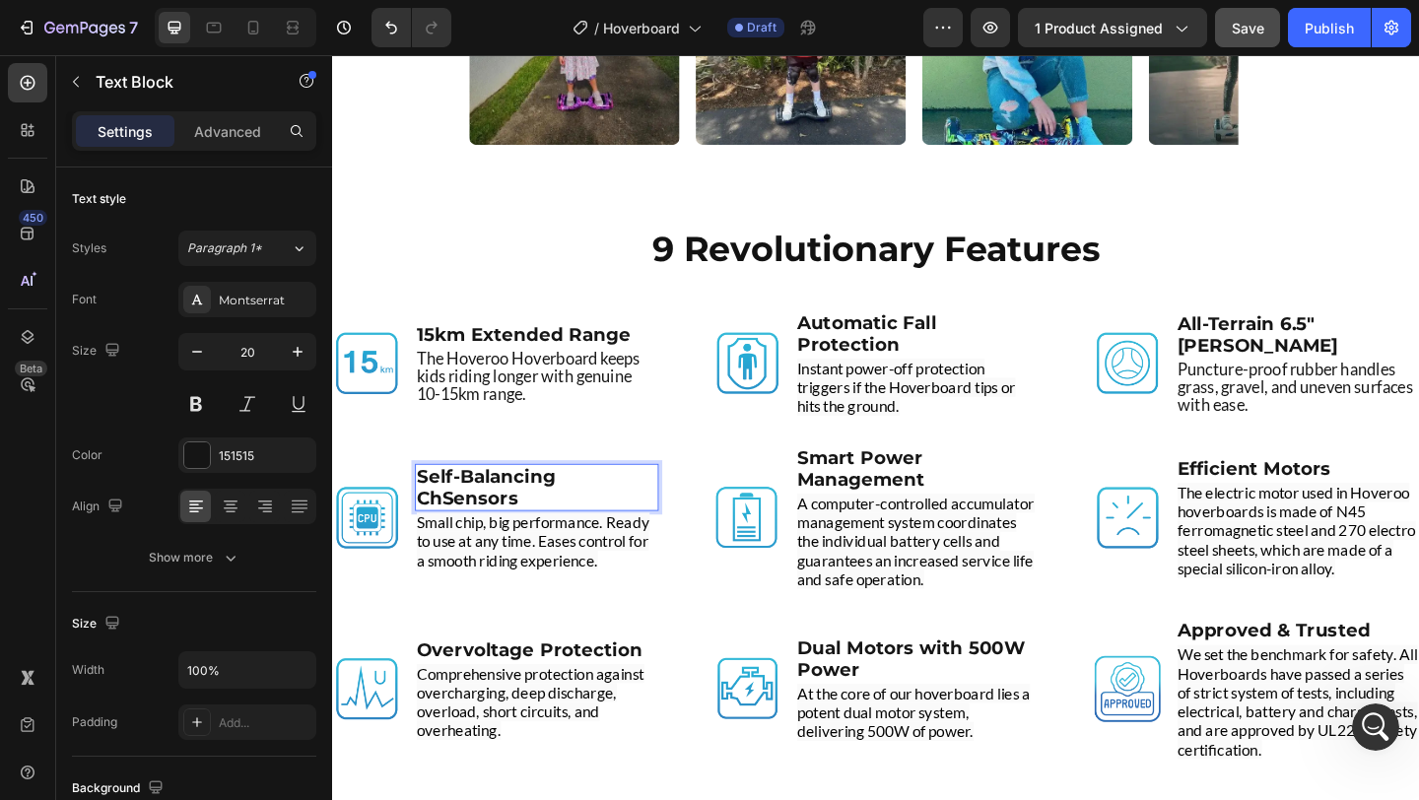
scroll to position [4637, 0]
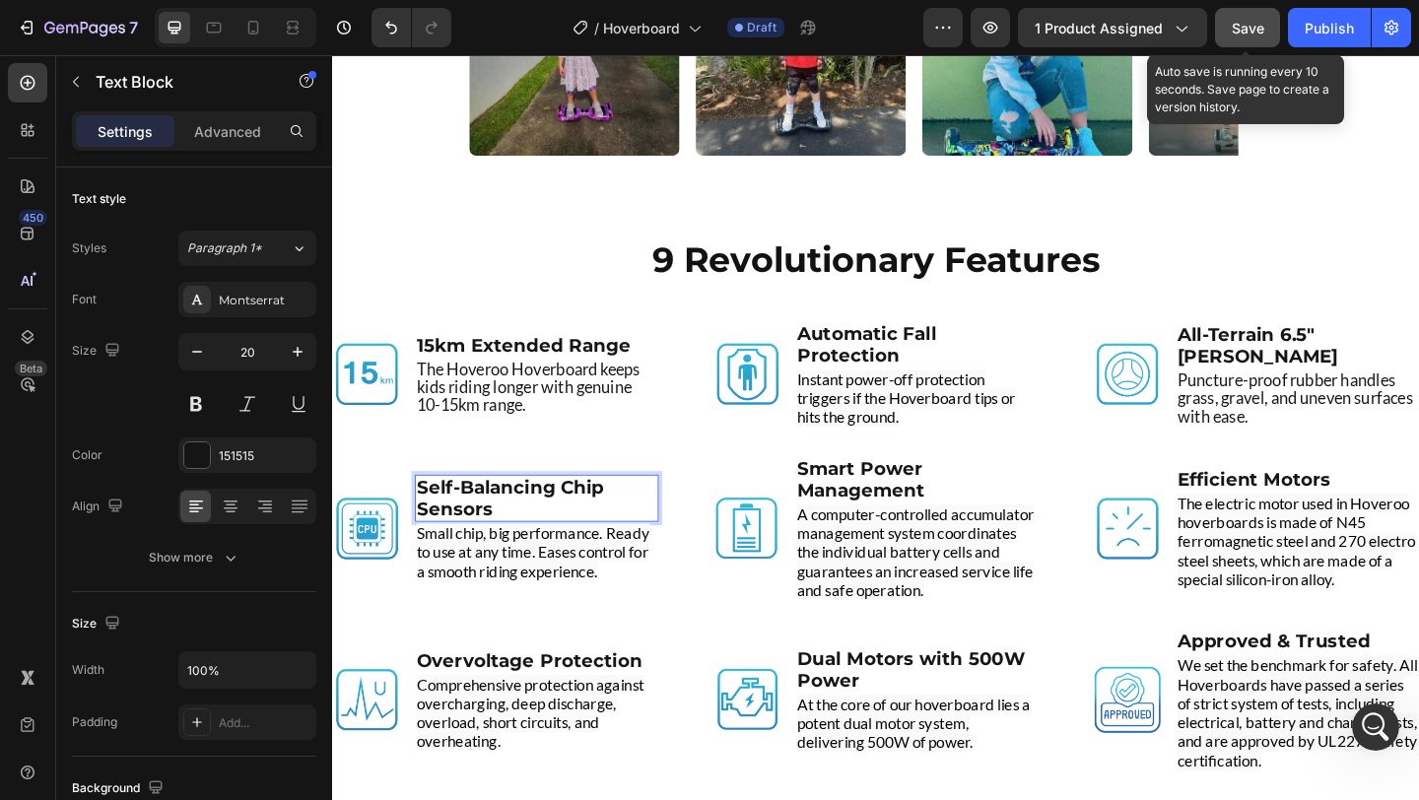
click at [1254, 32] on span "Save" at bounding box center [1248, 28] width 33 height 17
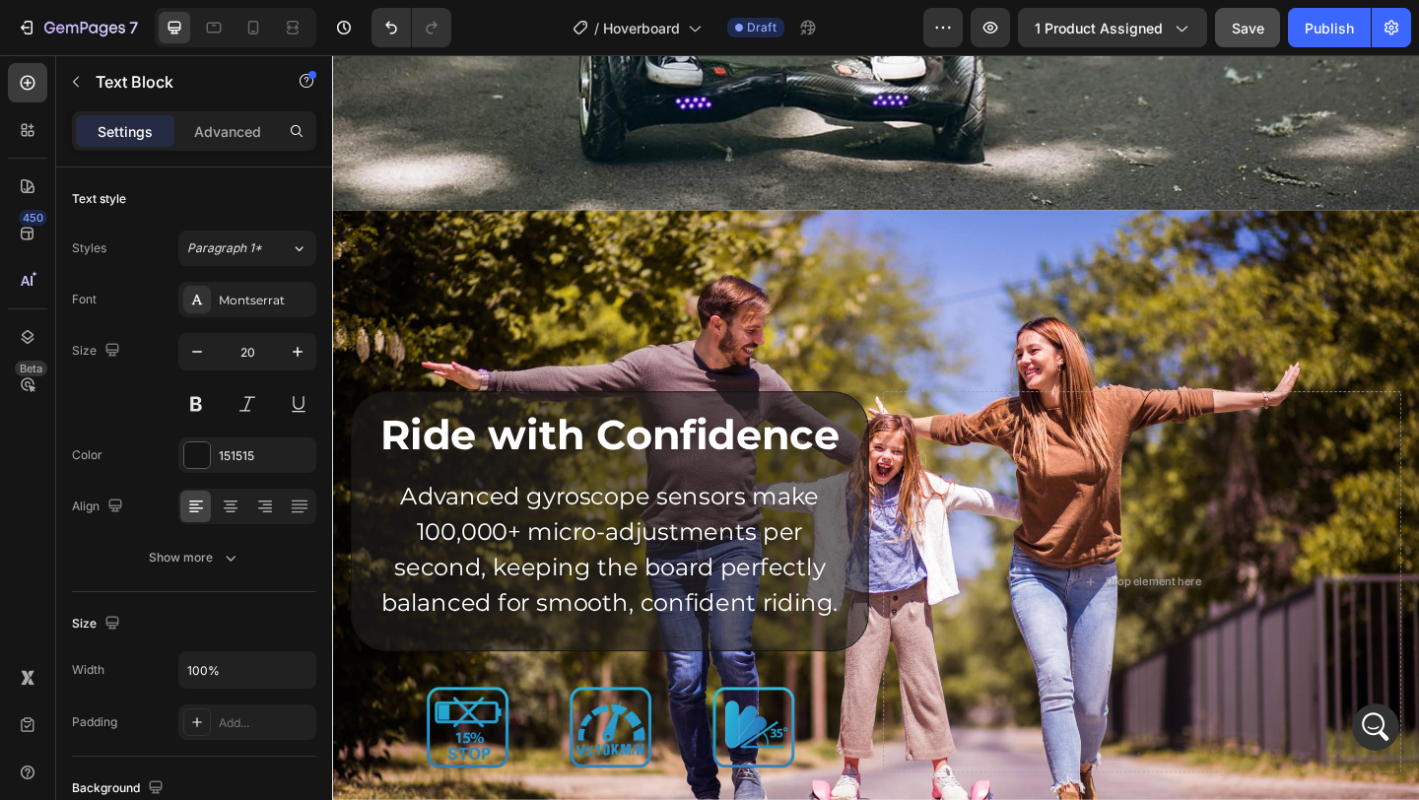
scroll to position [3252, 0]
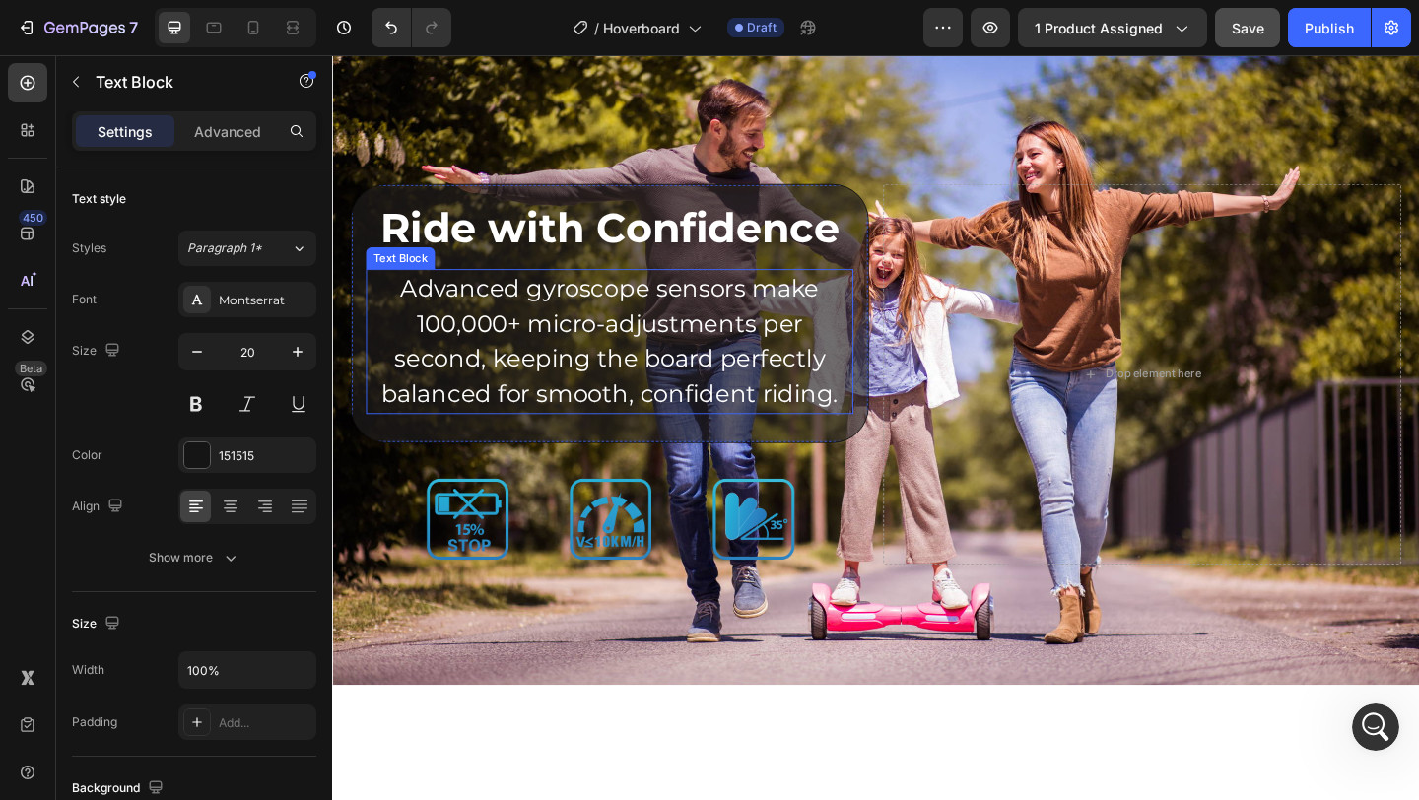
click at [401, 356] on p "Advanced gyroscope sensors make 100,000+ micro-adjustments per second, keeping …" at bounding box center [634, 367] width 526 height 154
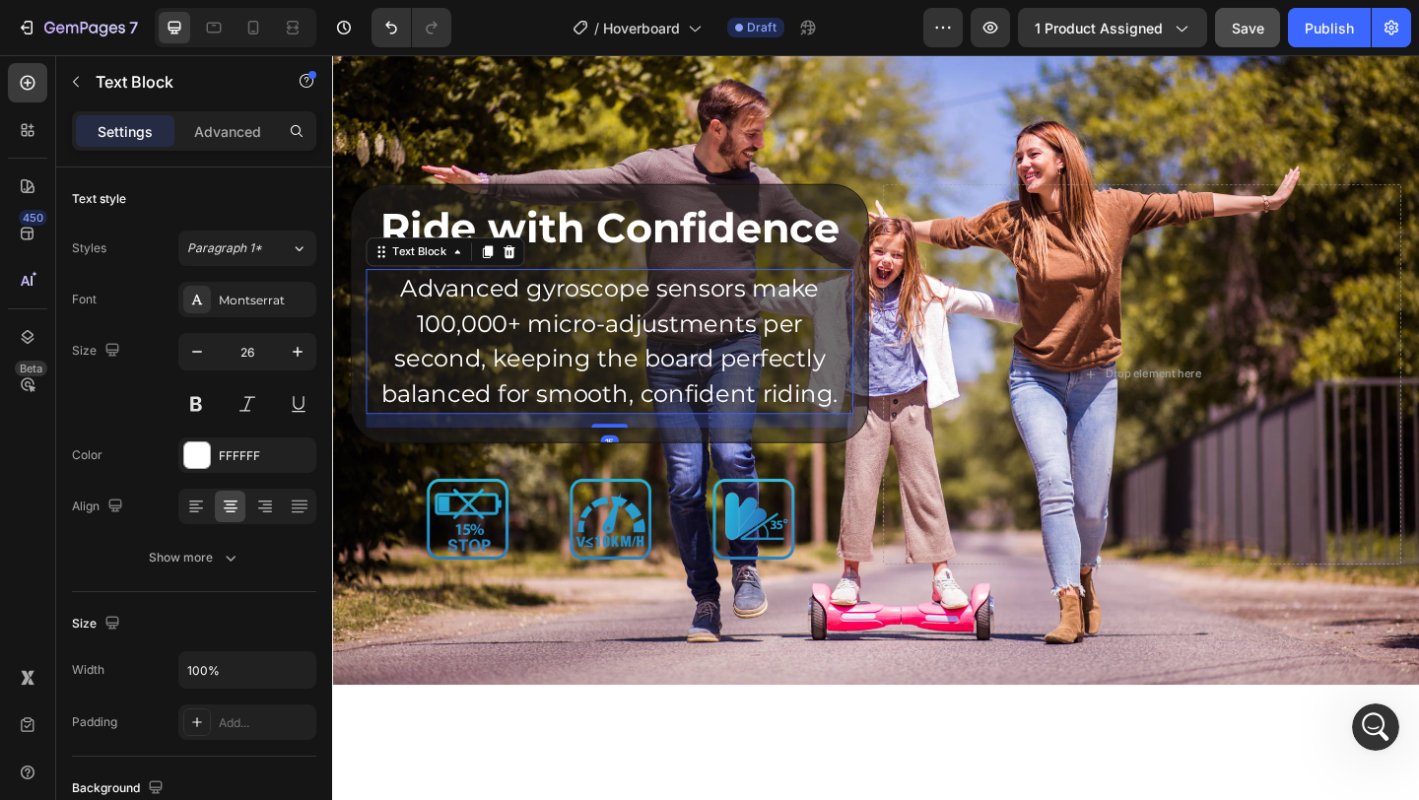
click at [419, 301] on p "Advanced gyroscope sensors make 100,000+ micro-adjustments per second, keeping …" at bounding box center [634, 367] width 526 height 154
click at [407, 308] on p "Advanced gyroscope sensors make 100,000+ micro-adjustments per second, keeping …" at bounding box center [634, 367] width 526 height 154
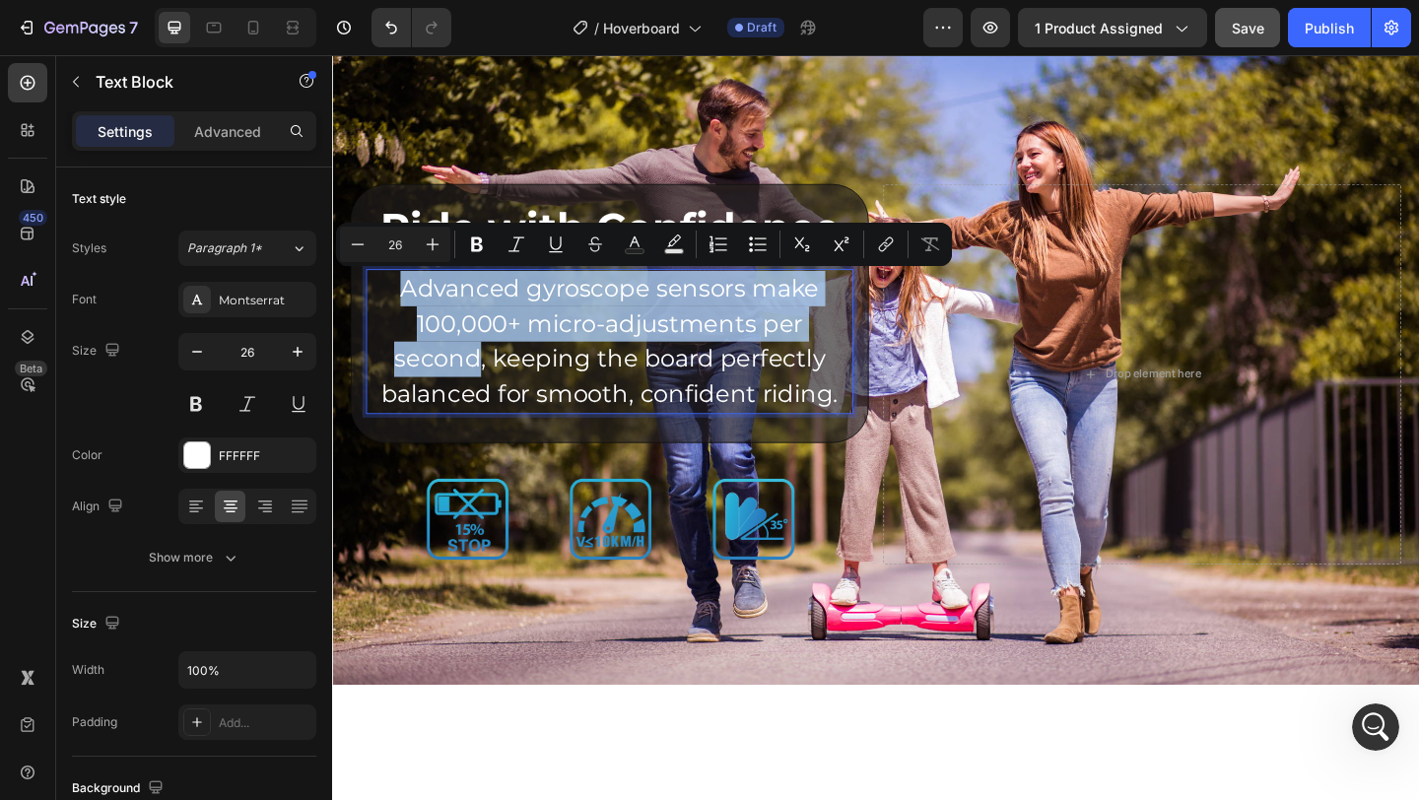
drag, startPoint x: 407, startPoint y: 308, endPoint x: 883, endPoint y: 353, distance: 478.1
click at [883, 353] on p "Advanced gyroscope sensors make 100,000+ micro-adjustments per second, keeping …" at bounding box center [634, 367] width 526 height 154
copy p "Advanced gyroscope sensors make 100,000+ micro-adjustments per second"
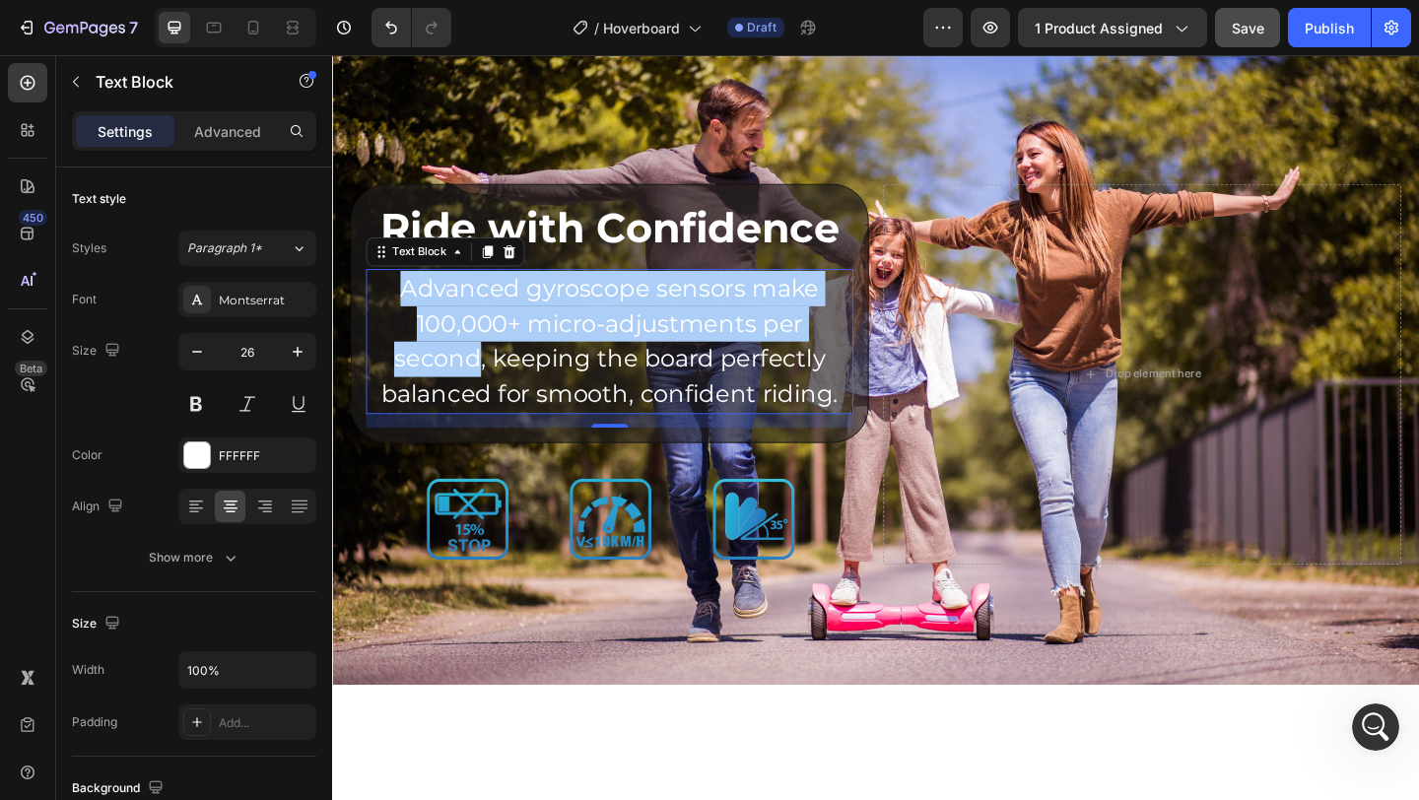
copy p "Advanced gyroscope sensors make 100,000+ micro-adjustments per second"
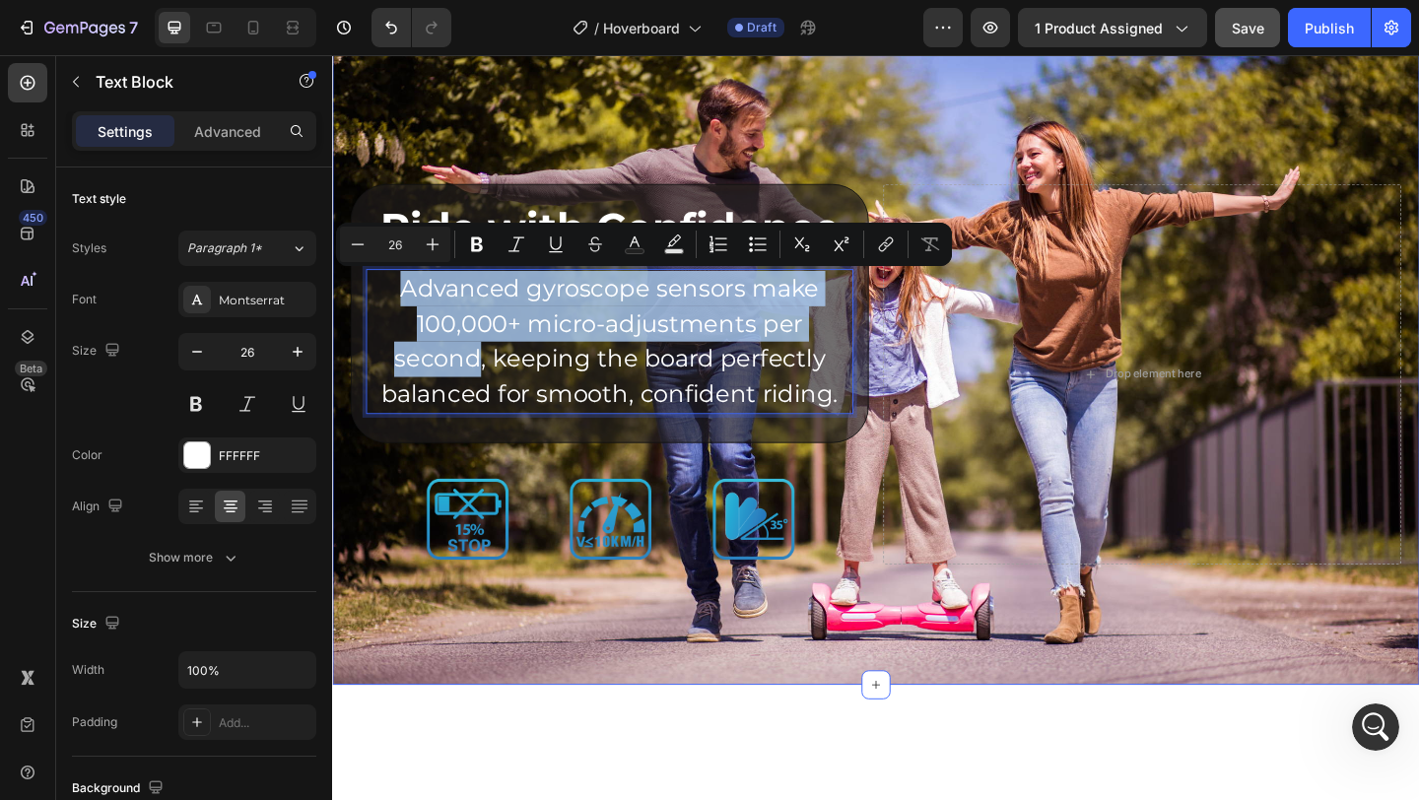
click at [631, 644] on div "Drop element here Ride with Confidence Heading Advanced gyroscope sensors make …" at bounding box center [923, 369] width 1183 height 743
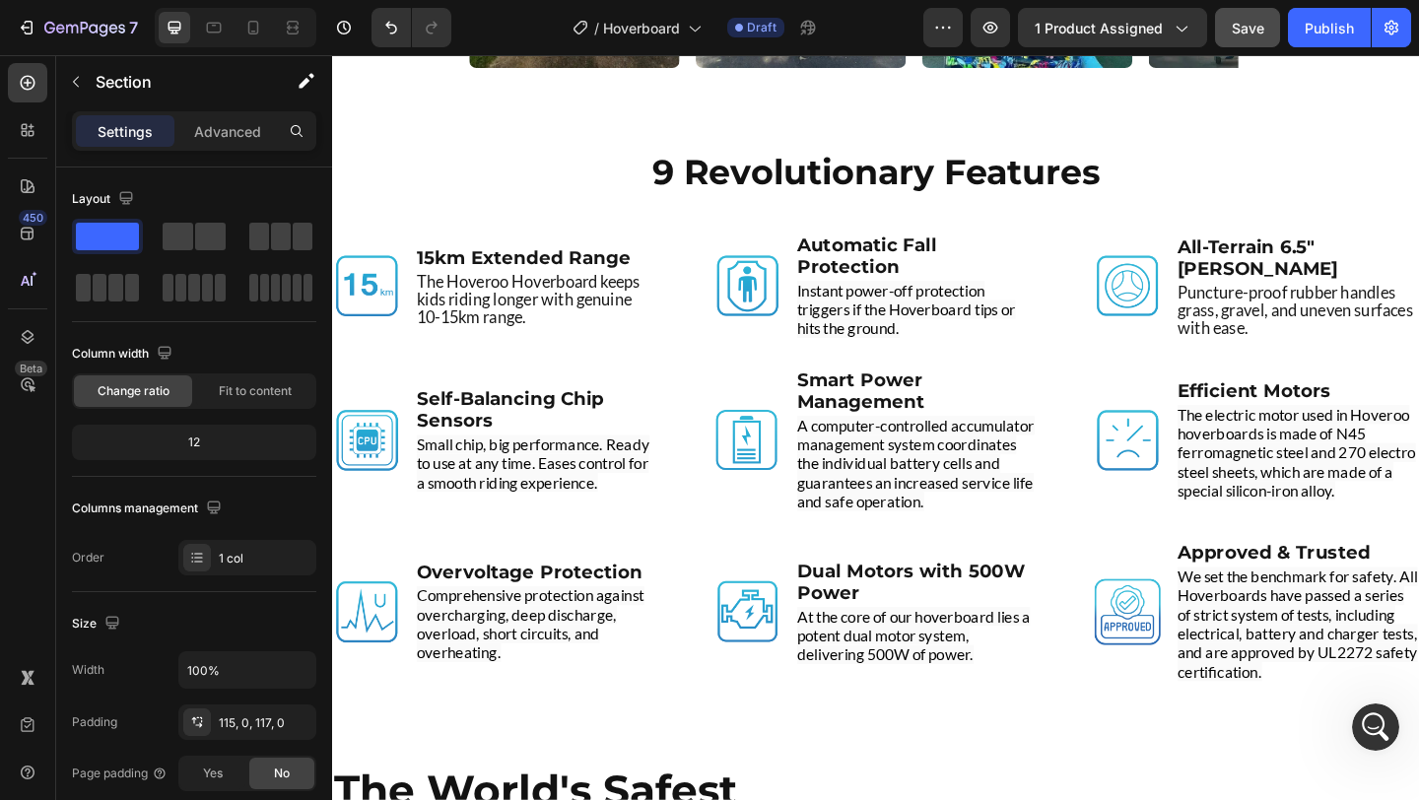
scroll to position [4553, 0]
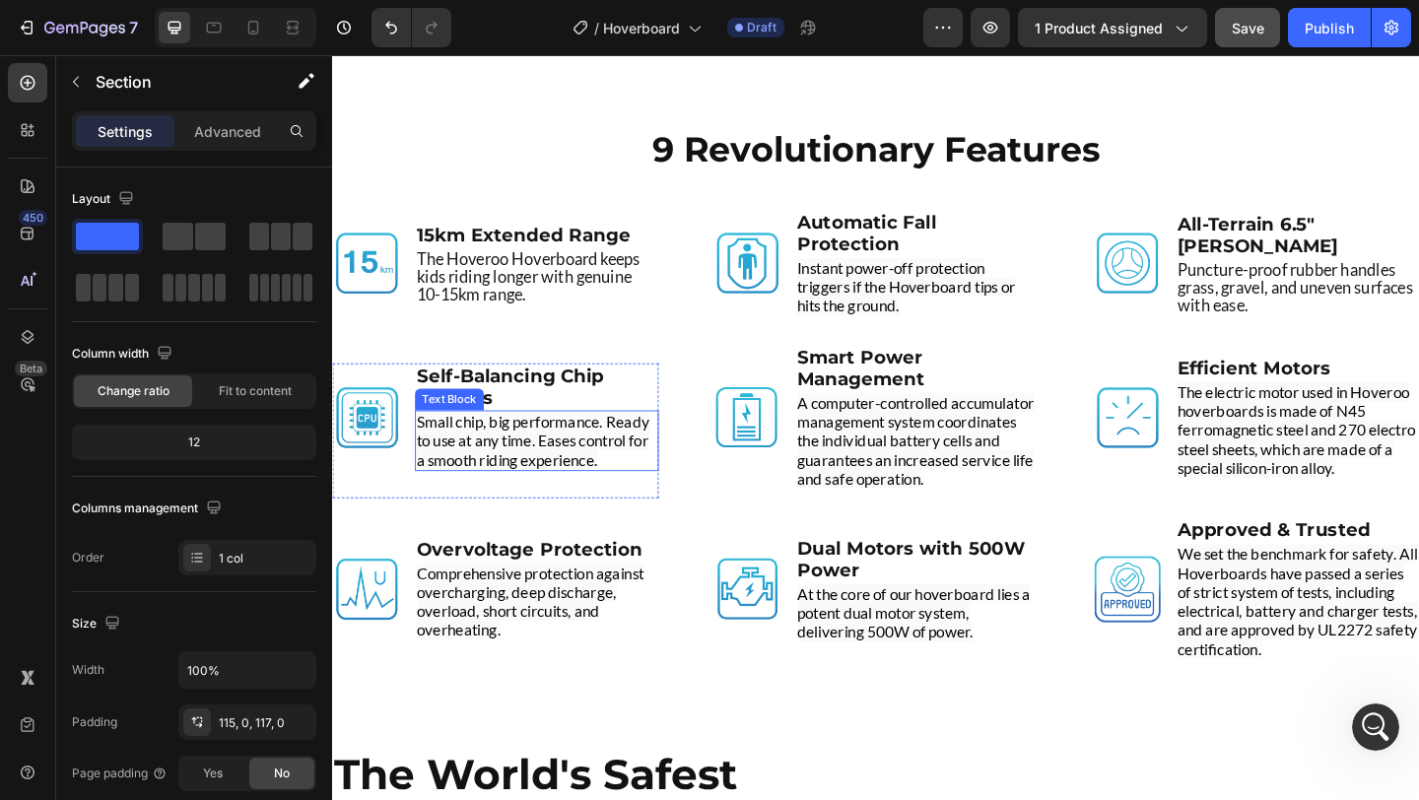
click at [504, 478] on span "Small chip, big performance. Ready to use at any time. Eases control for a smoo…" at bounding box center [550, 474] width 253 height 62
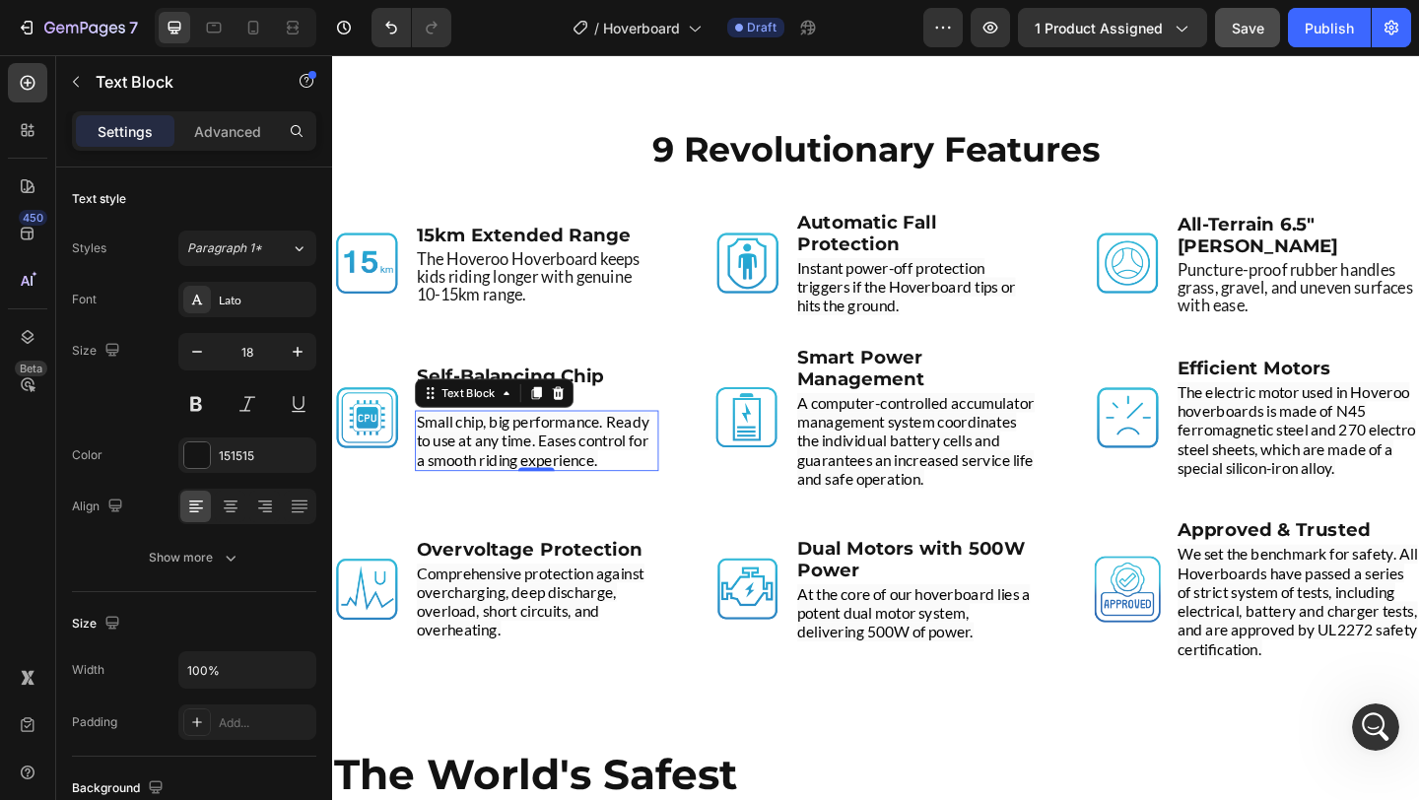
click at [504, 478] on span "Small chip, big performance. Ready to use at any time. Eases control for a smoo…" at bounding box center [550, 474] width 253 height 62
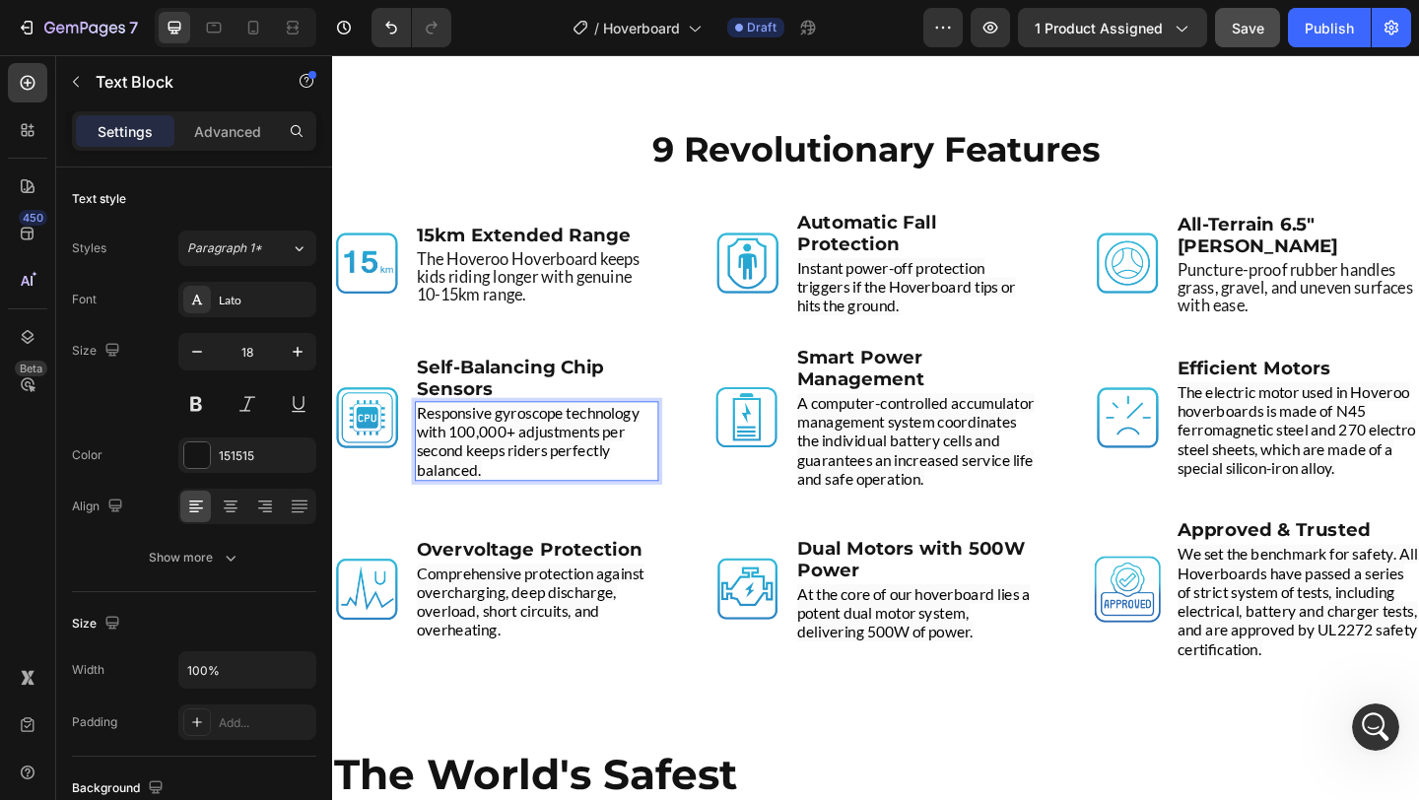
scroll to position [4543, 0]
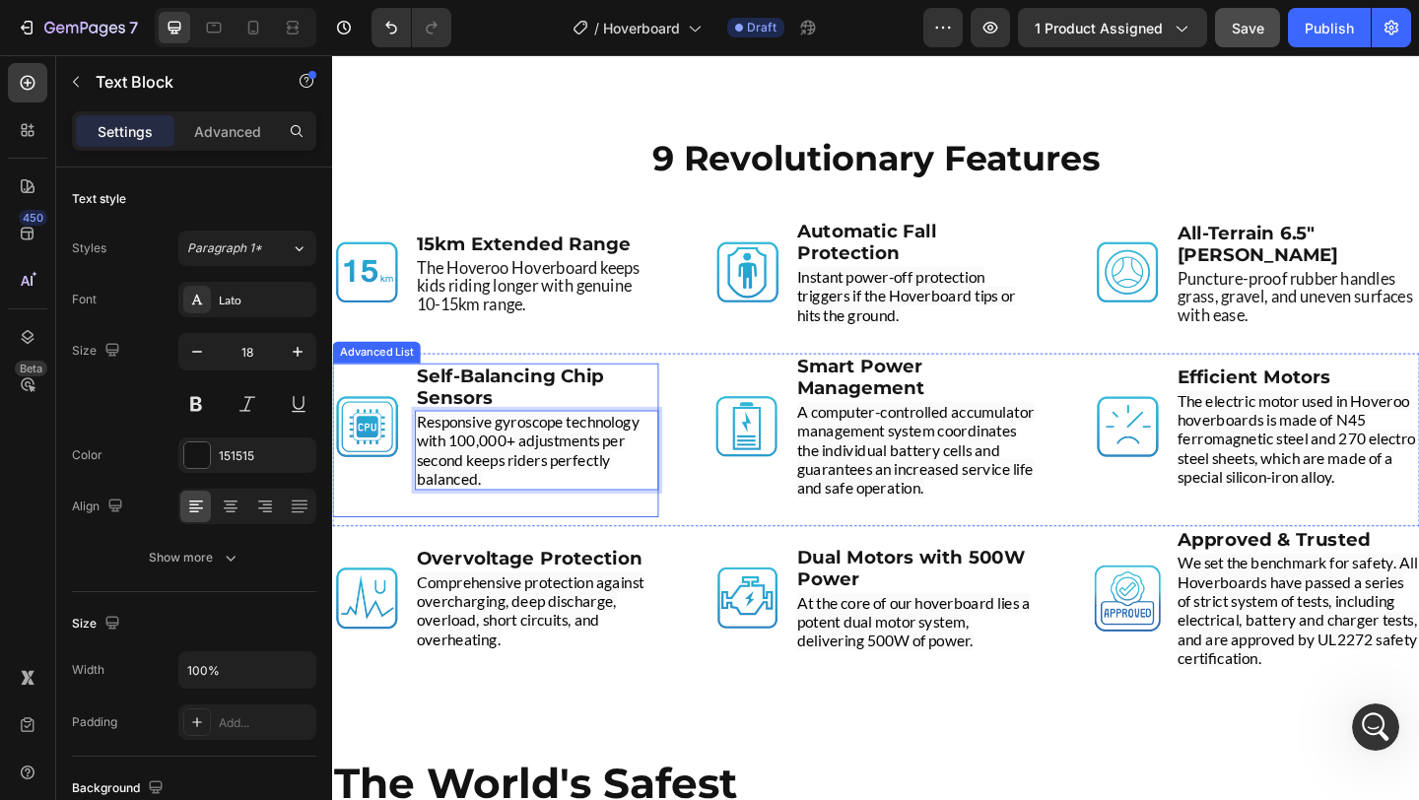
click at [382, 526] on div "Image Self-Balancing Chip Sensors Text Block Responsive gyroscope technology wi…" at bounding box center [509, 474] width 355 height 168
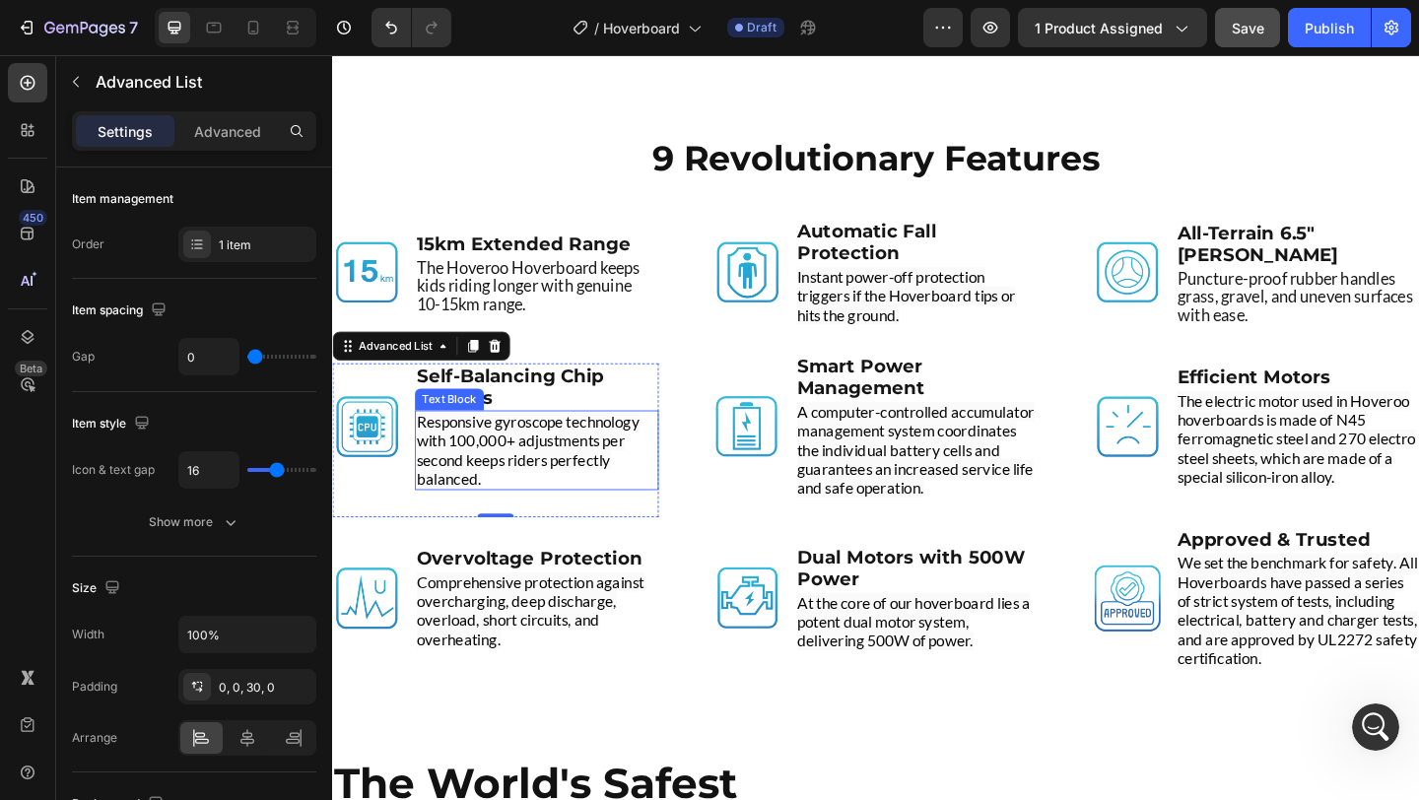
click at [515, 459] on span "Responsive gyroscope technology with 100,000+ adjustments per second keeps ride…" at bounding box center [545, 484] width 242 height 83
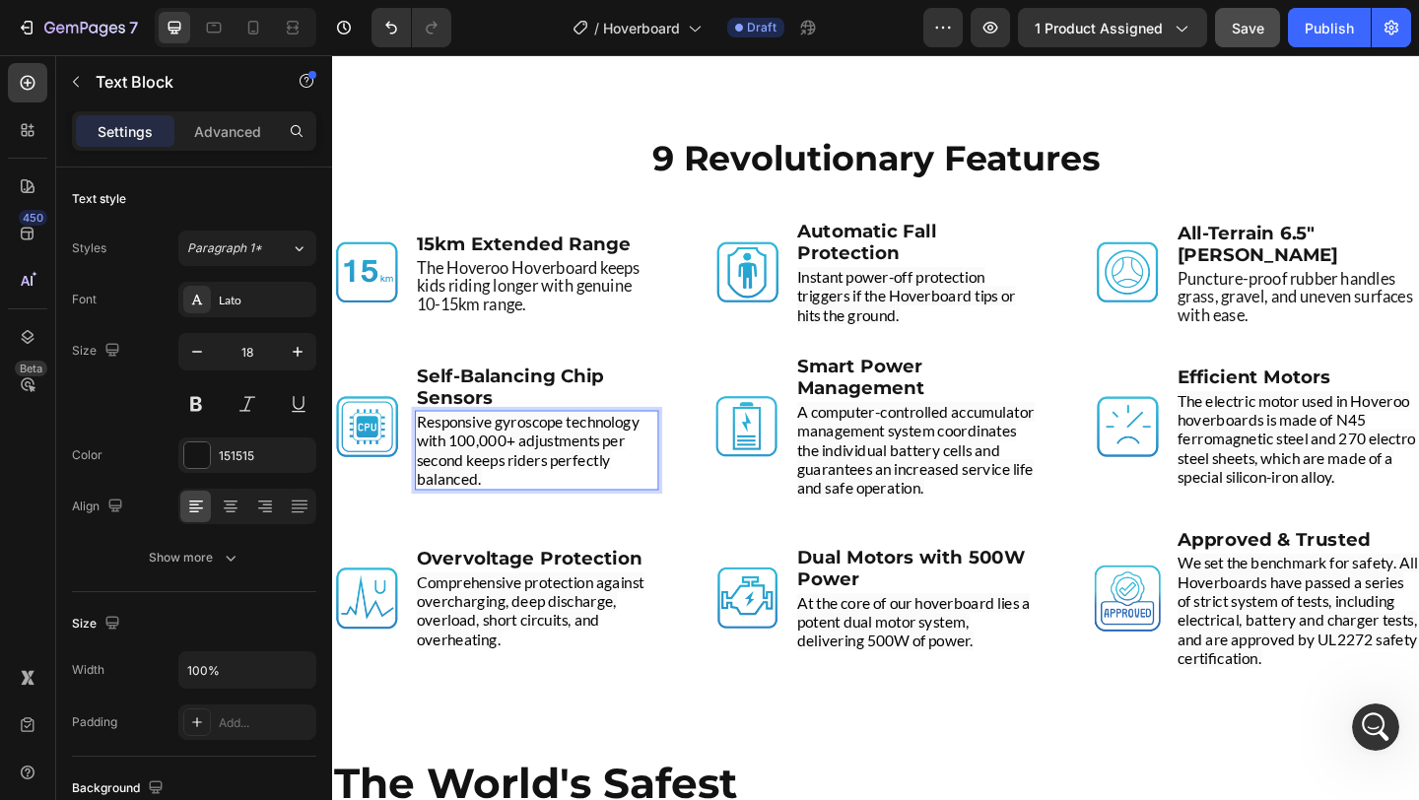
click at [518, 459] on span "Responsive gyroscope technology with 100,000+ adjustments per second keeps ride…" at bounding box center [545, 484] width 242 height 83
click at [620, 478] on span "Responsive gyroscope technology with 100,000+ adjustments per second keeps ride…" at bounding box center [545, 484] width 242 height 83
click at [532, 481] on span "Responsive gyroscope technology with 100,000+ adjustments per second keeps ride…" at bounding box center [545, 484] width 242 height 83
click at [477, 497] on span "Responsive gyroscope technology with 100,000+ adjustments per second keeps ride…" at bounding box center [545, 484] width 242 height 83
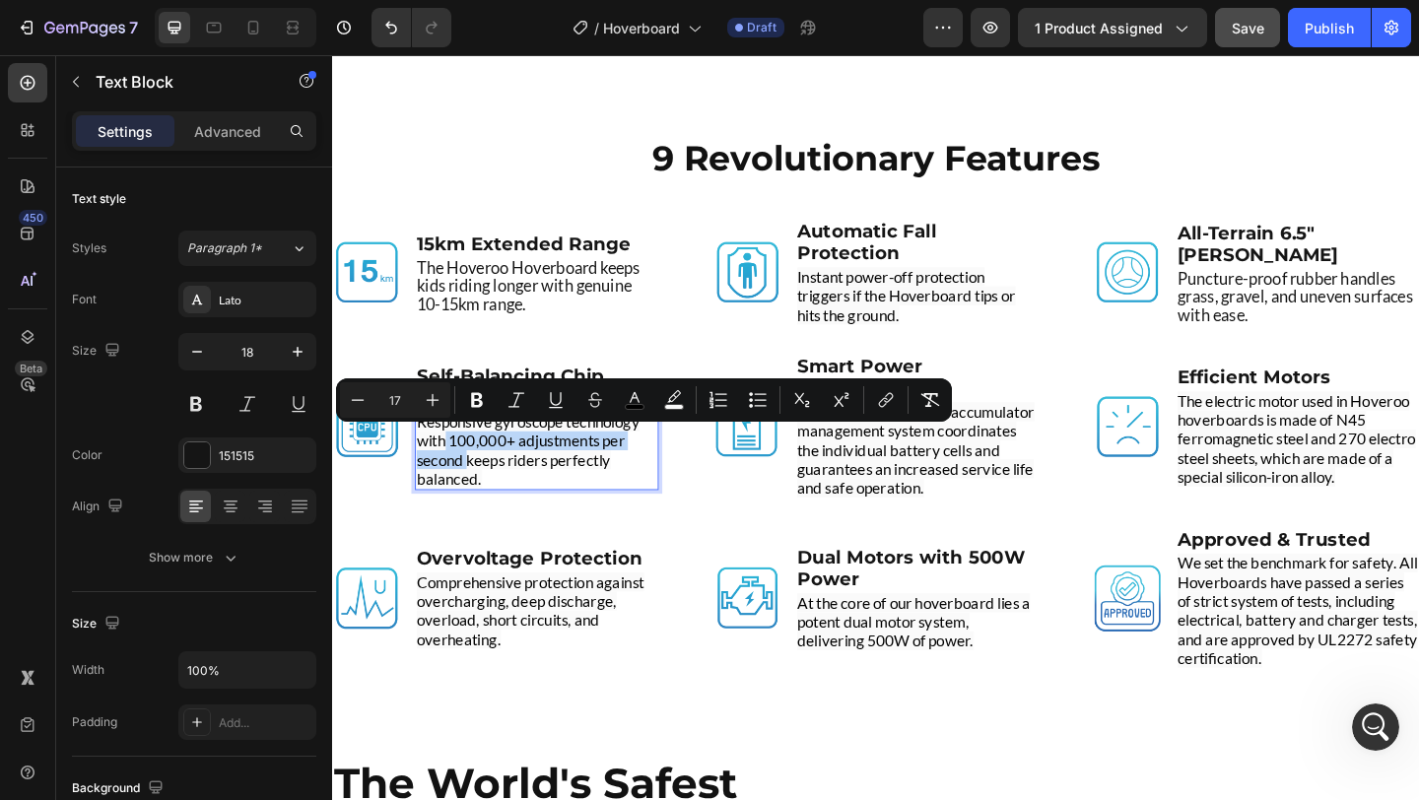
drag, startPoint x: 477, startPoint y: 497, endPoint x: 456, endPoint y: 481, distance: 26.0
click at [456, 481] on span "Responsive gyroscope technology with 100,000+ adjustments per second keeps ride…" at bounding box center [545, 484] width 242 height 83
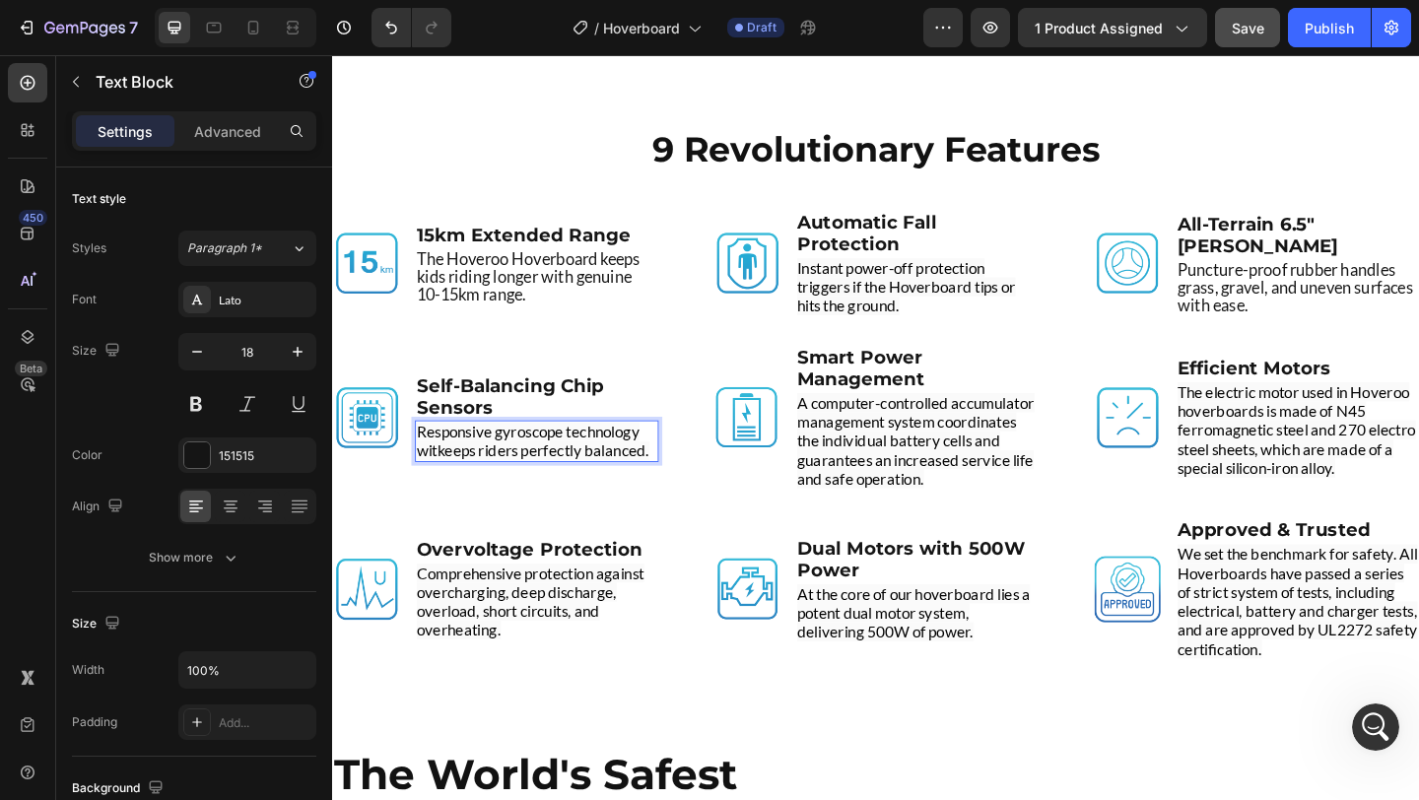
scroll to position [4564, 0]
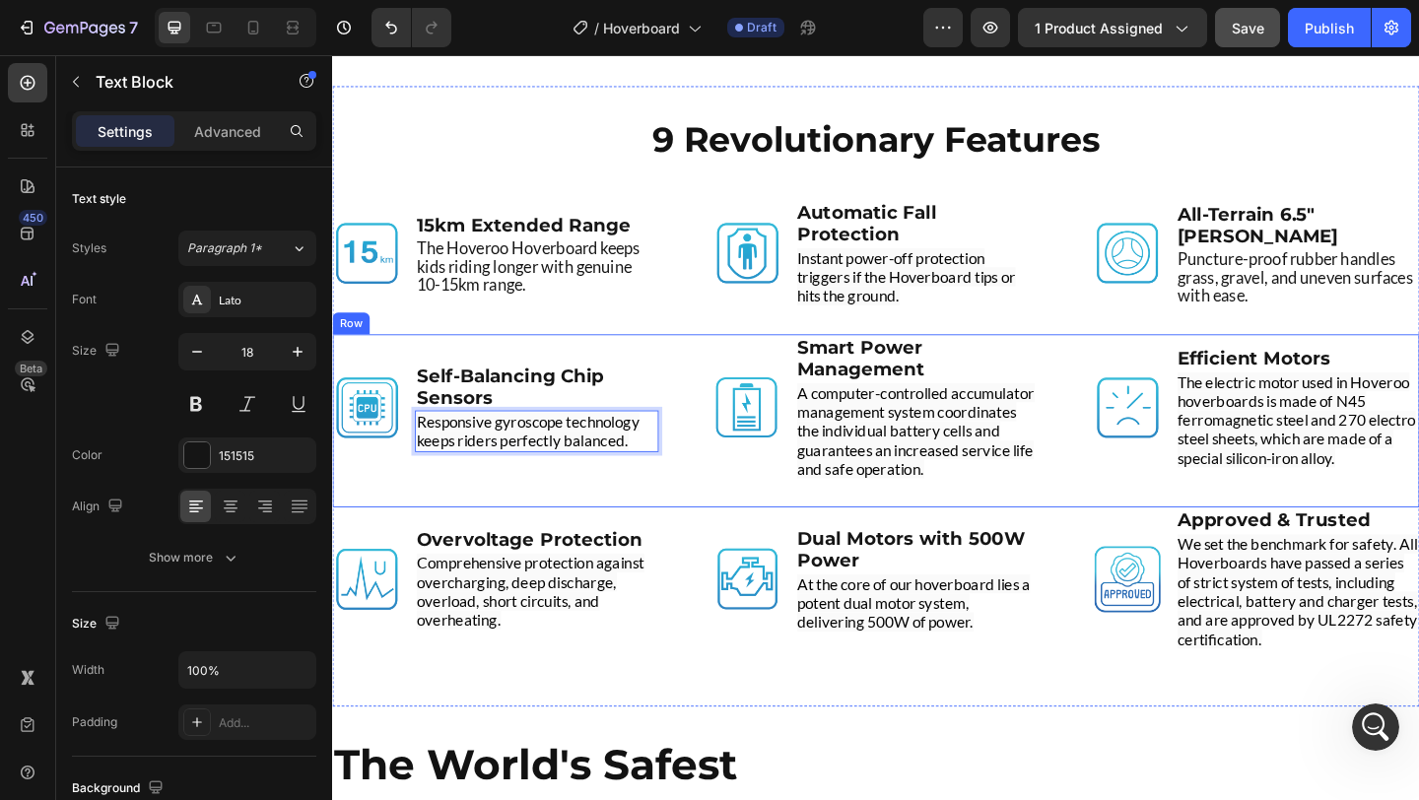
click at [411, 522] on div "Image Self-Balancing Chip Sensors Text Block Responsive gyroscope technology ke…" at bounding box center [509, 453] width 355 height 188
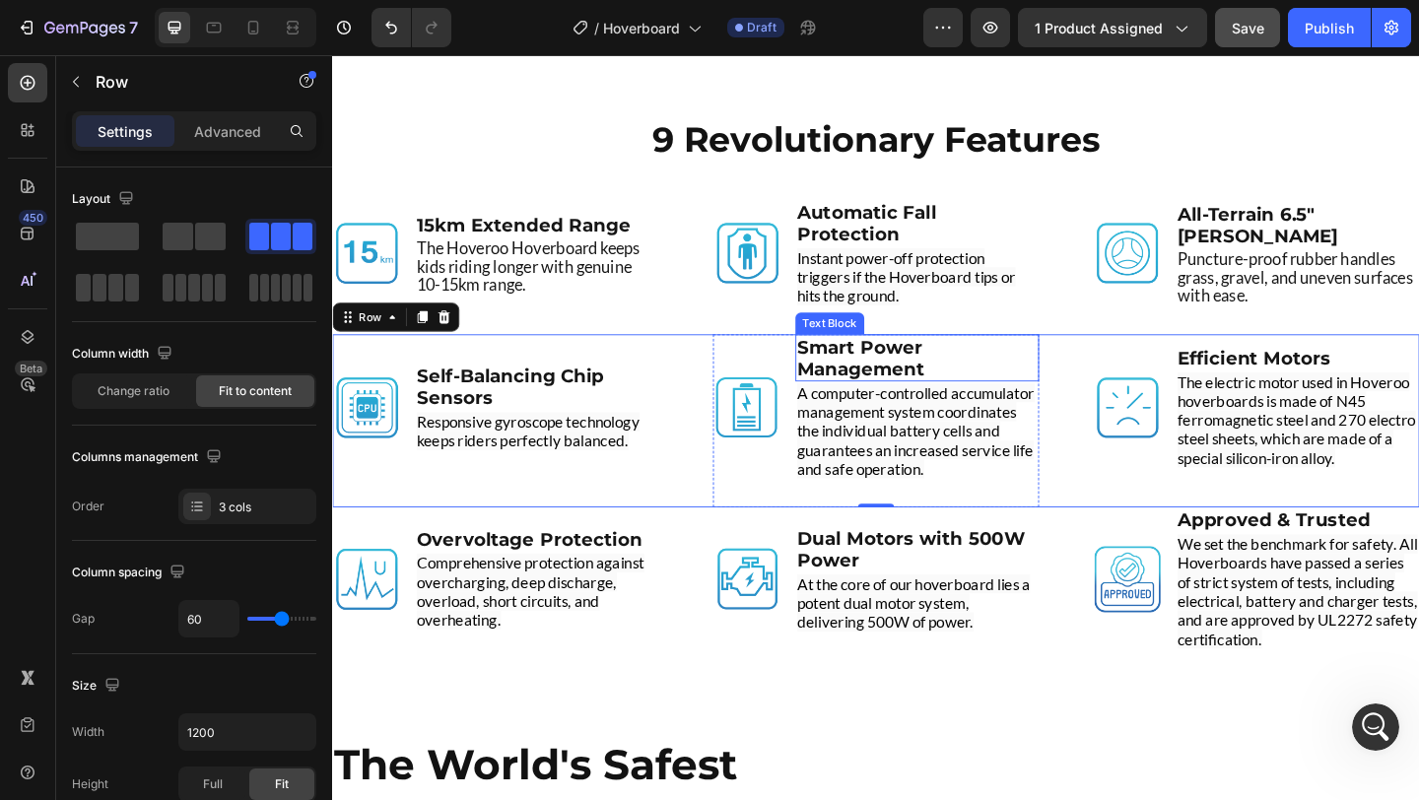
click at [910, 374] on strong "Smart Power Management" at bounding box center [907, 384] width 139 height 47
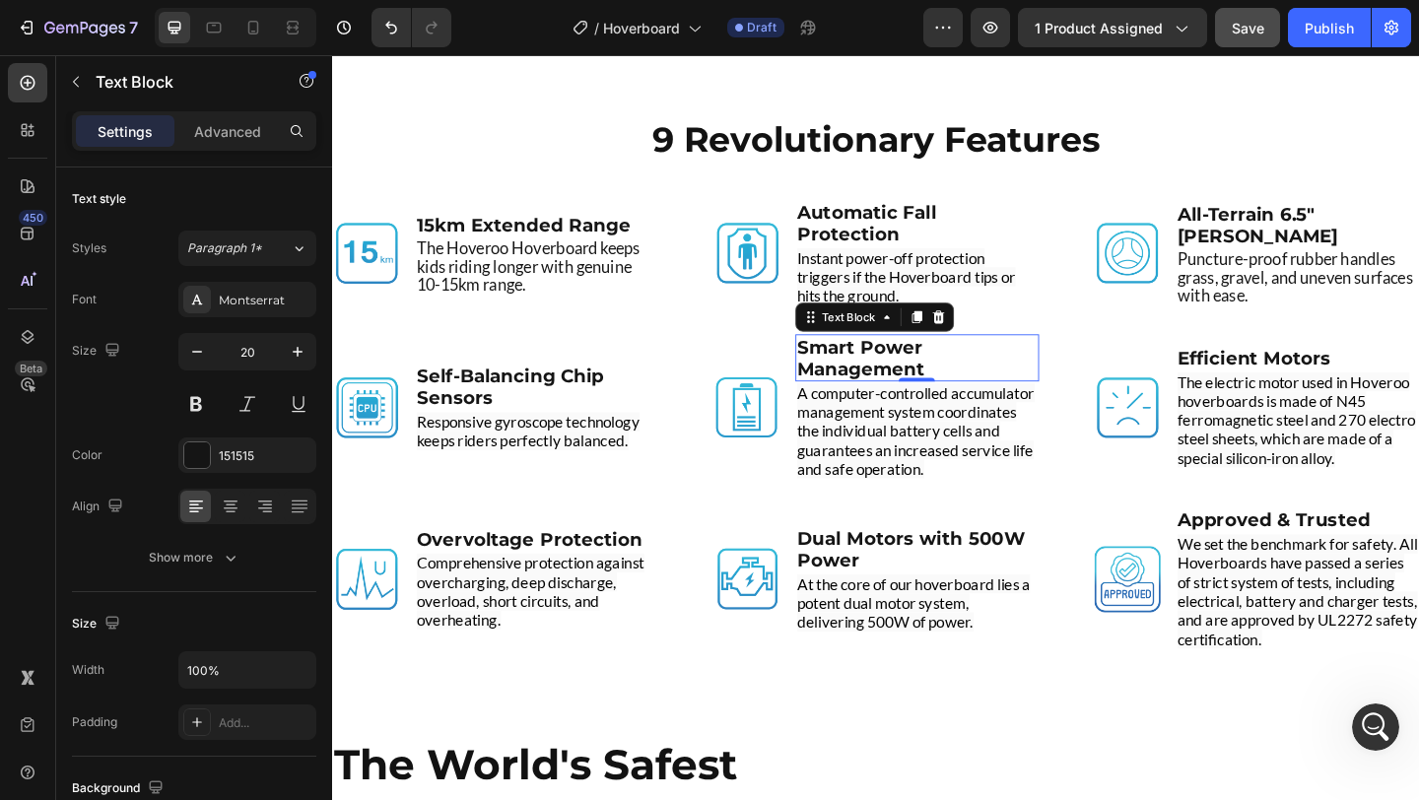
click at [910, 374] on strong "Smart Power Management" at bounding box center [907, 384] width 139 height 47
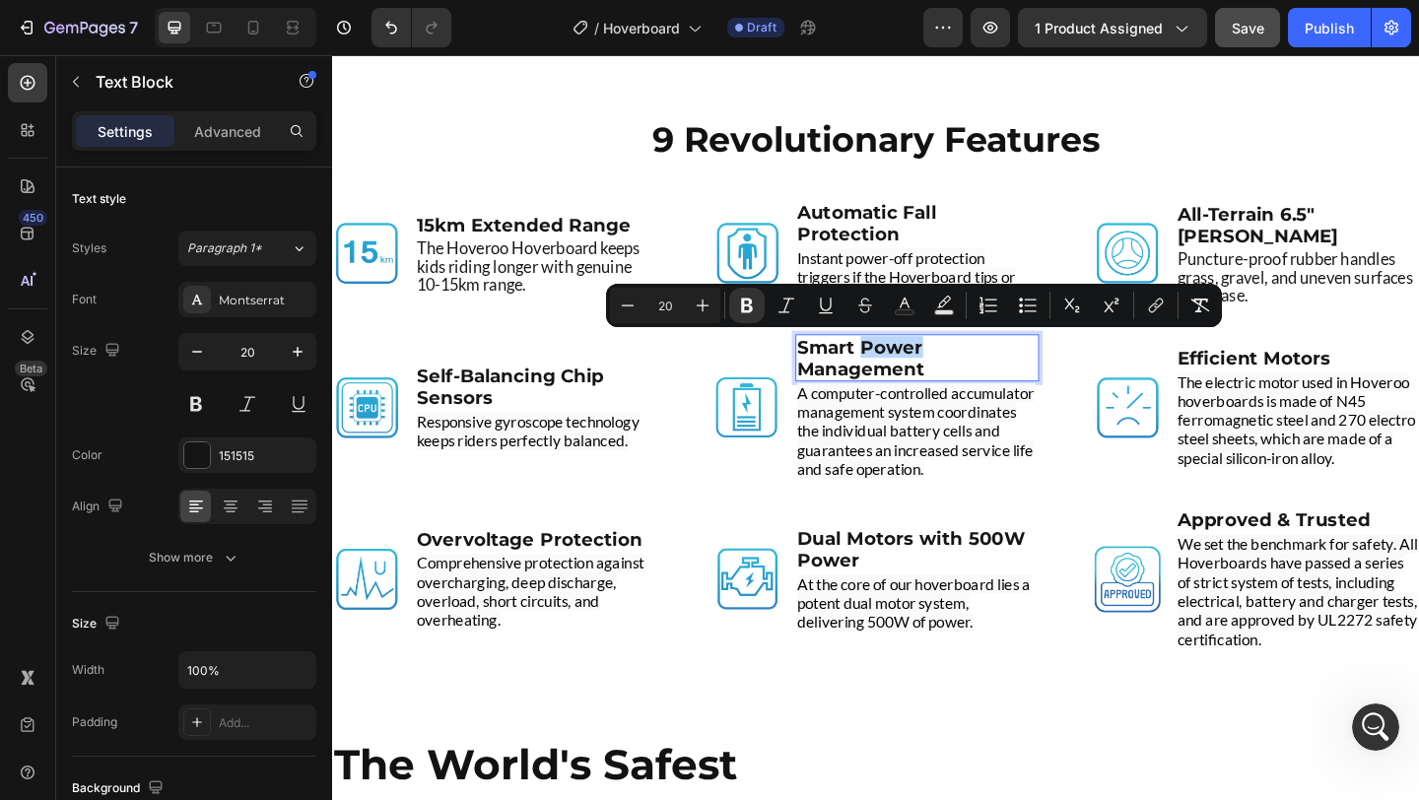
drag, startPoint x: 910, startPoint y: 374, endPoint x: 971, endPoint y: 375, distance: 61.1
click at [971, 375] on strong "Smart Power Management" at bounding box center [907, 384] width 139 height 47
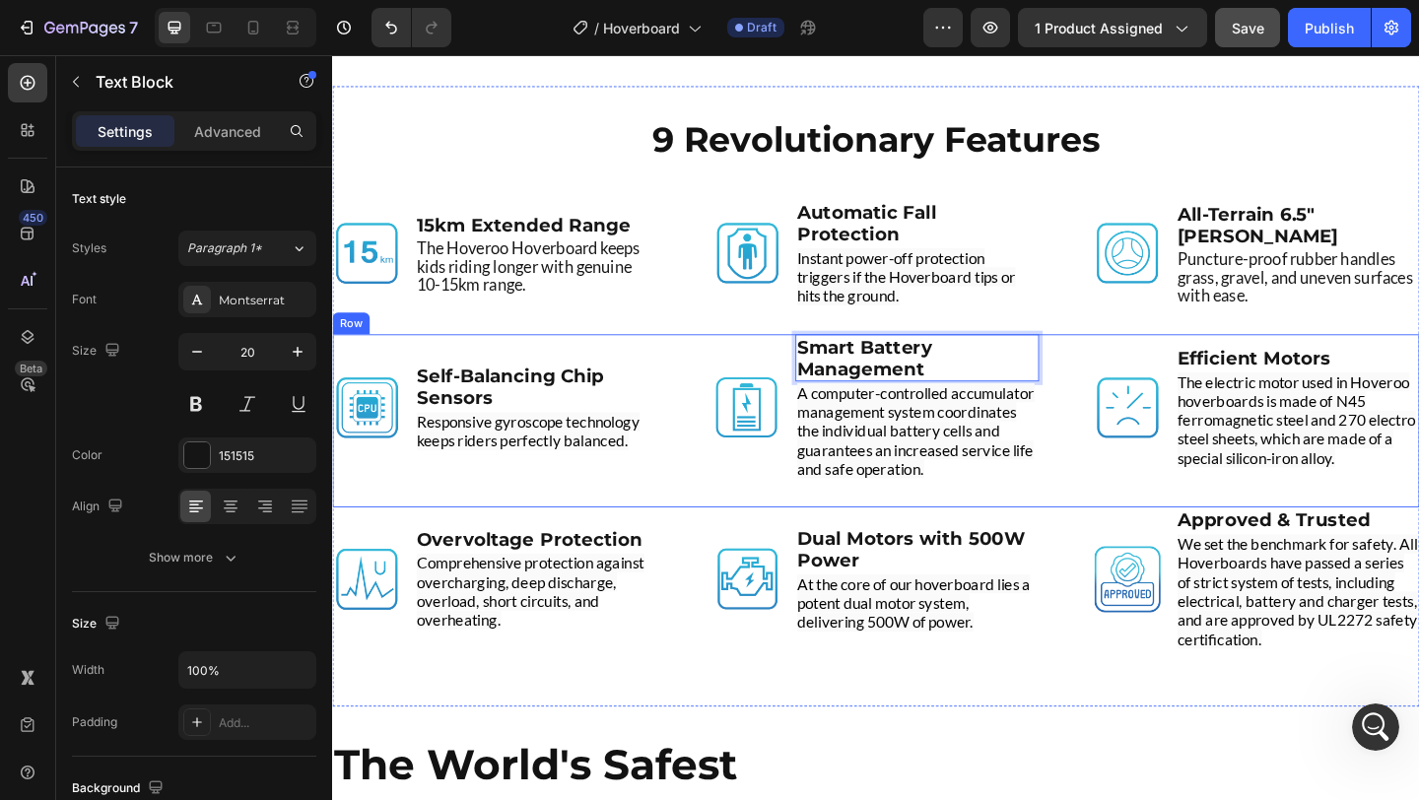
click at [700, 449] on div "Image Self-Balancing Chip Sensors Text Block Responsive gyroscope technology ke…" at bounding box center [923, 453] width 1183 height 188
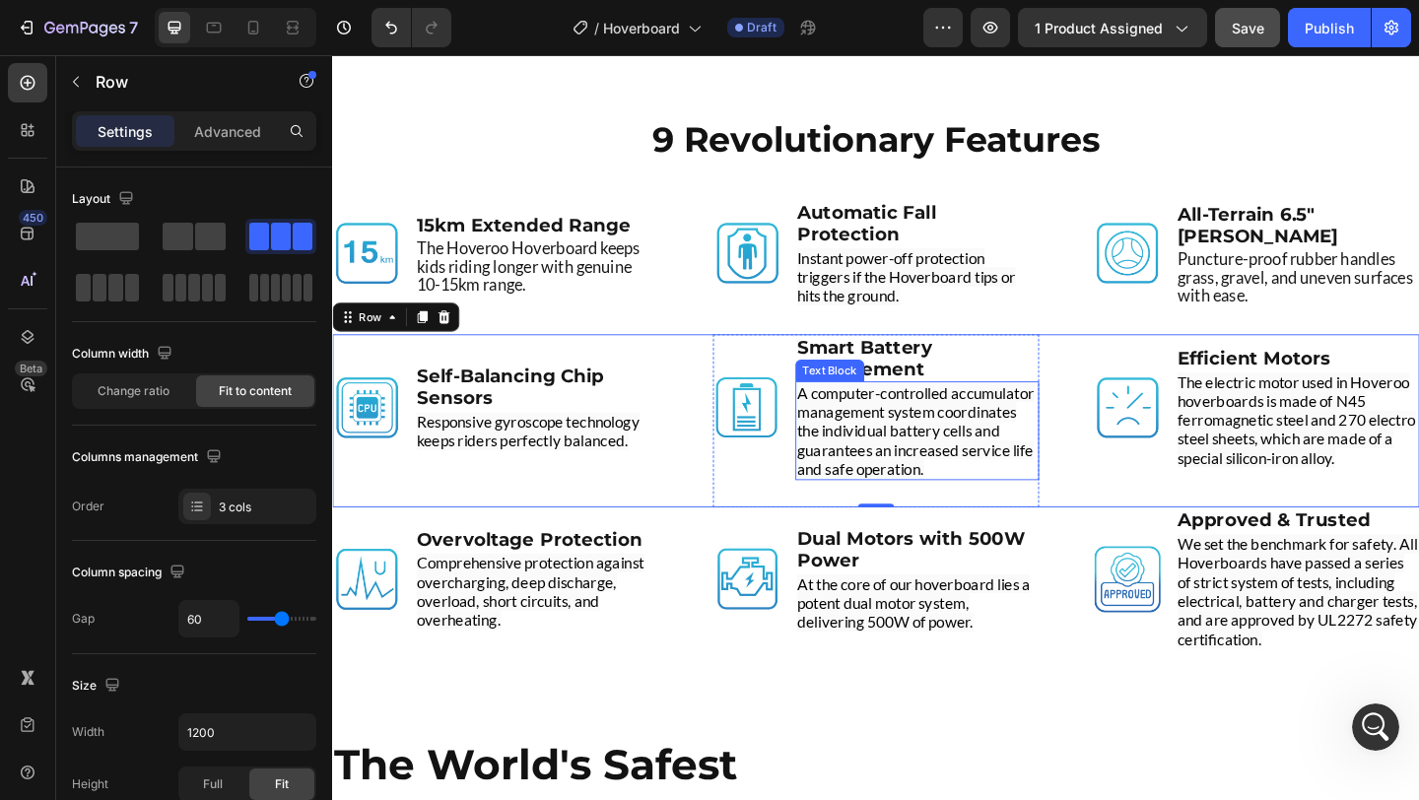
click at [897, 489] on span "A computer-controlled accumulator management system coordinates the individual …" at bounding box center [967, 463] width 258 height 103
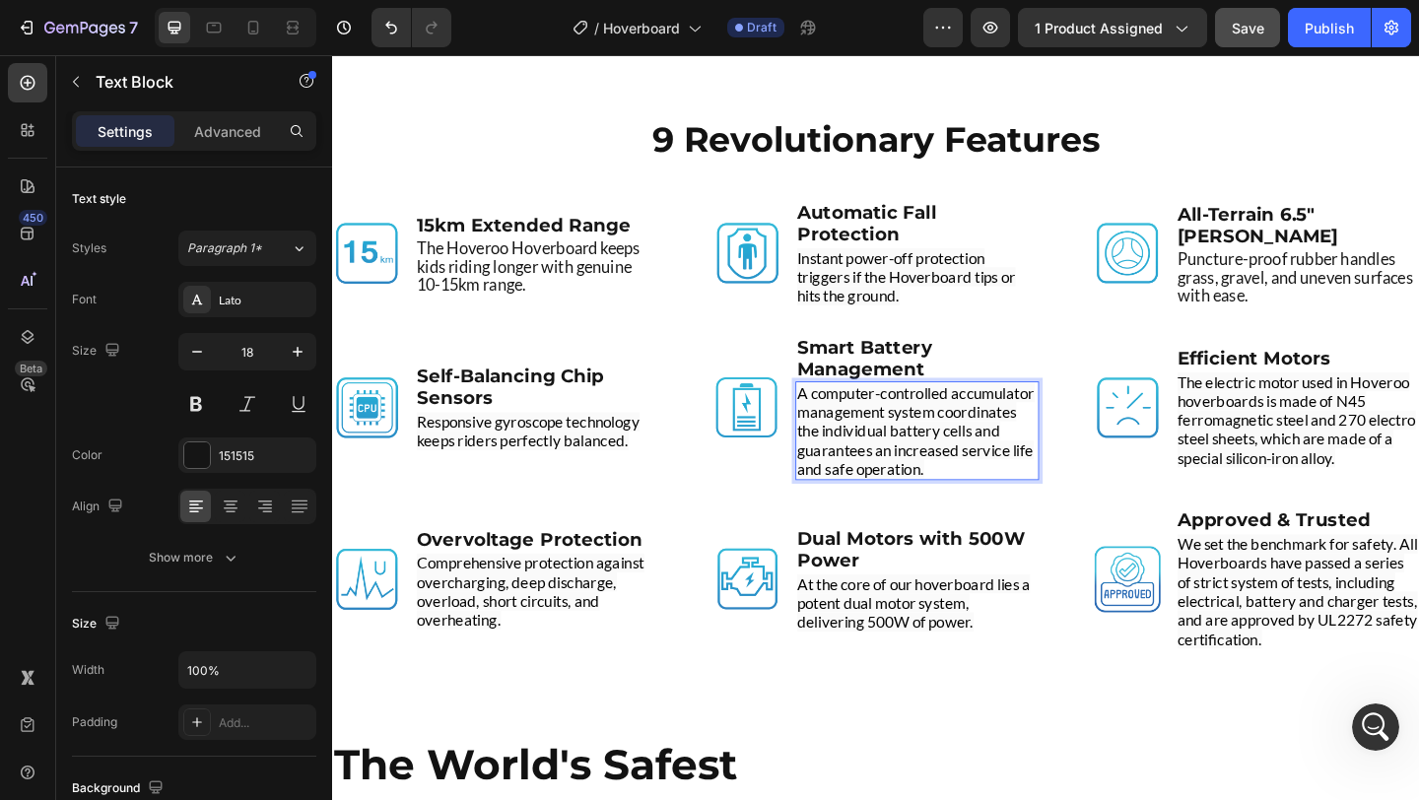
click at [897, 489] on span "A computer-controlled accumulator management system coordinates the individual …" at bounding box center [967, 463] width 258 height 103
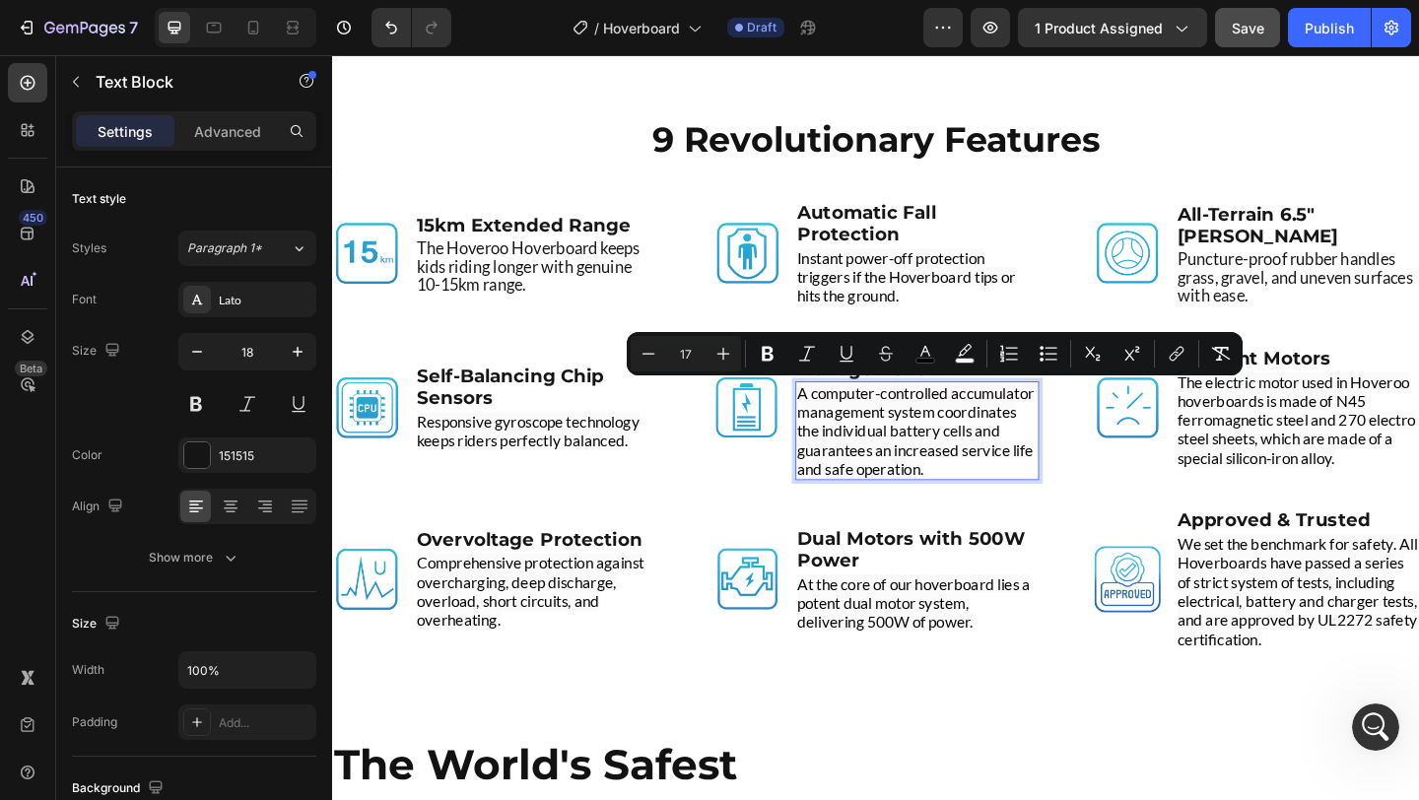
scroll to position [4572, 0]
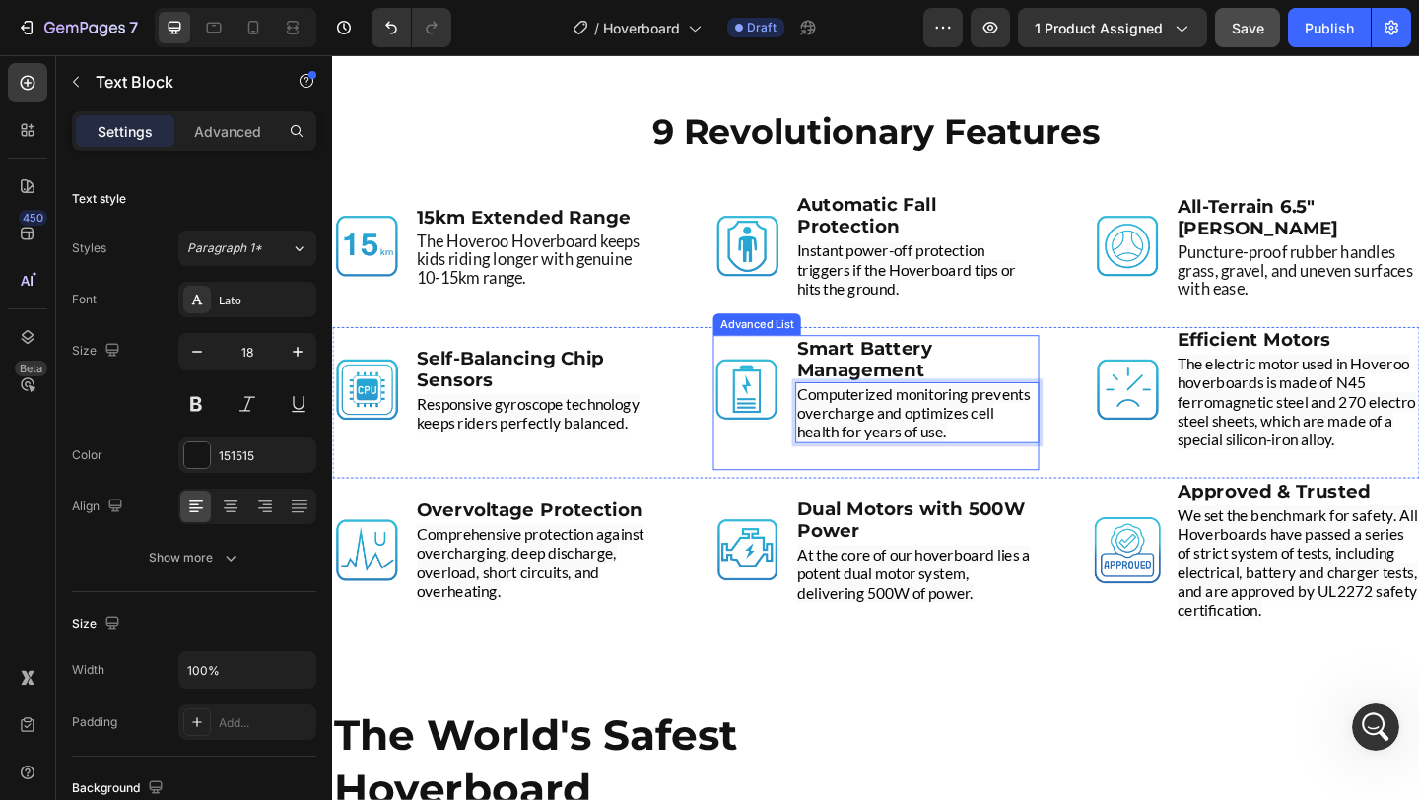
click at [775, 469] on li "Image Smart Battery Management Text Block Computerized monitoring prevents over…" at bounding box center [923, 418] width 355 height 117
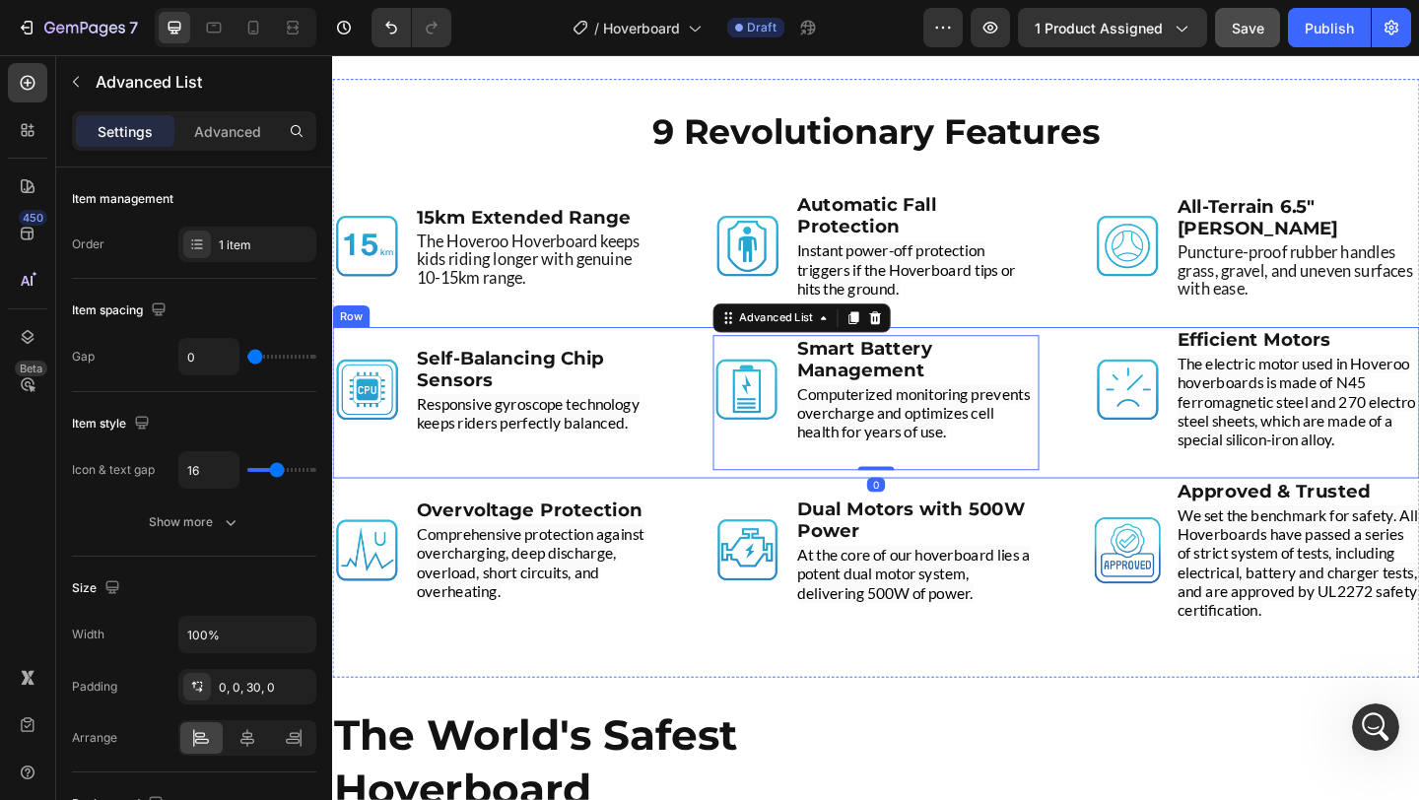
click at [718, 469] on div "Image Self-Balancing Chip Sensors Text Block Responsive gyroscope technology ke…" at bounding box center [923, 433] width 1183 height 165
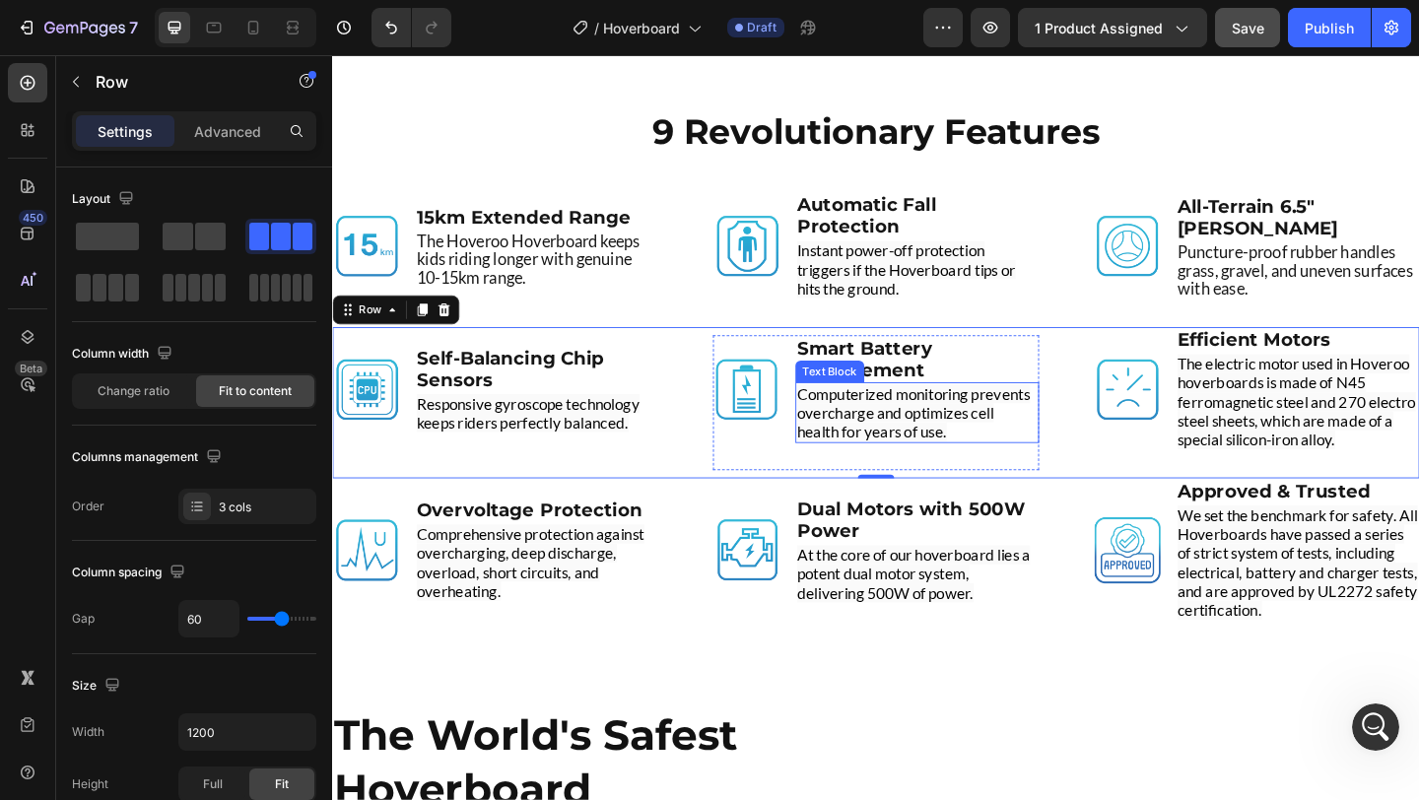
click at [912, 466] on span "Computerized monitoring prevents overcharge and optimizes cell health for years…" at bounding box center [964, 444] width 253 height 62
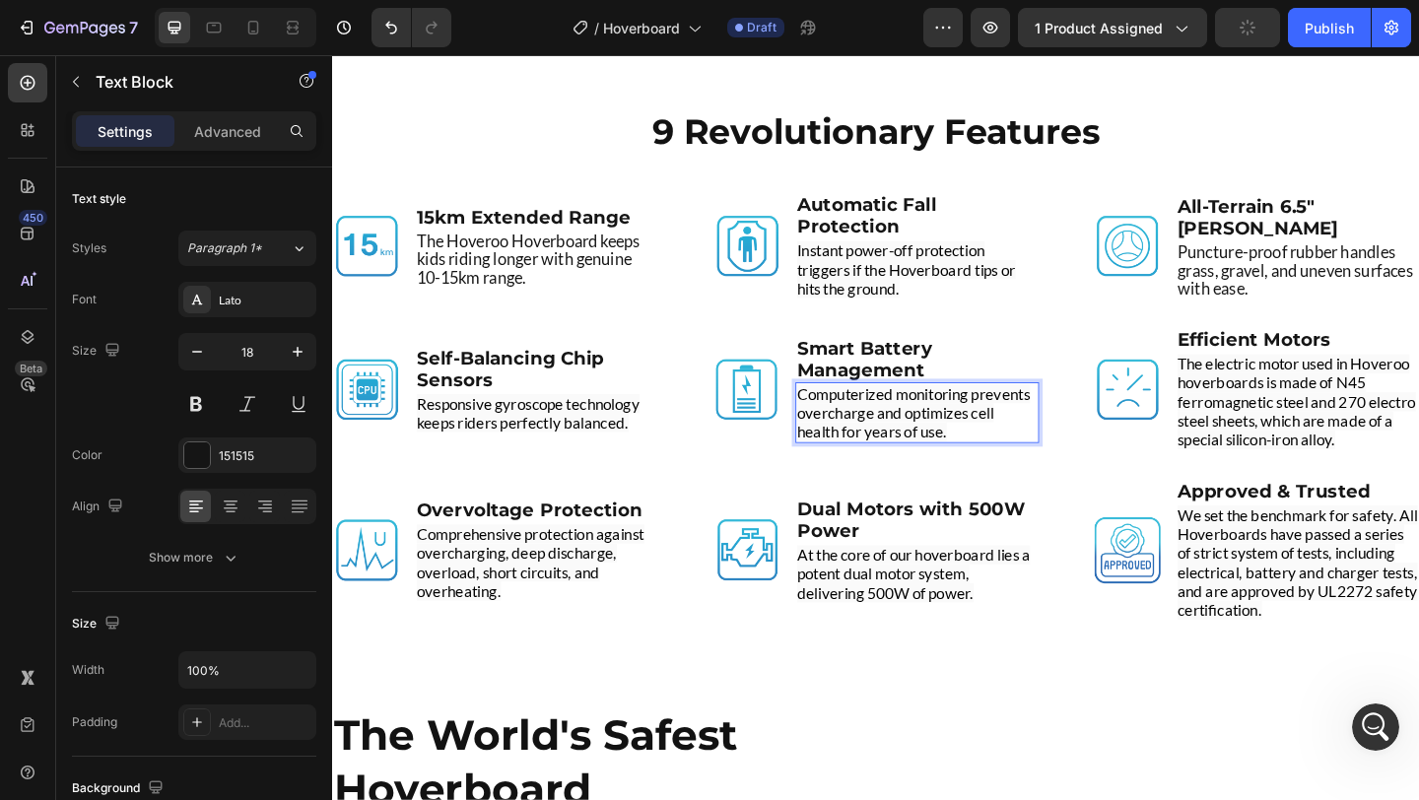
click at [912, 464] on span "Computerized monitoring prevents overcharge and optimizes cell health for years…" at bounding box center [964, 444] width 253 height 62
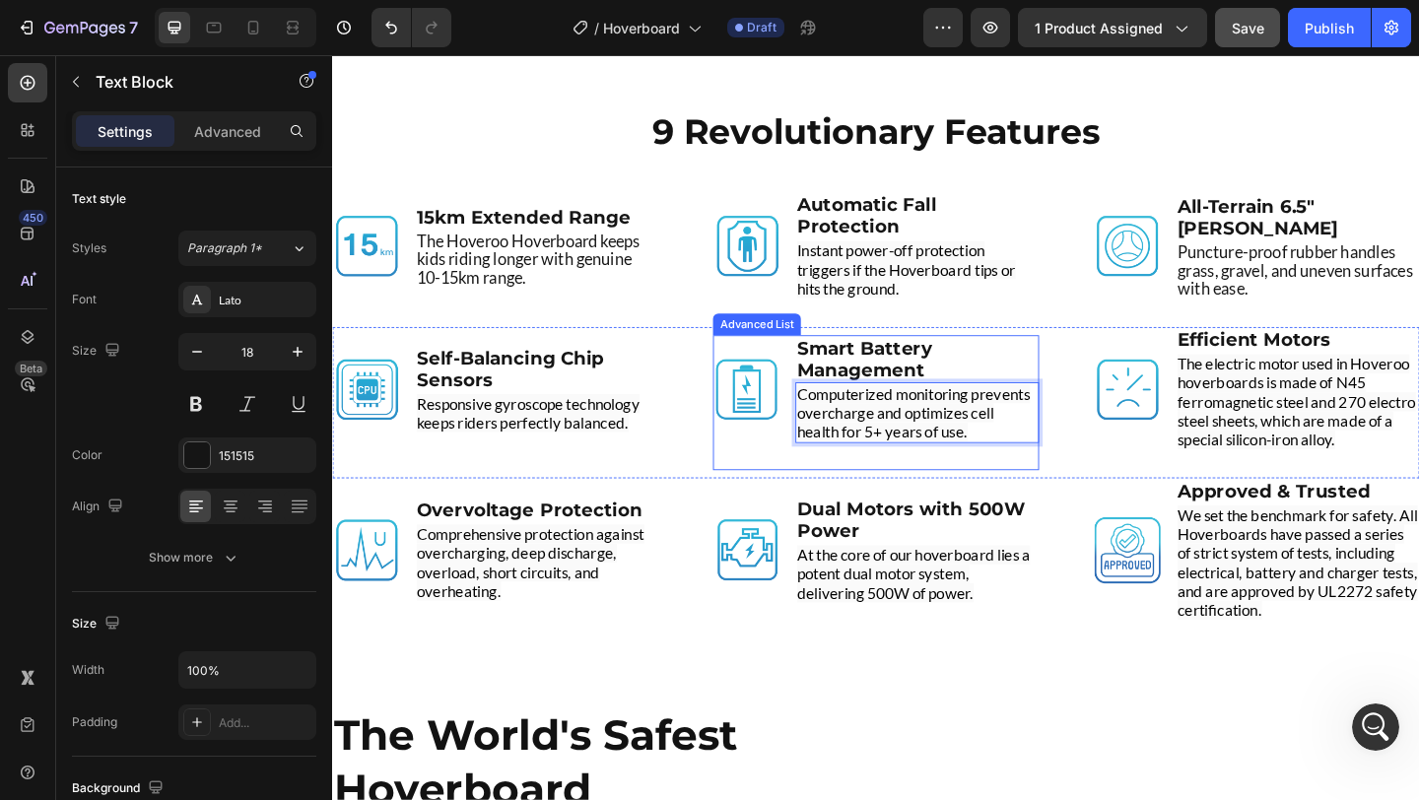
click at [782, 498] on div "Image Smart Battery Management Text Block Computerized monitoring prevents over…" at bounding box center [923, 433] width 355 height 147
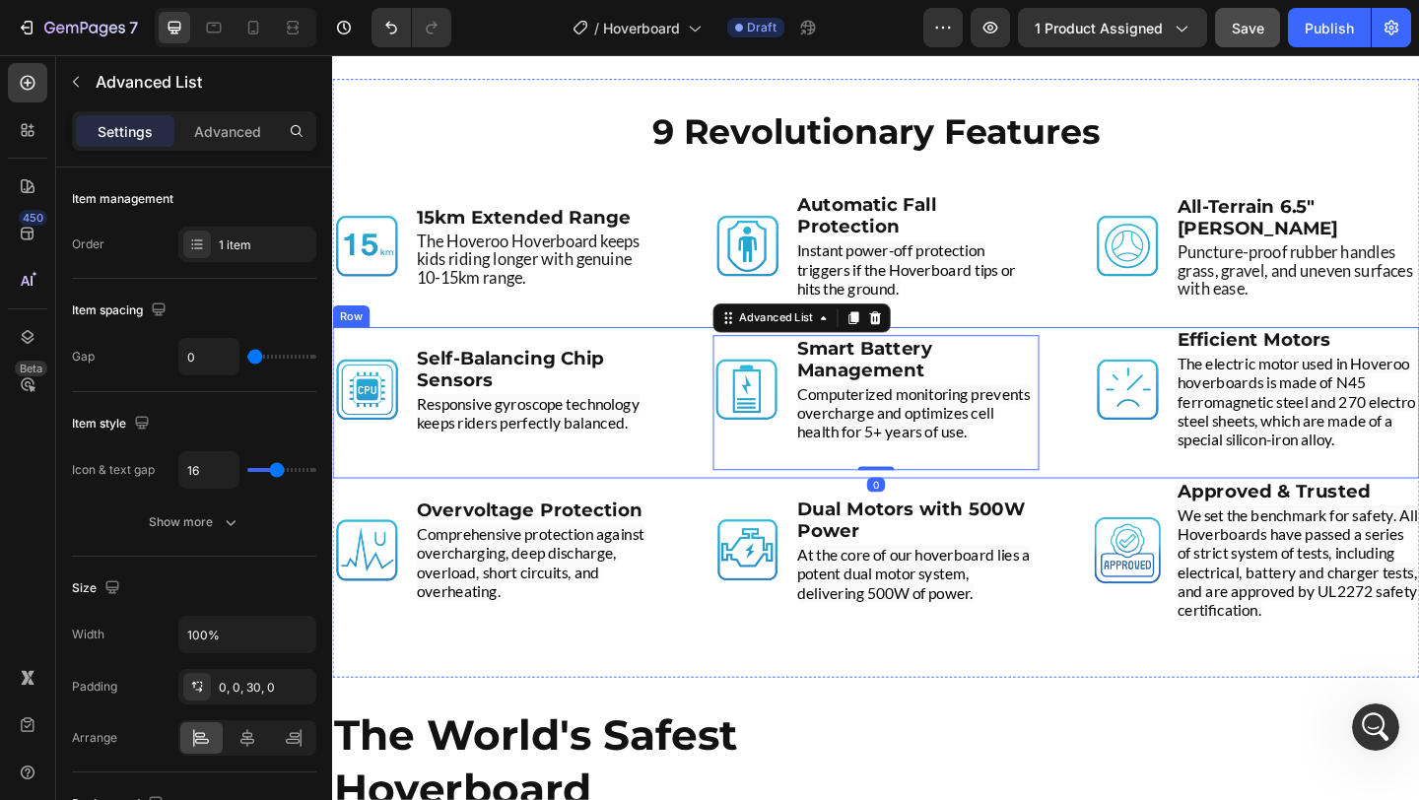
click at [676, 500] on div "Image Self-Balancing Chip Sensors Text Block Responsive gyroscope technology ke…" at bounding box center [509, 433] width 355 height 165
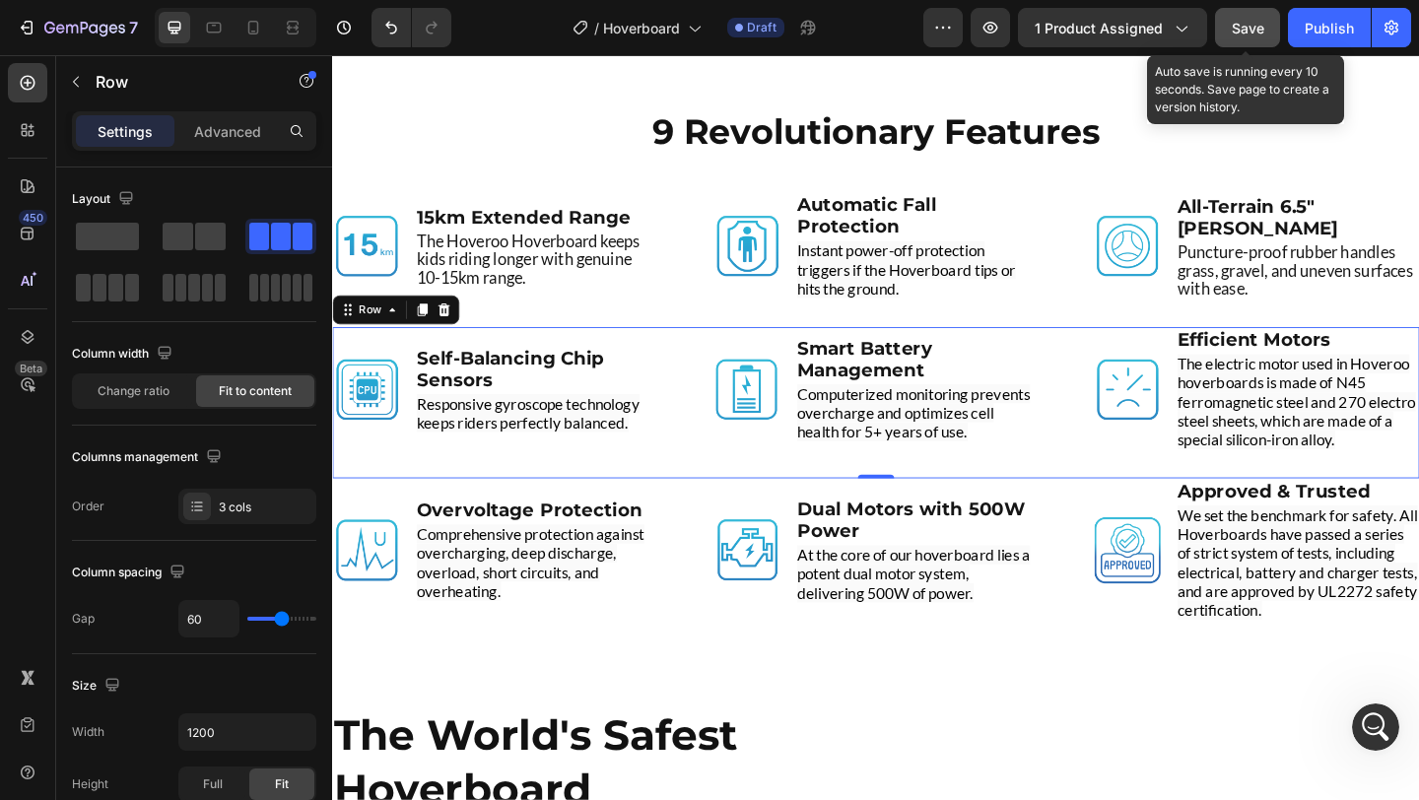
click at [1263, 25] on span "Save" at bounding box center [1248, 28] width 33 height 17
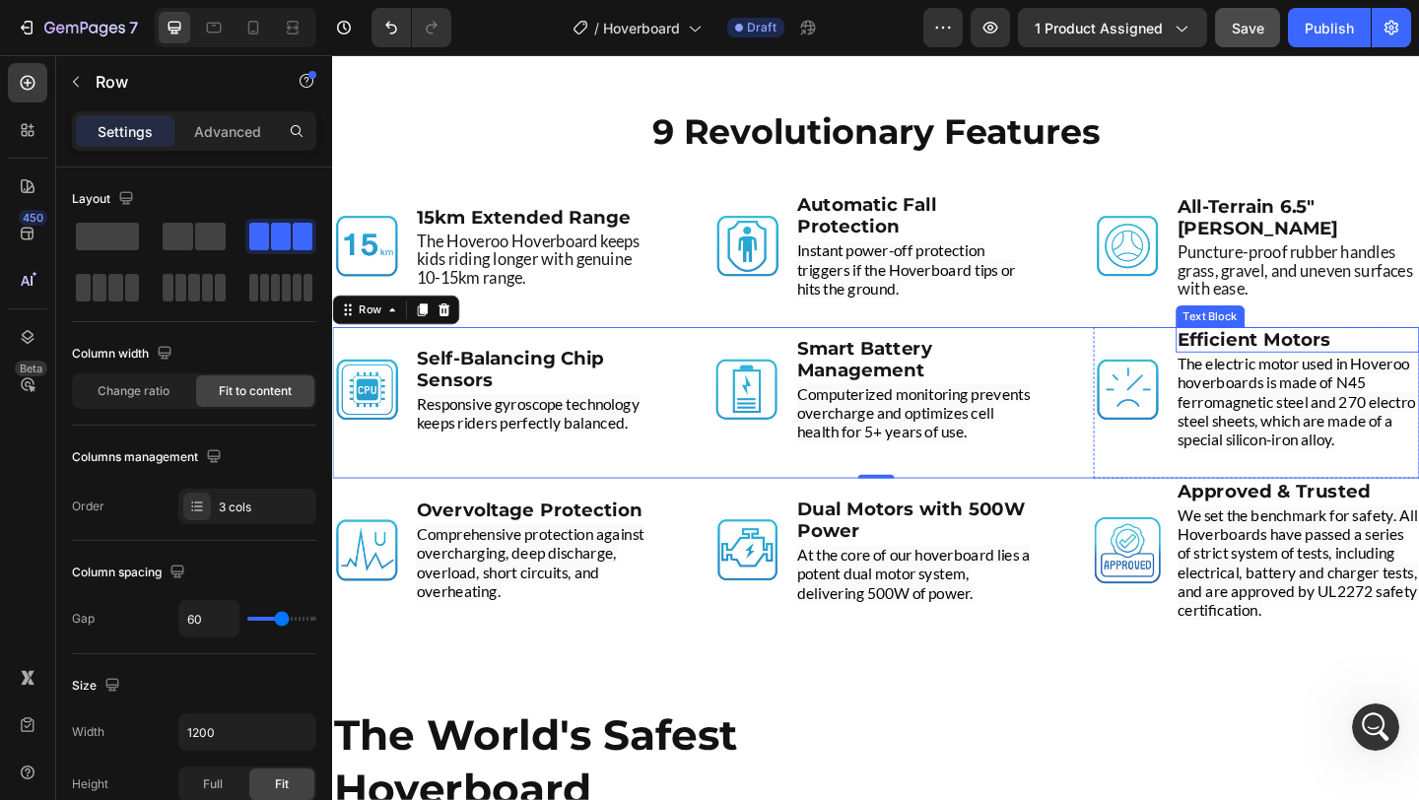
click at [1376, 361] on strong "Efficient Motors" at bounding box center [1335, 365] width 167 height 24
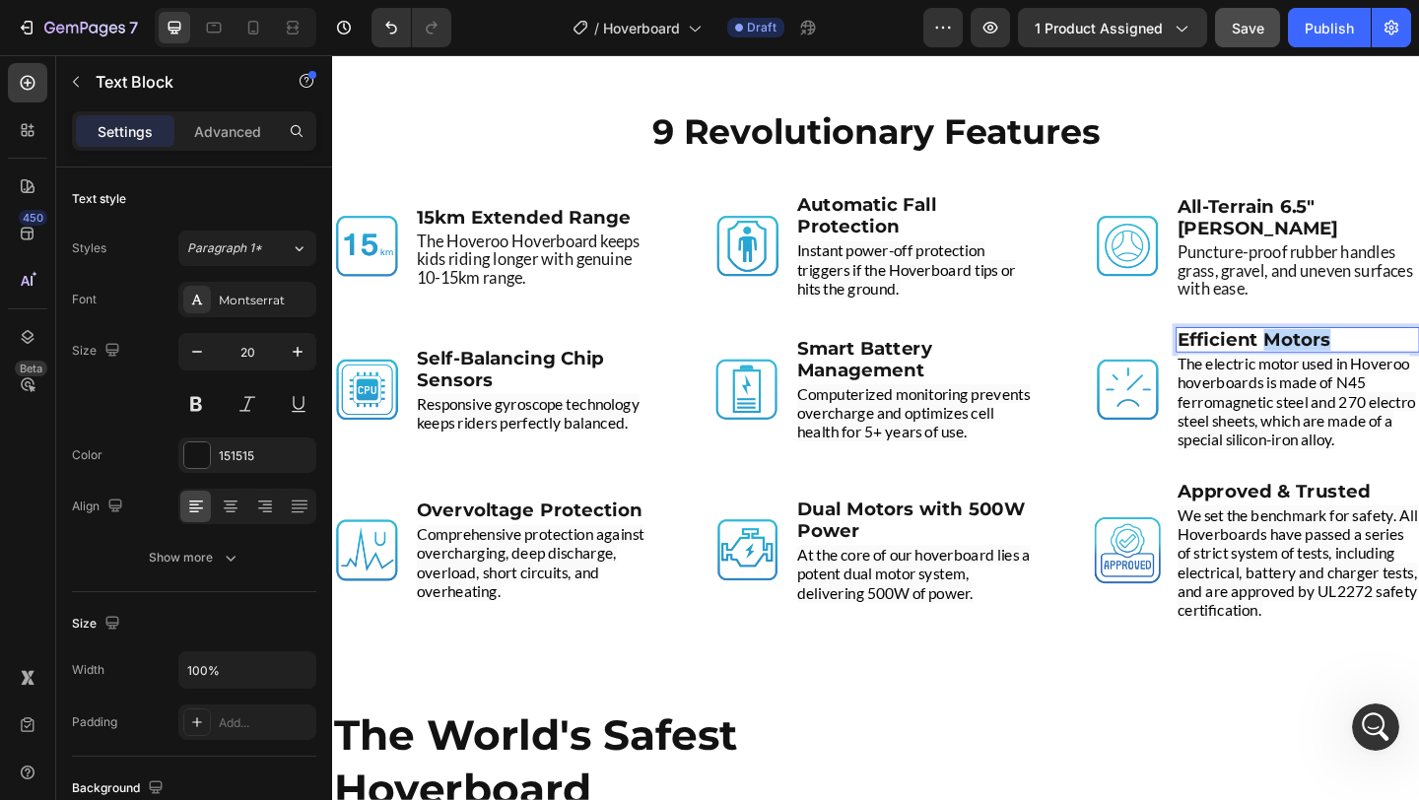
click at [1376, 361] on strong "Efficient Motors" at bounding box center [1335, 365] width 167 height 24
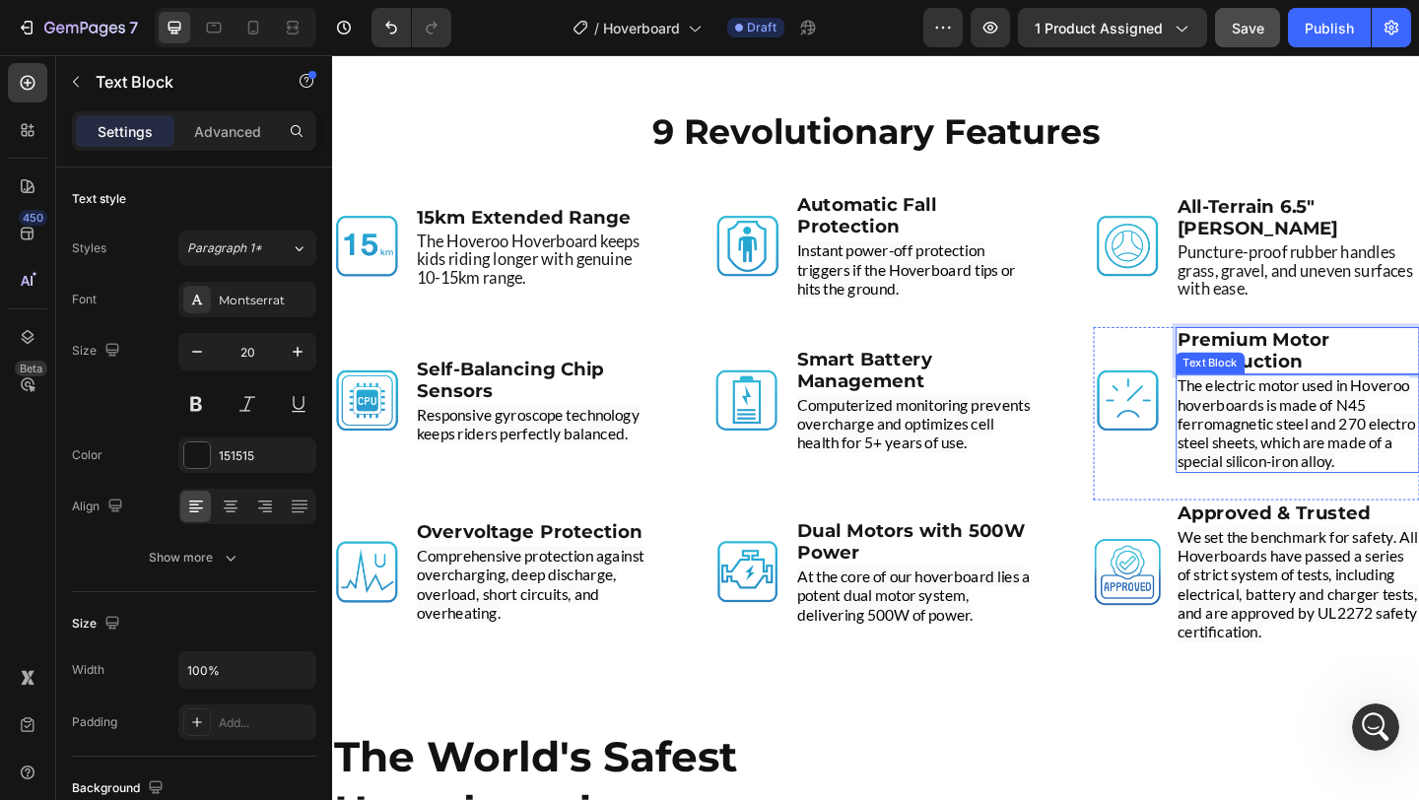
click at [1372, 468] on span "The electric motor used in Hoveroo hoverboards is made of N45 ferromagnetic ste…" at bounding box center [1381, 455] width 259 height 103
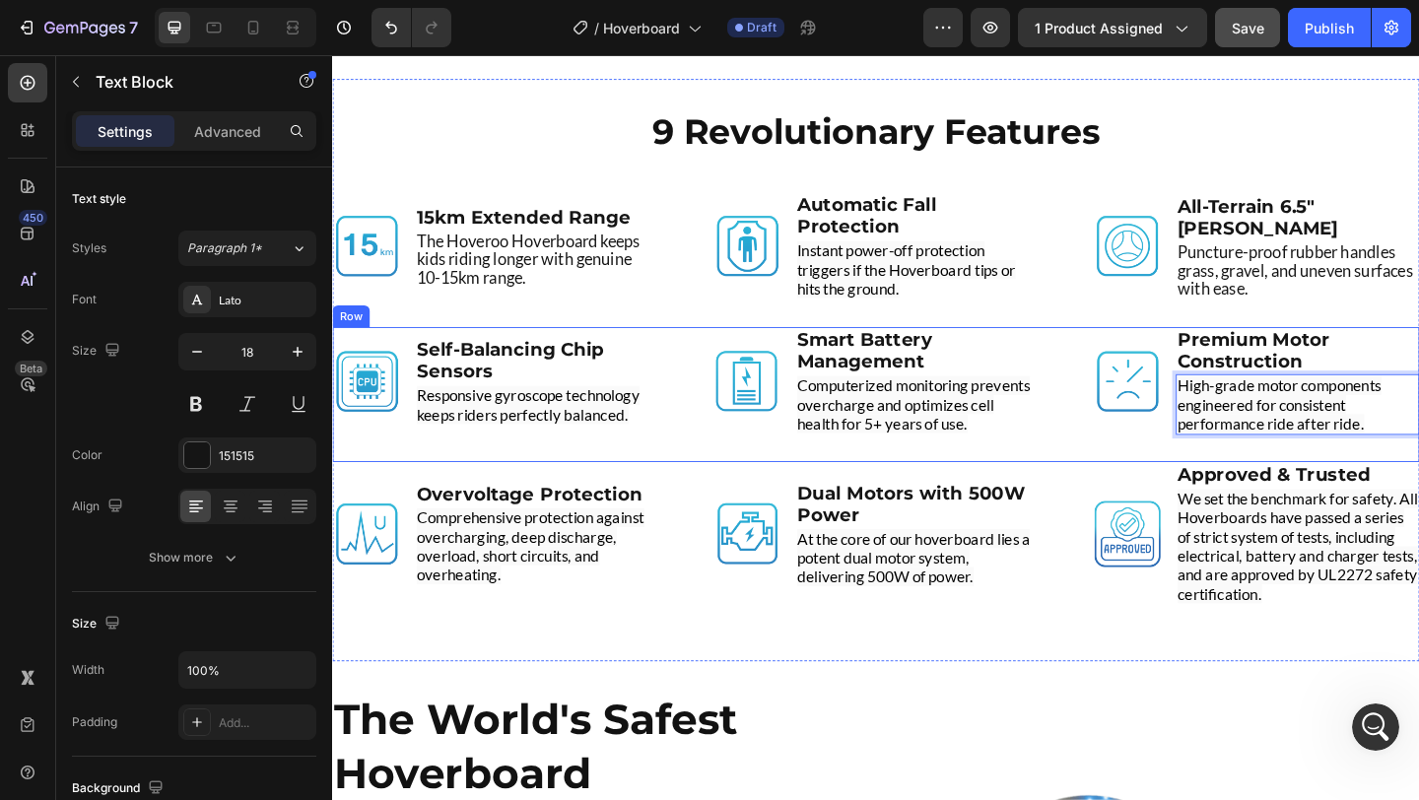
click at [1157, 481] on div "Image Self-Balancing Chip Sensors Text Block Responsive gyroscope technology ke…" at bounding box center [923, 424] width 1183 height 147
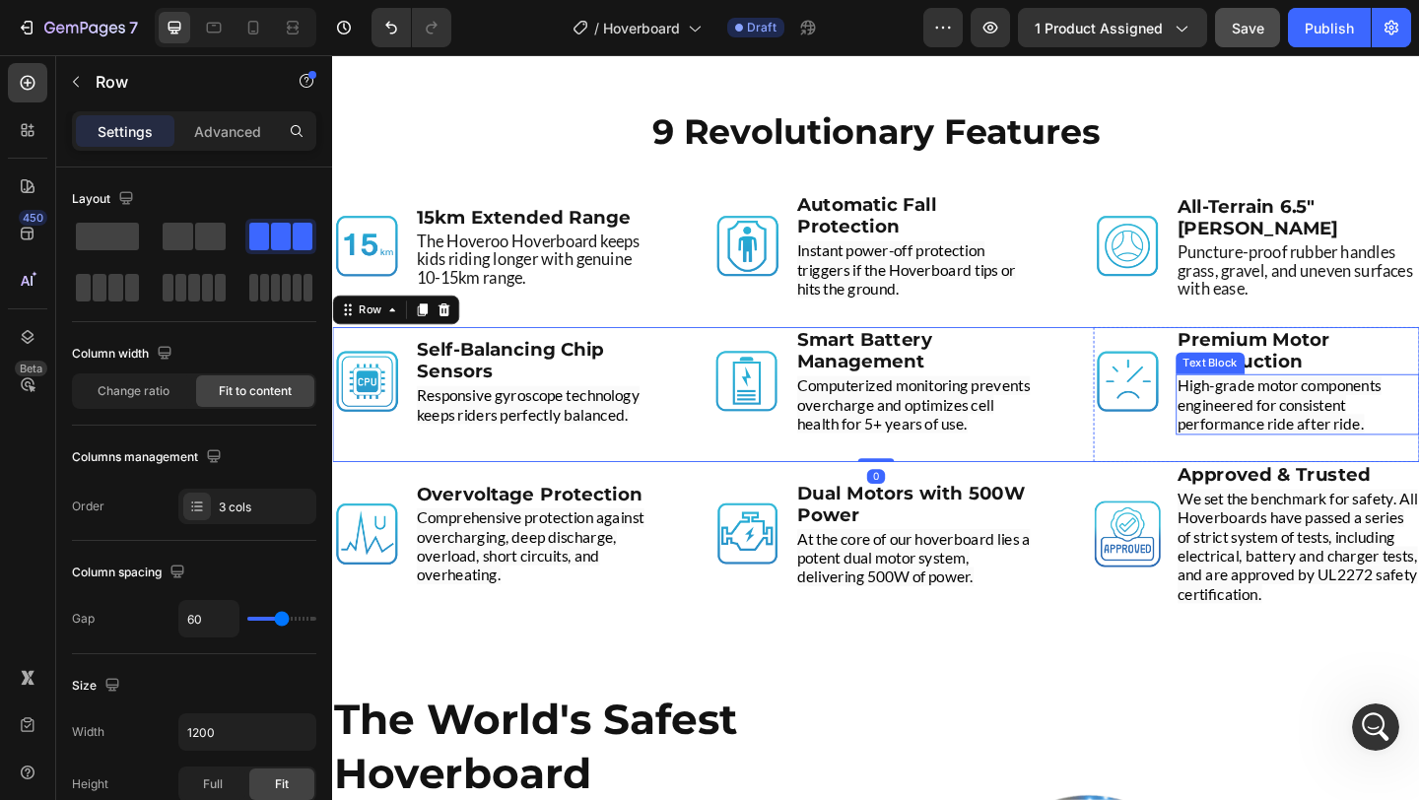
click at [1418, 454] on span "High-grade motor components engineered for consistent performance ride after ri…" at bounding box center [1363, 435] width 222 height 62
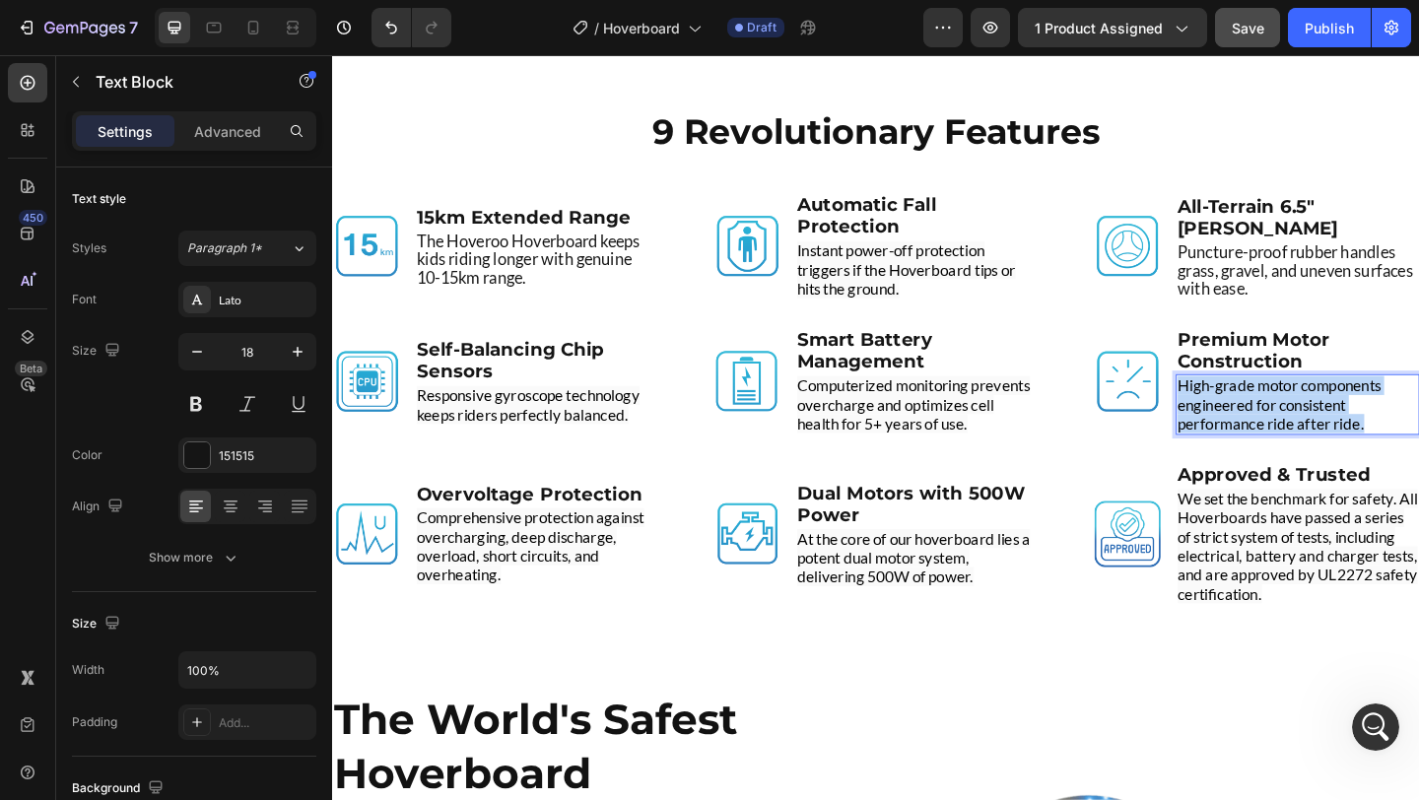
click at [1418, 454] on span "High-grade motor components engineered for consistent performance ride after ri…" at bounding box center [1363, 435] width 222 height 62
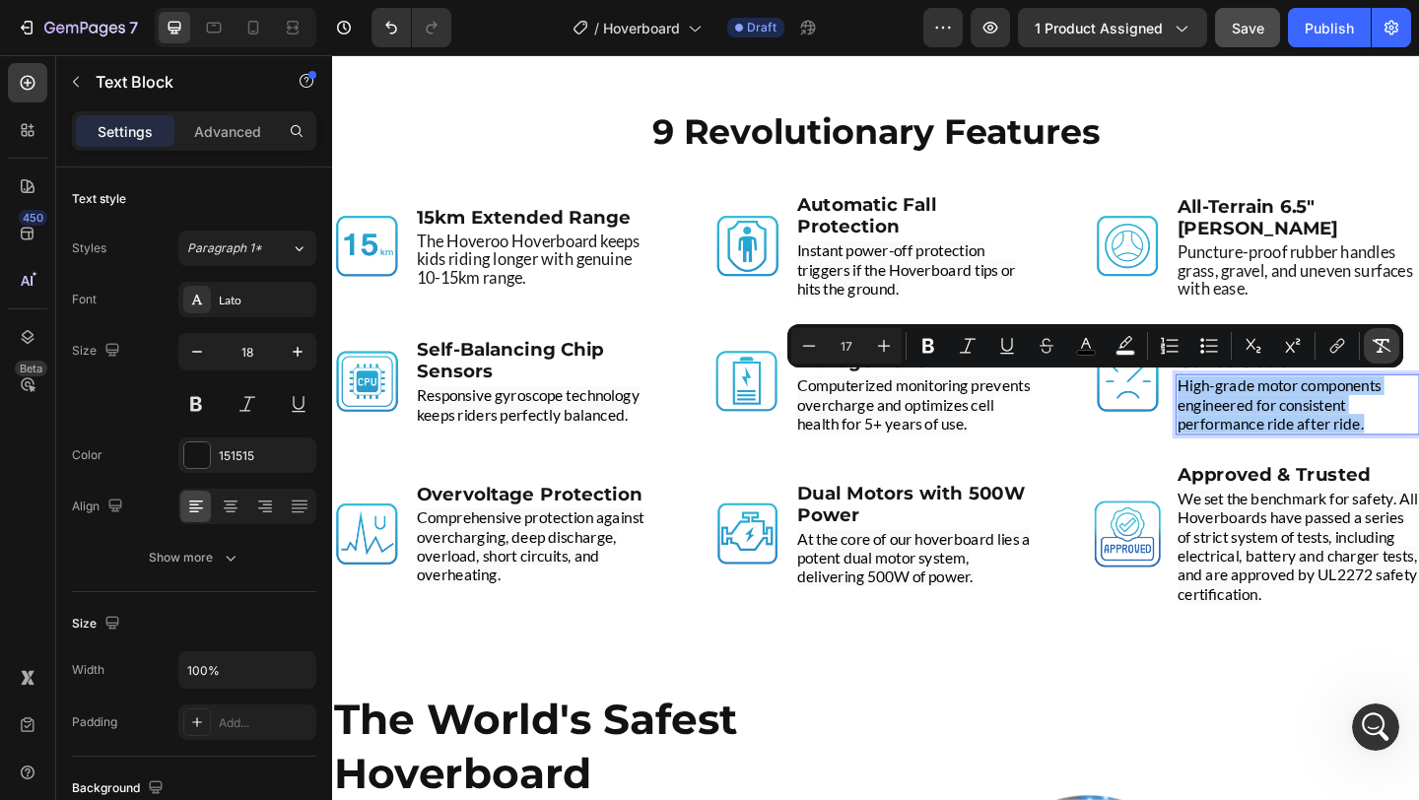
click at [1376, 339] on icon "Editor contextual toolbar" at bounding box center [1382, 346] width 19 height 14
type input "18"
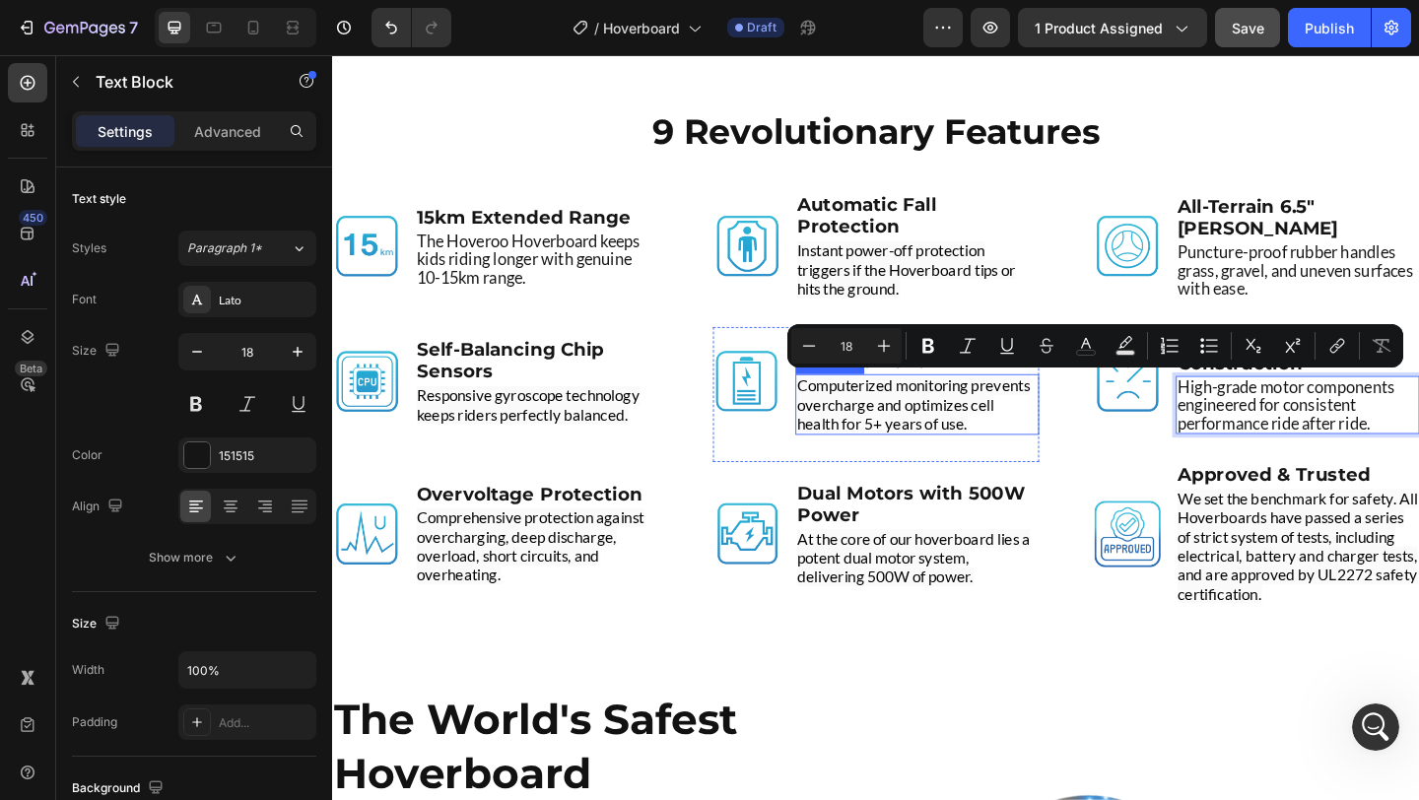
click at [1016, 439] on span "Computerized monitoring prevents overcharge and optimizes cell health for 5+ ye…" at bounding box center [964, 435] width 253 height 62
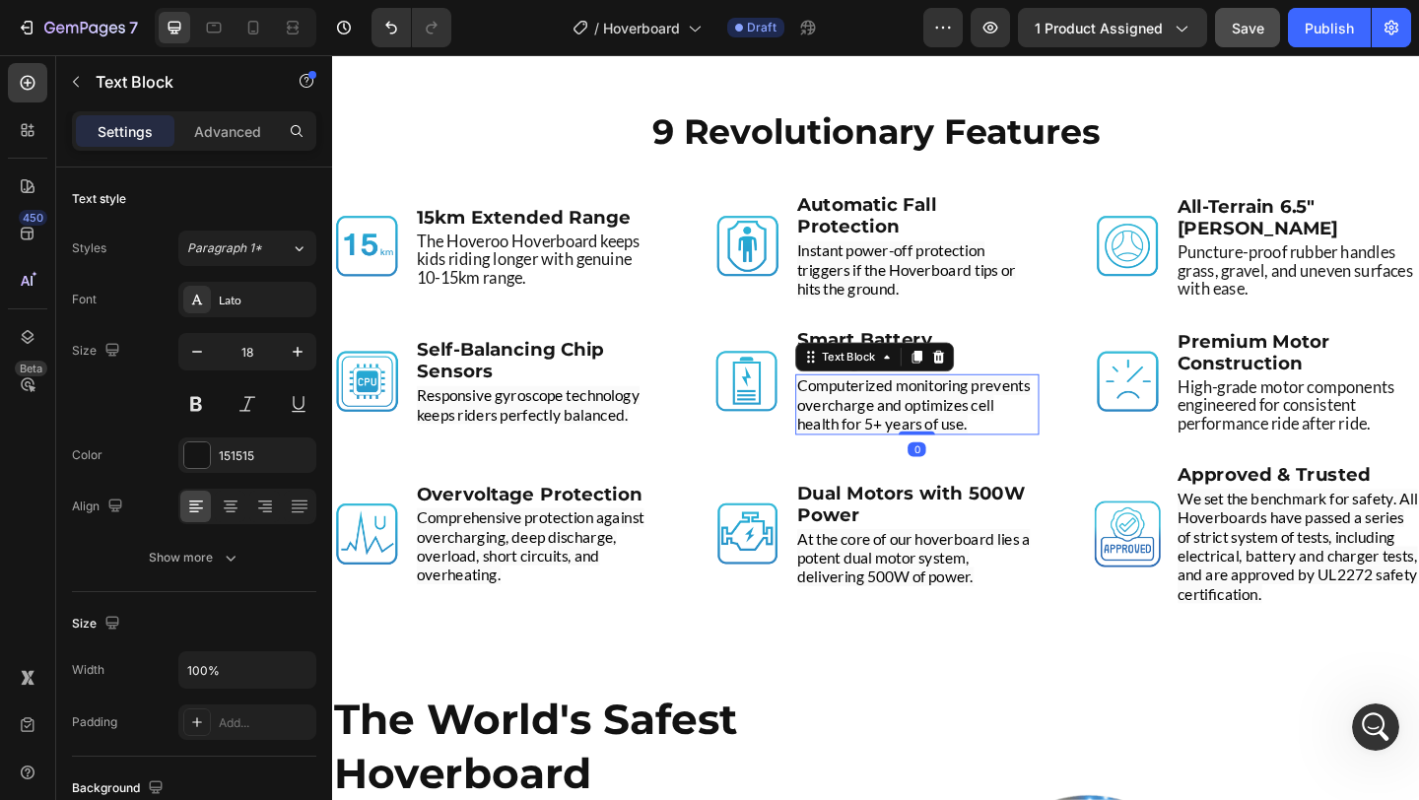
click at [1016, 439] on span "Computerized monitoring prevents overcharge and optimizes cell health for 5+ ye…" at bounding box center [964, 435] width 253 height 62
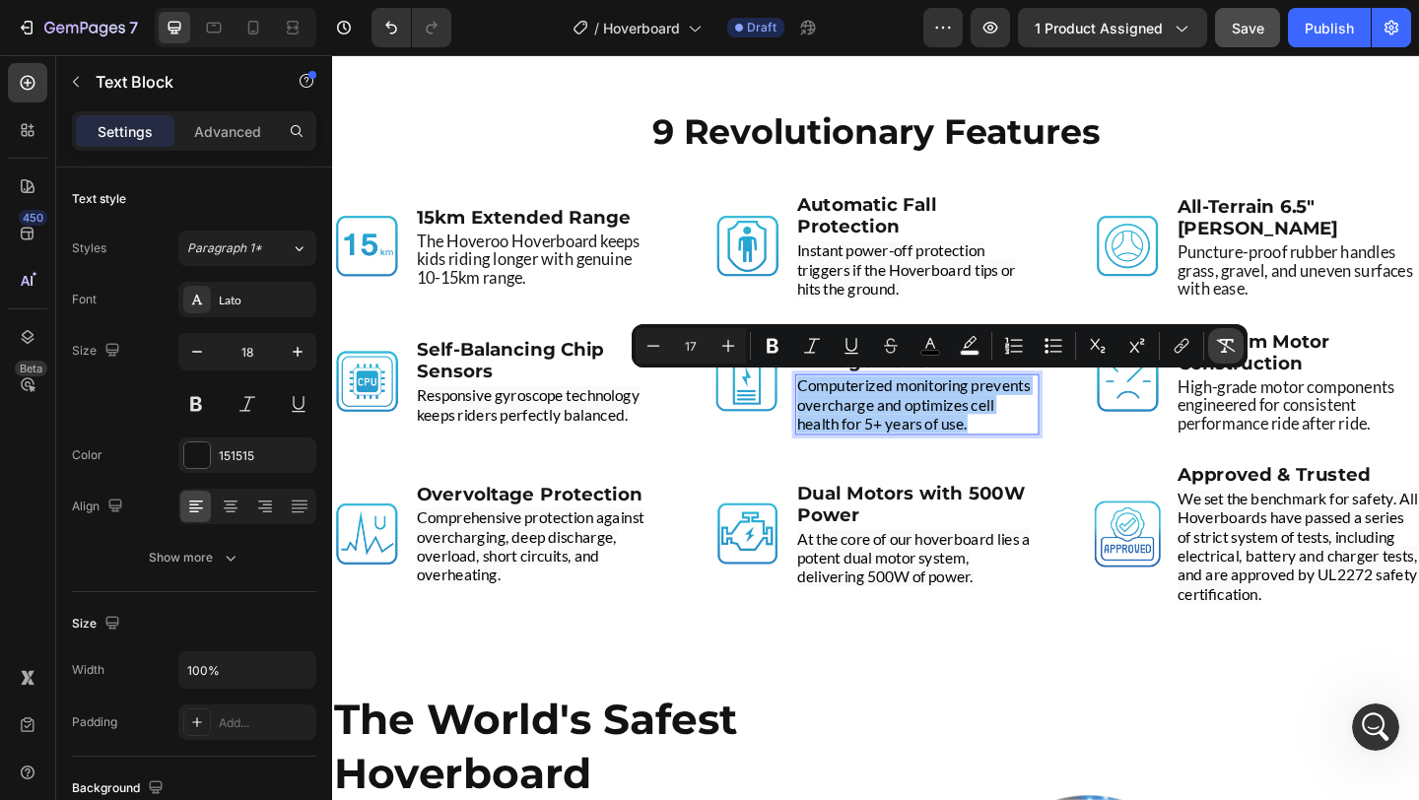
click at [1225, 342] on icon "Editor contextual toolbar" at bounding box center [1226, 346] width 20 height 20
type input "18"
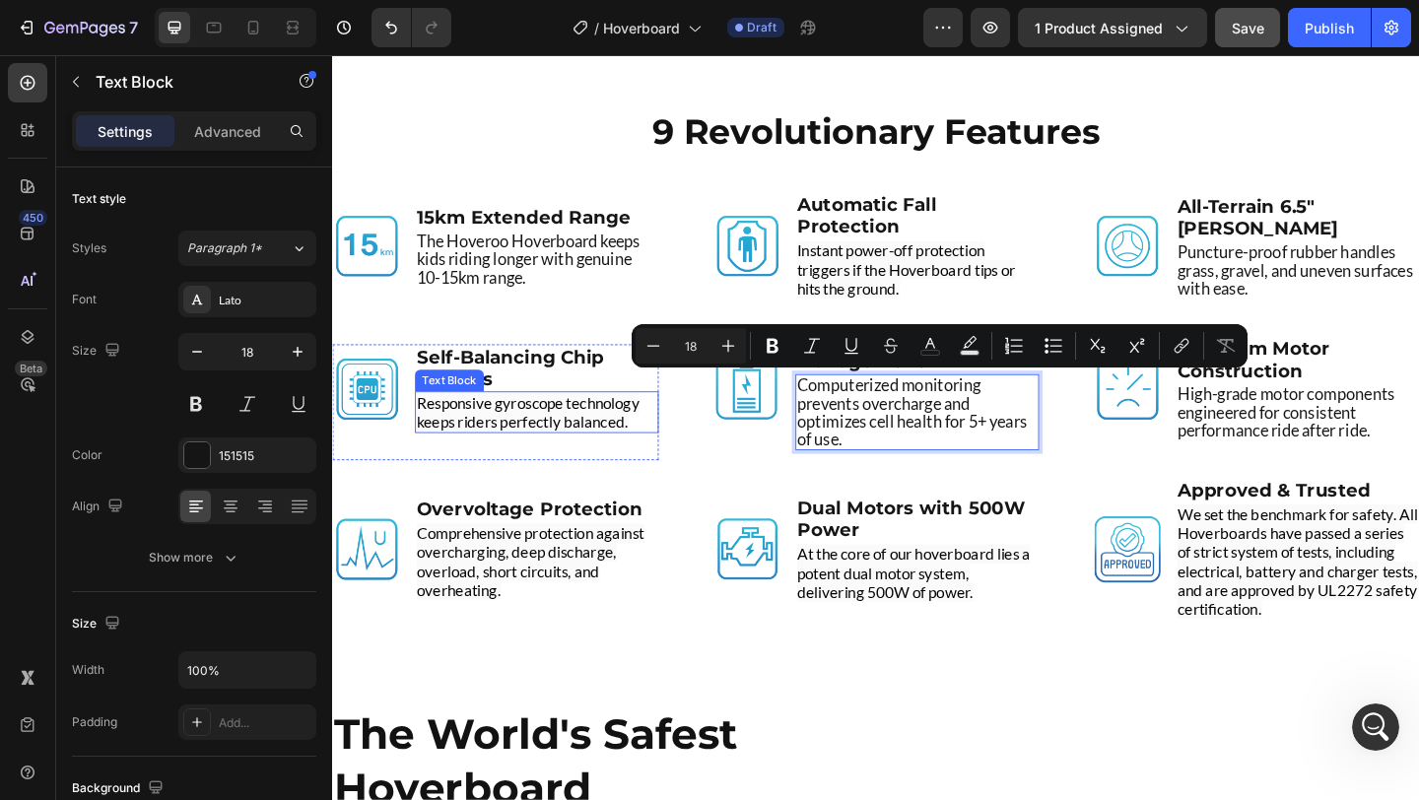
click at [583, 451] on span "Responsive gyroscope technology keeps riders perfectly balanced." at bounding box center [545, 443] width 242 height 41
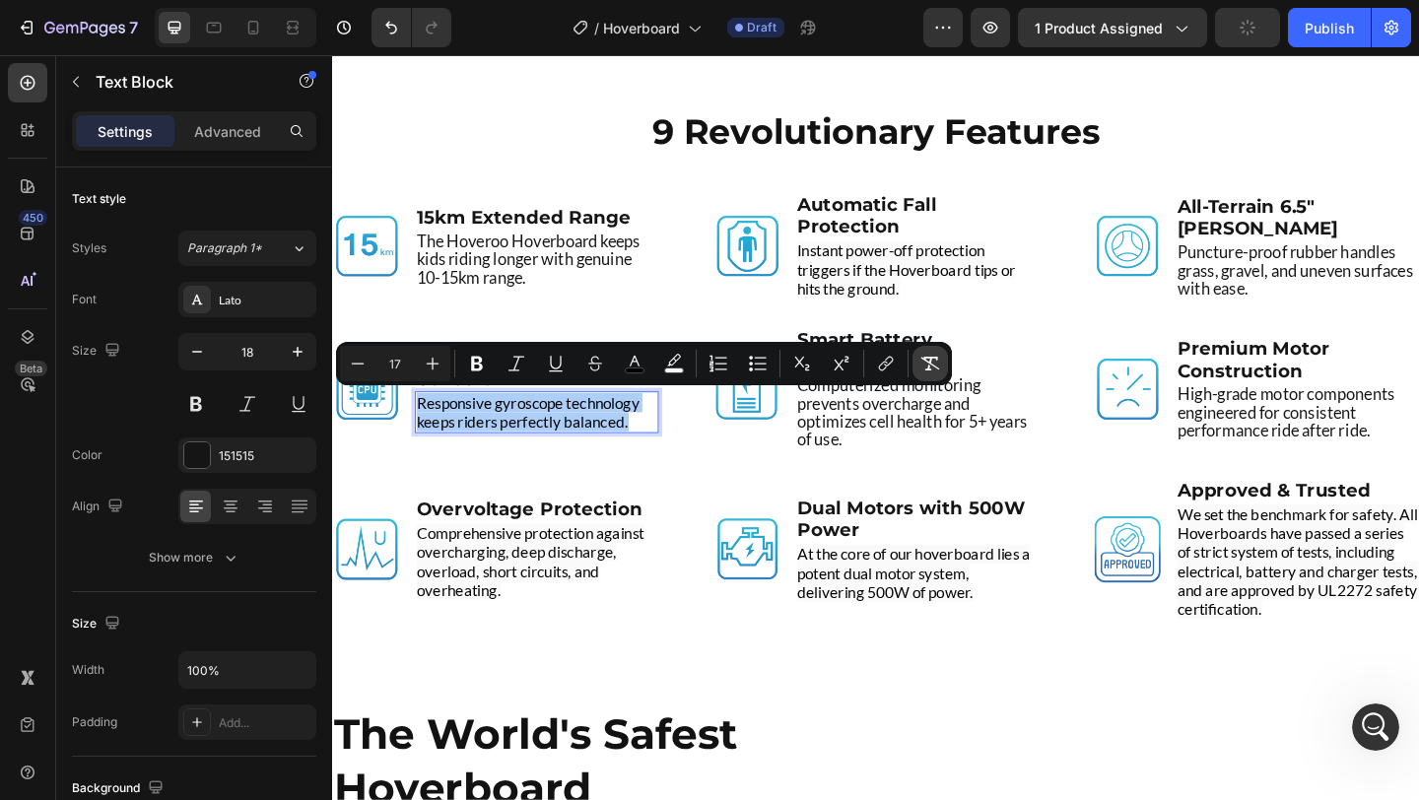
click at [927, 365] on icon "Editor contextual toolbar" at bounding box center [930, 364] width 20 height 20
type input "18"
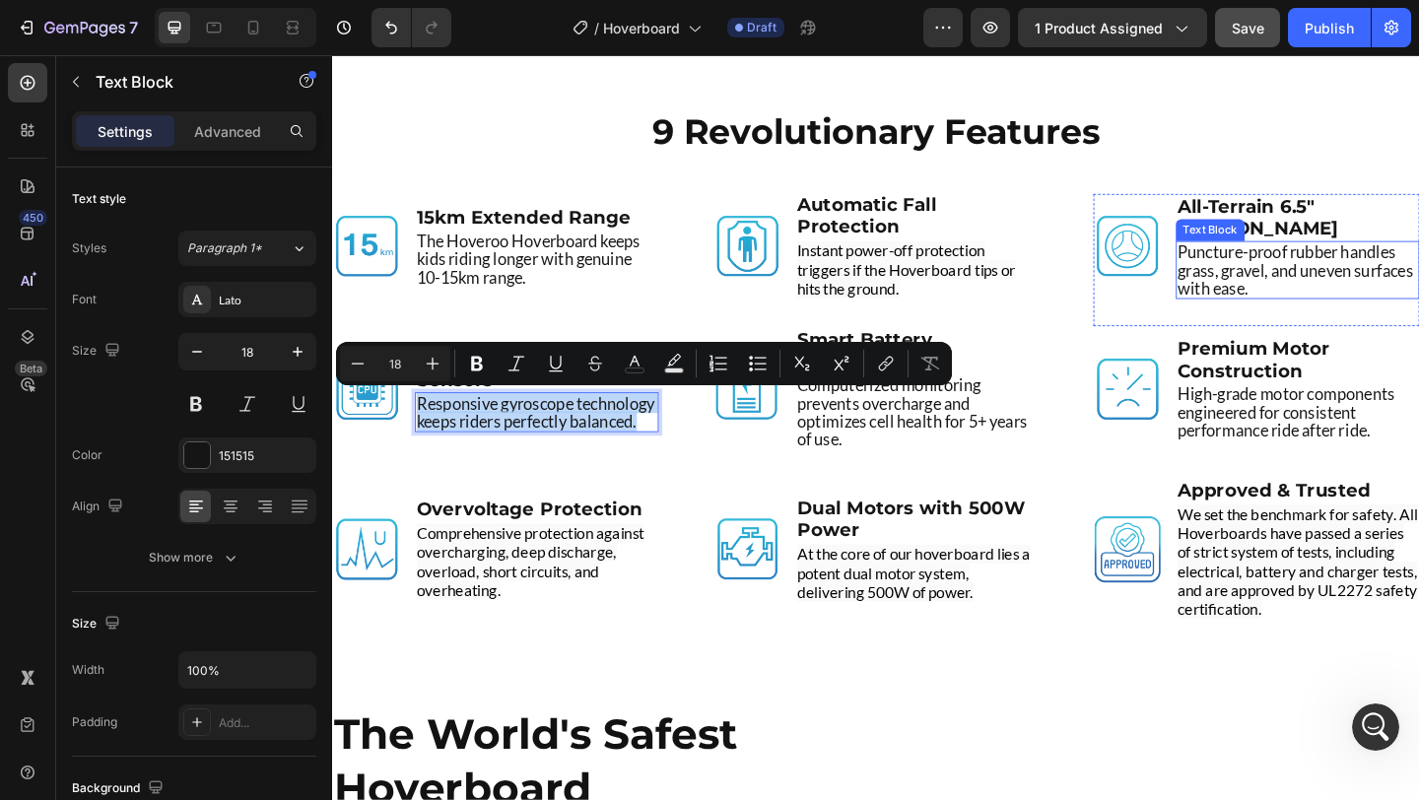
click at [1397, 267] on p "Puncture-proof rubber handles grass, gravel, and uneven surfaces with ease." at bounding box center [1382, 288] width 261 height 59
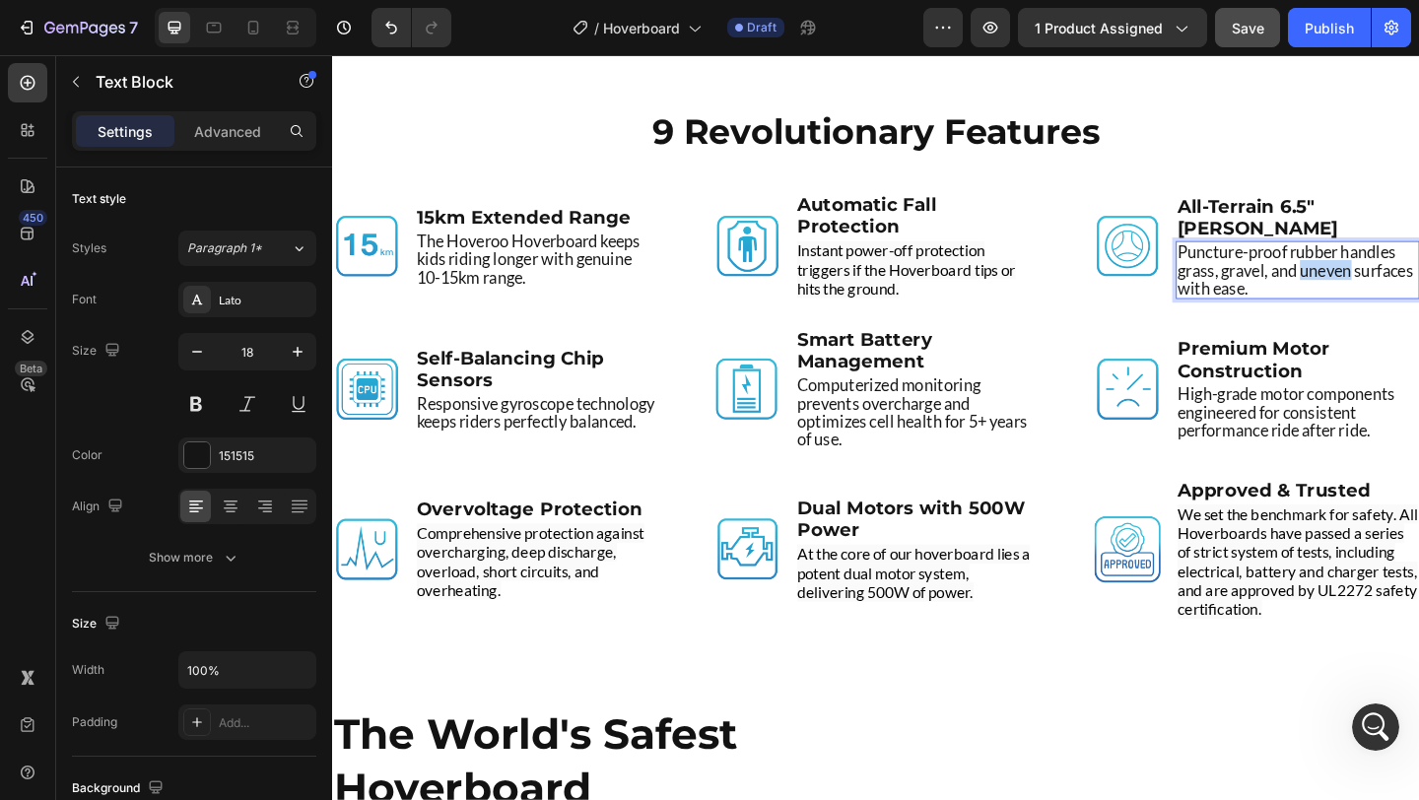
click at [1397, 267] on p "Puncture-proof rubber handles grass, gravel, and uneven surfaces with ease." at bounding box center [1382, 288] width 261 height 59
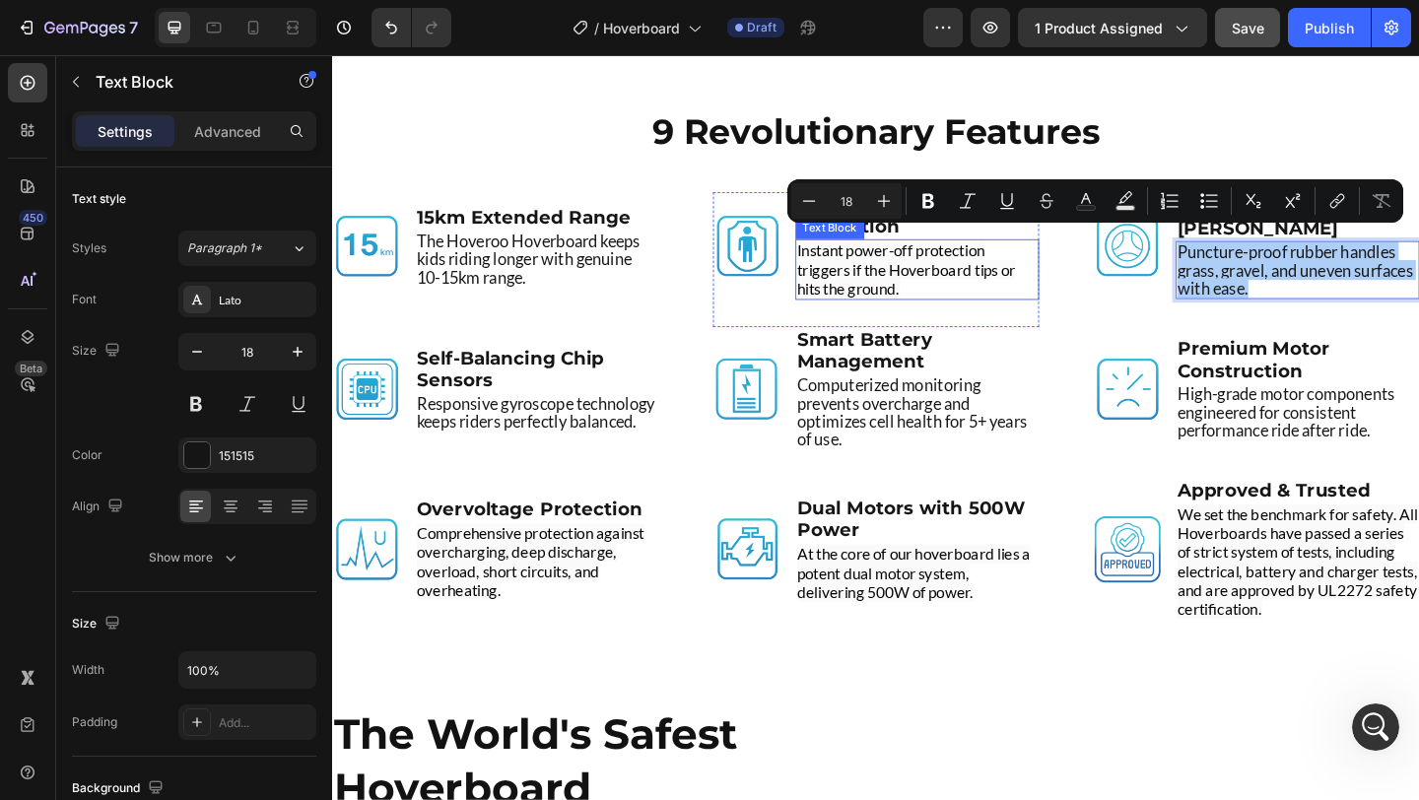
click at [991, 278] on span "Instant power-off protection triggers if the Hoverboard tips or hits the ground." at bounding box center [957, 288] width 238 height 62
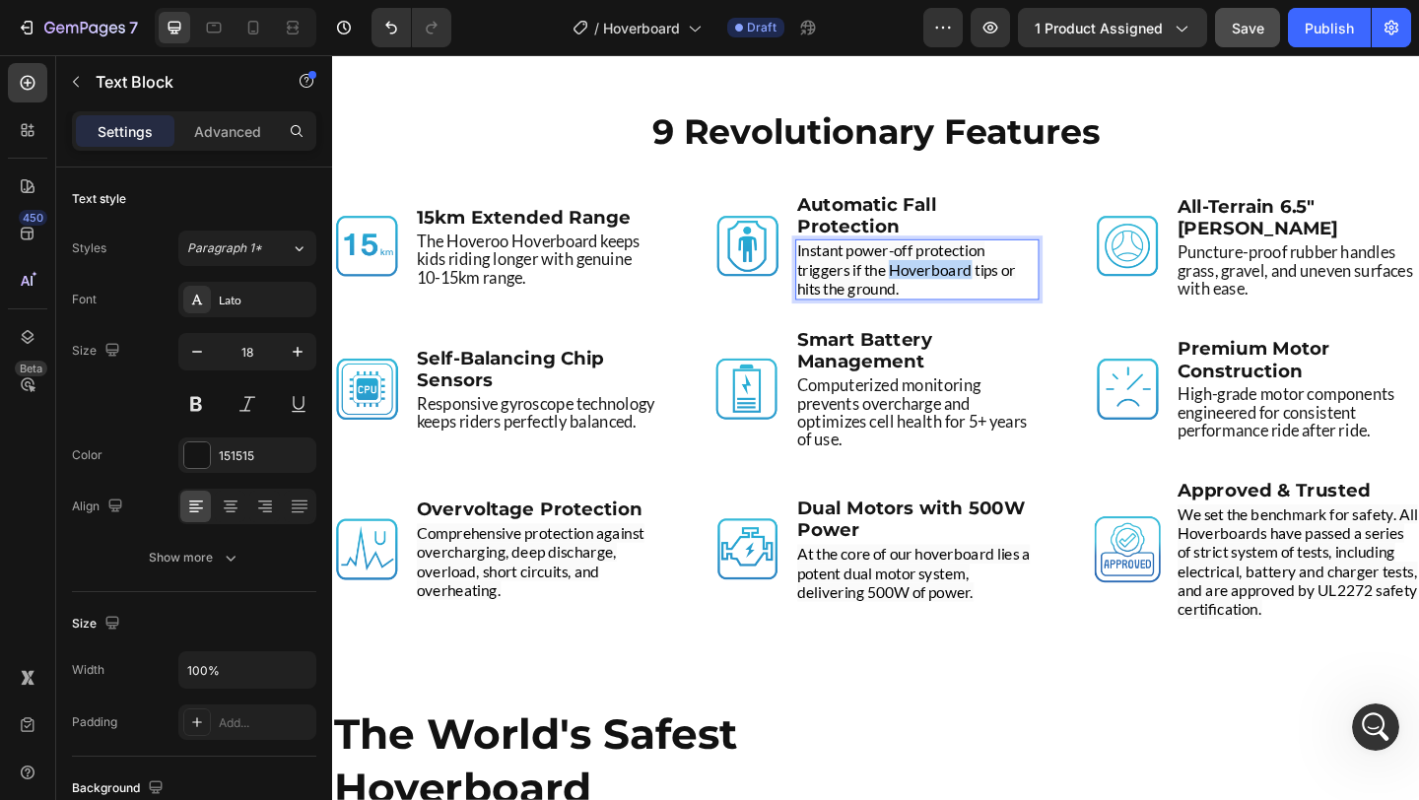
click at [991, 278] on span "Instant power-off protection triggers if the Hoverboard tips or hits the ground." at bounding box center [957, 288] width 238 height 62
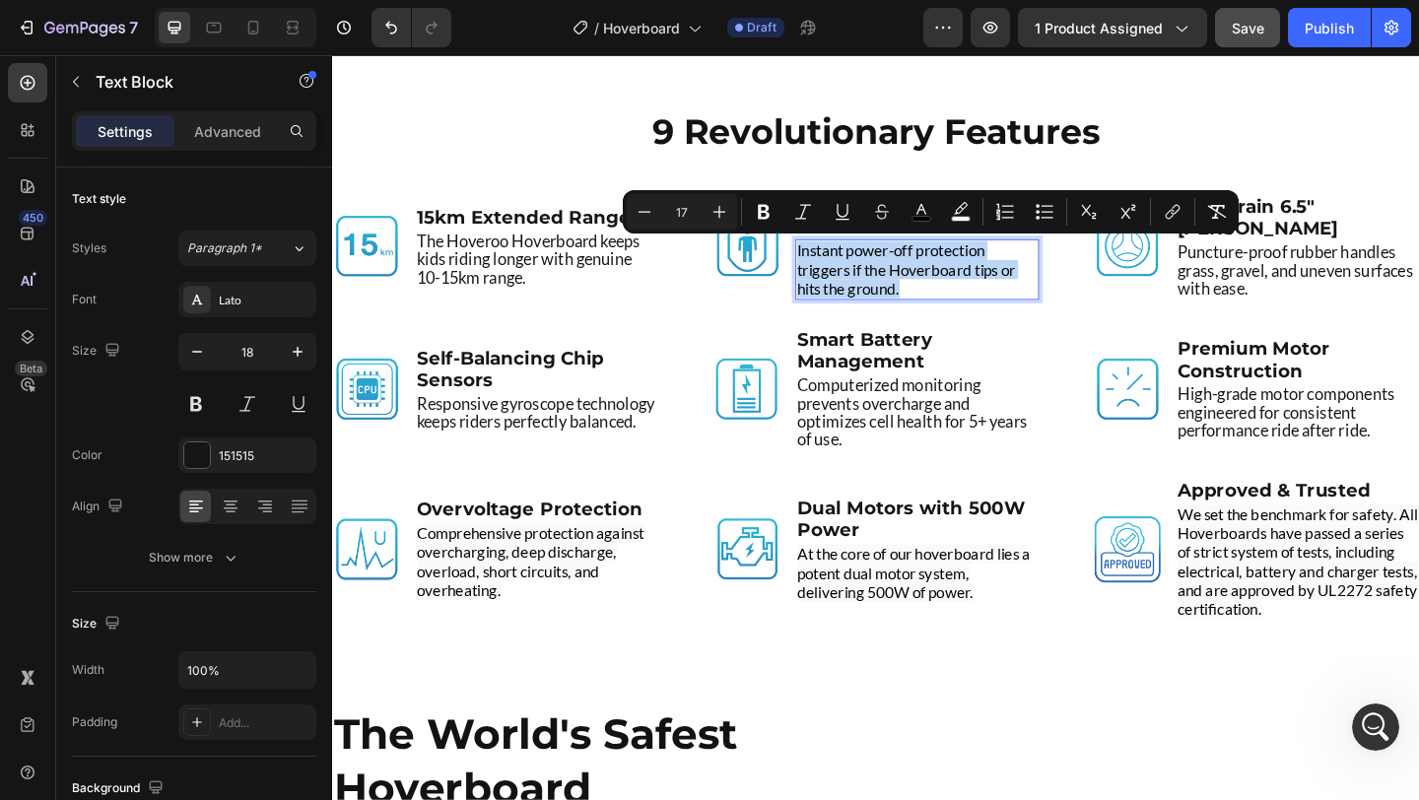
click at [1236, 210] on div "Minus 17 Plus Bold Italic Underline Strikethrough color color Numbered List Bul…" at bounding box center [931, 211] width 616 height 43
click at [1215, 212] on icon "Editor contextual toolbar" at bounding box center [1217, 212] width 20 height 20
type input "18"
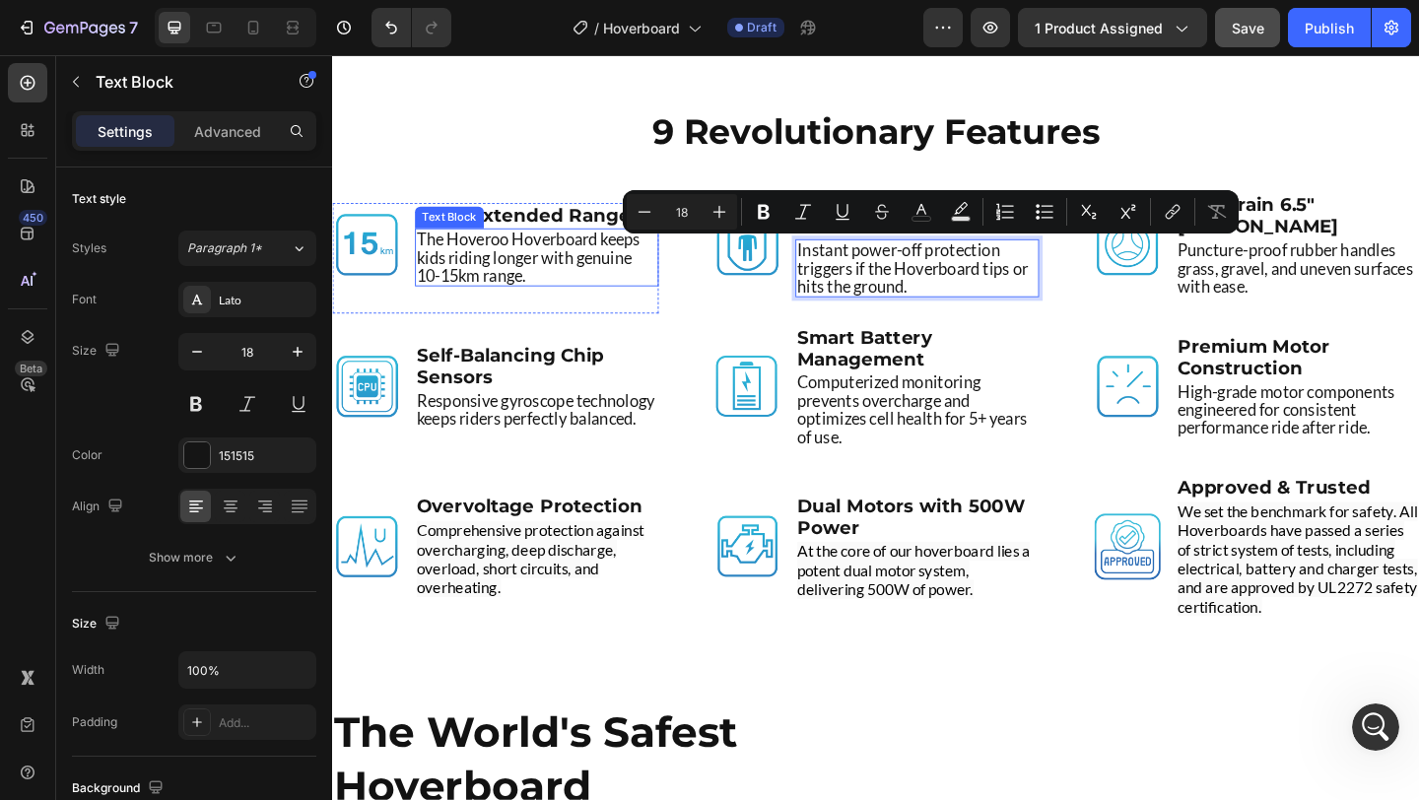
click at [585, 277] on p "The Hoveroo Hoverboard keeps kids riding longer with genuine 10-15km range." at bounding box center [554, 274] width 261 height 59
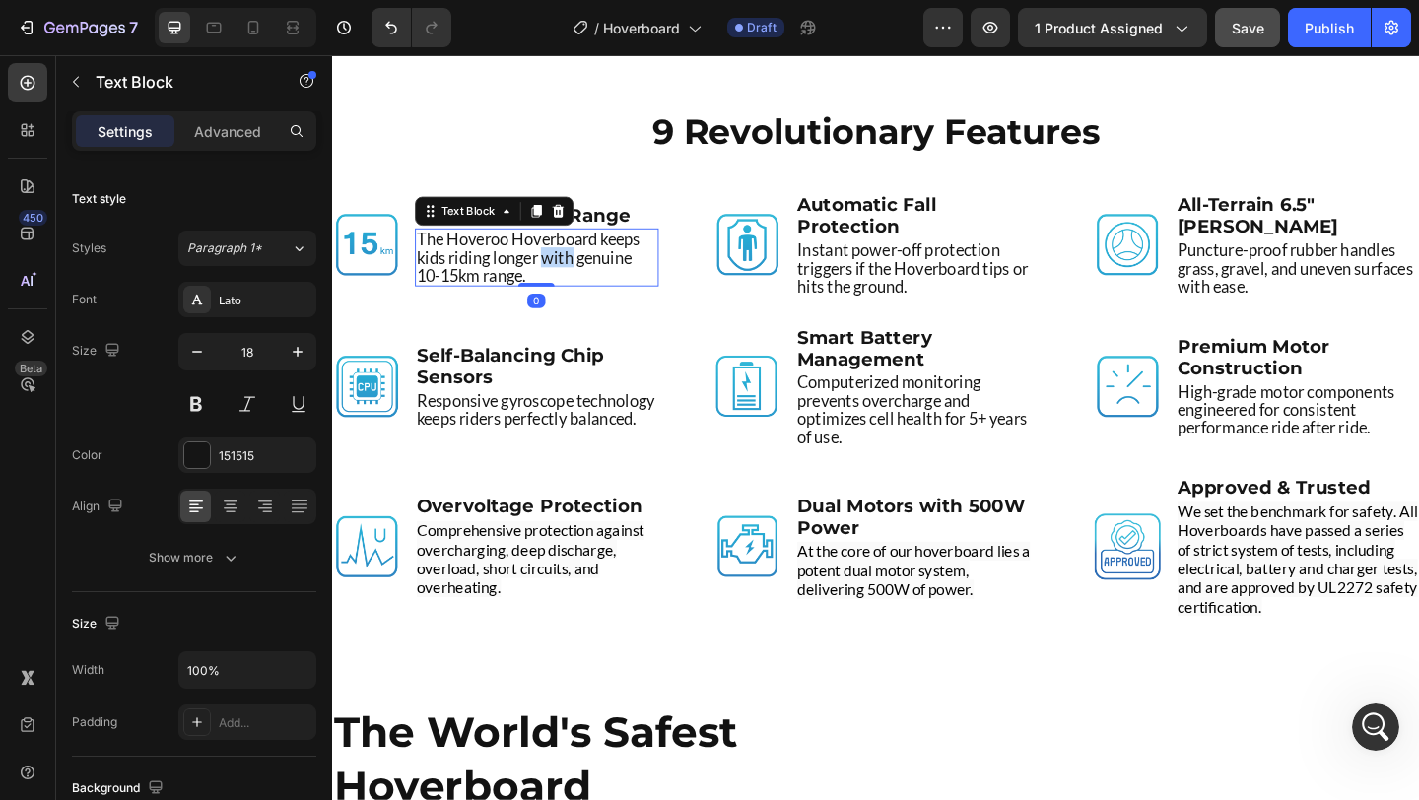
click at [585, 277] on p "The Hoveroo Hoverboard keeps kids riding longer with genuine 10-15km range." at bounding box center [554, 274] width 261 height 59
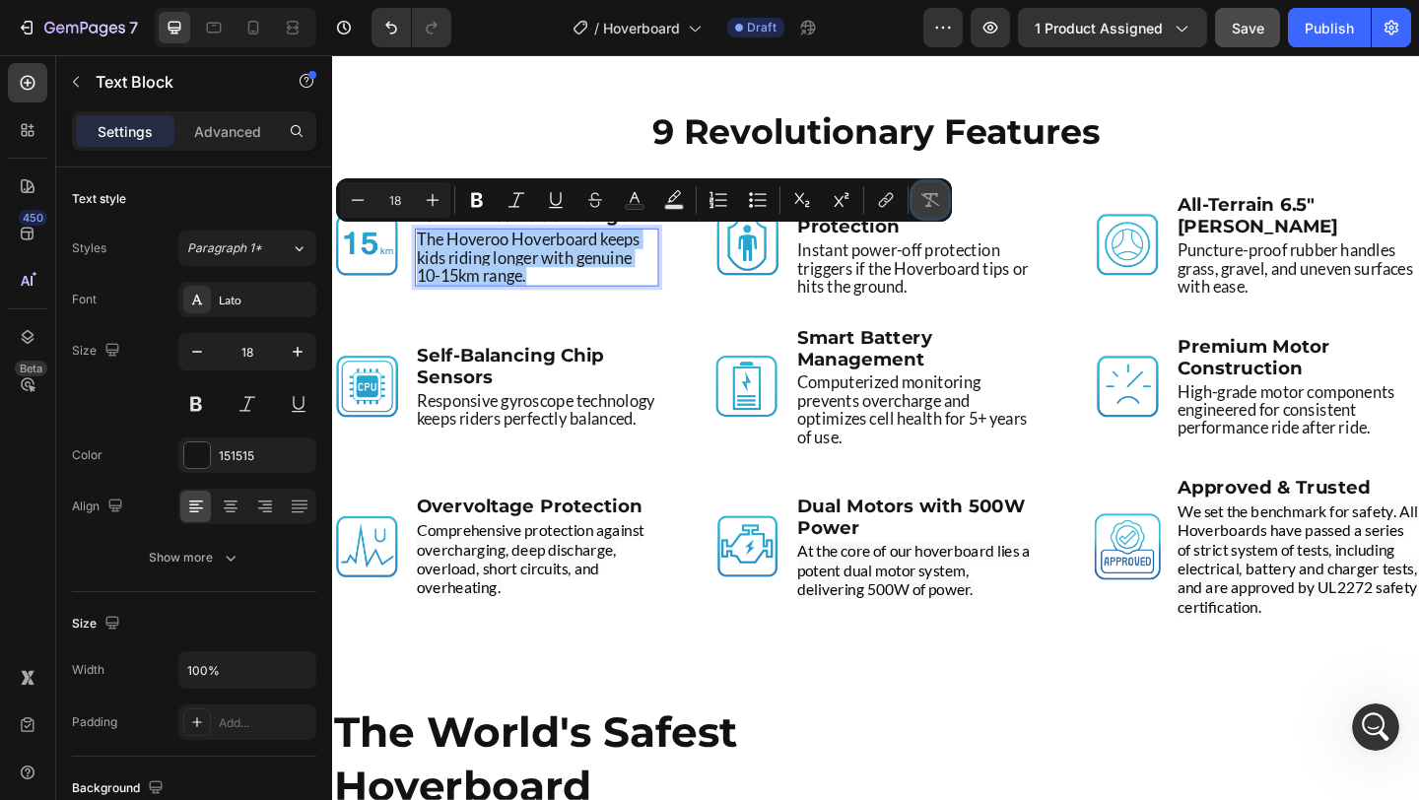
click at [923, 203] on icon "Editor contextual toolbar" at bounding box center [930, 200] width 20 height 20
click at [609, 374] on strong "Self-Balancing Chip Sensors" at bounding box center [526, 393] width 204 height 47
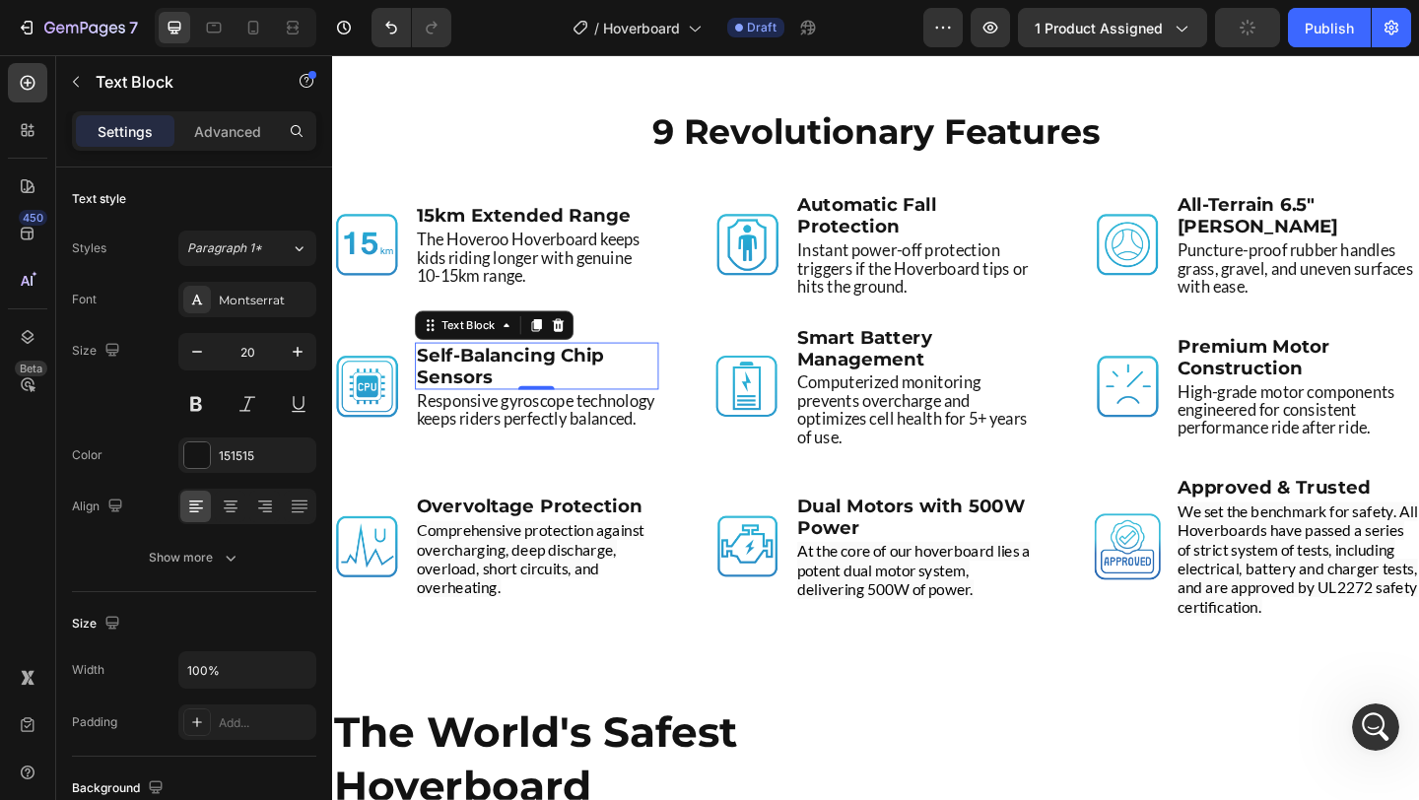
click at [609, 374] on strong "Self-Balancing Chip Sensors" at bounding box center [526, 393] width 204 height 47
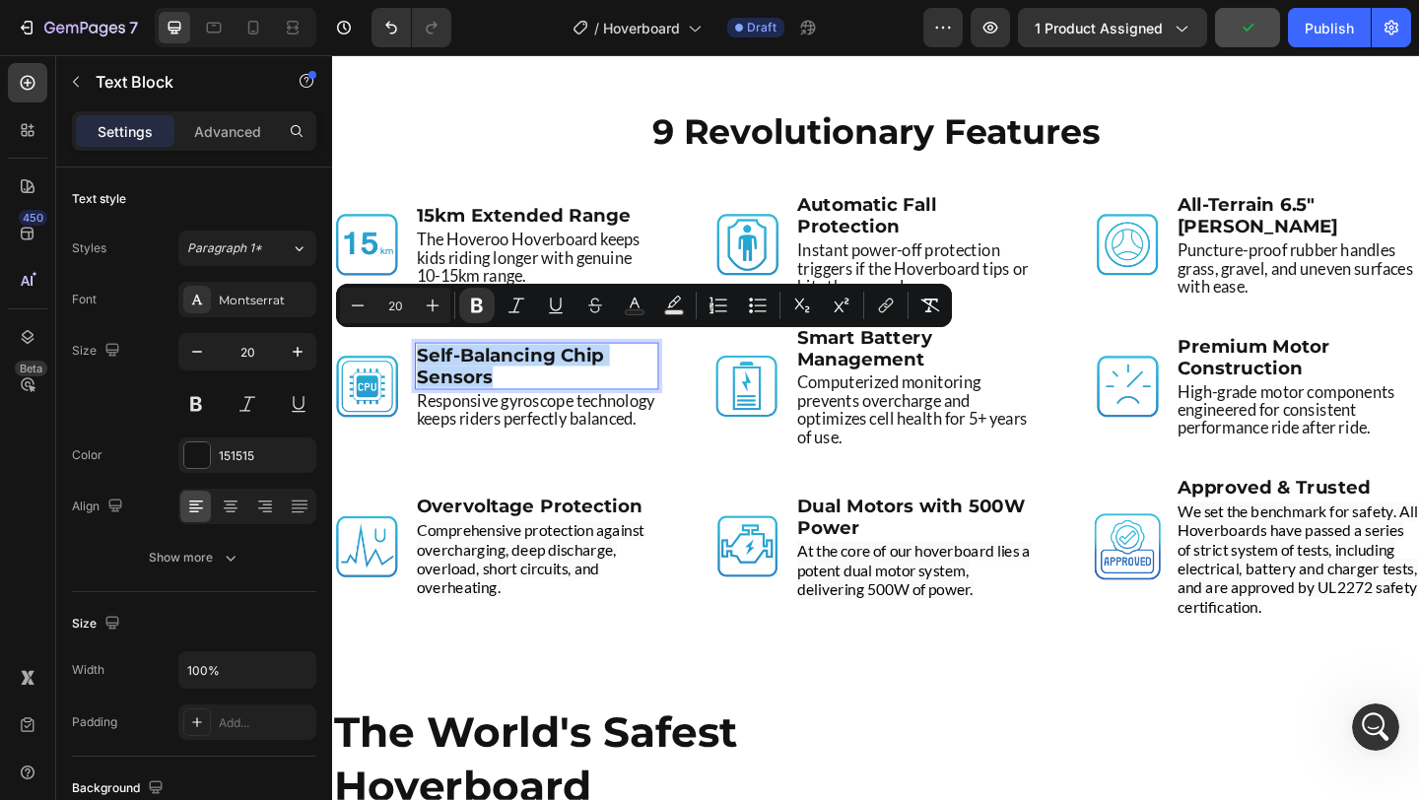
click at [609, 374] on strong "Self-Balancing Chip Sensors" at bounding box center [526, 393] width 204 height 47
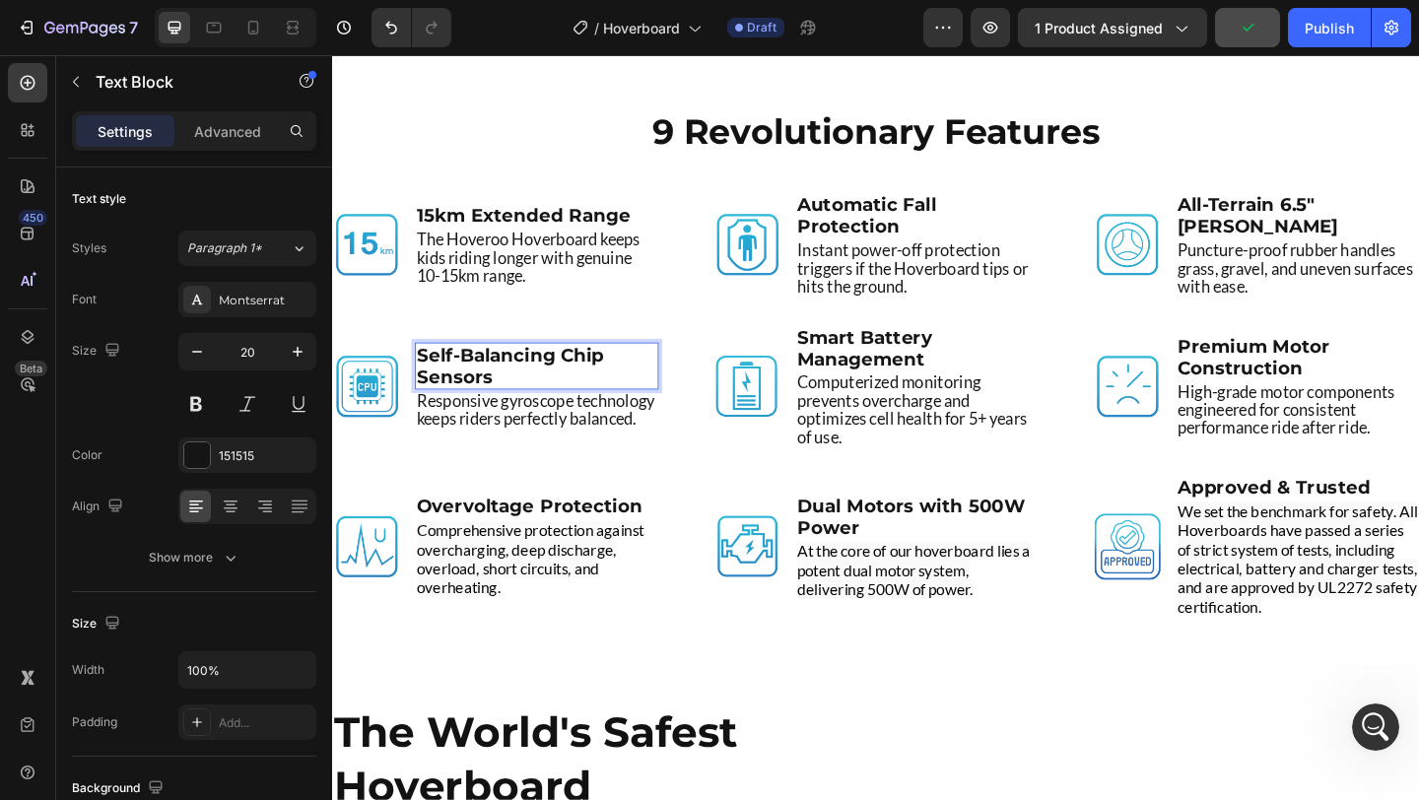
click at [609, 374] on strong "Self-Balancing Chip Sensors" at bounding box center [526, 393] width 204 height 47
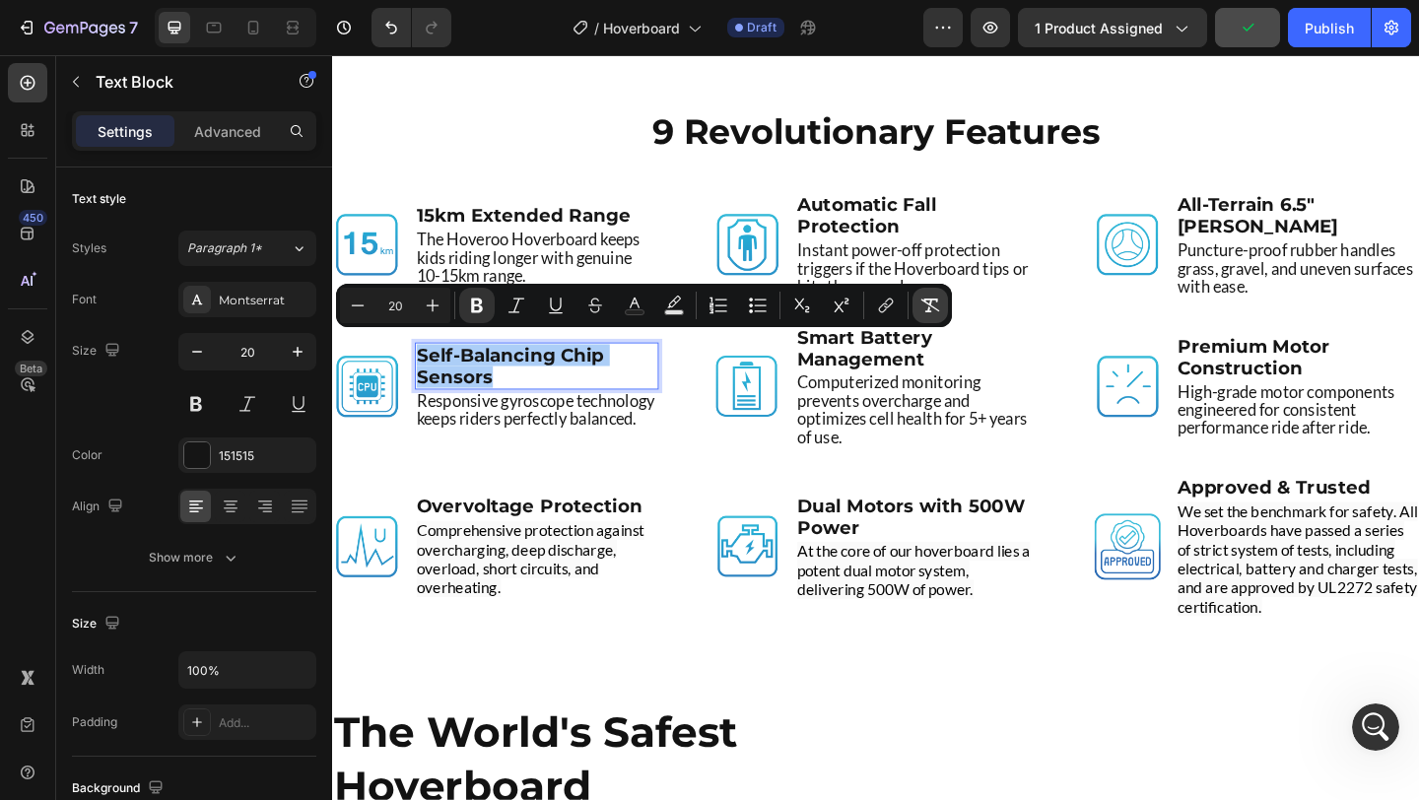
click at [926, 299] on icon "Editor contextual toolbar" at bounding box center [930, 306] width 19 height 14
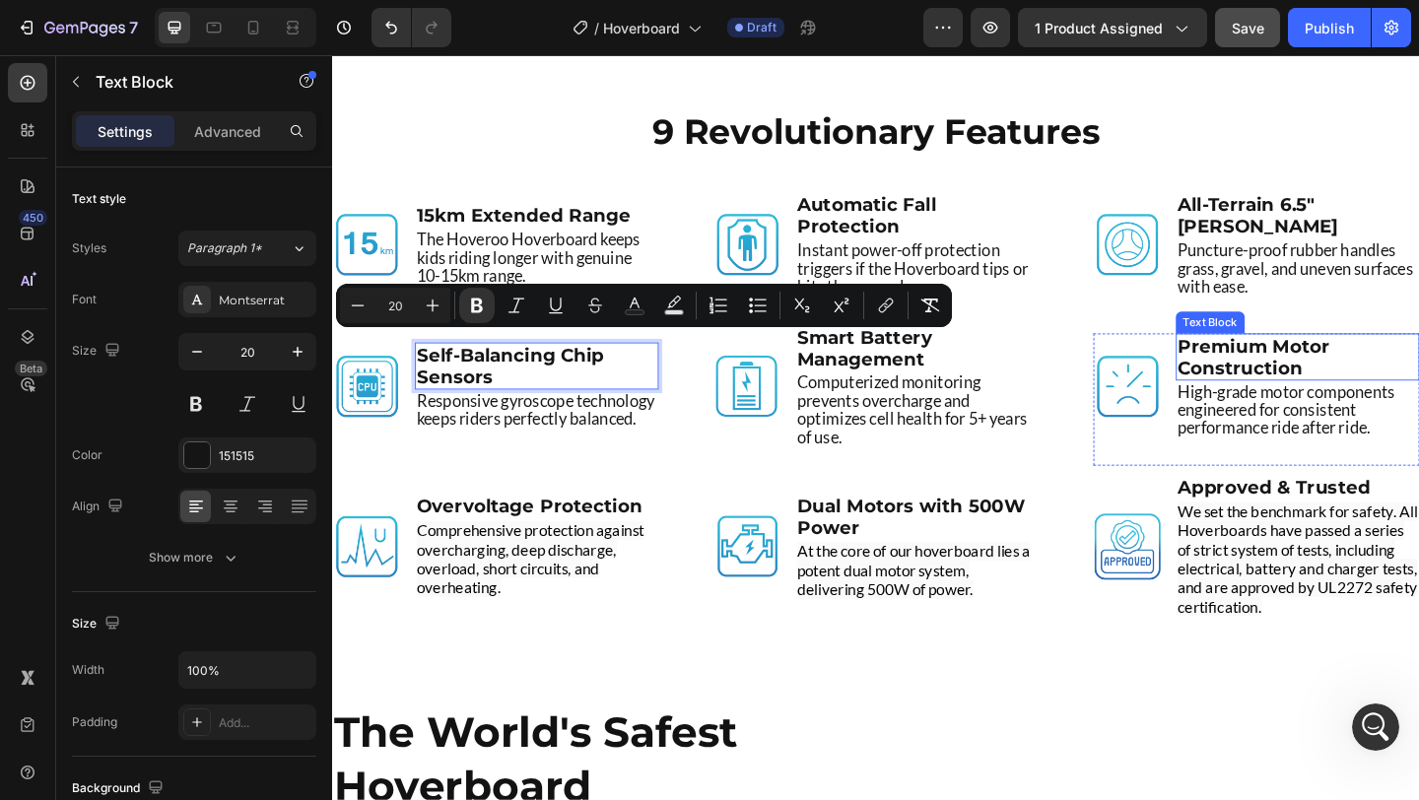
click at [1344, 373] on strong "Premium Motor Construction" at bounding box center [1335, 383] width 166 height 47
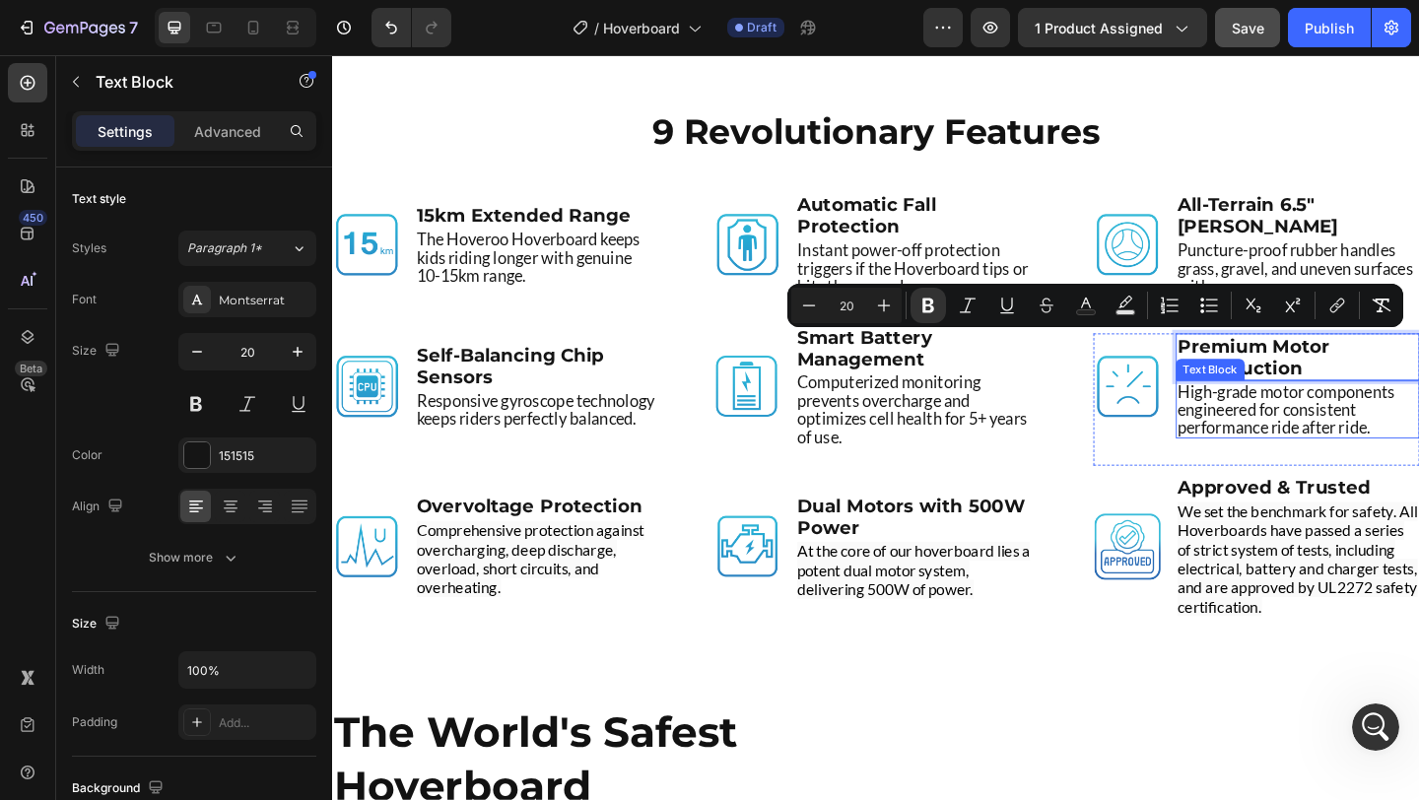
click at [1369, 427] on p "High-grade motor components engineered for consistent performance ride after ri…" at bounding box center [1382, 440] width 261 height 59
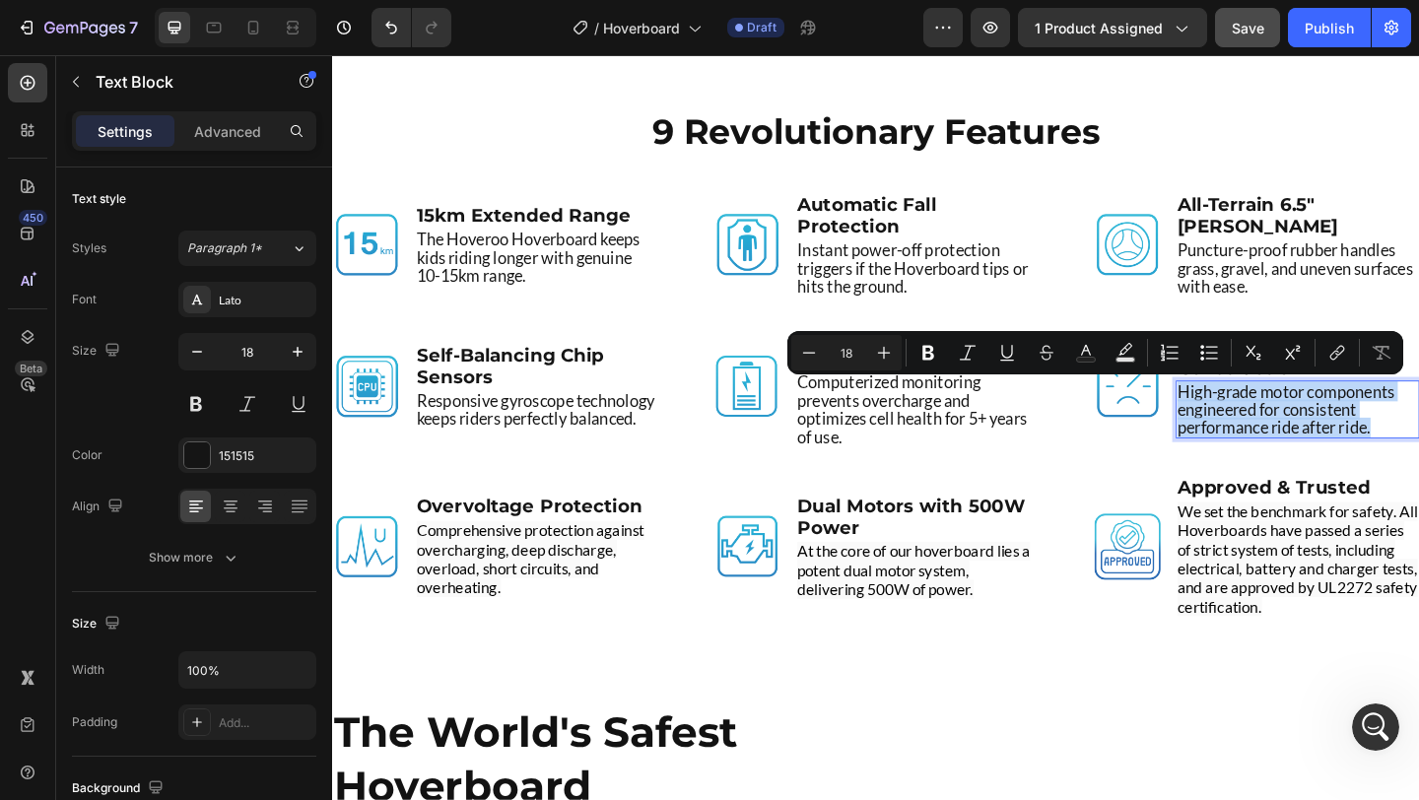
click at [1369, 427] on p "High-grade motor components engineered for consistent performance ride after ri…" at bounding box center [1382, 440] width 261 height 59
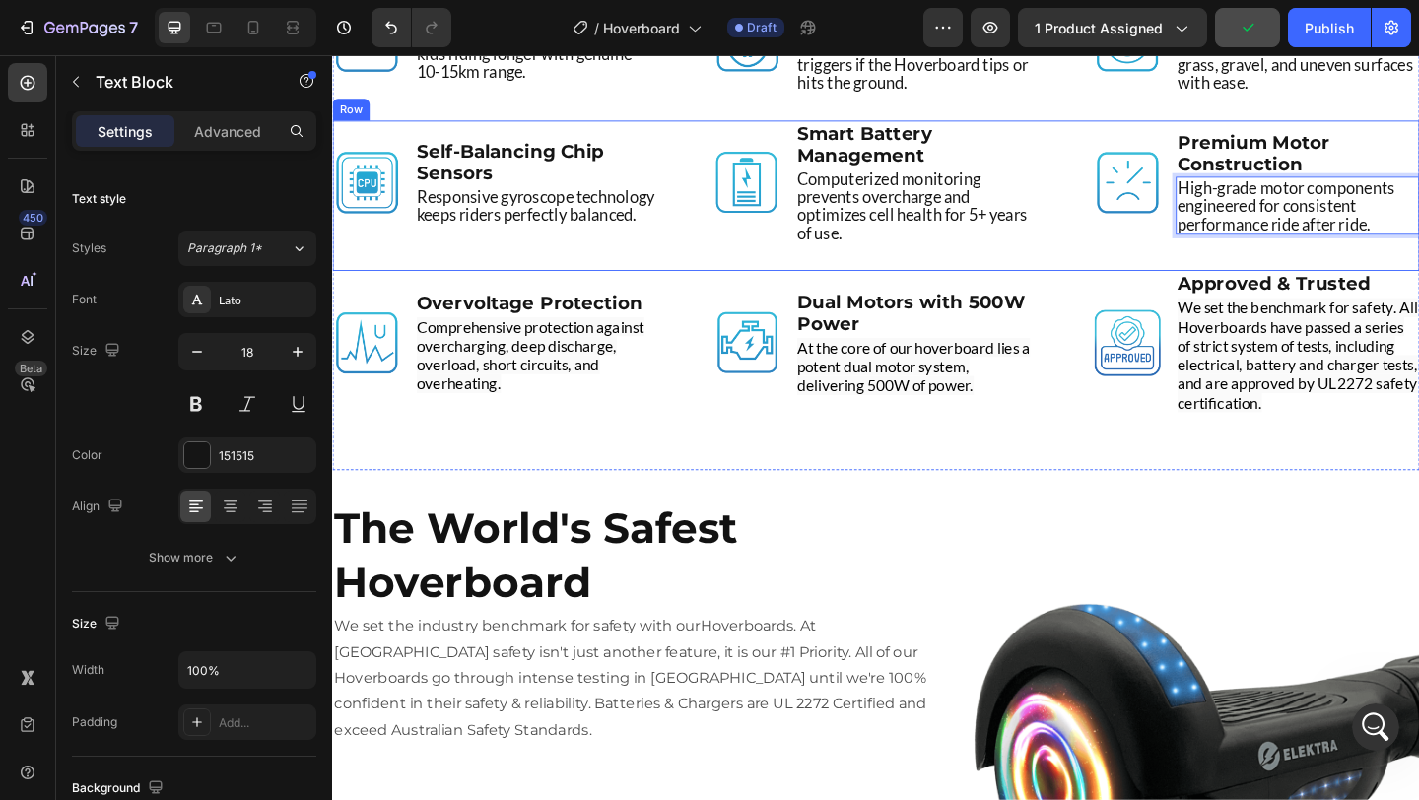
scroll to position [4780, 0]
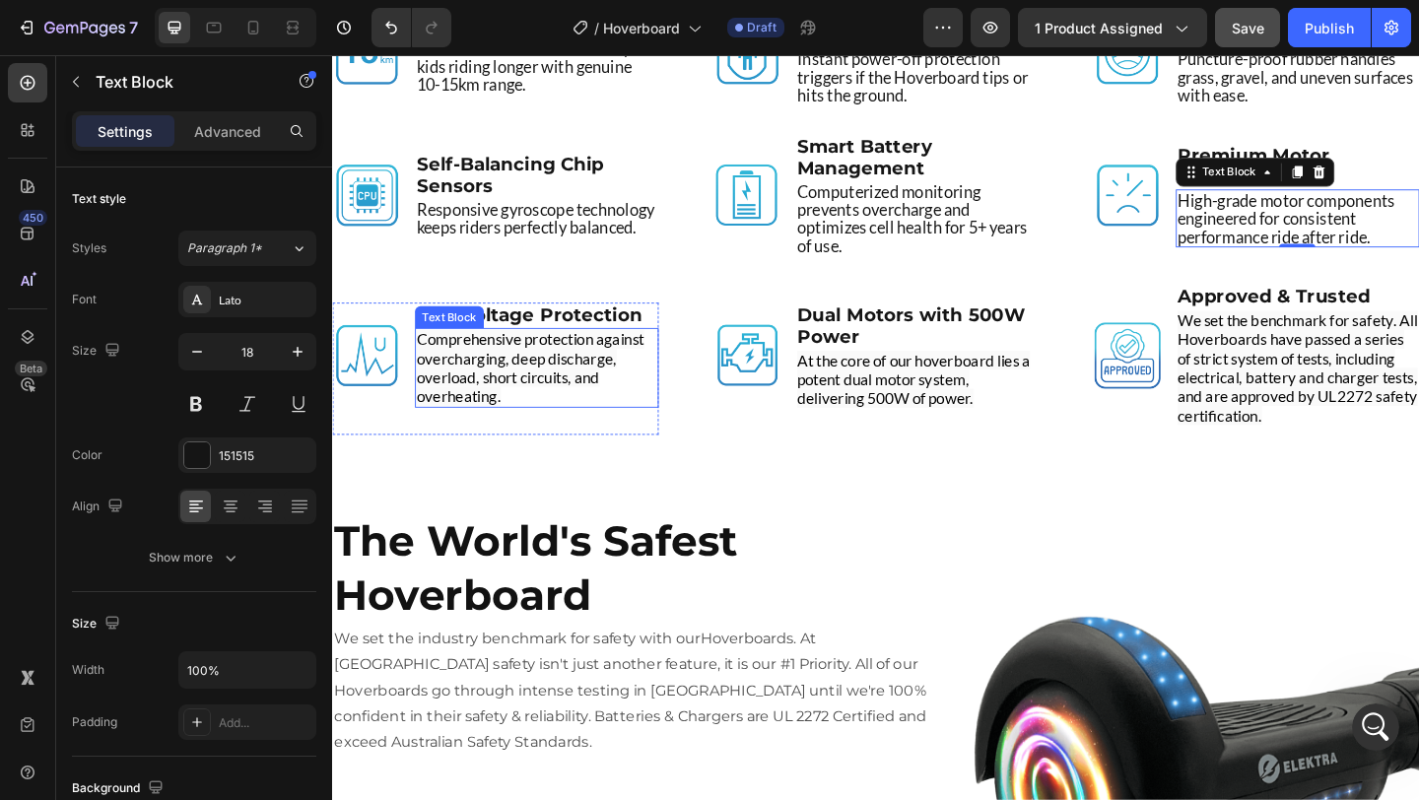
click at [501, 381] on span "Comprehensive protection against overcharging, deep discharge, overload, short …" at bounding box center [547, 395] width 247 height 83
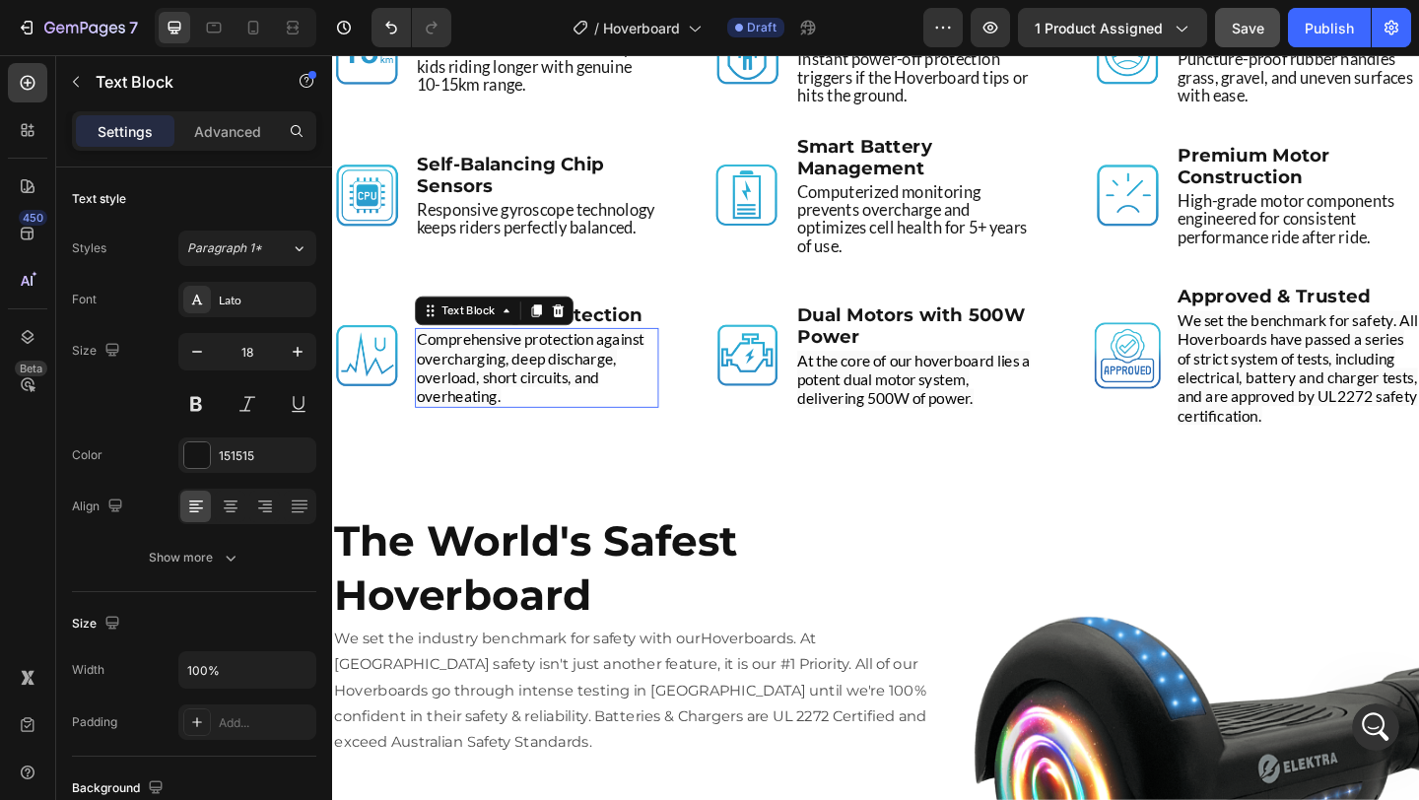
click at [501, 381] on span "Comprehensive protection against overcharging, deep discharge, overload, short …" at bounding box center [547, 395] width 247 height 83
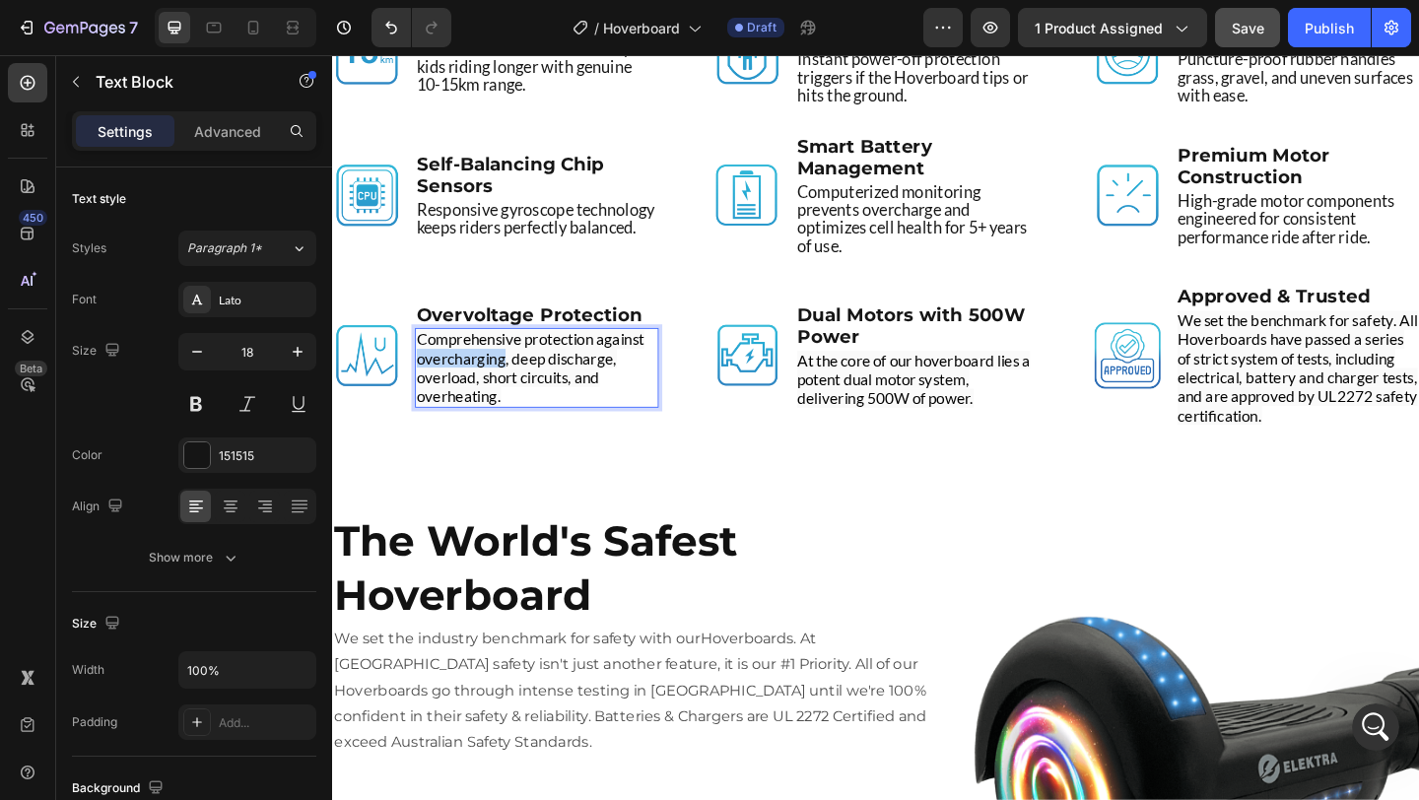
click at [501, 381] on span "Comprehensive protection against overcharging, deep discharge, overload, short …" at bounding box center [547, 395] width 247 height 83
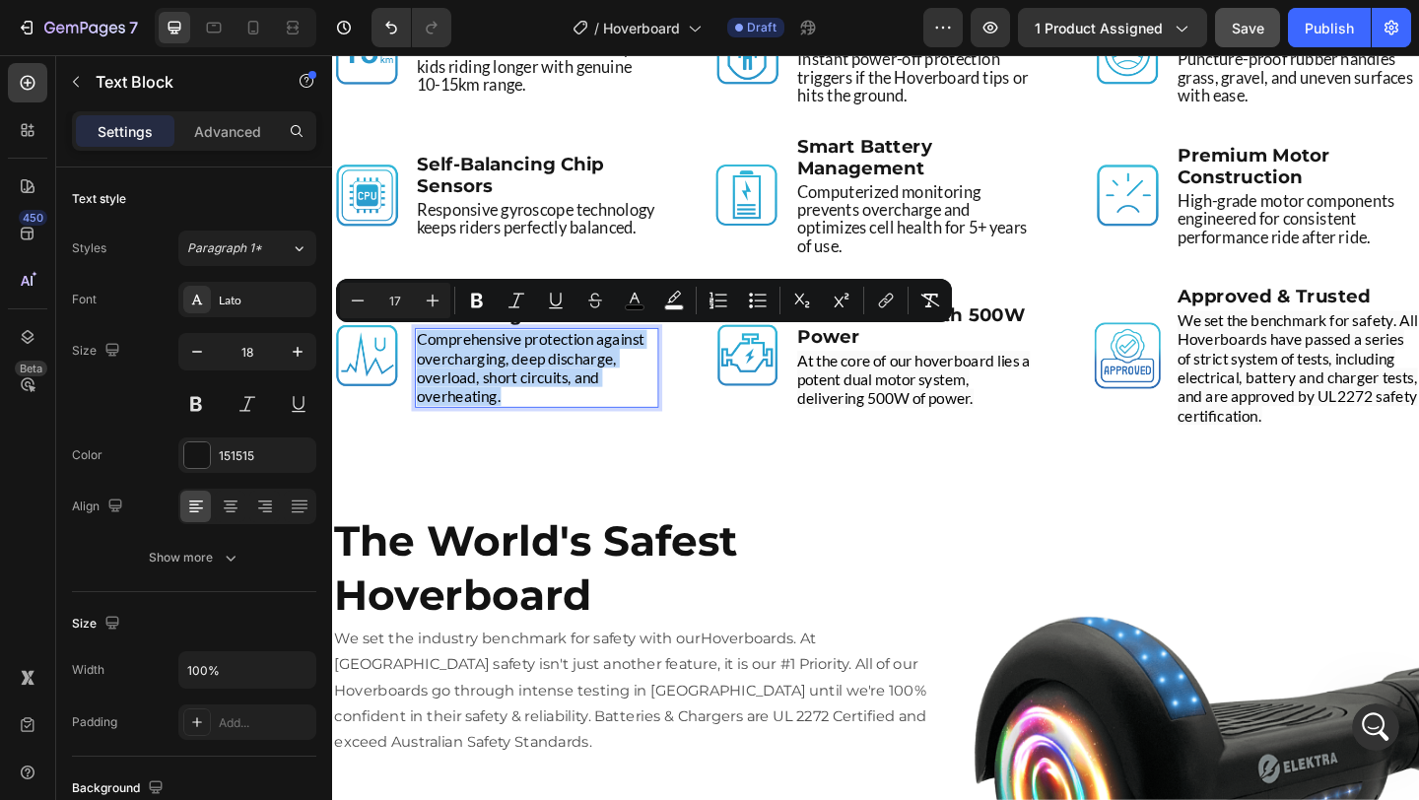
scroll to position [4791, 0]
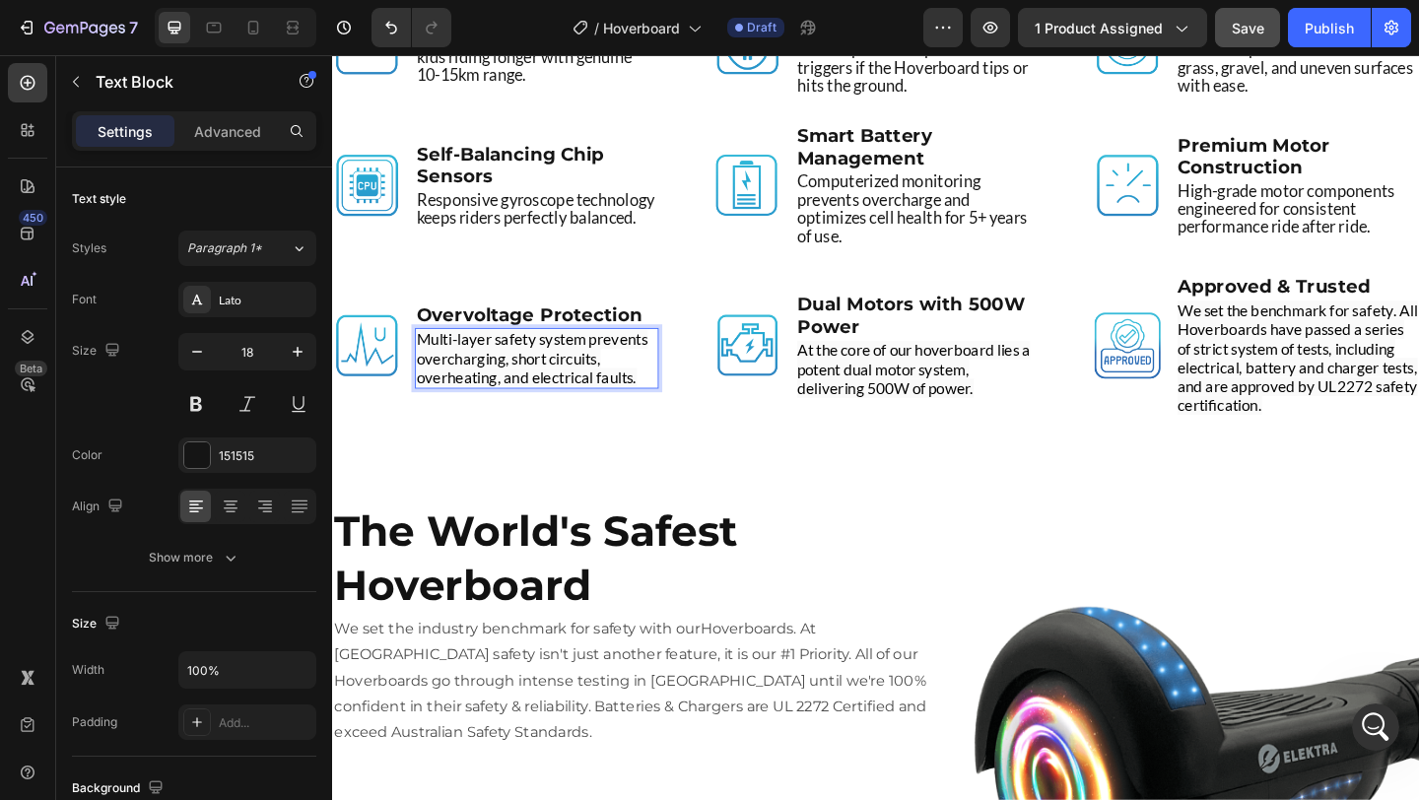
click at [501, 381] on span "Multi-layer safety system prevents overcharging, short circuits, overheating, a…" at bounding box center [549, 385] width 251 height 62
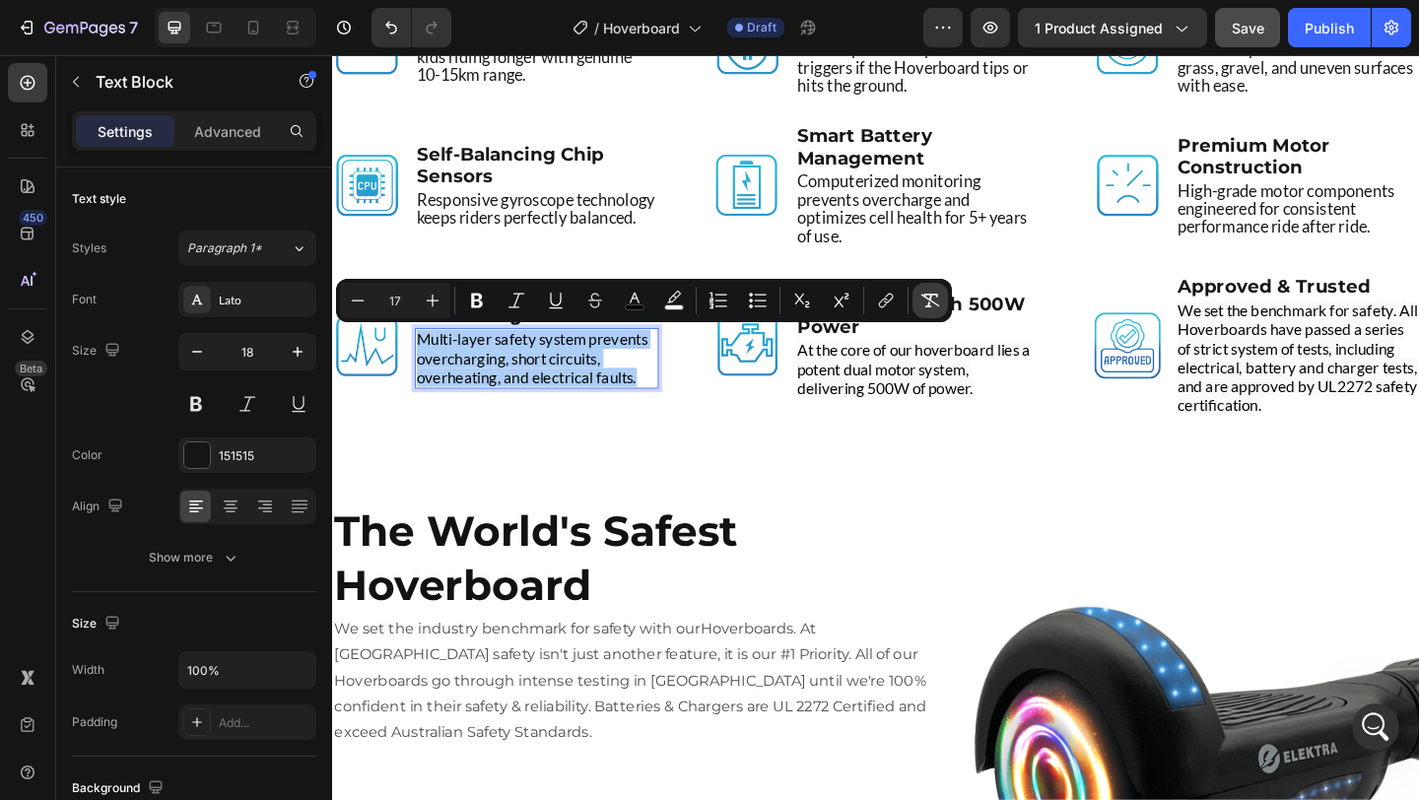
click at [934, 287] on button "Remove Format" at bounding box center [930, 300] width 35 height 35
type input "18"
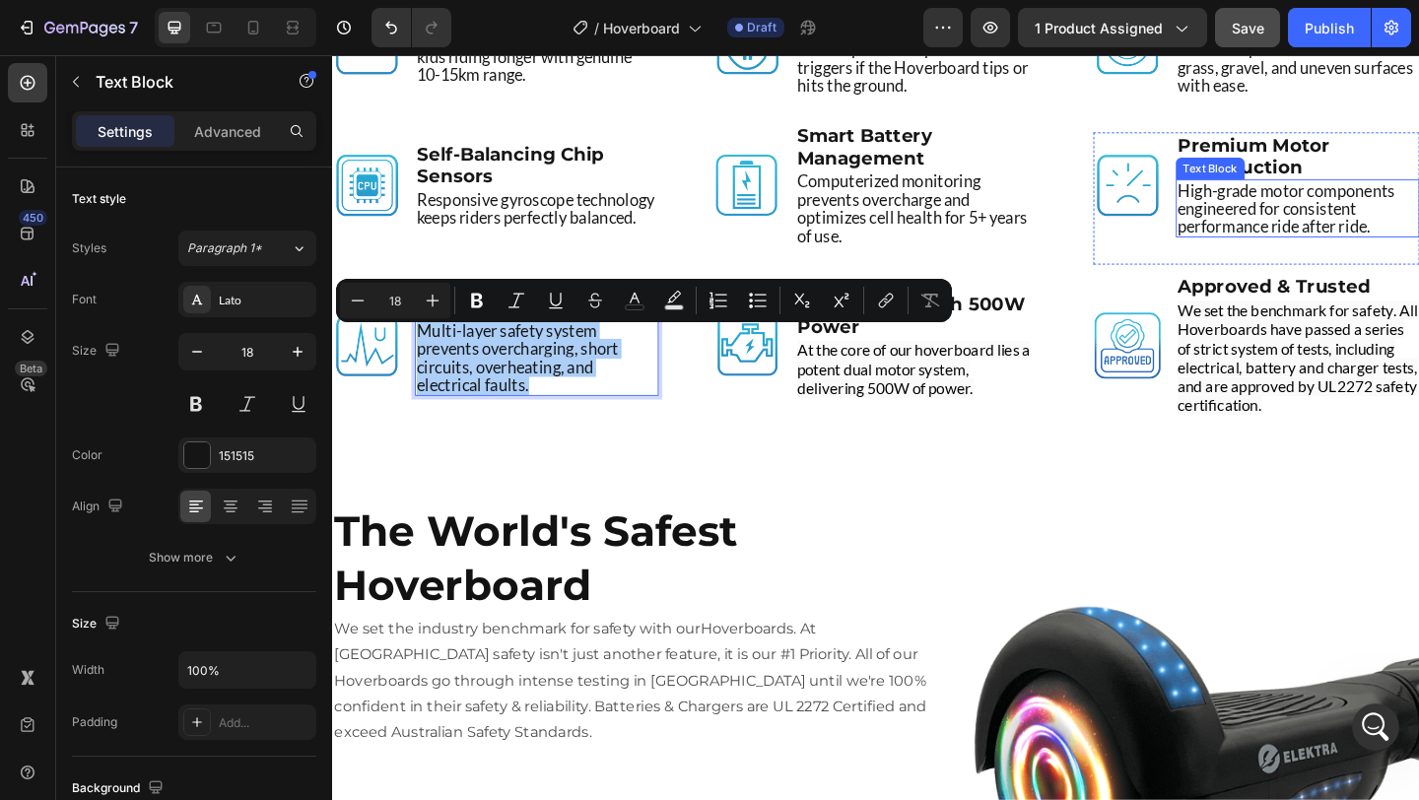
click at [1389, 246] on p "High-grade motor components engineered for consistent performance ride after ri…" at bounding box center [1382, 221] width 261 height 59
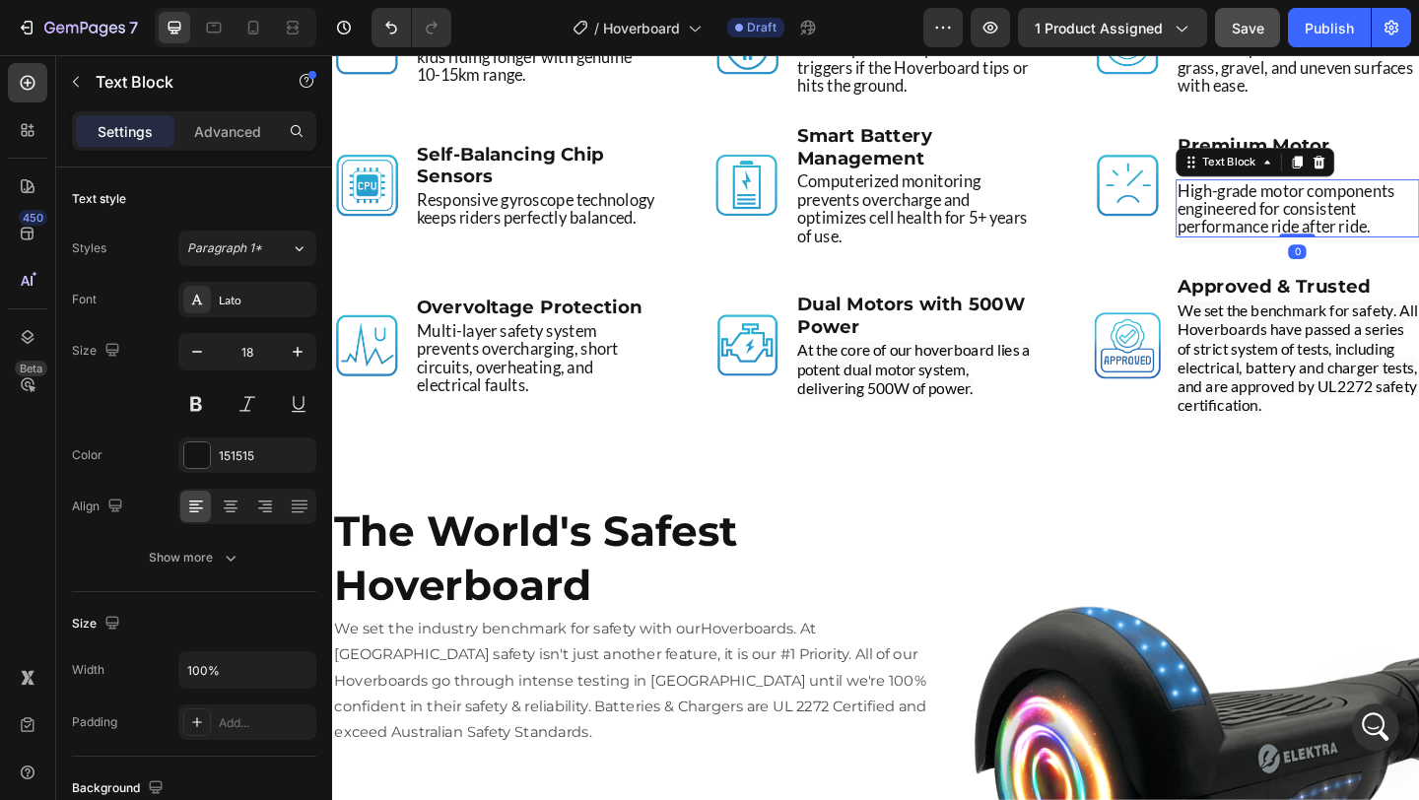
click at [1389, 246] on p "High-grade motor components engineered for consistent performance ride after ri…" at bounding box center [1382, 221] width 261 height 59
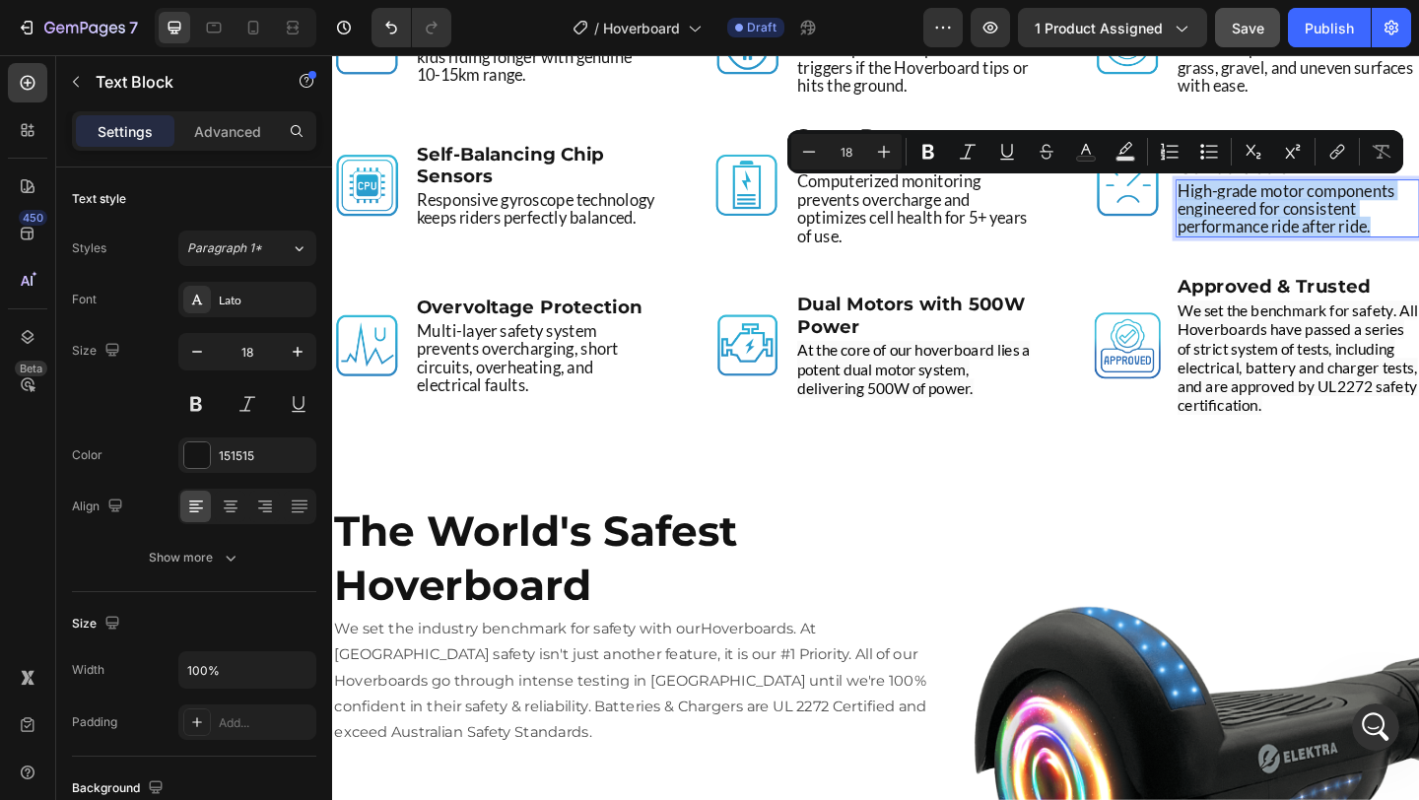
click at [1389, 246] on p "High-grade motor components engineered for consistent performance ride after ri…" at bounding box center [1382, 221] width 261 height 59
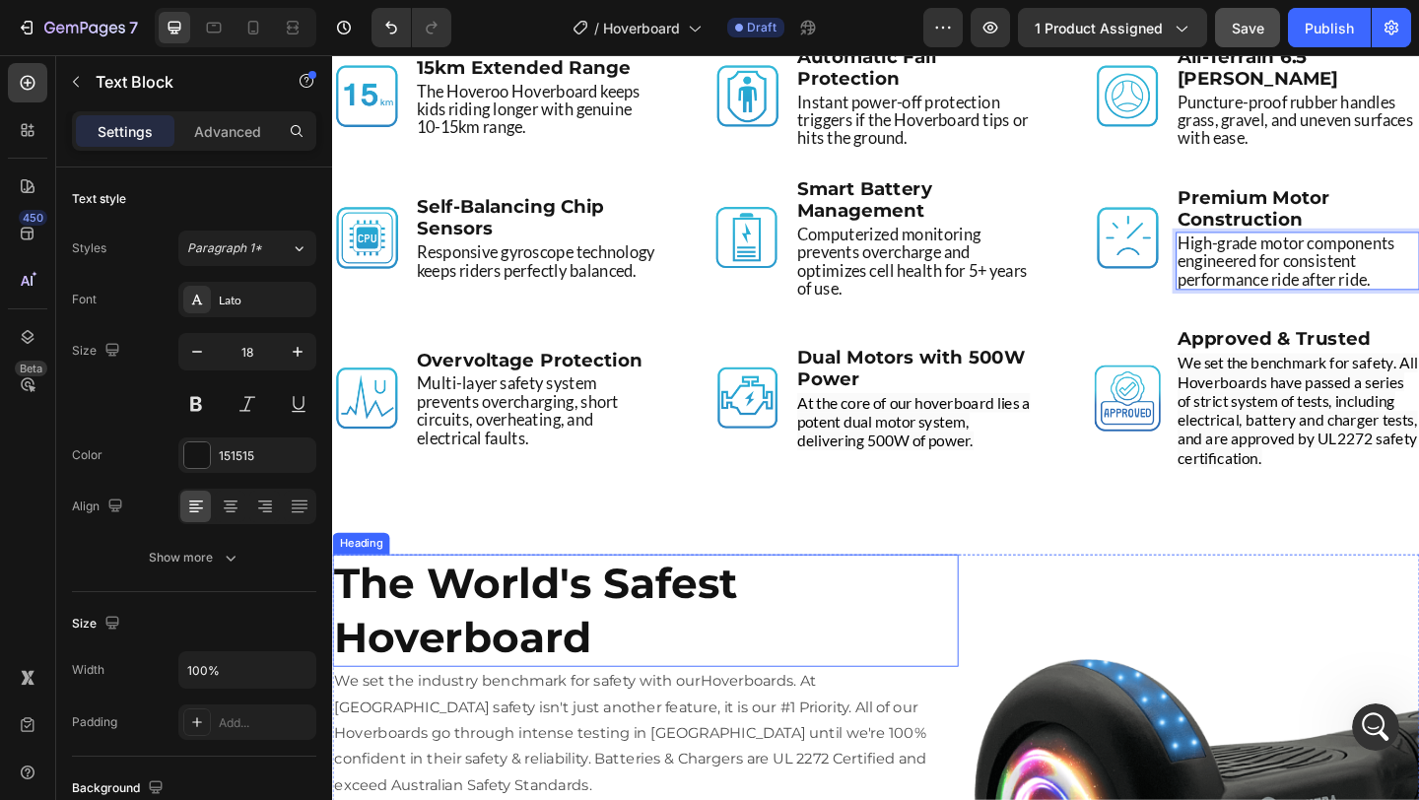
scroll to position [4682, 0]
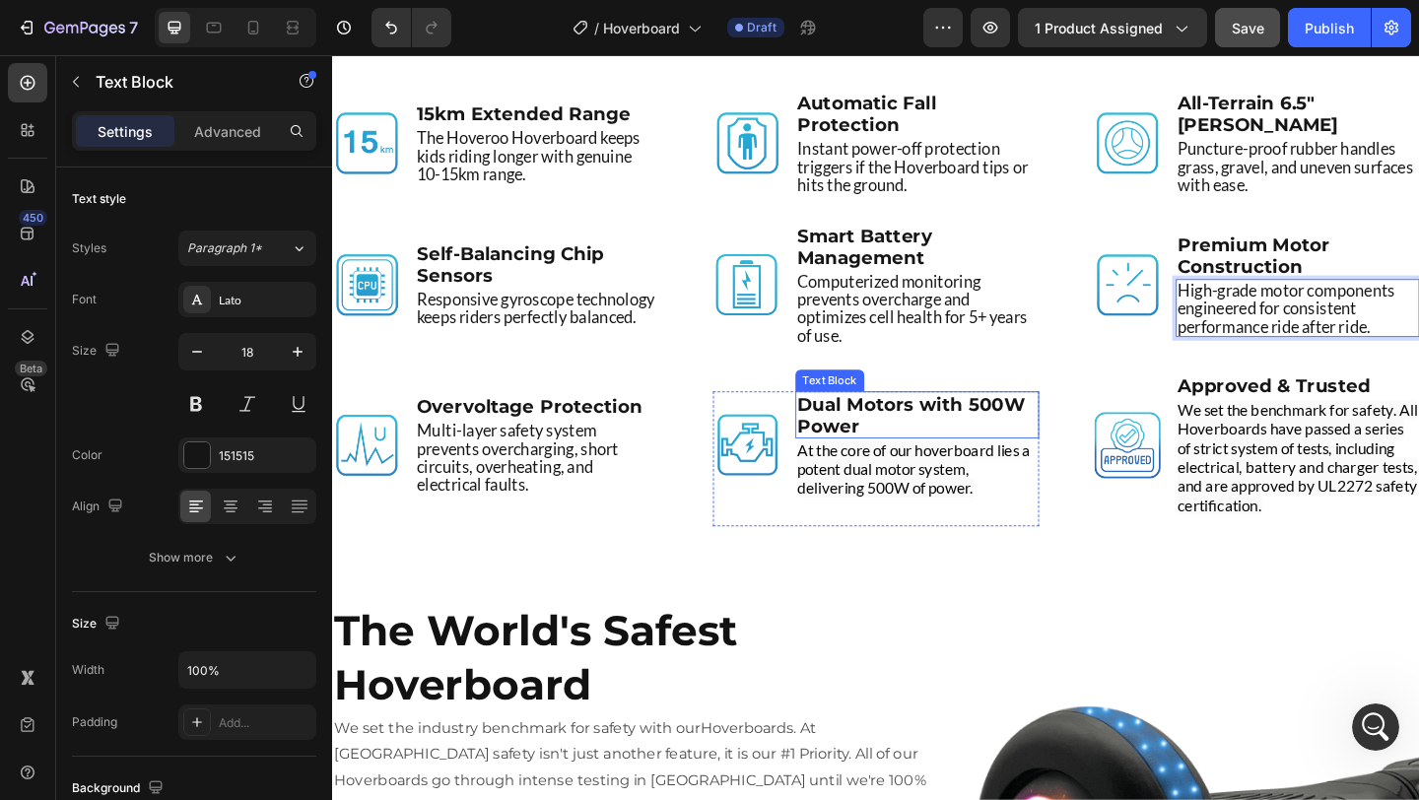
click at [1000, 448] on p "Dual Motors with 500W Power" at bounding box center [968, 446] width 261 height 47
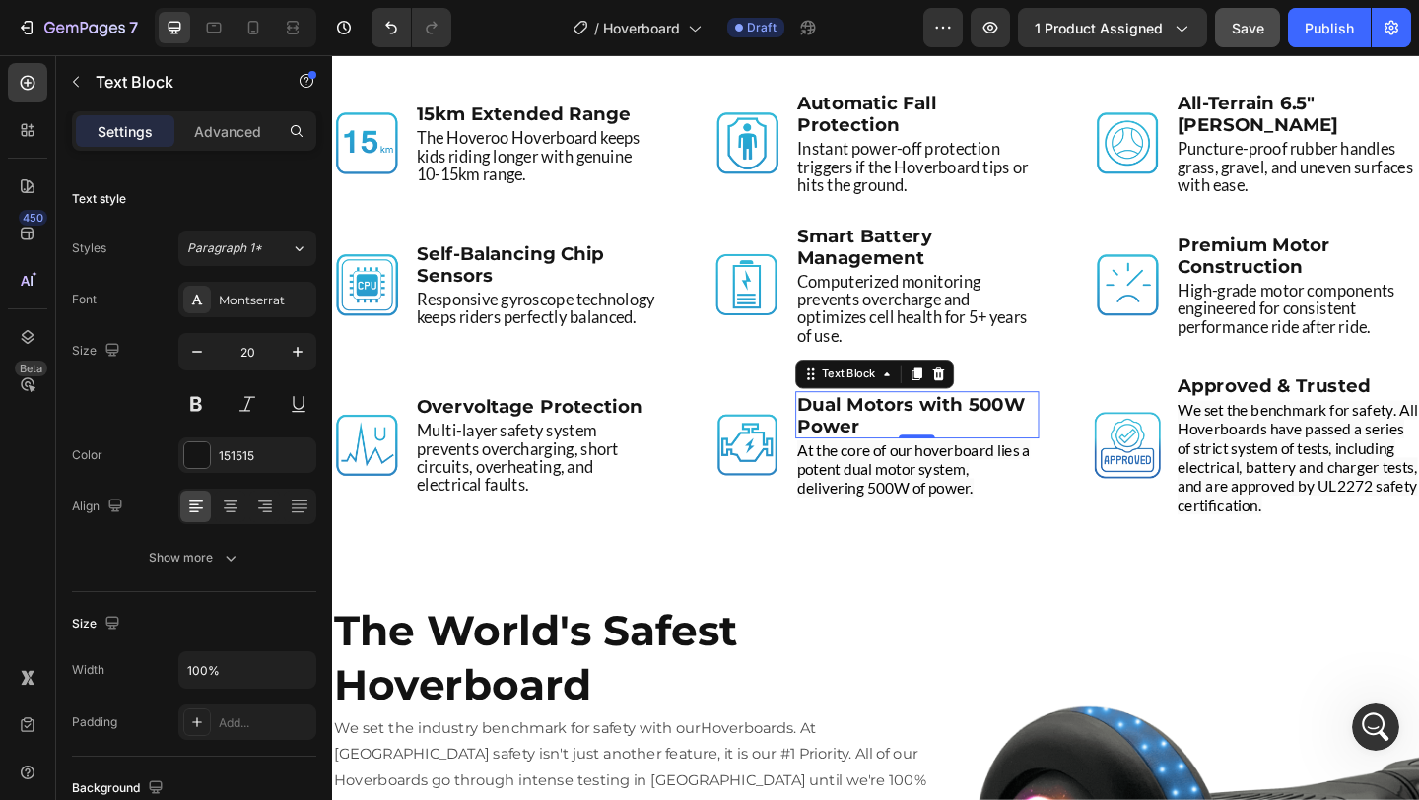
click at [1000, 448] on p "Dual Motors with 500W Power" at bounding box center [968, 446] width 261 height 47
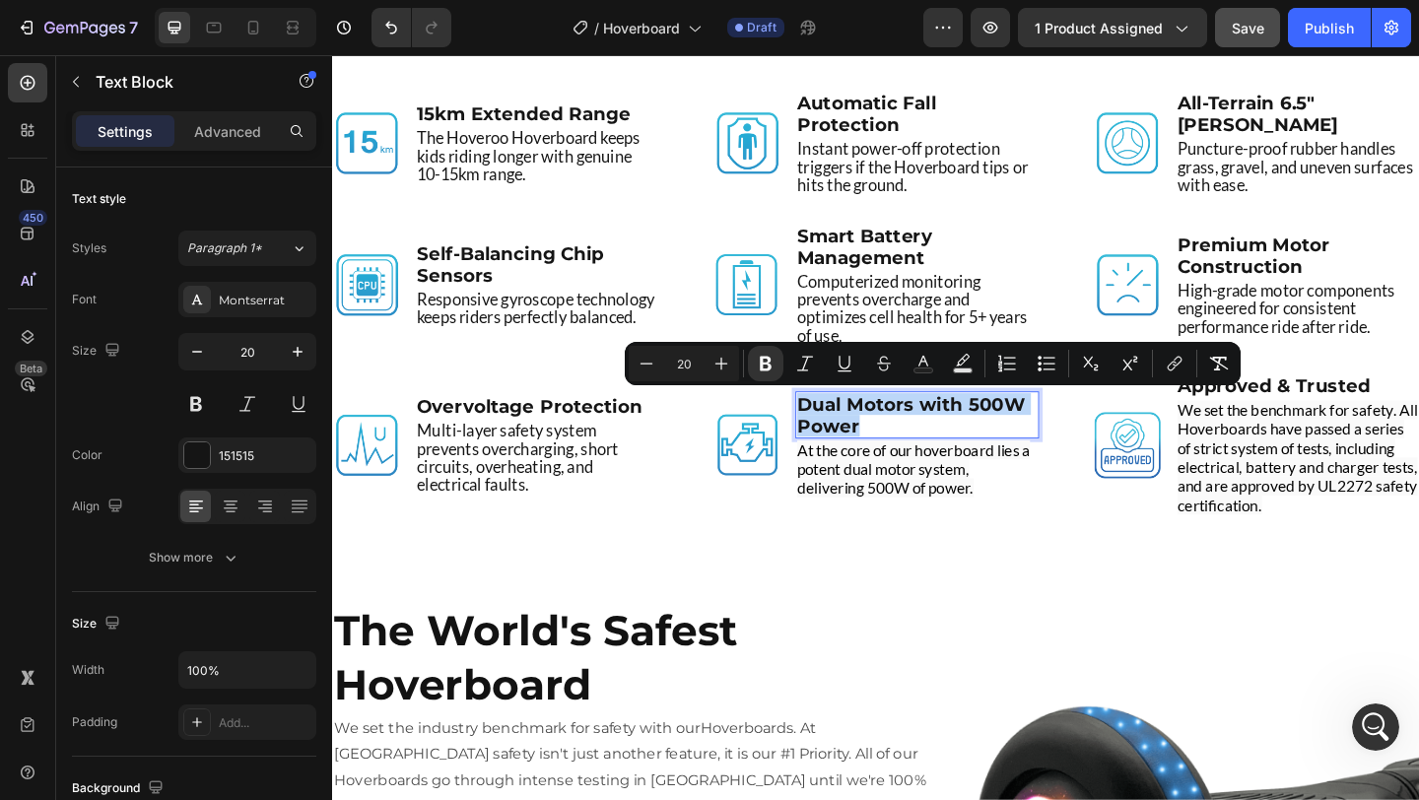
click at [1000, 448] on p "Dual Motors with 500W Power" at bounding box center [968, 446] width 261 height 47
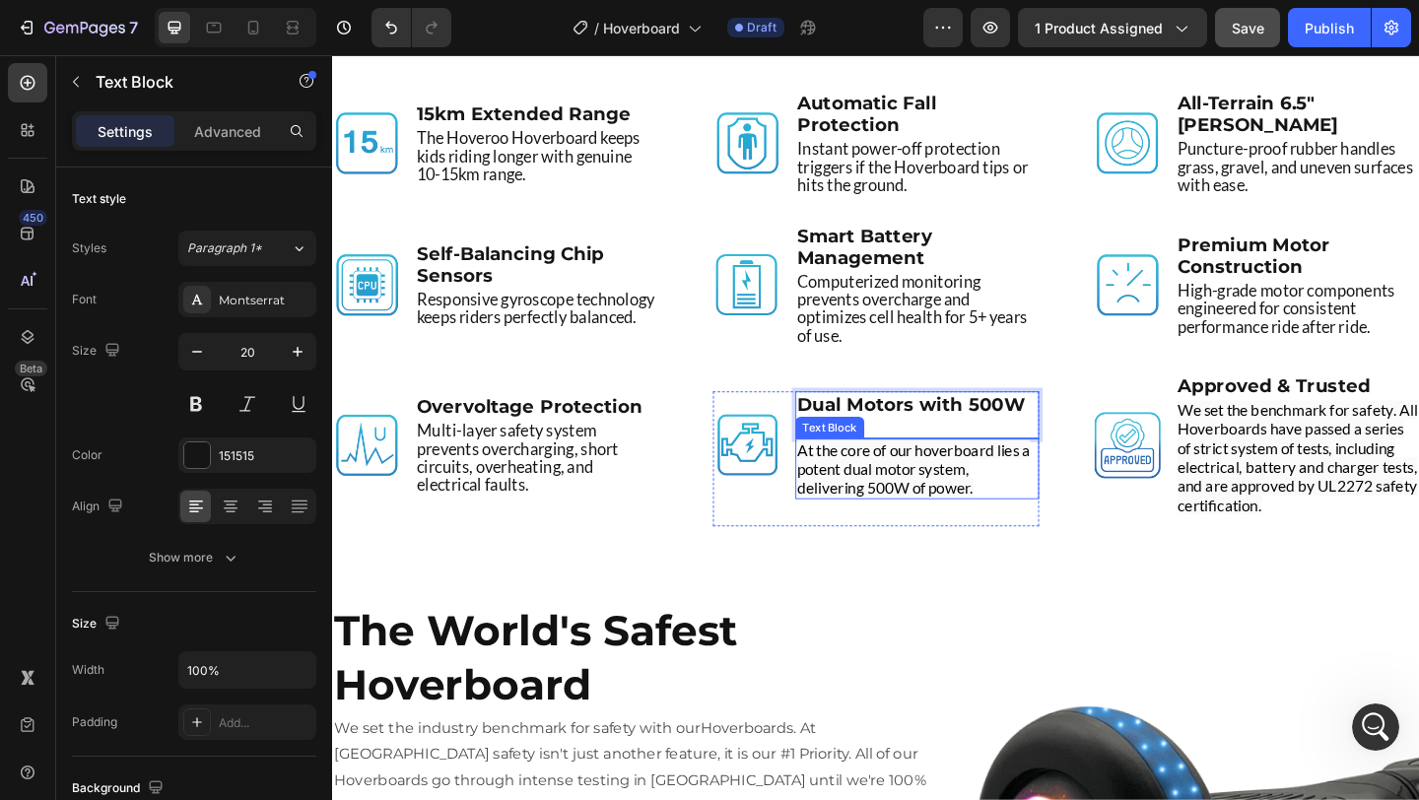
click at [892, 497] on span "At the core of our hoverboard lies a potent dual motor system, delivering 500W …" at bounding box center [964, 505] width 253 height 62
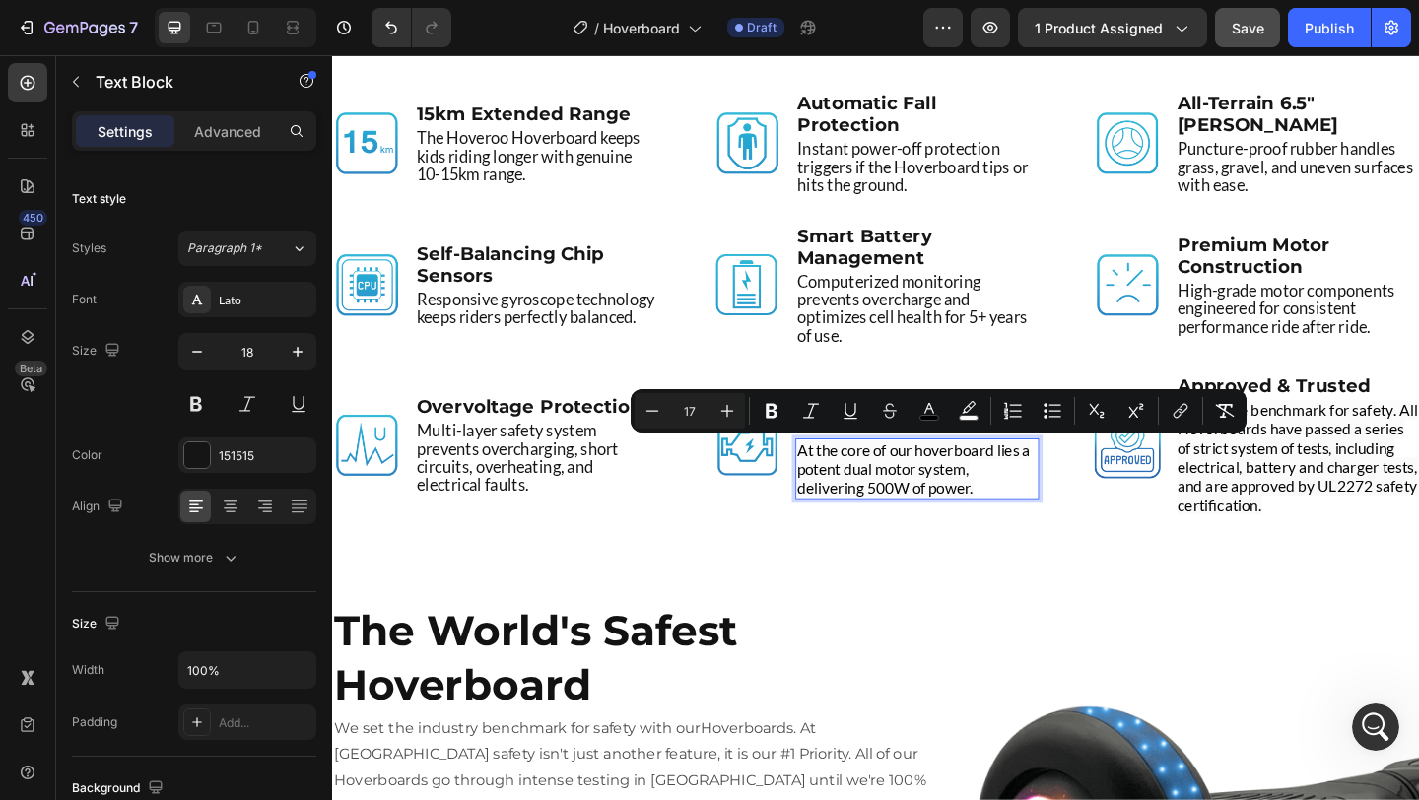
scroll to position [4692, 0]
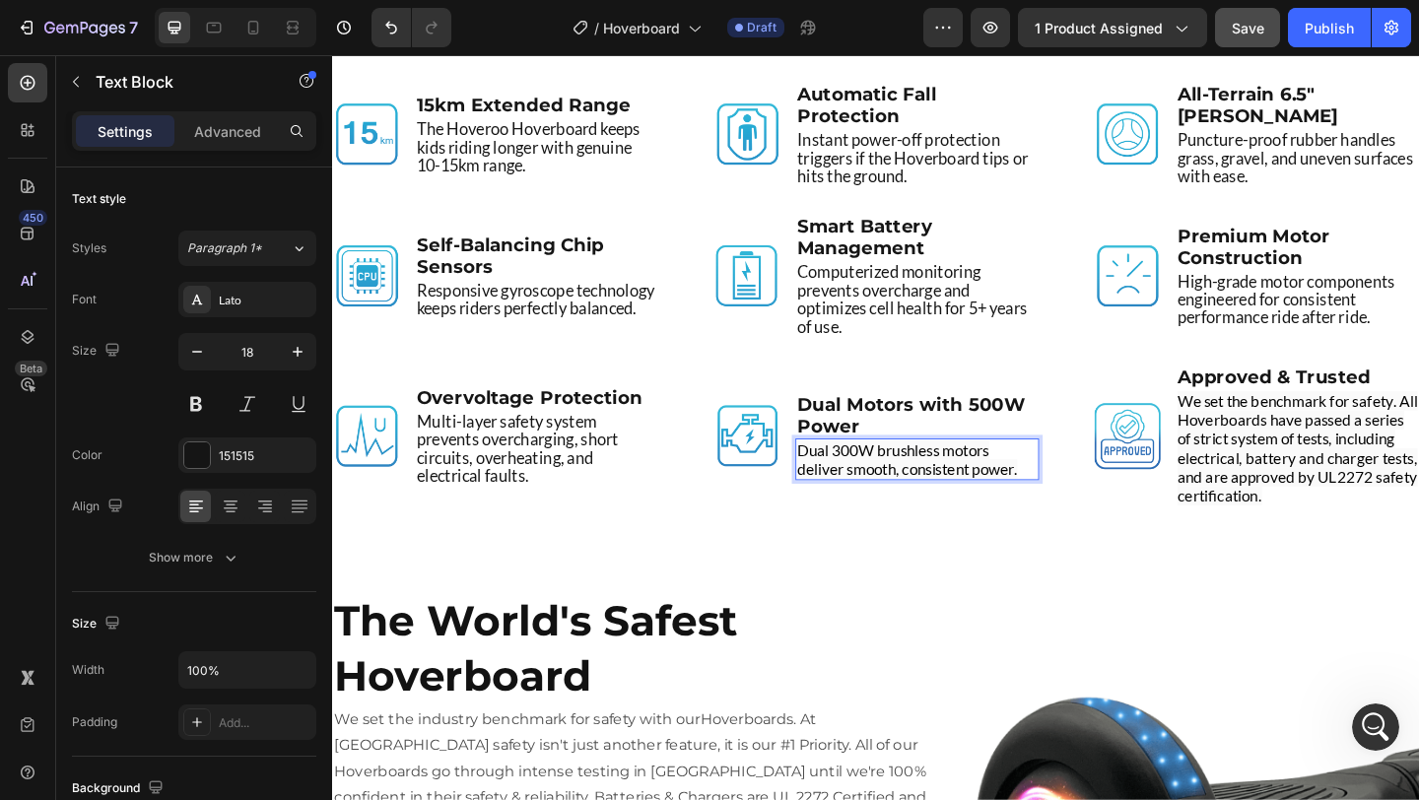
click at [951, 508] on span "Dual 300W brushless motors deliver smooth, consistent power." at bounding box center [957, 494] width 239 height 41
click at [997, 574] on div "9 Revolutionary Features Heading Image 15km Extended Range Text Block The Hover…" at bounding box center [923, 284] width 1183 height 647
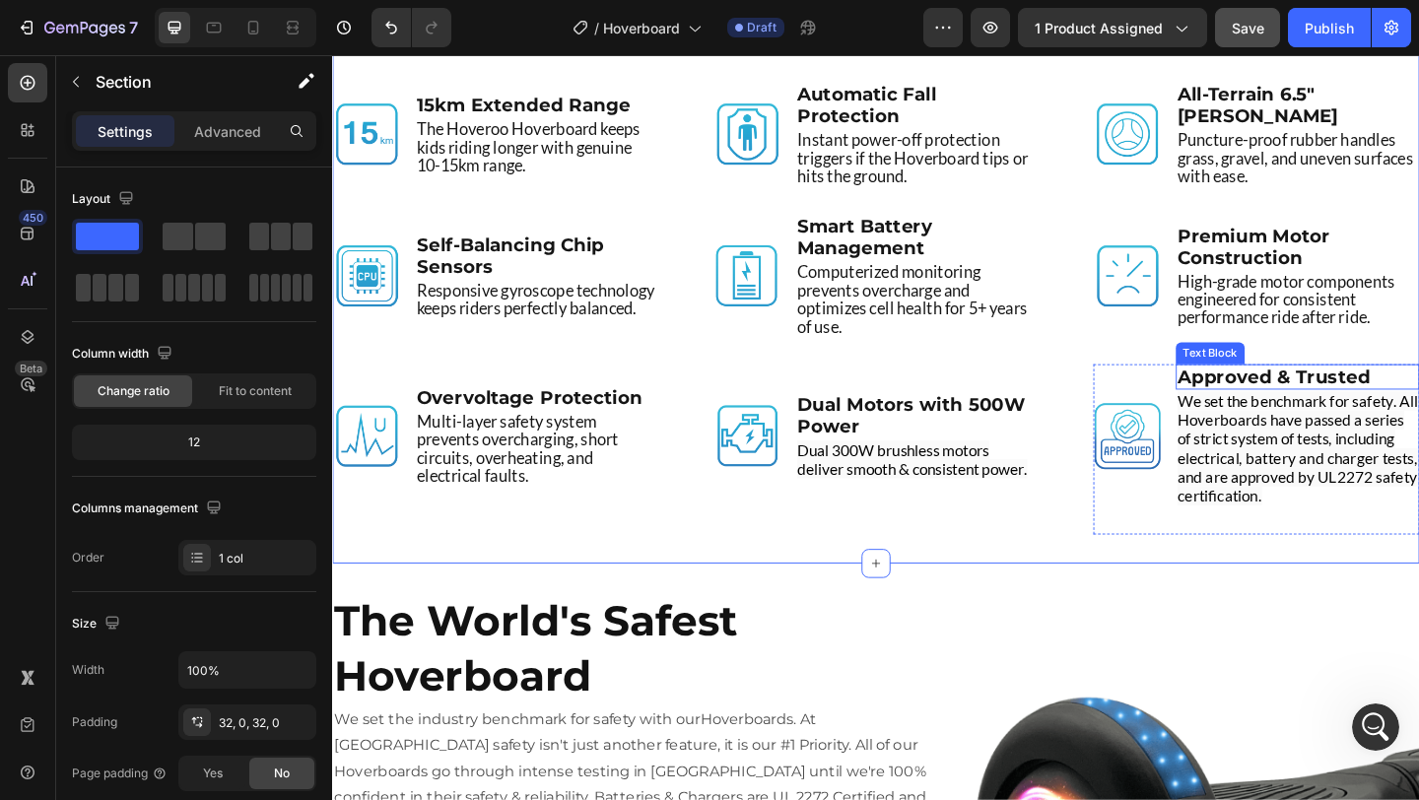
click at [1364, 404] on strong "Approved & Trusted" at bounding box center [1357, 405] width 210 height 24
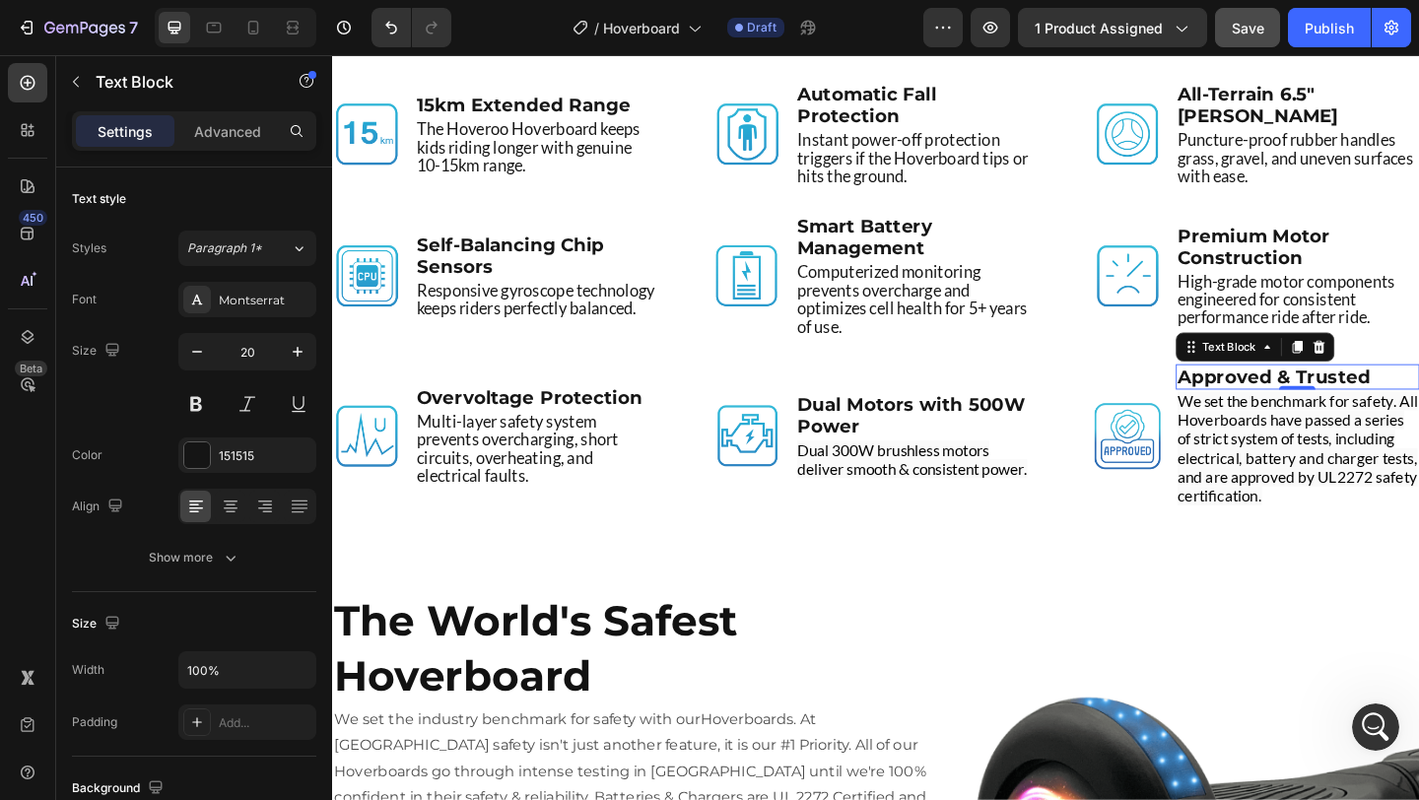
click at [1364, 404] on strong "Approved & Trusted" at bounding box center [1357, 405] width 210 height 24
click at [1321, 410] on strong "UL2272 Safety Certified" at bounding box center [1373, 405] width 243 height 24
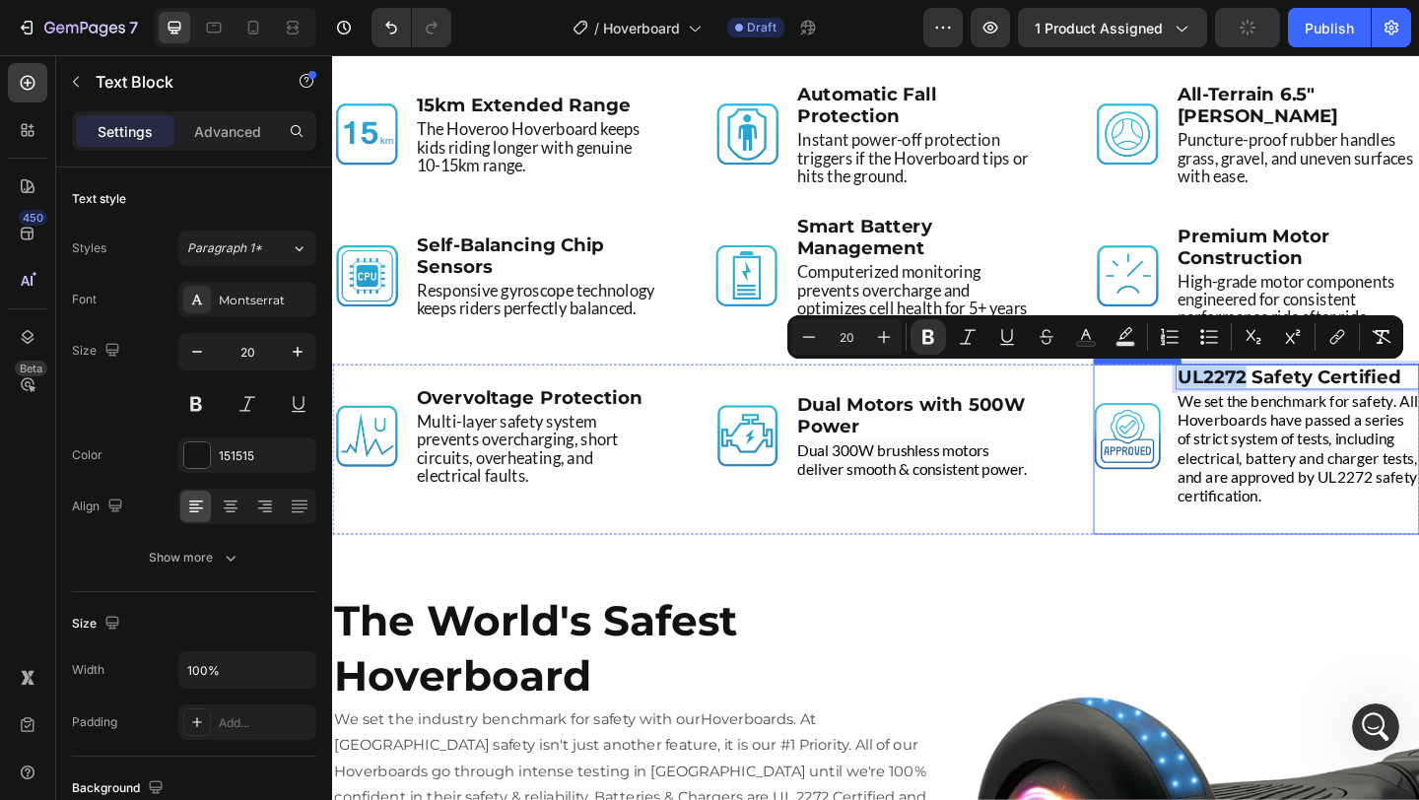
drag, startPoint x: 1325, startPoint y: 411, endPoint x: 1240, endPoint y: 412, distance: 84.8
click at [1240, 412] on li "Image UL2272 Safety Certified Text Block 0 We set the benchmark for safety. All…" at bounding box center [1337, 469] width 355 height 156
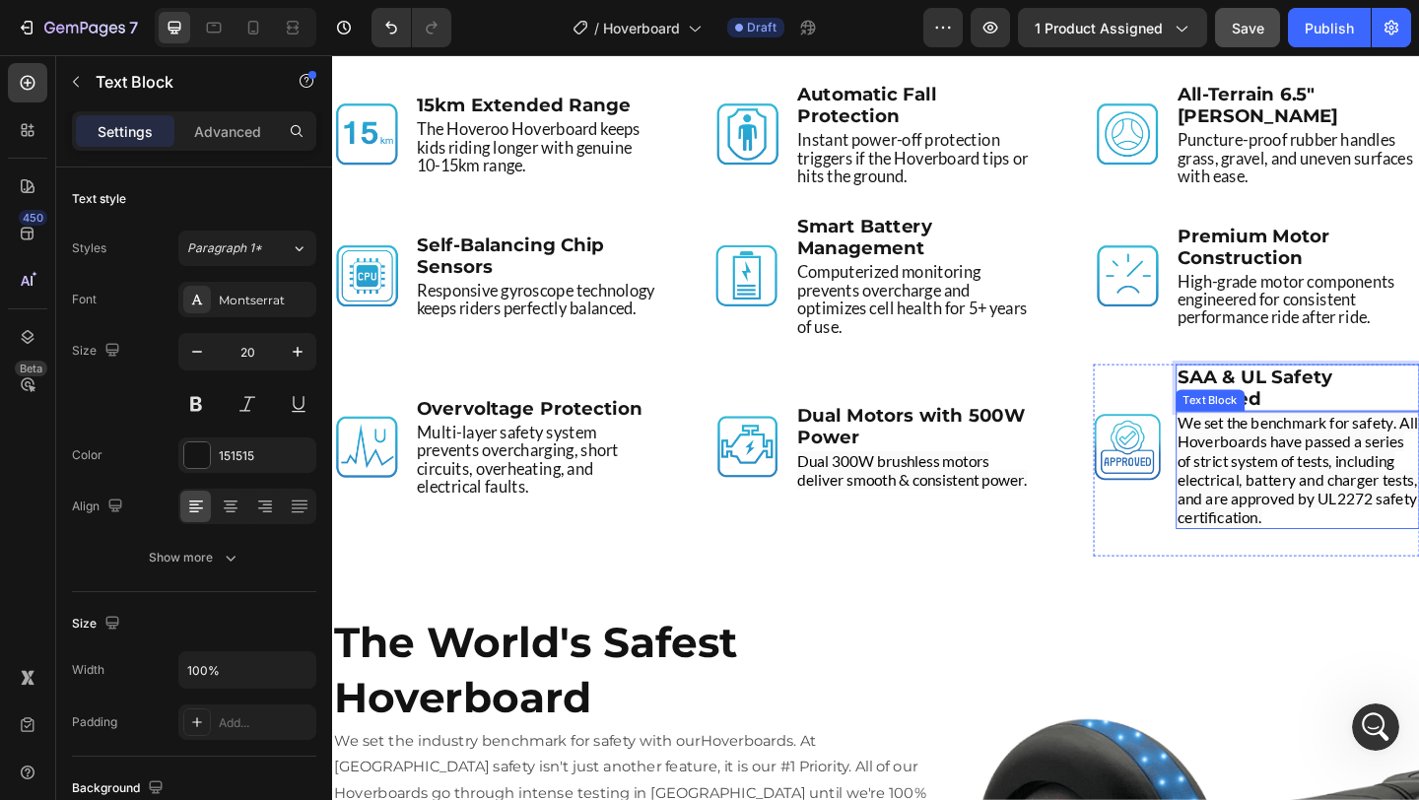
click at [1306, 510] on span "We set the benchmark for safety. All Hoverboards have passed a series of strict…" at bounding box center [1382, 506] width 261 height 124
click at [1311, 493] on span "We set the benchmark for safety. All Hoverboards have passed a series of strict…" at bounding box center [1382, 506] width 261 height 124
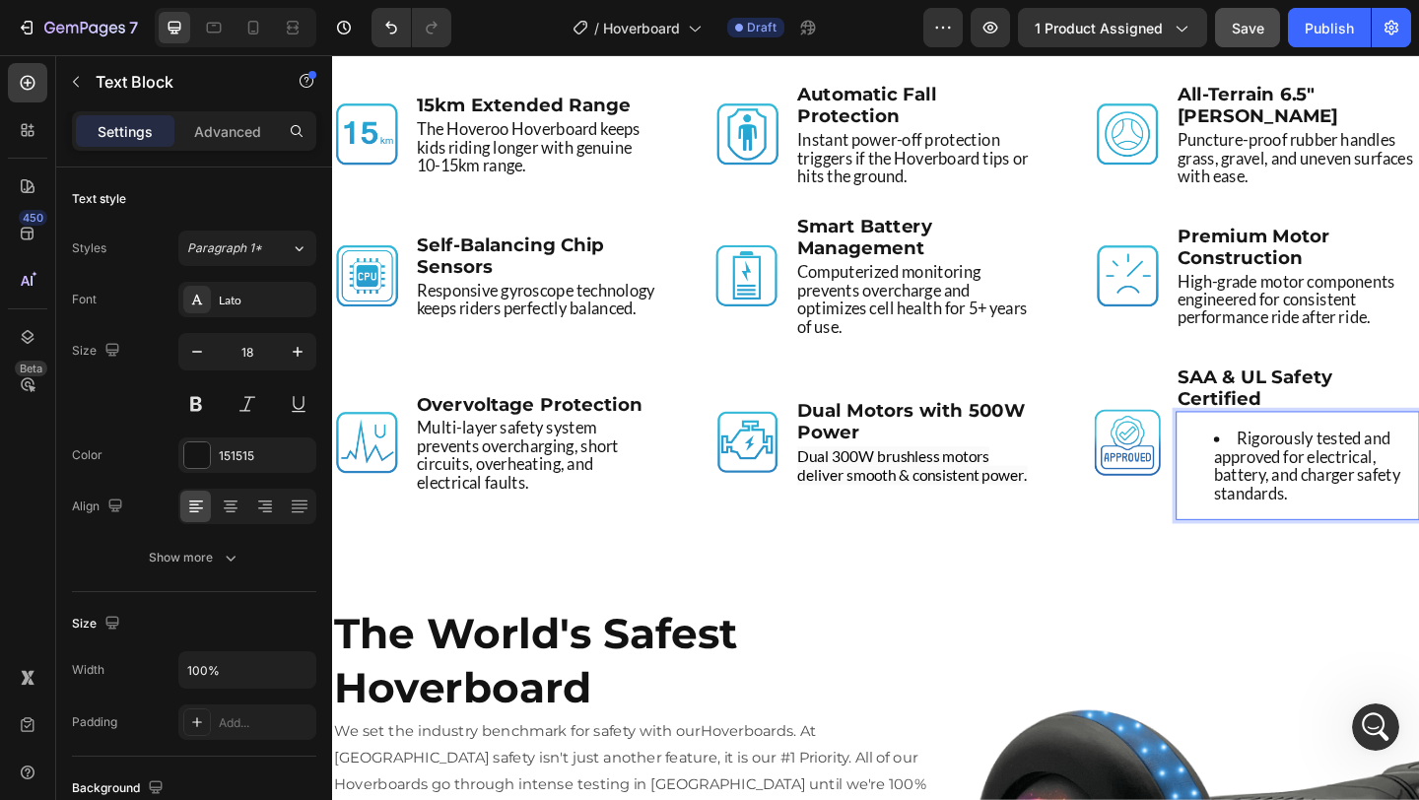
click at [1322, 462] on li "Rigorously tested and approved for electrical, battery, and charger safety stan…" at bounding box center [1402, 501] width 222 height 79
click at [1317, 462] on li "Rigorously tested and approved for electrical, battery, and charger safety stan…" at bounding box center [1402, 501] width 222 height 79
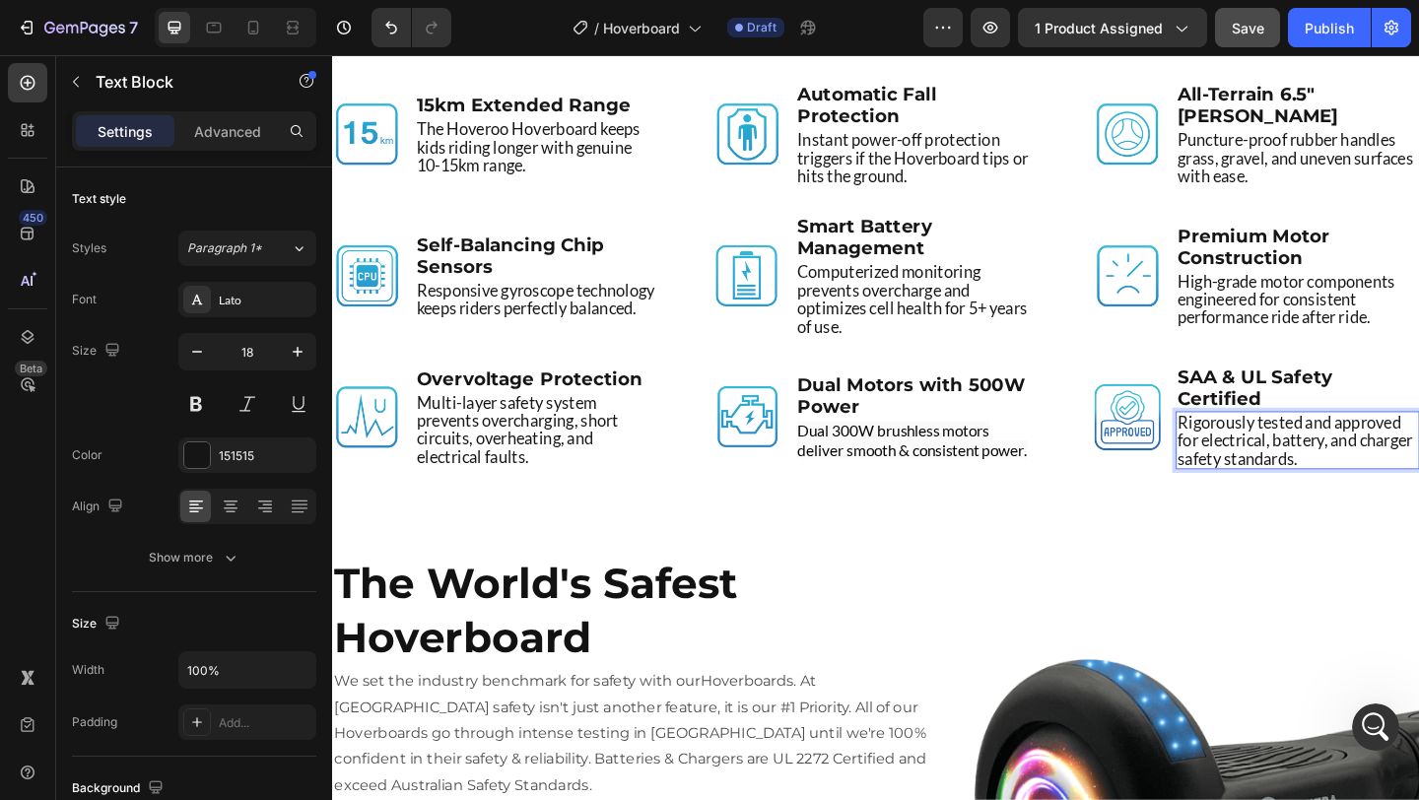
click at [1322, 474] on p "Rigorously tested and approved for electrical, battery, and charger safety stan…" at bounding box center [1382, 473] width 261 height 59
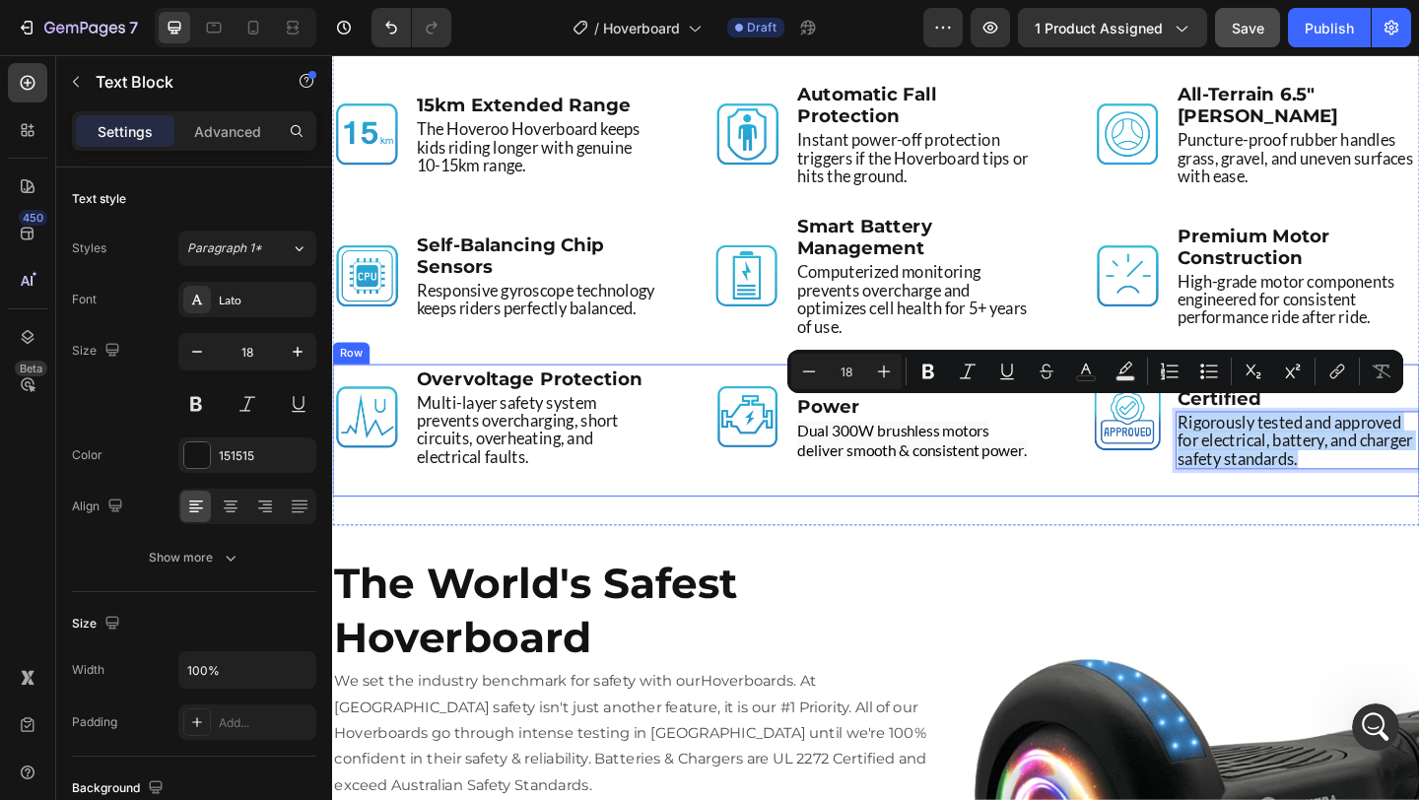
click at [1207, 525] on div "Image SAA & UL Safety Certified Text Block Rigorously tested and approved for e…" at bounding box center [1337, 463] width 355 height 144
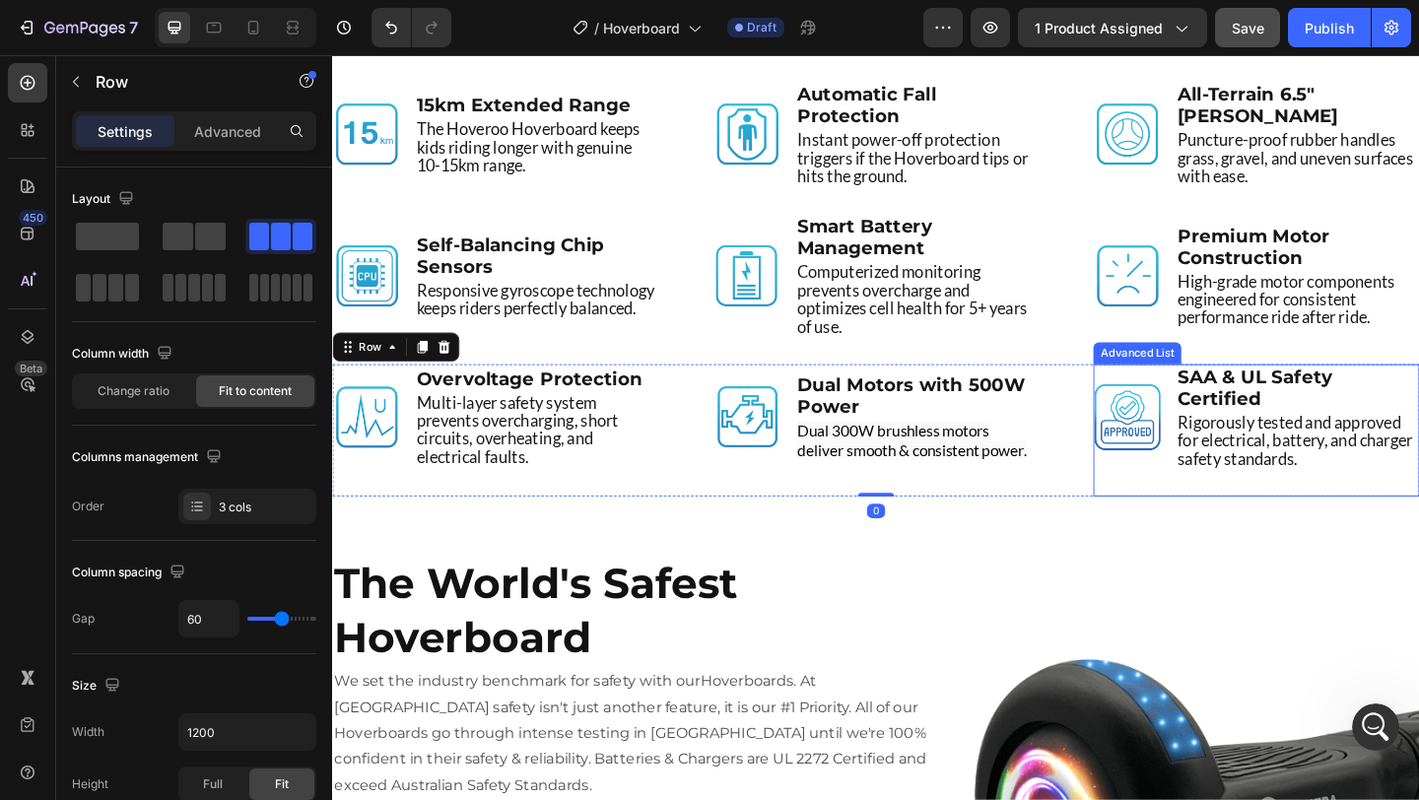
click at [1220, 495] on div "Image SAA & UL Safety Certified Text Block Rigorously tested and approved for e…" at bounding box center [1337, 463] width 355 height 144
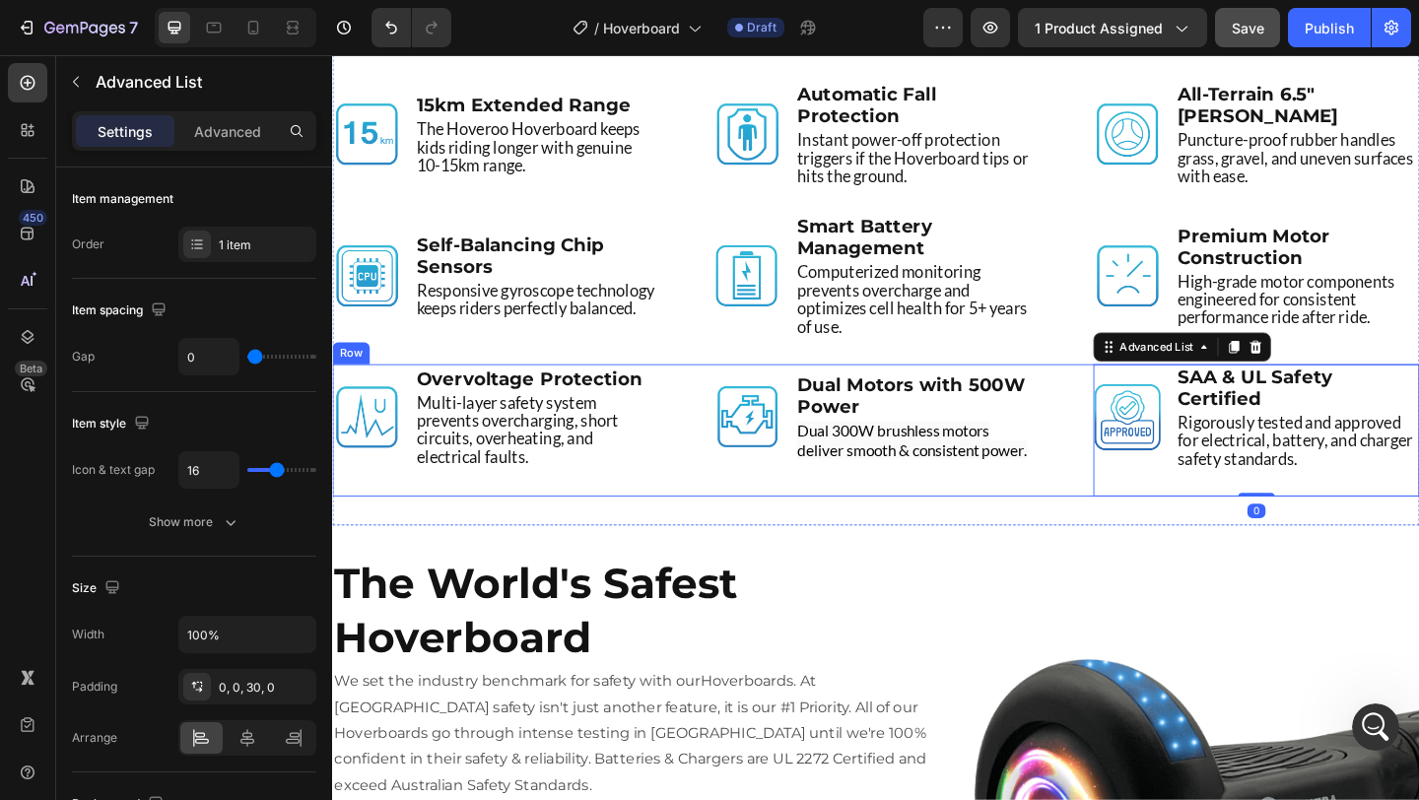
click at [1136, 494] on div "Image Overvoltage Protection Text Block Multi-layer safety system prevents over…" at bounding box center [923, 463] width 1183 height 144
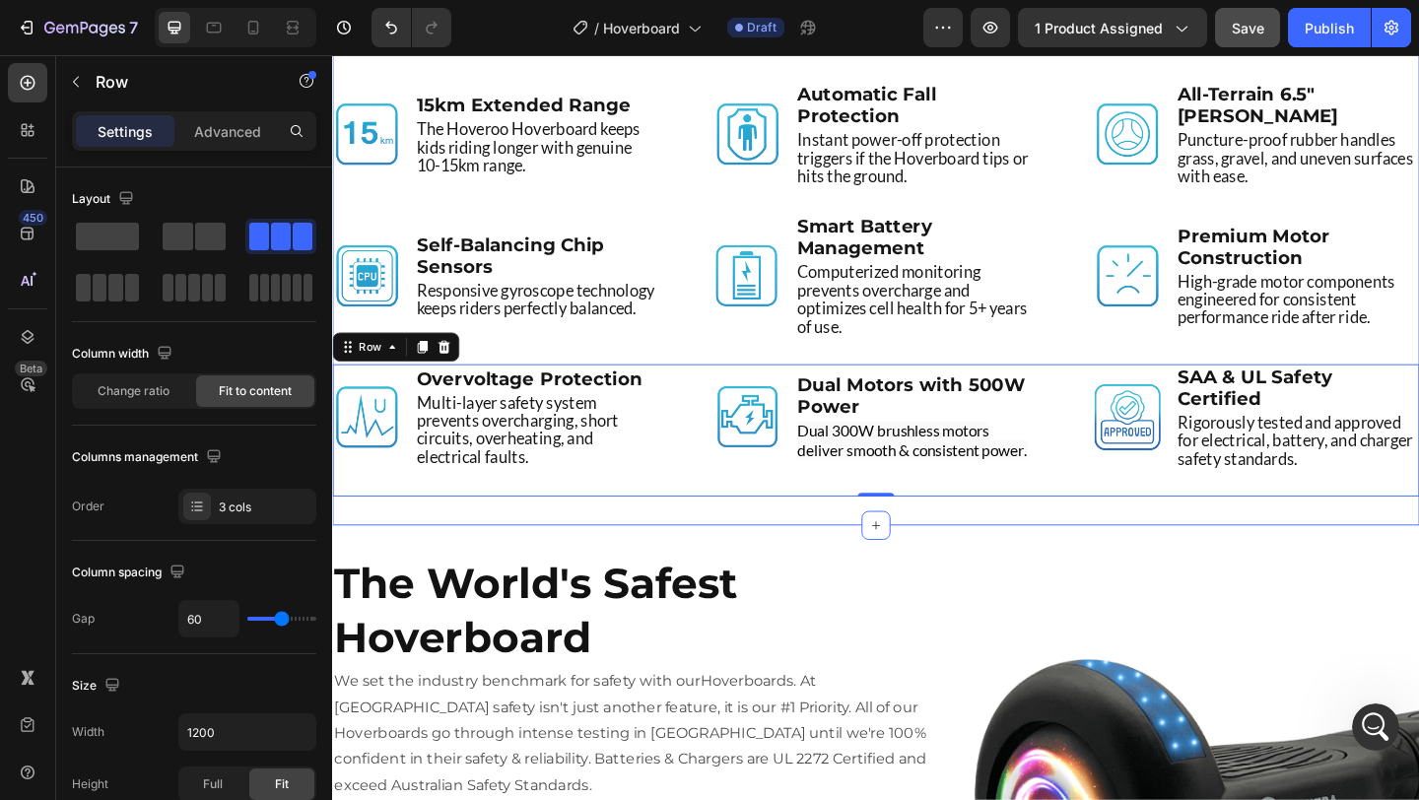
click at [1046, 559] on div "9 Revolutionary Features Heading Image 15km Extended Range Text Block The Hover…" at bounding box center [923, 264] width 1183 height 606
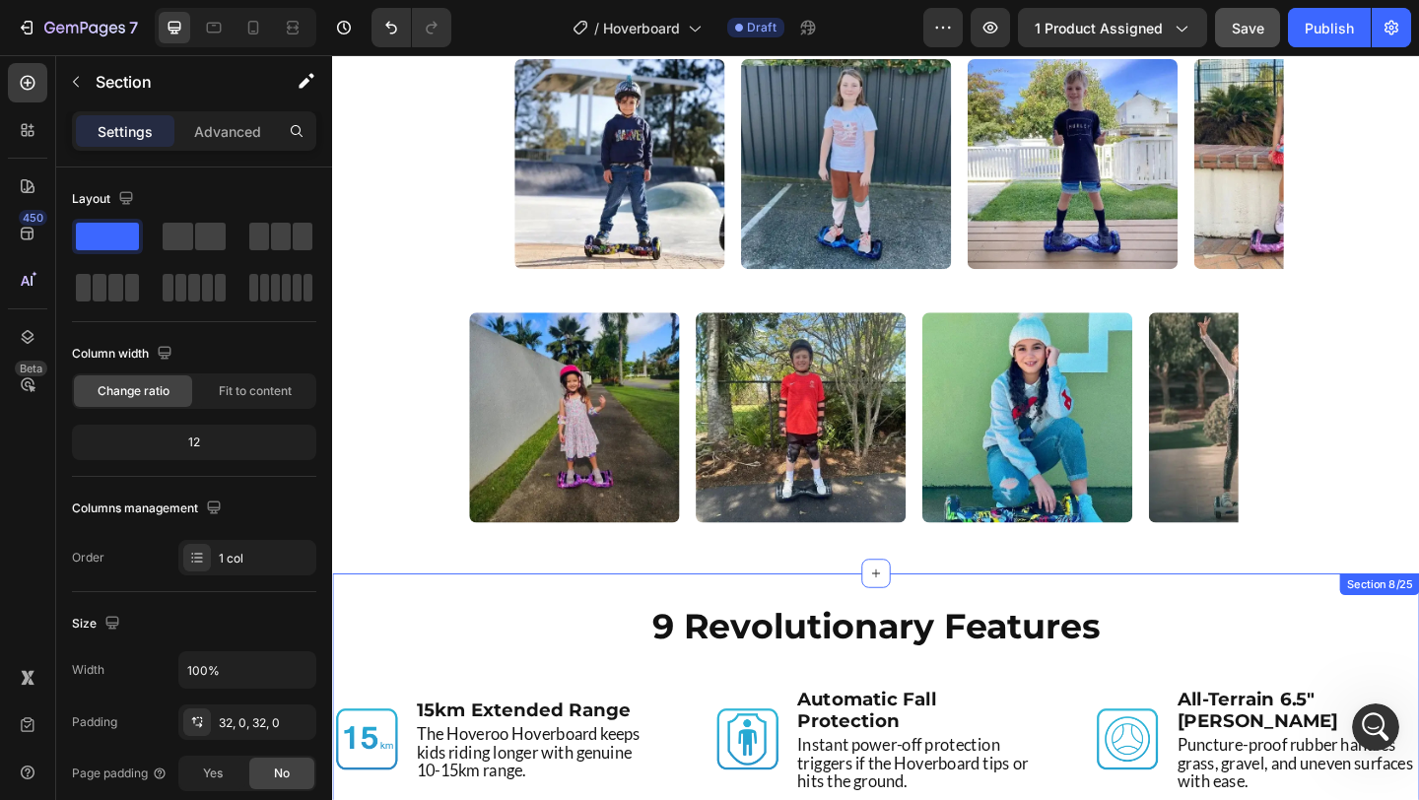
scroll to position [4032, 0]
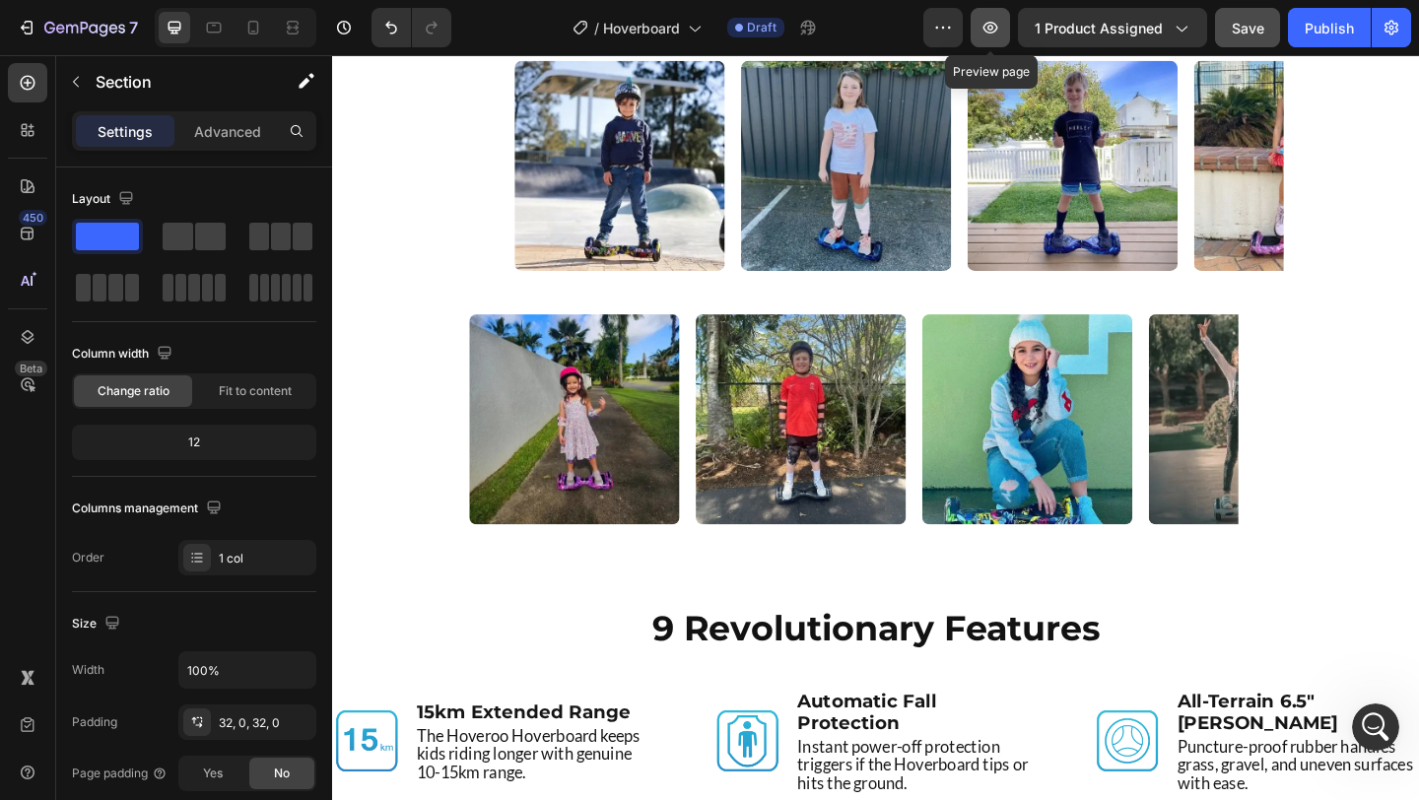
click at [986, 31] on icon "button" at bounding box center [991, 28] width 20 height 20
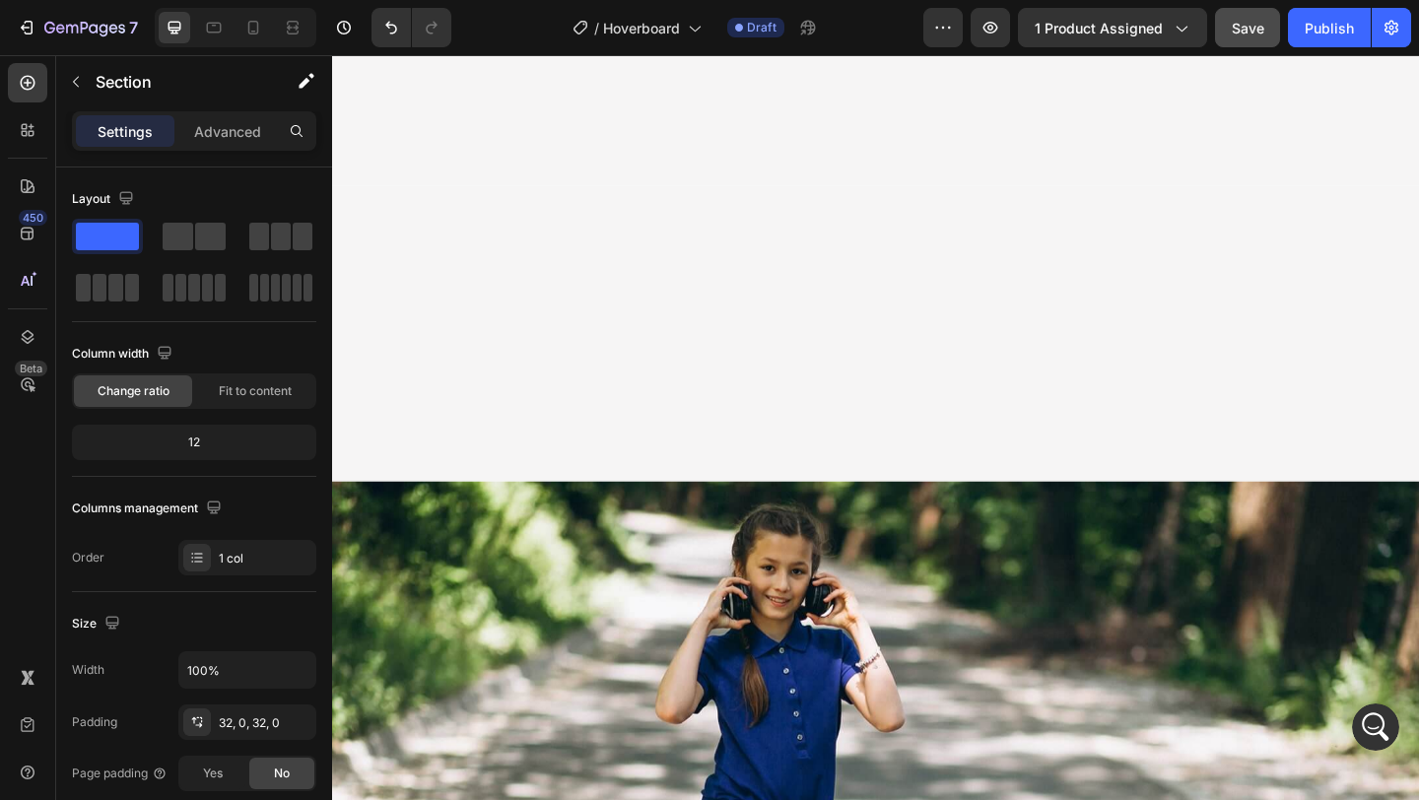
scroll to position [0, 0]
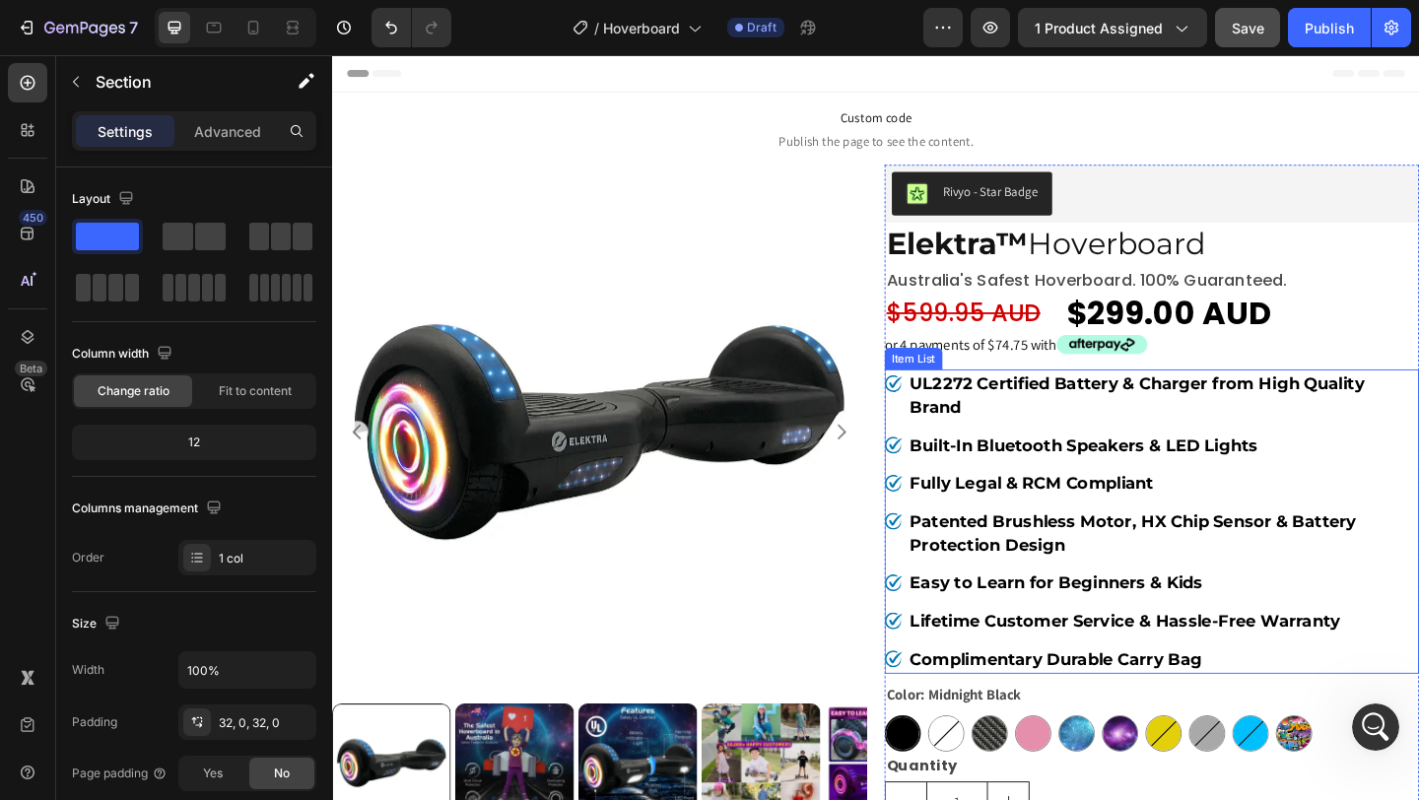
click at [943, 454] on div "UL2272 Certified Battery & Charger from High Quality Brand Built-In Bluetooth S…" at bounding box center [1223, 562] width 581 height 331
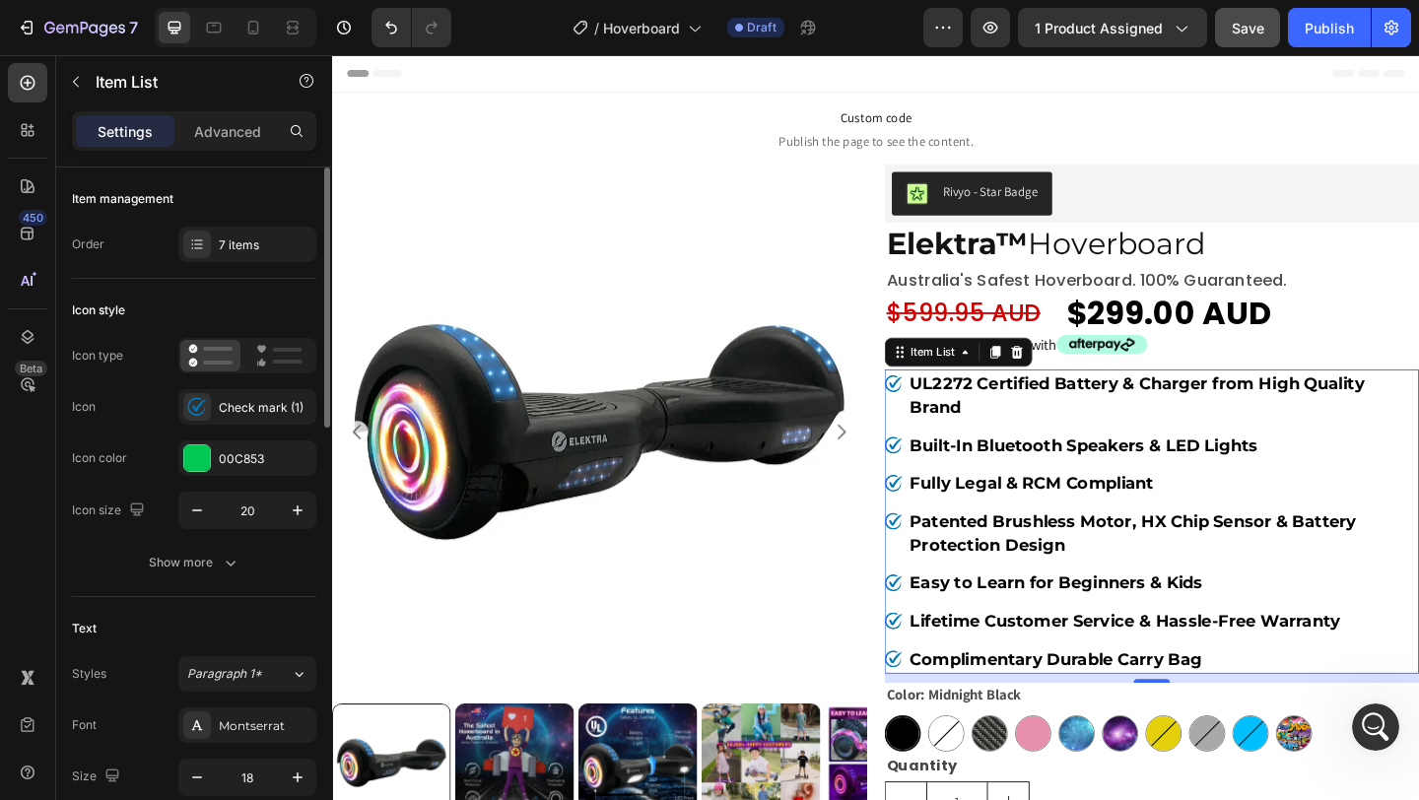
click at [157, 489] on div "Icon type Icon Check mark (1) Icon color 00C853 Icon size 20" at bounding box center [194, 433] width 244 height 191
click at [194, 569] on div "Show more" at bounding box center [195, 563] width 92 height 20
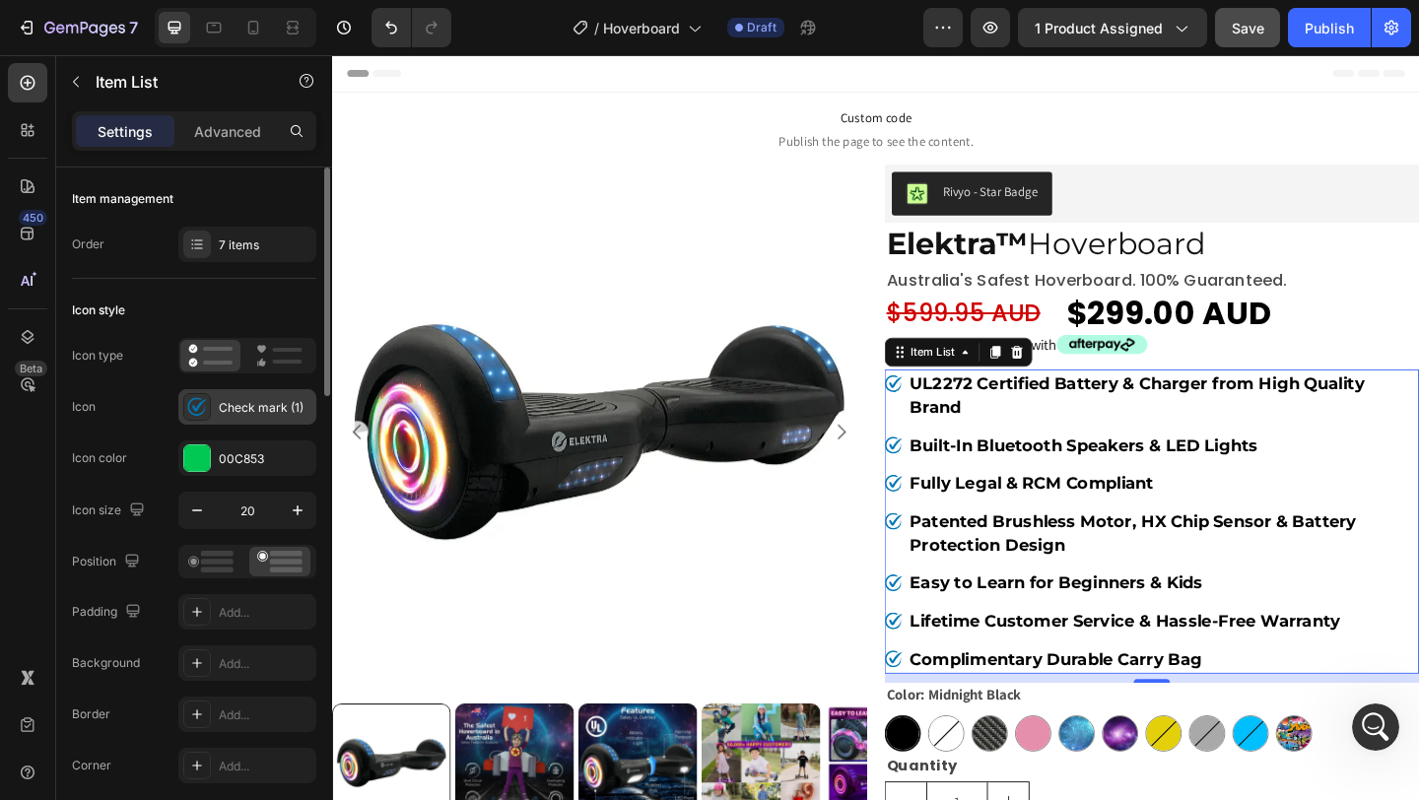
click at [249, 415] on div "Check mark (1)" at bounding box center [265, 408] width 93 height 18
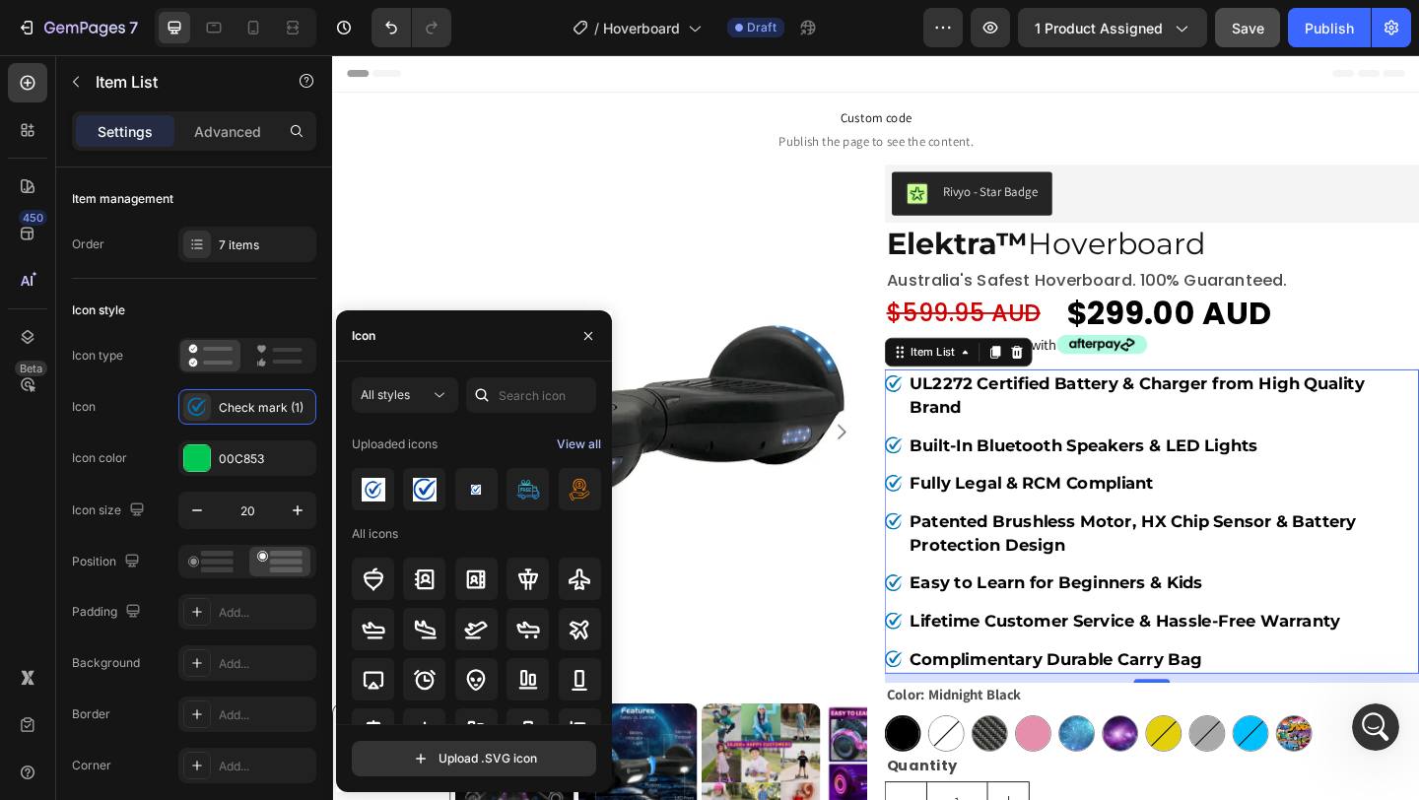
click at [585, 448] on div "View all" at bounding box center [579, 445] width 44 height 24
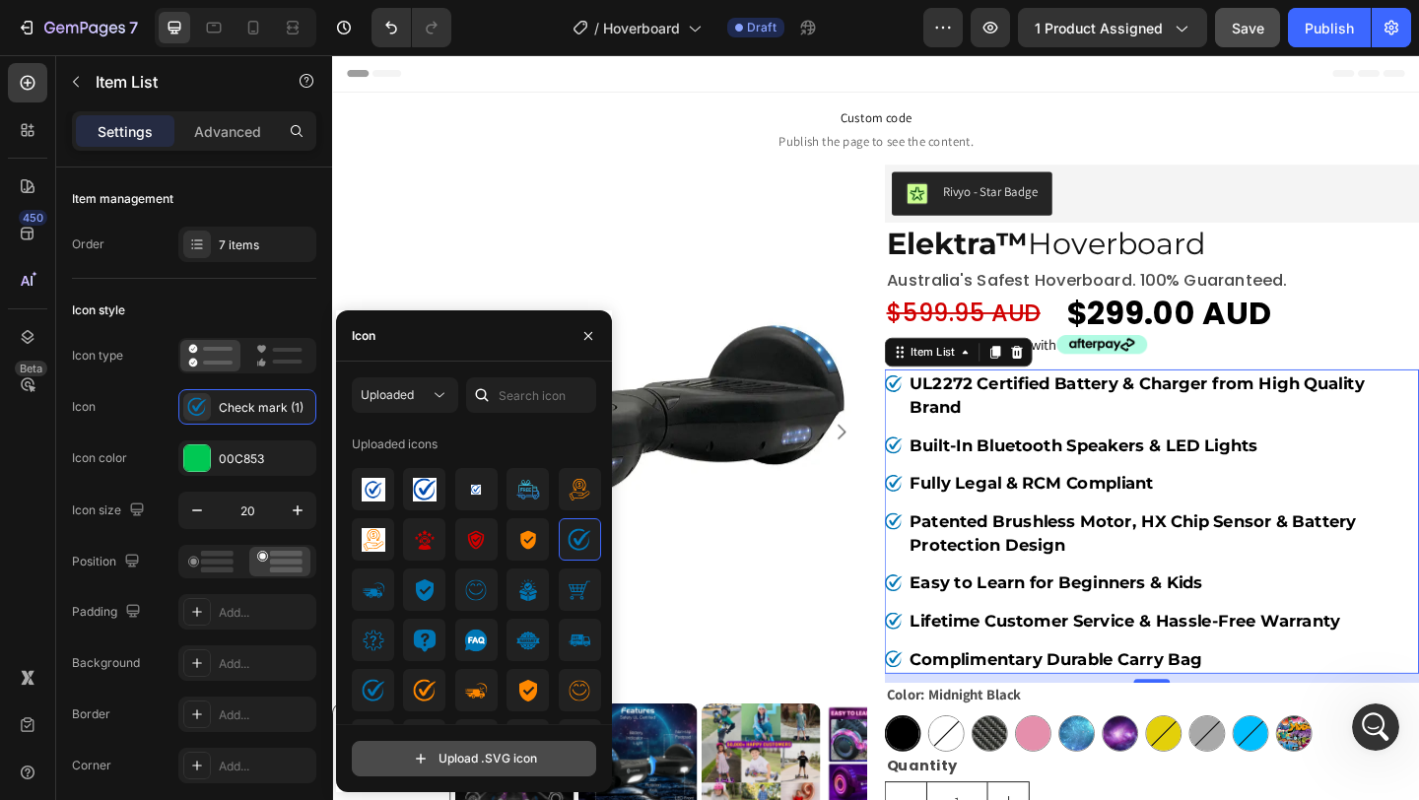
click at [497, 766] on input "file" at bounding box center [474, 759] width 242 height 34
type input "C:\fakepath\Image_2025-09-29_170425_752.svg"
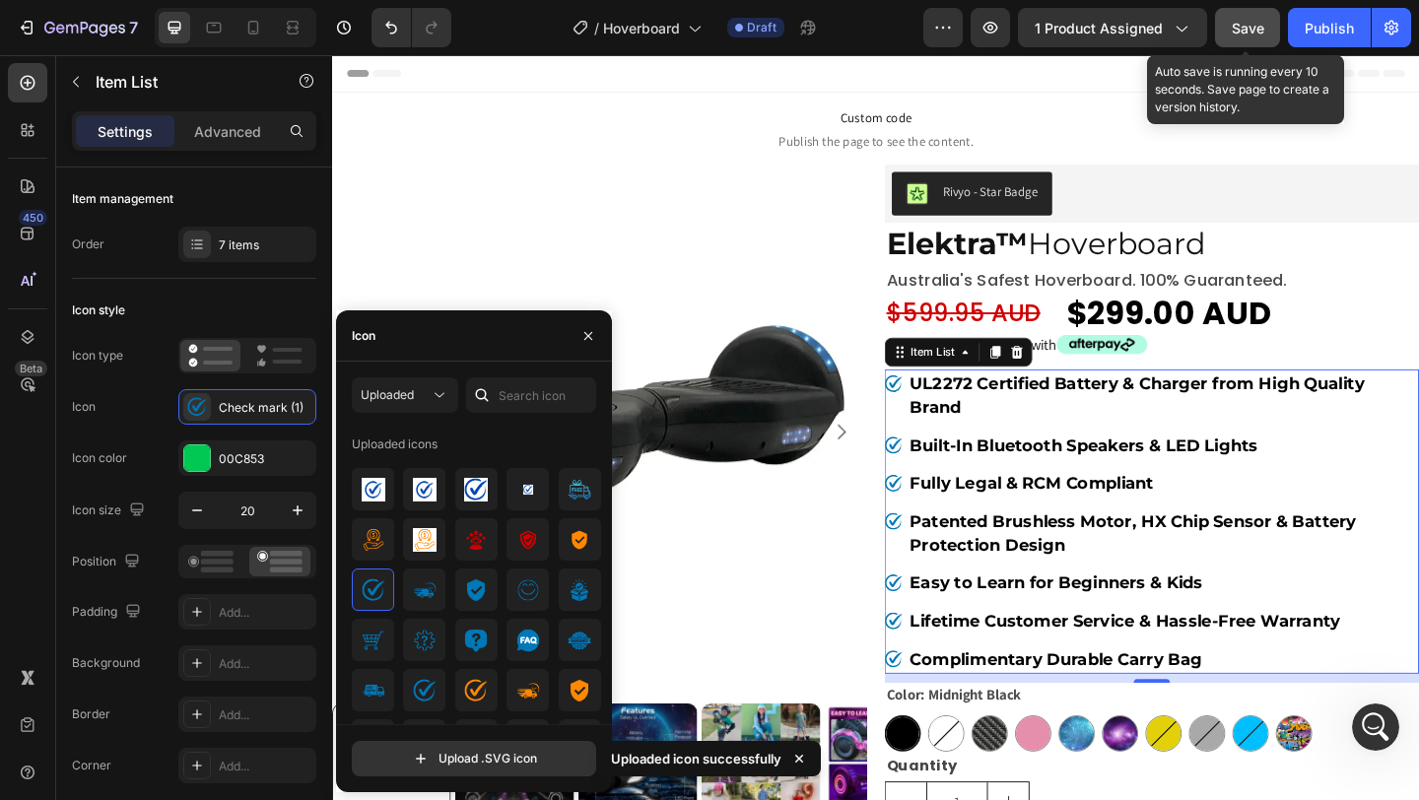
click at [1258, 35] on div "Save" at bounding box center [1248, 28] width 33 height 21
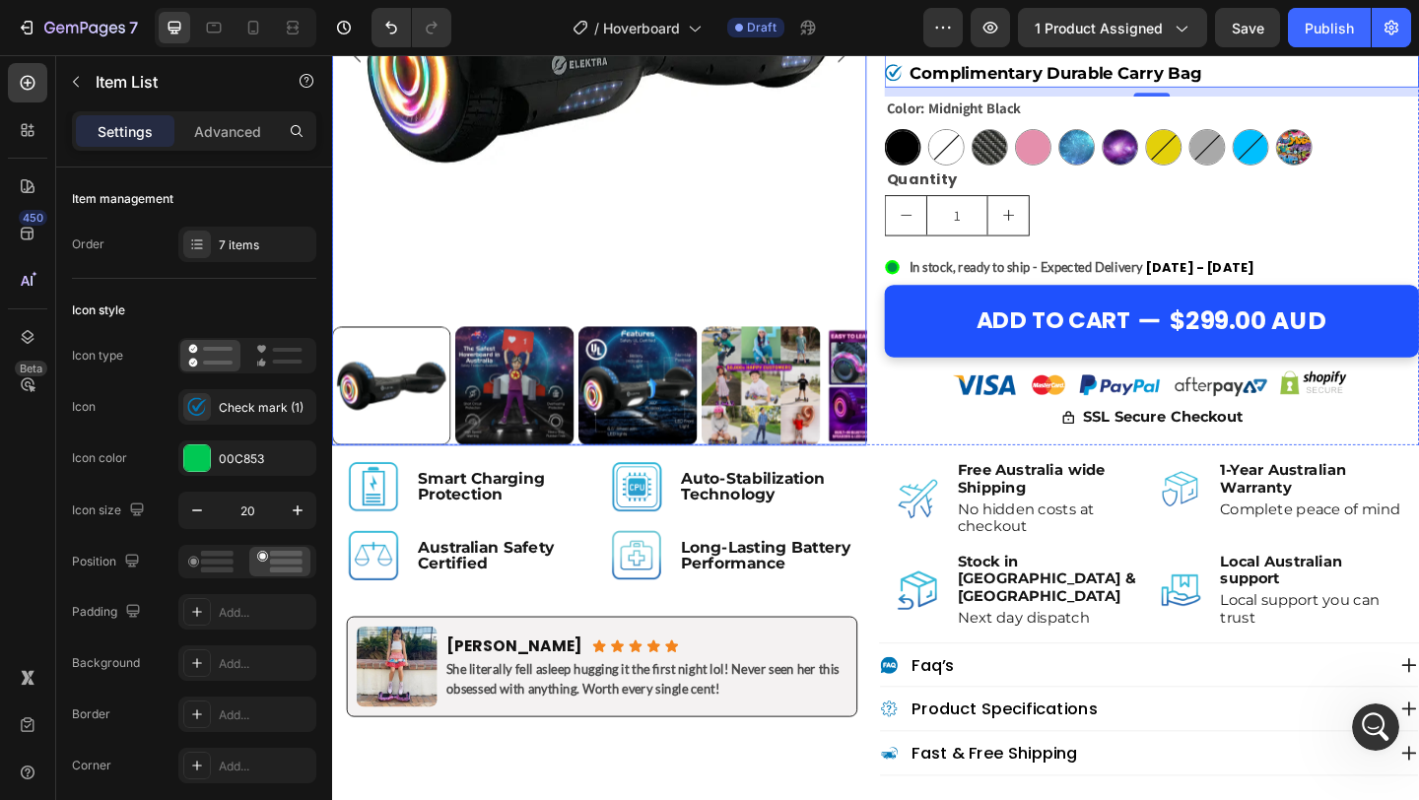
scroll to position [940, 0]
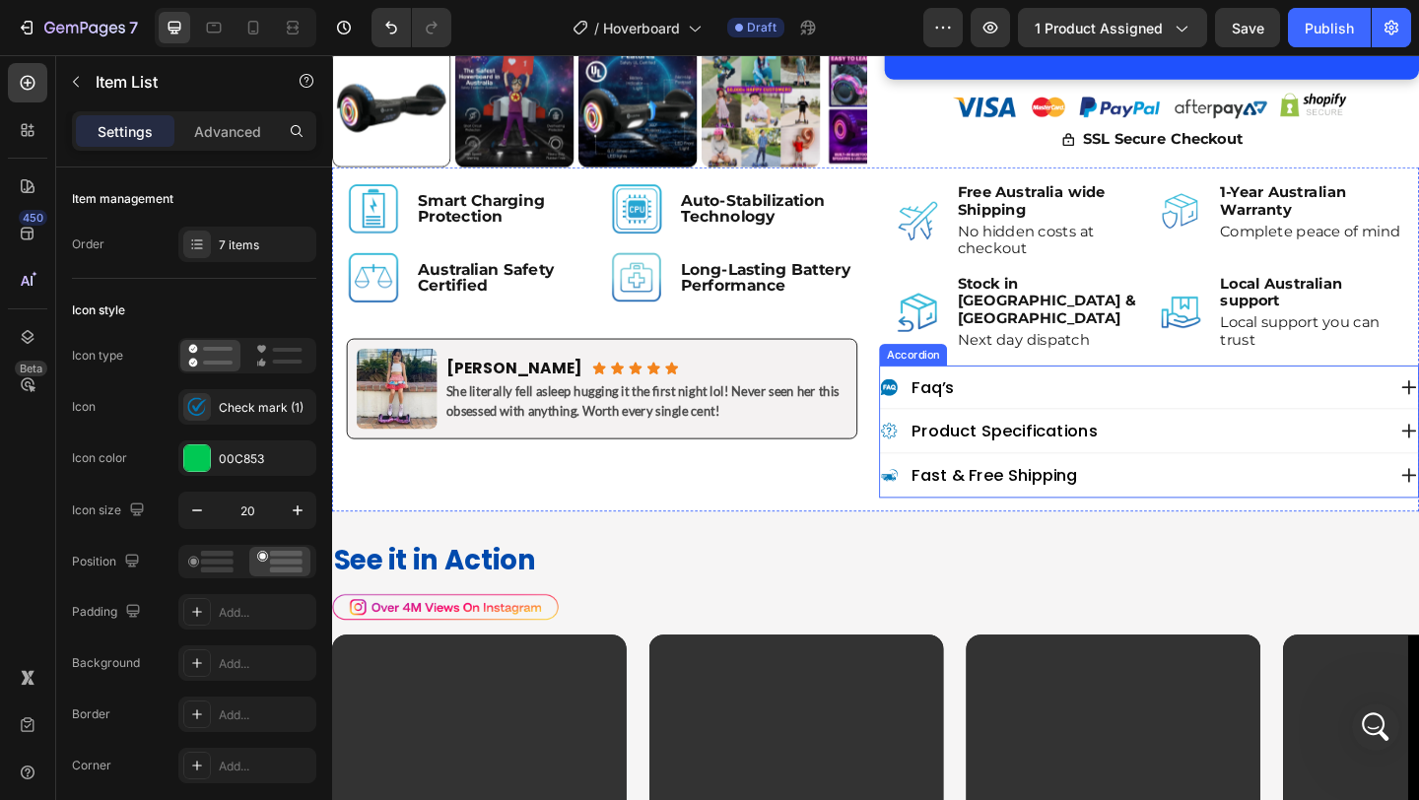
click at [1254, 465] on div "product specifications" at bounding box center [1203, 464] width 550 height 28
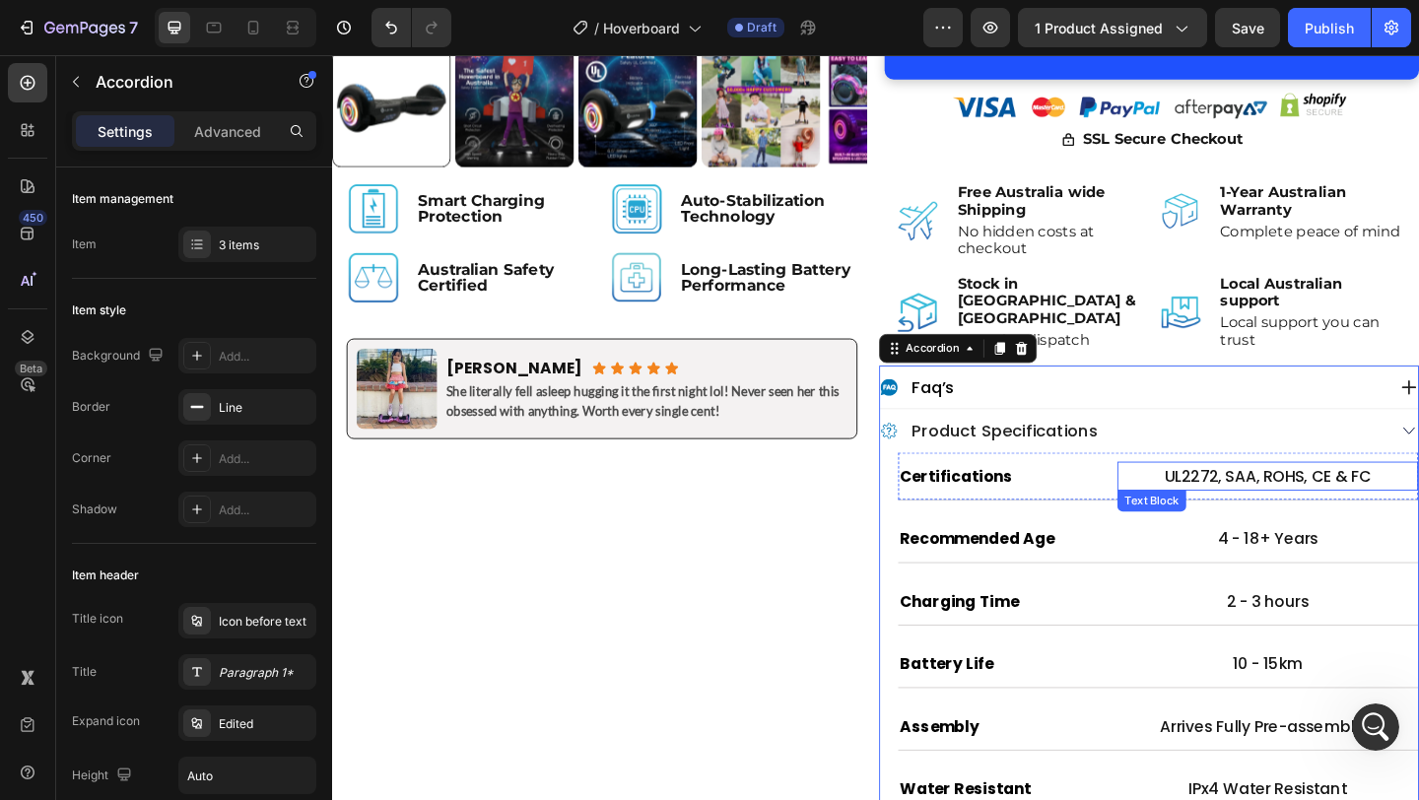
click at [1281, 522] on p "UL2272, SAA, ROHS, CE & FC" at bounding box center [1350, 514] width 323 height 28
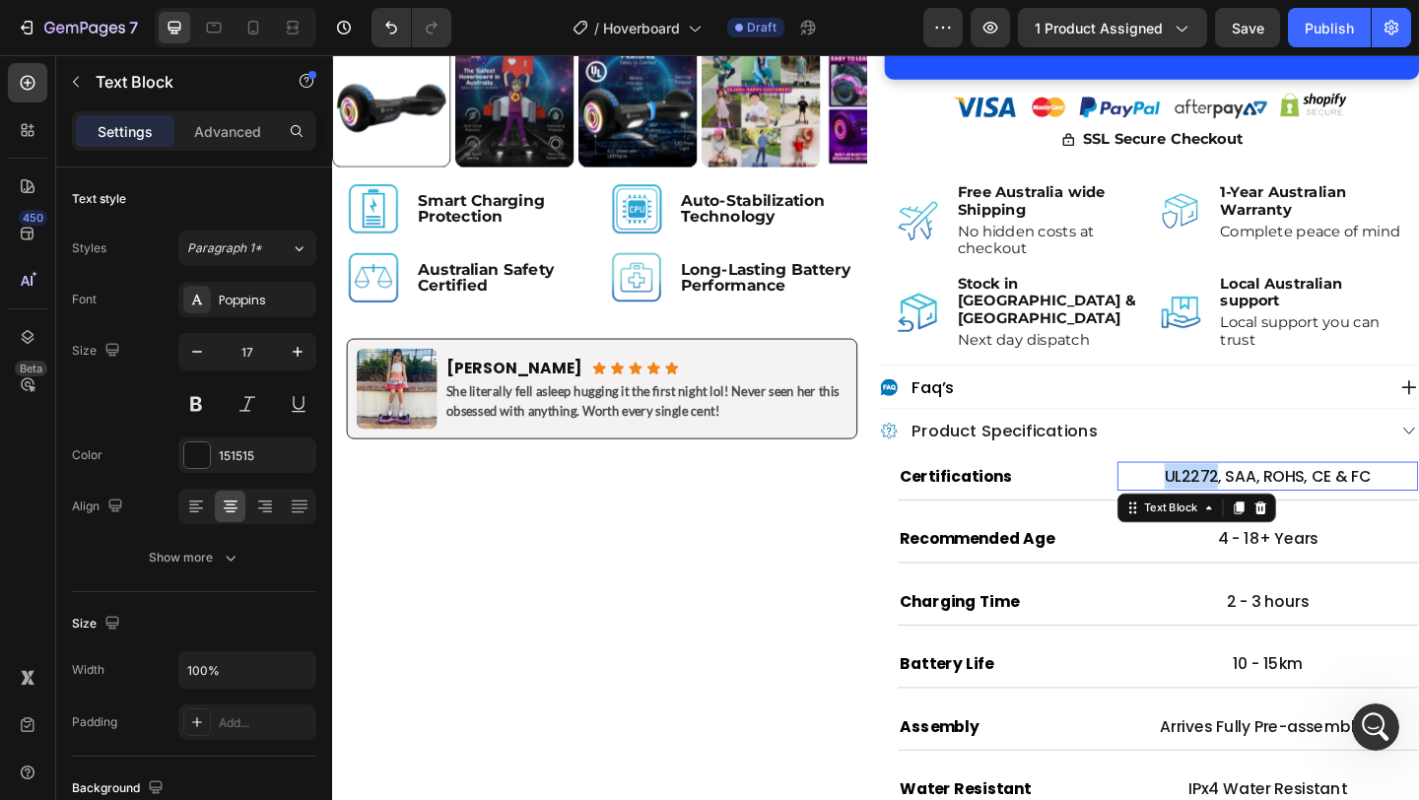
click at [1281, 522] on p "UL2272, SAA, ROHS, CE & FC" at bounding box center [1350, 514] width 323 height 28
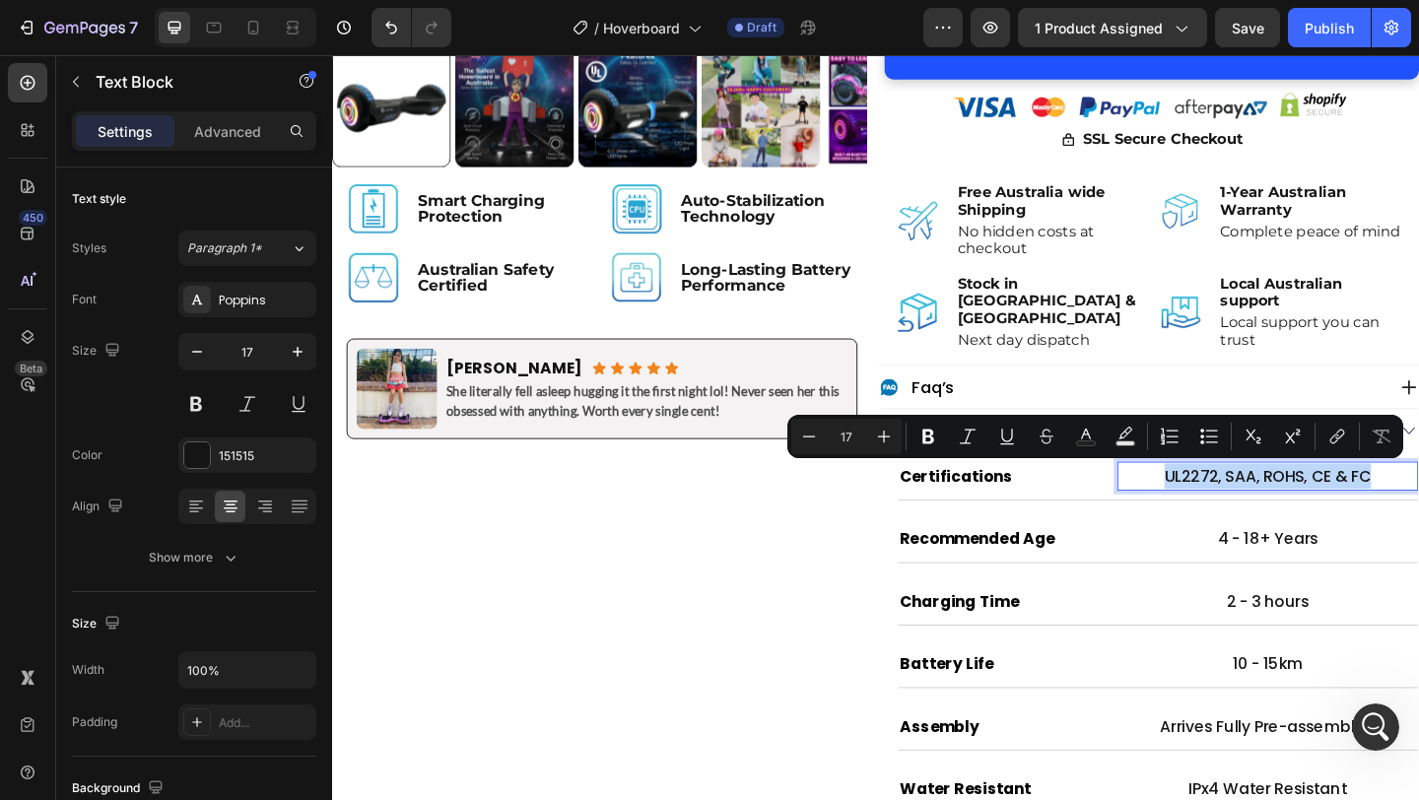
copy p "UL2272, SAA, ROHS, CE & FC"
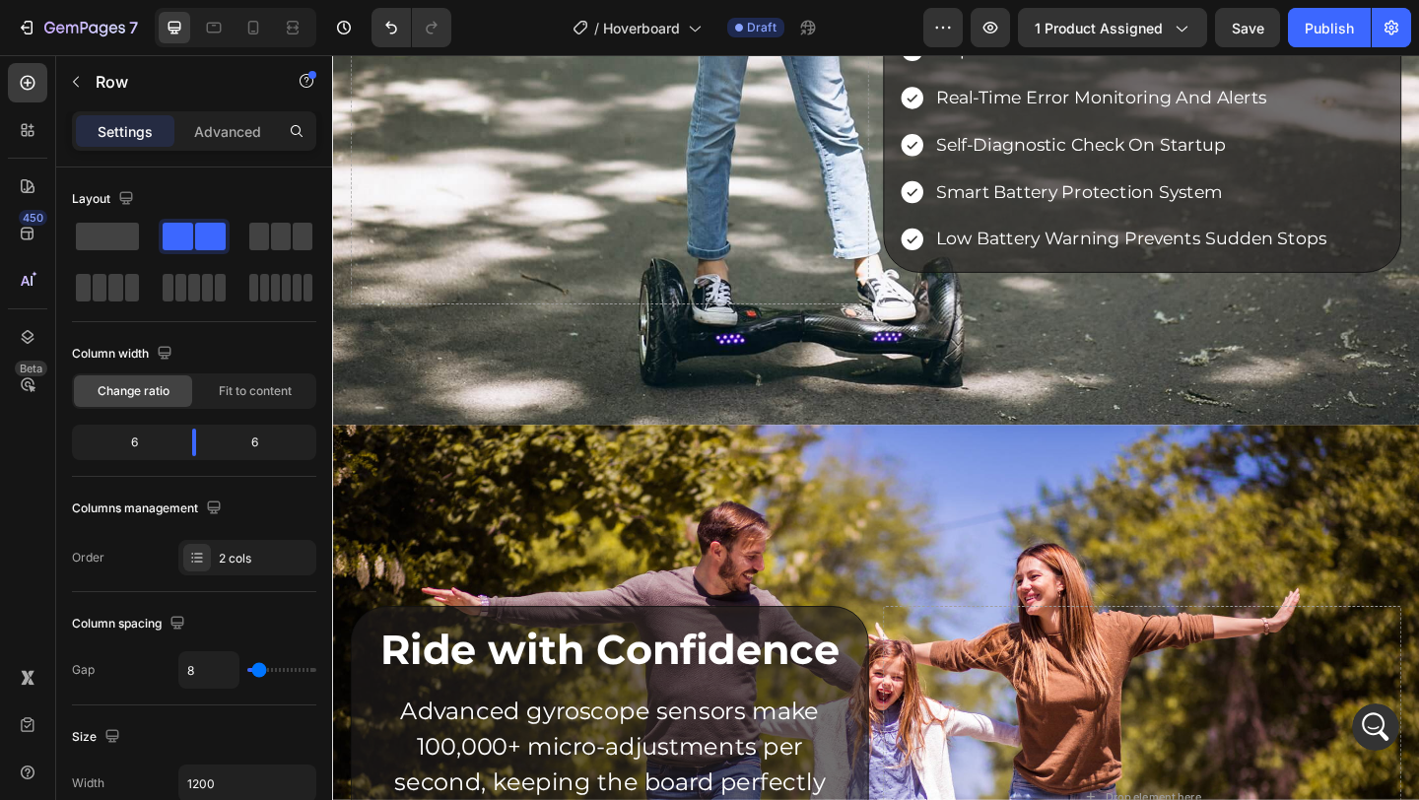
scroll to position [4157, 0]
